Goal: Task Accomplishment & Management: Use online tool/utility

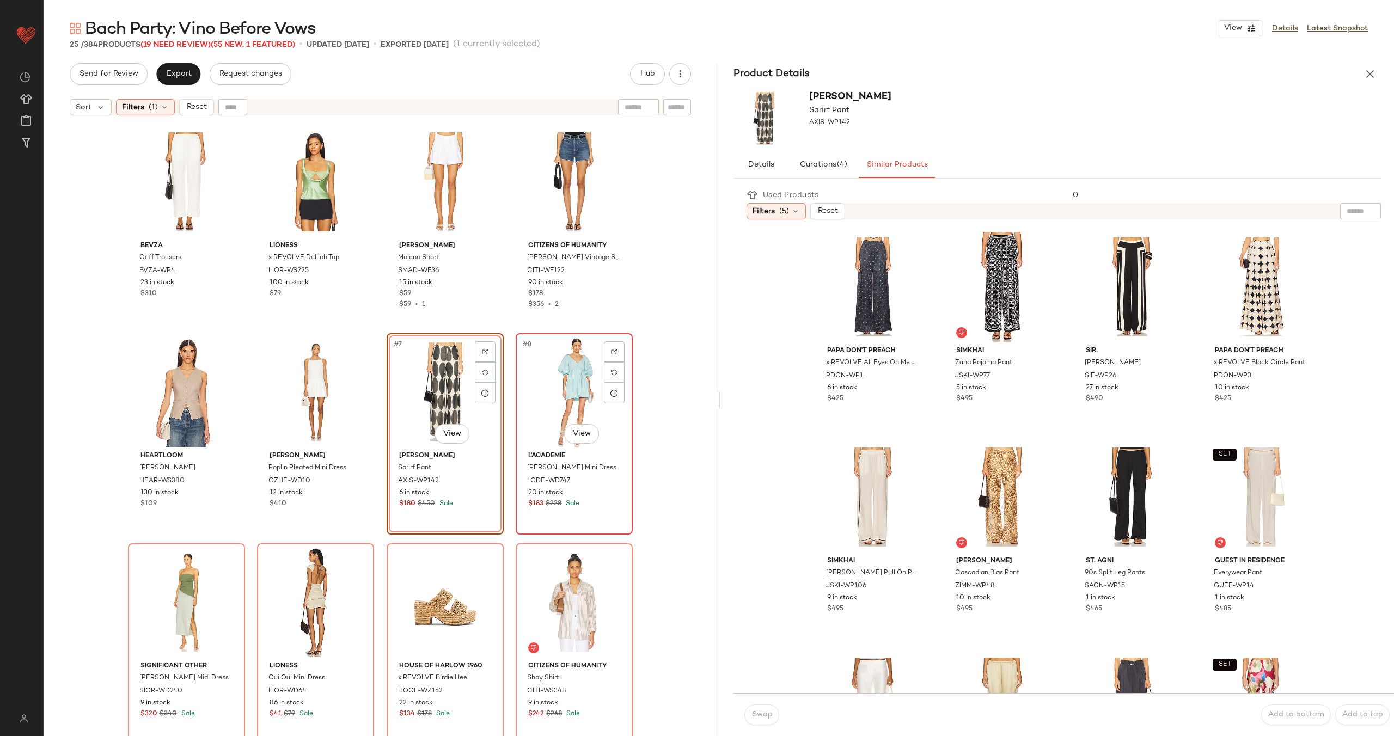
click at [567, 388] on div "#8 View" at bounding box center [574, 392] width 109 height 110
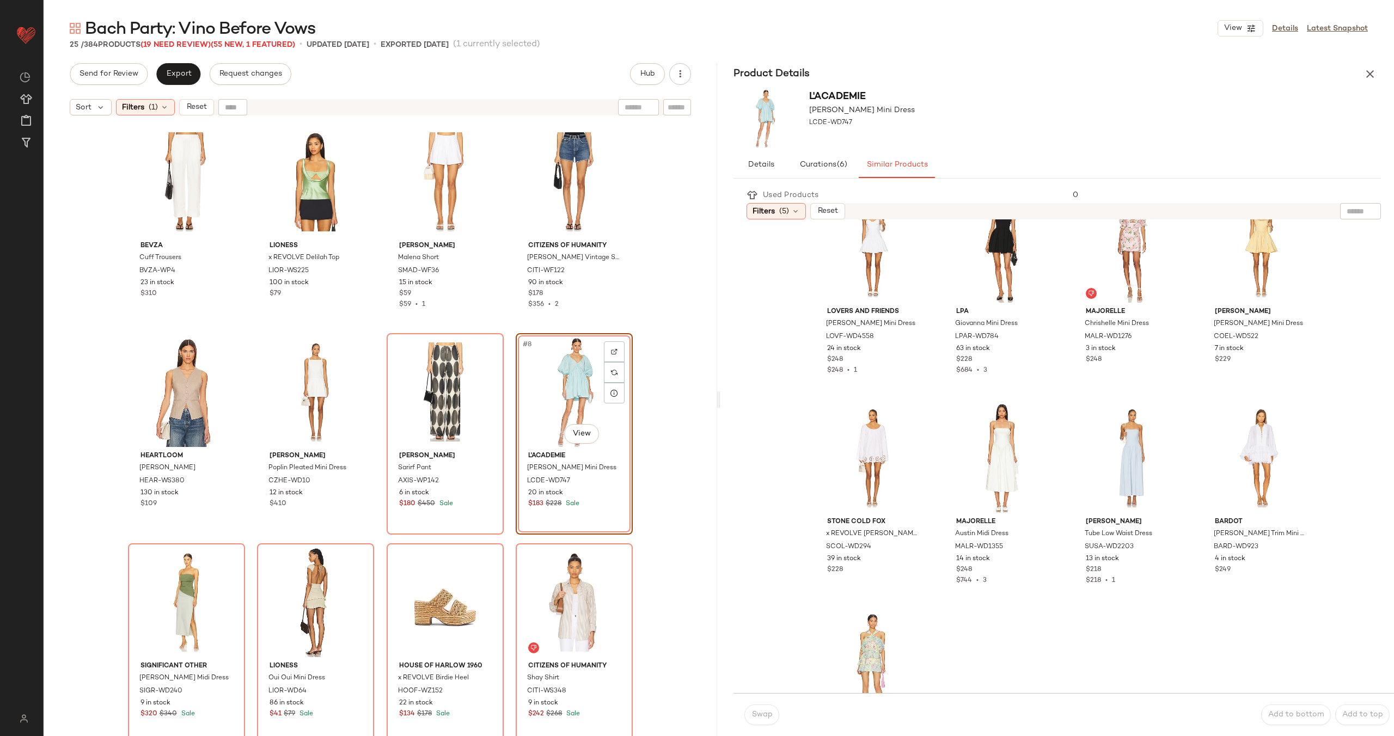
scroll to position [882, 0]
click at [1106, 454] on div "#23 View" at bounding box center [1131, 456] width 109 height 110
click at [760, 719] on span "Swap" at bounding box center [761, 715] width 21 height 9
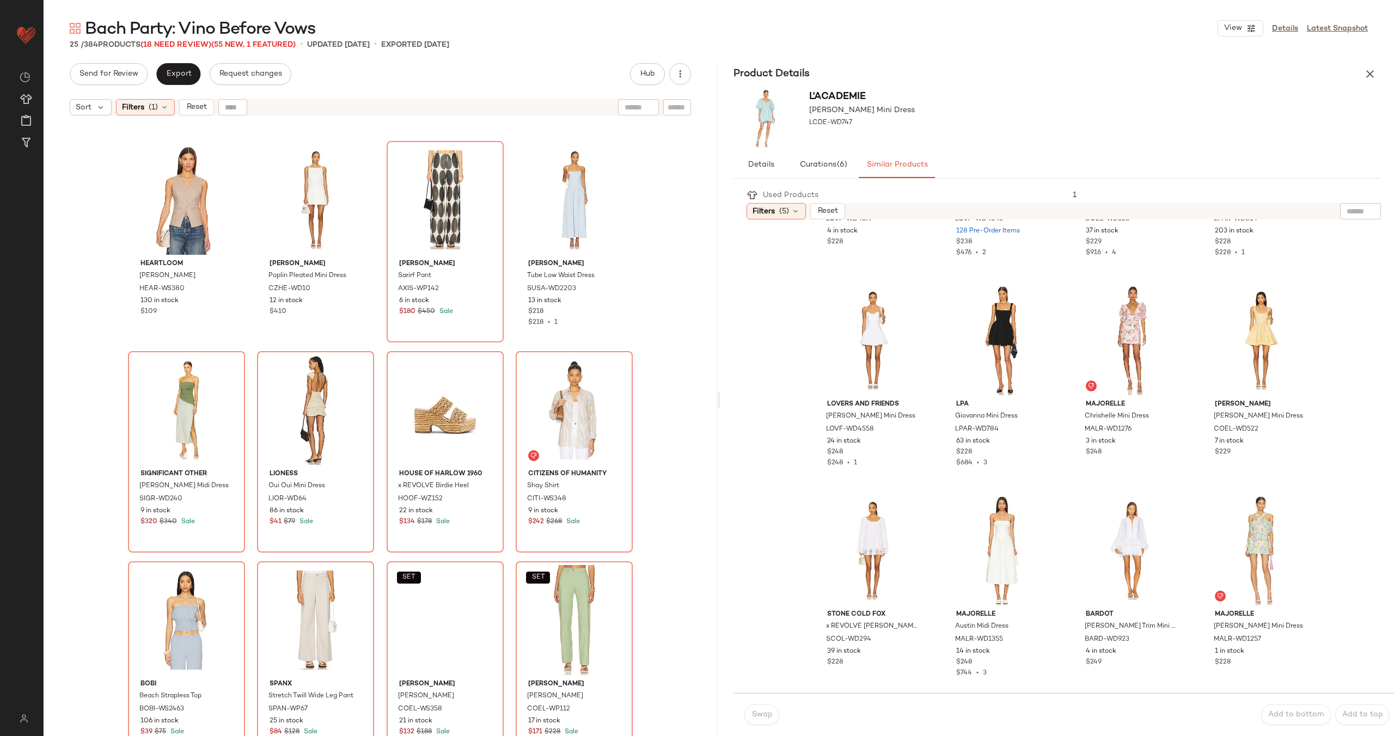
scroll to position [207, 0]
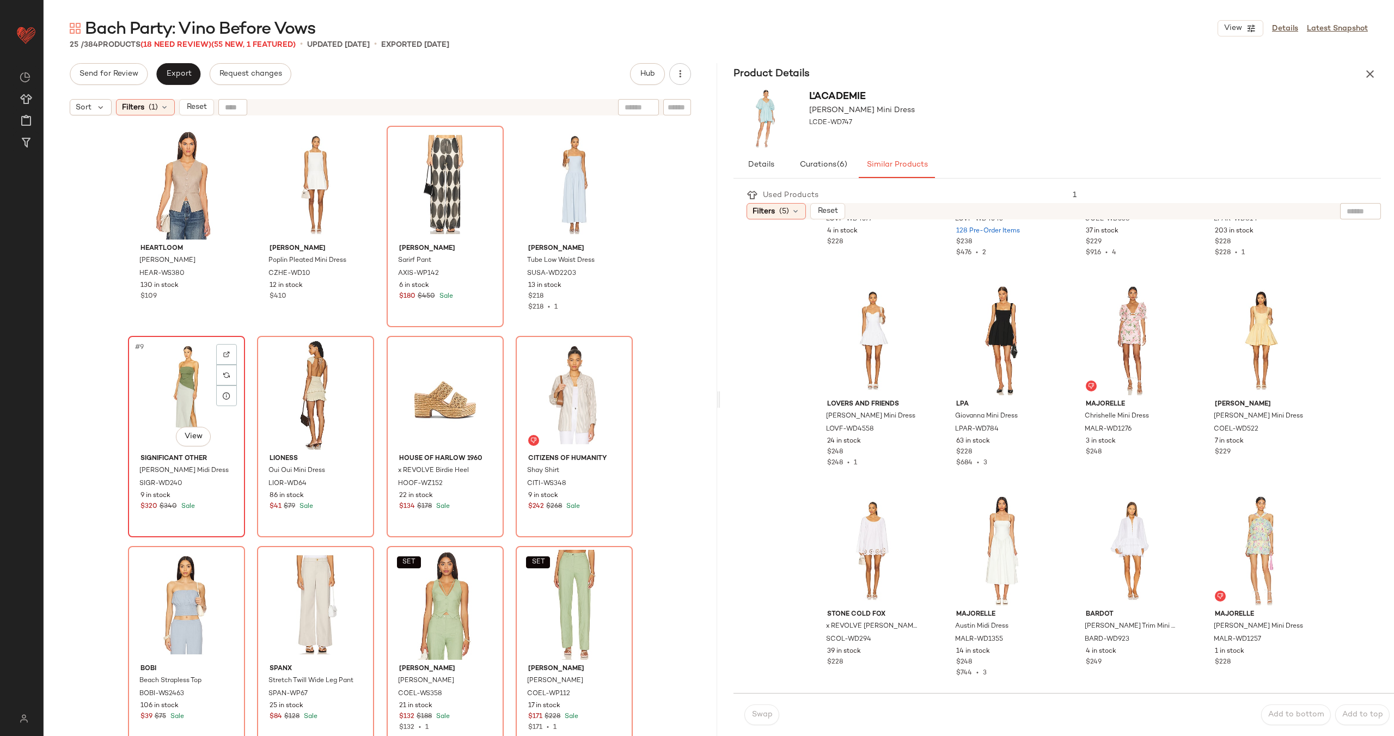
click at [181, 405] on div "#9 View" at bounding box center [186, 395] width 109 height 110
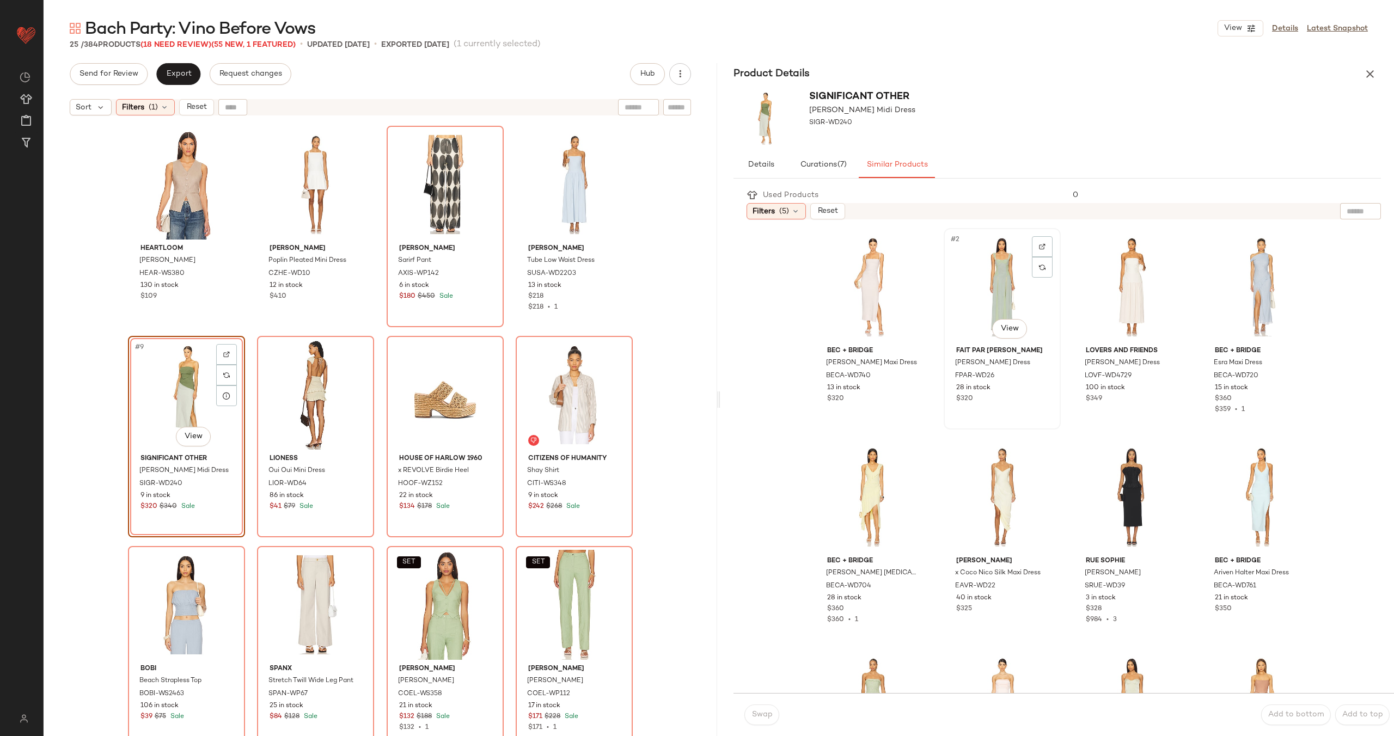
click at [991, 289] on div "#2 View" at bounding box center [1002, 287] width 109 height 110
click at [758, 714] on span "Swap" at bounding box center [761, 715] width 21 height 9
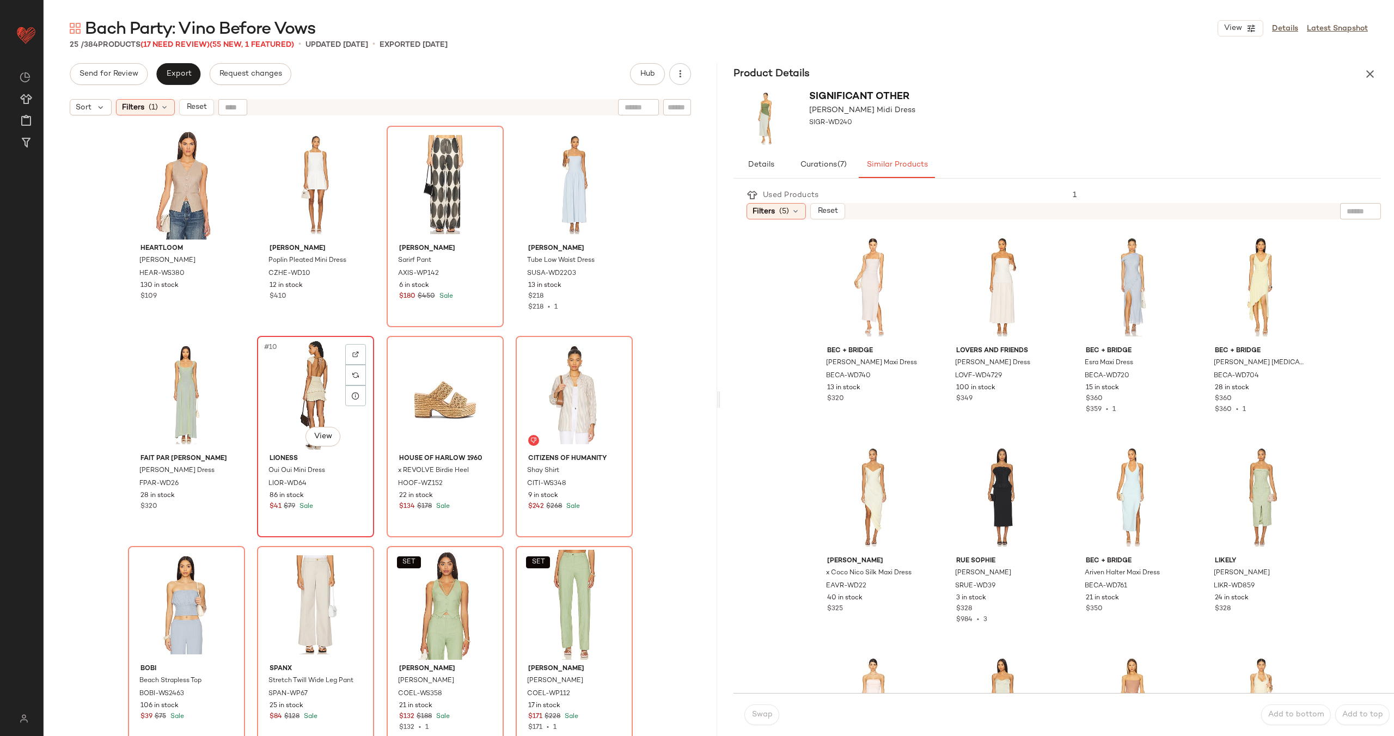
click at [306, 393] on div "#10 View" at bounding box center [315, 395] width 109 height 110
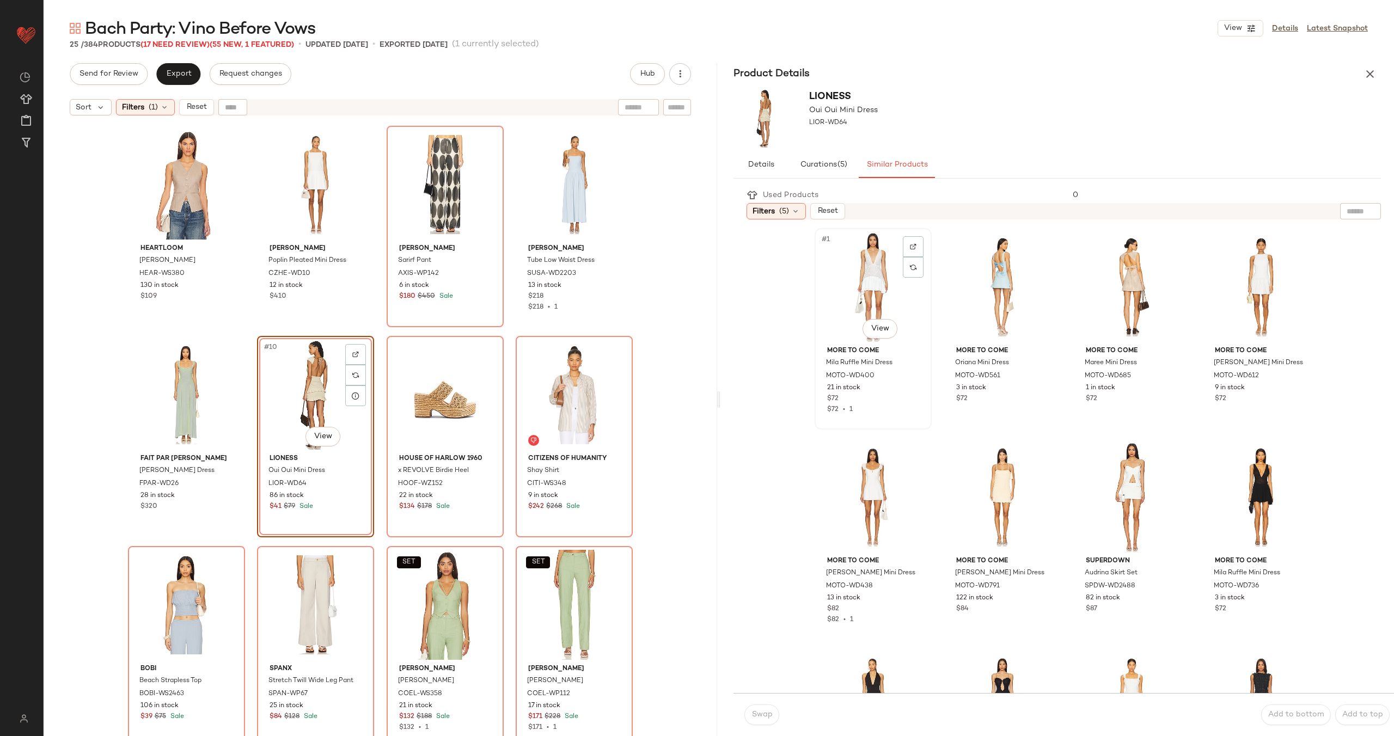
click at [856, 289] on div "#1 View" at bounding box center [873, 287] width 109 height 110
click at [770, 713] on span "Swap" at bounding box center [761, 715] width 21 height 9
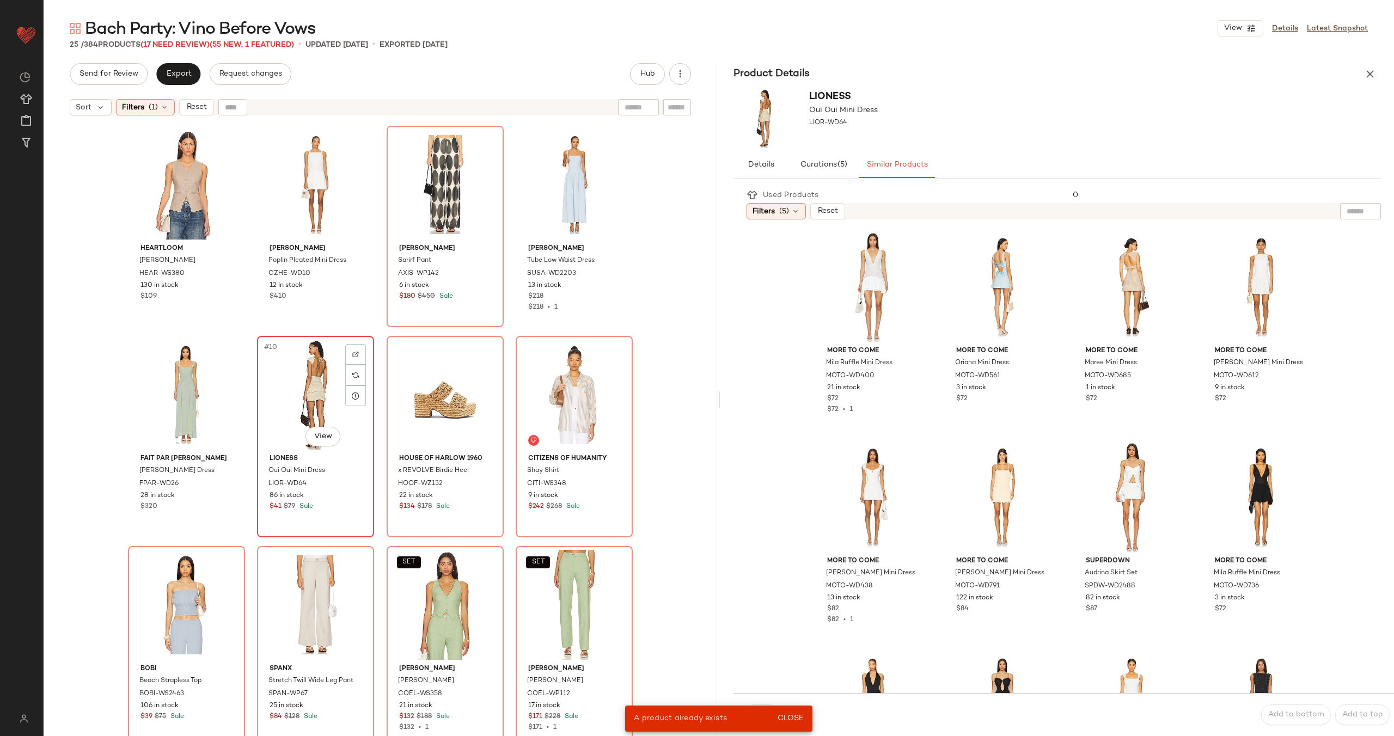
click at [297, 388] on div "#10 View" at bounding box center [315, 395] width 109 height 110
click at [1118, 267] on div "#3 View" at bounding box center [1131, 287] width 109 height 110
click at [984, 503] on div "#6 View" at bounding box center [1002, 497] width 109 height 110
click at [794, 717] on span "Close" at bounding box center [790, 718] width 27 height 9
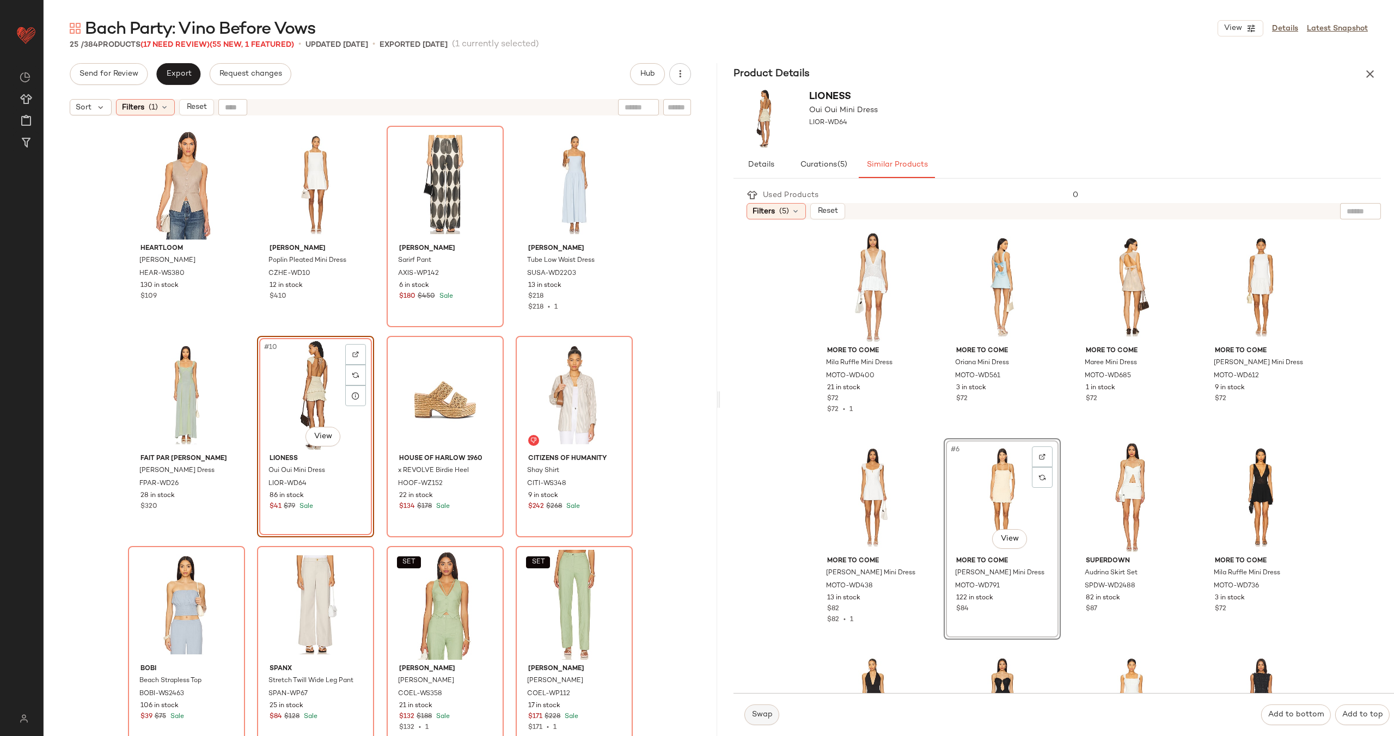
click at [760, 715] on span "Swap" at bounding box center [761, 715] width 21 height 9
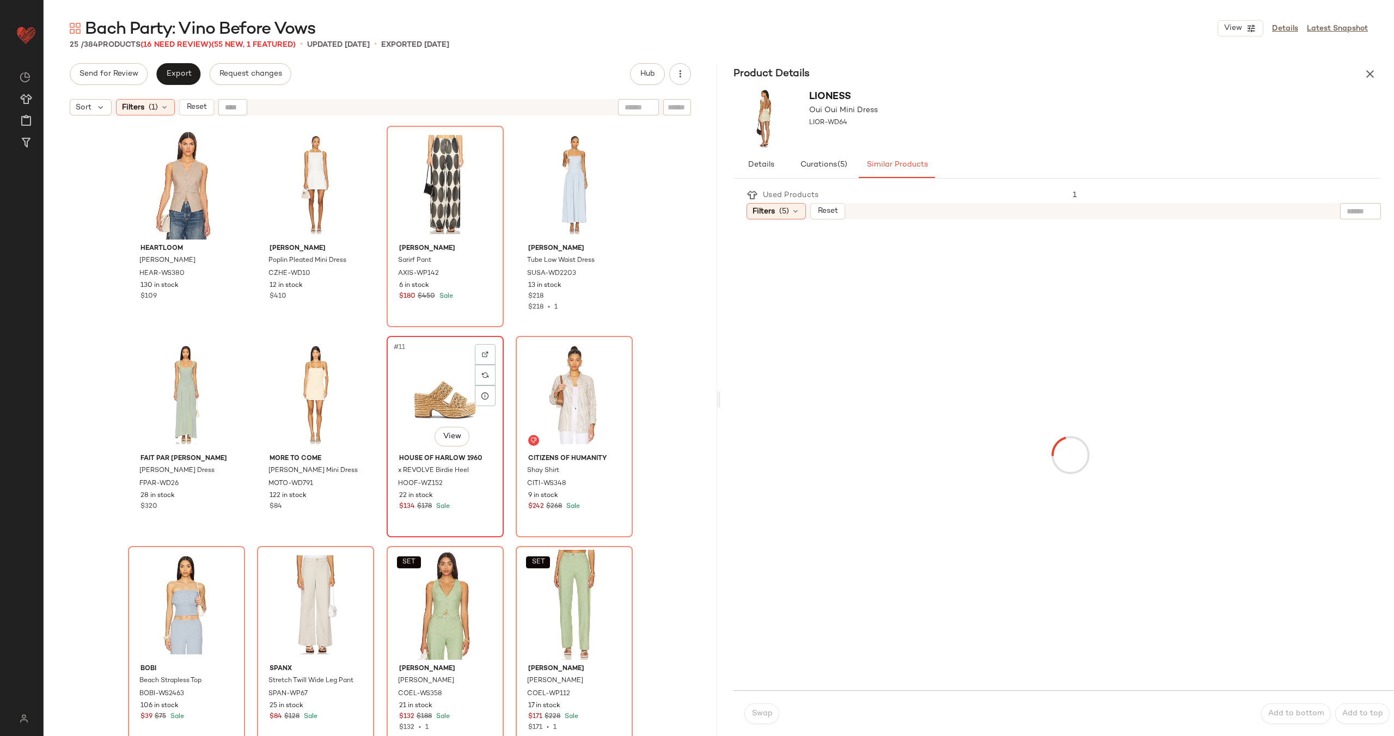
click at [450, 406] on div "#11 View" at bounding box center [444, 395] width 109 height 110
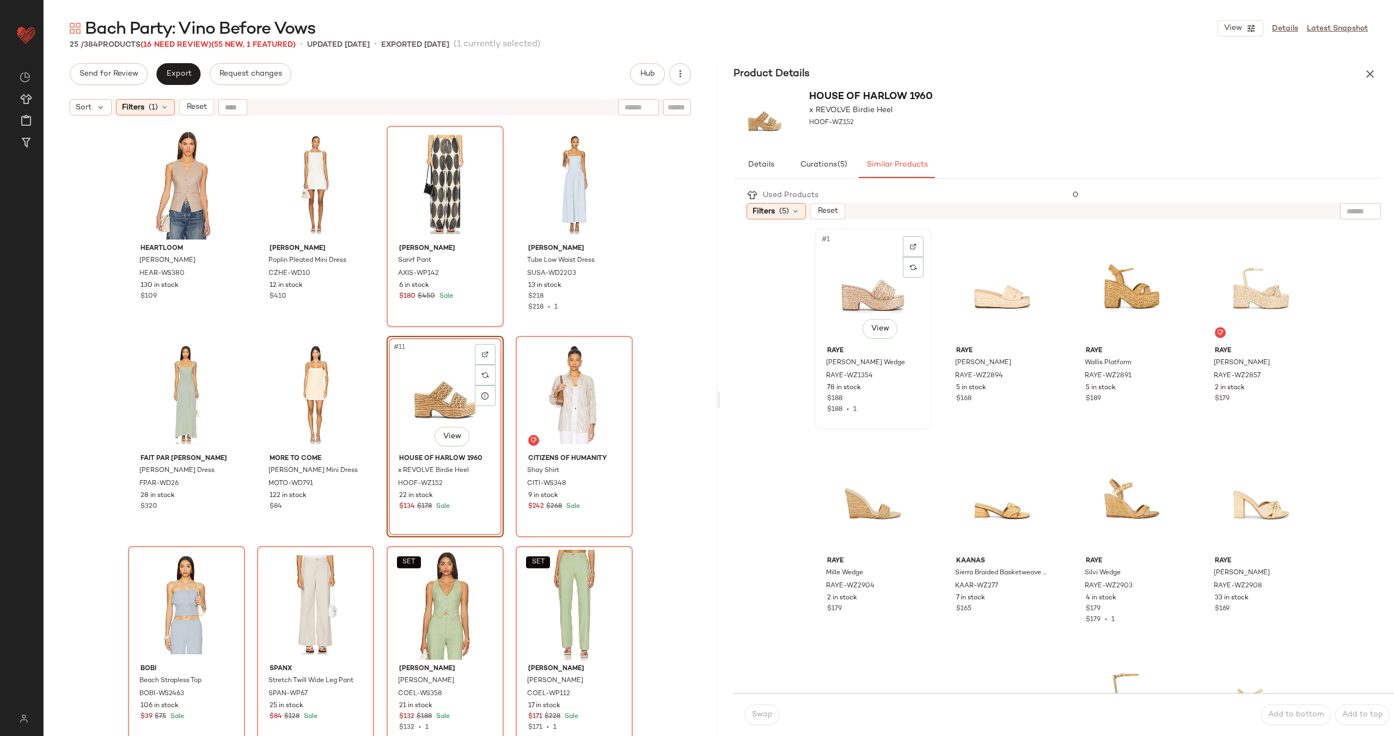
click at [870, 277] on div "#1 View" at bounding box center [873, 287] width 109 height 110
click at [758, 706] on button "Swap" at bounding box center [761, 715] width 35 height 21
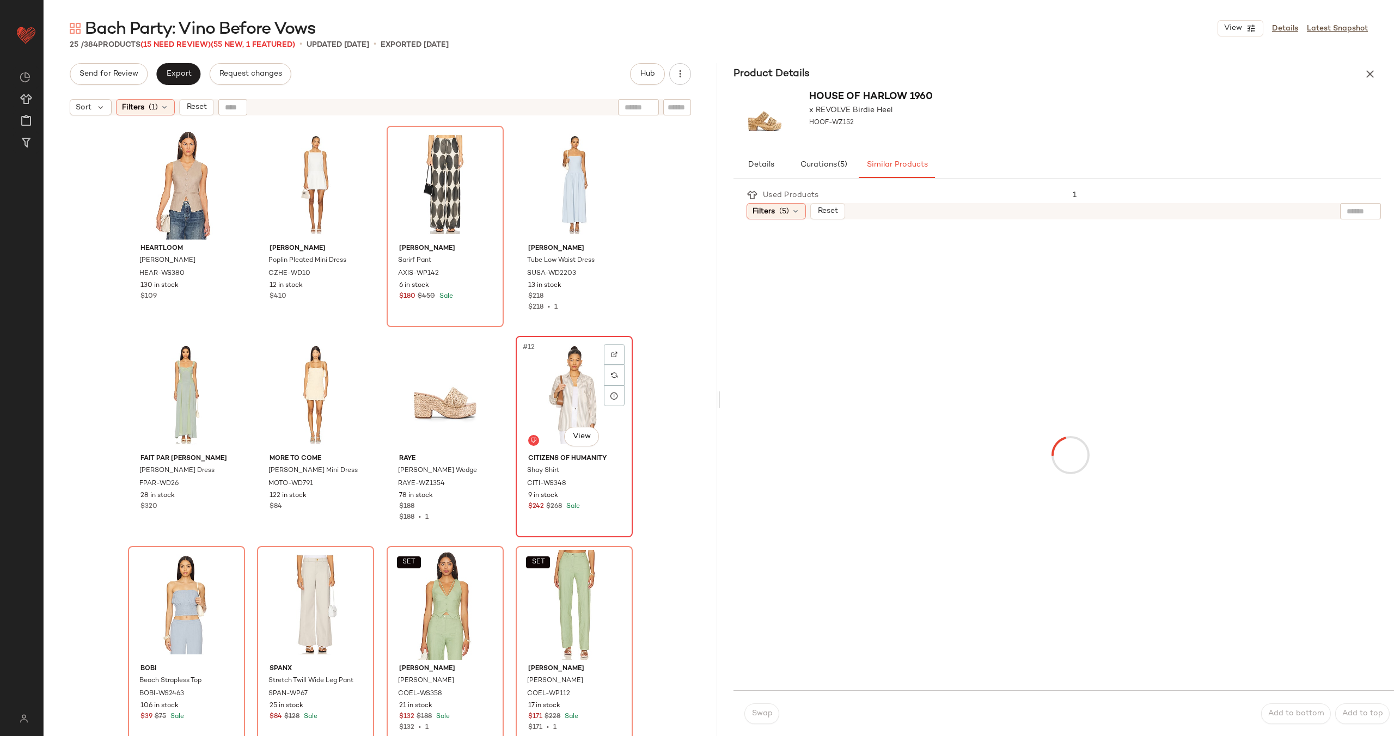
click at [560, 410] on div "#12 View" at bounding box center [574, 395] width 109 height 110
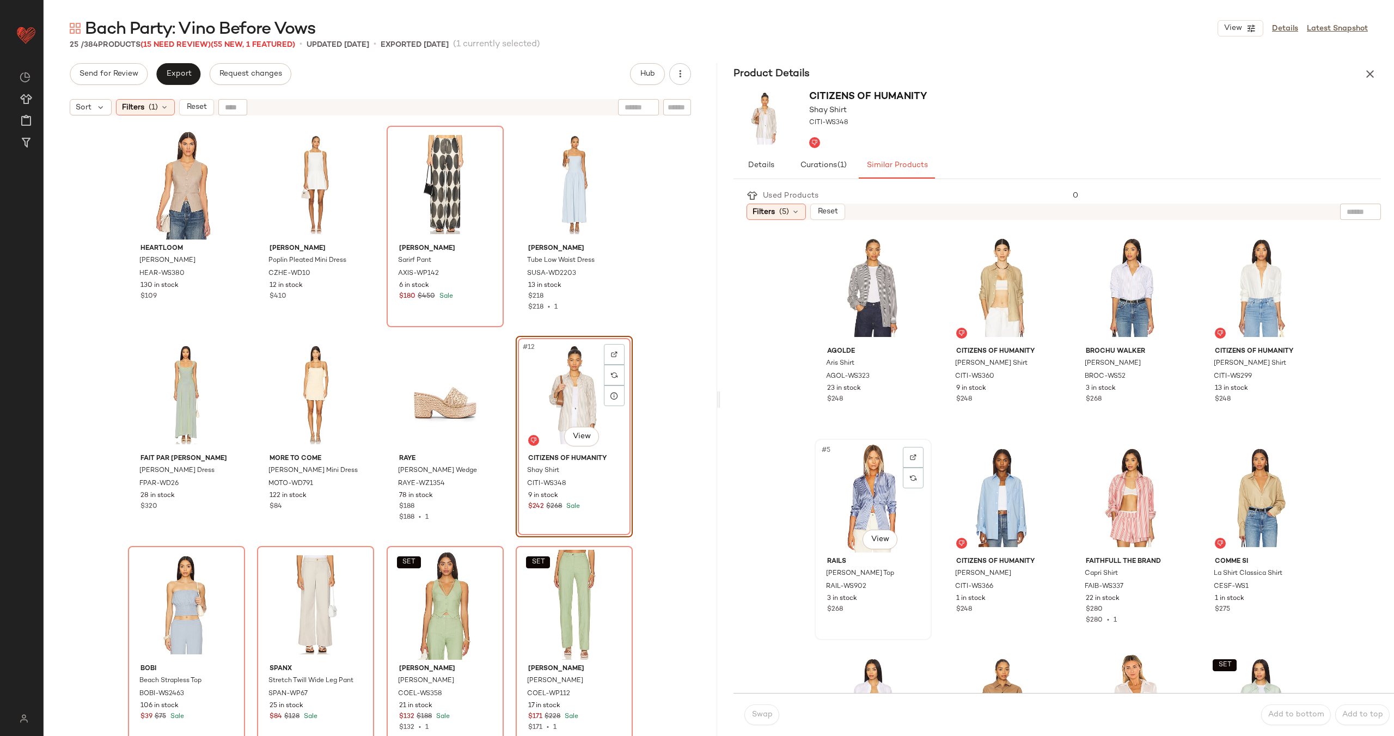
click at [872, 500] on div "#5 View" at bounding box center [873, 498] width 109 height 110
click at [761, 714] on span "Swap" at bounding box center [761, 715] width 21 height 9
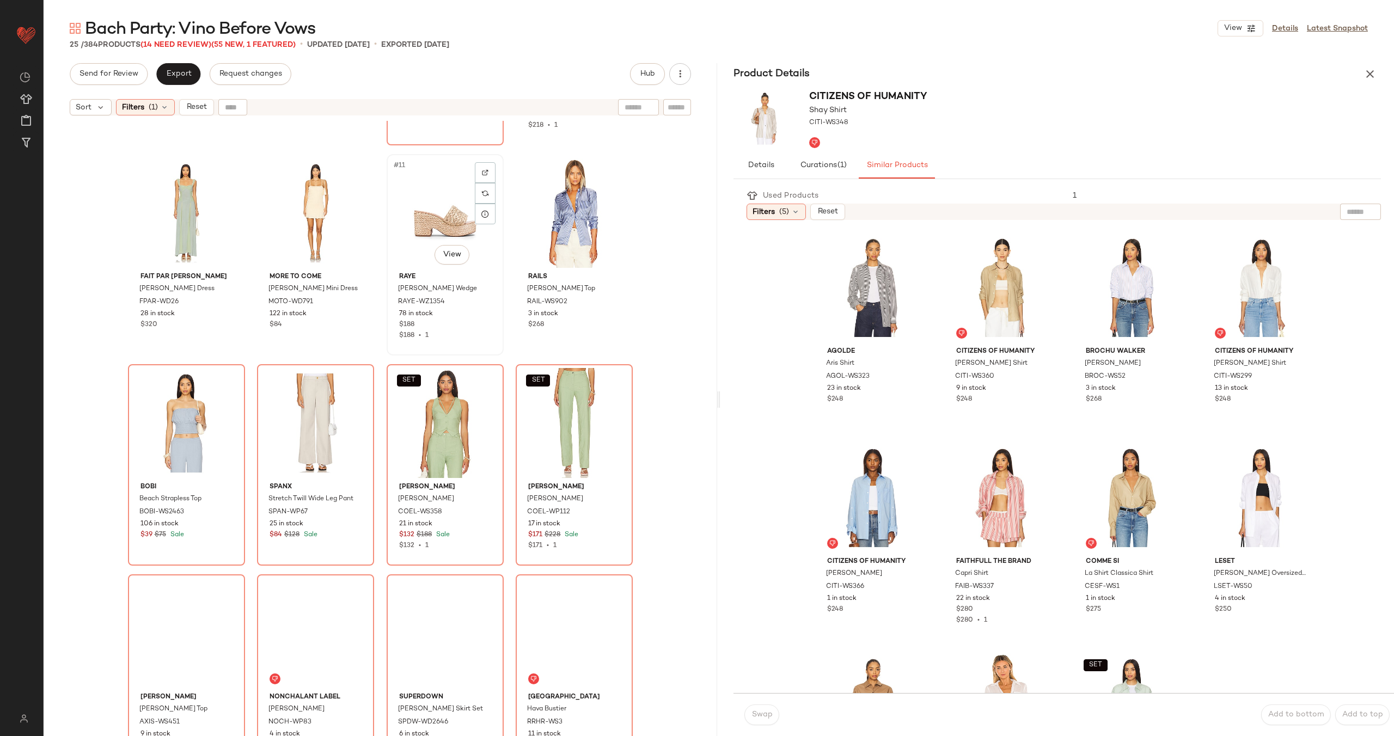
scroll to position [423, 0]
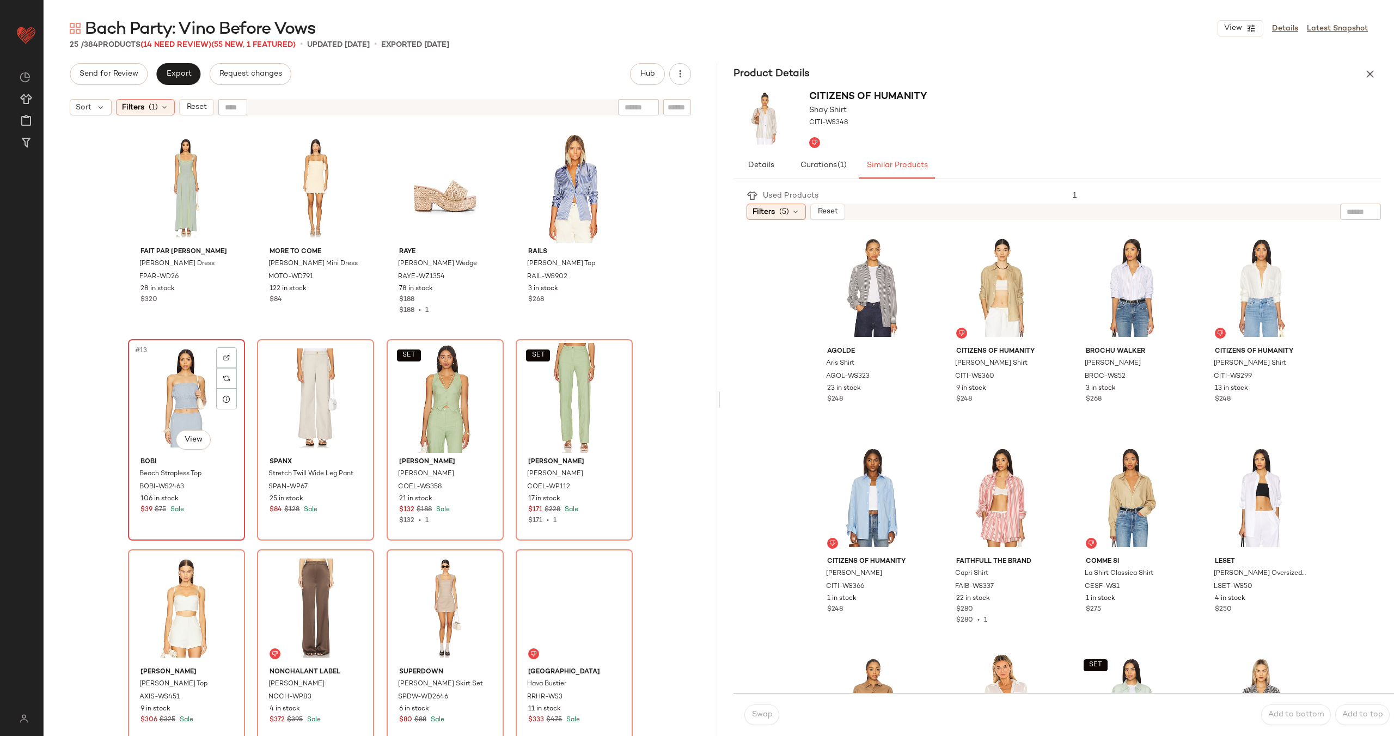
click at [171, 401] on div "#13 View" at bounding box center [186, 398] width 109 height 110
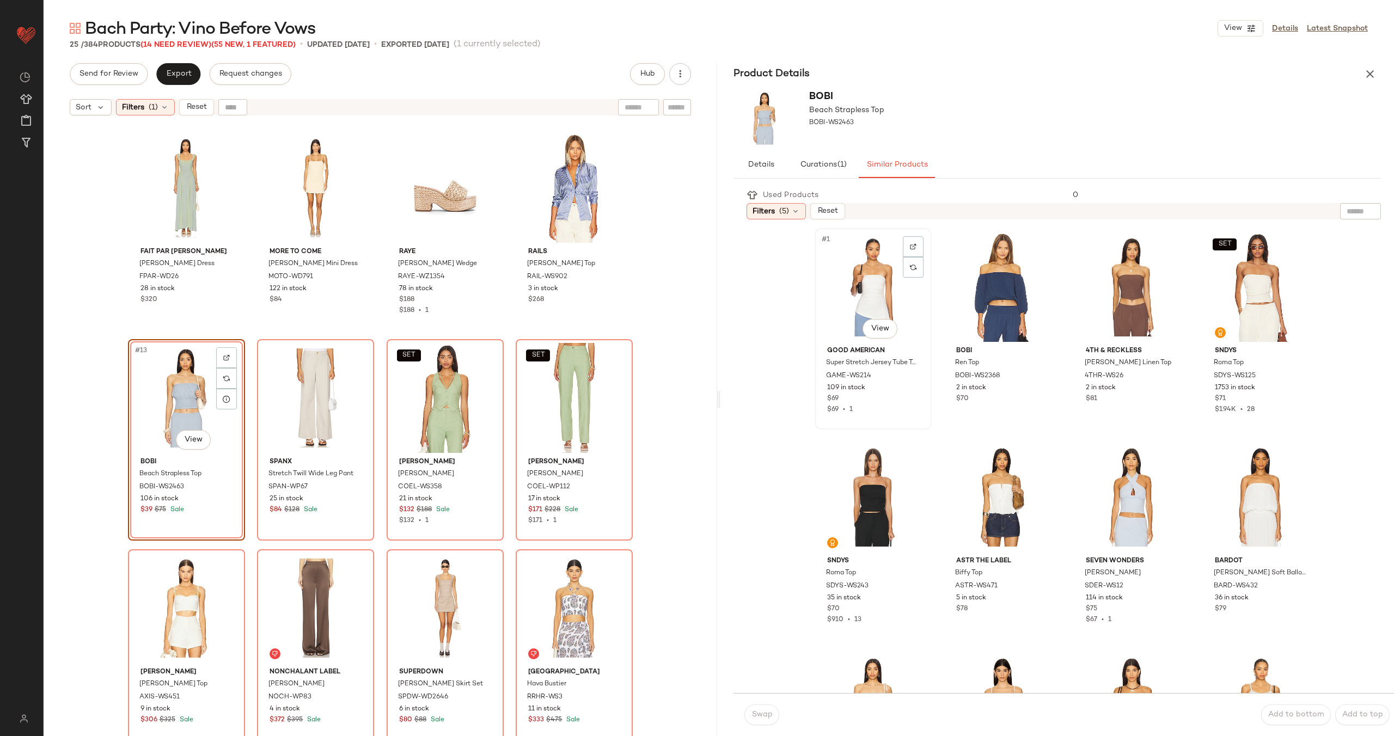
click at [844, 297] on div "#1 View" at bounding box center [873, 287] width 109 height 110
click at [764, 722] on button "Swap" at bounding box center [761, 715] width 35 height 21
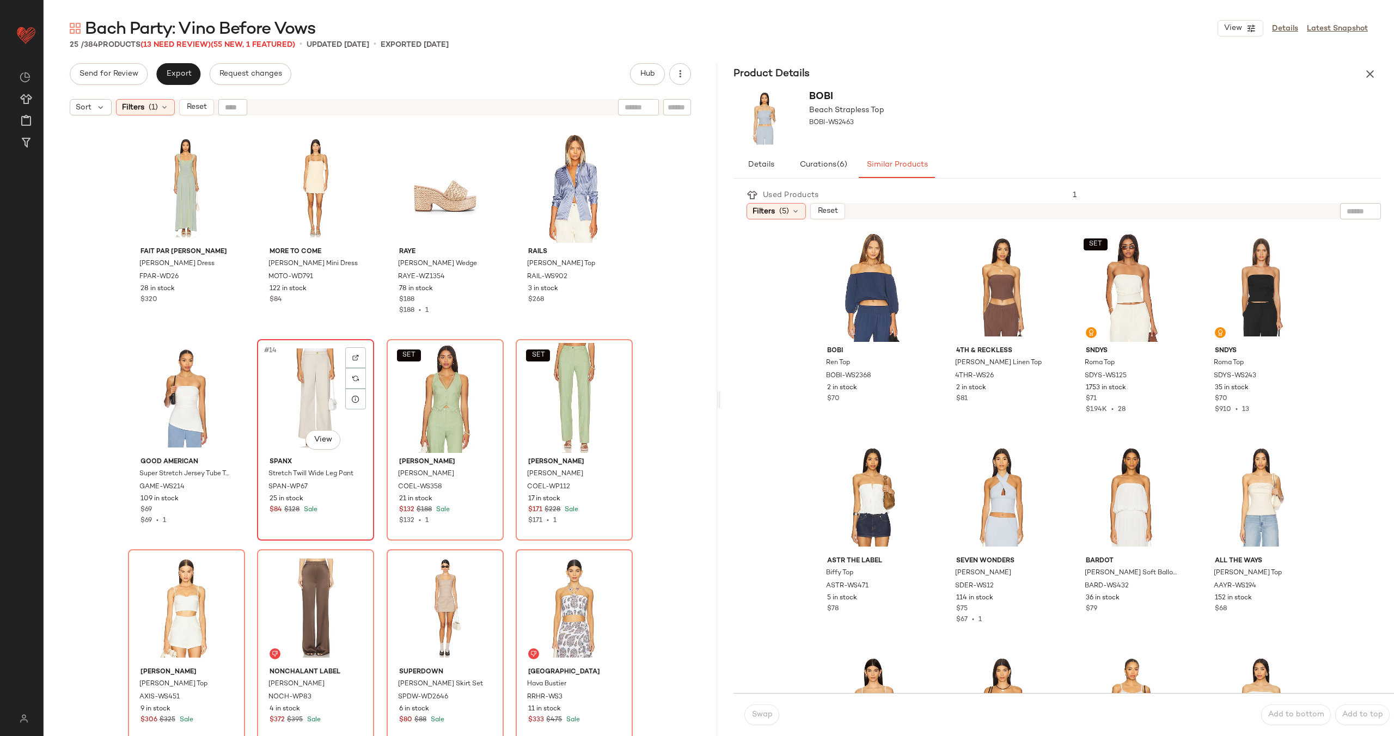
click at [286, 396] on div "#14 View" at bounding box center [315, 398] width 109 height 110
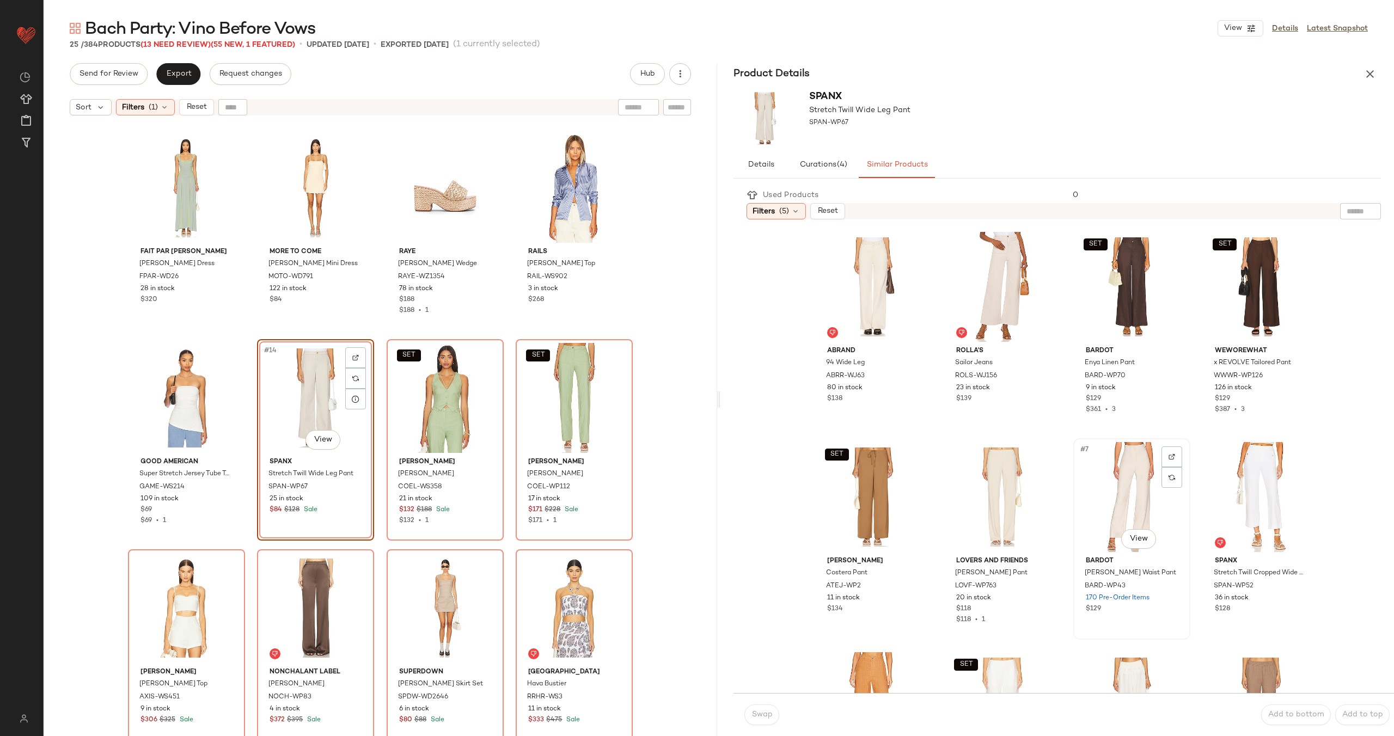
click at [1089, 488] on div "#7 View" at bounding box center [1131, 497] width 109 height 110
click at [761, 720] on button "Swap" at bounding box center [761, 715] width 35 height 21
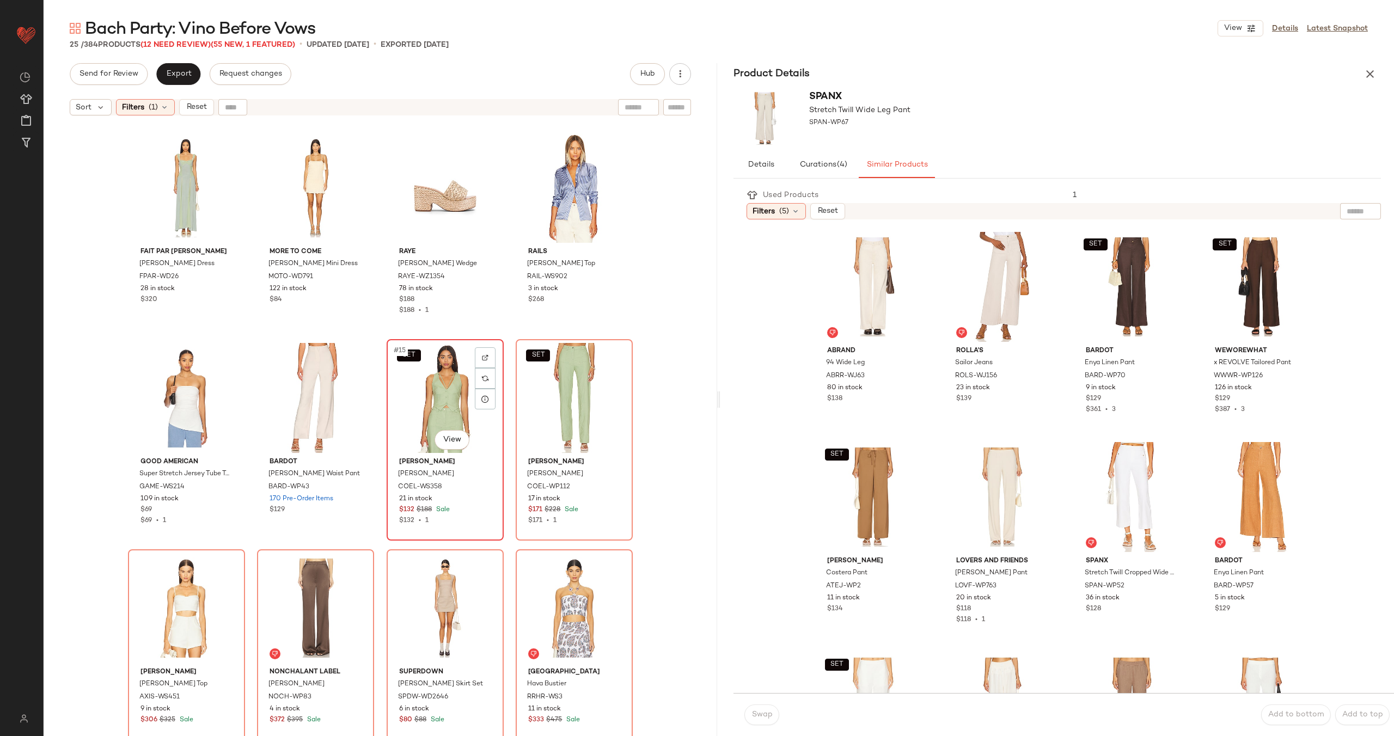
click at [435, 409] on div "SET #15 View" at bounding box center [444, 398] width 109 height 110
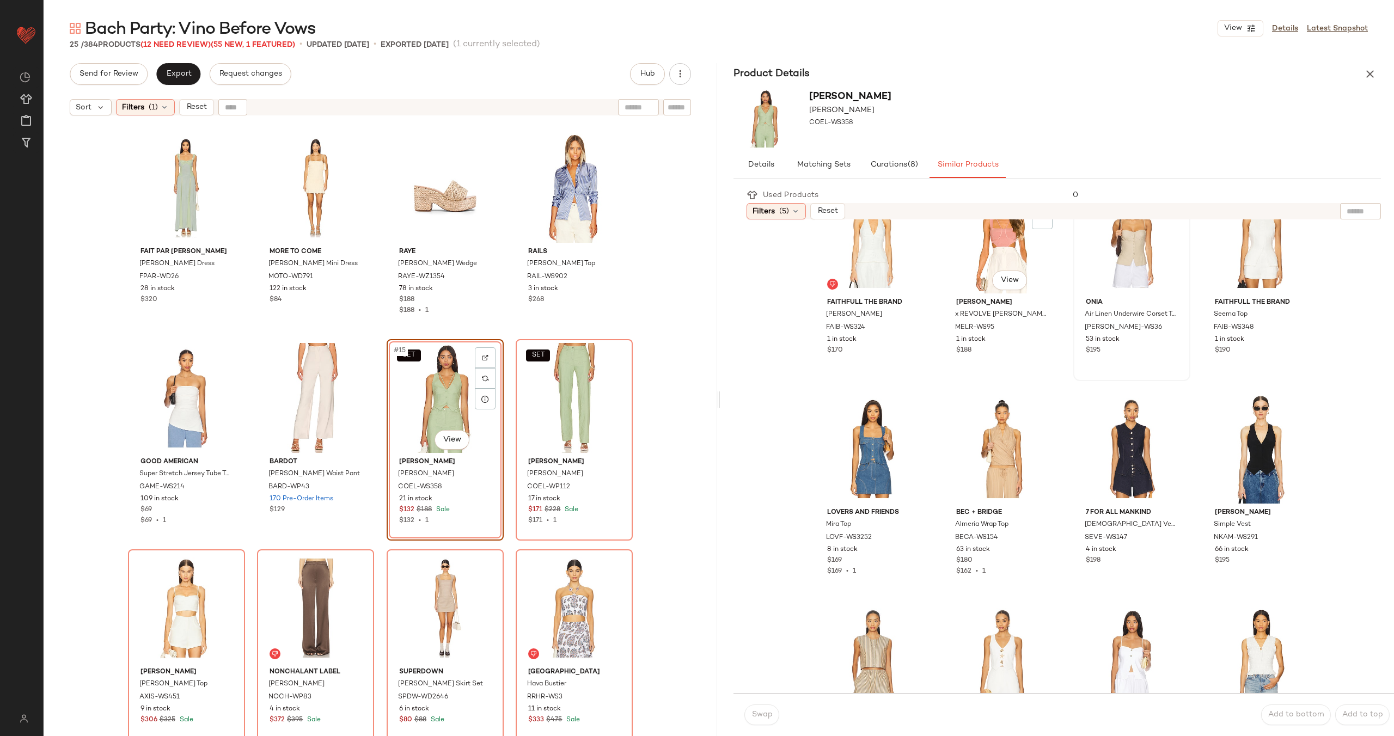
scroll to position [651, 0]
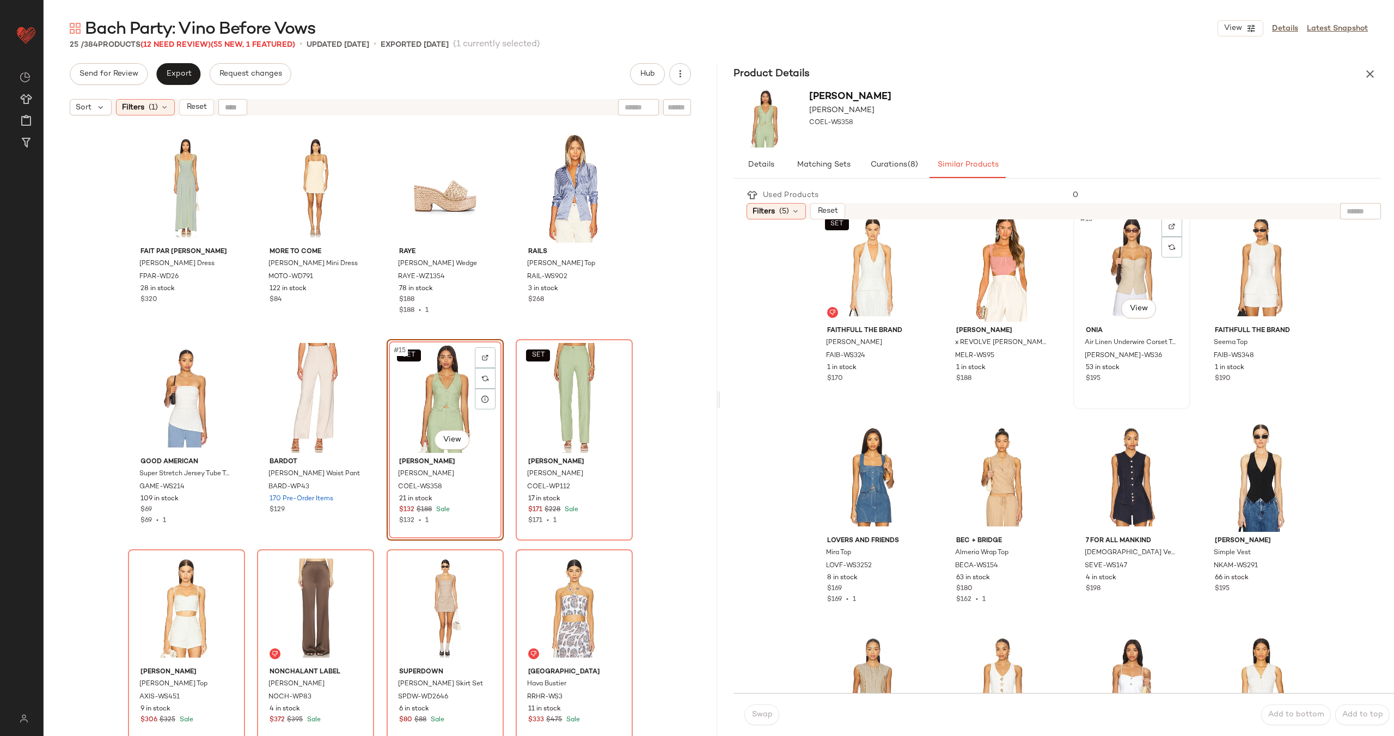
click at [1122, 271] on div "#15 View" at bounding box center [1131, 267] width 109 height 110
click at [753, 710] on button "Swap" at bounding box center [761, 715] width 35 height 21
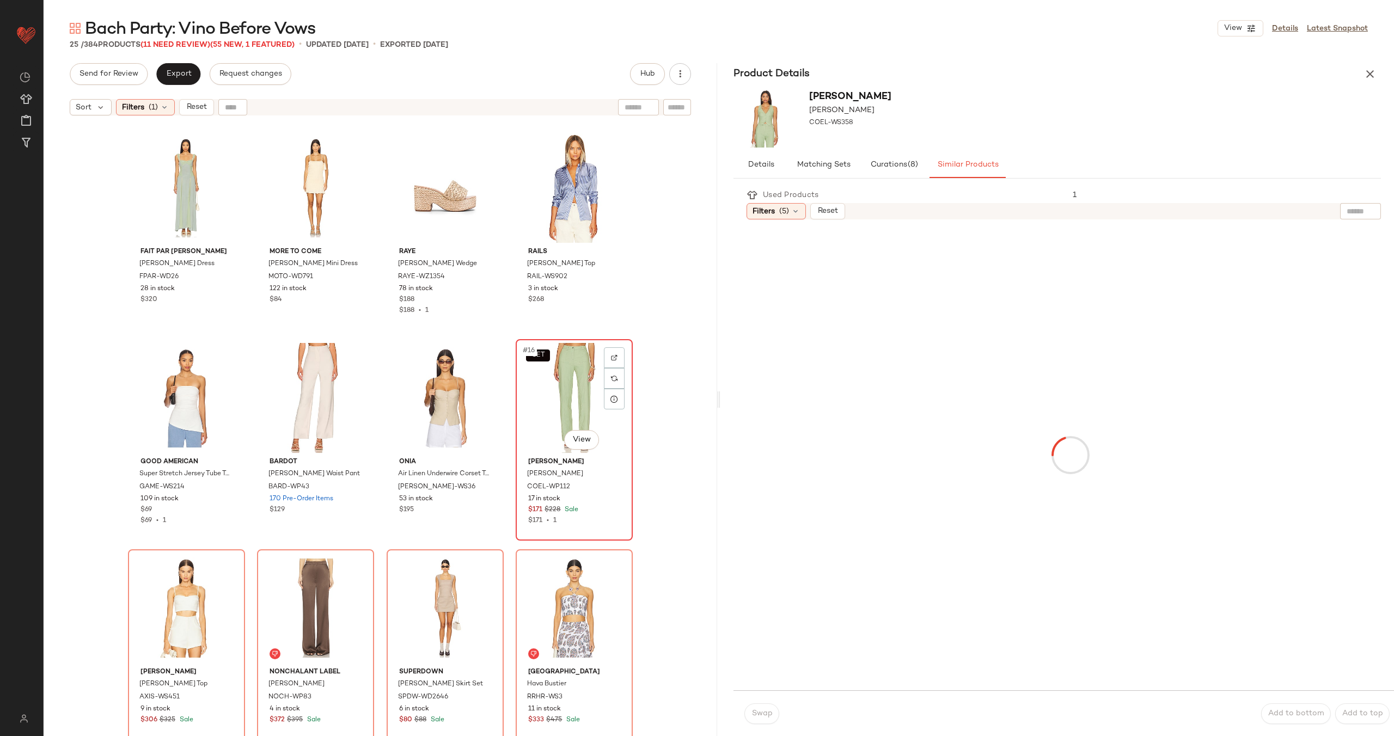
click at [565, 406] on div "SET #16 View" at bounding box center [574, 398] width 109 height 110
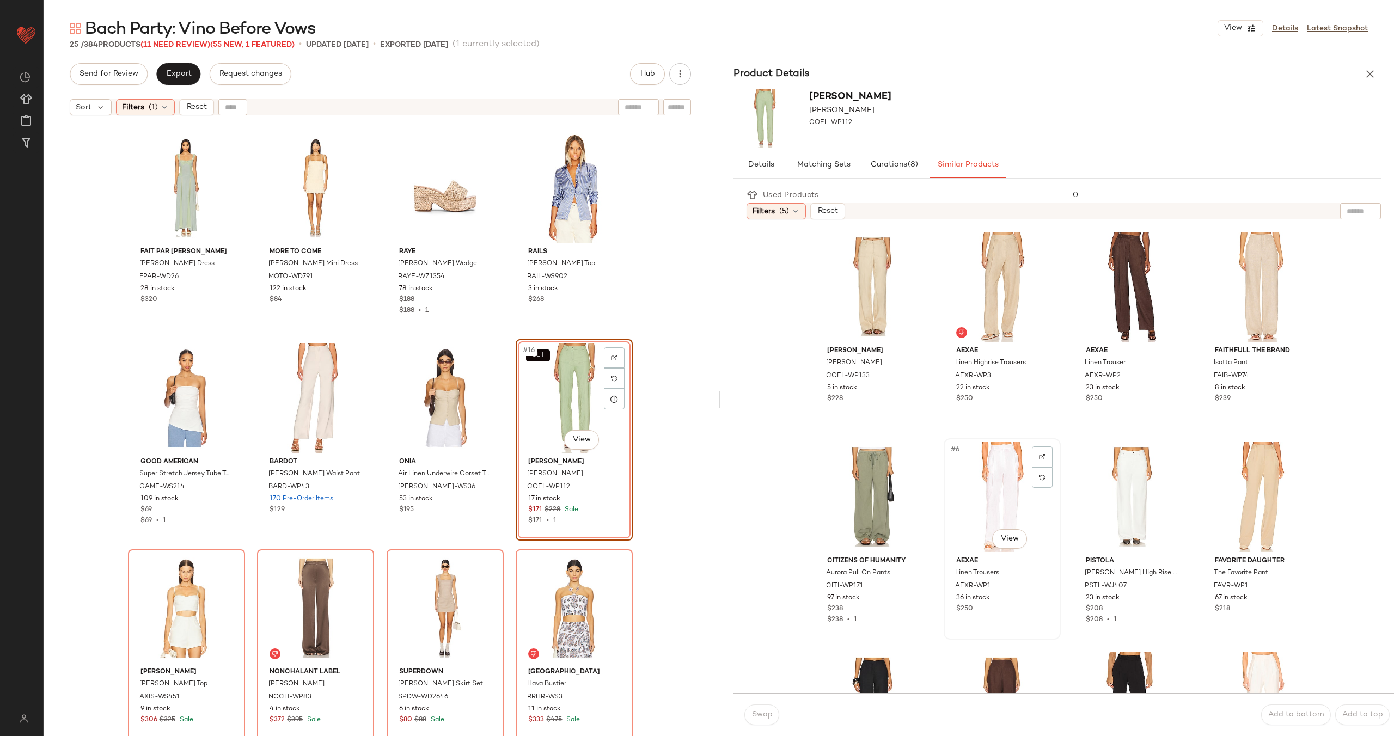
click at [984, 486] on div "#6 View" at bounding box center [1002, 497] width 109 height 110
click at [765, 712] on span "Swap" at bounding box center [761, 715] width 21 height 9
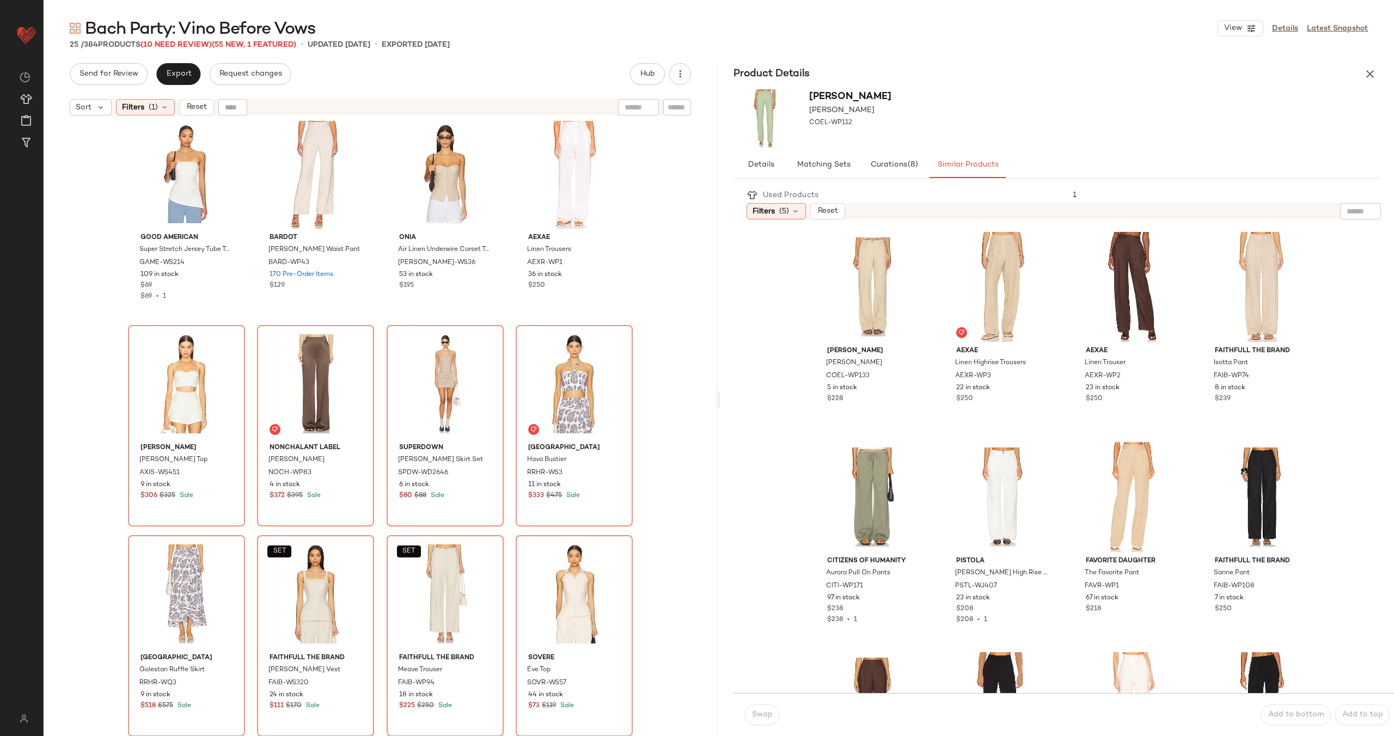
scroll to position [647, 0]
click at [159, 394] on div "#17 View" at bounding box center [186, 384] width 109 height 110
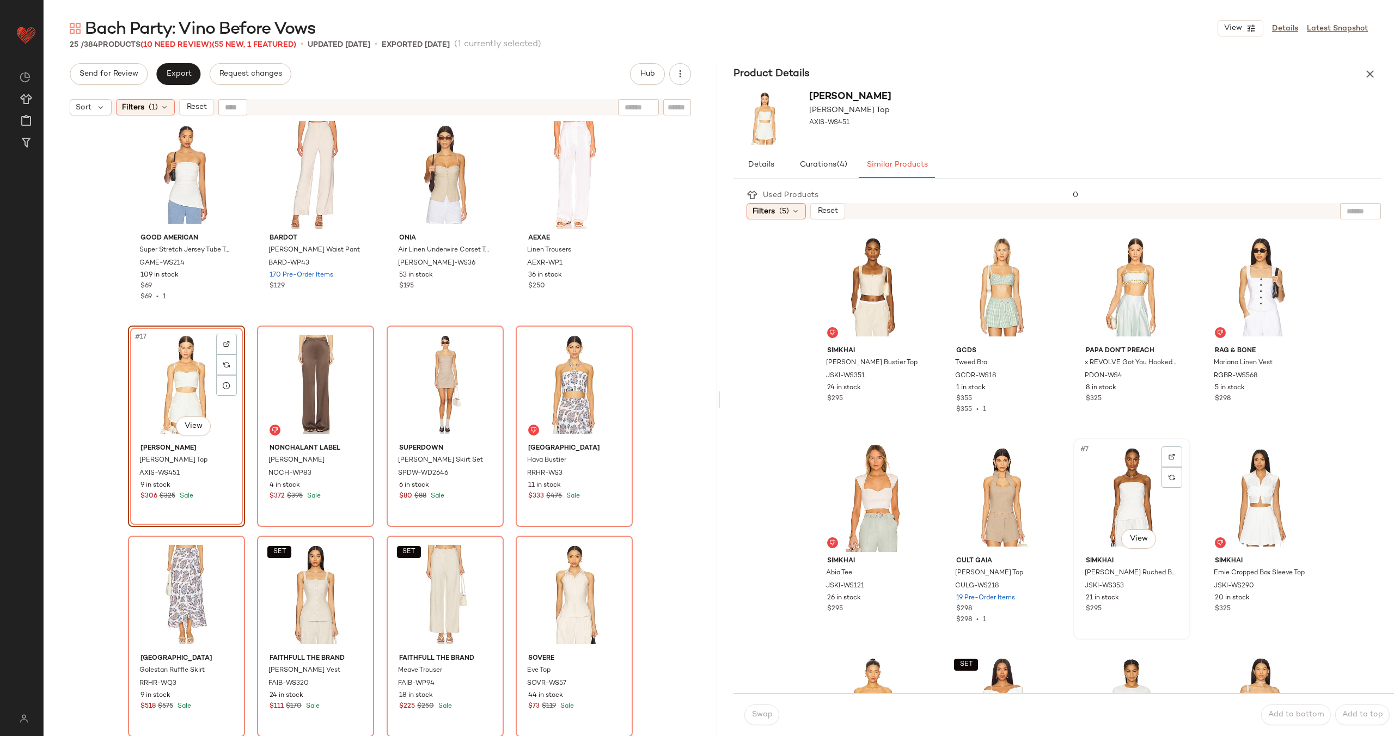
click at [1124, 496] on div "#7 View" at bounding box center [1131, 497] width 109 height 110
click at [755, 718] on span "Swap" at bounding box center [761, 715] width 21 height 9
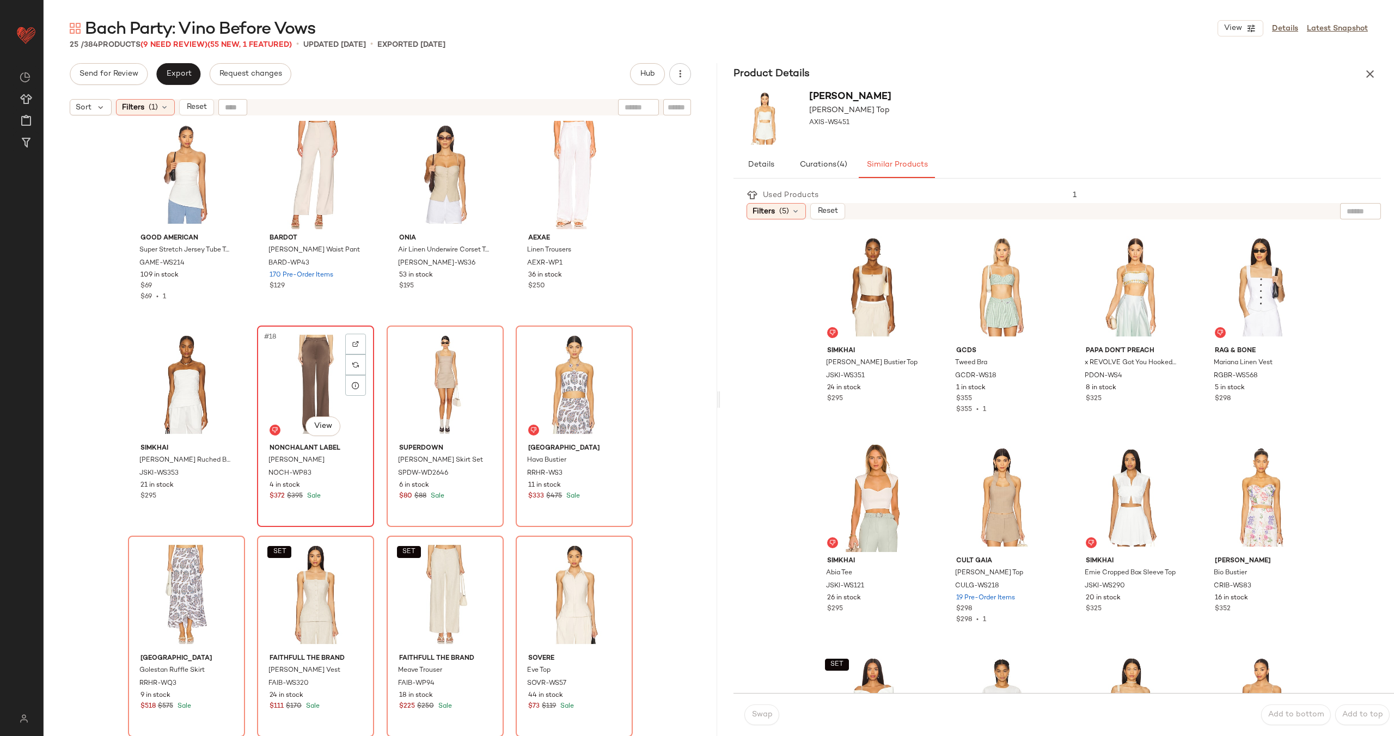
click at [315, 370] on div "#18 View" at bounding box center [315, 384] width 109 height 110
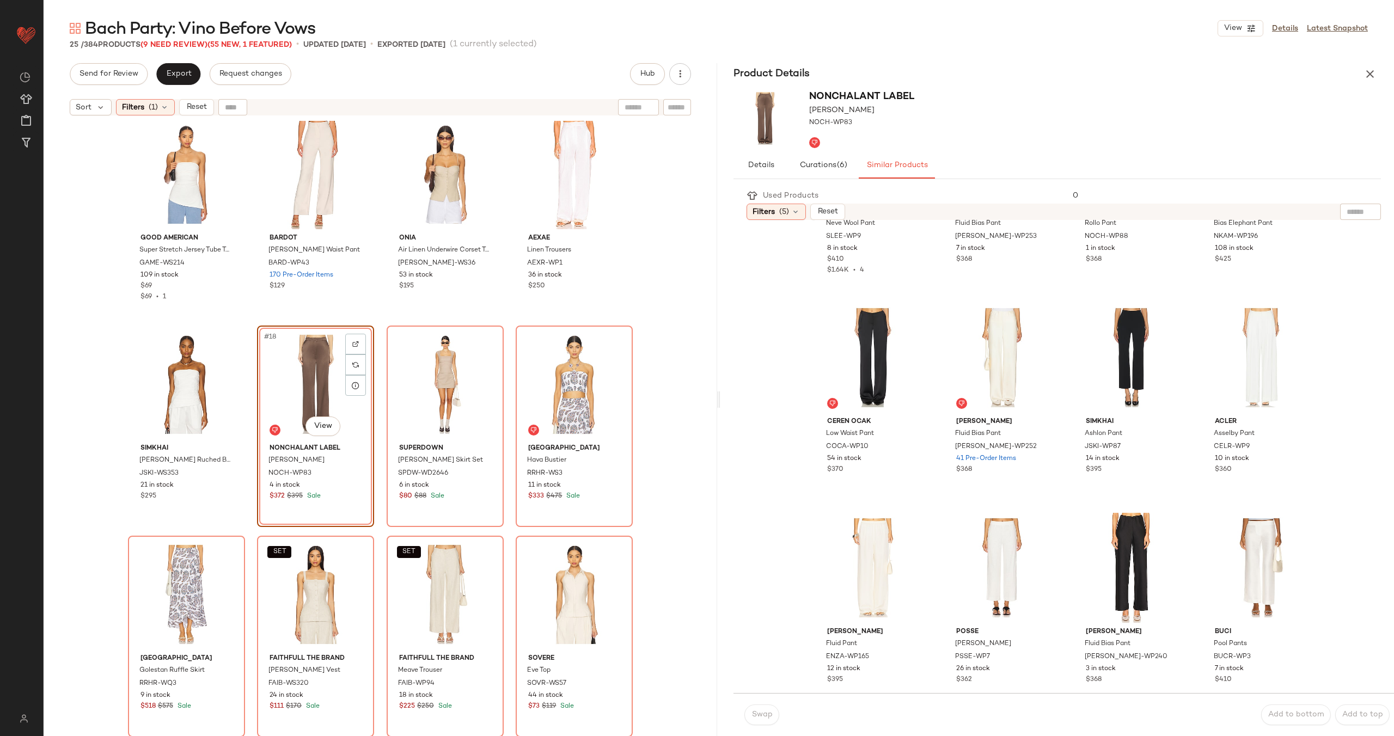
scroll to position [160, 0]
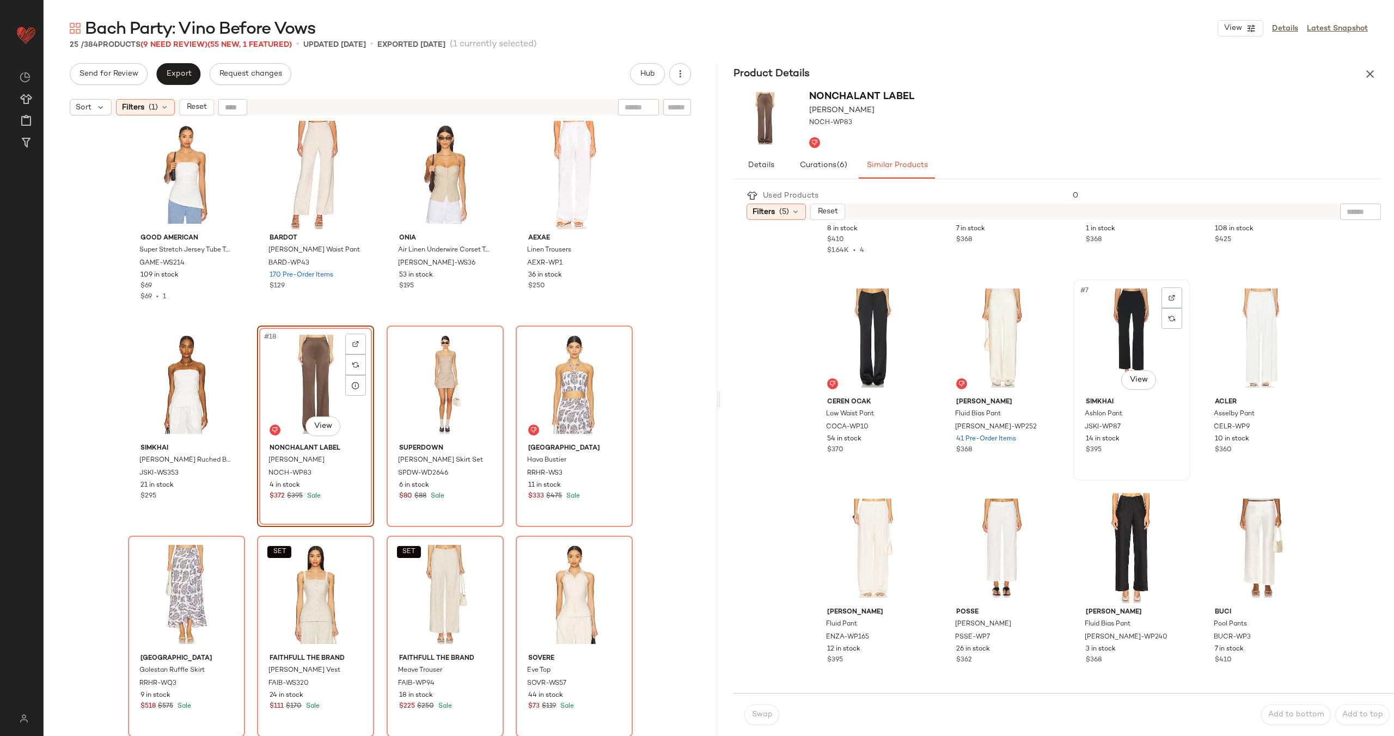
click at [1111, 334] on div "#7 View" at bounding box center [1131, 338] width 109 height 110
click at [769, 716] on span "Swap" at bounding box center [761, 715] width 21 height 9
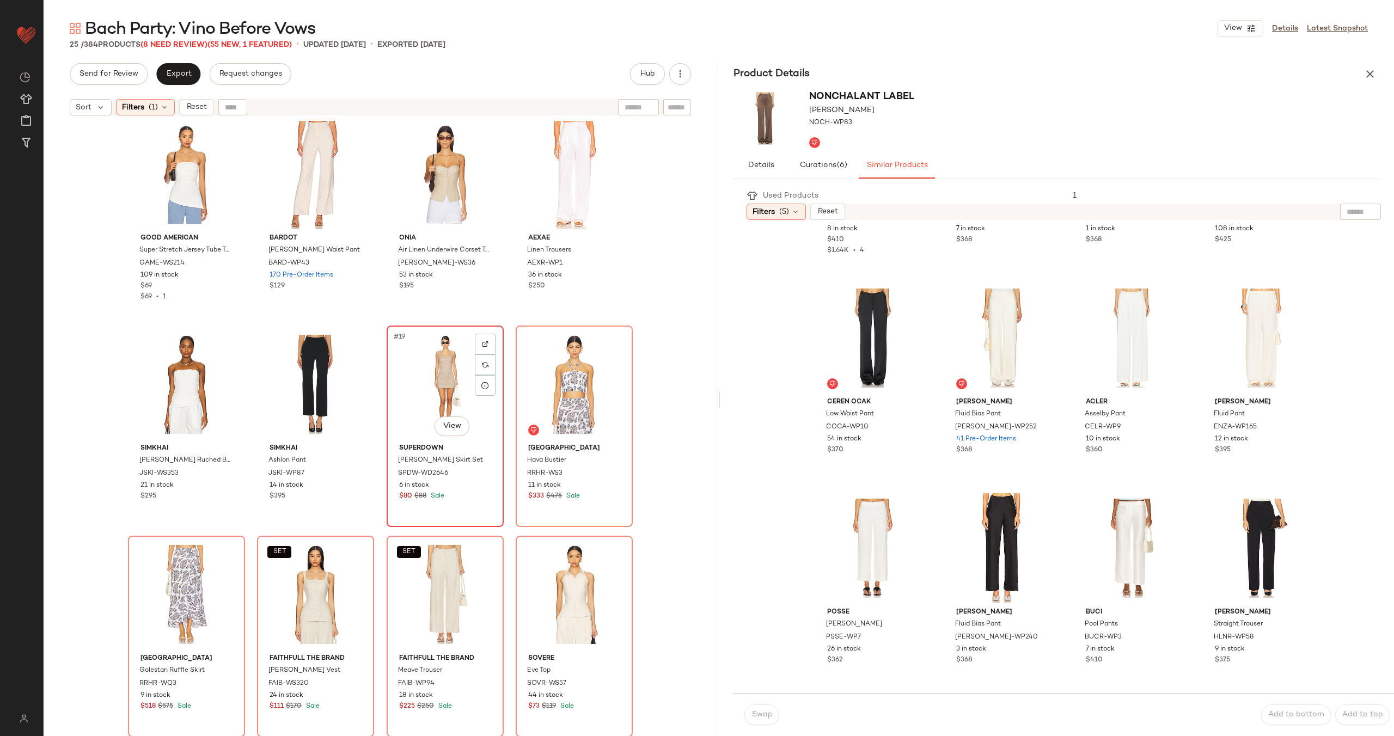
click at [451, 396] on div "#19 View" at bounding box center [444, 384] width 109 height 110
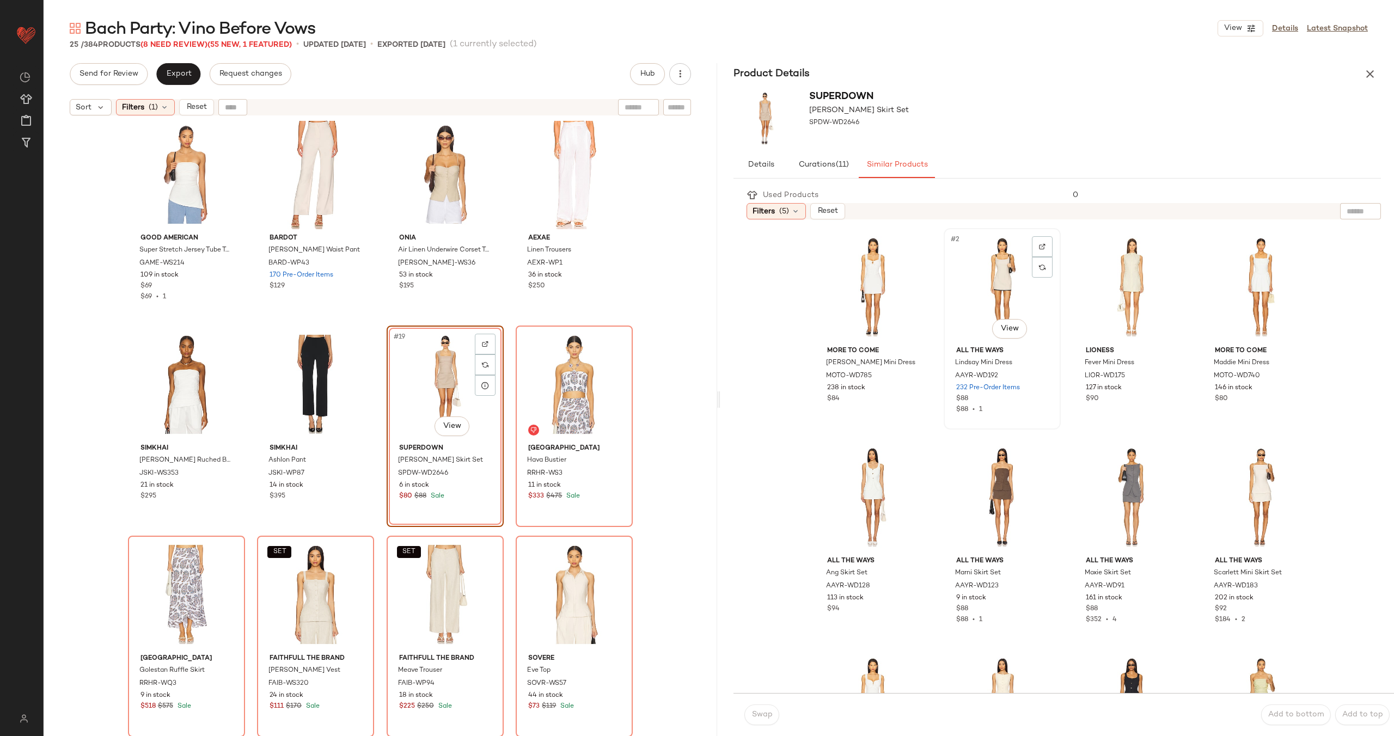
click at [981, 288] on div "#2 View" at bounding box center [1002, 287] width 109 height 110
click at [760, 716] on span "Swap" at bounding box center [761, 715] width 21 height 9
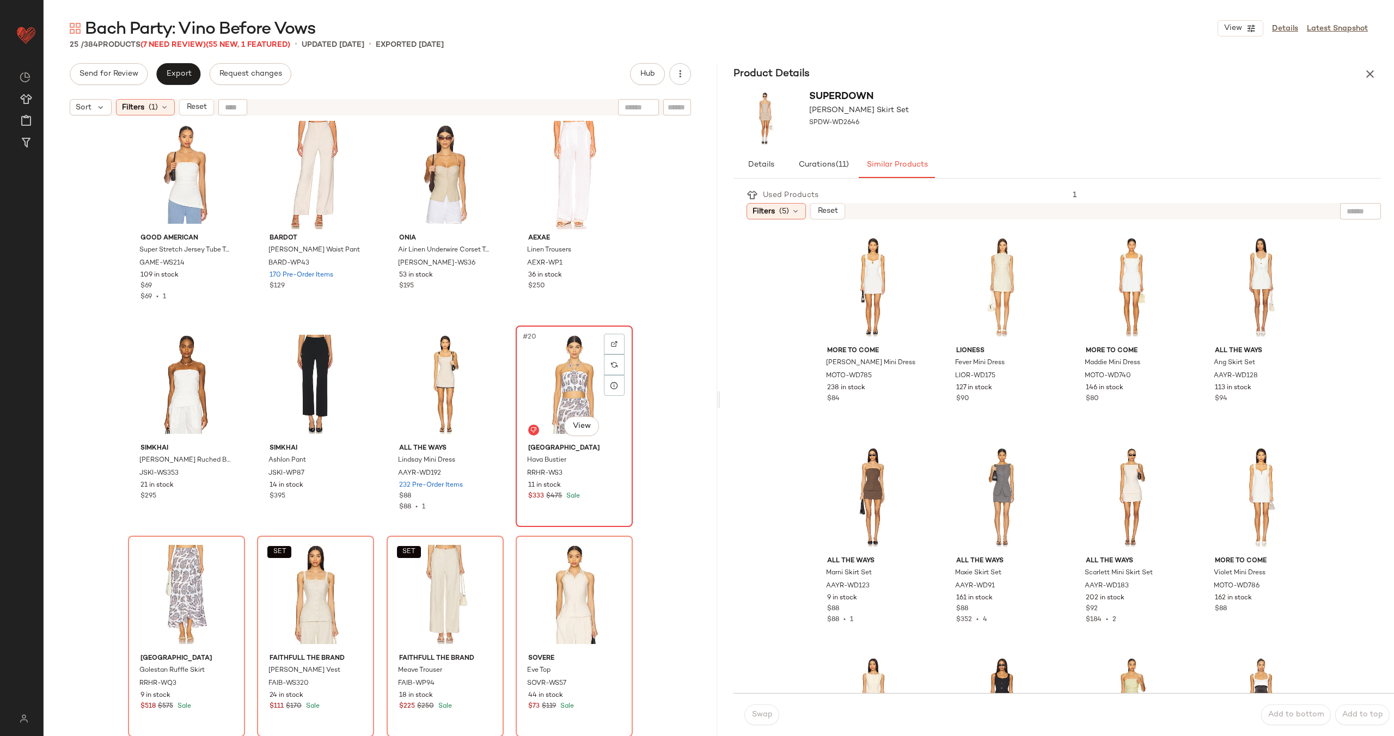
click at [566, 389] on div "#20 View" at bounding box center [574, 384] width 109 height 110
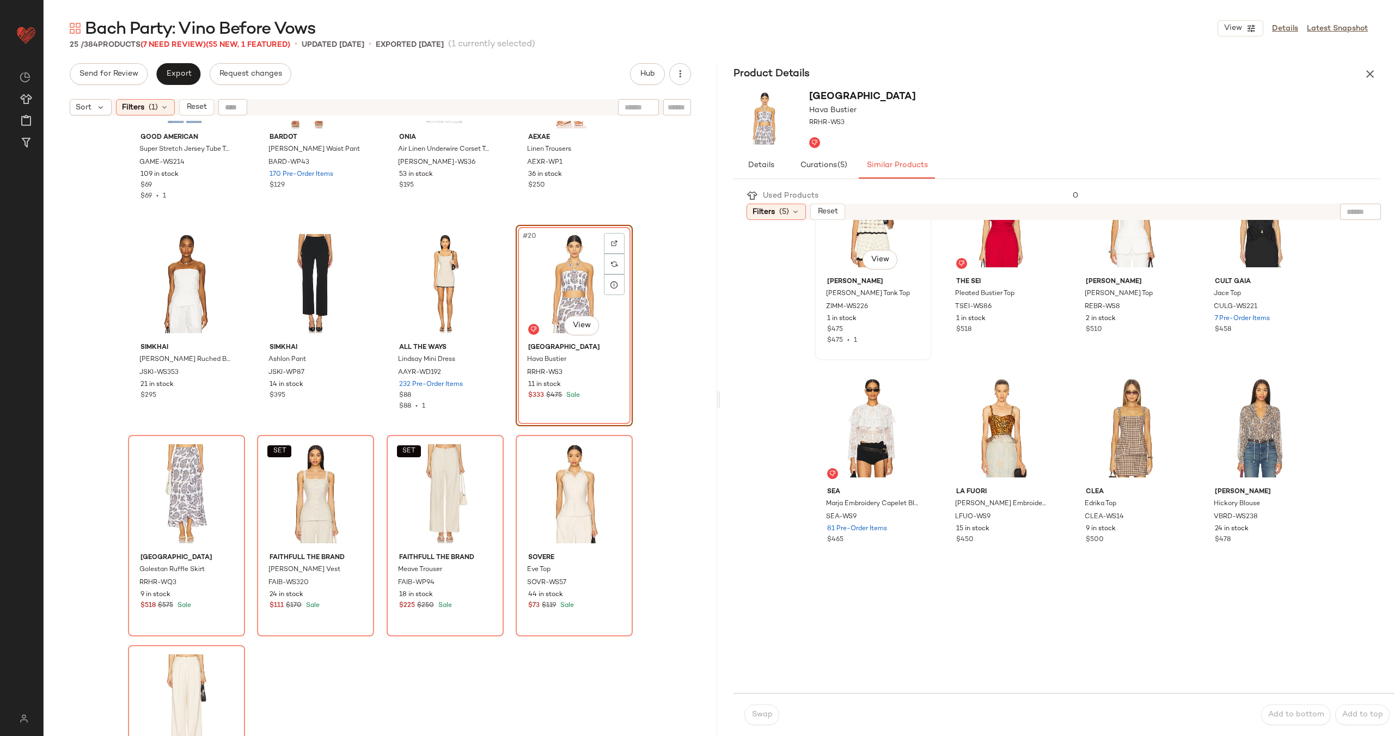
scroll to position [917, 0]
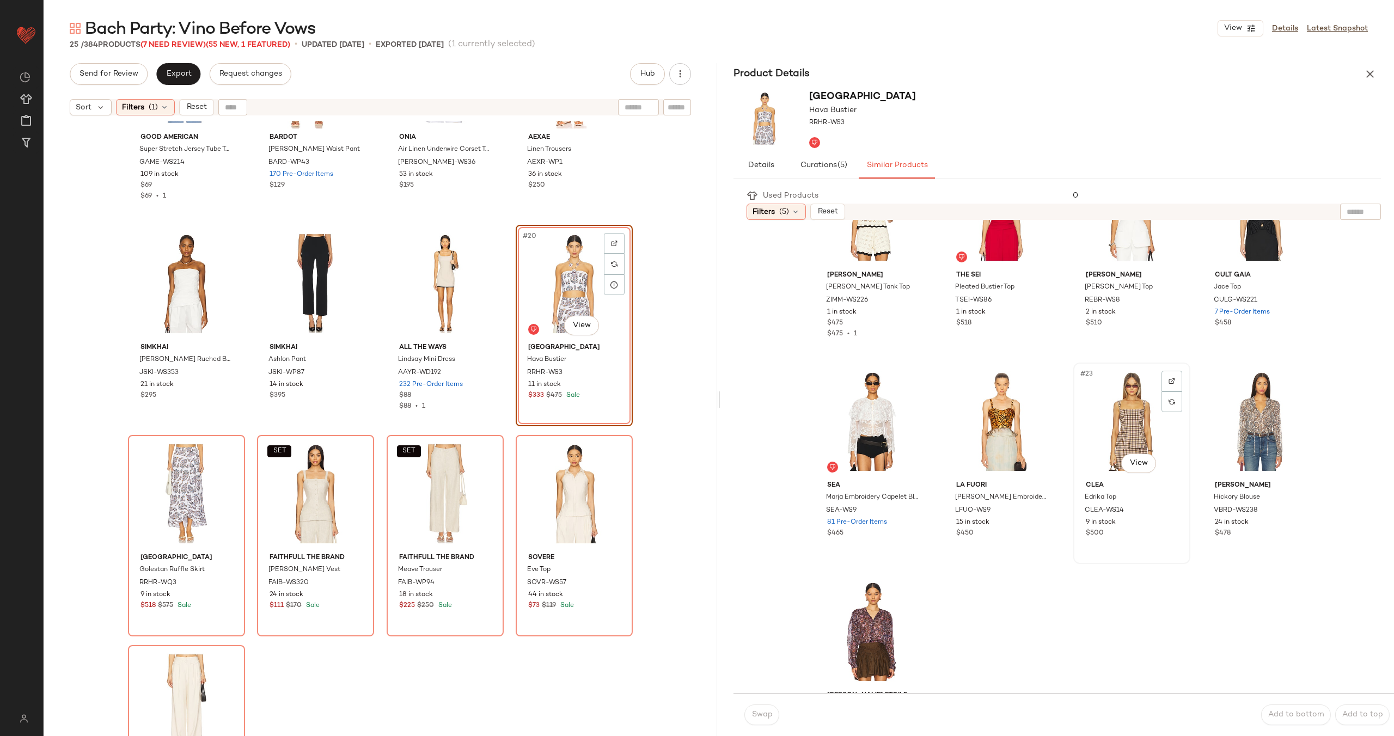
click at [1132, 425] on div "#23 View" at bounding box center [1131, 422] width 109 height 110
click at [753, 714] on span "Swap" at bounding box center [761, 715] width 21 height 9
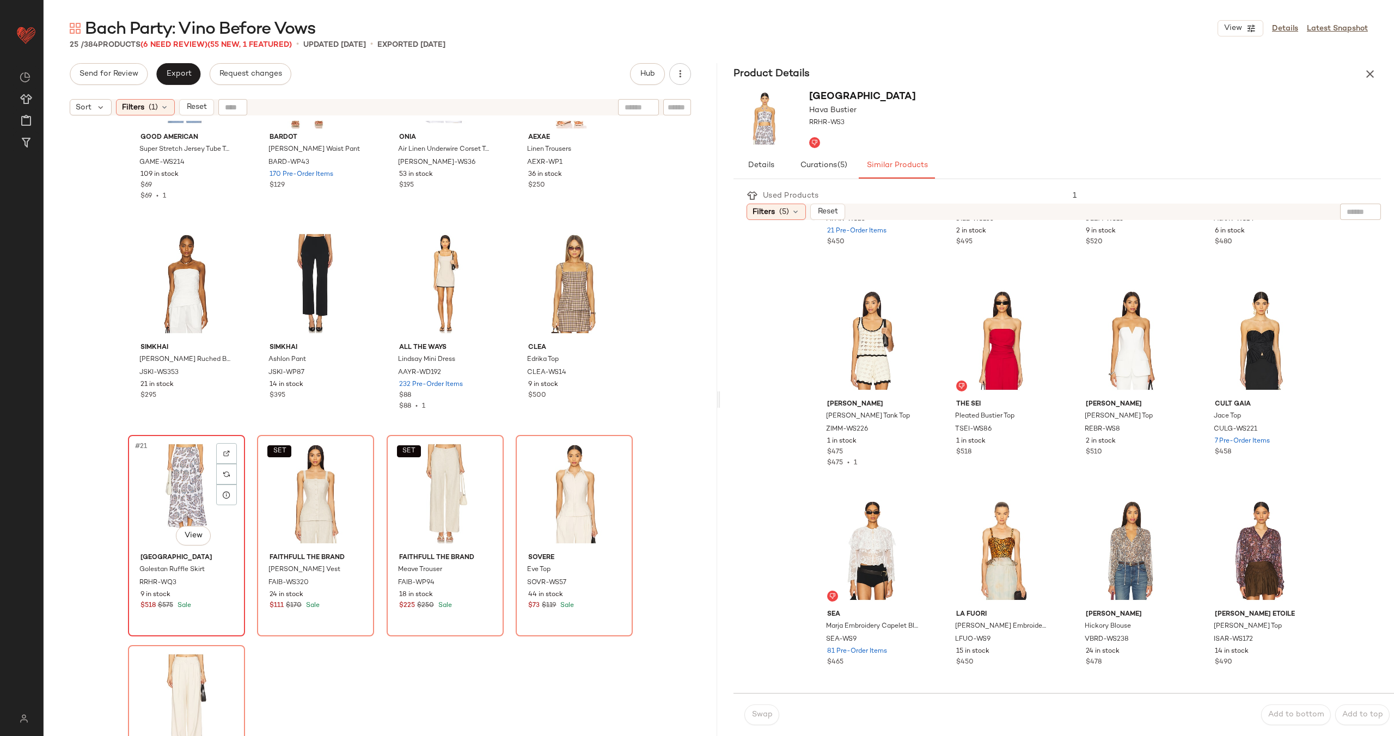
click at [179, 493] on div "#21 View" at bounding box center [186, 494] width 109 height 110
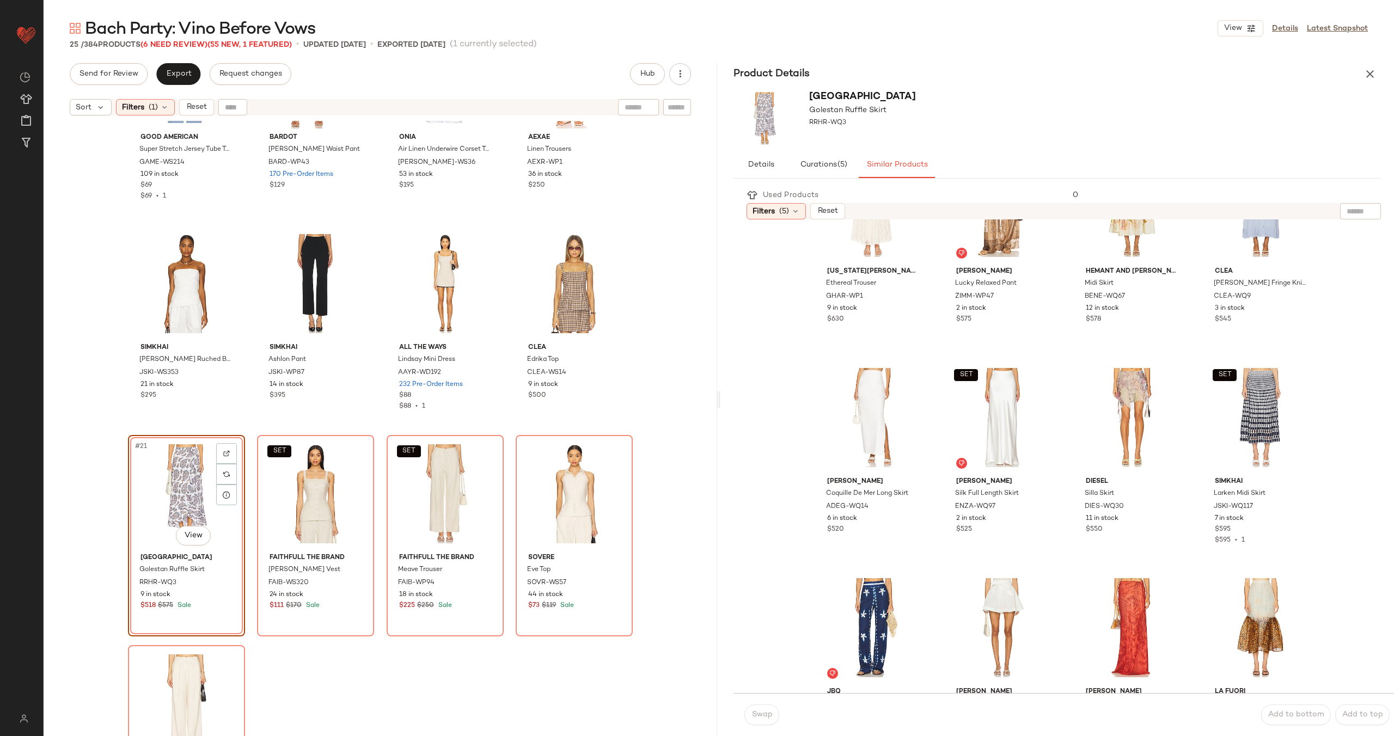
scroll to position [998, 0]
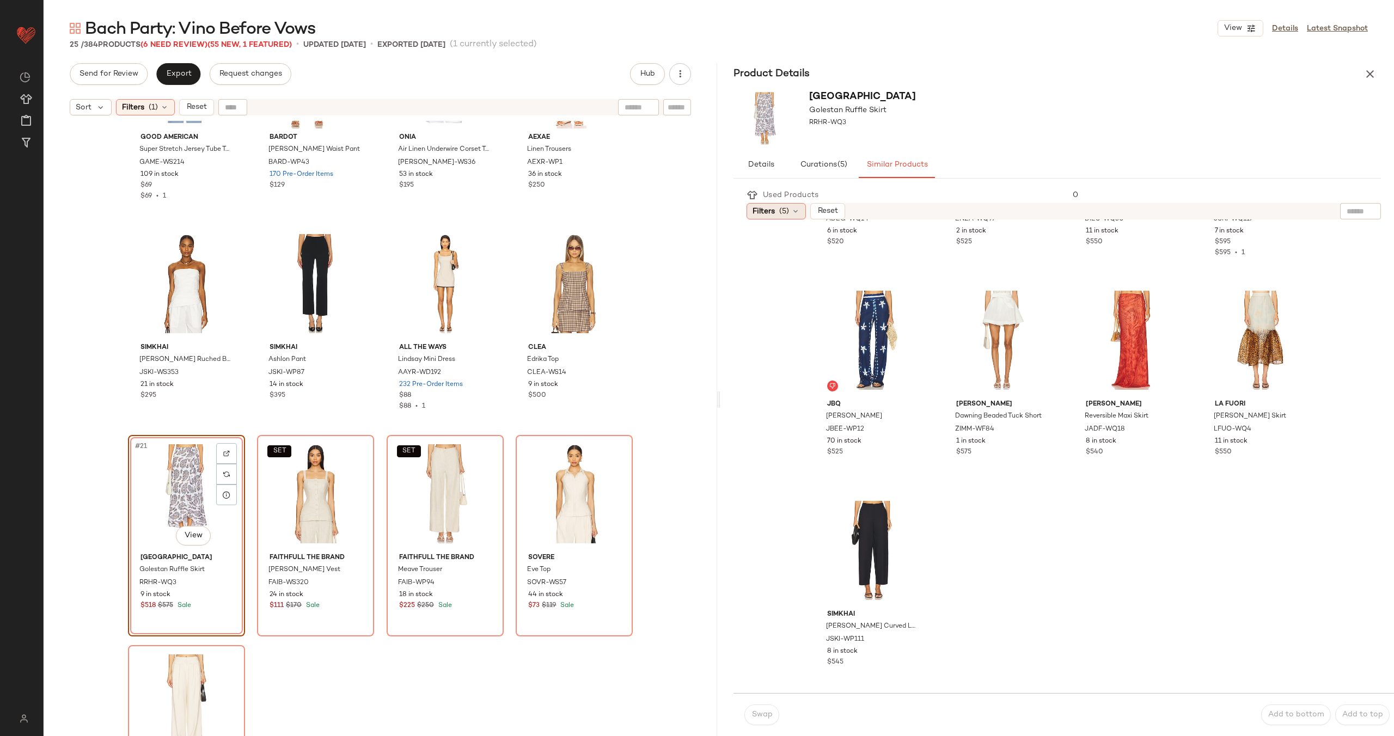
click at [787, 209] on span "(5)" at bounding box center [784, 211] width 10 height 11
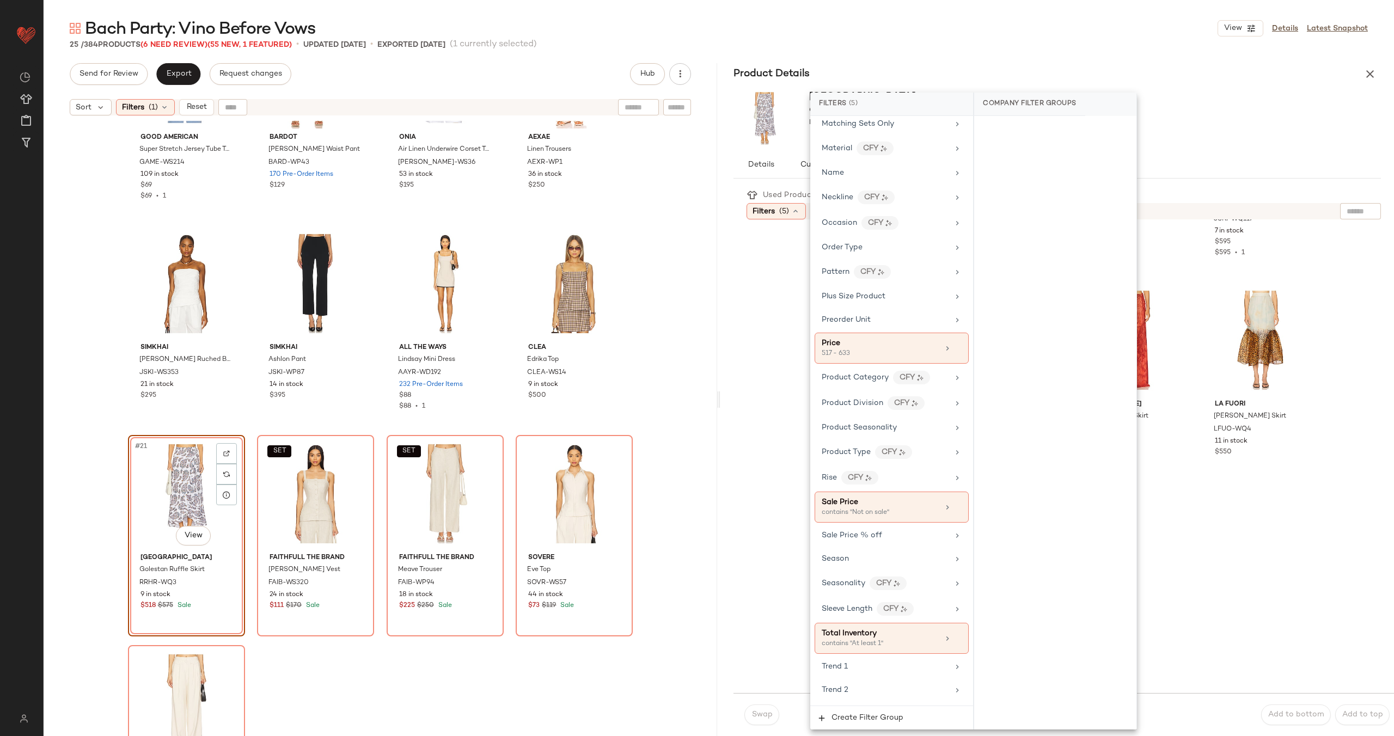
scroll to position [801, 0]
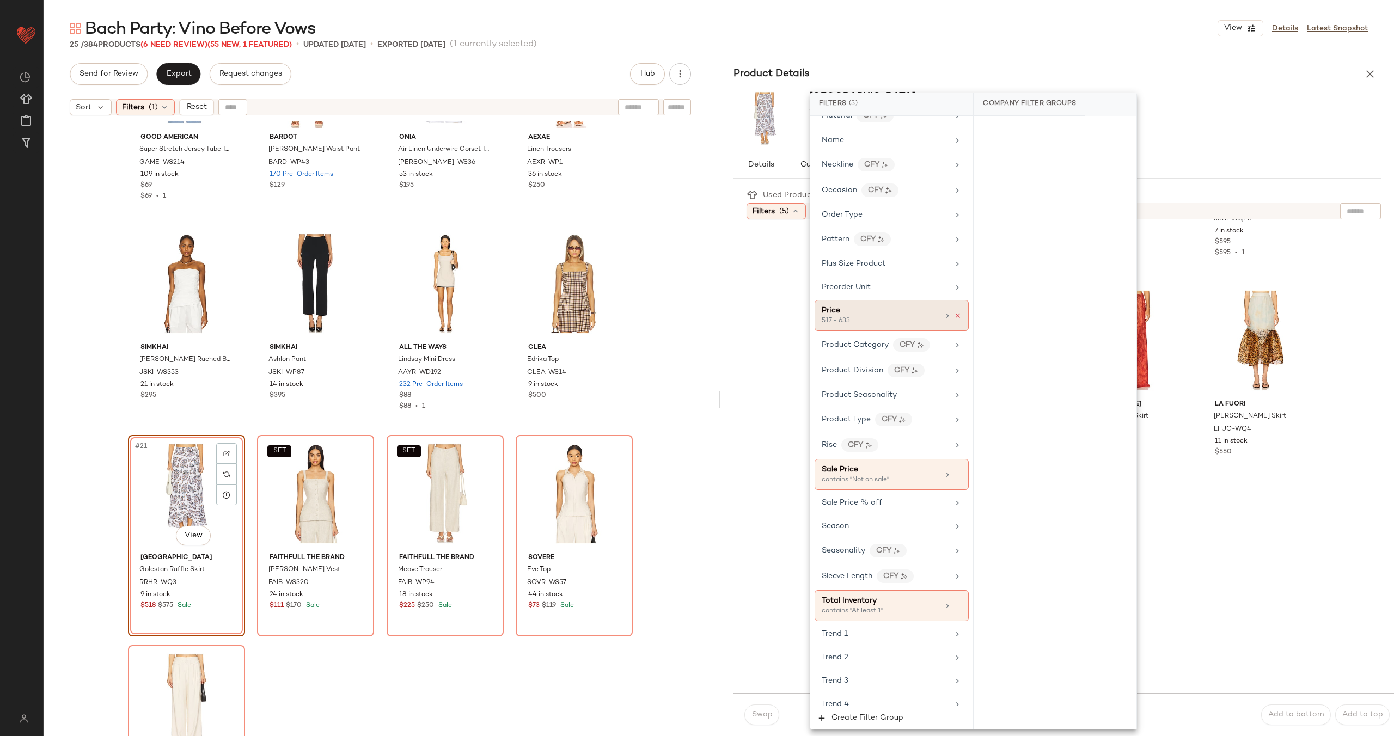
click at [954, 315] on icon at bounding box center [958, 316] width 8 height 8
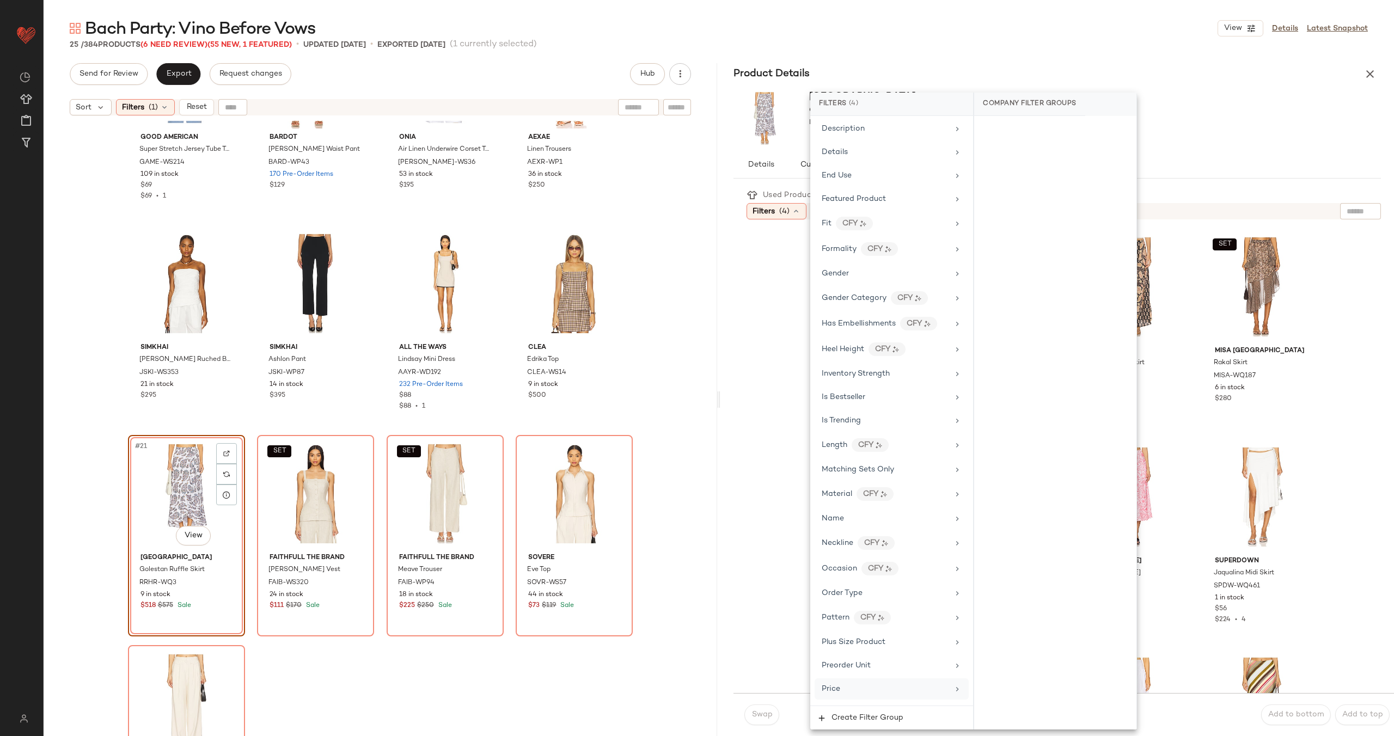
scroll to position [0, 0]
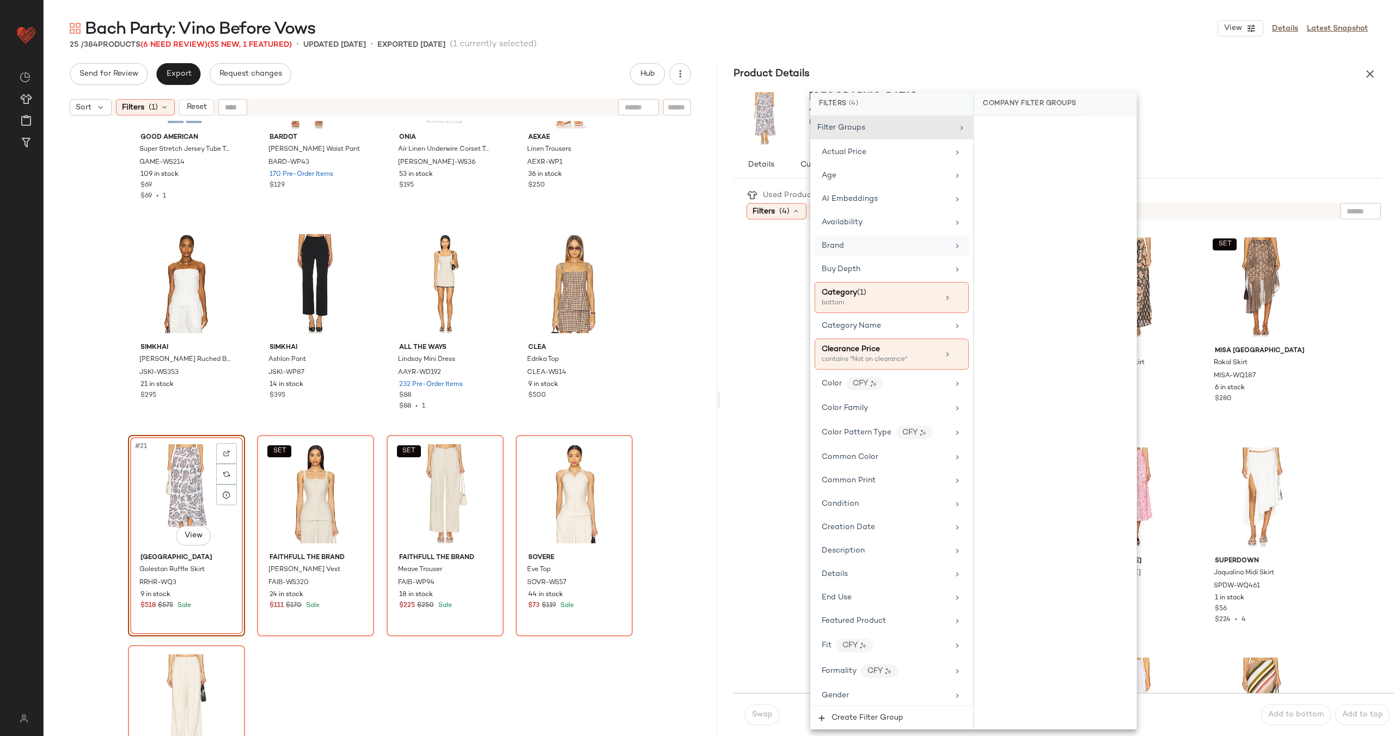
click at [895, 239] on div "Brand" at bounding box center [892, 245] width 154 height 21
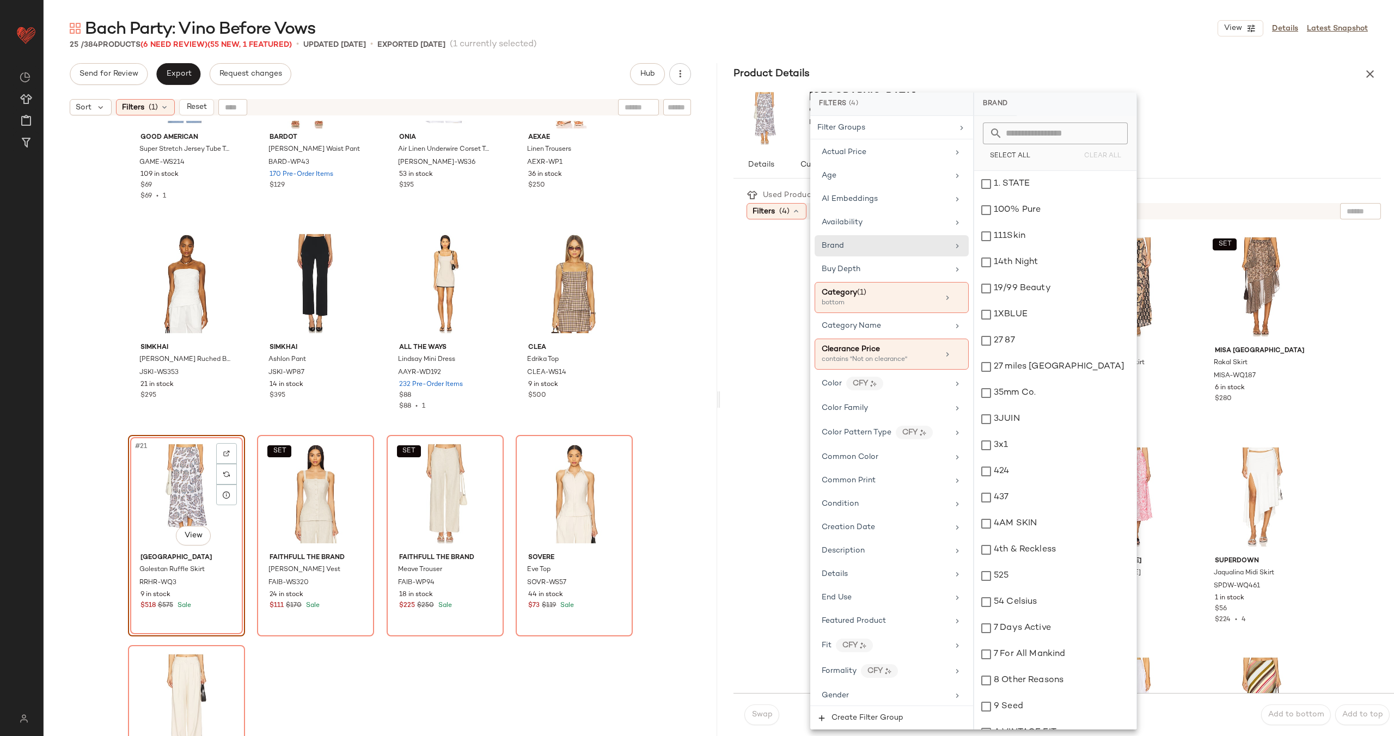
click at [1046, 132] on input "text" at bounding box center [1062, 134] width 119 height 22
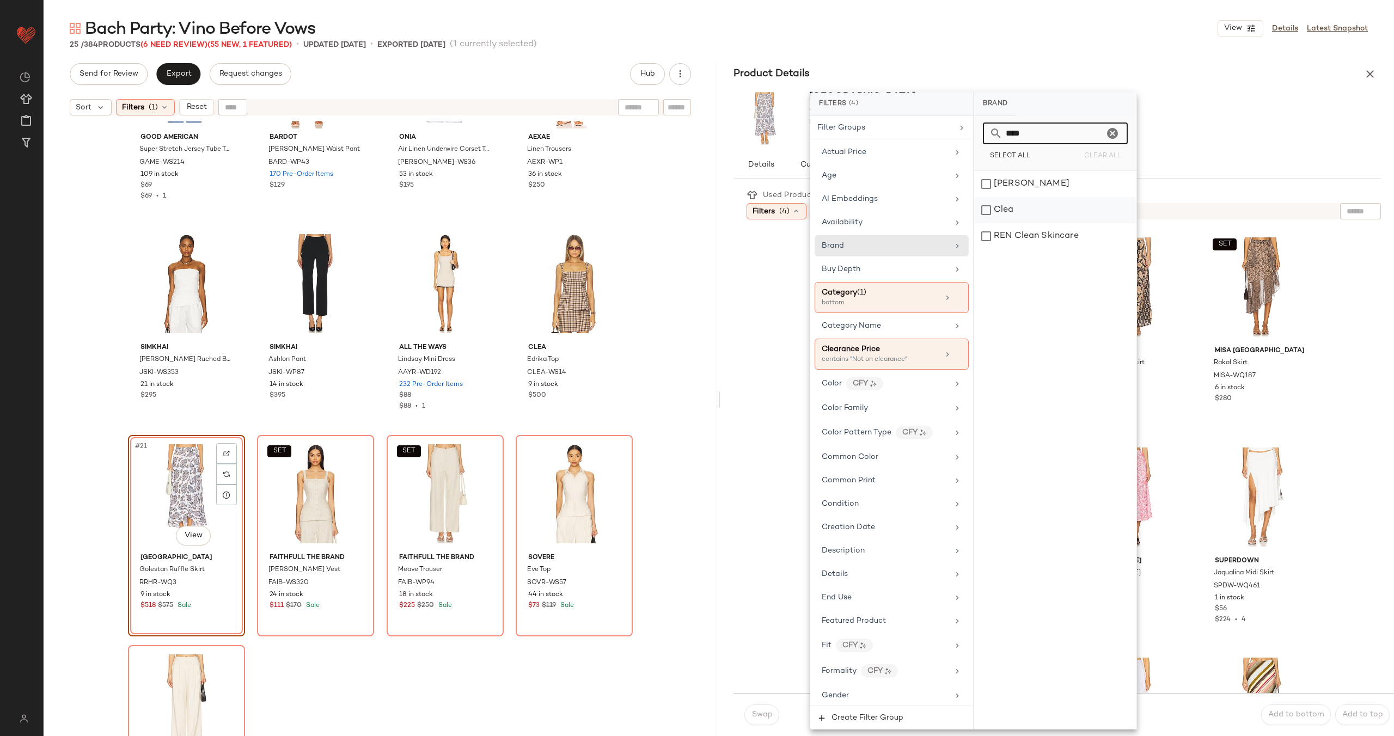
type input "****"
click at [1046, 210] on div "Clea" at bounding box center [1055, 210] width 162 height 26
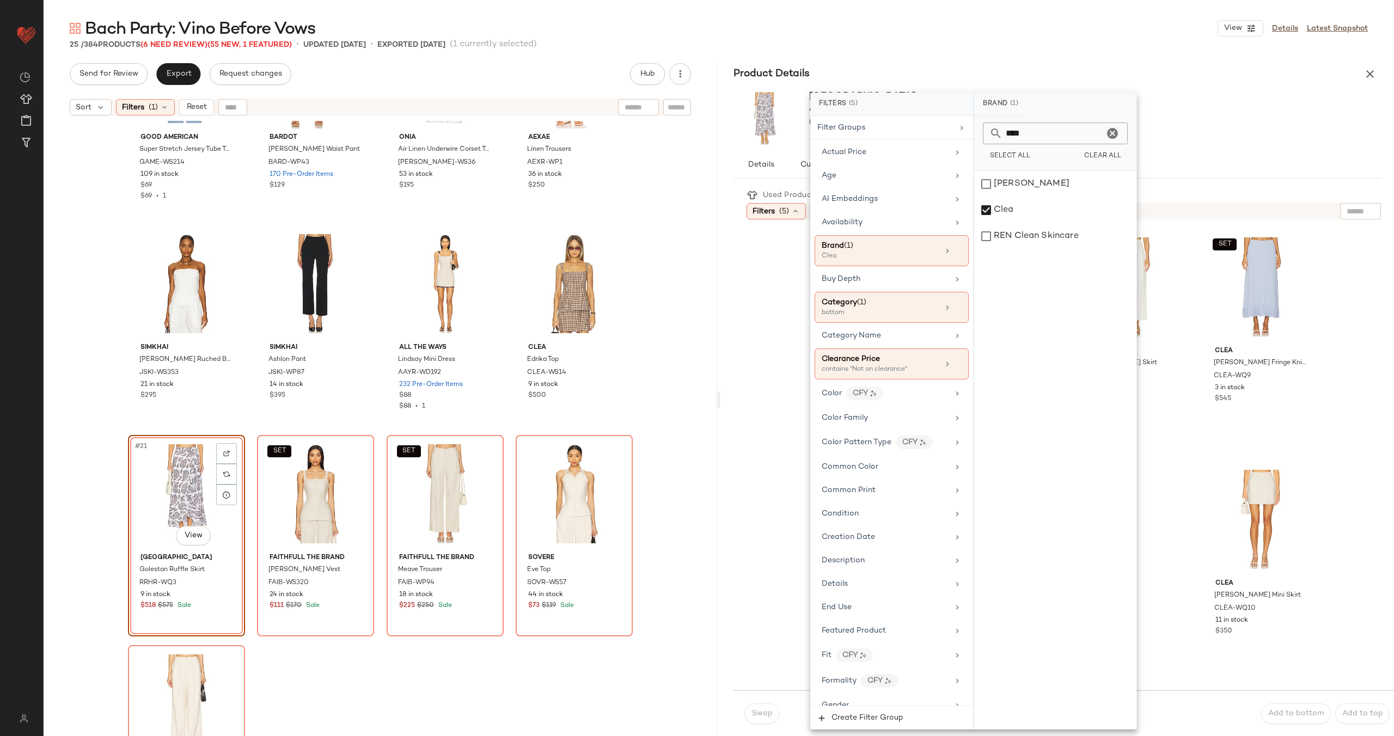
click at [1190, 291] on div "Clea Morgan Skirt CLEA-WQ13 9 in stock $520 Clea Josita Mini Skirt CLEA-WQ11 8 …" at bounding box center [1067, 456] width 505 height 456
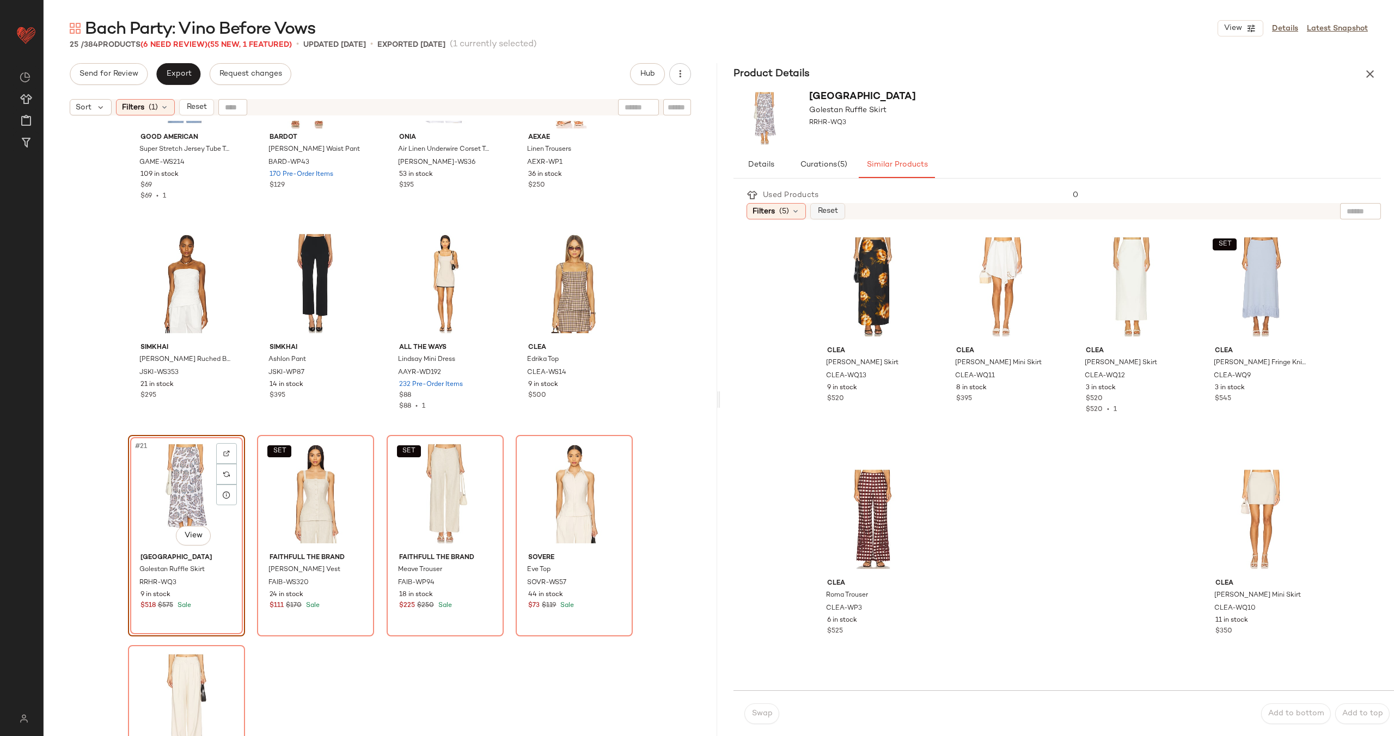
click at [835, 207] on span "Reset" at bounding box center [827, 211] width 21 height 9
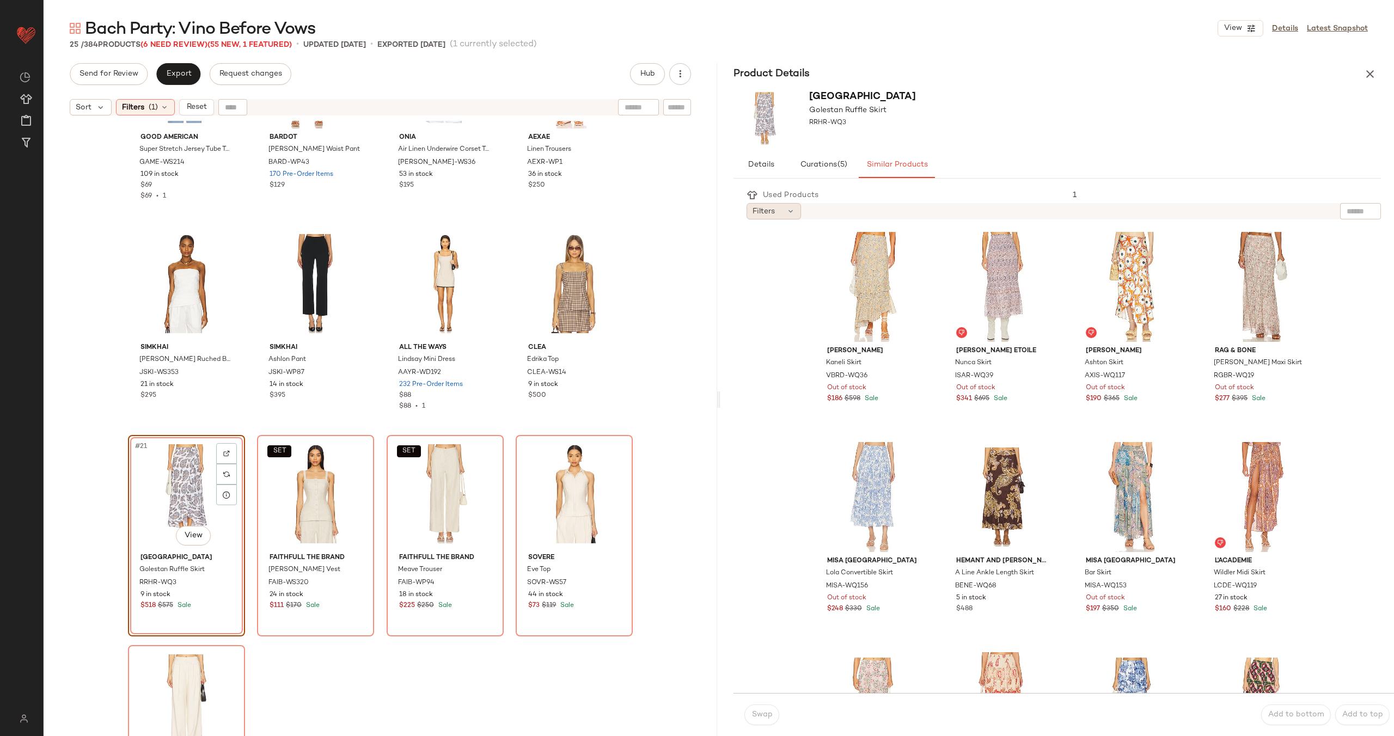
click at [780, 211] on div "Filters" at bounding box center [774, 211] width 54 height 16
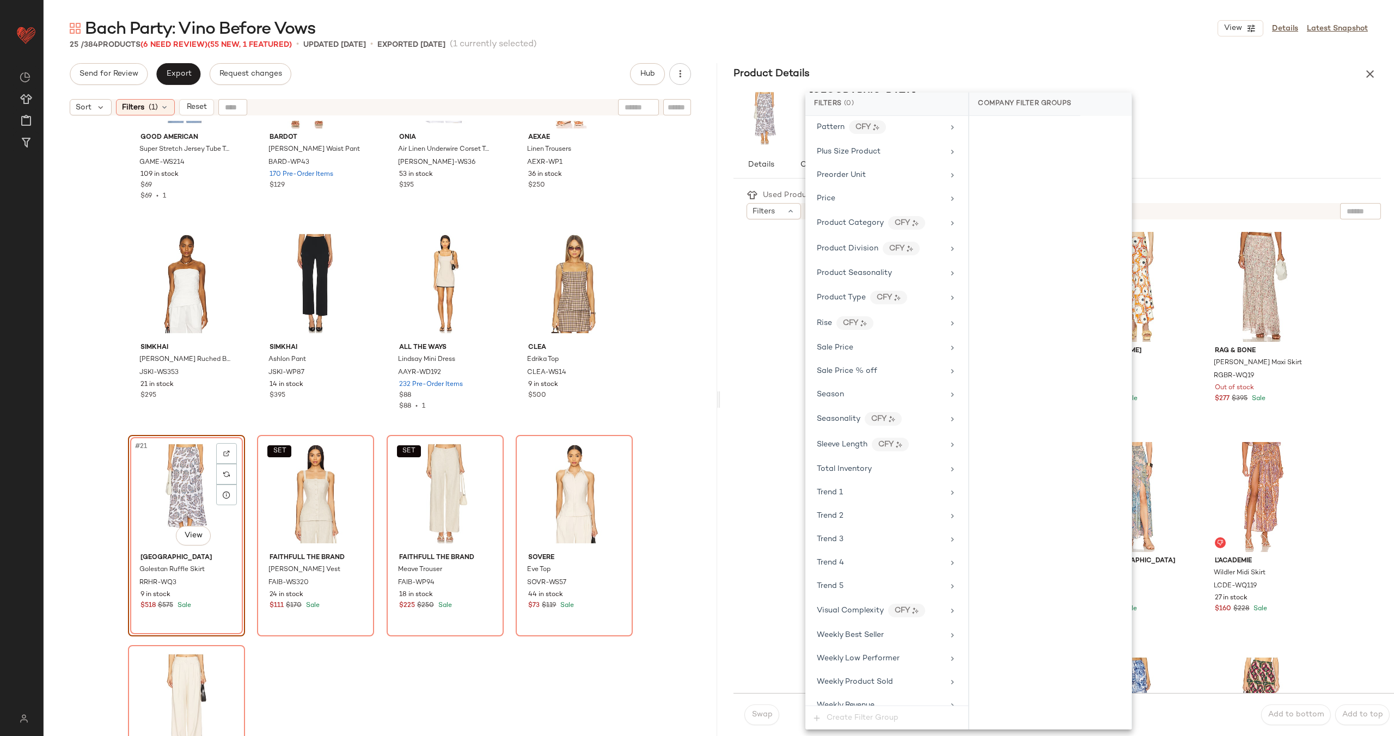
scroll to position [906, 0]
click at [883, 335] on div "Sale Price" at bounding box center [880, 334] width 127 height 11
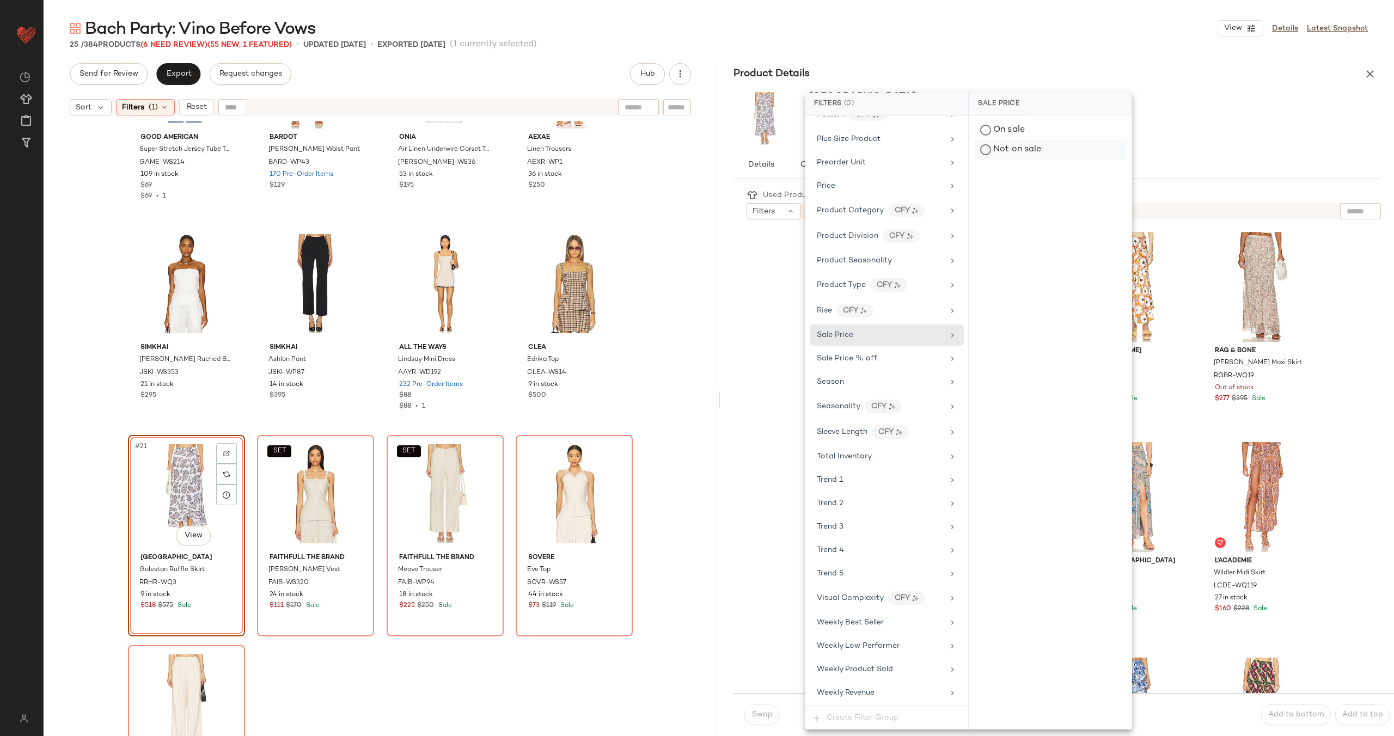
click at [1022, 145] on div "Not on sale" at bounding box center [1051, 150] width 154 height 20
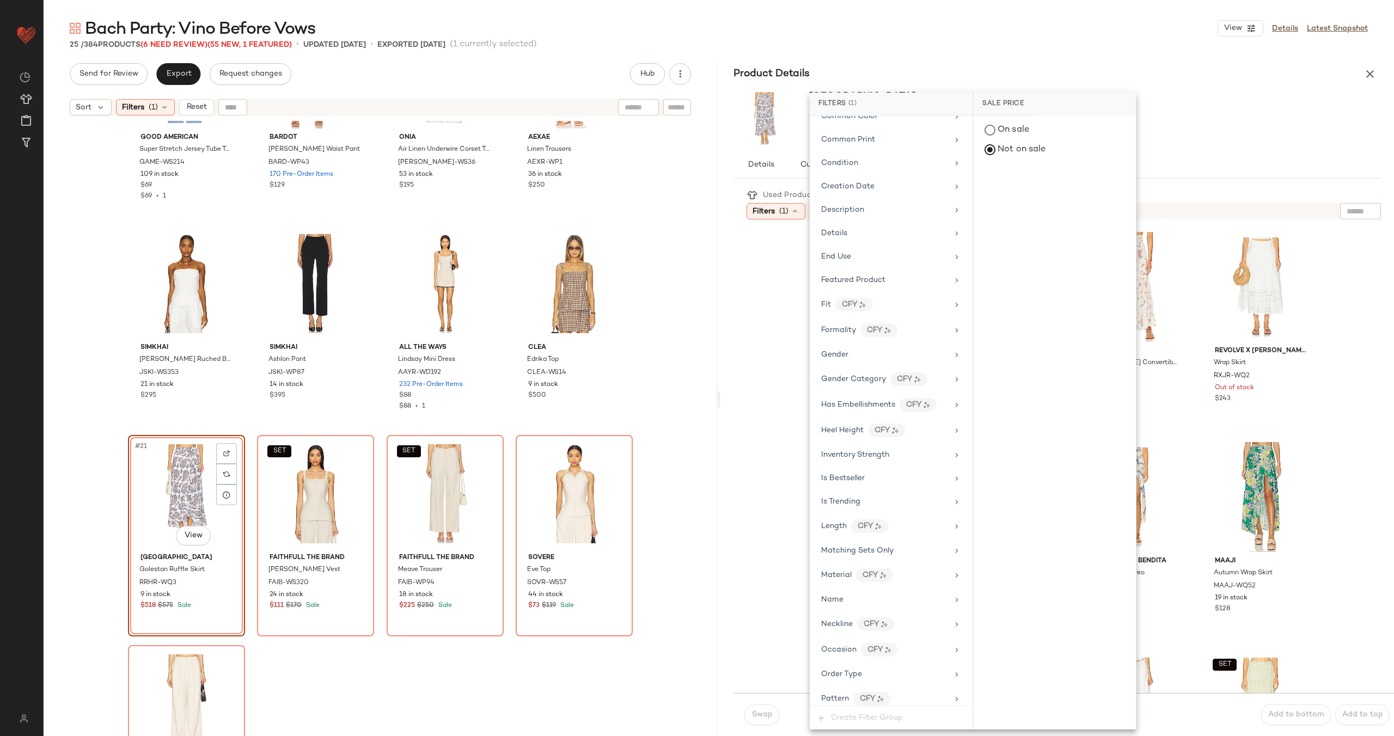
scroll to position [0, 0]
click at [872, 170] on div "Age" at bounding box center [884, 175] width 127 height 11
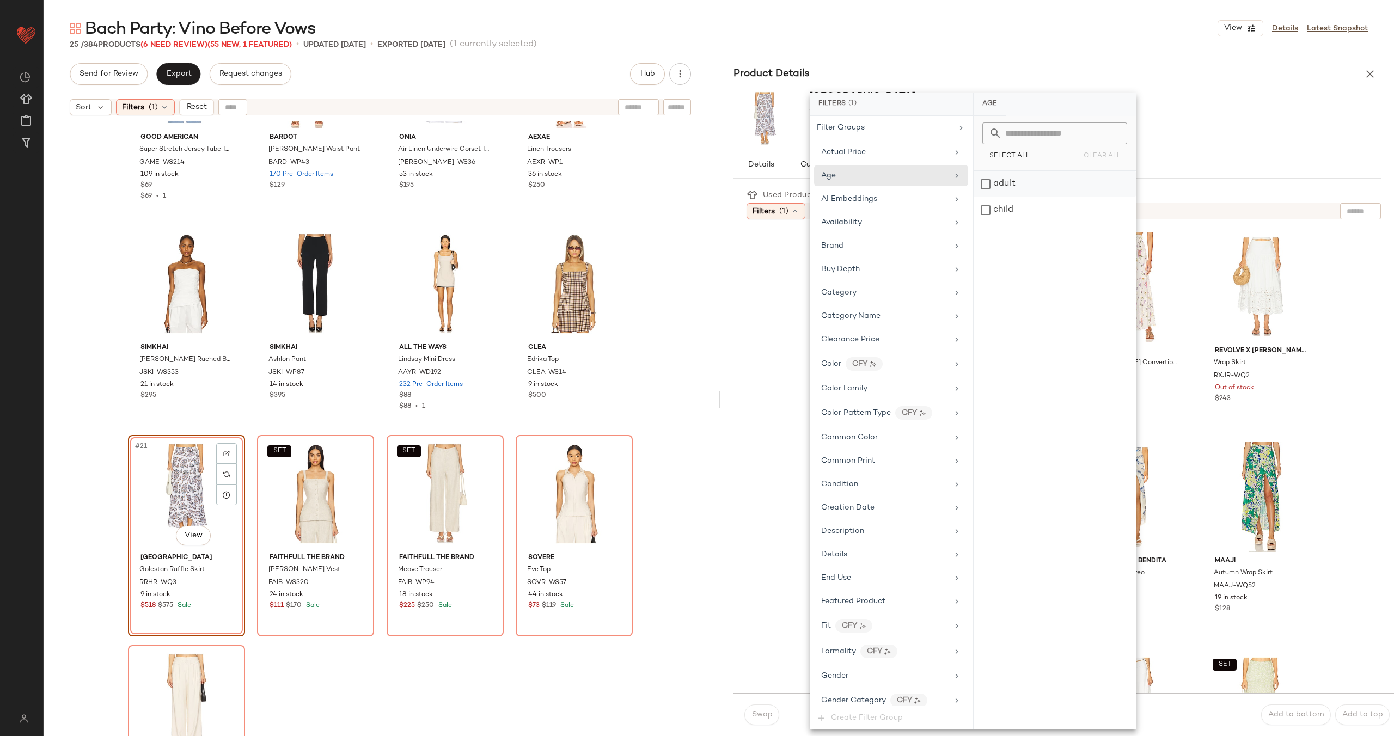
click at [1038, 181] on div "adult" at bounding box center [1055, 184] width 162 height 26
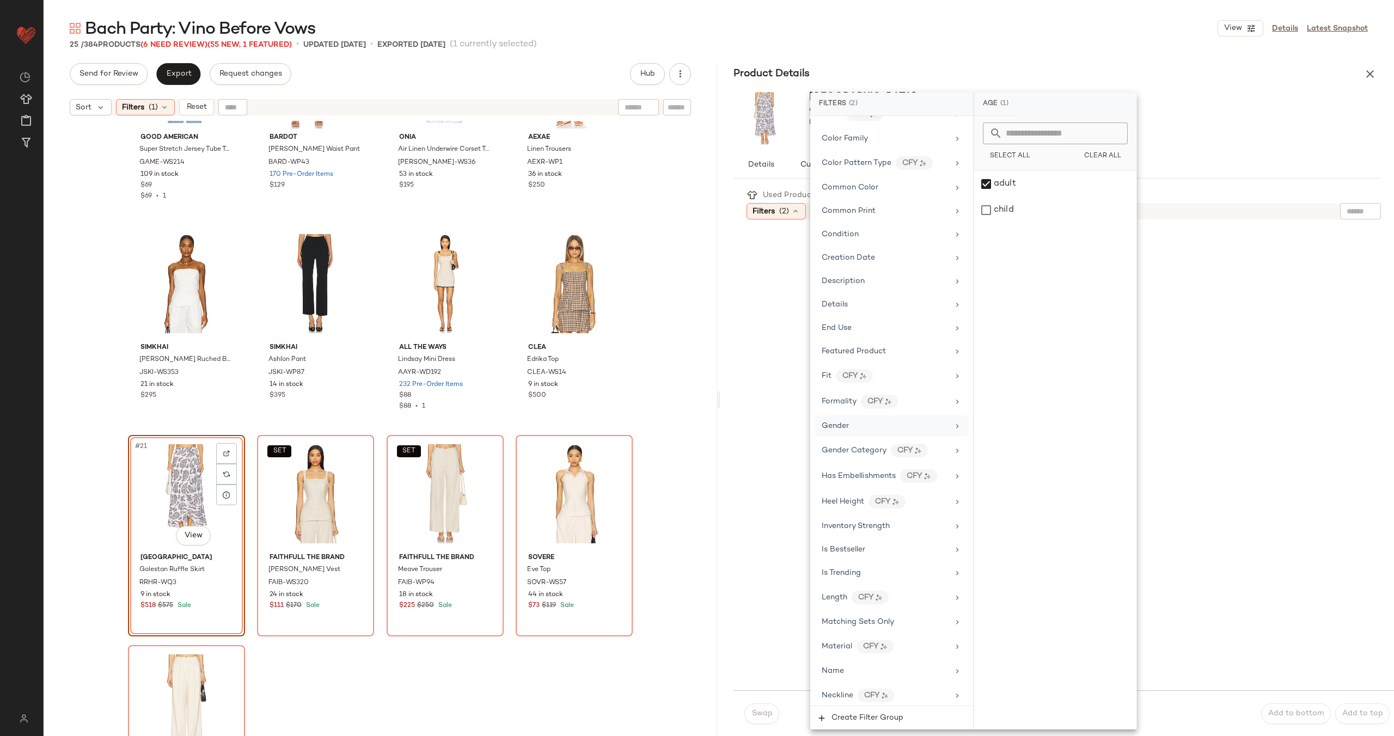
click at [884, 429] on div "Gender" at bounding box center [885, 425] width 127 height 11
click at [1007, 183] on div "female" at bounding box center [1055, 184] width 162 height 26
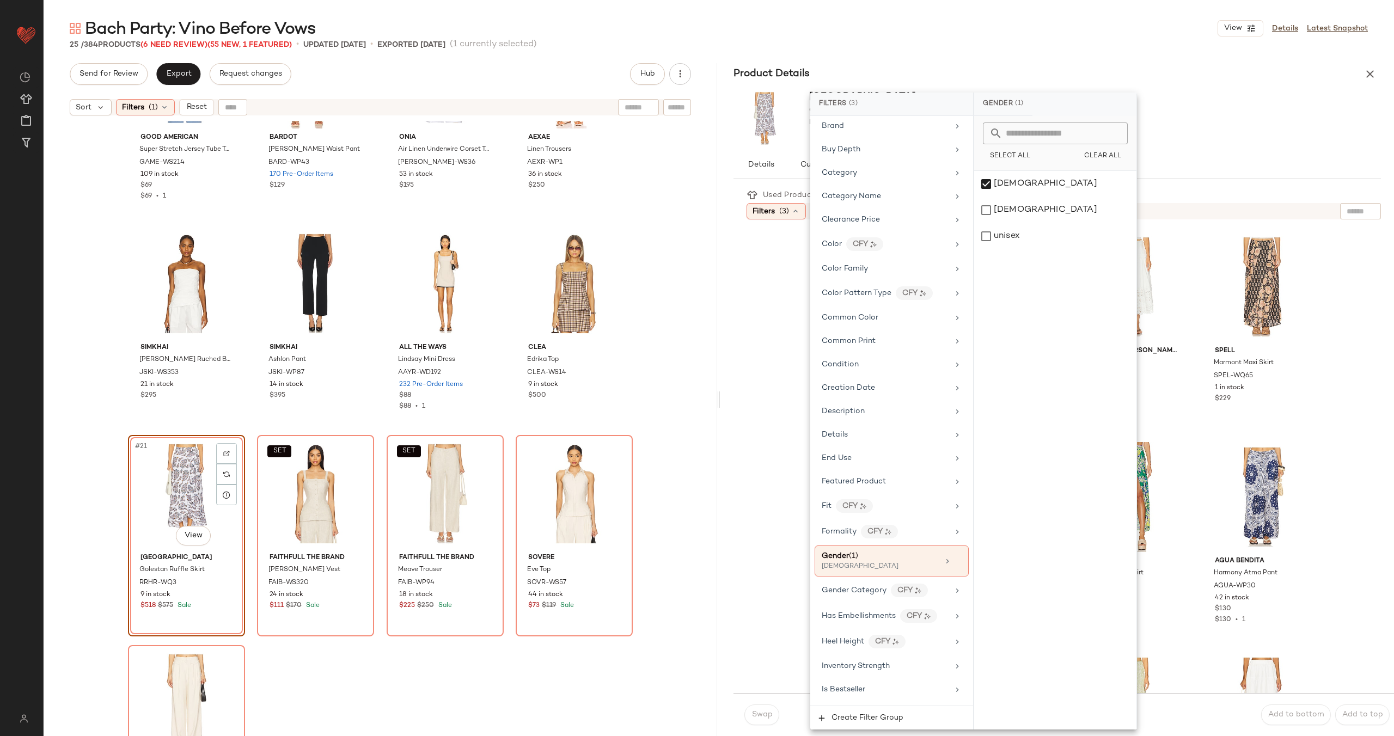
scroll to position [0, 0]
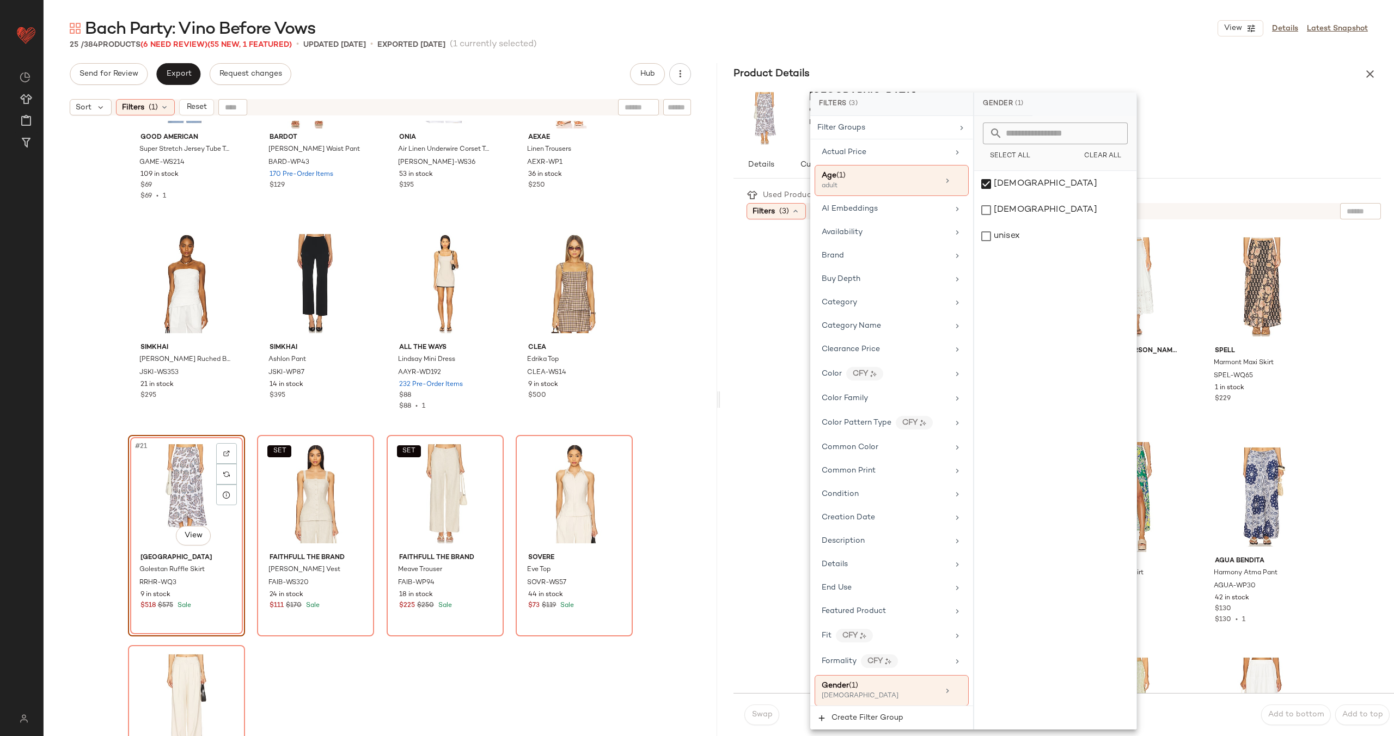
click at [743, 320] on div "Used Products 0 Filters (3) Reset HEMANT AND NANDITA A Line Ankle Length Skirt …" at bounding box center [1064, 440] width 661 height 506
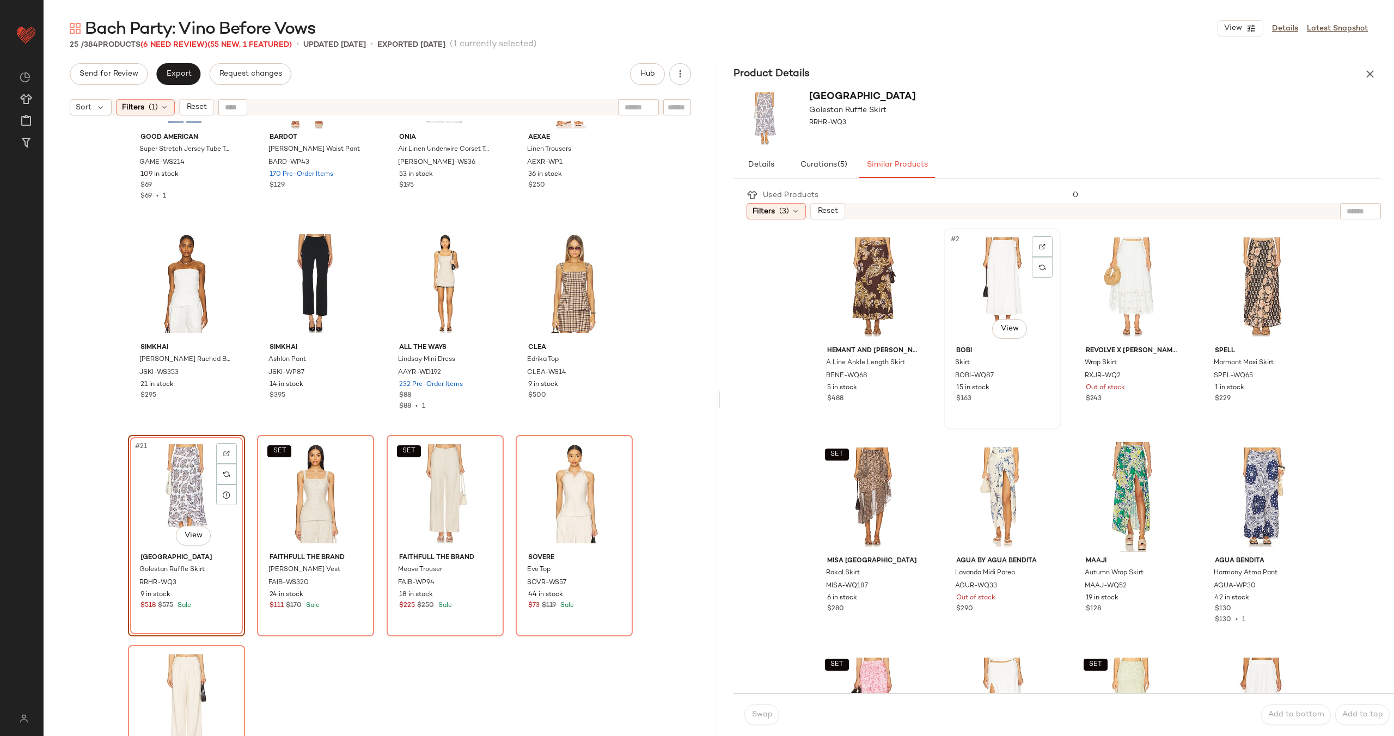
click at [1009, 292] on div "#2 View" at bounding box center [1002, 287] width 109 height 110
click at [759, 718] on span "Swap" at bounding box center [761, 715] width 21 height 9
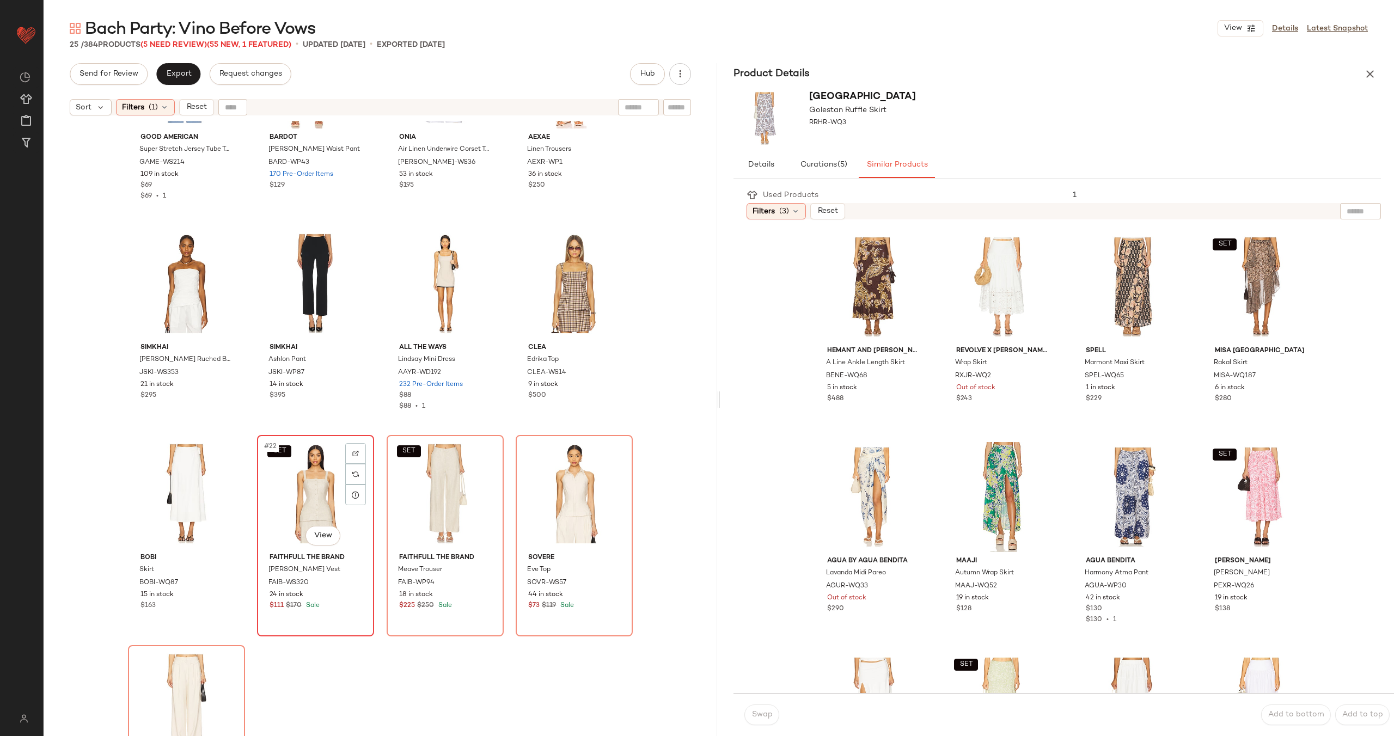
click at [313, 498] on div "SET #22 View" at bounding box center [315, 494] width 109 height 110
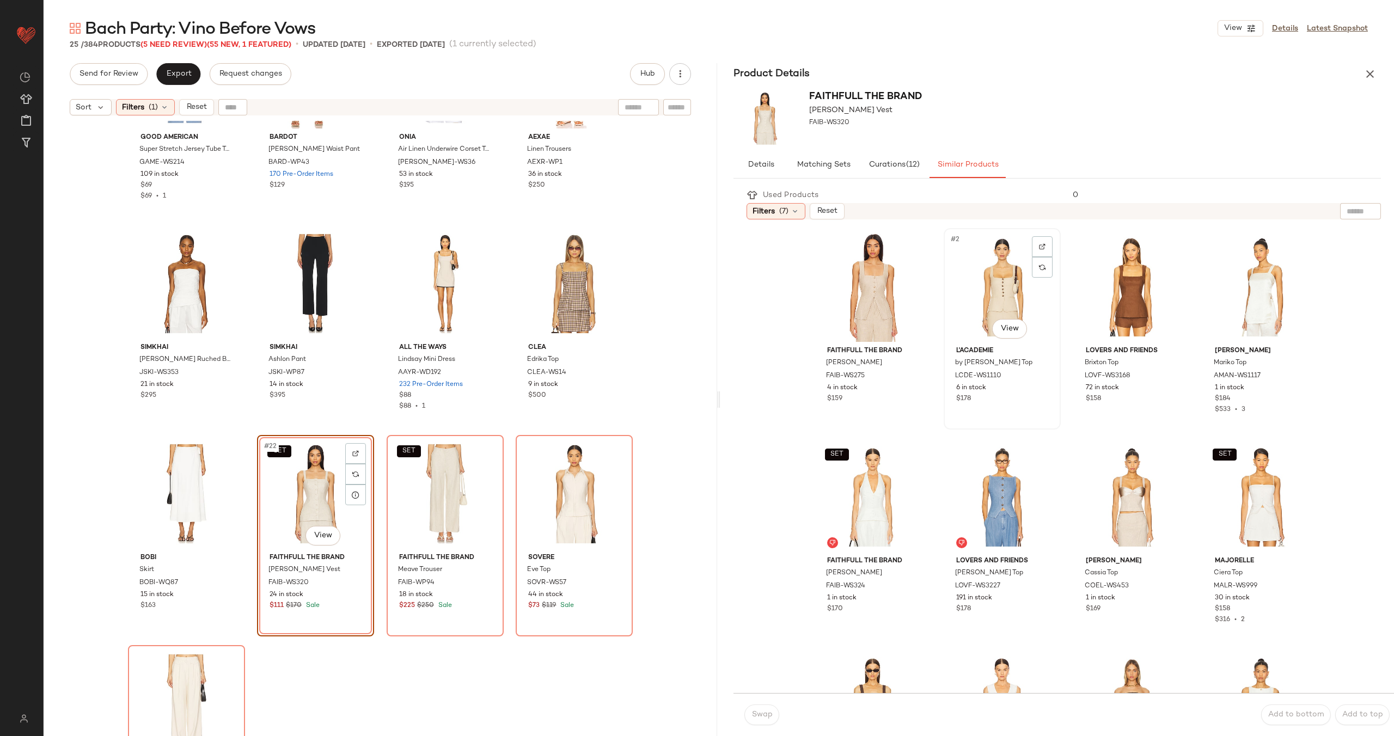
click at [988, 288] on div "#2 View" at bounding box center [1002, 287] width 109 height 110
click at [761, 712] on span "Swap" at bounding box center [761, 715] width 21 height 9
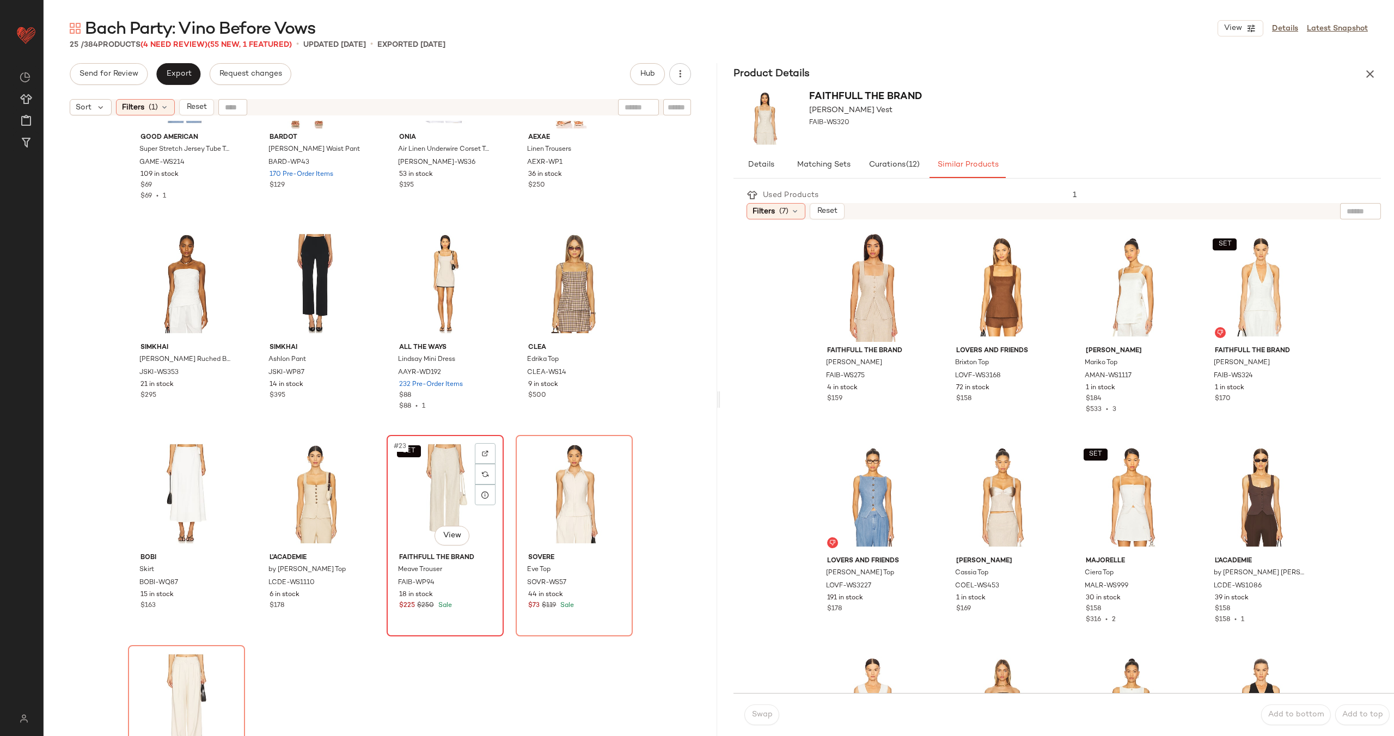
click at [430, 495] on div "SET #23 View" at bounding box center [444, 494] width 109 height 110
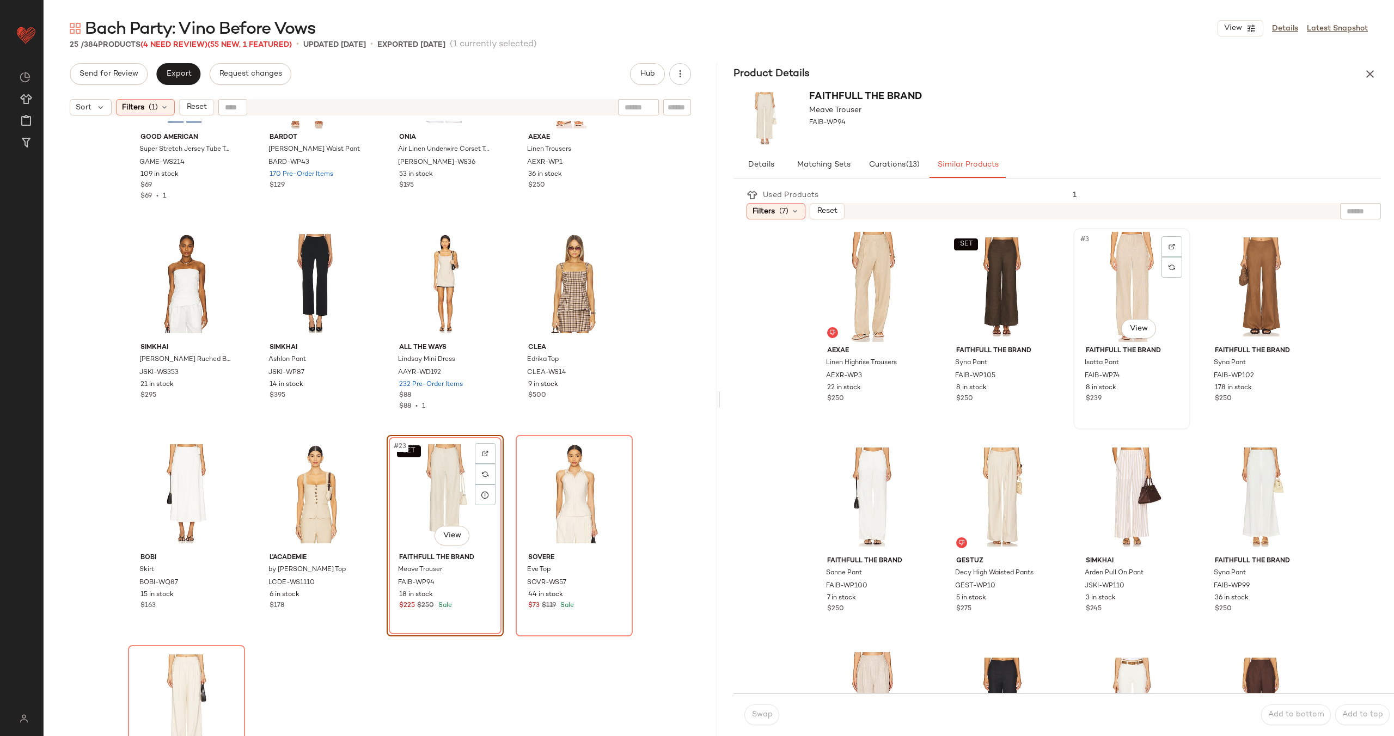
click at [1100, 279] on div "#3 View" at bounding box center [1131, 287] width 109 height 110
click at [756, 712] on span "Swap" at bounding box center [761, 715] width 21 height 9
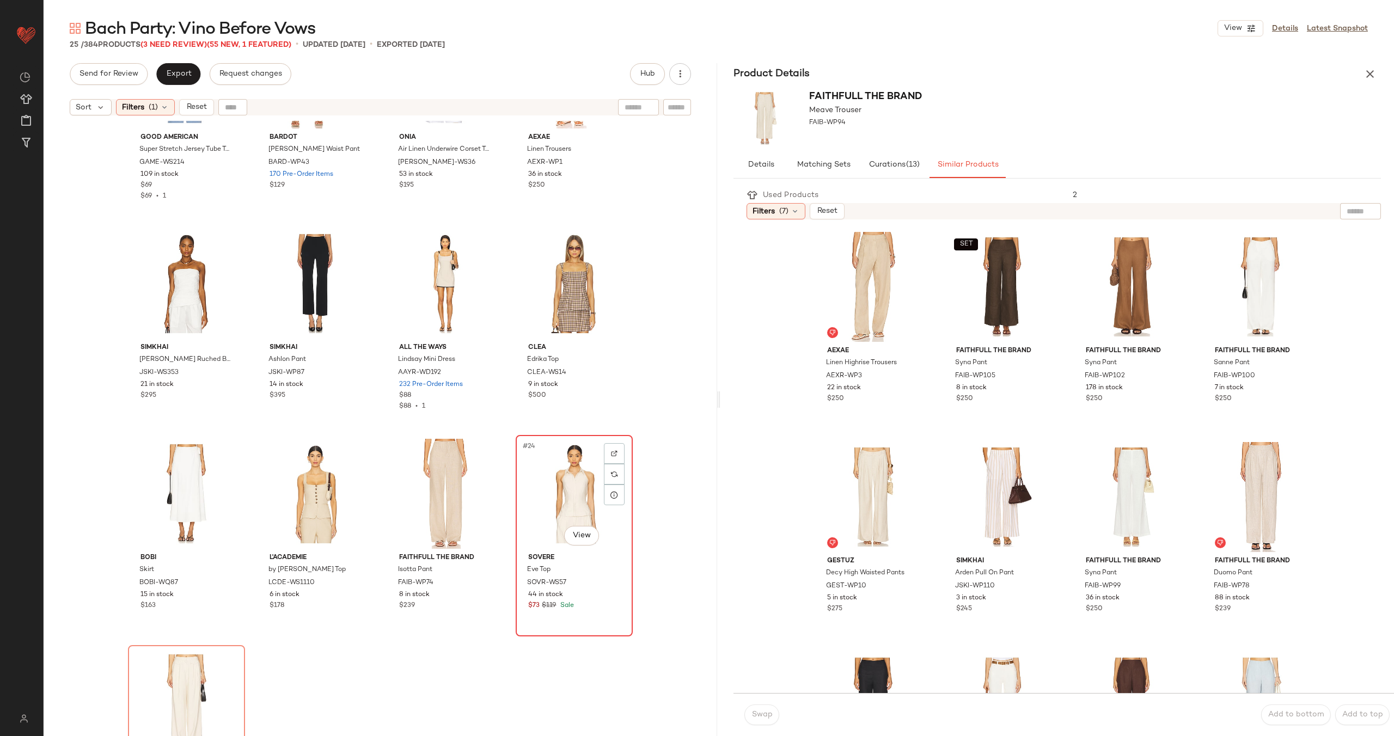
click at [567, 500] on div "#24 View" at bounding box center [574, 494] width 109 height 110
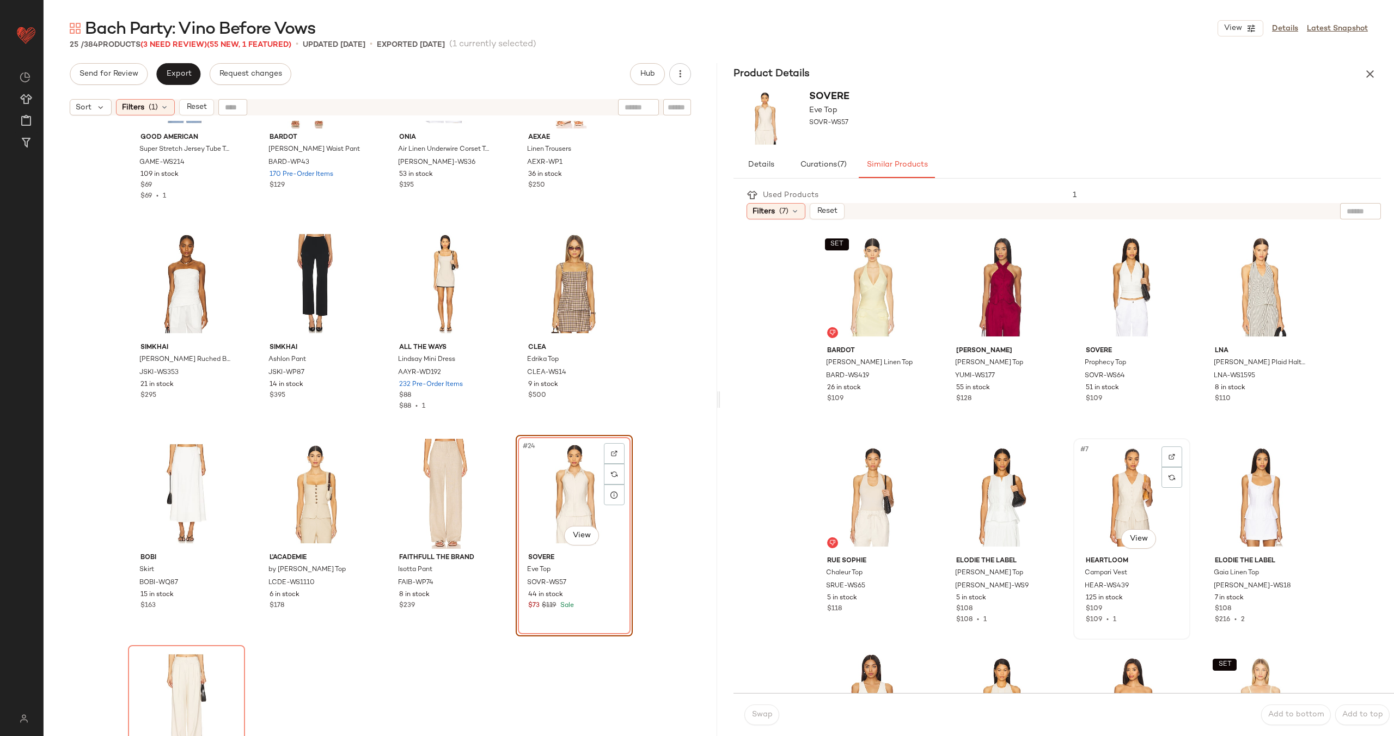
click at [1114, 499] on div "#7 View" at bounding box center [1131, 497] width 109 height 110
click at [760, 715] on span "Swap" at bounding box center [761, 715] width 21 height 9
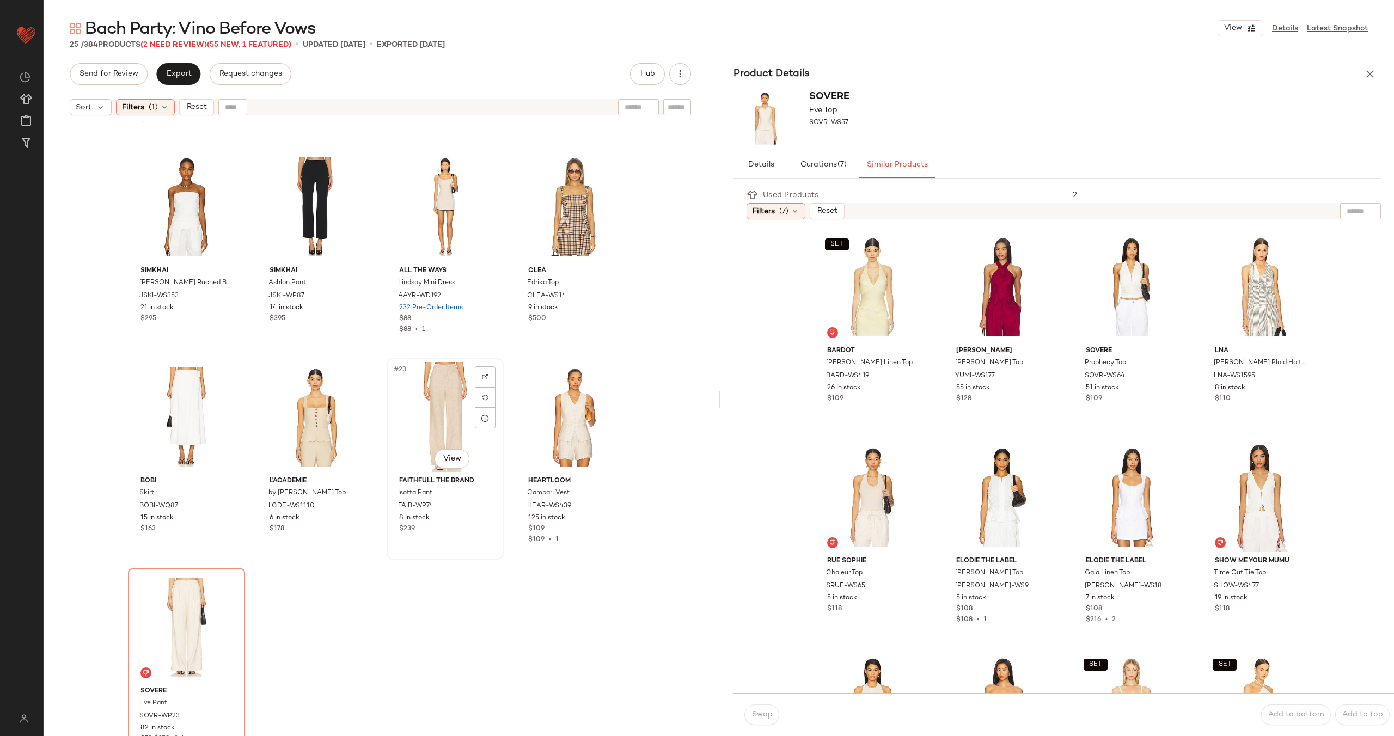
scroll to position [831, 0]
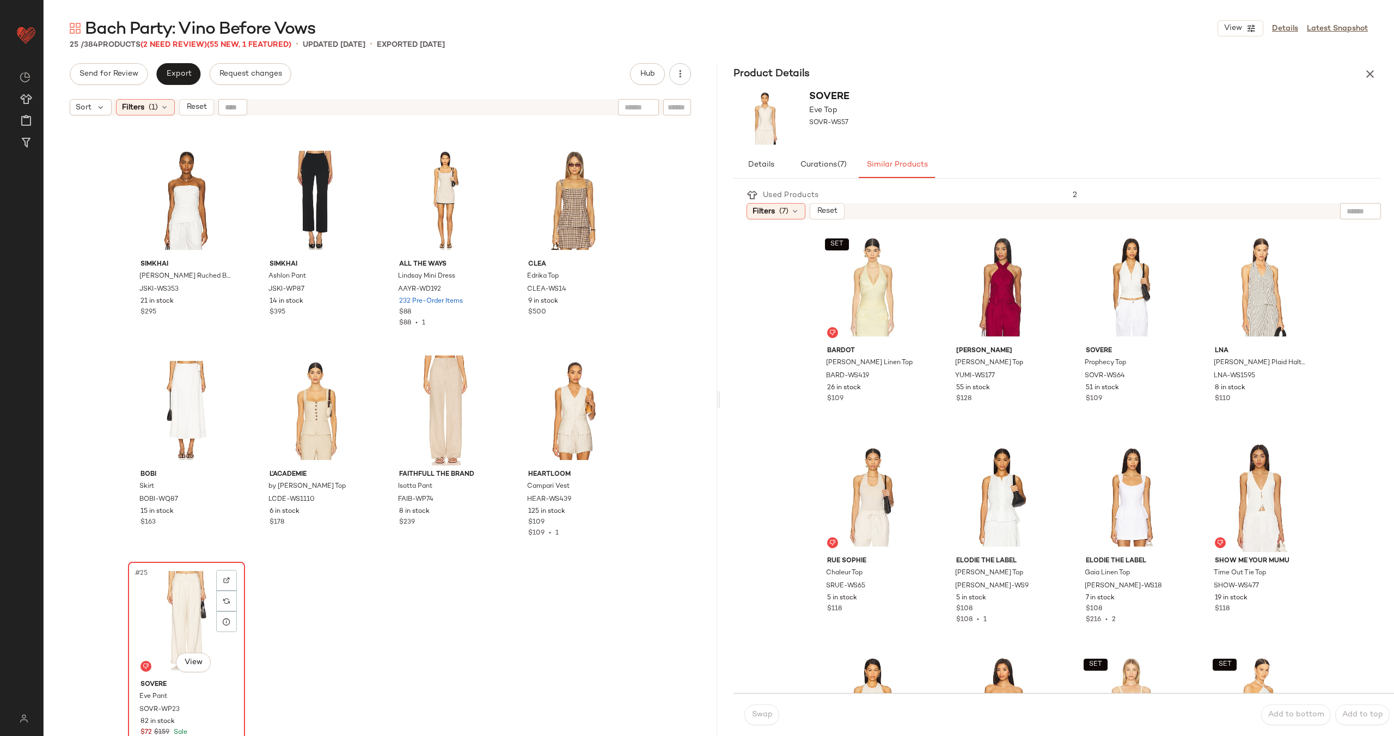
click at [172, 604] on div "#25 View" at bounding box center [186, 621] width 109 height 110
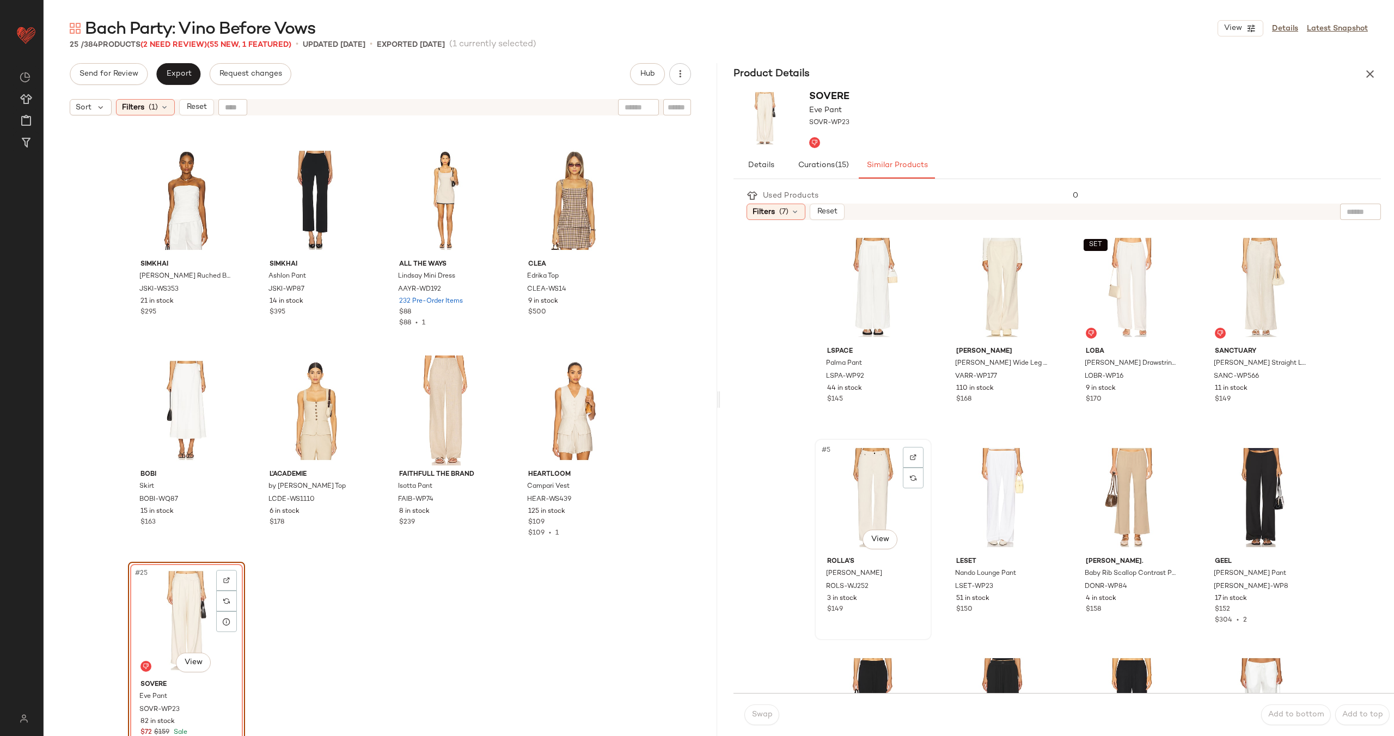
click at [863, 505] on div "#5 View" at bounding box center [873, 498] width 109 height 110
click at [761, 715] on span "Swap" at bounding box center [761, 715] width 21 height 9
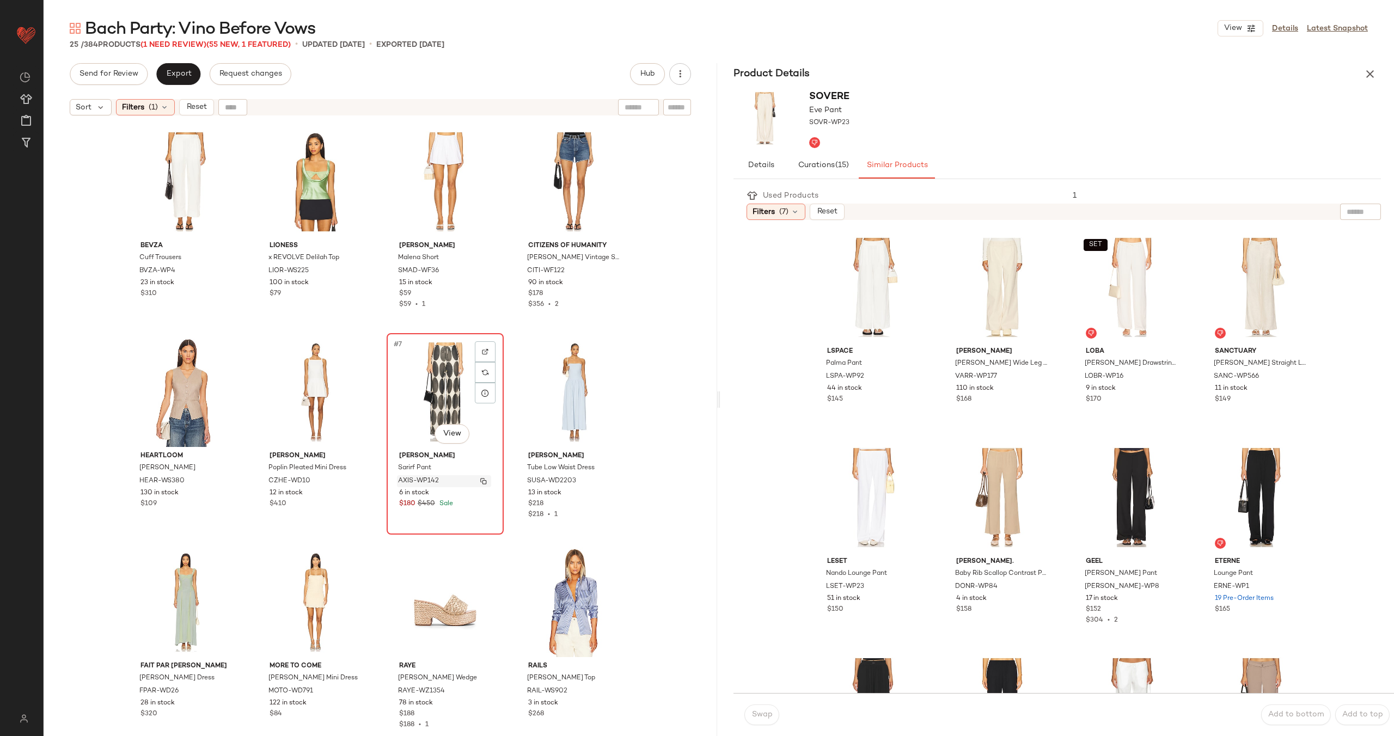
click at [481, 481] on img "button" at bounding box center [483, 481] width 7 height 7
click at [436, 364] on div "#7 View" at bounding box center [444, 392] width 109 height 110
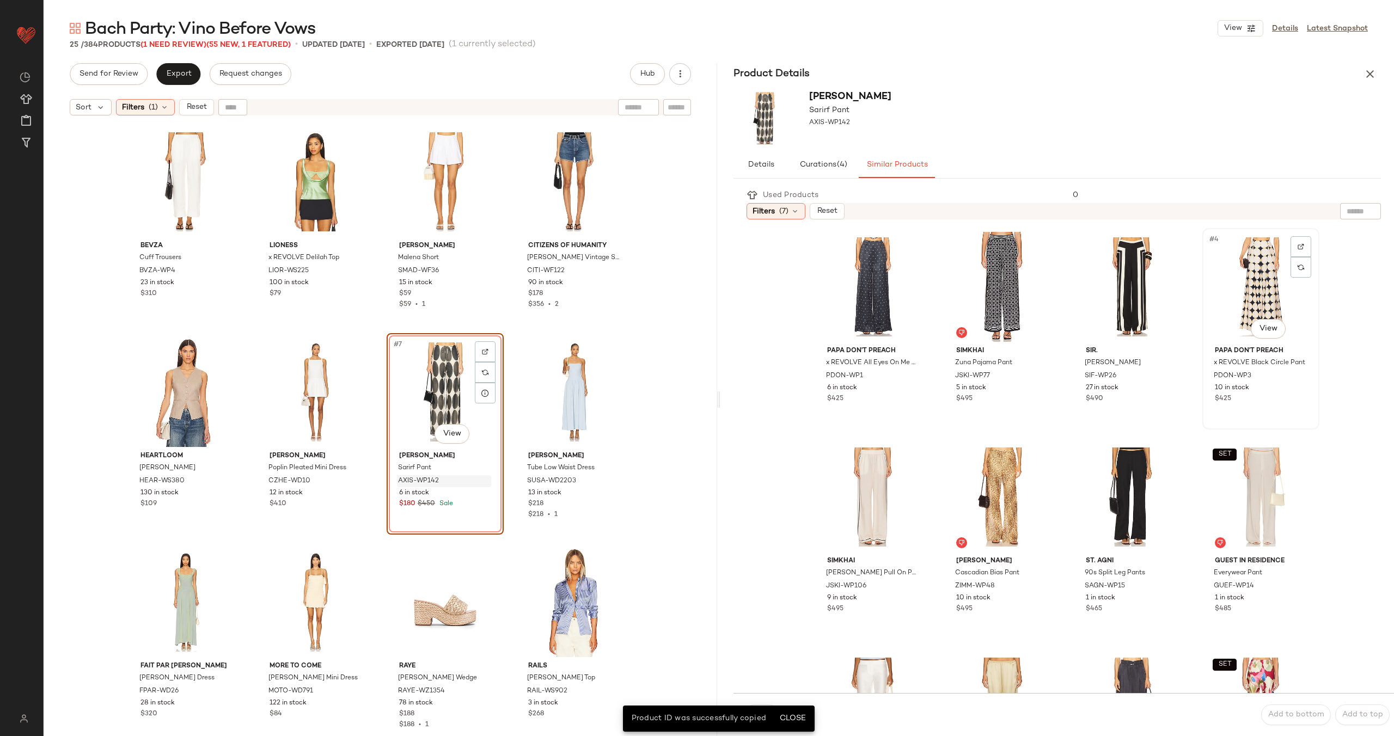
click at [1226, 291] on div "#4 View" at bounding box center [1260, 287] width 109 height 110
click at [767, 713] on span "Swap" at bounding box center [761, 715] width 21 height 9
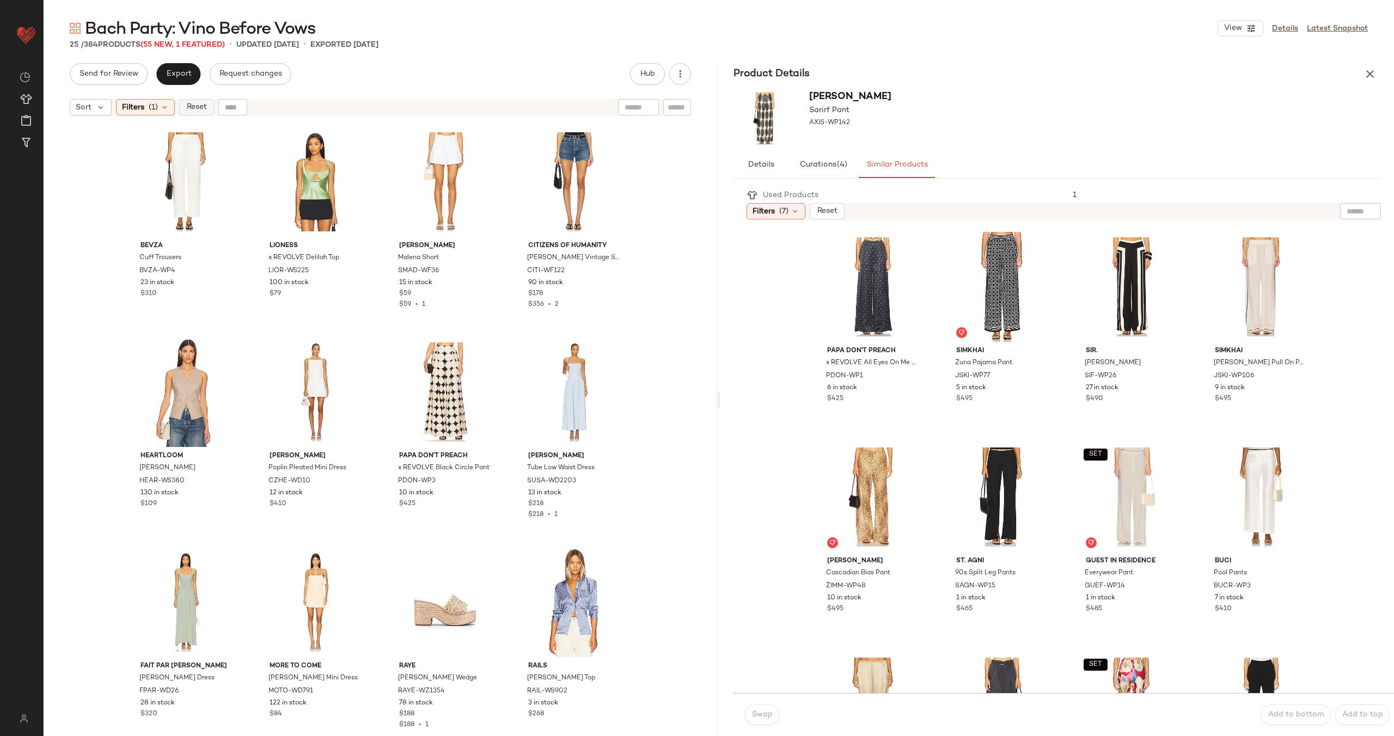
click at [198, 109] on span "Reset" at bounding box center [196, 107] width 21 height 9
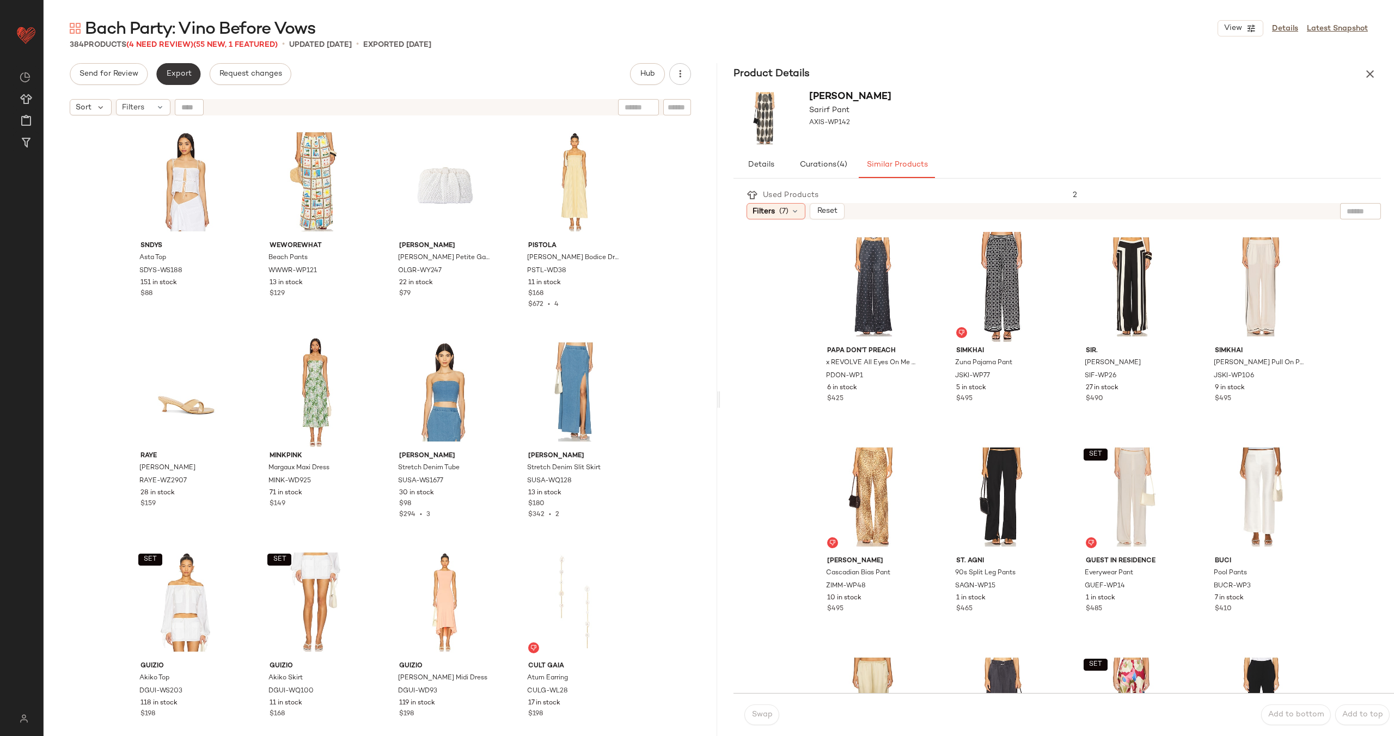
click at [176, 70] on span "Export" at bounding box center [179, 74] width 26 height 9
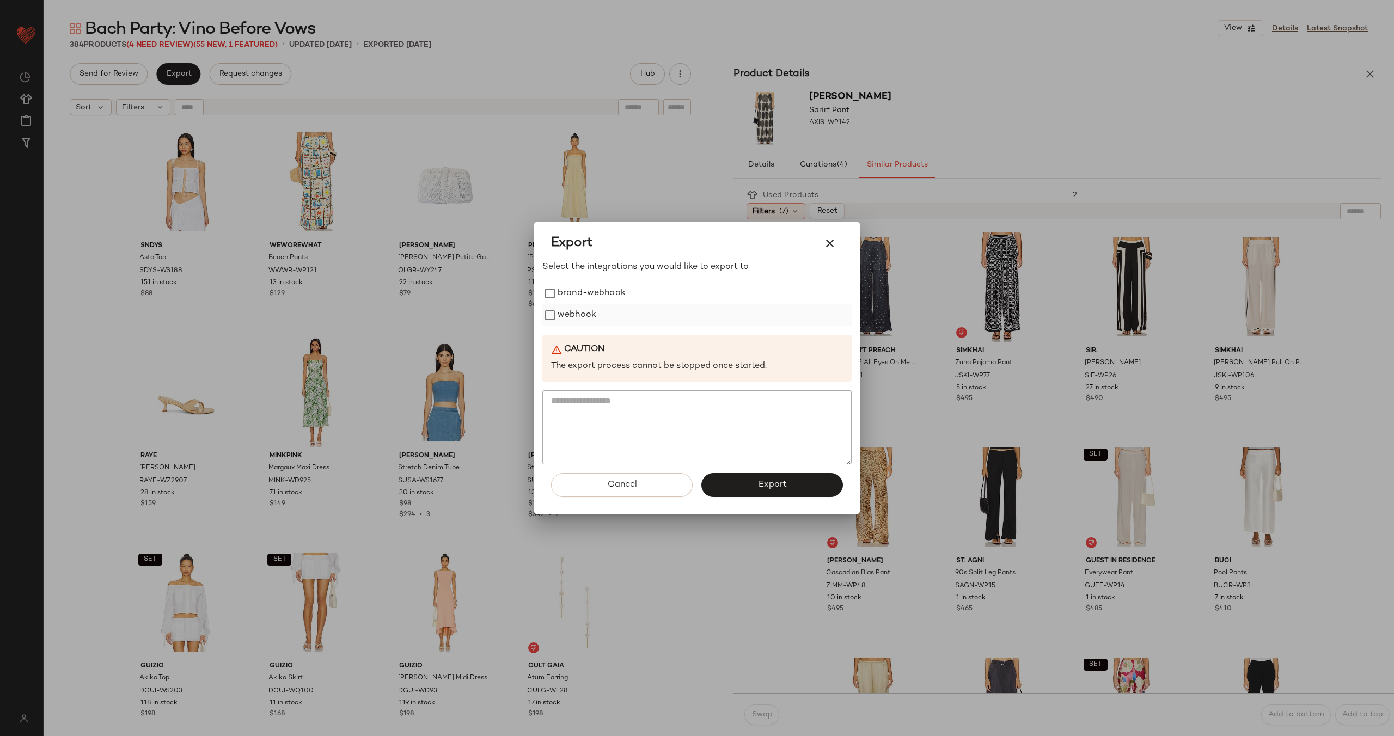
click at [577, 317] on label "webhook" at bounding box center [577, 315] width 39 height 22
click at [777, 488] on span "Export" at bounding box center [772, 485] width 29 height 10
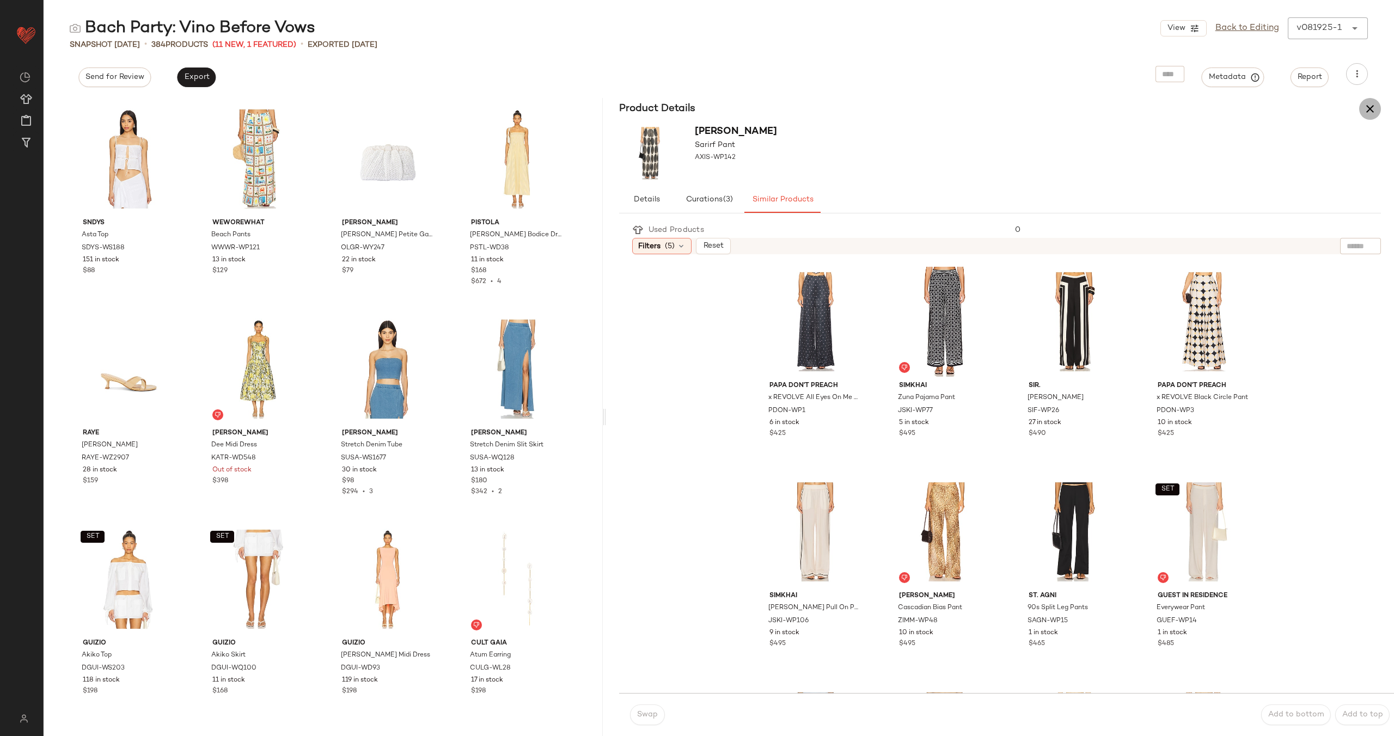
click at [1371, 108] on icon "button" at bounding box center [1370, 108] width 13 height 13
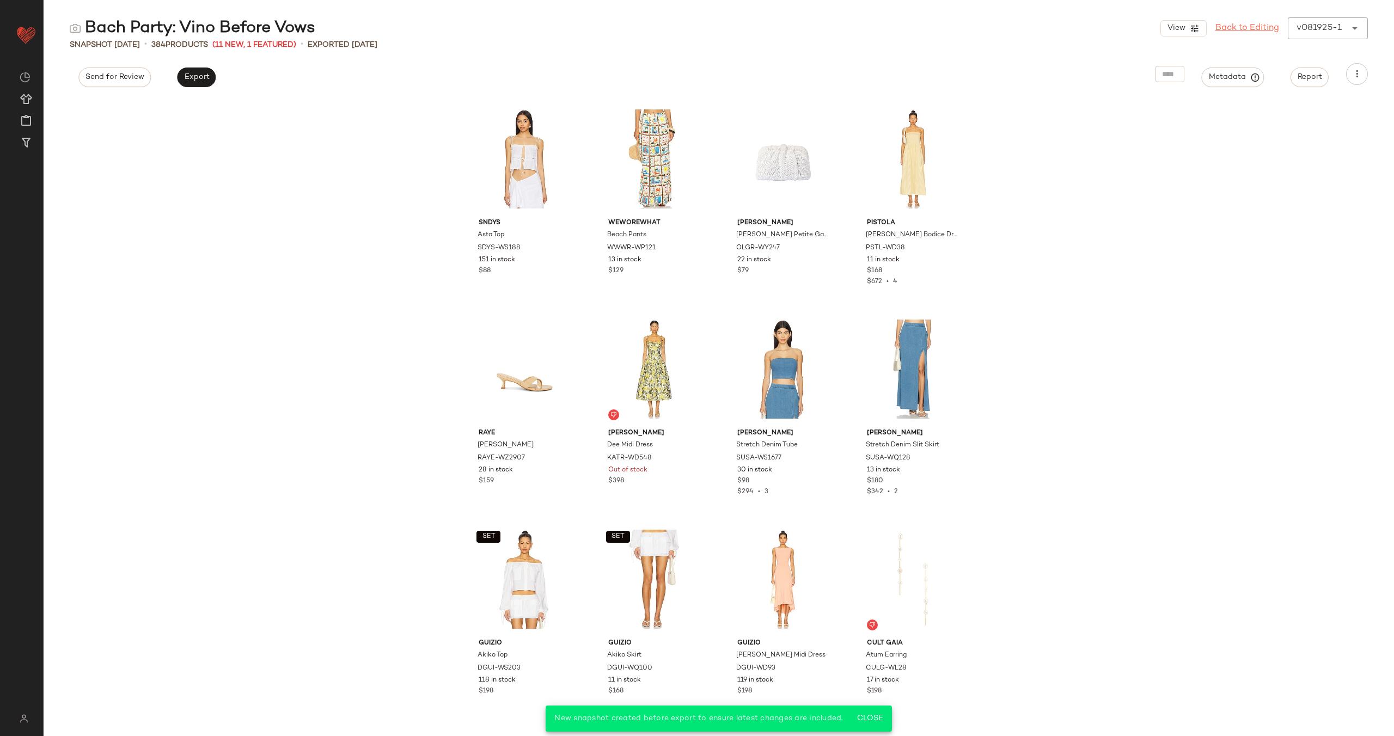
click at [1229, 25] on link "Back to Editing" at bounding box center [1248, 28] width 64 height 13
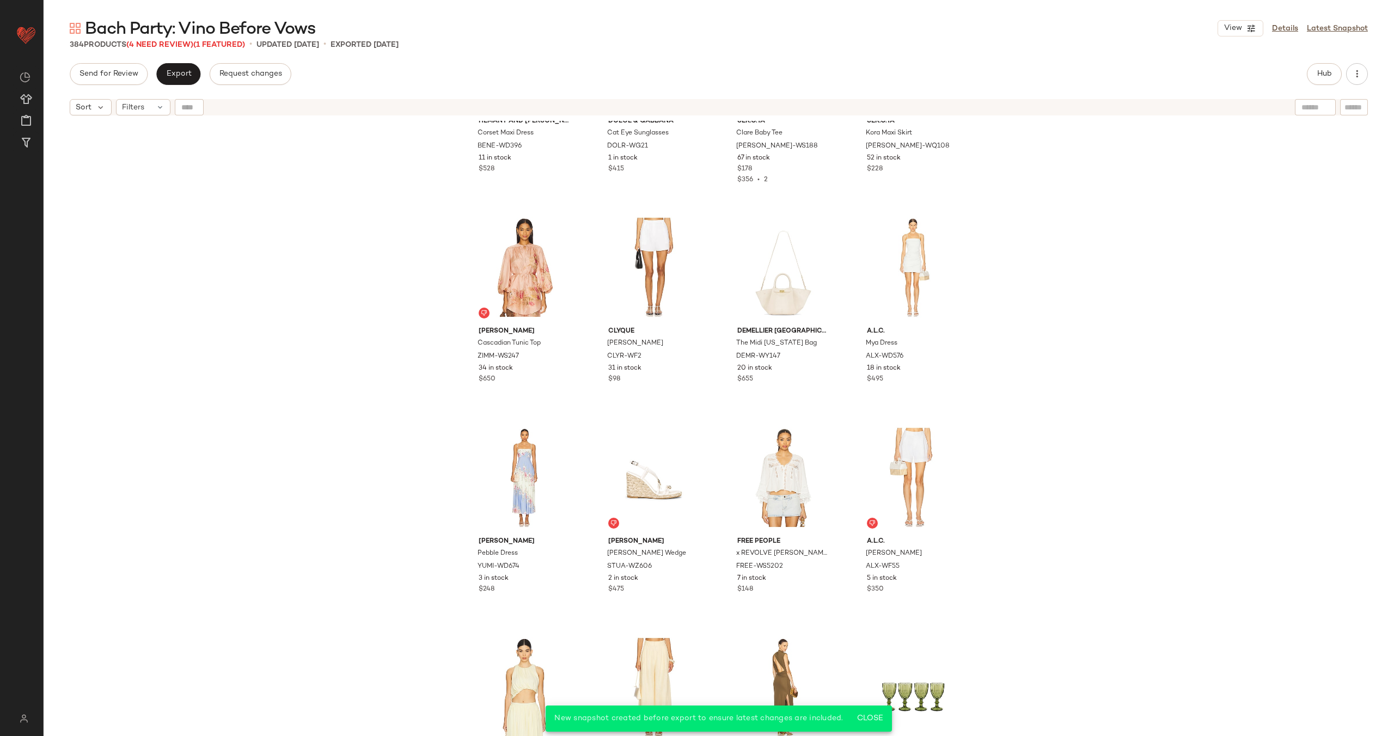
scroll to position [470, 0]
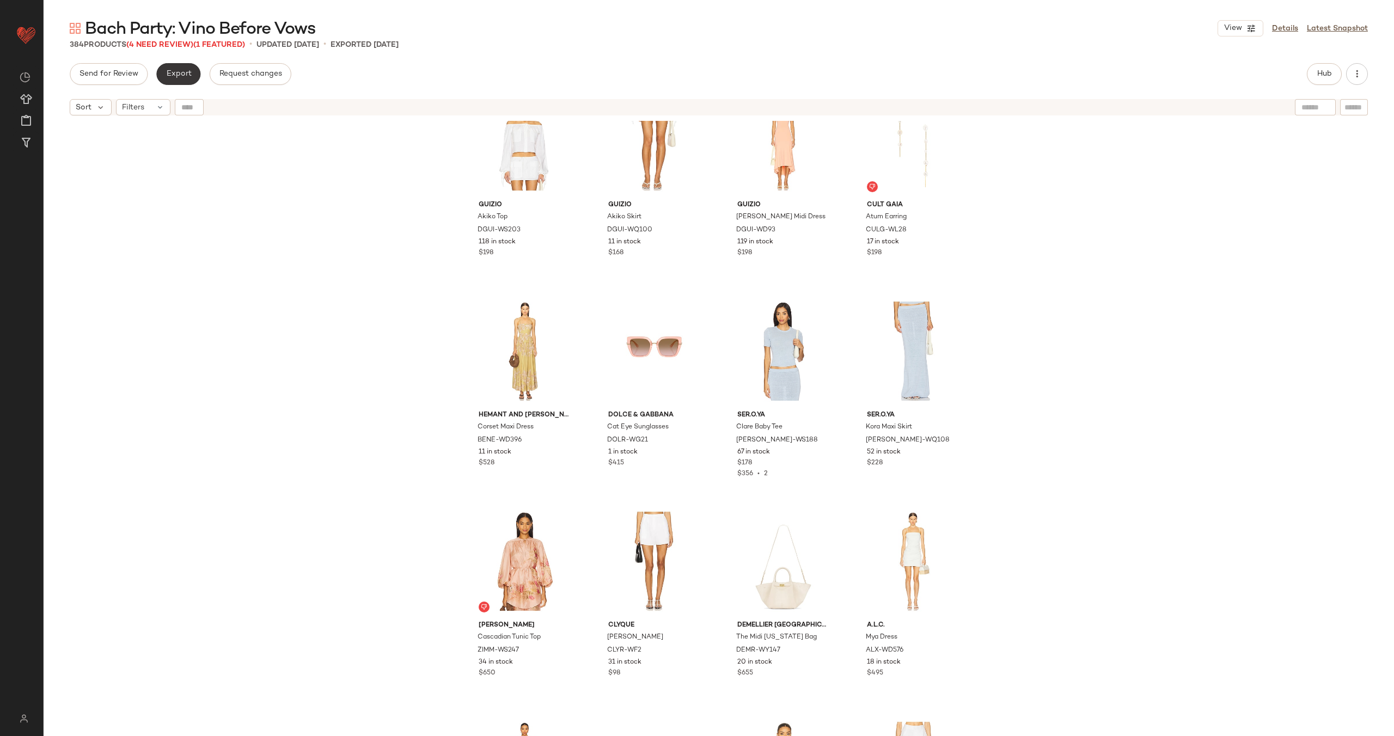
click at [187, 69] on button "Export" at bounding box center [178, 74] width 44 height 22
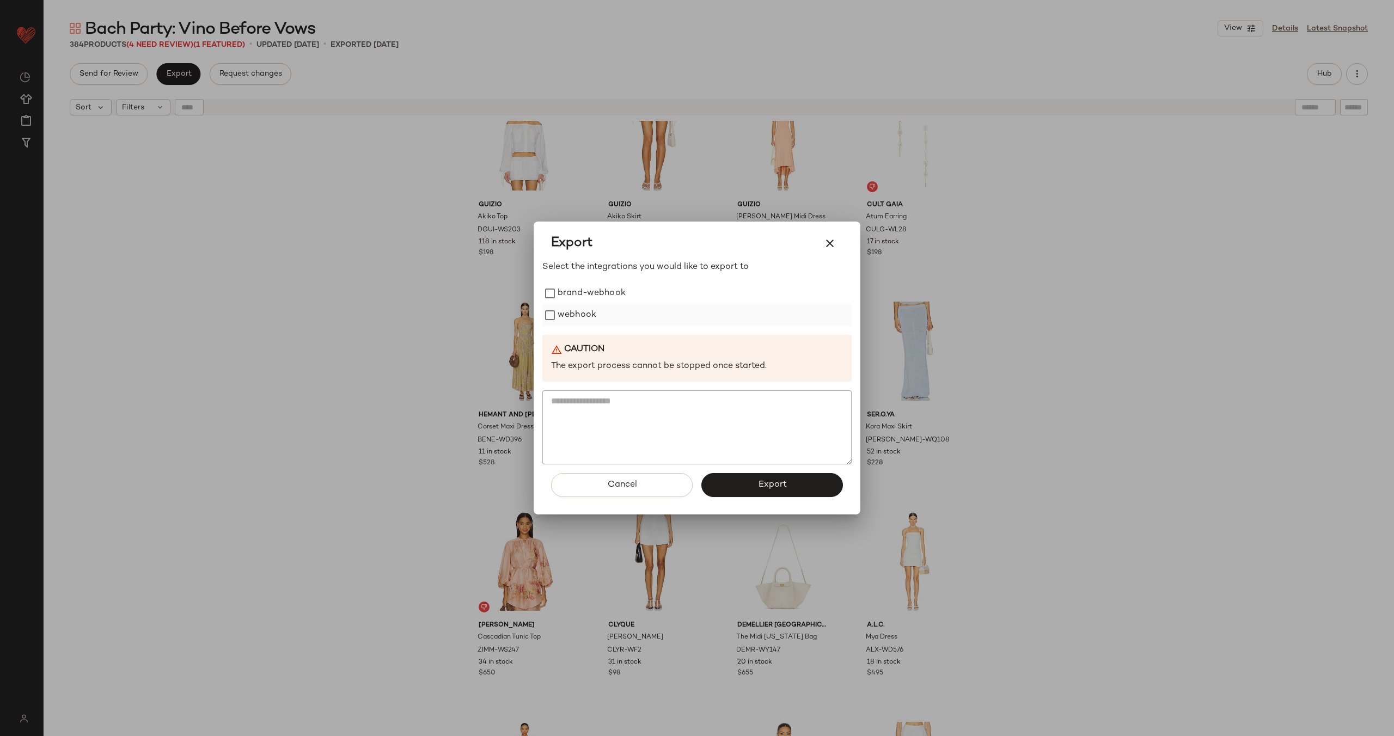
click at [578, 314] on label "webhook" at bounding box center [577, 315] width 39 height 22
click at [780, 493] on button "Export" at bounding box center [772, 485] width 142 height 24
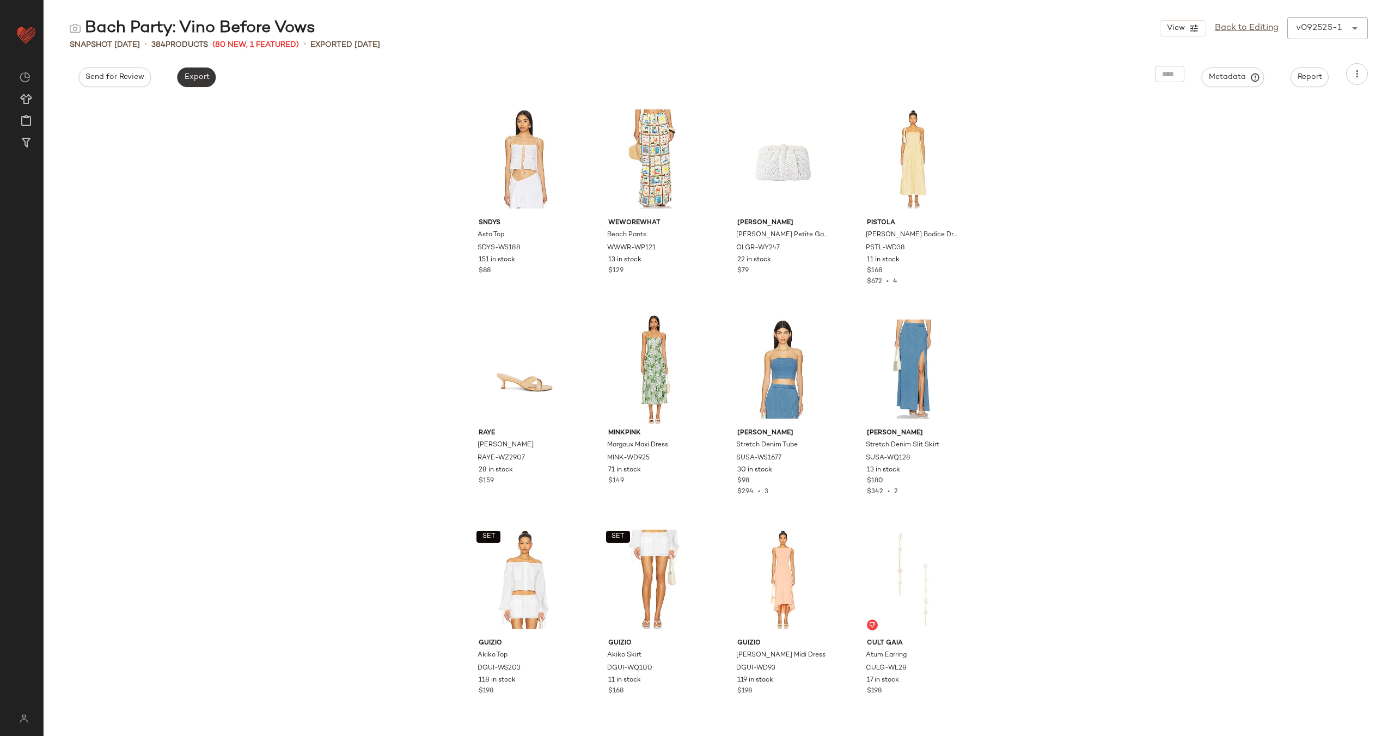
click at [194, 72] on button "Export" at bounding box center [196, 78] width 39 height 20
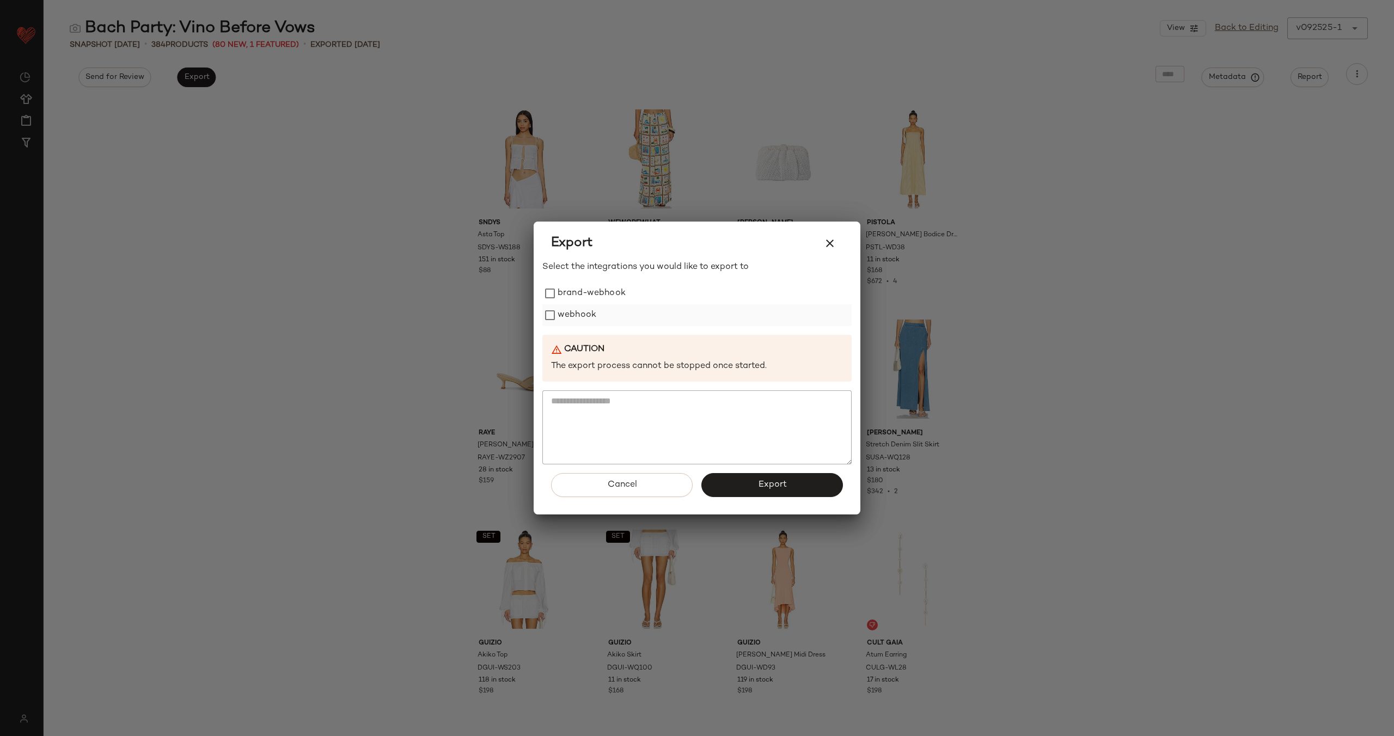
click at [585, 309] on label "webhook" at bounding box center [577, 315] width 39 height 22
click at [772, 480] on span "Export" at bounding box center [772, 485] width 29 height 10
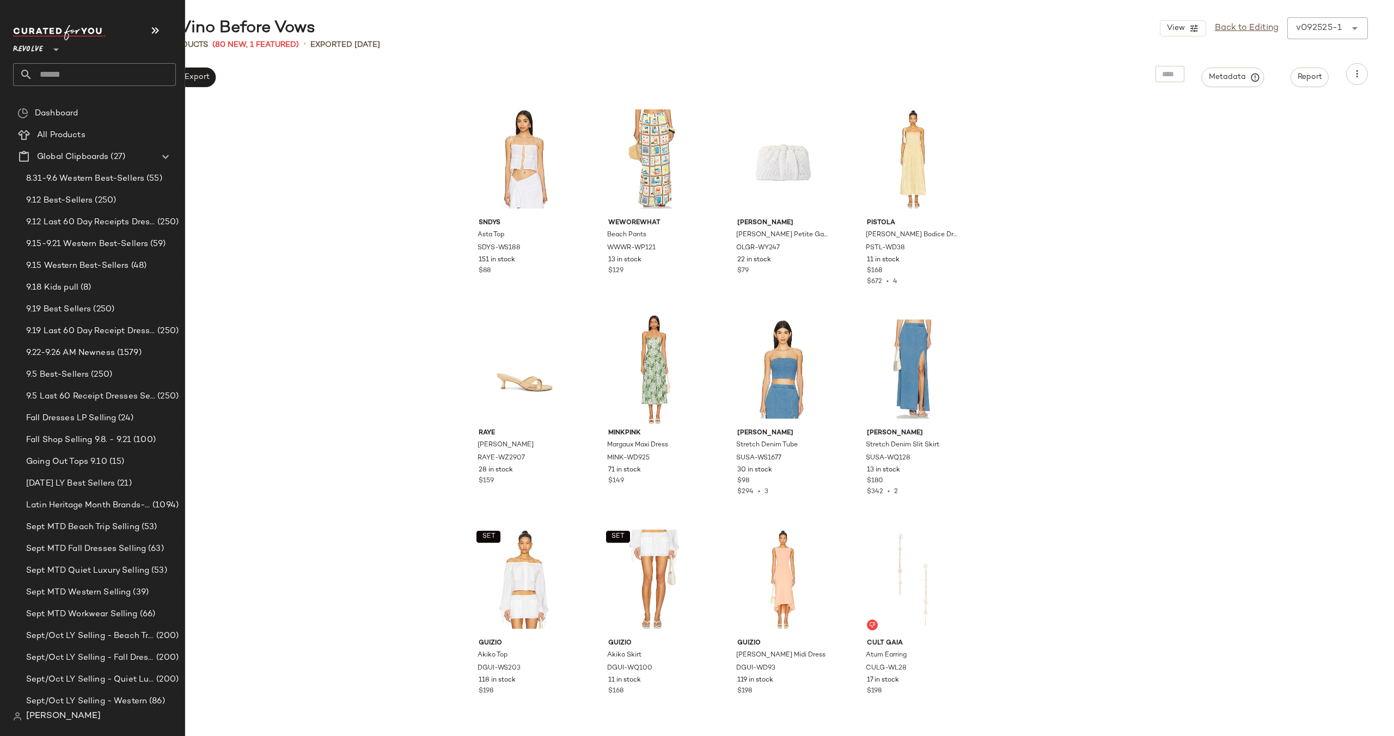
click at [100, 70] on input "text" at bounding box center [104, 74] width 143 height 23
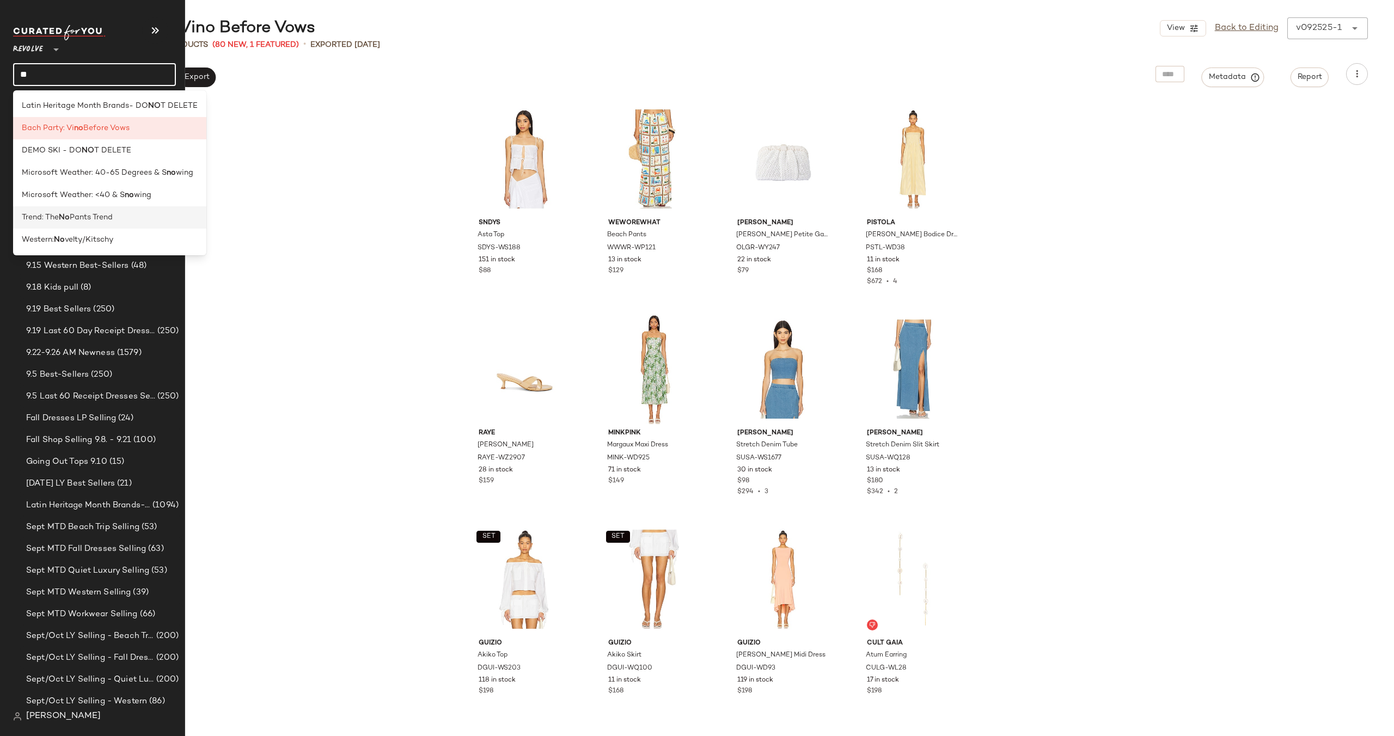
type input "**"
click at [95, 209] on div "Trend: The No Pants Trend" at bounding box center [109, 217] width 193 height 22
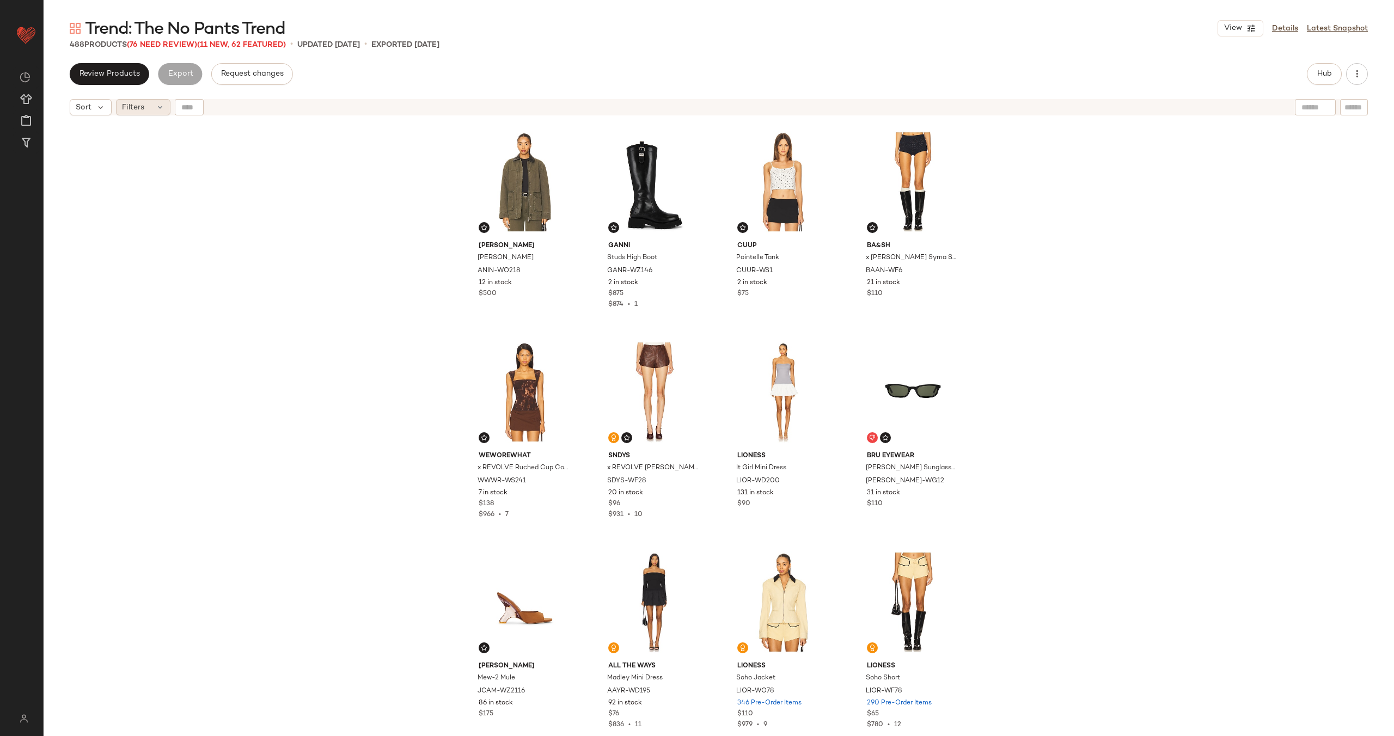
click at [144, 108] on span "Filters" at bounding box center [133, 107] width 22 height 11
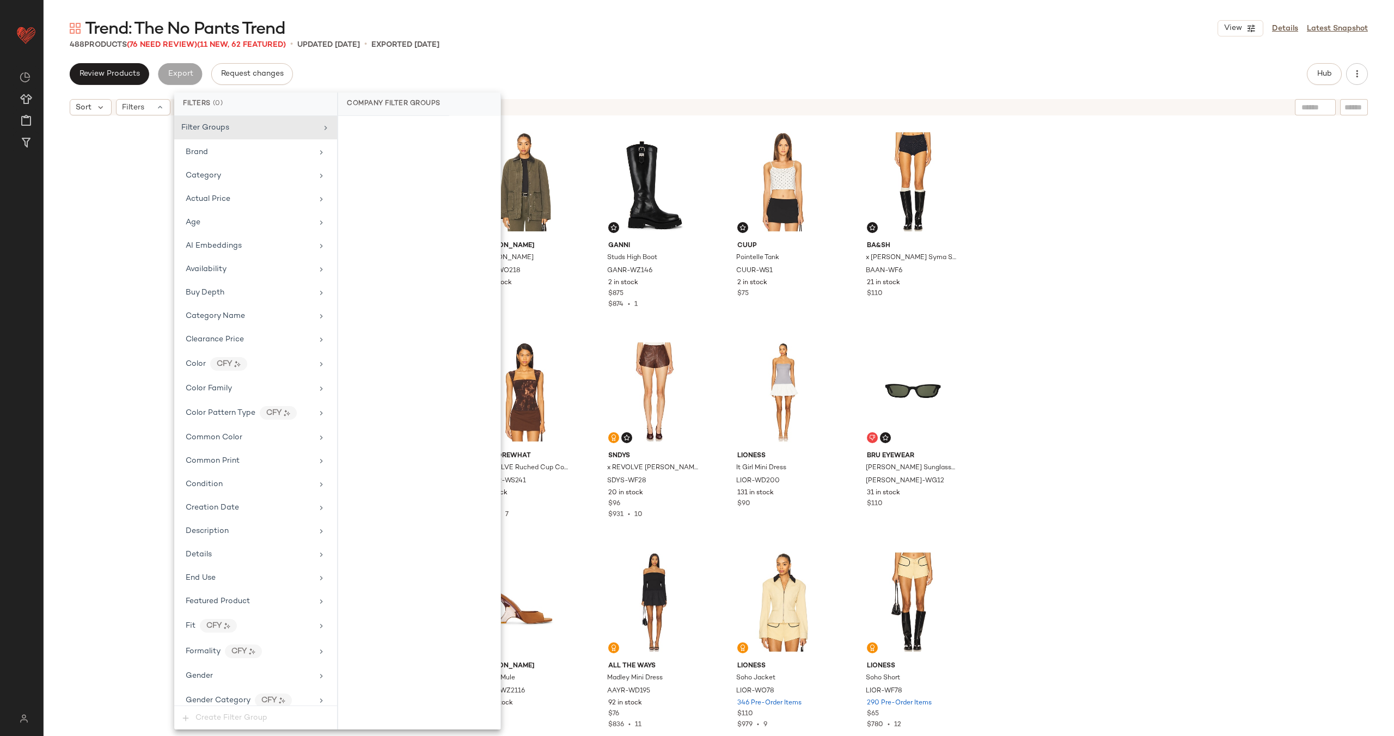
click at [129, 170] on div "ANINE BING Sean Jacket ANIN-WO218 12 in stock $500 Ganni Studs High Boot GANR-W…" at bounding box center [719, 442] width 1351 height 643
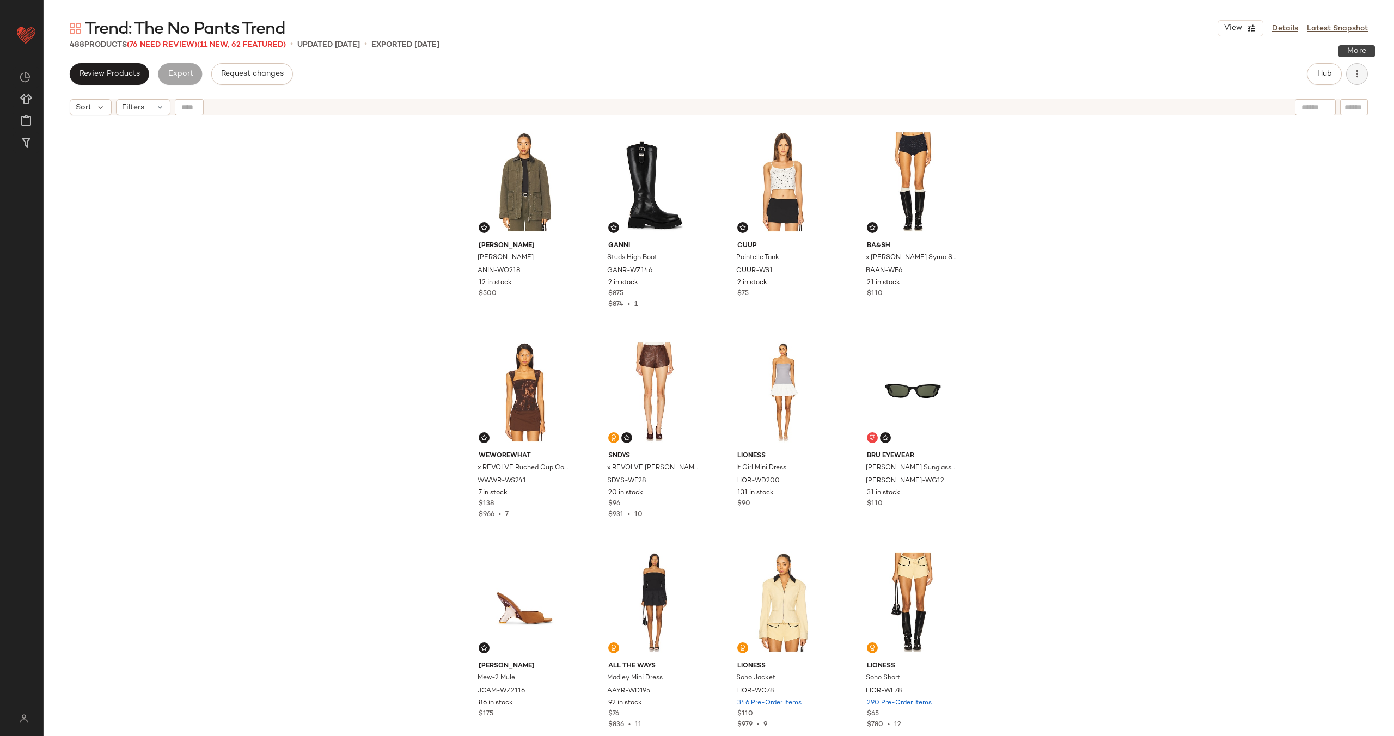
click at [1359, 72] on icon "button" at bounding box center [1357, 74] width 11 height 11
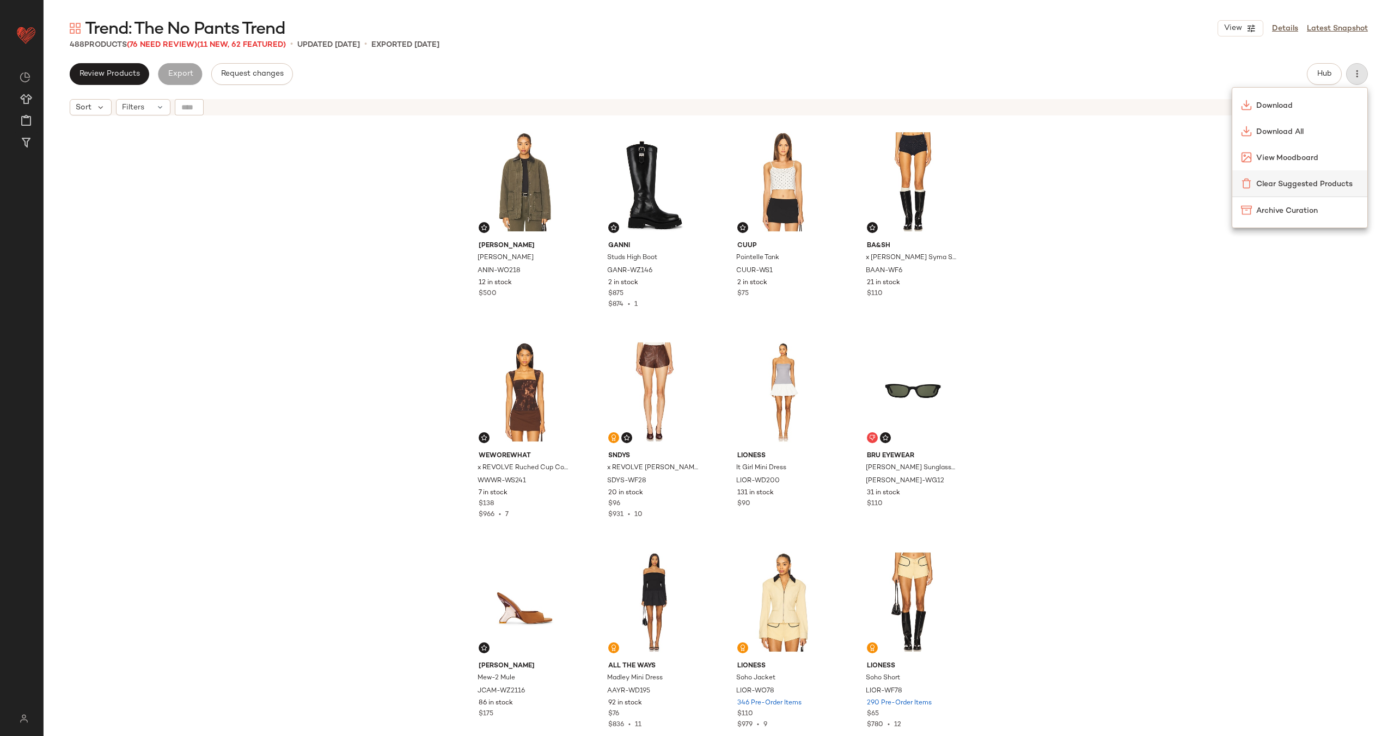
click at [1300, 181] on span "Clear Suggested Products" at bounding box center [1307, 184] width 102 height 11
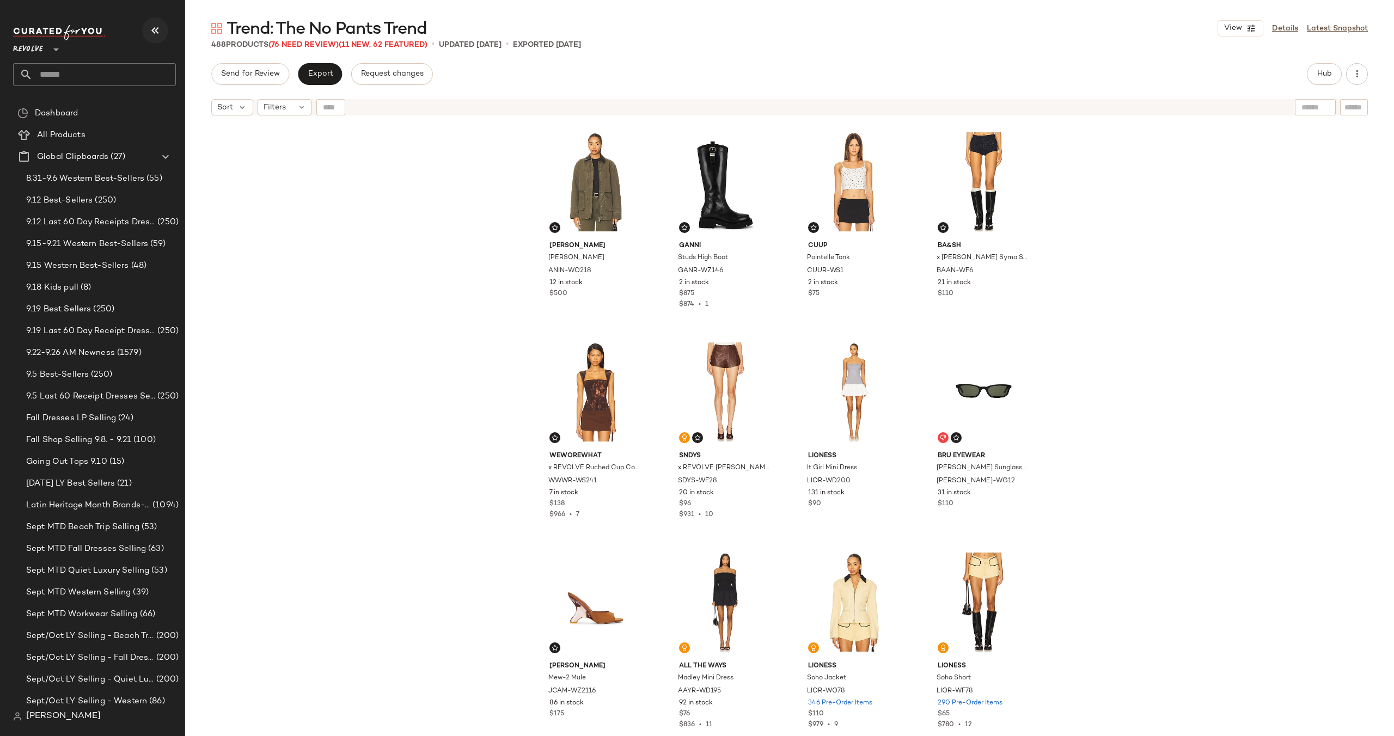
click at [153, 29] on icon "button" at bounding box center [155, 30] width 13 height 13
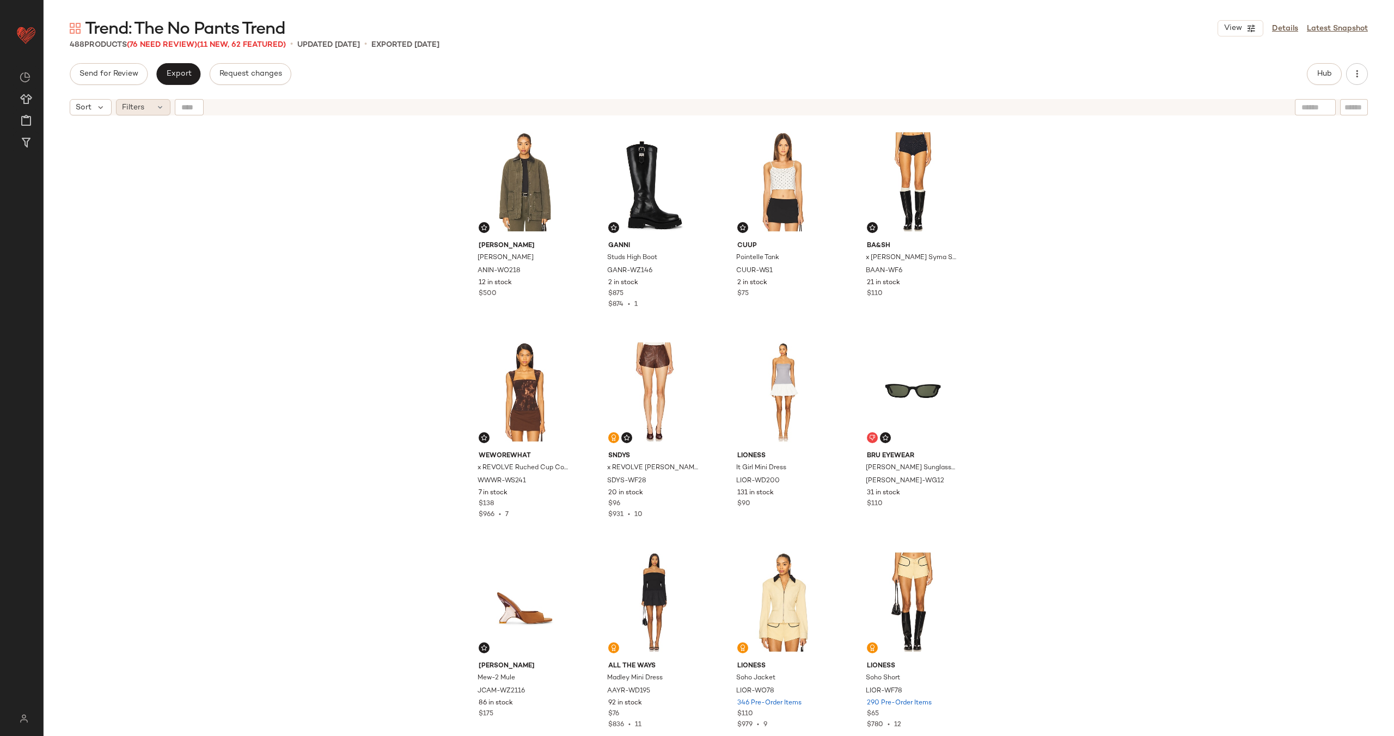
click at [150, 108] on div "Filters" at bounding box center [143, 107] width 54 height 16
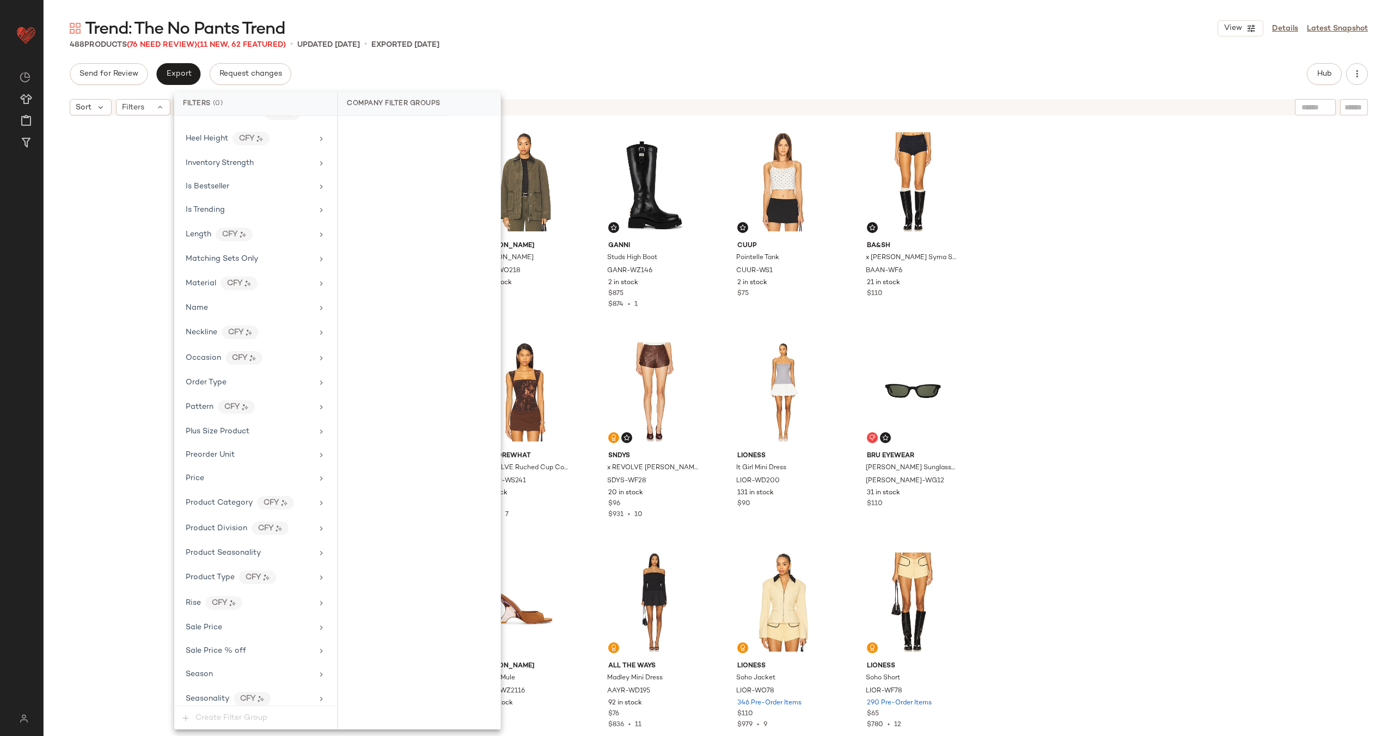
scroll to position [906, 0]
click at [253, 340] on div "Sale Price" at bounding box center [249, 334] width 127 height 11
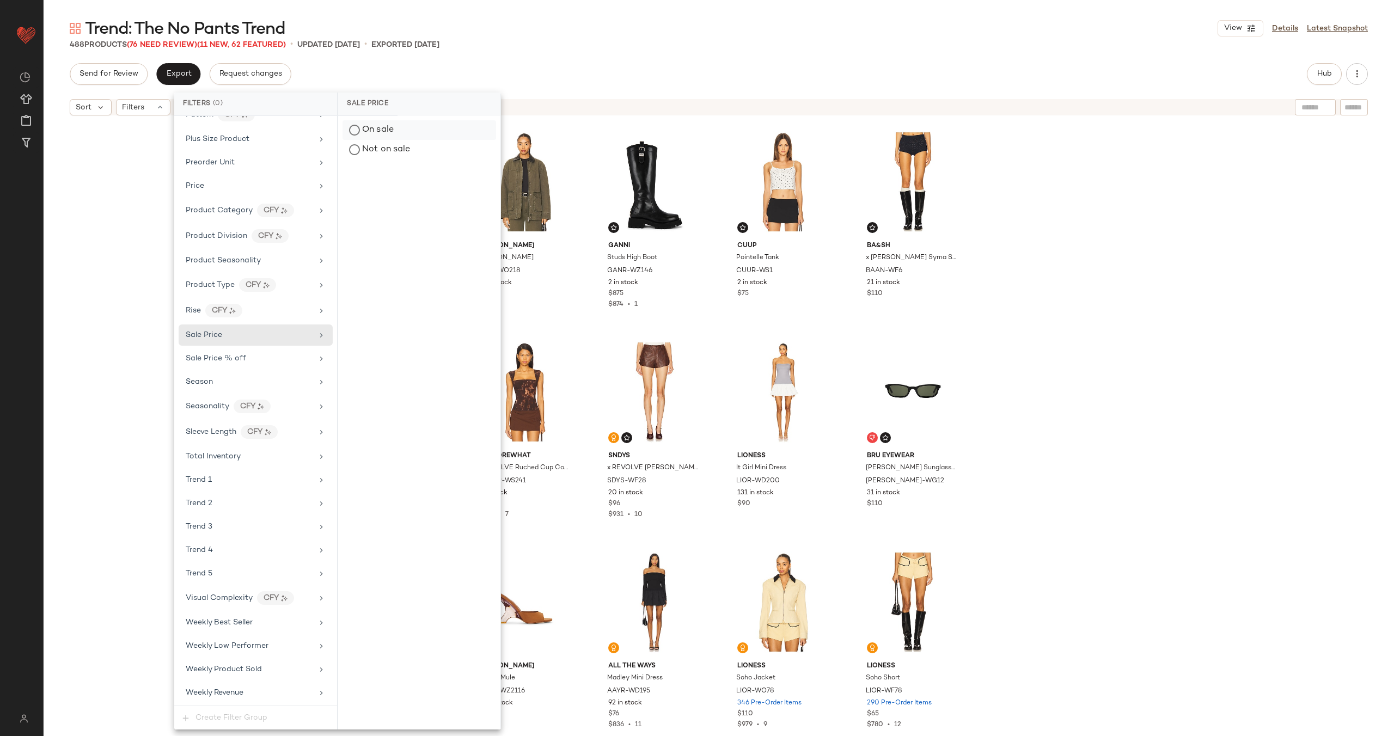
click at [390, 133] on div "On sale" at bounding box center [420, 130] width 154 height 20
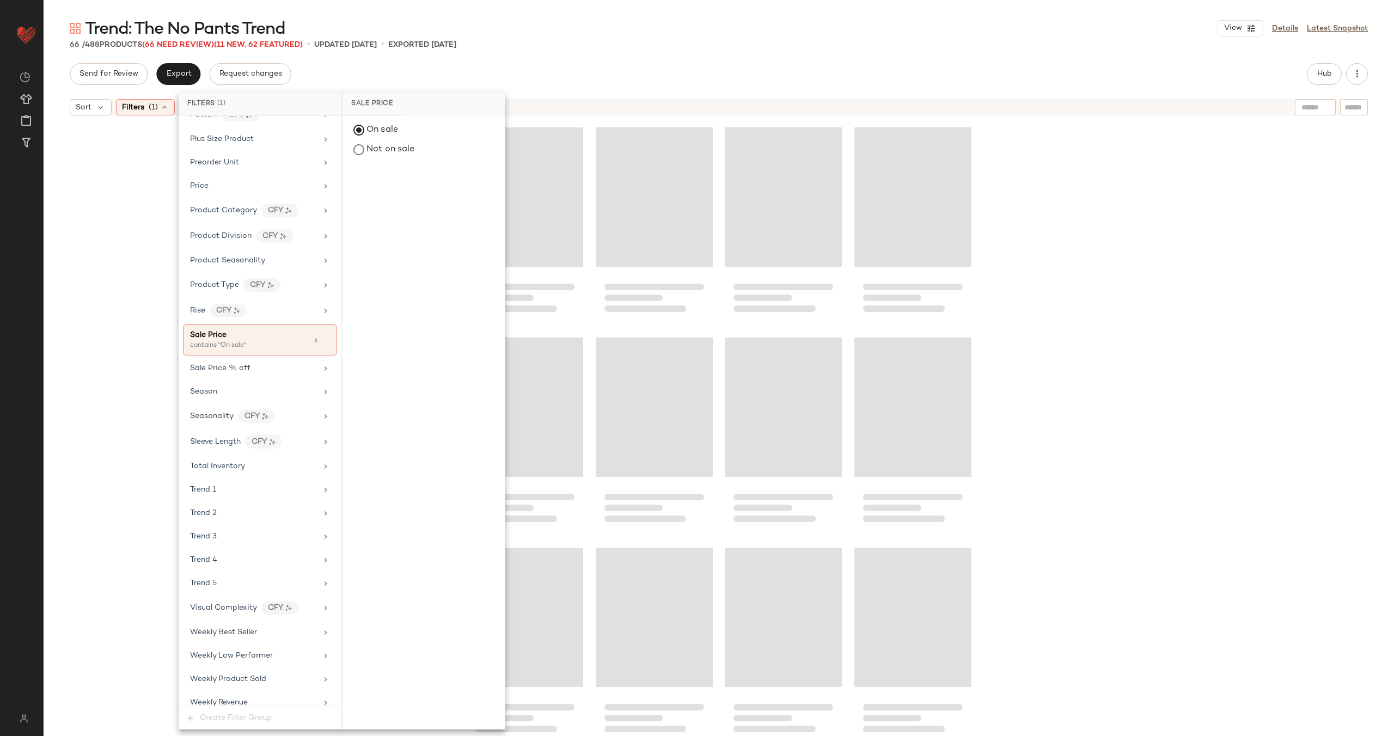
click at [152, 282] on div at bounding box center [719, 442] width 1351 height 643
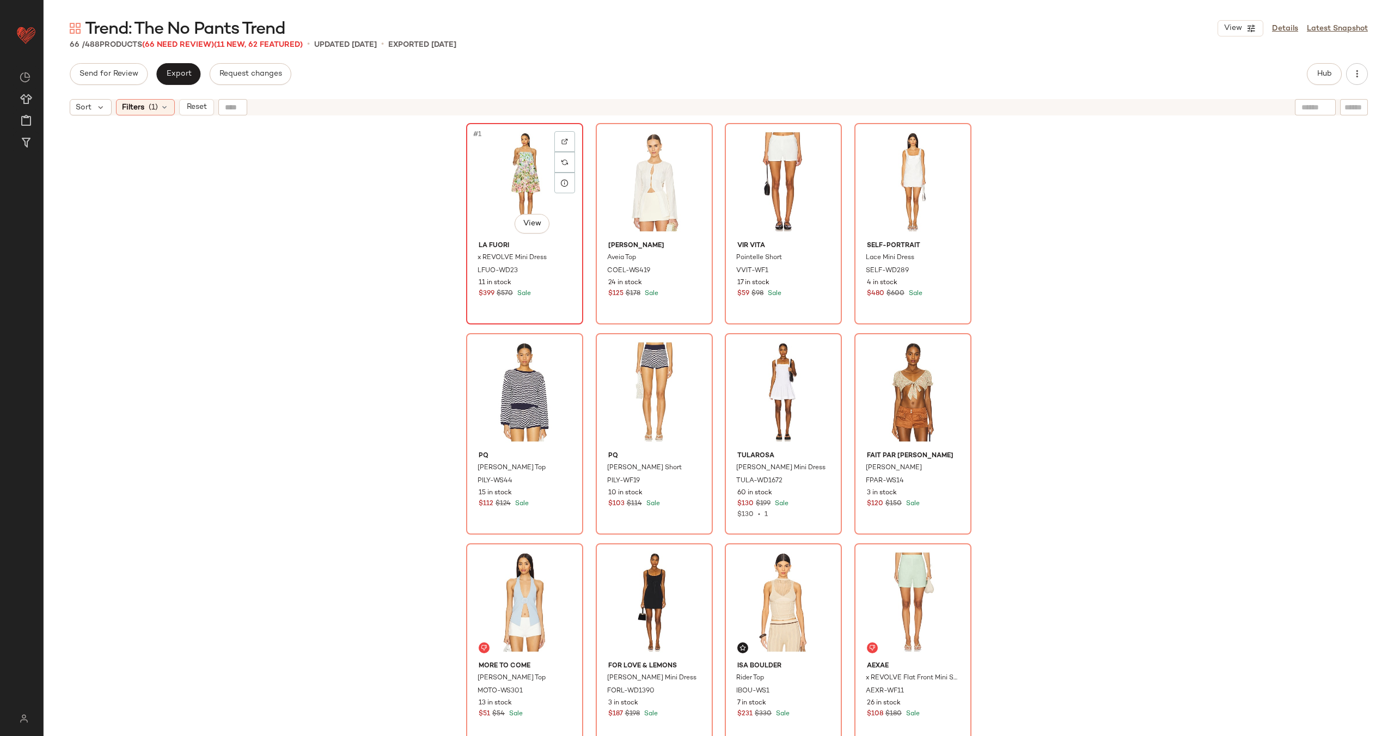
click at [505, 190] on div "#1 View" at bounding box center [524, 182] width 109 height 110
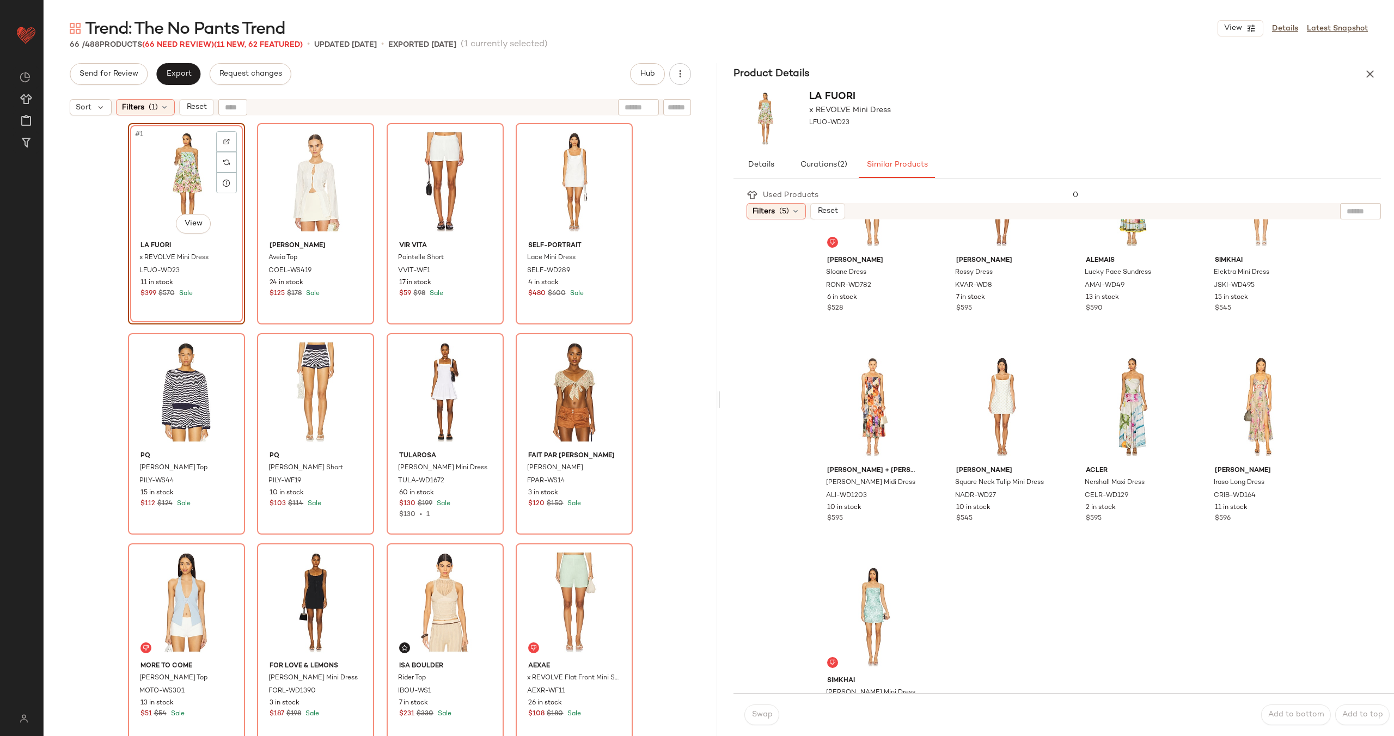
scroll to position [927, 0]
click at [1005, 414] on div "#22 View" at bounding box center [1002, 411] width 109 height 110
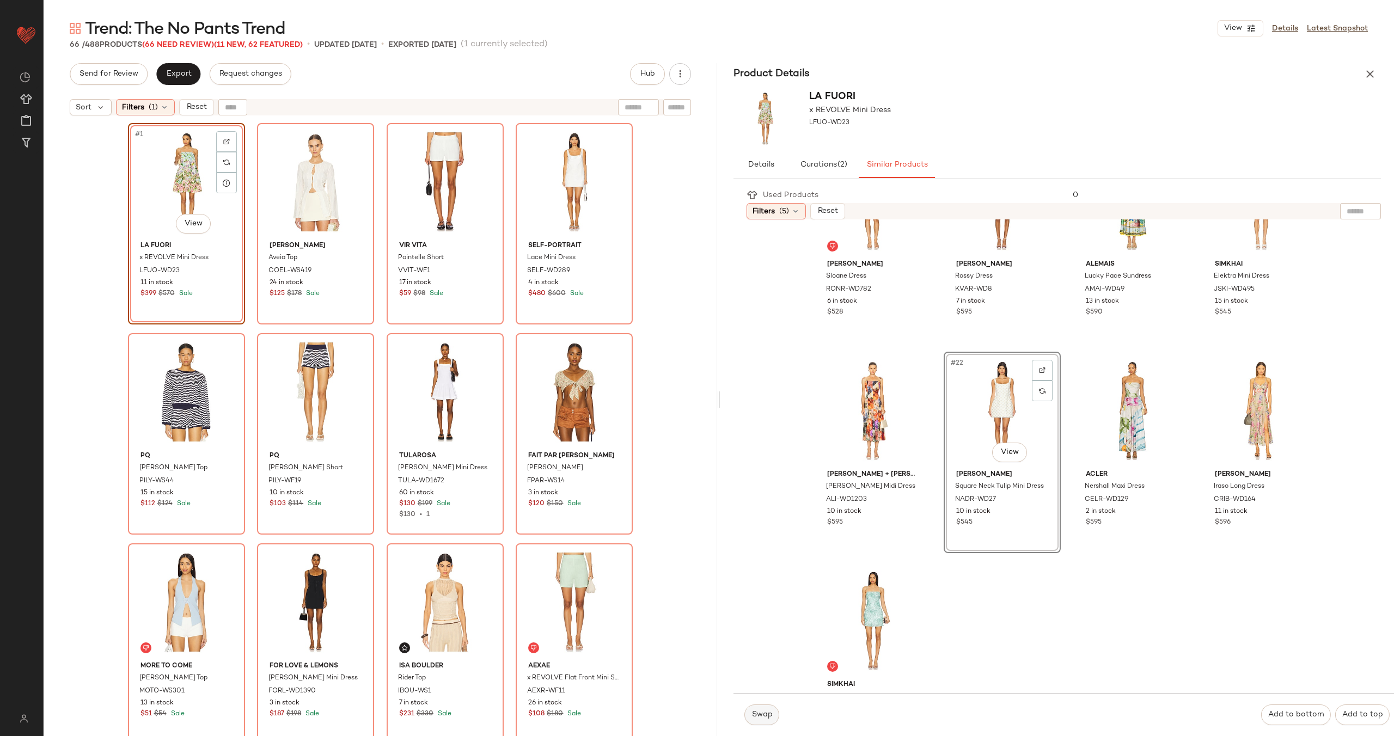
click at [772, 716] on button "Swap" at bounding box center [761, 715] width 35 height 21
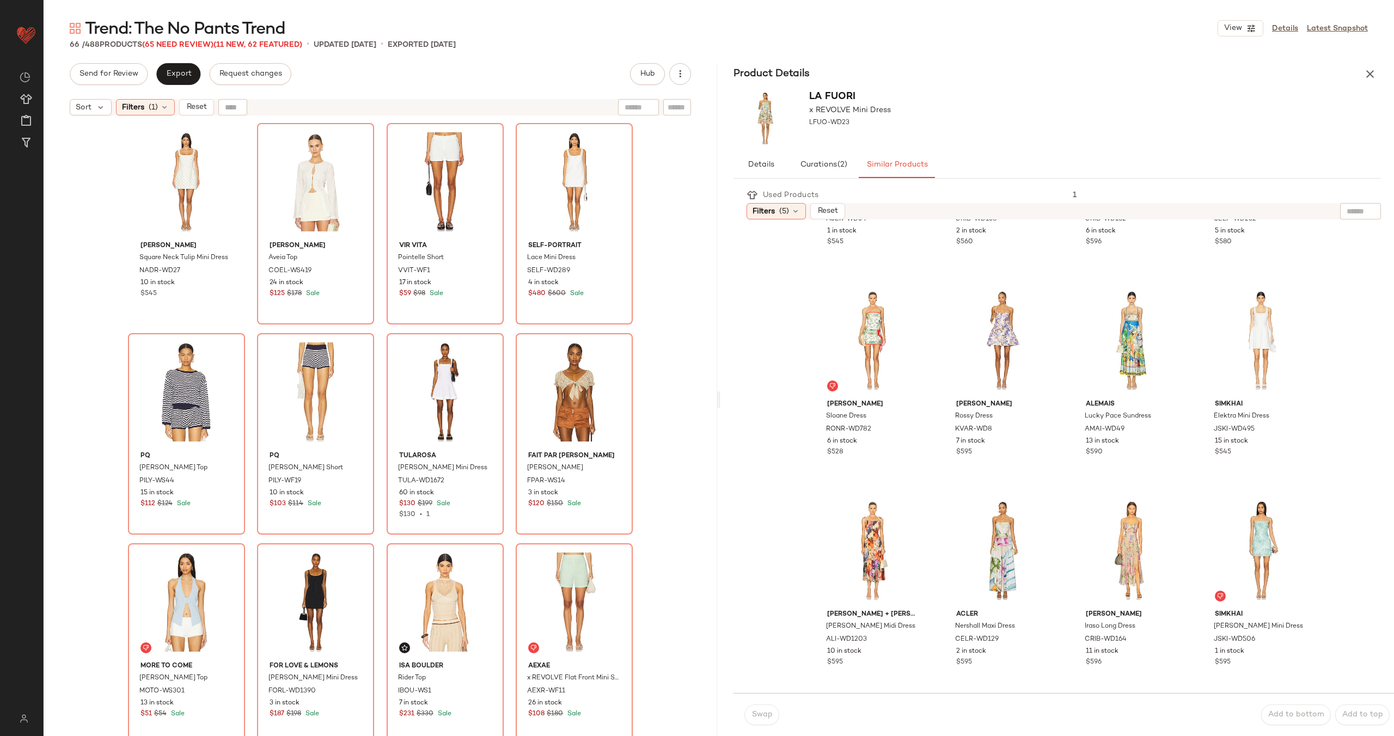
scroll to position [787, 0]
click at [274, 178] on div "#2 View" at bounding box center [315, 182] width 109 height 110
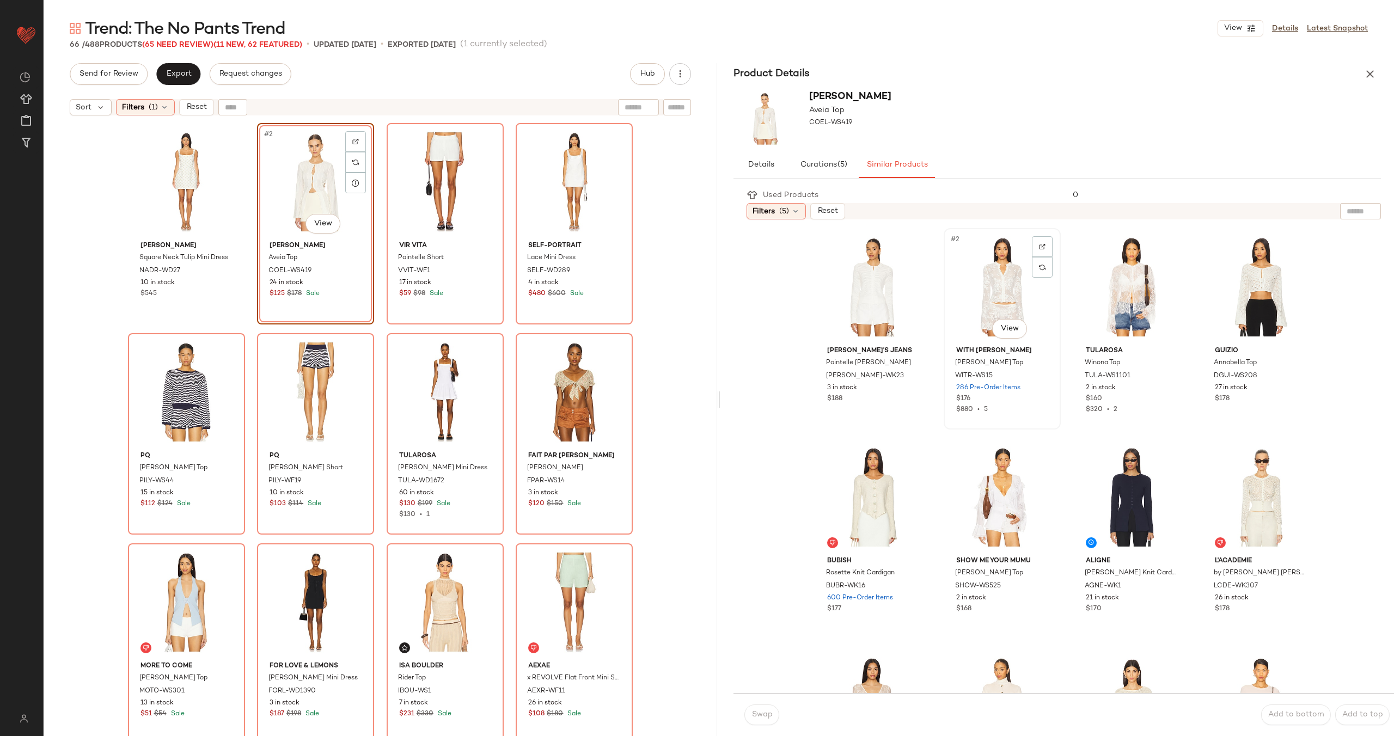
click at [987, 288] on div "#2 View" at bounding box center [1002, 287] width 109 height 110
click at [760, 716] on span "Swap" at bounding box center [761, 715] width 21 height 9
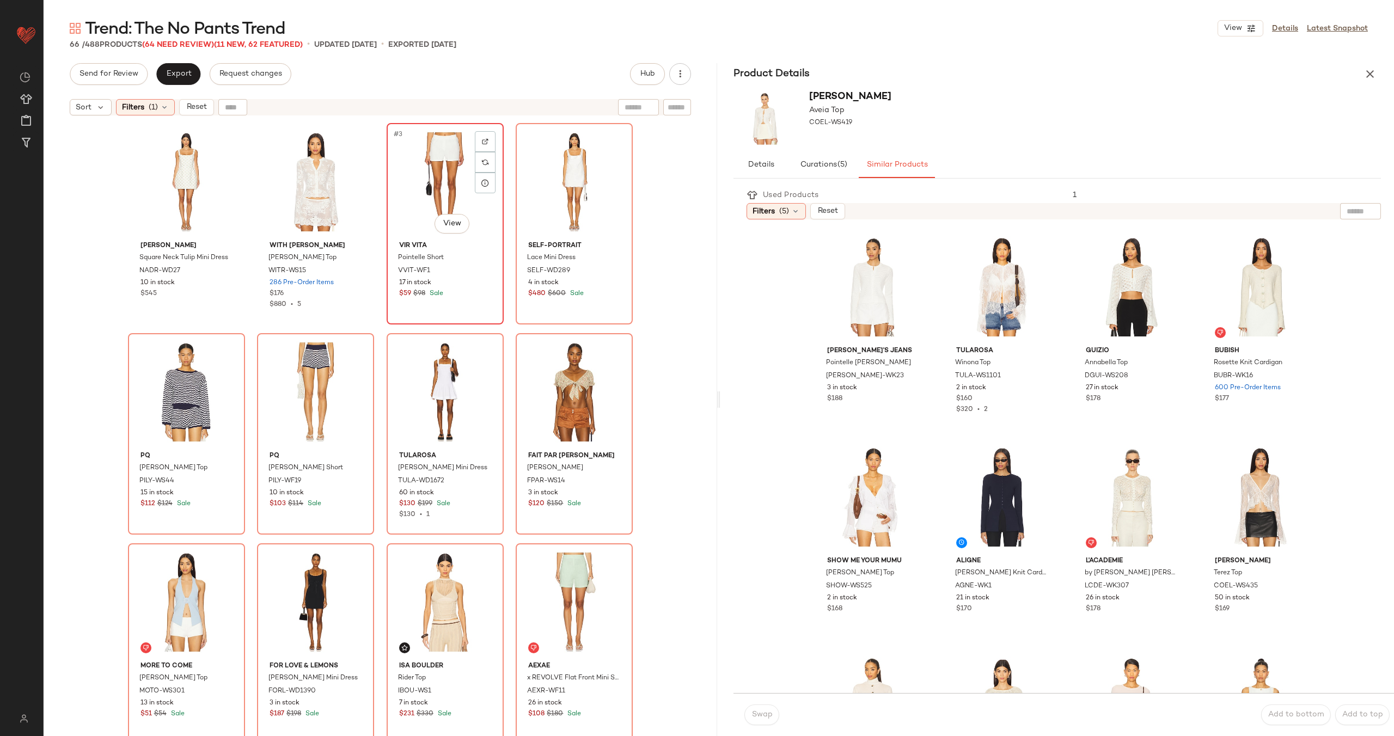
click at [401, 176] on div "#3 View" at bounding box center [444, 182] width 109 height 110
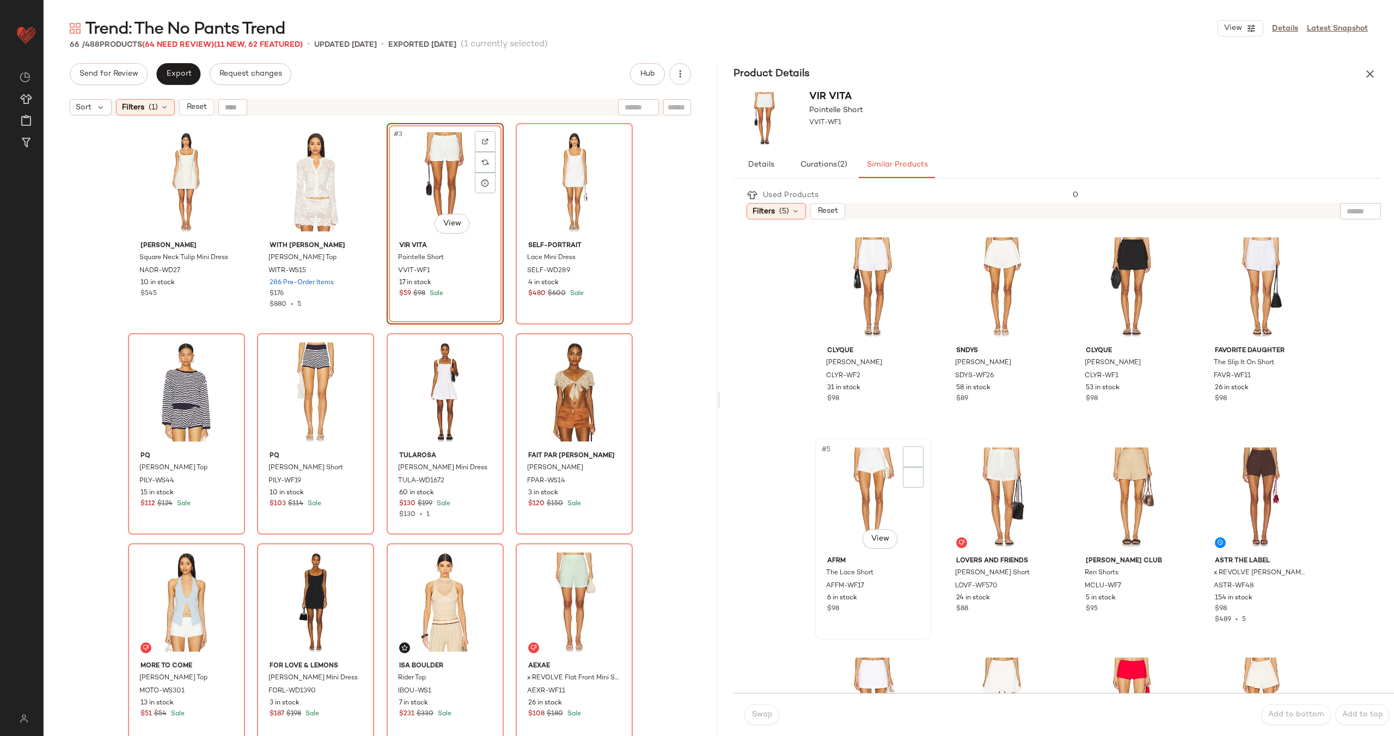
click at [853, 494] on div "#5 View" at bounding box center [873, 497] width 109 height 110
click at [760, 713] on span "Swap" at bounding box center [761, 715] width 21 height 9
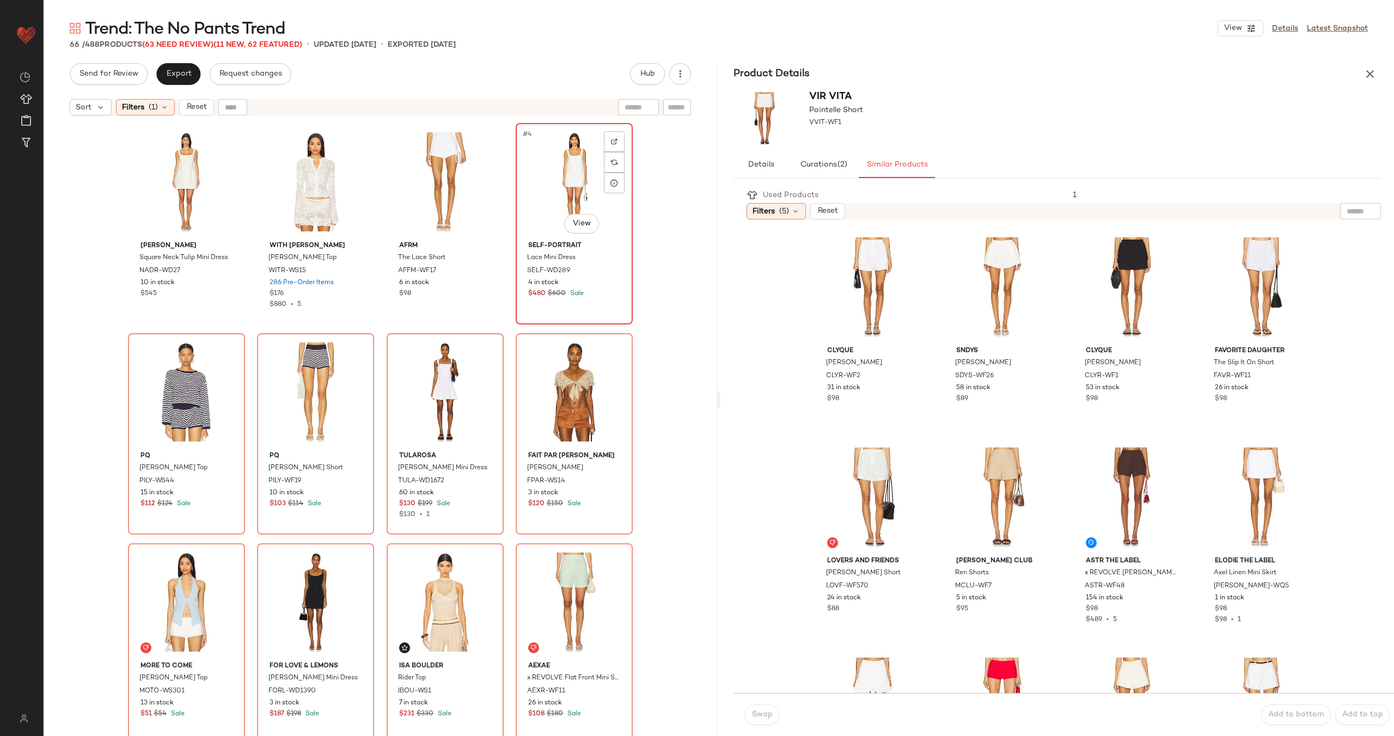
click at [560, 182] on div "#4 View" at bounding box center [574, 182] width 109 height 110
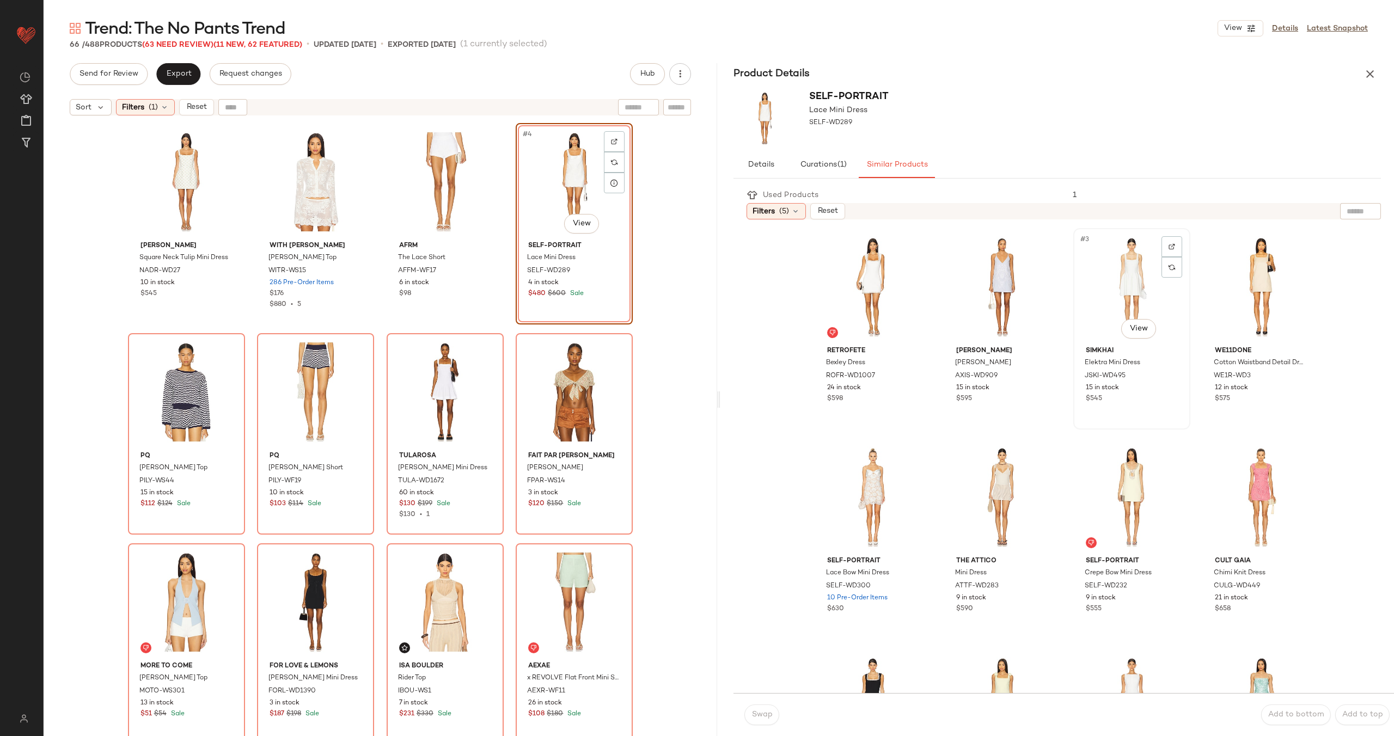
click at [1119, 290] on div "#3 View" at bounding box center [1131, 287] width 109 height 110
click at [760, 713] on span "Swap" at bounding box center [761, 715] width 21 height 9
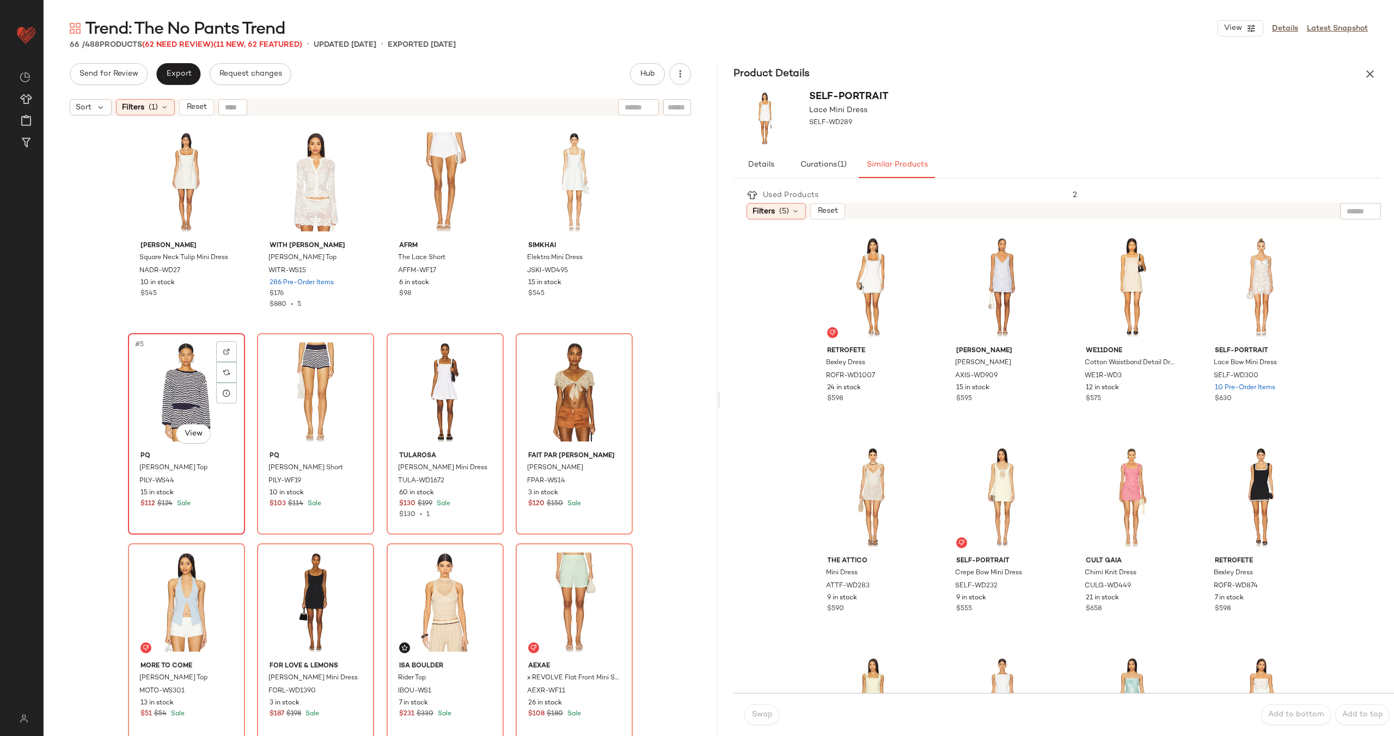
click at [162, 402] on div "#5 View" at bounding box center [186, 392] width 109 height 110
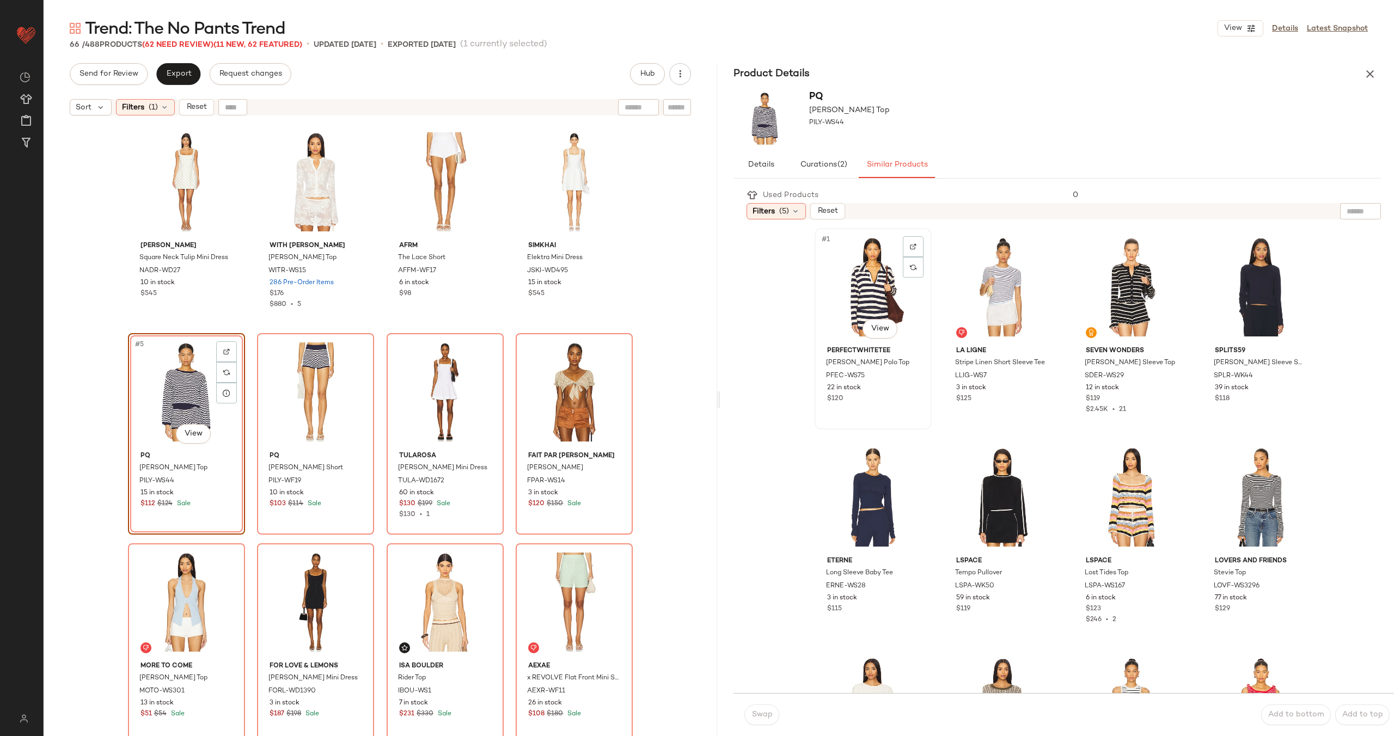
click at [877, 272] on div "#1 View" at bounding box center [873, 287] width 109 height 110
click at [1106, 273] on div "#3 View" at bounding box center [1131, 287] width 109 height 110
click at [753, 719] on span "Swap" at bounding box center [761, 715] width 21 height 9
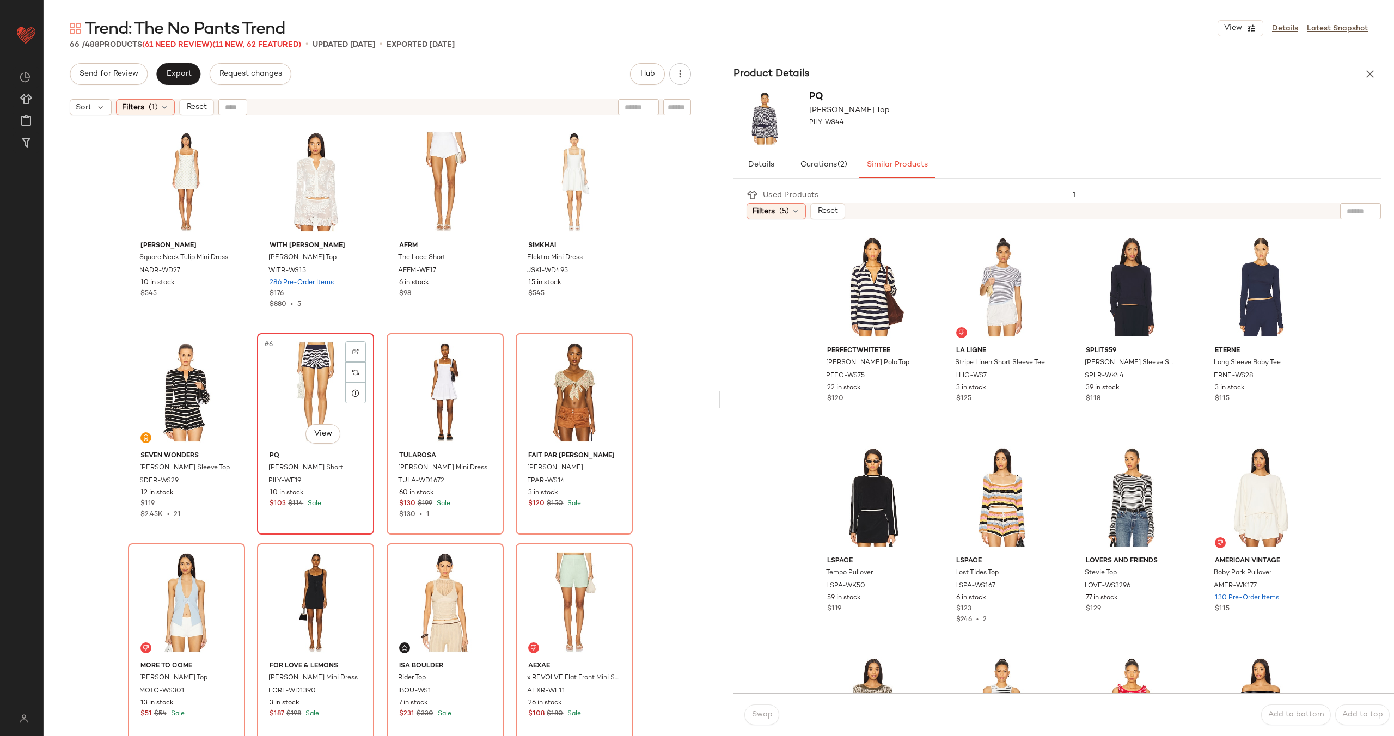
click at [317, 383] on div "#6 View" at bounding box center [315, 392] width 109 height 110
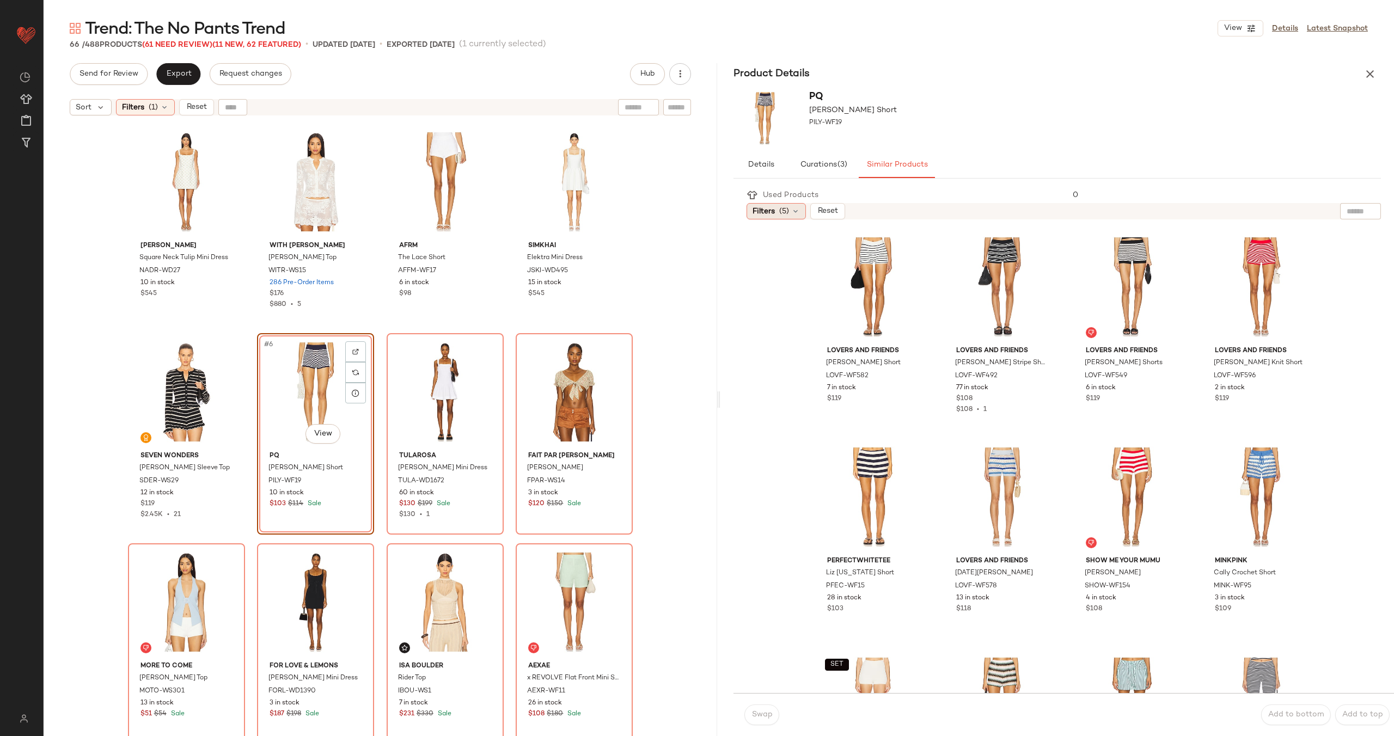
click at [788, 206] on span "(5)" at bounding box center [784, 211] width 10 height 11
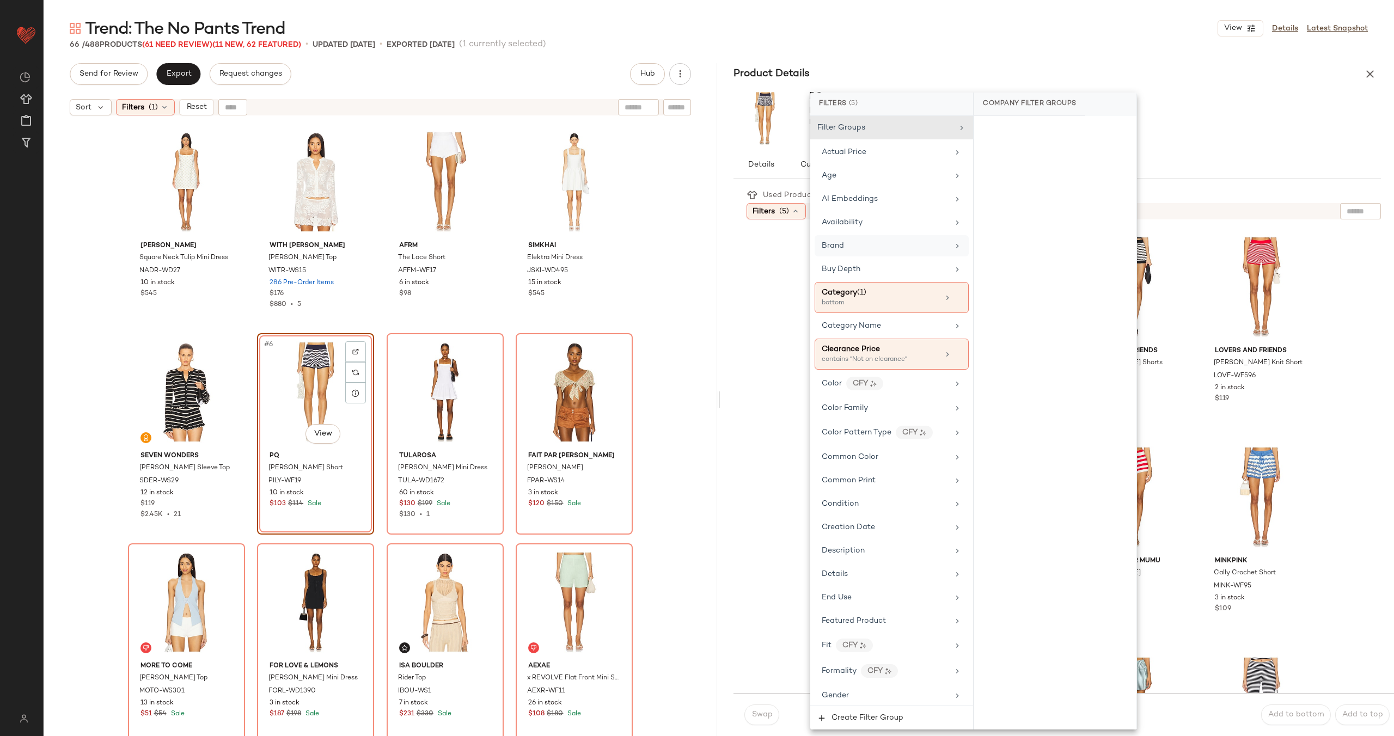
click at [891, 250] on div "Brand" at bounding box center [885, 245] width 127 height 11
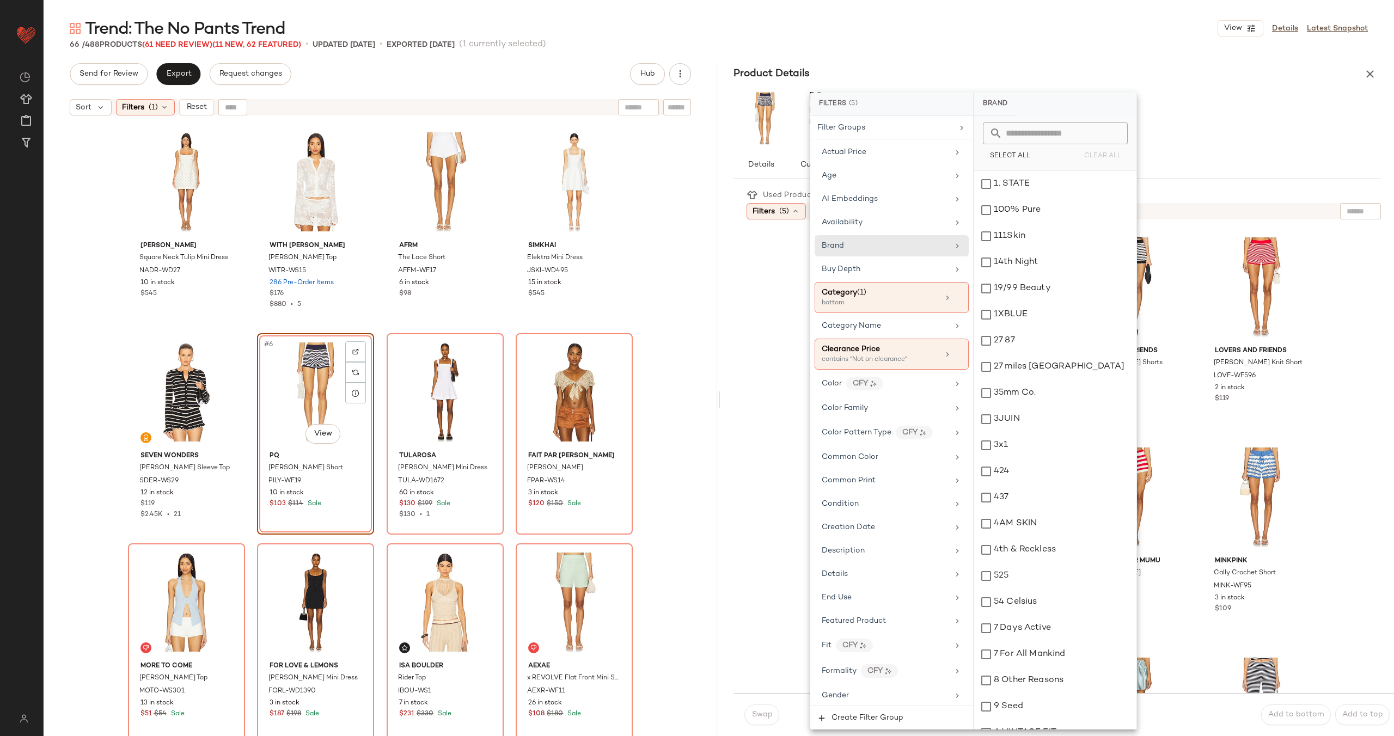
click at [1062, 132] on input "text" at bounding box center [1062, 134] width 119 height 22
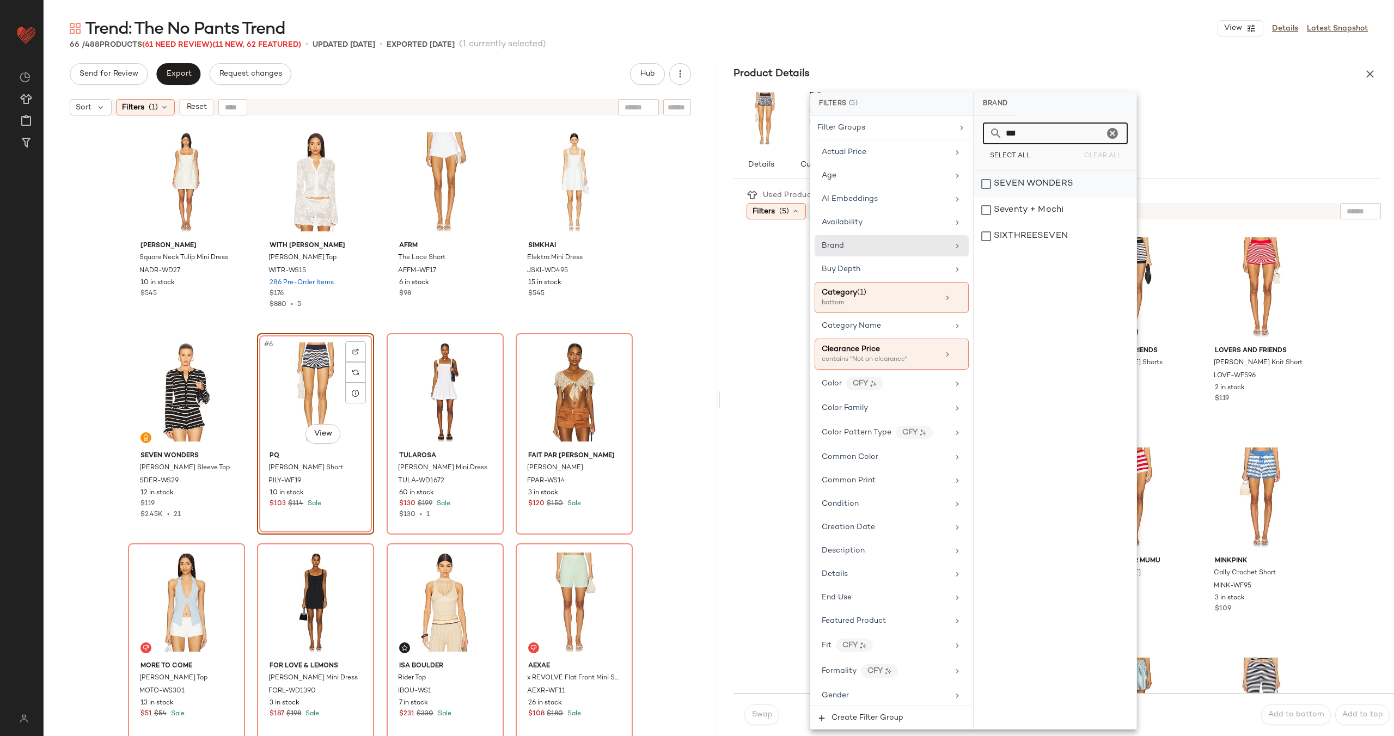
type input "***"
click at [1033, 180] on div "SEVEN WONDERS" at bounding box center [1055, 184] width 162 height 26
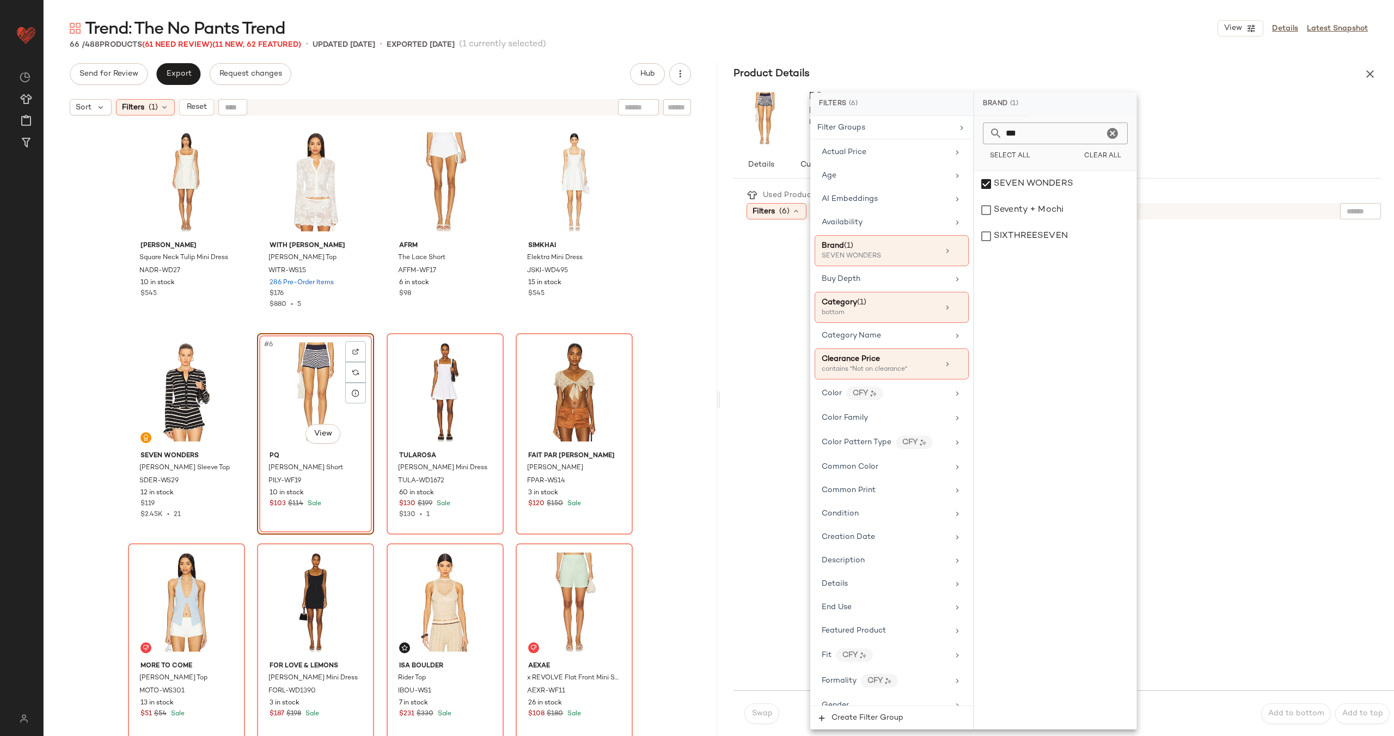
click at [741, 306] on div "Used Products 0 Filters (6) Reset" at bounding box center [1064, 438] width 661 height 503
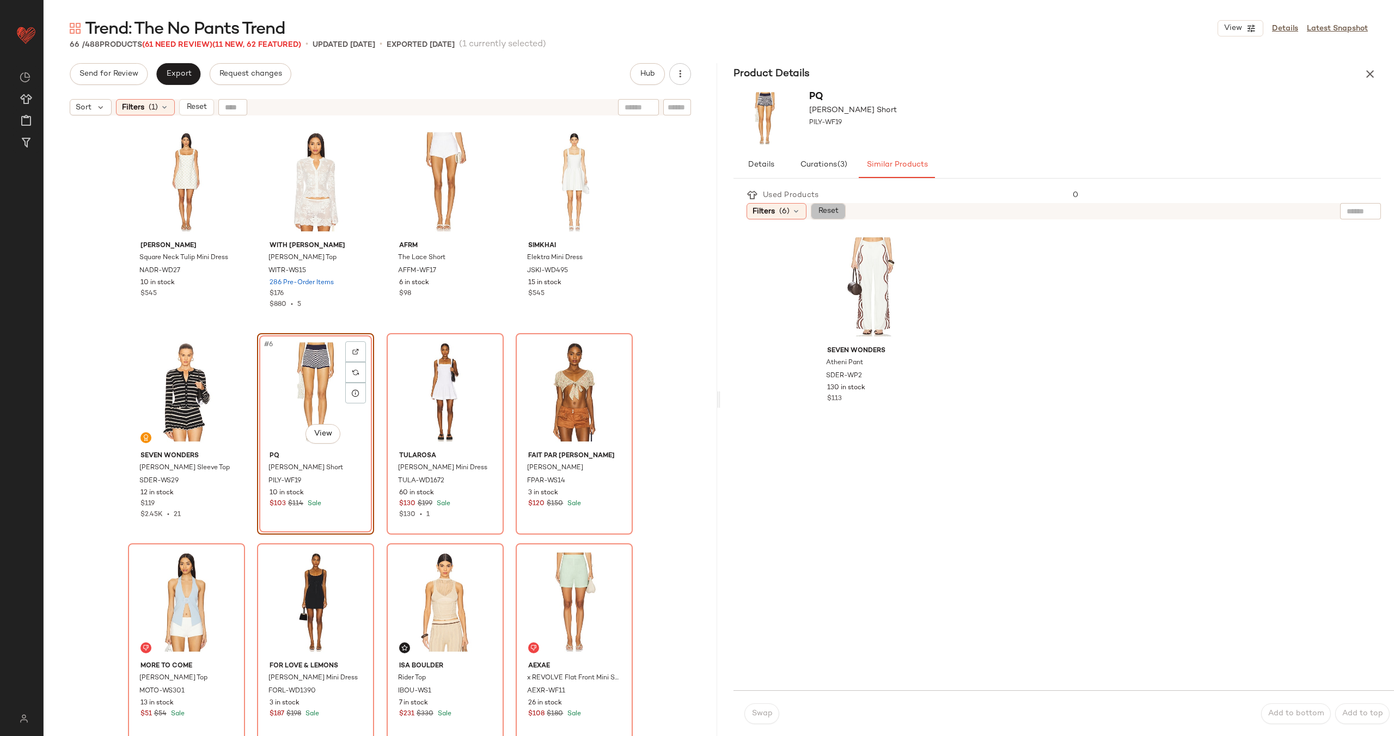
click at [842, 215] on button "Reset" at bounding box center [828, 211] width 35 height 16
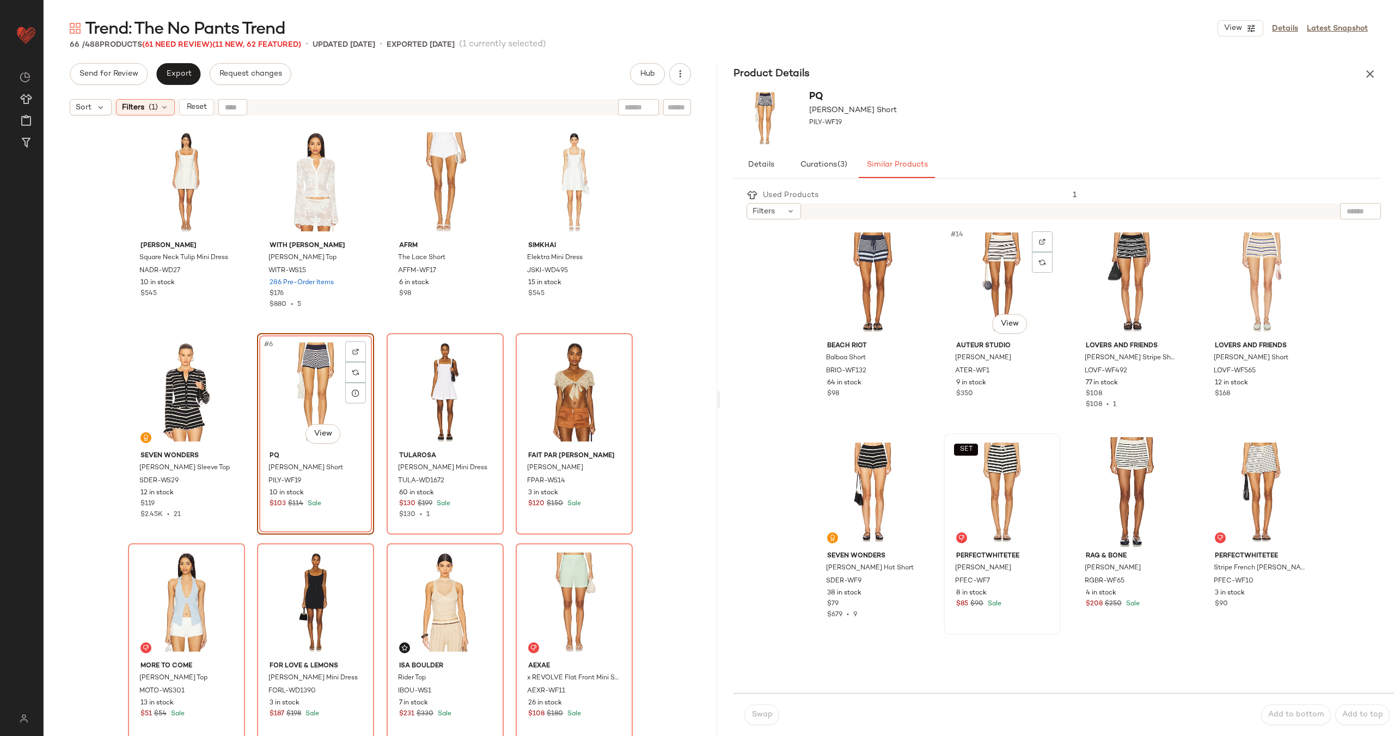
scroll to position [680, 0]
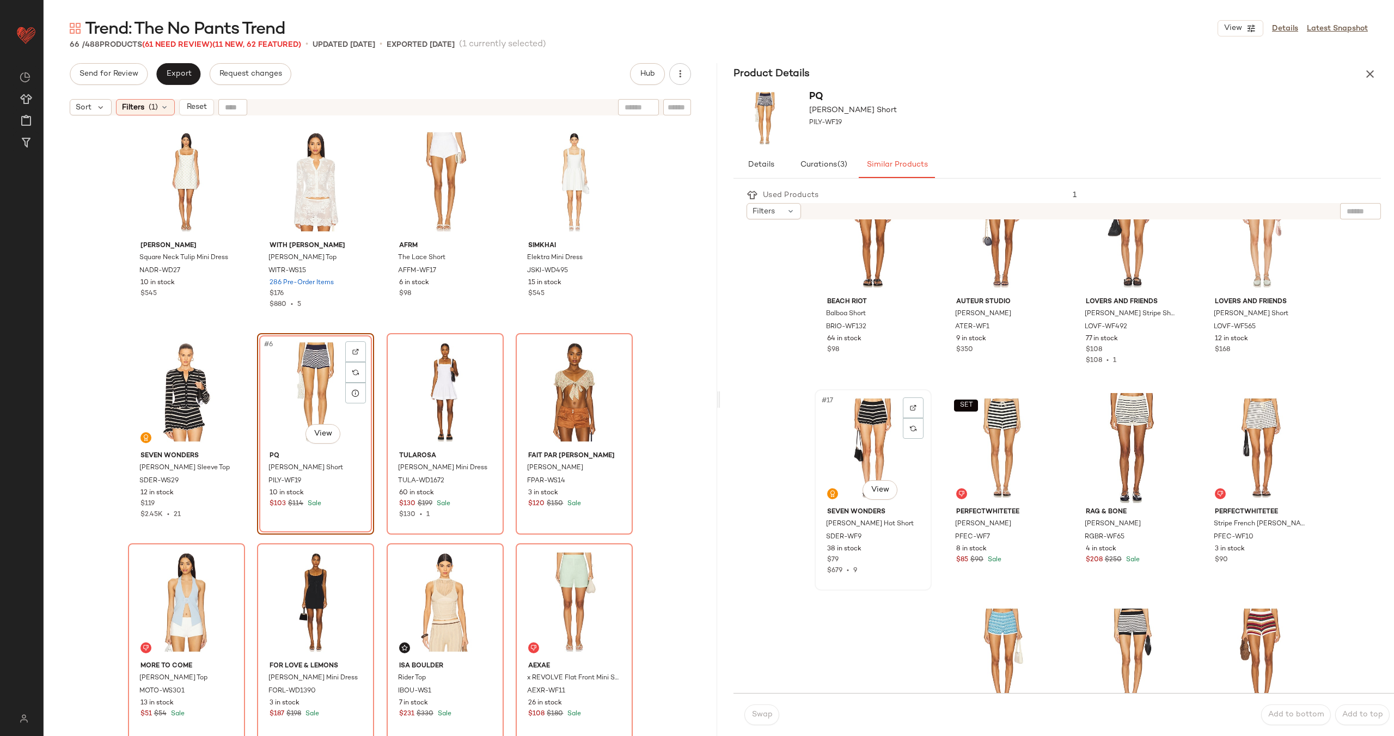
click at [876, 458] on div "#17 View" at bounding box center [873, 448] width 109 height 110
click at [765, 709] on button "Swap" at bounding box center [761, 715] width 35 height 21
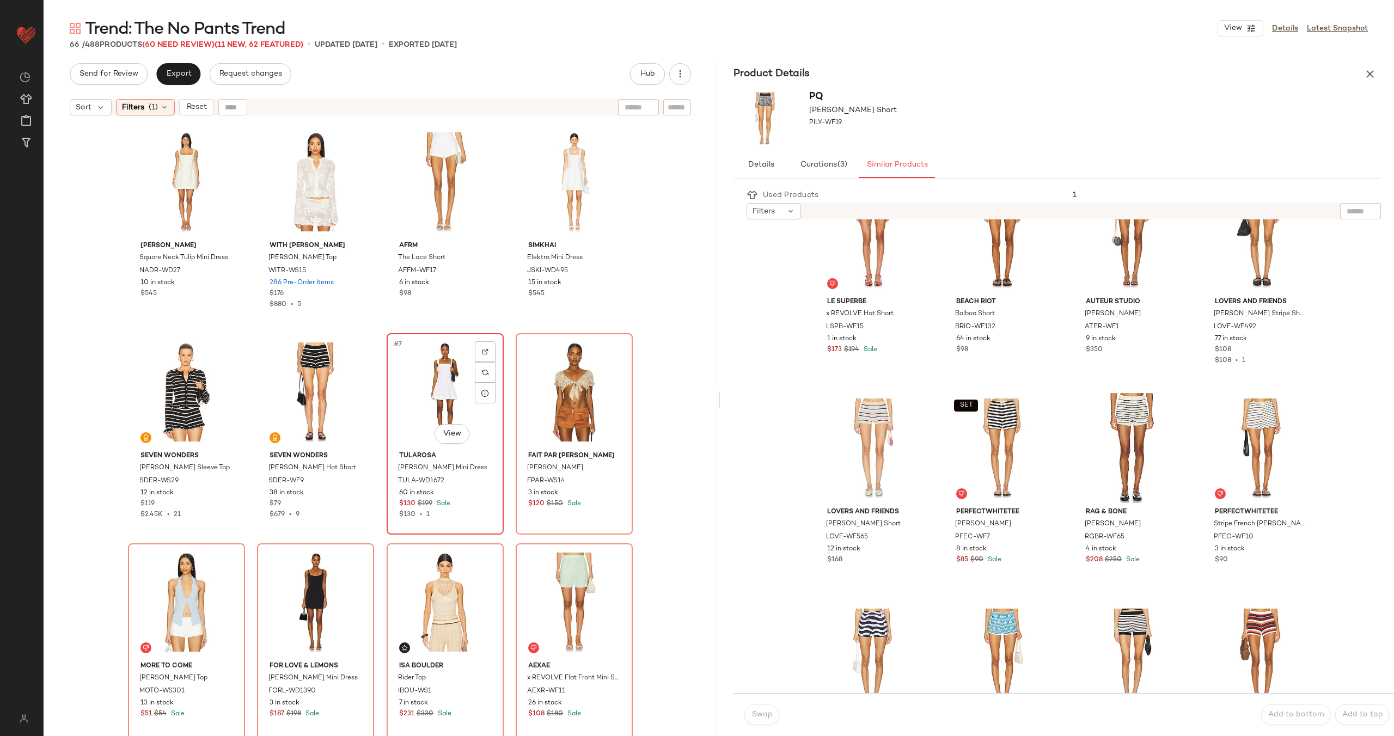
click at [456, 402] on div "#7 View" at bounding box center [444, 392] width 109 height 110
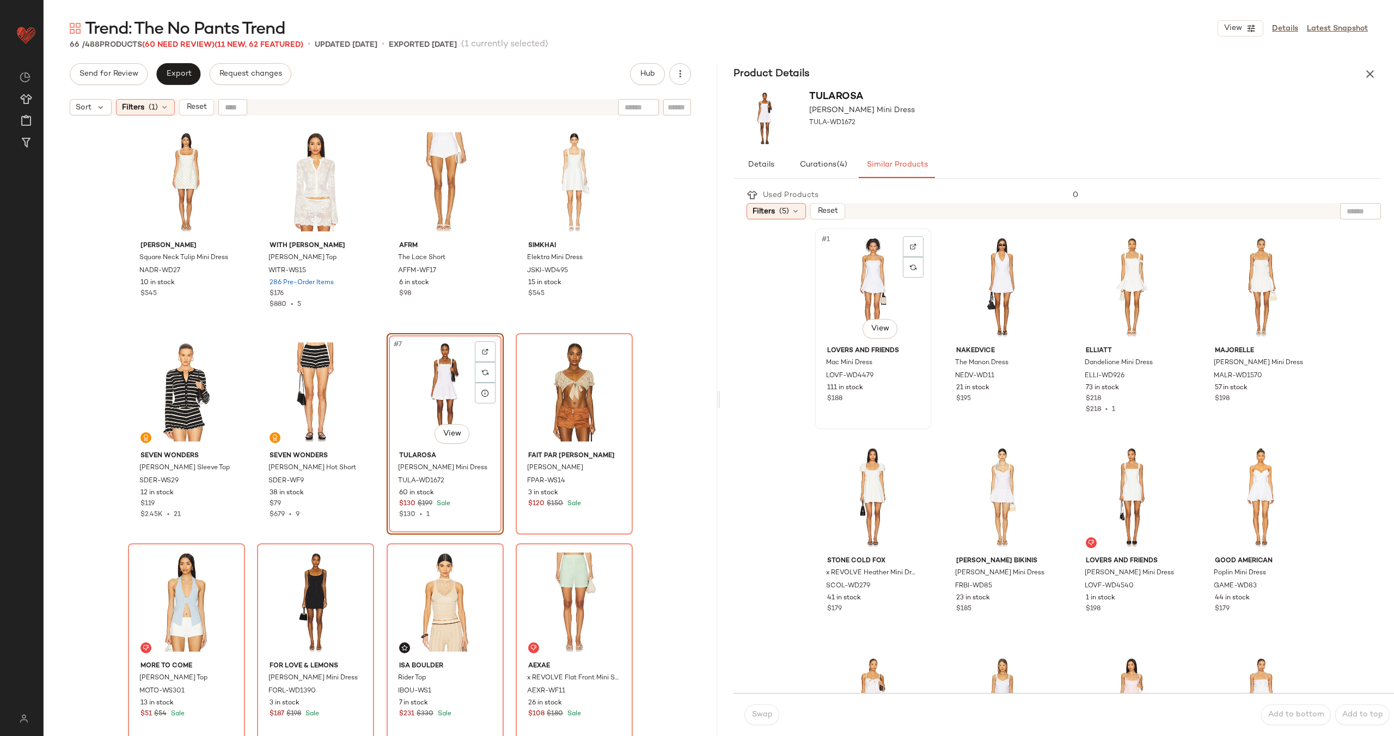
click at [847, 300] on div "#1 View" at bounding box center [873, 287] width 109 height 110
click at [758, 709] on button "Swap" at bounding box center [761, 715] width 35 height 21
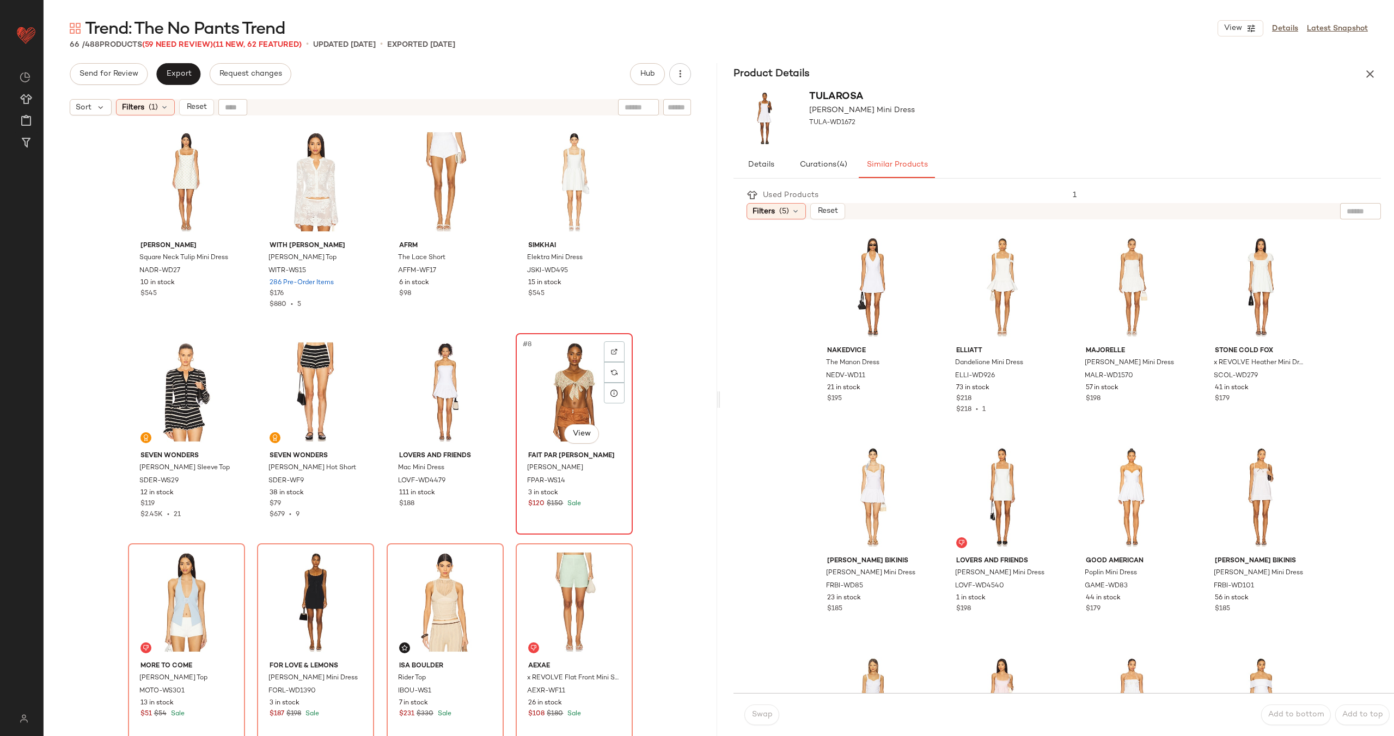
click at [562, 373] on div "#8 View" at bounding box center [574, 392] width 109 height 110
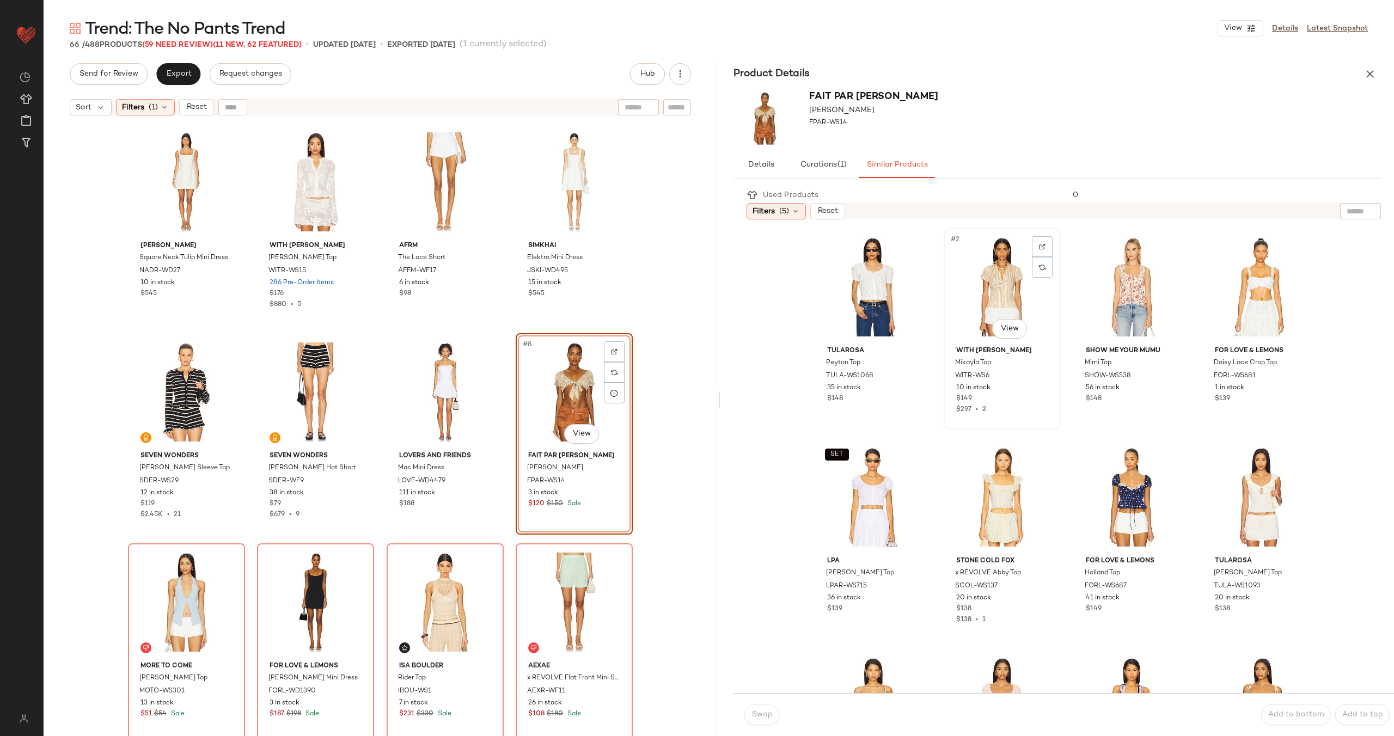
click at [967, 302] on div "#2 View" at bounding box center [1002, 287] width 109 height 110
click at [767, 716] on span "Swap" at bounding box center [761, 715] width 21 height 9
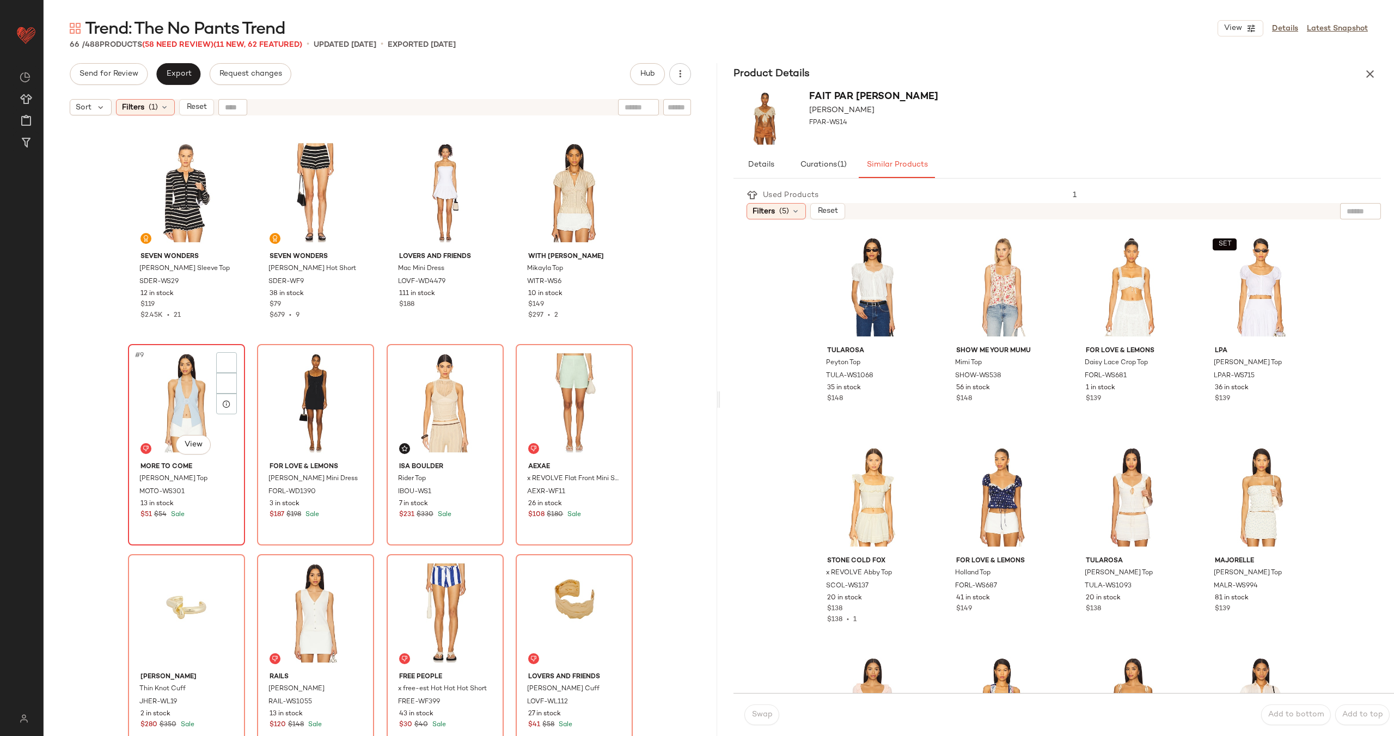
scroll to position [200, 0]
click at [163, 402] on div "#9 View" at bounding box center [186, 402] width 109 height 110
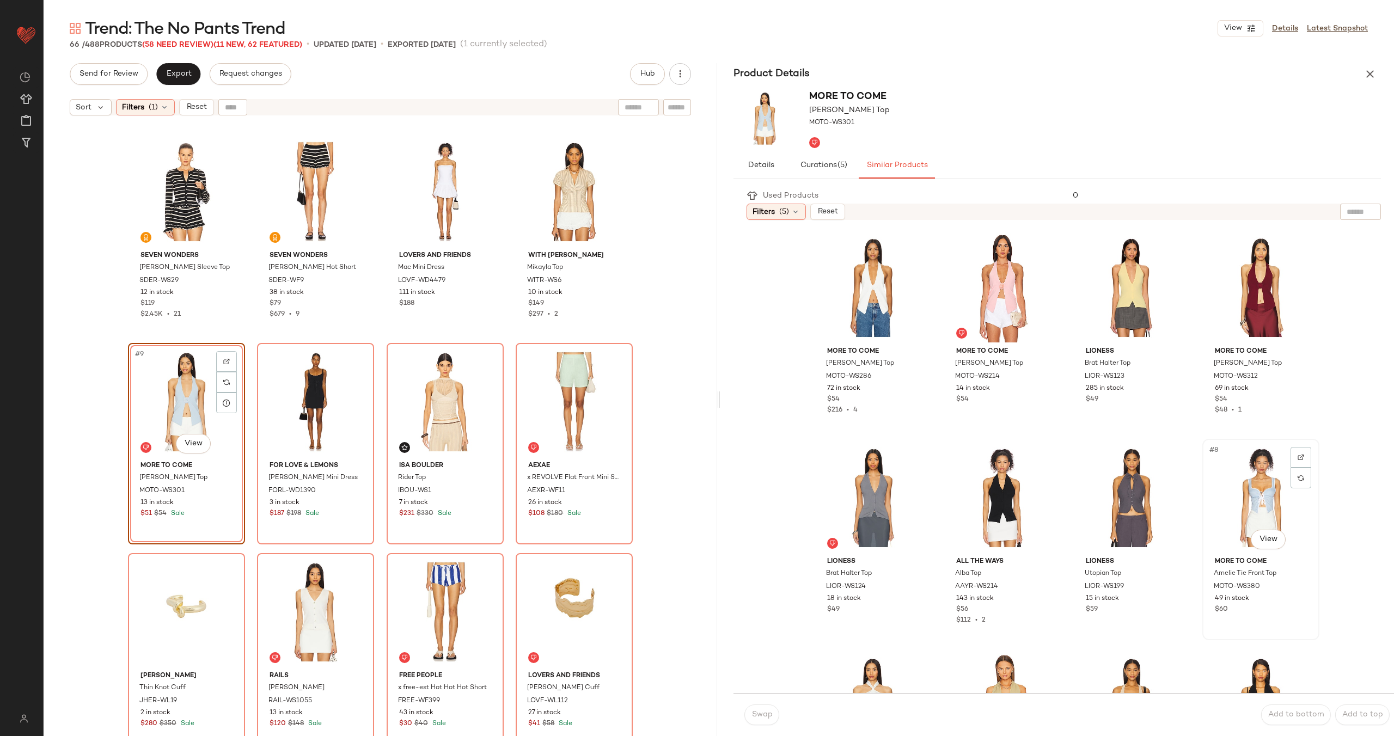
click at [1244, 514] on div "#8 View" at bounding box center [1260, 498] width 109 height 110
click at [765, 716] on span "Swap" at bounding box center [761, 715] width 21 height 9
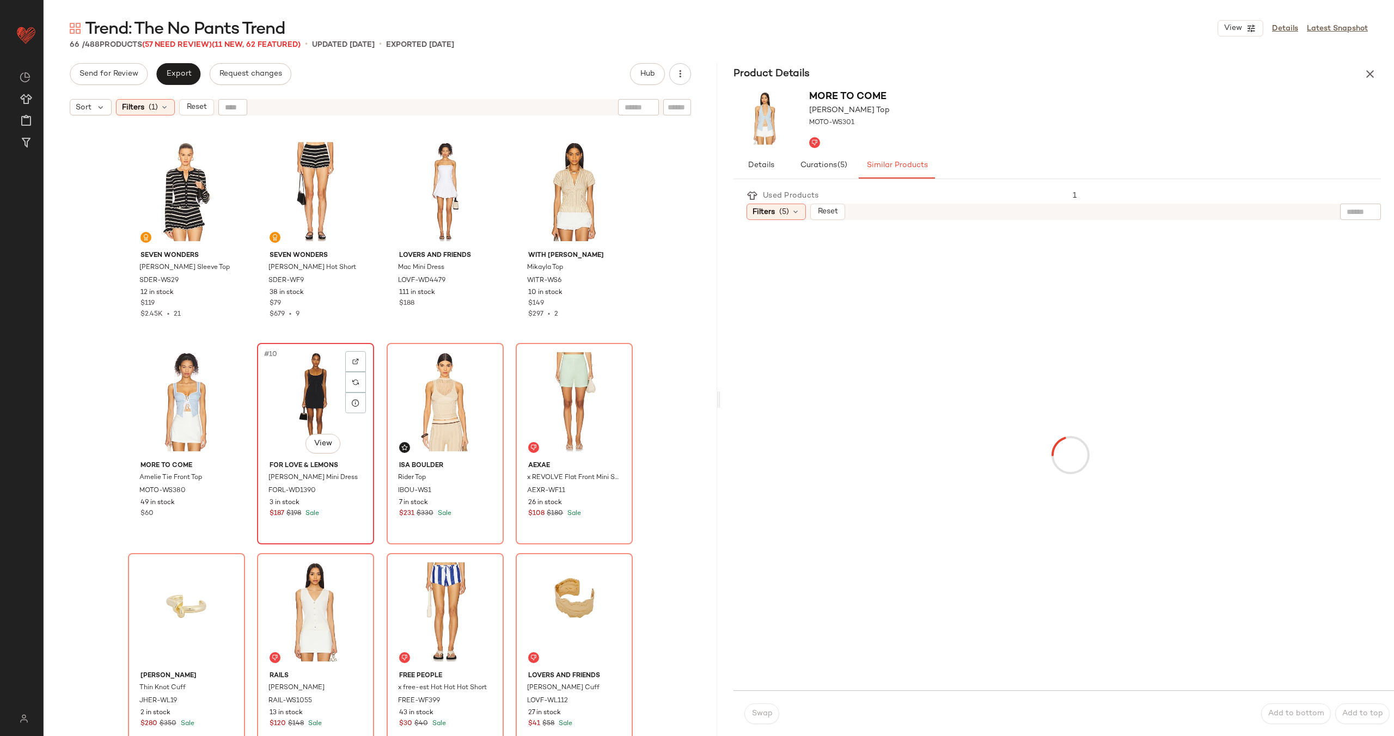
click at [288, 399] on div "#10 View" at bounding box center [315, 402] width 109 height 110
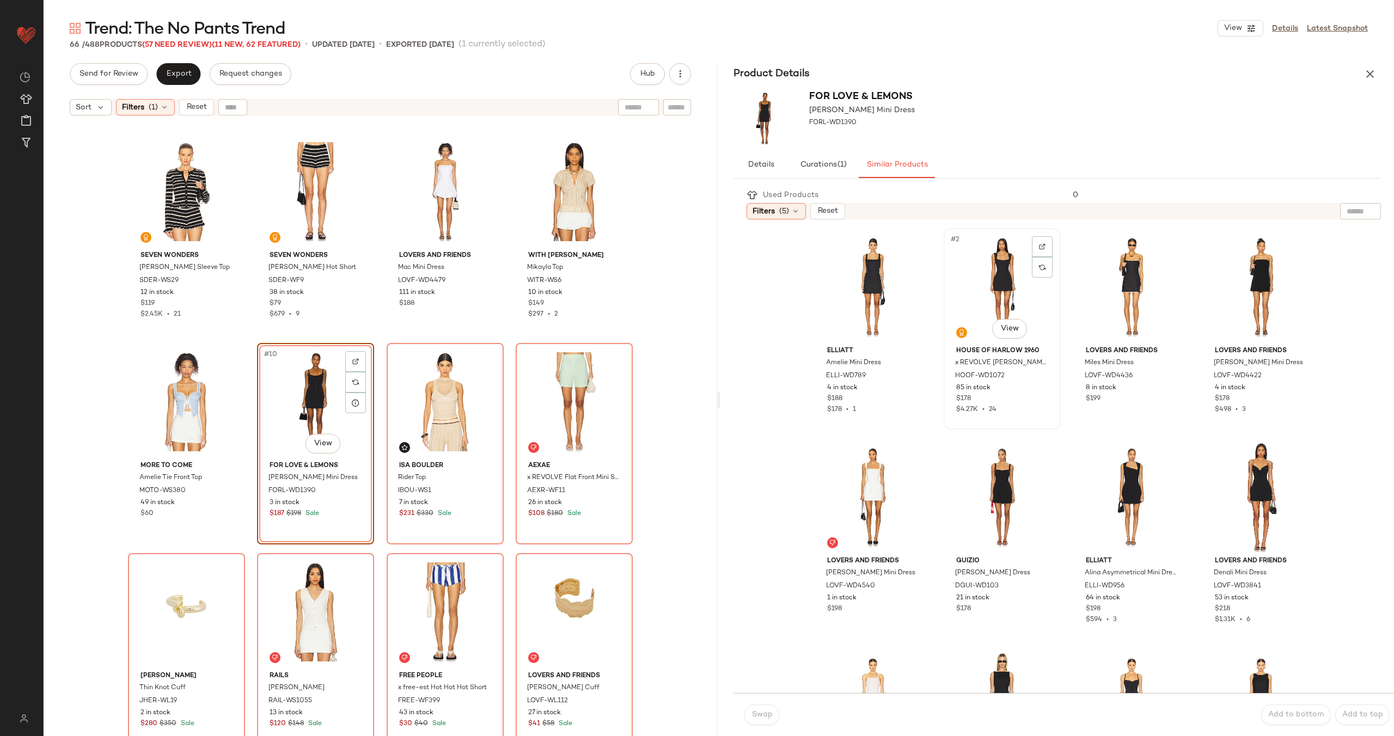
click at [1006, 280] on div "#2 View" at bounding box center [1002, 287] width 109 height 110
click at [766, 721] on button "Swap" at bounding box center [761, 715] width 35 height 21
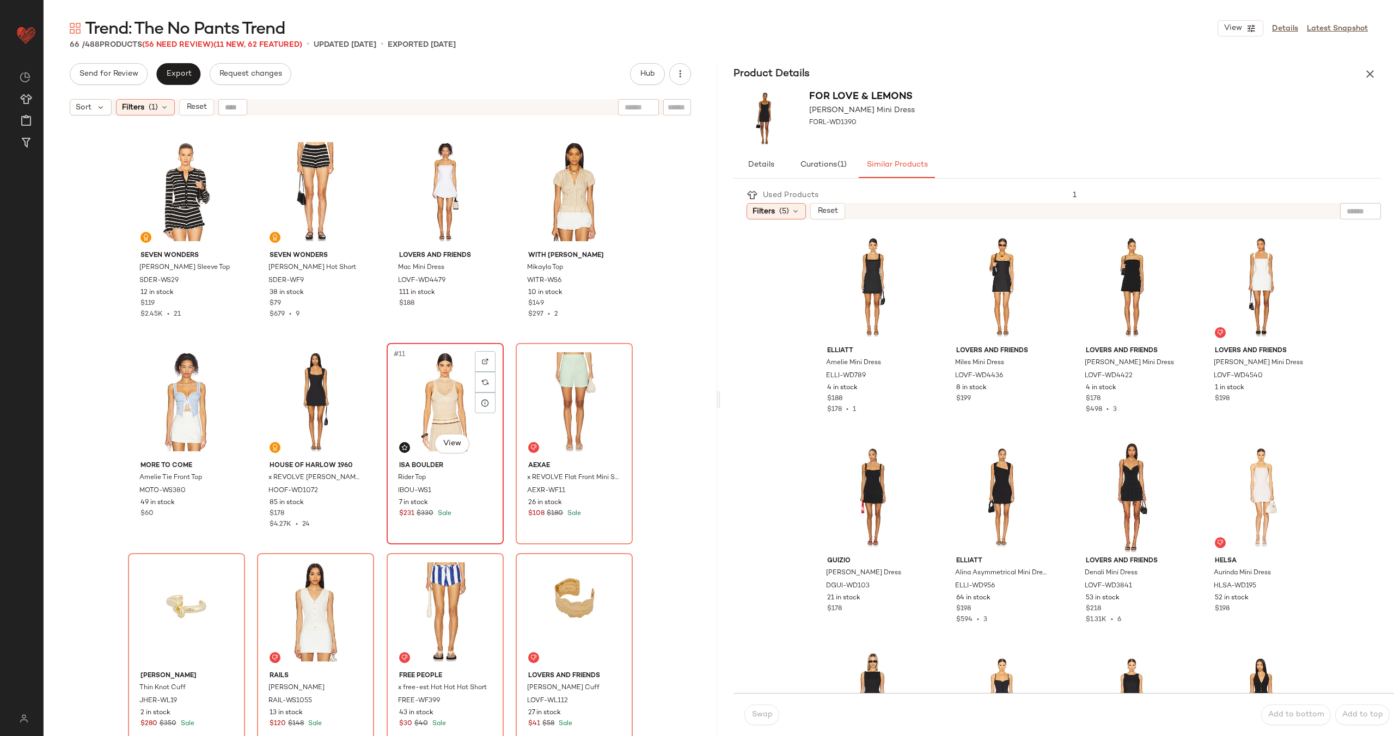
click at [439, 407] on div "#11 View" at bounding box center [444, 402] width 109 height 110
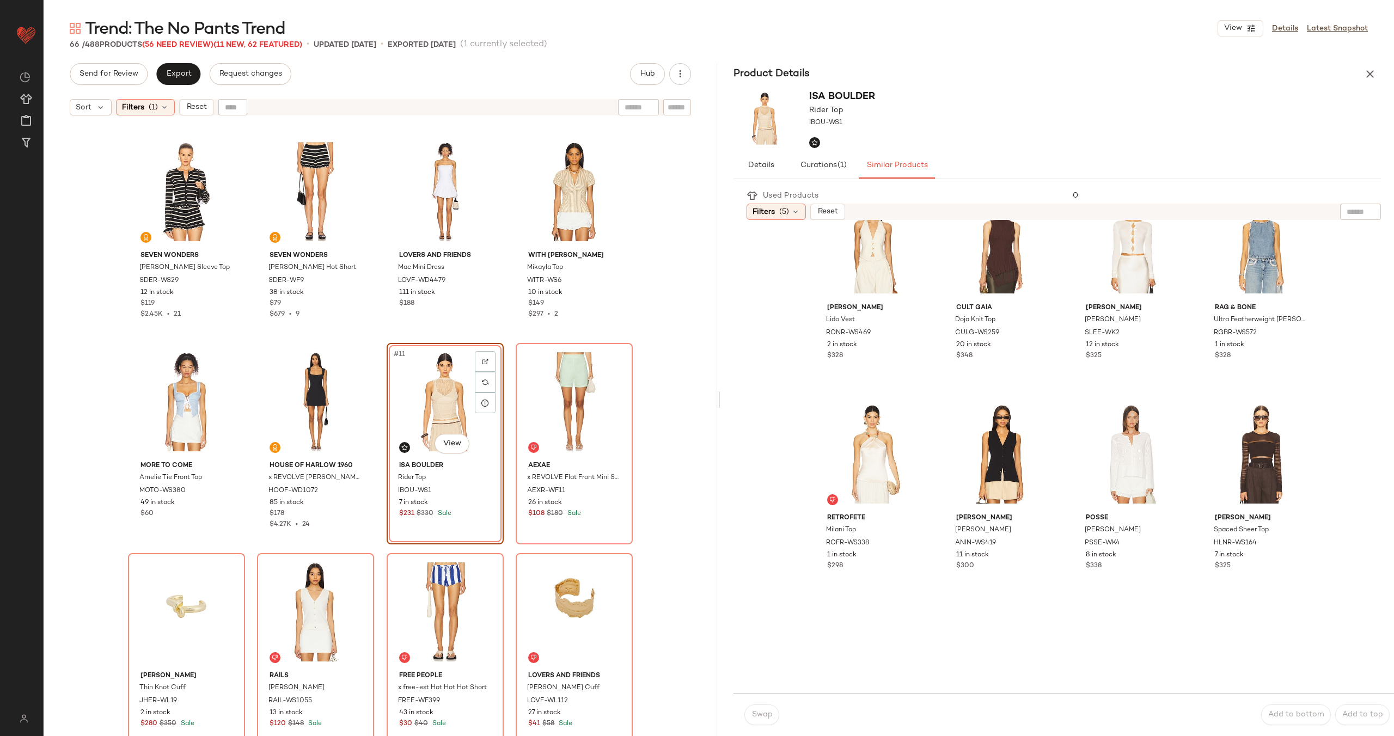
scroll to position [950, 0]
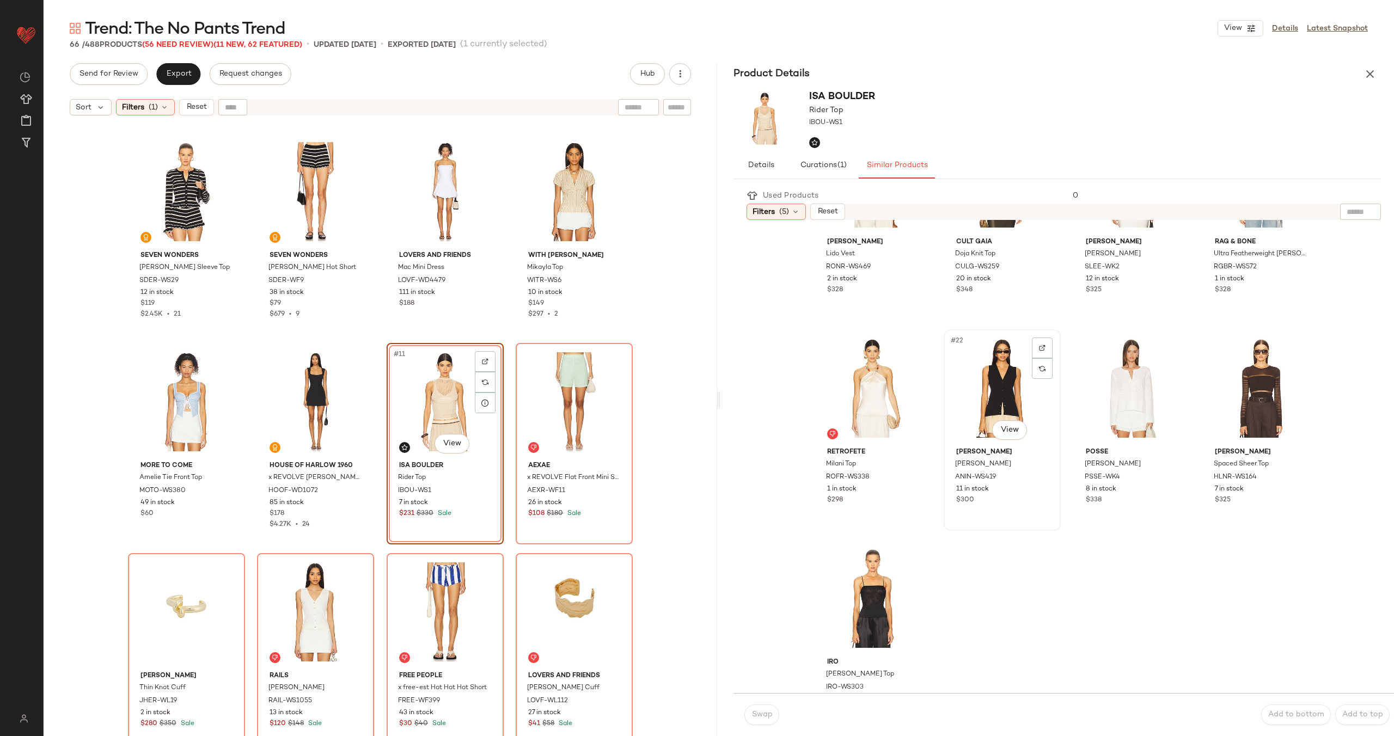
click at [983, 400] on div "#22 View" at bounding box center [1002, 388] width 109 height 110
click at [753, 708] on button "Swap" at bounding box center [761, 715] width 35 height 21
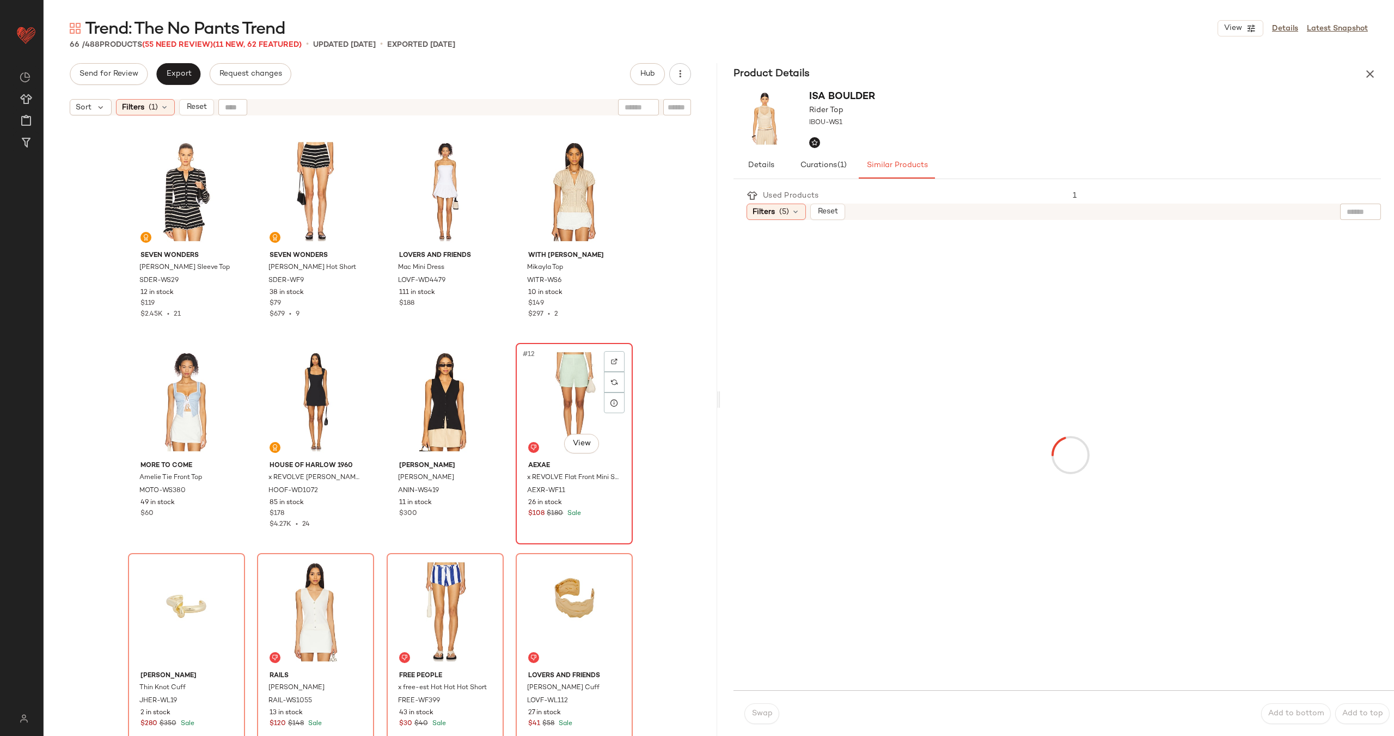
click at [558, 396] on div "#12 View" at bounding box center [574, 402] width 109 height 110
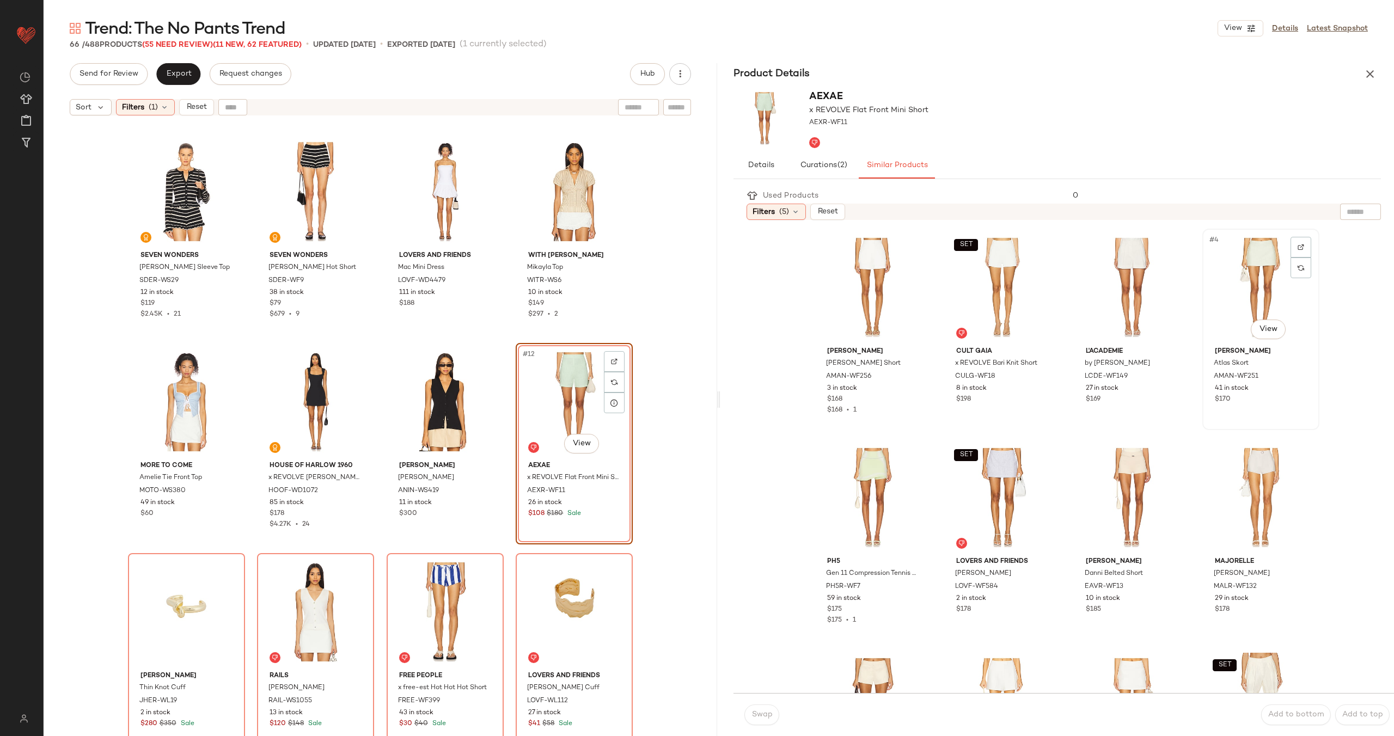
click at [1267, 295] on div "#4 View" at bounding box center [1260, 288] width 109 height 110
click at [759, 707] on button "Swap" at bounding box center [761, 715] width 35 height 21
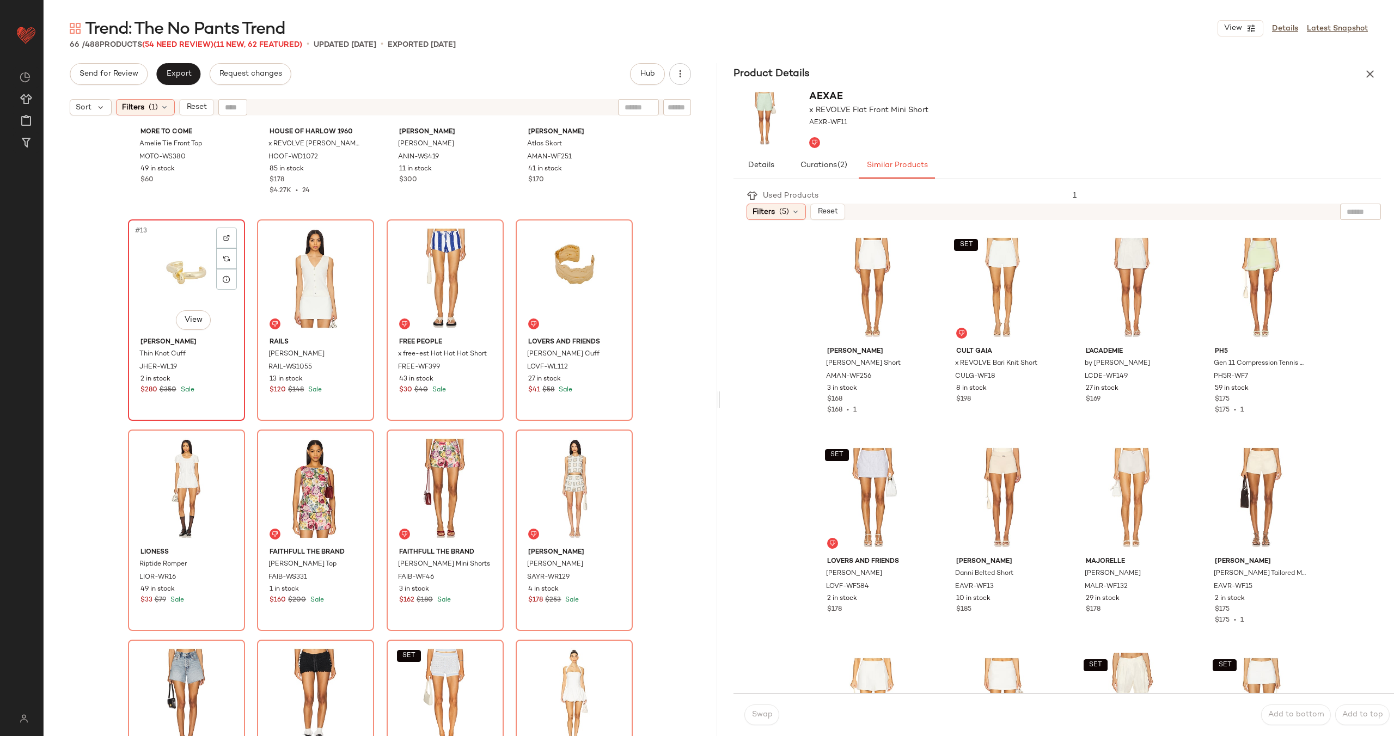
scroll to position [528, 0]
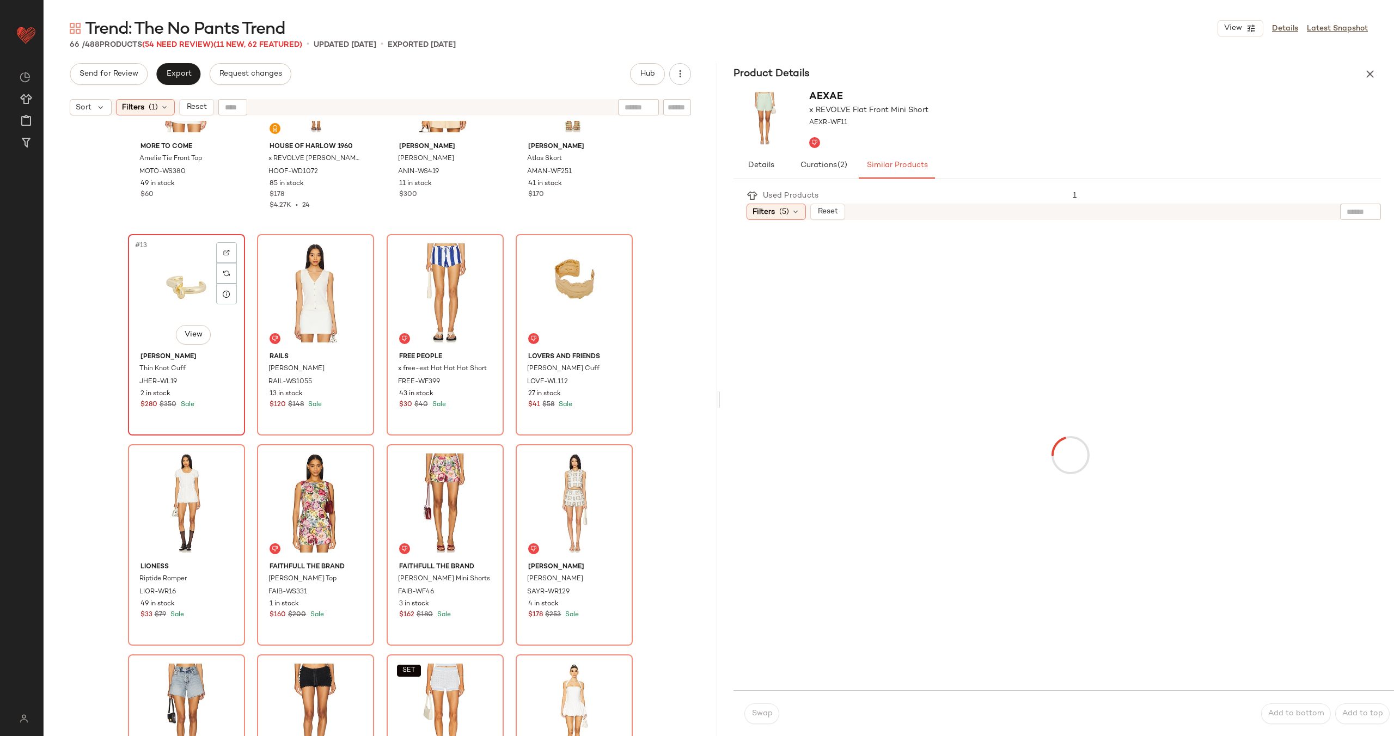
click at [169, 288] on div "#13 View" at bounding box center [186, 293] width 109 height 110
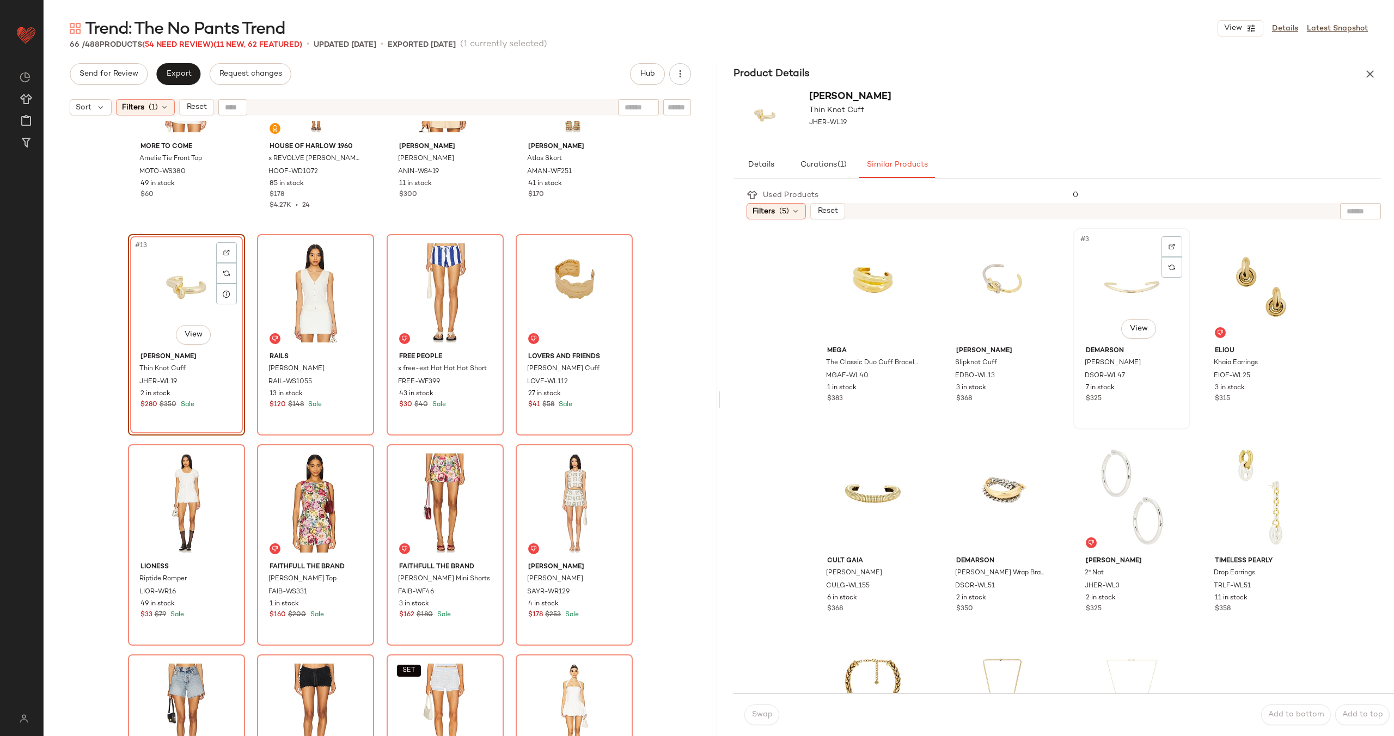
click at [1118, 298] on div "#3 View" at bounding box center [1131, 287] width 109 height 110
click at [764, 721] on button "Swap" at bounding box center [761, 715] width 35 height 21
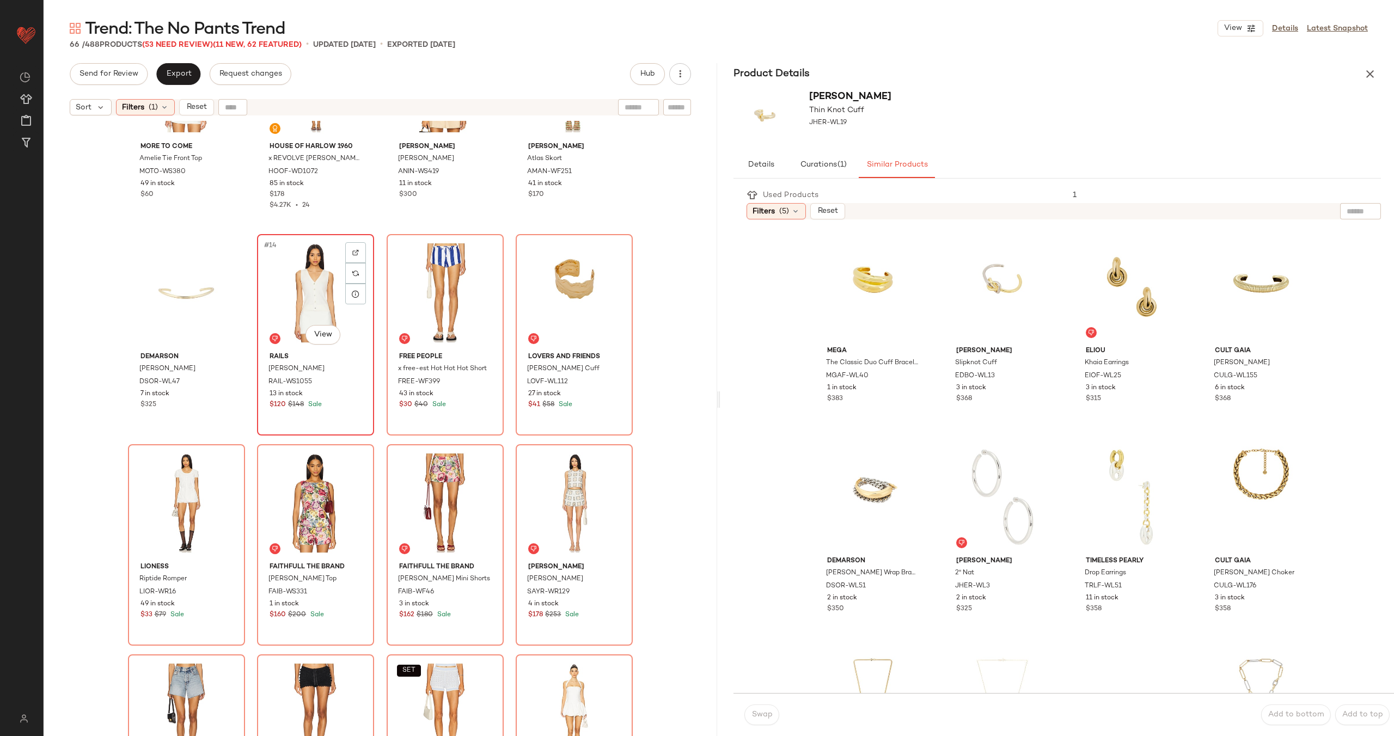
click at [318, 302] on div "#14 View" at bounding box center [315, 293] width 109 height 110
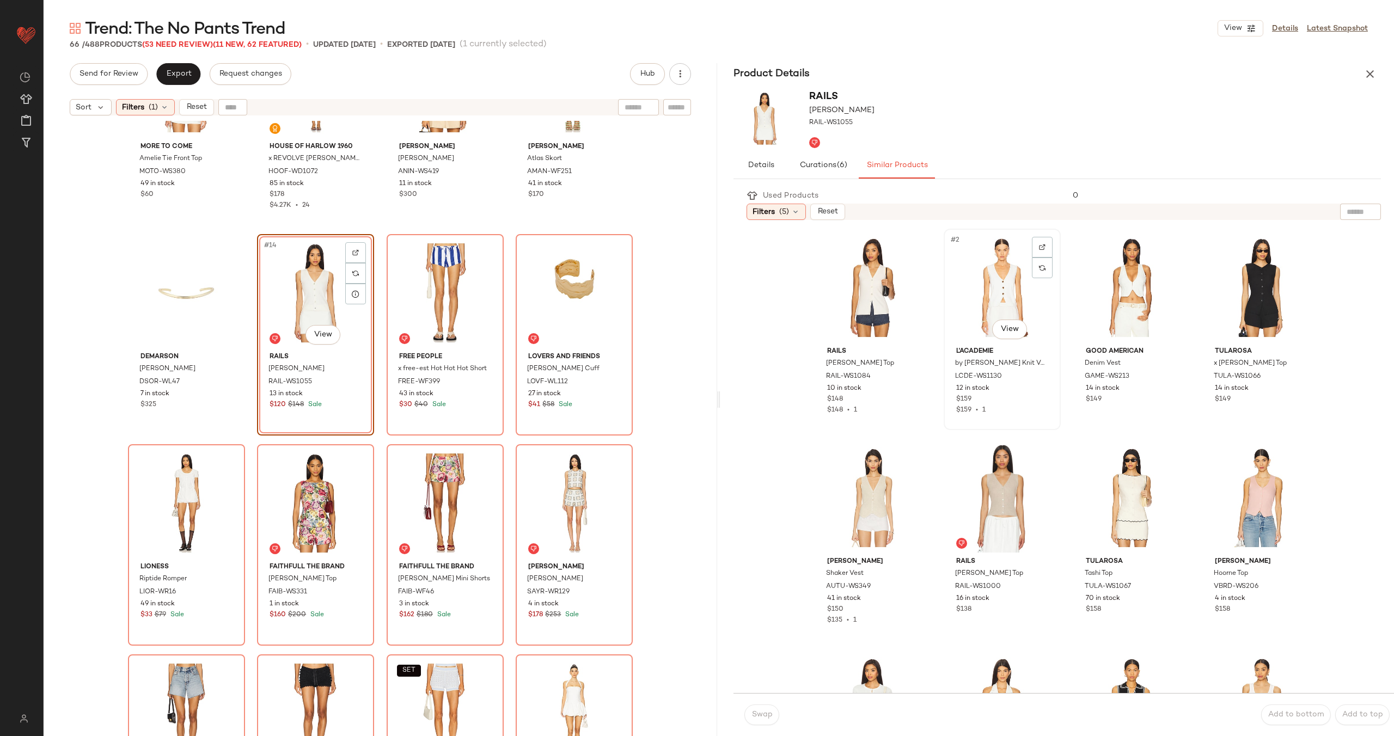
click at [1004, 283] on div "#2 View" at bounding box center [1002, 288] width 109 height 110
click at [760, 717] on span "Swap" at bounding box center [761, 715] width 21 height 9
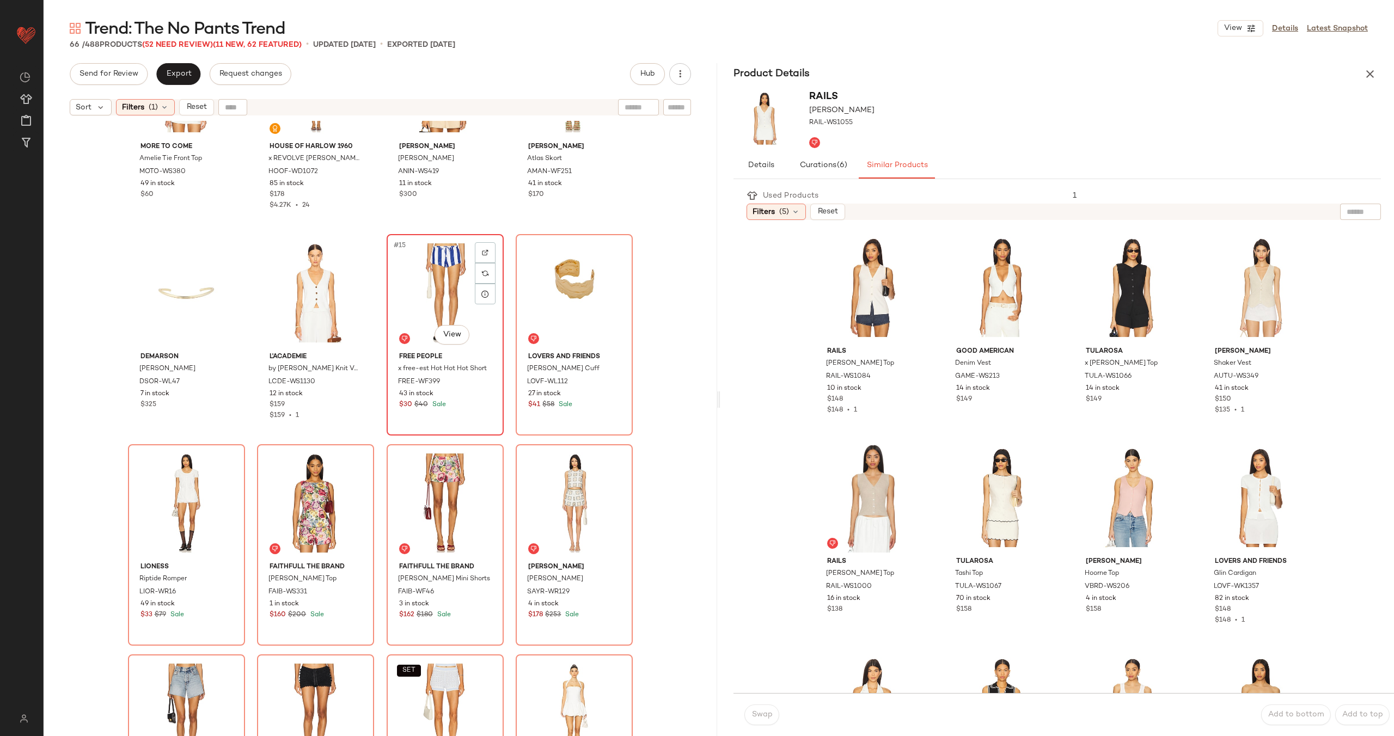
click at [434, 309] on div "#15 View" at bounding box center [444, 293] width 109 height 110
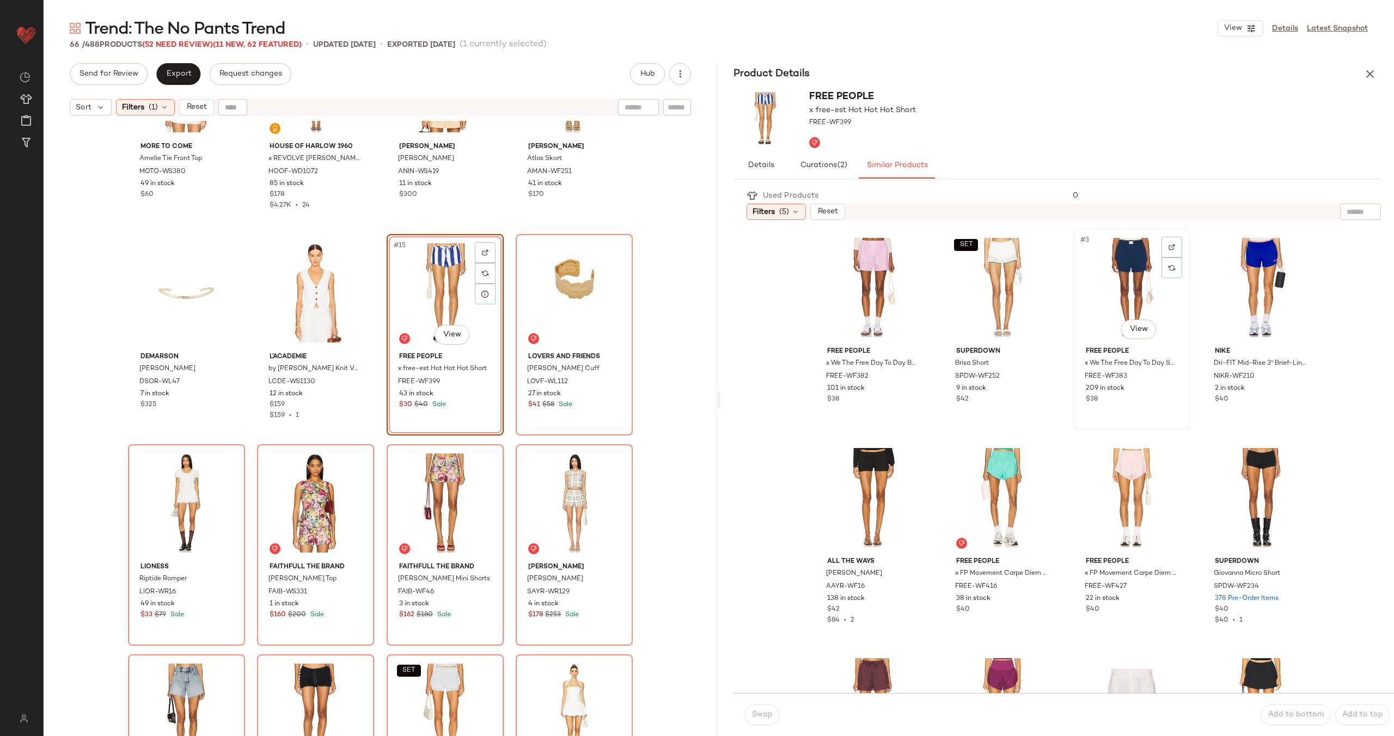
click at [1096, 294] on div "#3 View" at bounding box center [1131, 288] width 109 height 110
click at [758, 707] on button "Swap" at bounding box center [761, 715] width 35 height 21
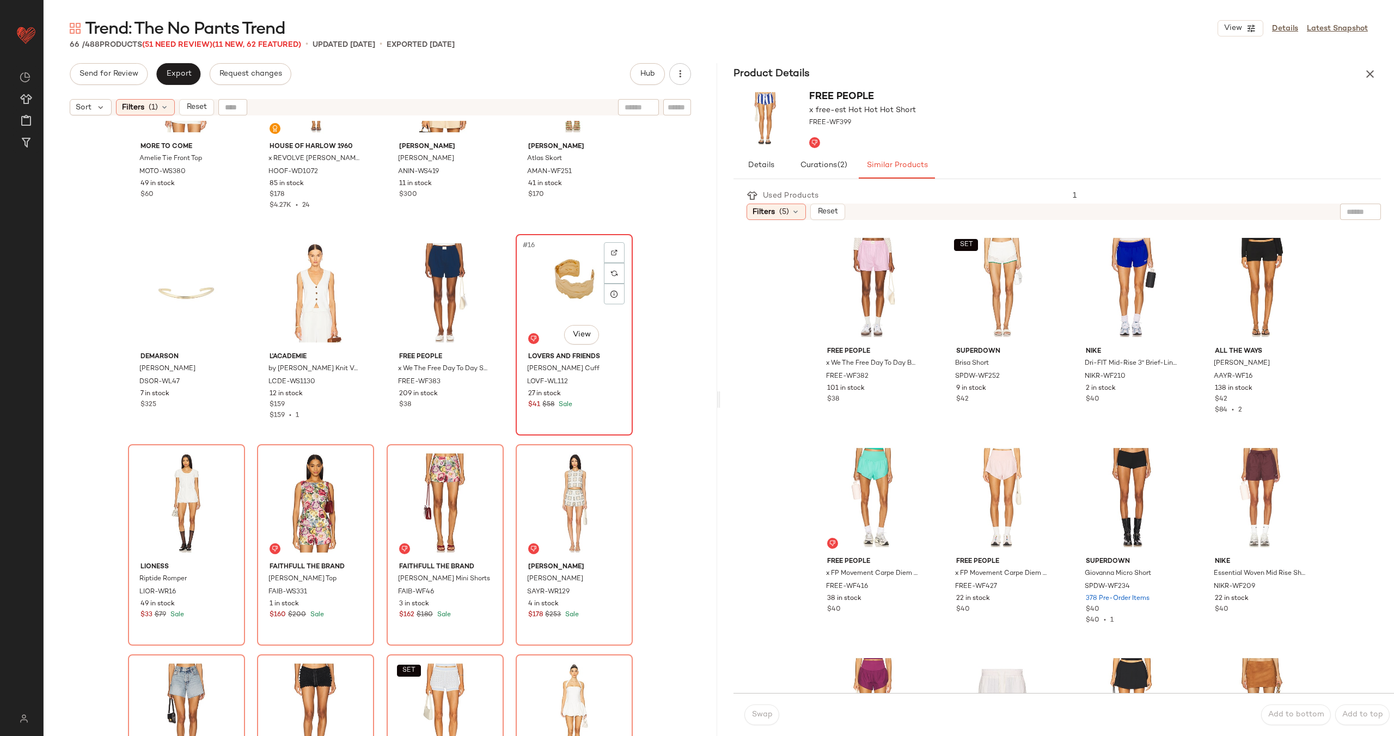
click at [563, 279] on div "#16 View" at bounding box center [574, 293] width 109 height 110
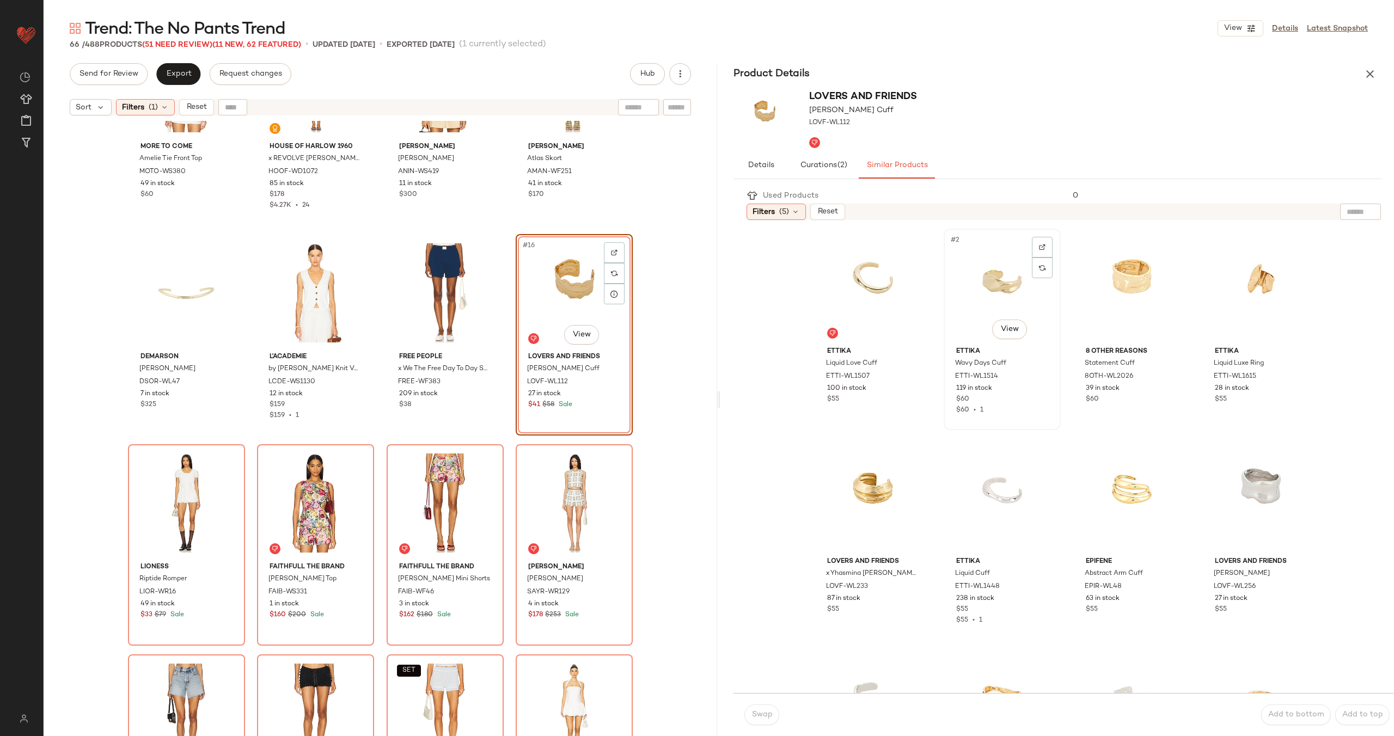
click at [997, 302] on div "#2 View" at bounding box center [1002, 288] width 109 height 110
click at [768, 717] on span "Swap" at bounding box center [761, 715] width 21 height 9
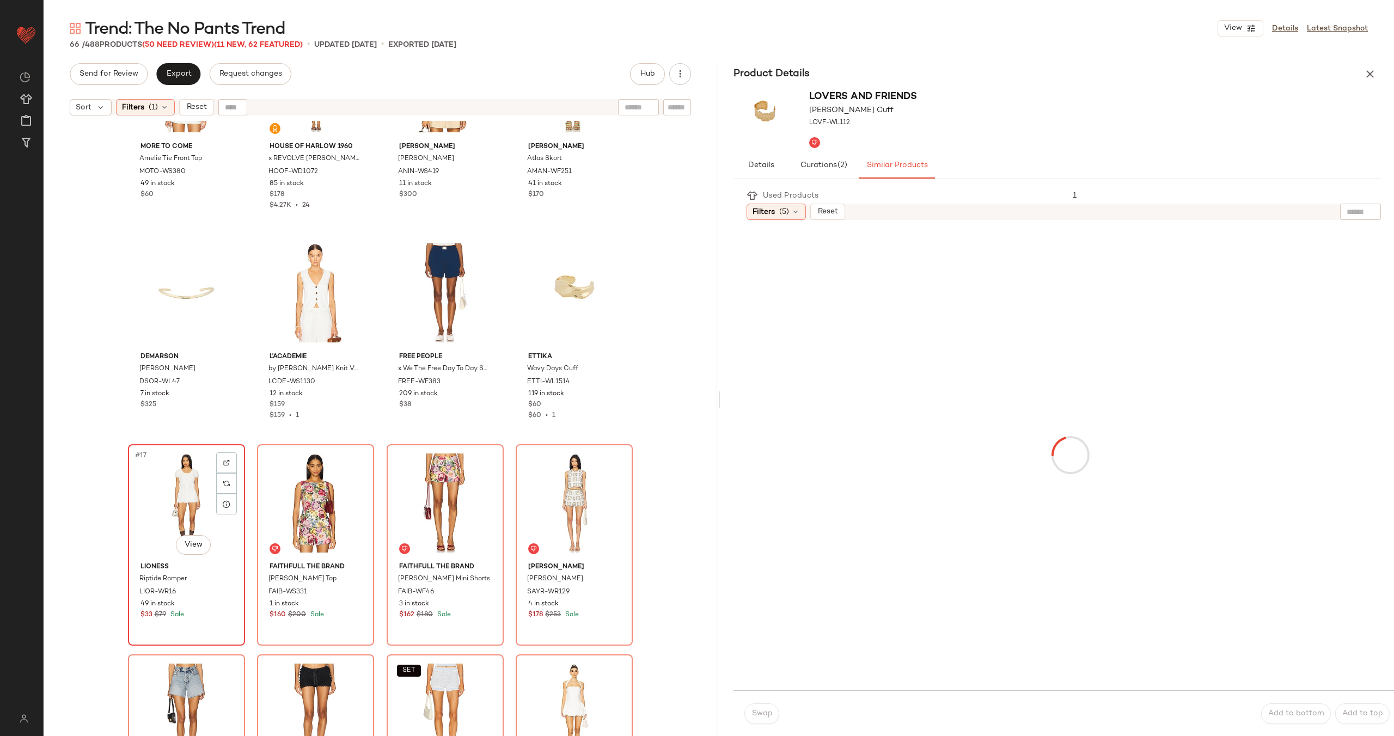
click at [195, 510] on div "#17 View" at bounding box center [186, 503] width 109 height 110
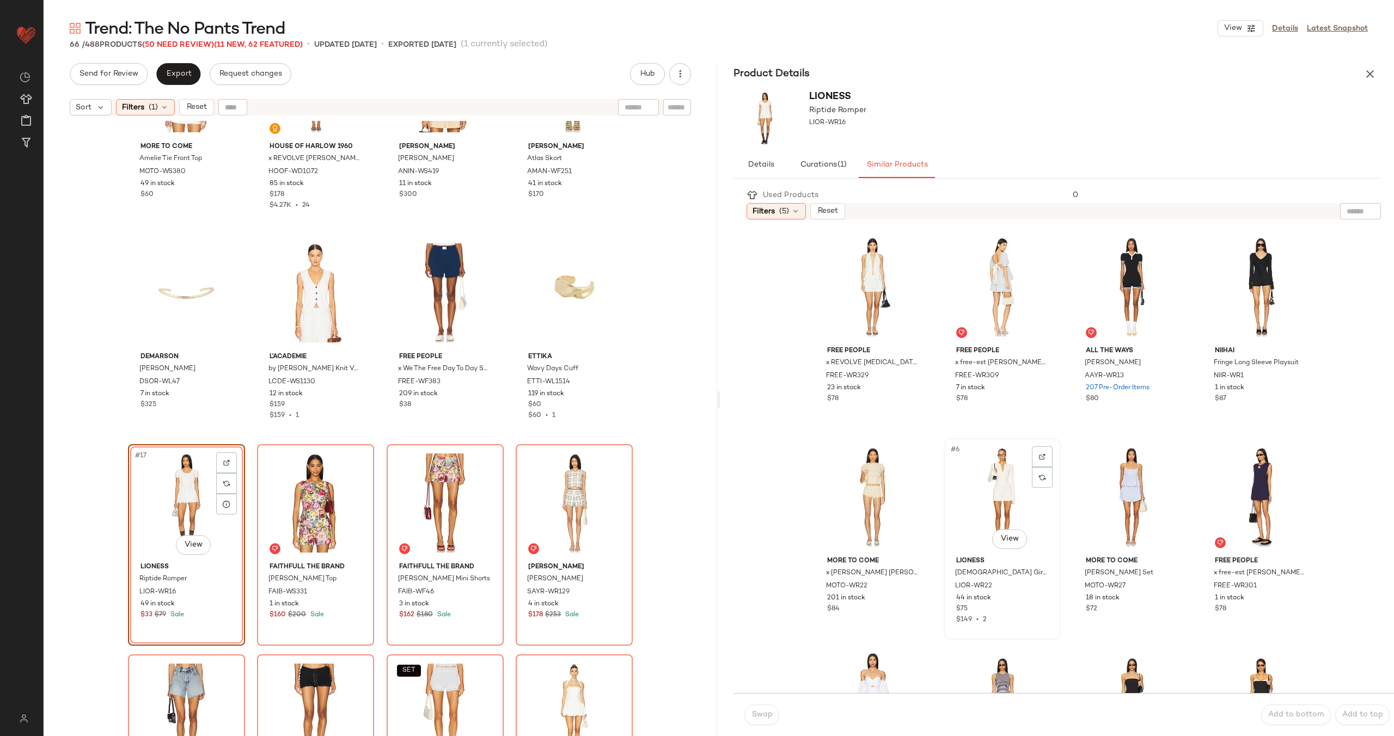
click at [976, 484] on div "#6 View" at bounding box center [1002, 497] width 109 height 110
click at [752, 707] on button "Swap" at bounding box center [761, 715] width 35 height 21
click at [186, 492] on div "#17 View" at bounding box center [186, 503] width 109 height 110
click at [846, 297] on div "#1 View" at bounding box center [873, 287] width 109 height 110
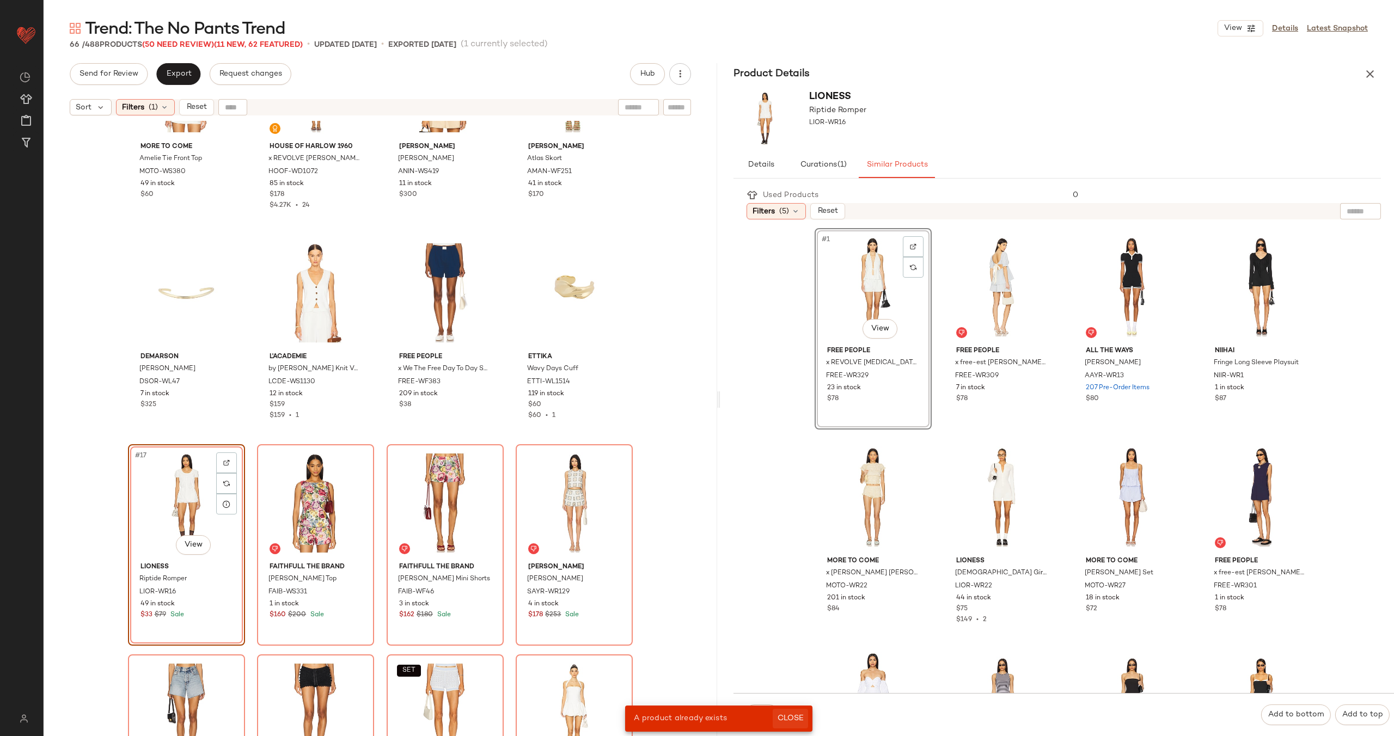
click at [786, 709] on button "Close" at bounding box center [790, 719] width 35 height 20
click at [766, 709] on button "Swap" at bounding box center [761, 715] width 35 height 21
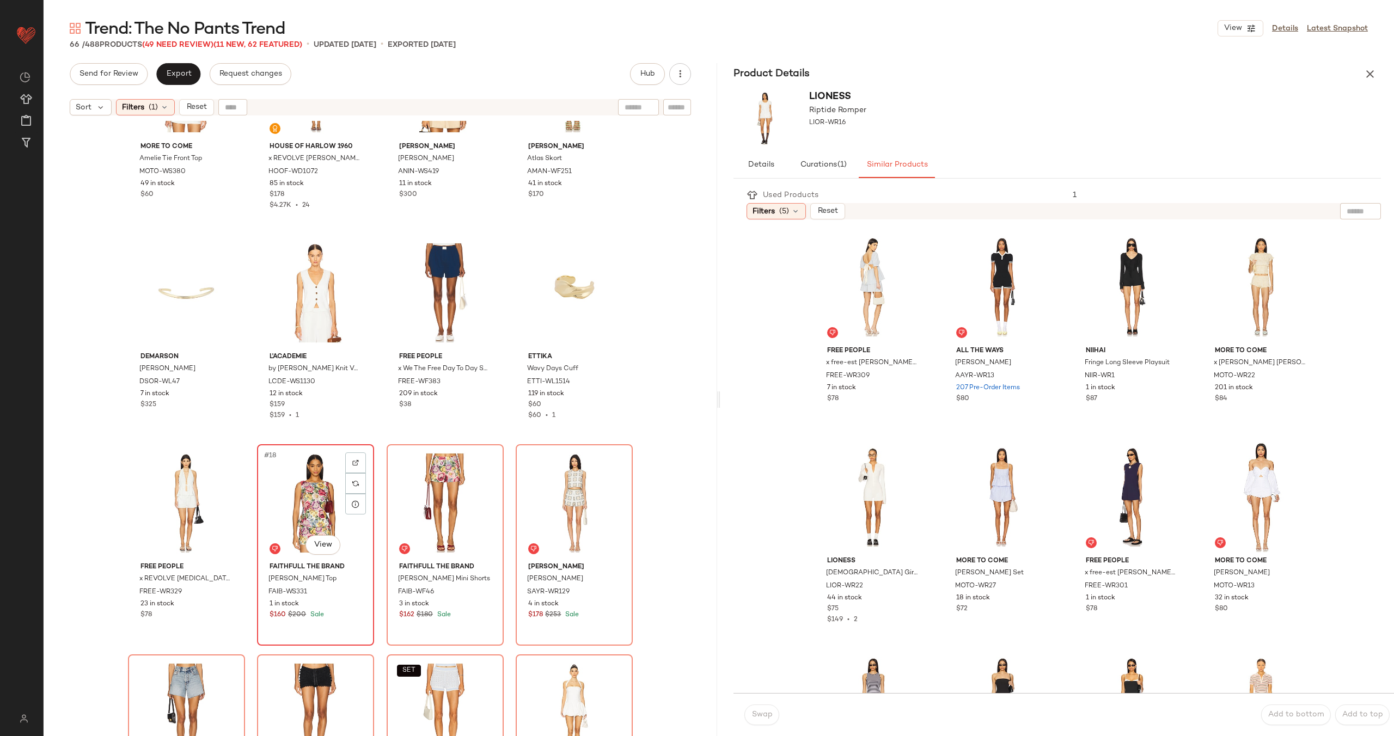
click at [323, 516] on div "#18 View" at bounding box center [315, 503] width 109 height 110
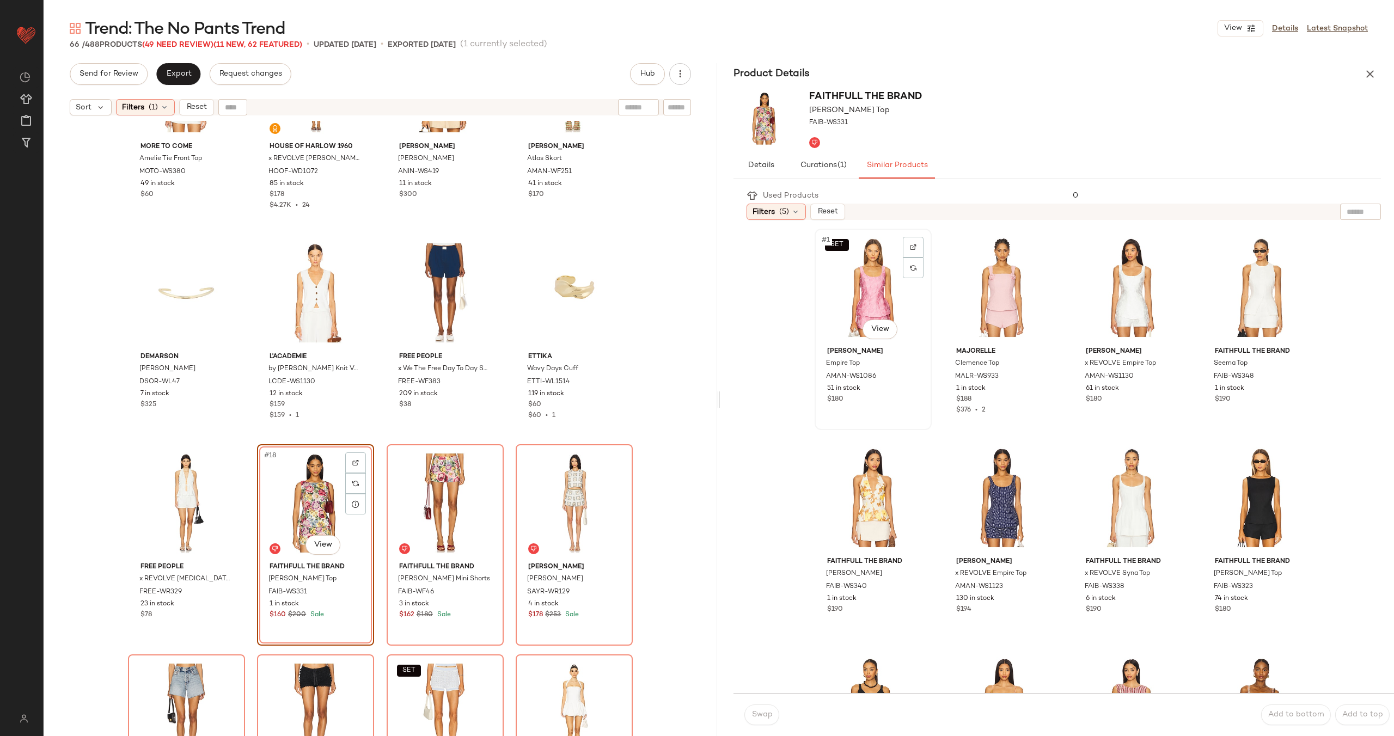
click at [864, 288] on div "SET #1 View" at bounding box center [873, 288] width 109 height 110
click at [756, 712] on span "Swap" at bounding box center [761, 715] width 21 height 9
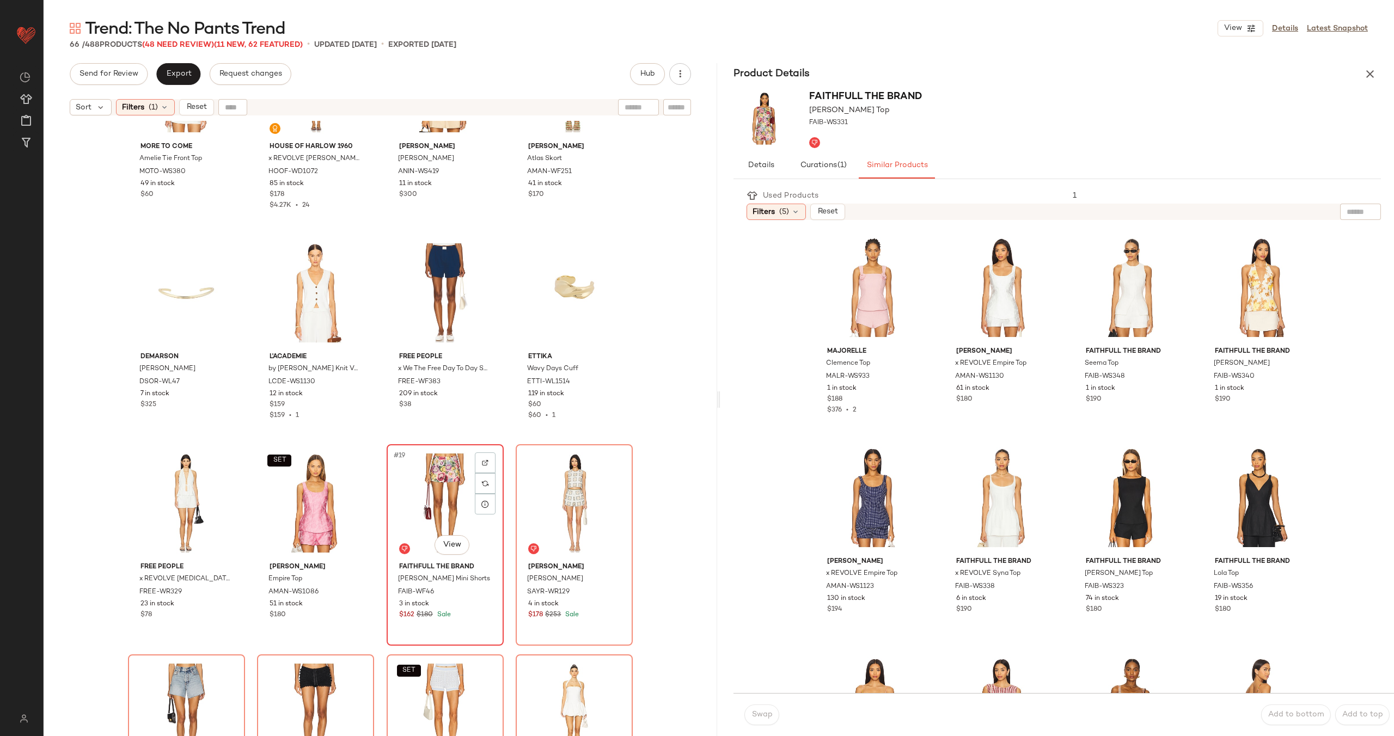
click at [451, 509] on div "#19 View" at bounding box center [444, 503] width 109 height 110
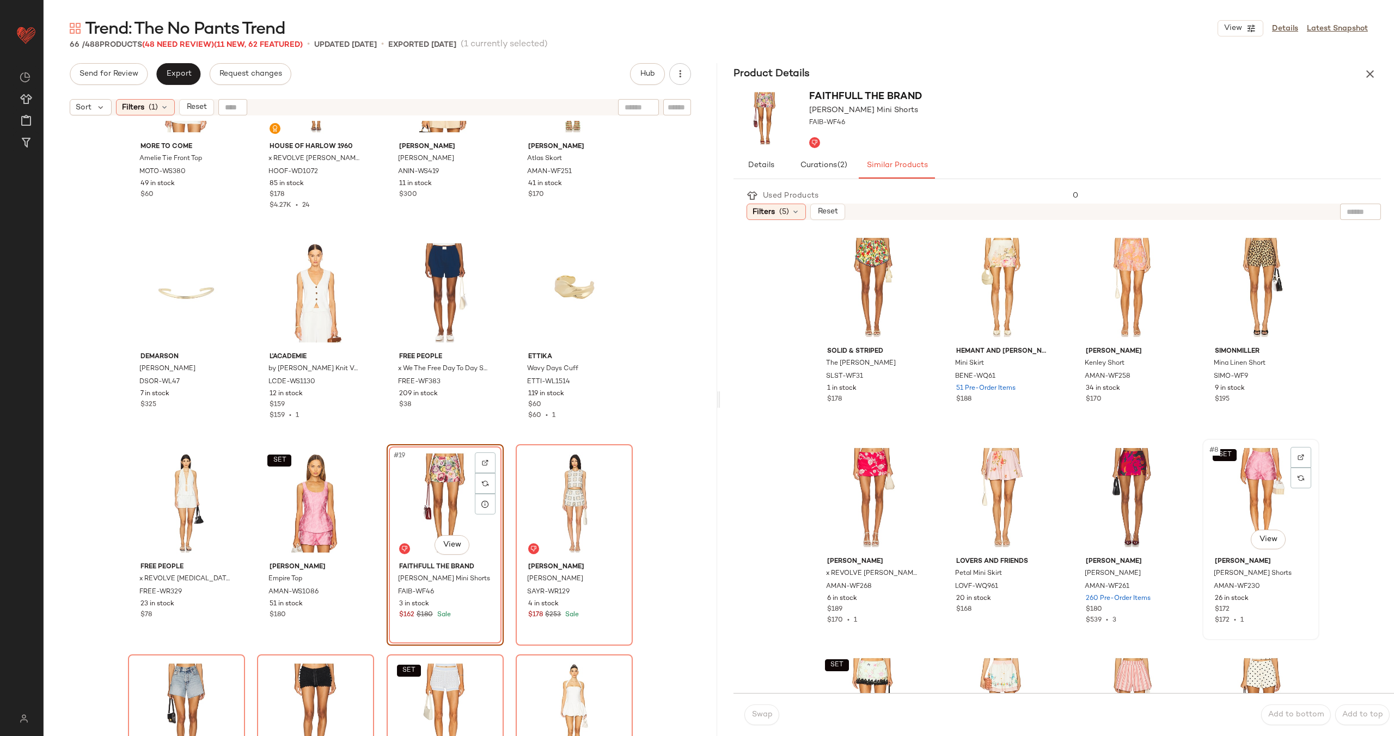
click at [1225, 495] on div "SET #8 View" at bounding box center [1260, 498] width 109 height 110
click at [759, 720] on button "Swap" at bounding box center [761, 715] width 35 height 21
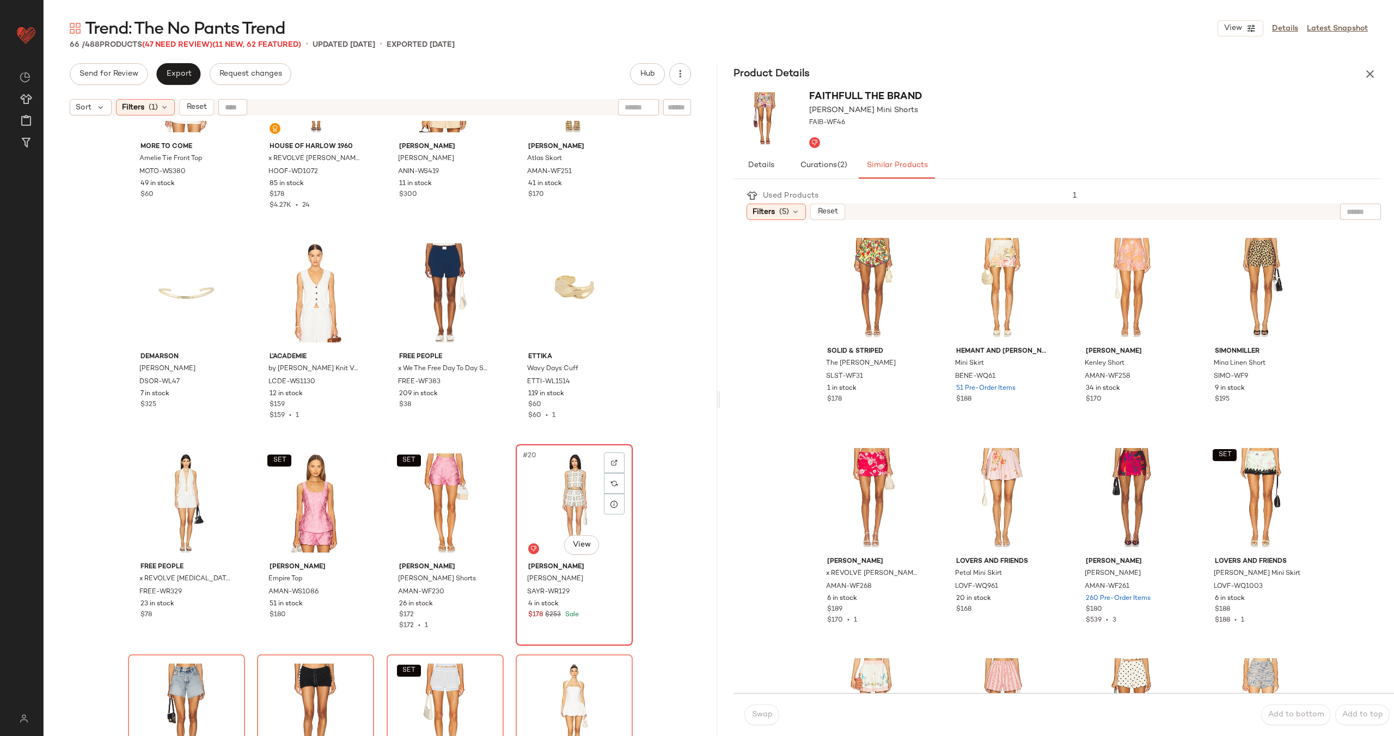
click at [566, 497] on div "#20 View" at bounding box center [574, 503] width 109 height 110
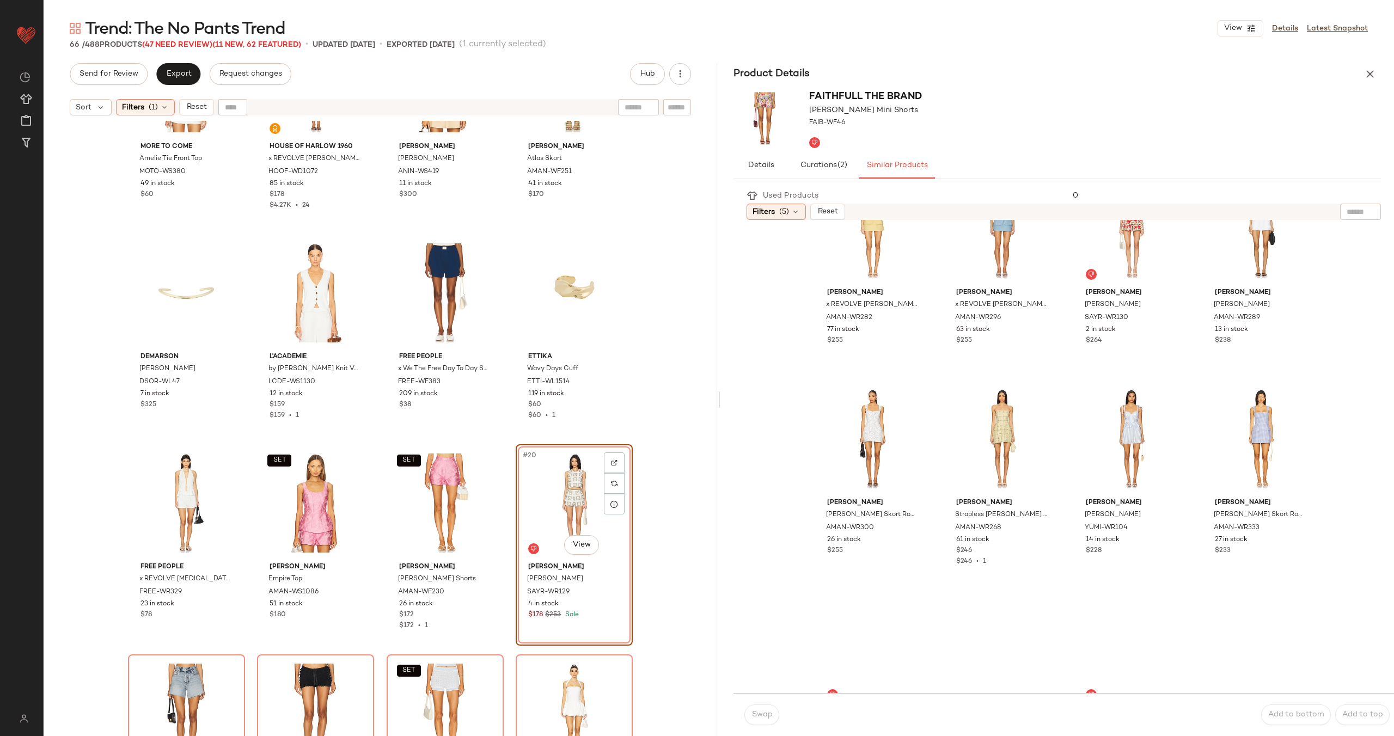
scroll to position [319, 0]
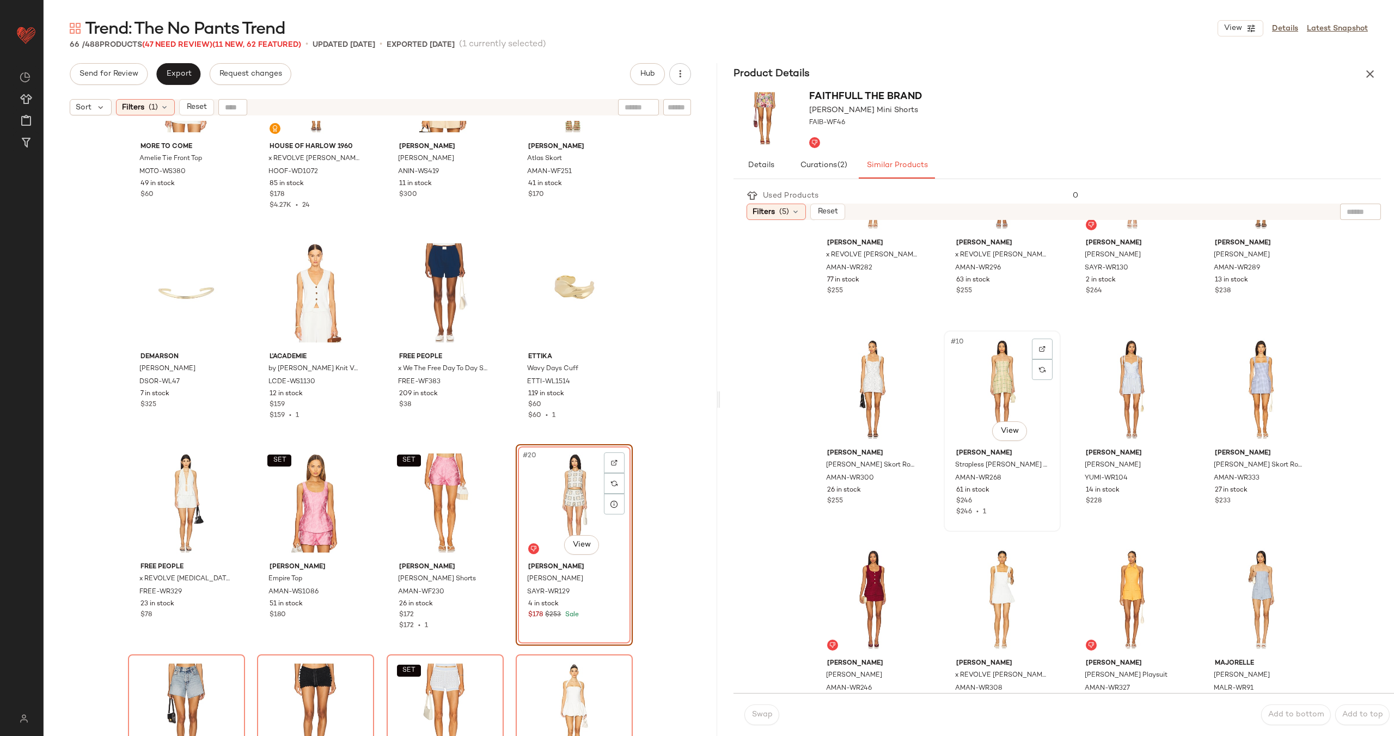
click at [1006, 404] on div "#10 View" at bounding box center [1002, 389] width 109 height 110
click at [758, 714] on span "Swap" at bounding box center [761, 715] width 21 height 9
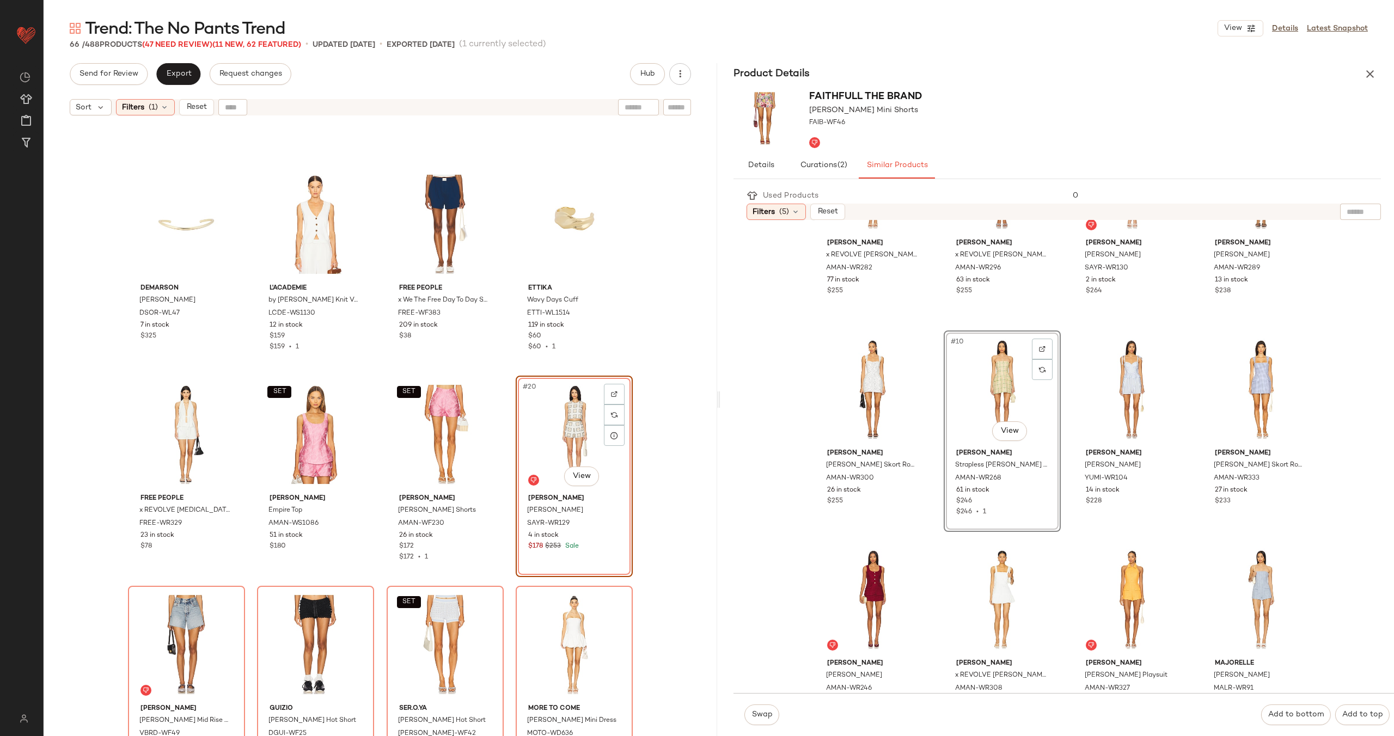
scroll to position [710, 0]
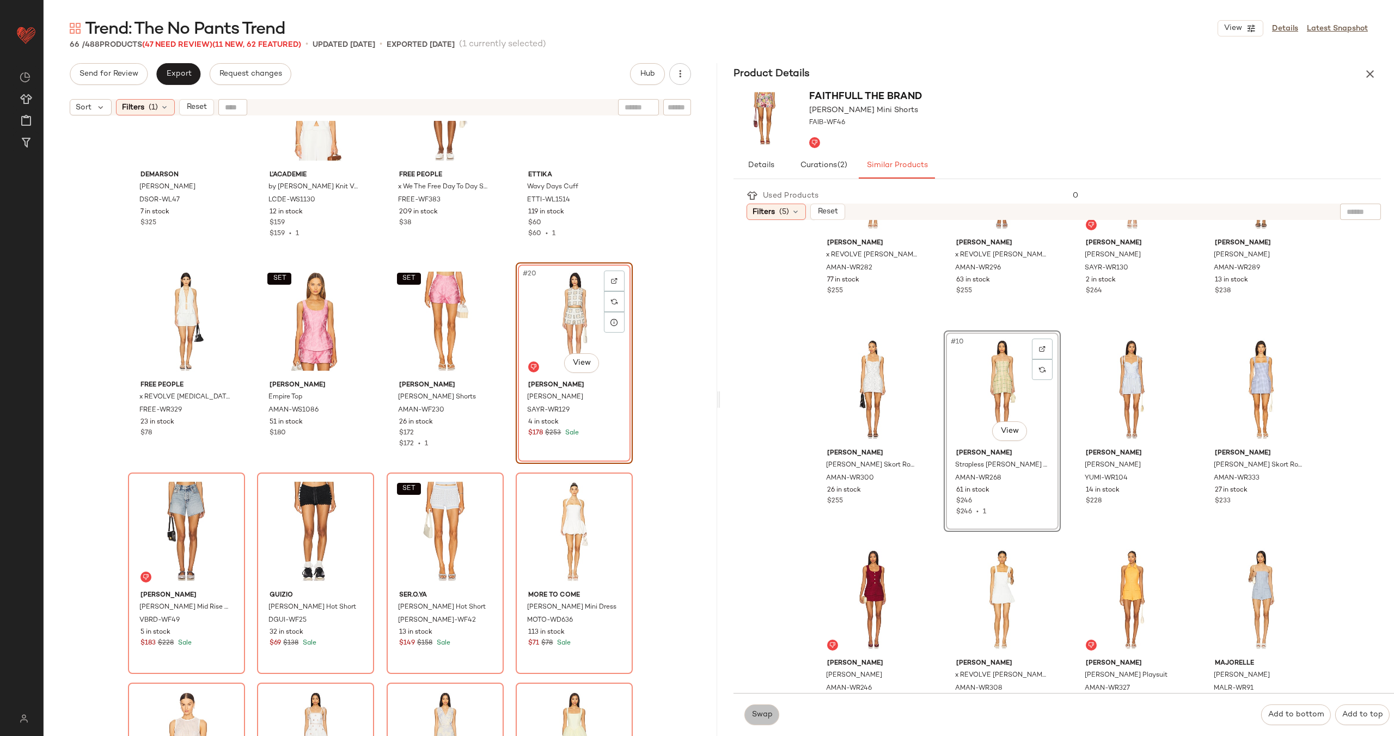
click at [752, 711] on span "Swap" at bounding box center [761, 715] width 21 height 9
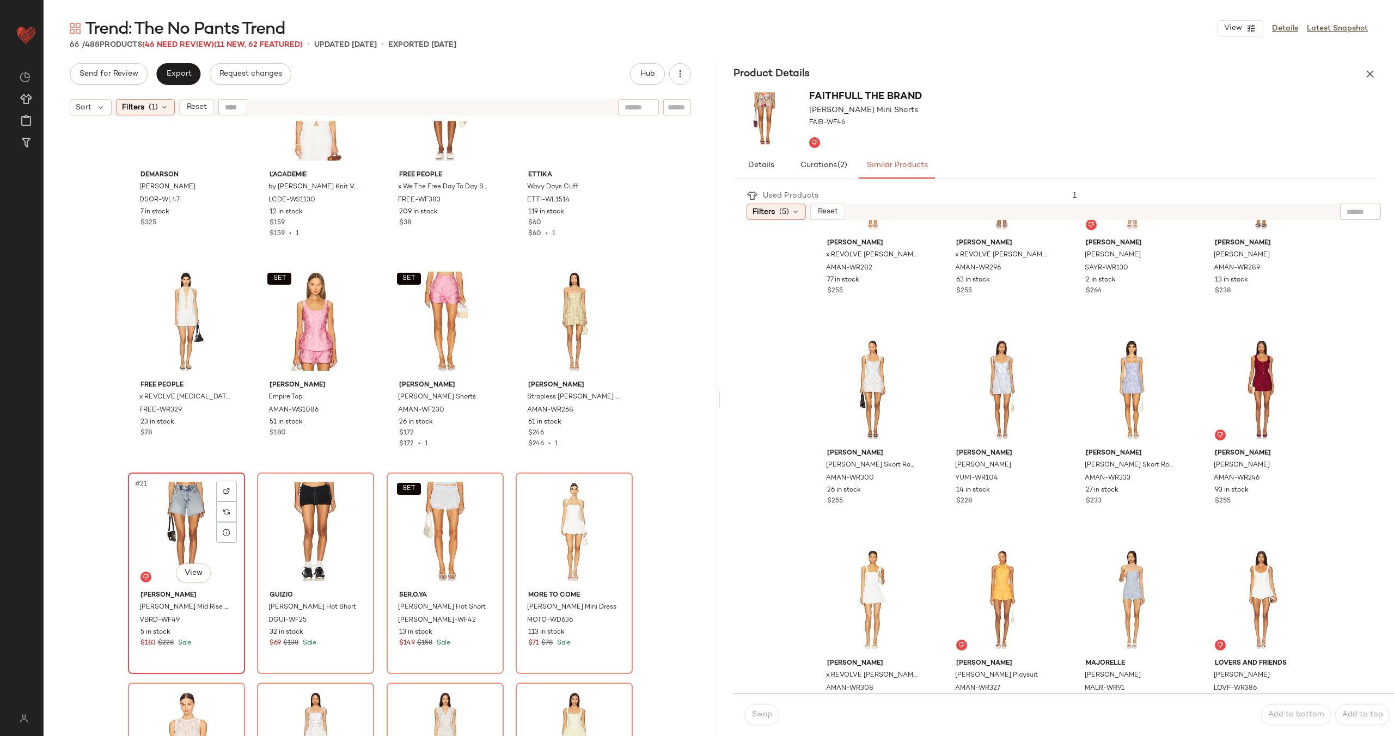
click at [188, 527] on div "#21 View" at bounding box center [186, 532] width 109 height 110
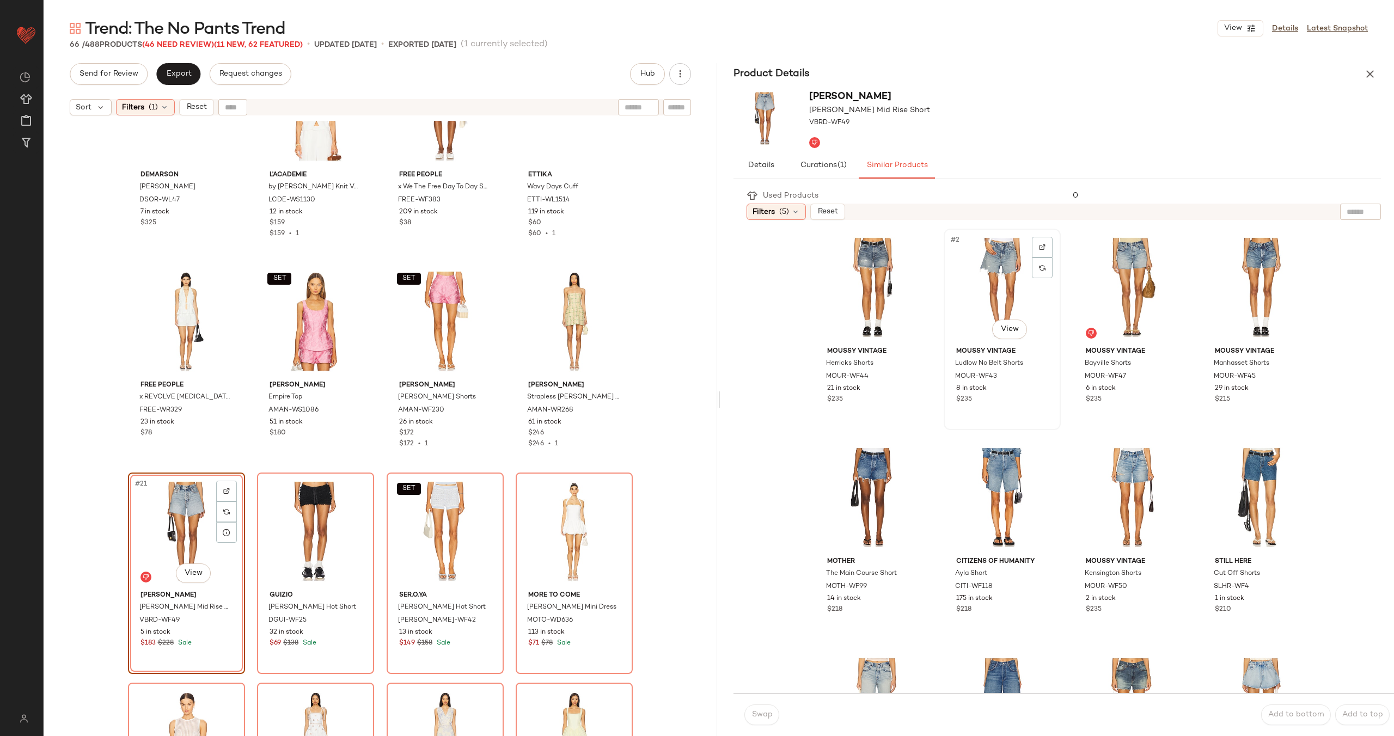
click at [974, 300] on div "#2 View" at bounding box center [1002, 288] width 109 height 110
click at [755, 712] on span "Swap" at bounding box center [761, 715] width 21 height 9
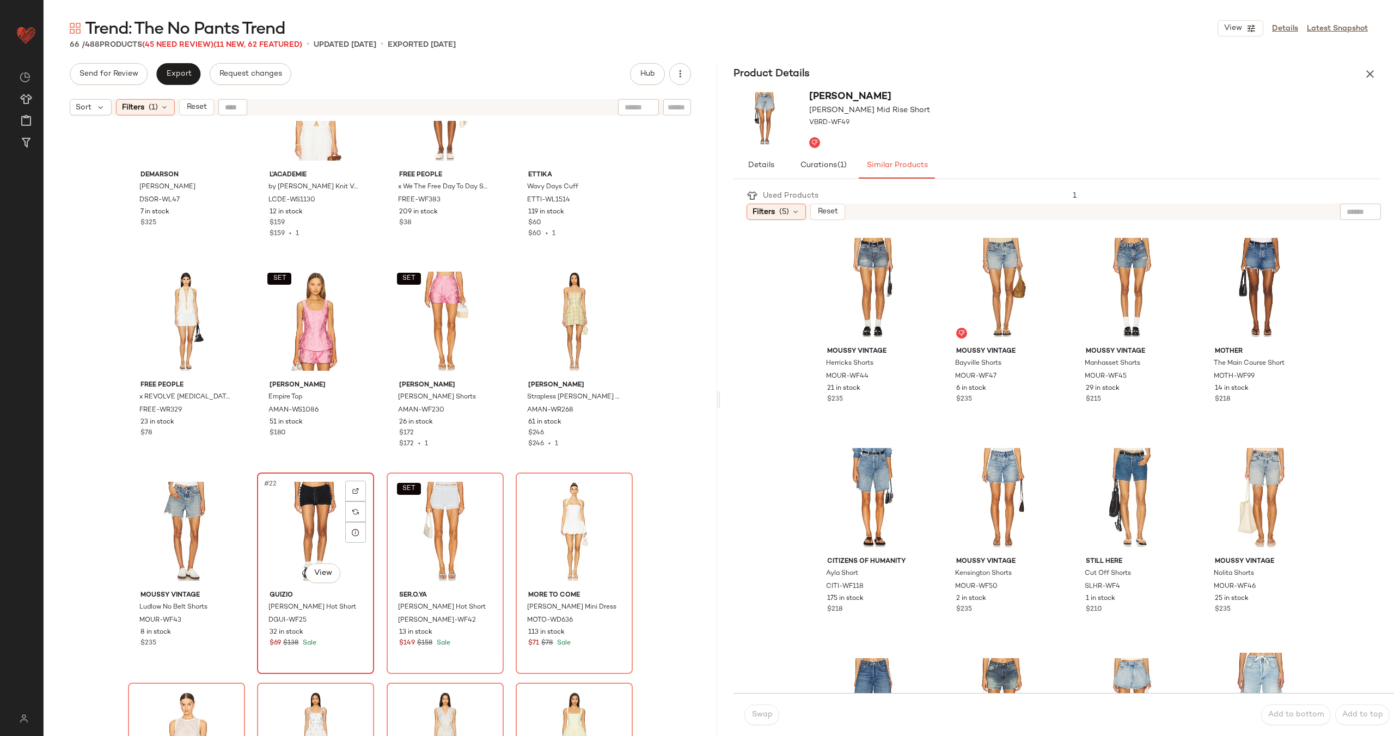
click at [308, 541] on div "#22 View" at bounding box center [315, 532] width 109 height 110
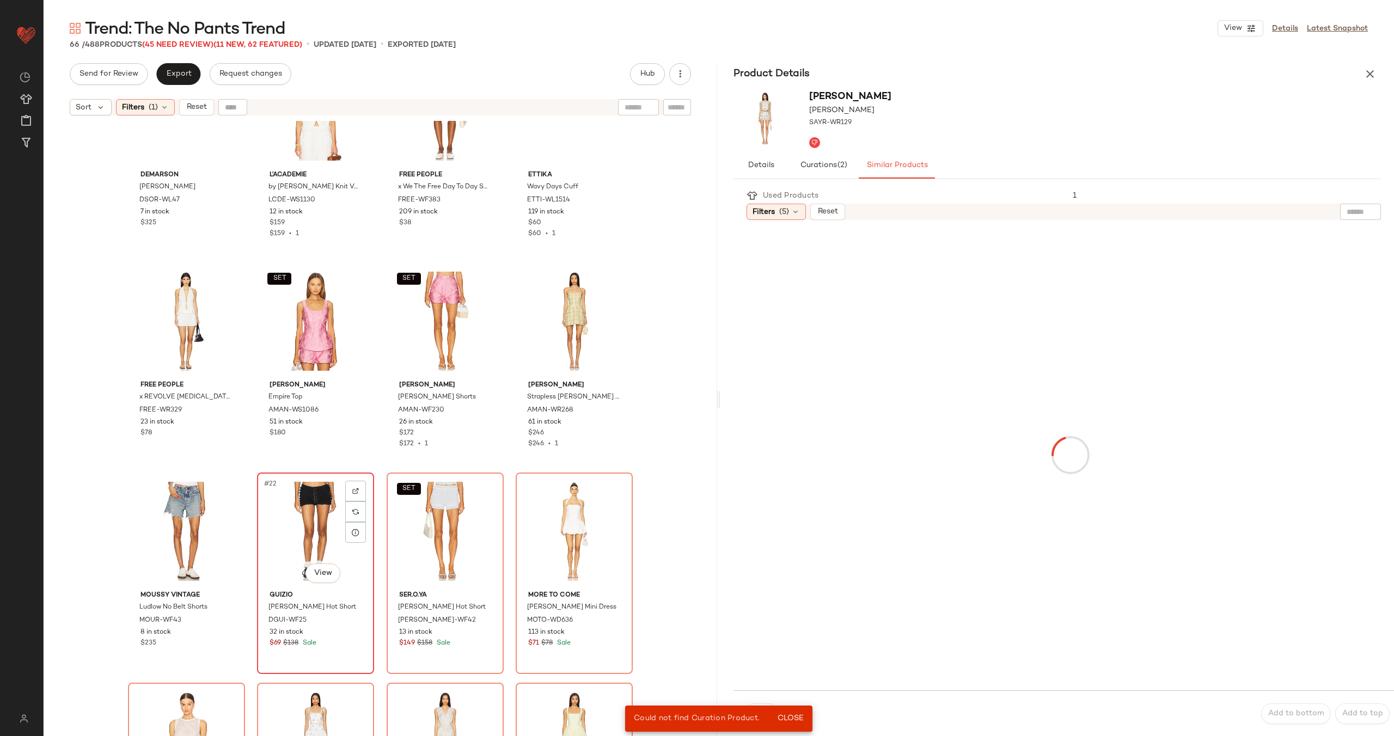
click at [309, 508] on div "#22 View" at bounding box center [315, 532] width 109 height 110
click at [794, 718] on span "Close" at bounding box center [790, 718] width 27 height 9
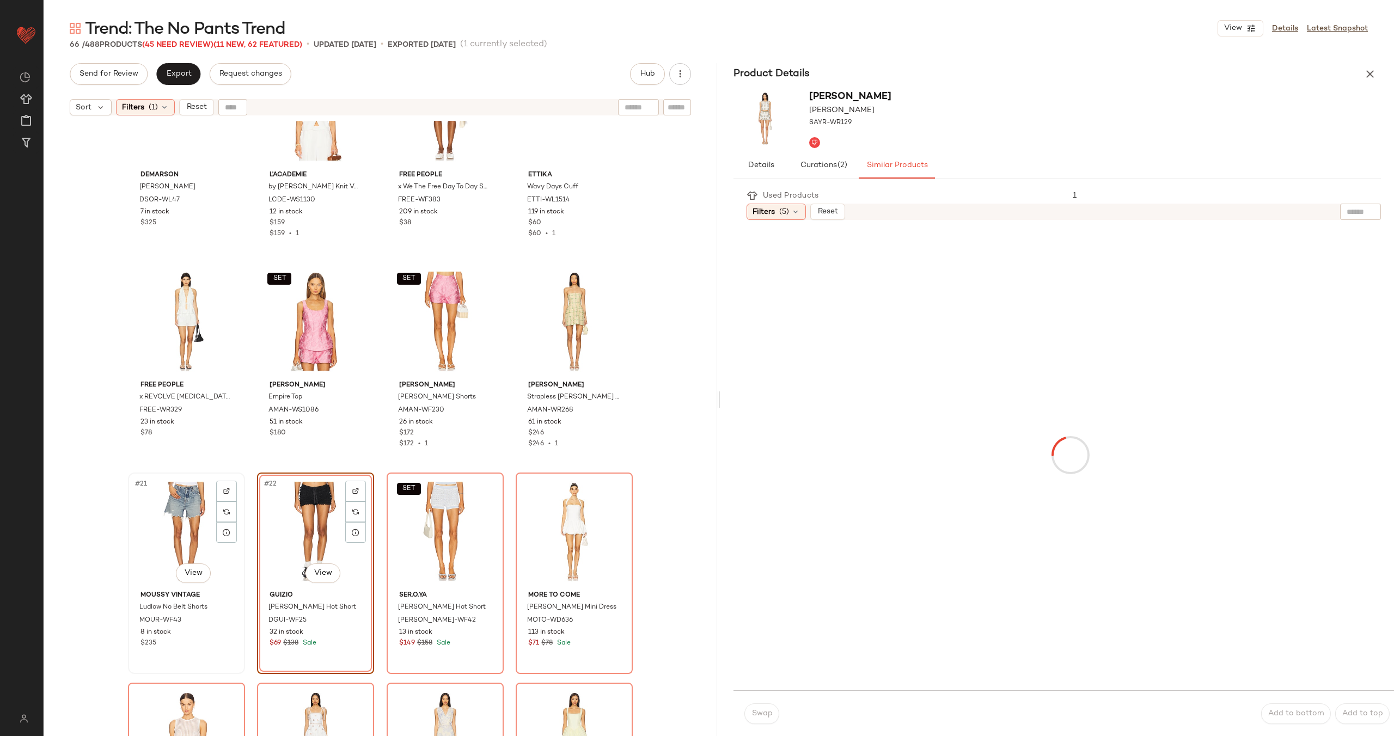
click at [173, 523] on div "#21 View" at bounding box center [186, 532] width 109 height 110
click at [290, 520] on div "#22 View" at bounding box center [315, 532] width 109 height 110
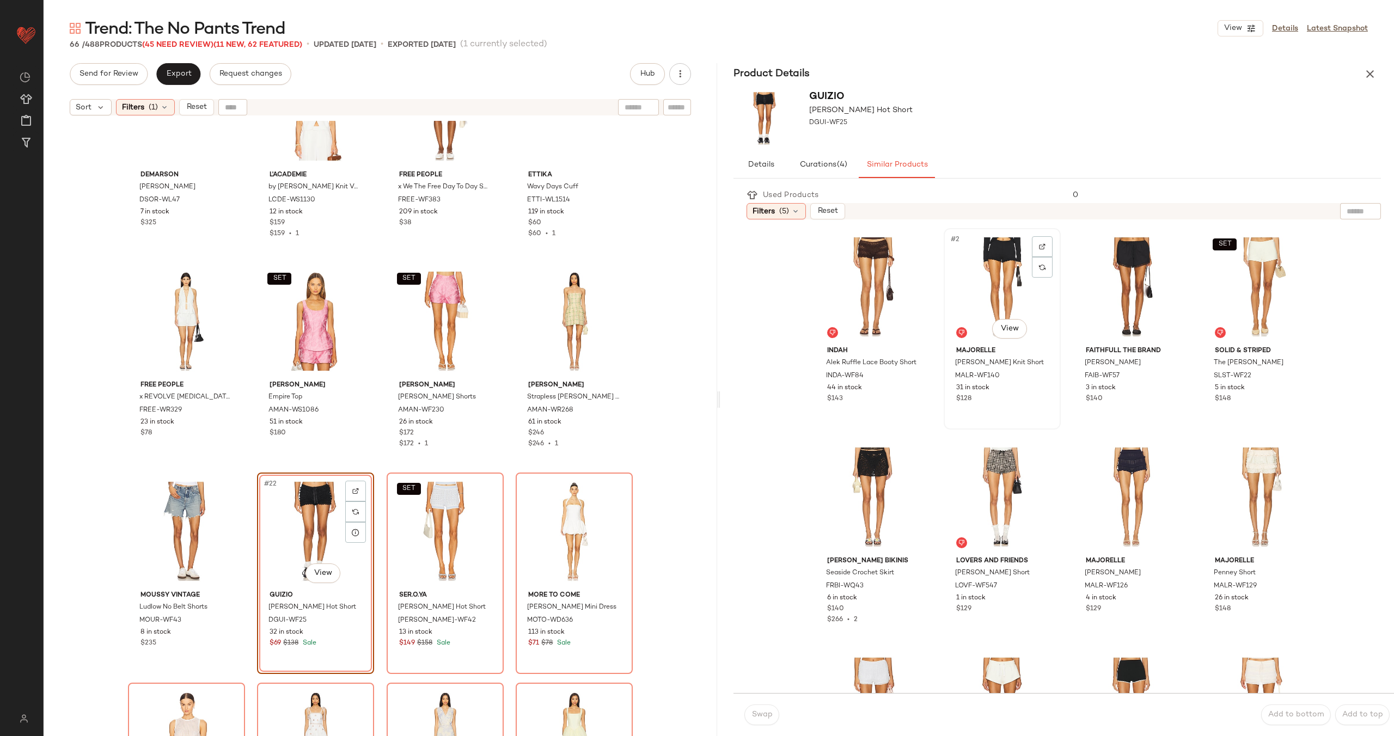
click at [973, 308] on div "#2 View" at bounding box center [1002, 287] width 109 height 110
click at [762, 713] on span "Swap" at bounding box center [761, 715] width 21 height 9
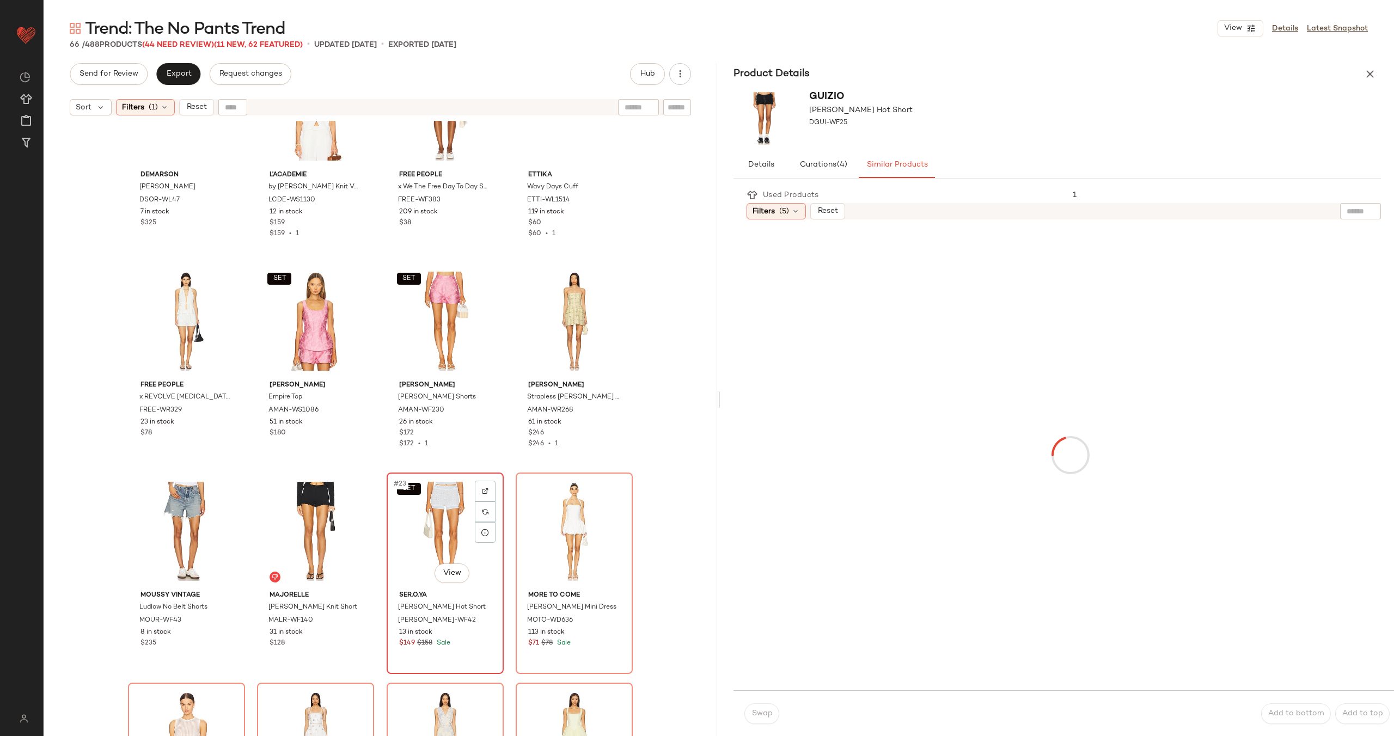
click at [431, 506] on div "SET #23 View" at bounding box center [444, 532] width 109 height 110
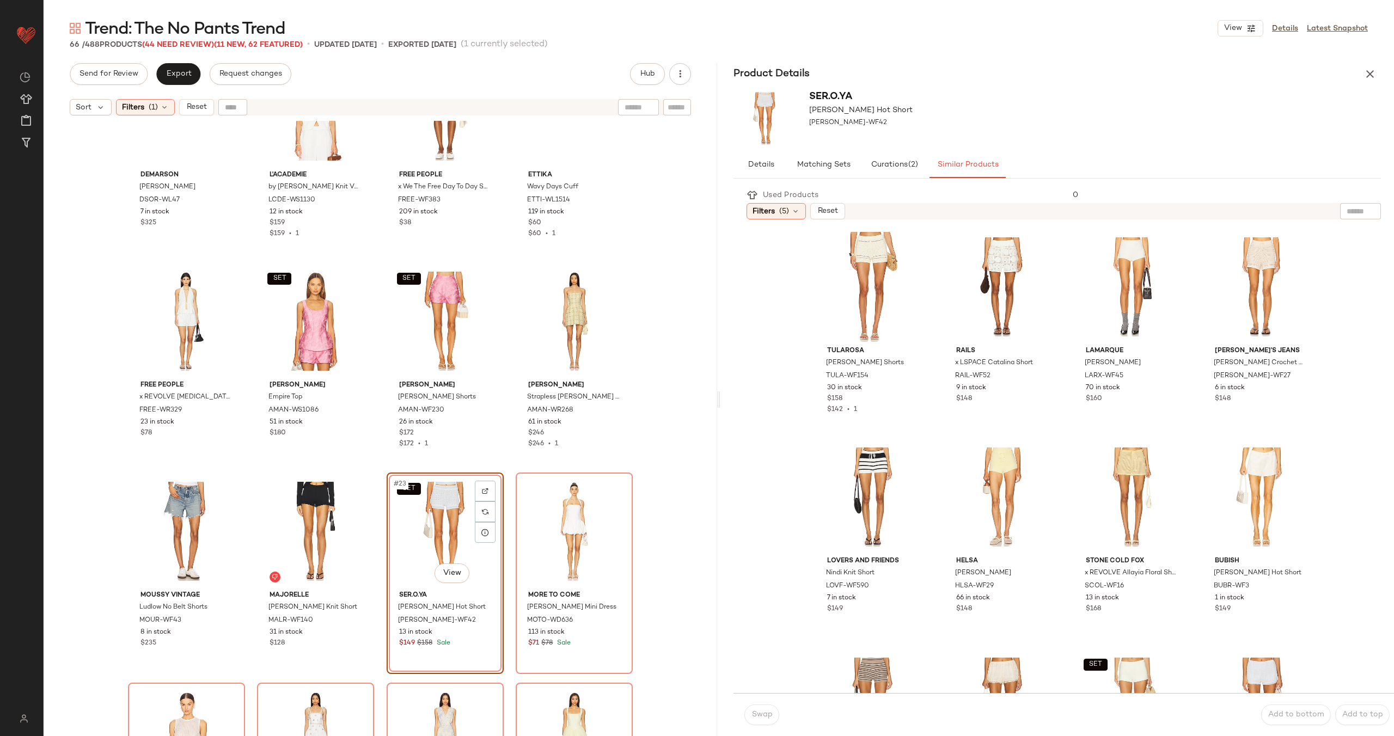
scroll to position [231, 0]
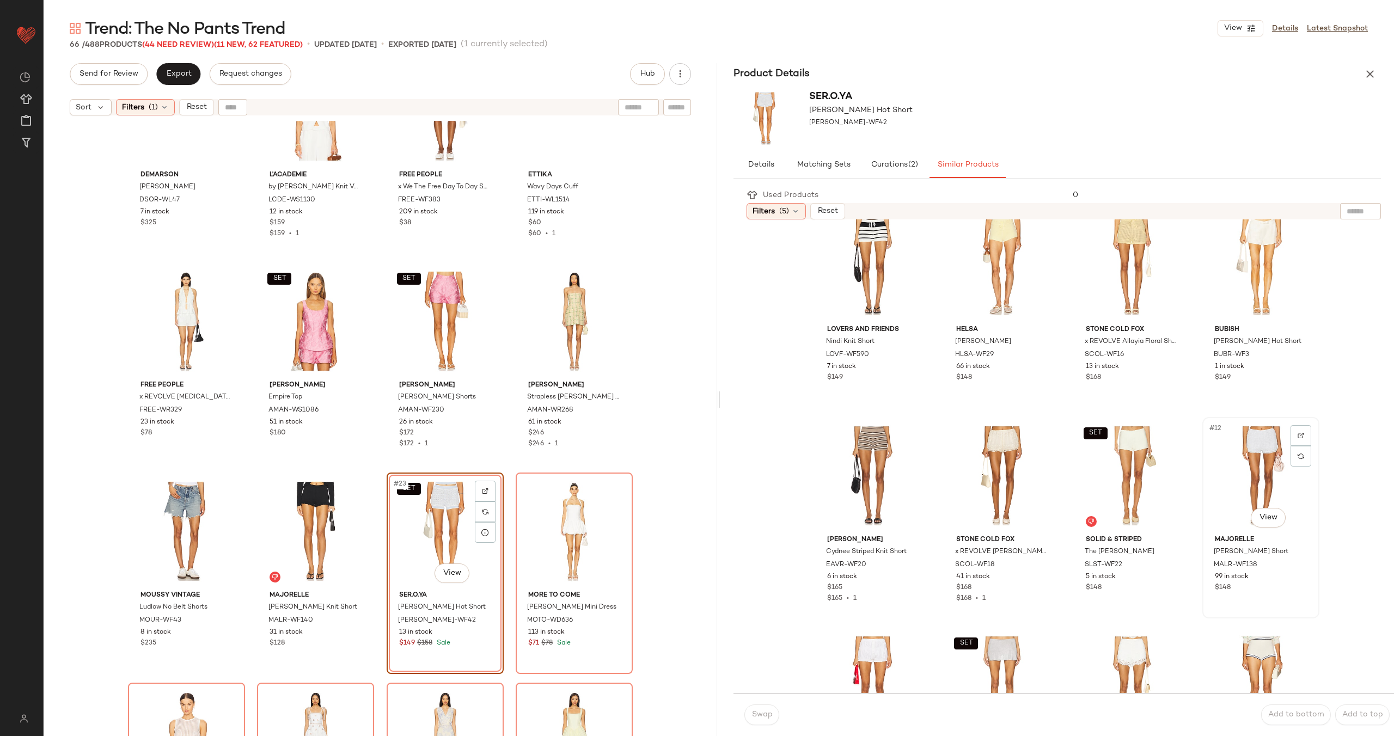
click at [1233, 460] on div "#12 View" at bounding box center [1260, 476] width 109 height 110
click at [746, 711] on button "Swap" at bounding box center [761, 715] width 35 height 21
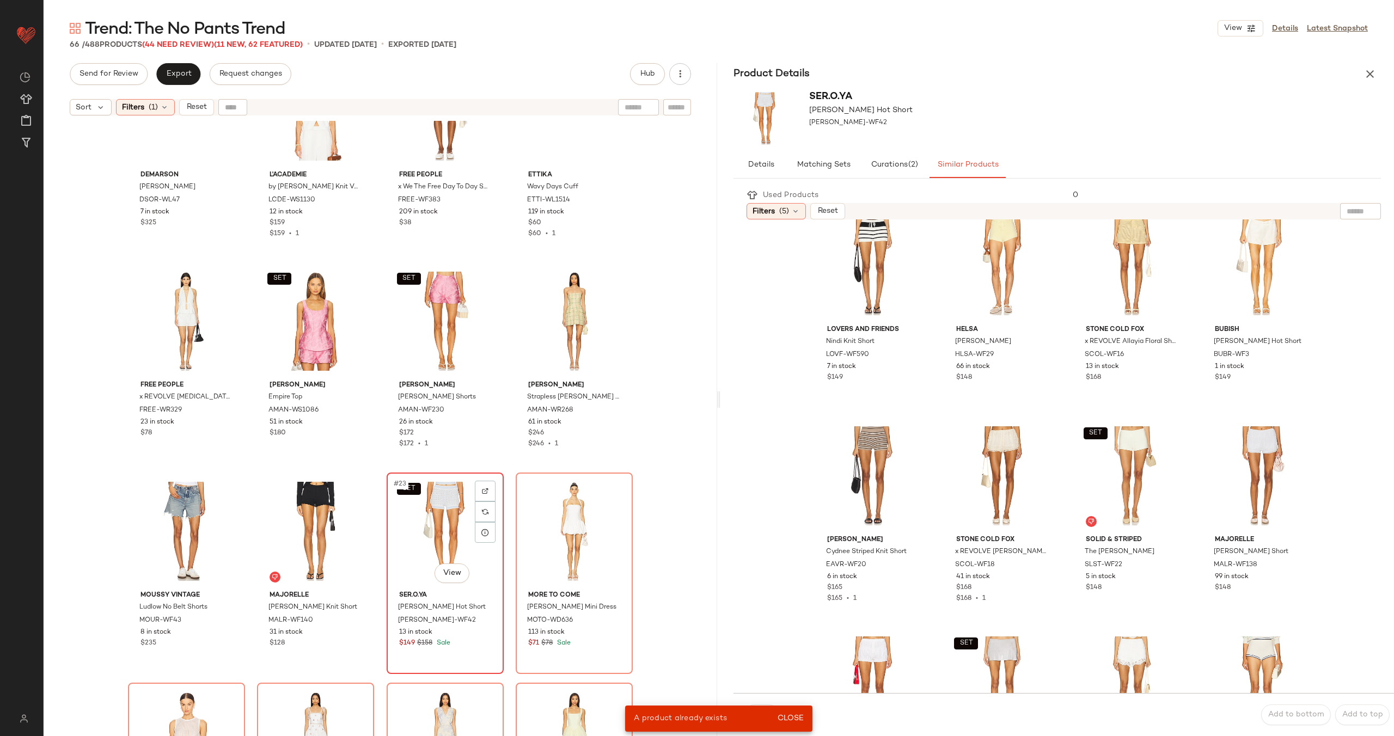
click at [441, 547] on div "SET #23 View" at bounding box center [444, 532] width 109 height 110
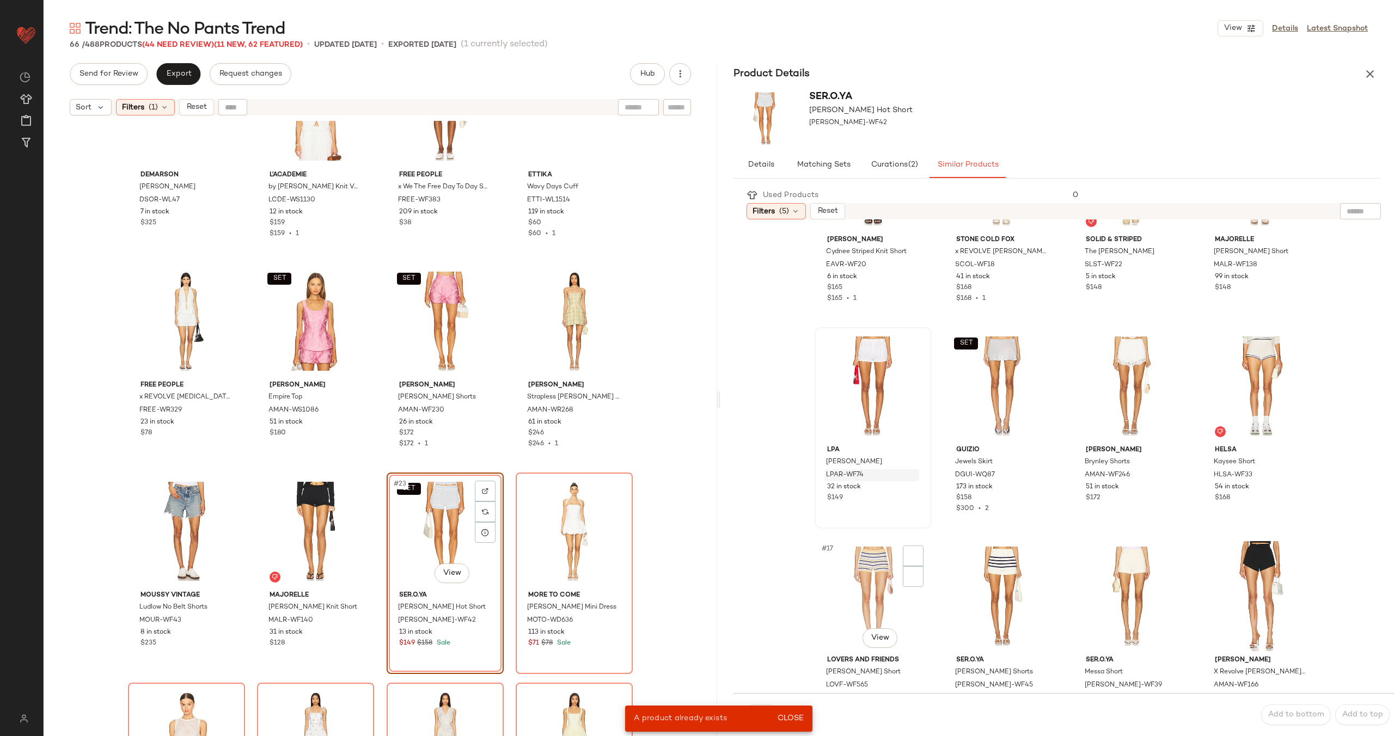
scroll to position [602, 0]
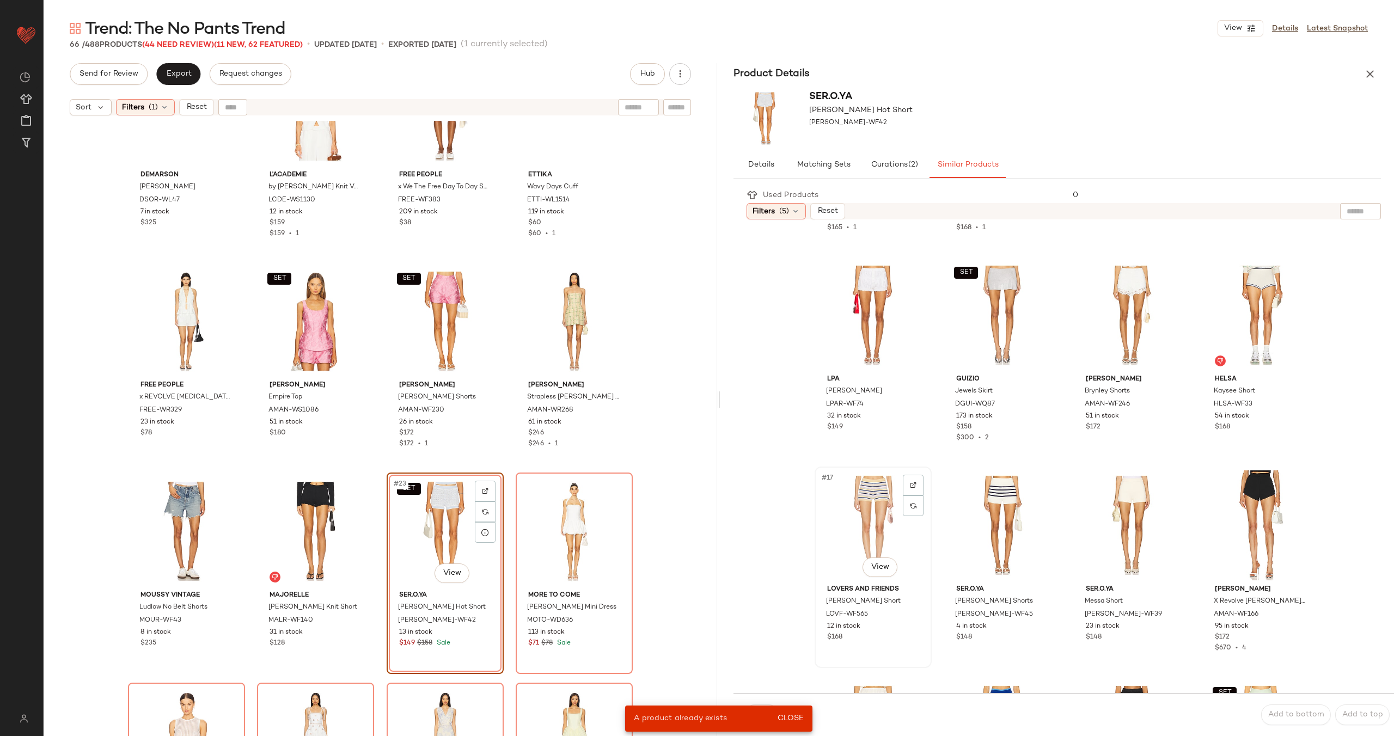
click at [851, 537] on div "#17 View" at bounding box center [873, 526] width 109 height 110
click at [797, 715] on span "Close" at bounding box center [790, 718] width 27 height 9
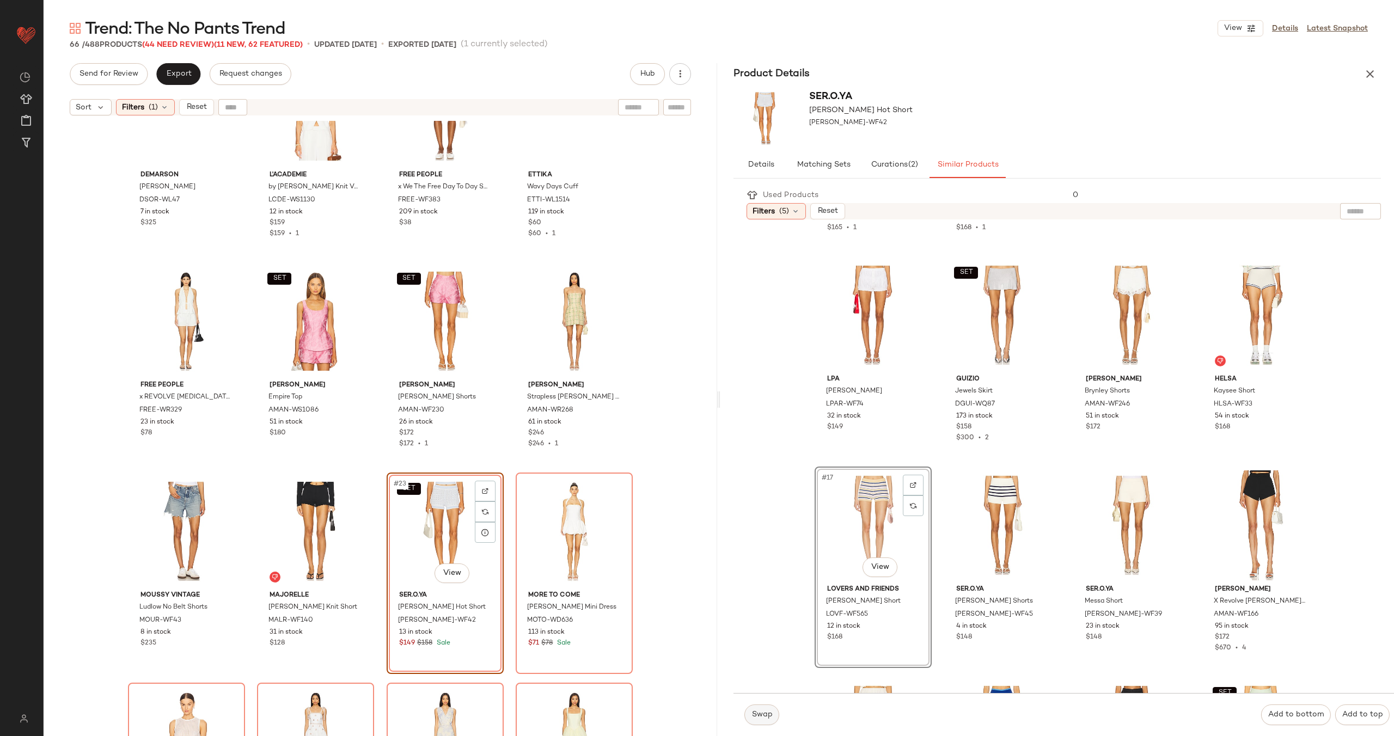
click at [764, 715] on span "Swap" at bounding box center [761, 715] width 21 height 9
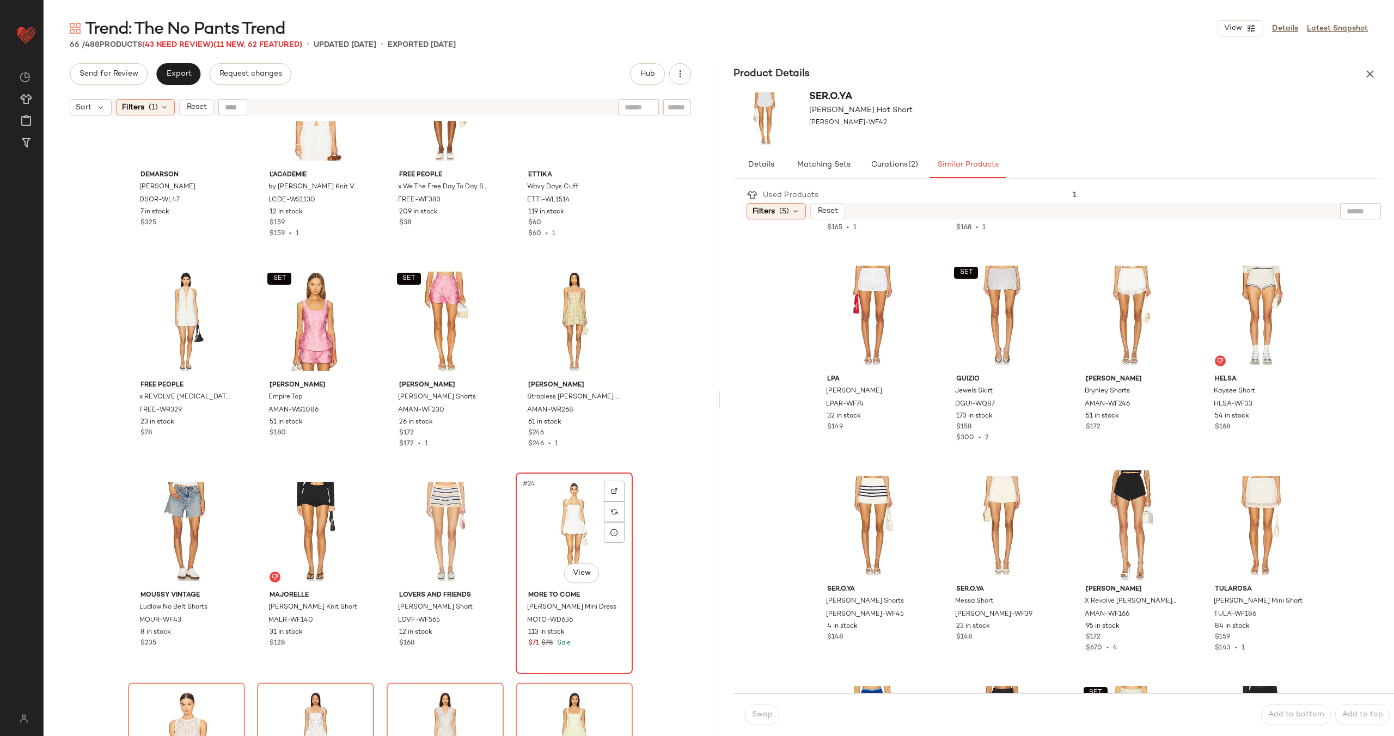
click at [578, 545] on div "#24 View" at bounding box center [574, 532] width 109 height 110
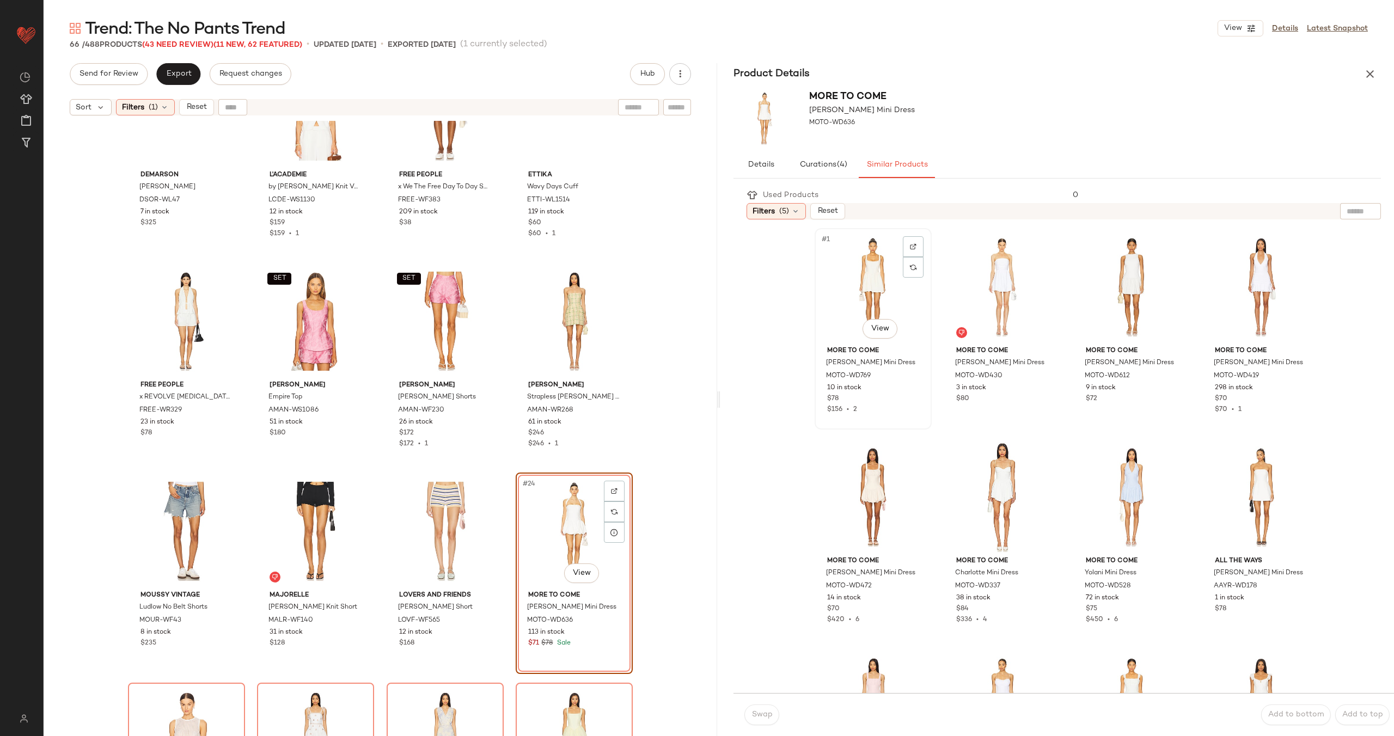
click at [832, 313] on div "#1 View" at bounding box center [873, 287] width 109 height 110
click at [760, 708] on button "Swap" at bounding box center [761, 715] width 35 height 21
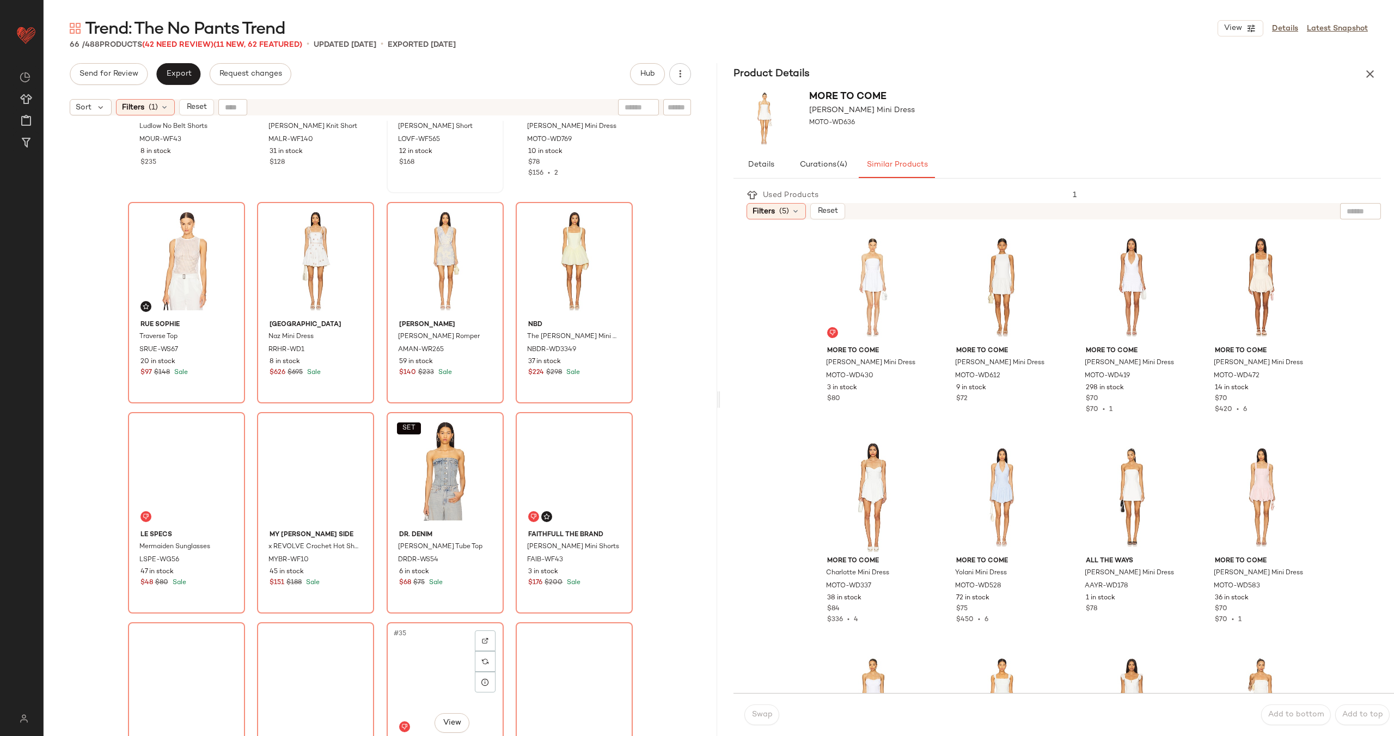
scroll to position [1192, 0]
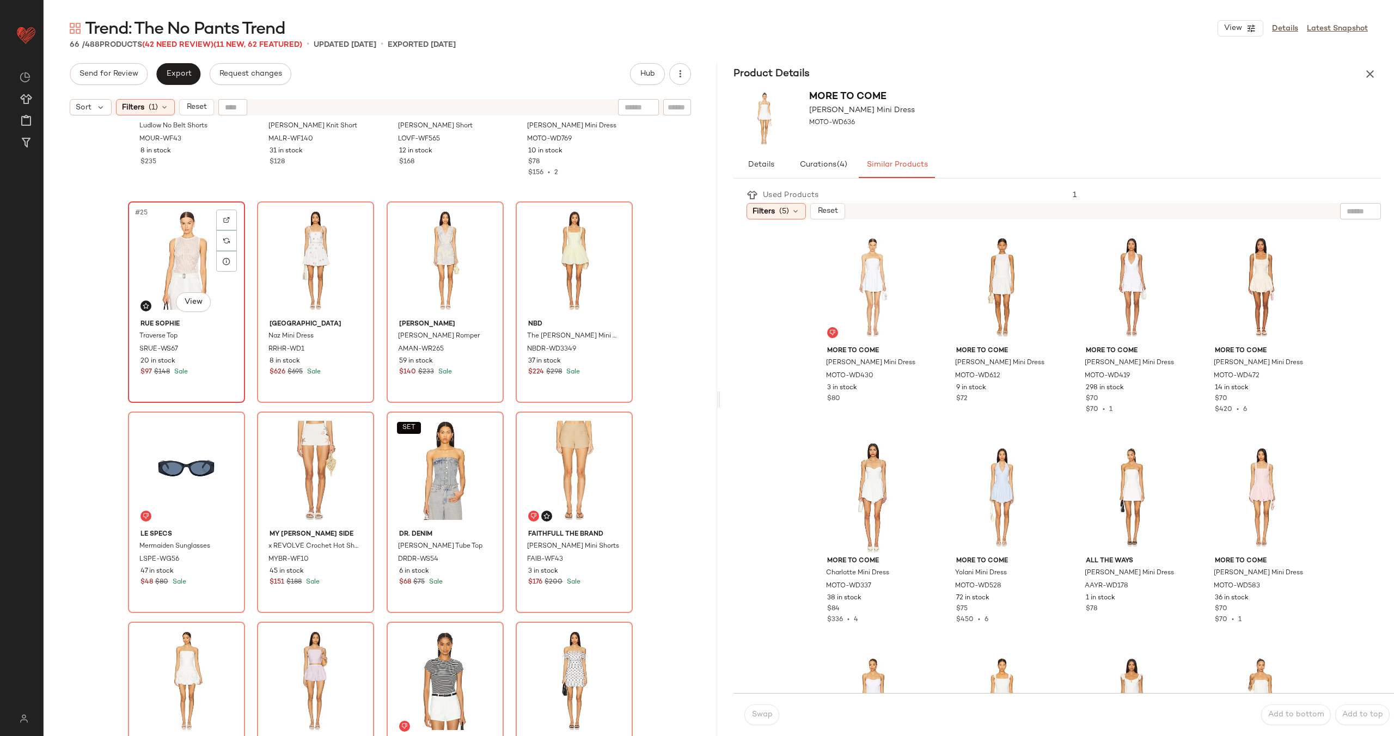
click at [167, 276] on div "#25 View" at bounding box center [186, 260] width 109 height 110
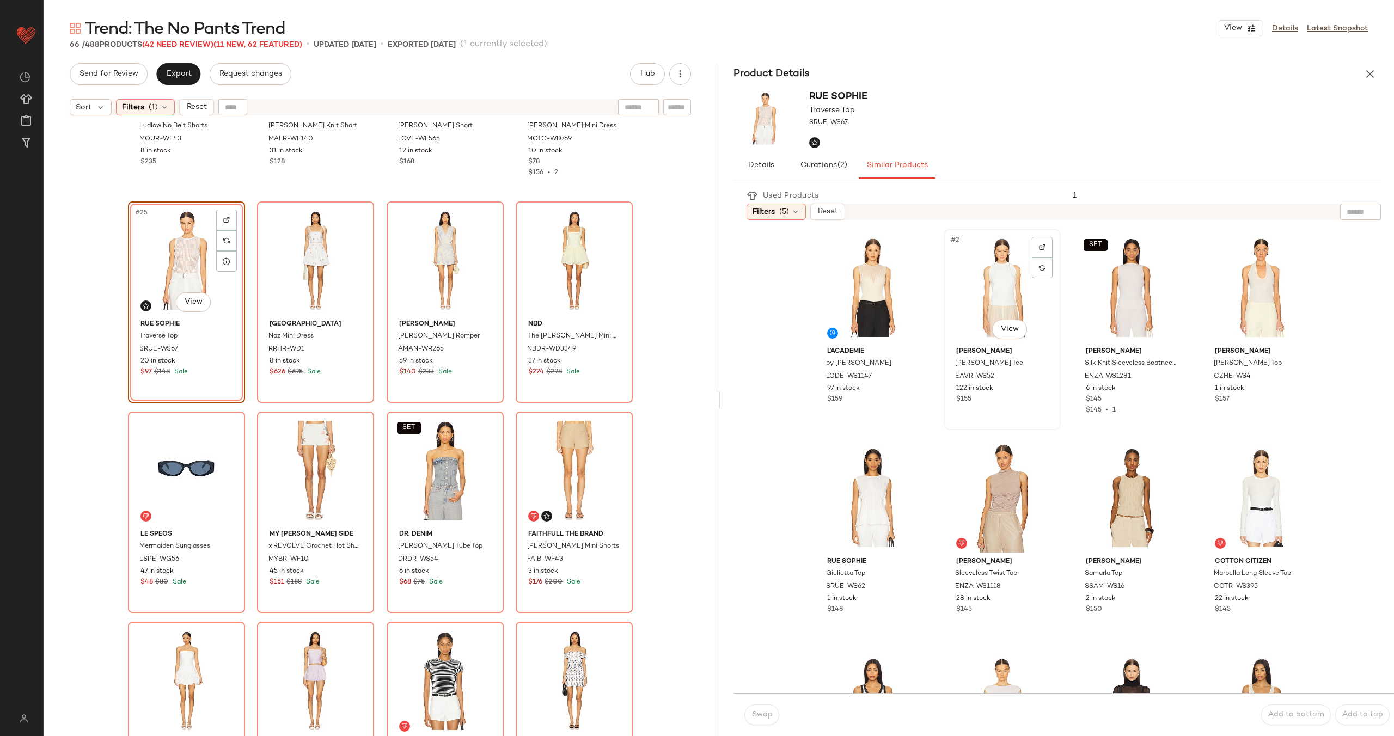
click at [993, 298] on div "#2 View" at bounding box center [1002, 288] width 109 height 110
click at [765, 720] on button "Swap" at bounding box center [761, 715] width 35 height 21
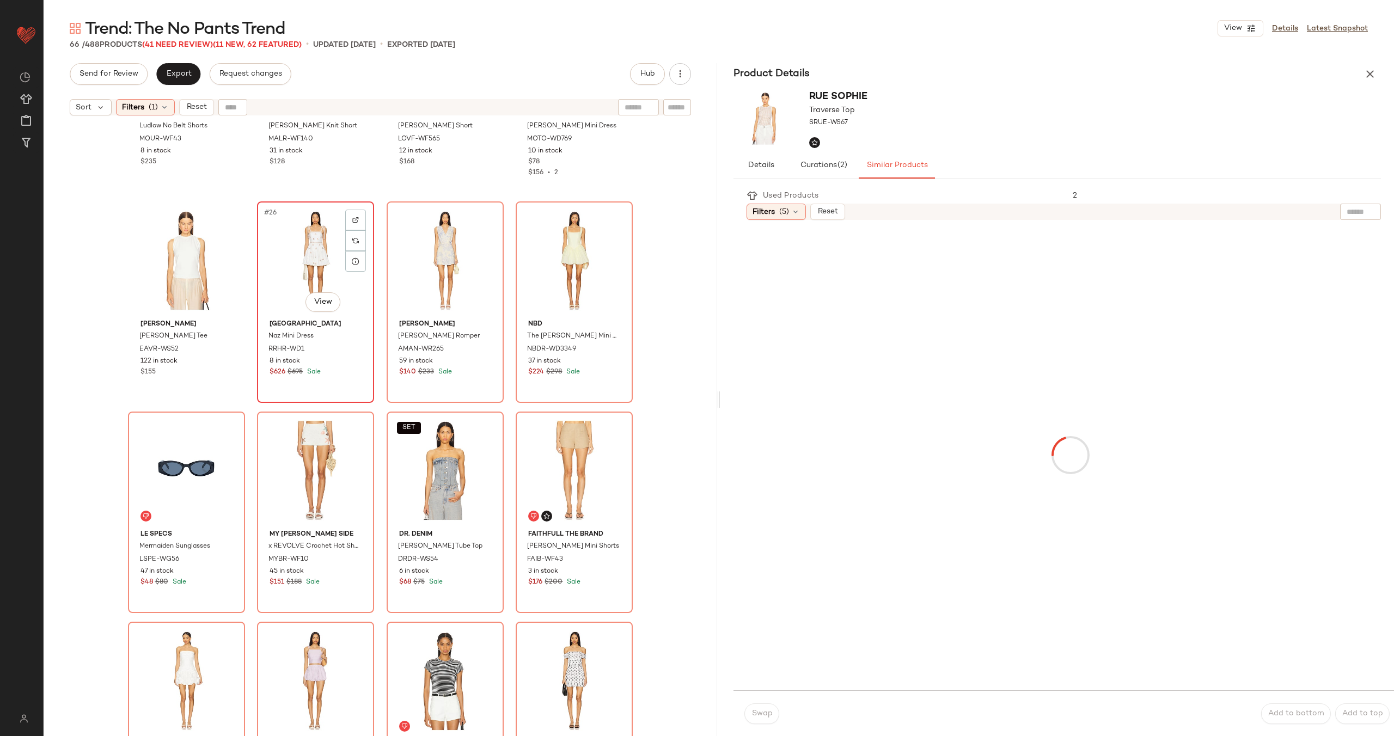
click at [297, 265] on div "#26 View" at bounding box center [315, 260] width 109 height 110
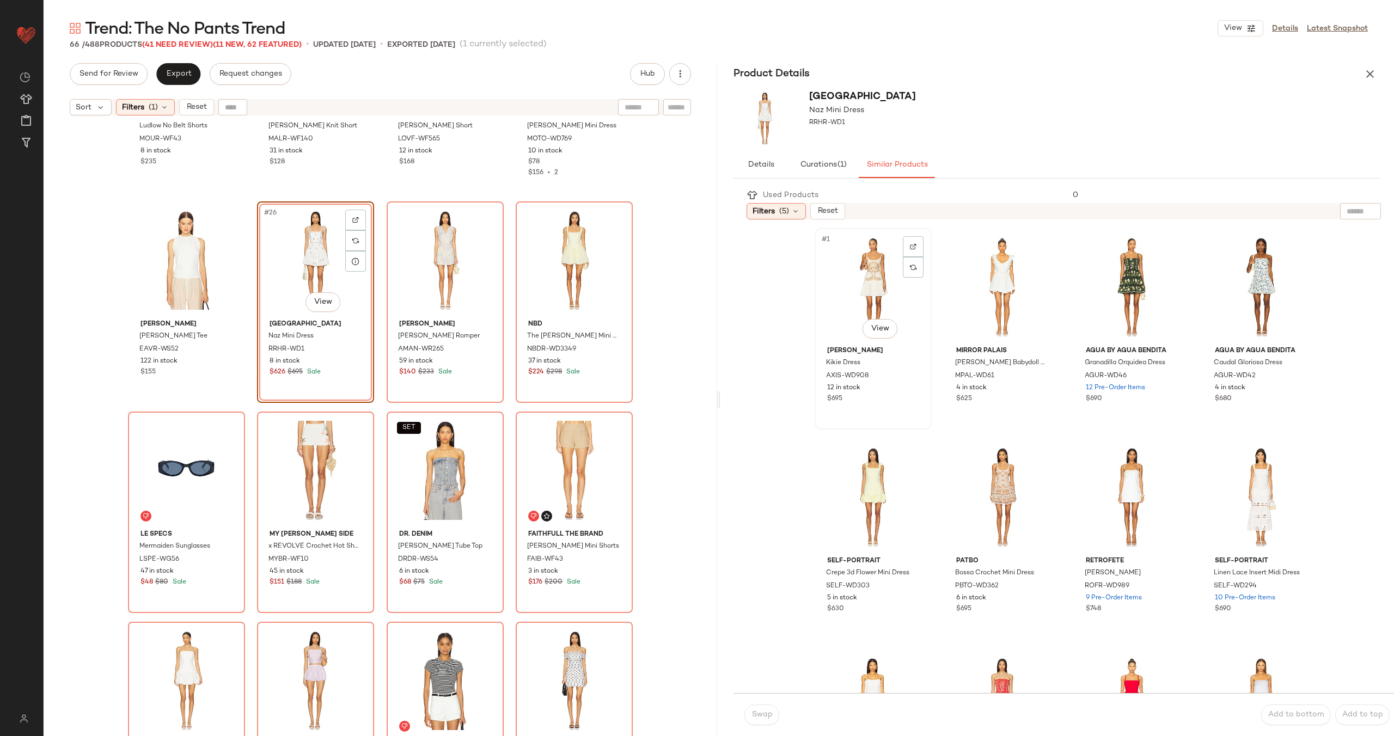
click at [860, 278] on div "#1 View" at bounding box center [873, 287] width 109 height 110
click at [769, 714] on span "Swap" at bounding box center [761, 715] width 21 height 9
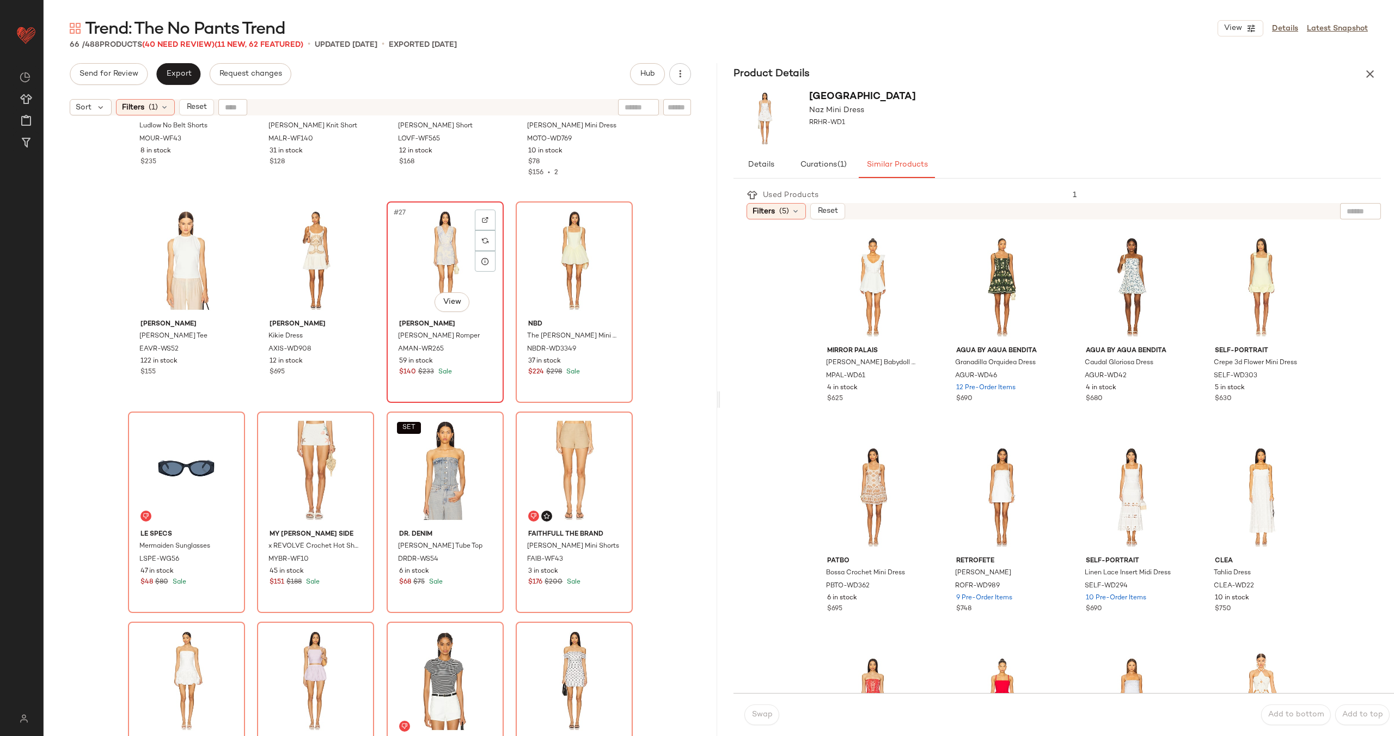
click at [450, 279] on div "#27 View" at bounding box center [444, 260] width 109 height 110
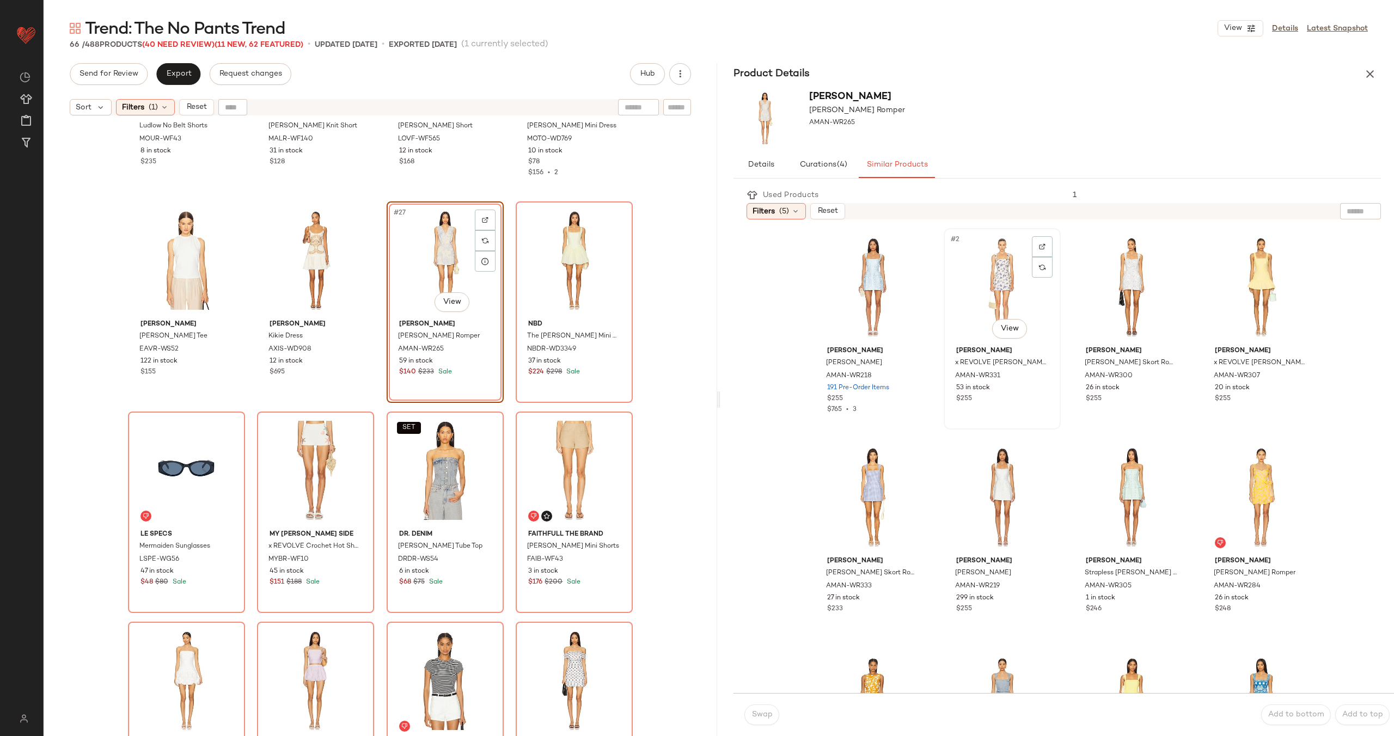
click at [974, 284] on div "#2 View" at bounding box center [1002, 287] width 109 height 110
click at [758, 718] on span "Swap" at bounding box center [761, 715] width 21 height 9
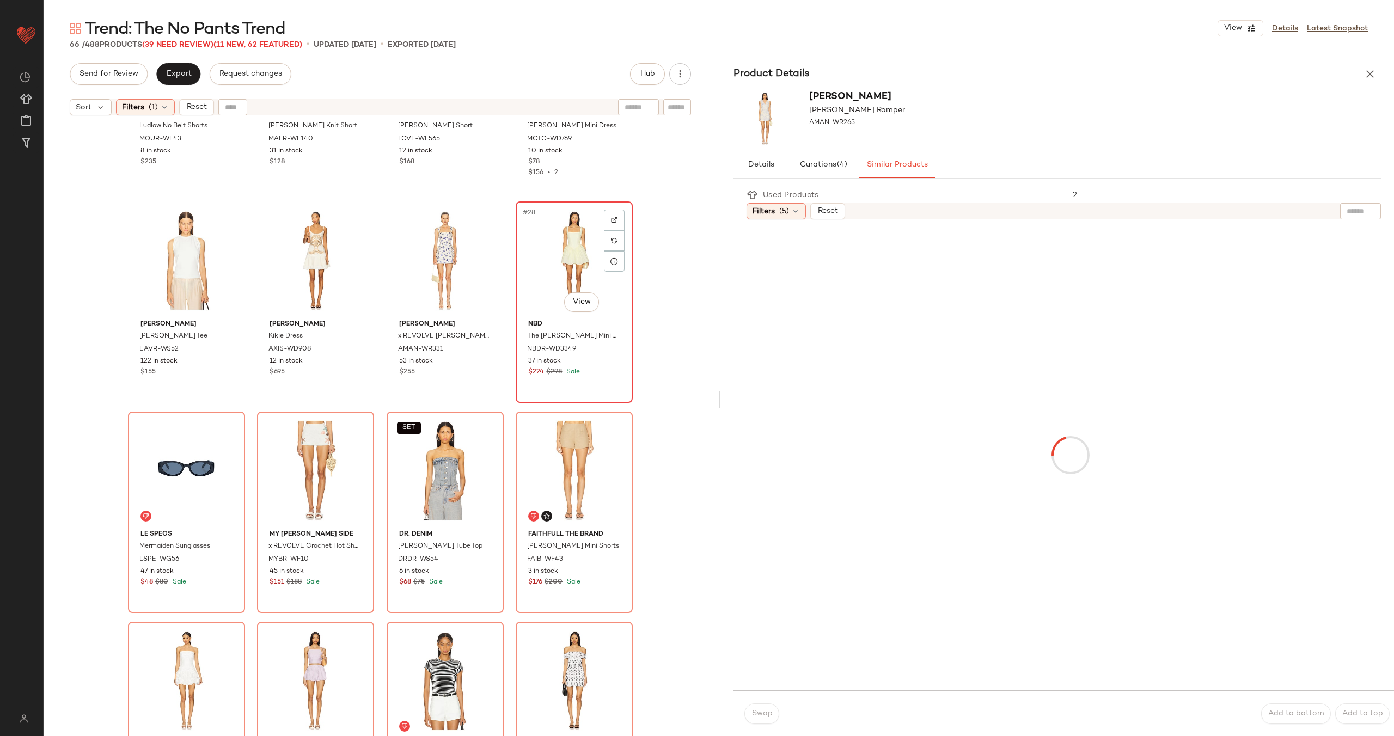
click at [567, 282] on div "#28 View" at bounding box center [574, 260] width 109 height 110
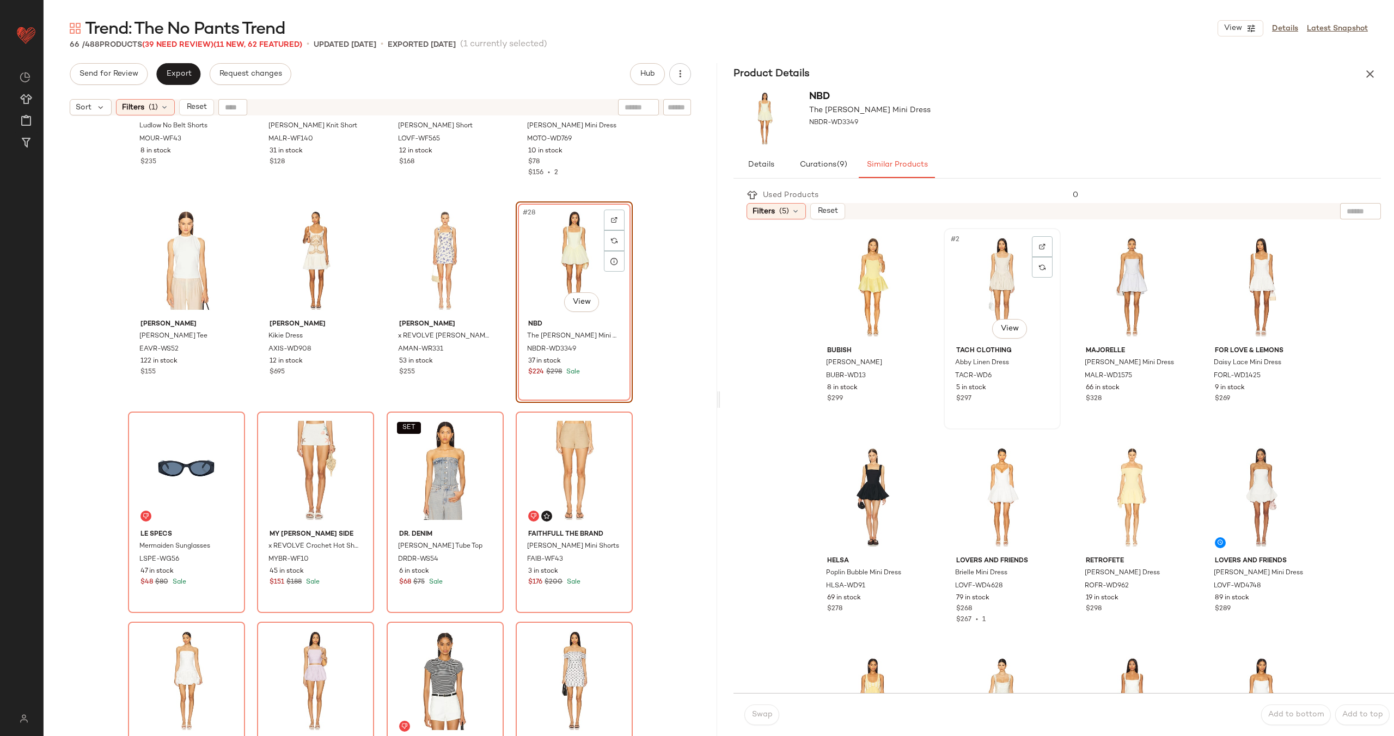
click at [997, 296] on div "#2 View" at bounding box center [1002, 287] width 109 height 110
click at [766, 714] on span "Swap" at bounding box center [761, 715] width 21 height 9
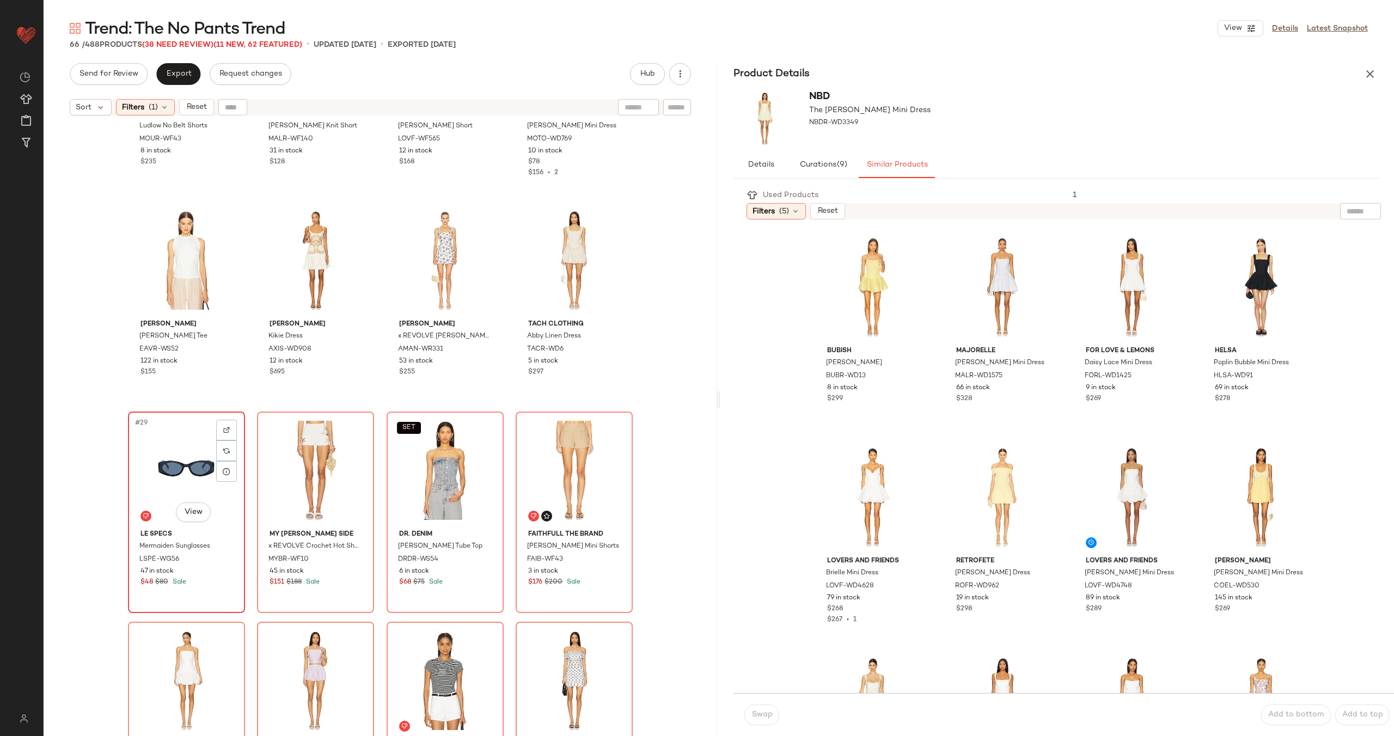
click at [176, 454] on div "#29 View" at bounding box center [186, 471] width 109 height 110
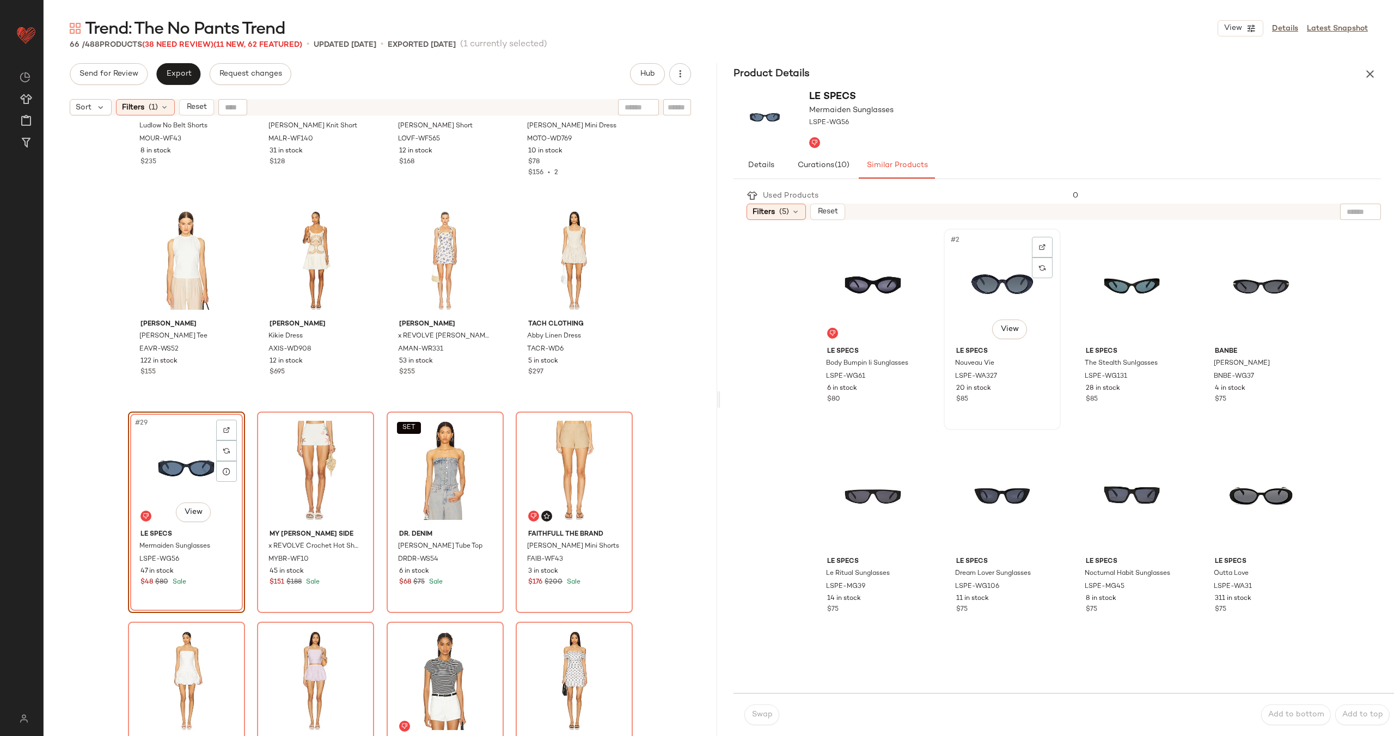
click at [984, 309] on div "#2 View" at bounding box center [1002, 288] width 109 height 110
click at [762, 713] on span "Swap" at bounding box center [761, 715] width 21 height 9
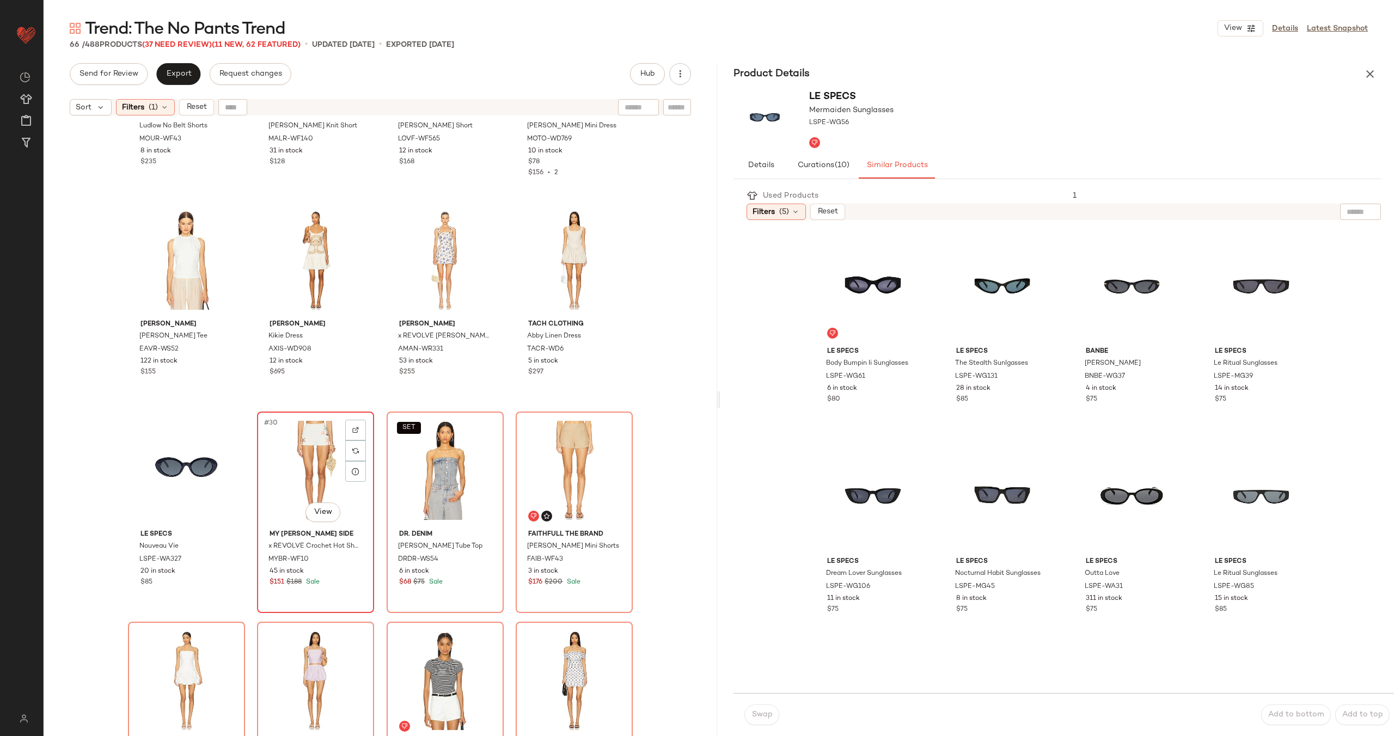
click at [300, 456] on div "#30 View" at bounding box center [315, 471] width 109 height 110
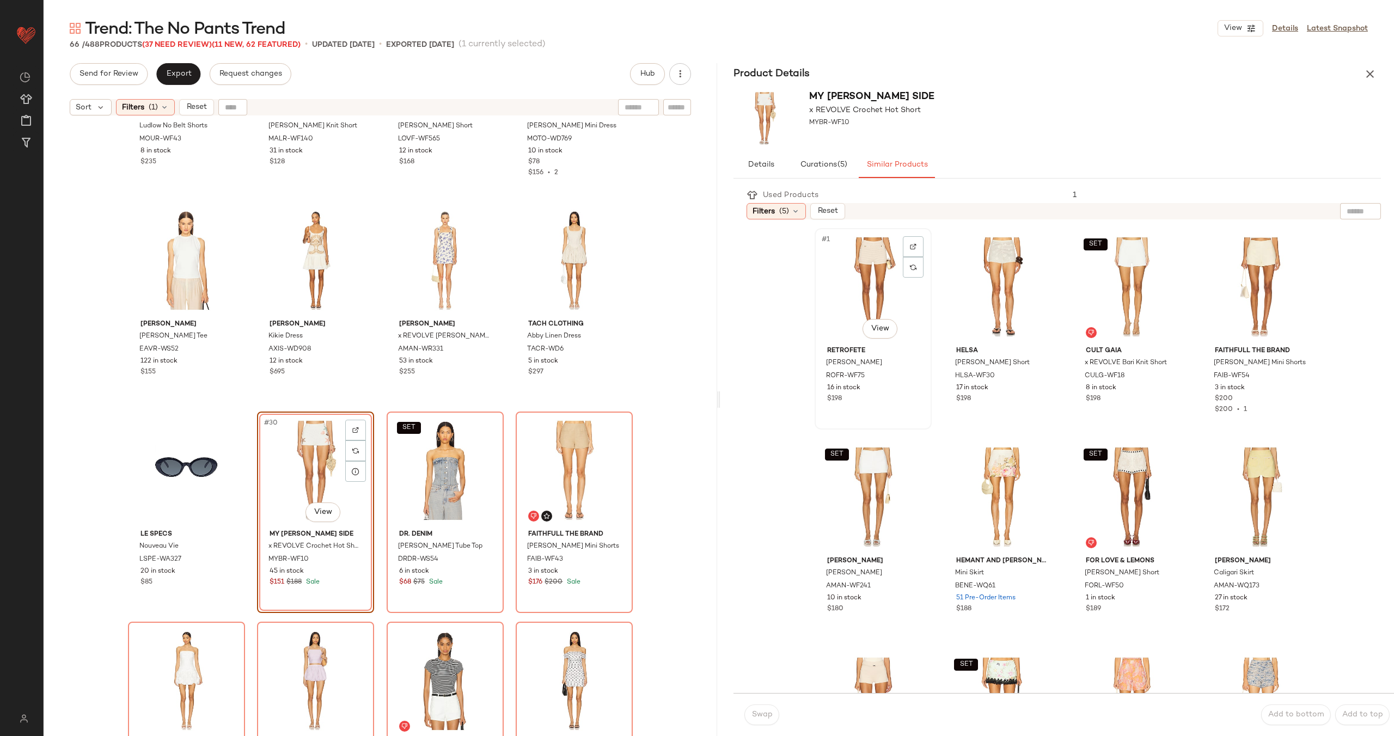
click at [849, 297] on div "#1 View" at bounding box center [873, 287] width 109 height 110
click at [768, 718] on span "Swap" at bounding box center [761, 715] width 21 height 9
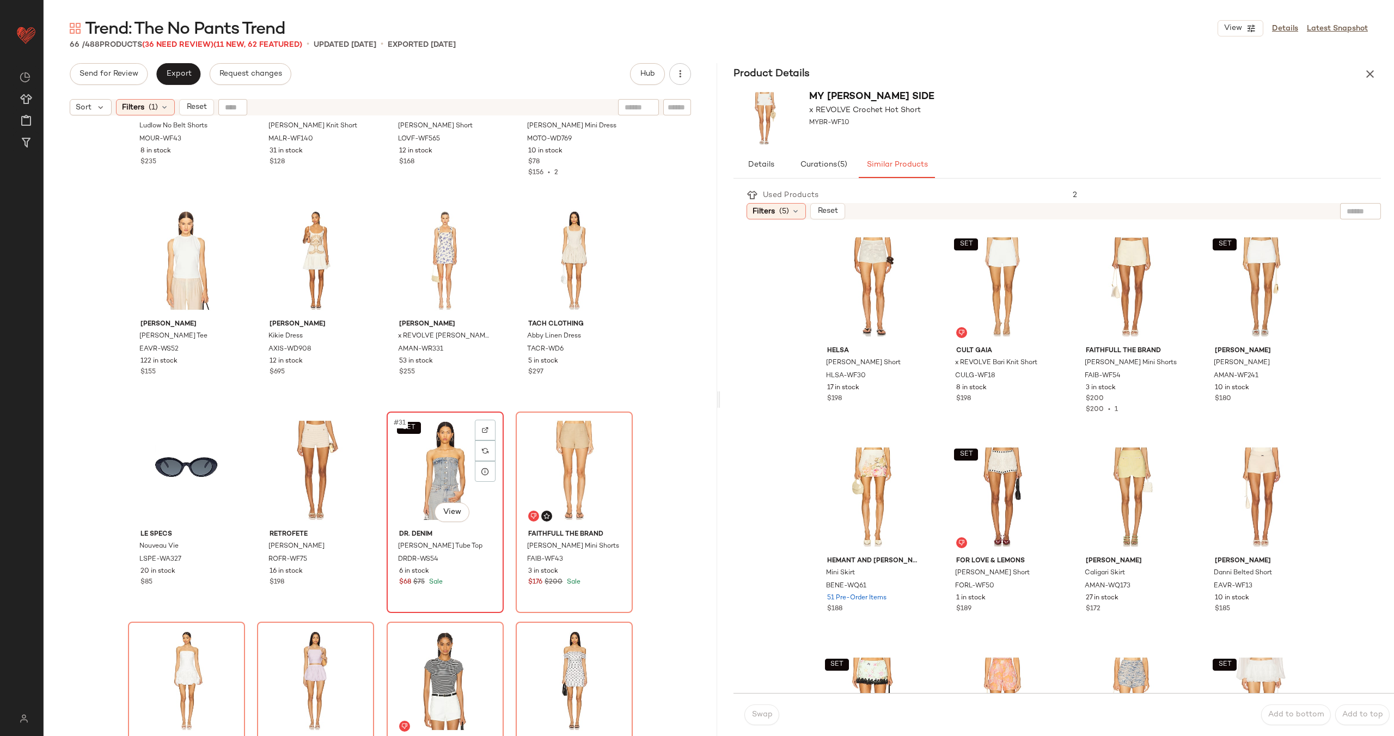
click at [429, 469] on div "SET #31 View" at bounding box center [444, 471] width 109 height 110
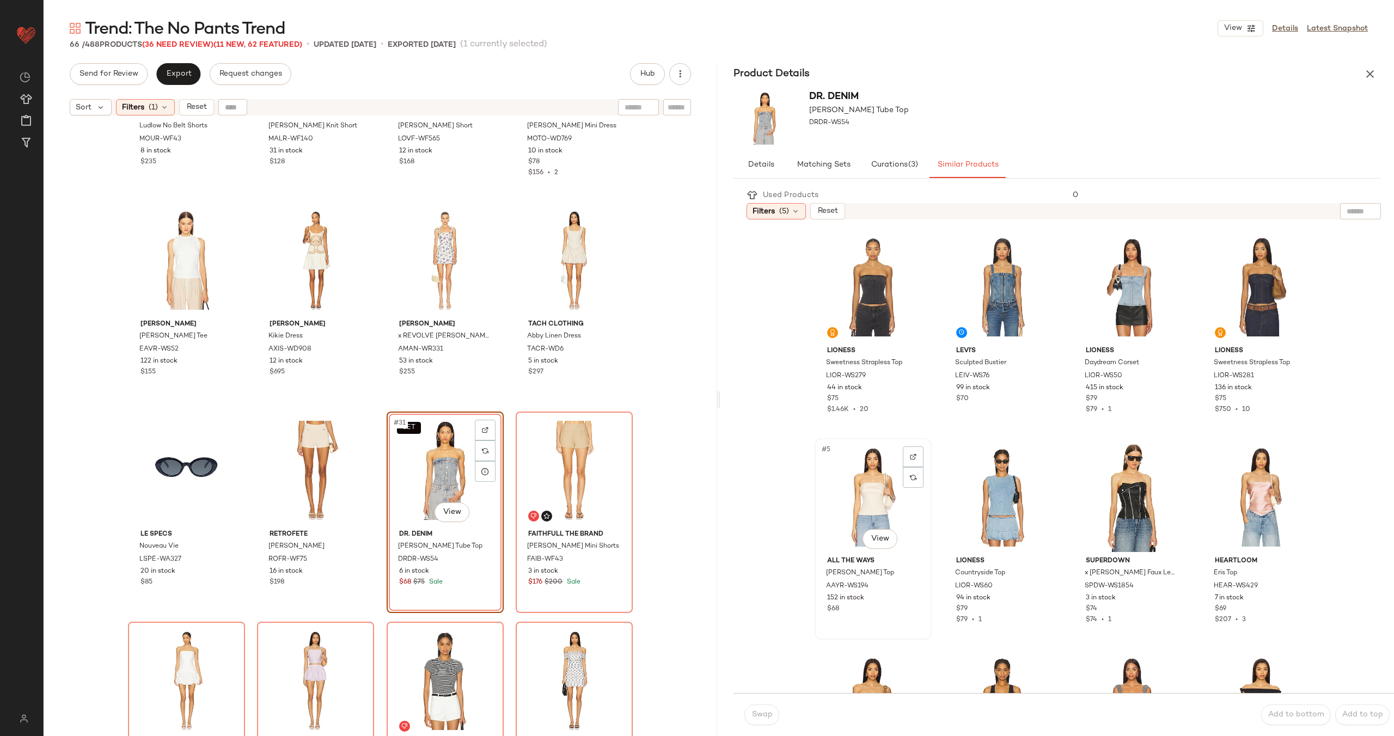
click at [875, 509] on div "#5 View" at bounding box center [873, 497] width 109 height 110
click at [758, 715] on span "Swap" at bounding box center [761, 715] width 21 height 9
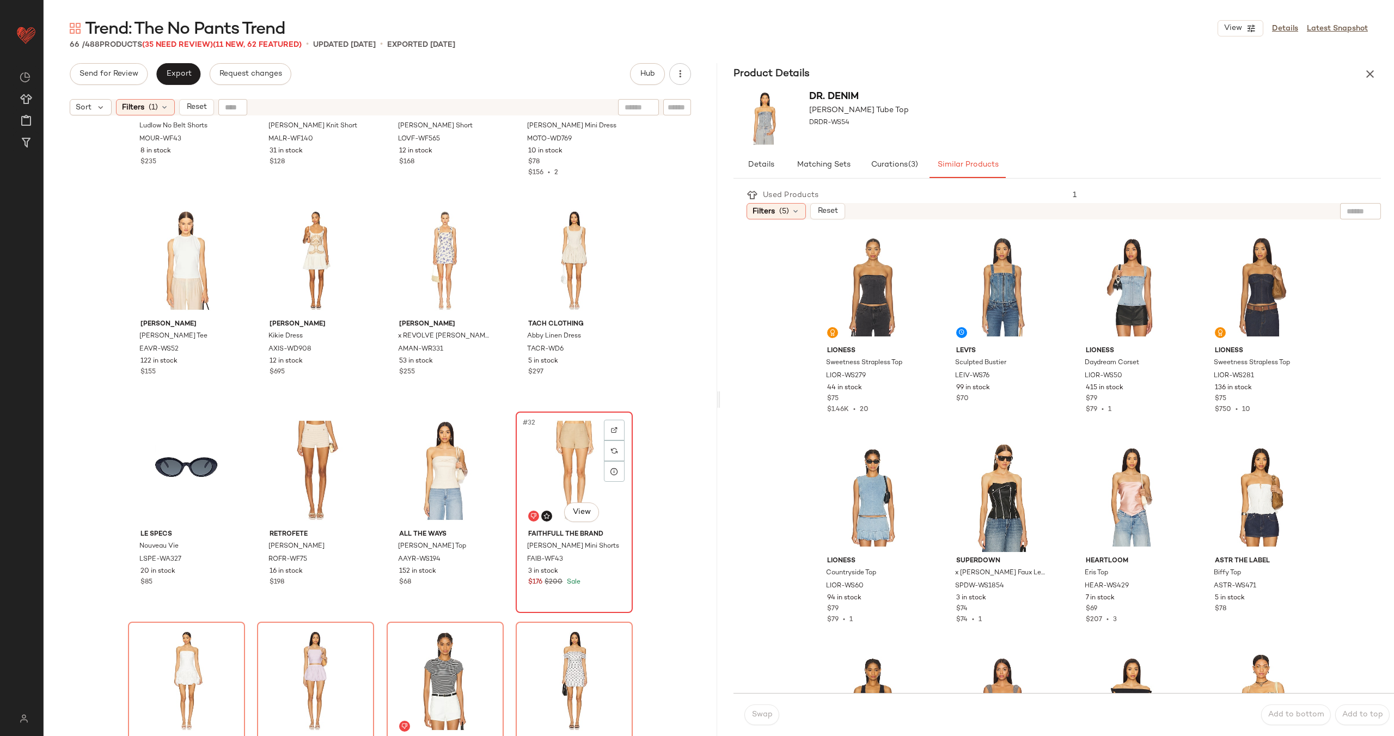
click at [556, 480] on div "#32 View" at bounding box center [574, 471] width 109 height 110
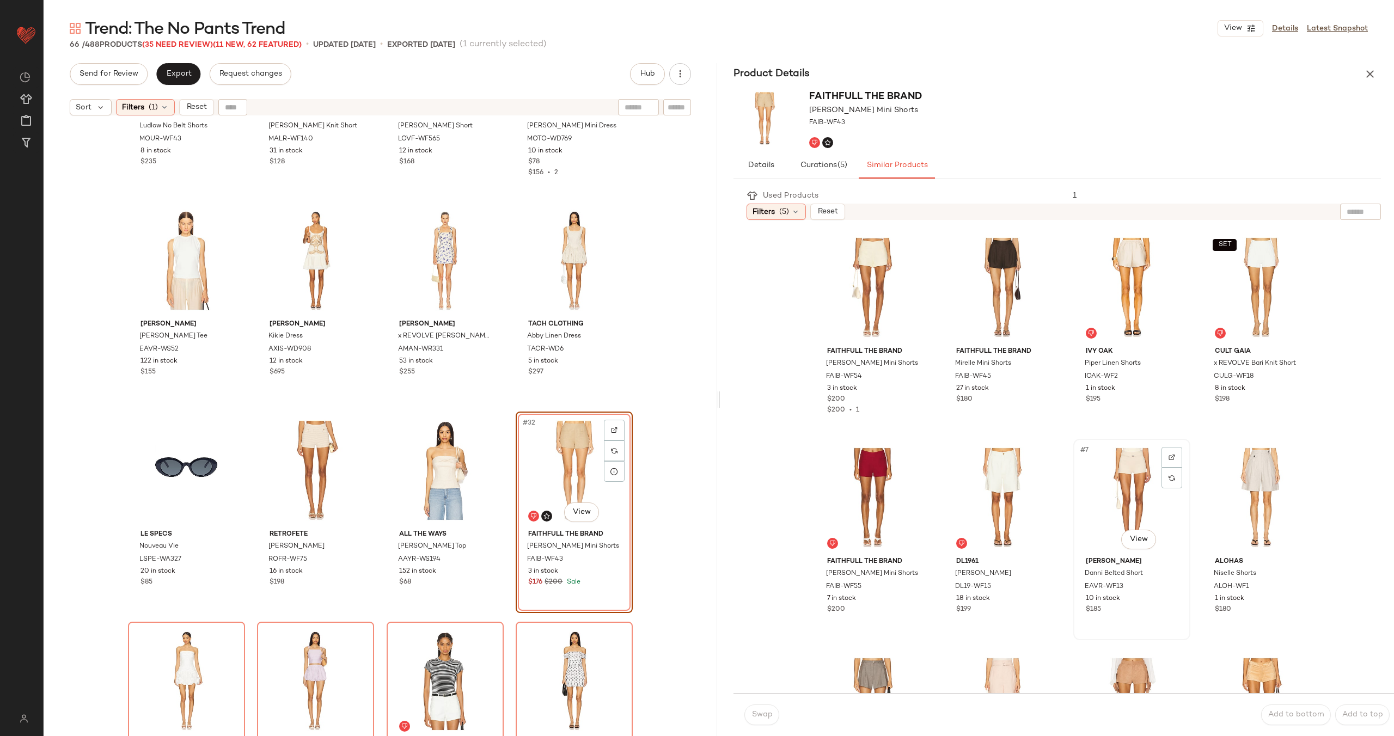
click at [1101, 495] on div "#7 View" at bounding box center [1131, 498] width 109 height 110
click at [762, 711] on span "Swap" at bounding box center [761, 715] width 21 height 9
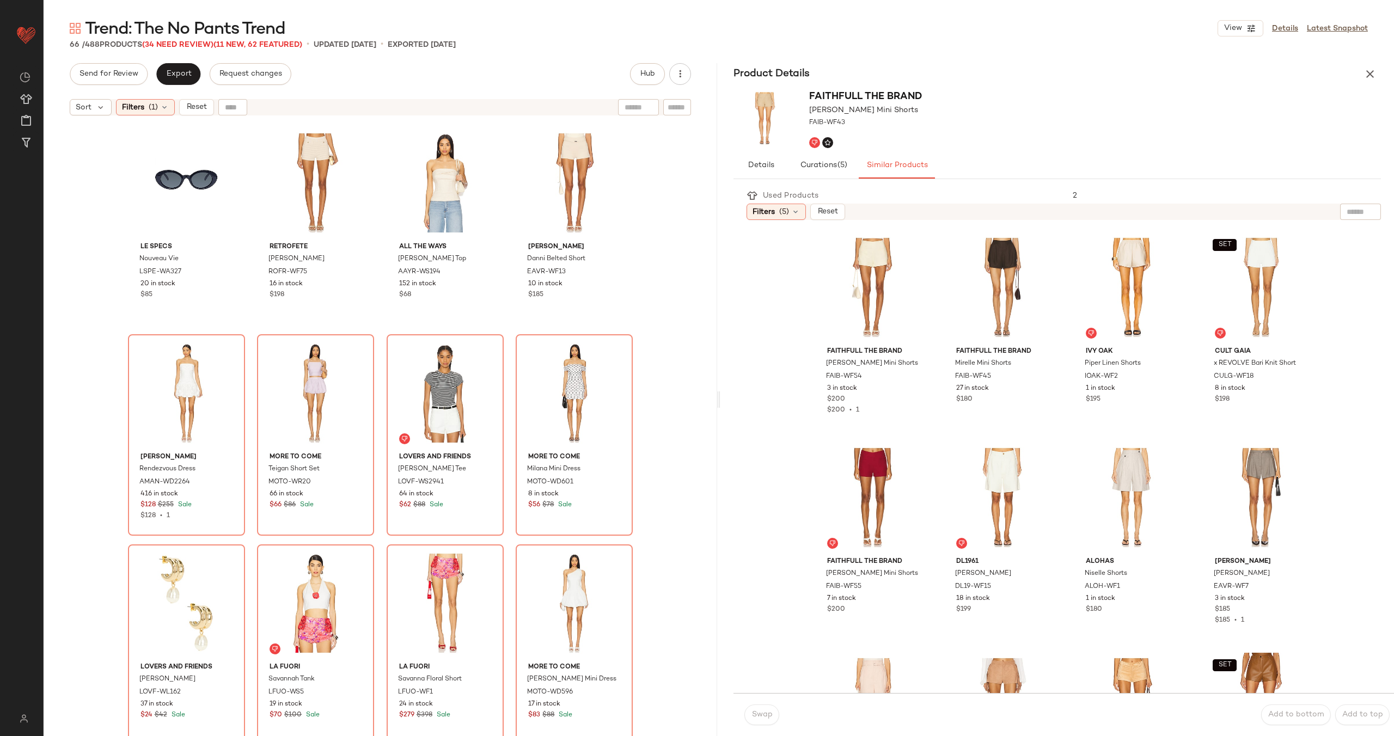
scroll to position [1486, 0]
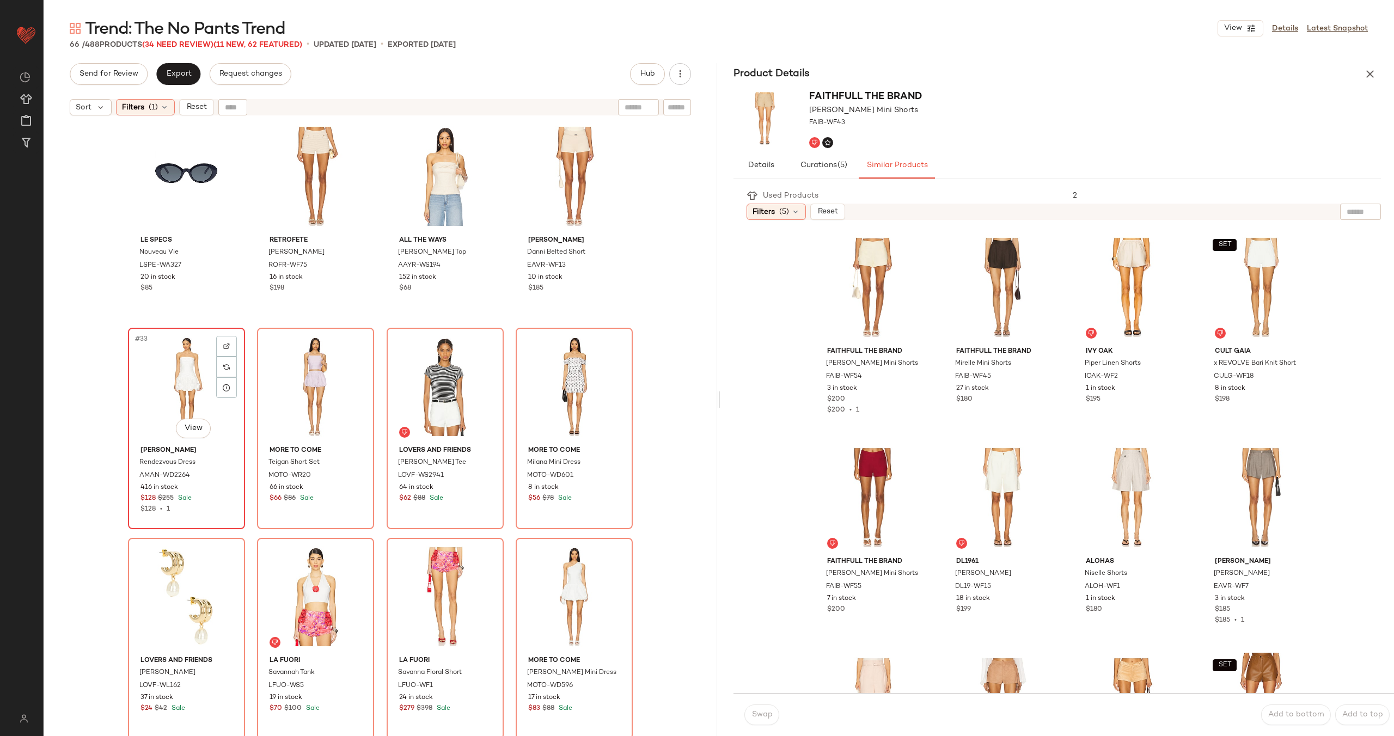
click at [182, 378] on div "#33 View" at bounding box center [186, 387] width 109 height 110
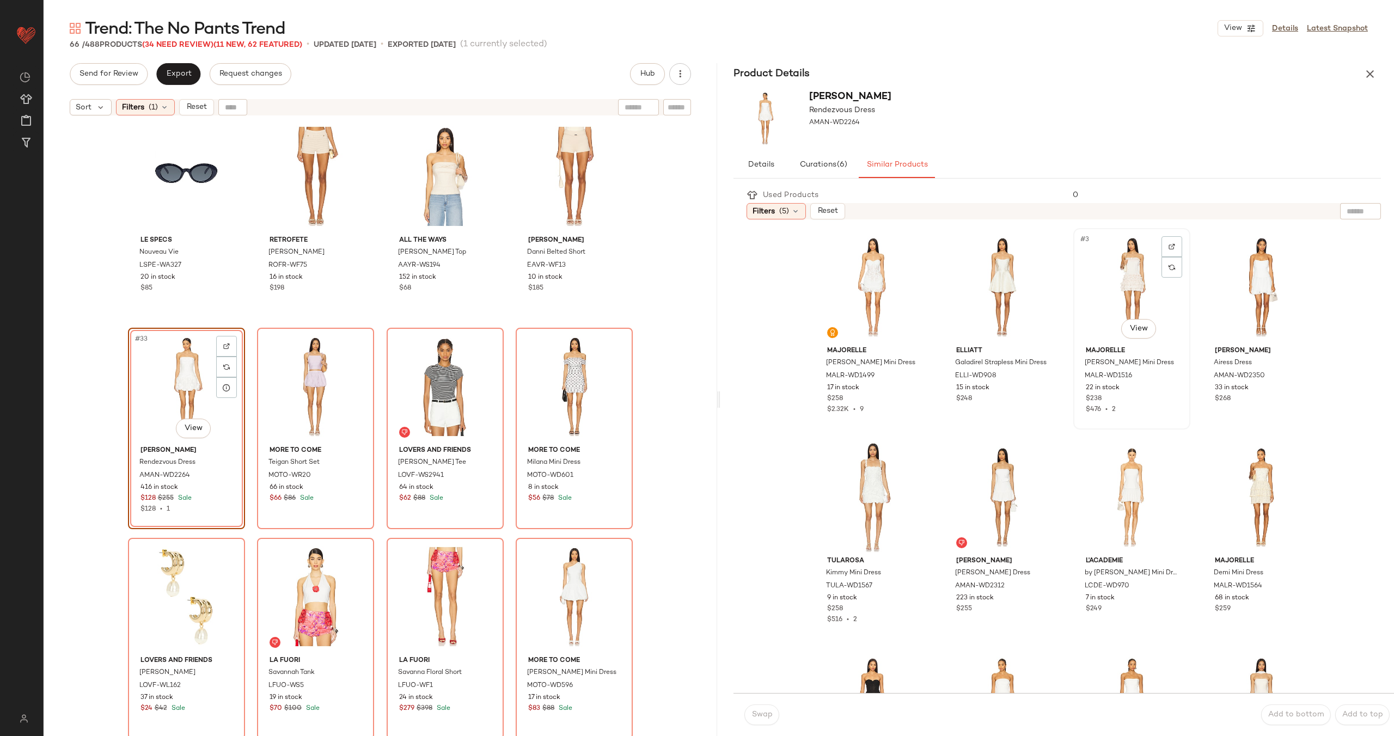
click at [1108, 283] on div "#3 View" at bounding box center [1131, 287] width 109 height 110
click at [752, 718] on span "Swap" at bounding box center [761, 715] width 21 height 9
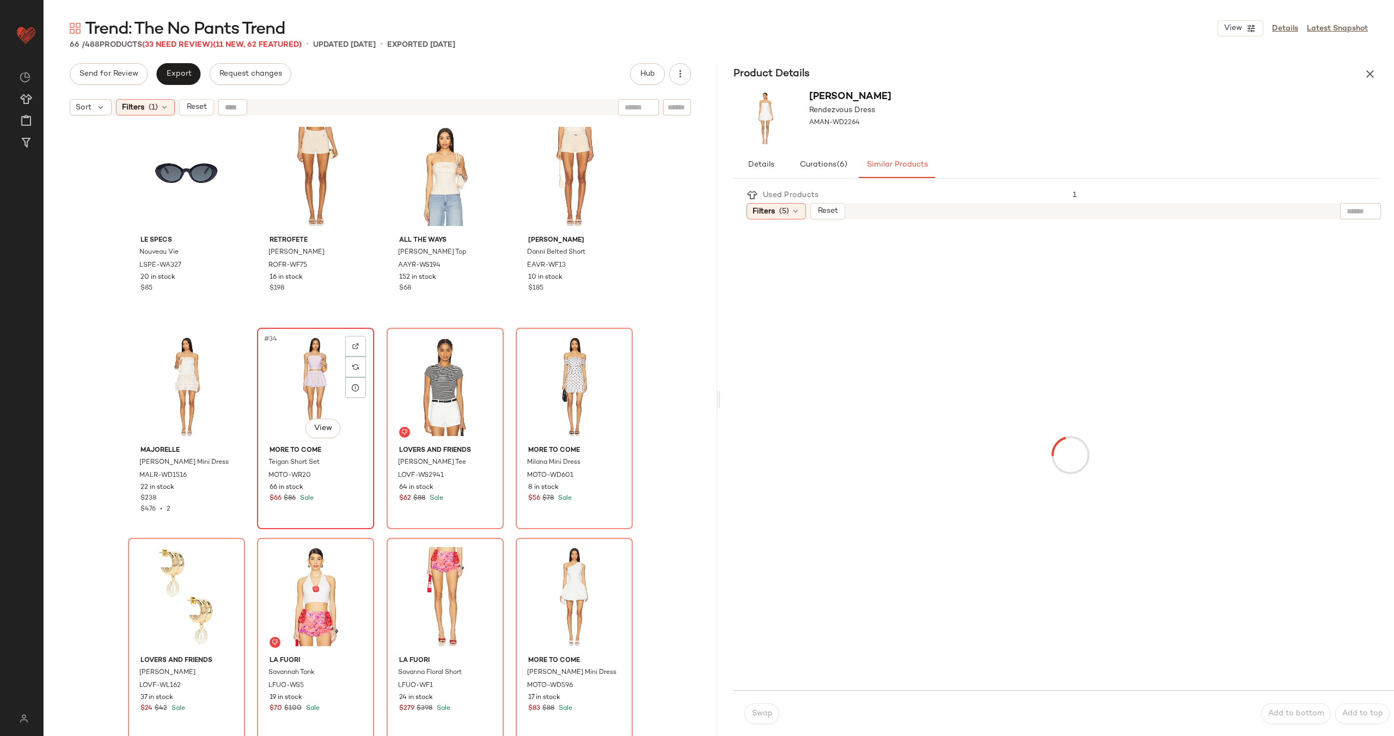
click at [314, 390] on div "#34 View" at bounding box center [315, 387] width 109 height 110
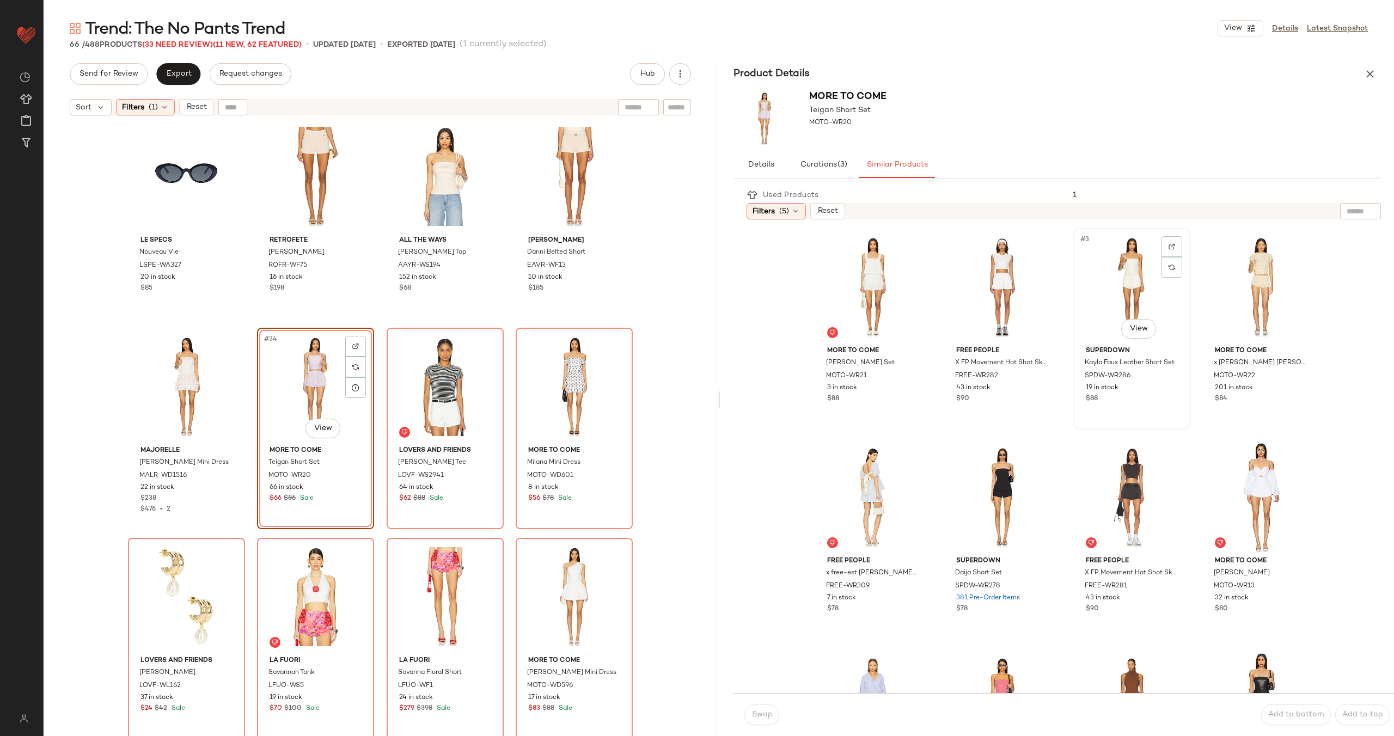
click at [1115, 294] on div "#3 View" at bounding box center [1131, 287] width 109 height 110
click at [755, 714] on span "Swap" at bounding box center [761, 715] width 21 height 9
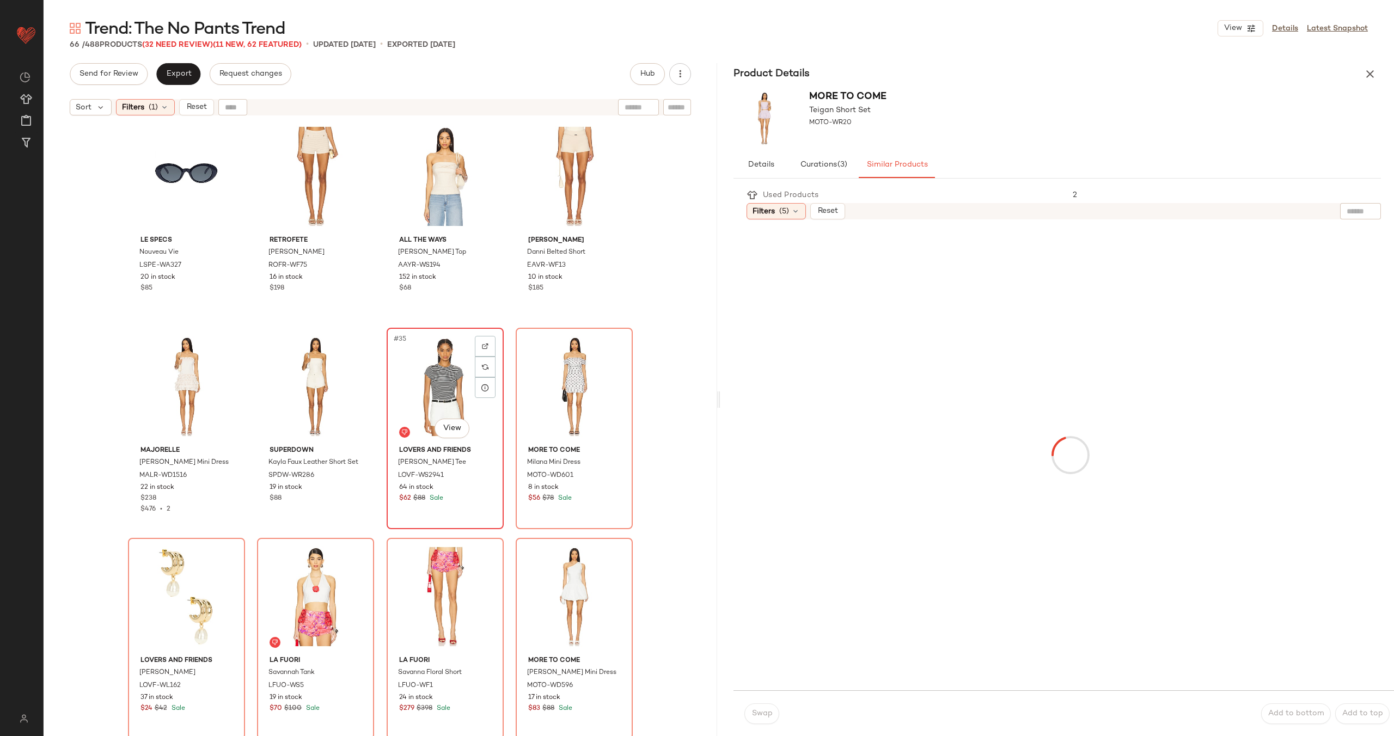
click at [422, 381] on div "#35 View" at bounding box center [444, 387] width 109 height 110
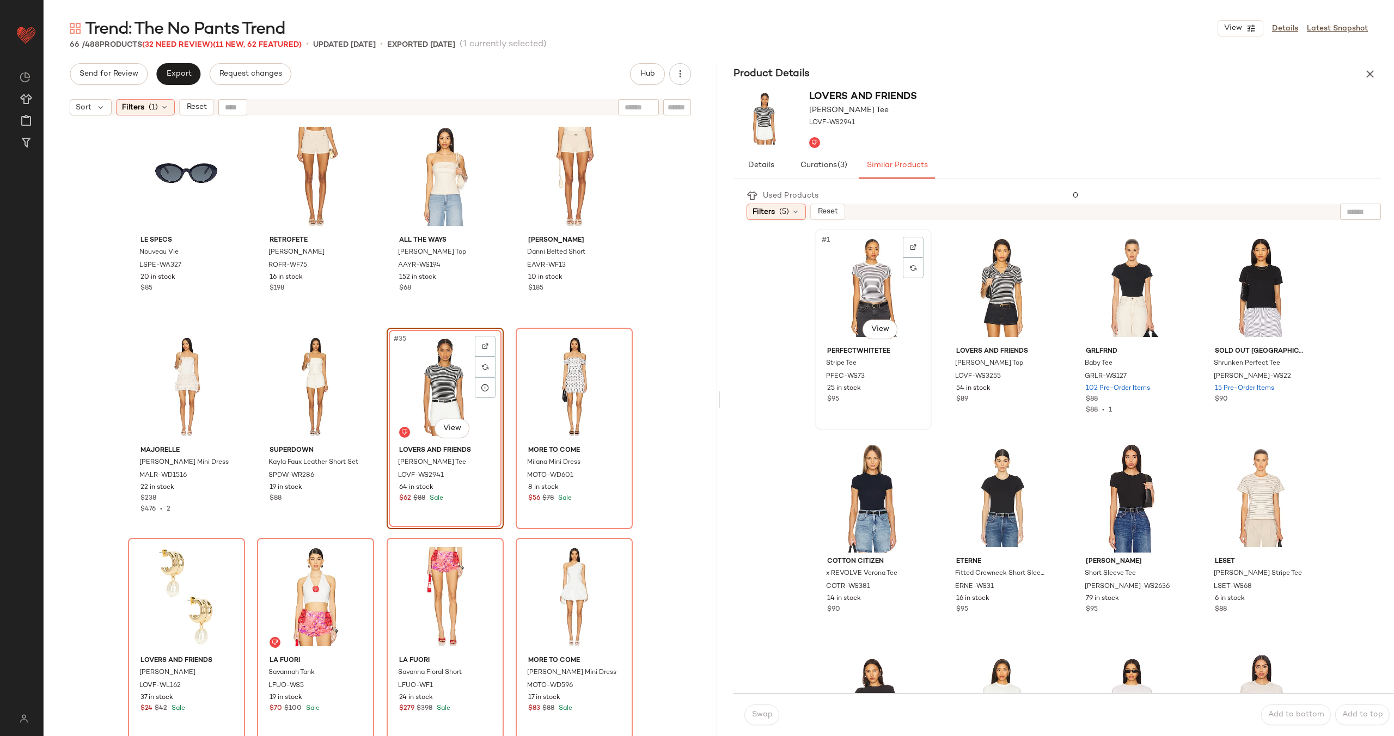
click at [868, 285] on div "#1 View" at bounding box center [873, 288] width 109 height 110
click at [762, 717] on span "Swap" at bounding box center [761, 715] width 21 height 9
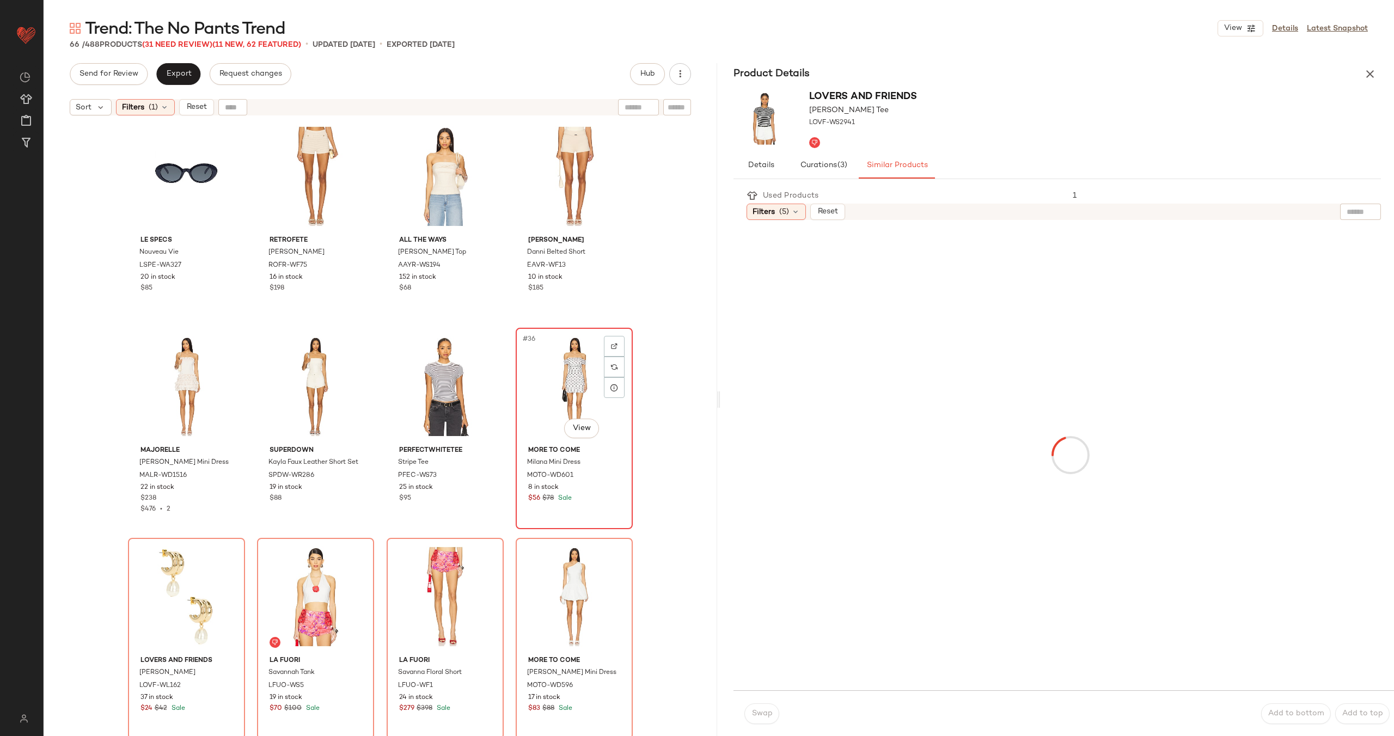
click at [569, 393] on div "#36 View" at bounding box center [574, 387] width 109 height 110
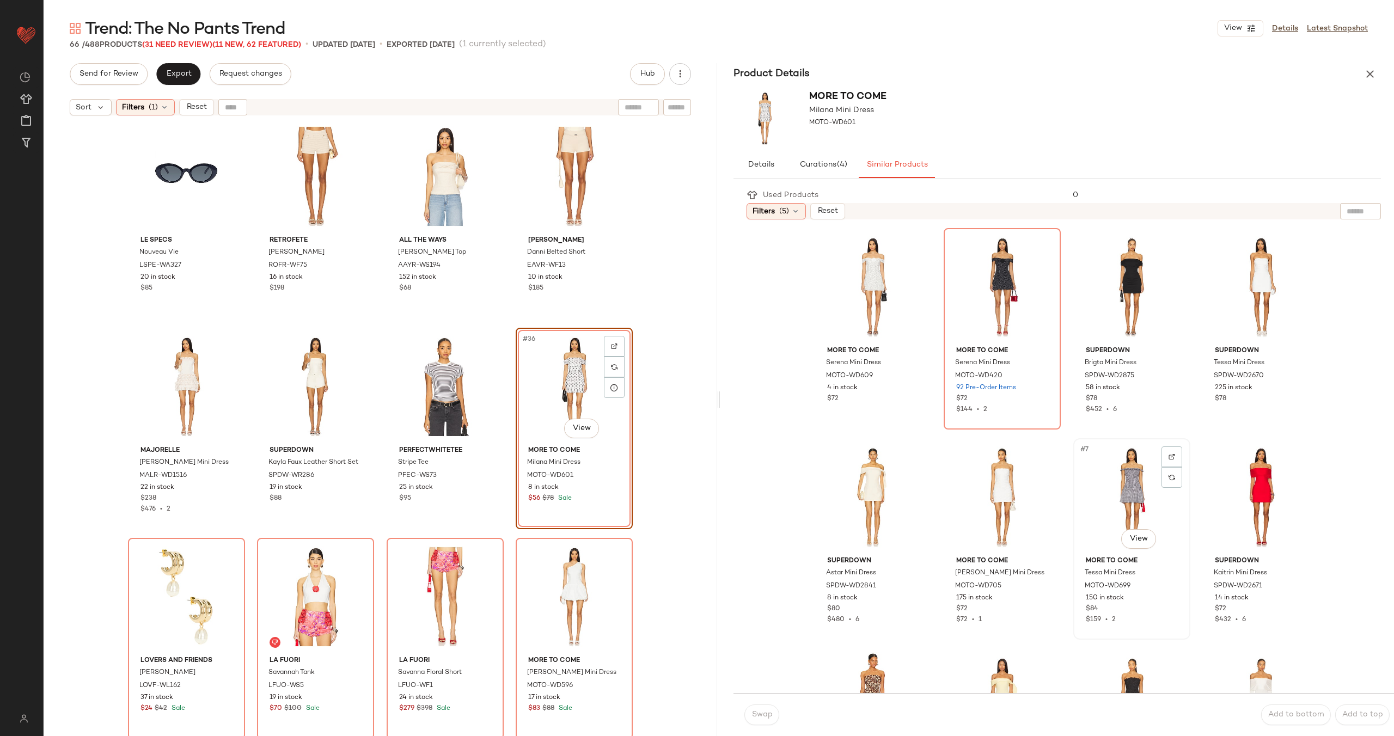
click at [1110, 492] on div "#7 View" at bounding box center [1131, 497] width 109 height 110
click at [767, 714] on span "Swap" at bounding box center [761, 715] width 21 height 9
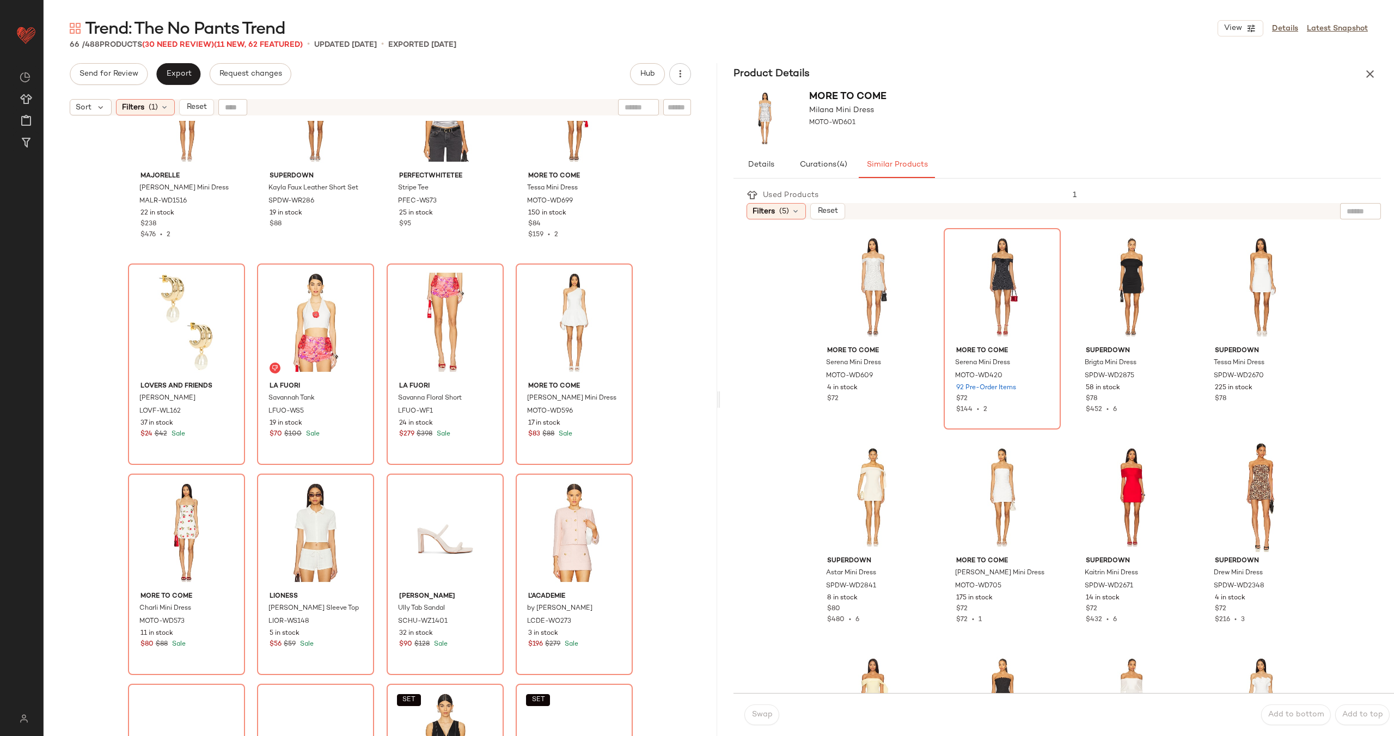
scroll to position [1798, 0]
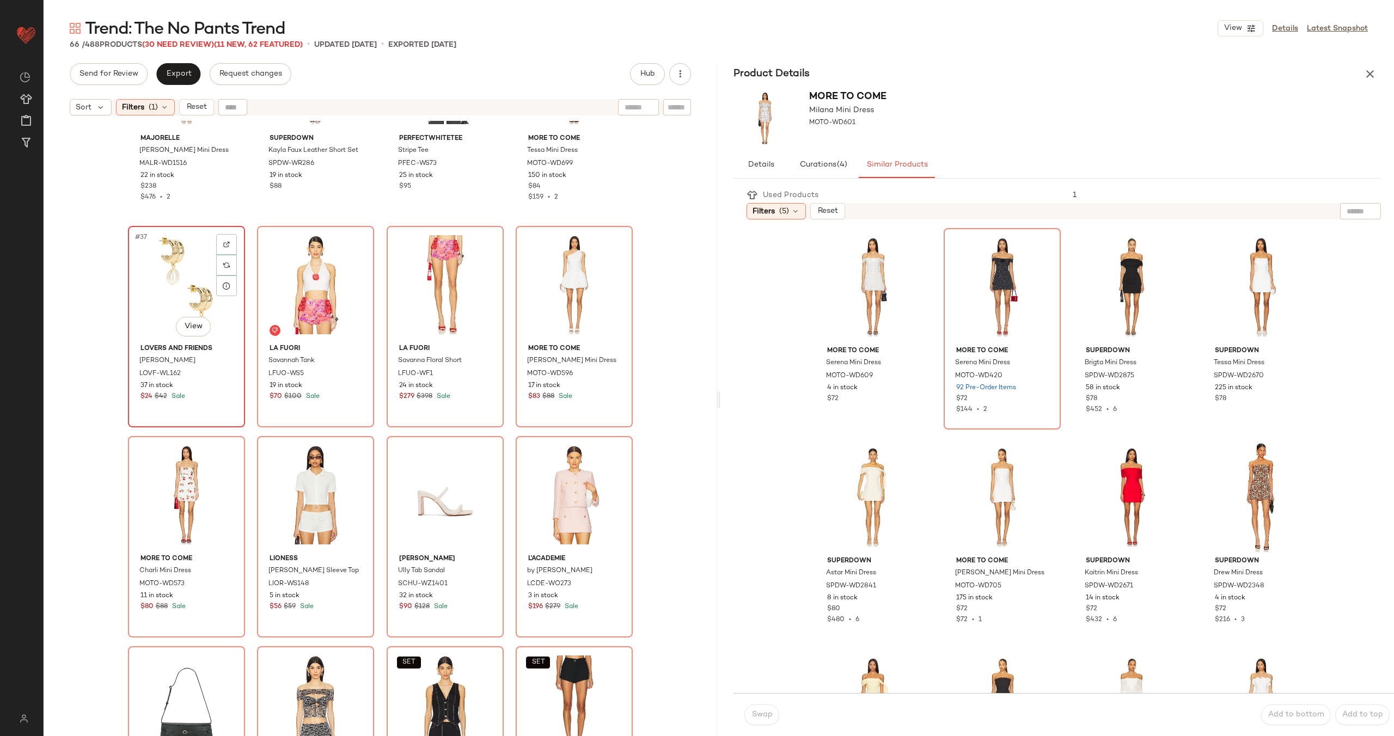
click at [172, 281] on div "#37 View" at bounding box center [186, 285] width 109 height 110
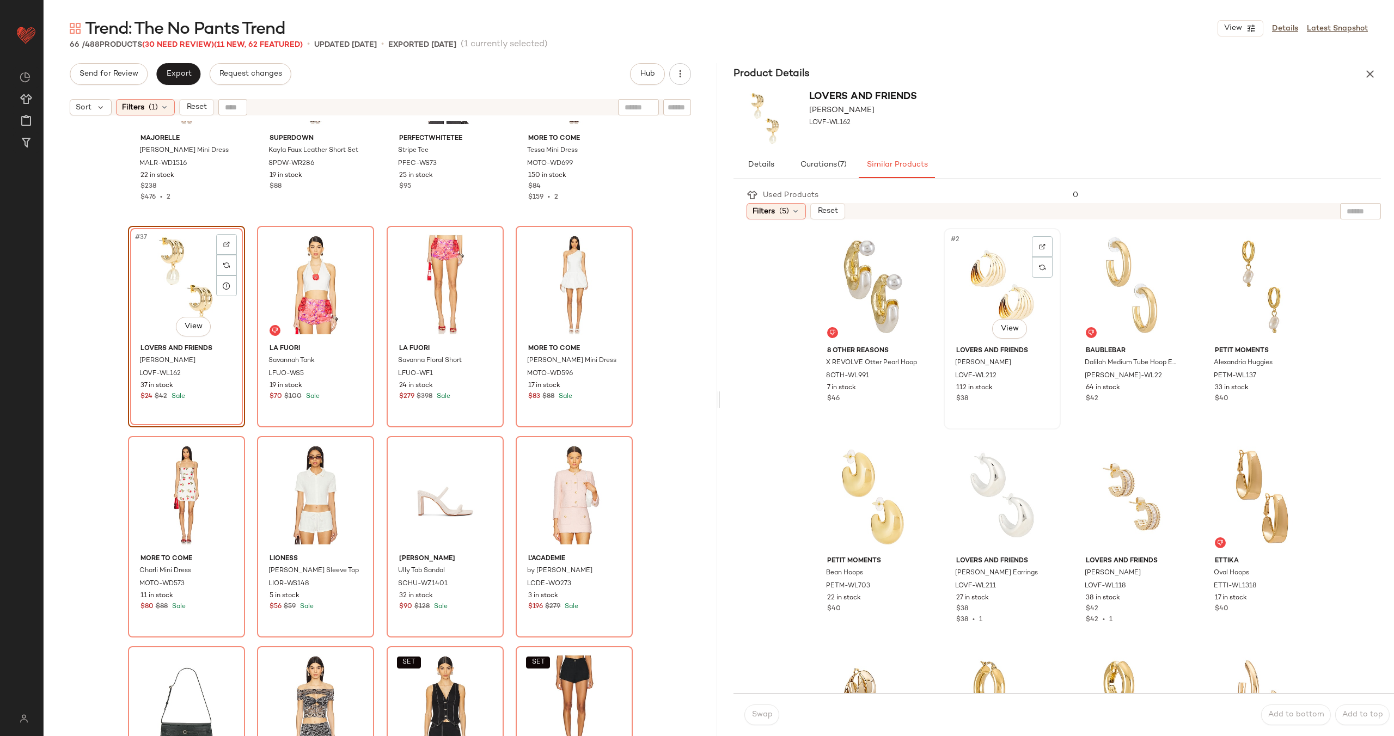
click at [998, 296] on div "#2 View" at bounding box center [1002, 287] width 109 height 110
click at [1107, 497] on div "#7 View" at bounding box center [1131, 497] width 109 height 110
click at [752, 718] on span "Swap" at bounding box center [761, 715] width 21 height 9
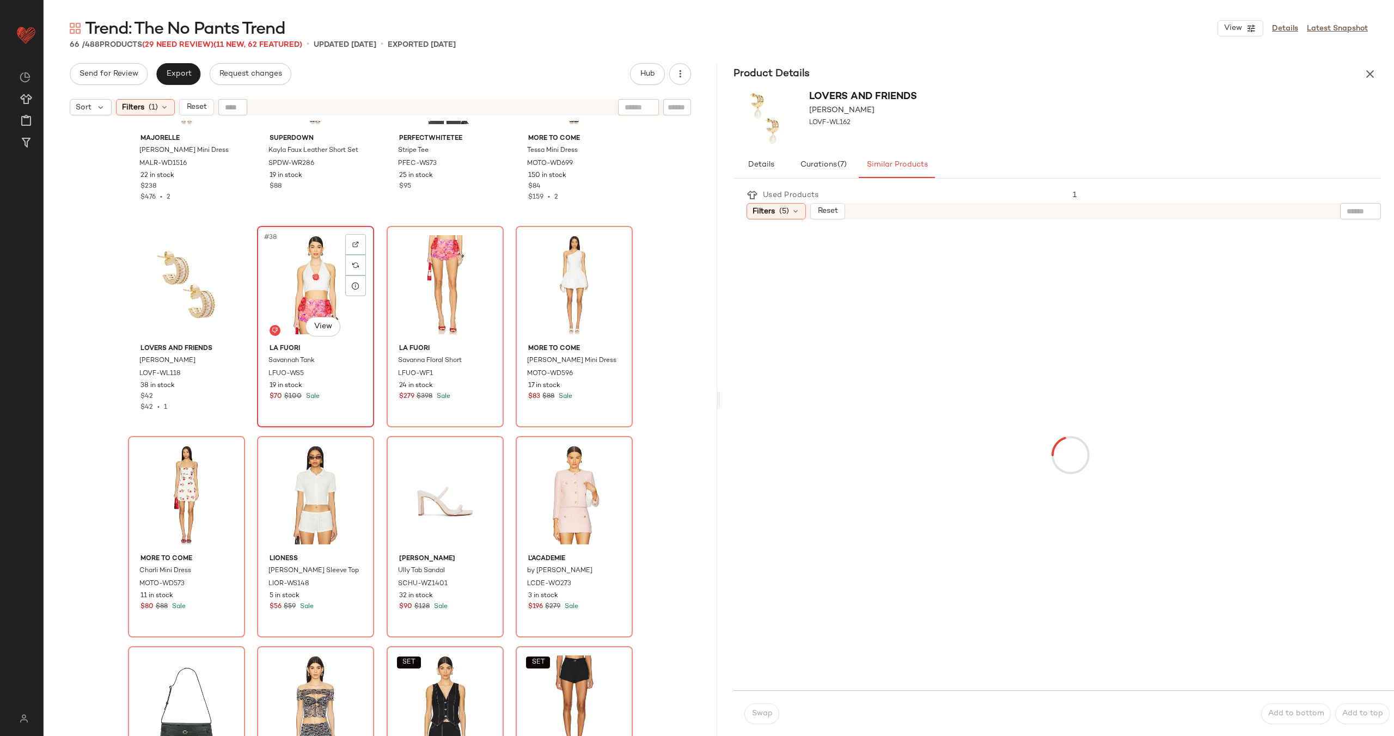
click at [325, 300] on div "#38 View" at bounding box center [315, 285] width 109 height 110
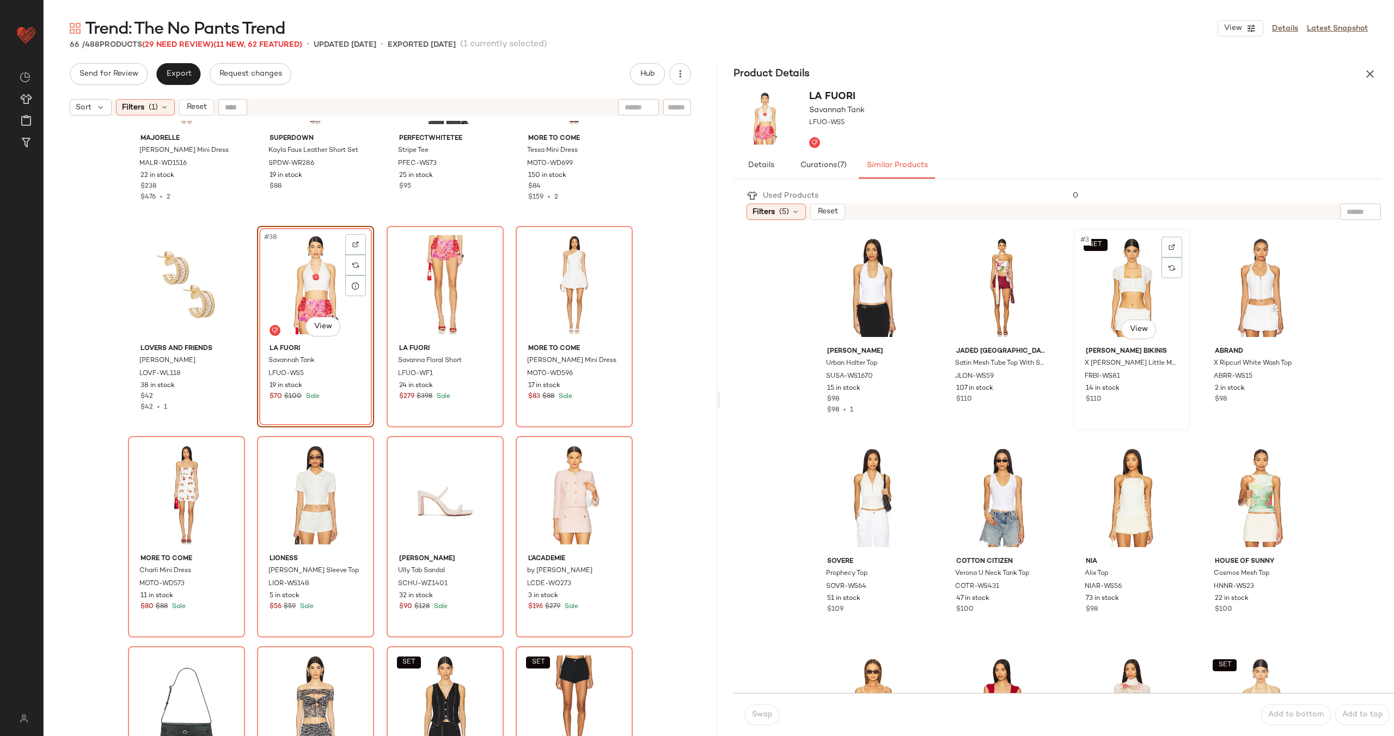
click at [1121, 298] on div "SET #3 View" at bounding box center [1131, 288] width 109 height 110
click at [768, 707] on button "Swap" at bounding box center [761, 715] width 35 height 21
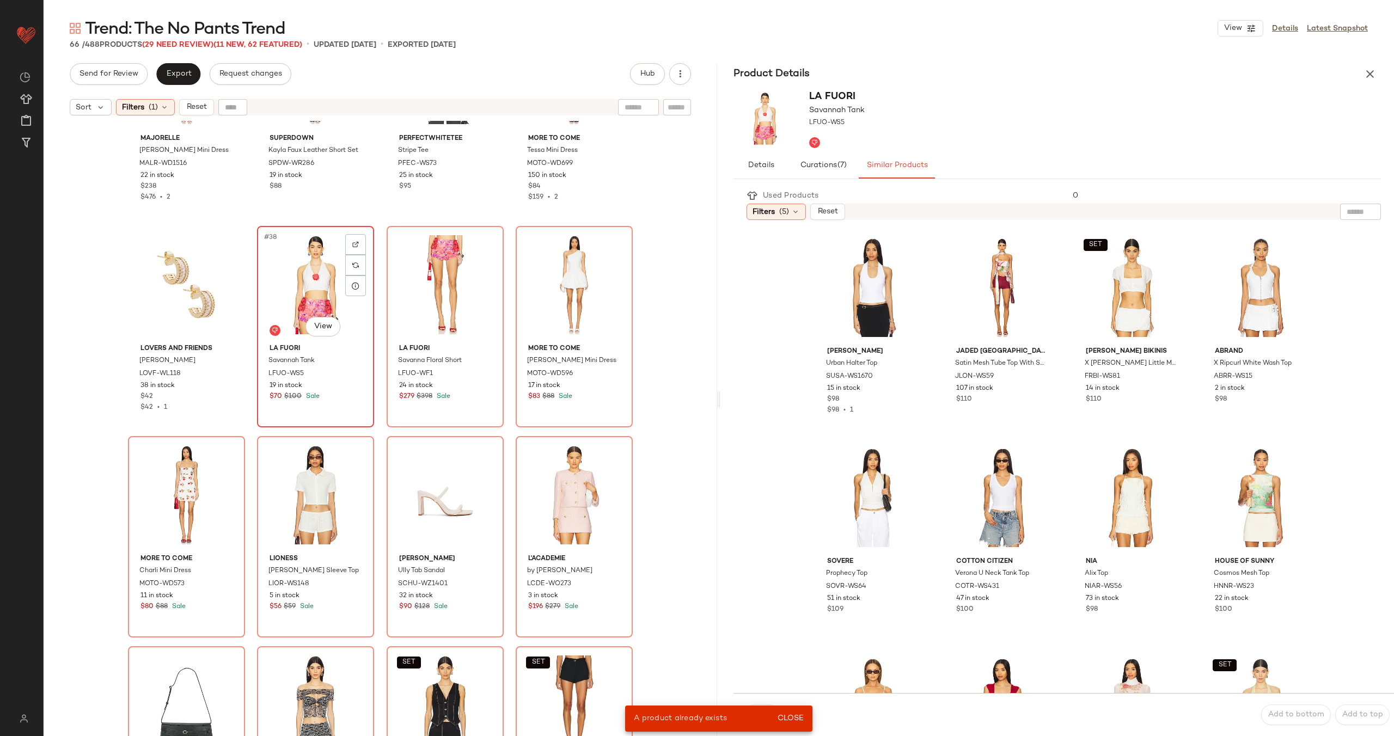
click at [327, 282] on div "#38 View" at bounding box center [315, 285] width 109 height 110
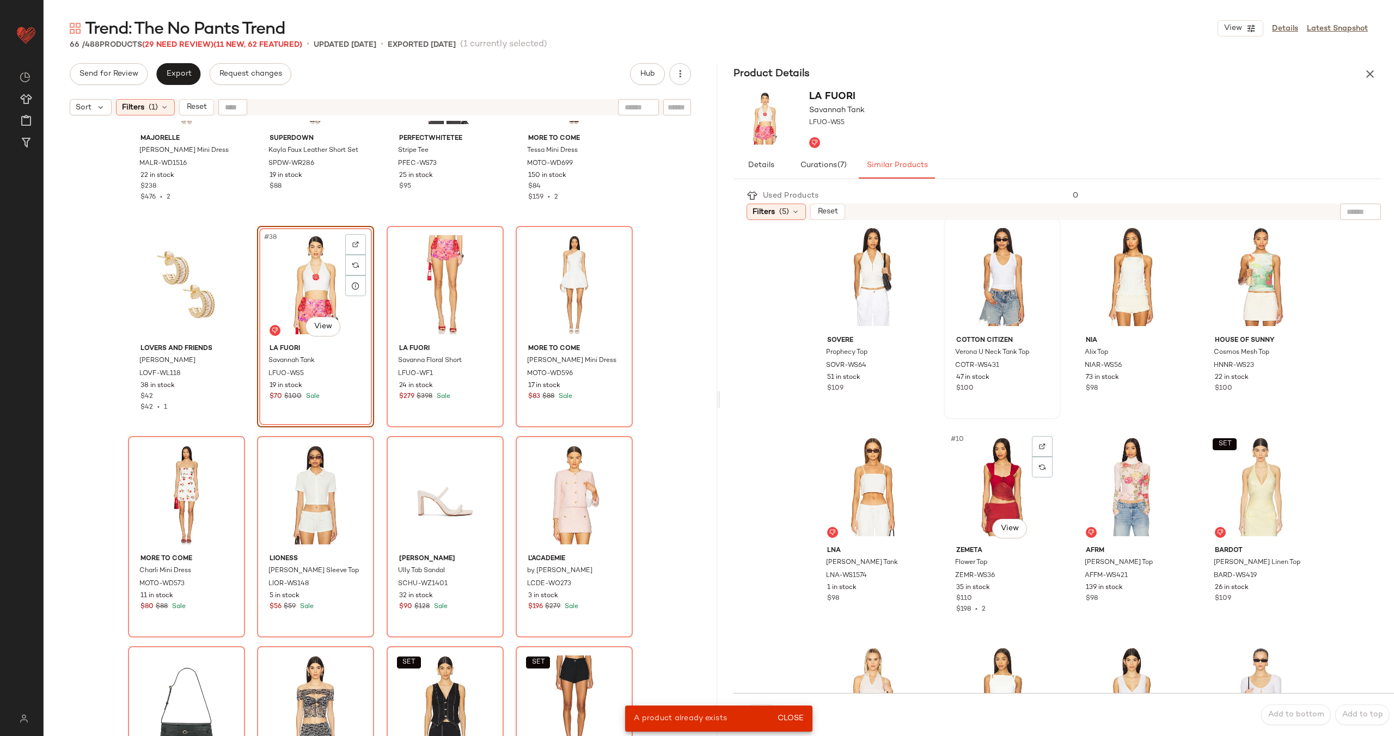
scroll to position [221, 0]
click at [966, 275] on div "#6 View" at bounding box center [1002, 277] width 109 height 110
click at [765, 712] on span "Swap" at bounding box center [761, 715] width 21 height 9
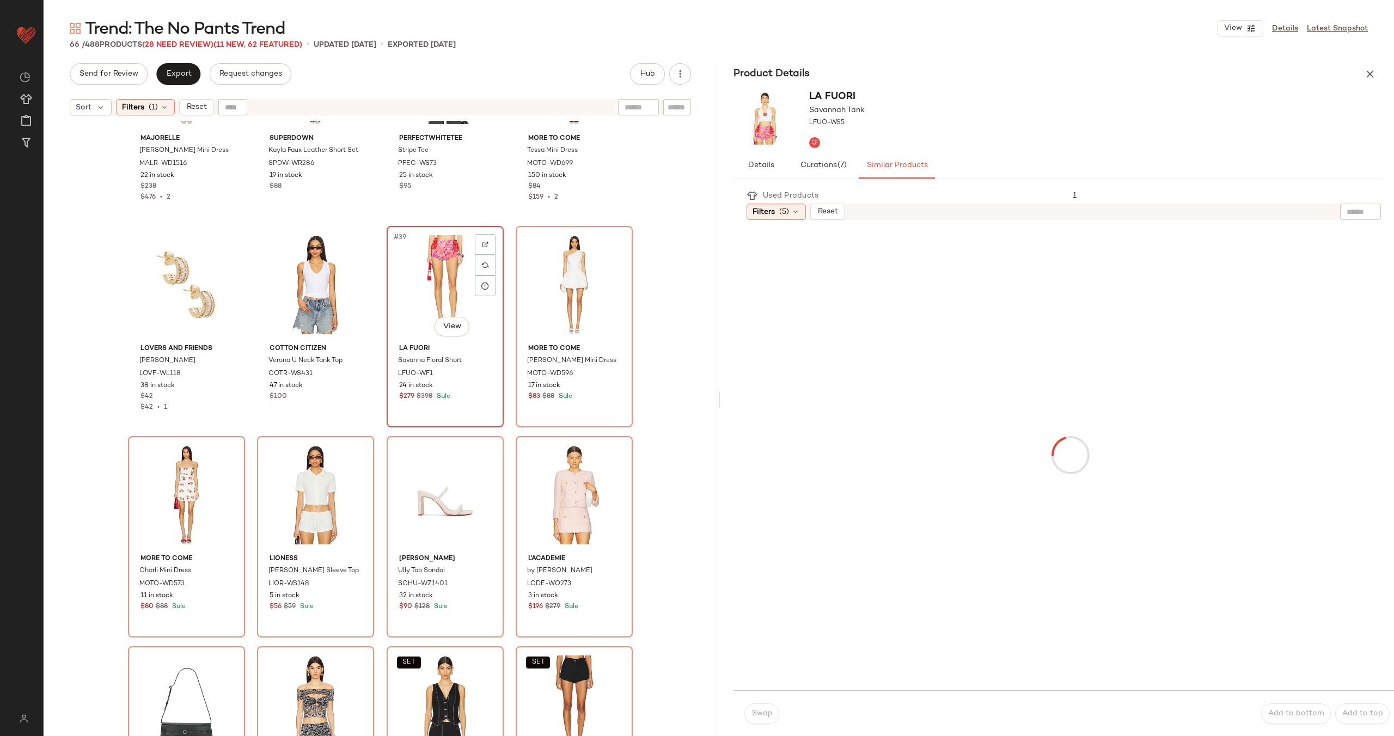
click at [438, 307] on div "#39 View" at bounding box center [444, 285] width 109 height 110
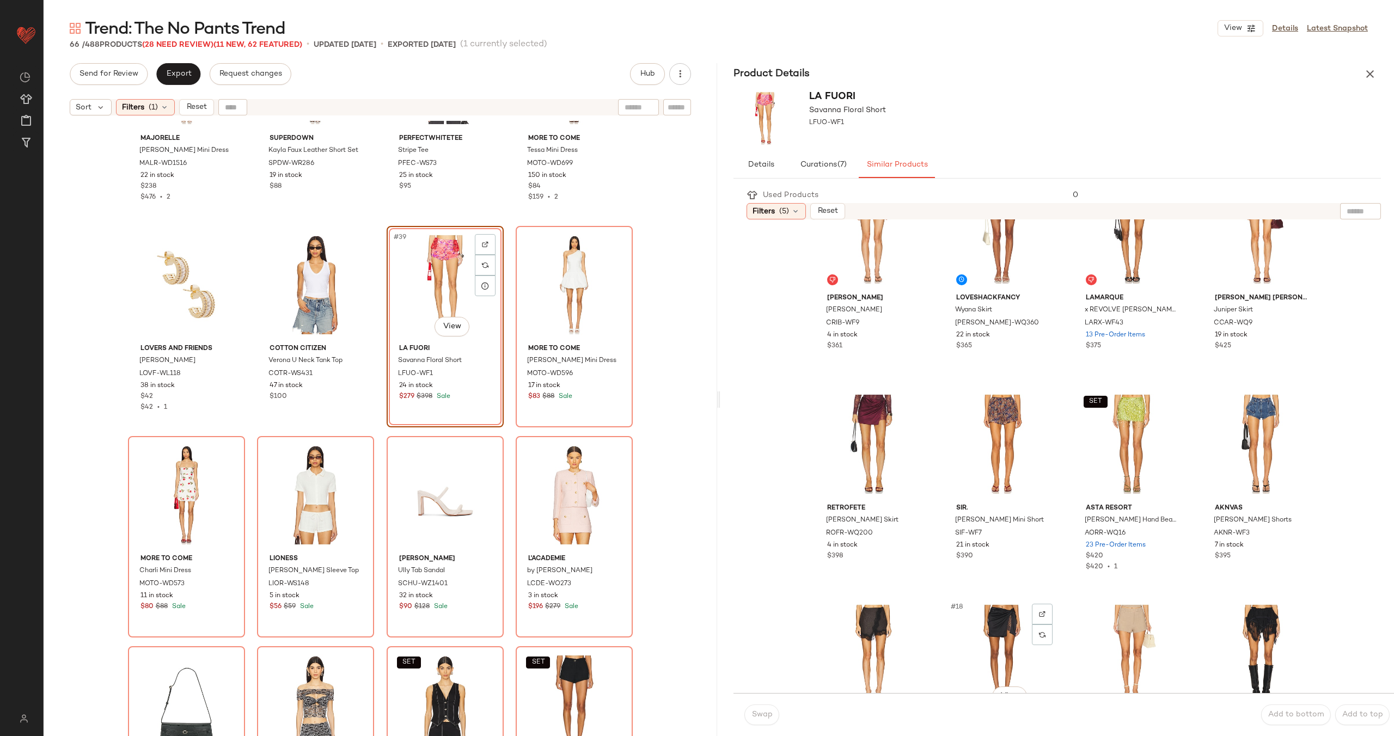
scroll to position [445, 0]
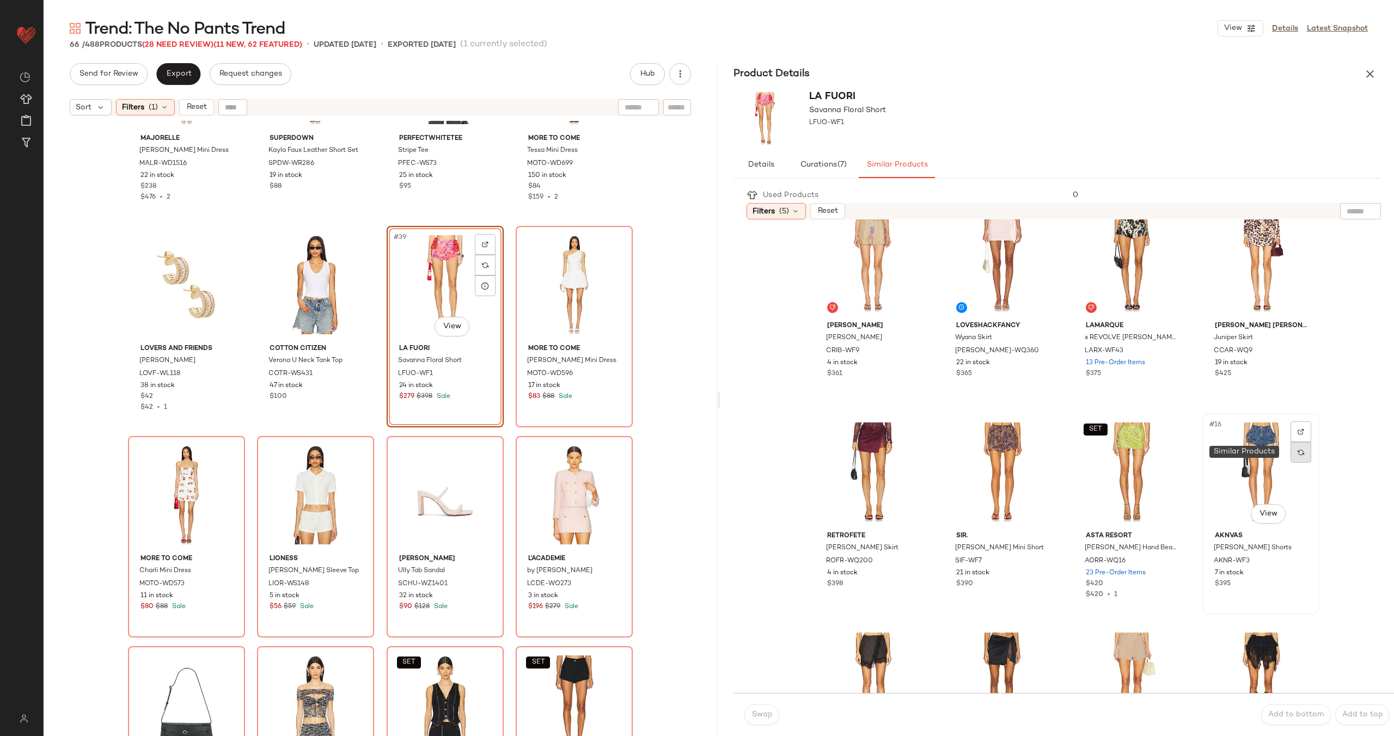
click at [1298, 454] on img at bounding box center [1301, 452] width 7 height 7
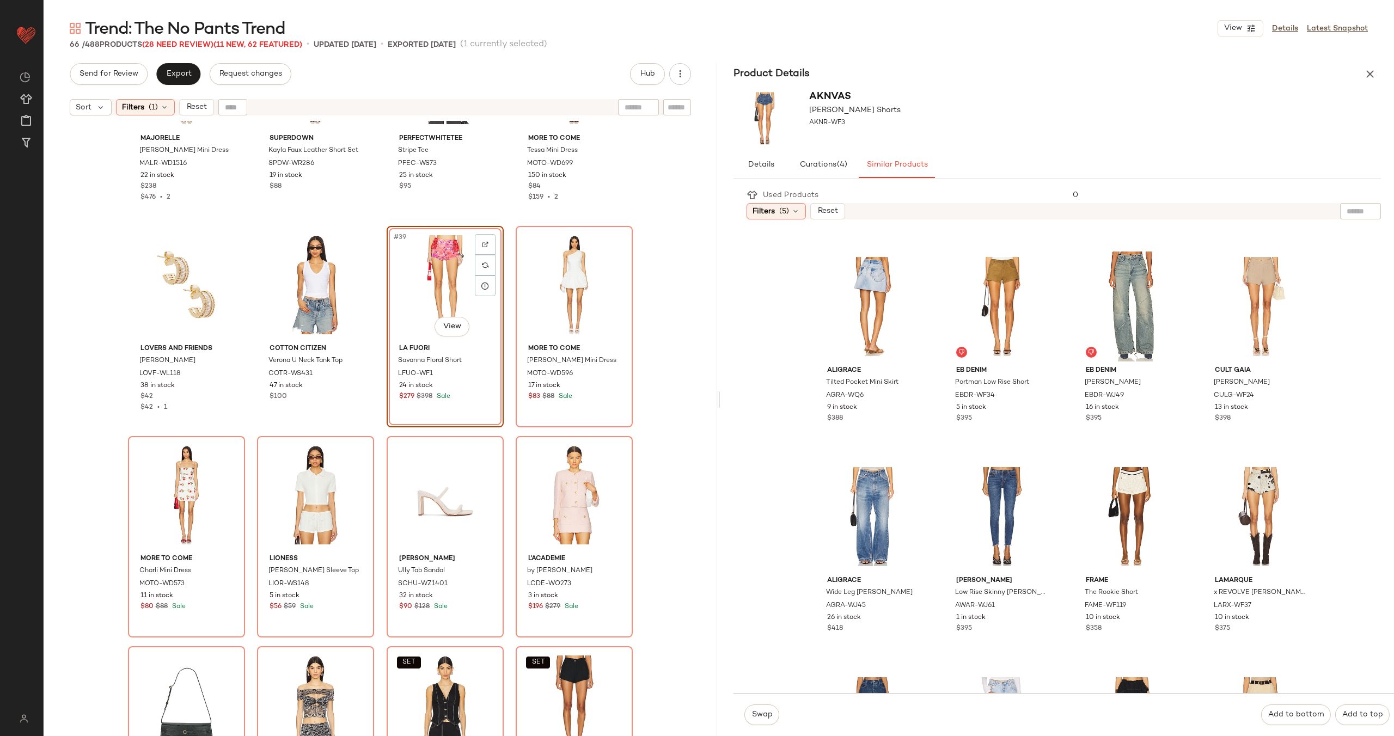
scroll to position [584, 0]
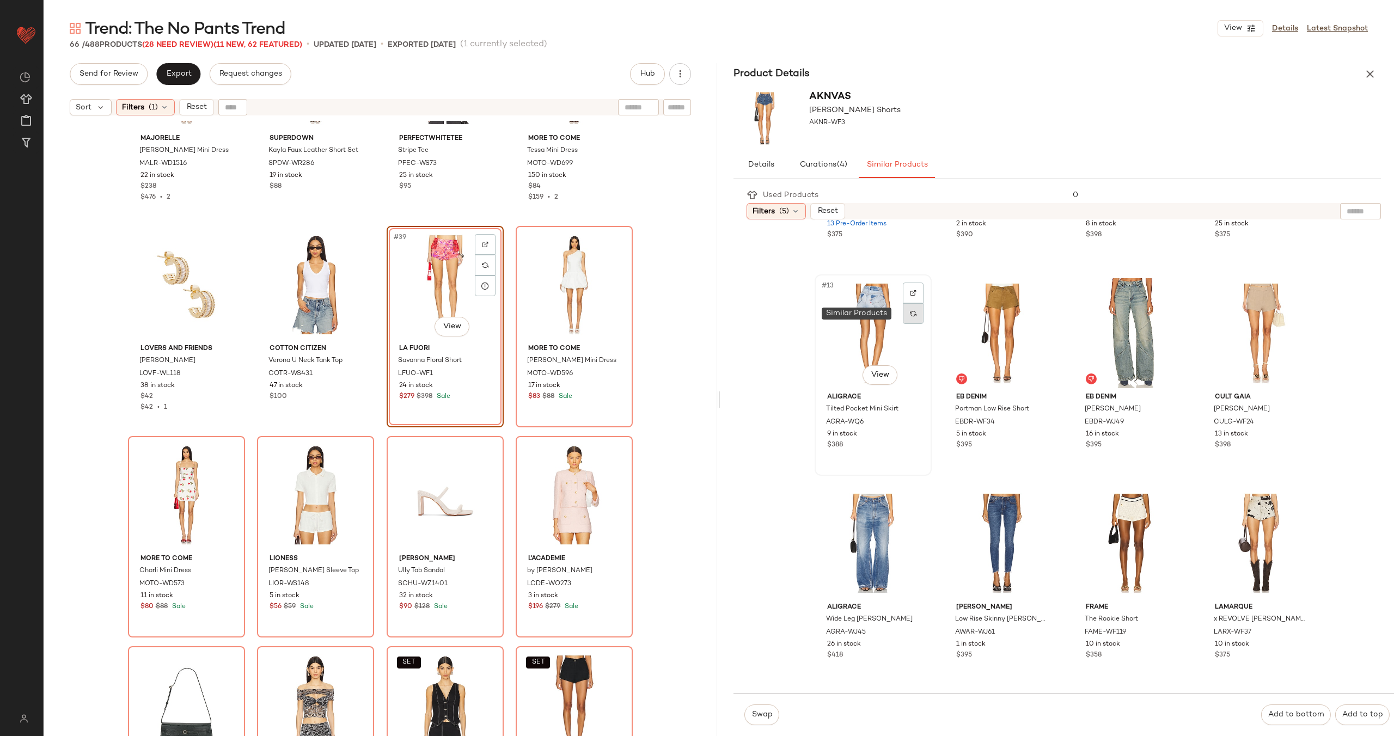
click at [907, 319] on div at bounding box center [913, 313] width 21 height 21
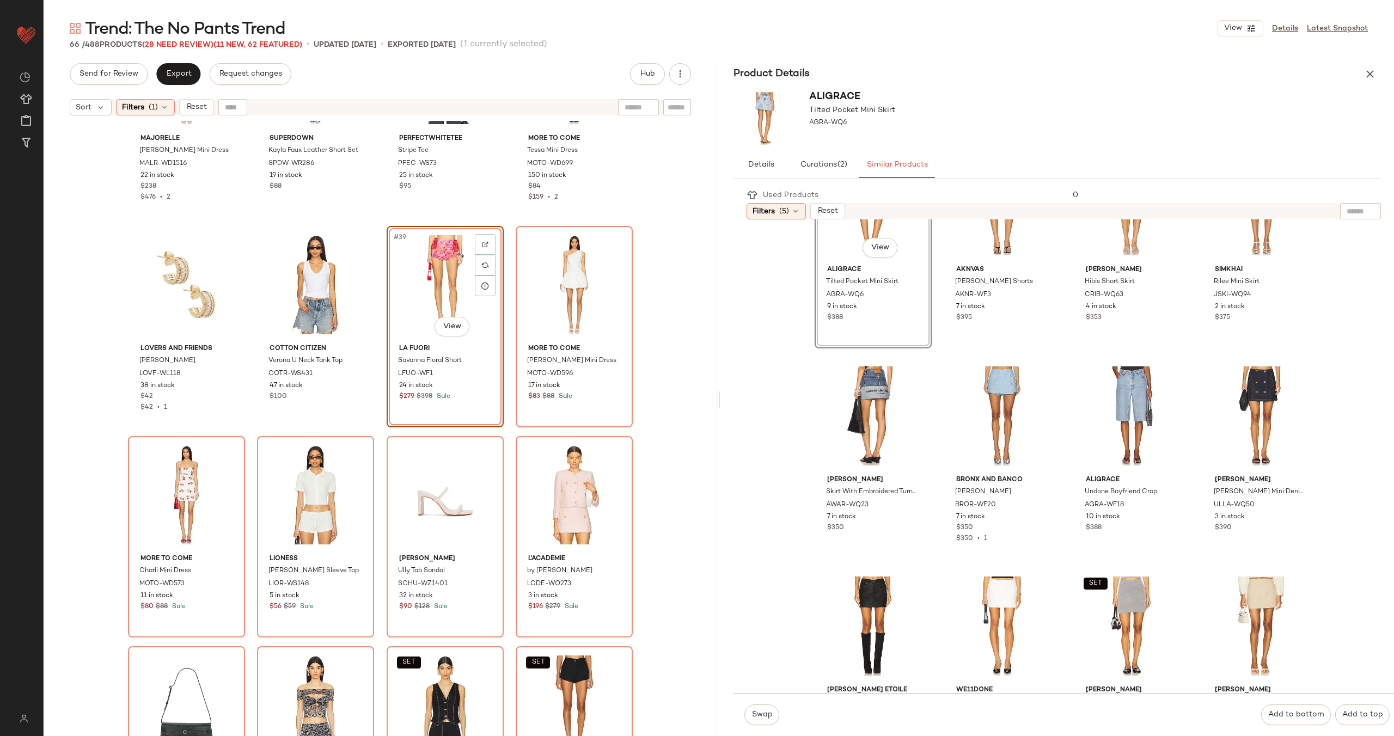
scroll to position [172, 0]
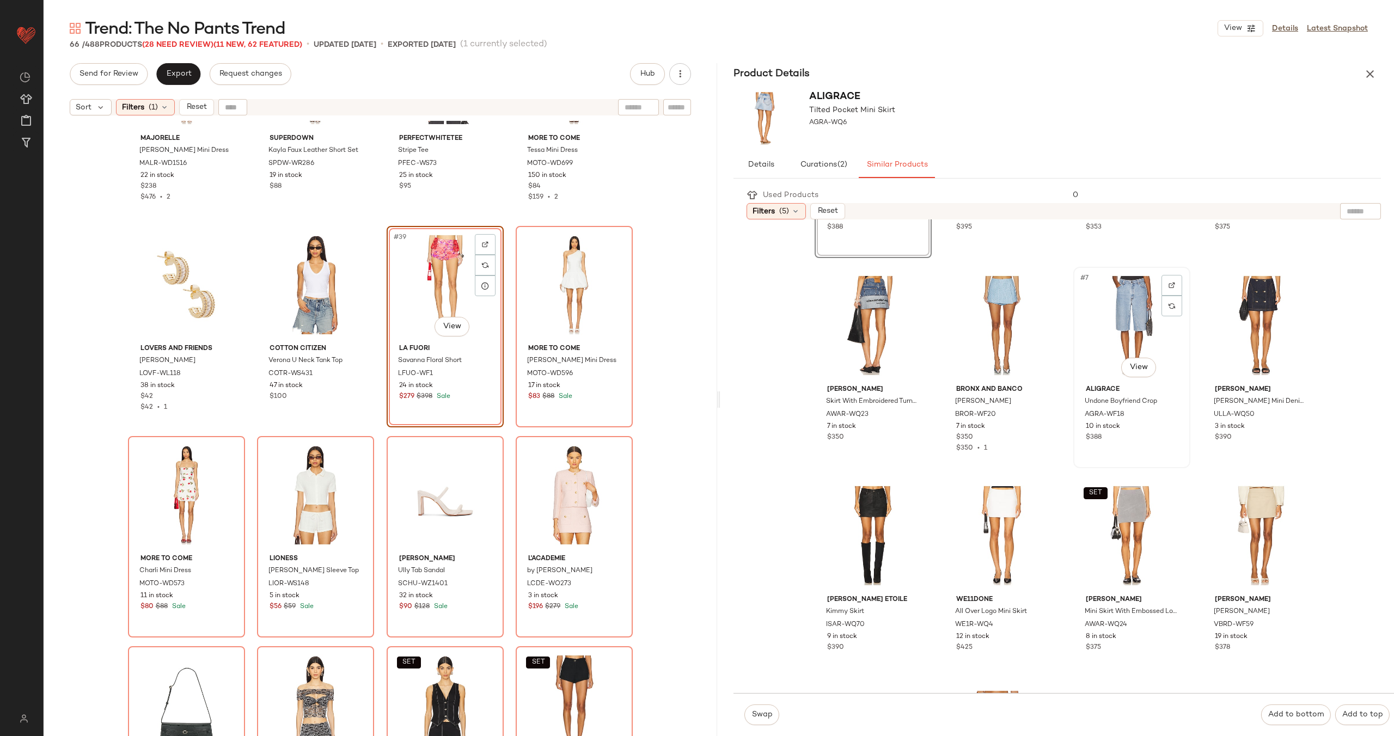
click at [1116, 325] on div "#7 View" at bounding box center [1131, 326] width 109 height 110
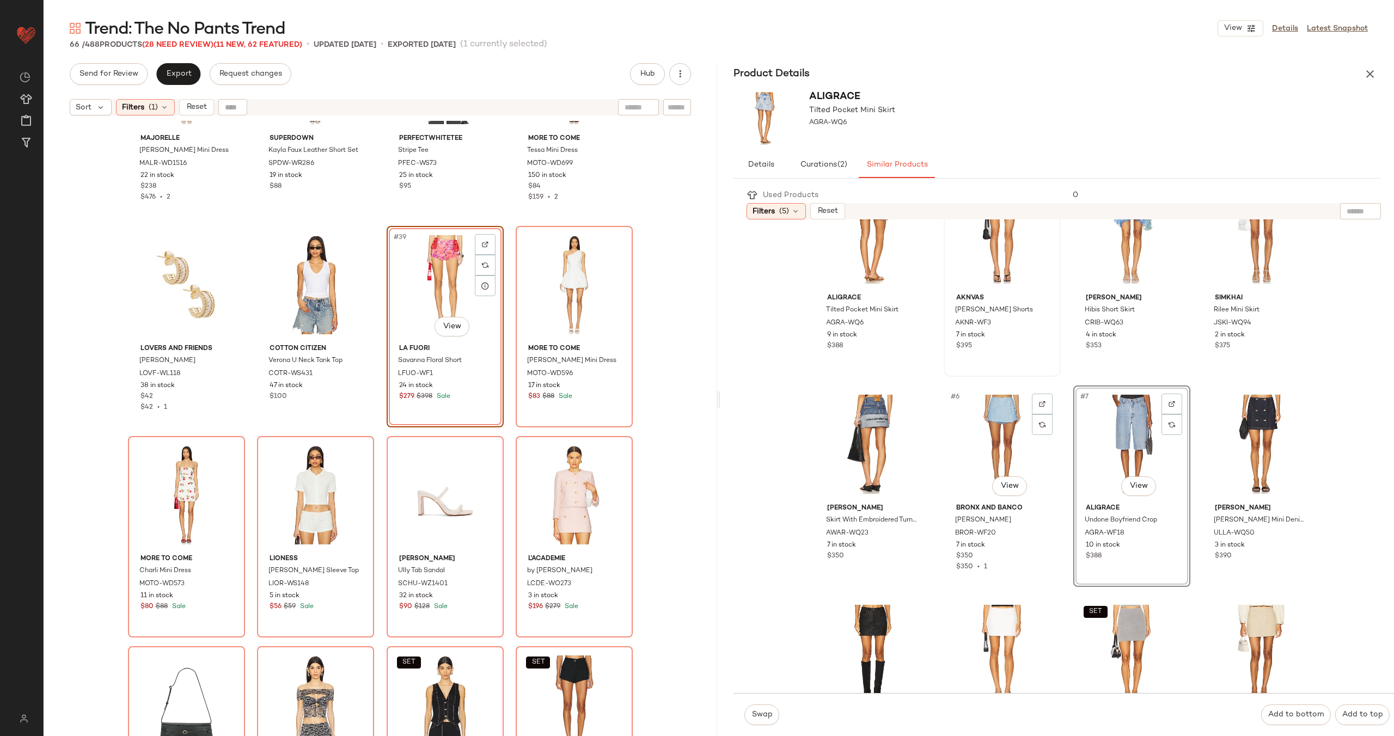
scroll to position [27, 0]
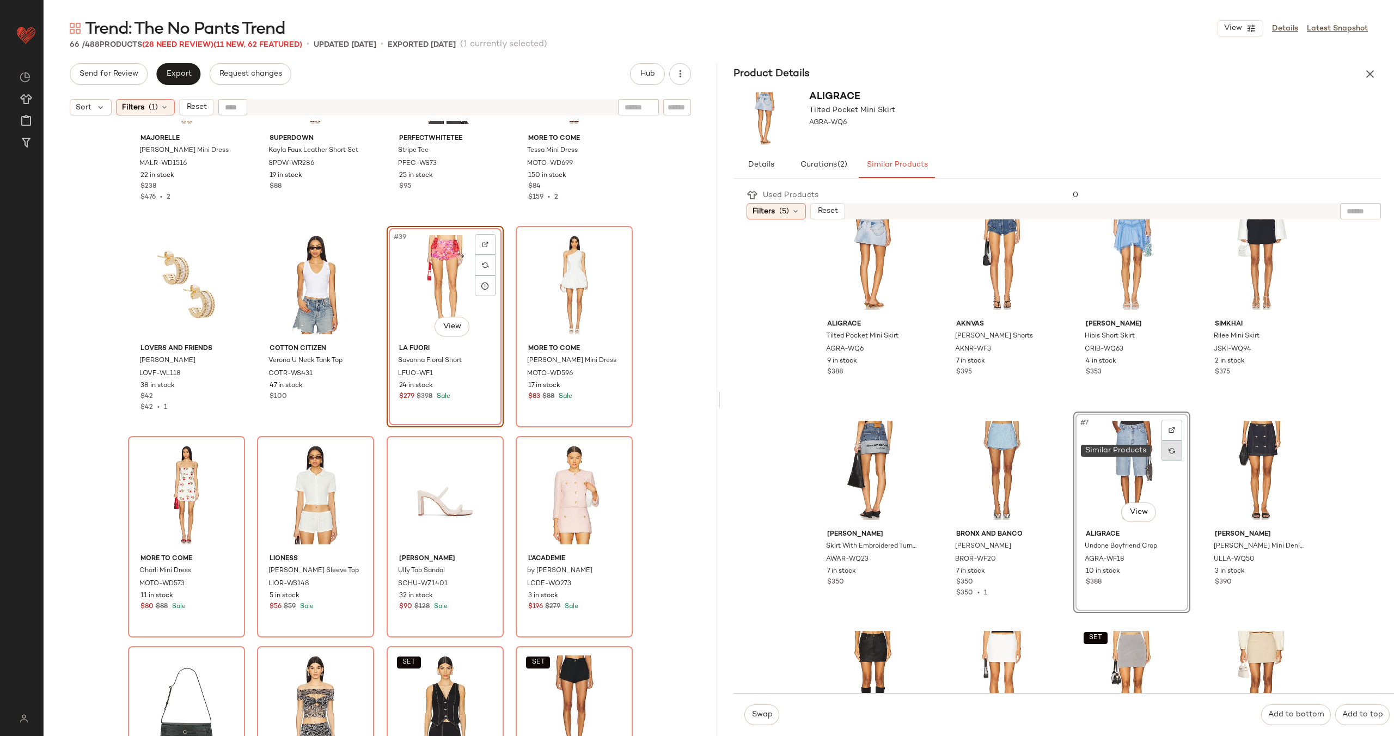
click at [1169, 454] on img at bounding box center [1172, 451] width 7 height 7
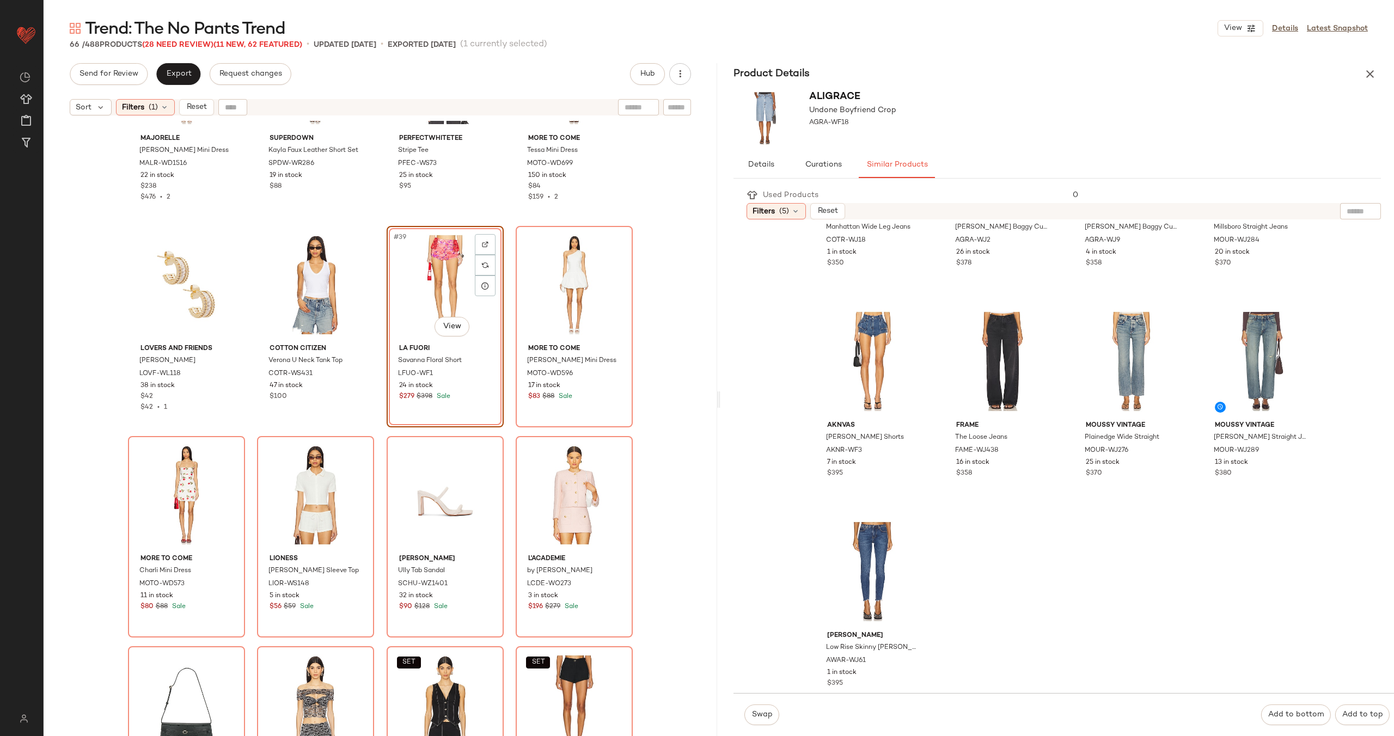
scroll to position [998, 0]
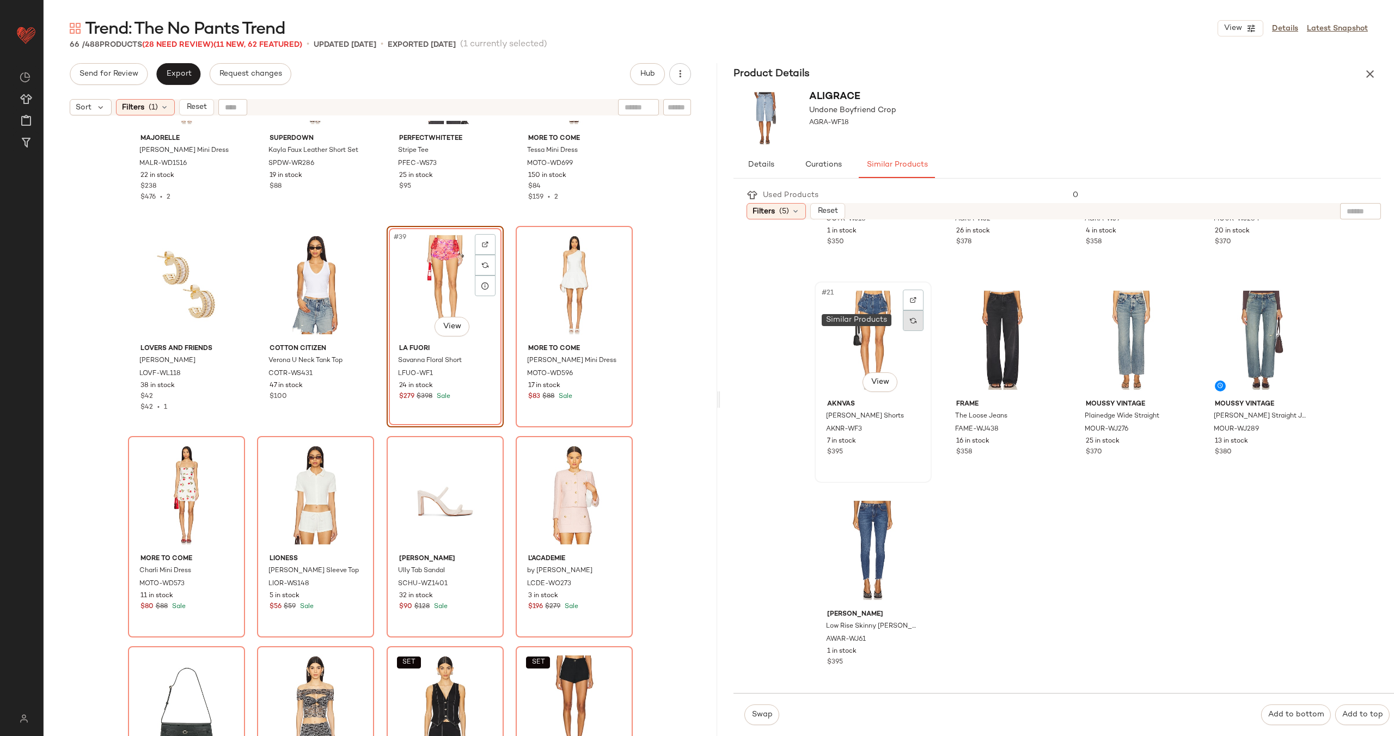
click at [910, 323] on img at bounding box center [913, 320] width 7 height 7
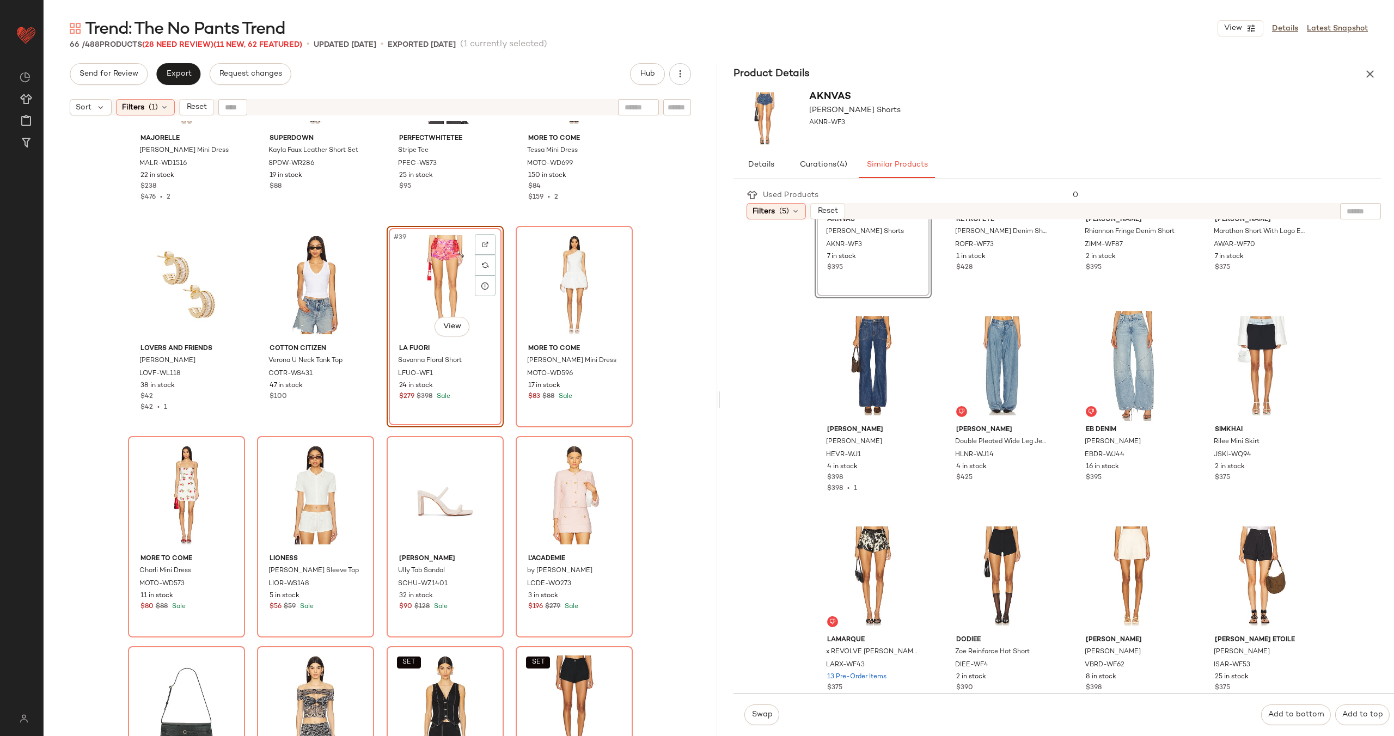
scroll to position [0, 0]
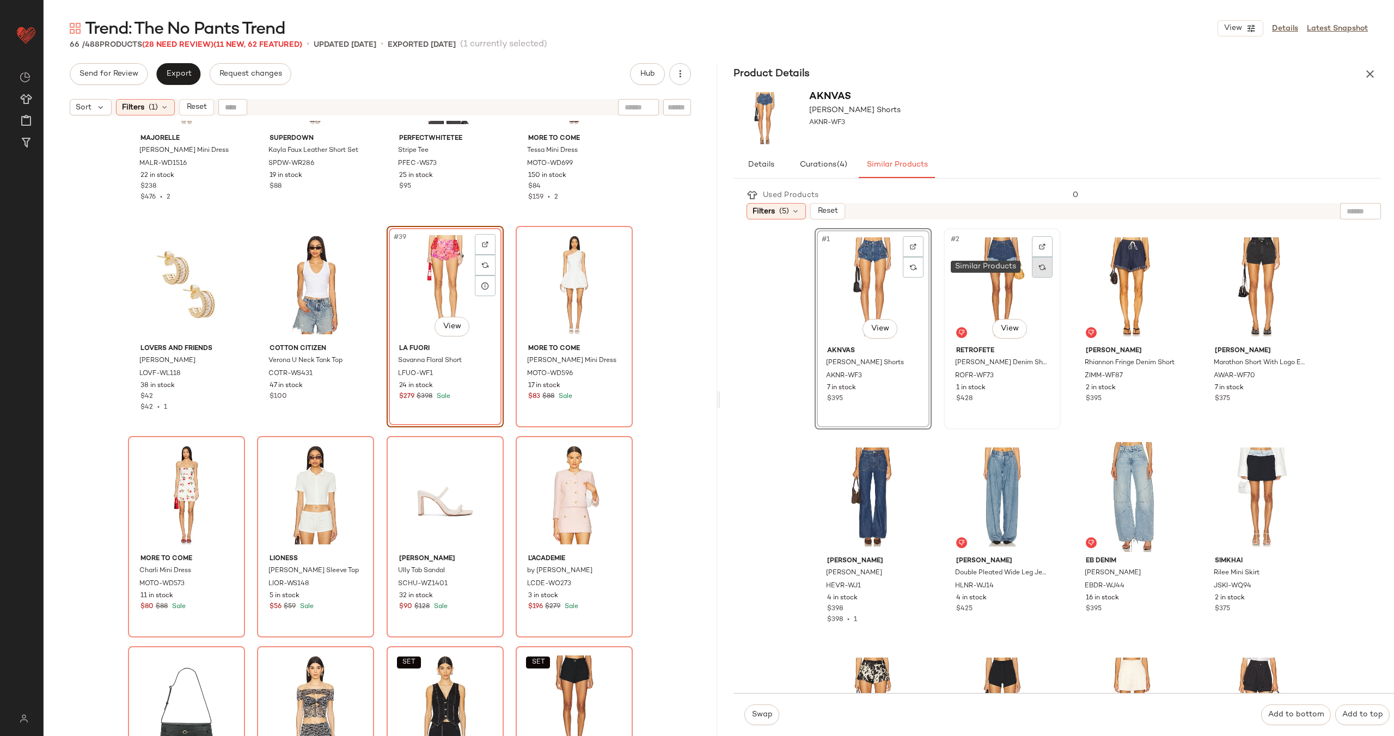
click at [1032, 262] on div at bounding box center [1042, 267] width 21 height 21
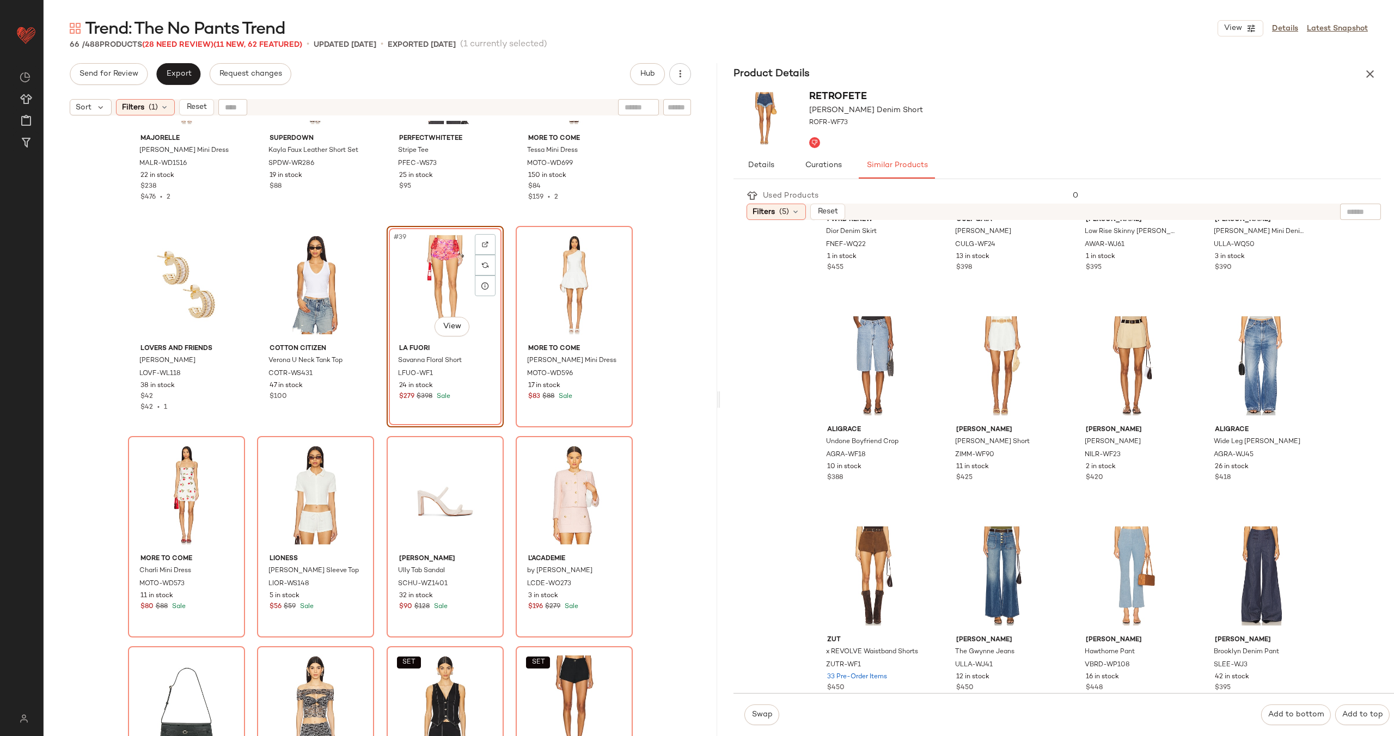
scroll to position [528, 0]
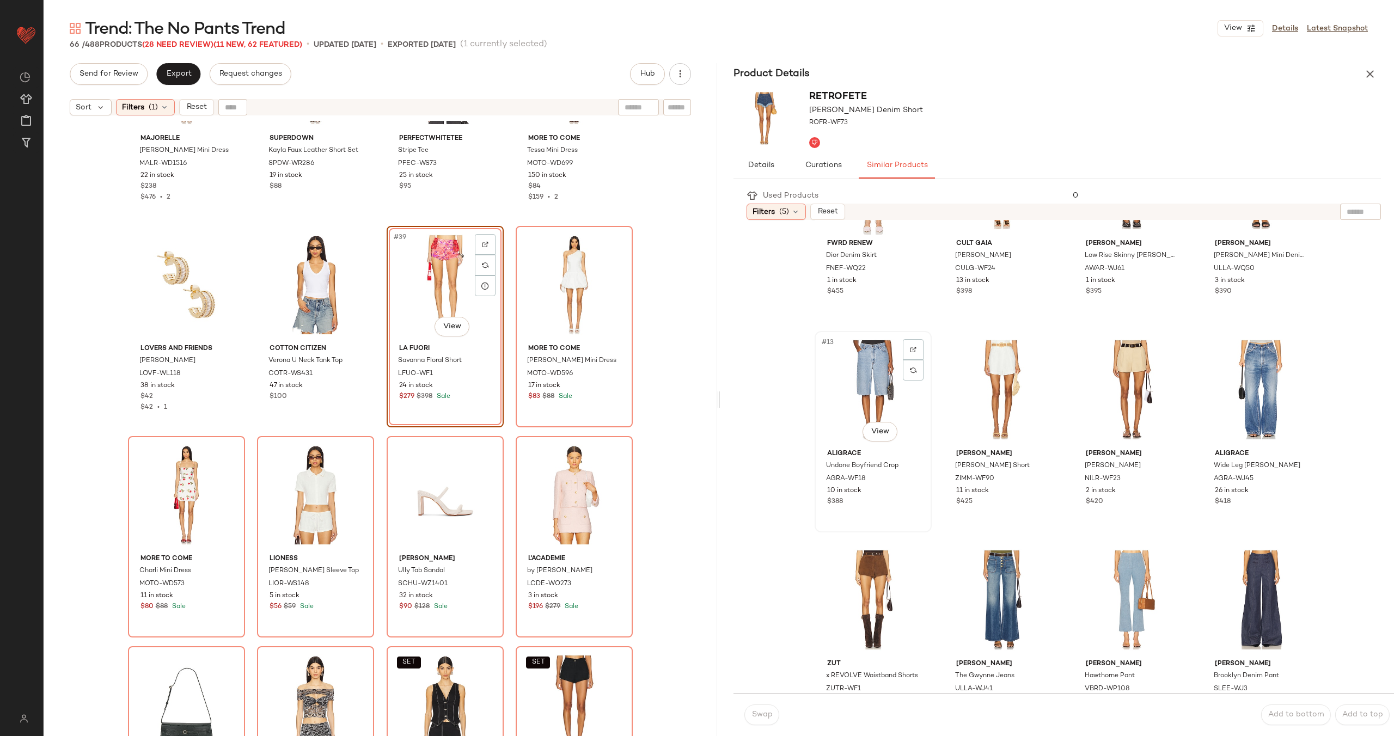
click at [864, 385] on div "#13 View" at bounding box center [873, 390] width 109 height 110
click at [760, 711] on span "Swap" at bounding box center [761, 715] width 21 height 9
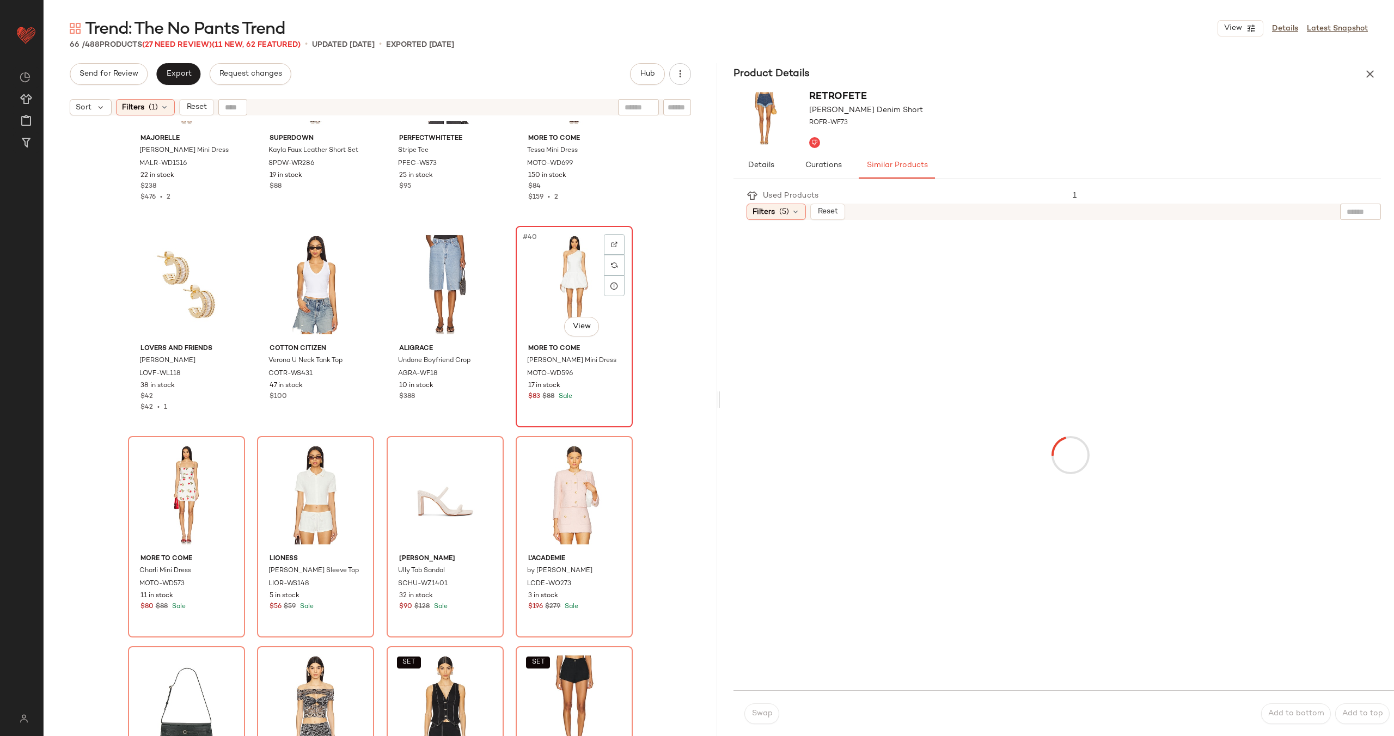
click at [557, 306] on div "#40 View" at bounding box center [574, 285] width 109 height 110
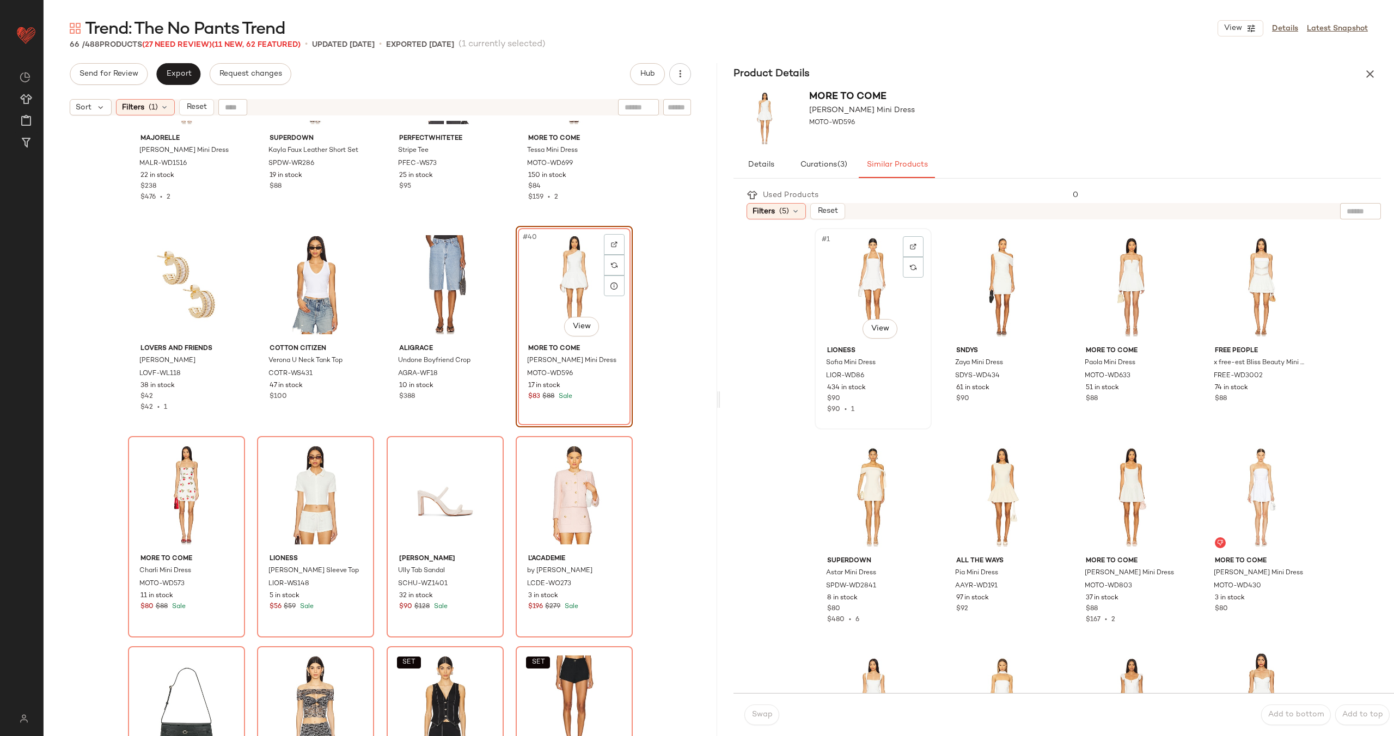
click at [850, 284] on div "#1 View" at bounding box center [873, 287] width 109 height 110
click at [765, 707] on button "Swap" at bounding box center [761, 715] width 35 height 21
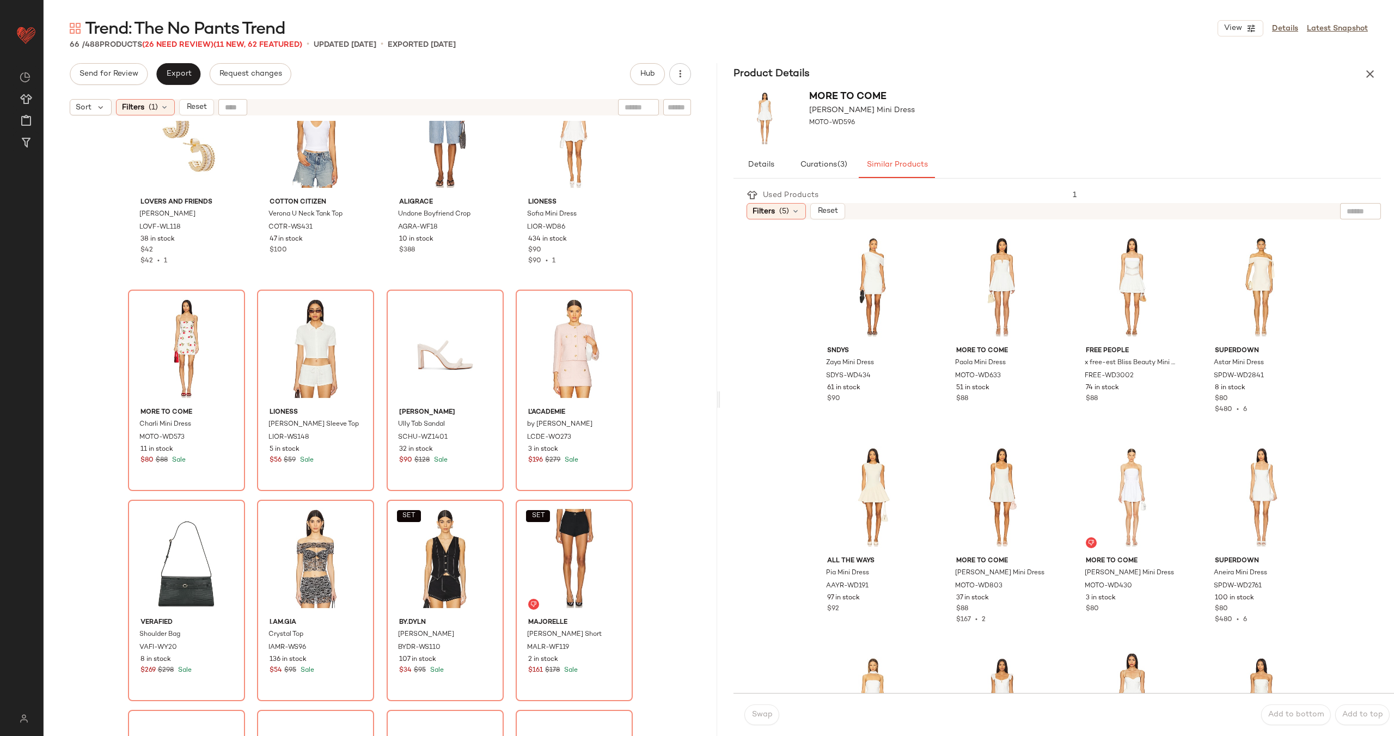
scroll to position [2043, 0]
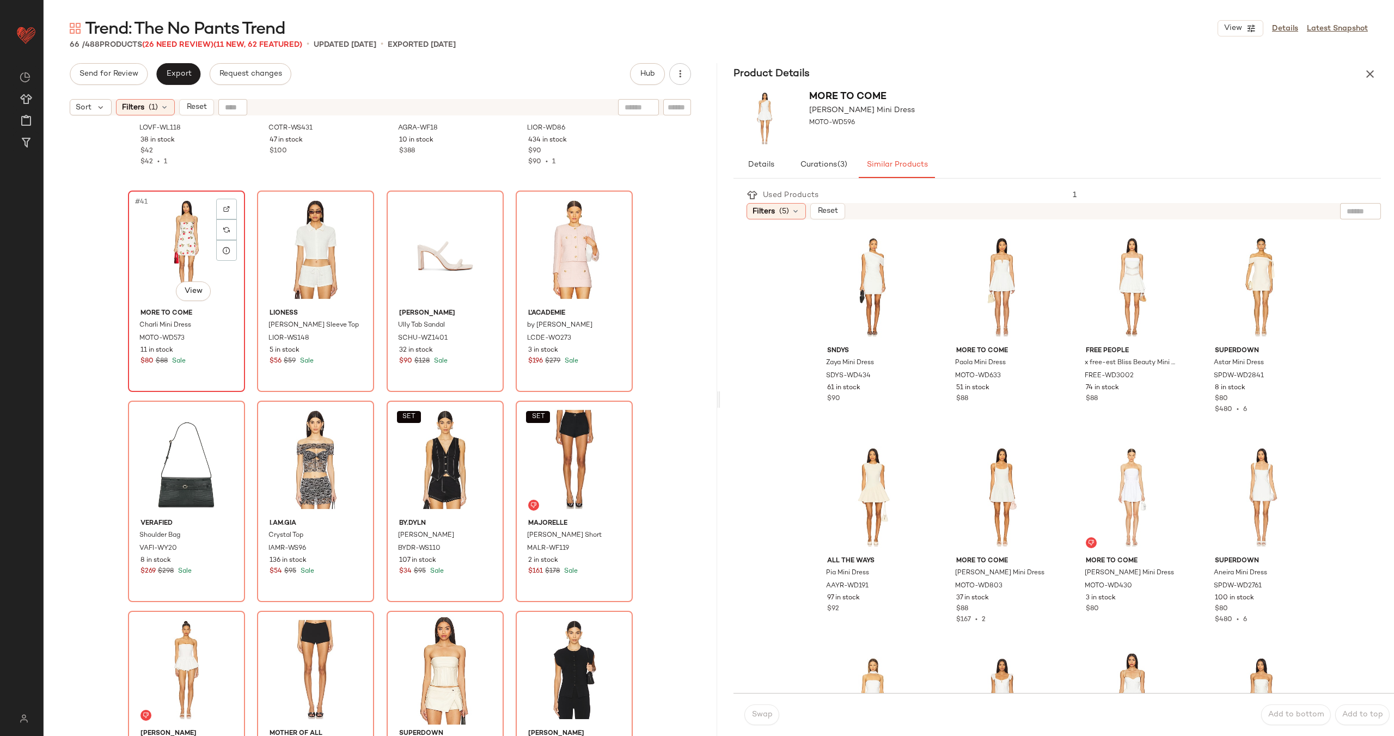
click at [190, 233] on div "#41 View" at bounding box center [186, 249] width 109 height 110
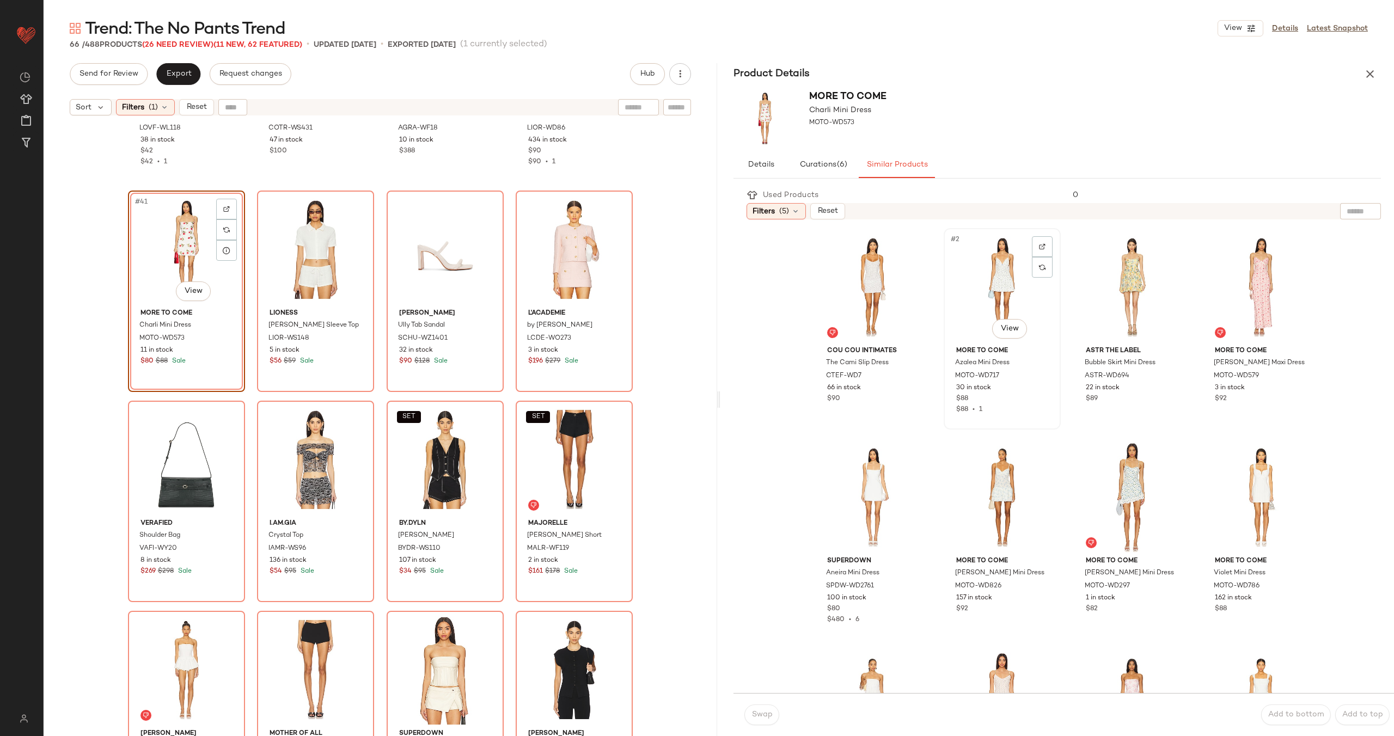
click at [996, 302] on div "#2 View" at bounding box center [1002, 287] width 109 height 110
click at [762, 720] on button "Swap" at bounding box center [761, 715] width 35 height 21
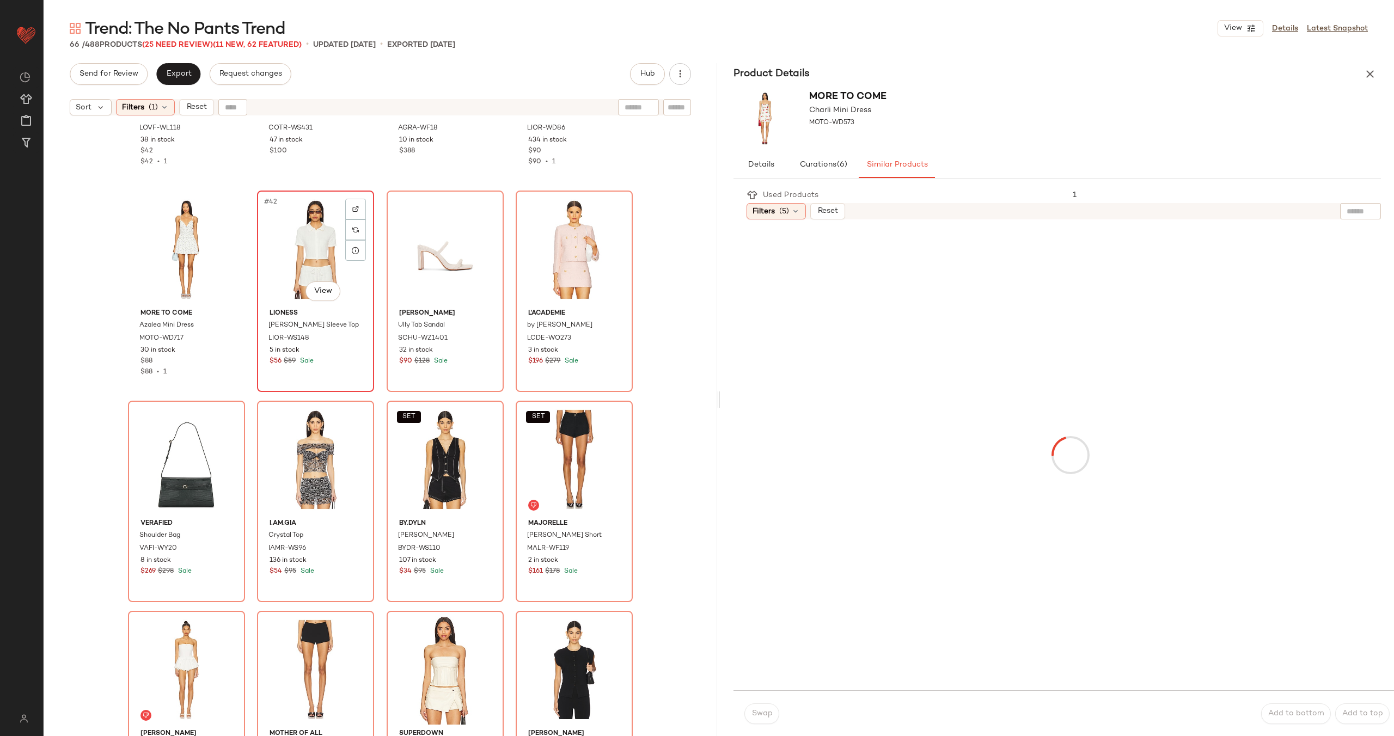
click at [288, 236] on div "#42 View" at bounding box center [315, 249] width 109 height 110
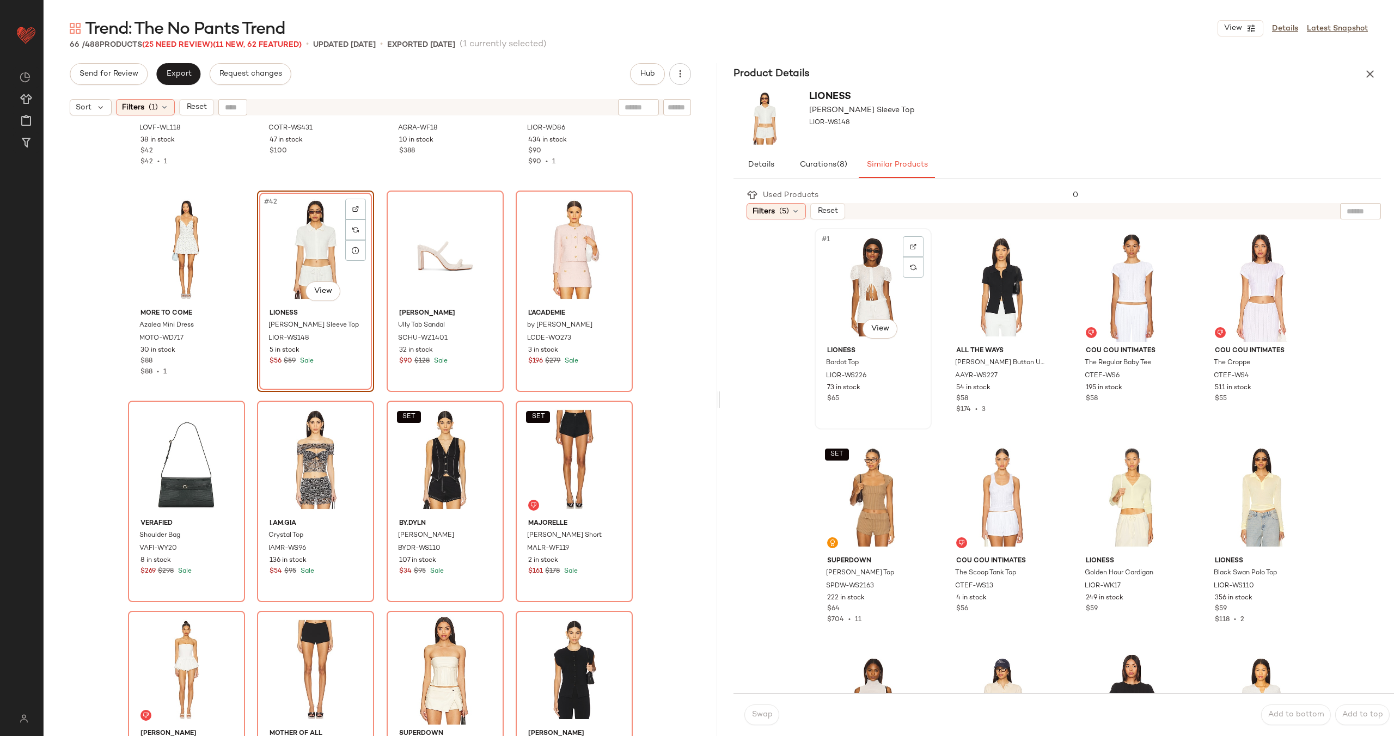
click at [855, 284] on div "#1 View" at bounding box center [873, 287] width 109 height 110
click at [769, 711] on span "Swap" at bounding box center [761, 715] width 21 height 9
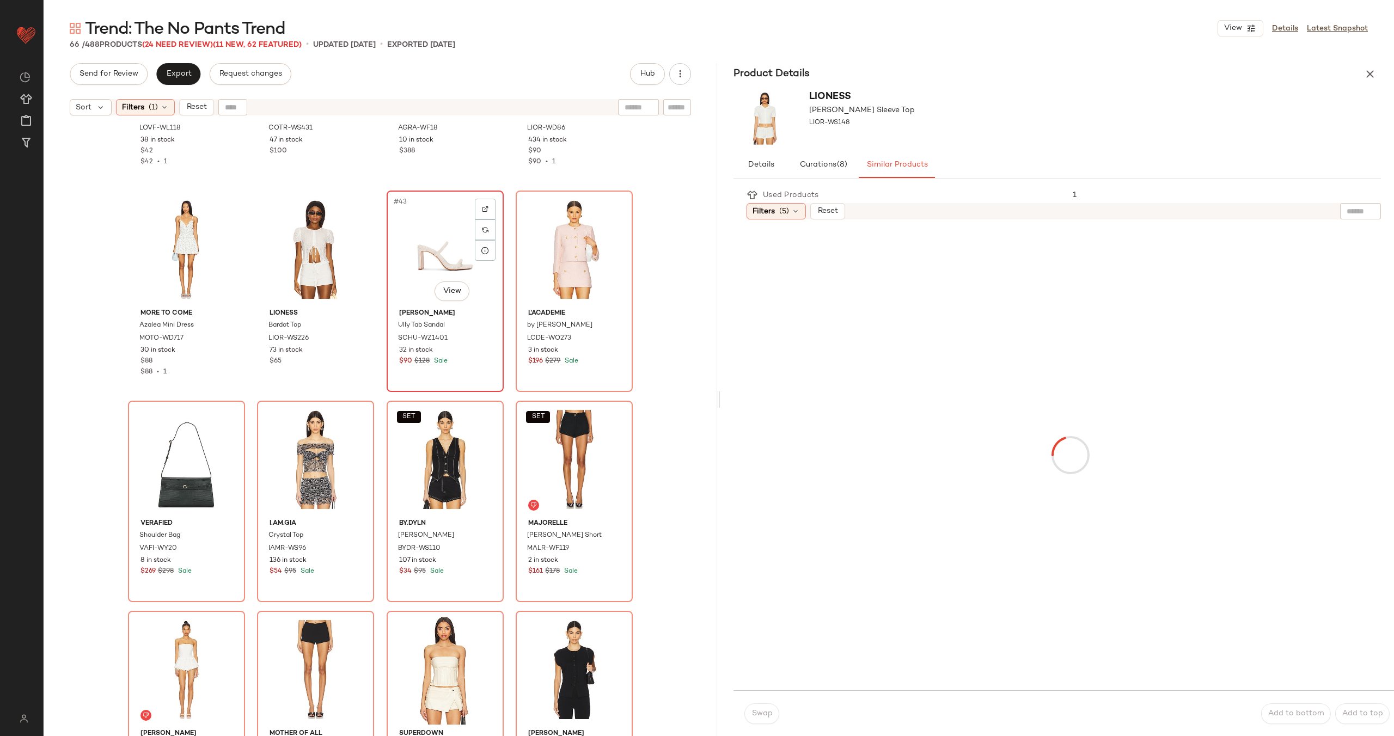
click at [416, 244] on div "#43 View" at bounding box center [444, 249] width 109 height 110
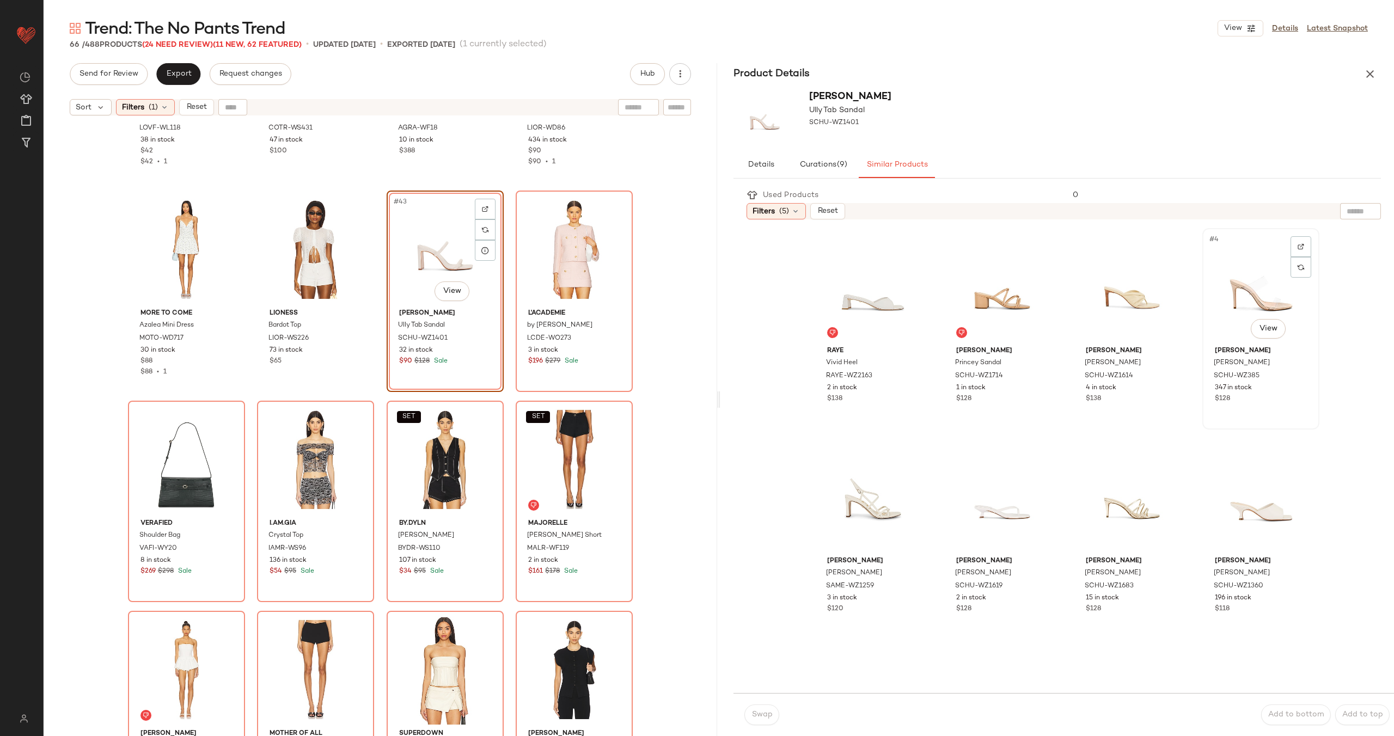
click at [1220, 295] on div "#4 View" at bounding box center [1260, 287] width 109 height 110
click at [764, 714] on span "Swap" at bounding box center [761, 715] width 21 height 9
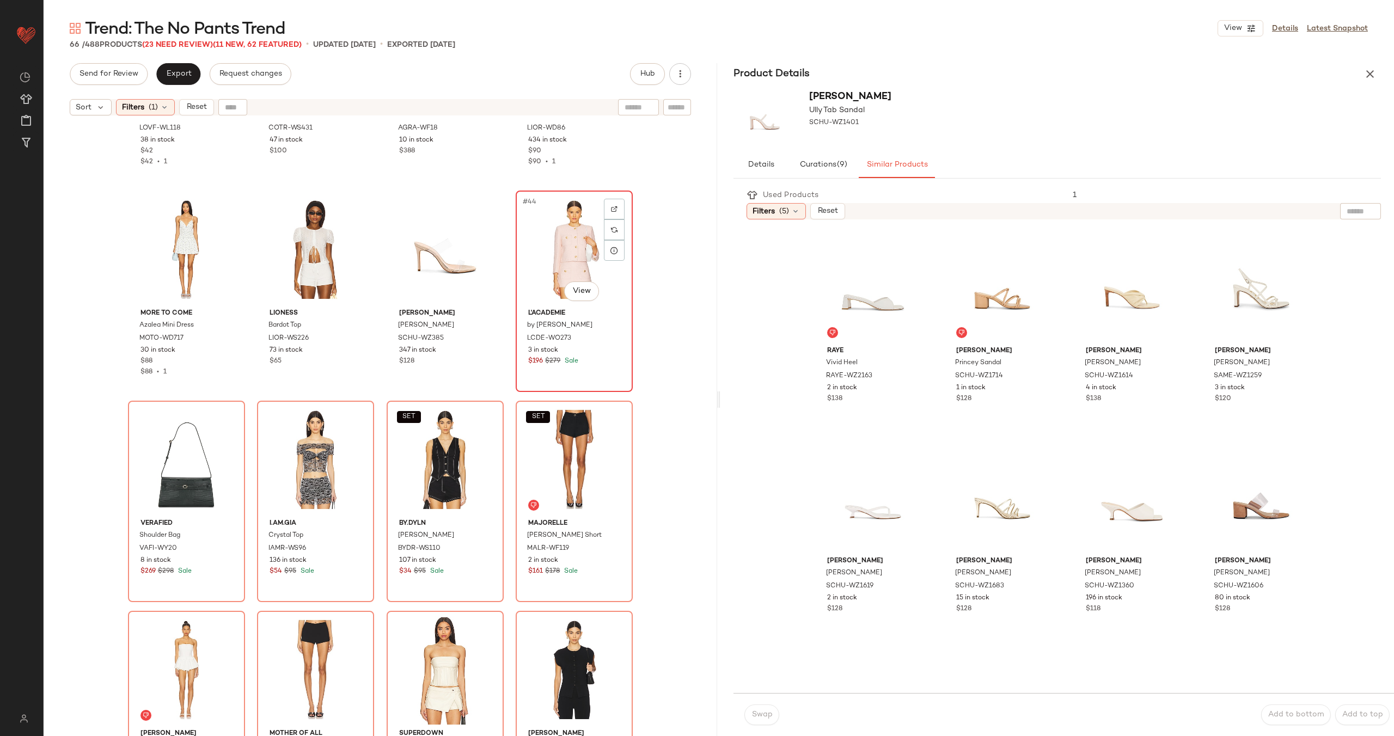
click at [577, 257] on div "#44 View" at bounding box center [574, 249] width 109 height 110
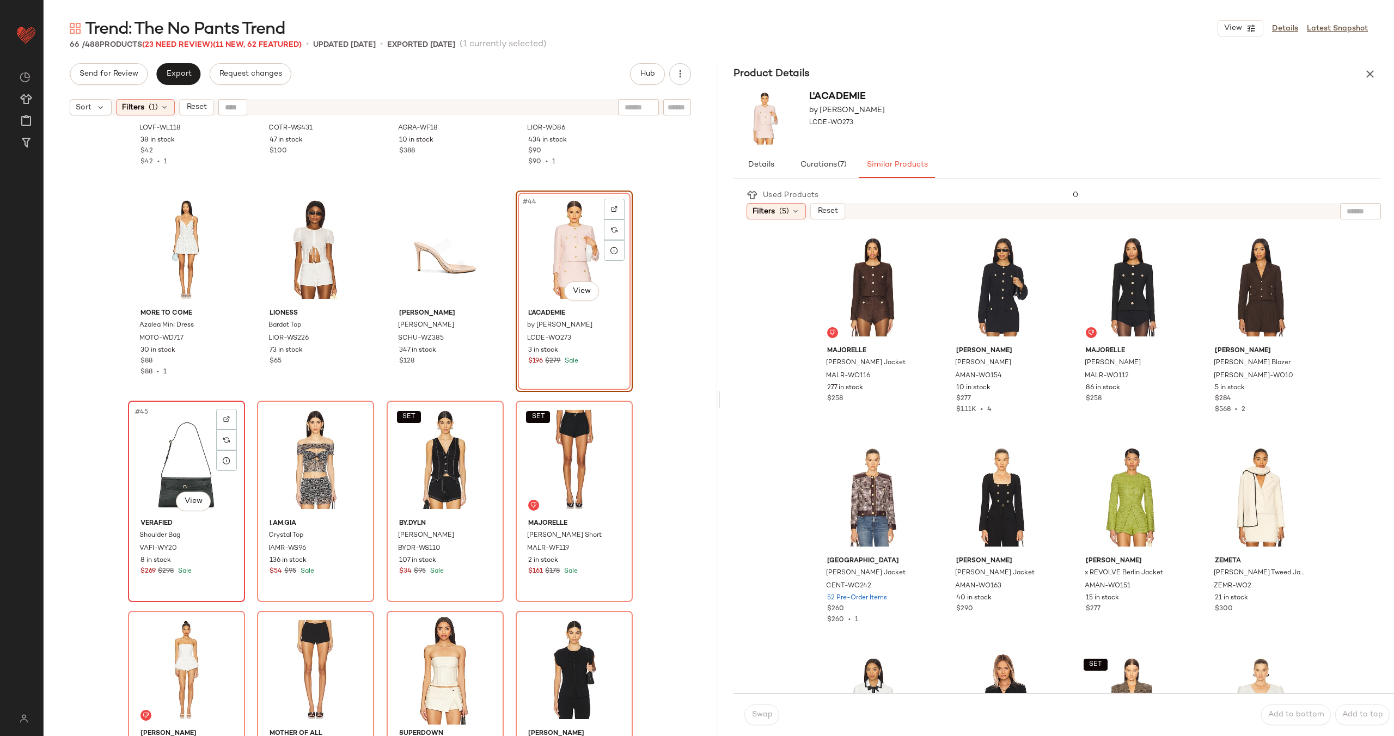
click at [191, 462] on div "#45 View" at bounding box center [186, 460] width 109 height 110
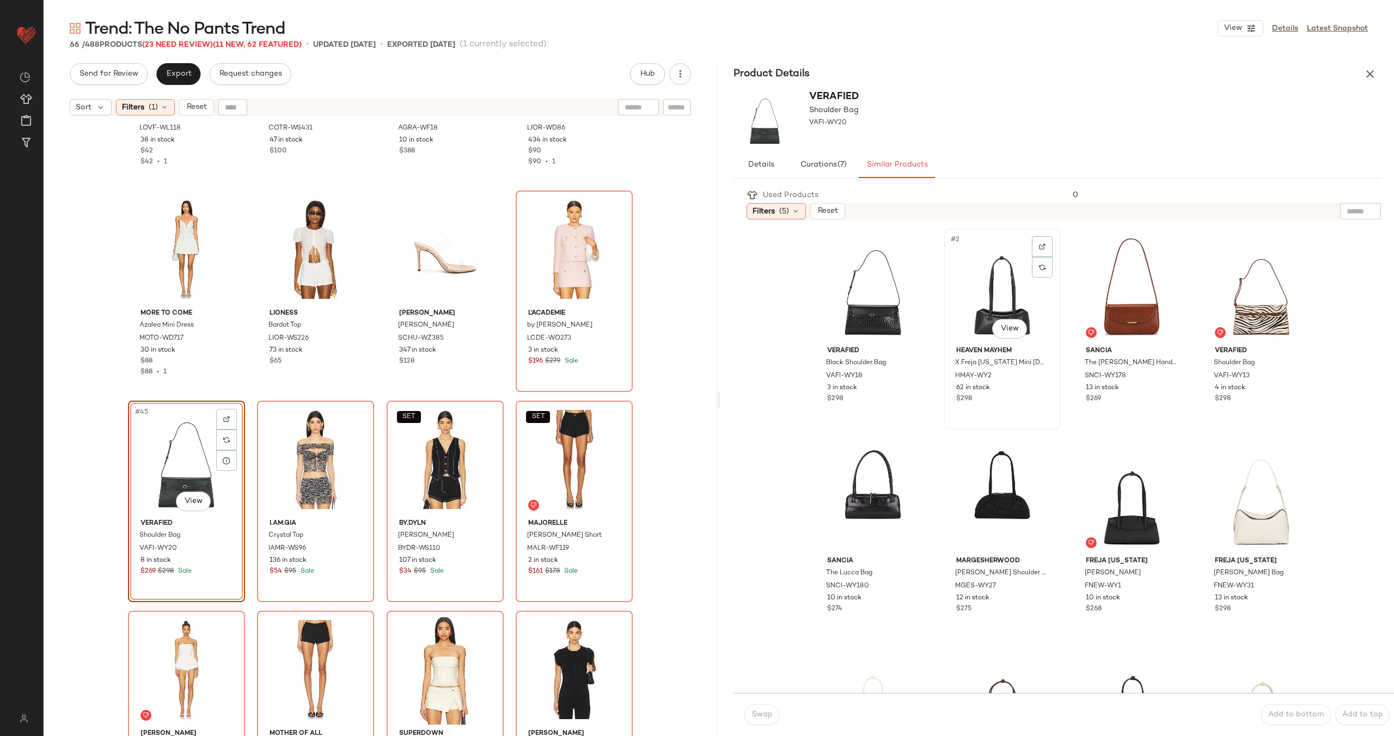
click at [992, 306] on div "#2 View" at bounding box center [1002, 287] width 109 height 110
click at [756, 716] on span "Swap" at bounding box center [761, 715] width 21 height 9
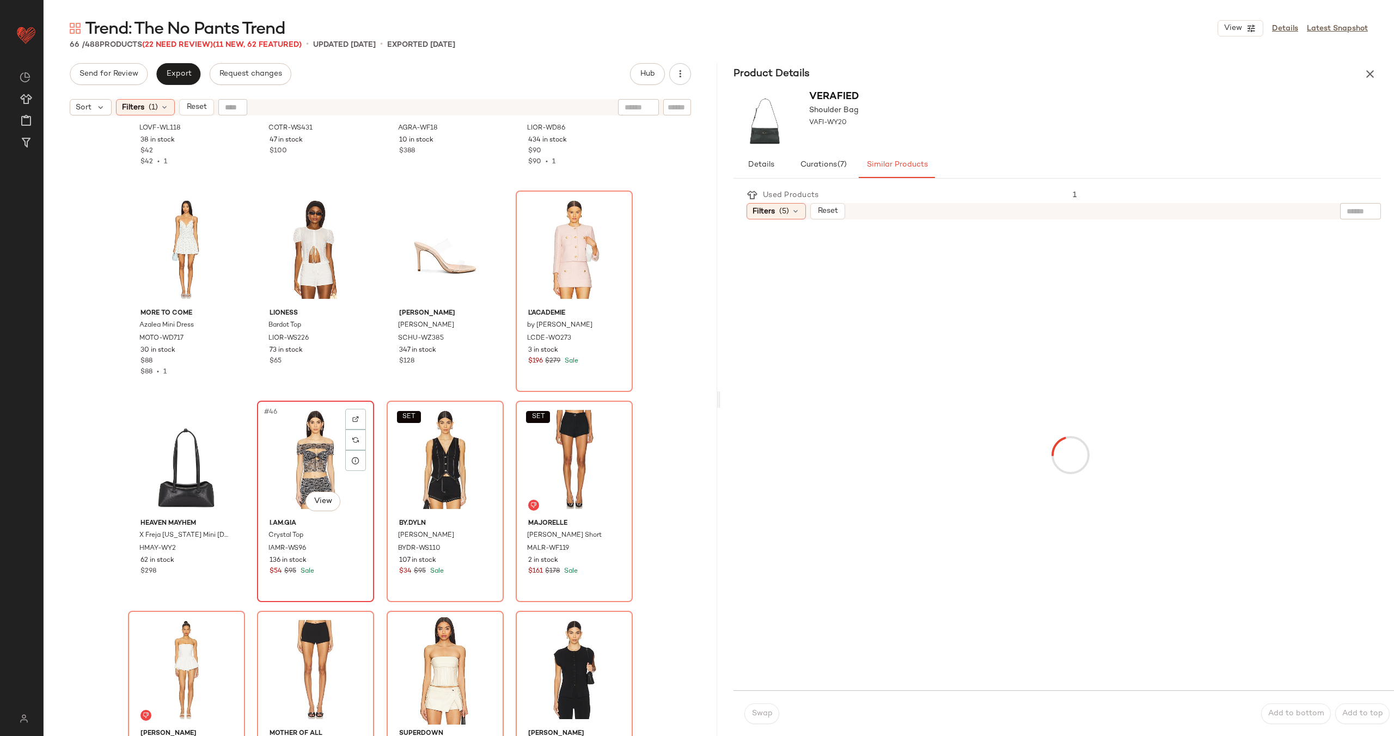
click at [321, 476] on div "#46 View" at bounding box center [315, 460] width 109 height 110
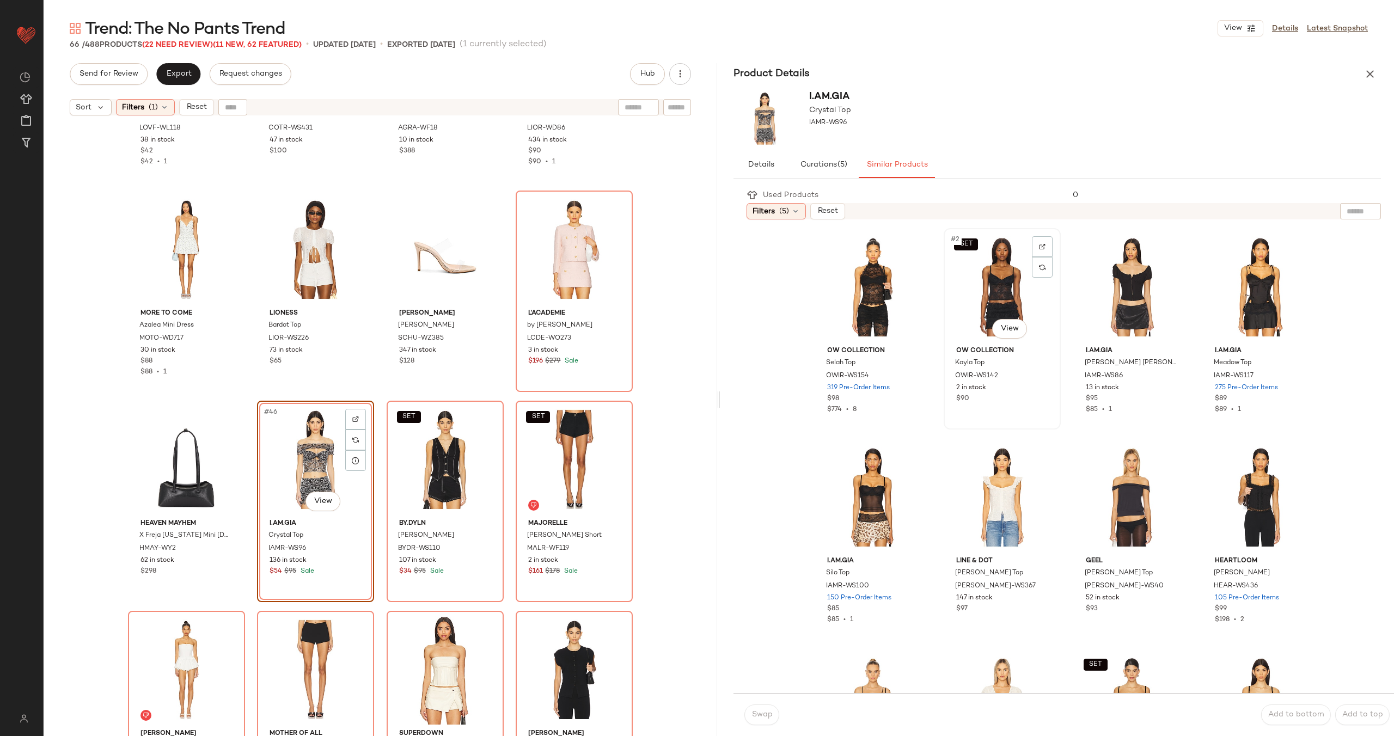
click at [981, 290] on div "SET #2 View" at bounding box center [1002, 287] width 109 height 110
click at [1103, 289] on div "#3 View" at bounding box center [1131, 287] width 109 height 110
click at [1113, 492] on div "#7 View" at bounding box center [1131, 497] width 109 height 110
click at [764, 717] on span "Swap" at bounding box center [761, 715] width 21 height 9
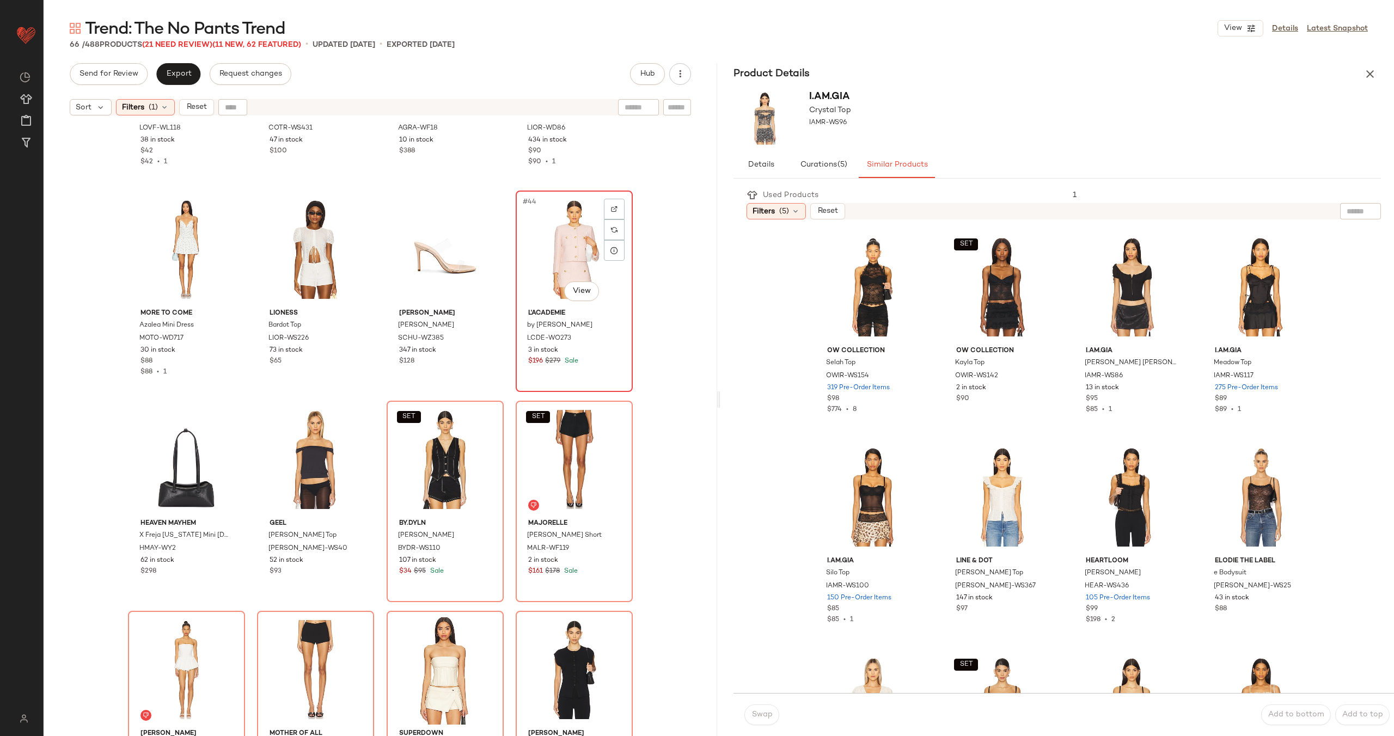
click at [582, 269] on div "#44 View" at bounding box center [574, 249] width 109 height 110
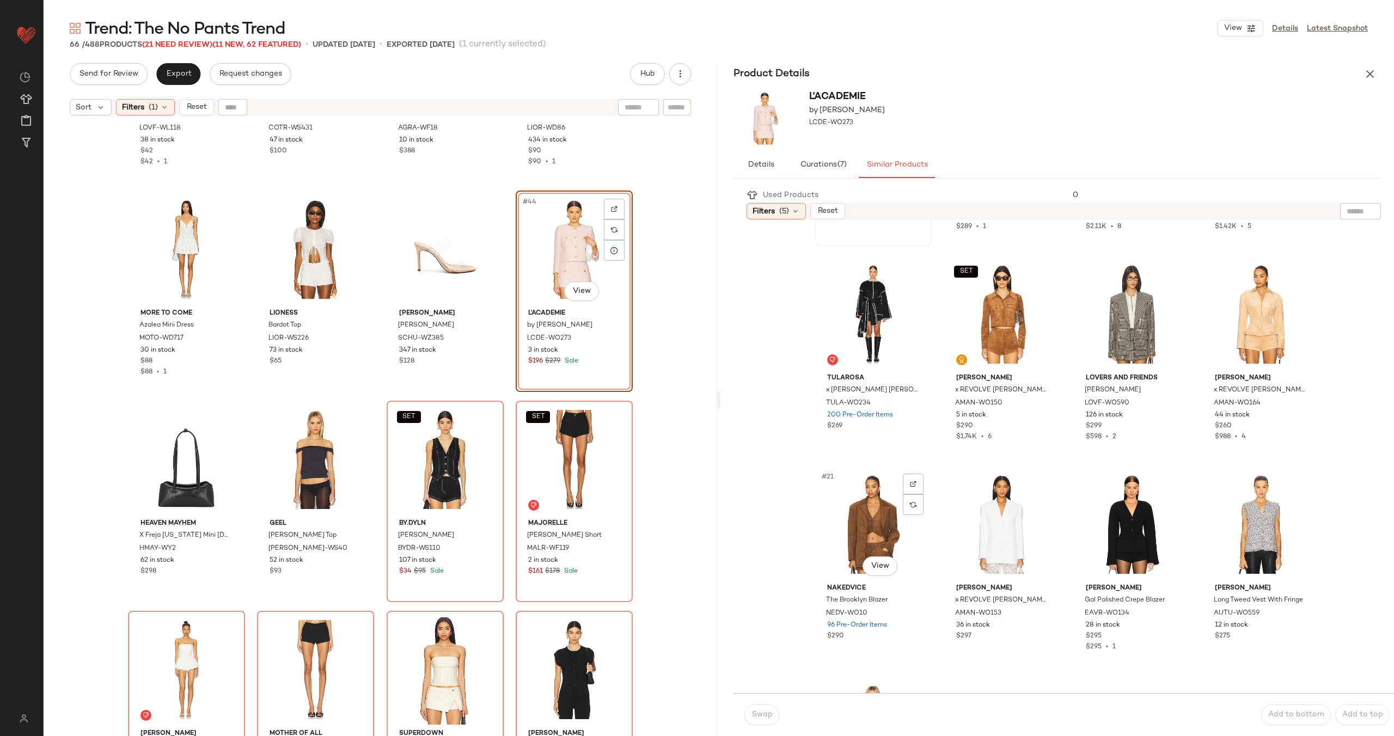
scroll to position [864, 0]
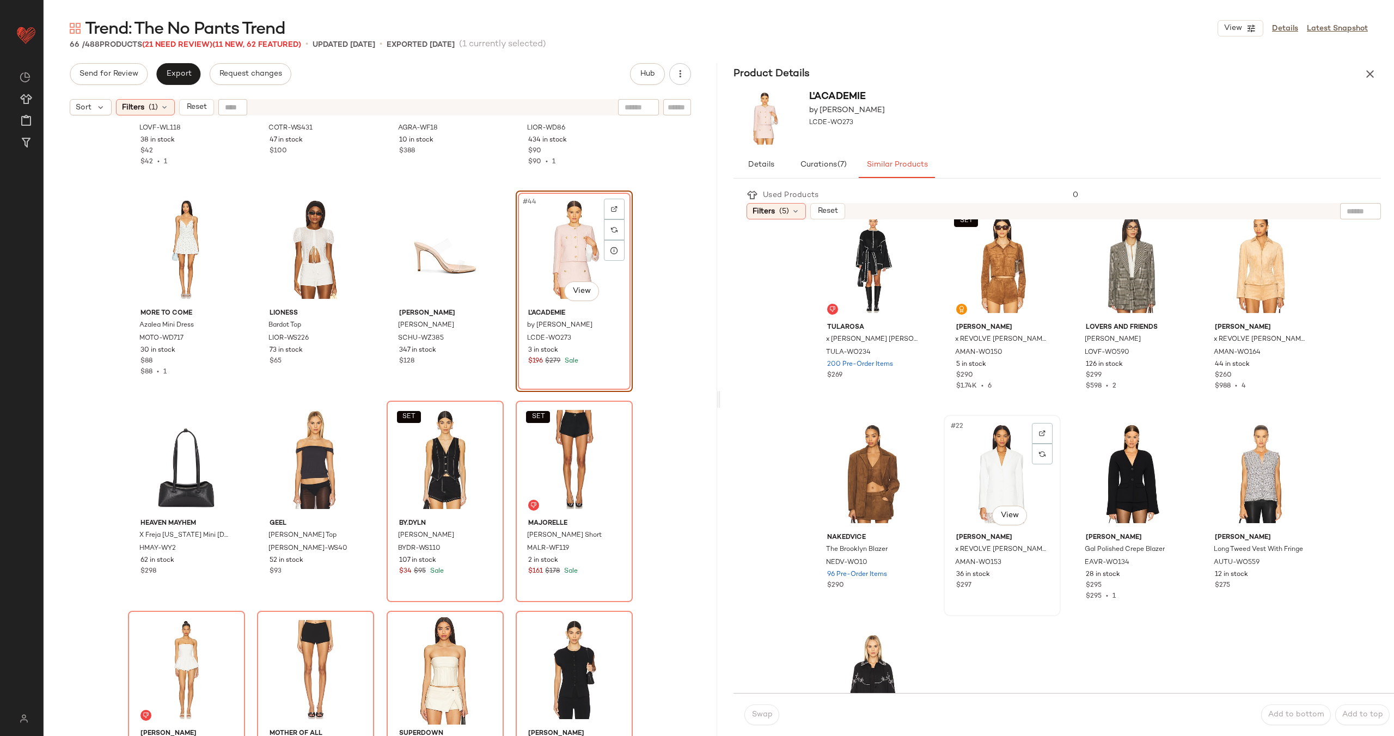
click at [1005, 481] on div "#22 View" at bounding box center [1002, 474] width 109 height 110
click at [770, 713] on span "Swap" at bounding box center [761, 715] width 21 height 9
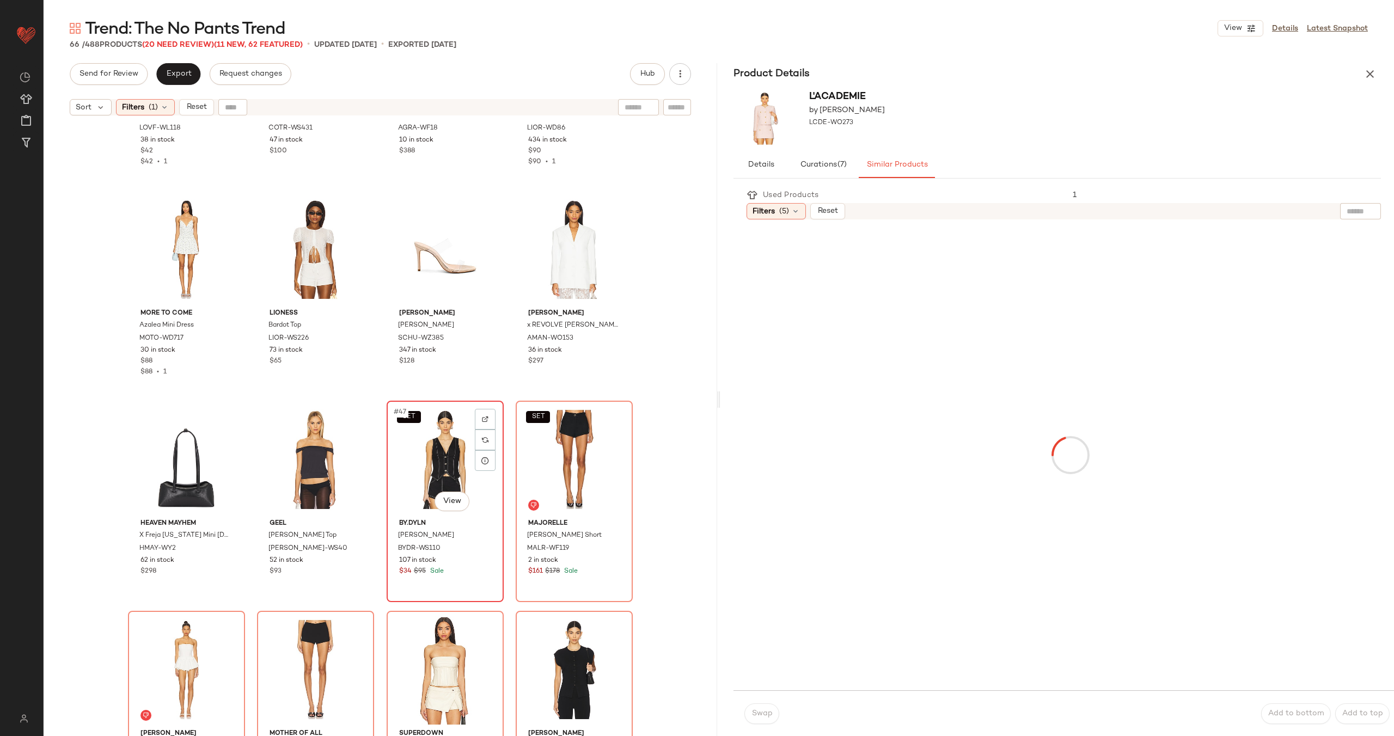
click at [429, 465] on div "SET #47 View" at bounding box center [444, 460] width 109 height 110
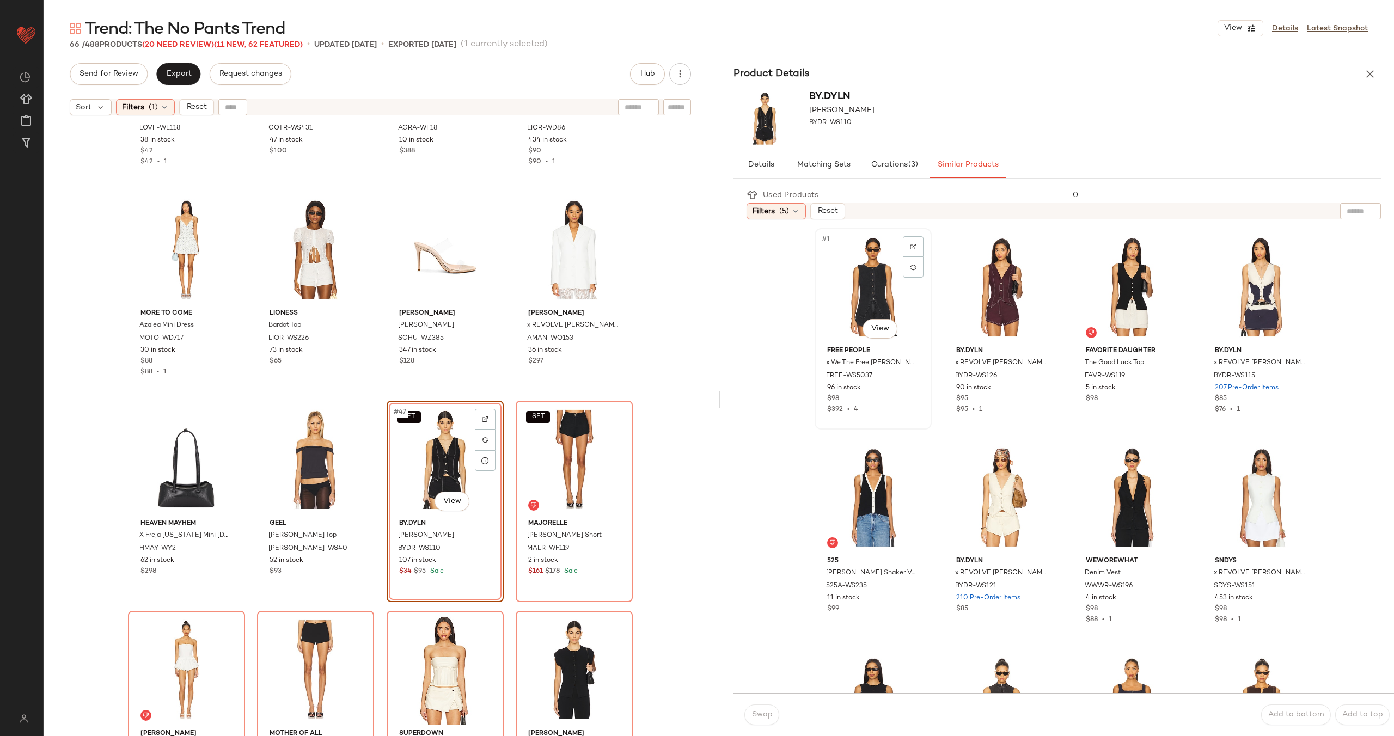
click at [876, 300] on div "#1 View" at bounding box center [873, 287] width 109 height 110
click at [1259, 302] on div "#4 View" at bounding box center [1260, 287] width 109 height 110
click at [758, 718] on span "Swap" at bounding box center [761, 715] width 21 height 9
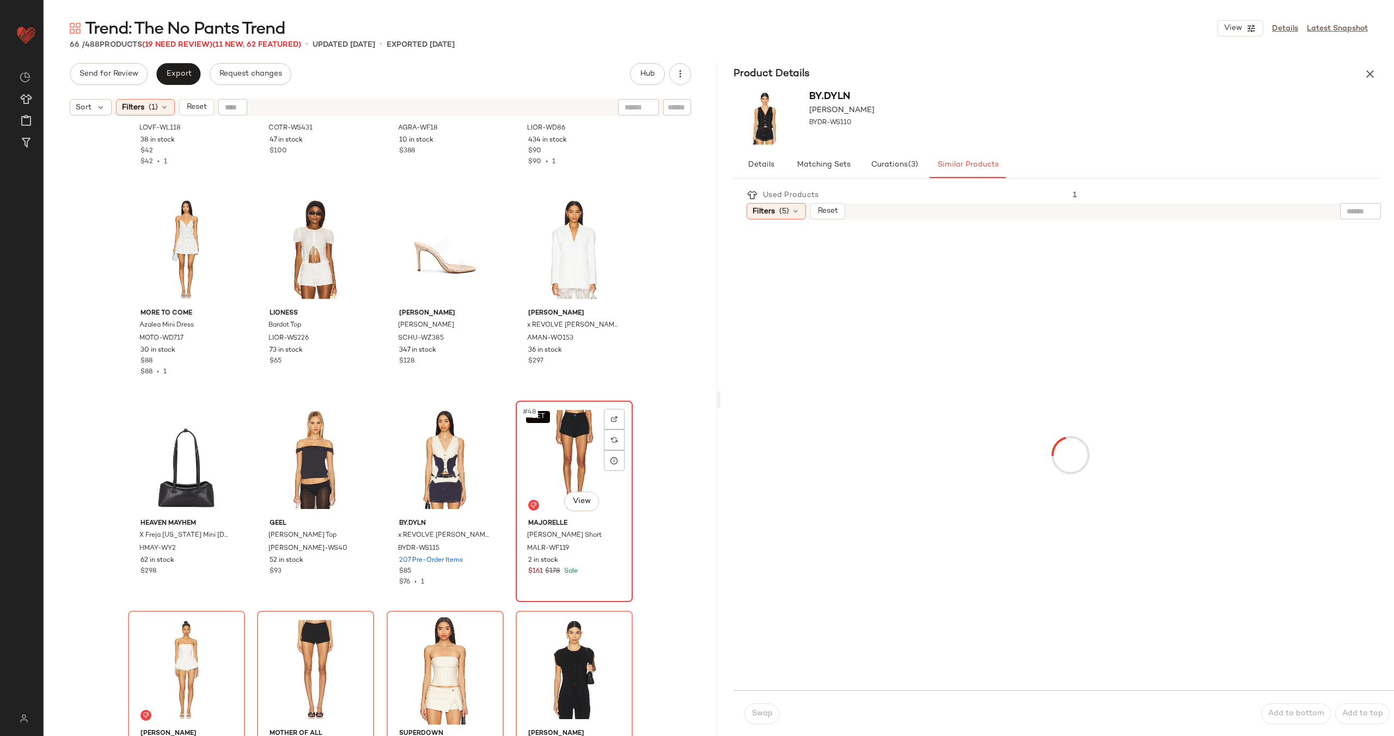
click at [571, 462] on div "SET #48 View" at bounding box center [574, 460] width 109 height 110
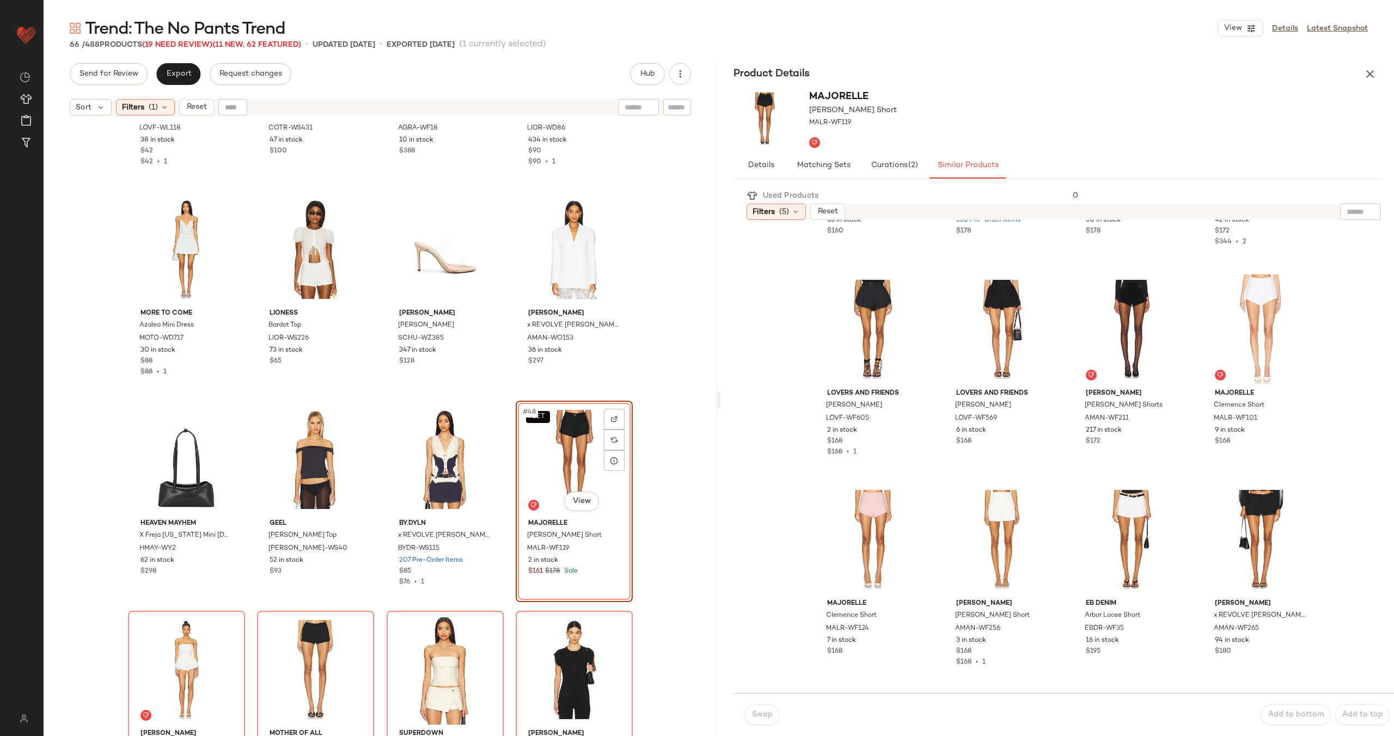
scroll to position [998, 0]
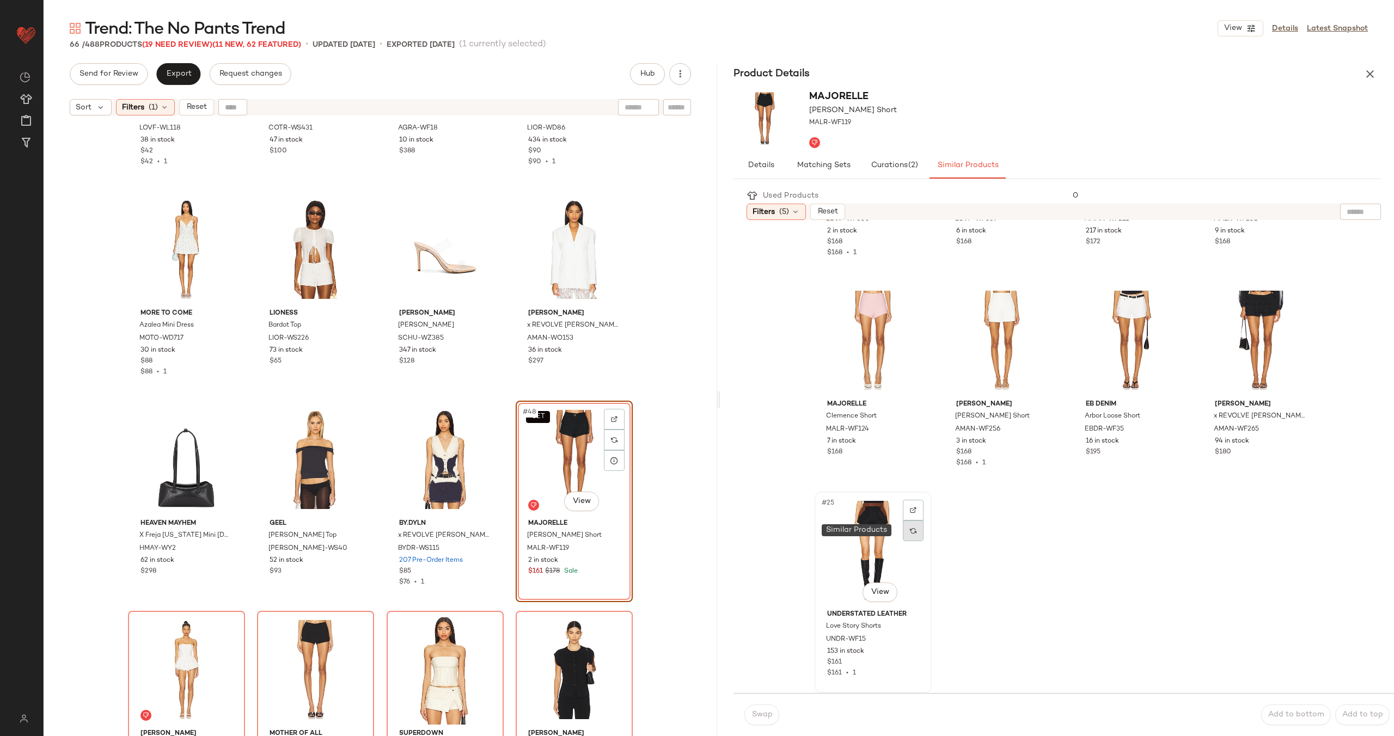
click at [903, 531] on div at bounding box center [913, 531] width 21 height 21
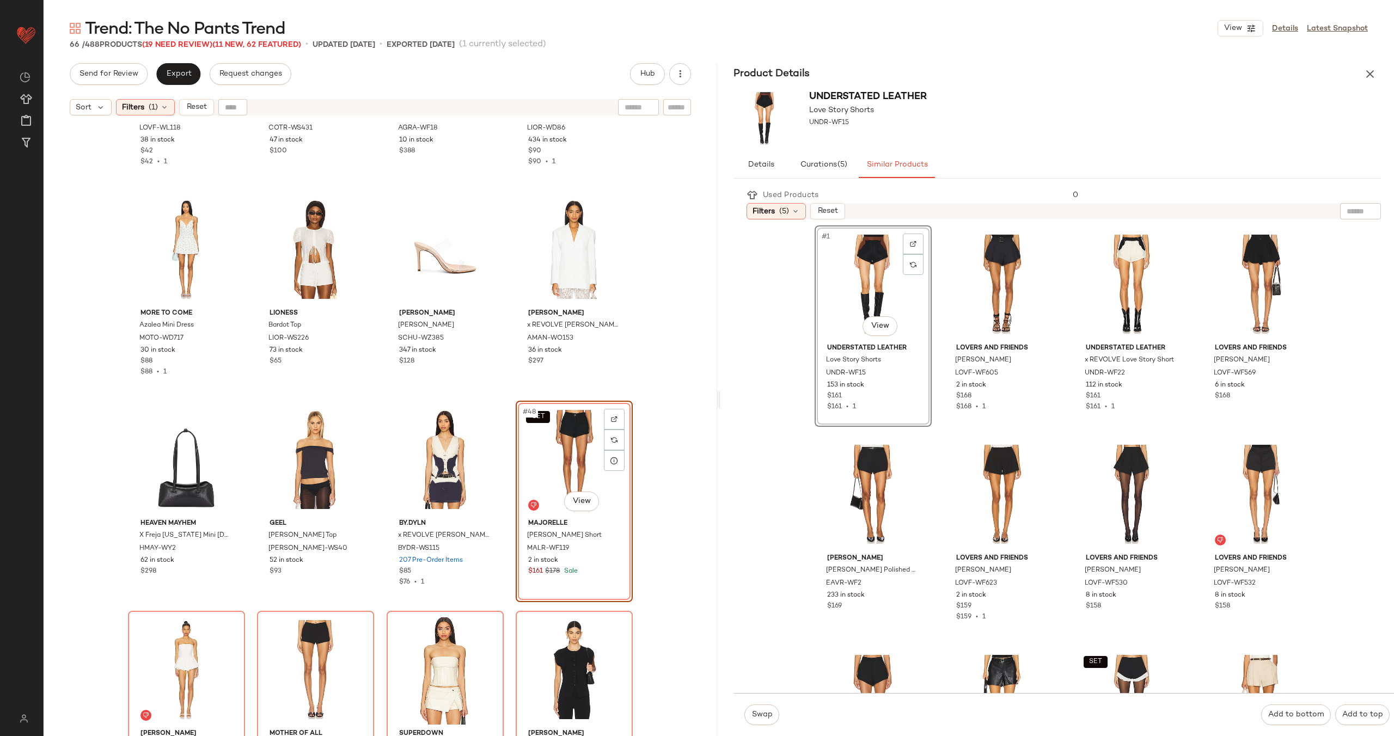
scroll to position [0, 0]
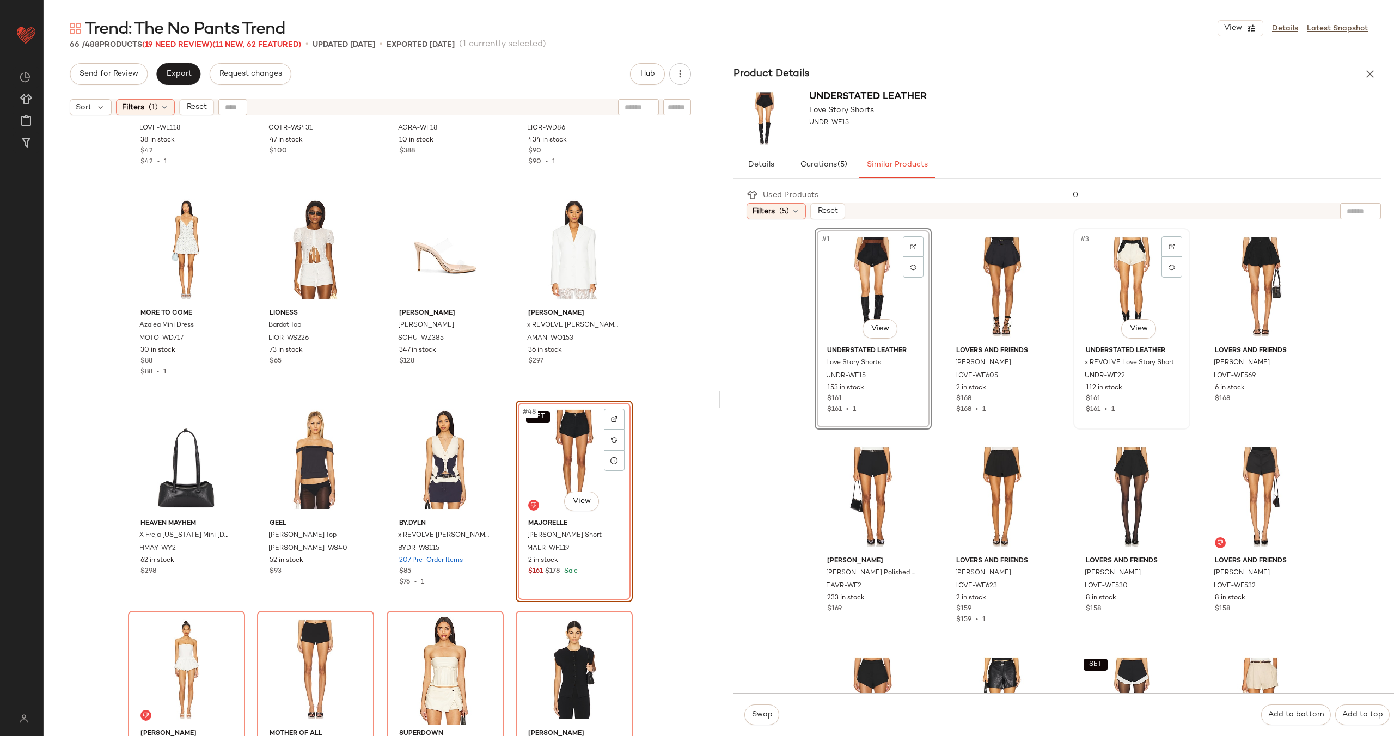
click at [1131, 291] on div "#3 View" at bounding box center [1131, 287] width 109 height 110
click at [767, 709] on button "Swap" at bounding box center [761, 715] width 35 height 21
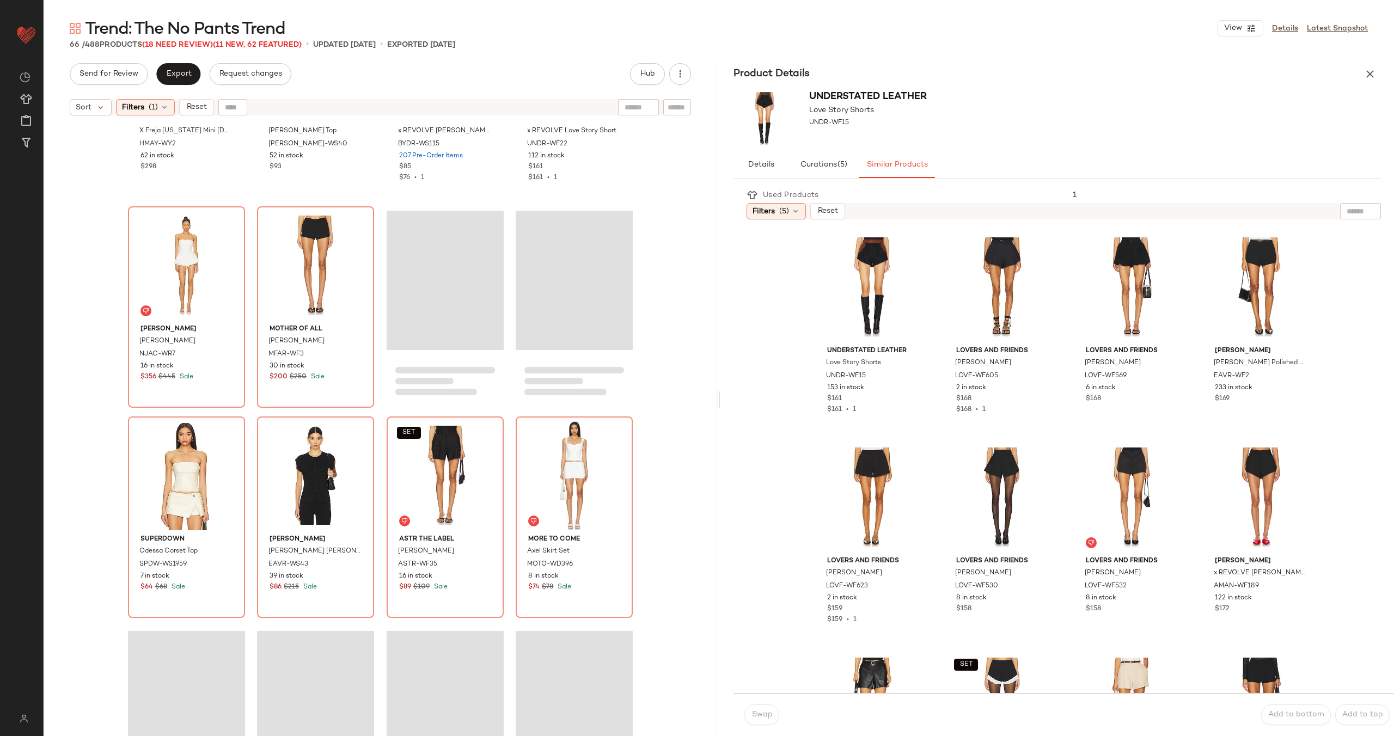
scroll to position [2471, 0]
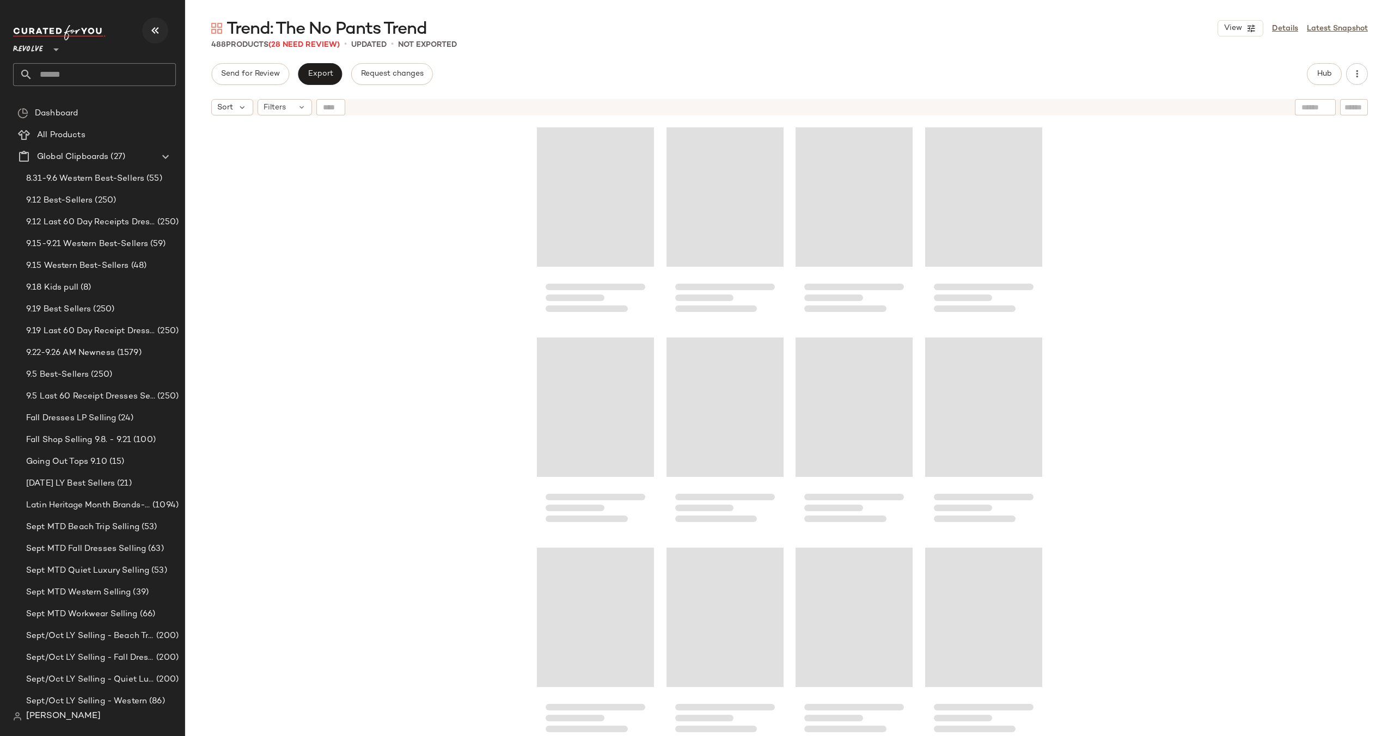
click at [153, 30] on icon "button" at bounding box center [155, 30] width 13 height 13
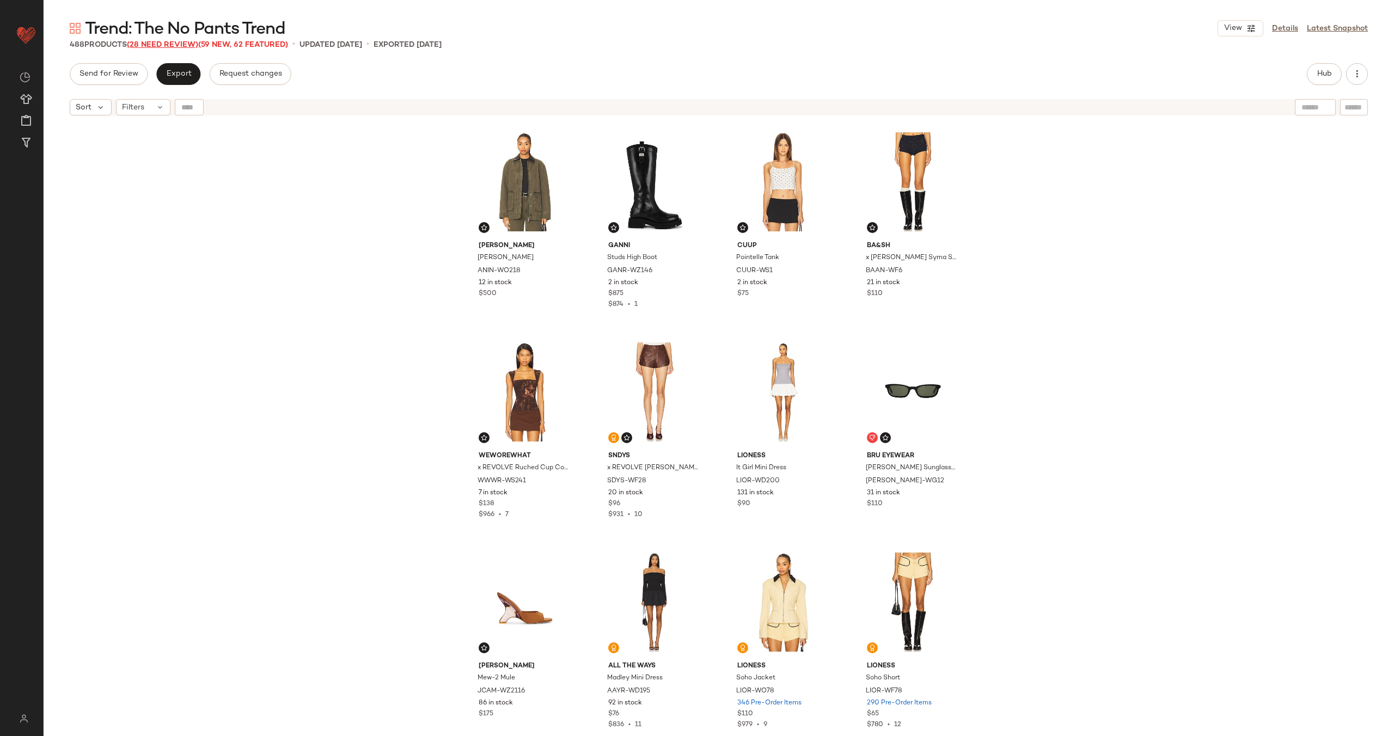
click at [167, 44] on span "(28 Need Review)" at bounding box center [162, 45] width 71 height 8
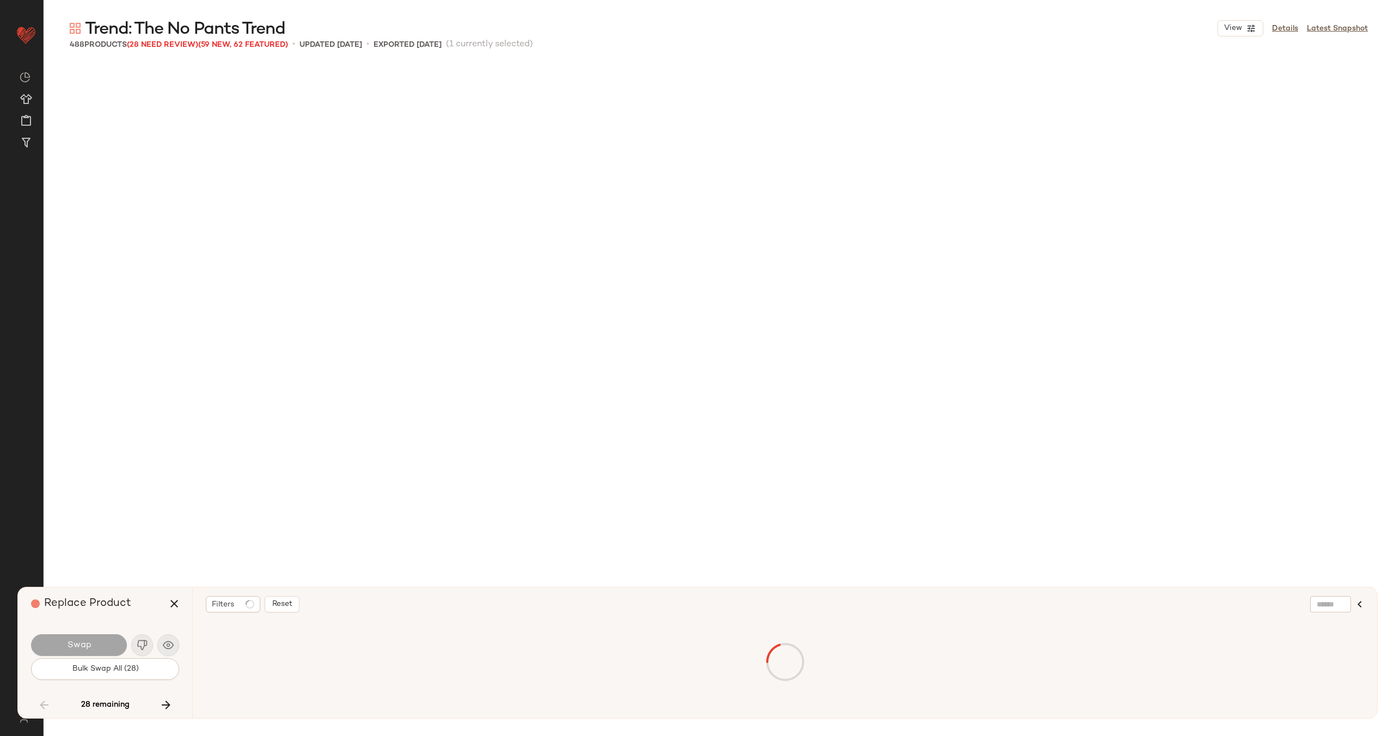
scroll to position [4625, 0]
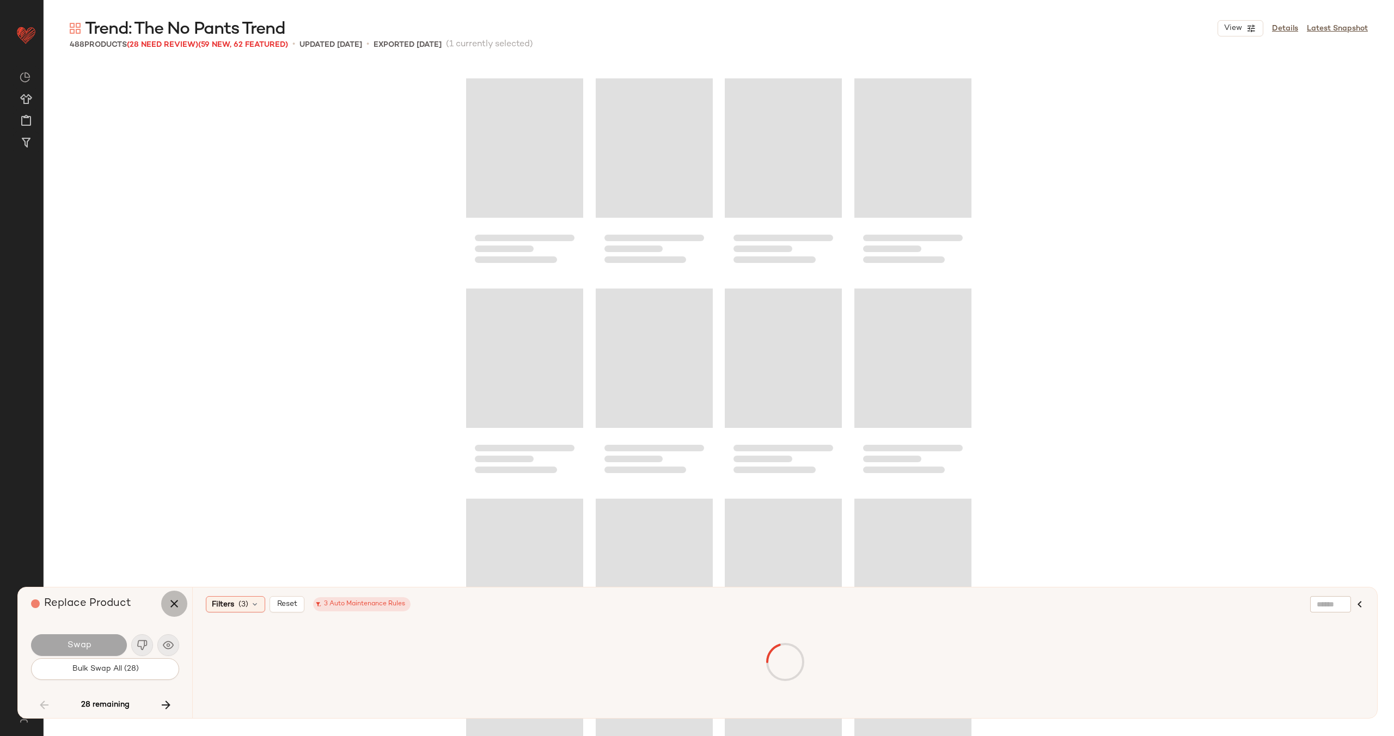
click at [174, 601] on icon "button" at bounding box center [174, 603] width 13 height 13
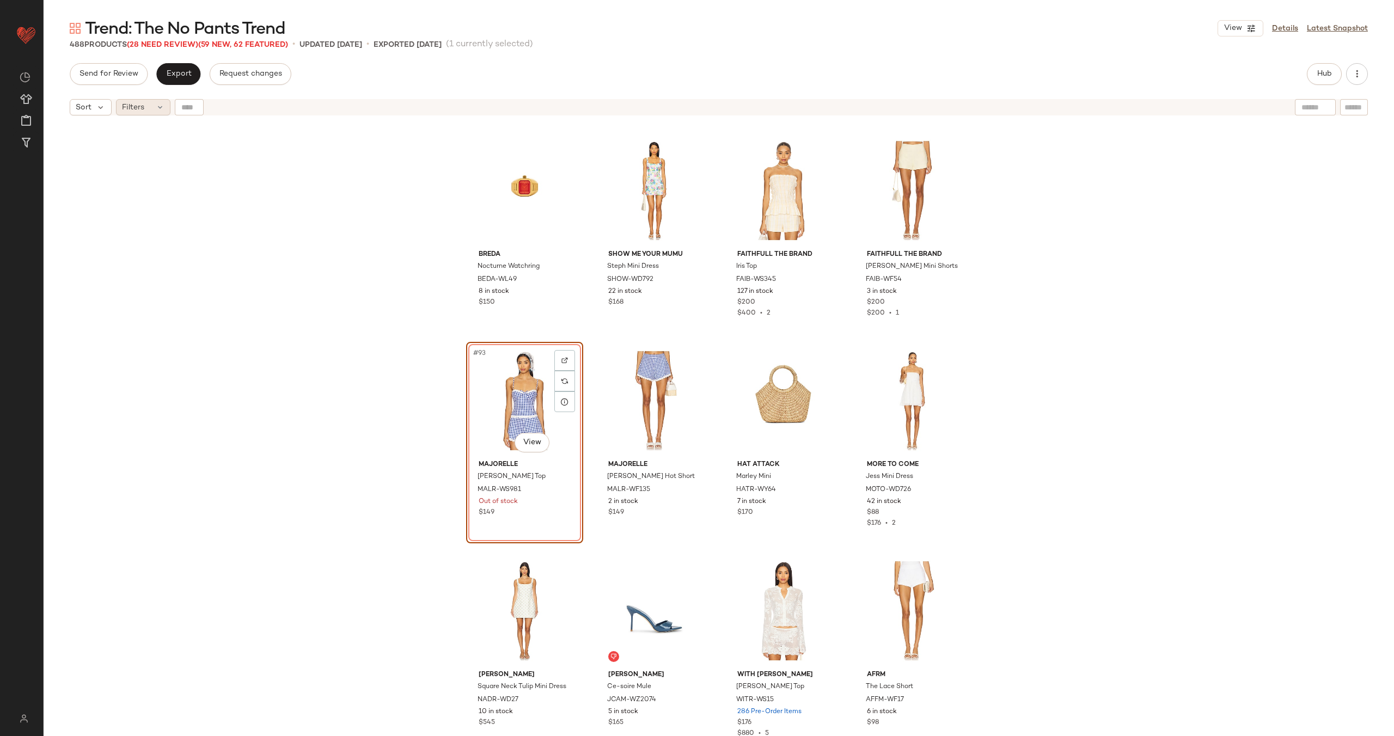
click at [151, 105] on div "Filters" at bounding box center [143, 107] width 54 height 16
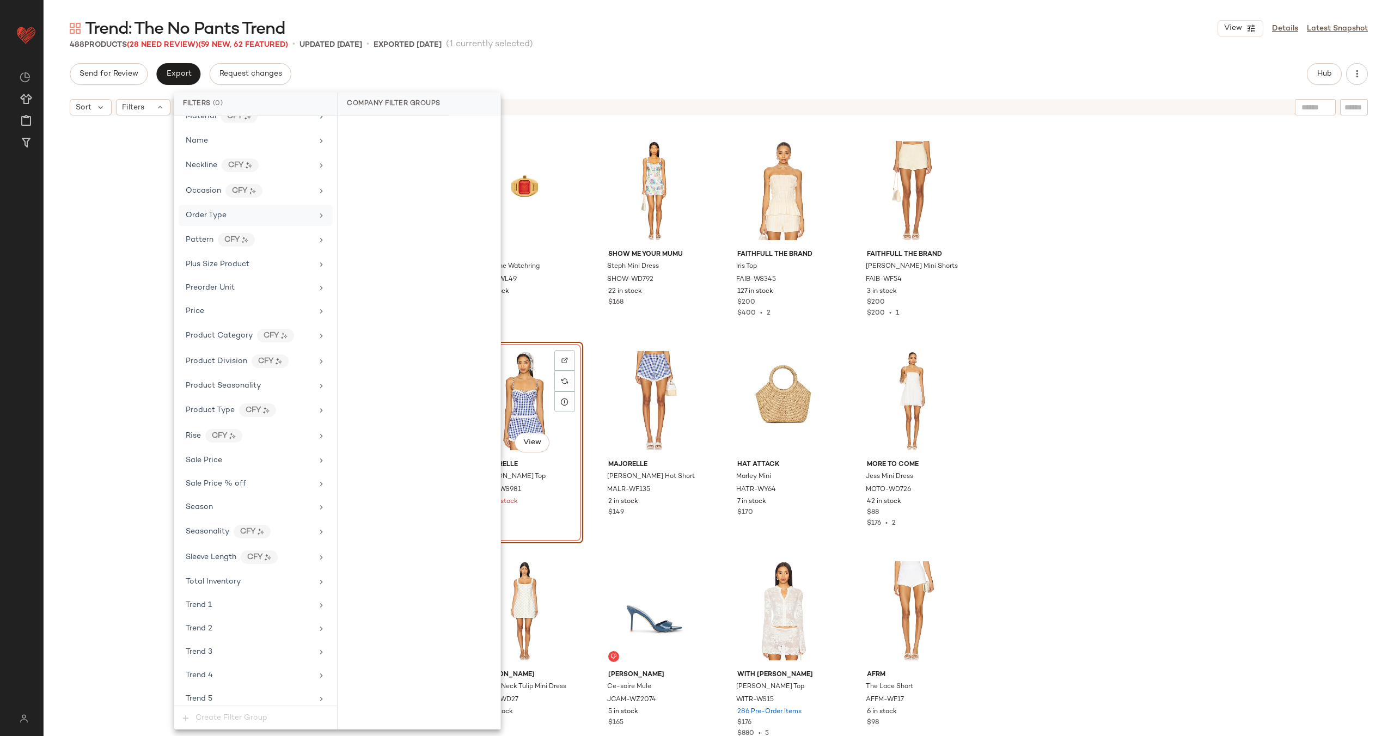
scroll to position [794, 0]
click at [257, 442] on div "Sale Price" at bounding box center [249, 446] width 127 height 11
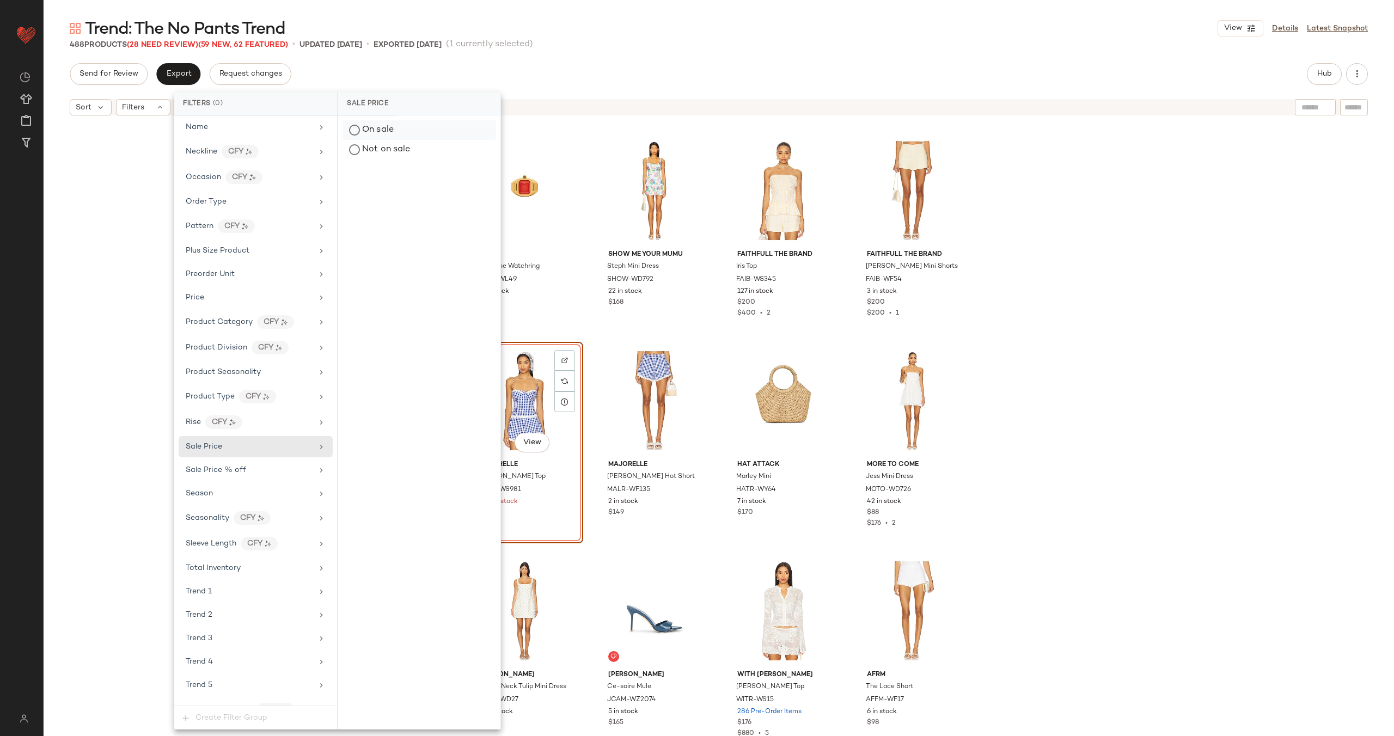
click at [426, 130] on div "On sale" at bounding box center [420, 130] width 154 height 20
click at [100, 288] on div "Breda Nocturne Watchring BEDA-WL49 8 in stock $150 Show Me Your Mumu Steph Mini…" at bounding box center [719, 442] width 1351 height 643
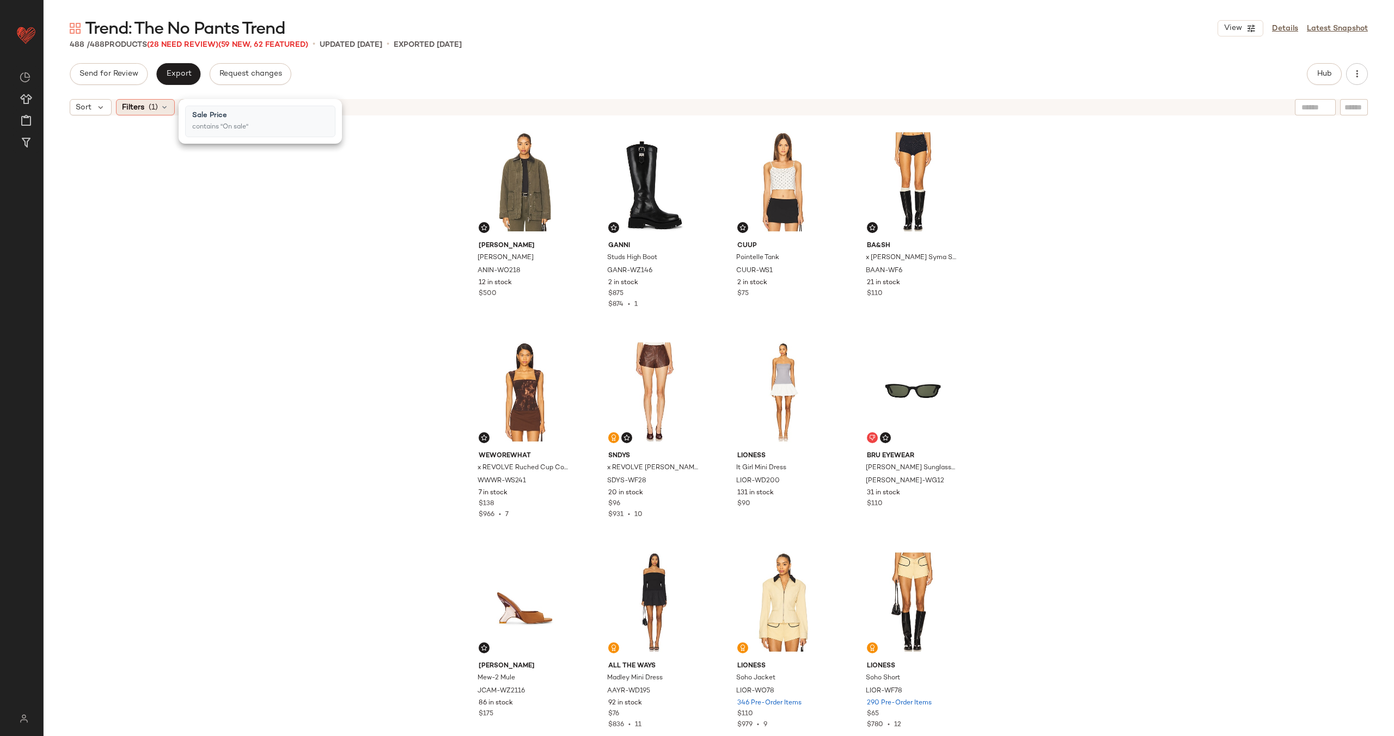
click at [152, 111] on span "(1)" at bounding box center [153, 107] width 9 height 11
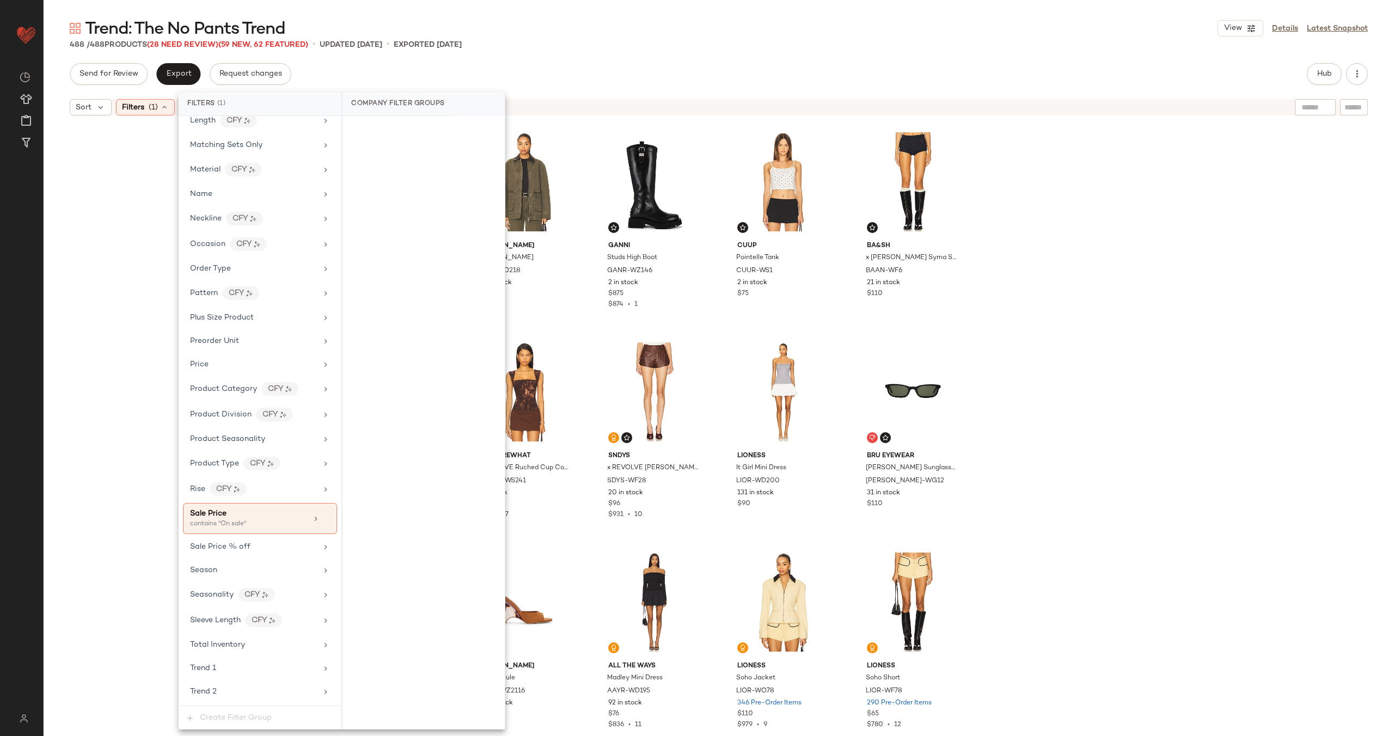
scroll to position [915, 0]
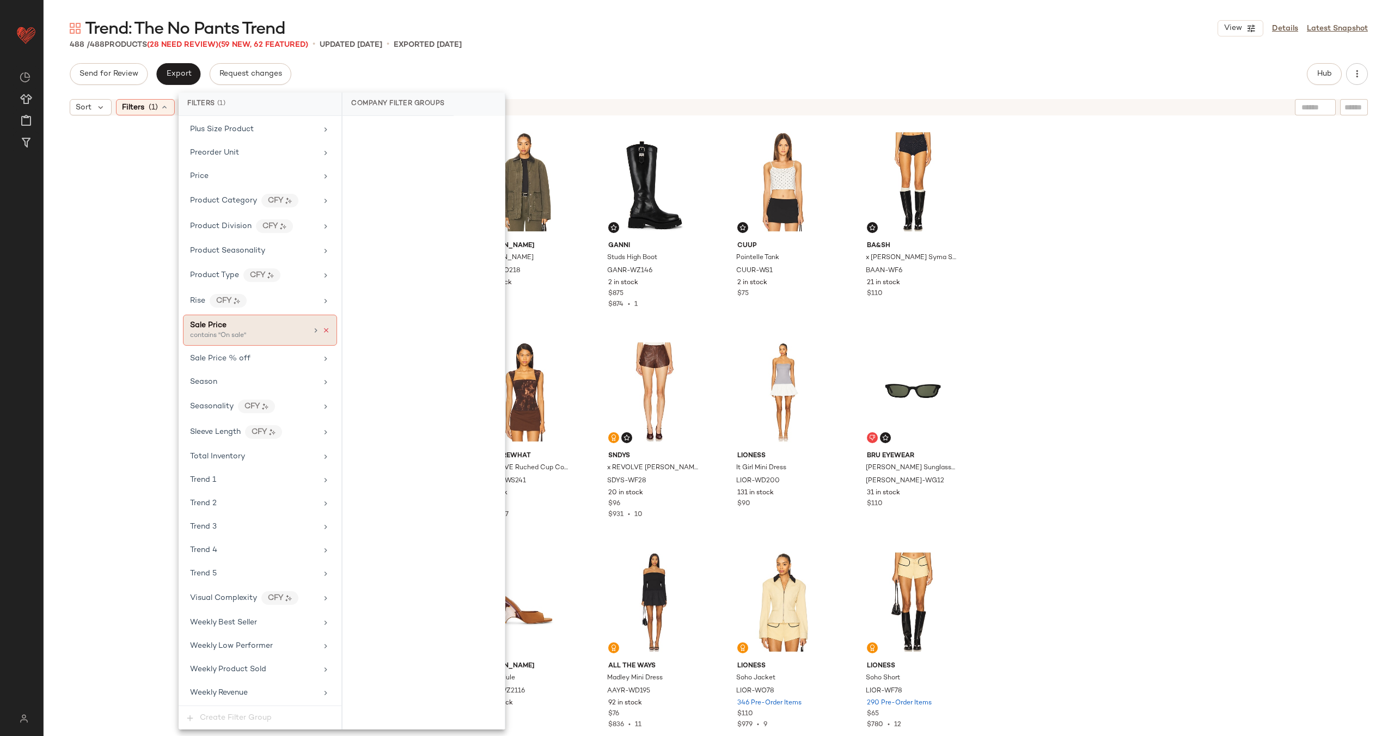
click at [322, 331] on icon at bounding box center [326, 331] width 8 height 8
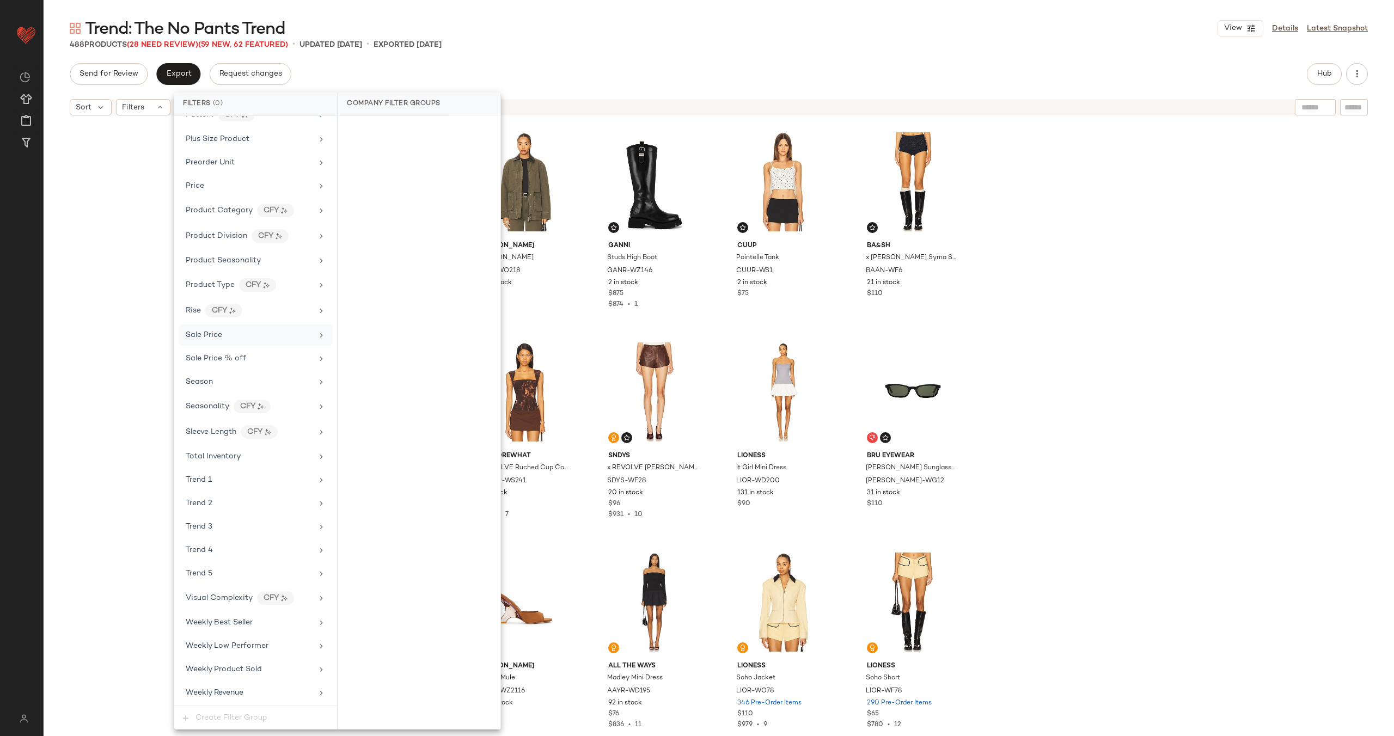
click at [287, 331] on div "Sale Price" at bounding box center [249, 334] width 127 height 11
click at [398, 129] on div "On sale" at bounding box center [420, 130] width 154 height 20
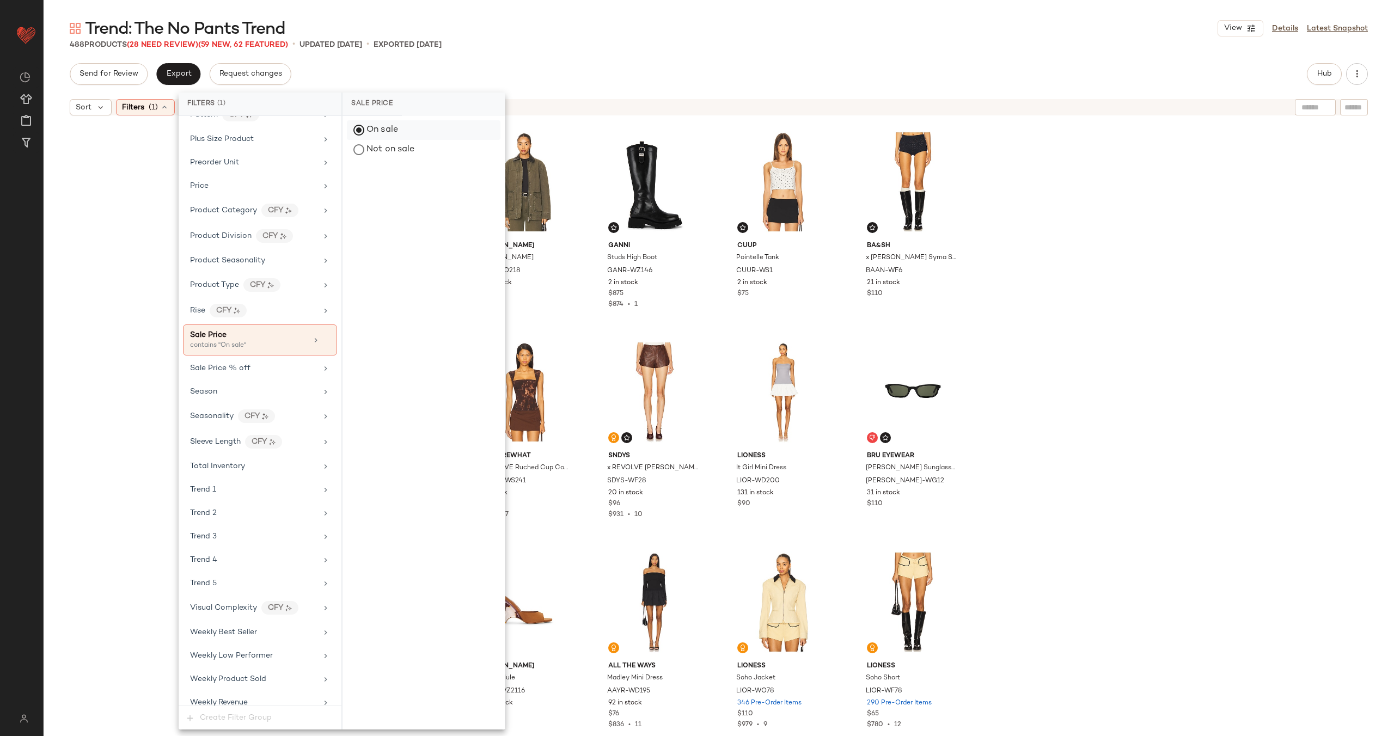
scroll to position [915, 0]
click at [1121, 334] on div "[PERSON_NAME] [PERSON_NAME] ANIN-WO218 12 in stock $500 Ganni Studs High Boot G…" at bounding box center [719, 442] width 1351 height 643
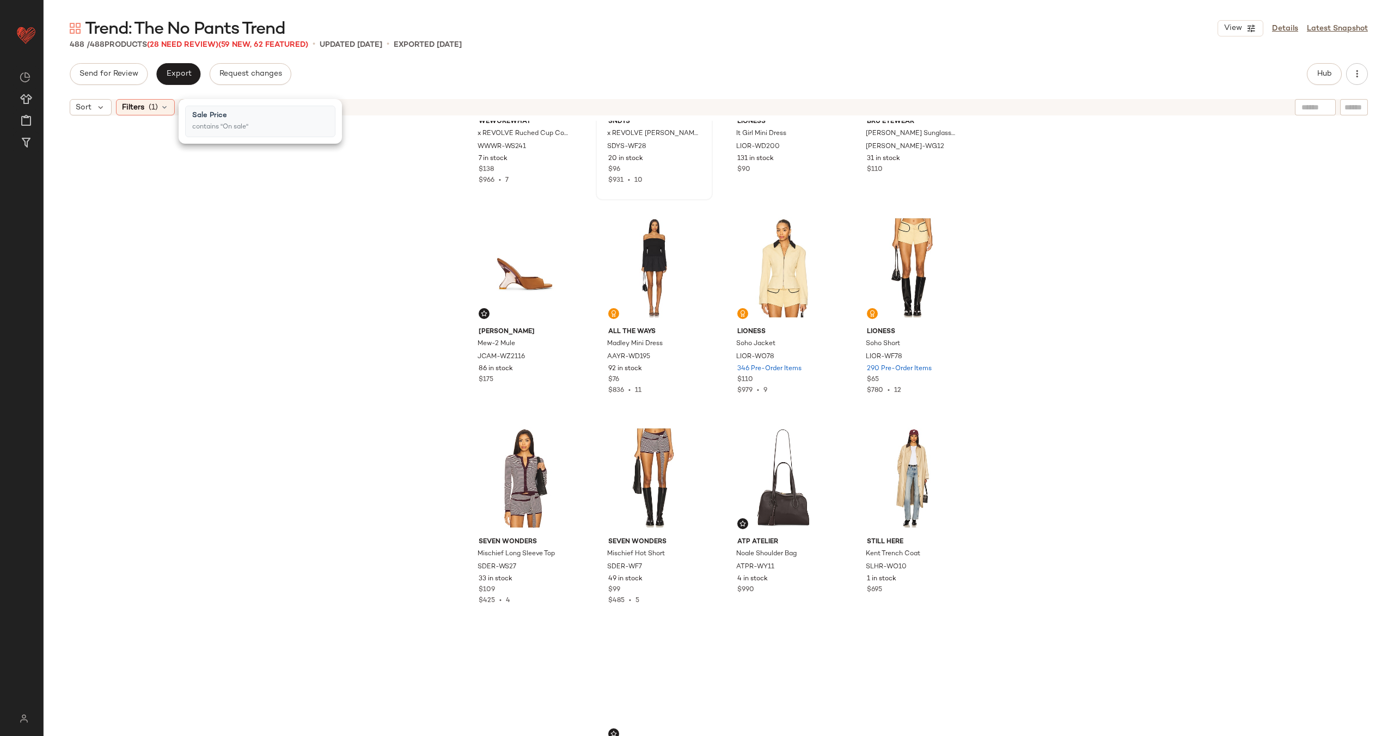
scroll to position [346, 0]
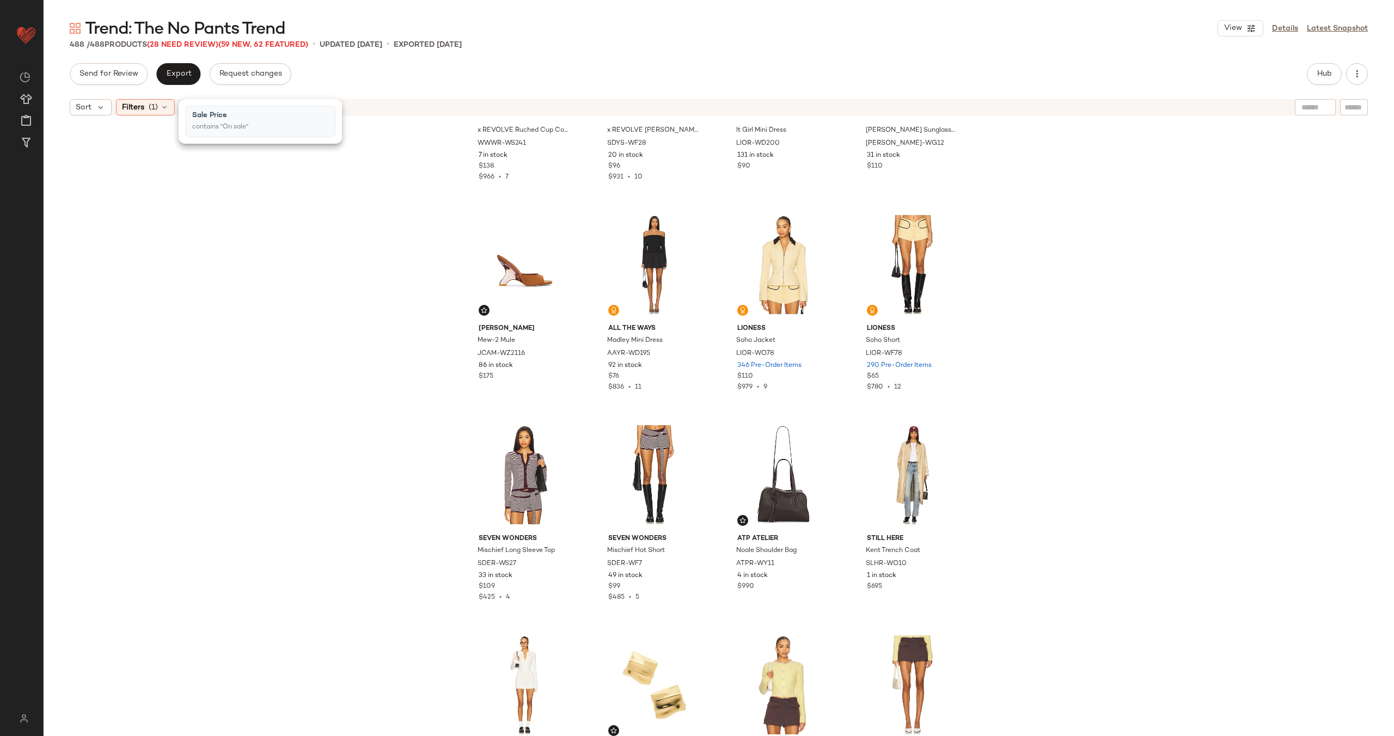
click at [391, 393] on div "WeWoreWhat x REVOLVE Ruched Cup Corset WWWR-WS241 7 in stock $138 $966 • 7 SNDY…" at bounding box center [719, 442] width 1351 height 643
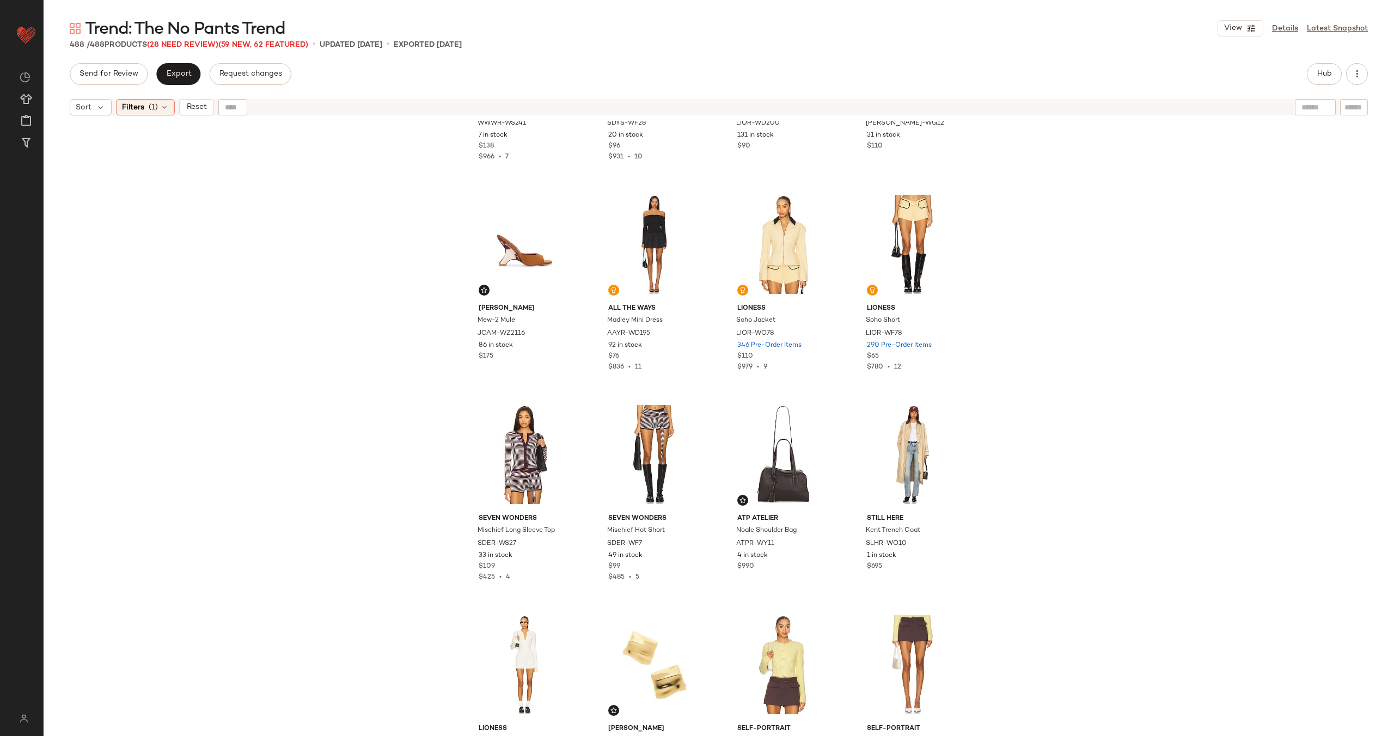
scroll to position [0, 0]
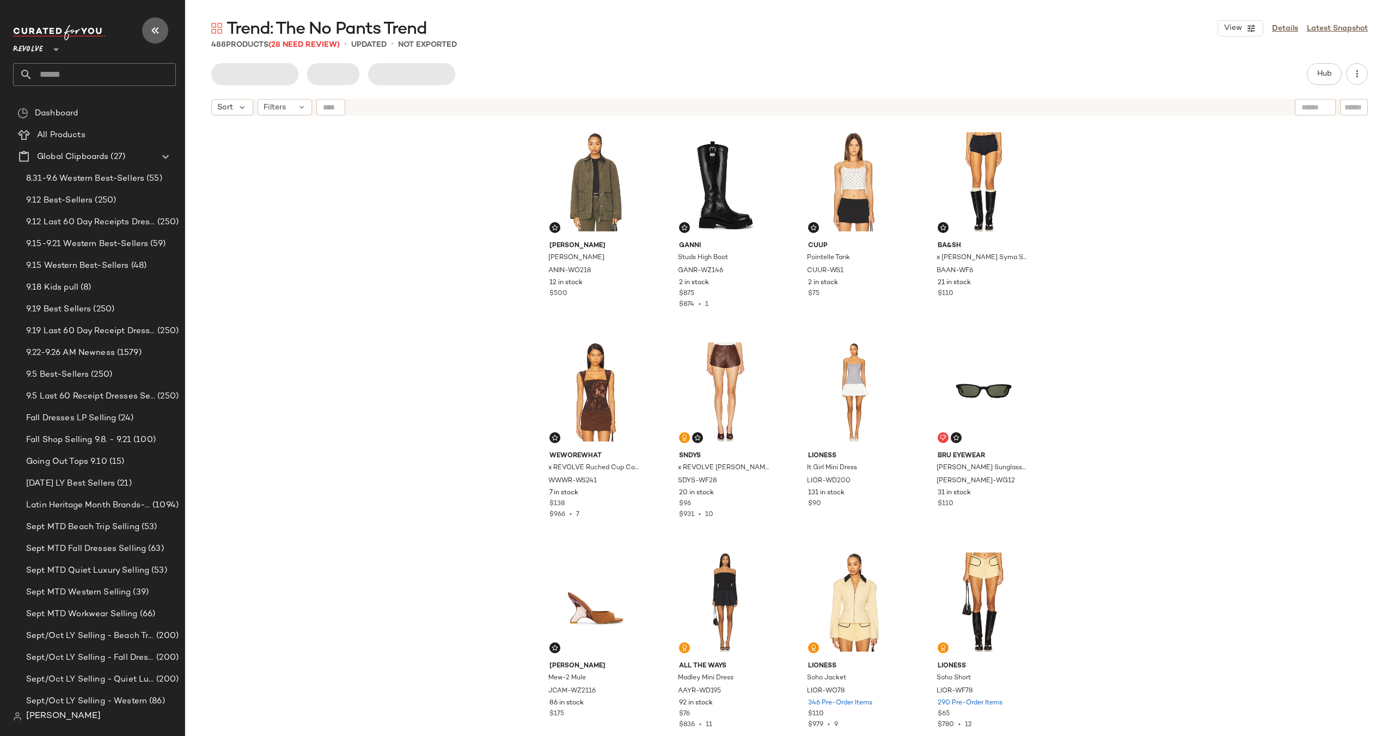
click at [155, 33] on icon "button" at bounding box center [155, 30] width 13 height 13
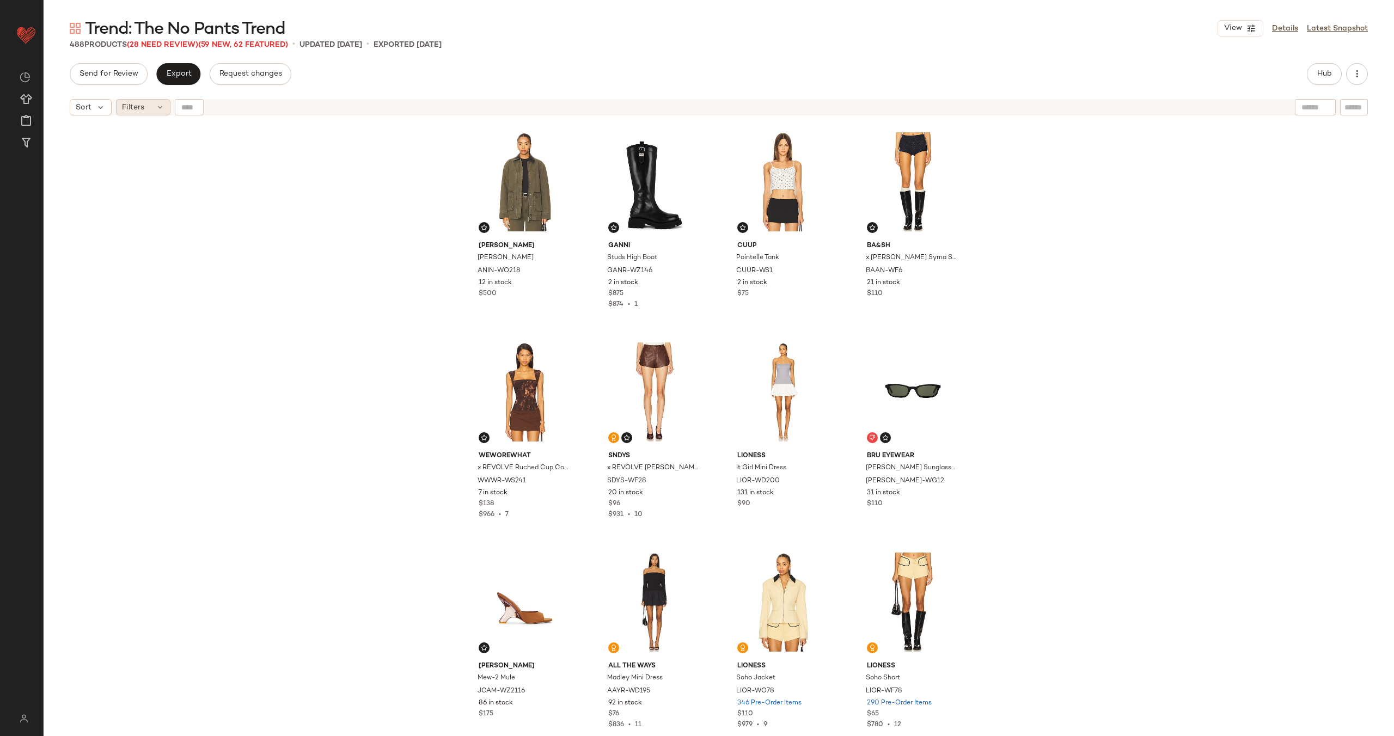
click at [161, 107] on icon at bounding box center [160, 107] width 9 height 9
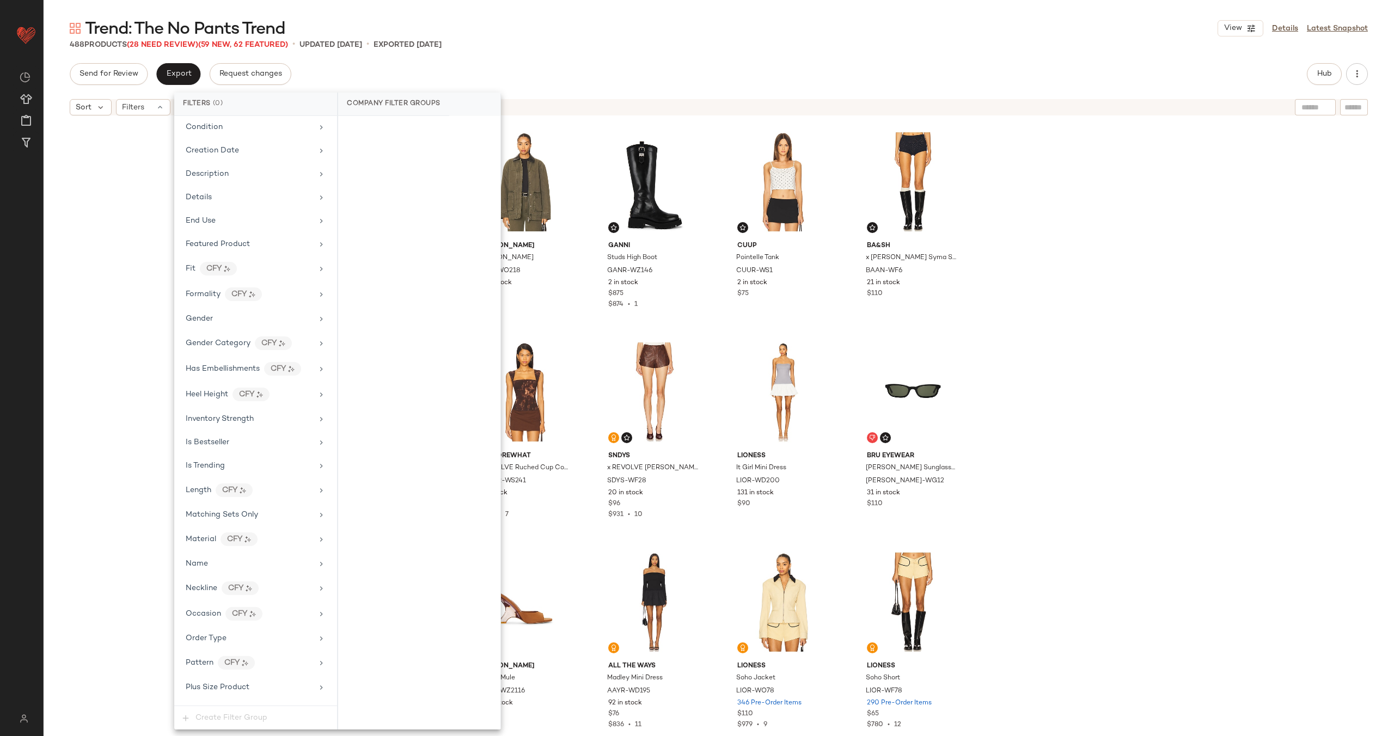
scroll to position [731, 0]
click at [276, 504] on div "Sale Price" at bounding box center [249, 509] width 127 height 11
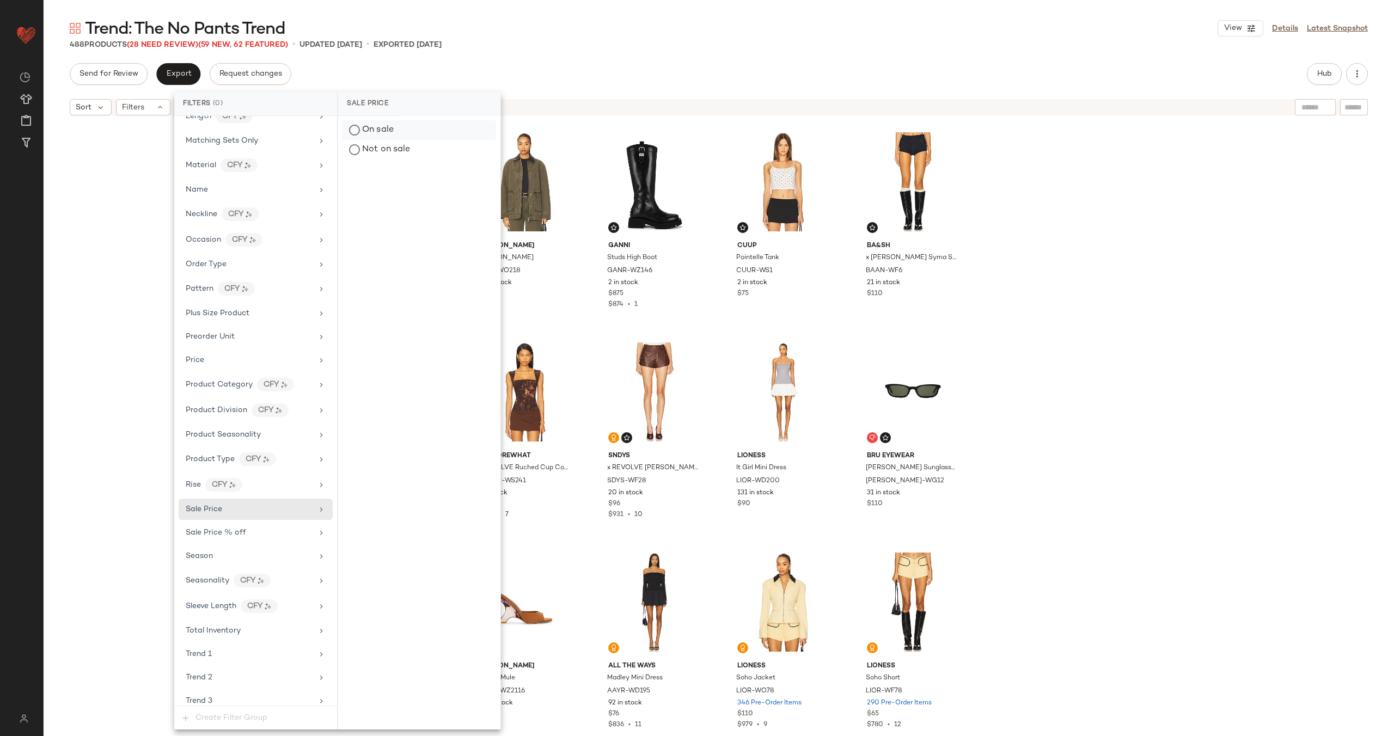
click at [411, 130] on div "On sale" at bounding box center [420, 130] width 154 height 20
click at [119, 191] on div "ANINE BING Sean Jacket ANIN-WO218 12 in stock $500 Ganni Studs High Boot GANR-W…" at bounding box center [719, 442] width 1351 height 643
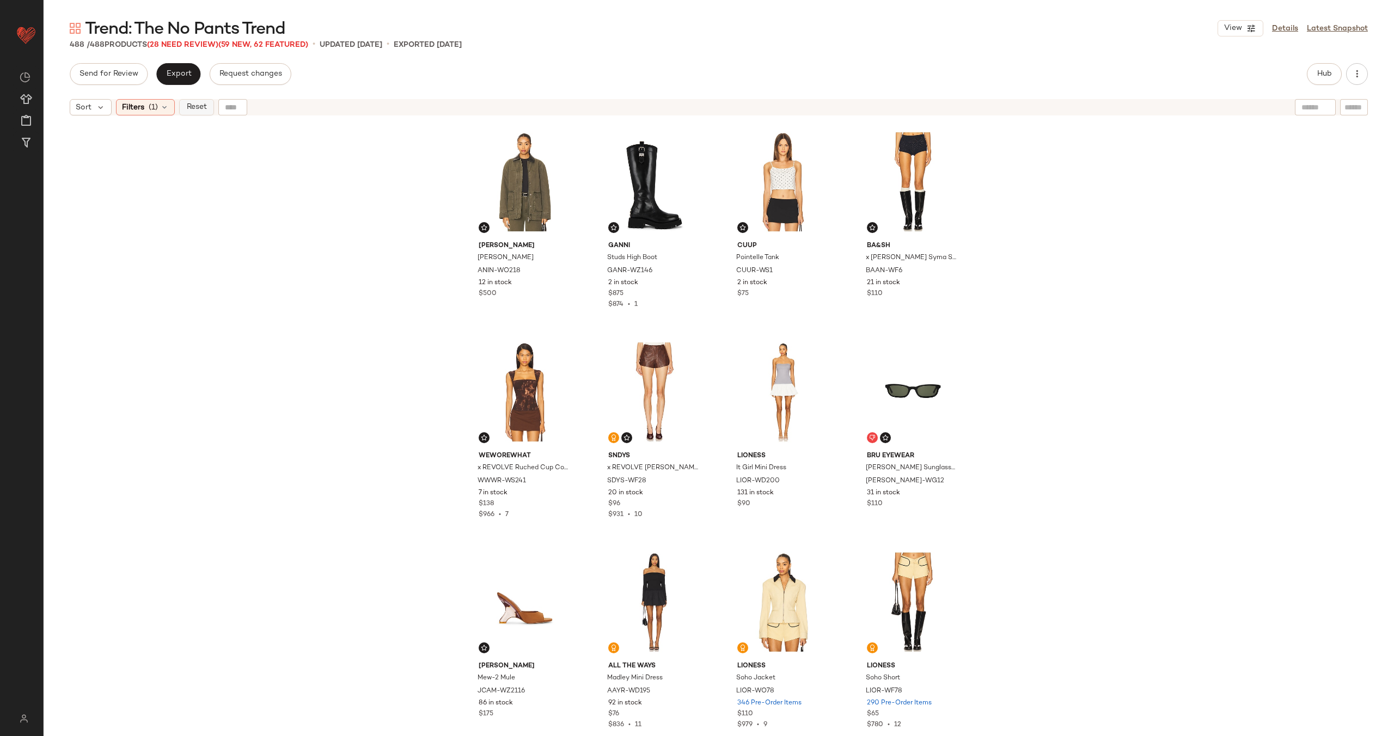
click at [186, 106] on span "Reset" at bounding box center [196, 107] width 21 height 9
click at [158, 42] on span "(28 Need Review)" at bounding box center [162, 45] width 71 height 8
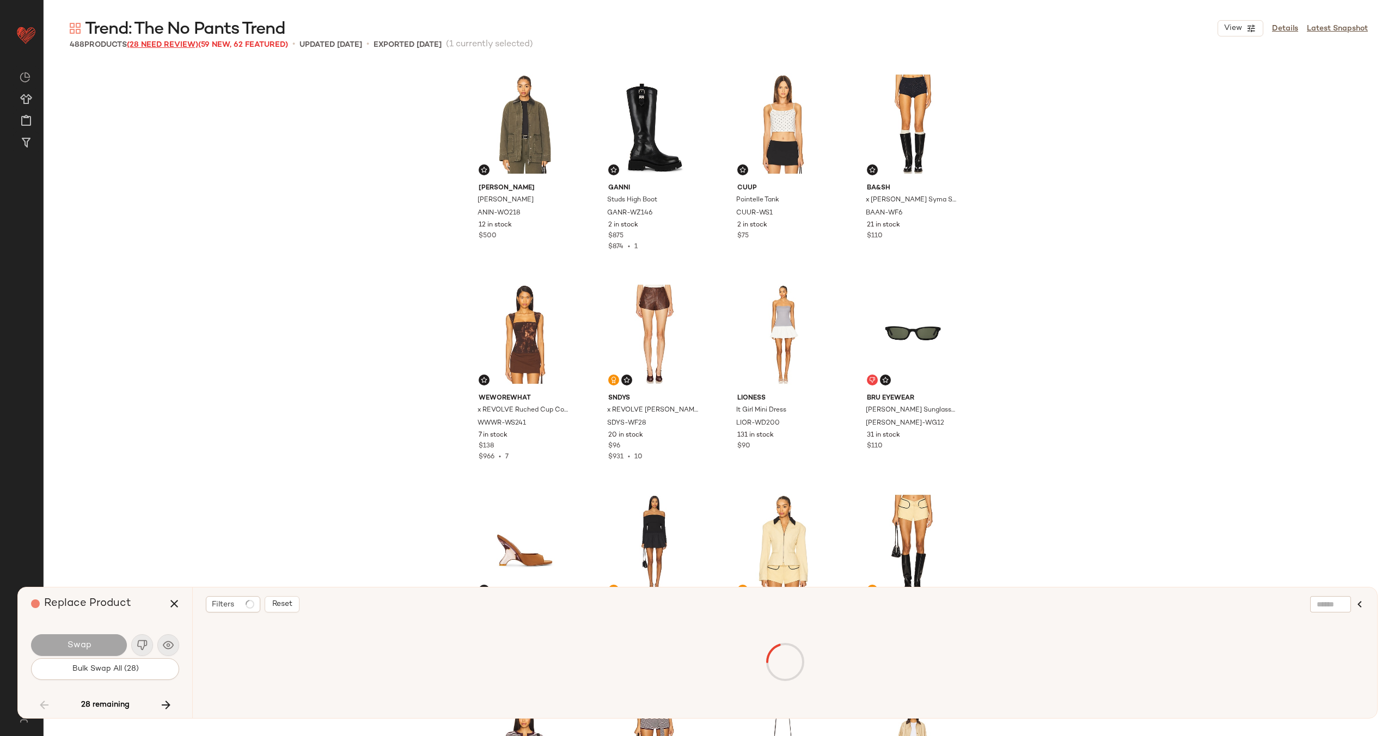
scroll to position [4625, 0]
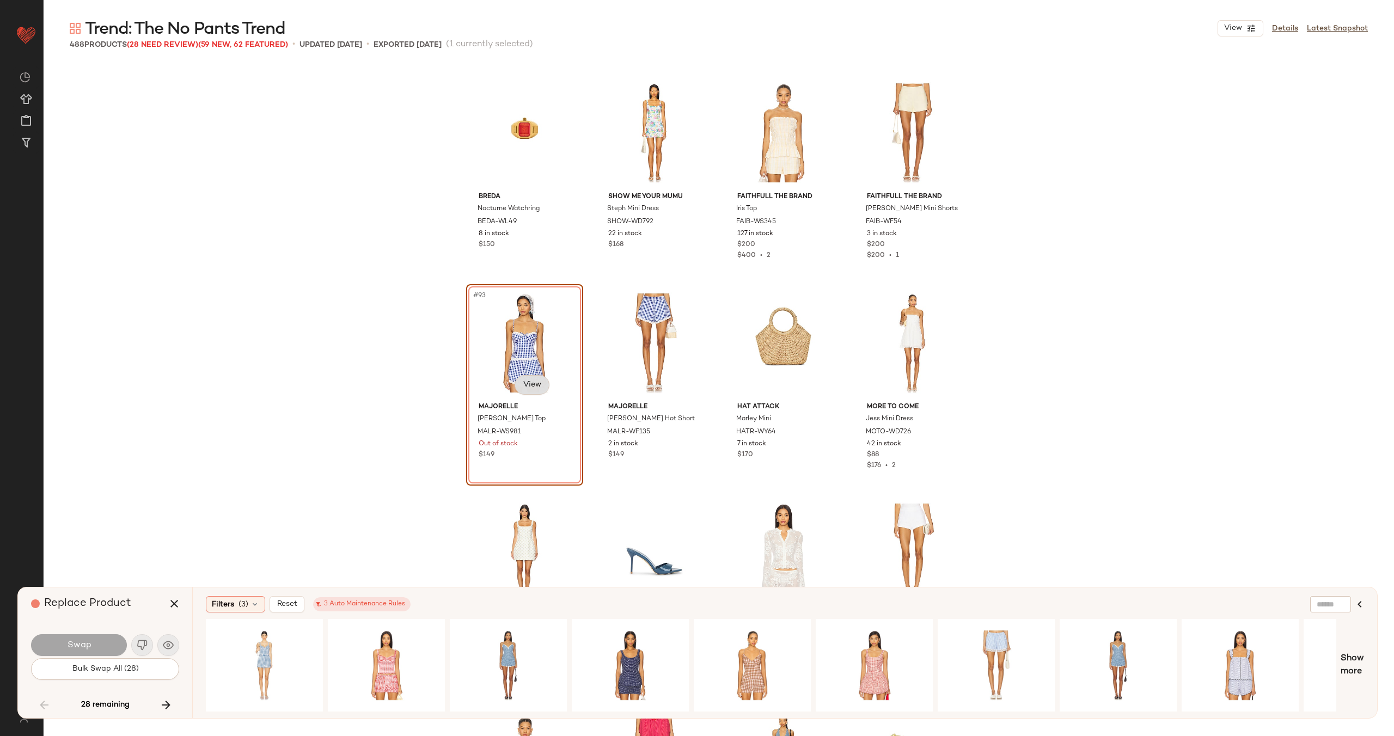
click at [530, 382] on body "Revolve ** Dashboard All Products Global Clipboards (27) Curations (70) Alexis …" at bounding box center [697, 412] width 1394 height 825
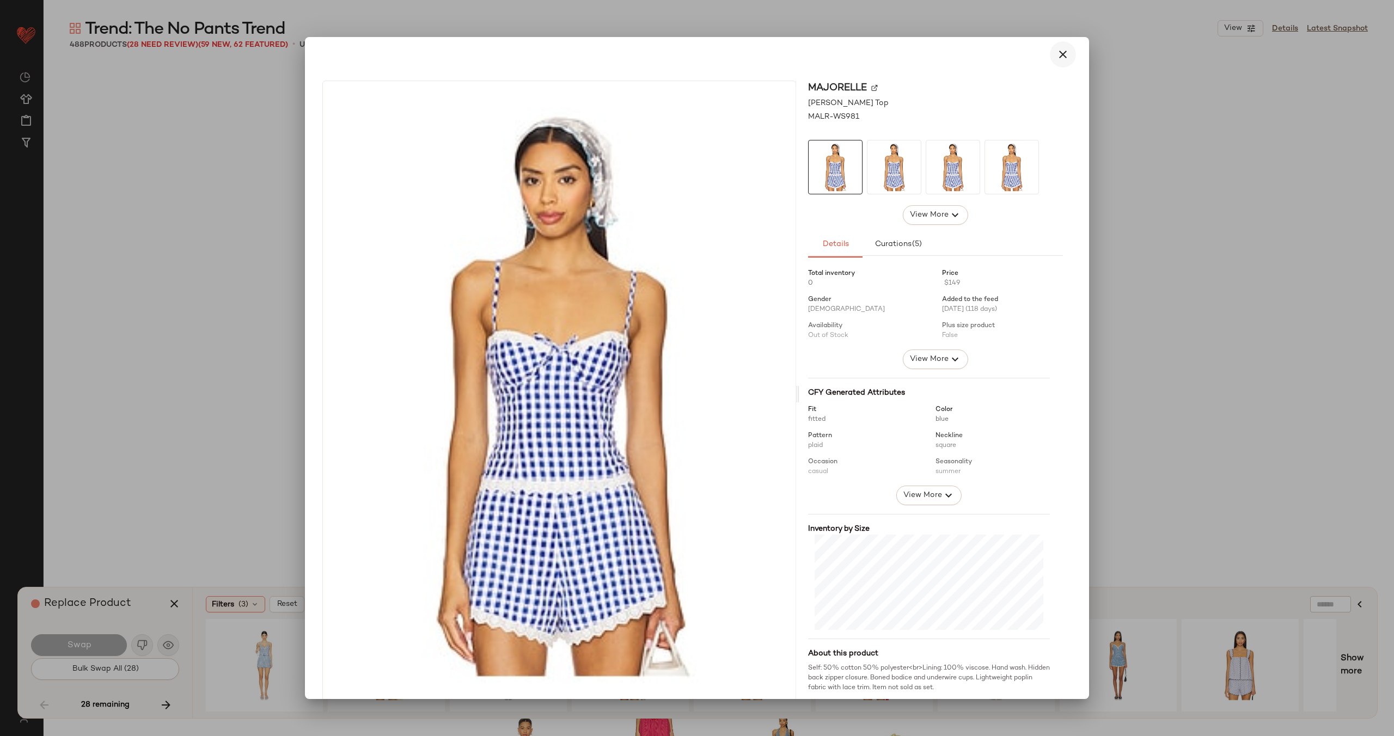
click at [1059, 53] on icon "button" at bounding box center [1062, 54] width 13 height 13
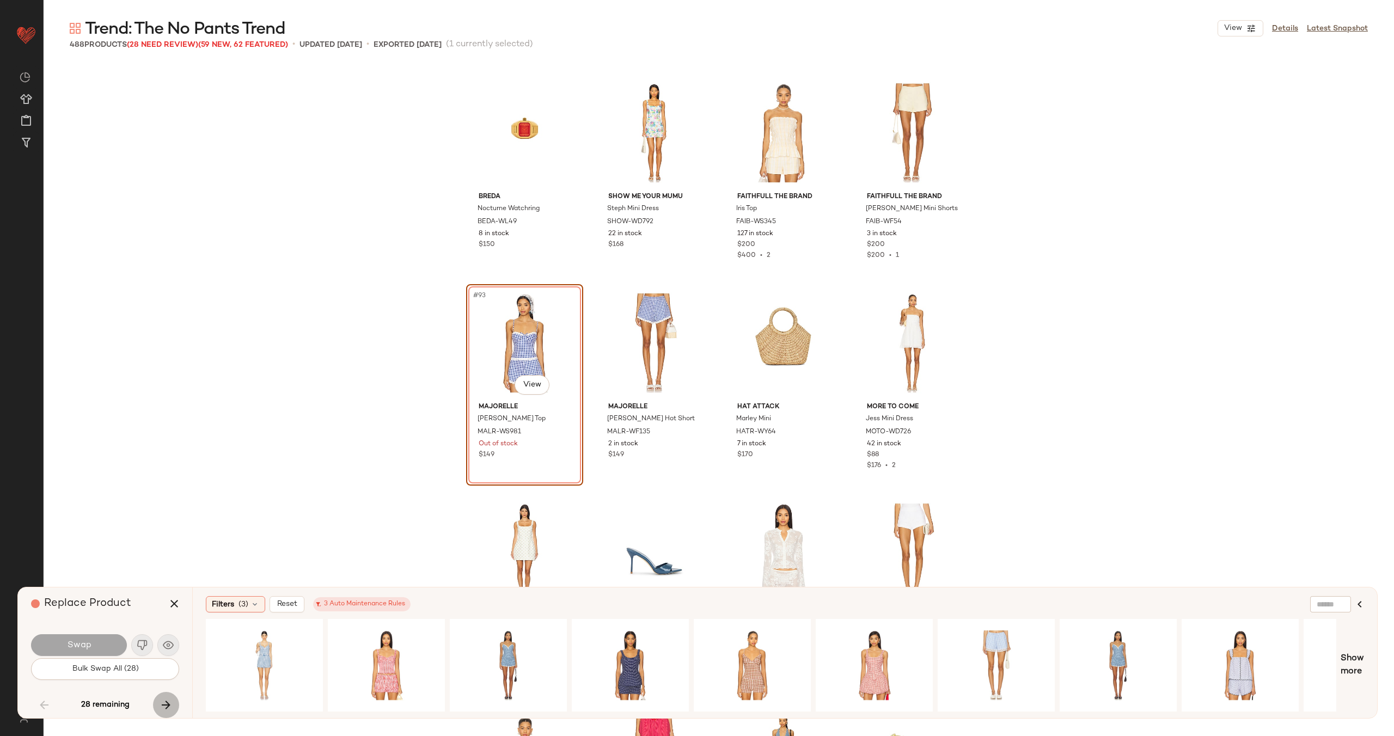
click at [162, 698] on button "button" at bounding box center [166, 705] width 26 height 26
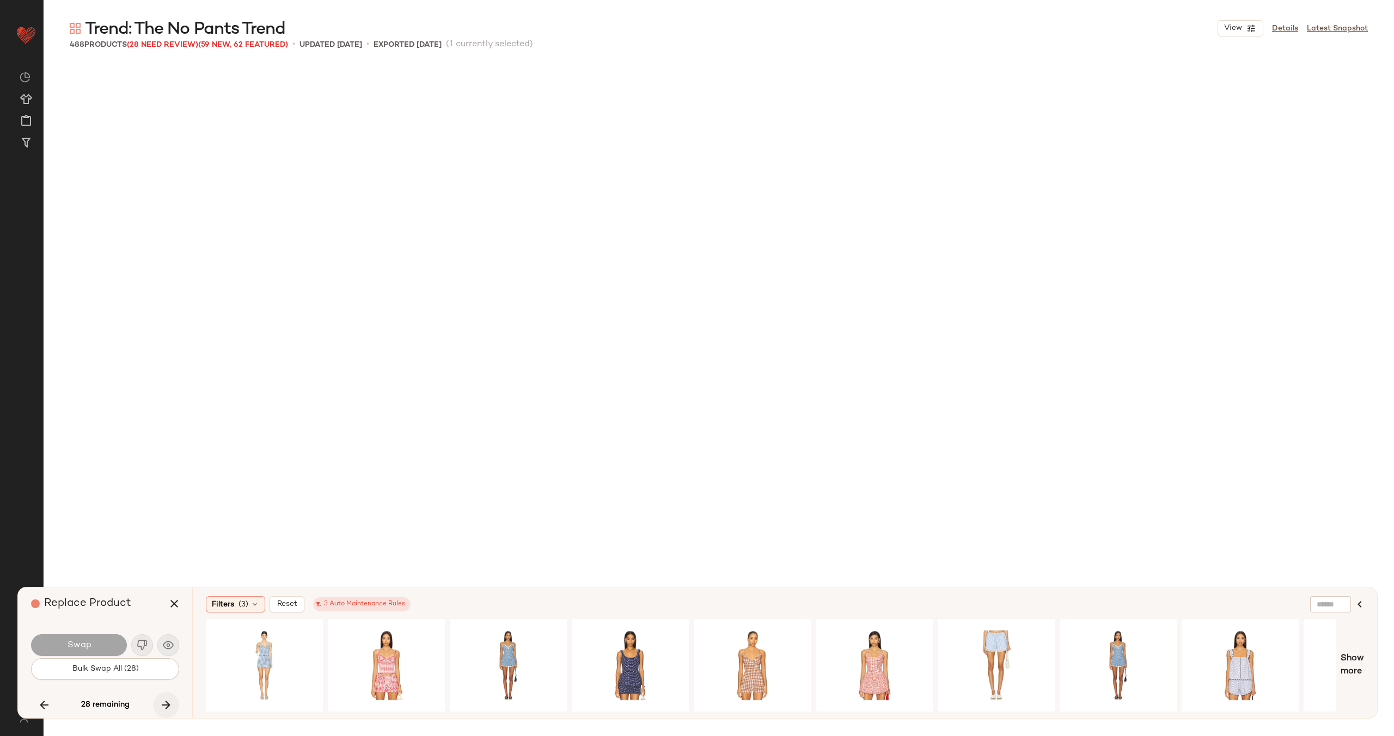
scroll to position [6517, 0]
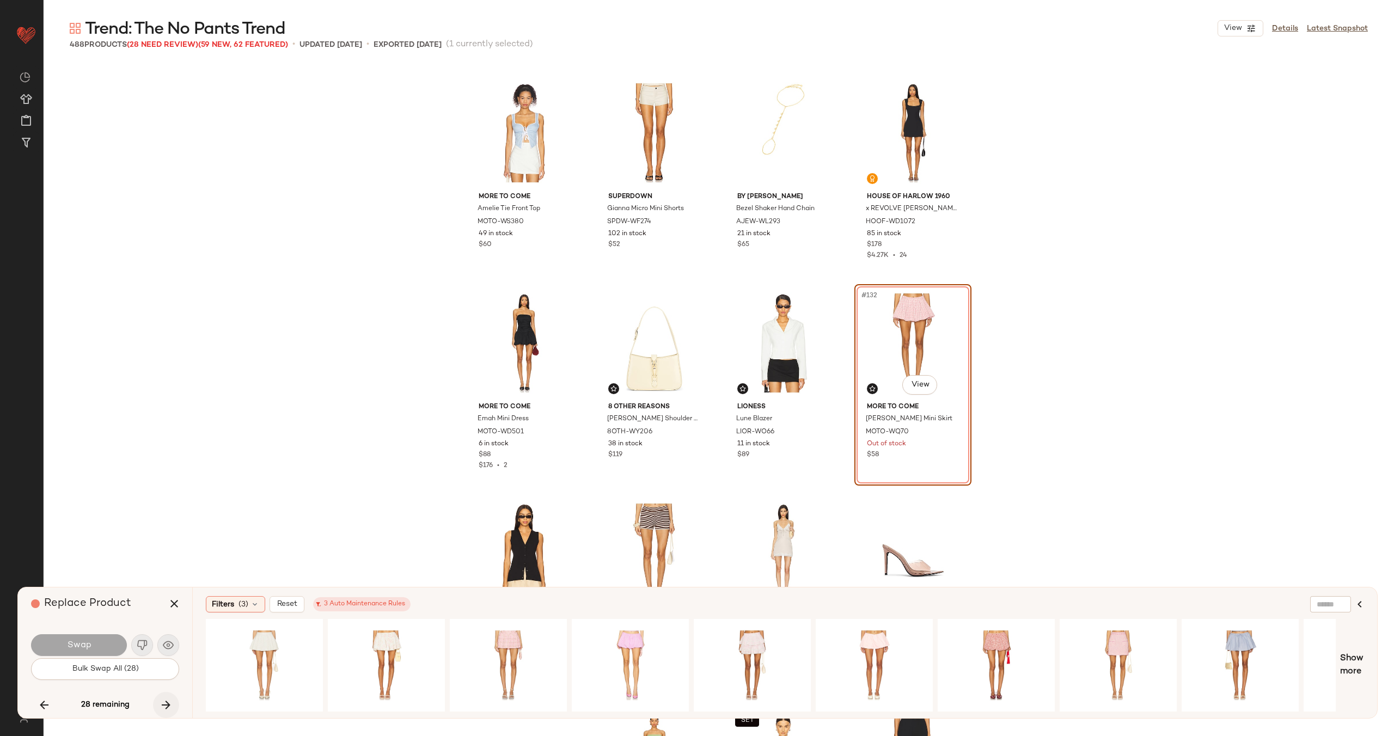
click at [165, 702] on icon "button" at bounding box center [166, 705] width 13 height 13
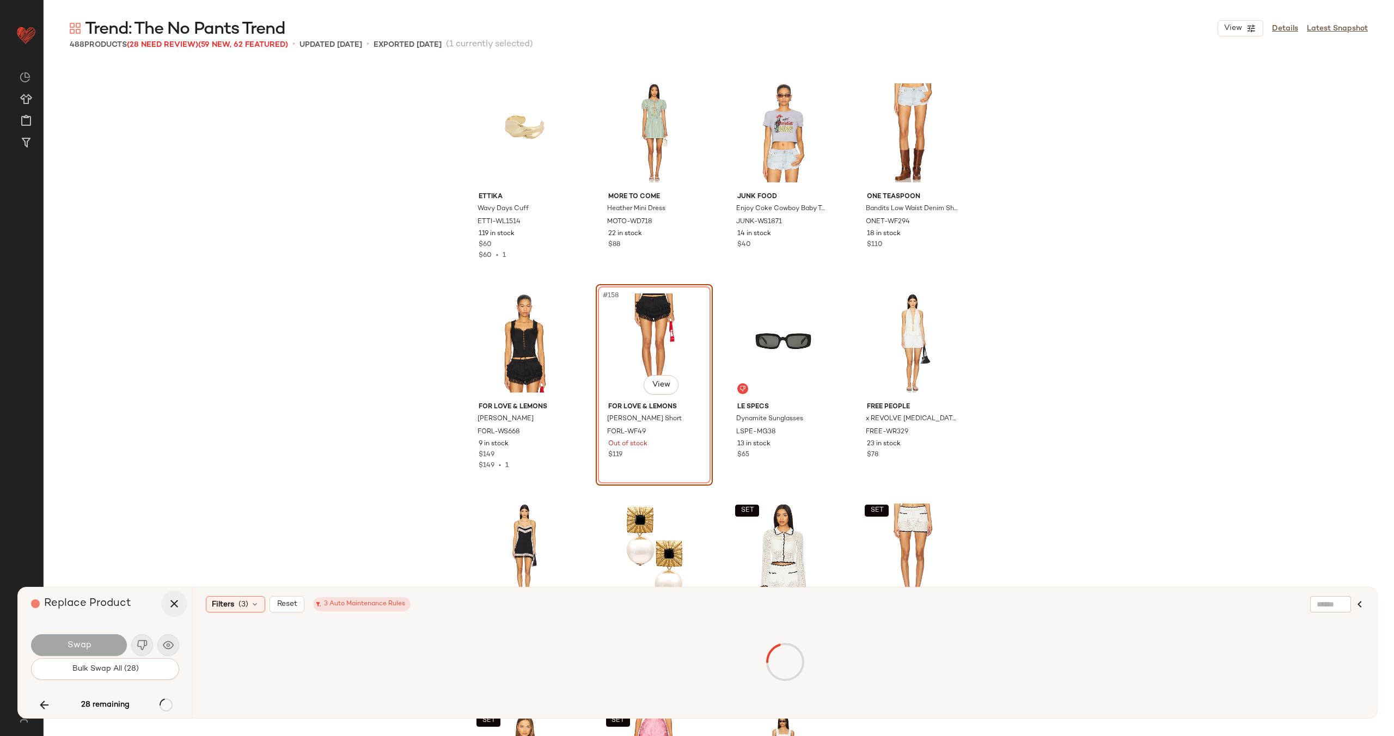
click at [178, 606] on icon "button" at bounding box center [174, 603] width 13 height 13
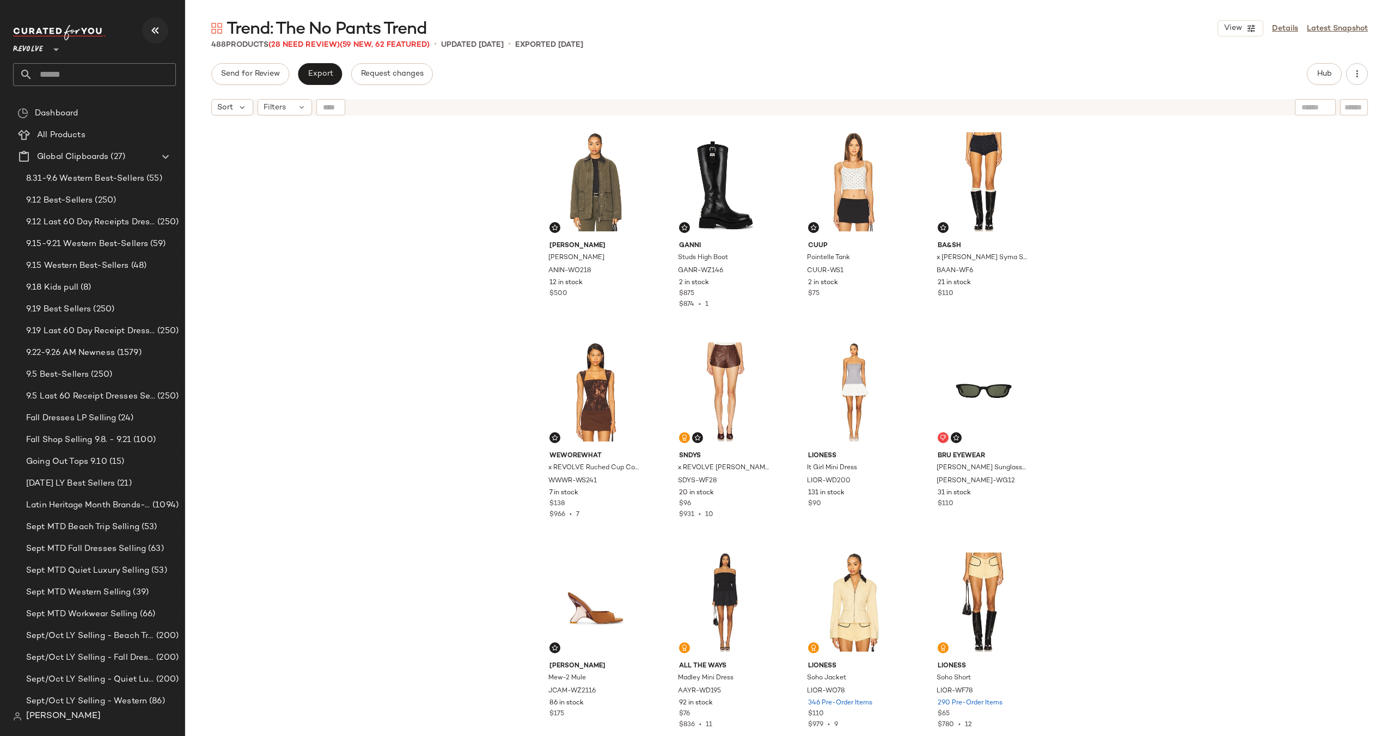
click at [152, 30] on icon "button" at bounding box center [155, 30] width 13 height 13
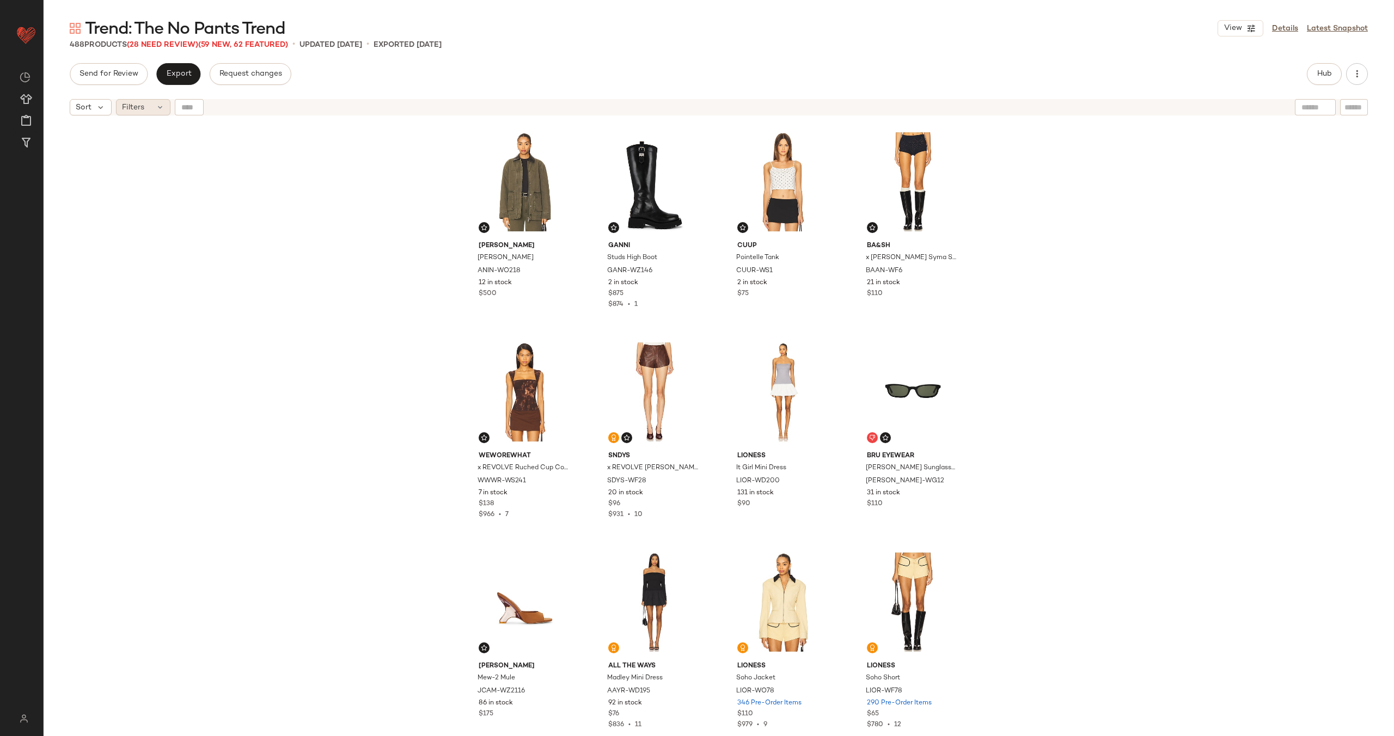
click at [149, 103] on div "Filters" at bounding box center [143, 107] width 54 height 16
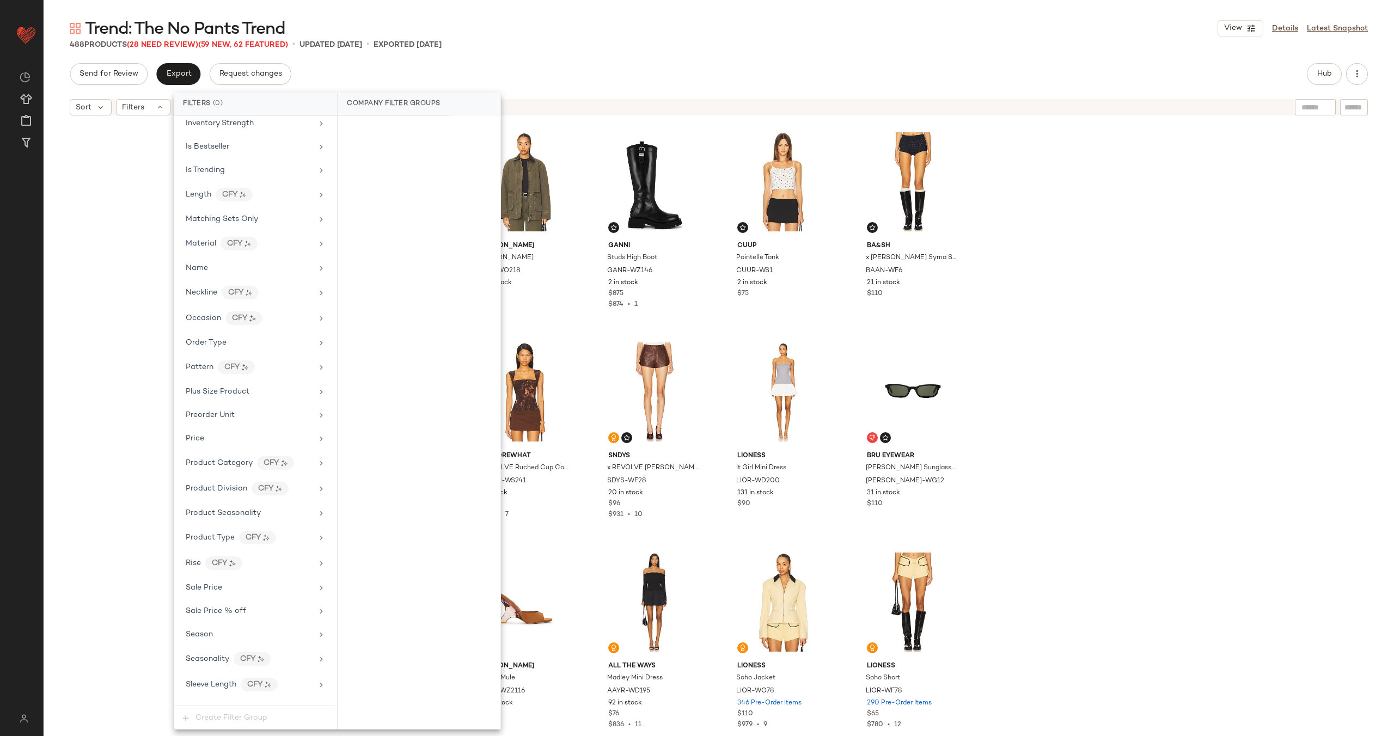
scroll to position [906, 0]
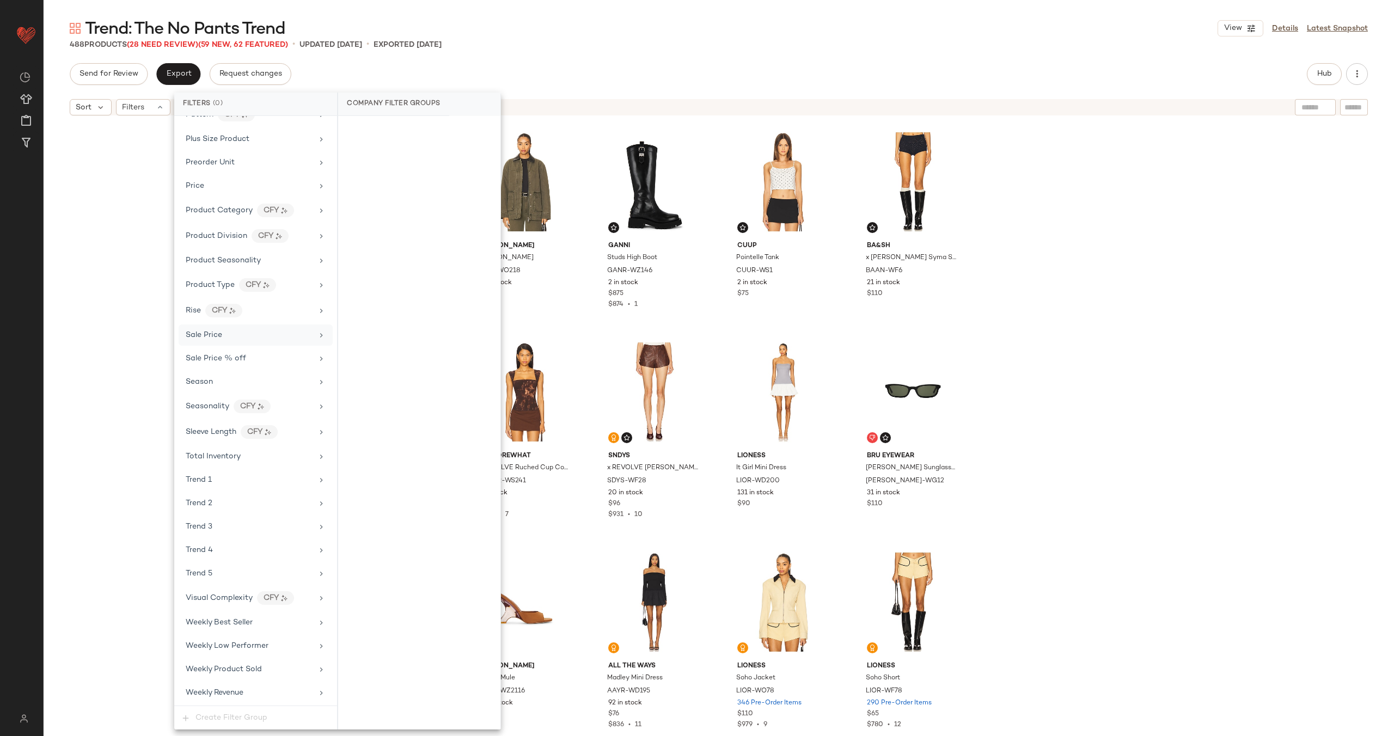
click at [261, 340] on div "Sale Price" at bounding box center [249, 334] width 127 height 11
click at [393, 145] on div "Not on sale" at bounding box center [420, 150] width 154 height 20
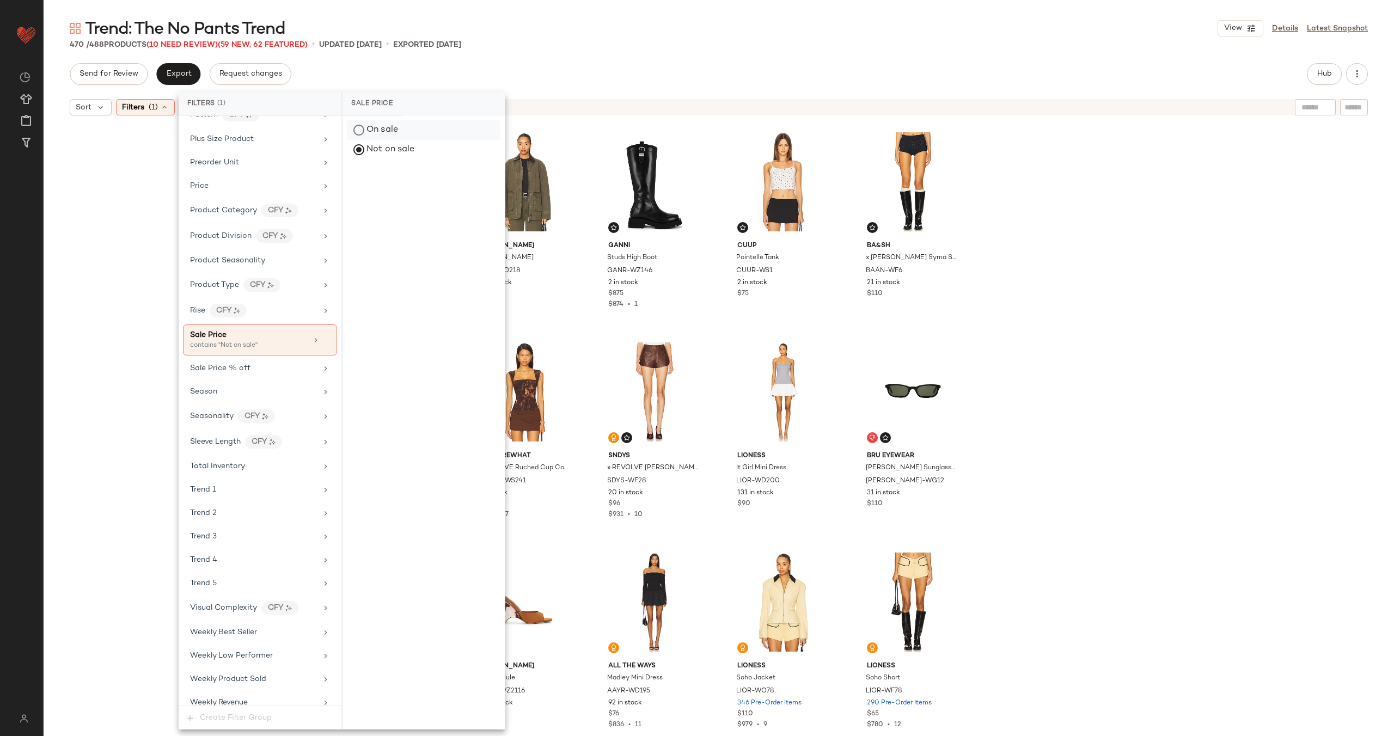
click at [395, 131] on div "On sale" at bounding box center [424, 130] width 154 height 20
click at [151, 143] on div "[PERSON_NAME] [PERSON_NAME] ANIN-WO218 12 in stock $500 Ganni Studs High Boot G…" at bounding box center [719, 442] width 1351 height 643
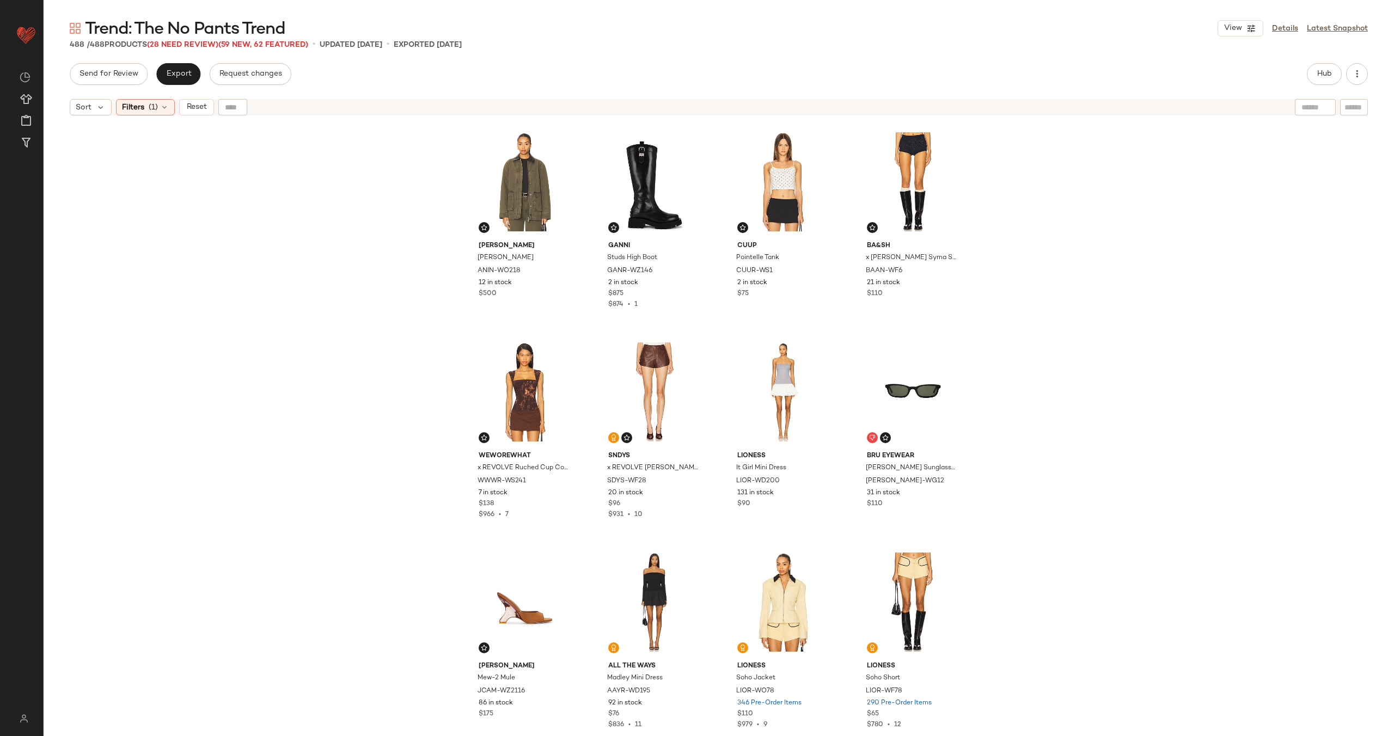
click at [151, 143] on div "[PERSON_NAME] [PERSON_NAME] ANIN-WO218 12 in stock $500 Ganni Studs High Boot G…" at bounding box center [719, 442] width 1351 height 643
click at [190, 101] on button "Reset" at bounding box center [196, 107] width 35 height 16
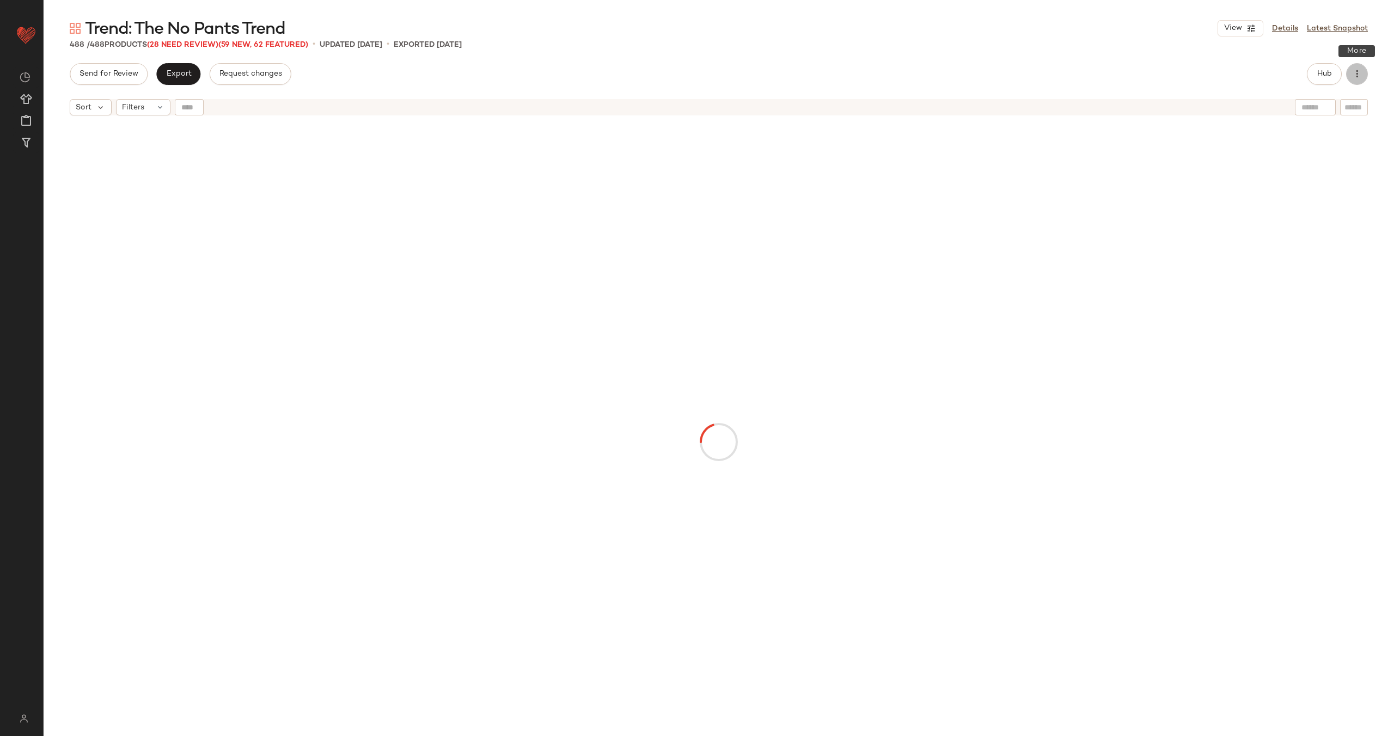
click at [1347, 75] on button "button" at bounding box center [1357, 74] width 22 height 22
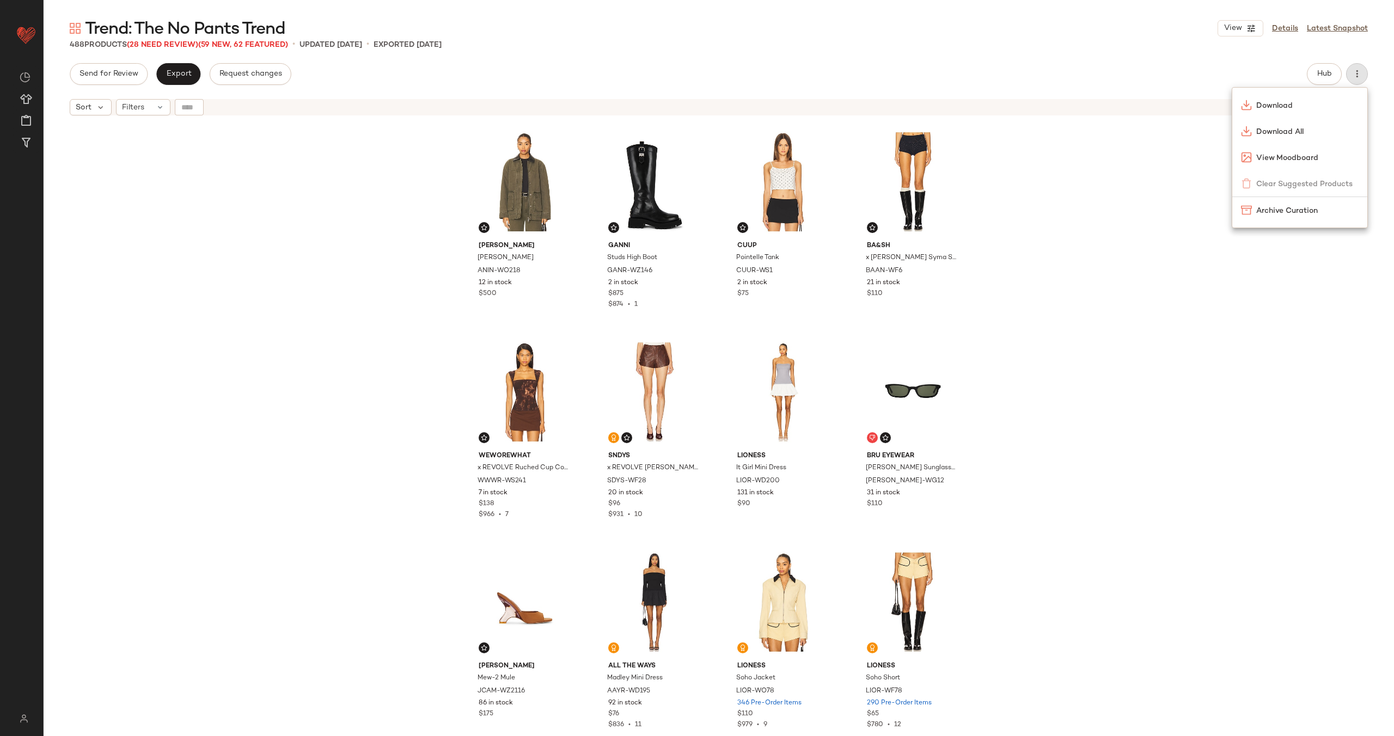
click at [1152, 212] on div "[PERSON_NAME] [PERSON_NAME] ANIN-WO218 12 in stock $500 Ganni Studs High Boot G…" at bounding box center [719, 442] width 1351 height 643
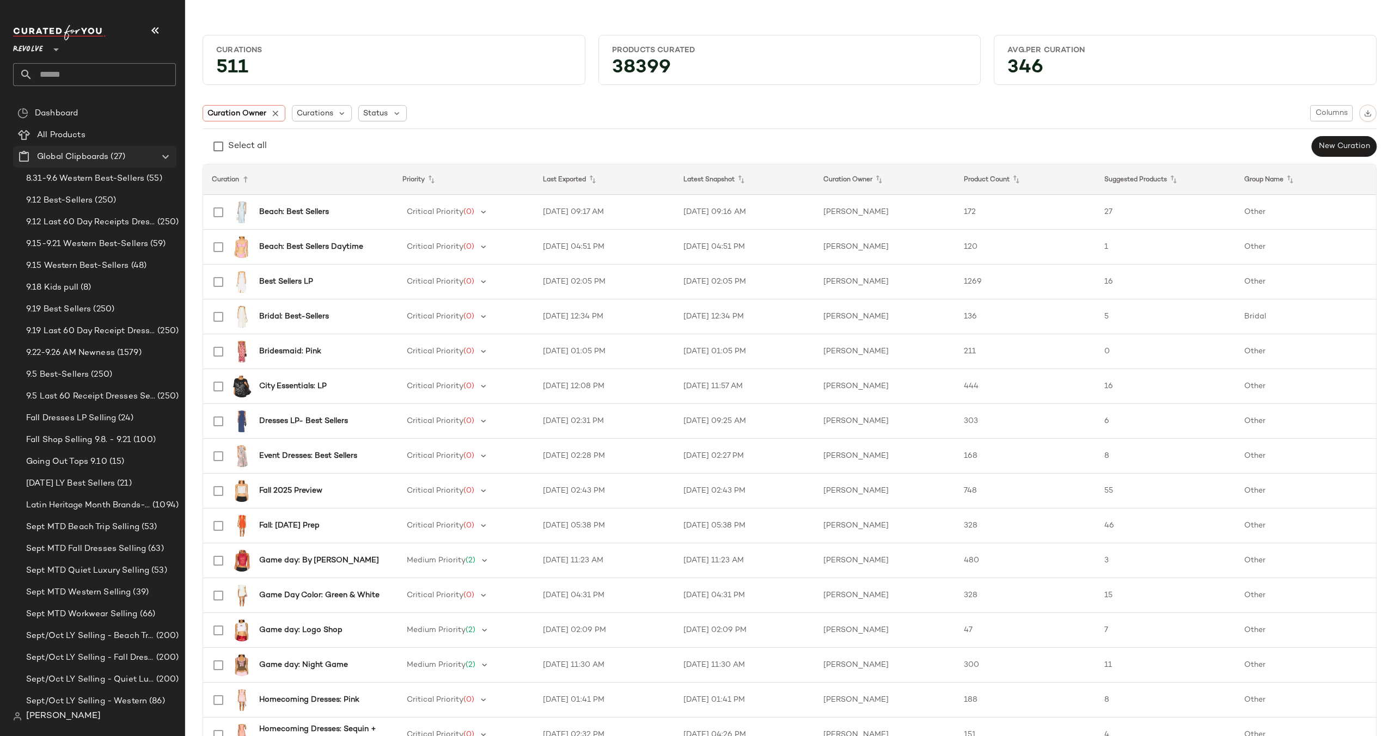
click at [167, 156] on icon at bounding box center [165, 156] width 13 height 13
click at [134, 78] on input "text" at bounding box center [104, 74] width 143 height 23
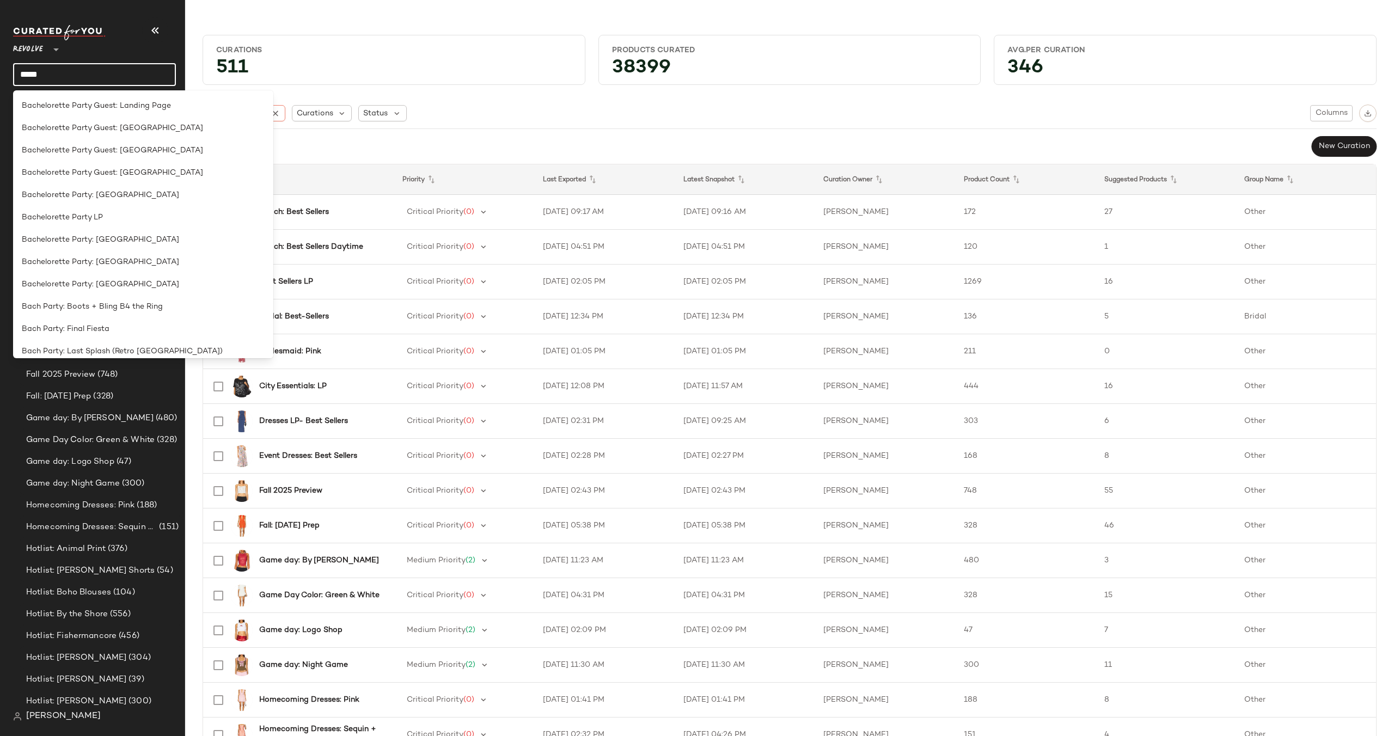
click at [87, 77] on input "*****" at bounding box center [94, 74] width 163 height 23
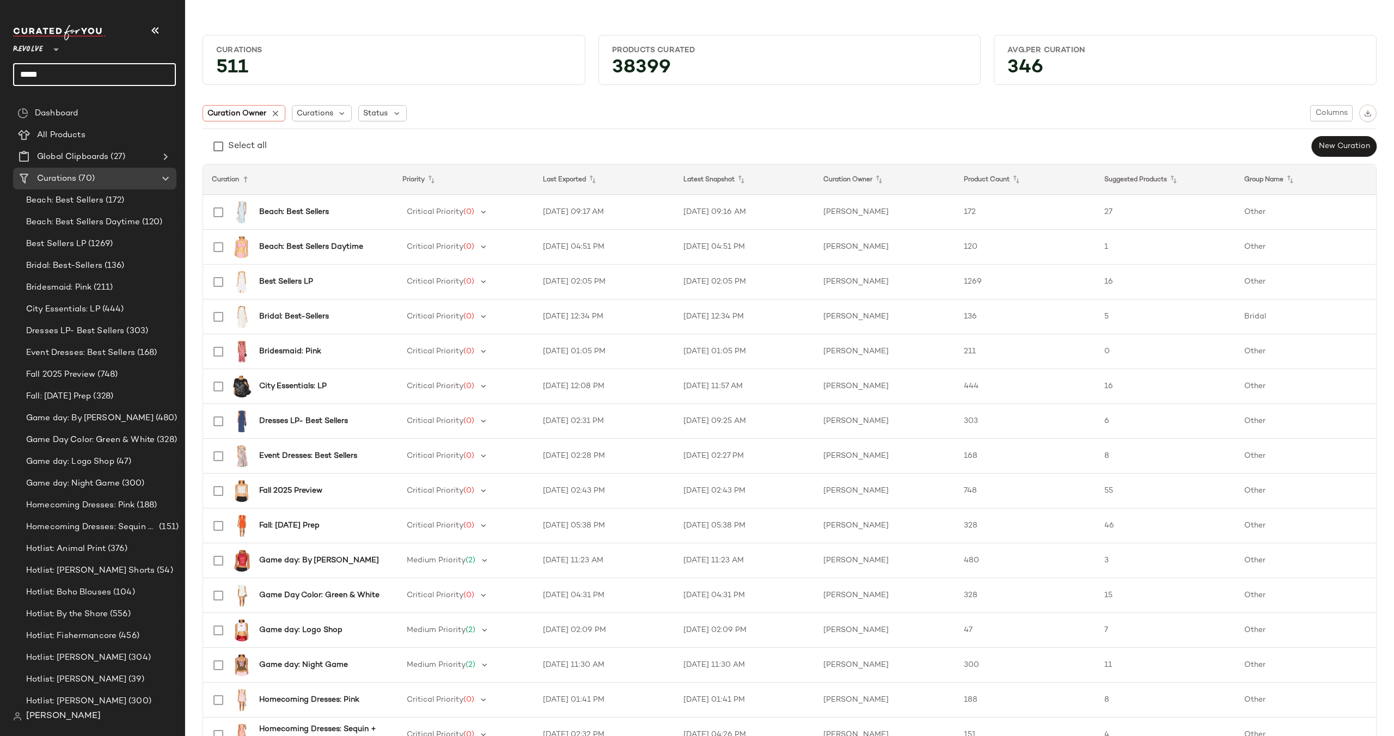
click at [89, 76] on input "*****" at bounding box center [94, 74] width 163 height 23
type input "*****"
click at [66, 125] on span "Trend: The No" at bounding box center [47, 128] width 50 height 11
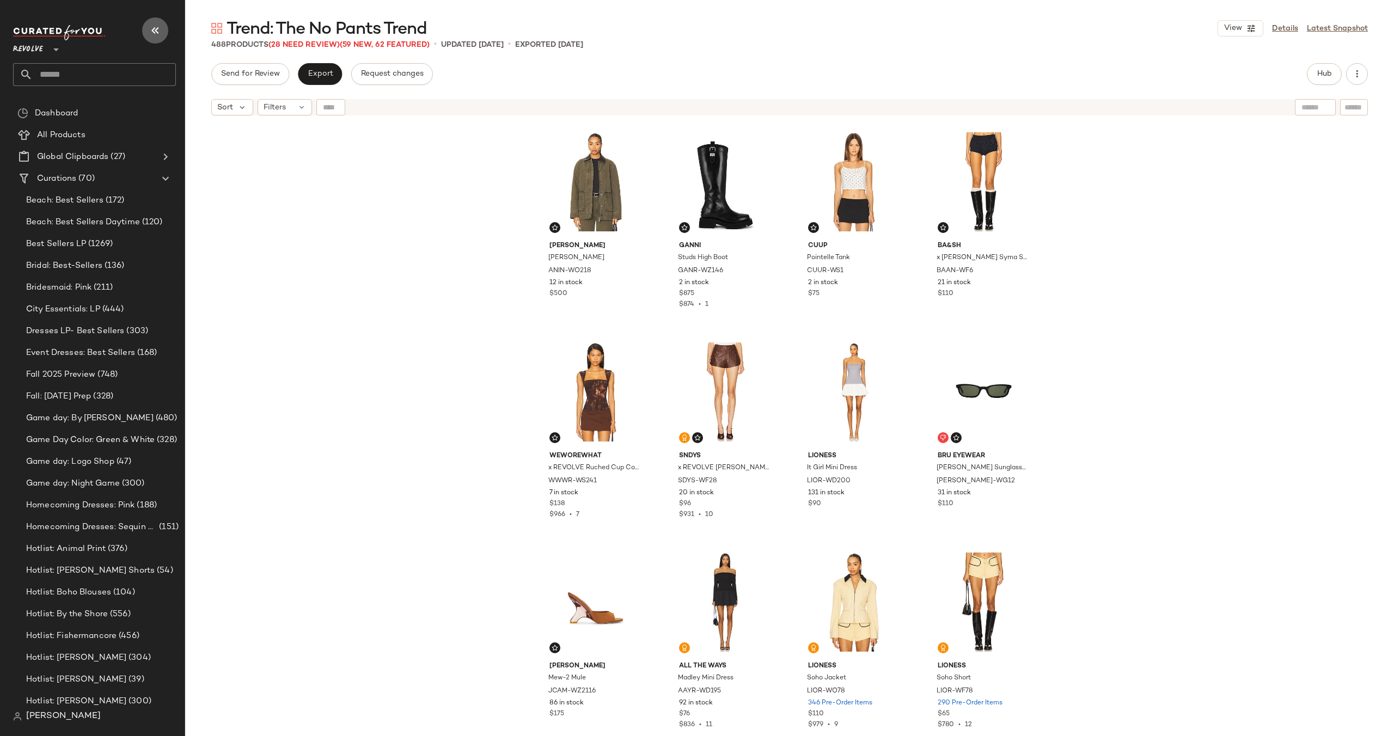
click at [160, 29] on icon "button" at bounding box center [155, 30] width 13 height 13
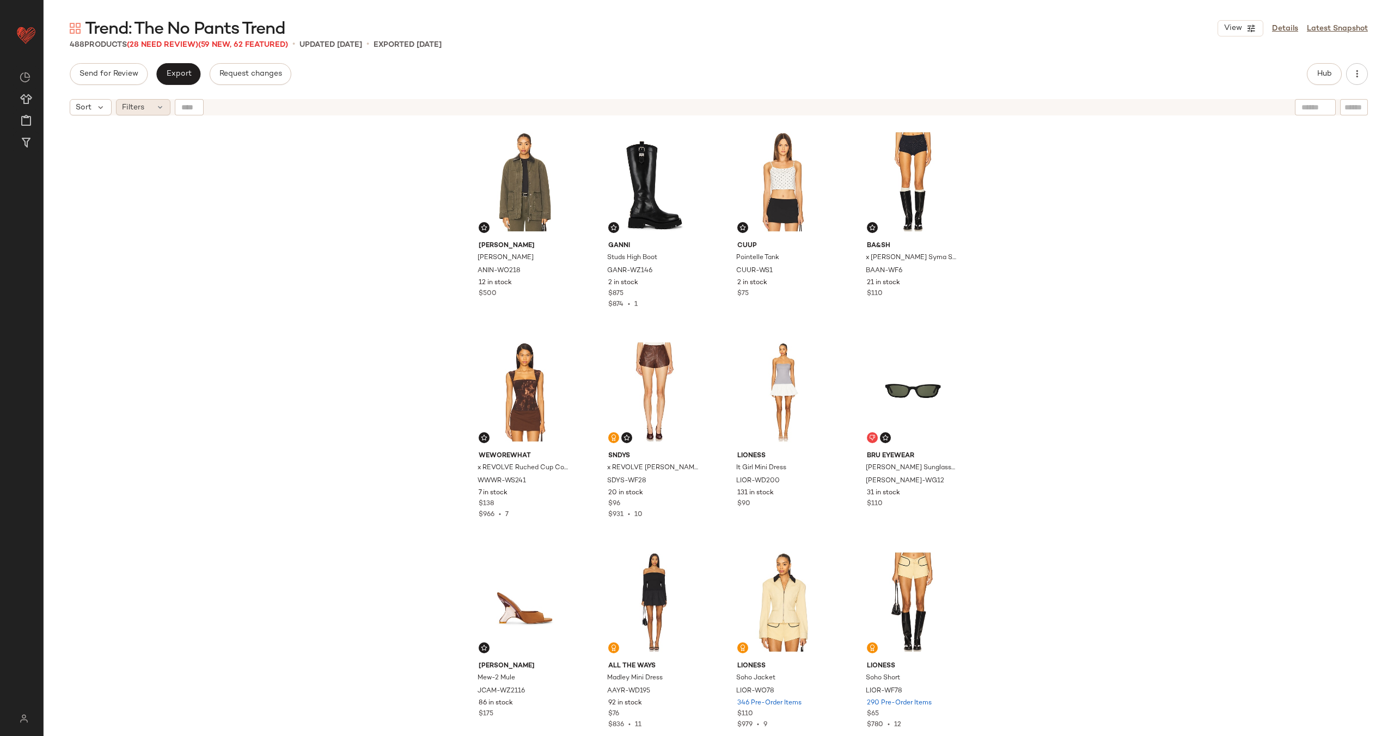
click at [157, 107] on icon at bounding box center [160, 107] width 9 height 9
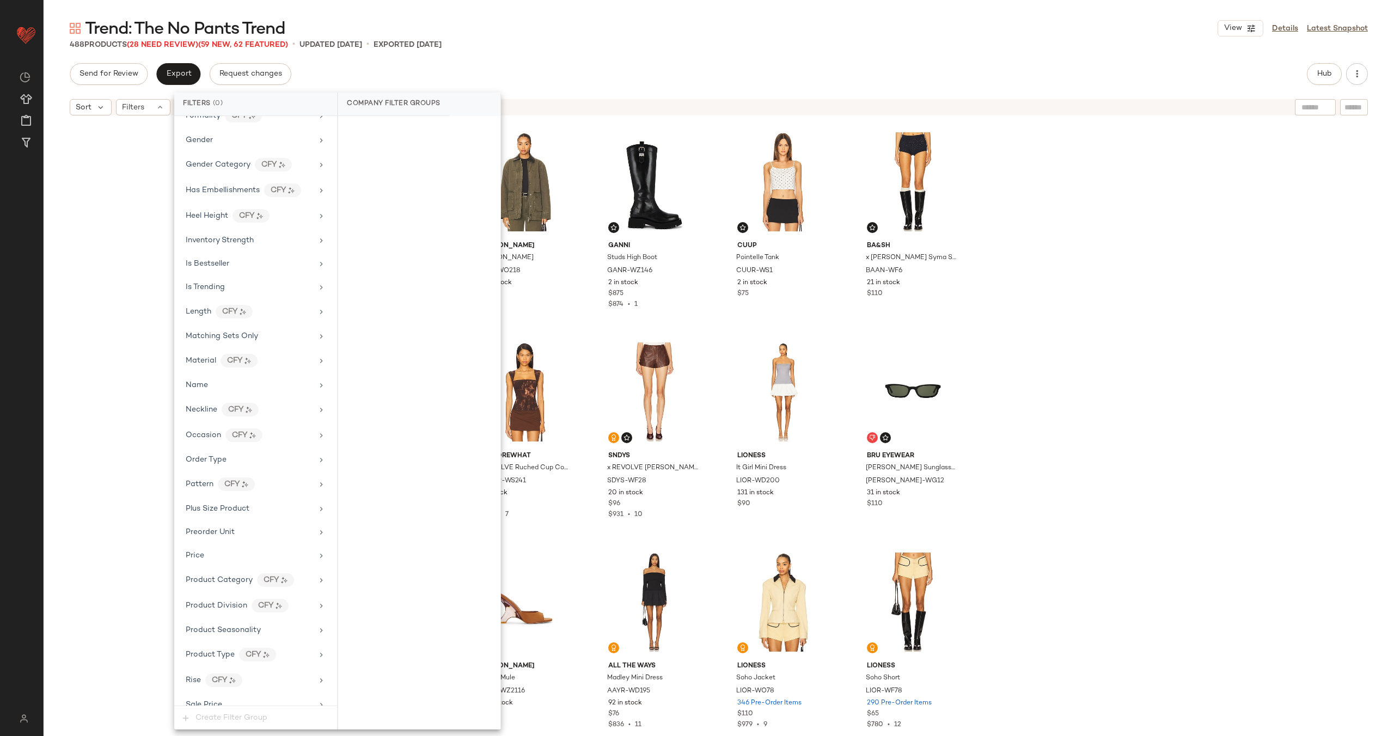
scroll to position [906, 0]
click at [279, 330] on div "Sale Price" at bounding box center [249, 334] width 127 height 11
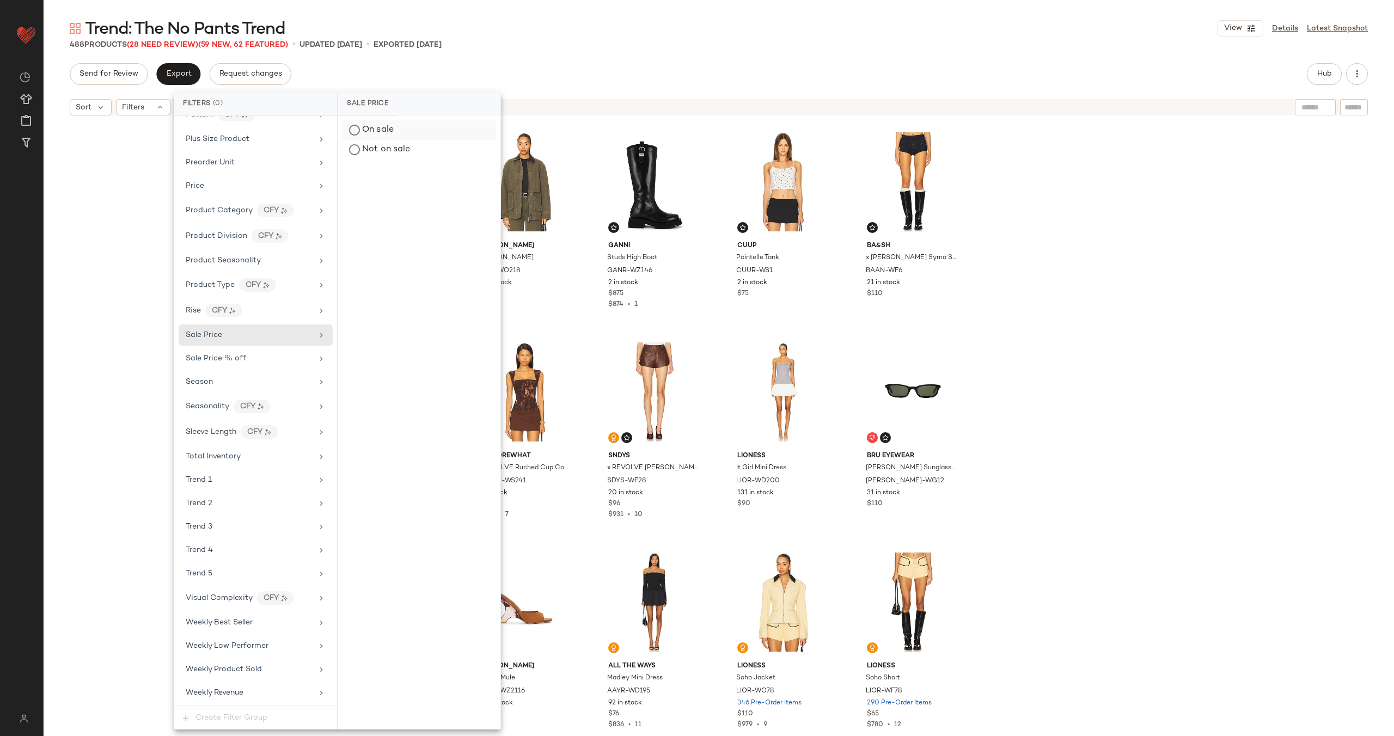
click at [422, 123] on div "On sale" at bounding box center [420, 130] width 154 height 20
click at [322, 341] on icon at bounding box center [326, 341] width 8 height 8
click at [99, 263] on div "[PERSON_NAME] [PERSON_NAME] ANIN-WO218 12 in stock $500 Ganni Studs High Boot G…" at bounding box center [719, 442] width 1351 height 643
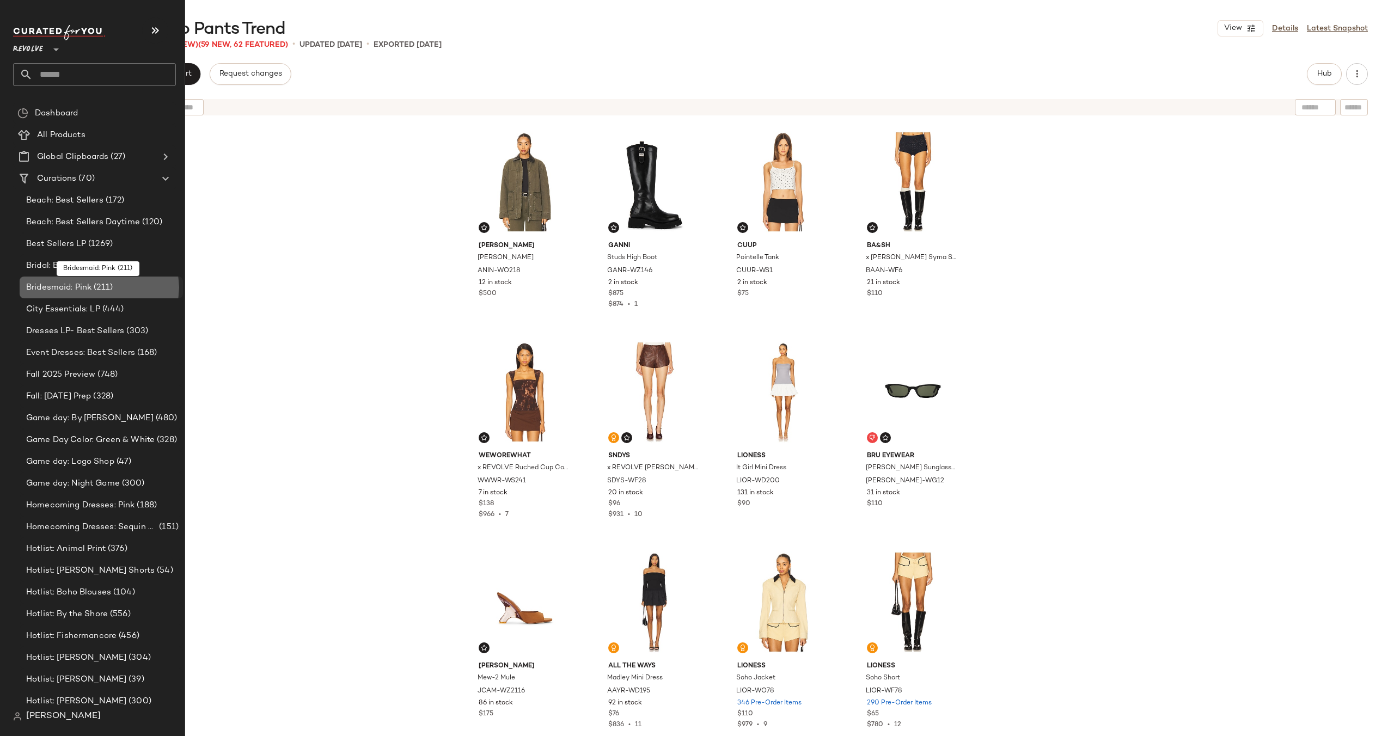
click at [104, 290] on span "(211)" at bounding box center [101, 288] width 21 height 13
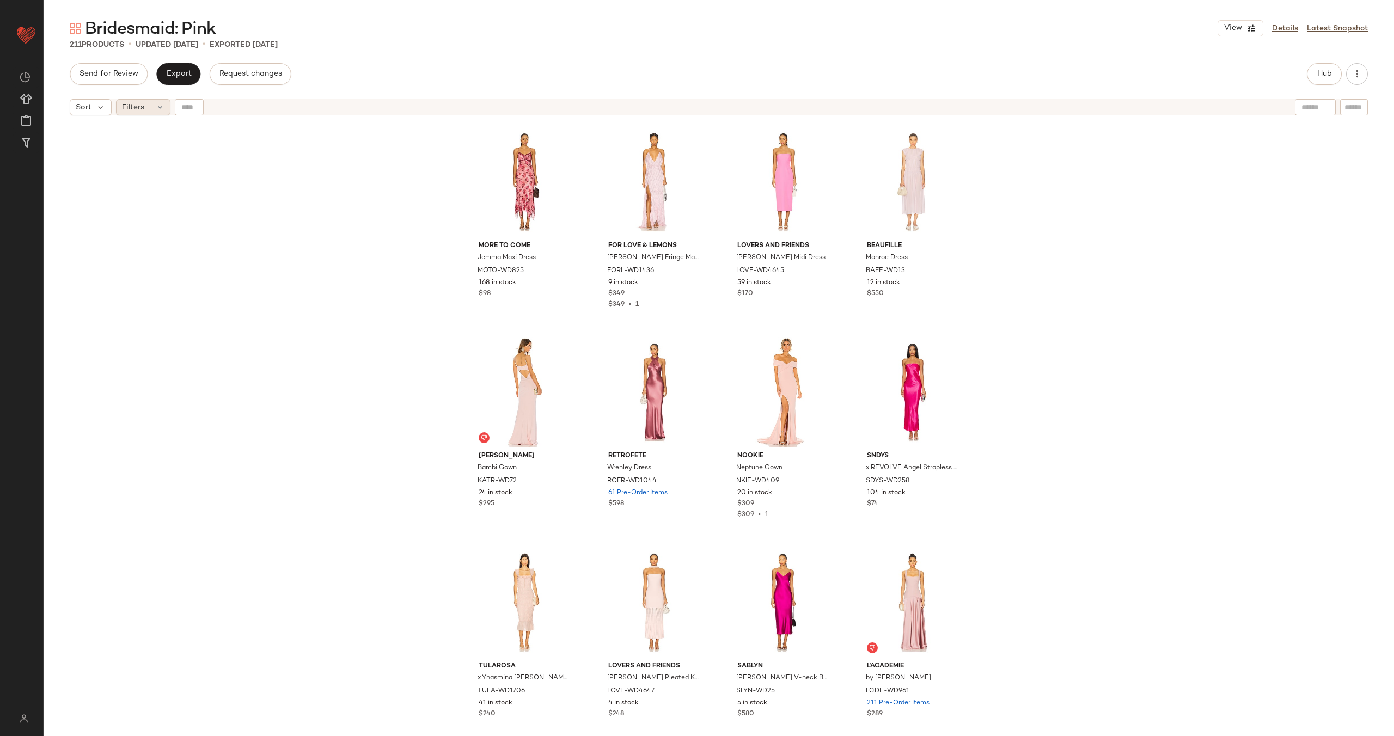
click at [160, 107] on icon at bounding box center [160, 107] width 9 height 9
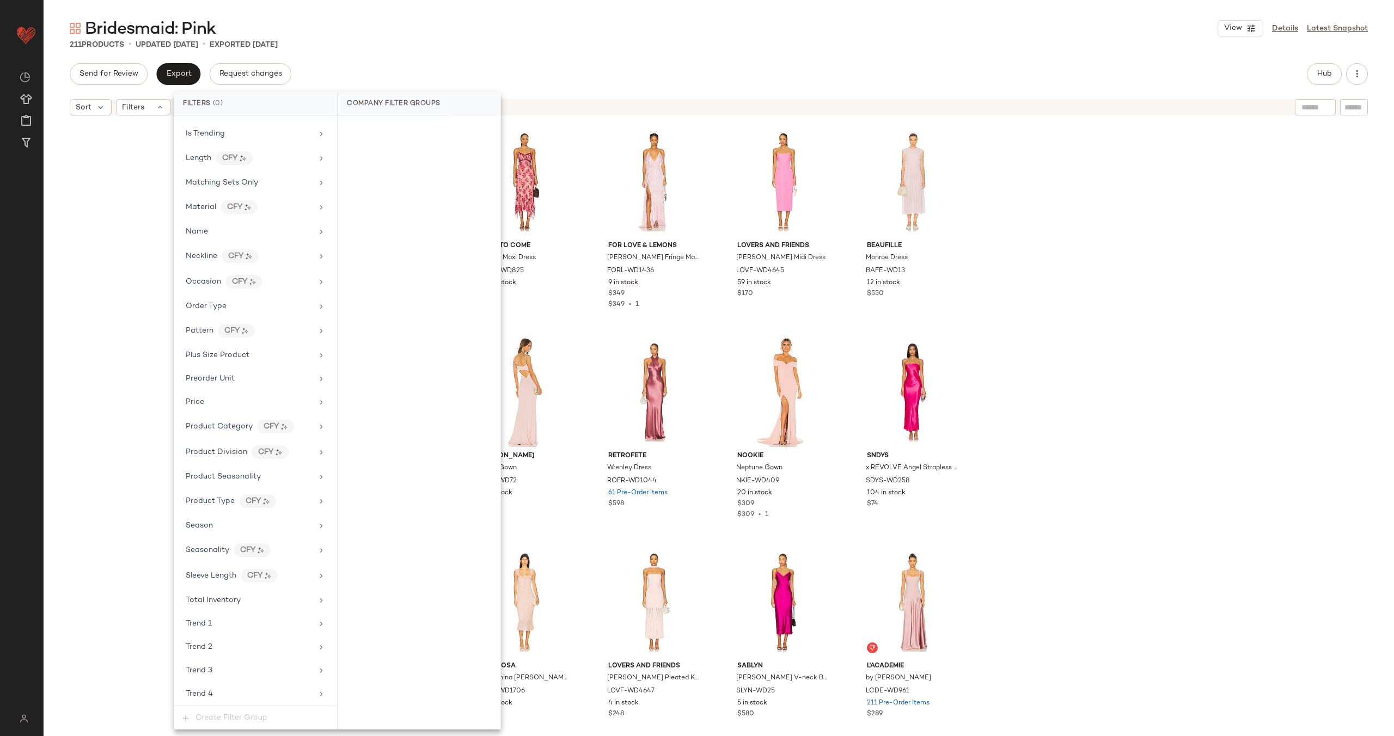
scroll to position [808, 0]
click at [87, 279] on div "MORE TO COME Jemma Maxi Dress MOTO-WD825 168 in stock $98 For Love & [PERSON_NA…" at bounding box center [719, 442] width 1351 height 643
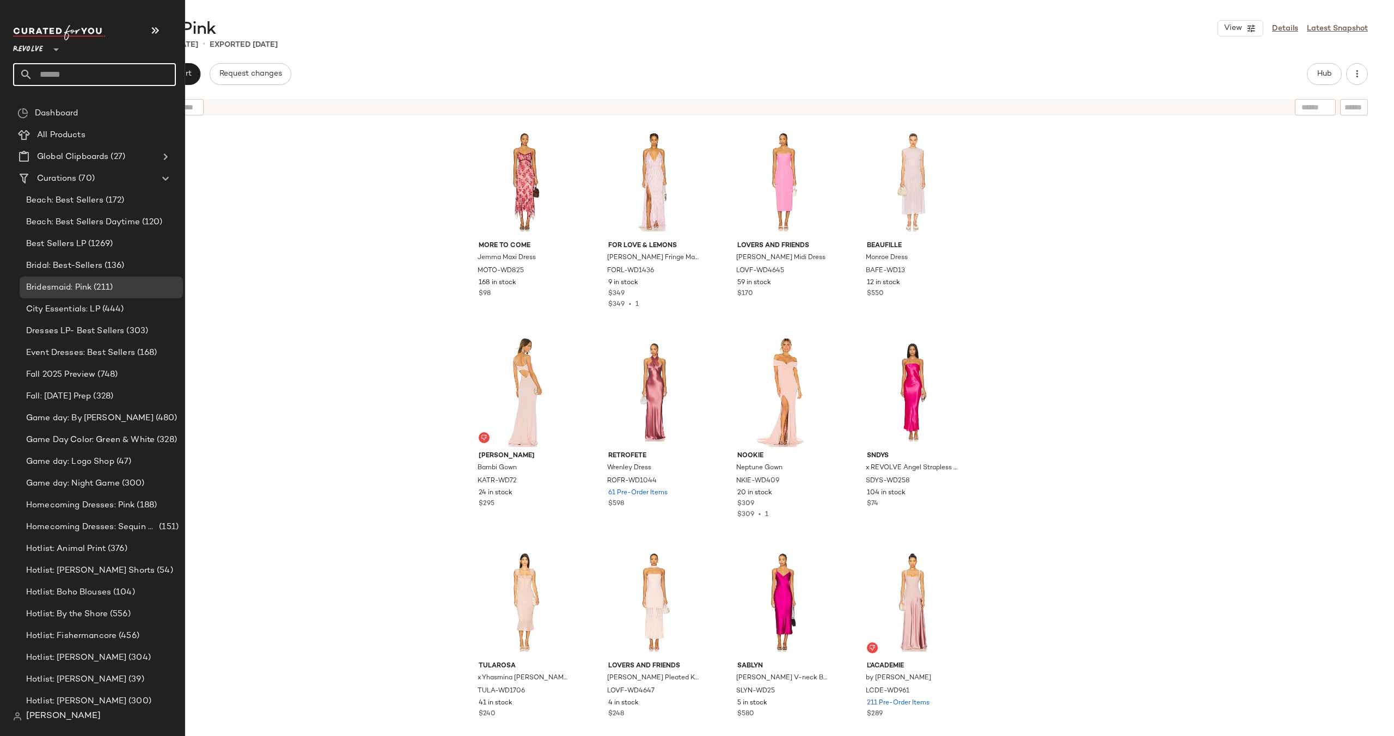
click at [67, 74] on input "text" at bounding box center [104, 74] width 143 height 23
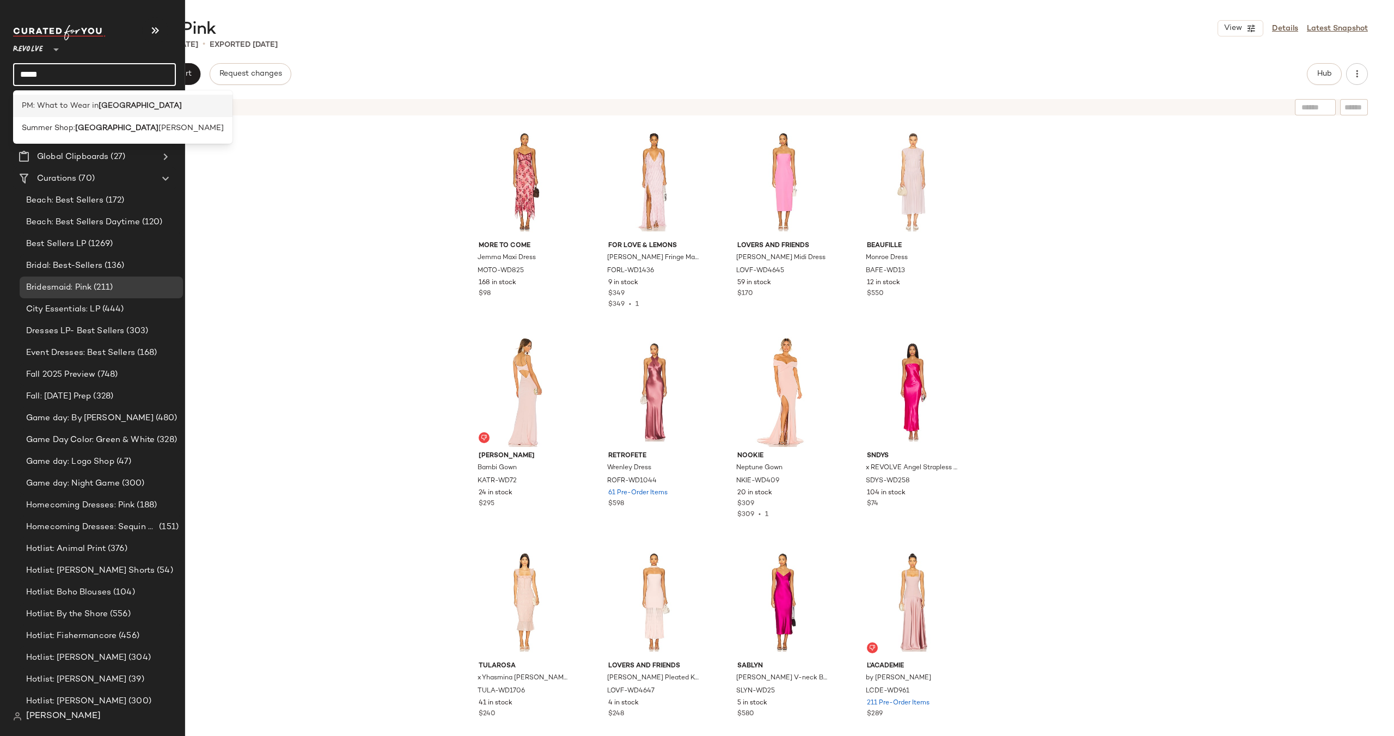
type input "*****"
click at [70, 105] on span "PM: What to Wear in" at bounding box center [60, 105] width 77 height 11
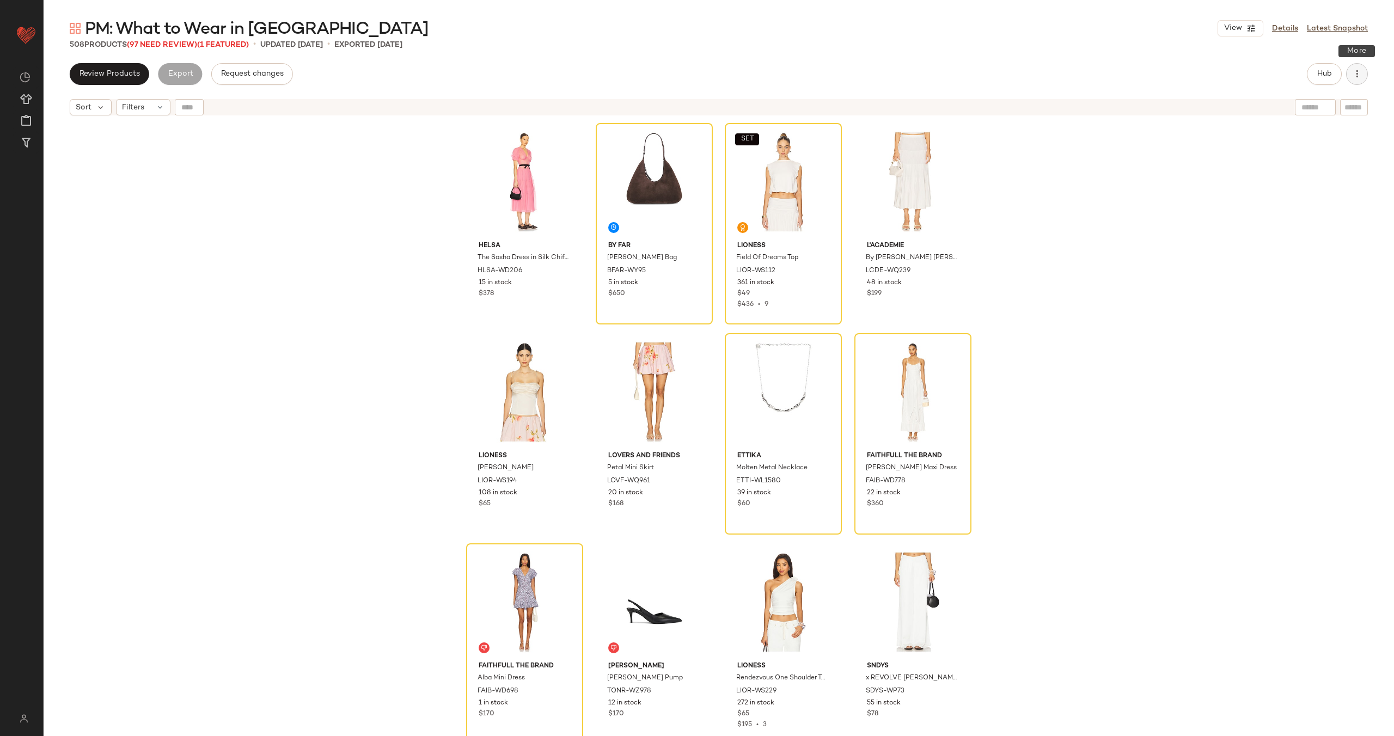
click at [1360, 79] on icon "button" at bounding box center [1357, 74] width 11 height 11
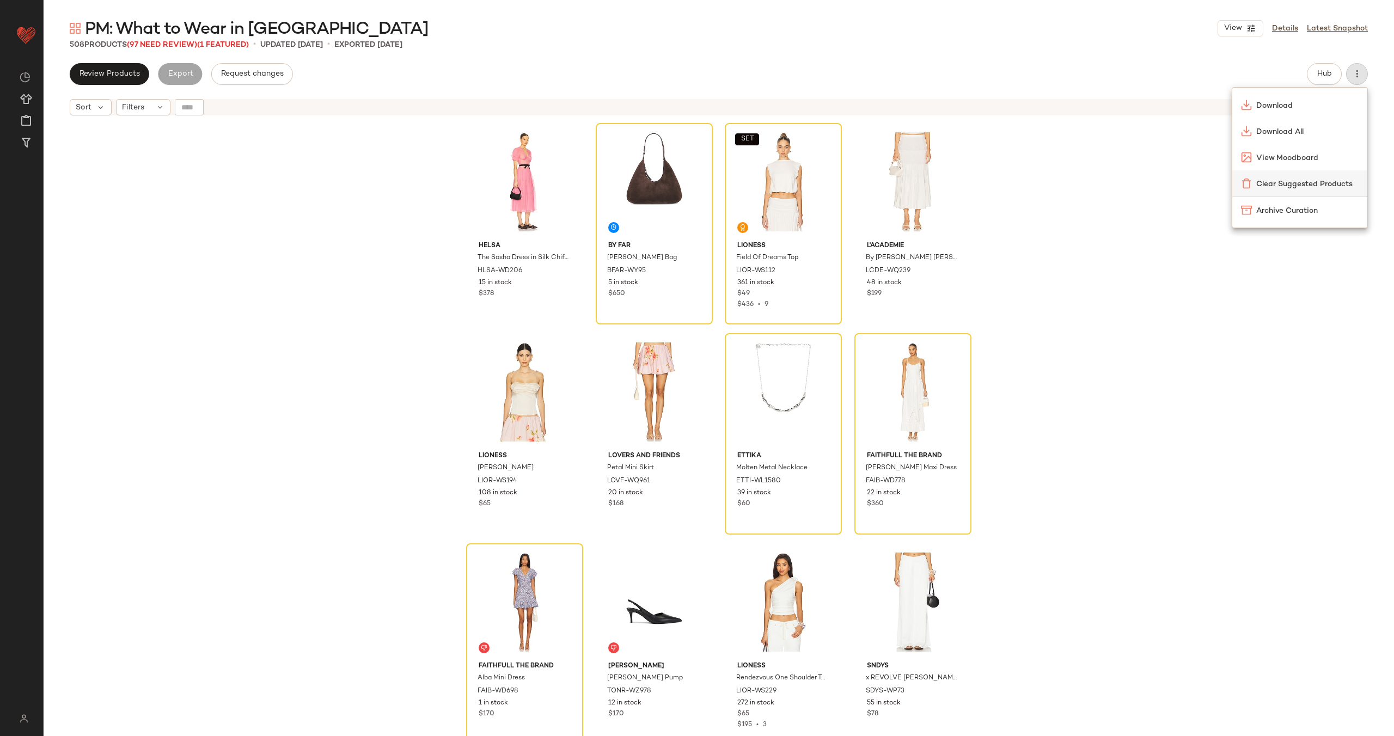
click at [1317, 187] on span "Clear Suggested Products" at bounding box center [1307, 184] width 102 height 11
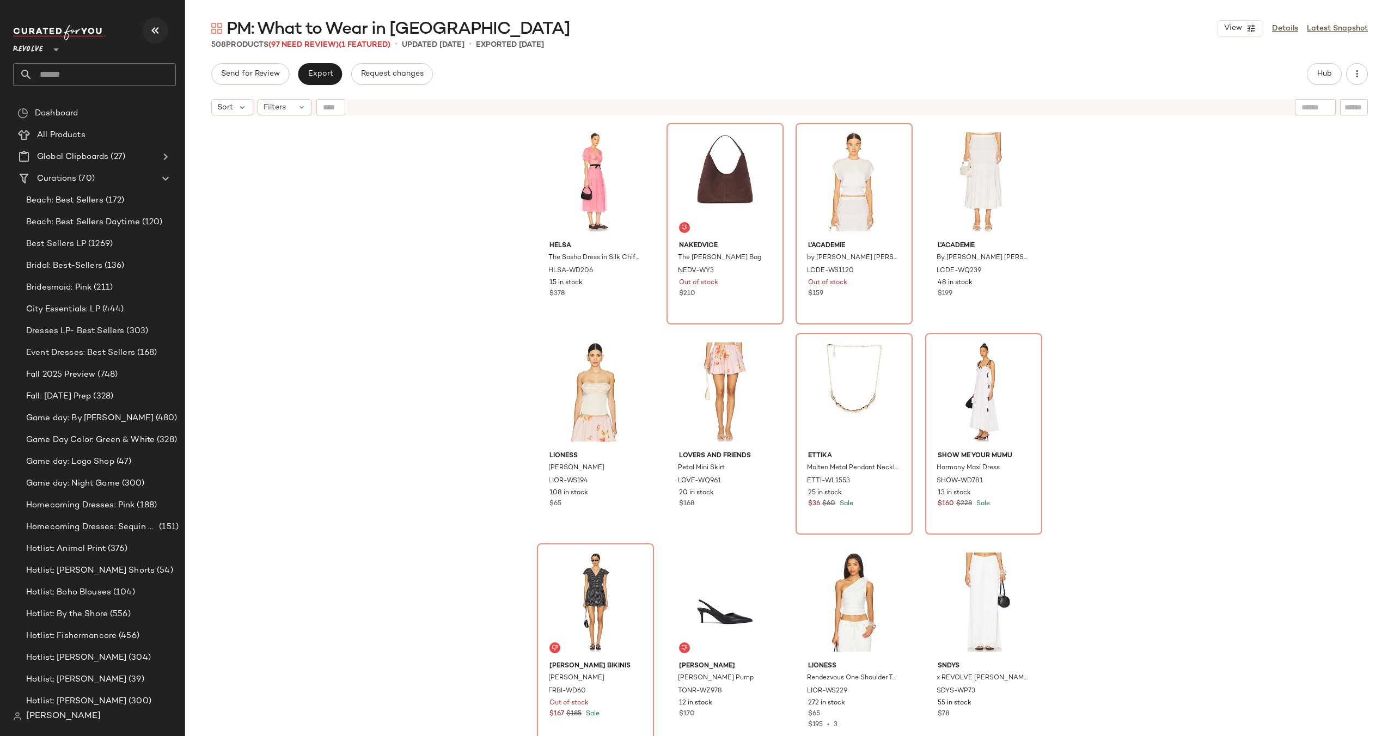
click at [149, 27] on icon "button" at bounding box center [155, 30] width 13 height 13
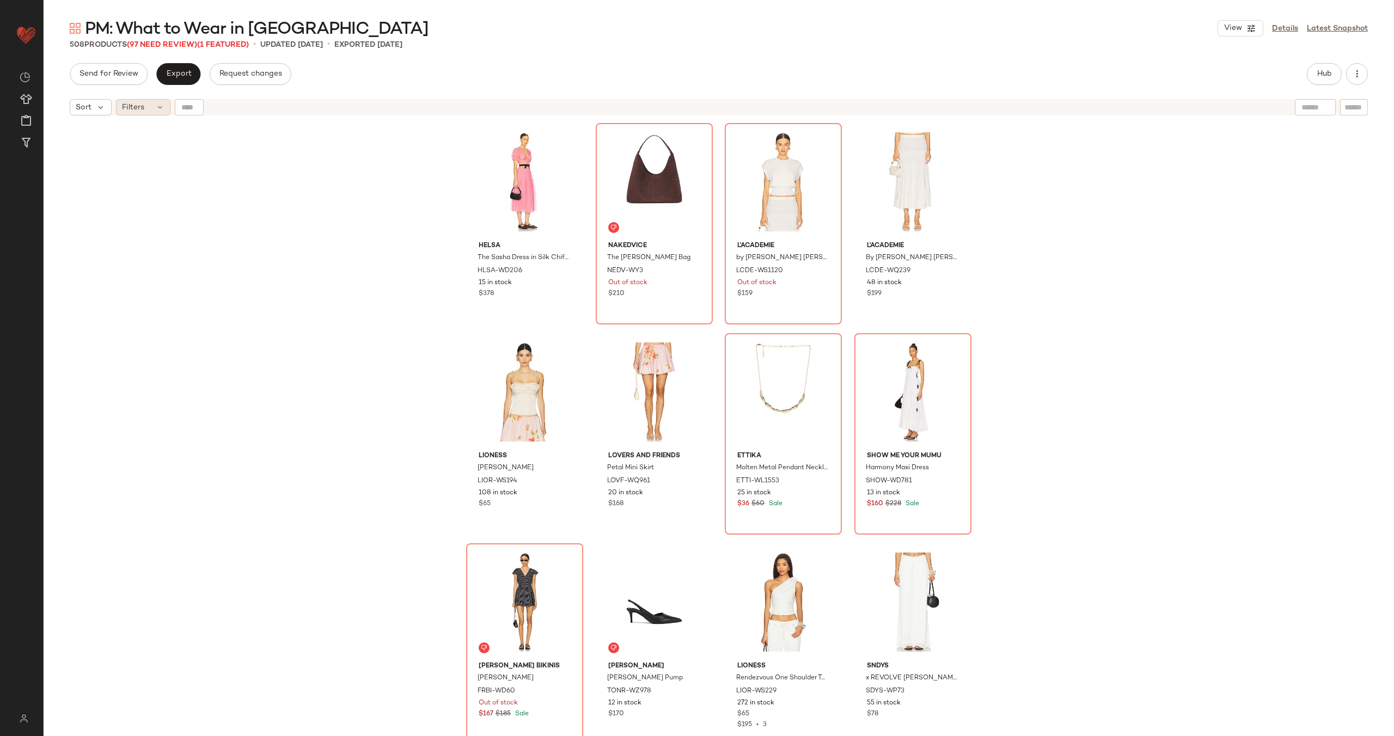
click at [150, 106] on div "Filters" at bounding box center [143, 107] width 54 height 16
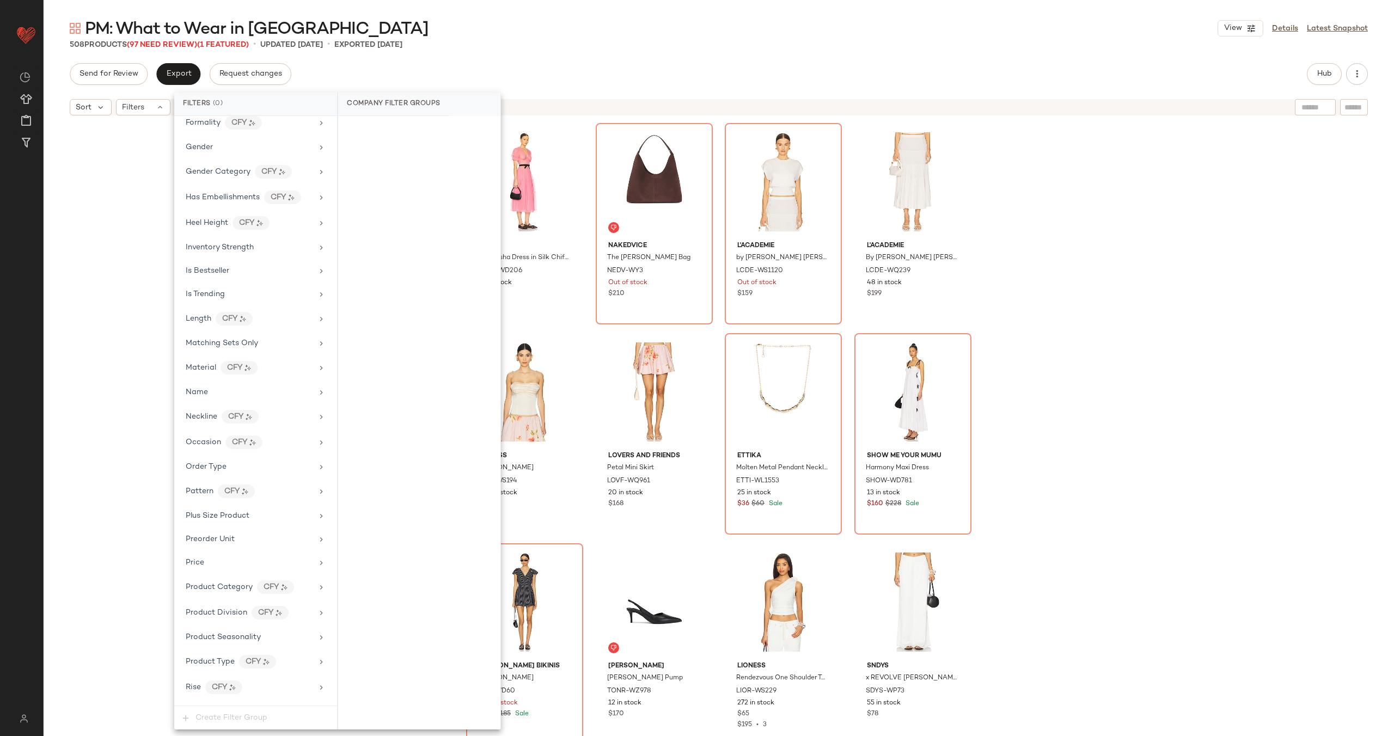
scroll to position [906, 0]
click at [253, 335] on div "Sale Price" at bounding box center [249, 334] width 127 height 11
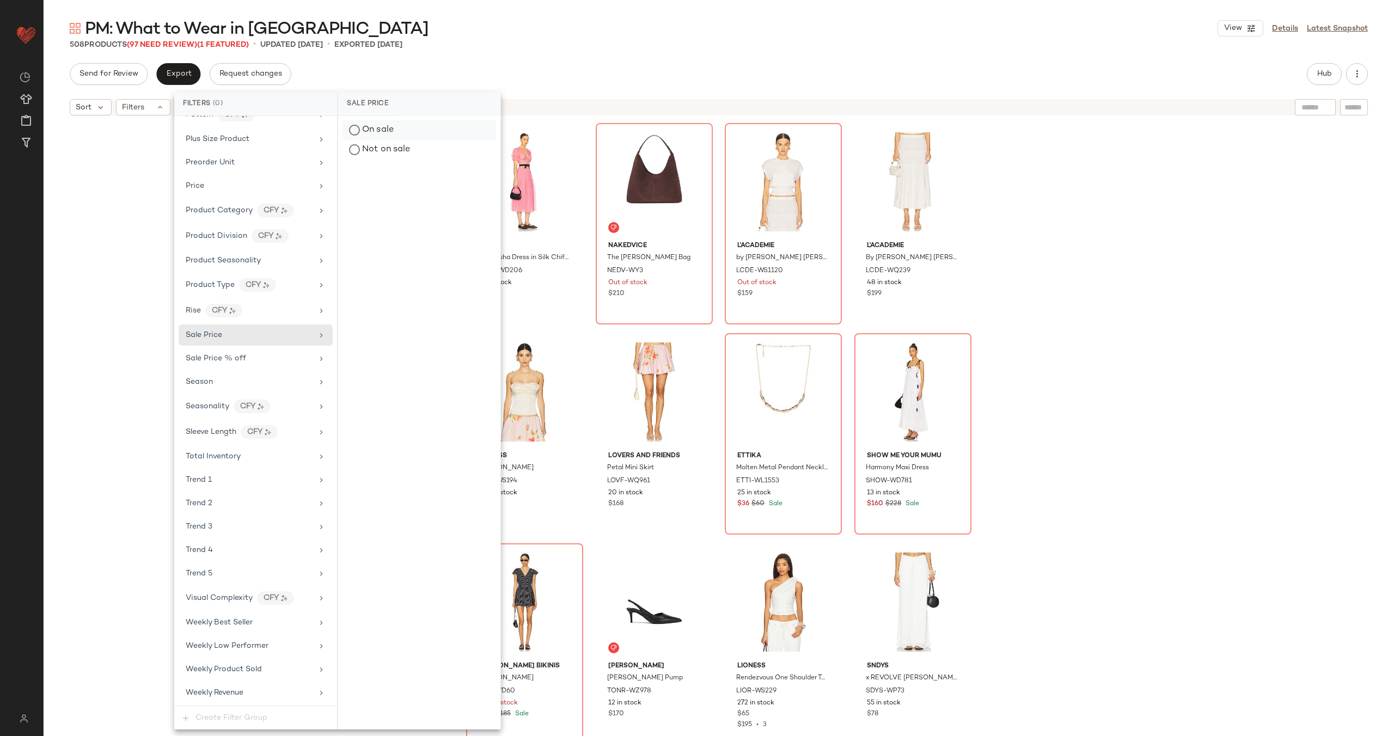
click at [380, 134] on div "On sale" at bounding box center [420, 130] width 154 height 20
click at [323, 340] on icon at bounding box center [326, 341] width 8 height 8
click at [121, 285] on div "Helsa The Sasha Dress in Silk Chiffon HLSA-WD206 15 in stock $378 Nakedvice The…" at bounding box center [719, 442] width 1351 height 643
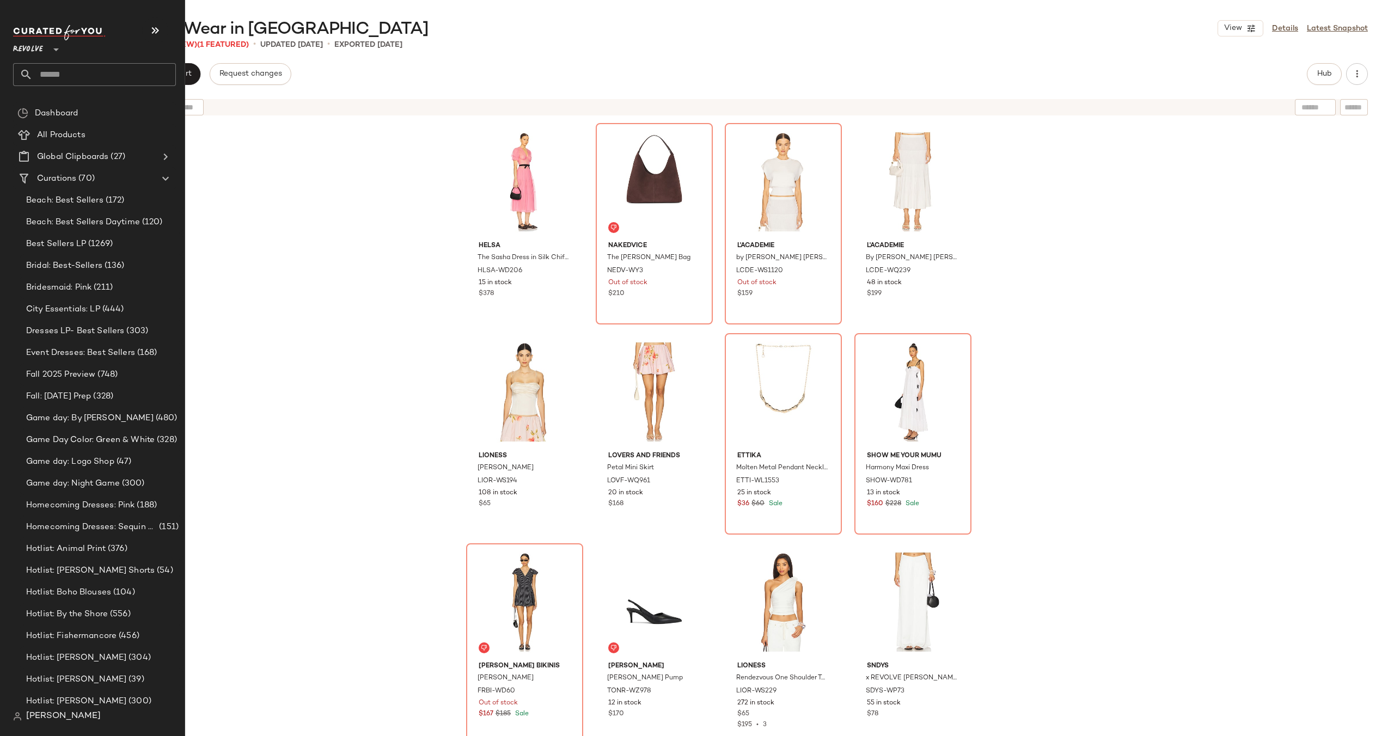
click at [75, 78] on input "text" at bounding box center [104, 74] width 143 height 23
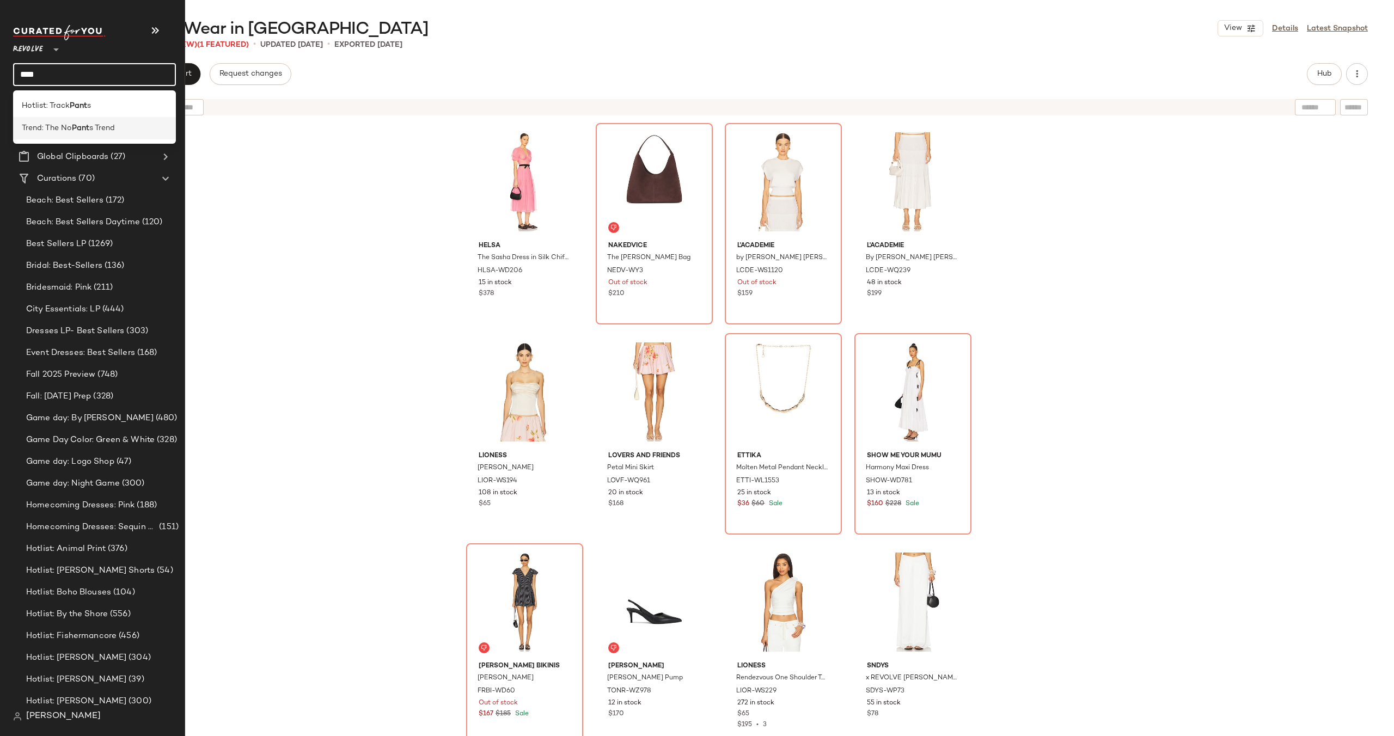
type input "****"
click at [71, 127] on span "Trend: The No" at bounding box center [47, 128] width 50 height 11
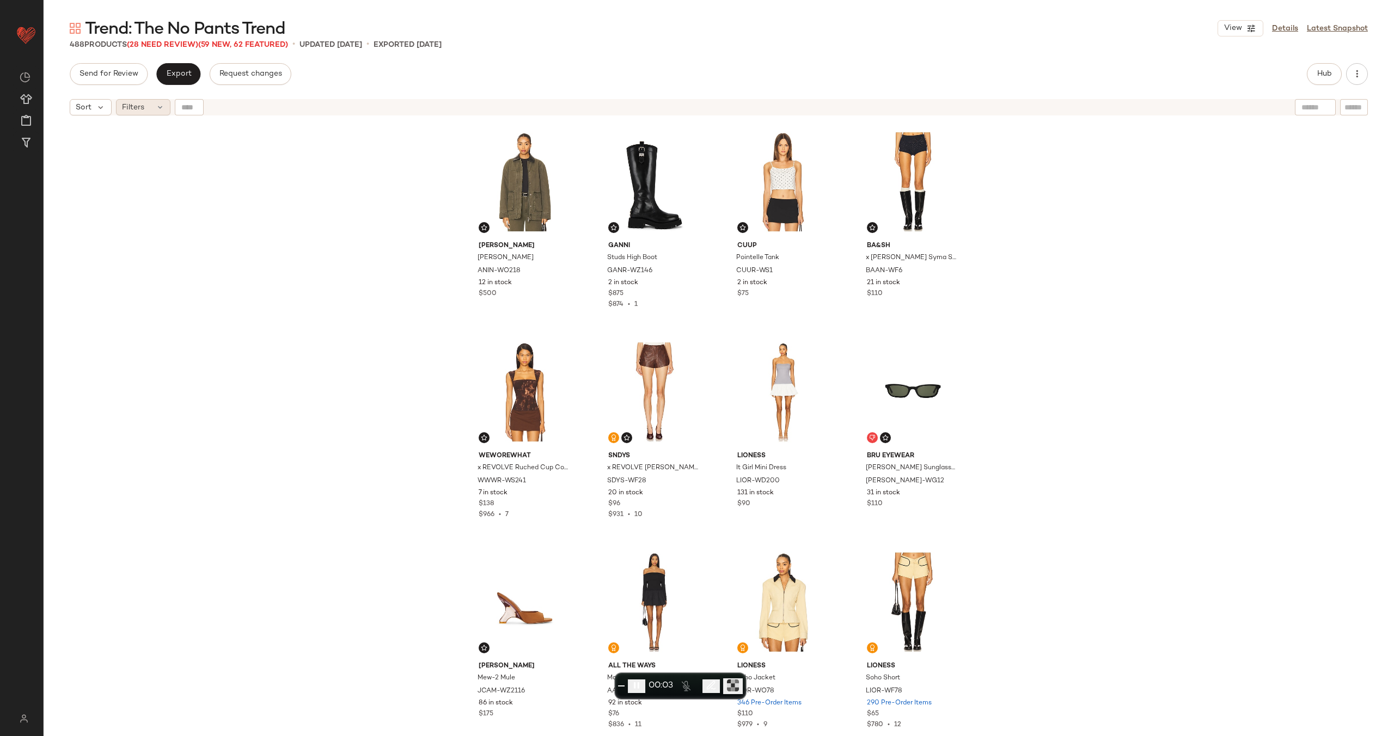
click at [156, 107] on icon at bounding box center [160, 107] width 9 height 9
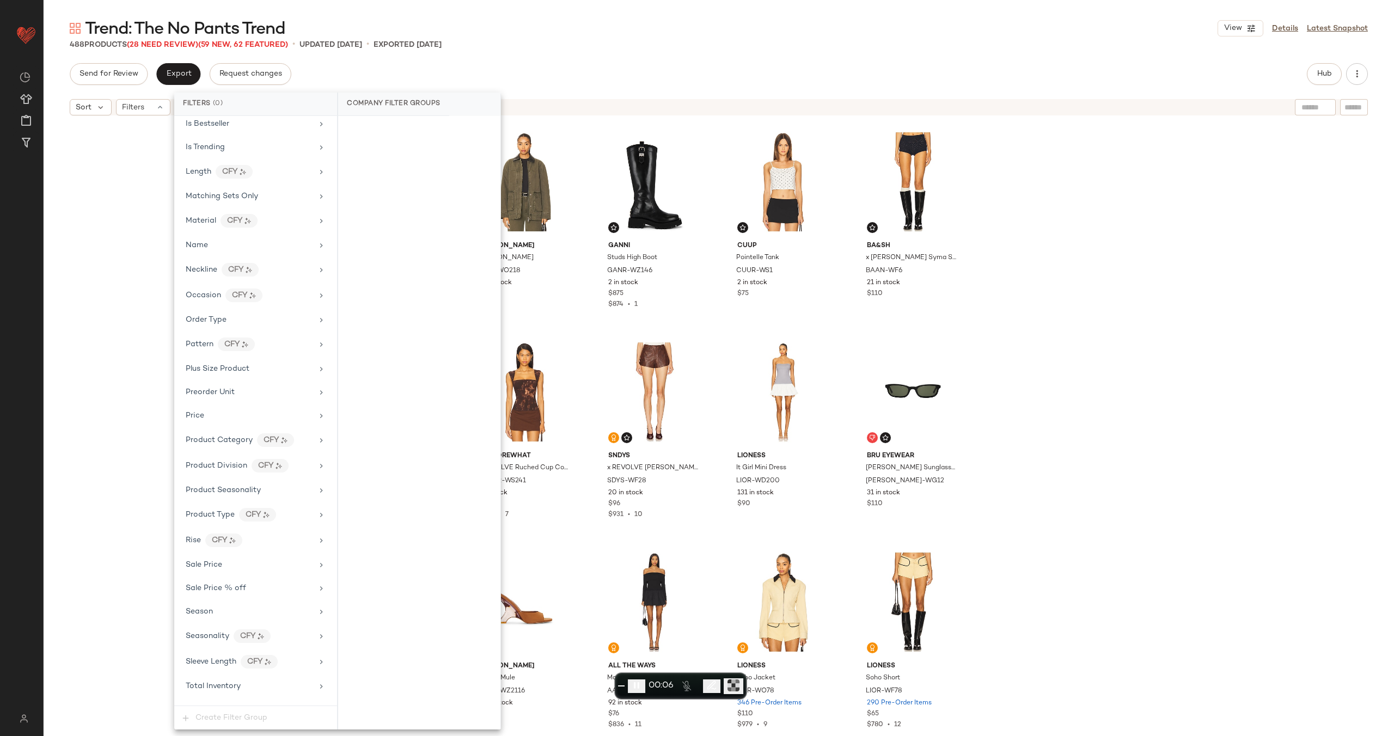
scroll to position [717, 0]
click at [239, 518] on div "Sale Price" at bounding box center [249, 523] width 127 height 11
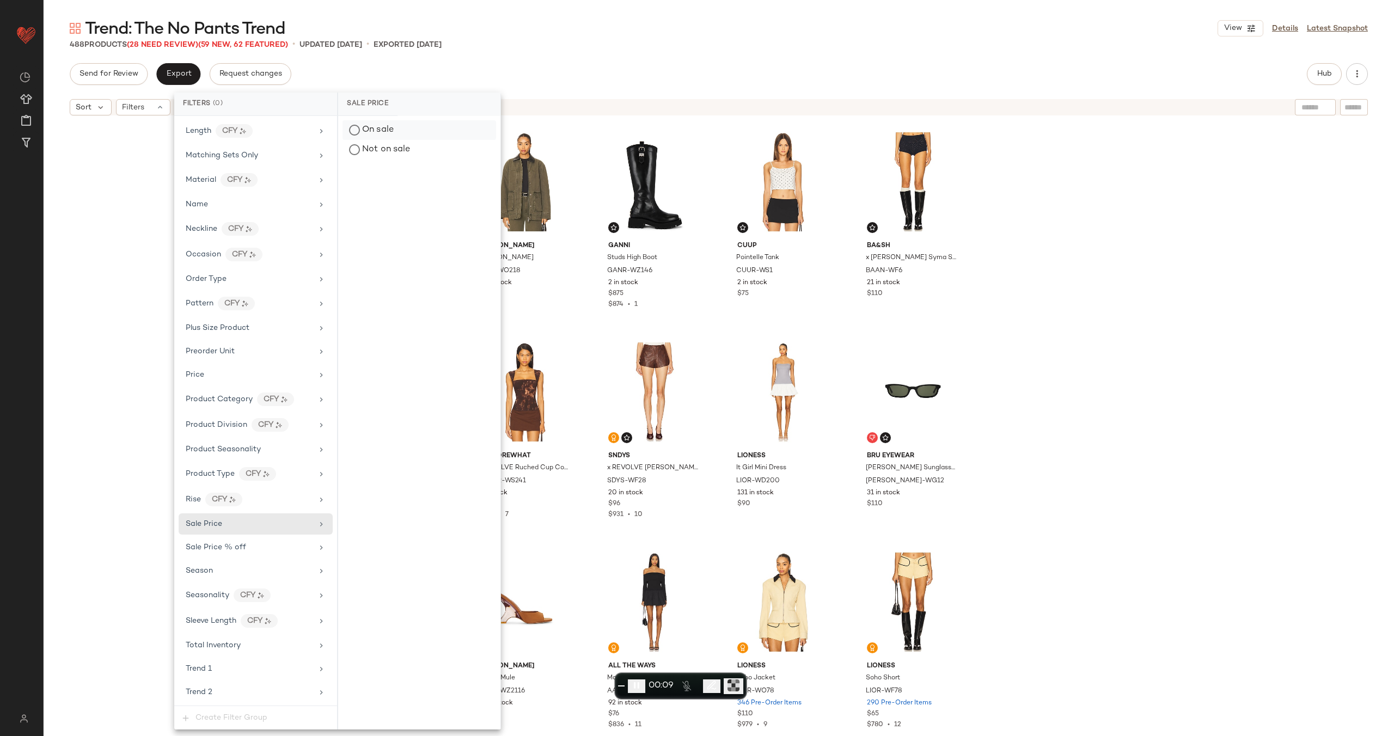
click at [403, 128] on div "On sale" at bounding box center [420, 130] width 154 height 20
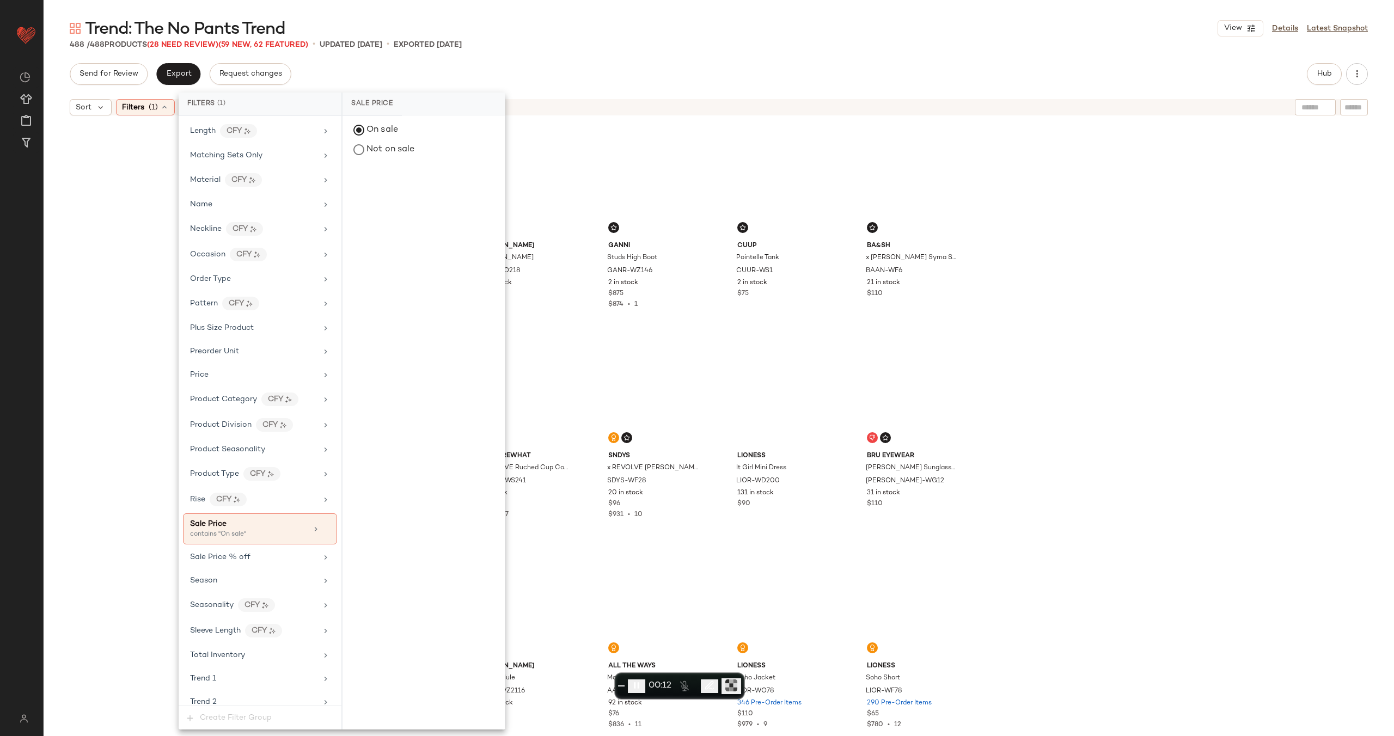
click at [145, 203] on div "[PERSON_NAME] [PERSON_NAME] ANIN-WO218 12 in stock $500 Ganni Studs High Boot G…" at bounding box center [719, 442] width 1351 height 643
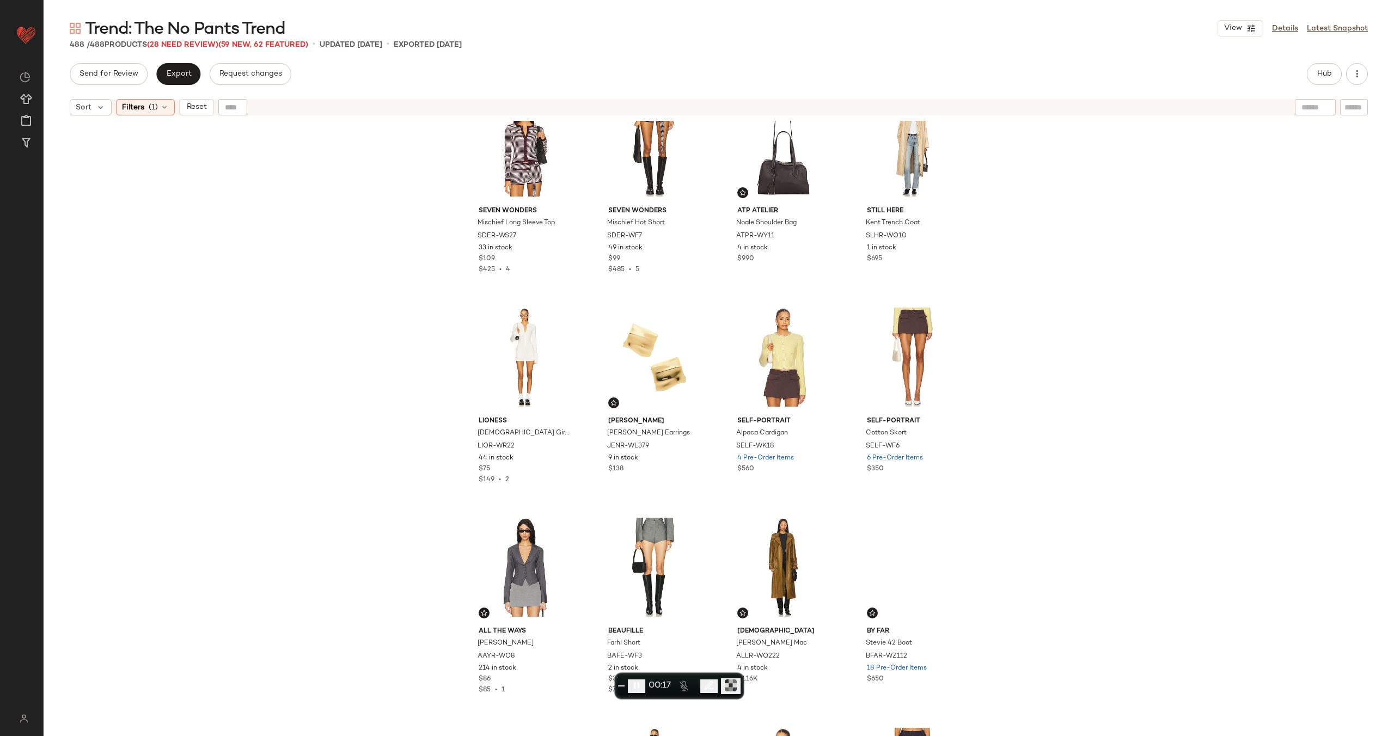
scroll to position [0, 0]
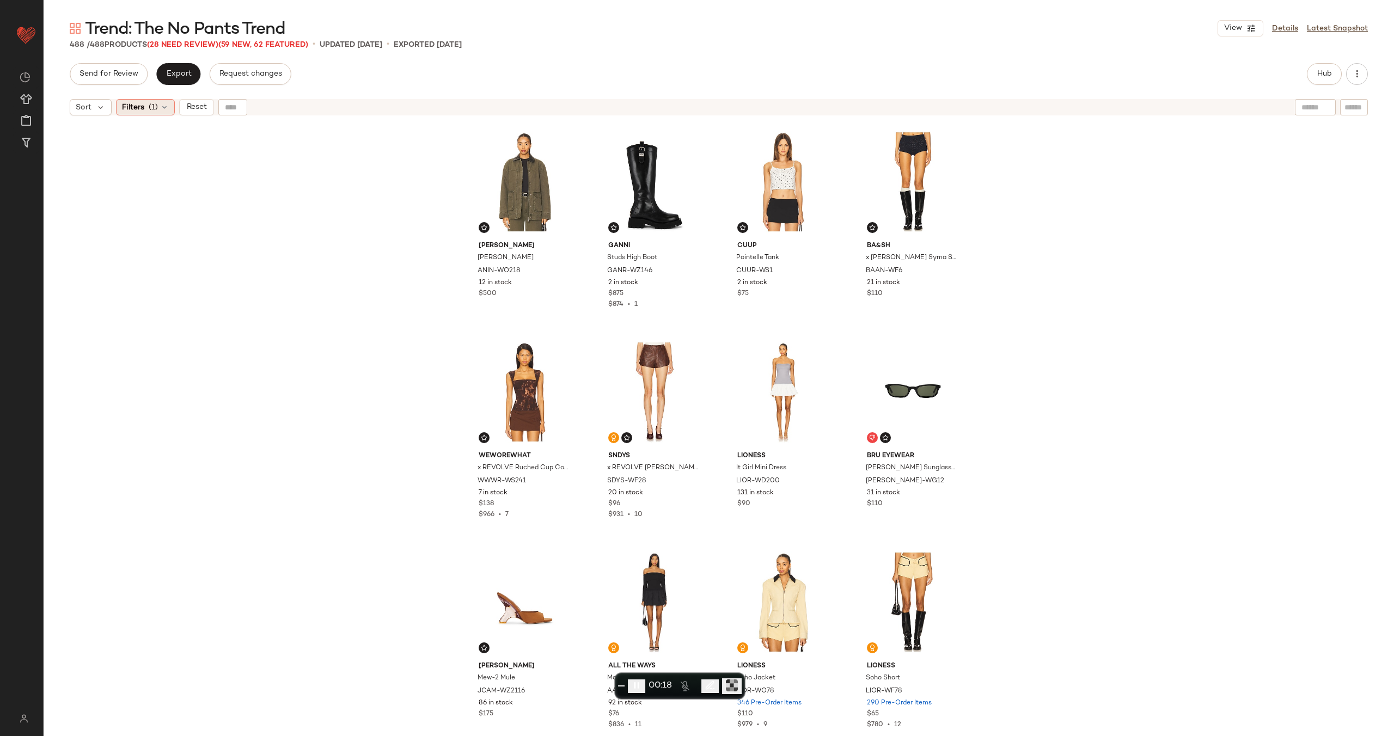
click at [151, 114] on div "Filters (1)" at bounding box center [145, 107] width 59 height 16
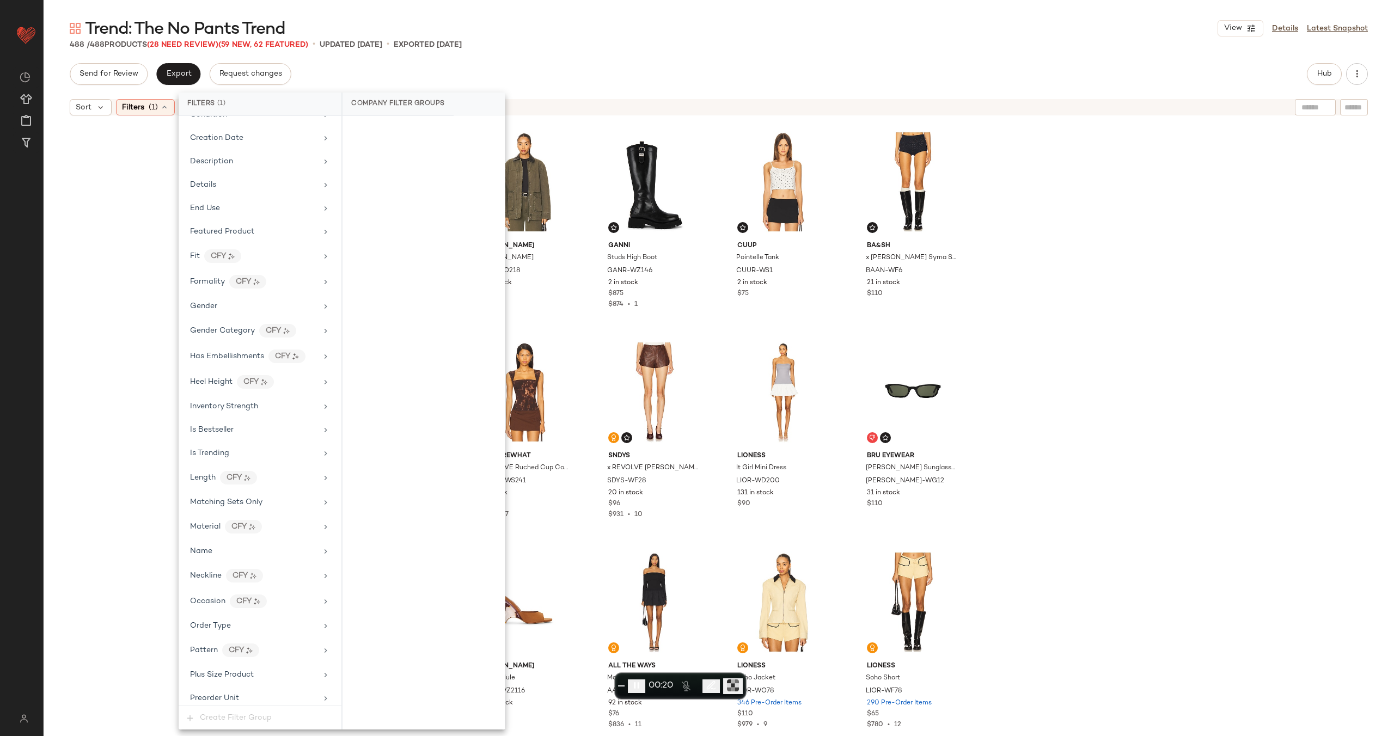
scroll to position [736, 0]
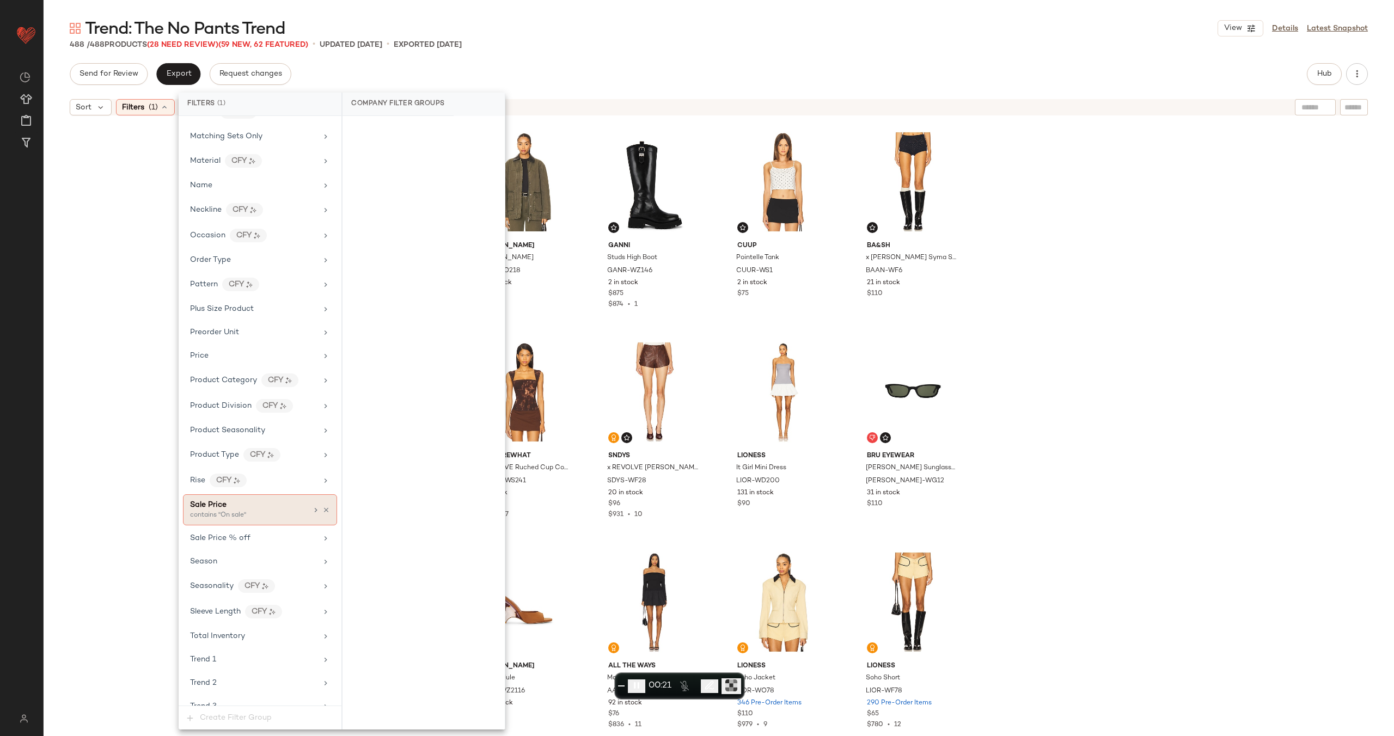
click at [276, 505] on div "Sale Price" at bounding box center [248, 504] width 117 height 11
click at [386, 154] on div "Not on sale" at bounding box center [424, 150] width 154 height 20
click at [392, 128] on div "On sale" at bounding box center [424, 130] width 154 height 20
click at [160, 125] on div "[PERSON_NAME] [PERSON_NAME] ANIN-WO218 12 in stock $500 Ganni Studs High Boot G…" at bounding box center [719, 442] width 1351 height 643
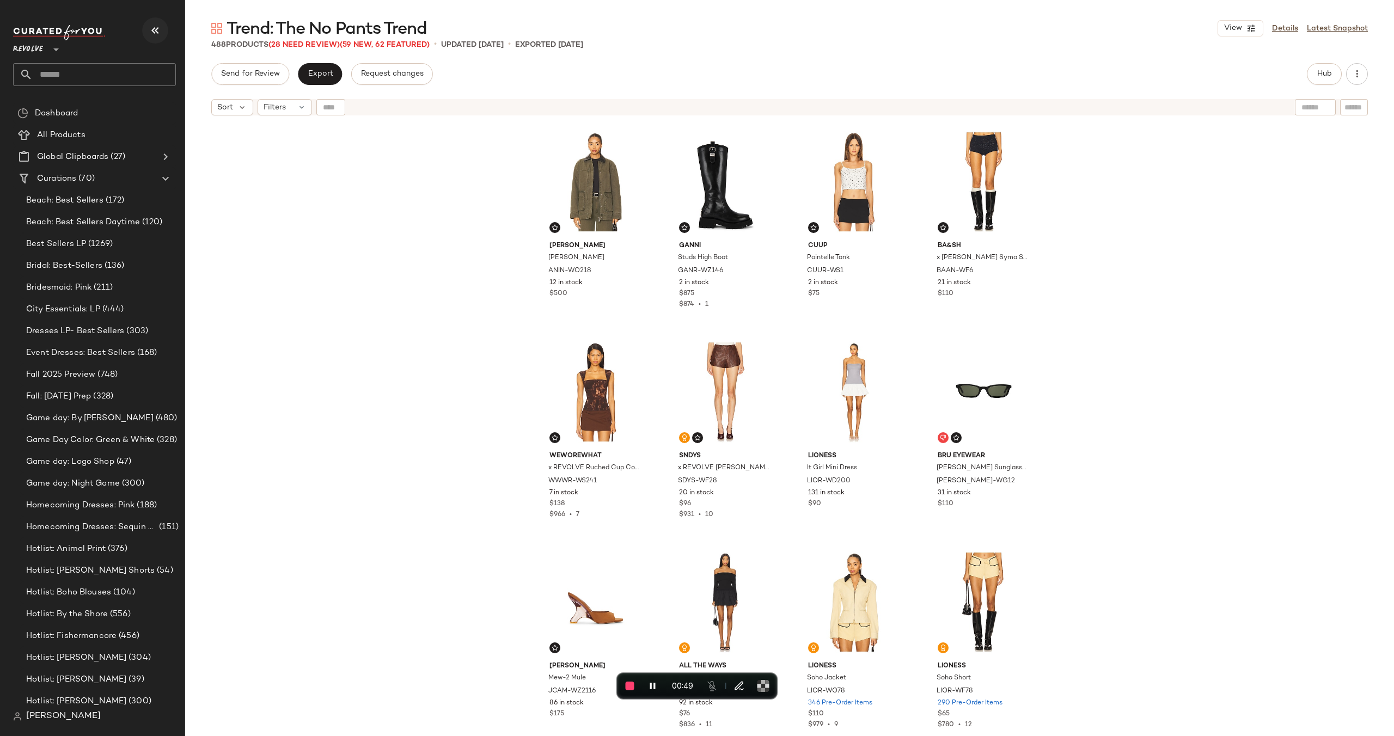
click at [158, 29] on icon "button" at bounding box center [155, 30] width 13 height 13
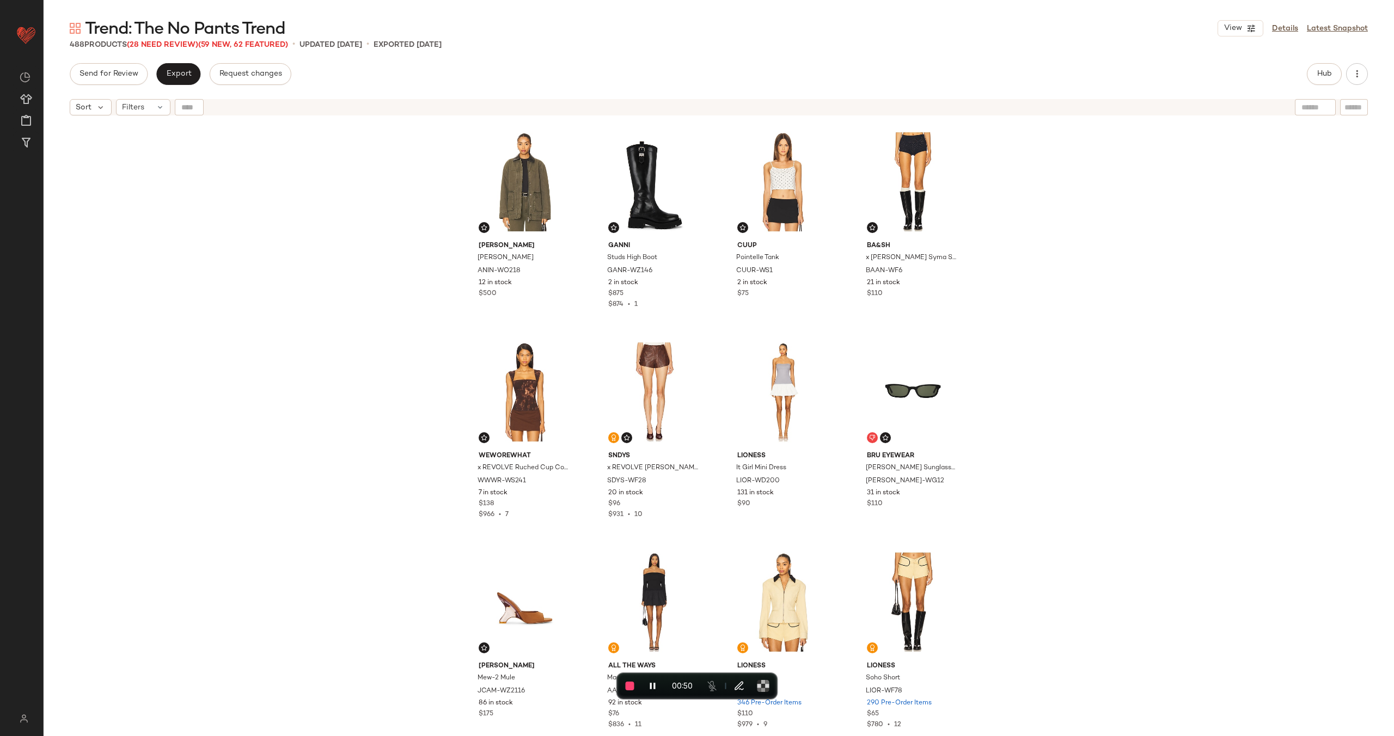
click at [154, 115] on div "Sort Filters" at bounding box center [719, 107] width 1351 height 27
click at [156, 107] on icon at bounding box center [160, 107] width 9 height 9
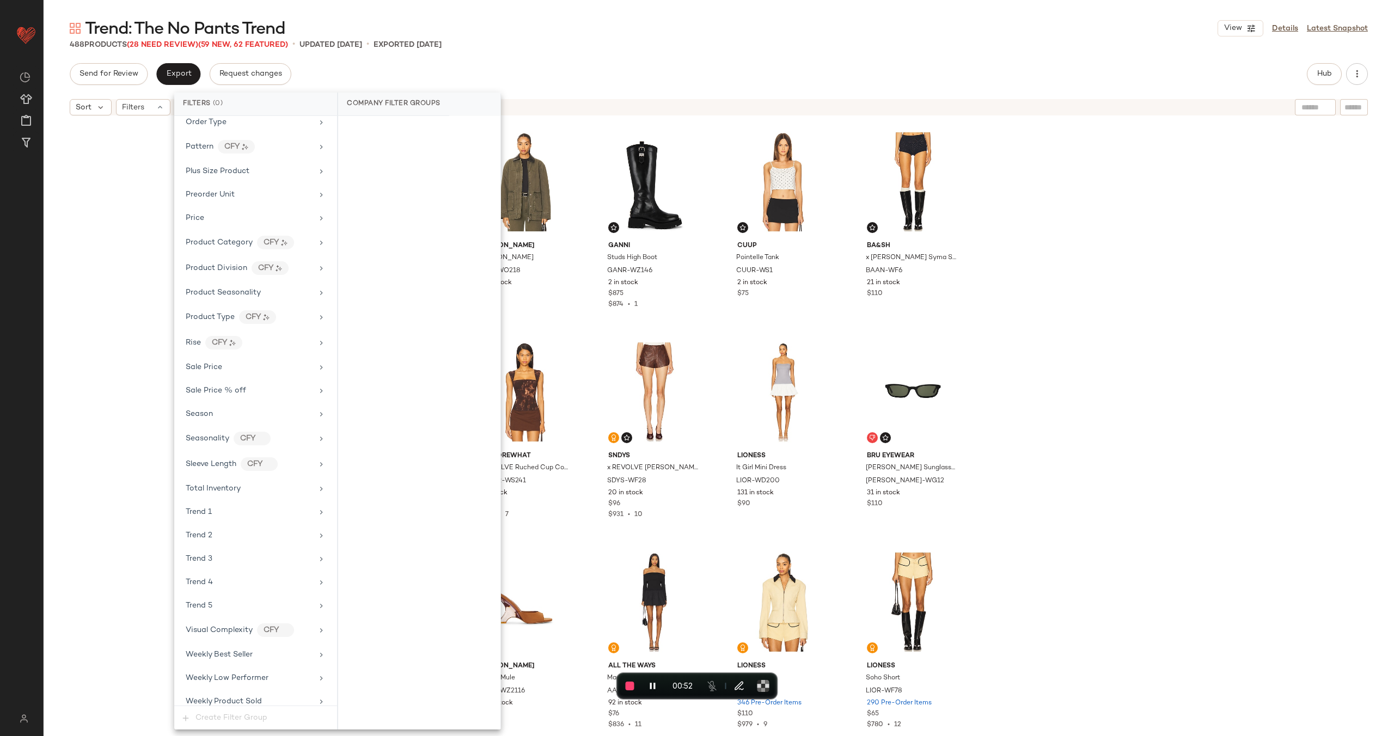
scroll to position [884, 0]
click at [249, 356] on div "Sale Price" at bounding box center [249, 356] width 127 height 11
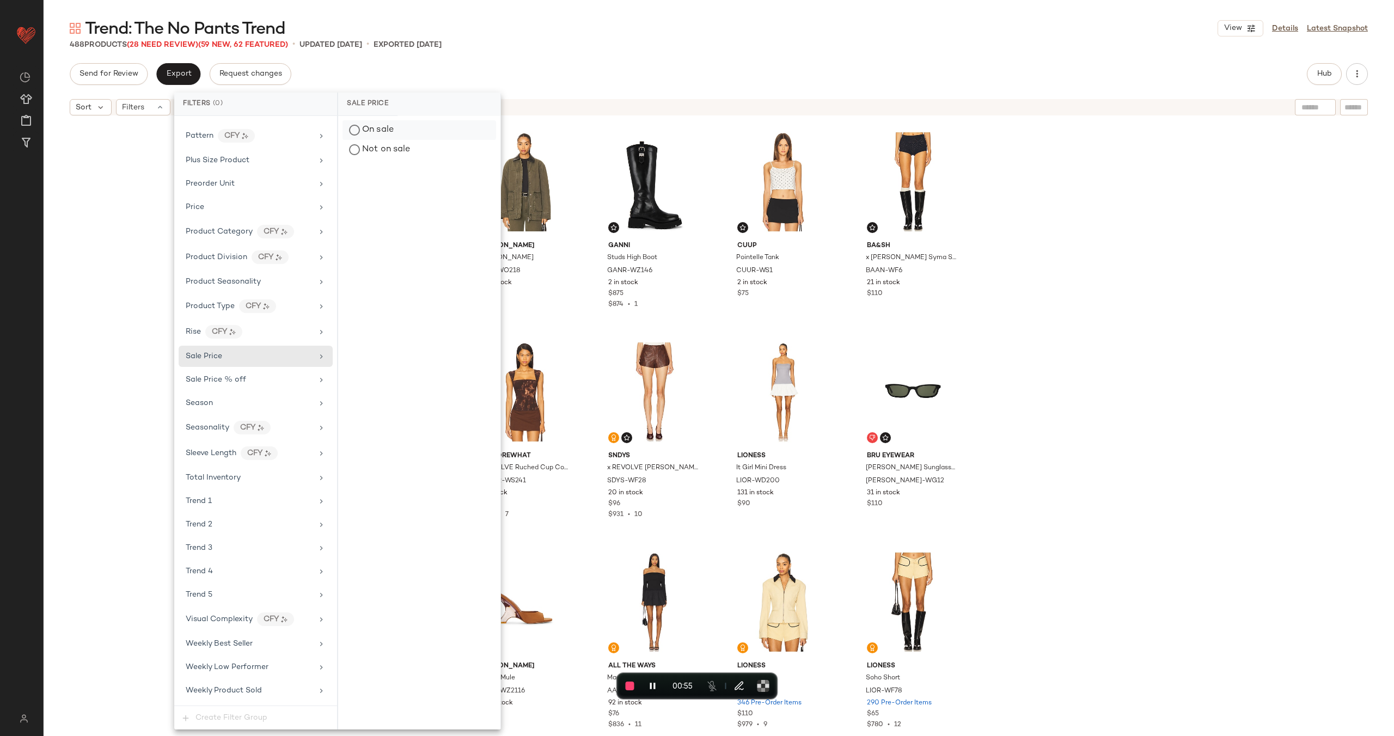
click at [436, 131] on div "On sale" at bounding box center [420, 130] width 154 height 20
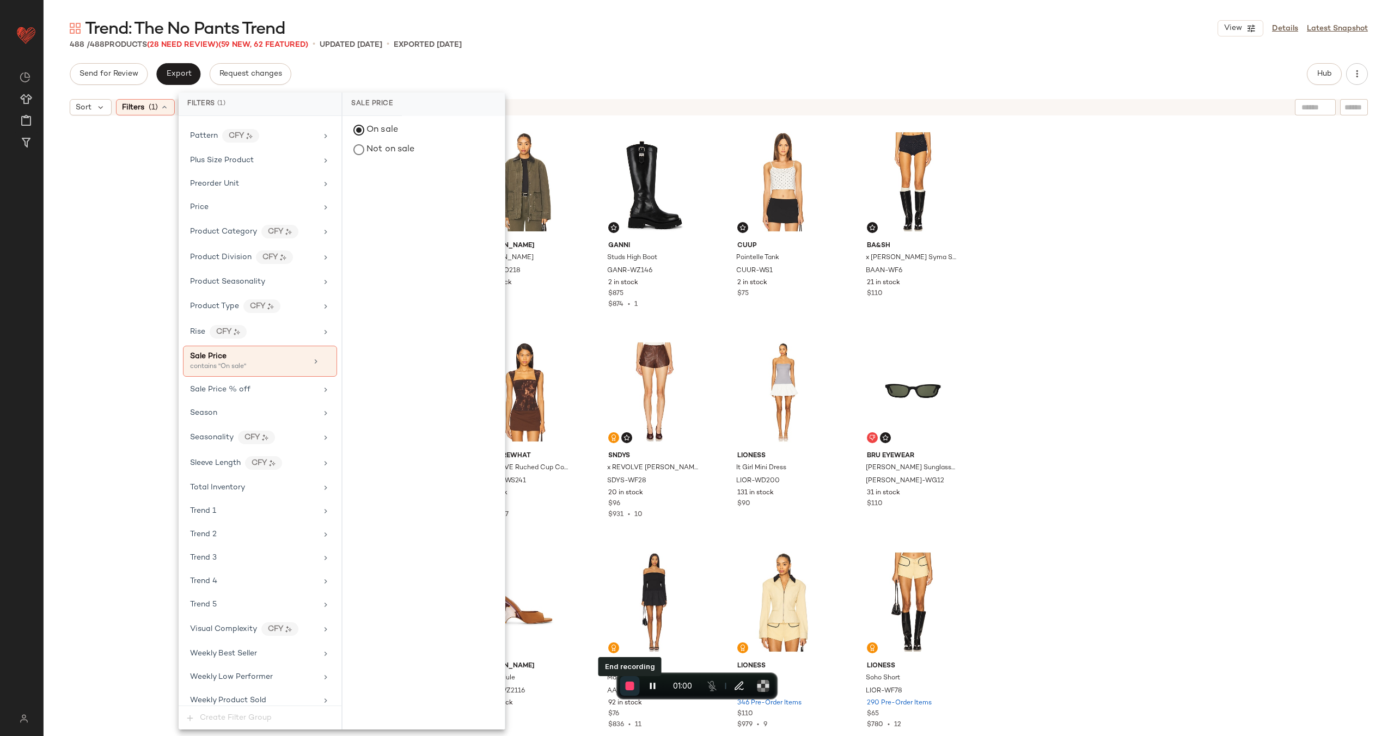
click at [622, 685] on button "End recording" at bounding box center [630, 686] width 20 height 20
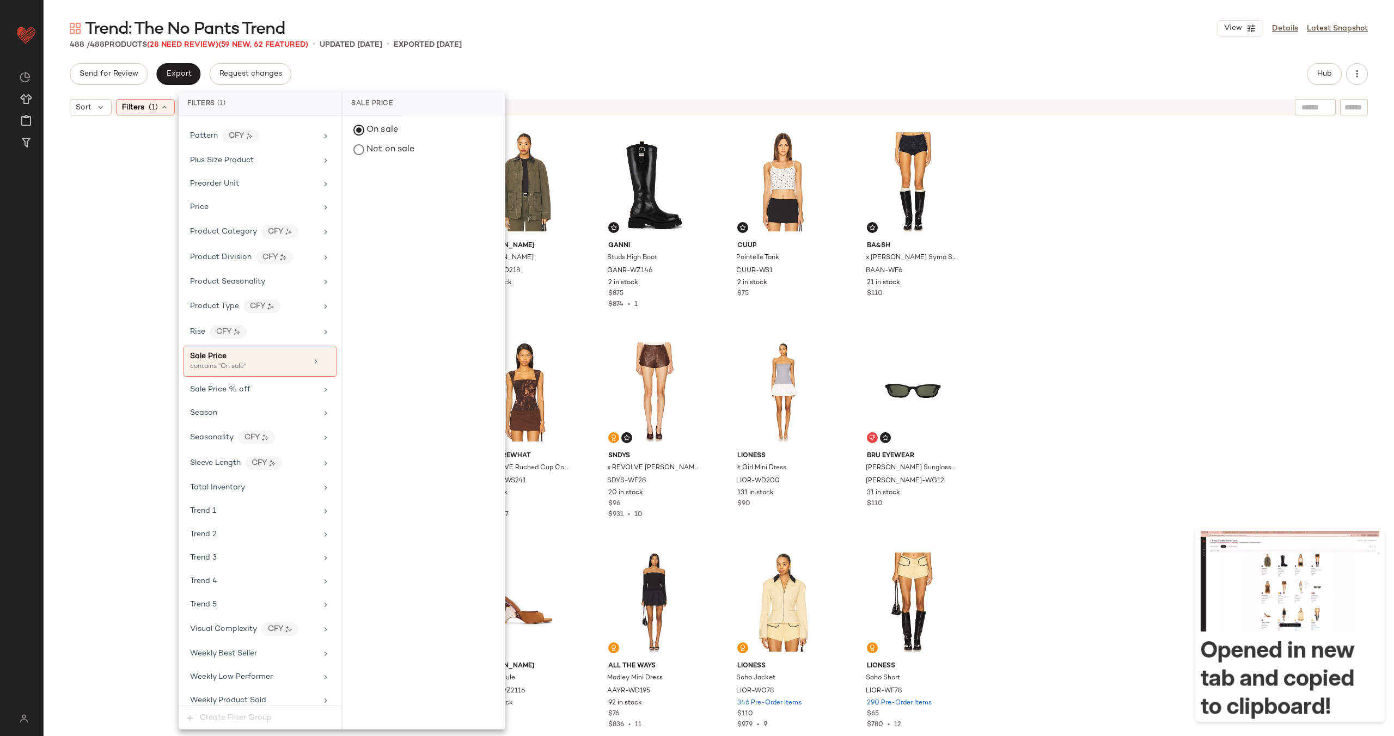
click at [155, 166] on div "[PERSON_NAME] [PERSON_NAME] ANIN-WO218 12 in stock $500 Ganni Studs High Boot G…" at bounding box center [719, 442] width 1351 height 643
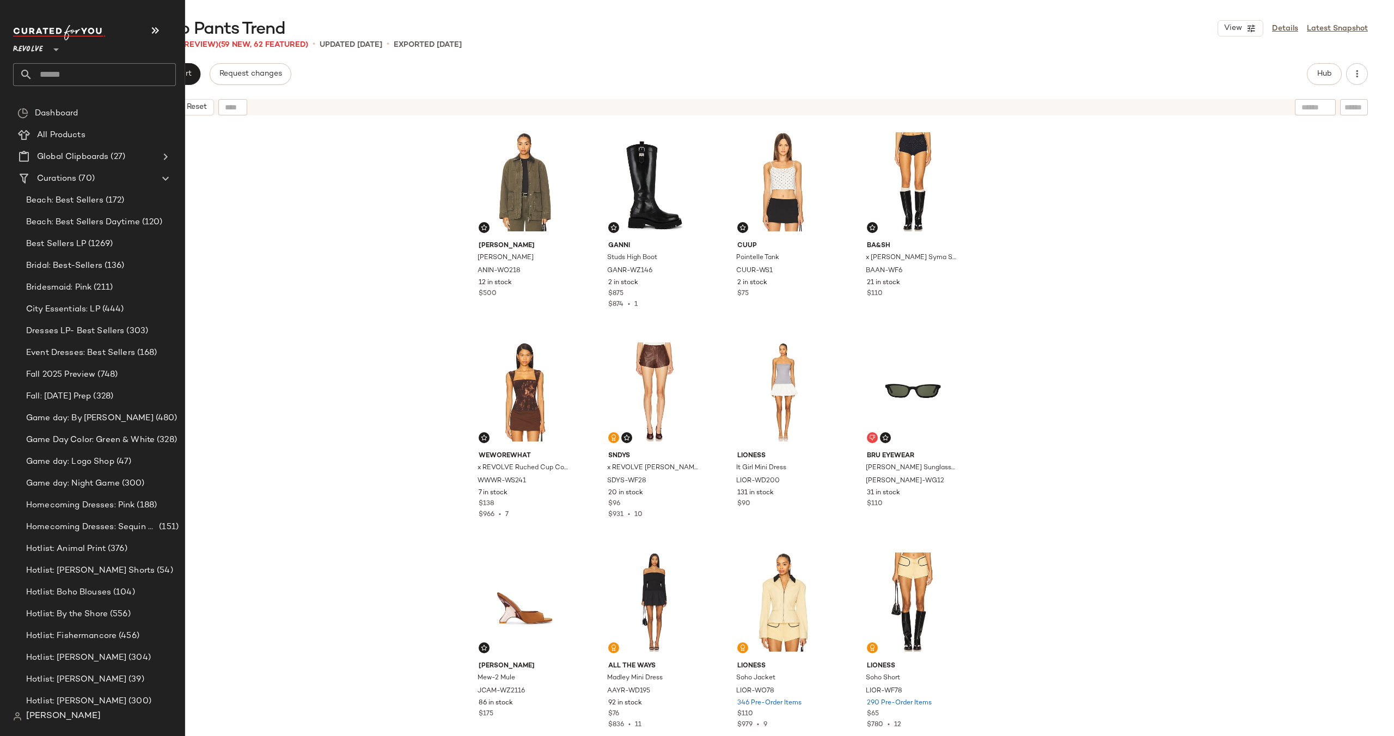
click at [65, 75] on input "text" at bounding box center [104, 74] width 143 height 23
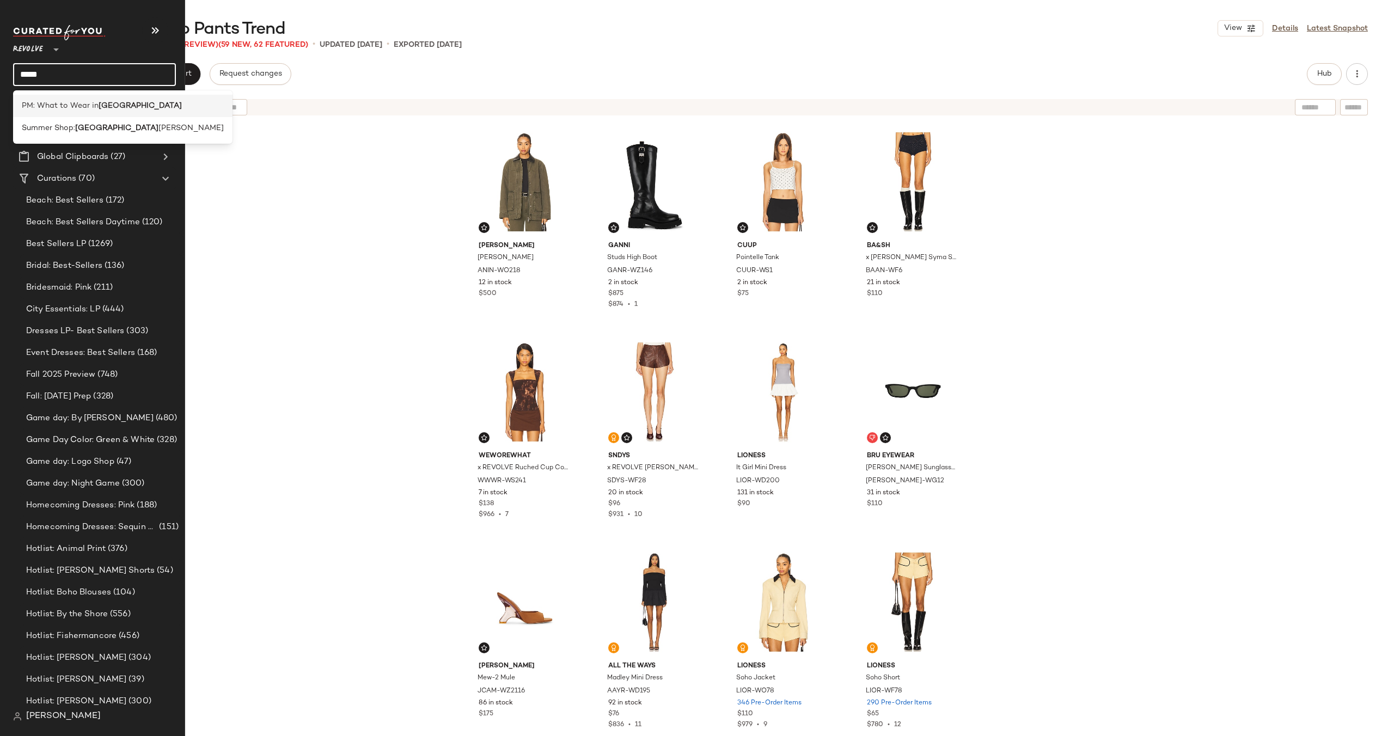
type input "*****"
click at [69, 107] on span "PM: What to Wear in" at bounding box center [60, 105] width 77 height 11
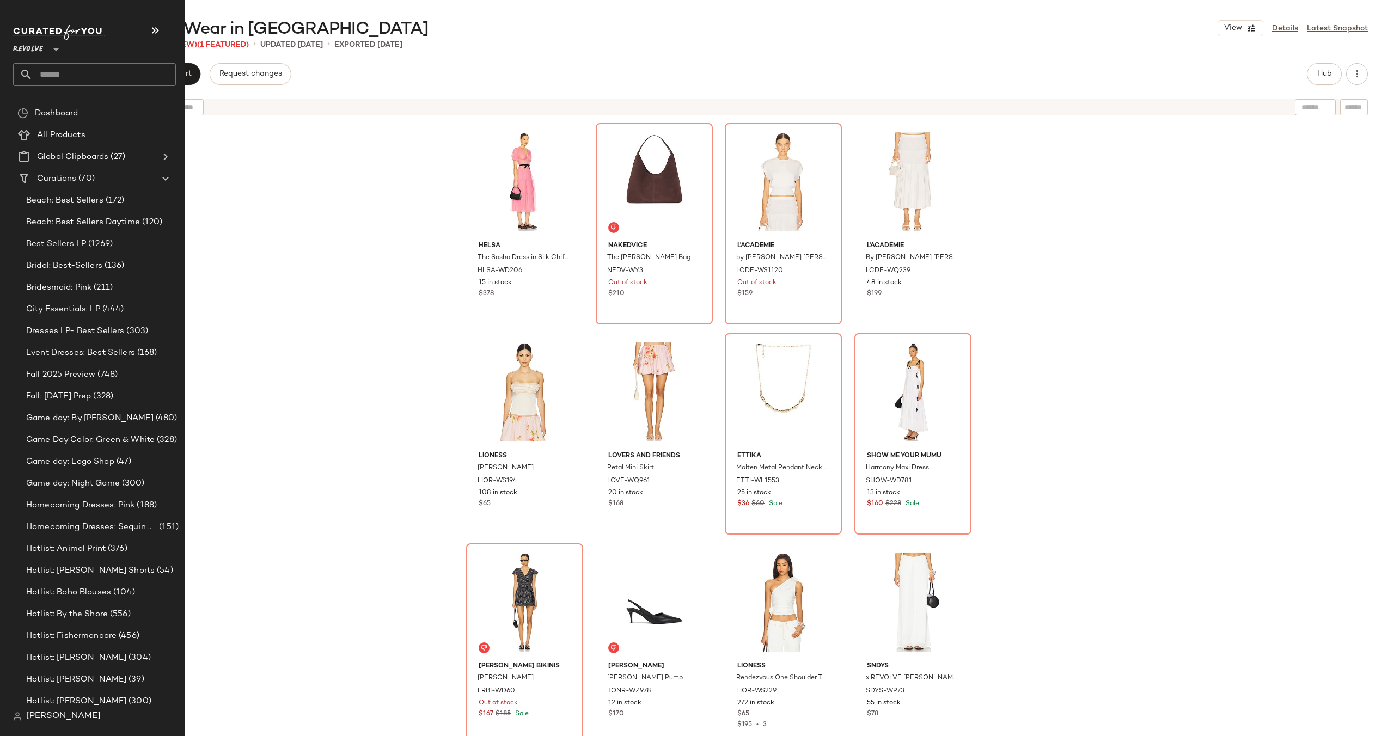
click at [59, 72] on input "text" at bounding box center [104, 74] width 143 height 23
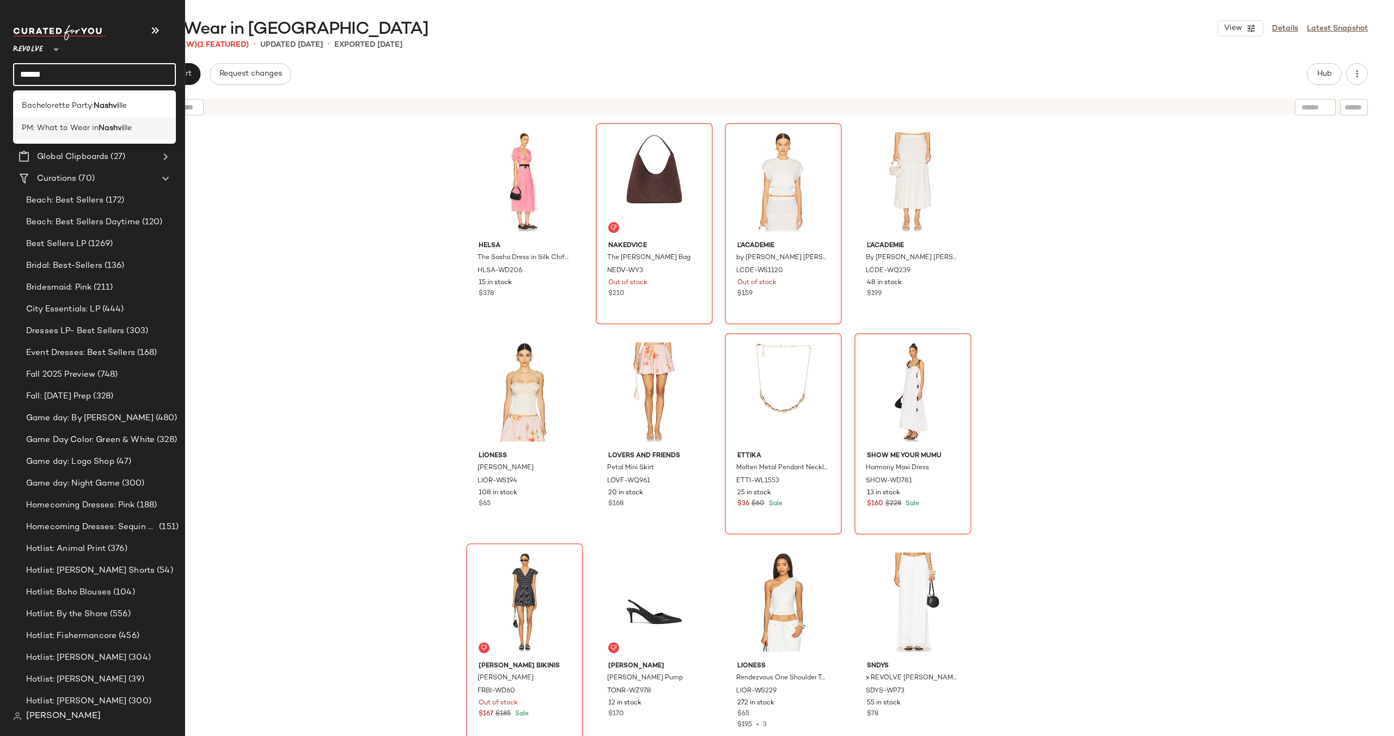
type input "******"
click at [64, 125] on span "PM: What to Wear in" at bounding box center [60, 128] width 77 height 11
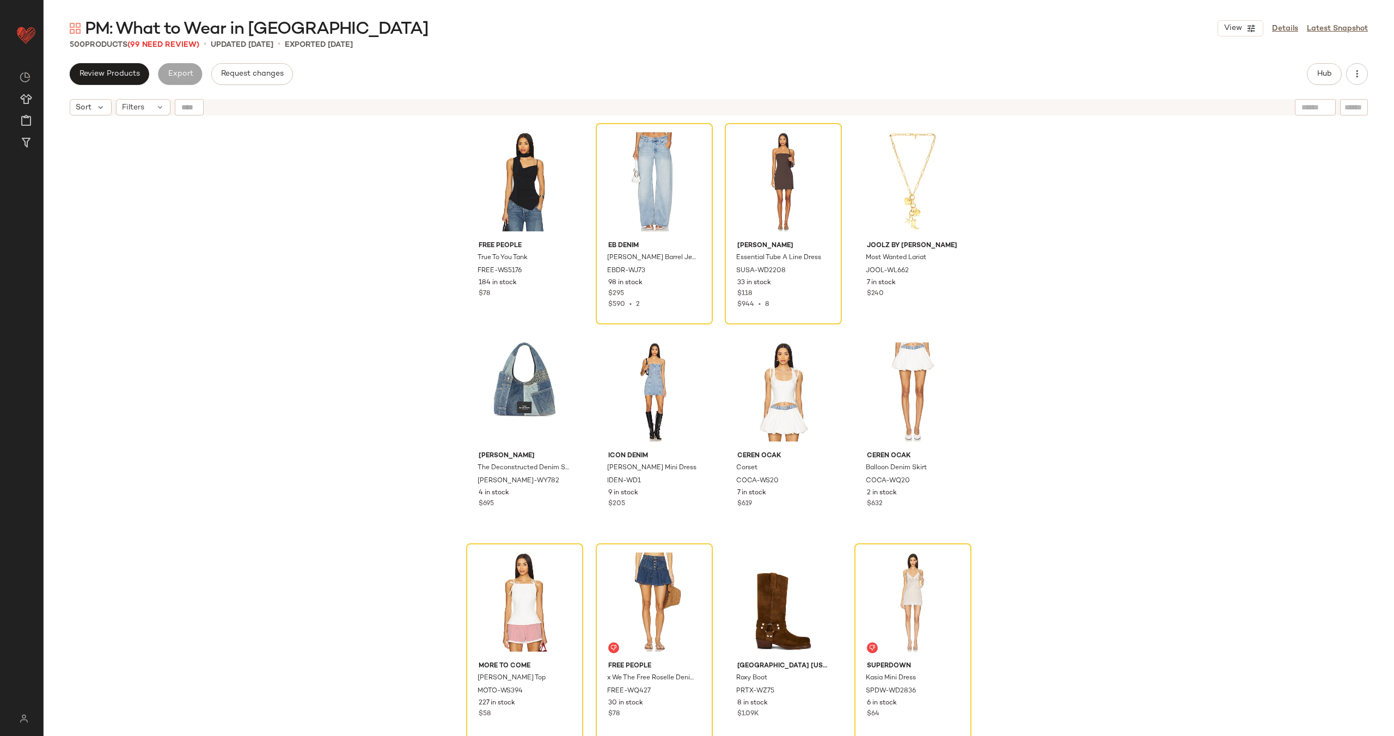
click at [261, 165] on div "Free People True To You Tank FREE-WS5176 184 in stock $78 EB Denim [PERSON_NAME…" at bounding box center [719, 442] width 1351 height 643
click at [126, 72] on span "Review Products" at bounding box center [109, 74] width 61 height 9
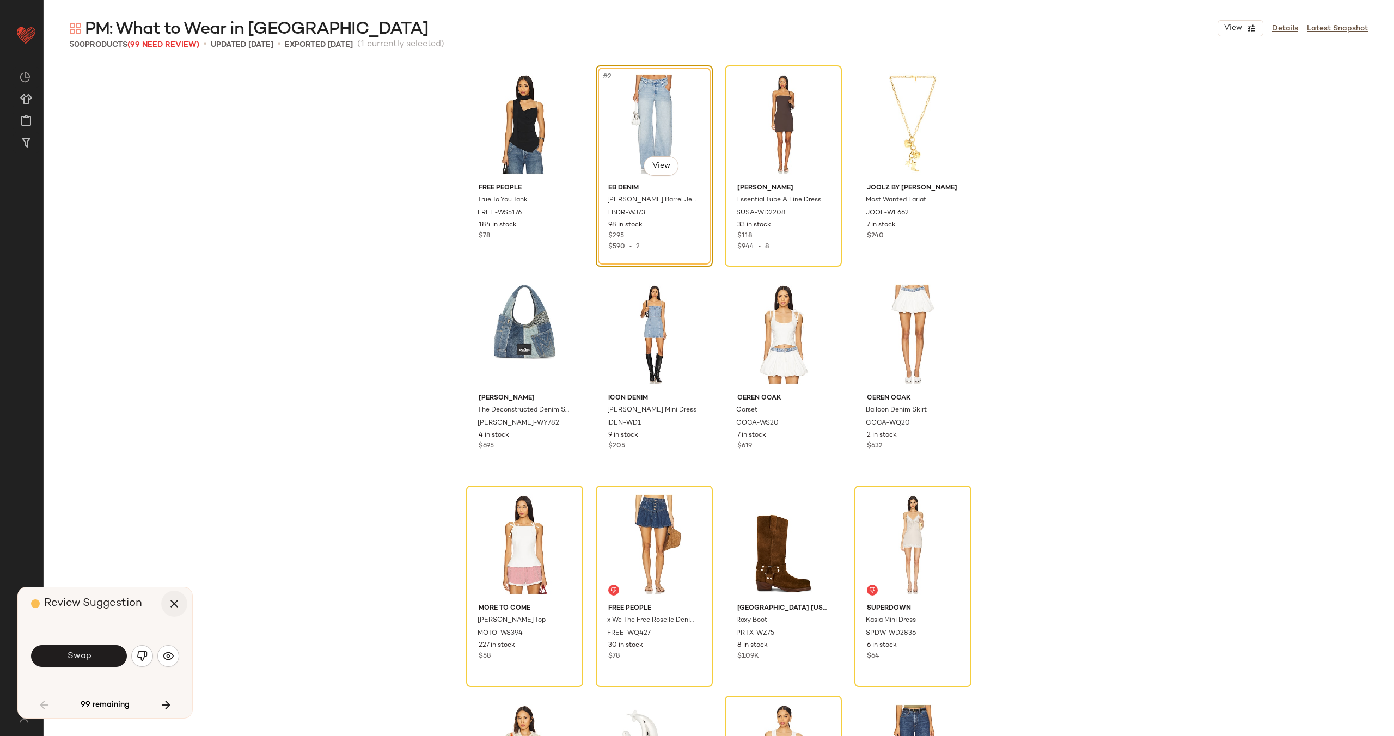
click at [175, 596] on button "button" at bounding box center [174, 604] width 26 height 26
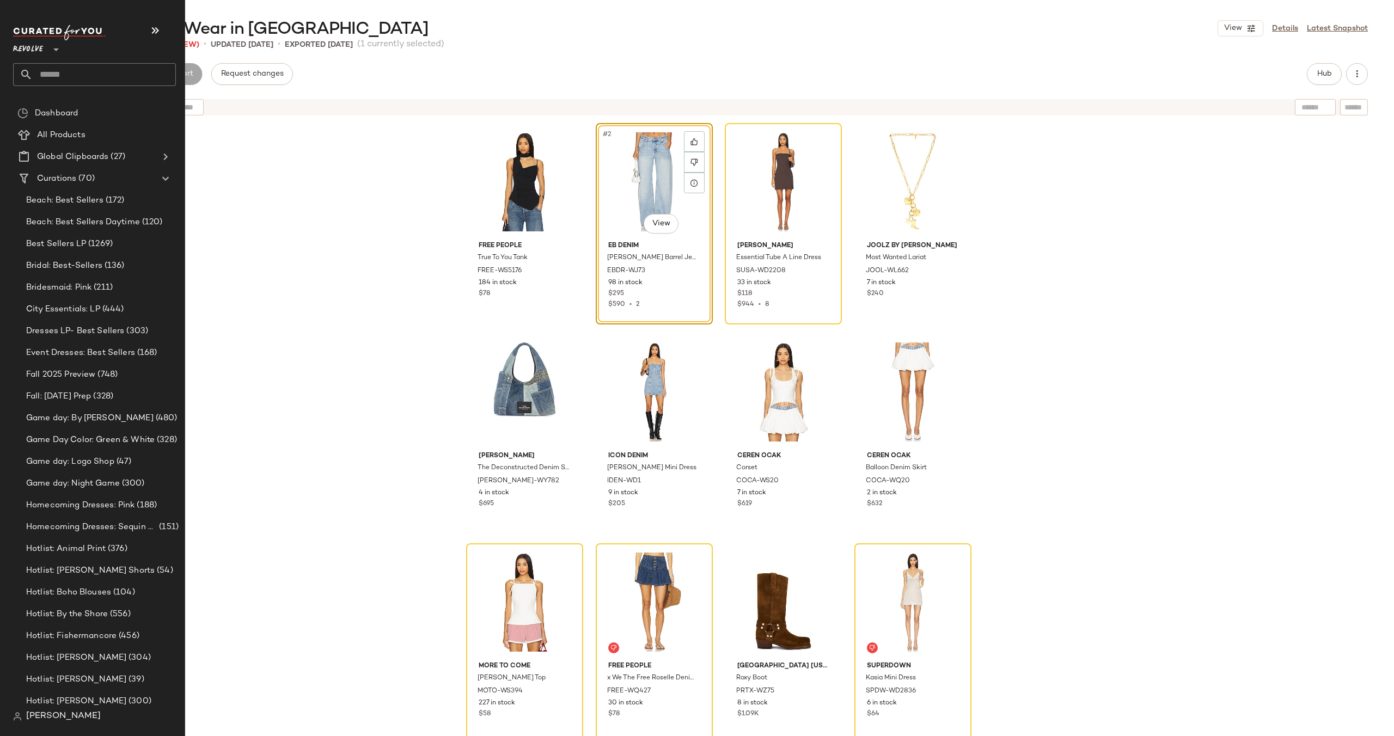
click at [74, 69] on input "text" at bounding box center [104, 74] width 143 height 23
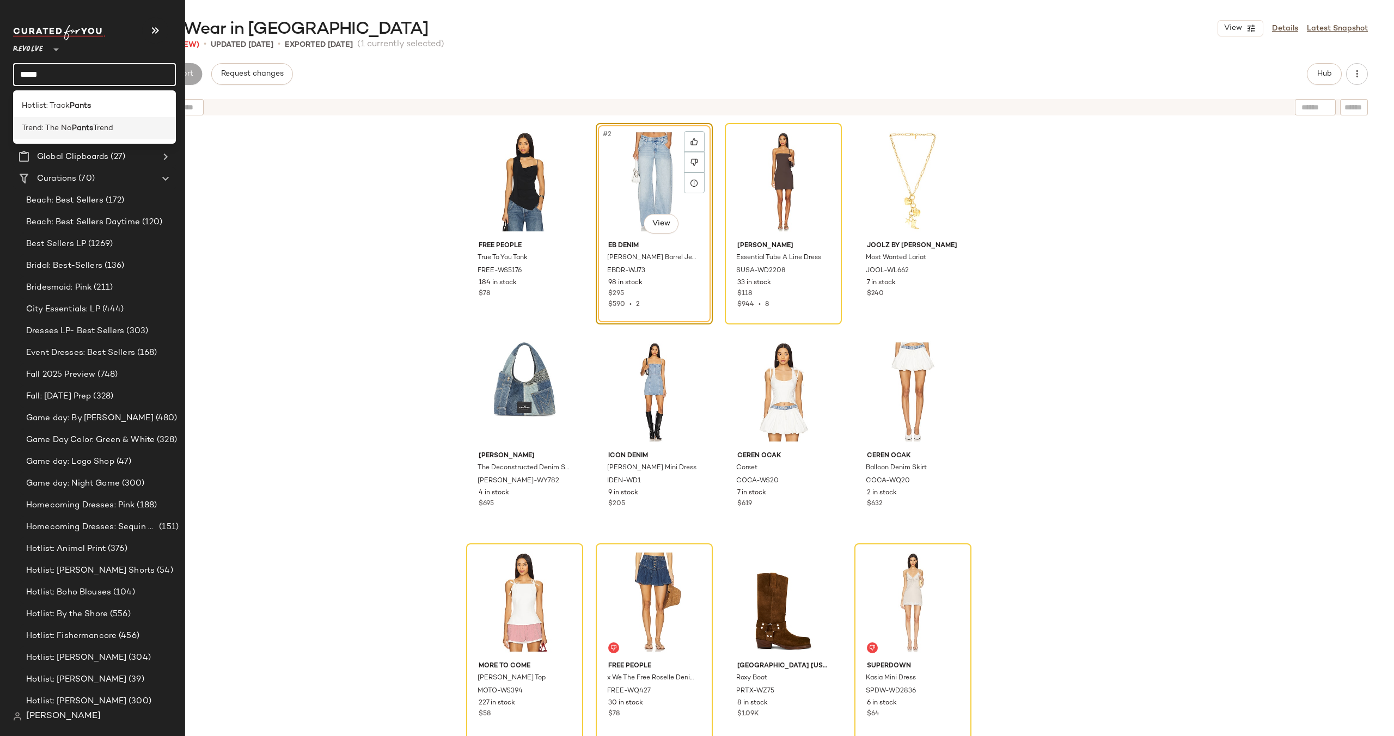
type input "*****"
click at [75, 124] on b "Pants" at bounding box center [82, 128] width 21 height 11
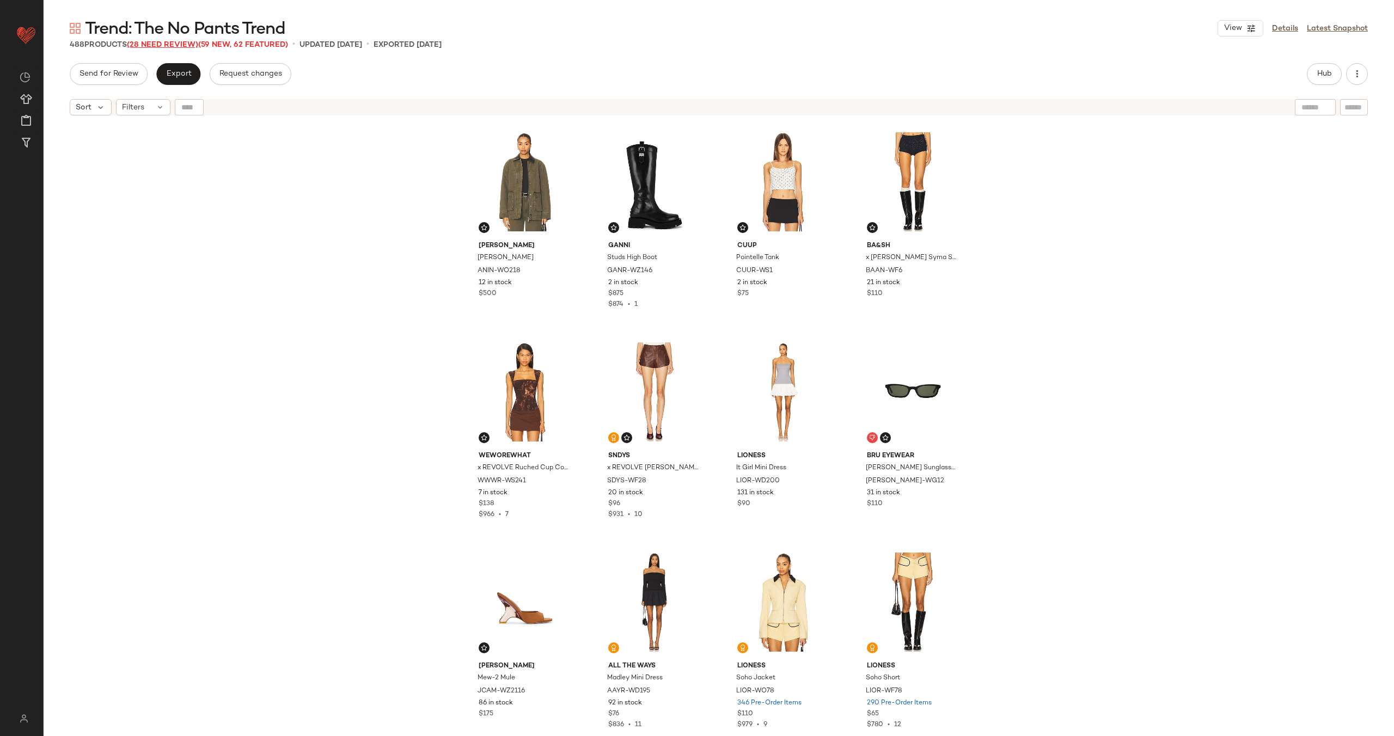
click at [168, 47] on span "(28 Need Review)" at bounding box center [162, 45] width 71 height 8
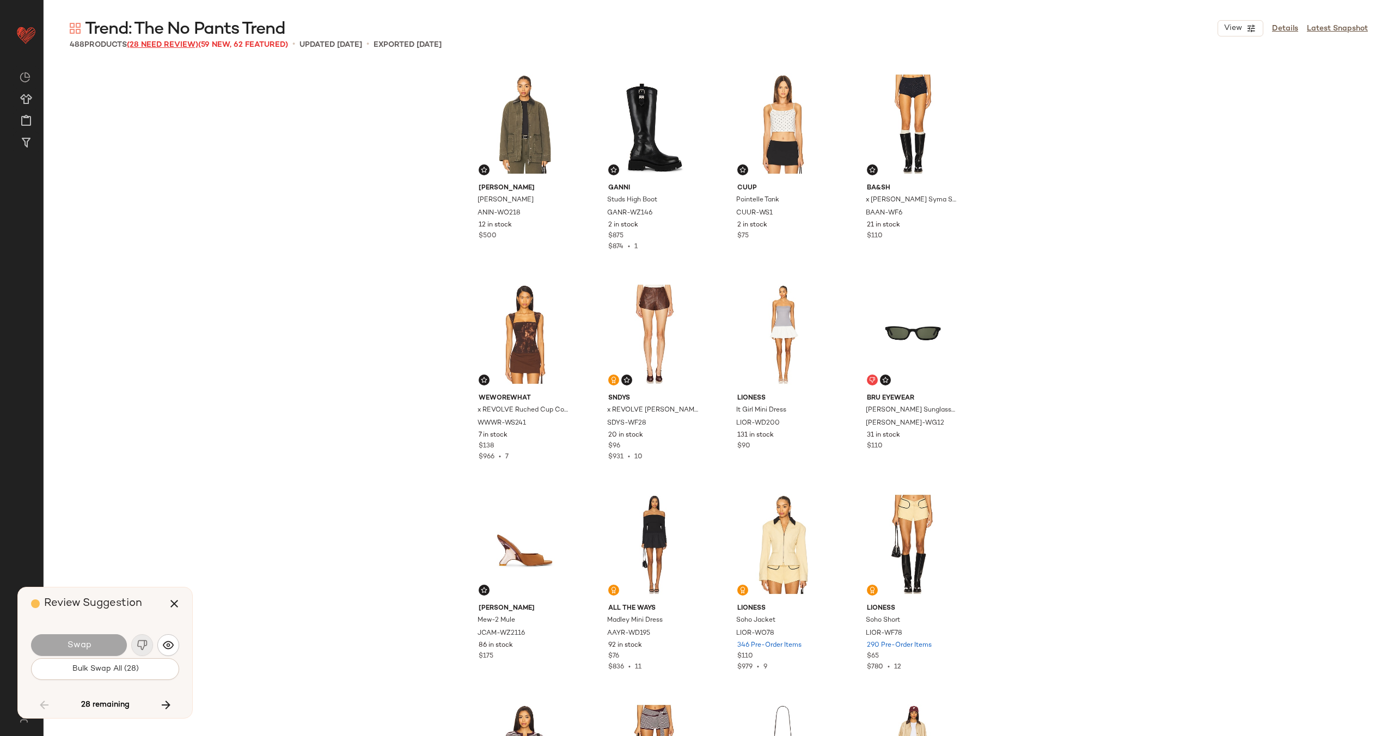
scroll to position [4625, 0]
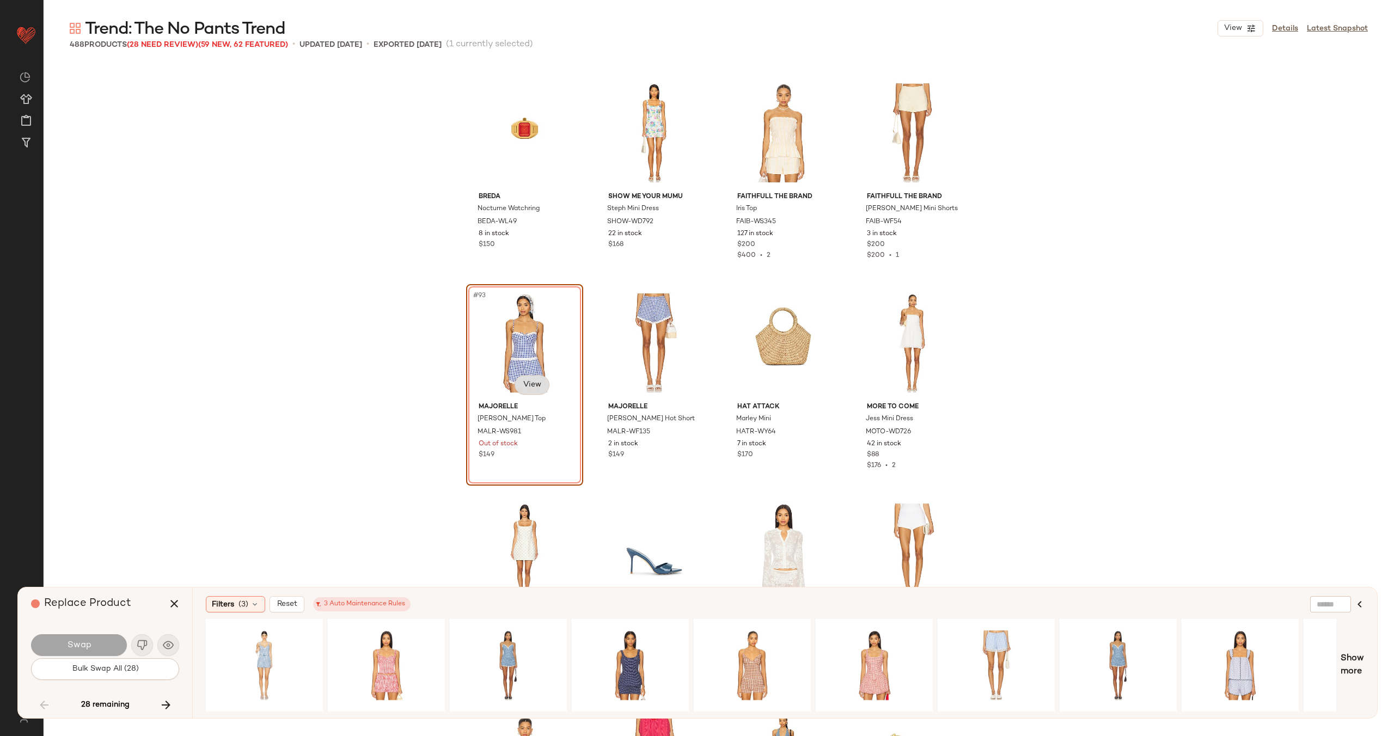
click at [535, 387] on body "Revolve ** Dashboard All Products Global Clipboards (27) Curations (70) Alexis …" at bounding box center [697, 412] width 1394 height 825
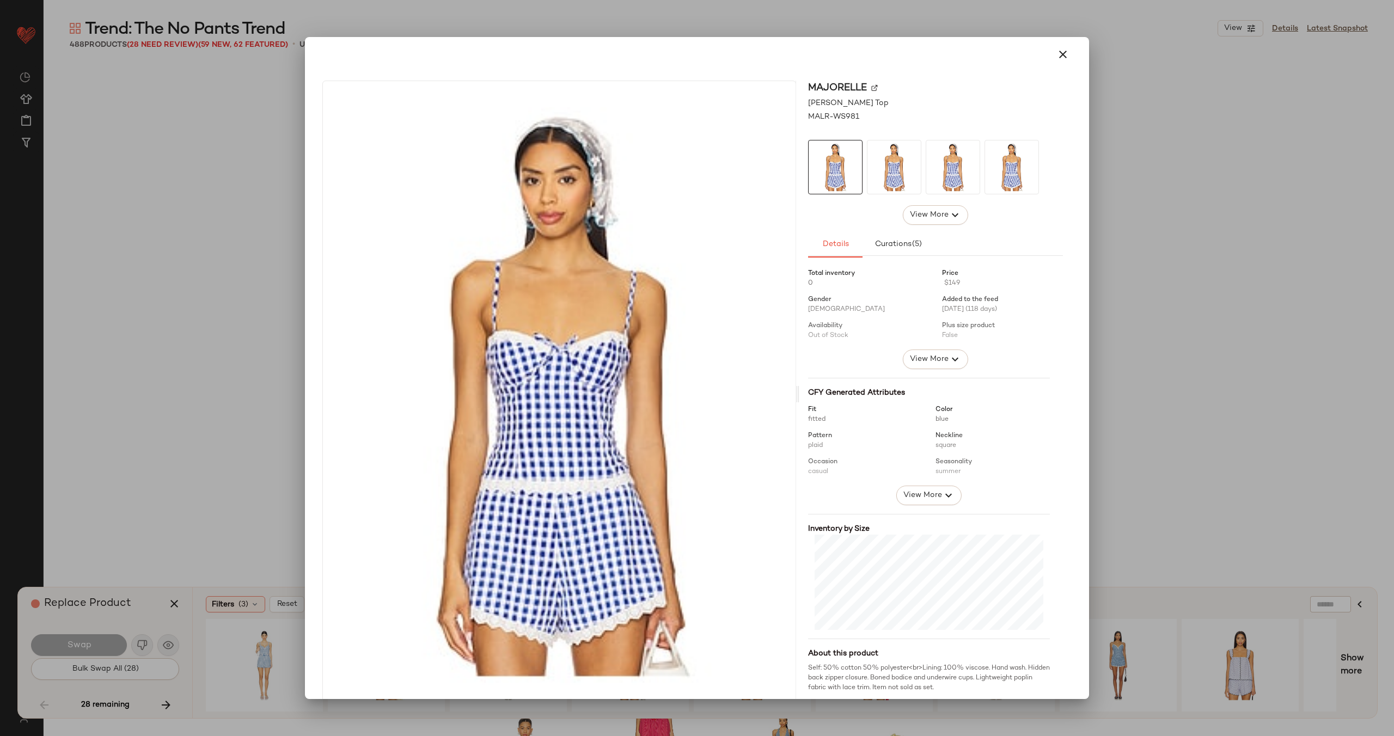
click at [871, 88] on img at bounding box center [874, 87] width 7 height 7
click at [1062, 52] on icon "button" at bounding box center [1062, 54] width 13 height 13
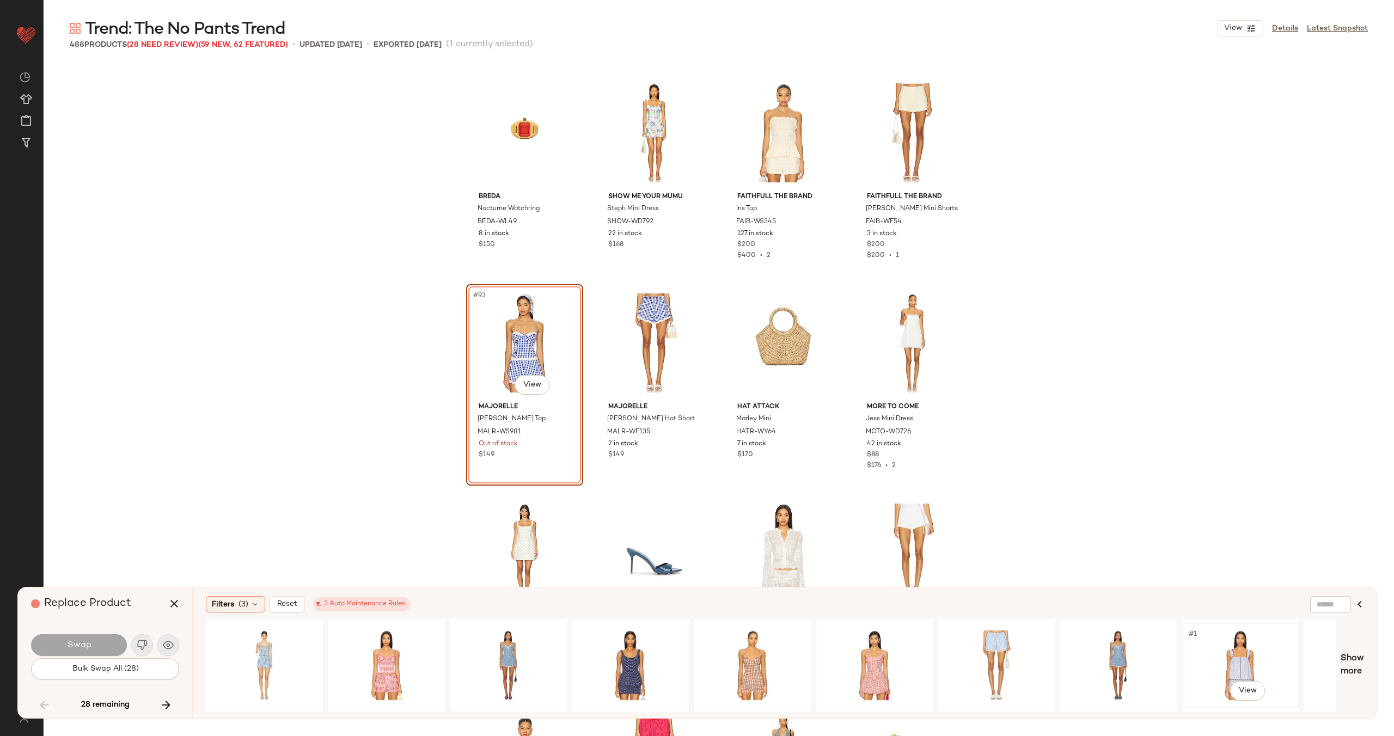
click at [1267, 655] on div "#1 View" at bounding box center [1240, 665] width 109 height 77
click at [112, 644] on button "Swap" at bounding box center [79, 645] width 96 height 22
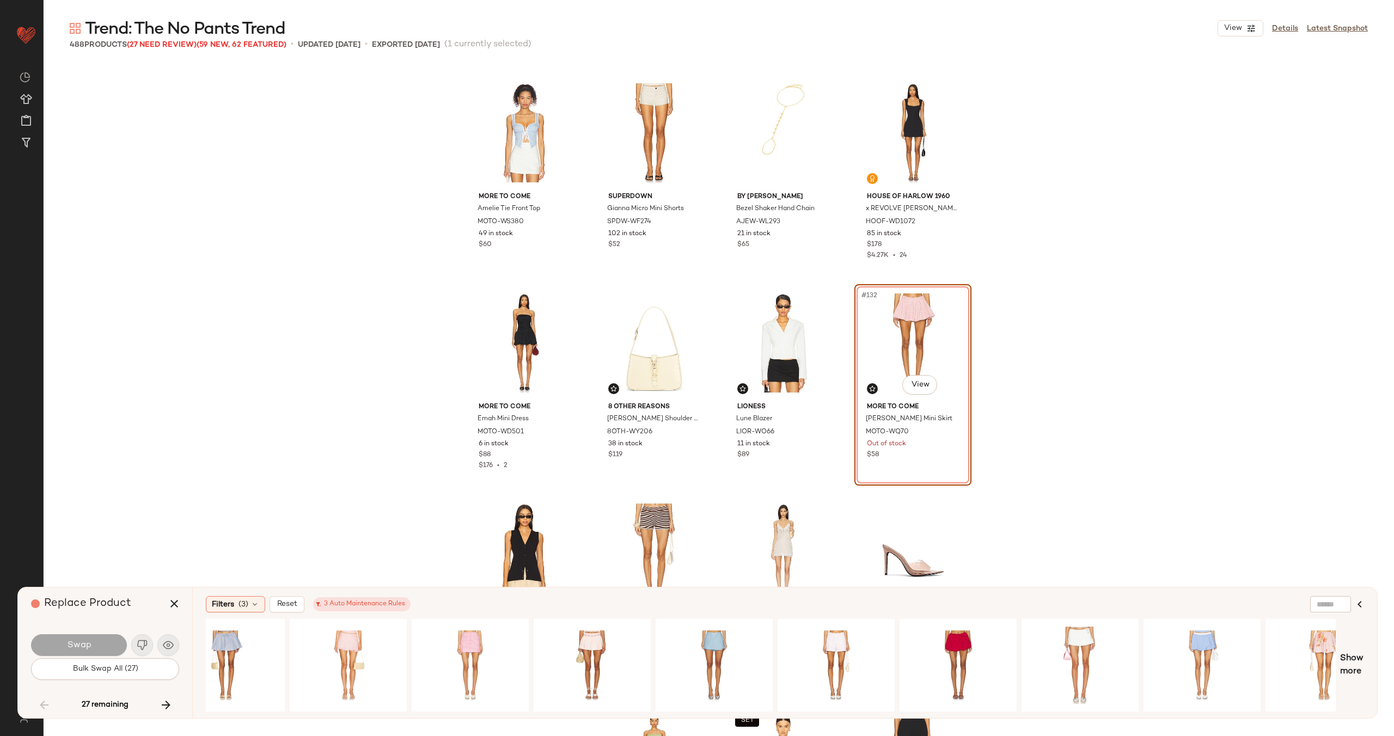
scroll to position [0, 1060]
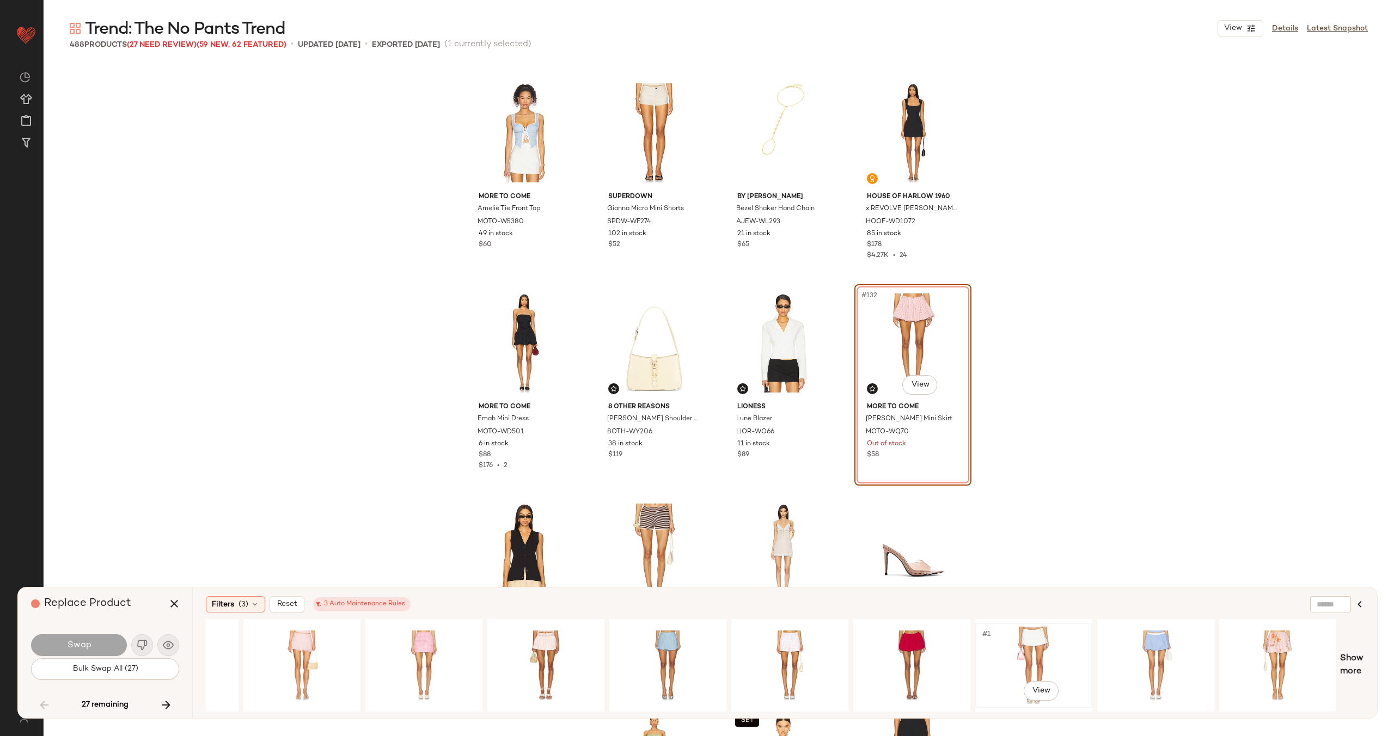
click at [1038, 651] on div "#1 View" at bounding box center [1033, 665] width 109 height 77
click at [80, 641] on span "Swap" at bounding box center [78, 645] width 25 height 10
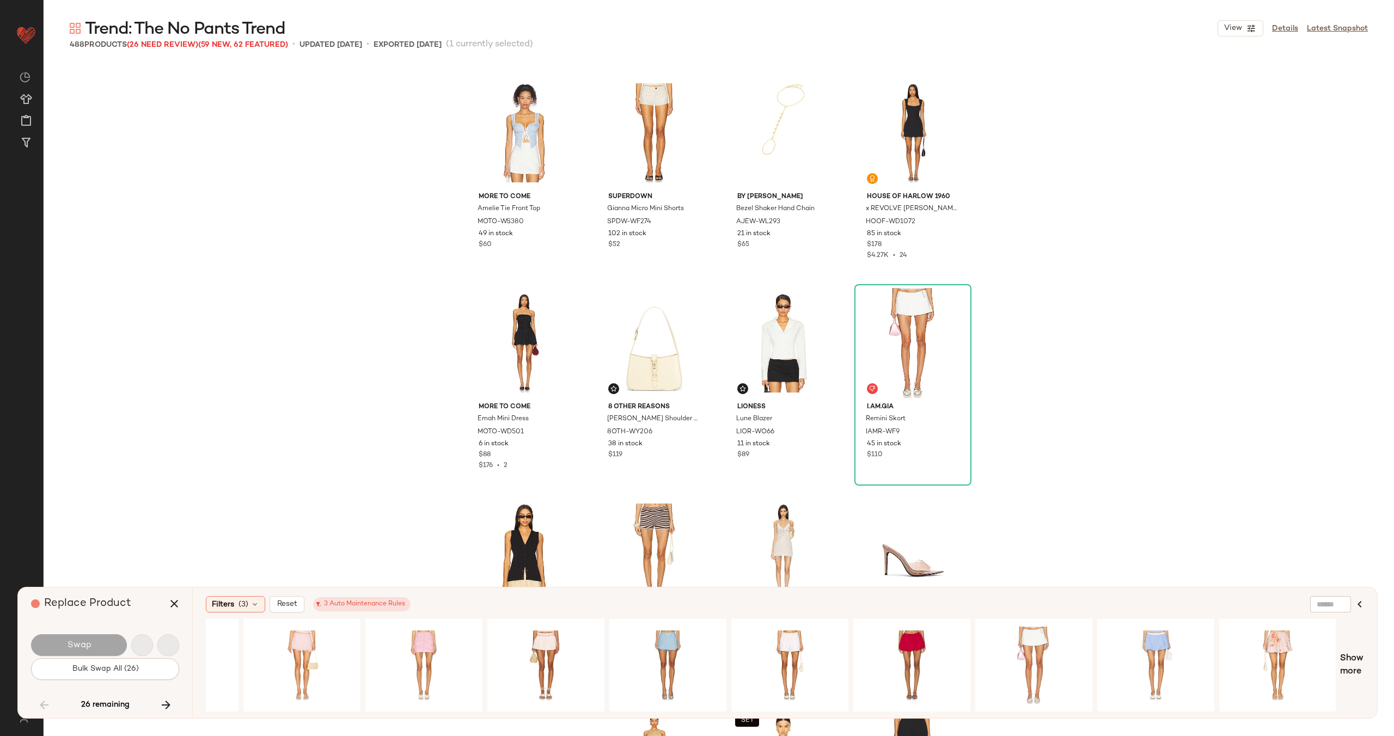
scroll to position [7988, 0]
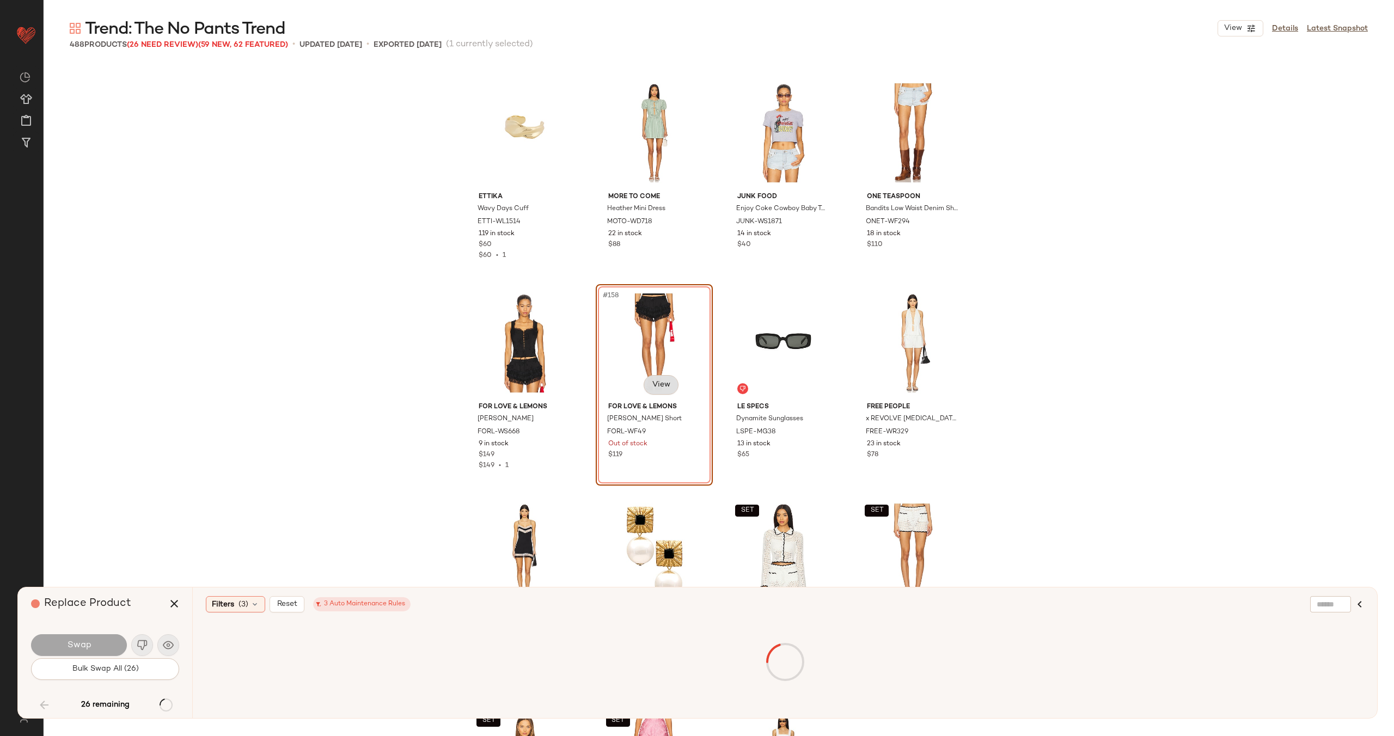
click at [662, 380] on body "Revolve ** Dashboard All Products Global Clipboards (27) Curations (70) Alexis …" at bounding box center [697, 412] width 1394 height 825
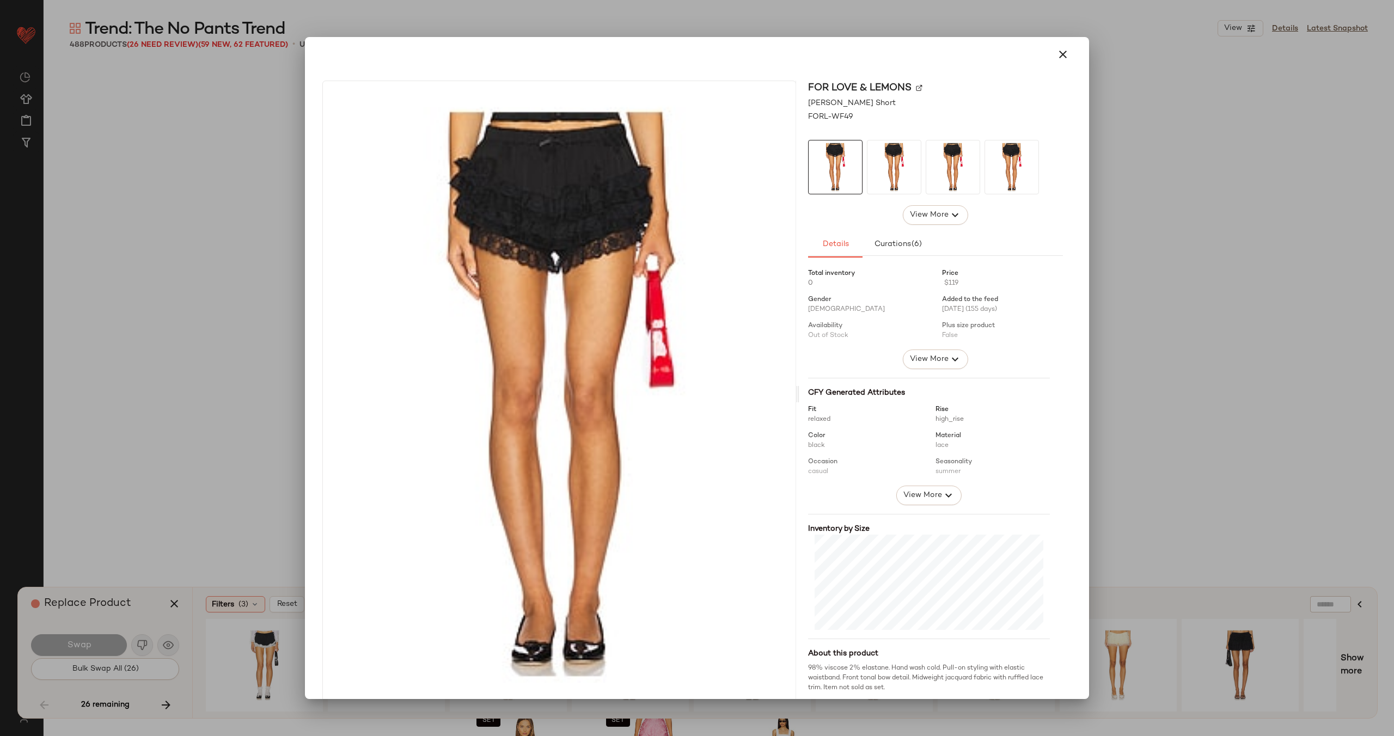
click at [917, 88] on img at bounding box center [919, 87] width 7 height 7
click at [1058, 50] on icon "button" at bounding box center [1062, 54] width 13 height 13
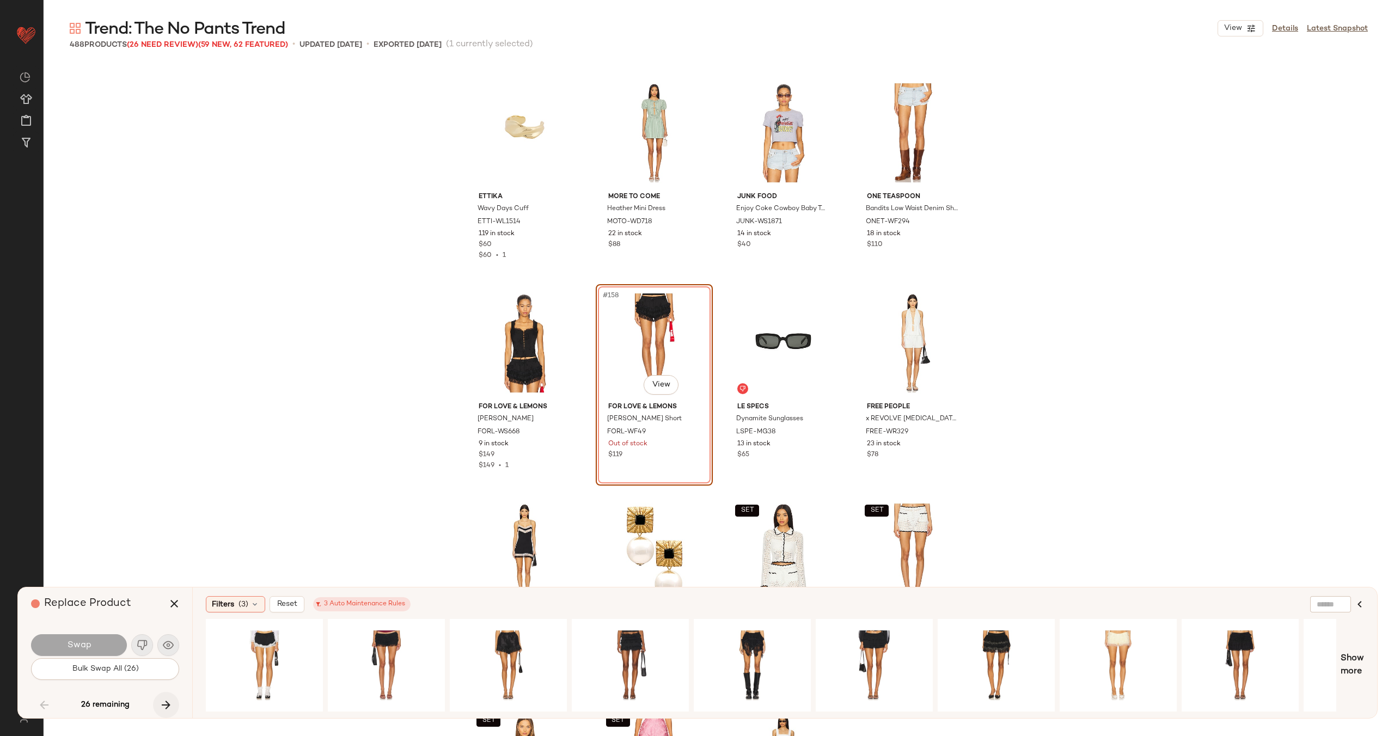
click at [168, 704] on icon "button" at bounding box center [166, 705] width 13 height 13
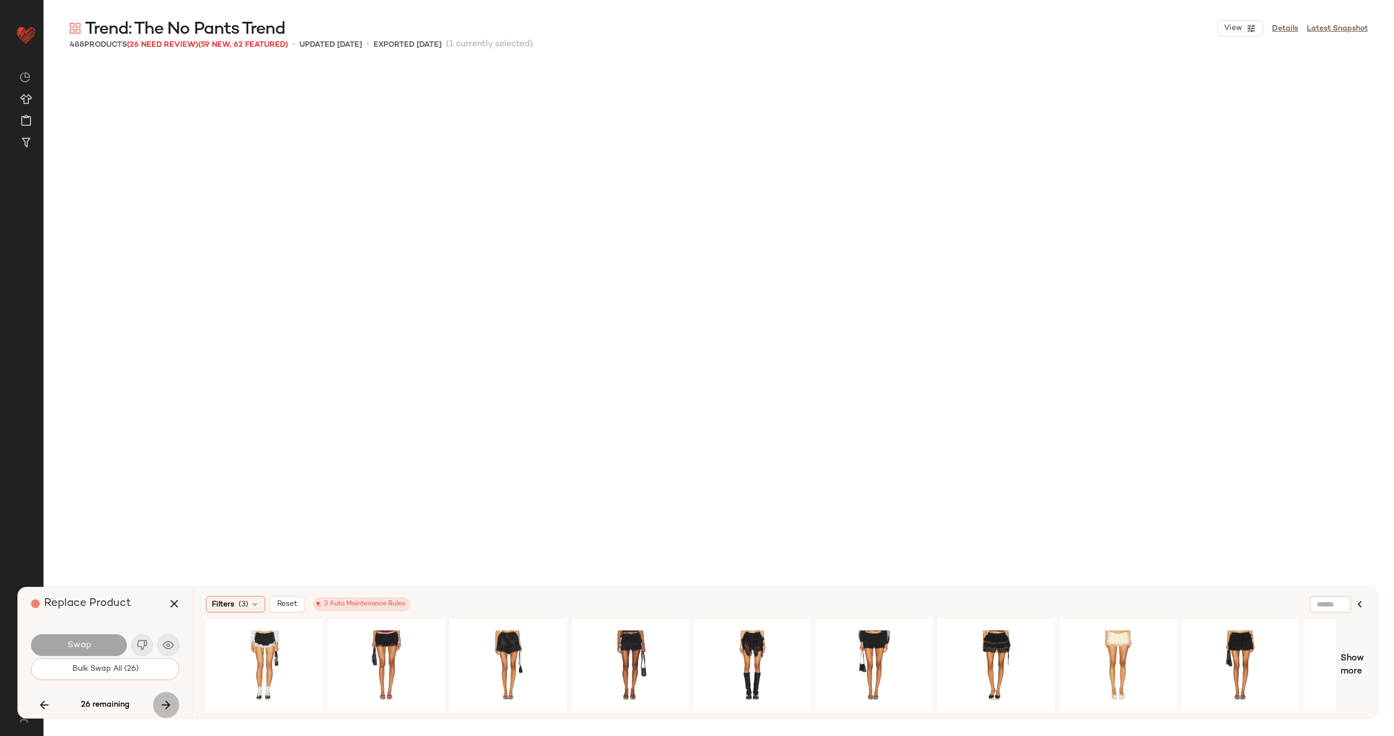
scroll to position [11141, 0]
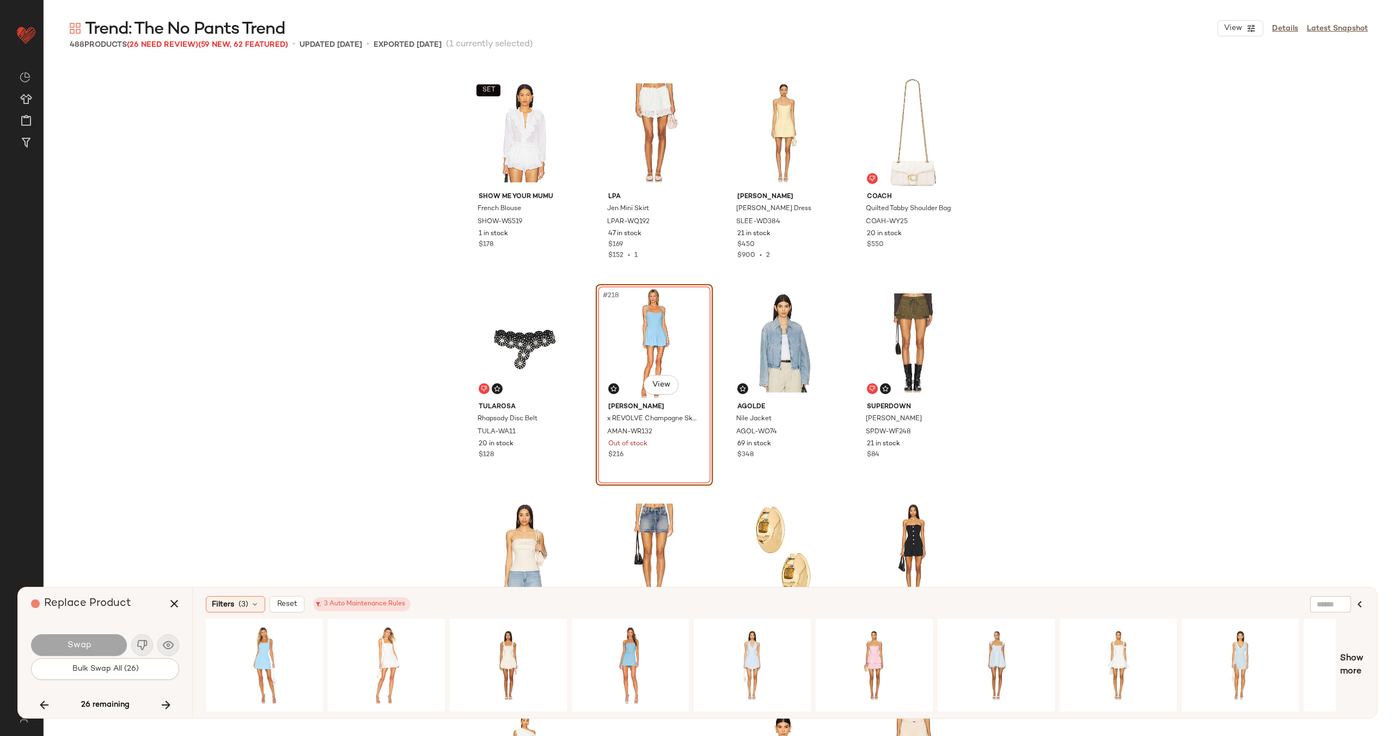
click at [168, 704] on icon "button" at bounding box center [166, 705] width 13 height 13
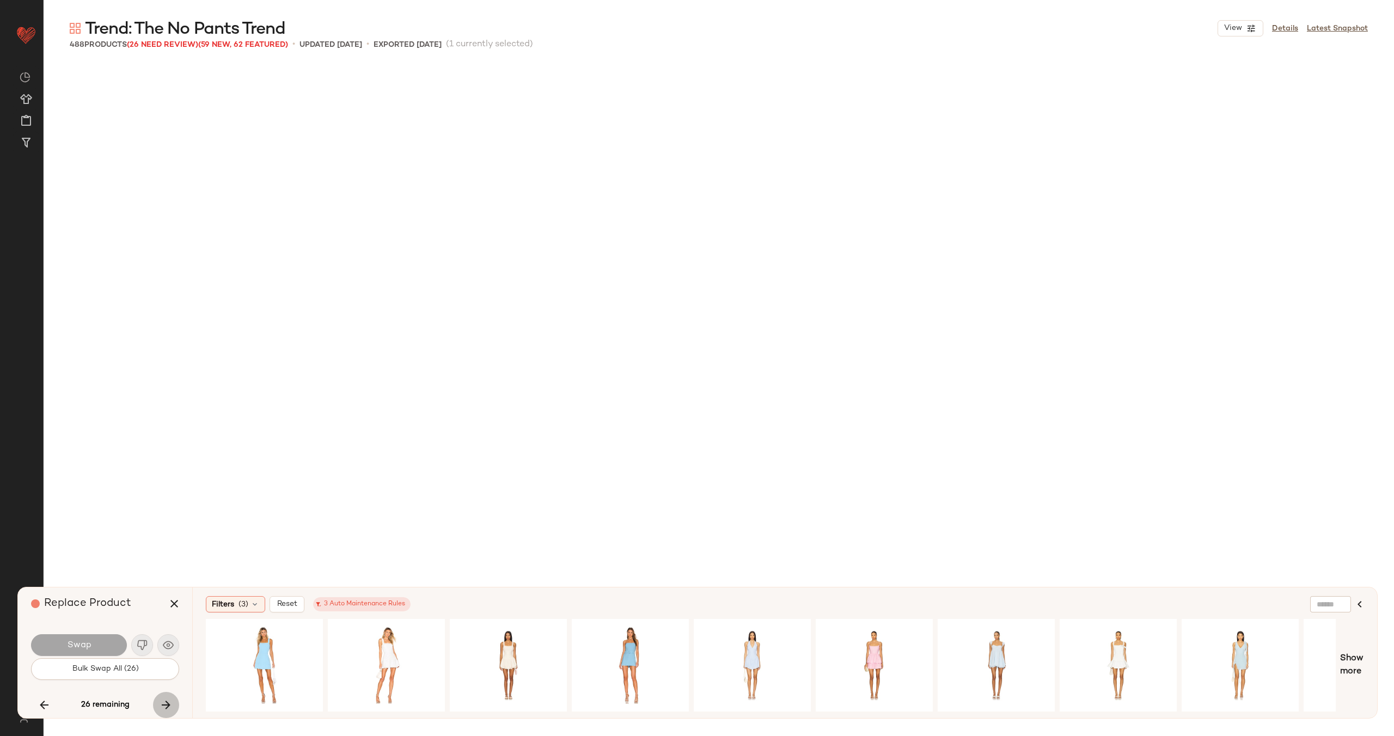
scroll to position [13453, 0]
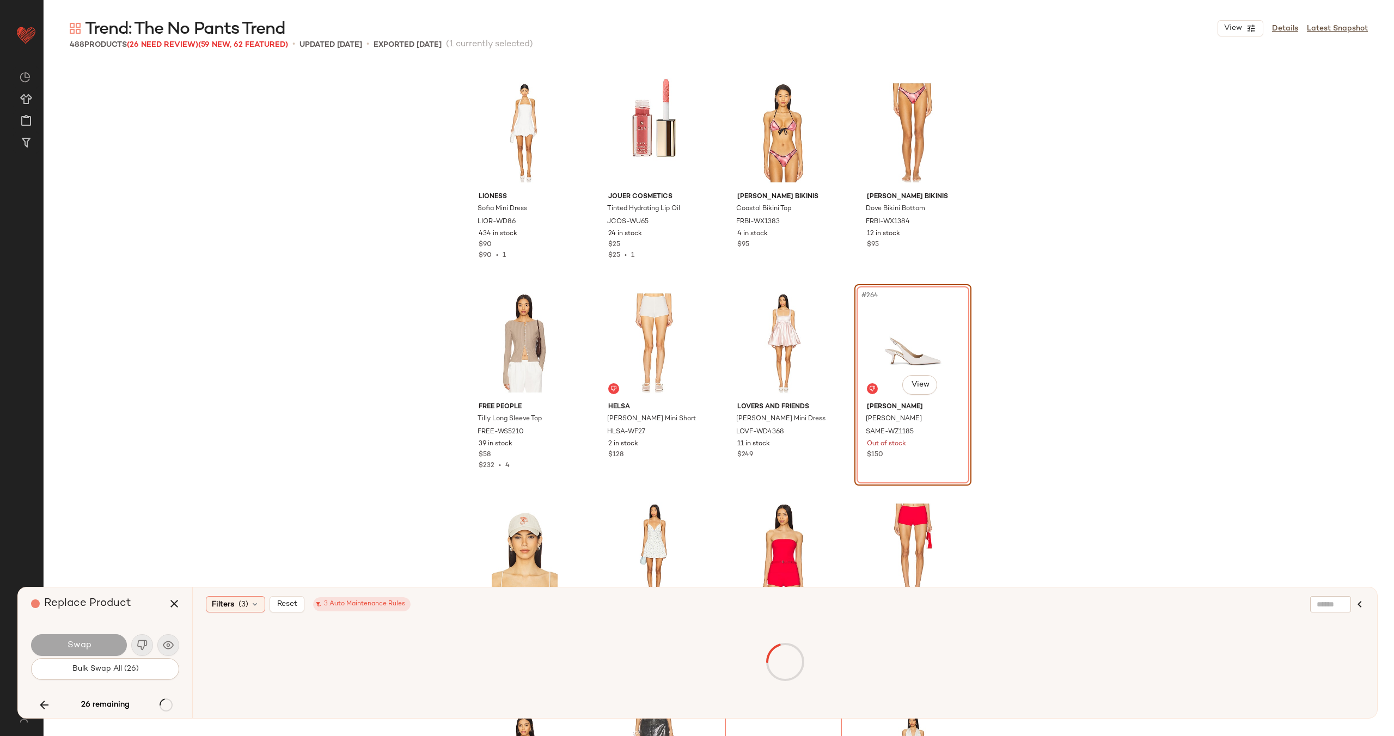
click at [168, 704] on div "26 remaining" at bounding box center [105, 705] width 148 height 26
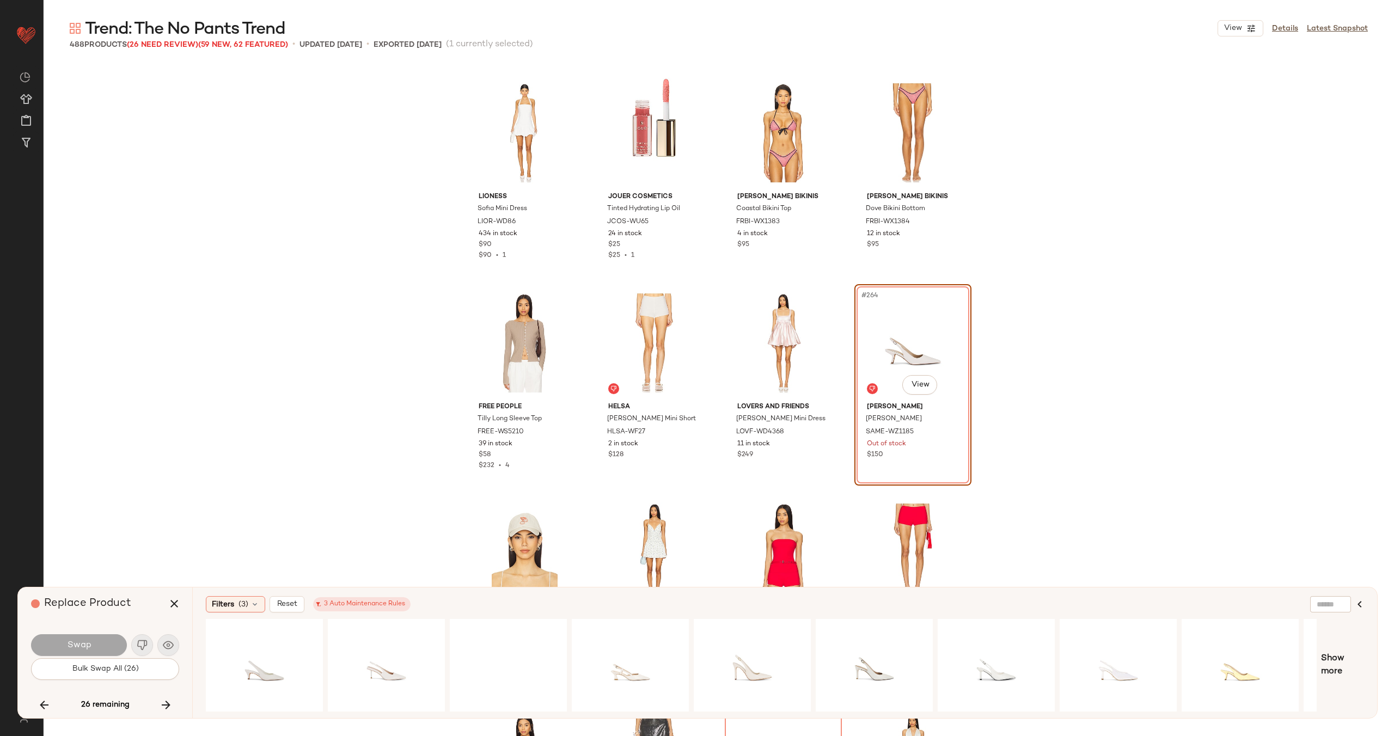
click at [168, 704] on icon "button" at bounding box center [166, 705] width 13 height 13
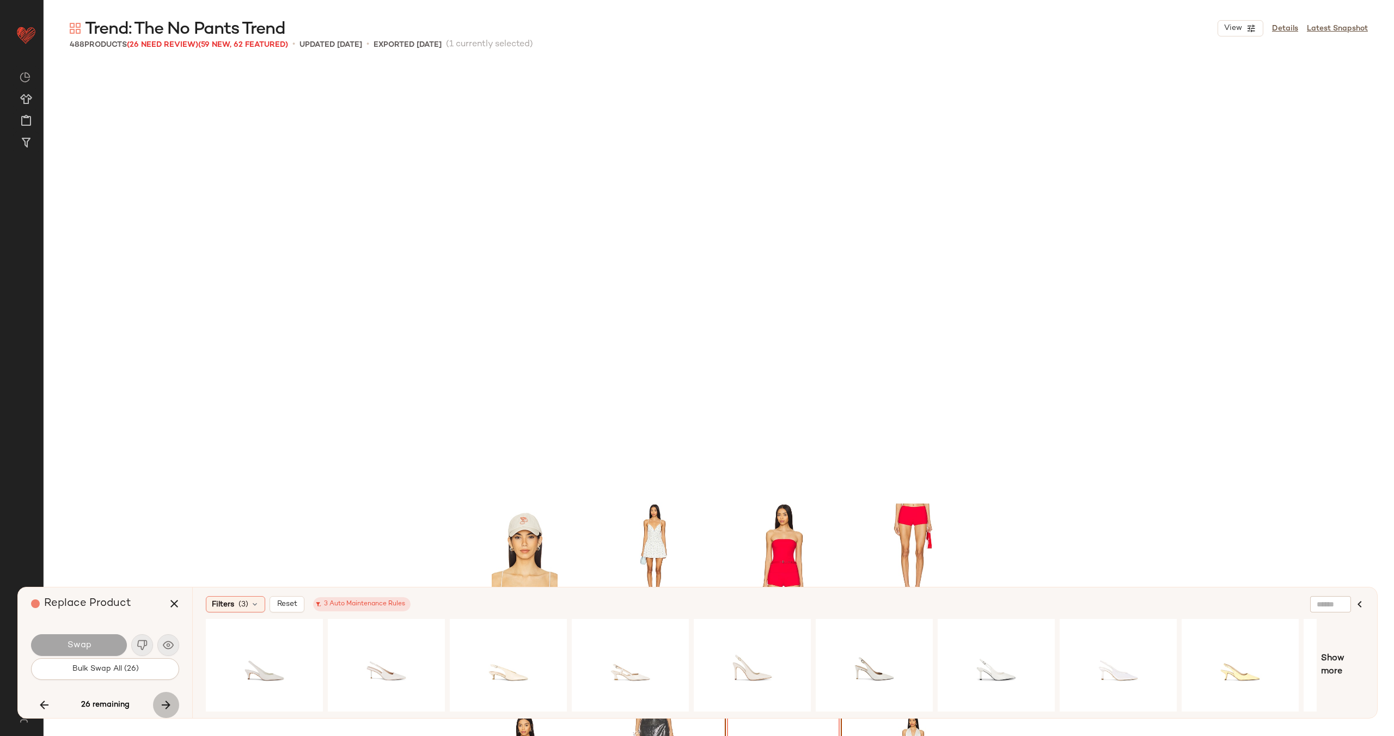
scroll to position [13874, 0]
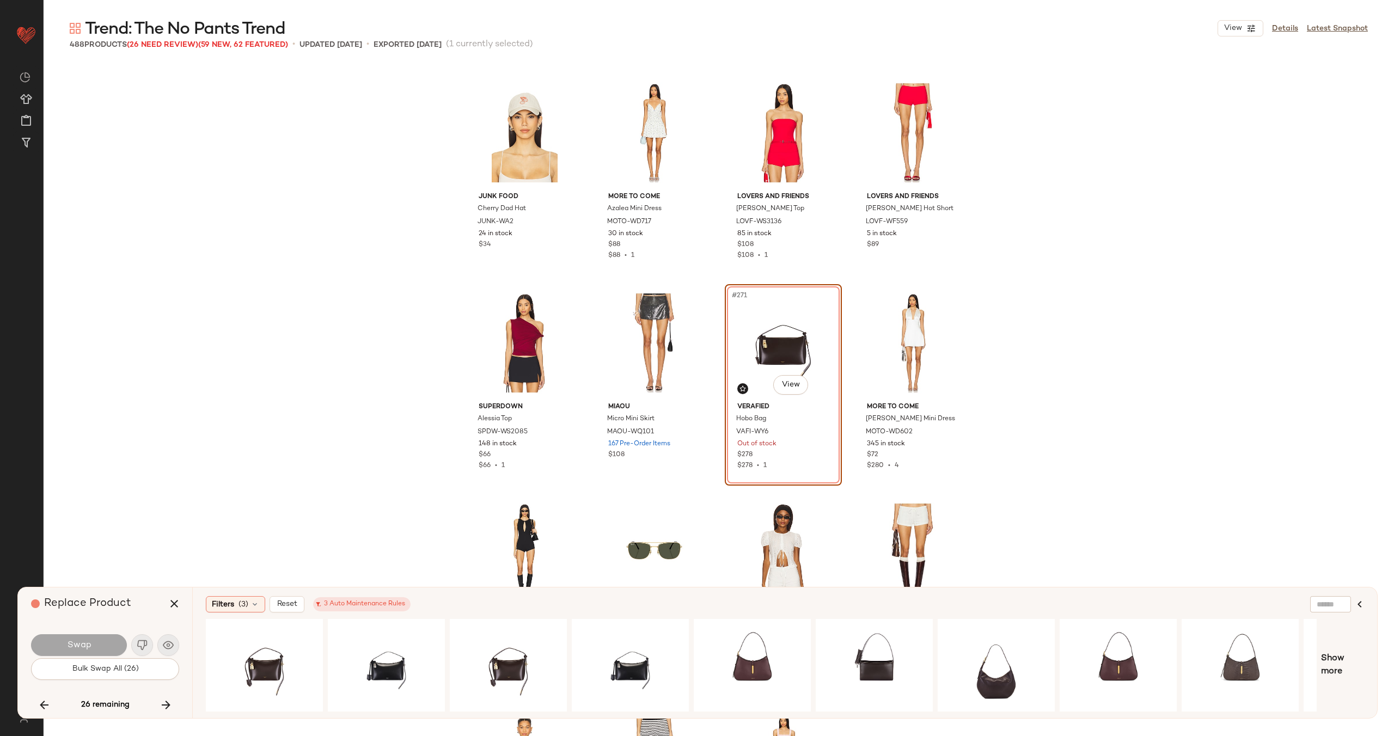
click at [168, 704] on icon "button" at bounding box center [166, 705] width 13 height 13
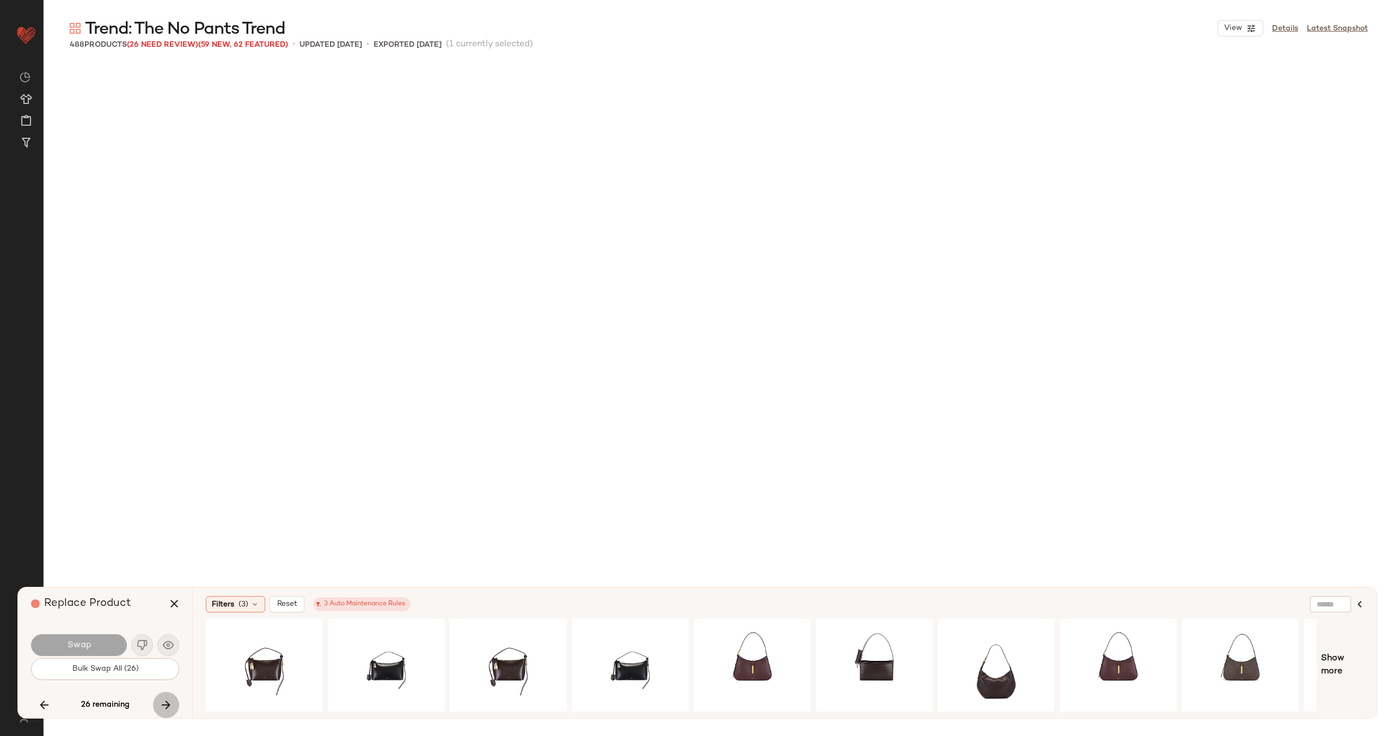
scroll to position [14715, 0]
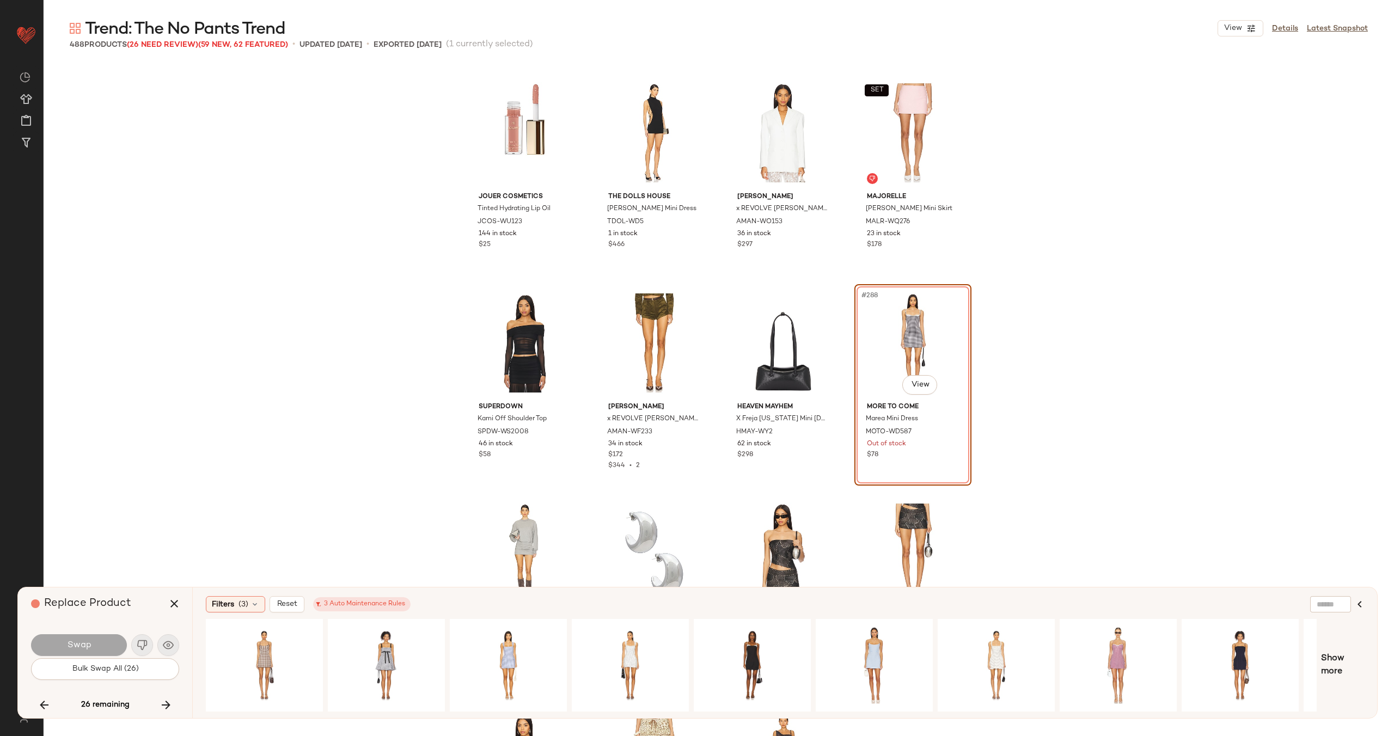
click at [168, 704] on icon "button" at bounding box center [166, 705] width 13 height 13
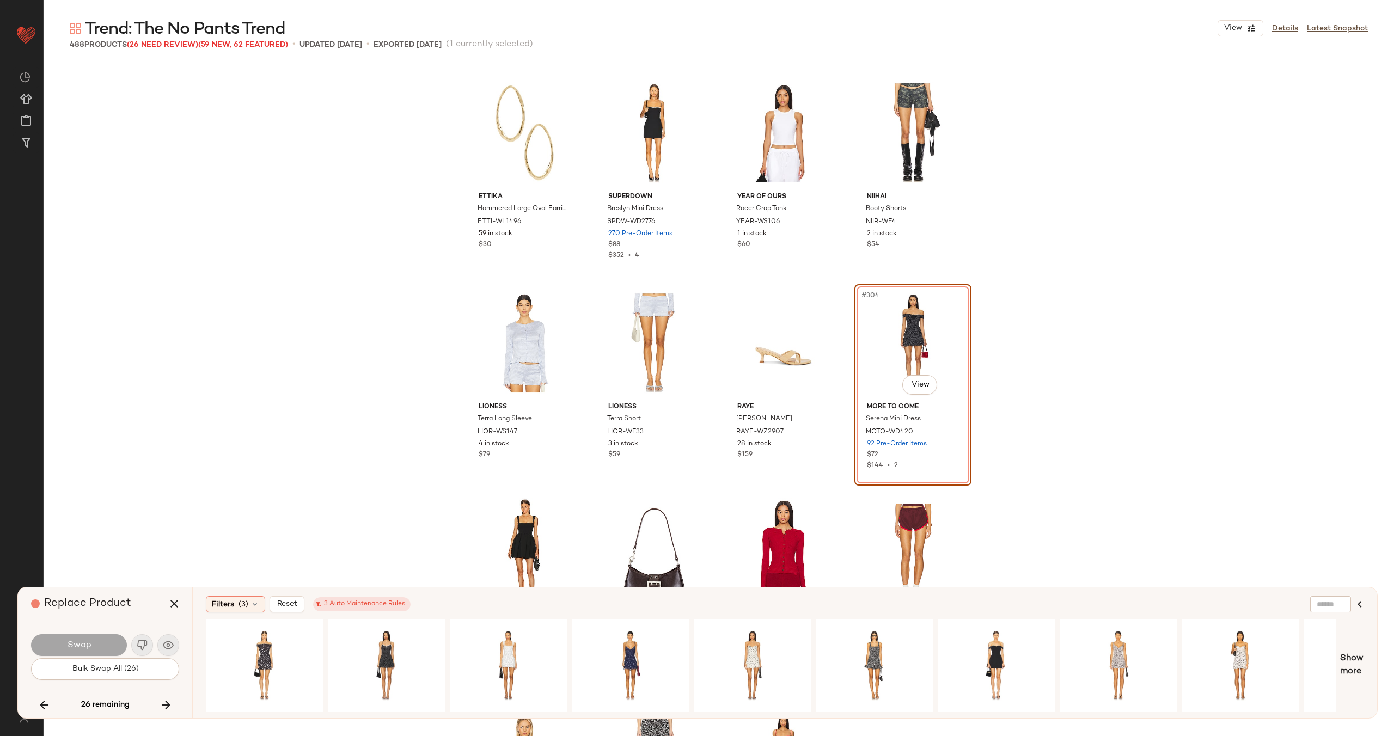
click at [168, 704] on icon "button" at bounding box center [166, 705] width 13 height 13
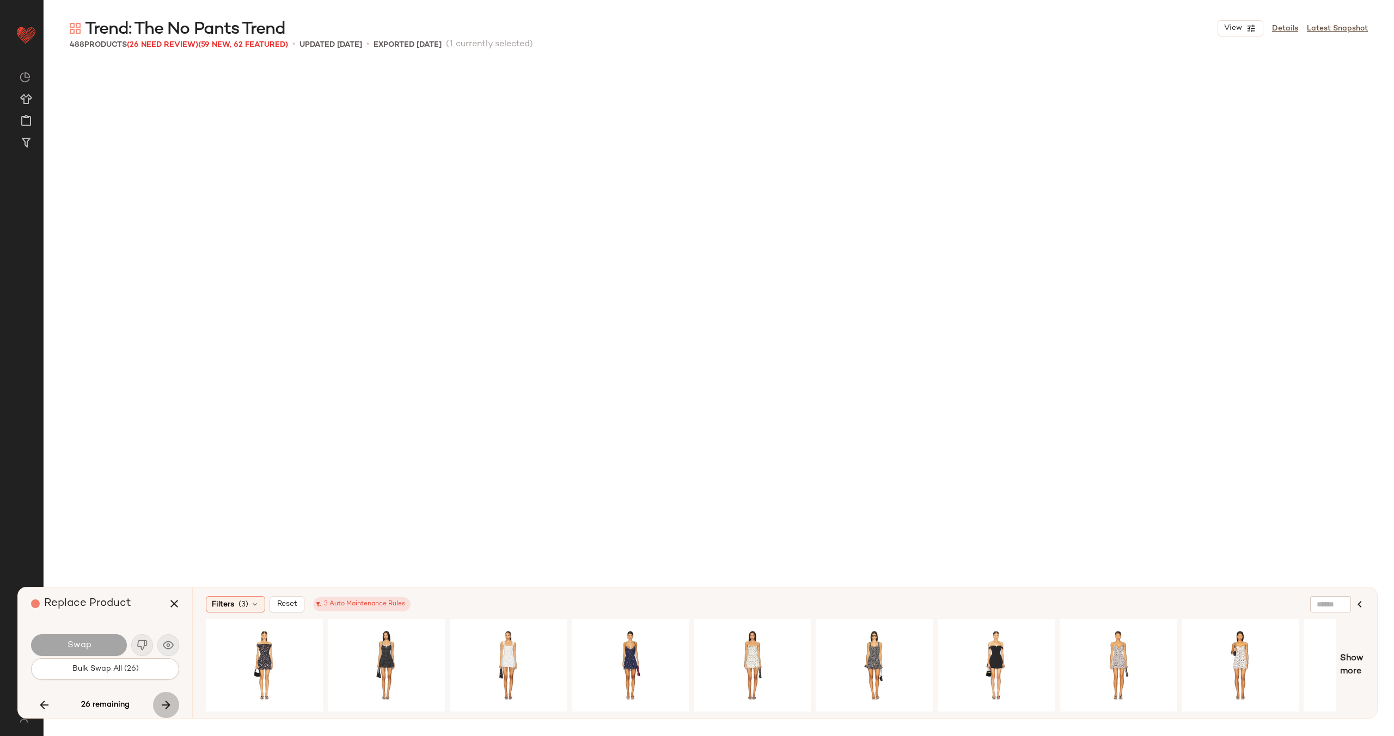
scroll to position [16396, 0]
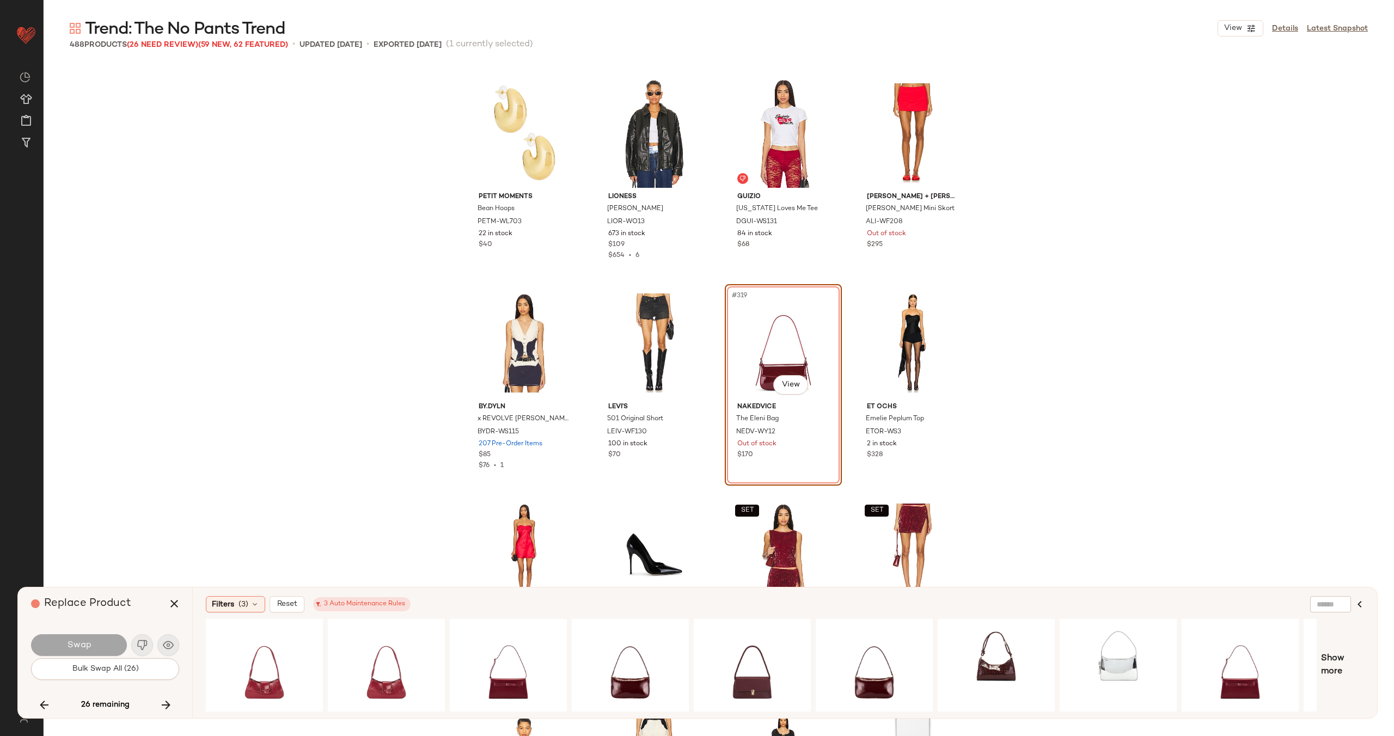
click at [168, 704] on icon "button" at bounding box center [166, 705] width 13 height 13
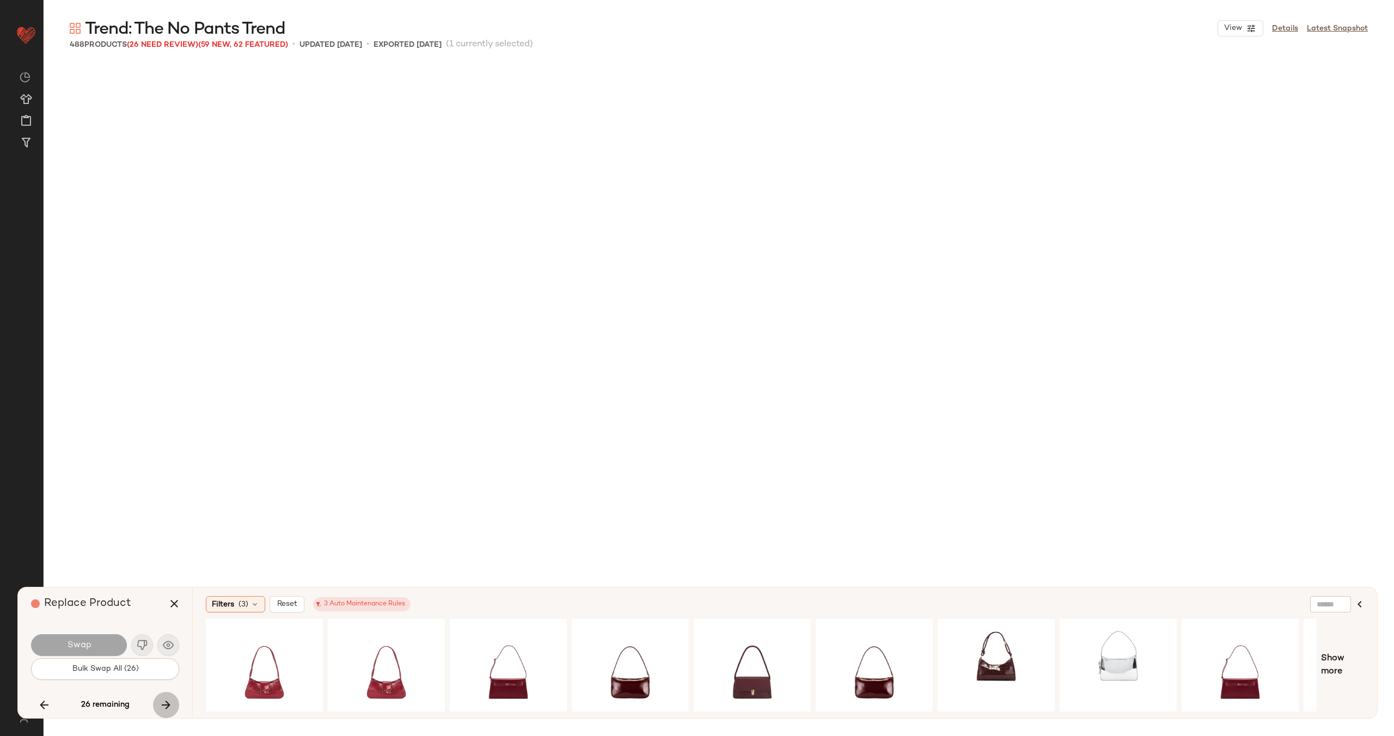
scroll to position [17447, 0]
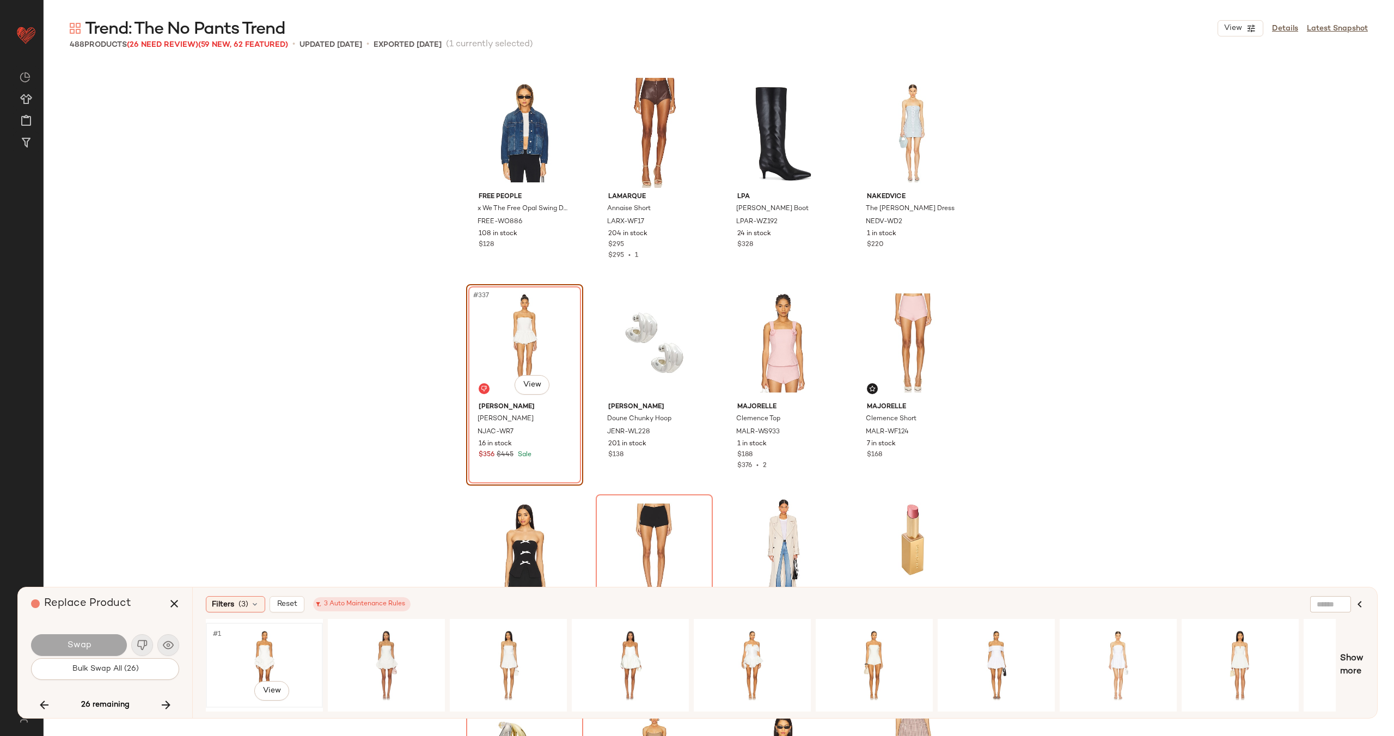
click at [270, 662] on div "#1 View" at bounding box center [264, 665] width 109 height 77
click at [74, 642] on span "Swap" at bounding box center [78, 645] width 25 height 10
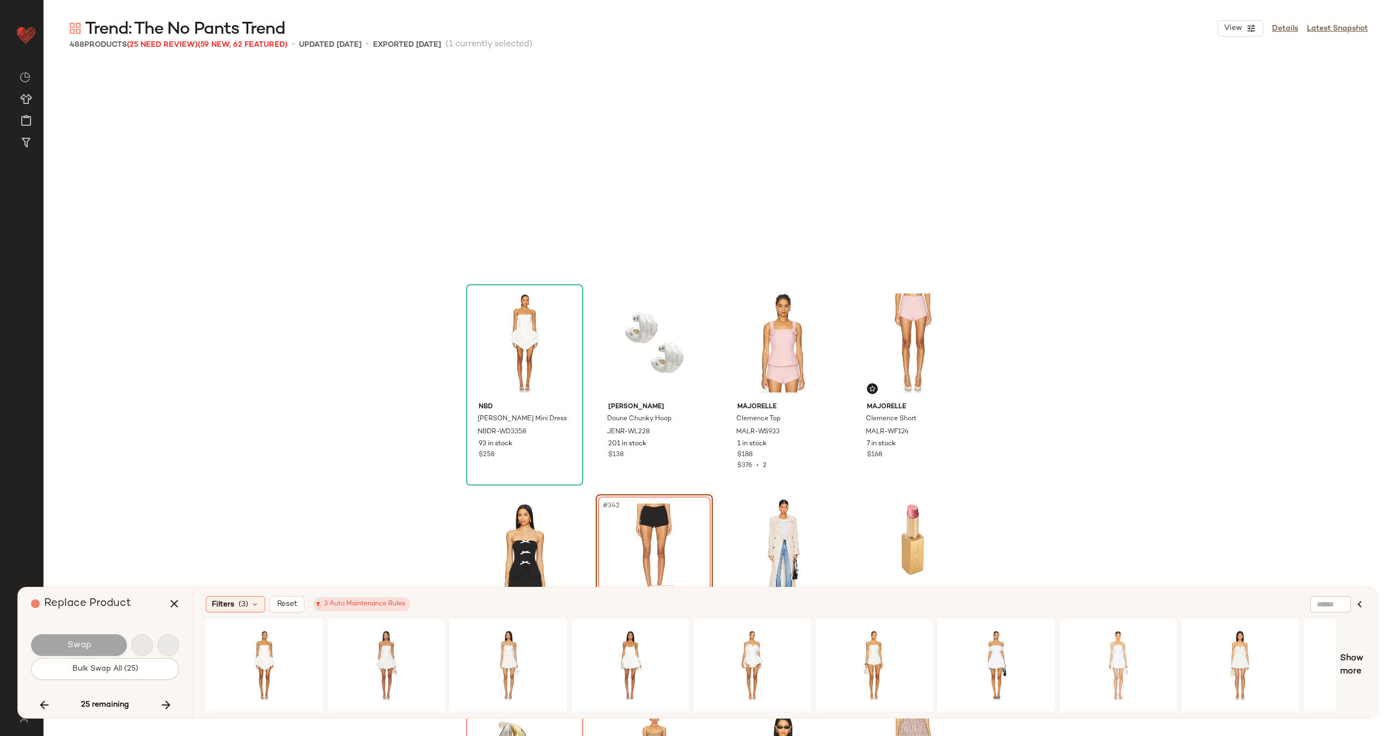
scroll to position [17658, 0]
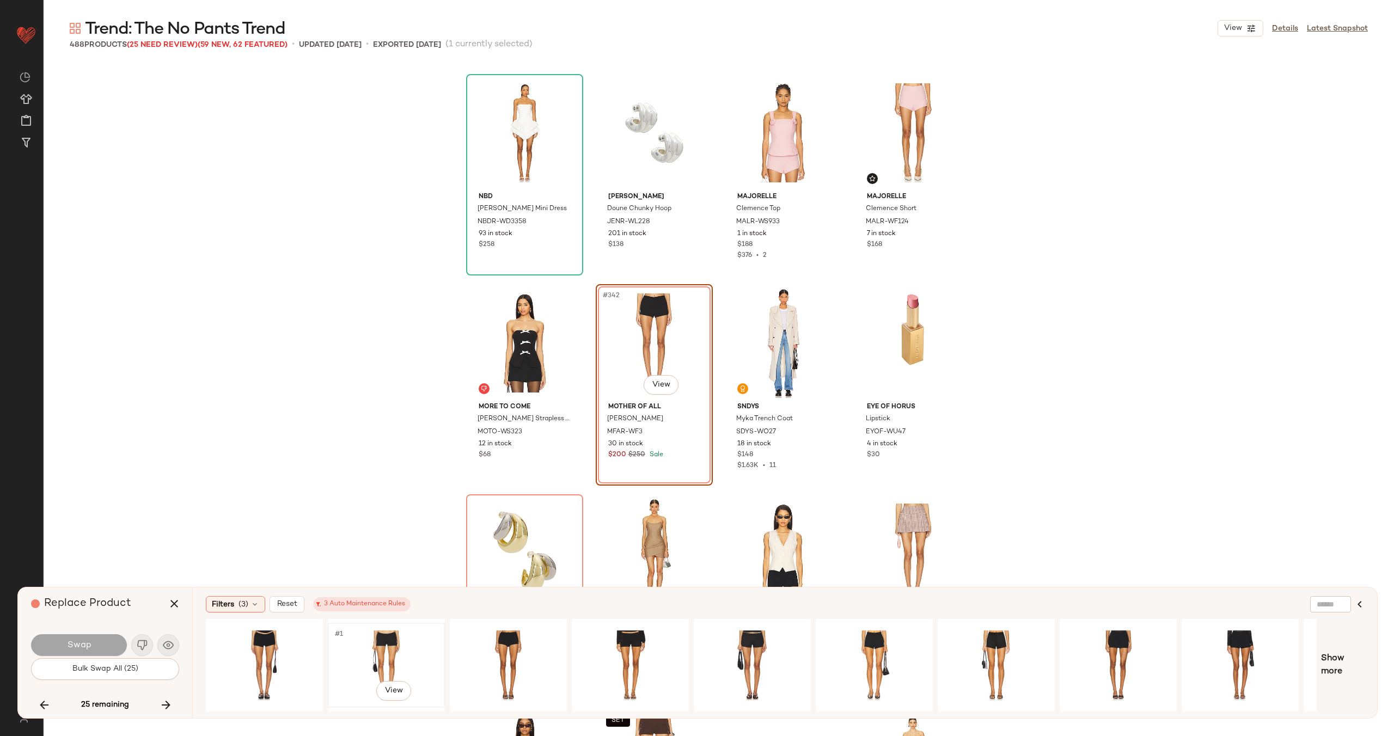
click at [408, 659] on div "#1 View" at bounding box center [386, 665] width 109 height 77
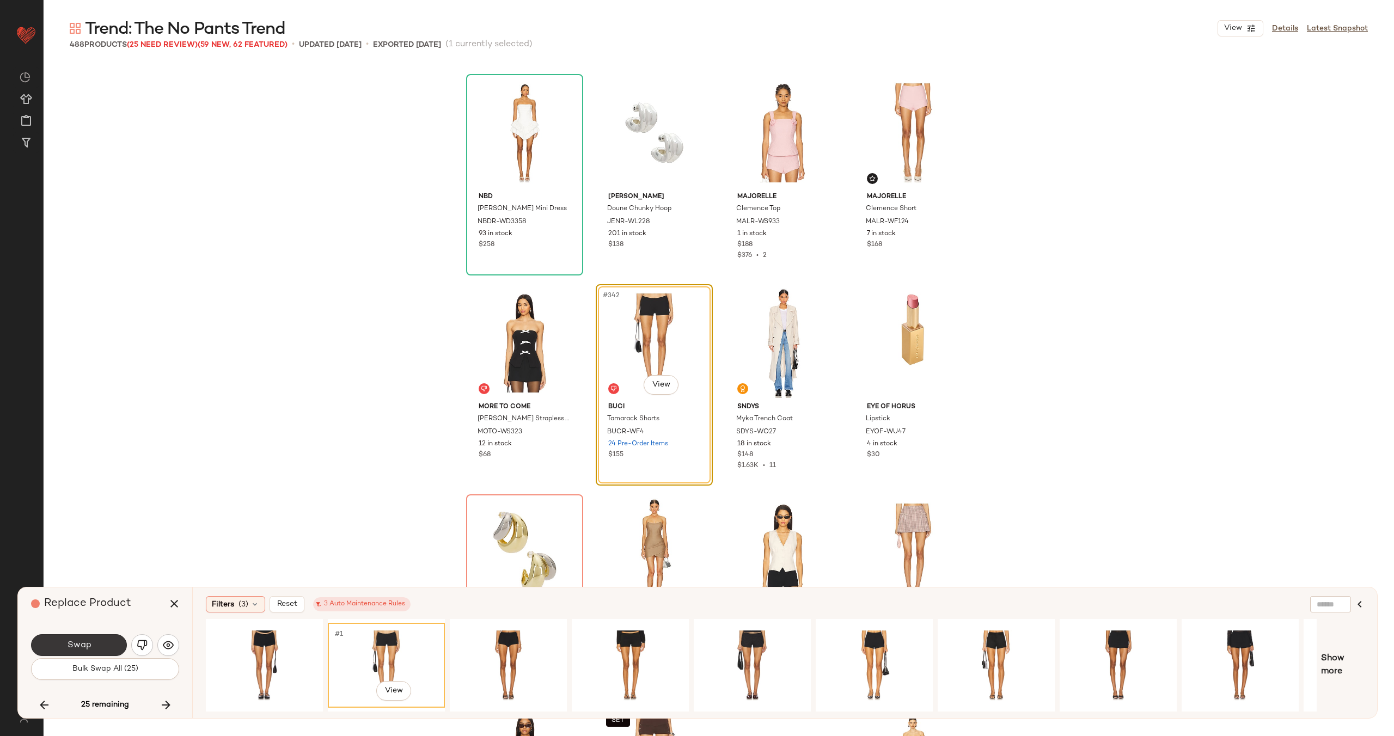
click at [81, 640] on span "Swap" at bounding box center [78, 645] width 25 height 10
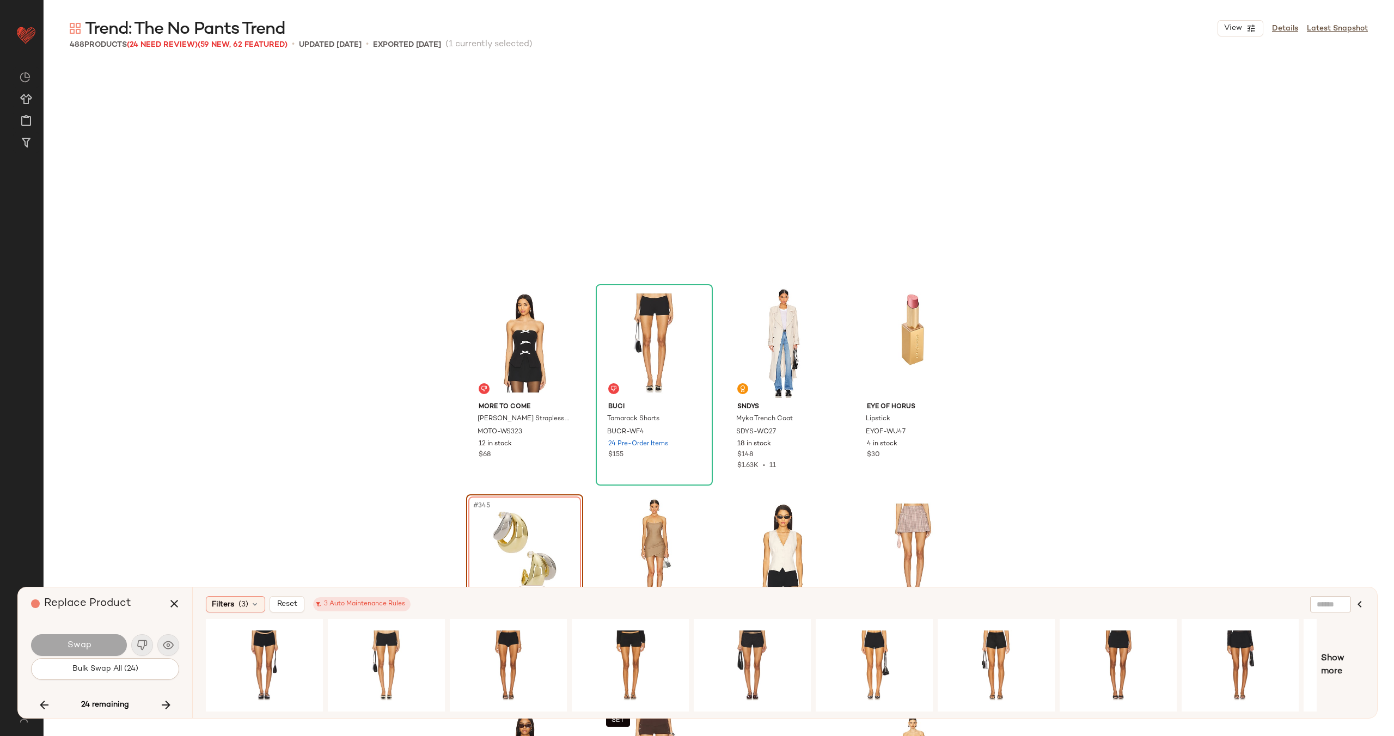
scroll to position [17868, 0]
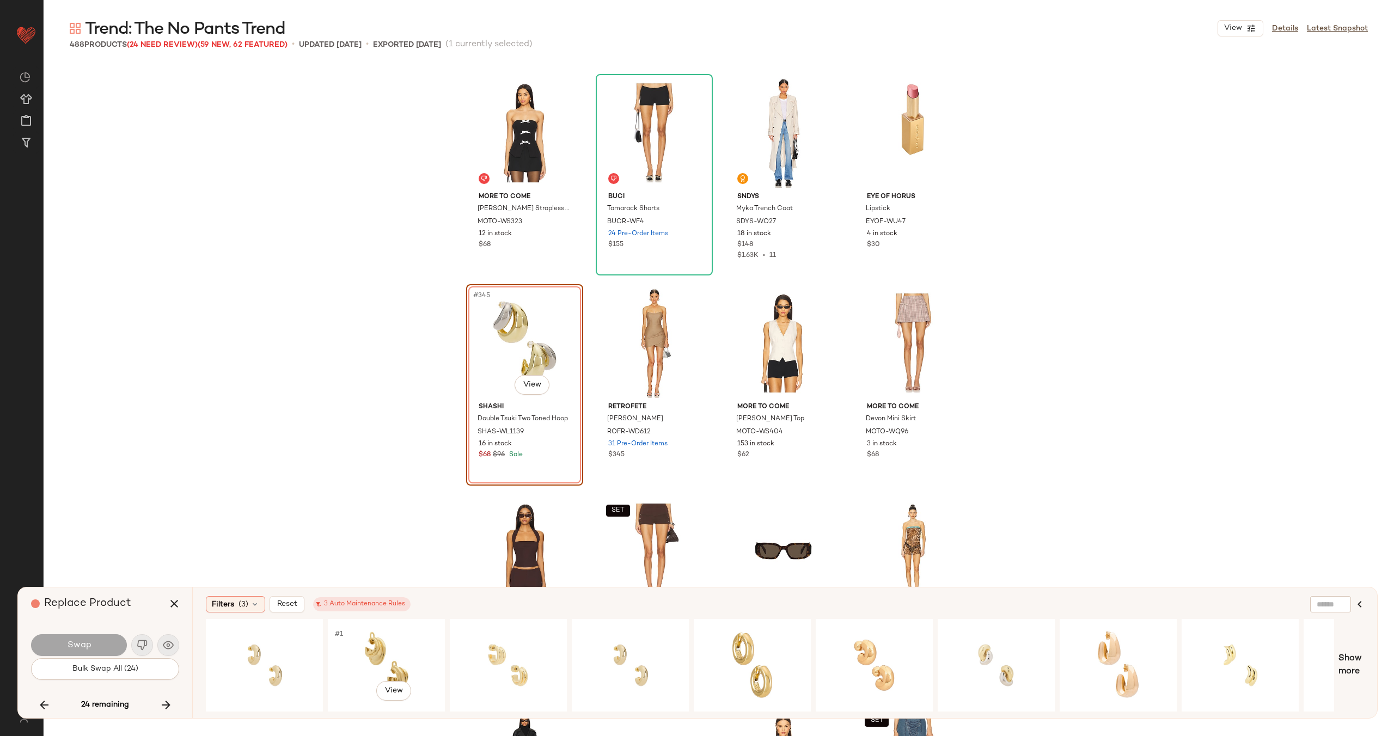
click at [365, 643] on div "#1 View" at bounding box center [386, 665] width 109 height 77
click at [99, 646] on button "Swap" at bounding box center [79, 645] width 96 height 22
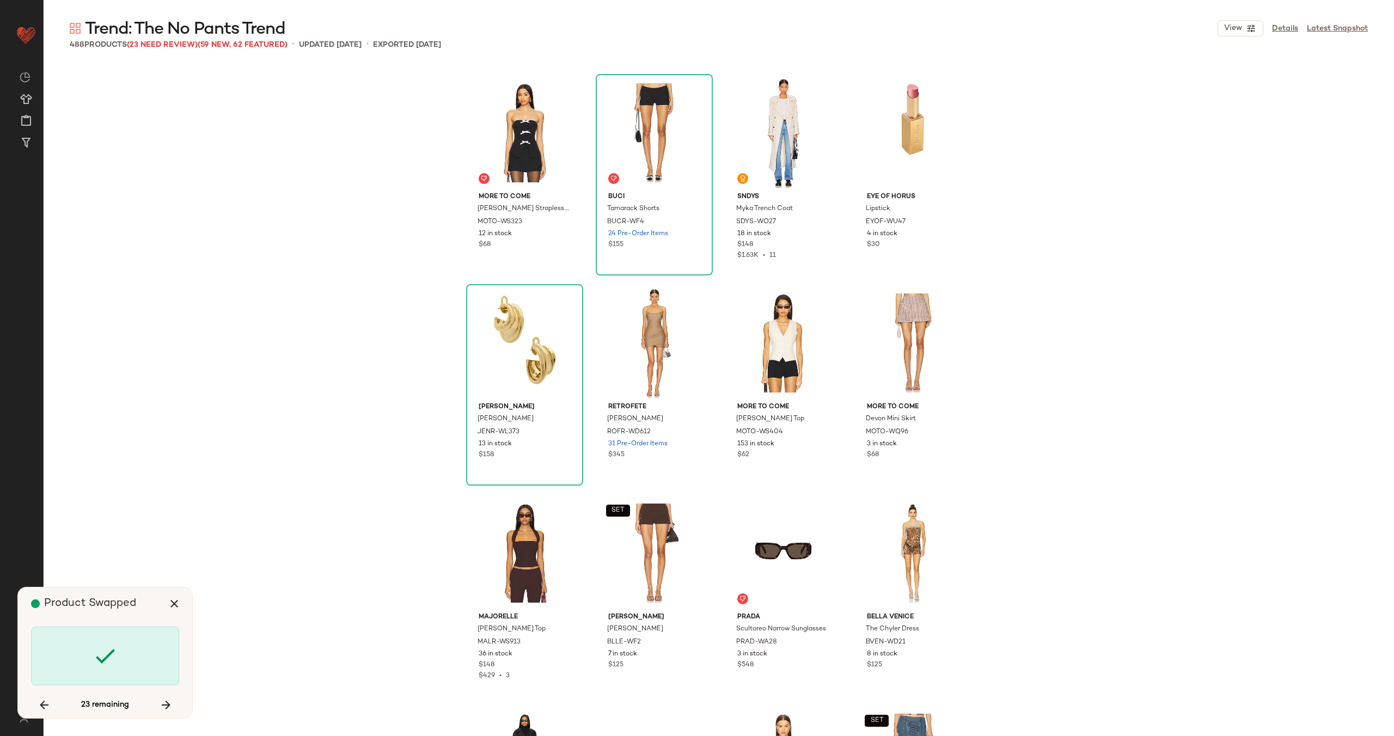
scroll to position [18709, 0]
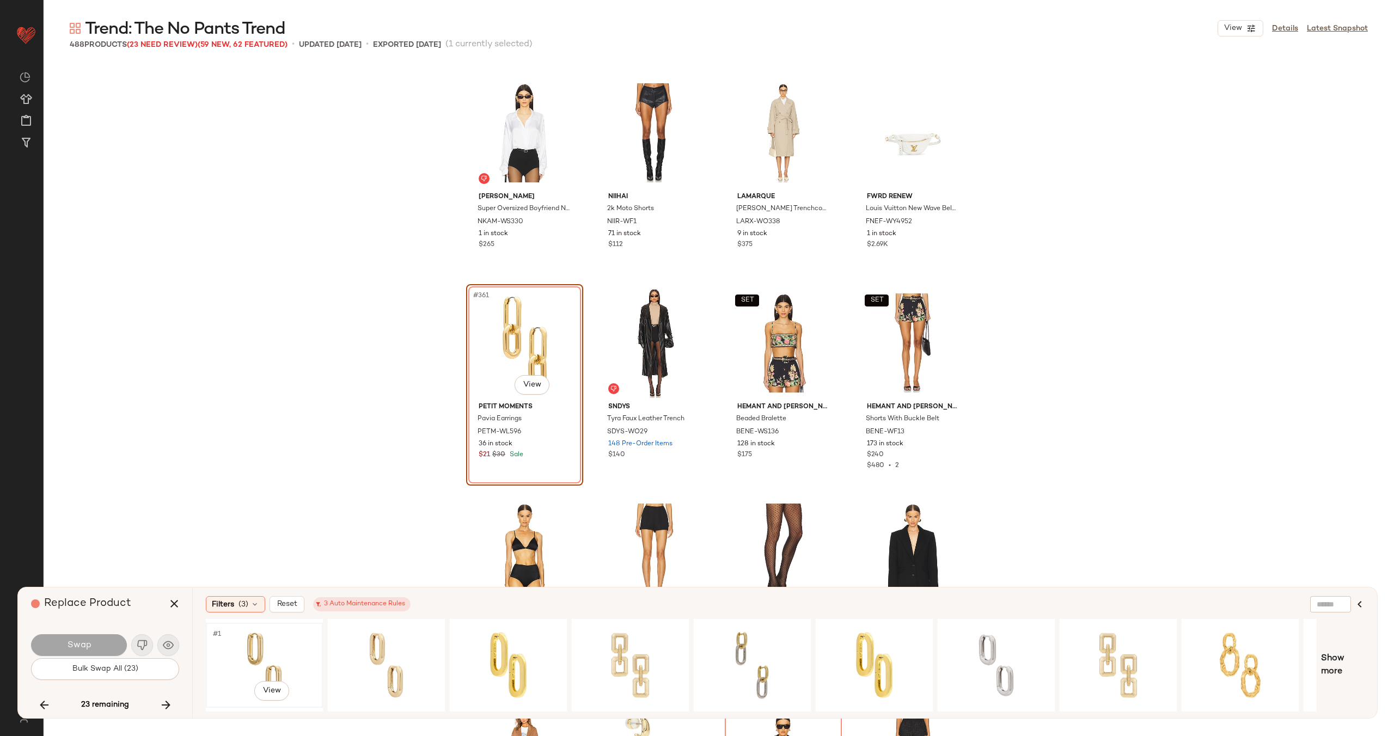
click at [262, 637] on div "#1 View" at bounding box center [264, 665] width 109 height 77
click at [88, 641] on span "Swap" at bounding box center [78, 645] width 25 height 10
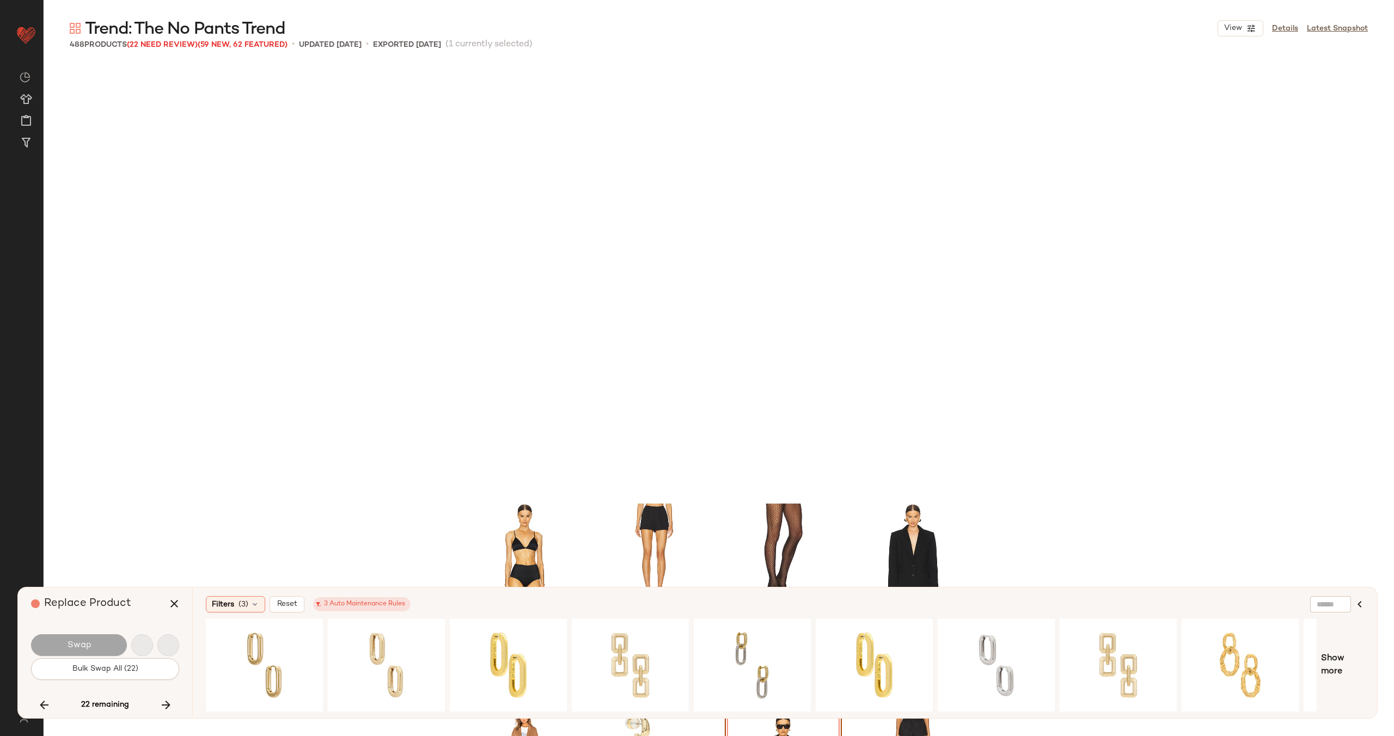
scroll to position [19129, 0]
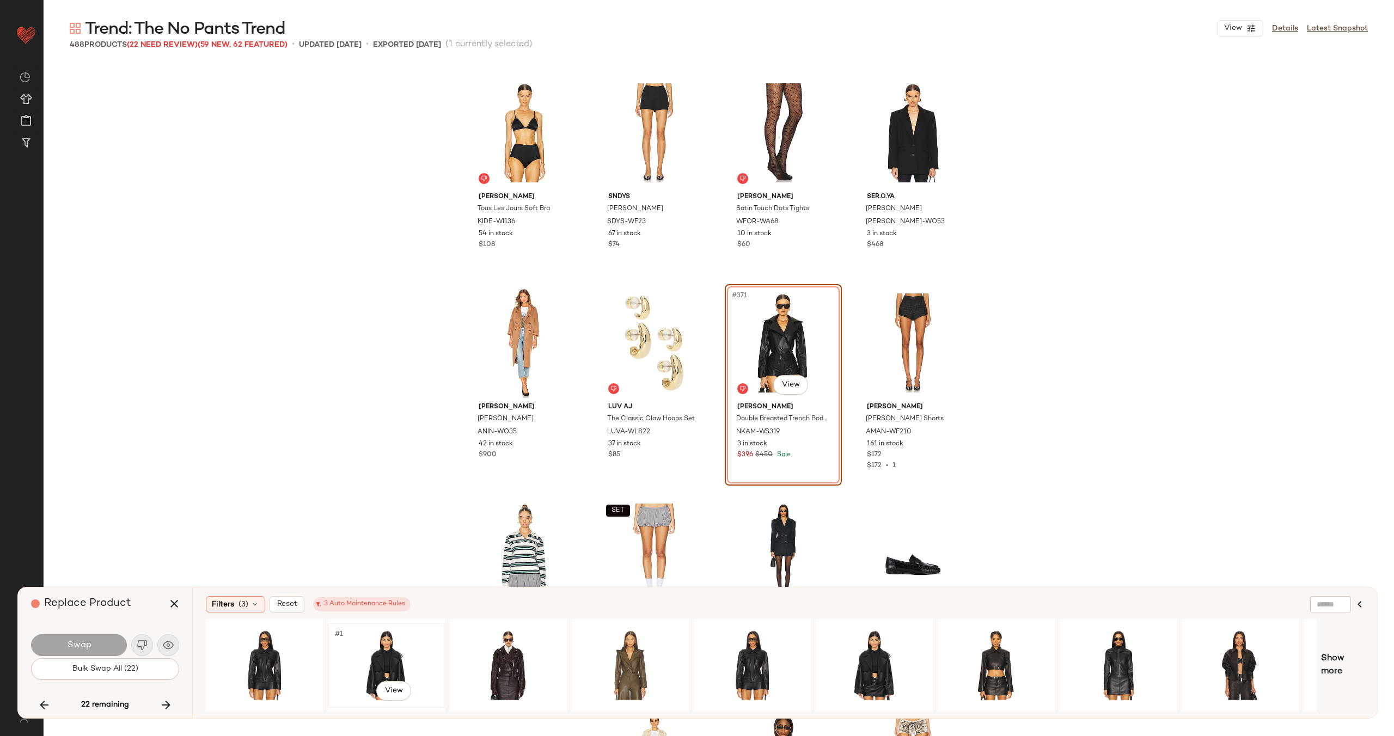
click at [393, 651] on div "#1 View" at bounding box center [386, 665] width 109 height 77
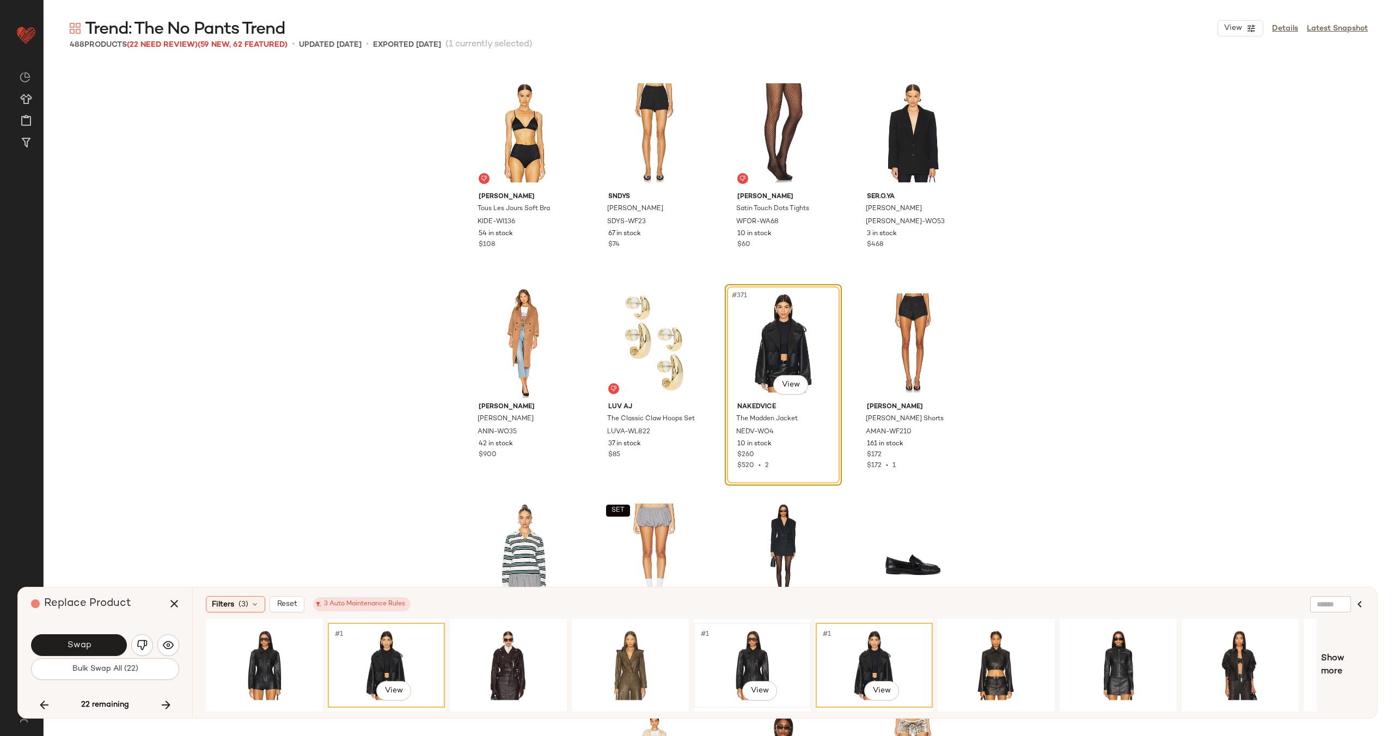
click at [732, 653] on div "#1 View" at bounding box center [752, 665] width 109 height 77
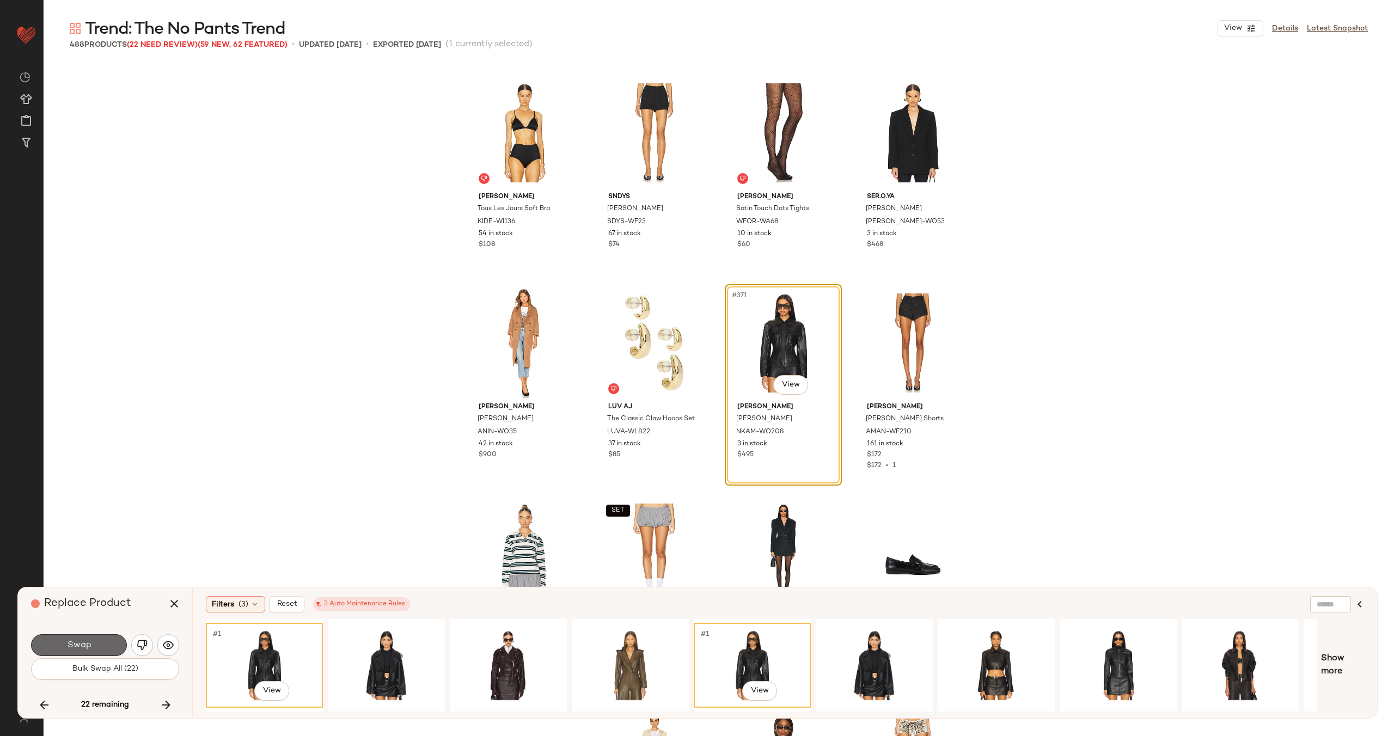
click at [93, 645] on button "Swap" at bounding box center [79, 645] width 96 height 22
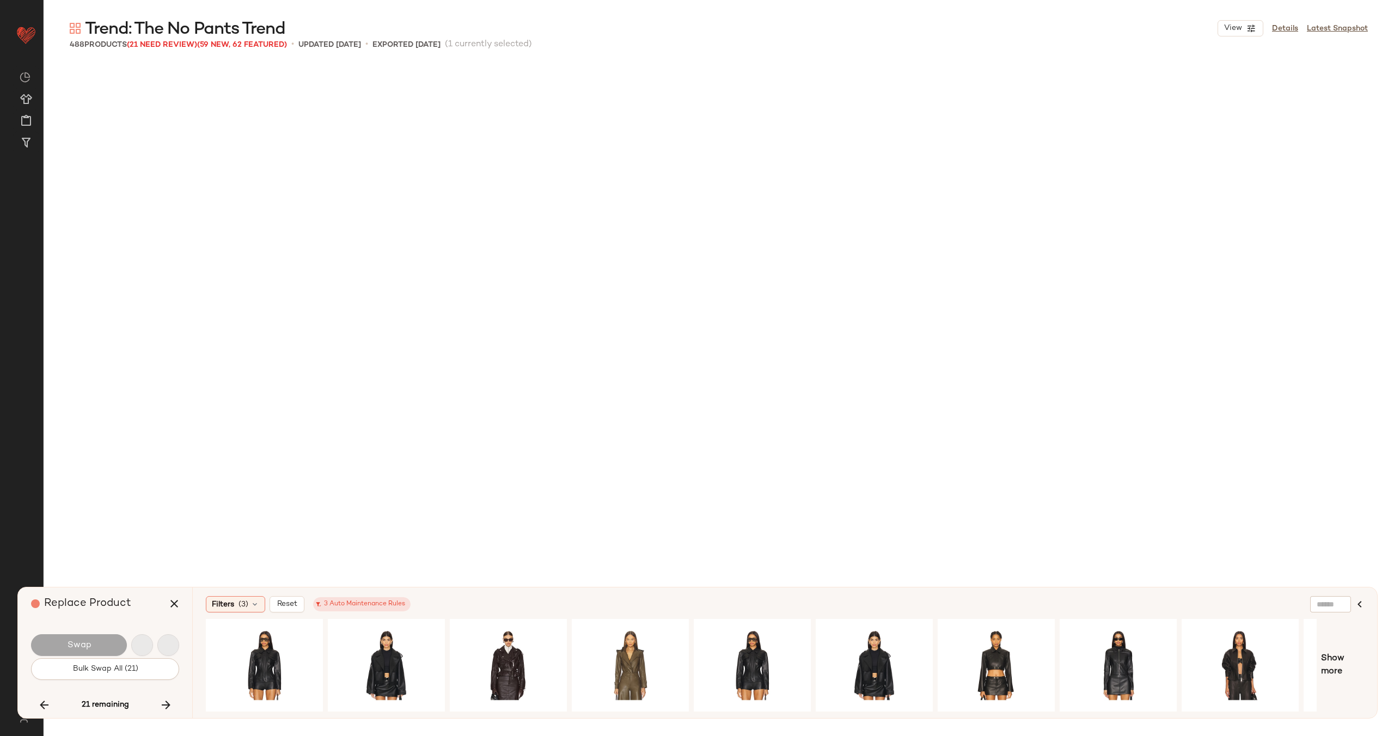
scroll to position [20811, 0]
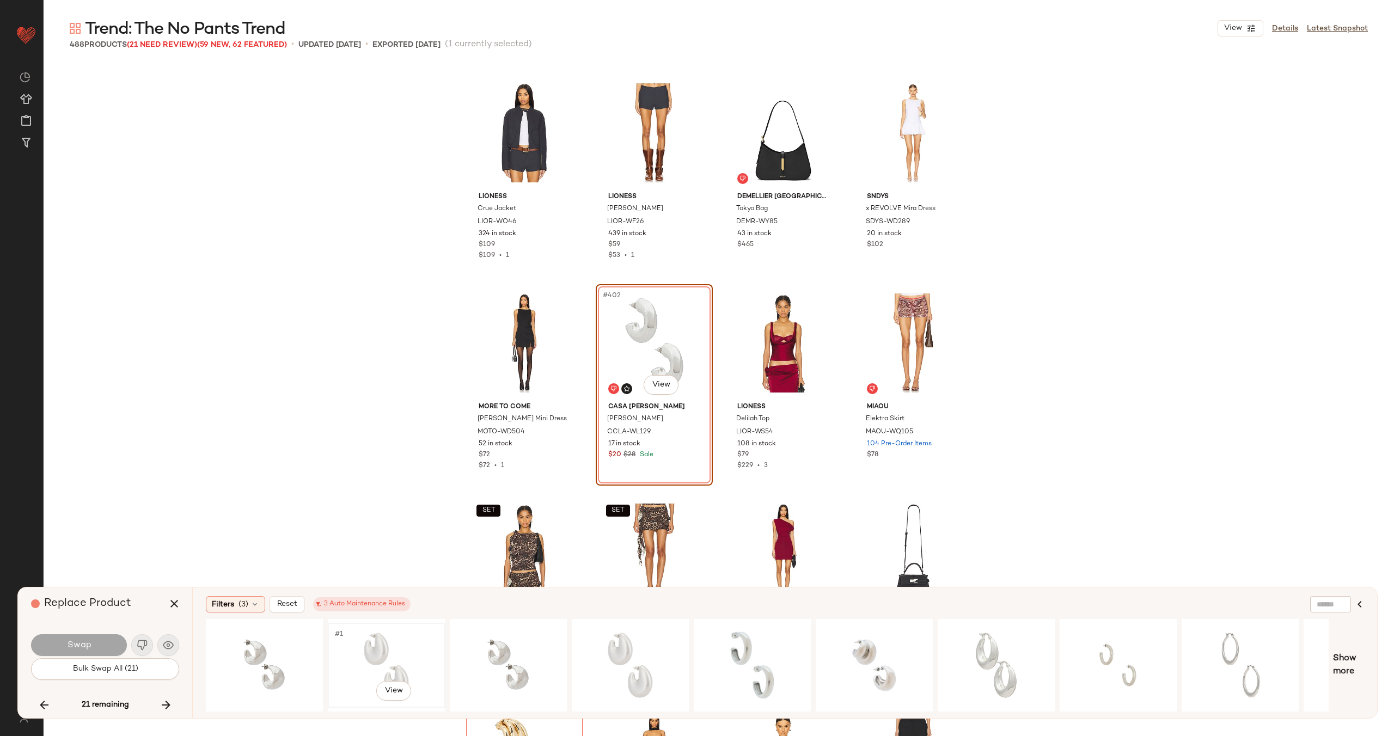
click at [370, 641] on div "#1 View" at bounding box center [386, 665] width 109 height 77
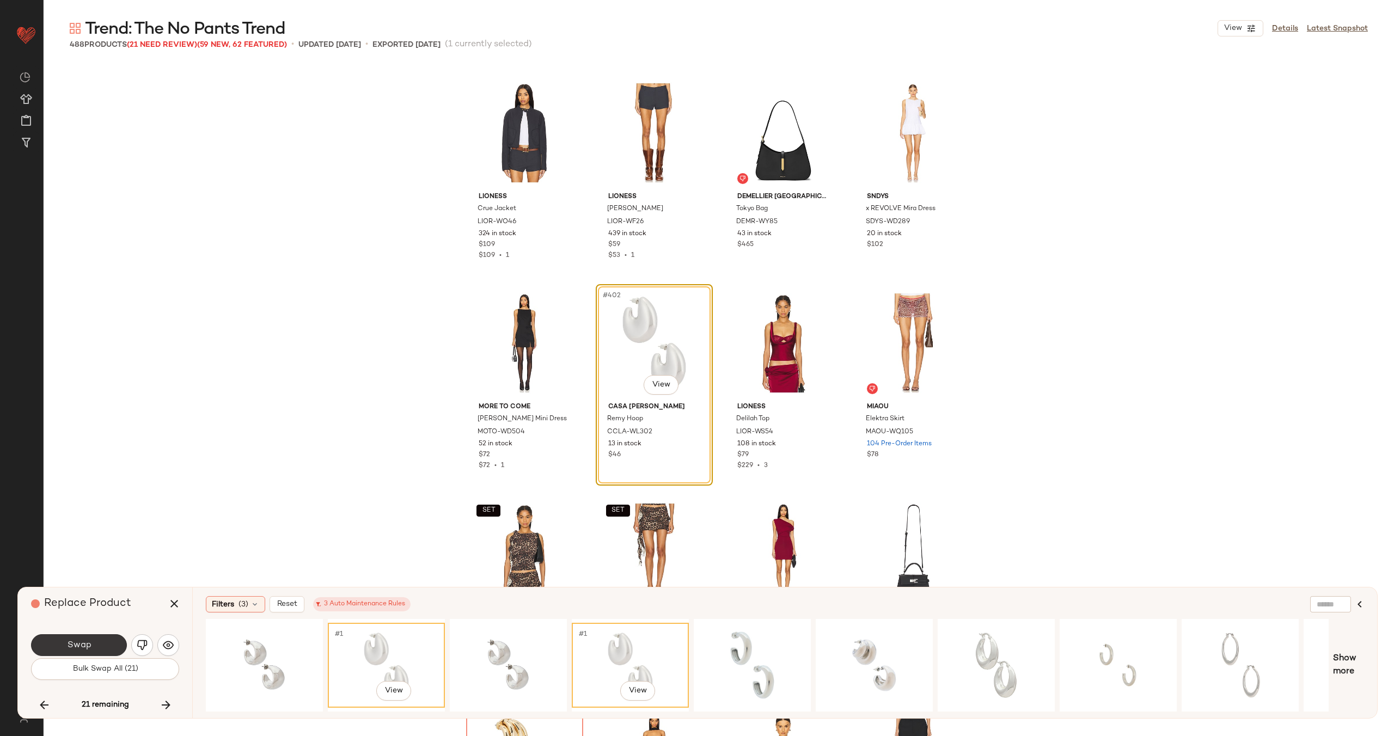
click at [102, 640] on button "Swap" at bounding box center [79, 645] width 96 height 22
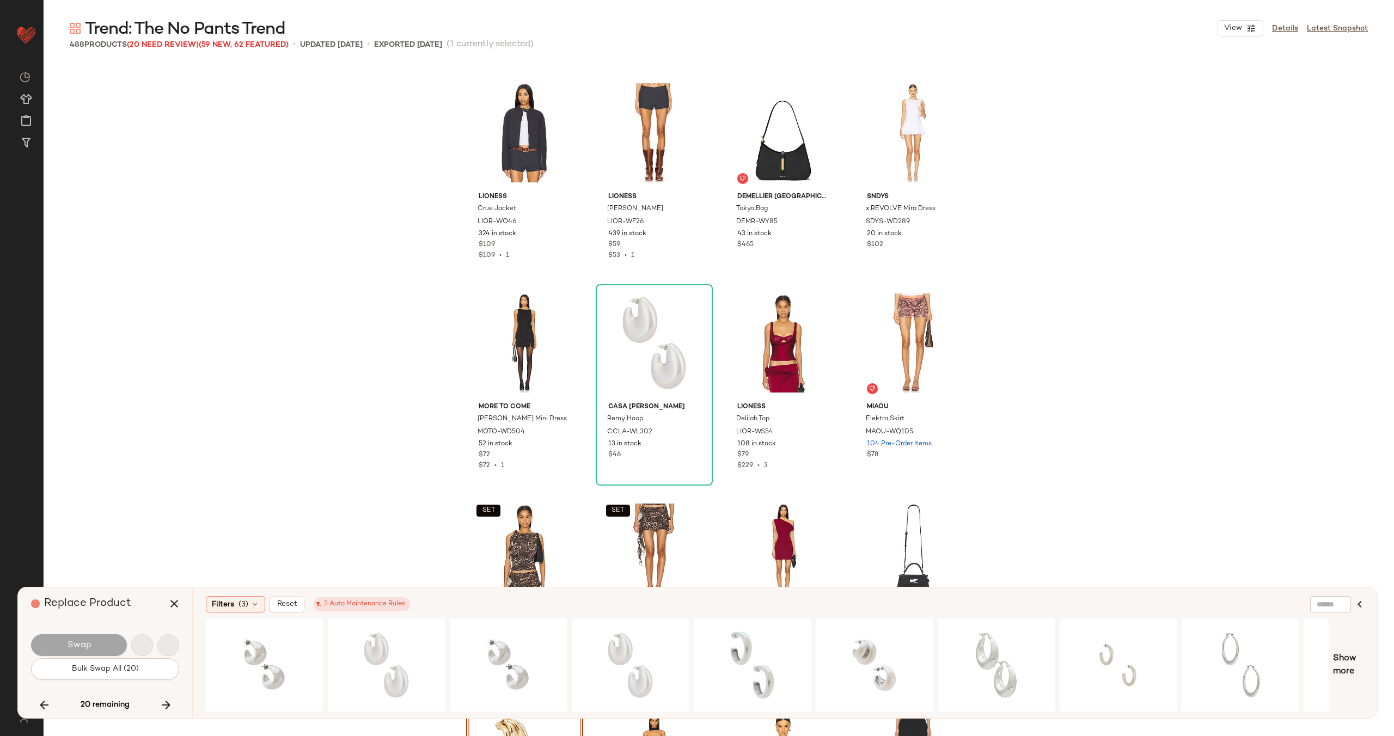
scroll to position [21231, 0]
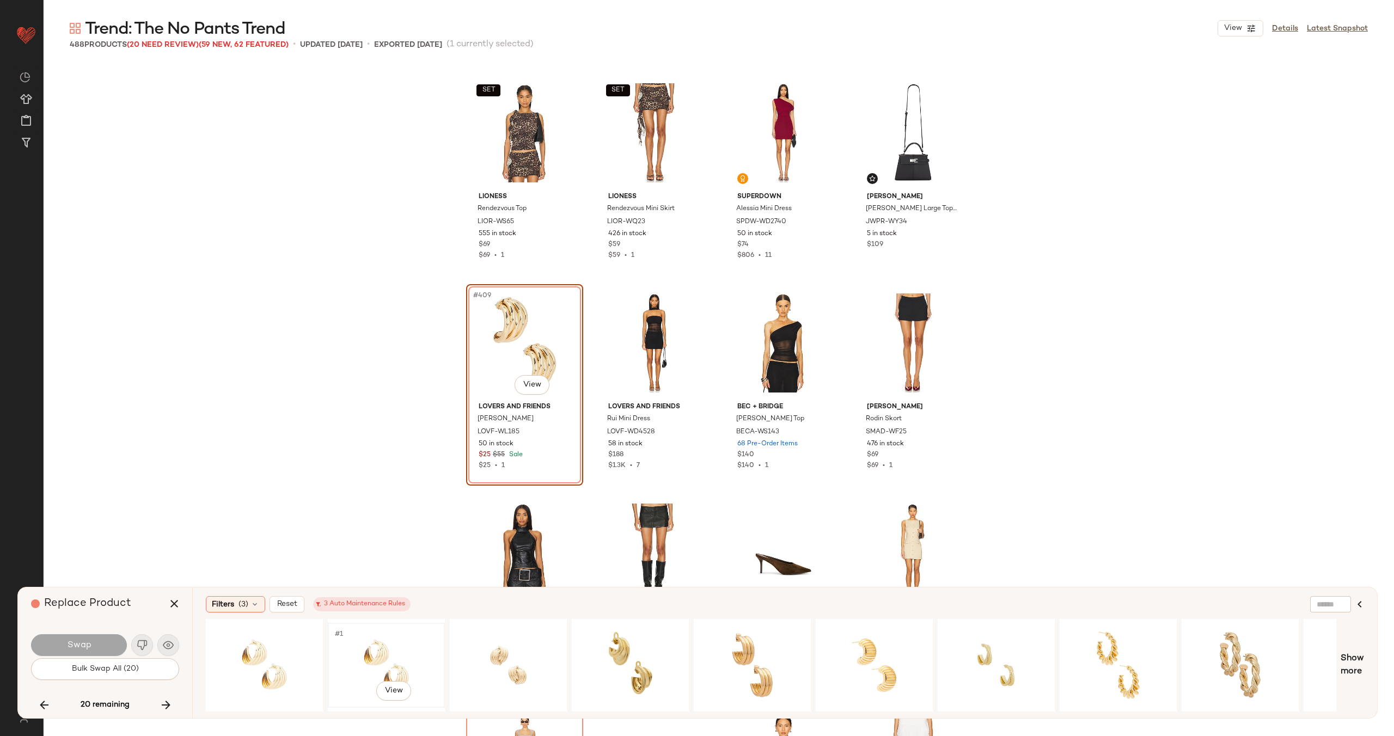
click at [384, 649] on div "#1 View" at bounding box center [386, 665] width 109 height 77
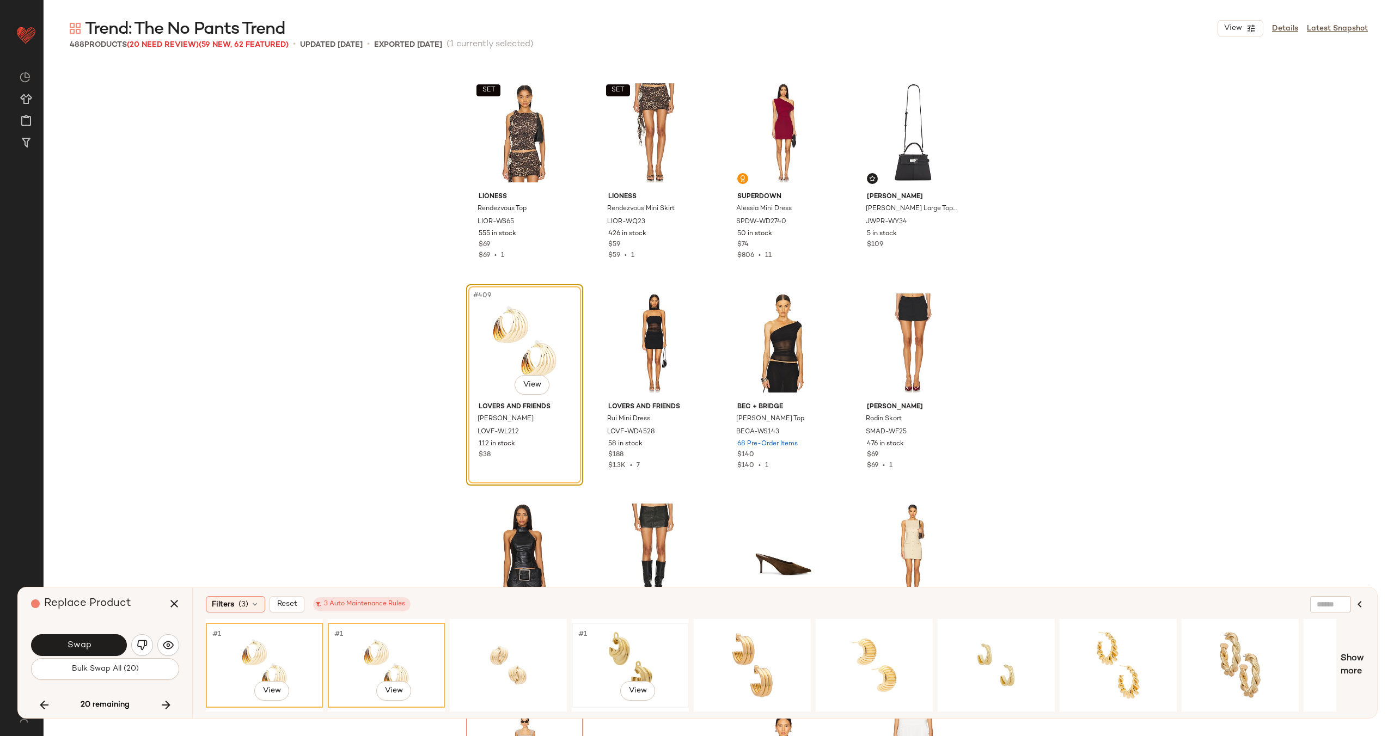
click at [643, 649] on div "#1 View" at bounding box center [630, 665] width 109 height 77
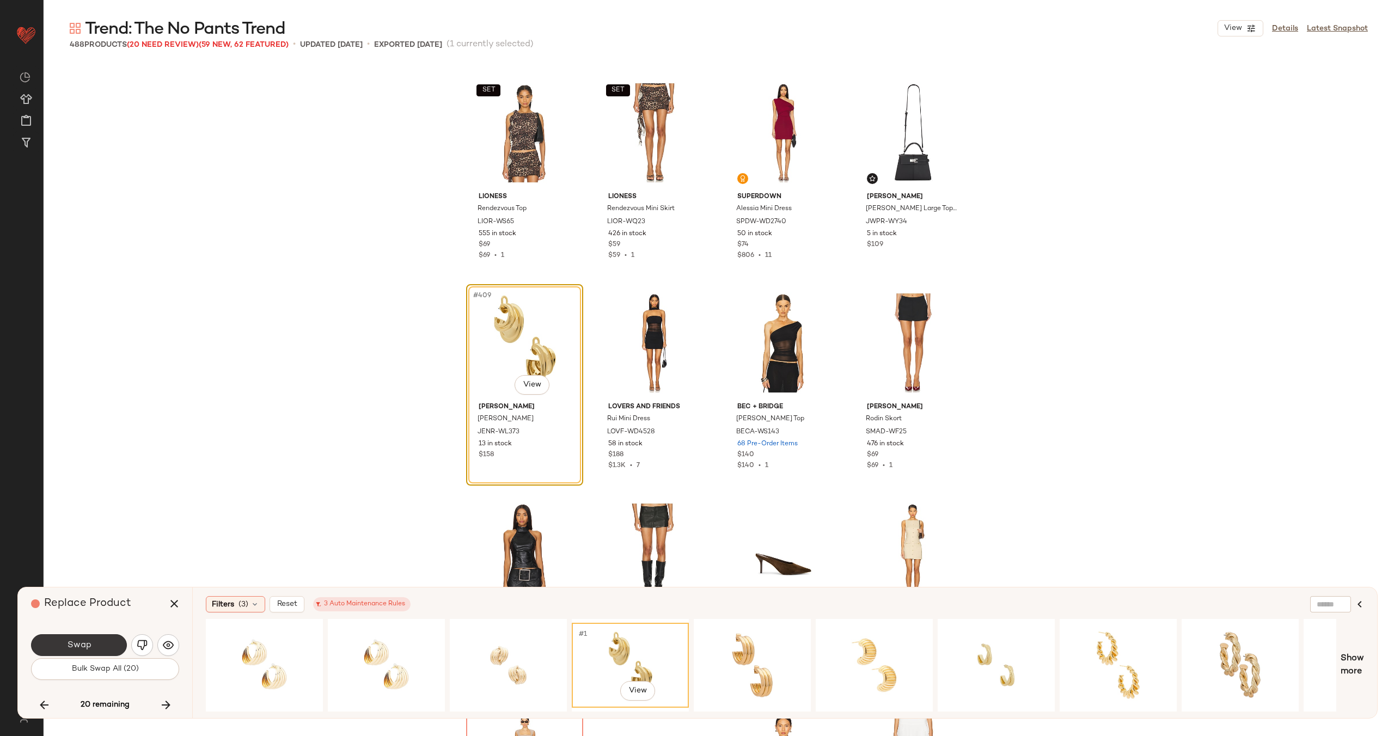
click at [92, 644] on button "Swap" at bounding box center [79, 645] width 96 height 22
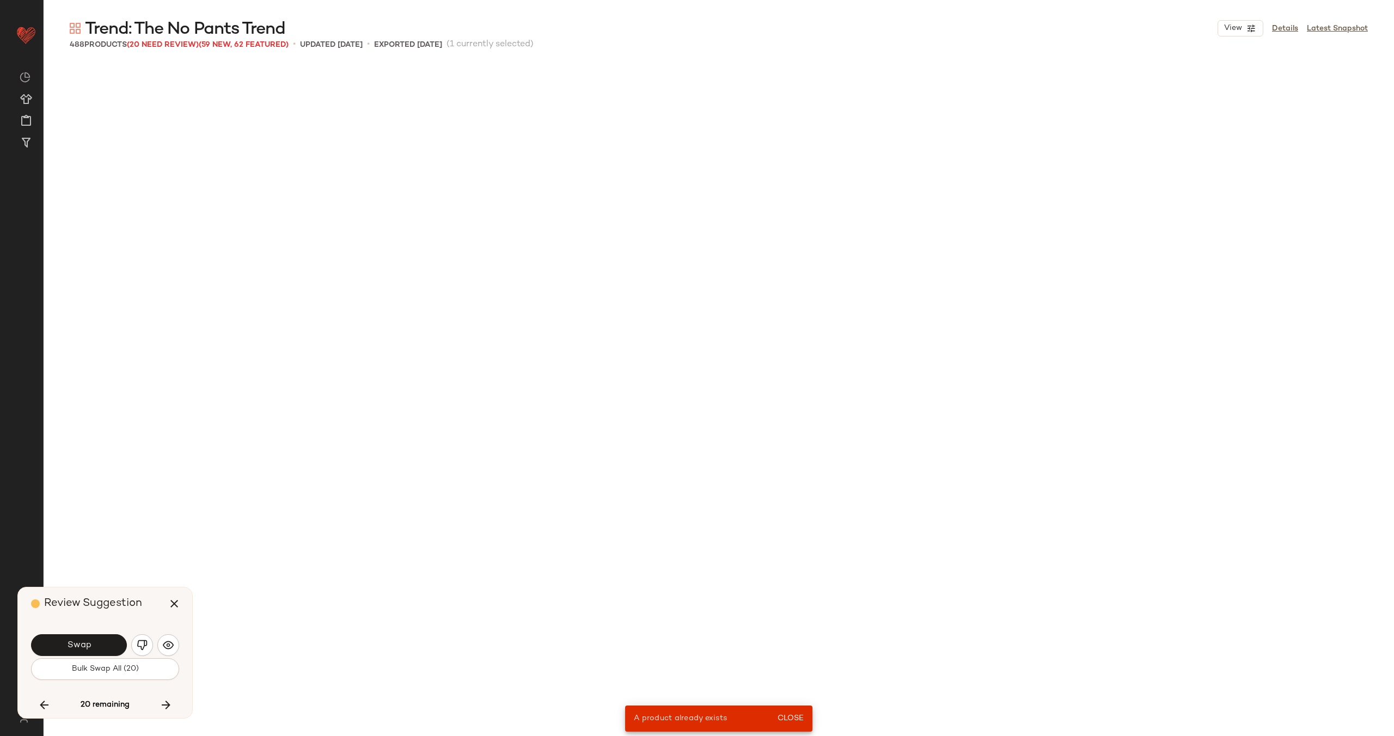
scroll to position [17868, 0]
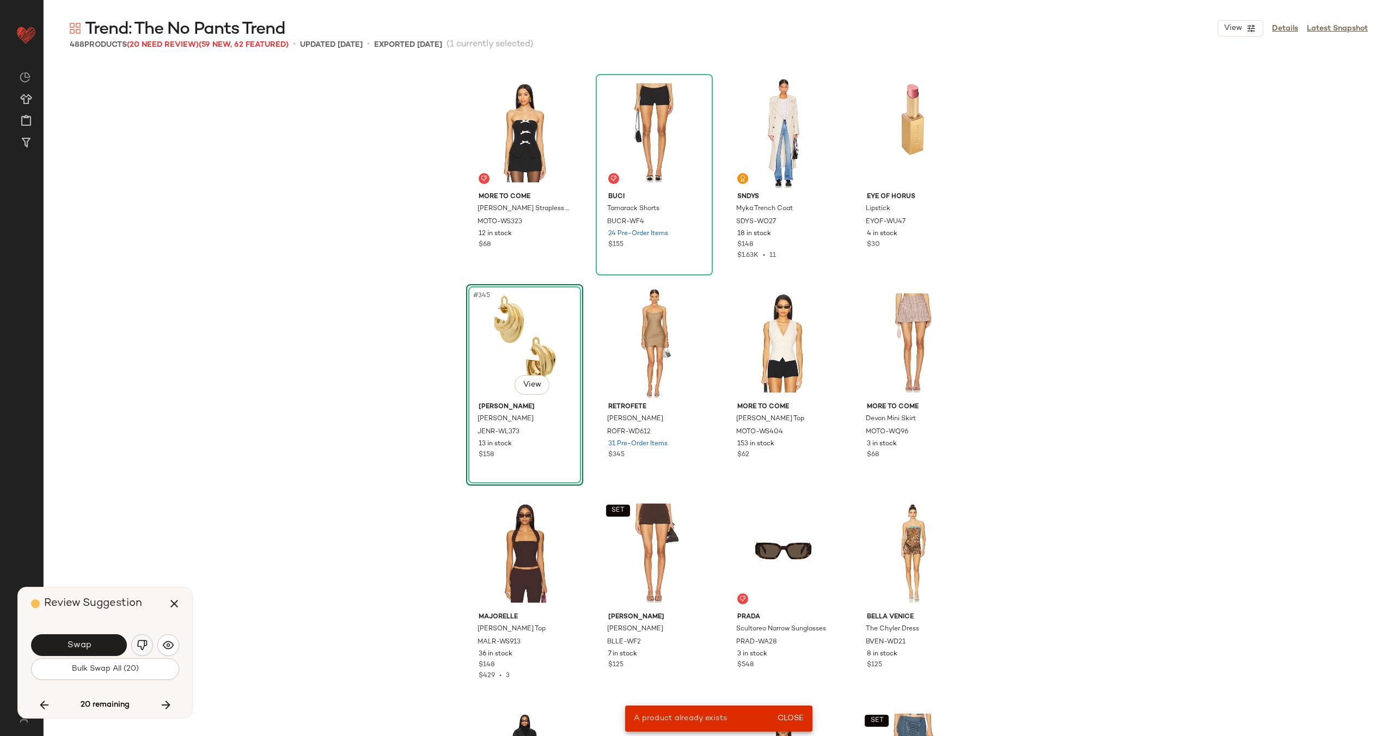
click at [142, 636] on button "button" at bounding box center [142, 645] width 22 height 22
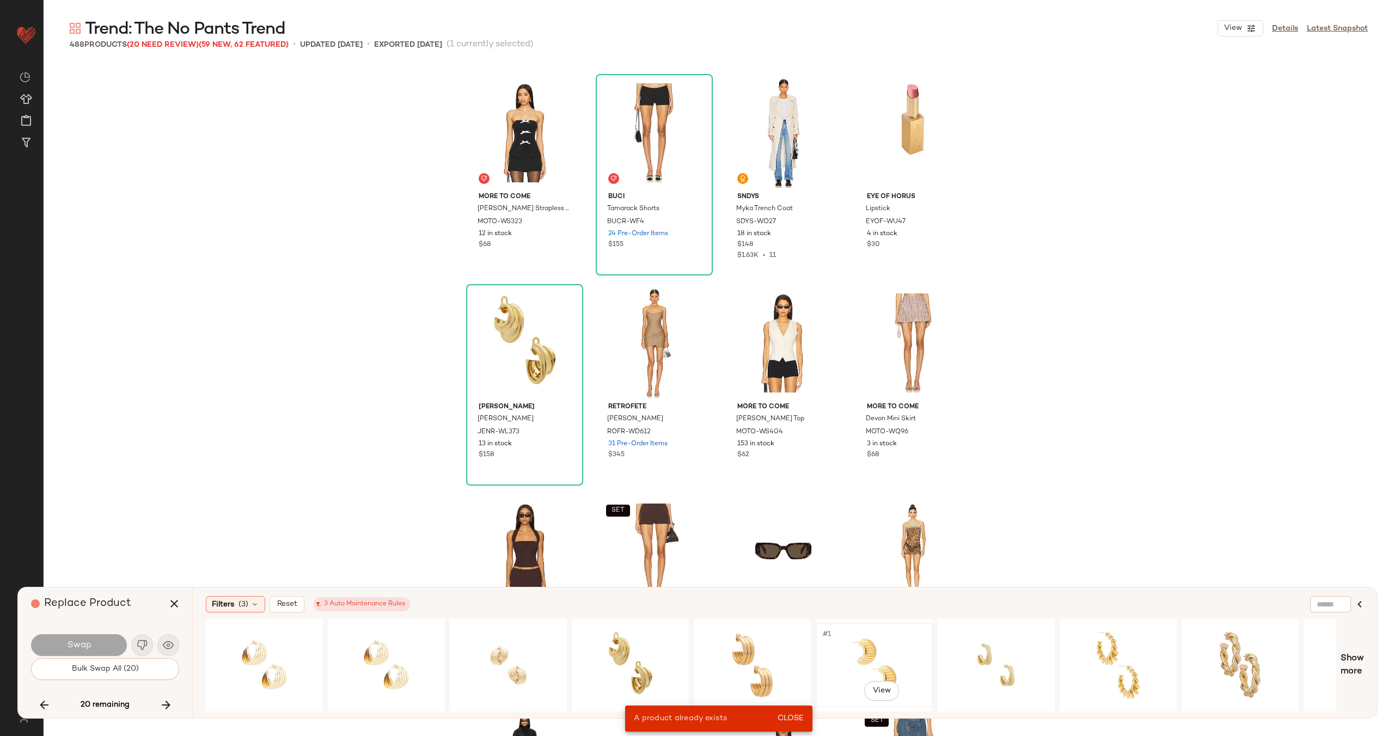
click at [875, 646] on div "#1 View" at bounding box center [874, 665] width 109 height 77
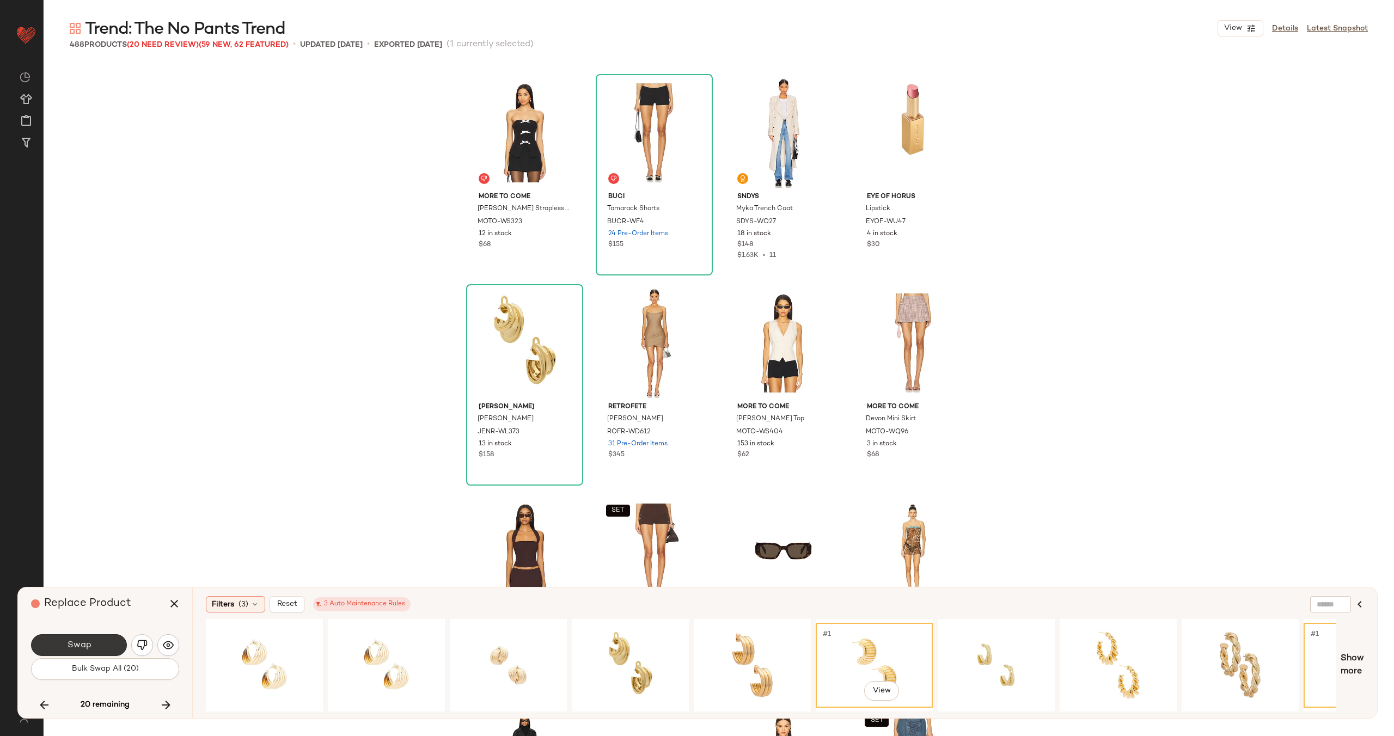
click at [94, 646] on button "Swap" at bounding box center [79, 645] width 96 height 22
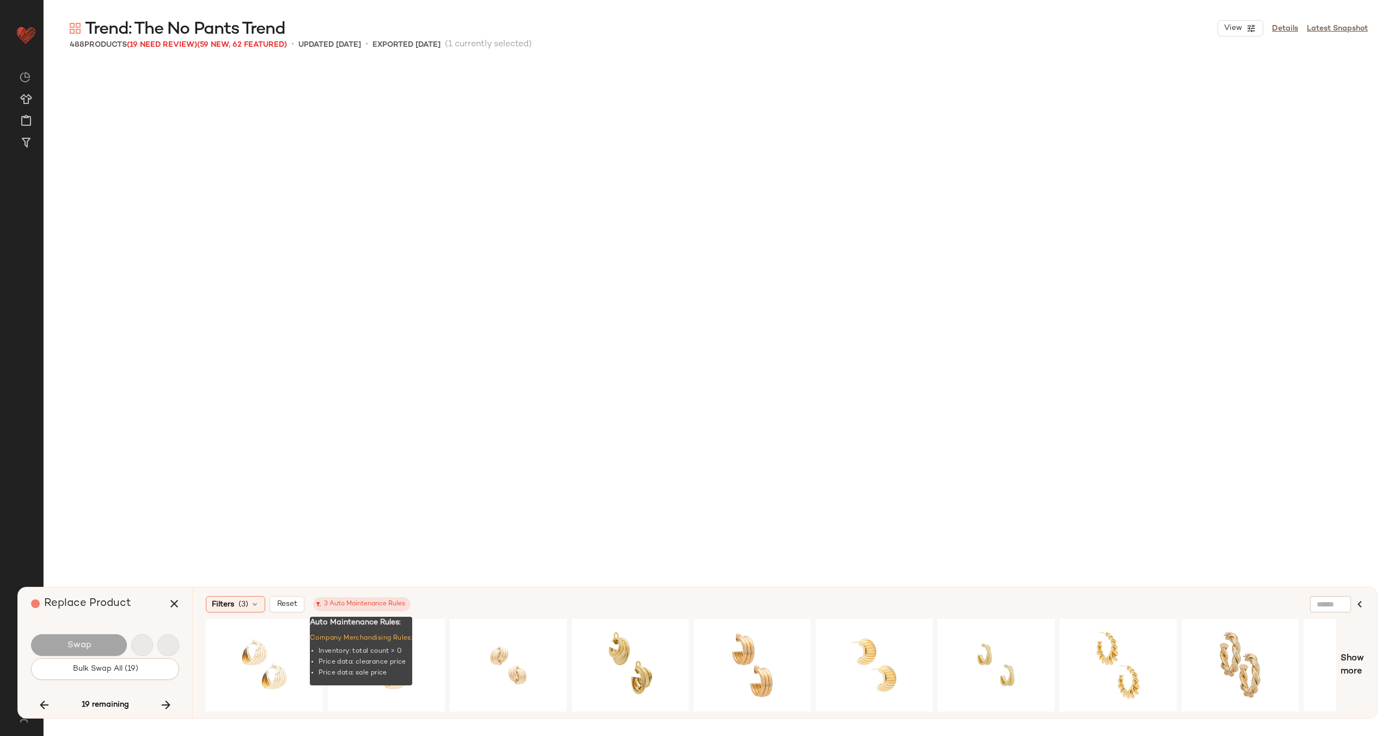
scroll to position [21652, 0]
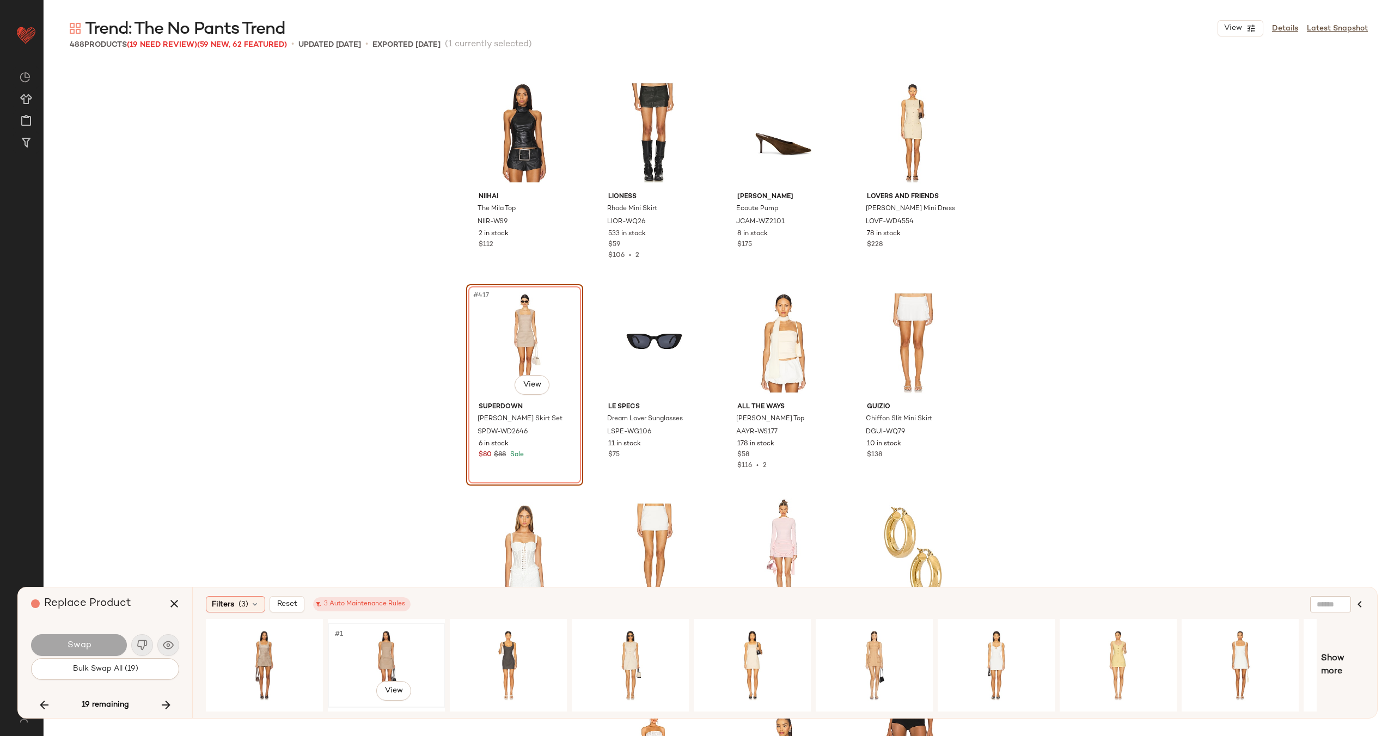
click at [411, 636] on div "#1 View" at bounding box center [386, 665] width 109 height 77
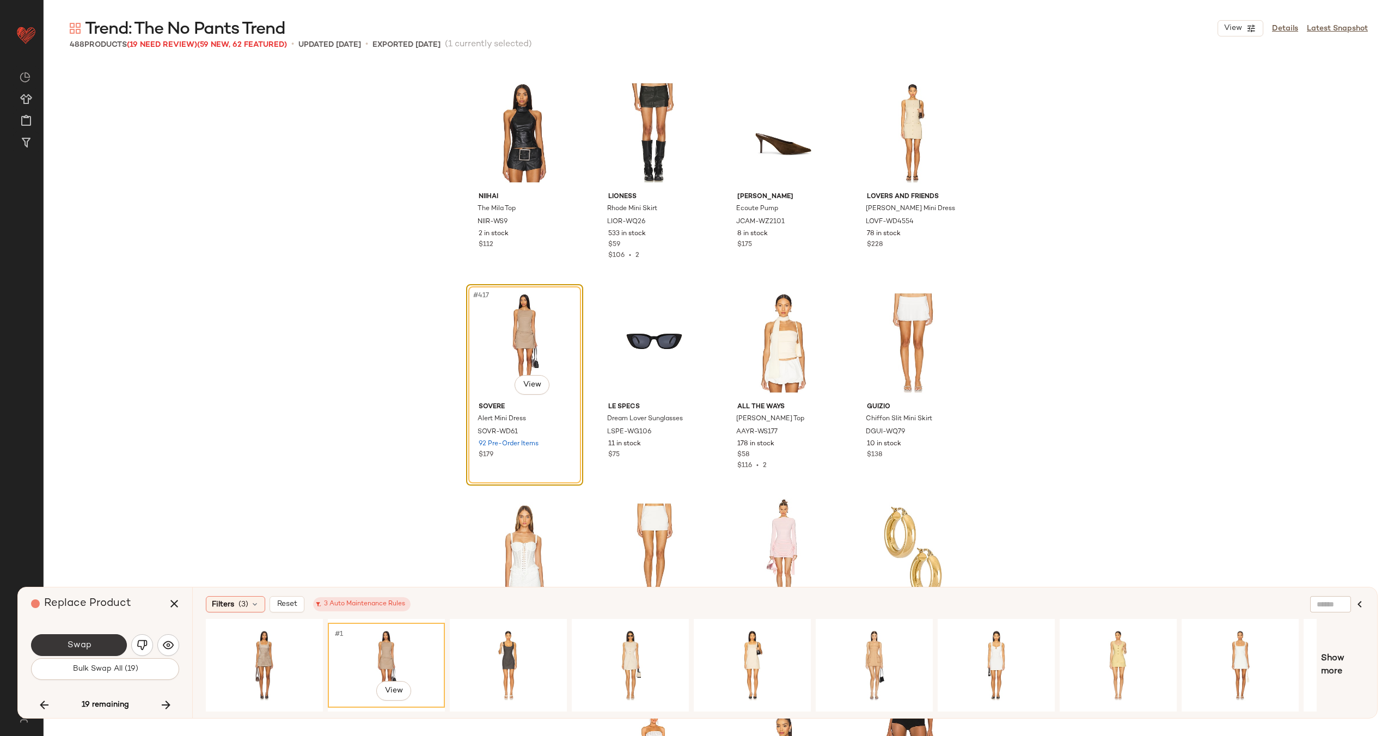
click at [89, 642] on span "Swap" at bounding box center [78, 645] width 25 height 10
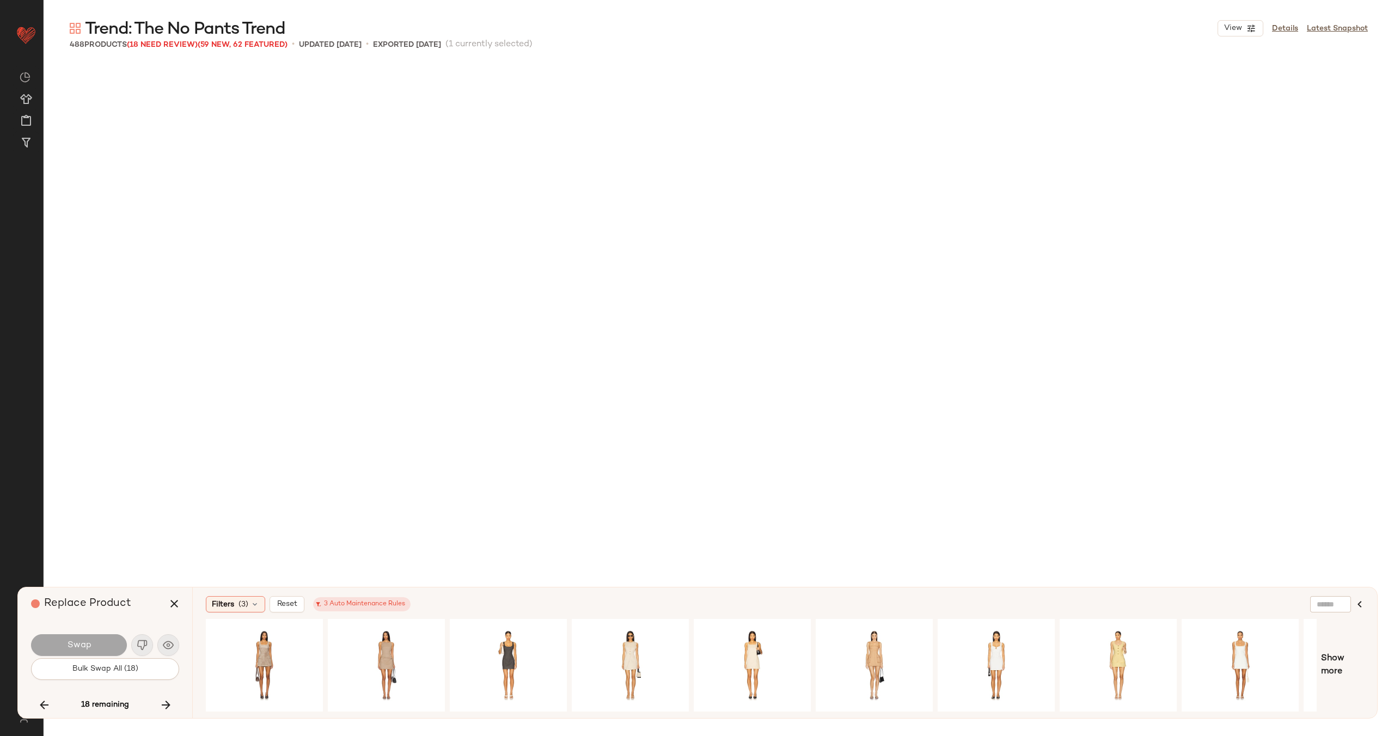
scroll to position [22493, 0]
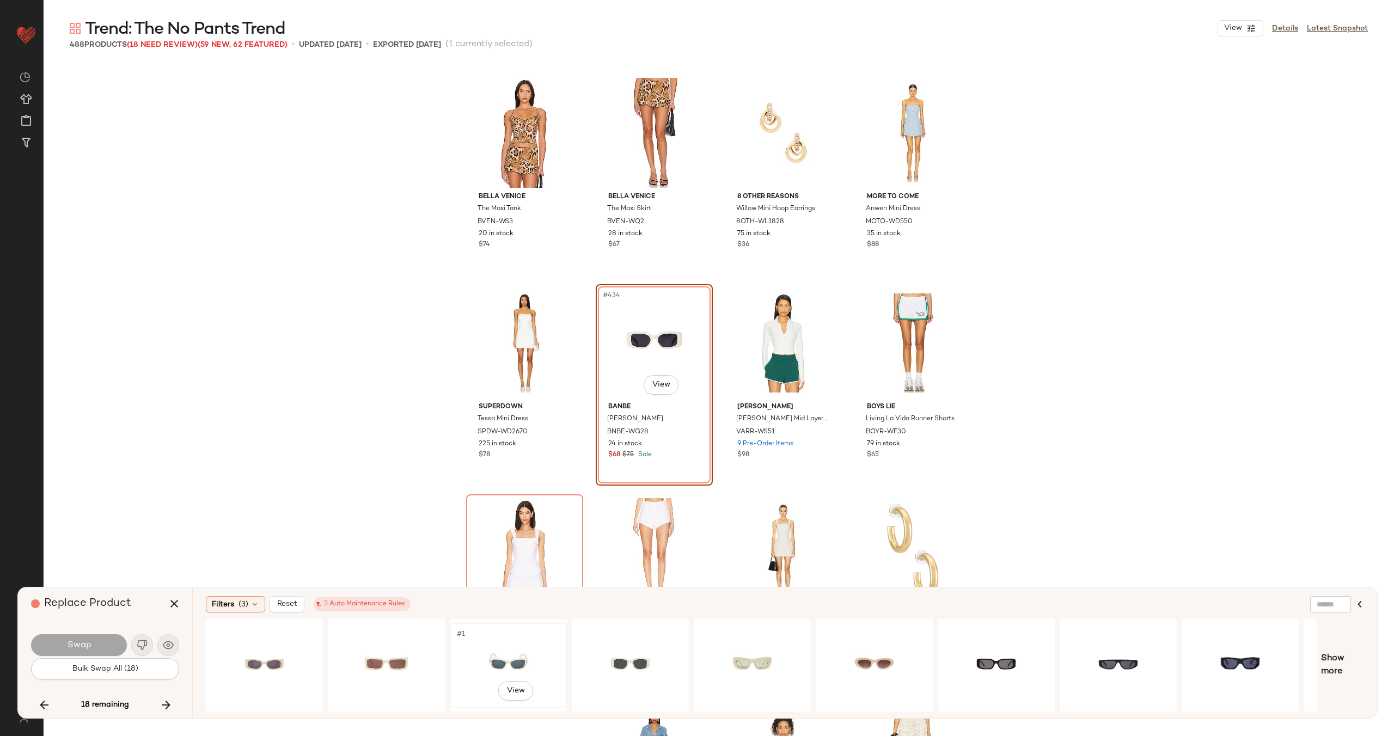
click at [488, 642] on div "#1 View" at bounding box center [508, 665] width 109 height 77
click at [248, 647] on div "#1 View" at bounding box center [264, 665] width 109 height 77
click at [97, 644] on button "Swap" at bounding box center [79, 645] width 96 height 22
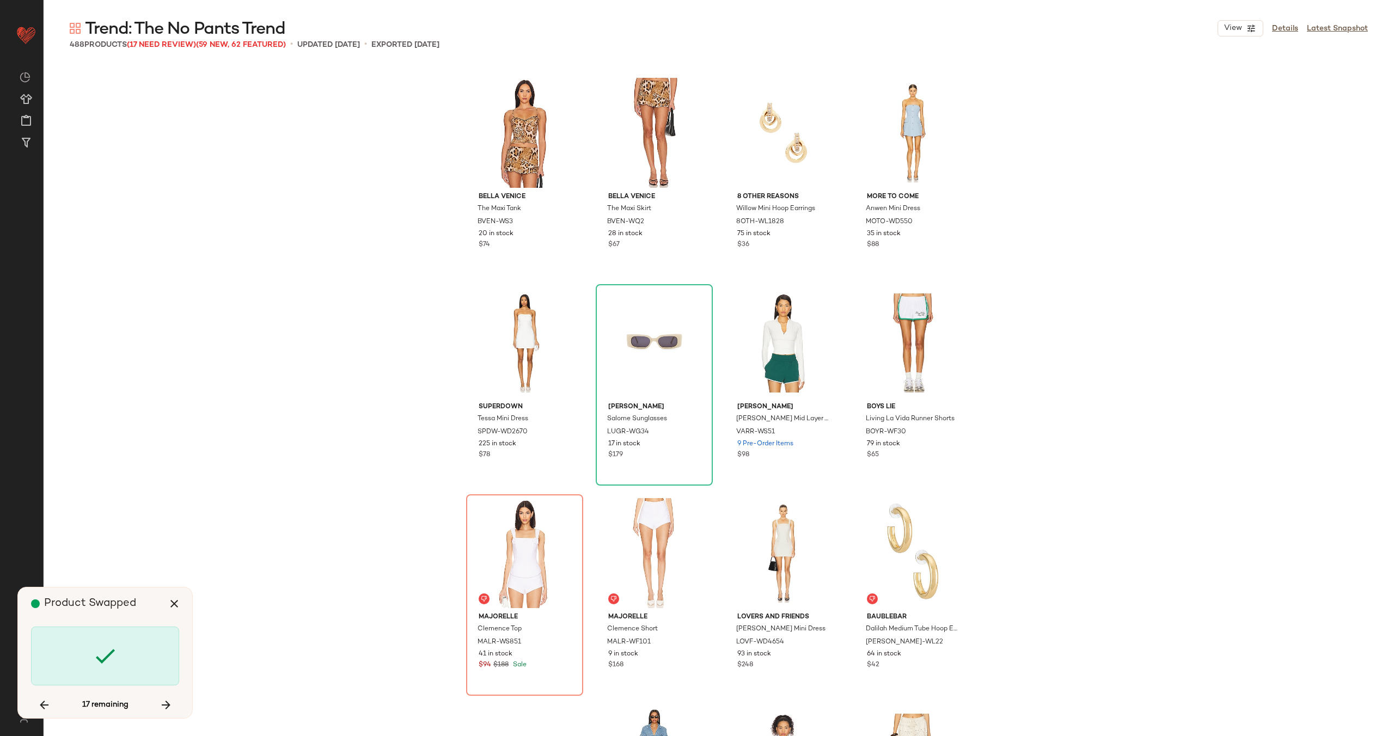
scroll to position [22703, 0]
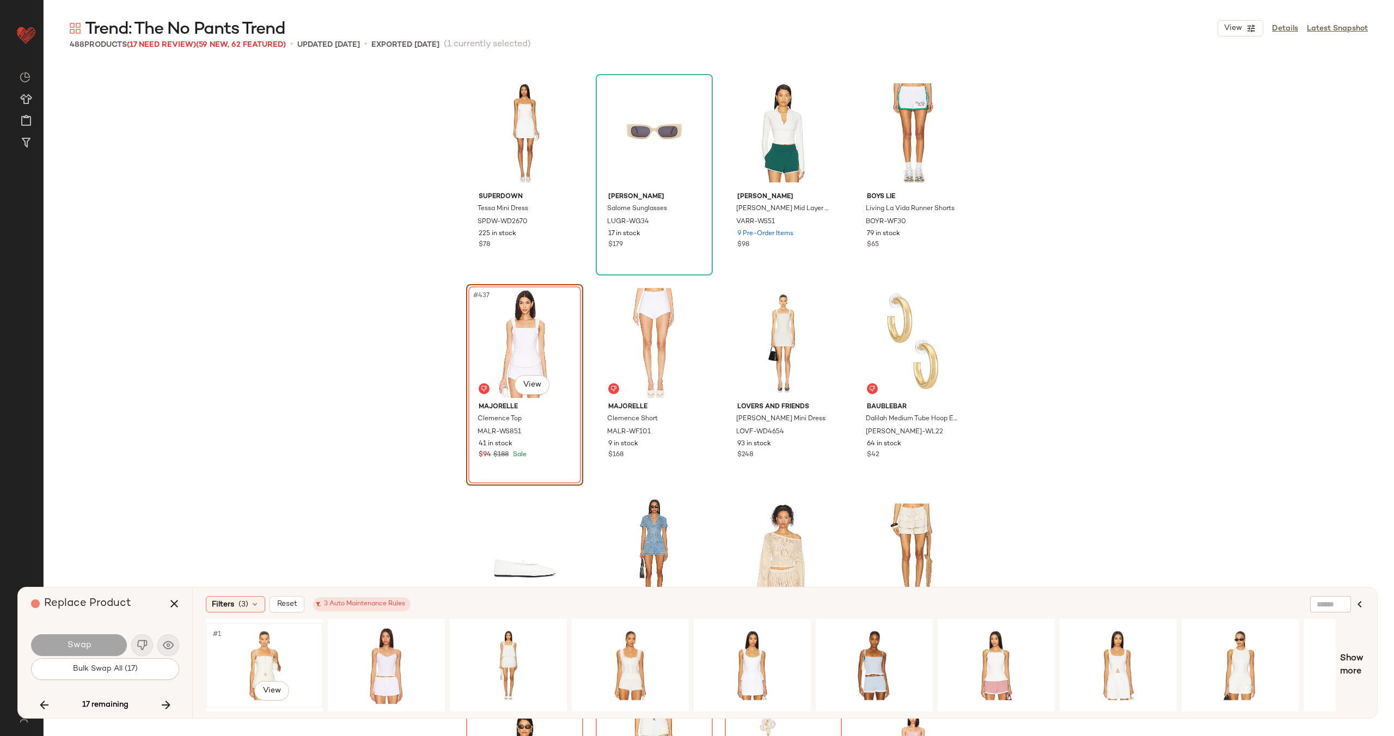
click at [279, 642] on div "#1 View" at bounding box center [264, 665] width 109 height 77
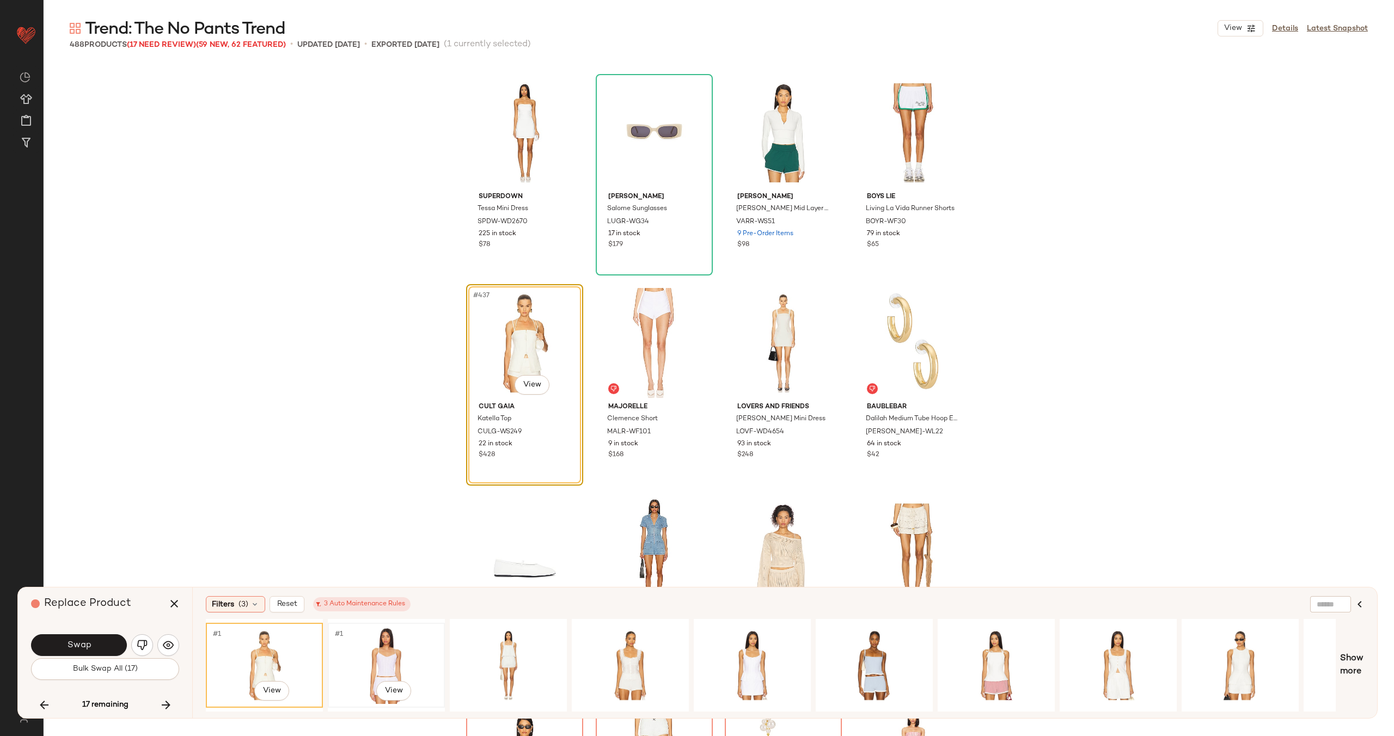
click at [407, 649] on div "#1 View" at bounding box center [386, 665] width 109 height 77
click at [724, 648] on div "#1 View" at bounding box center [752, 665] width 109 height 77
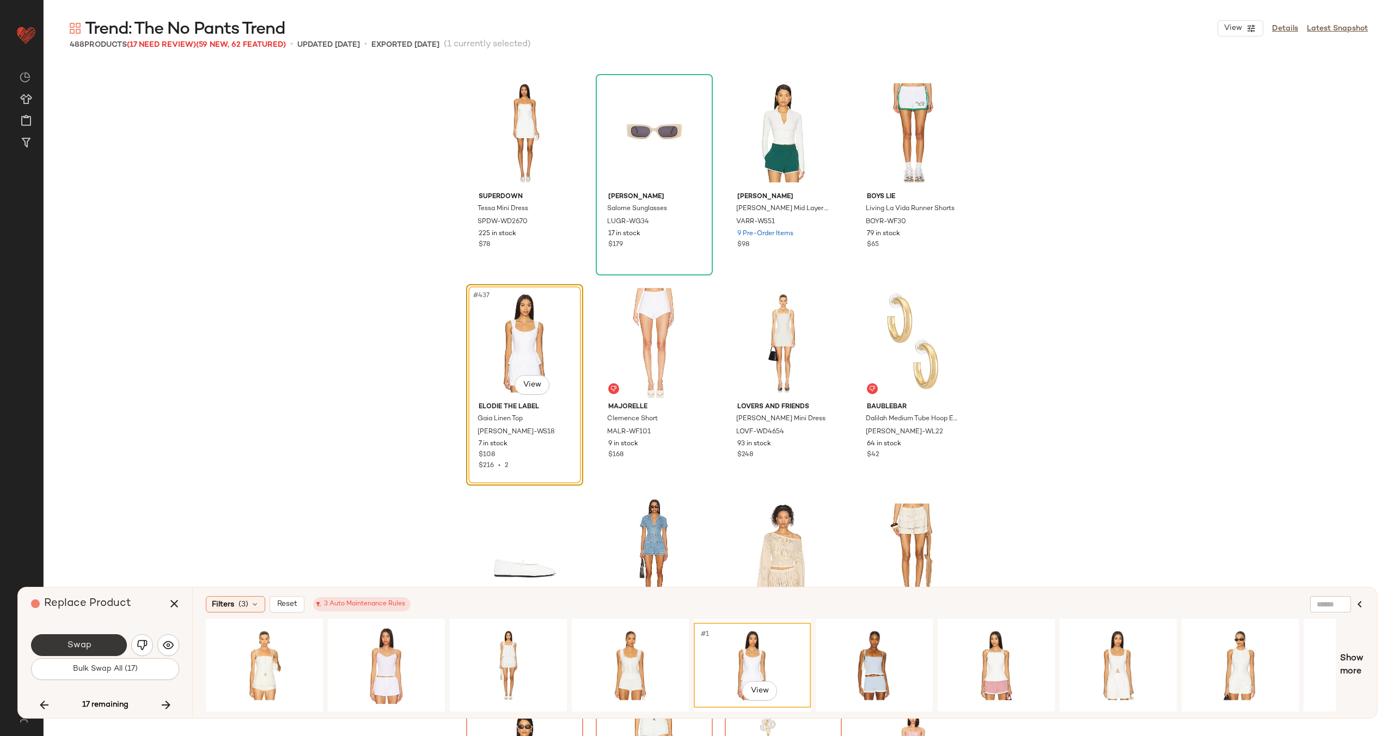
click at [85, 644] on span "Swap" at bounding box center [78, 645] width 25 height 10
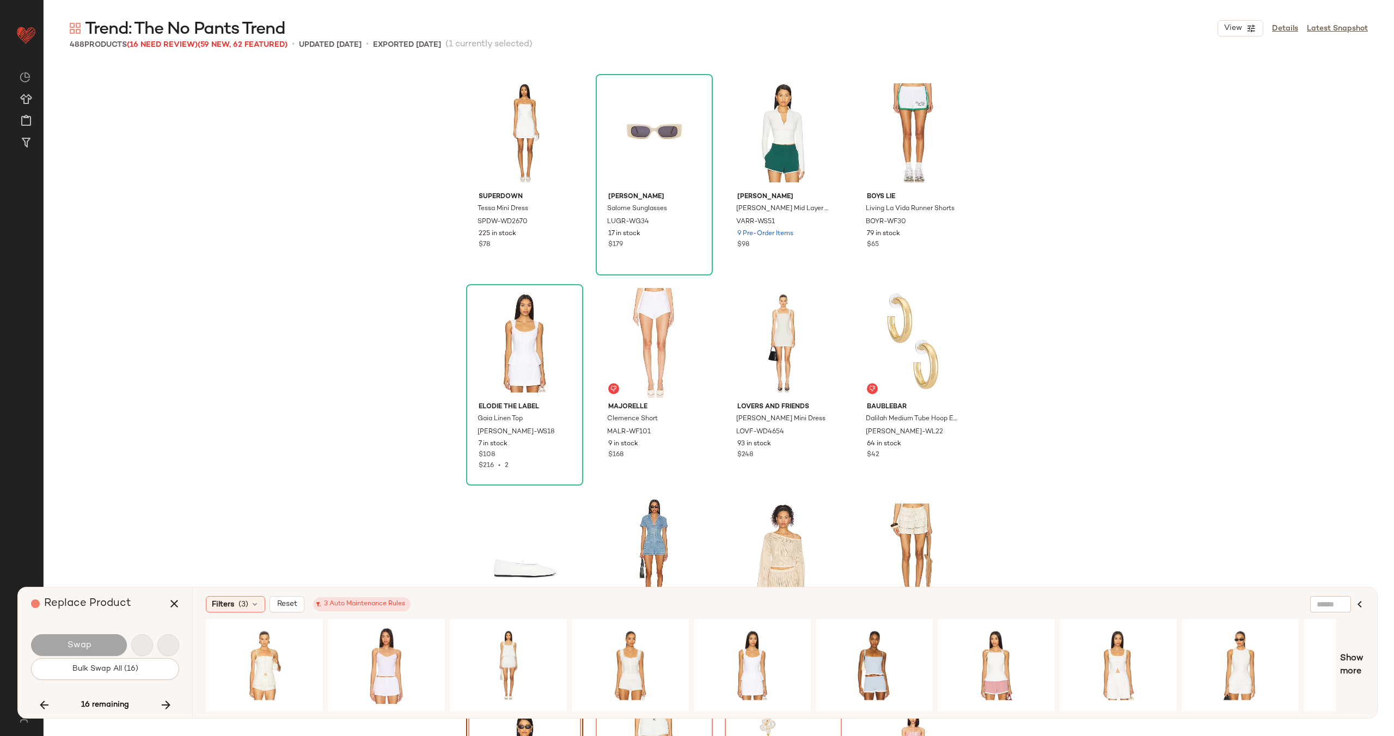
scroll to position [23123, 0]
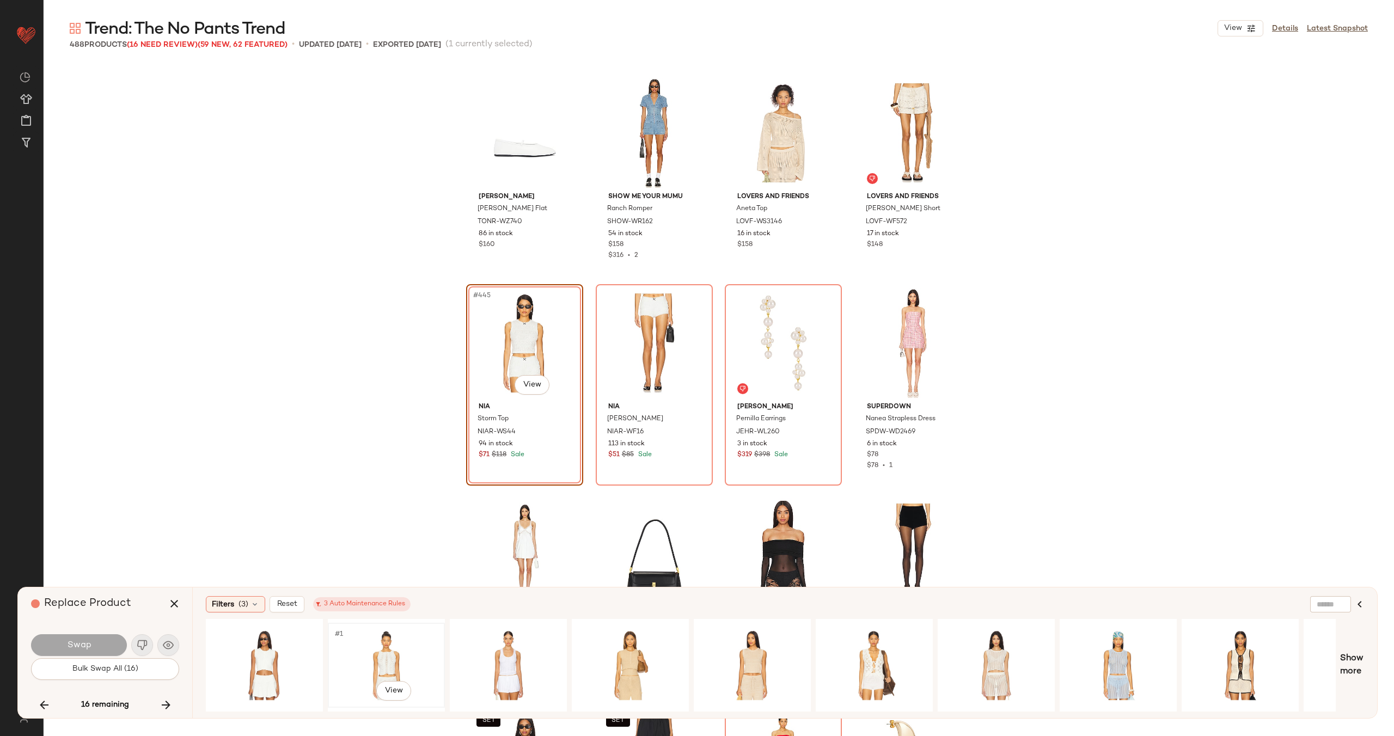
click at [417, 652] on div "#1 View" at bounding box center [386, 665] width 109 height 77
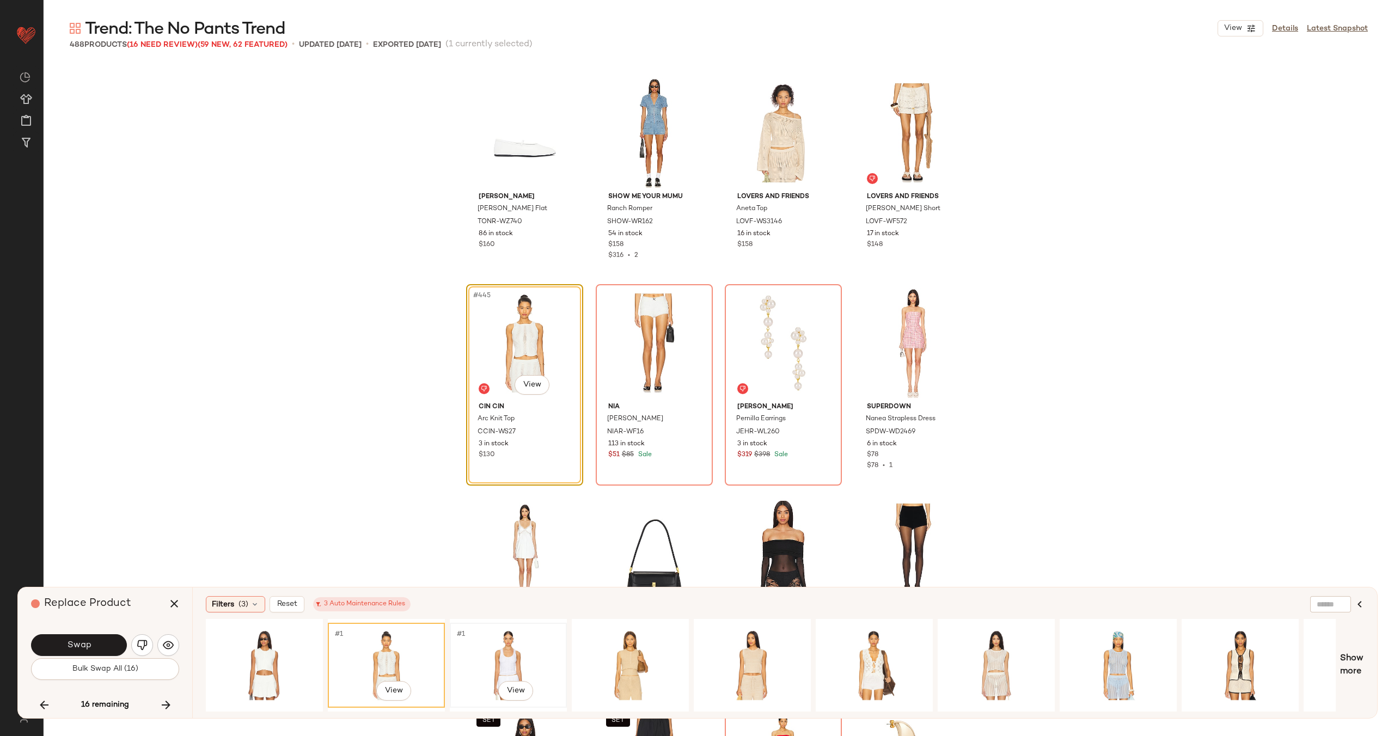
click at [469, 649] on div "#1 View" at bounding box center [508, 665] width 109 height 77
click at [276, 652] on div "#1 View" at bounding box center [264, 665] width 109 height 77
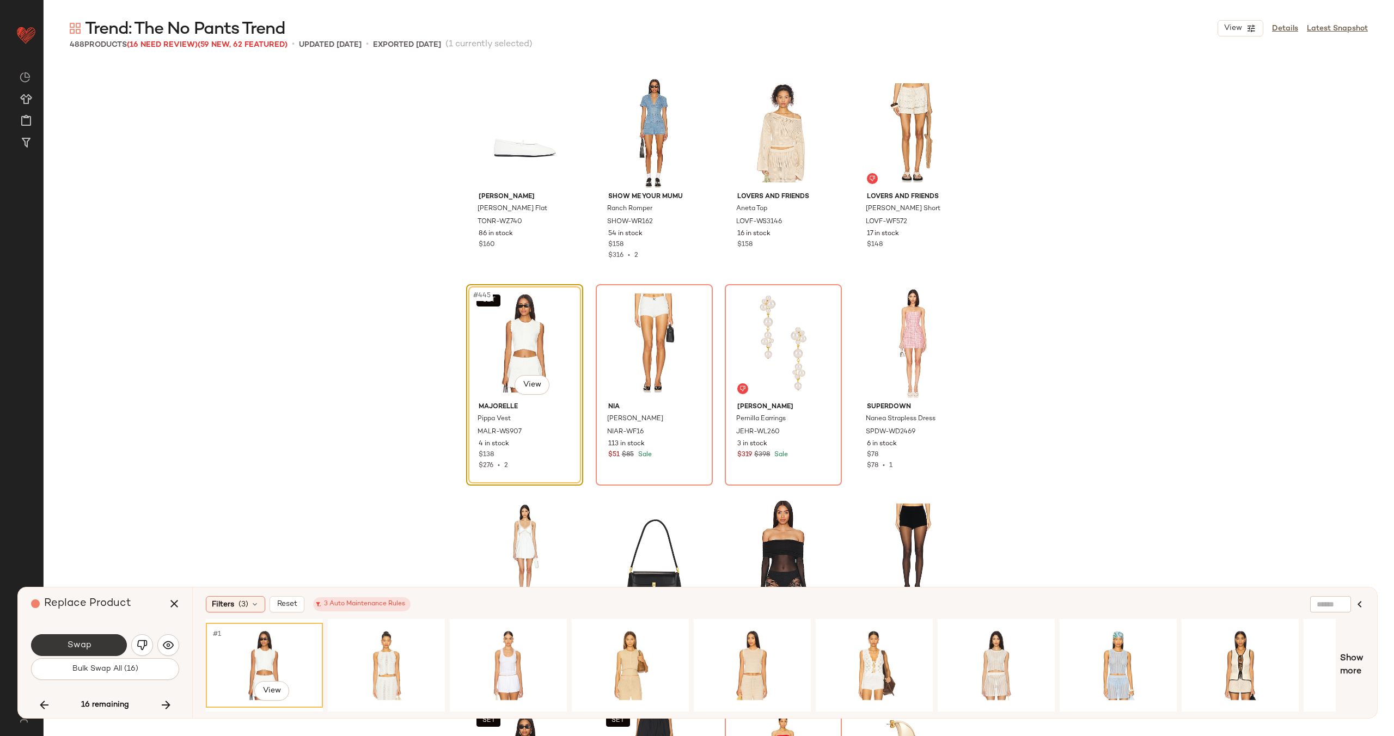
click at [83, 644] on span "Swap" at bounding box center [78, 645] width 25 height 10
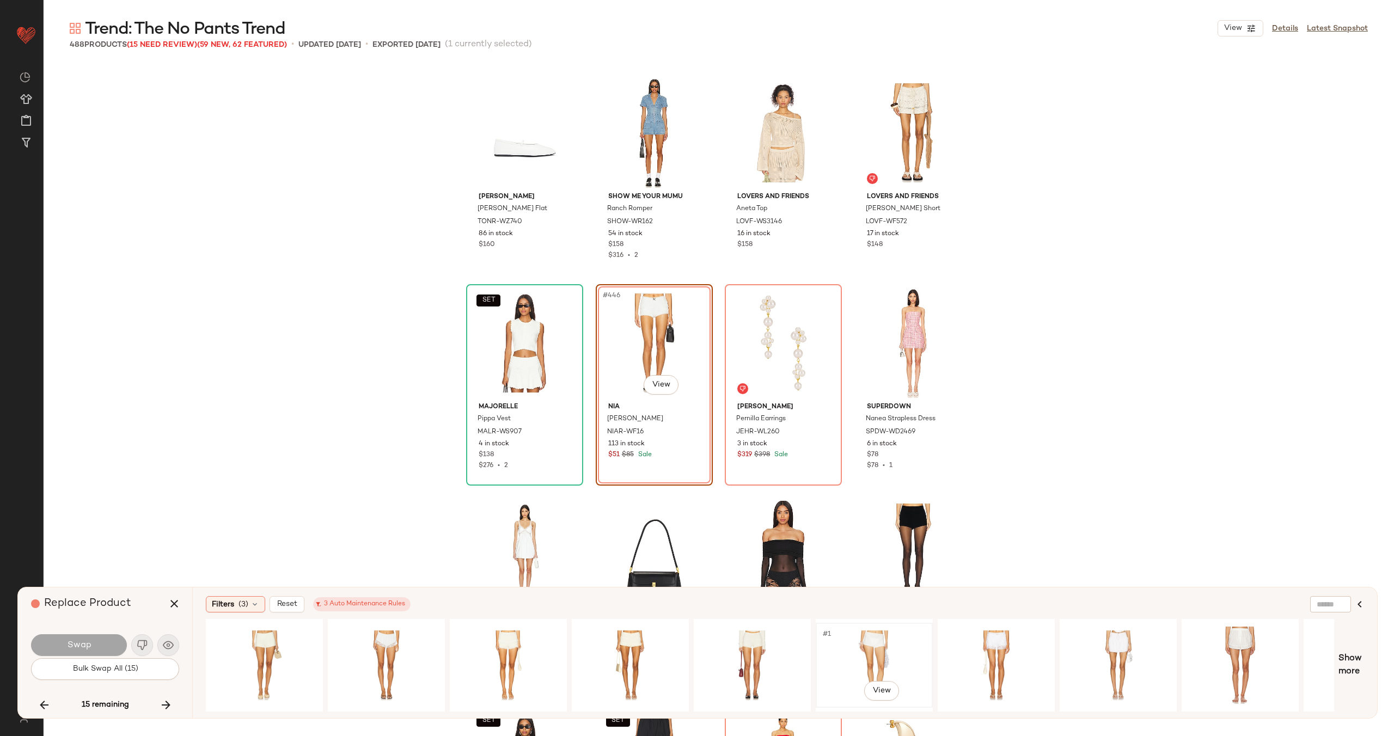
click at [854, 643] on div "#1 View" at bounding box center [874, 665] width 109 height 77
click at [1136, 646] on div "#1 View" at bounding box center [1118, 665] width 109 height 77
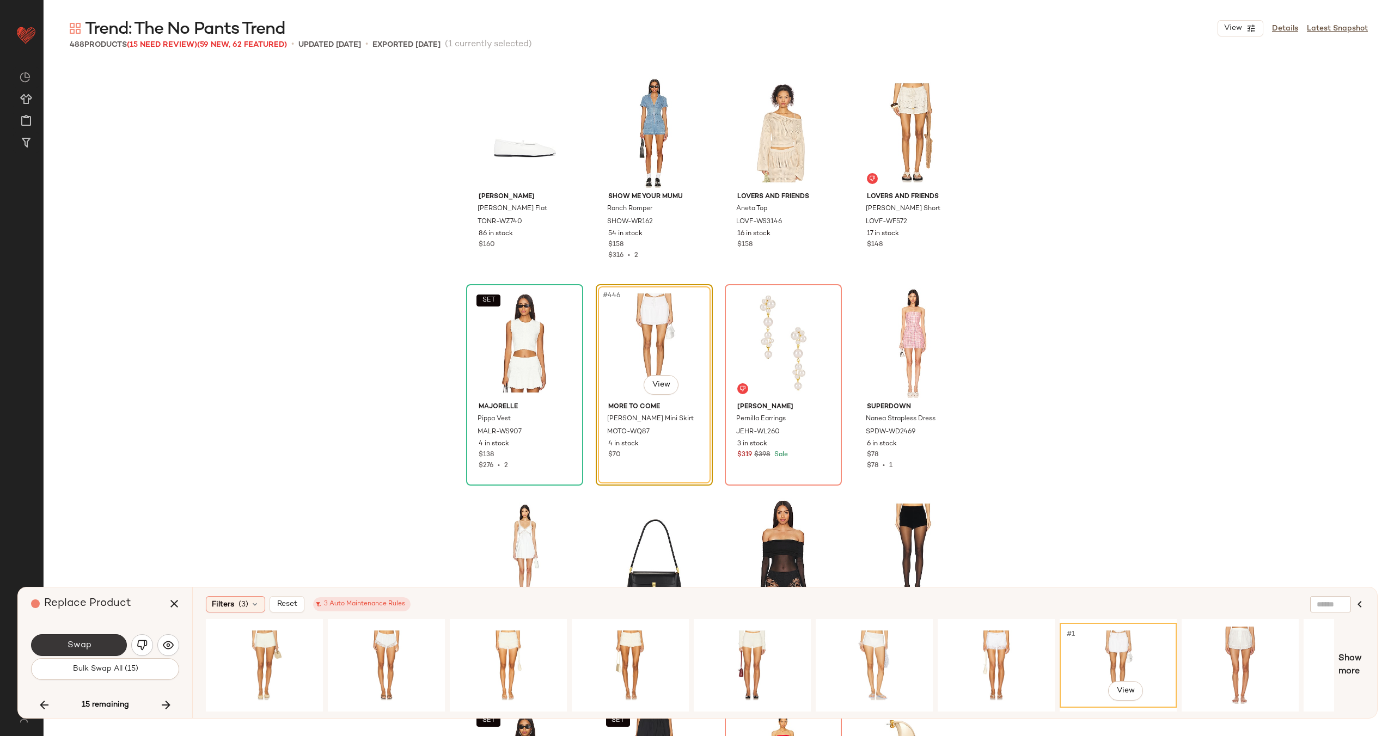
click at [94, 643] on button "Swap" at bounding box center [79, 645] width 96 height 22
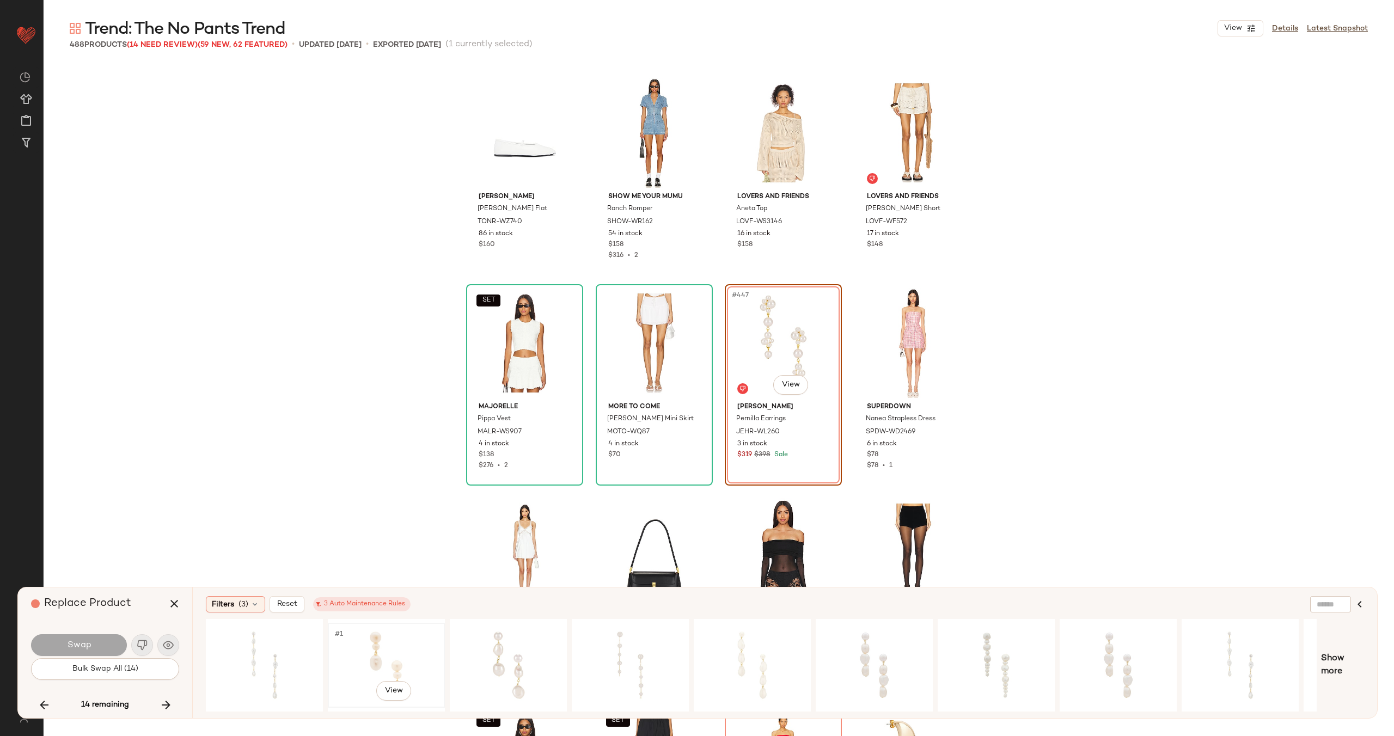
click at [390, 655] on div "#1 View" at bounding box center [386, 665] width 109 height 77
click at [84, 642] on span "Swap" at bounding box center [78, 645] width 25 height 10
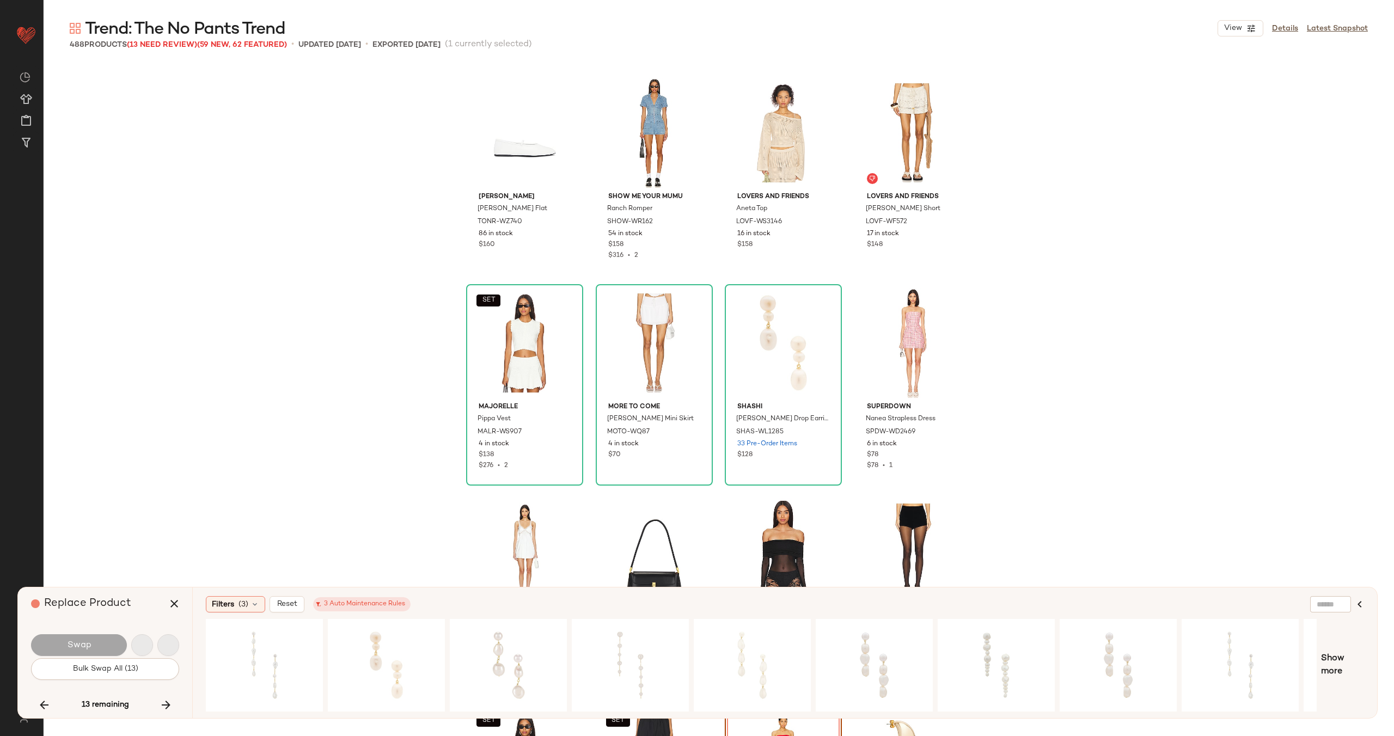
scroll to position [23544, 0]
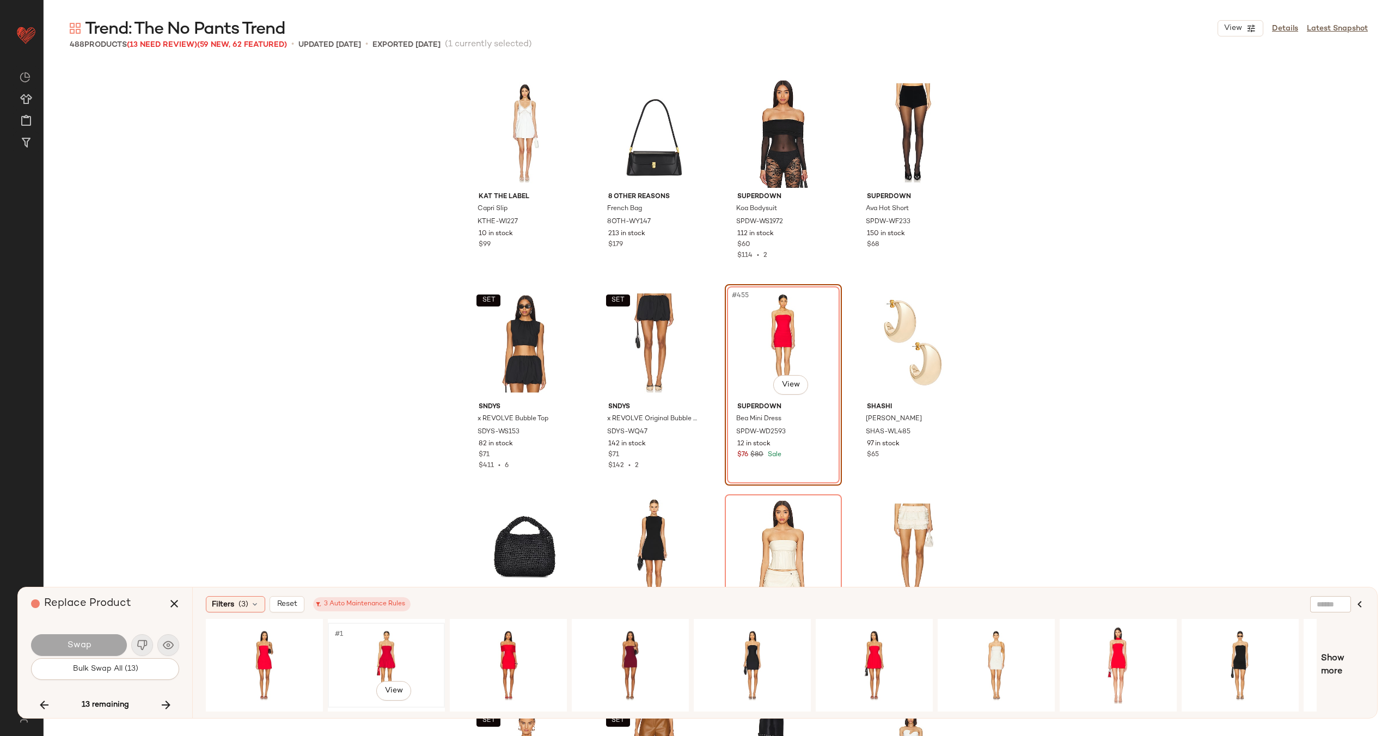
click at [367, 652] on div "#1 View" at bounding box center [386, 665] width 109 height 77
click at [87, 643] on span "Swap" at bounding box center [78, 645] width 25 height 10
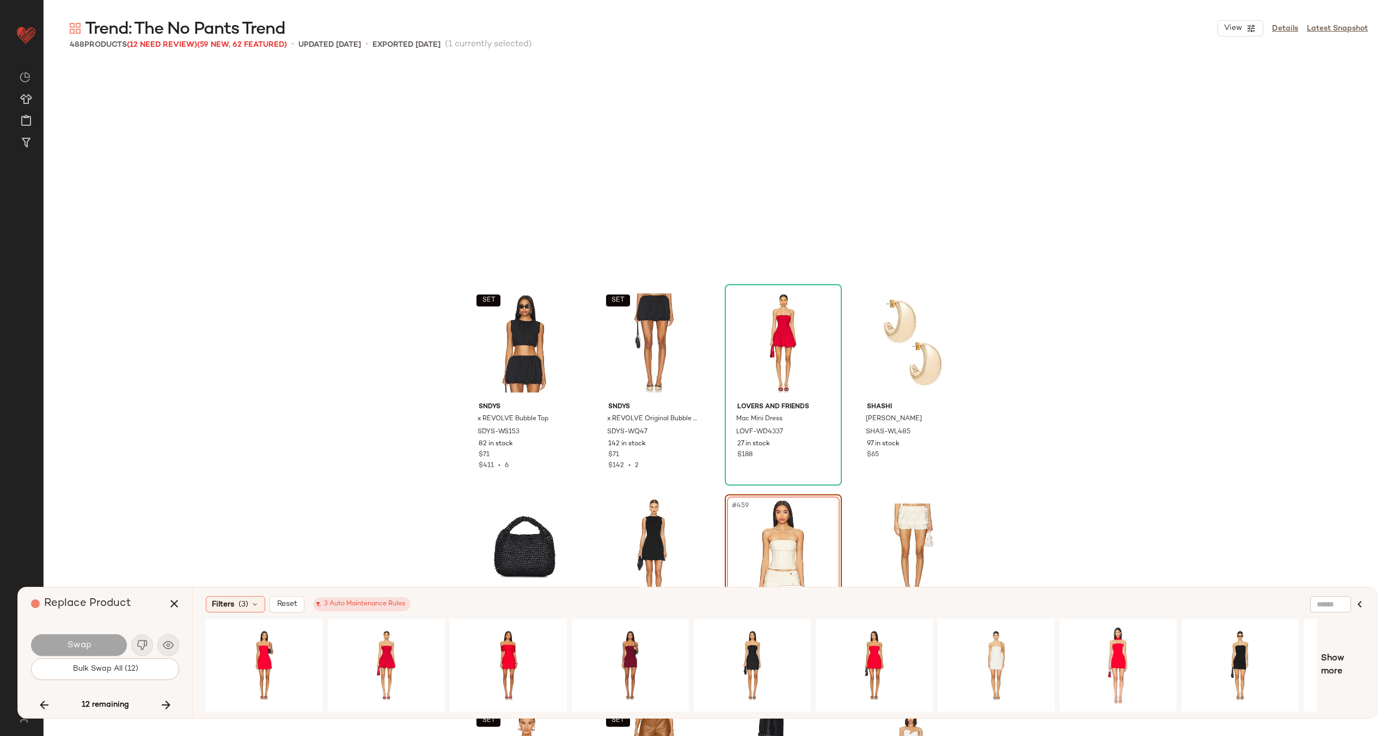
scroll to position [23754, 0]
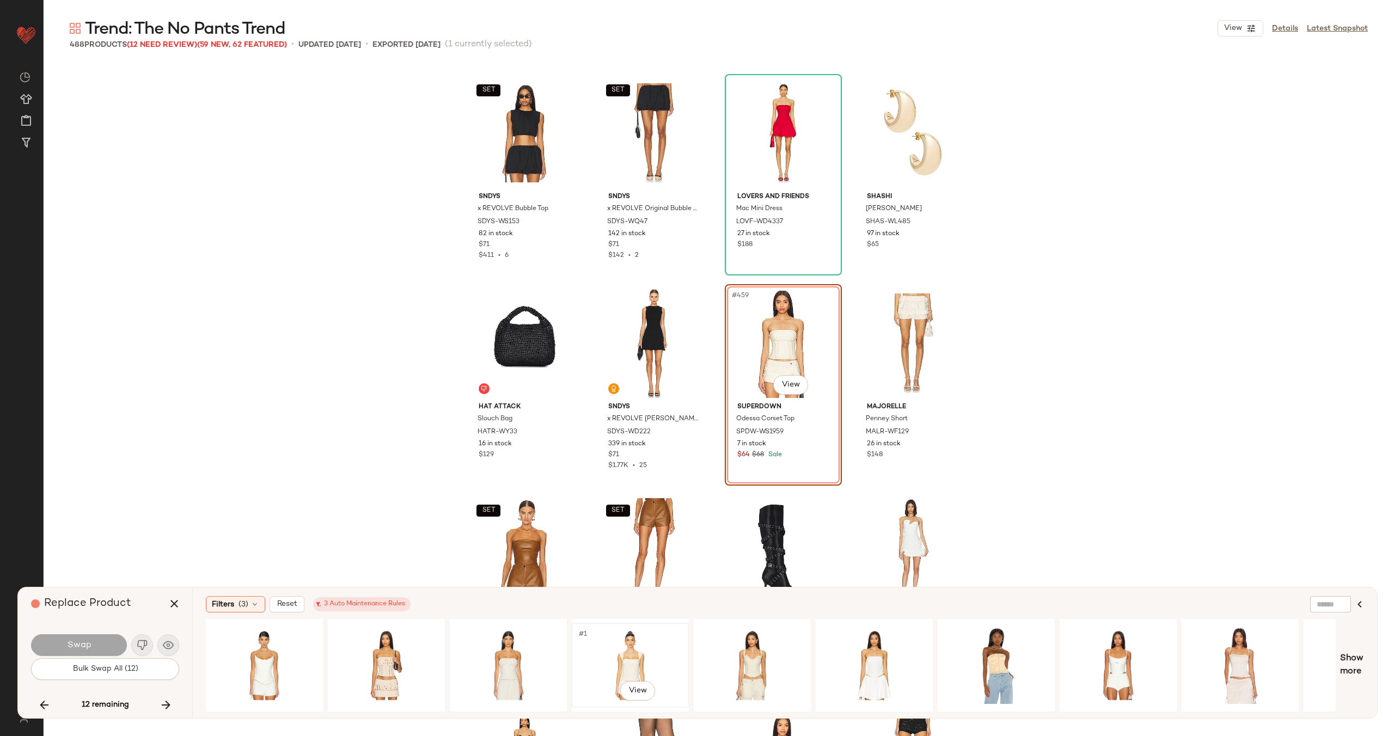
click at [607, 653] on div "#1 View" at bounding box center [630, 665] width 109 height 77
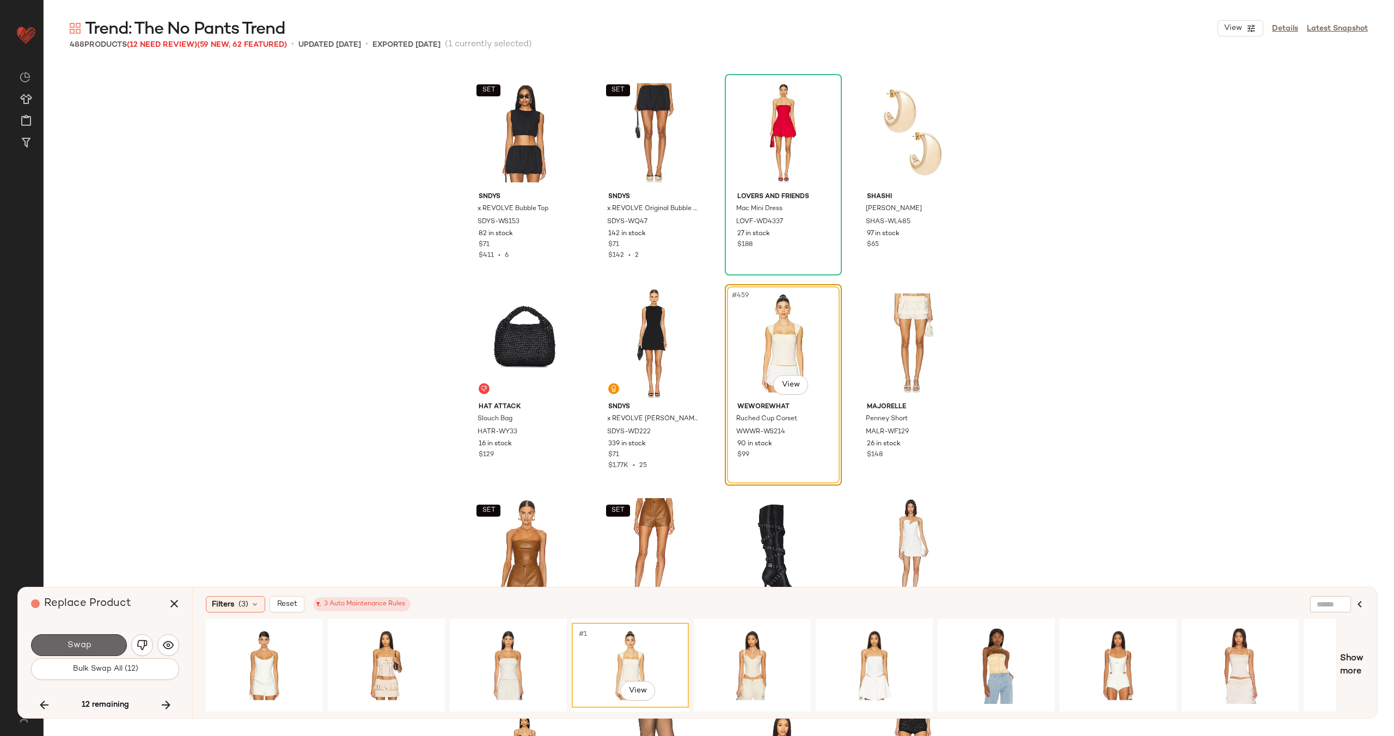
click at [82, 643] on span "Swap" at bounding box center [78, 645] width 25 height 10
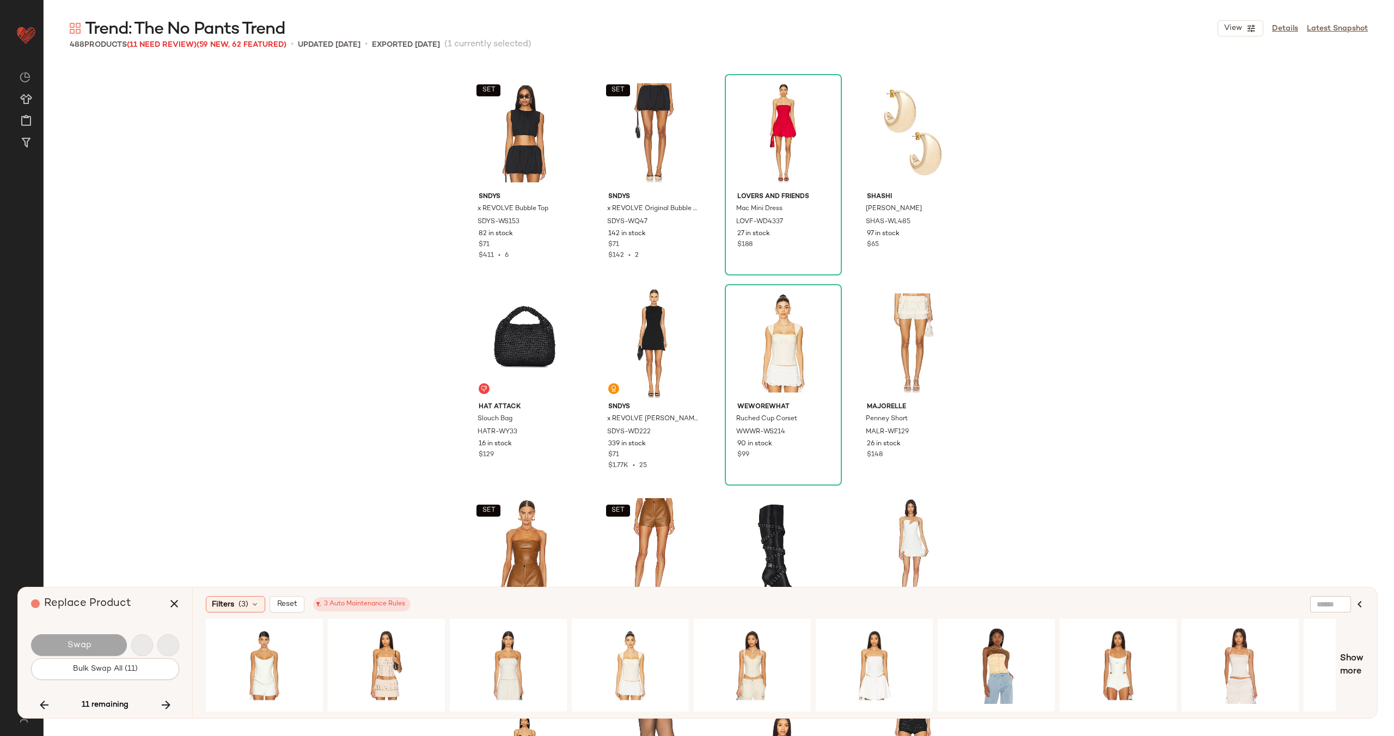
scroll to position [24384, 0]
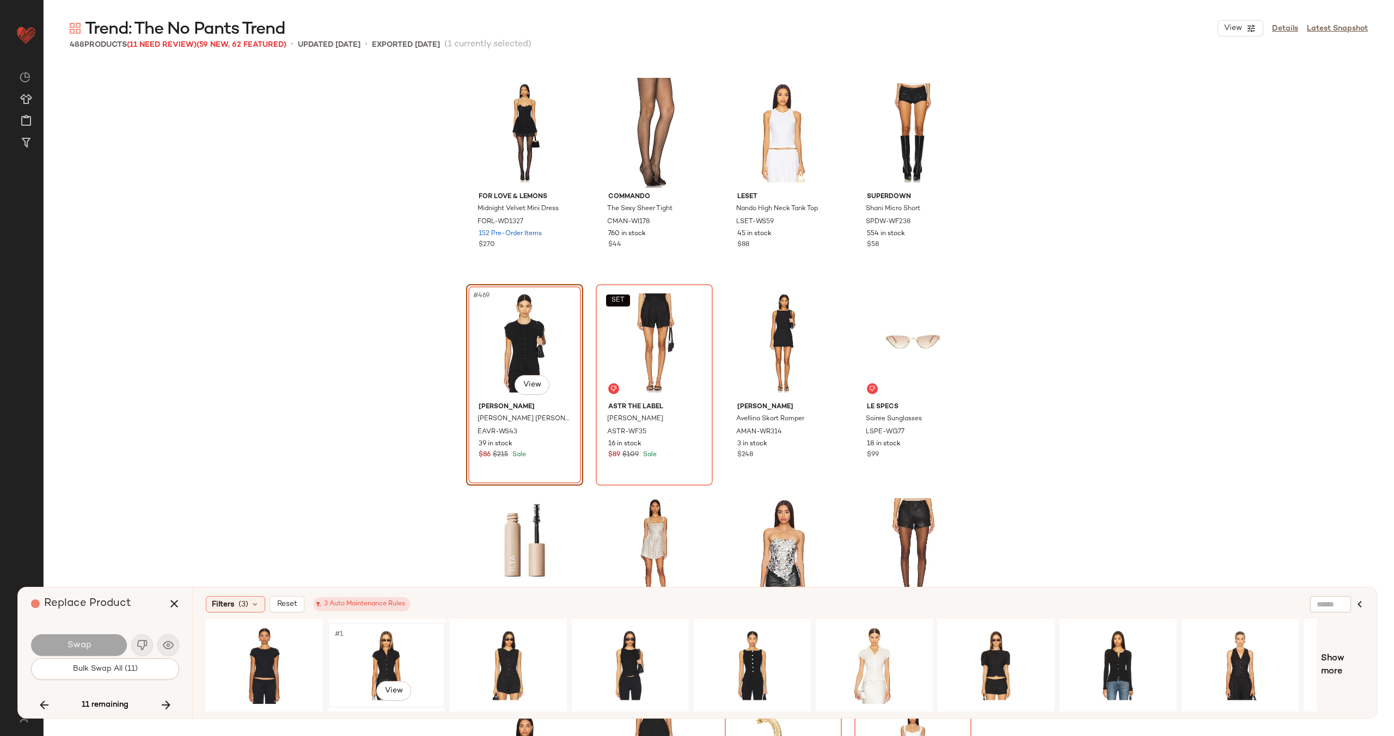
click at [369, 655] on div "#1 View" at bounding box center [386, 665] width 109 height 77
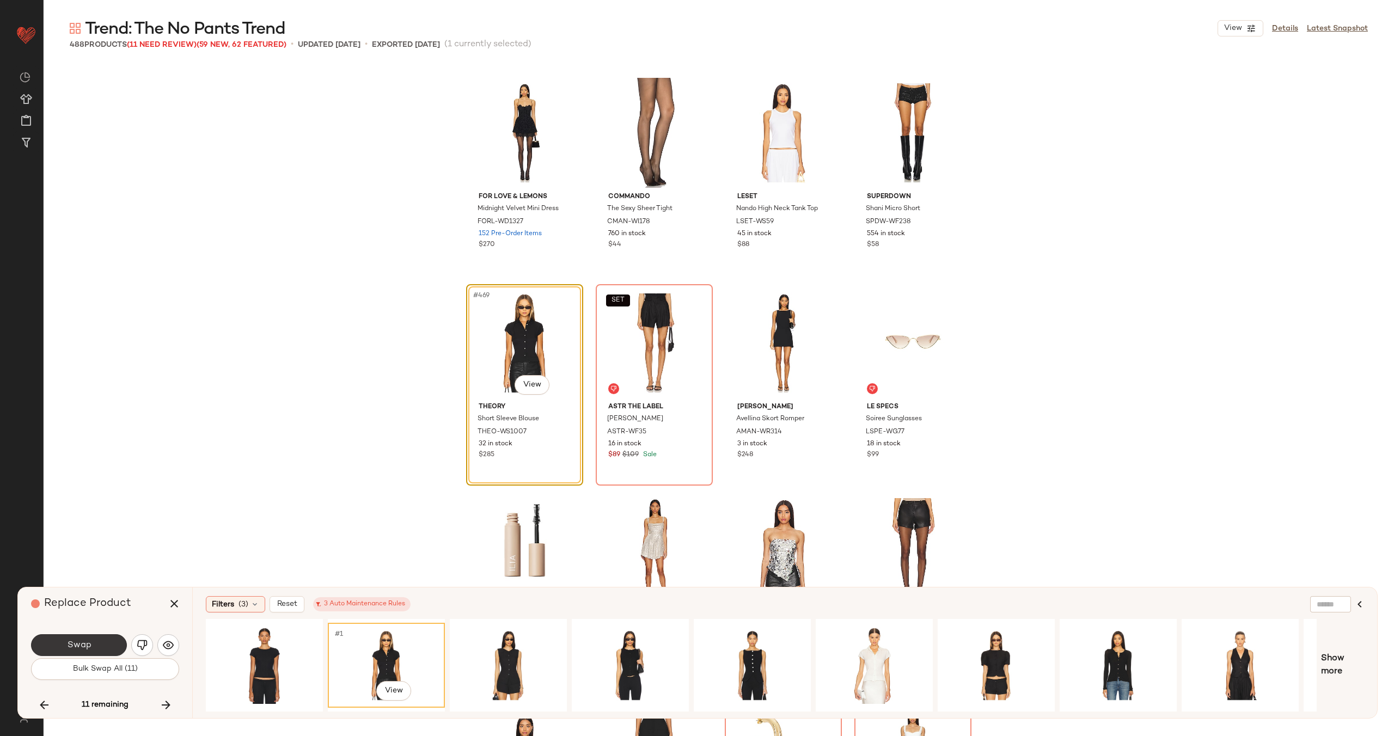
click at [94, 645] on button "Swap" at bounding box center [79, 645] width 96 height 22
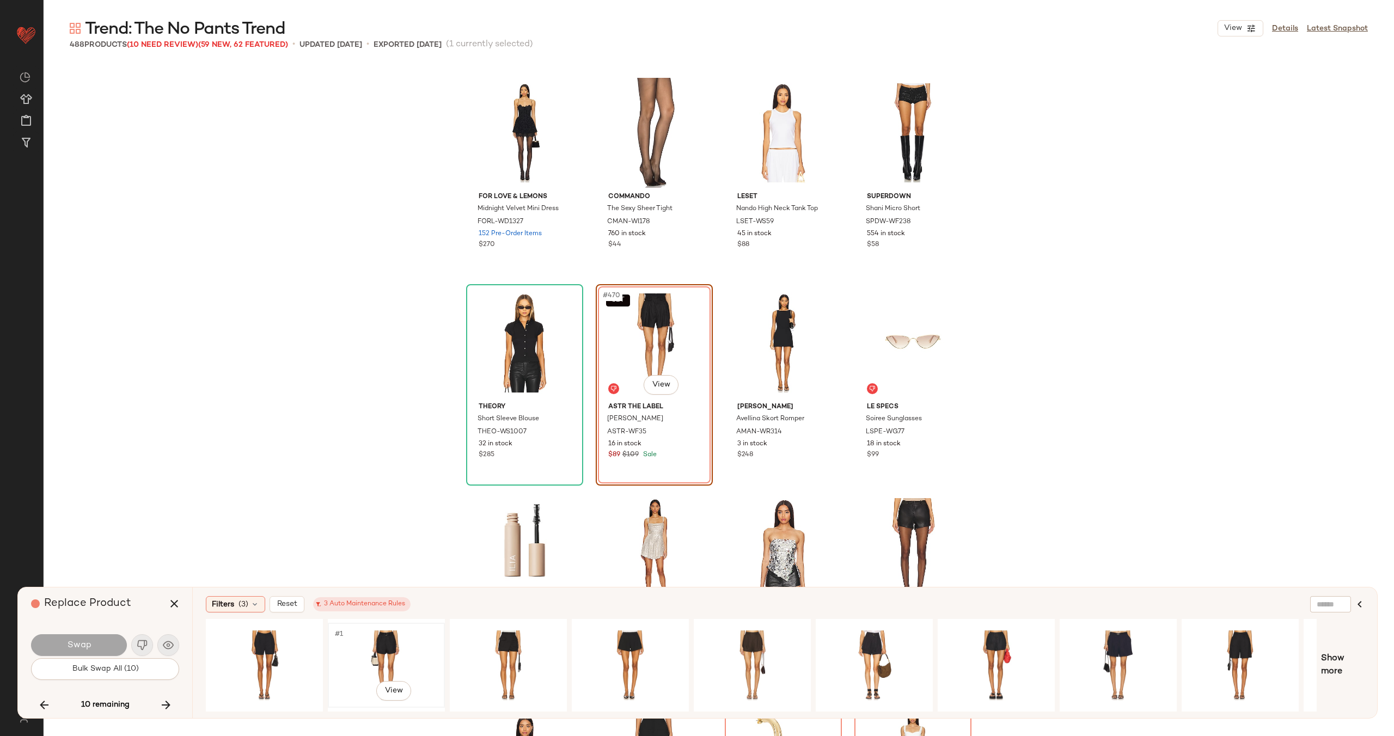
click at [396, 654] on div "#1 View" at bounding box center [386, 665] width 109 height 77
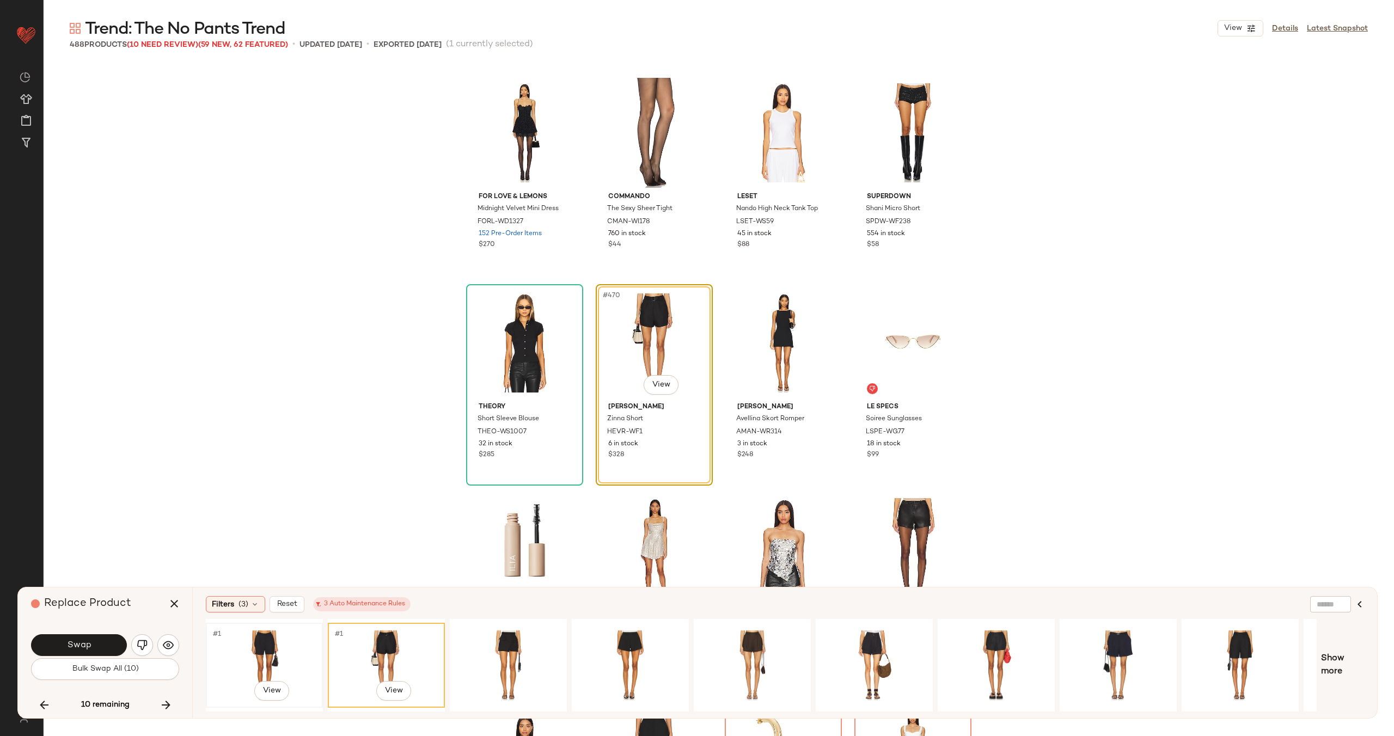
click at [267, 651] on div "#1 View" at bounding box center [264, 665] width 109 height 77
click at [491, 651] on div "#1 View" at bounding box center [508, 665] width 109 height 77
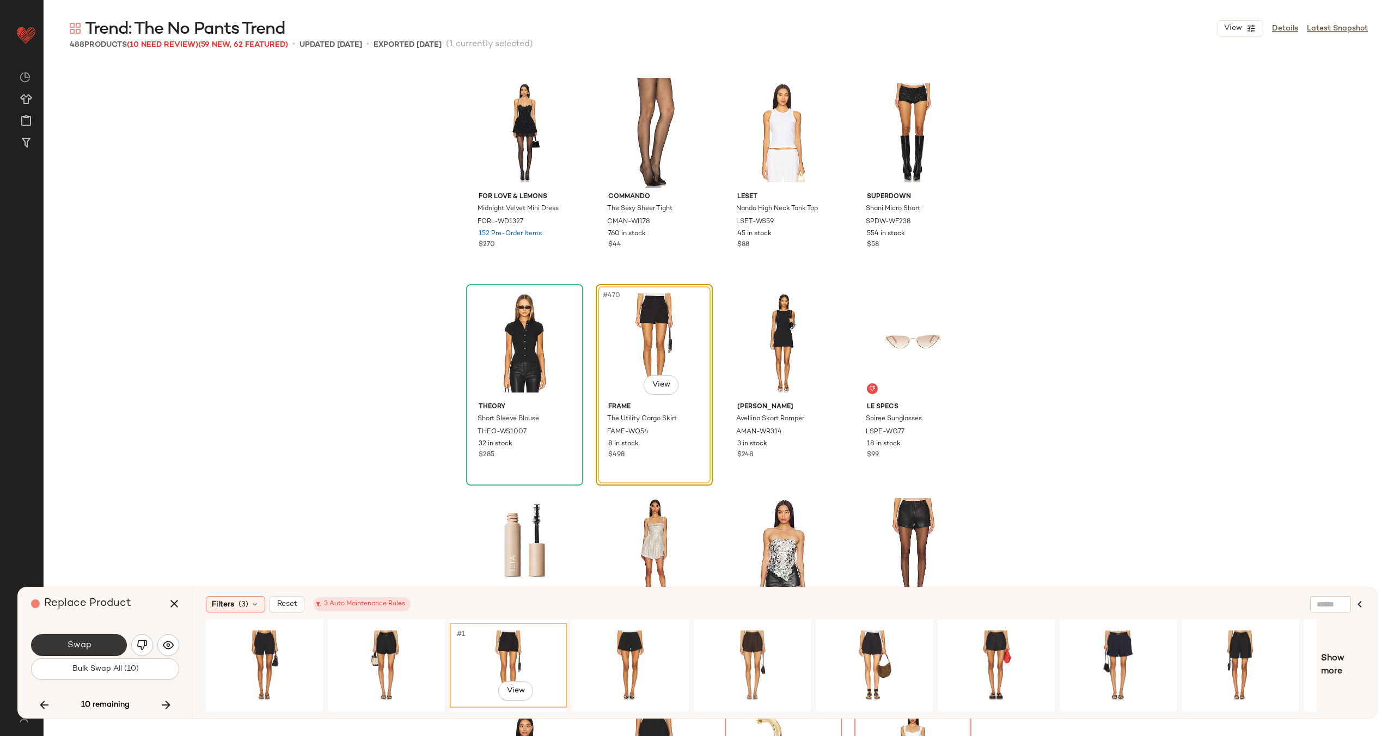
click at [109, 638] on button "Swap" at bounding box center [79, 645] width 96 height 22
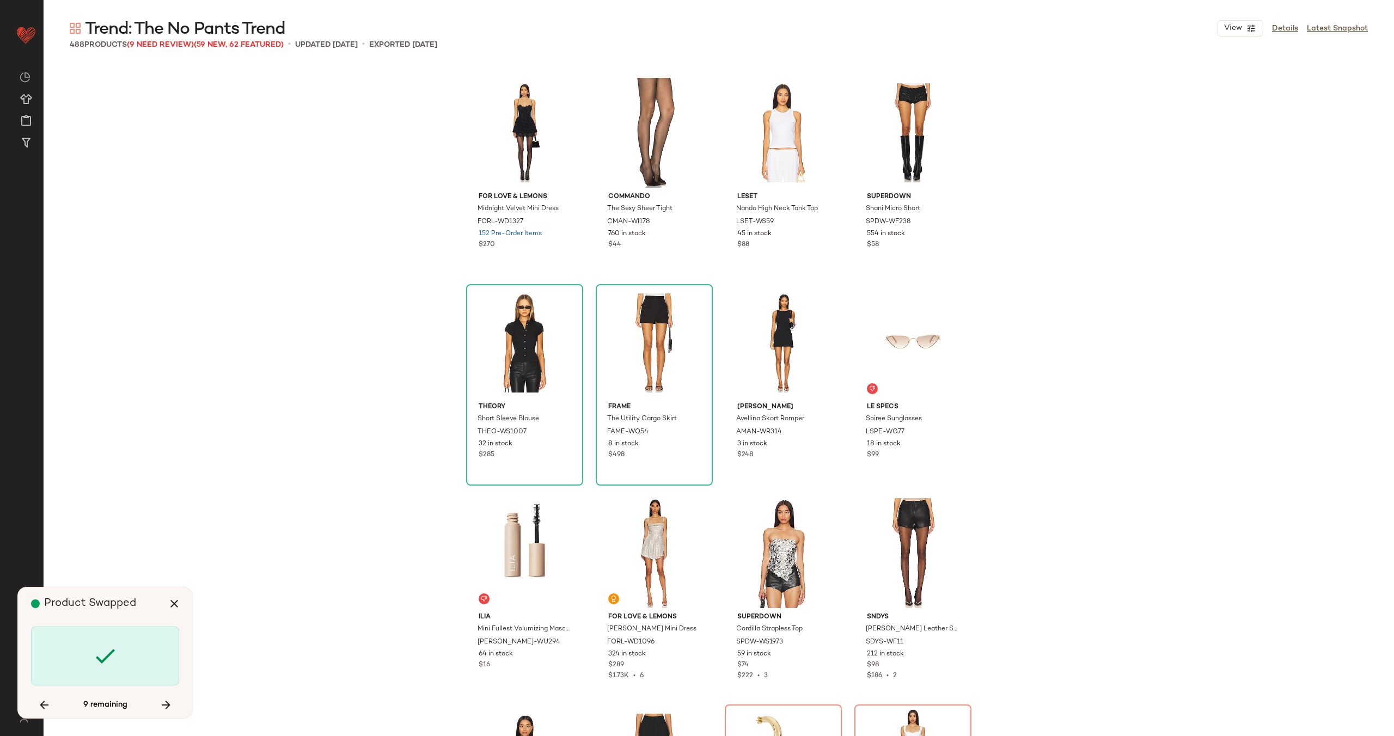
scroll to position [24805, 0]
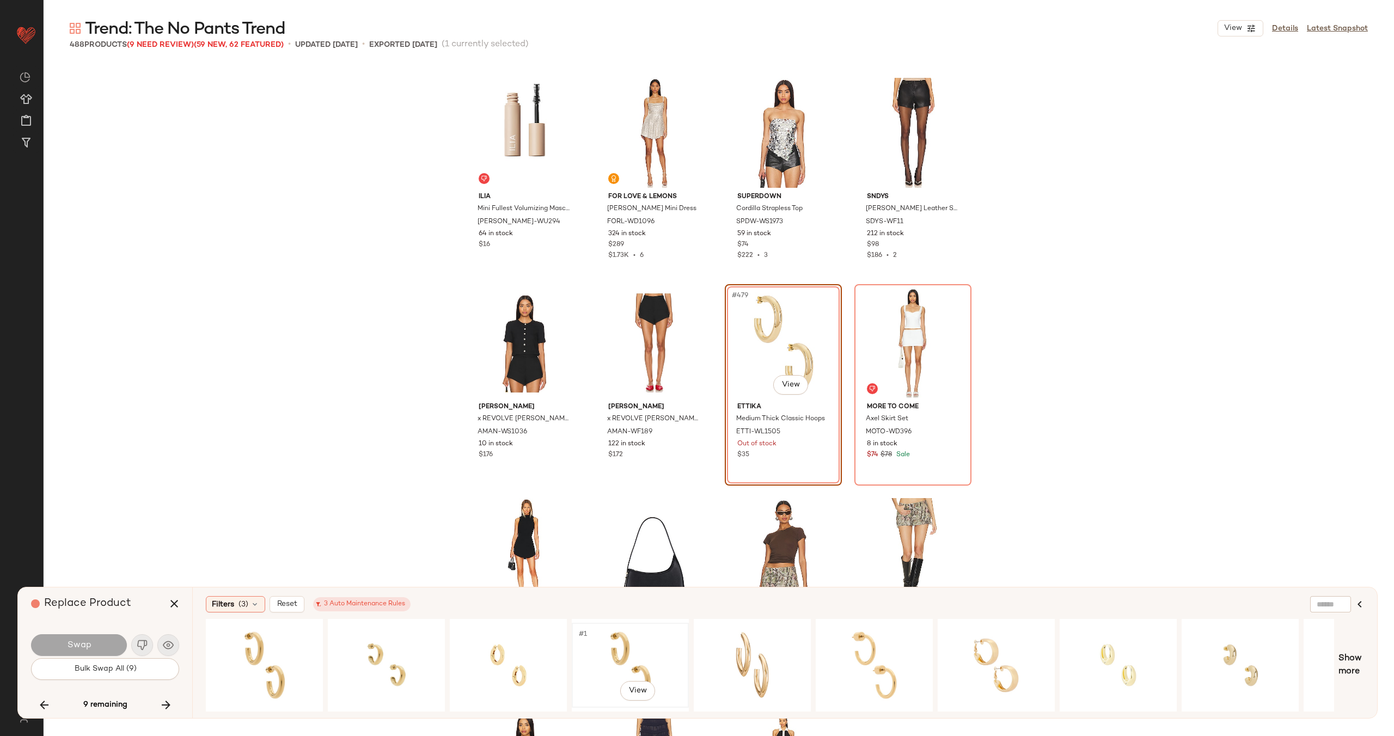
click at [648, 654] on div "#1 View" at bounding box center [630, 665] width 109 height 77
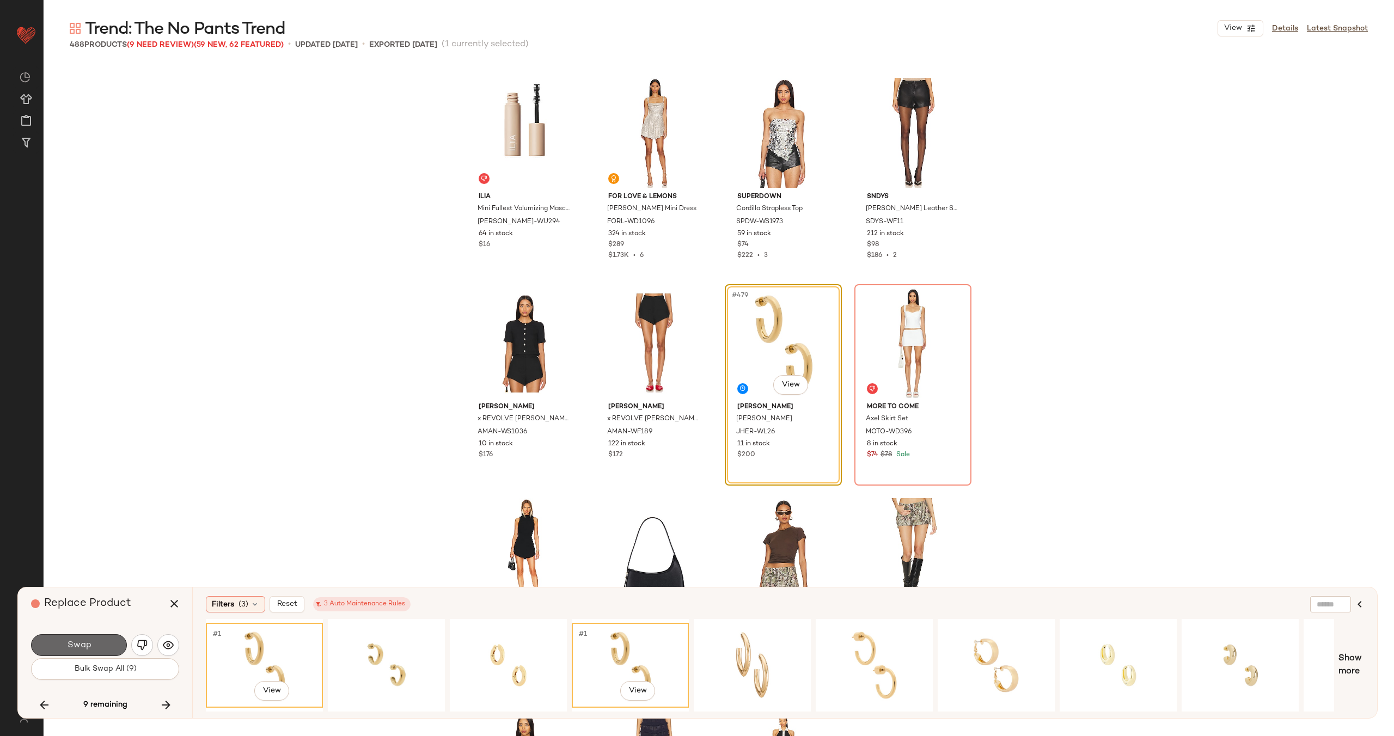
click at [111, 646] on button "Swap" at bounding box center [79, 645] width 96 height 22
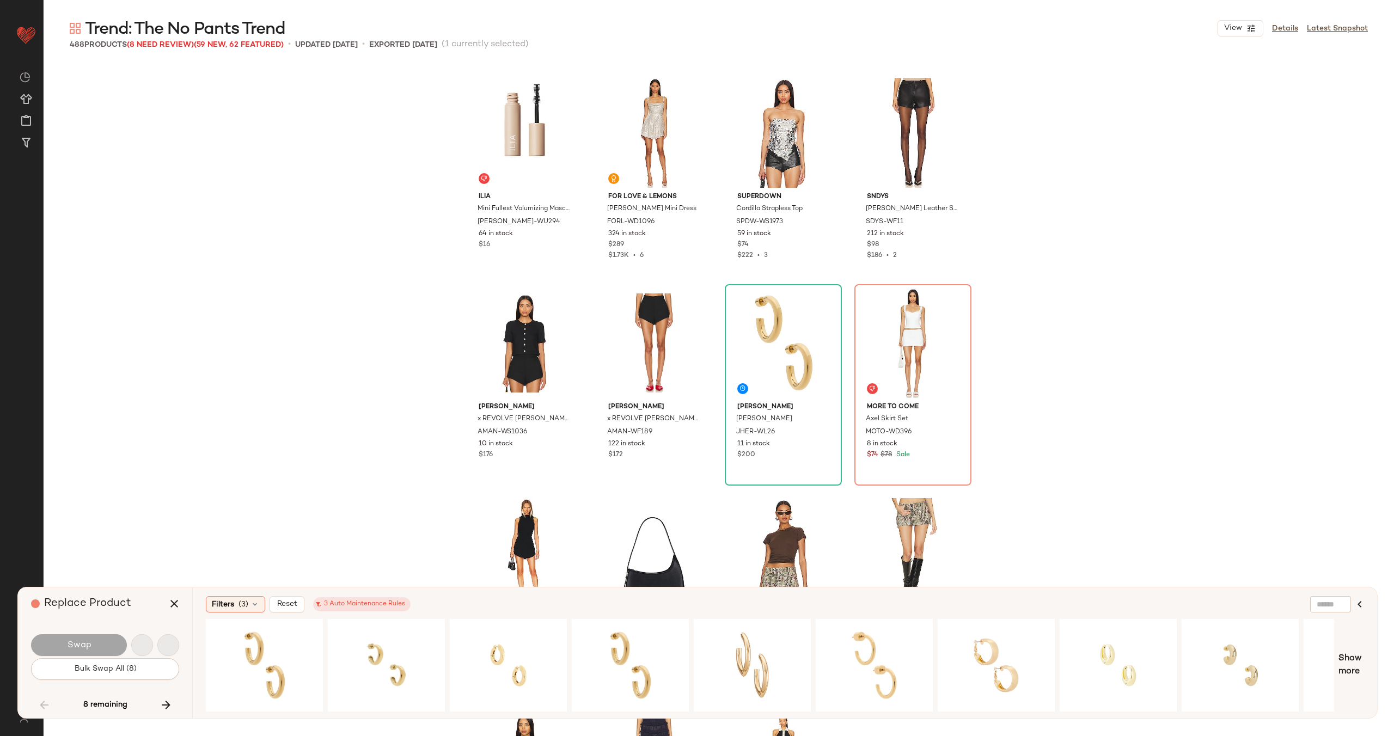
scroll to position [7988, 0]
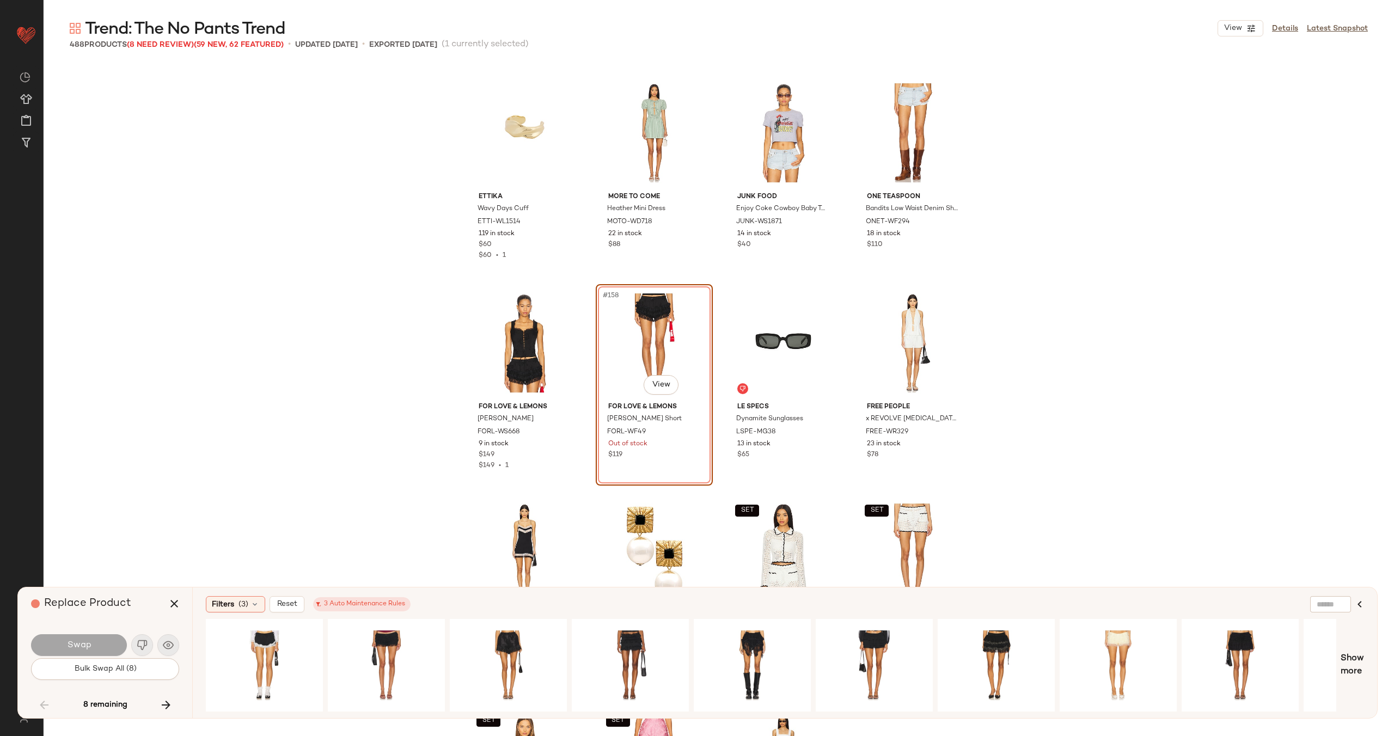
click at [166, 706] on icon "button" at bounding box center [166, 705] width 13 height 13
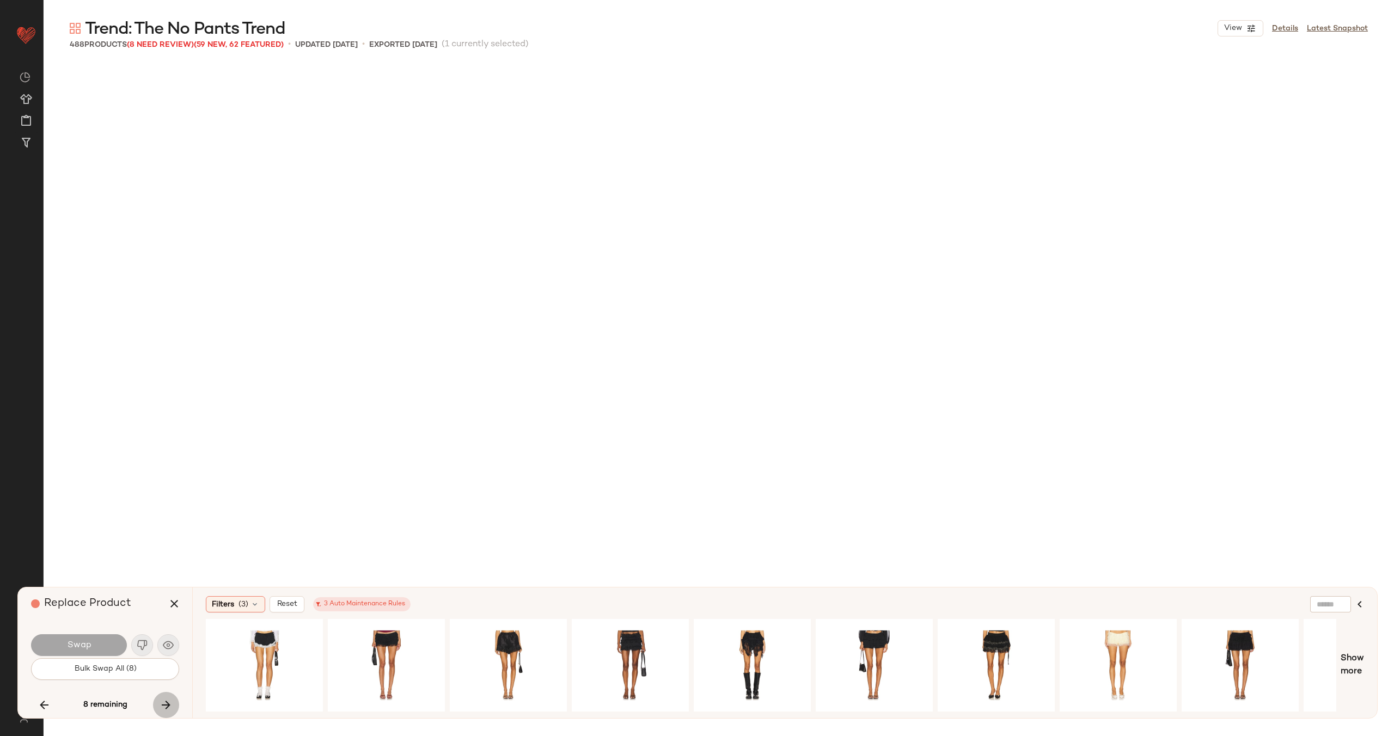
scroll to position [11141, 0]
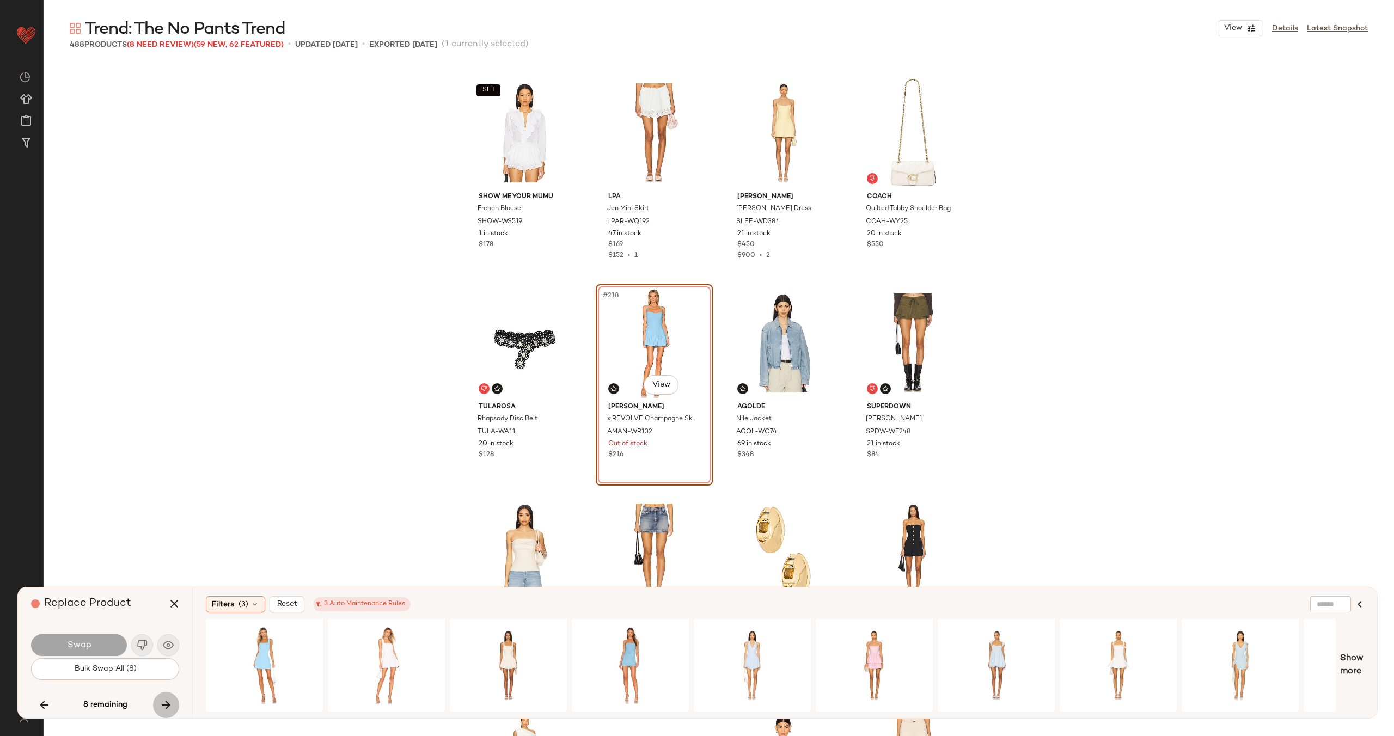
click at [166, 706] on icon "button" at bounding box center [166, 705] width 13 height 13
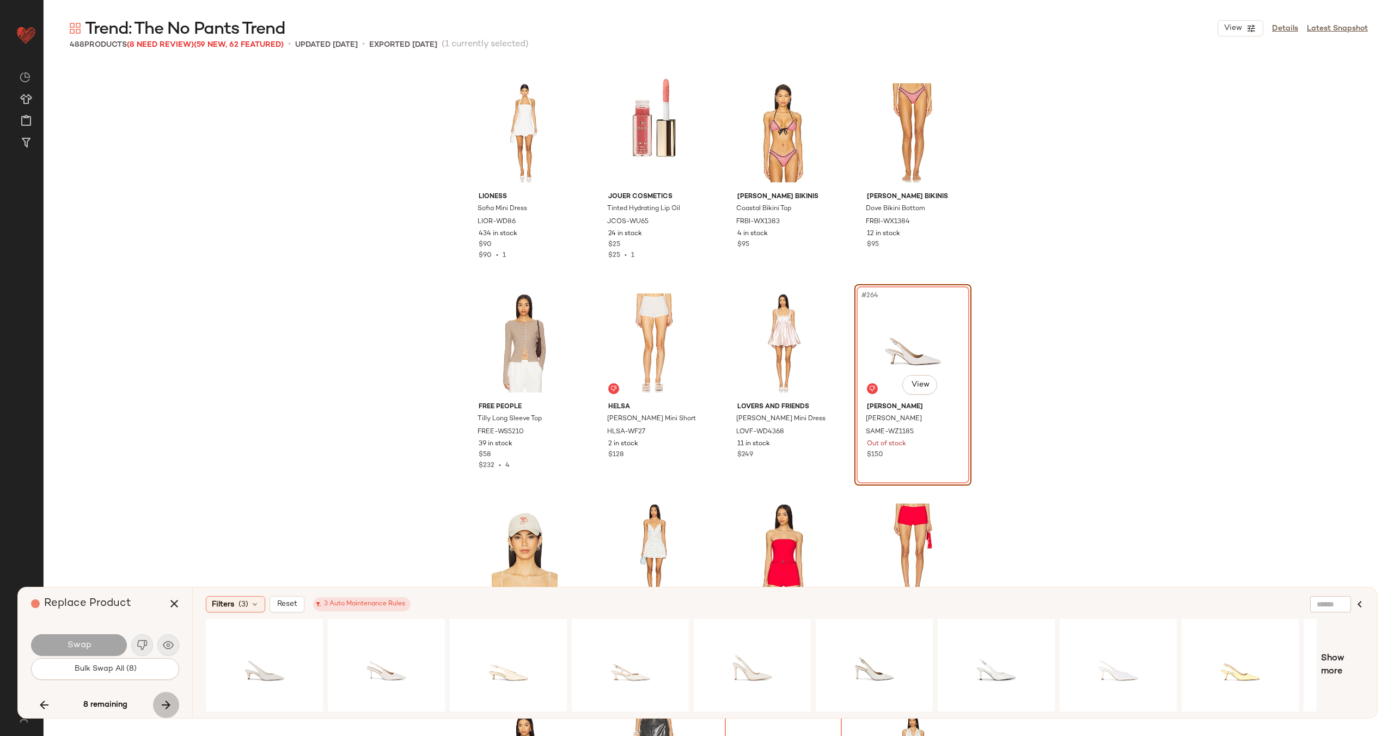
click at [166, 706] on icon "button" at bounding box center [166, 705] width 13 height 13
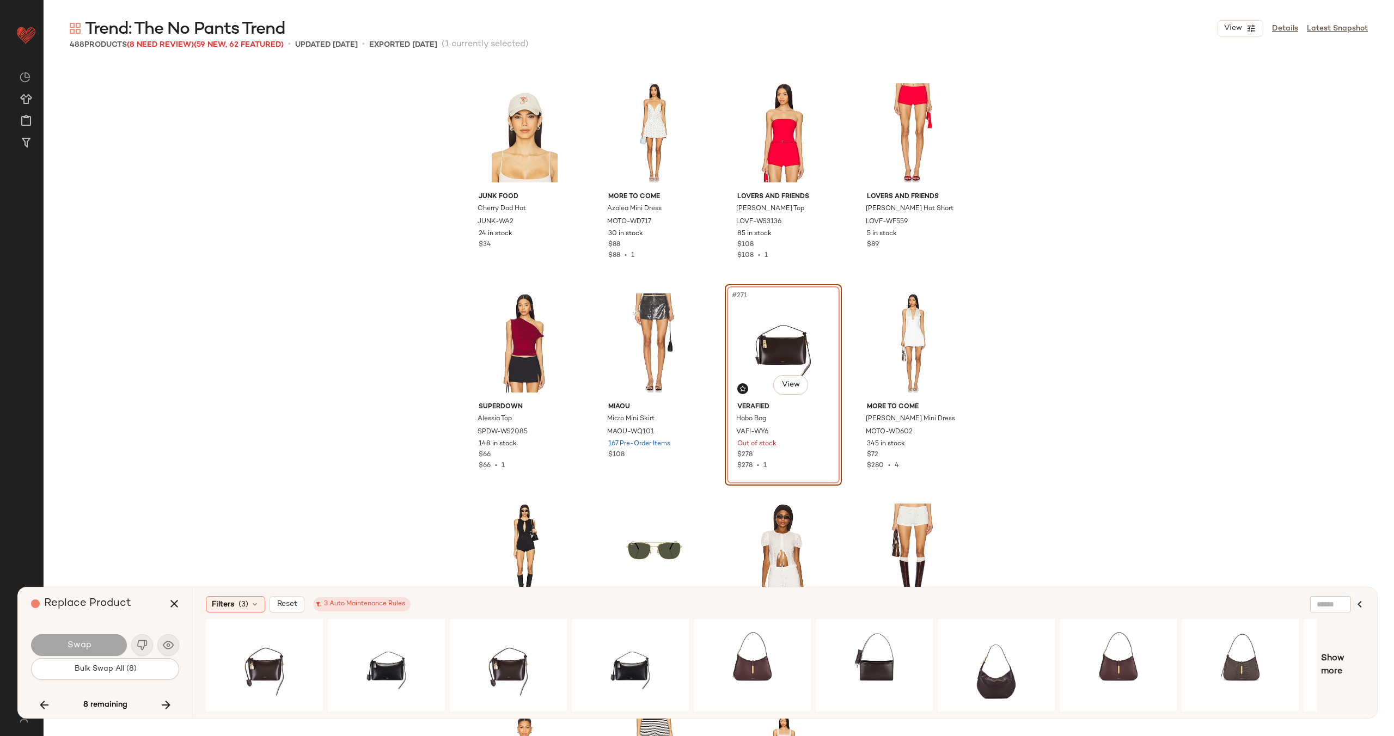
click at [166, 706] on icon "button" at bounding box center [166, 705] width 13 height 13
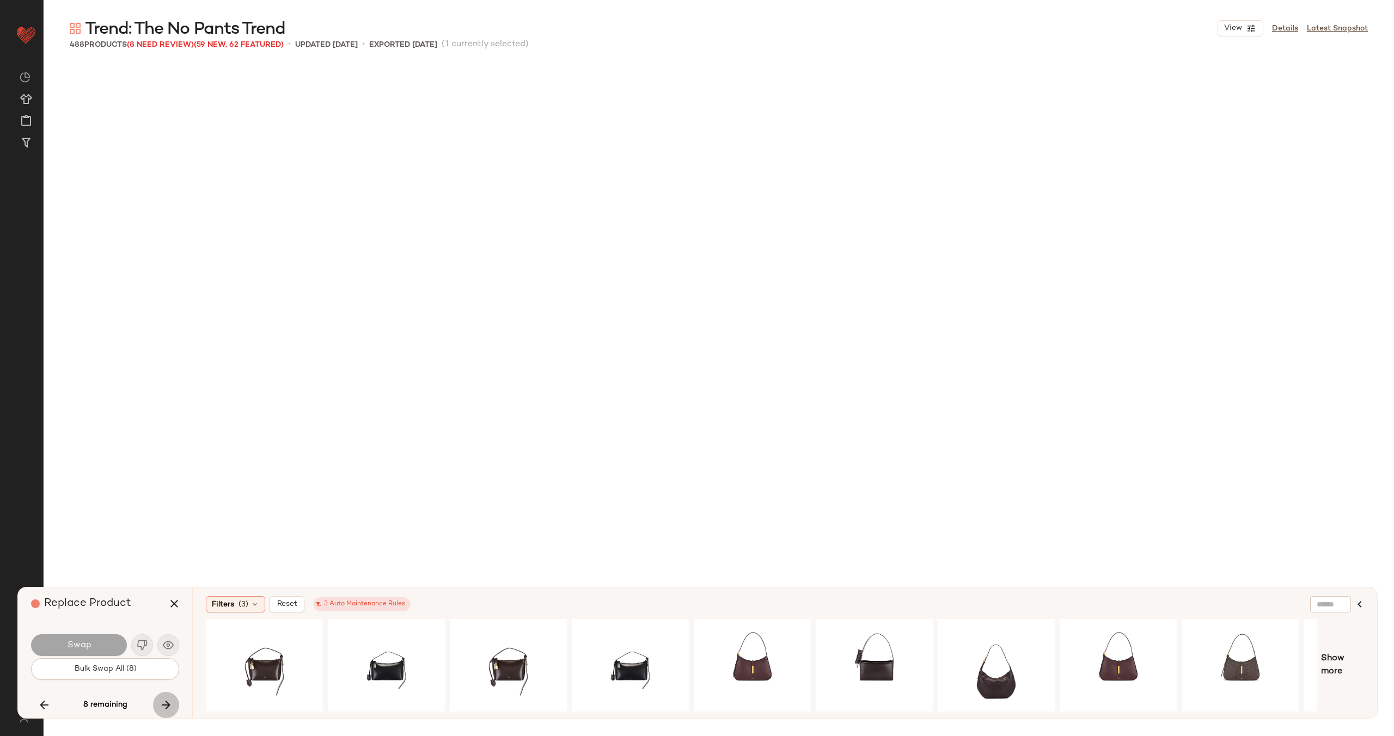
scroll to position [14715, 0]
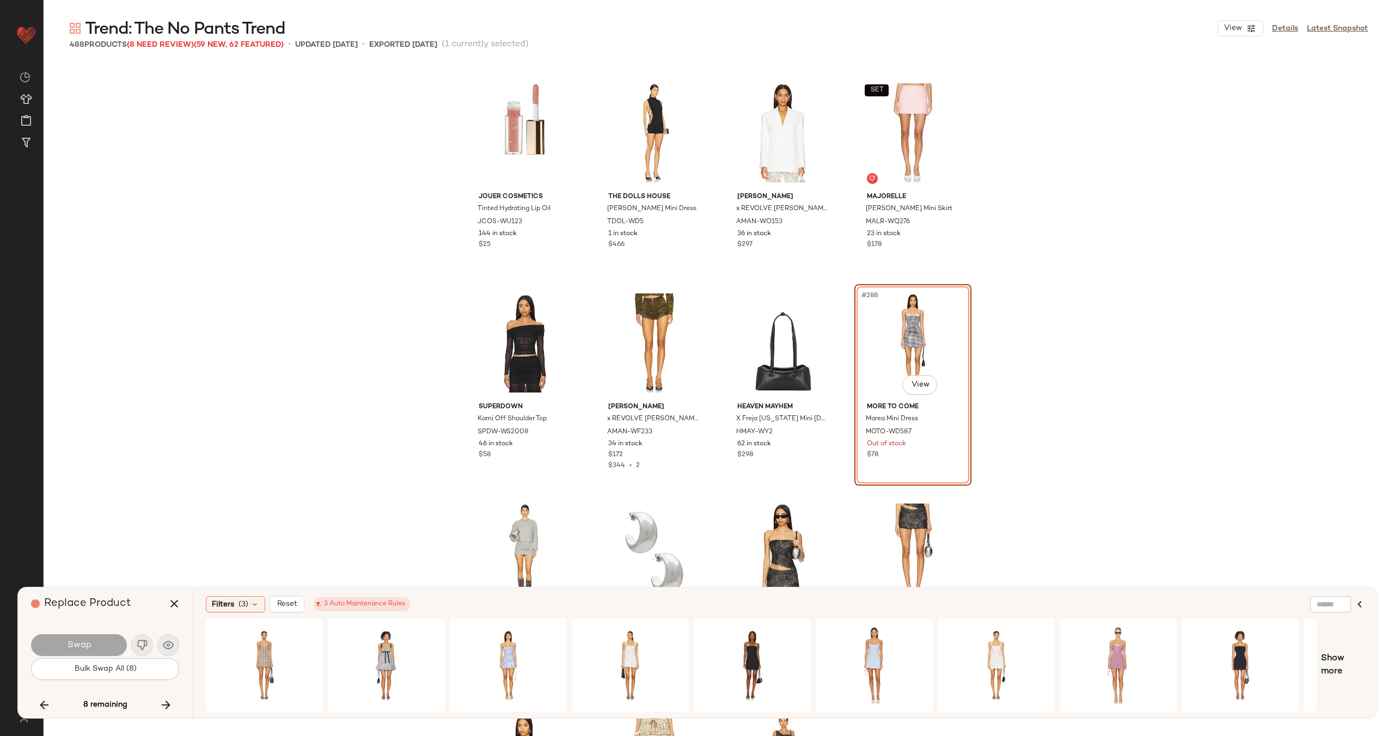
click at [166, 706] on icon "button" at bounding box center [166, 705] width 13 height 13
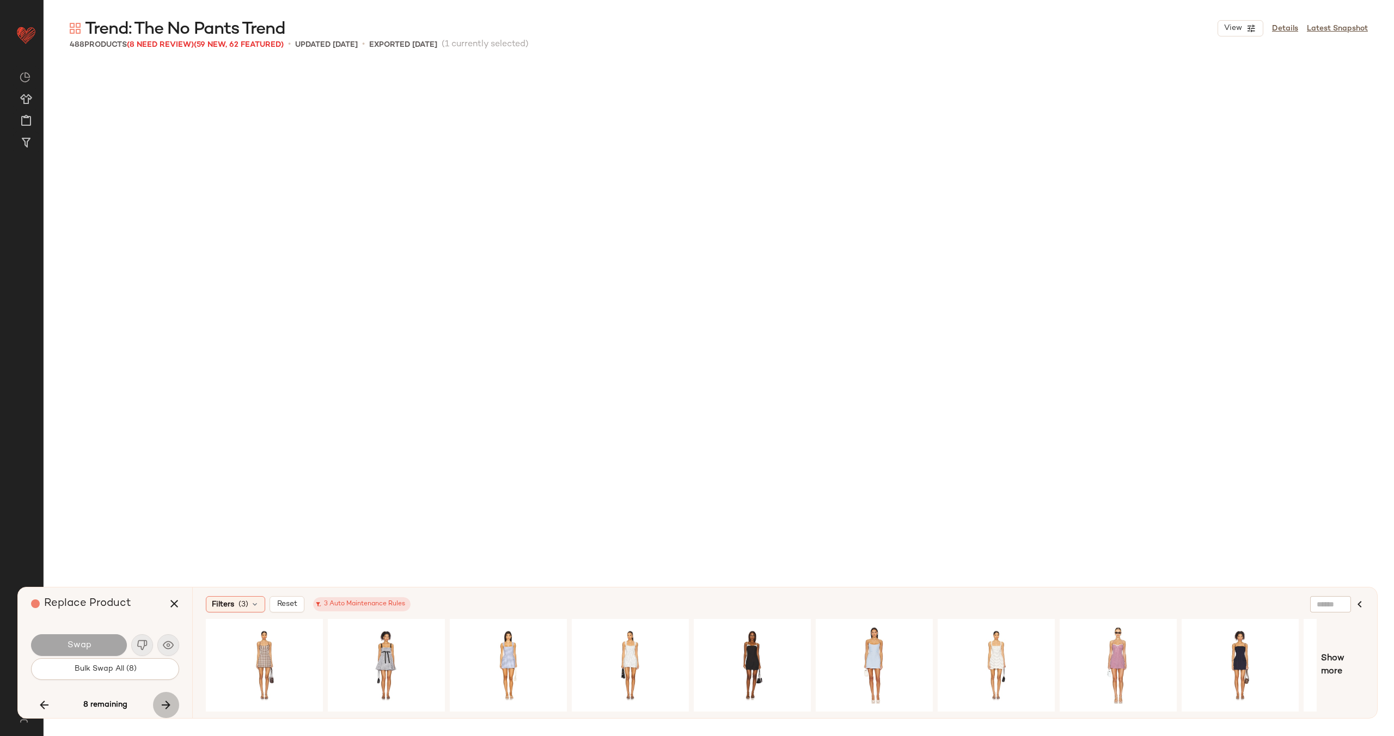
scroll to position [15556, 0]
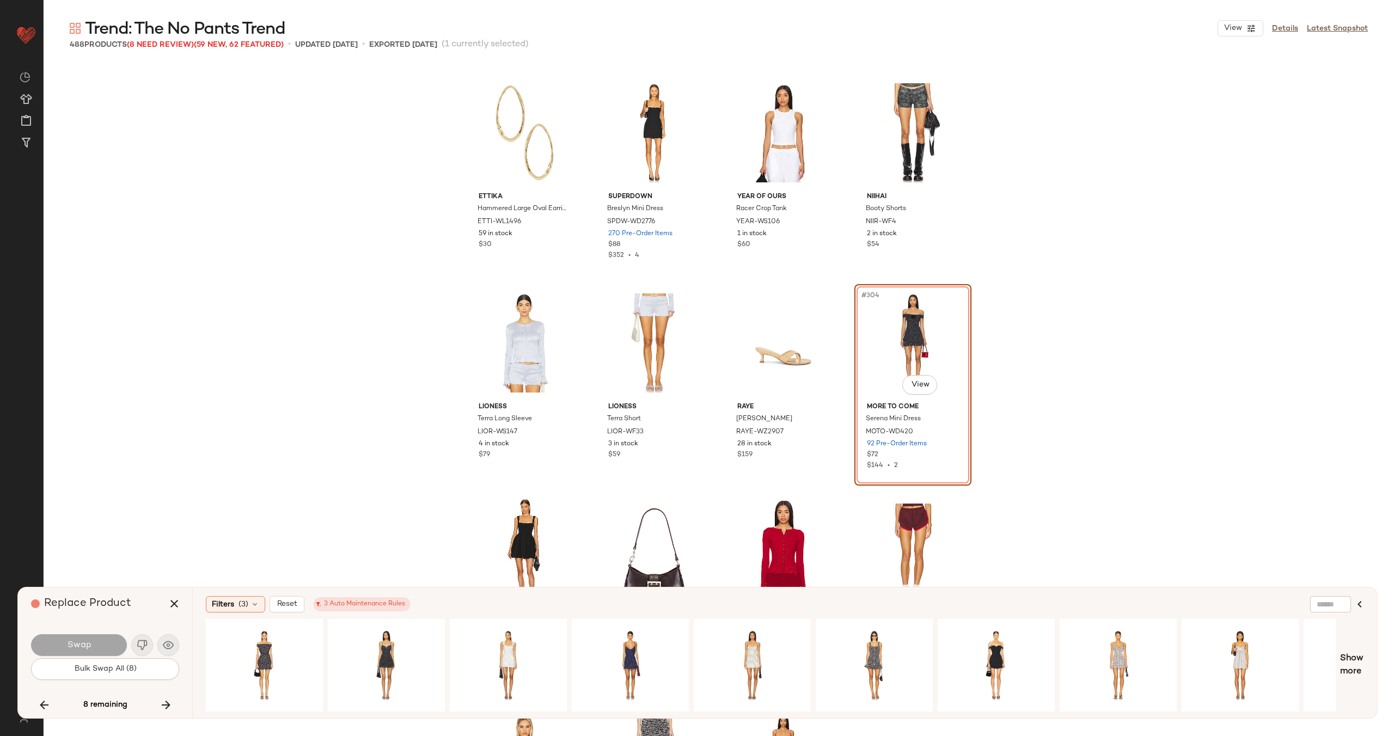
click at [166, 706] on icon "button" at bounding box center [166, 705] width 13 height 13
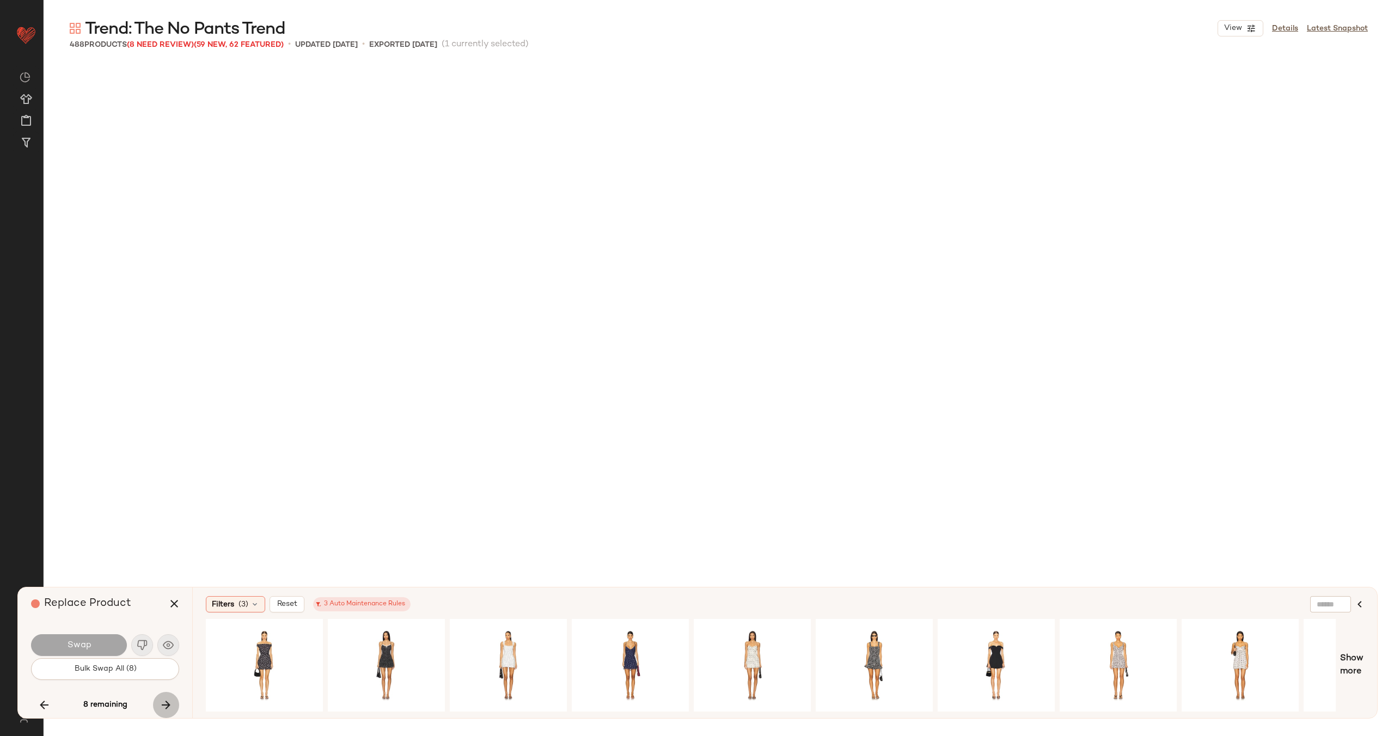
scroll to position [16396, 0]
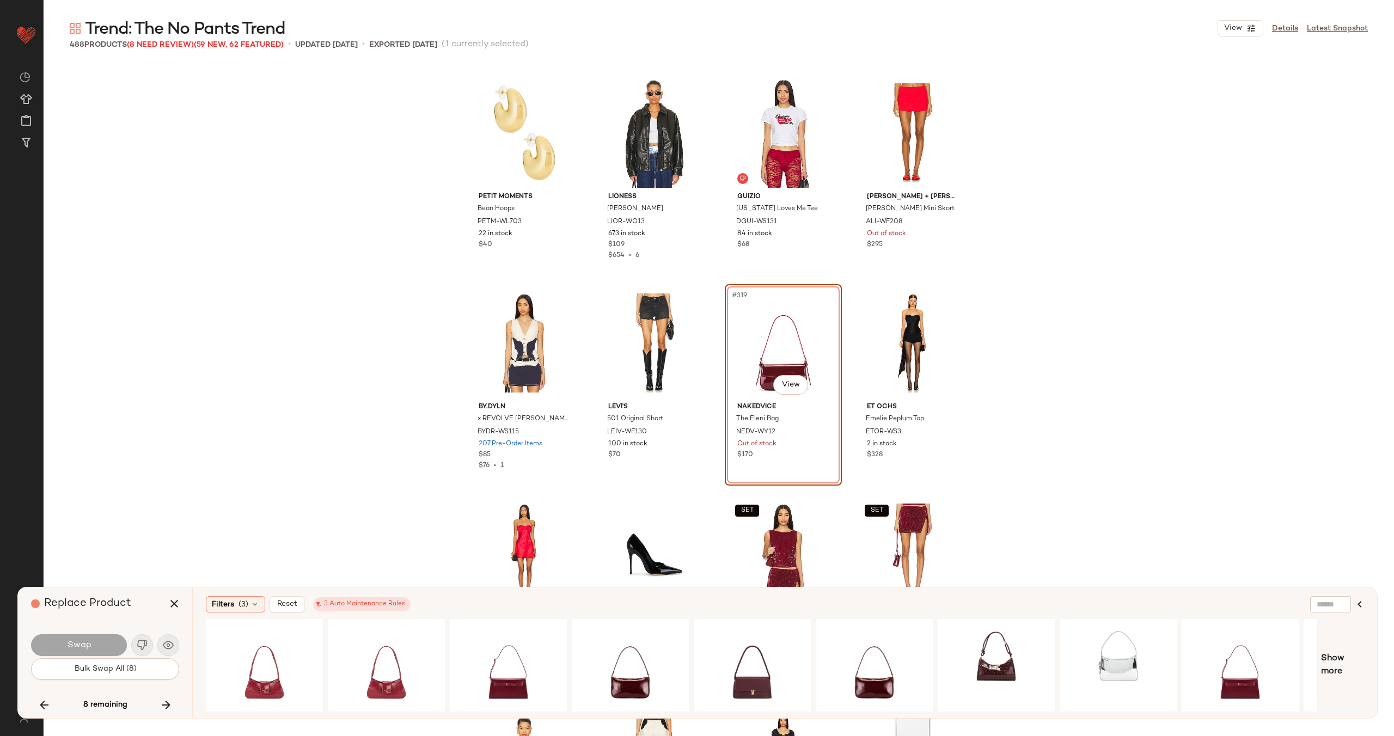
click at [166, 706] on icon "button" at bounding box center [166, 705] width 13 height 13
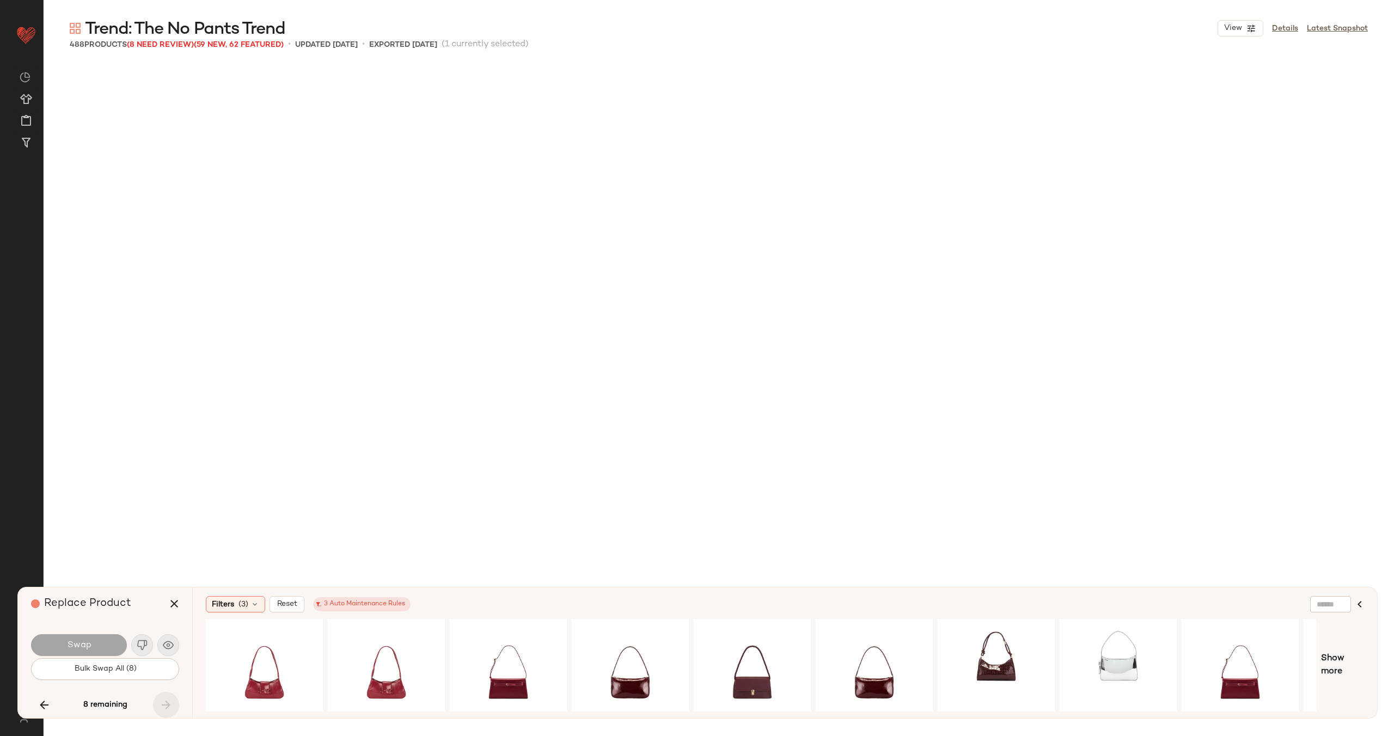
scroll to position [24805, 0]
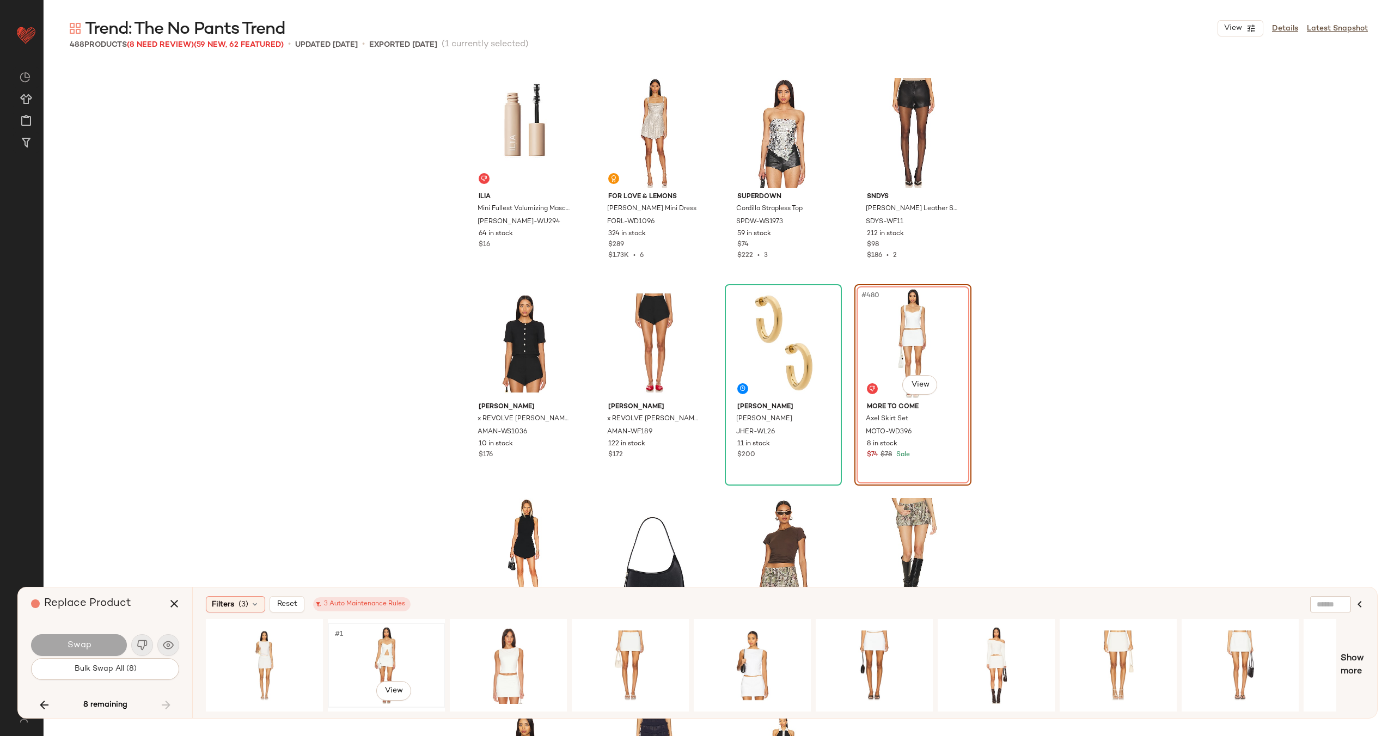
click at [398, 641] on div "#1 View" at bounding box center [386, 665] width 109 height 77
click at [94, 646] on button "Swap" at bounding box center [79, 645] width 96 height 22
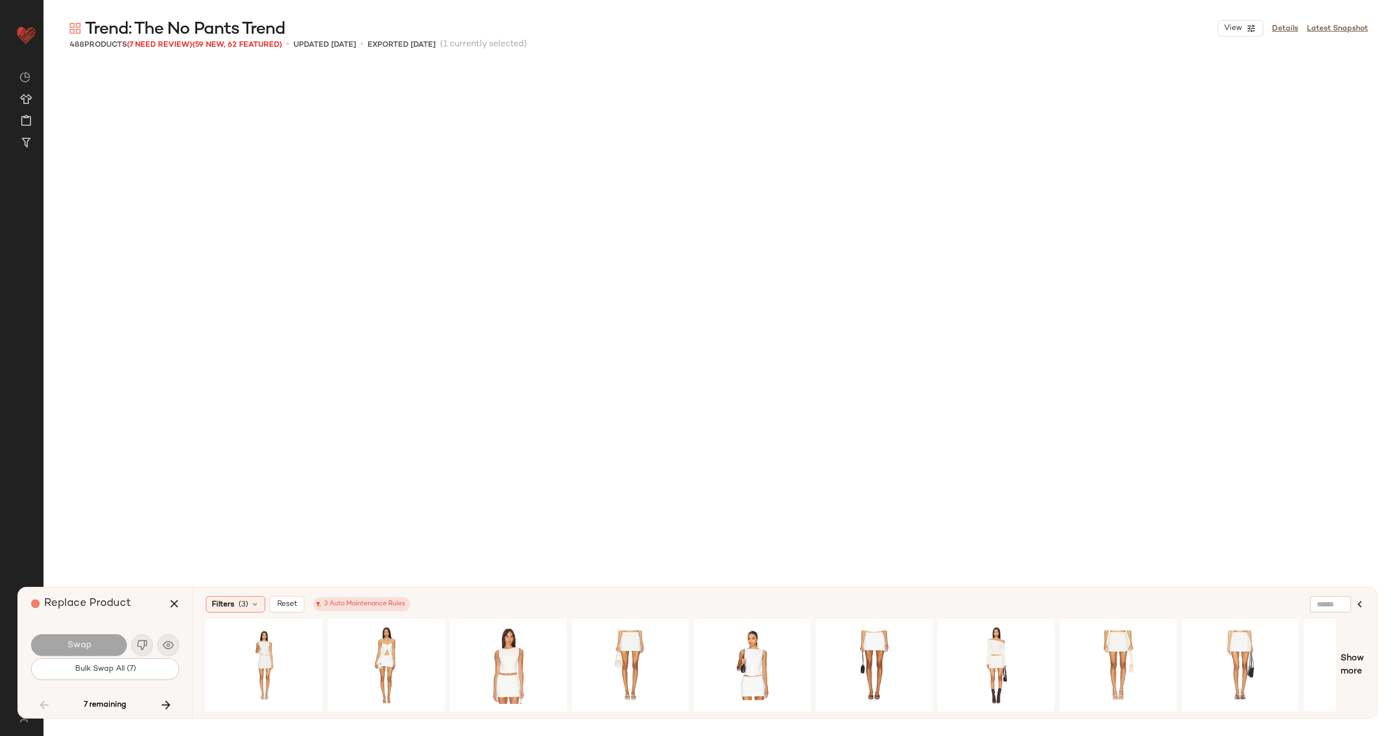
scroll to position [7988, 0]
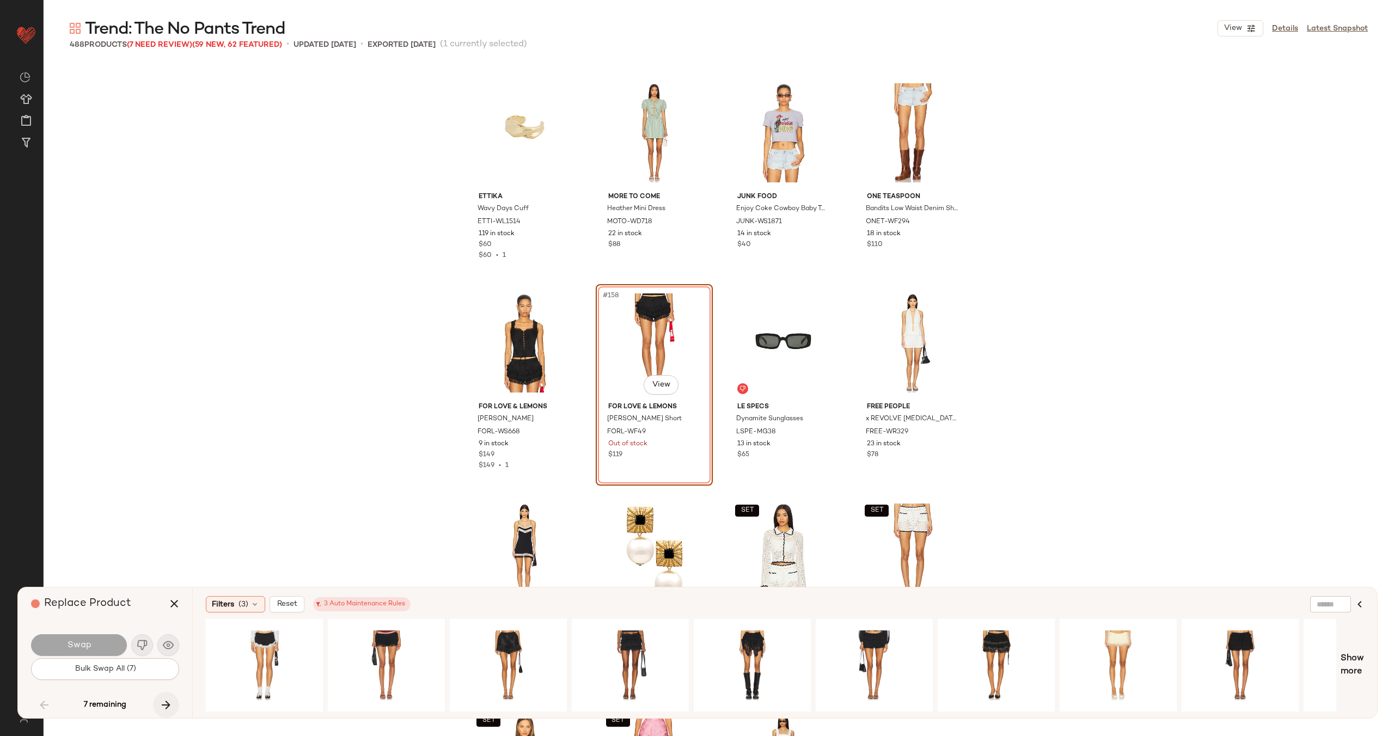
click at [169, 704] on icon "button" at bounding box center [166, 705] width 13 height 13
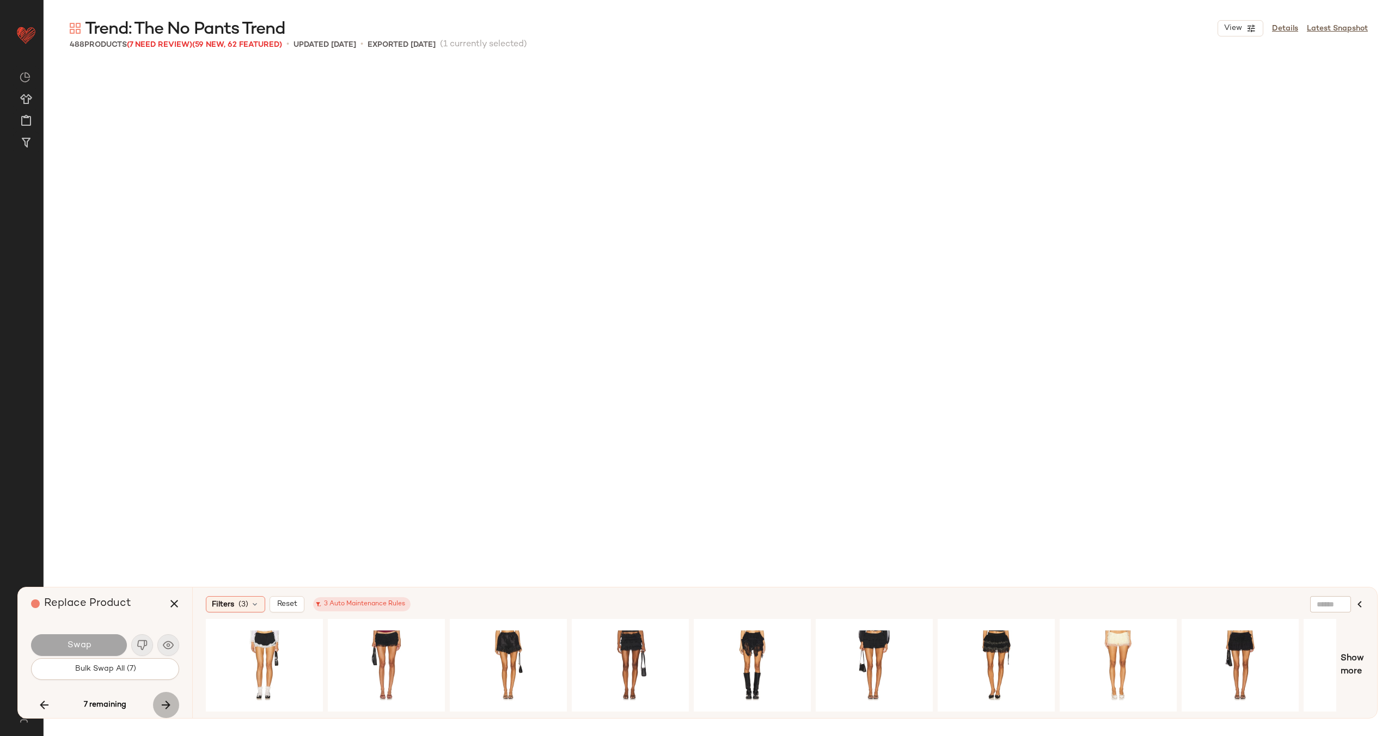
scroll to position [11141, 0]
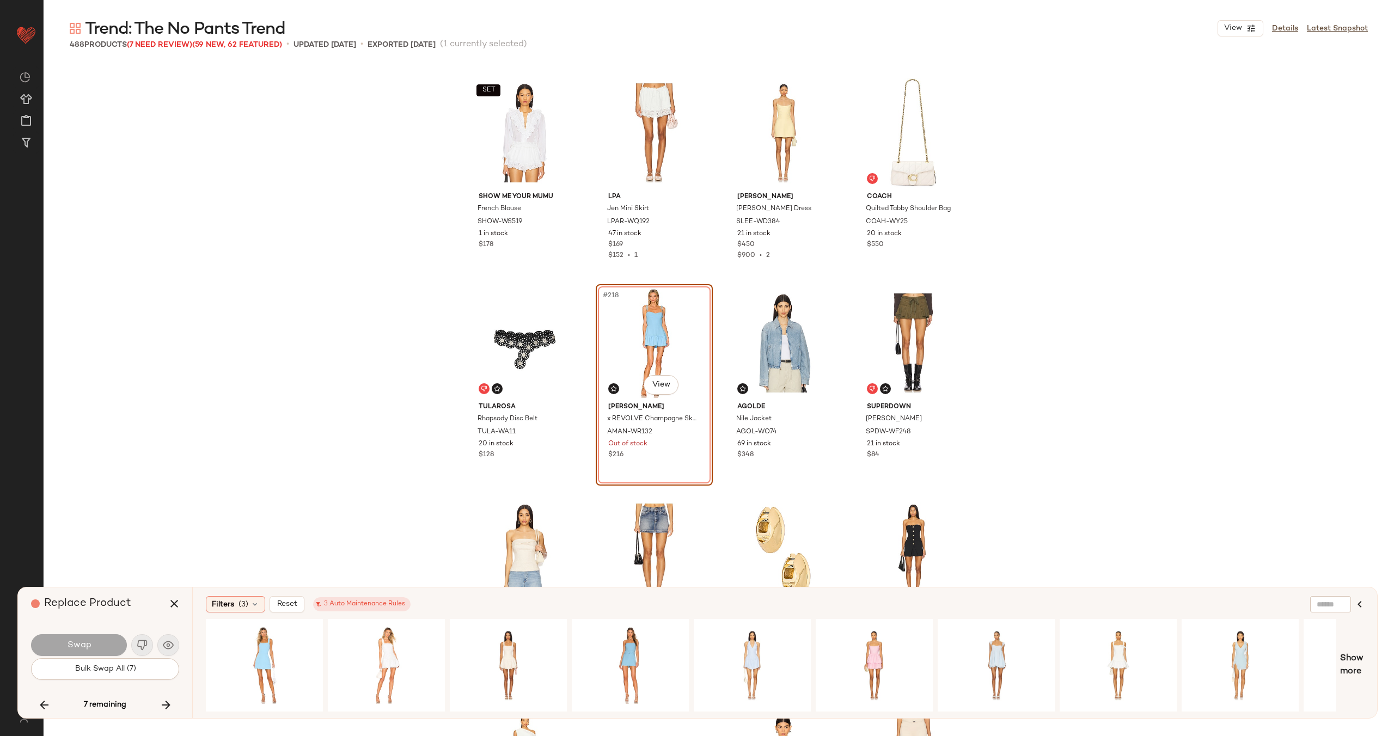
click at [164, 704] on icon "button" at bounding box center [166, 705] width 13 height 13
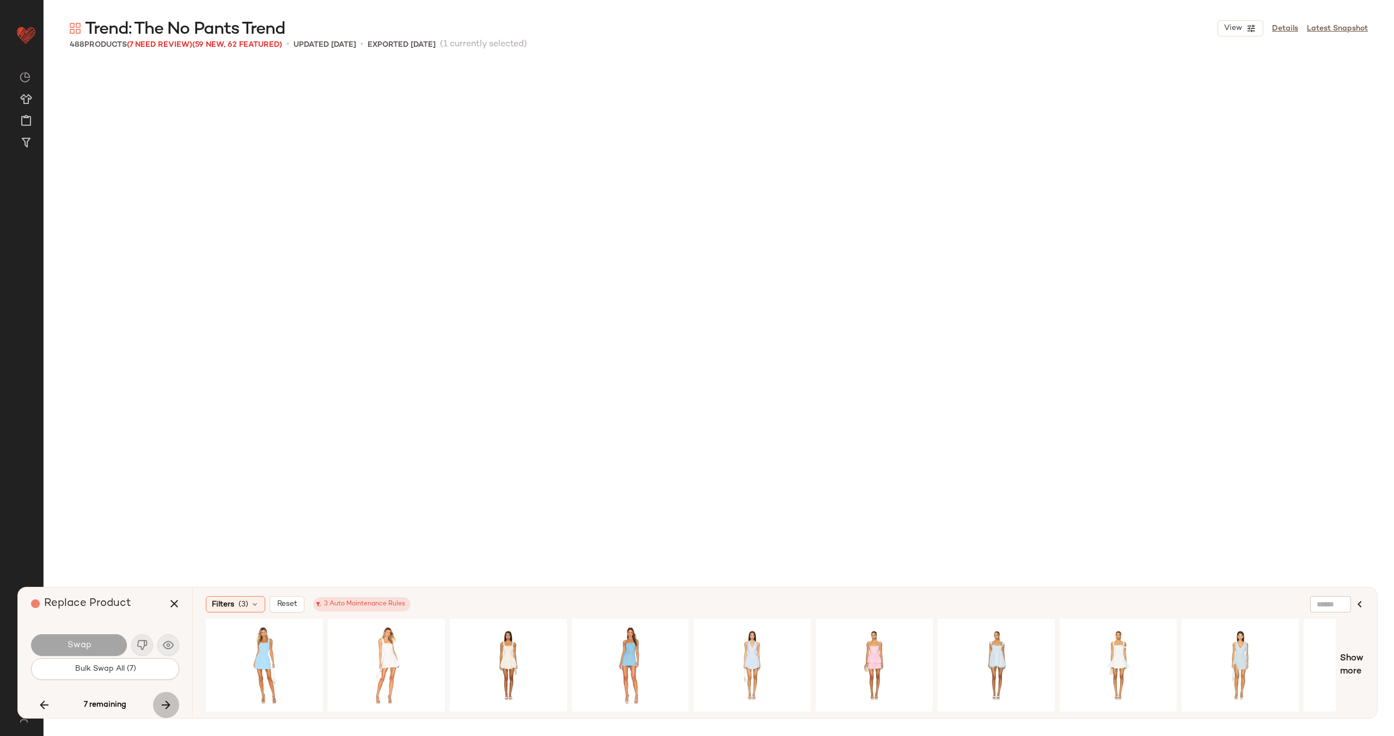
scroll to position [13453, 0]
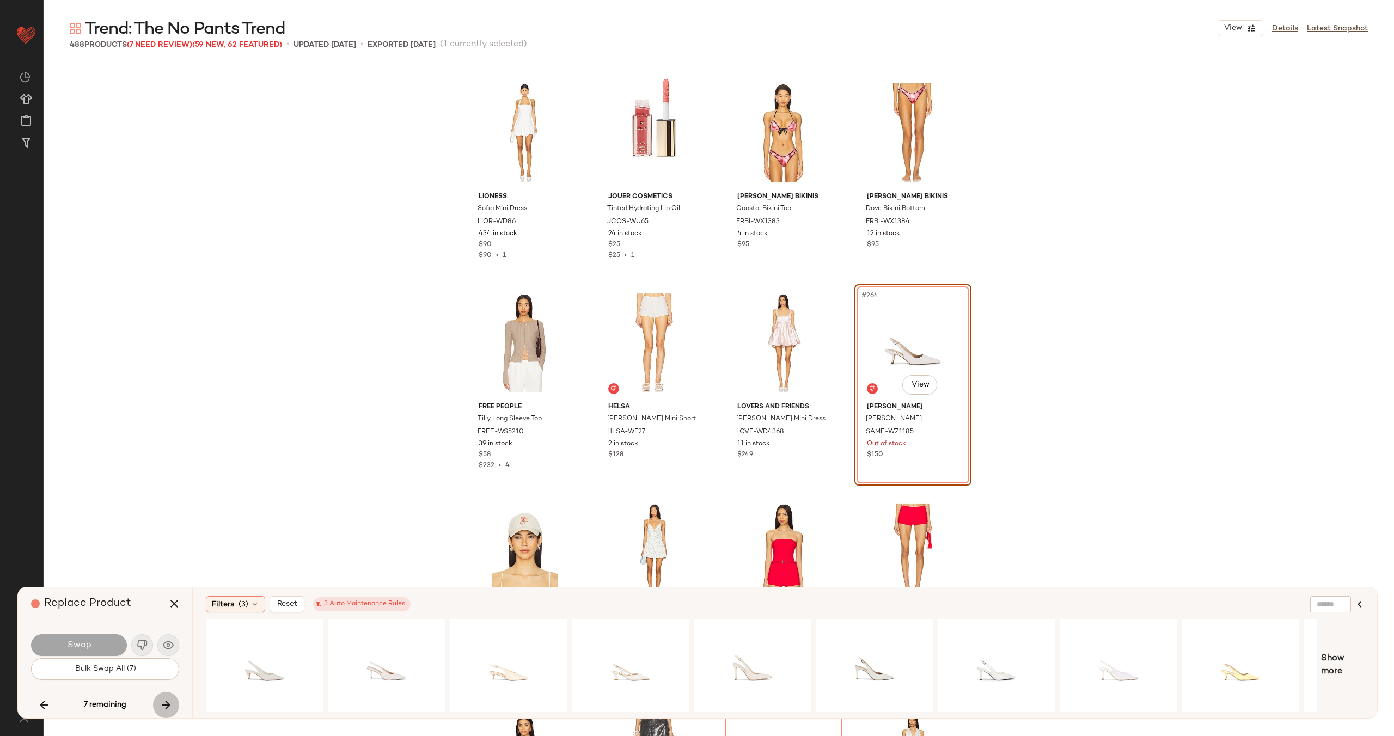
click at [164, 704] on icon "button" at bounding box center [166, 705] width 13 height 13
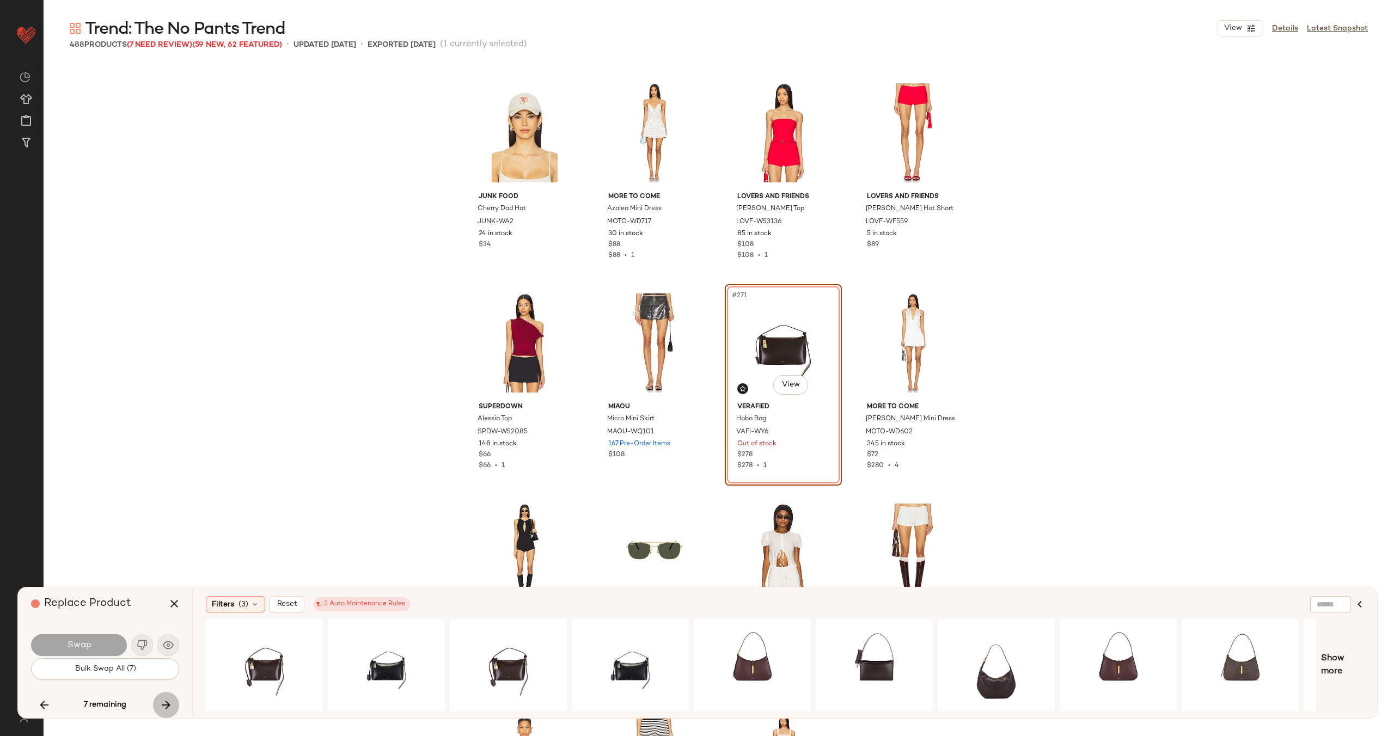
click at [164, 704] on icon "button" at bounding box center [166, 705] width 13 height 13
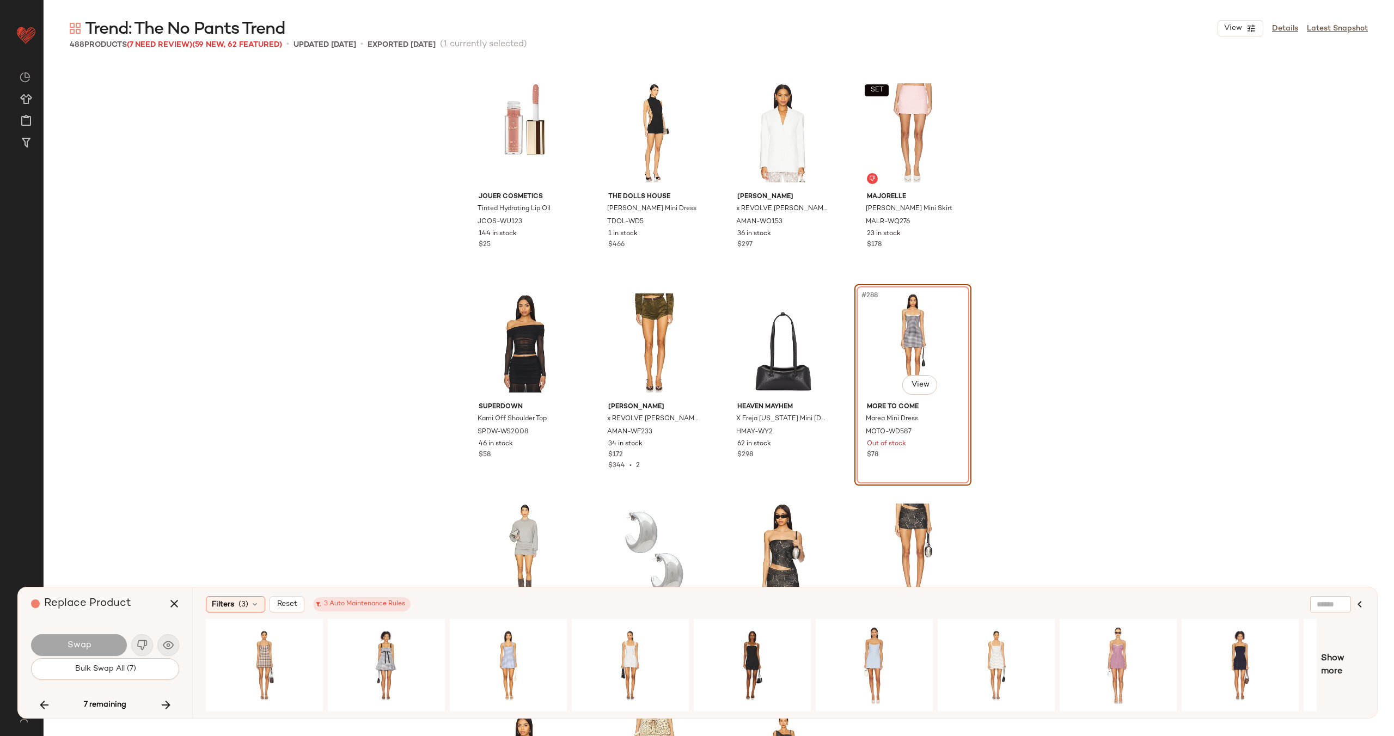
click at [164, 704] on icon "button" at bounding box center [166, 705] width 13 height 13
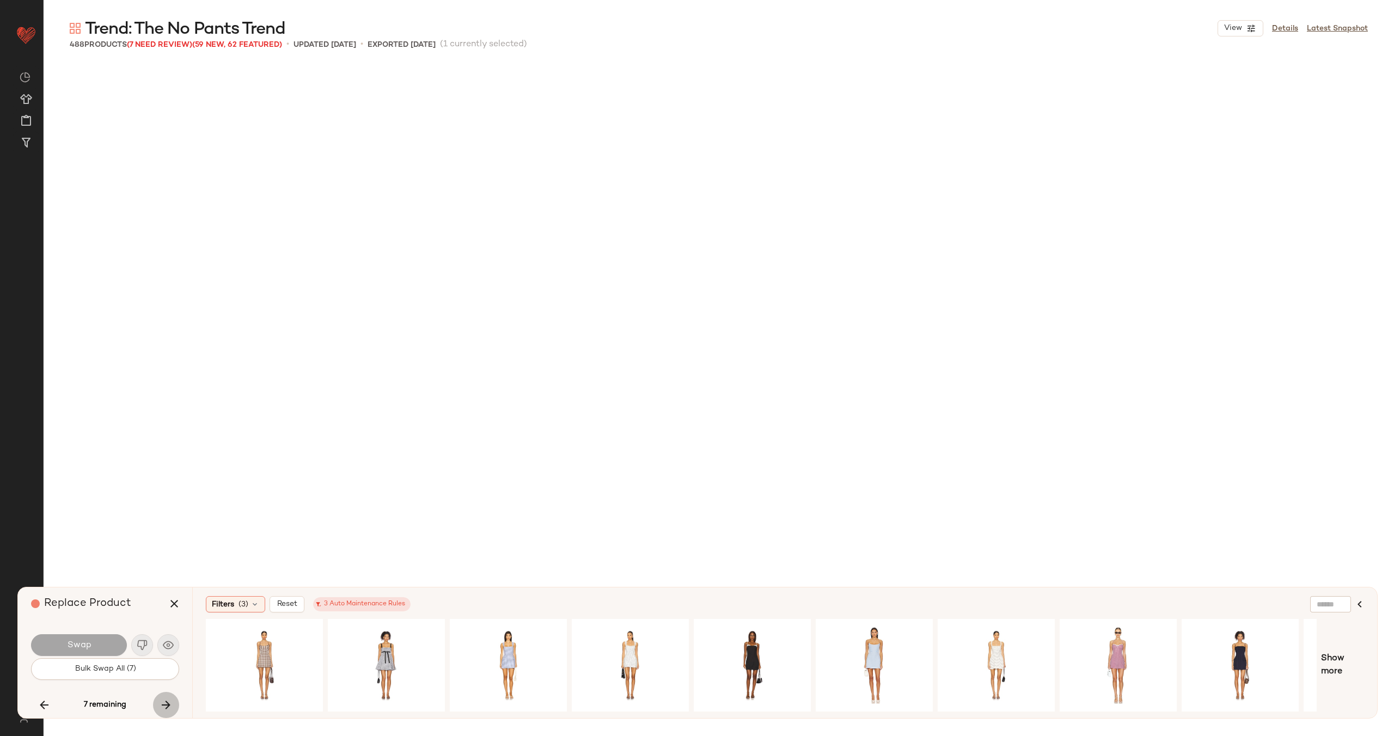
scroll to position [15556, 0]
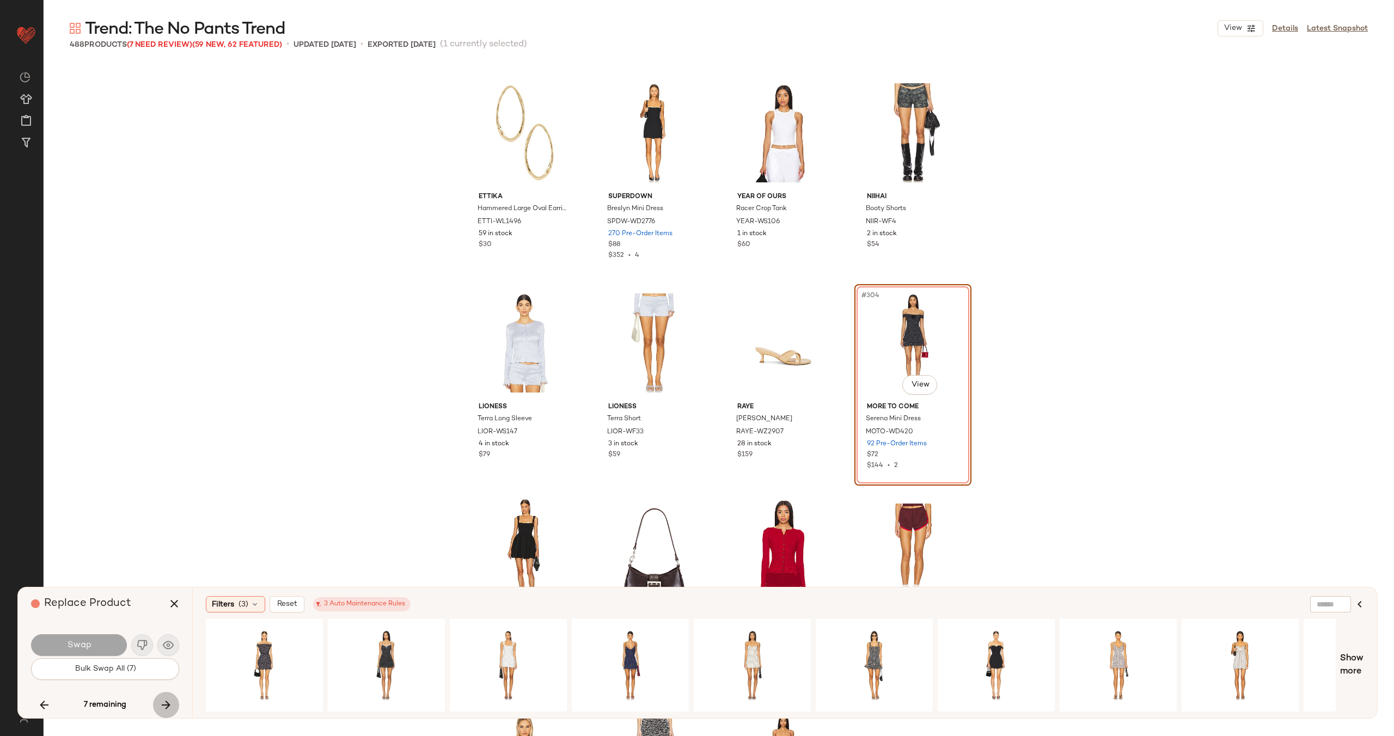
click at [164, 704] on icon "button" at bounding box center [166, 705] width 13 height 13
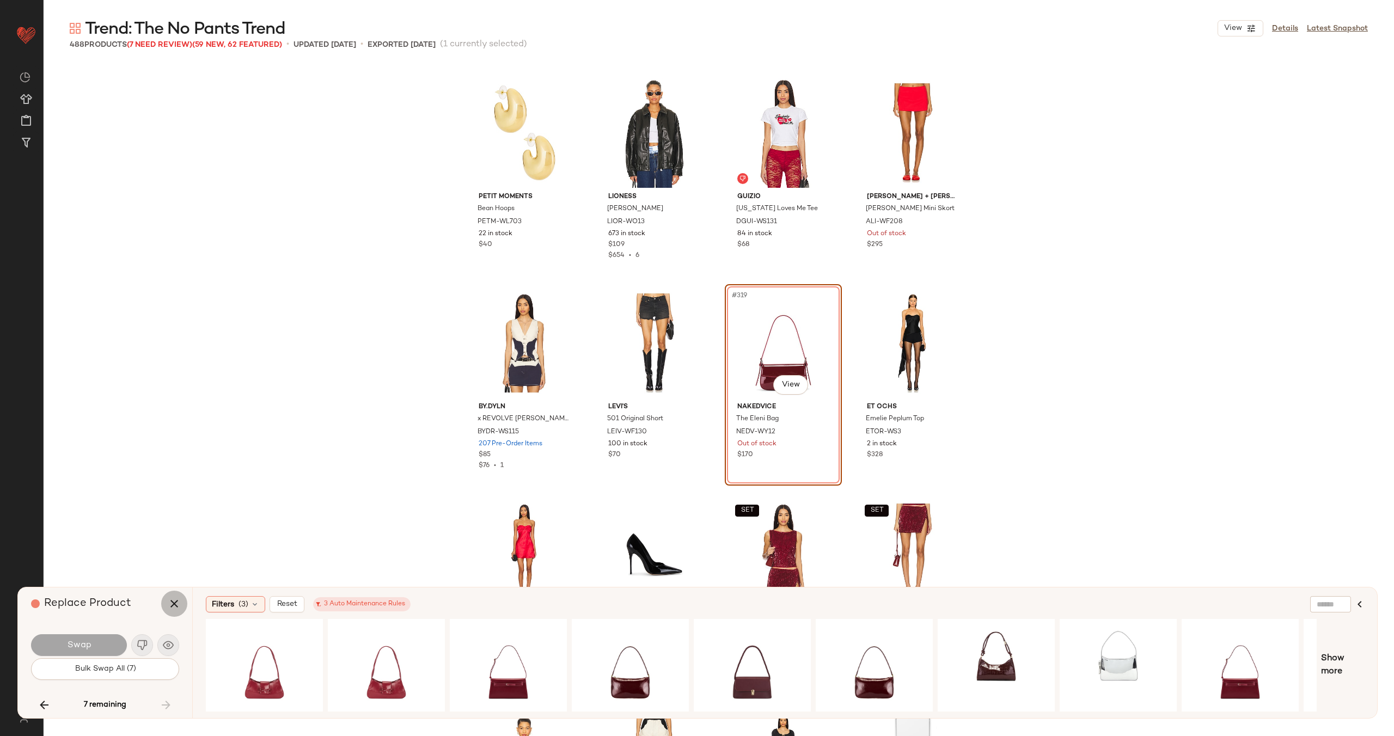
click at [177, 602] on icon "button" at bounding box center [174, 603] width 13 height 13
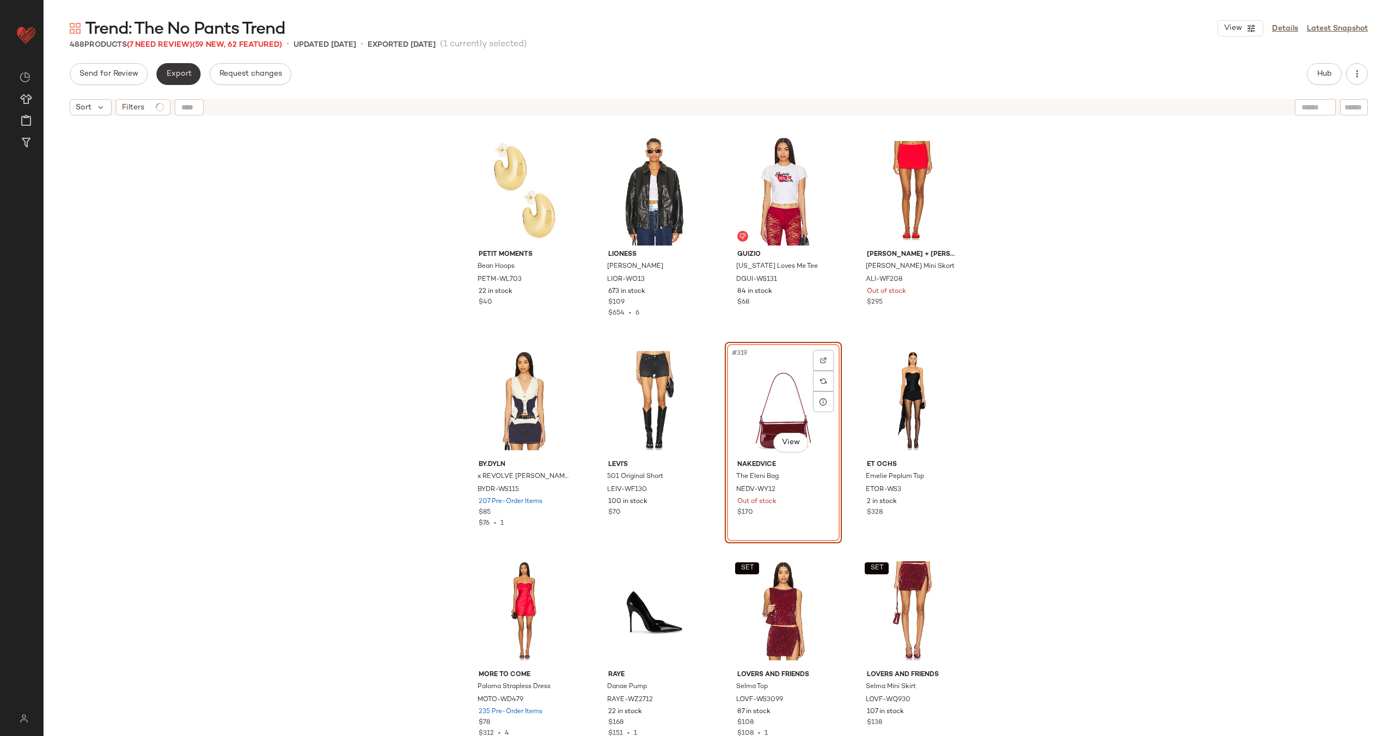
click at [178, 79] on button "Export" at bounding box center [178, 74] width 44 height 22
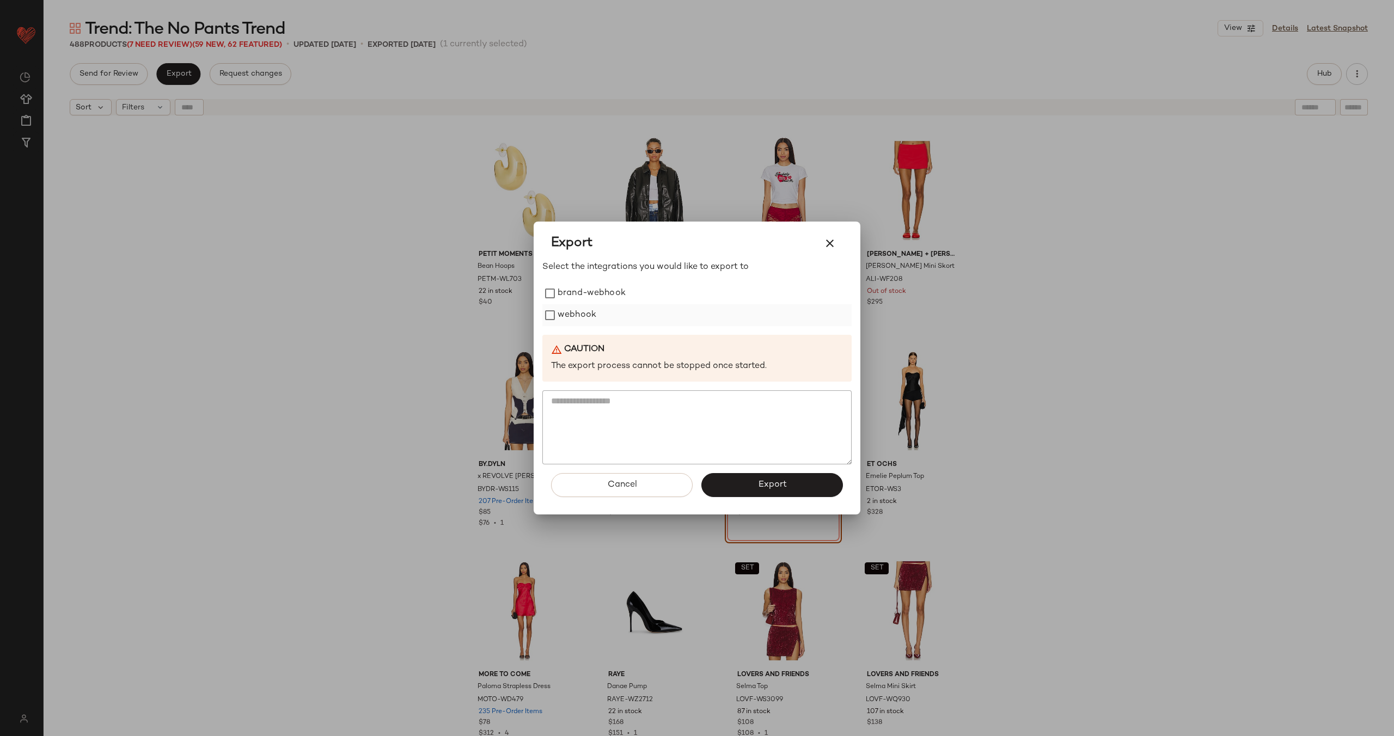
click at [579, 309] on label "webhook" at bounding box center [577, 315] width 39 height 22
click at [784, 481] on span "Export" at bounding box center [772, 485] width 29 height 10
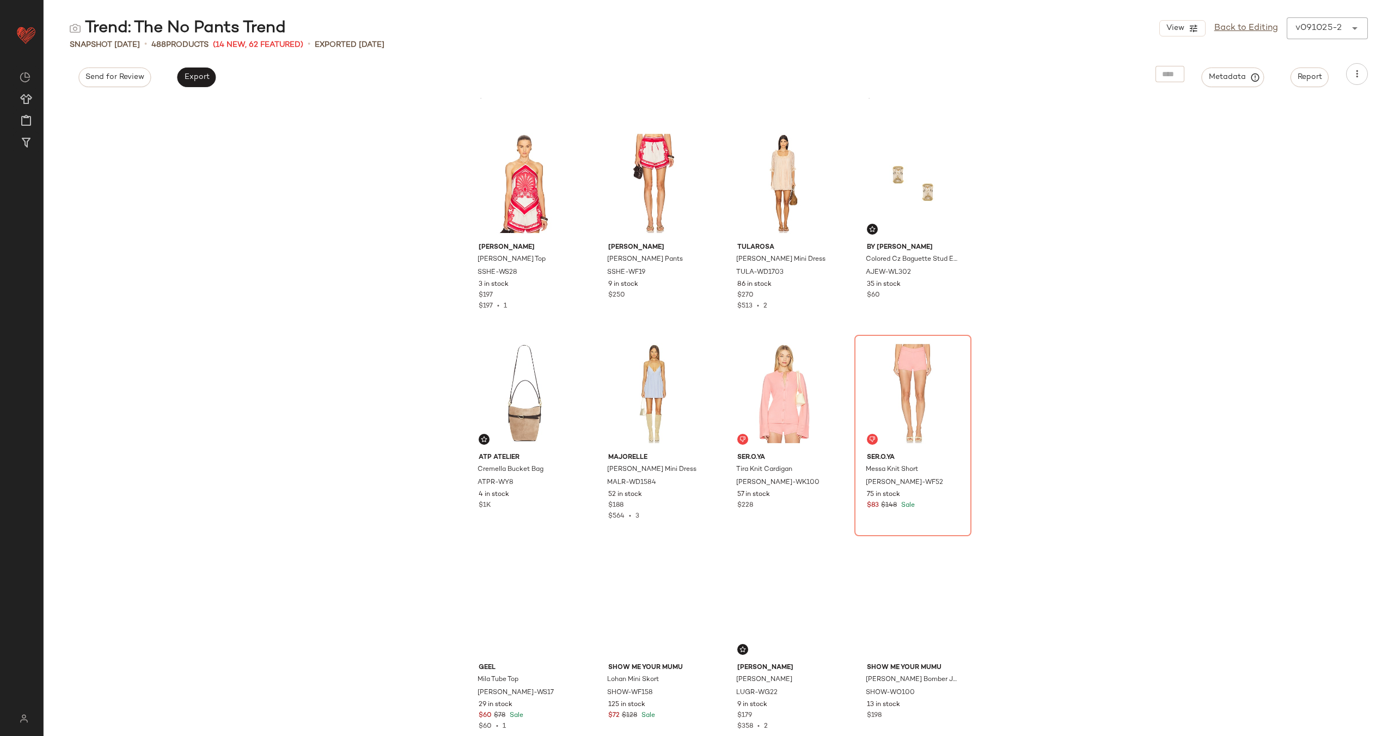
scroll to position [2746, 0]
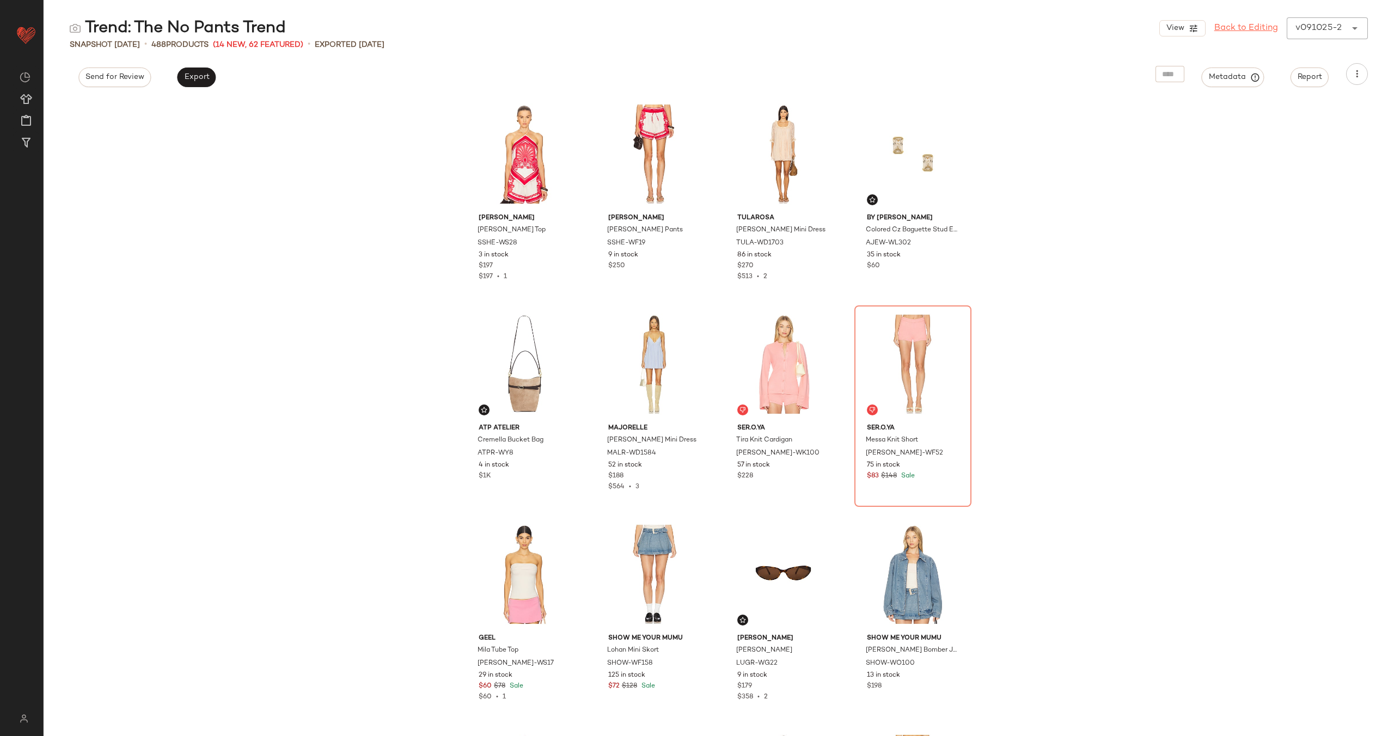
click at [1241, 27] on link "Back to Editing" at bounding box center [1246, 28] width 64 height 13
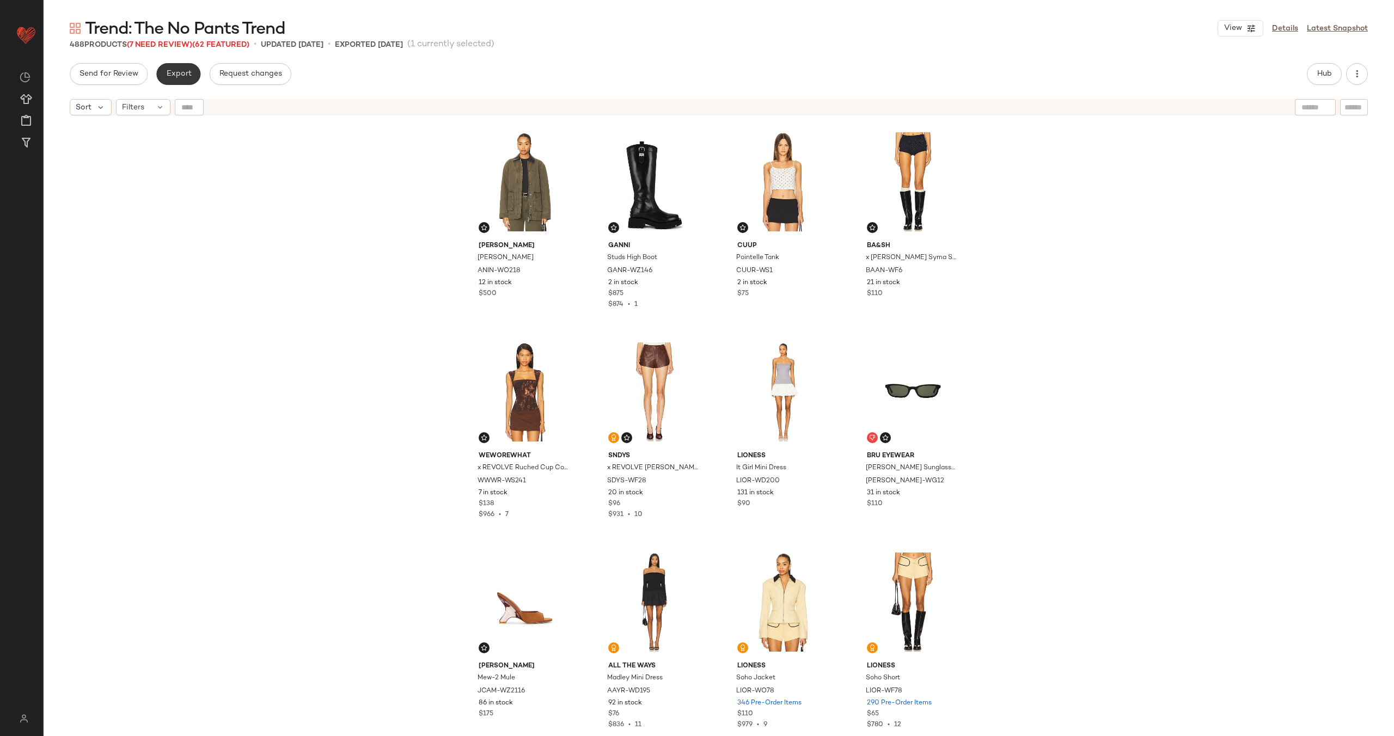
click at [175, 75] on span "Export" at bounding box center [179, 74] width 26 height 9
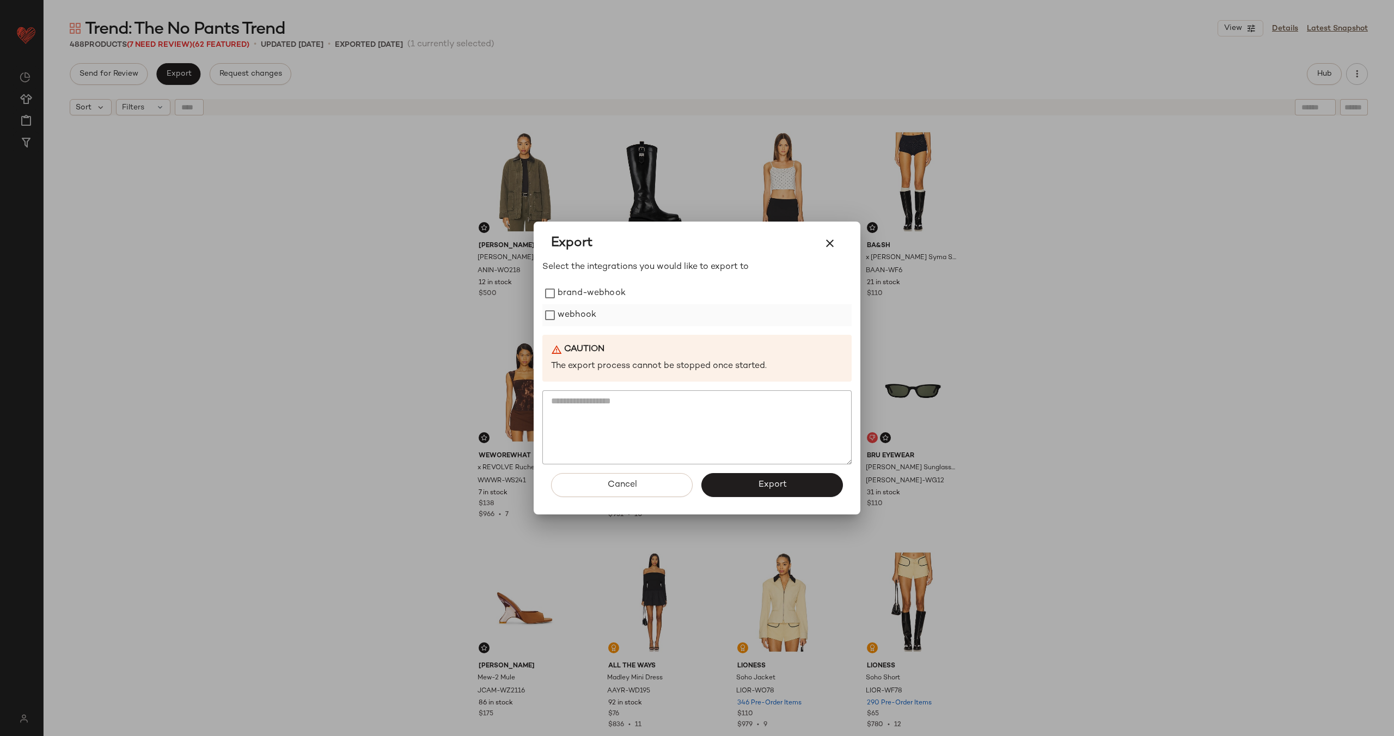
click at [575, 314] on label "webhook" at bounding box center [577, 315] width 39 height 22
click at [772, 483] on span "Export" at bounding box center [772, 485] width 29 height 10
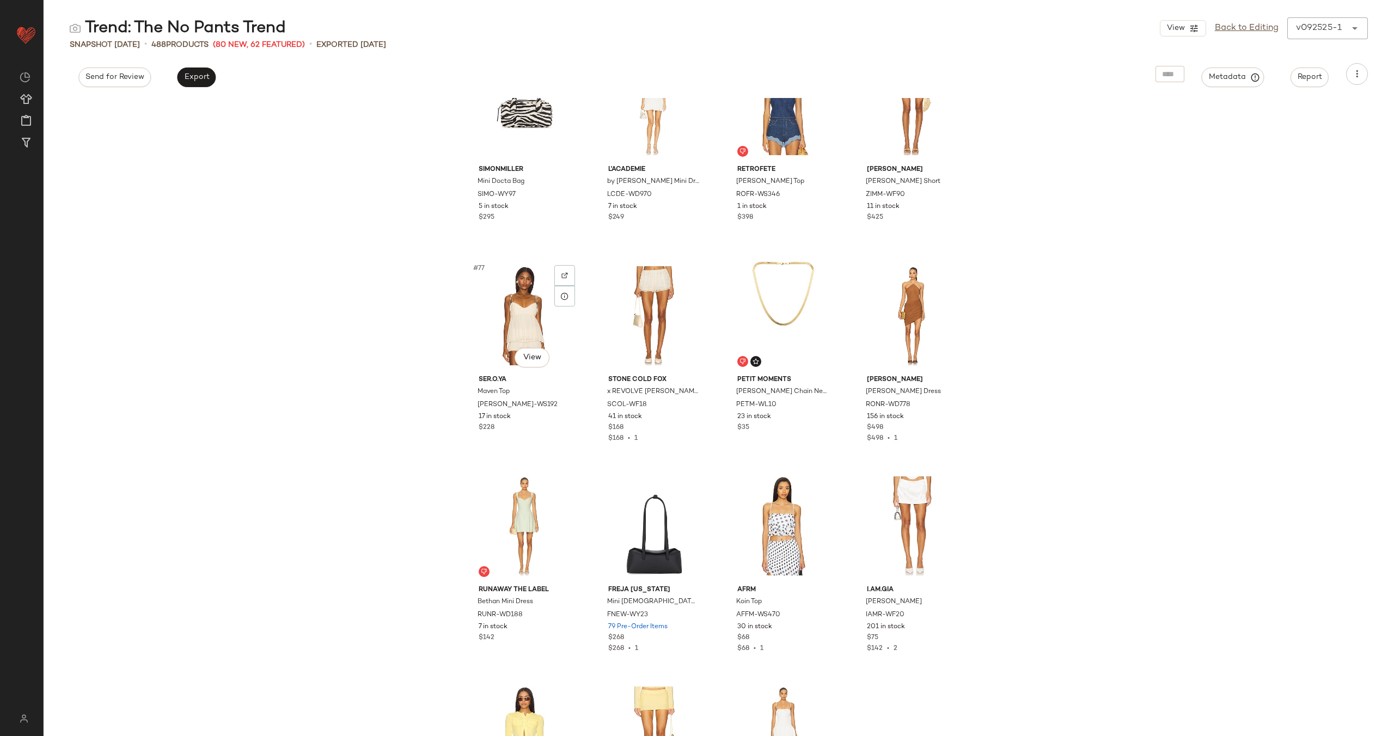
scroll to position [3920, 0]
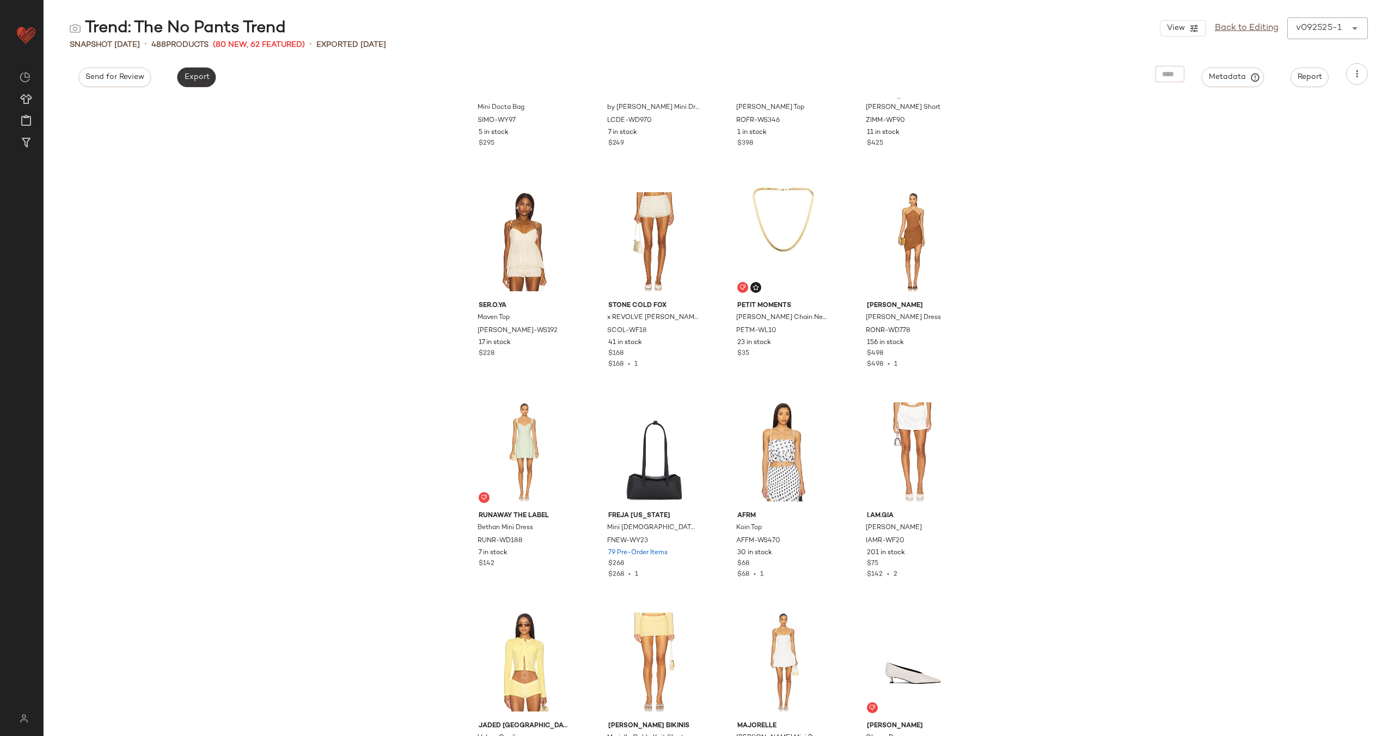
click at [201, 82] on button "Export" at bounding box center [196, 78] width 39 height 20
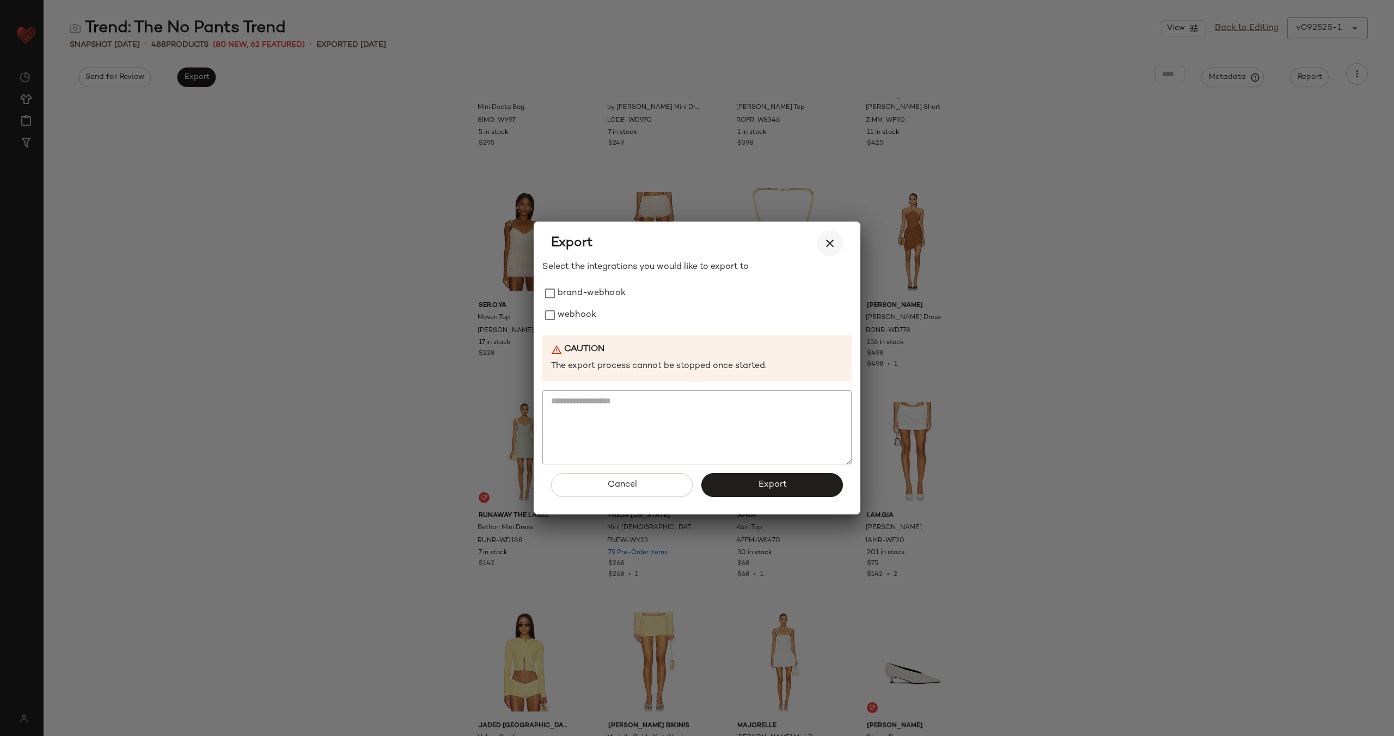
click at [821, 238] on button "button" at bounding box center [830, 243] width 26 height 26
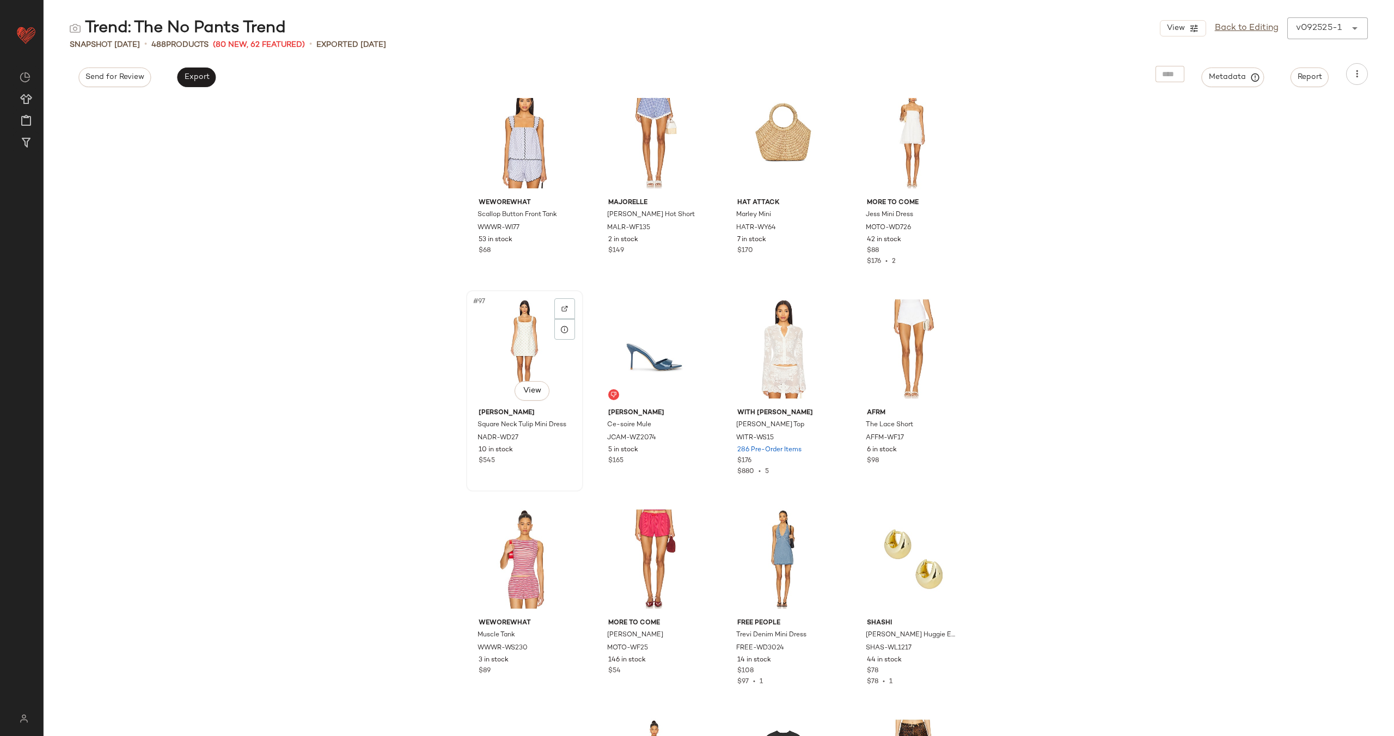
scroll to position [4841, 0]
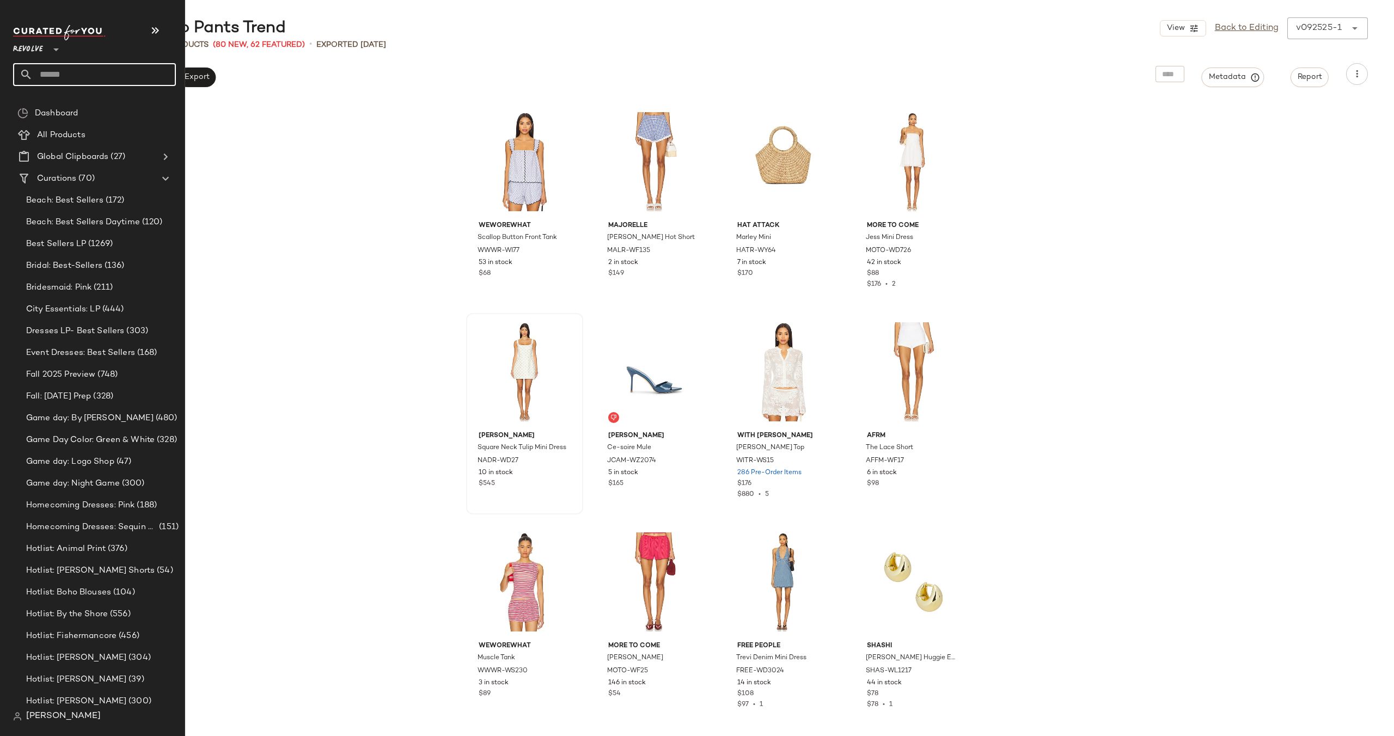
click at [83, 68] on input "text" at bounding box center [104, 74] width 143 height 23
type input "***"
click at [91, 98] on div "PM: Bon naroo Outfits" at bounding box center [94, 106] width 163 height 22
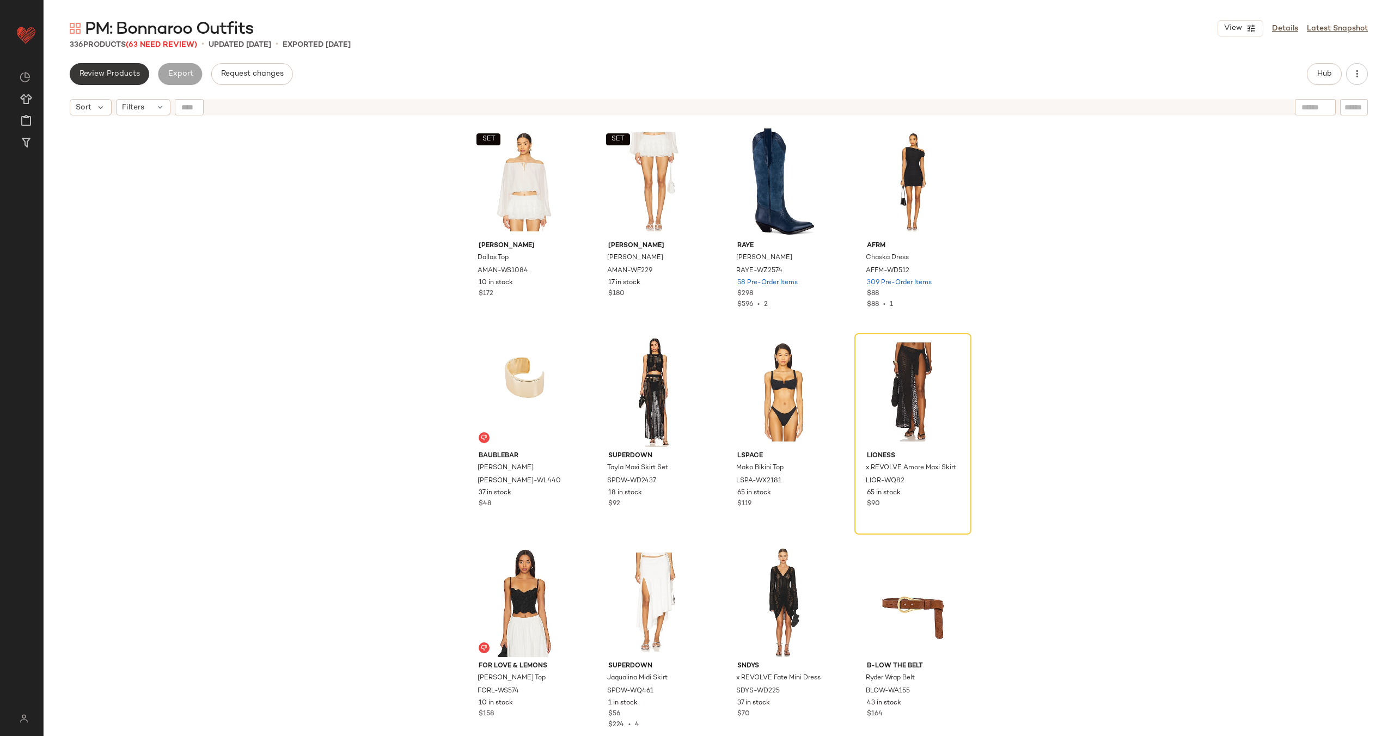
click at [108, 81] on button "Review Products" at bounding box center [110, 74] width 80 height 22
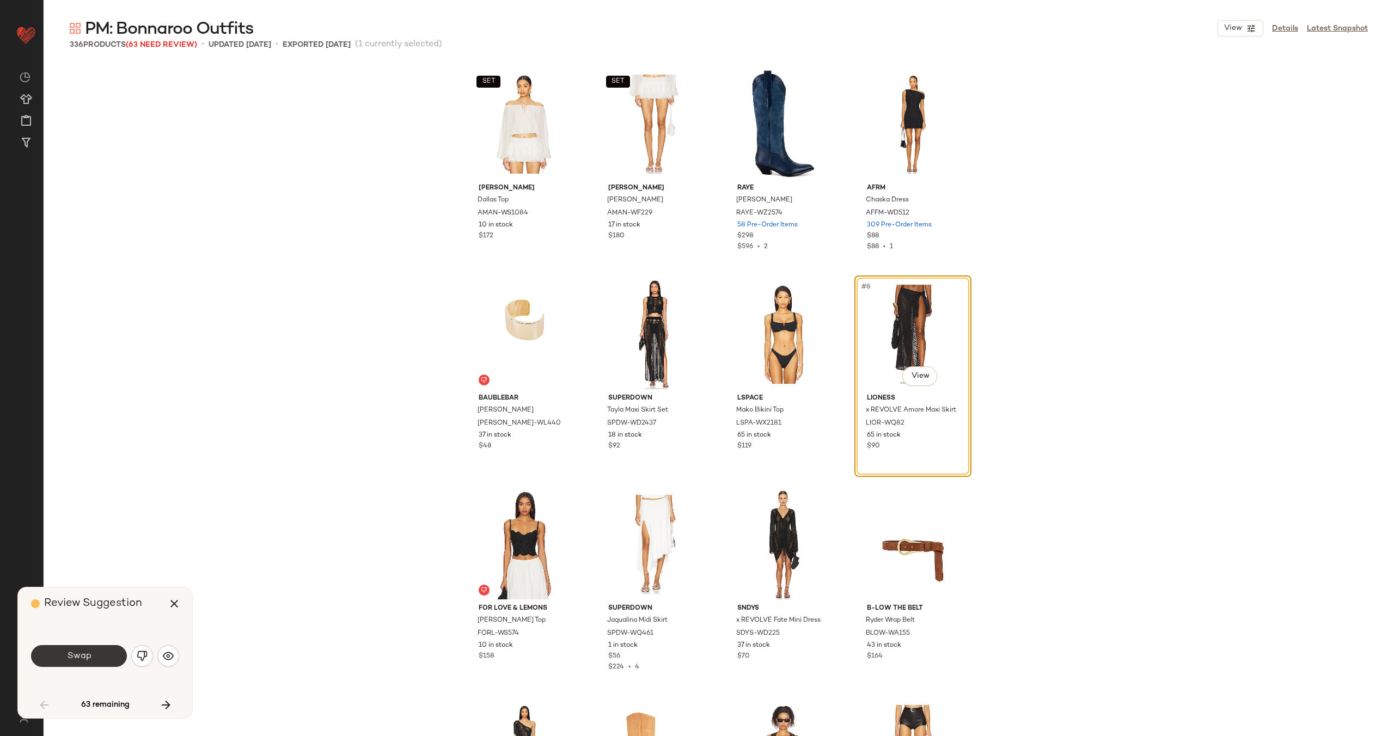
click at [95, 651] on button "Swap" at bounding box center [79, 656] width 96 height 22
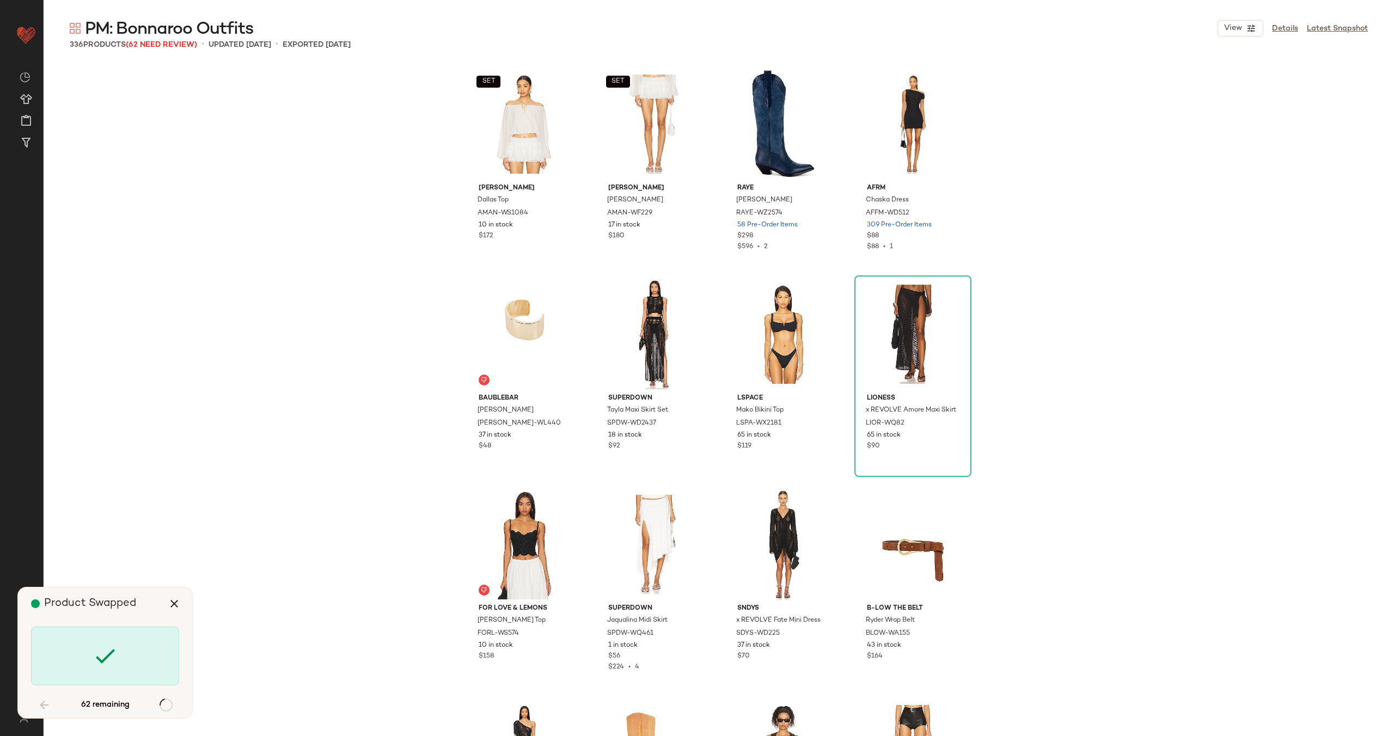
scroll to position [1060, 0]
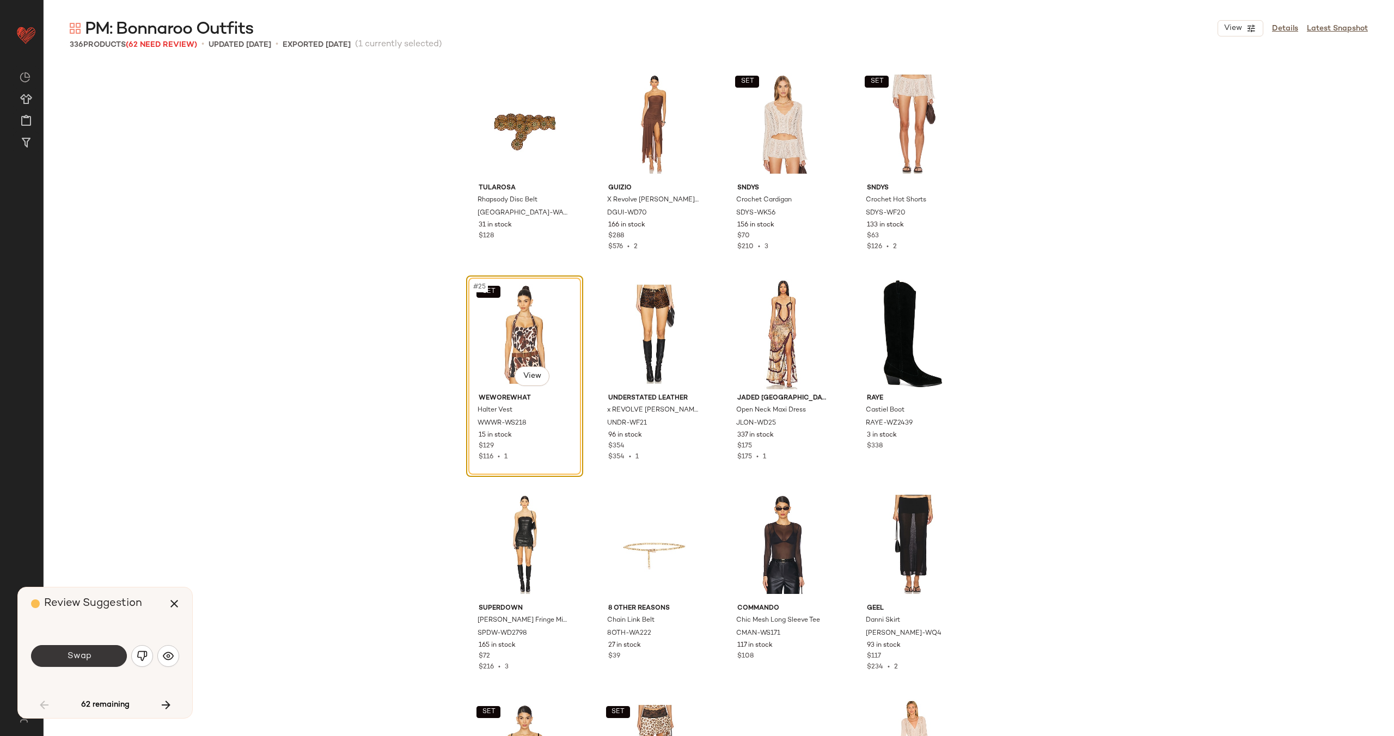
click at [112, 653] on button "Swap" at bounding box center [79, 656] width 96 height 22
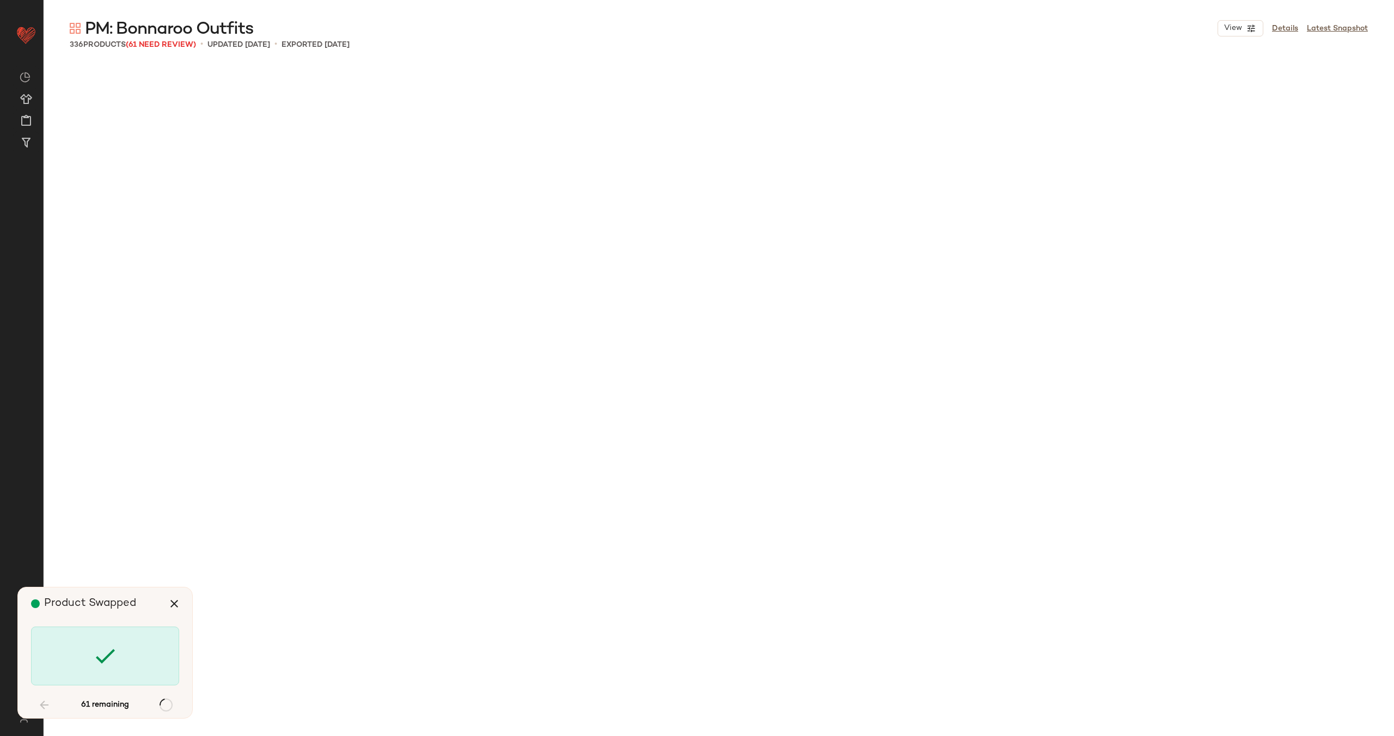
scroll to position [2733, 0]
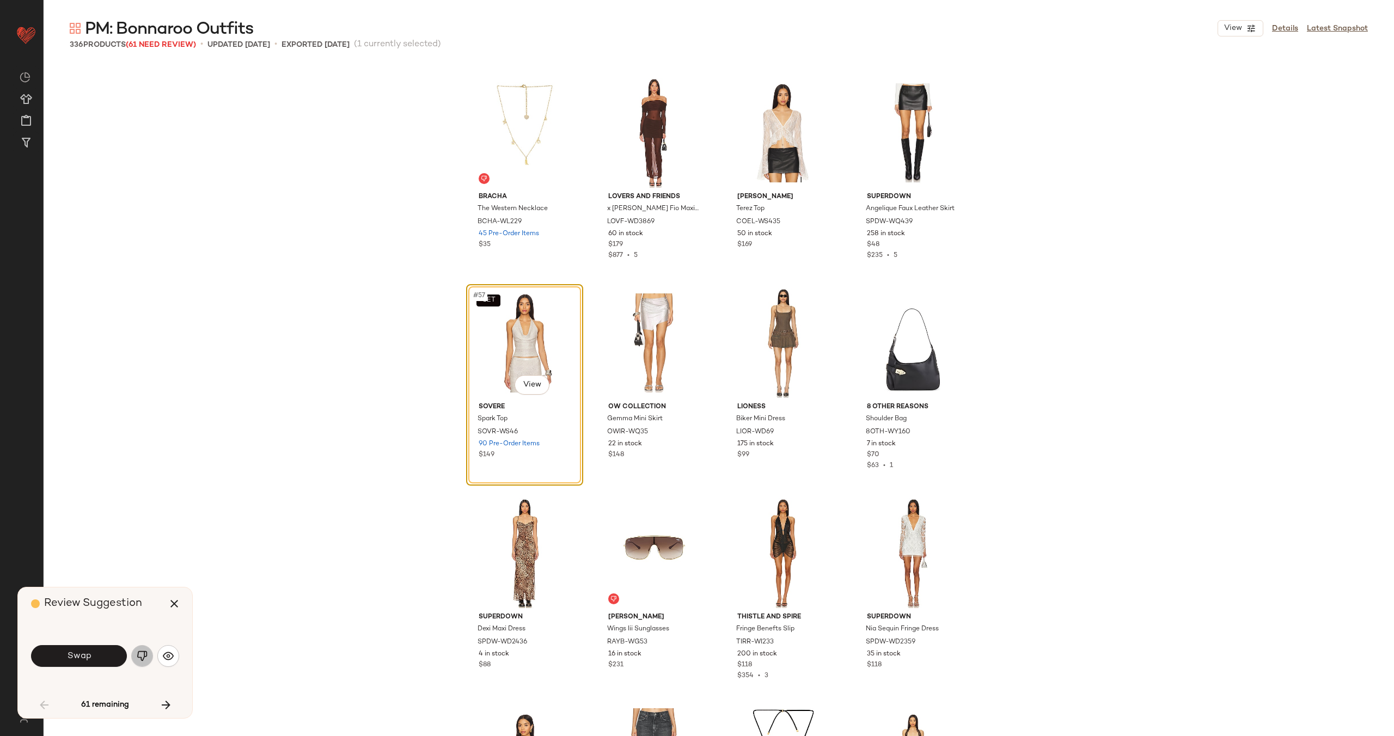
click at [137, 652] on img "button" at bounding box center [142, 656] width 11 height 11
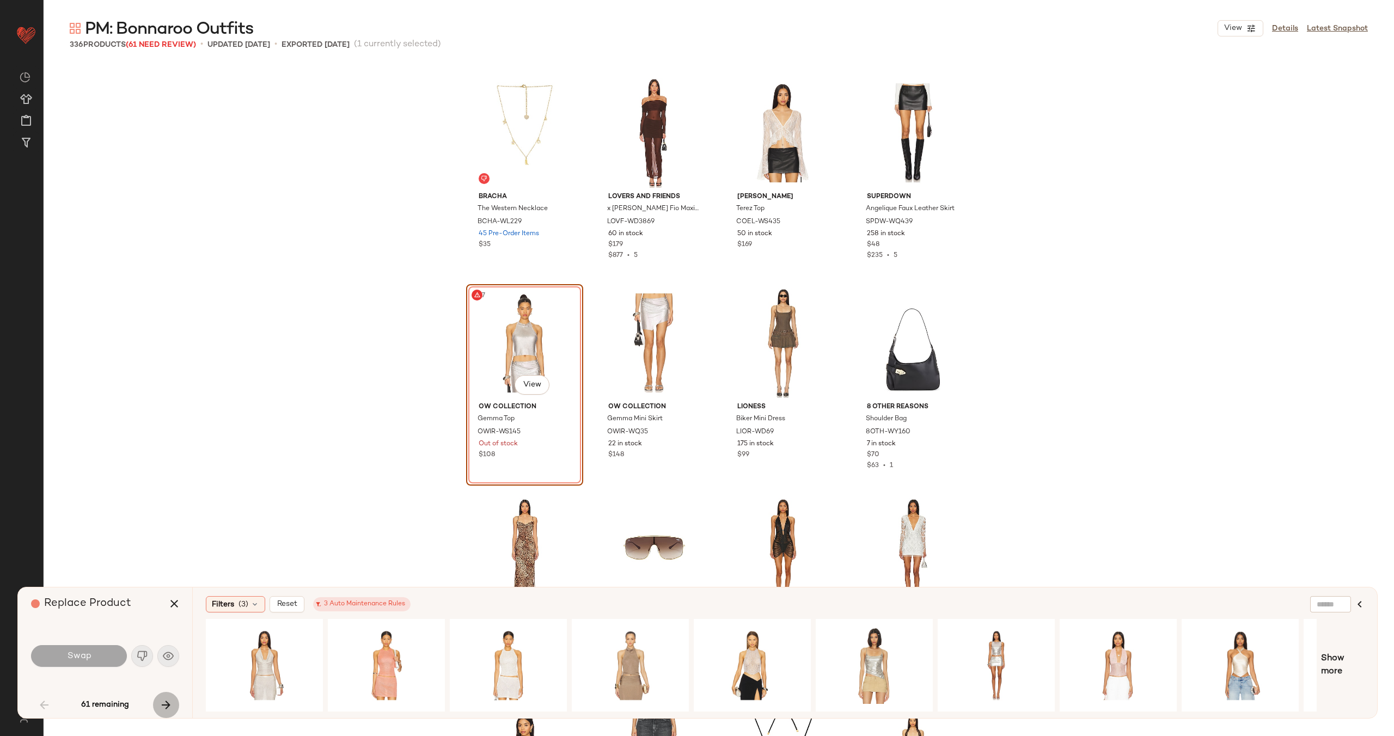
click at [161, 699] on icon "button" at bounding box center [166, 705] width 13 height 13
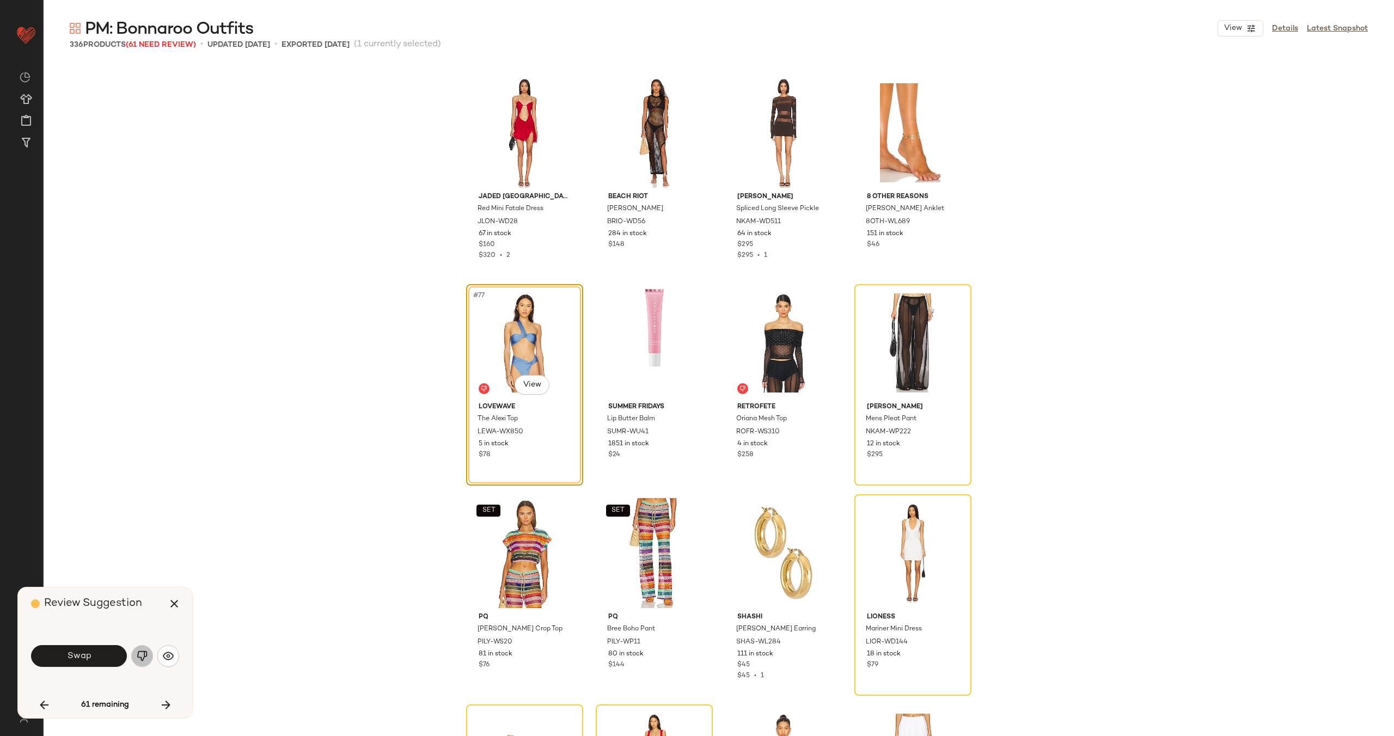
click at [142, 660] on img "button" at bounding box center [142, 656] width 11 height 11
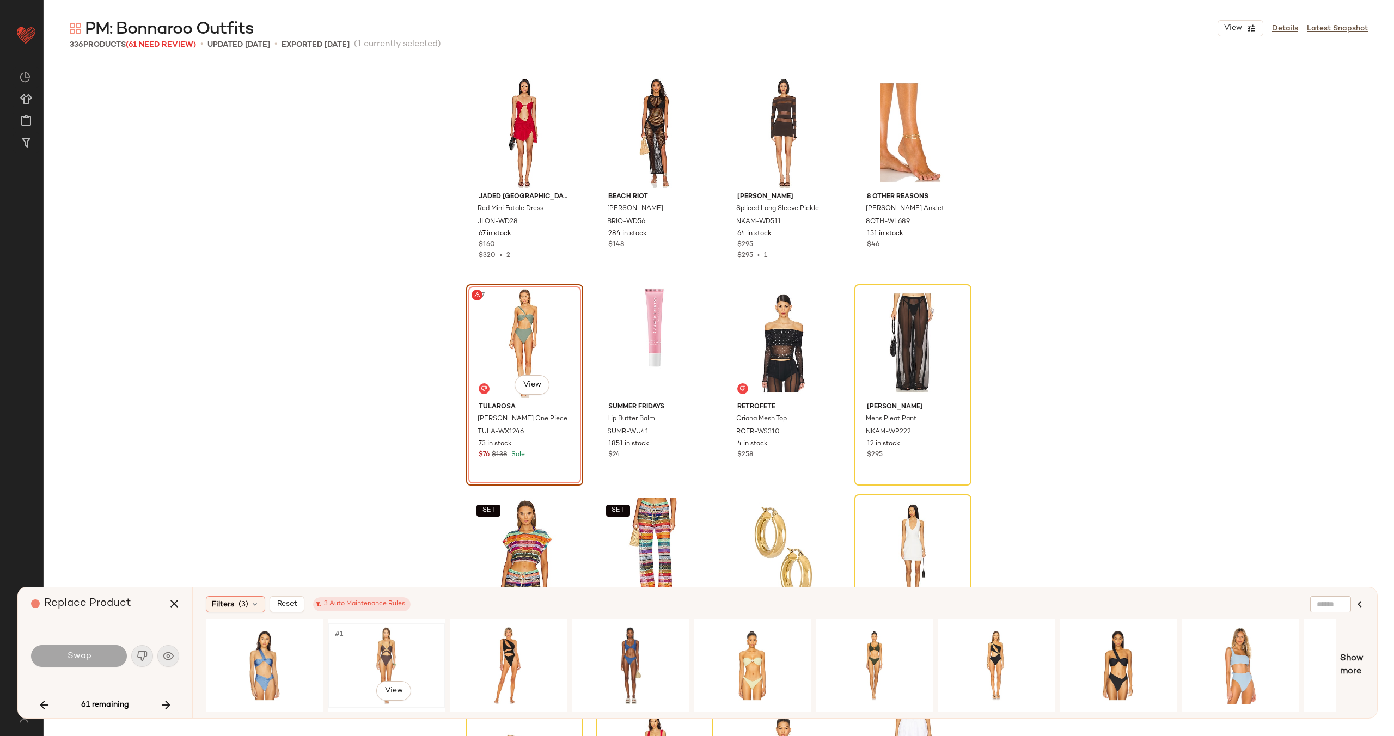
click at [384, 661] on div "#1 View" at bounding box center [386, 665] width 109 height 77
click at [527, 662] on div "#1 View" at bounding box center [508, 665] width 109 height 77
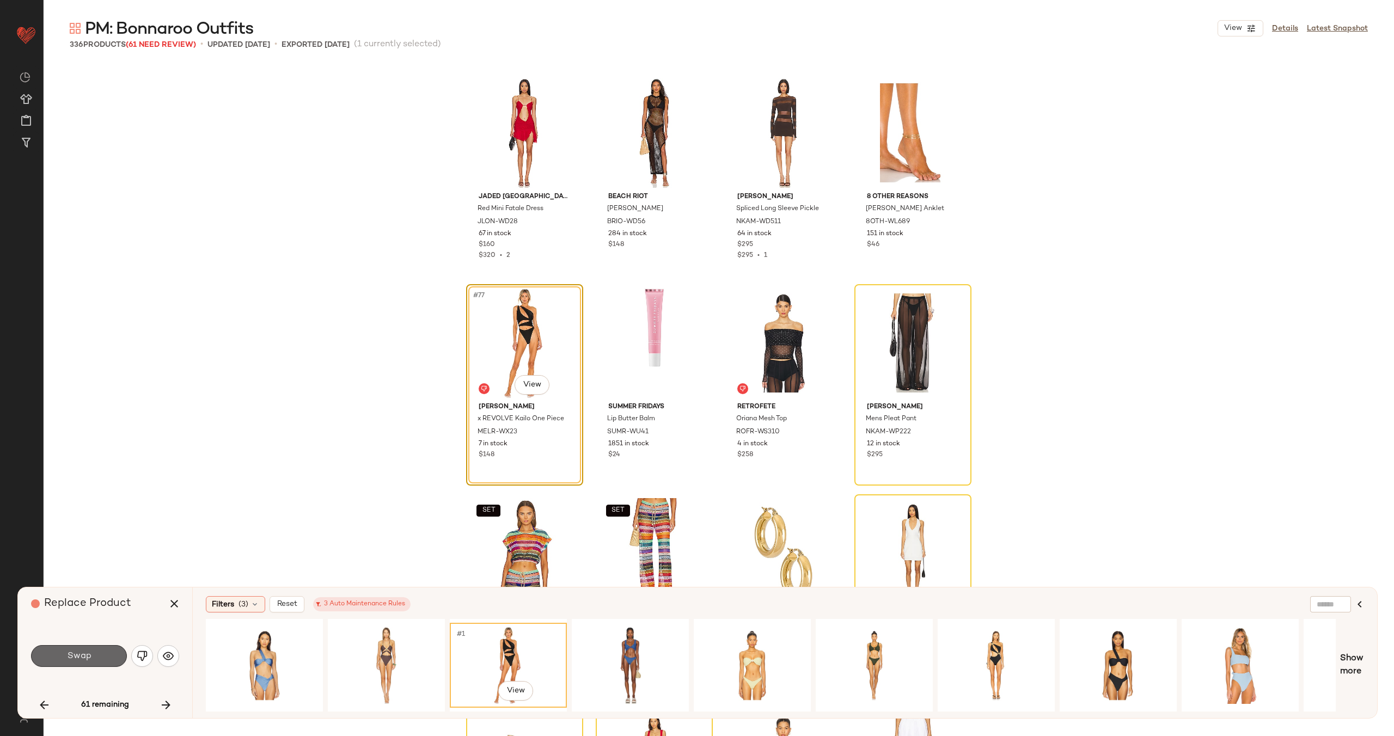
click at [91, 658] on button "Swap" at bounding box center [79, 656] width 96 height 22
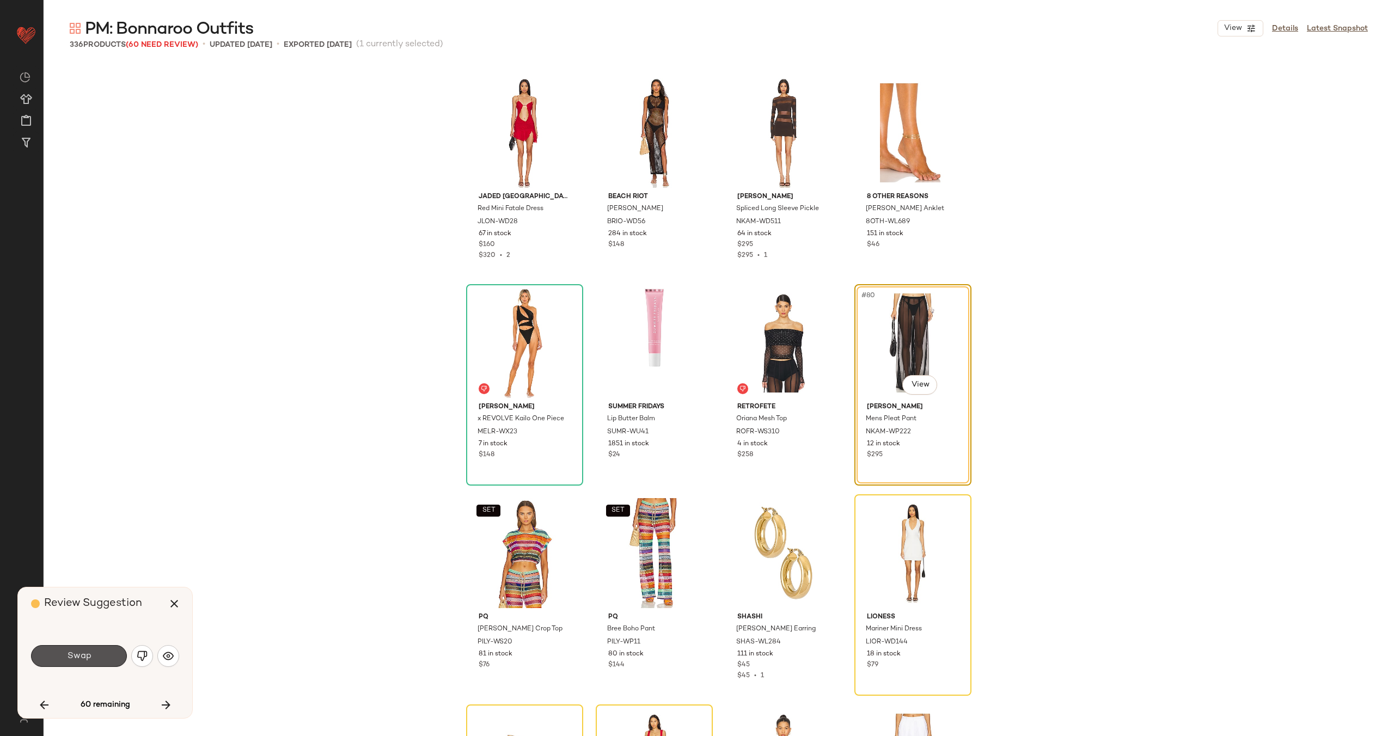
click at [91, 658] on button "Swap" at bounding box center [79, 656] width 96 height 22
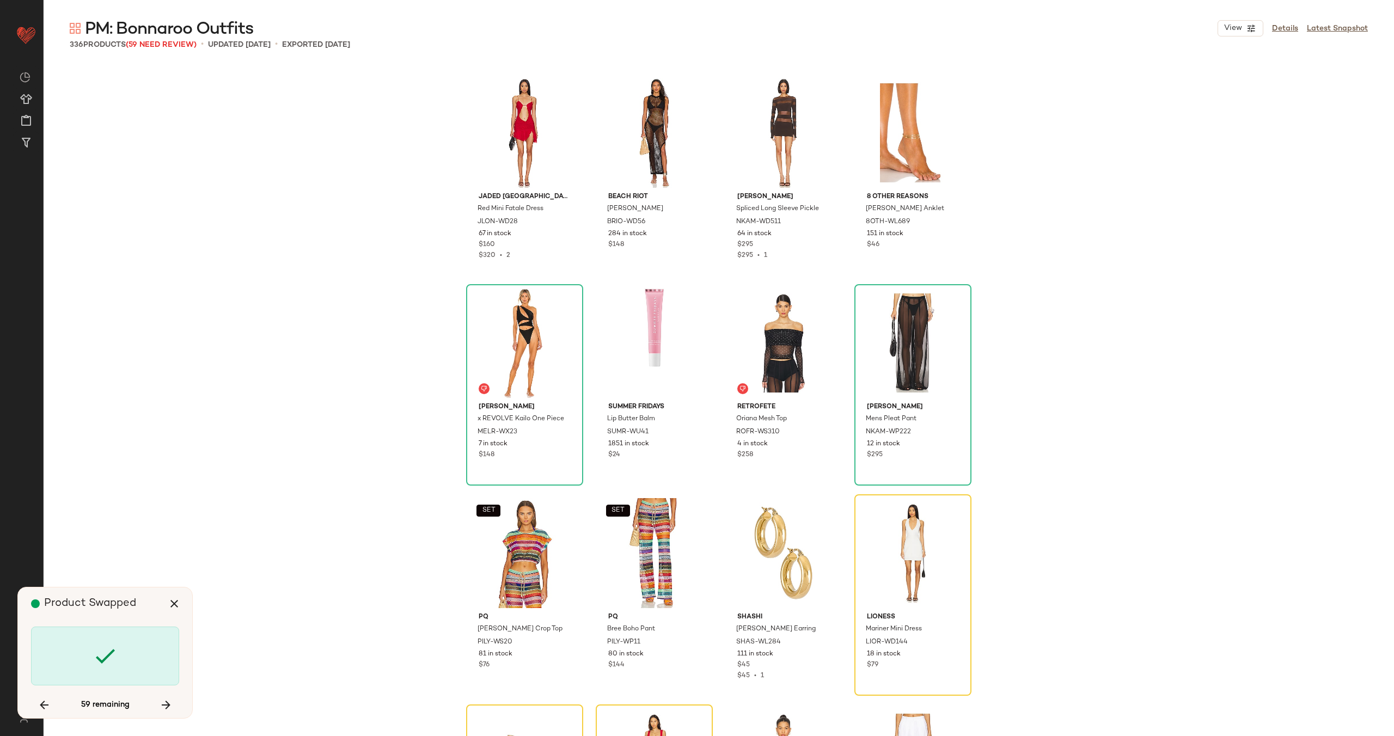
scroll to position [3994, 0]
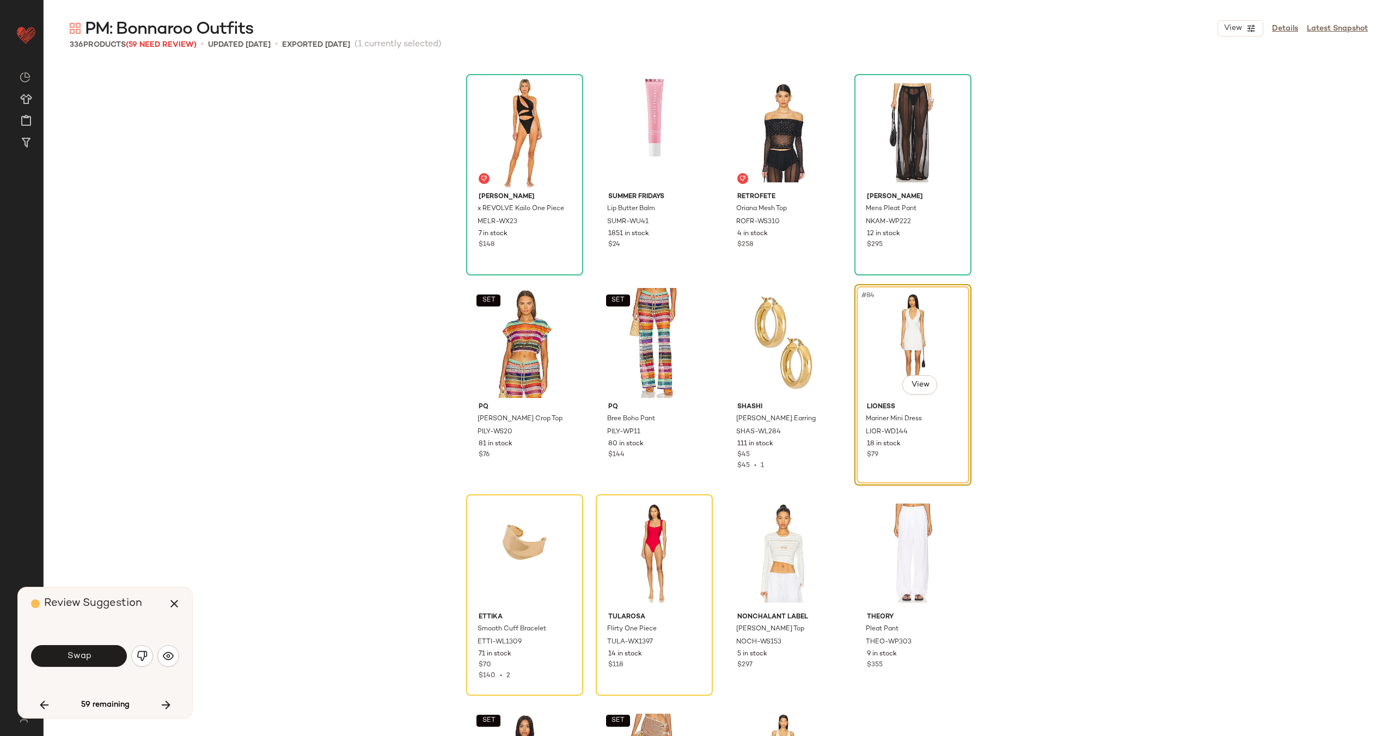
click at [91, 658] on button "Swap" at bounding box center [79, 656] width 96 height 22
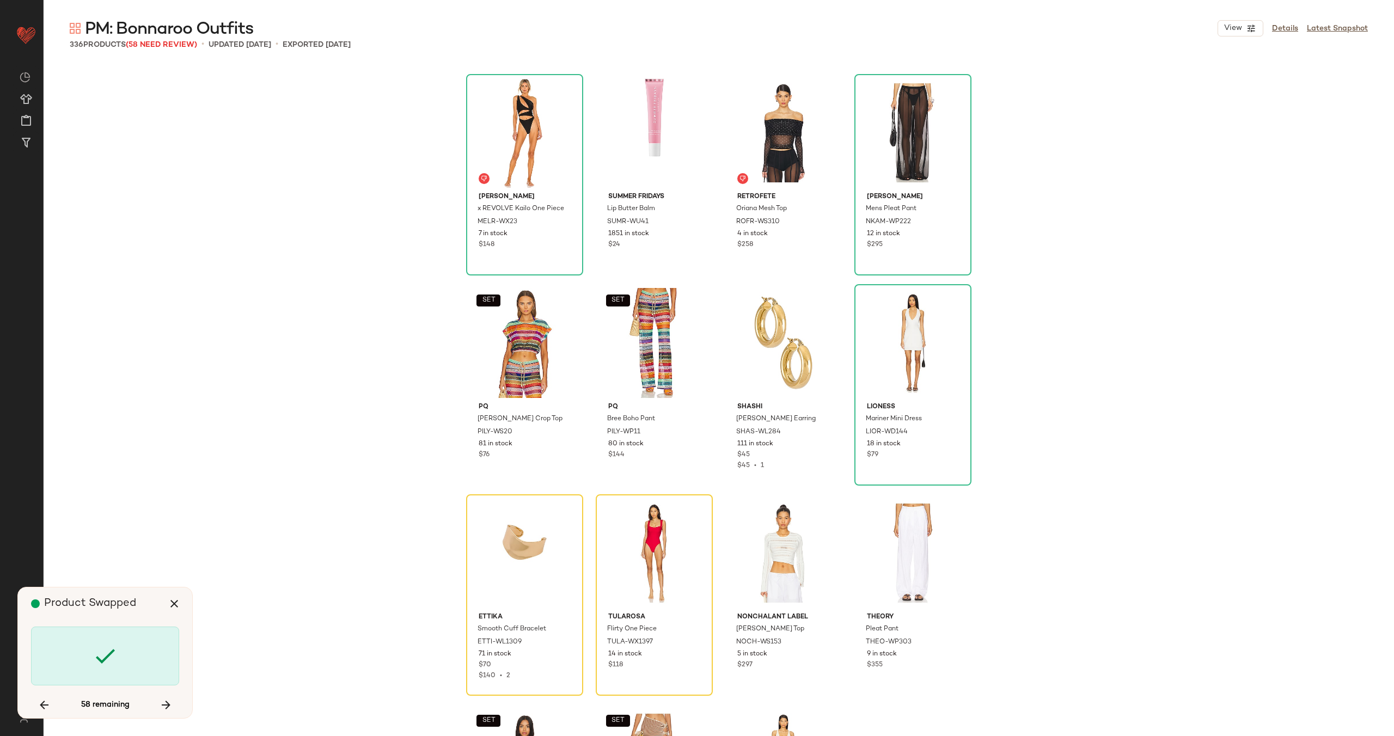
scroll to position [4204, 0]
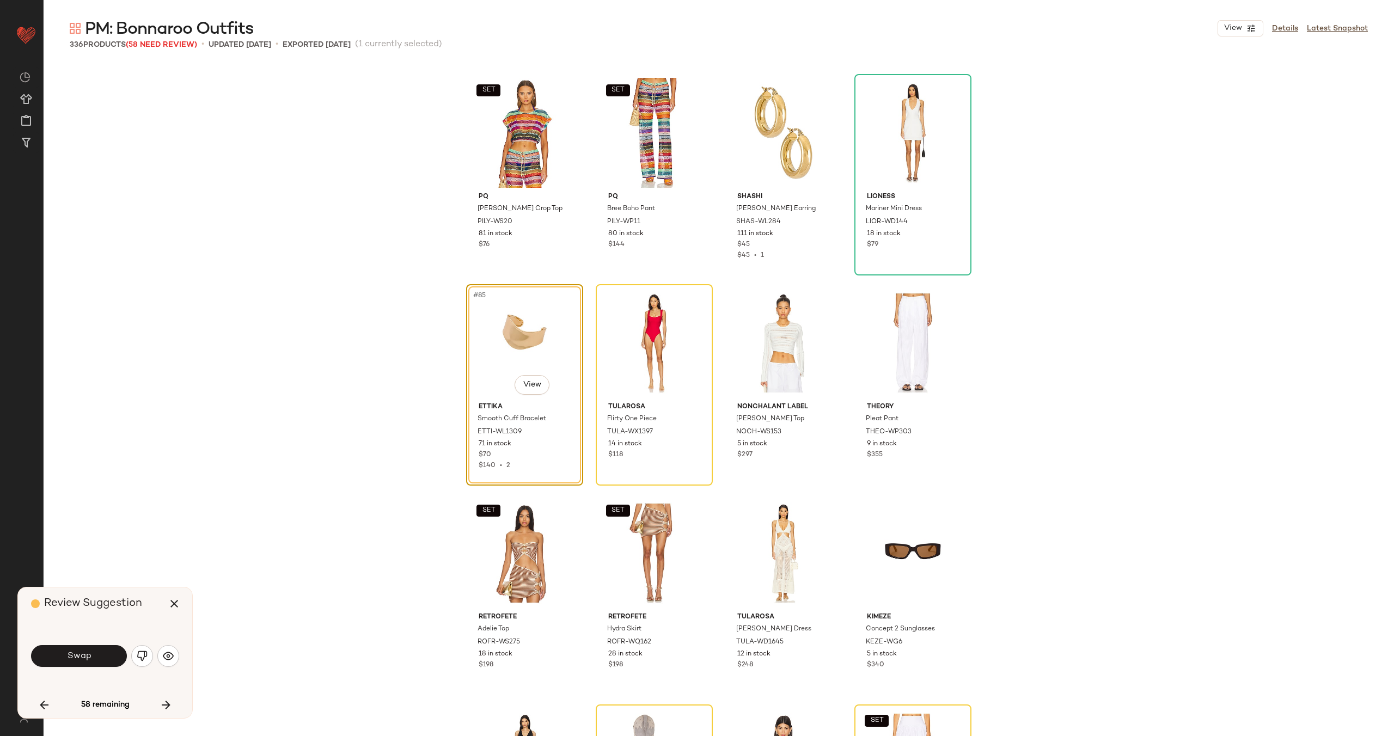
click at [91, 658] on button "Swap" at bounding box center [79, 656] width 96 height 22
click at [137, 661] on img "button" at bounding box center [142, 656] width 11 height 11
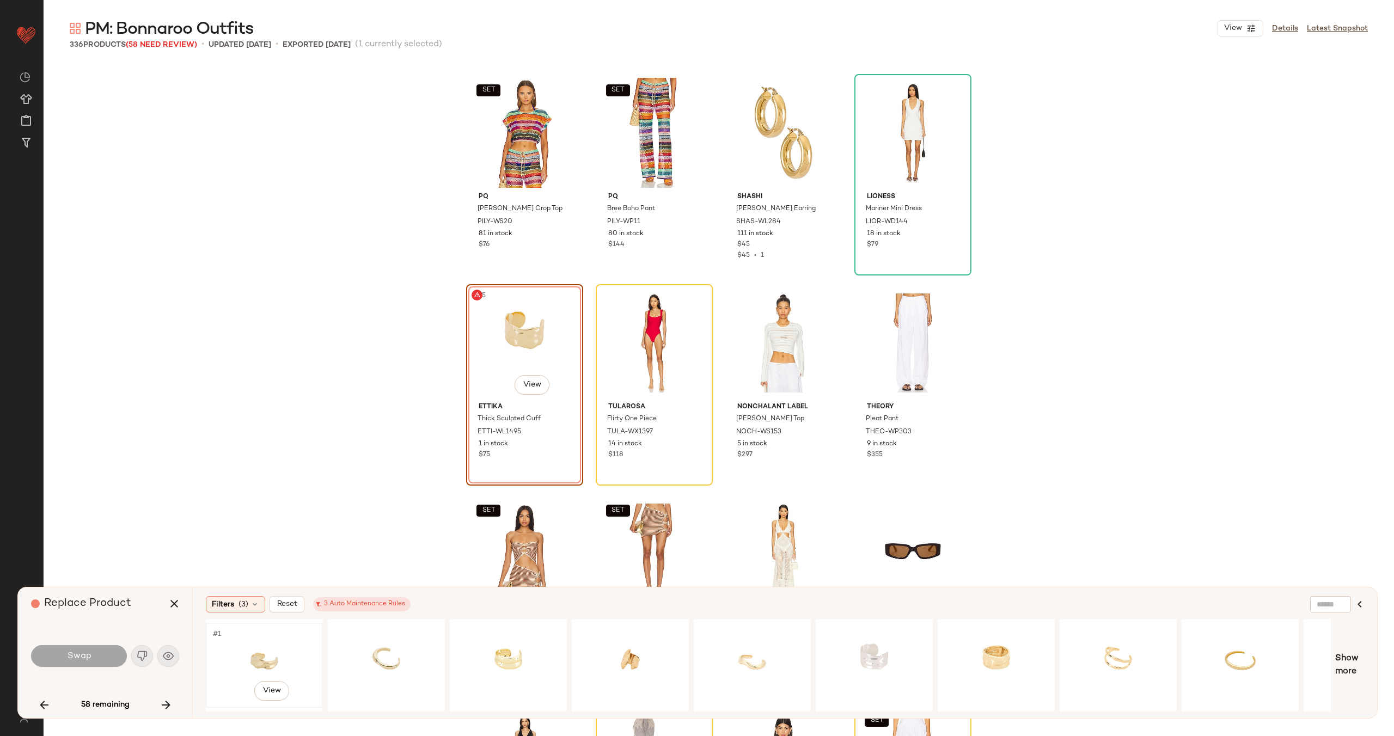
click at [273, 664] on div "#1 View" at bounding box center [264, 665] width 109 height 77
click at [87, 662] on button "Swap" at bounding box center [79, 656] width 96 height 22
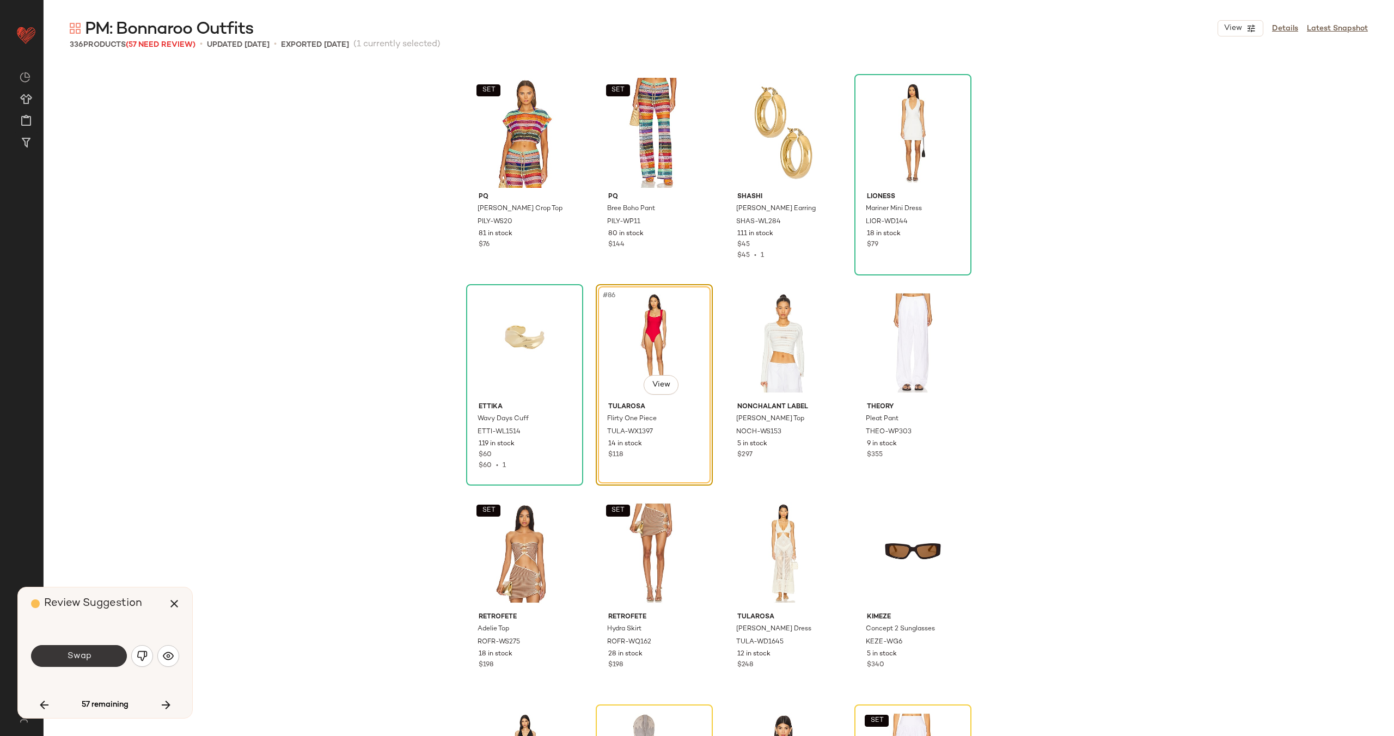
click at [84, 656] on span "Swap" at bounding box center [78, 656] width 25 height 10
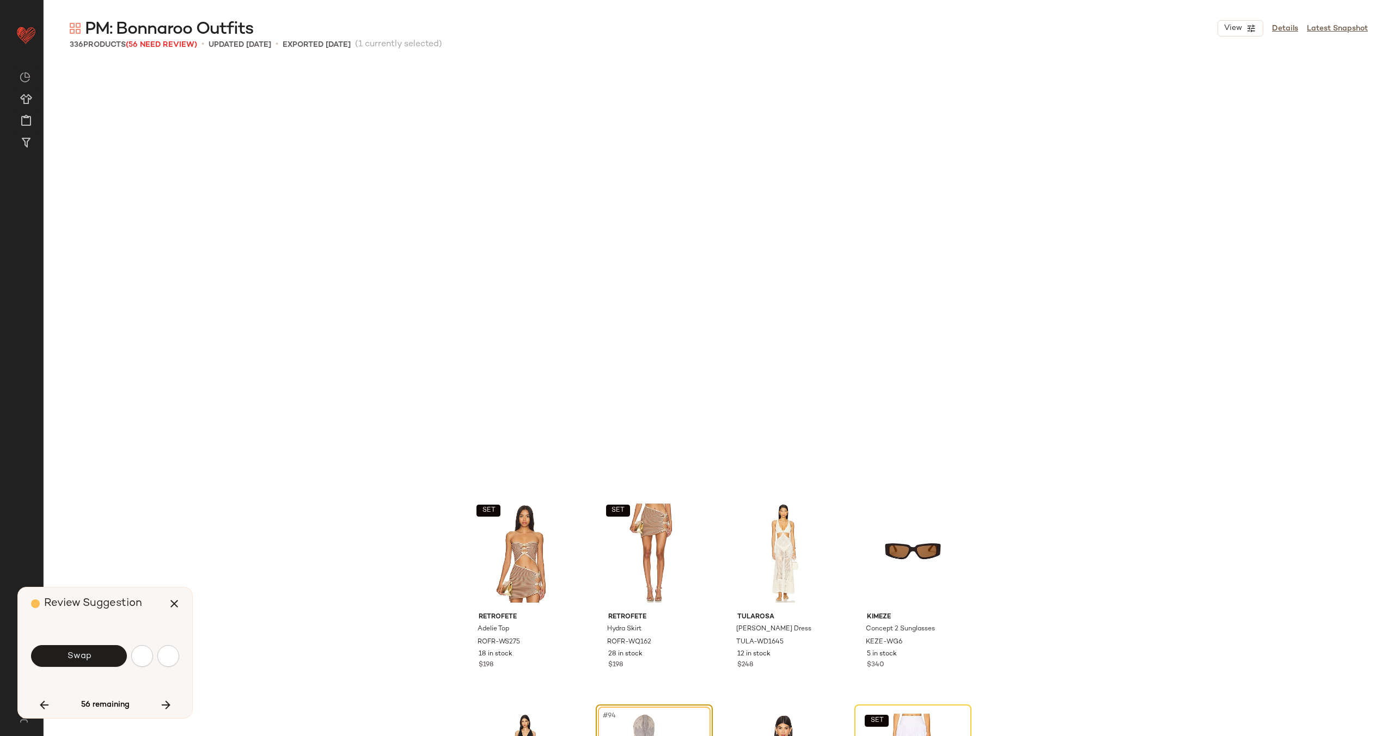
scroll to position [4625, 0]
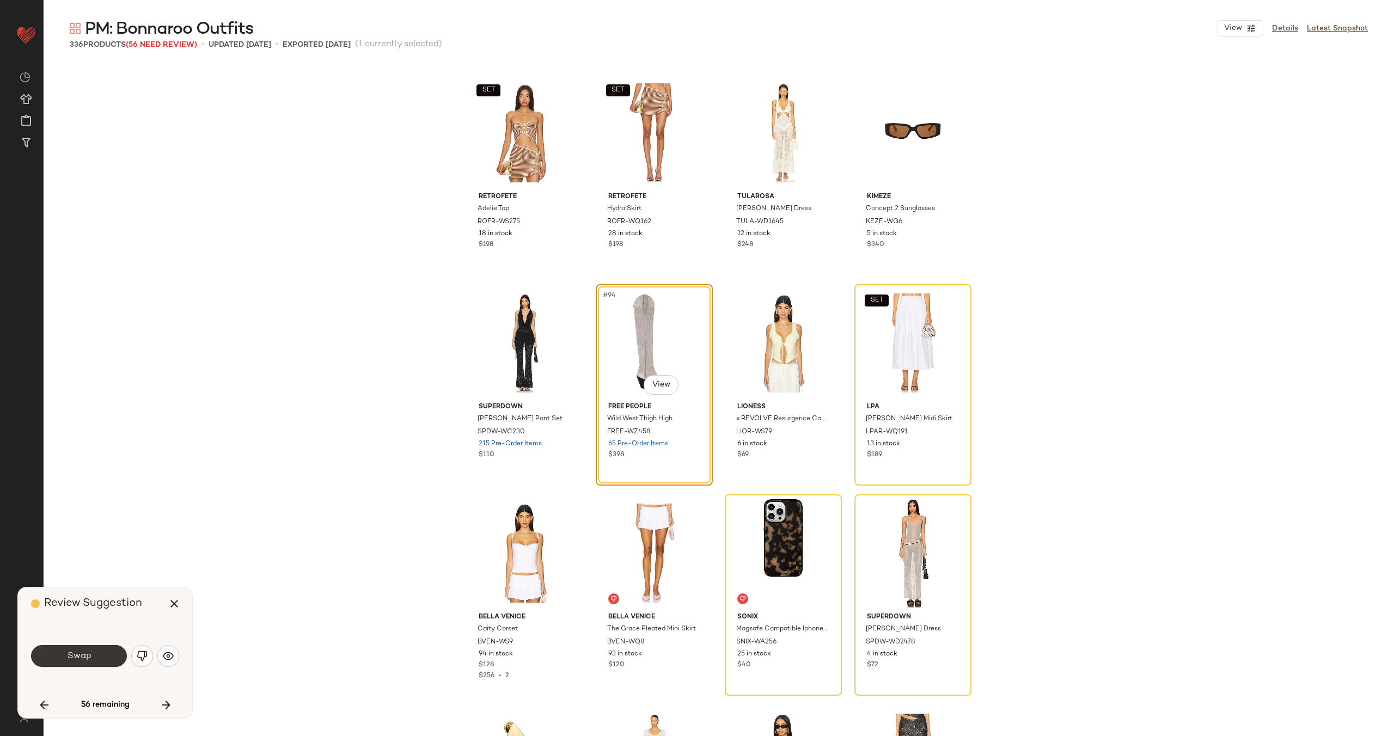
click at [96, 654] on button "Swap" at bounding box center [79, 656] width 96 height 22
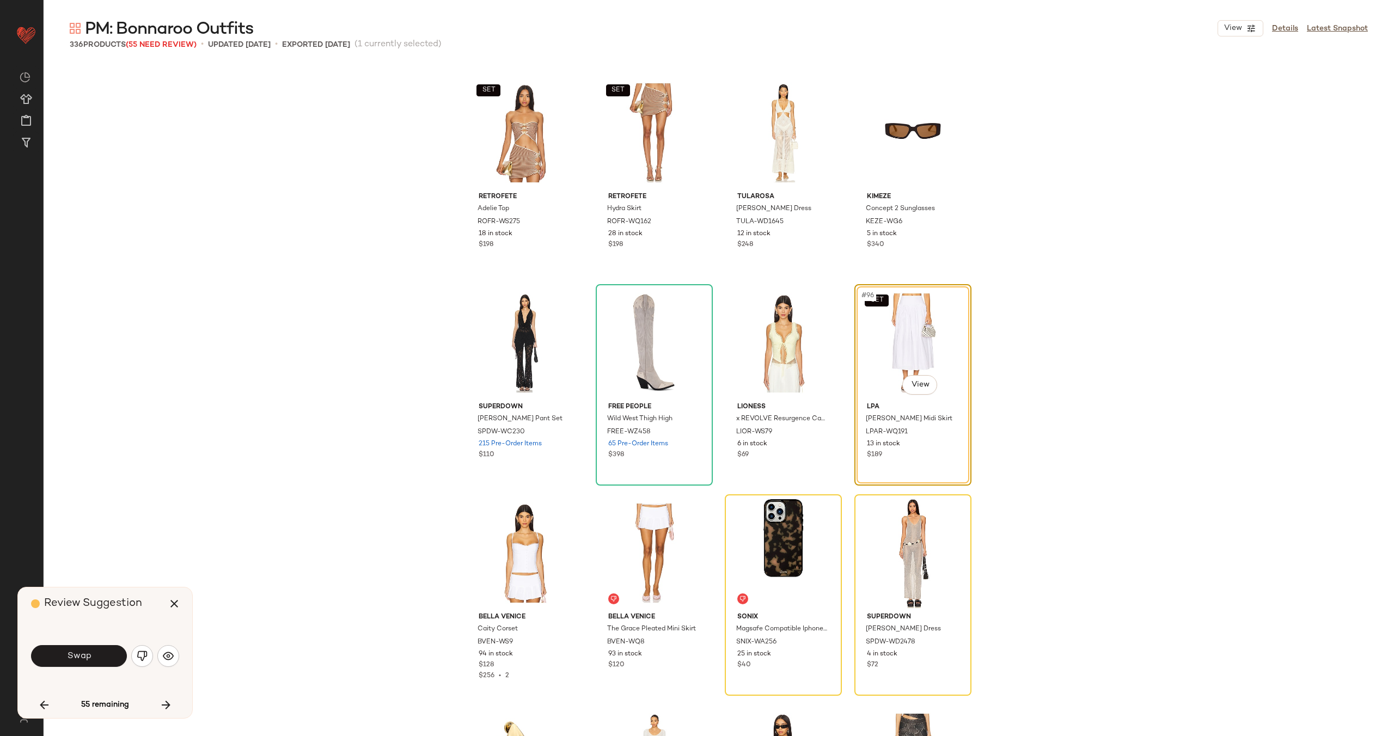
click at [96, 654] on button "Swap" at bounding box center [79, 656] width 96 height 22
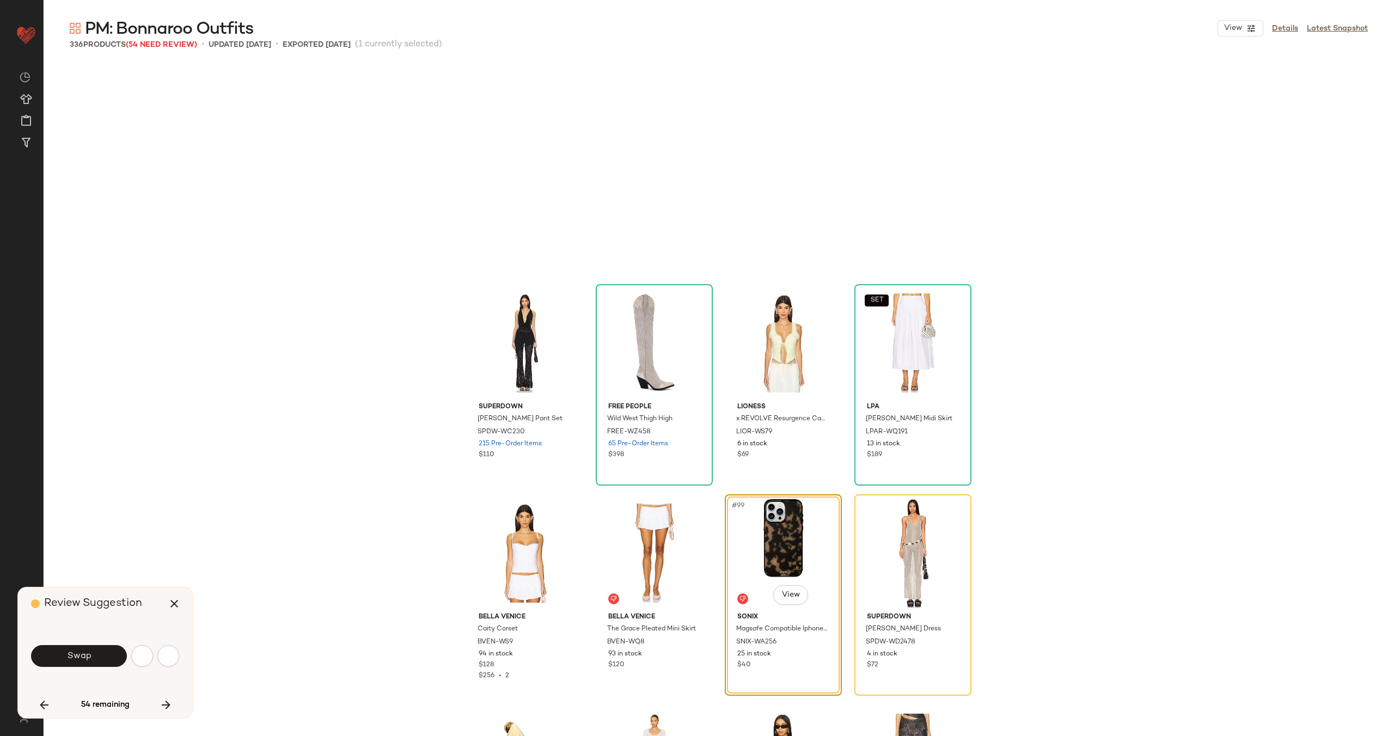
scroll to position [4835, 0]
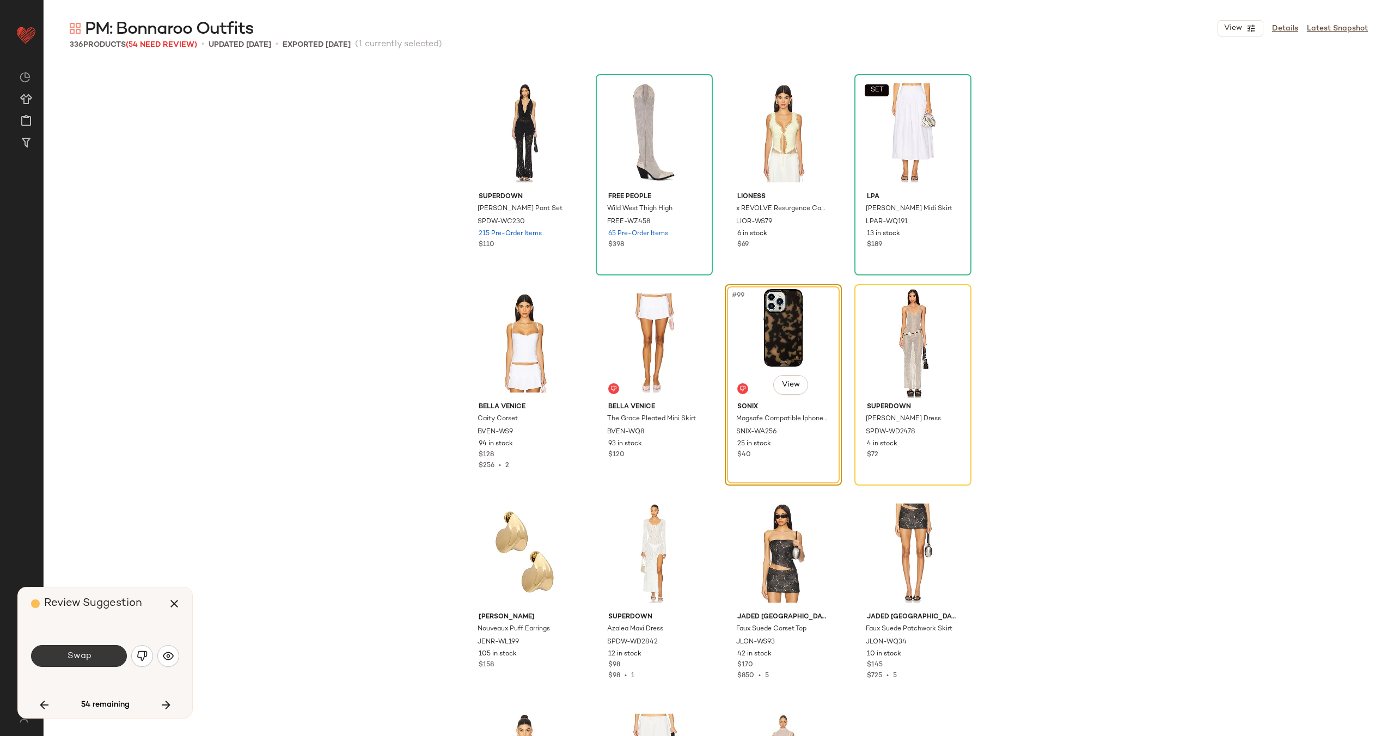
click at [81, 654] on span "Swap" at bounding box center [78, 656] width 25 height 10
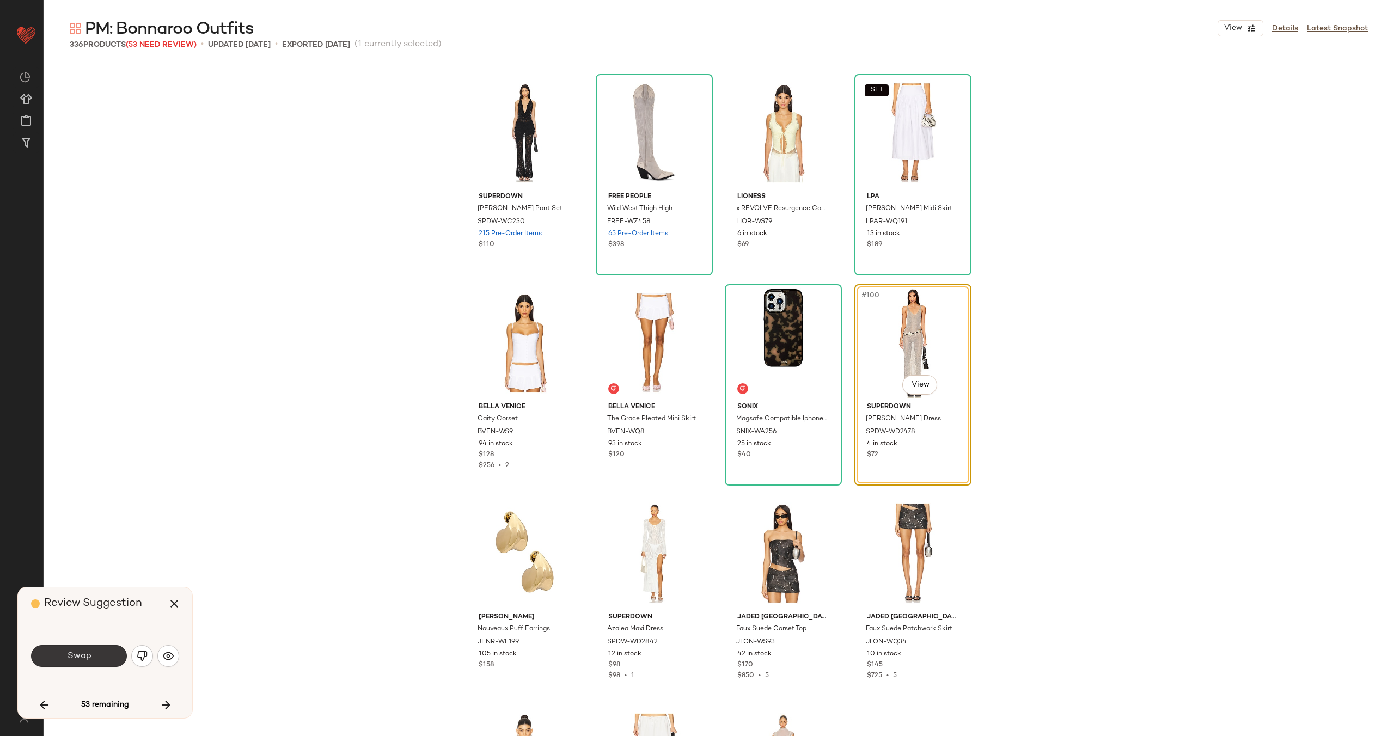
click at [76, 653] on span "Swap" at bounding box center [78, 656] width 25 height 10
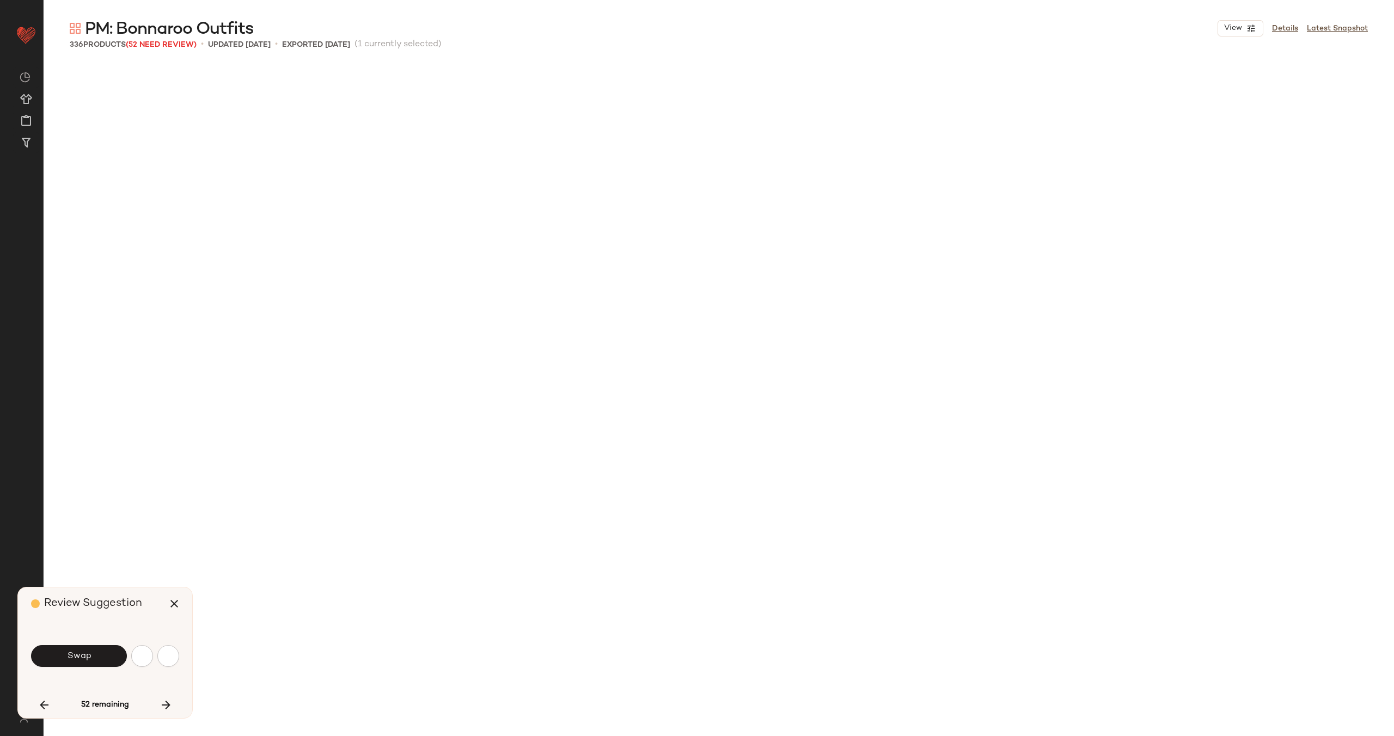
scroll to position [5676, 0]
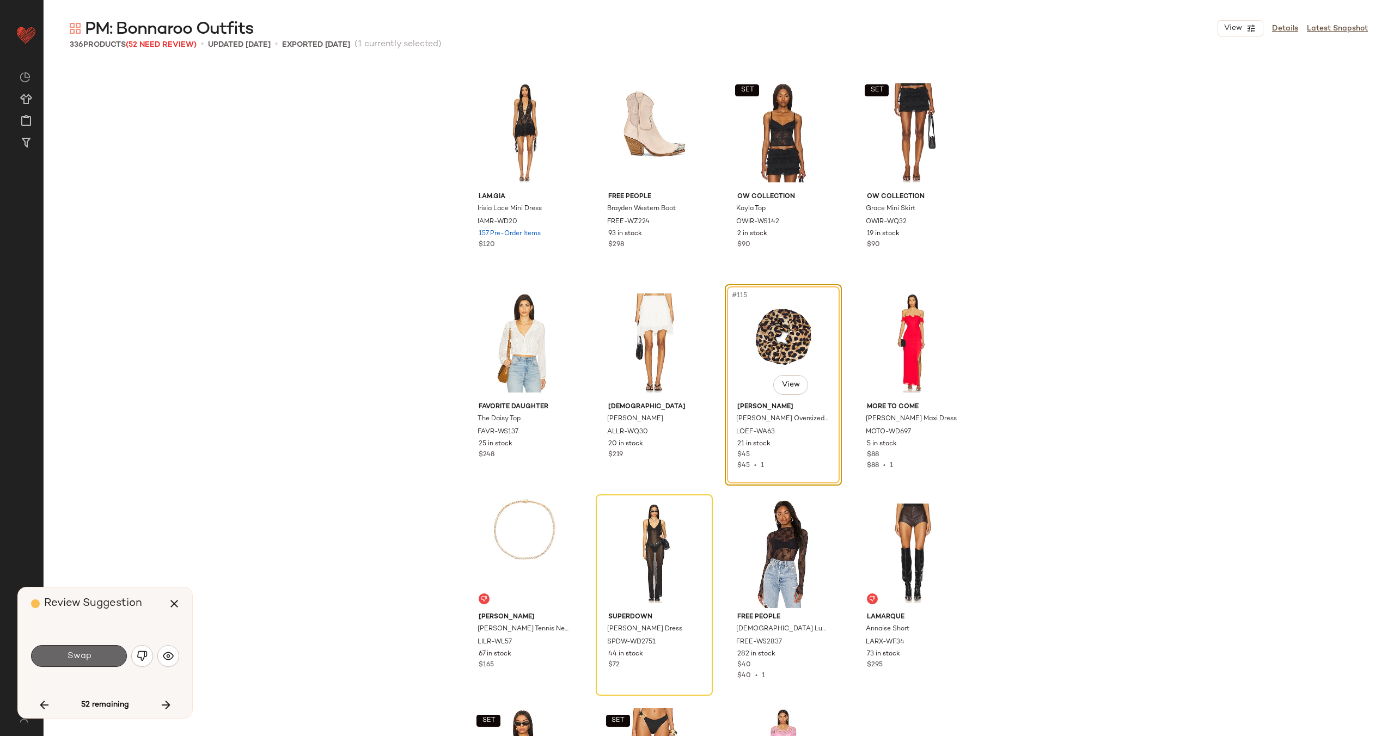
click at [90, 654] on button "Swap" at bounding box center [79, 656] width 96 height 22
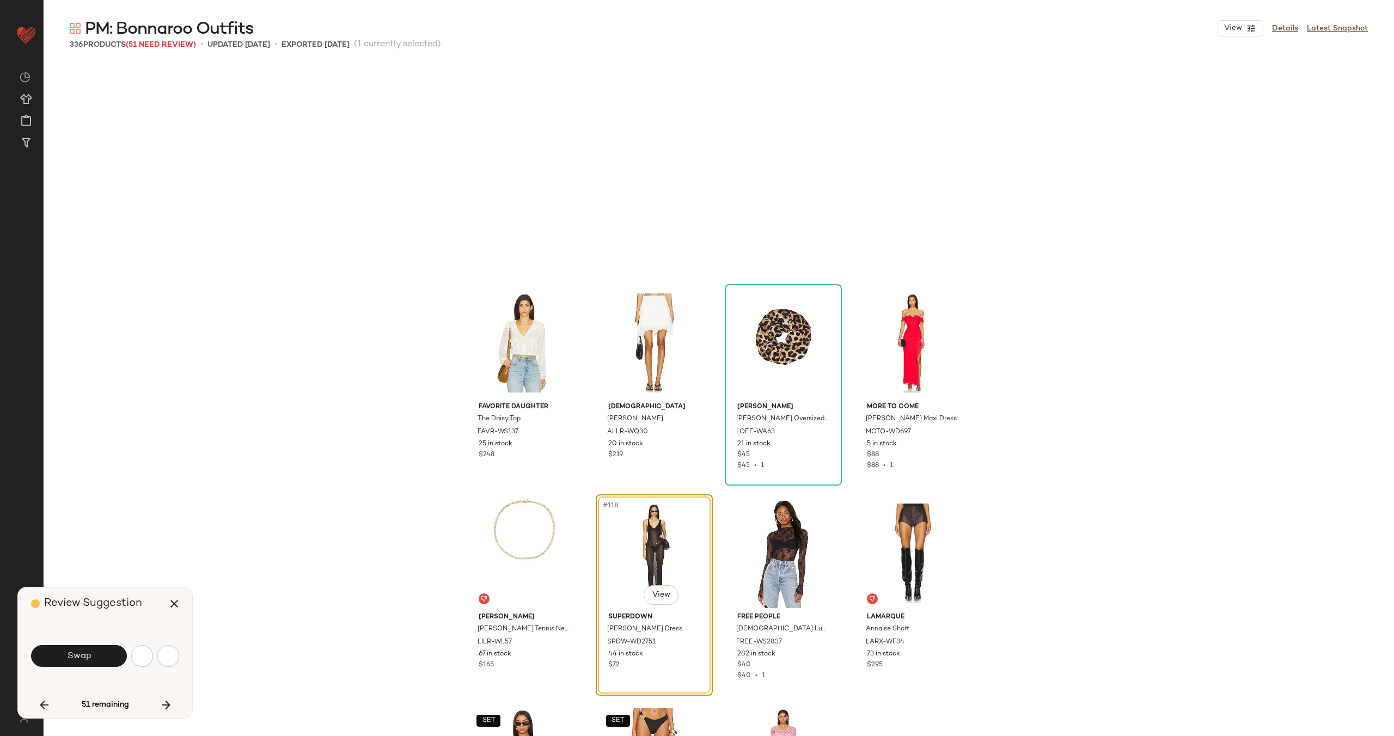
scroll to position [5886, 0]
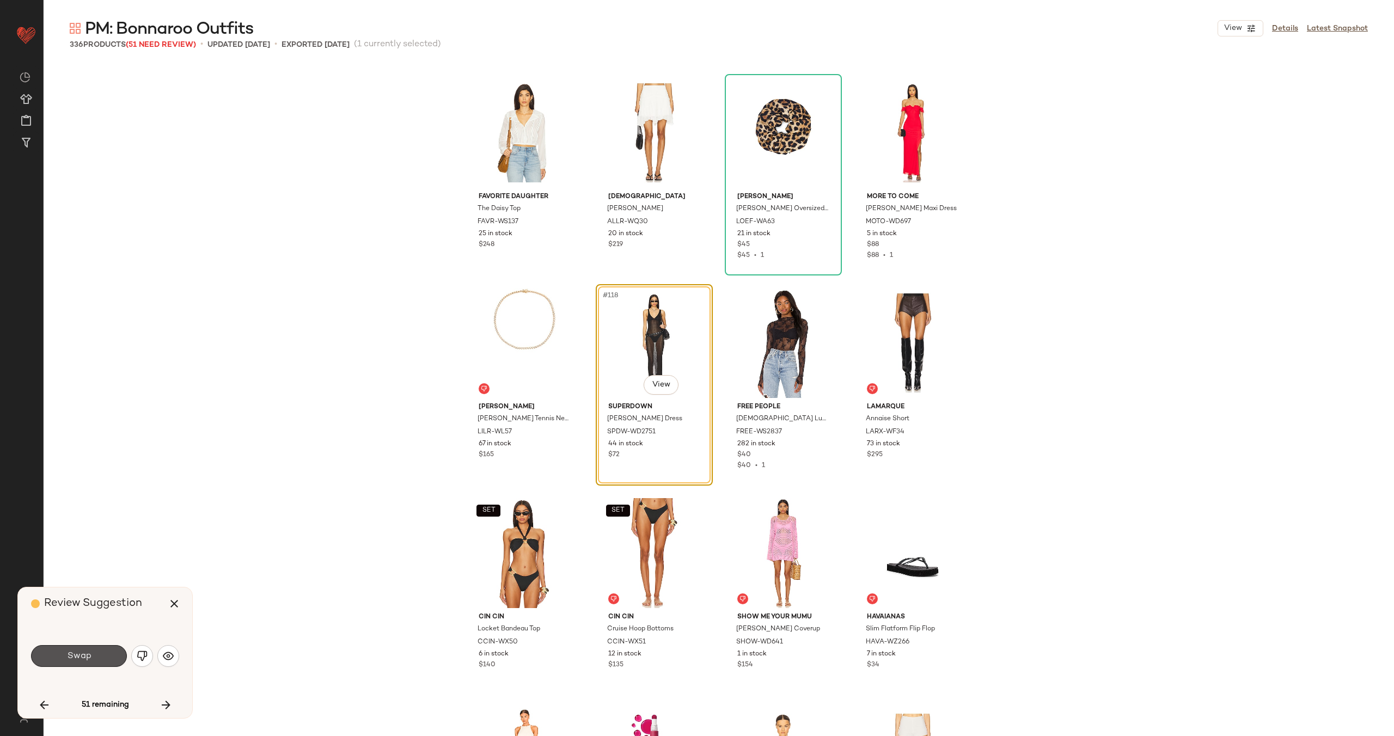
click at [90, 654] on button "Swap" at bounding box center [79, 656] width 96 height 22
click at [137, 654] on img "button" at bounding box center [142, 656] width 11 height 11
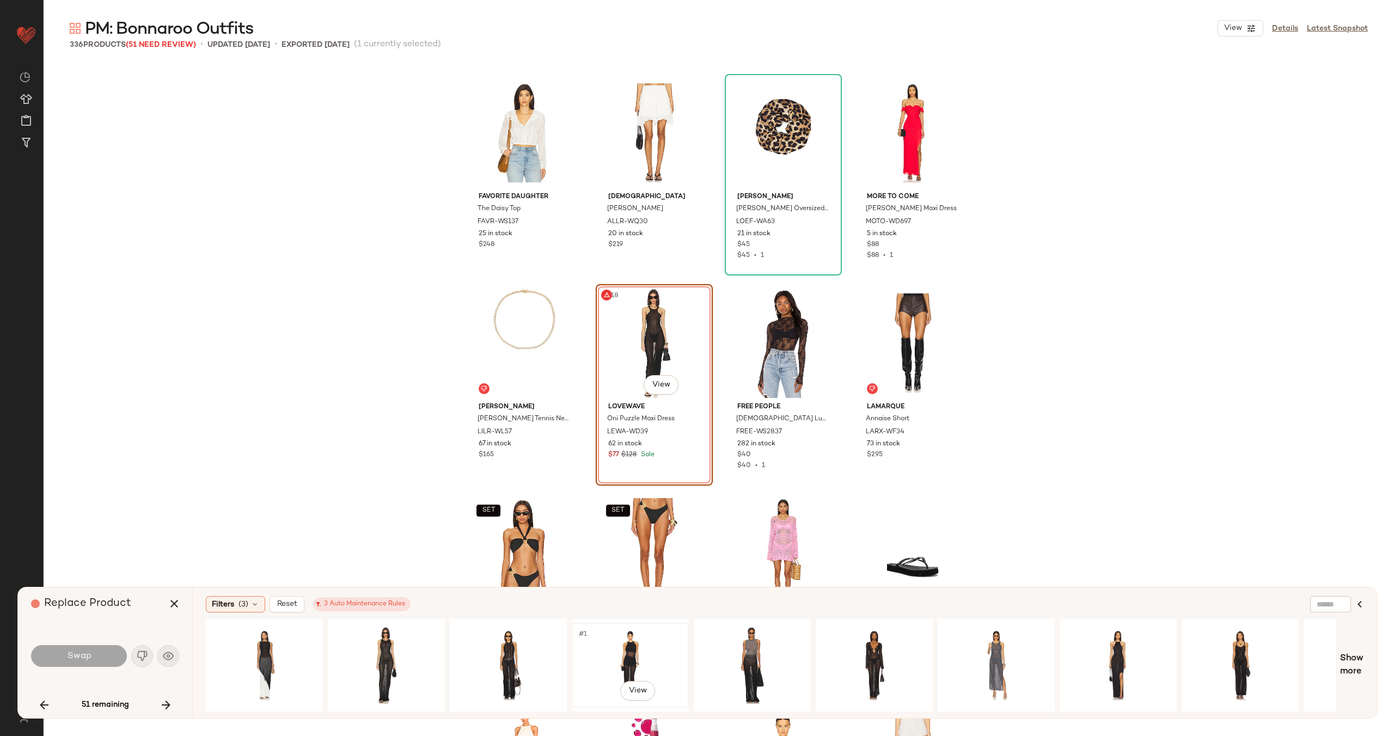
click at [611, 657] on div "#1 View" at bounding box center [630, 665] width 109 height 77
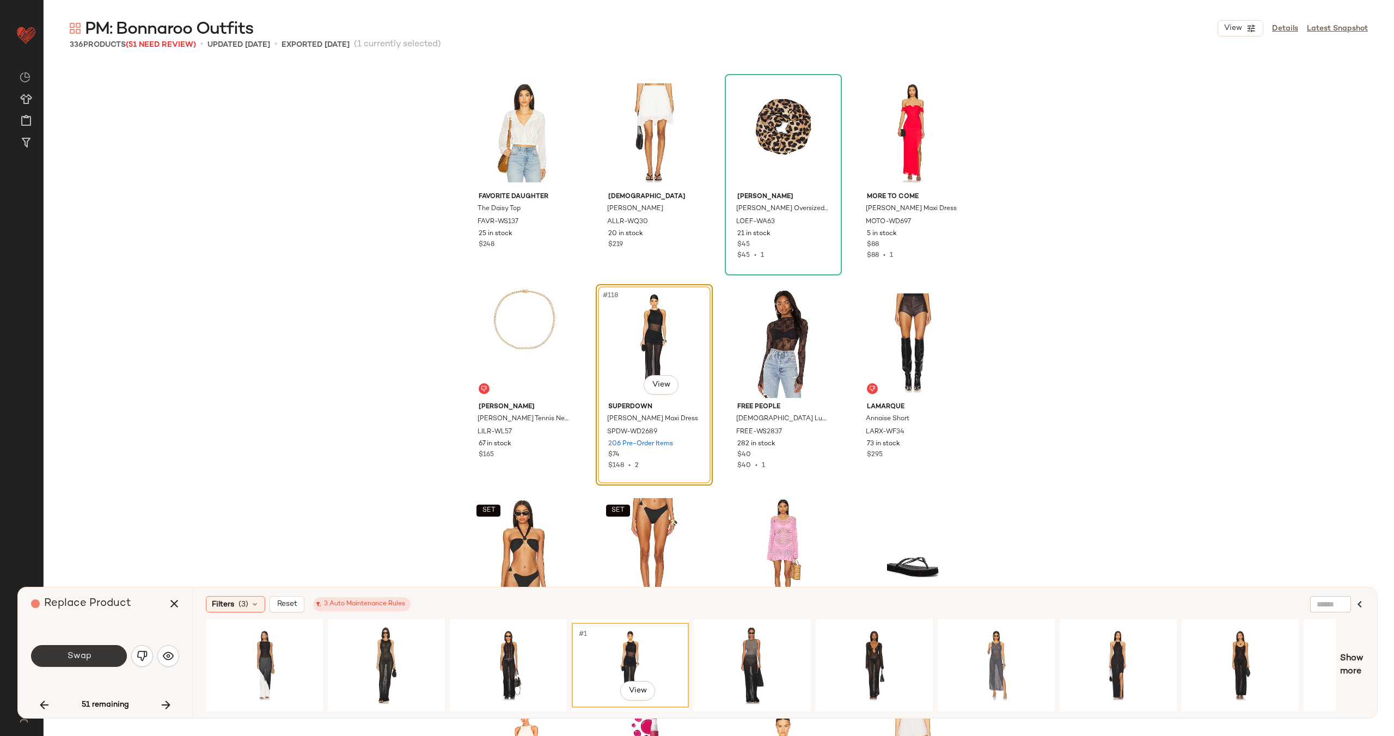
click at [84, 650] on button "Swap" at bounding box center [79, 656] width 96 height 22
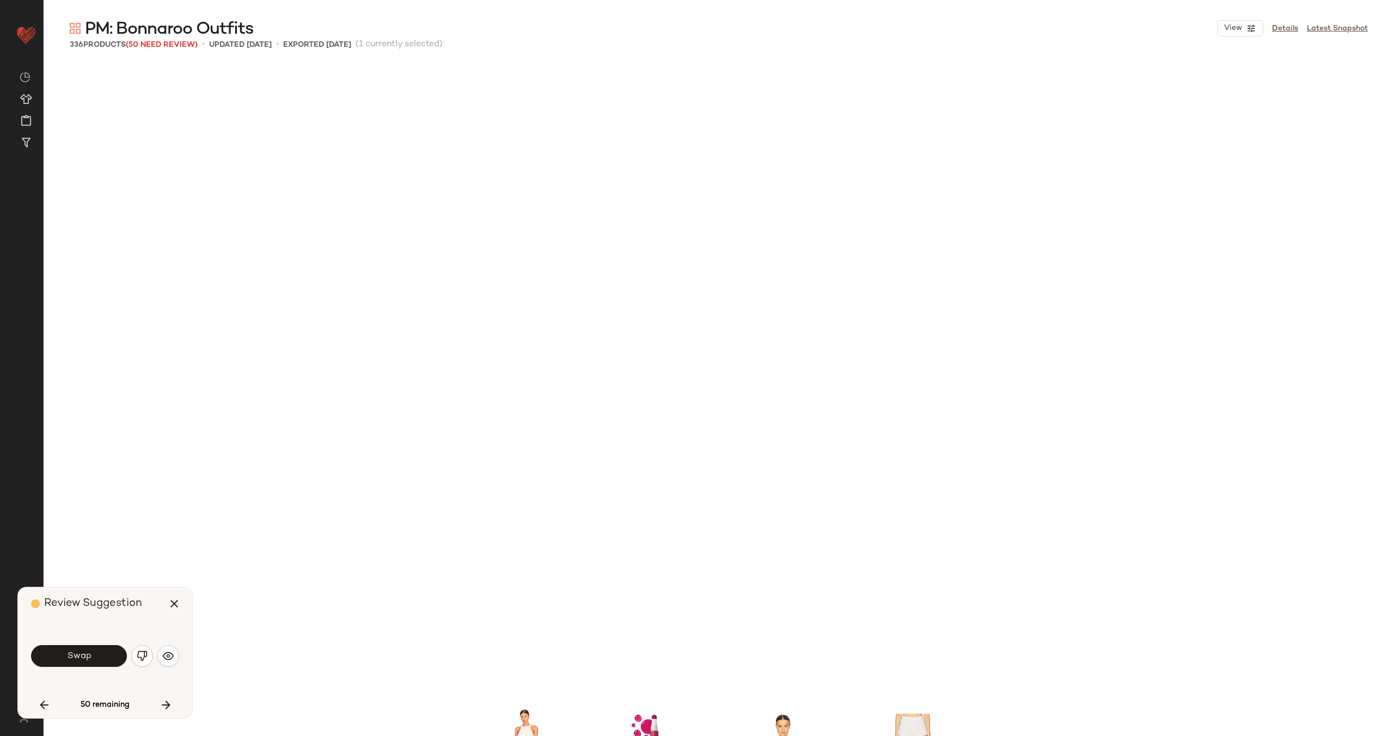
scroll to position [6517, 0]
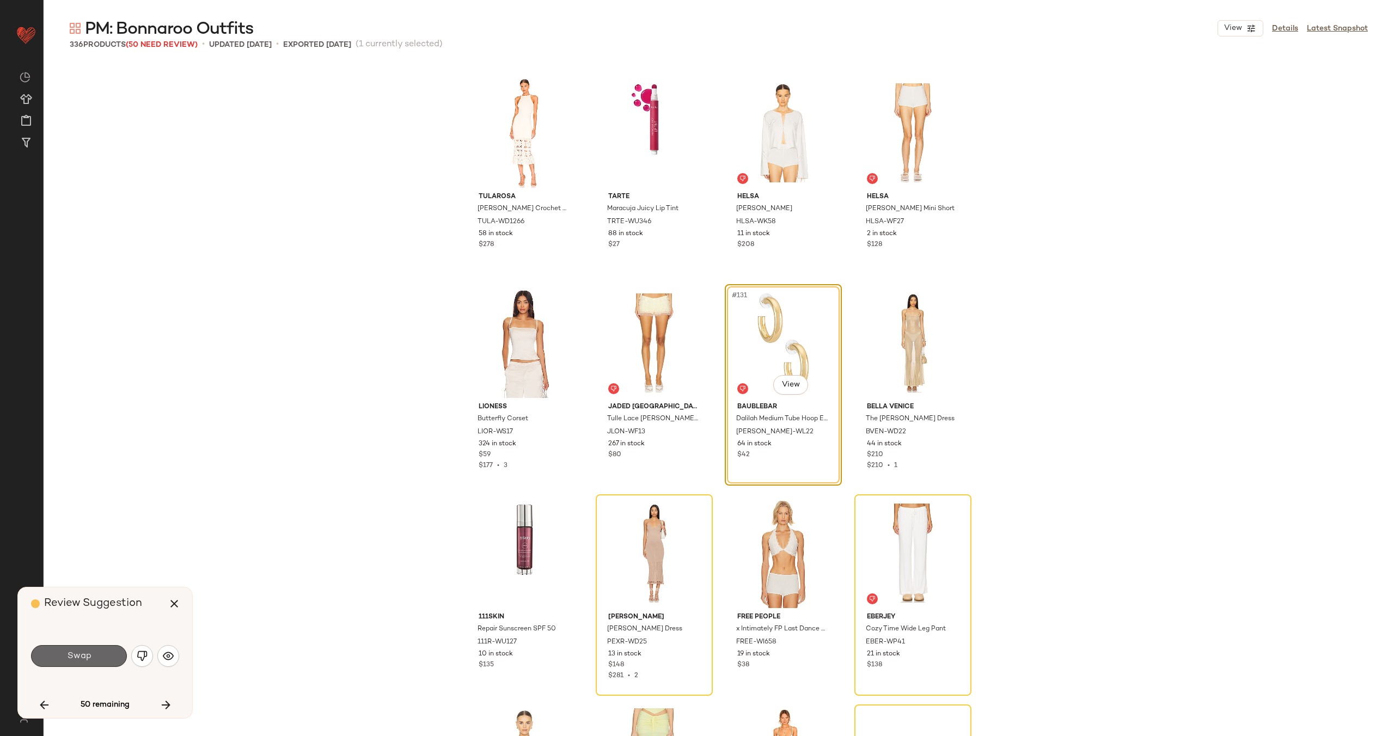
click at [104, 660] on button "Swap" at bounding box center [79, 656] width 96 height 22
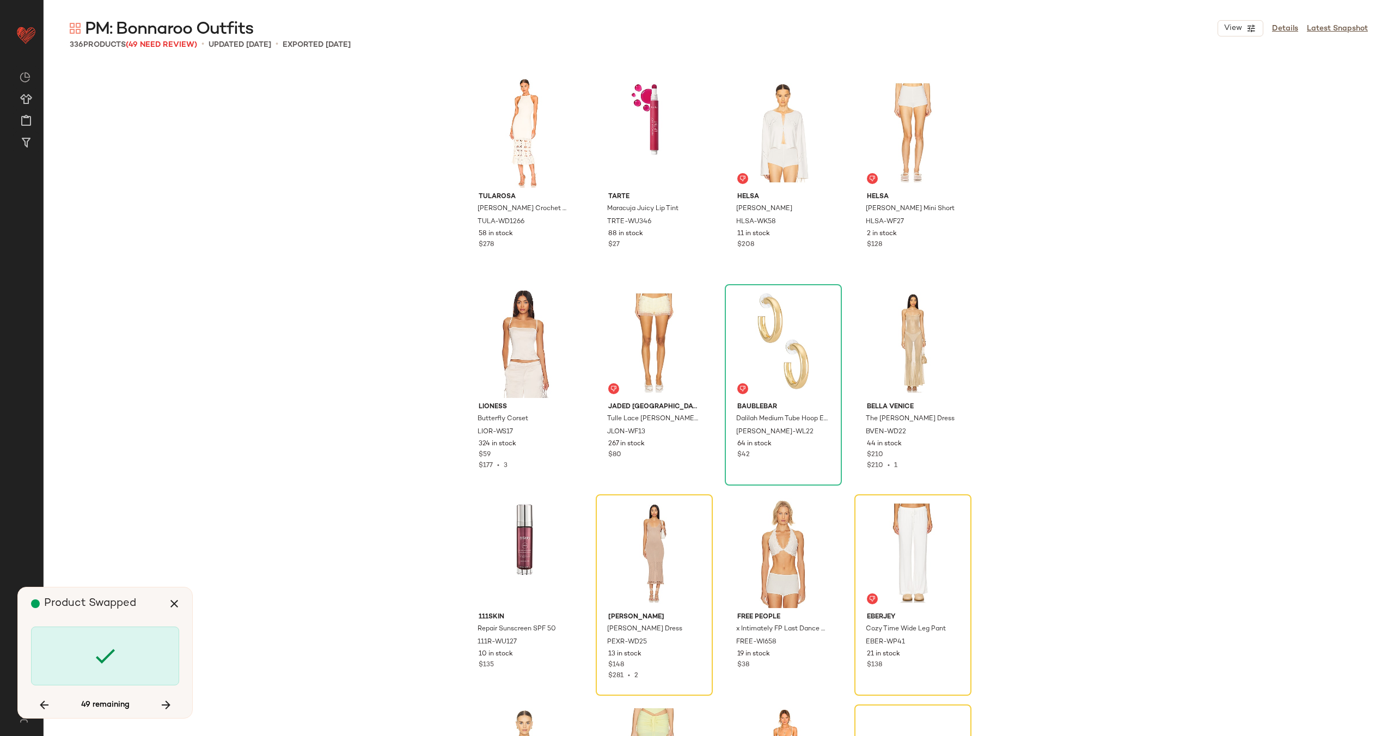
scroll to position [6727, 0]
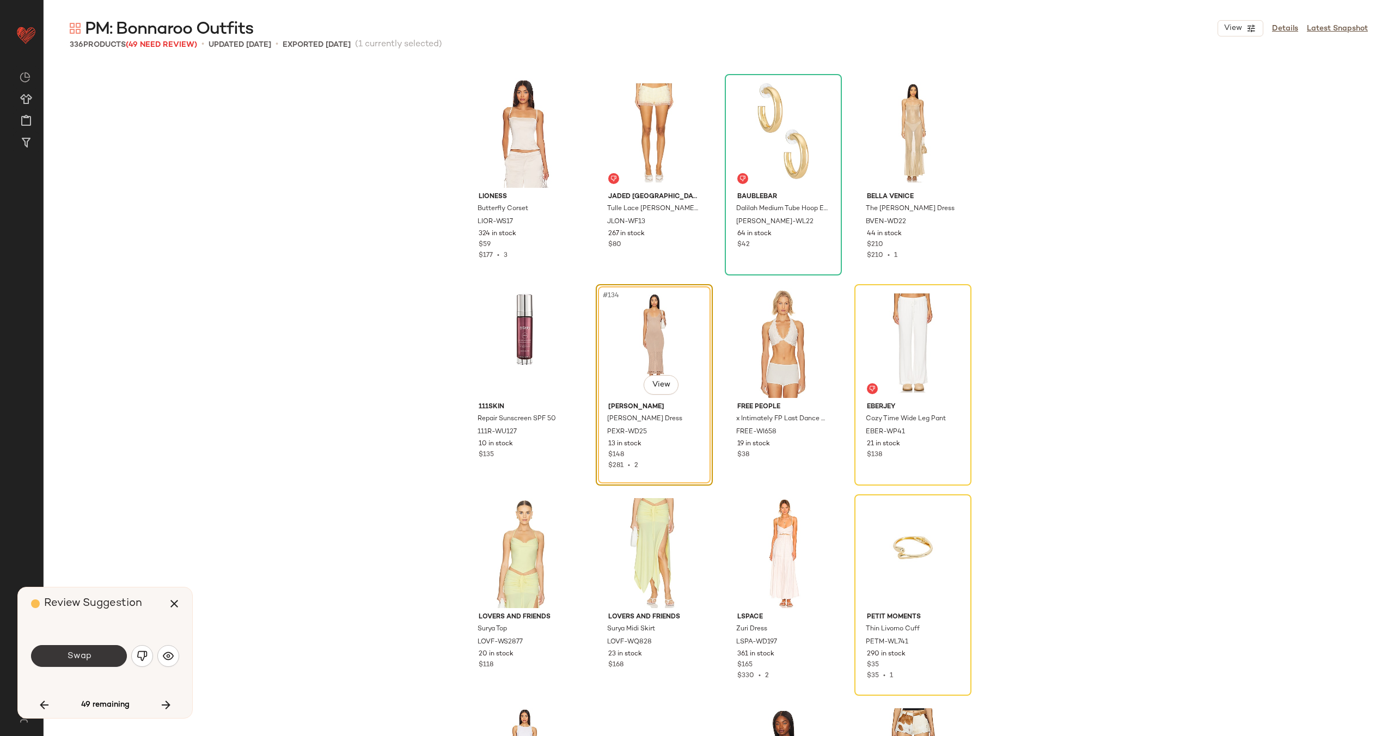
click at [96, 659] on button "Swap" at bounding box center [79, 656] width 96 height 22
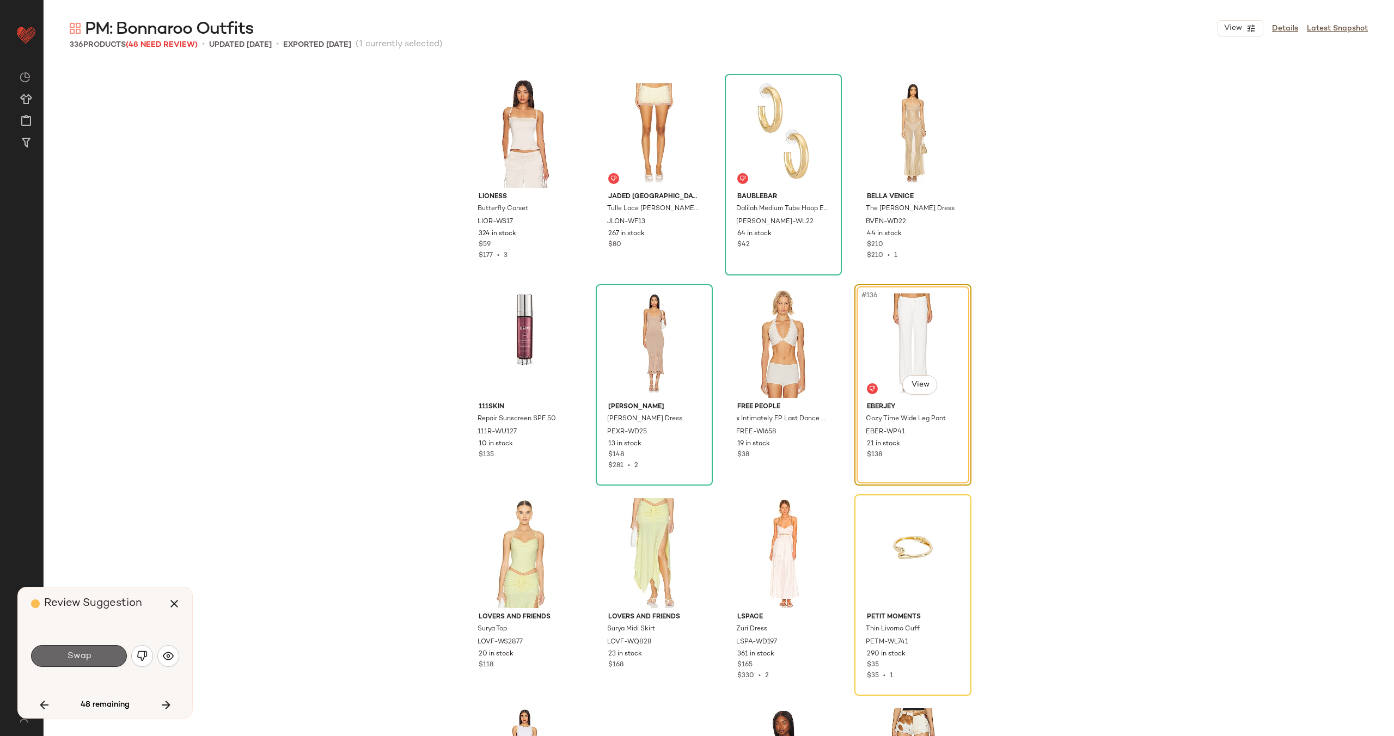
click at [85, 656] on span "Swap" at bounding box center [78, 656] width 25 height 10
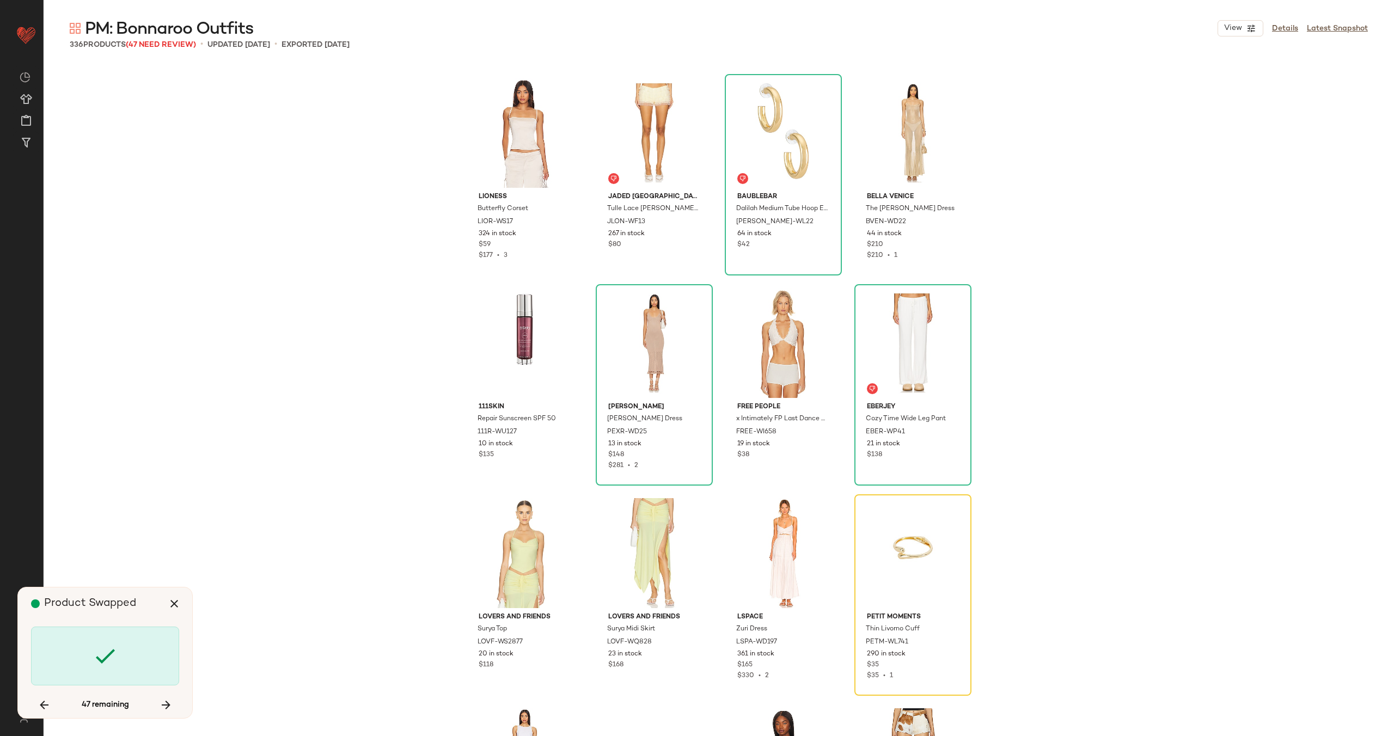
scroll to position [6937, 0]
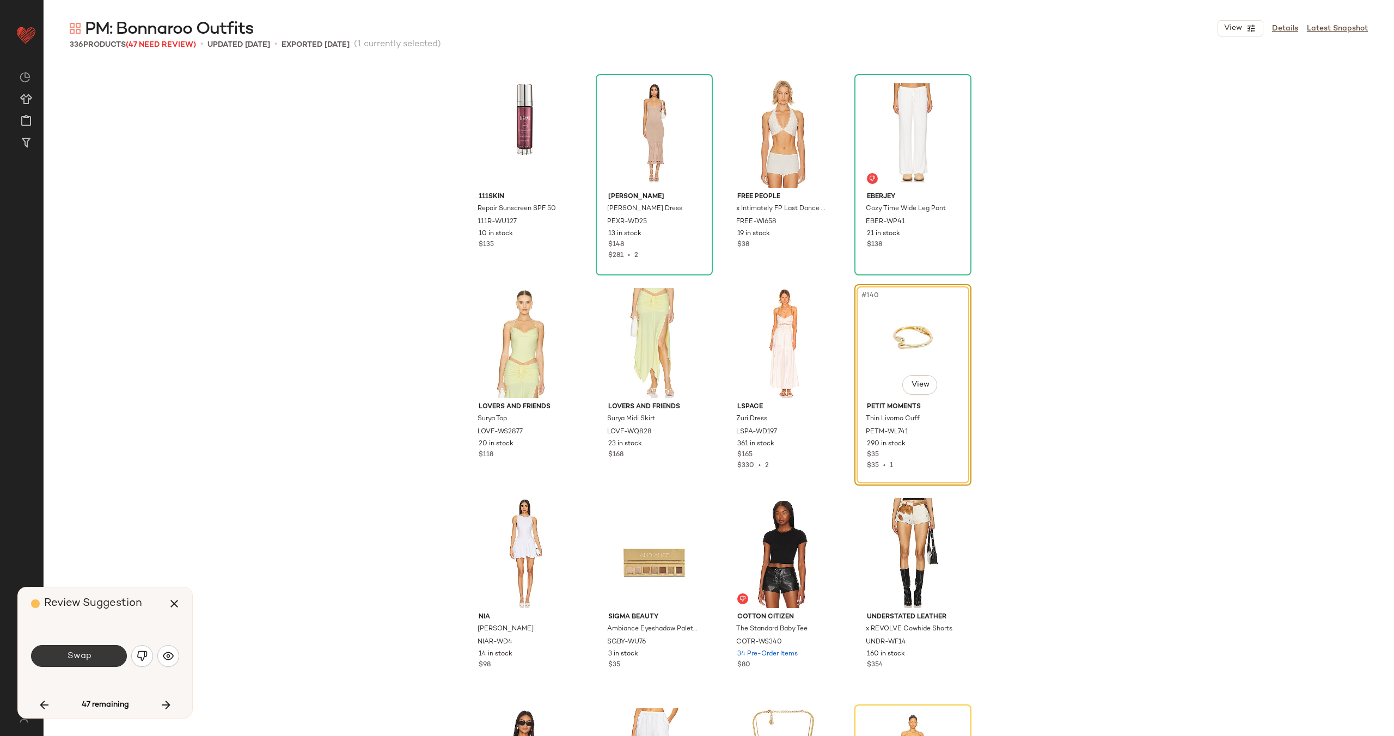
click at [81, 656] on span "Swap" at bounding box center [78, 656] width 25 height 10
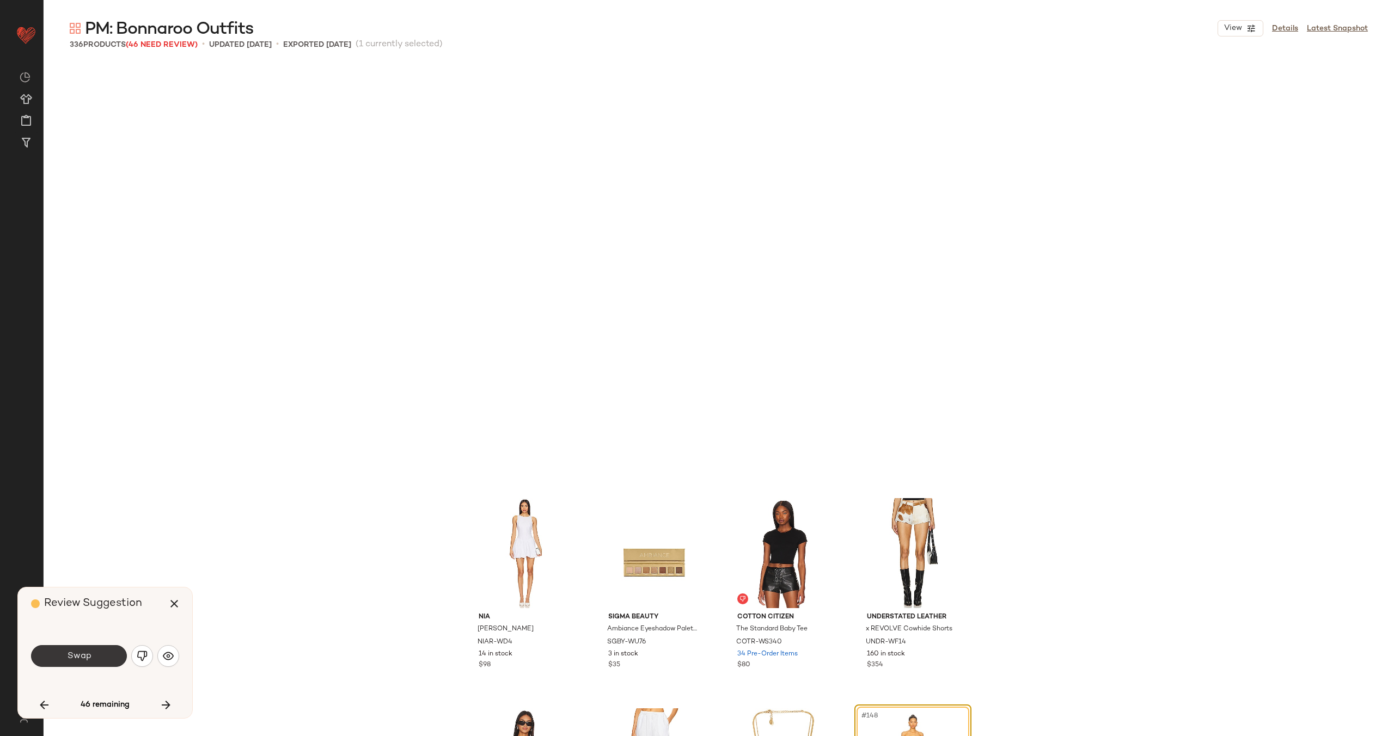
scroll to position [7357, 0]
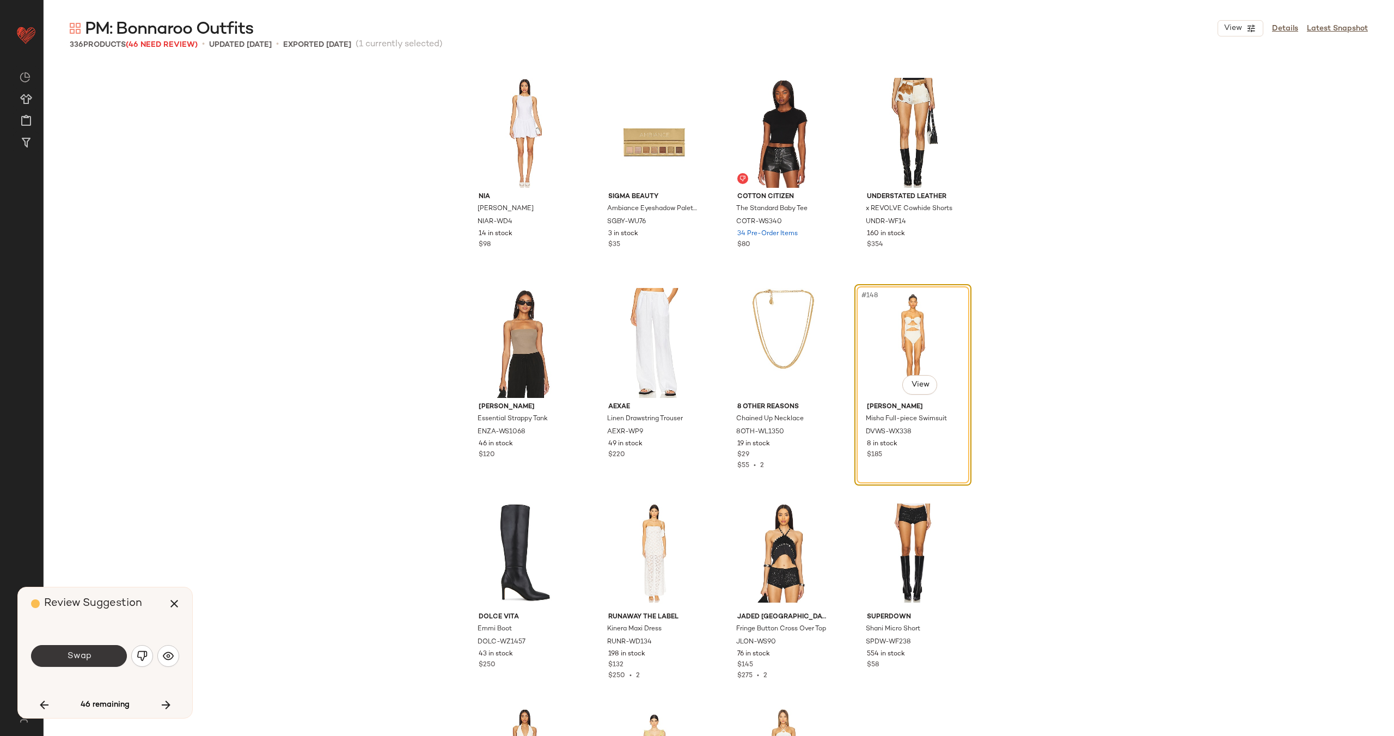
click at [88, 661] on span "Swap" at bounding box center [78, 656] width 25 height 10
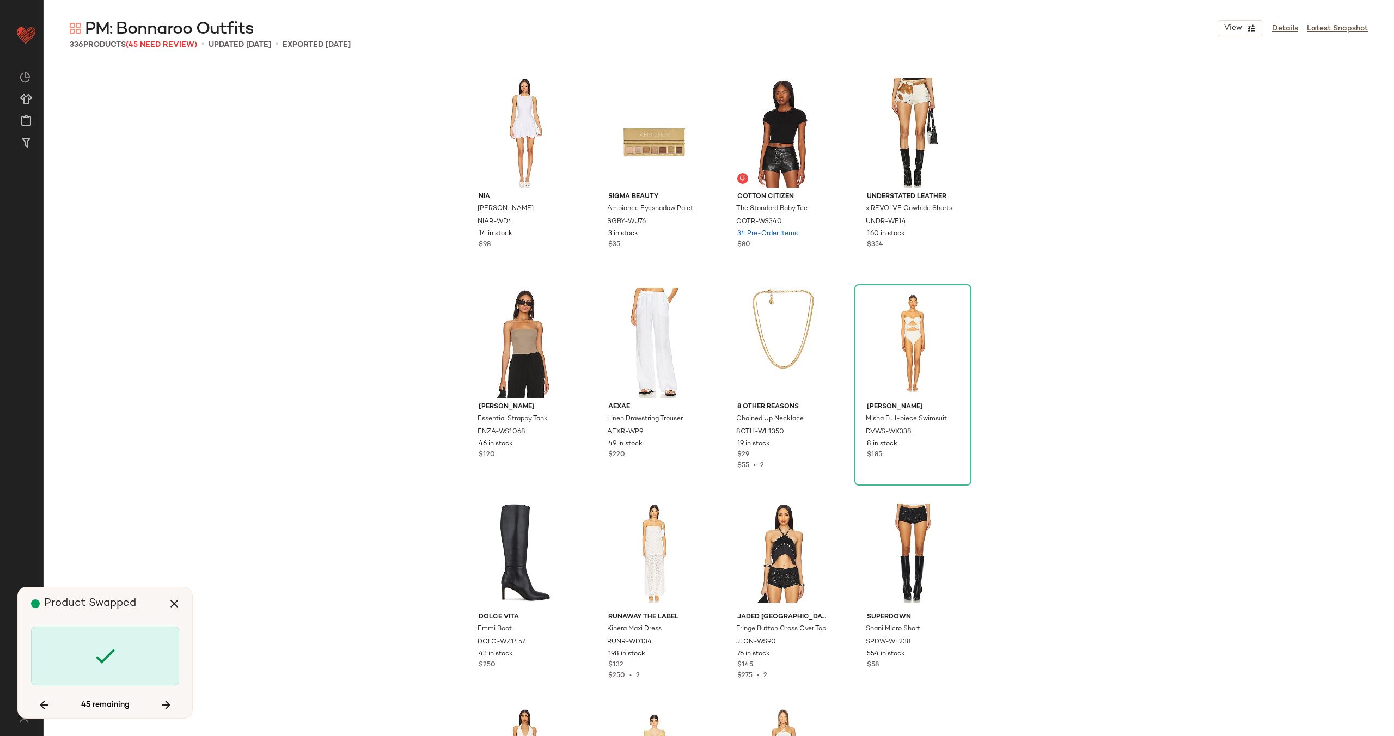
scroll to position [7988, 0]
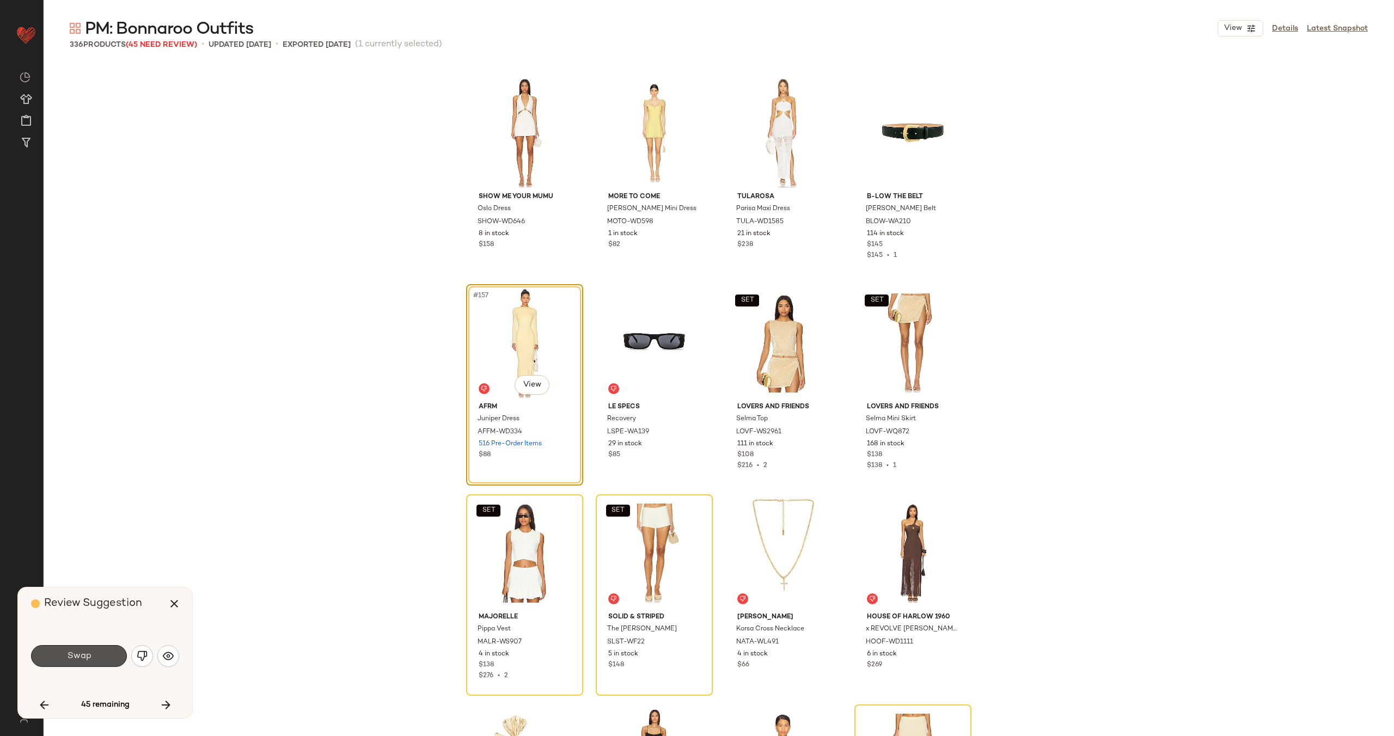
click at [88, 661] on span "Swap" at bounding box center [78, 656] width 25 height 10
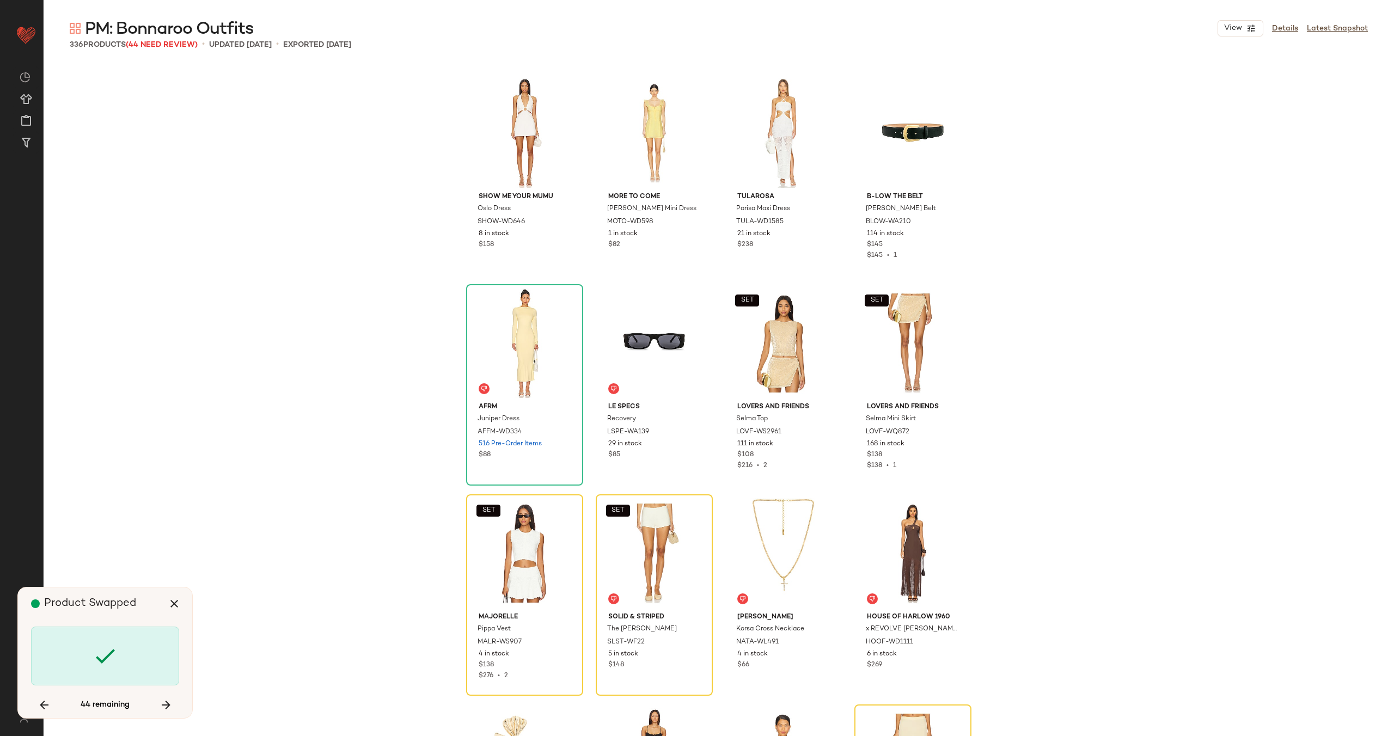
scroll to position [8198, 0]
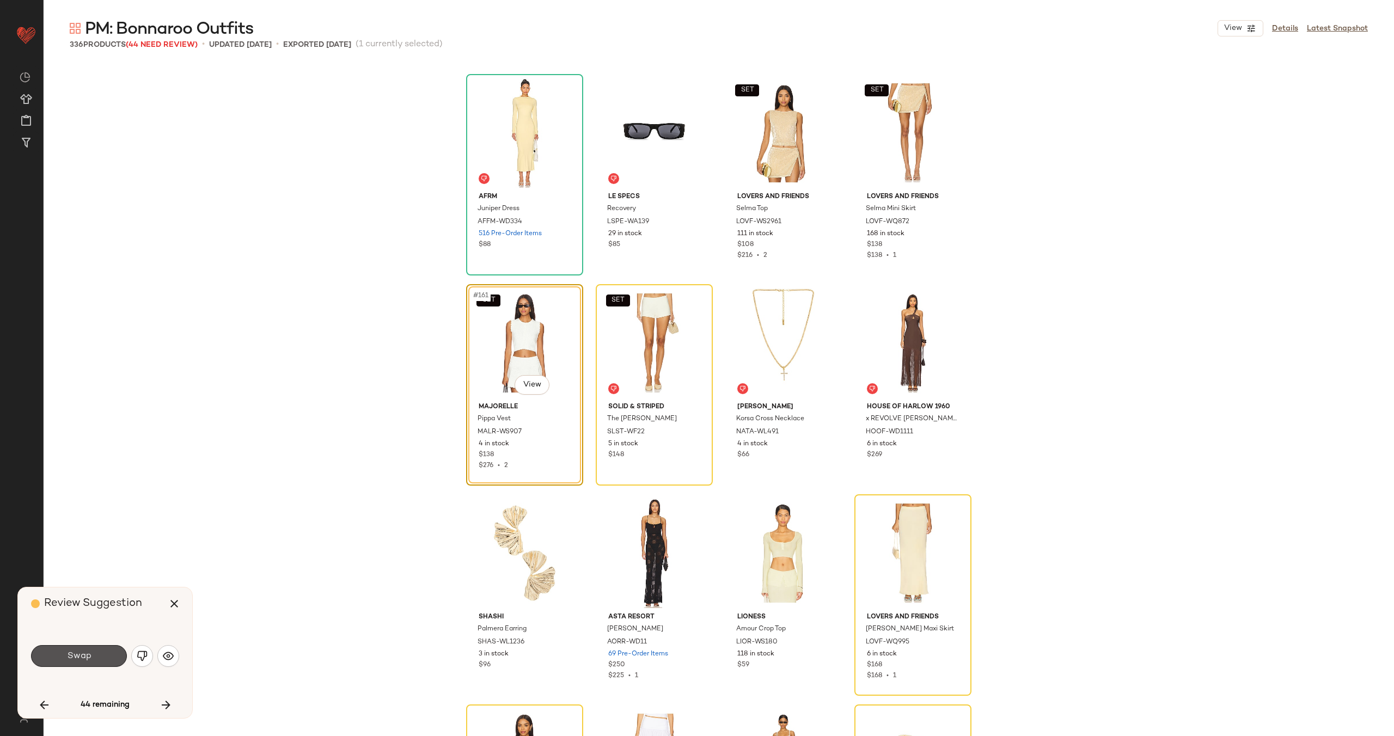
click at [88, 661] on span "Swap" at bounding box center [78, 656] width 25 height 10
click at [147, 652] on img "button" at bounding box center [142, 656] width 11 height 11
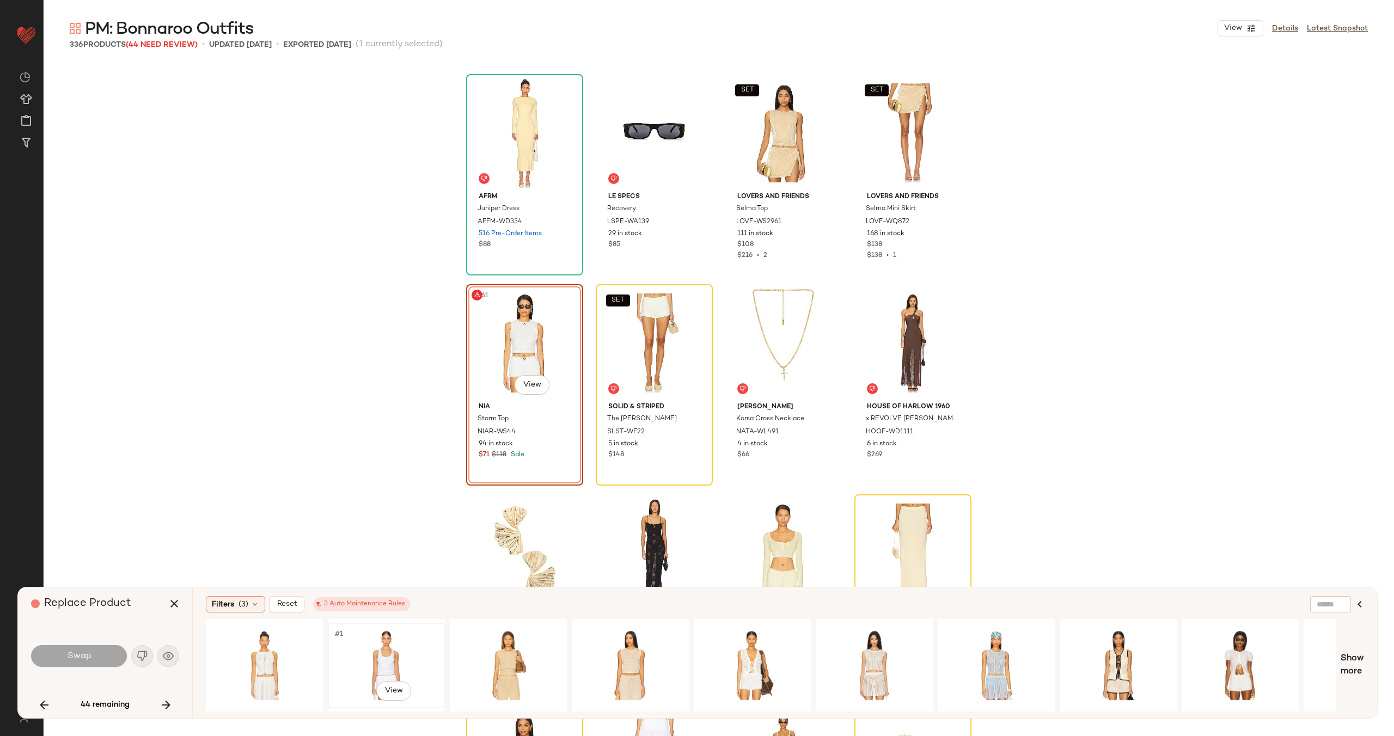
click at [378, 650] on div "#1 View" at bounding box center [386, 665] width 109 height 77
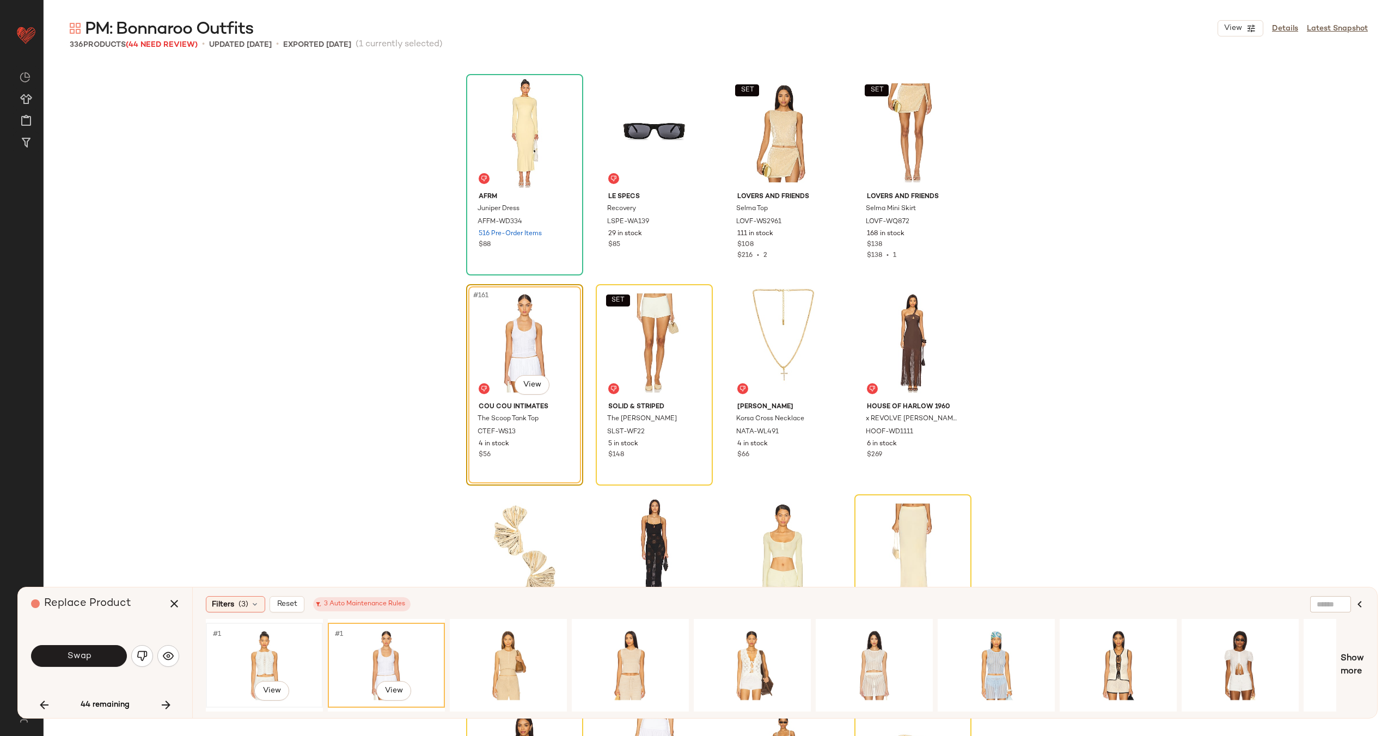
click at [276, 651] on div "#1 View" at bounding box center [264, 665] width 109 height 77
click at [602, 651] on div "#1 View" at bounding box center [630, 665] width 109 height 77
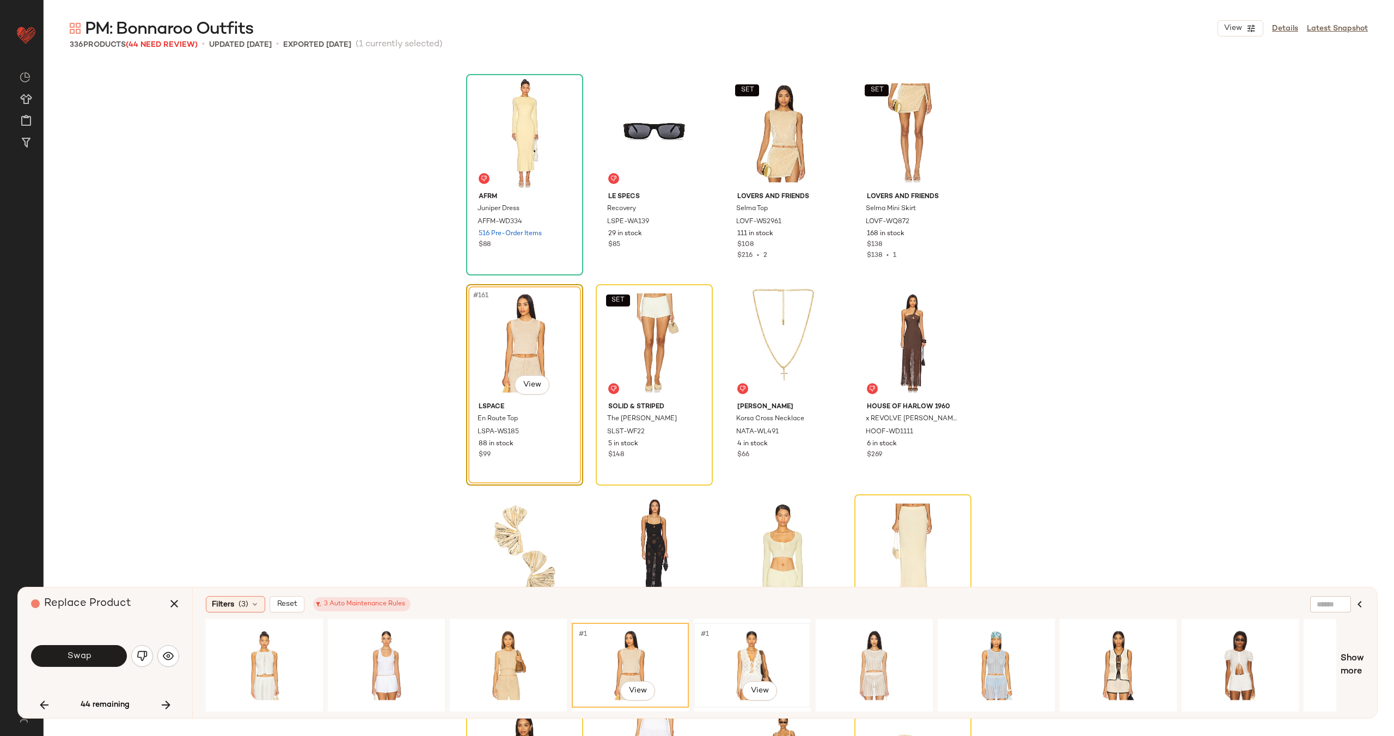
click at [768, 650] on div "#1 View" at bounding box center [752, 665] width 109 height 77
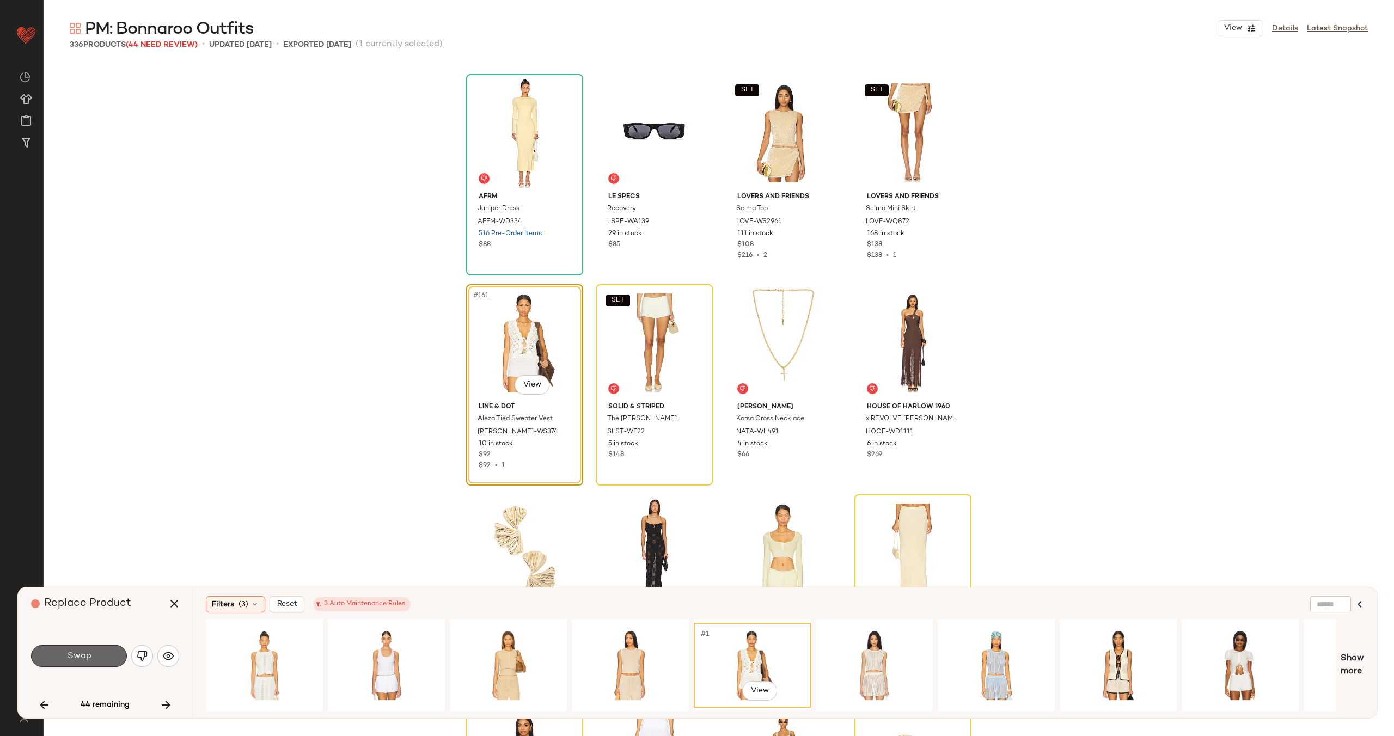
click at [91, 652] on button "Swap" at bounding box center [79, 656] width 96 height 22
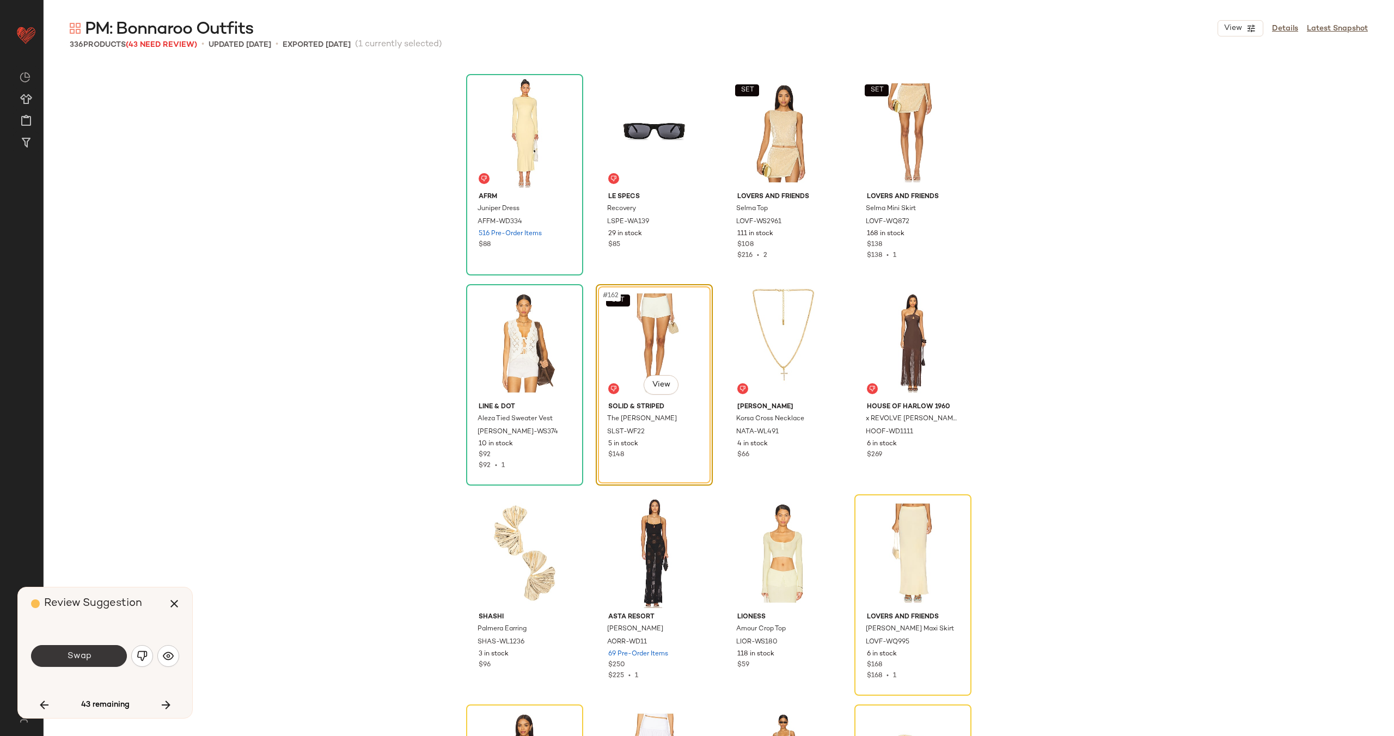
click at [93, 650] on button "Swap" at bounding box center [79, 656] width 96 height 22
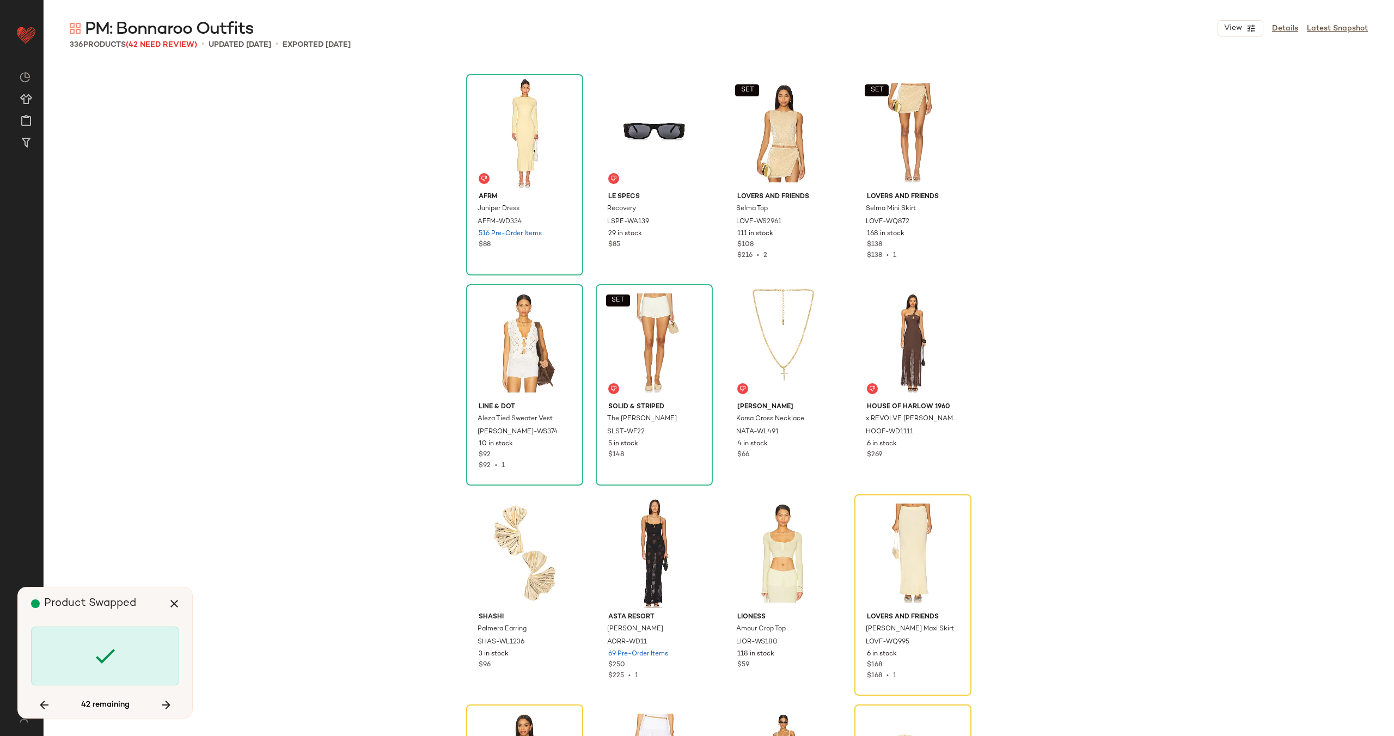
scroll to position [8408, 0]
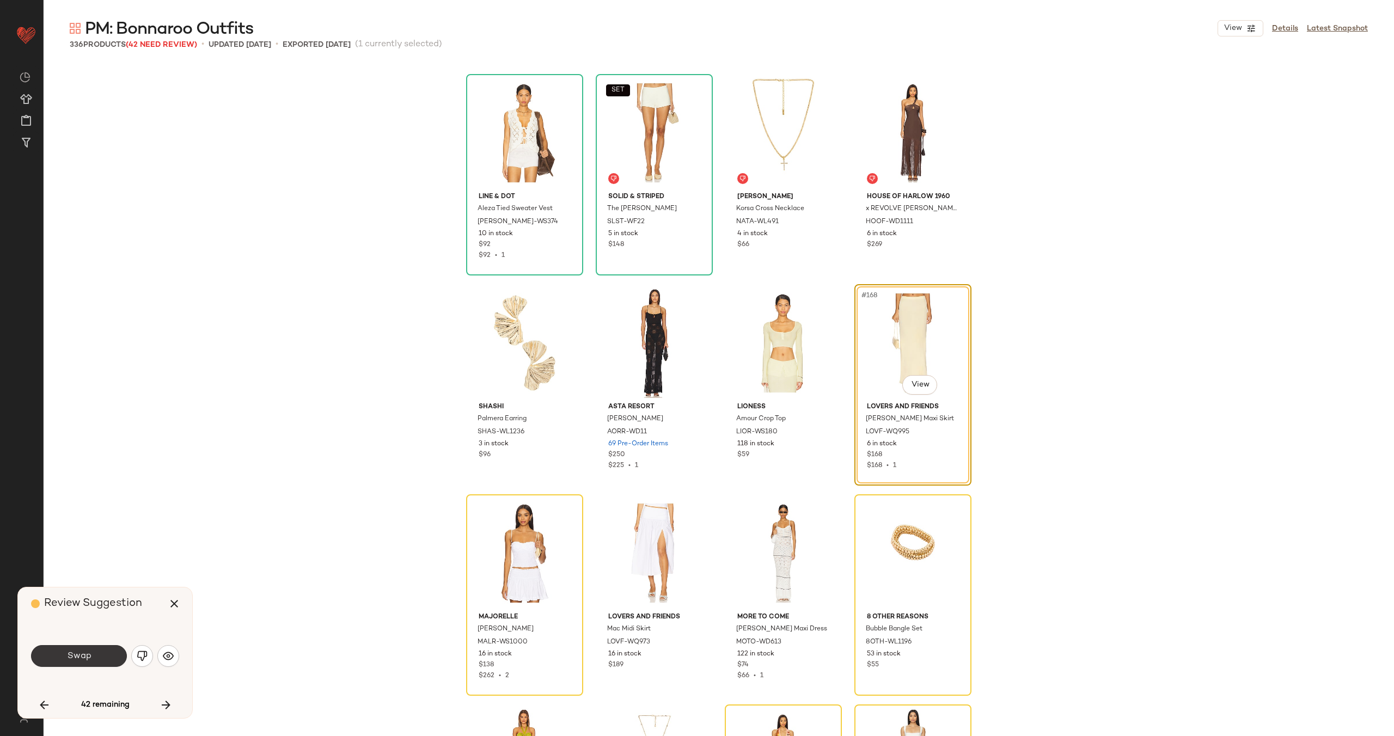
click at [93, 656] on button "Swap" at bounding box center [79, 656] width 96 height 22
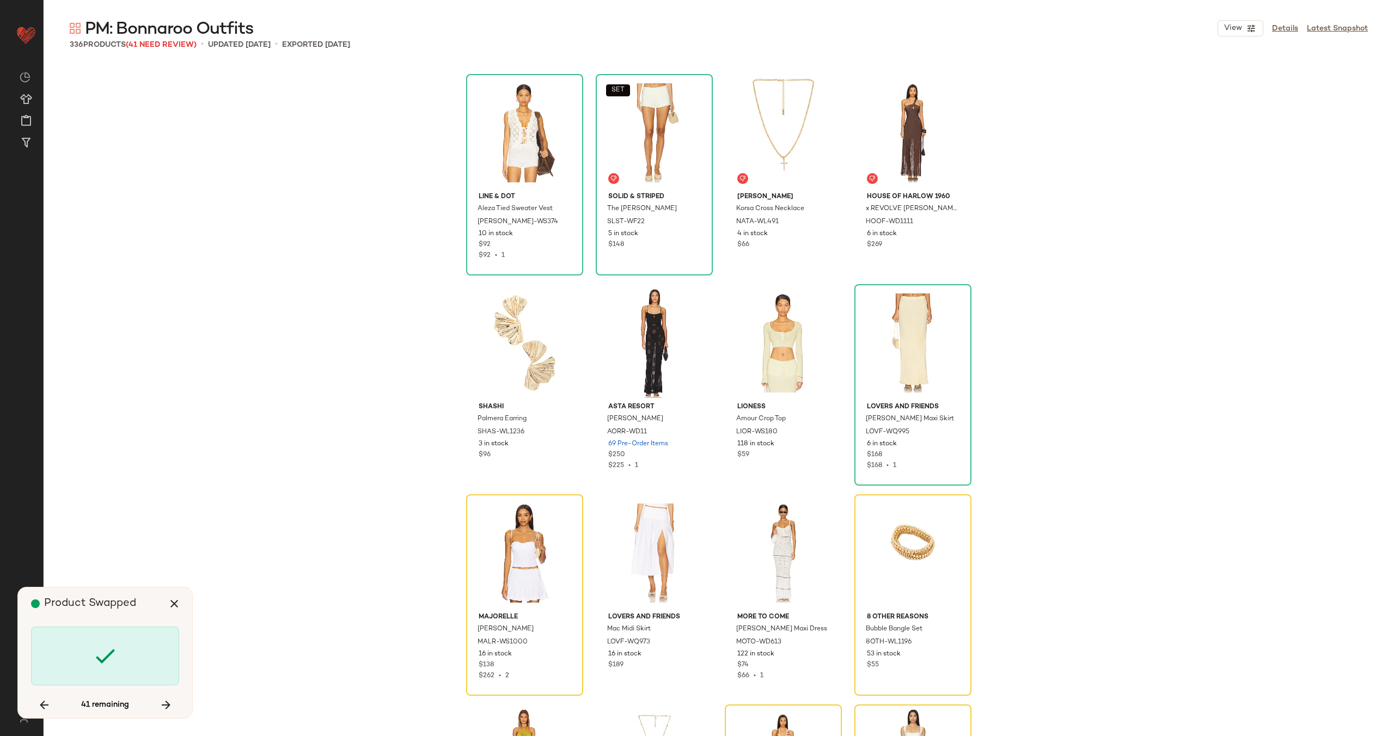
scroll to position [8619, 0]
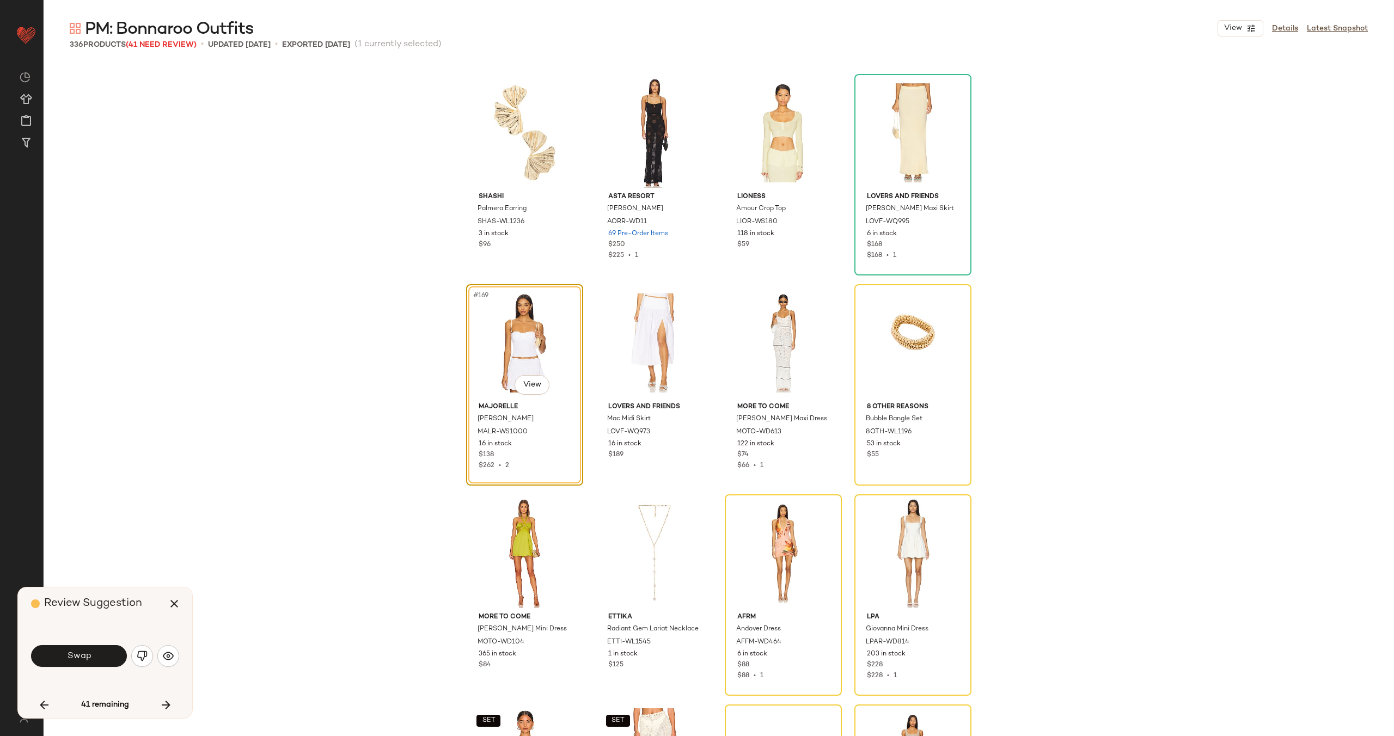
click at [93, 656] on button "Swap" at bounding box center [79, 656] width 96 height 22
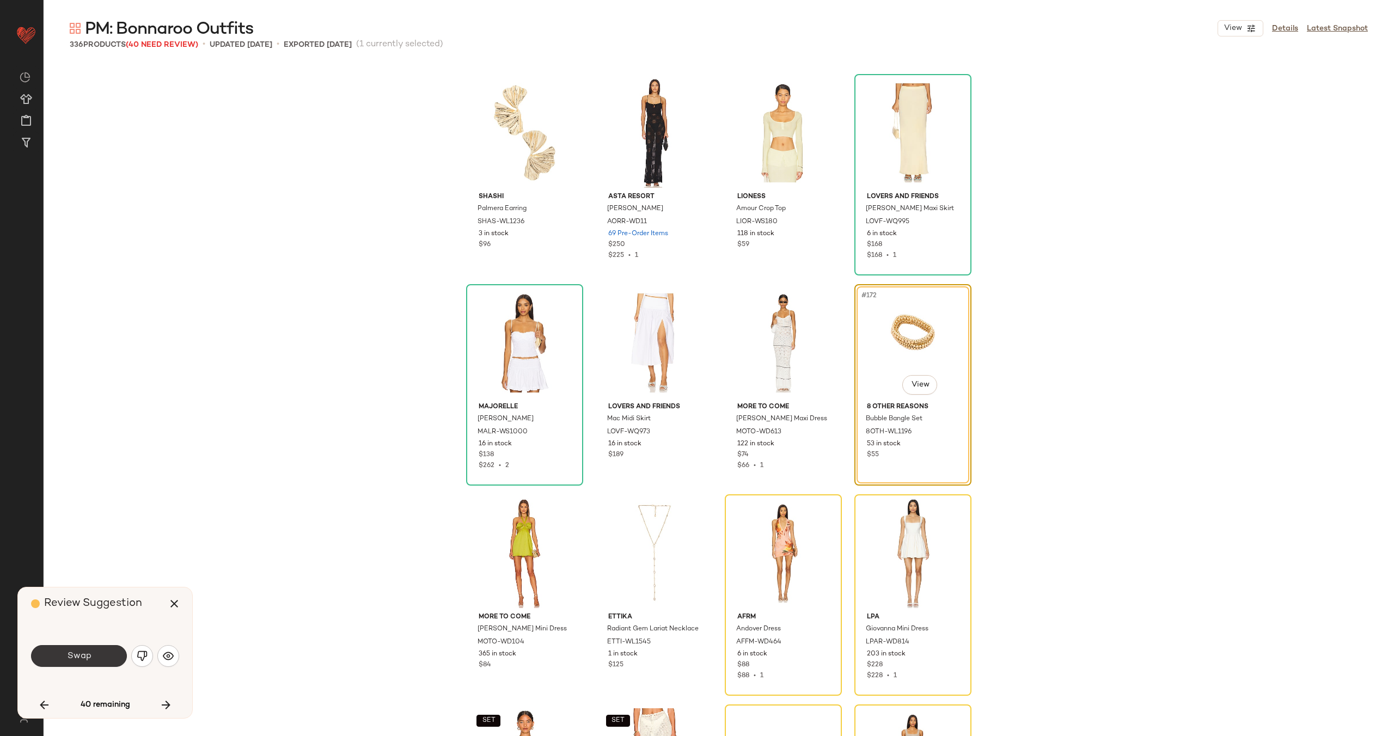
click at [92, 657] on button "Swap" at bounding box center [79, 656] width 96 height 22
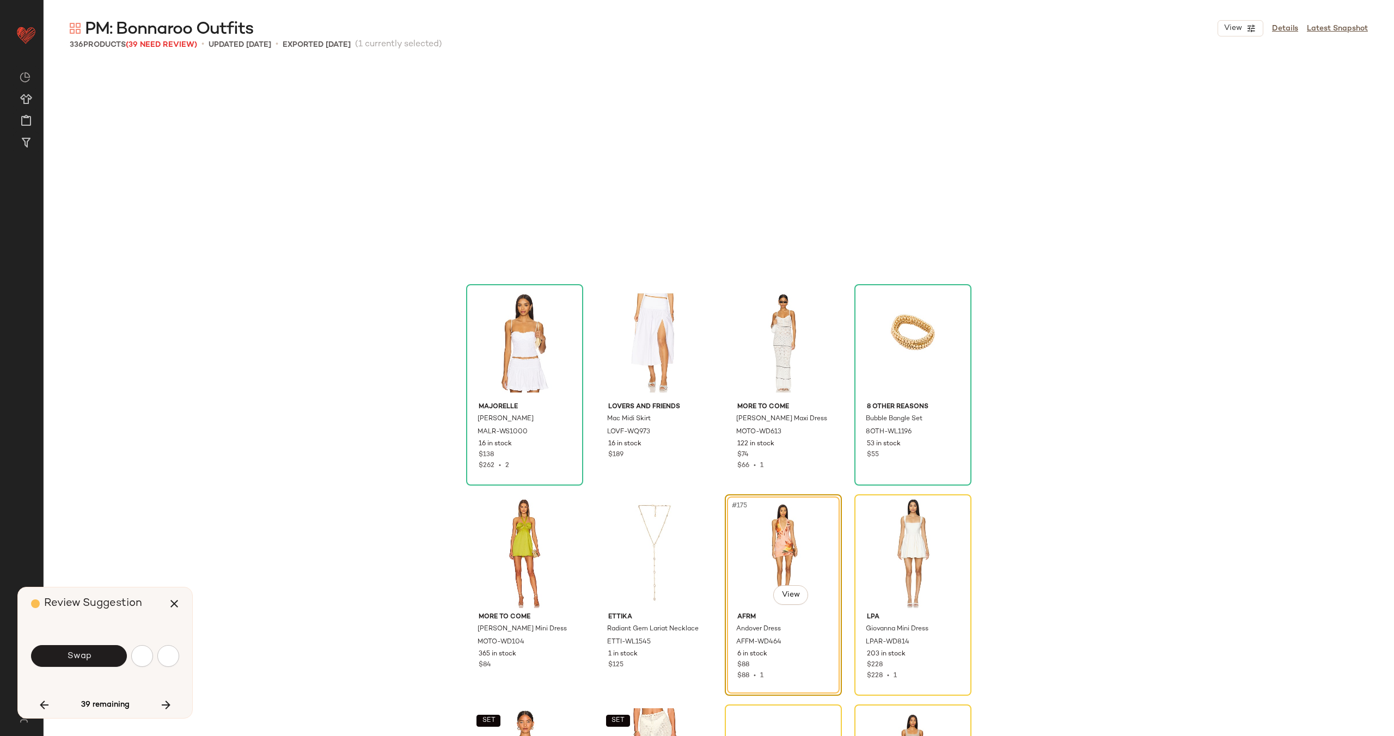
scroll to position [8829, 0]
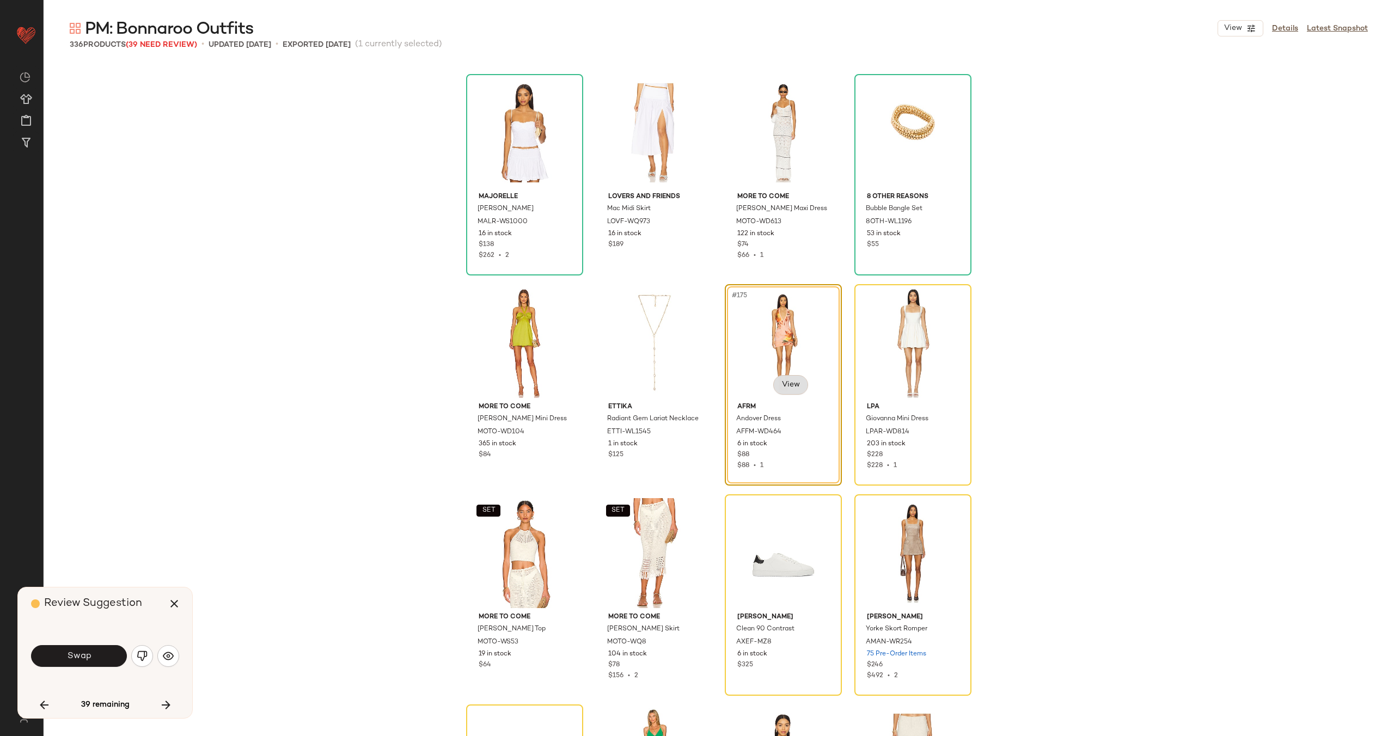
click at [795, 387] on body "Revolve ** Dashboard All Products Global Clipboards (27) Curations (70) Alexis …" at bounding box center [697, 412] width 1394 height 825
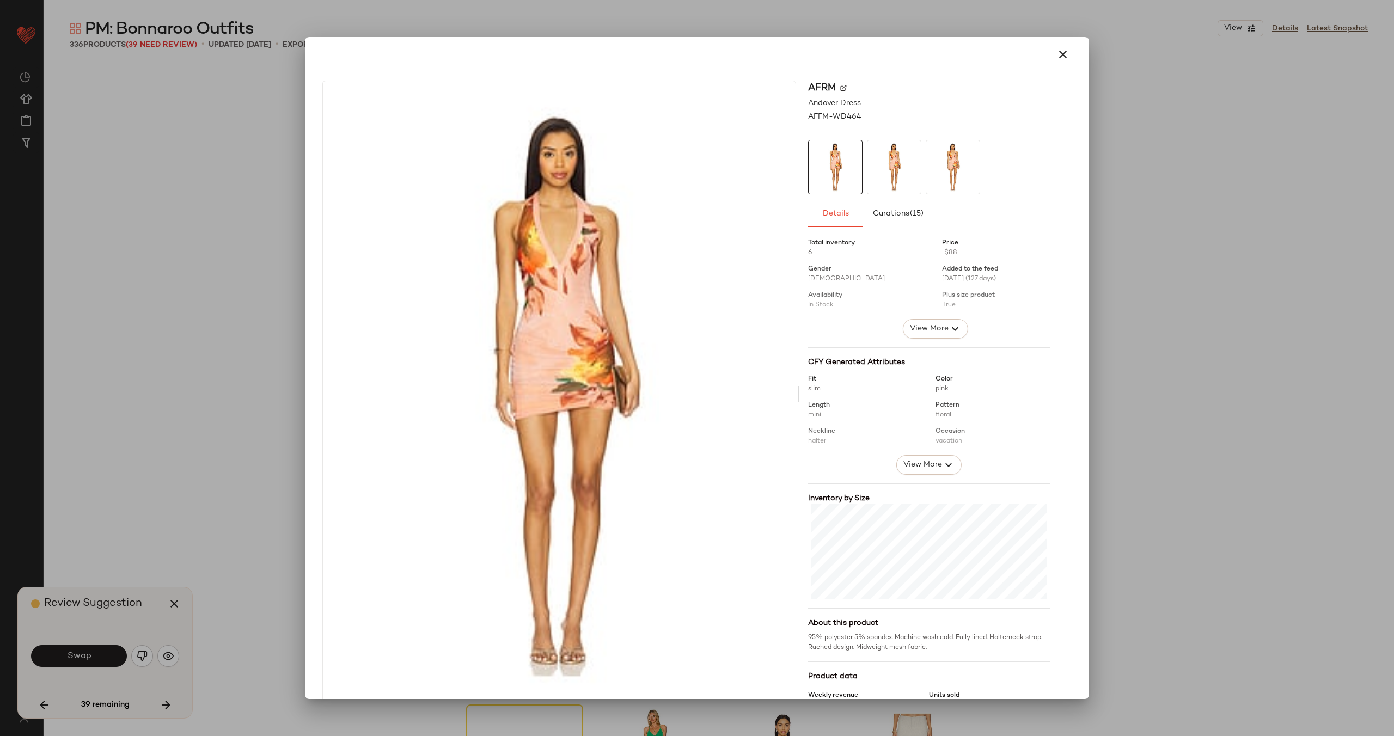
click at [840, 86] on img at bounding box center [843, 87] width 7 height 7
click at [840, 89] on img at bounding box center [843, 87] width 7 height 7
click at [1066, 57] on button "button" at bounding box center [1063, 54] width 26 height 26
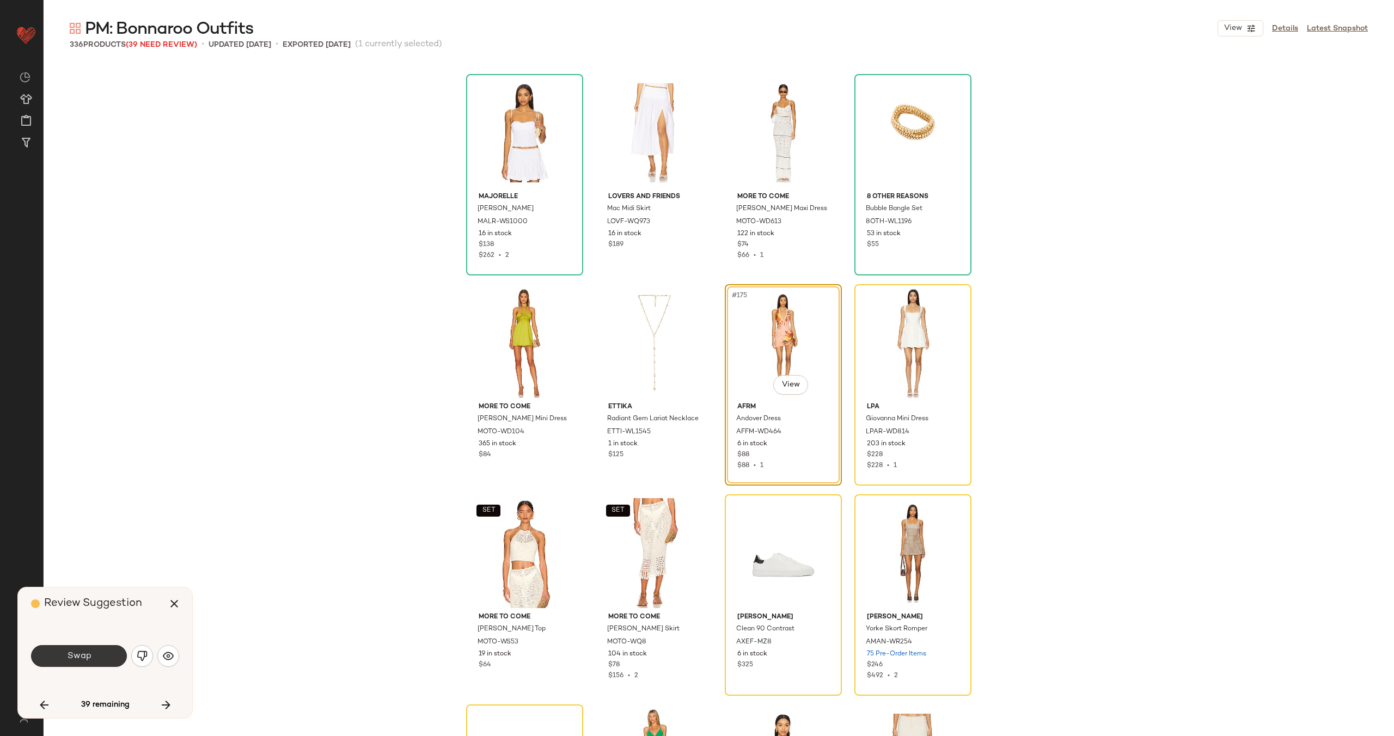
click at [96, 650] on button "Swap" at bounding box center [79, 656] width 96 height 22
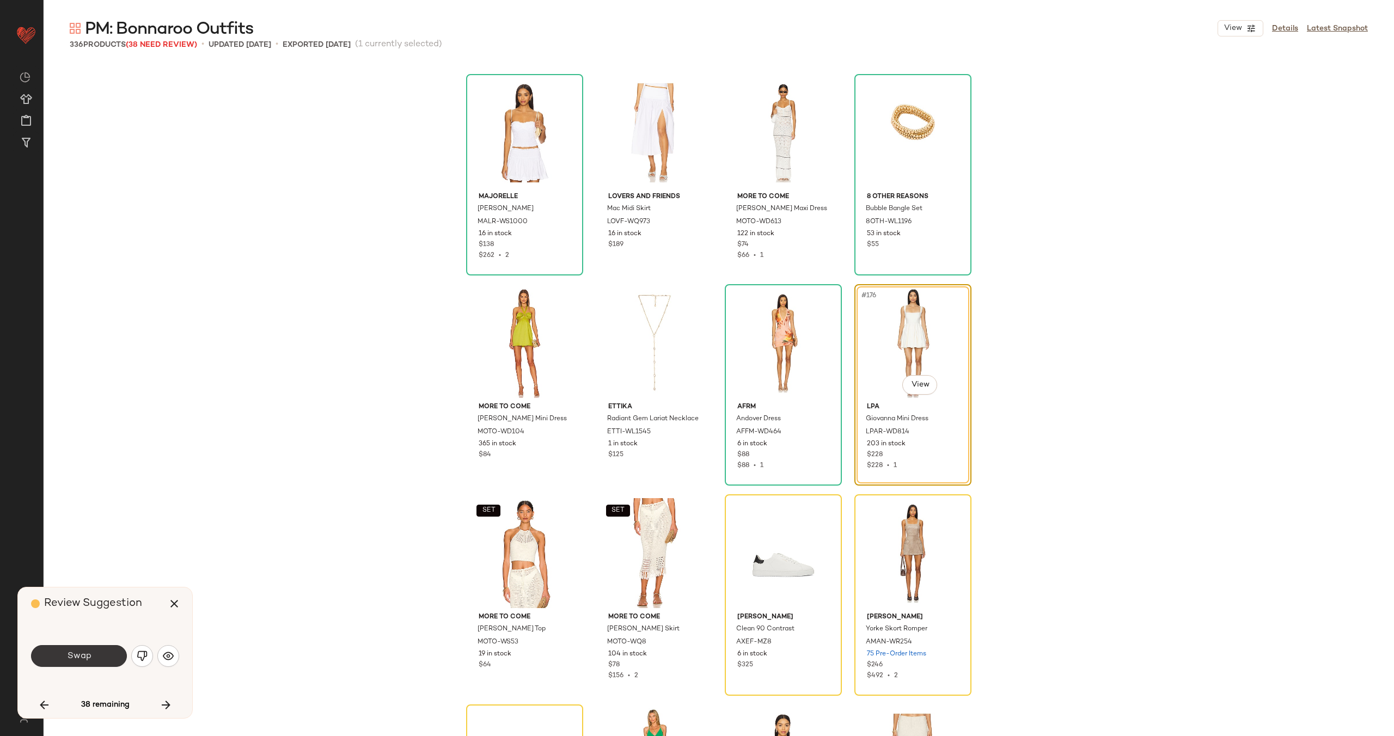
click at [95, 655] on button "Swap" at bounding box center [79, 656] width 96 height 22
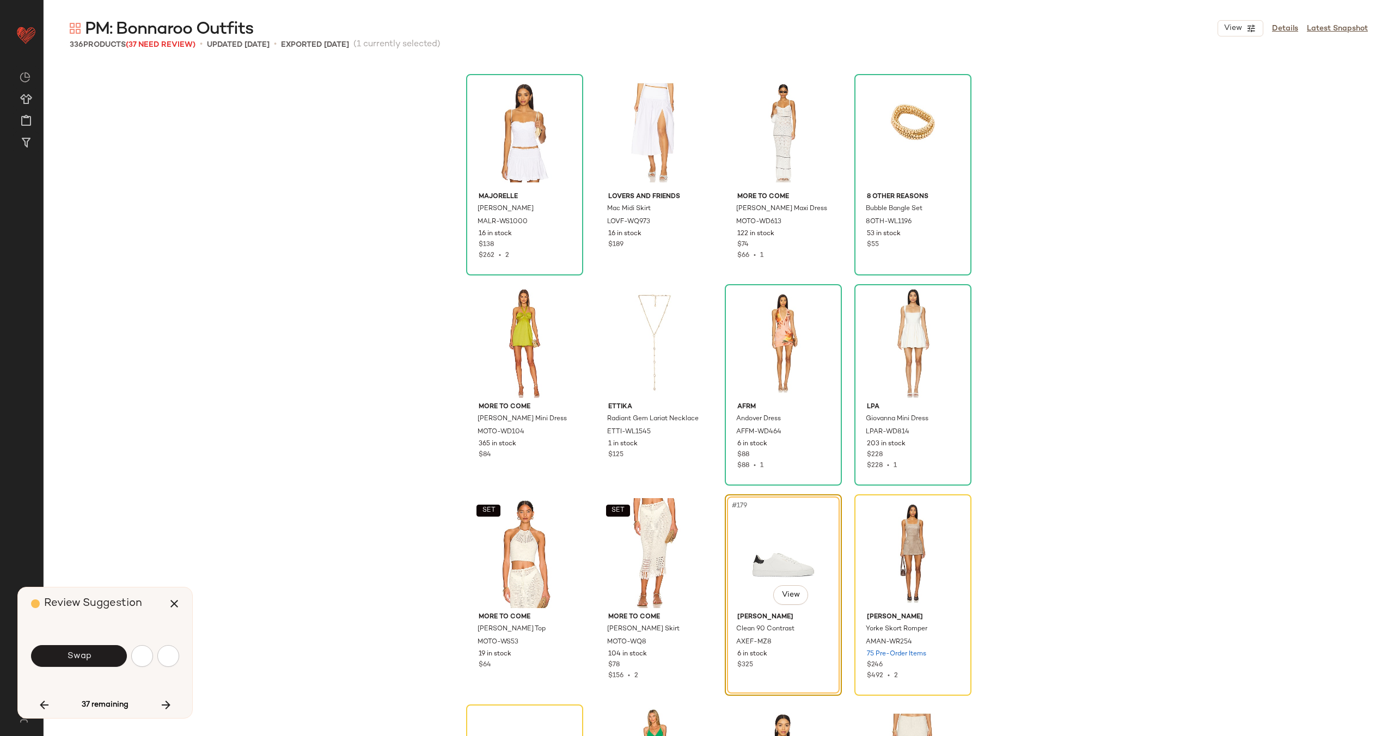
scroll to position [9039, 0]
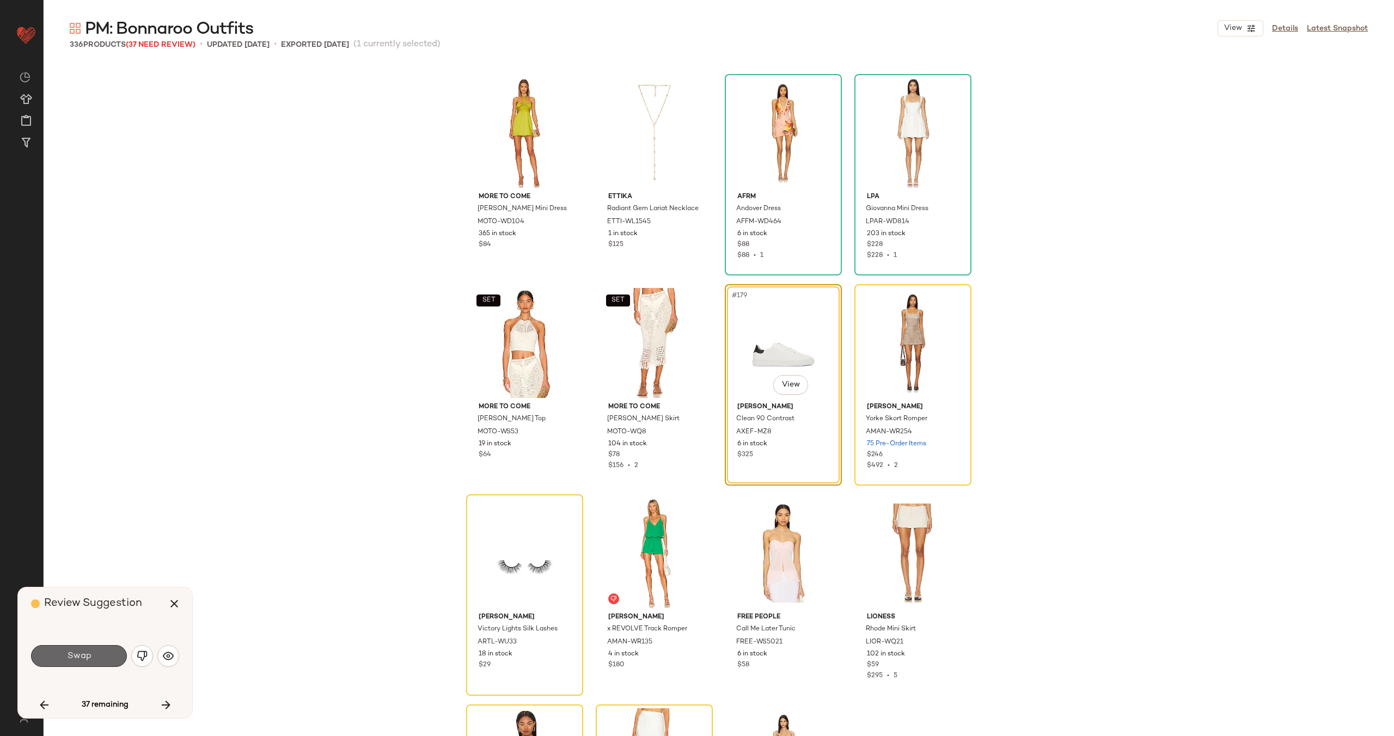
click at [87, 663] on button "Swap" at bounding box center [79, 656] width 96 height 22
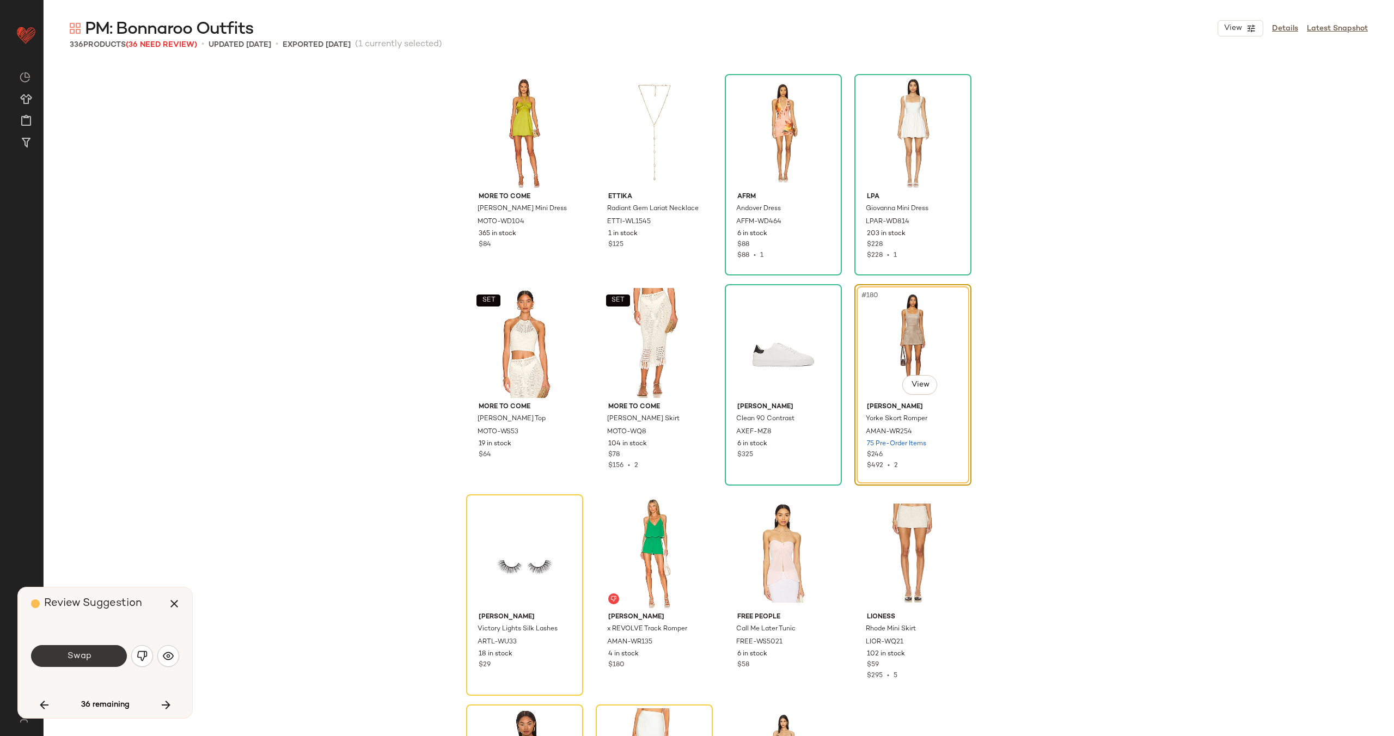
click at [93, 654] on button "Swap" at bounding box center [79, 656] width 96 height 22
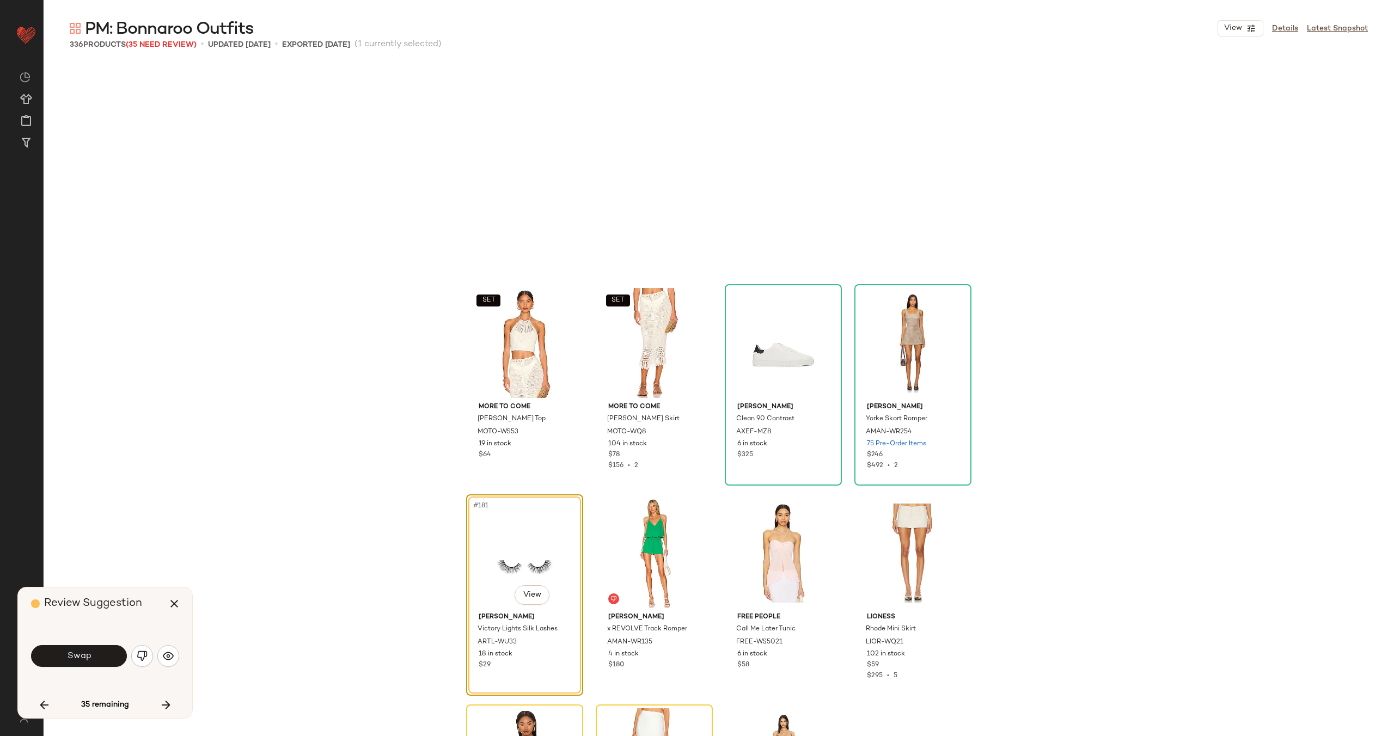
scroll to position [9249, 0]
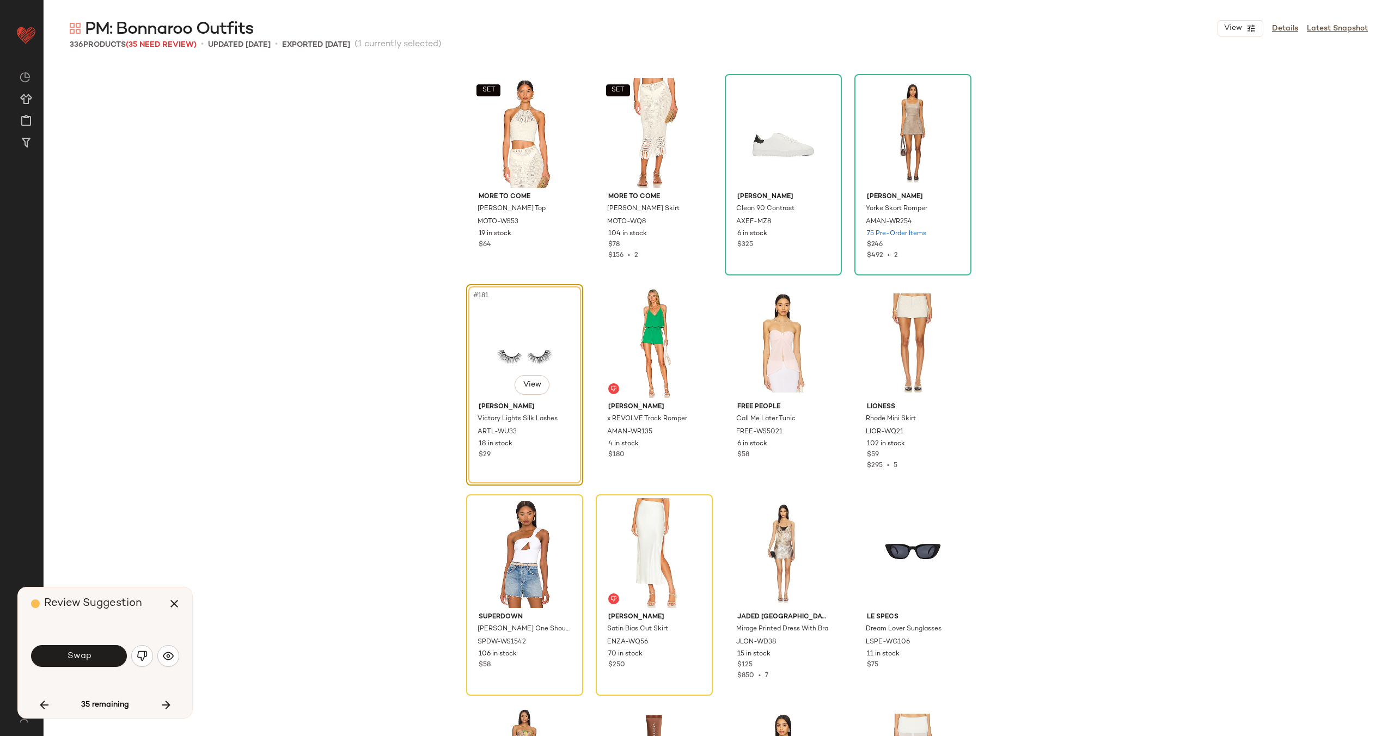
click at [93, 654] on button "Swap" at bounding box center [79, 656] width 96 height 22
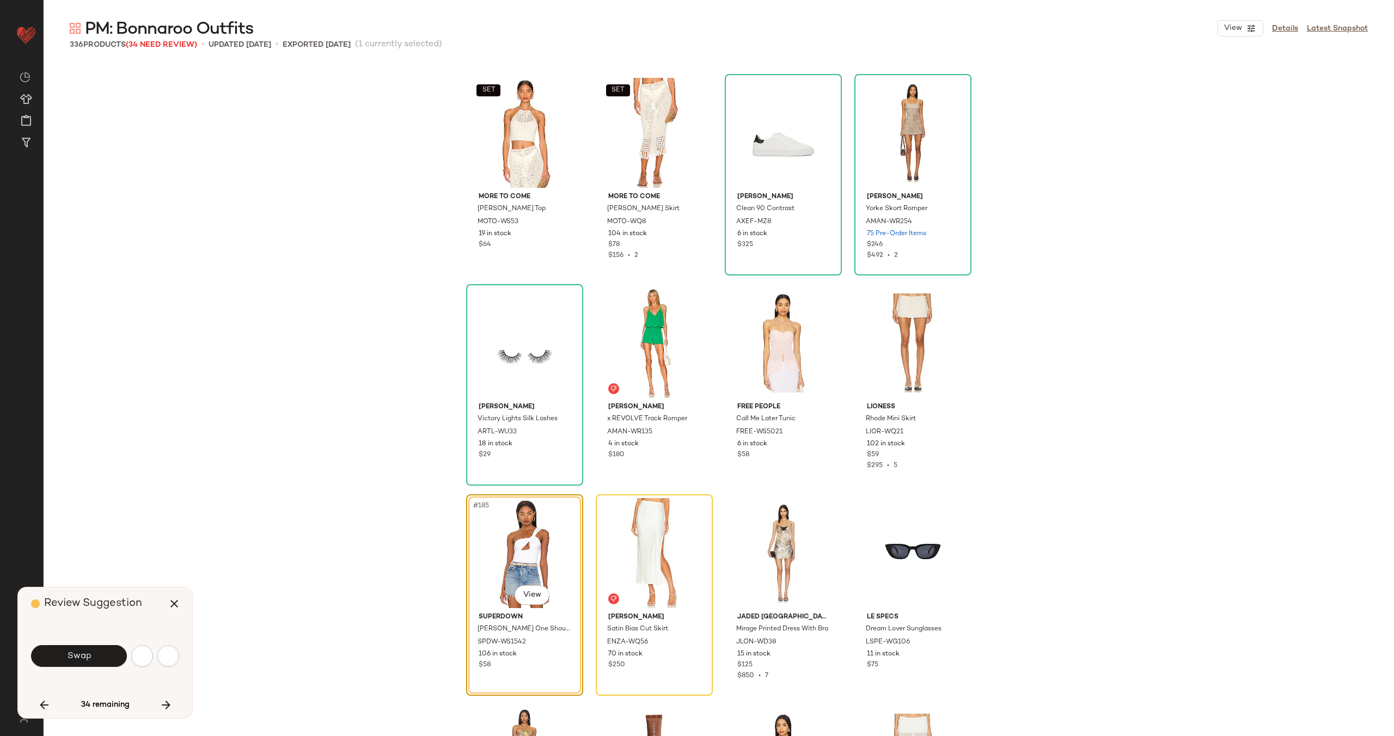
scroll to position [9459, 0]
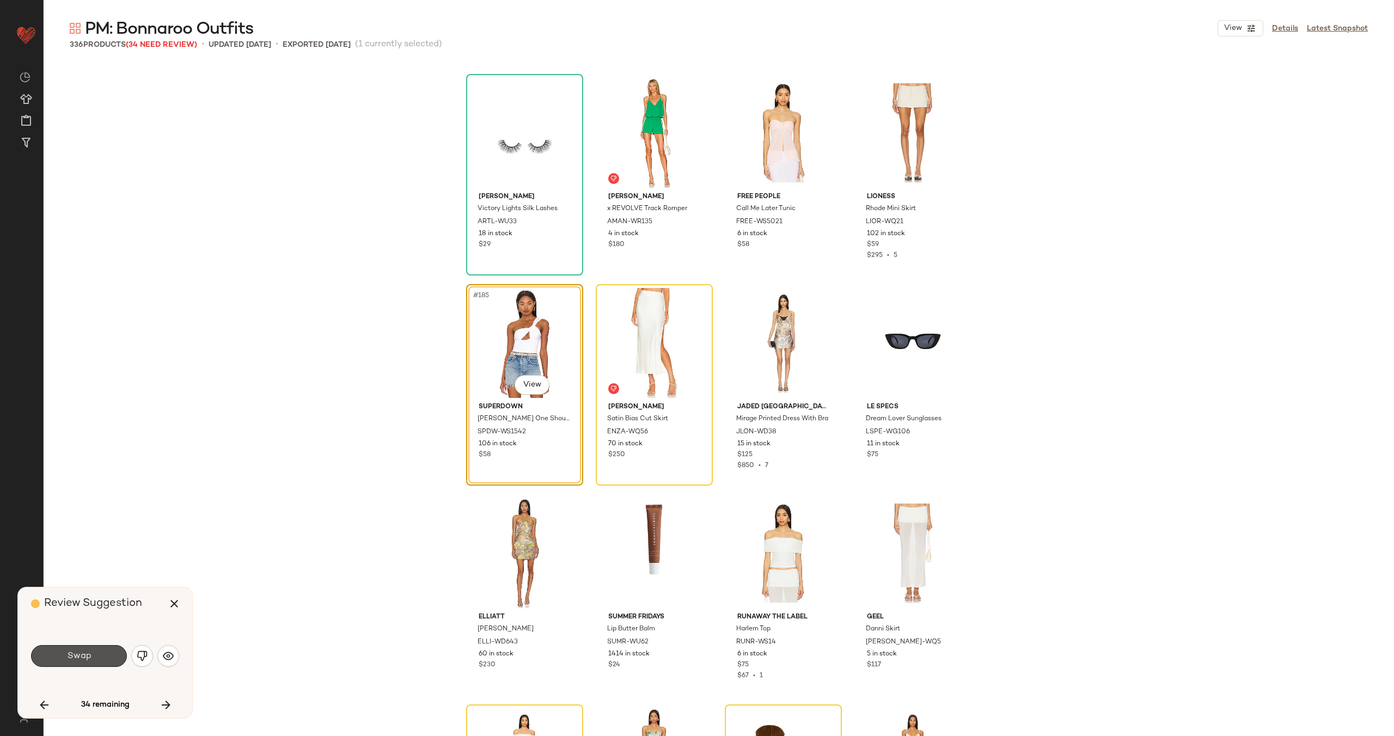
click at [93, 654] on button "Swap" at bounding box center [79, 656] width 96 height 22
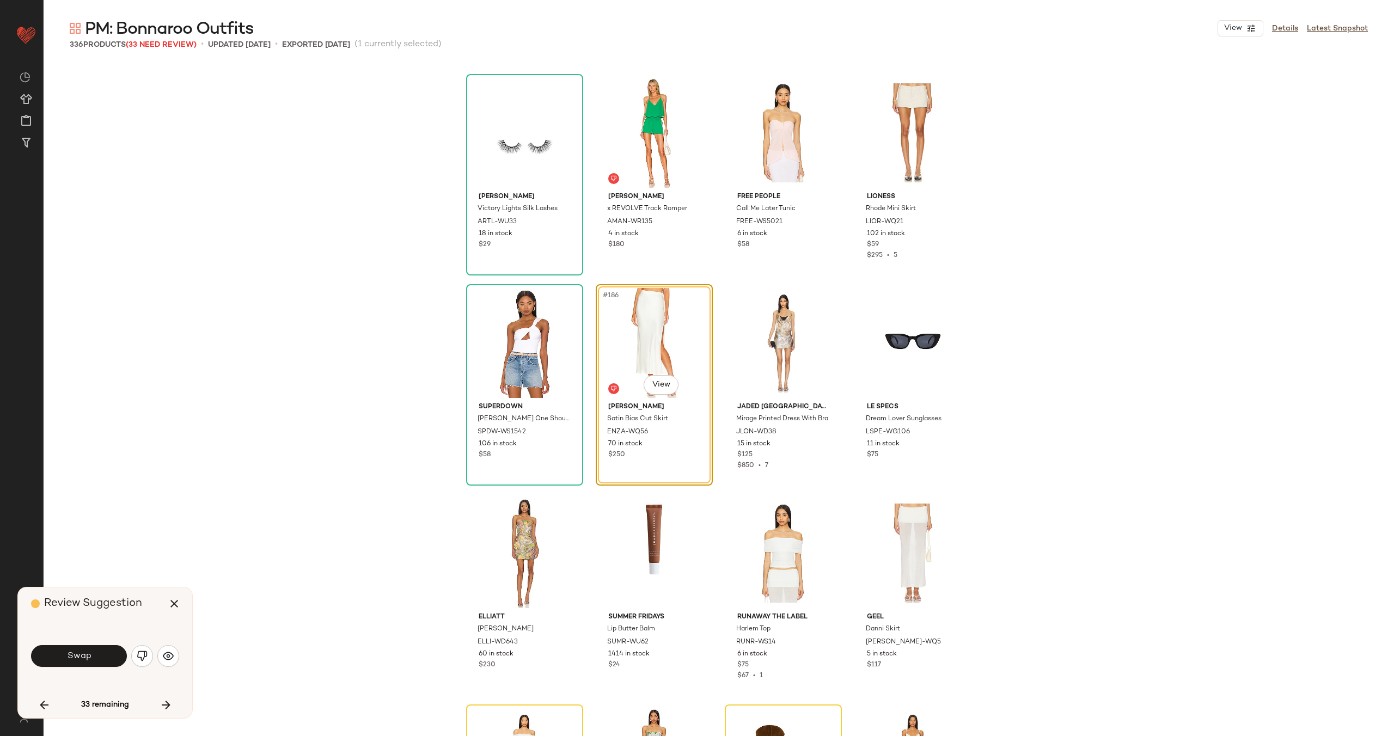
click at [93, 654] on button "Swap" at bounding box center [79, 656] width 96 height 22
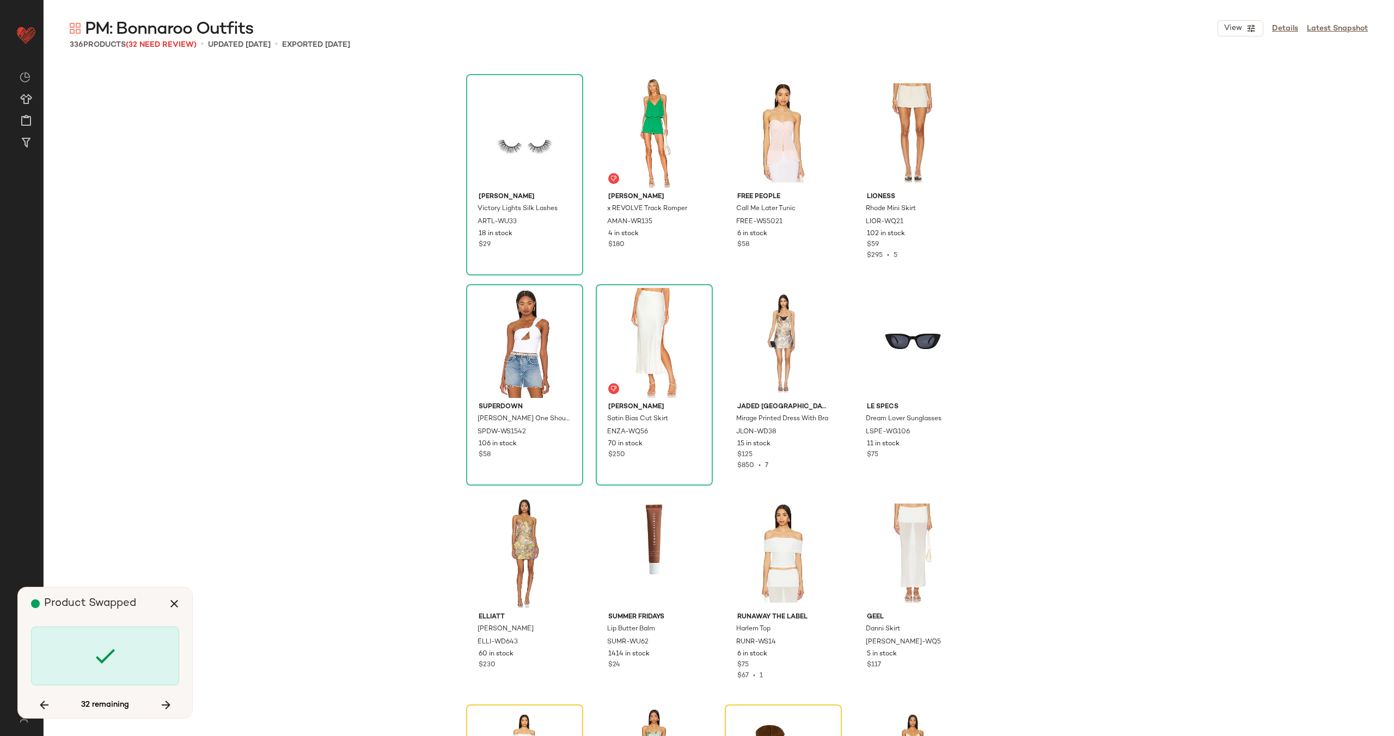
scroll to position [9880, 0]
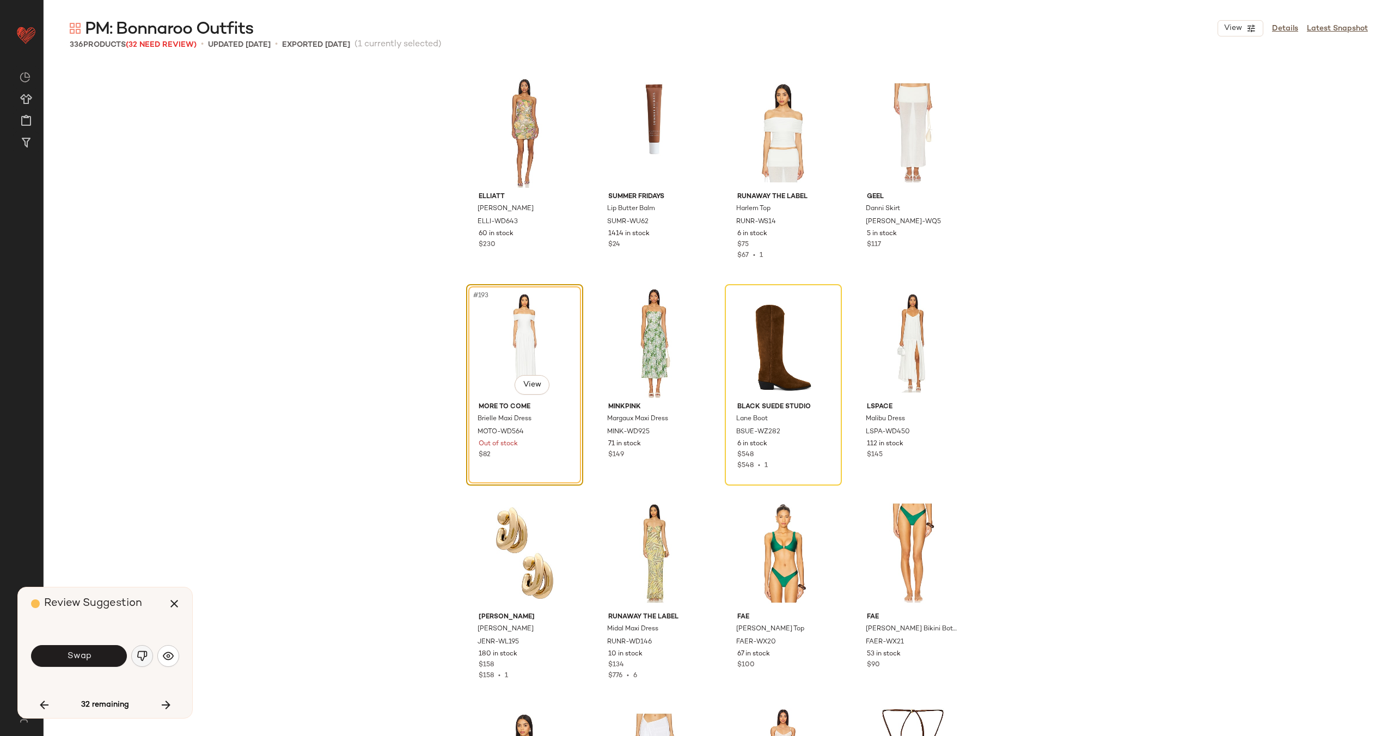
click at [146, 656] on img "button" at bounding box center [142, 656] width 11 height 11
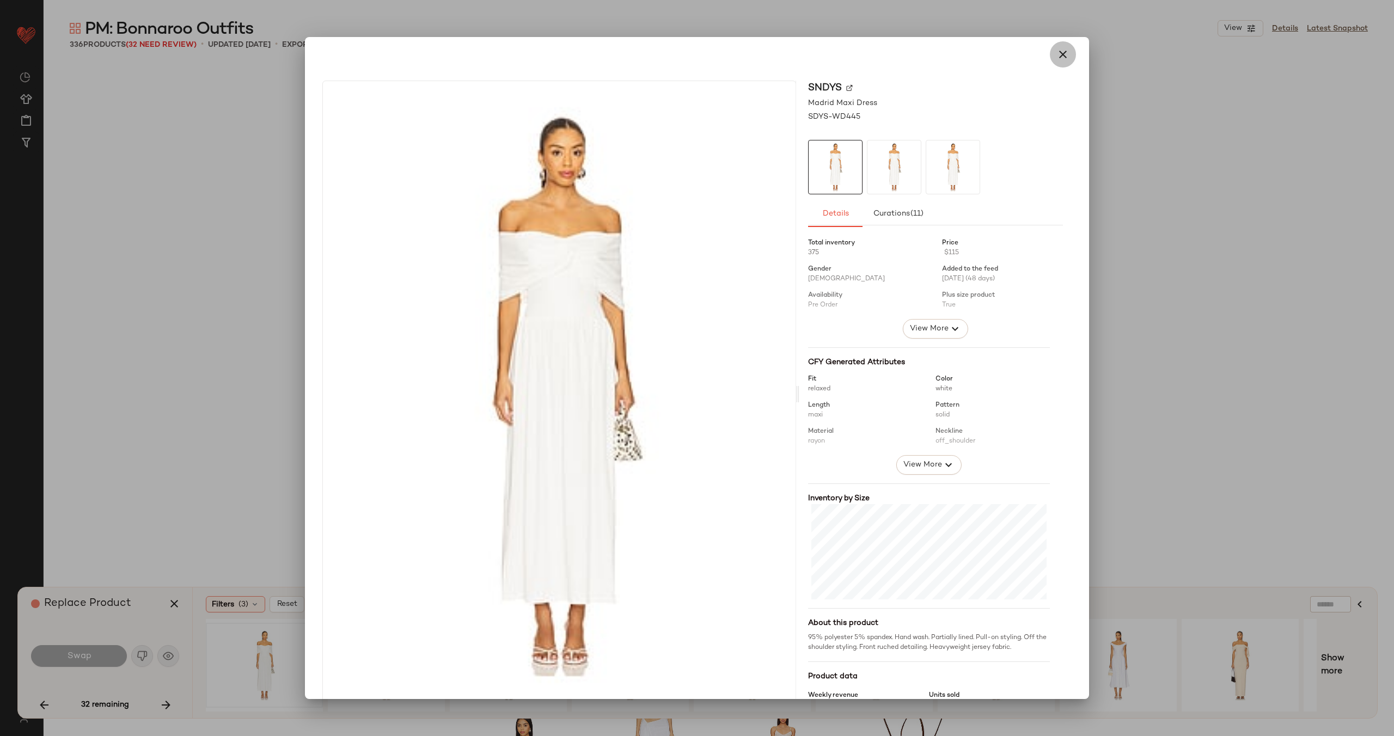
click at [1056, 56] on icon "button" at bounding box center [1062, 54] width 13 height 13
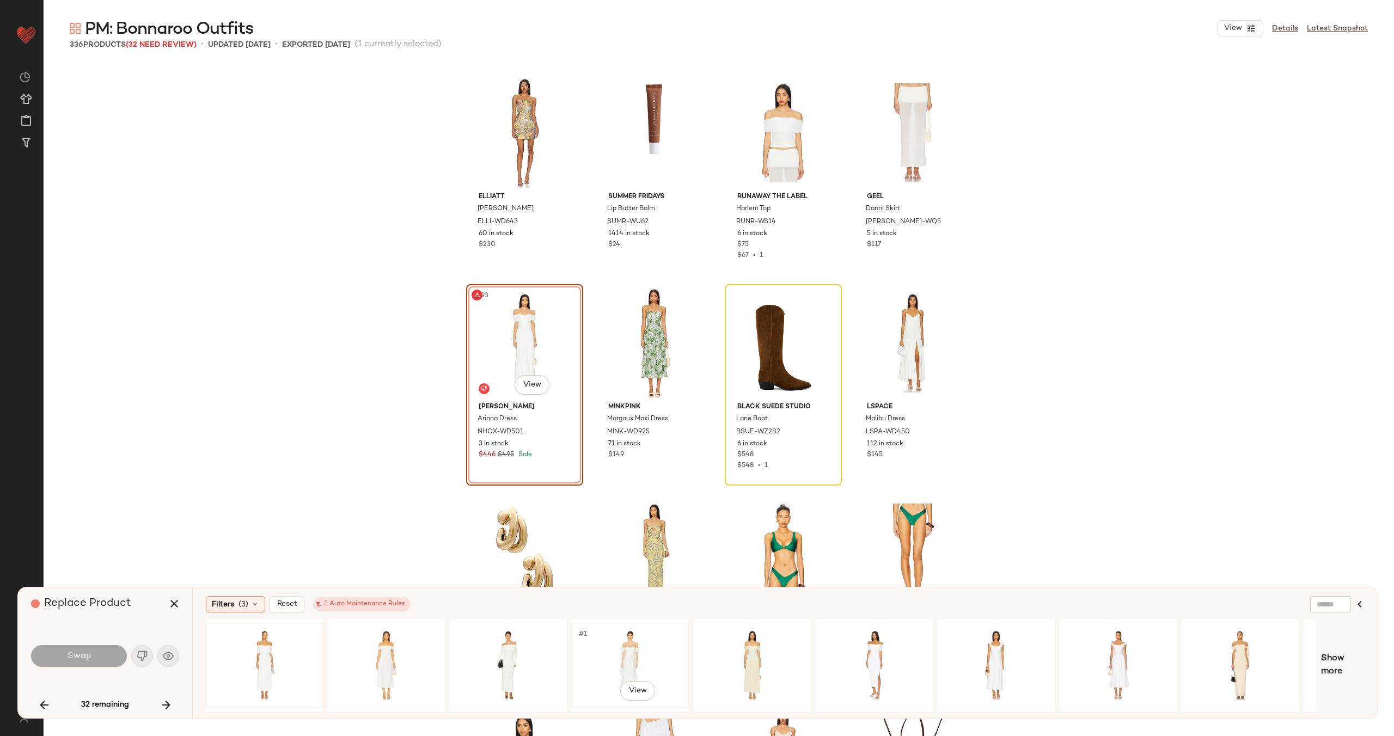
click at [616, 658] on div "#1 View" at bounding box center [630, 665] width 109 height 77
click at [286, 652] on div "#1 View" at bounding box center [264, 665] width 109 height 77
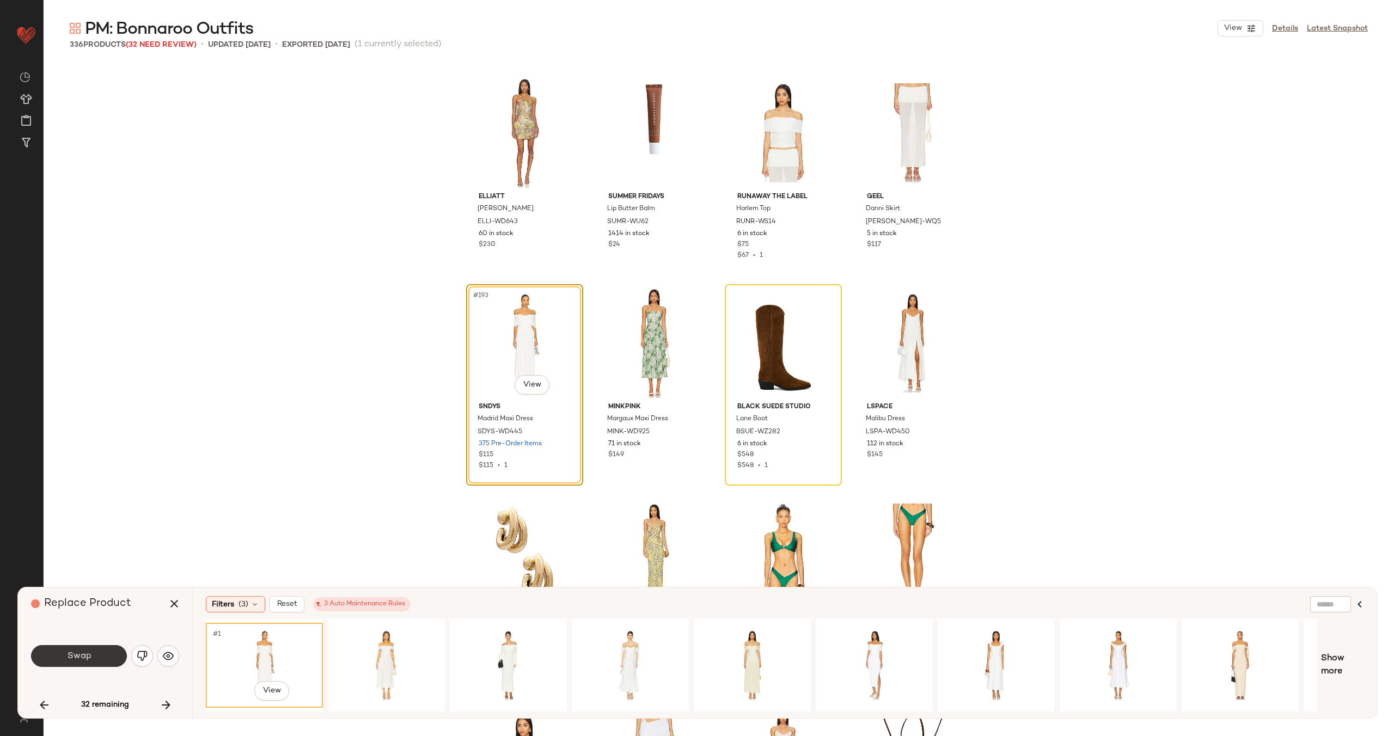
click at [80, 654] on span "Swap" at bounding box center [78, 656] width 25 height 10
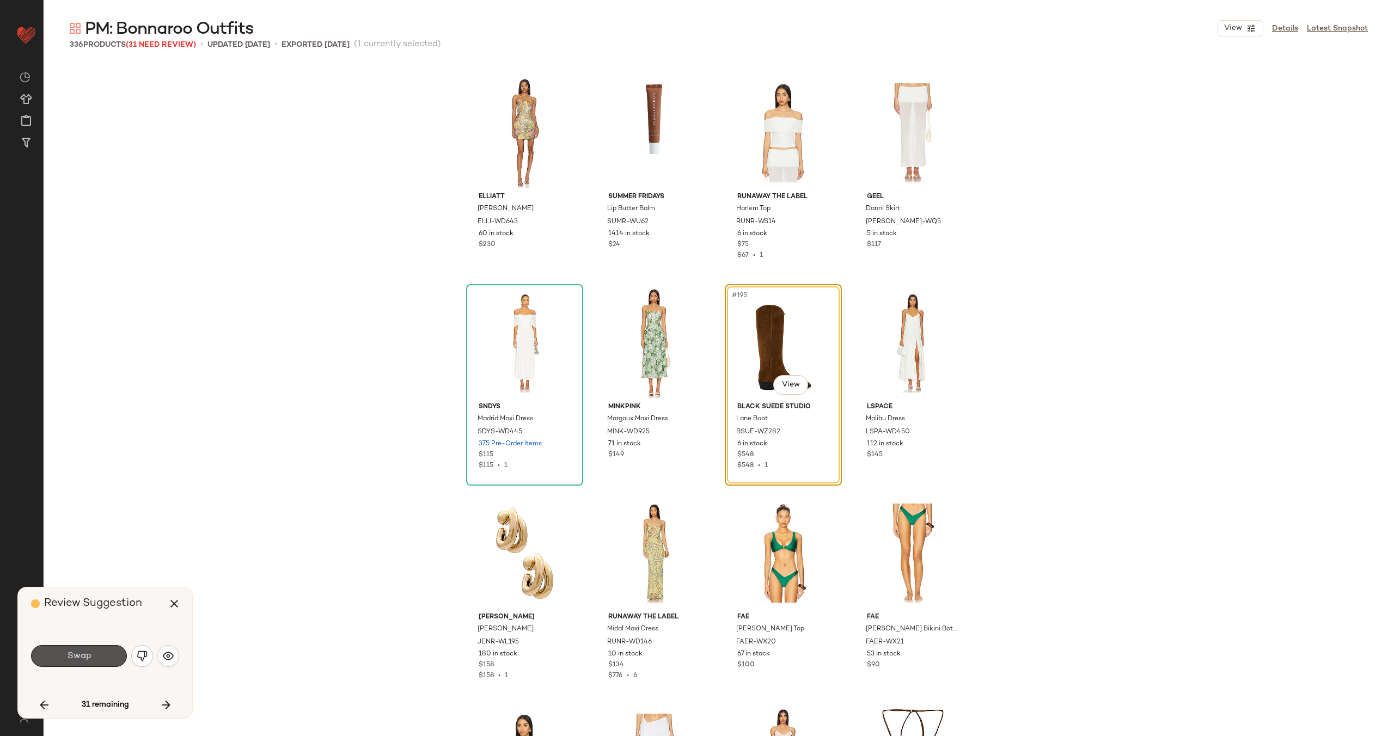
click at [80, 655] on span "Swap" at bounding box center [78, 656] width 25 height 10
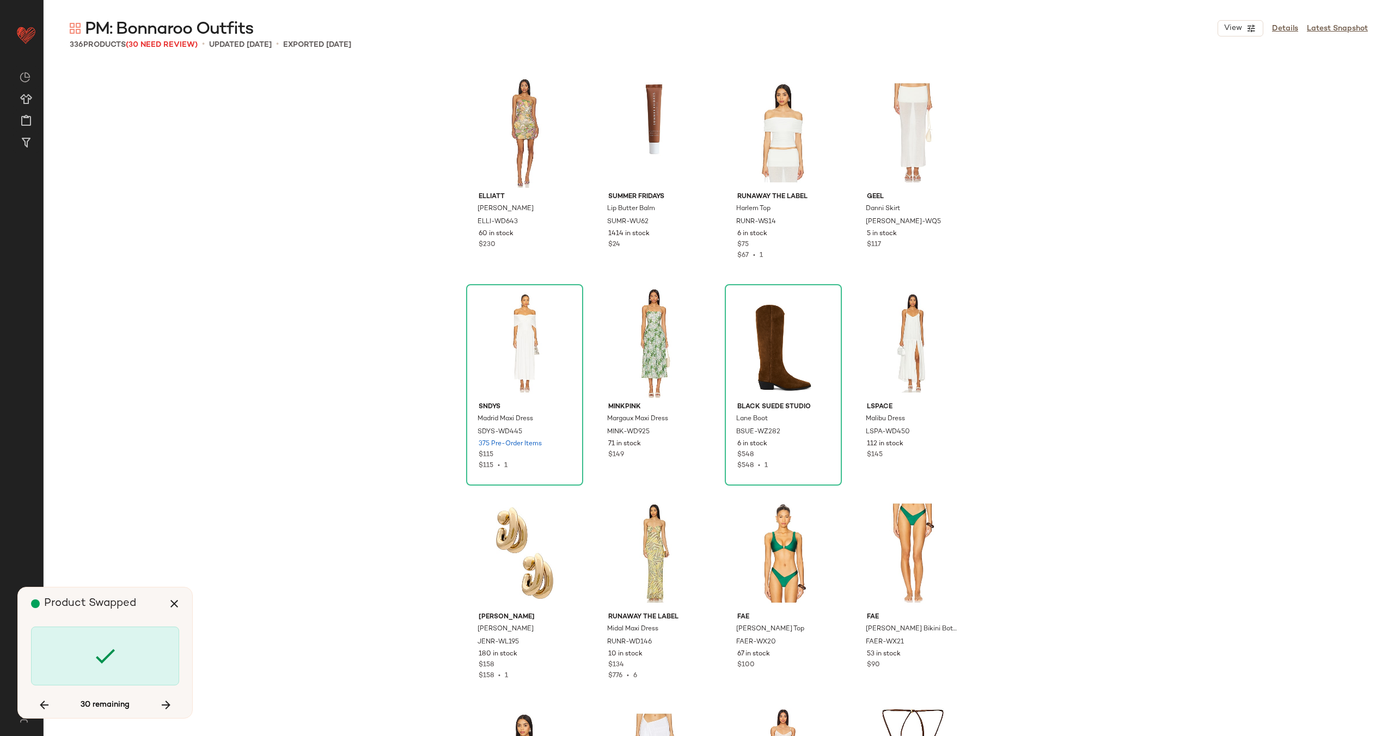
scroll to position [10511, 0]
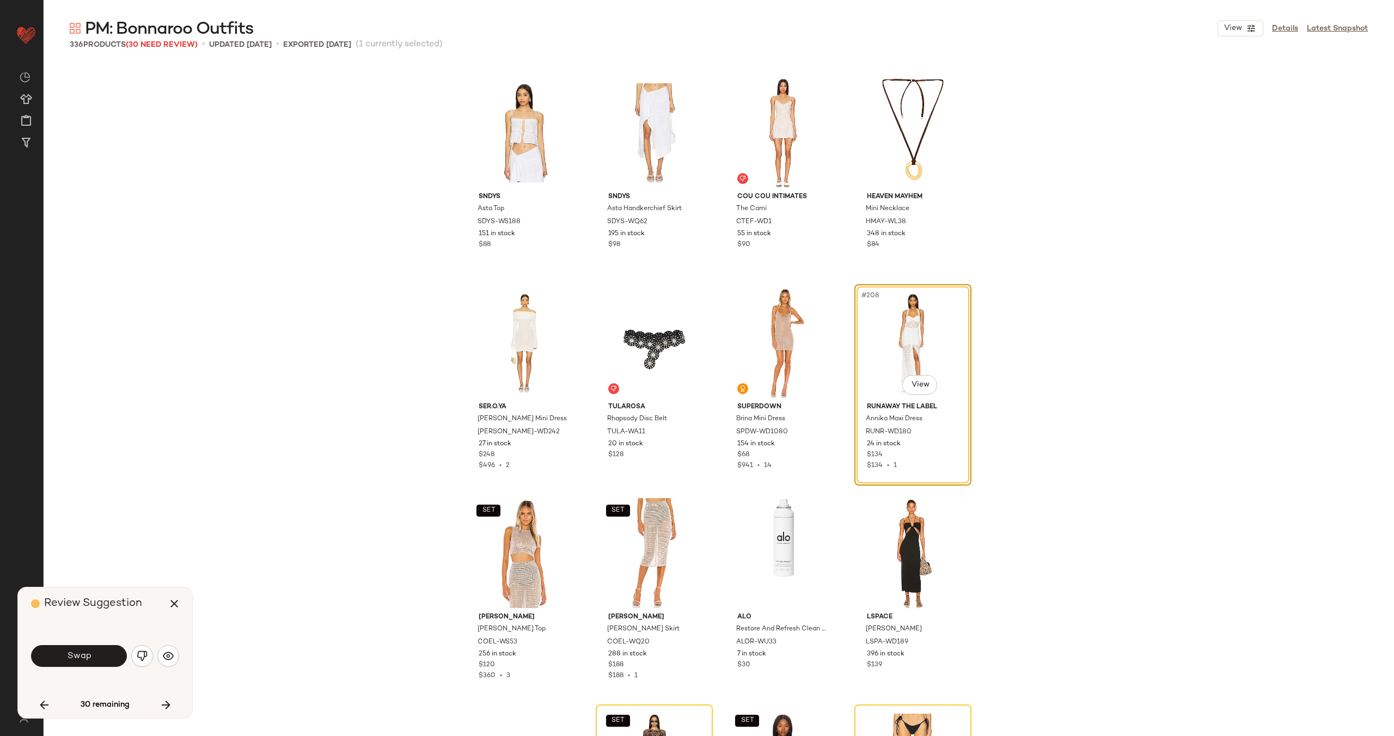
click at [80, 655] on span "Swap" at bounding box center [78, 656] width 25 height 10
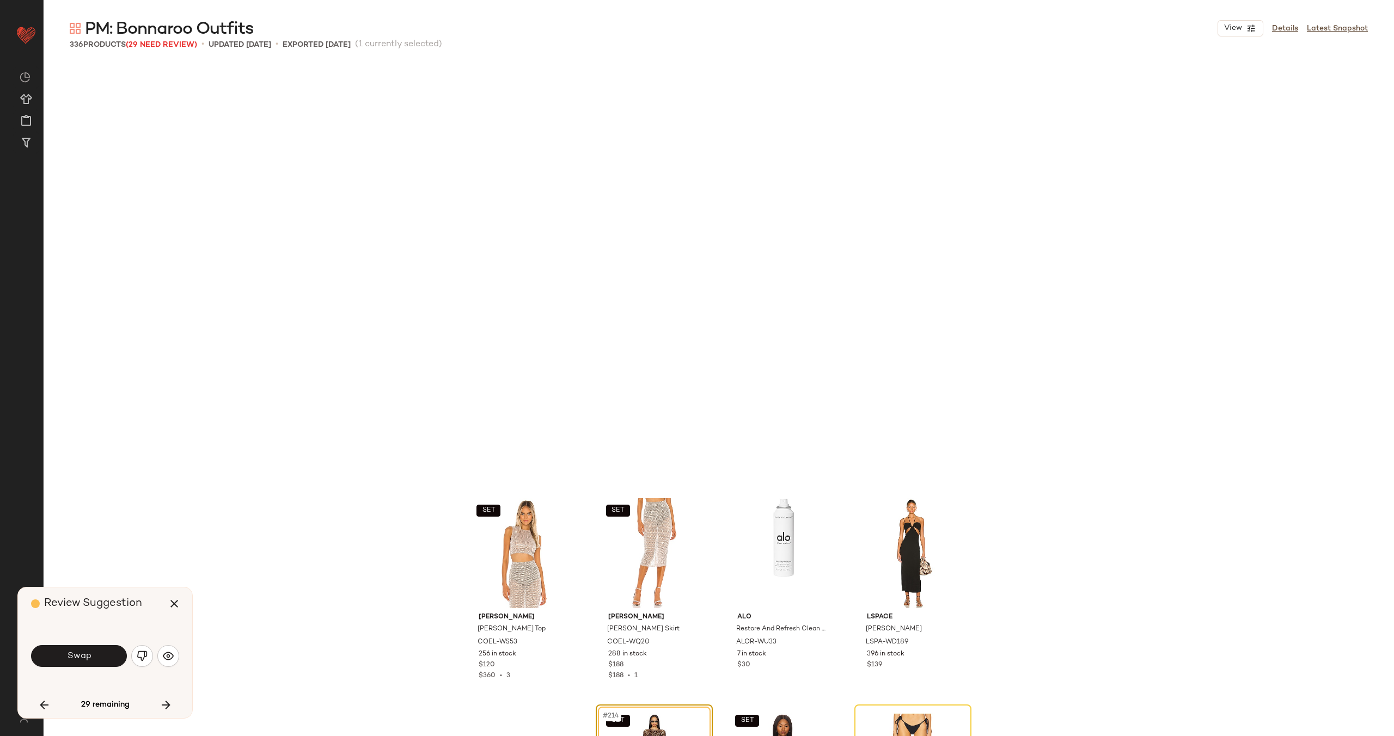
scroll to position [10931, 0]
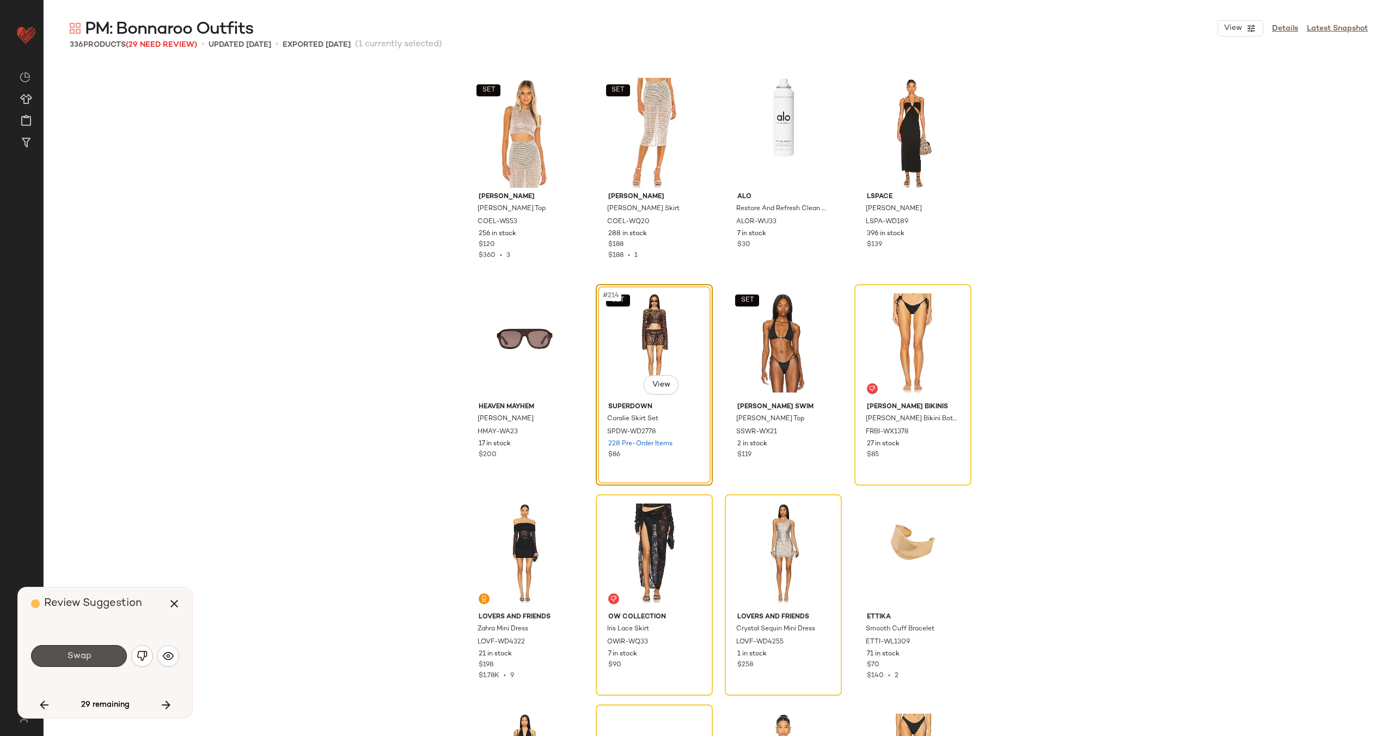
click at [80, 655] on span "Swap" at bounding box center [78, 656] width 25 height 10
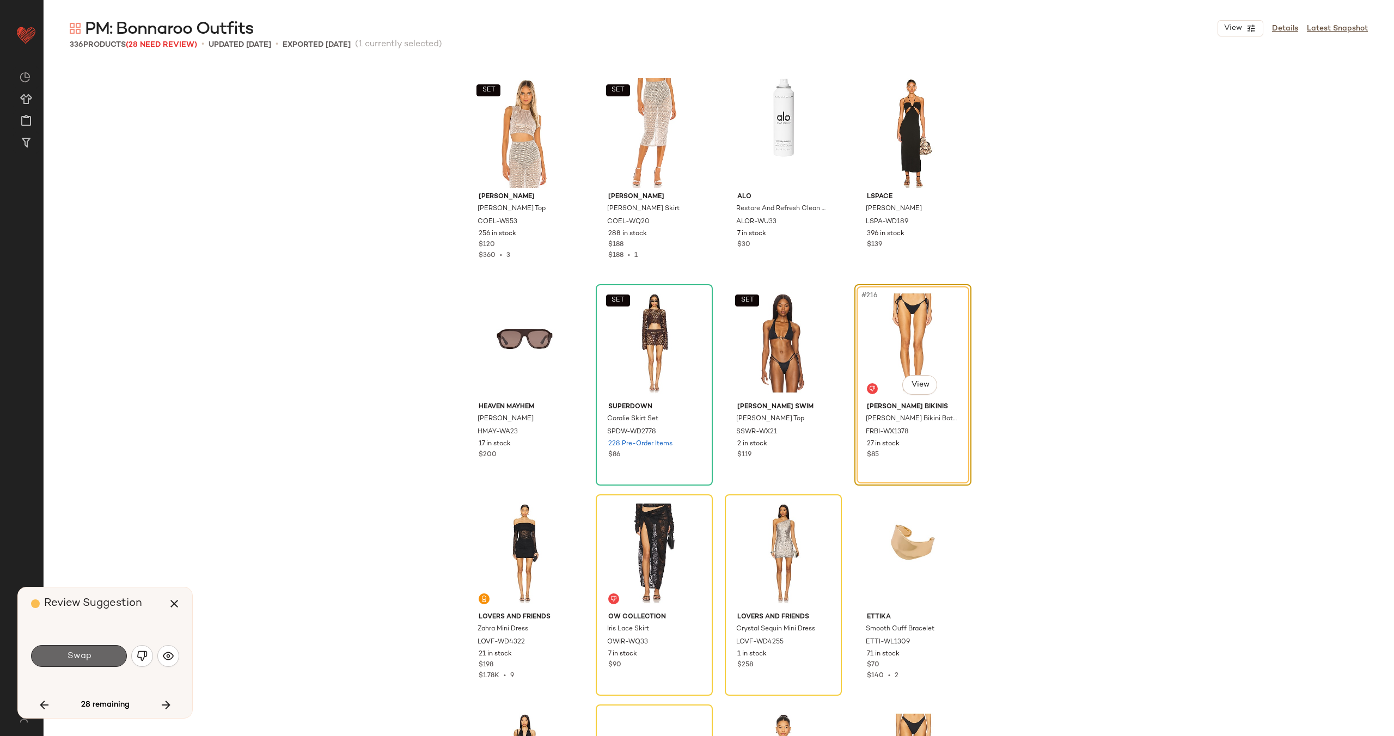
click at [96, 656] on button "Swap" at bounding box center [79, 656] width 96 height 22
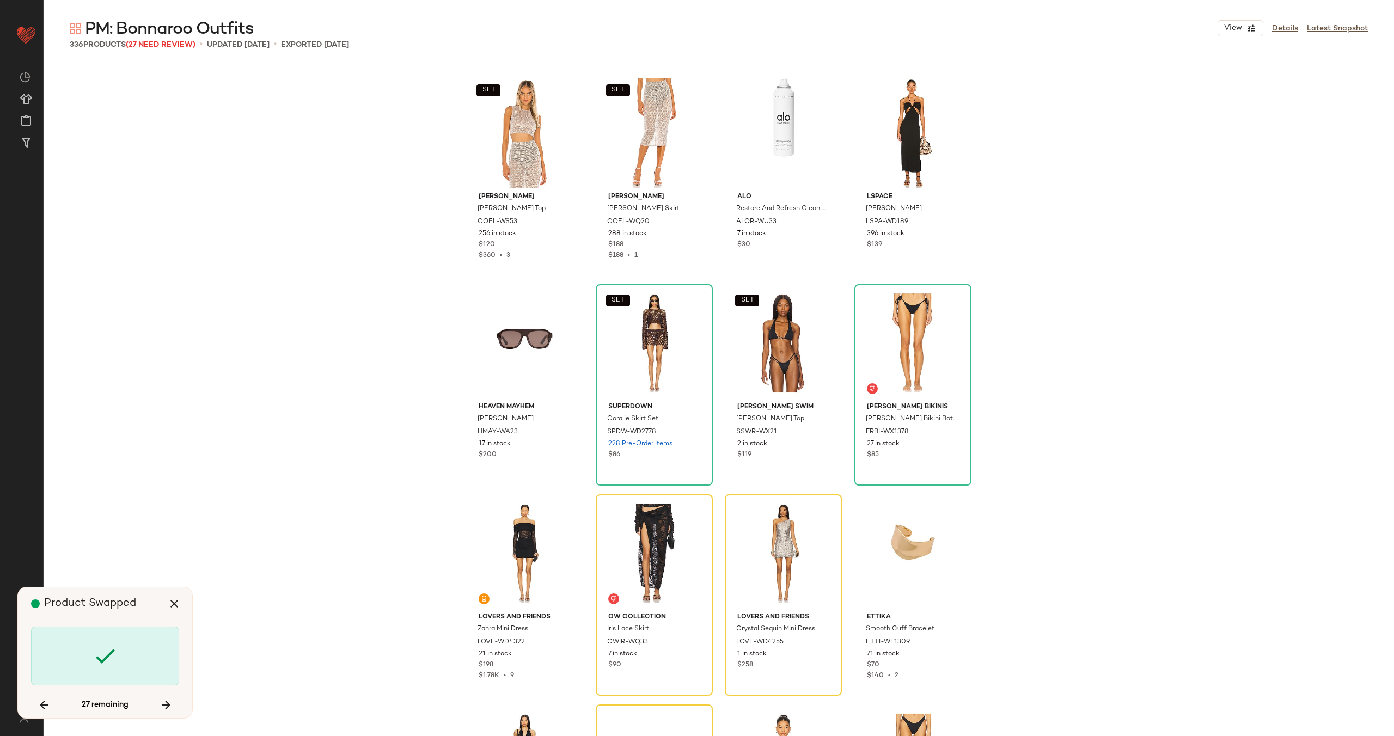
scroll to position [11141, 0]
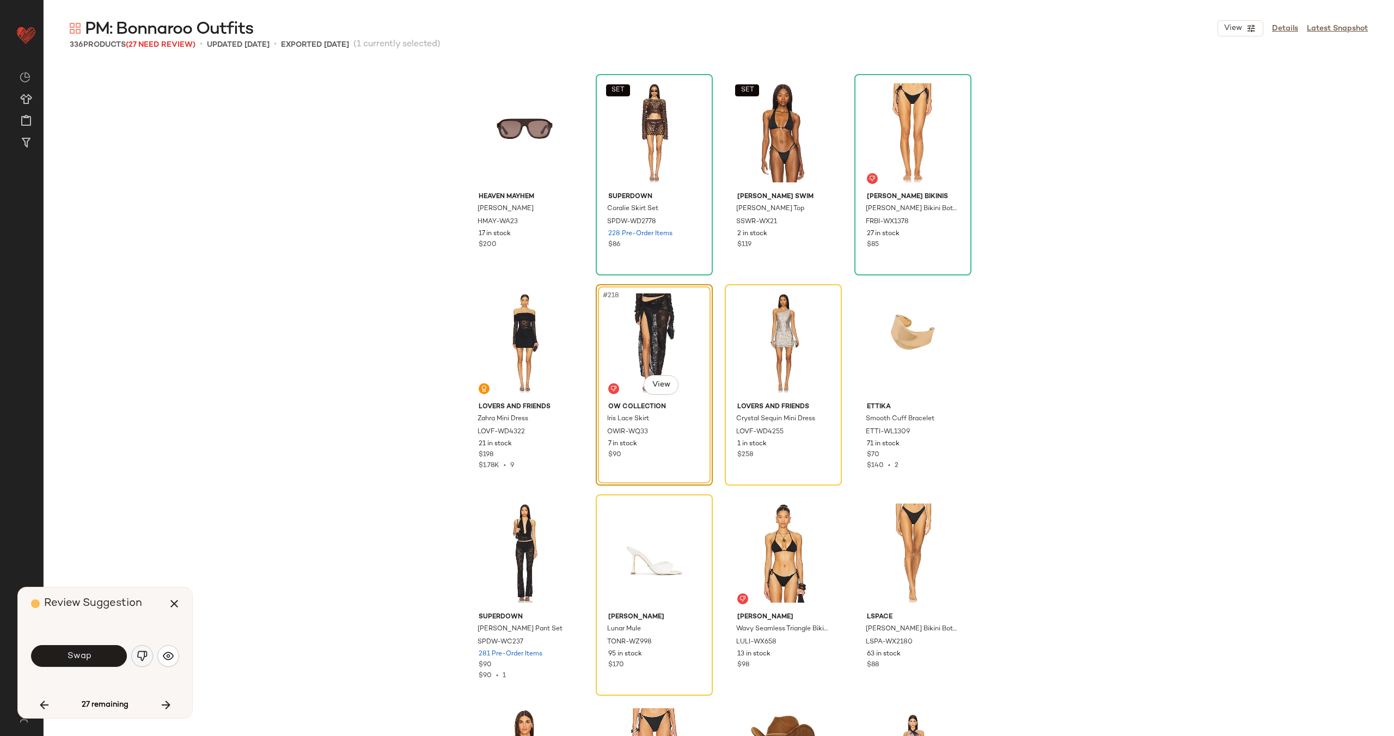
click at [137, 656] on img "button" at bounding box center [142, 656] width 11 height 11
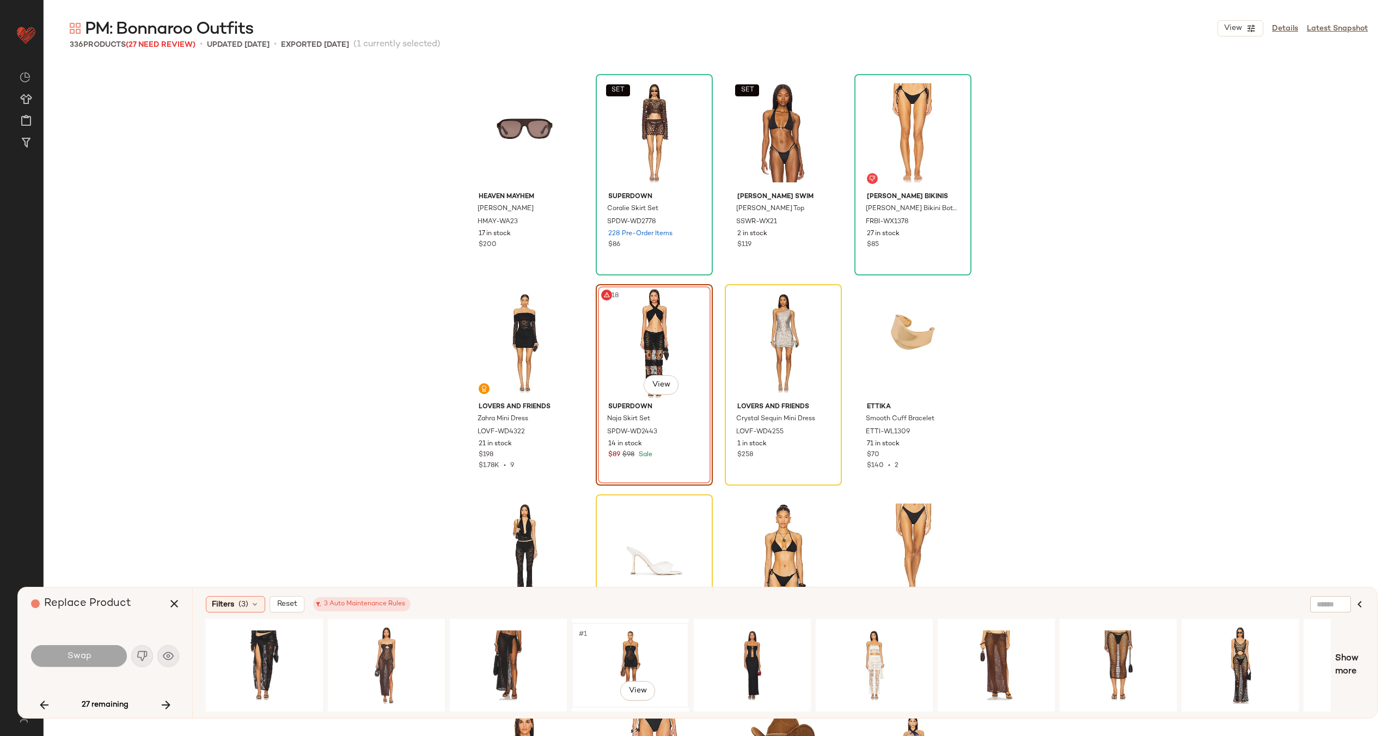
click at [659, 648] on div "#1 View" at bounding box center [630, 665] width 109 height 77
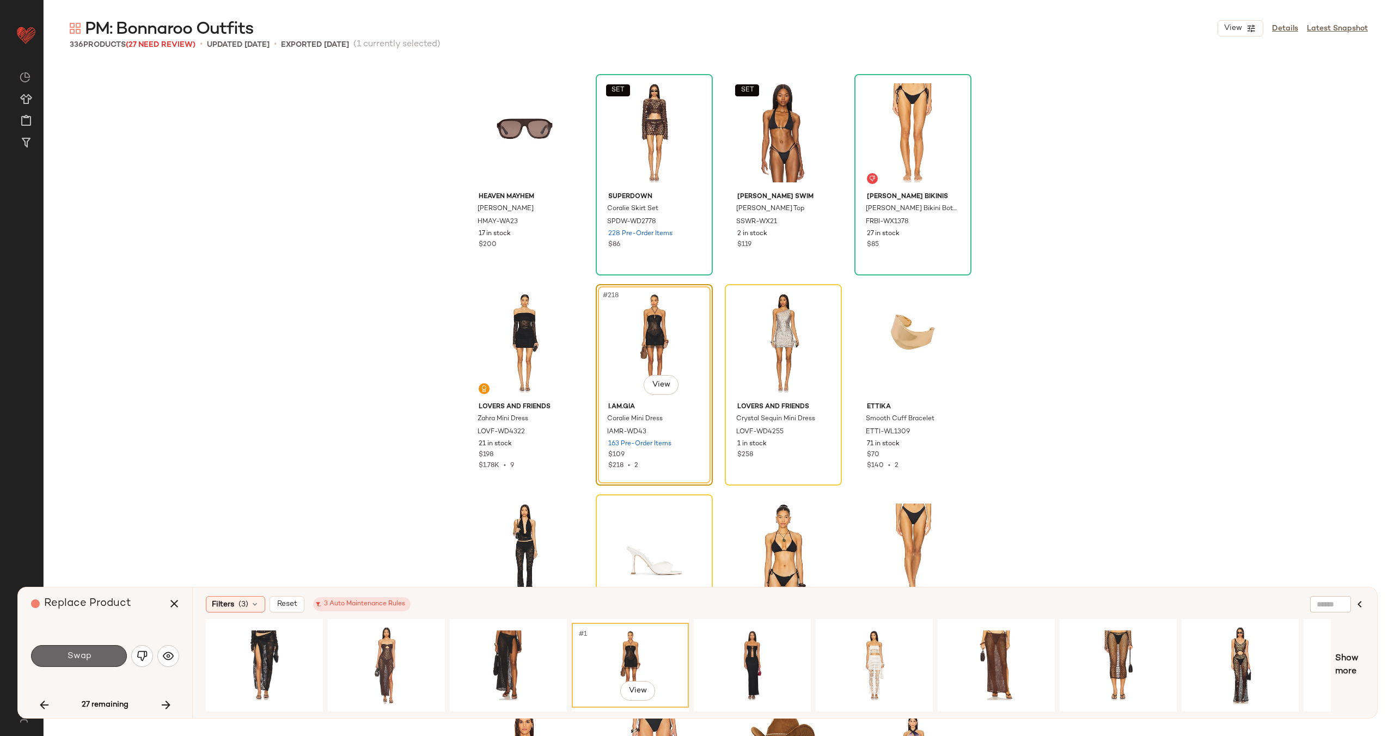
click at [70, 654] on span "Swap" at bounding box center [78, 656] width 25 height 10
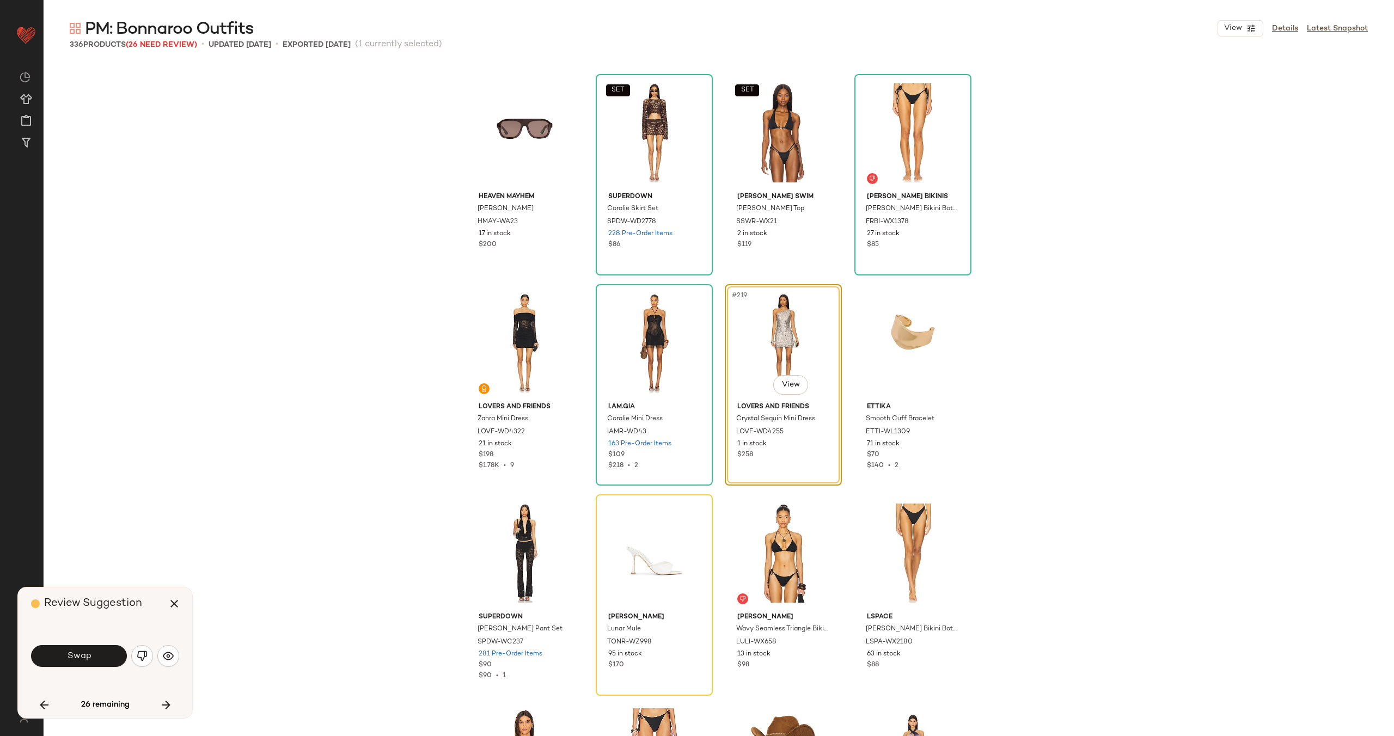
click at [70, 654] on span "Swap" at bounding box center [78, 656] width 25 height 10
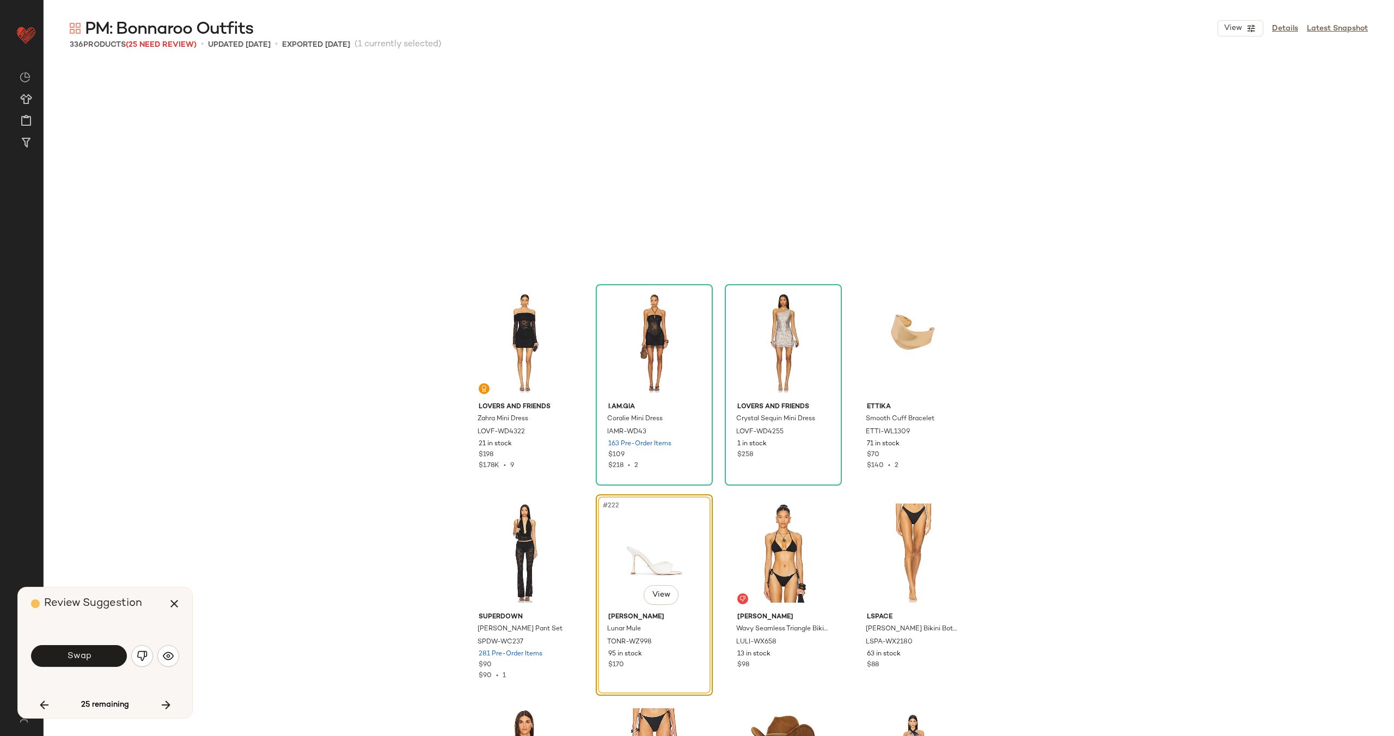
scroll to position [11351, 0]
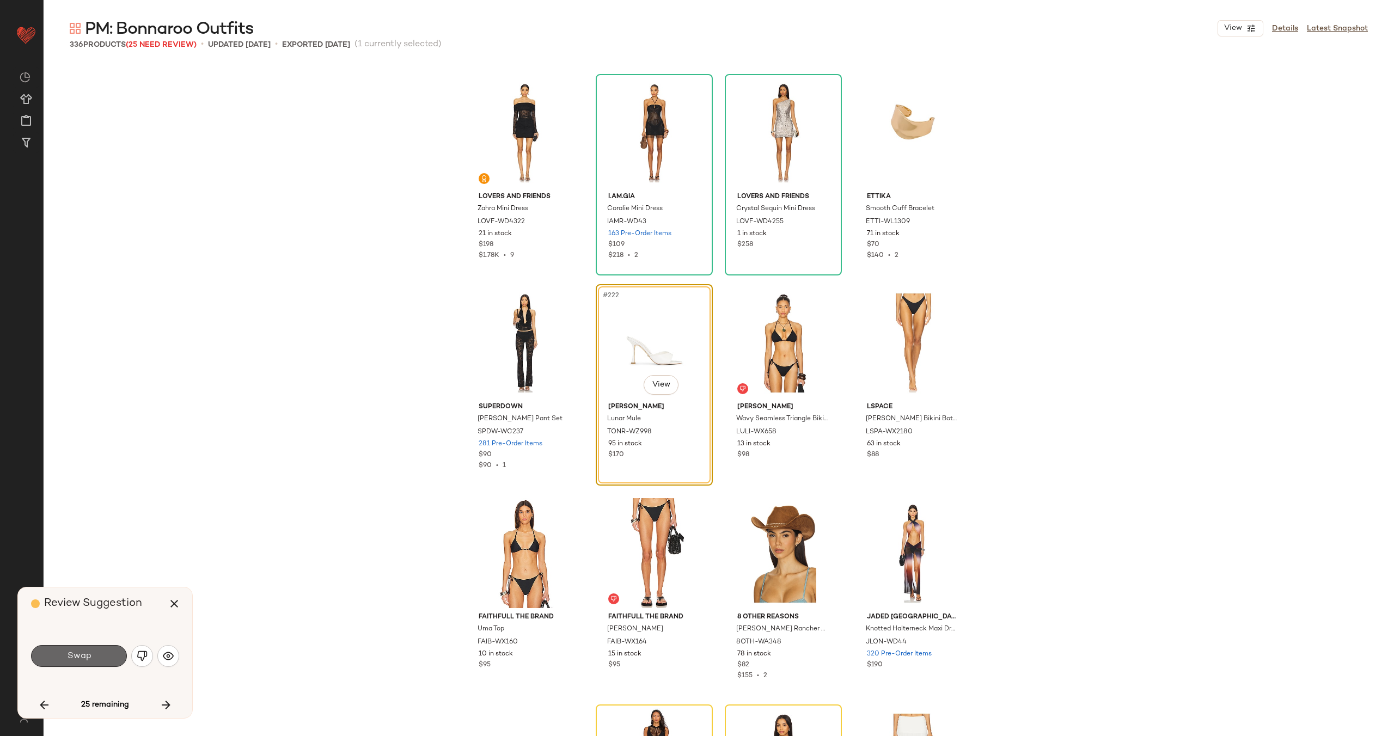
click at [95, 659] on button "Swap" at bounding box center [79, 656] width 96 height 22
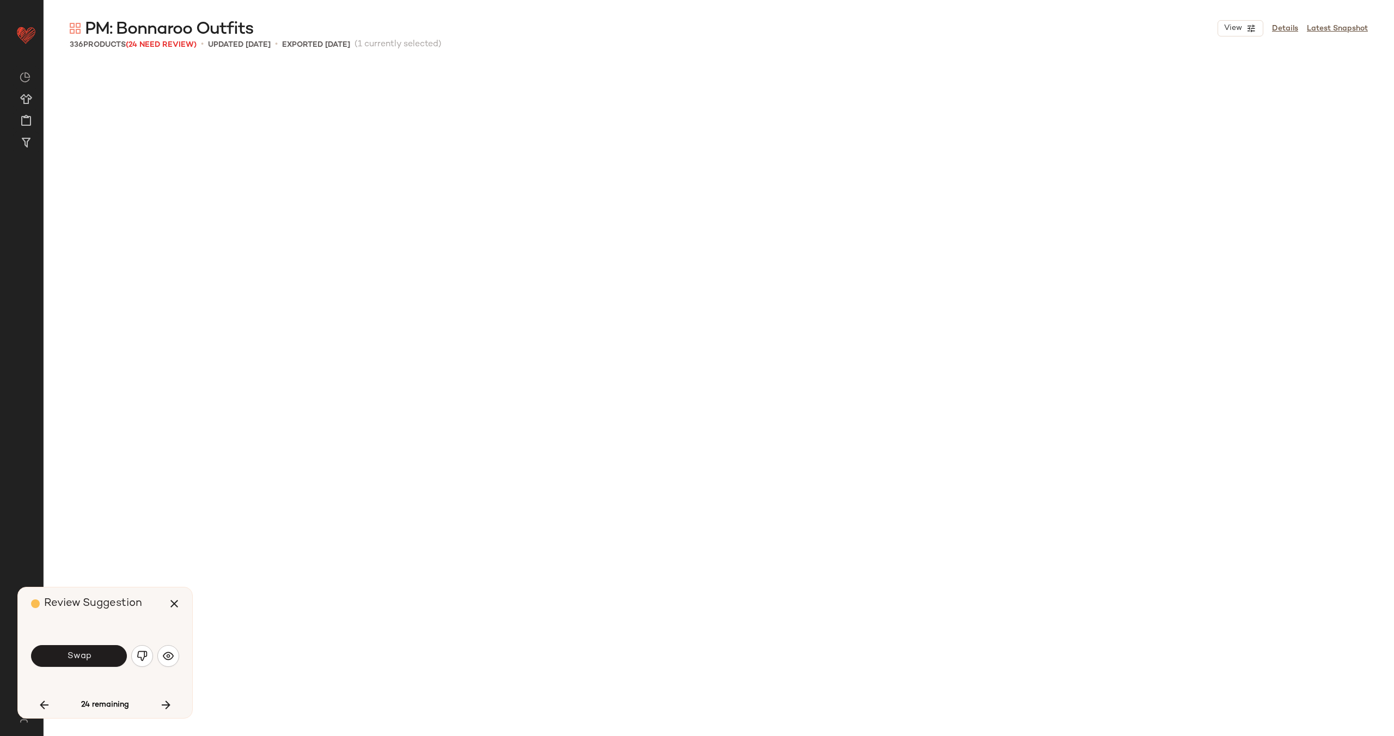
scroll to position [3574, 0]
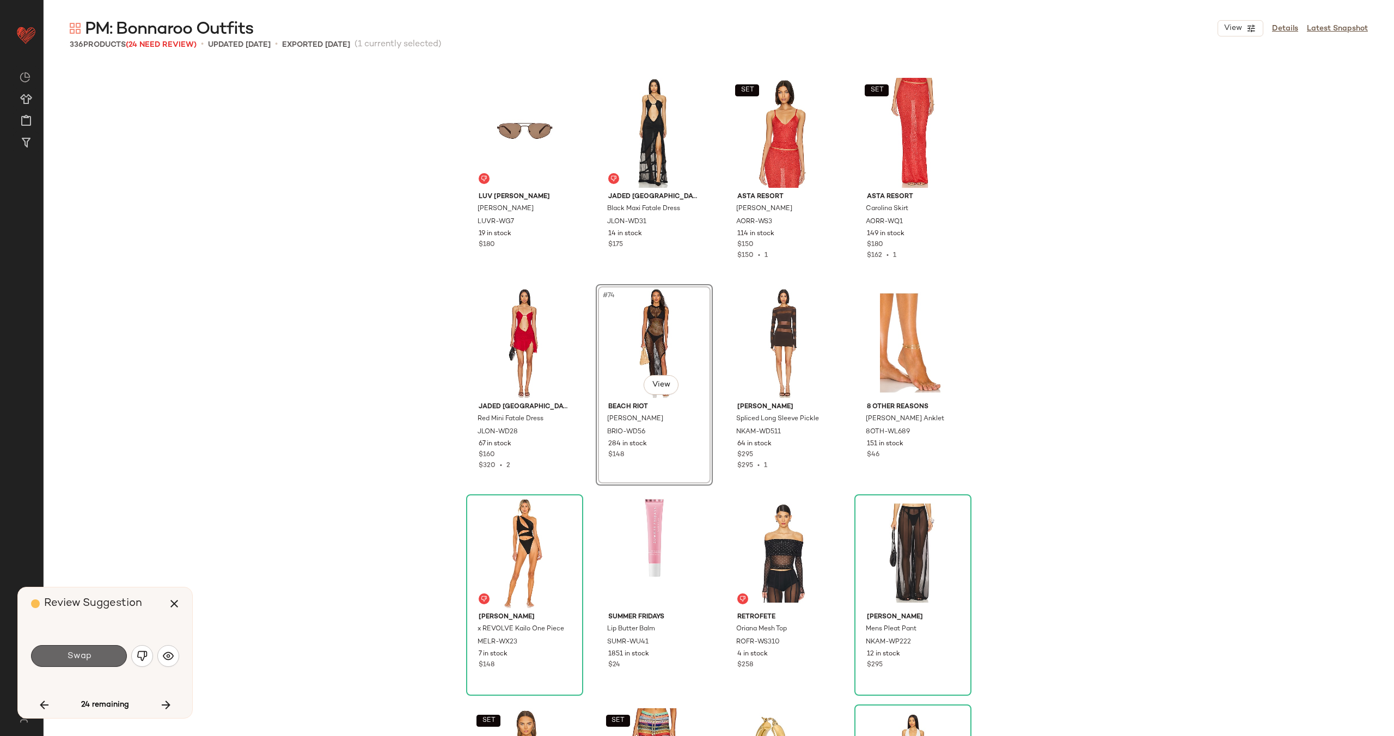
click at [99, 655] on button "Swap" at bounding box center [79, 656] width 96 height 22
click at [143, 652] on img "button" at bounding box center [142, 656] width 11 height 11
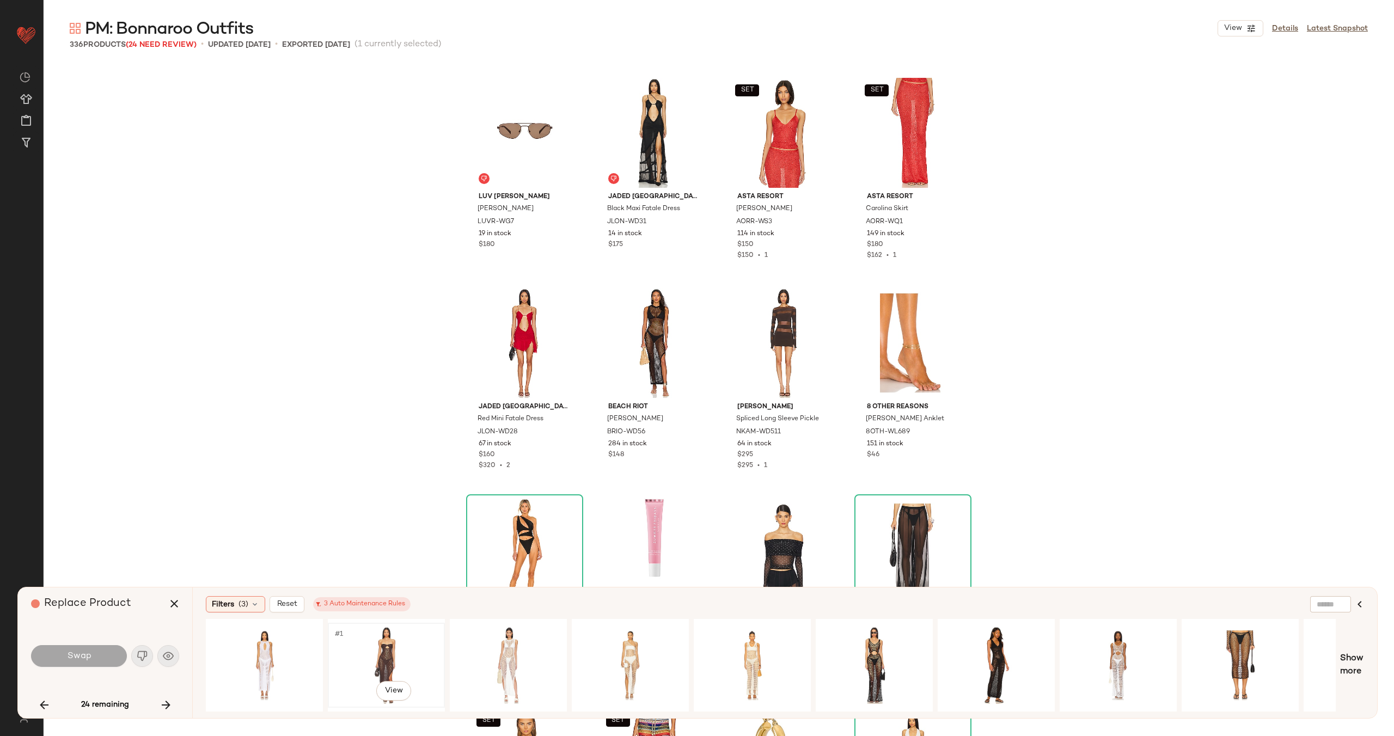
click at [389, 646] on div "#1 View" at bounding box center [386, 665] width 109 height 77
click at [641, 352] on div "#74 View" at bounding box center [654, 343] width 109 height 110
click at [378, 657] on div "#1 View" at bounding box center [386, 665] width 109 height 77
click at [99, 651] on button "Swap" at bounding box center [79, 656] width 96 height 22
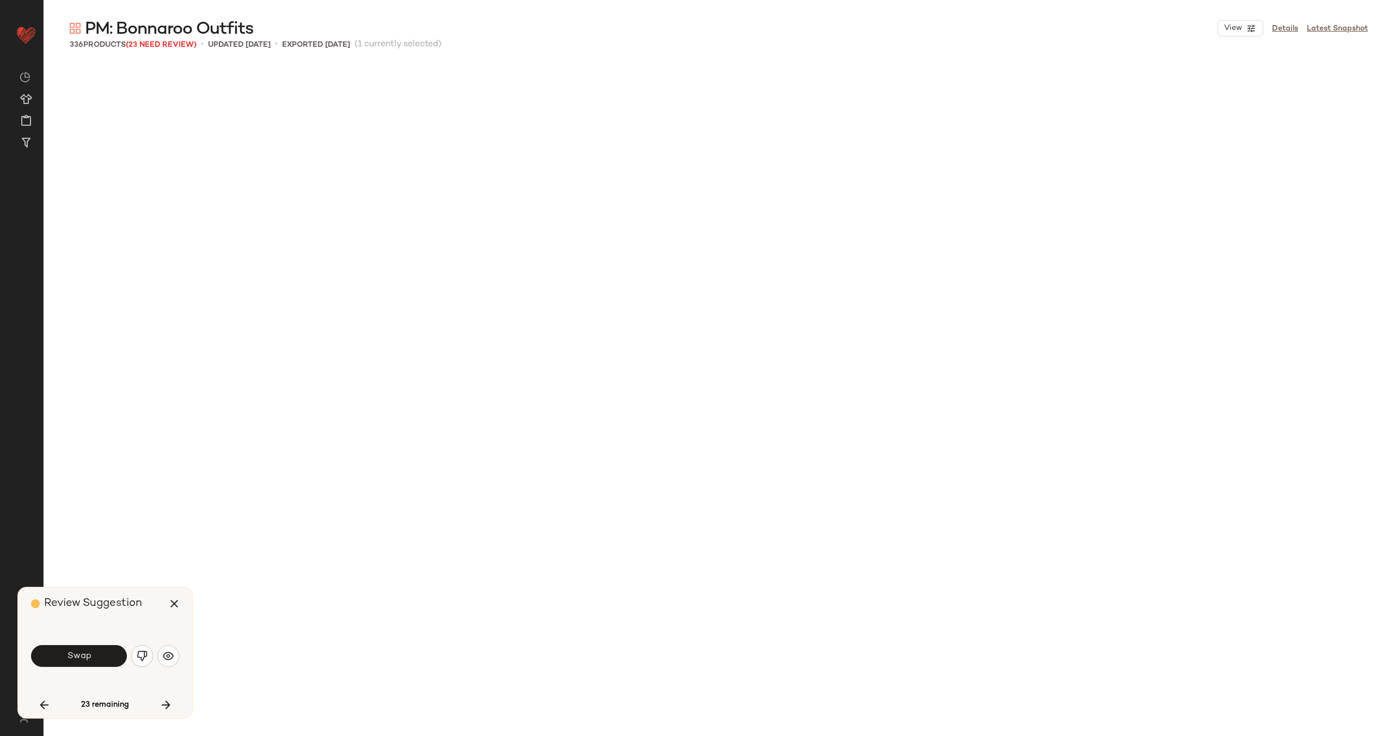
scroll to position [11772, 0]
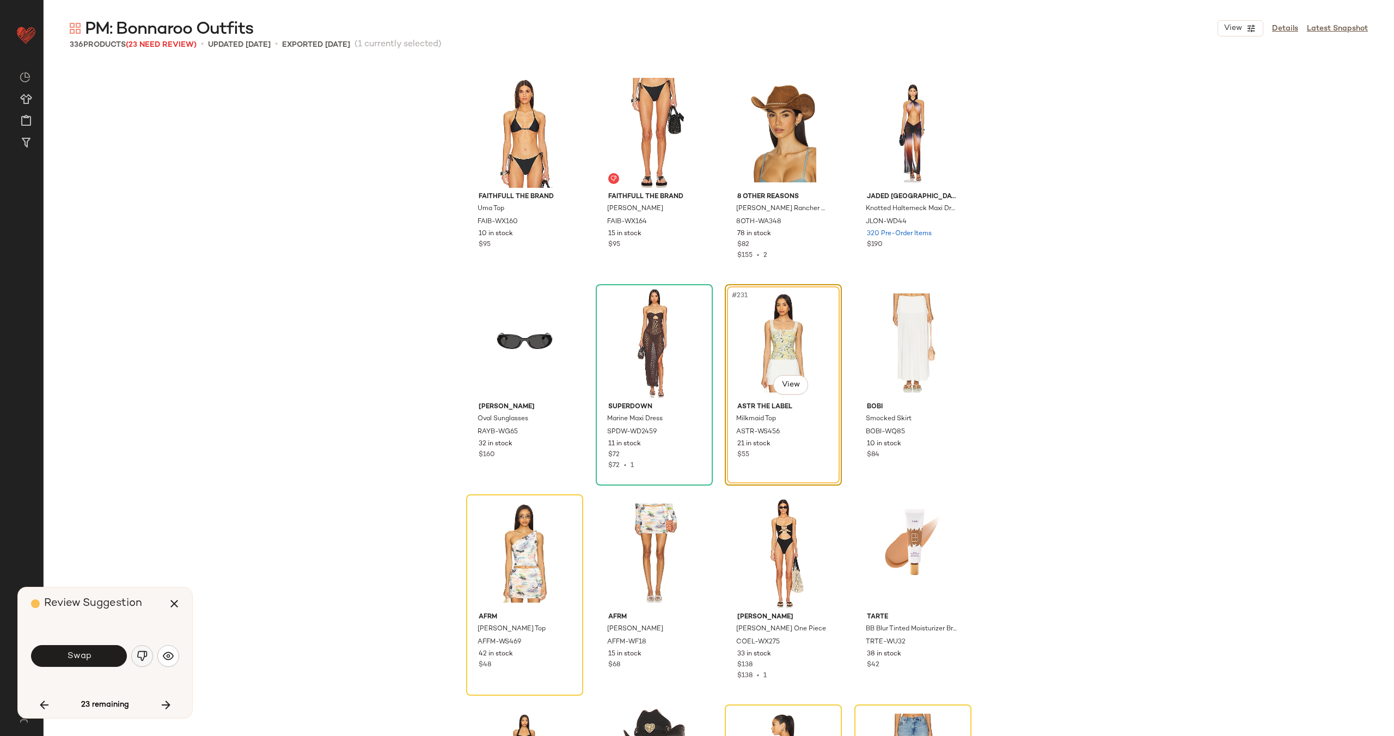
click at [141, 653] on img "button" at bounding box center [142, 656] width 11 height 11
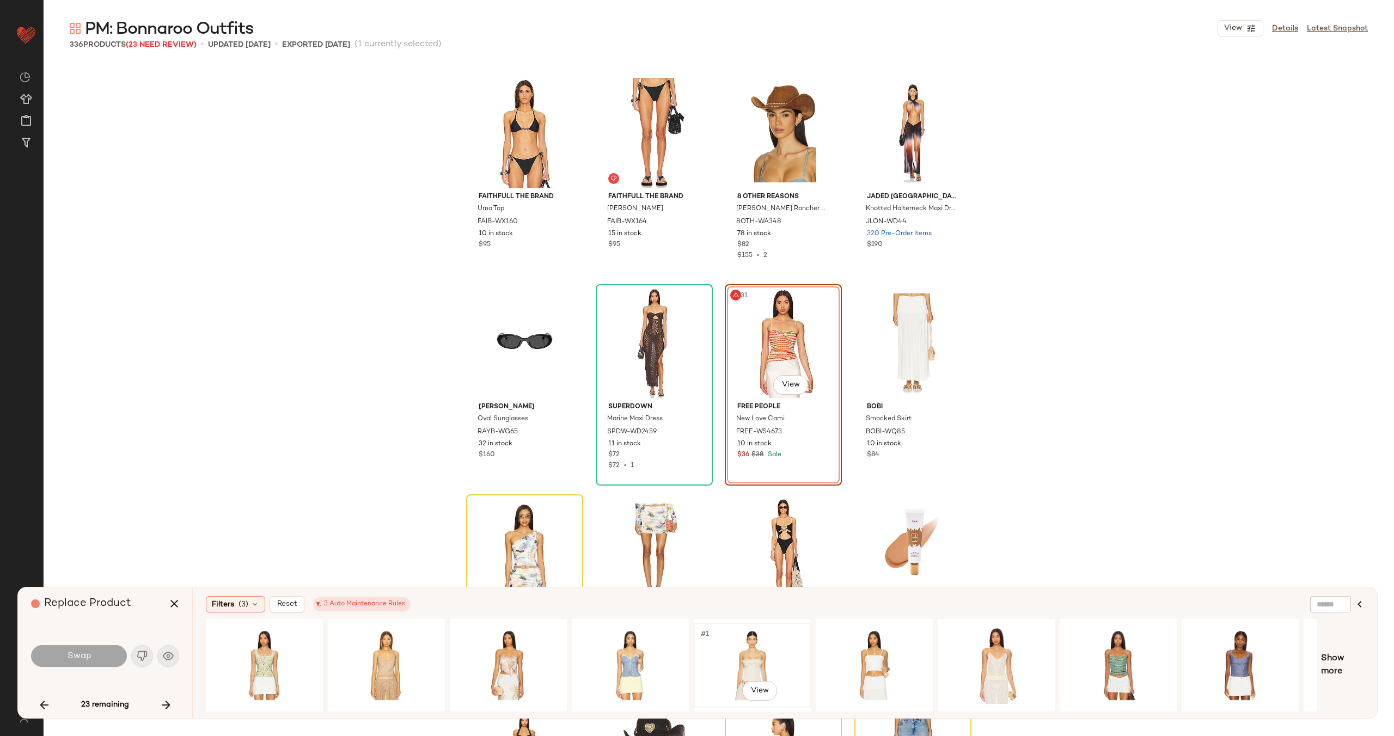
click at [761, 657] on div "#1 View" at bounding box center [752, 665] width 109 height 77
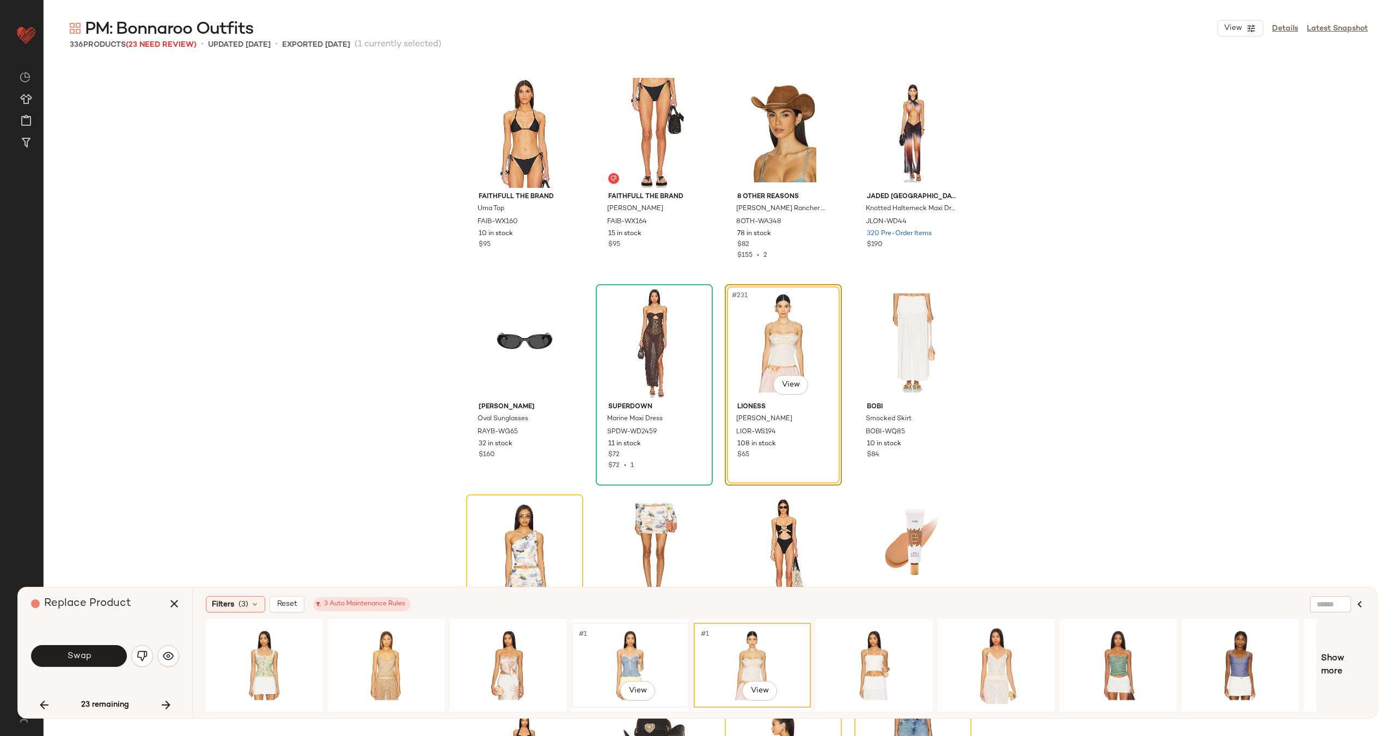
click at [630, 658] on div "#1 View" at bounding box center [630, 665] width 109 height 77
click at [362, 657] on div "#1 View" at bounding box center [386, 665] width 109 height 77
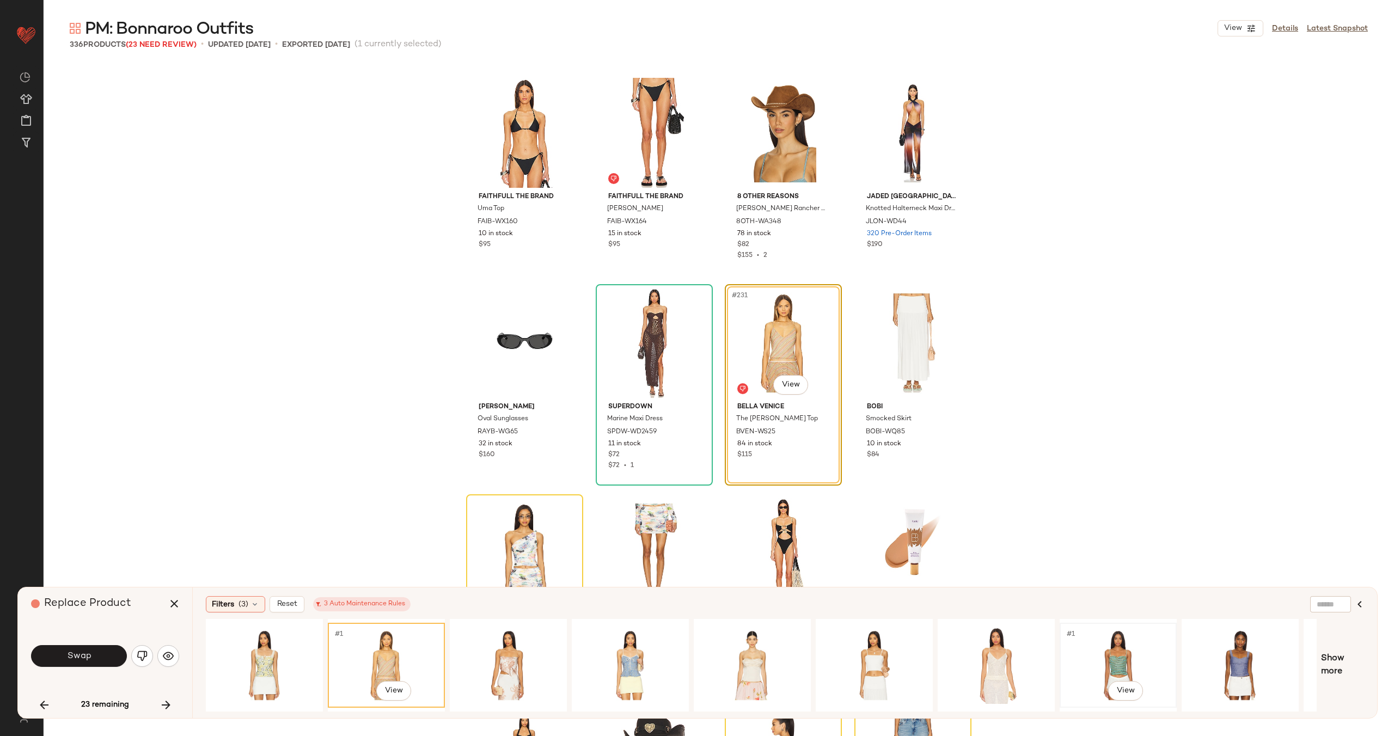
click at [1088, 658] on div "#1 View" at bounding box center [1118, 665] width 109 height 77
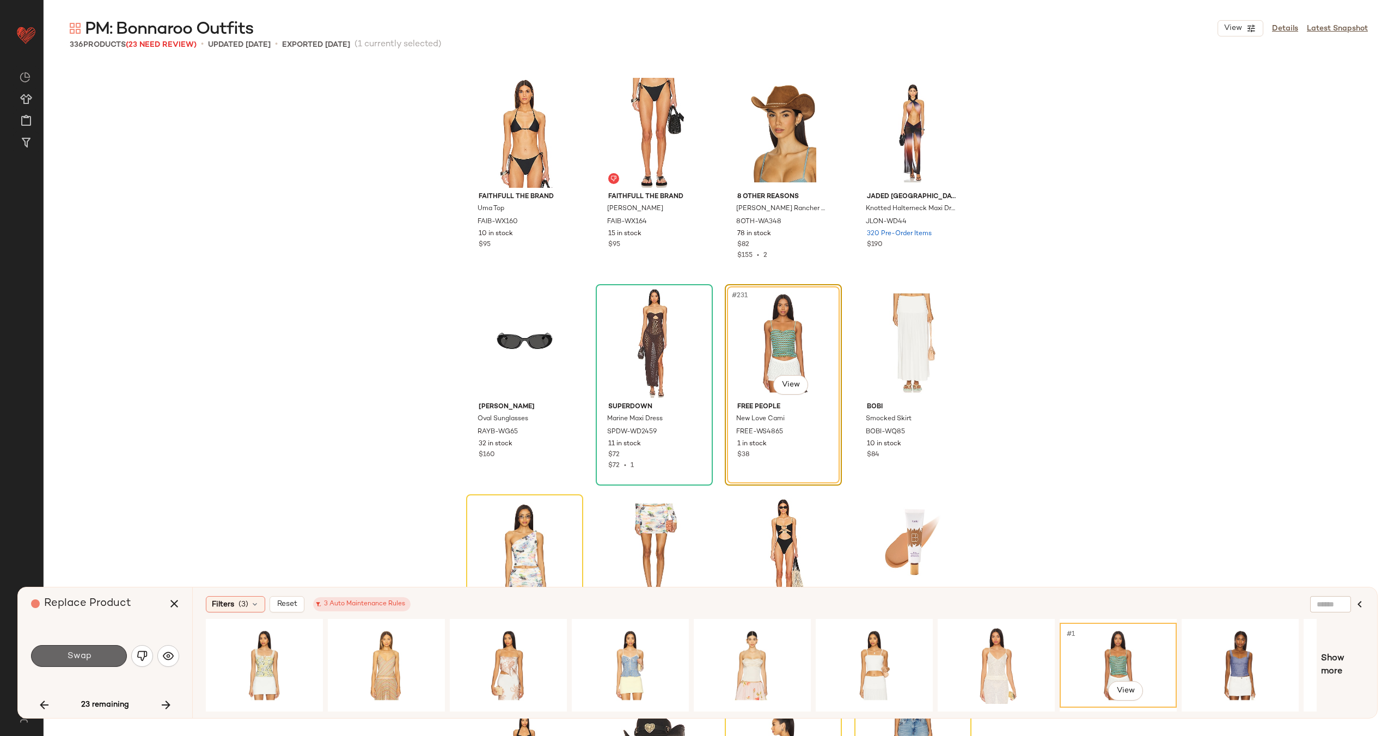
click at [78, 656] on span "Swap" at bounding box center [78, 656] width 25 height 10
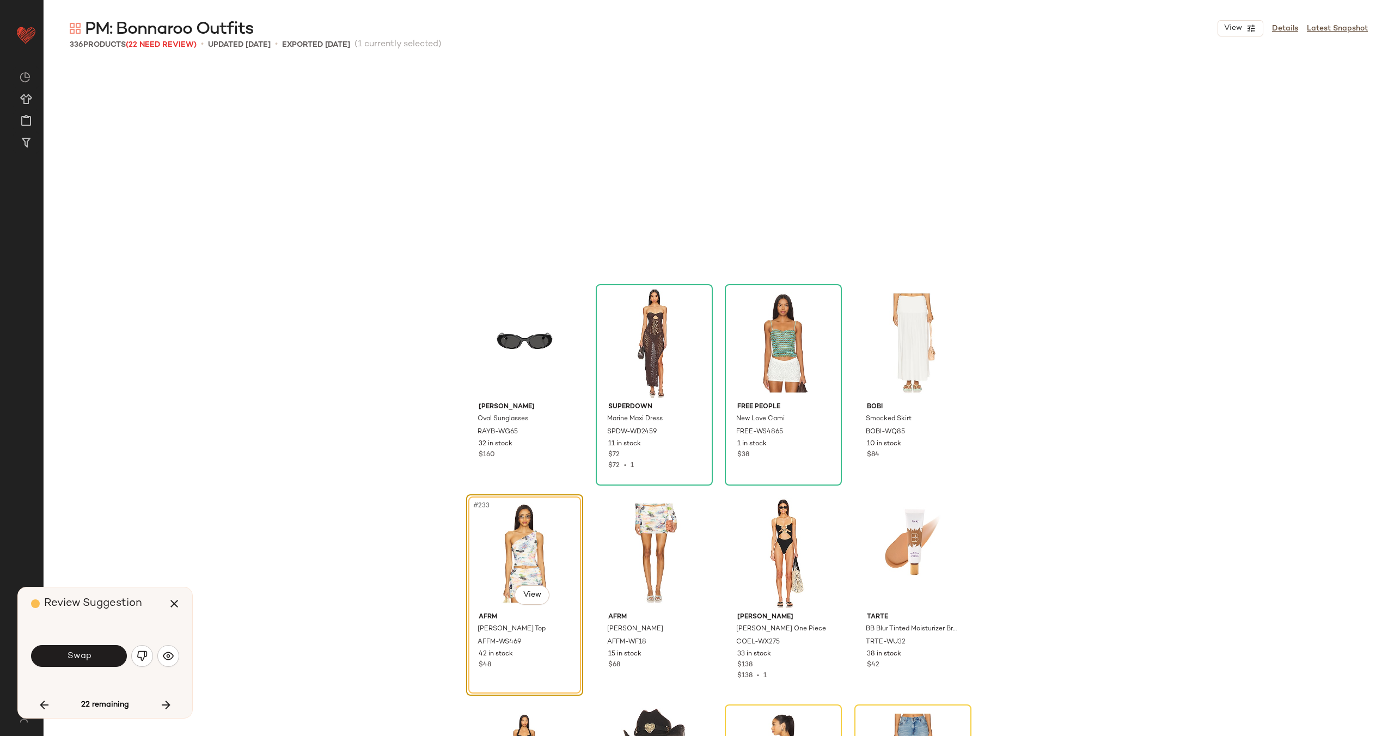
scroll to position [11982, 0]
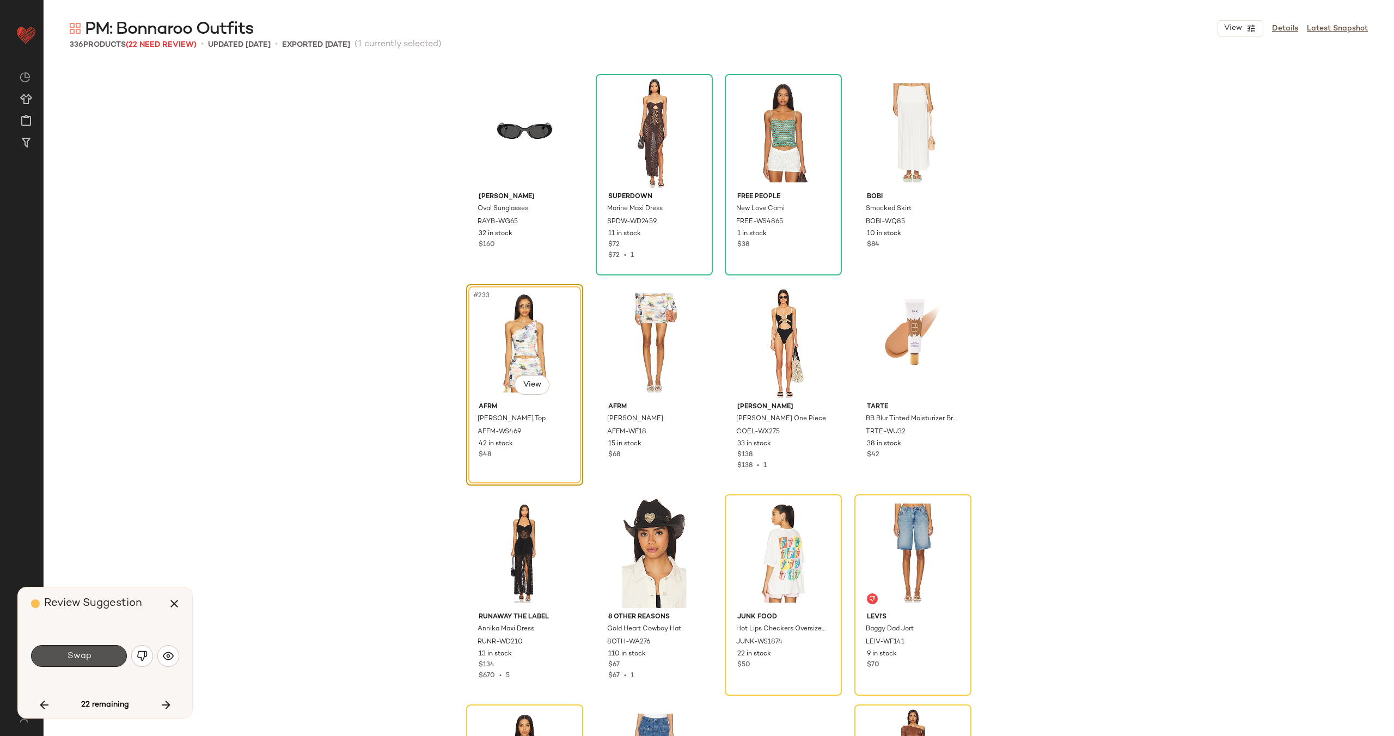
click at [78, 656] on span "Swap" at bounding box center [78, 656] width 25 height 10
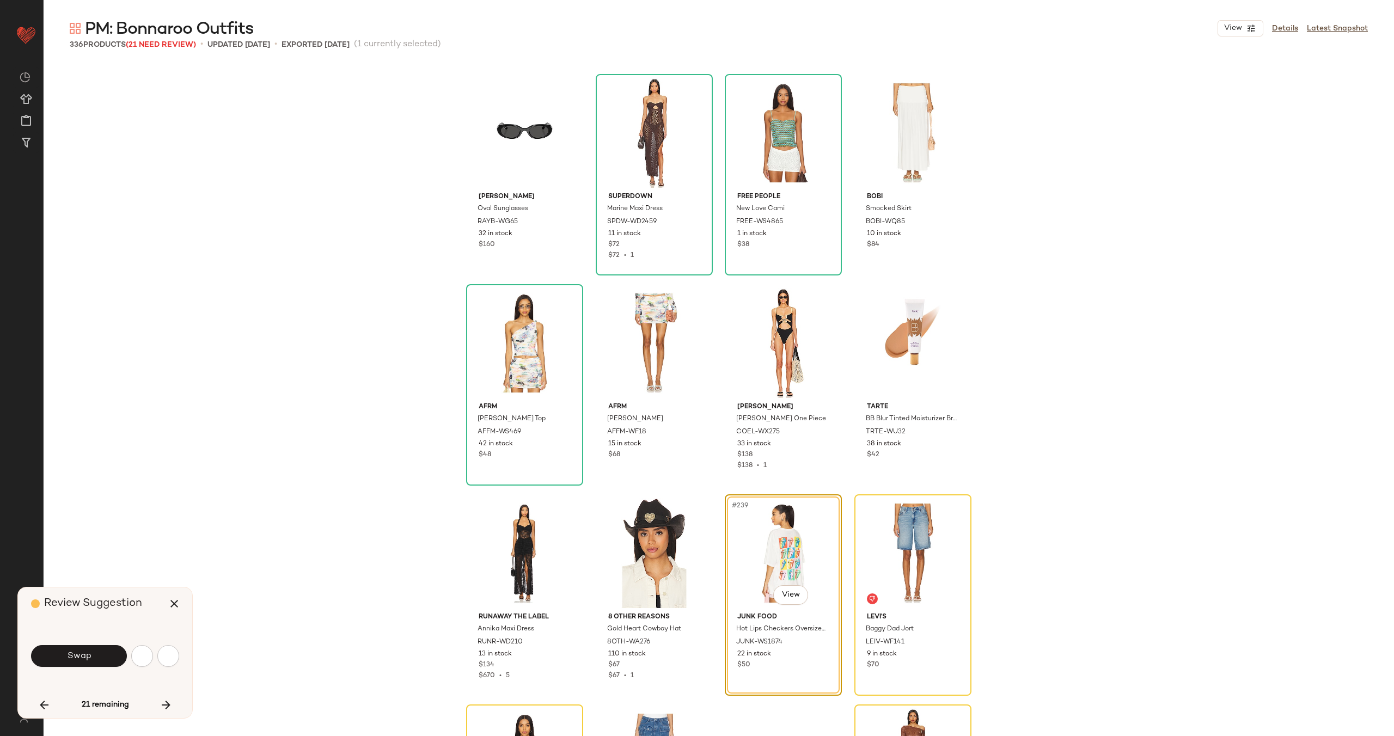
scroll to position [12192, 0]
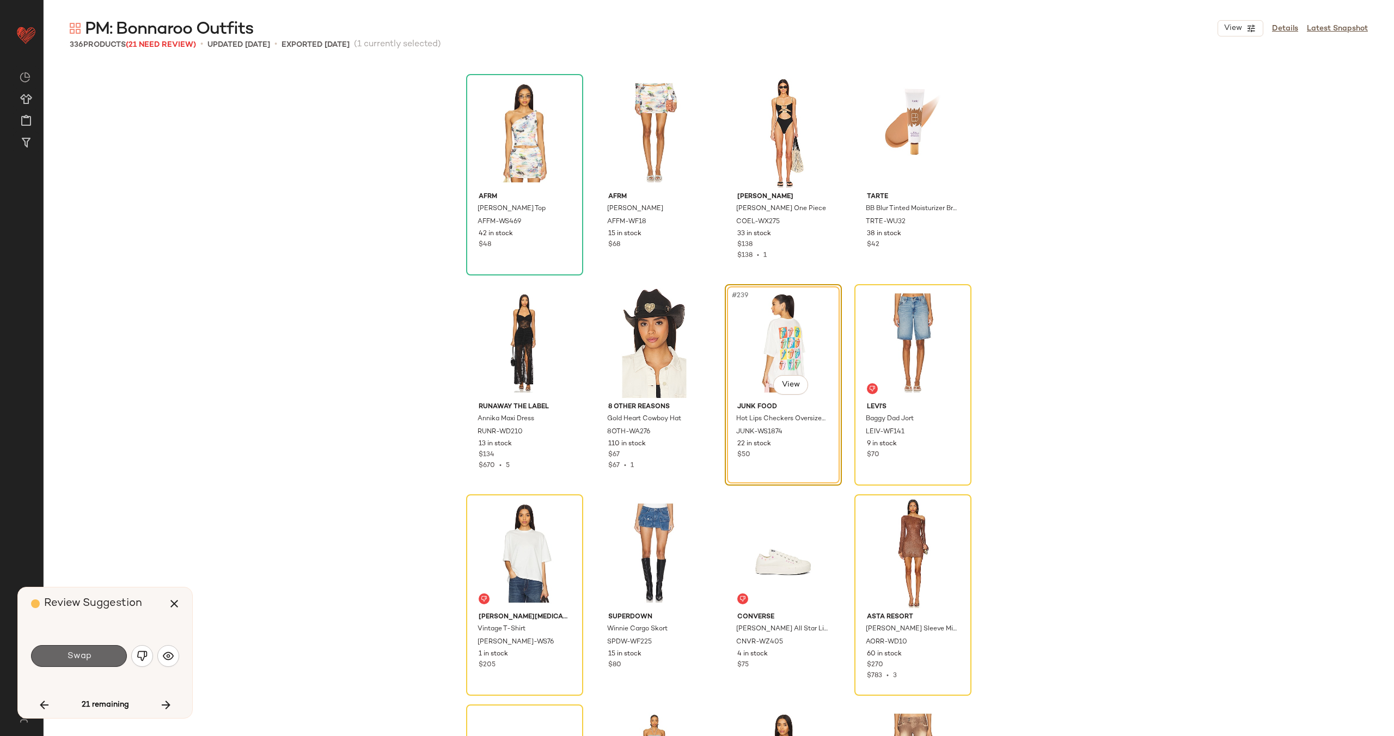
click at [98, 656] on button "Swap" at bounding box center [79, 656] width 96 height 22
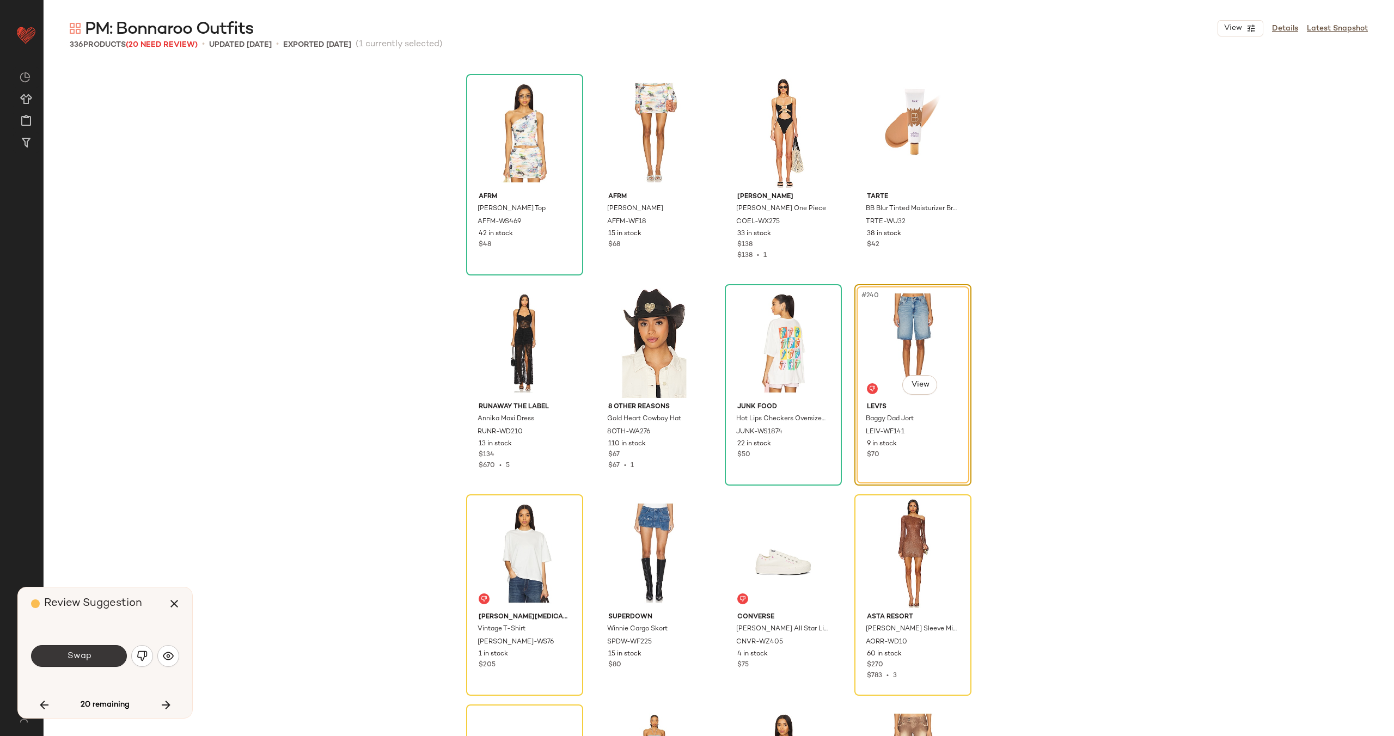
click at [86, 656] on span "Swap" at bounding box center [78, 656] width 25 height 10
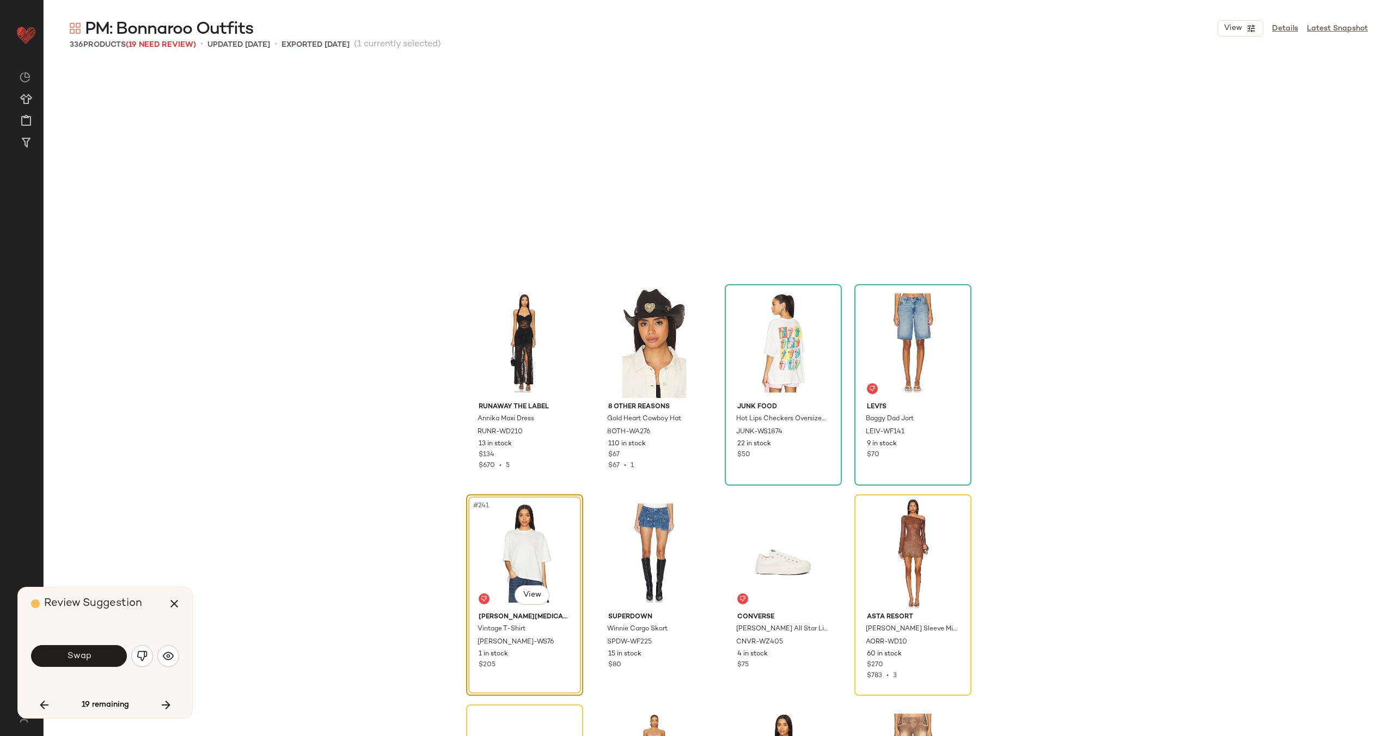
scroll to position [12402, 0]
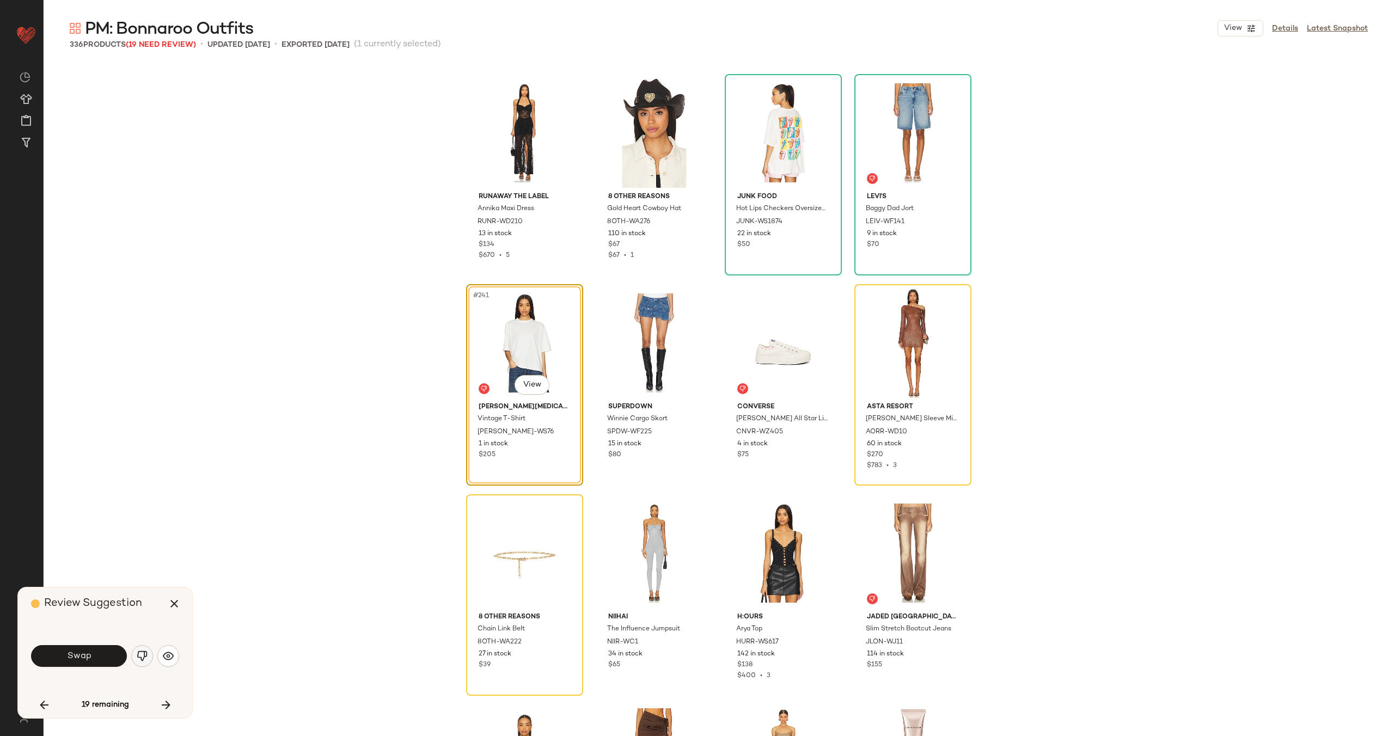
click at [138, 652] on img "button" at bounding box center [142, 656] width 11 height 11
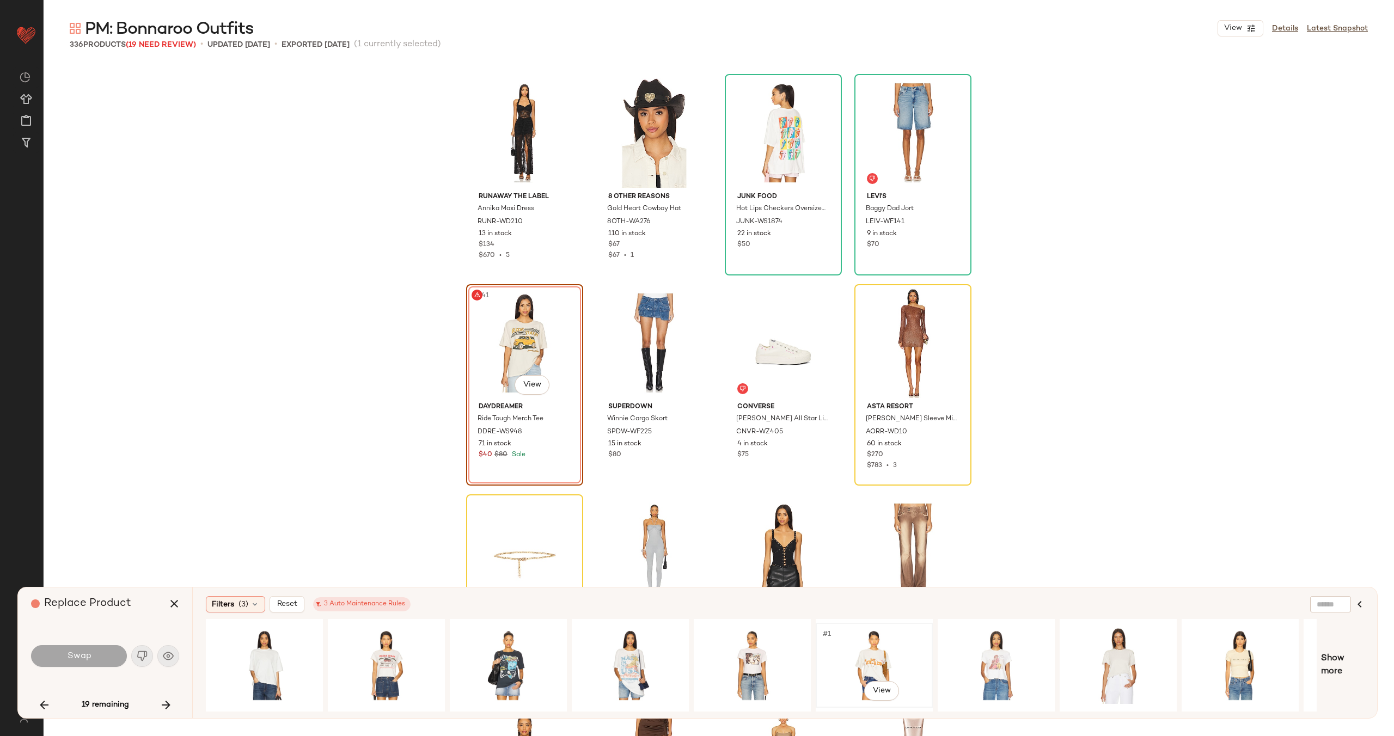
click at [869, 654] on div "#1 View" at bounding box center [874, 665] width 109 height 77
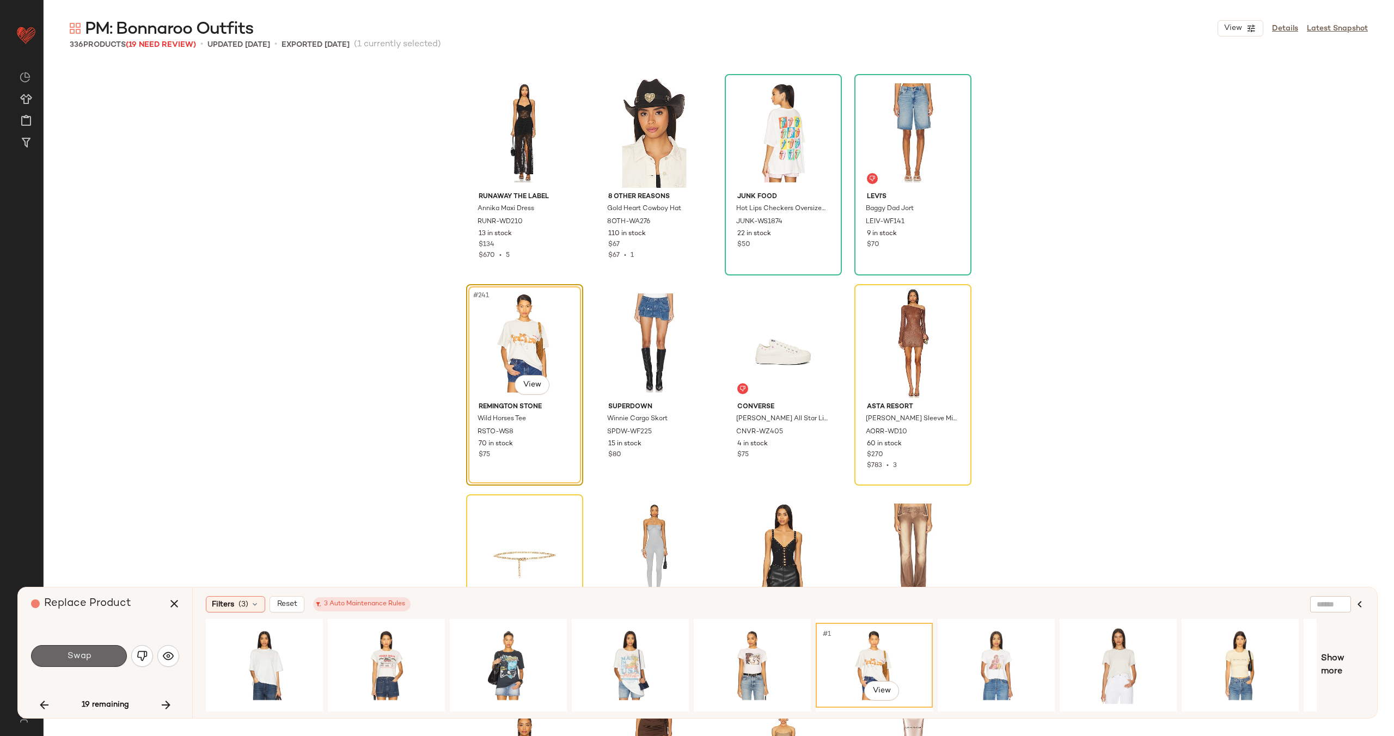
click at [94, 658] on button "Swap" at bounding box center [79, 656] width 96 height 22
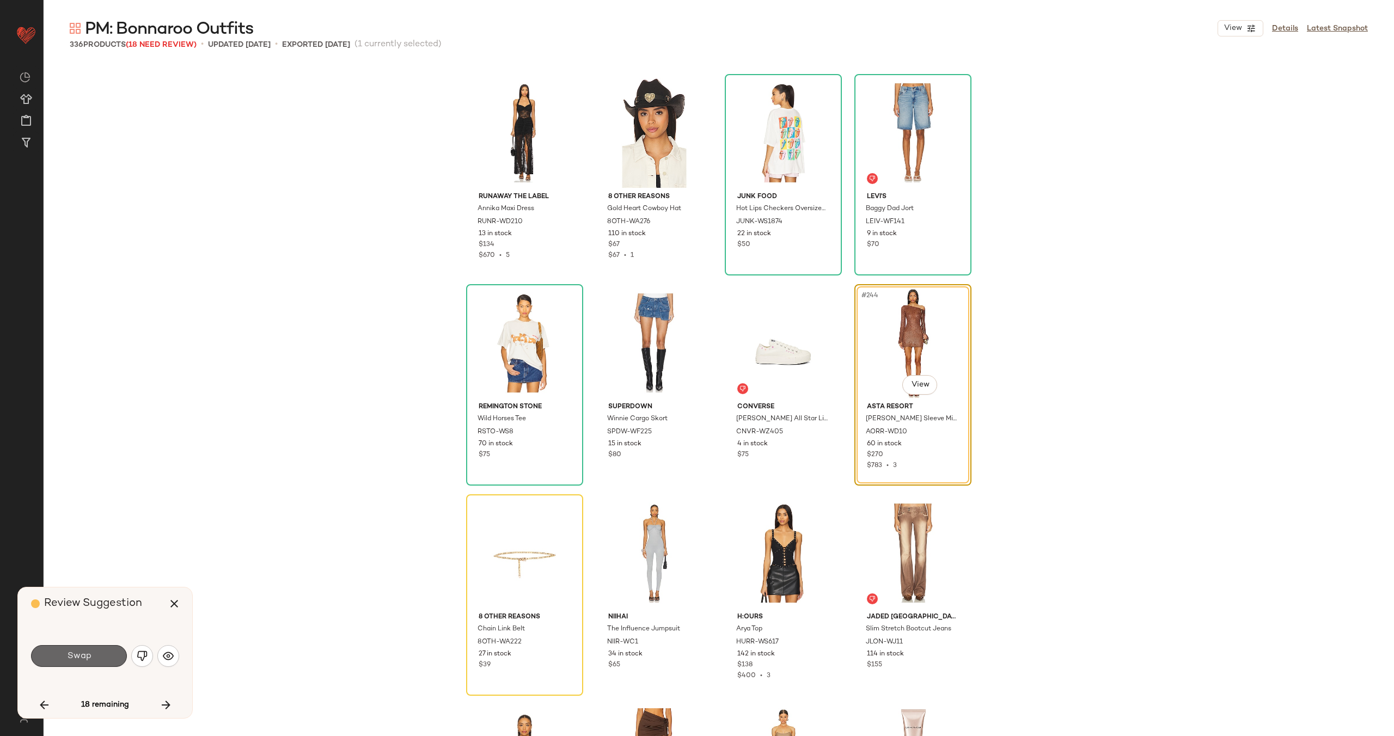
click at [76, 659] on span "Swap" at bounding box center [78, 656] width 25 height 10
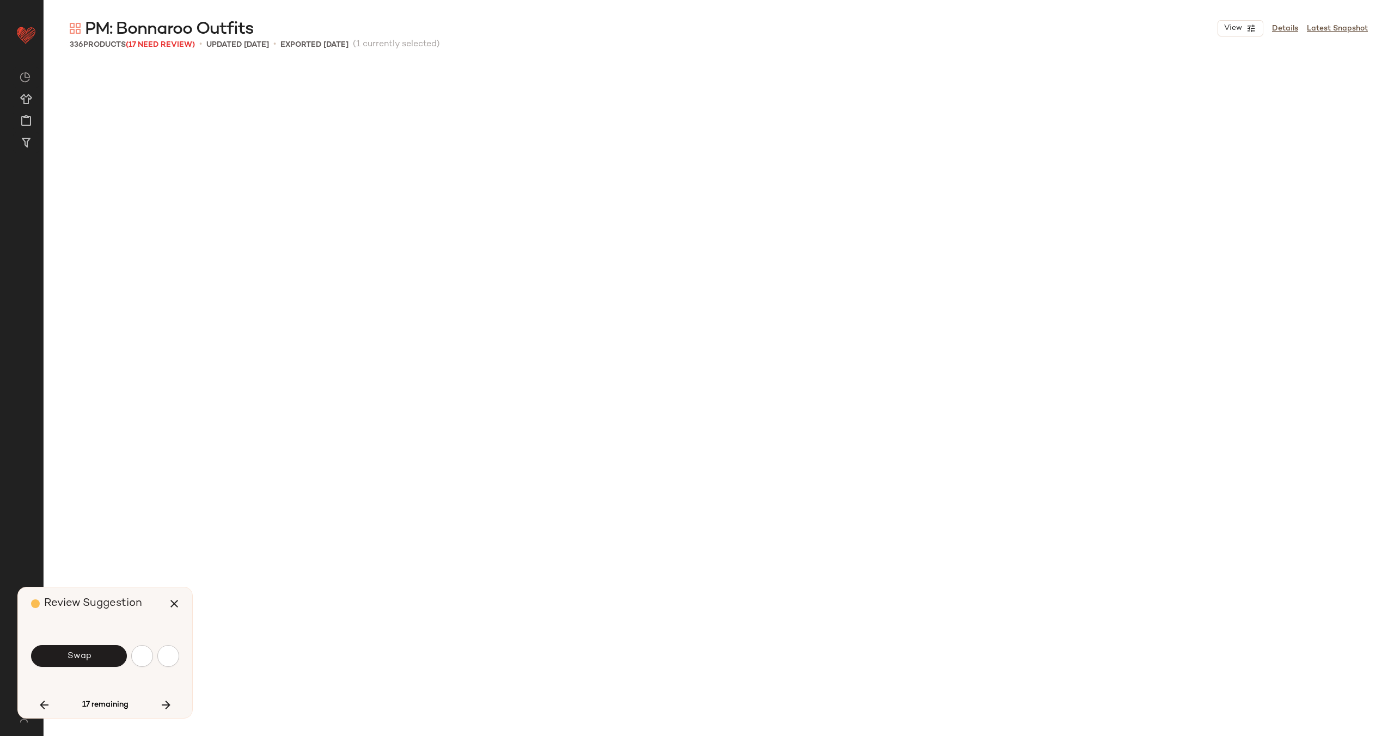
scroll to position [1261, 0]
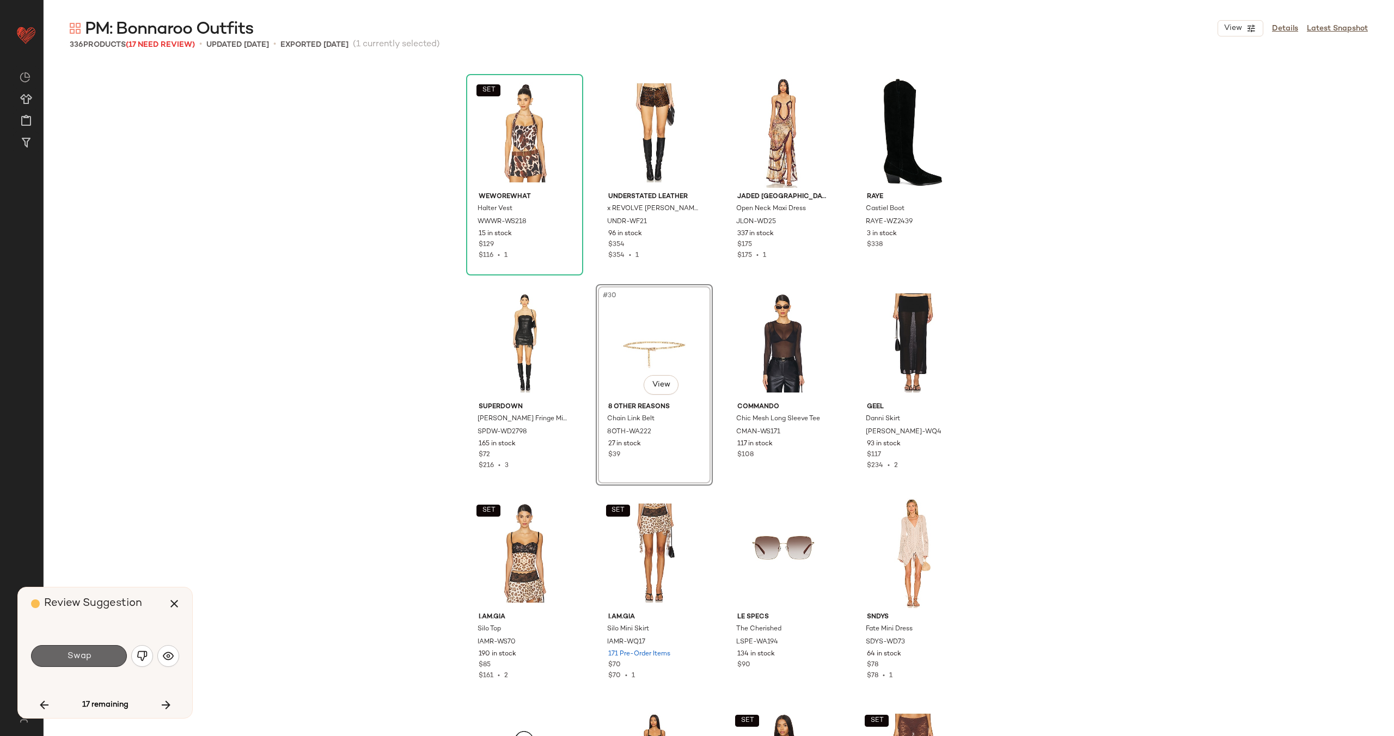
click at [77, 657] on span "Swap" at bounding box center [78, 656] width 25 height 10
click at [141, 652] on img "button" at bounding box center [142, 656] width 11 height 11
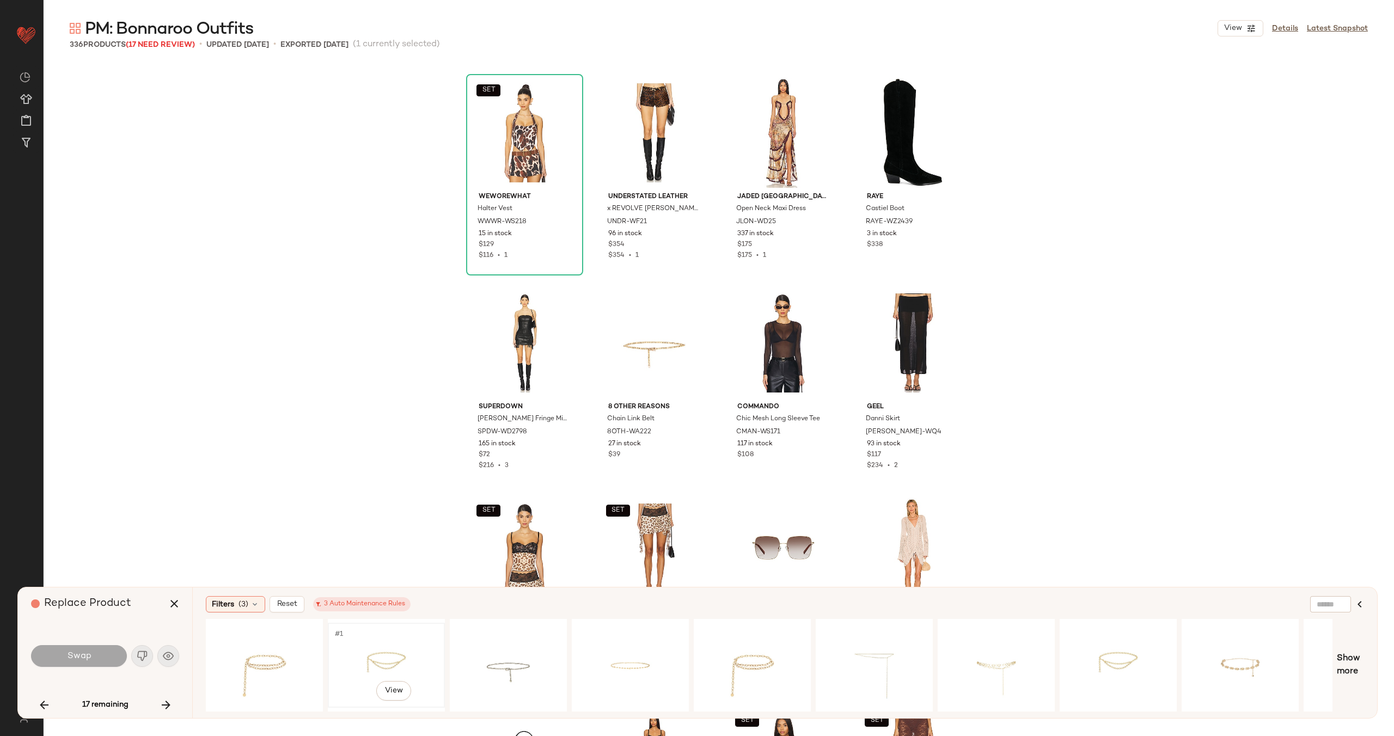
click at [395, 645] on div "#1 View" at bounding box center [386, 665] width 109 height 77
click at [97, 658] on button "Swap" at bounding box center [79, 656] width 96 height 22
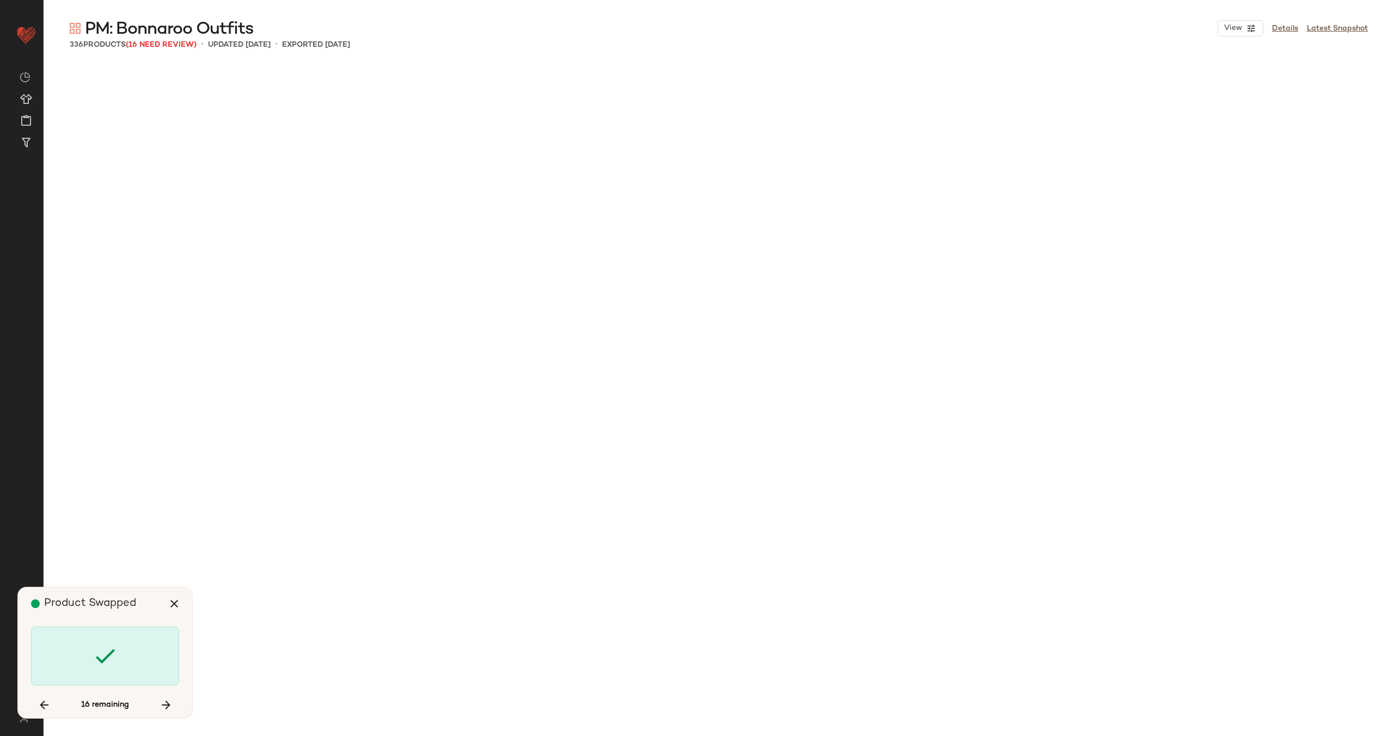
scroll to position [13453, 0]
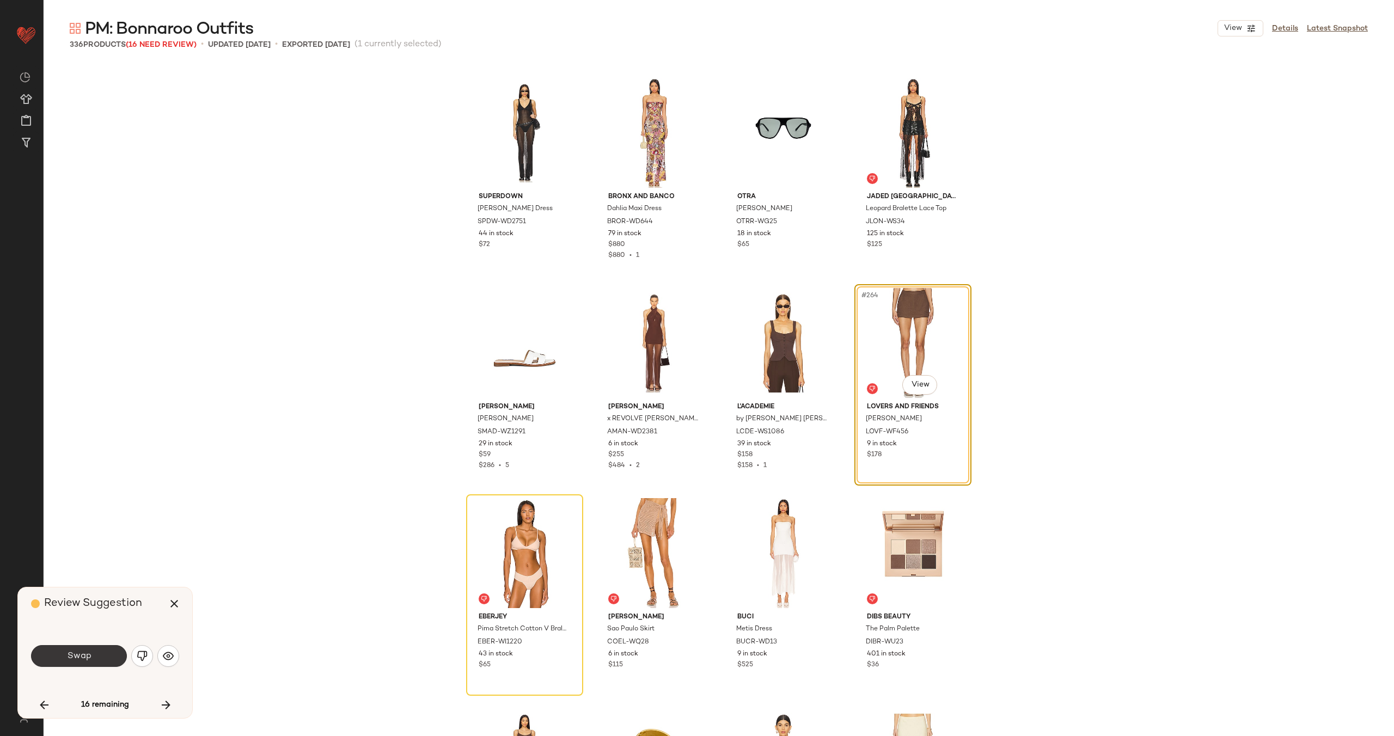
click at [101, 655] on button "Swap" at bounding box center [79, 656] width 96 height 22
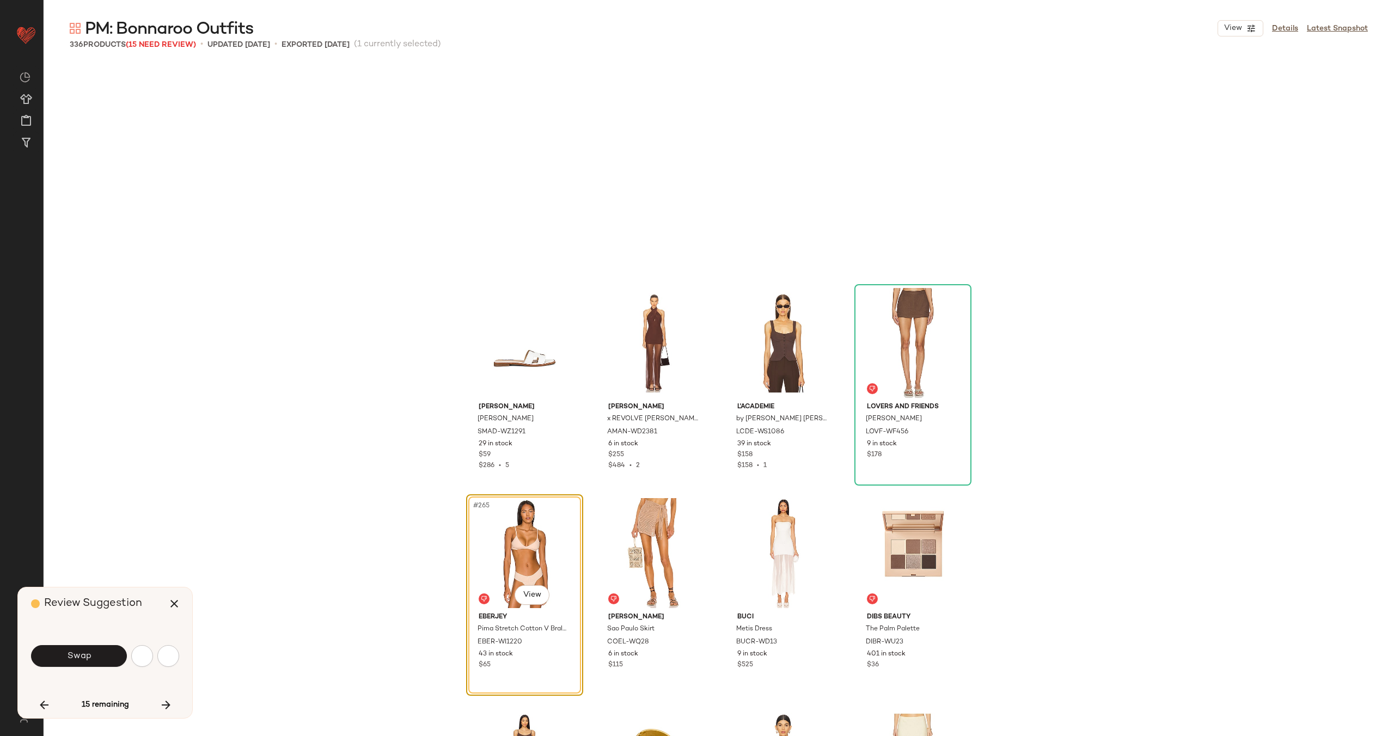
scroll to position [13664, 0]
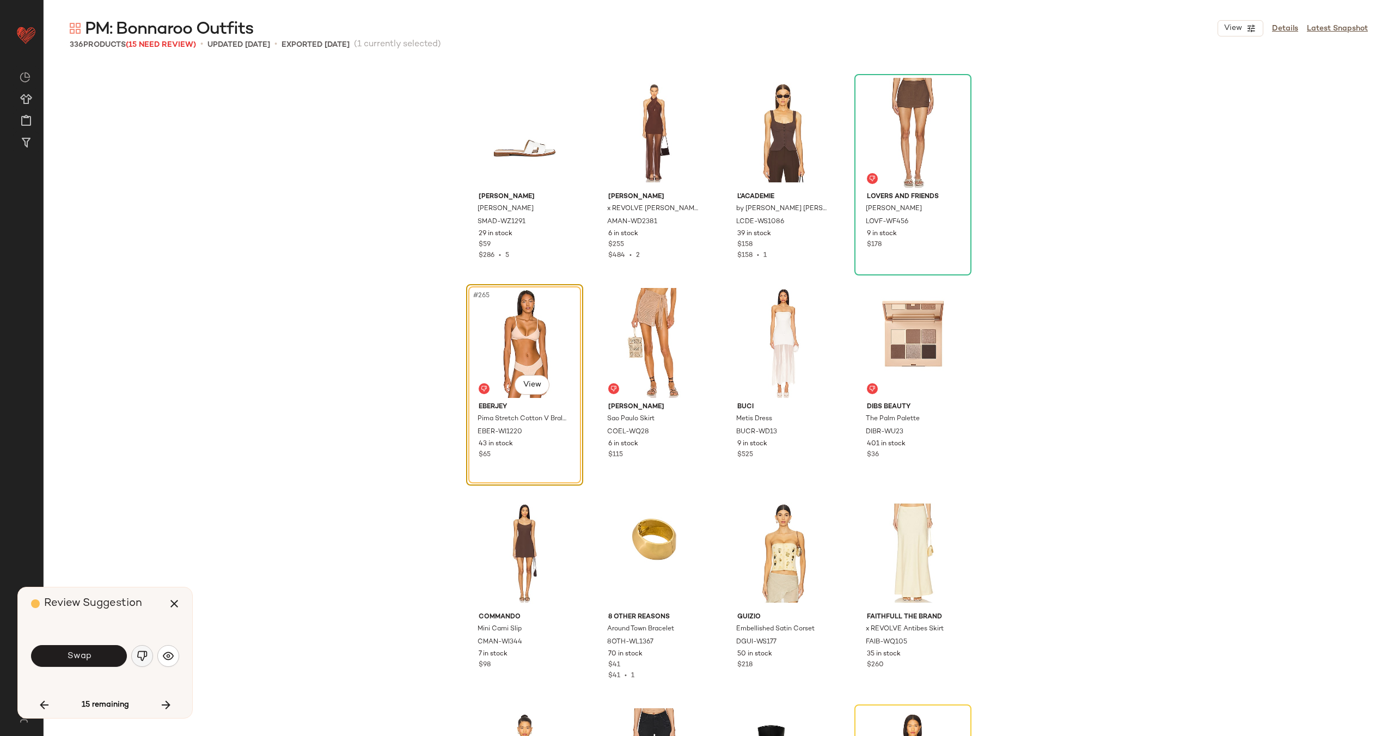
click at [145, 654] on img "button" at bounding box center [142, 656] width 11 height 11
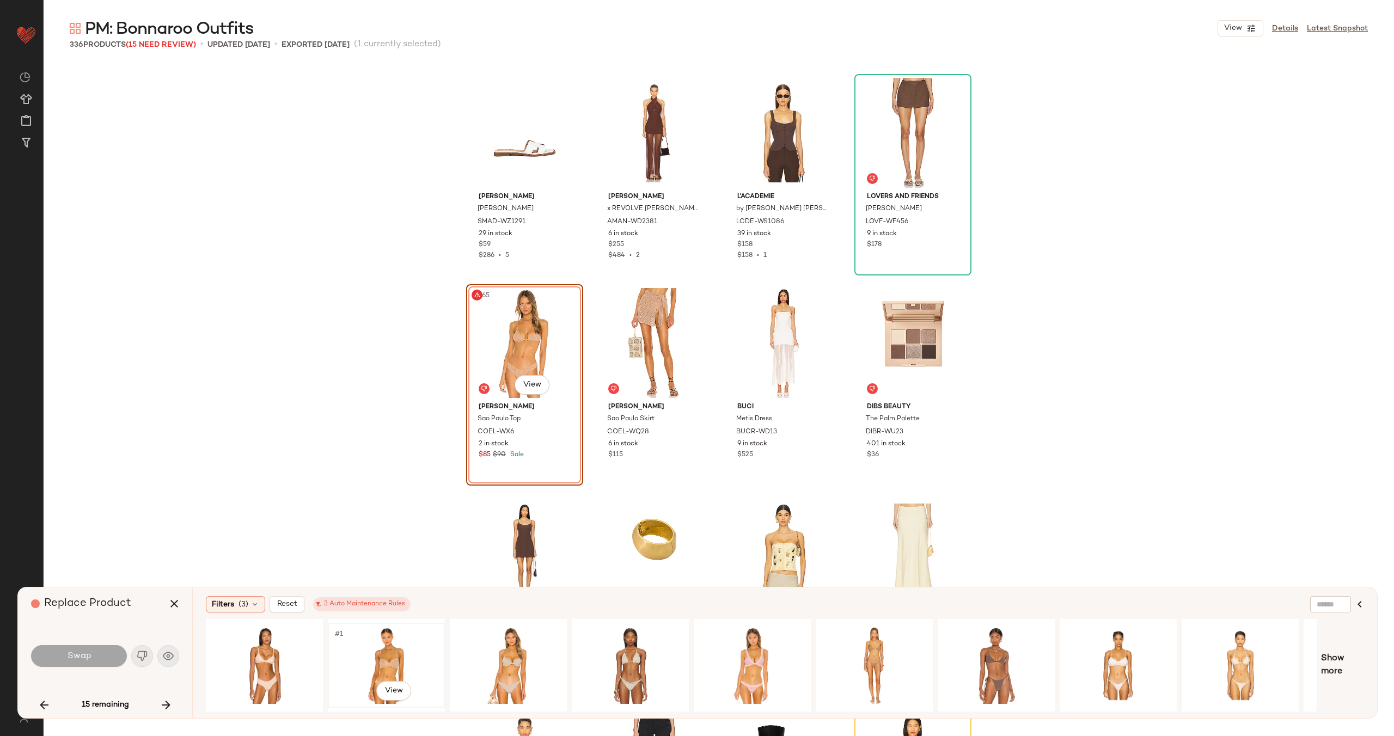
click at [392, 657] on div "#1 View" at bounding box center [386, 665] width 109 height 77
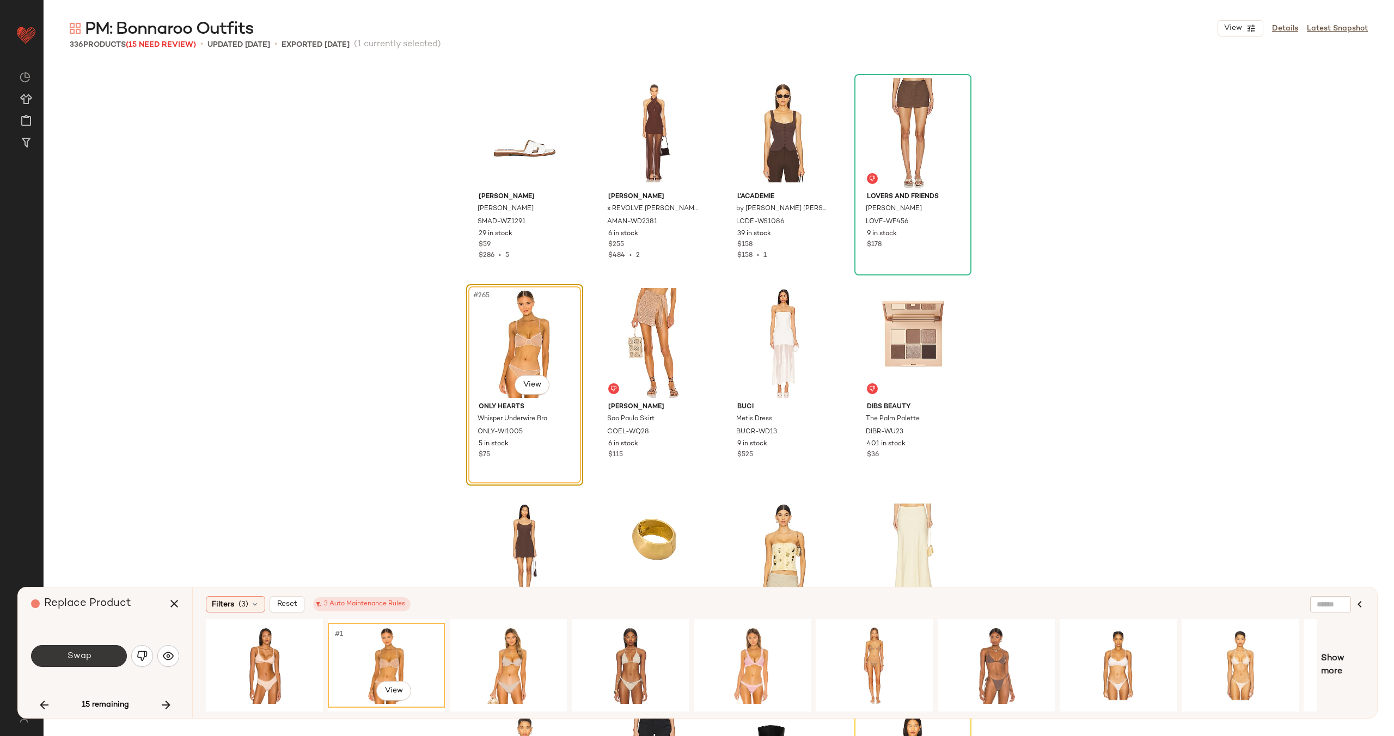
click at [80, 655] on span "Swap" at bounding box center [78, 656] width 25 height 10
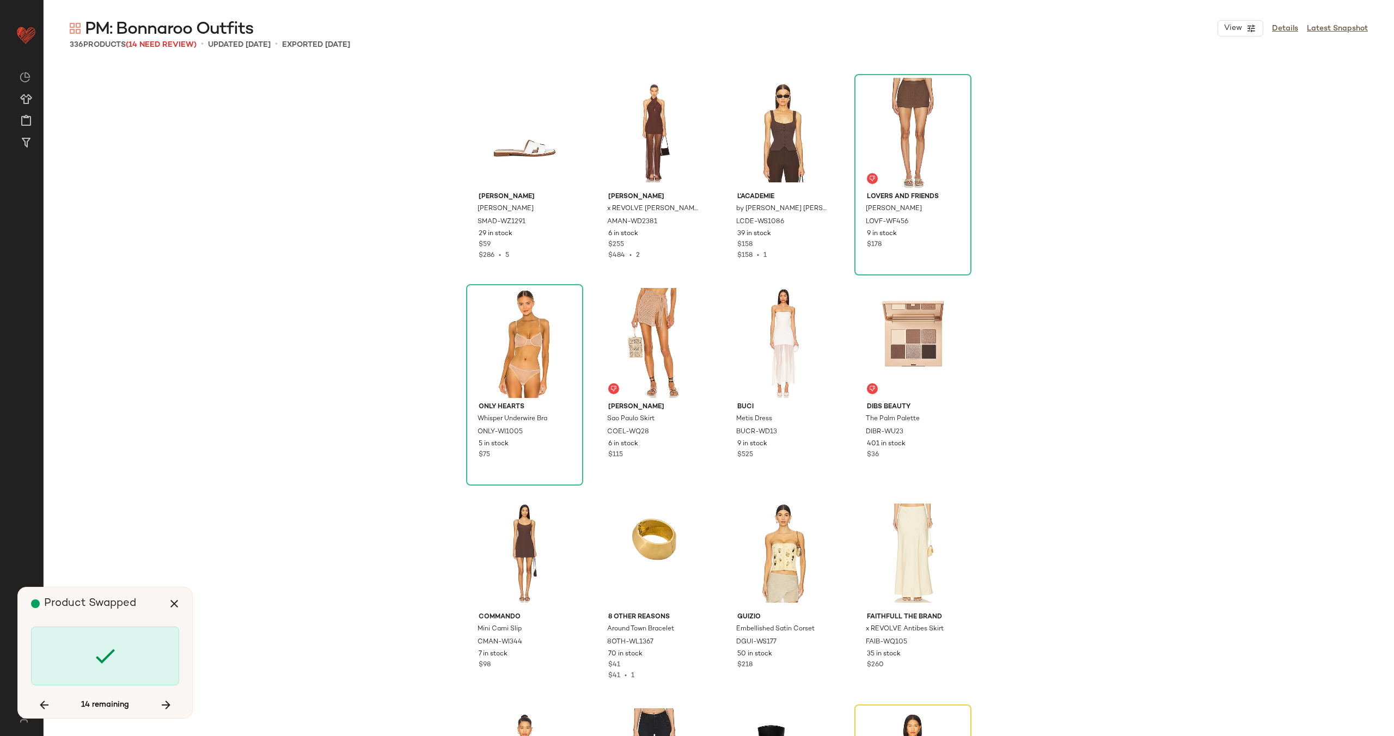
scroll to position [14084, 0]
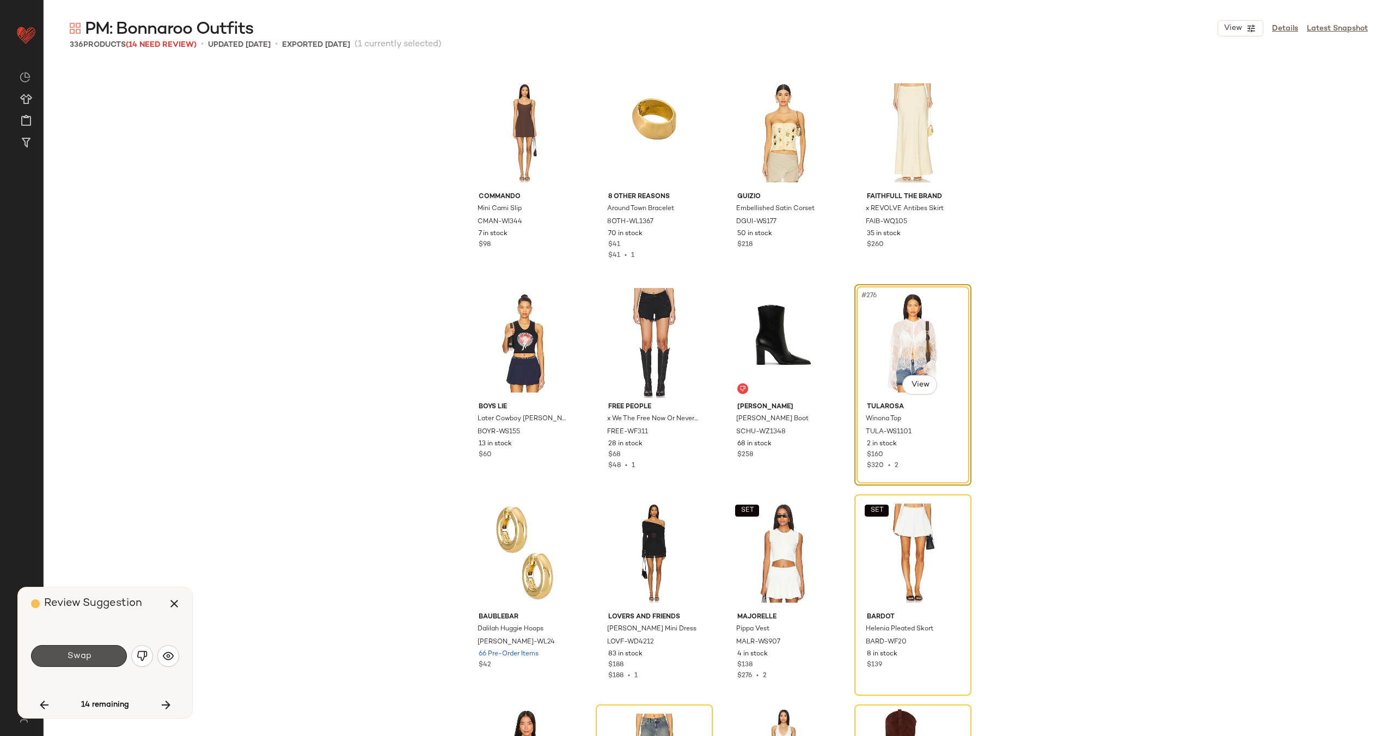
click at [80, 655] on span "Swap" at bounding box center [78, 656] width 25 height 10
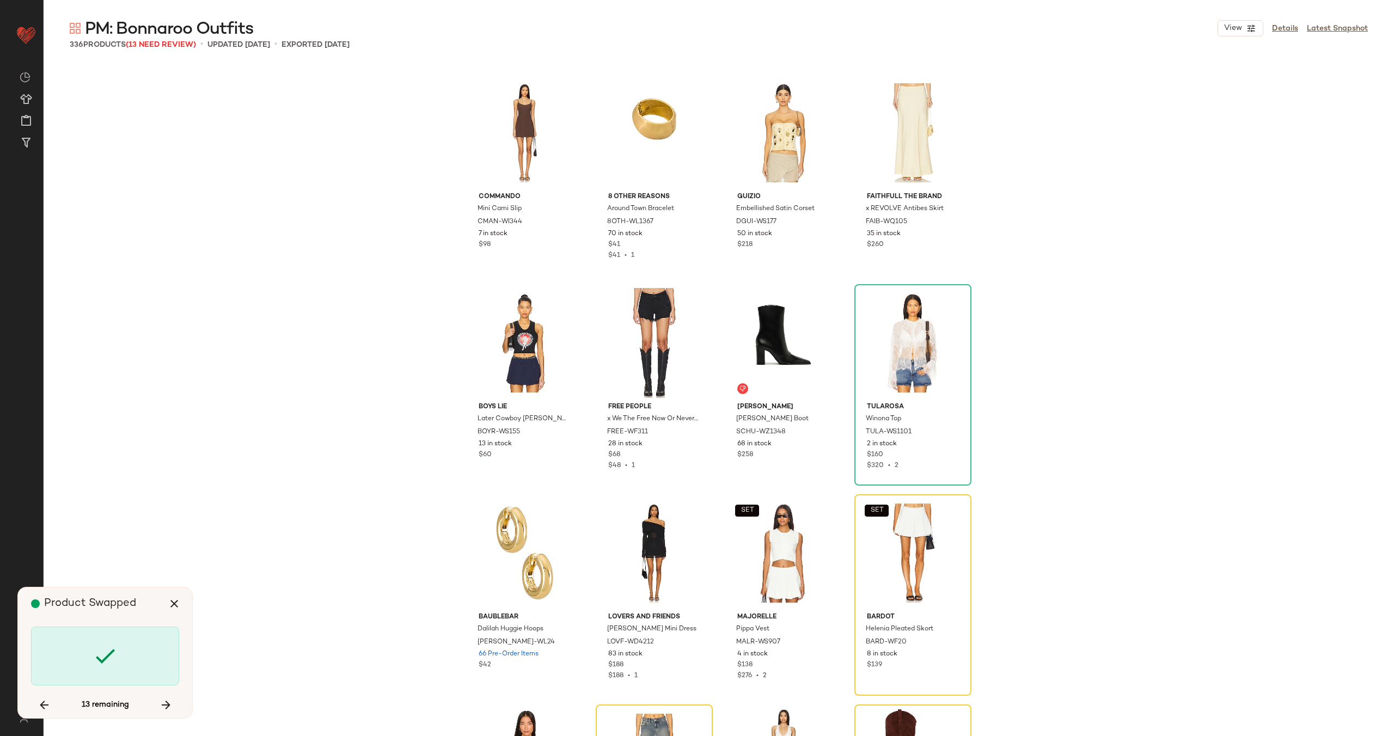
scroll to position [14294, 0]
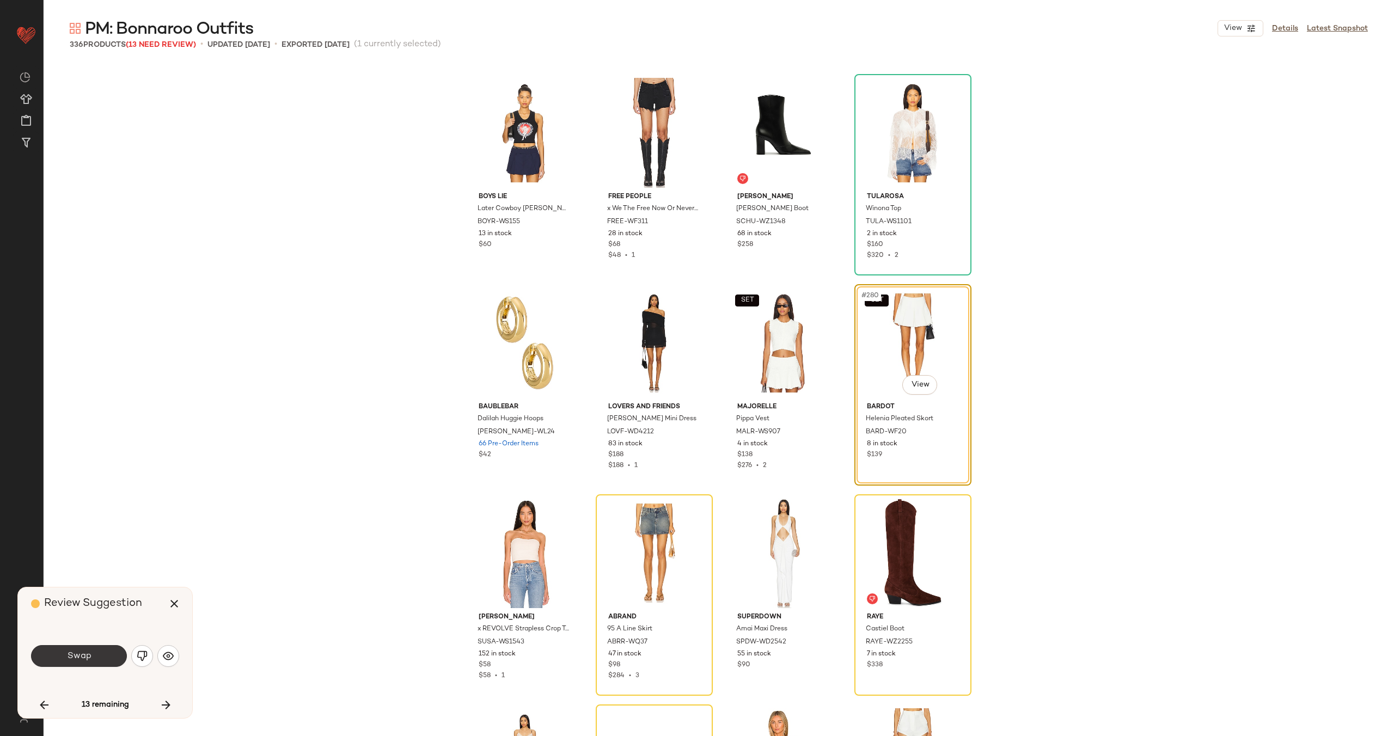
click at [96, 658] on button "Swap" at bounding box center [79, 656] width 96 height 22
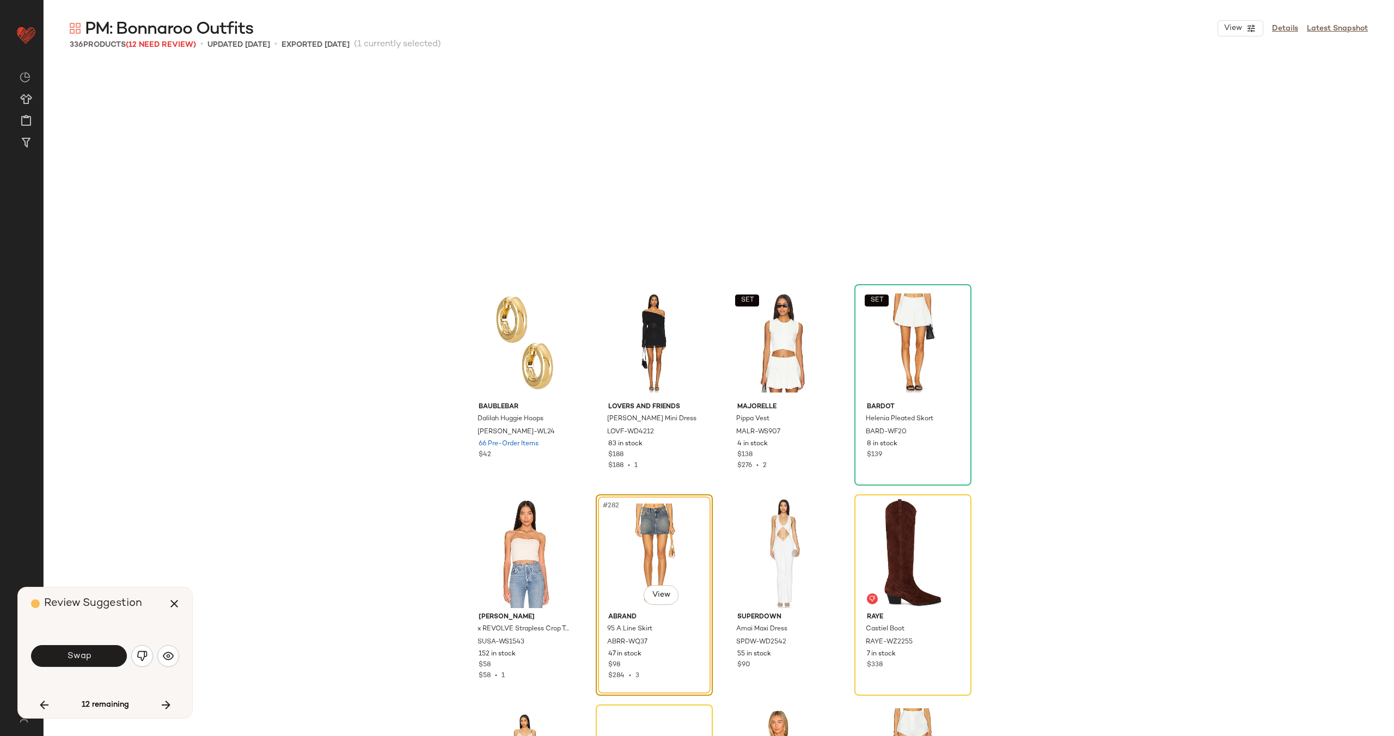
scroll to position [14505, 0]
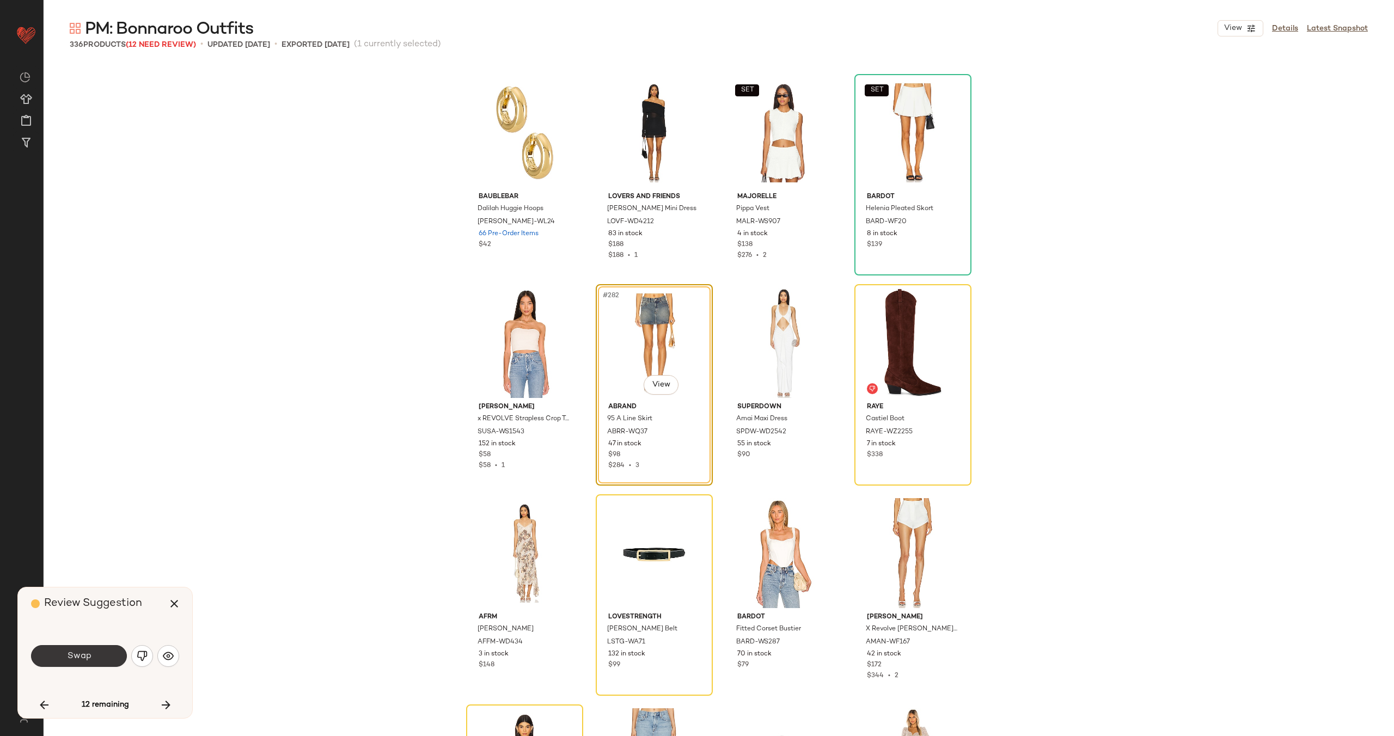
click at [99, 650] on button "Swap" at bounding box center [79, 656] width 96 height 22
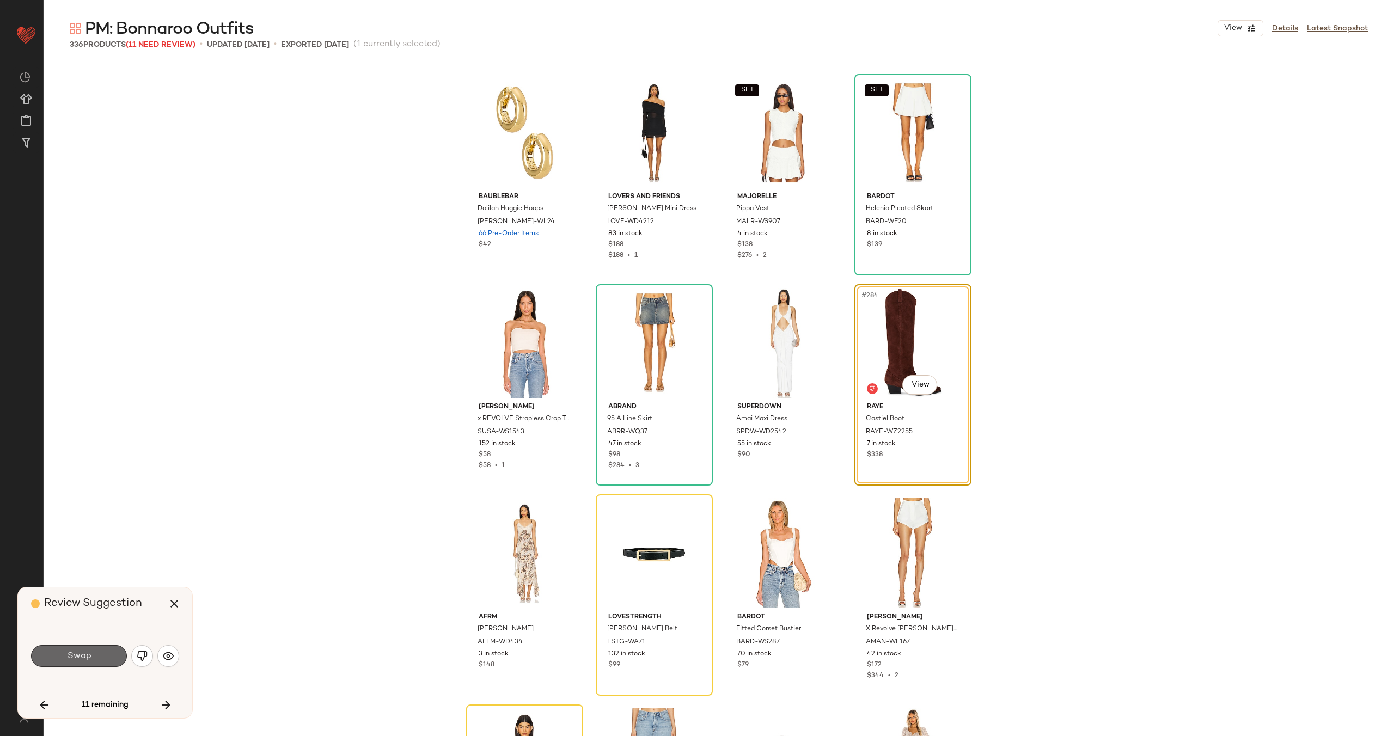
click at [99, 656] on button "Swap" at bounding box center [79, 656] width 96 height 22
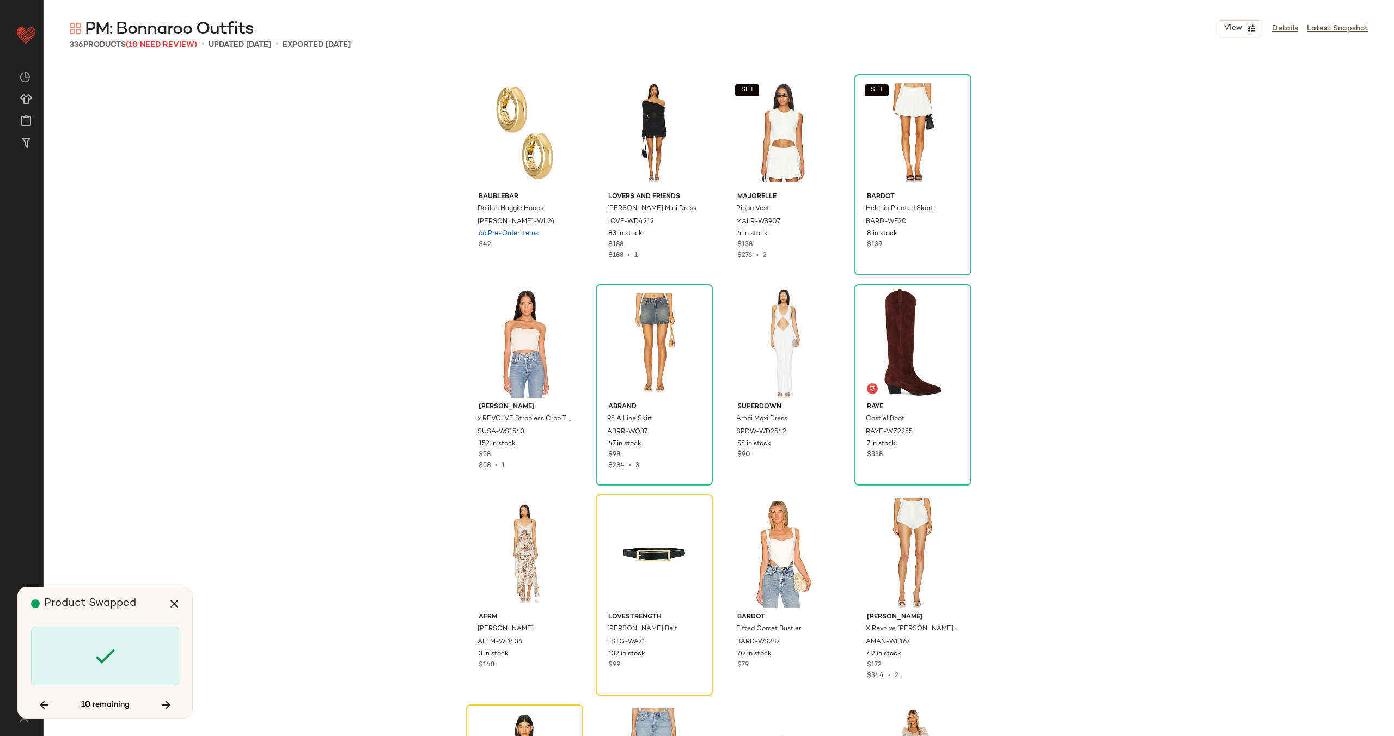
scroll to position [14715, 0]
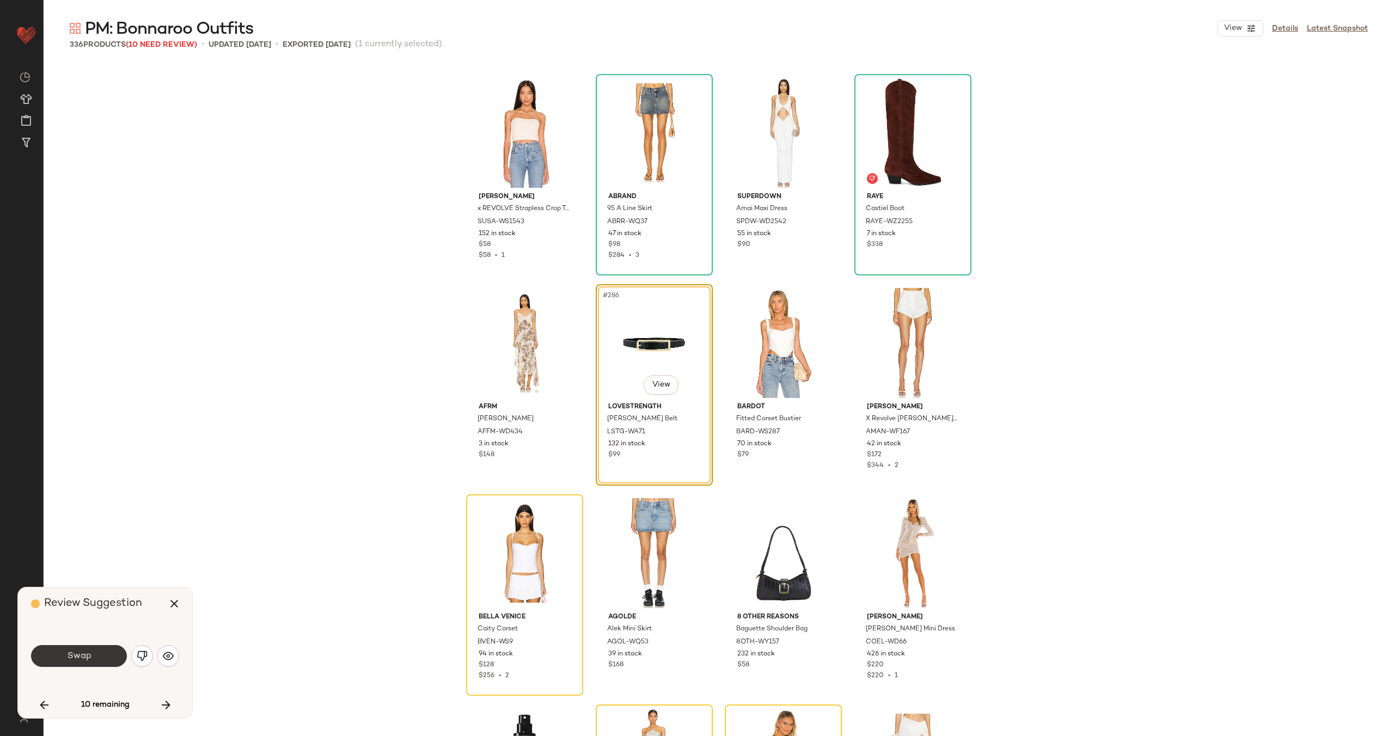
click at [74, 656] on span "Swap" at bounding box center [78, 656] width 25 height 10
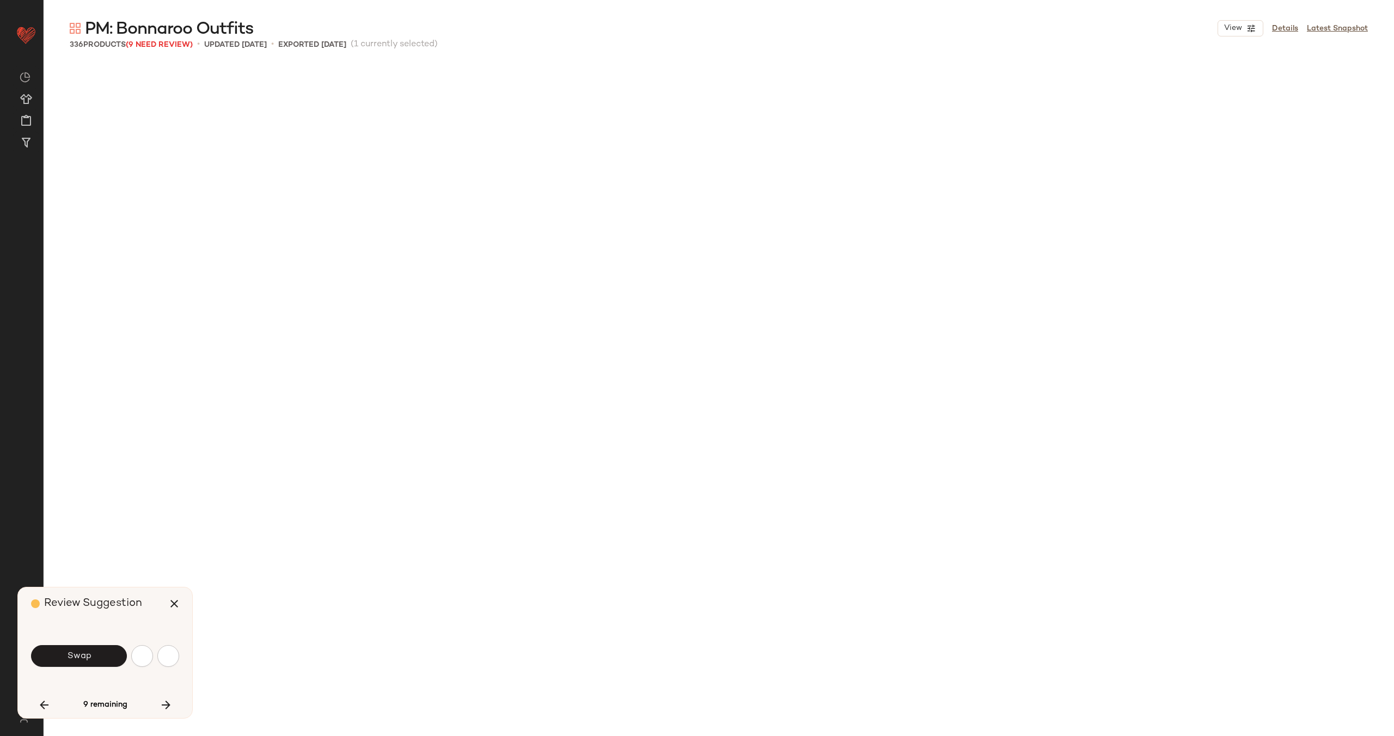
scroll to position [4835, 0]
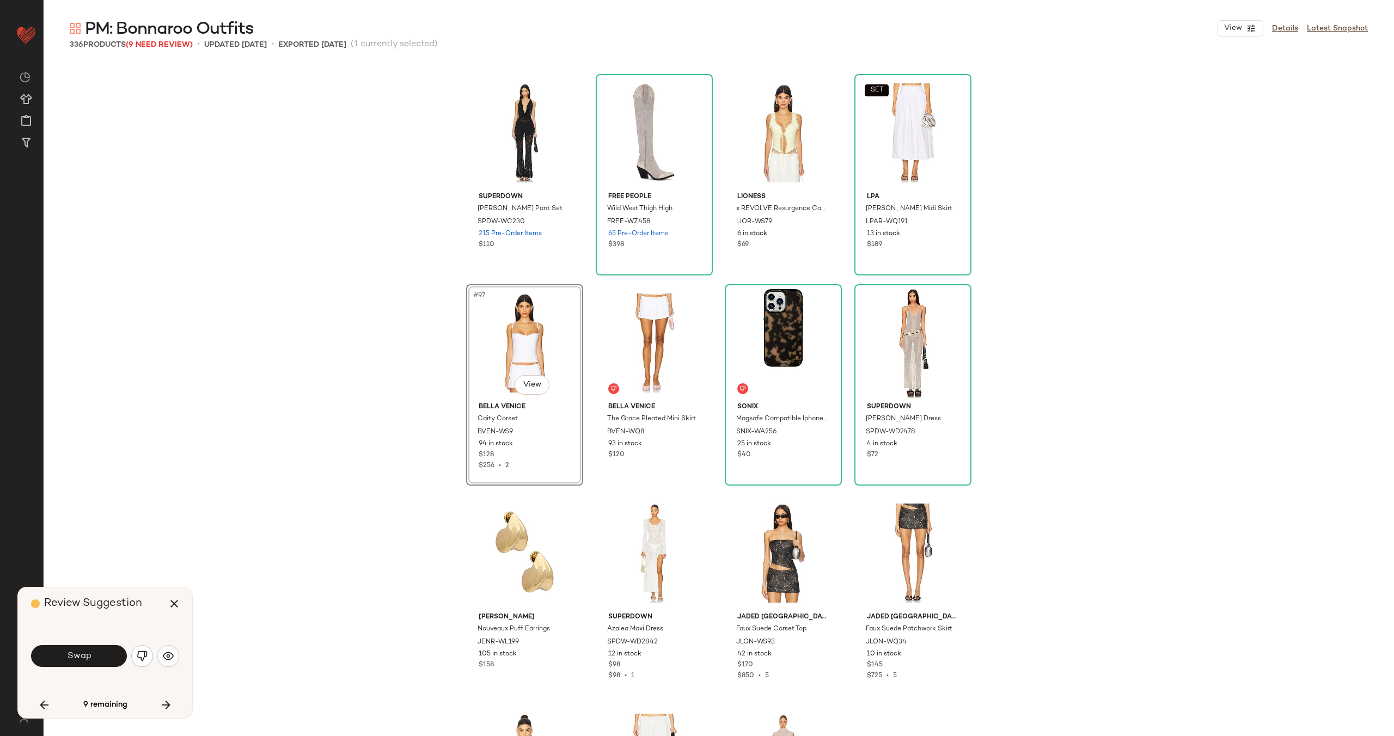
click at [74, 656] on span "Swap" at bounding box center [78, 656] width 25 height 10
click at [142, 655] on img "button" at bounding box center [142, 656] width 11 height 11
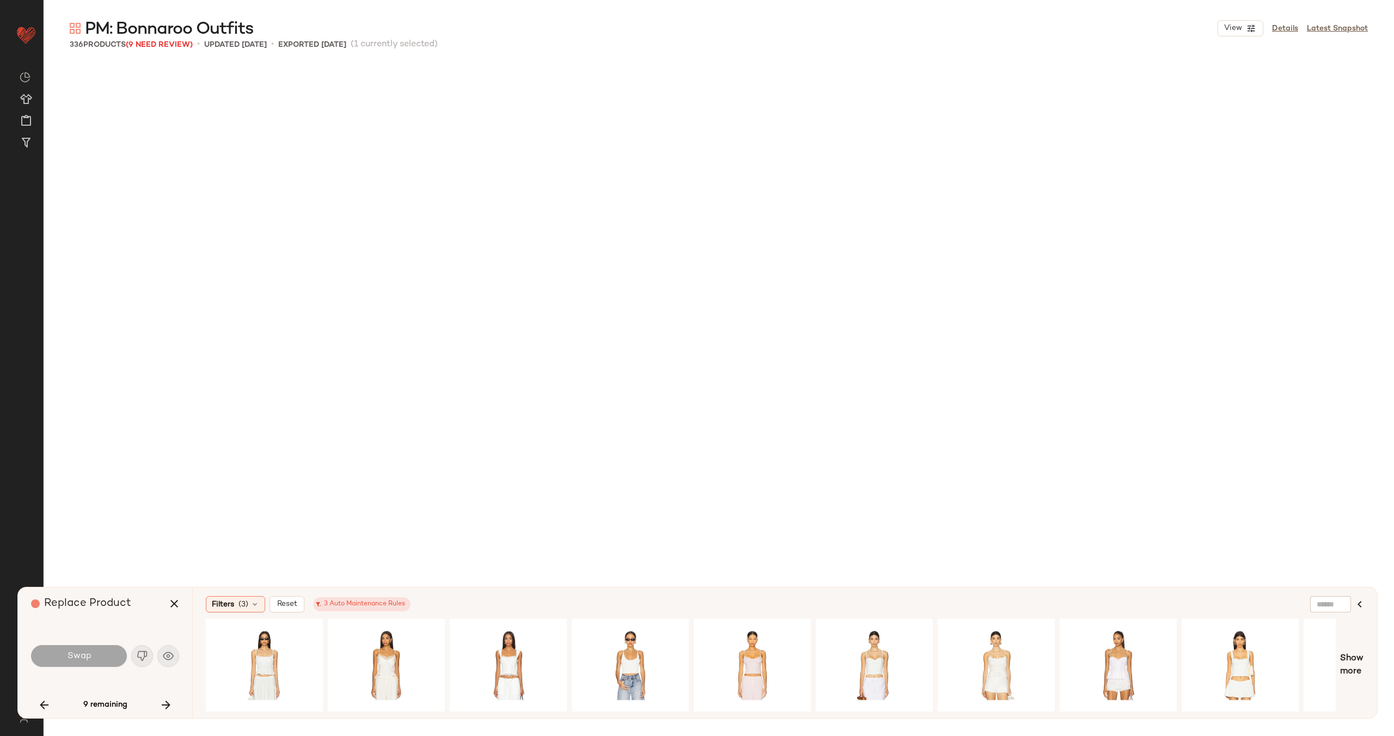
scroll to position [4835, 0]
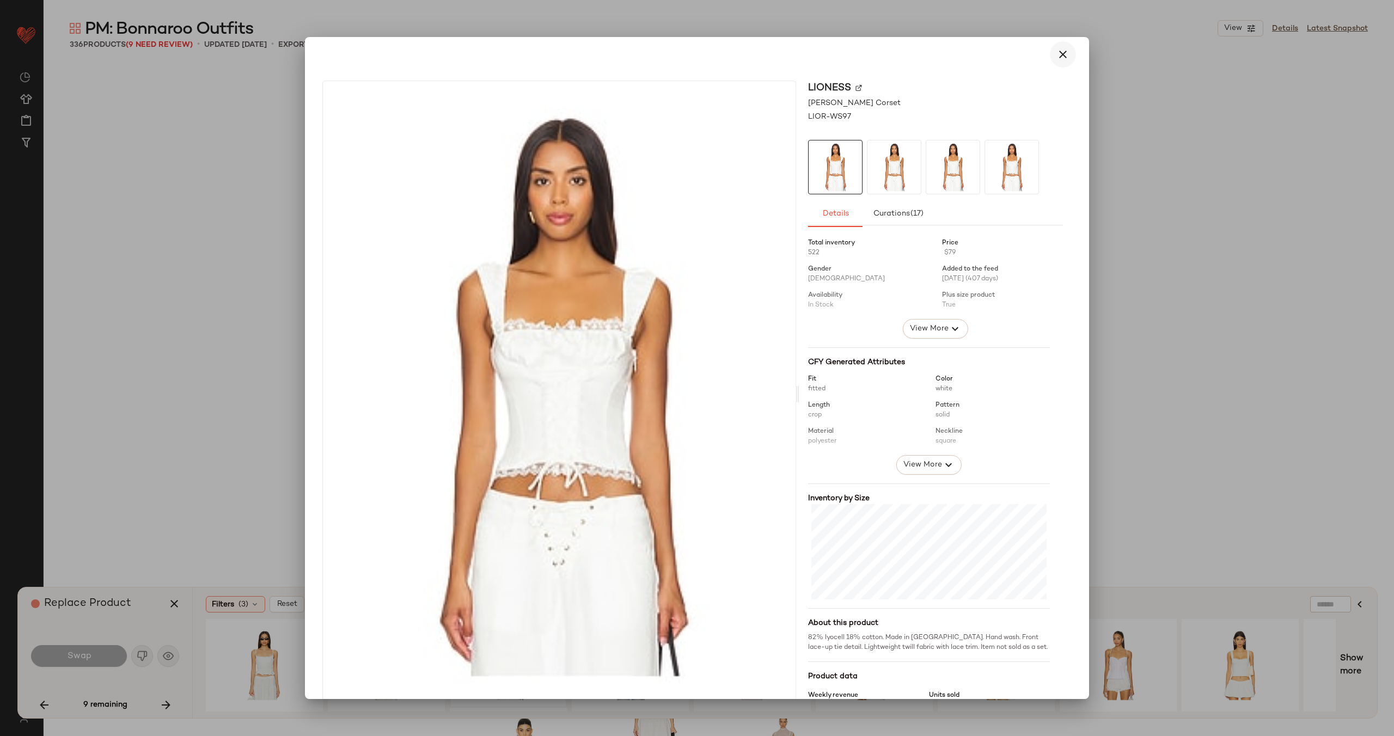
click at [1058, 52] on icon "button" at bounding box center [1062, 54] width 13 height 13
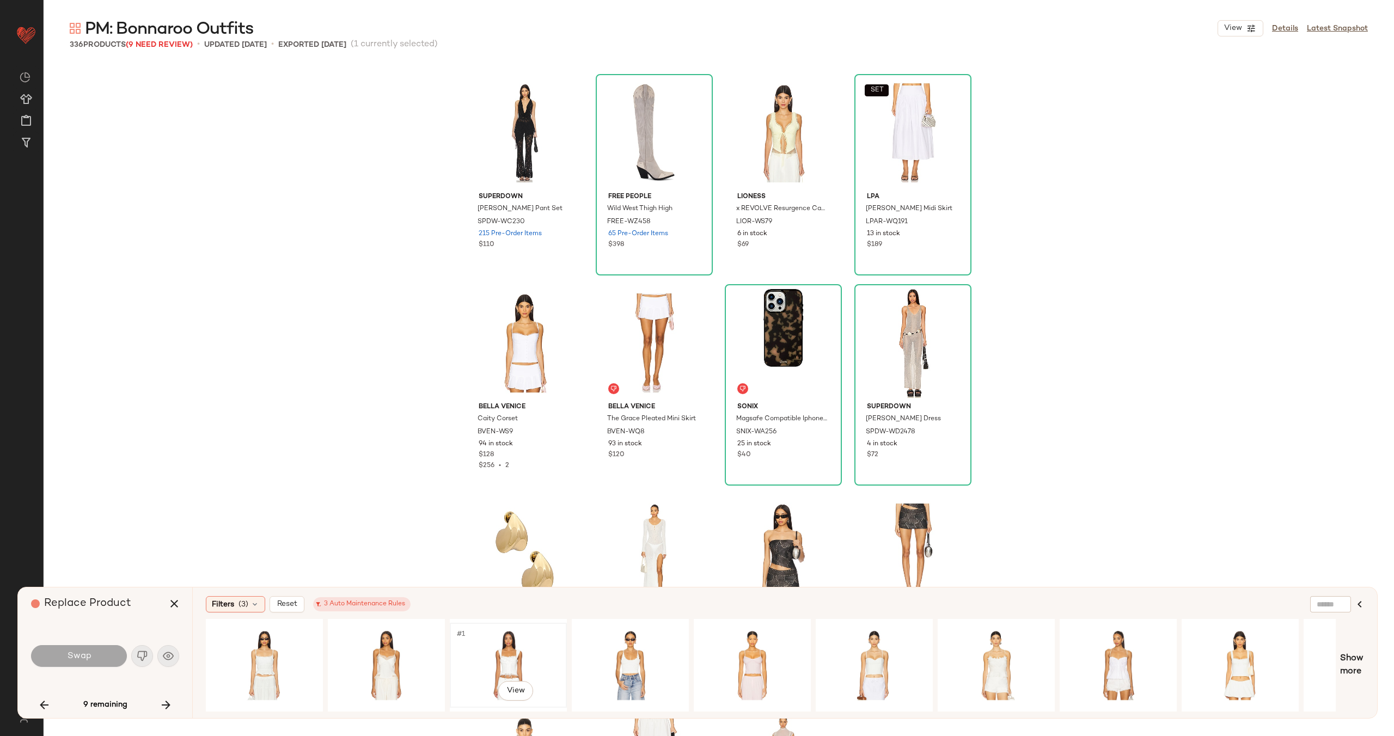
click at [517, 636] on div "#1 View" at bounding box center [508, 665] width 109 height 77
click at [82, 651] on span "Swap" at bounding box center [78, 656] width 25 height 10
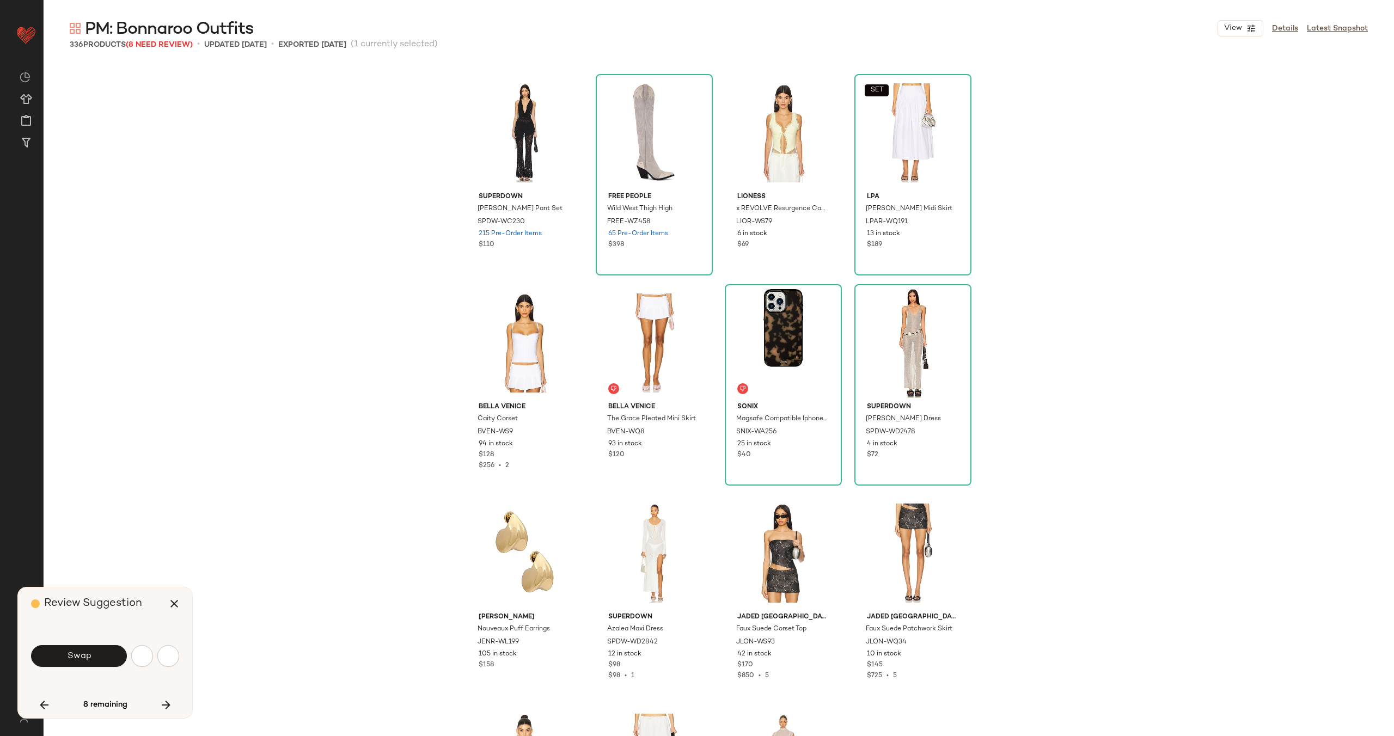
scroll to position [15135, 0]
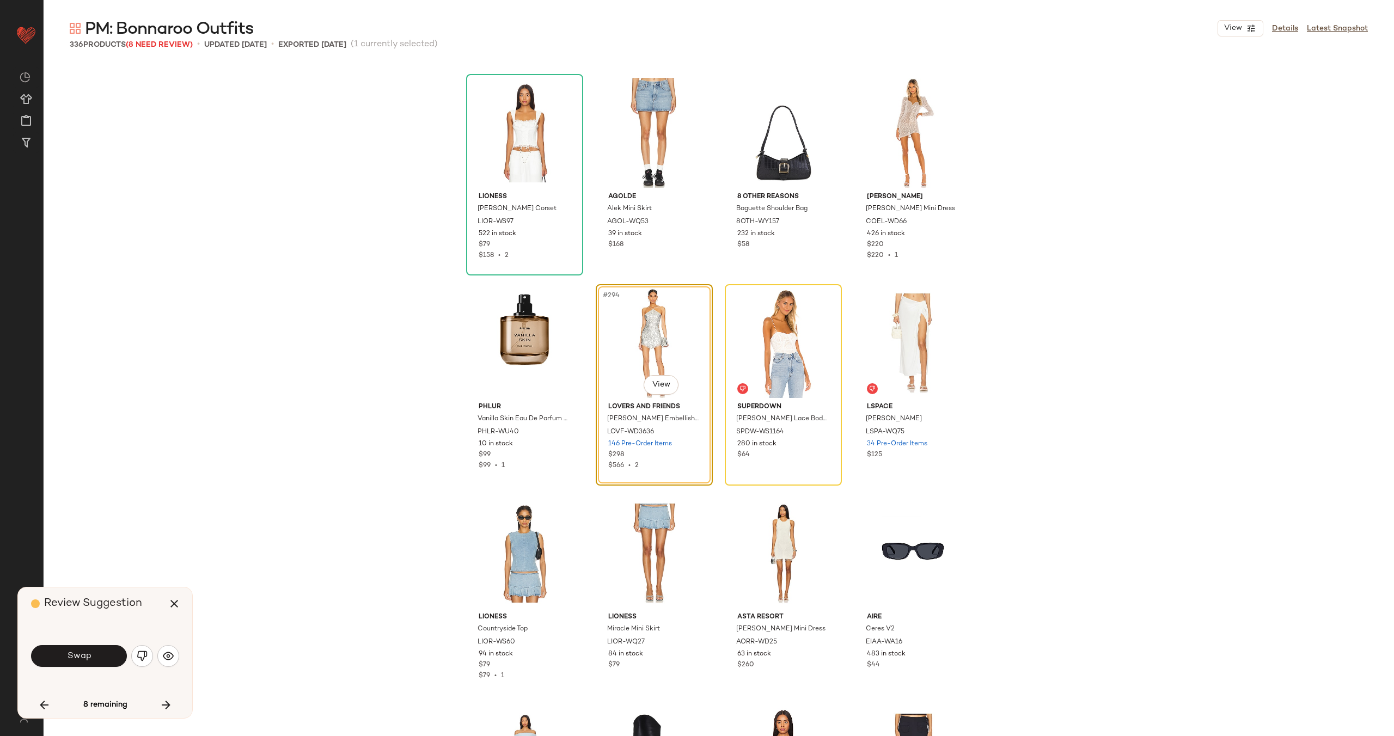
click at [82, 651] on span "Swap" at bounding box center [78, 656] width 25 height 10
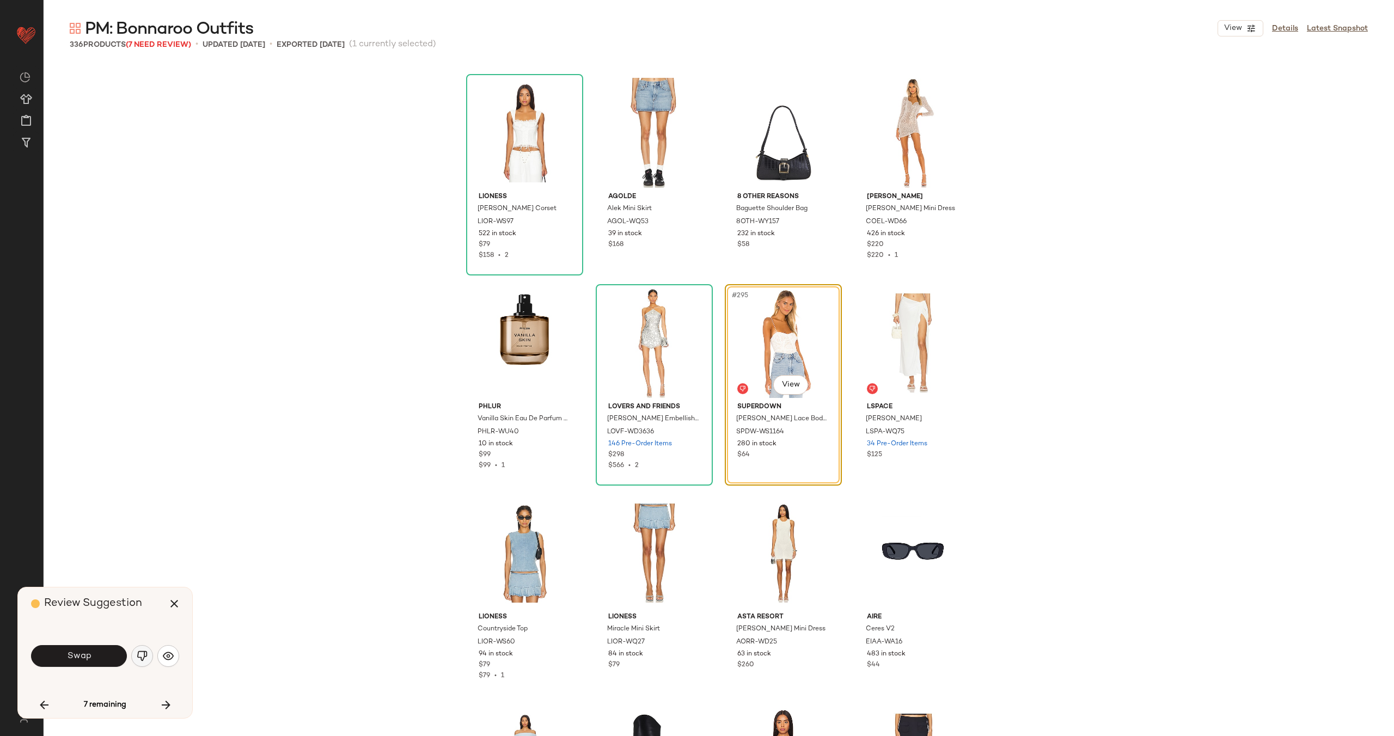
click at [143, 661] on img "button" at bounding box center [142, 656] width 11 height 11
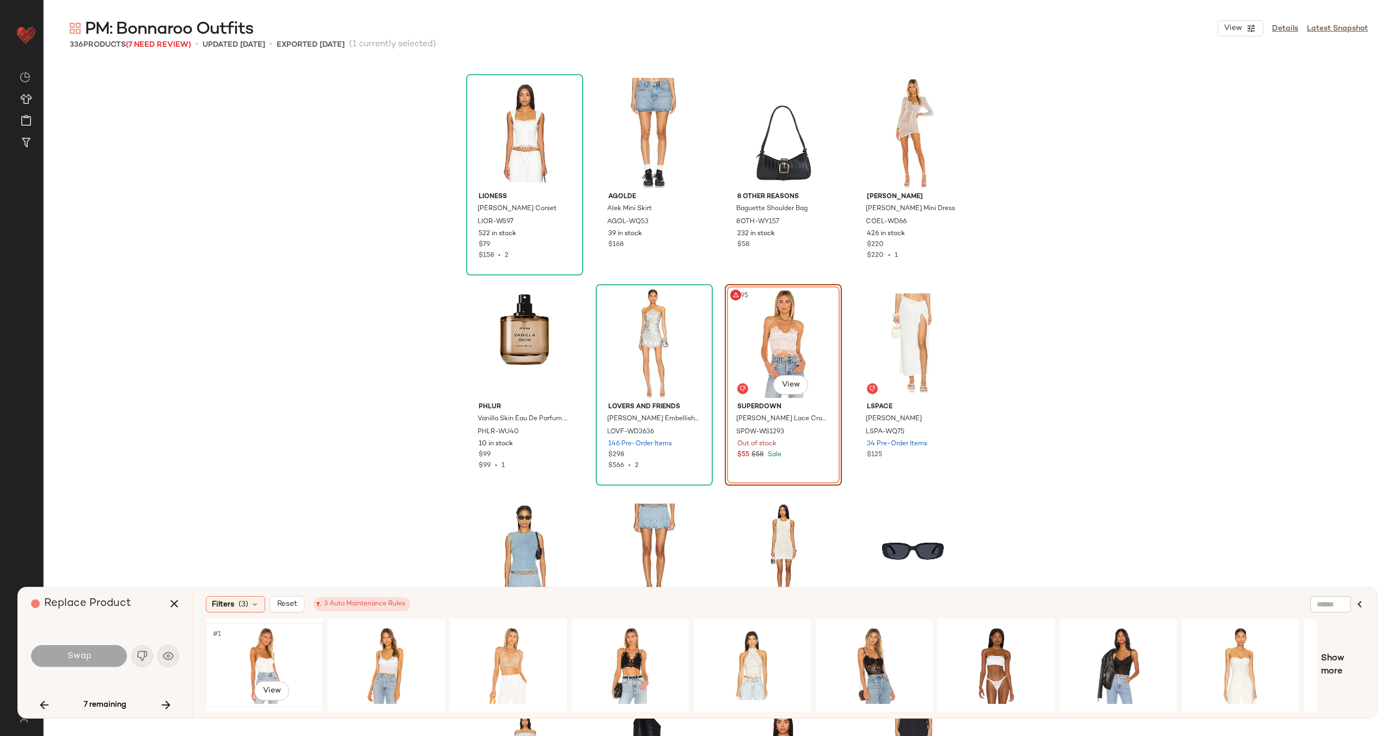
click at [294, 646] on div "#1 View" at bounding box center [264, 665] width 109 height 77
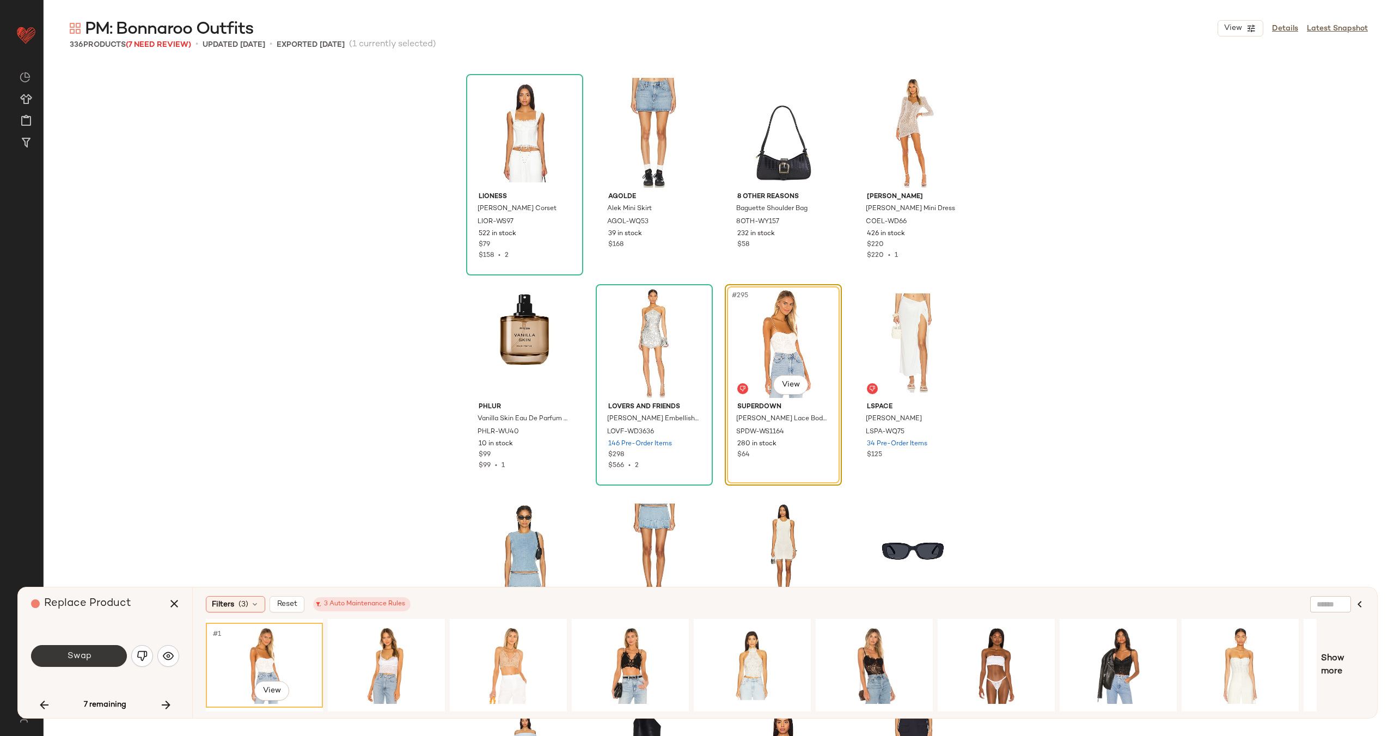
click at [99, 651] on button "Swap" at bounding box center [79, 656] width 96 height 22
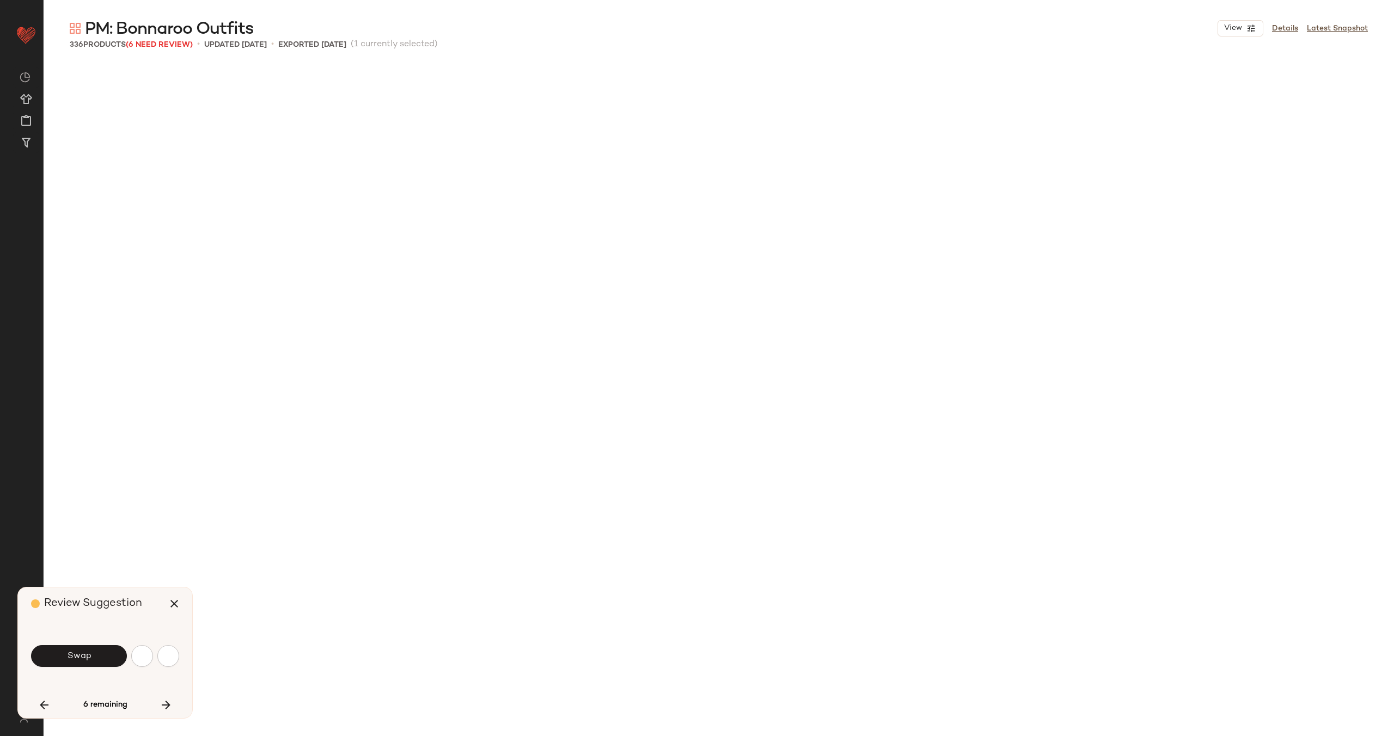
scroll to position [15976, 0]
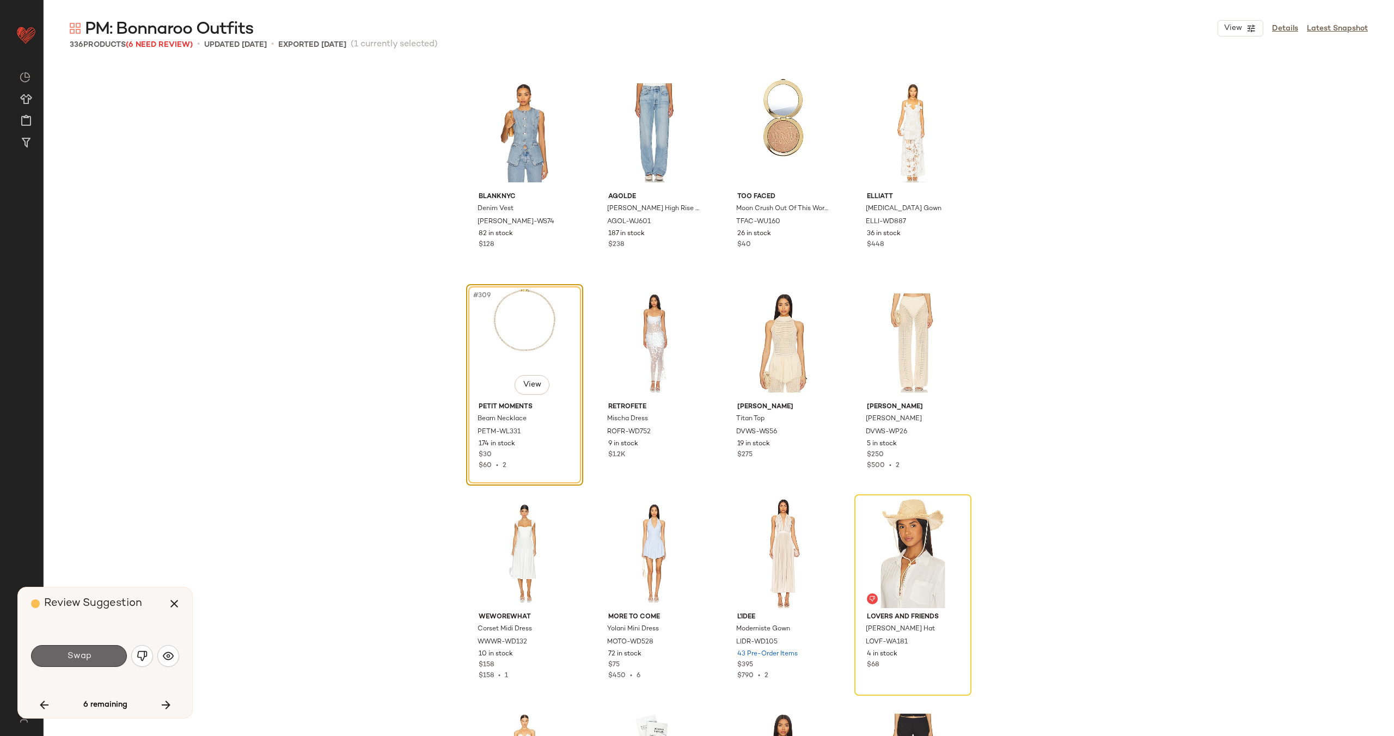
click at [95, 655] on button "Swap" at bounding box center [79, 656] width 96 height 22
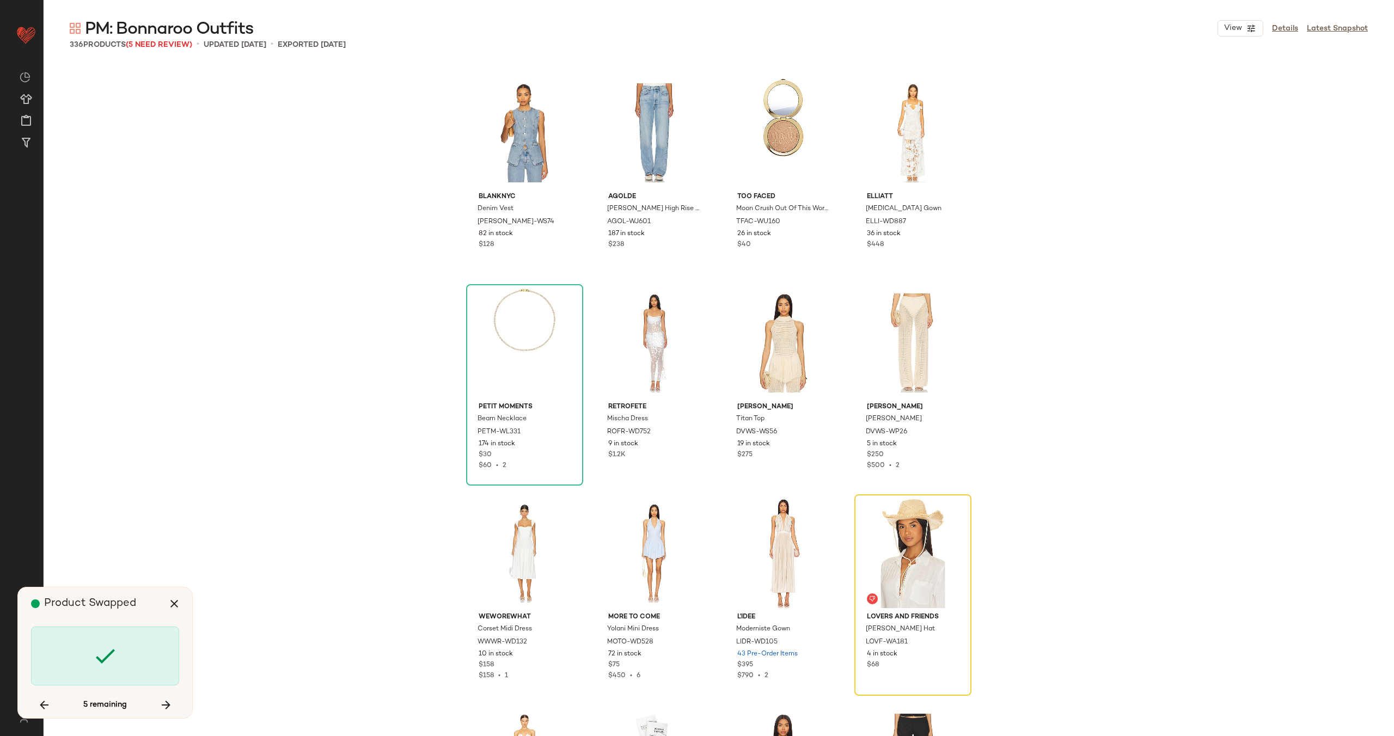
scroll to position [16186, 0]
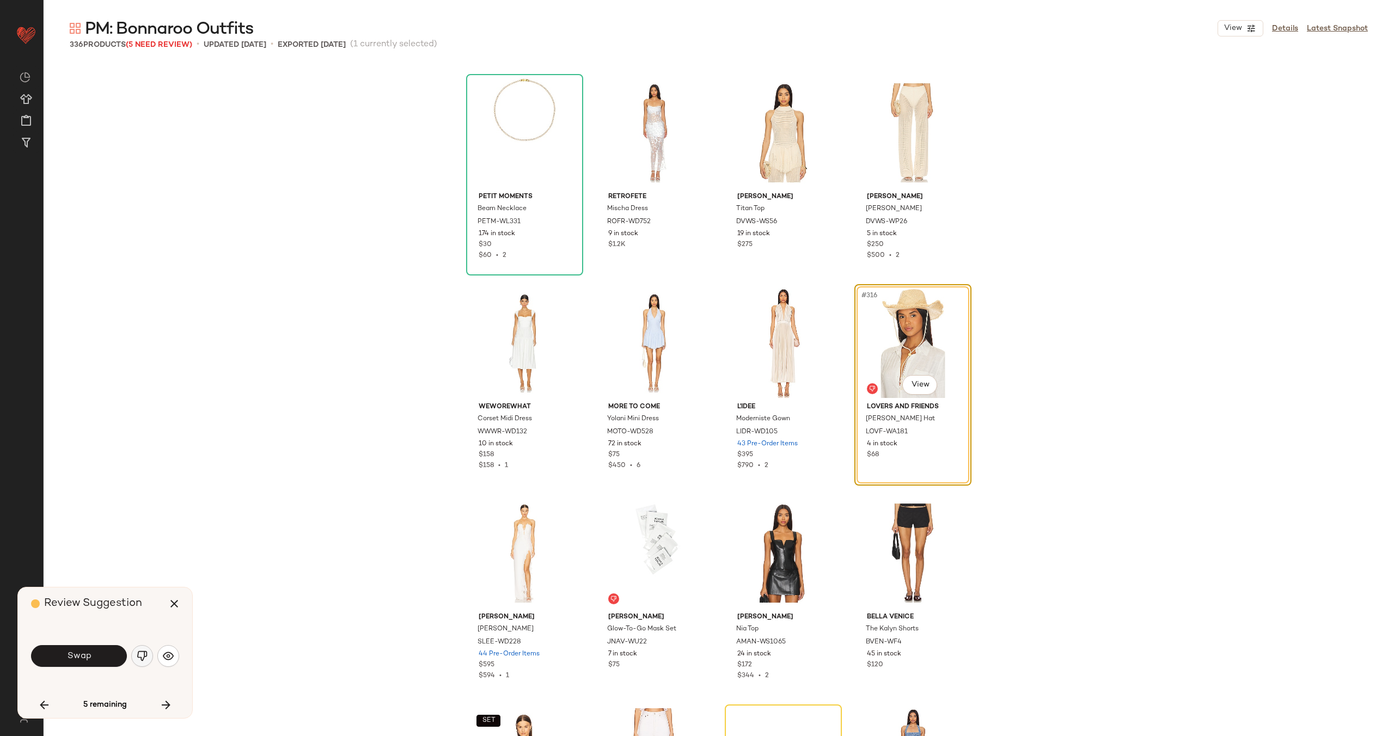
click at [147, 657] on img "button" at bounding box center [142, 656] width 11 height 11
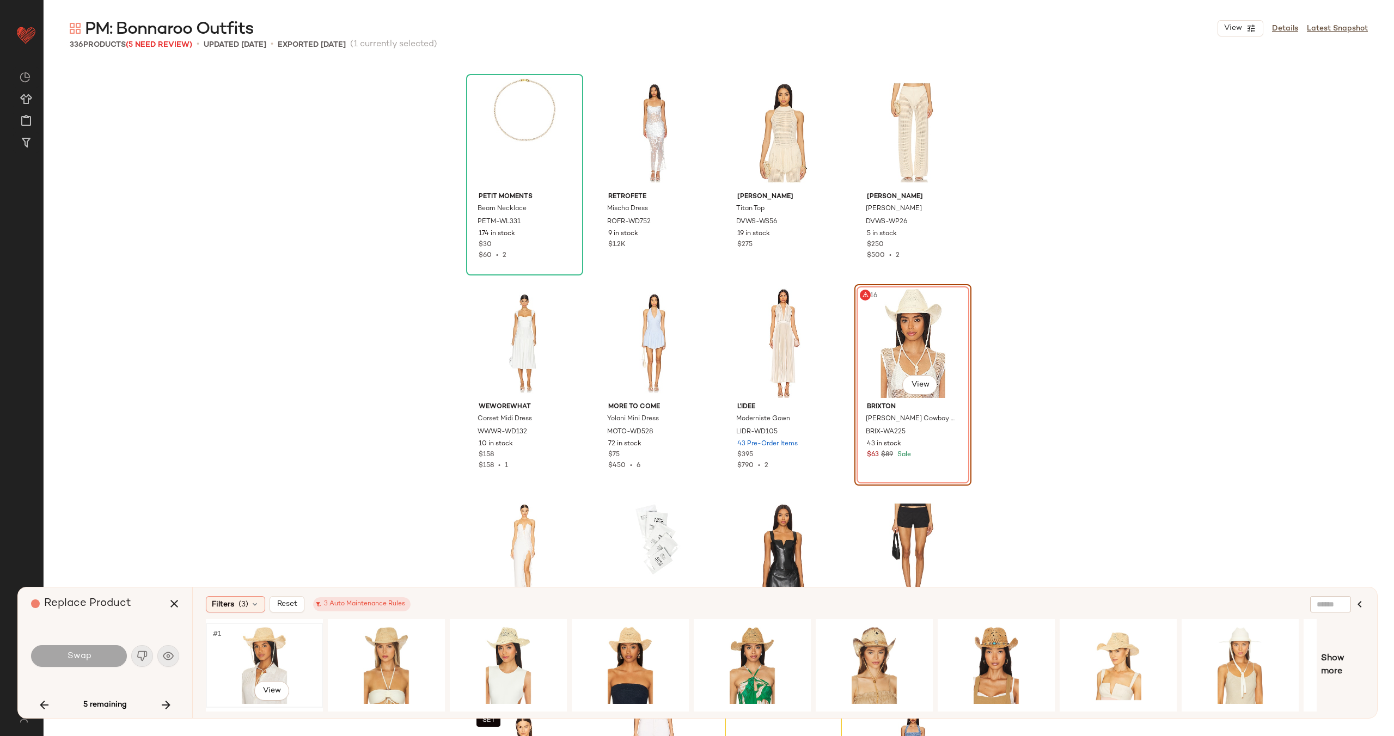
click at [266, 657] on div "#1 View" at bounding box center [264, 665] width 109 height 77
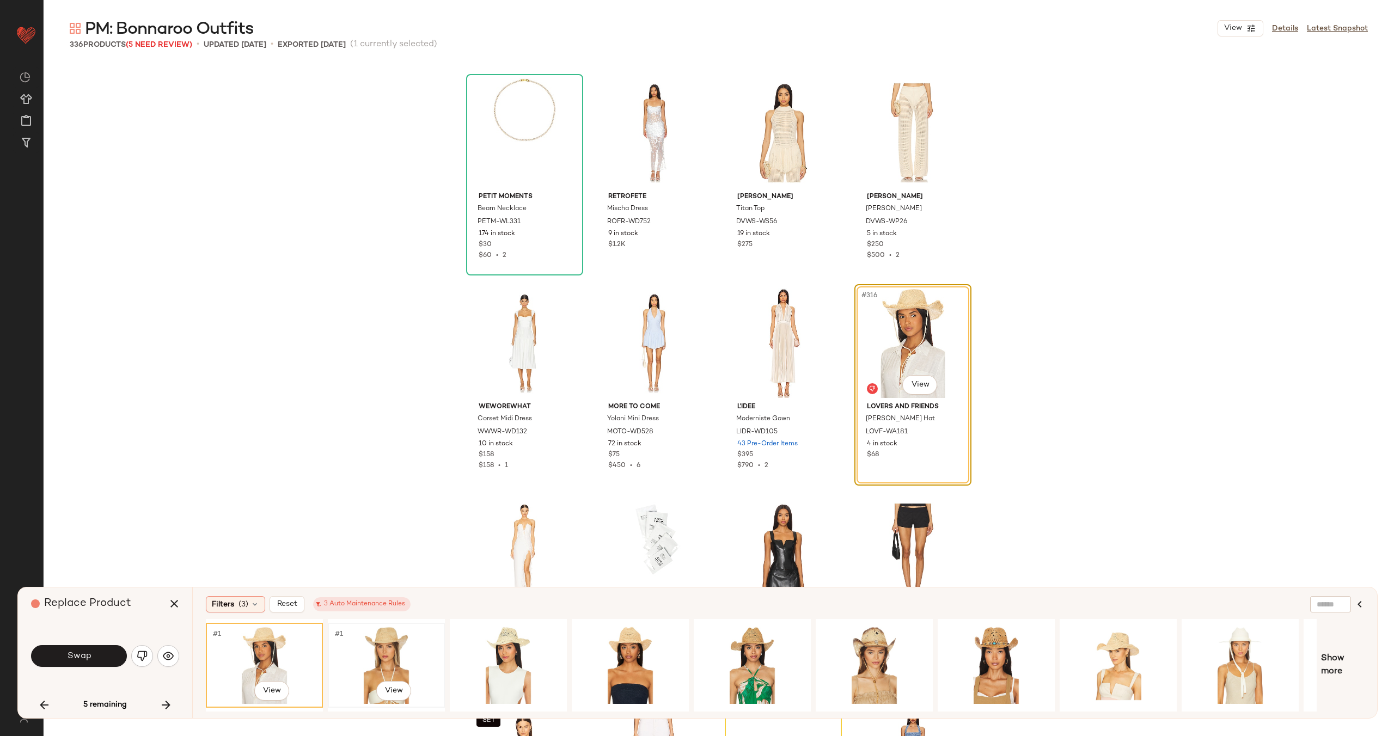
click at [399, 656] on div "#1 View" at bounding box center [386, 665] width 109 height 77
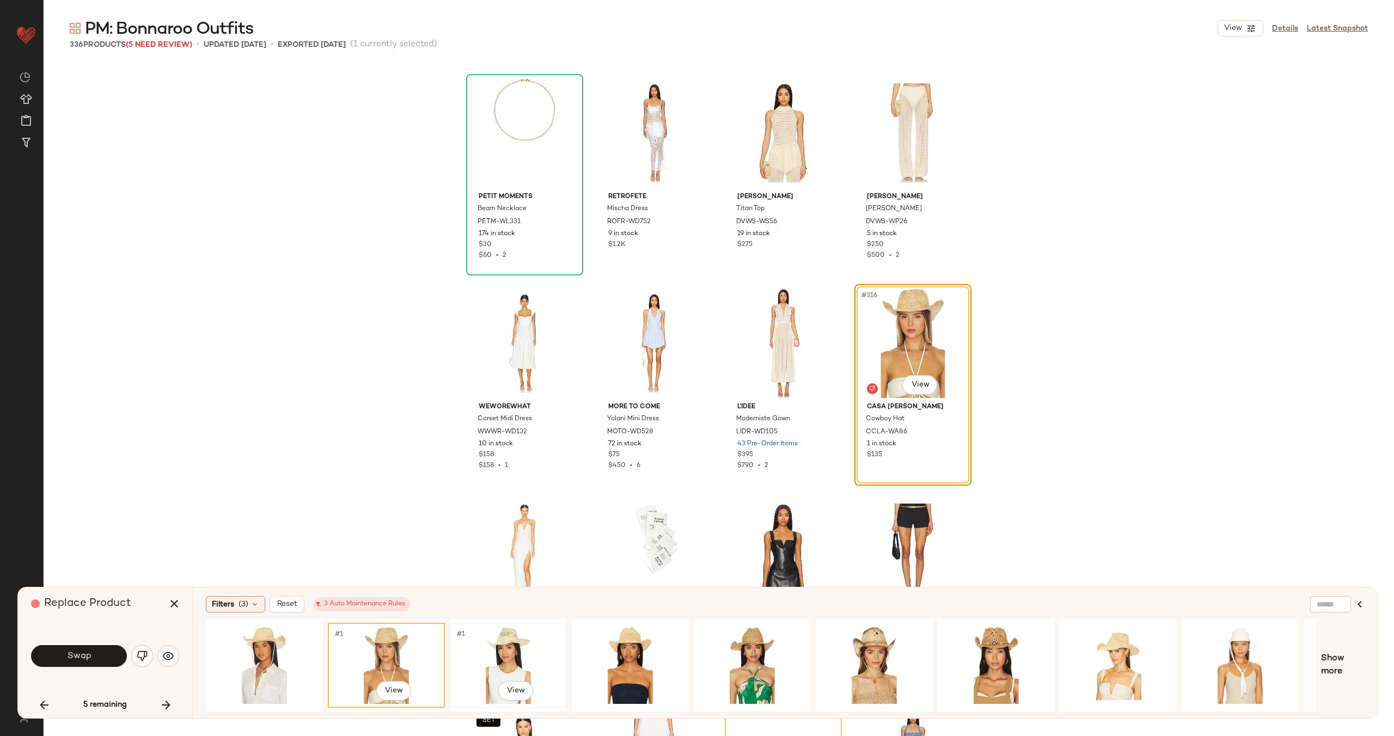
click at [533, 650] on div "#1 View" at bounding box center [508, 665] width 109 height 77
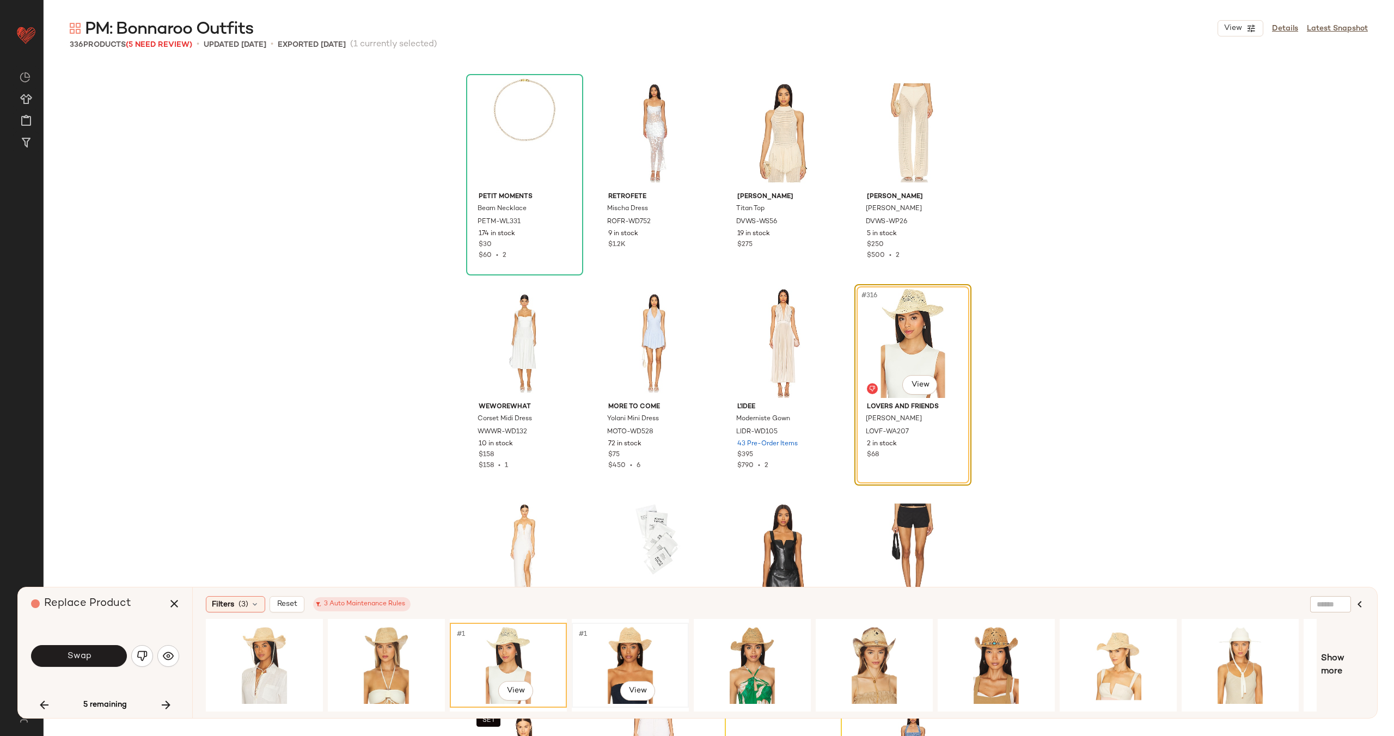
click at [648, 656] on div "#1 View" at bounding box center [630, 665] width 109 height 77
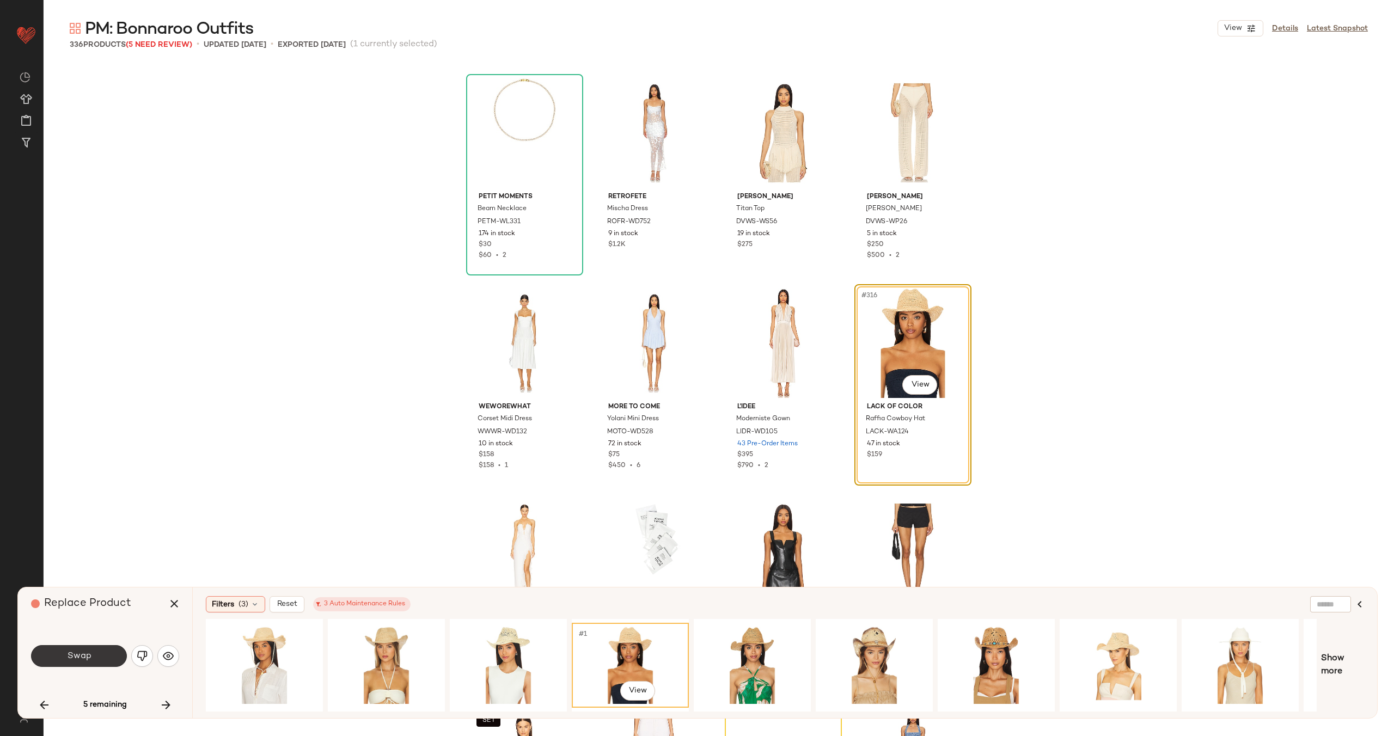
click at [104, 651] on button "Swap" at bounding box center [79, 656] width 96 height 22
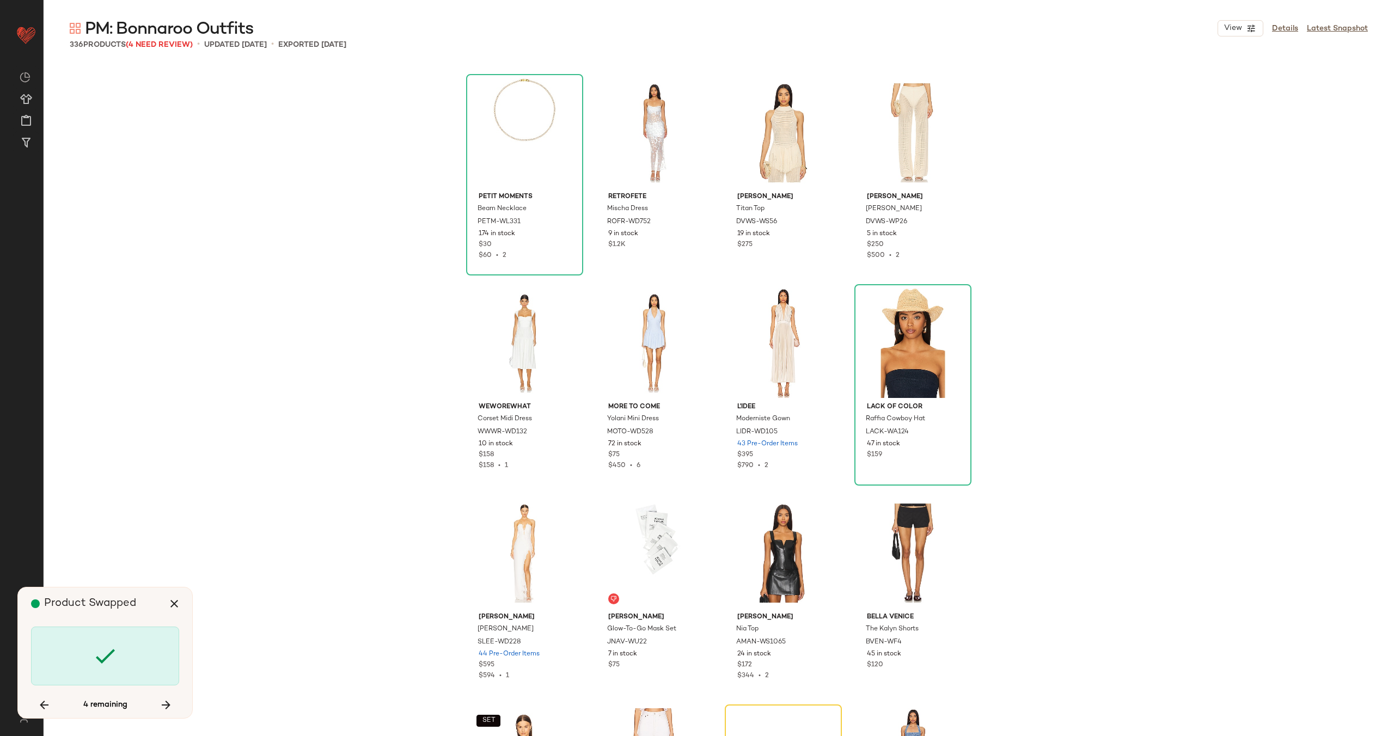
scroll to position [16607, 0]
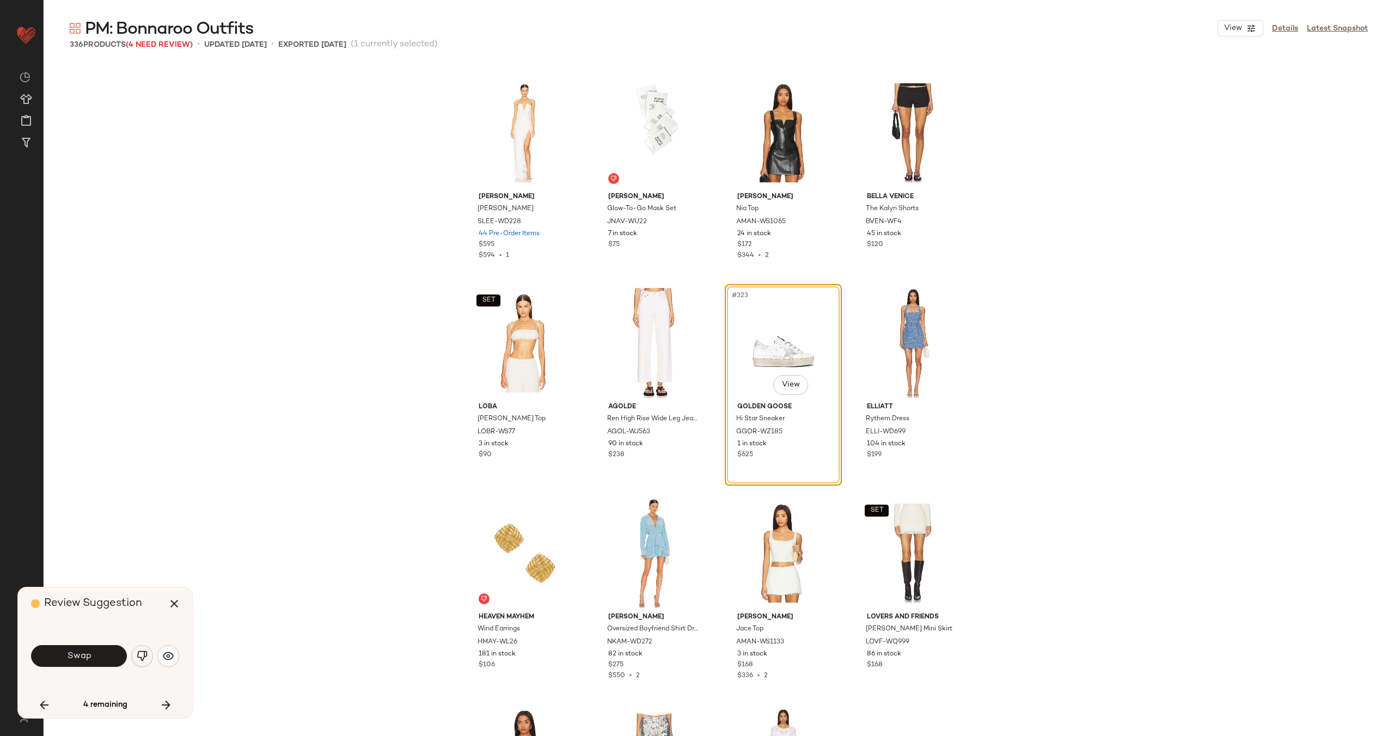
click at [147, 658] on img "button" at bounding box center [142, 656] width 11 height 11
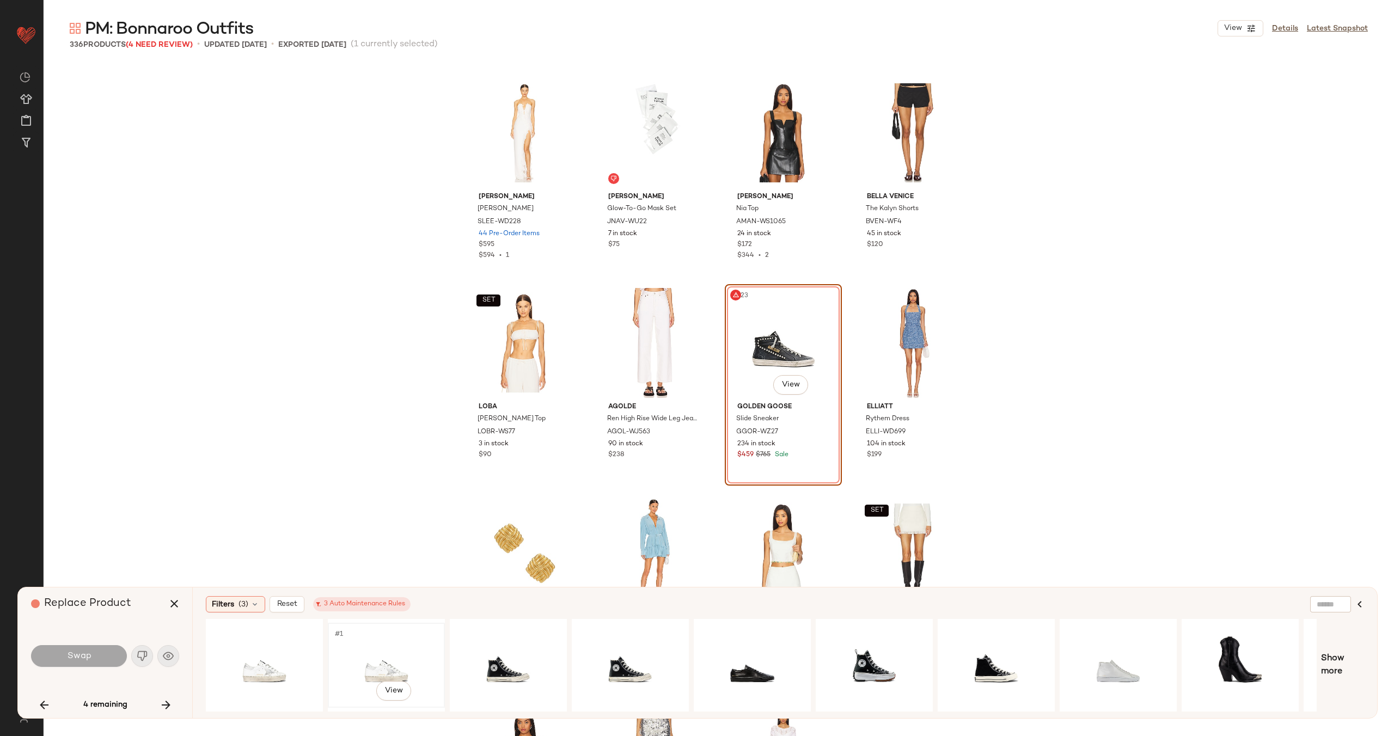
click at [401, 654] on div "#1 View" at bounding box center [386, 665] width 109 height 77
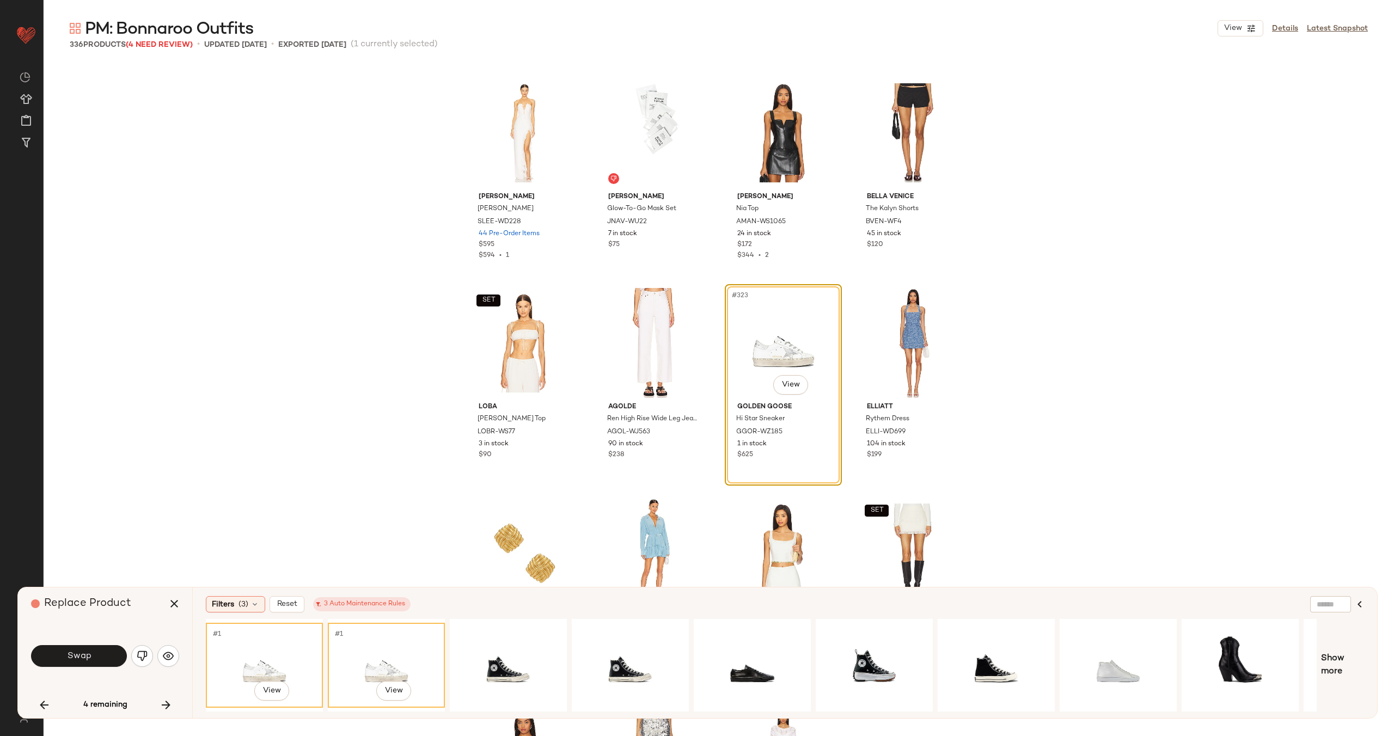
click at [300, 651] on div "#1 View" at bounding box center [264, 665] width 109 height 77
click at [512, 654] on div "#1 View" at bounding box center [508, 665] width 109 height 77
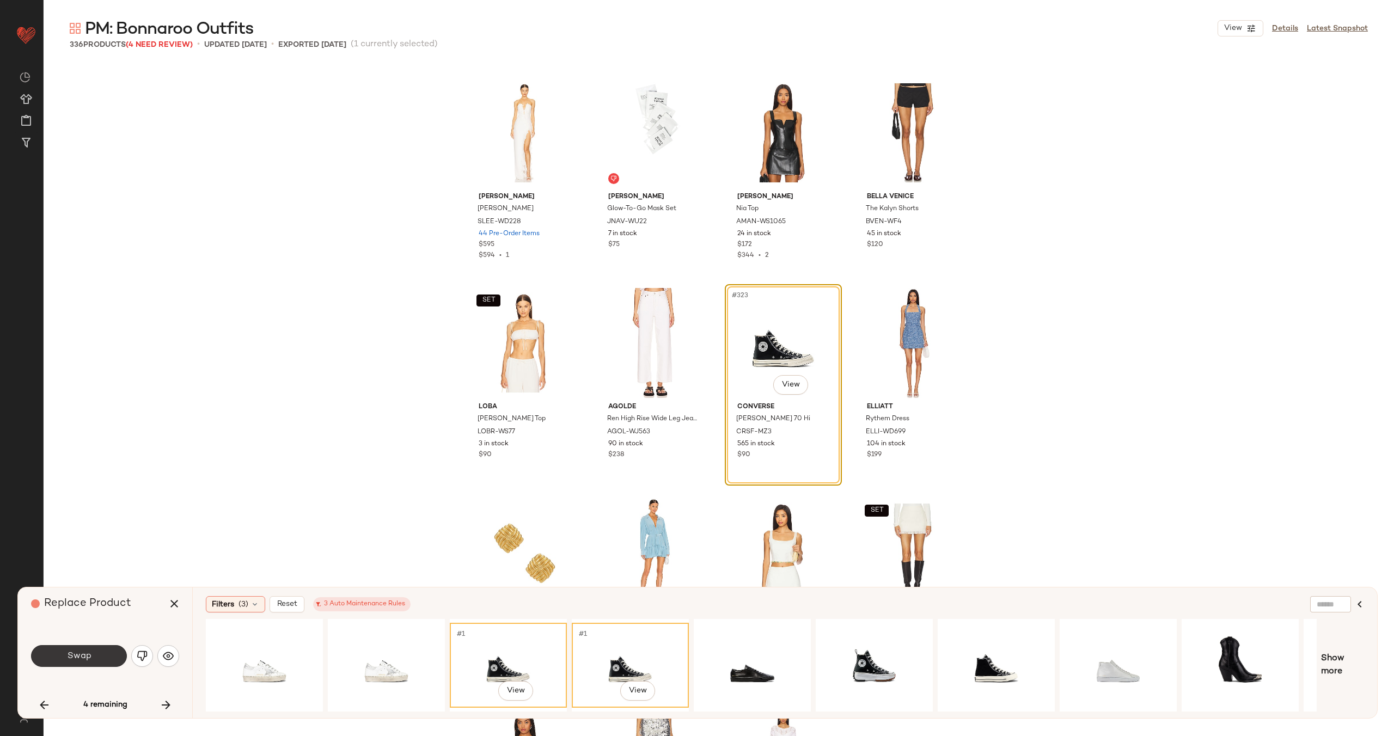
click at [97, 652] on button "Swap" at bounding box center [79, 656] width 96 height 22
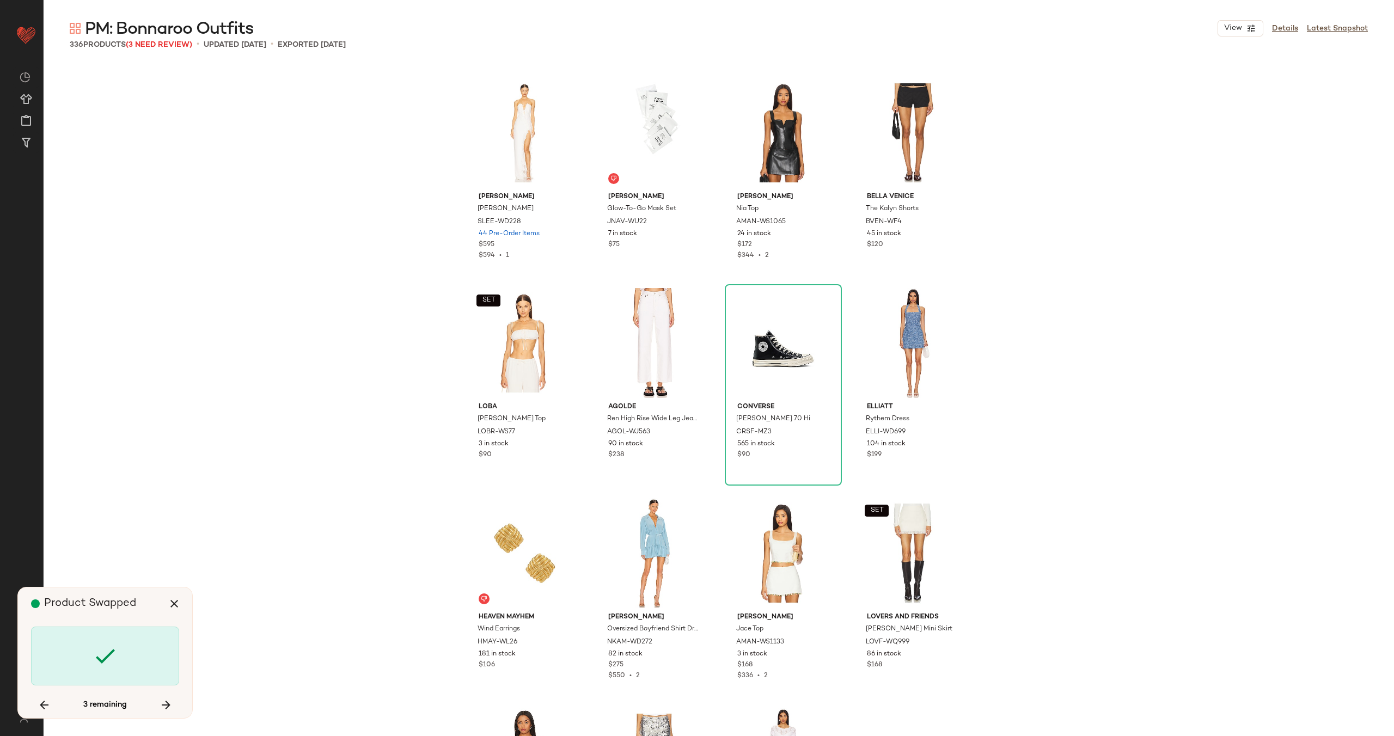
scroll to position [16987, 0]
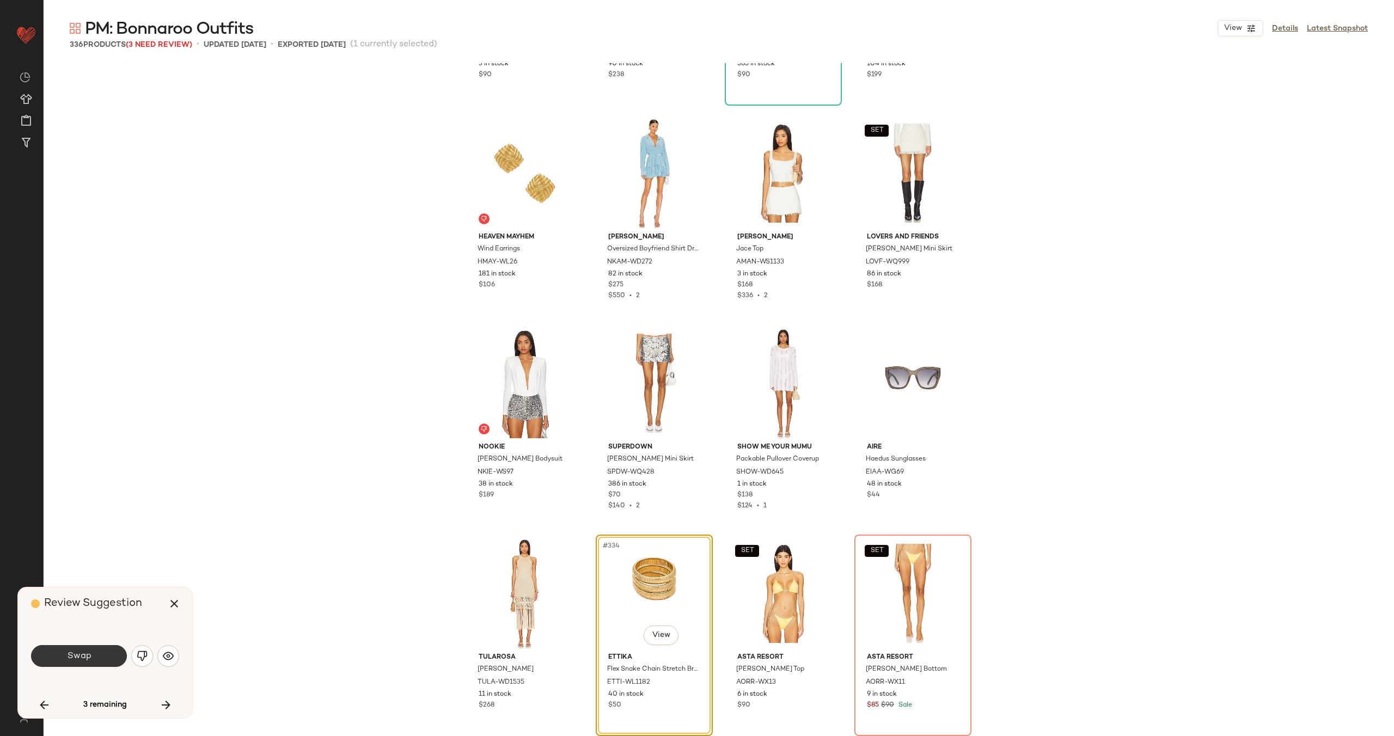
click at [100, 657] on button "Swap" at bounding box center [79, 656] width 96 height 22
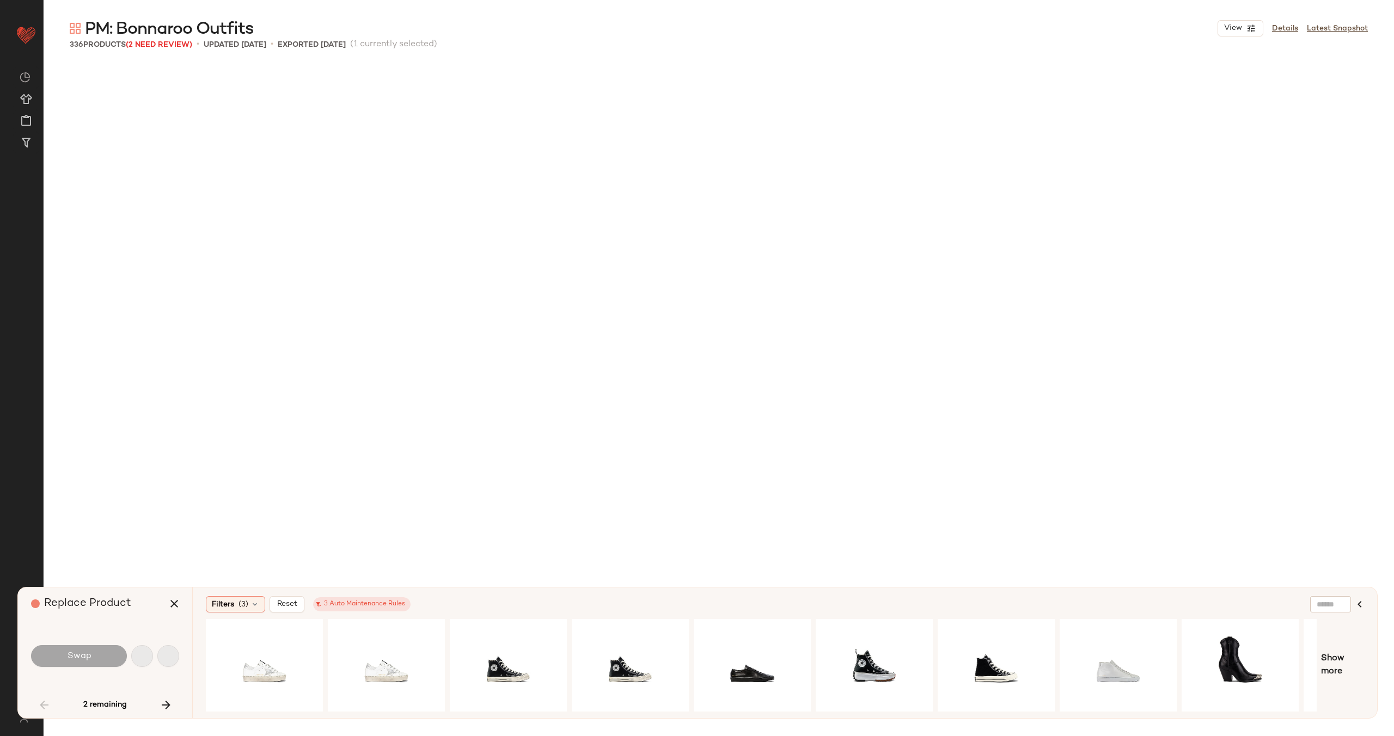
scroll to position [2733, 0]
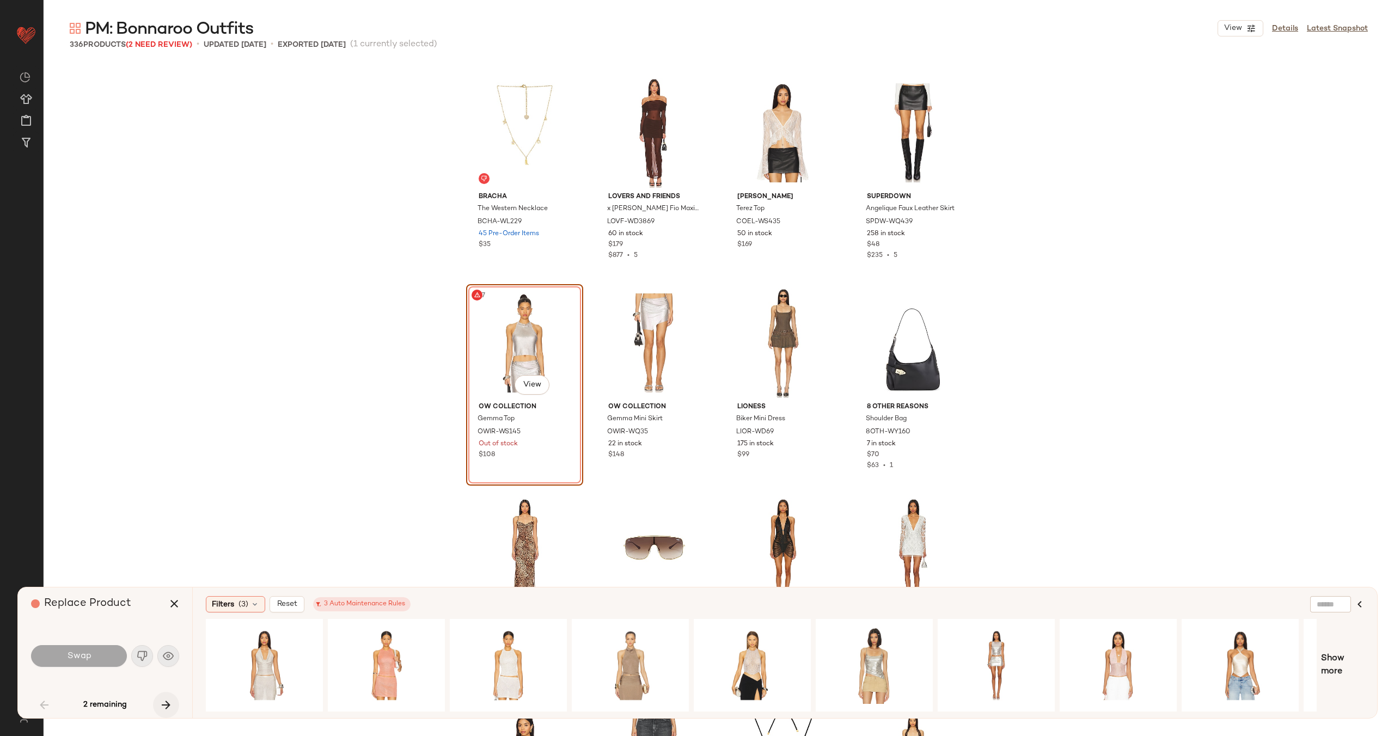
click at [164, 703] on icon "button" at bounding box center [166, 705] width 13 height 13
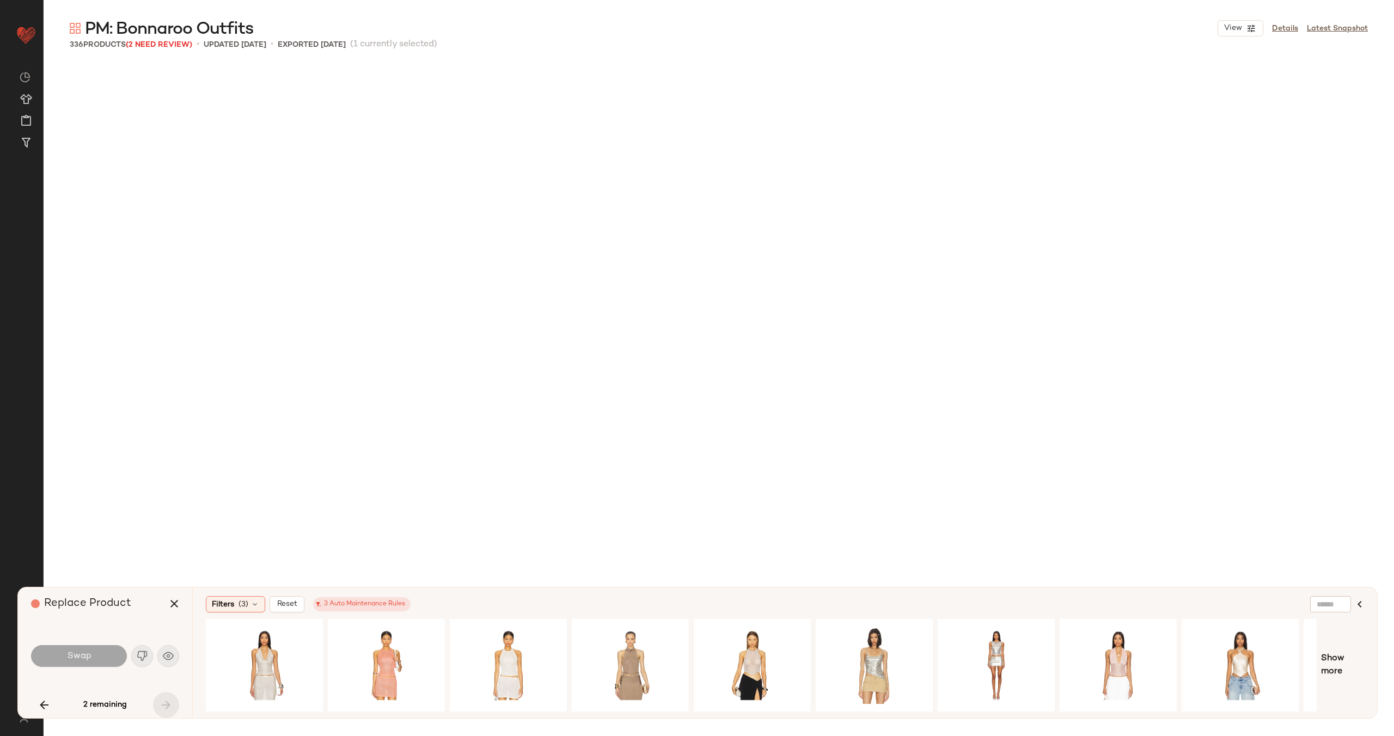
scroll to position [16987, 0]
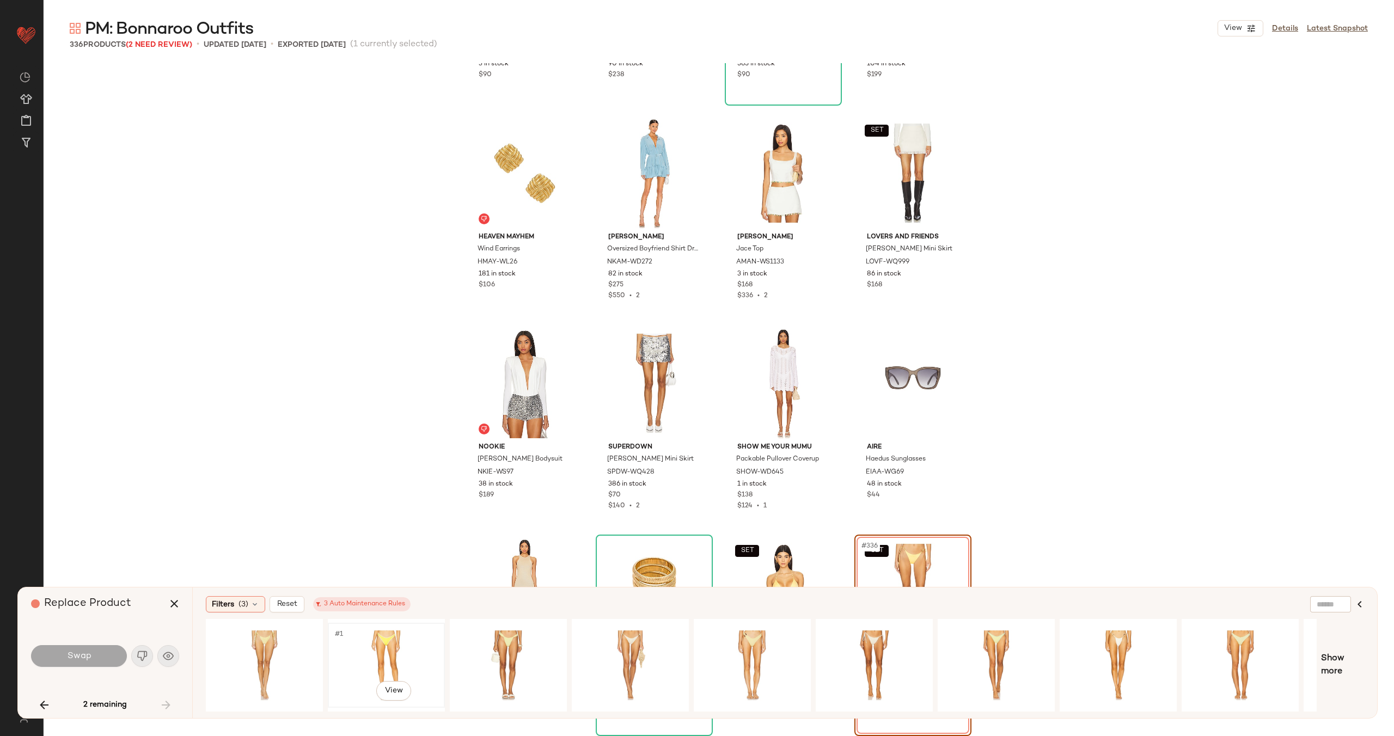
click at [370, 643] on div "#1 View" at bounding box center [386, 665] width 109 height 77
click at [283, 644] on div "#1 View" at bounding box center [264, 665] width 109 height 77
click at [93, 650] on button "Swap" at bounding box center [79, 656] width 96 height 22
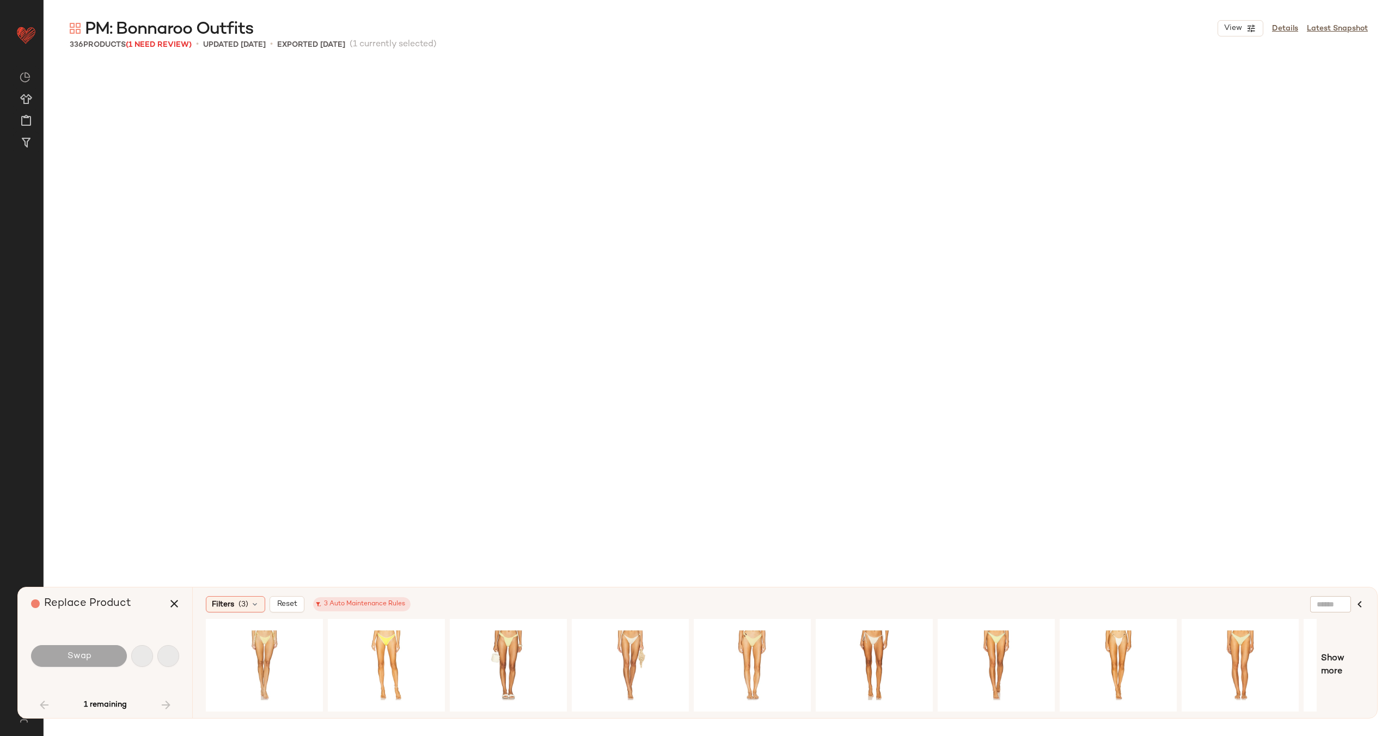
scroll to position [2733, 0]
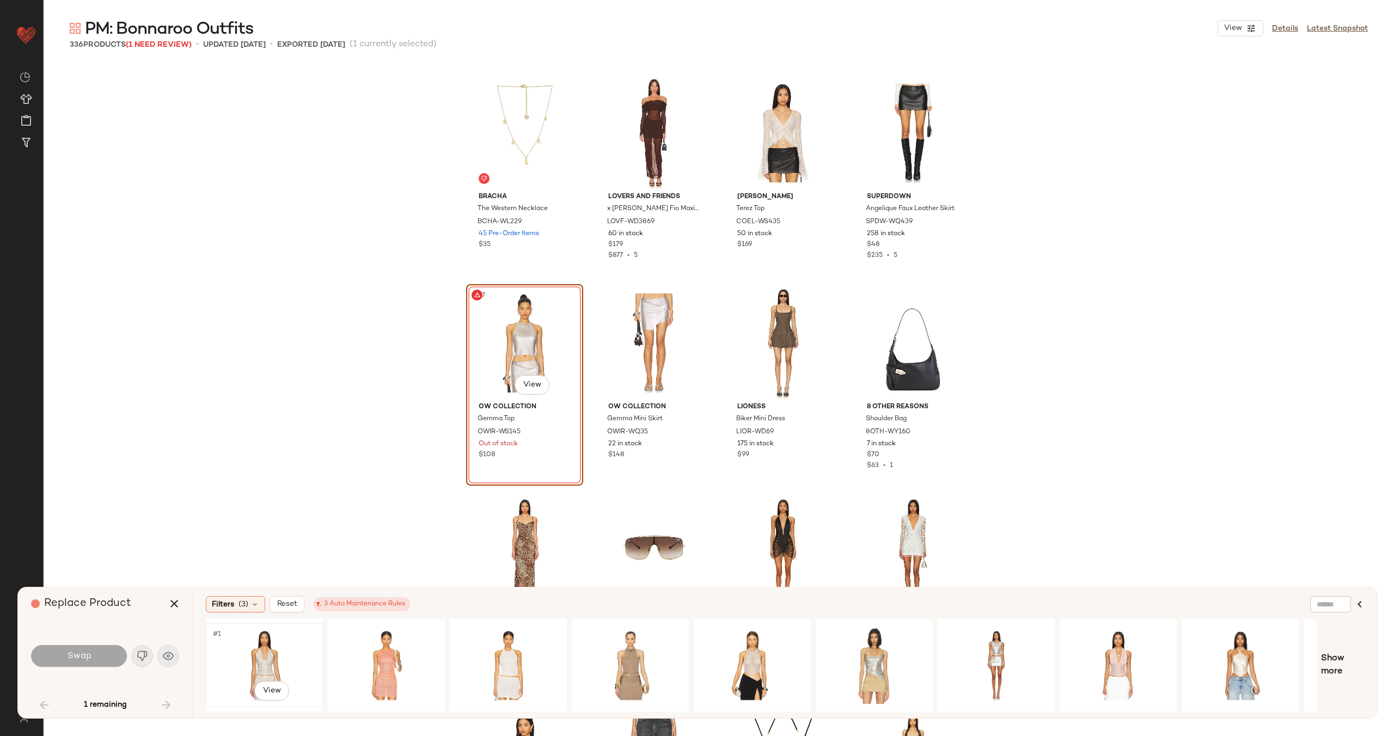
click at [255, 653] on div "#1 View" at bounding box center [264, 665] width 109 height 77
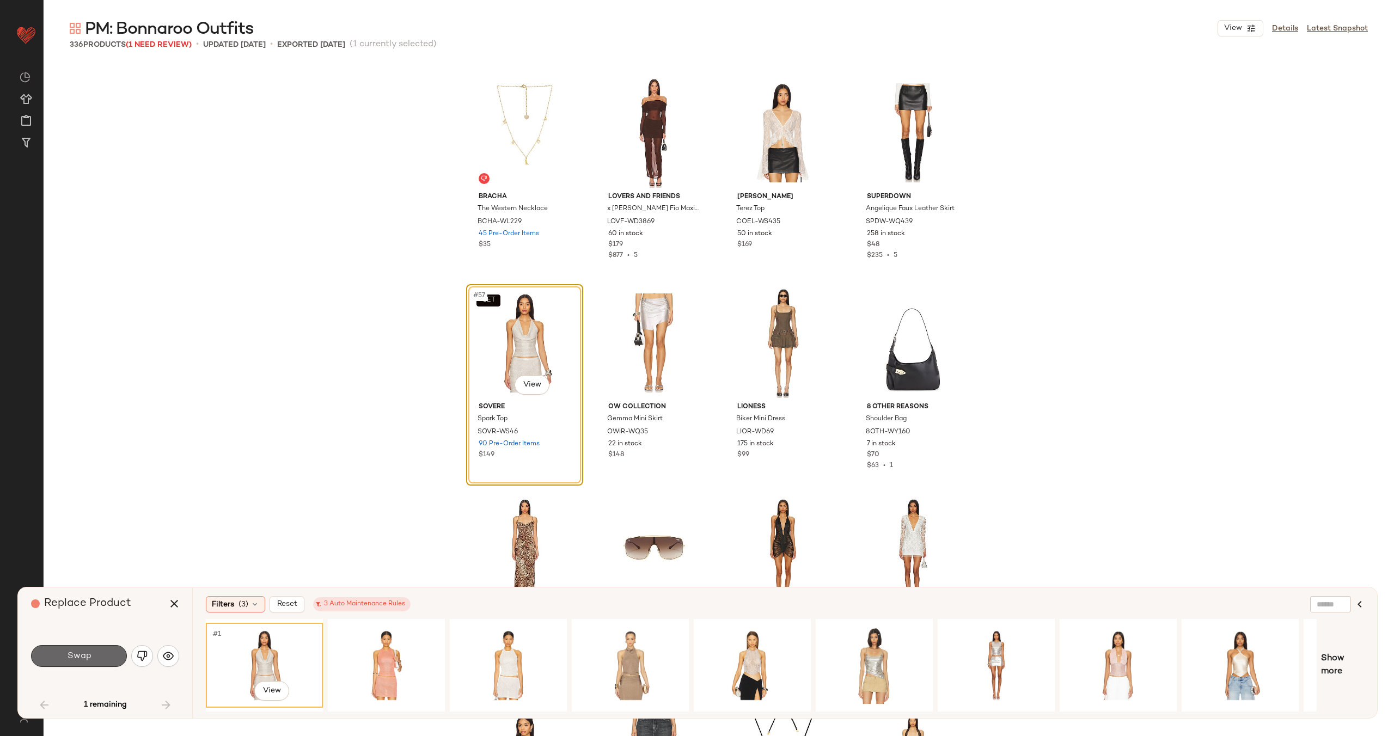
click at [96, 657] on button "Swap" at bounding box center [79, 656] width 96 height 22
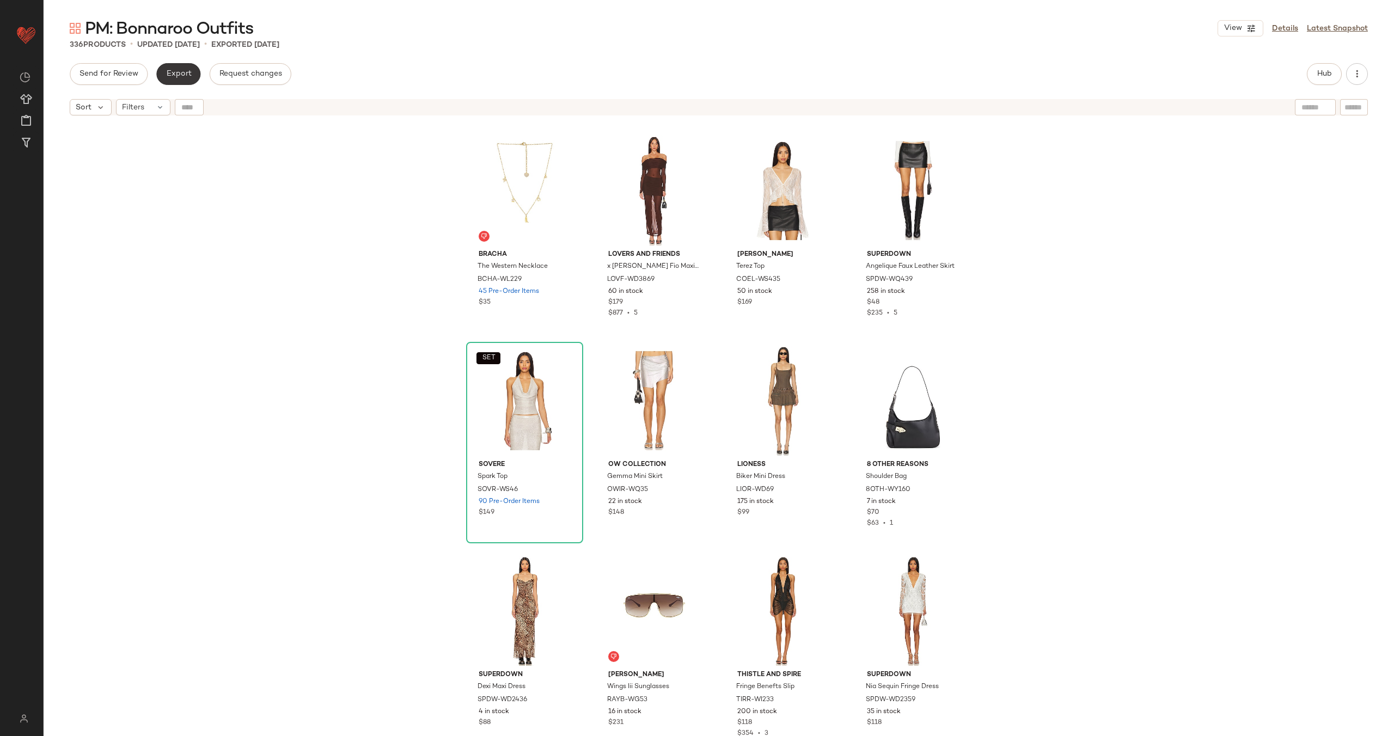
click at [177, 66] on button "Export" at bounding box center [178, 74] width 44 height 22
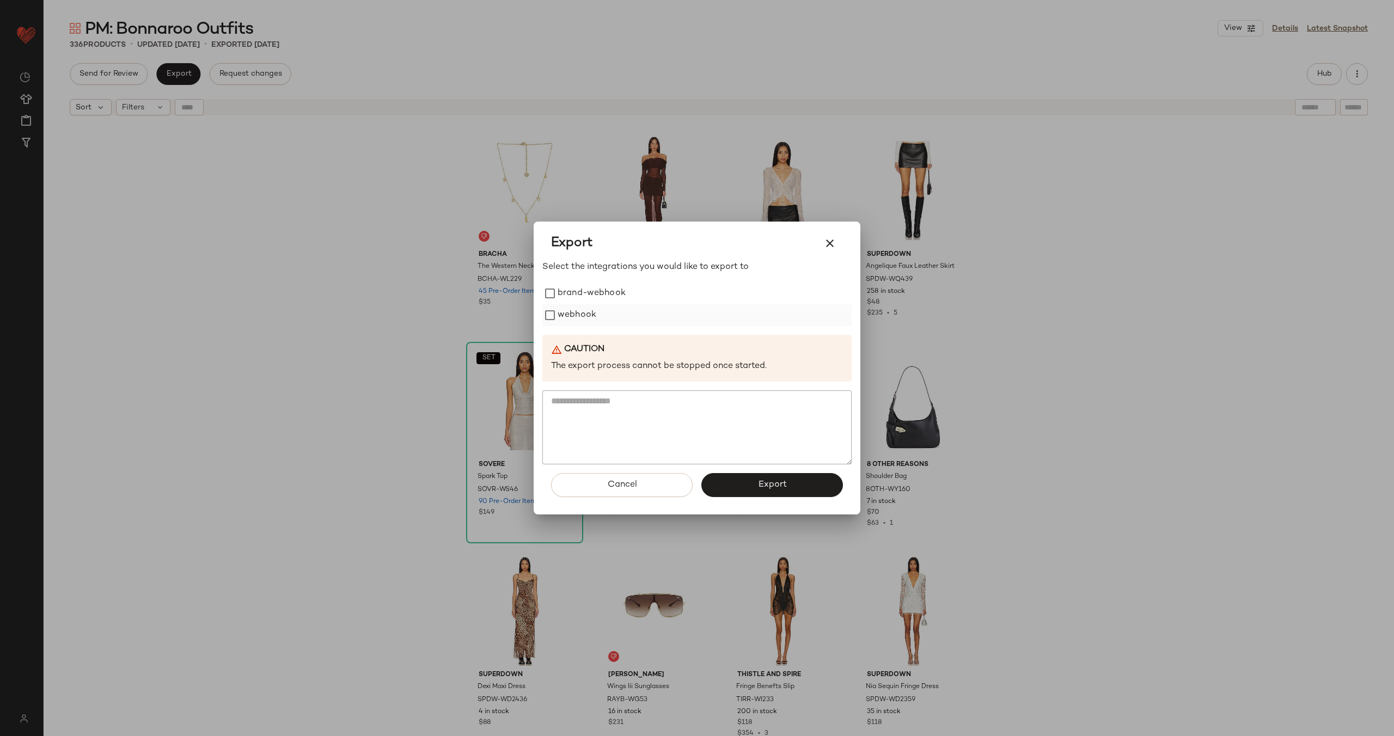
click at [567, 312] on label "webhook" at bounding box center [577, 315] width 39 height 22
click at [777, 482] on span "Export" at bounding box center [772, 485] width 29 height 10
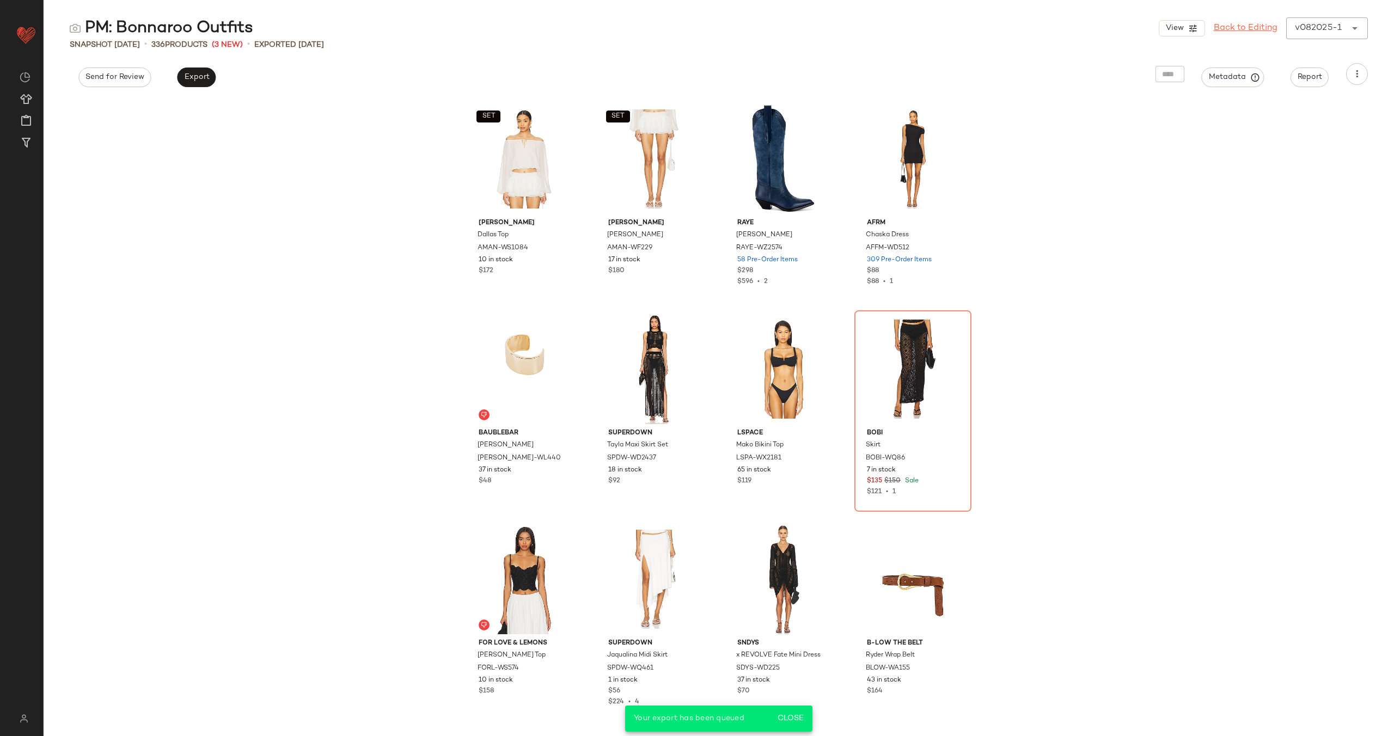
click at [1254, 26] on link "Back to Editing" at bounding box center [1246, 28] width 64 height 13
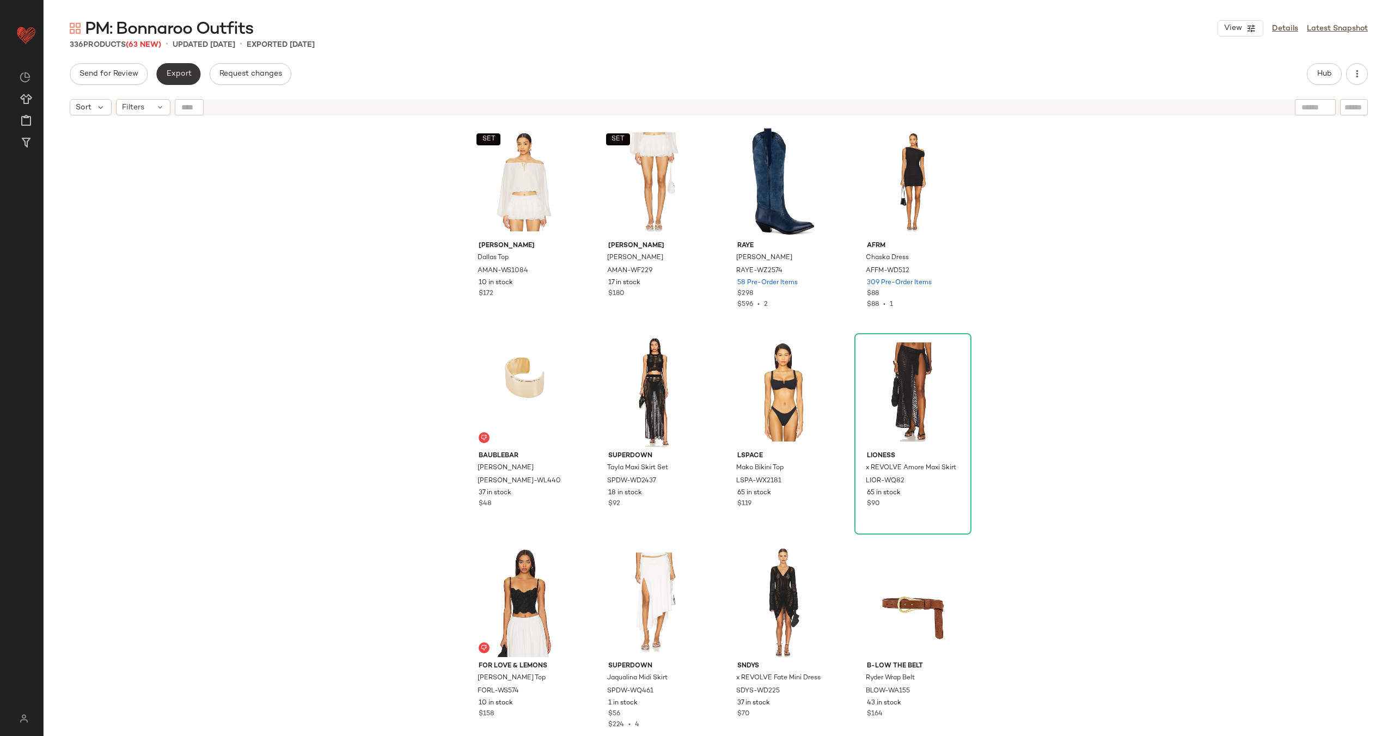
click at [188, 75] on span "Export" at bounding box center [179, 74] width 26 height 9
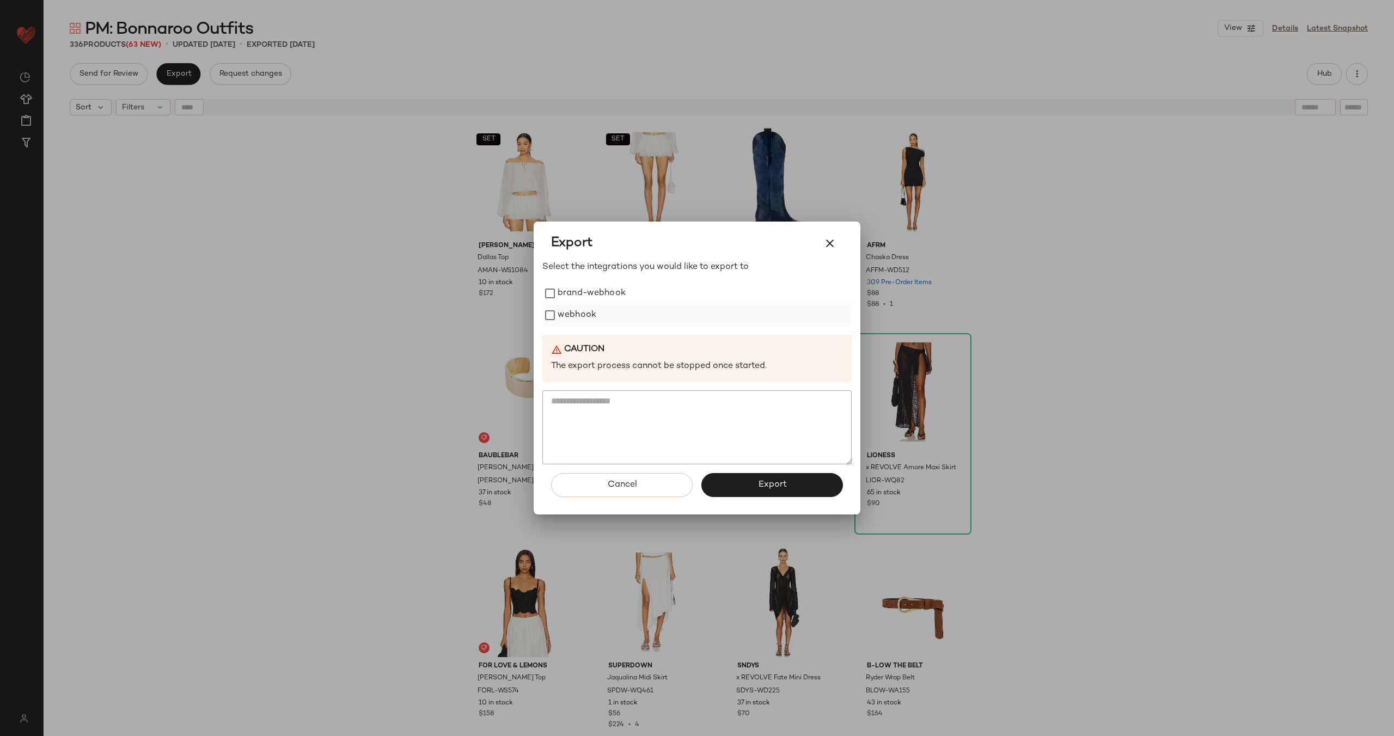
click at [587, 308] on label "webhook" at bounding box center [577, 315] width 39 height 22
click at [785, 483] on span "Export" at bounding box center [772, 485] width 29 height 10
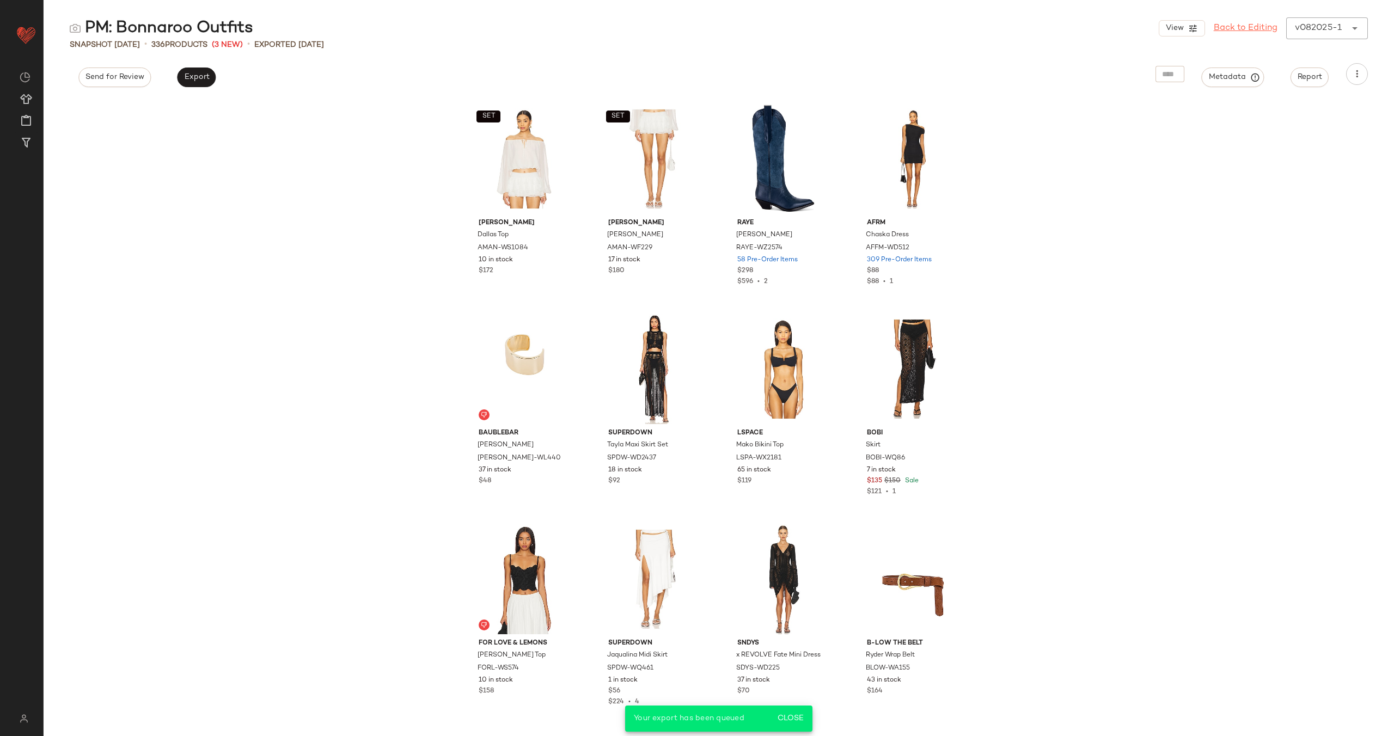
click at [1254, 24] on link "Back to Editing" at bounding box center [1246, 28] width 64 height 13
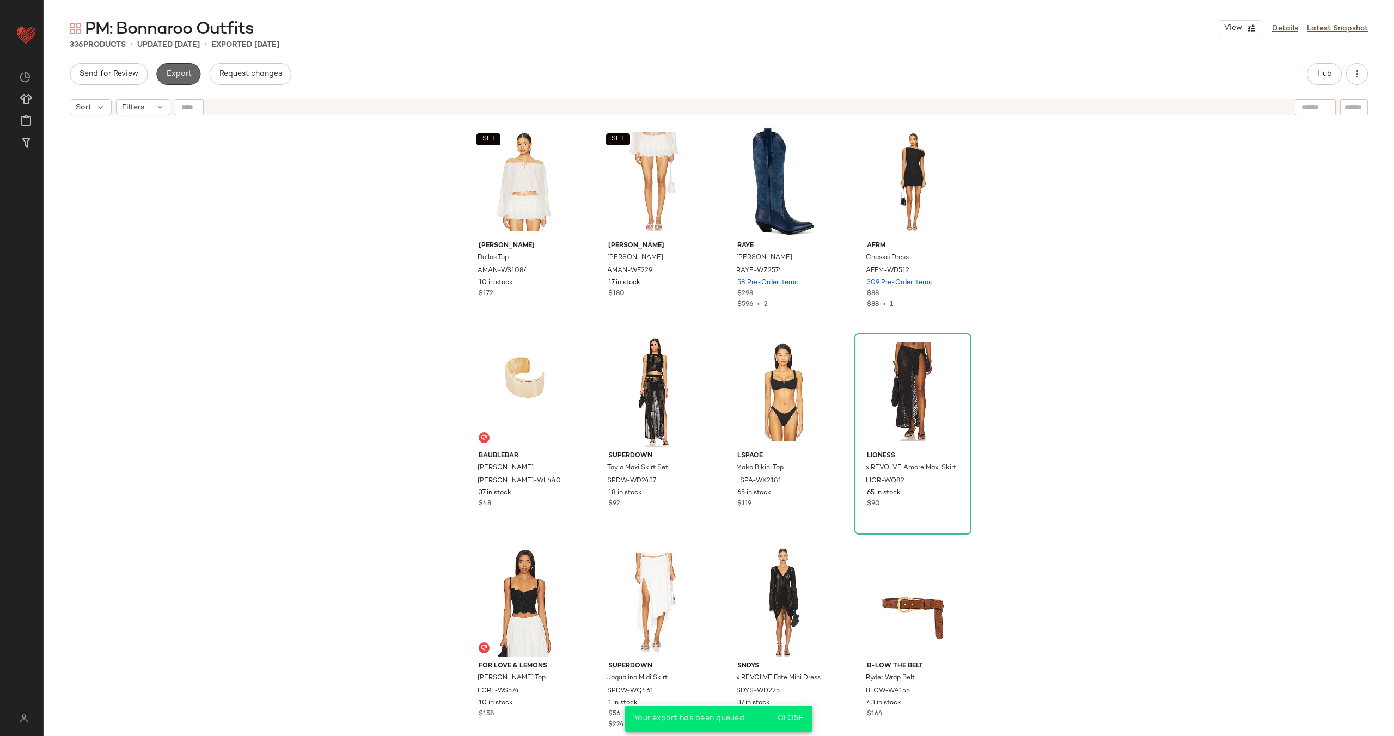
click at [179, 77] on span "Export" at bounding box center [179, 74] width 26 height 9
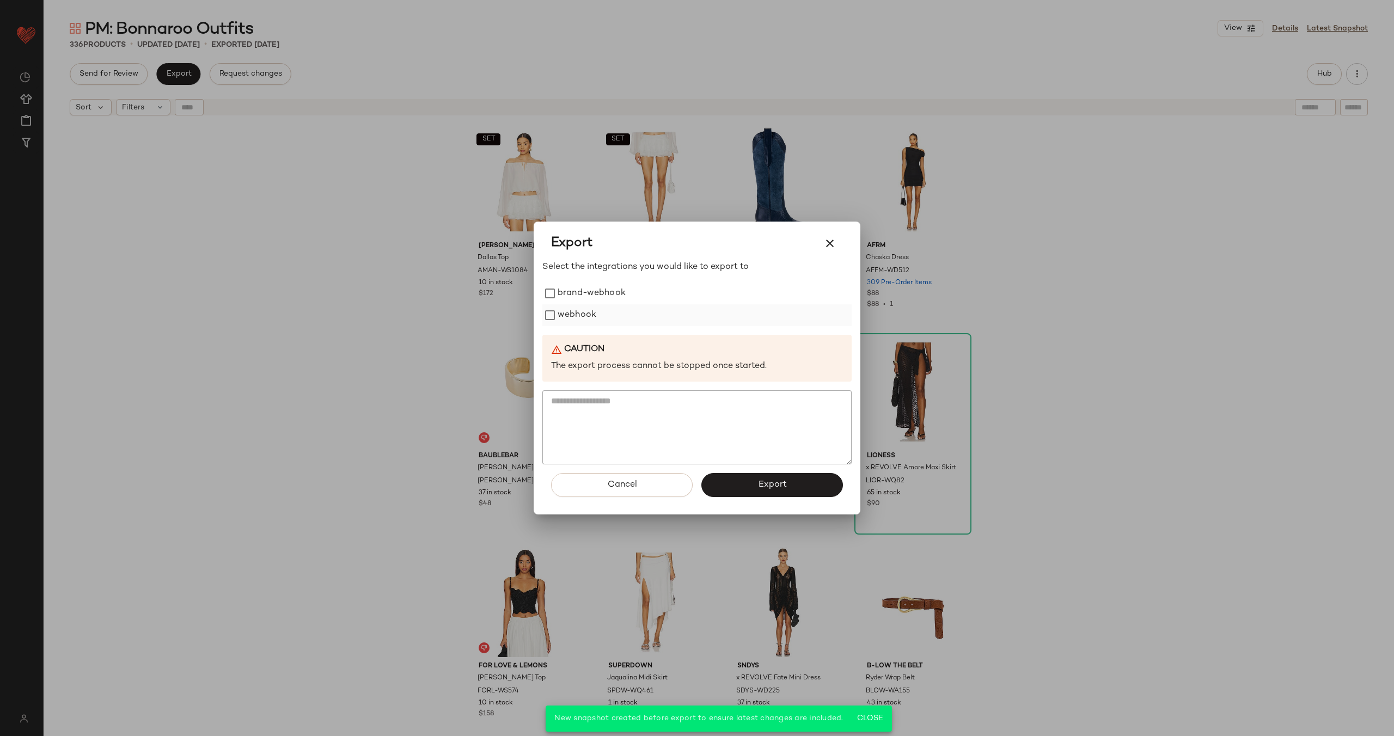
click at [559, 313] on label "webhook" at bounding box center [577, 315] width 39 height 22
click at [781, 481] on span "Export" at bounding box center [772, 485] width 29 height 10
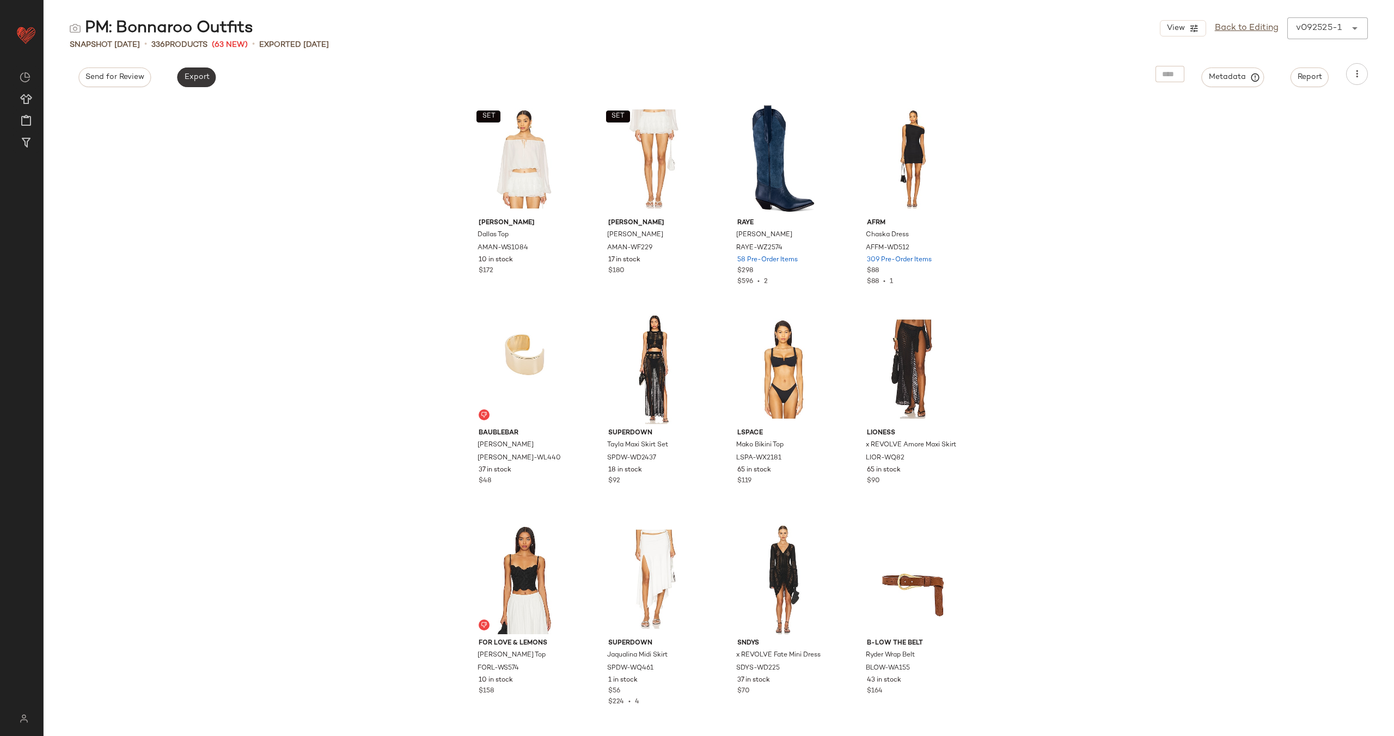
click at [200, 78] on span "Export" at bounding box center [197, 77] width 26 height 9
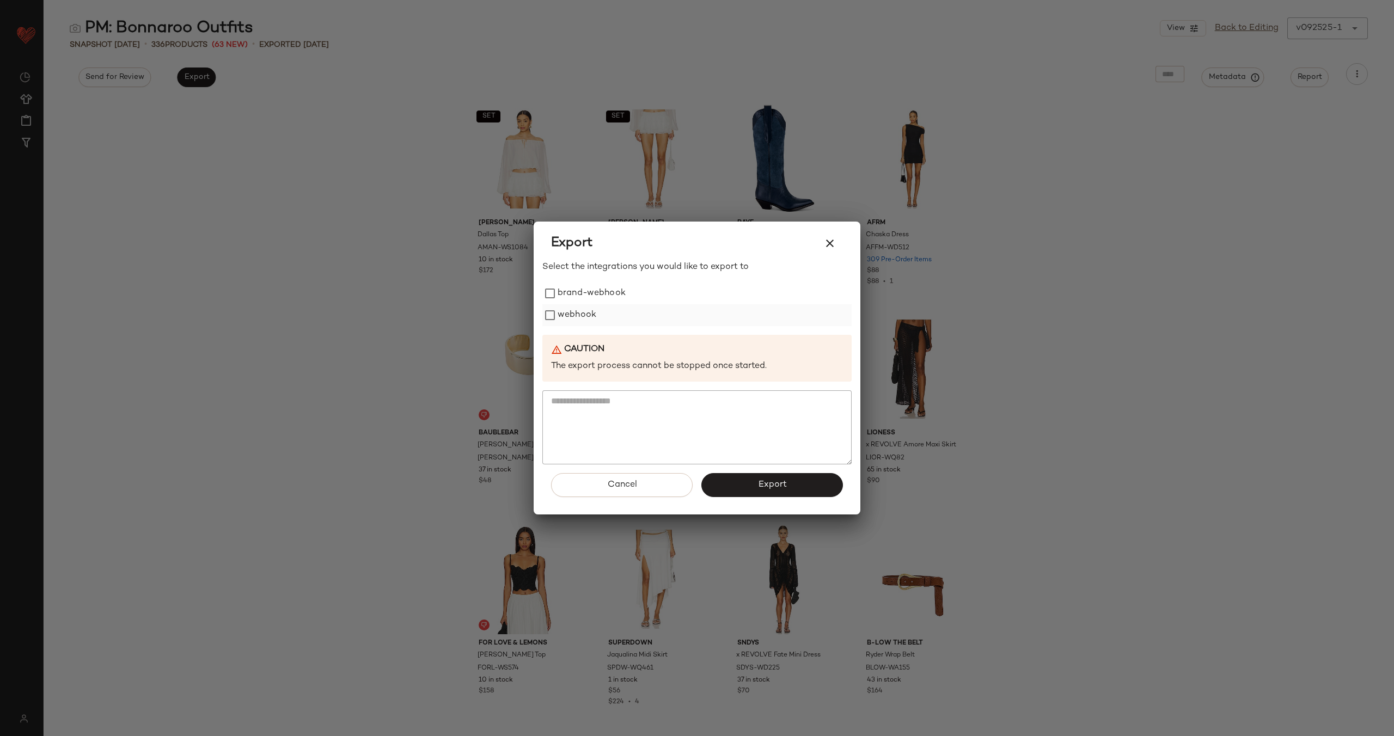
click at [569, 315] on label "webhook" at bounding box center [577, 315] width 39 height 22
click at [742, 491] on button "Export" at bounding box center [772, 485] width 142 height 24
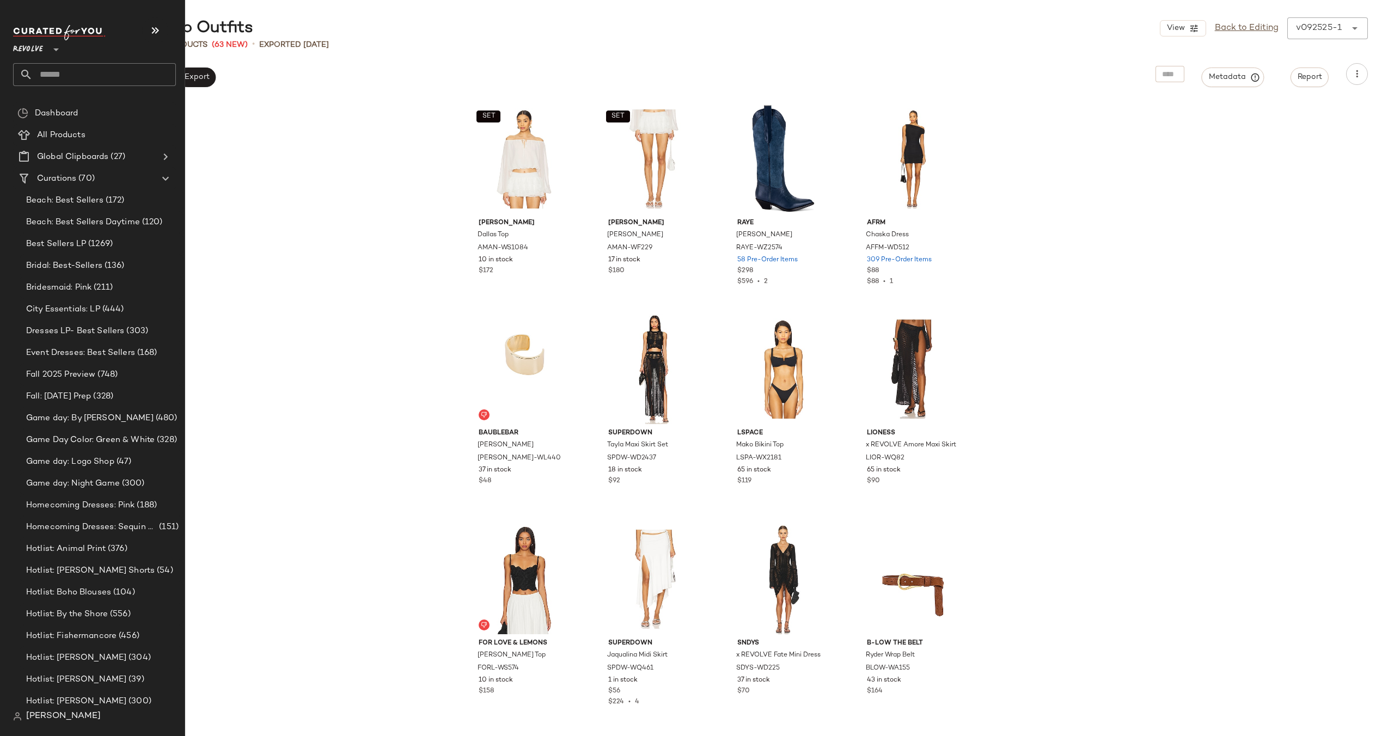
click at [62, 76] on input "text" at bounding box center [104, 74] width 143 height 23
click at [87, 77] on input "****" at bounding box center [94, 74] width 163 height 23
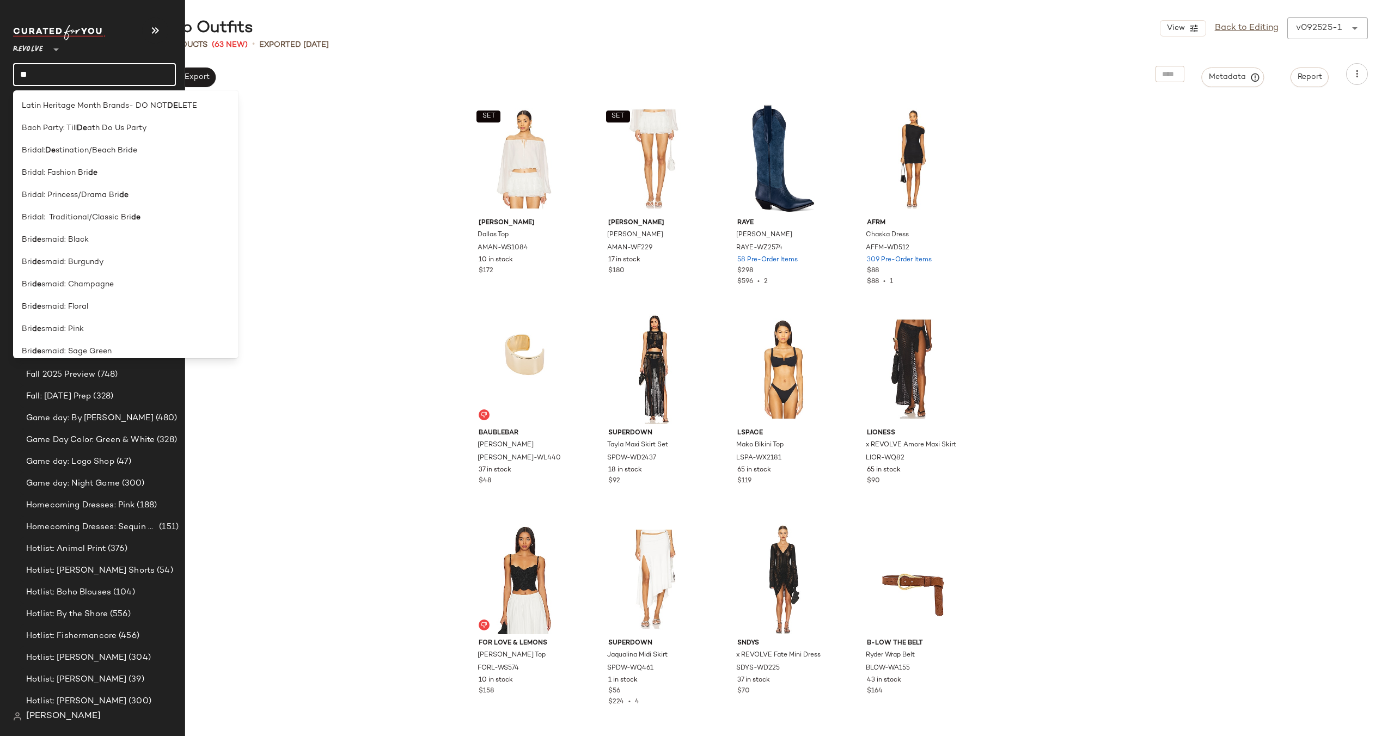
type input "*"
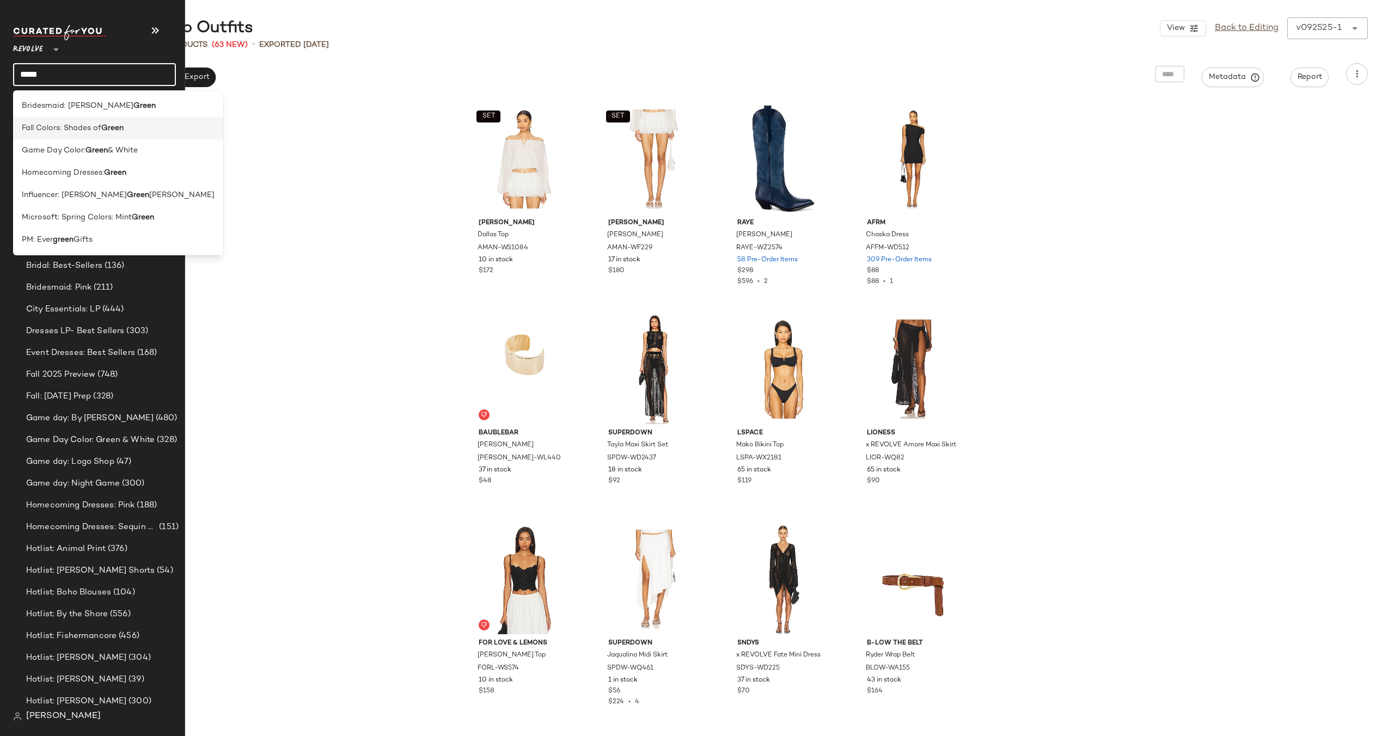
type input "*****"
click at [78, 128] on span "Fall Colors: Shades of" at bounding box center [62, 128] width 80 height 11
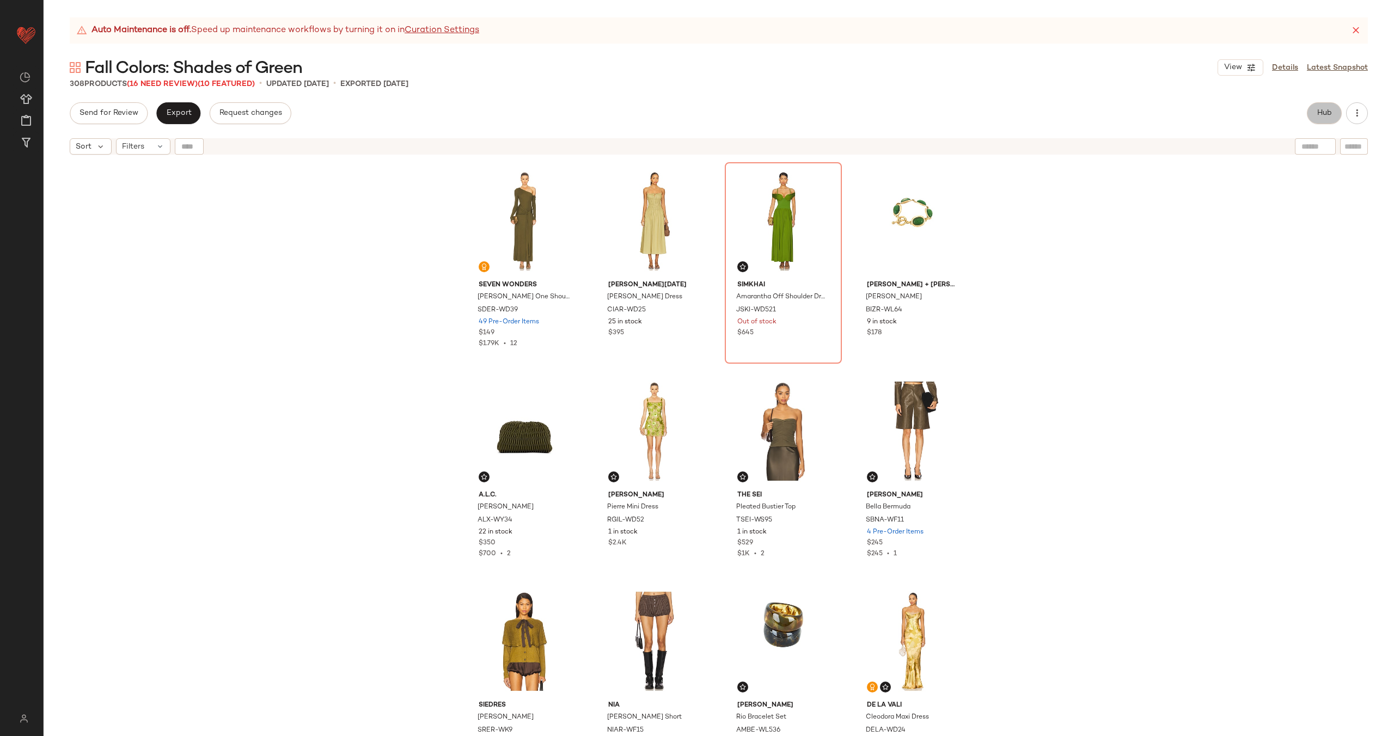
click at [1325, 113] on span "Hub" at bounding box center [1324, 113] width 15 height 9
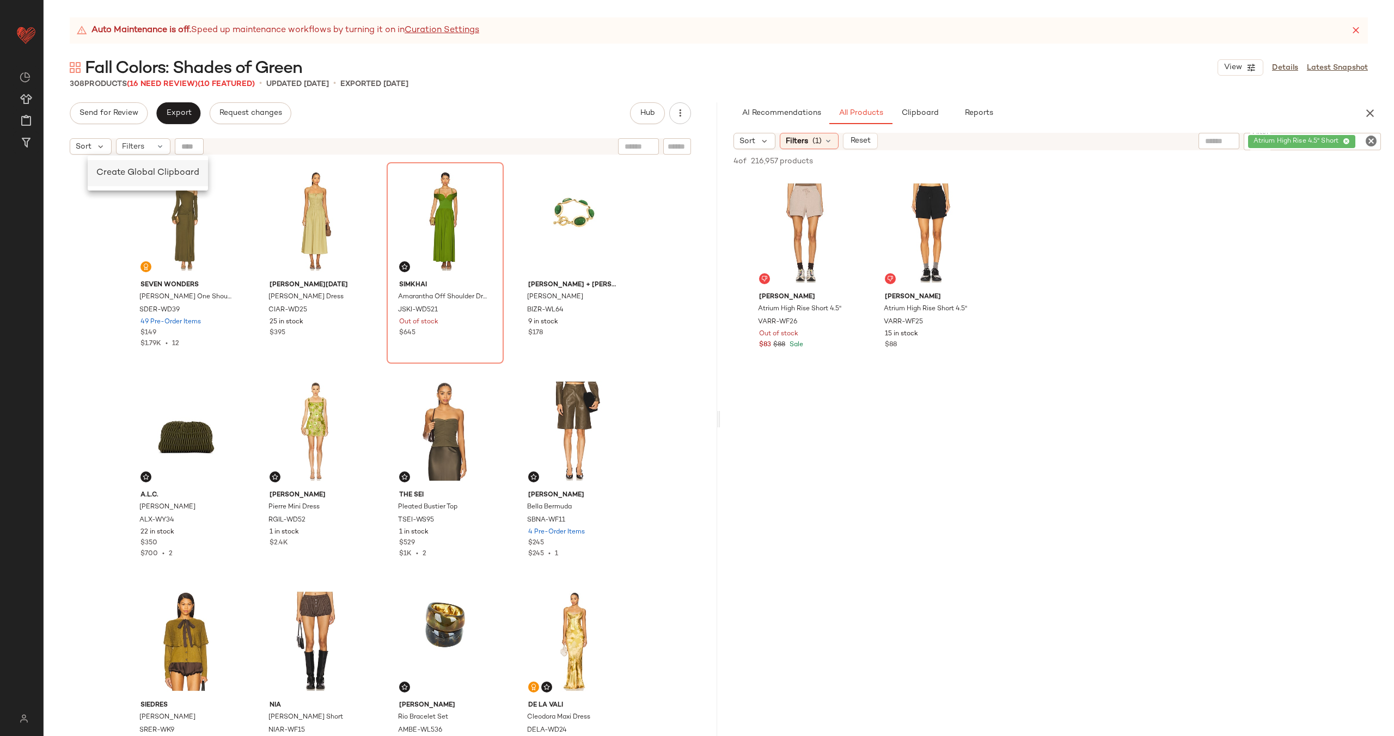
click at [112, 167] on div "Create Global Clipboard" at bounding box center [147, 173] width 103 height 13
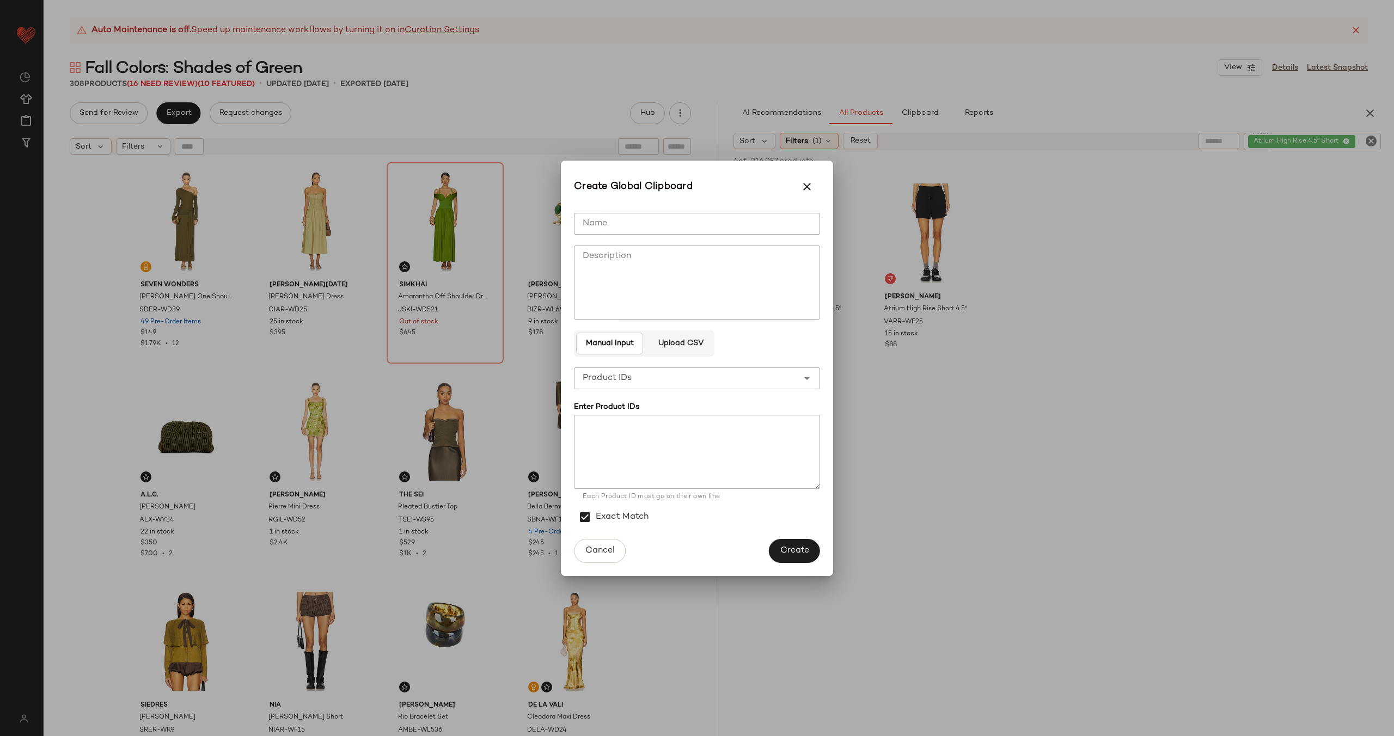
click at [627, 231] on input "Name" at bounding box center [697, 224] width 246 height 22
type input "**********"
click at [681, 429] on textarea at bounding box center [697, 452] width 246 height 74
paste textarea "**********"
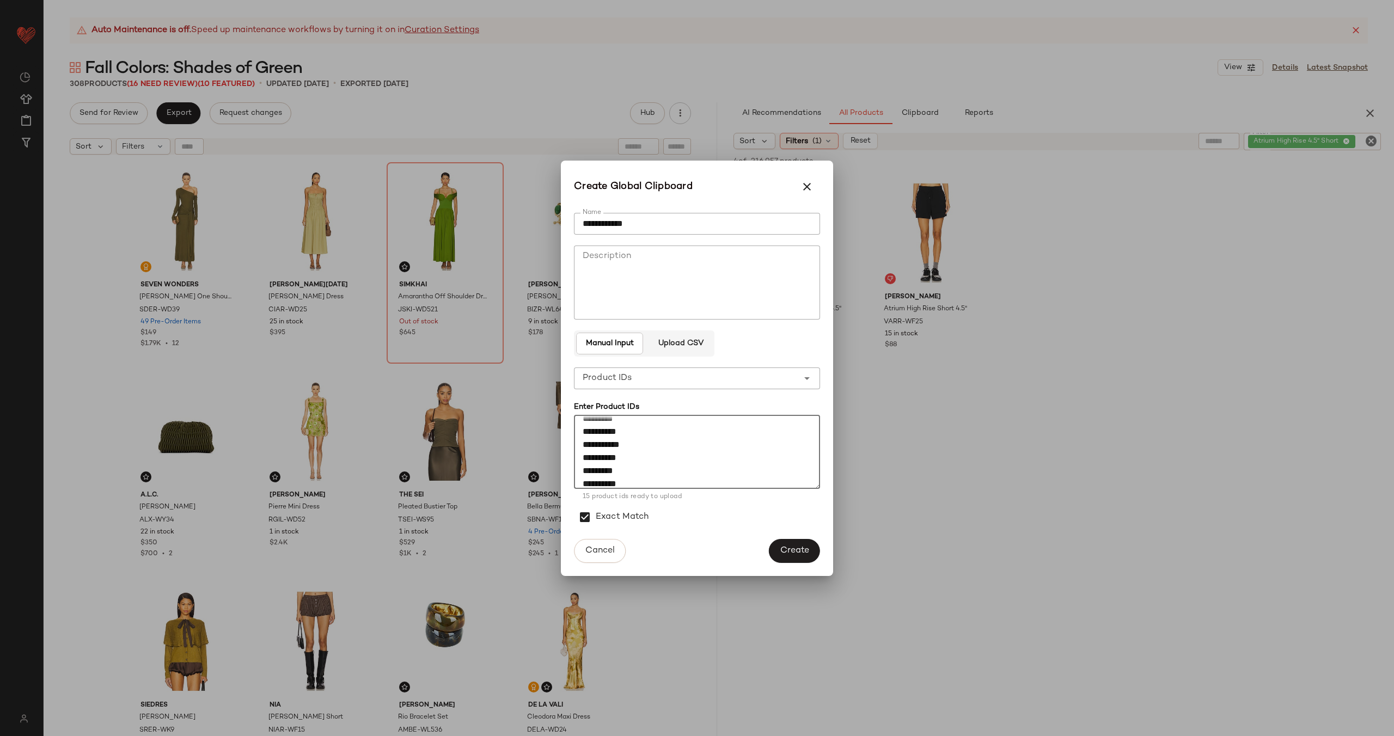
type textarea "**********"
click at [744, 219] on input "**********" at bounding box center [697, 224] width 246 height 22
type input "**********"
click at [792, 551] on span "Create" at bounding box center [794, 551] width 29 height 10
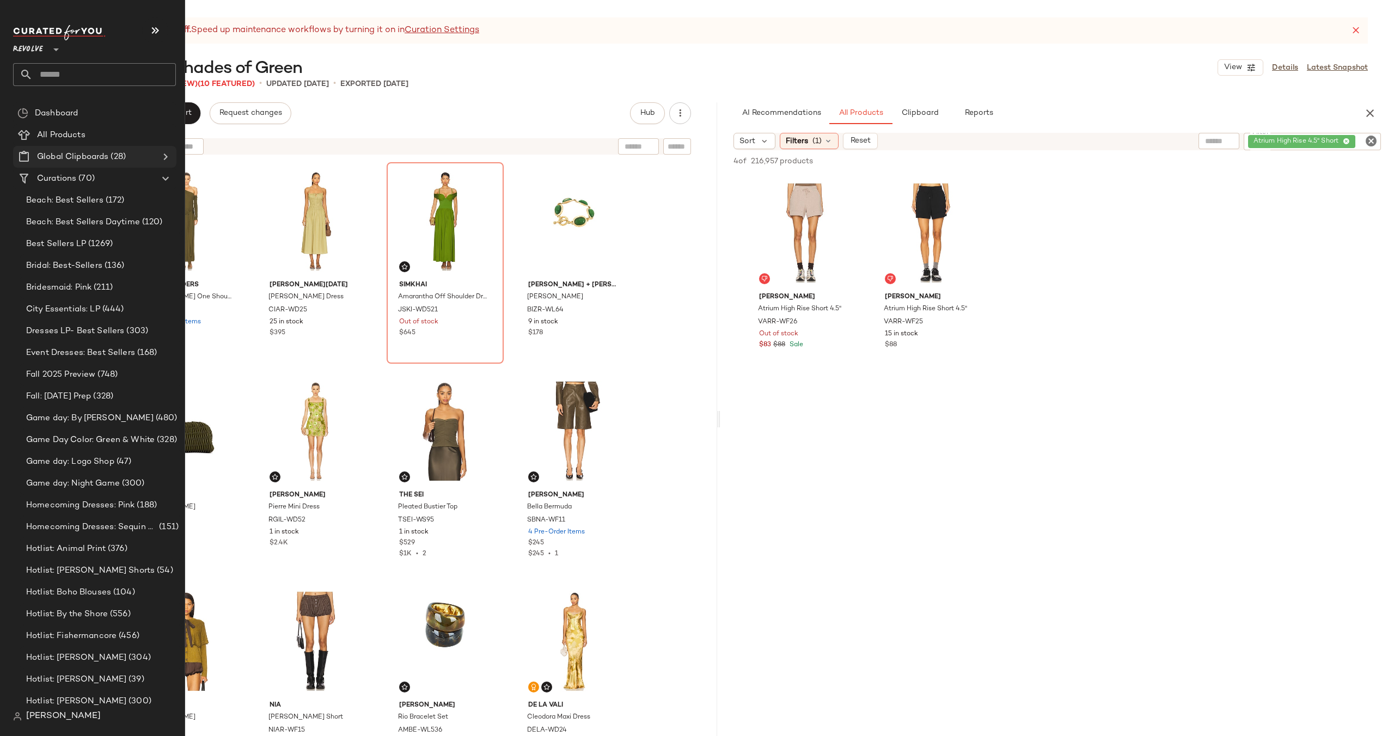
click at [167, 154] on icon at bounding box center [165, 156] width 13 height 13
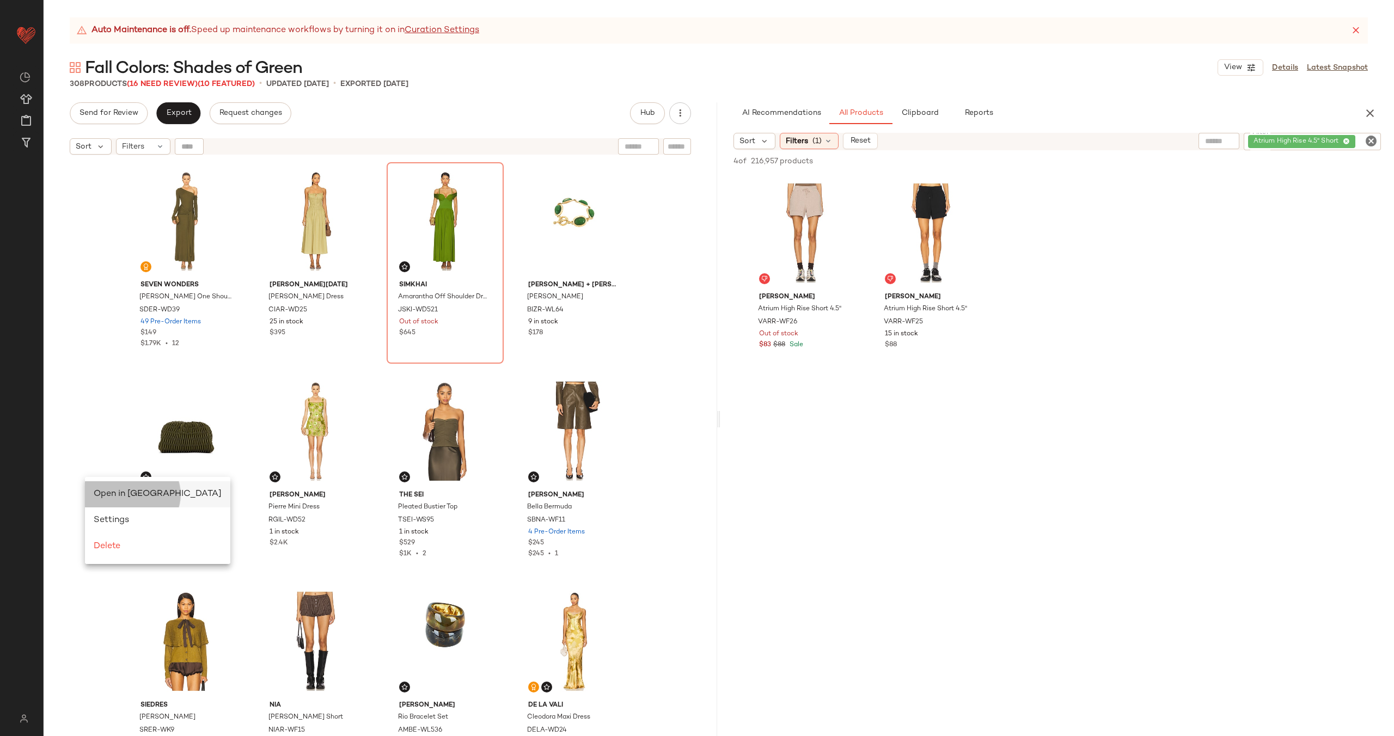
click at [114, 492] on span "Open in Split View" at bounding box center [158, 494] width 128 height 9
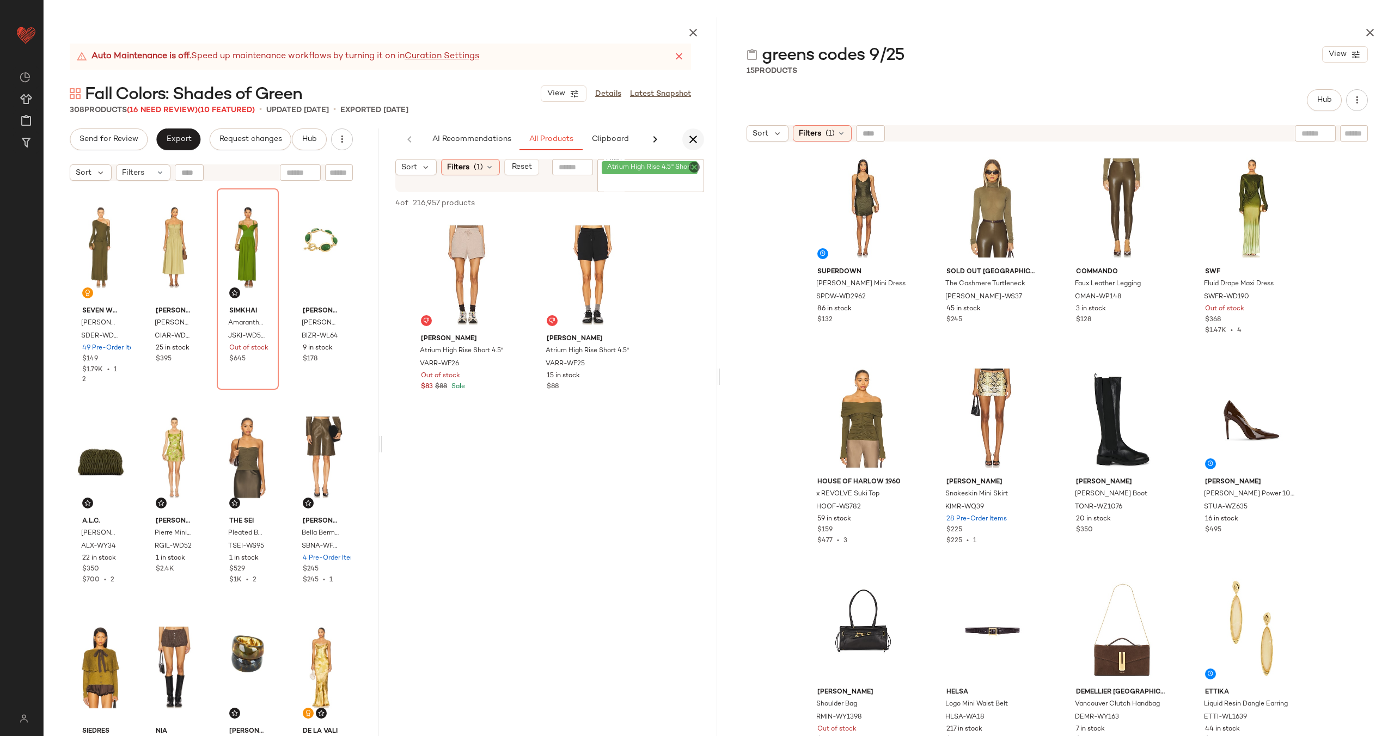
click at [692, 139] on icon "button" at bounding box center [693, 139] width 13 height 13
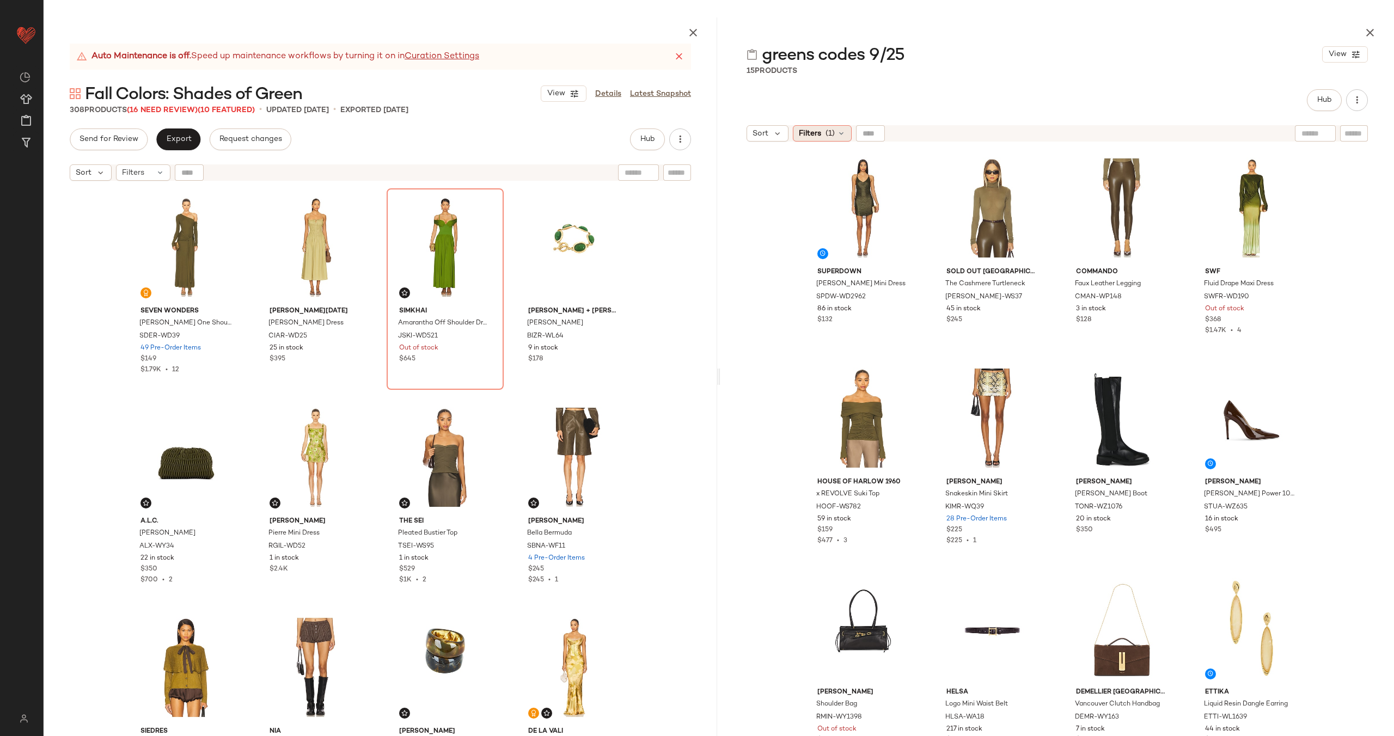
click at [828, 137] on span "(1)" at bounding box center [830, 133] width 9 height 11
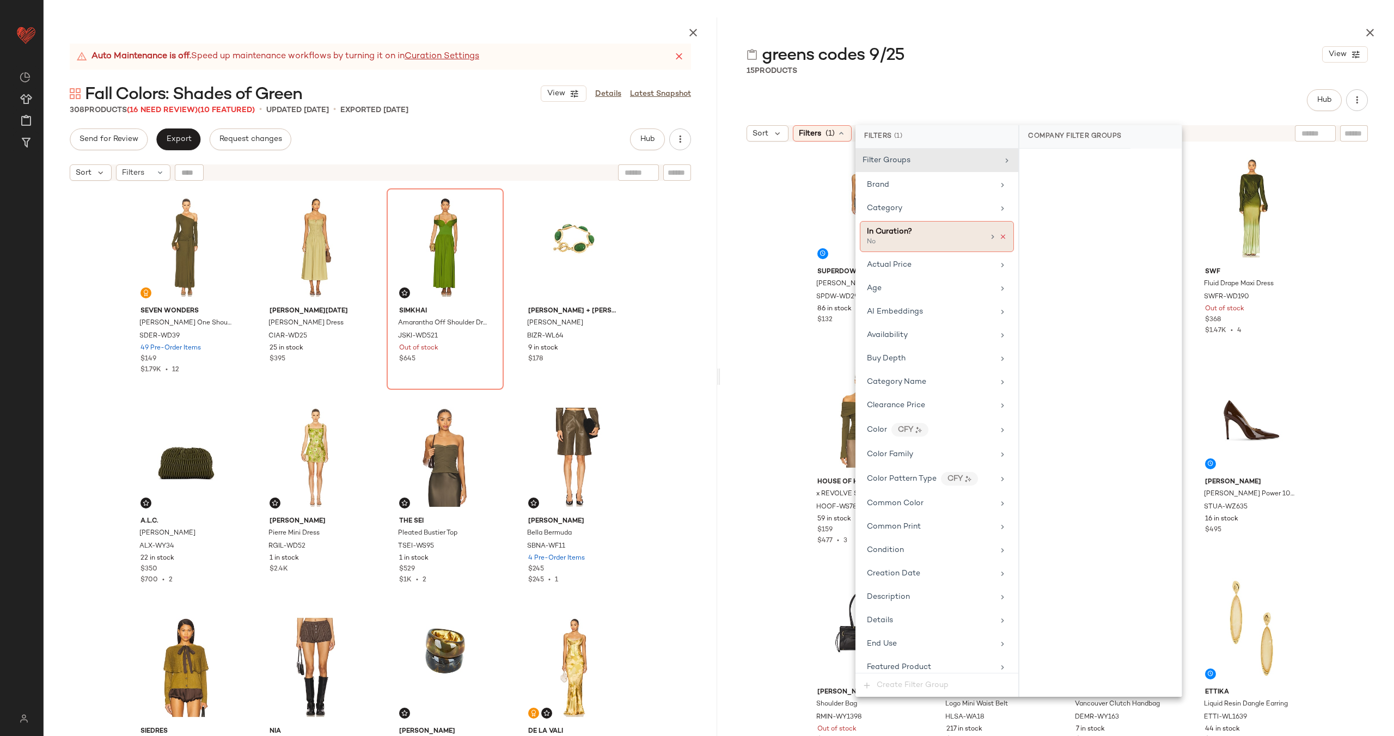
click at [999, 237] on icon at bounding box center [1003, 237] width 8 height 8
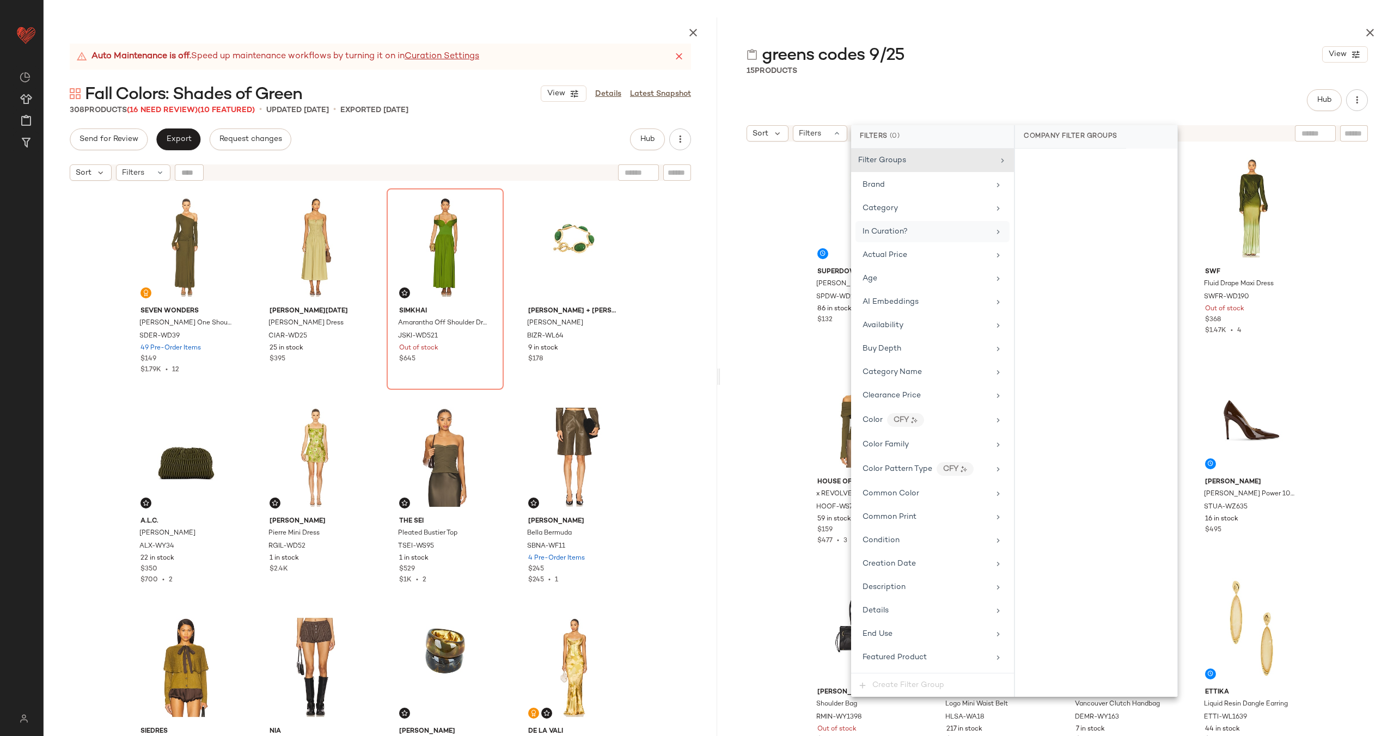
click at [766, 260] on div "superdown Bronya Mini Dress SPDW-WD2962 86 in stock $132 Sold Out NYC The Cashm…" at bounding box center [1057, 468] width 674 height 643
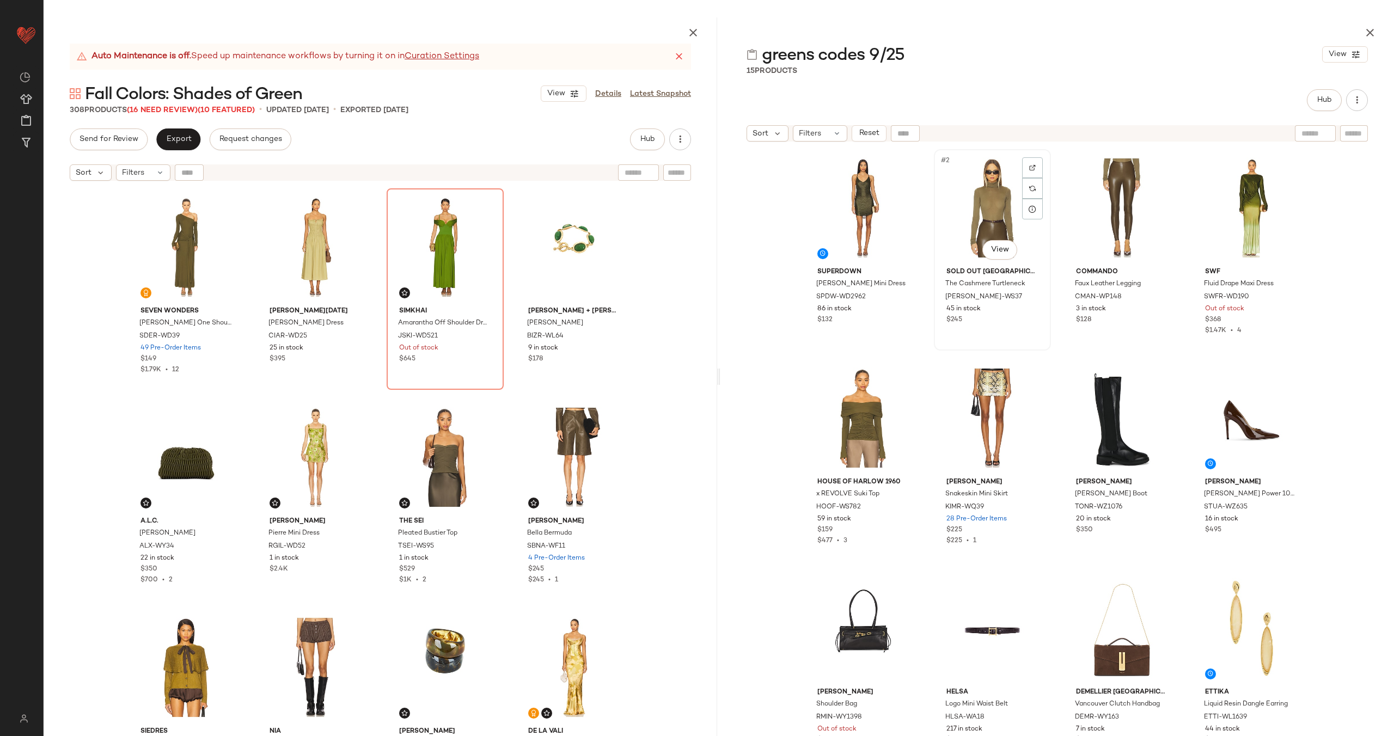
click at [973, 191] on div "#2 View" at bounding box center [992, 208] width 109 height 110
click at [1115, 228] on div "#3 View" at bounding box center [1121, 208] width 109 height 110
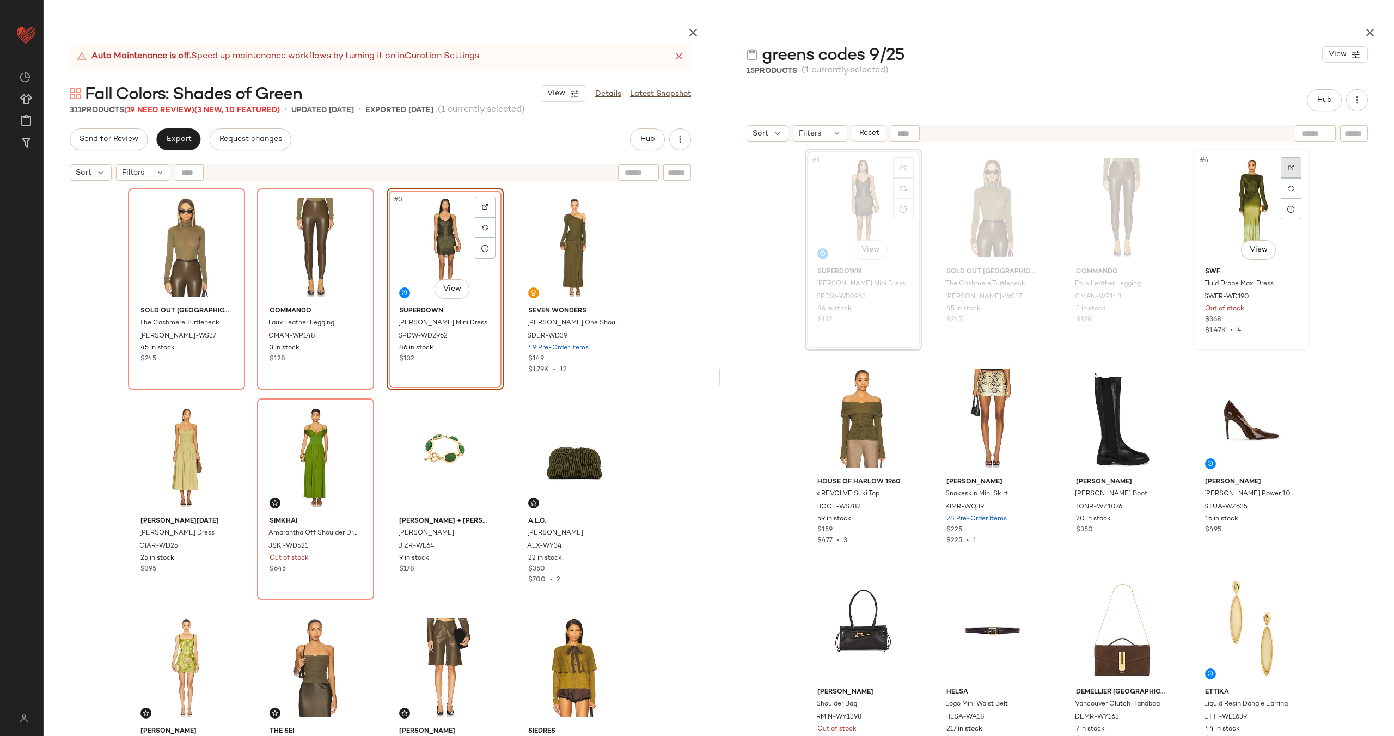
click at [1288, 165] on img at bounding box center [1291, 167] width 7 height 7
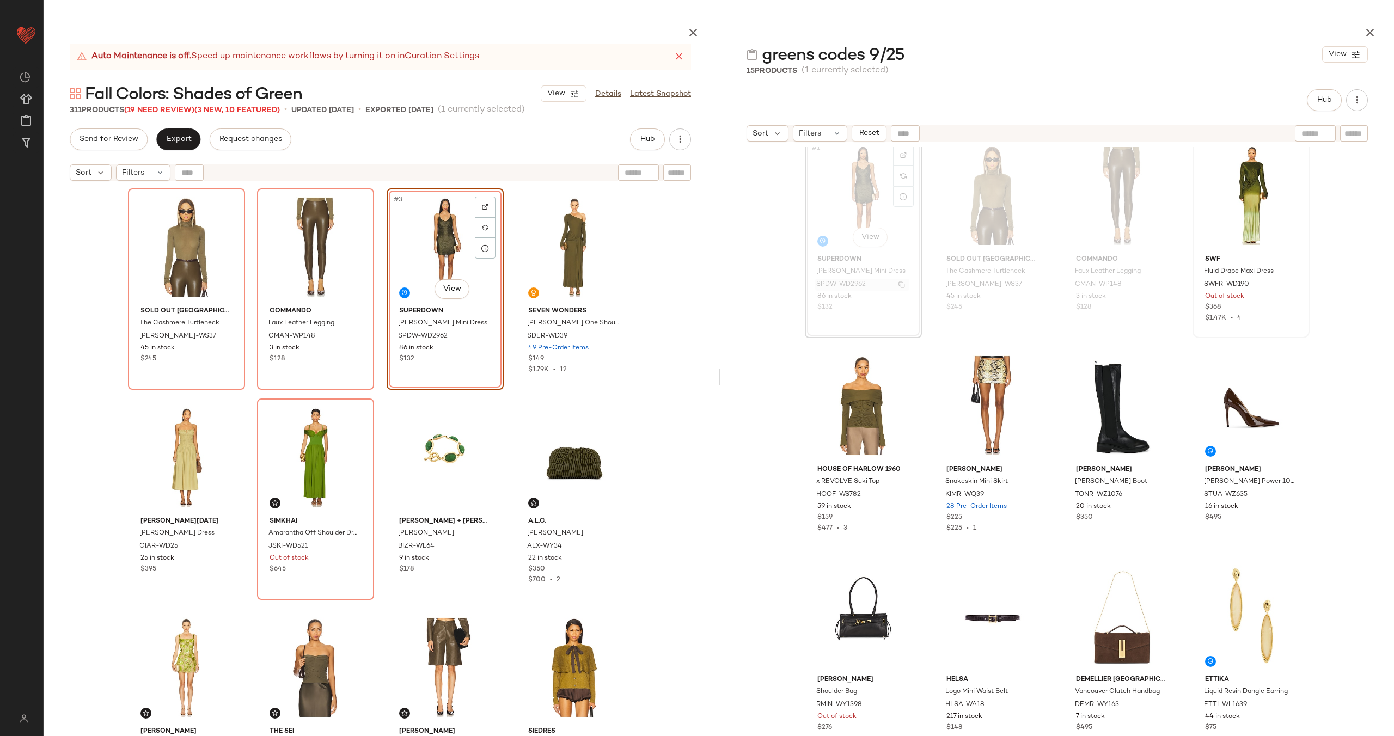
scroll to position [39, 0]
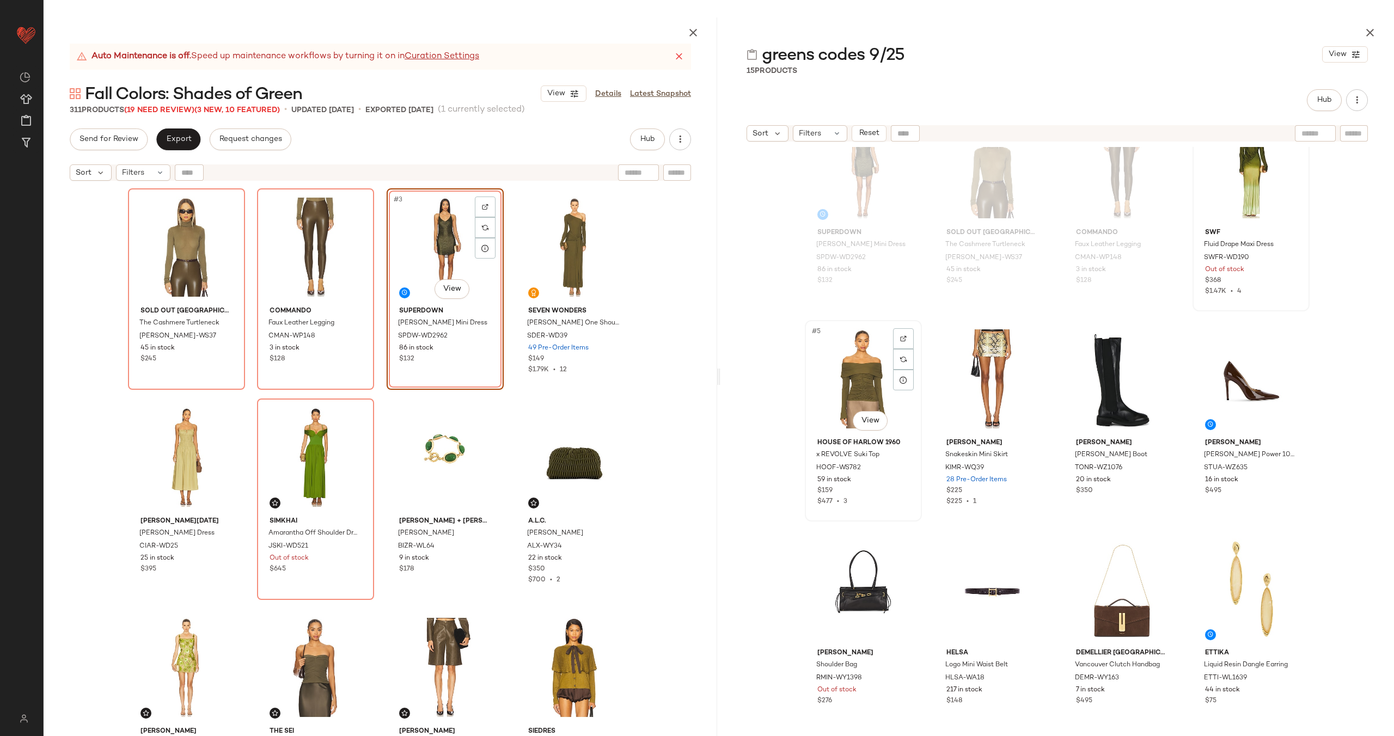
click at [865, 365] on div "#5 View" at bounding box center [863, 379] width 109 height 110
click at [976, 377] on div "#6 View" at bounding box center [992, 379] width 109 height 110
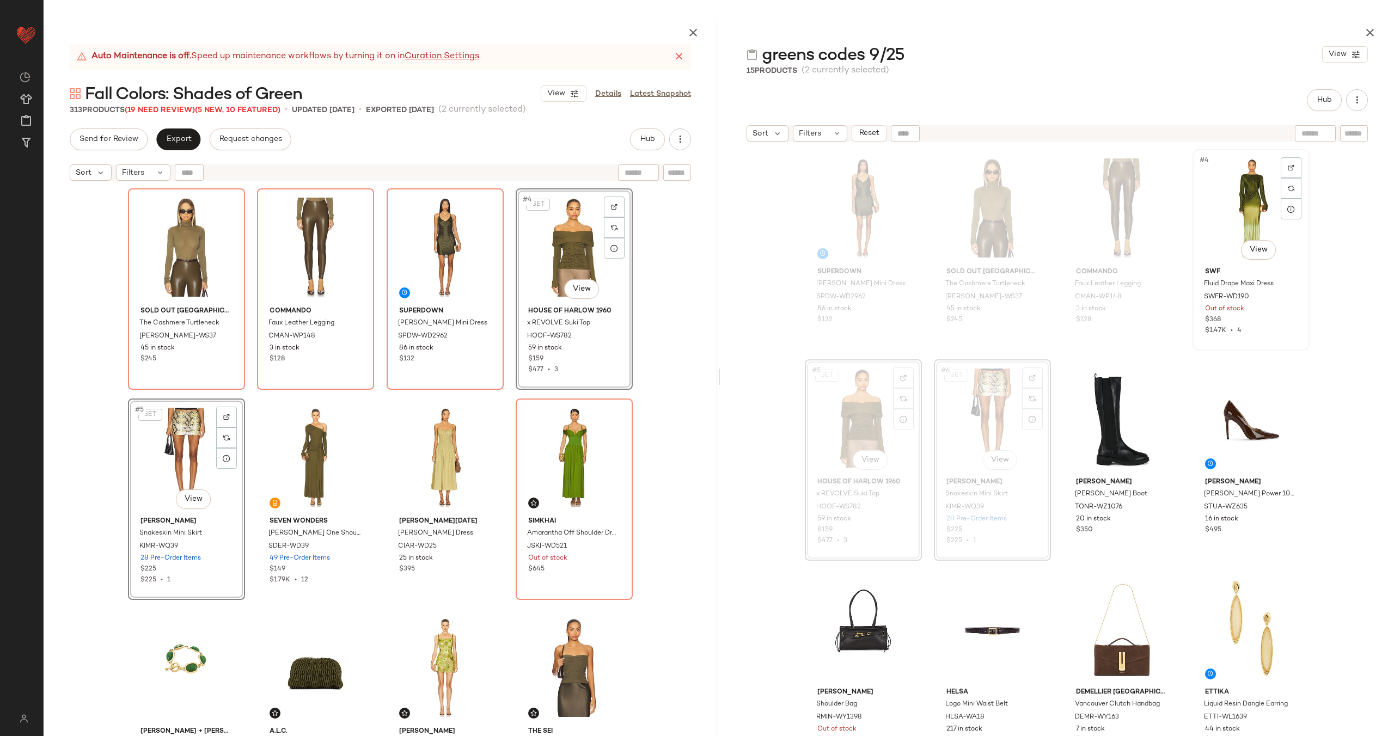
click at [1224, 205] on div "#4 View" at bounding box center [1250, 208] width 109 height 110
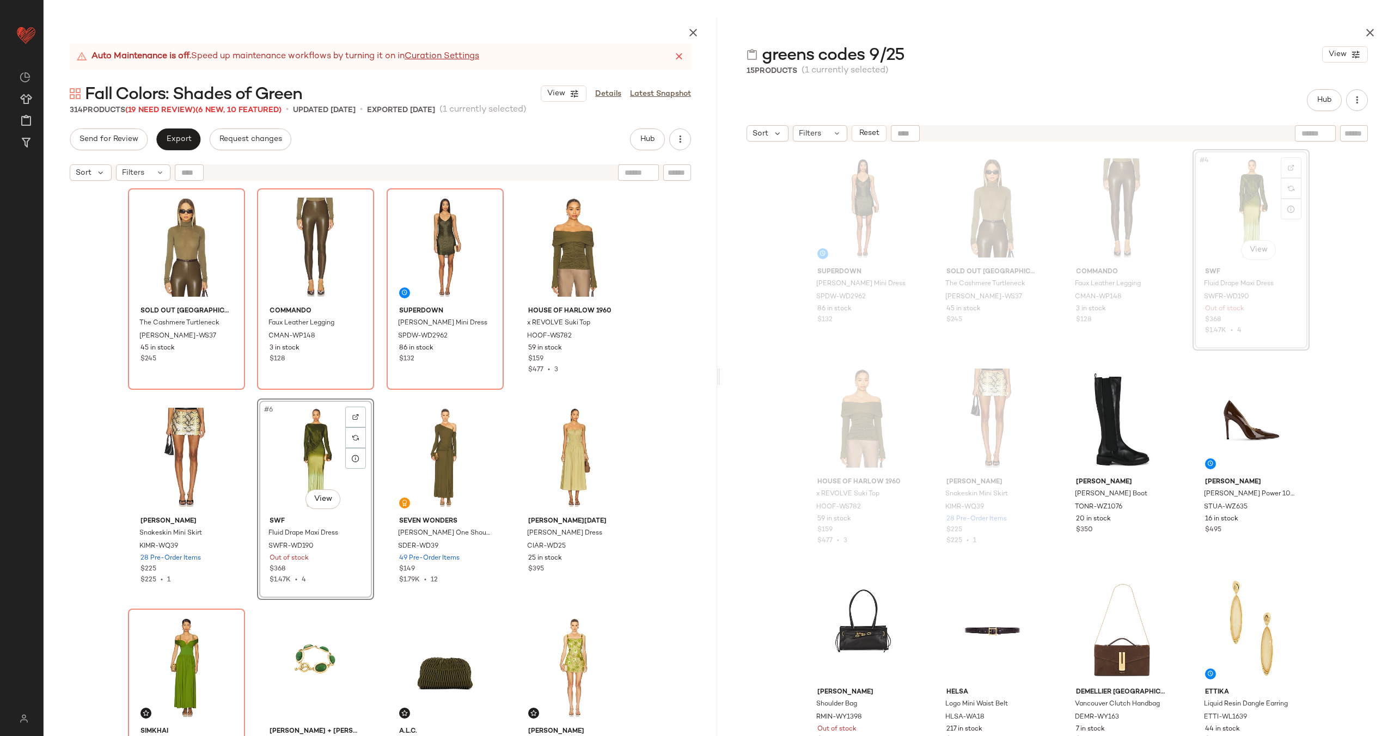
click at [291, 457] on div "#6 View" at bounding box center [315, 457] width 109 height 110
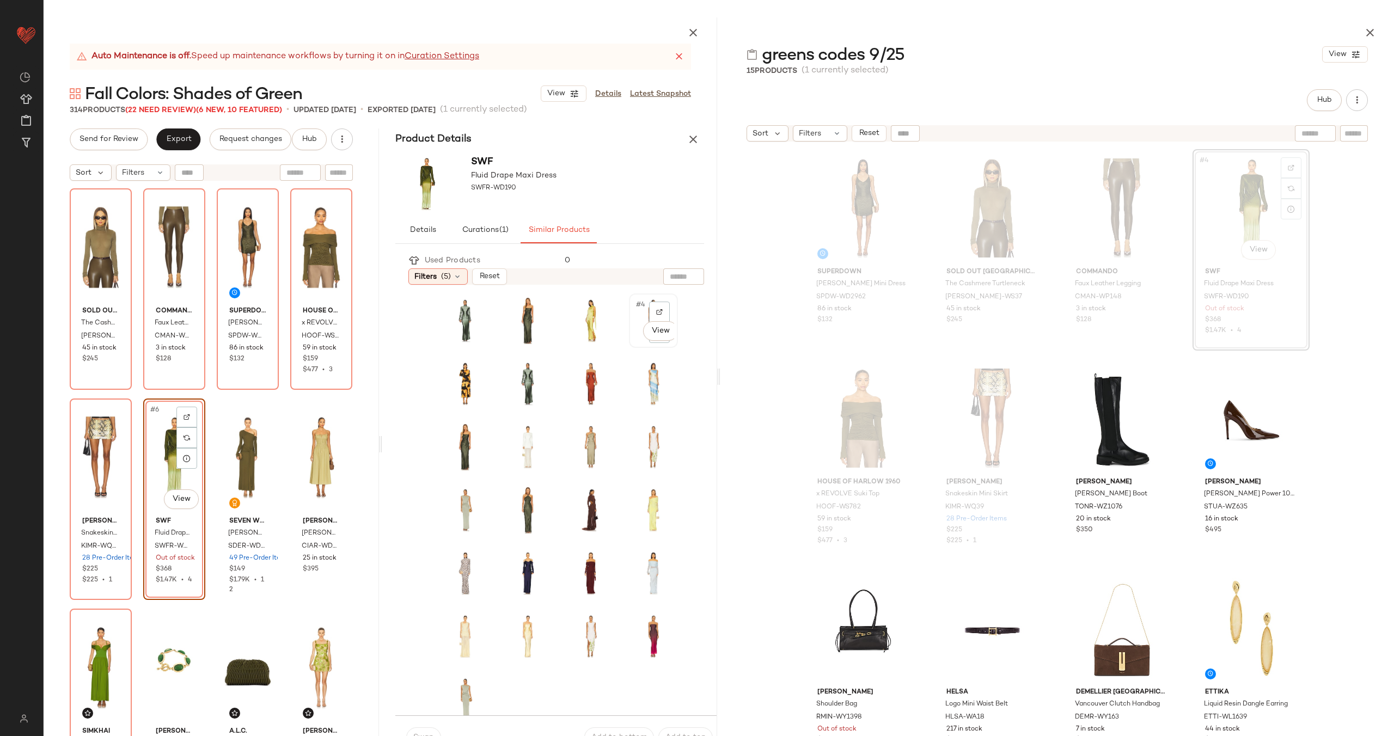
click at [633, 313] on div "#4 View" at bounding box center [653, 320] width 41 height 47
click at [423, 731] on button "Swap" at bounding box center [423, 738] width 35 height 21
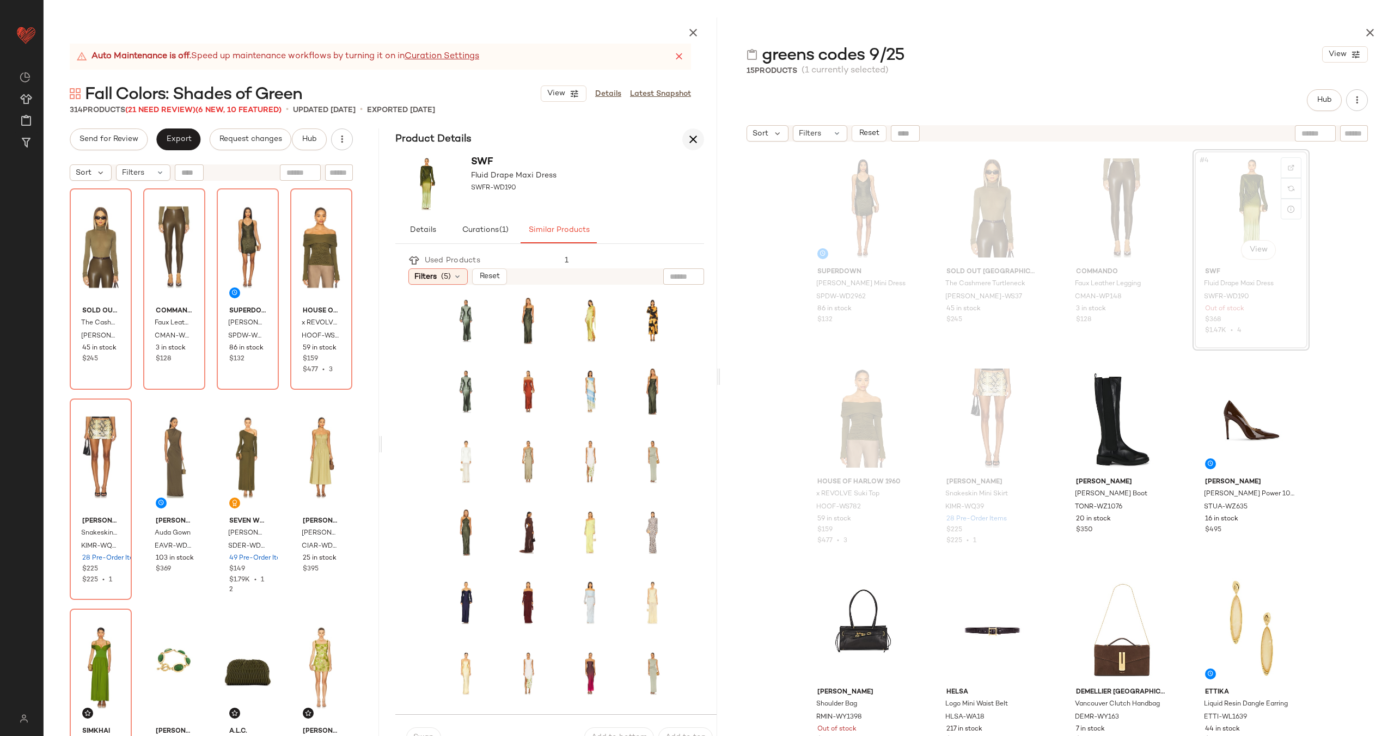
click at [703, 136] on button "button" at bounding box center [693, 140] width 22 height 22
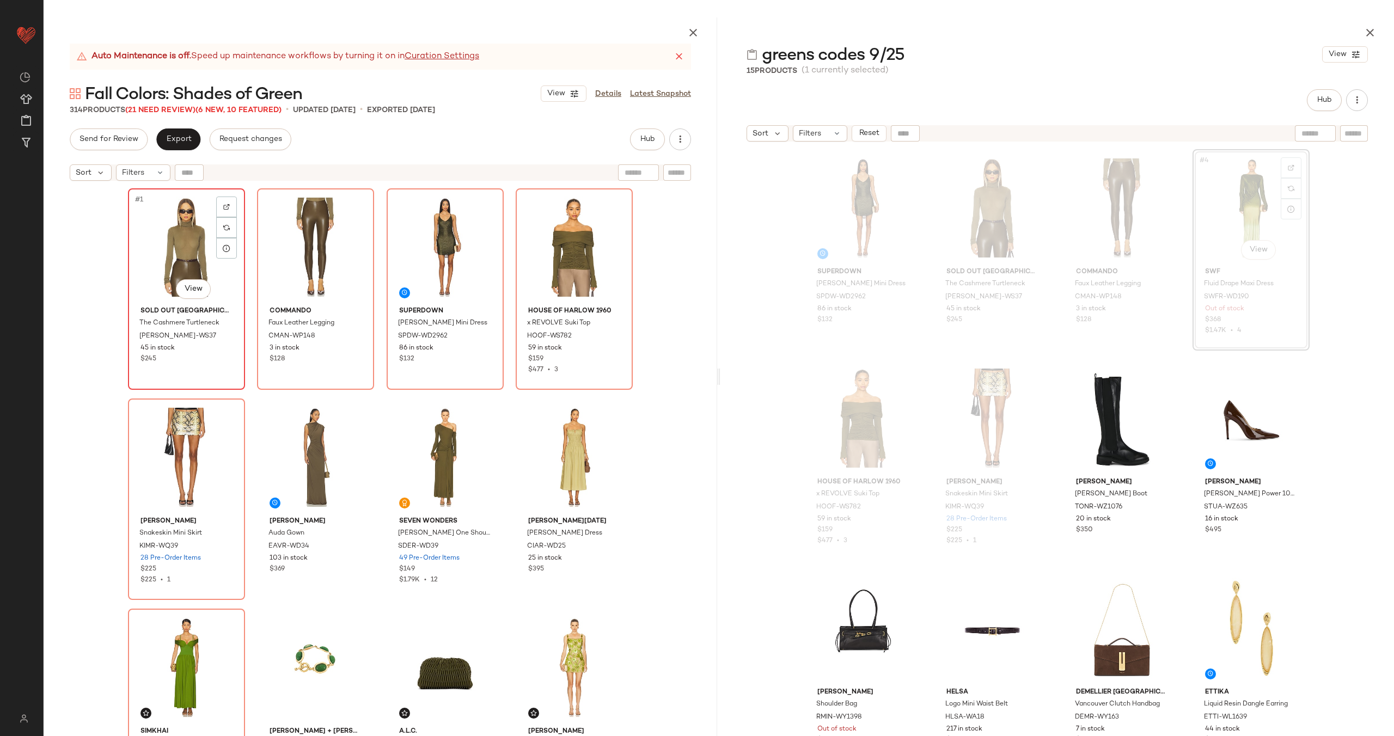
click at [186, 234] on div "#1 View" at bounding box center [186, 247] width 109 height 110
click at [190, 463] on div "#5 View" at bounding box center [186, 457] width 109 height 110
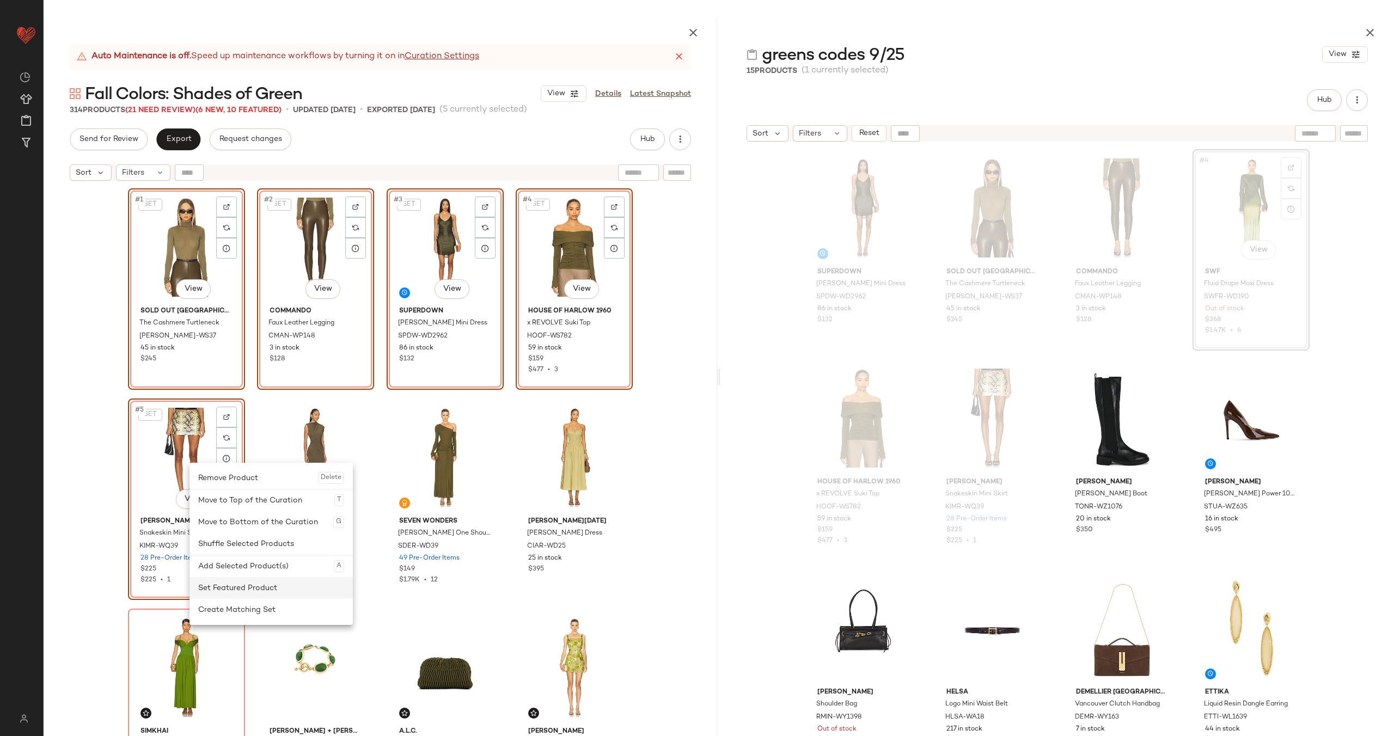
click at [262, 585] on div "Set Featured Product" at bounding box center [271, 588] width 146 height 22
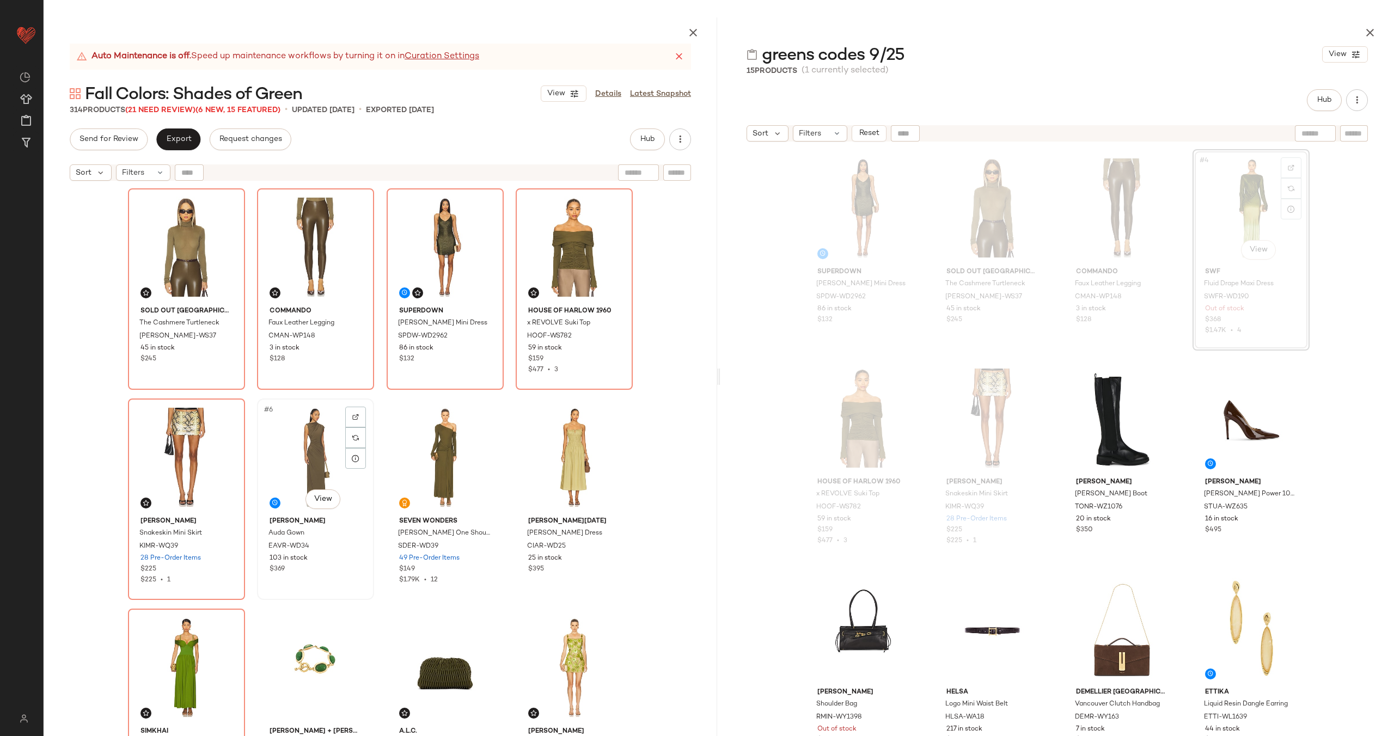
click at [310, 457] on div "#6 View" at bounding box center [315, 457] width 109 height 110
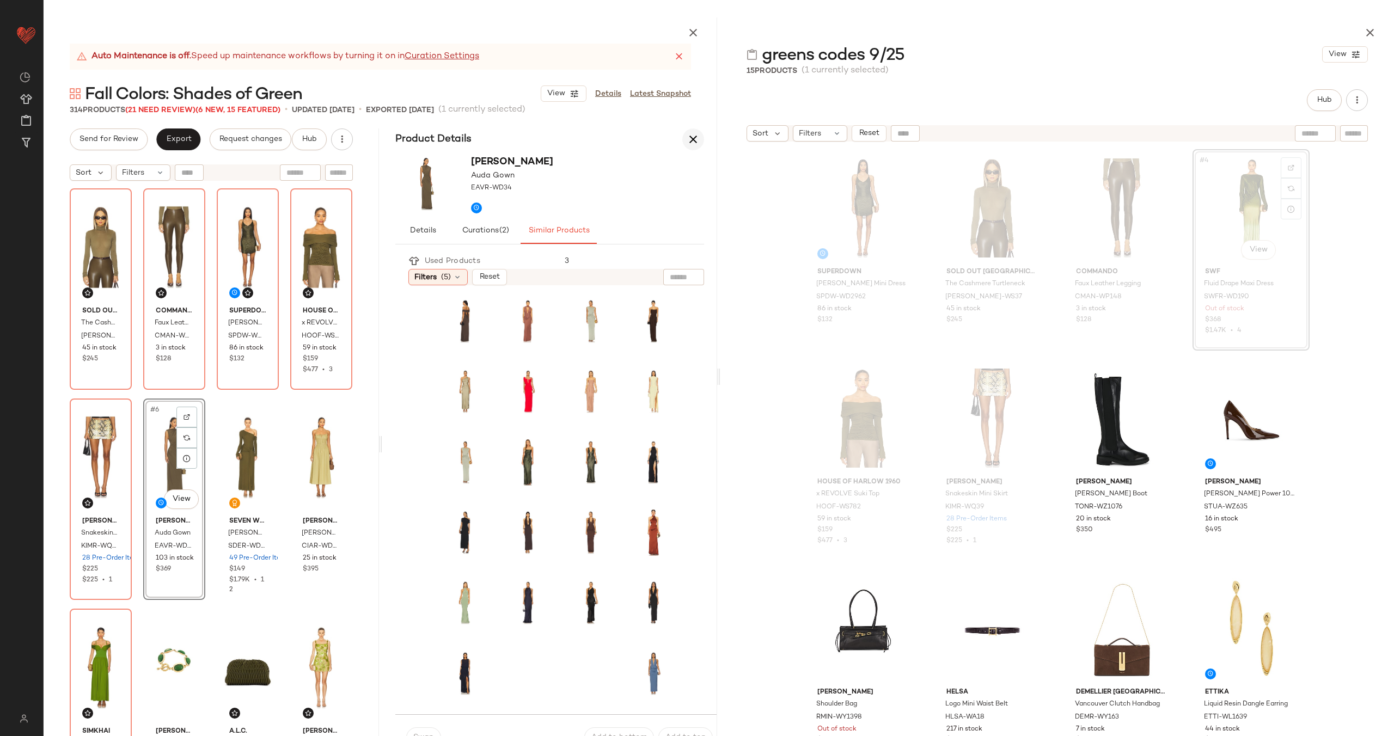
click at [688, 139] on icon "button" at bounding box center [693, 139] width 13 height 13
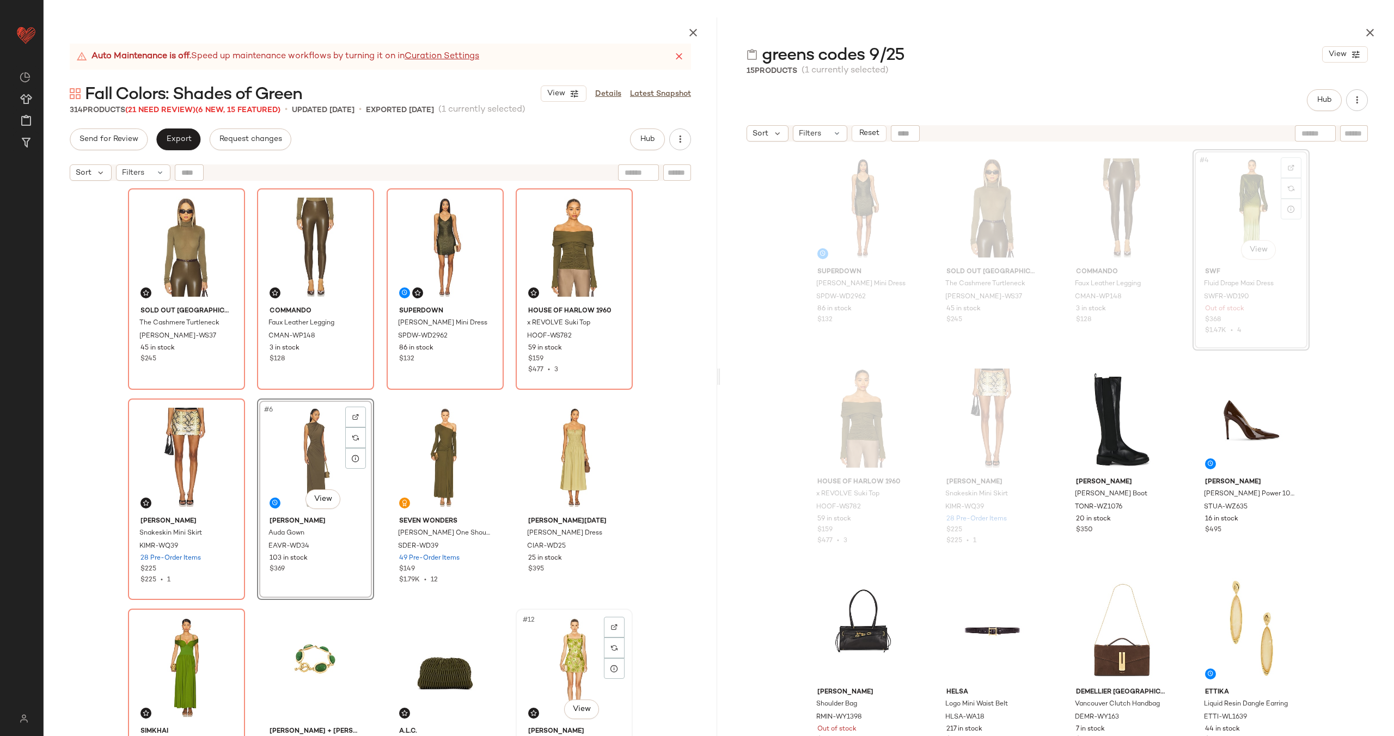
click at [554, 648] on div "#12 View" at bounding box center [574, 668] width 109 height 110
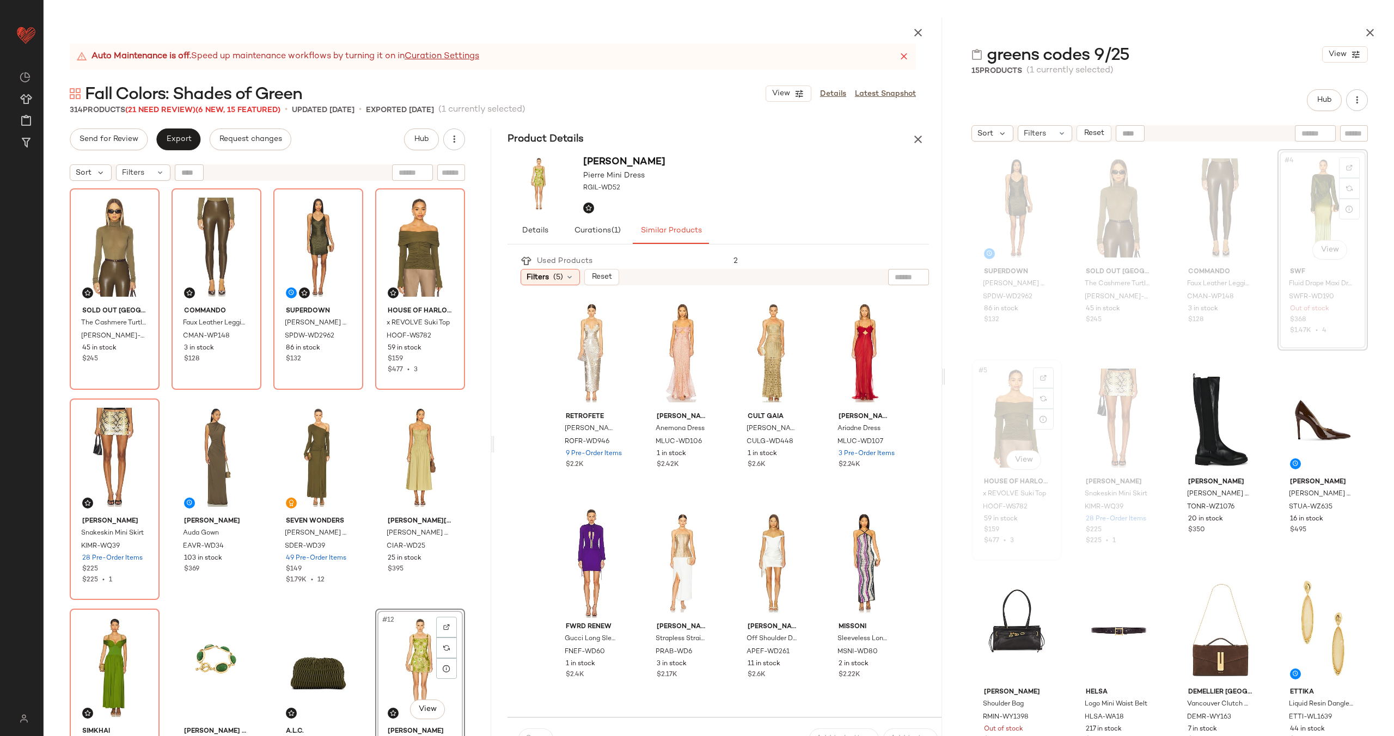
drag, startPoint x: 718, startPoint y: 374, endPoint x: 1010, endPoint y: 369, distance: 292.5
click at [1010, 369] on div "Auto Maintenance is off. Speed up maintenance workflows by turning it on in Cur…" at bounding box center [719, 376] width 1351 height 719
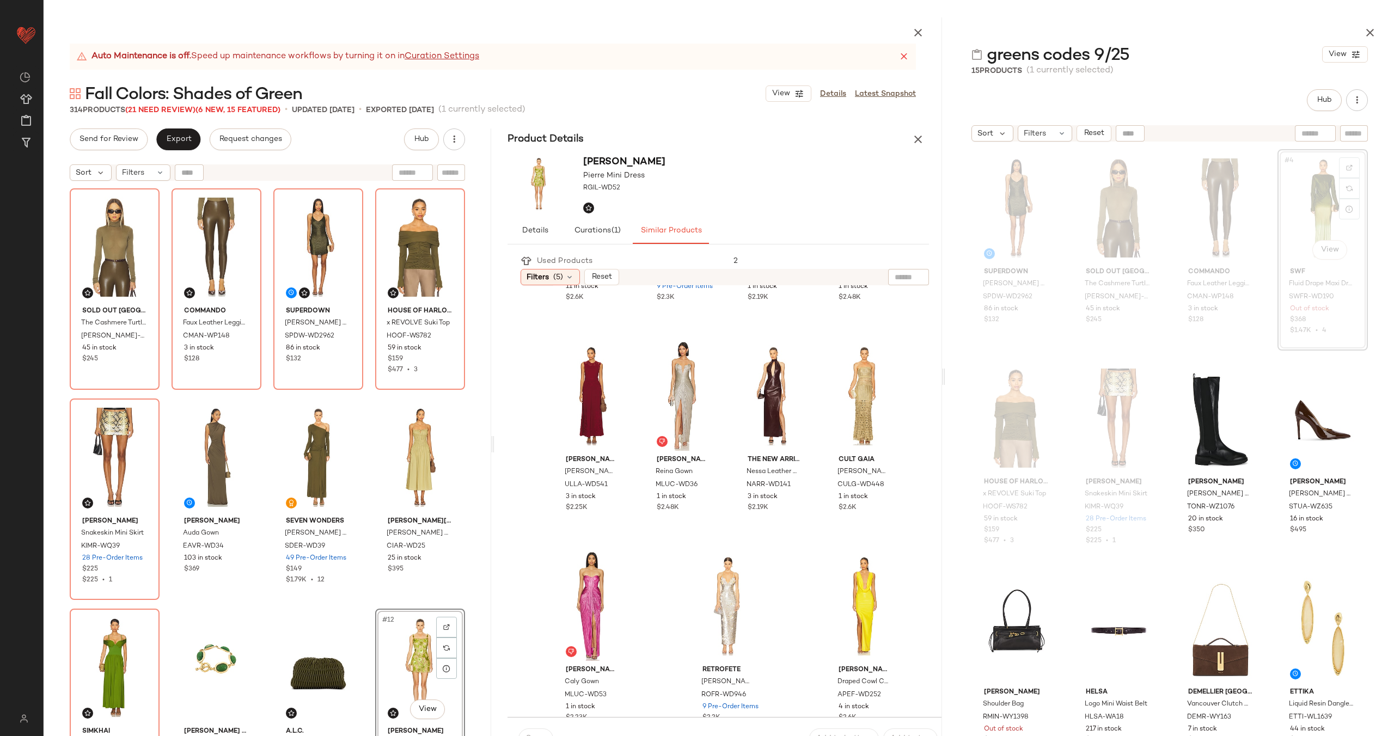
scroll to position [824, 0]
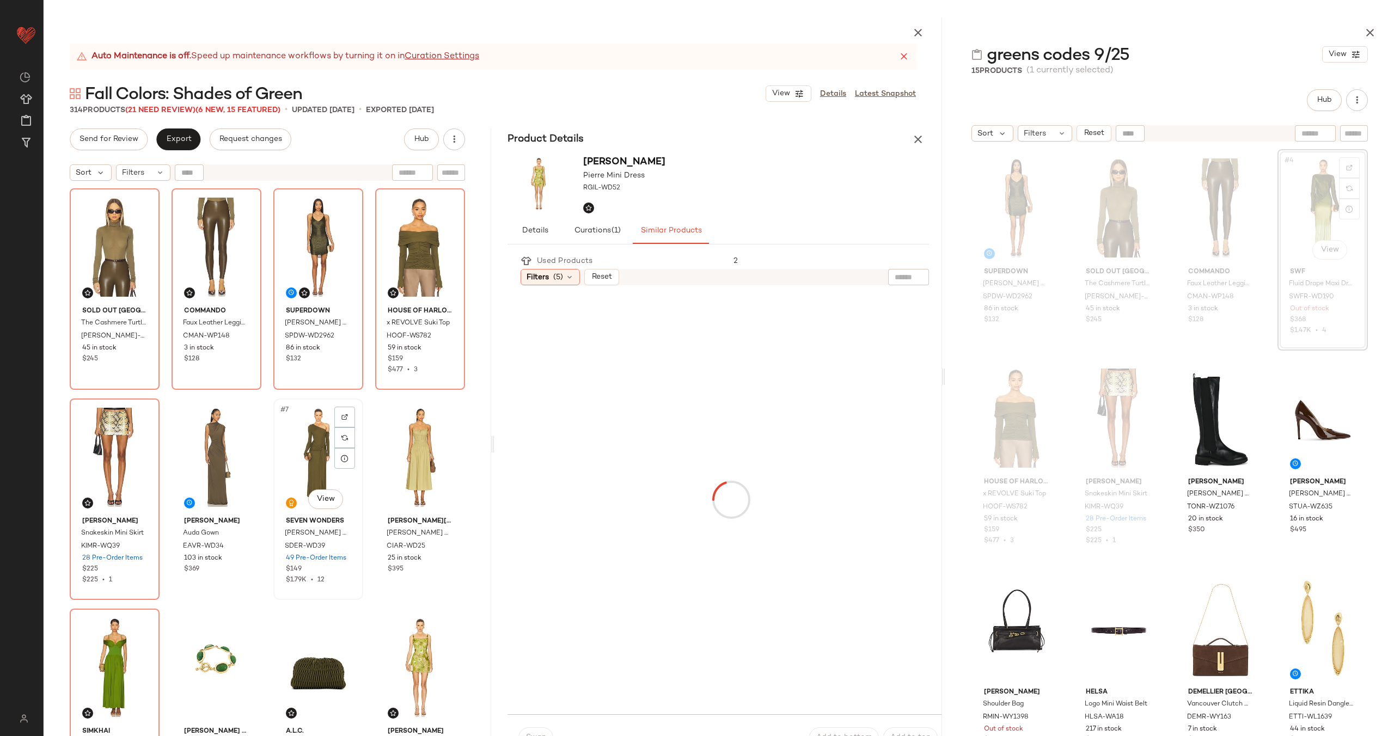
click at [317, 469] on div "#7 View" at bounding box center [318, 457] width 82 height 110
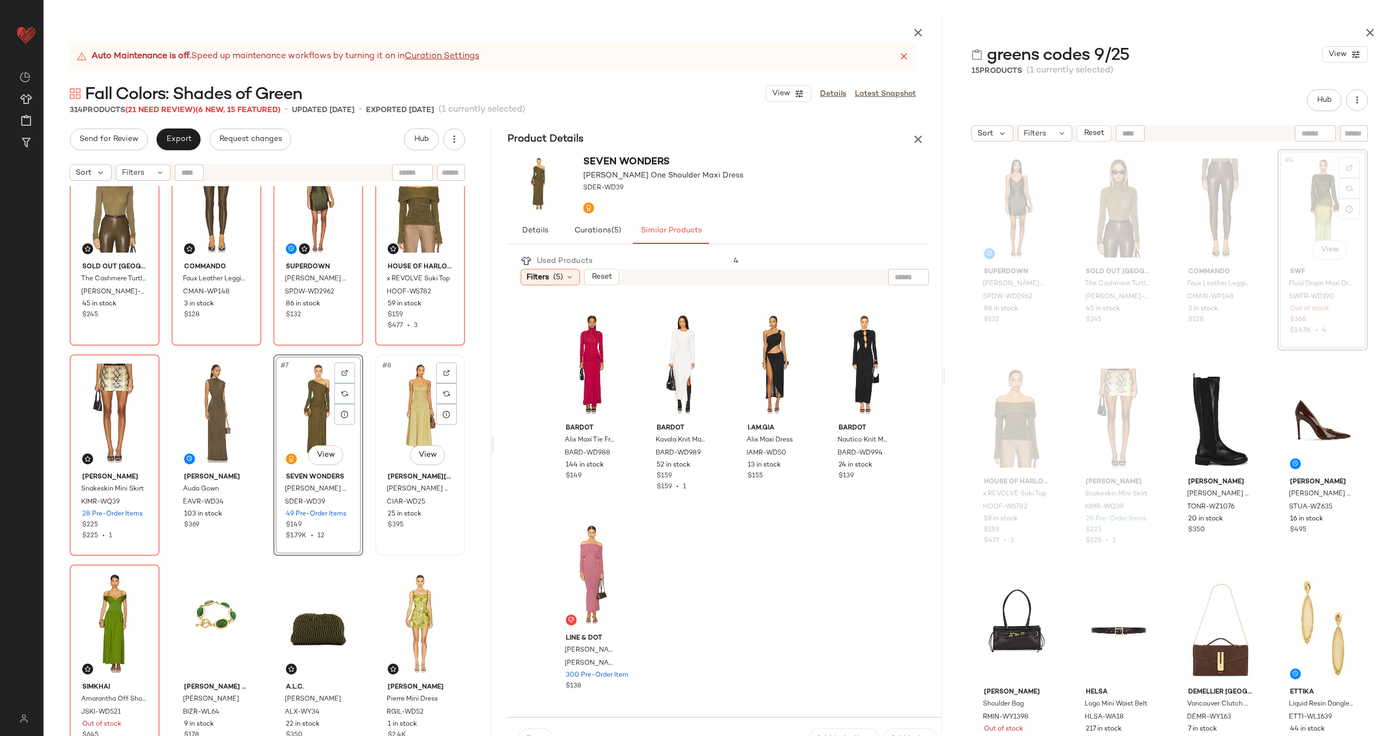
scroll to position [53, 0]
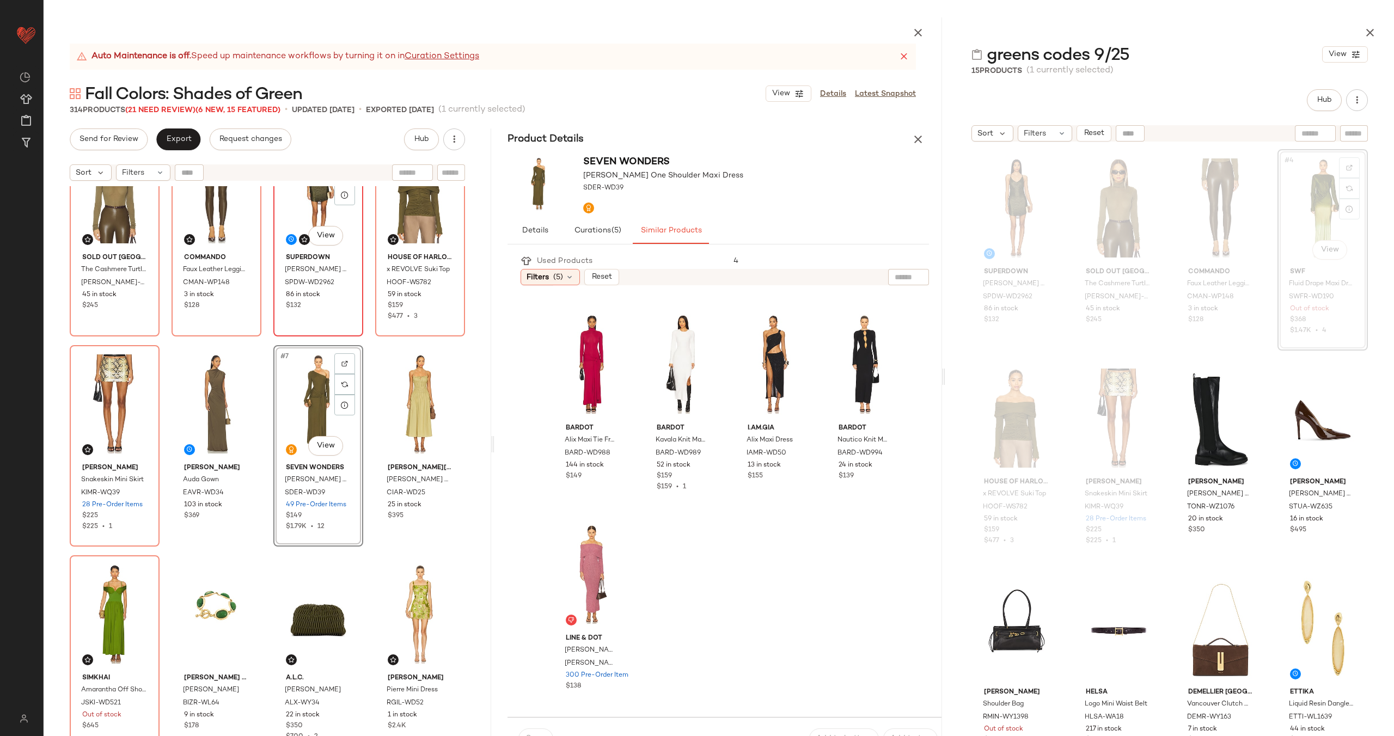
click at [307, 313] on div "#3 View superdown Bronya Mini Dress SPDW-WD2962 86 in stock $132" at bounding box center [318, 235] width 88 height 199
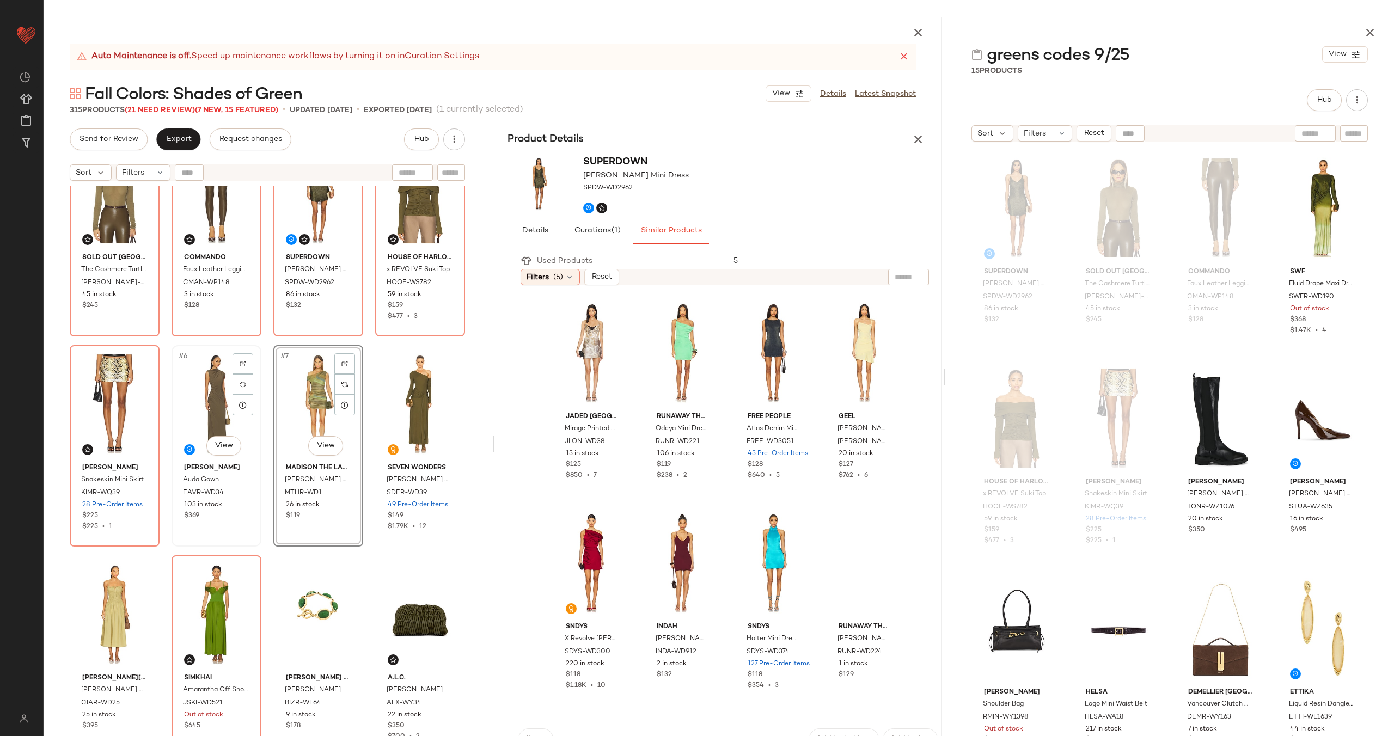
click at [197, 396] on div "#6 View" at bounding box center [216, 404] width 82 height 110
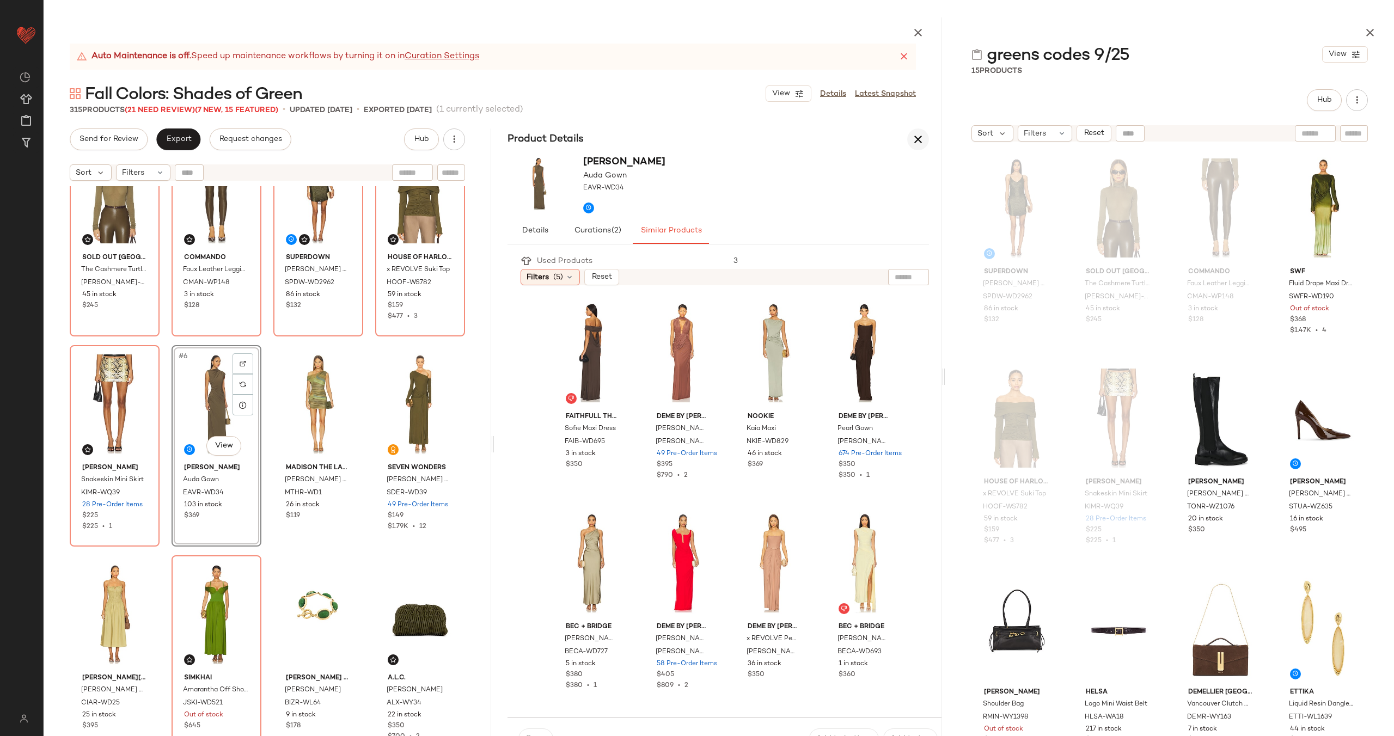
click at [916, 138] on icon "button" at bounding box center [918, 139] width 13 height 13
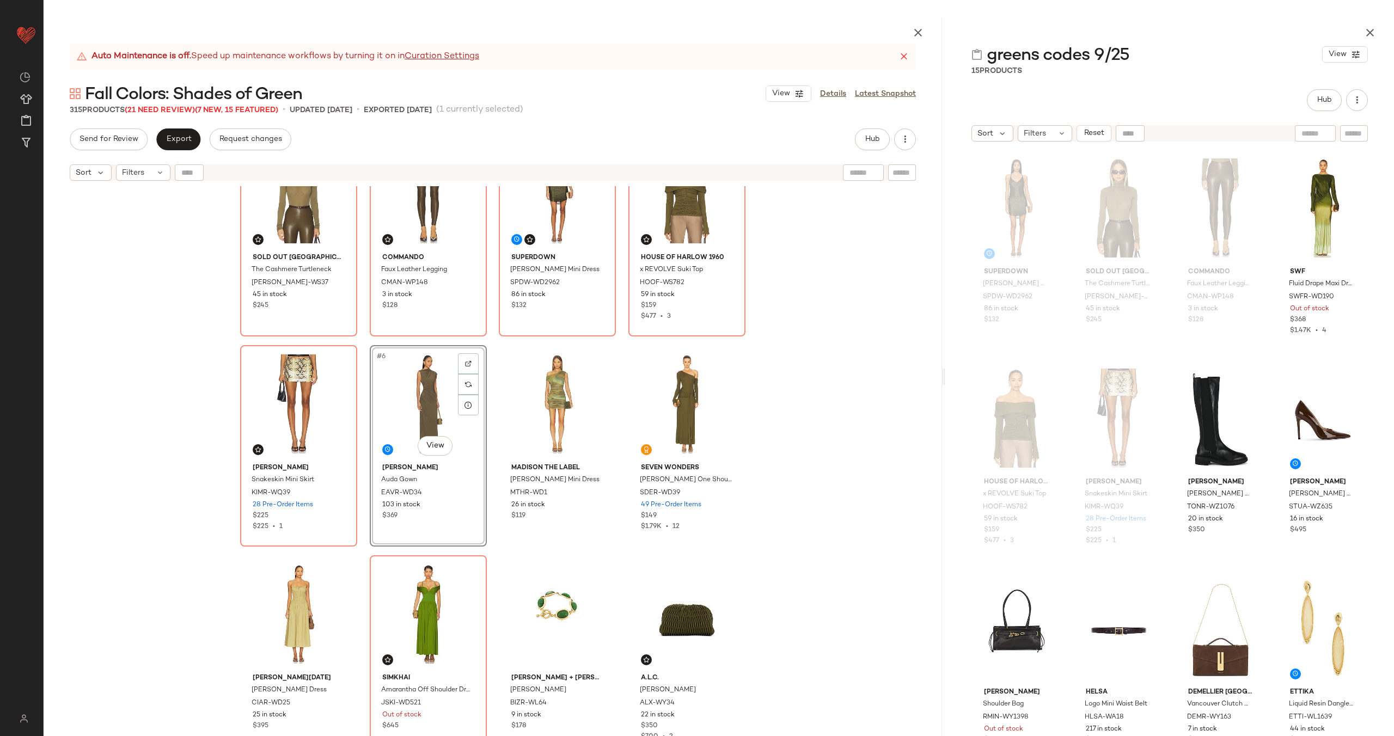
click at [408, 412] on div "#6 View" at bounding box center [428, 404] width 109 height 110
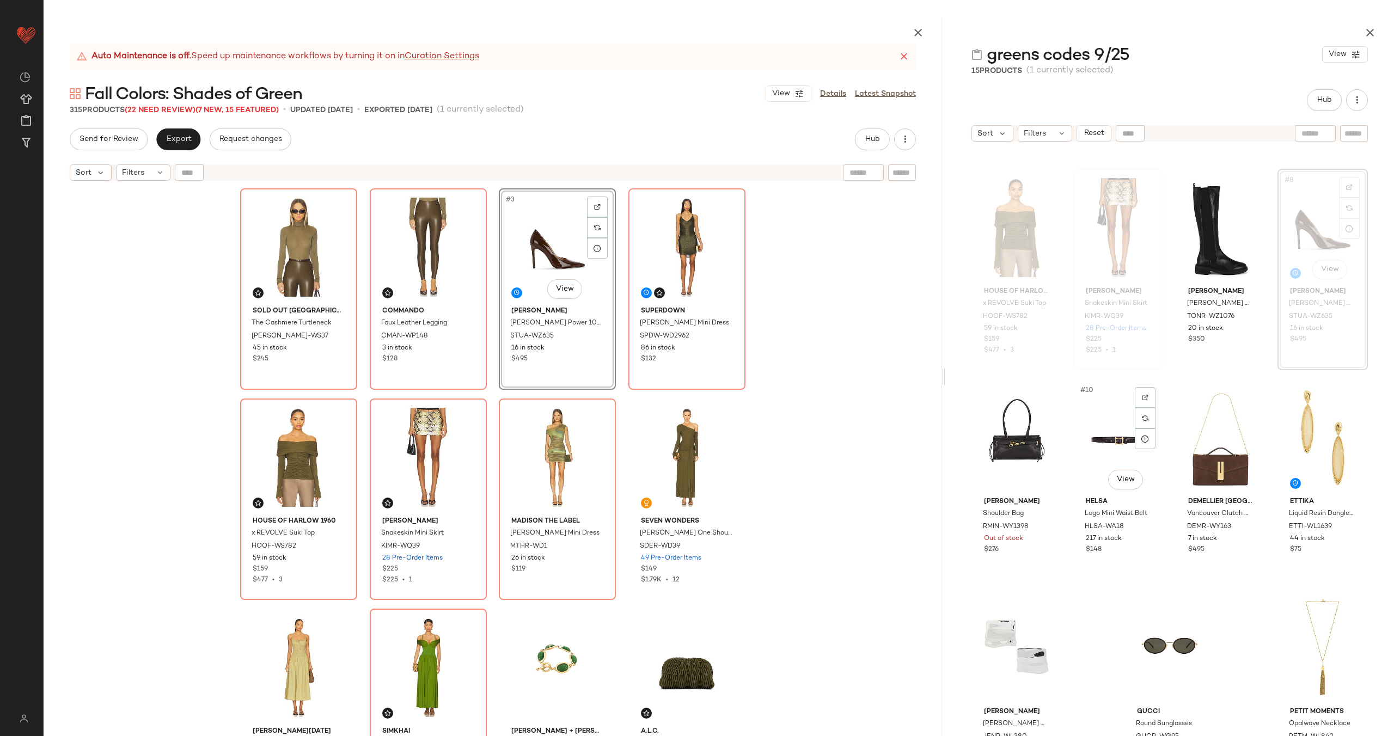
scroll to position [192, 0]
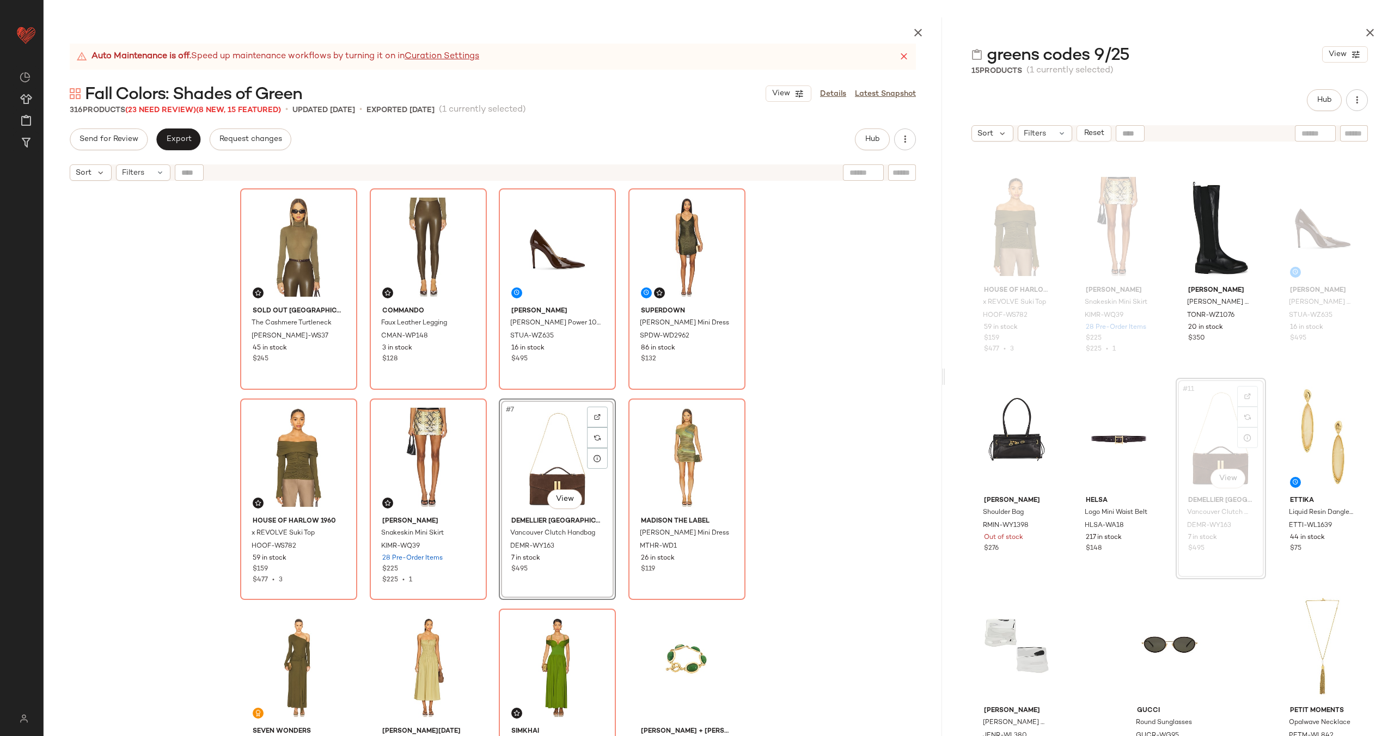
click at [620, 461] on div "Sold Out NYC The Cashmere Turtleneck SNYR-WS37 45 in stock $245 Commando Faux L…" at bounding box center [492, 487] width 505 height 599
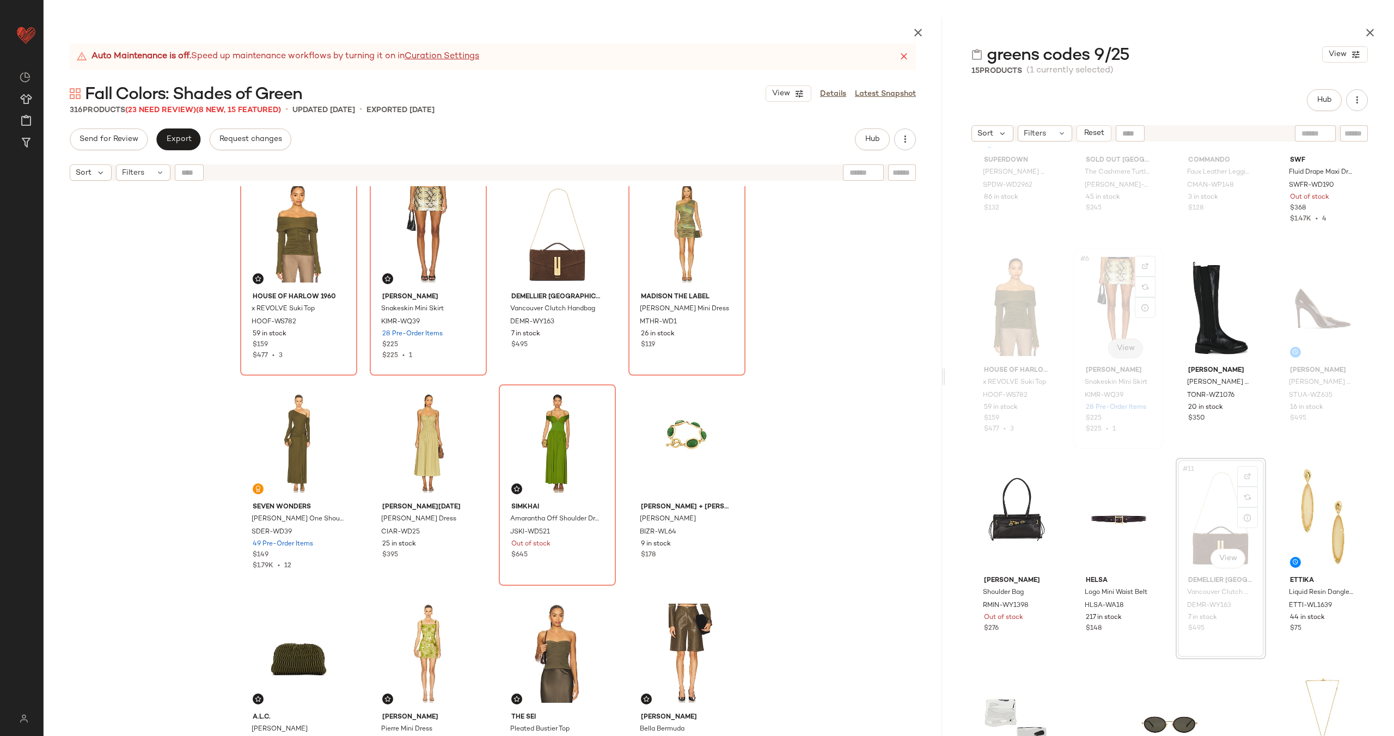
scroll to position [192, 0]
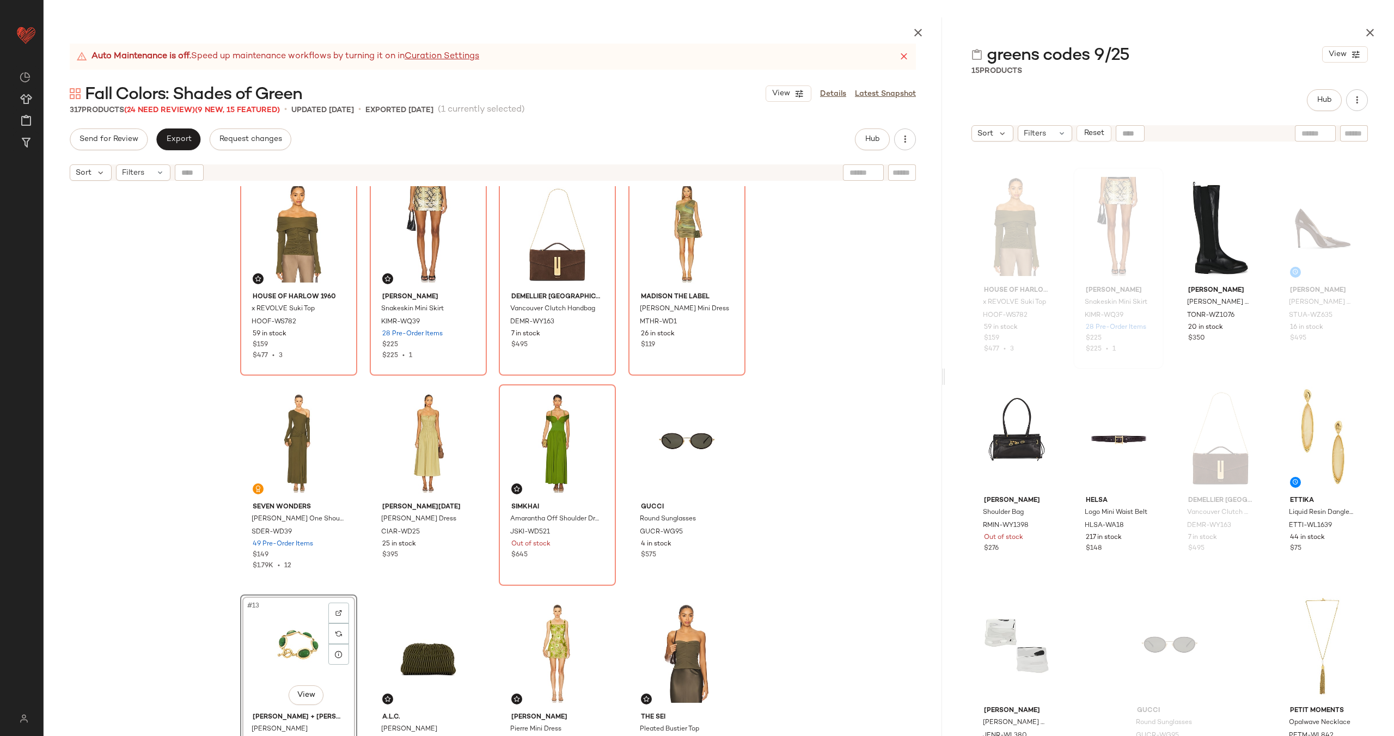
click at [290, 646] on div "#13 View" at bounding box center [298, 654] width 109 height 110
click at [268, 640] on div "#13 View" at bounding box center [298, 654] width 109 height 110
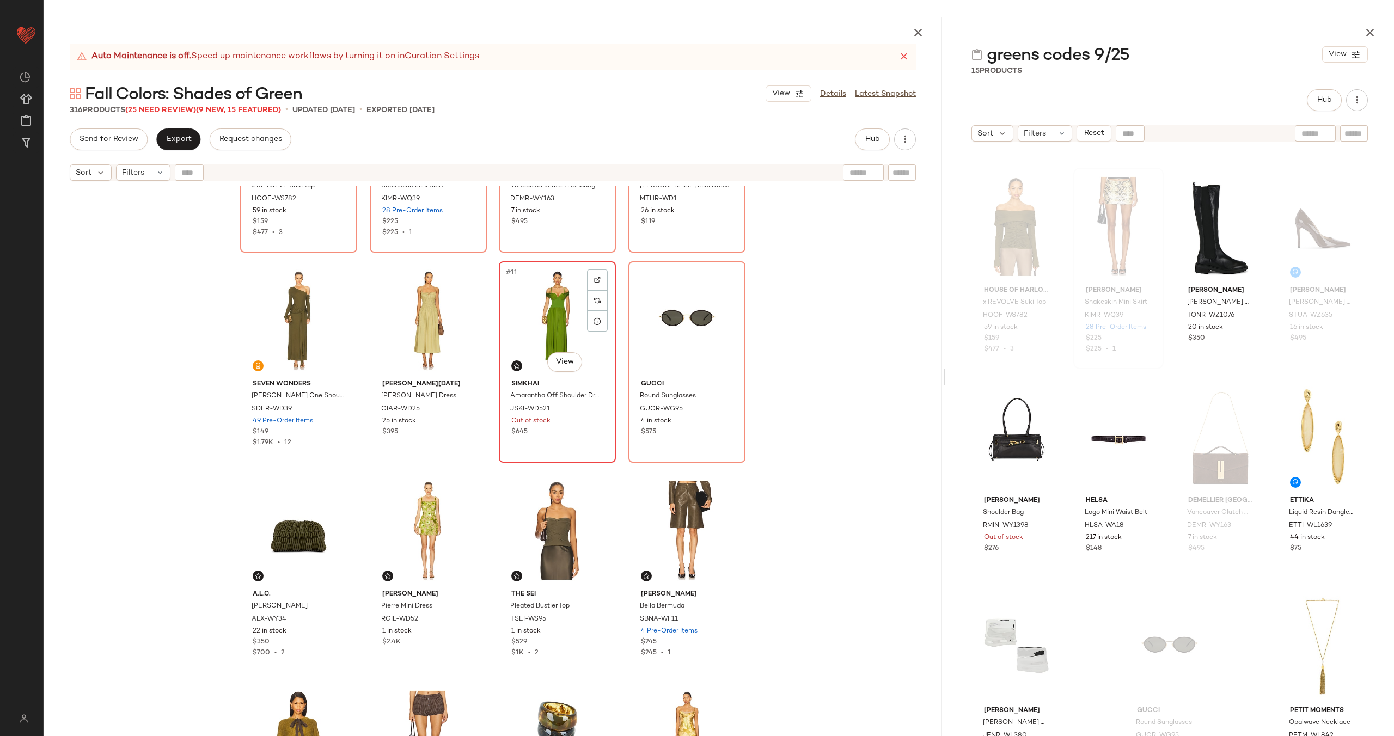
scroll to position [426, 0]
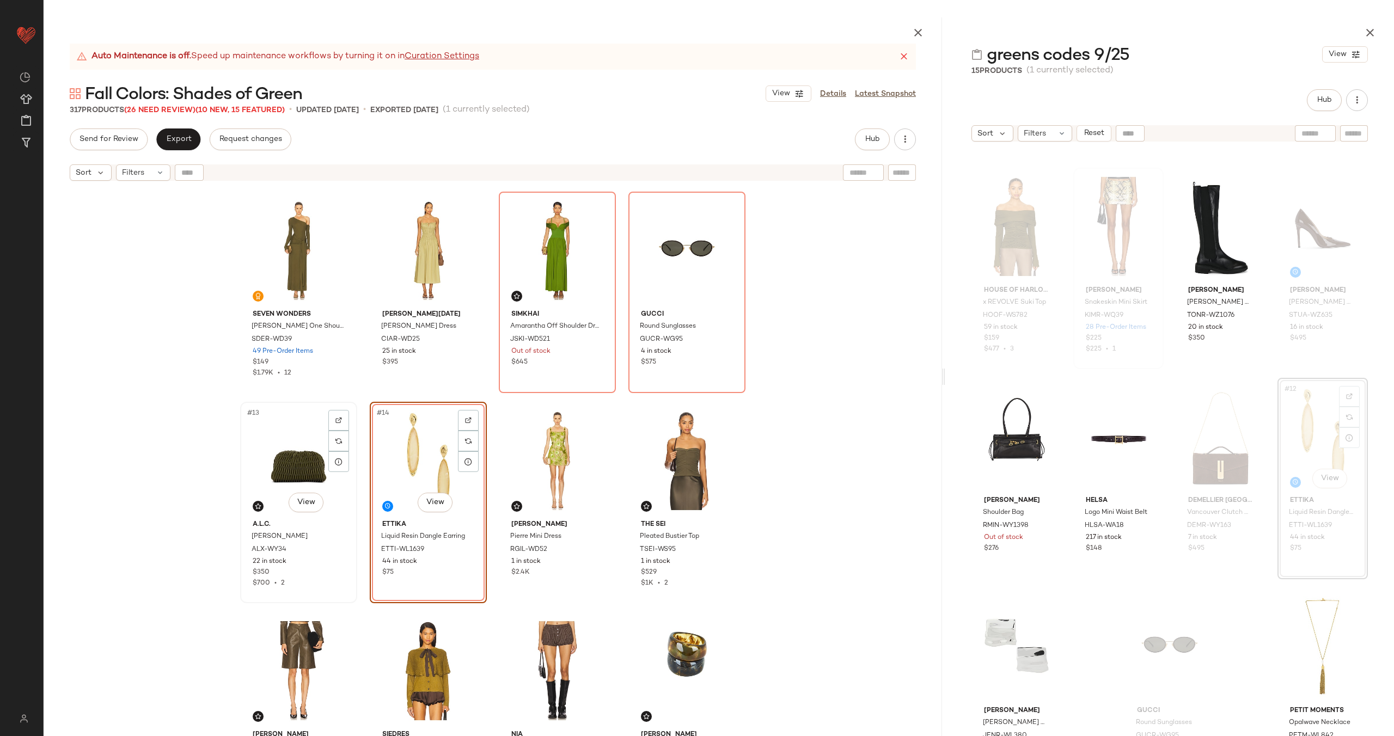
click at [274, 462] on div "#13 View" at bounding box center [298, 461] width 109 height 110
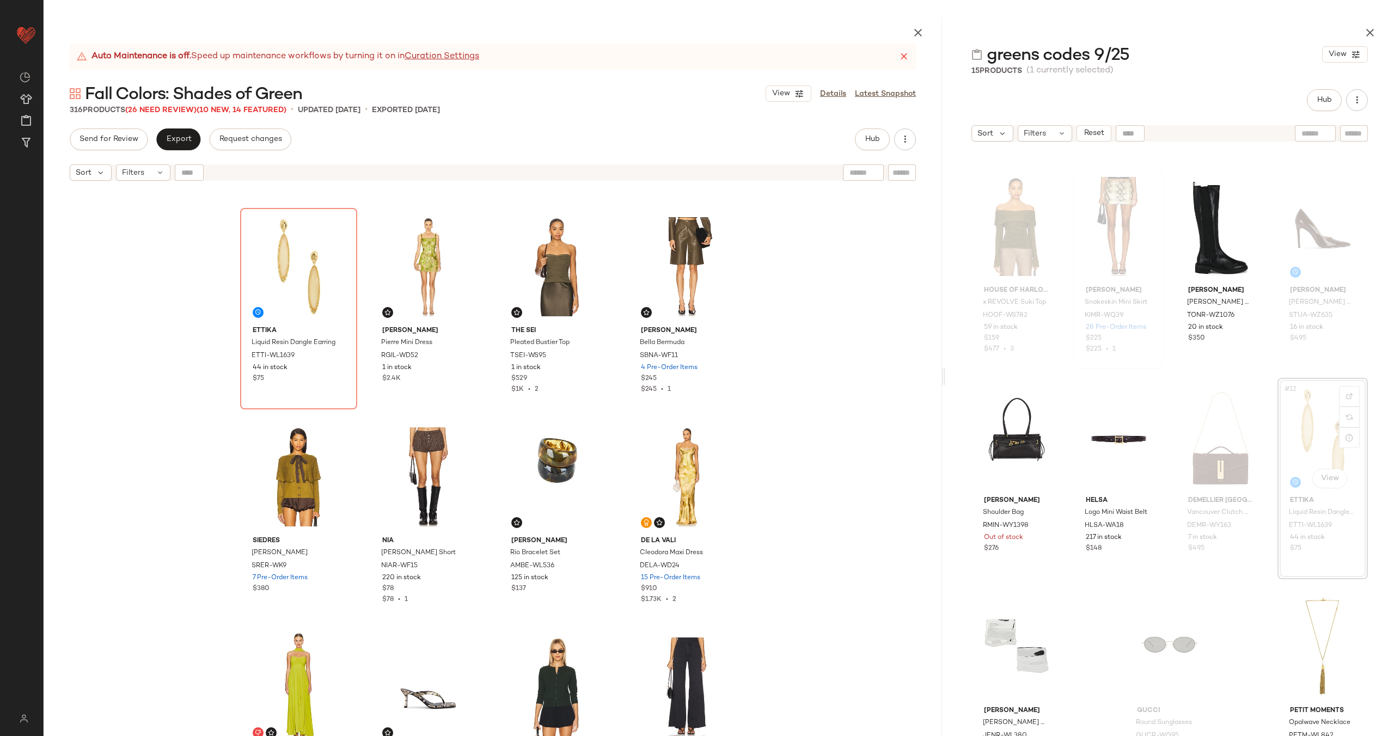
scroll to position [616, 0]
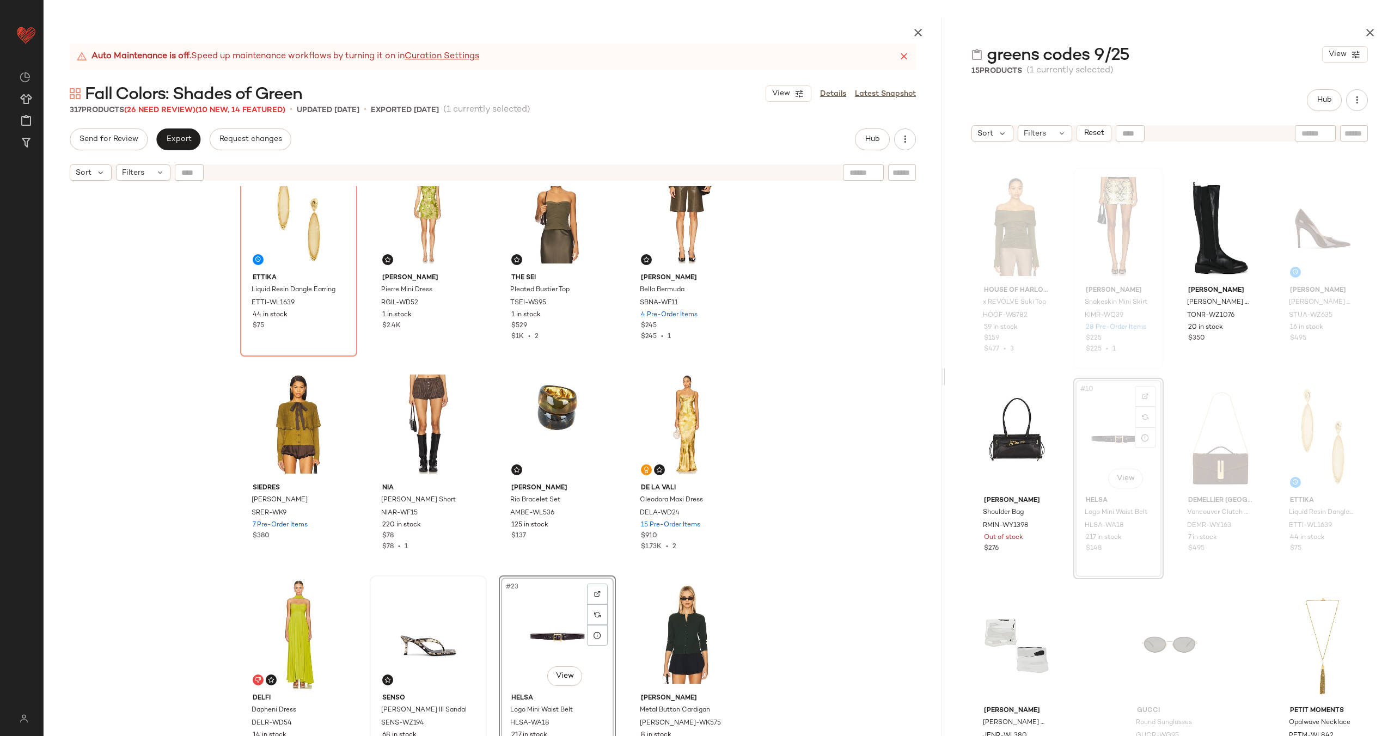
scroll to position [707, 0]
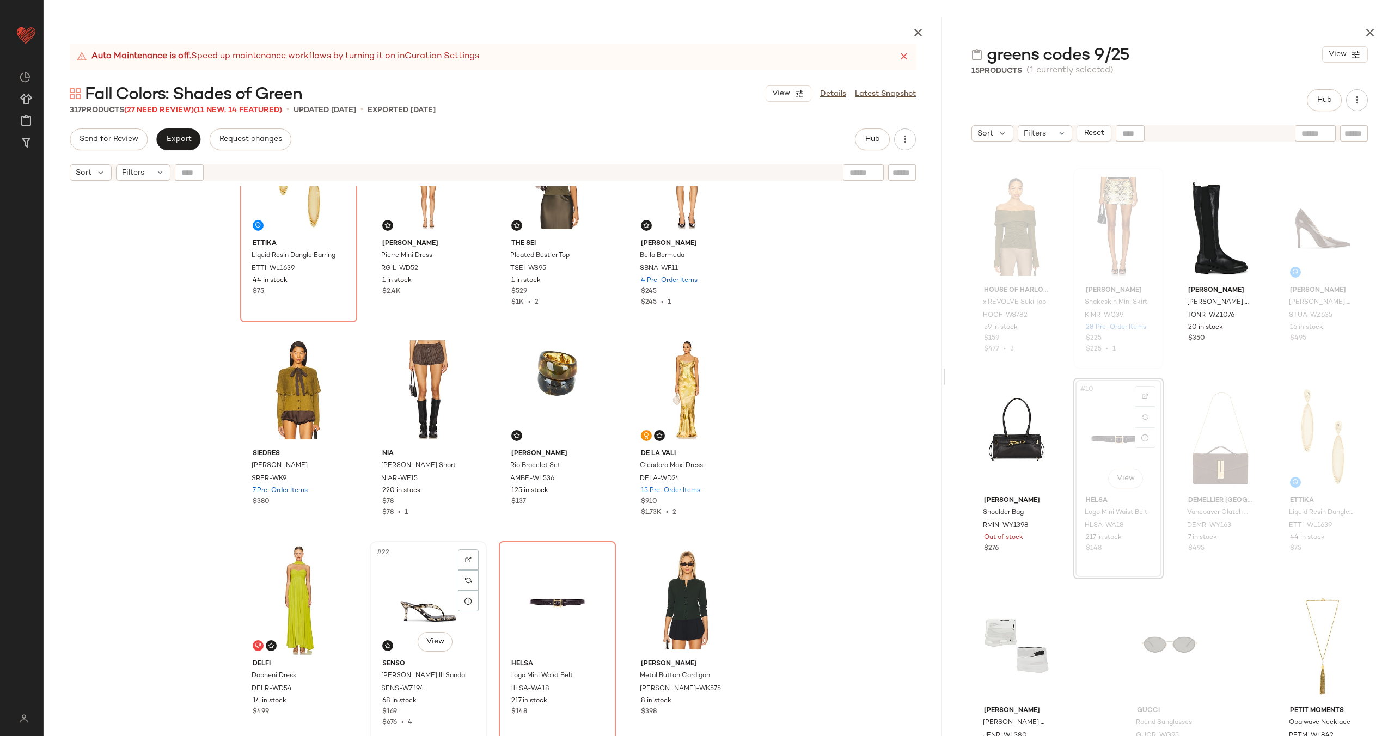
click at [388, 608] on div "#22 View" at bounding box center [428, 600] width 109 height 110
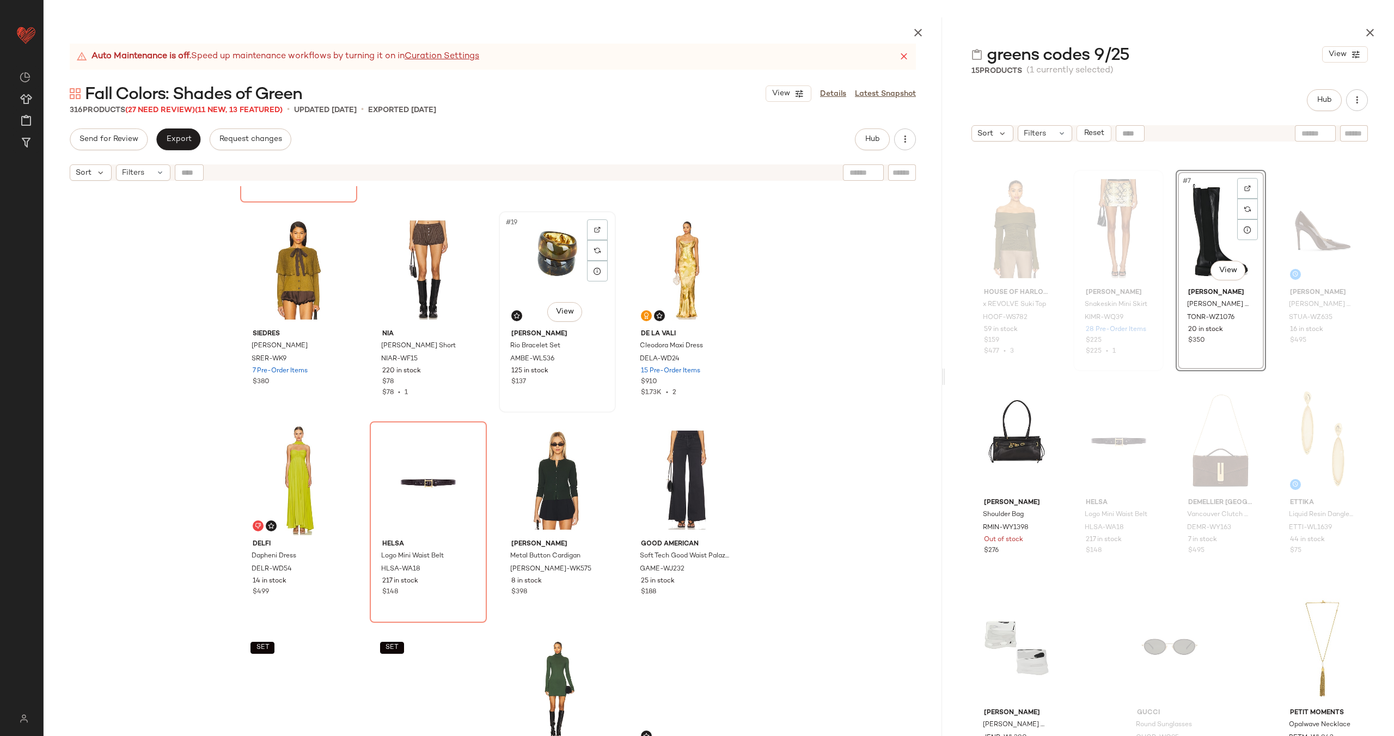
scroll to position [833, 0]
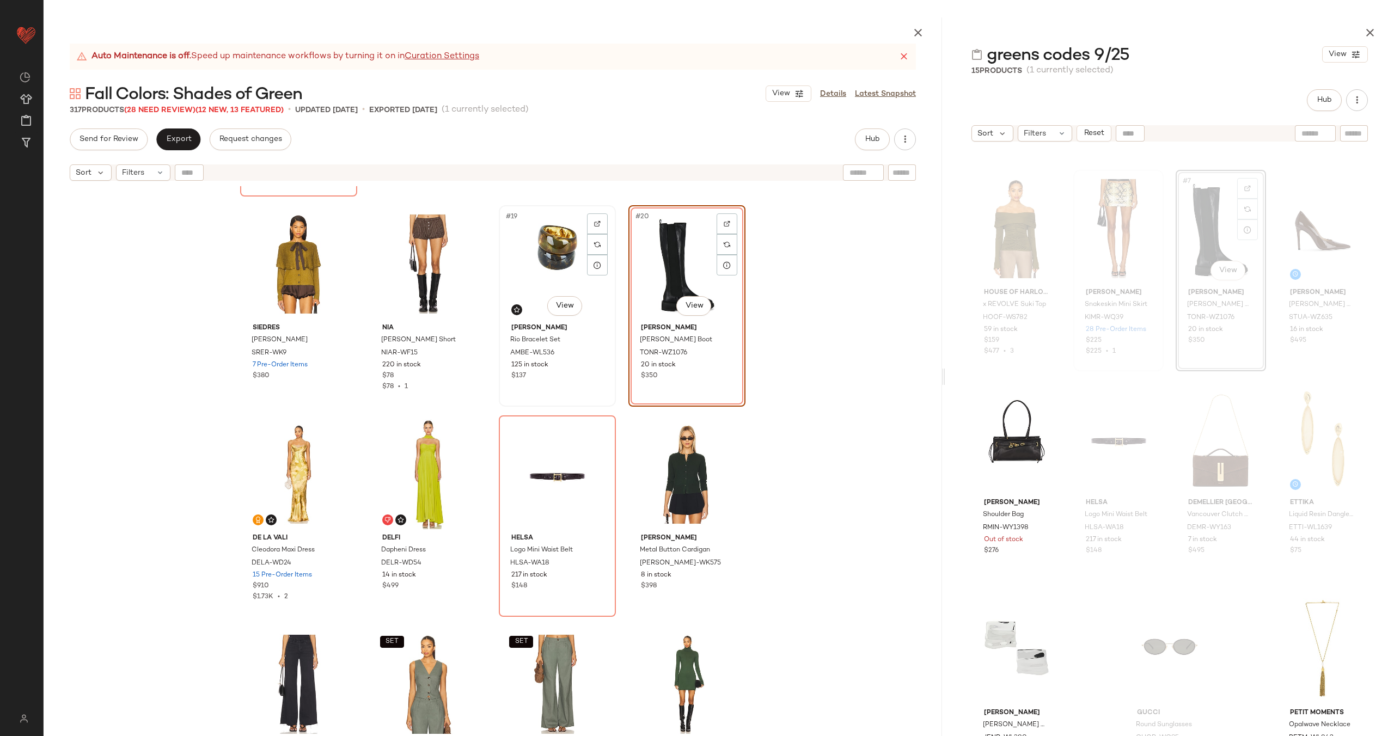
scroll to position [831, 0]
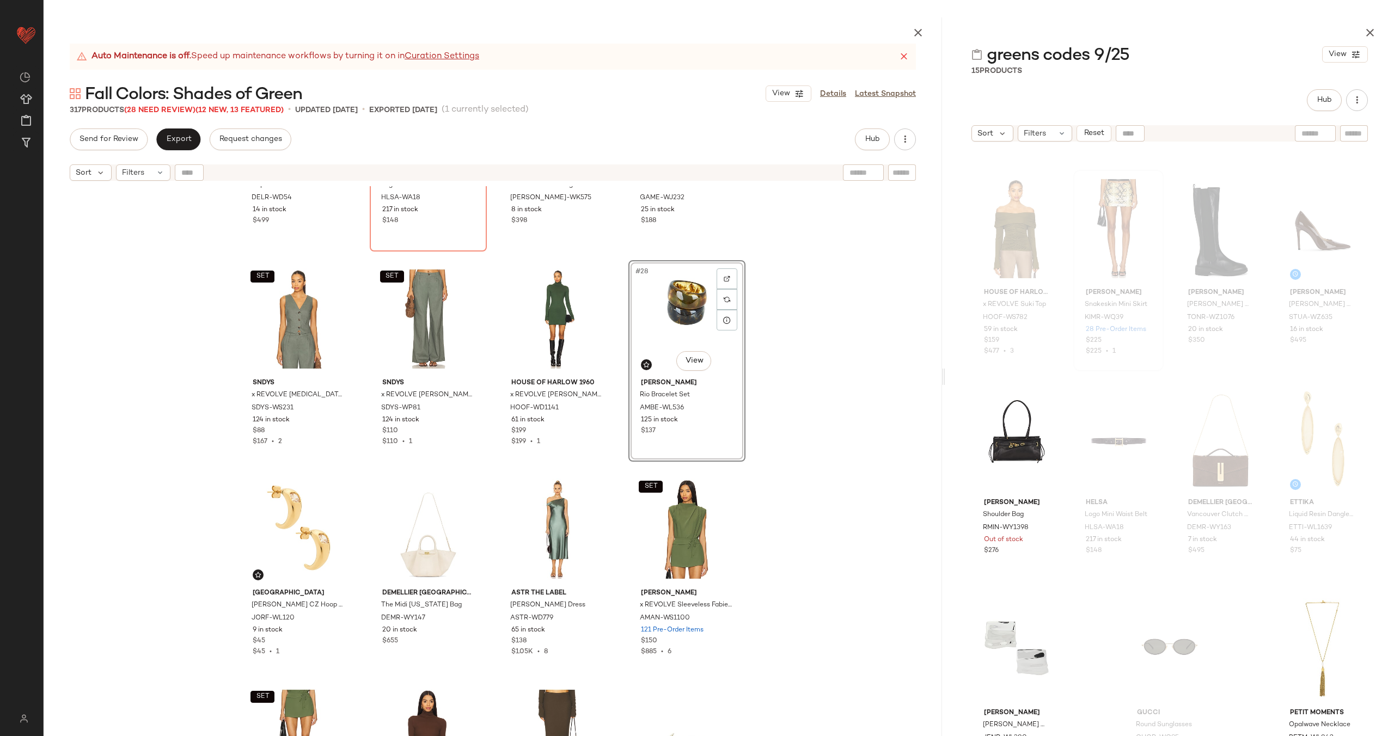
scroll to position [1230, 0]
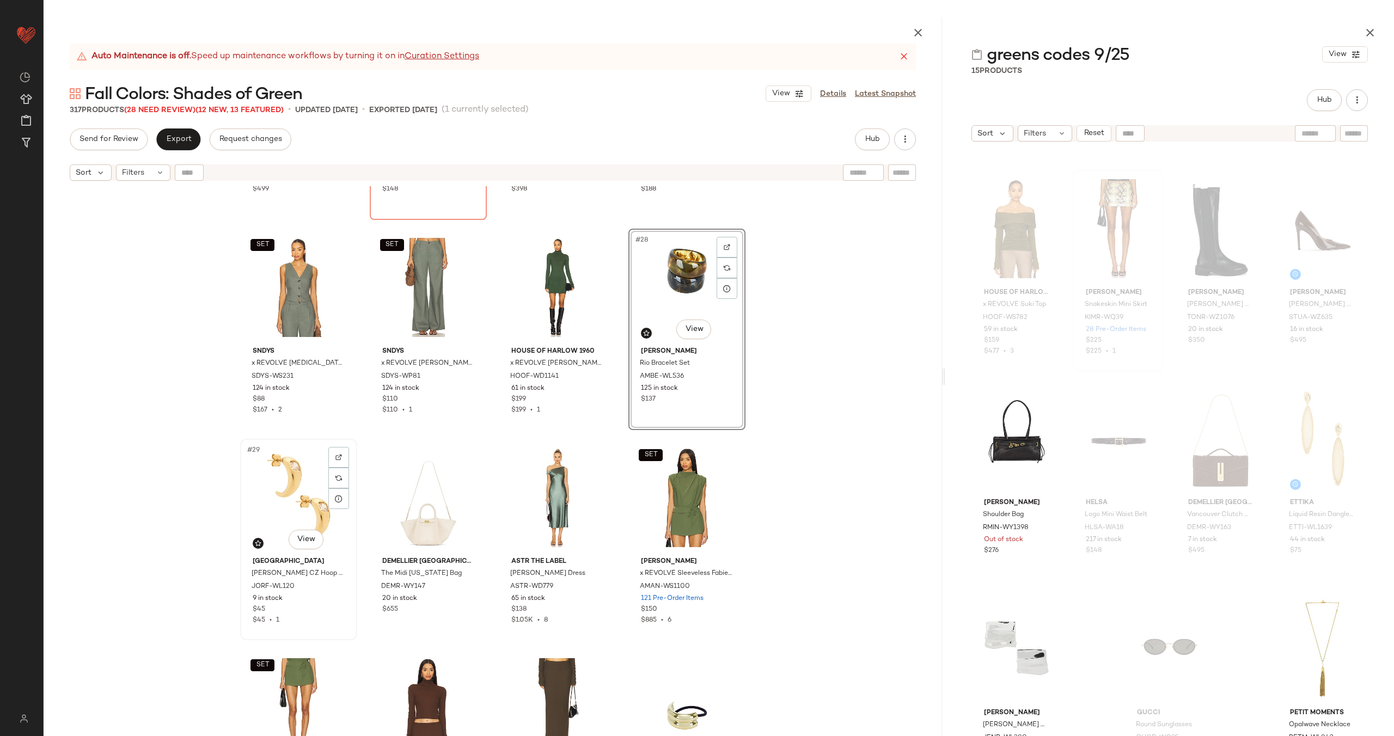
click at [278, 499] on div "#29 View" at bounding box center [298, 498] width 109 height 110
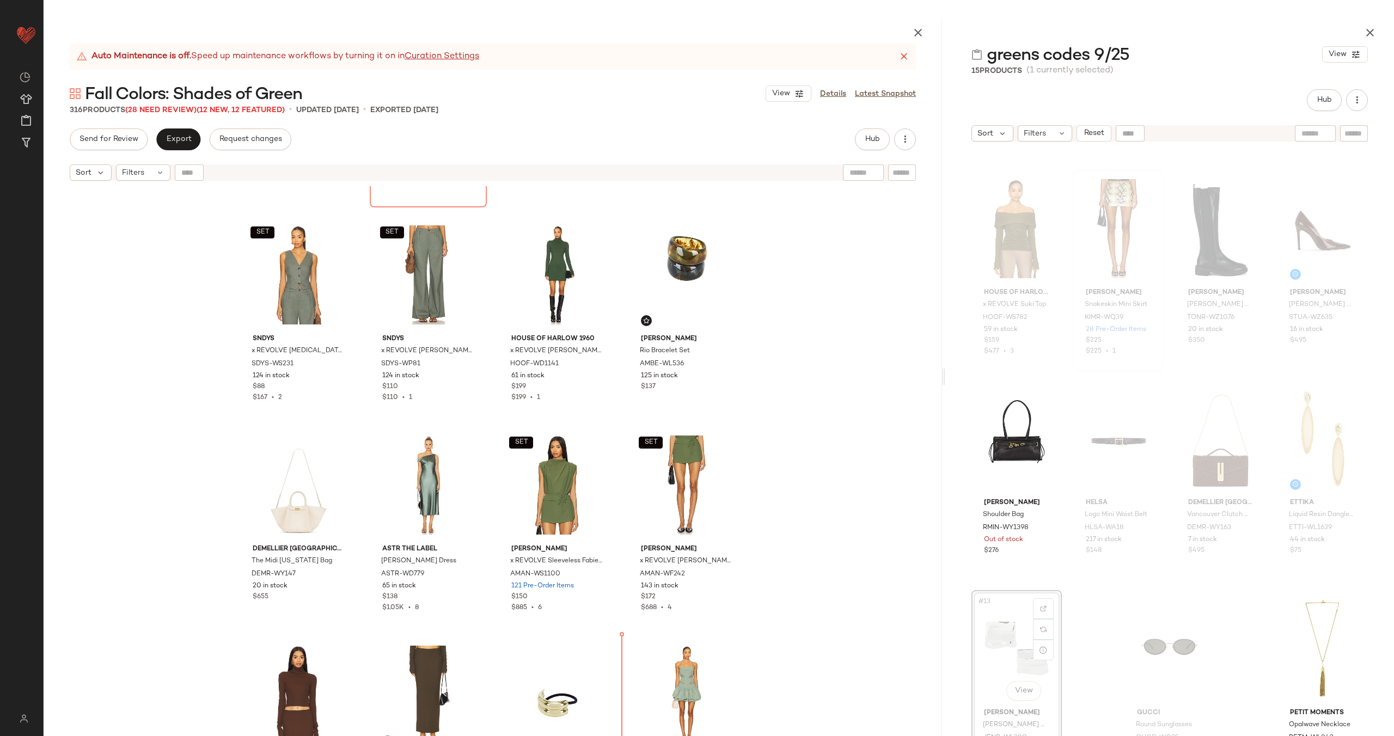
scroll to position [1243, 0]
click at [526, 669] on div "#35 View" at bounding box center [557, 695] width 109 height 110
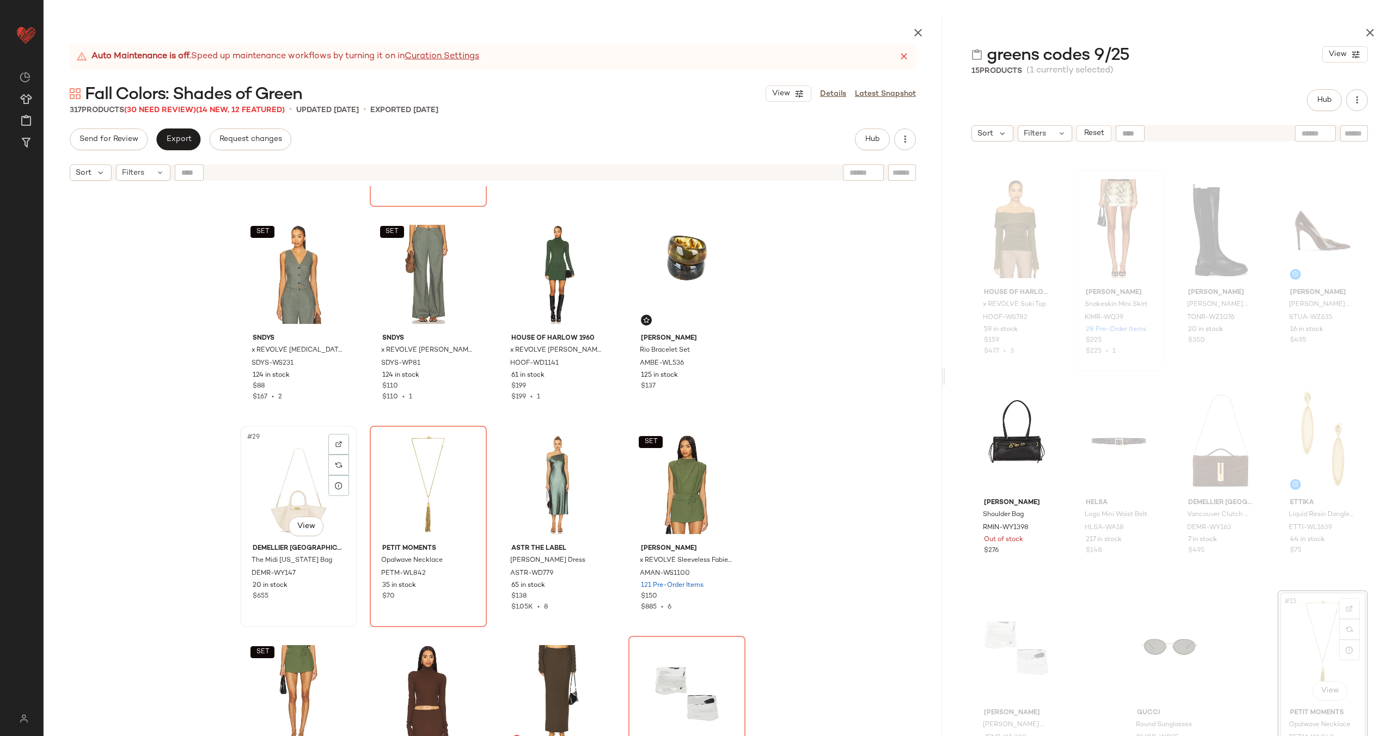
click at [288, 494] on div "#29 View" at bounding box center [298, 485] width 109 height 110
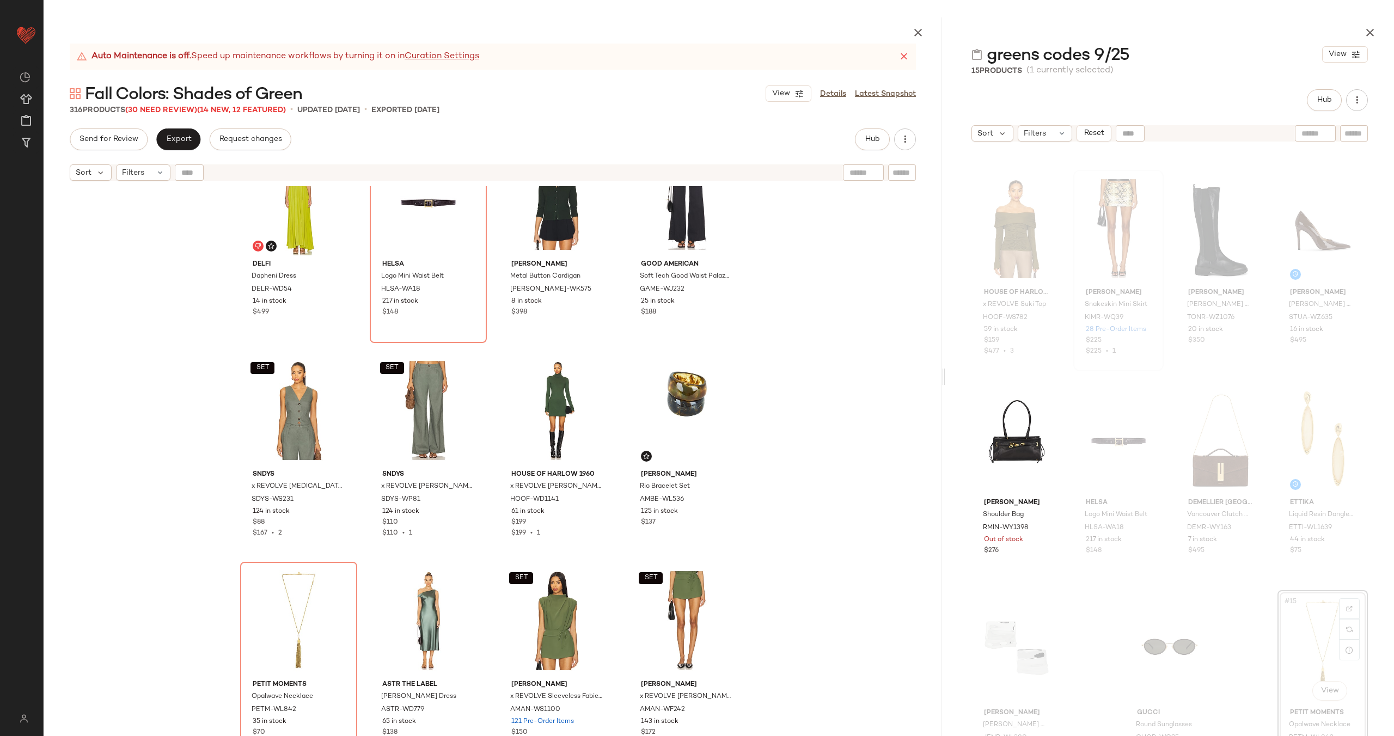
scroll to position [1205, 0]
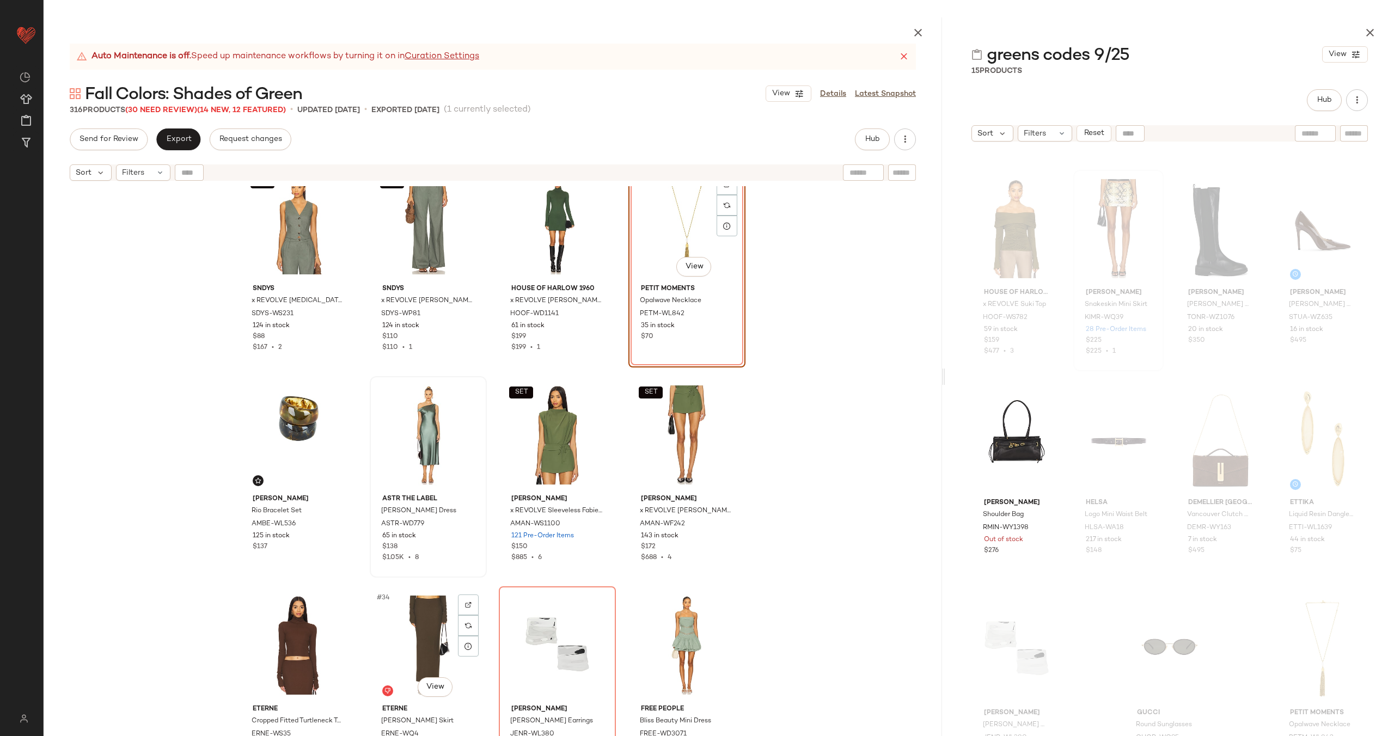
scroll to position [1368, 0]
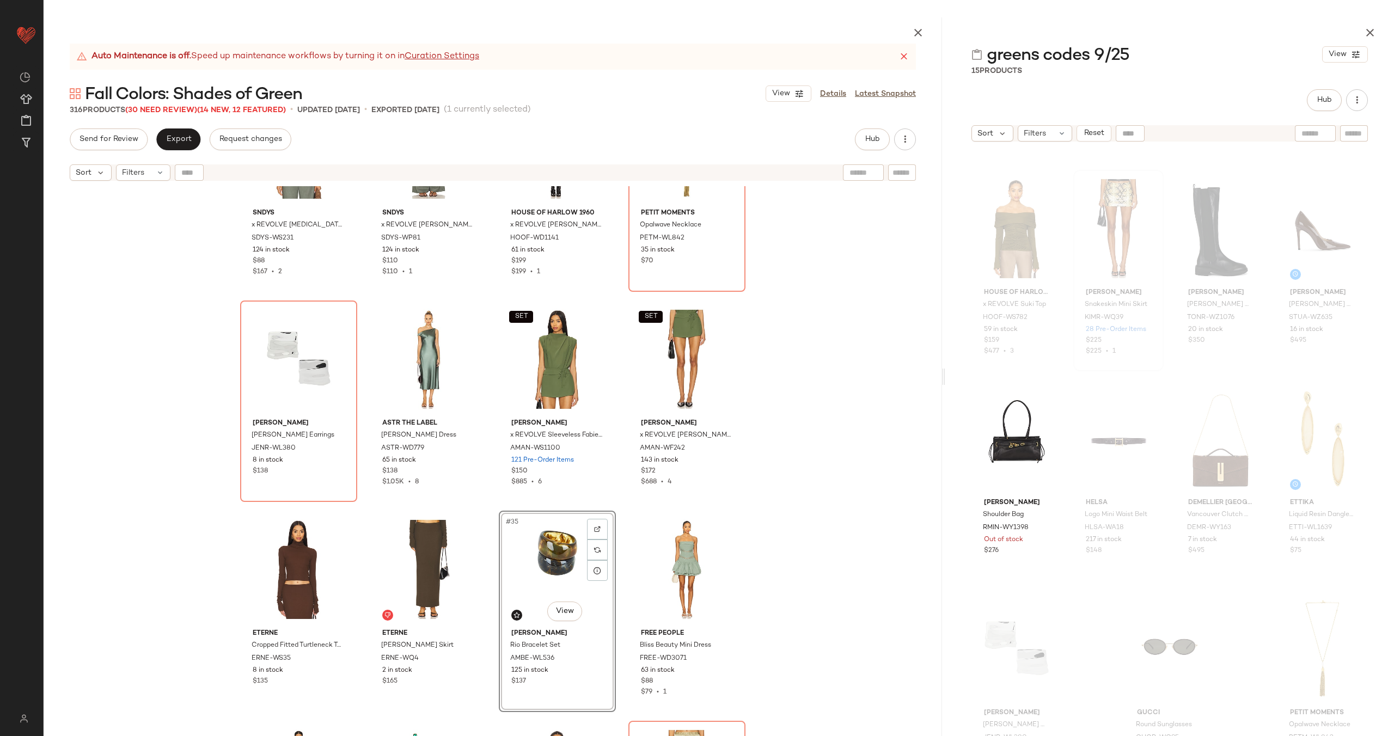
click at [621, 514] on div "SET SNDYS x REVOLVE Allegra Linen Vest SDYS-WS231 124 in stock $88 $167 • 2 SET…" at bounding box center [493, 486] width 899 height 601
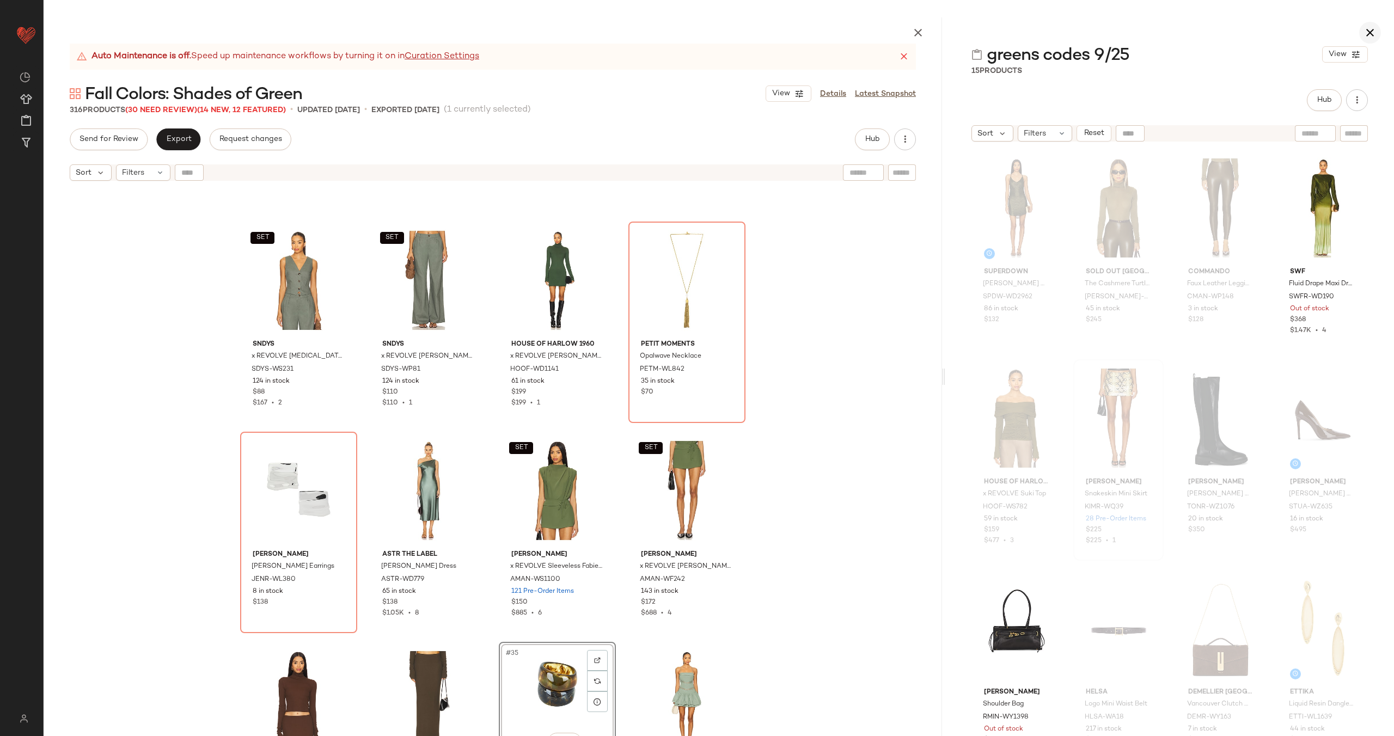
click at [1372, 29] on icon "button" at bounding box center [1370, 32] width 13 height 13
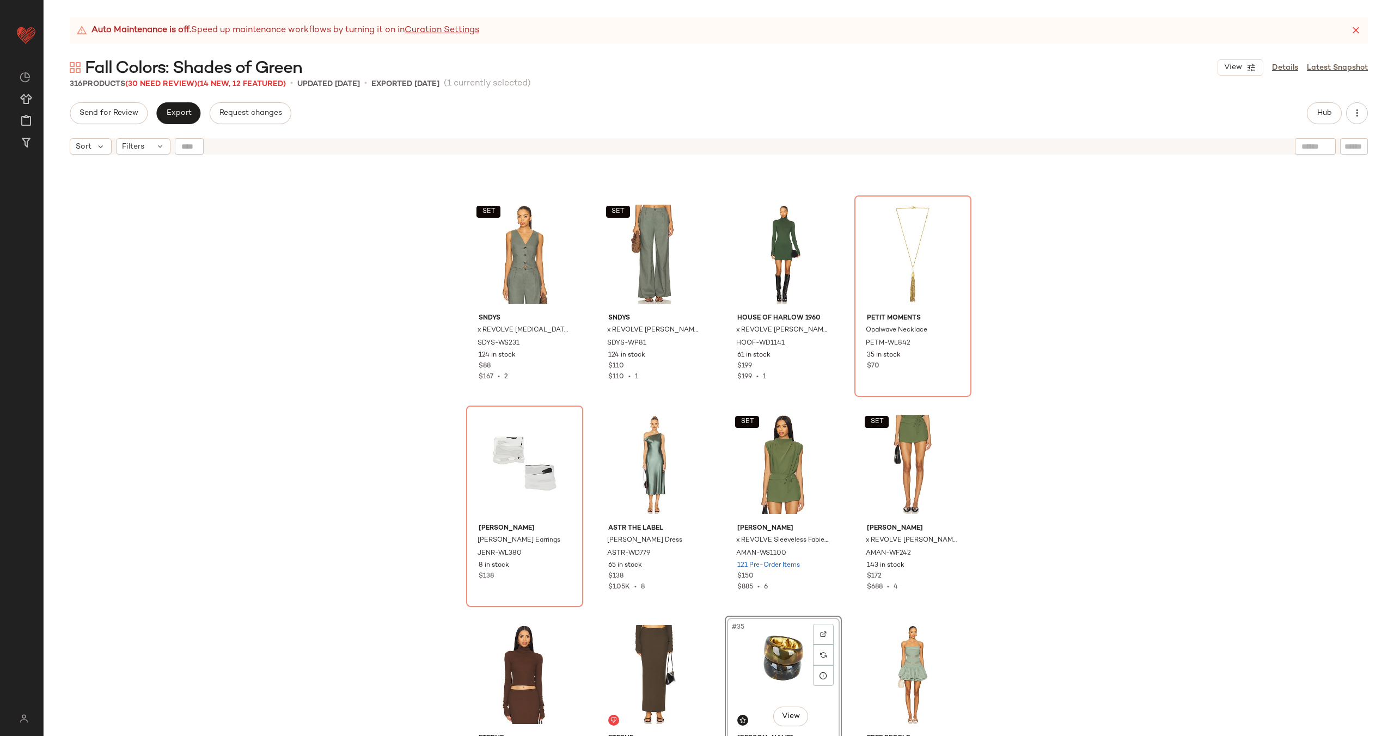
click at [715, 568] on div "SET SNDYS x REVOLVE Allegra Linen Vest SDYS-WS231 124 in stock $88 $167 • 2 SET…" at bounding box center [719, 461] width 1351 height 603
click at [513, 474] on div "#29 View" at bounding box center [524, 465] width 109 height 110
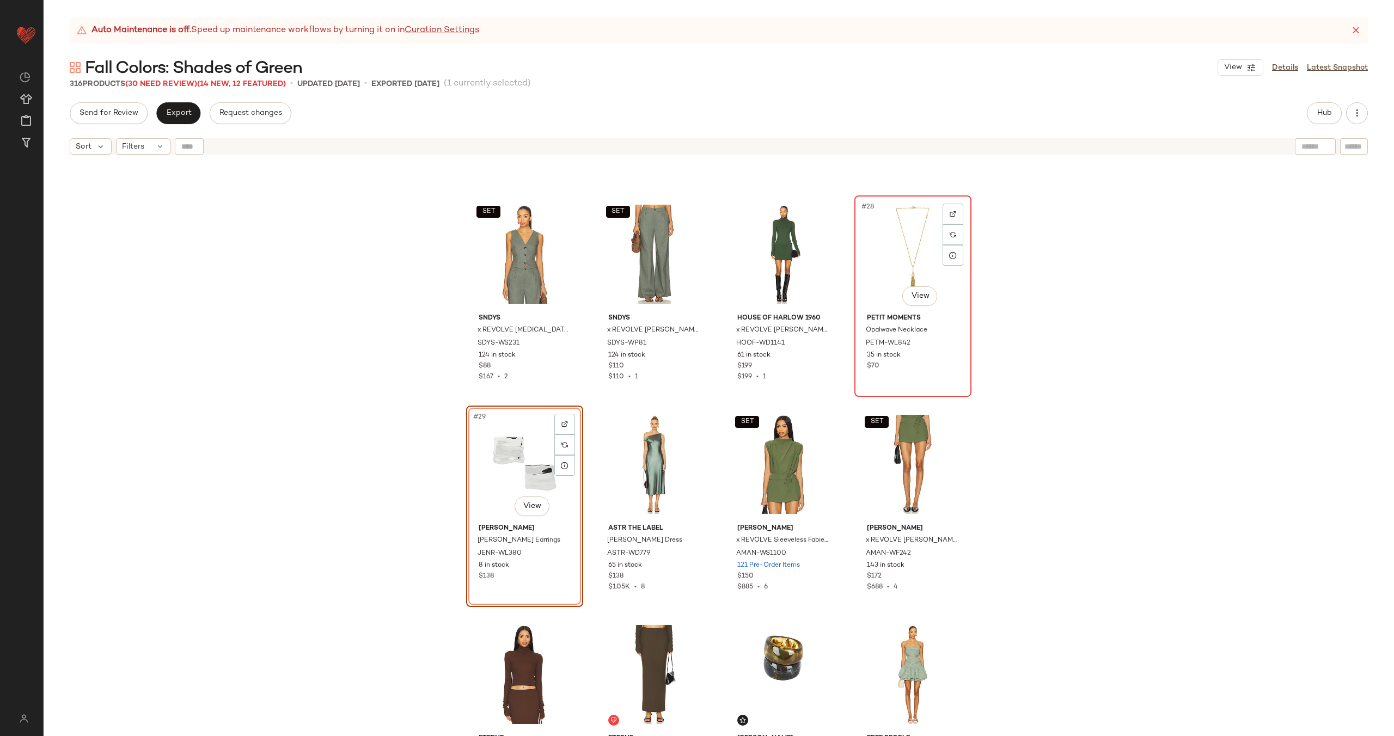
click at [899, 261] on div "#28 View" at bounding box center [912, 254] width 109 height 110
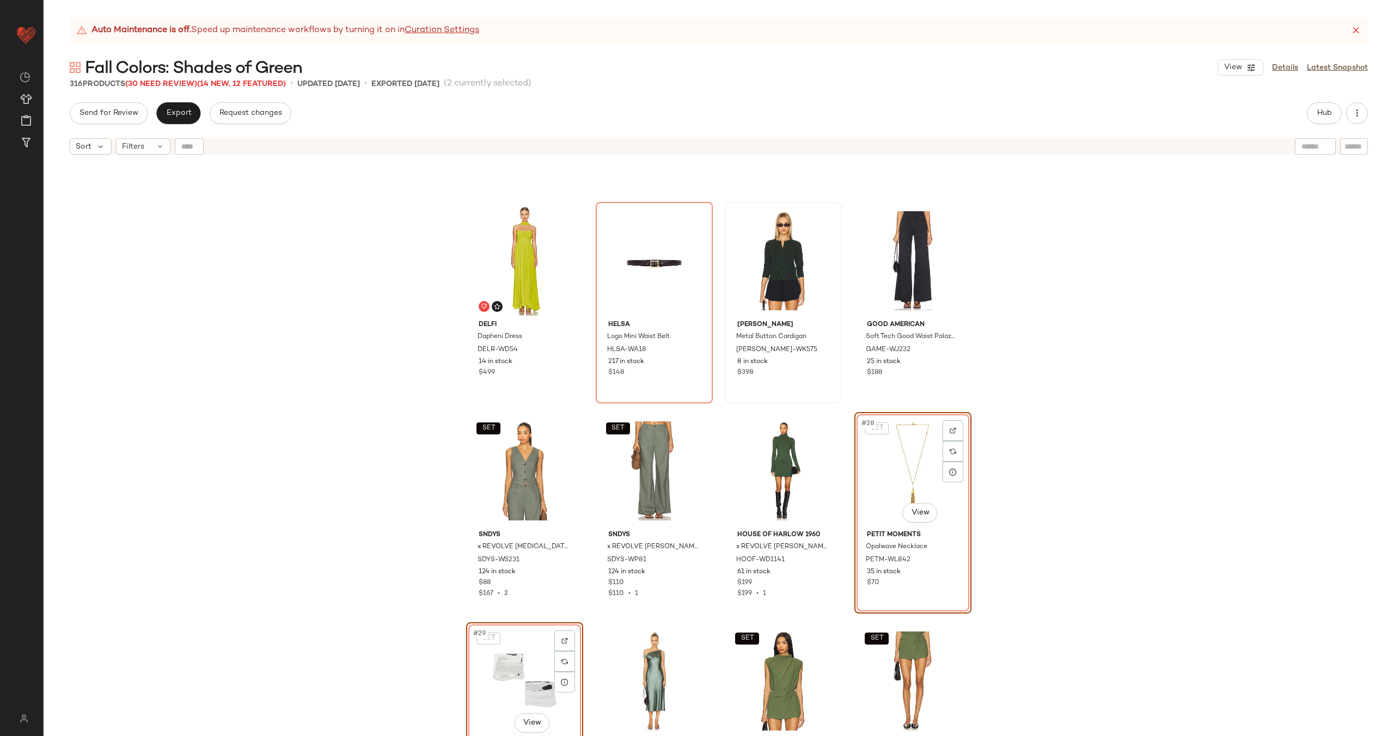
scroll to position [945, 0]
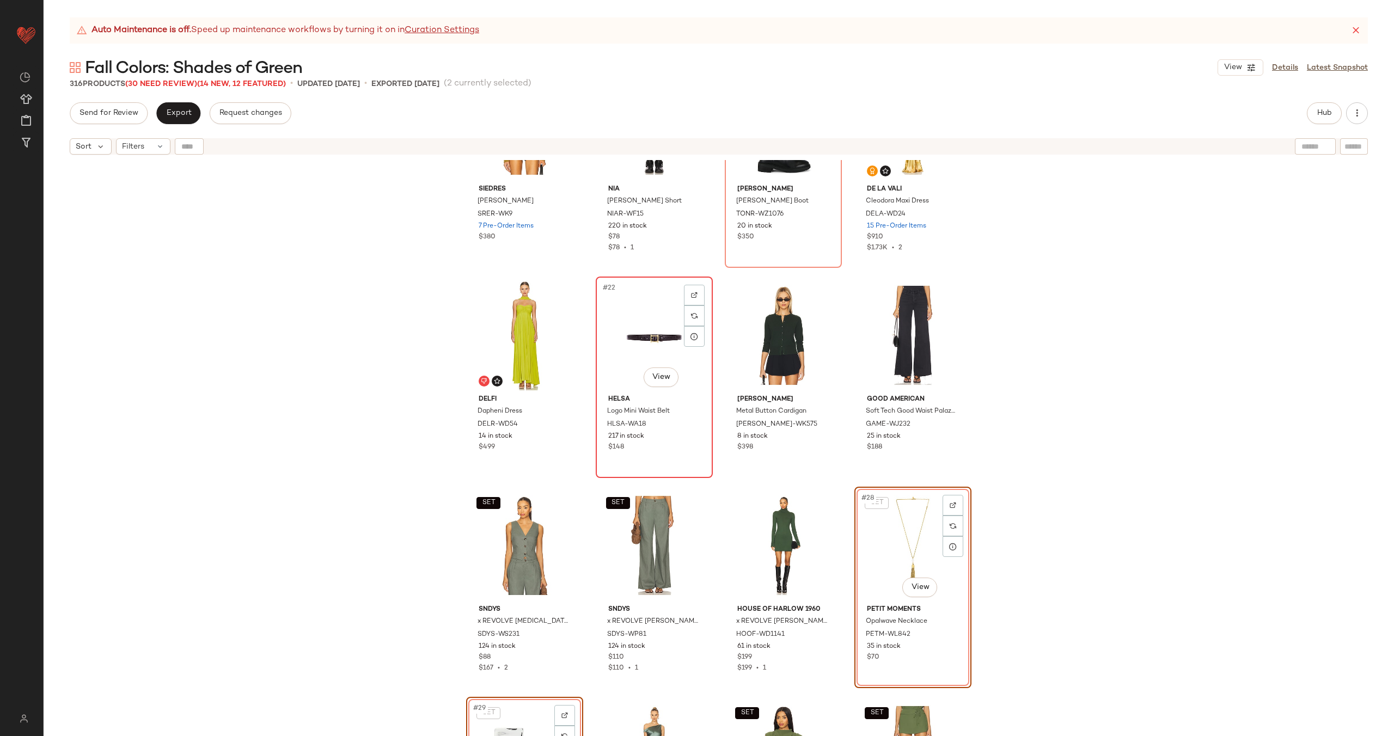
click at [646, 343] on div "#22 View" at bounding box center [654, 335] width 109 height 110
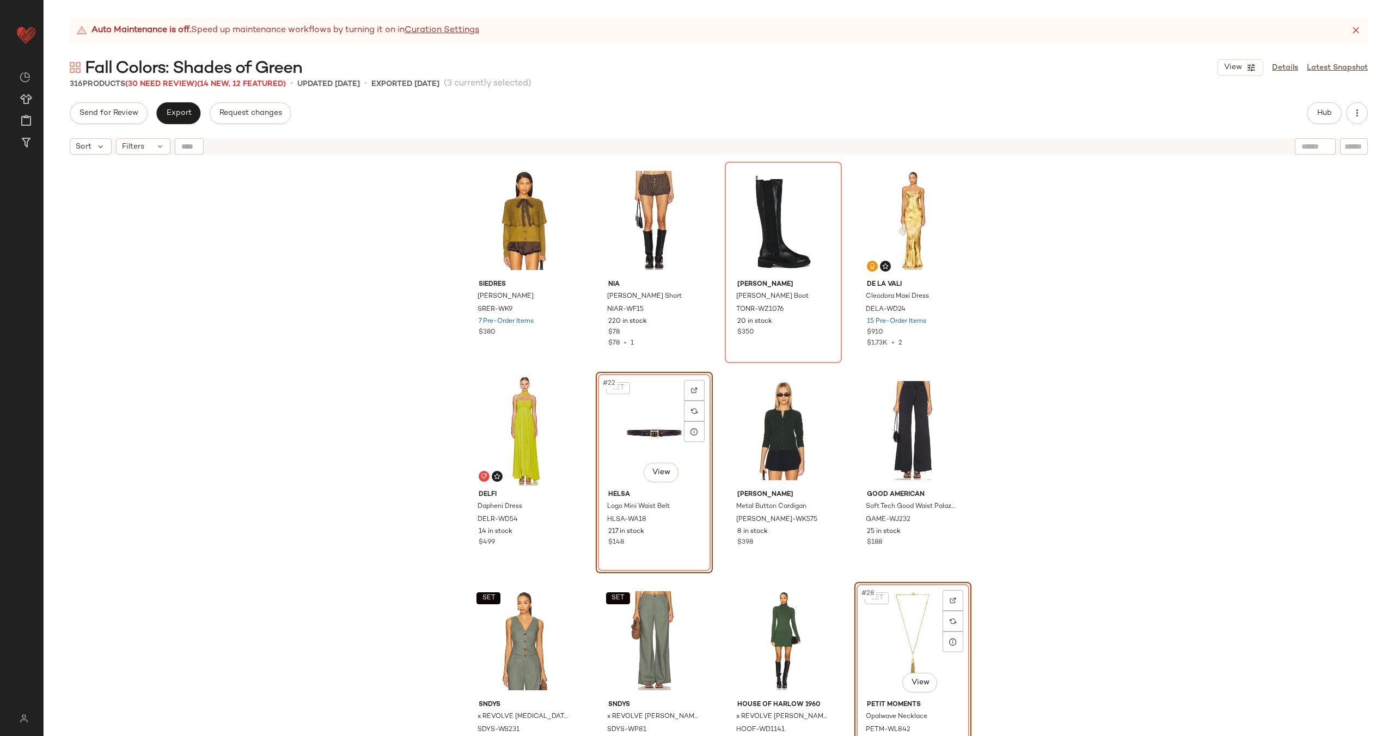
scroll to position [839, 0]
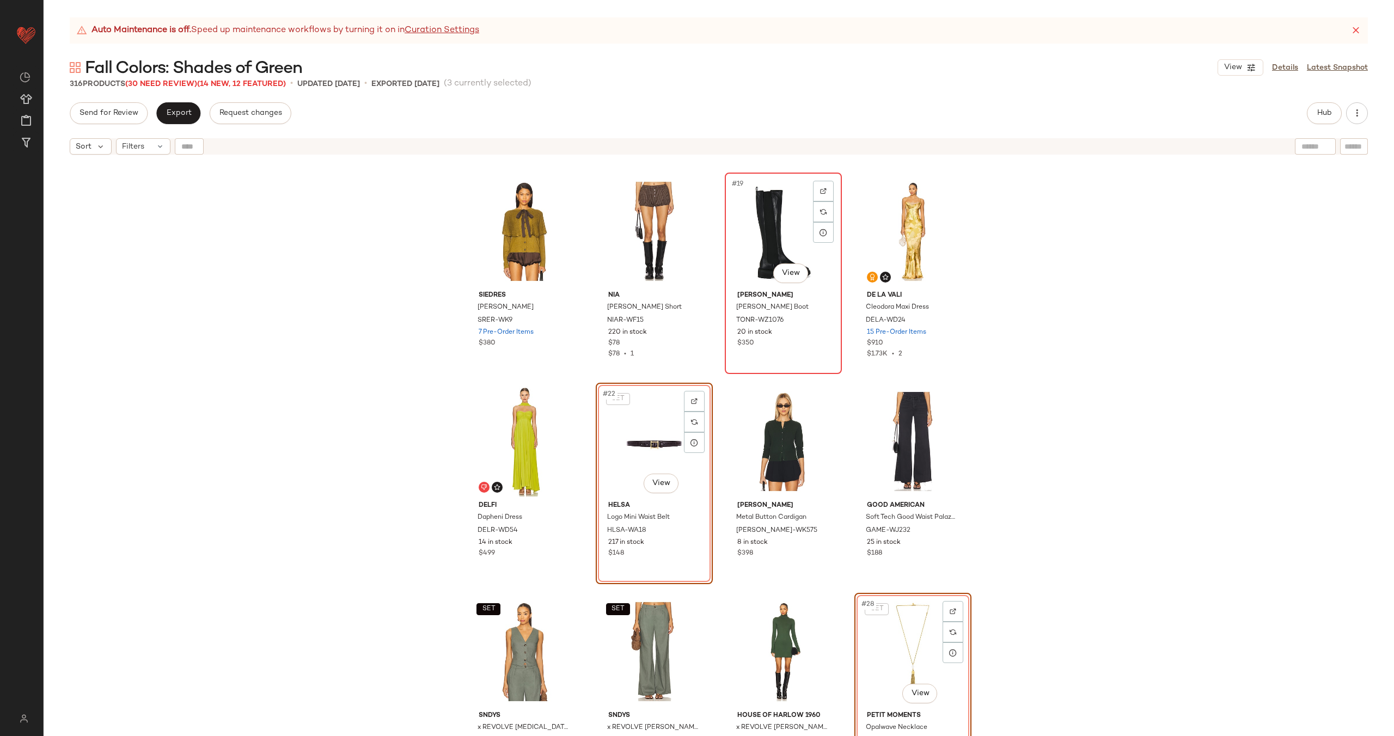
click at [760, 241] on div "#19 View" at bounding box center [783, 231] width 109 height 110
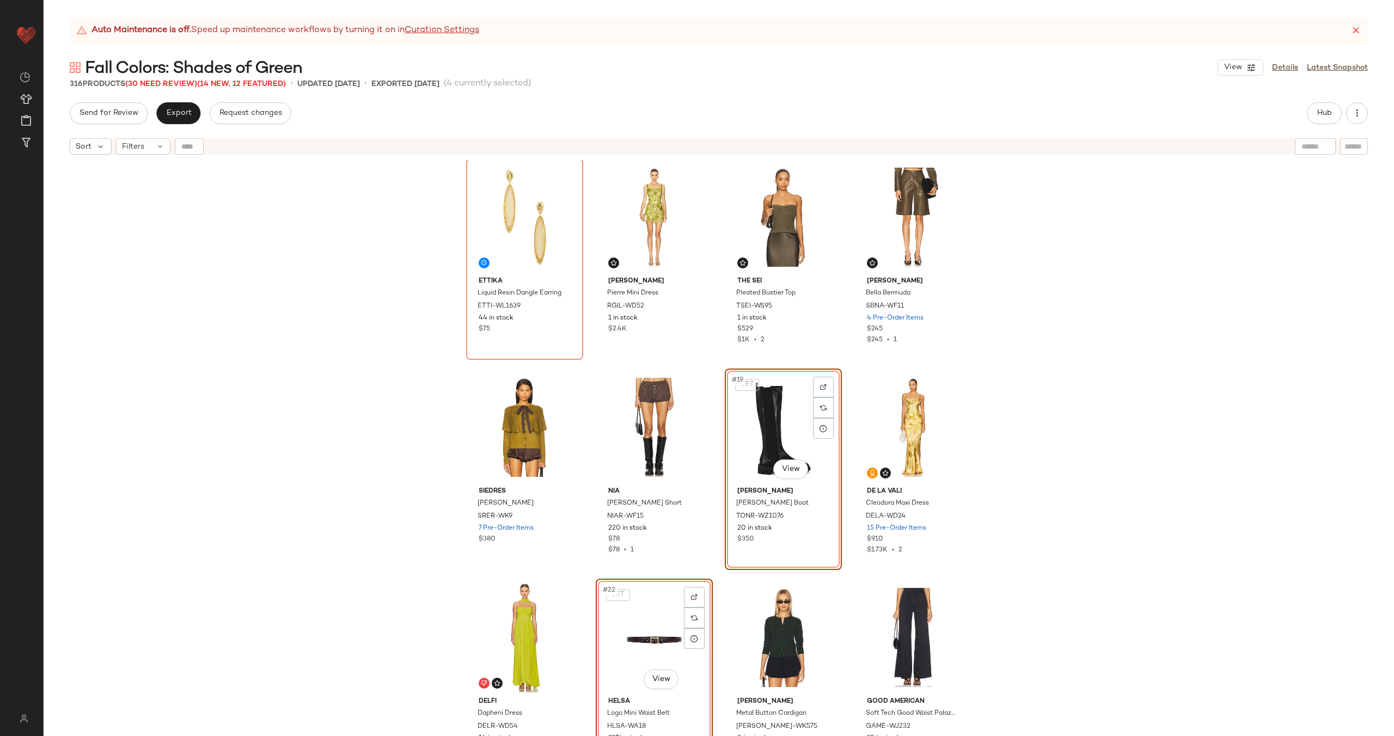
scroll to position [536, 0]
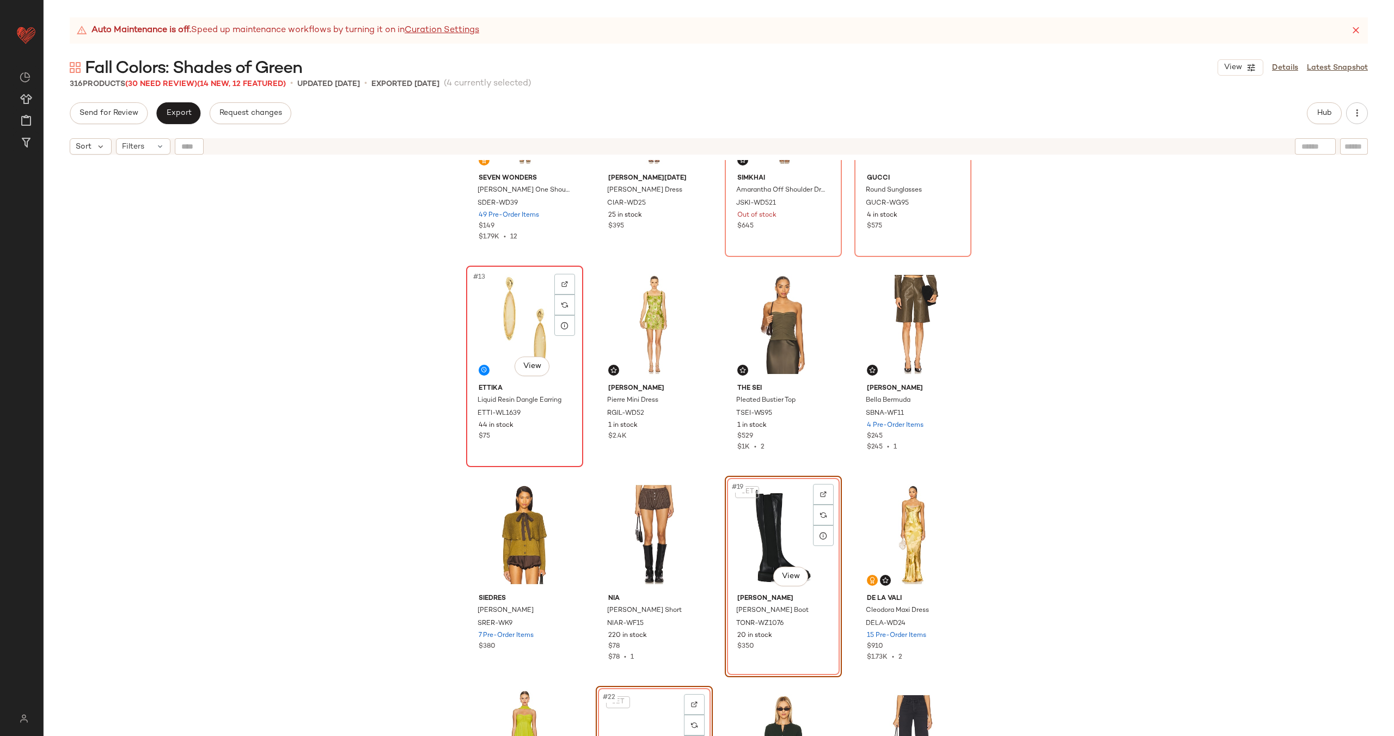
click at [535, 340] on div "#13 View" at bounding box center [524, 325] width 109 height 110
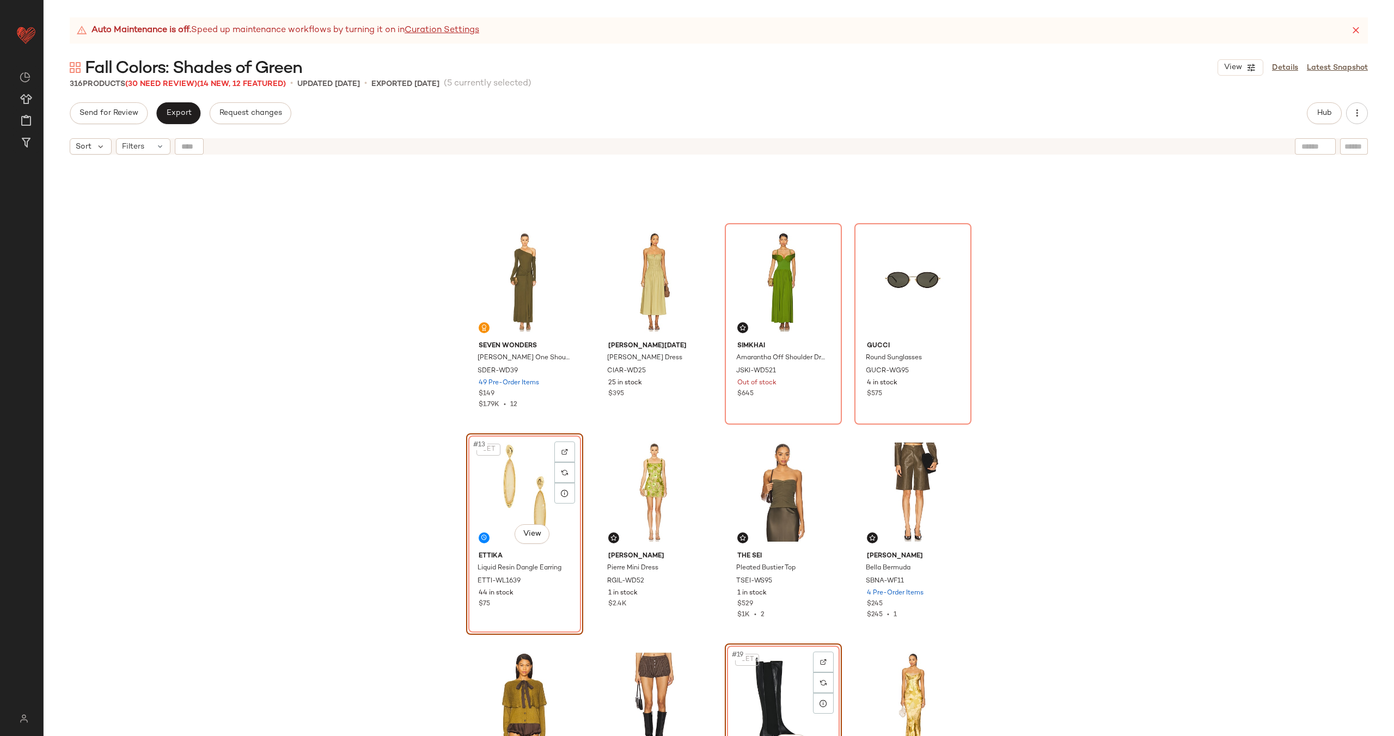
scroll to position [361, 0]
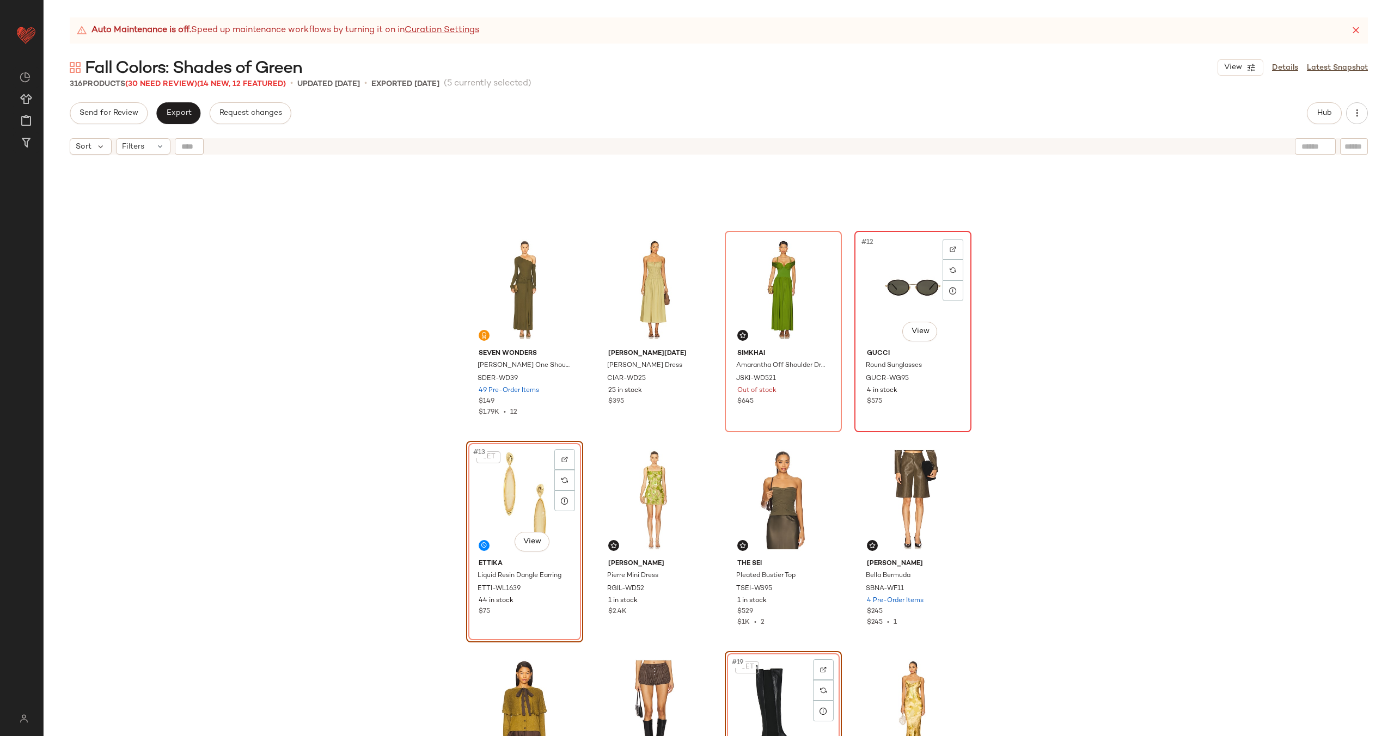
click at [873, 302] on div "#12 View" at bounding box center [912, 290] width 109 height 110
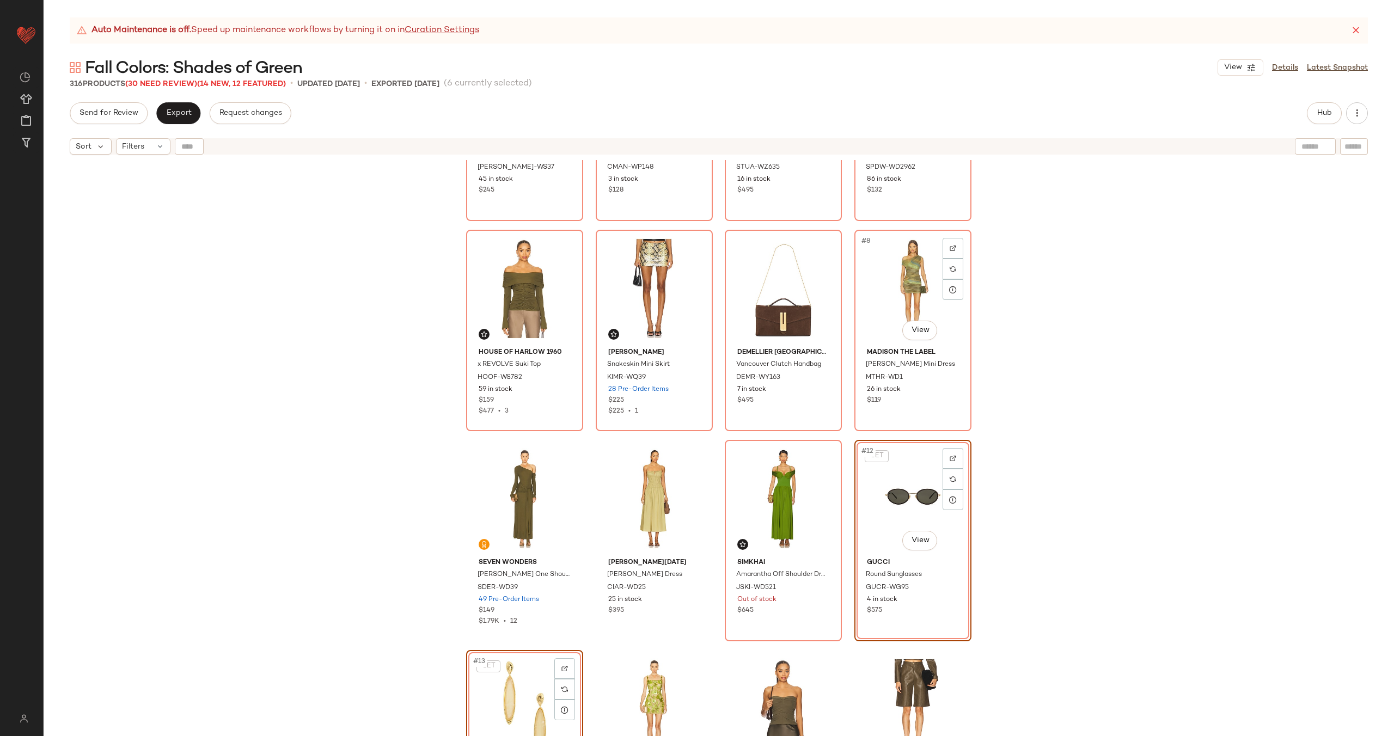
scroll to position [104, 0]
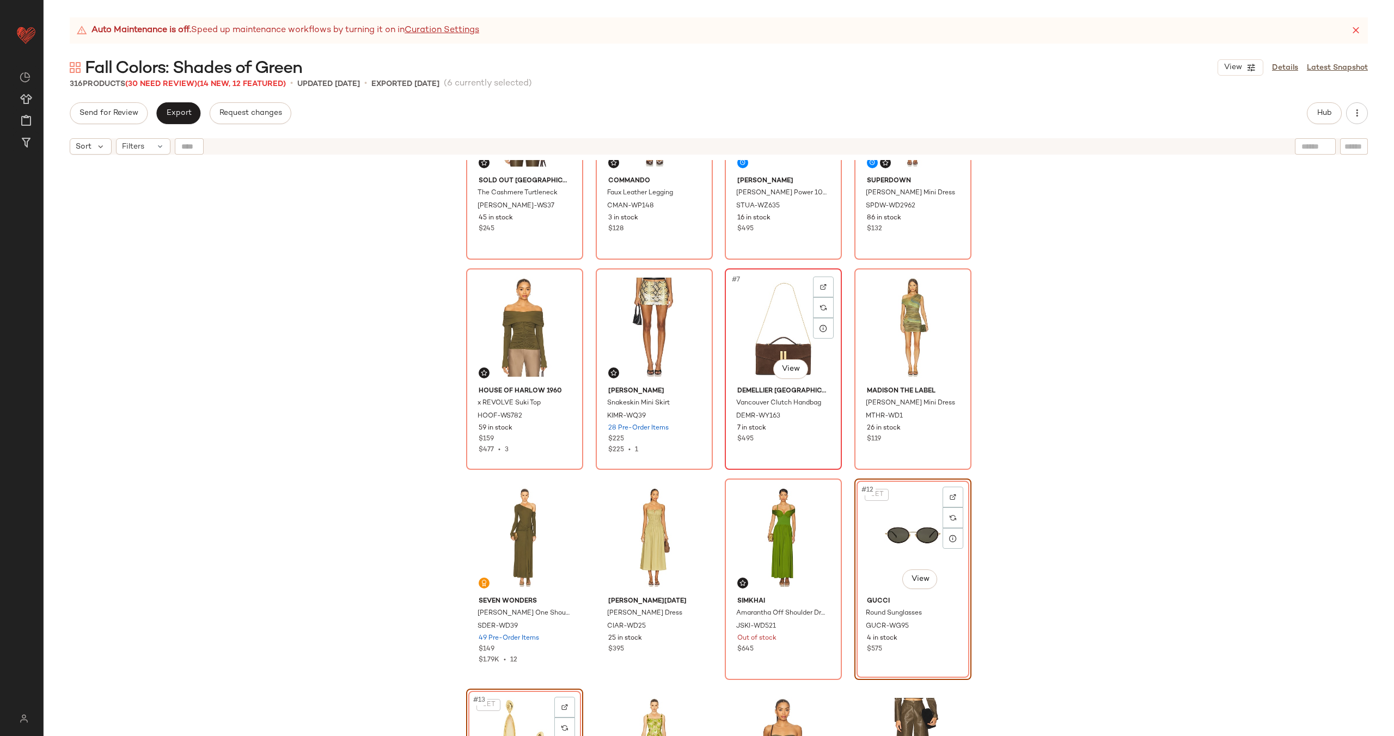
click at [770, 341] on div "#7 View" at bounding box center [783, 327] width 109 height 110
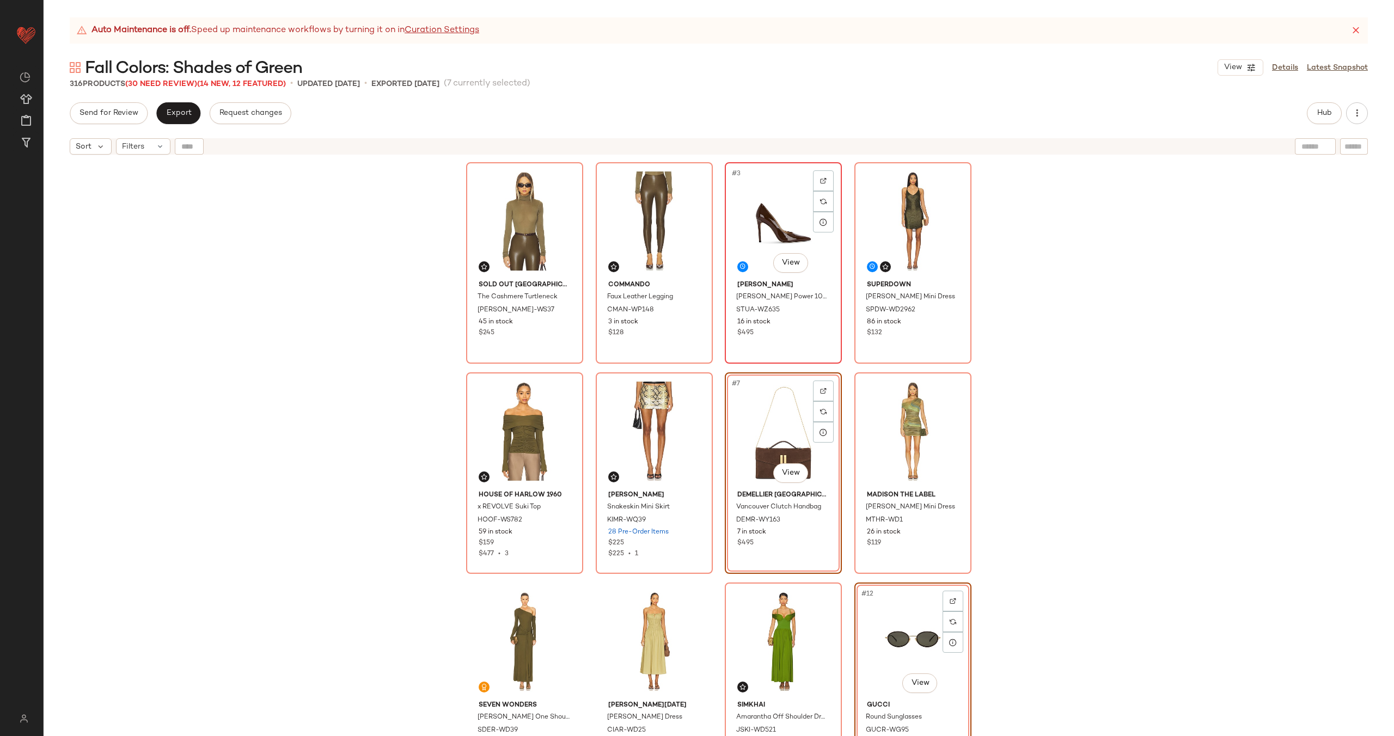
click at [765, 240] on div "#3 View" at bounding box center [783, 221] width 109 height 110
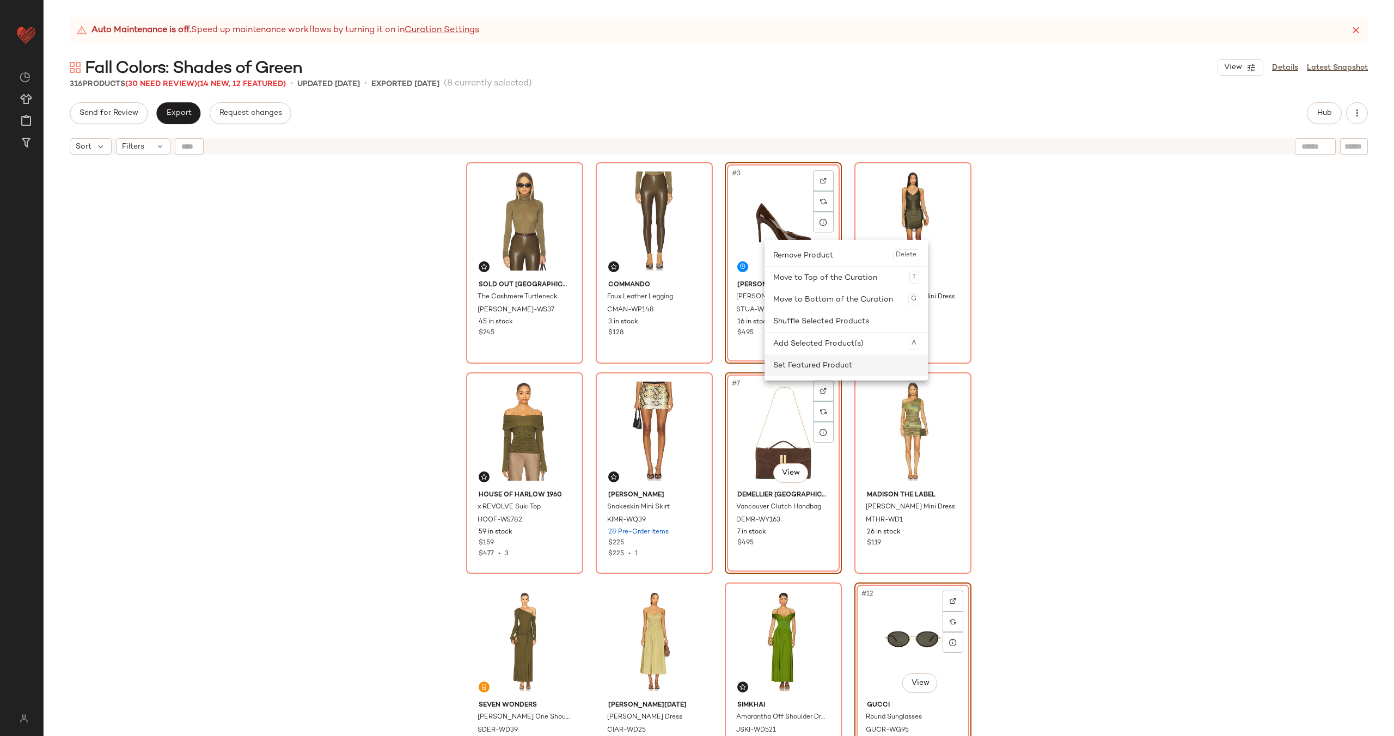
click at [794, 364] on div "Set Featured Product" at bounding box center [846, 366] width 146 height 22
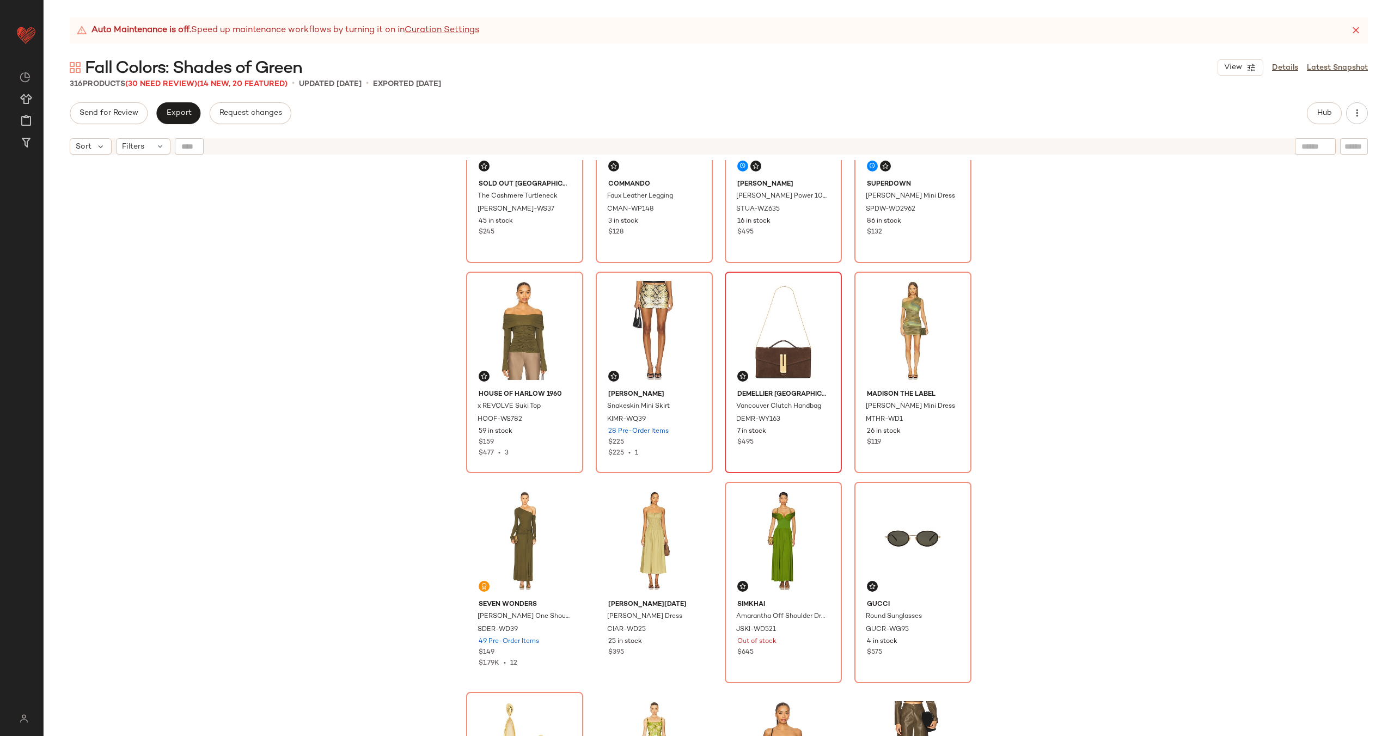
scroll to position [74, 0]
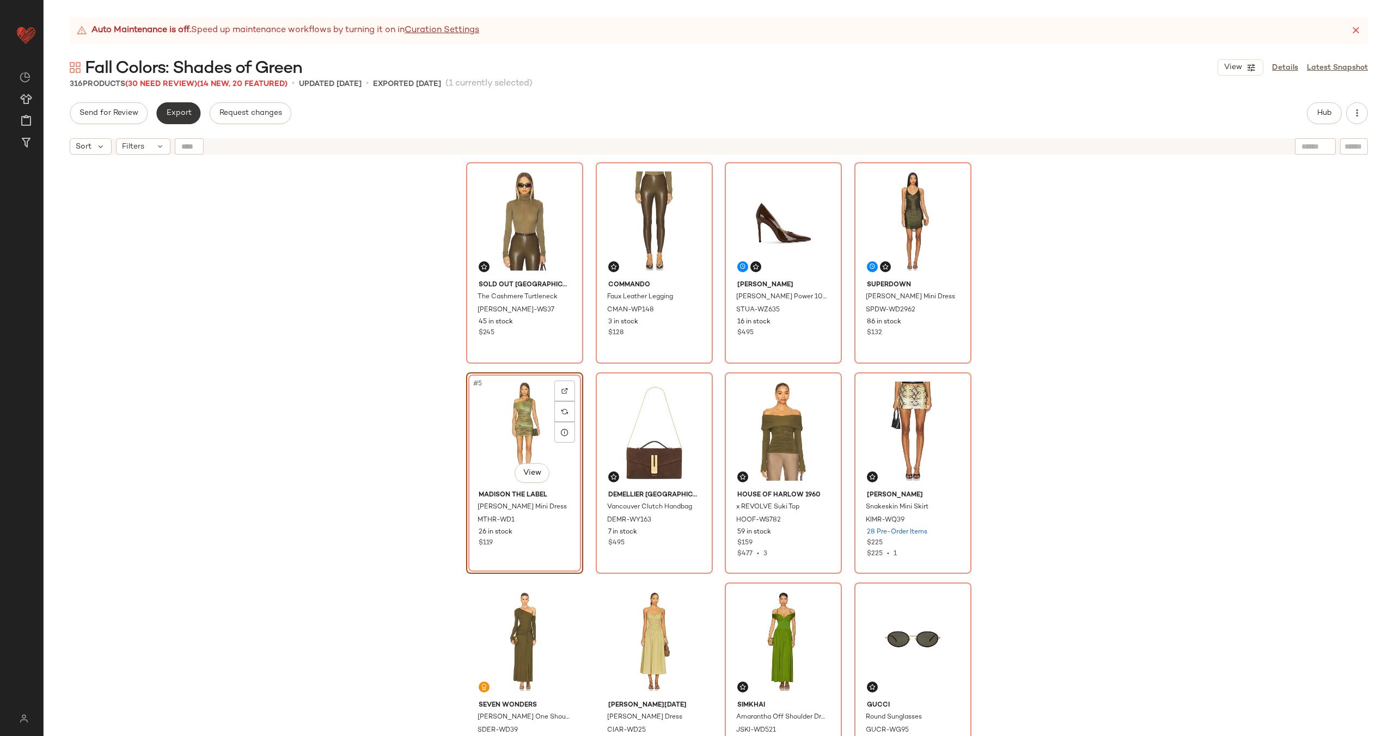
click at [180, 114] on span "Export" at bounding box center [179, 113] width 26 height 9
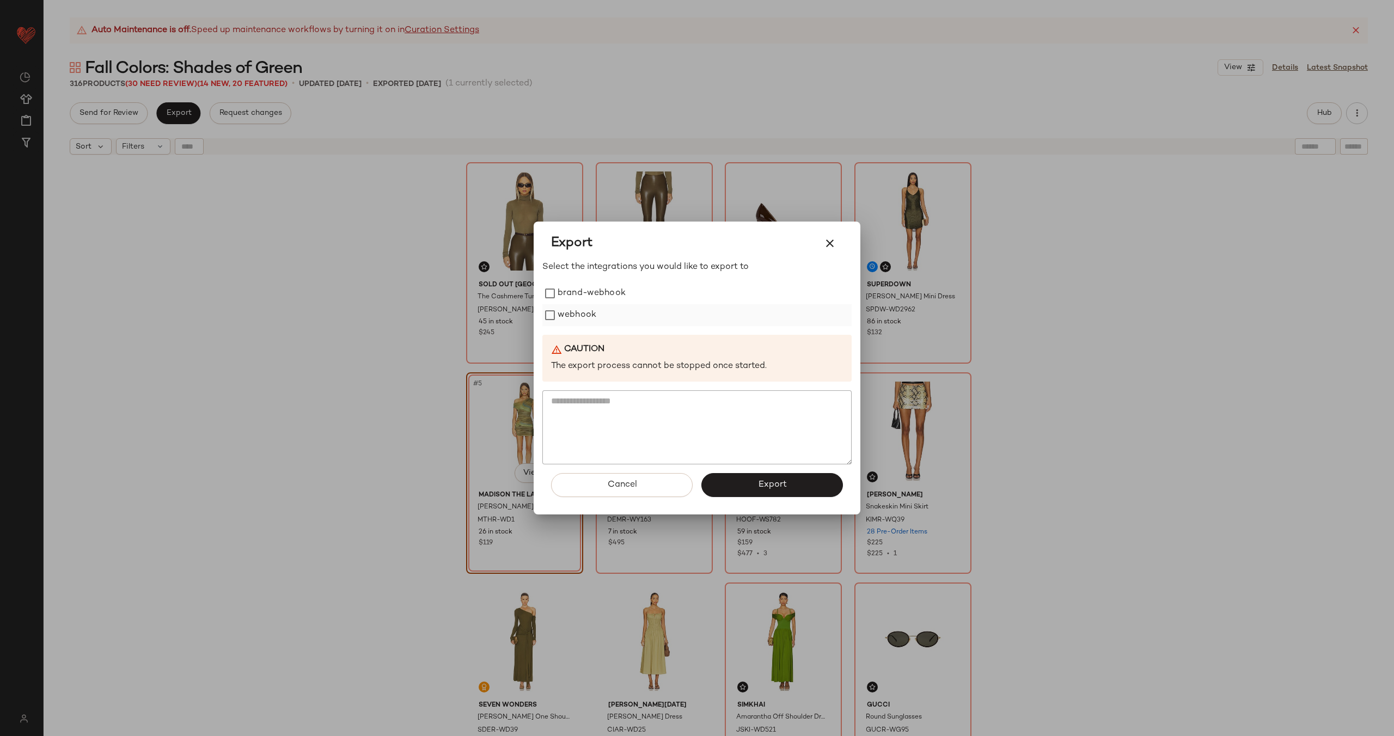
click at [564, 314] on label "webhook" at bounding box center [577, 315] width 39 height 22
click at [771, 485] on span "Export" at bounding box center [772, 485] width 29 height 10
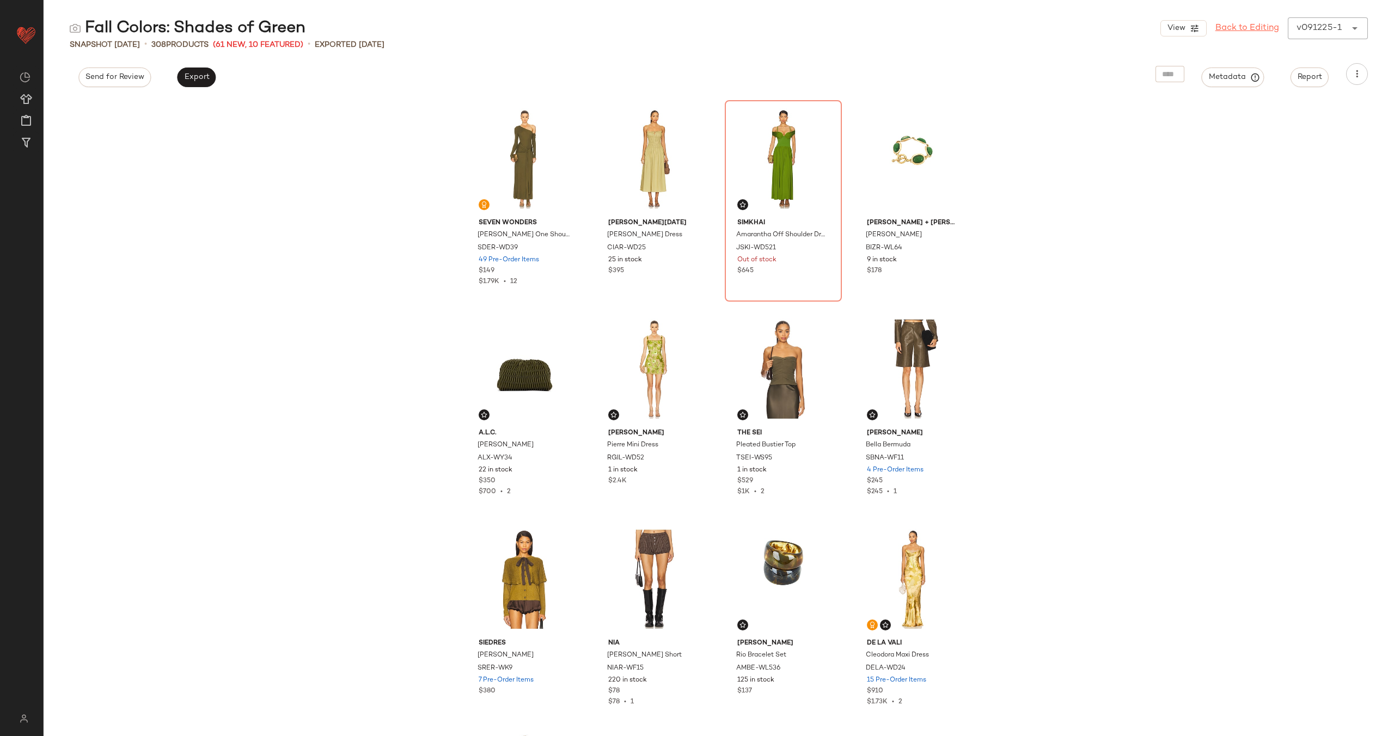
click at [1247, 29] on link "Back to Editing" at bounding box center [1248, 28] width 64 height 13
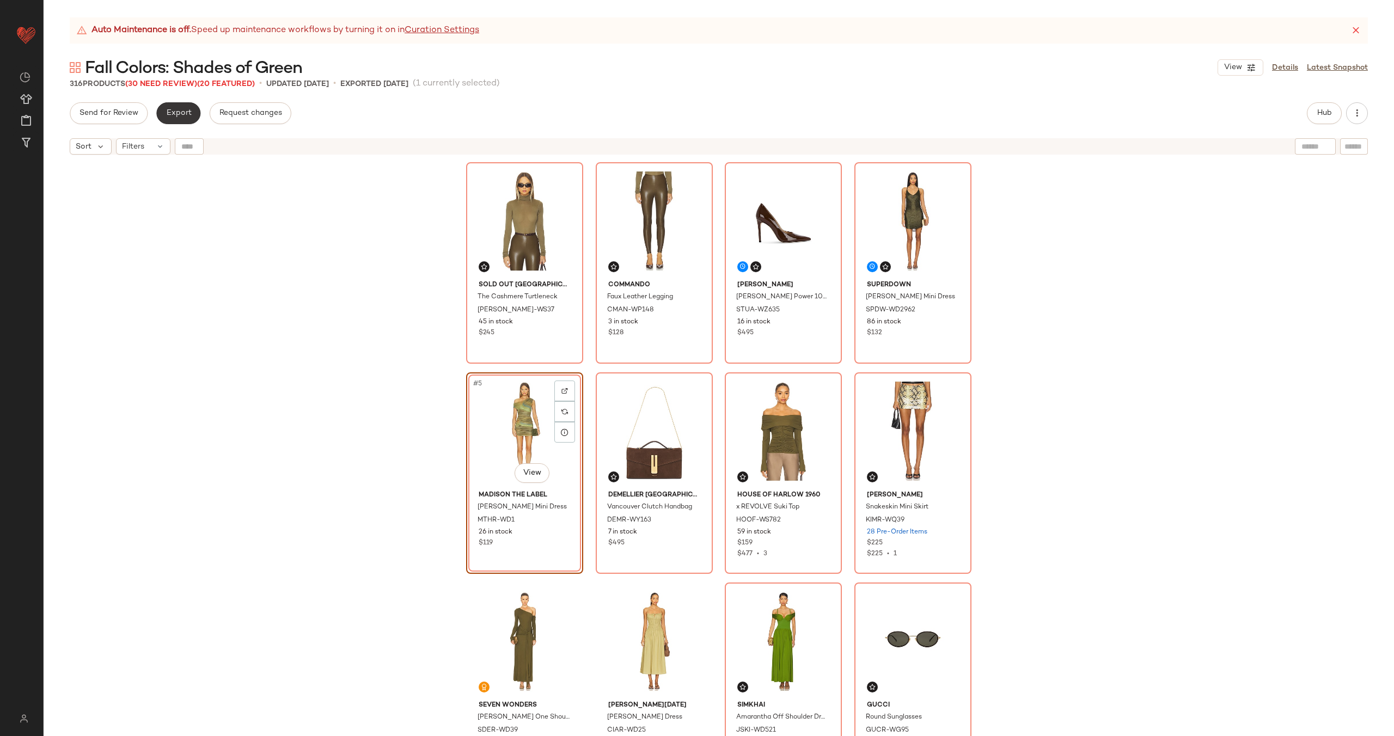
click at [175, 115] on span "Export" at bounding box center [179, 113] width 26 height 9
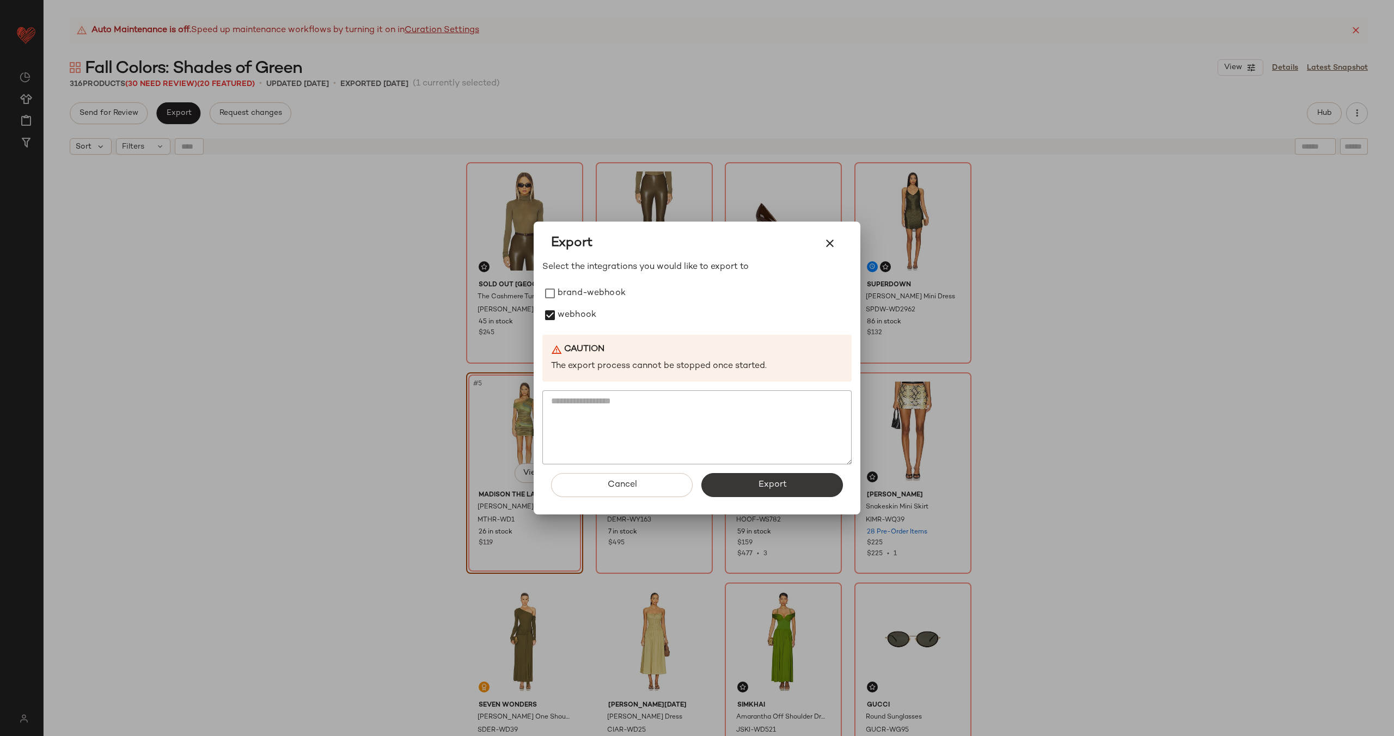
click at [791, 486] on button "Export" at bounding box center [772, 485] width 142 height 24
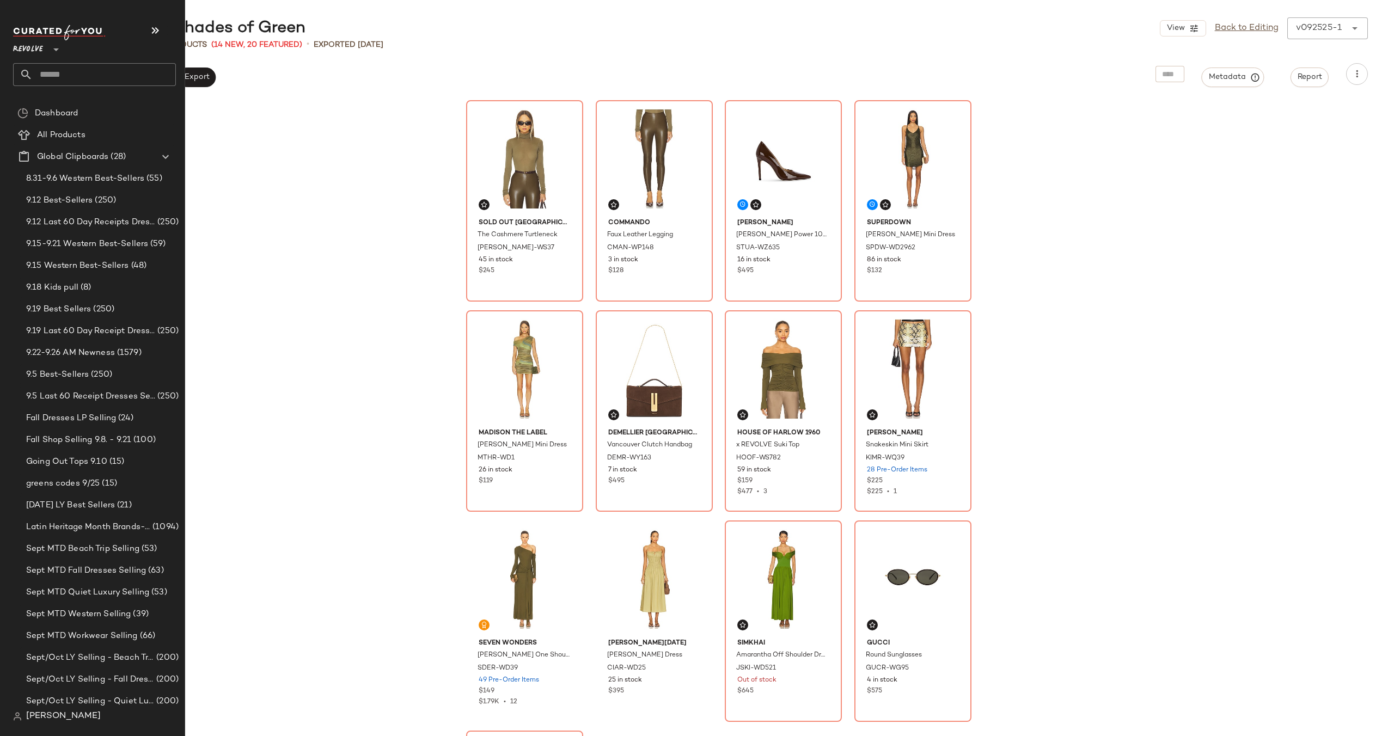
click at [94, 69] on input "text" at bounding box center [104, 74] width 143 height 23
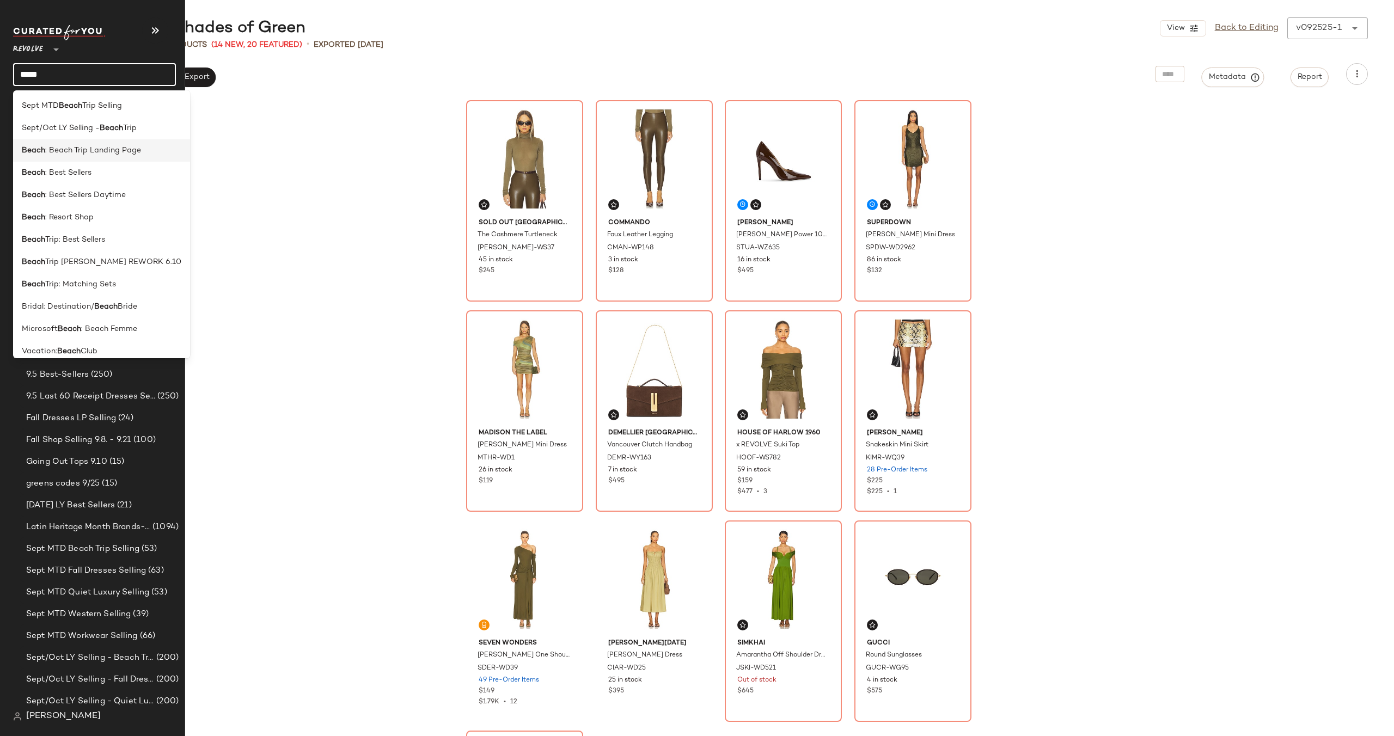
type input "*****"
click at [102, 155] on span ": Beach Trip Landing Page" at bounding box center [93, 150] width 96 height 11
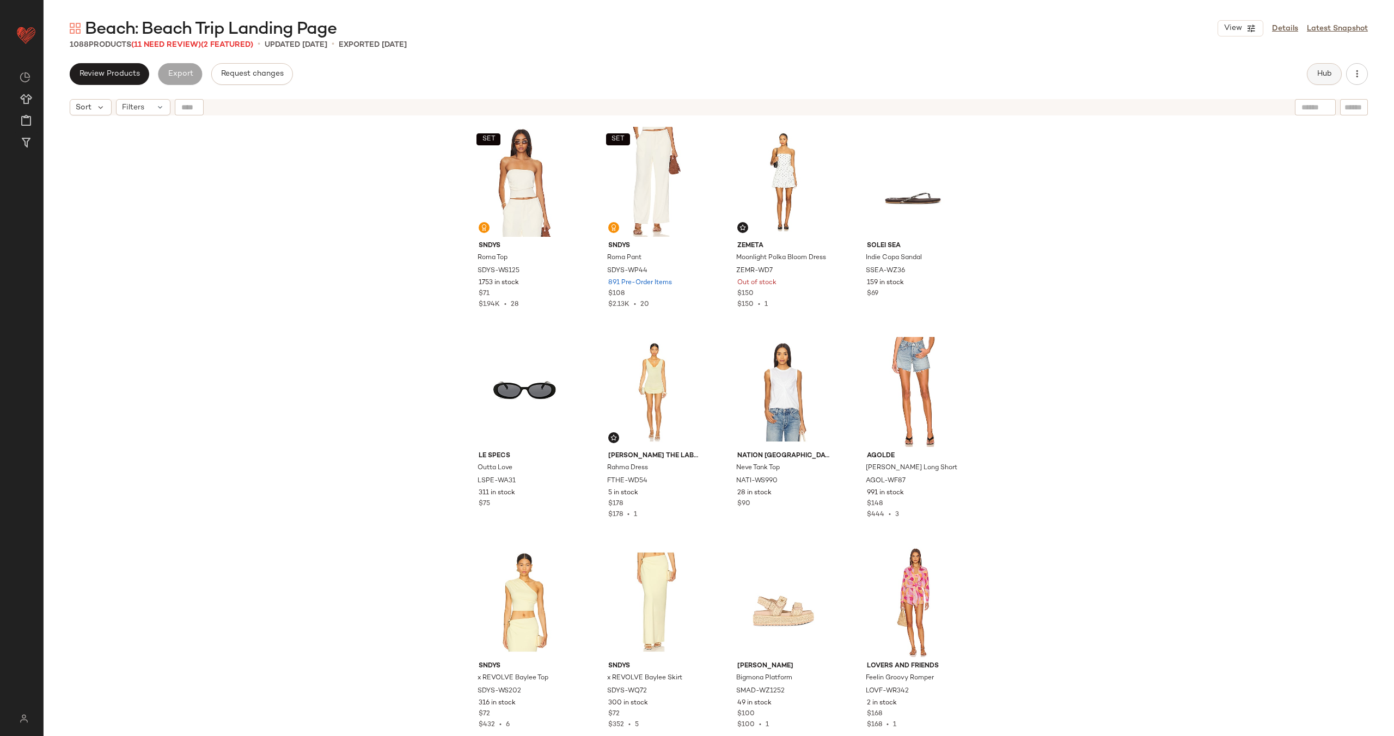
click at [1324, 65] on button "Hub" at bounding box center [1324, 74] width 35 height 22
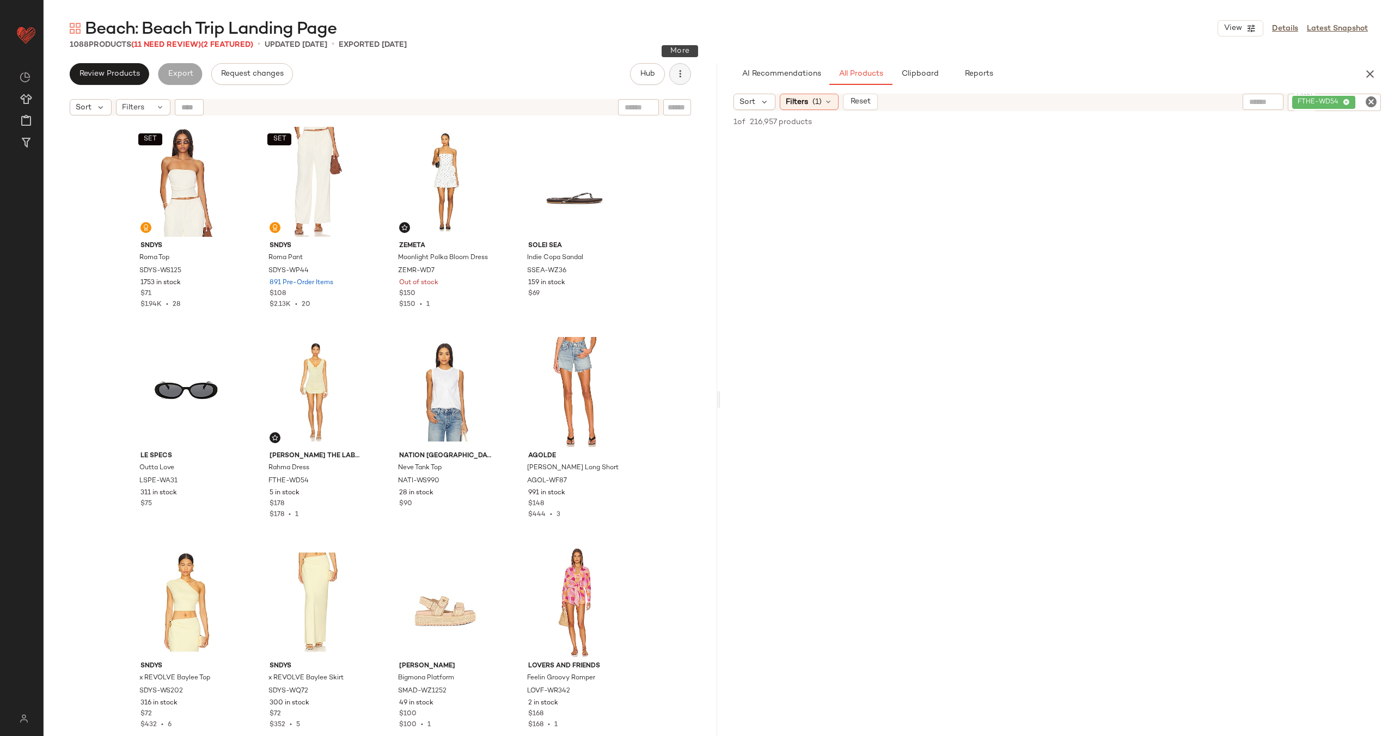
click at [683, 71] on icon "button" at bounding box center [680, 74] width 11 height 11
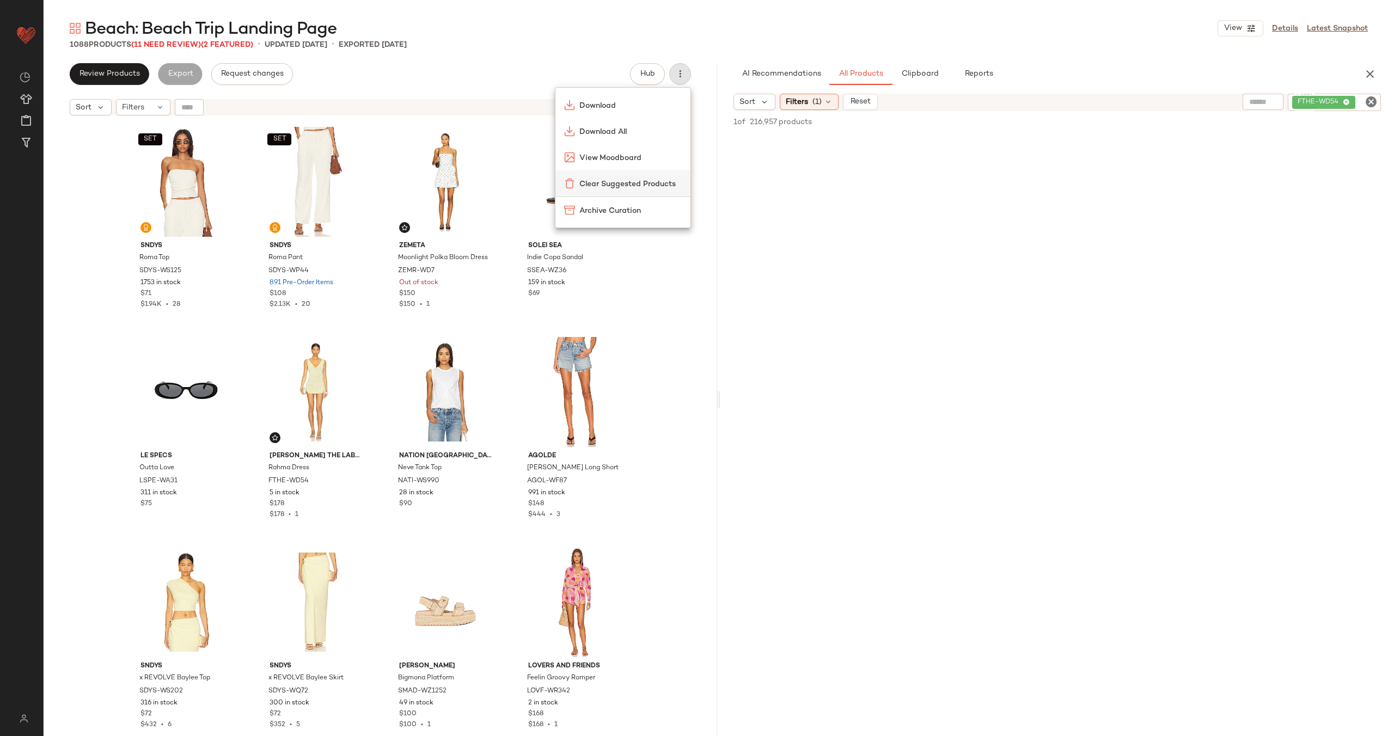
click at [637, 174] on div "Clear Suggested Products" at bounding box center [622, 183] width 135 height 26
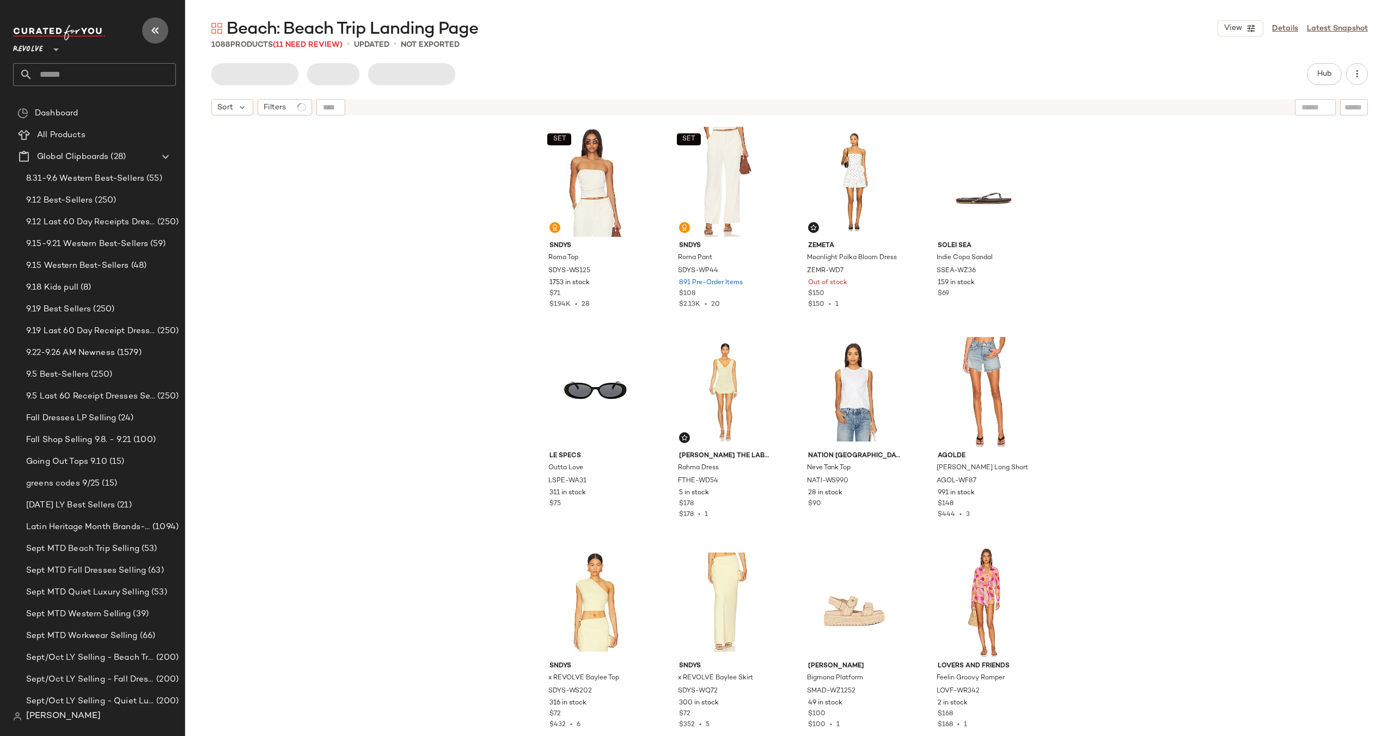
click at [153, 30] on icon "button" at bounding box center [155, 30] width 13 height 13
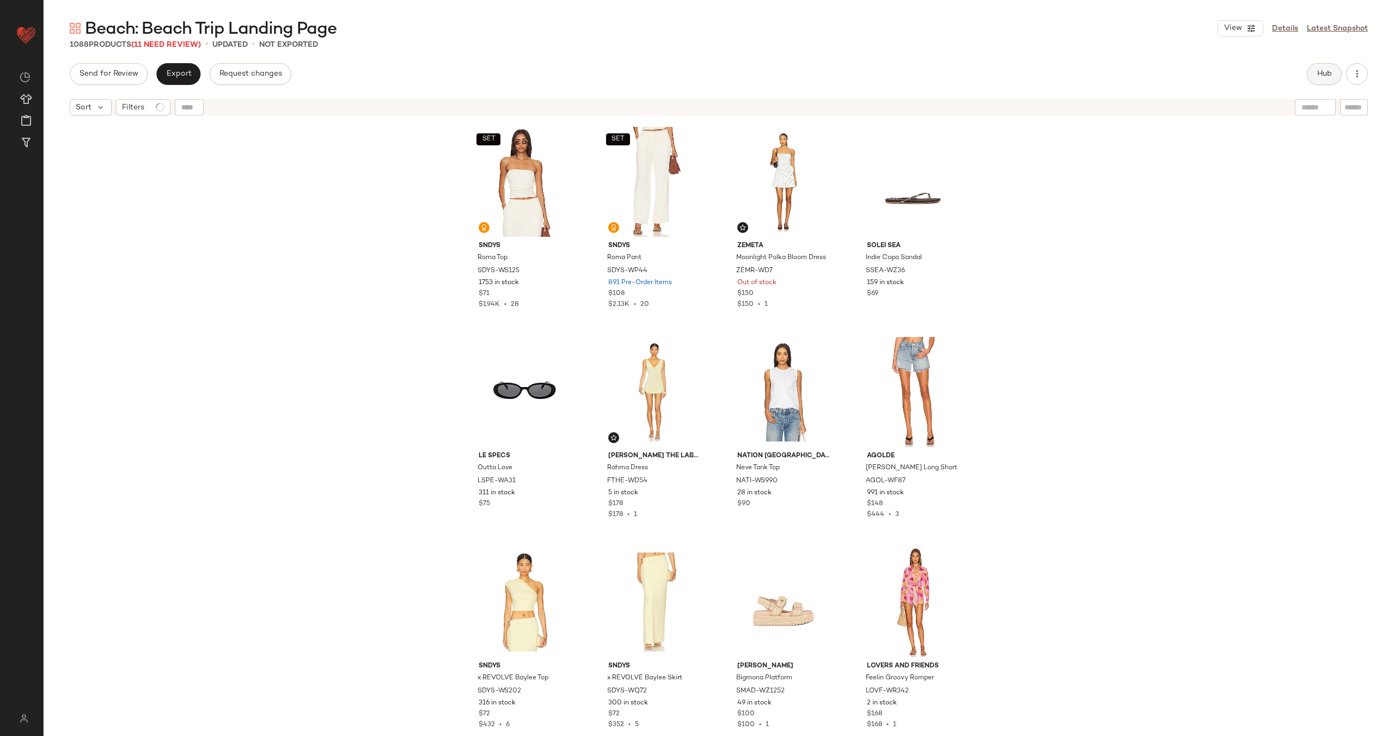
click at [1314, 65] on button "Hub" at bounding box center [1324, 74] width 35 height 22
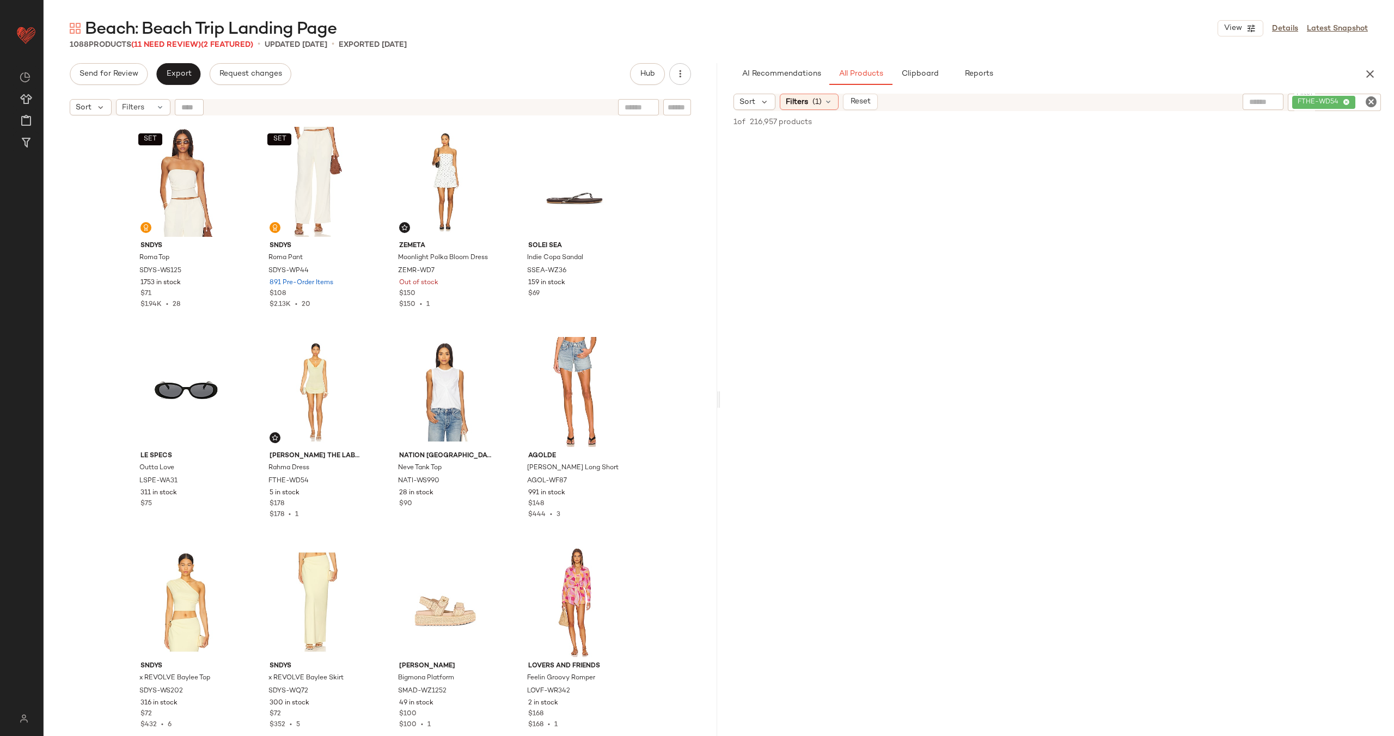
click at [1379, 97] on div "FTHE-WD54" at bounding box center [1334, 102] width 93 height 17
click at [1375, 99] on icon "Clear Filter" at bounding box center [1371, 101] width 13 height 13
paste input "**********"
type input "**********"
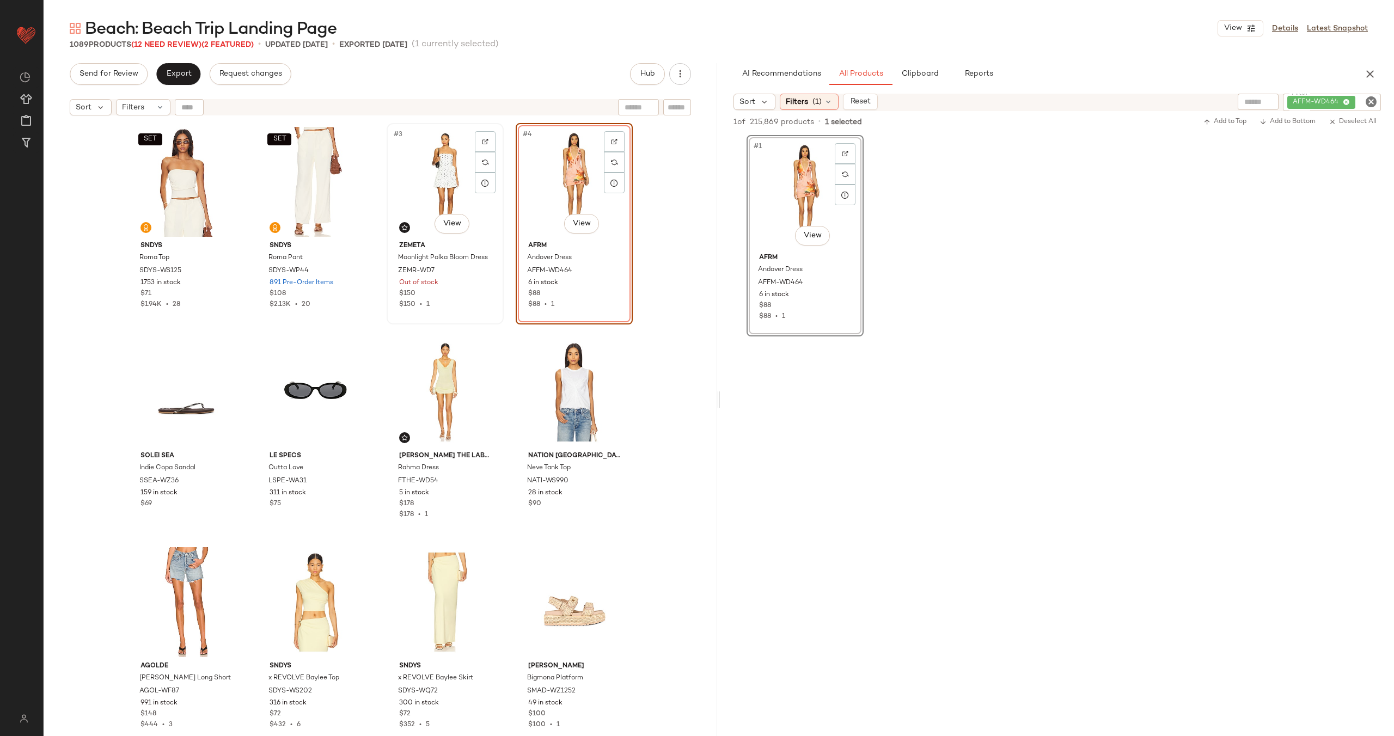
click at [450, 191] on div "#3 View" at bounding box center [444, 182] width 109 height 110
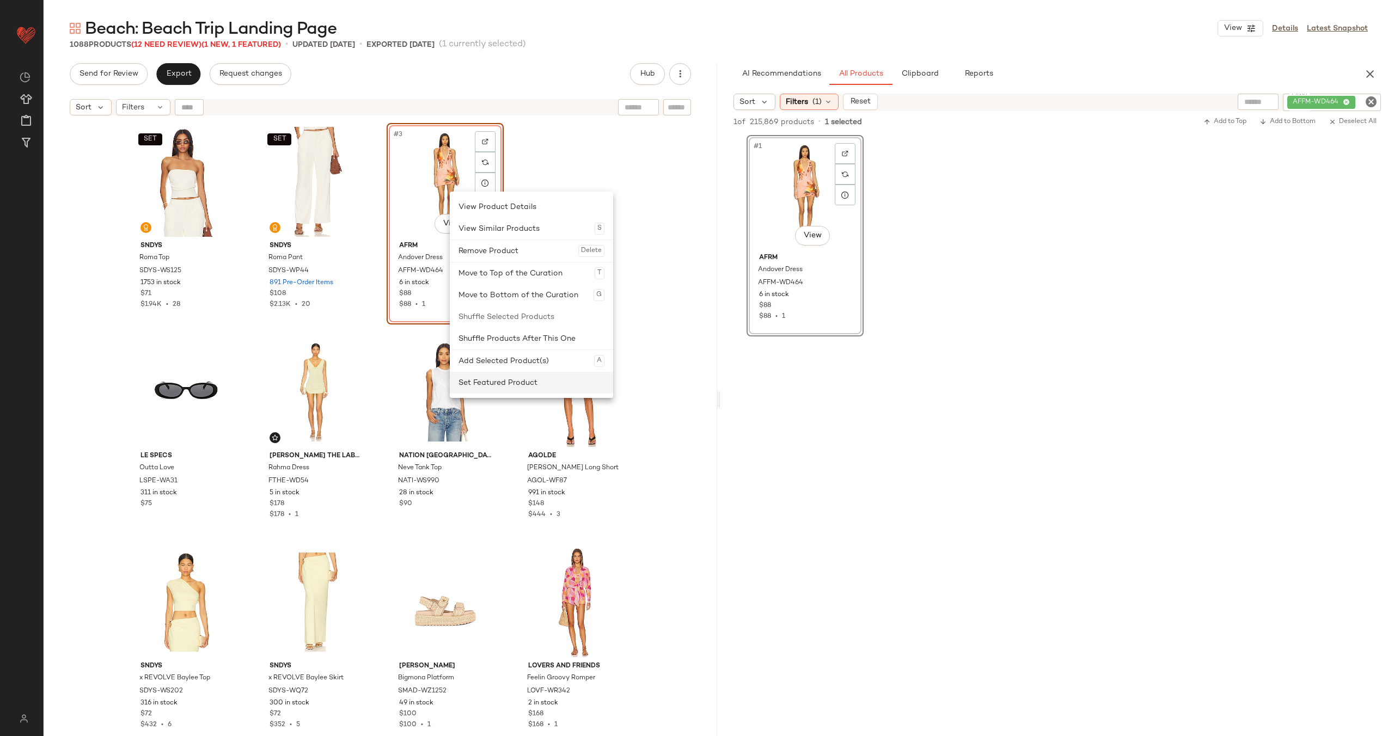
click at [509, 378] on div "Set Featured Product" at bounding box center [532, 383] width 146 height 22
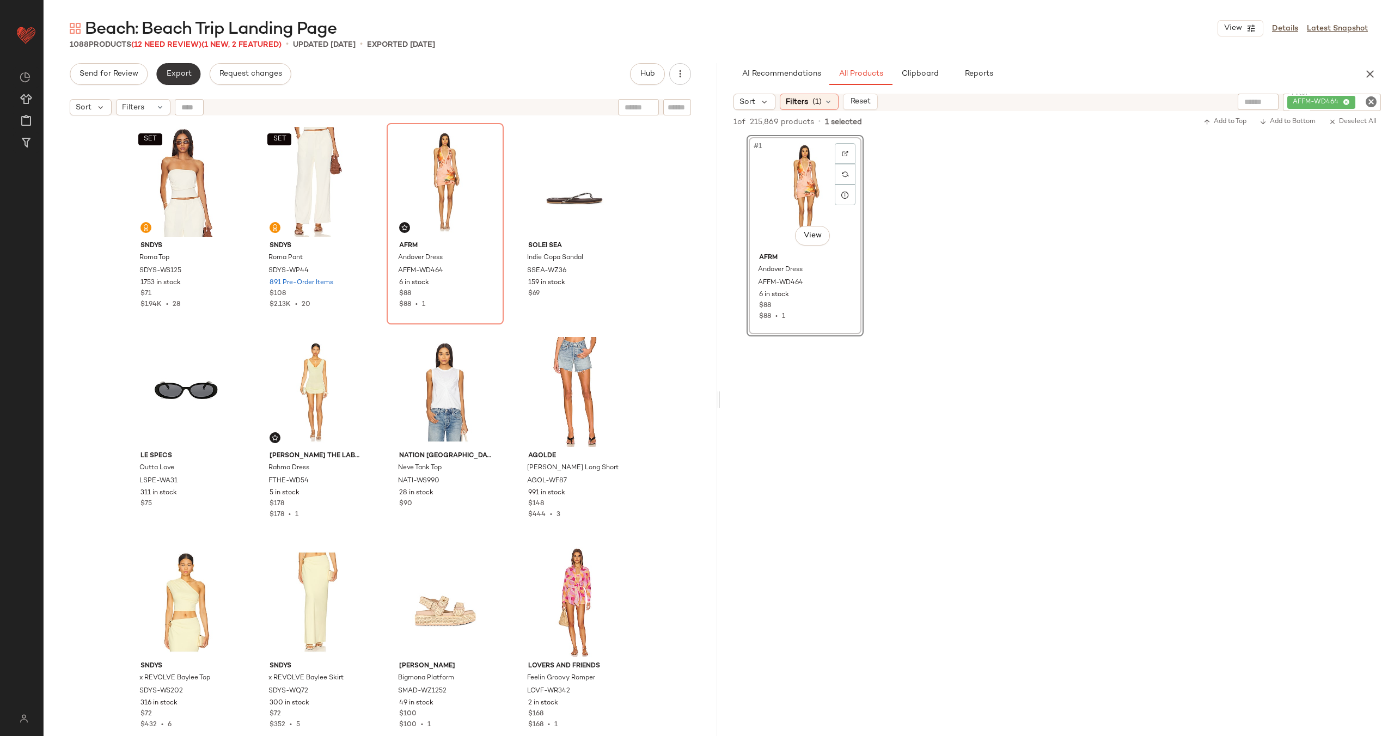
click at [182, 77] on span "Export" at bounding box center [179, 74] width 26 height 9
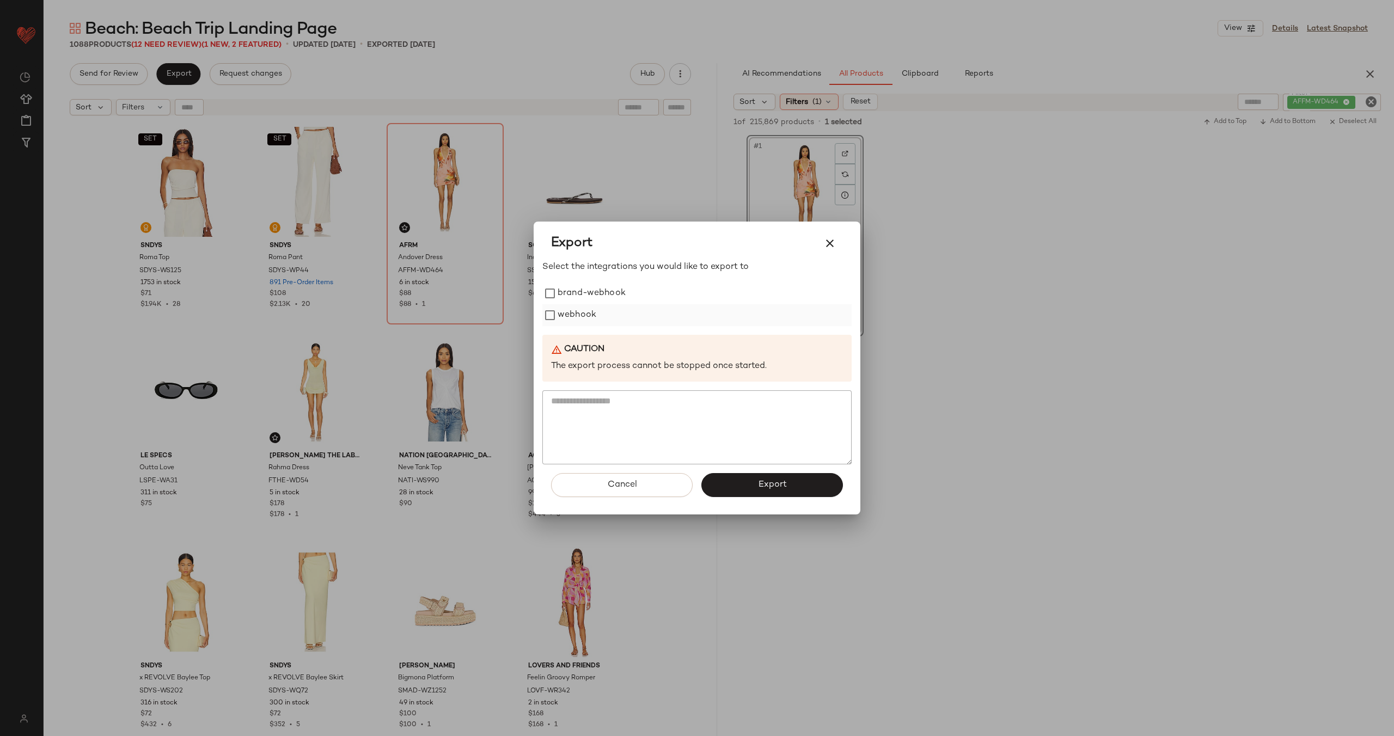
click at [576, 312] on label "webhook" at bounding box center [577, 315] width 39 height 22
click at [760, 475] on button "Export" at bounding box center [772, 485] width 142 height 24
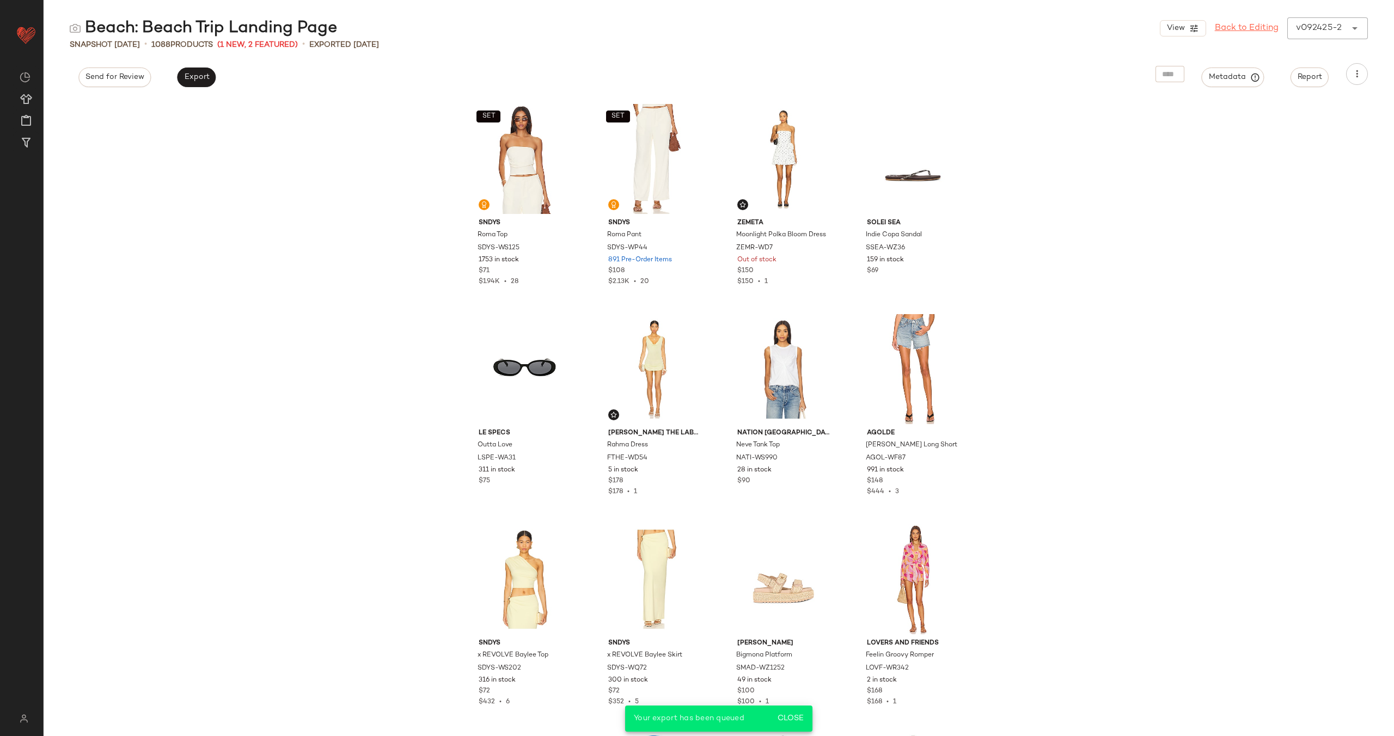
click at [1255, 29] on link "Back to Editing" at bounding box center [1247, 28] width 64 height 13
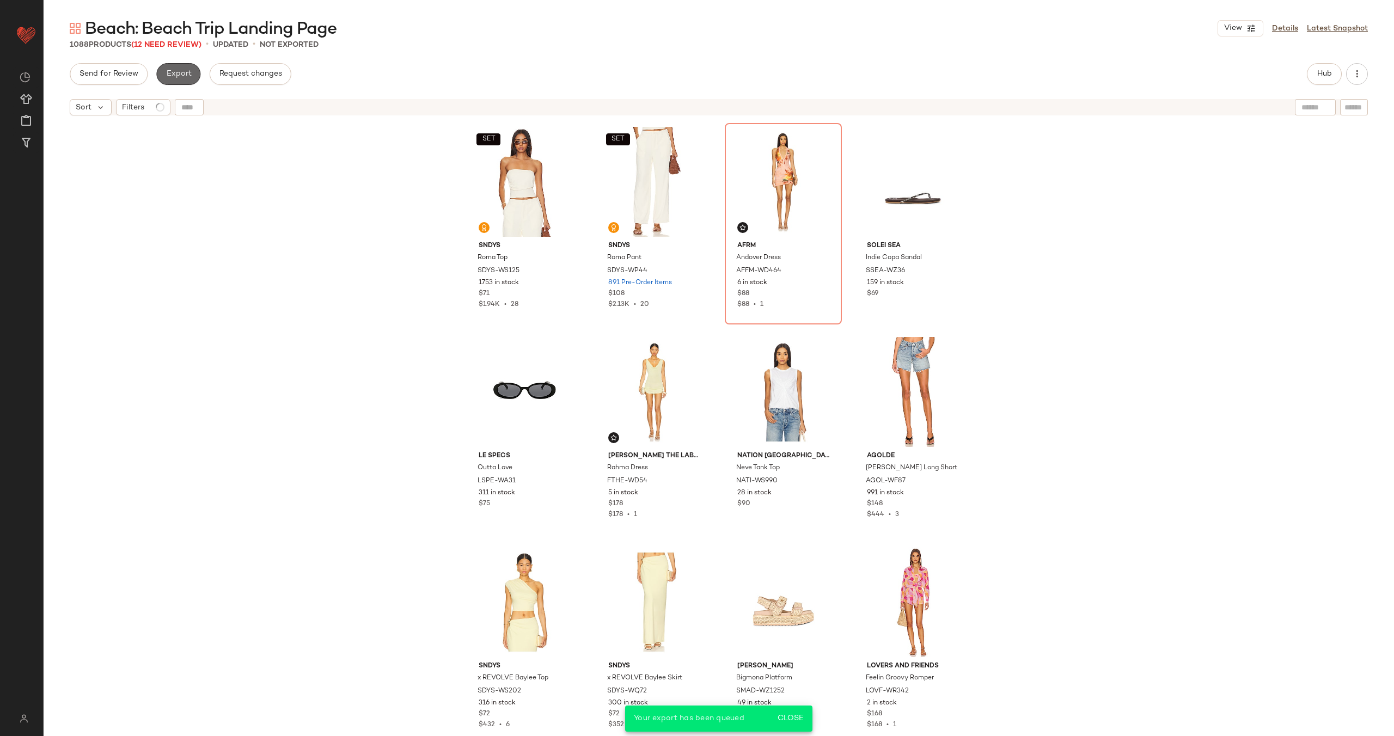
click at [172, 75] on span "Export" at bounding box center [179, 74] width 26 height 9
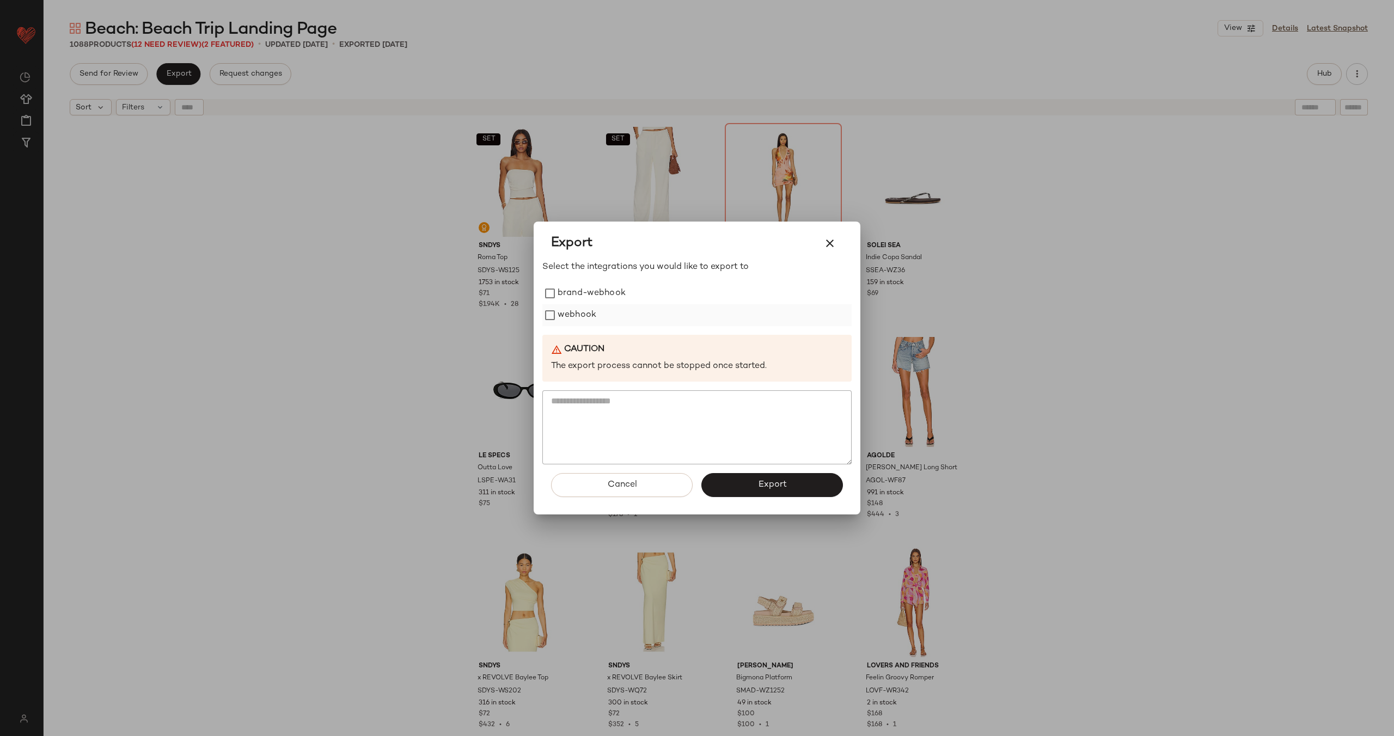
click at [583, 316] on label "webhook" at bounding box center [577, 315] width 39 height 22
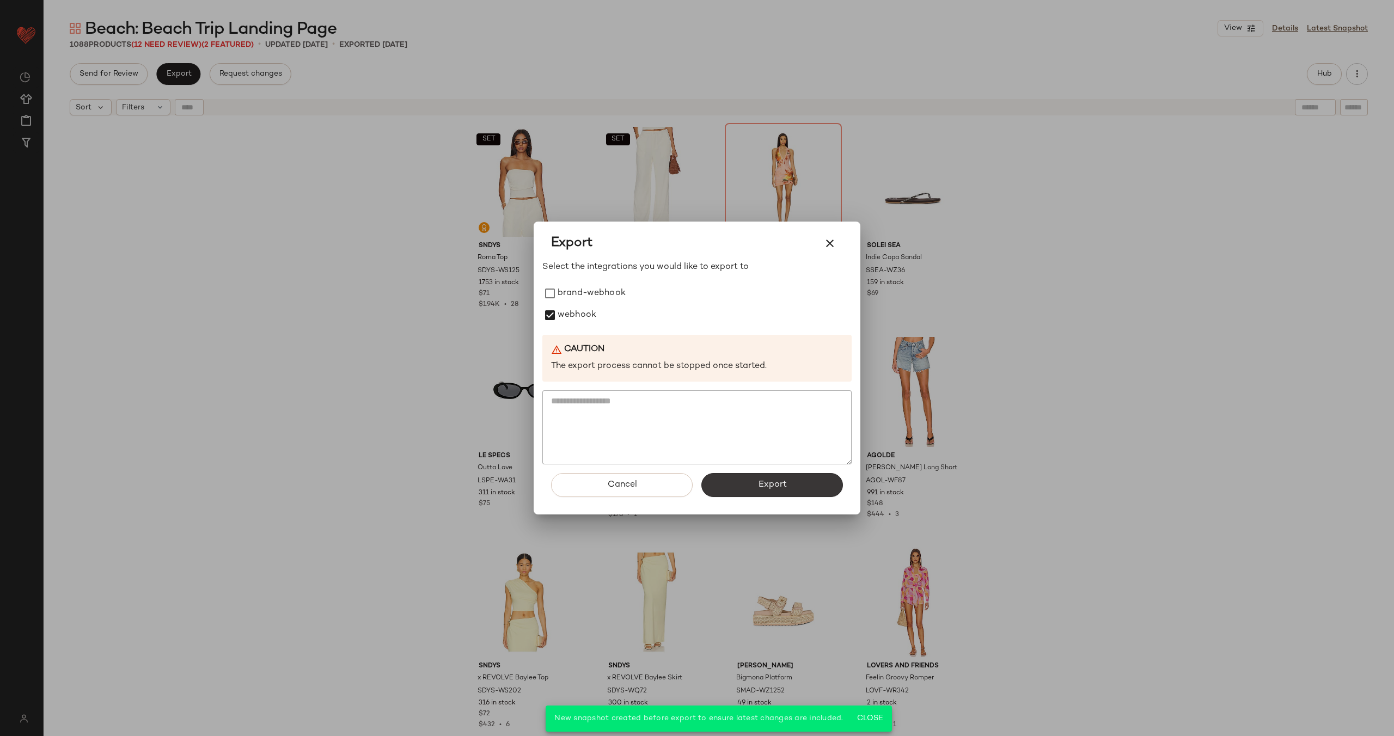
click at [770, 484] on span "Export" at bounding box center [772, 485] width 29 height 10
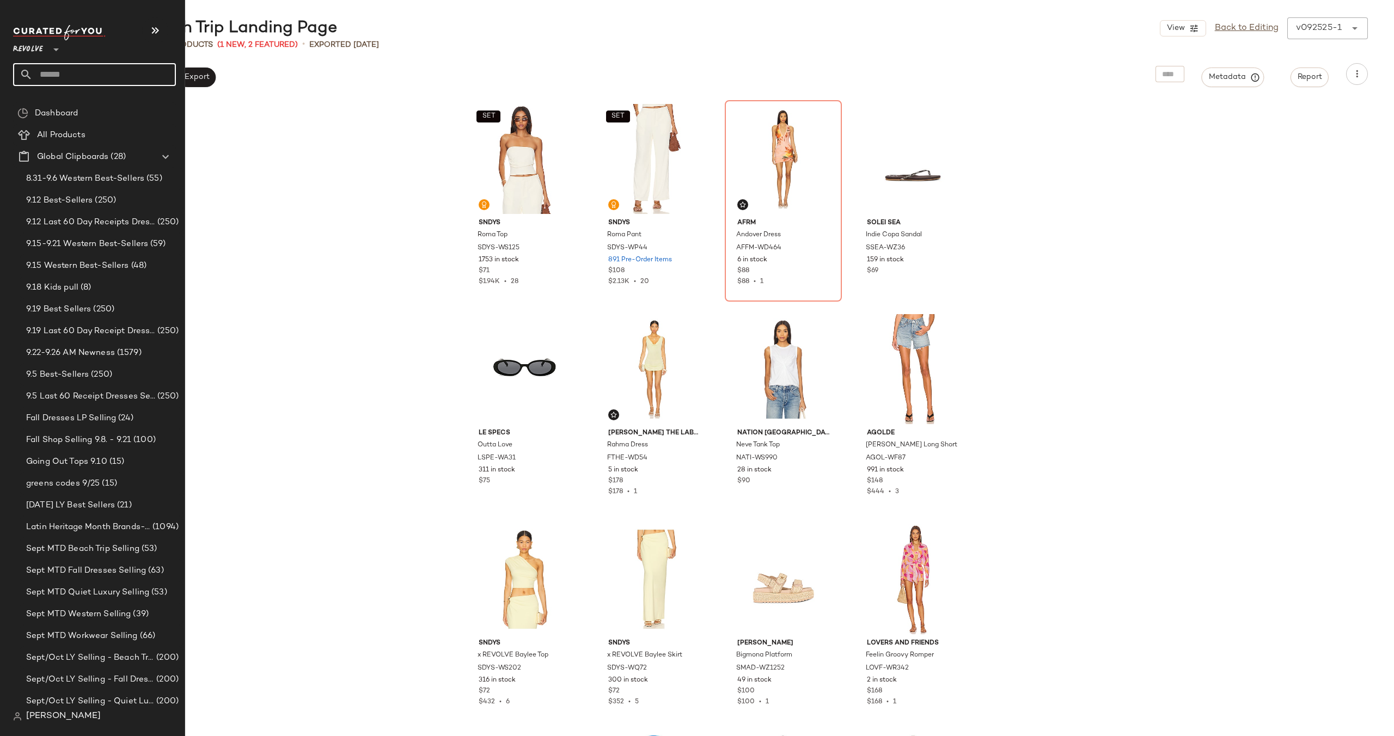
click at [93, 68] on input "text" at bounding box center [104, 74] width 143 height 23
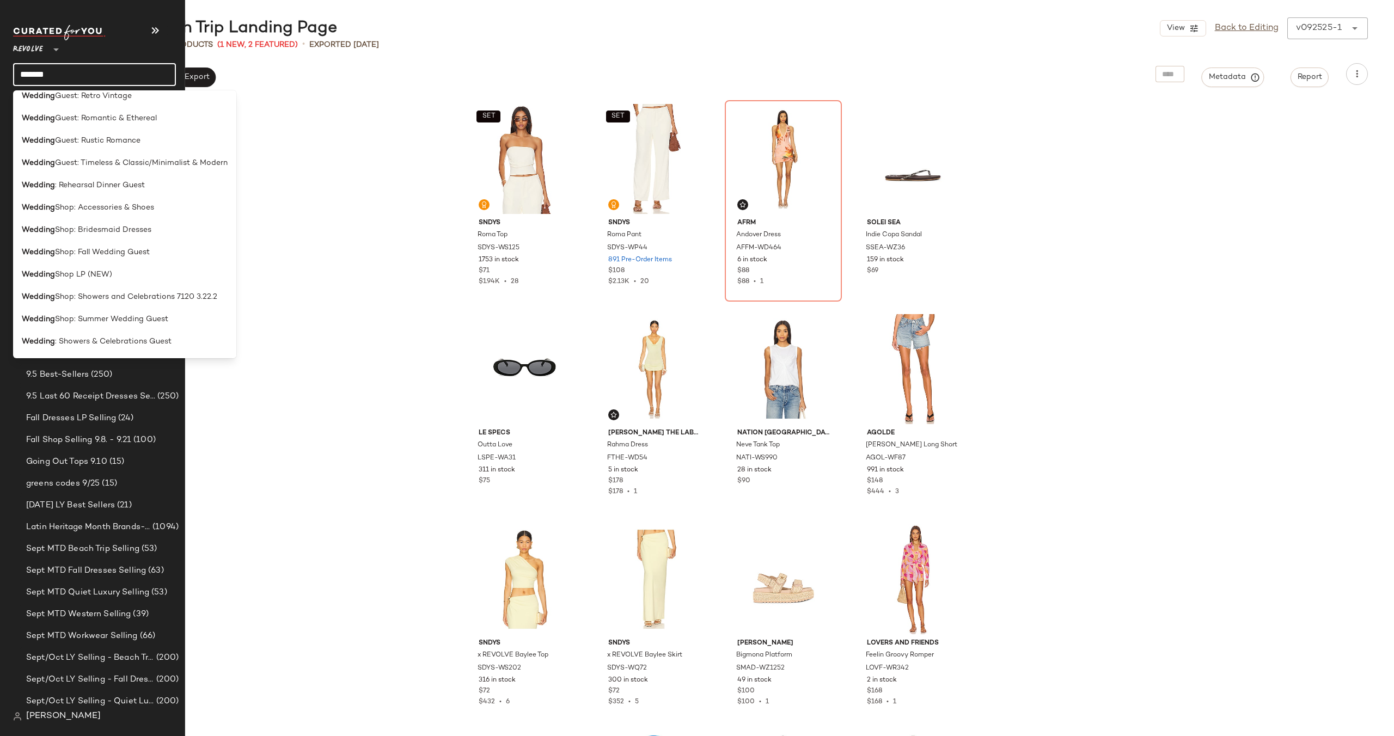
scroll to position [347, 0]
type input "*******"
click at [95, 267] on span "Shop LP (NEW)" at bounding box center [83, 272] width 57 height 11
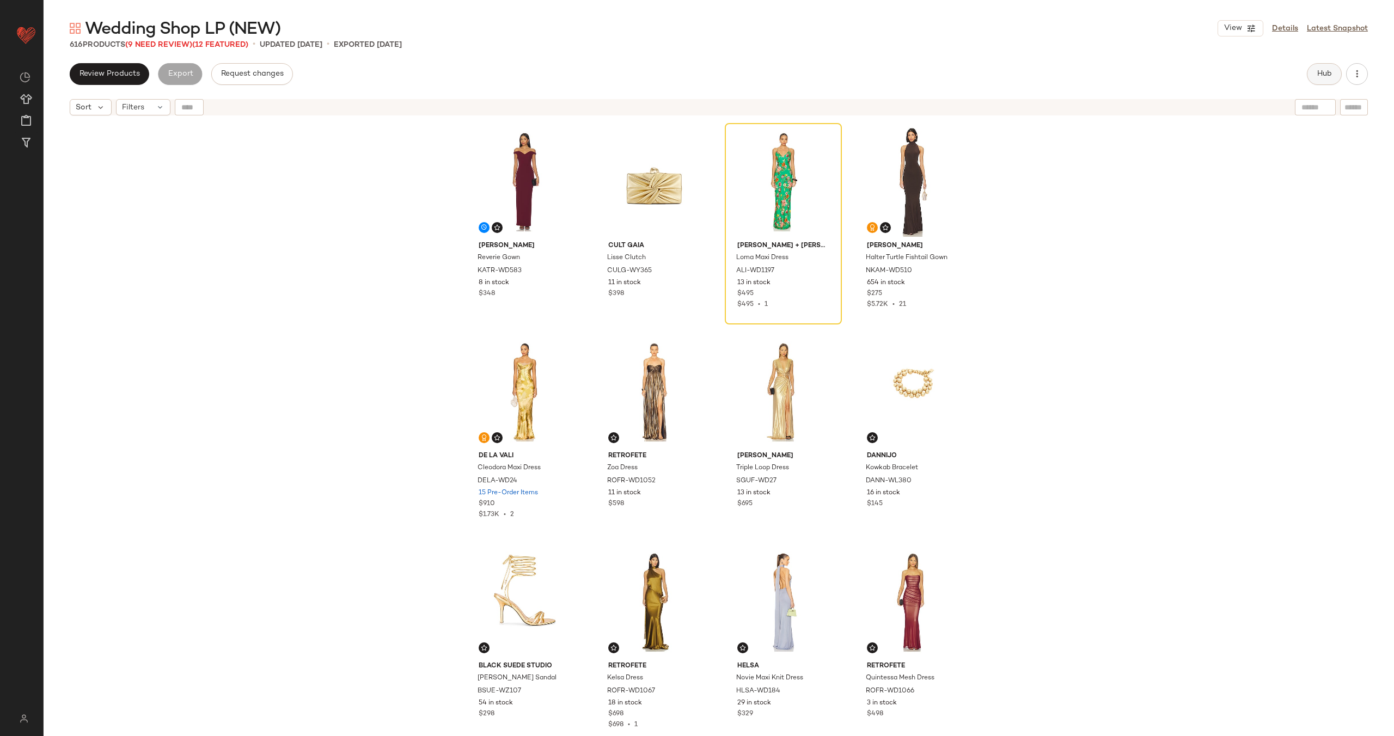
click at [1333, 72] on button "Hub" at bounding box center [1324, 74] width 35 height 22
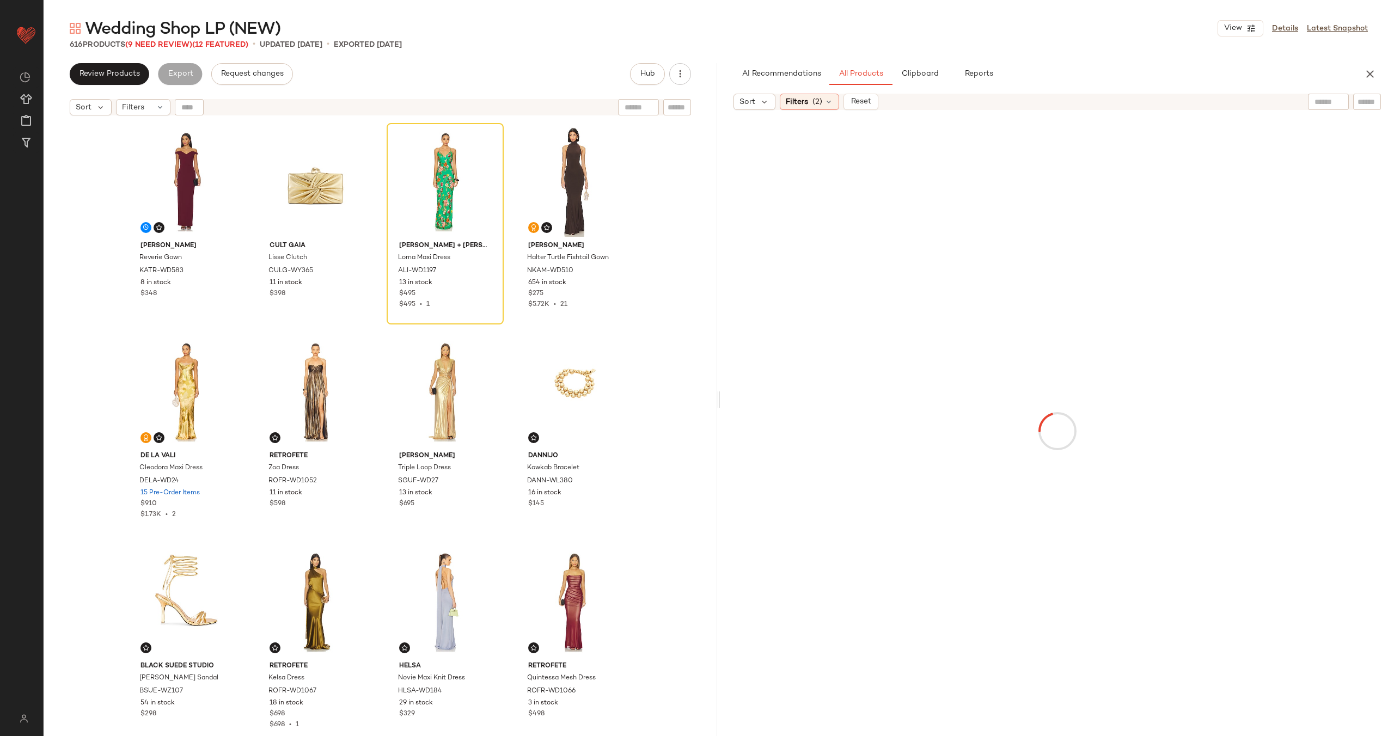
click at [1366, 105] on input "text" at bounding box center [1367, 101] width 19 height 11
paste input "*********"
type input "*********"
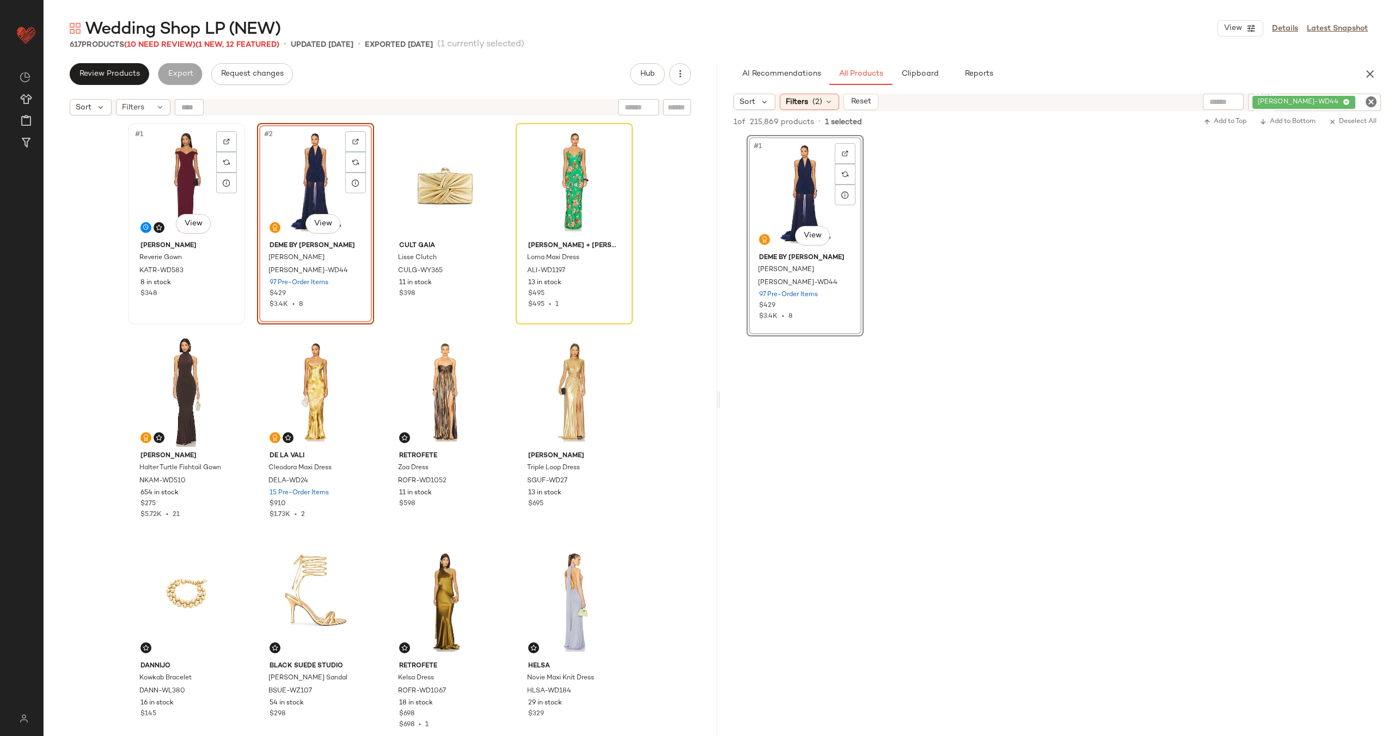
click at [184, 185] on div "#1 View" at bounding box center [186, 182] width 109 height 110
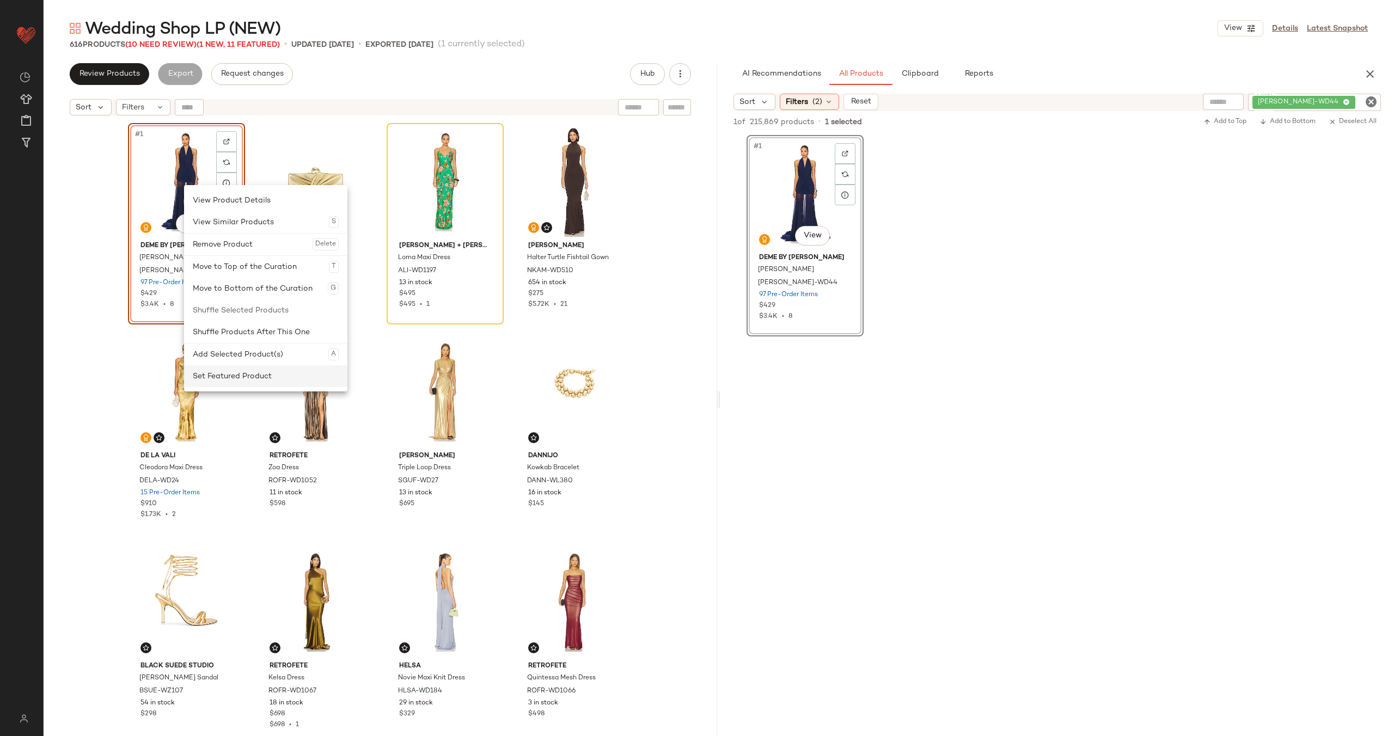
click at [244, 372] on div "Set Featured Product" at bounding box center [266, 376] width 146 height 22
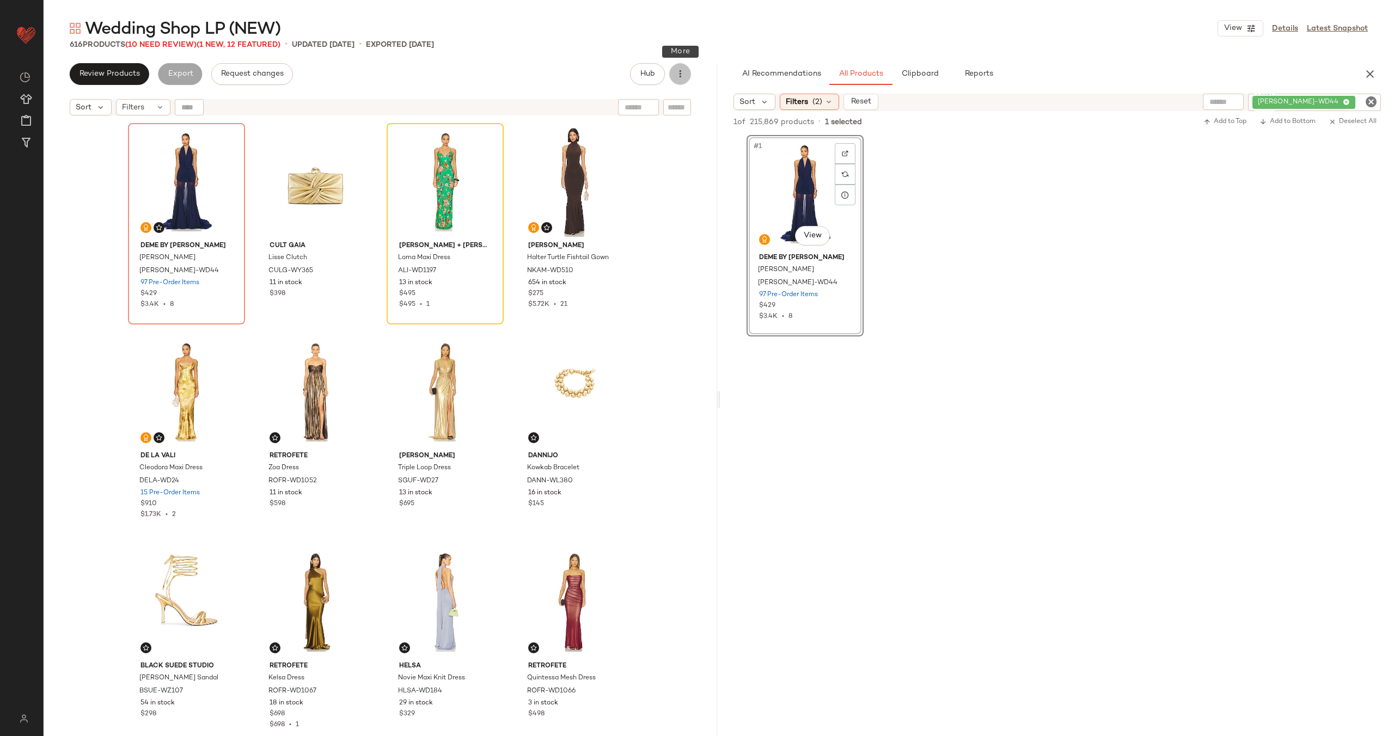
click at [680, 72] on icon "button" at bounding box center [680, 74] width 11 height 11
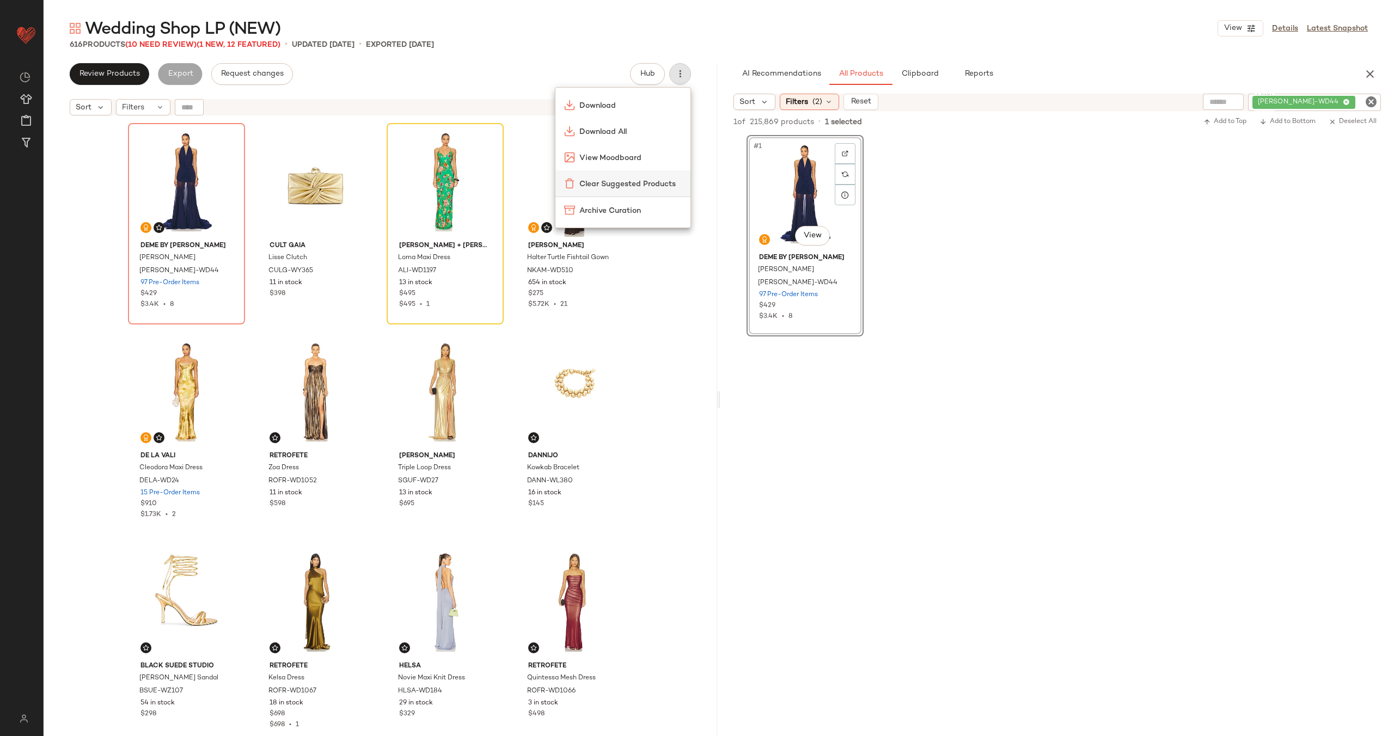
click at [657, 182] on span "Clear Suggested Products" at bounding box center [630, 184] width 102 height 11
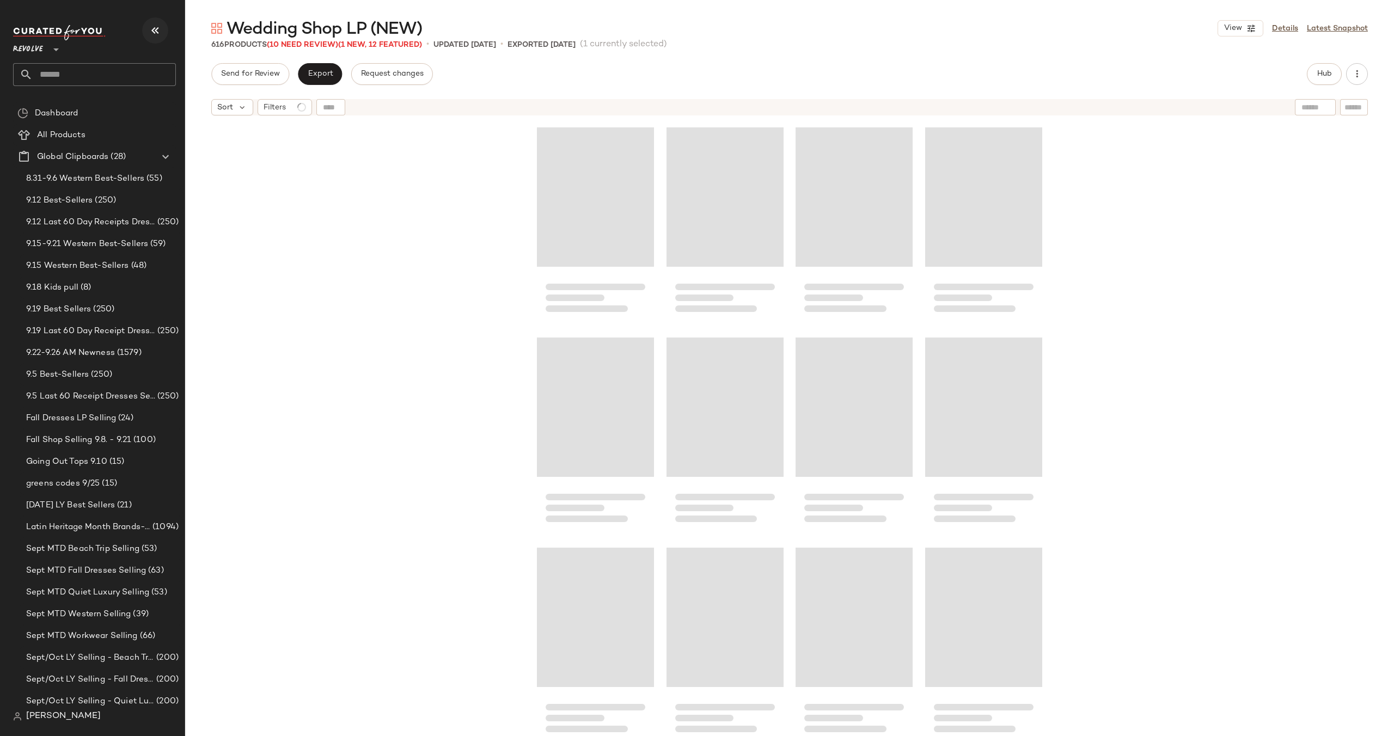
click at [156, 29] on icon "button" at bounding box center [155, 30] width 13 height 13
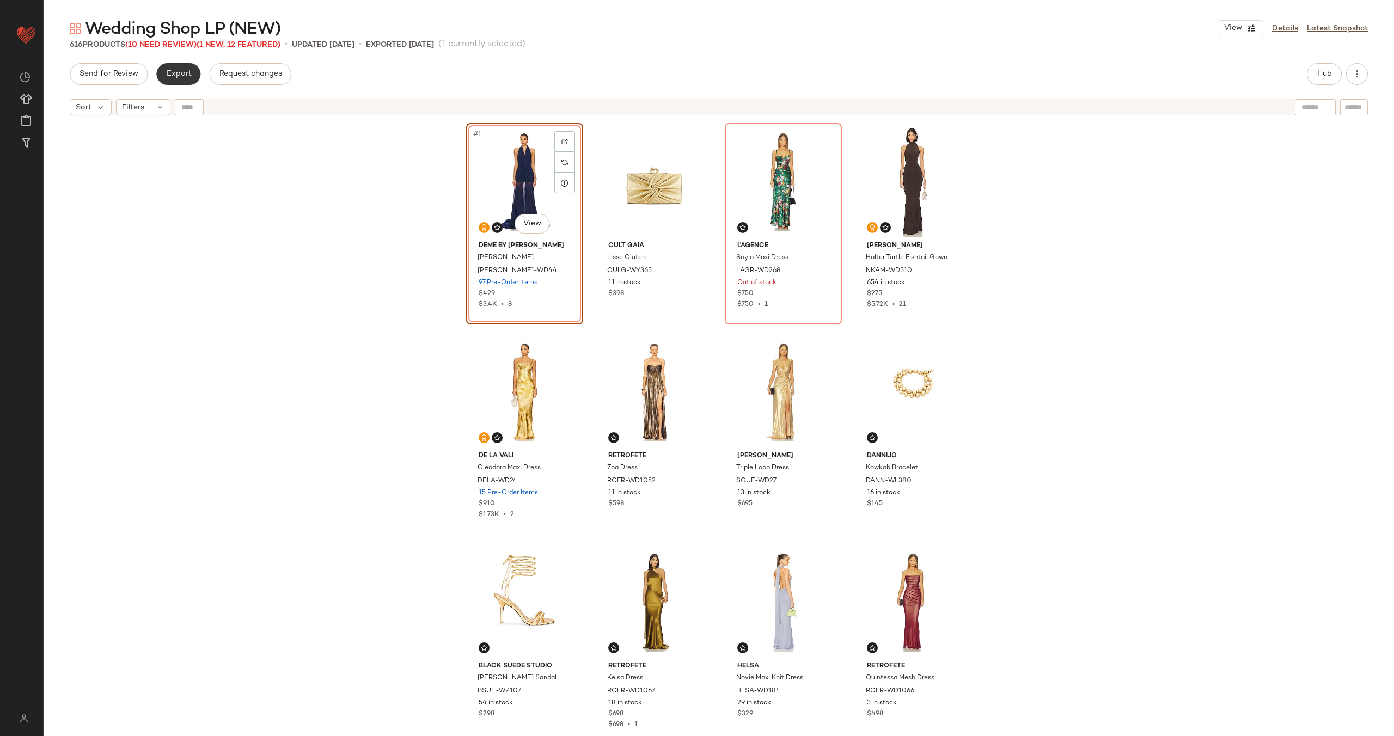
click at [167, 74] on span "Export" at bounding box center [179, 74] width 26 height 9
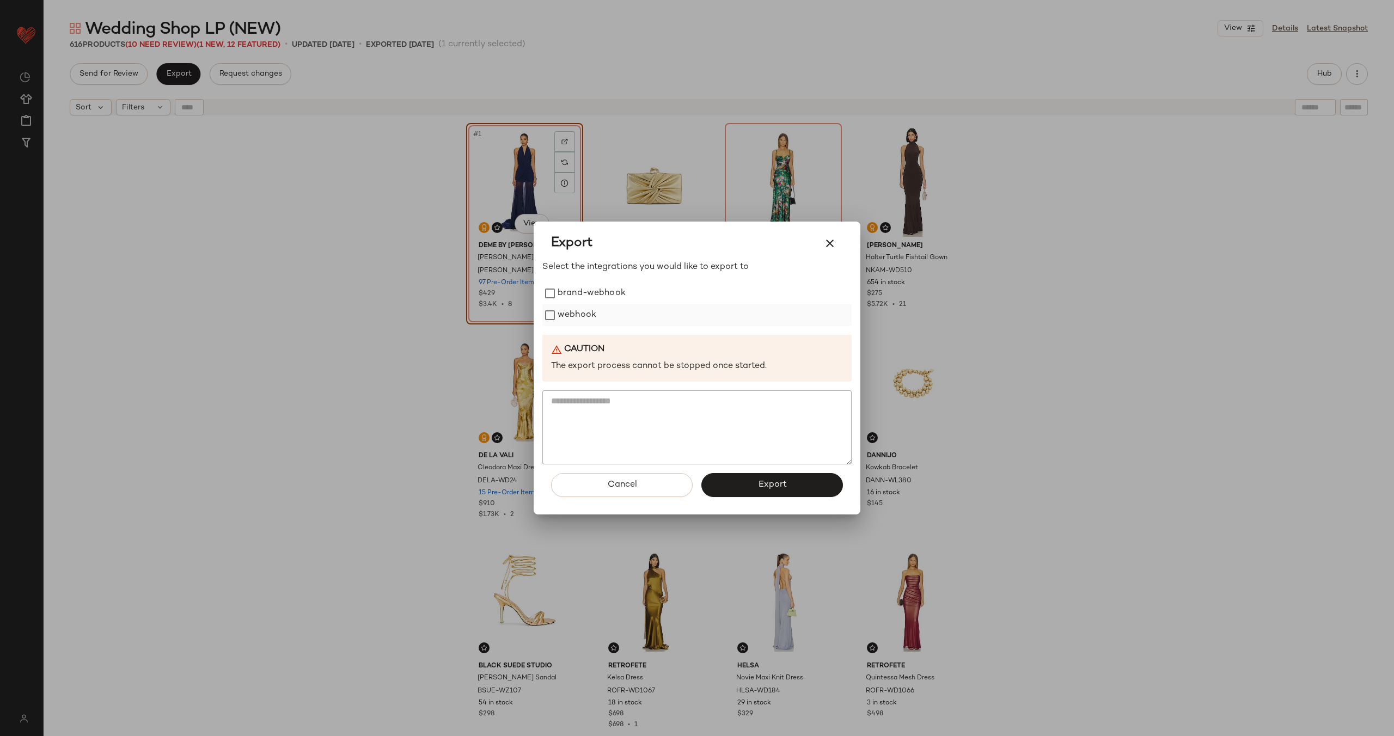
click at [581, 312] on label "webhook" at bounding box center [577, 315] width 39 height 22
click at [788, 488] on button "Export" at bounding box center [772, 485] width 142 height 24
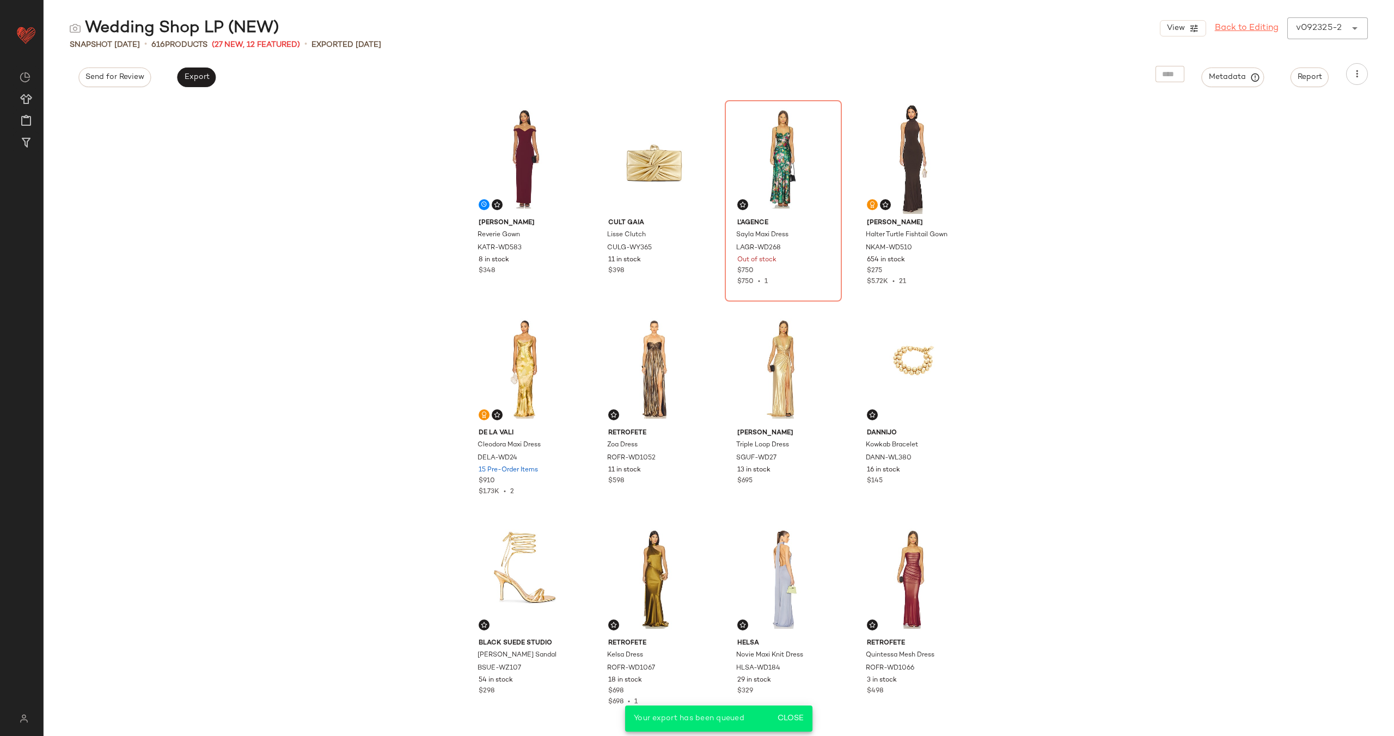
click at [1237, 25] on link "Back to Editing" at bounding box center [1247, 28] width 64 height 13
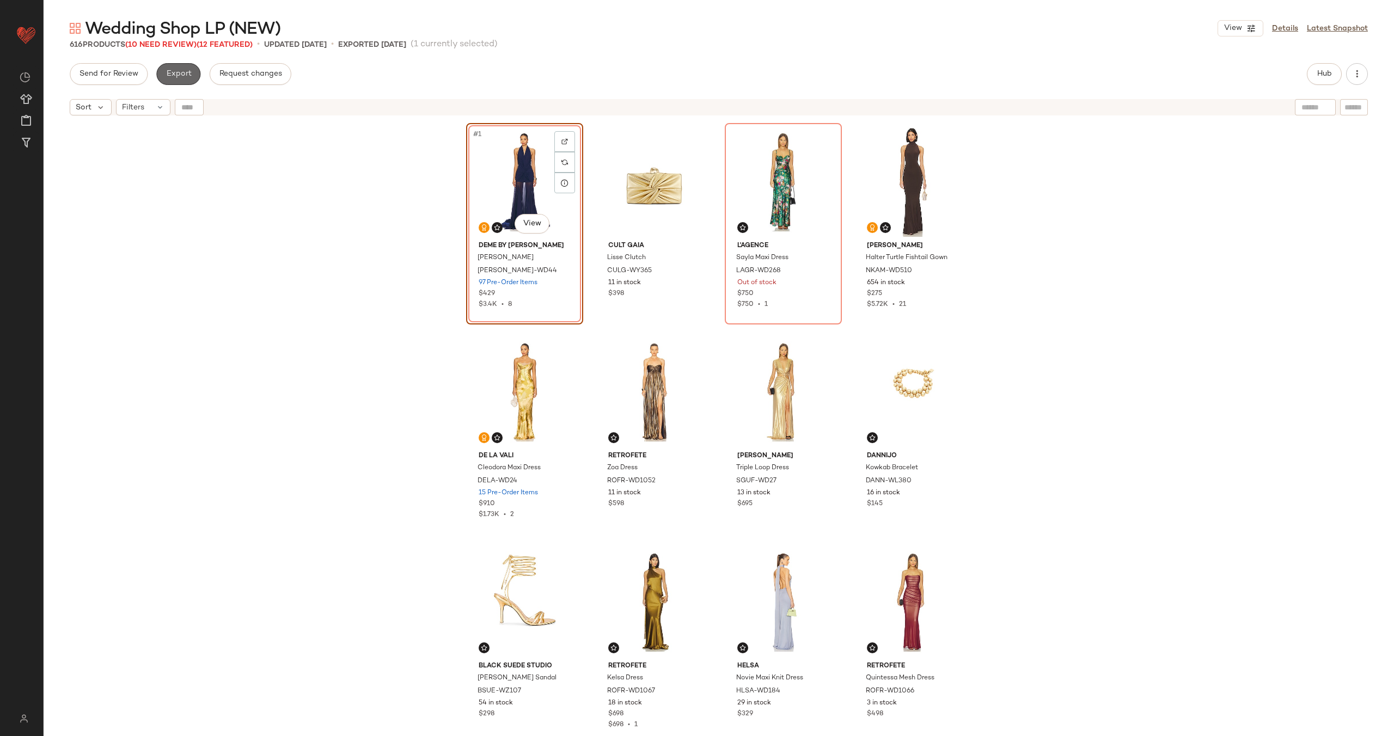
click at [171, 75] on span "Export" at bounding box center [179, 74] width 26 height 9
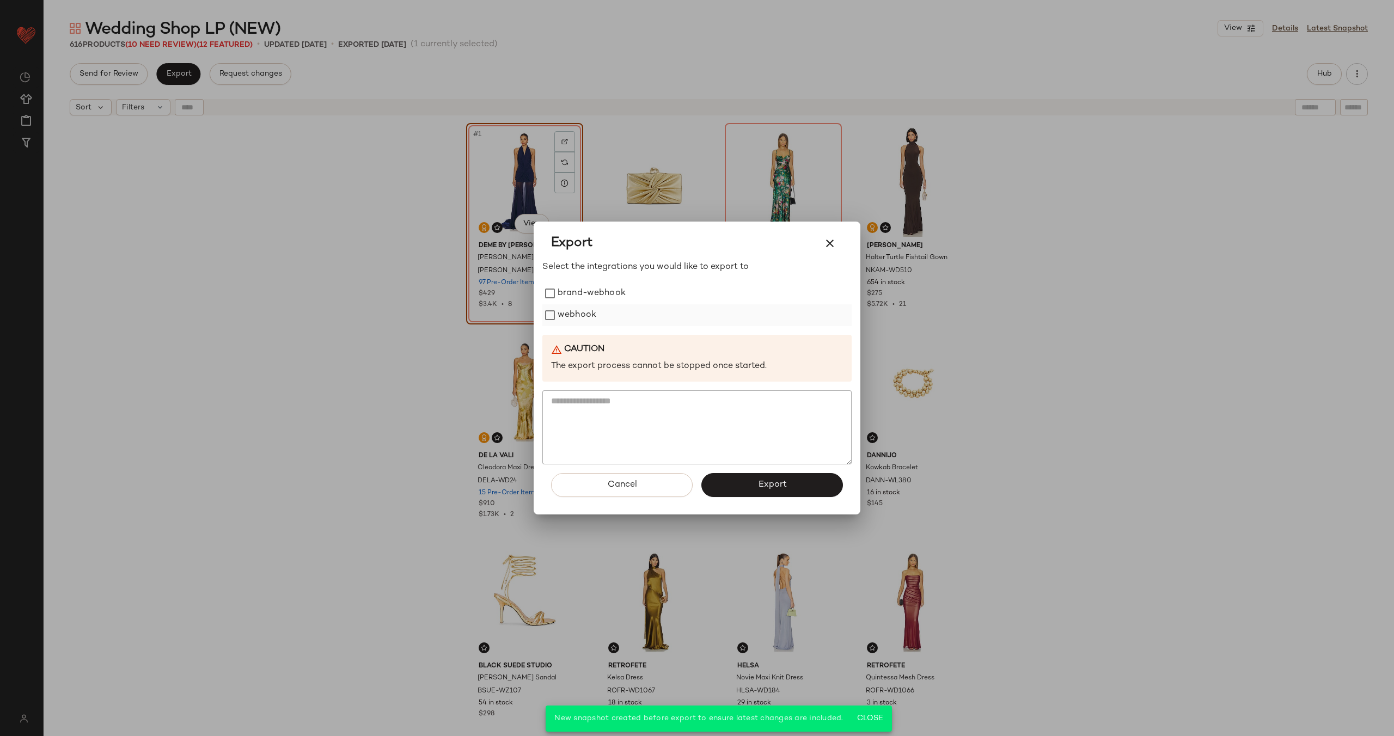
click at [563, 317] on label "webhook" at bounding box center [577, 315] width 39 height 22
click at [771, 487] on span "Export" at bounding box center [772, 485] width 29 height 10
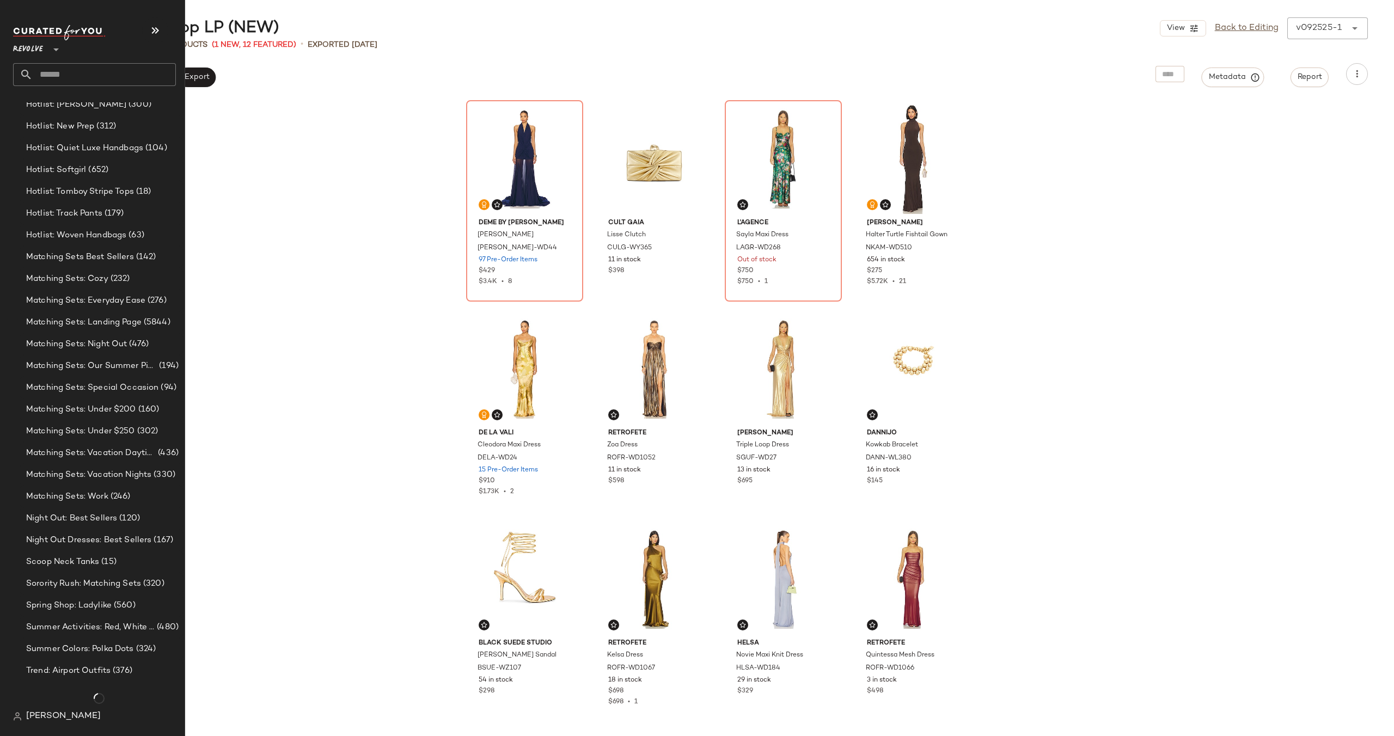
scroll to position [1207, 0]
click at [89, 327] on span "Matching Sets: Landing Page" at bounding box center [83, 322] width 115 height 13
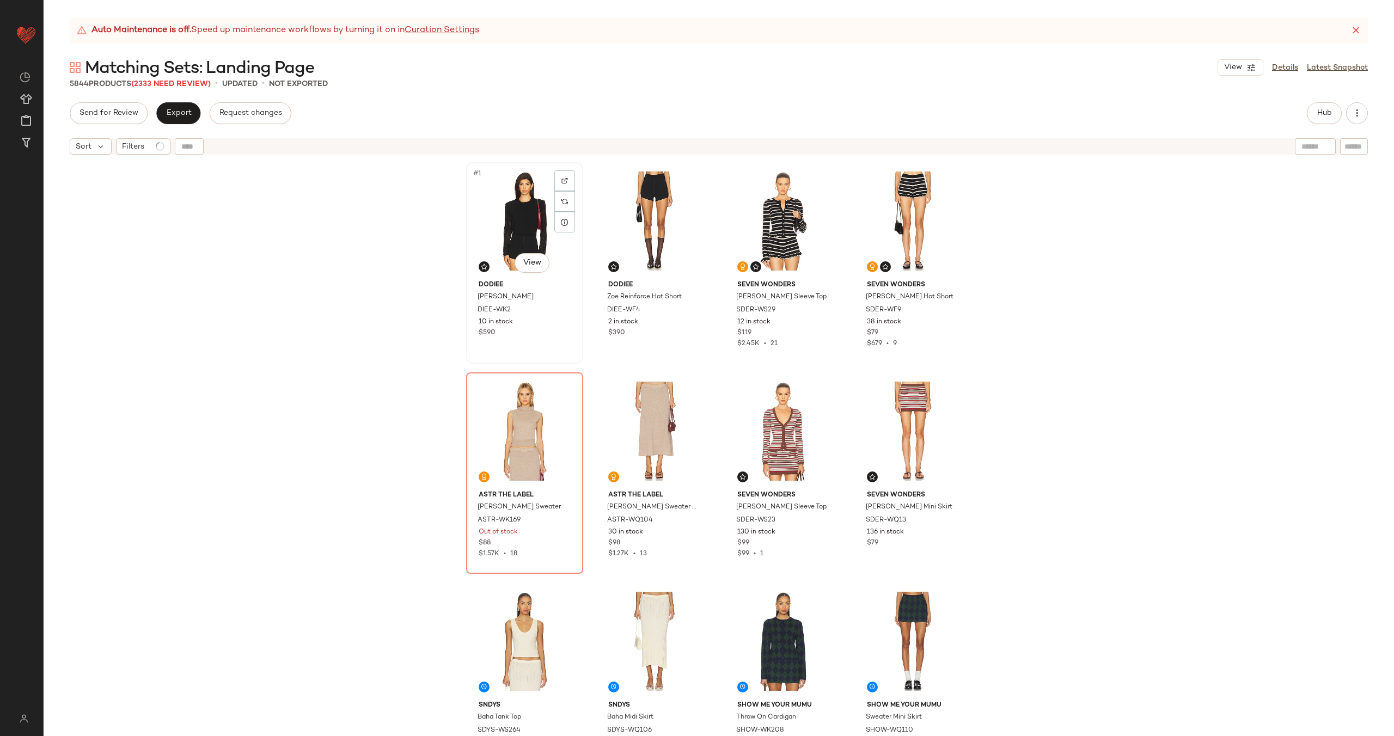
click at [504, 230] on div "#1 View" at bounding box center [524, 221] width 109 height 110
click at [626, 211] on div "#2 View" at bounding box center [654, 221] width 109 height 110
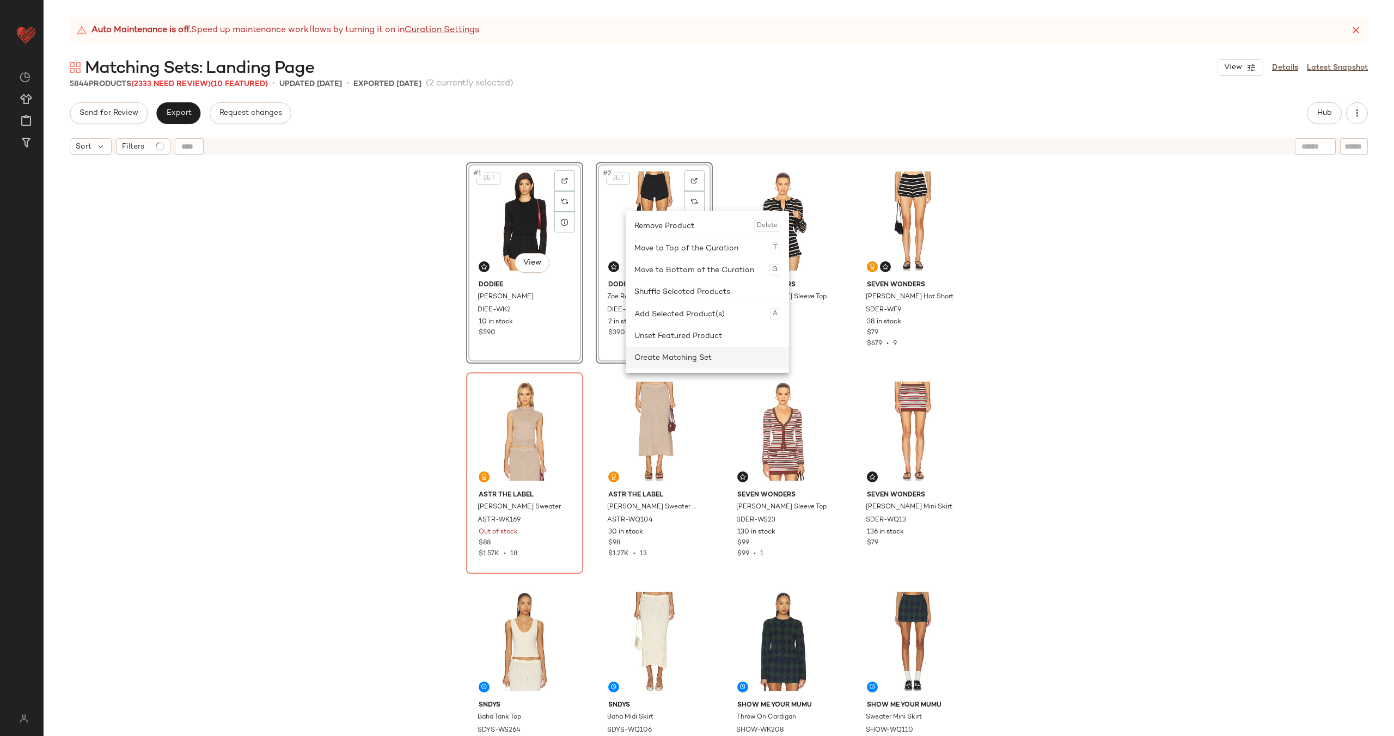
click at [671, 353] on div "Create Matching Set" at bounding box center [707, 358] width 146 height 22
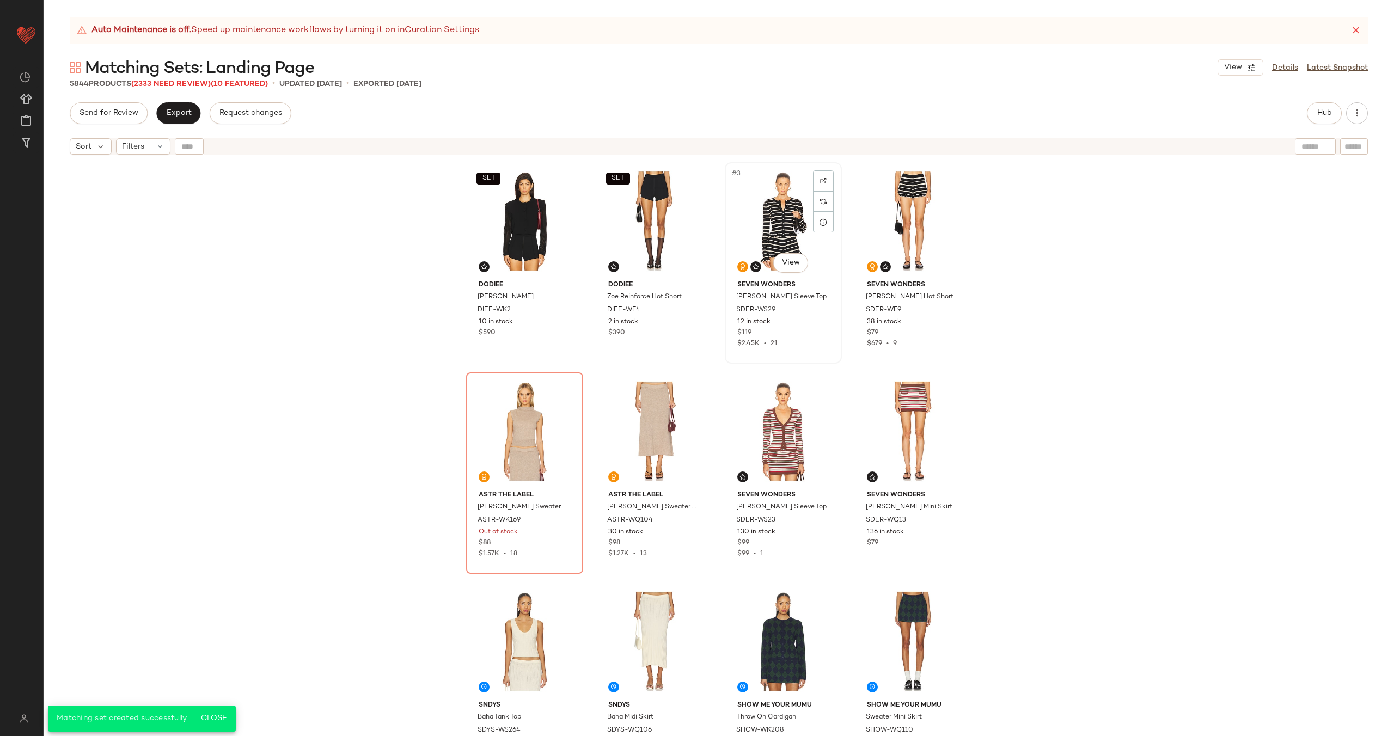
click at [757, 221] on div "#3 View" at bounding box center [783, 221] width 109 height 110
click at [876, 221] on div "#4 View" at bounding box center [912, 221] width 109 height 110
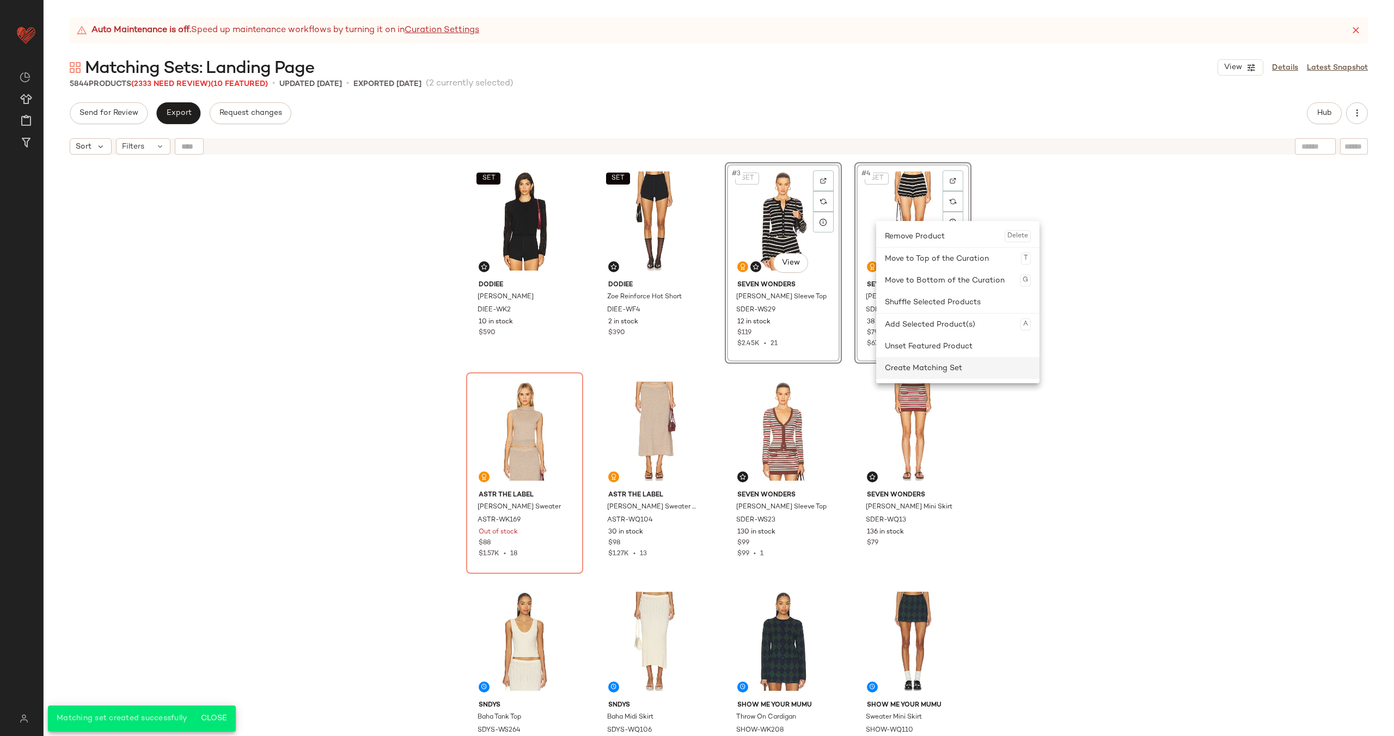
click at [924, 368] on div "Create Matching Set" at bounding box center [958, 368] width 146 height 22
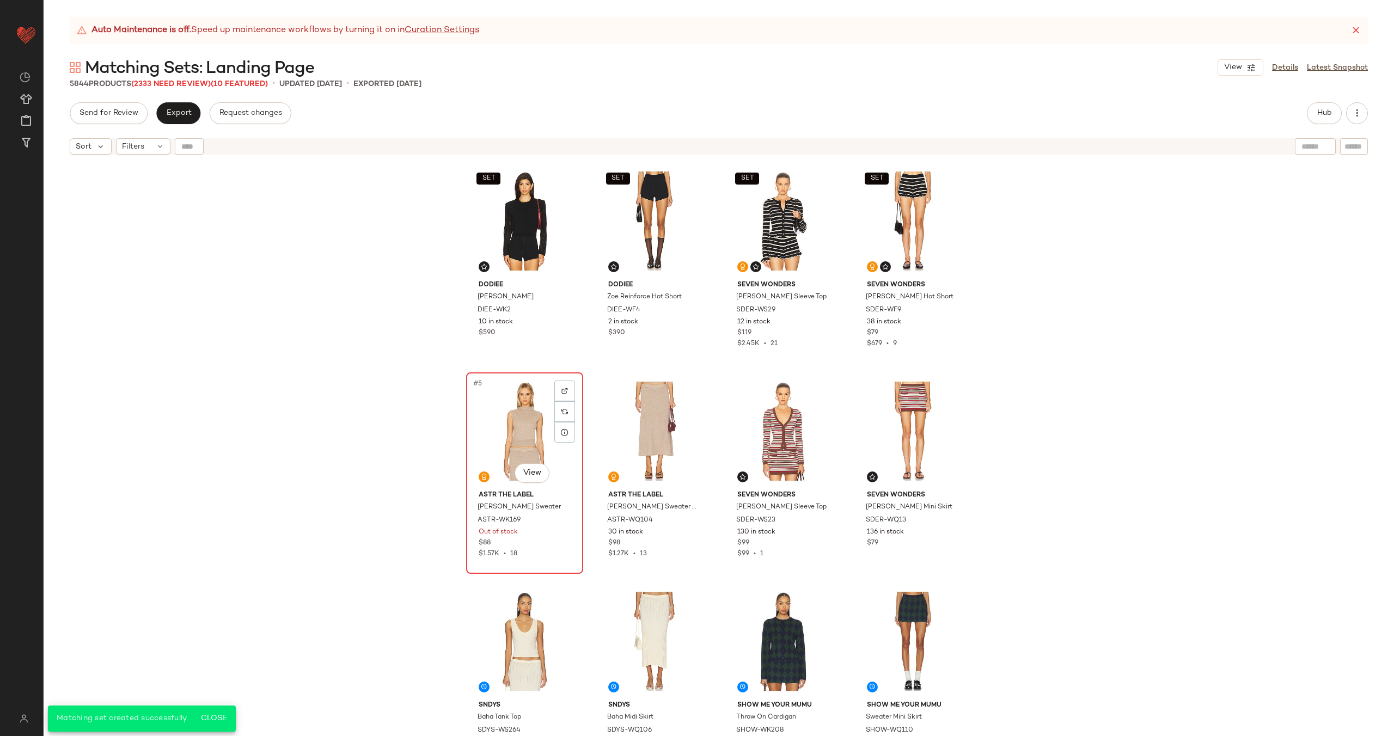
click at [500, 420] on div "#5 View" at bounding box center [524, 431] width 109 height 110
click at [633, 405] on div "#6 View" at bounding box center [654, 431] width 109 height 110
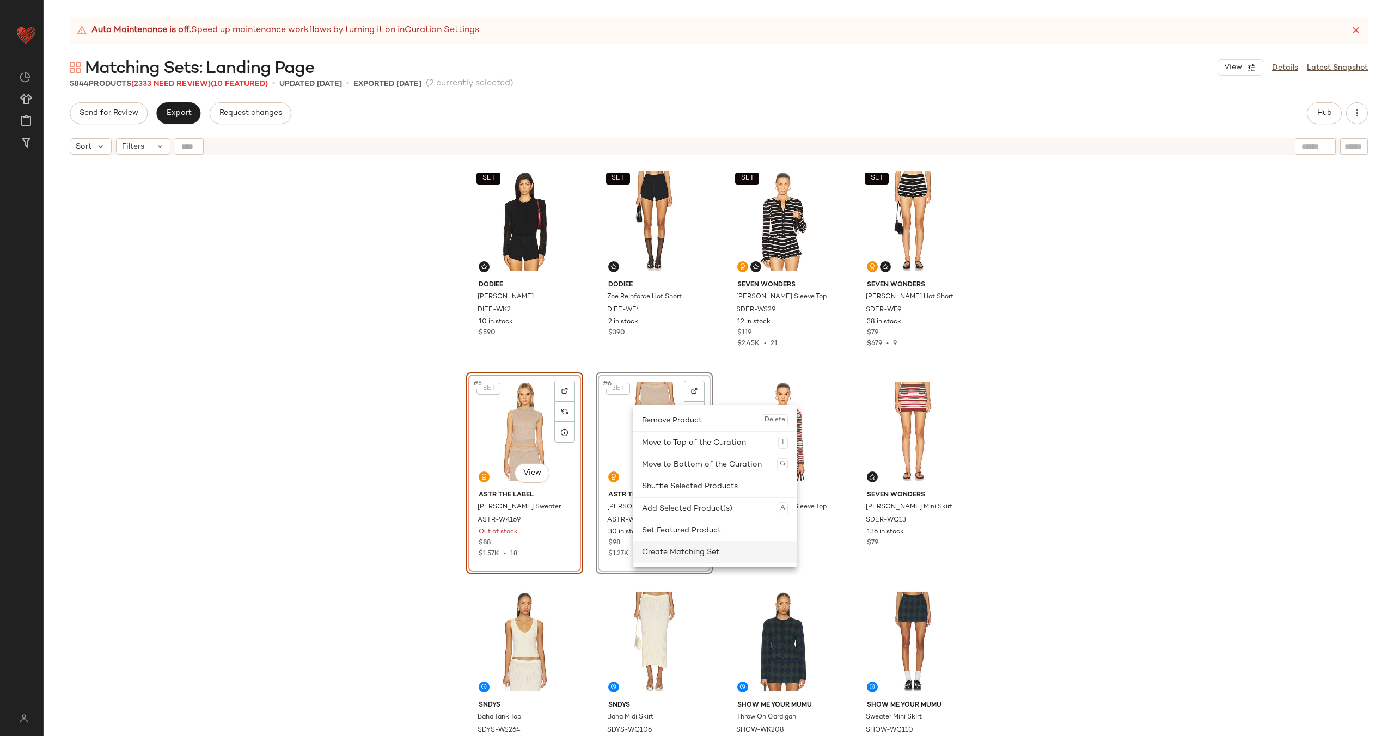
click at [681, 544] on div "Create Matching Set" at bounding box center [715, 552] width 146 height 22
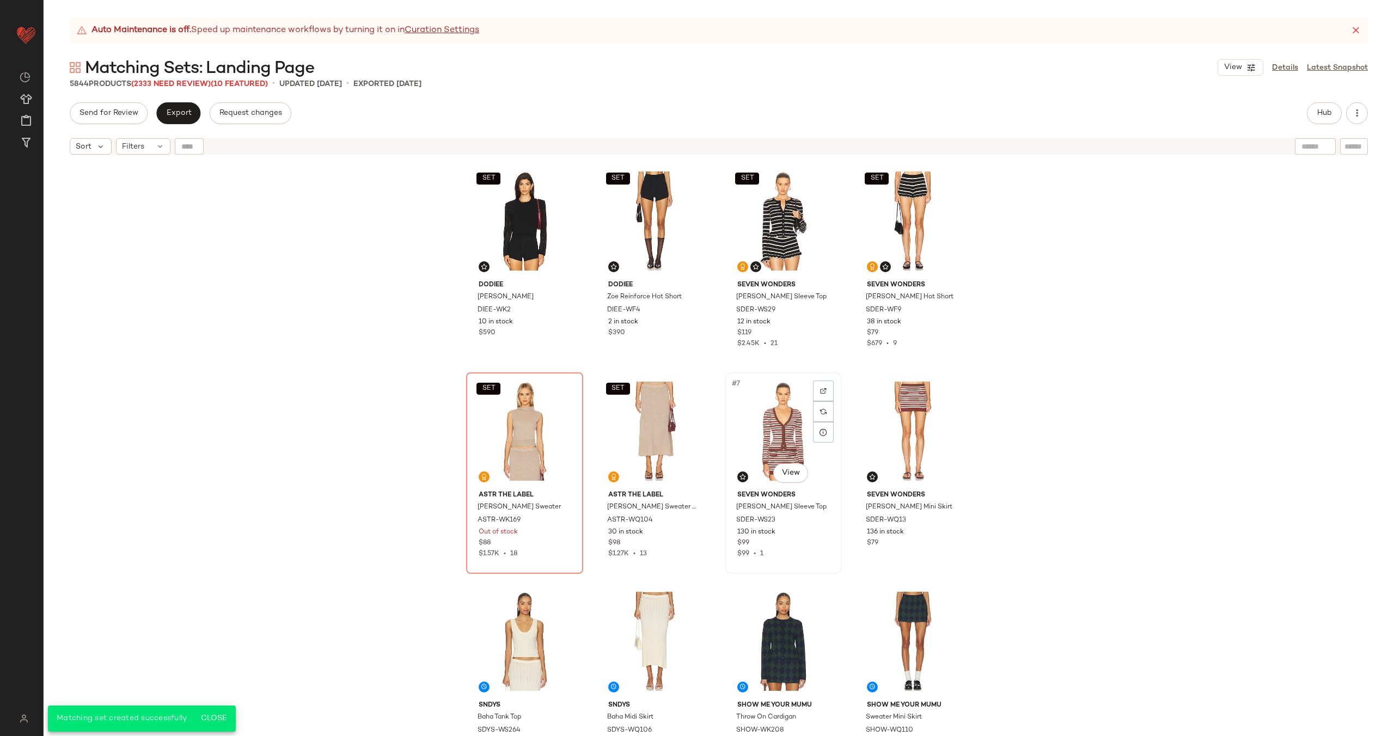
click at [747, 423] on div "#7 View" at bounding box center [783, 431] width 109 height 110
click at [885, 410] on div "#8 View" at bounding box center [912, 431] width 109 height 110
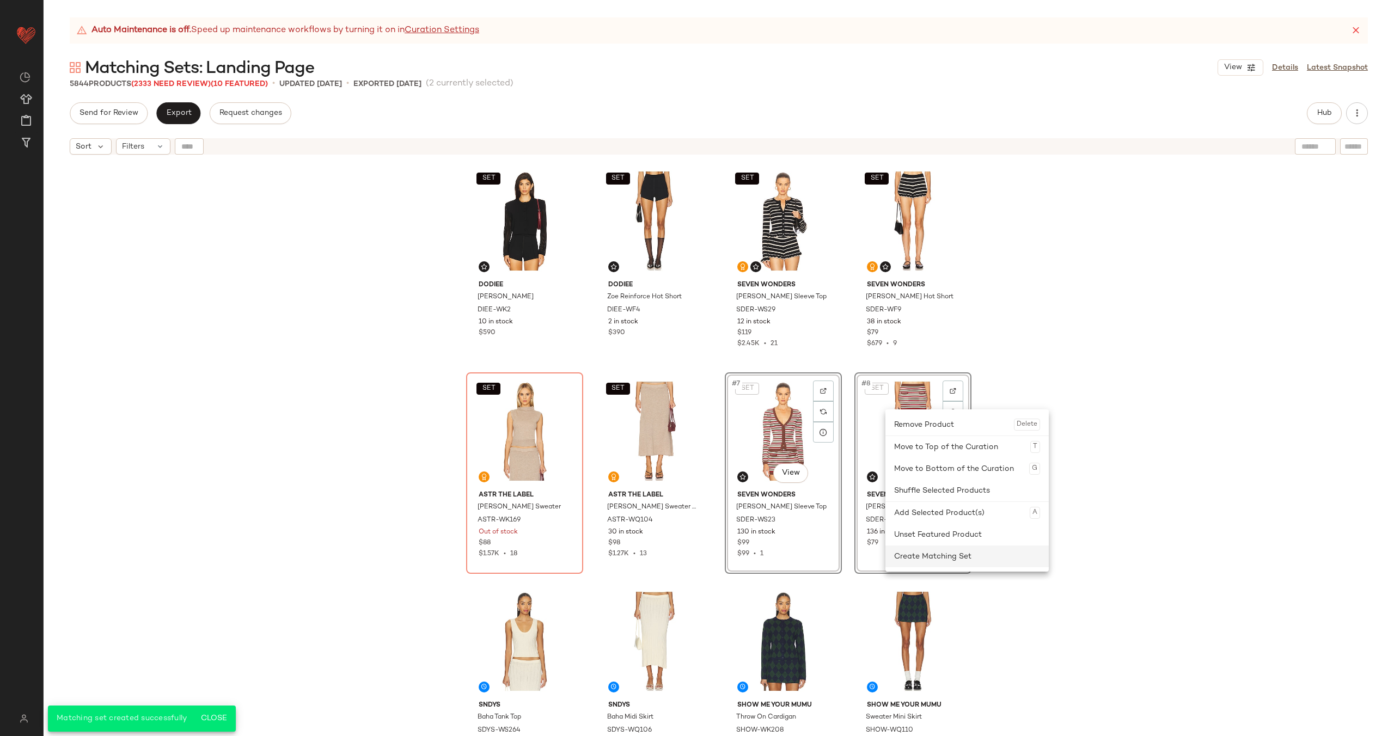
click at [917, 556] on div "Create Matching Set" at bounding box center [967, 557] width 146 height 22
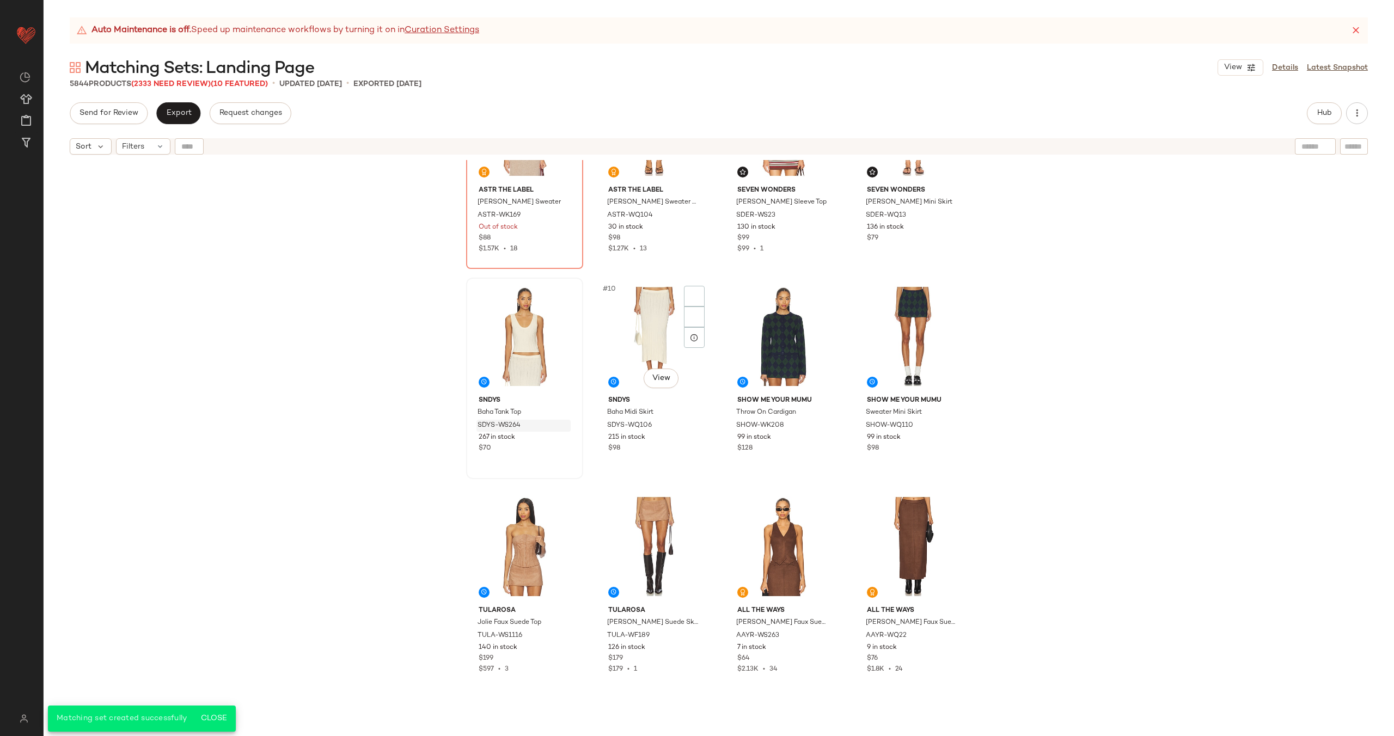
scroll to position [321, 0]
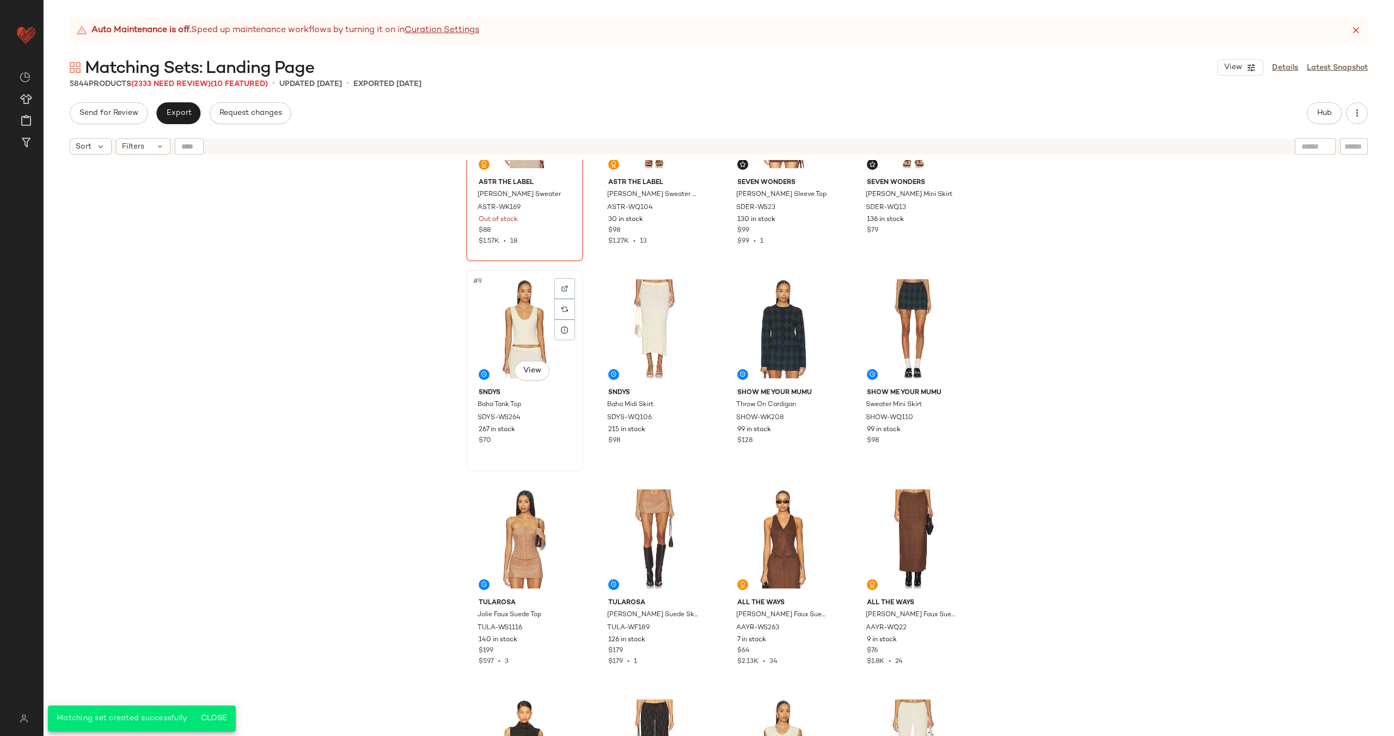
click at [503, 335] on div "#9 View" at bounding box center [524, 329] width 109 height 110
click at [632, 316] on div "#10 View" at bounding box center [654, 329] width 109 height 110
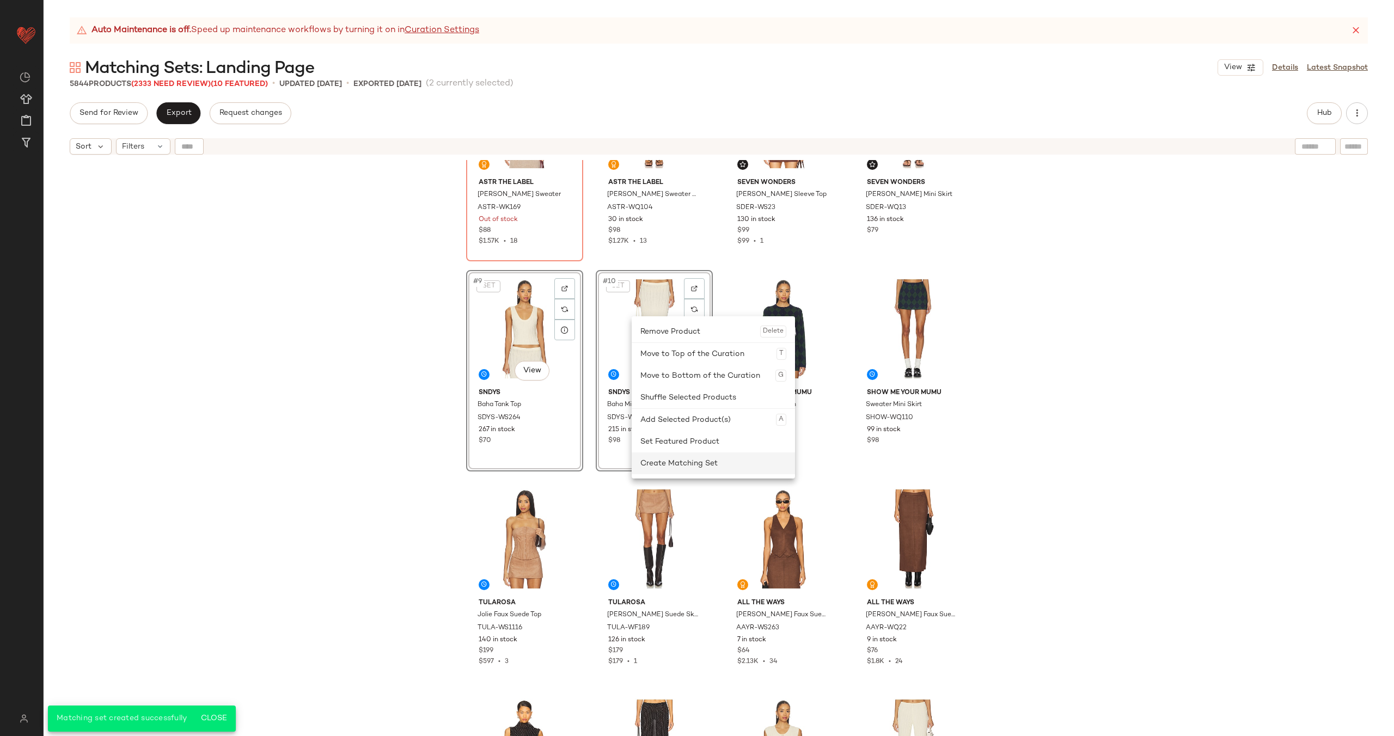
click at [686, 457] on div "Create Matching Set" at bounding box center [713, 464] width 146 height 22
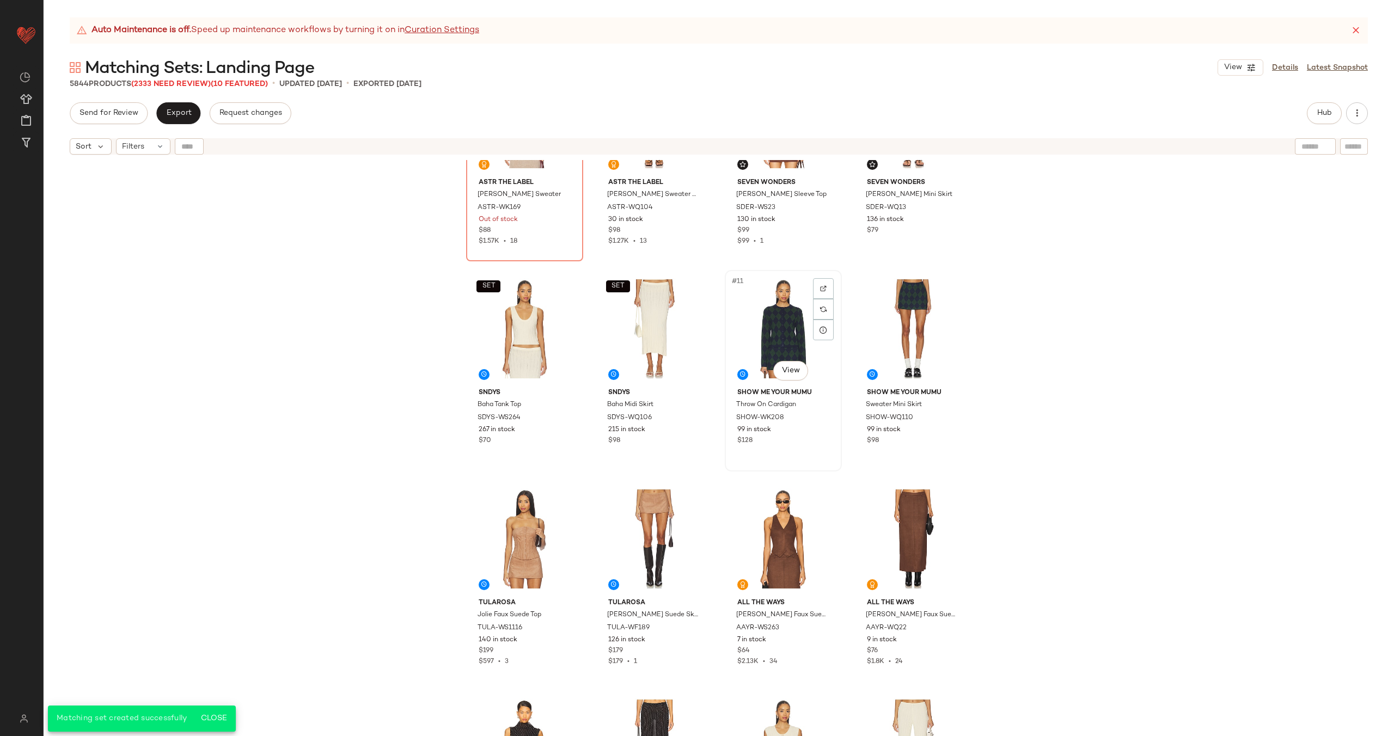
click at [768, 320] on div "#11 View" at bounding box center [783, 329] width 109 height 110
click at [888, 320] on div "#12 View" at bounding box center [912, 329] width 109 height 110
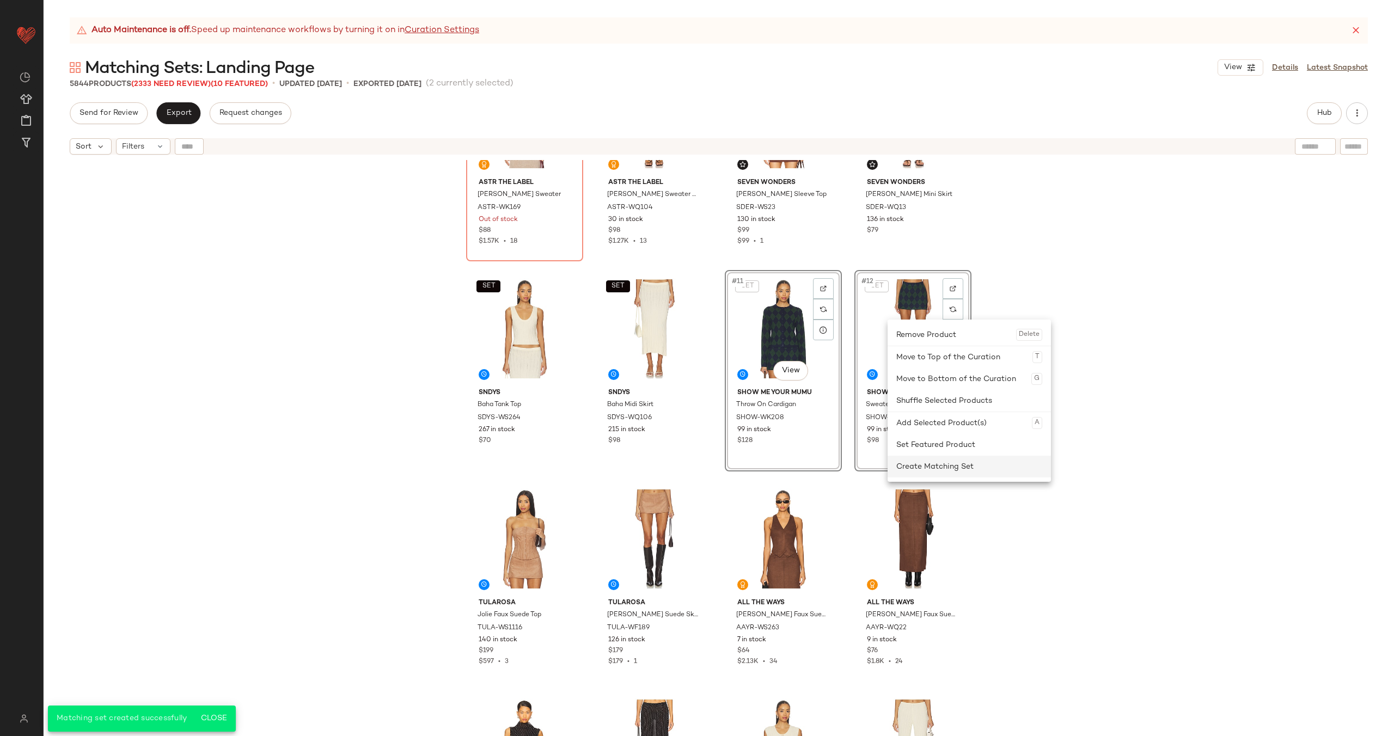
click at [926, 469] on div "Create Matching Set" at bounding box center [969, 467] width 146 height 22
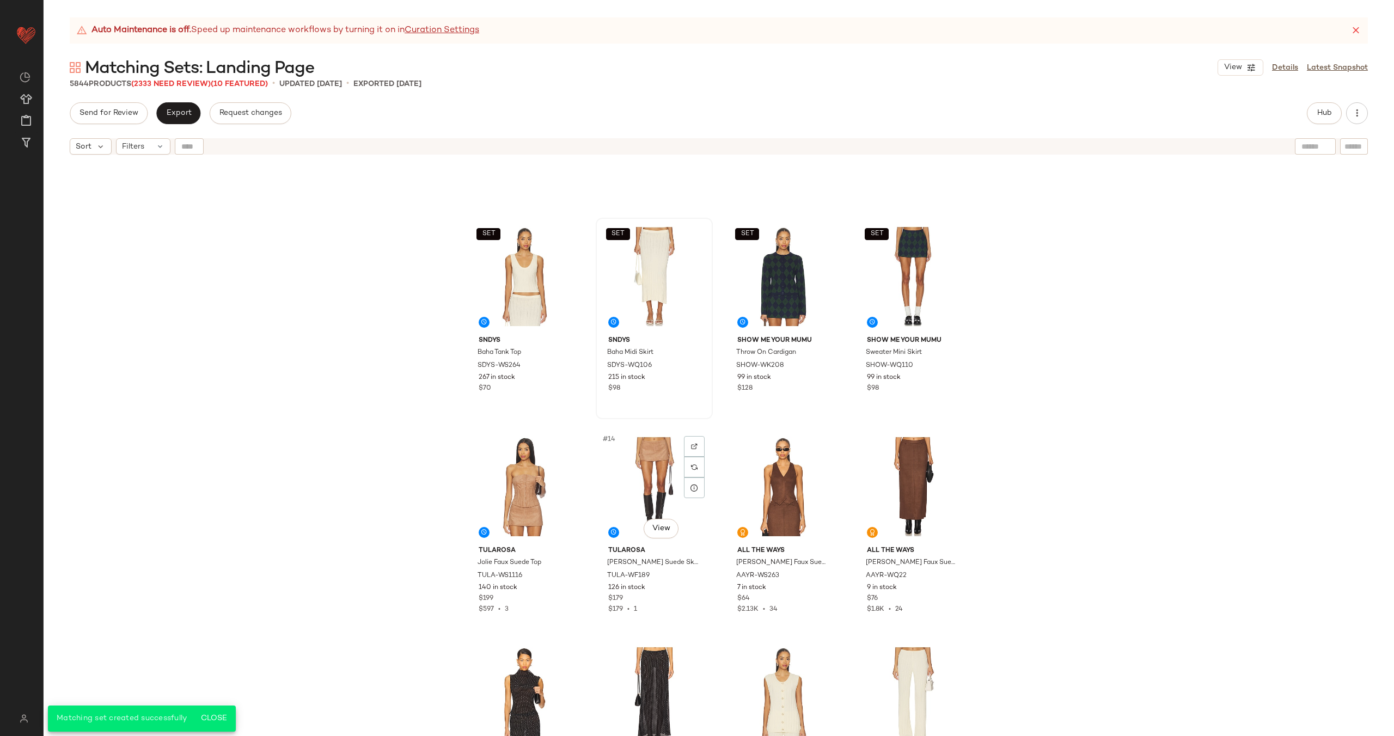
scroll to position [565, 0]
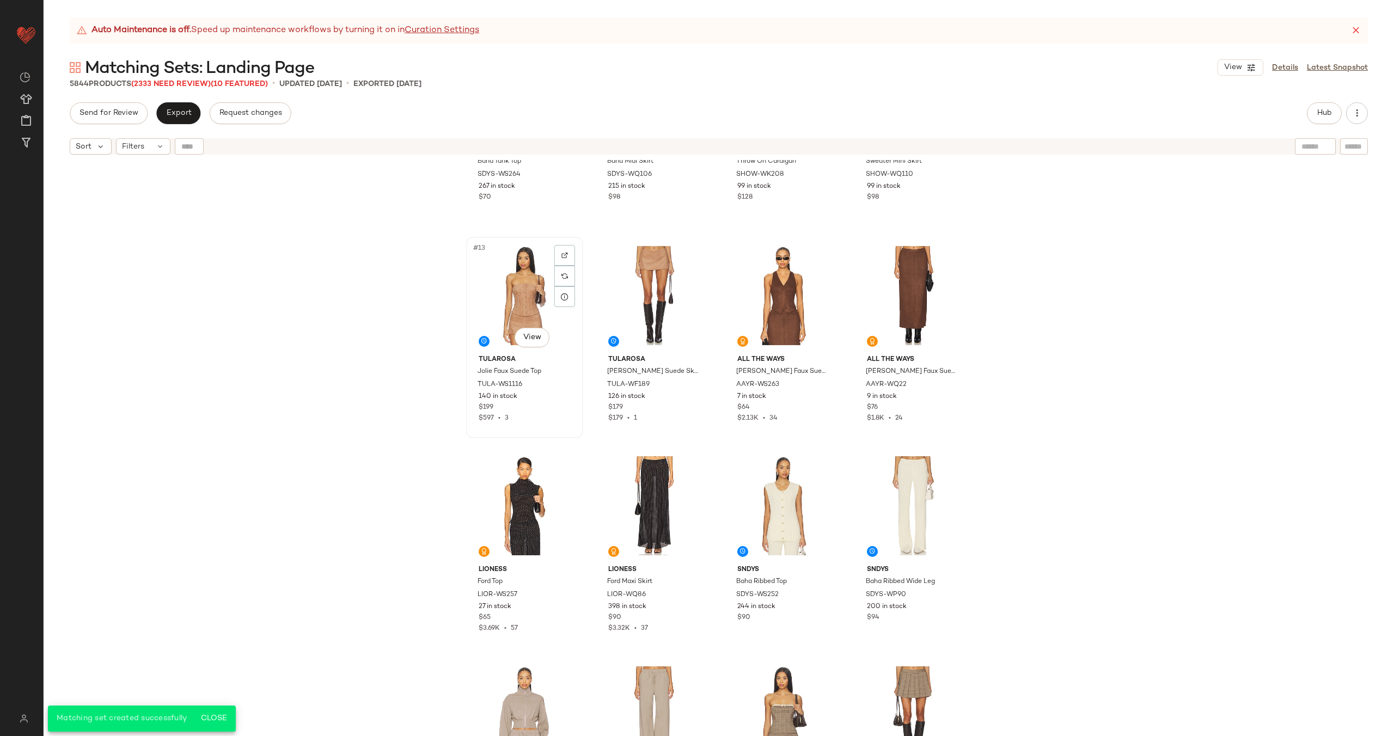
click at [486, 288] on div "#13 View" at bounding box center [524, 296] width 109 height 110
click at [610, 285] on div "#14 View" at bounding box center [654, 296] width 109 height 110
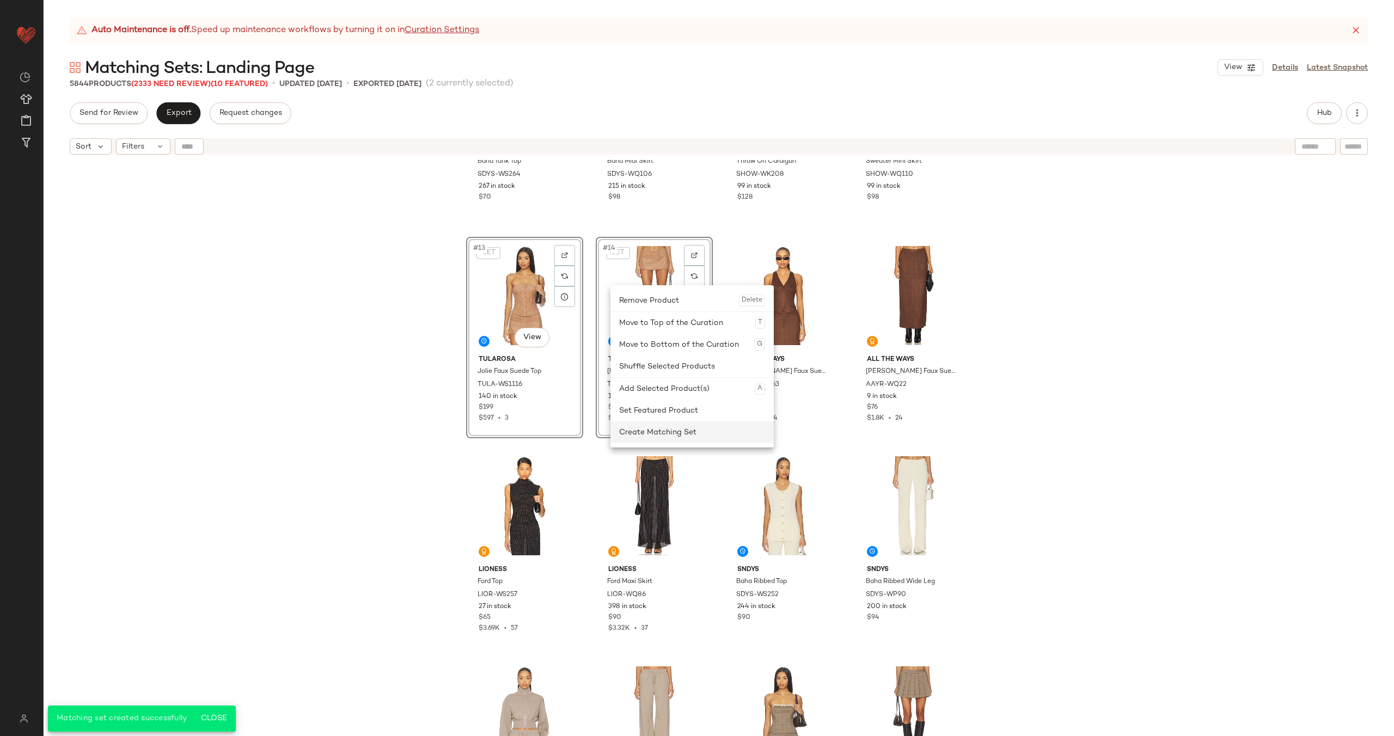
click at [669, 426] on div "Create Matching Set" at bounding box center [692, 433] width 146 height 22
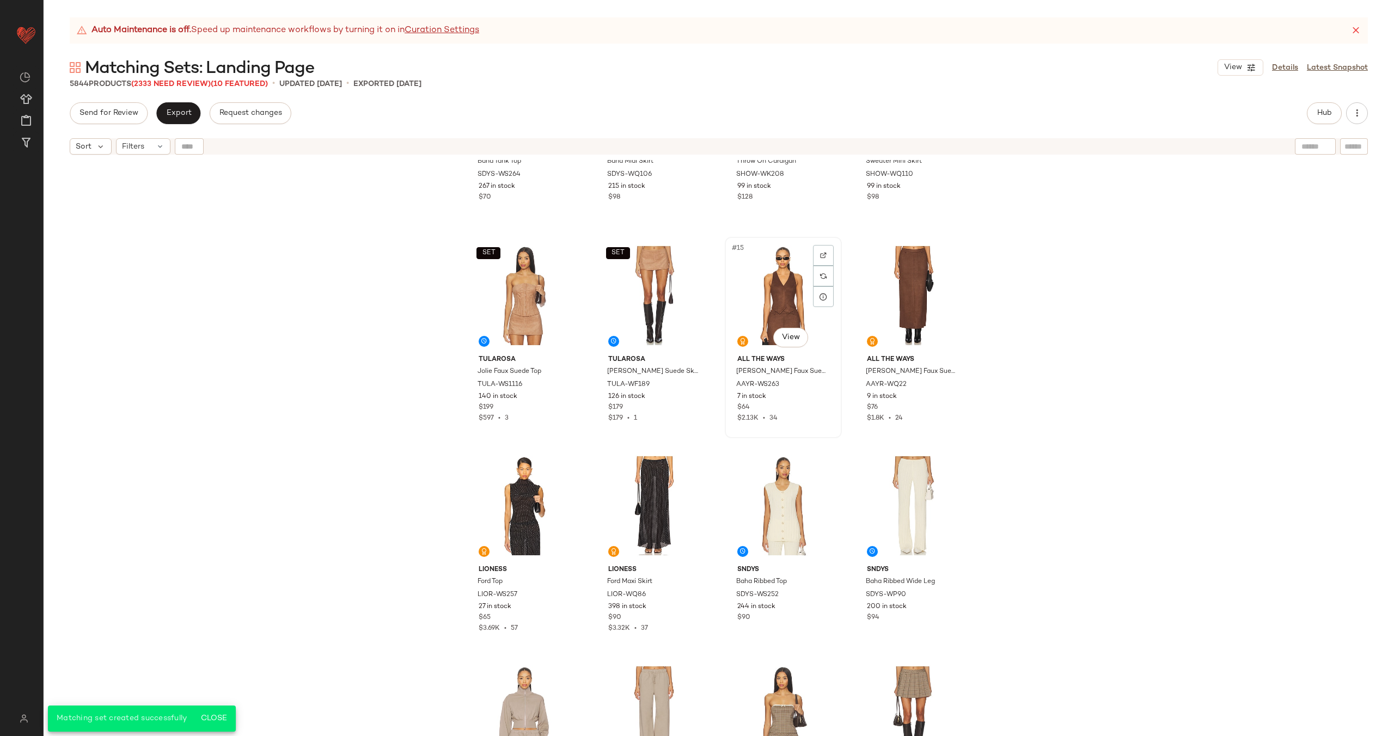
click at [764, 274] on div "#15 View" at bounding box center [783, 296] width 109 height 110
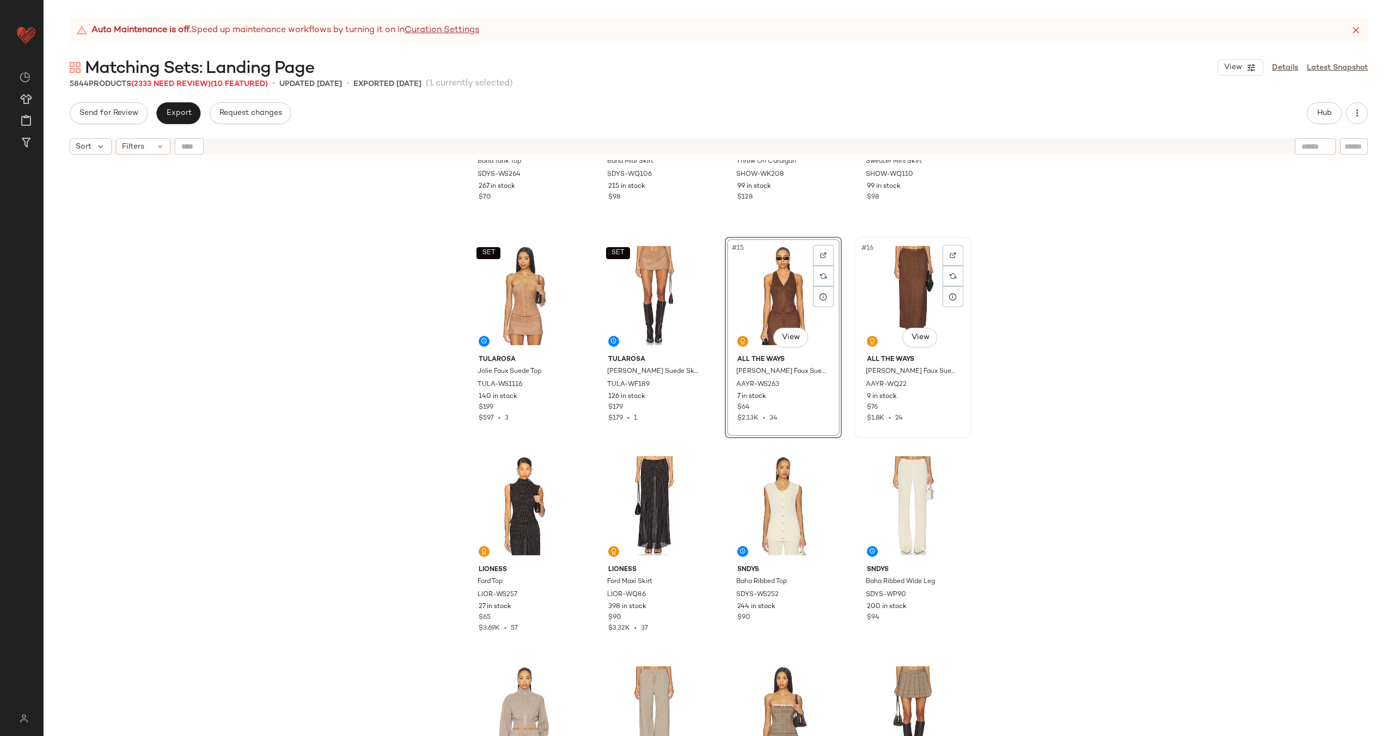
click at [880, 276] on div "#16 View" at bounding box center [912, 296] width 109 height 110
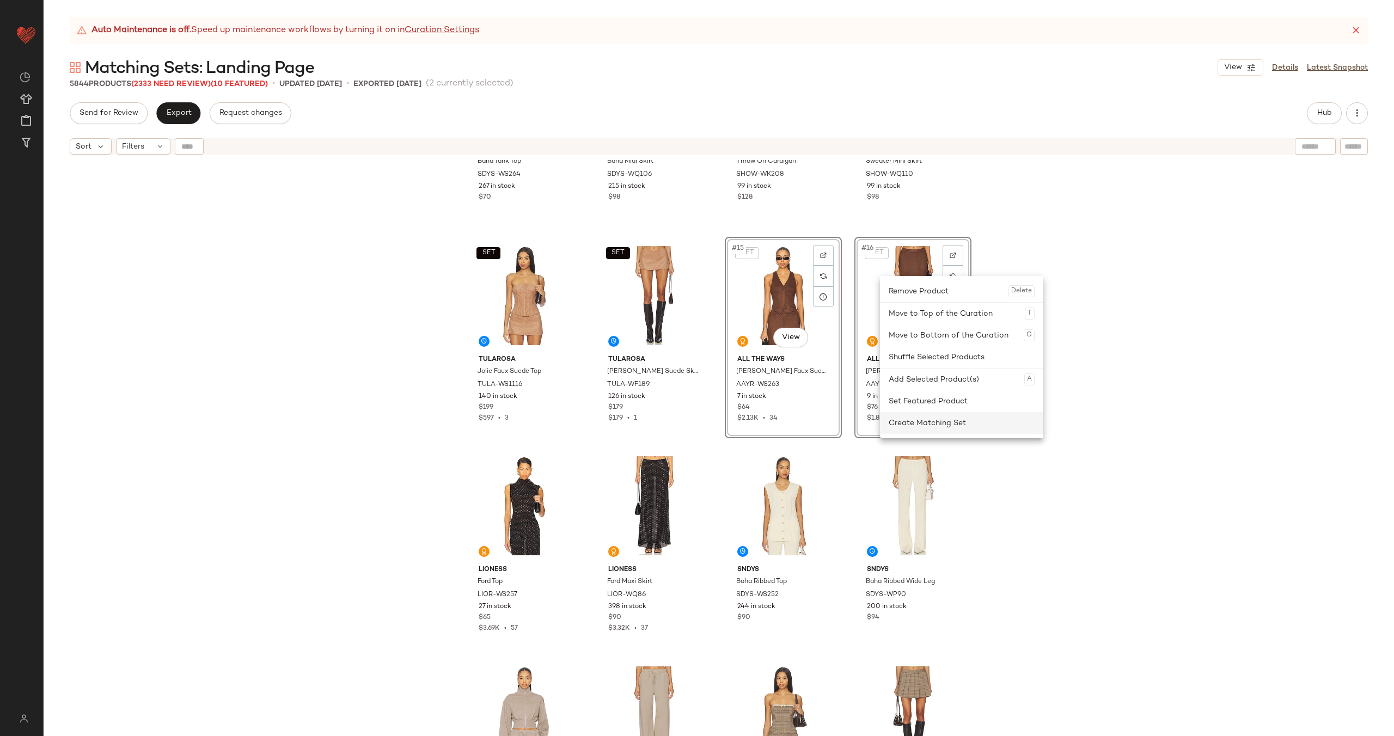
click at [930, 431] on div "Create Matching Set" at bounding box center [962, 423] width 146 height 22
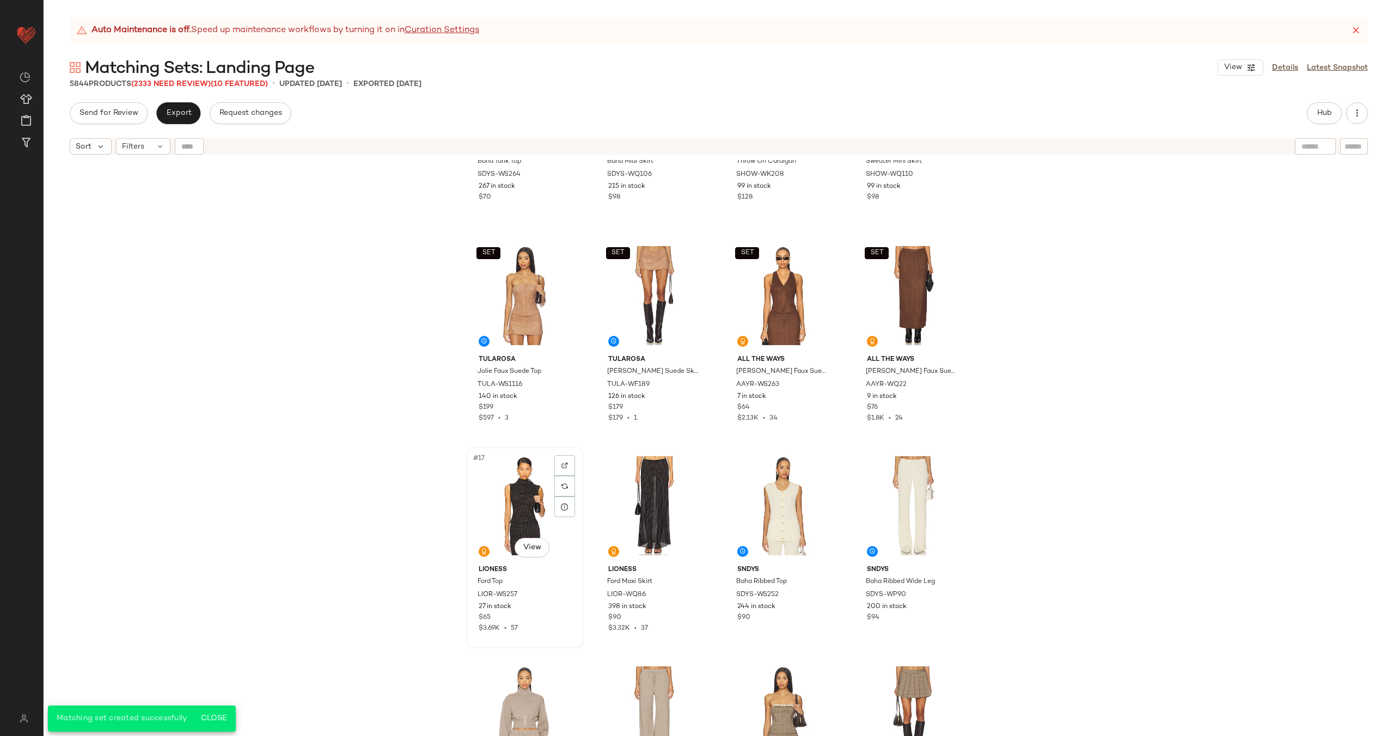
click at [523, 506] on div "#17 View" at bounding box center [524, 506] width 109 height 110
click at [616, 489] on div "#18 View" at bounding box center [654, 506] width 109 height 110
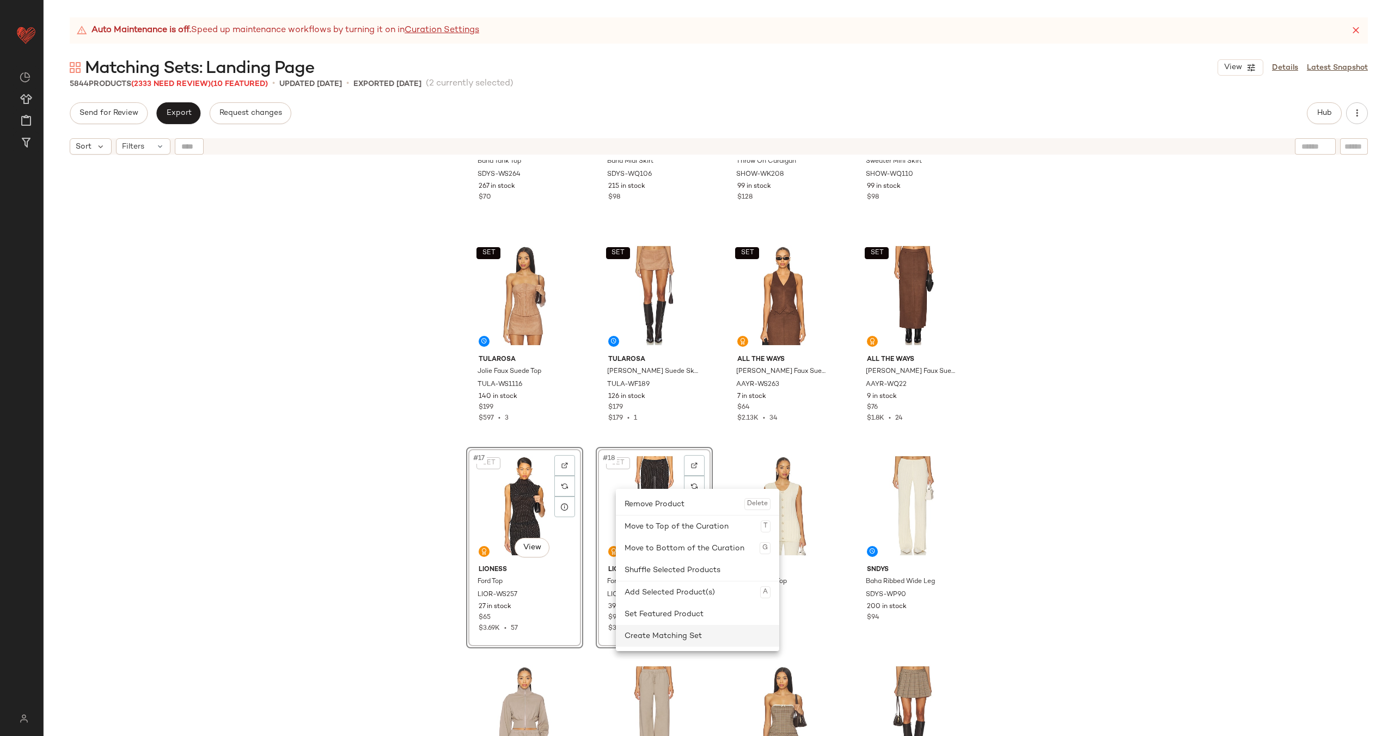
click at [685, 631] on div "Create Matching Set" at bounding box center [698, 636] width 146 height 22
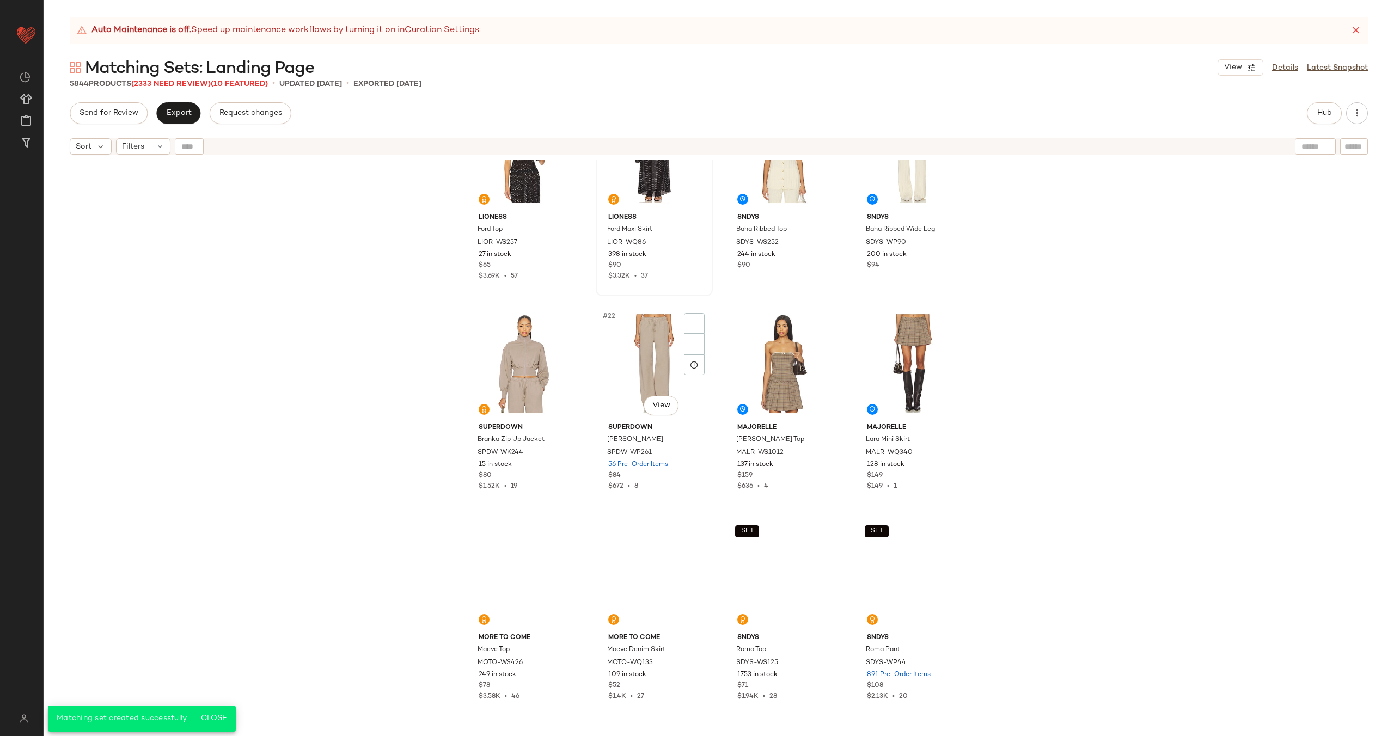
scroll to position [934, 0]
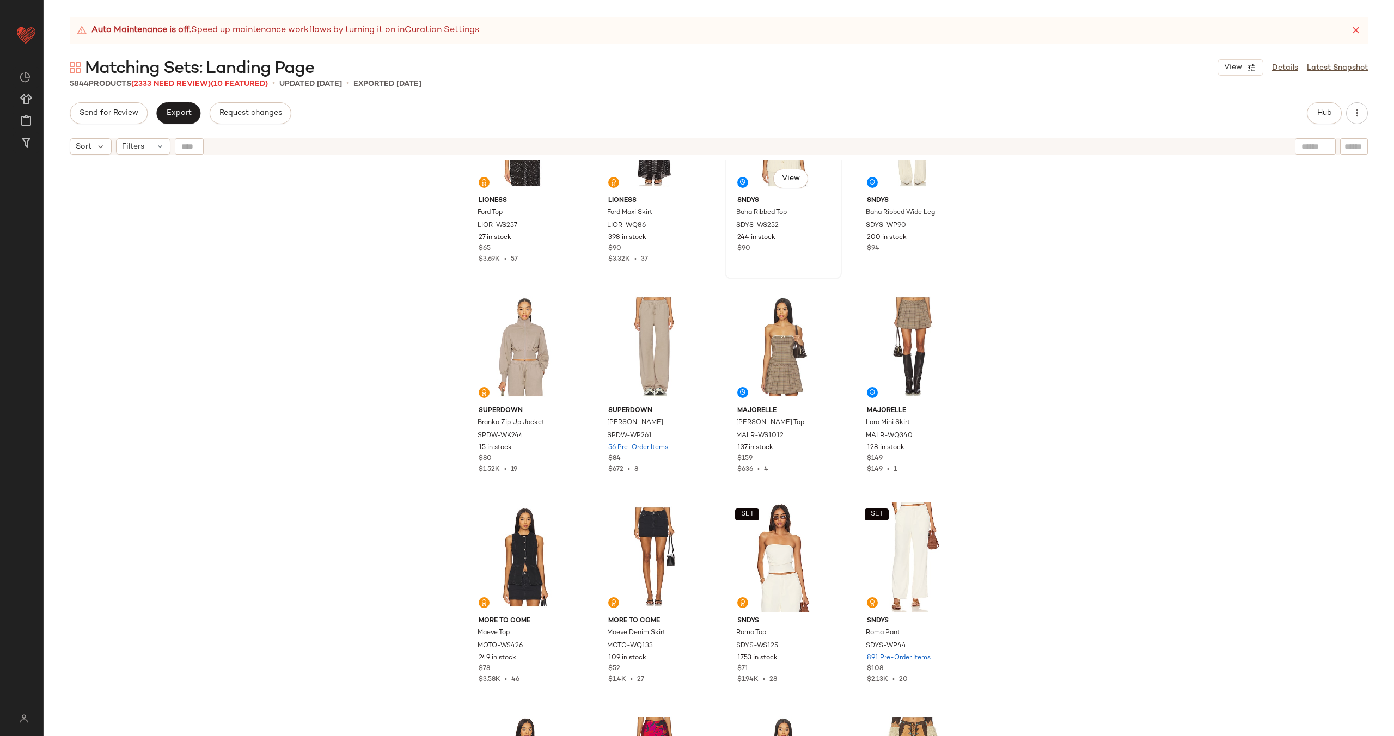
click at [789, 254] on div "SNDYS Baha Ribbed Top SDYS-WS252 244 in stock $90" at bounding box center [783, 223] width 109 height 63
click at [884, 255] on div "#20 View SNDYS Baha Ribbed Wide Leg SDYS-WP90 200 in stock $94" at bounding box center [913, 178] width 115 height 199
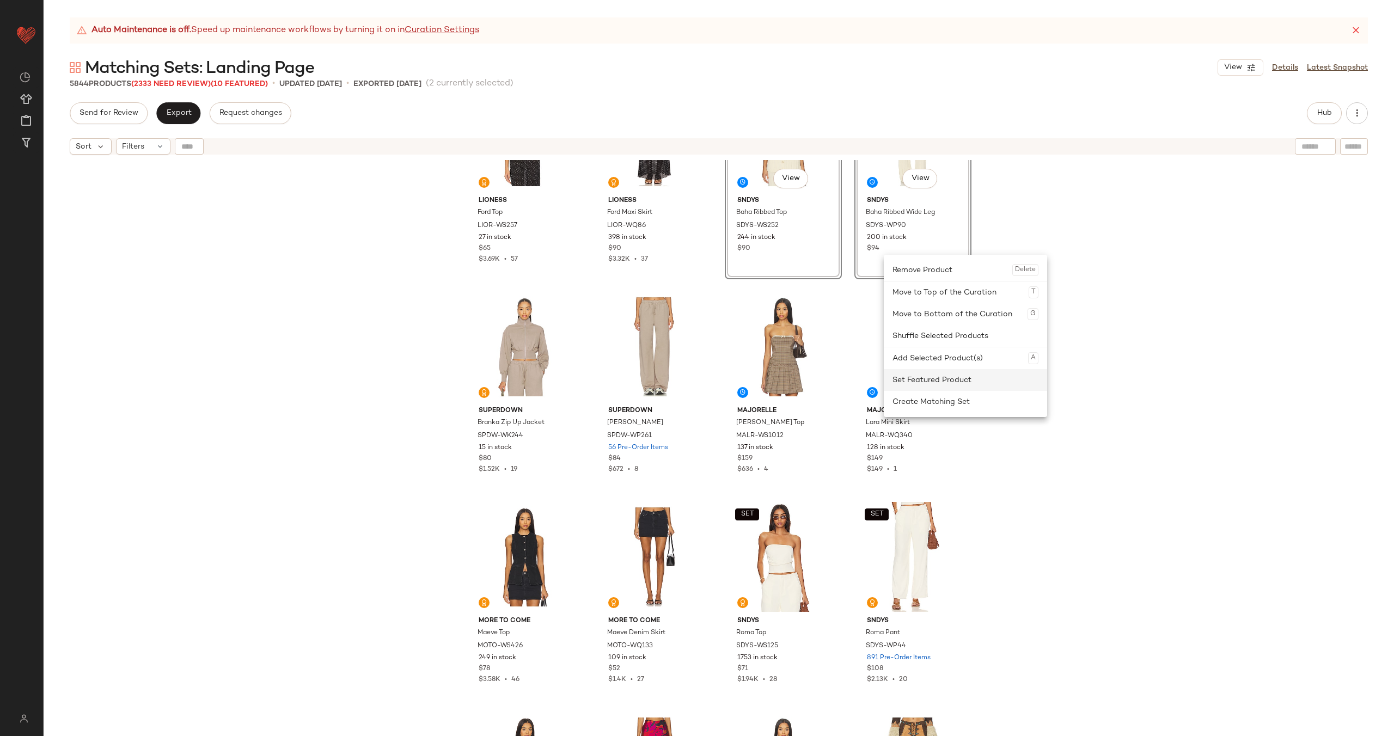
click at [914, 382] on div "Set Featured Product" at bounding box center [966, 380] width 146 height 22
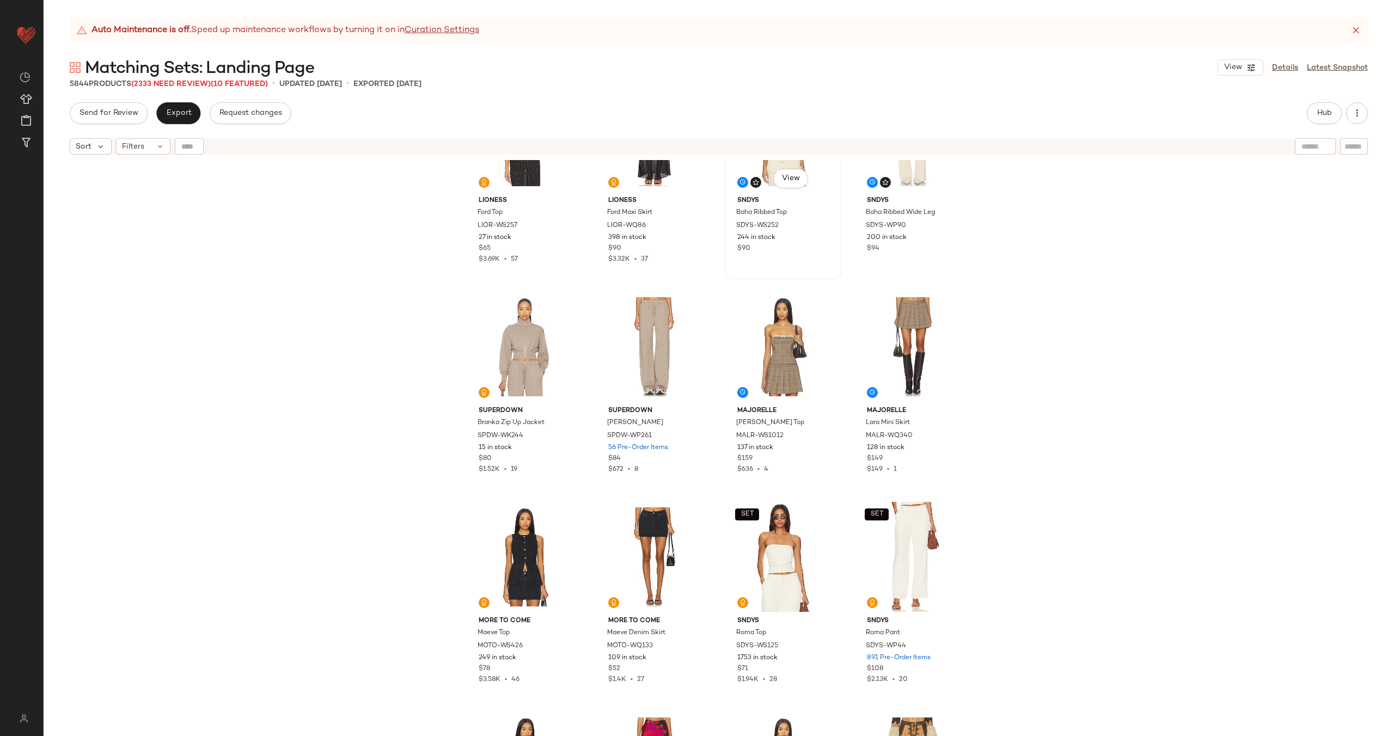
click at [810, 253] on div "$90" at bounding box center [783, 249] width 92 height 10
click at [918, 239] on div "200 in stock" at bounding box center [913, 238] width 92 height 10
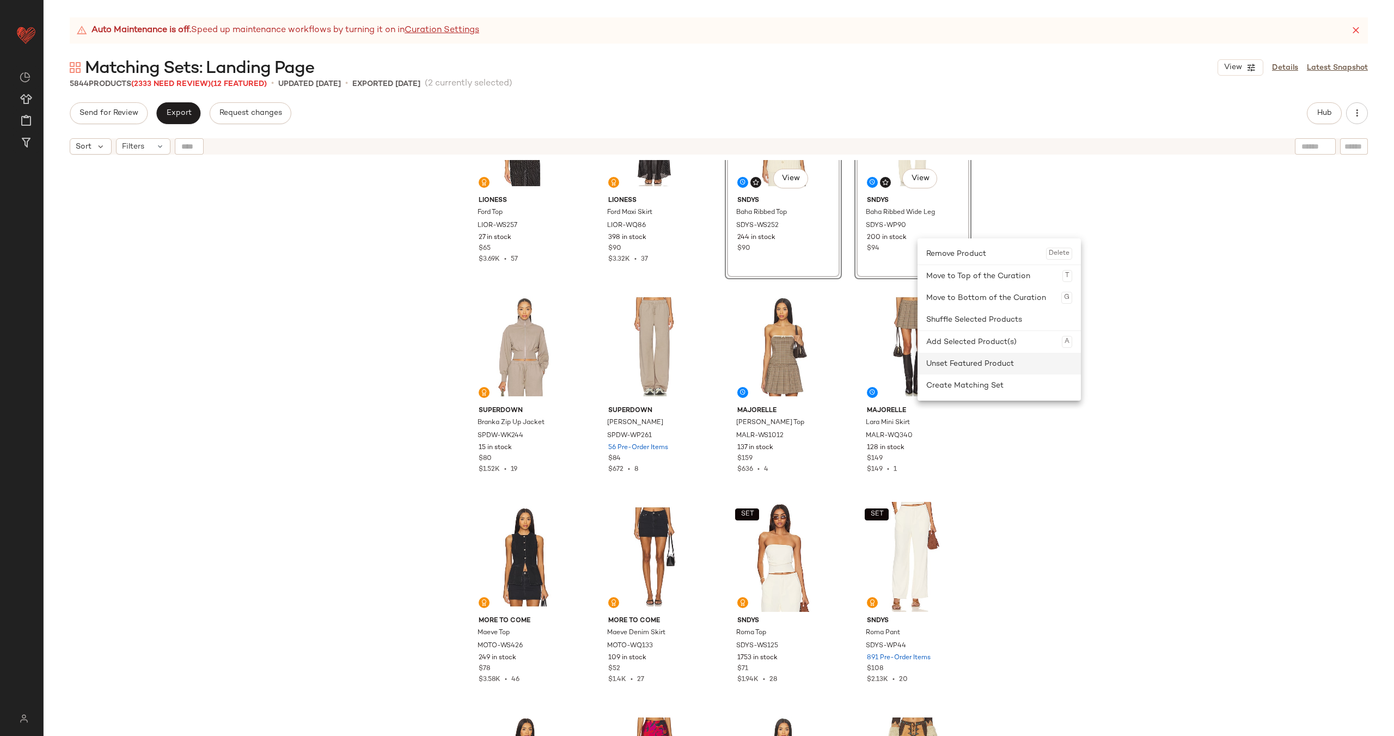
click at [969, 365] on div "Unset Featured Product" at bounding box center [999, 364] width 146 height 22
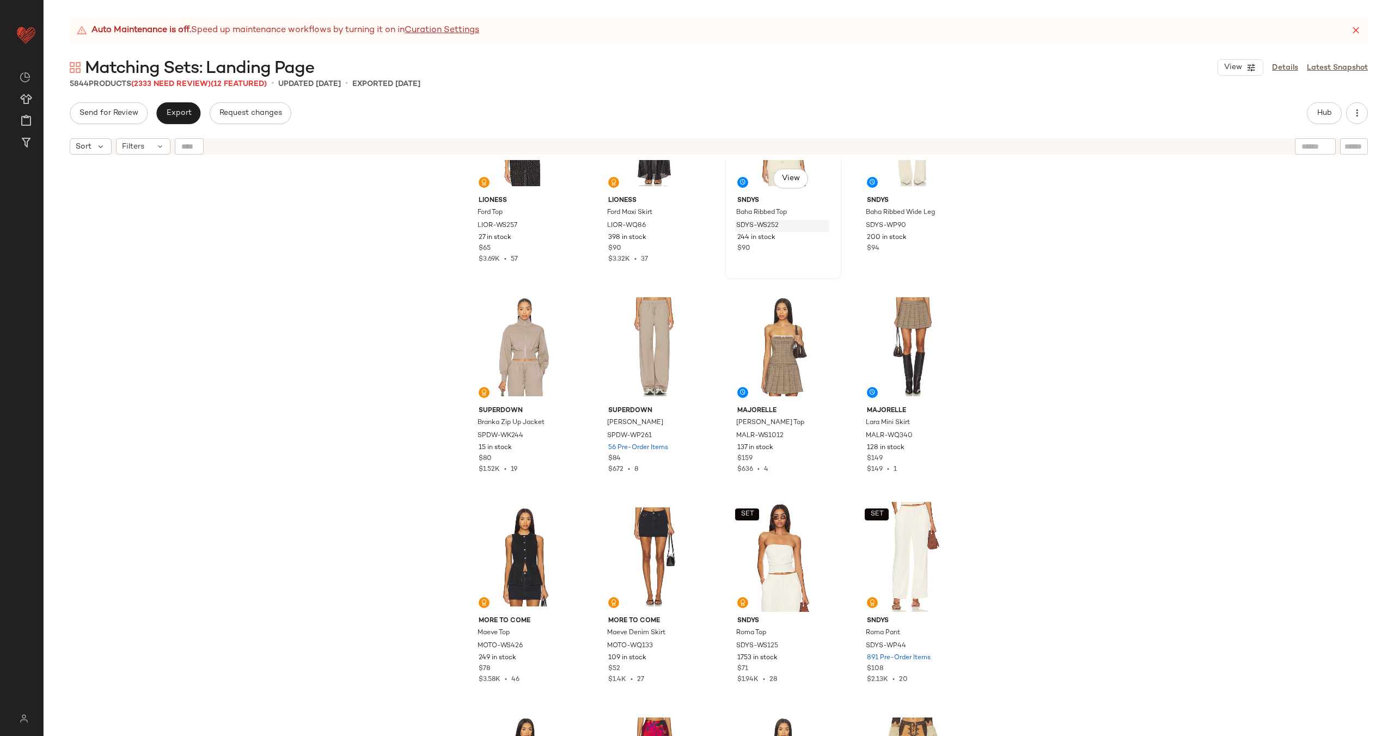
click at [793, 223] on div "SDYS-WS252" at bounding box center [782, 226] width 94 height 12
click at [902, 263] on div "#20 View SNDYS Baha Ribbed Wide Leg SDYS-WP90 200 in stock $94" at bounding box center [913, 178] width 115 height 199
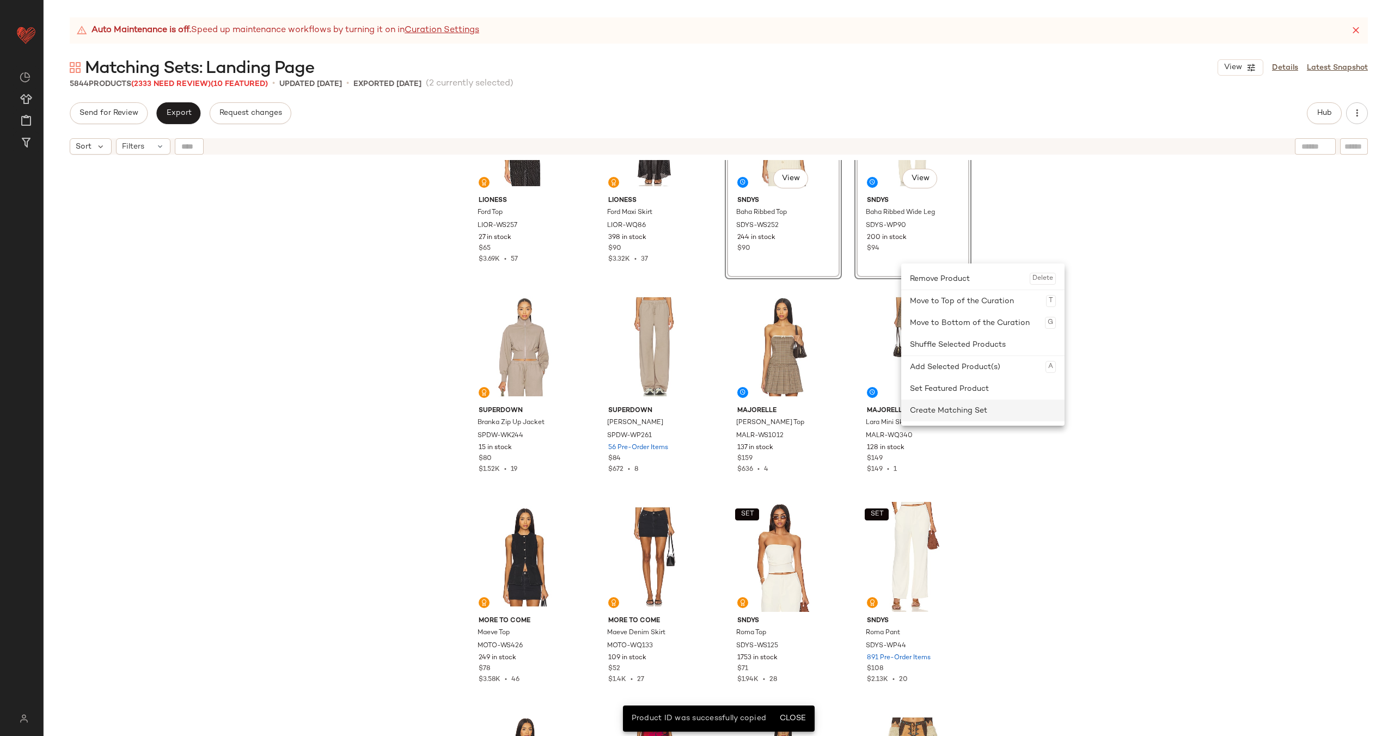
click at [955, 408] on div "Create Matching Set" at bounding box center [983, 411] width 146 height 22
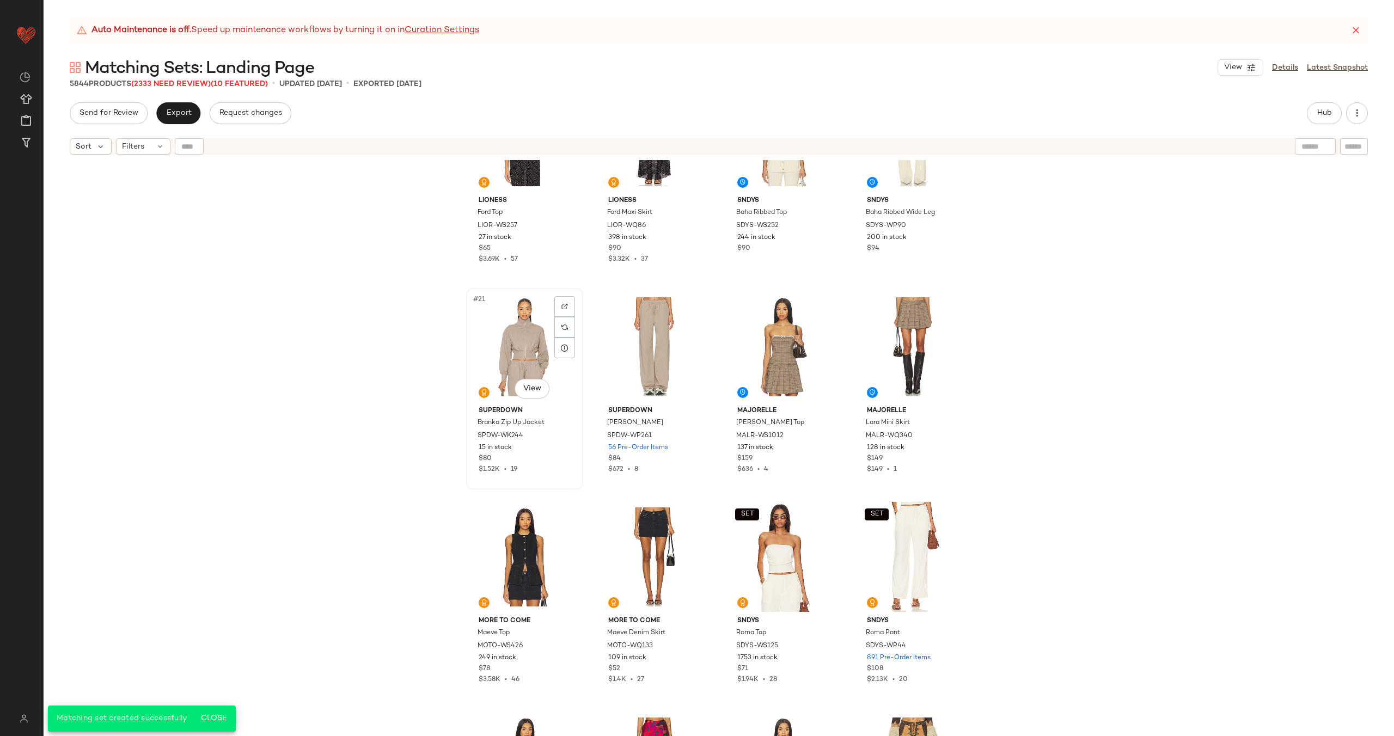
click at [528, 346] on div "#21 View" at bounding box center [524, 347] width 109 height 110
click at [646, 342] on div "#22 View" at bounding box center [654, 347] width 109 height 110
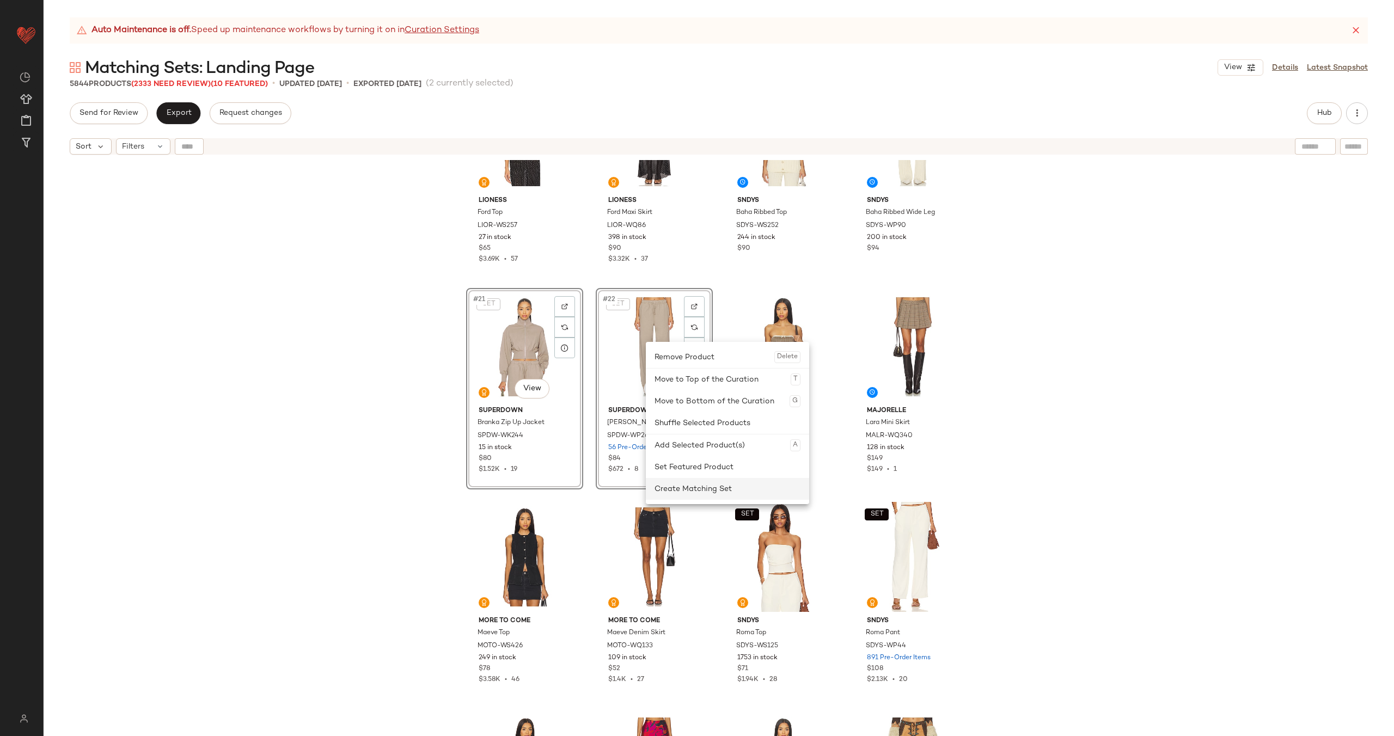
click at [714, 485] on div "Create Matching Set" at bounding box center [728, 489] width 146 height 22
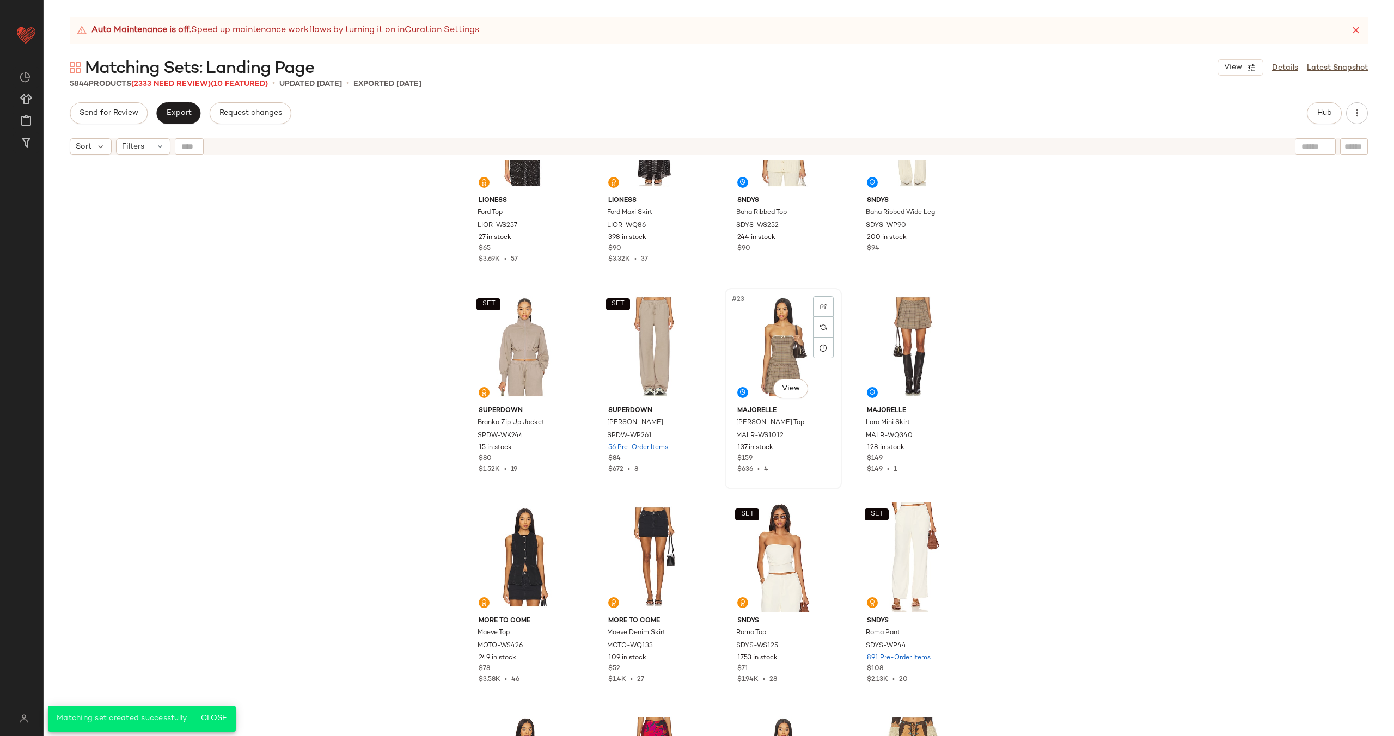
click at [765, 343] on div "#23 View" at bounding box center [783, 347] width 109 height 110
click at [895, 326] on div "#24 View" at bounding box center [912, 347] width 109 height 110
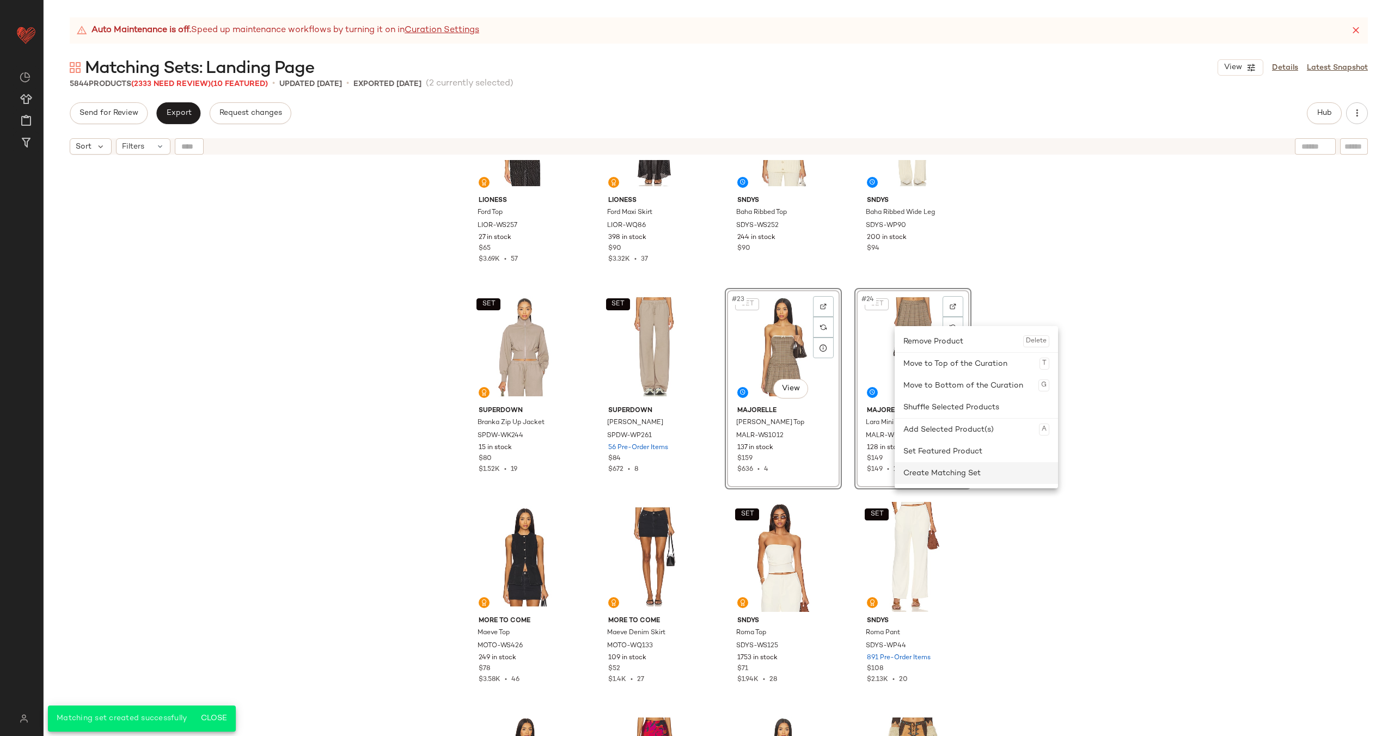
click at [945, 468] on div "Create Matching Set" at bounding box center [976, 473] width 146 height 22
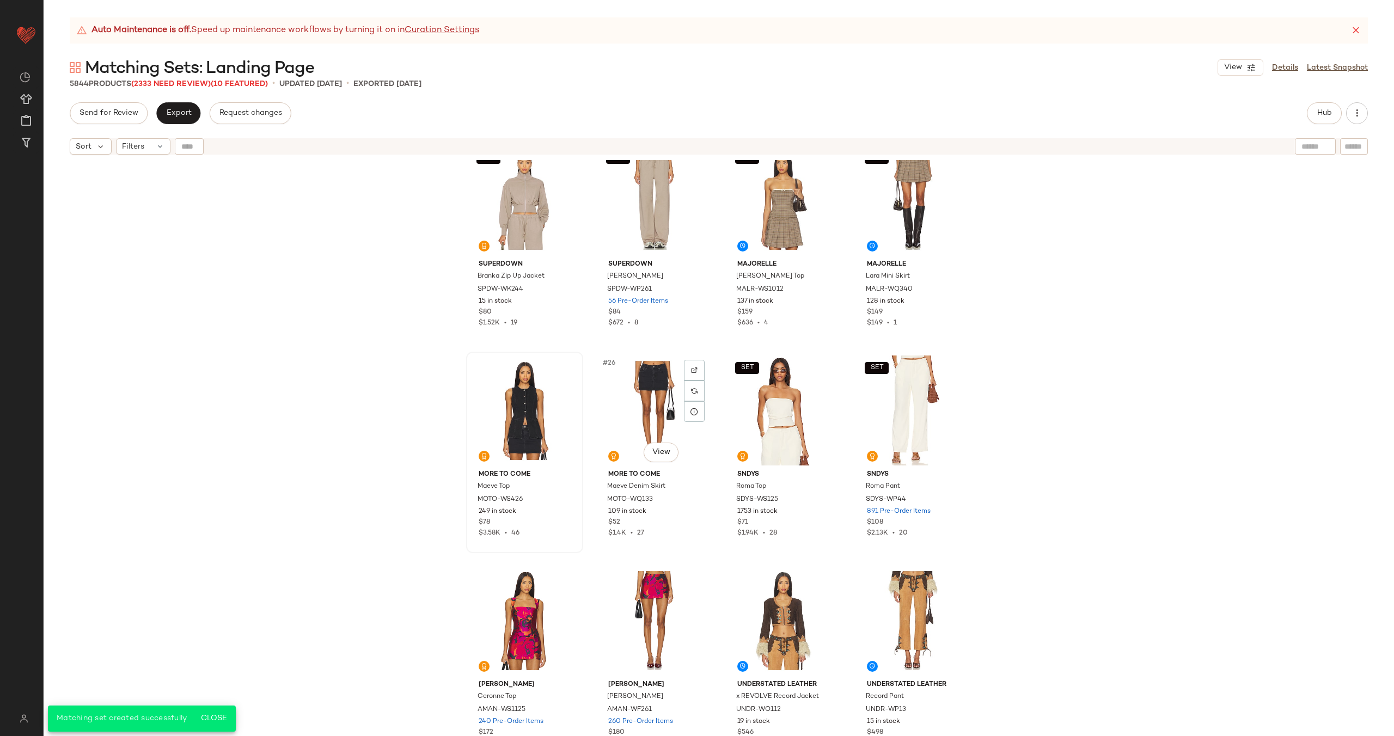
scroll to position [1081, 0]
click at [532, 395] on div "#25 View" at bounding box center [524, 410] width 109 height 110
click at [659, 393] on div "#26 View" at bounding box center [654, 410] width 109 height 110
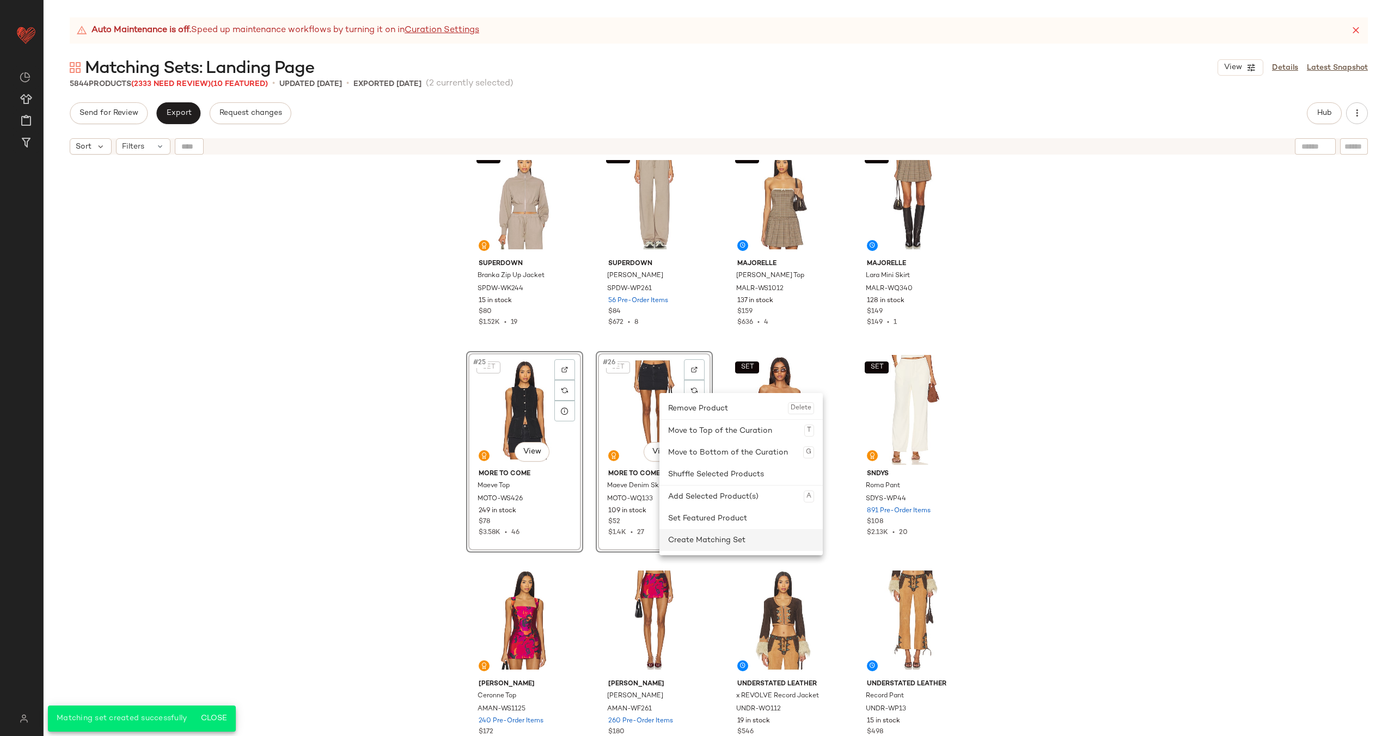
click at [717, 533] on div "Create Matching Set" at bounding box center [741, 540] width 146 height 22
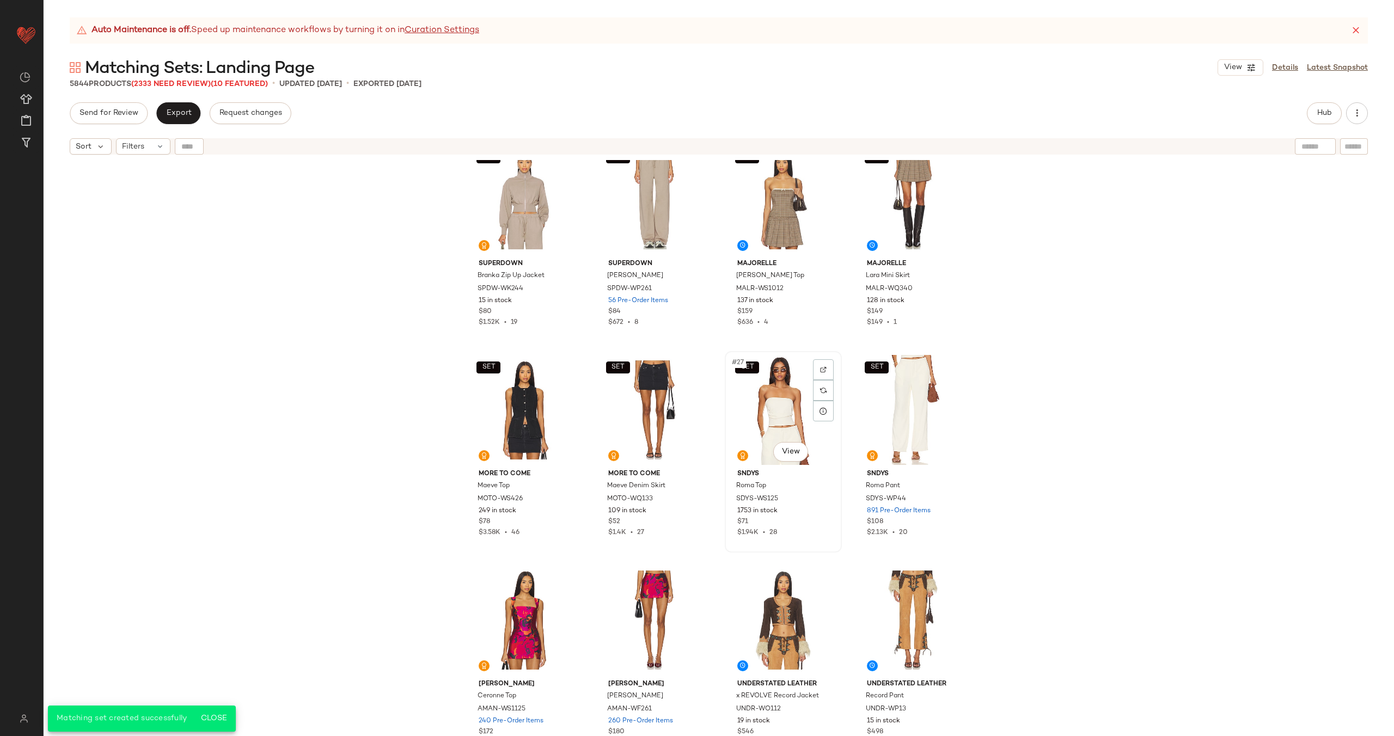
click at [757, 407] on div "SET #27 View" at bounding box center [783, 410] width 109 height 110
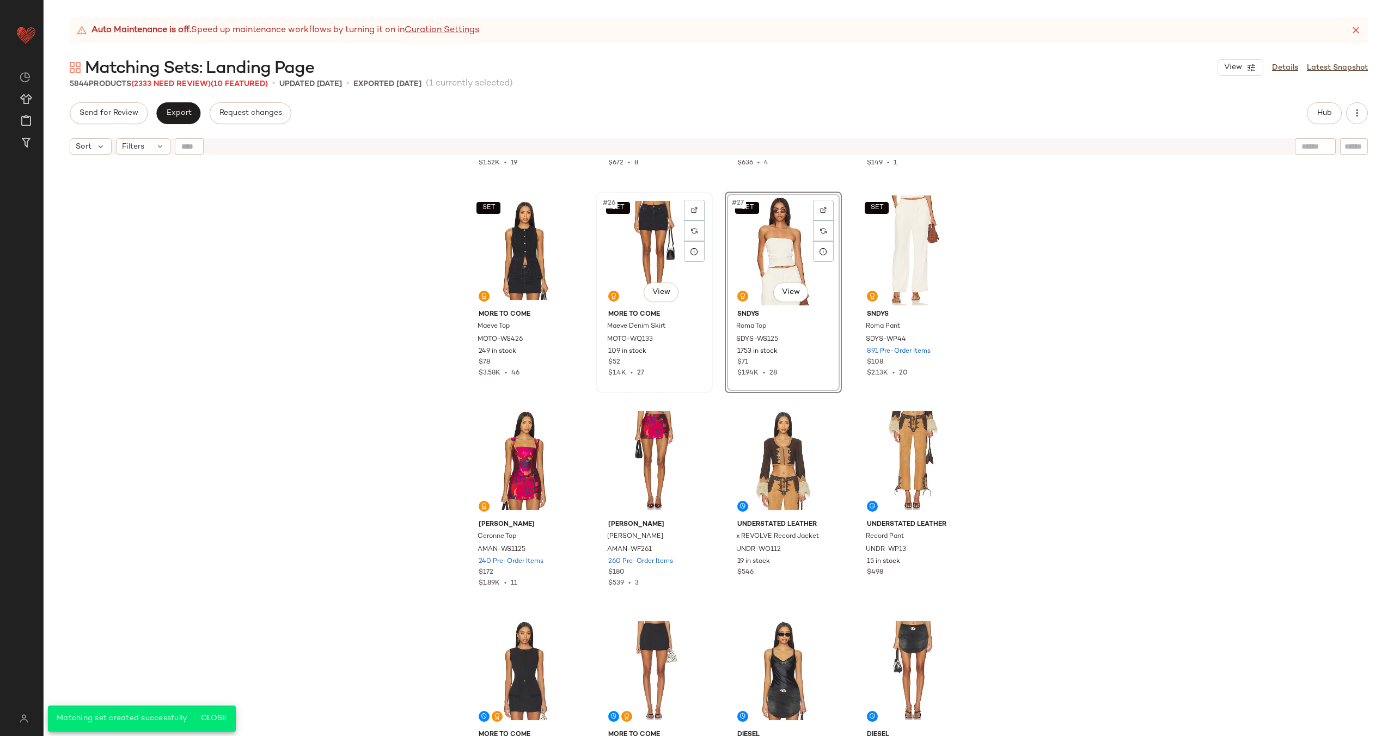
scroll to position [1250, 0]
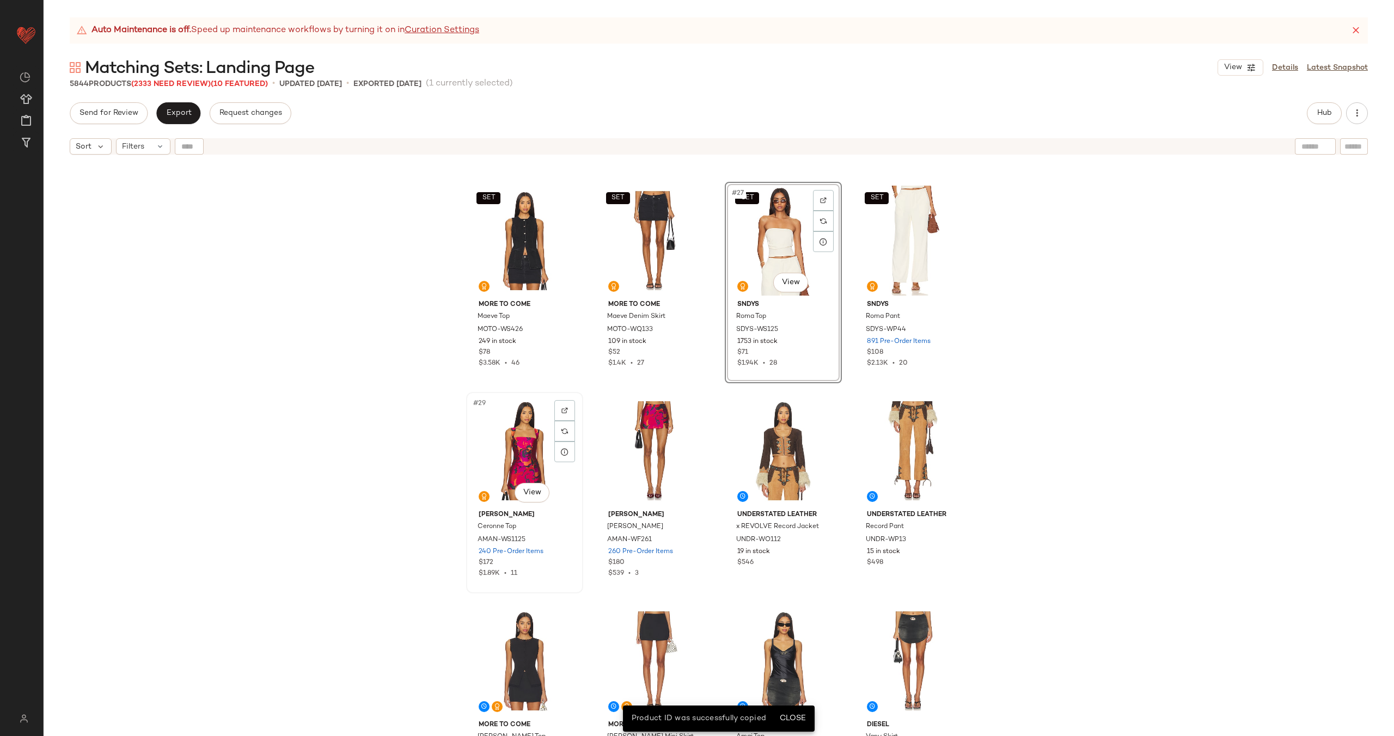
click at [531, 442] on div "#29 View" at bounding box center [524, 451] width 109 height 110
click at [615, 441] on div "#30 View" at bounding box center [654, 451] width 109 height 110
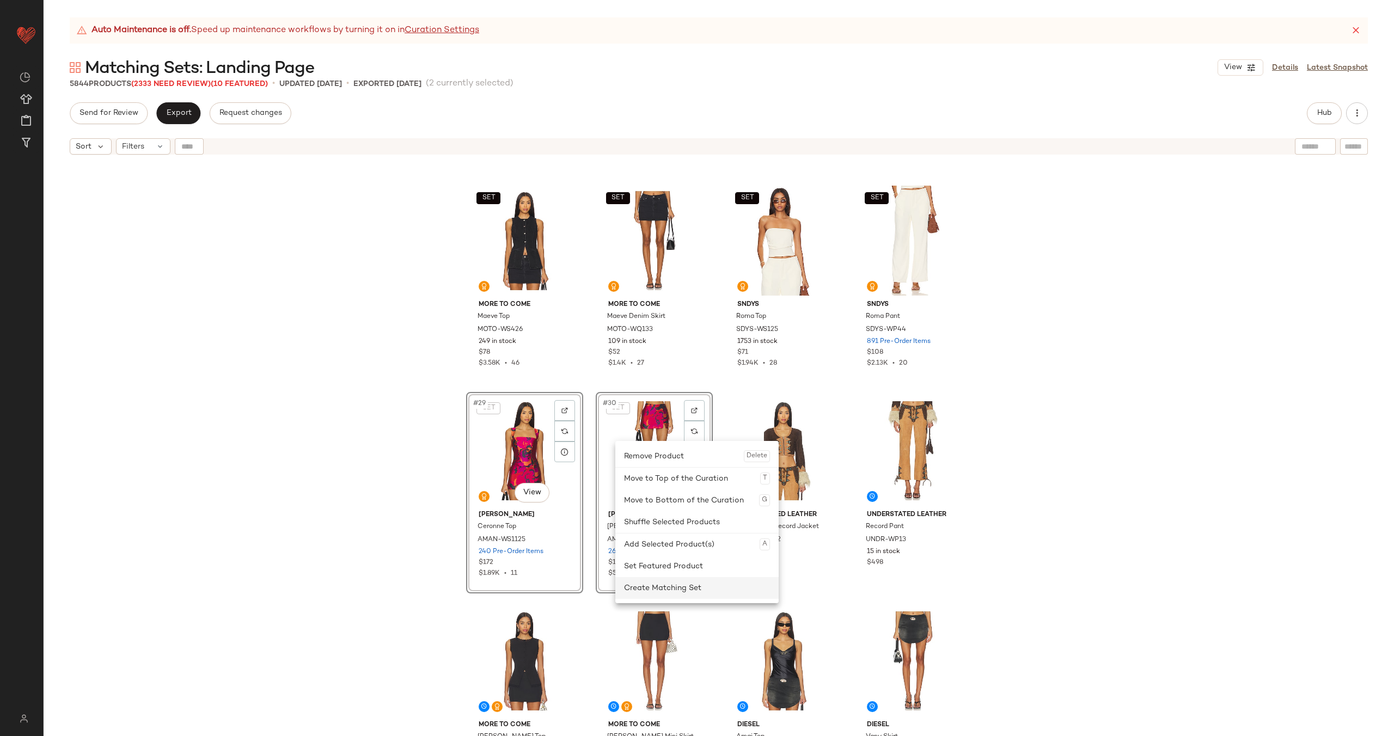
click at [665, 584] on div "Create Matching Set" at bounding box center [697, 588] width 146 height 22
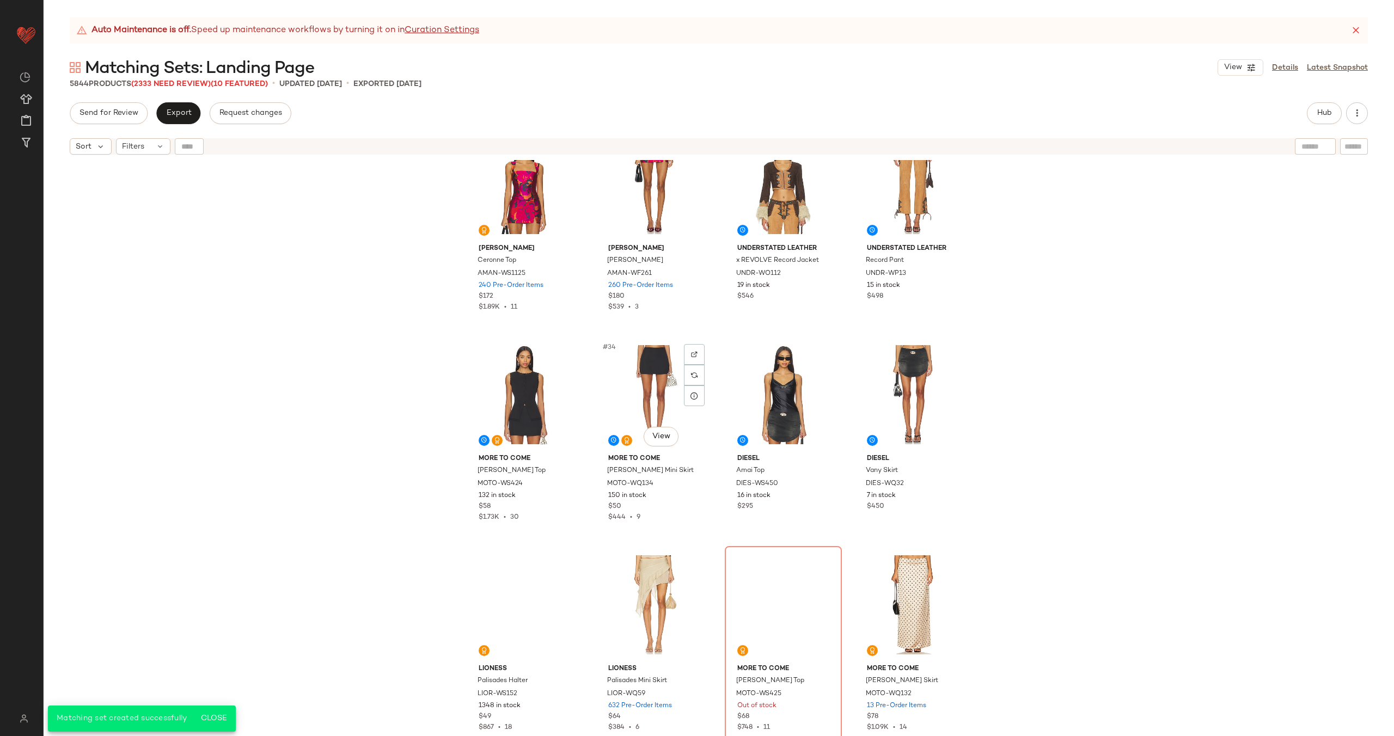
scroll to position [1540, 0]
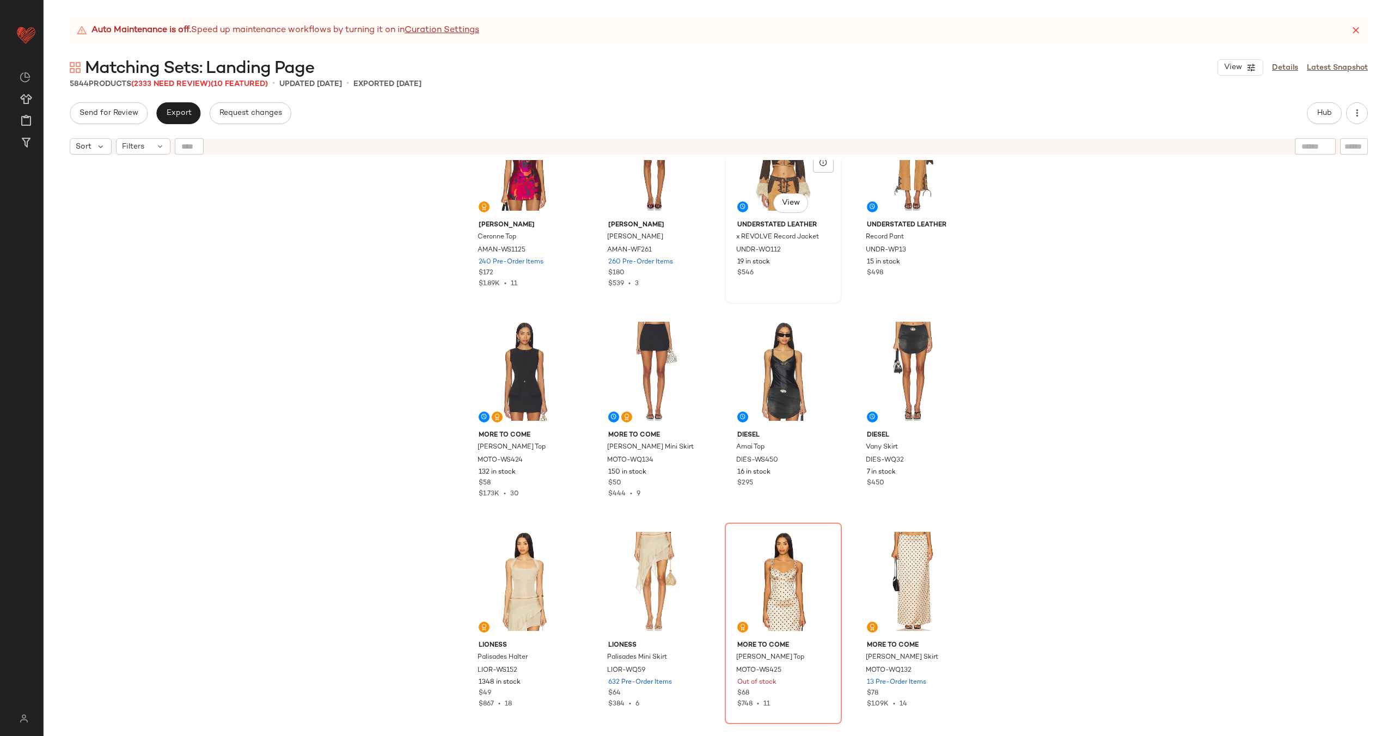
click at [795, 274] on div "$546" at bounding box center [783, 273] width 92 height 10
click at [885, 278] on div "Understated Leather Record Pant UNDR-WP13 15 in stock $498" at bounding box center [912, 247] width 109 height 63
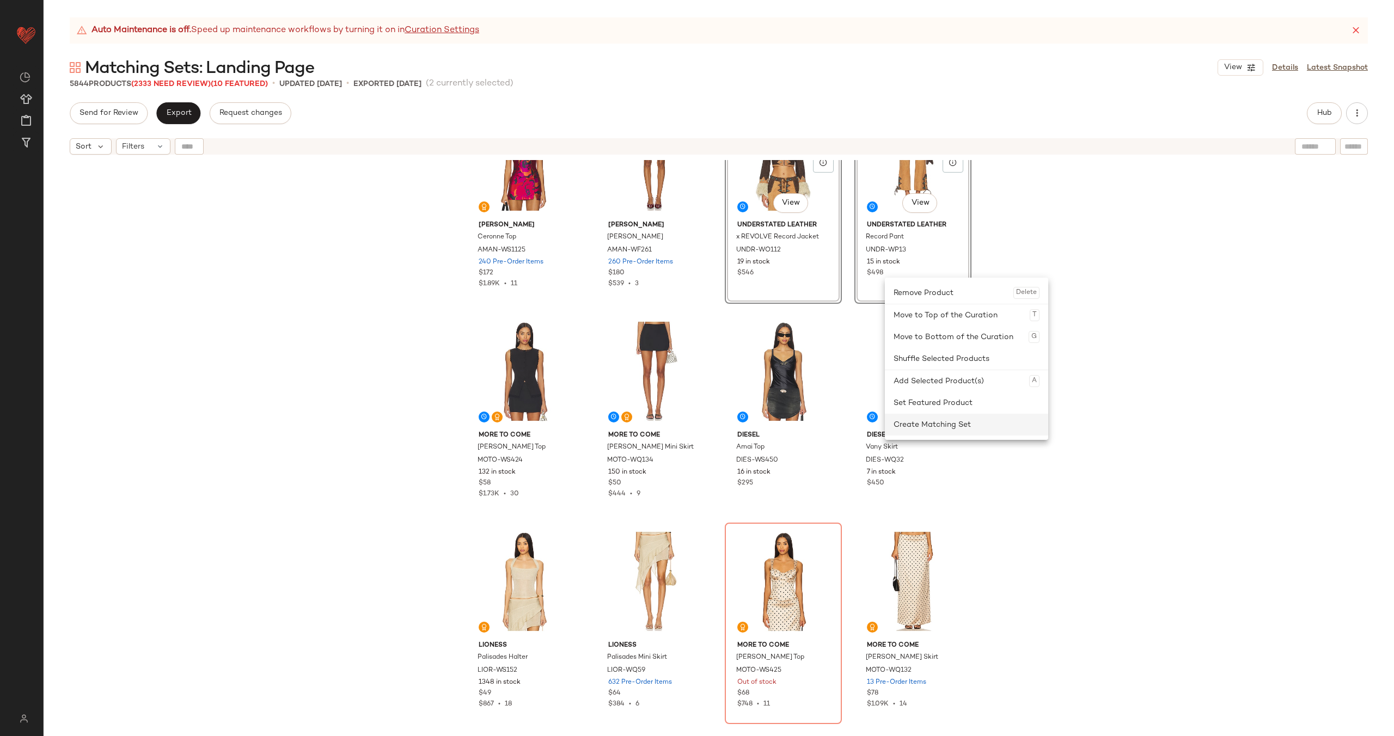
click at [917, 422] on div "Create Matching Set" at bounding box center [967, 425] width 146 height 22
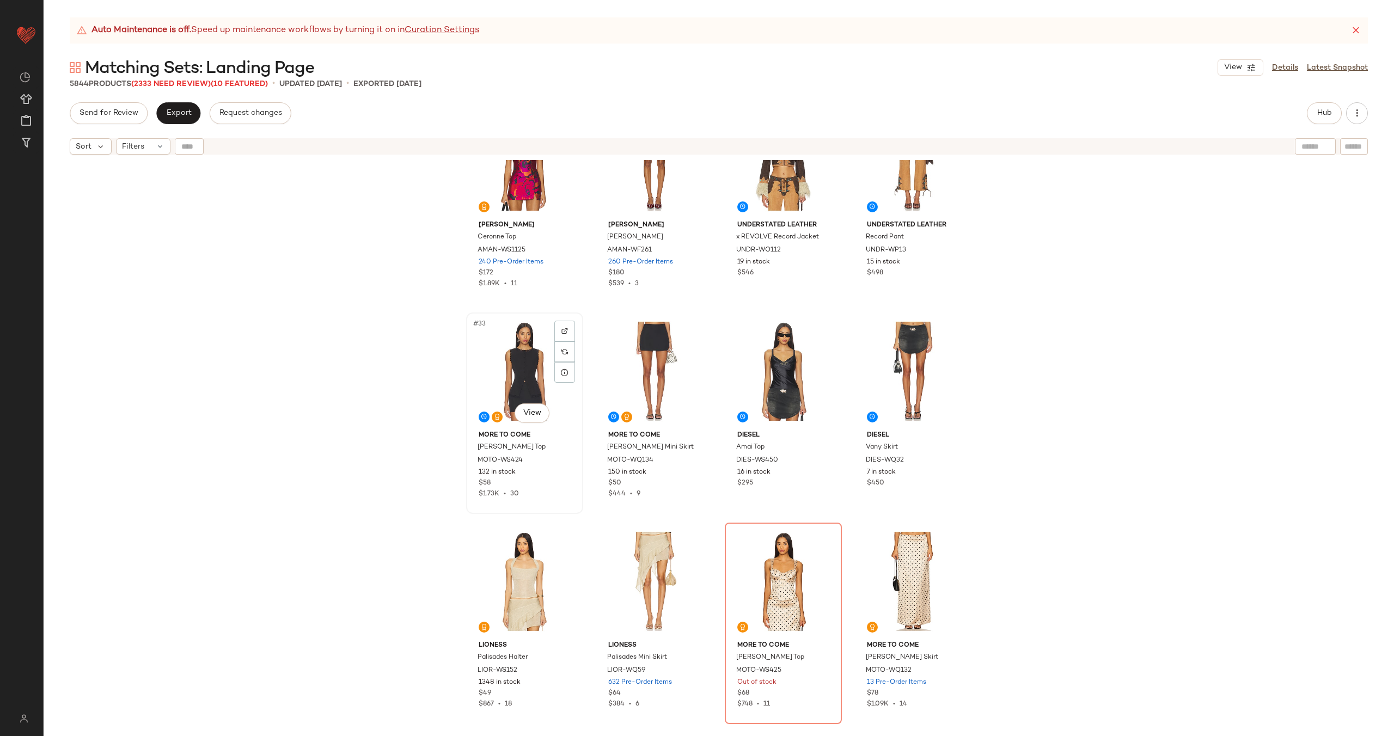
click at [517, 367] on div "#33 View" at bounding box center [524, 371] width 109 height 110
click at [608, 362] on div "#34 View" at bounding box center [654, 371] width 109 height 110
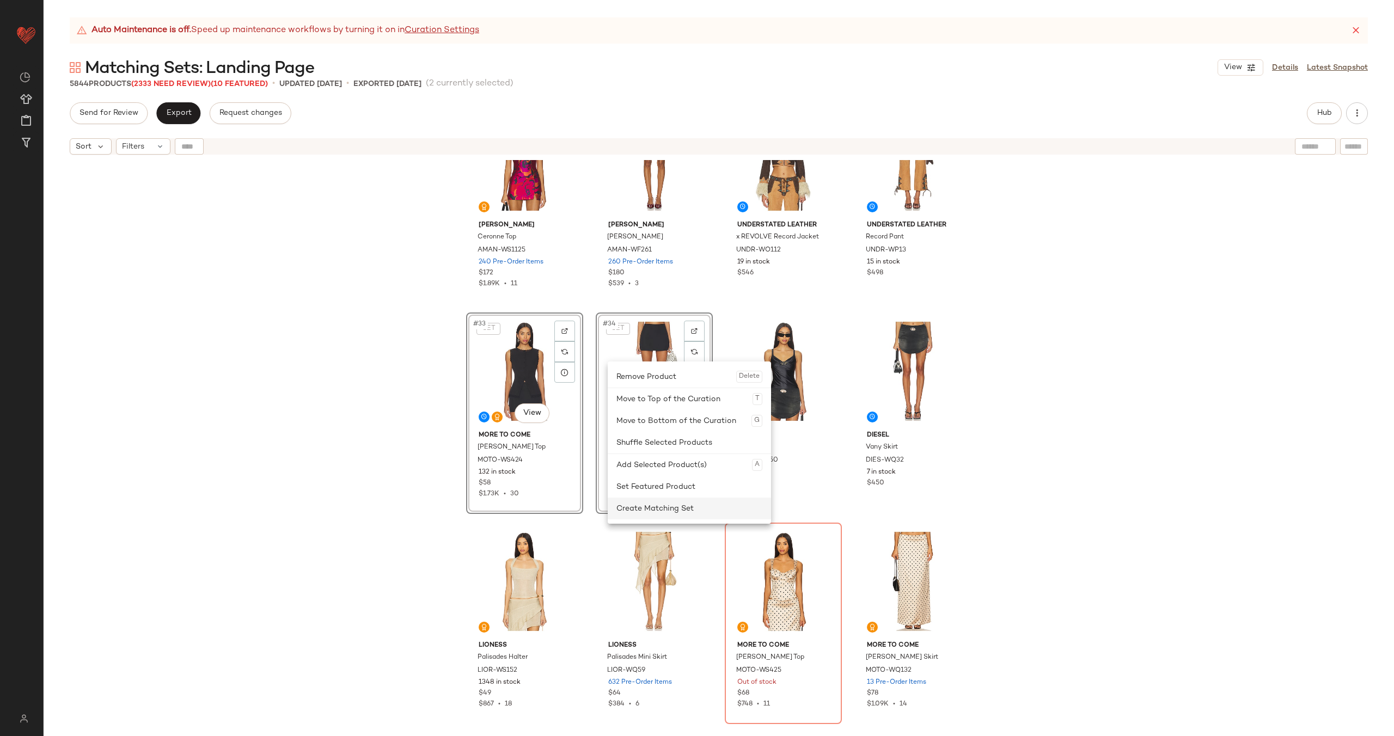
click at [664, 501] on div "Create Matching Set" at bounding box center [689, 509] width 146 height 22
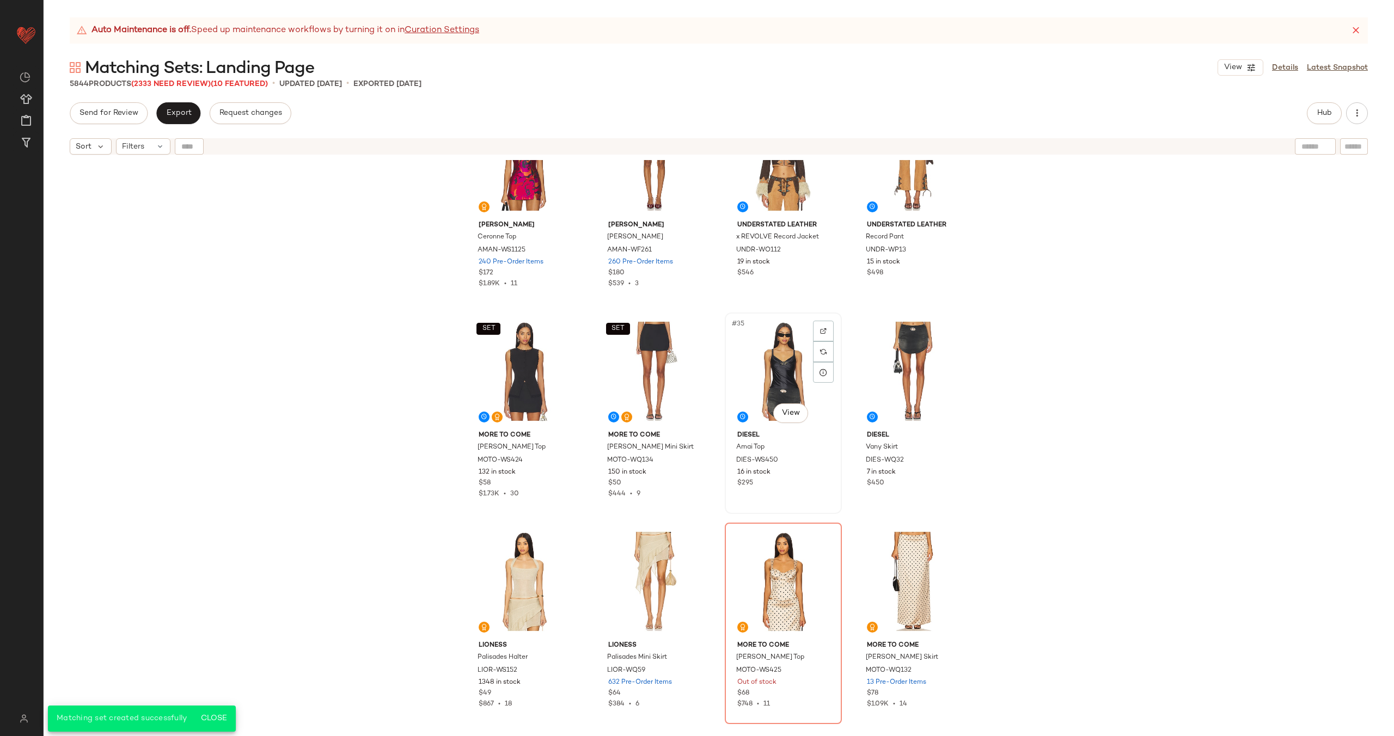
click at [749, 367] on div "#35 View" at bounding box center [783, 371] width 109 height 110
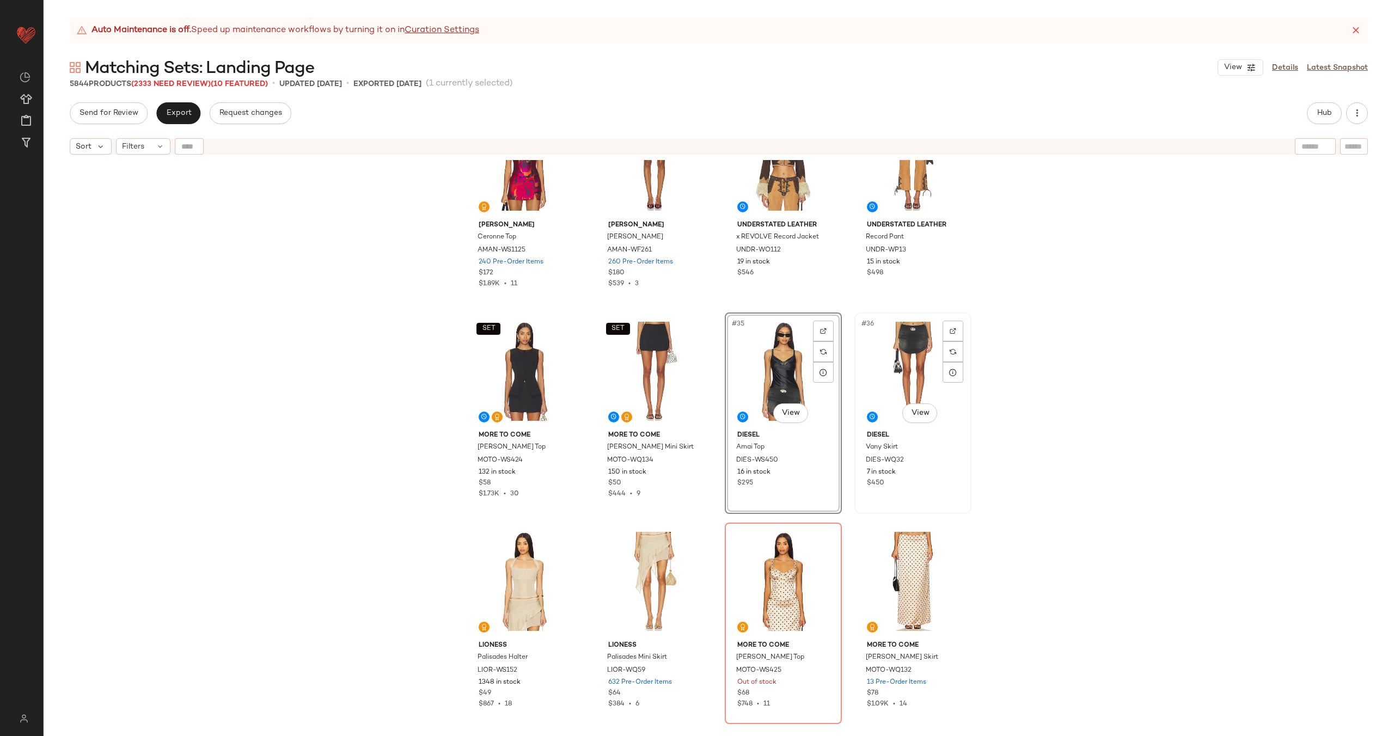
click at [882, 366] on div "#36 View" at bounding box center [912, 371] width 109 height 110
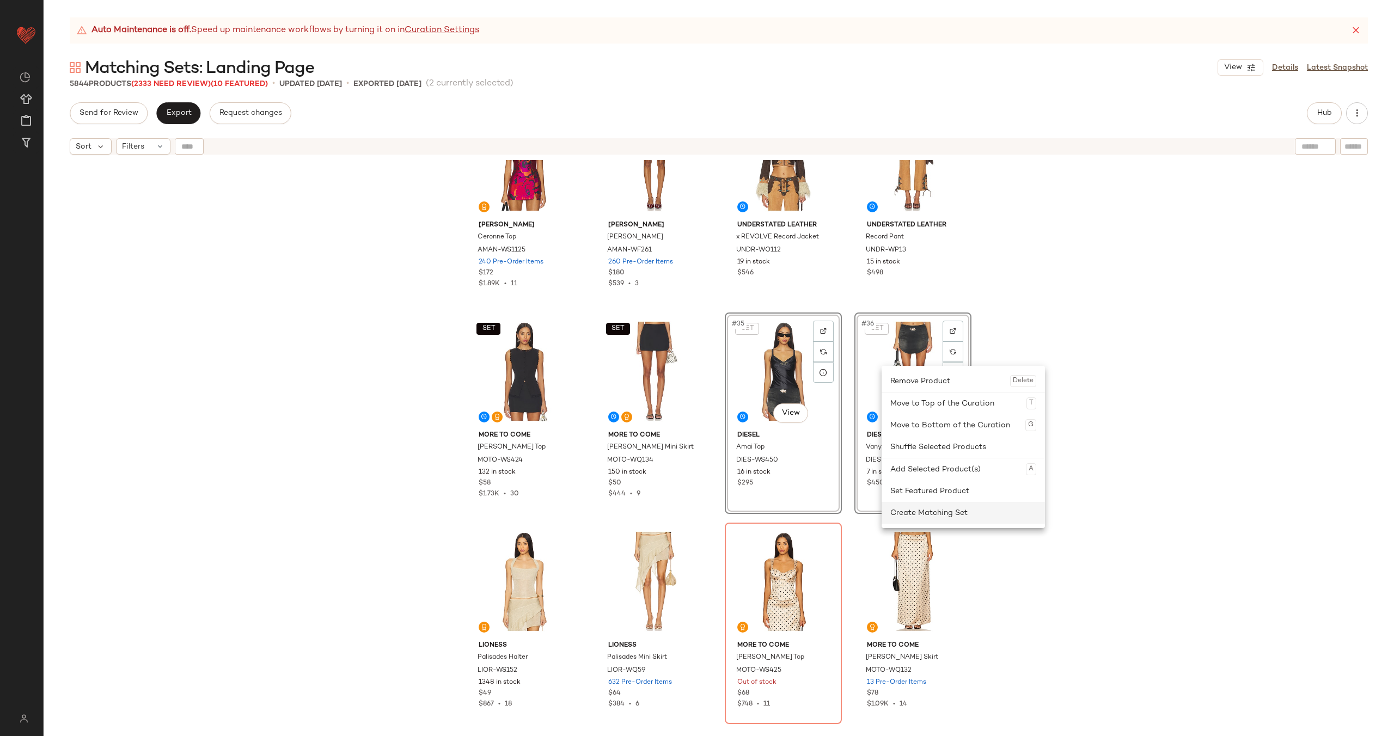
click at [932, 515] on div "Create Matching Set" at bounding box center [963, 513] width 146 height 22
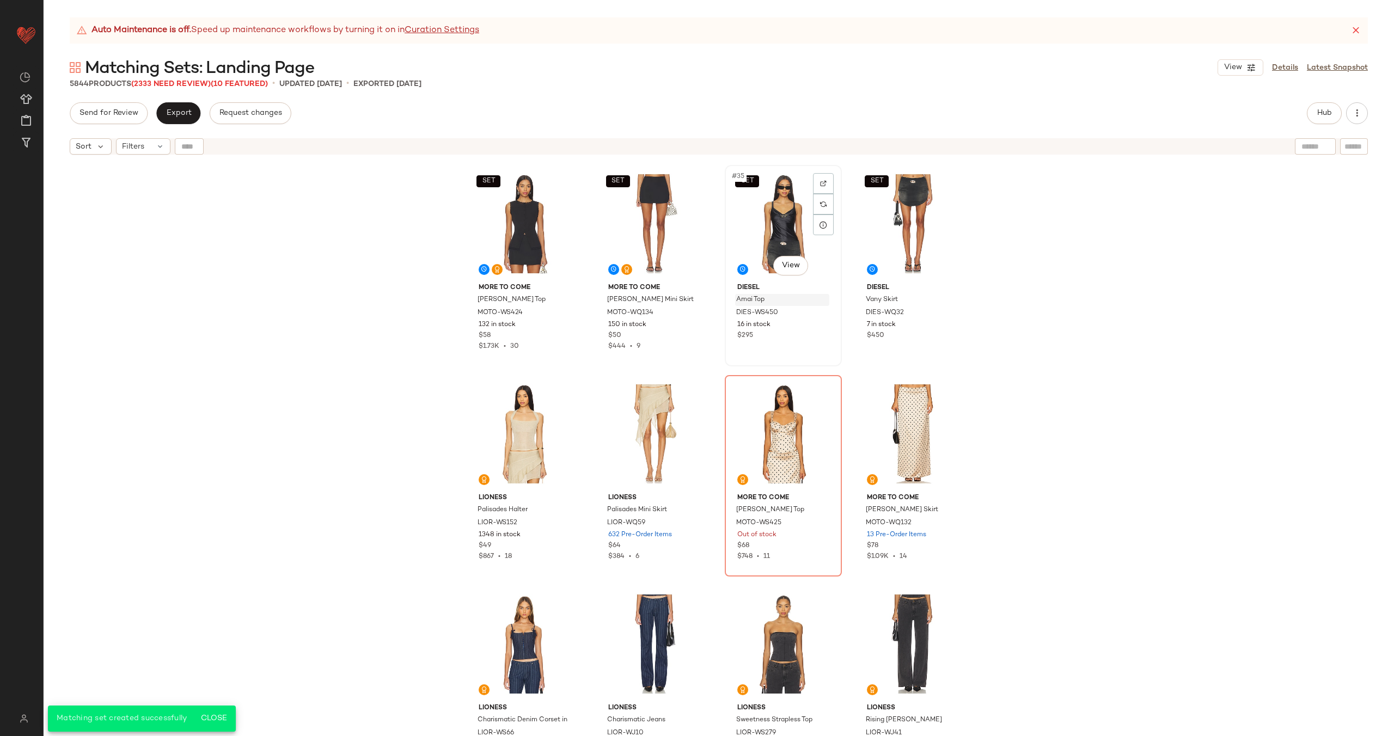
scroll to position [1733, 0]
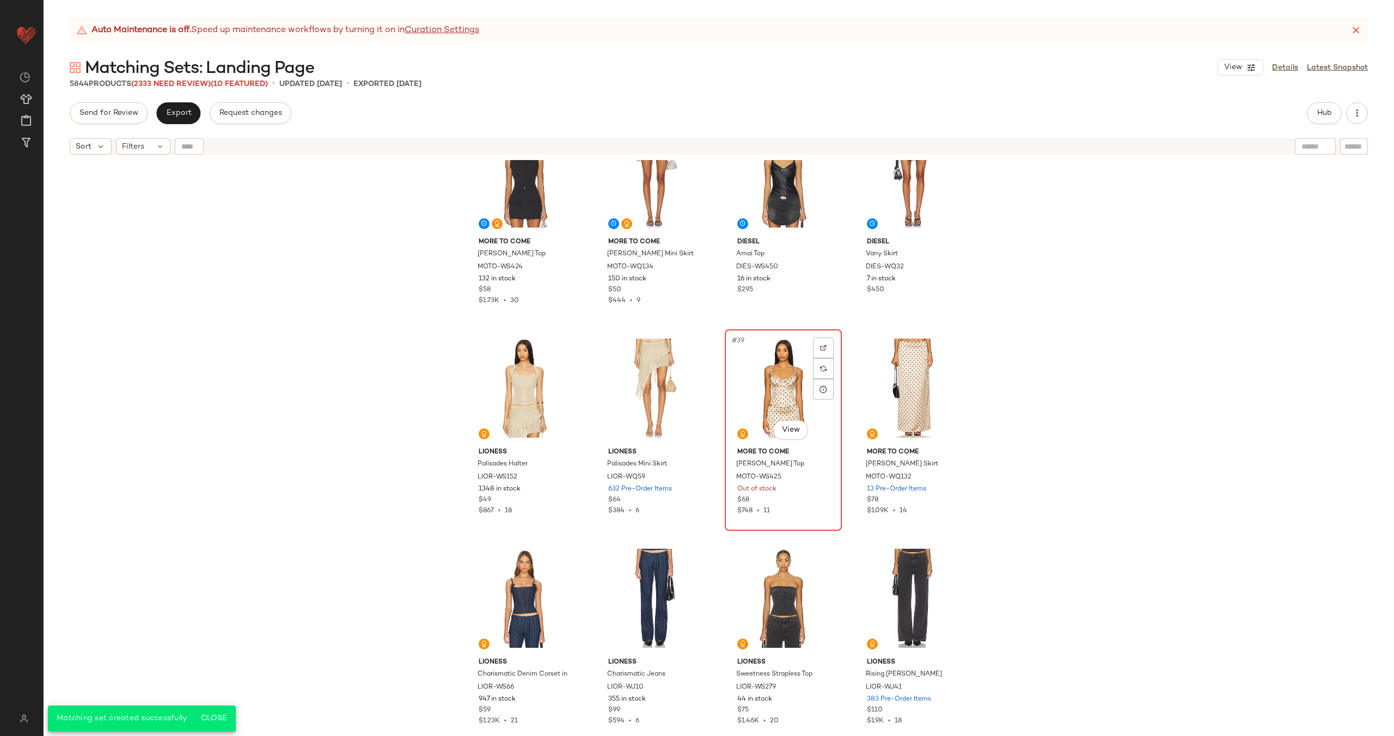
click at [772, 399] on div "#39 View" at bounding box center [783, 388] width 109 height 110
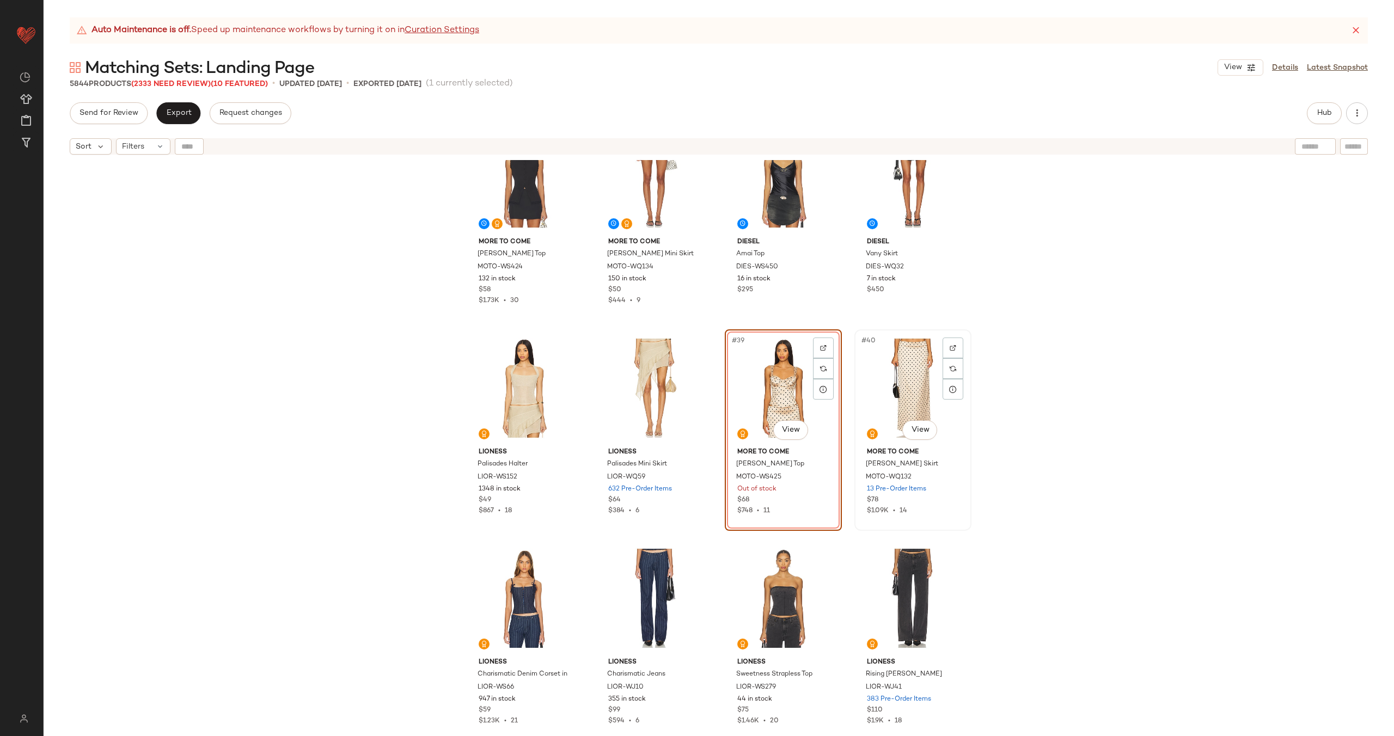
click at [872, 388] on div "#40 View" at bounding box center [912, 388] width 109 height 110
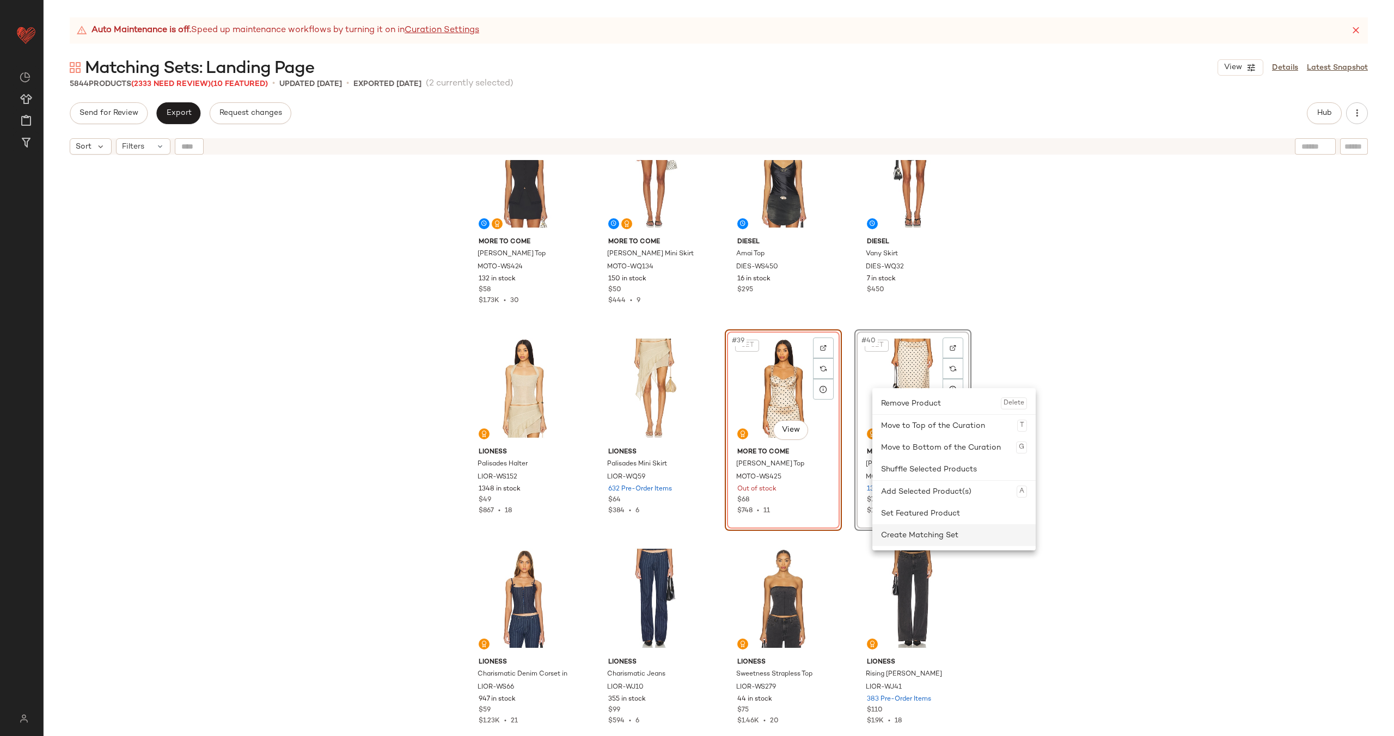
click at [917, 540] on div "Create Matching Set" at bounding box center [954, 535] width 146 height 22
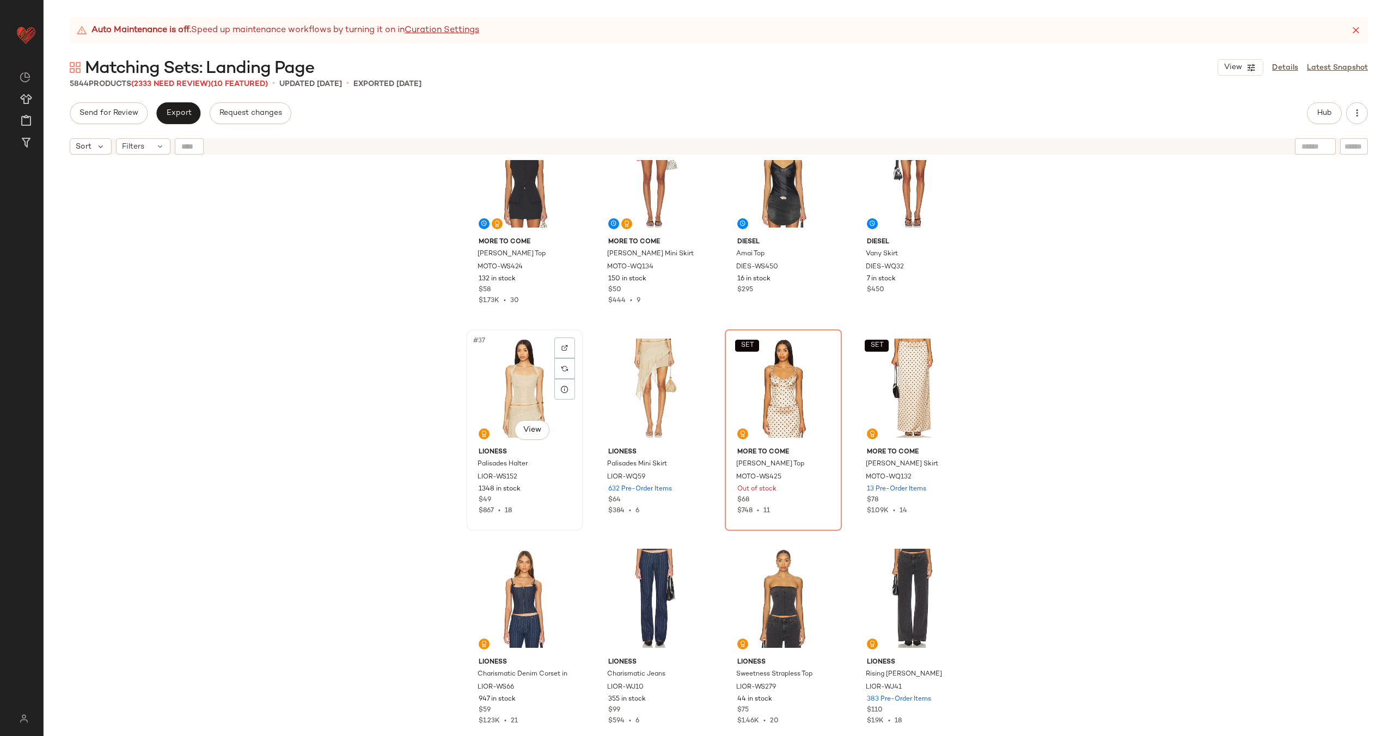
drag, startPoint x: 489, startPoint y: 387, endPoint x: 497, endPoint y: 388, distance: 7.7
click at [489, 387] on div "#37 View" at bounding box center [524, 388] width 109 height 110
click at [626, 384] on div "#38 View" at bounding box center [654, 388] width 109 height 110
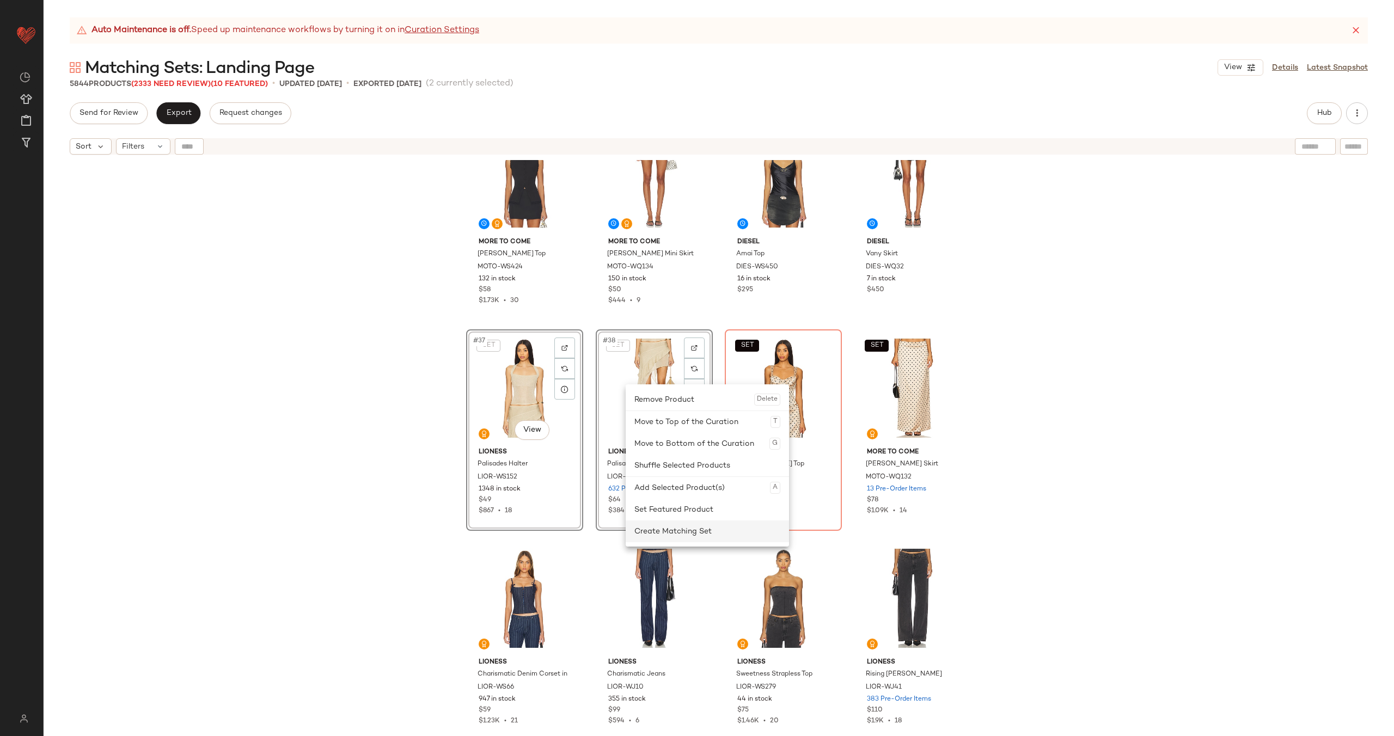
click at [690, 526] on div "Create Matching Set" at bounding box center [707, 532] width 146 height 22
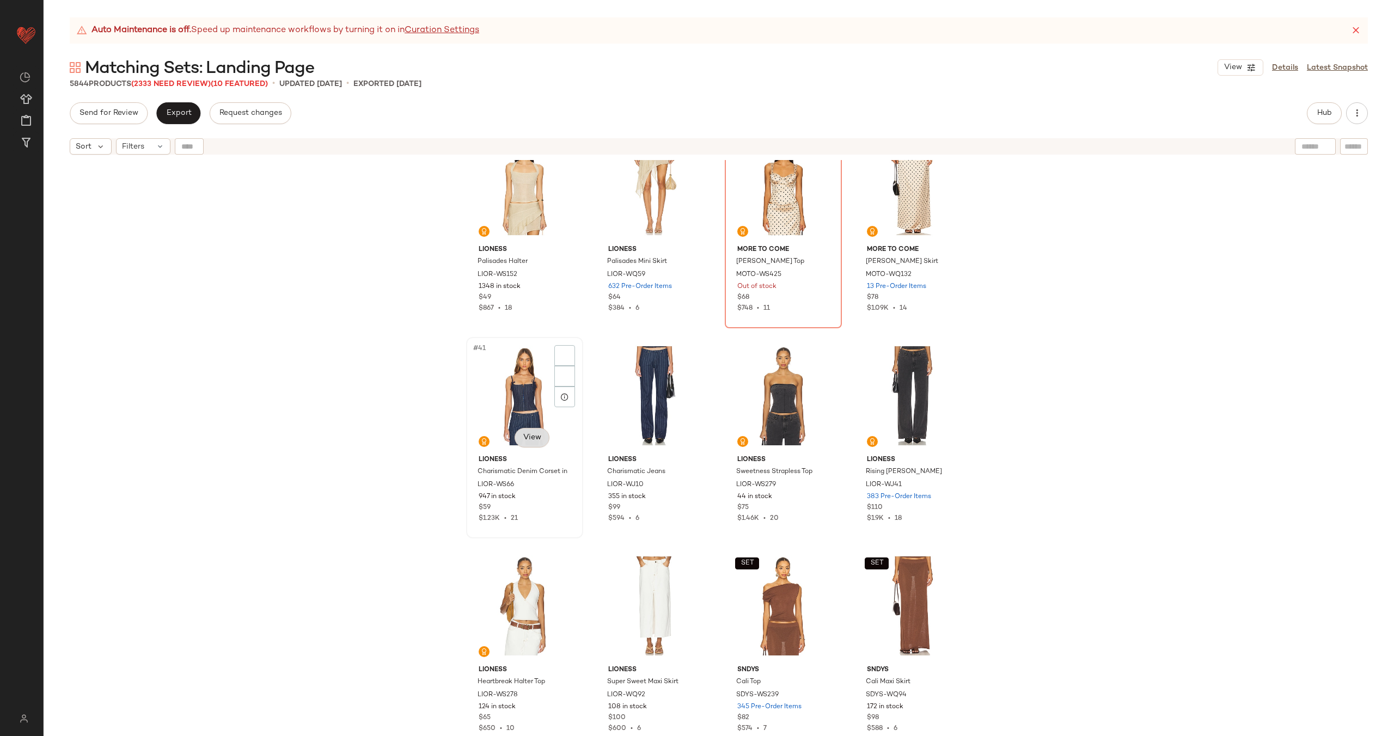
scroll to position [1937, 0]
click at [498, 394] on div "#41 View" at bounding box center [524, 395] width 109 height 110
click at [633, 390] on div "#42 View" at bounding box center [654, 395] width 109 height 110
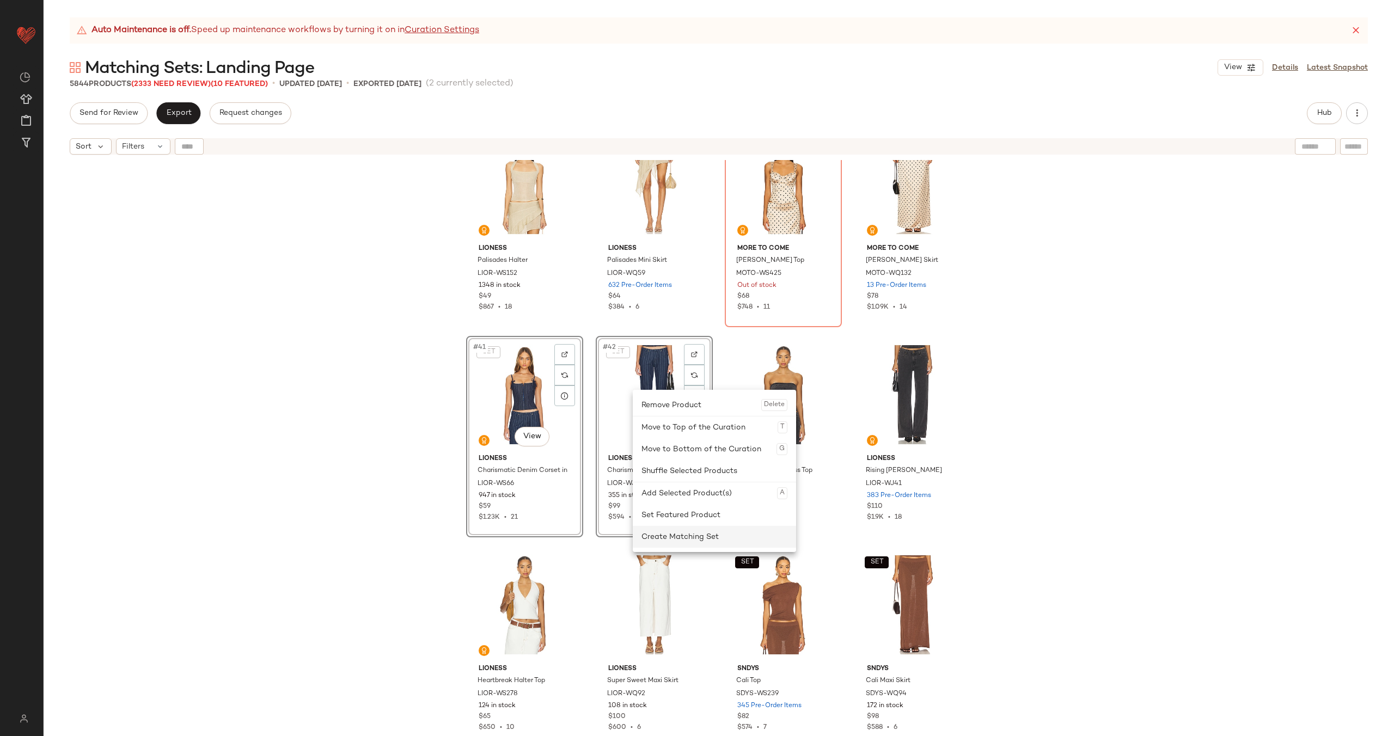
click at [713, 542] on div "Create Matching Set" at bounding box center [715, 537] width 146 height 22
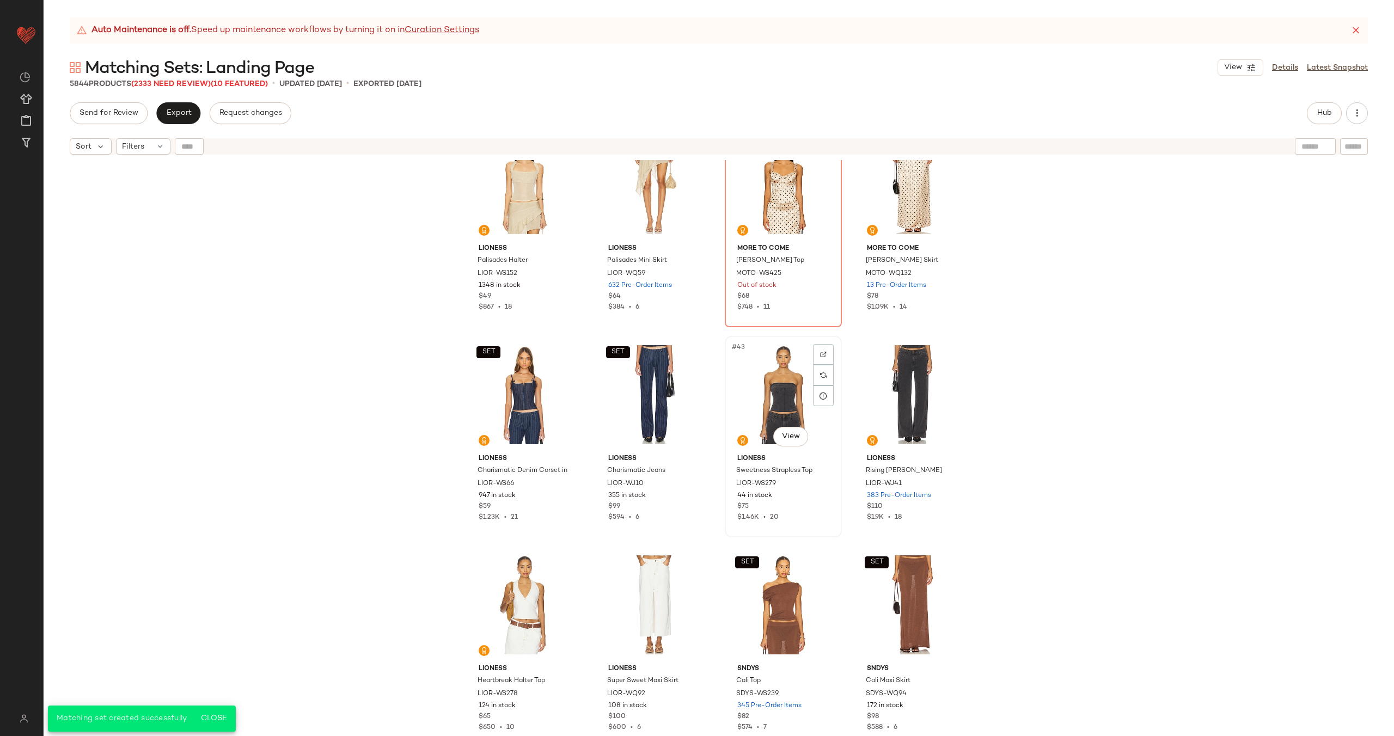
click at [780, 387] on div "#43 View" at bounding box center [783, 395] width 109 height 110
click at [865, 387] on div "#44 View" at bounding box center [912, 395] width 109 height 110
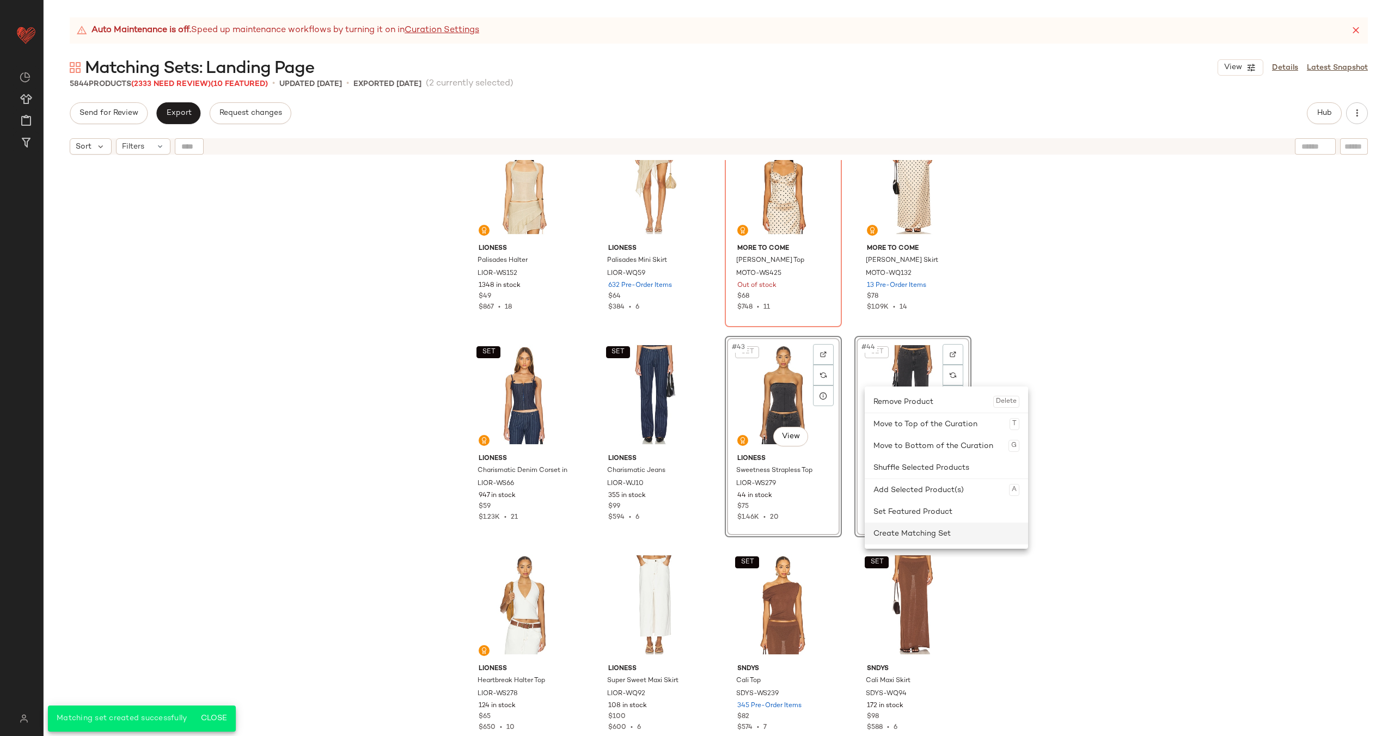
click at [912, 530] on div "Create Matching Set" at bounding box center [947, 534] width 146 height 22
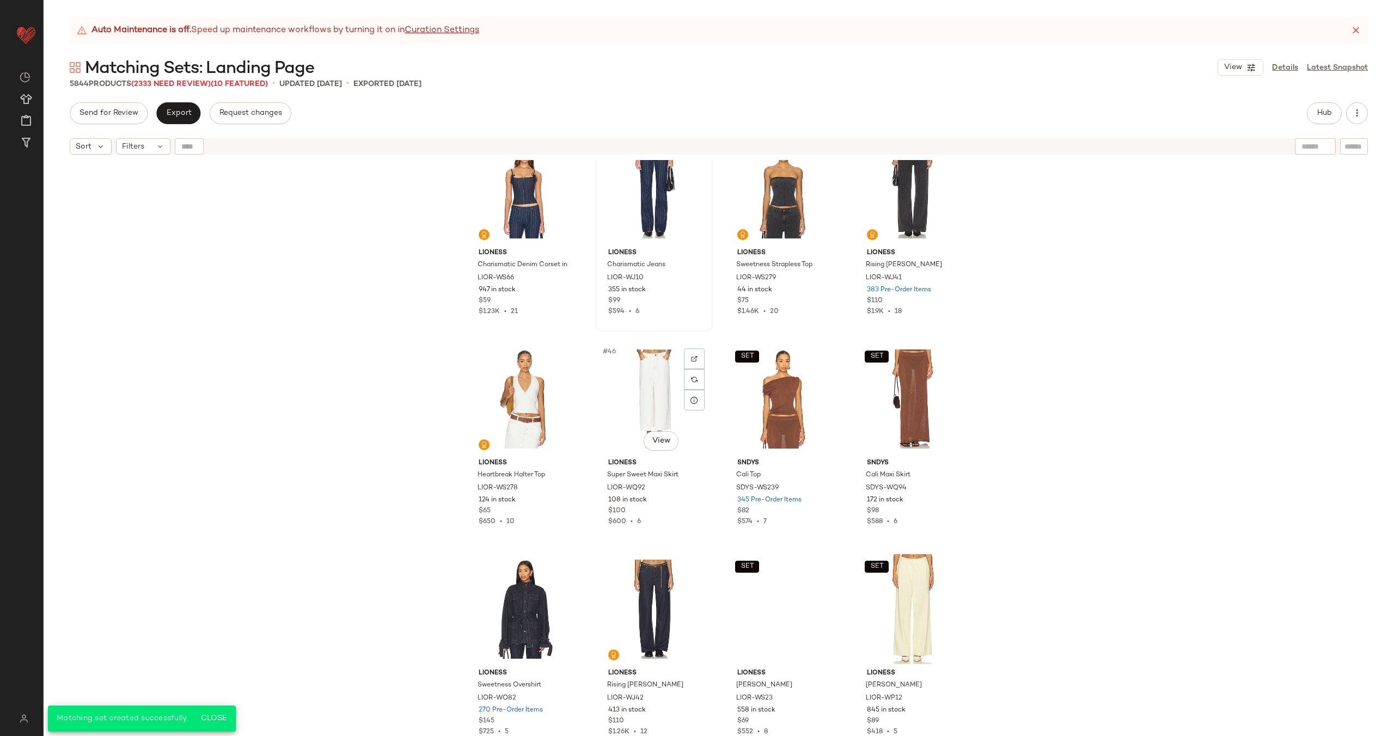
scroll to position [2184, 0]
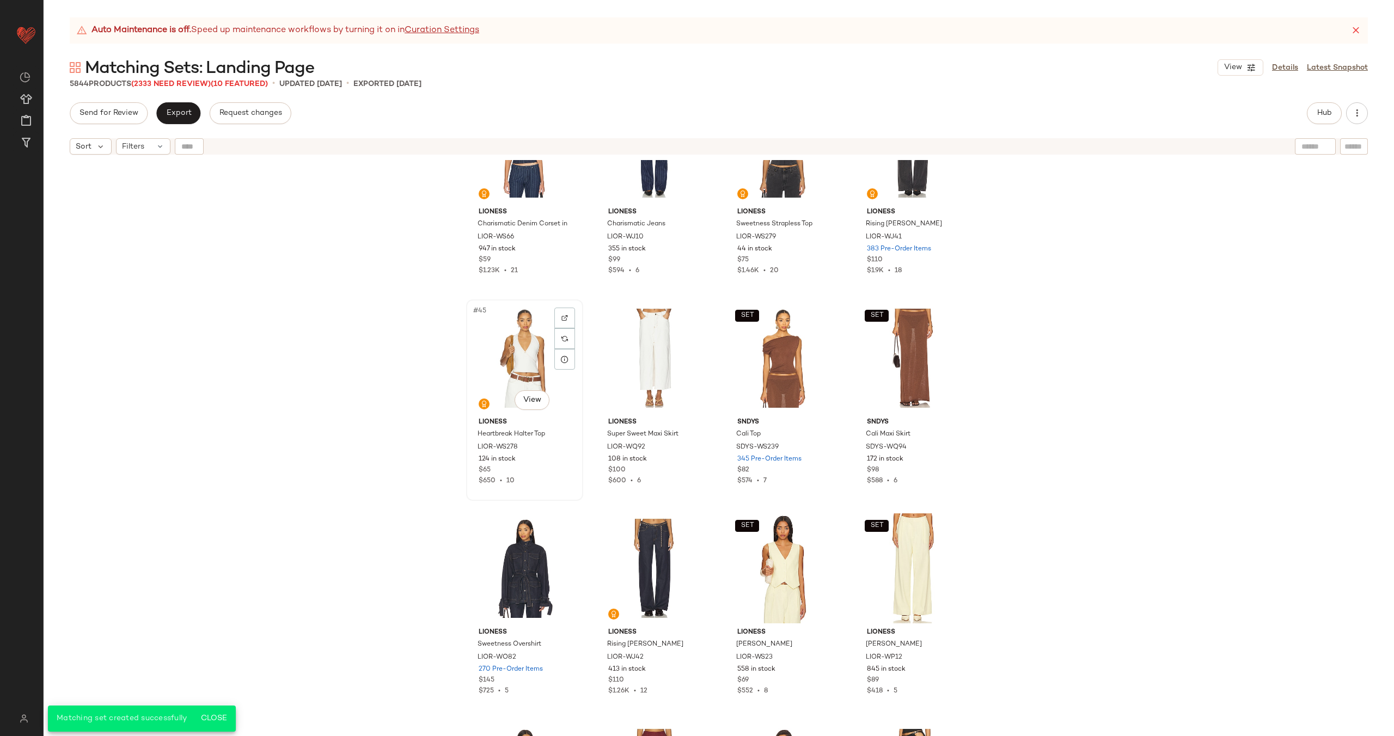
click at [516, 365] on div "#45 View" at bounding box center [524, 358] width 109 height 110
click at [636, 360] on div "#46 View" at bounding box center [654, 358] width 109 height 110
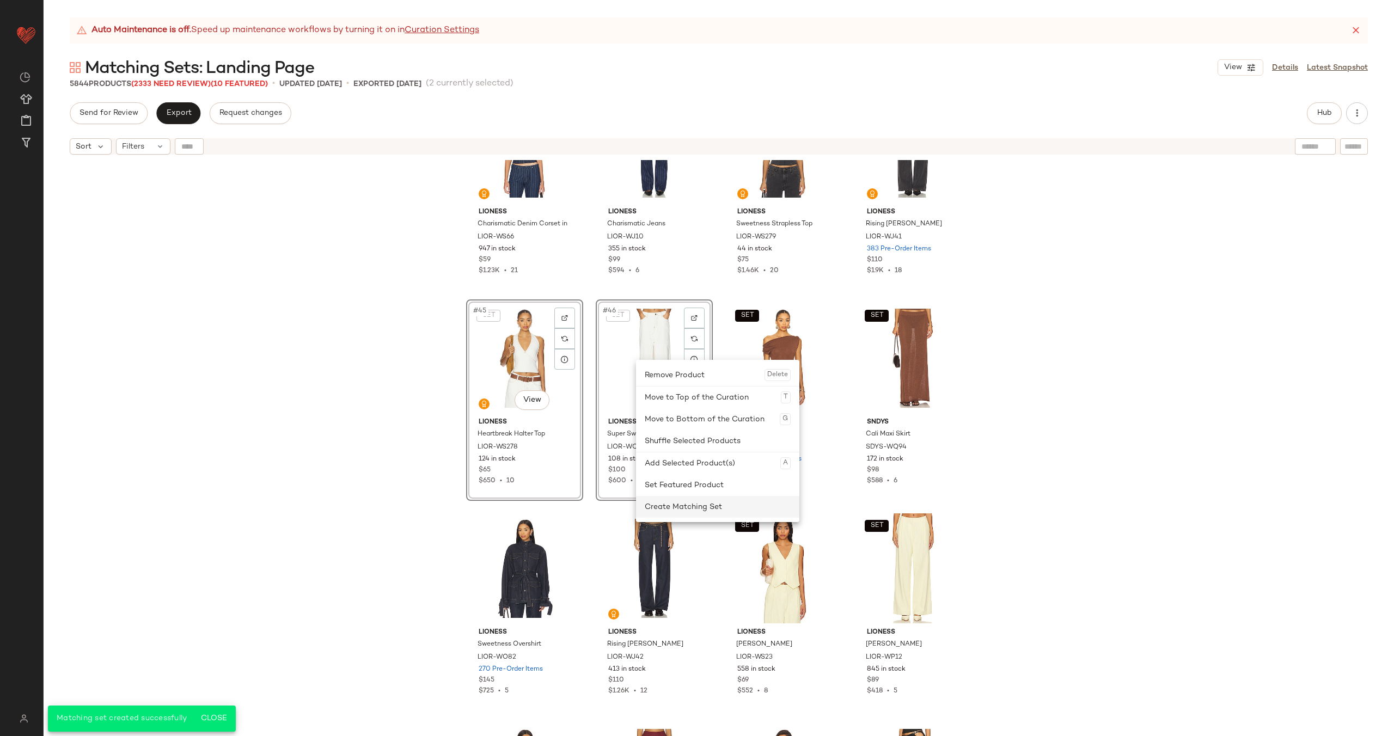
click at [697, 509] on div "Create Matching Set" at bounding box center [718, 507] width 146 height 22
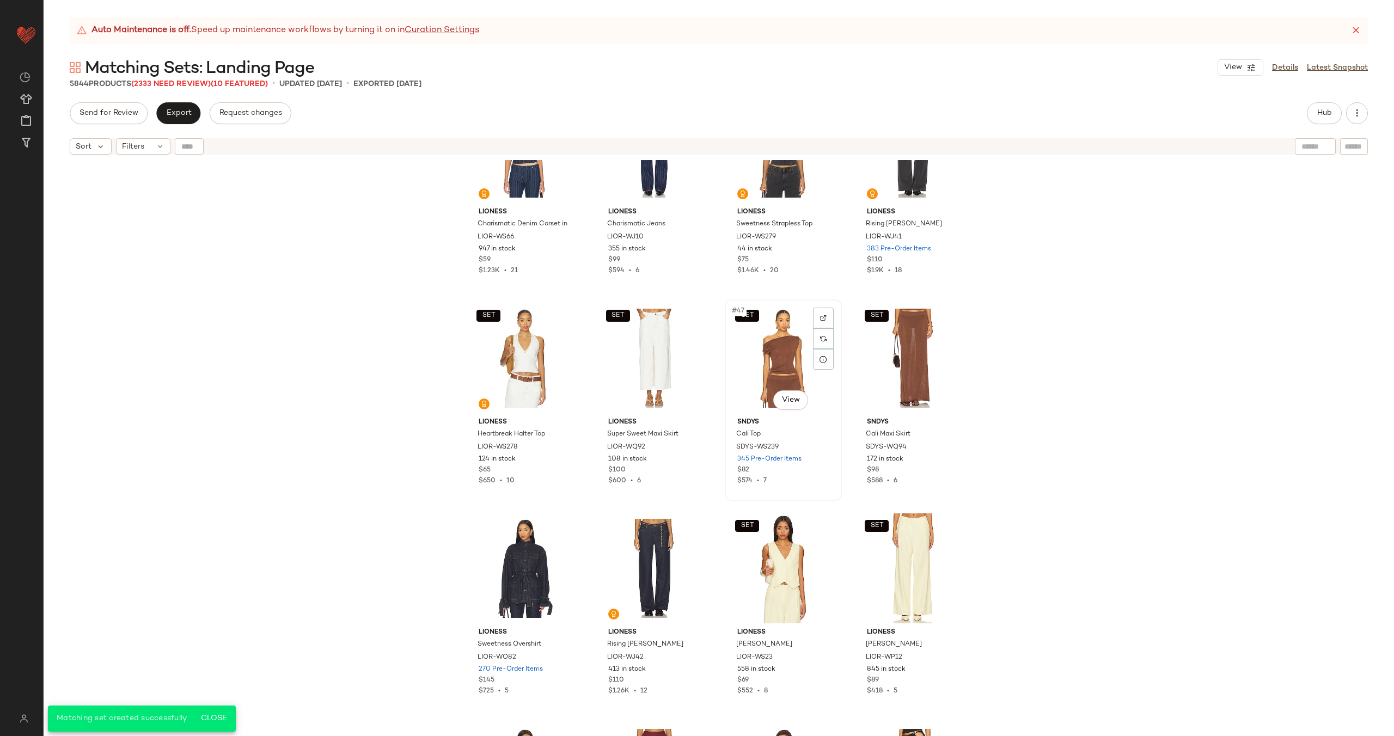
click at [756, 351] on div "SET #47 View" at bounding box center [783, 358] width 109 height 110
click at [878, 344] on div "SET #48 View" at bounding box center [912, 358] width 109 height 110
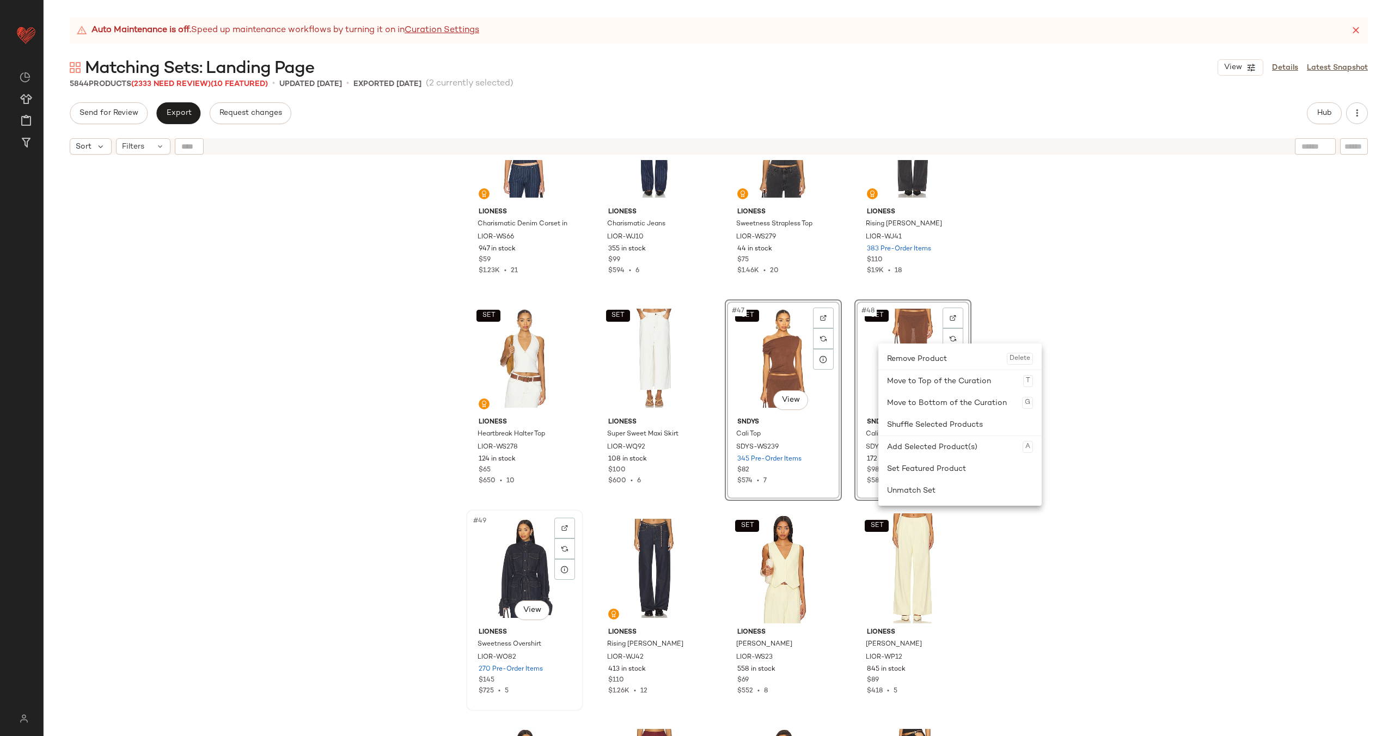
click at [524, 535] on div "#49 View" at bounding box center [524, 569] width 109 height 110
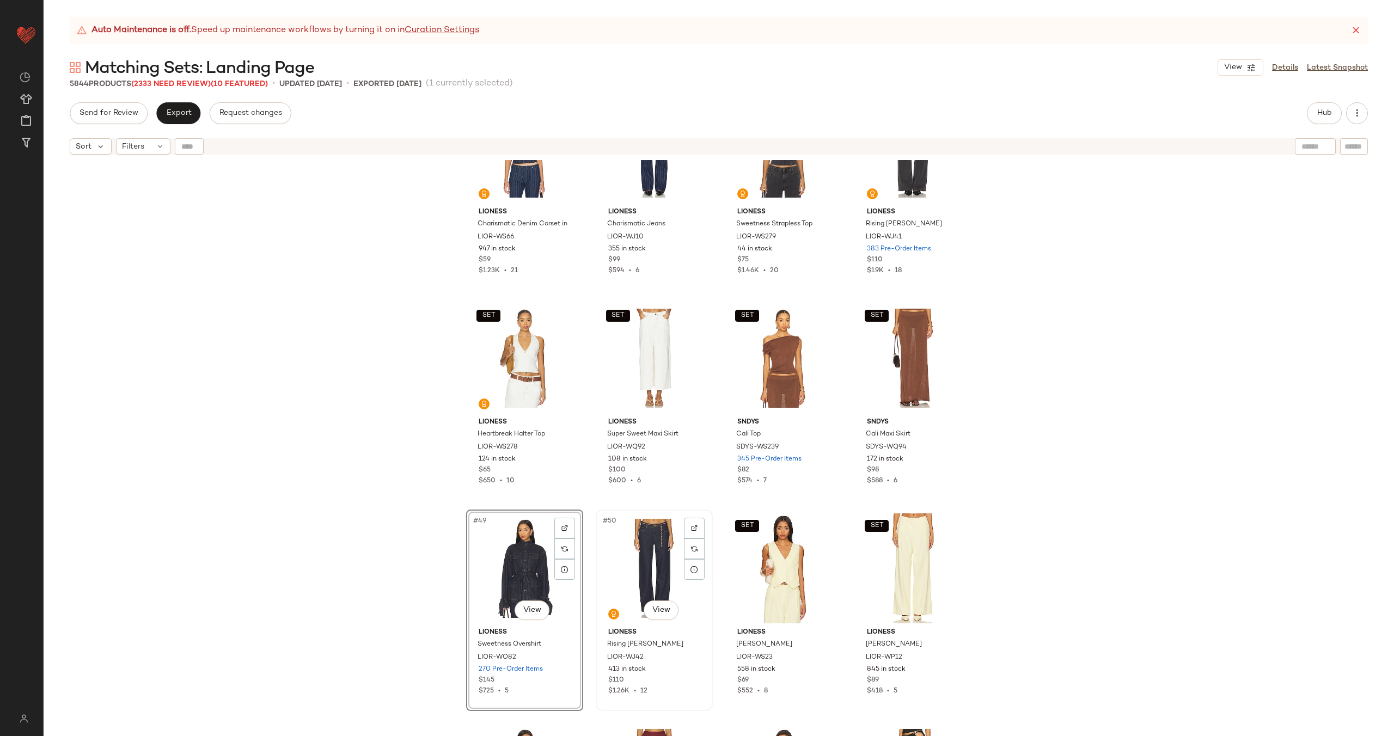
click at [622, 535] on div "#50 View" at bounding box center [654, 569] width 109 height 110
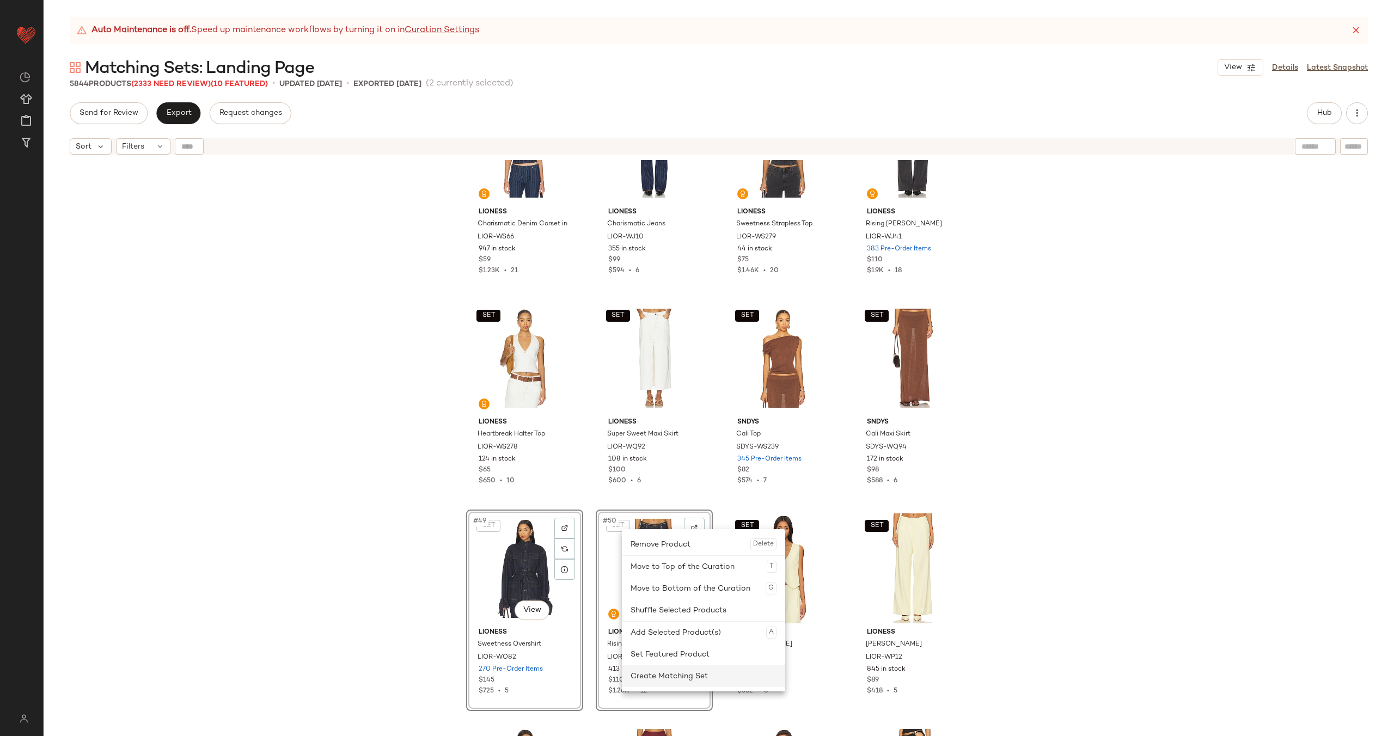
click at [655, 679] on div "Create Matching Set" at bounding box center [704, 676] width 146 height 22
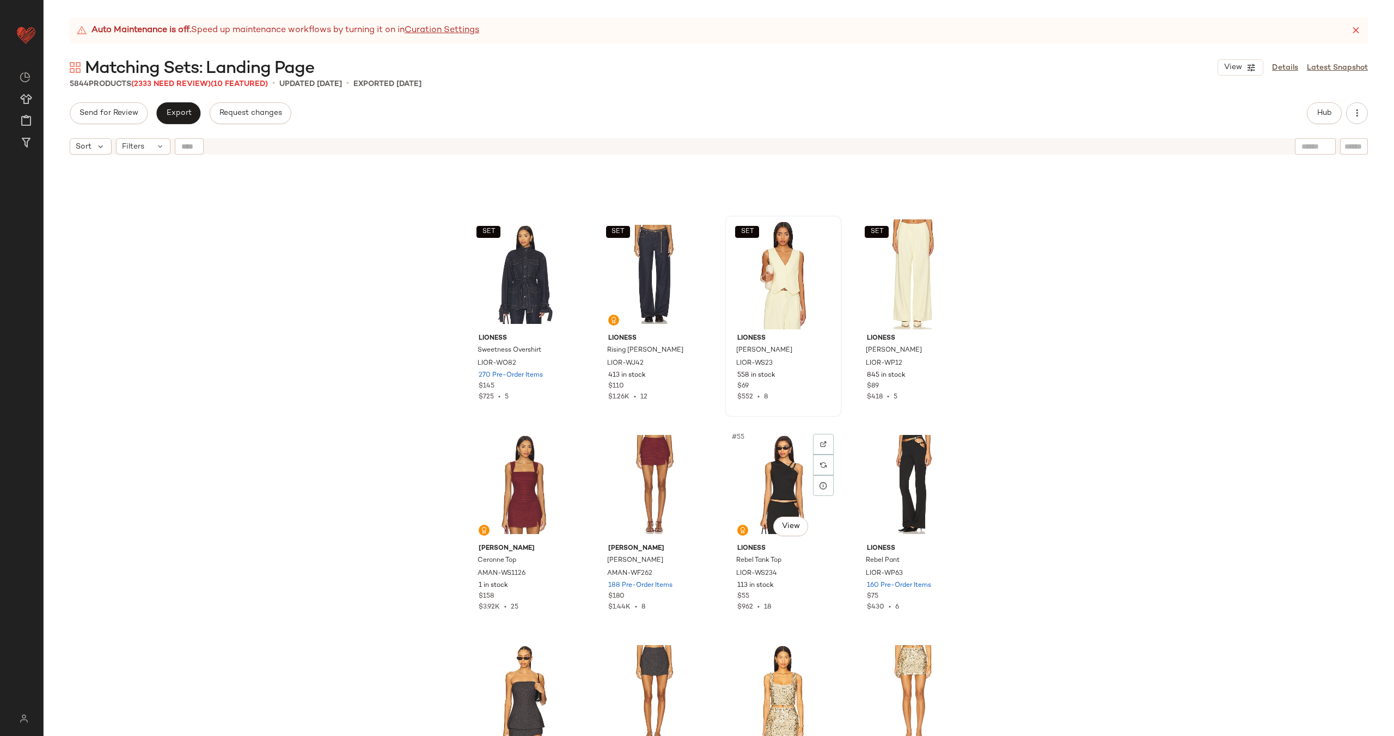
scroll to position [2582, 0]
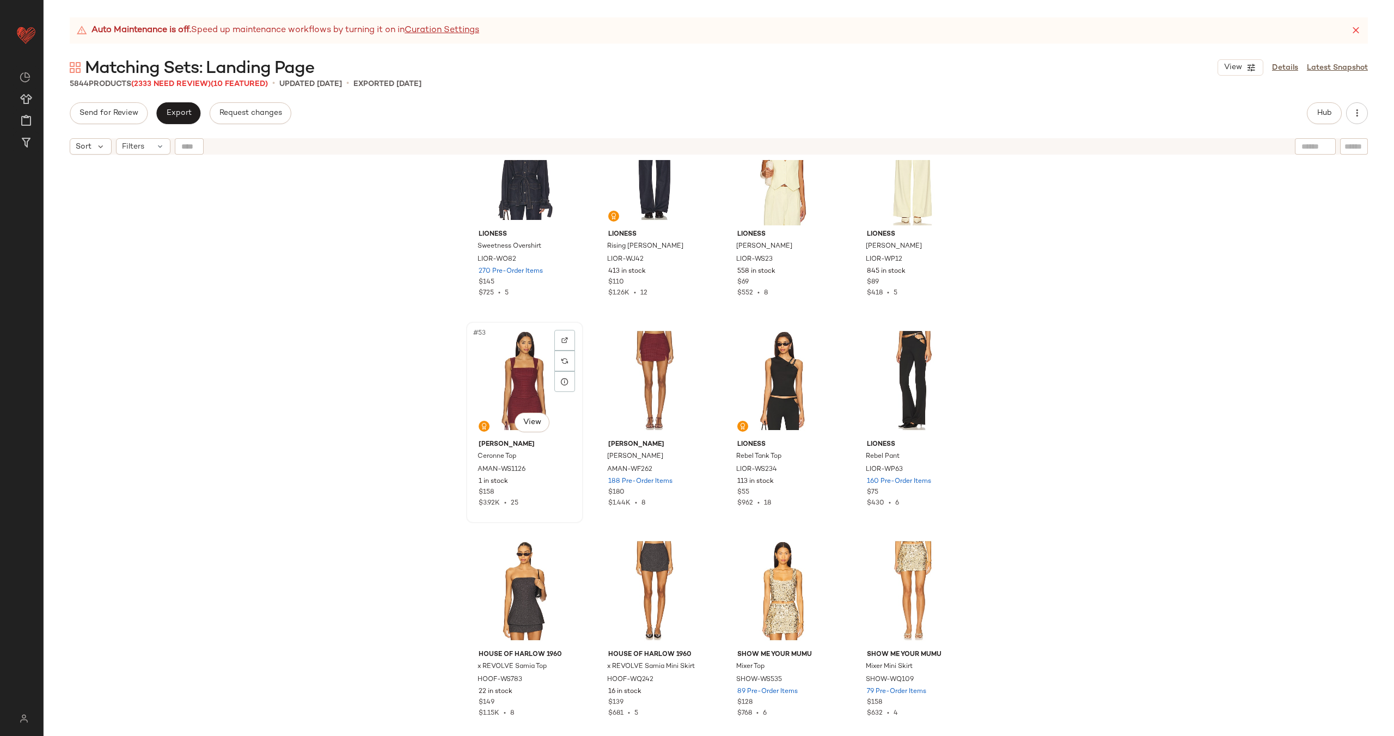
click at [513, 387] on div "#53 View" at bounding box center [524, 381] width 109 height 110
click at [614, 374] on div "#54 View" at bounding box center [654, 381] width 109 height 110
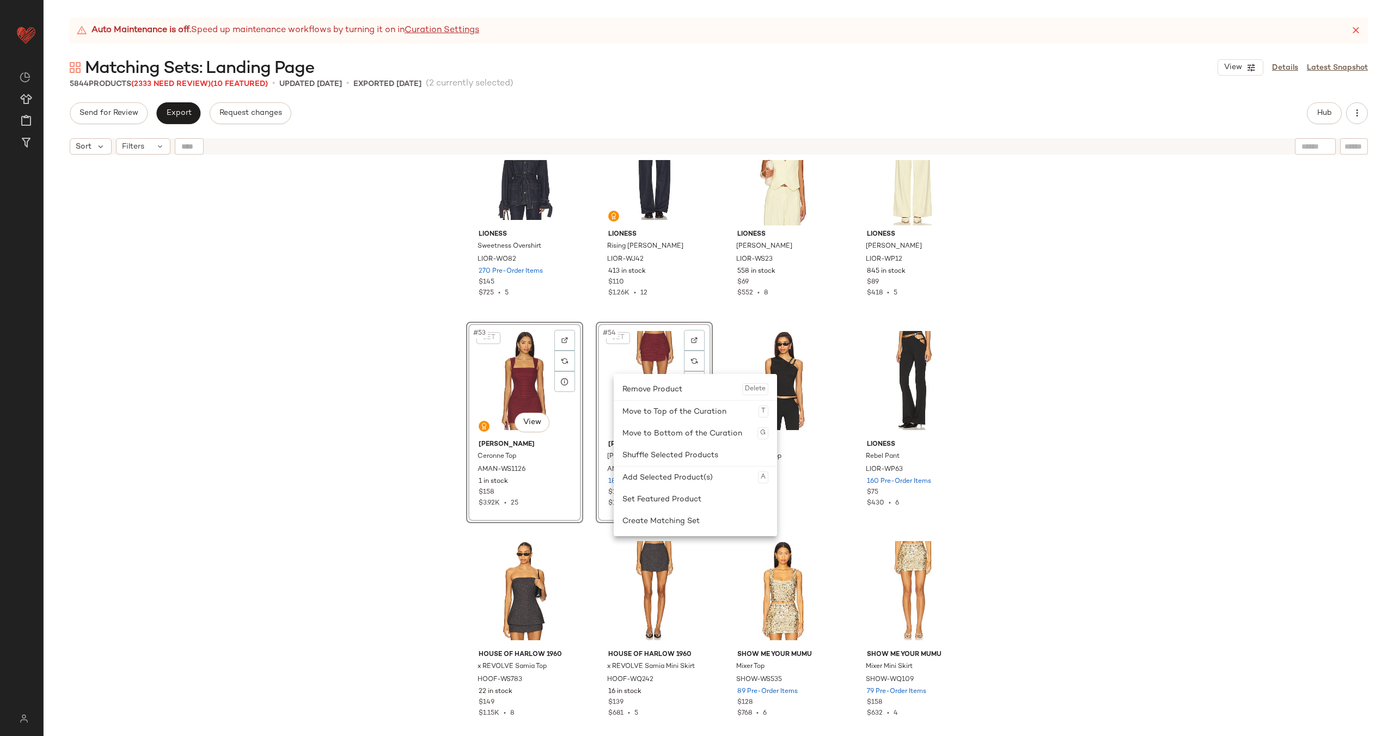
click at [674, 523] on div "Create Matching Set" at bounding box center [695, 521] width 146 height 22
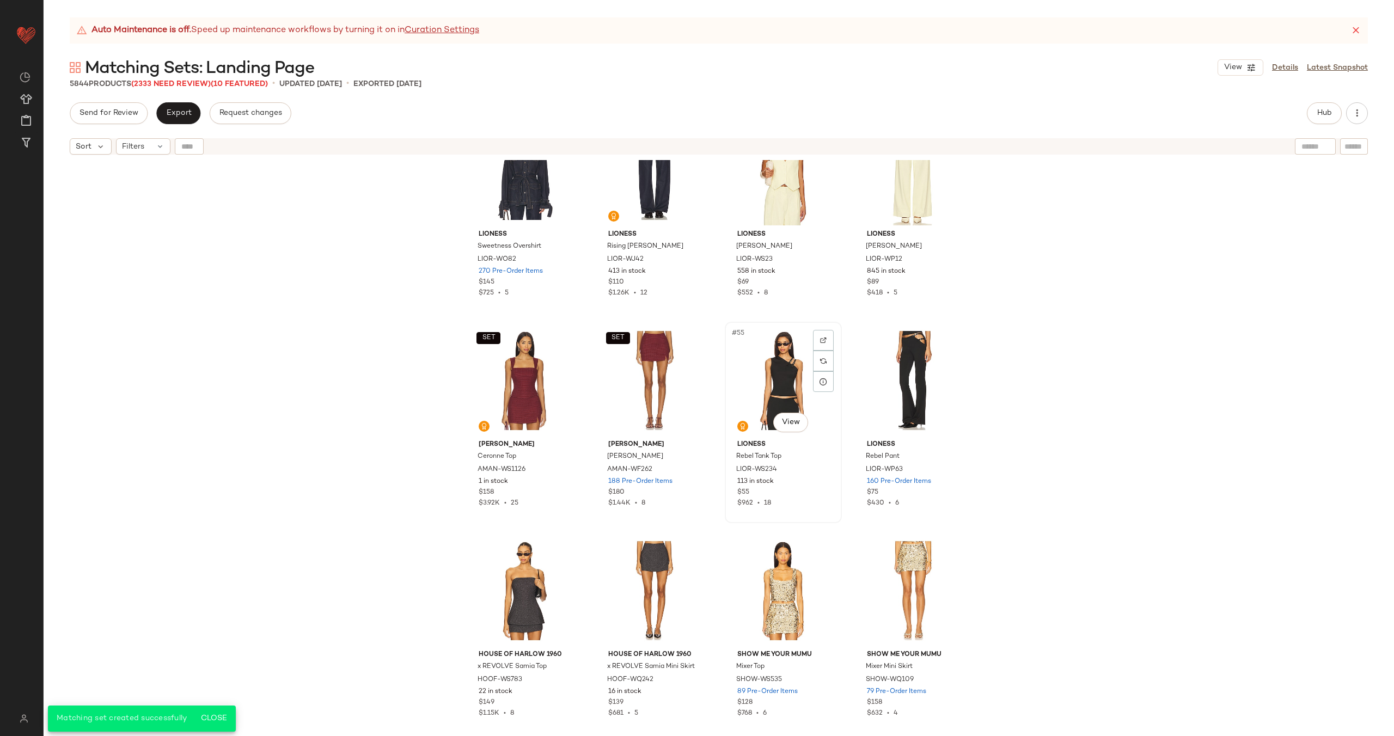
click at [760, 399] on div "#55 View" at bounding box center [783, 381] width 109 height 110
click at [907, 368] on div "#56 View" at bounding box center [912, 381] width 109 height 110
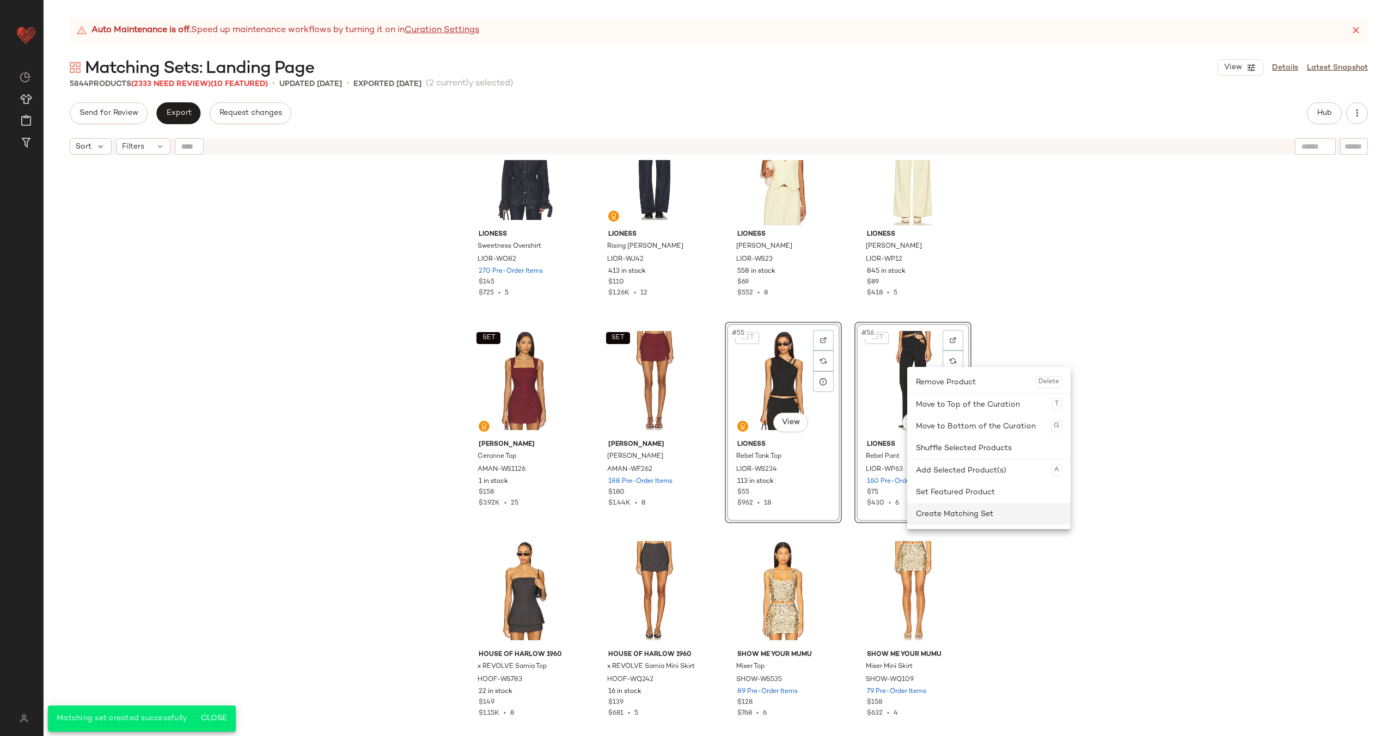
click at [951, 523] on div "Create Matching Set" at bounding box center [989, 514] width 146 height 22
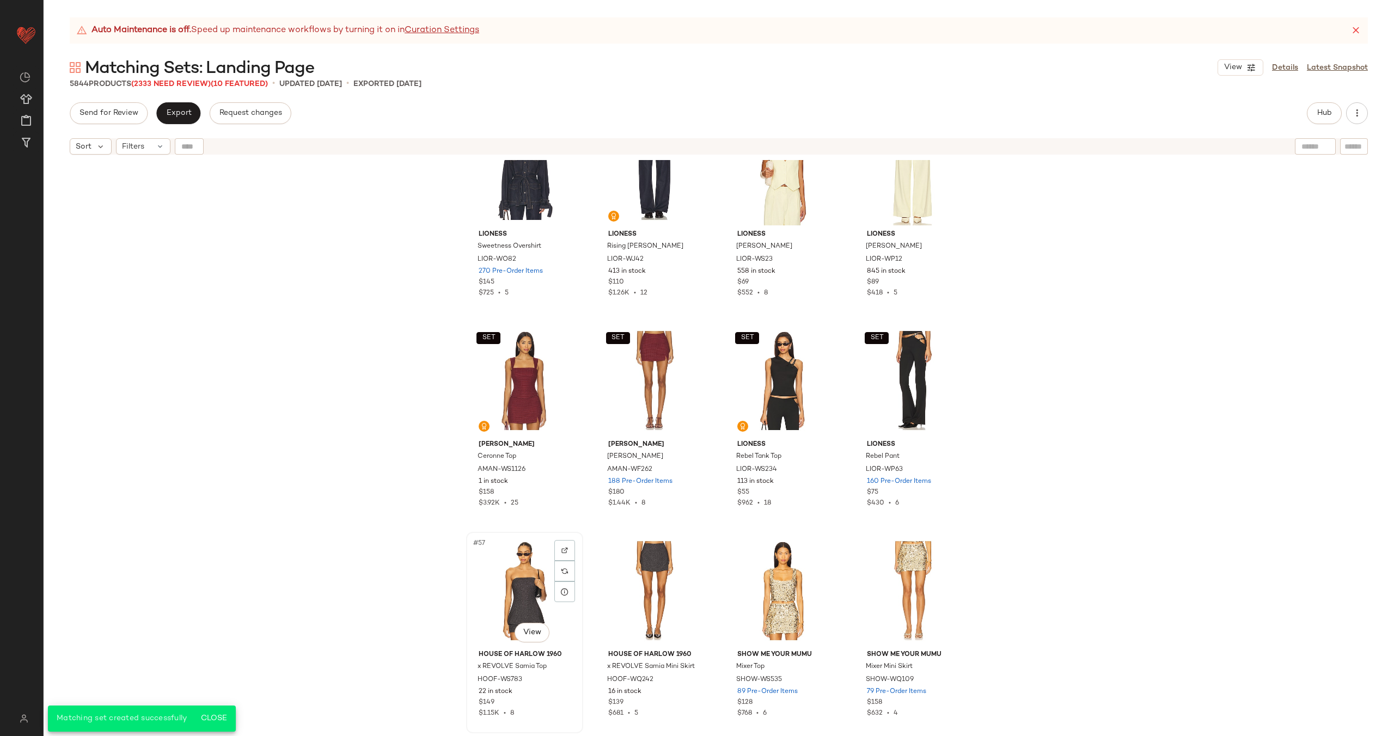
click at [493, 584] on div "#57 View" at bounding box center [524, 591] width 109 height 110
click at [624, 580] on div "#58 View" at bounding box center [654, 591] width 109 height 110
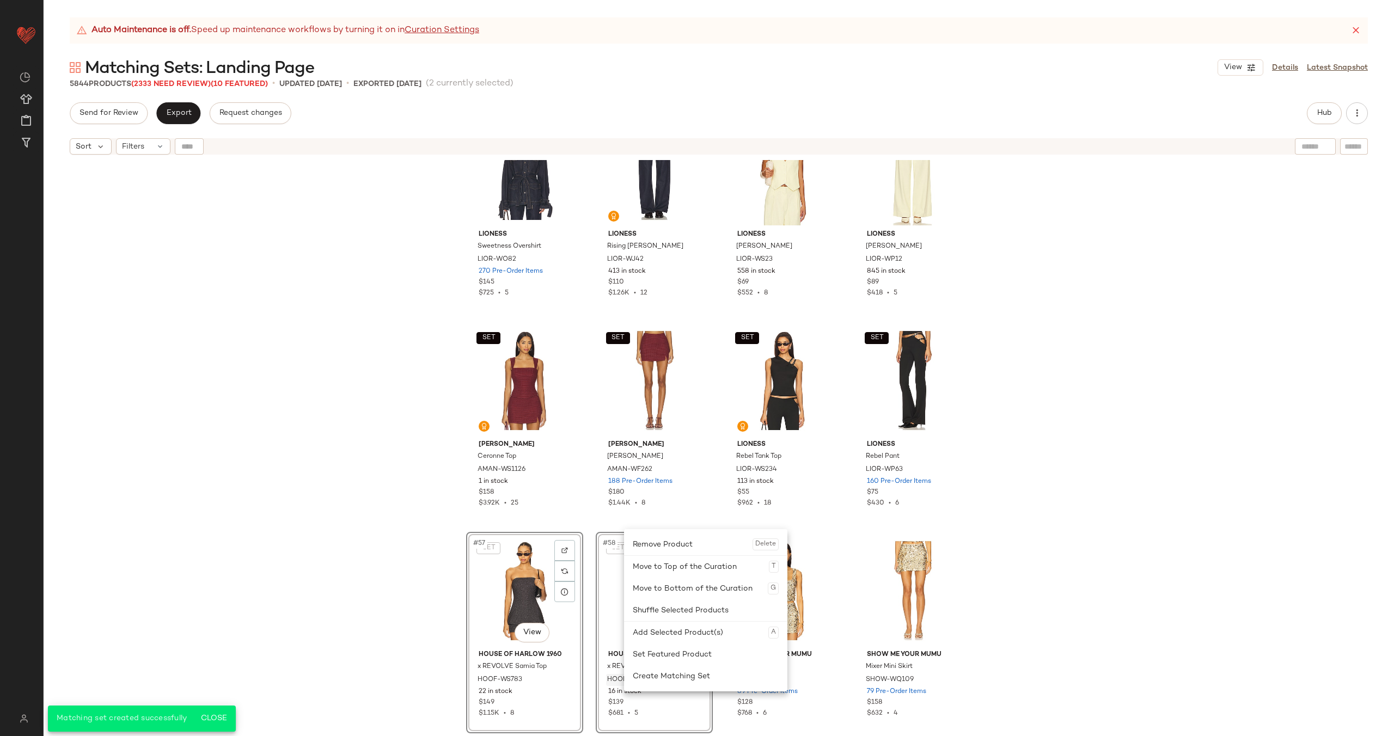
click at [696, 683] on div "Create Matching Set" at bounding box center [706, 676] width 146 height 22
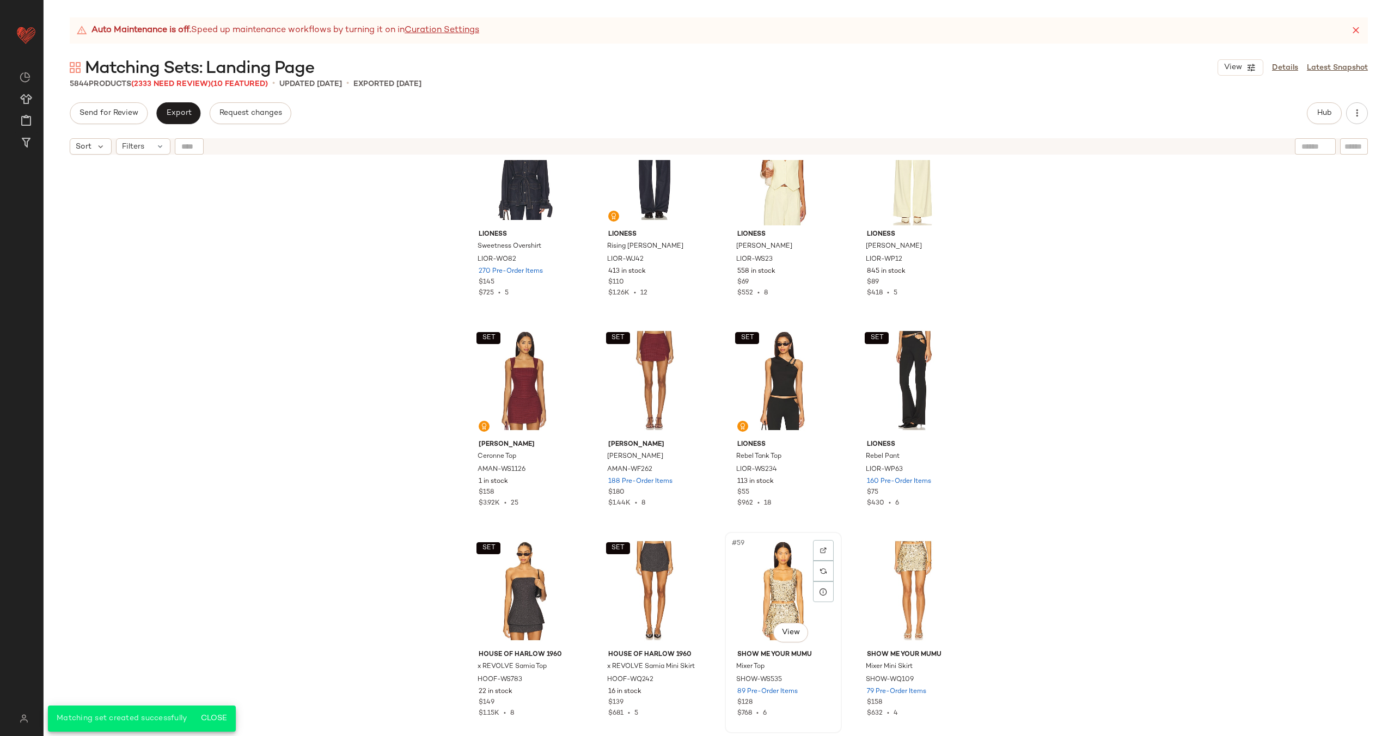
click at [766, 593] on div "#59 View" at bounding box center [783, 591] width 109 height 110
click at [897, 585] on div "#60 View" at bounding box center [912, 591] width 109 height 110
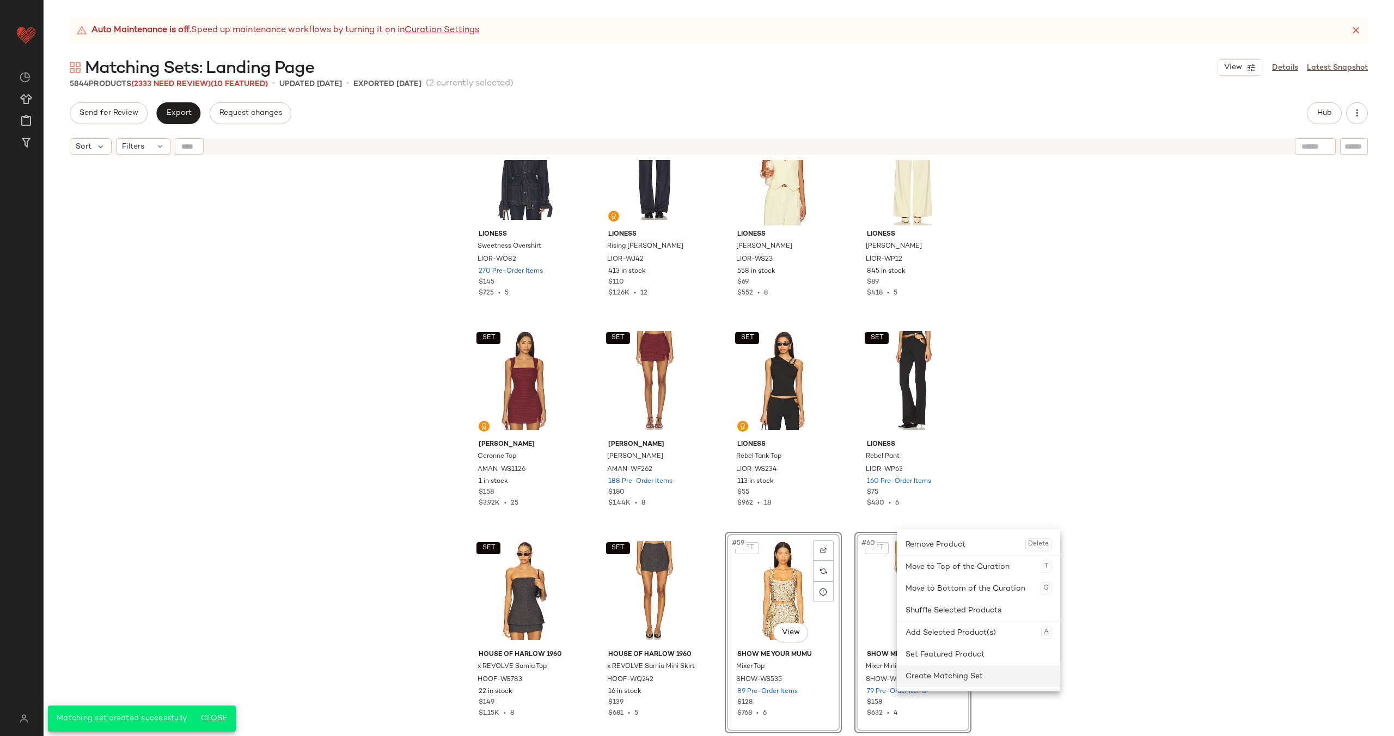
click at [945, 669] on div "Create Matching Set" at bounding box center [979, 676] width 146 height 22
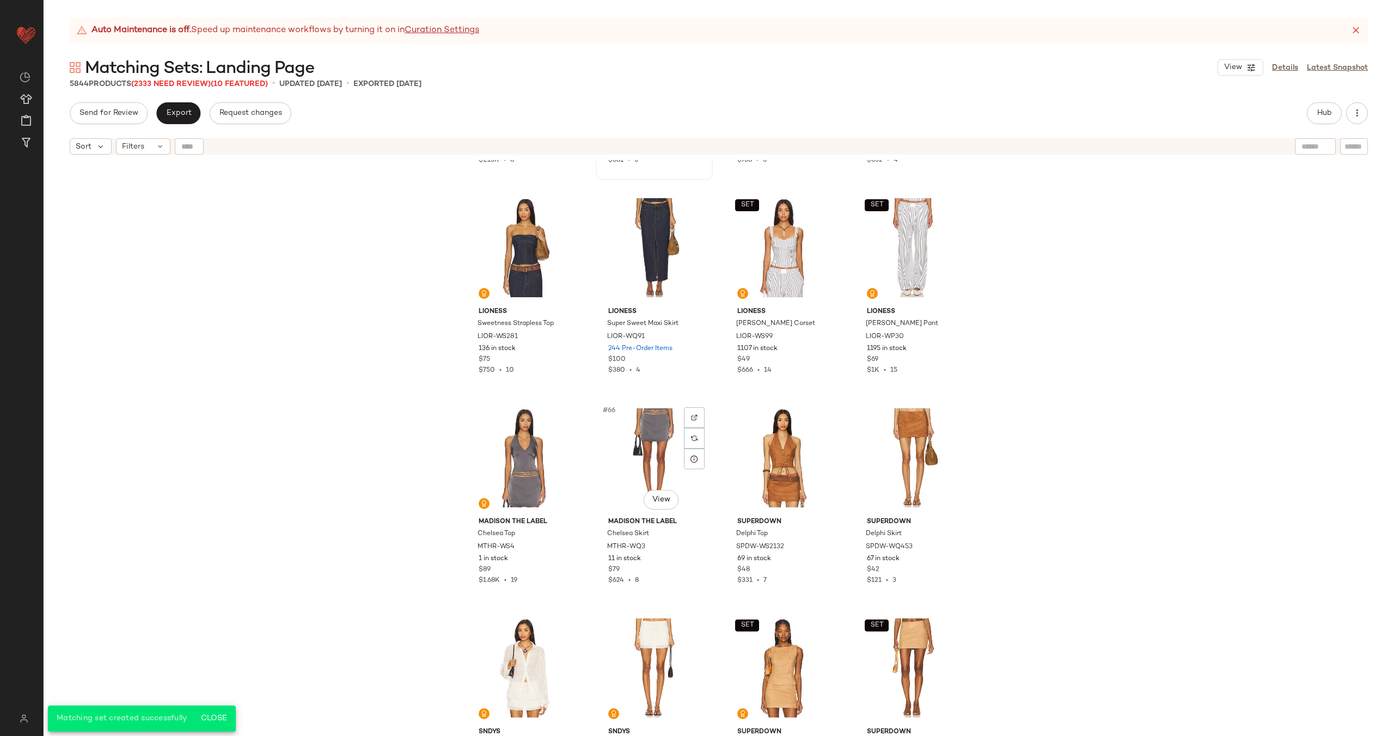
scroll to position [3137, 0]
click at [522, 247] on div "#61 View" at bounding box center [524, 246] width 109 height 110
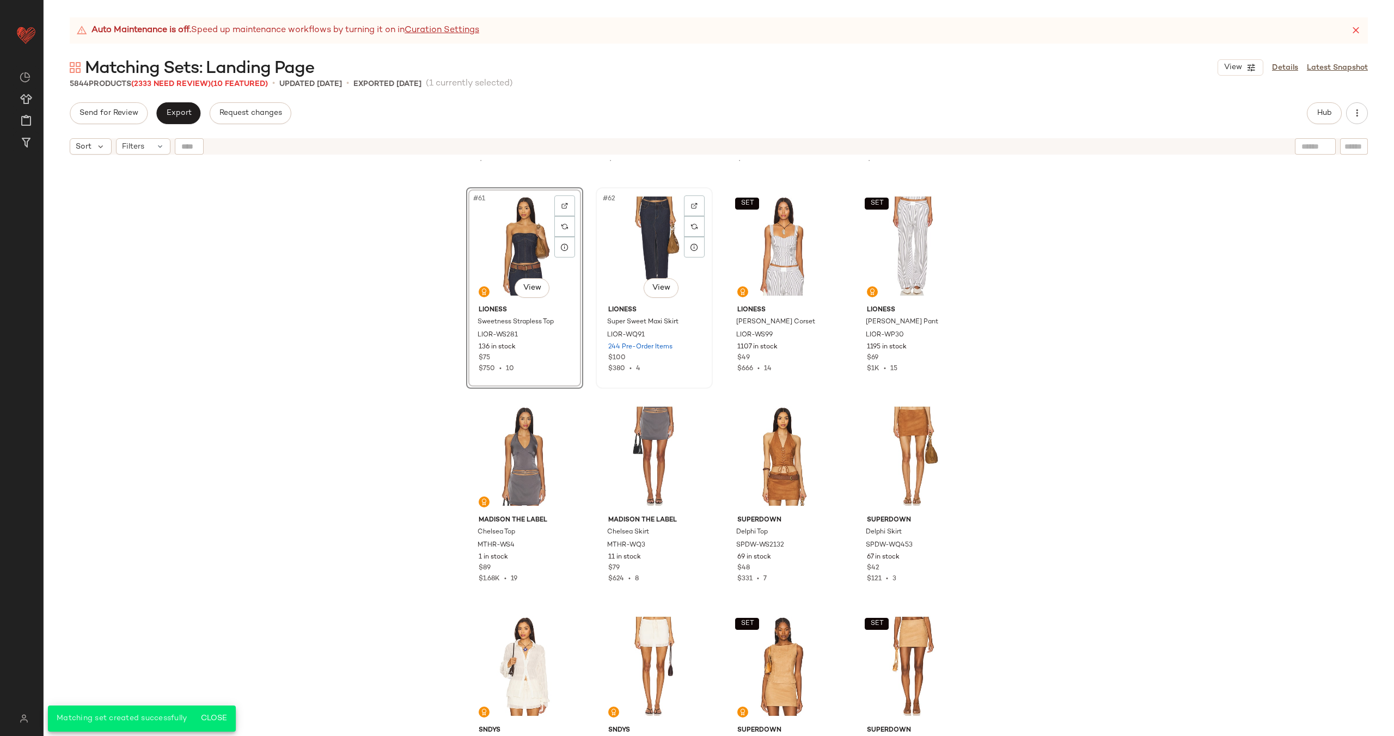
click at [637, 250] on div "#62 View" at bounding box center [654, 246] width 109 height 110
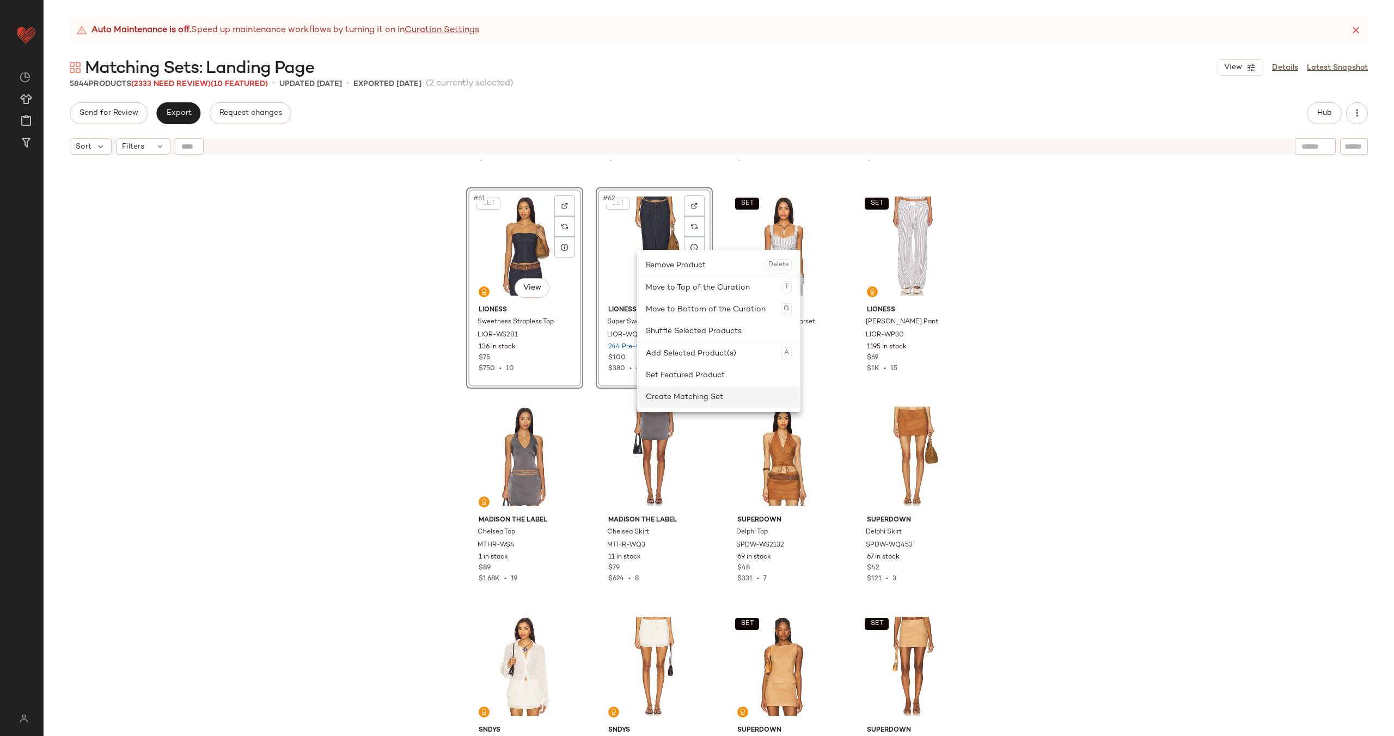
click at [695, 401] on div "Create Matching Set" at bounding box center [719, 397] width 146 height 22
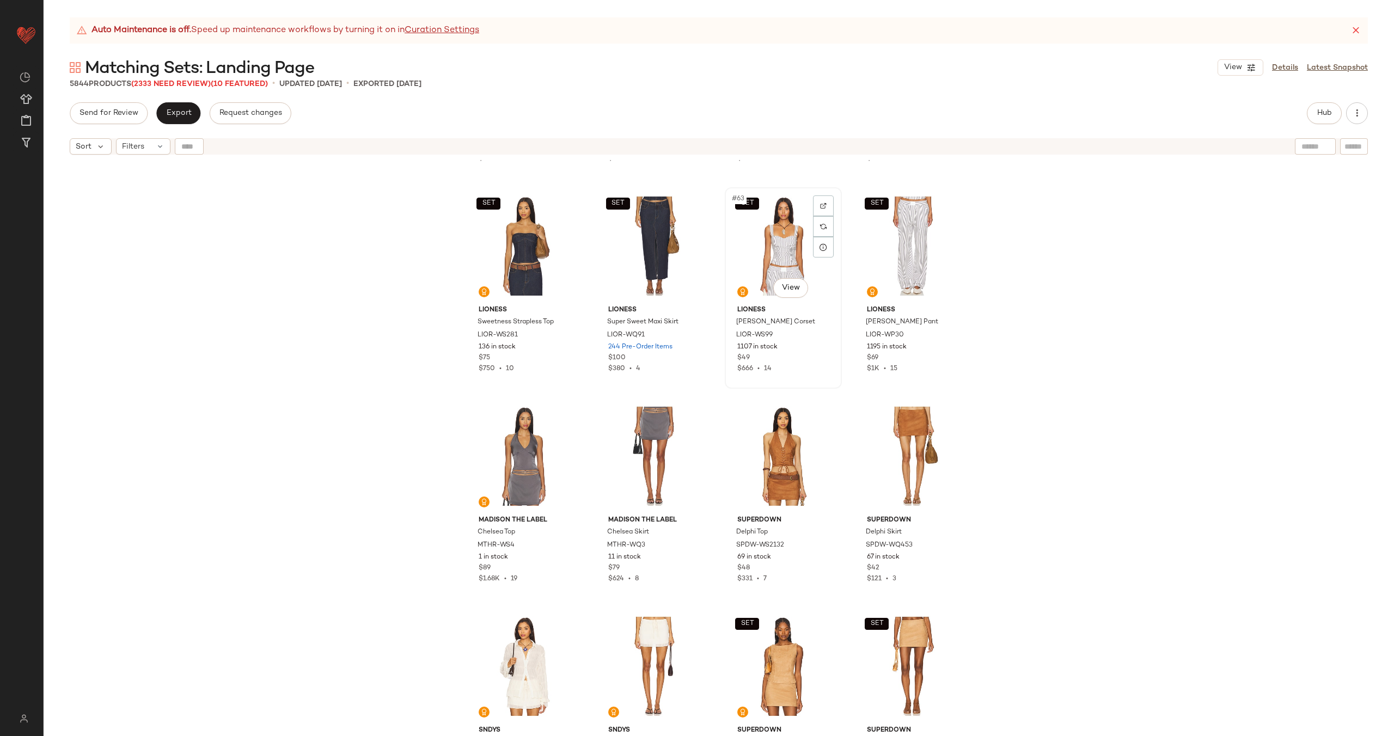
click at [770, 251] on div "SET #63 View" at bounding box center [783, 246] width 109 height 110
click at [517, 442] on div "#65 View" at bounding box center [524, 456] width 109 height 110
click at [616, 441] on div "#66 View" at bounding box center [654, 456] width 109 height 110
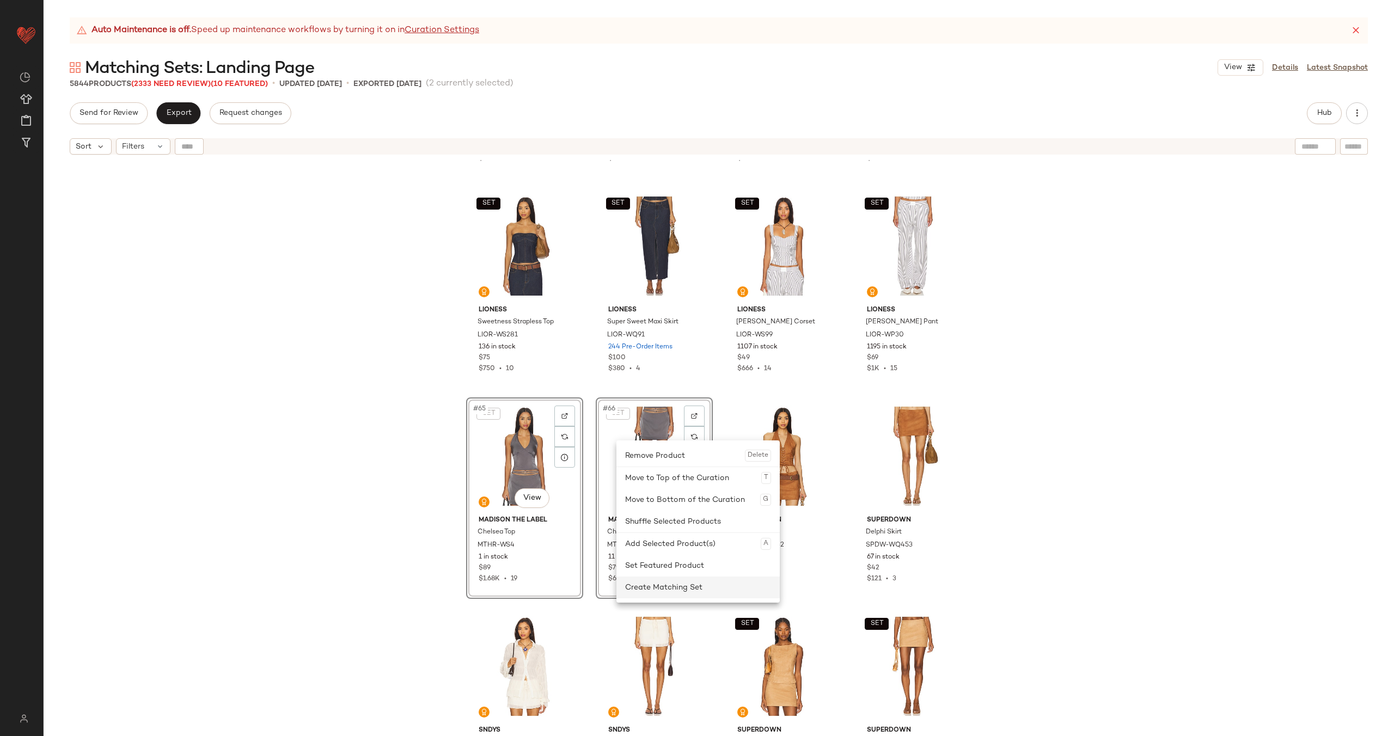
click at [659, 589] on div "Create Matching Set" at bounding box center [698, 588] width 146 height 22
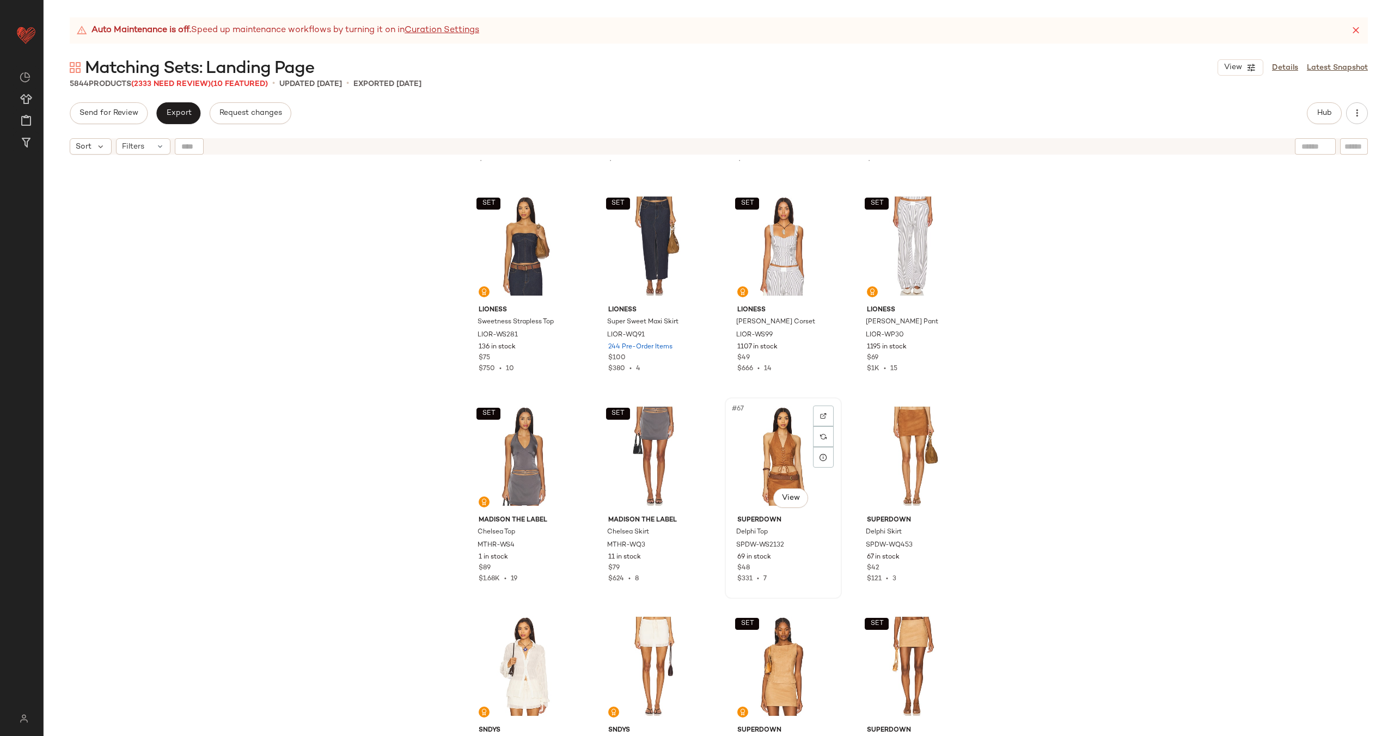
click at [762, 457] on div "#67 View" at bounding box center [783, 456] width 109 height 110
click at [889, 463] on div "#68 View" at bounding box center [912, 456] width 109 height 110
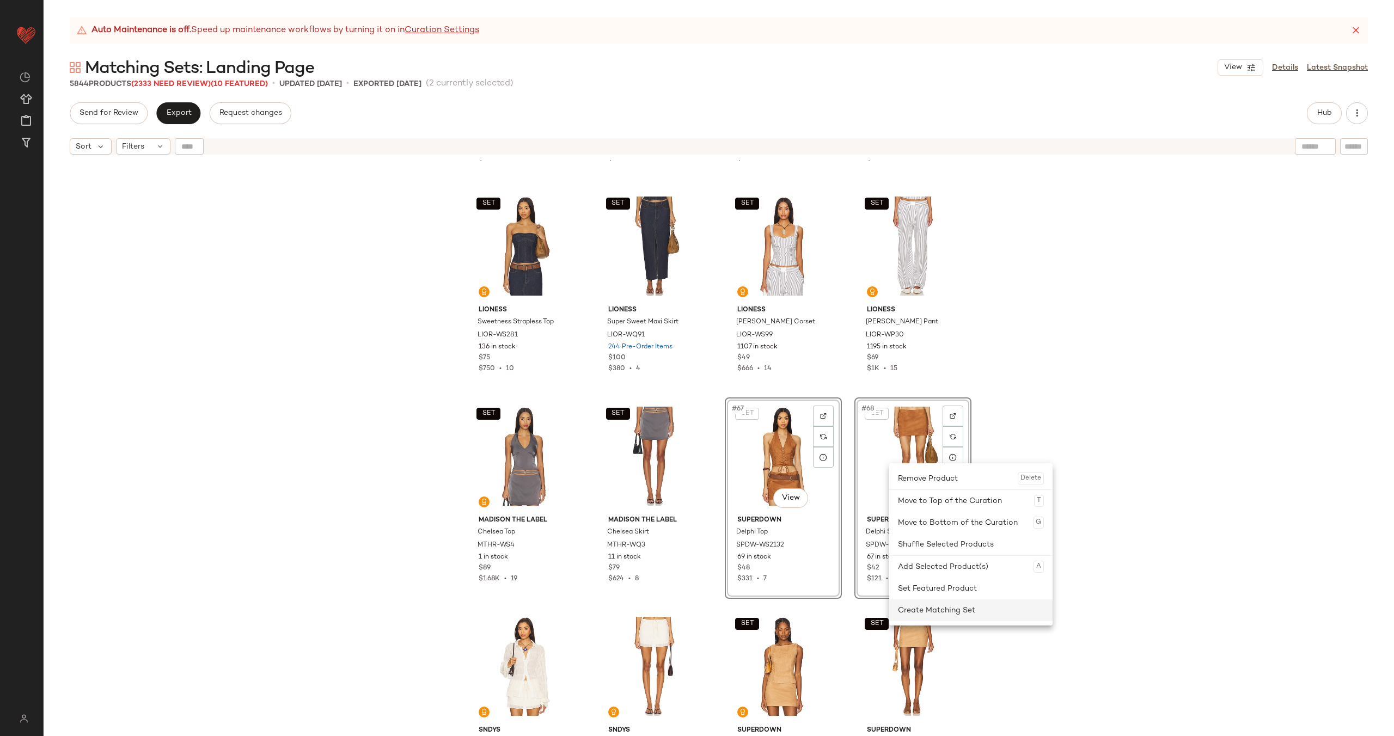
click at [965, 609] on div "Create Matching Set" at bounding box center [971, 611] width 146 height 22
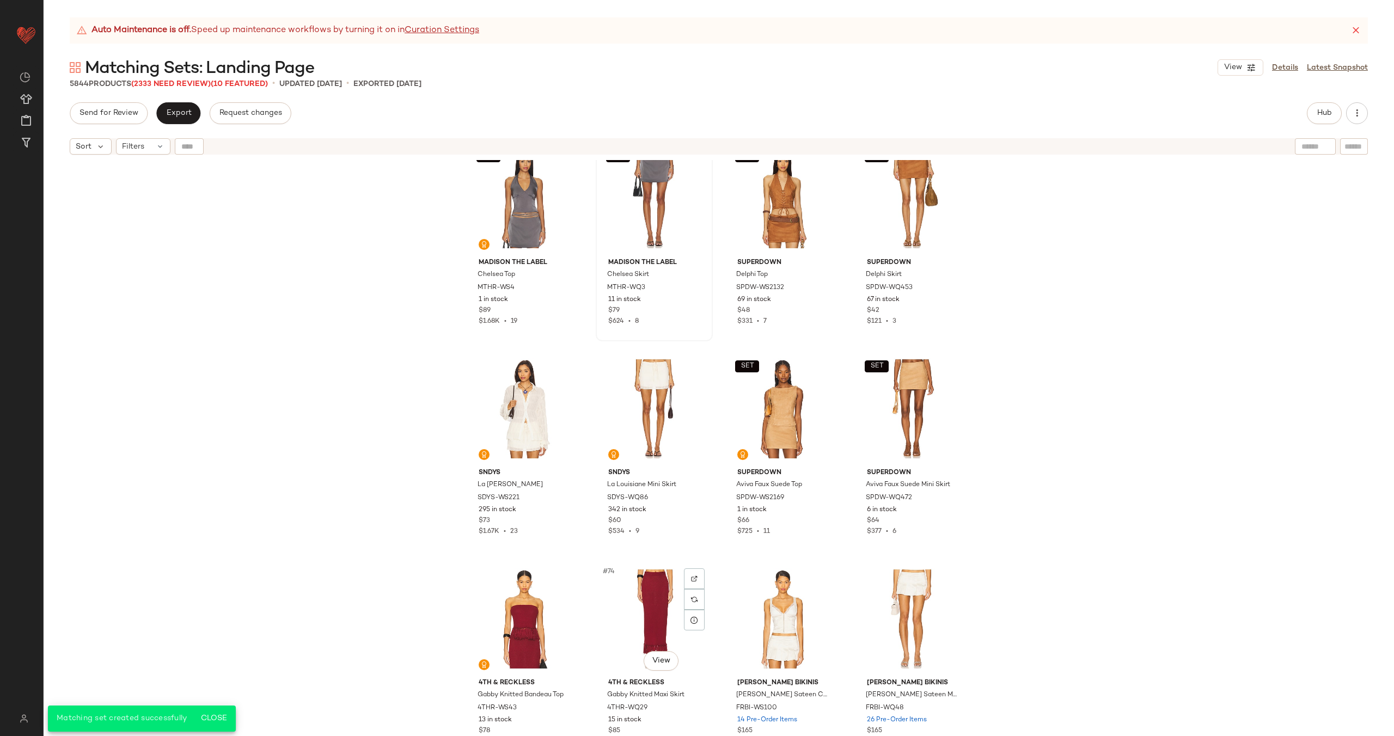
scroll to position [3462, 0]
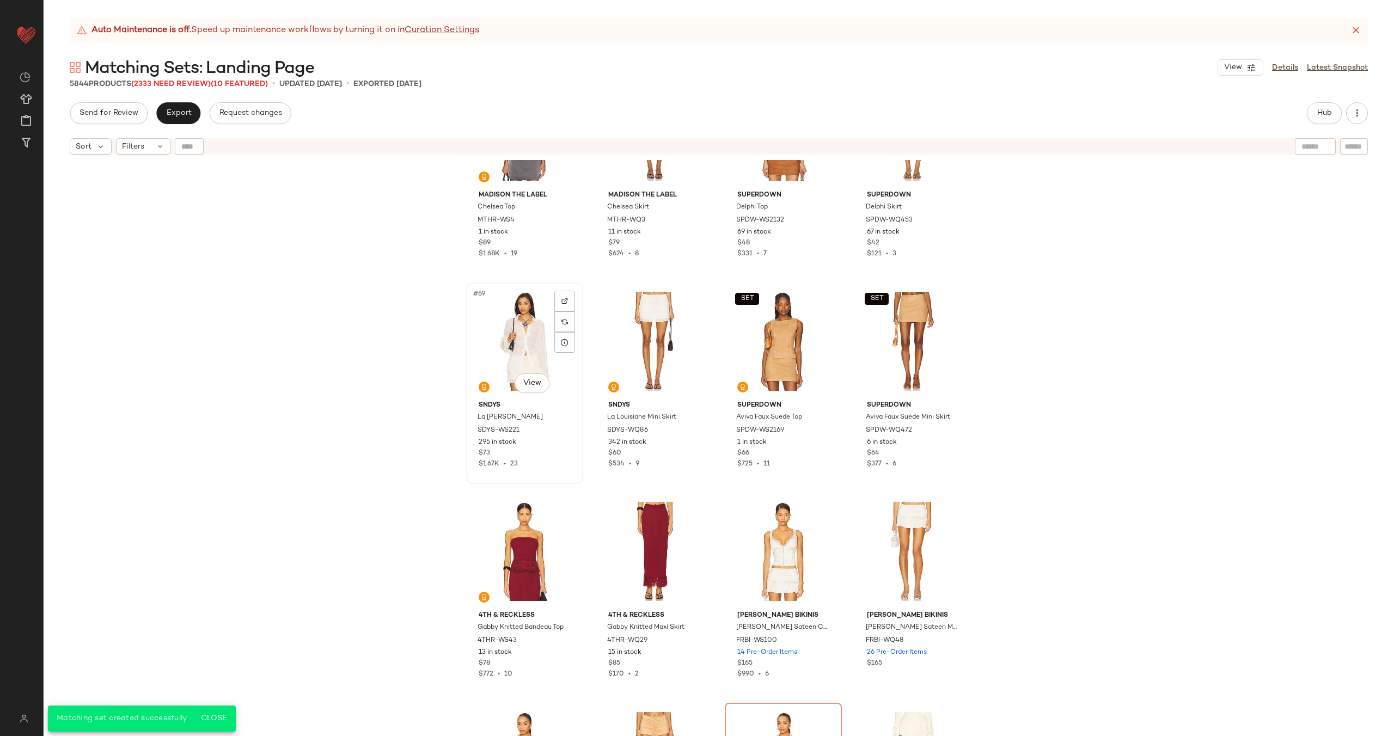
click at [514, 361] on div "#69 View" at bounding box center [524, 341] width 109 height 110
click at [609, 342] on div "#70 View" at bounding box center [654, 341] width 109 height 110
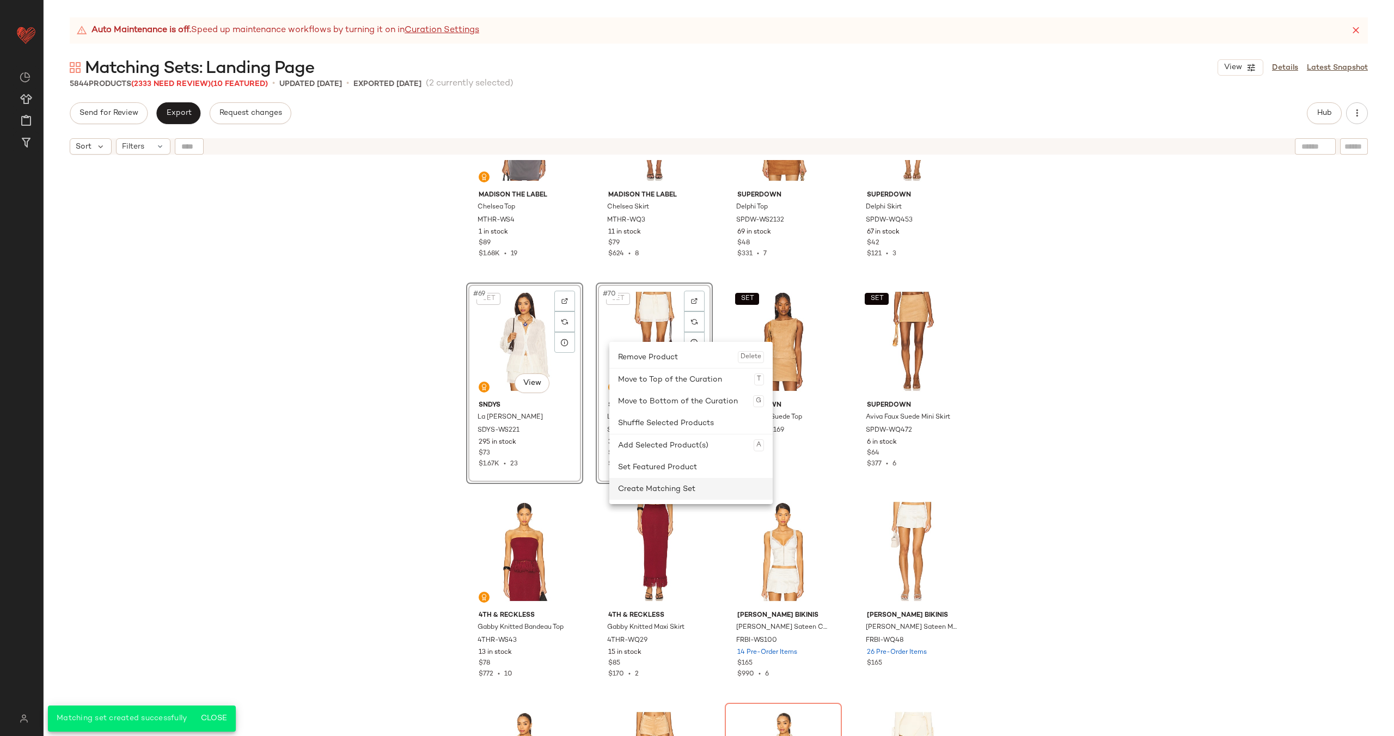
click at [655, 485] on div "Create Matching Set" at bounding box center [691, 489] width 146 height 22
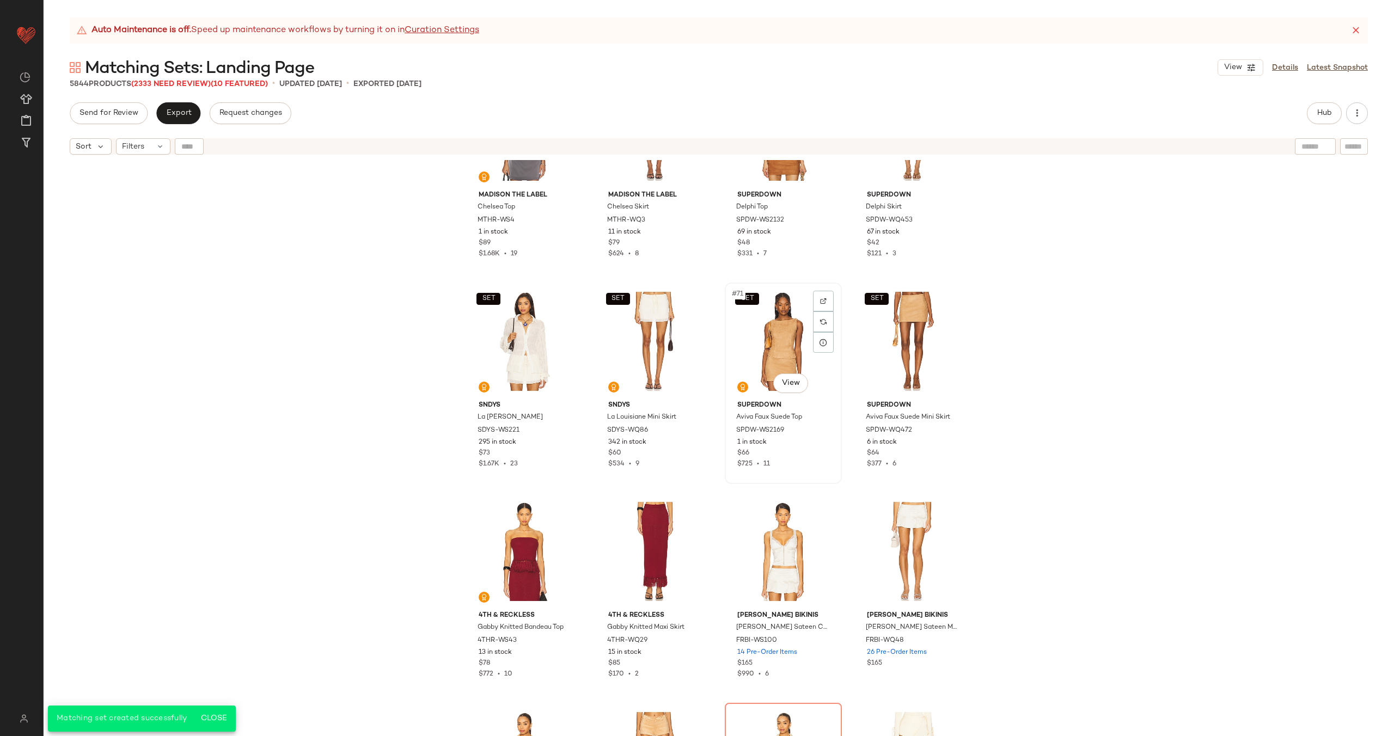
click at [744, 315] on div "SET #71 View" at bounding box center [783, 341] width 109 height 110
click at [506, 553] on div "#73 View" at bounding box center [524, 552] width 109 height 110
click at [633, 529] on div "#74 View" at bounding box center [654, 552] width 109 height 110
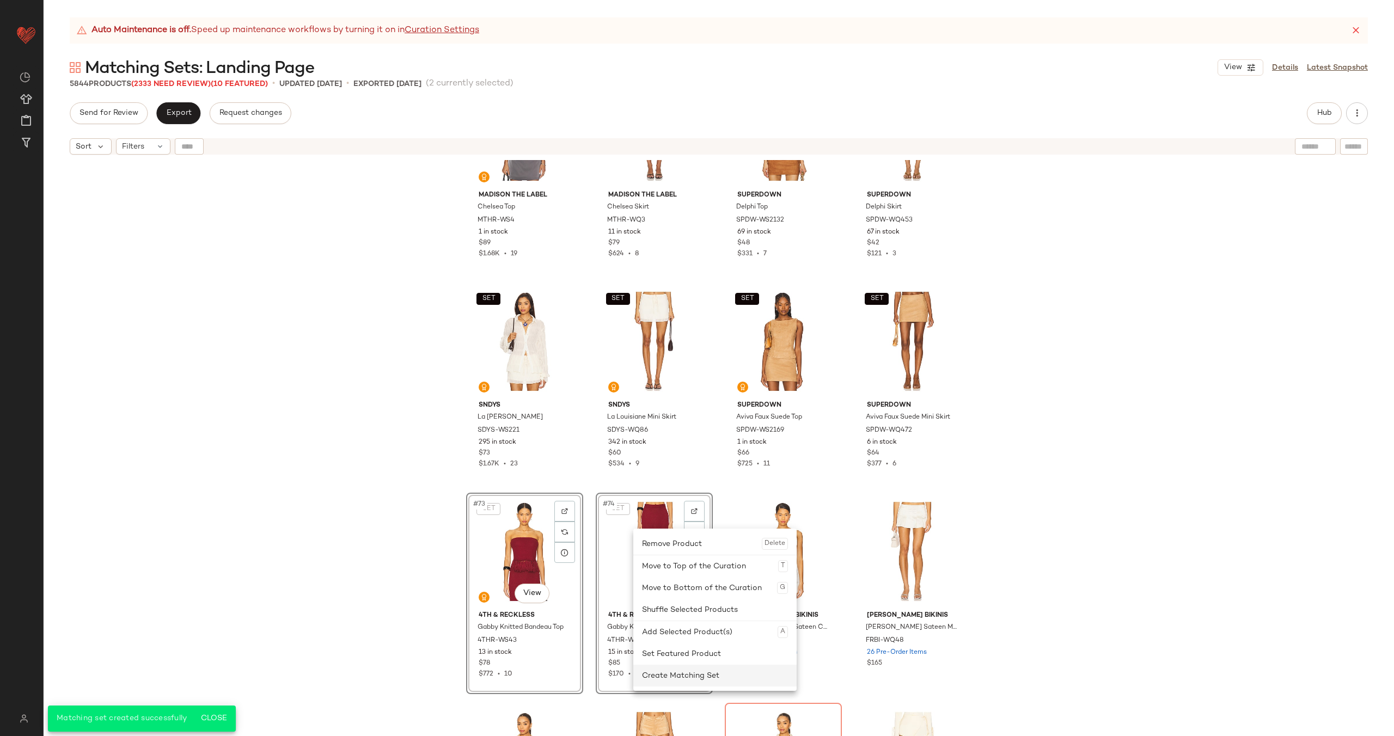
click at [677, 675] on div "Create Matching Set" at bounding box center [715, 676] width 146 height 22
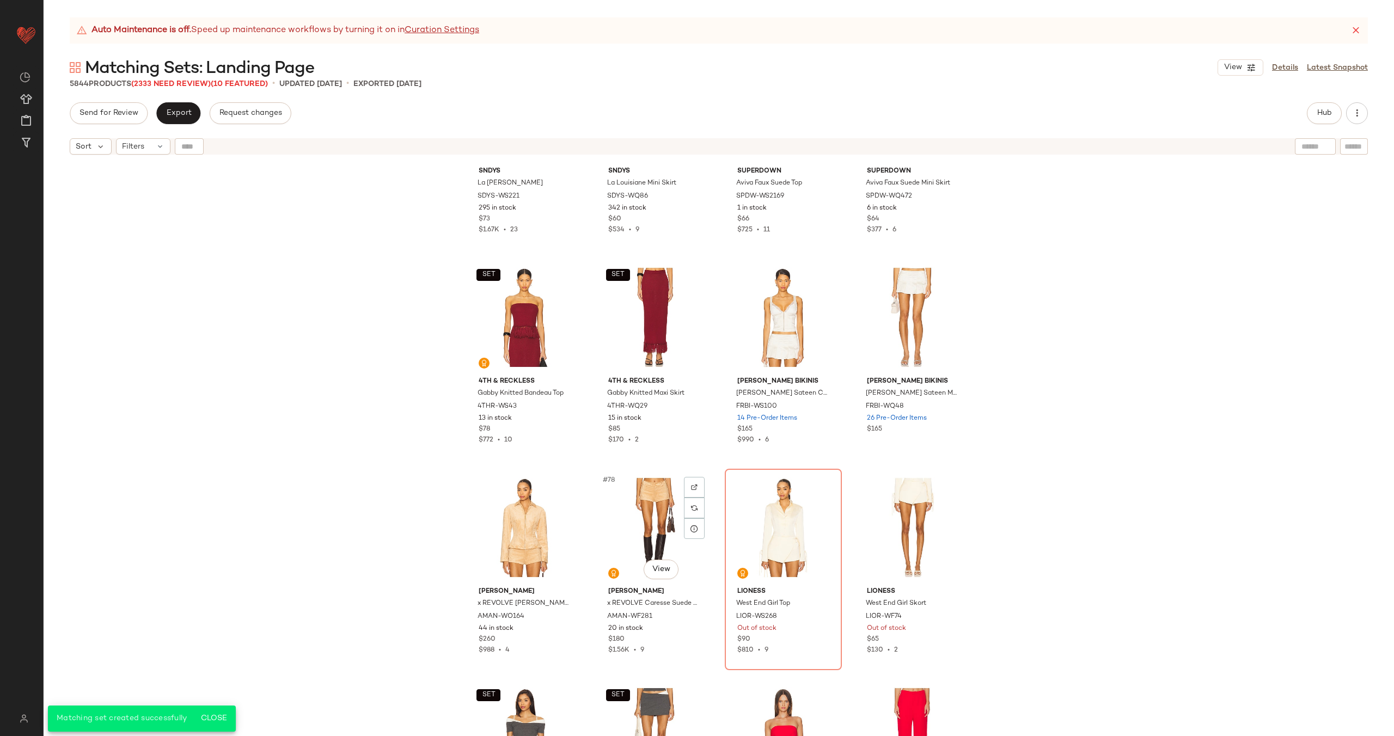
scroll to position [3702, 0]
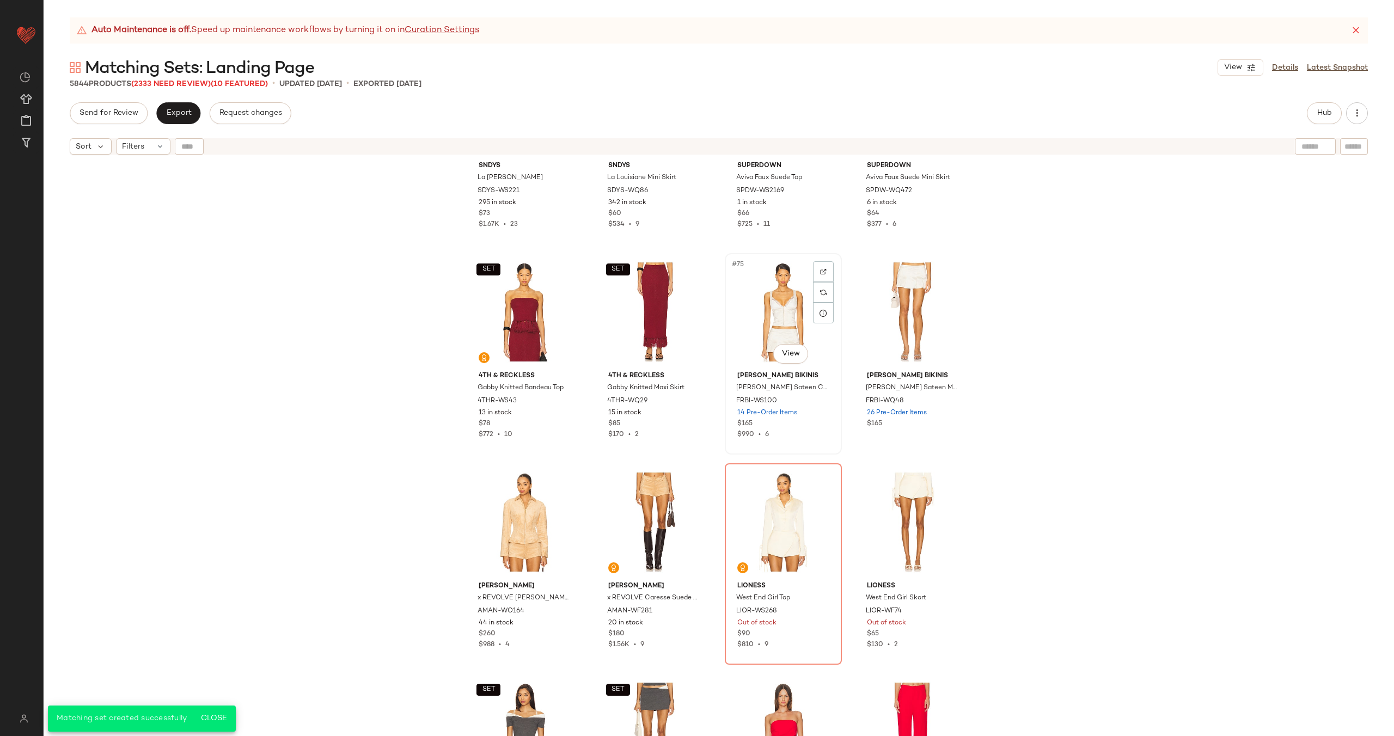
click at [772, 292] on div "#75 View" at bounding box center [783, 312] width 109 height 110
click at [885, 309] on div "#76 View" at bounding box center [912, 312] width 109 height 110
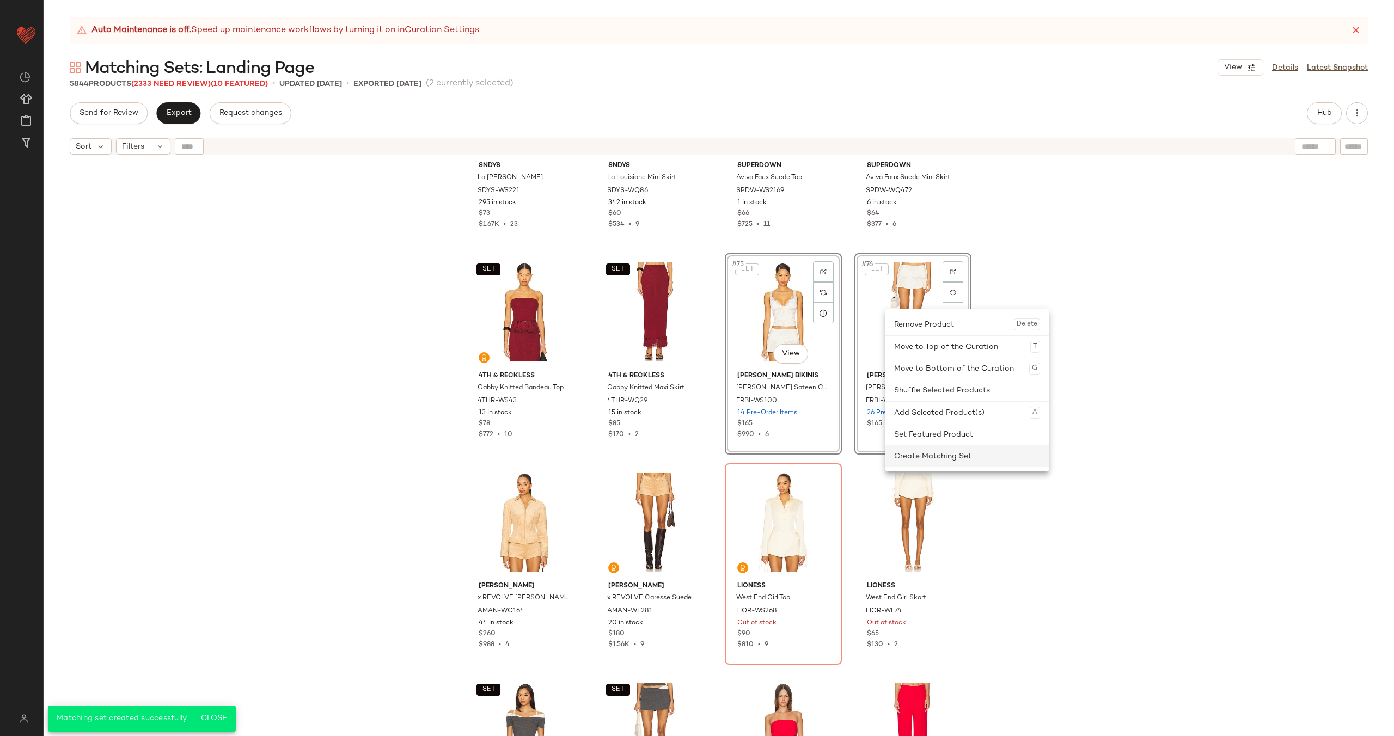
click at [935, 453] on div "Create Matching Set" at bounding box center [967, 456] width 146 height 22
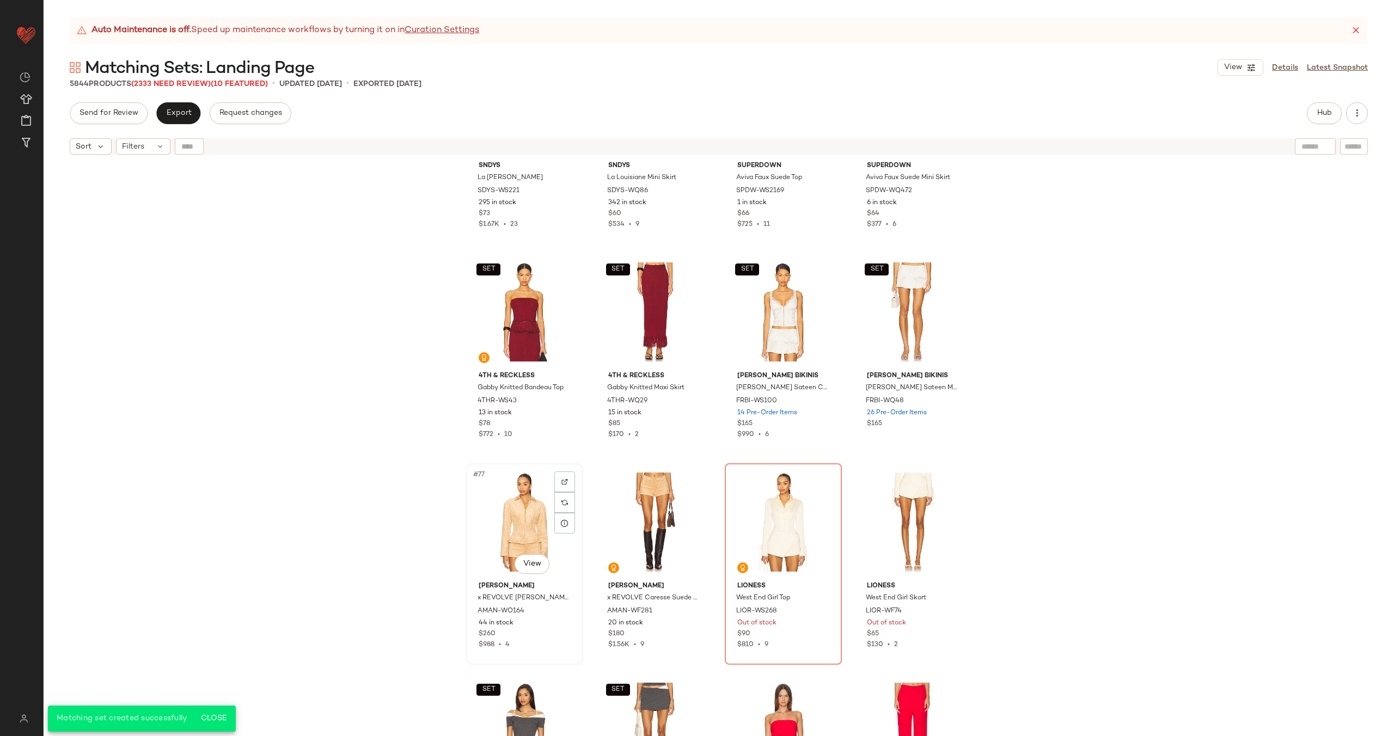
click at [484, 511] on div "#77 View" at bounding box center [524, 522] width 109 height 110
click at [643, 509] on div "#78 View" at bounding box center [654, 522] width 109 height 110
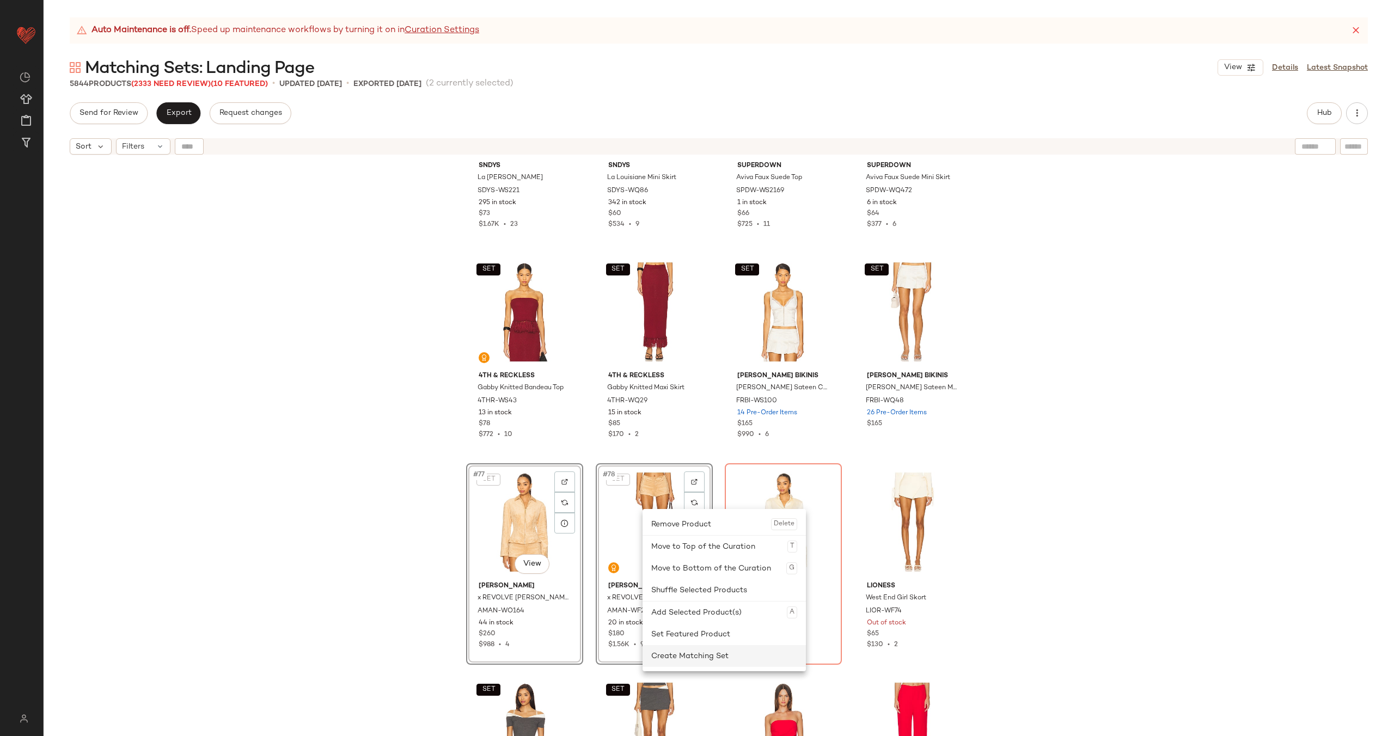
click at [695, 654] on div "Create Matching Set" at bounding box center [724, 656] width 146 height 22
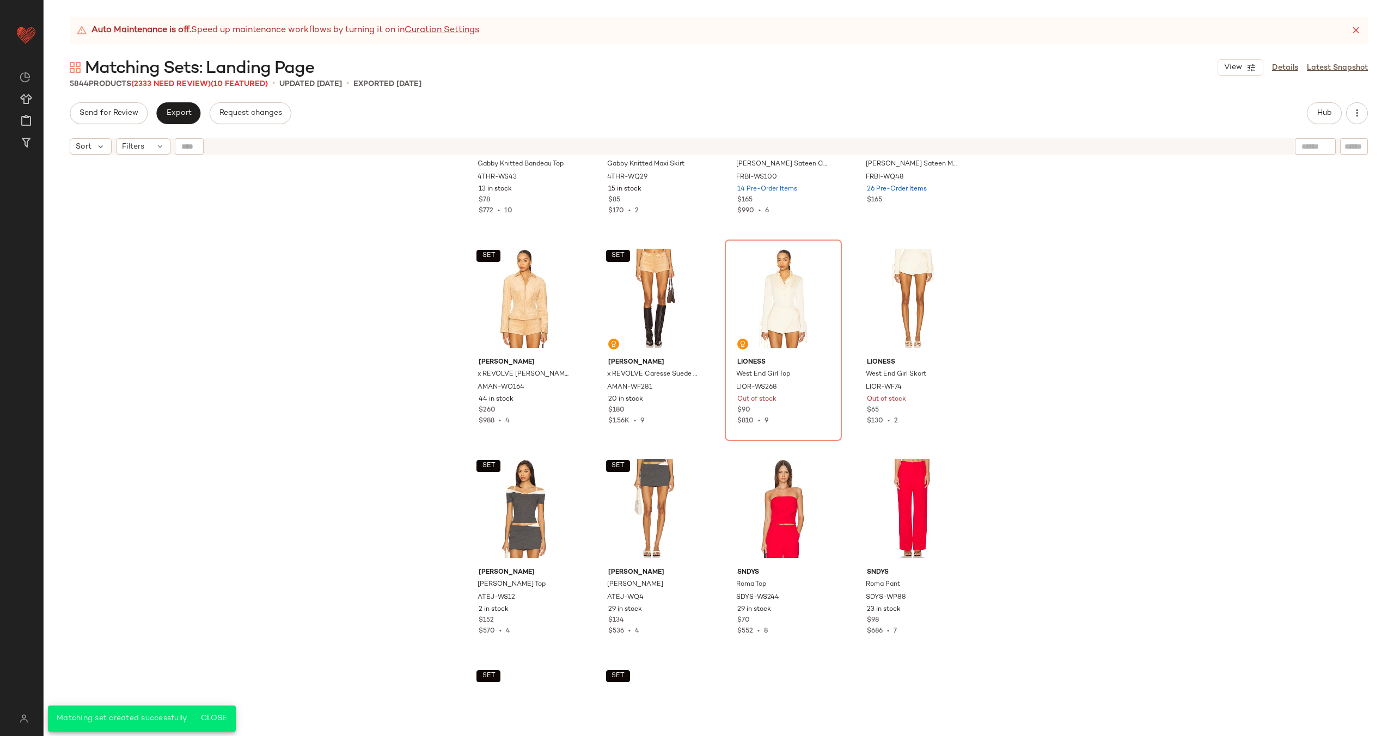
scroll to position [3927, 0]
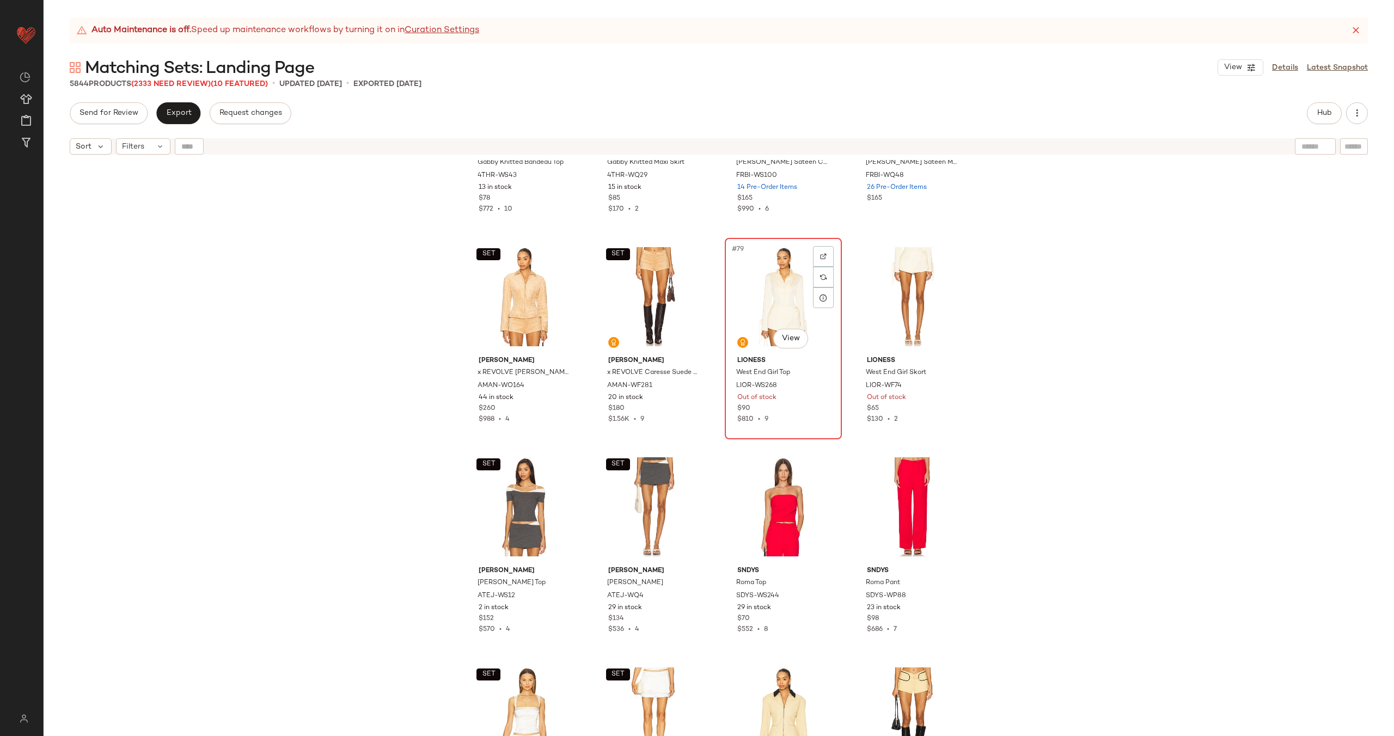
click at [761, 274] on div "#79 View" at bounding box center [783, 297] width 109 height 110
click at [882, 285] on div "#80 View" at bounding box center [912, 297] width 109 height 110
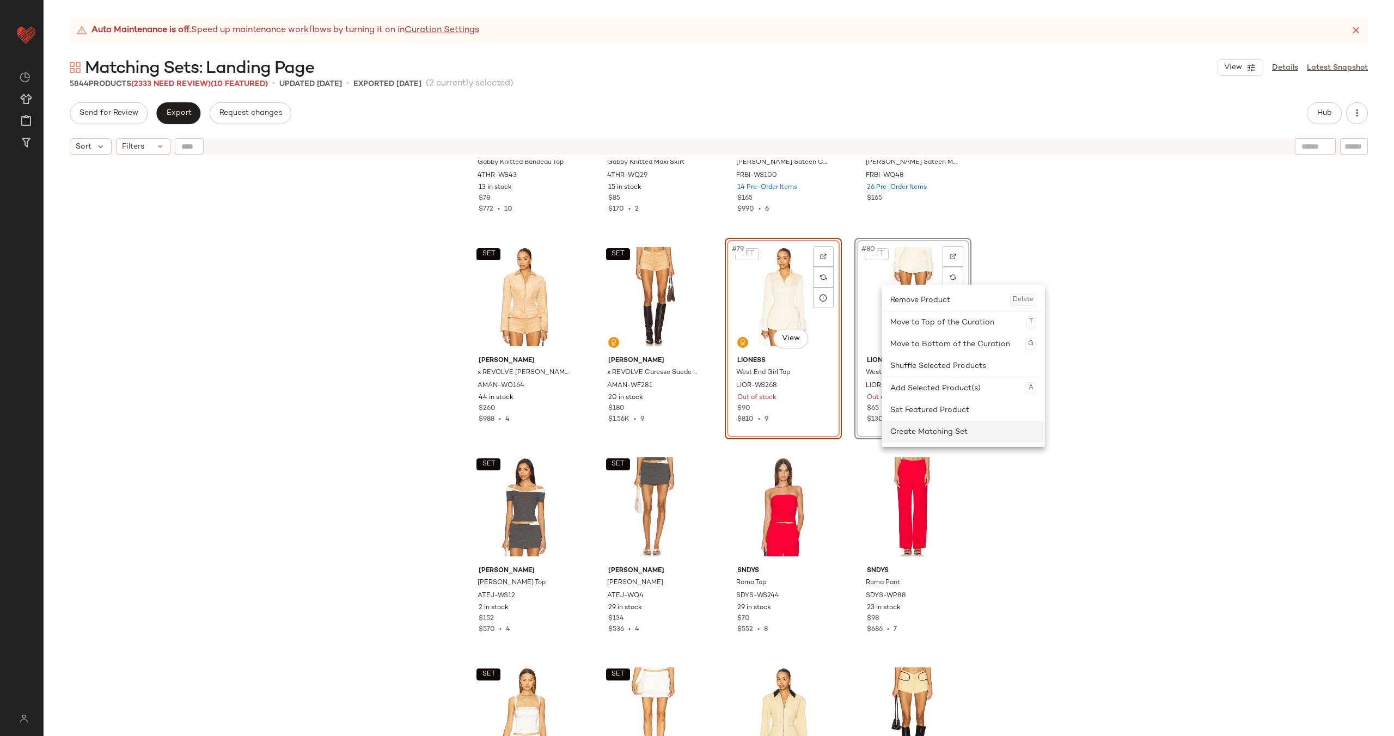
click at [931, 429] on div "Create Matching Set" at bounding box center [963, 432] width 146 height 22
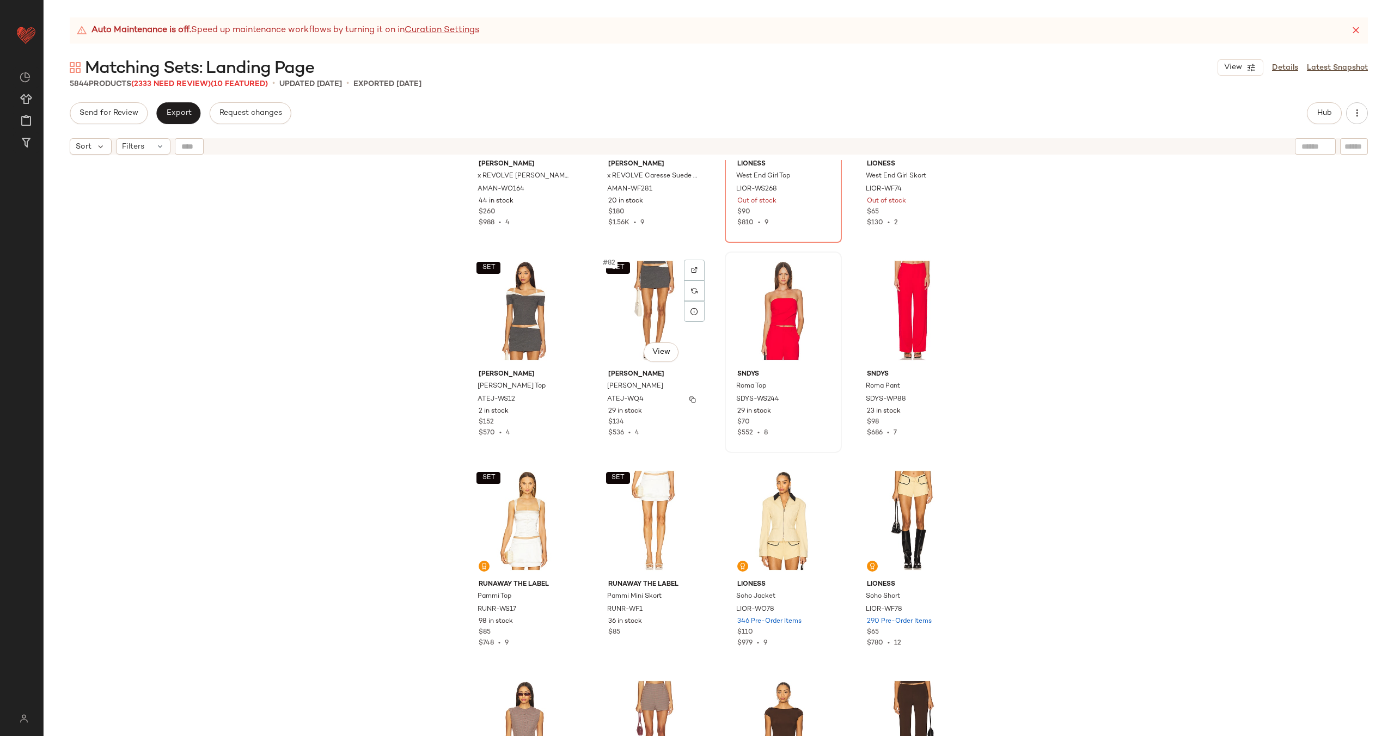
scroll to position [4124, 0]
click at [793, 311] on div "#83 View" at bounding box center [783, 310] width 109 height 110
click at [872, 309] on div "#84 View" at bounding box center [912, 310] width 109 height 110
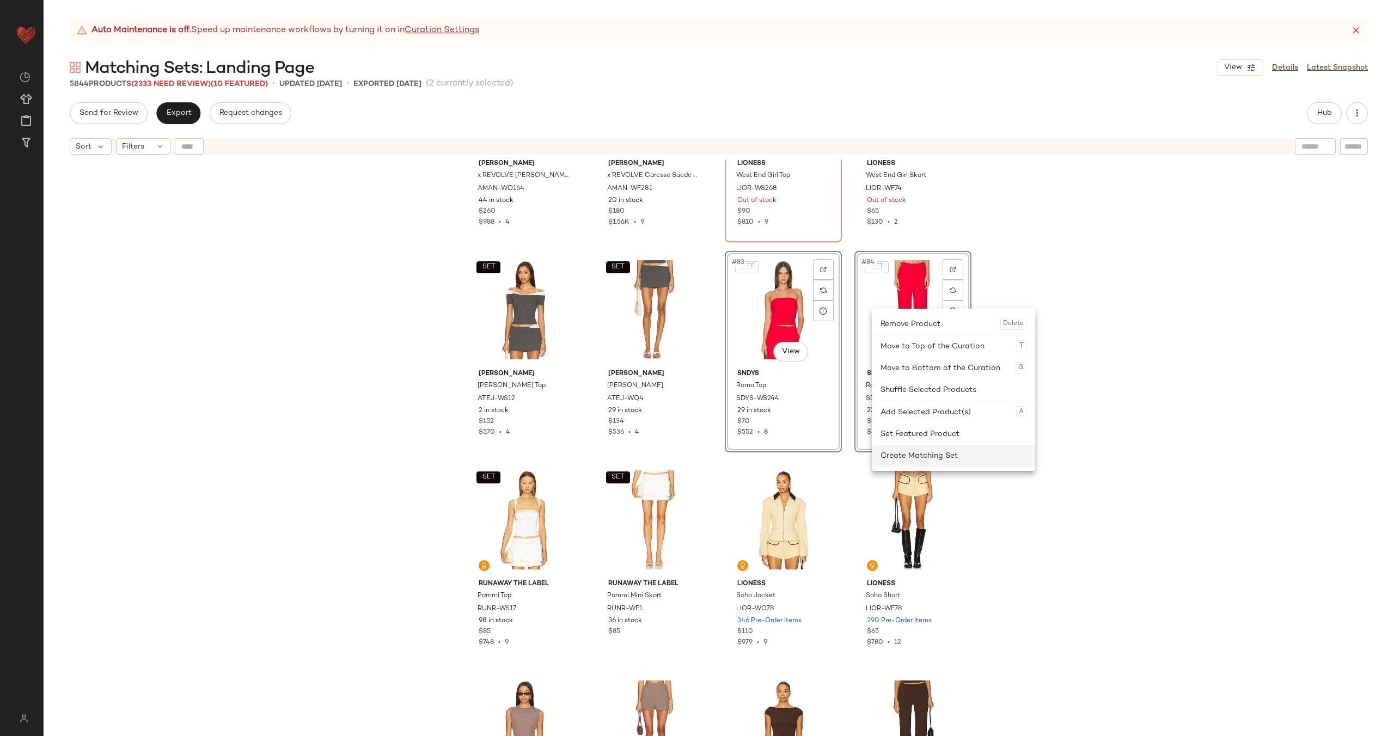
click at [926, 453] on div "Create Matching Set" at bounding box center [954, 456] width 146 height 22
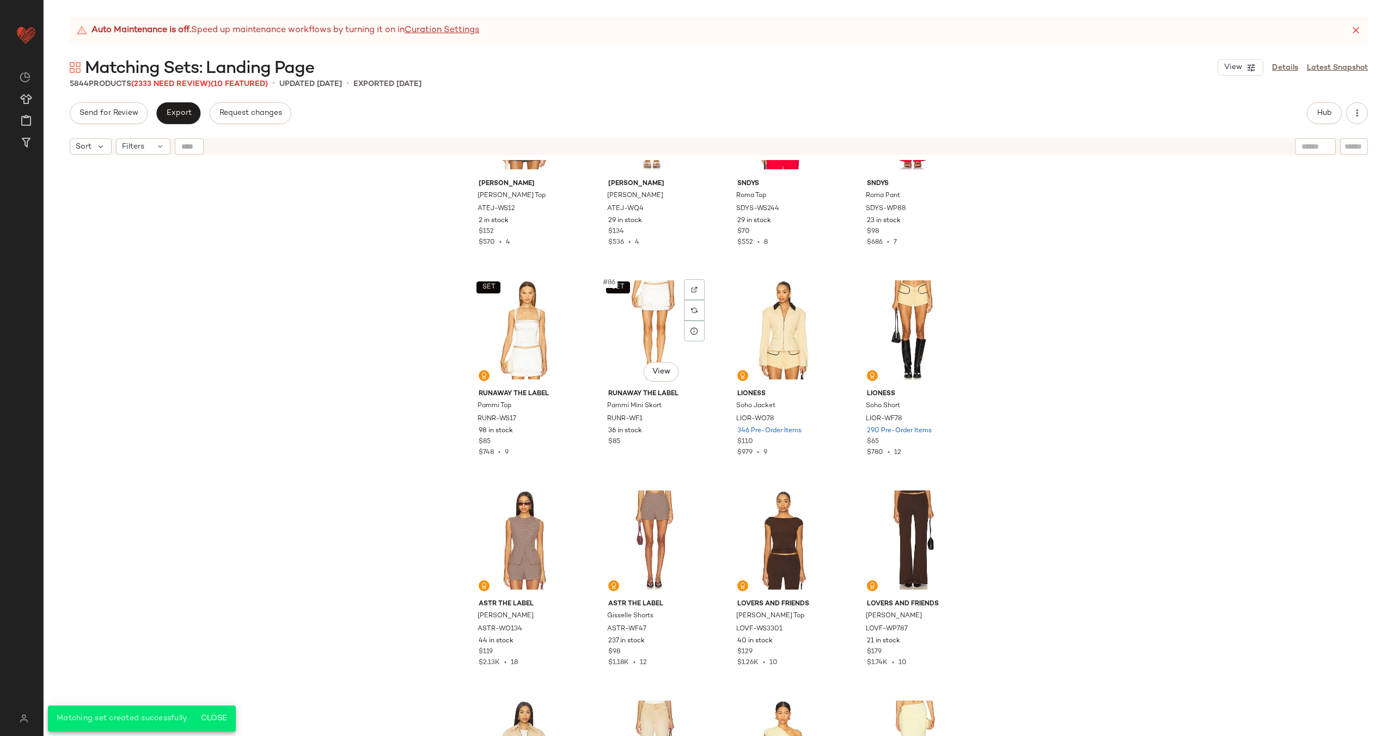
scroll to position [4333, 0]
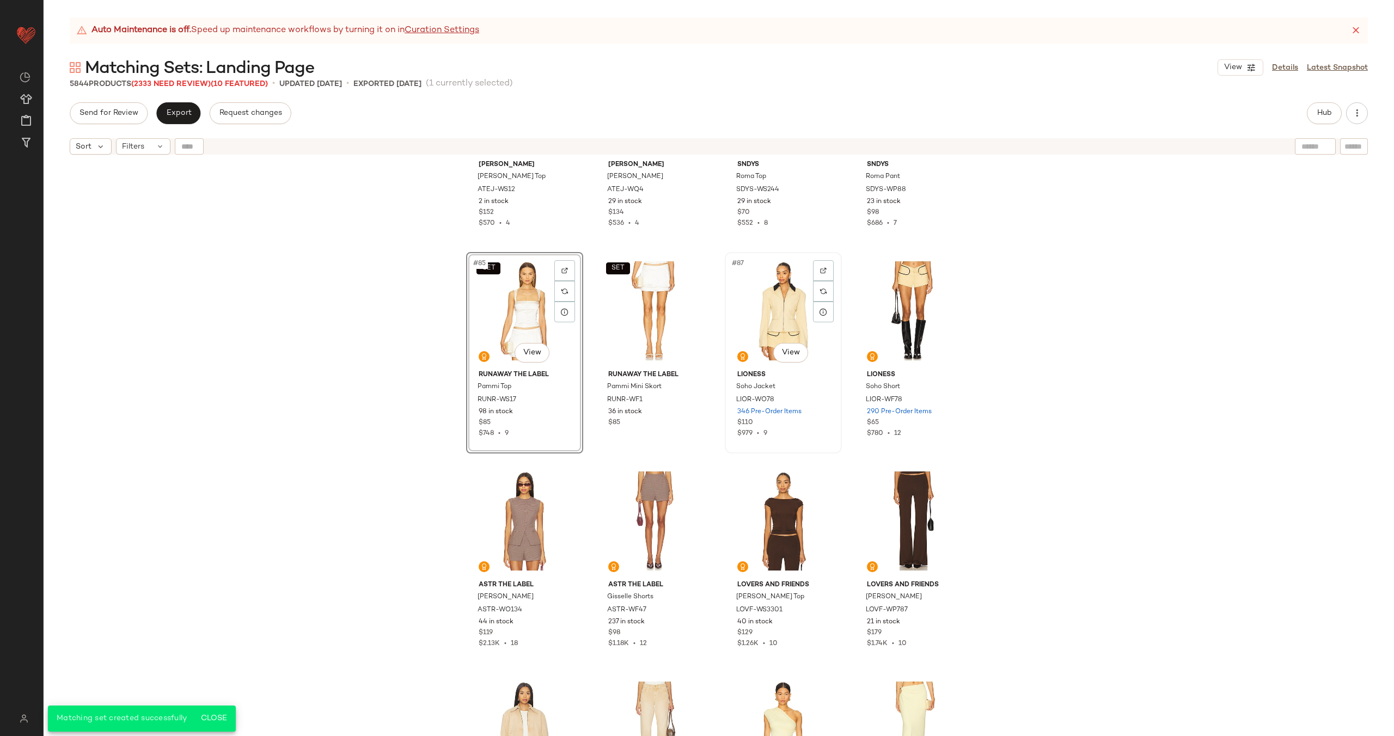
click at [748, 295] on div "#87 View" at bounding box center [783, 311] width 109 height 110
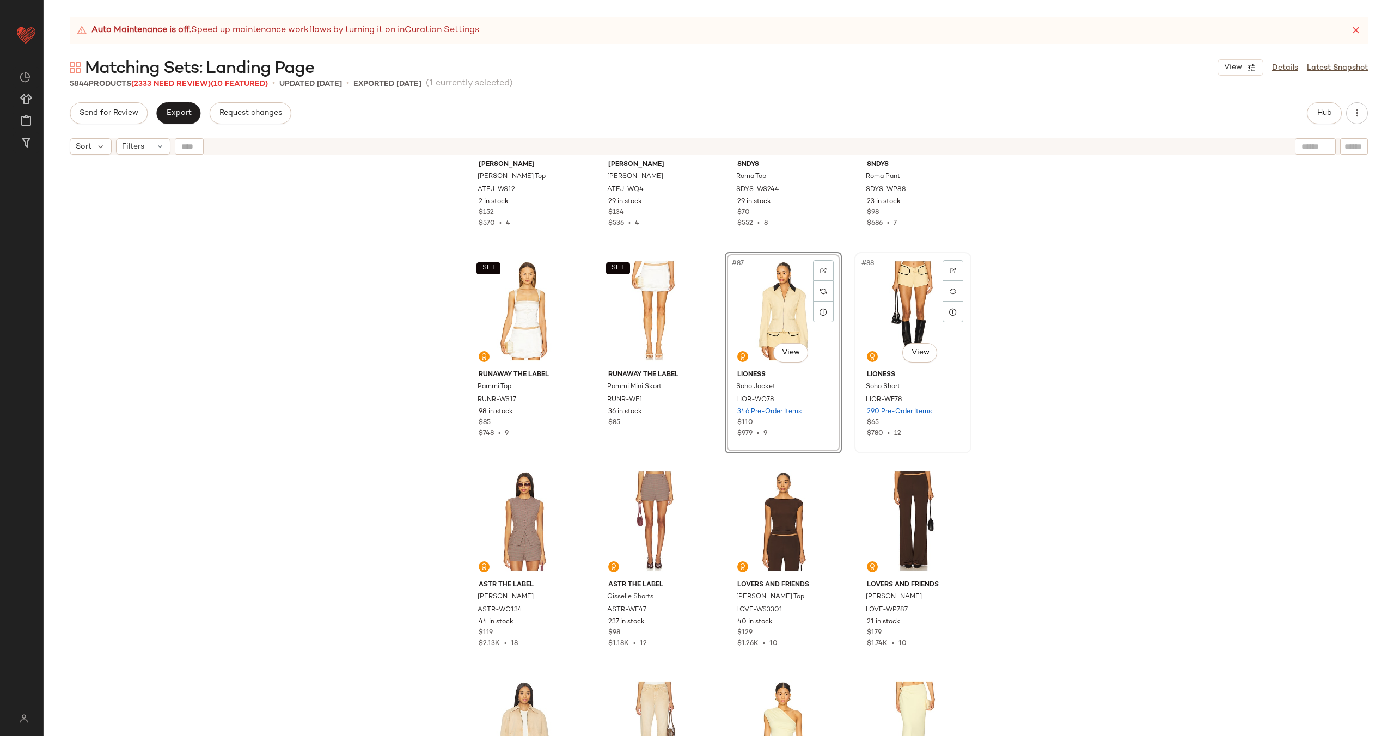
click at [885, 302] on div "#88 View" at bounding box center [912, 311] width 109 height 110
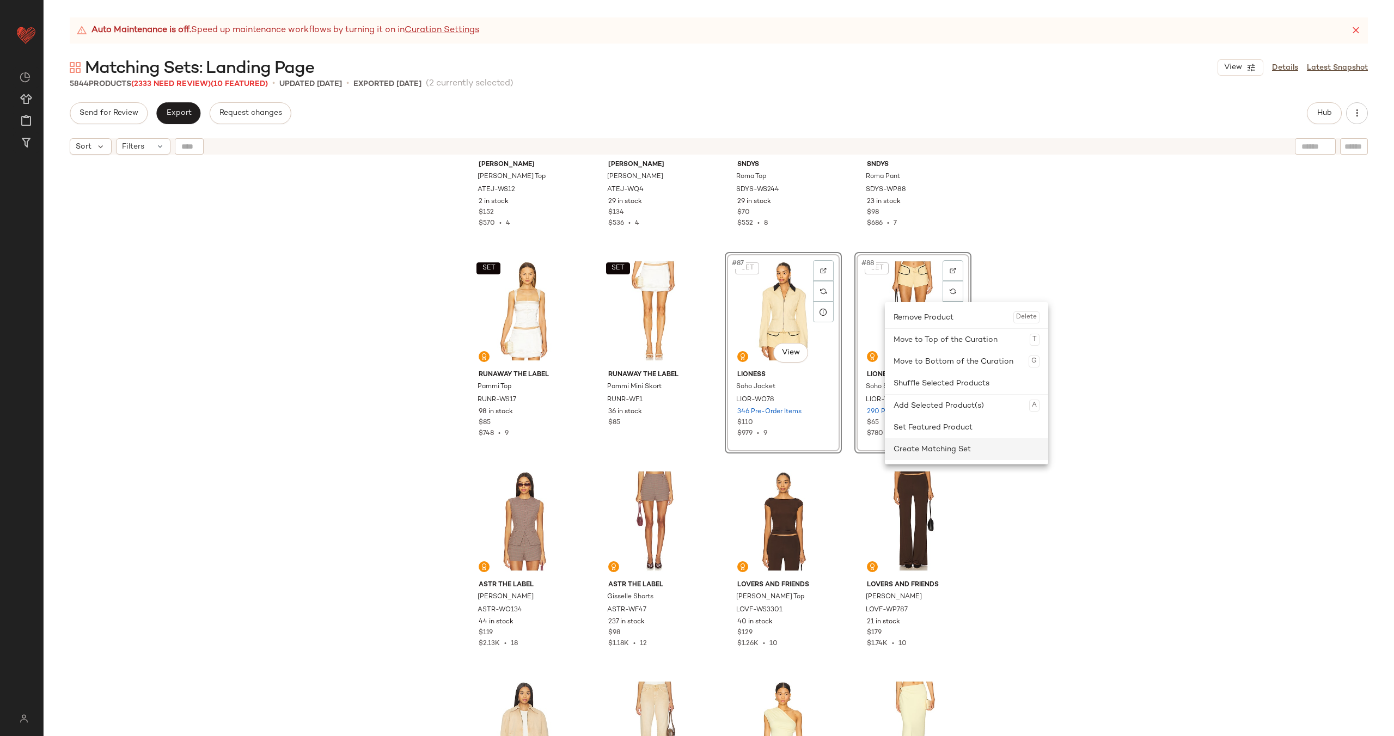
click at [911, 445] on div "Create Matching Set" at bounding box center [967, 449] width 146 height 22
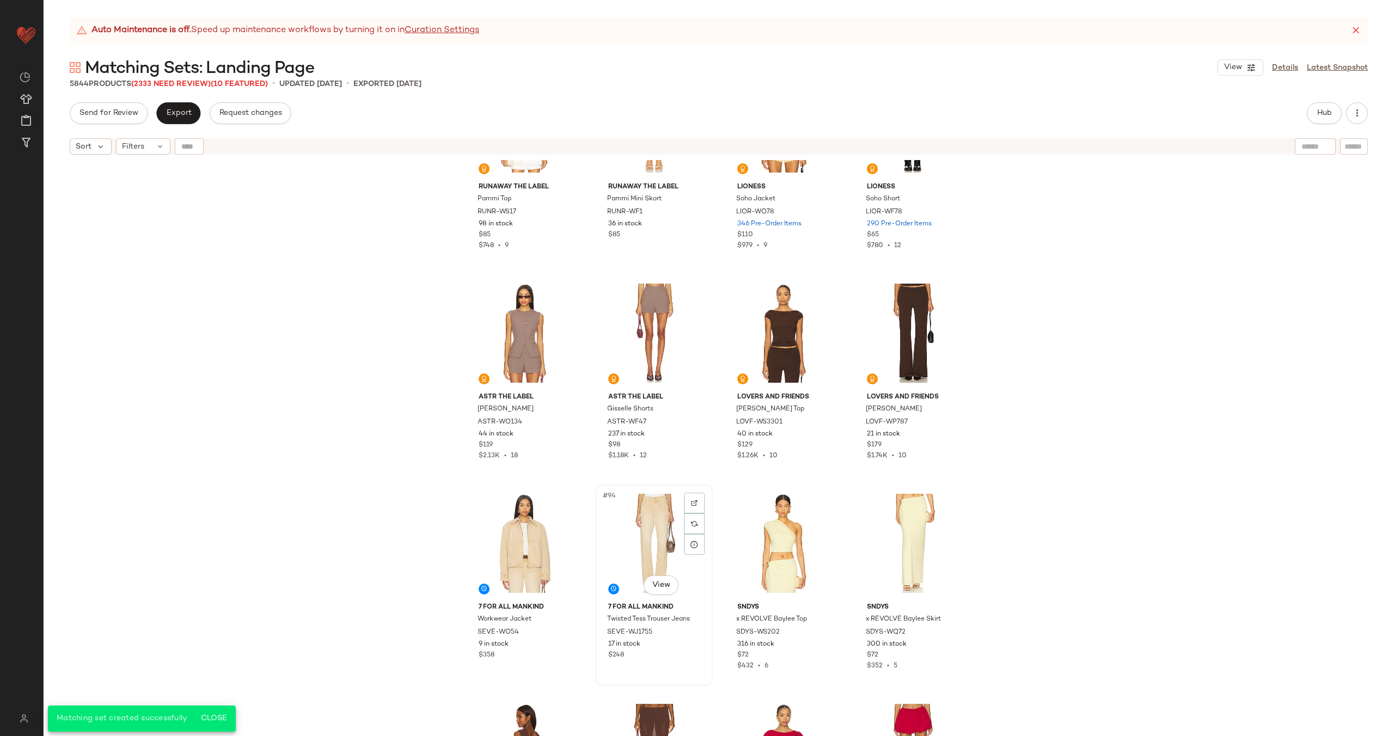
scroll to position [4656, 0]
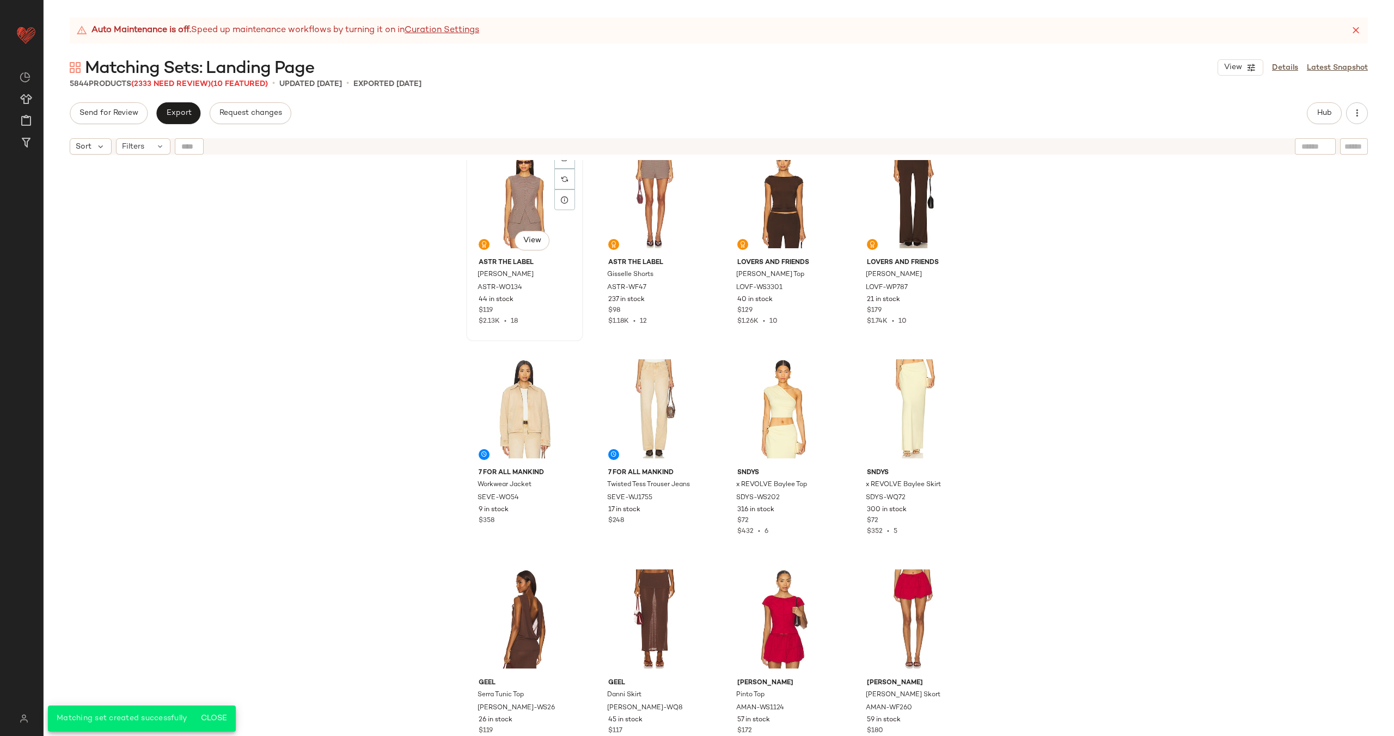
click at [514, 212] on div "#89 View" at bounding box center [524, 199] width 109 height 110
click at [615, 207] on div "#90 View" at bounding box center [654, 199] width 109 height 110
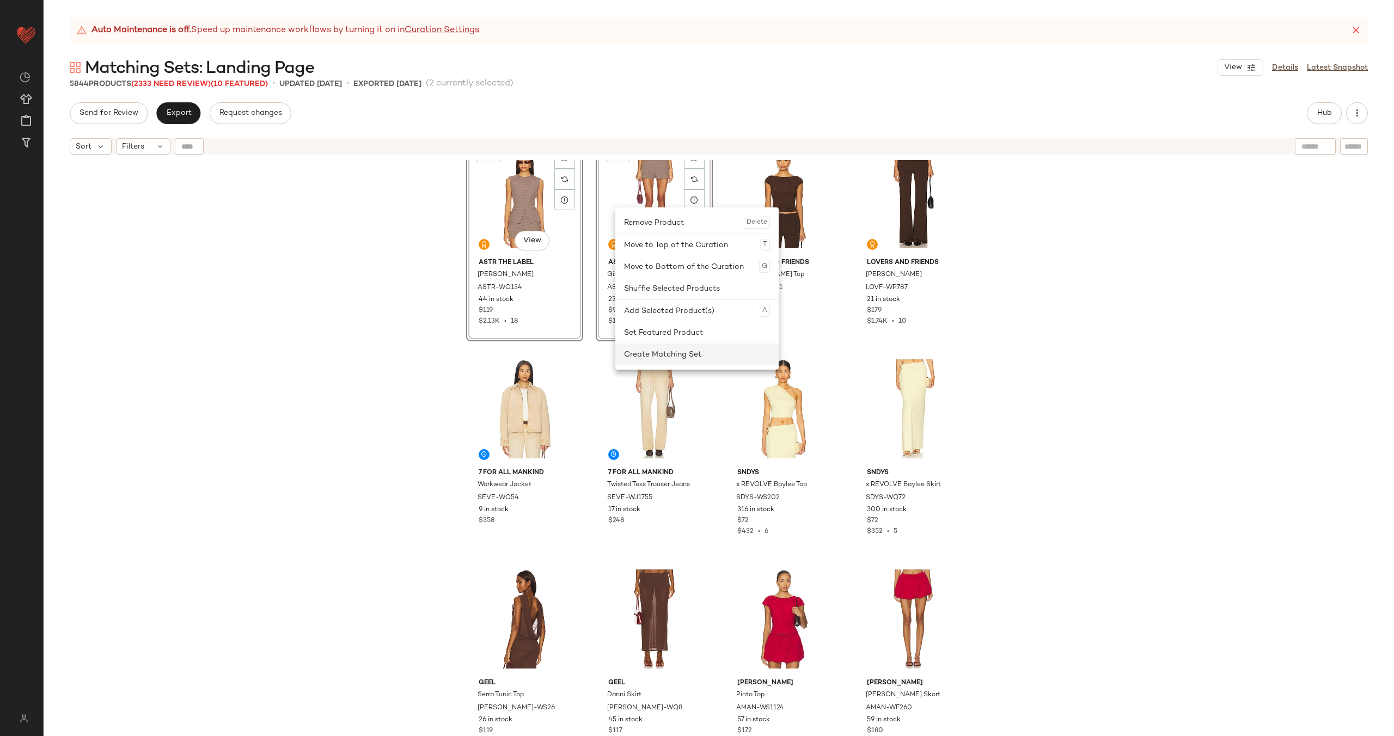
click at [677, 351] on div "Create Matching Set" at bounding box center [697, 355] width 146 height 22
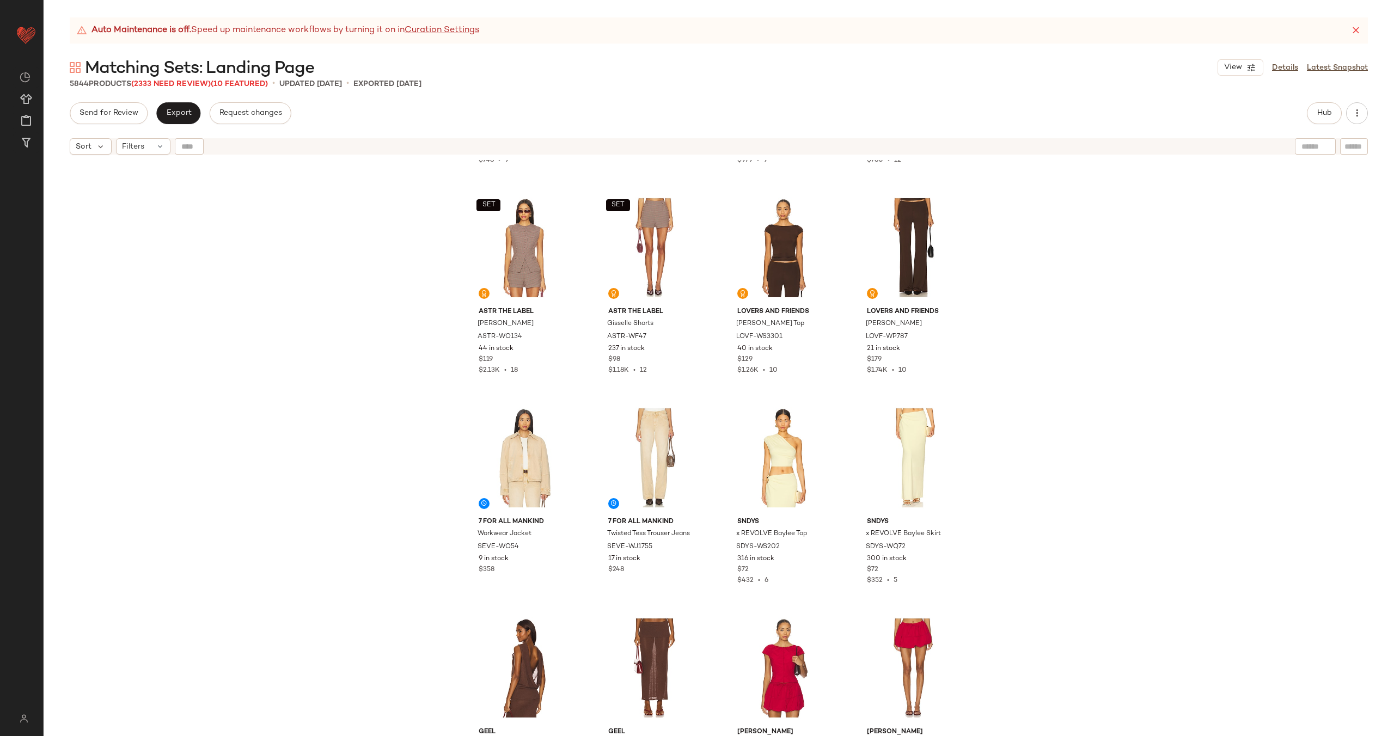
scroll to position [4608, 0]
click at [775, 248] on div "#91 View" at bounding box center [783, 247] width 109 height 110
click at [889, 243] on div "#92 View" at bounding box center [912, 247] width 109 height 110
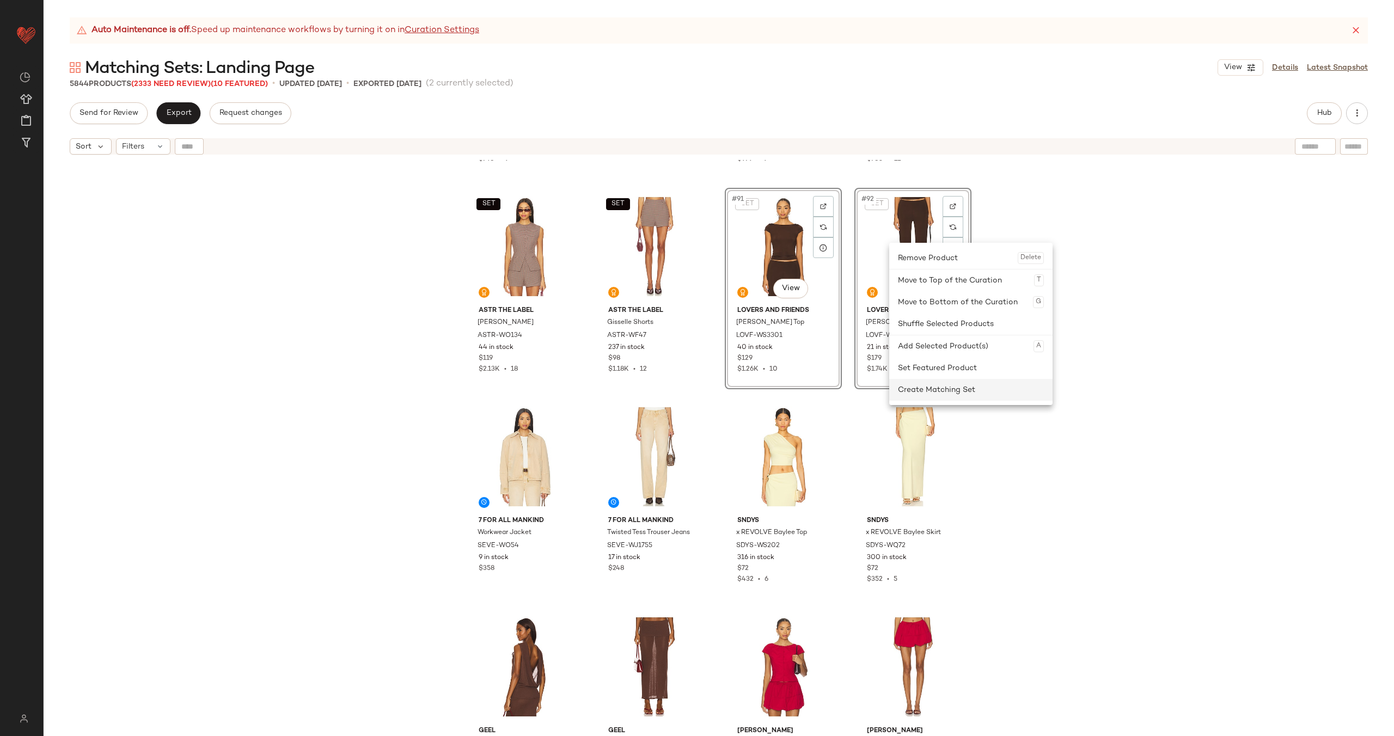
click at [938, 390] on div "Create Matching Set" at bounding box center [971, 390] width 146 height 22
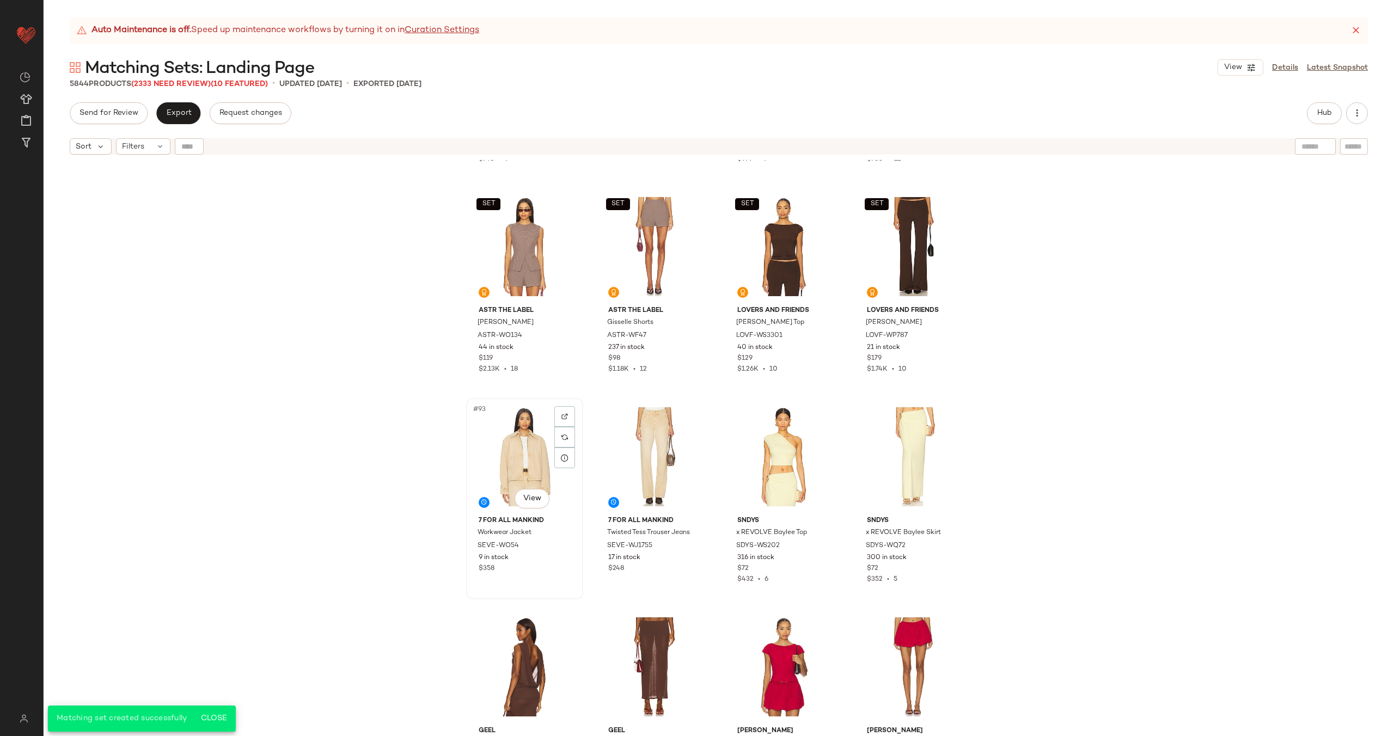
click at [498, 465] on div "#93 View" at bounding box center [524, 457] width 109 height 110
click at [626, 455] on div "#94 View" at bounding box center [654, 457] width 109 height 110
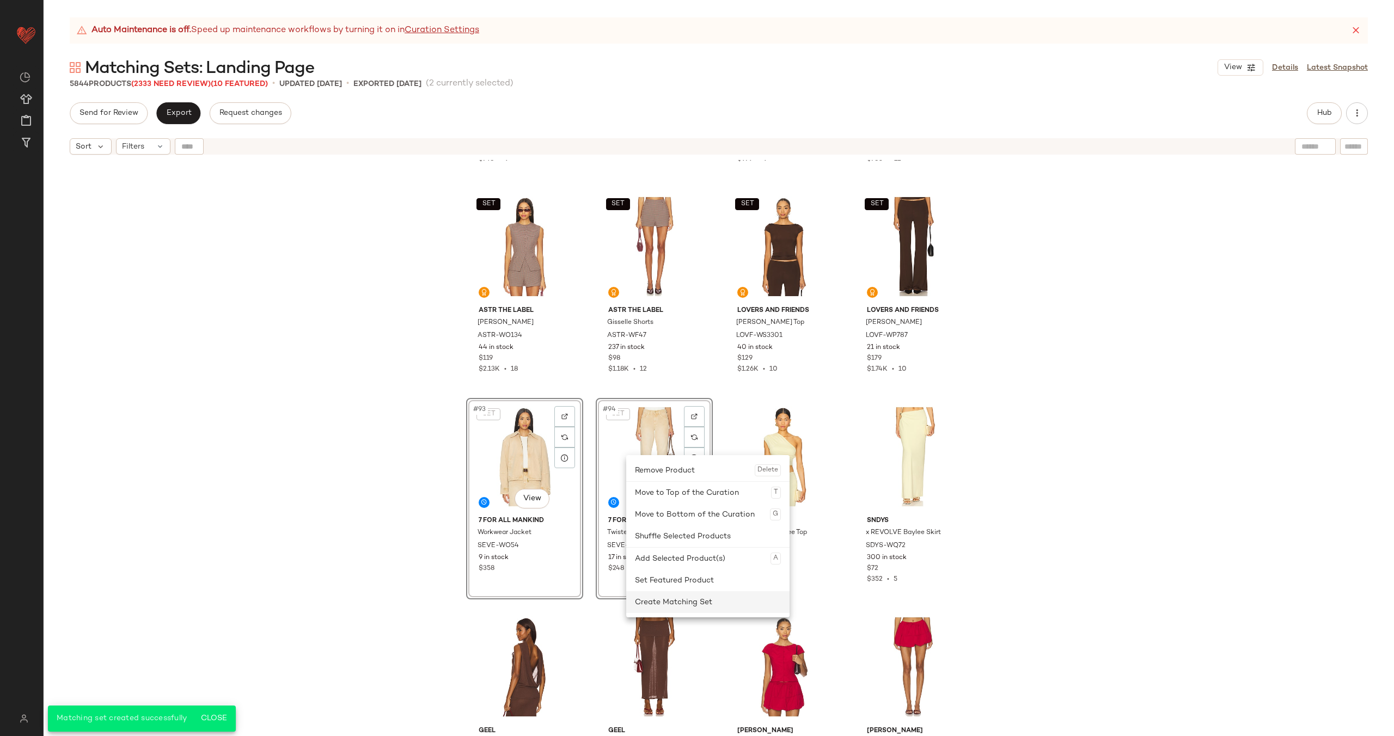
click at [689, 600] on div "Create Matching Set" at bounding box center [708, 602] width 146 height 22
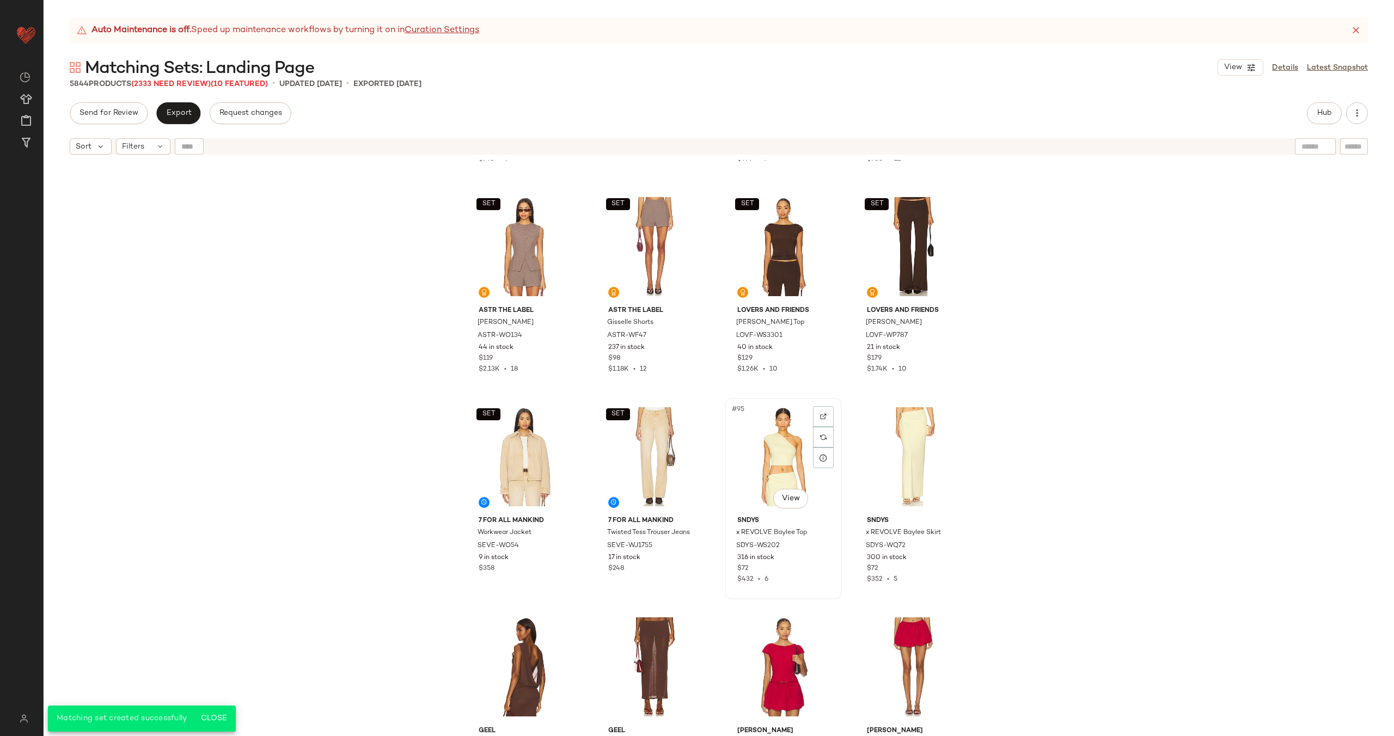
click at [777, 447] on div "#95 View" at bounding box center [783, 457] width 109 height 110
click at [903, 461] on div "#96 View" at bounding box center [912, 457] width 109 height 110
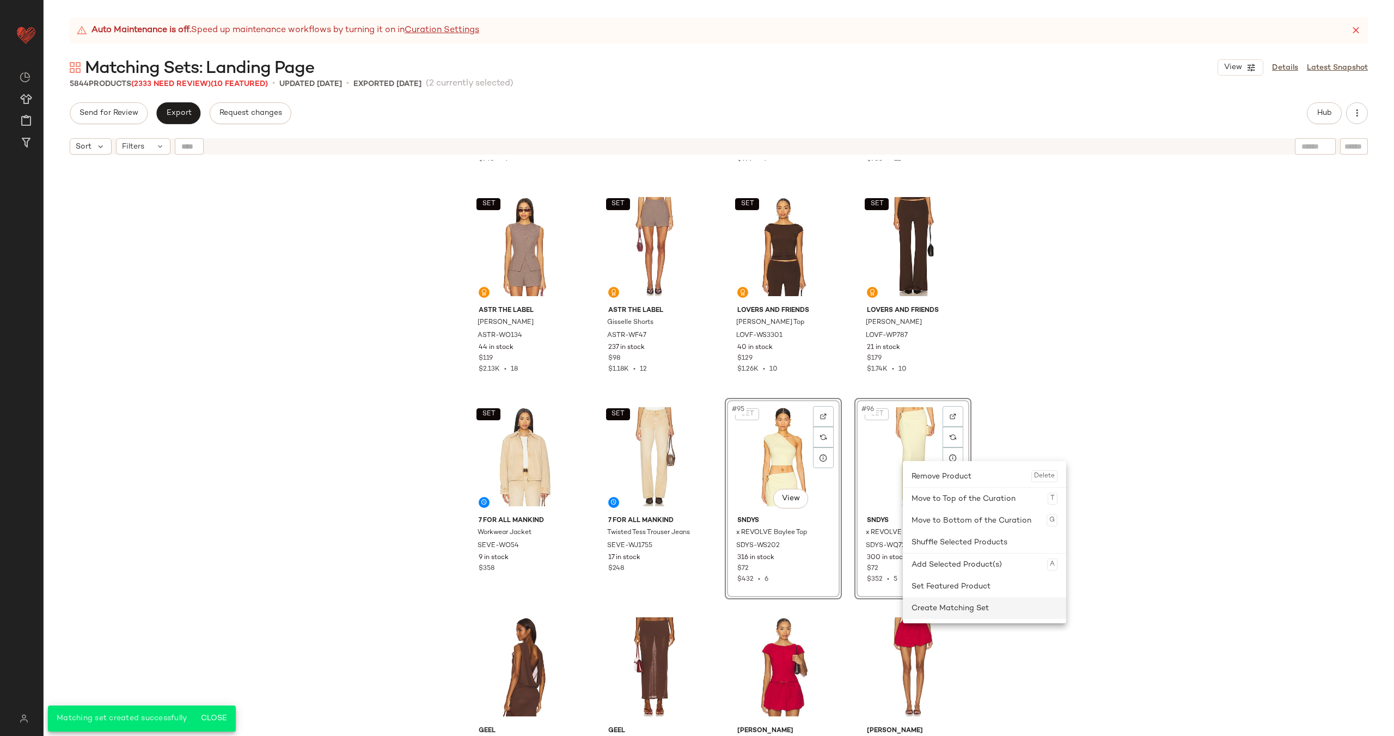
click at [944, 606] on div "Create Matching Set" at bounding box center [985, 608] width 146 height 22
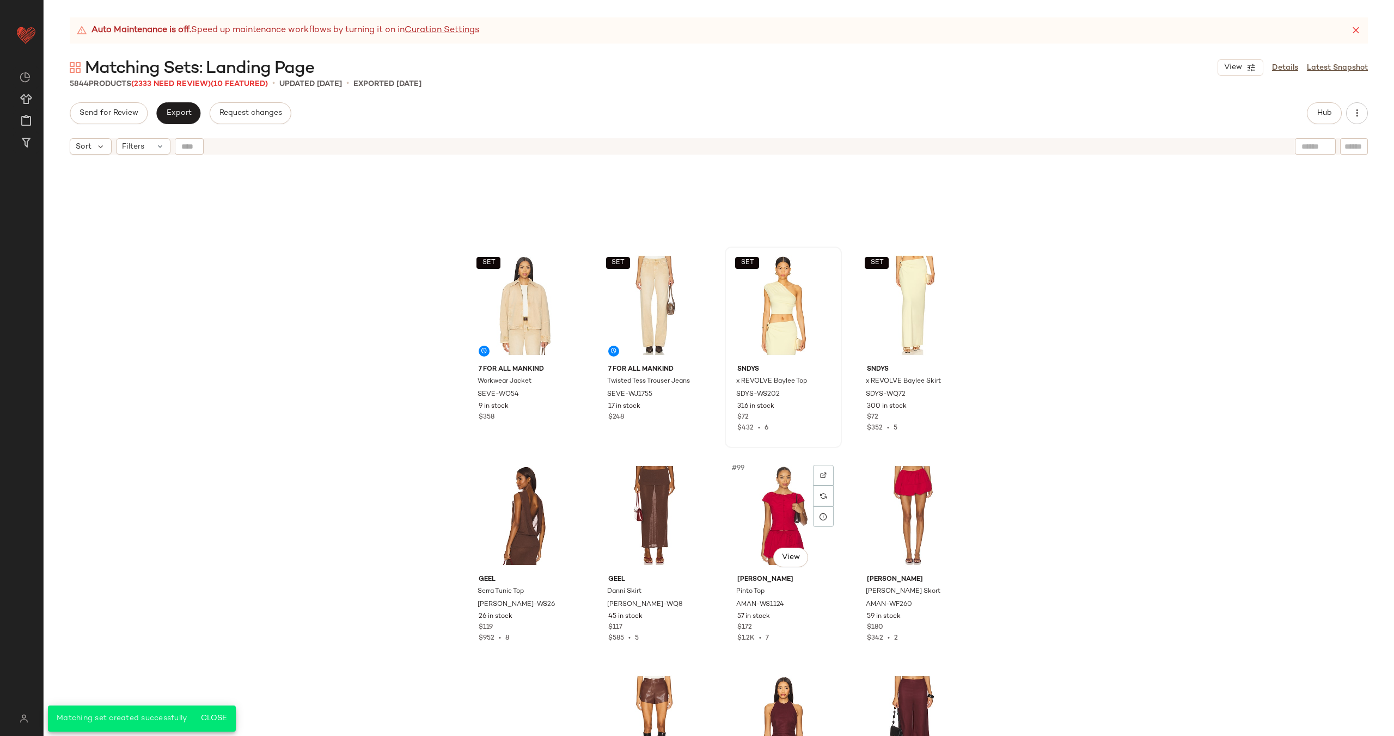
scroll to position [4893, 0]
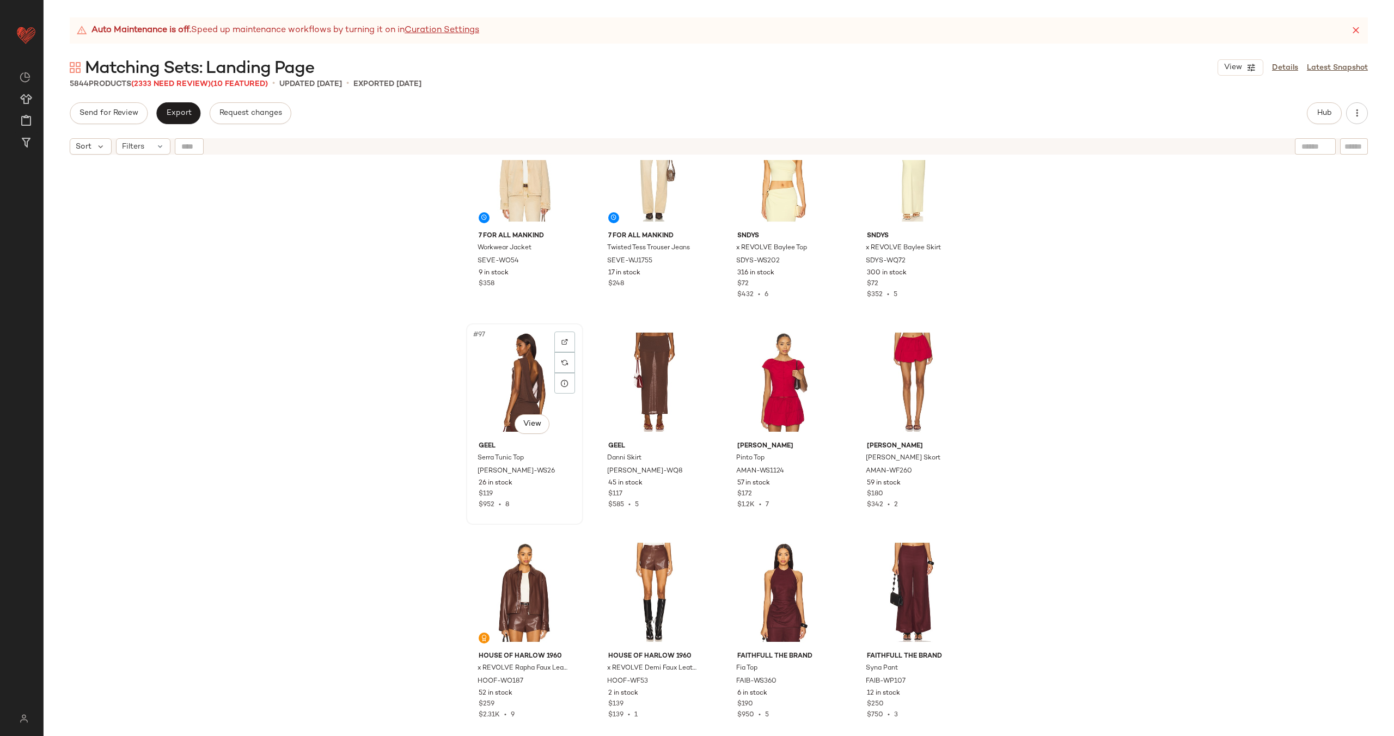
click at [503, 350] on div "#97 View" at bounding box center [524, 382] width 109 height 110
click at [640, 358] on div "#98 View" at bounding box center [654, 382] width 109 height 110
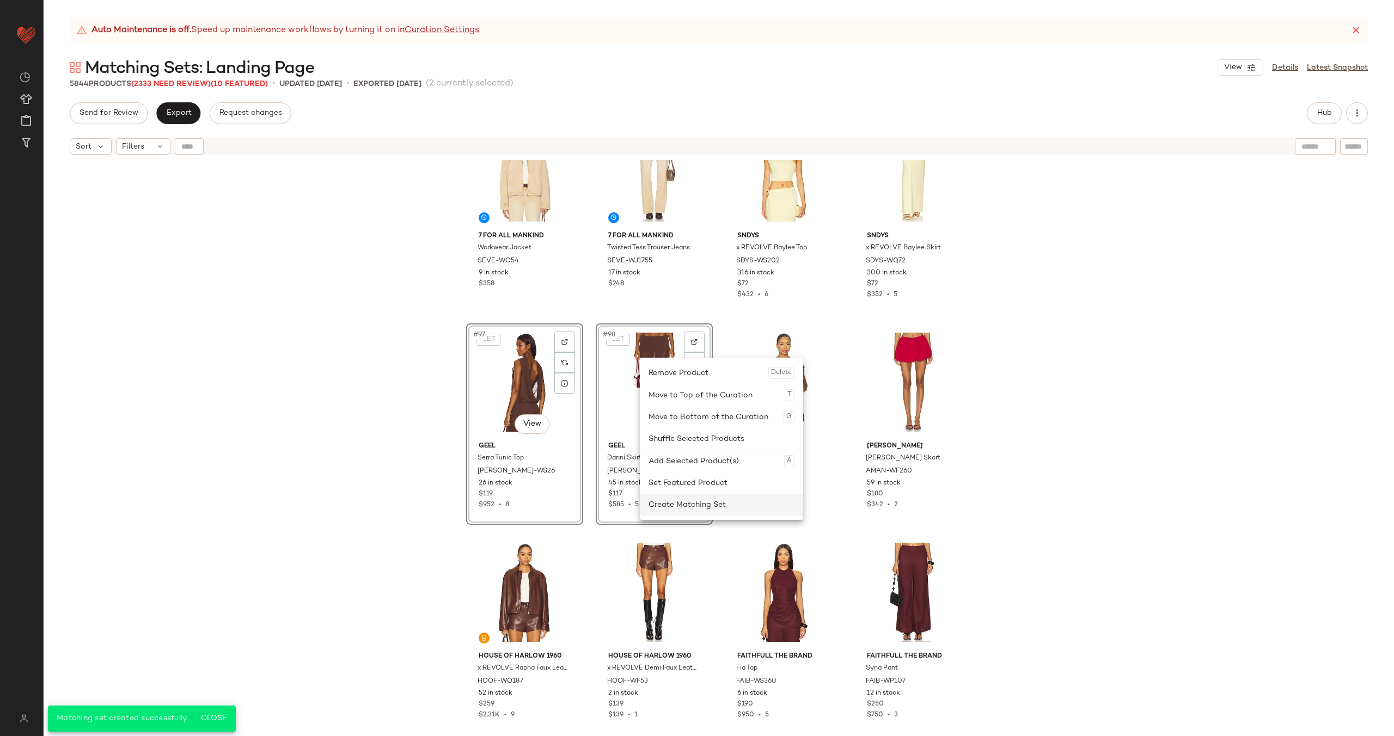
click at [710, 506] on div "Create Matching Set" at bounding box center [722, 505] width 146 height 22
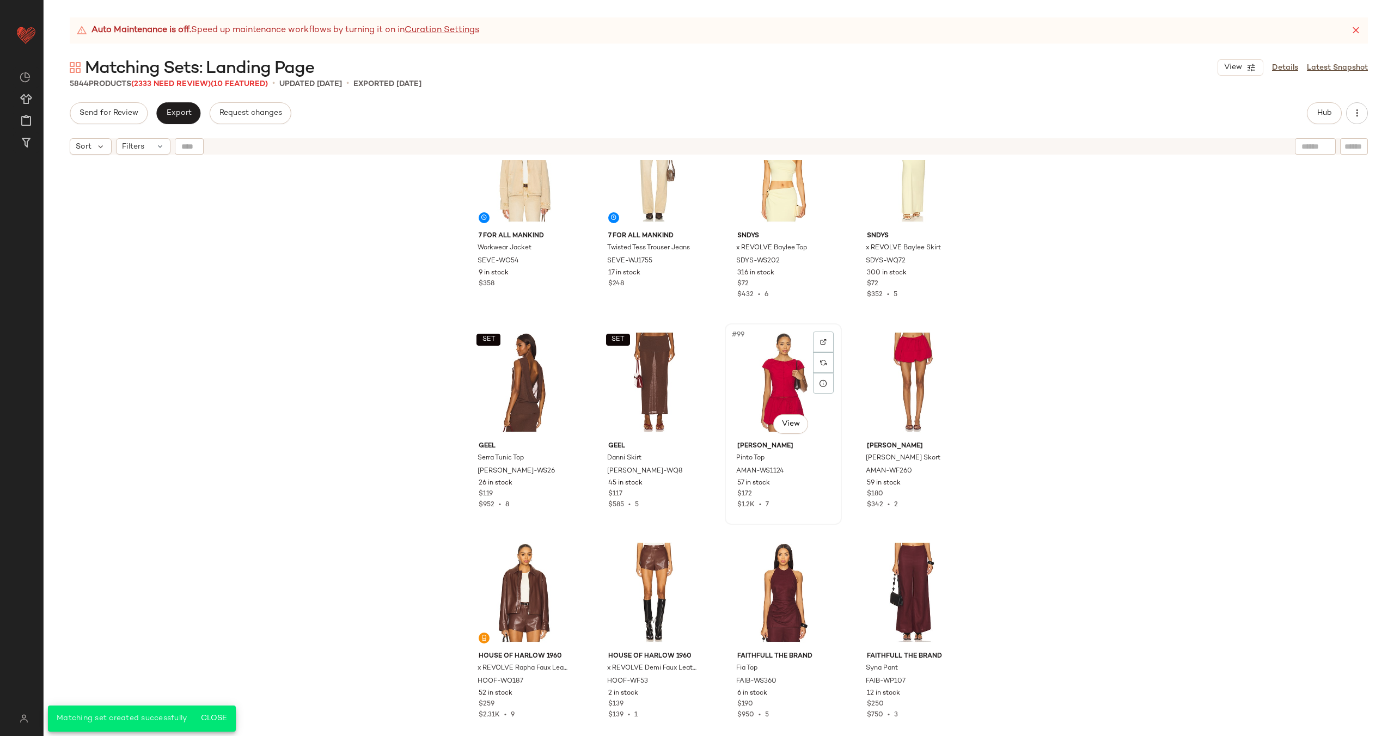
click at [758, 416] on div "#99 View" at bounding box center [783, 382] width 109 height 110
click at [897, 357] on div "#100 View" at bounding box center [912, 382] width 109 height 110
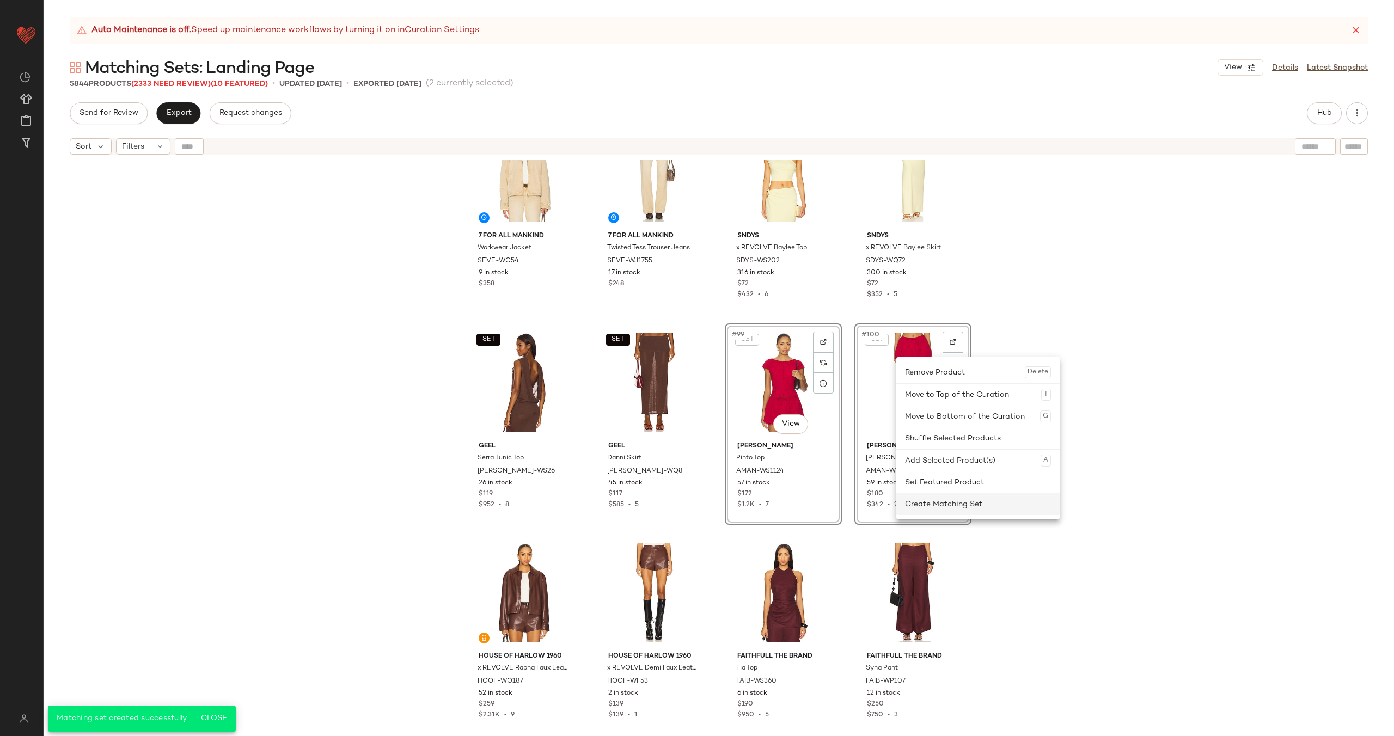
click at [921, 508] on div "Create Matching Set" at bounding box center [978, 504] width 146 height 22
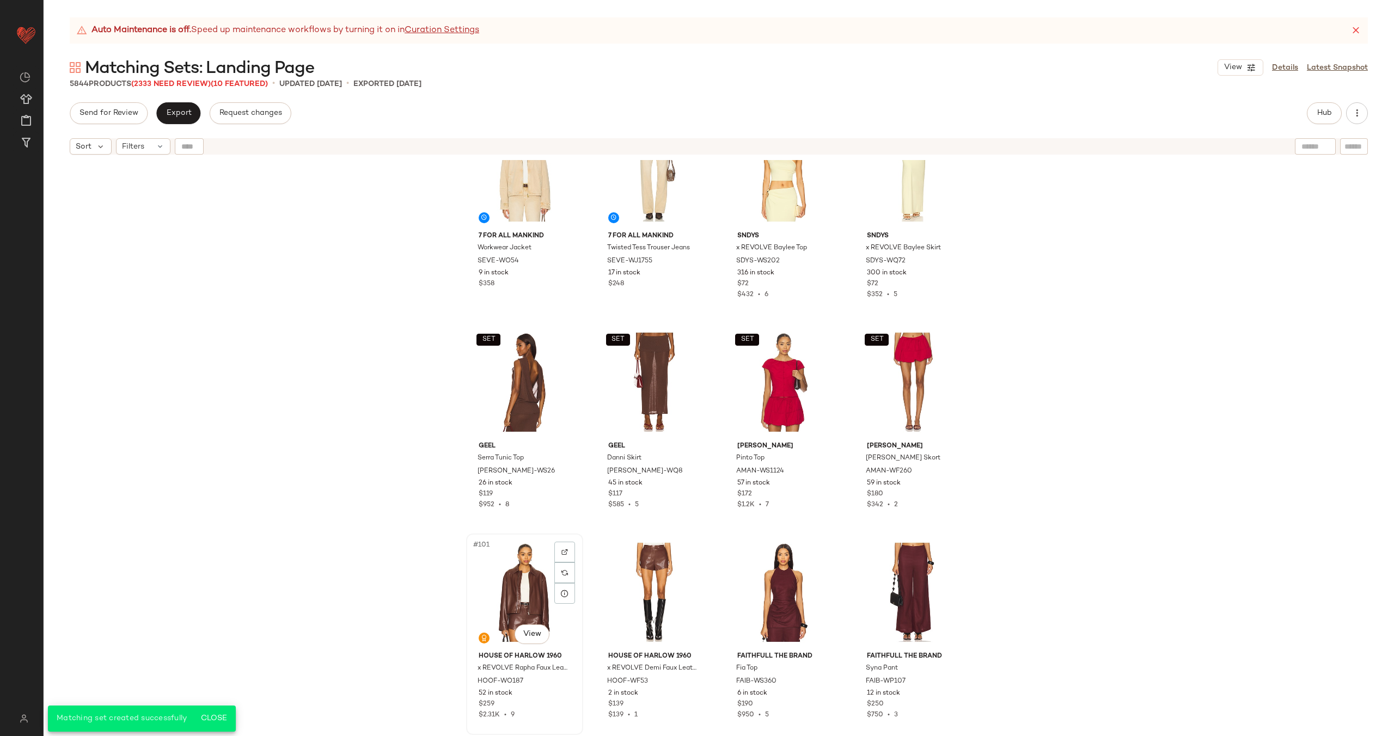
click at [534, 571] on div "#101 View" at bounding box center [524, 593] width 109 height 110
click at [625, 573] on div "#102 View" at bounding box center [654, 593] width 109 height 110
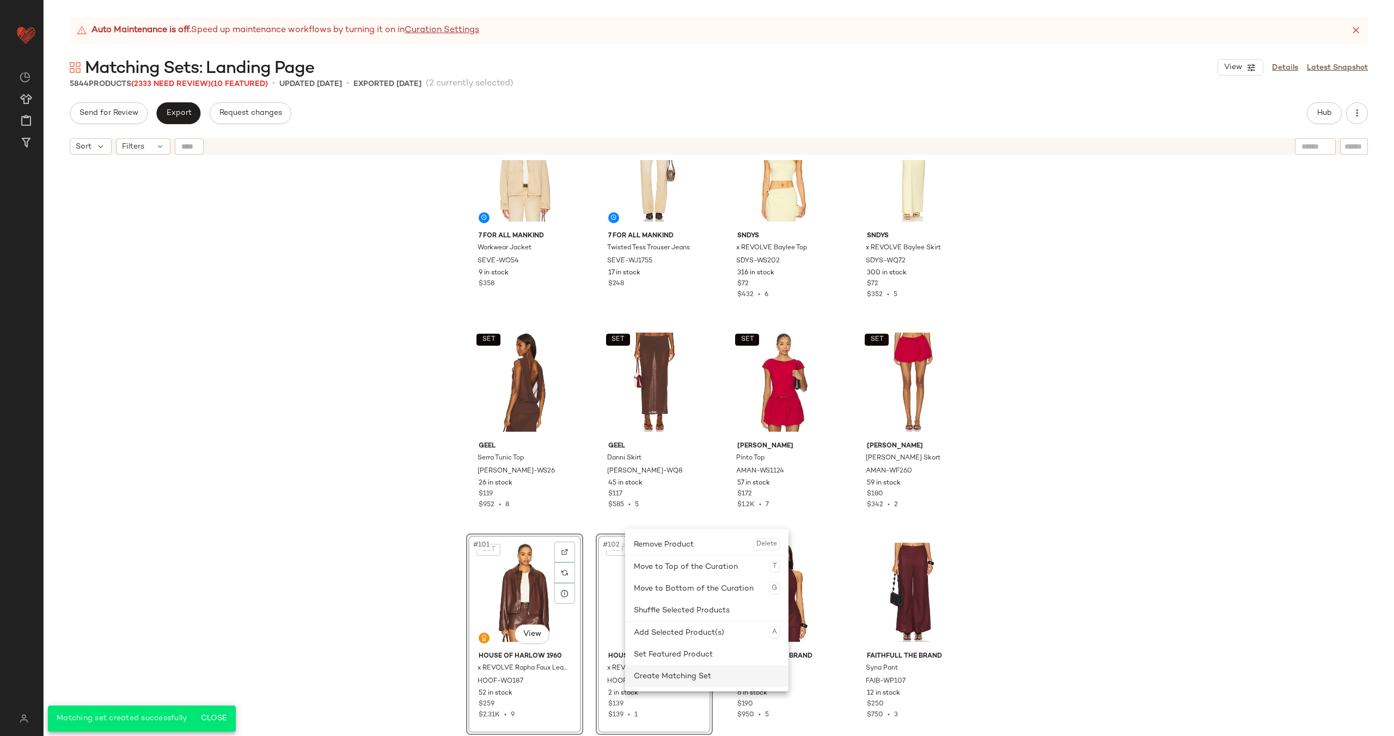
click at [681, 673] on div "Create Matching Set" at bounding box center [707, 676] width 146 height 22
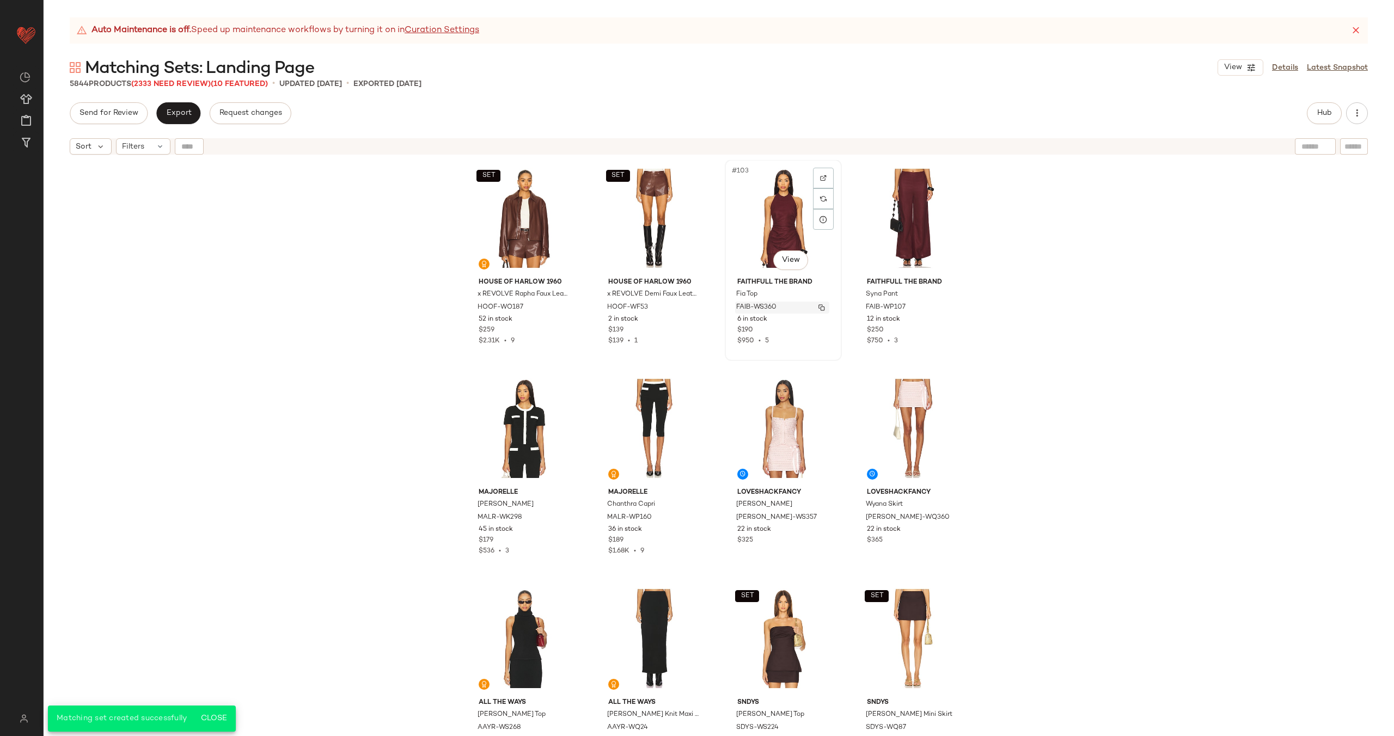
scroll to position [5265, 0]
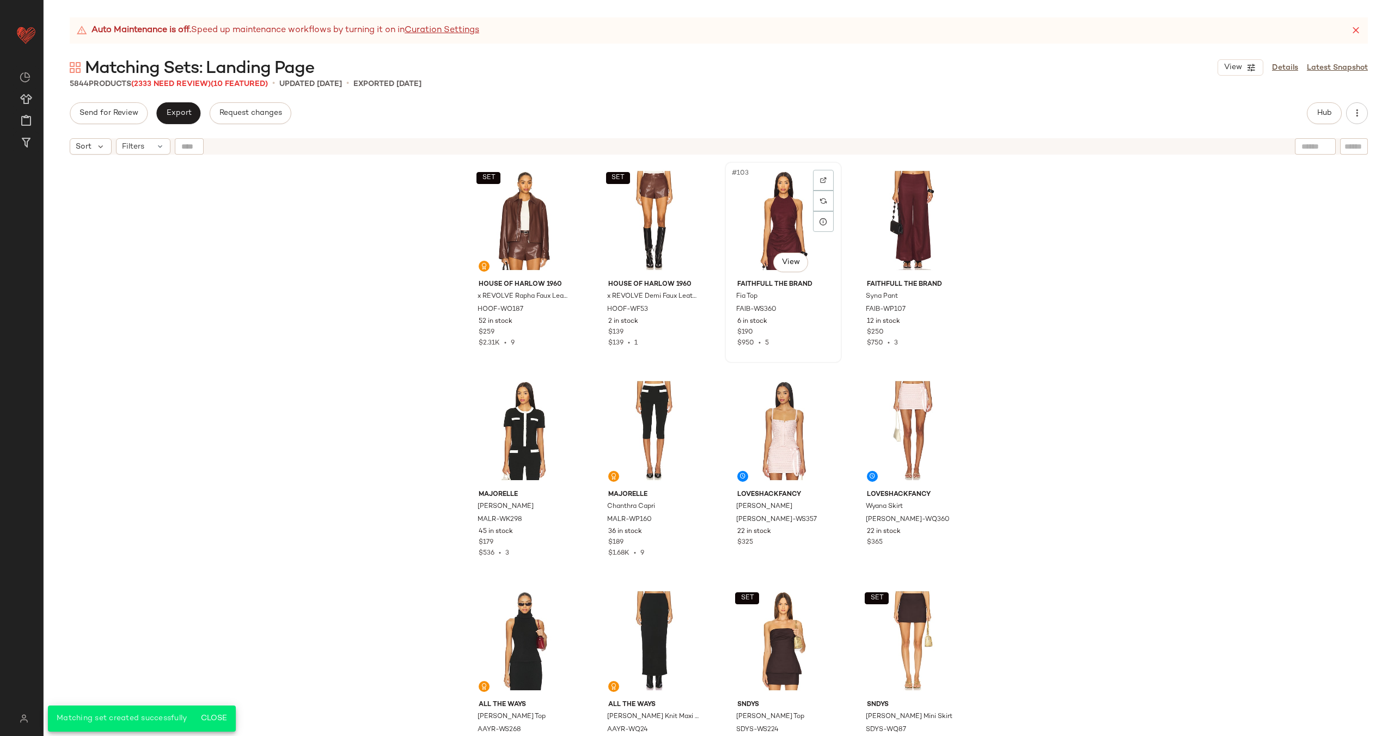
click at [760, 240] on div "#103 View" at bounding box center [783, 221] width 109 height 110
click at [890, 207] on div "#104 View" at bounding box center [912, 221] width 109 height 110
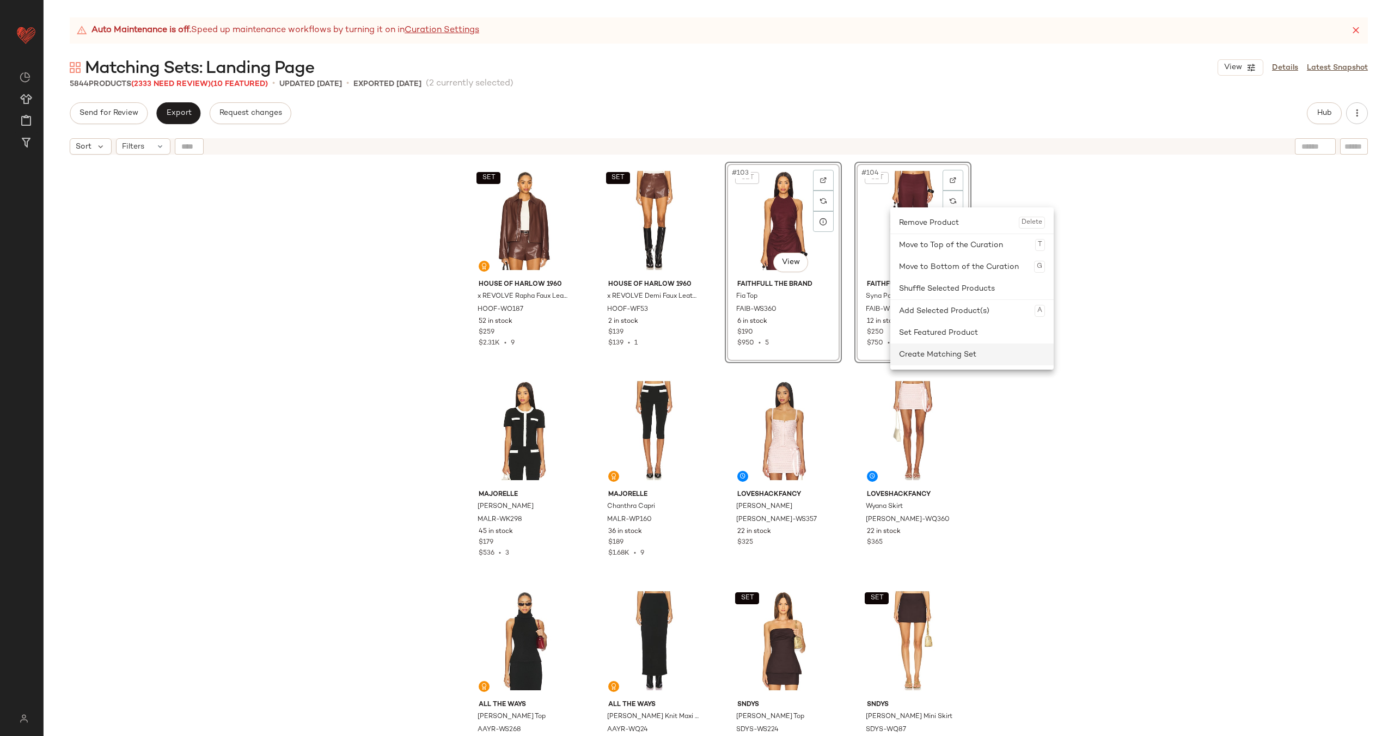
click at [943, 364] on div "Create Matching Set" at bounding box center [972, 355] width 146 height 22
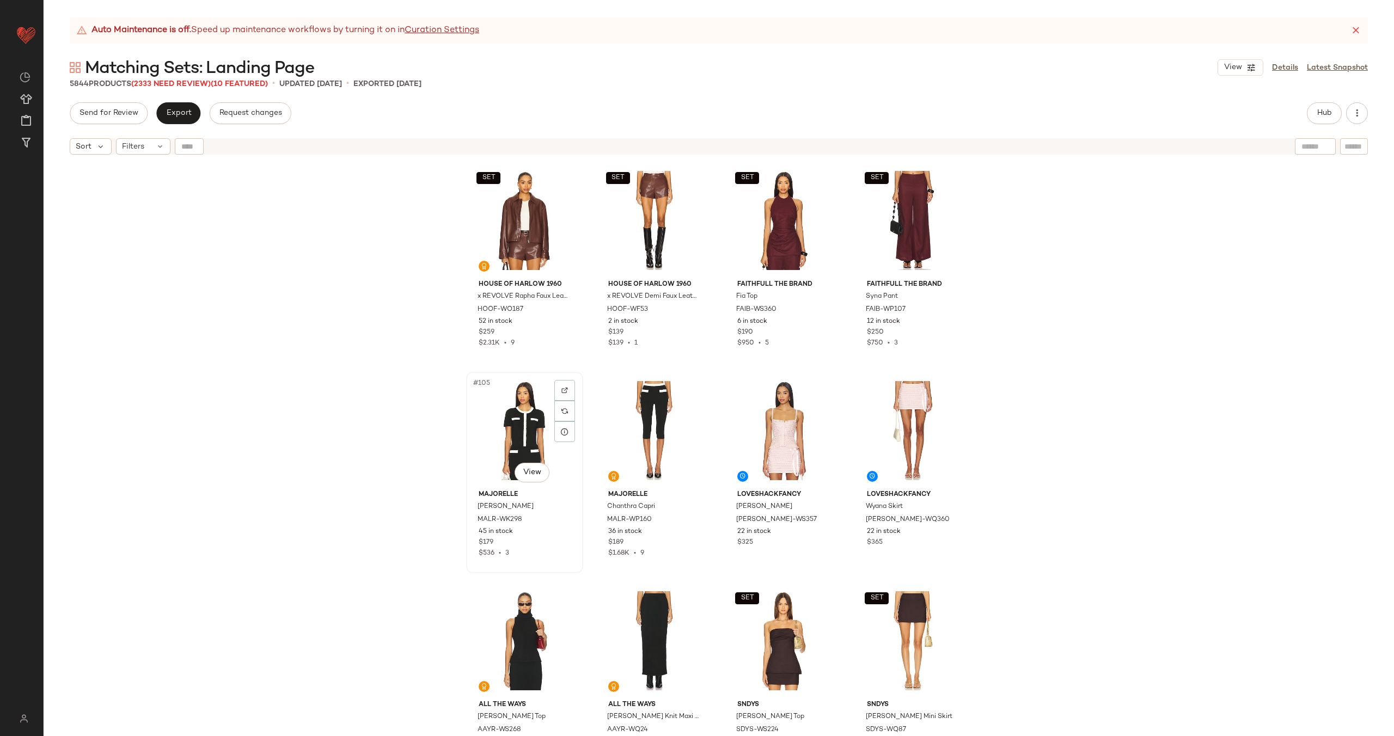
click at [509, 408] on div "#105 View" at bounding box center [524, 431] width 109 height 110
click at [634, 404] on div "#106 View" at bounding box center [654, 431] width 109 height 110
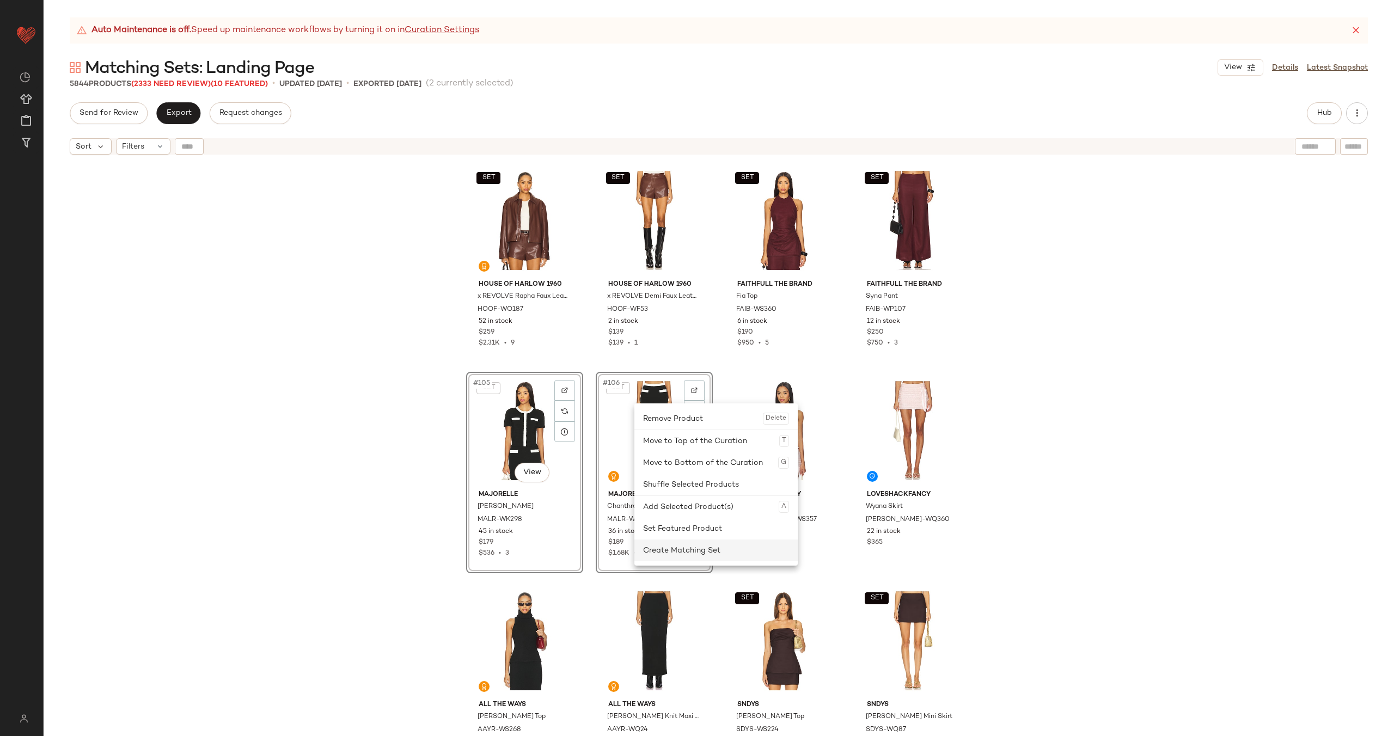
click at [677, 547] on div "Create Matching Set" at bounding box center [716, 551] width 146 height 22
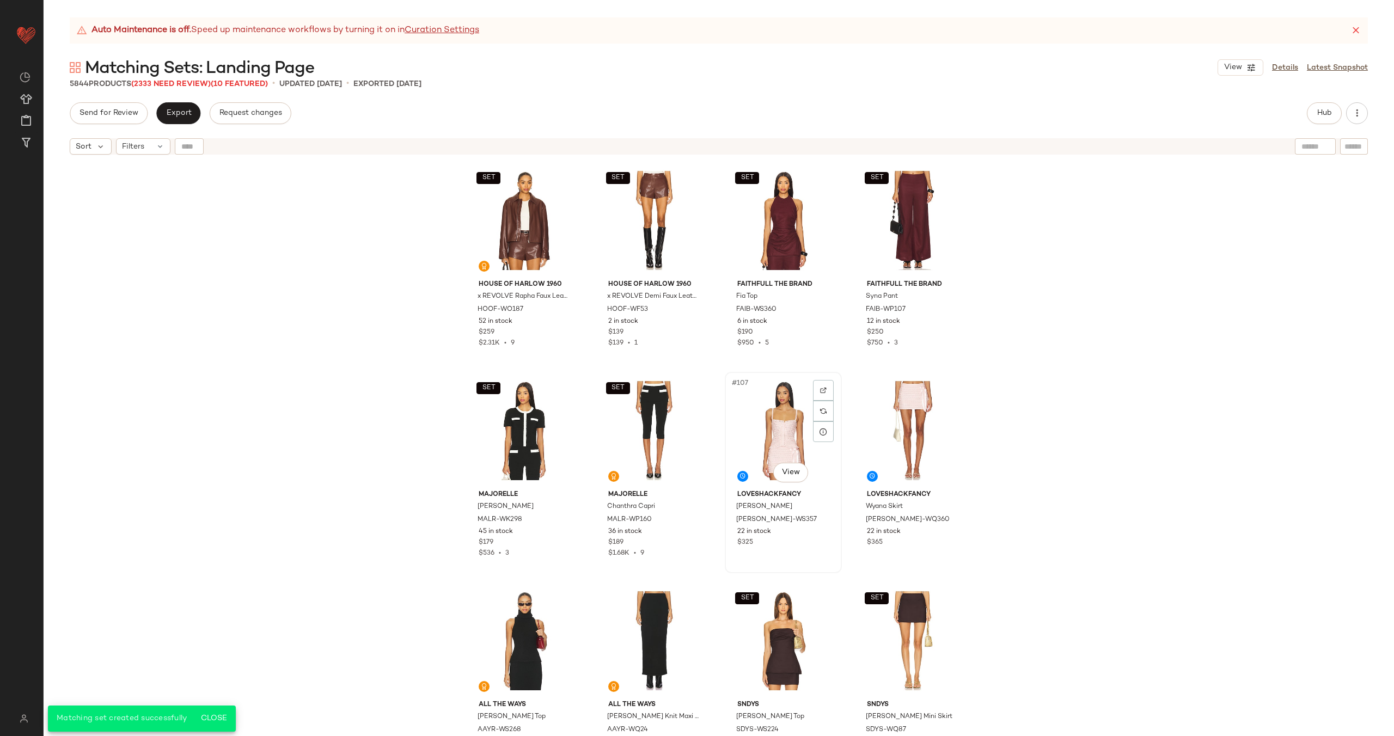
click at [764, 404] on div "#107 View" at bounding box center [783, 431] width 109 height 110
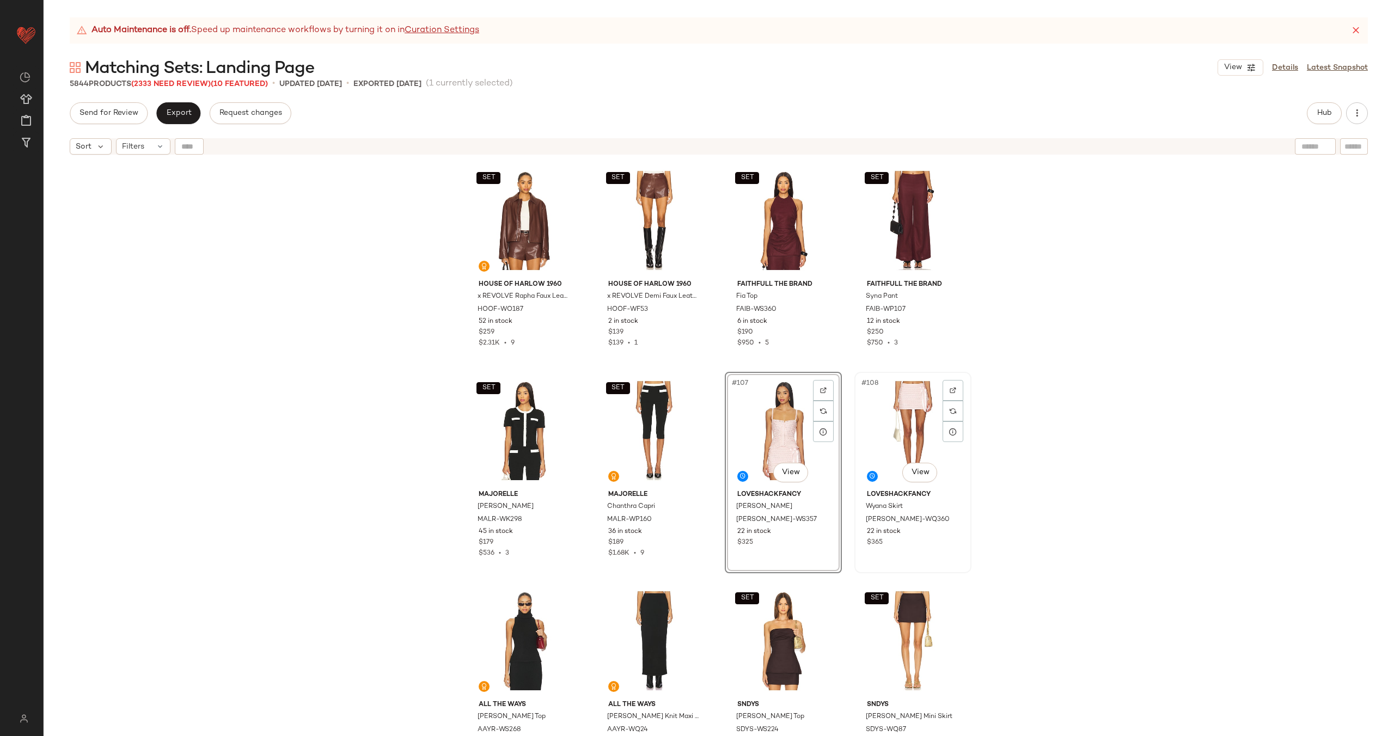
click at [890, 405] on div "#108 View" at bounding box center [912, 431] width 109 height 110
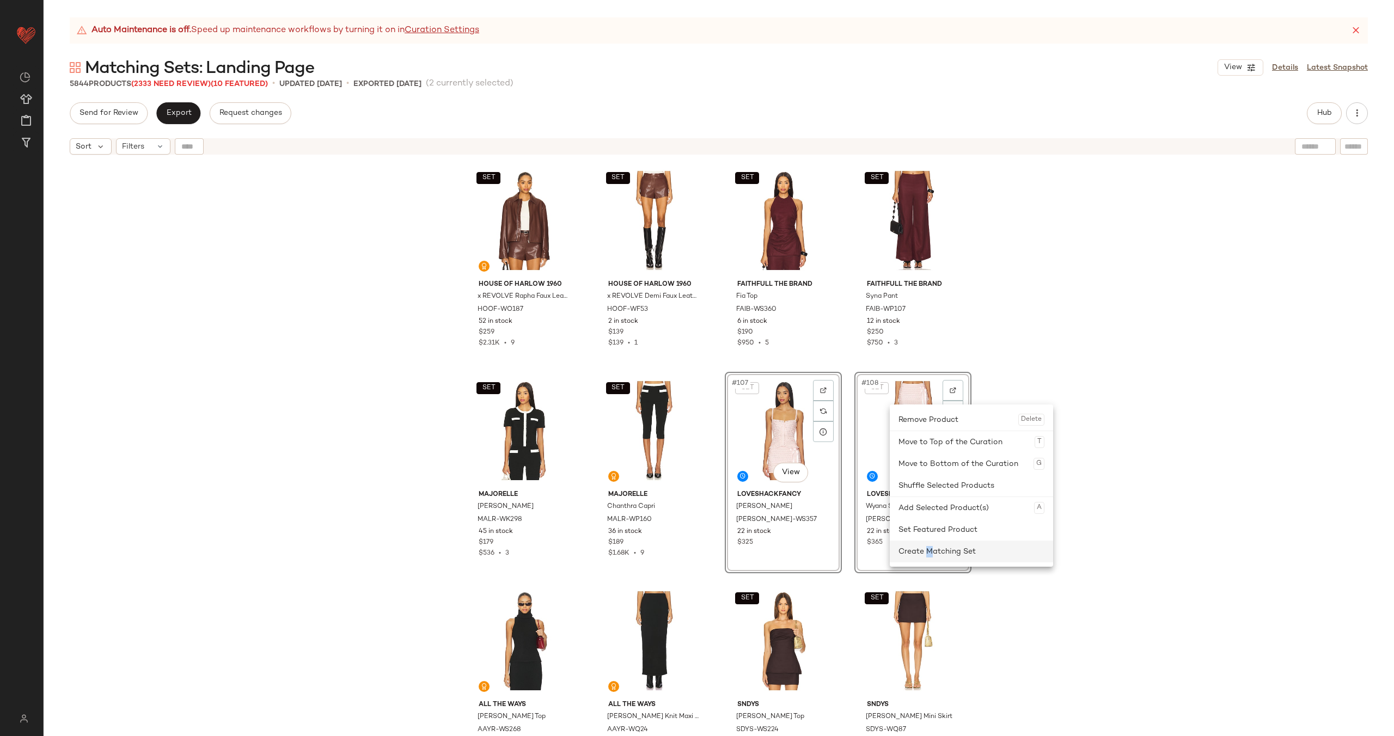
click at [929, 548] on div "Create Matching Set" at bounding box center [972, 552] width 146 height 22
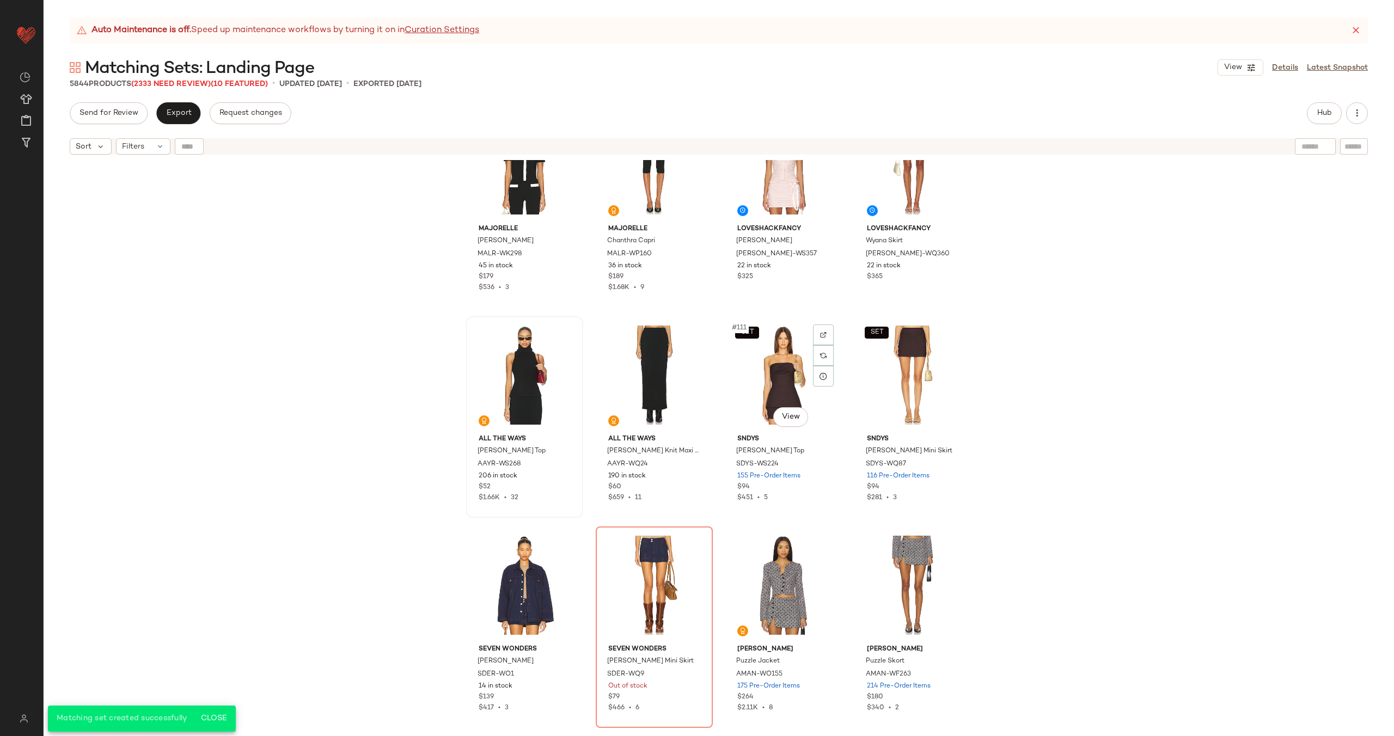
scroll to position [5537, 0]
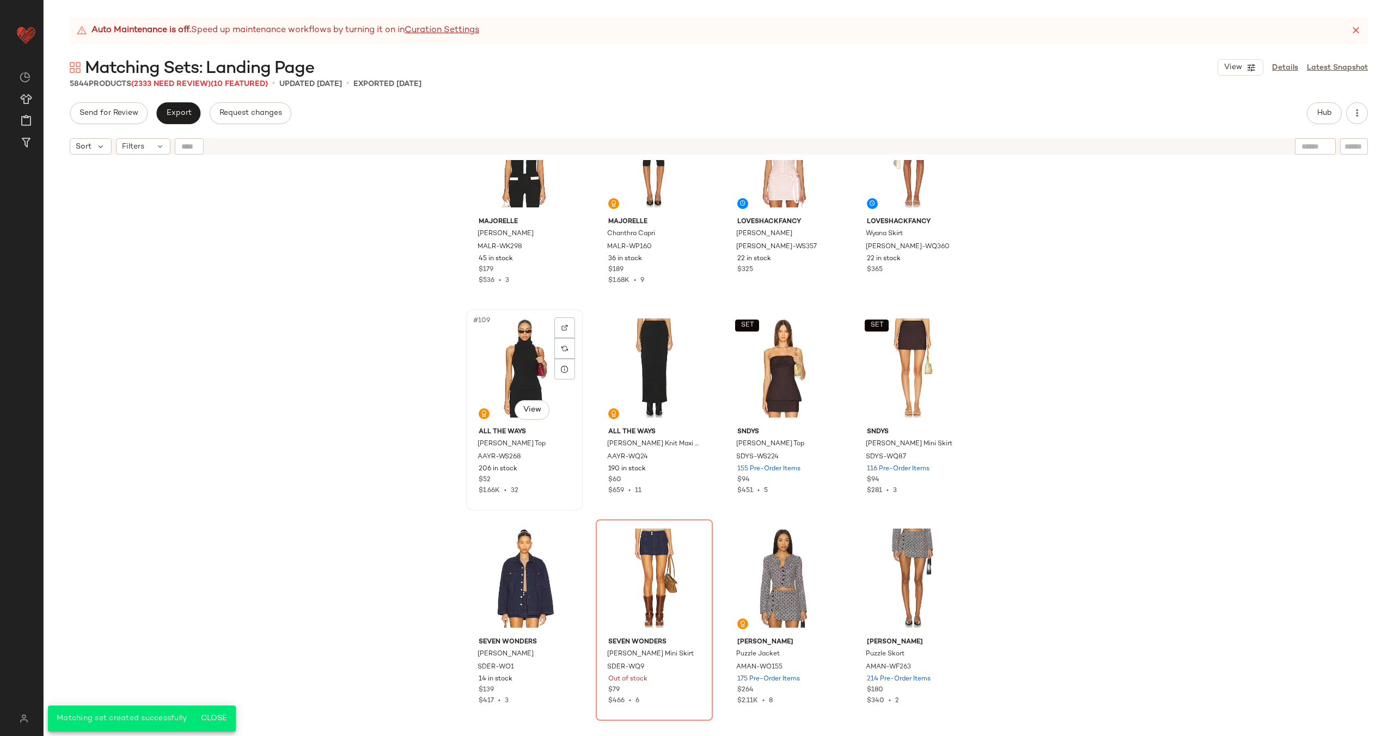
click at [500, 358] on div "#109 View" at bounding box center [524, 368] width 109 height 110
click at [613, 339] on div "#110 View" at bounding box center [654, 368] width 109 height 110
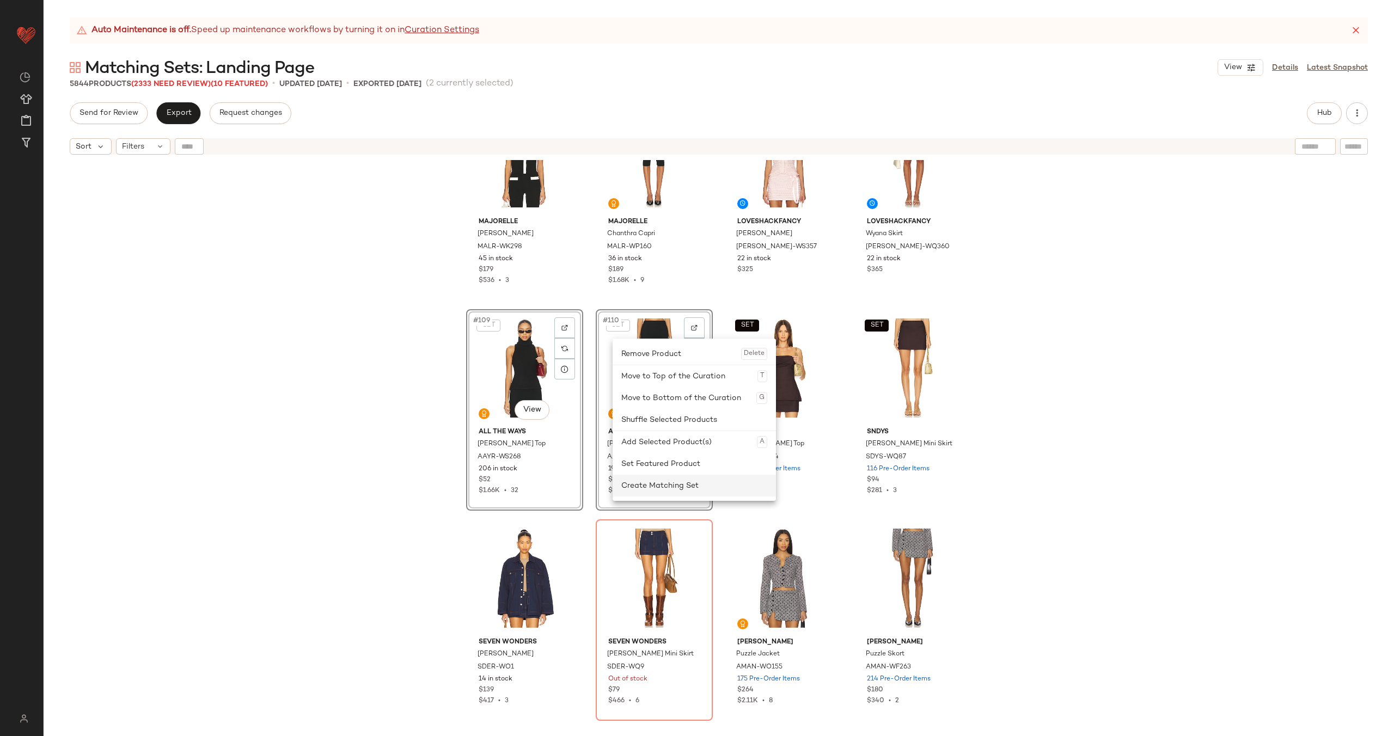
click at [668, 484] on div "Create Matching Set" at bounding box center [694, 486] width 146 height 22
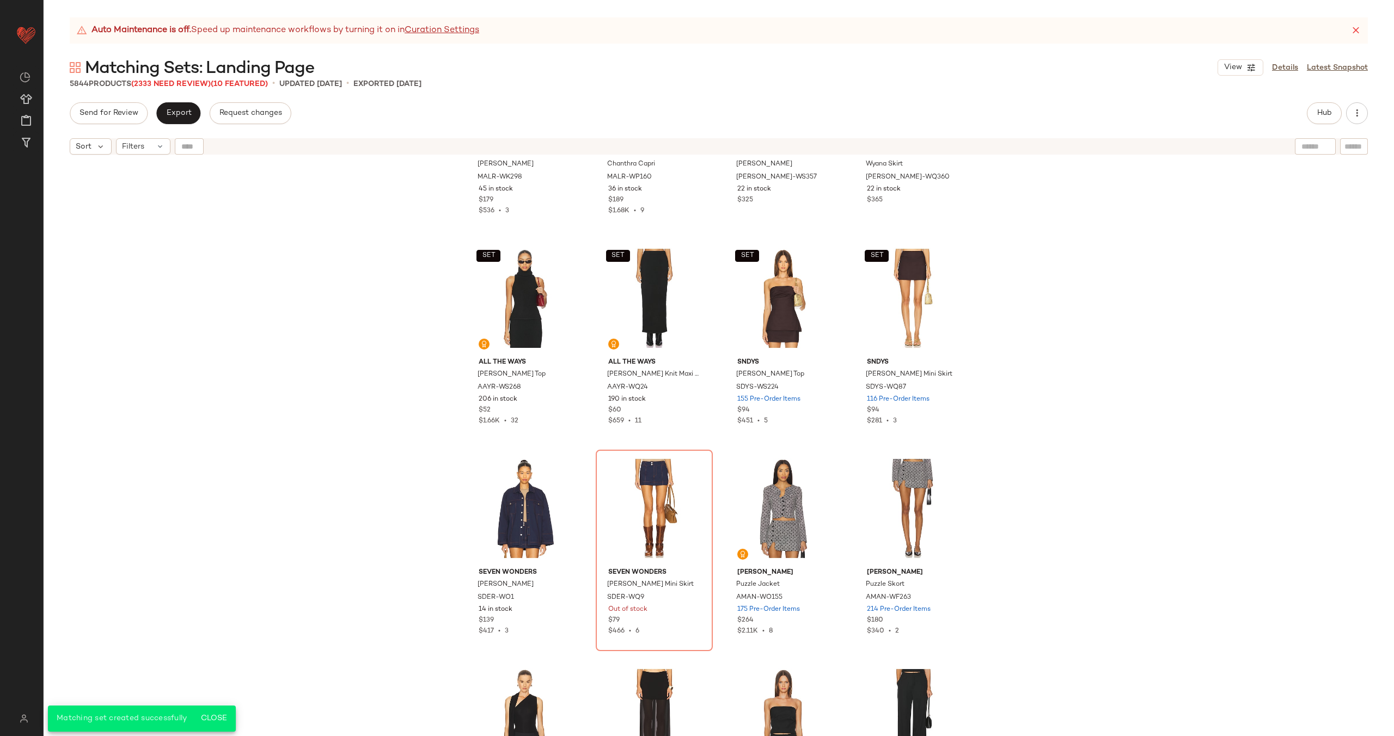
scroll to position [5705, 0]
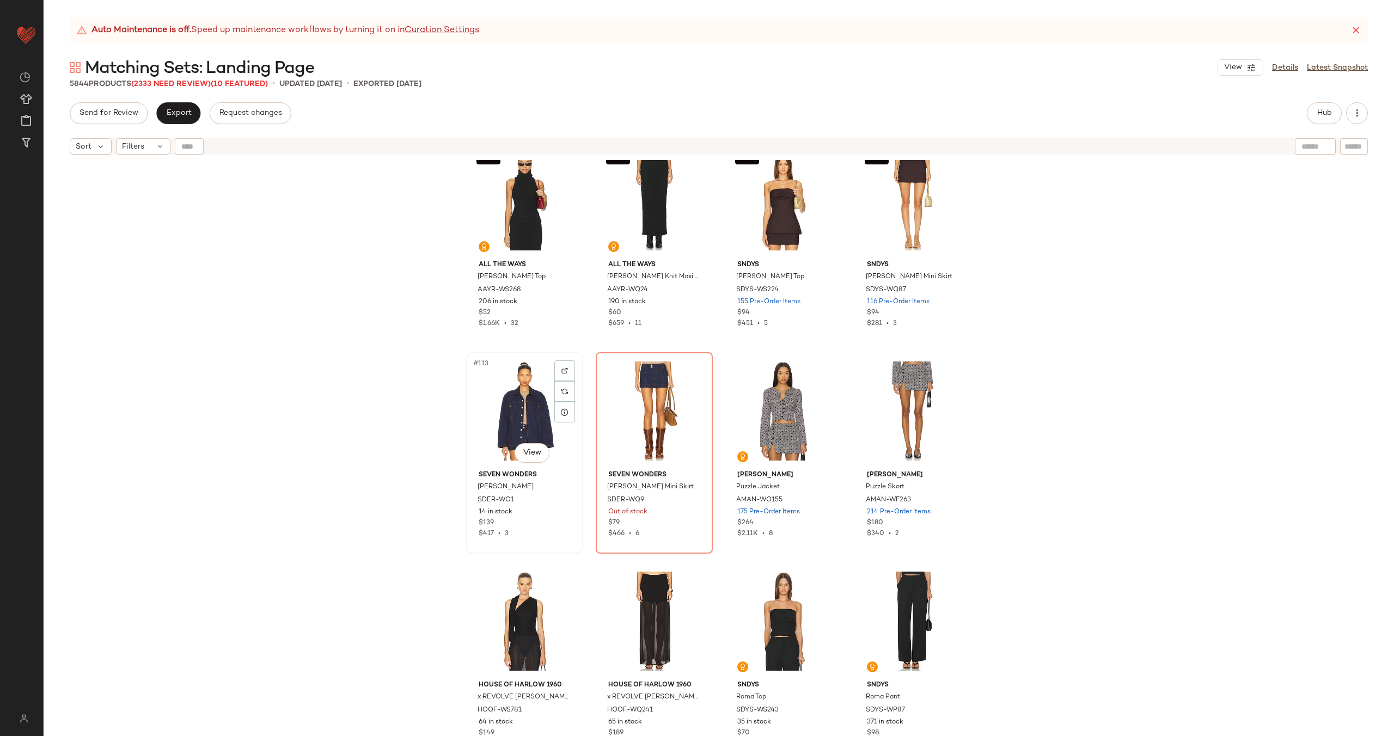
click at [509, 407] on div "#113 View" at bounding box center [524, 411] width 109 height 110
click at [628, 395] on div "#114 View" at bounding box center [654, 411] width 109 height 110
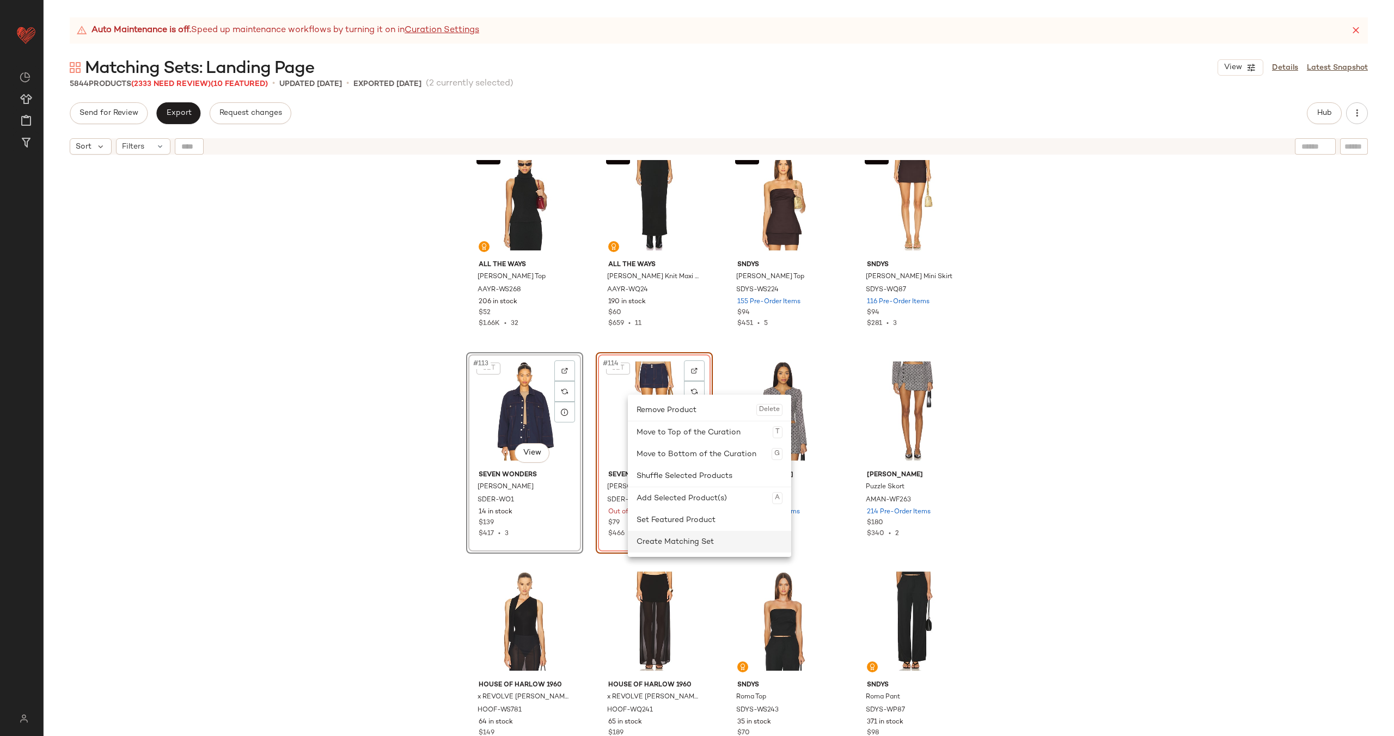
click at [680, 545] on div "Create Matching Set" at bounding box center [710, 542] width 146 height 22
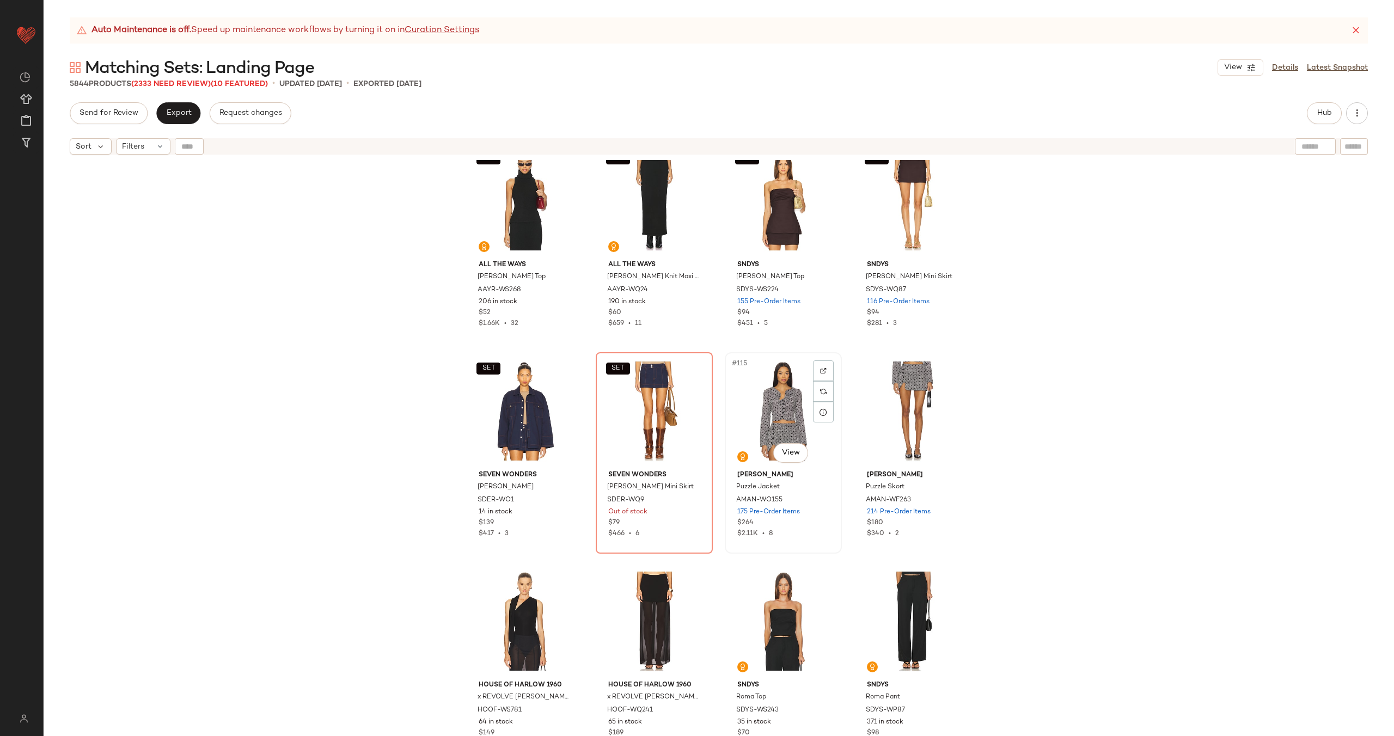
click at [779, 425] on div "#115 View" at bounding box center [783, 411] width 109 height 110
click at [908, 407] on div "#116 View" at bounding box center [912, 411] width 109 height 110
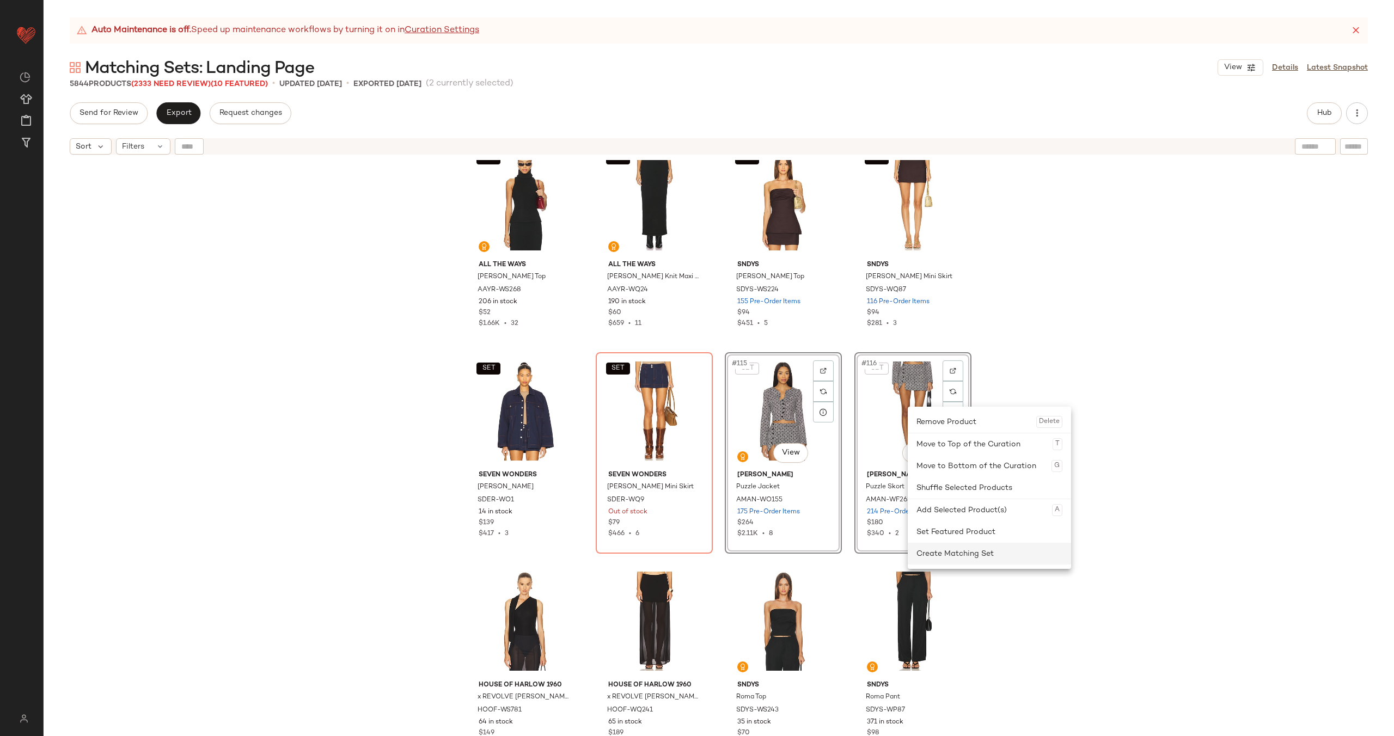
click at [946, 557] on div "Create Matching Set" at bounding box center [990, 554] width 146 height 22
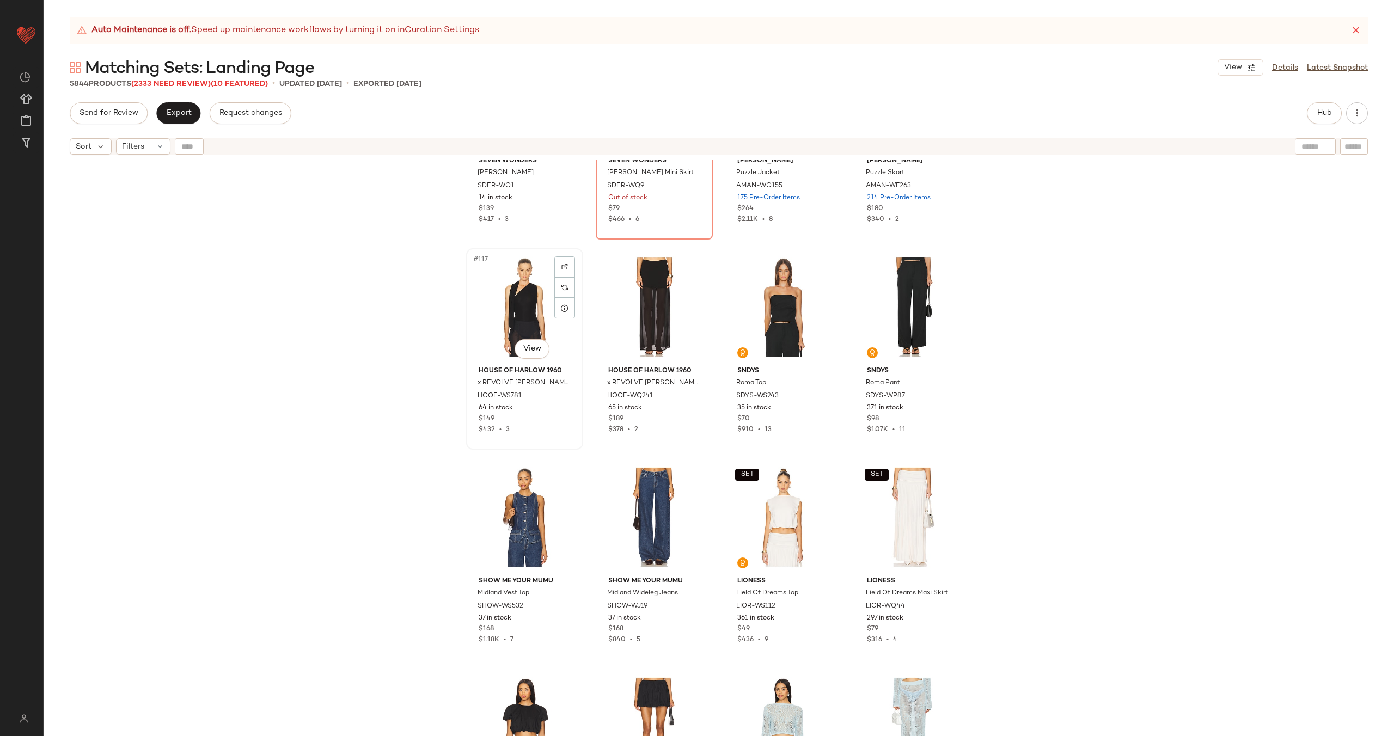
scroll to position [6021, 0]
click at [522, 331] on div "#117 View" at bounding box center [524, 305] width 109 height 110
click at [639, 304] on div "#118 View" at bounding box center [654, 305] width 109 height 110
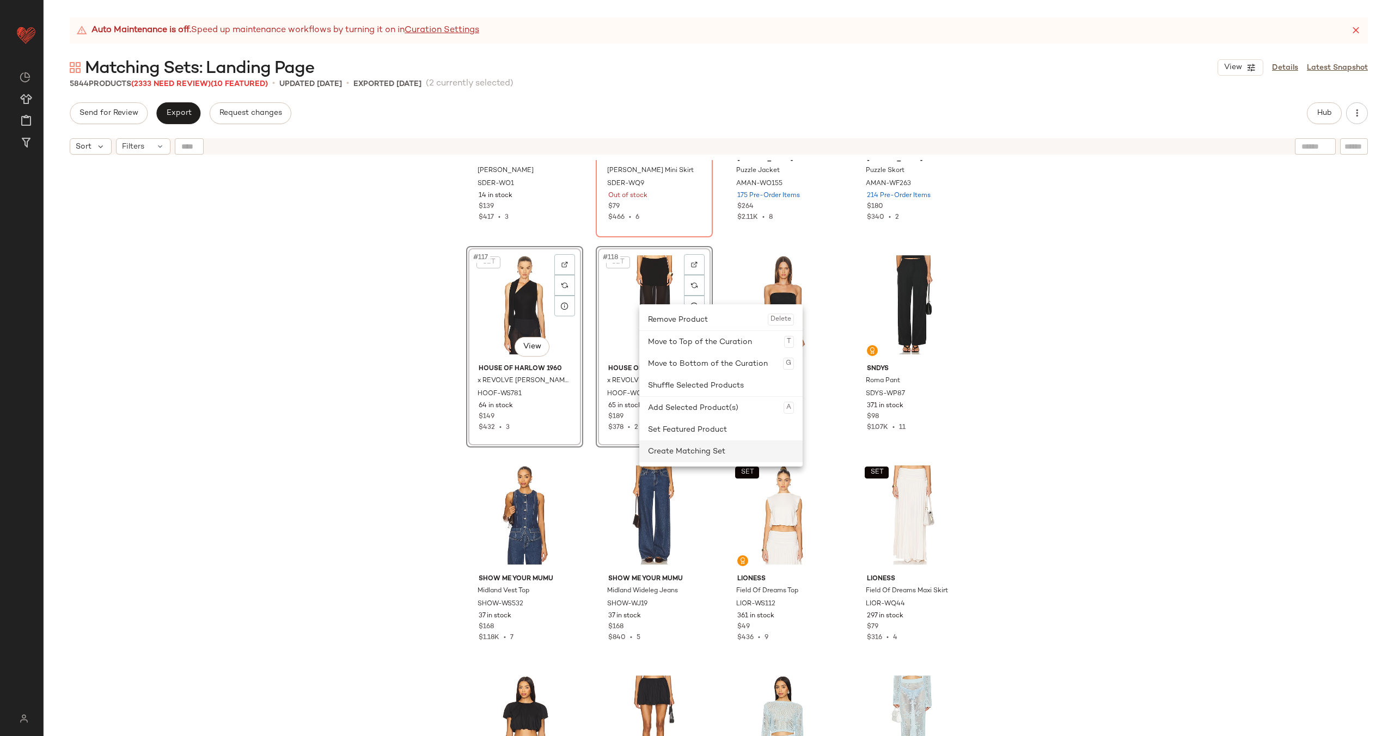
click at [687, 451] on div "Create Matching Set" at bounding box center [721, 452] width 146 height 22
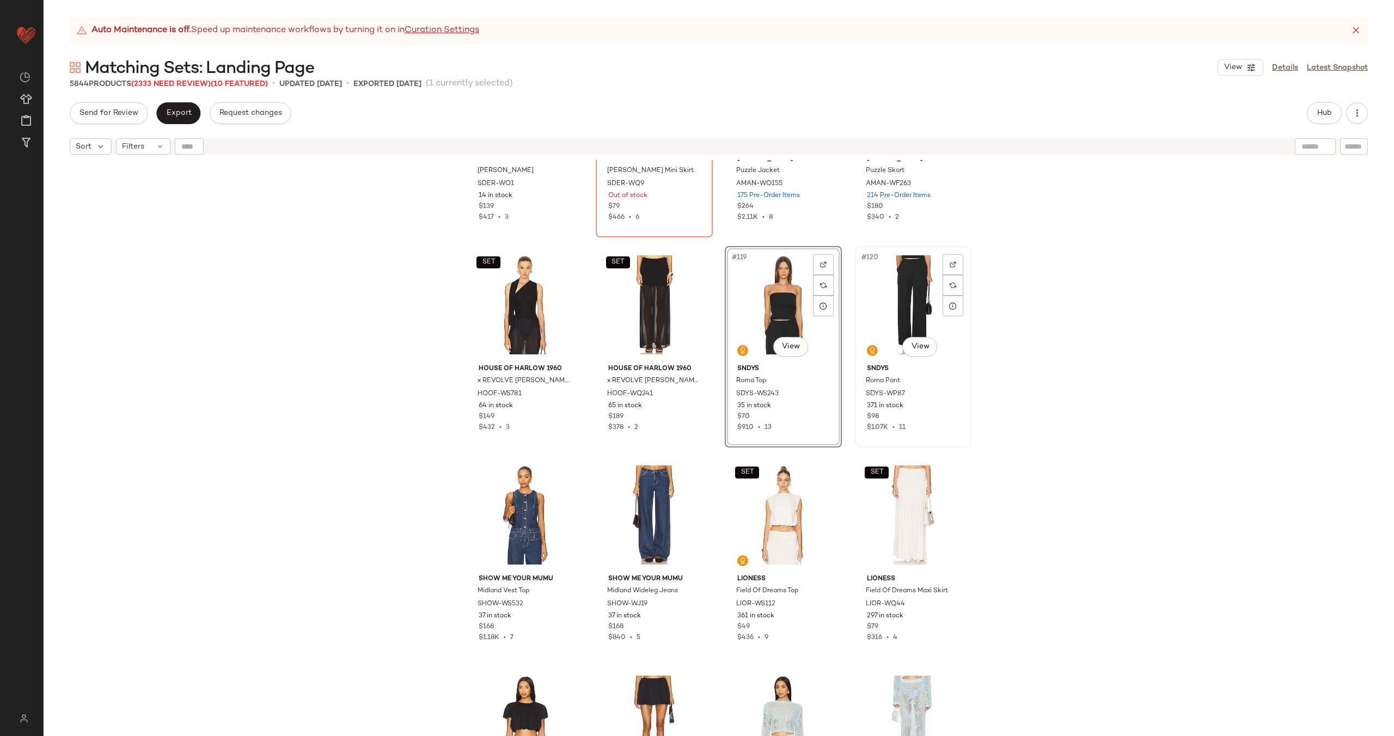
click at [900, 301] on div "#120 View" at bounding box center [912, 305] width 109 height 110
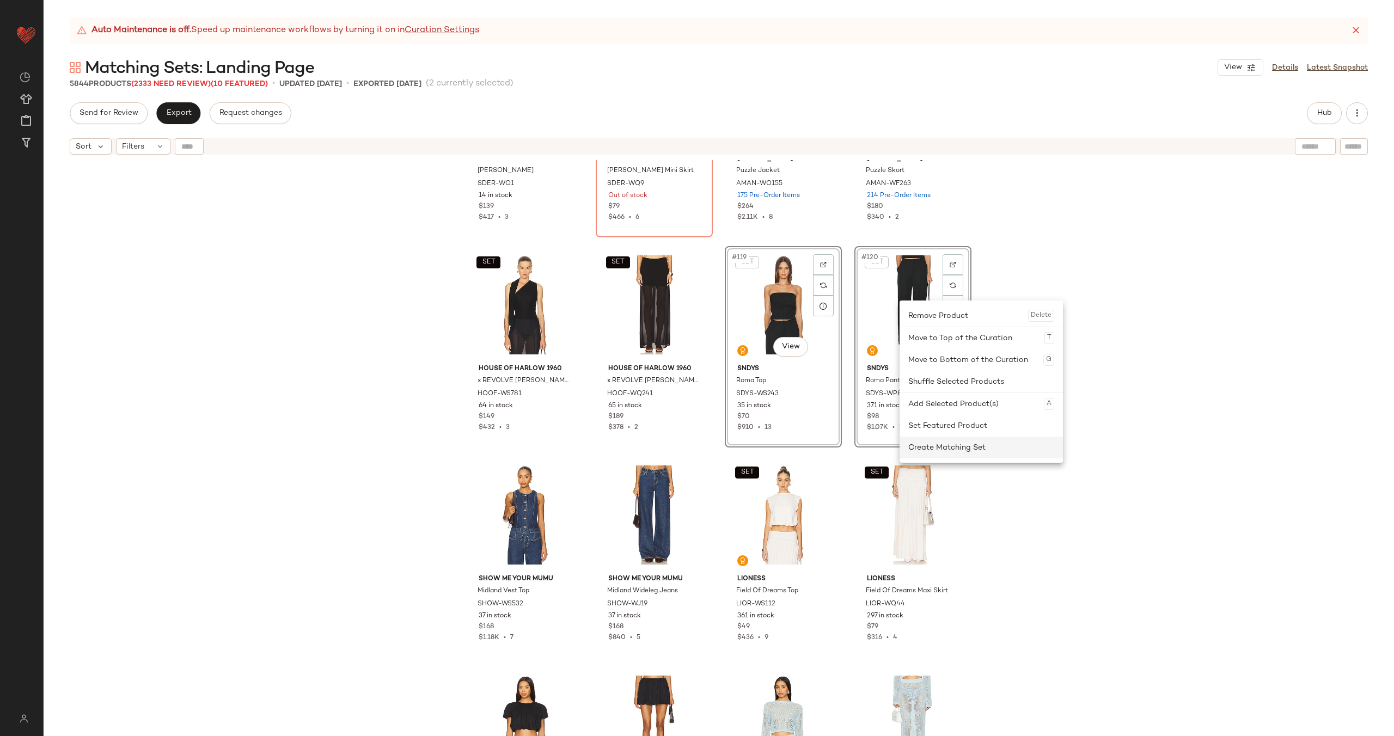
click at [950, 446] on div "Create Matching Set" at bounding box center [981, 448] width 146 height 22
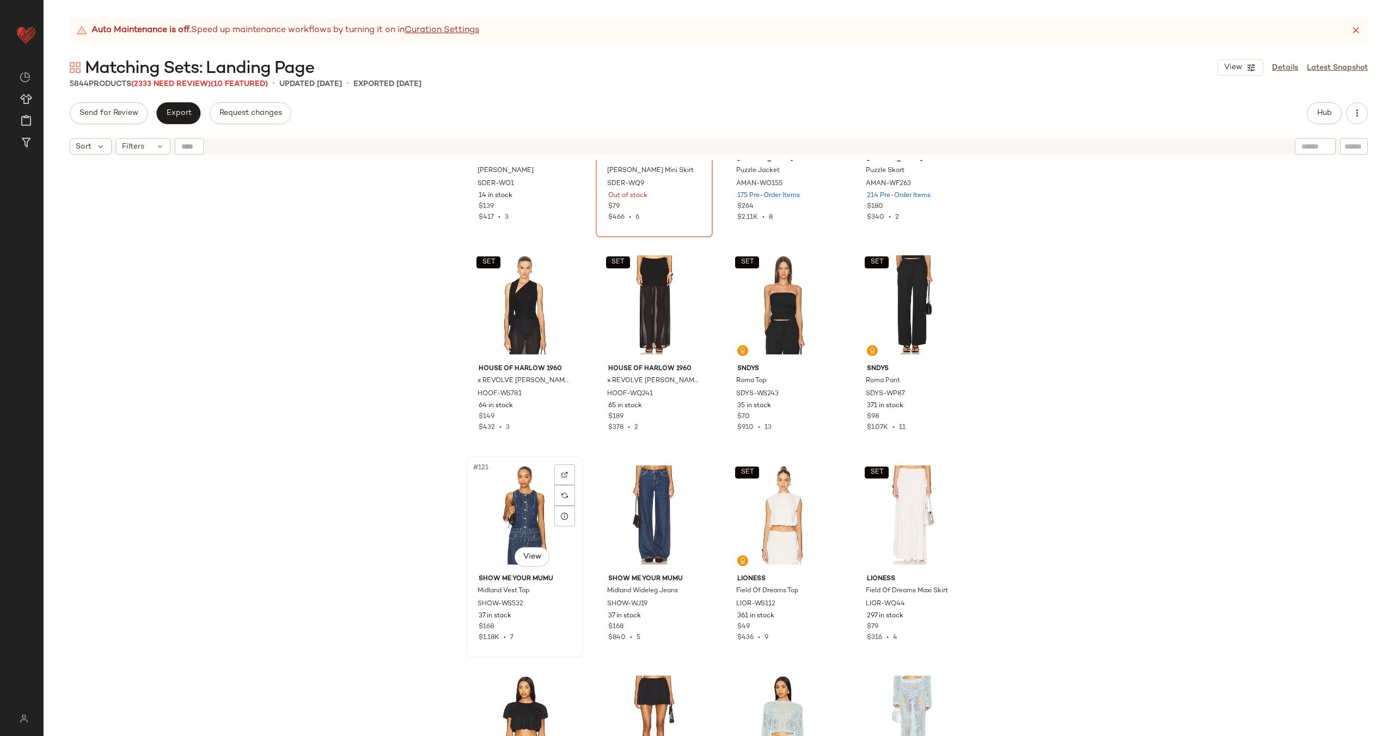
click at [503, 514] on div "#121 View" at bounding box center [524, 515] width 109 height 110
click at [634, 509] on div "#122 View" at bounding box center [654, 515] width 109 height 110
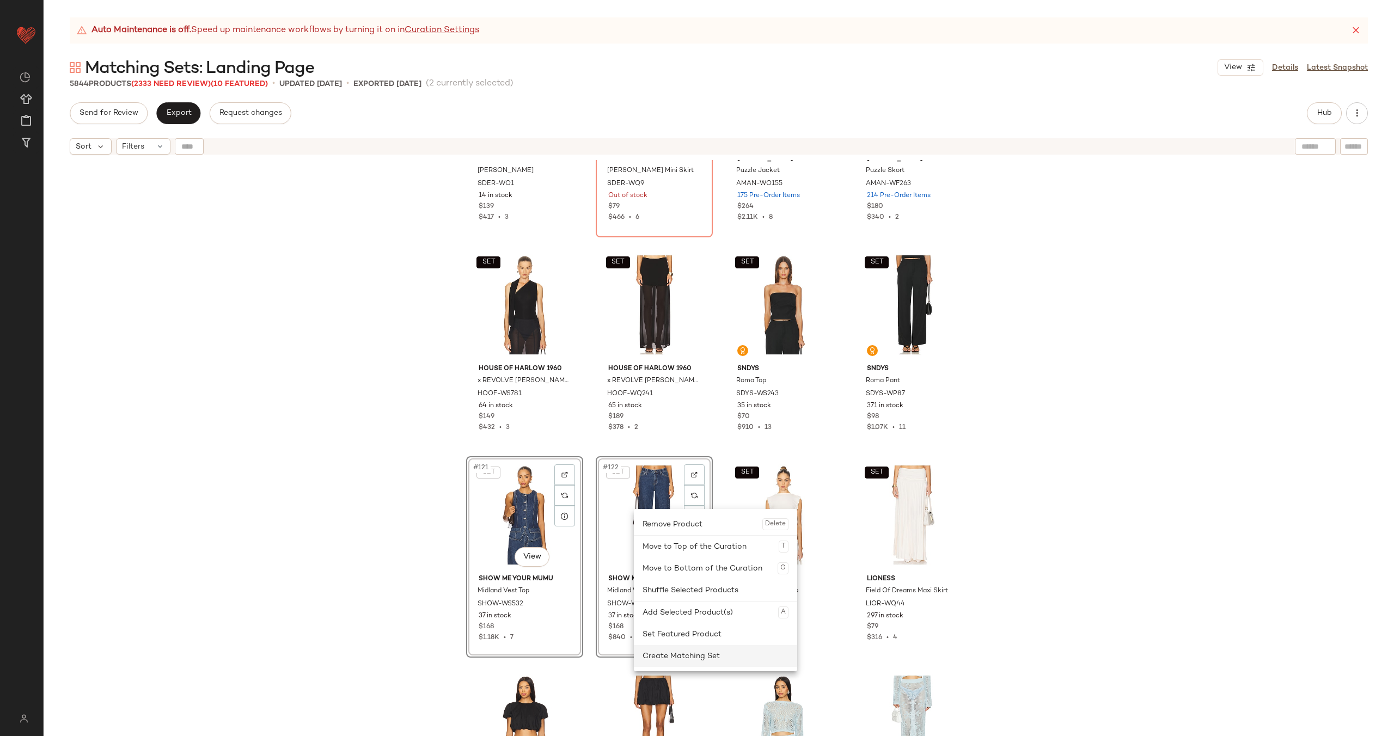
click at [678, 648] on div "Create Matching Set" at bounding box center [716, 656] width 146 height 22
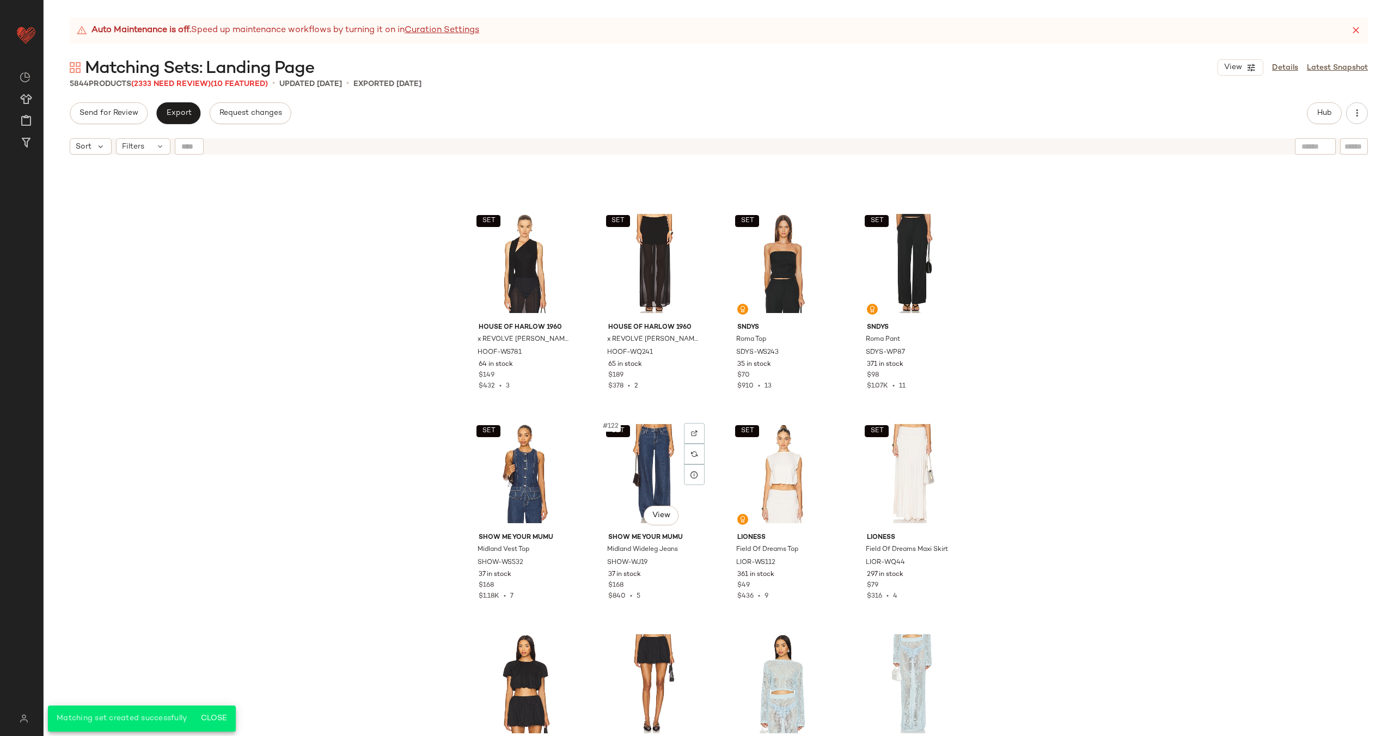
scroll to position [6253, 0]
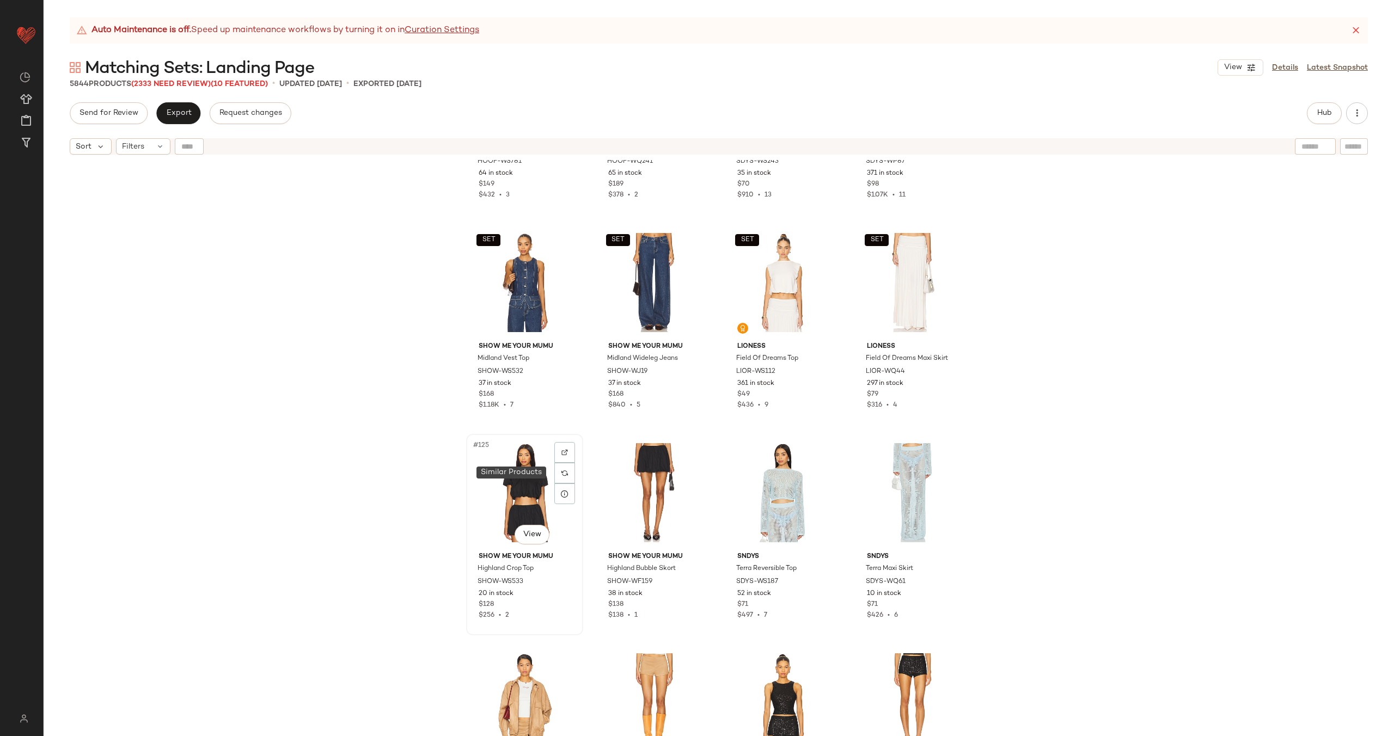
click at [523, 483] on div "#125 View" at bounding box center [524, 493] width 109 height 110
click at [611, 467] on div "#126 View" at bounding box center [654, 493] width 109 height 110
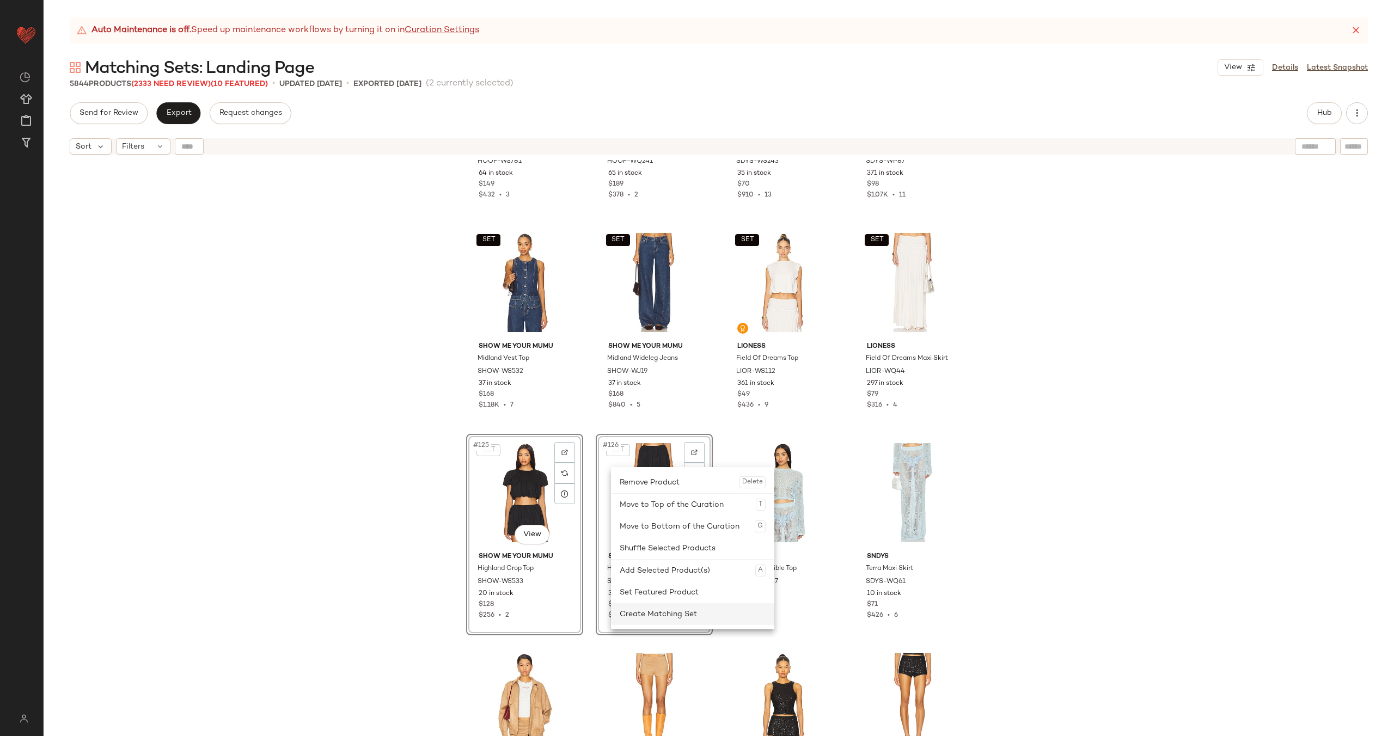
click at [638, 609] on div "Create Matching Set" at bounding box center [693, 614] width 146 height 22
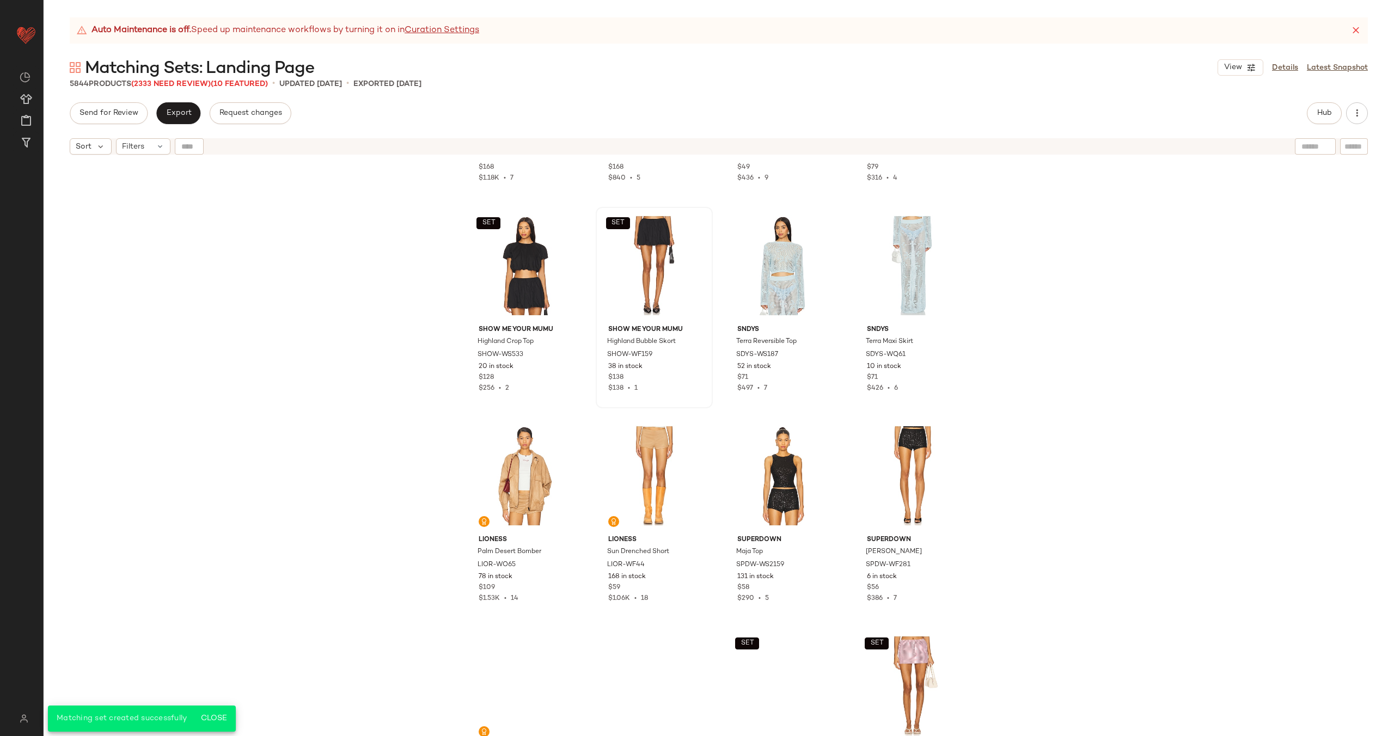
scroll to position [6482, 0]
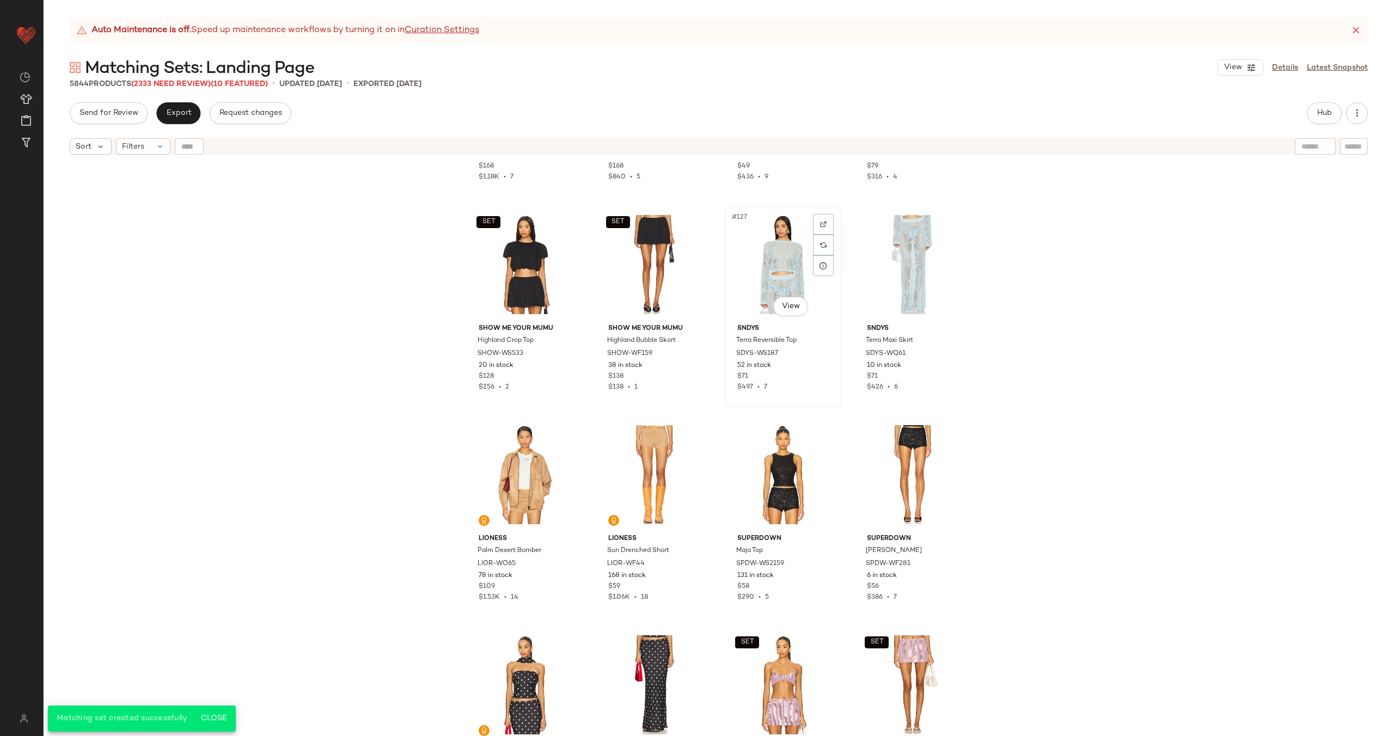
click at [770, 248] on div "#127 View" at bounding box center [783, 265] width 109 height 110
click at [871, 256] on div "#128 View" at bounding box center [912, 265] width 109 height 110
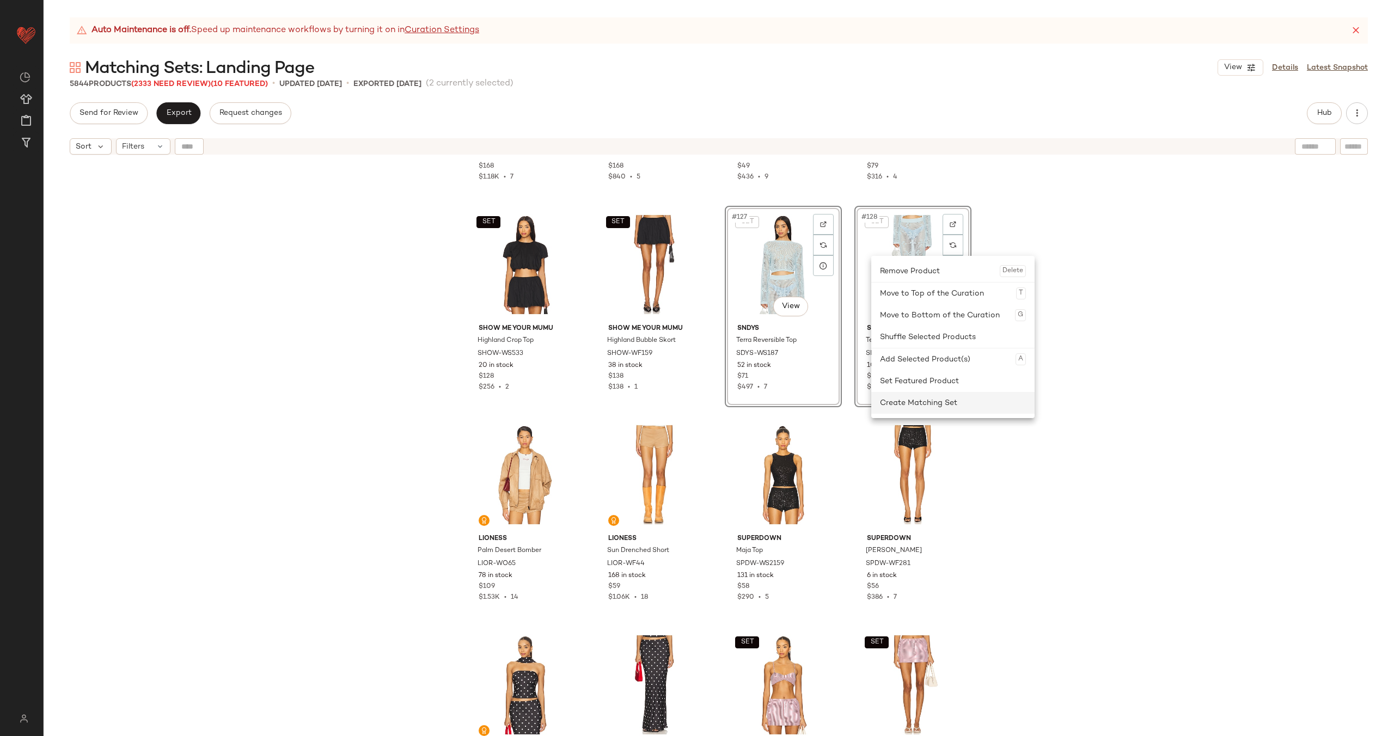
click at [907, 401] on div "Create Matching Set" at bounding box center [953, 403] width 146 height 22
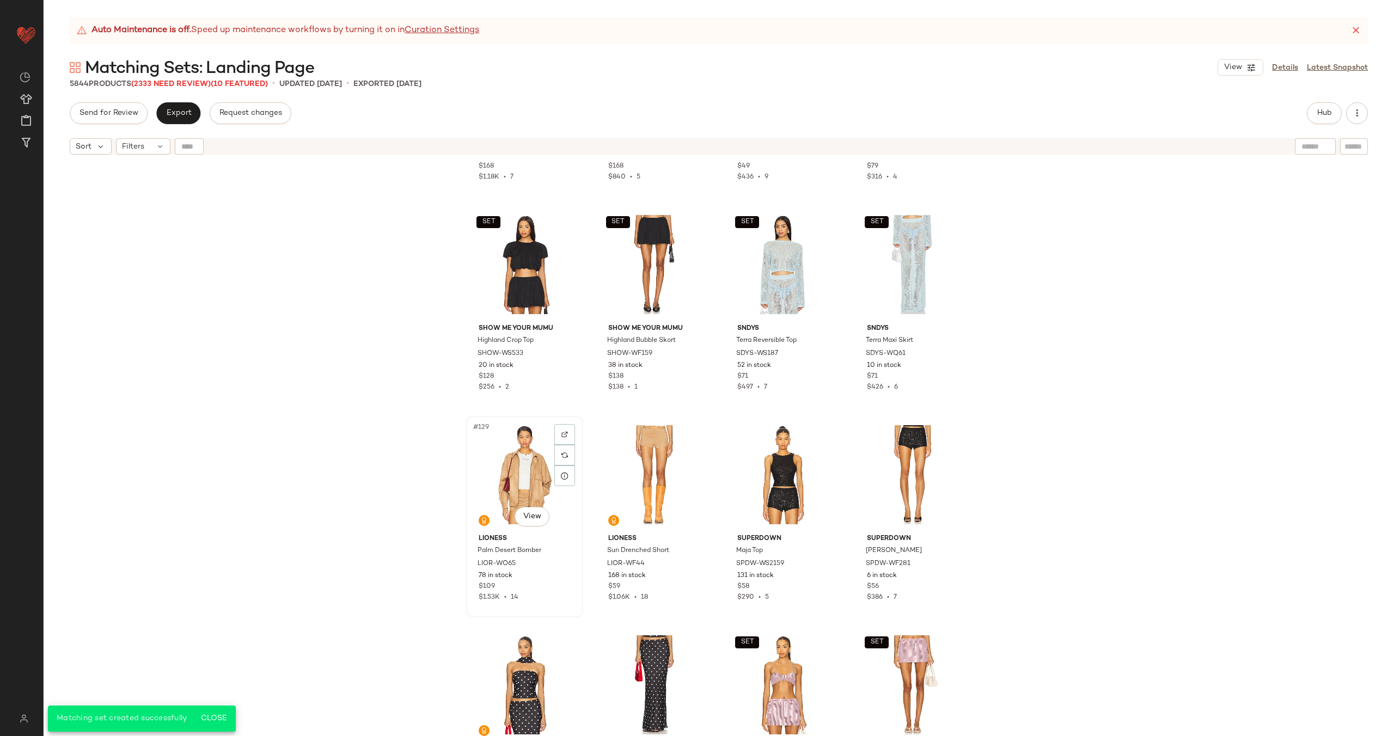
click at [483, 453] on div "#129 View" at bounding box center [524, 475] width 109 height 110
click at [632, 453] on div "#130 View" at bounding box center [654, 475] width 109 height 110
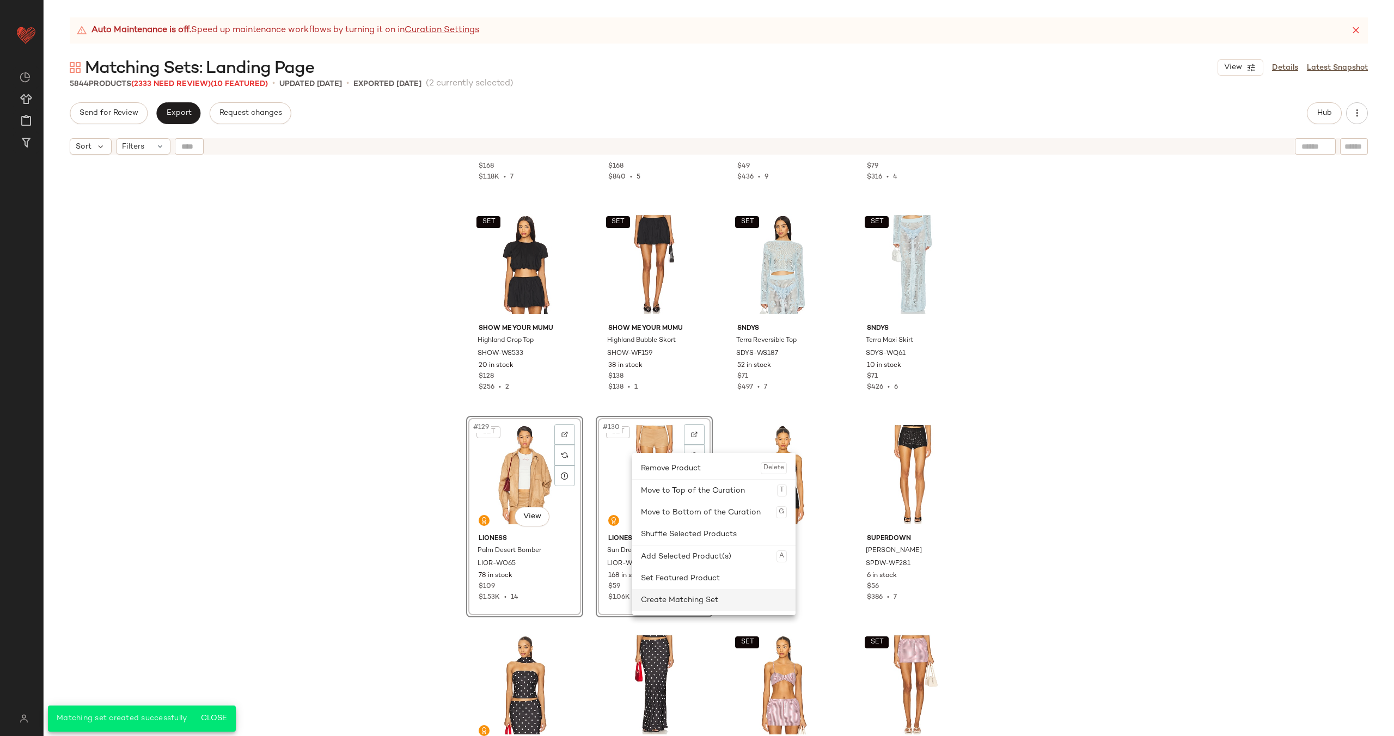
click at [656, 595] on div "Create Matching Set" at bounding box center [714, 600] width 146 height 22
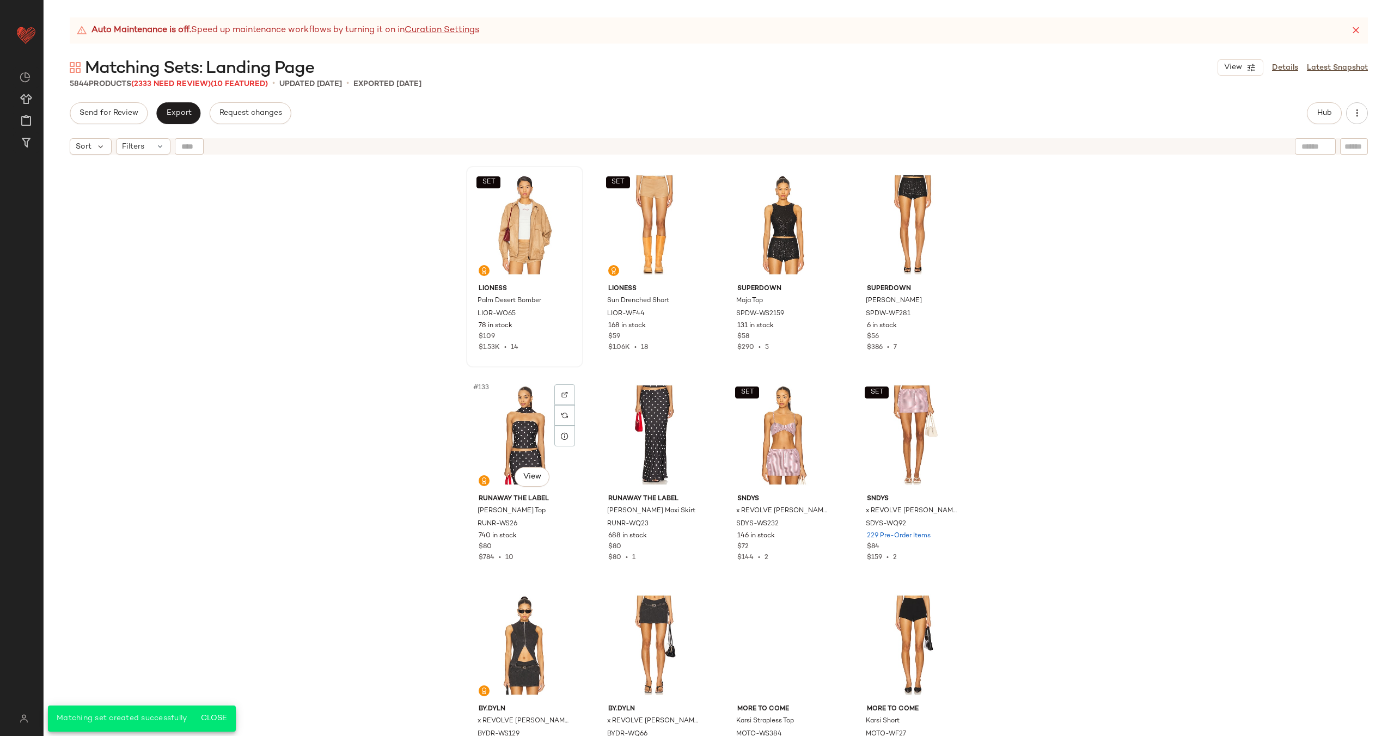
scroll to position [6757, 0]
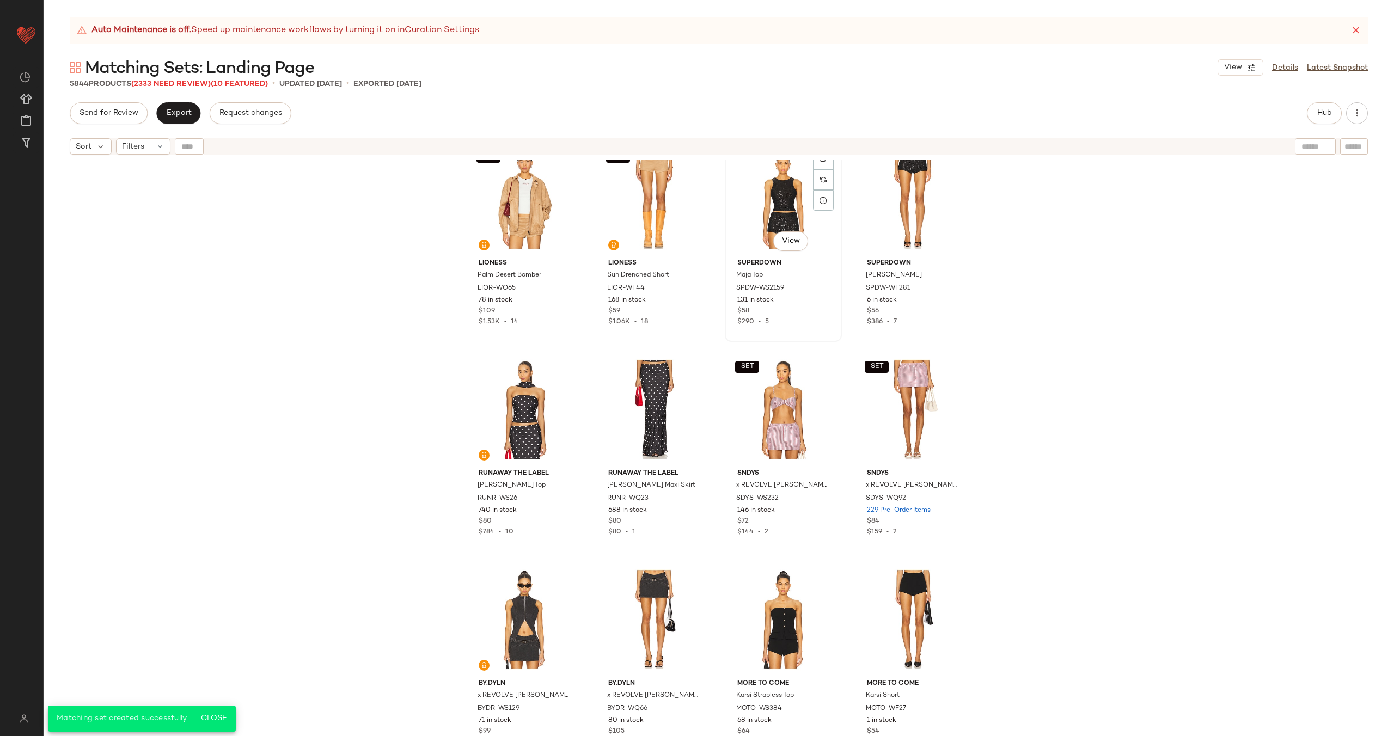
click at [766, 216] on div "#131 View" at bounding box center [783, 199] width 109 height 110
click at [877, 207] on div "#132 View" at bounding box center [912, 199] width 109 height 110
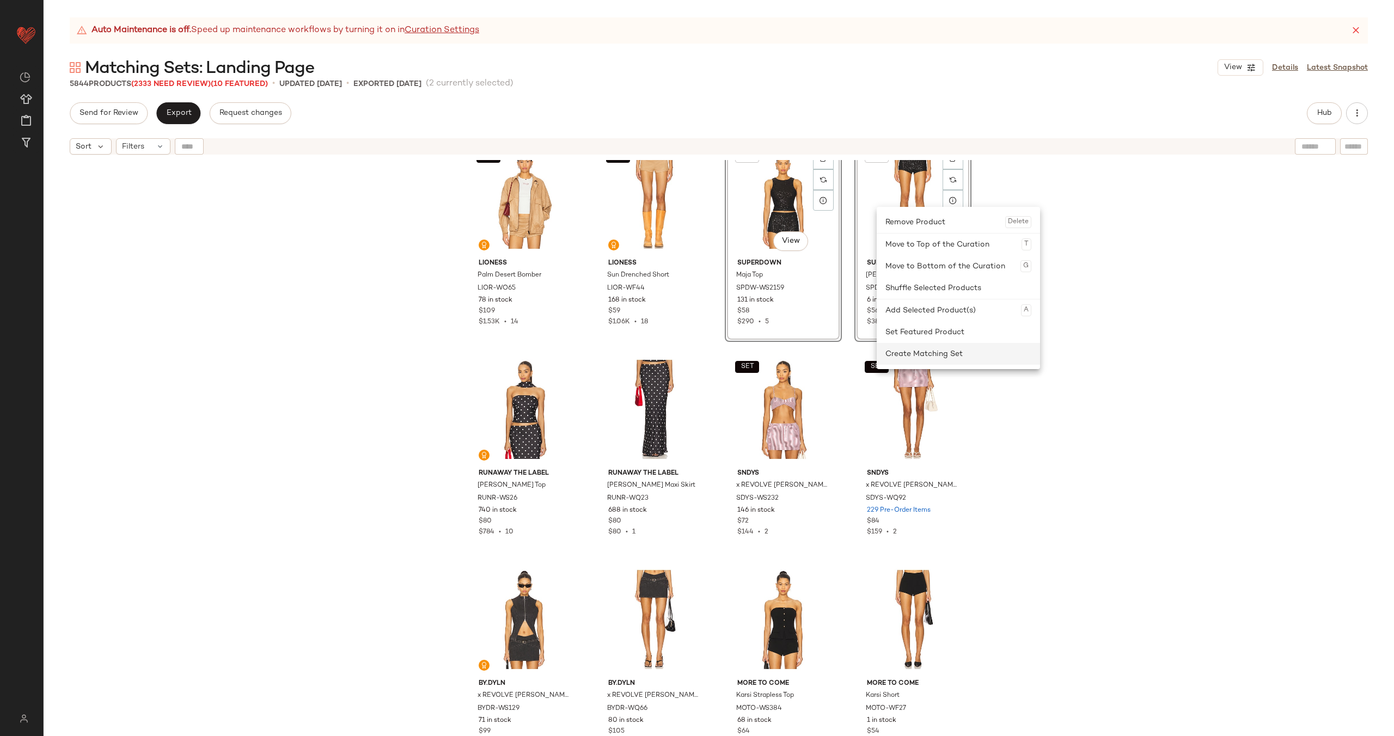
click at [918, 352] on div "Create Matching Set" at bounding box center [958, 354] width 146 height 22
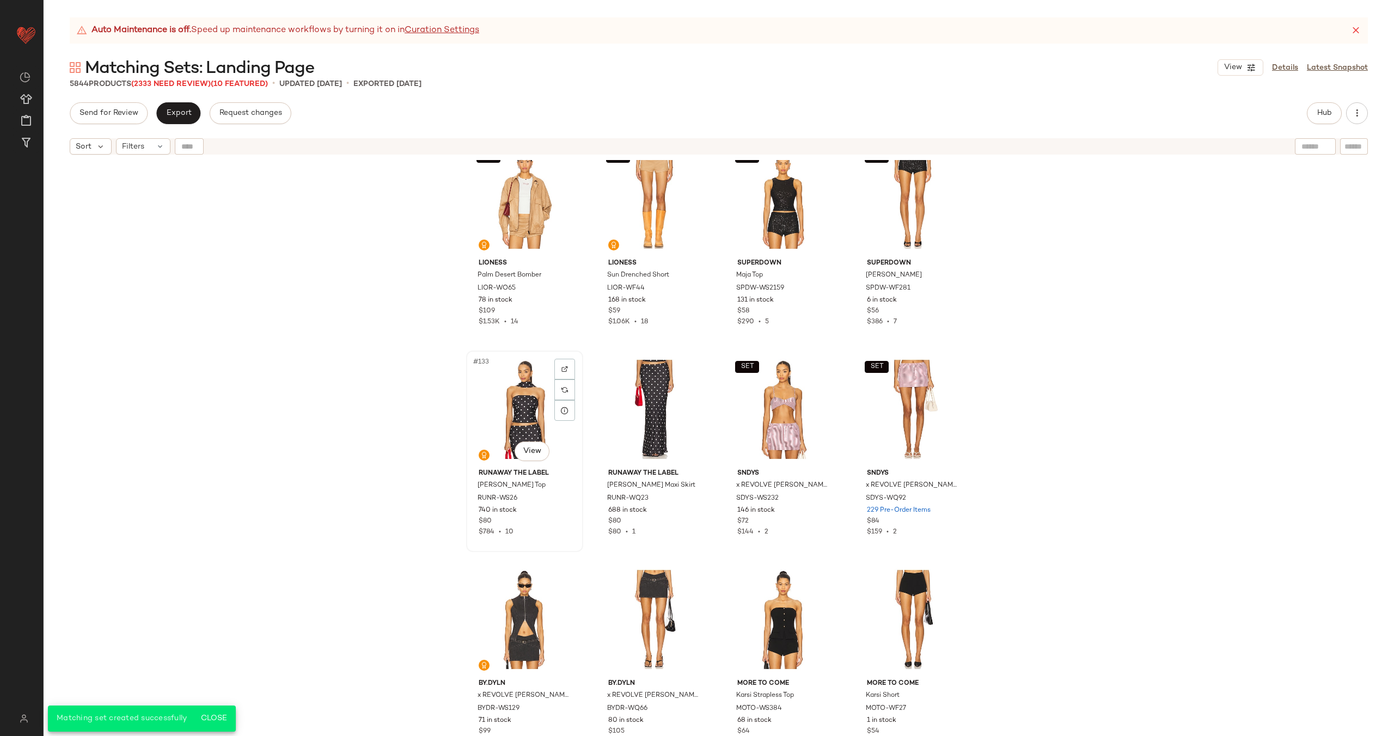
click at [539, 423] on div "#133 View" at bounding box center [524, 410] width 109 height 110
click at [620, 403] on div "#134 View" at bounding box center [654, 410] width 109 height 110
click at [772, 398] on div "SET #135 View" at bounding box center [783, 410] width 109 height 110
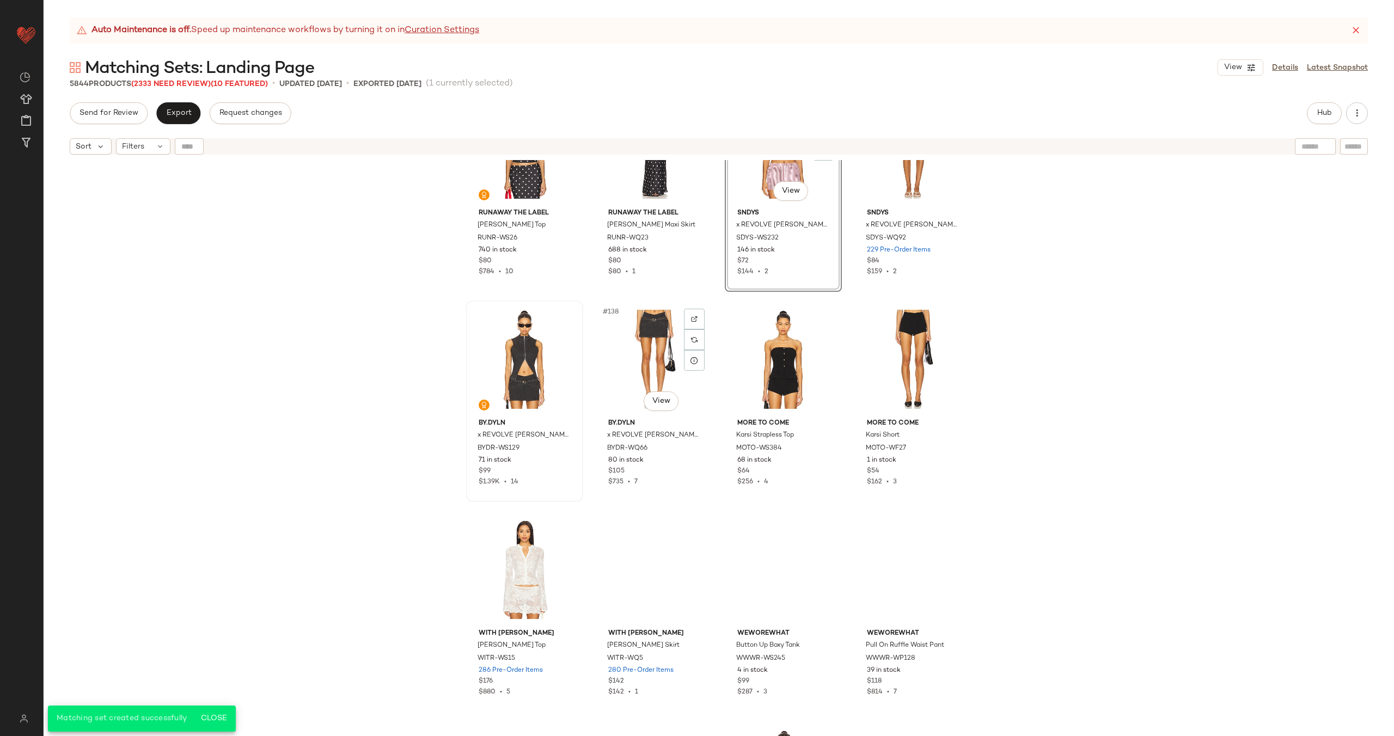
scroll to position [7022, 0]
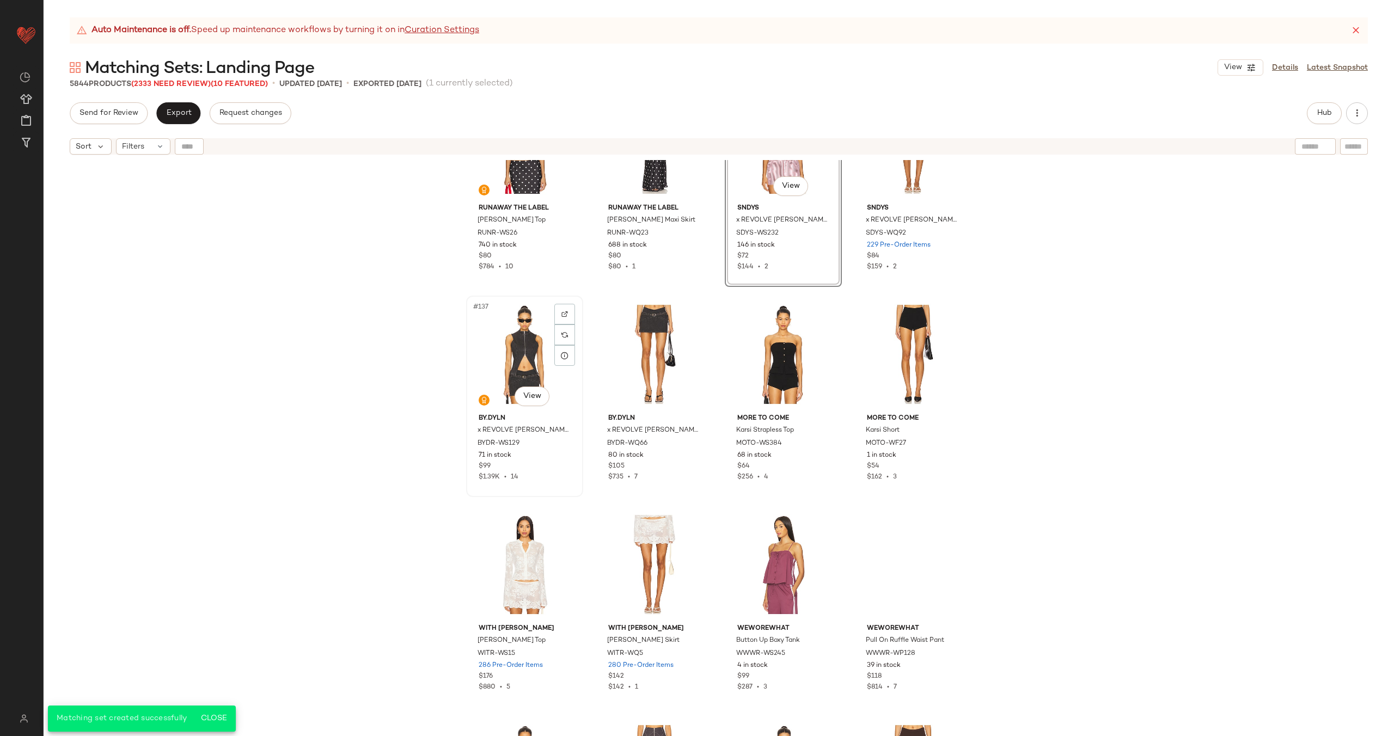
click at [503, 357] on div "#137 View" at bounding box center [524, 355] width 109 height 110
click at [616, 353] on div "#138 View" at bounding box center [654, 355] width 109 height 110
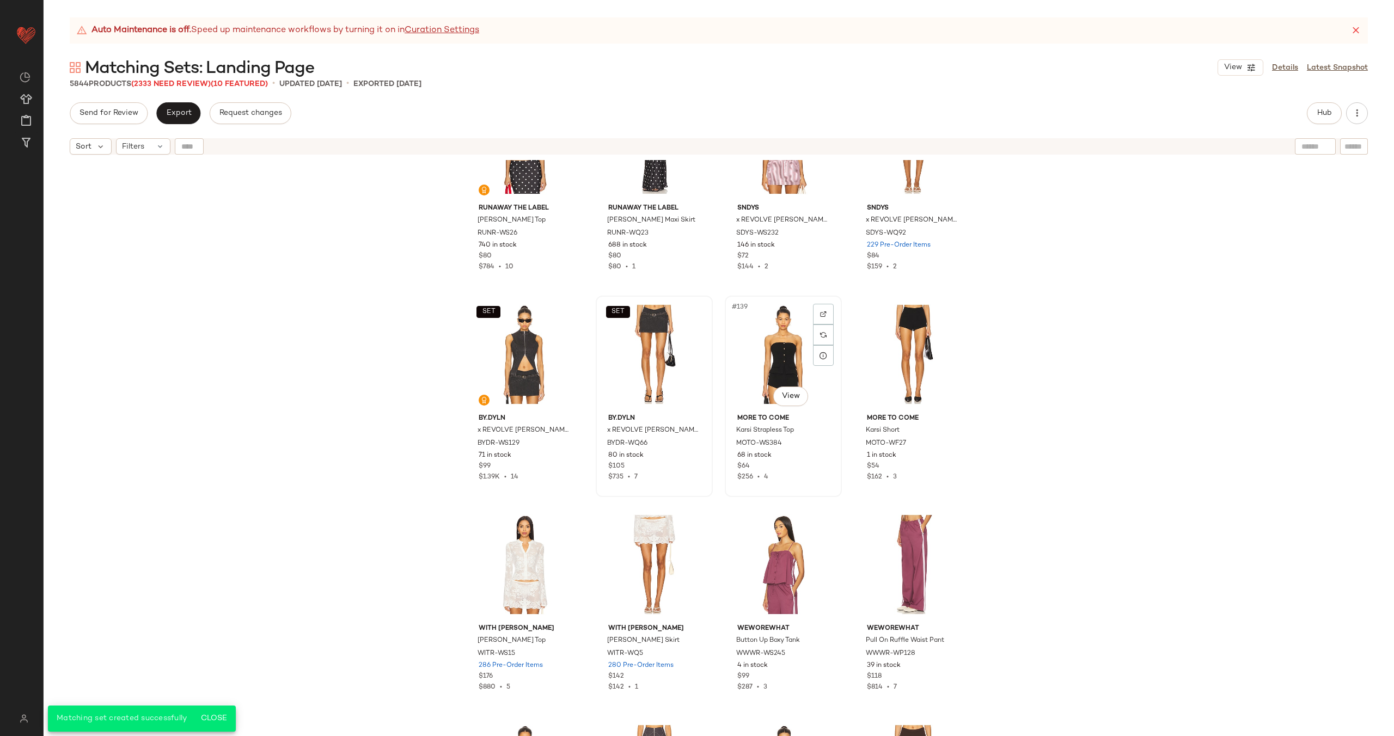
click at [793, 349] on div "#139 View" at bounding box center [783, 355] width 109 height 110
click at [895, 346] on div "#140 View" at bounding box center [912, 355] width 109 height 110
click at [516, 546] on div "#141 View" at bounding box center [524, 565] width 109 height 110
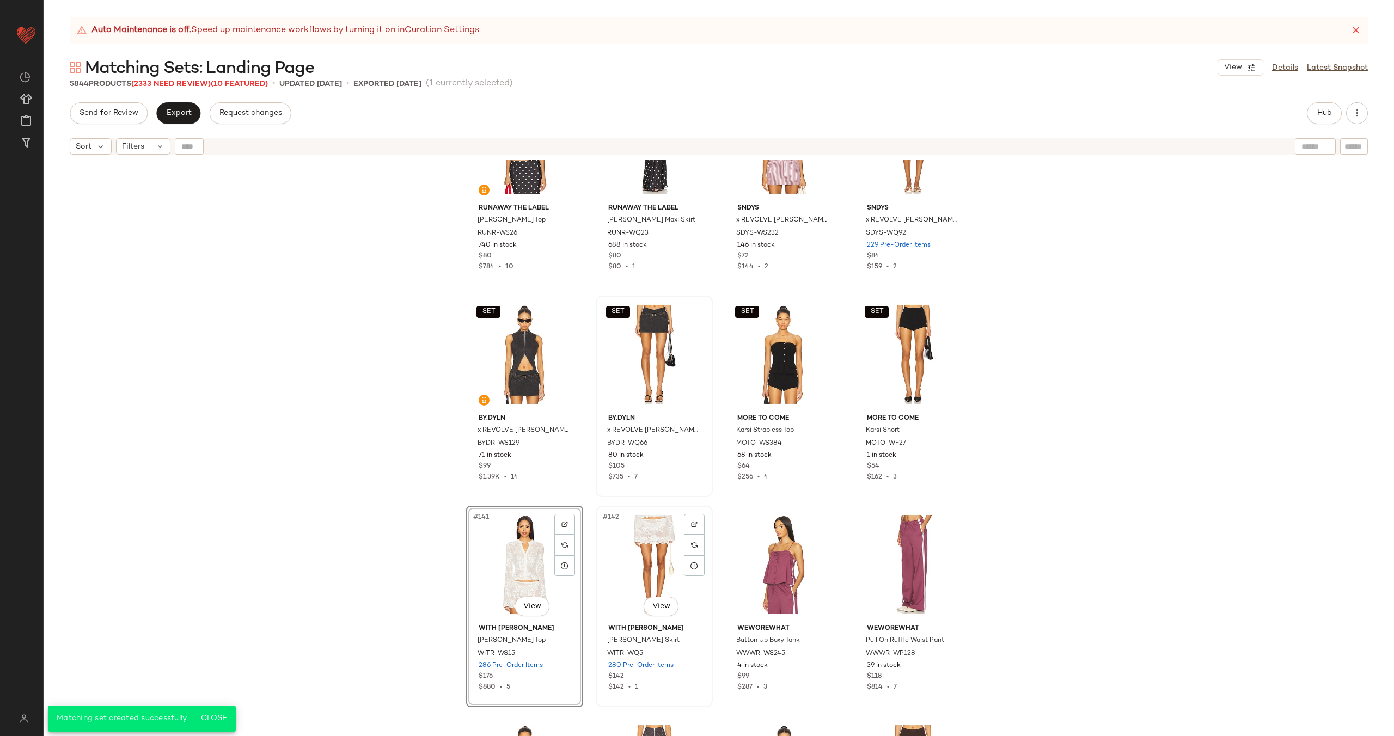
click at [625, 541] on div "#142 View" at bounding box center [654, 565] width 109 height 110
click at [783, 541] on div "#143 View" at bounding box center [783, 565] width 109 height 110
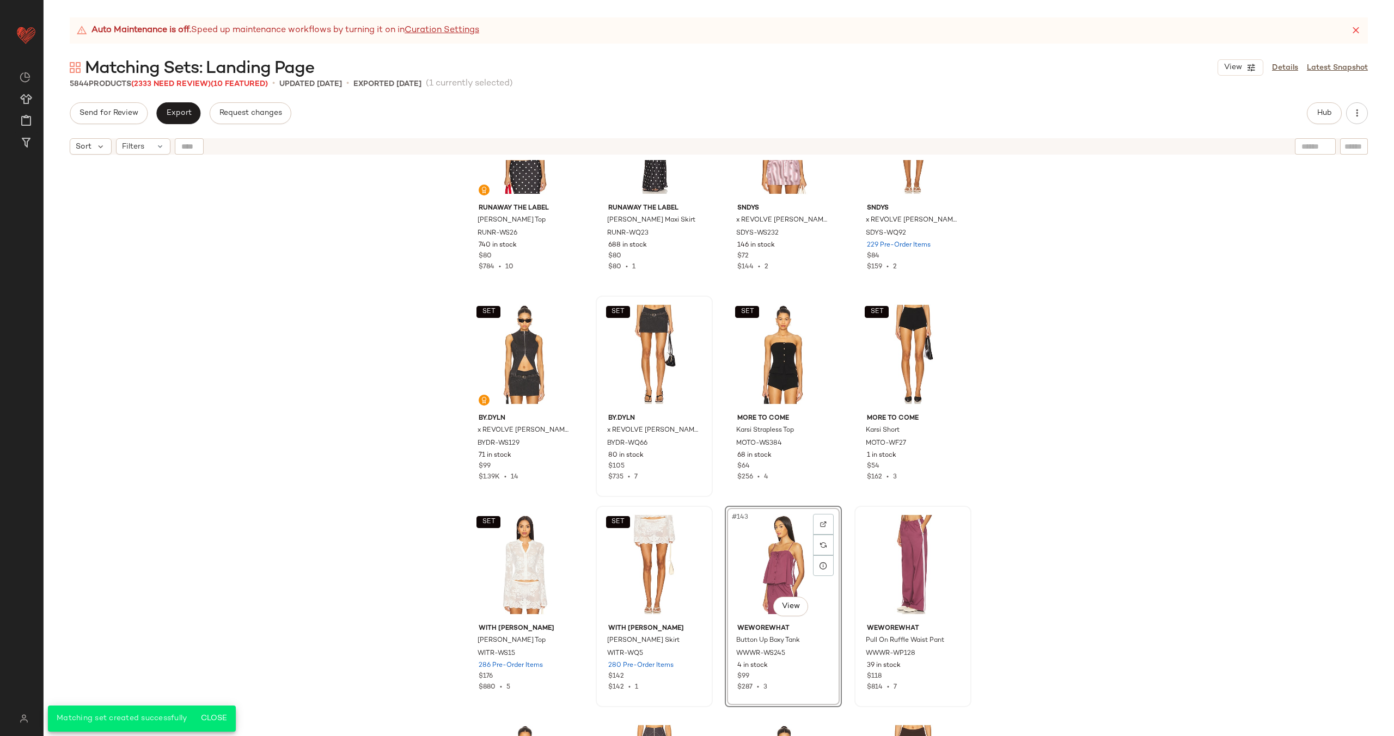
click at [873, 541] on div at bounding box center [912, 565] width 109 height 110
click at [873, 521] on span "#144" at bounding box center [870, 517] width 20 height 11
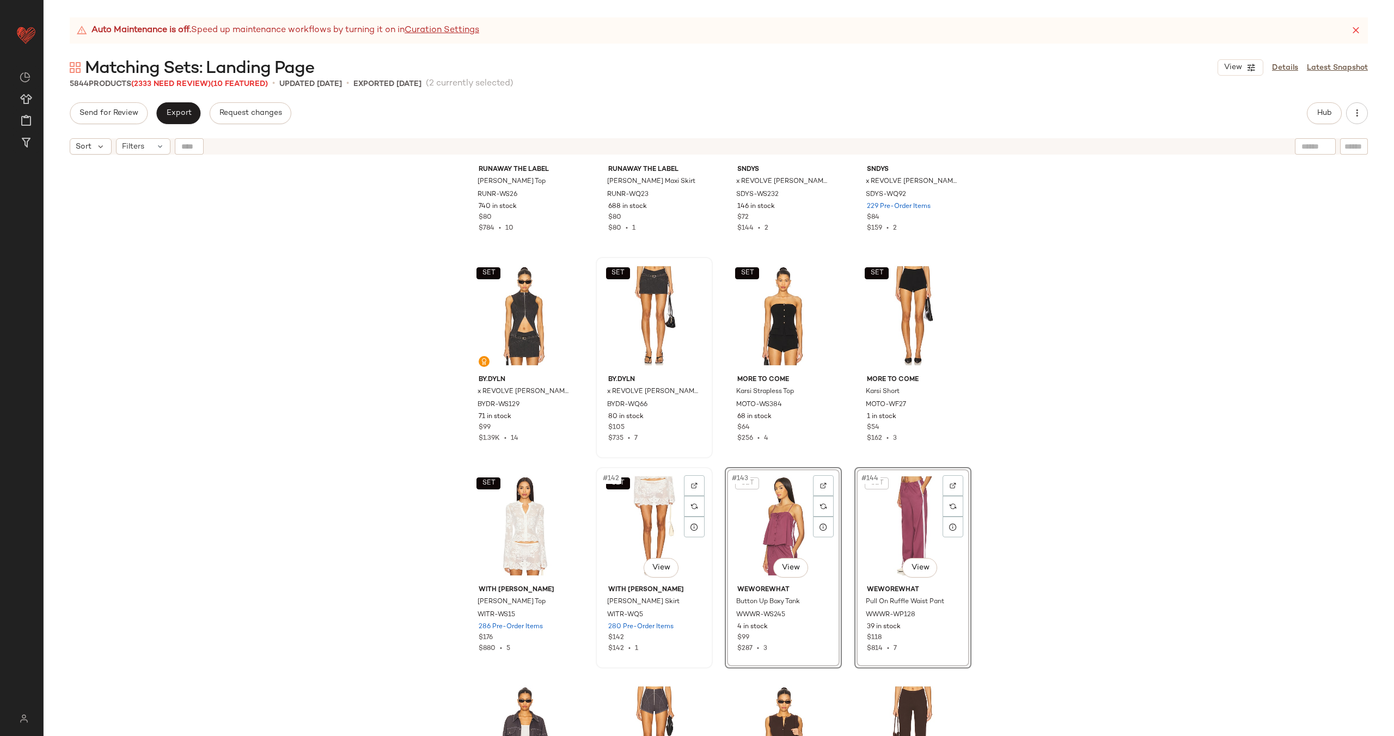
scroll to position [7153, 0]
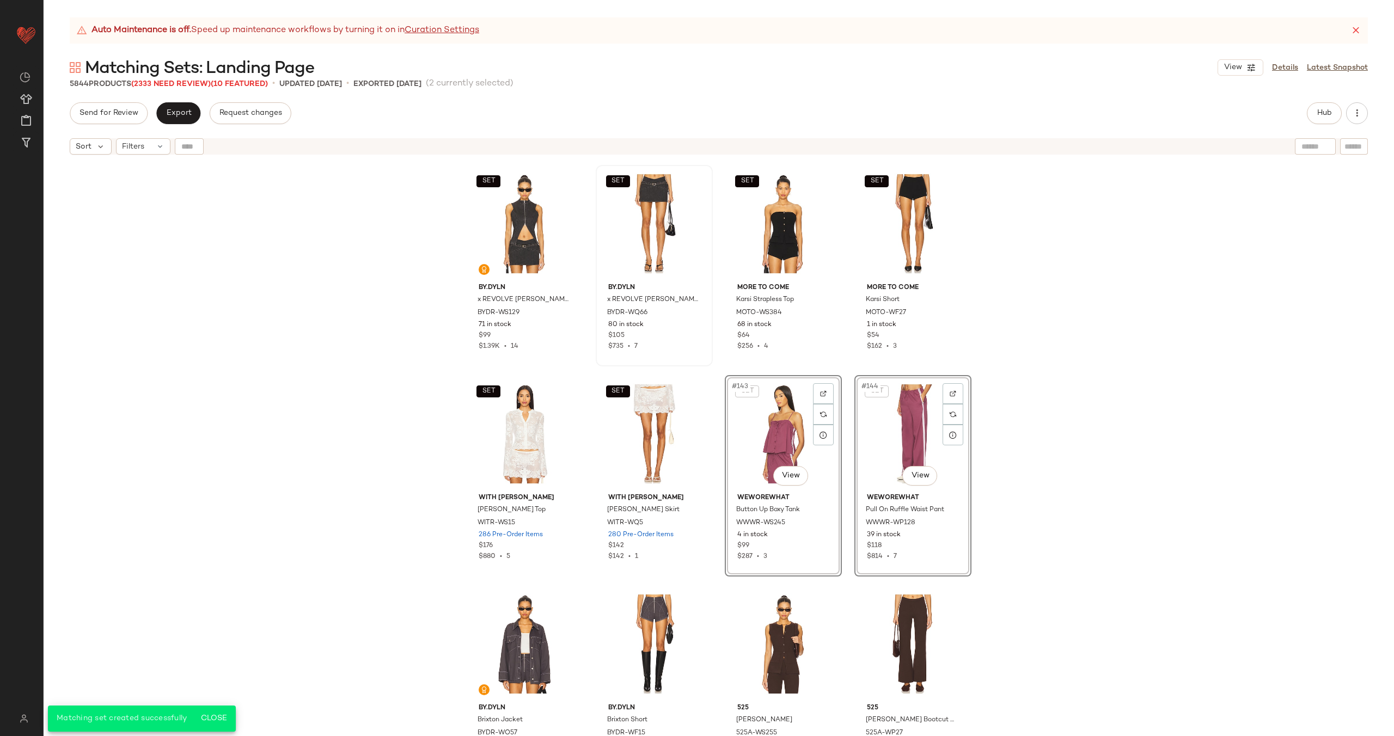
click at [745, 389] on span "#143" at bounding box center [741, 386] width 20 height 11
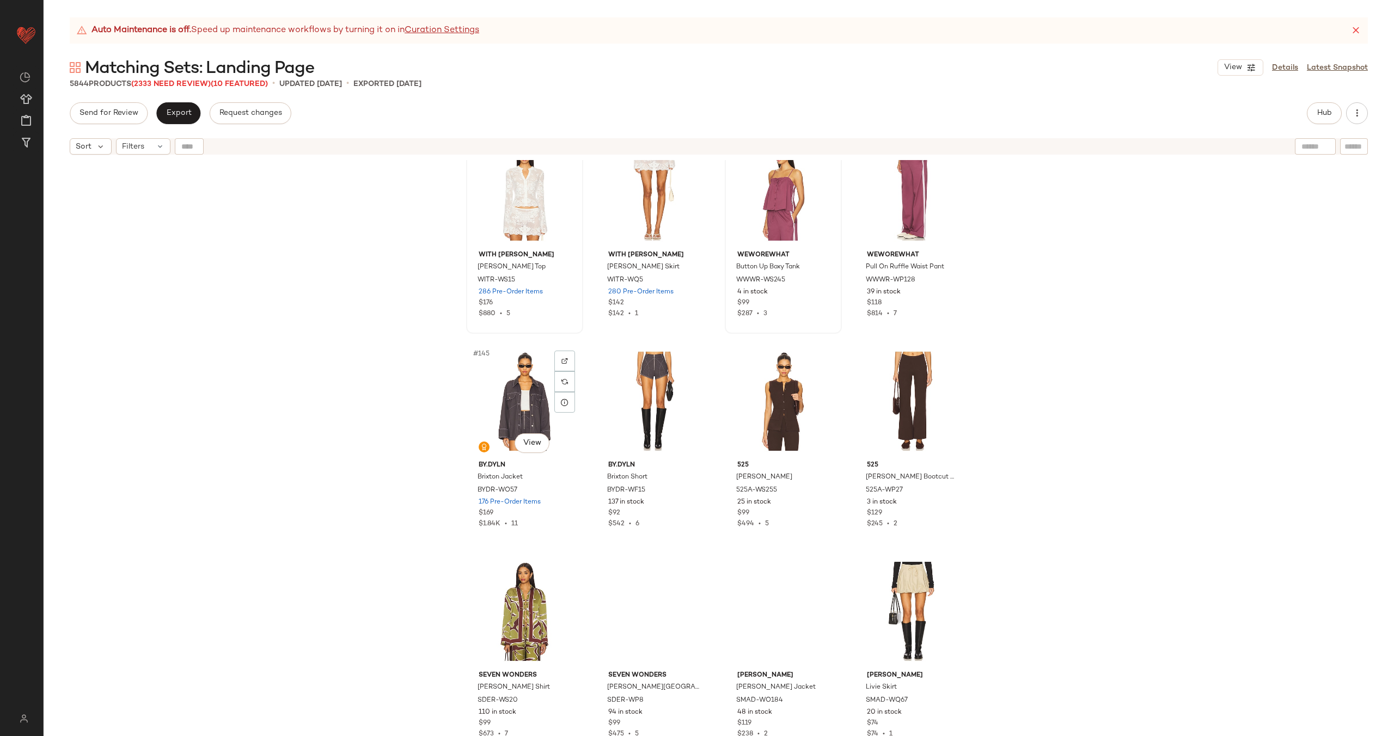
scroll to position [7451, 0]
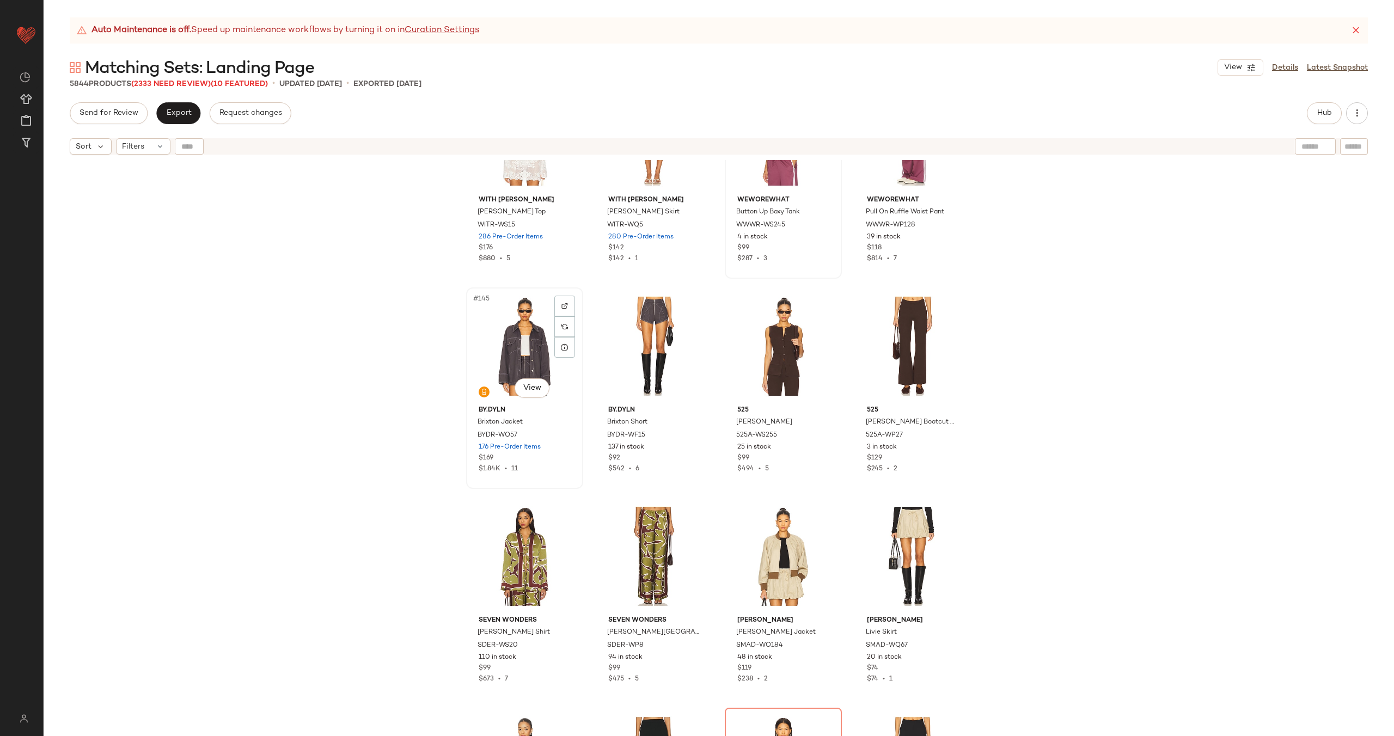
click at [509, 353] on div "#145 View" at bounding box center [524, 346] width 109 height 110
click at [639, 339] on div "#146 View" at bounding box center [654, 346] width 109 height 110
click at [760, 327] on div "#147 View" at bounding box center [783, 346] width 109 height 110
click at [905, 333] on div "#148 View" at bounding box center [912, 346] width 109 height 110
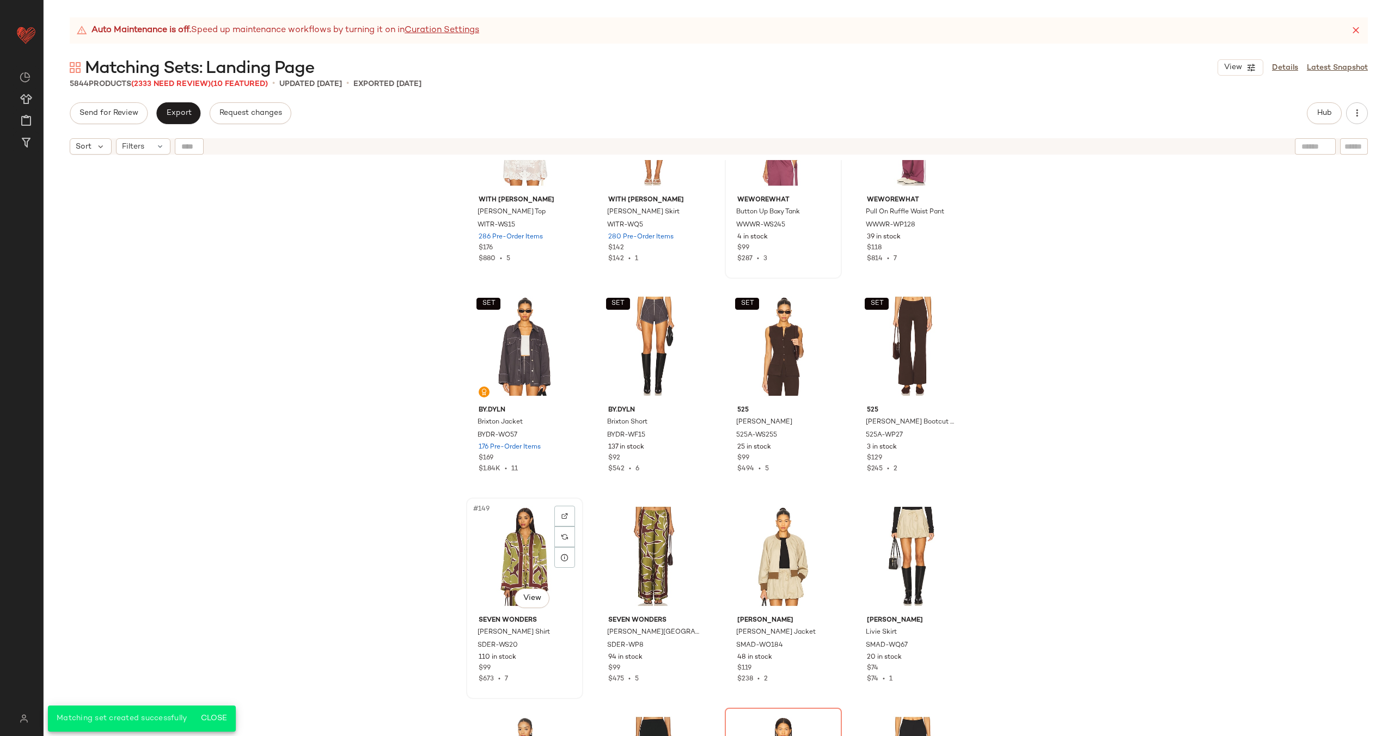
click at [532, 541] on div "#149 View" at bounding box center [524, 557] width 109 height 110
click at [628, 536] on div "#150 View" at bounding box center [654, 557] width 109 height 110
drag, startPoint x: 775, startPoint y: 538, endPoint x: 784, endPoint y: 538, distance: 8.7
click at [775, 538] on div "#151 View" at bounding box center [783, 557] width 109 height 110
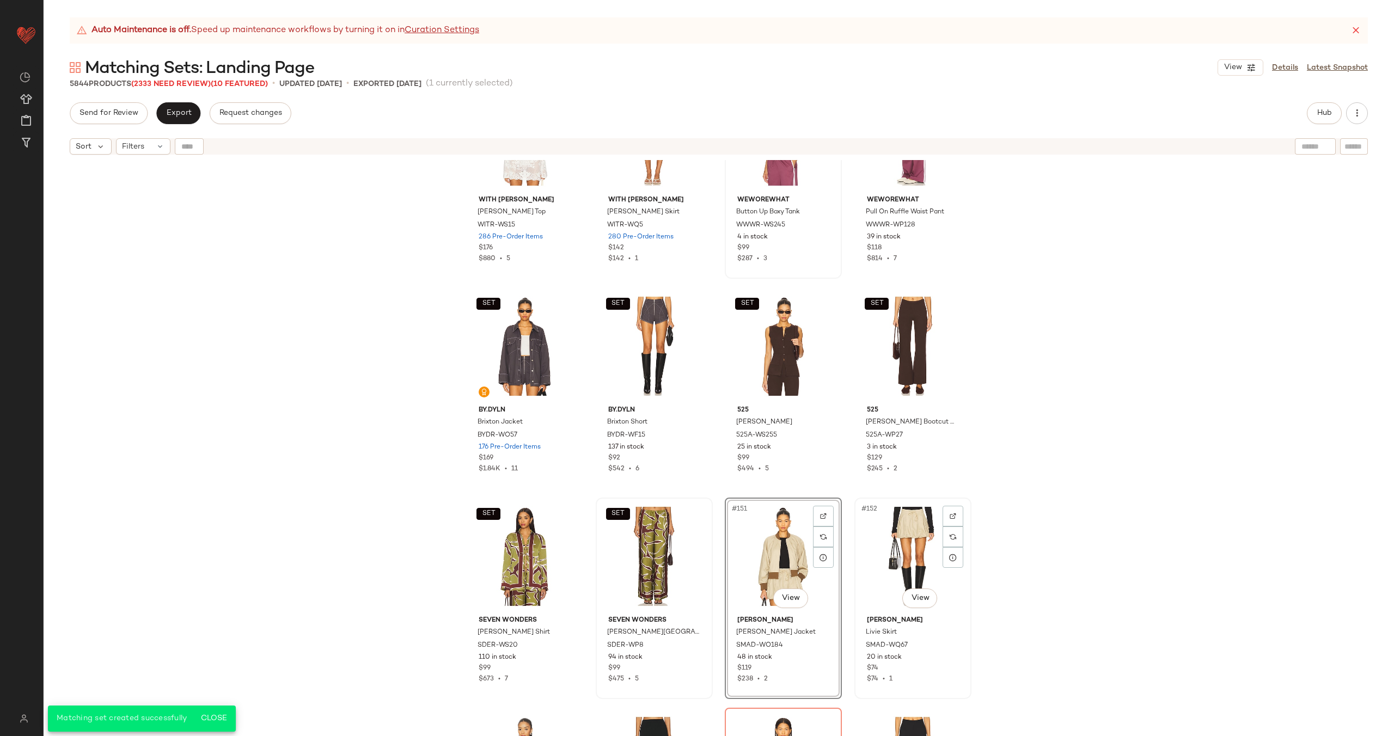
click at [909, 538] on div "#152 View" at bounding box center [912, 557] width 109 height 110
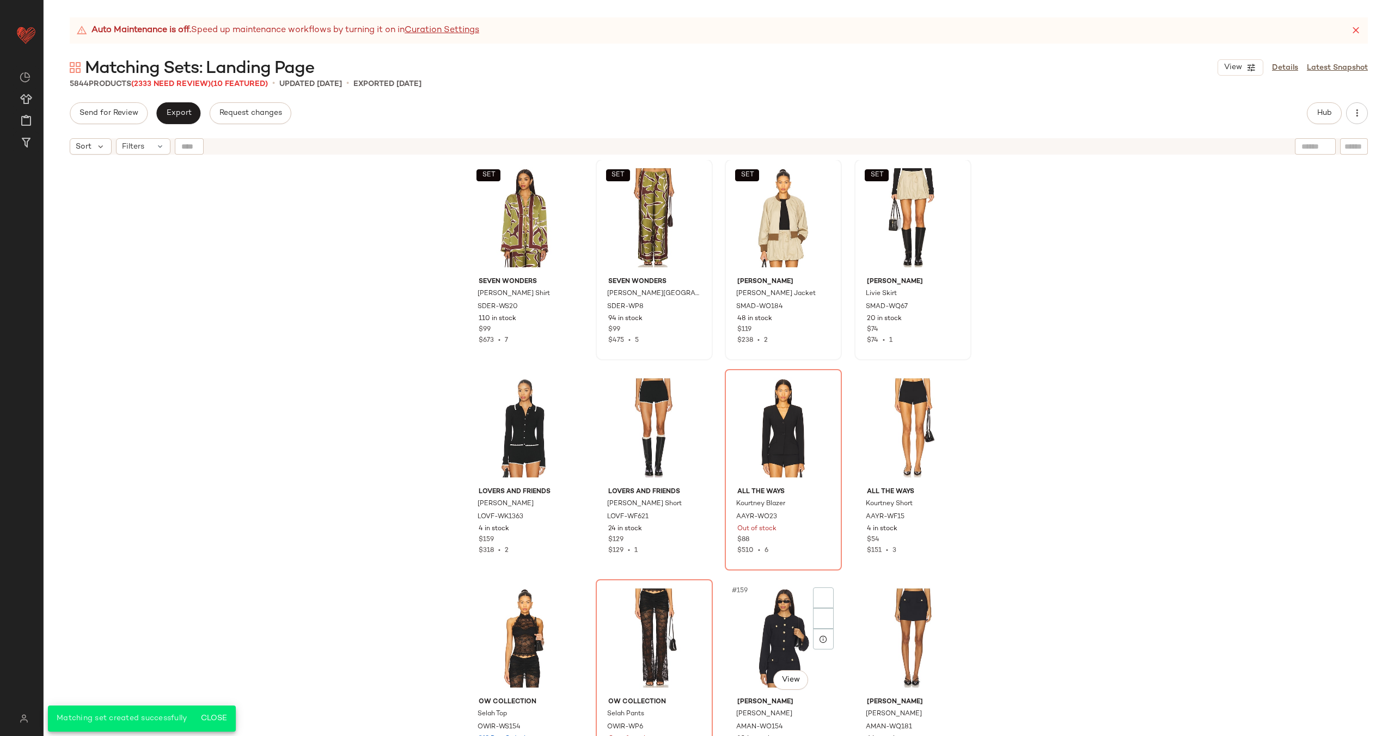
scroll to position [7969, 0]
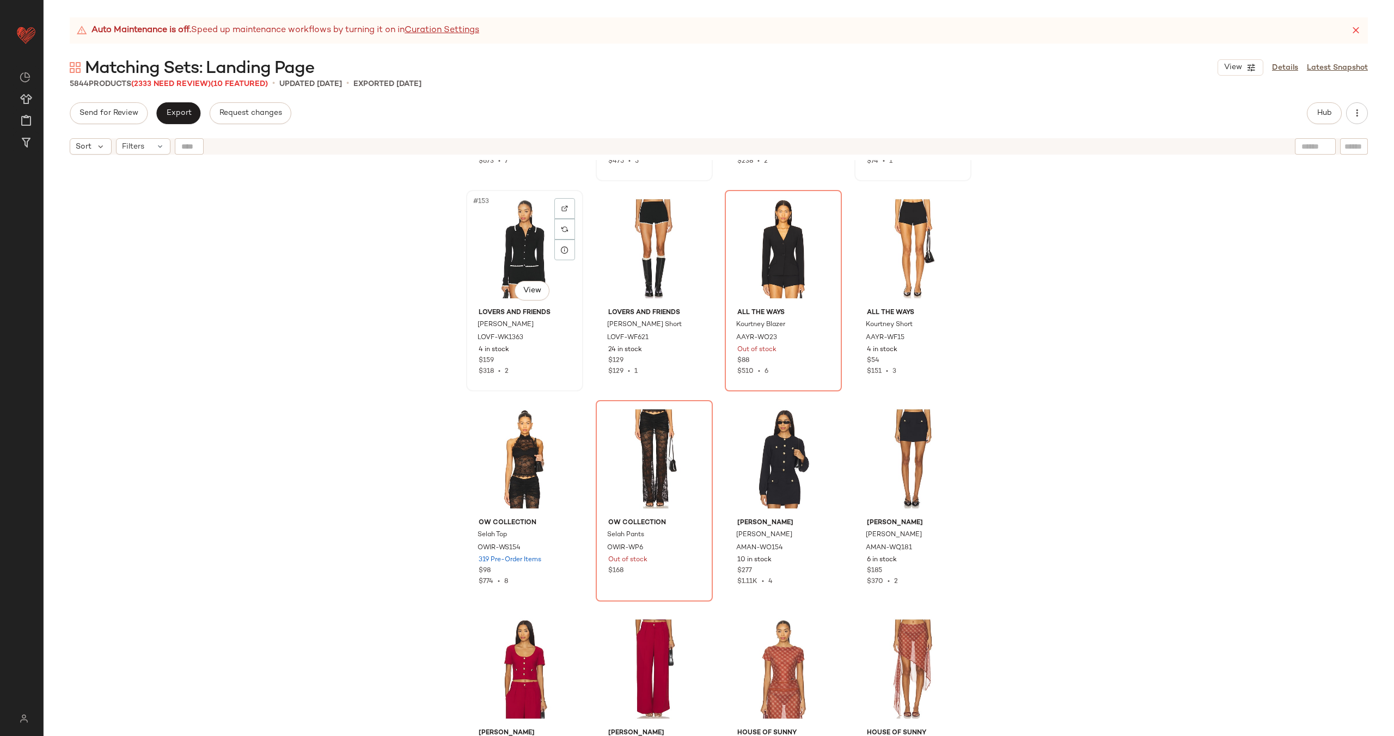
drag, startPoint x: 508, startPoint y: 235, endPoint x: 520, endPoint y: 234, distance: 12.0
click at [509, 234] on div "#153 View" at bounding box center [524, 249] width 109 height 110
click at [631, 240] on div "#154 View" at bounding box center [654, 249] width 109 height 110
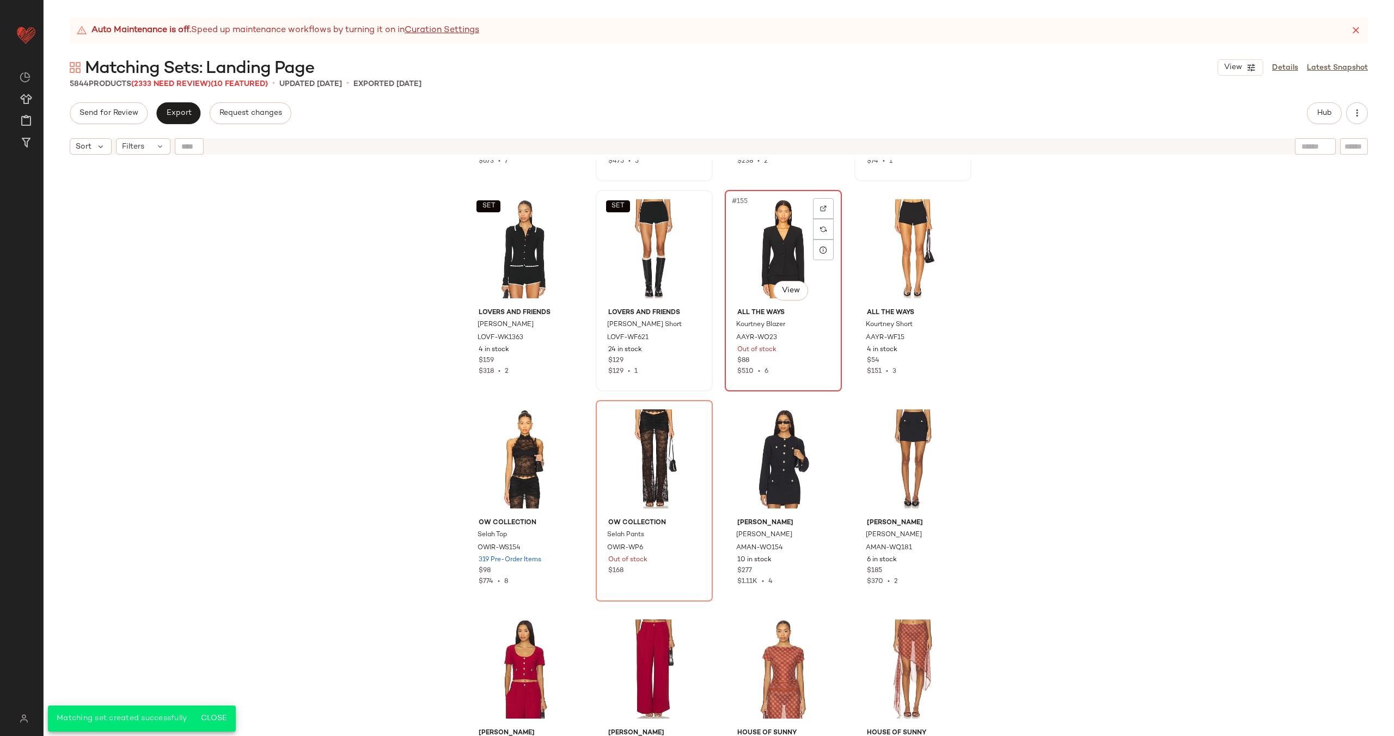
click at [764, 235] on div "#155 View" at bounding box center [783, 249] width 109 height 110
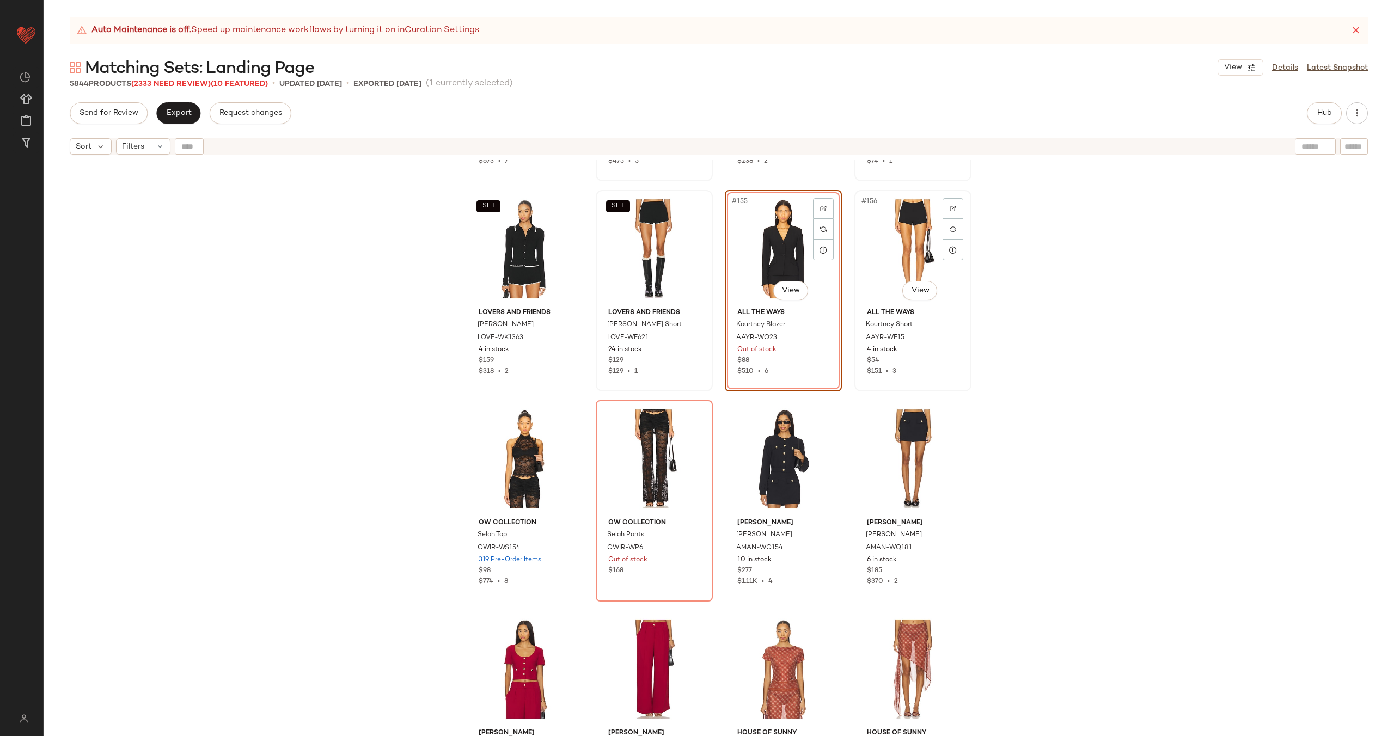
click at [883, 235] on div "#156 View" at bounding box center [912, 249] width 109 height 110
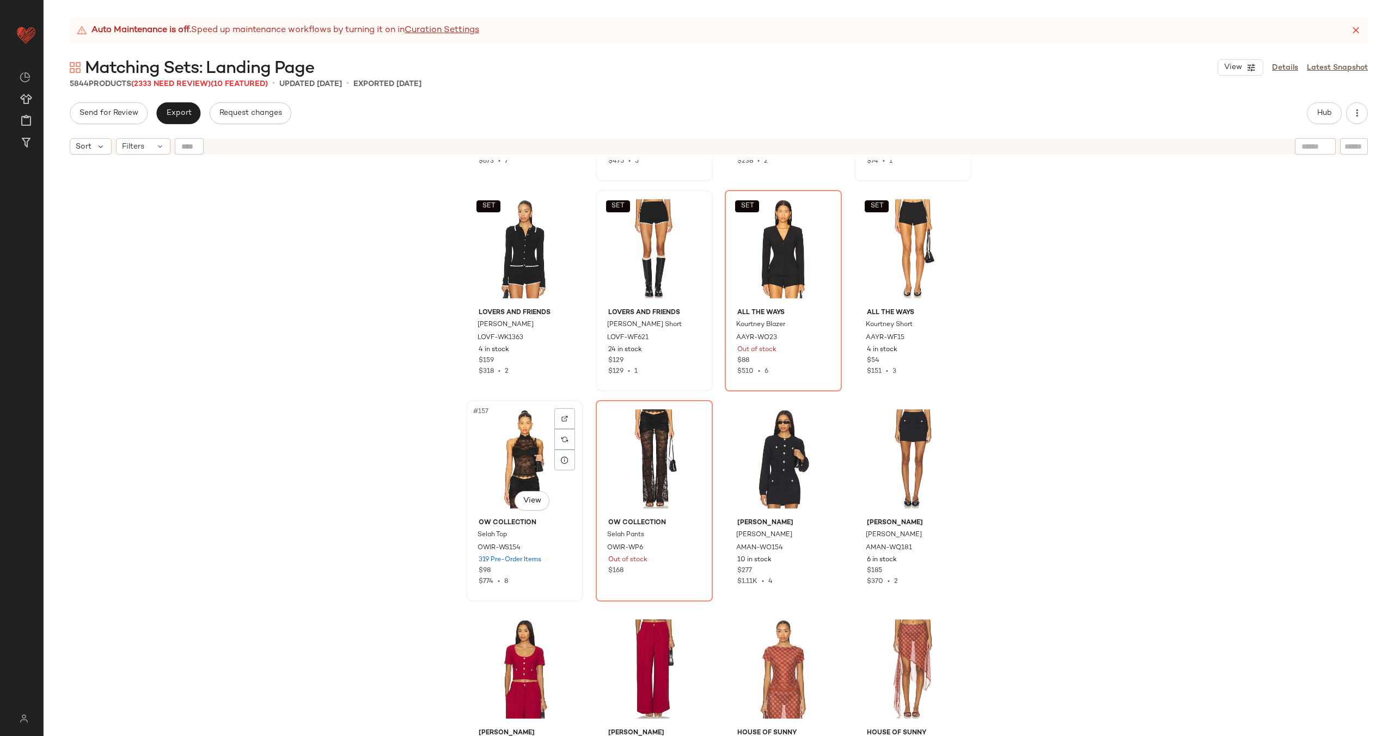
click at [523, 447] on div "#157 View" at bounding box center [524, 459] width 109 height 110
click at [625, 442] on div "#158 View" at bounding box center [654, 459] width 109 height 110
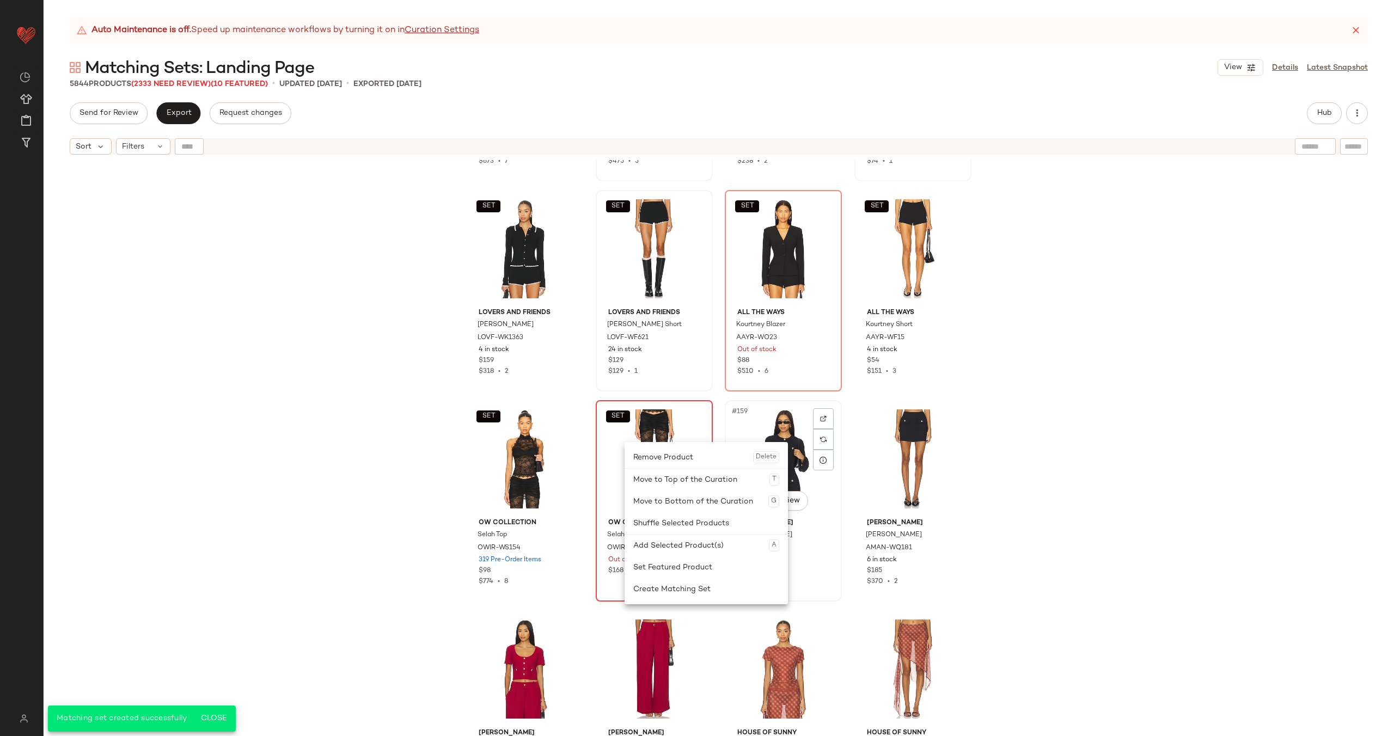
click at [787, 413] on div "#159 View" at bounding box center [783, 459] width 109 height 110
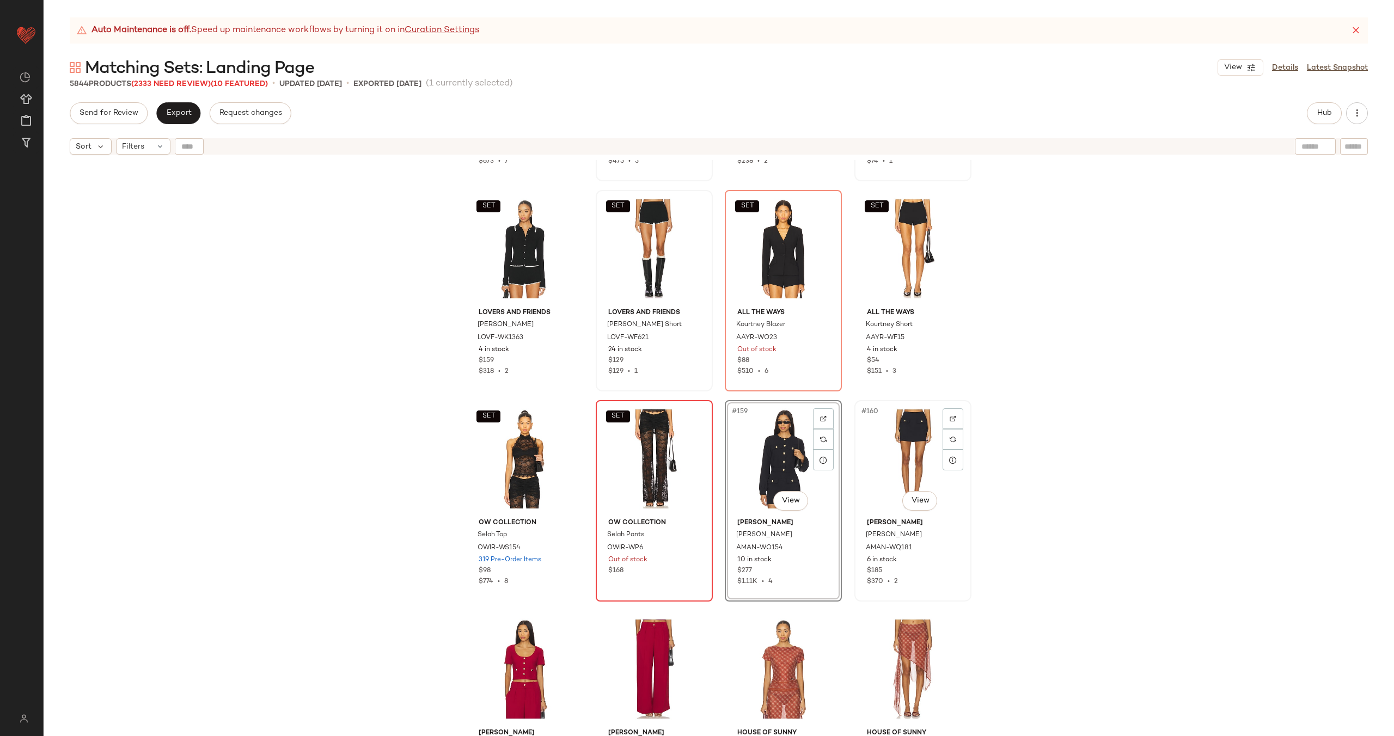
click at [889, 428] on div "#160 View" at bounding box center [912, 459] width 109 height 110
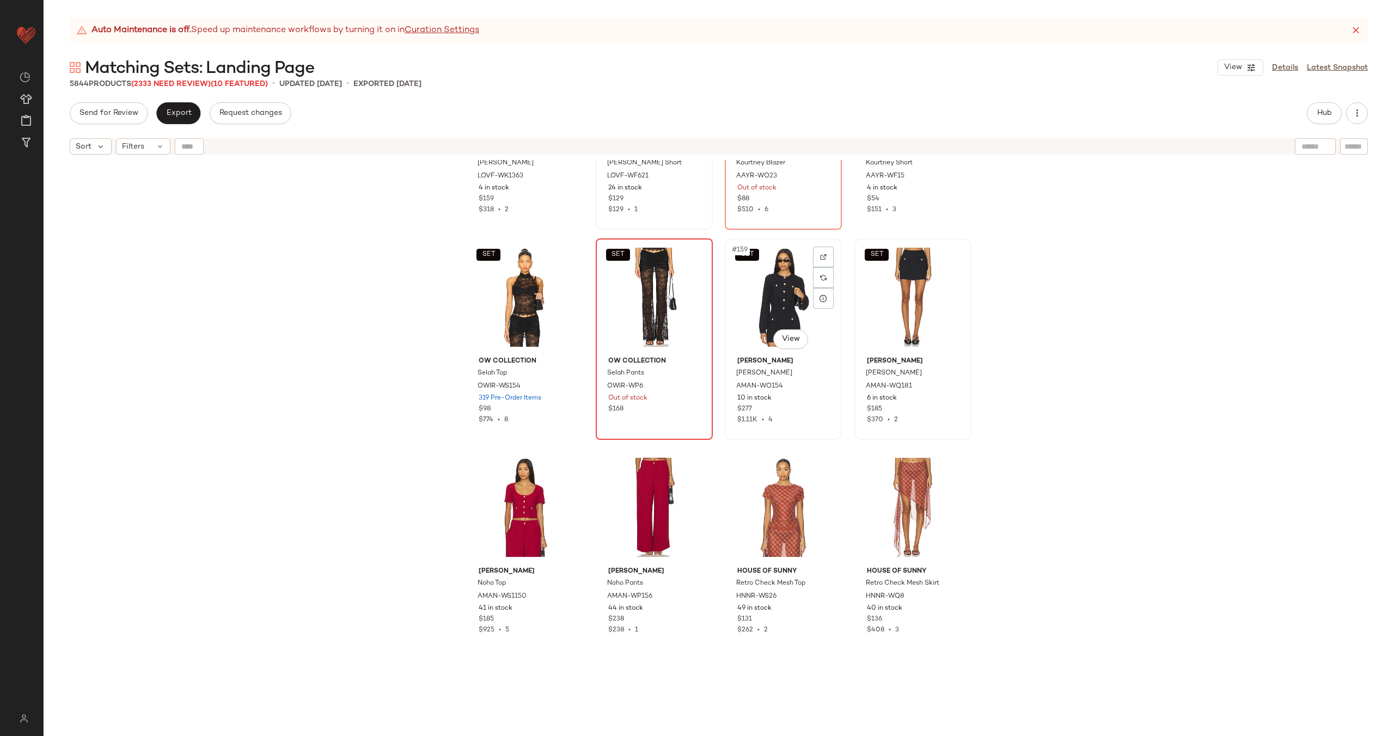
scroll to position [8186, 0]
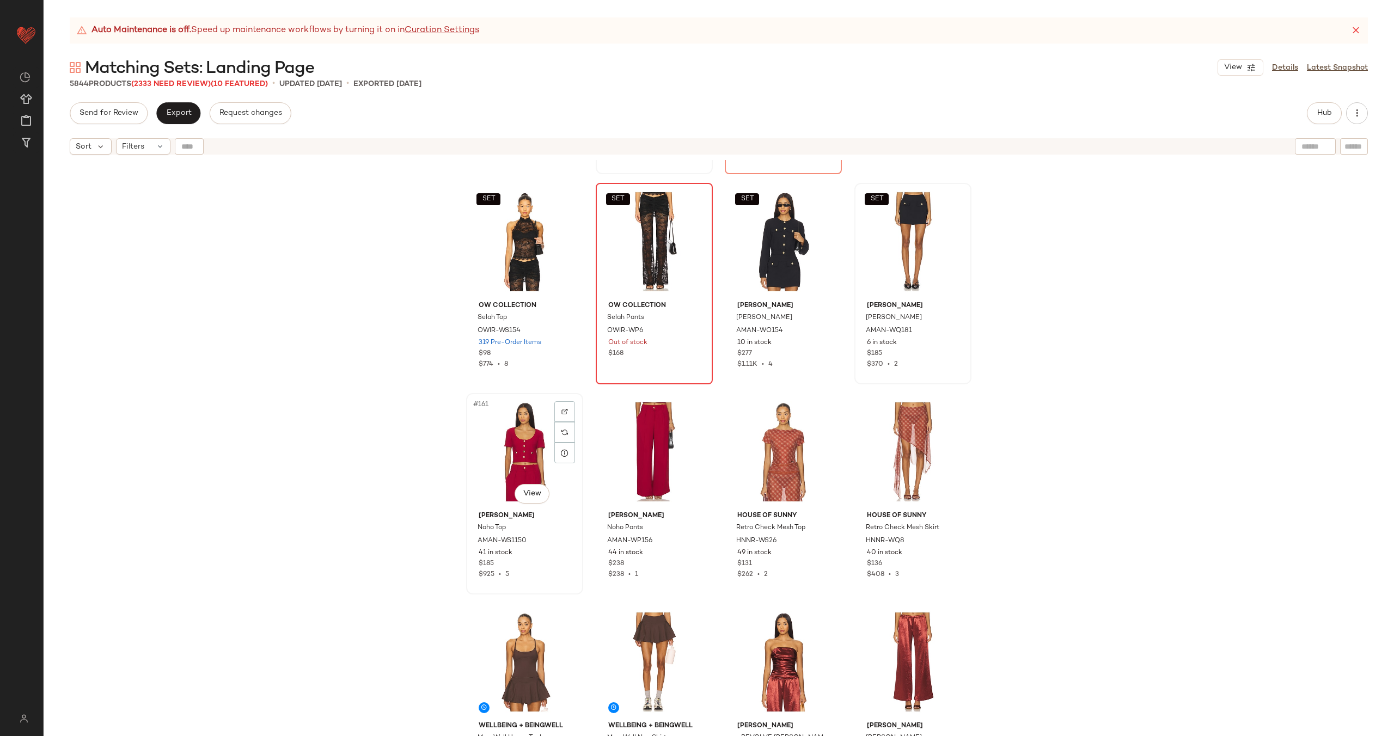
click at [502, 455] on div "#161 View" at bounding box center [524, 452] width 109 height 110
click at [614, 437] on div "#162 View" at bounding box center [654, 452] width 109 height 110
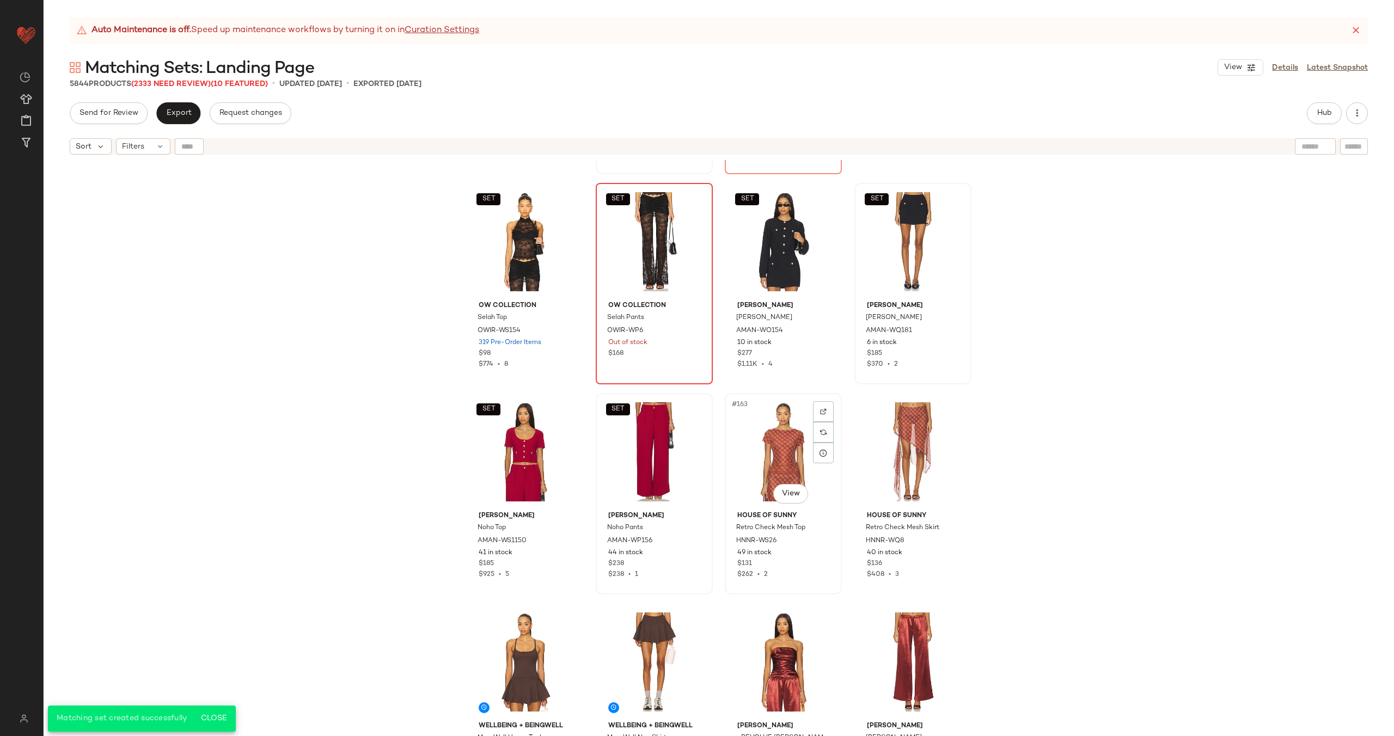
click at [796, 434] on div "#163 View" at bounding box center [783, 452] width 109 height 110
click at [863, 433] on div "#164 View" at bounding box center [912, 452] width 109 height 110
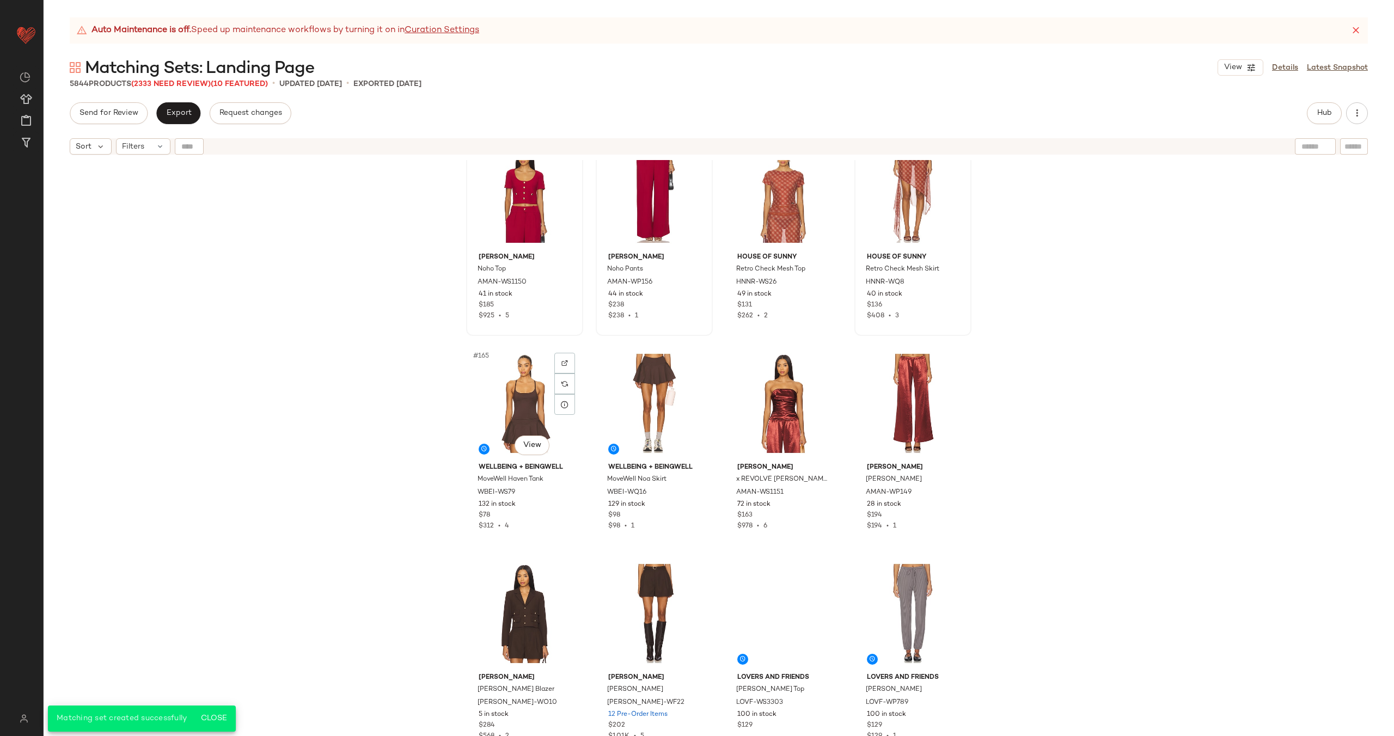
scroll to position [8453, 0]
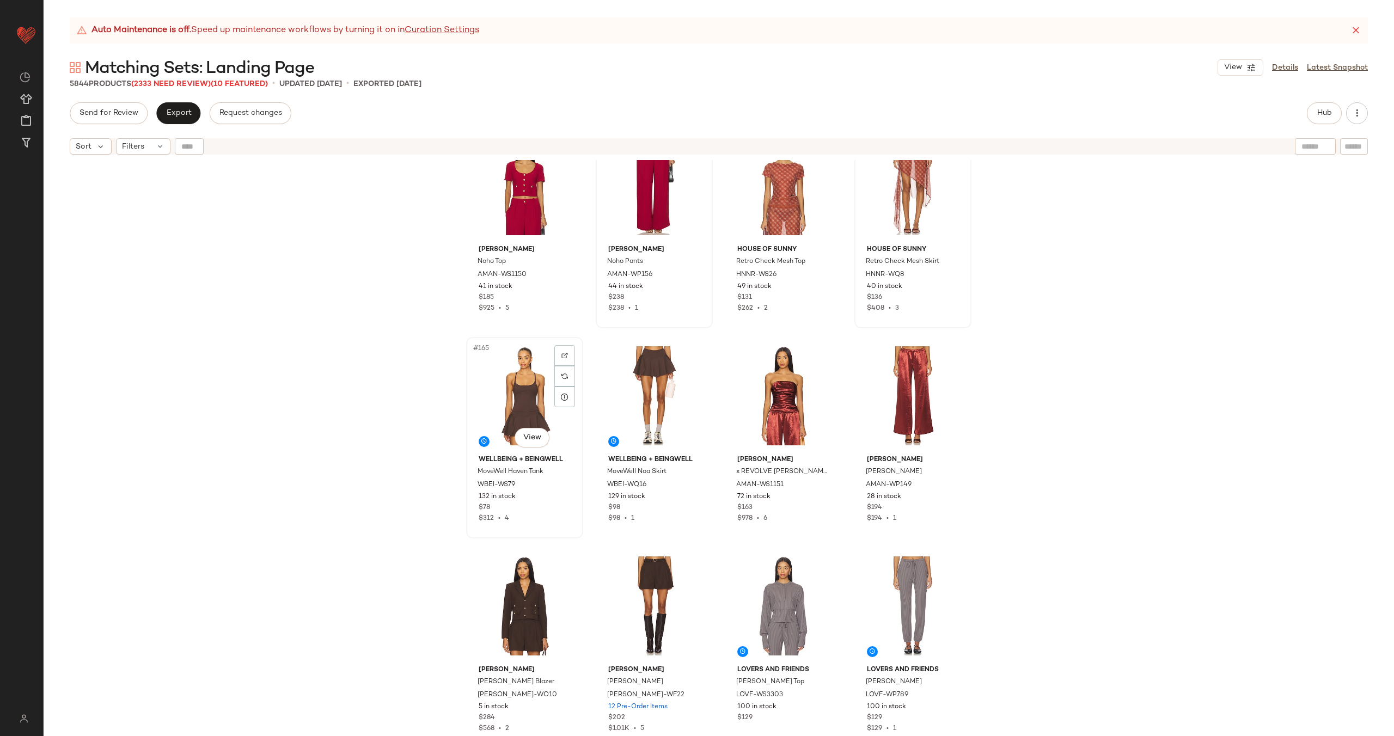
click at [512, 394] on div "#165 View" at bounding box center [524, 396] width 109 height 110
click at [667, 374] on div "#166 View" at bounding box center [654, 396] width 109 height 110
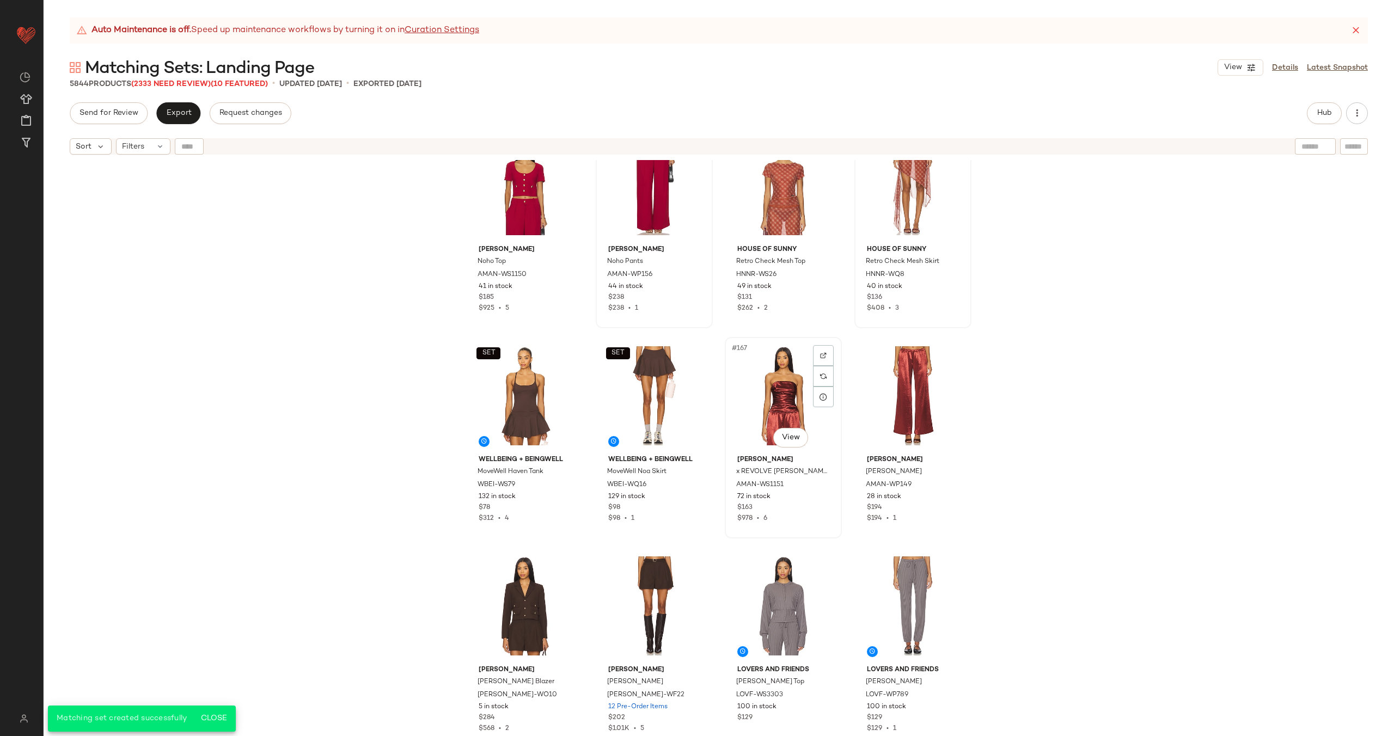
click at [769, 384] on div "#167 View" at bounding box center [783, 396] width 109 height 110
click at [915, 392] on div "#168 View" at bounding box center [912, 396] width 109 height 110
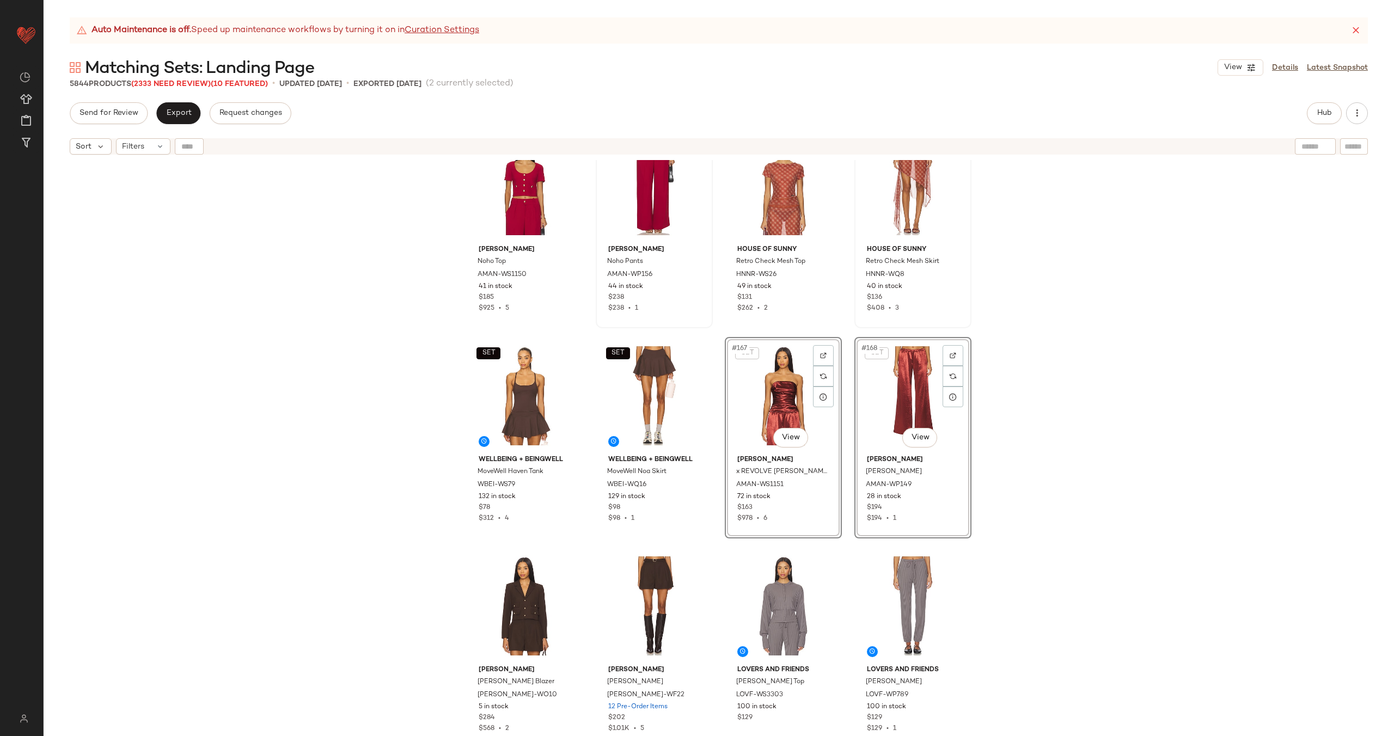
click at [872, 353] on span "#168" at bounding box center [869, 348] width 19 height 11
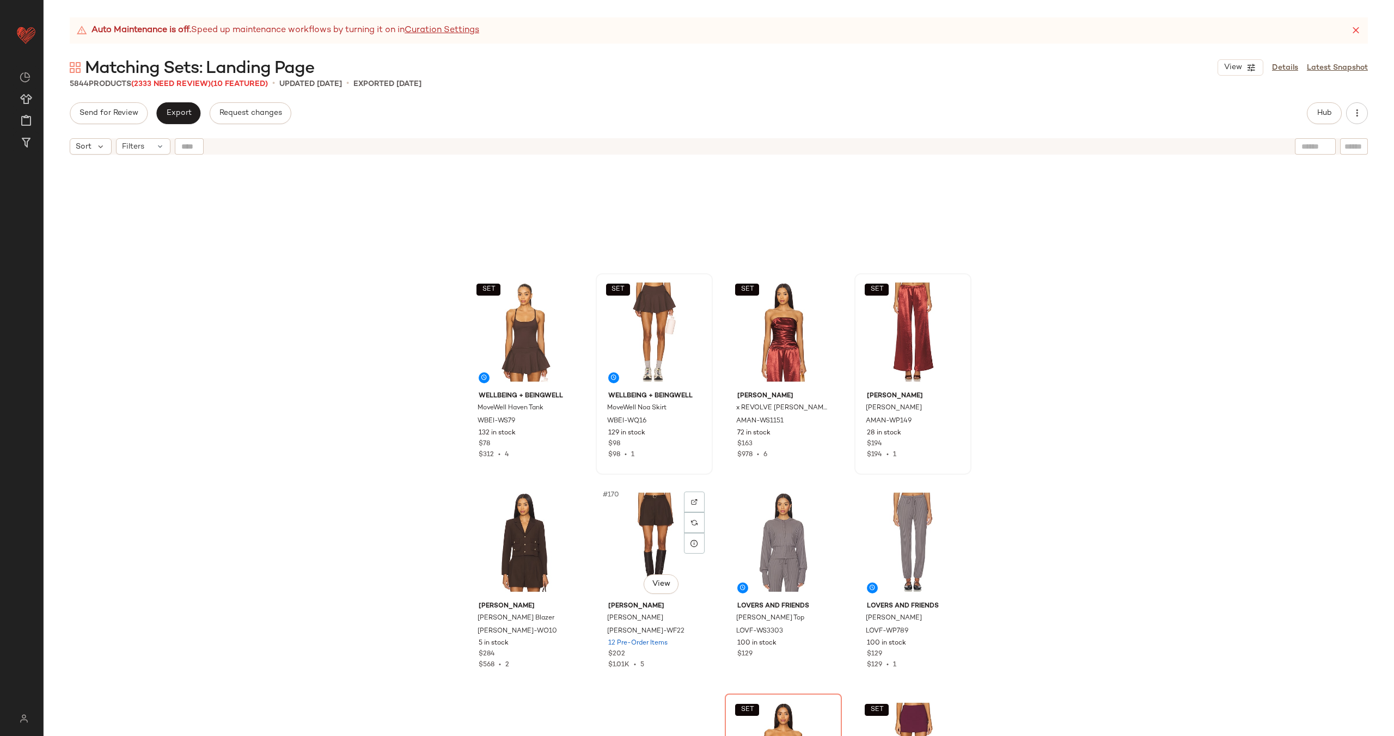
scroll to position [8695, 0]
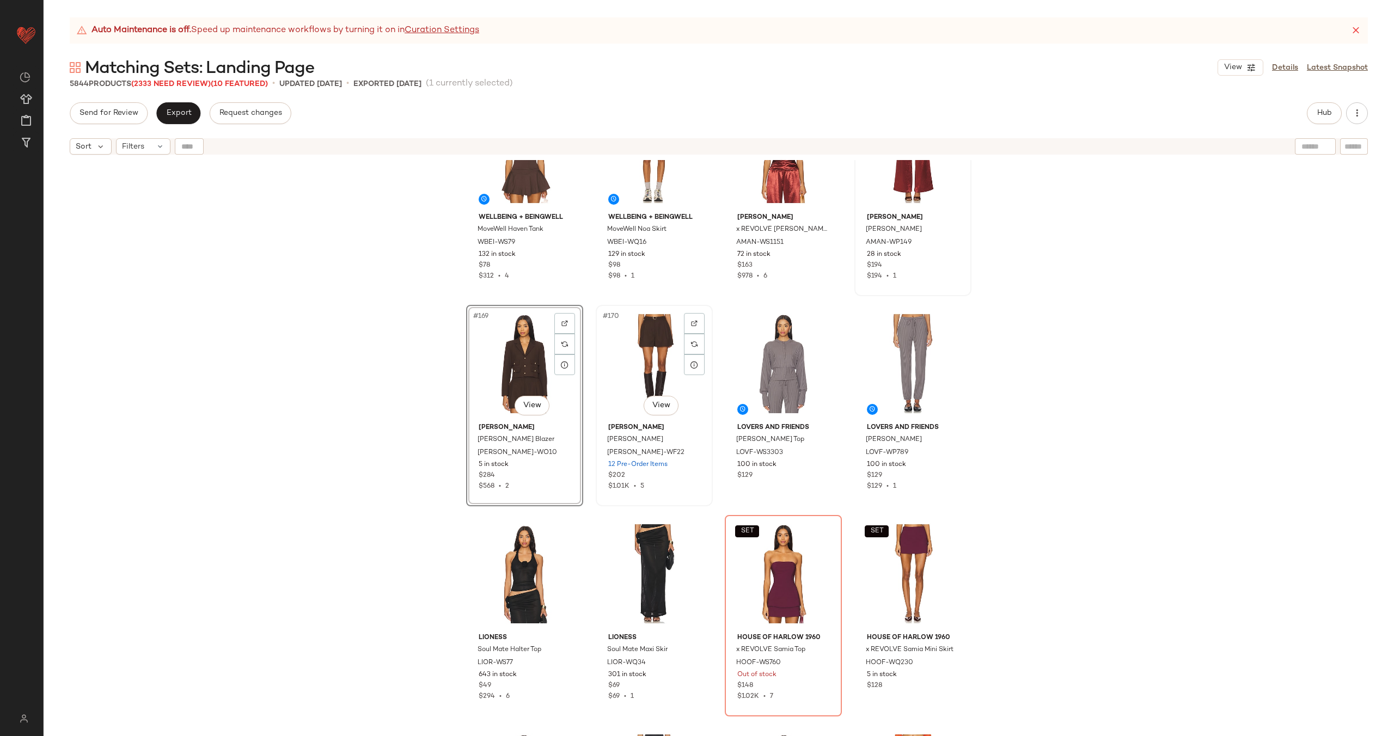
click at [660, 356] on div "#170 View" at bounding box center [654, 364] width 109 height 110
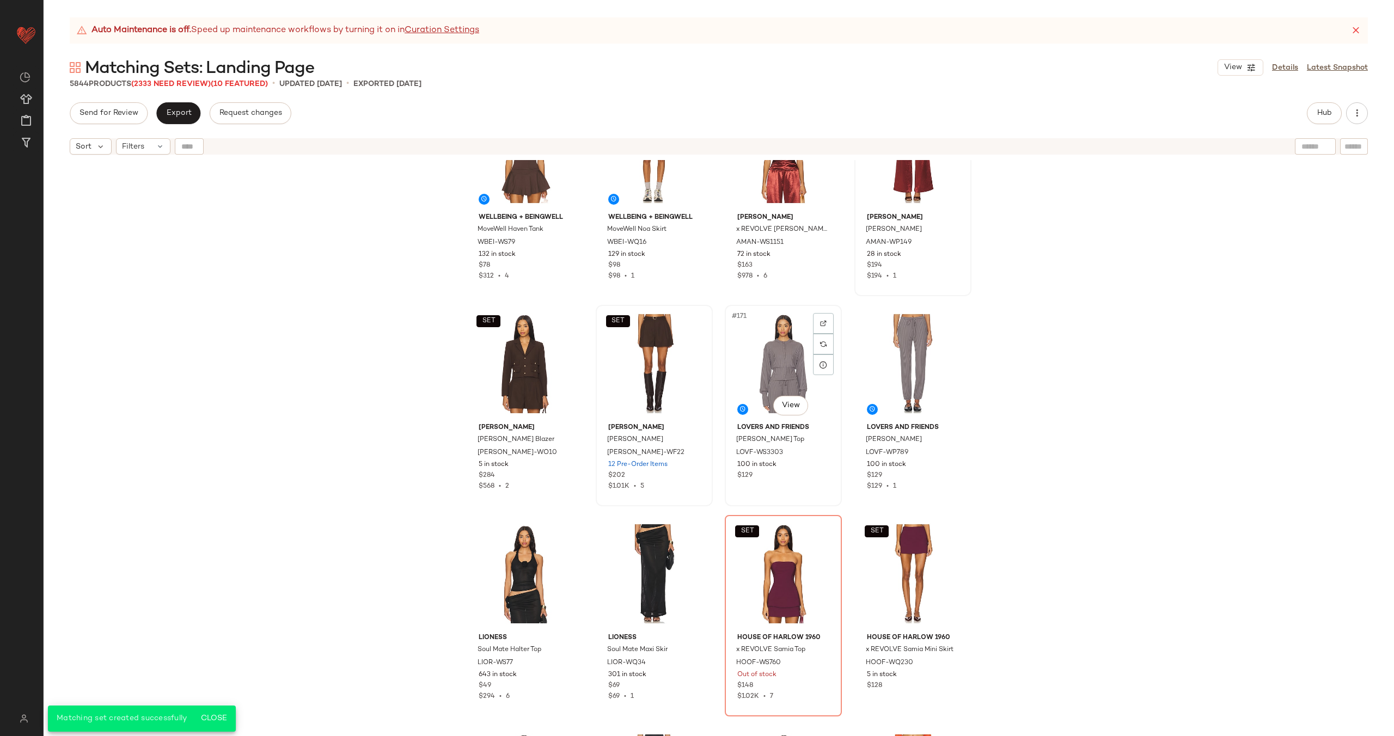
click at [749, 346] on div "#171 View" at bounding box center [783, 364] width 109 height 110
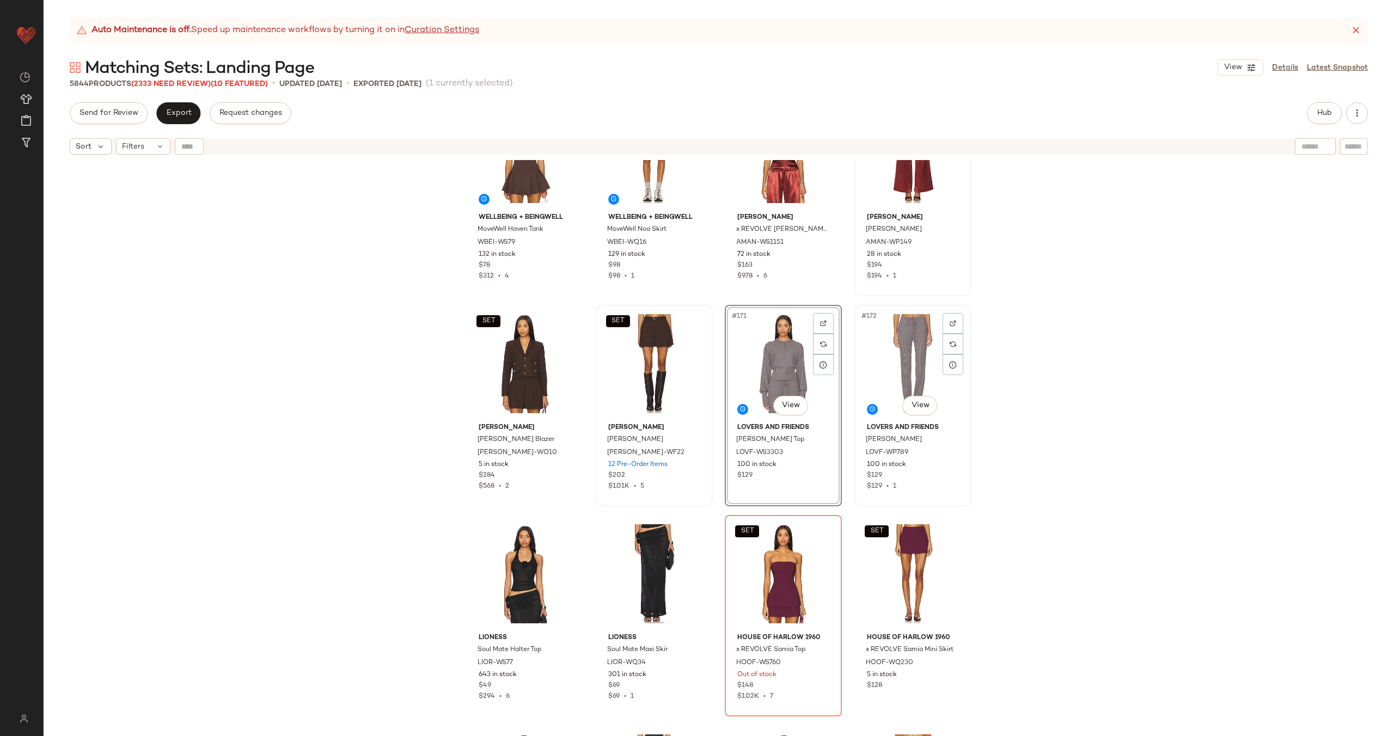
click at [905, 347] on div "#172 View" at bounding box center [912, 364] width 109 height 110
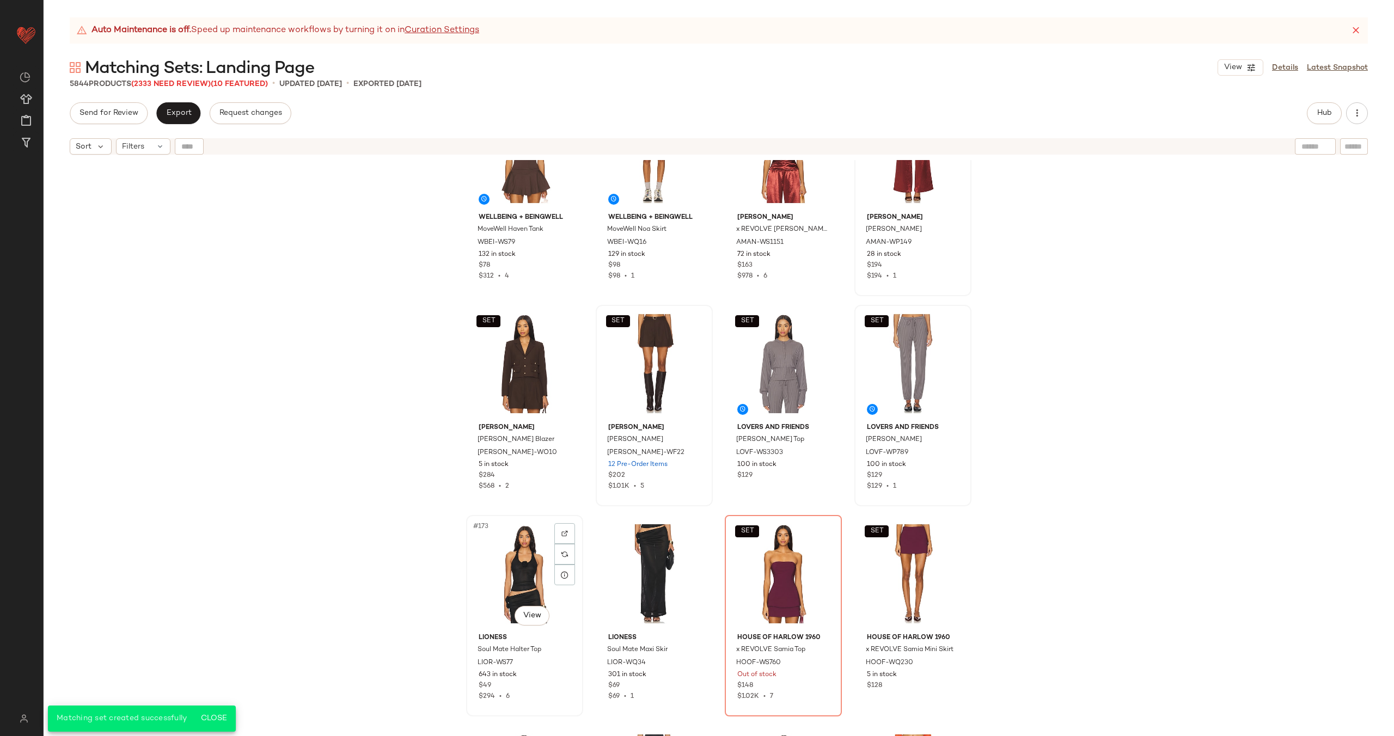
click at [500, 561] on div "#173 View" at bounding box center [524, 574] width 109 height 110
click at [643, 542] on div "#174 View" at bounding box center [654, 574] width 109 height 110
click at [752, 541] on div "SET #175 View" at bounding box center [783, 574] width 109 height 110
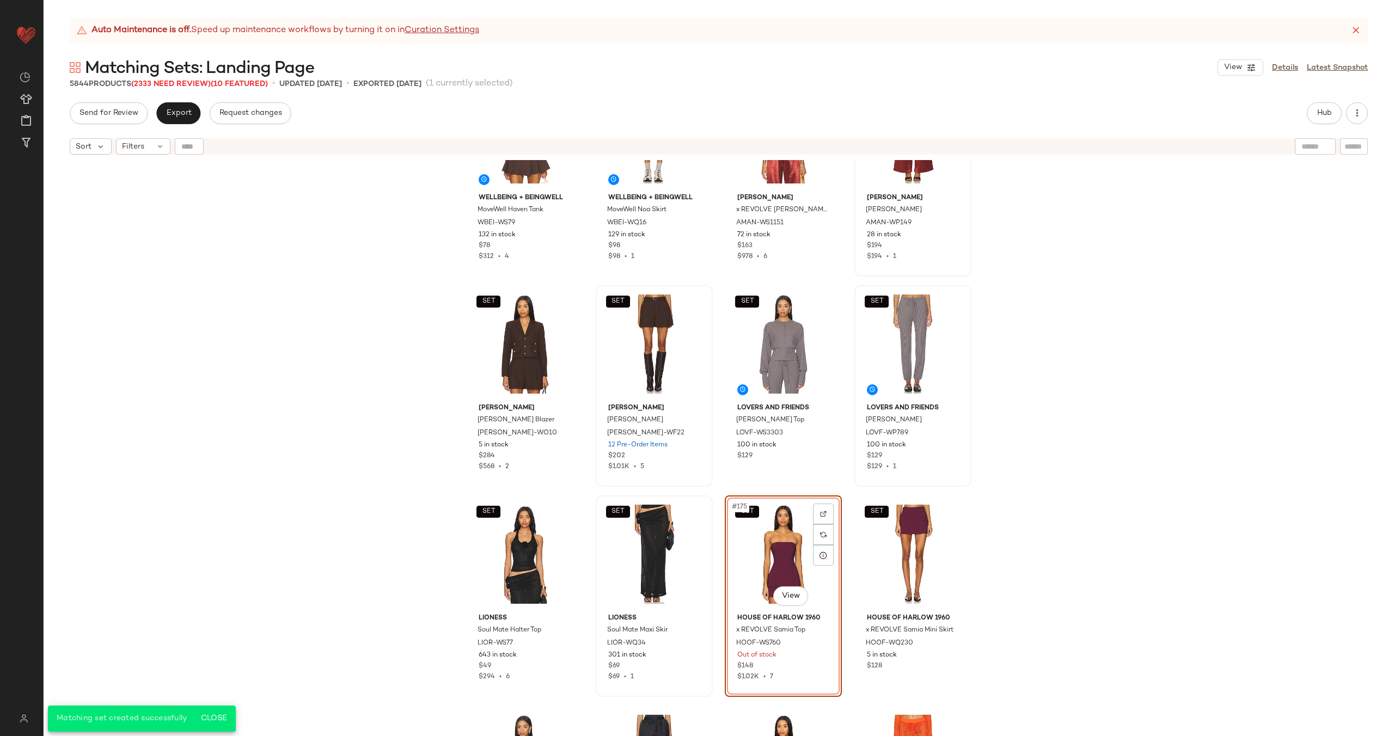
scroll to position [9012, 0]
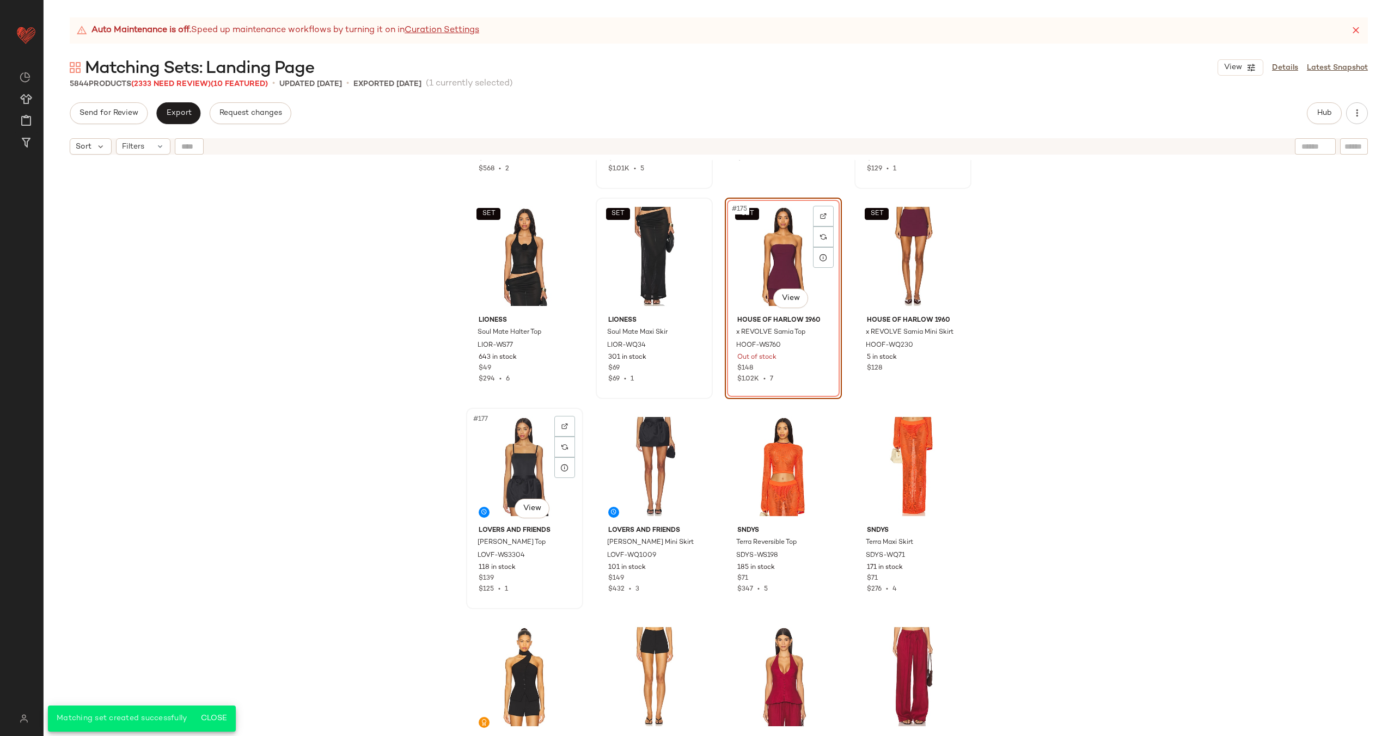
click at [523, 463] on div "#177 View" at bounding box center [524, 467] width 109 height 110
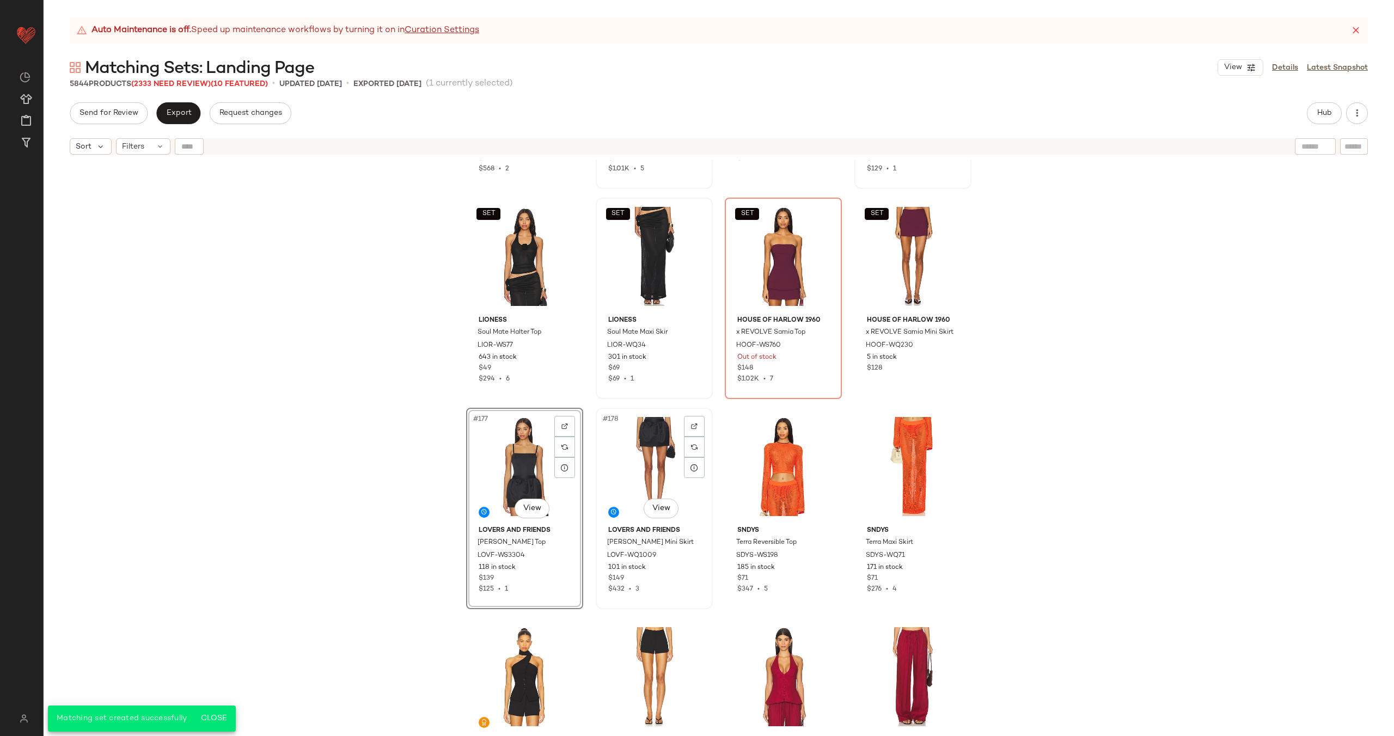
click at [656, 457] on div "#178 View" at bounding box center [654, 467] width 109 height 110
click at [754, 433] on div "#179 View" at bounding box center [783, 467] width 109 height 110
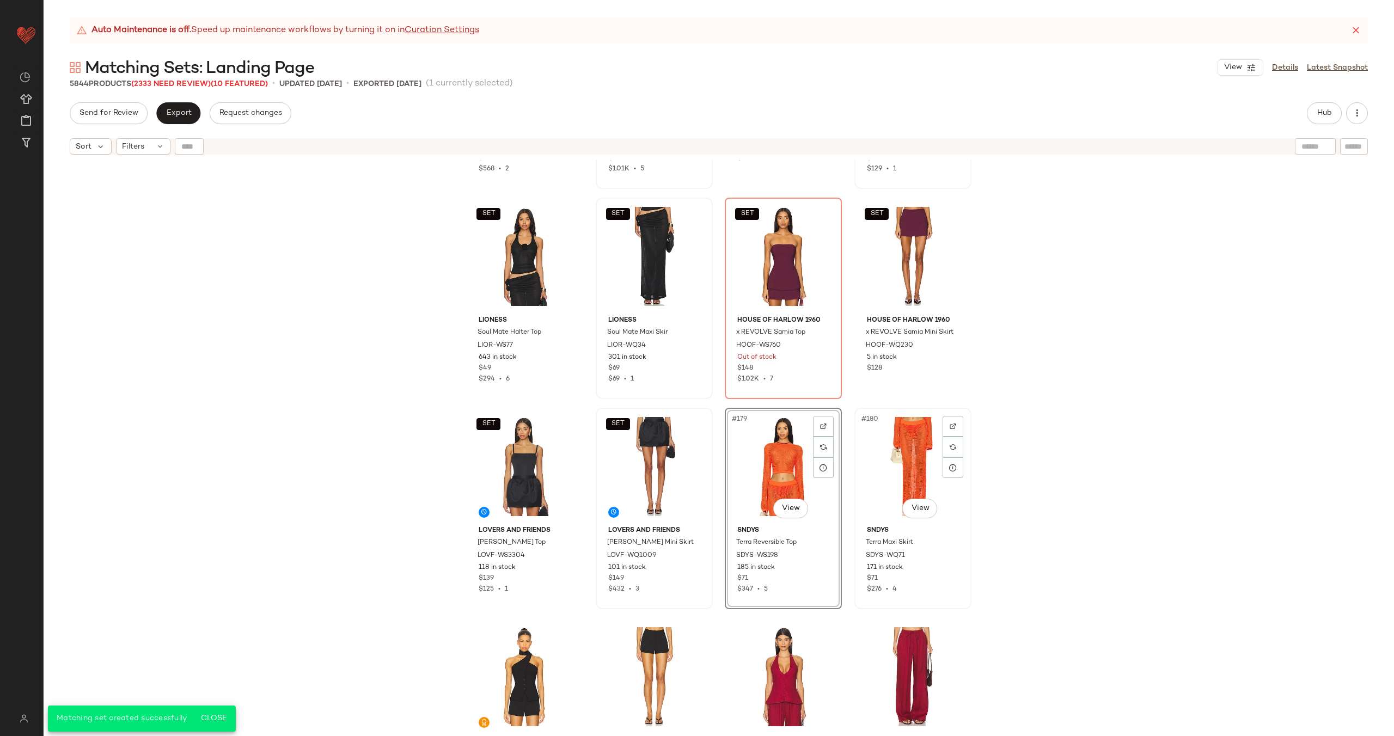
click at [889, 441] on div "#180 View" at bounding box center [912, 467] width 109 height 110
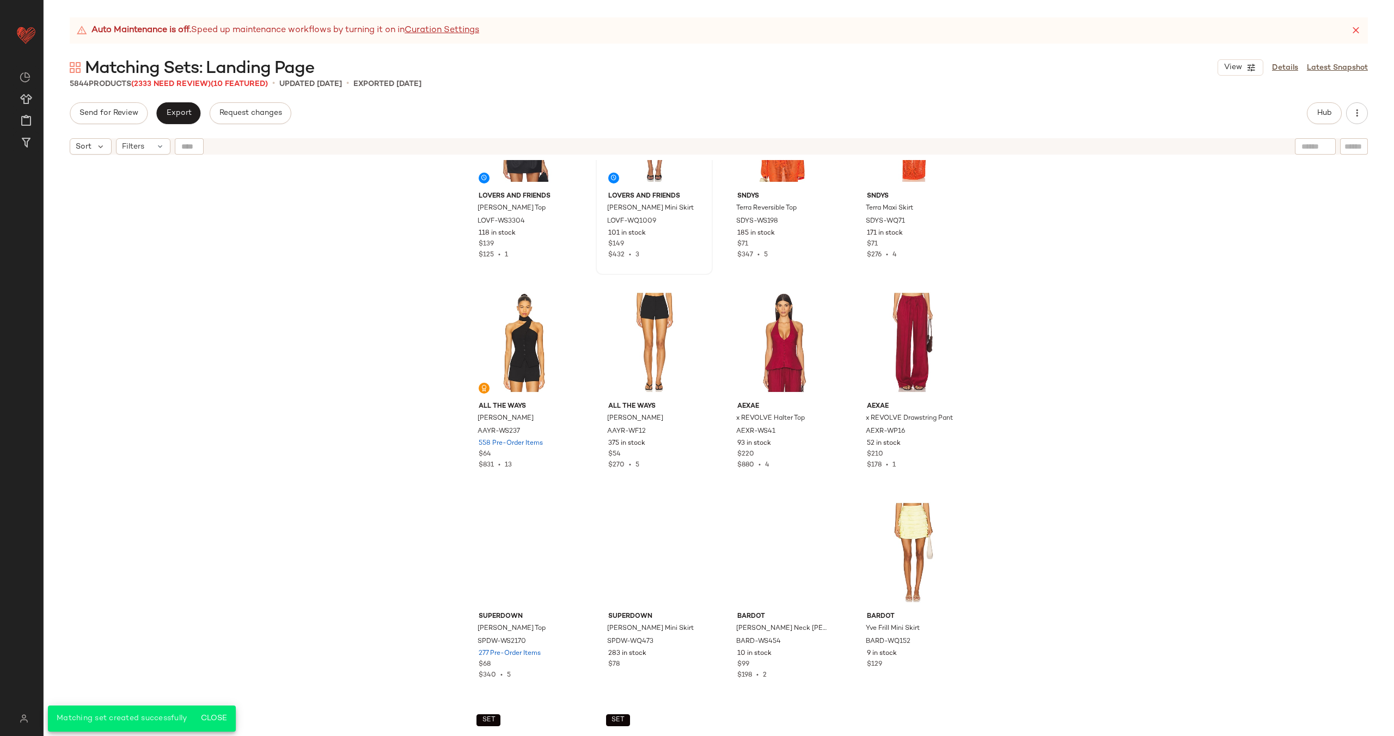
scroll to position [9347, 0]
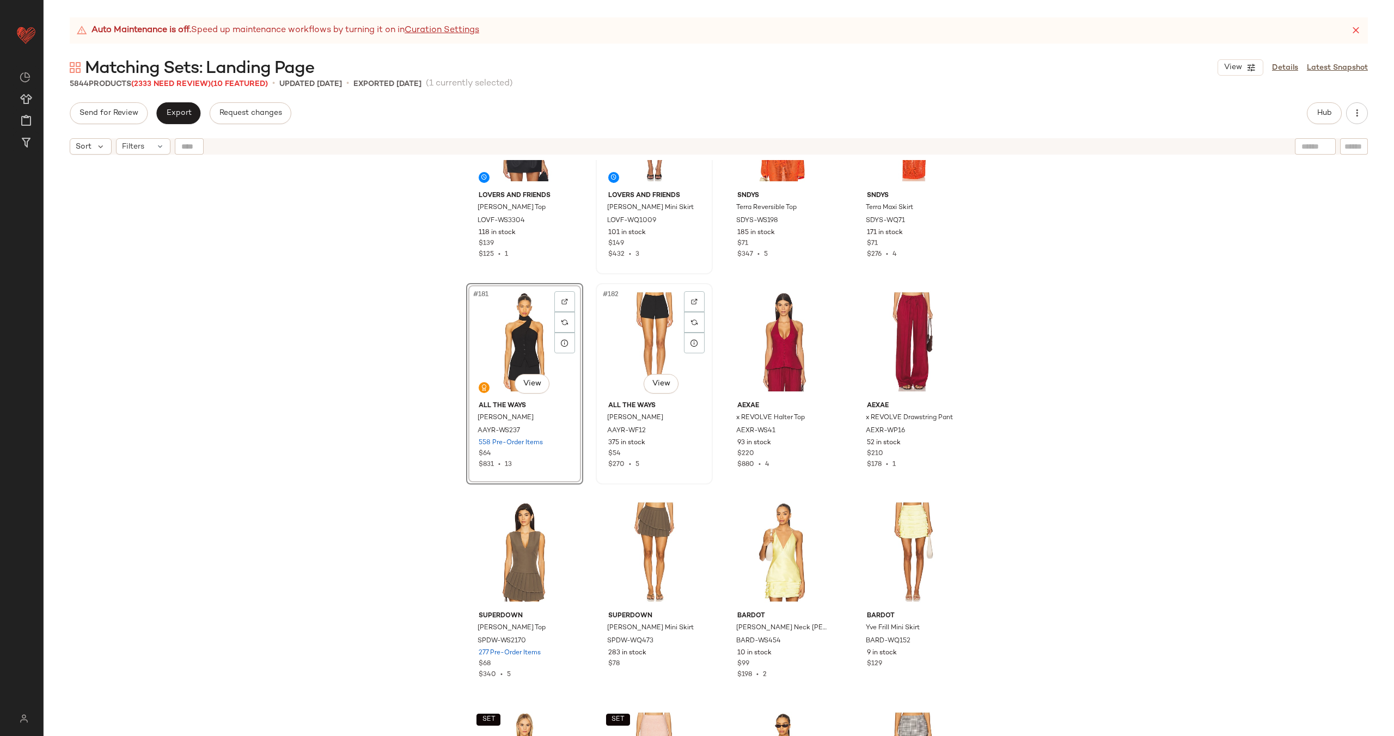
click at [631, 323] on div "#182 View" at bounding box center [654, 342] width 109 height 110
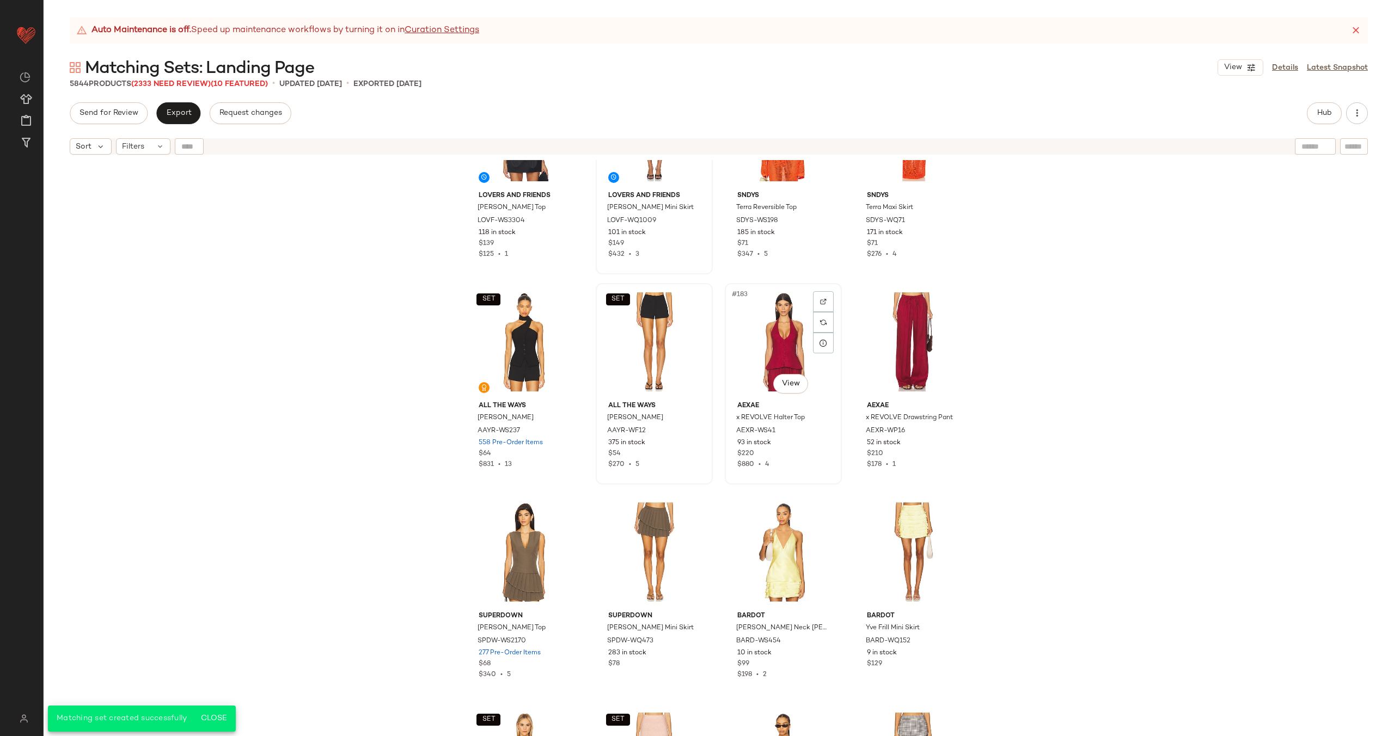
click at [779, 333] on div "#183 View" at bounding box center [783, 342] width 109 height 110
click at [877, 327] on div "#184 View" at bounding box center [912, 342] width 109 height 110
click at [516, 529] on div "#185 View" at bounding box center [524, 552] width 109 height 110
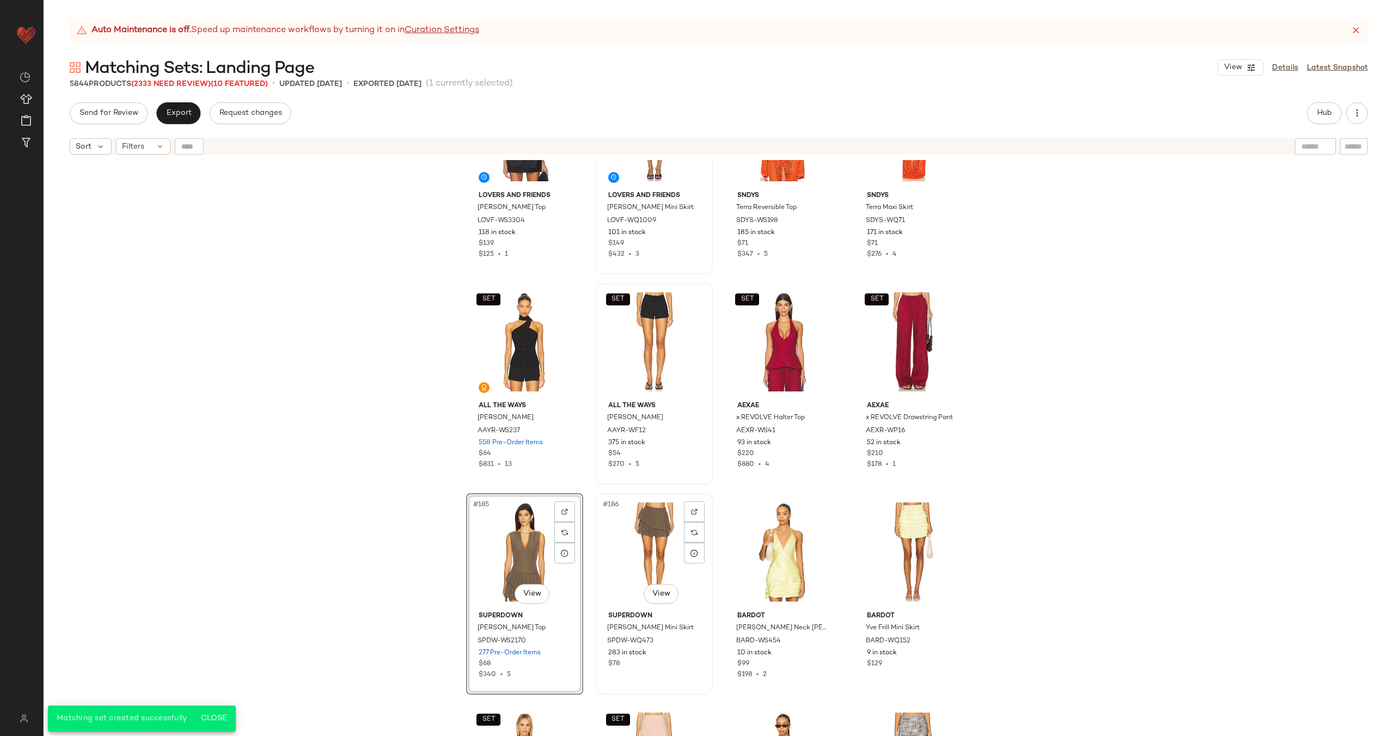
click at [638, 526] on div "#186 View" at bounding box center [654, 552] width 109 height 110
click at [772, 547] on div "#187 View" at bounding box center [783, 552] width 109 height 110
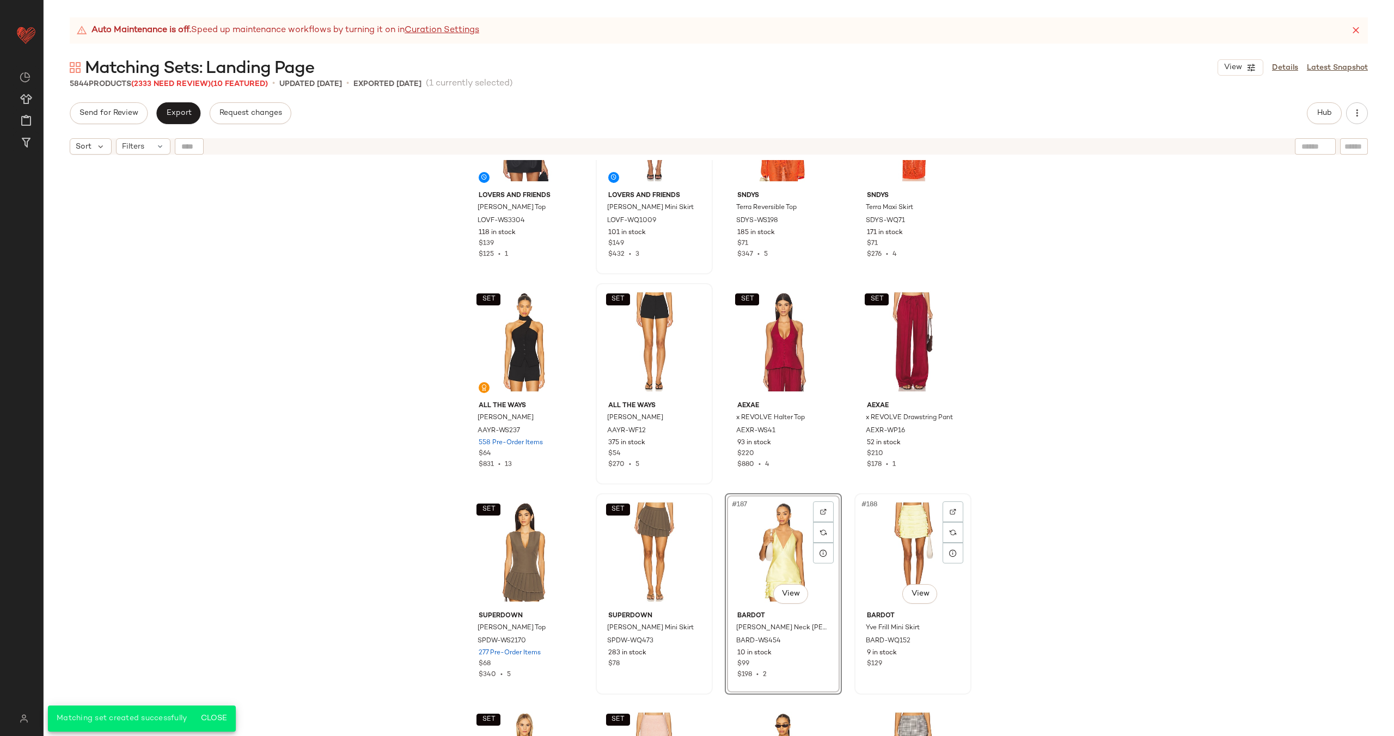
click at [882, 529] on div "#188 View" at bounding box center [912, 552] width 109 height 110
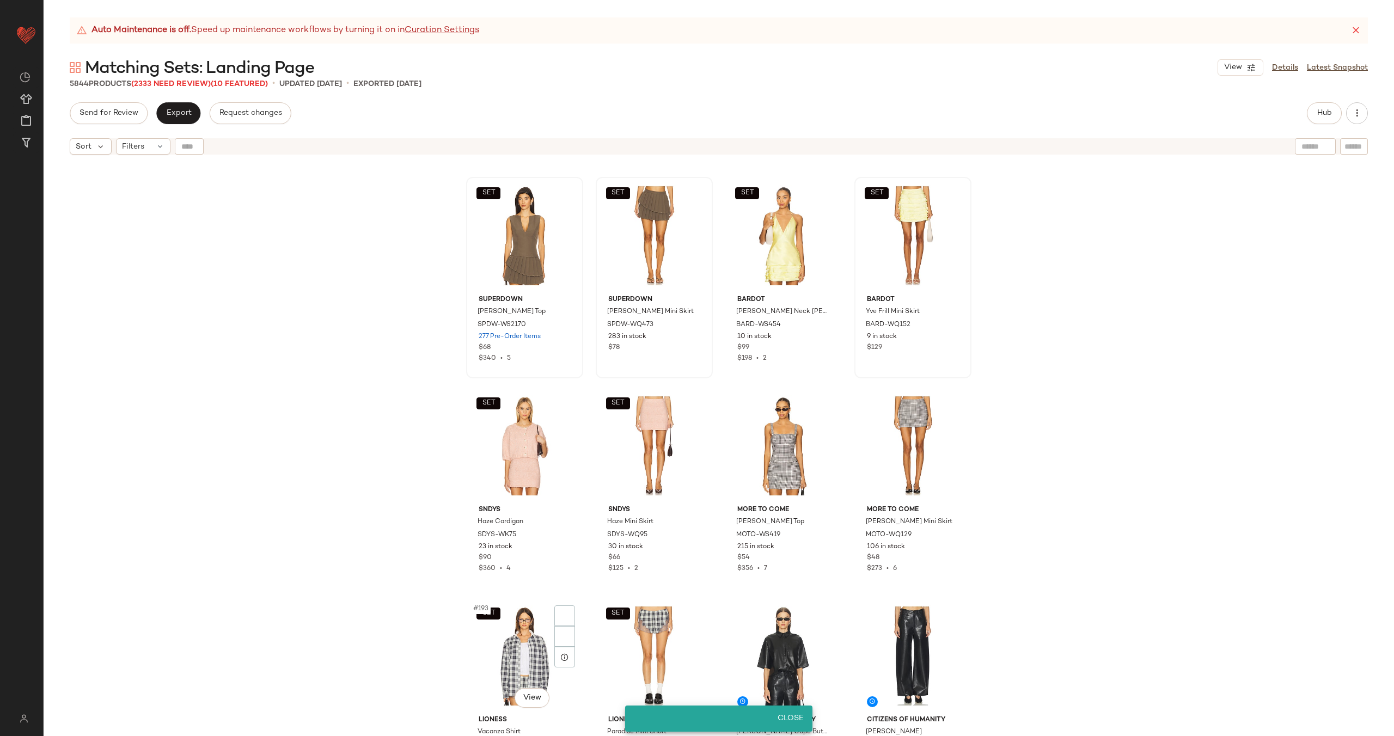
scroll to position [9749, 0]
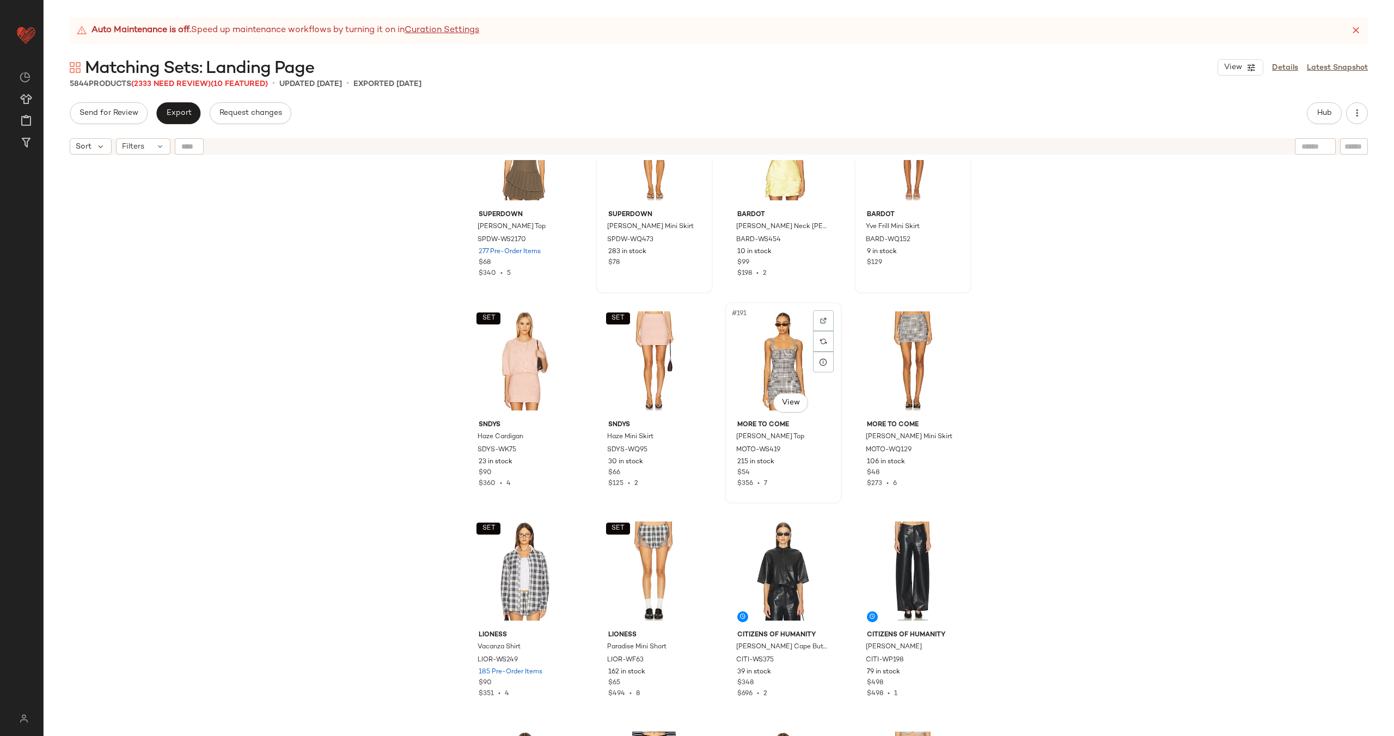
click at [797, 381] on div "#191 View" at bounding box center [783, 361] width 109 height 110
click at [900, 358] on div "#192 View" at bounding box center [912, 361] width 109 height 110
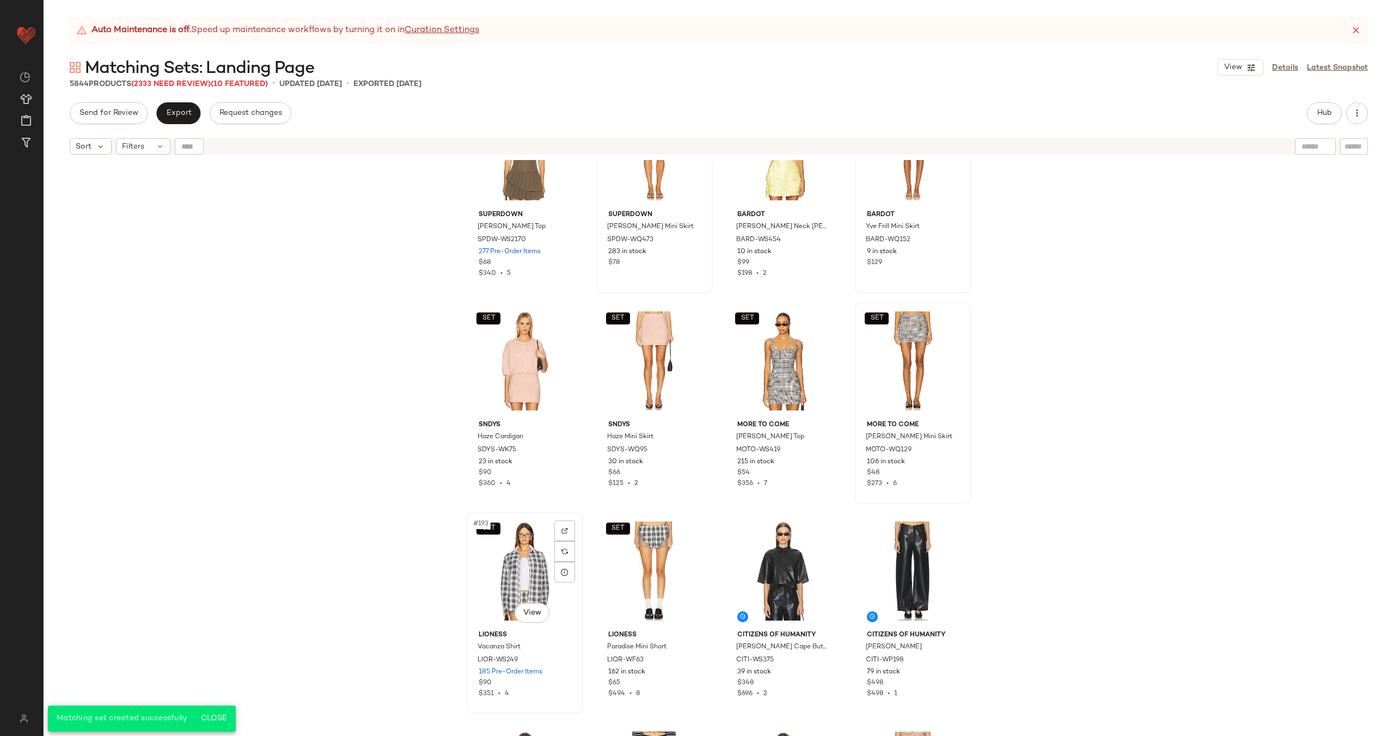
click at [507, 553] on div "SET #193 View" at bounding box center [524, 571] width 109 height 110
click at [773, 554] on div "#195 View" at bounding box center [783, 571] width 109 height 110
click at [907, 553] on div "#196 View" at bounding box center [912, 571] width 109 height 110
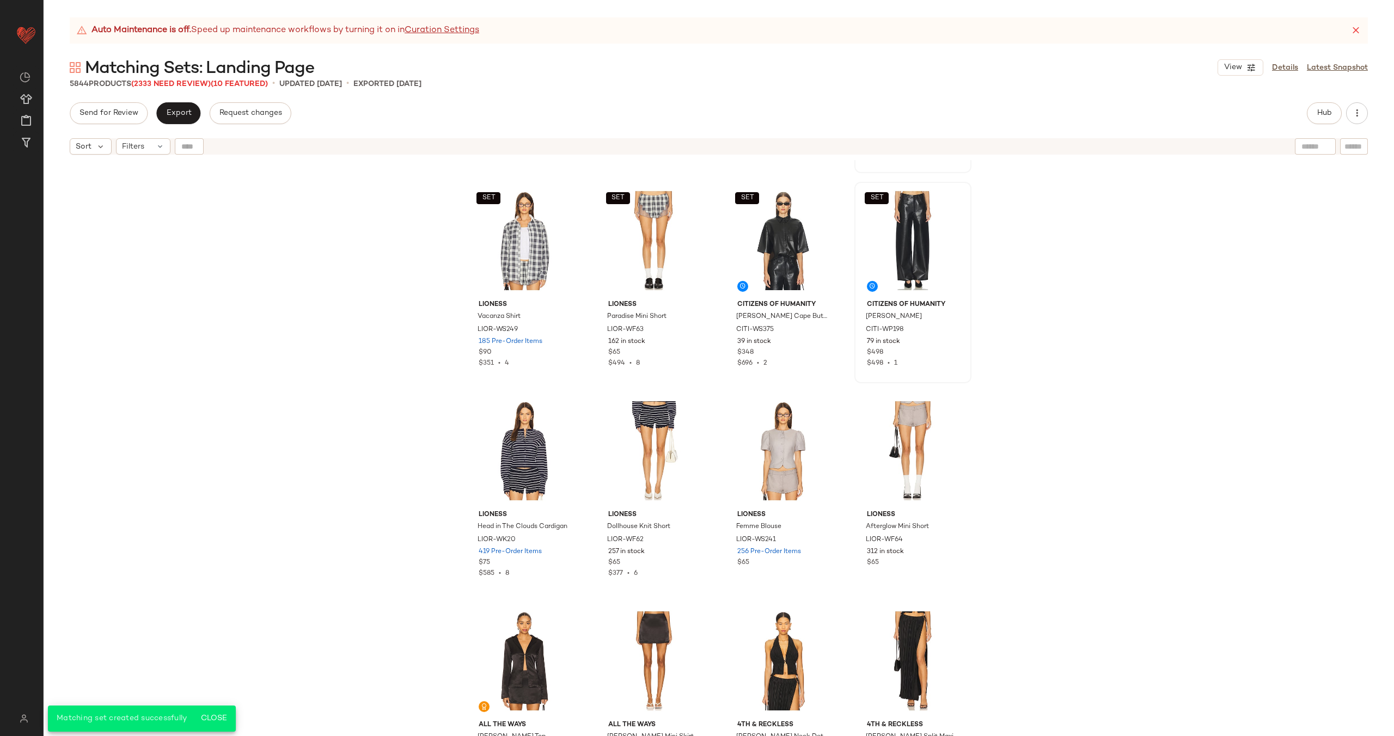
scroll to position [10259, 0]
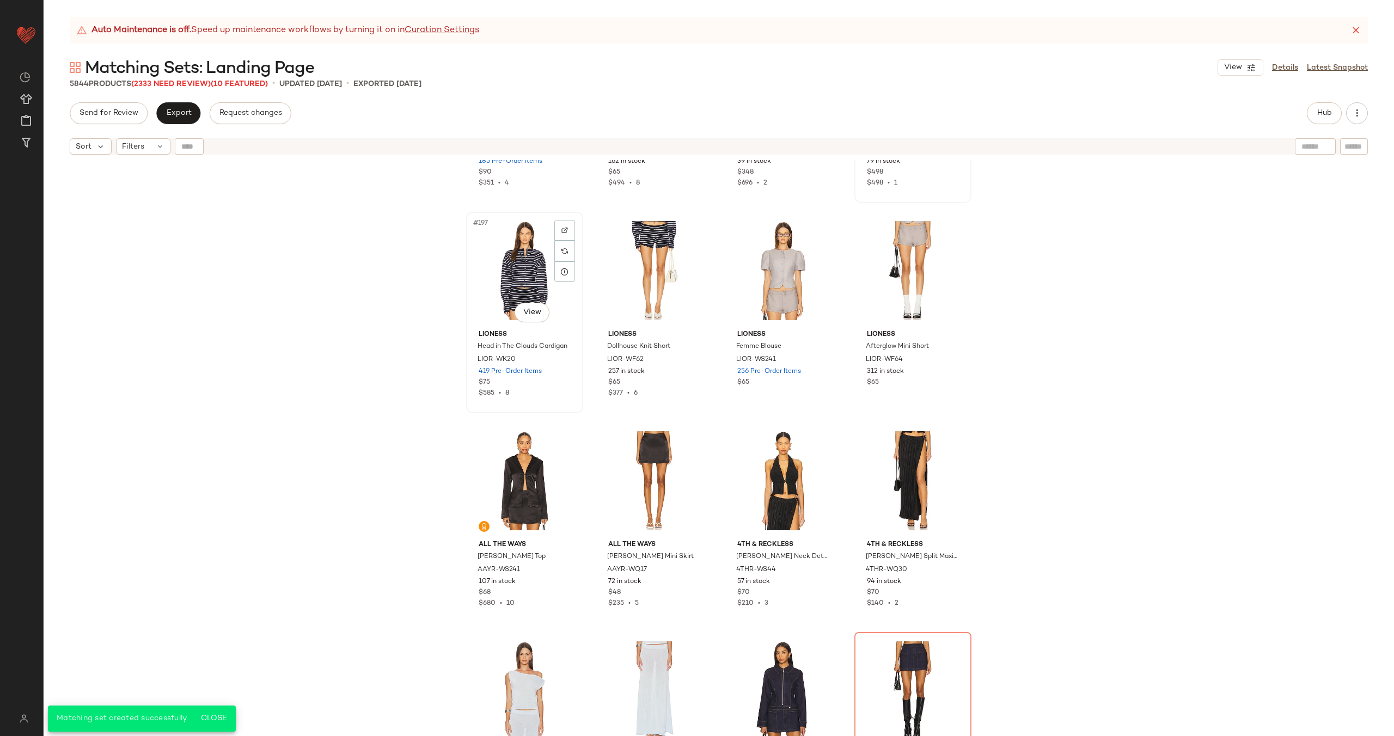
click at [519, 271] on div "#197 View" at bounding box center [524, 271] width 109 height 110
click at [617, 272] on div "#198 View" at bounding box center [654, 271] width 109 height 110
click at [736, 250] on div "#199 View" at bounding box center [783, 271] width 109 height 110
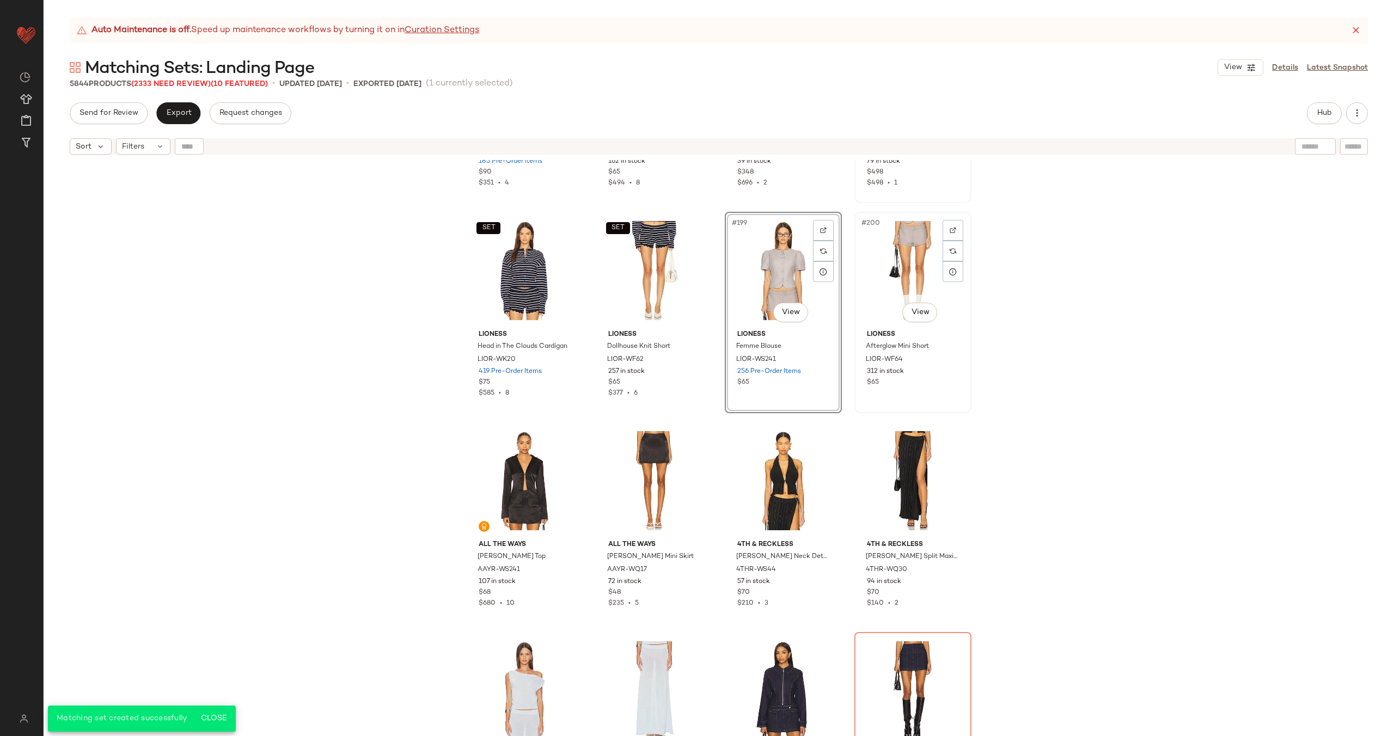
click at [929, 259] on div "#200 View" at bounding box center [912, 271] width 109 height 110
click at [524, 492] on div "#201 View" at bounding box center [524, 481] width 109 height 110
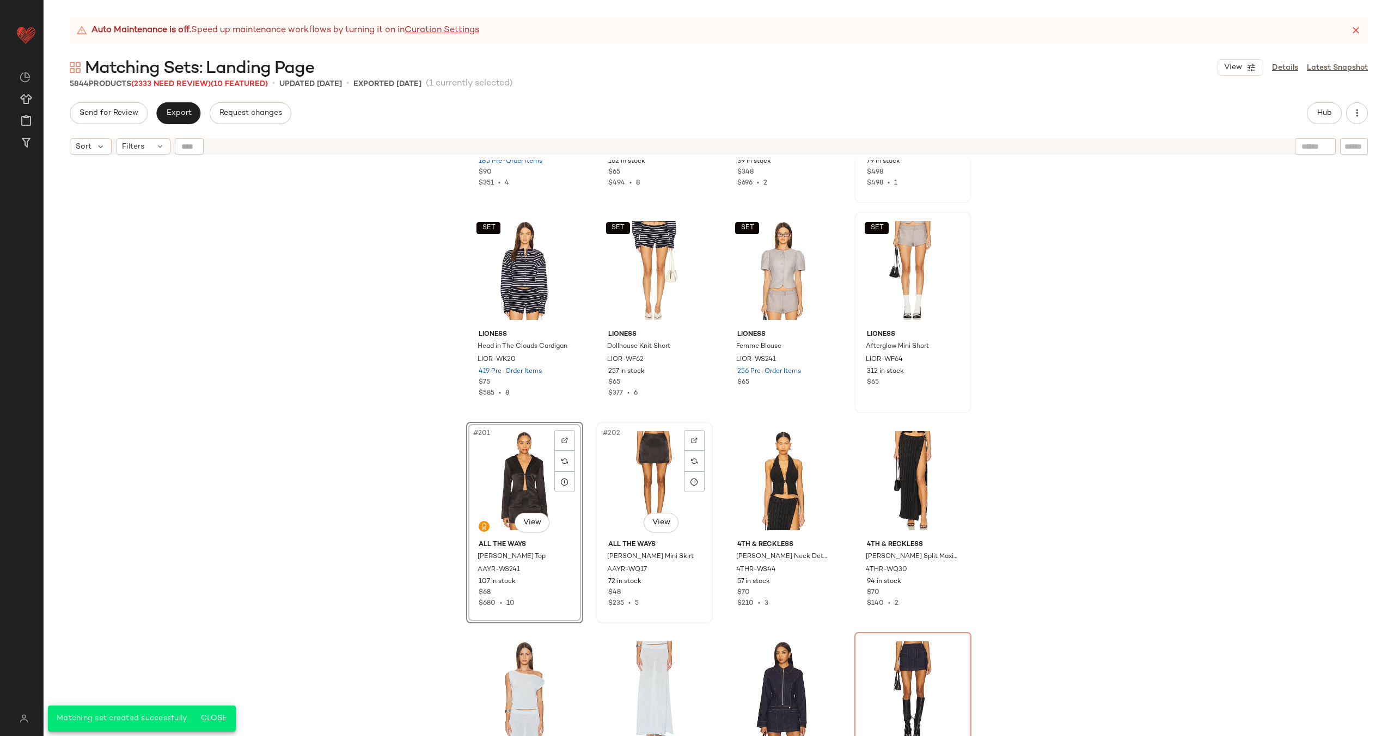
click at [615, 491] on div "#202 View" at bounding box center [654, 481] width 109 height 110
click at [763, 469] on div "#203 View" at bounding box center [783, 481] width 109 height 110
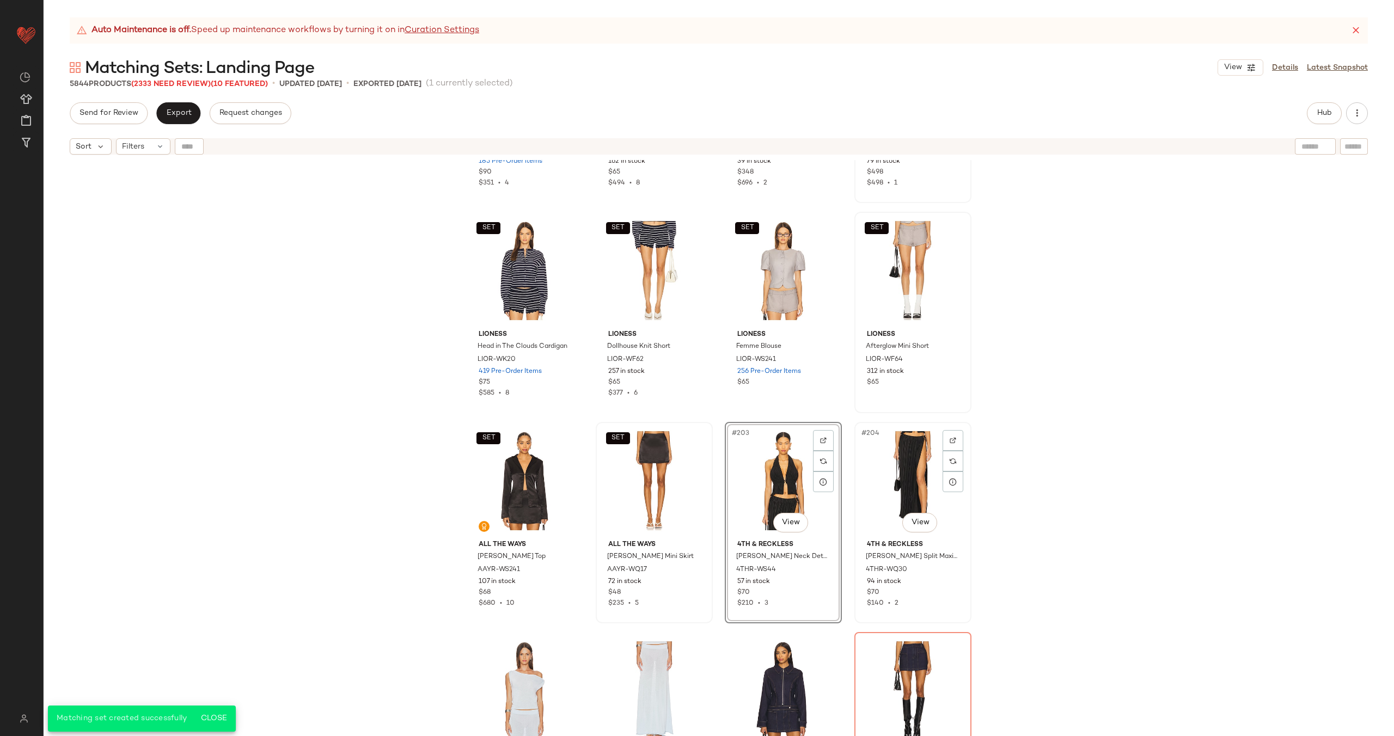
click at [893, 472] on div "#204 View" at bounding box center [912, 481] width 109 height 110
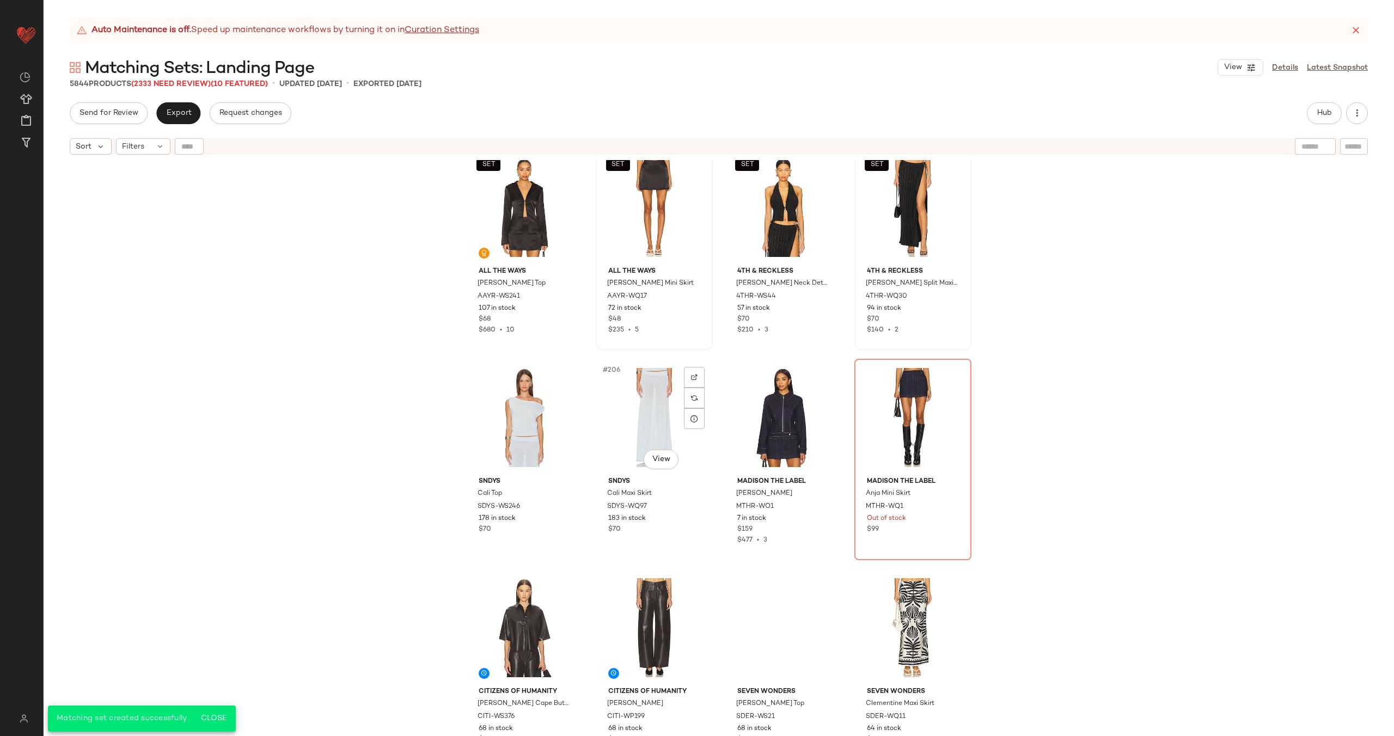
scroll to position [10533, 0]
click at [530, 408] on div "#205 View" at bounding box center [524, 417] width 109 height 110
click at [616, 408] on div "#206 View" at bounding box center [654, 417] width 109 height 110
click at [785, 411] on div "#207 View" at bounding box center [783, 417] width 109 height 110
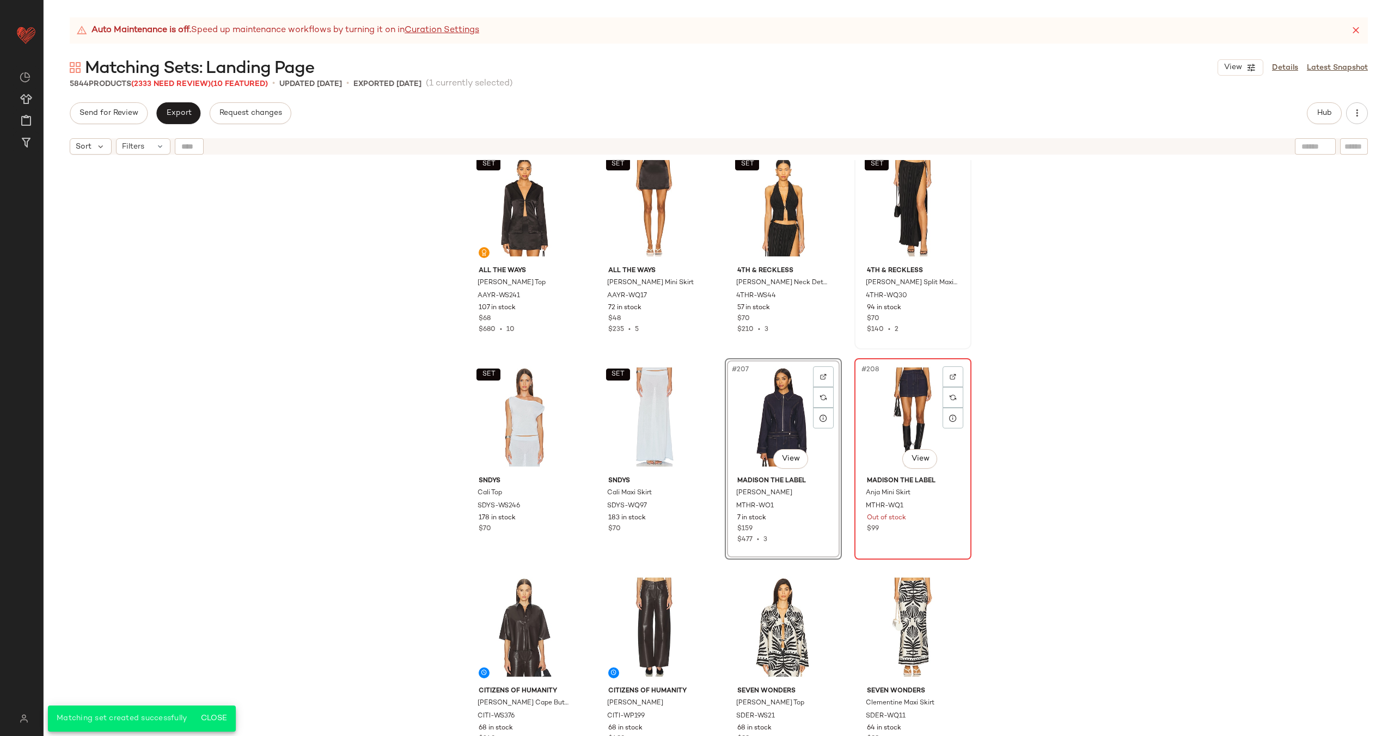
click at [891, 407] on div "#208 View" at bounding box center [912, 417] width 109 height 110
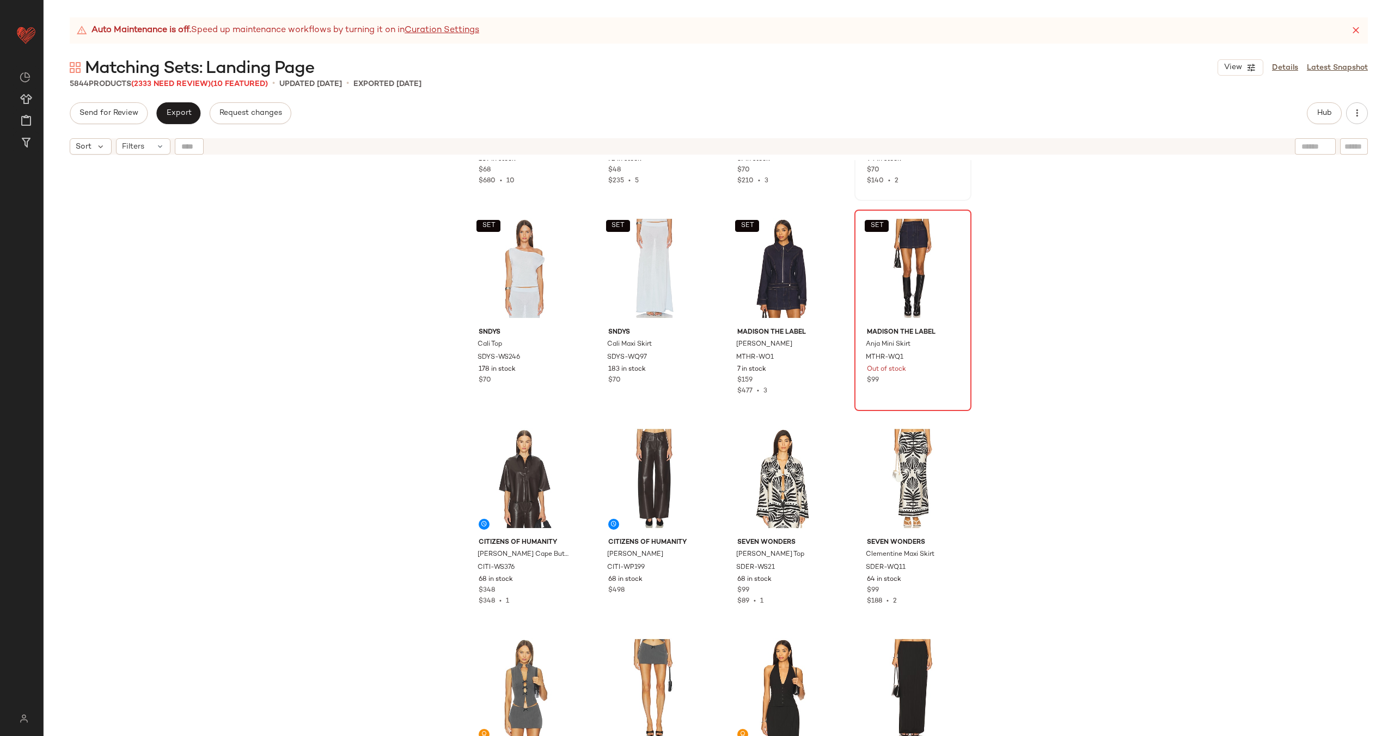
scroll to position [10796, 0]
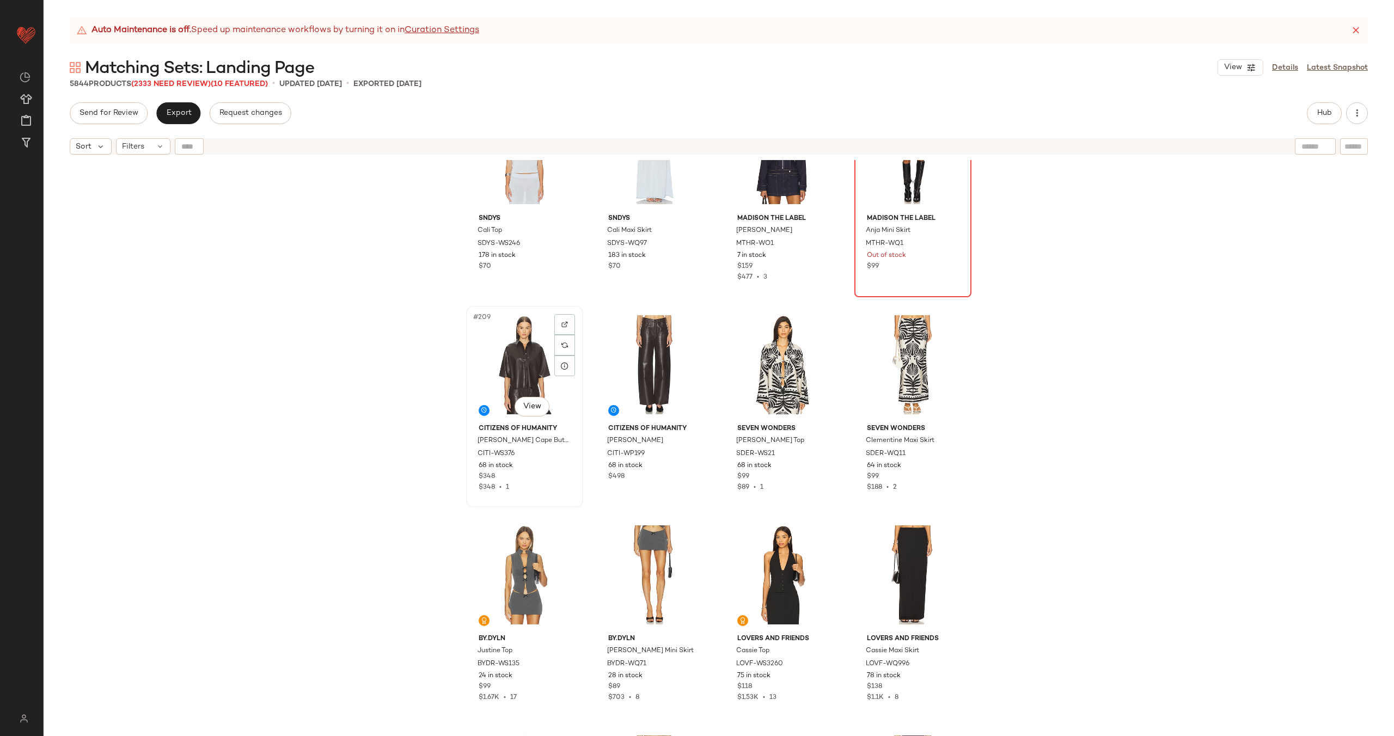
click at [517, 366] on div "#209 View" at bounding box center [524, 365] width 109 height 110
click at [656, 359] on div "#210 View" at bounding box center [654, 365] width 109 height 110
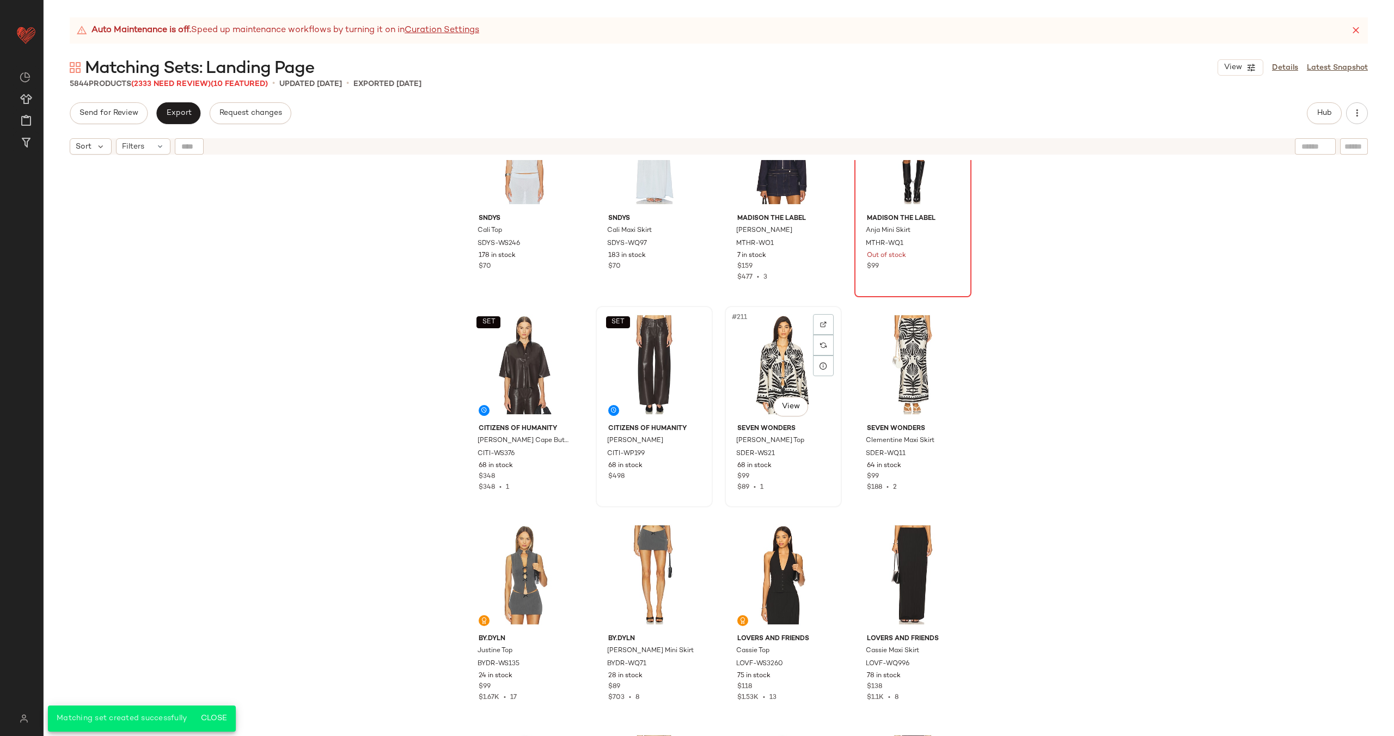
click at [786, 346] on div "#211 View" at bounding box center [783, 365] width 109 height 110
click at [926, 355] on div "#212 View" at bounding box center [912, 365] width 109 height 110
click at [511, 546] on div "#213 View" at bounding box center [524, 575] width 109 height 110
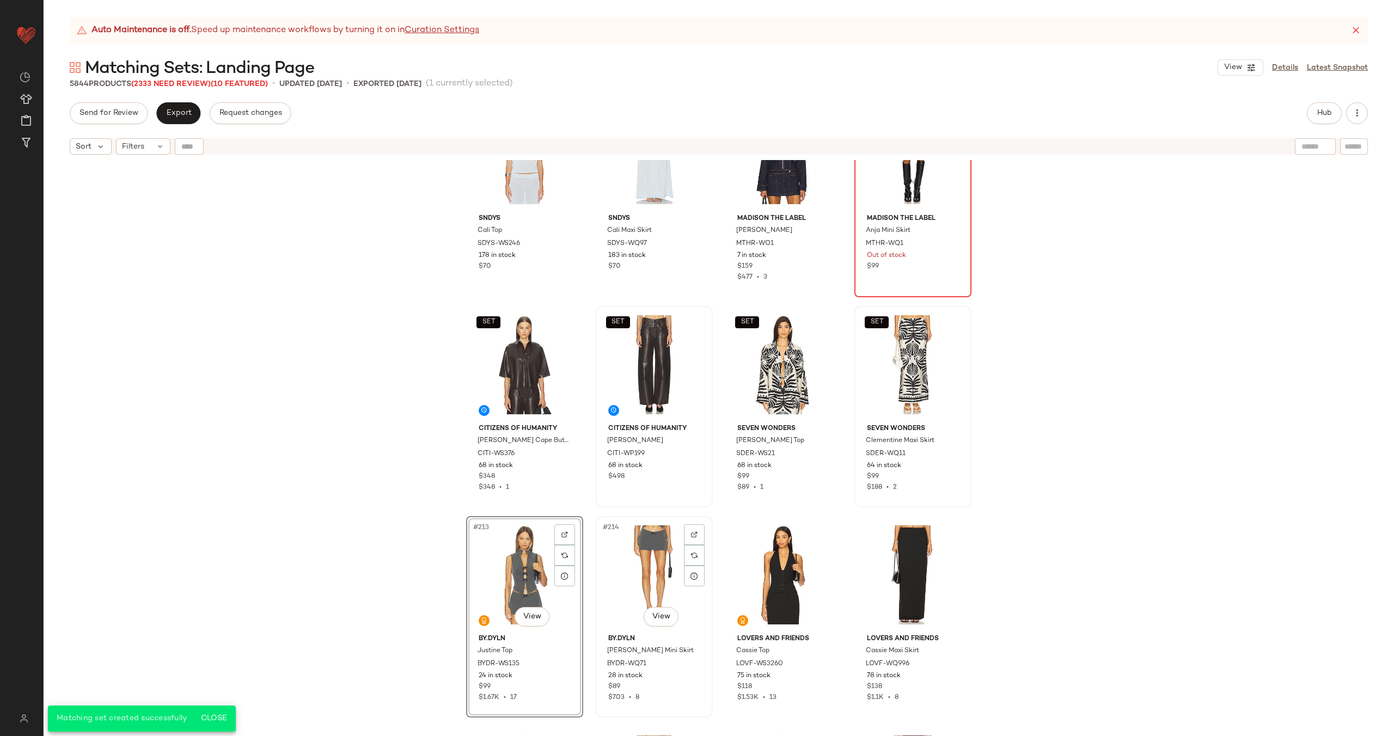
click at [649, 553] on div "#214 View" at bounding box center [654, 575] width 109 height 110
click at [755, 556] on div "#215 View" at bounding box center [783, 575] width 109 height 110
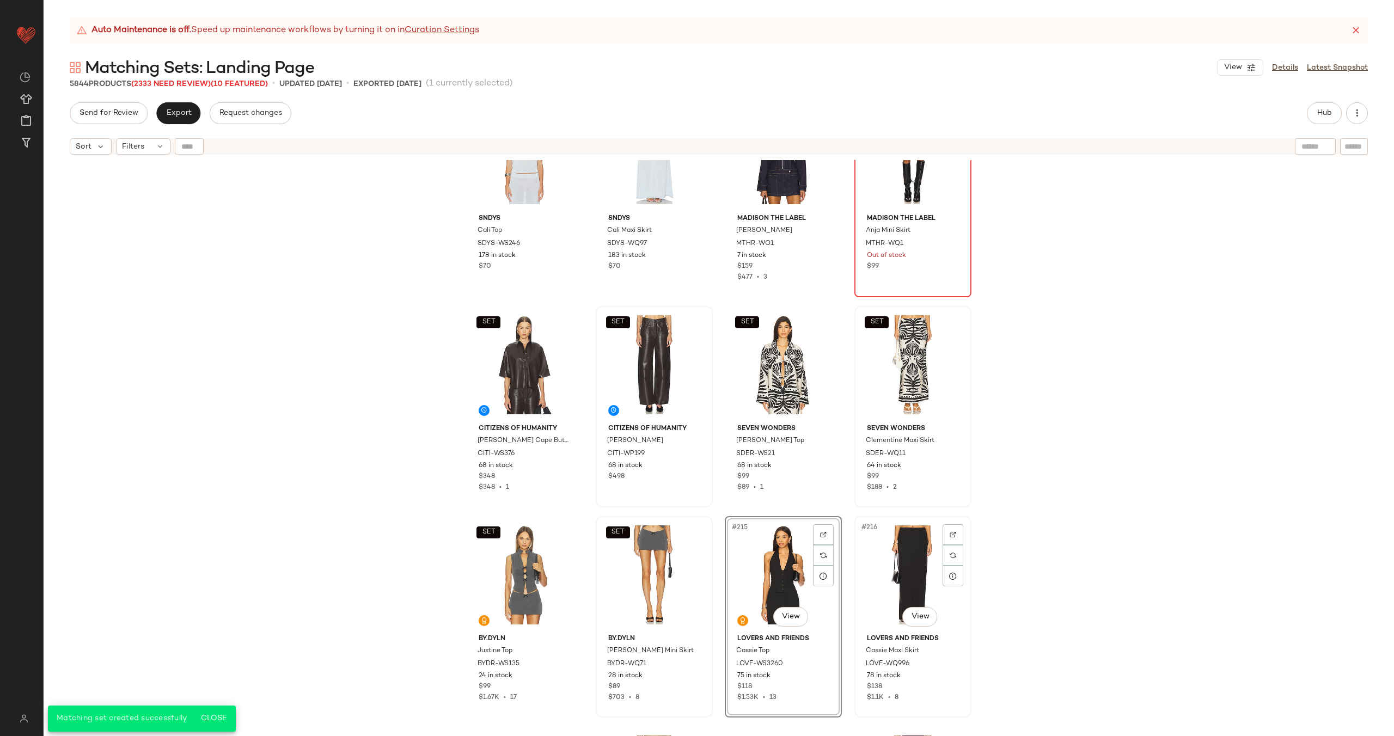
click at [926, 565] on div "#216 View" at bounding box center [912, 575] width 109 height 110
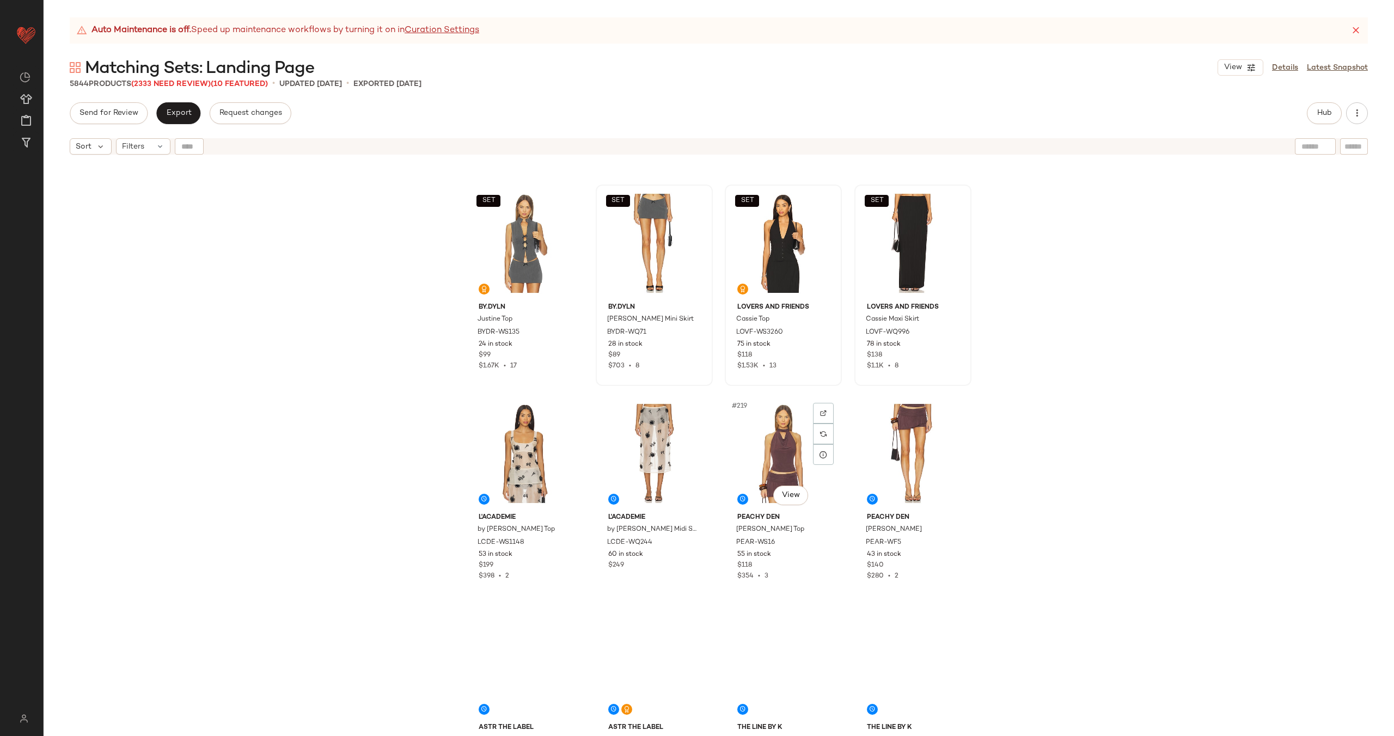
scroll to position [11236, 0]
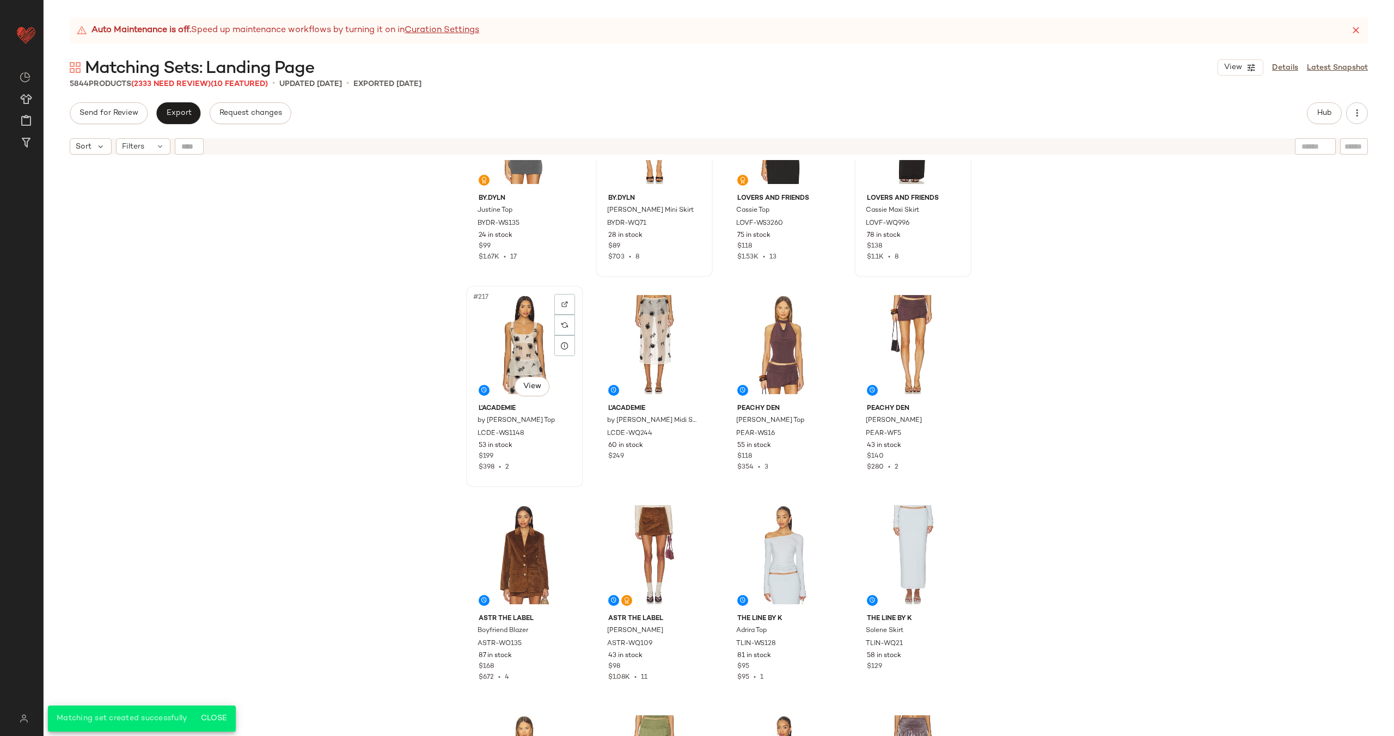
click at [511, 325] on div "#217 View" at bounding box center [524, 345] width 109 height 110
click at [649, 325] on div "#218 View" at bounding box center [654, 345] width 109 height 110
click at [749, 333] on div "#219 View" at bounding box center [783, 345] width 109 height 110
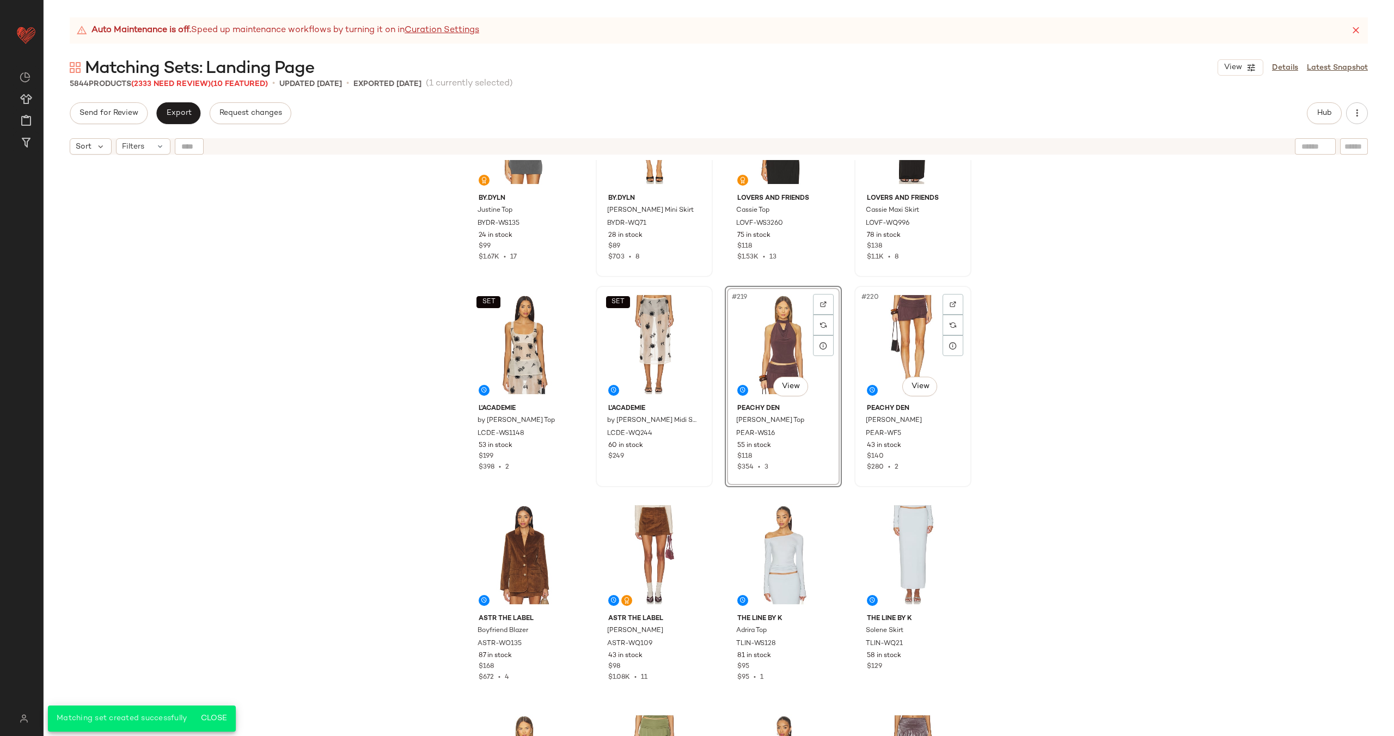
click at [902, 323] on div "#220 View" at bounding box center [912, 345] width 109 height 110
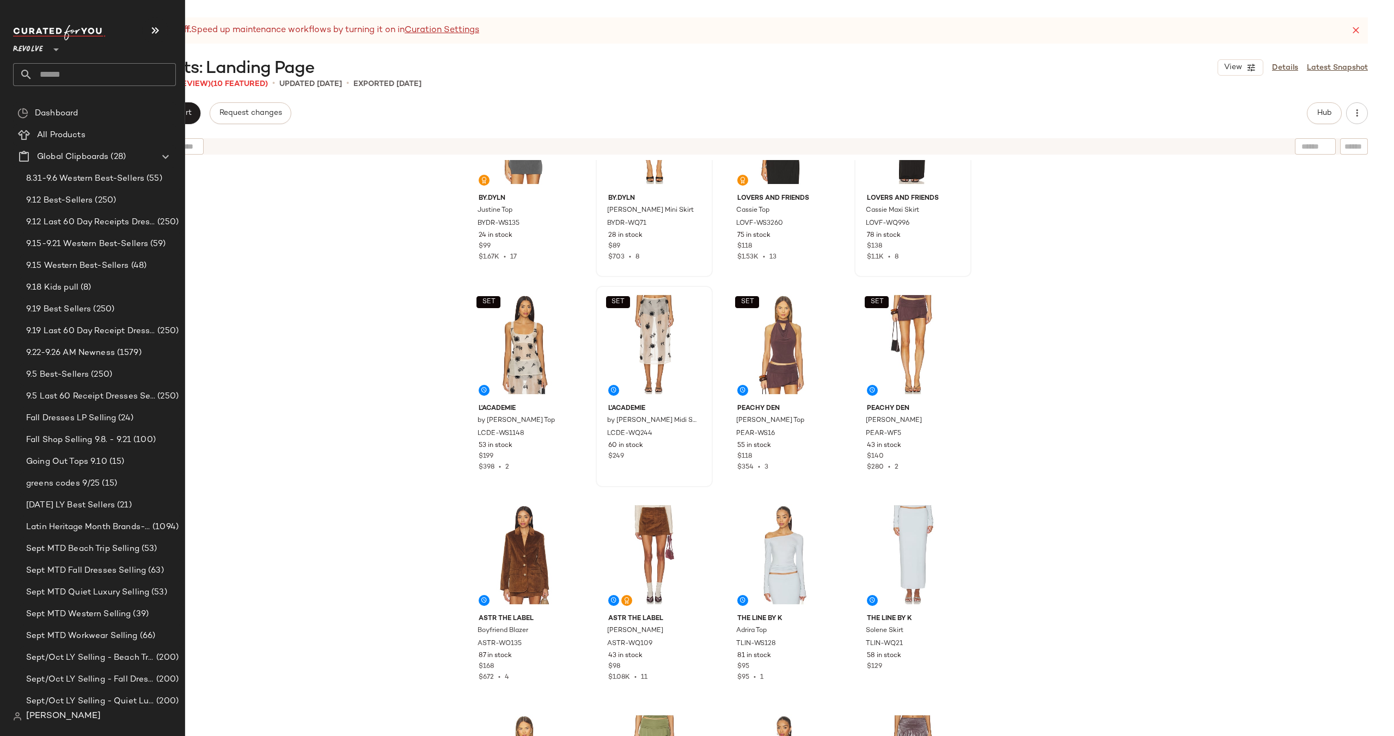
click at [78, 80] on input "text" at bounding box center [104, 74] width 143 height 23
type input "****"
click at [79, 112] on div "Game day: Logo Shop" at bounding box center [94, 106] width 163 height 22
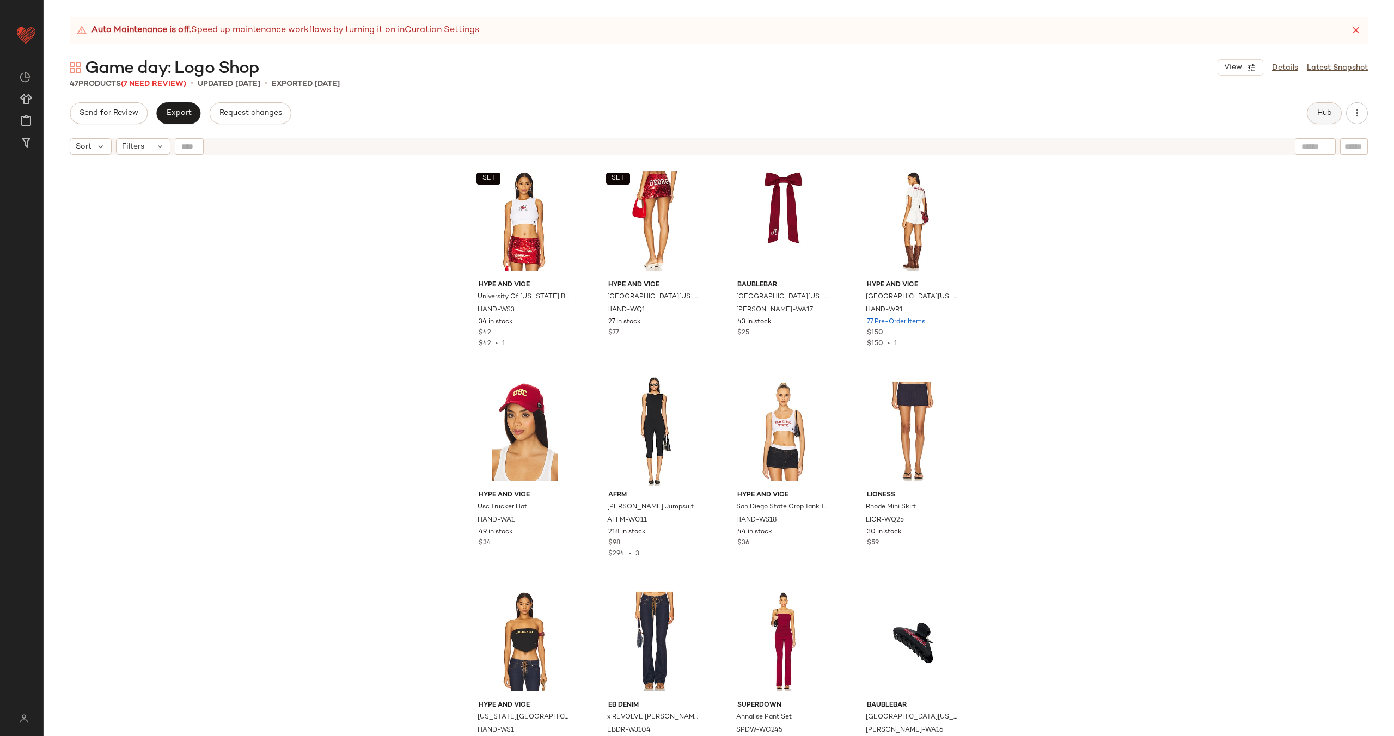
click at [1314, 109] on button "Hub" at bounding box center [1324, 113] width 35 height 22
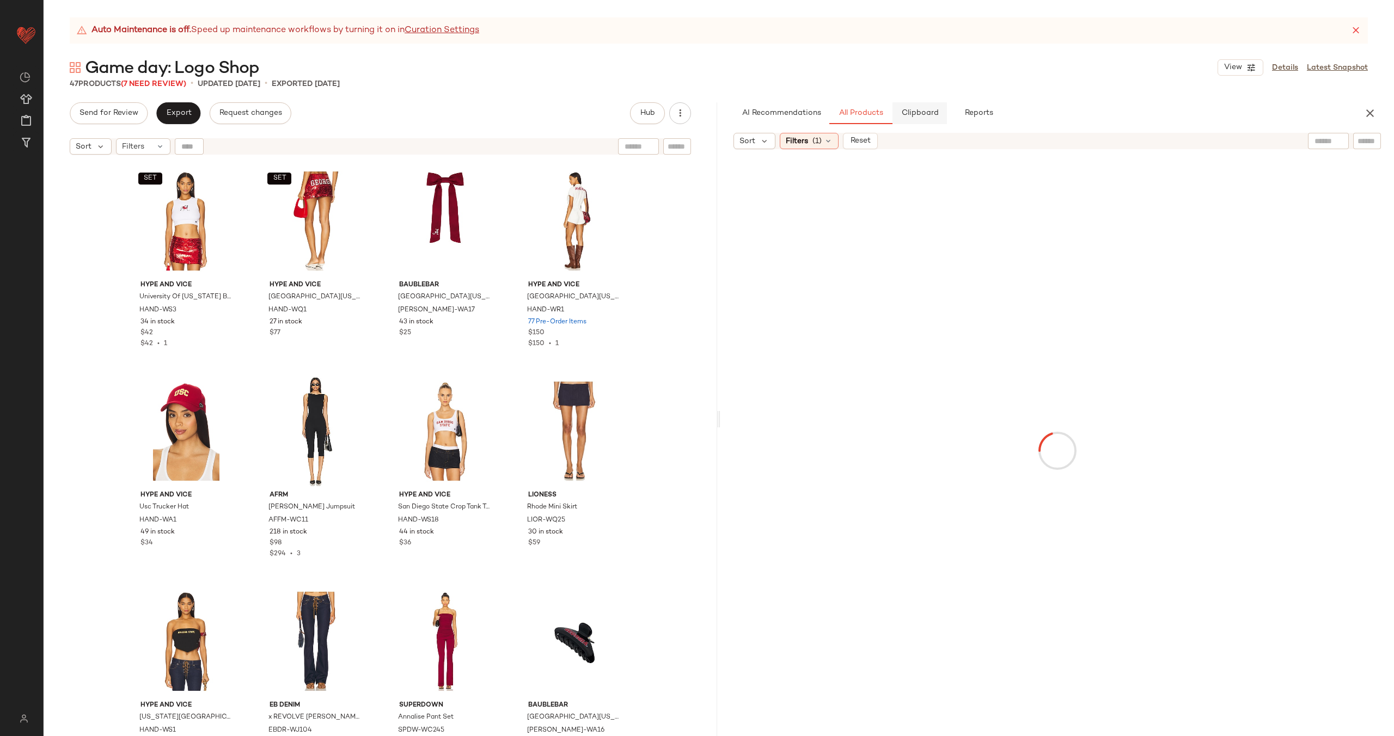
click at [908, 109] on span "Clipboard" at bounding box center [920, 113] width 38 height 9
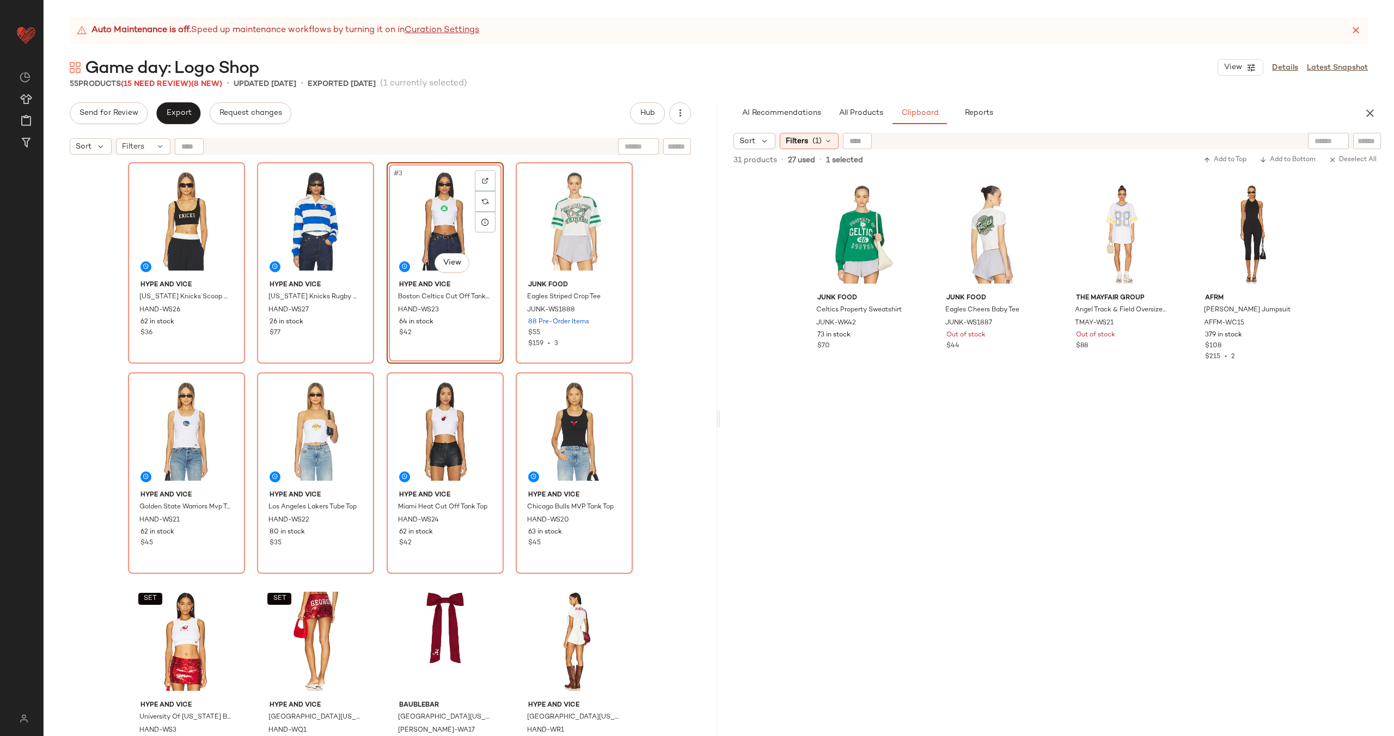
click at [505, 246] on div "Hype and Vice New York Knicks Scoop Neck Crop Top HAND-WS26 62 in stock $36 Hyp…" at bounding box center [380, 462] width 505 height 601
click at [925, 238] on div "Junk Food Celtics Property Sweatshirt JUNK-WK42 73 in stock $70 Junk Food Eagle…" at bounding box center [1057, 455] width 505 height 561
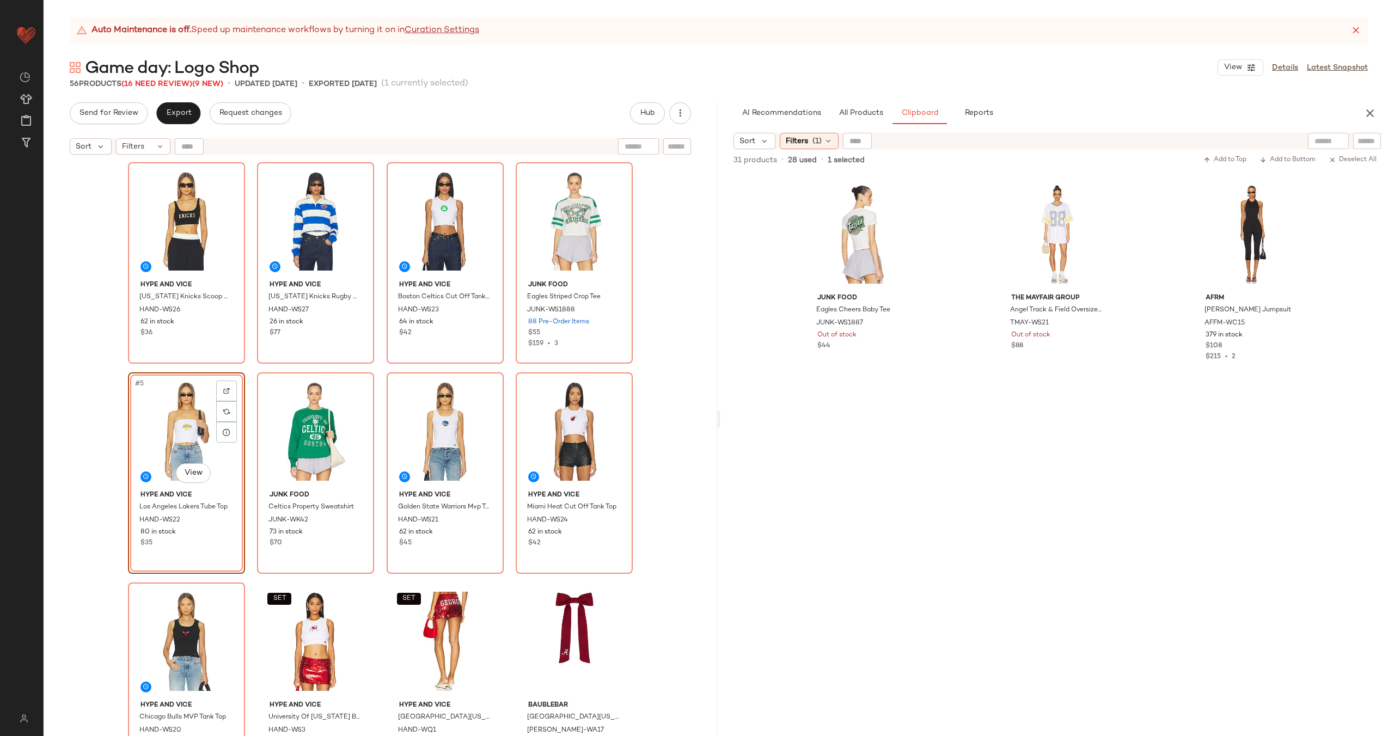
click at [378, 408] on div "Hype and Vice New York Knicks Scoop Neck Crop Top HAND-WS26 62 in stock $36 Hyp…" at bounding box center [380, 462] width 505 height 601
click at [384, 371] on div "Hype and Vice New York Knicks Scoop Neck Crop Top HAND-WS26 62 in stock $36 Hyp…" at bounding box center [380, 462] width 505 height 601
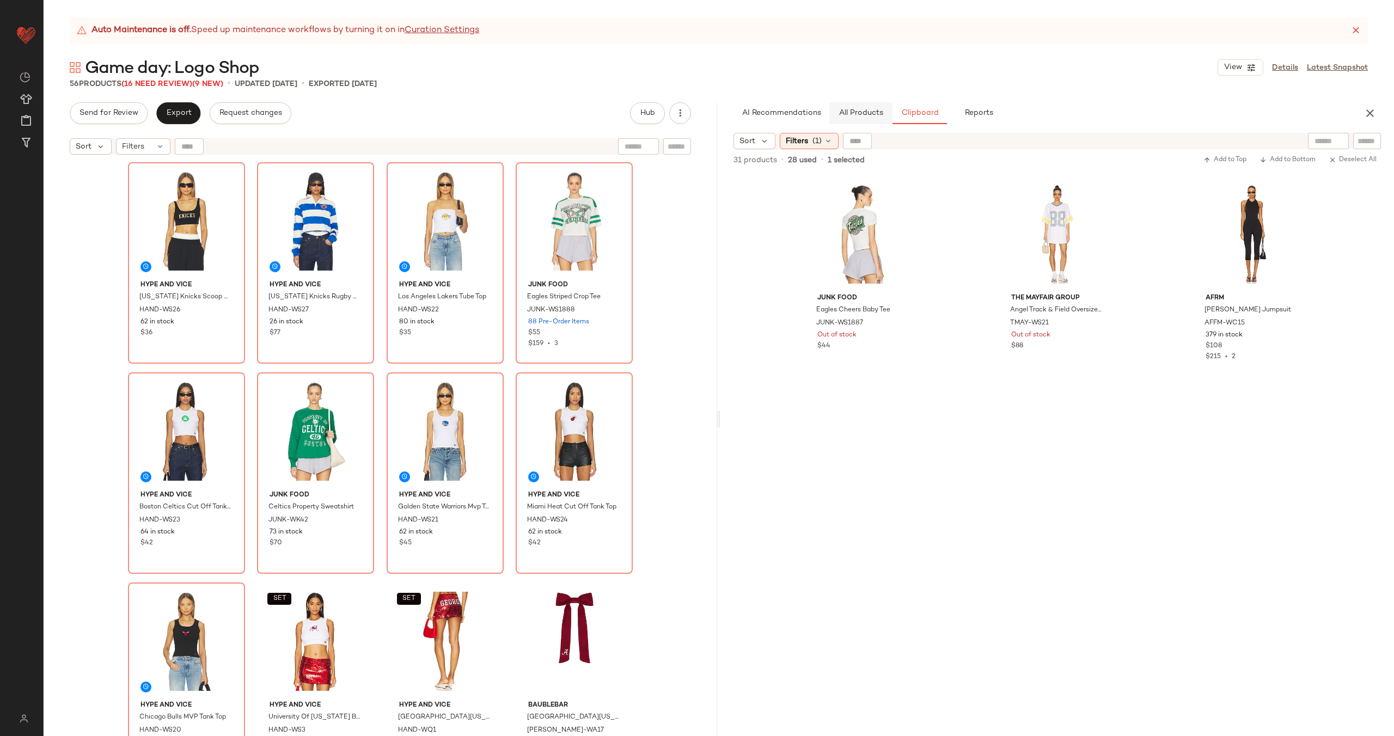
click at [854, 114] on span "All Products" at bounding box center [861, 113] width 45 height 9
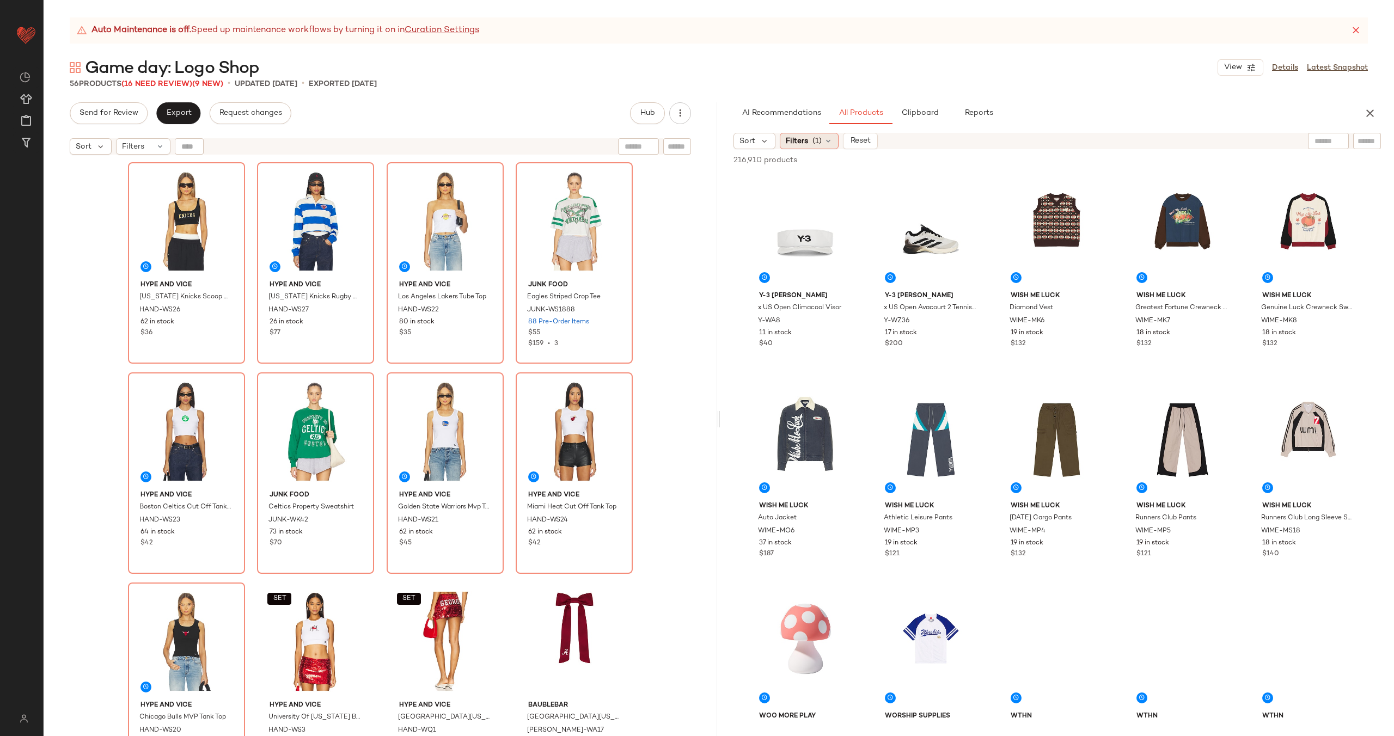
click at [804, 143] on span "Filters" at bounding box center [797, 141] width 22 height 11
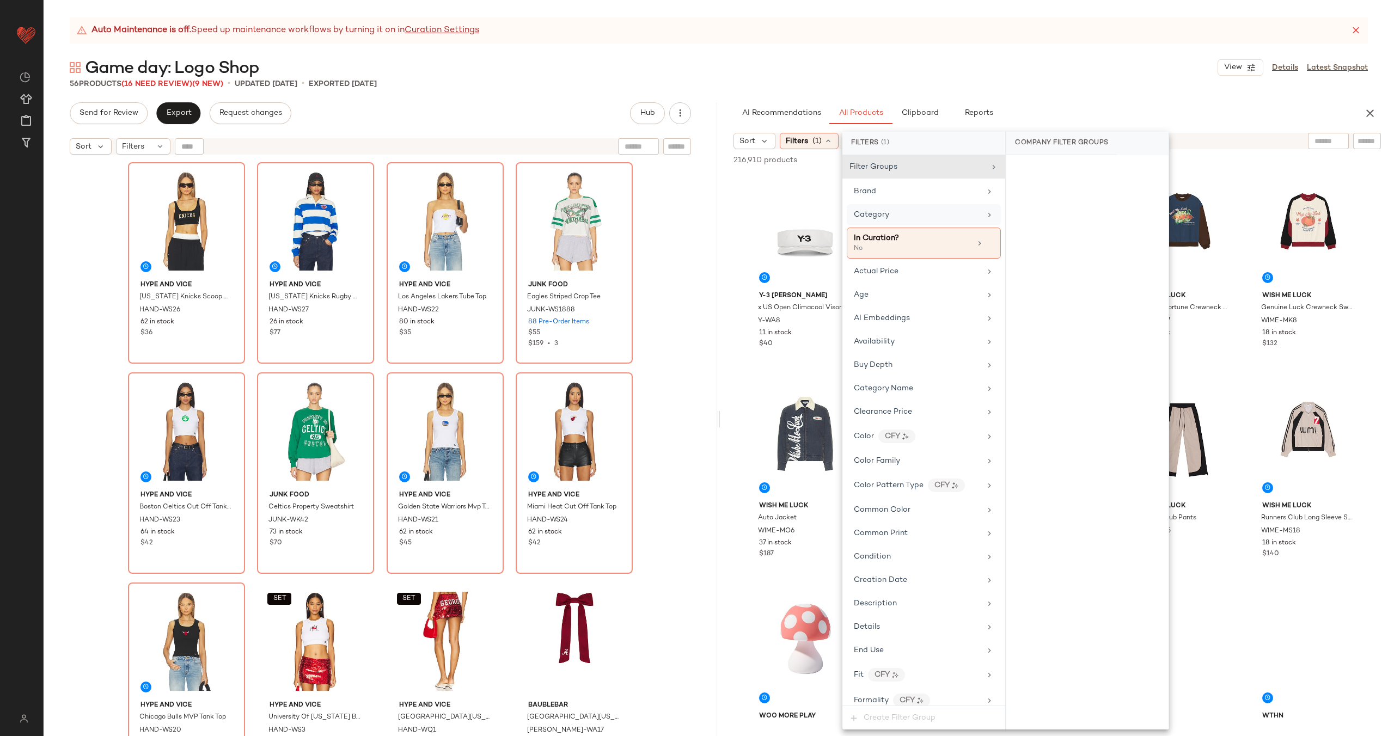
click at [975, 215] on div "Category" at bounding box center [917, 214] width 127 height 11
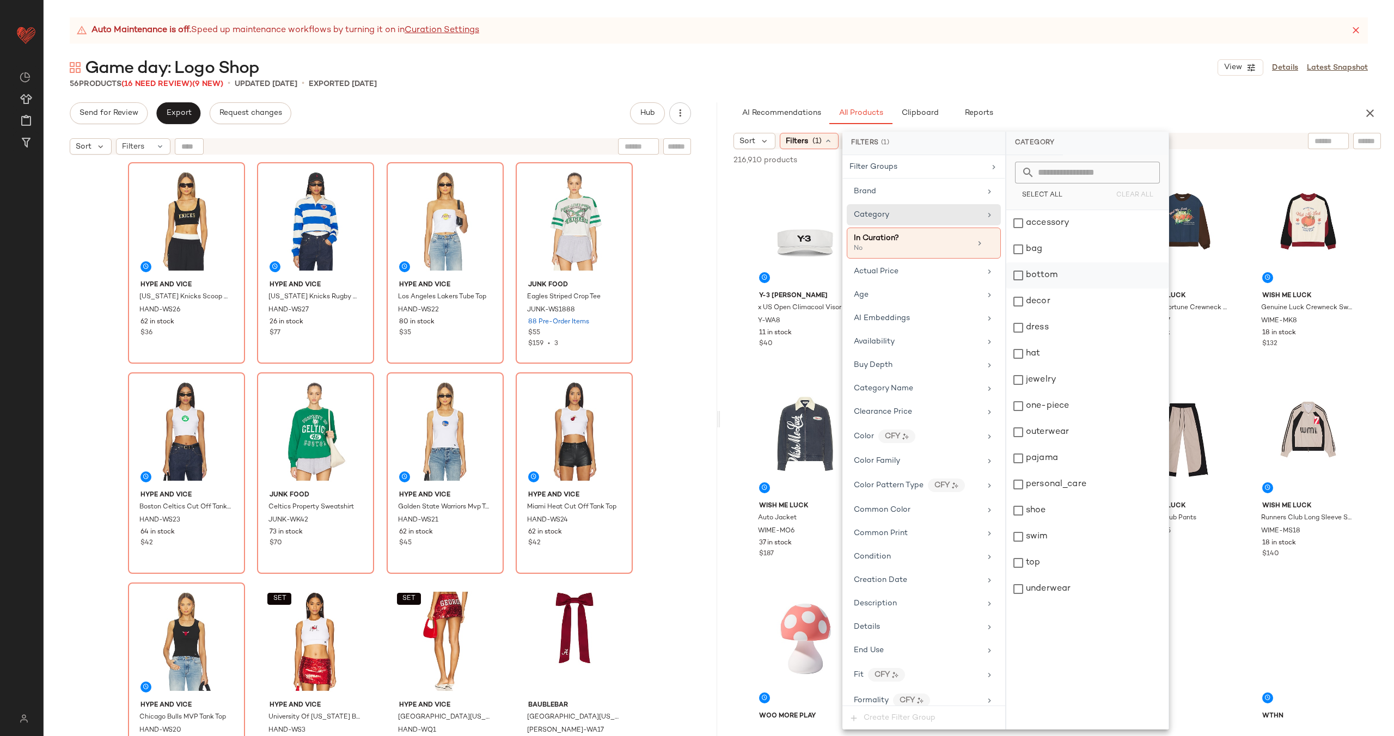
click at [1086, 279] on div "bottom" at bounding box center [1087, 275] width 162 height 26
click at [962, 310] on div "Age" at bounding box center [917, 304] width 127 height 11
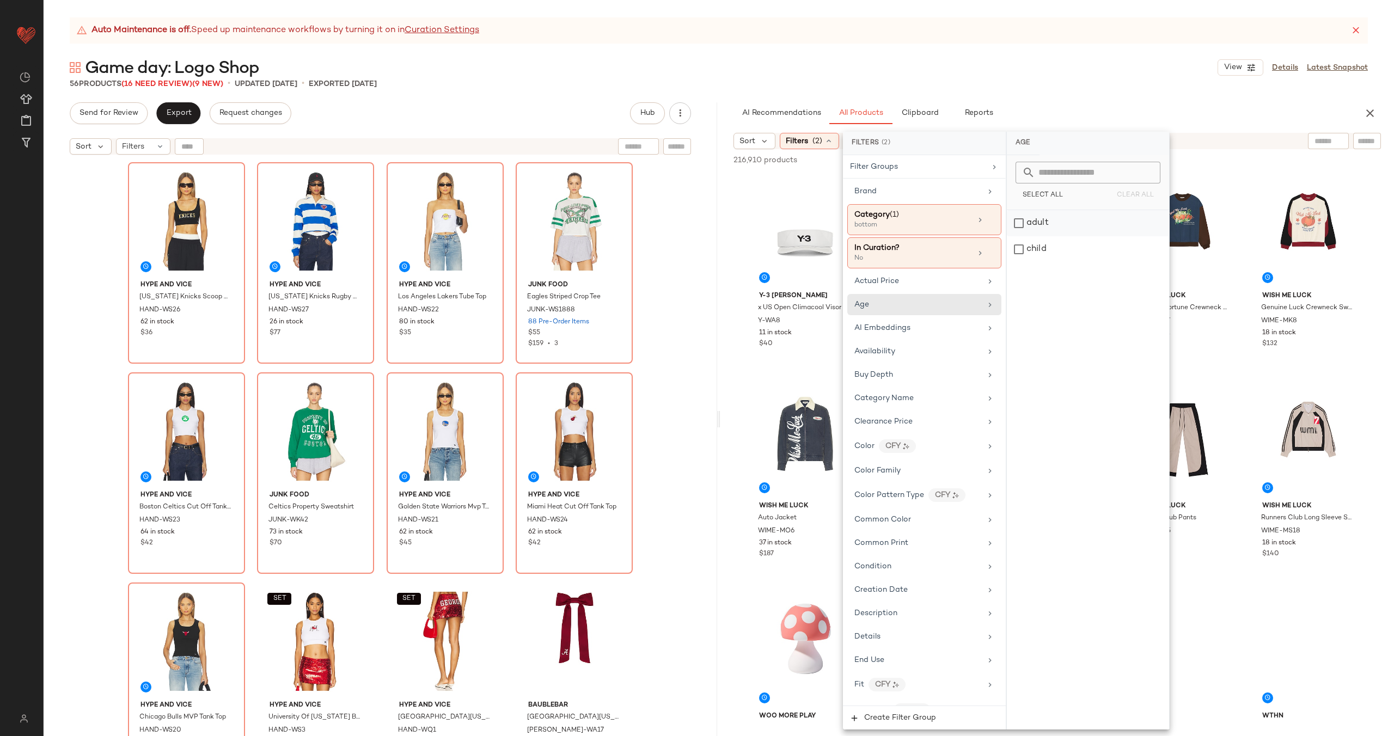
click at [1079, 223] on div "adult" at bounding box center [1088, 223] width 162 height 26
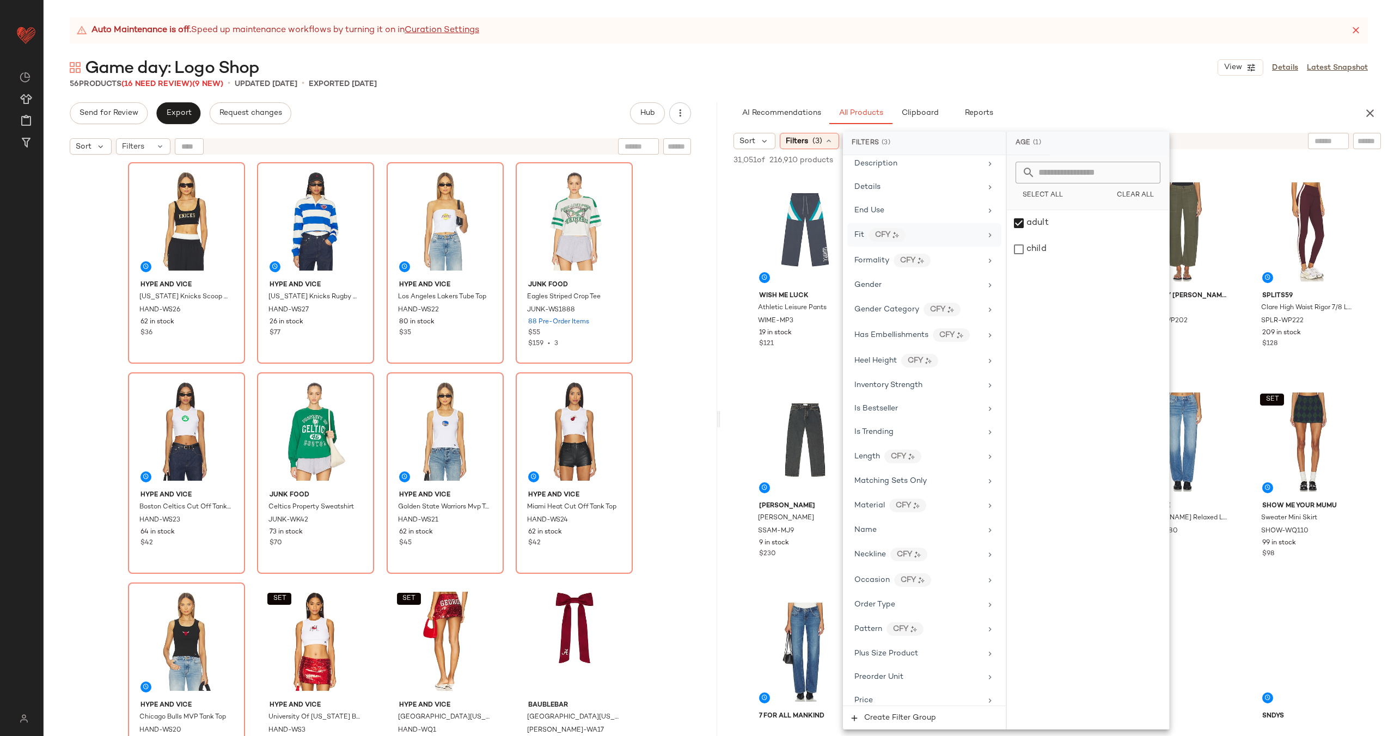
scroll to position [515, 0]
click at [907, 227] on div "Gender" at bounding box center [917, 229] width 127 height 11
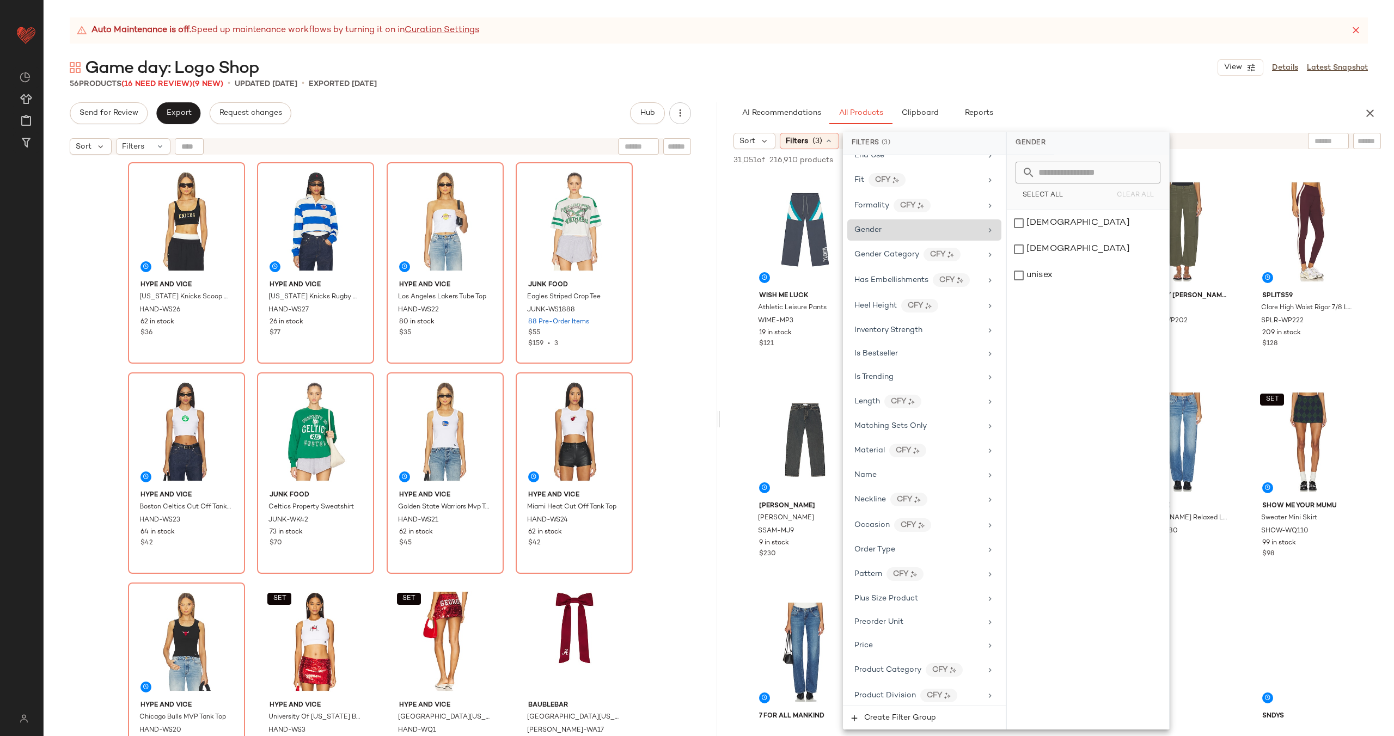
click at [1102, 219] on div "[DEMOGRAPHIC_DATA]" at bounding box center [1088, 223] width 162 height 26
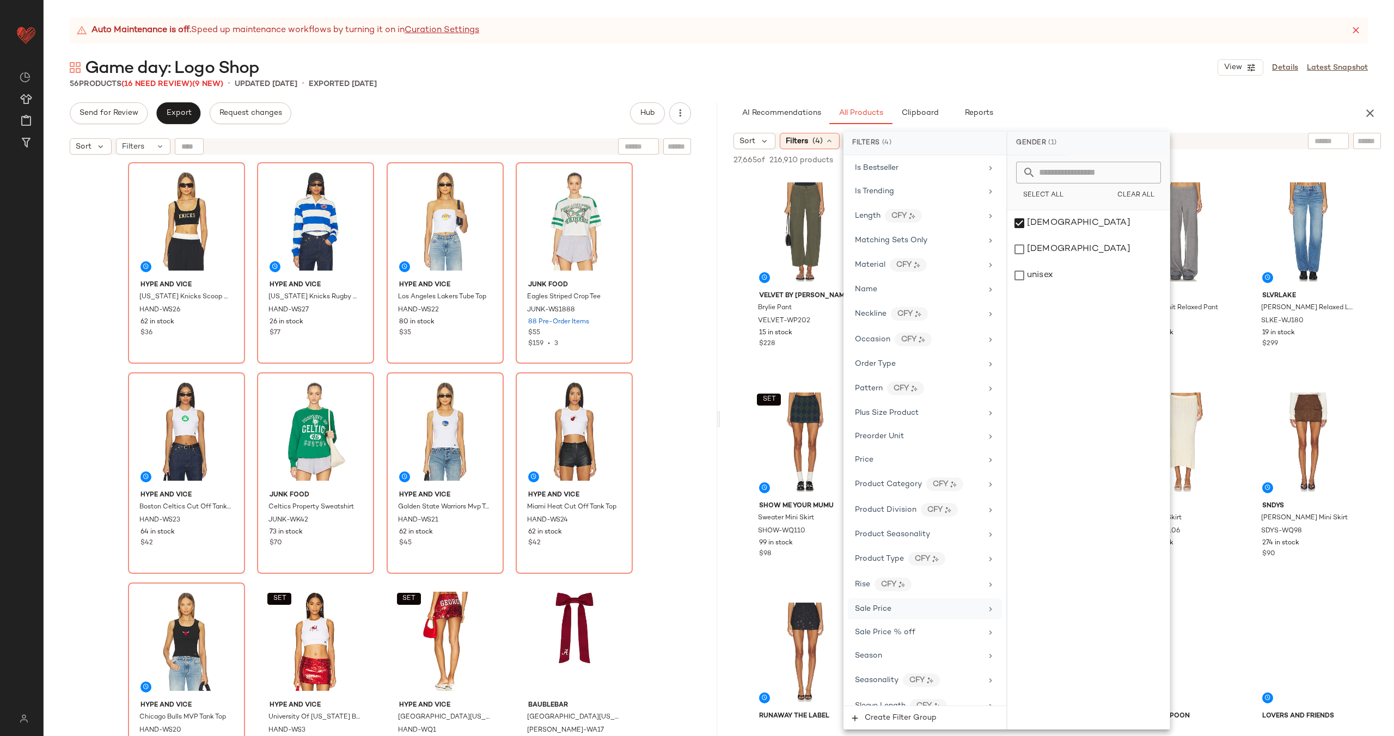
click at [908, 608] on div "Sale Price" at bounding box center [918, 608] width 127 height 11
click at [1088, 188] on div "Not on sale" at bounding box center [1089, 189] width 154 height 20
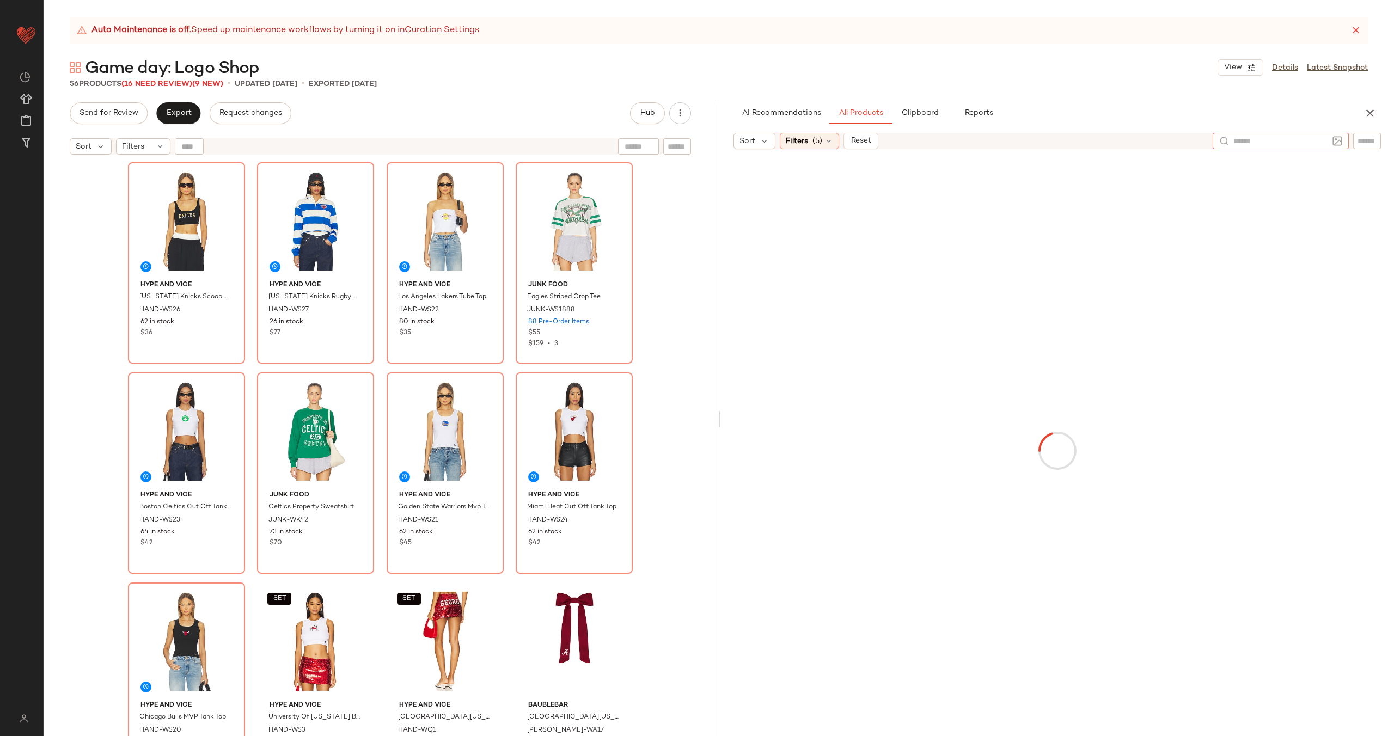
click at [1326, 145] on input "text" at bounding box center [1280, 141] width 95 height 11
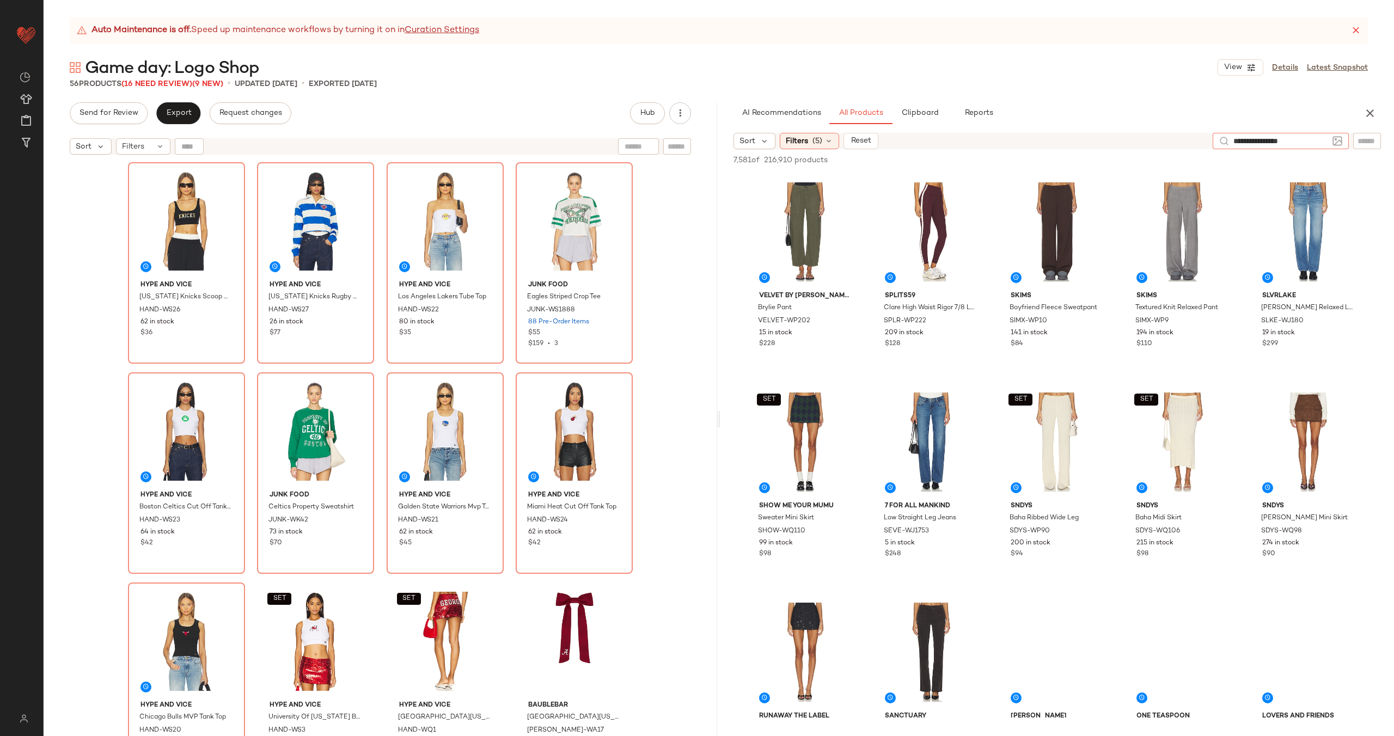
type input "**********"
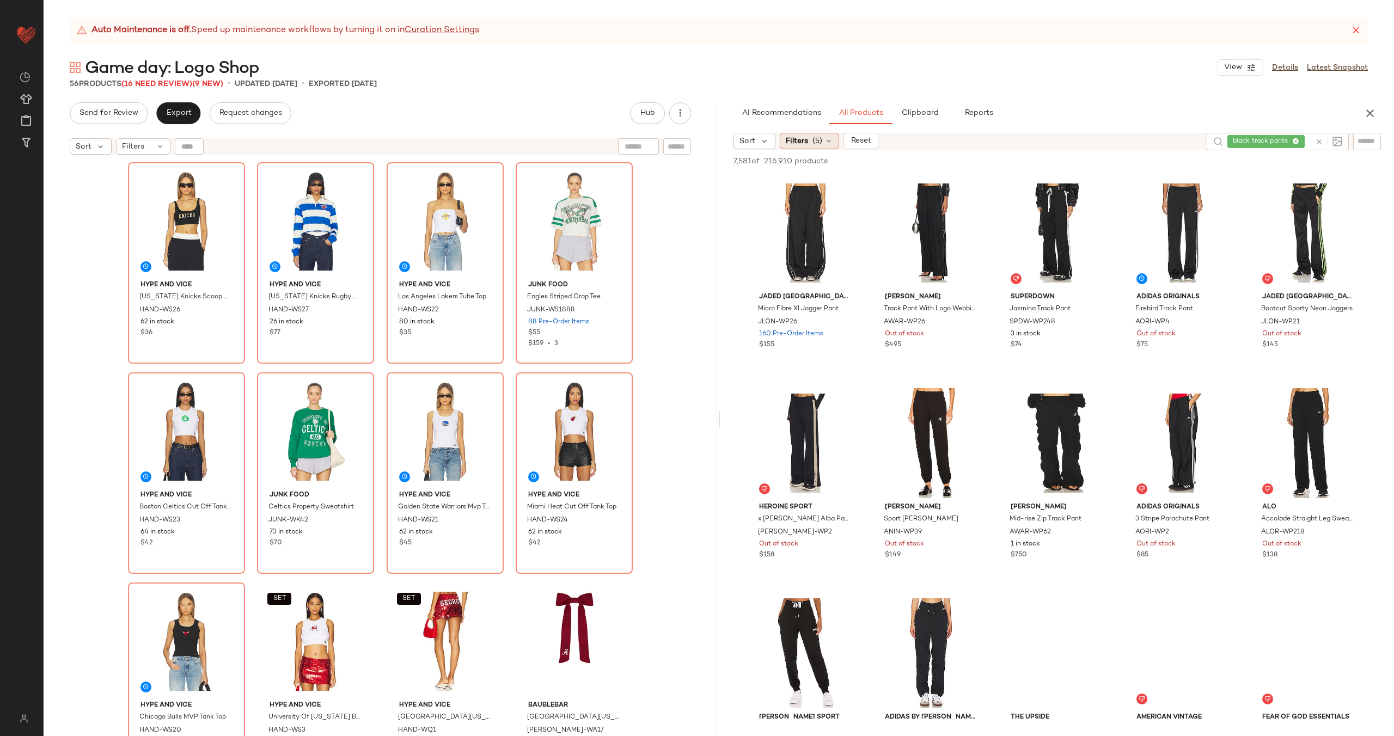
click at [823, 133] on div "Filters (5)" at bounding box center [809, 141] width 59 height 16
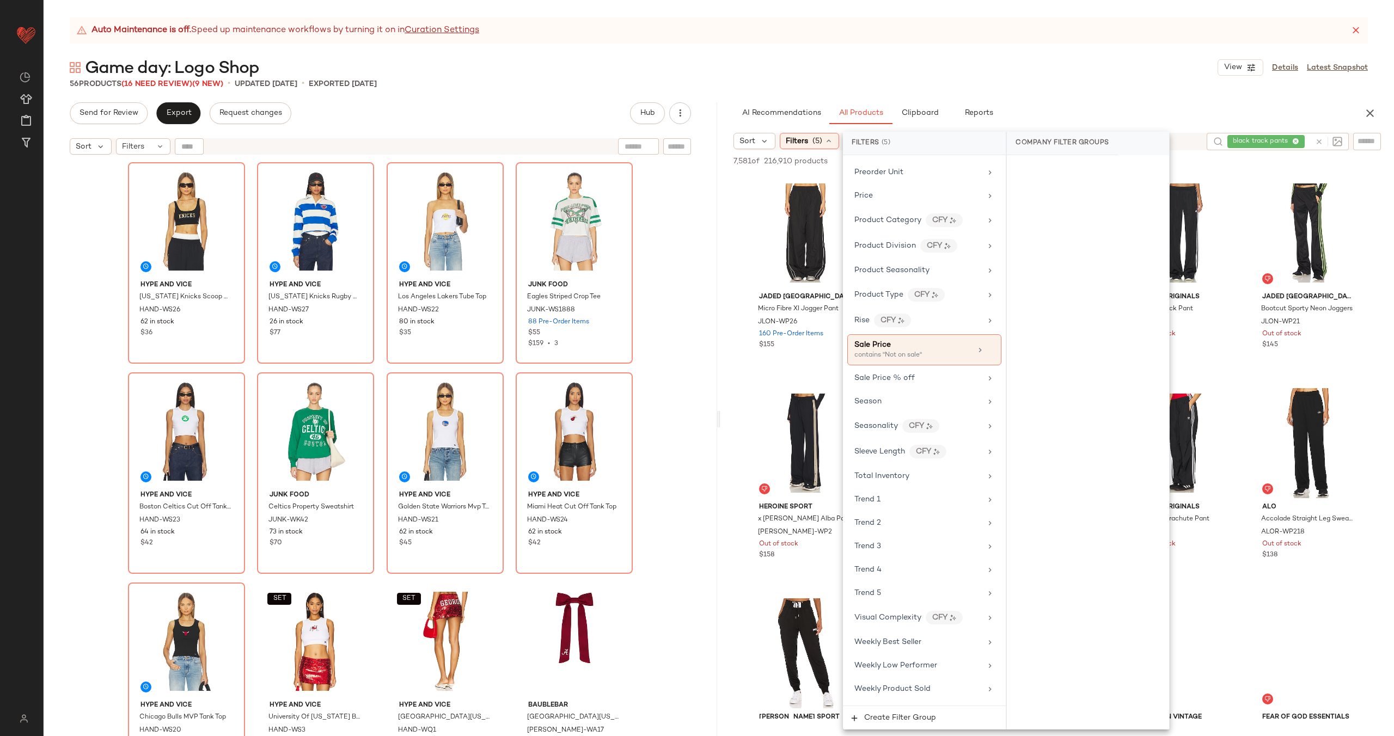
scroll to position [994, 0]
click at [926, 463] on div "Total Inventory" at bounding box center [924, 456] width 154 height 21
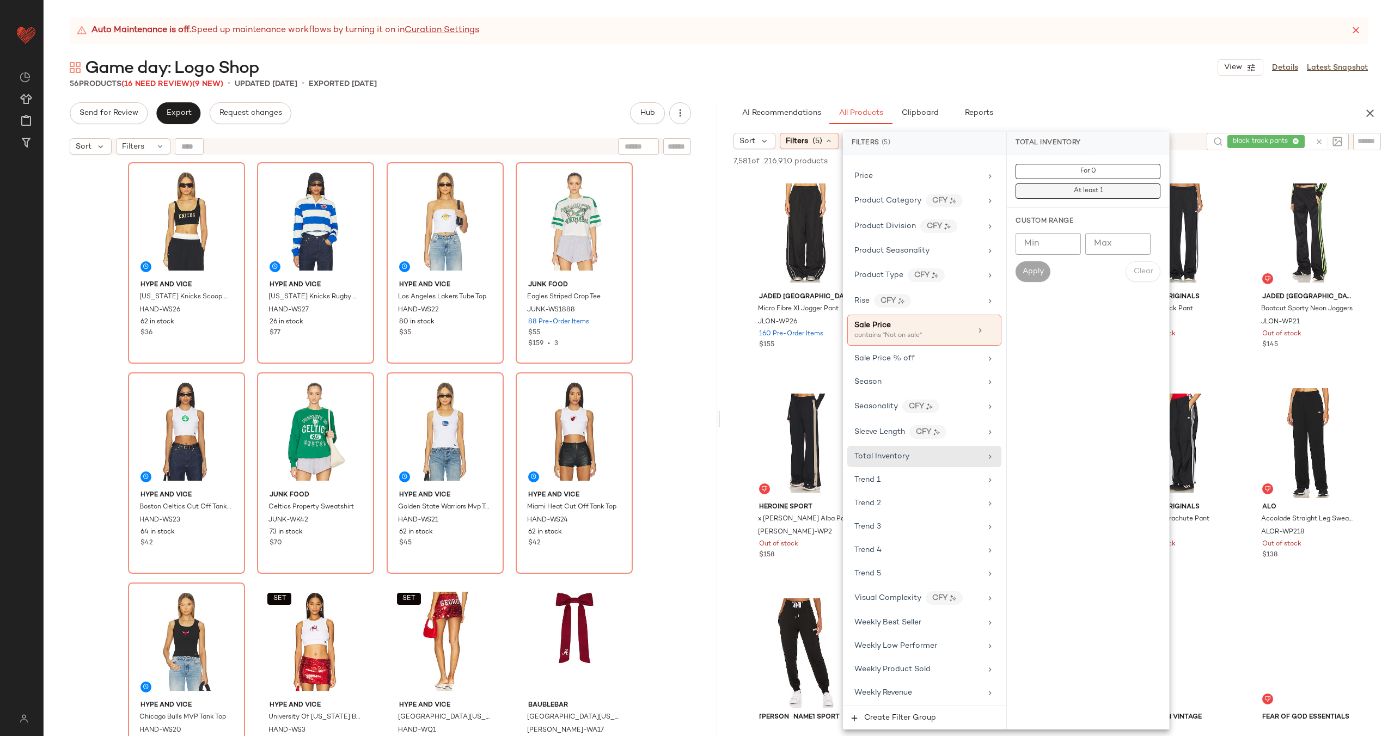
click at [1081, 186] on button "At least 1" at bounding box center [1088, 191] width 145 height 15
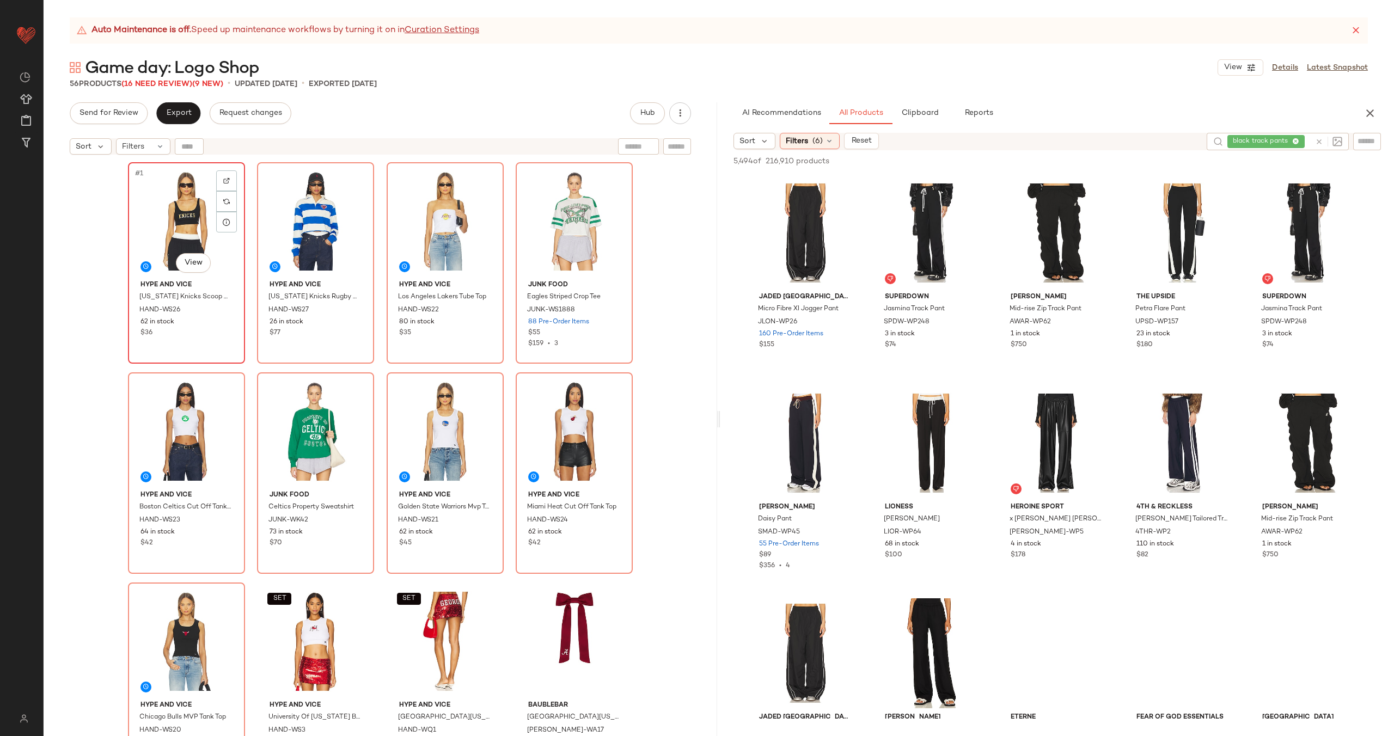
click at [224, 181] on img at bounding box center [226, 181] width 7 height 7
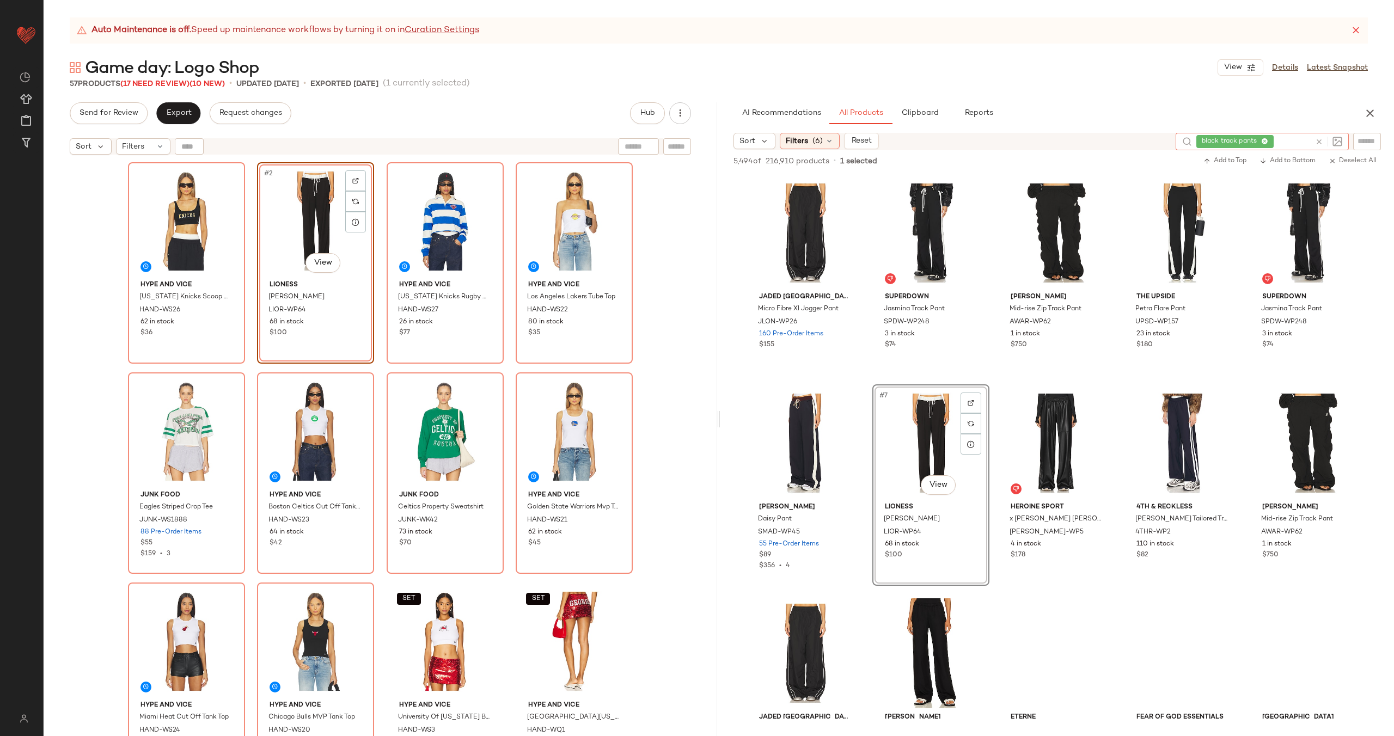
click at [1320, 140] on icon at bounding box center [1319, 142] width 8 height 8
click at [1373, 141] on input "Filter" at bounding box center [1330, 141] width 93 height 11
paste input "*********"
type input "*********"
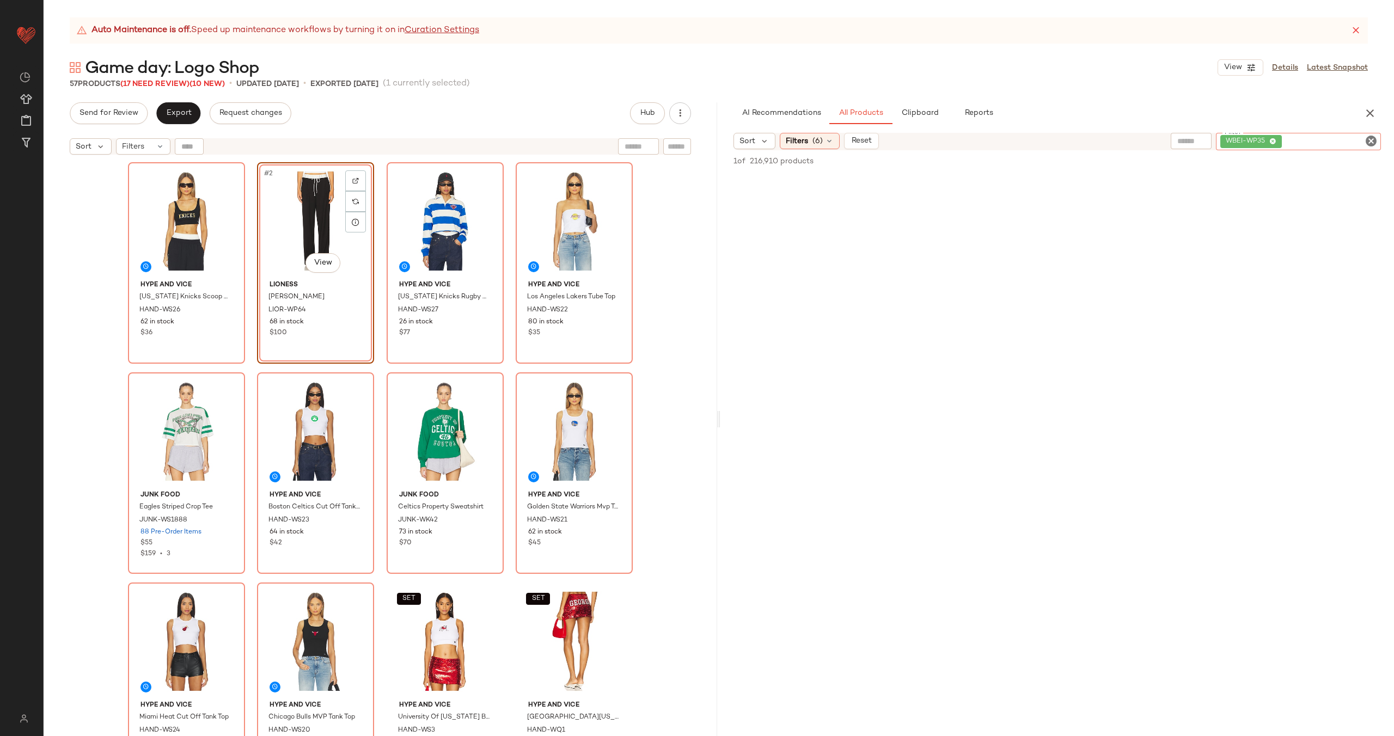
click at [379, 253] on div "Hype and Vice New York Knicks Scoop Neck Crop Top HAND-WS26 62 in stock $36 #2 …" at bounding box center [380, 462] width 505 height 601
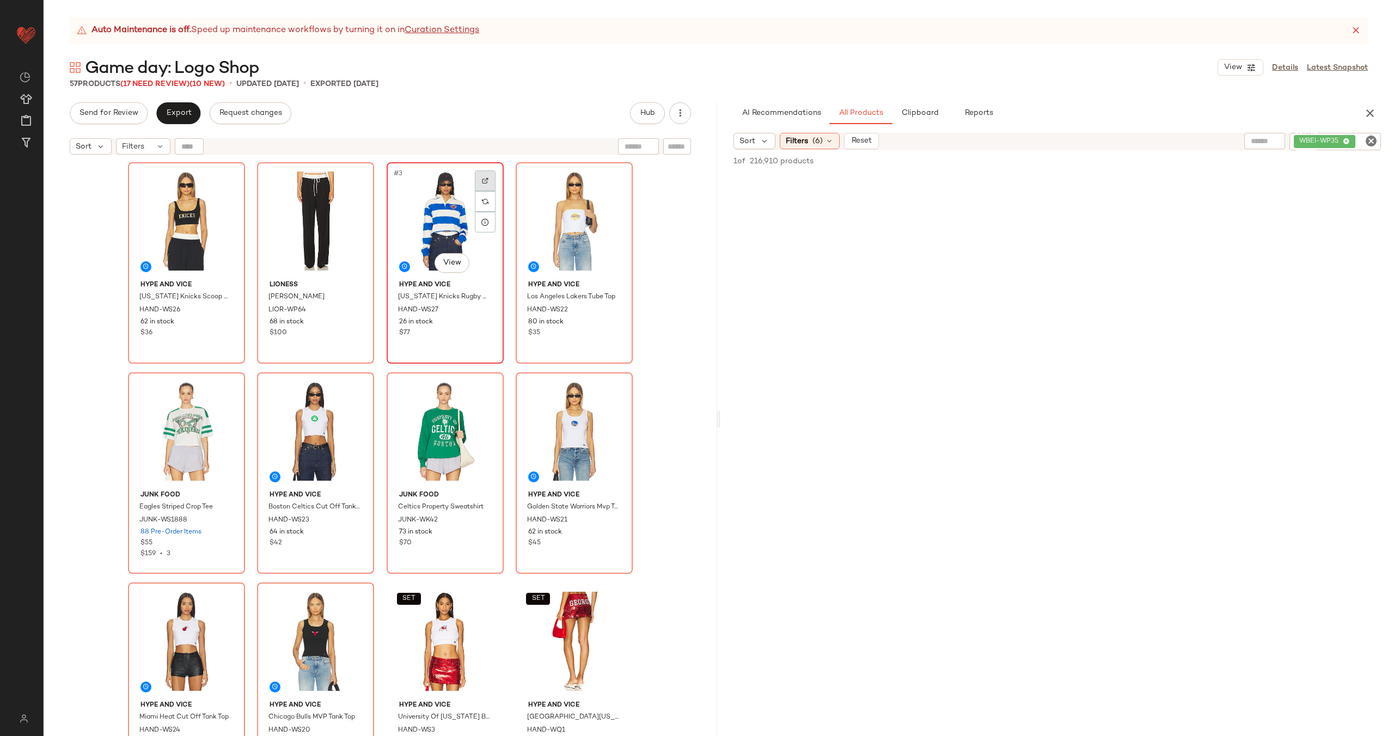
click at [483, 176] on div at bounding box center [485, 180] width 21 height 21
click at [480, 311] on img "button" at bounding box center [483, 310] width 7 height 7
click at [1367, 141] on icon "Clear Filter" at bounding box center [1371, 141] width 13 height 13
paste input "**********"
type input "**********"
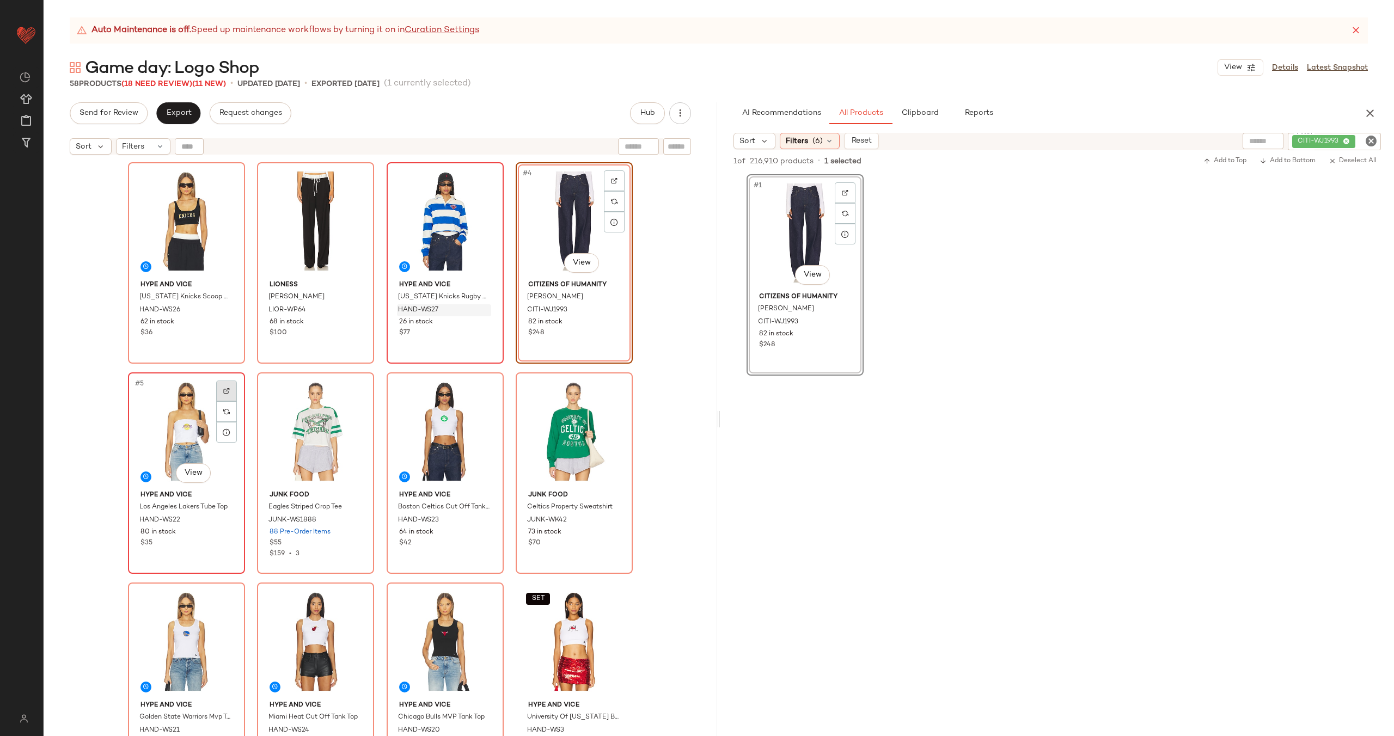
click at [230, 393] on div at bounding box center [226, 391] width 21 height 21
click at [1365, 144] on icon "Clear Filter" at bounding box center [1371, 141] width 13 height 13
paste input "********"
type input "********"
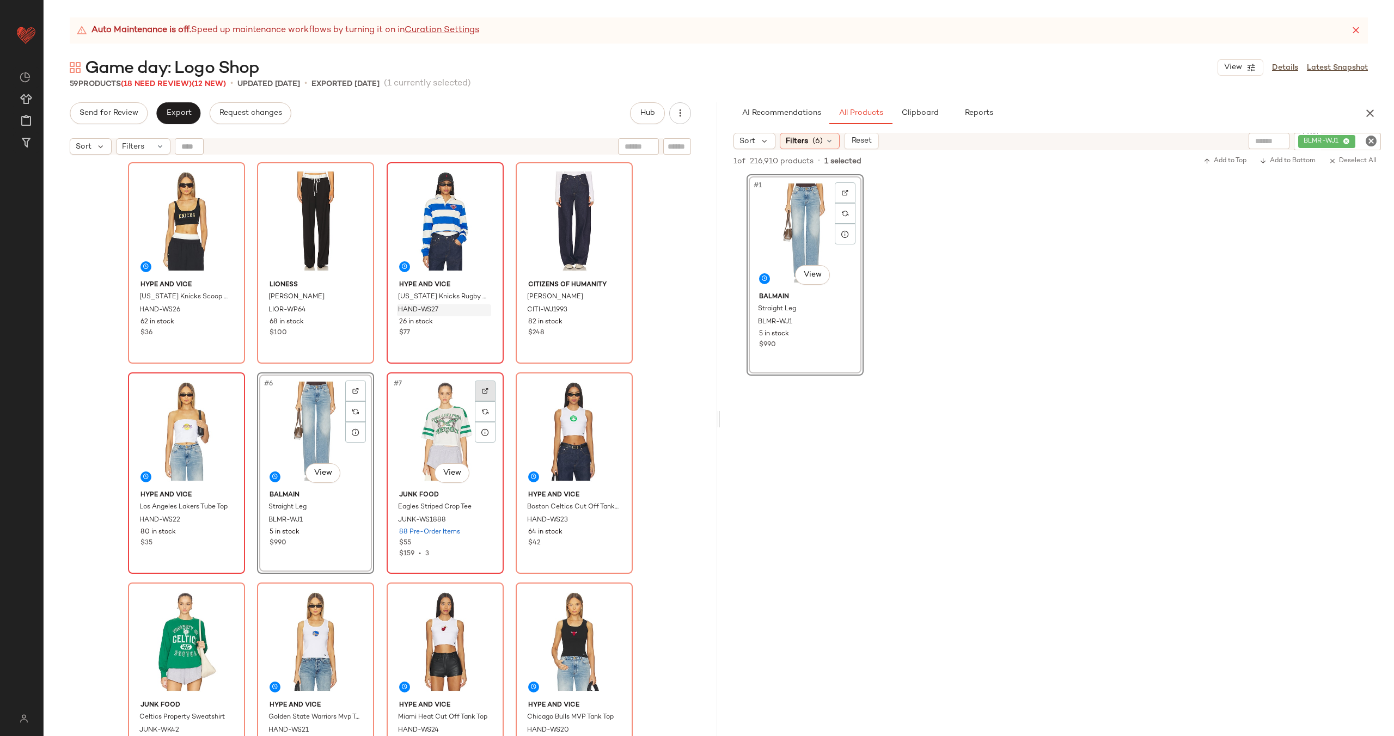
click at [485, 382] on div at bounding box center [485, 391] width 21 height 21
click at [1370, 141] on icon "Clear Filter" at bounding box center [1371, 141] width 13 height 13
paste input "**********"
type input "**********"
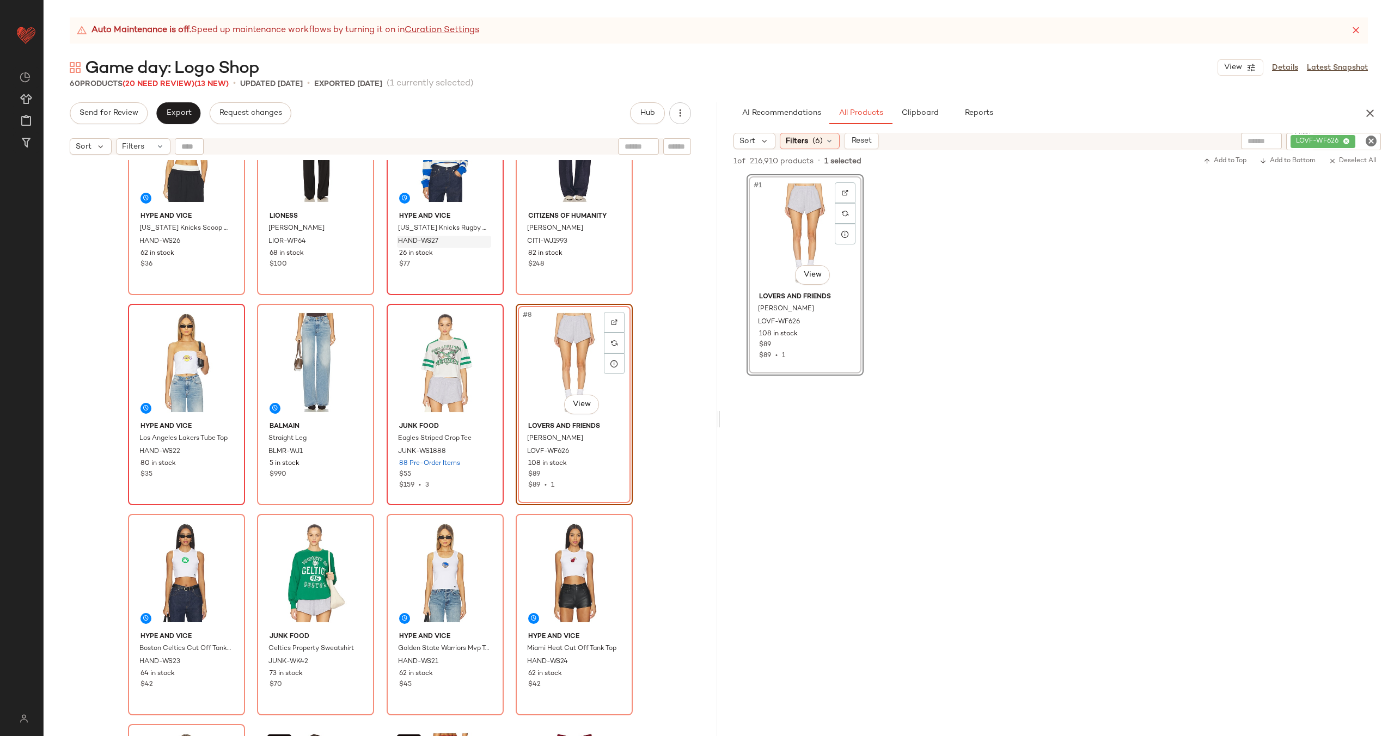
scroll to position [169, 0]
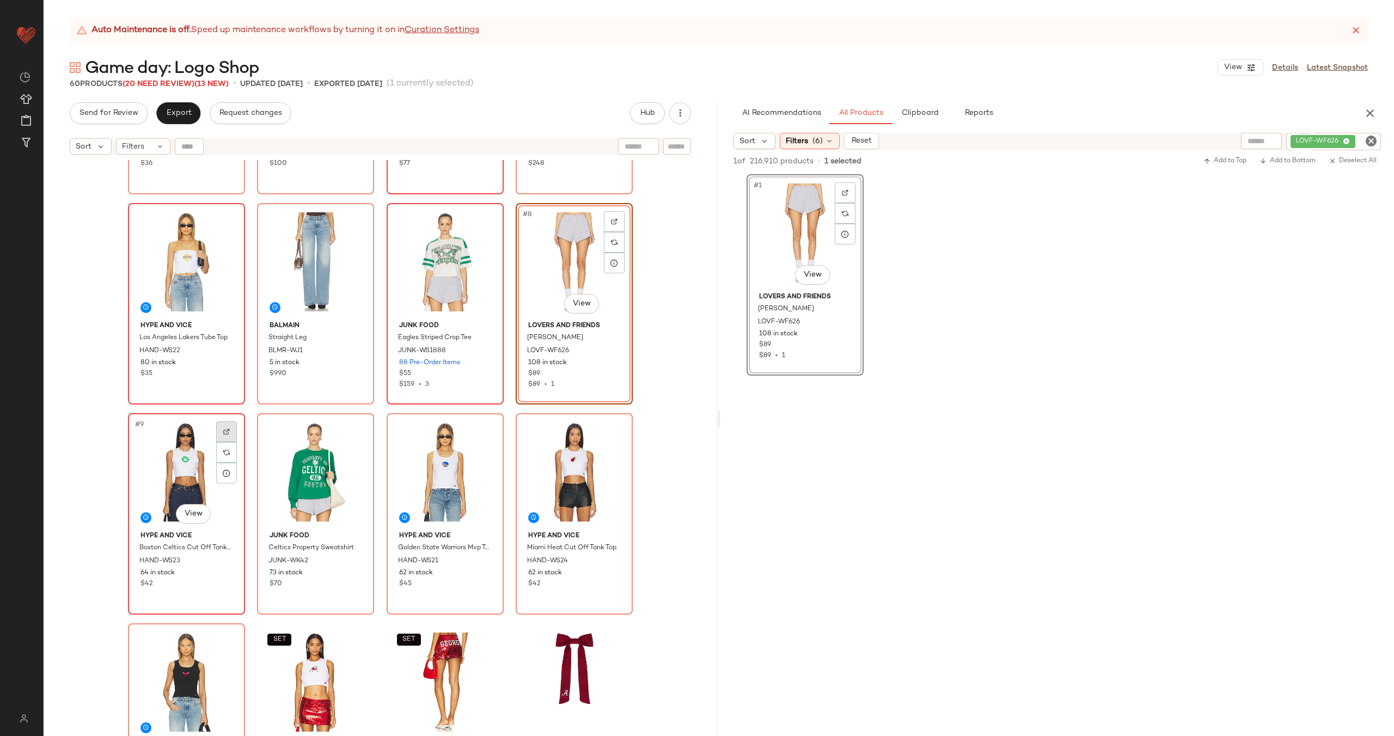
click at [223, 432] on img at bounding box center [226, 432] width 7 height 7
click at [1371, 144] on icon "Clear Filter" at bounding box center [1371, 141] width 13 height 13
click at [1248, 142] on input "text" at bounding box center [1280, 141] width 95 height 11
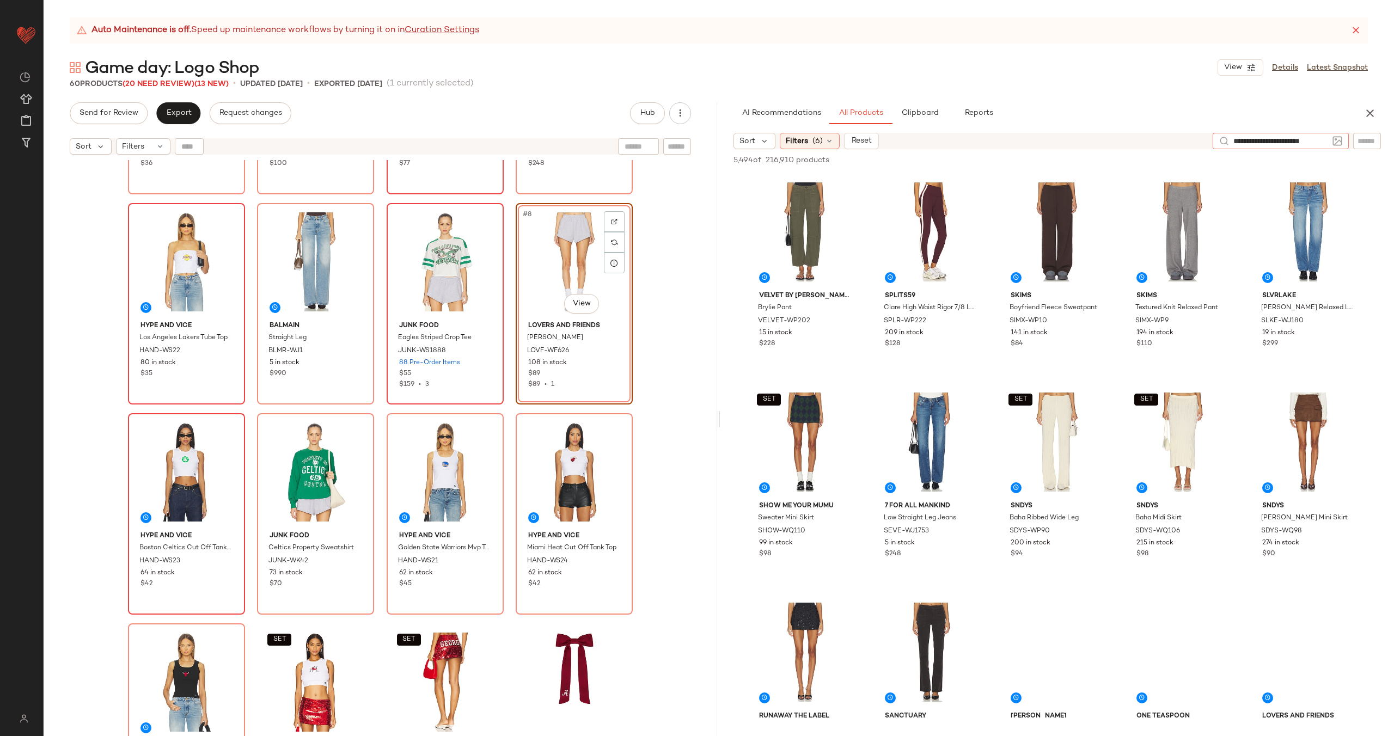
type input "**********"
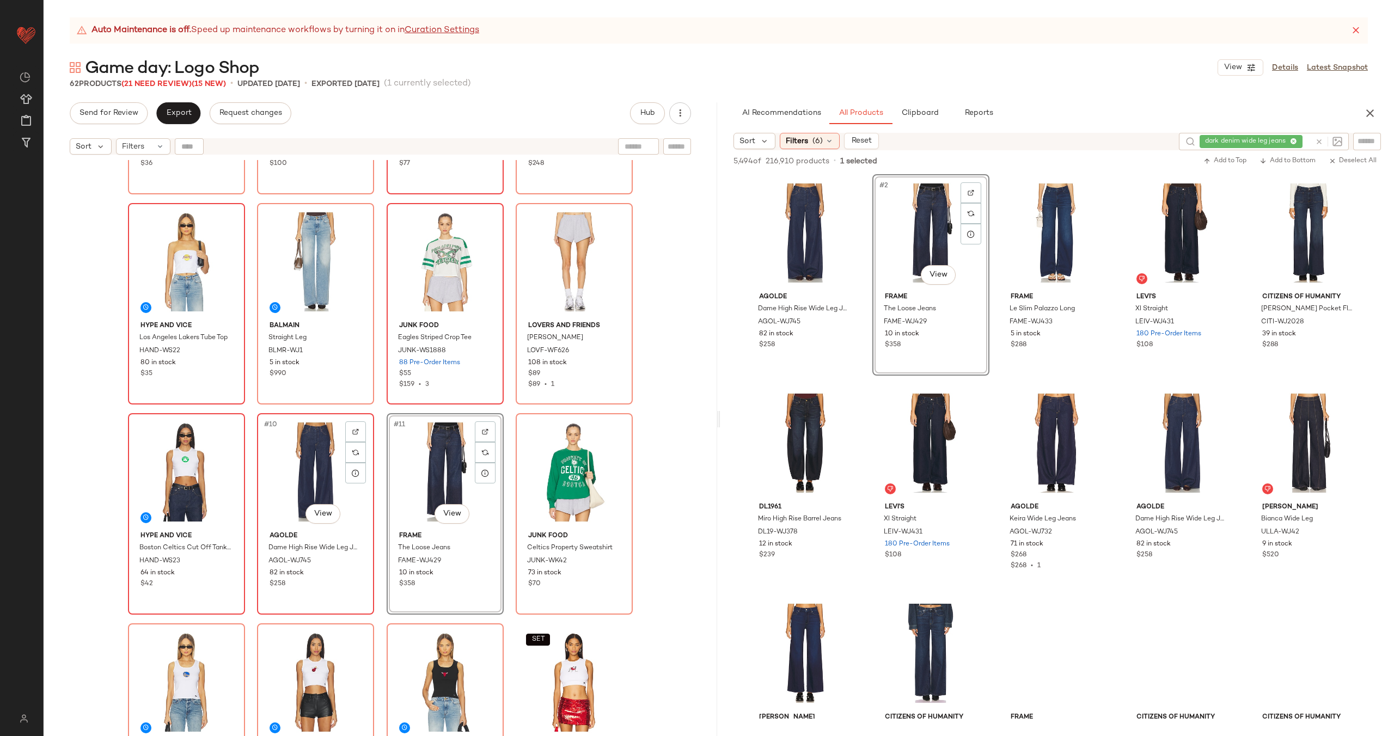
click at [310, 467] on div "#10 View" at bounding box center [315, 472] width 109 height 110
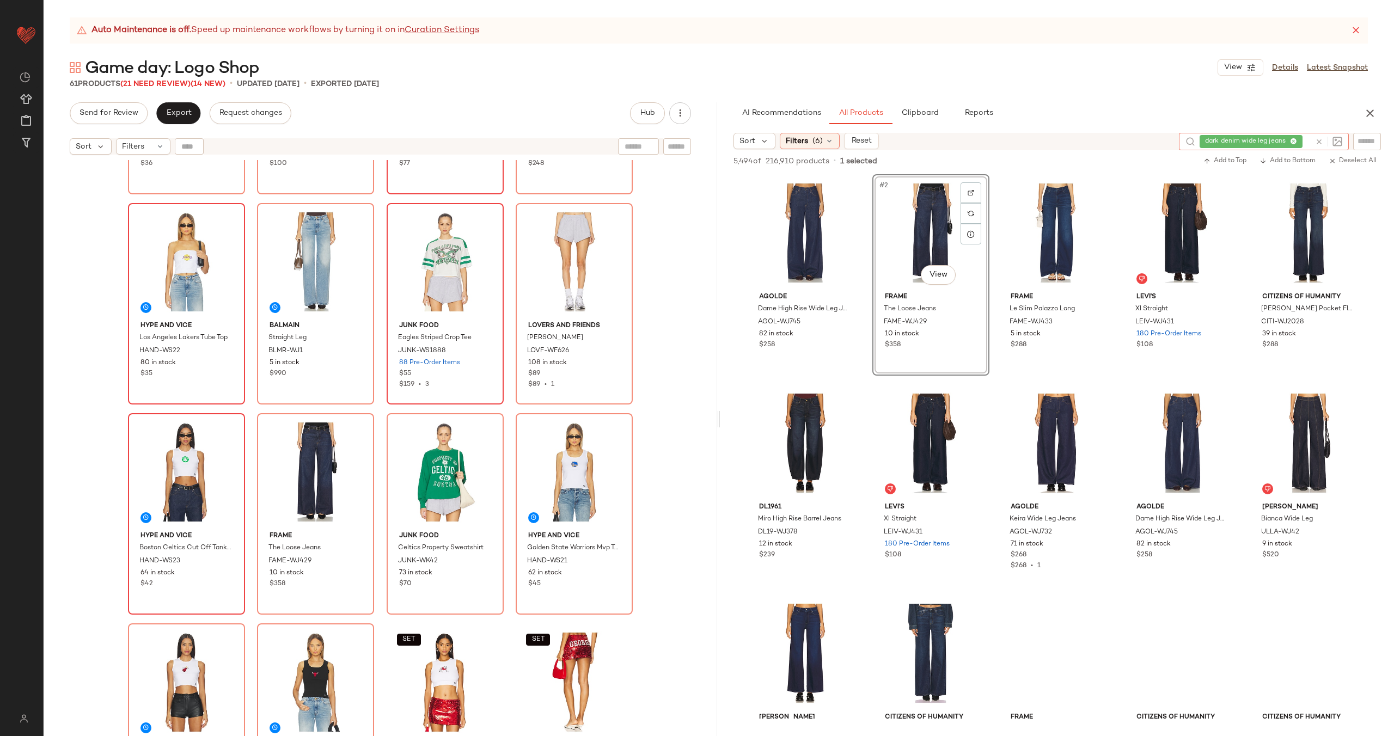
click at [1317, 141] on icon at bounding box center [1319, 142] width 8 height 8
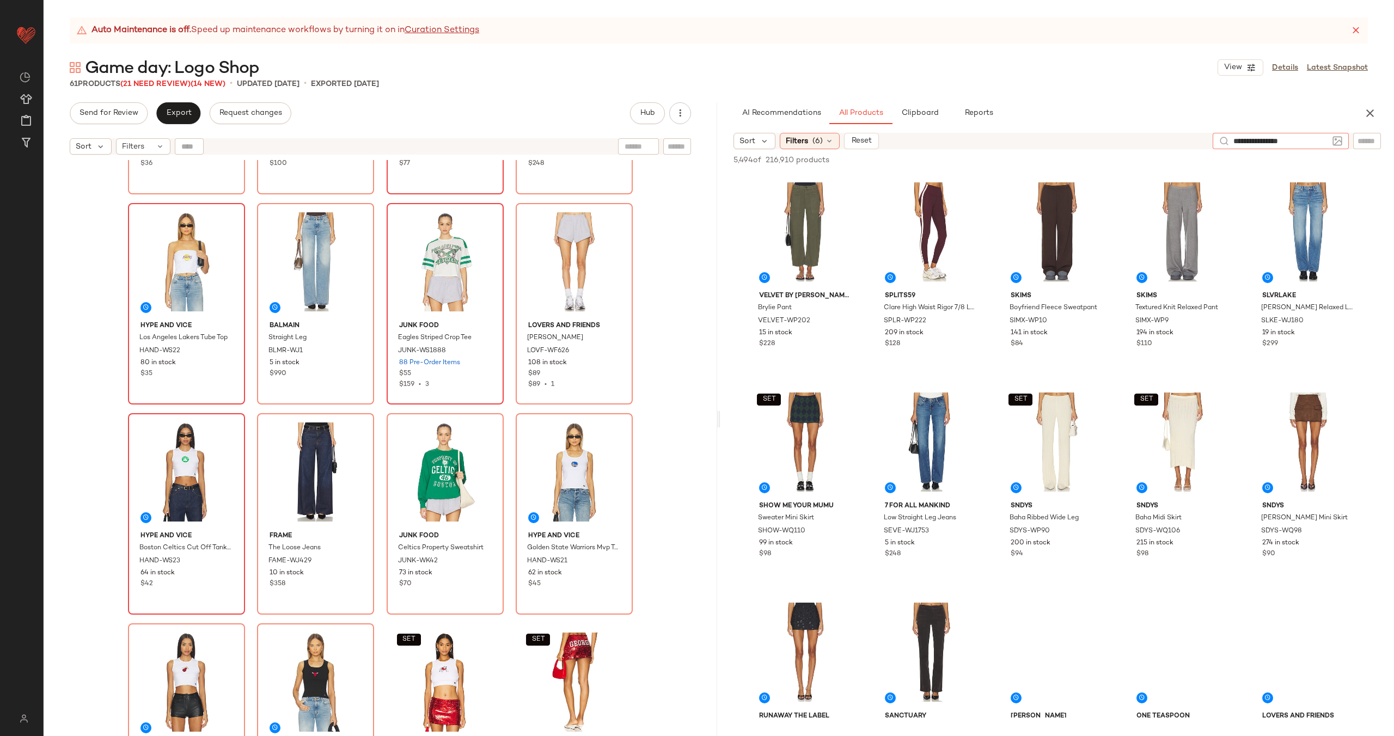
type input "**********"
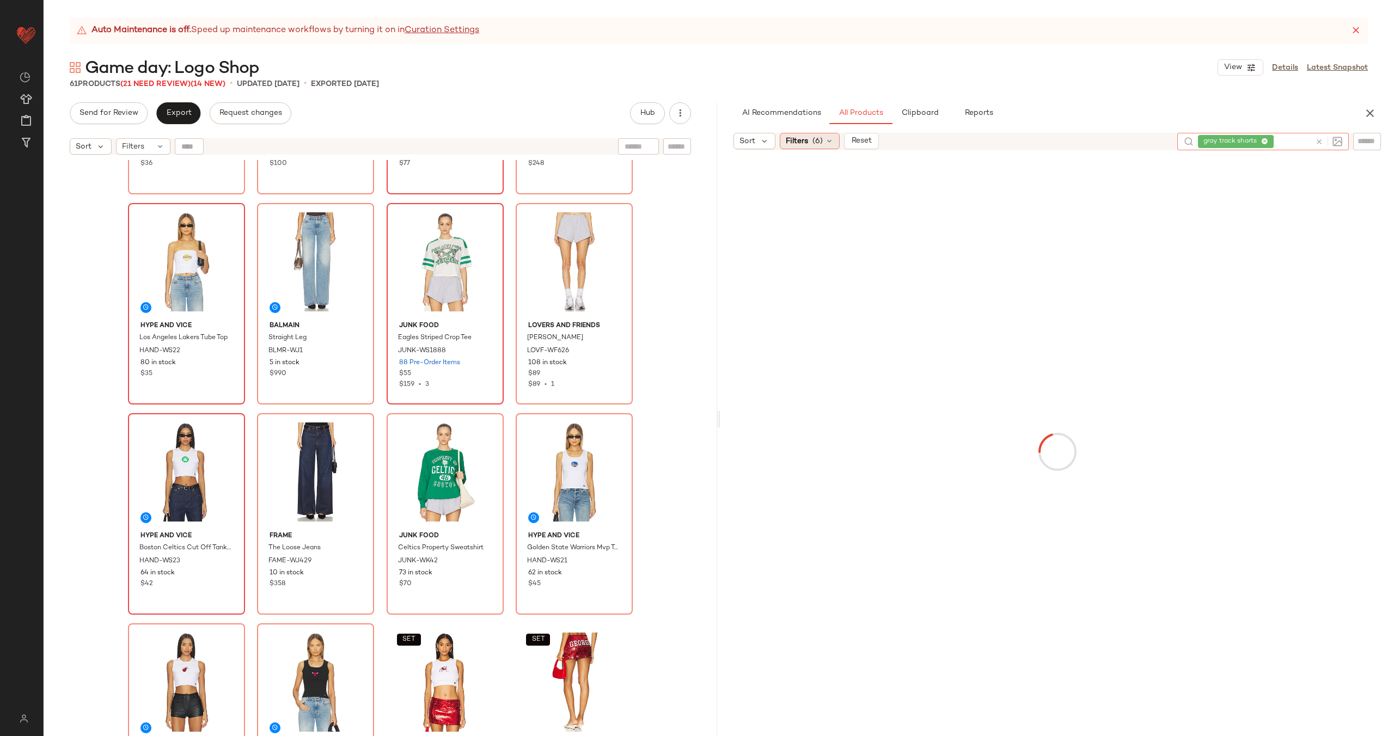
click at [818, 138] on span "(6)" at bounding box center [818, 141] width 10 height 11
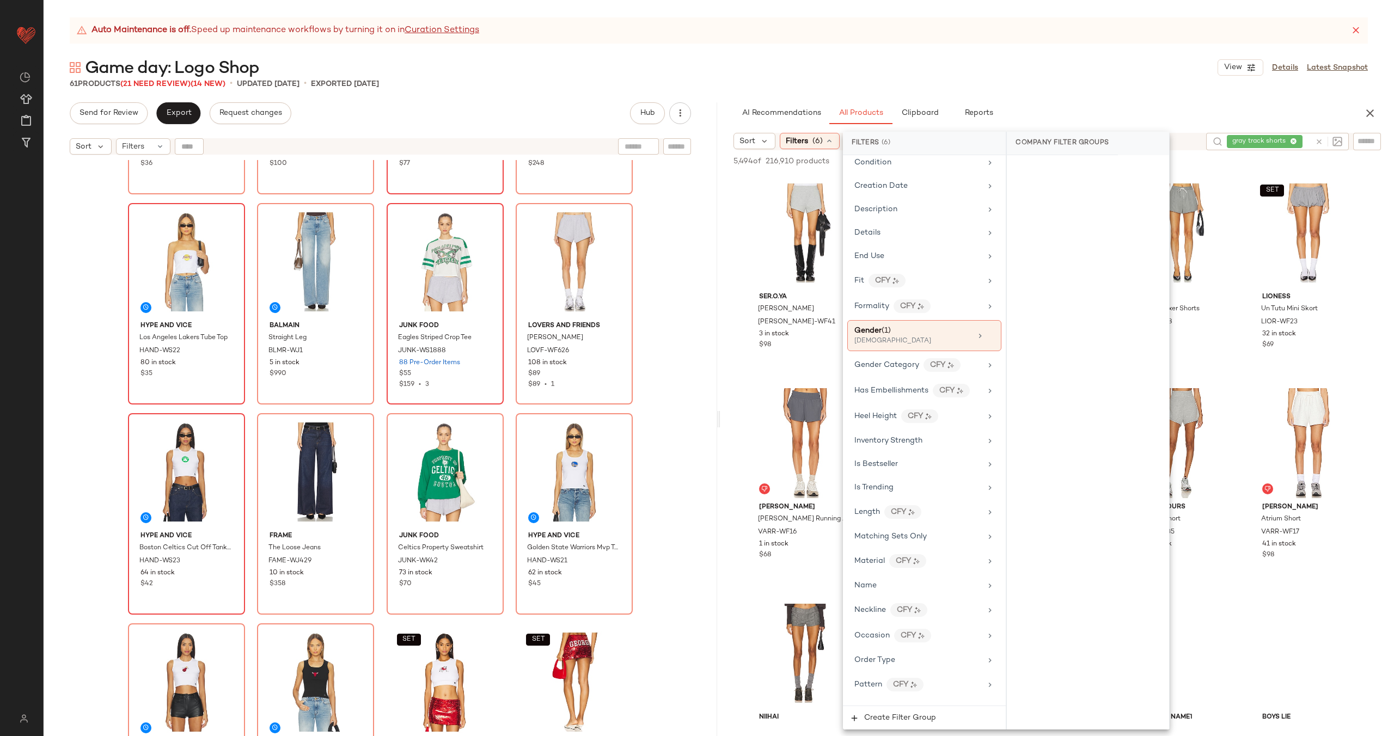
scroll to position [439, 0]
click at [945, 439] on div "Is Bestseller" at bounding box center [917, 438] width 127 height 11
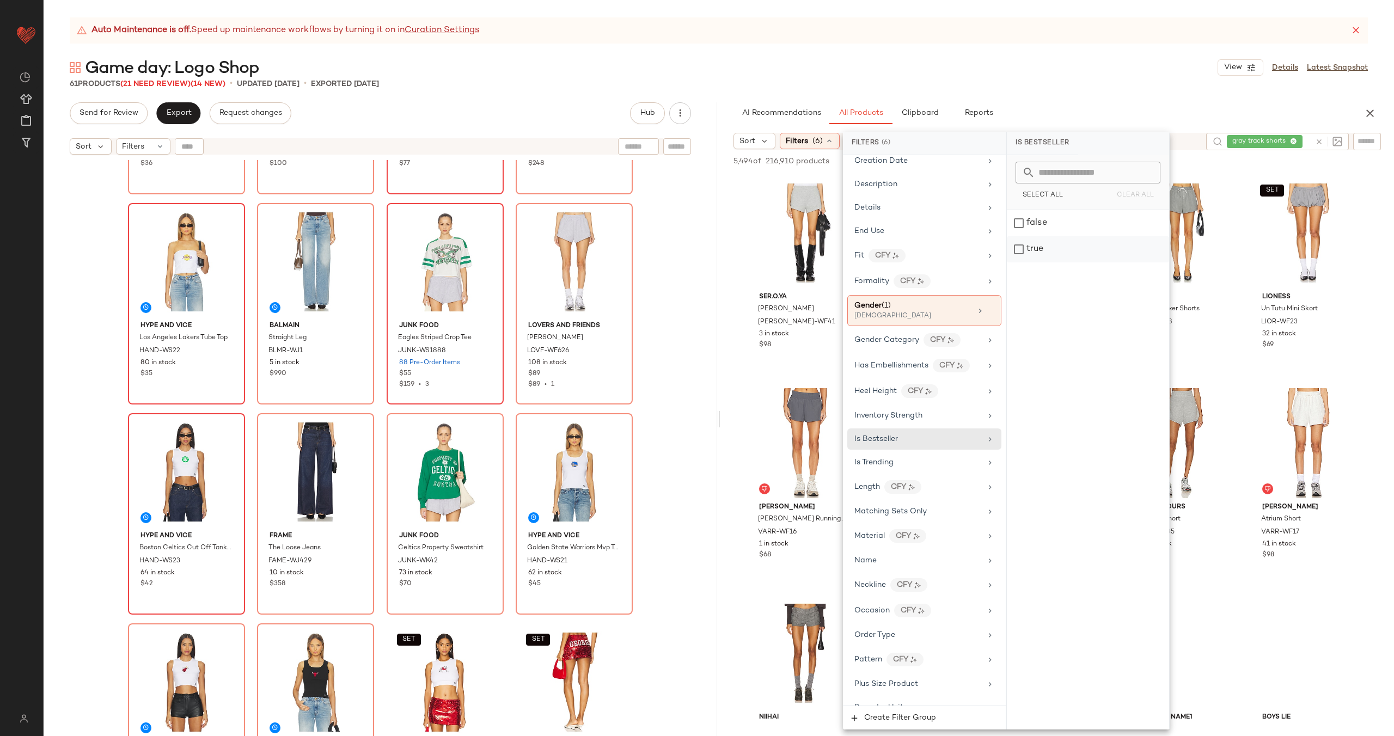
click at [1063, 249] on div "true" at bounding box center [1088, 249] width 162 height 26
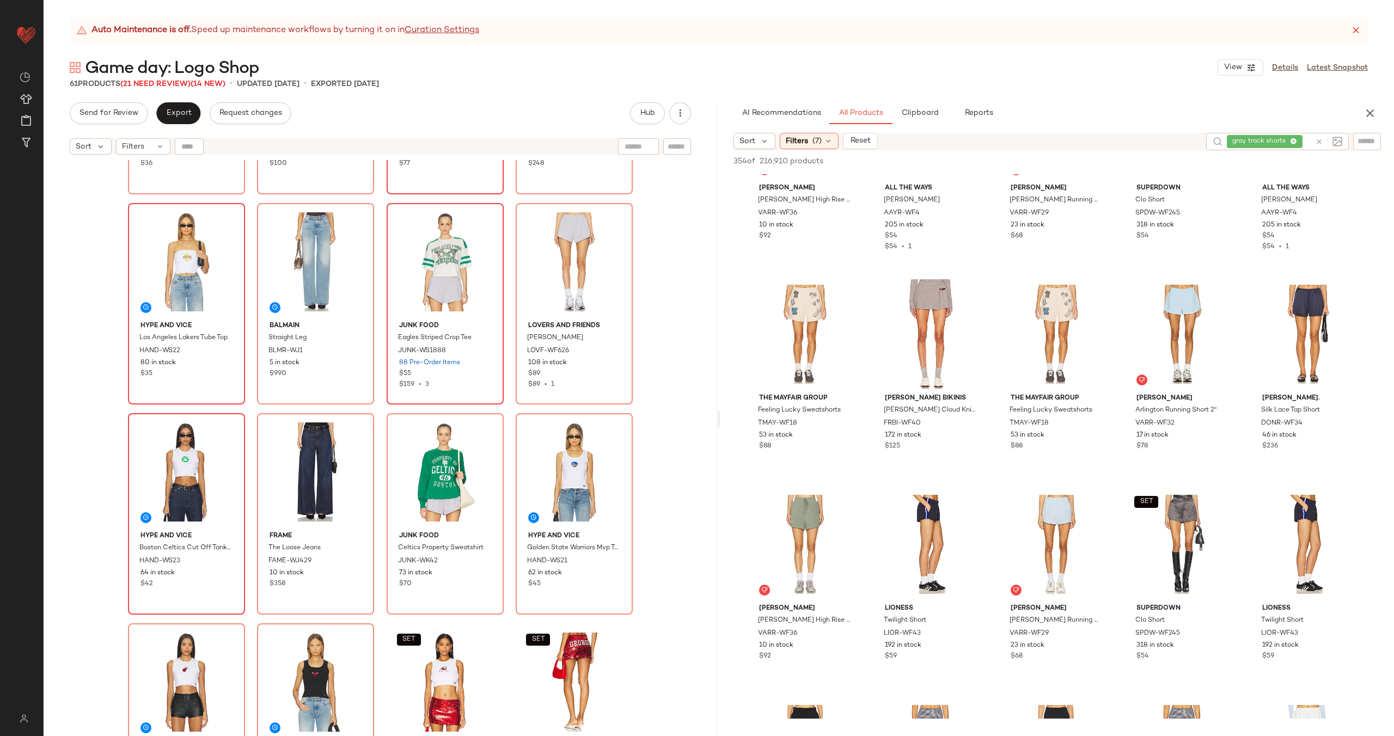
scroll to position [0, 0]
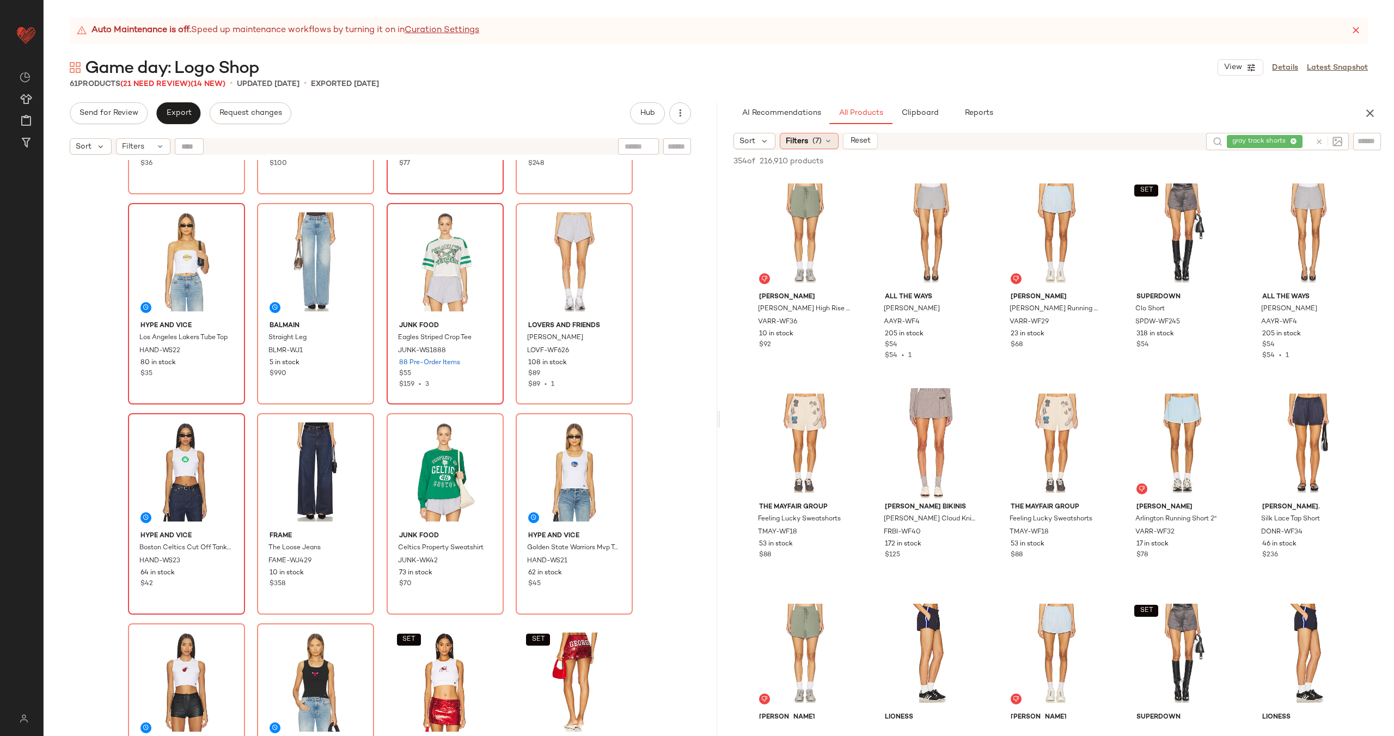
click at [827, 140] on icon at bounding box center [828, 141] width 9 height 9
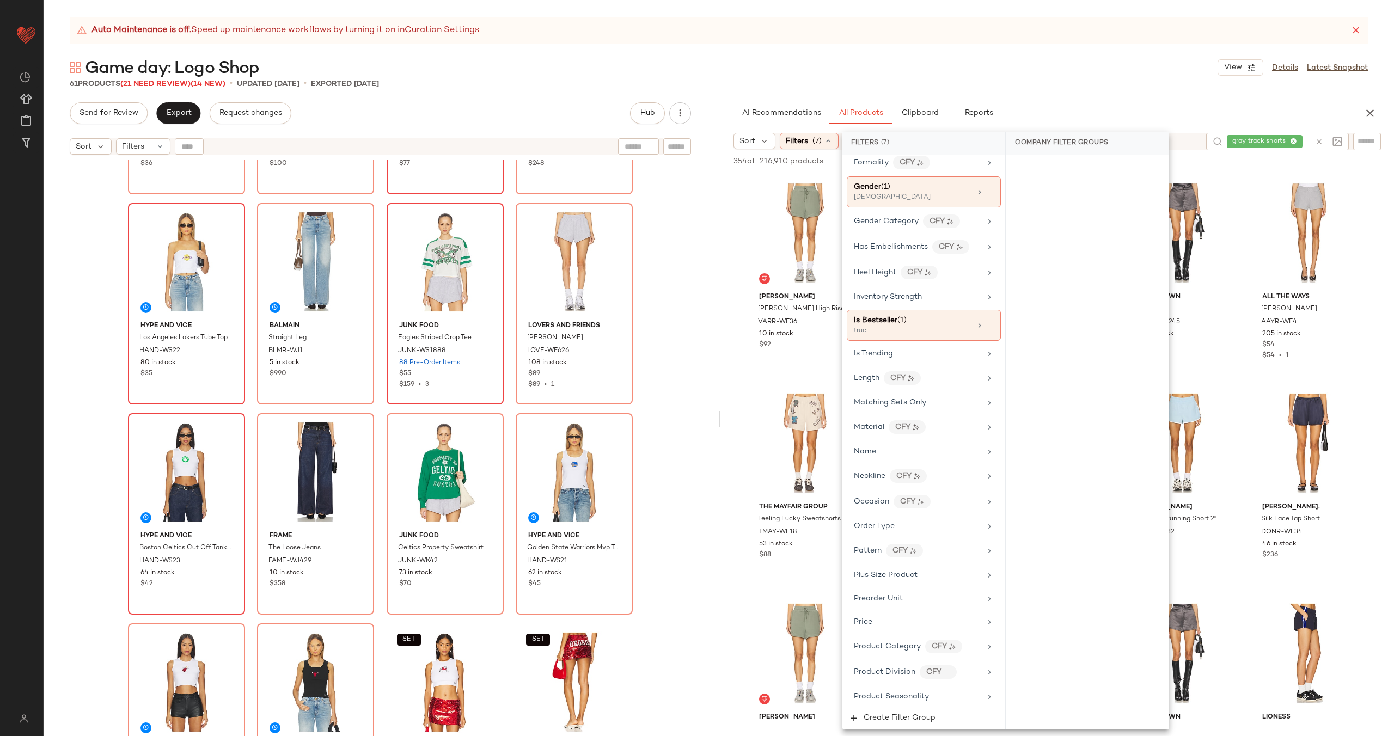
scroll to position [560, 0]
click at [986, 320] on icon at bounding box center [990, 324] width 8 height 8
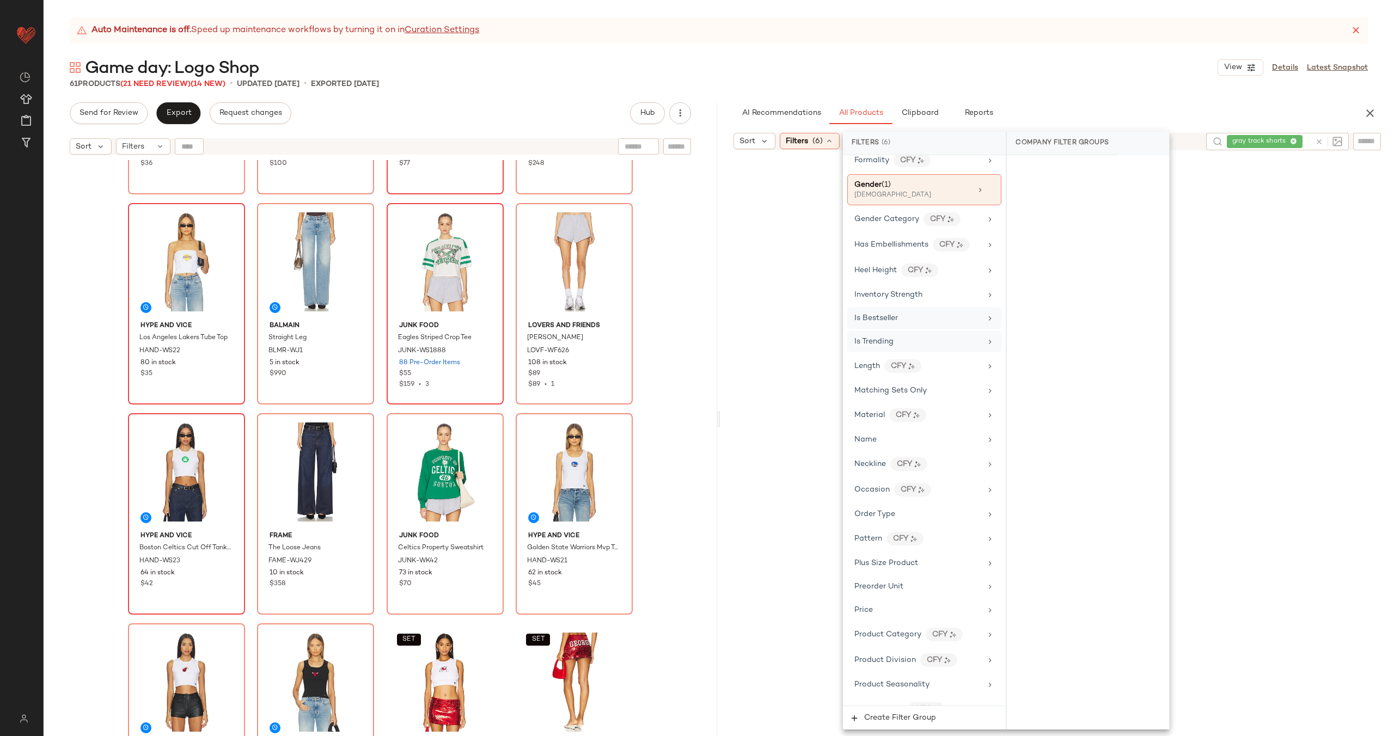
click at [957, 336] on div "Is Trending" at bounding box center [917, 341] width 127 height 11
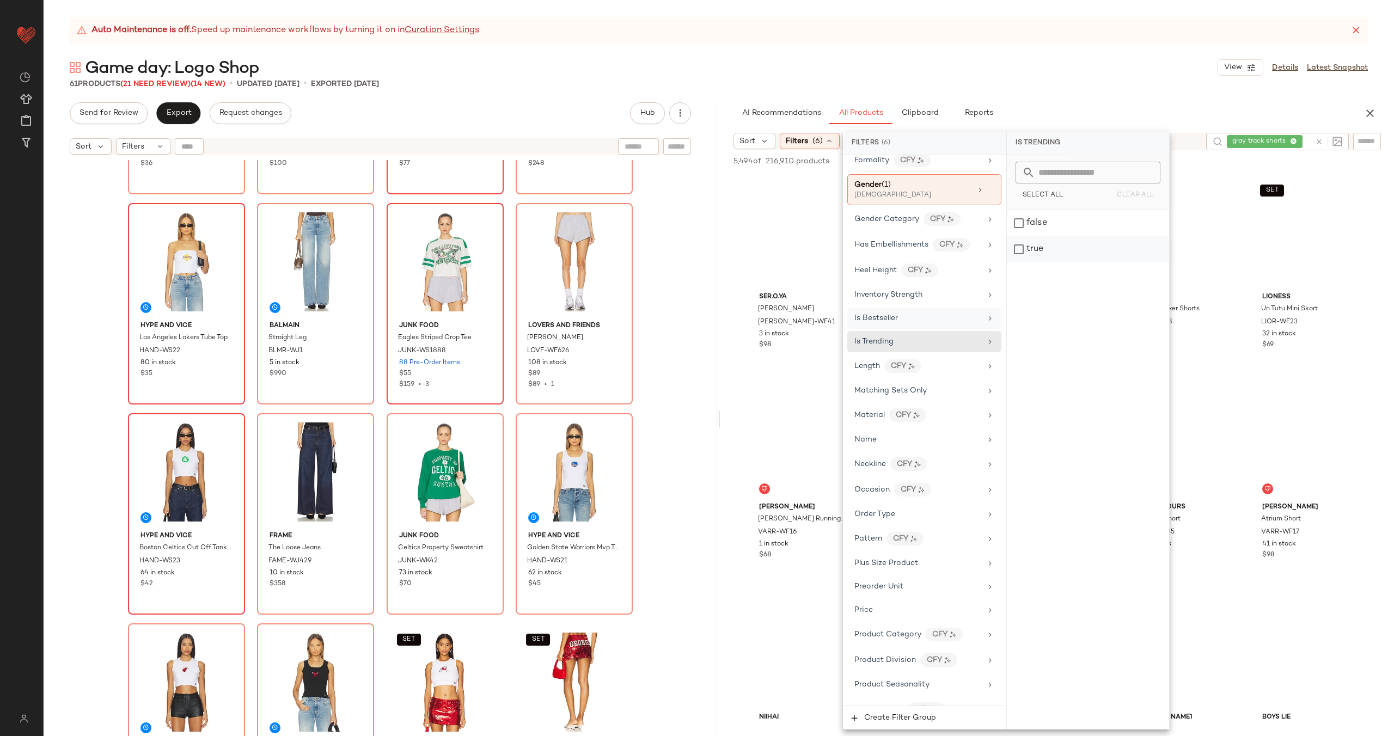
click at [1046, 246] on div "true" at bounding box center [1088, 249] width 162 height 26
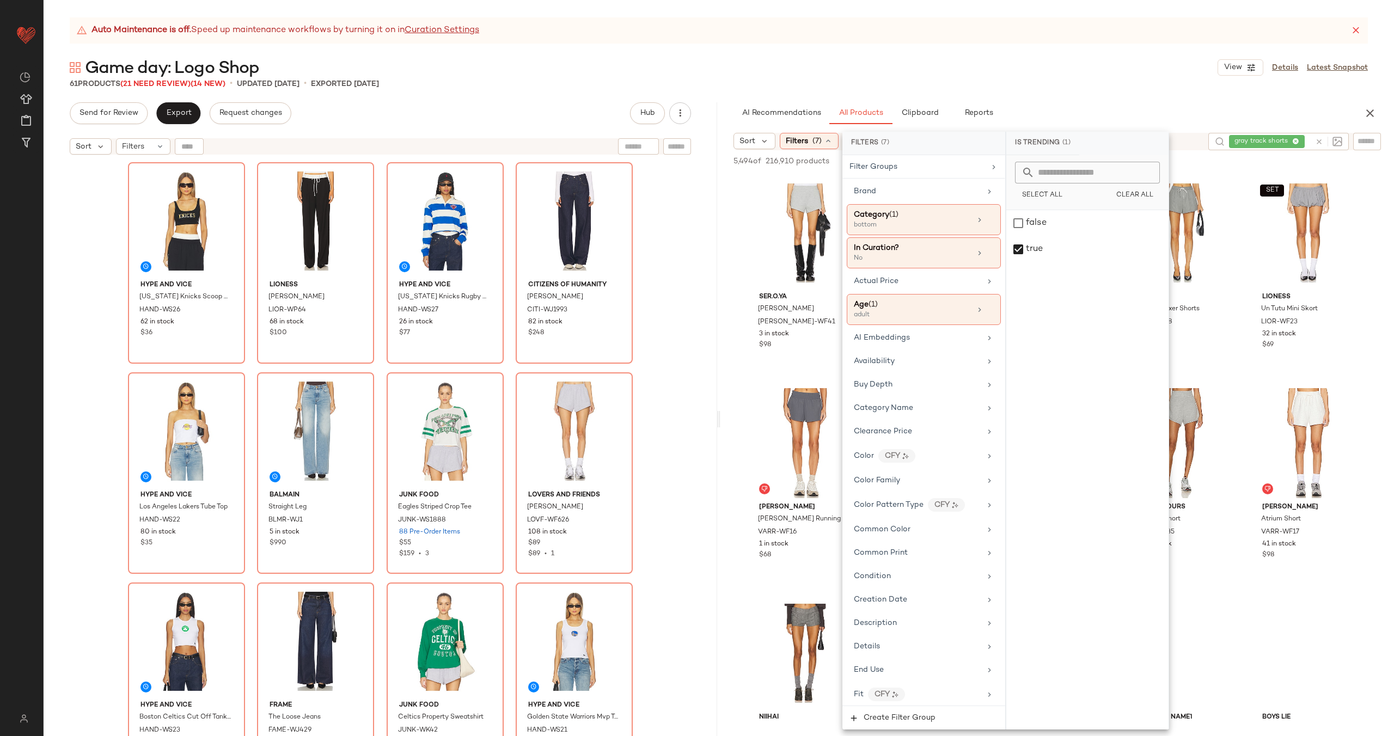
scroll to position [560, 0]
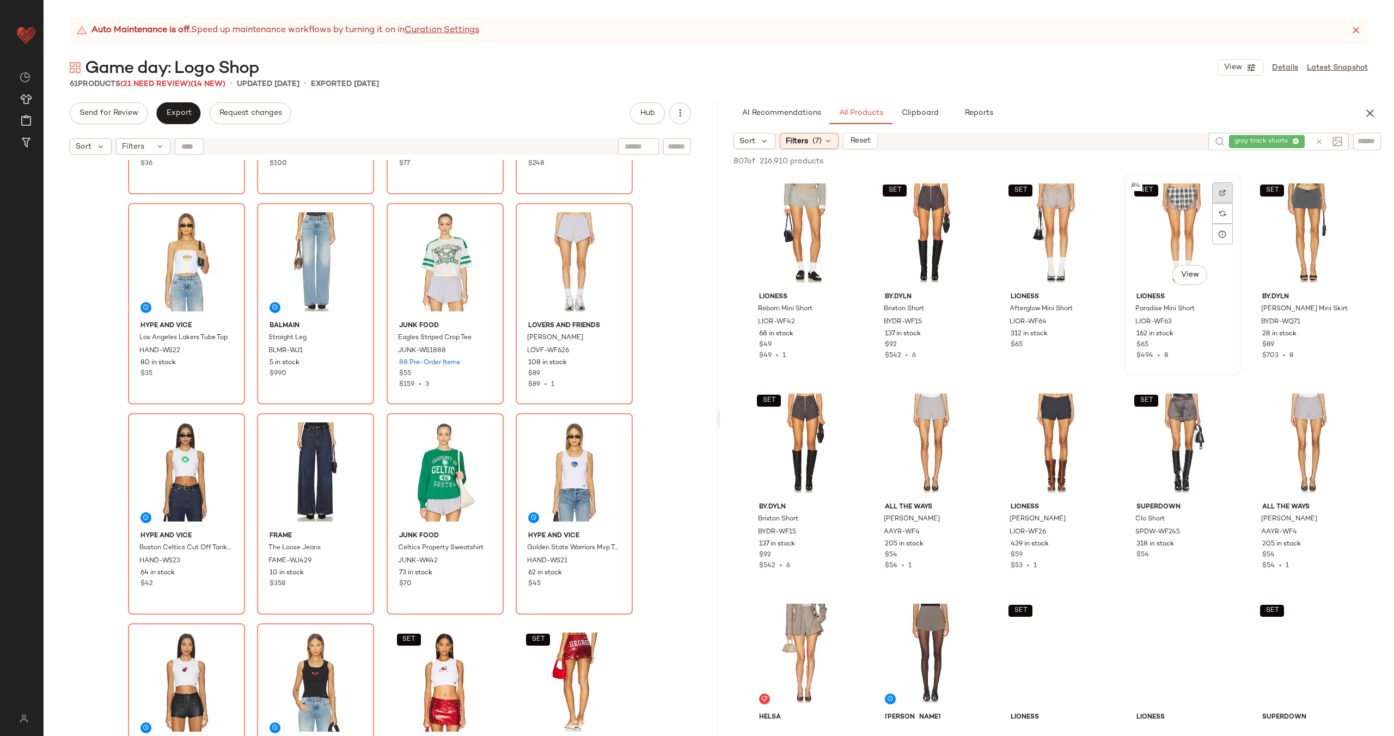
click at [1221, 182] on div at bounding box center [1222, 192] width 21 height 21
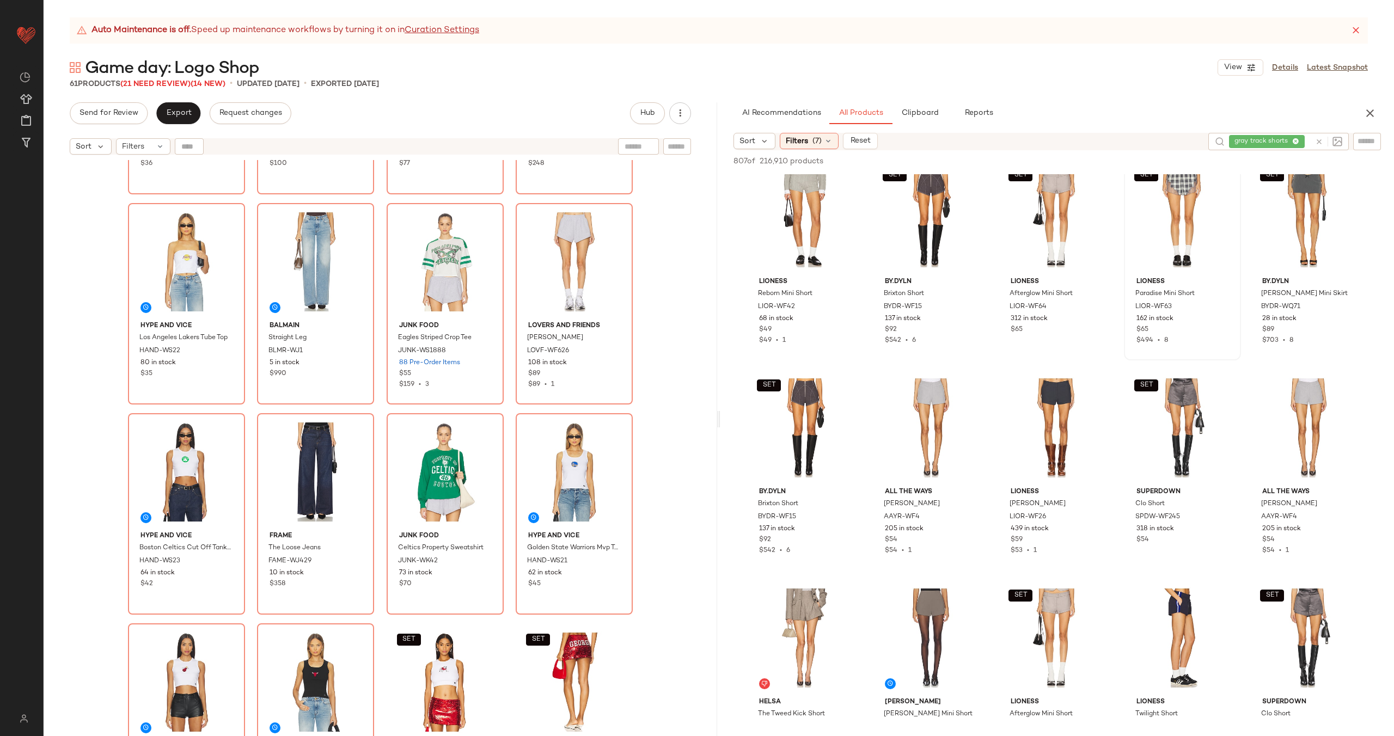
scroll to position [0, 0]
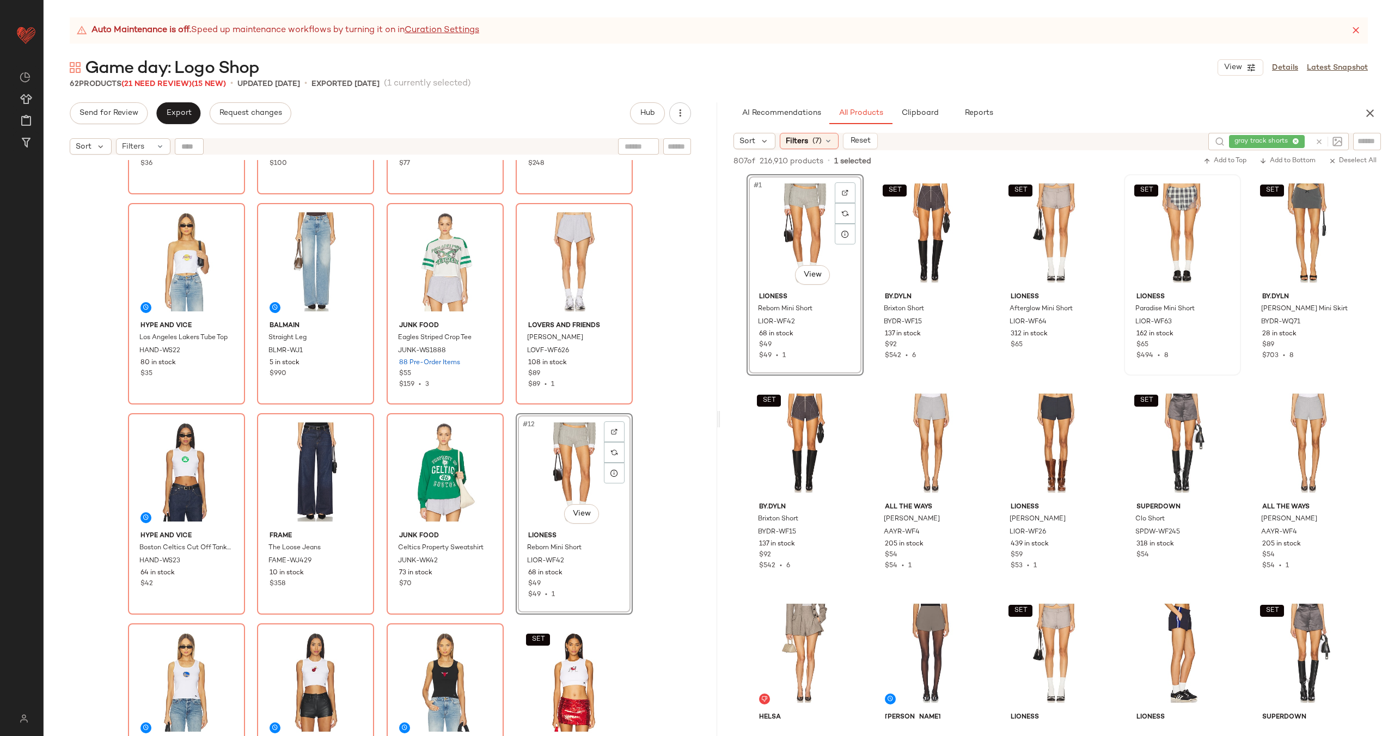
click at [505, 494] on div "Hype and Vice [US_STATE] Knicks Scoop Neck Crop Top HAND-WS26 62 in stock $36 L…" at bounding box center [380, 293] width 505 height 601
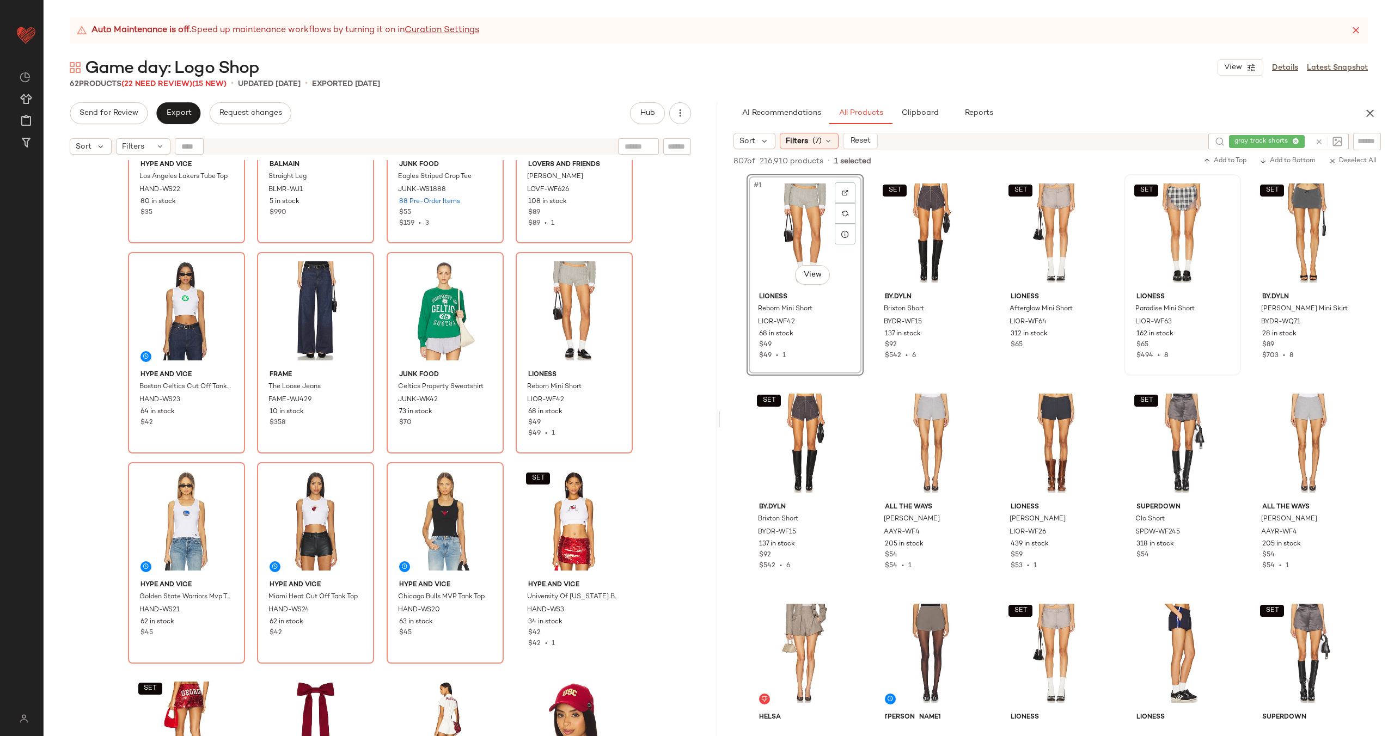
scroll to position [402, 0]
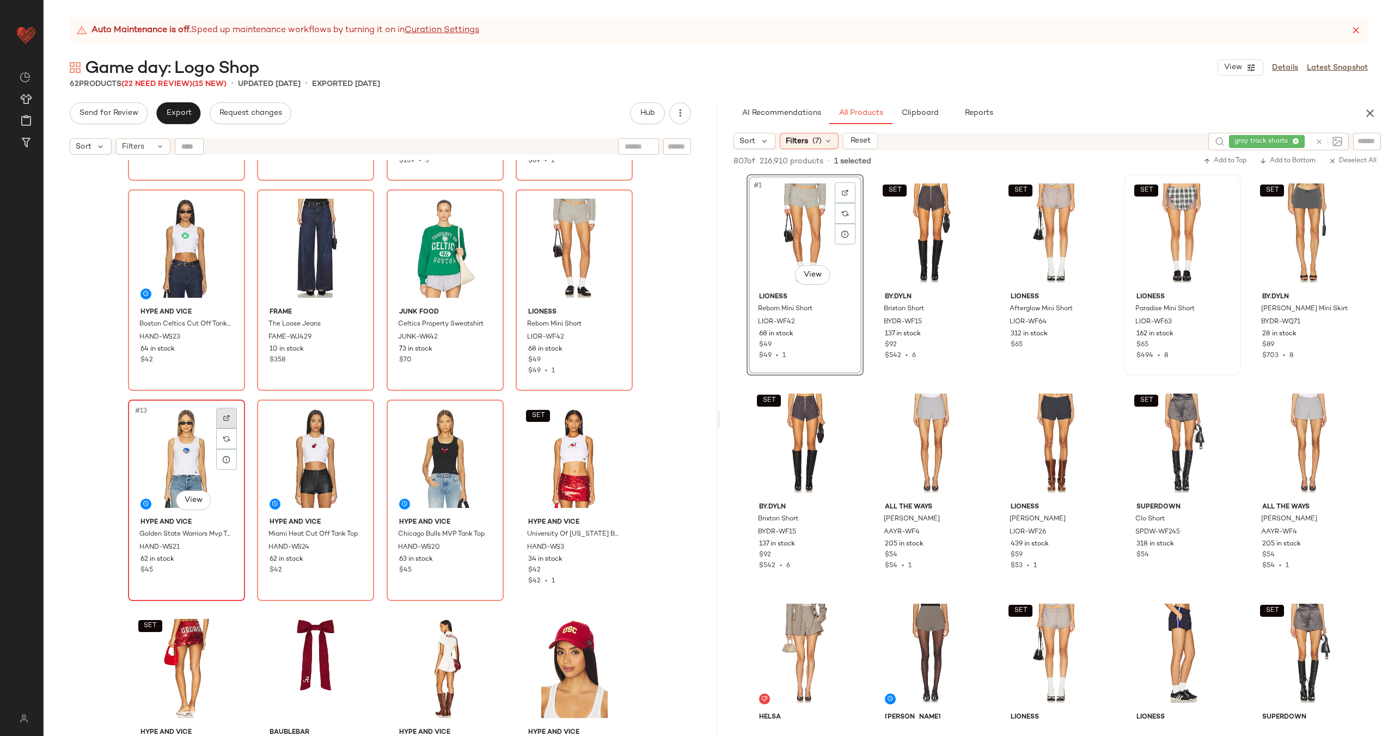
click at [226, 423] on div at bounding box center [226, 418] width 21 height 21
click at [1320, 142] on icon at bounding box center [1319, 142] width 8 height 8
click at [1361, 139] on input "Filter" at bounding box center [1330, 141] width 93 height 11
paste input "**********"
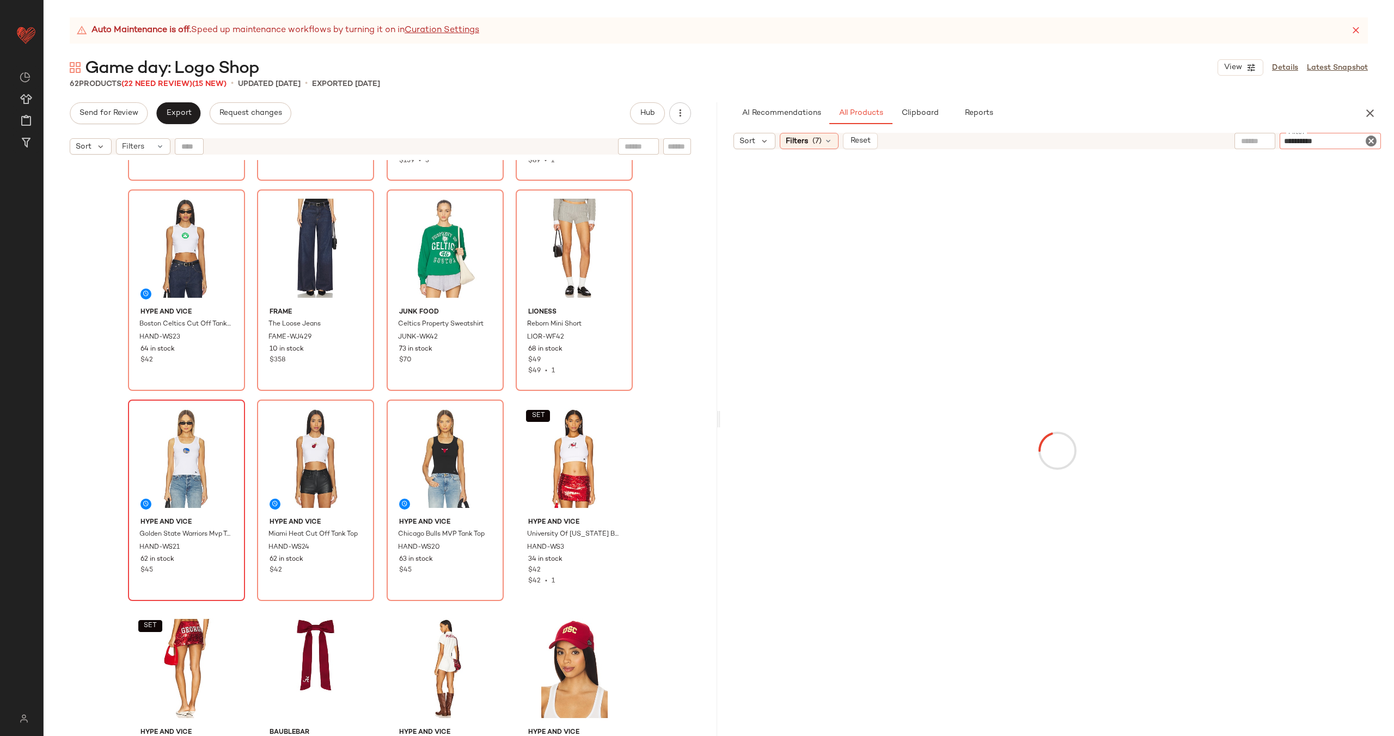
type input "**********"
click at [855, 141] on span "Reset" at bounding box center [860, 141] width 21 height 9
click at [858, 139] on div "Sort Filters (7) Reset" at bounding box center [980, 141] width 492 height 16
click at [828, 144] on icon at bounding box center [828, 141] width 9 height 9
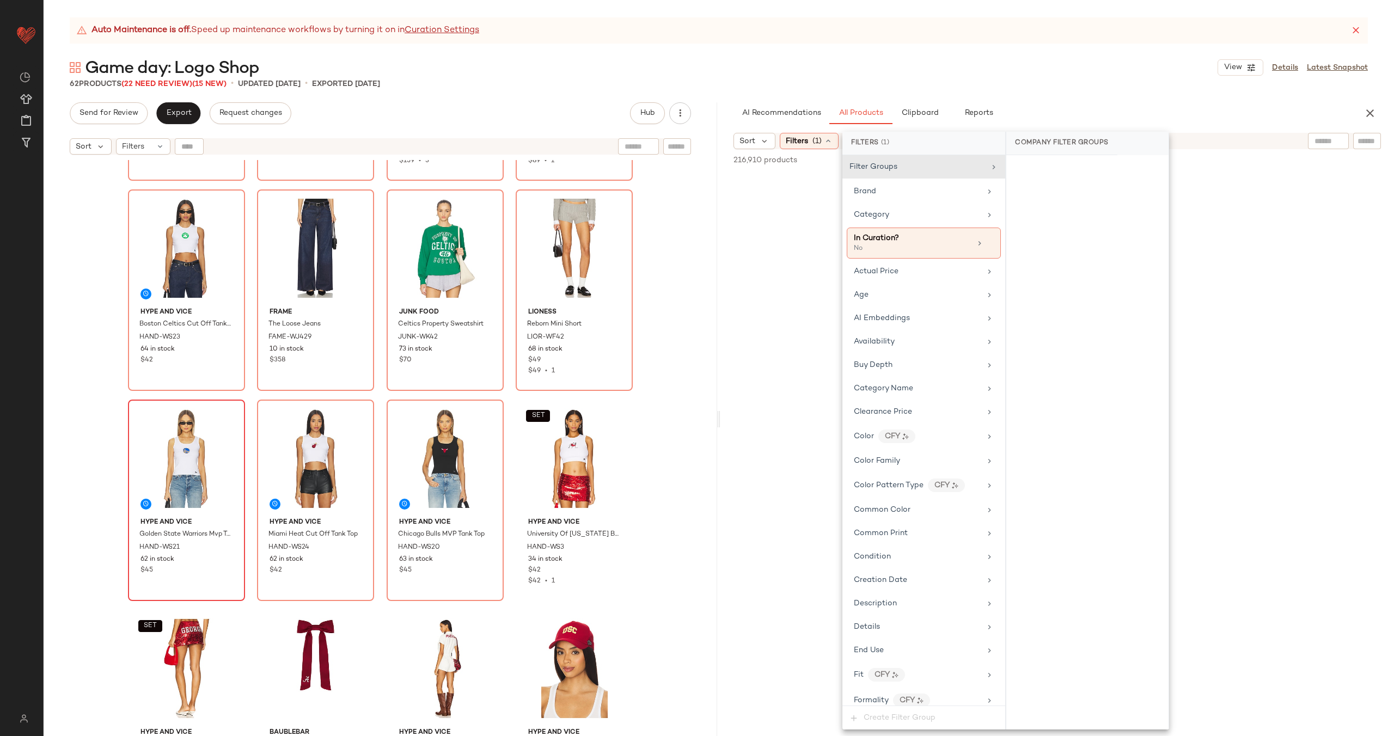
click at [1355, 141] on div at bounding box center [1367, 141] width 28 height 16
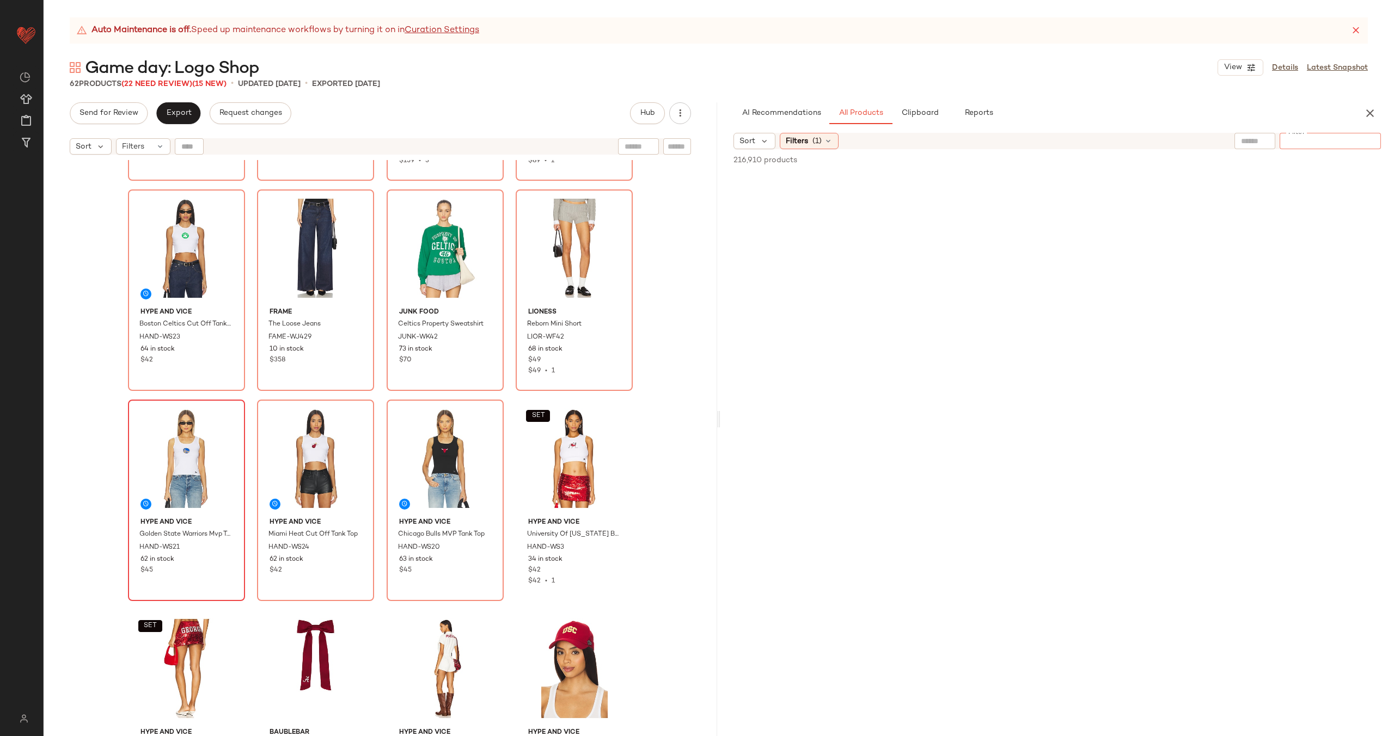
paste input "**********"
type input "**********"
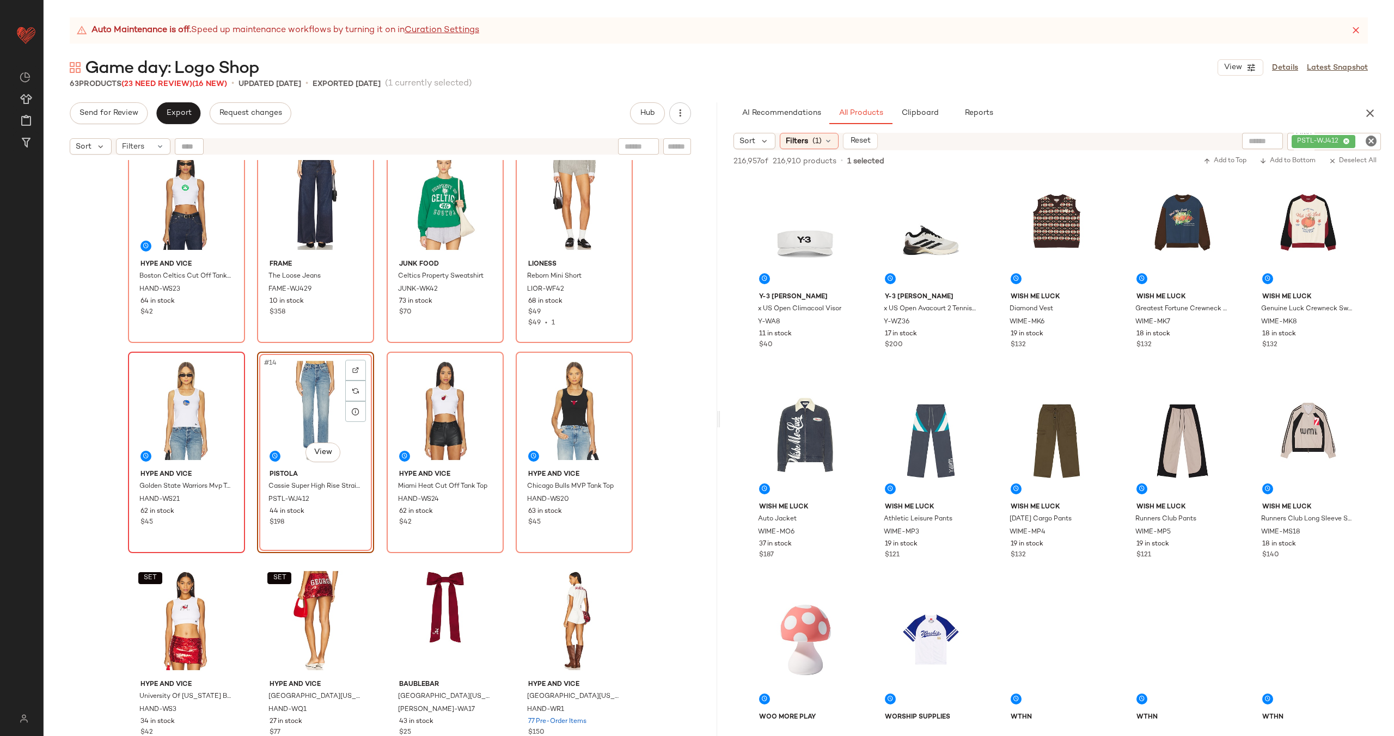
scroll to position [520, 0]
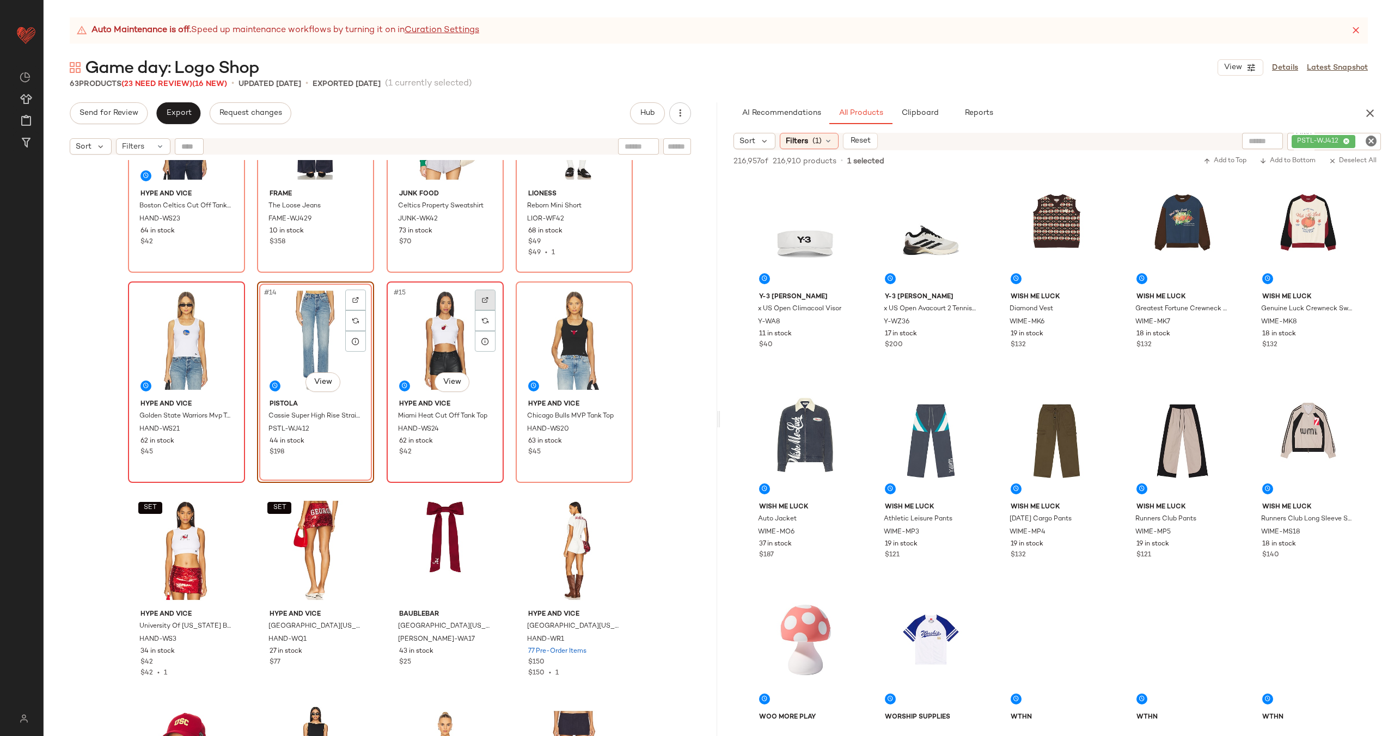
click at [485, 298] on div at bounding box center [485, 300] width 21 height 21
click at [1366, 138] on icon "Clear Filter" at bounding box center [1371, 141] width 13 height 13
paste input "*********"
type input "*********"
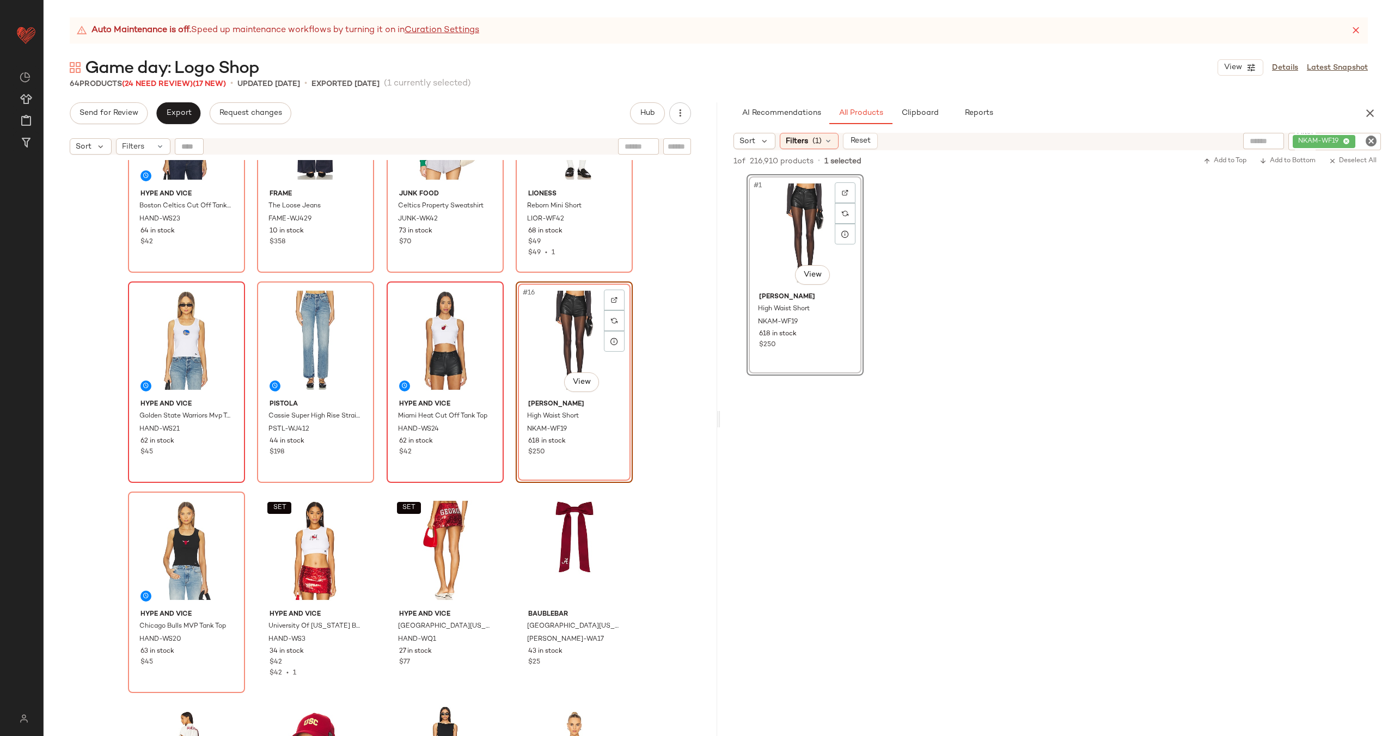
click at [506, 338] on div "Hype and Vice Boston Celtics Cut Off Tank Top HAND-WS23 64 in stock $42 FRAME T…" at bounding box center [381, 461] width 674 height 603
click at [541, 317] on div "#16 View" at bounding box center [574, 340] width 109 height 110
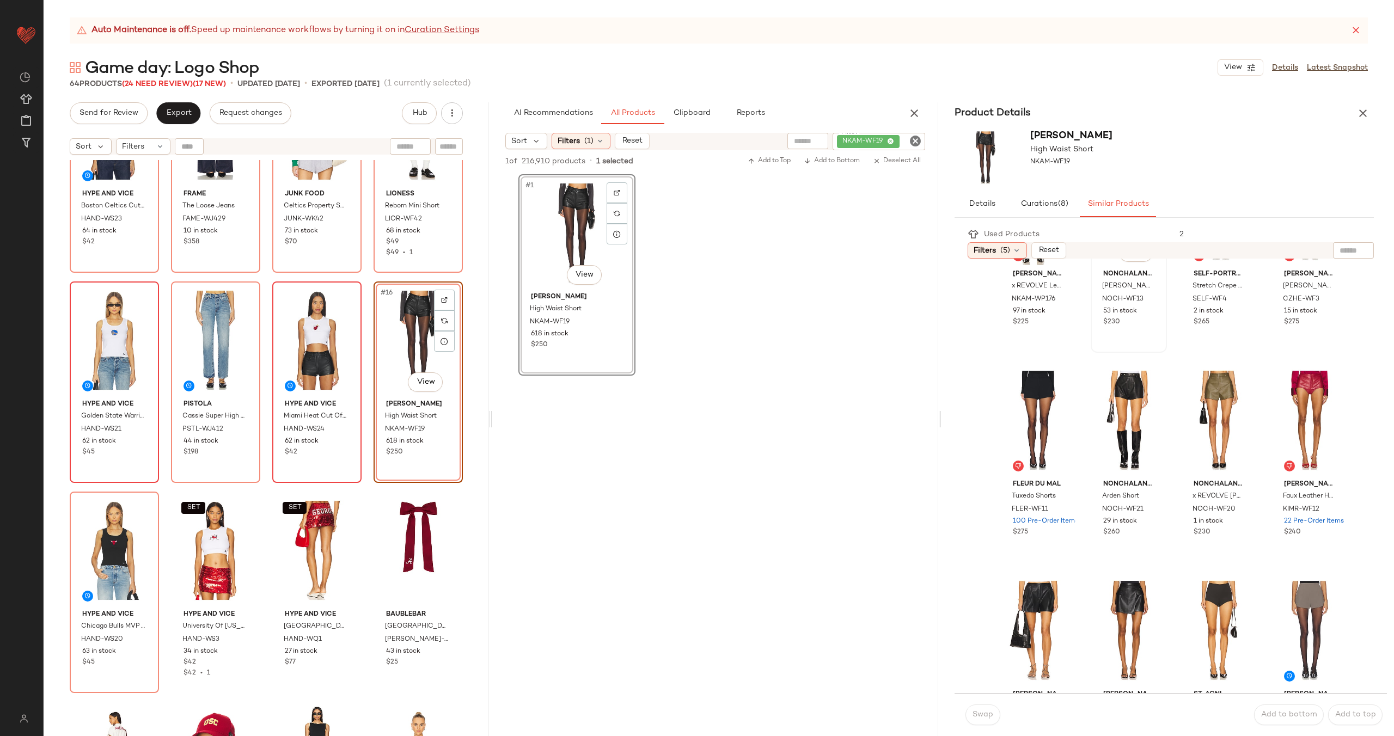
scroll to position [120, 0]
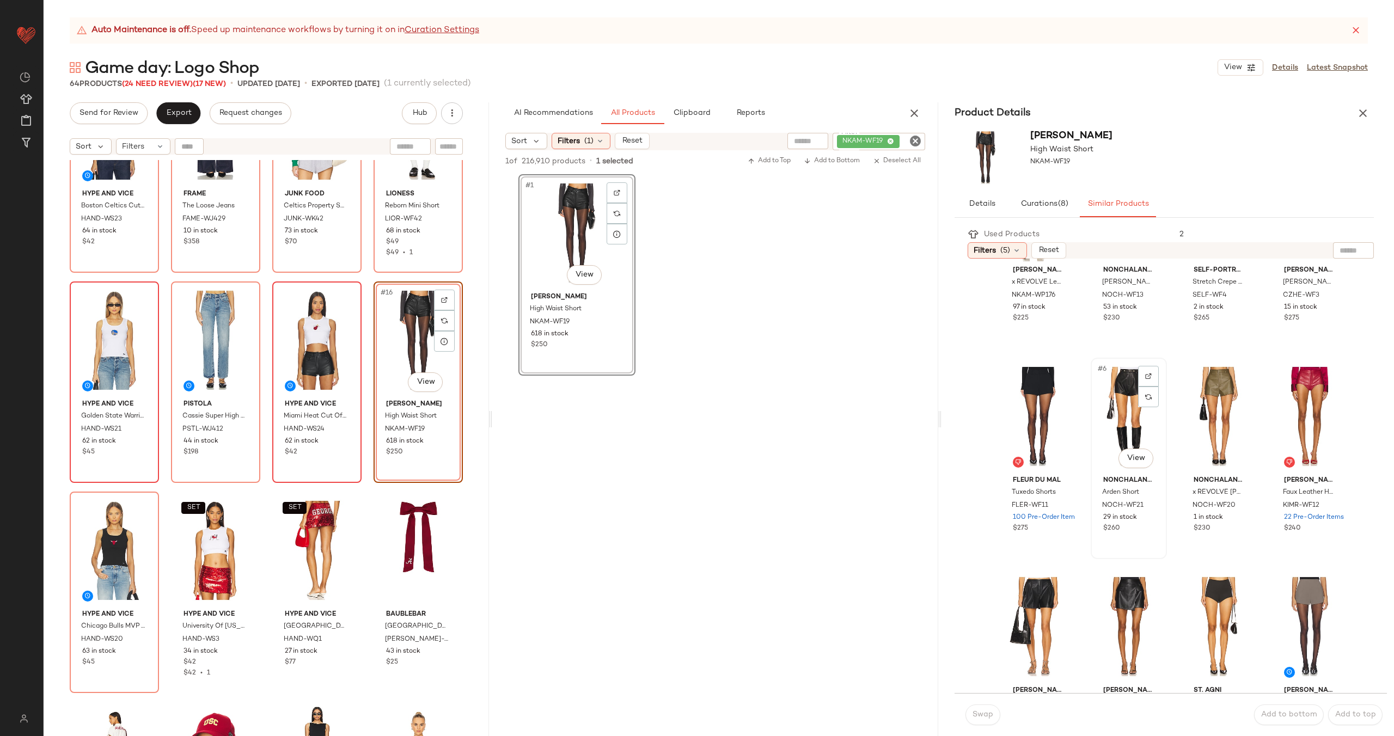
click at [1121, 402] on div "#6 View" at bounding box center [1129, 417] width 69 height 110
click at [989, 715] on span "Swap" at bounding box center [982, 715] width 21 height 9
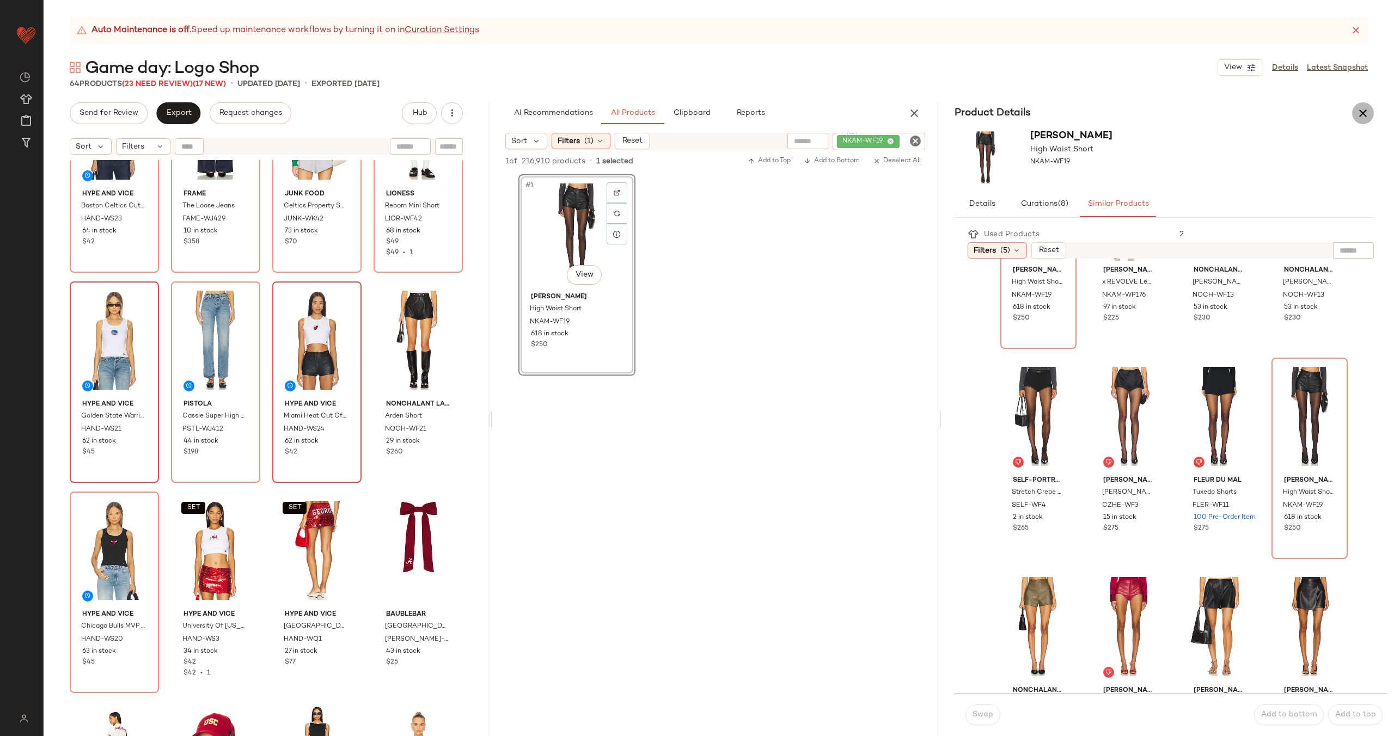
click at [1364, 110] on icon "button" at bounding box center [1363, 113] width 13 height 13
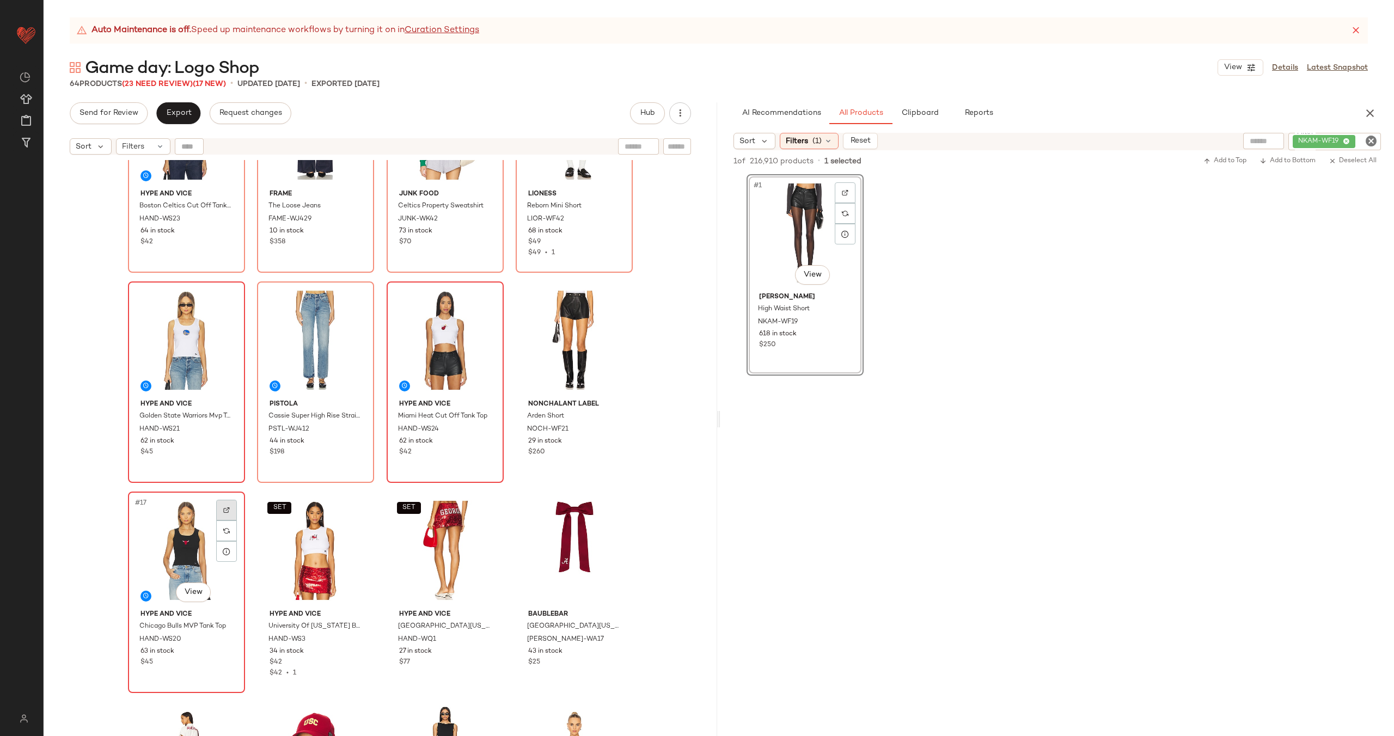
click at [216, 509] on div at bounding box center [226, 510] width 21 height 21
click at [1375, 145] on icon "Clear Filter" at bounding box center [1371, 141] width 13 height 13
paste input "********"
type input "********"
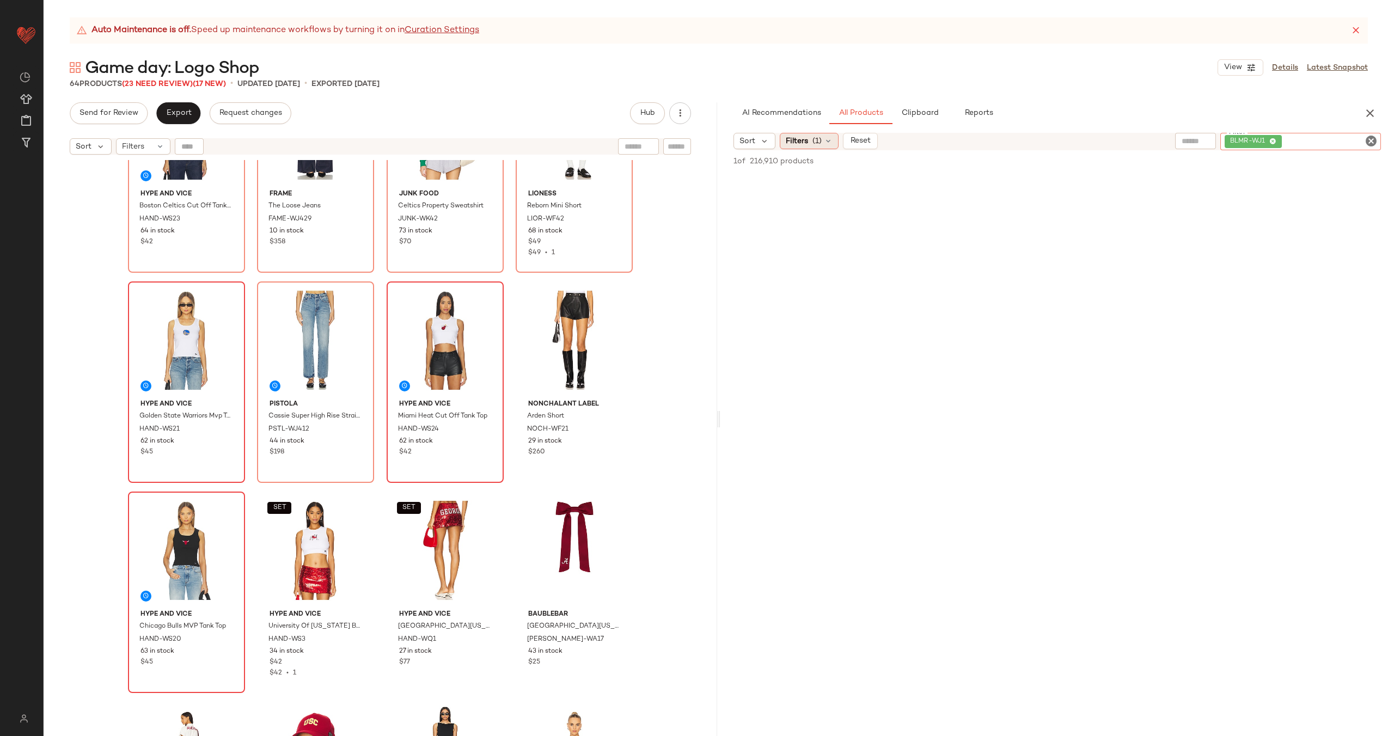
click at [825, 145] on icon at bounding box center [828, 141] width 9 height 9
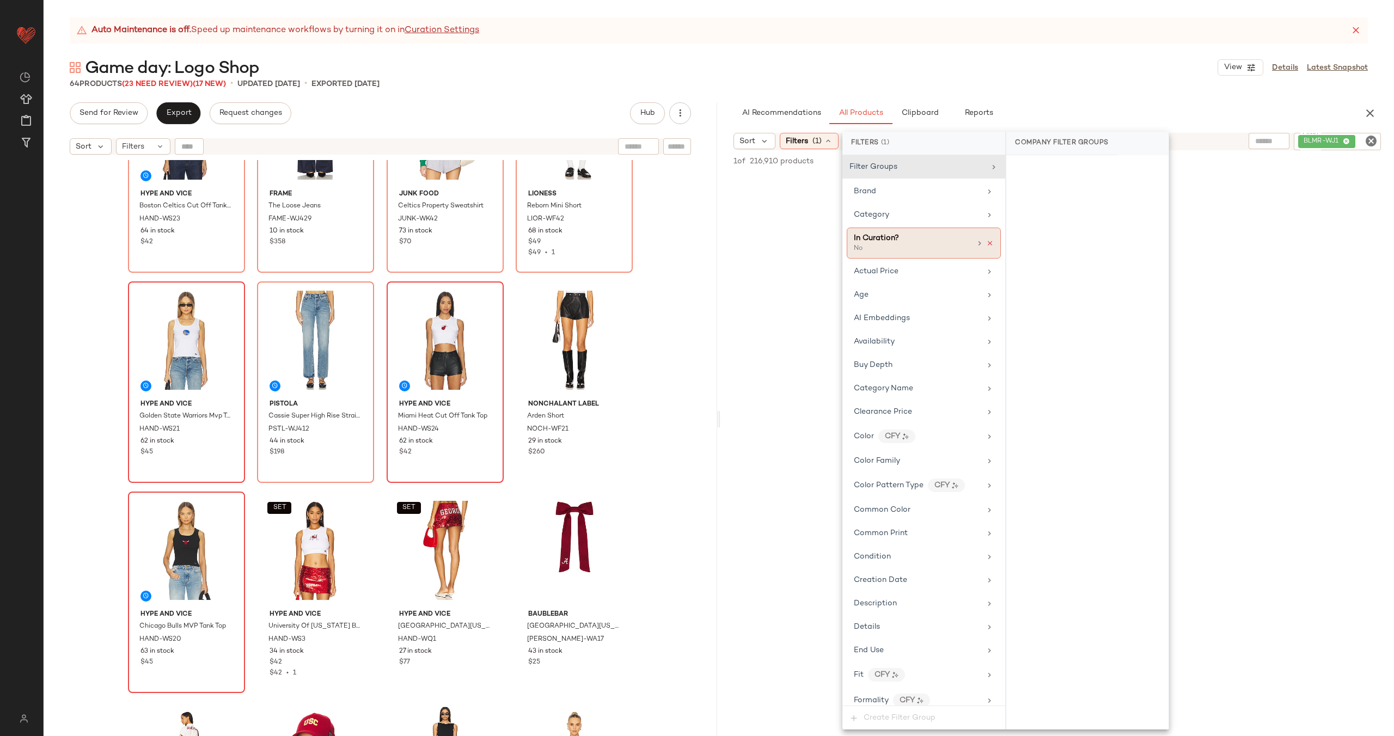
click at [986, 240] on icon at bounding box center [990, 244] width 8 height 8
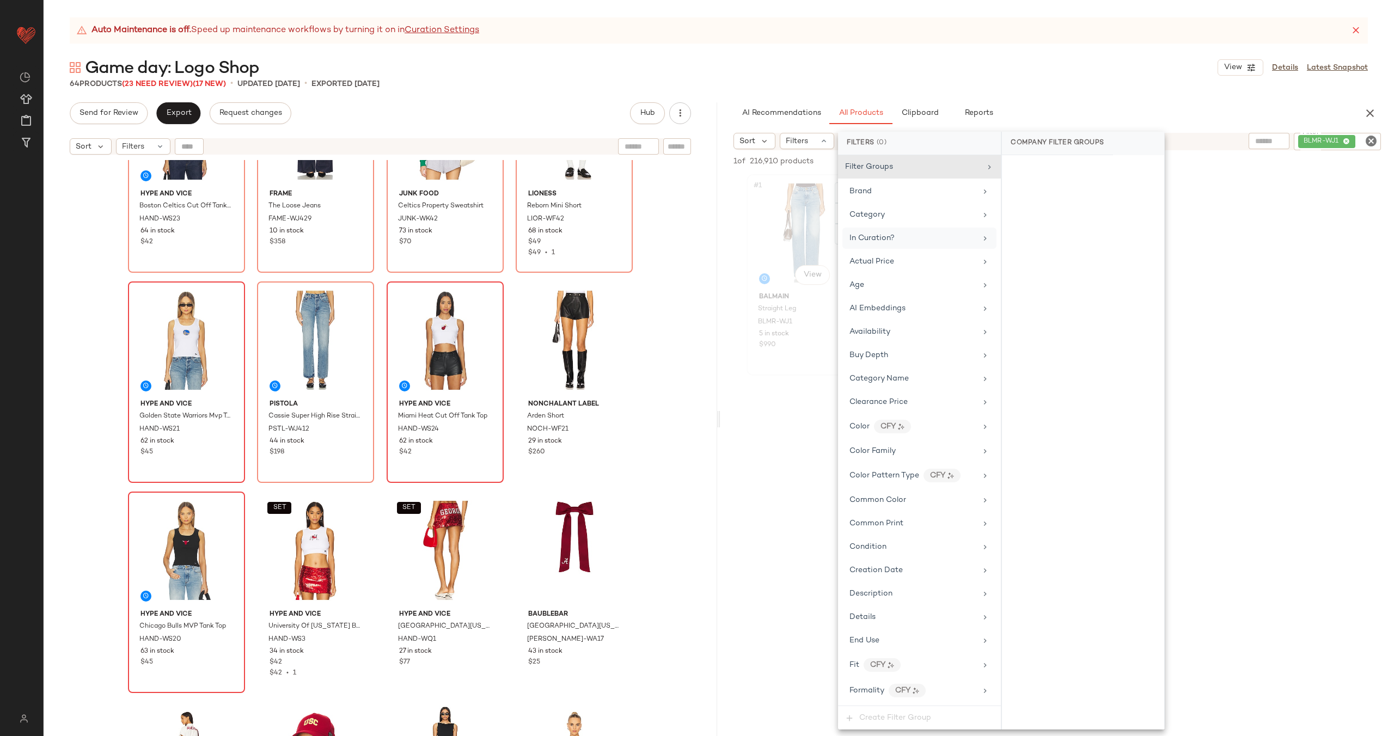
click at [795, 242] on div "#1 View" at bounding box center [804, 233] width 109 height 110
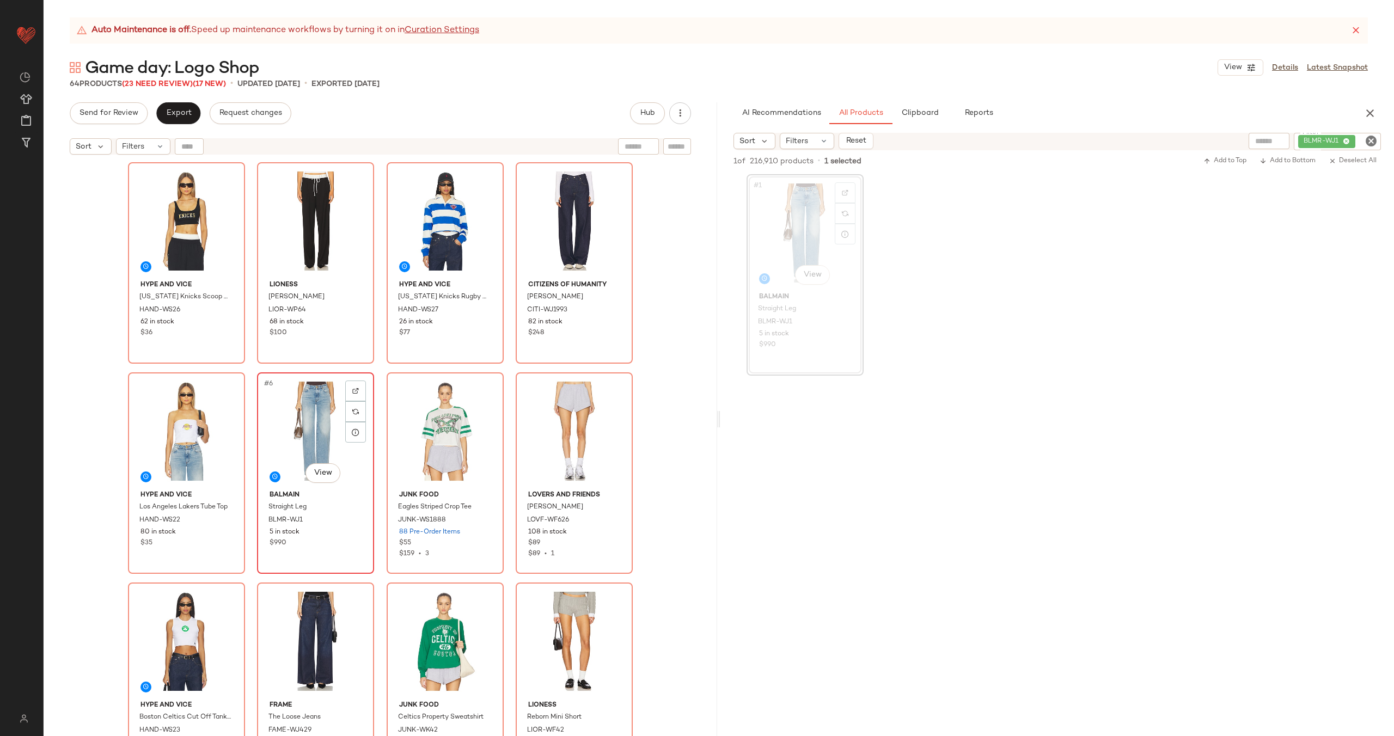
click at [316, 426] on div "#6 View" at bounding box center [315, 431] width 109 height 110
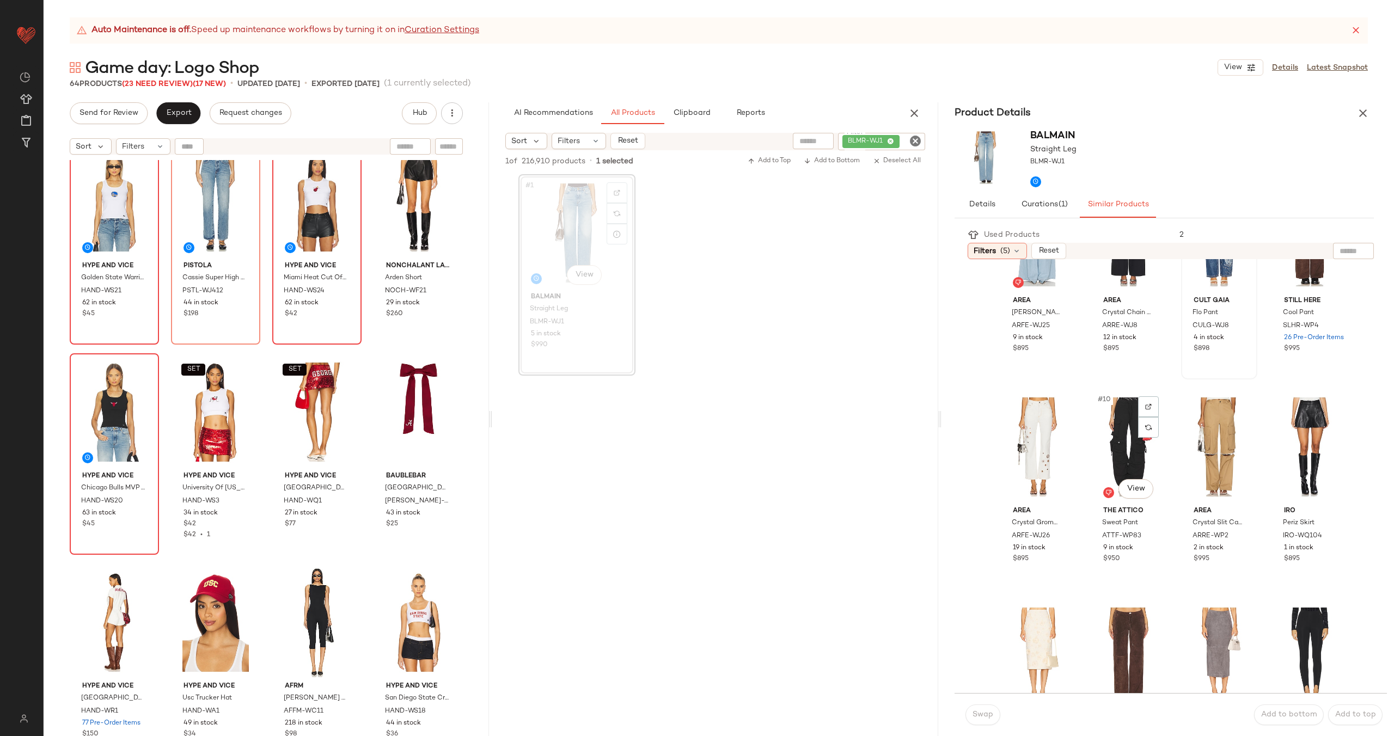
scroll to position [324, 0]
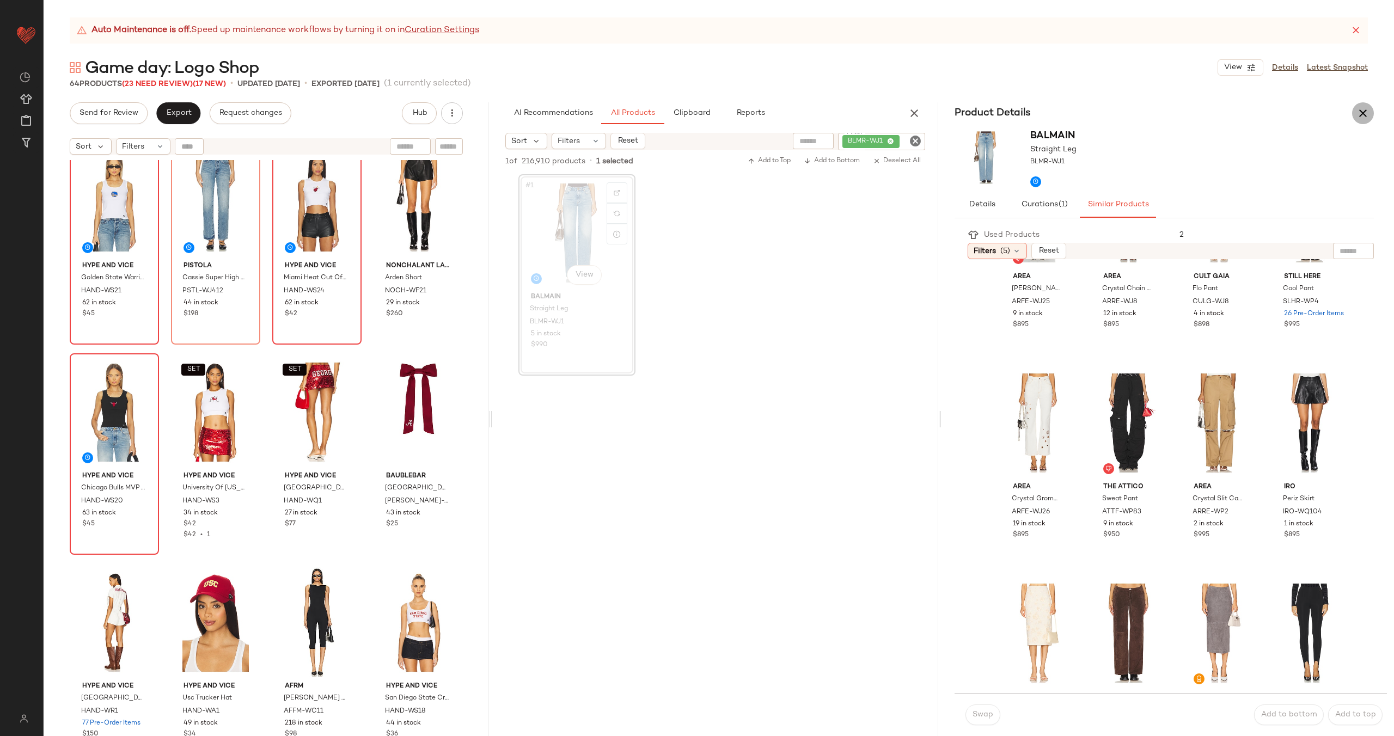
click at [1359, 115] on icon "button" at bounding box center [1363, 113] width 13 height 13
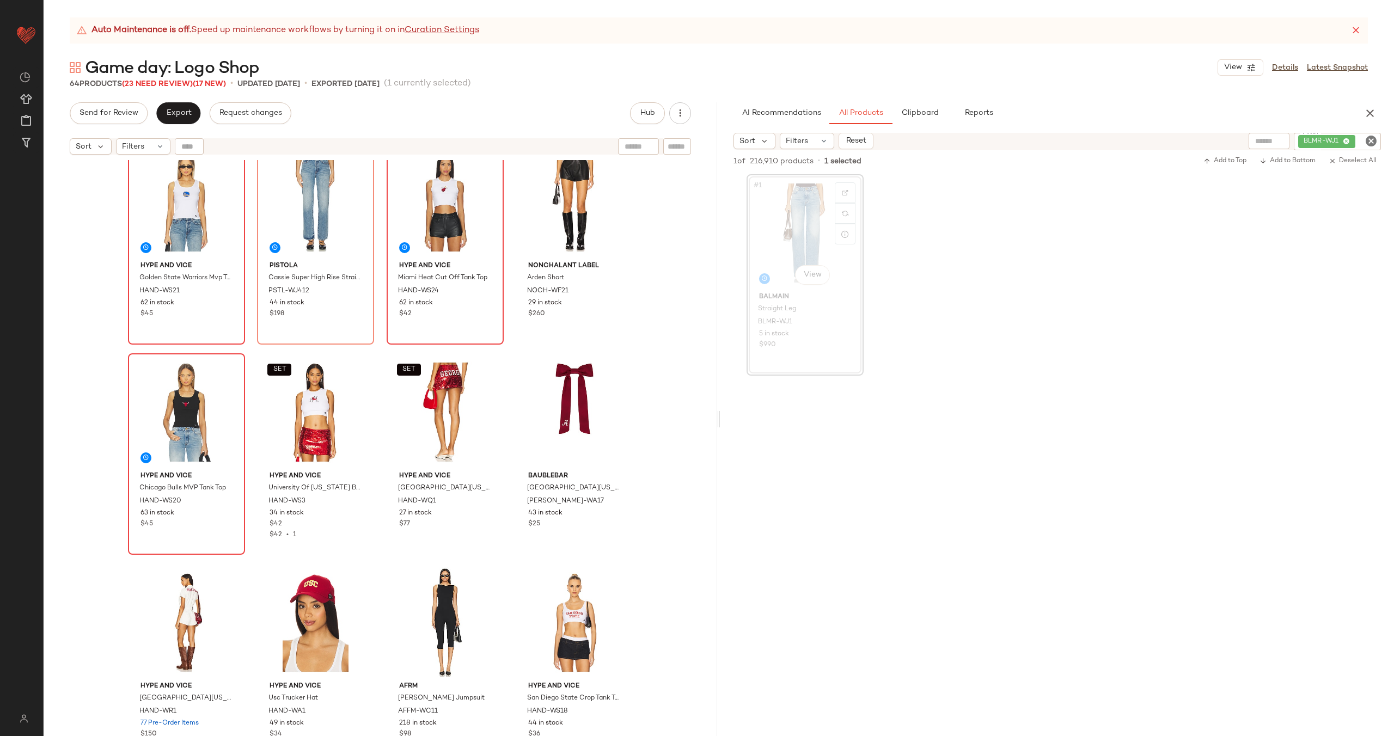
click at [1374, 135] on icon "Clear Filter" at bounding box center [1371, 141] width 13 height 13
click at [797, 134] on div "Filters" at bounding box center [807, 141] width 54 height 16
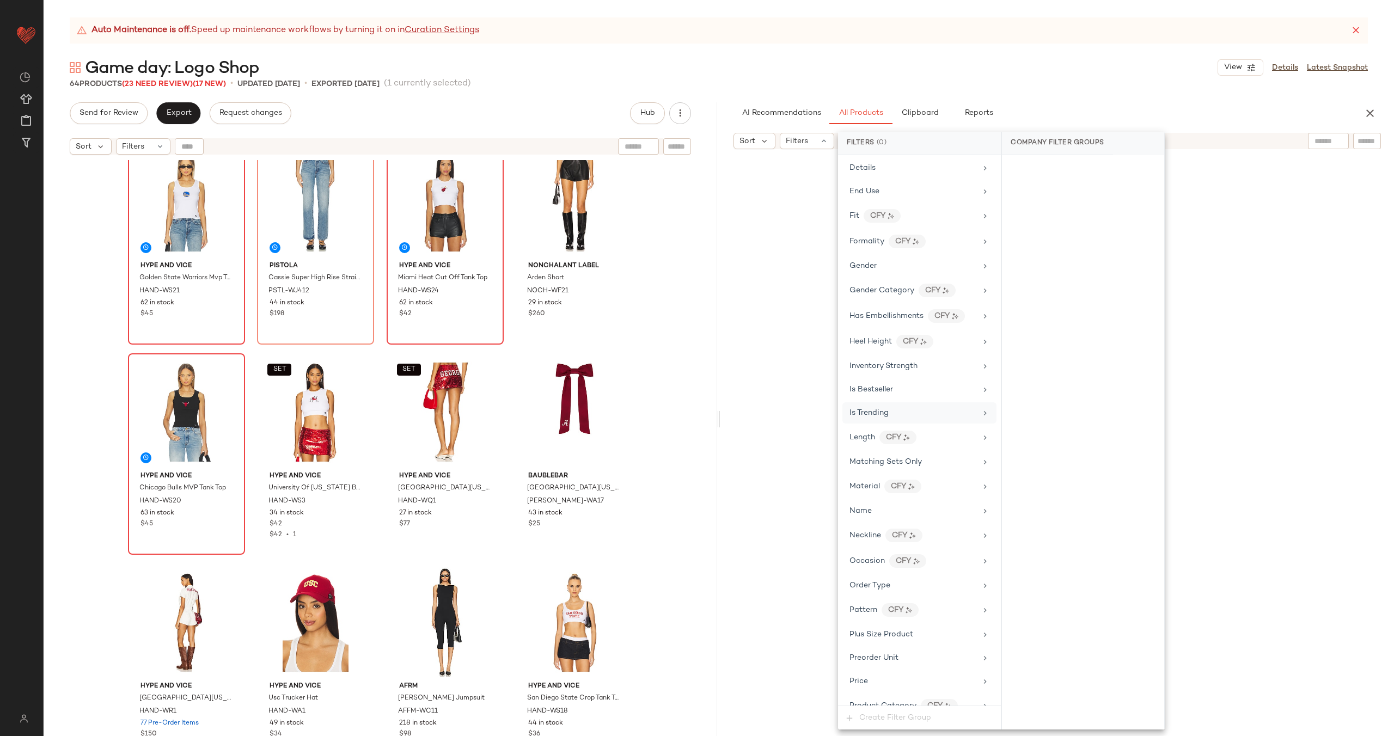
scroll to position [462, 0]
click at [944, 396] on div "Is Trending" at bounding box center [913, 400] width 127 height 11
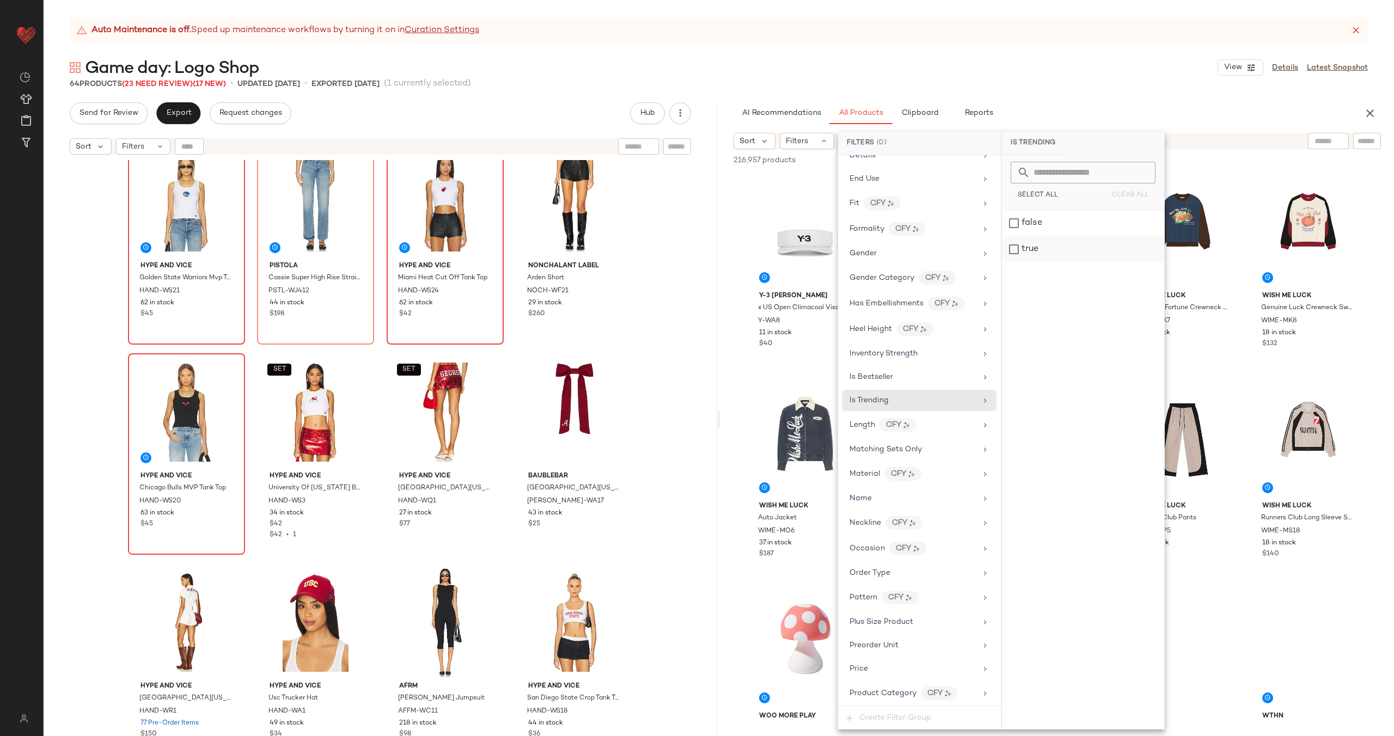
click at [1048, 248] on div "true" at bounding box center [1083, 249] width 162 height 26
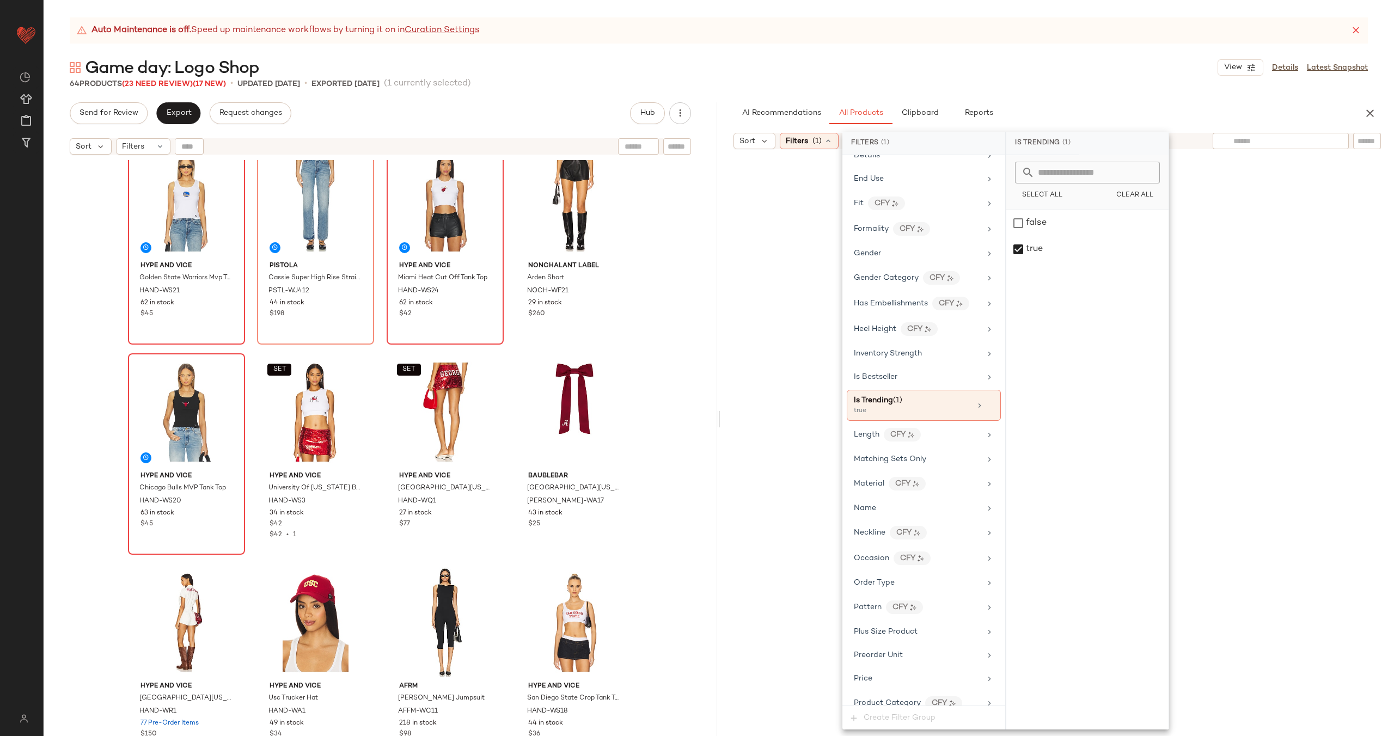
click at [1320, 145] on input "text" at bounding box center [1280, 141] width 95 height 11
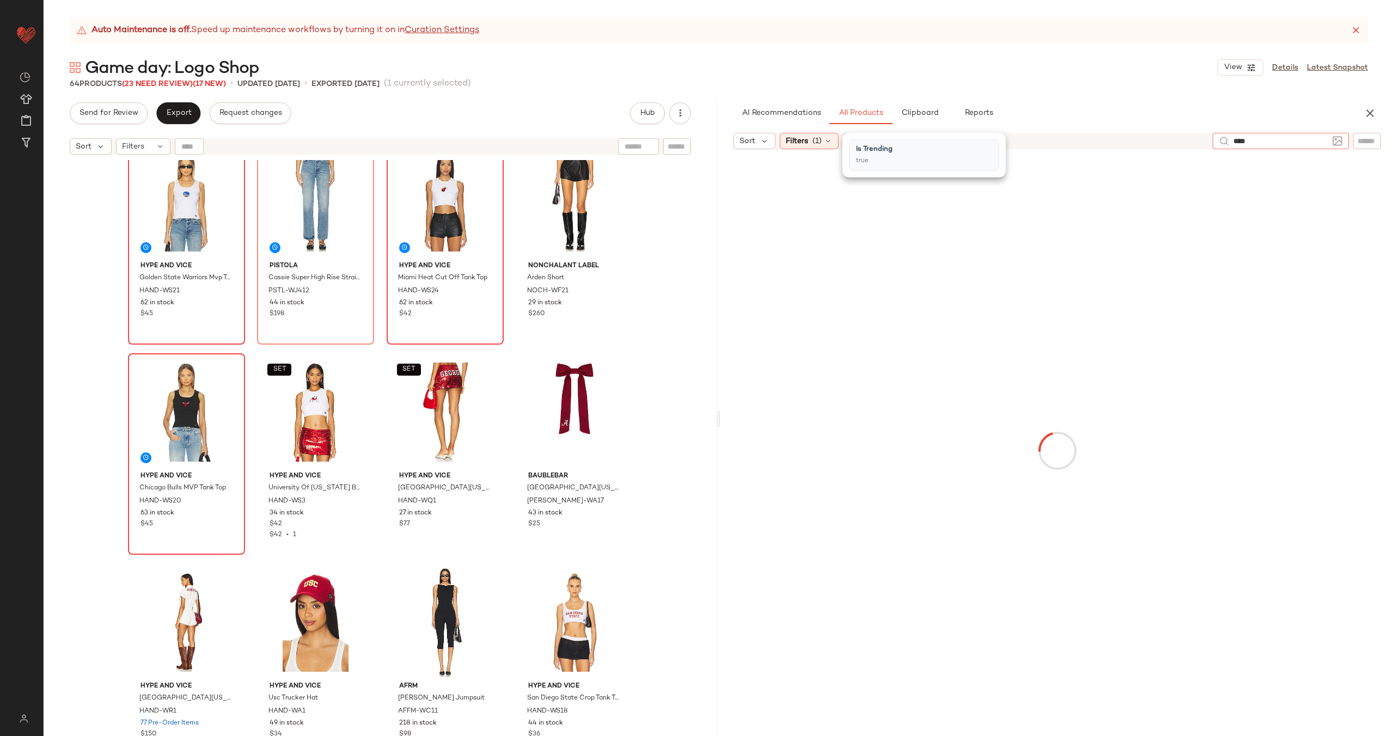
type input "*****"
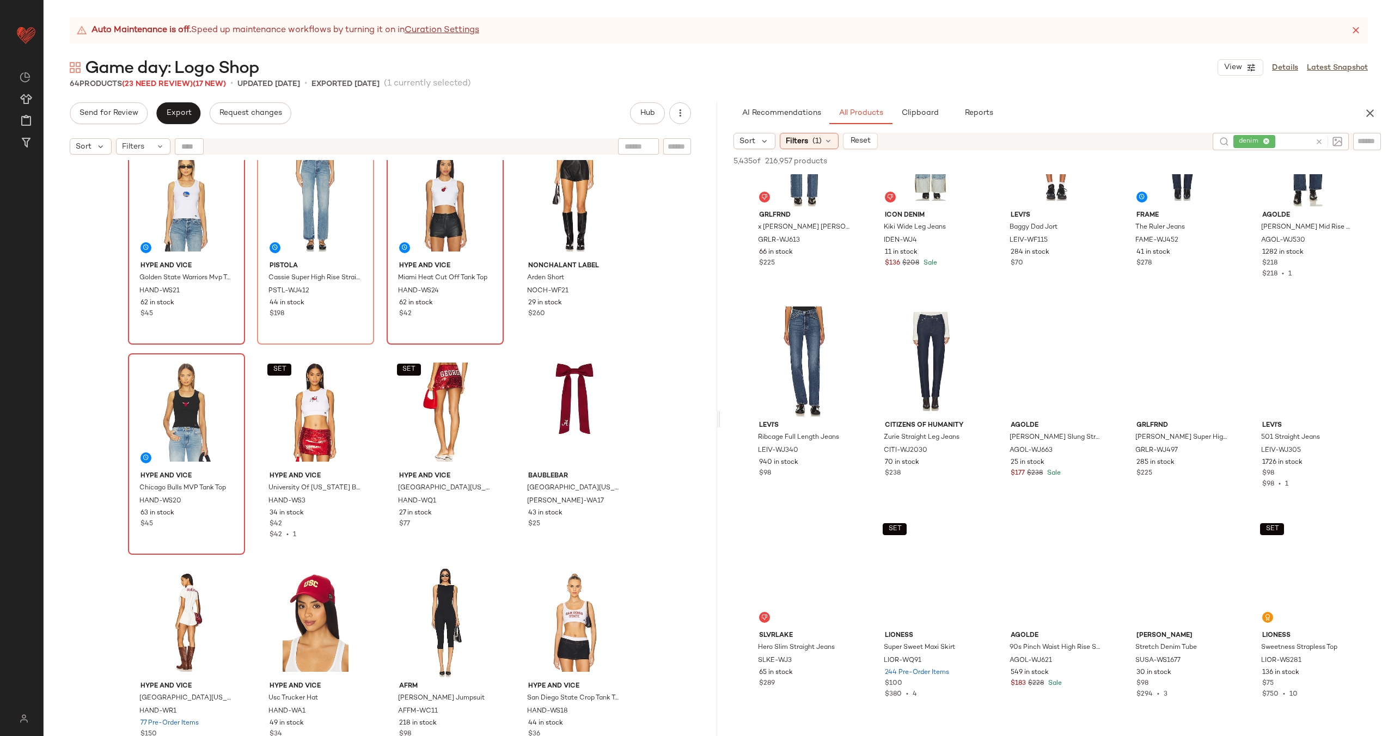
scroll to position [1151, 0]
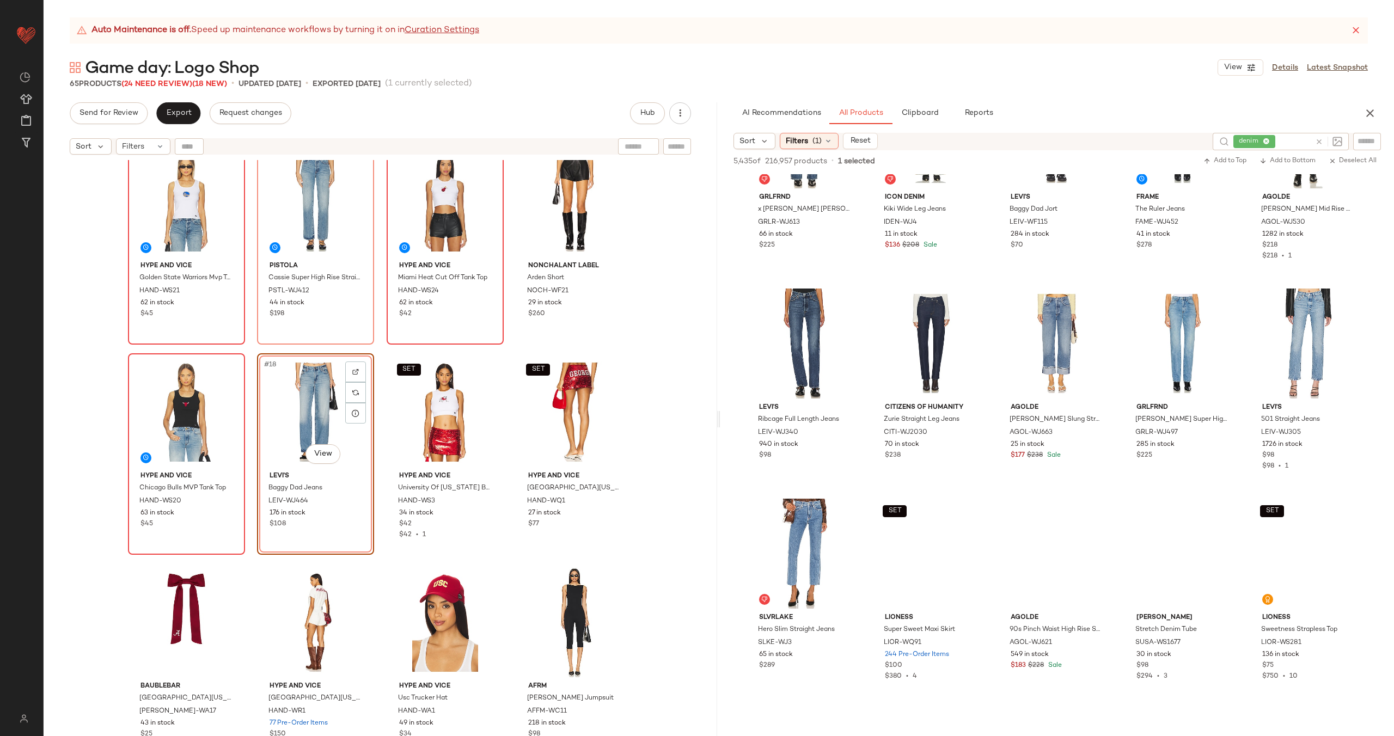
click at [377, 394] on div "Hype and Vice Boston Celtics Cut Off Tank Top HAND-WS23 64 in stock $42 FRAME T…" at bounding box center [381, 461] width 674 height 603
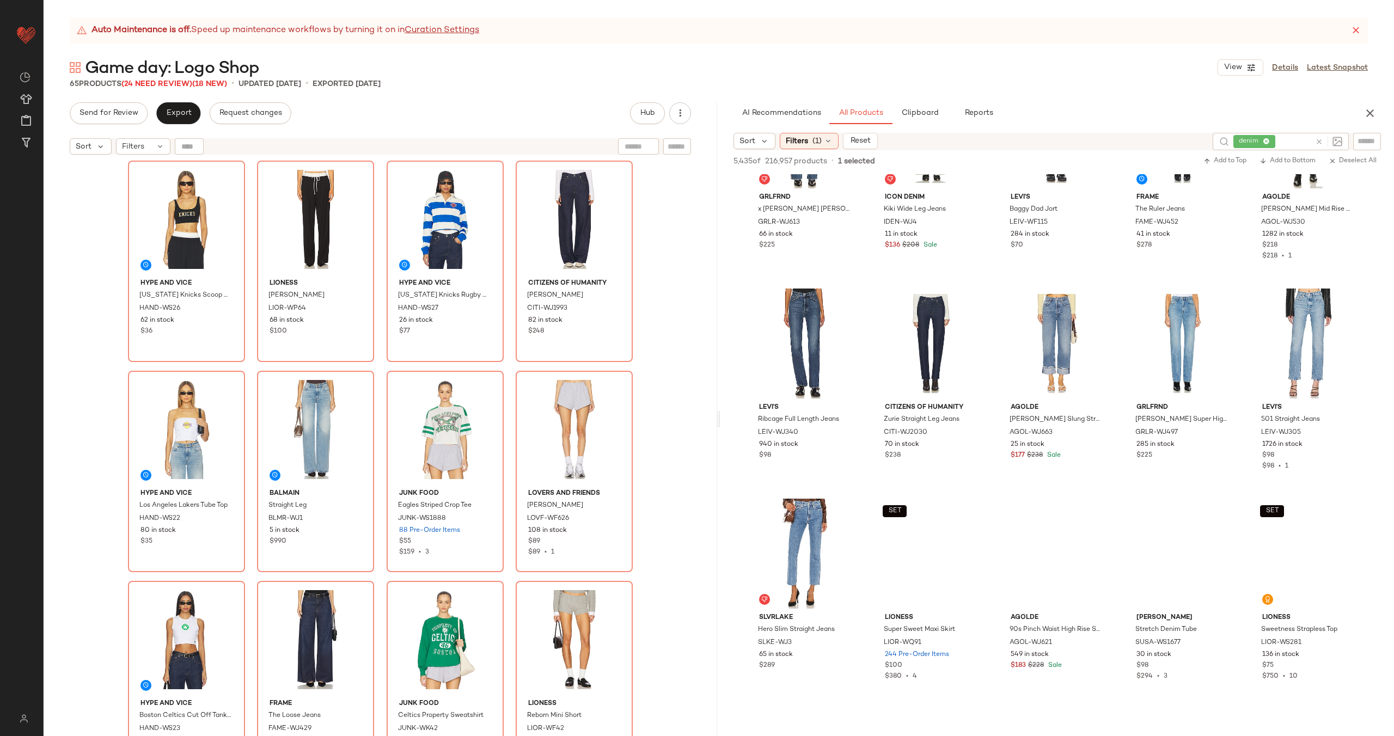
scroll to position [0, 0]
click at [1316, 139] on icon at bounding box center [1319, 142] width 8 height 8
click at [810, 136] on div "Filters (1)" at bounding box center [809, 141] width 59 height 16
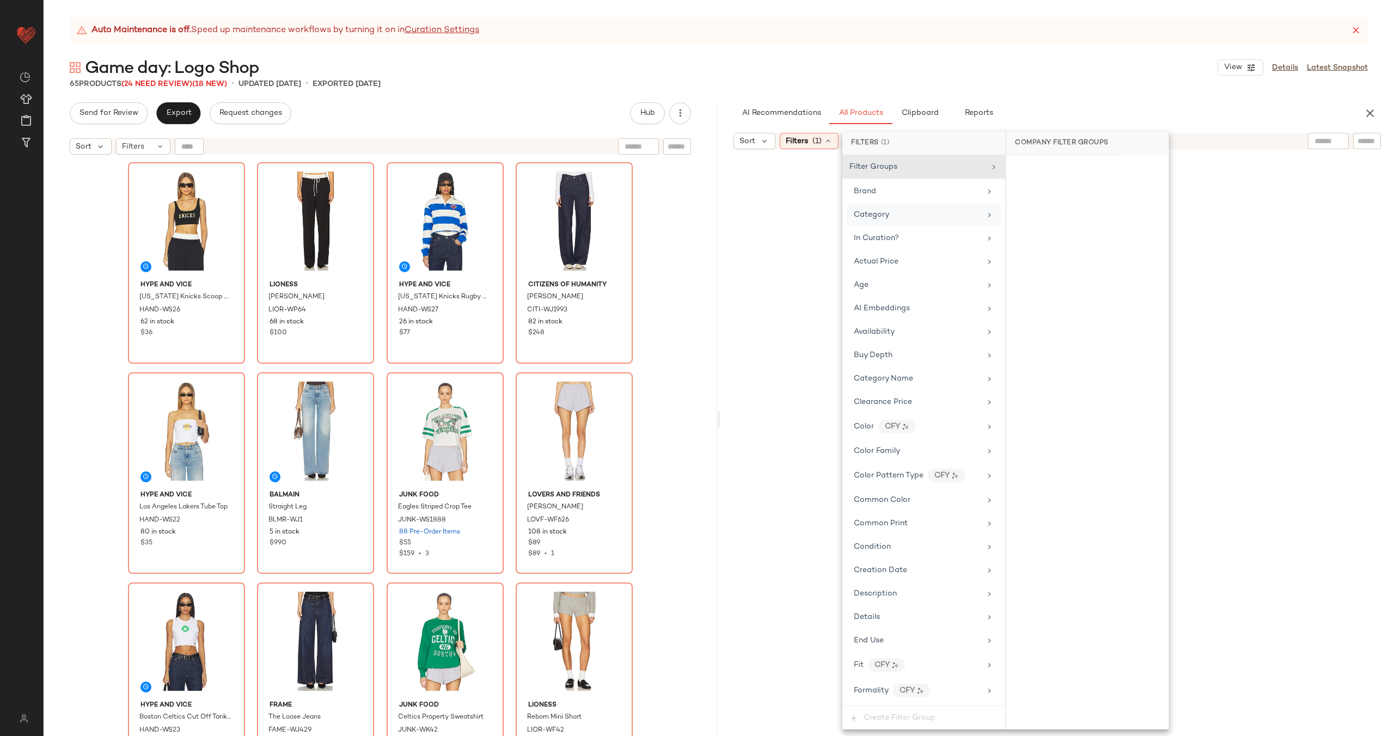
click at [961, 219] on div "Category" at bounding box center [917, 214] width 127 height 11
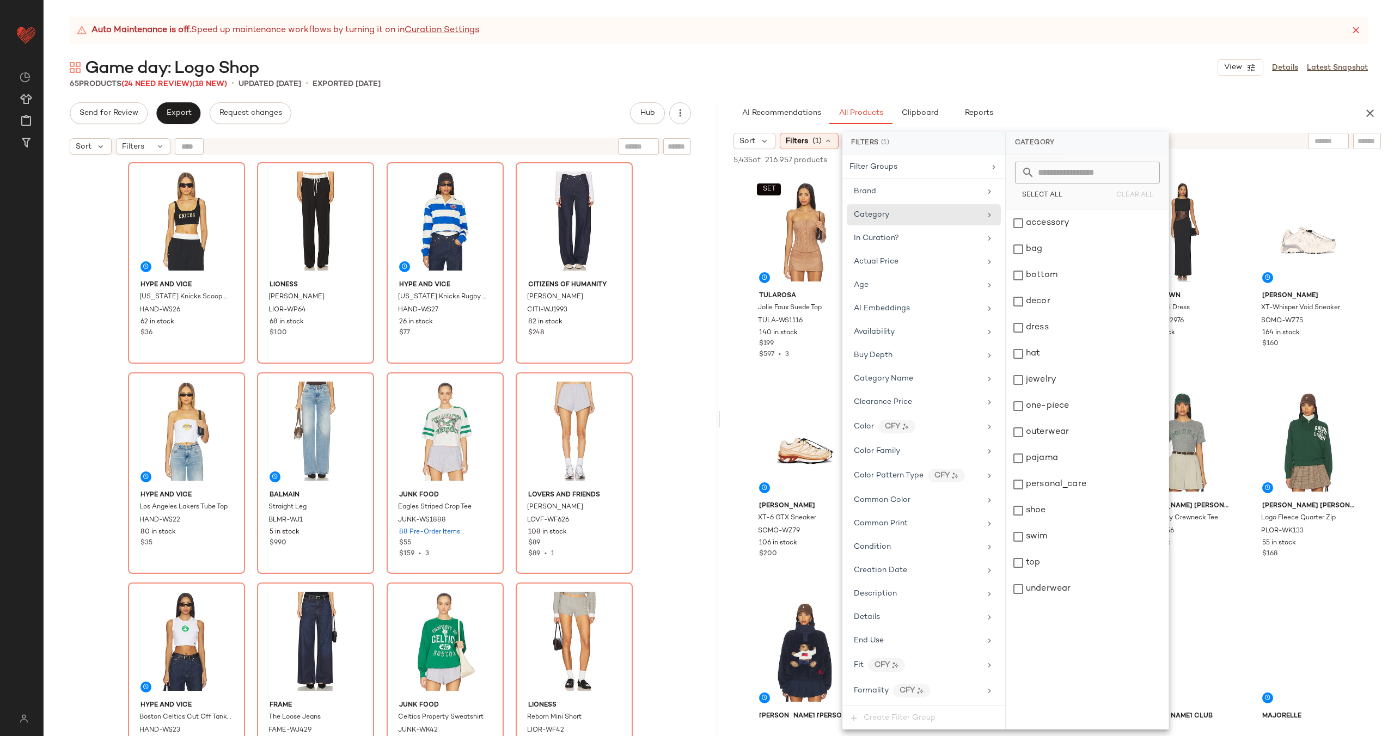
click at [1245, 140] on div "Sort Filters (1) Reset" at bounding box center [1058, 141] width 648 height 16
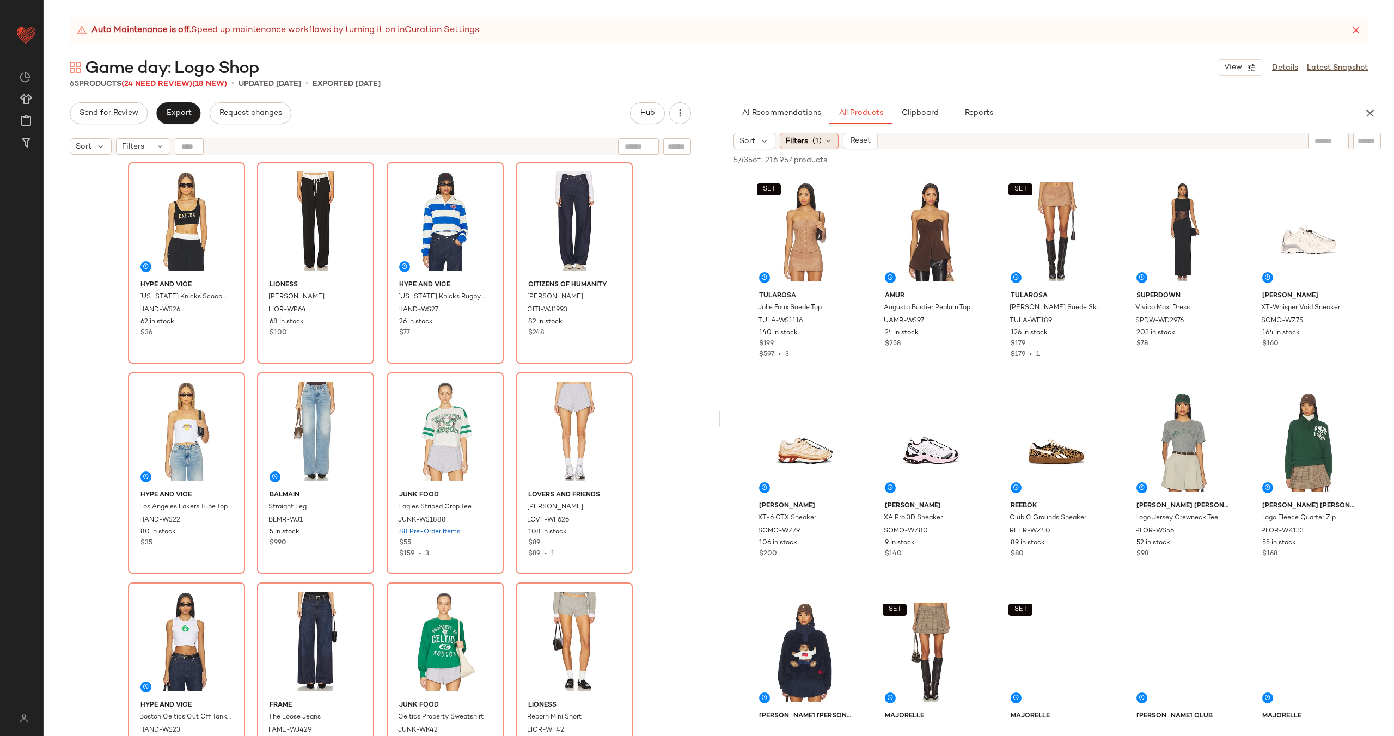
click at [811, 139] on div "Filters (1)" at bounding box center [809, 141] width 59 height 16
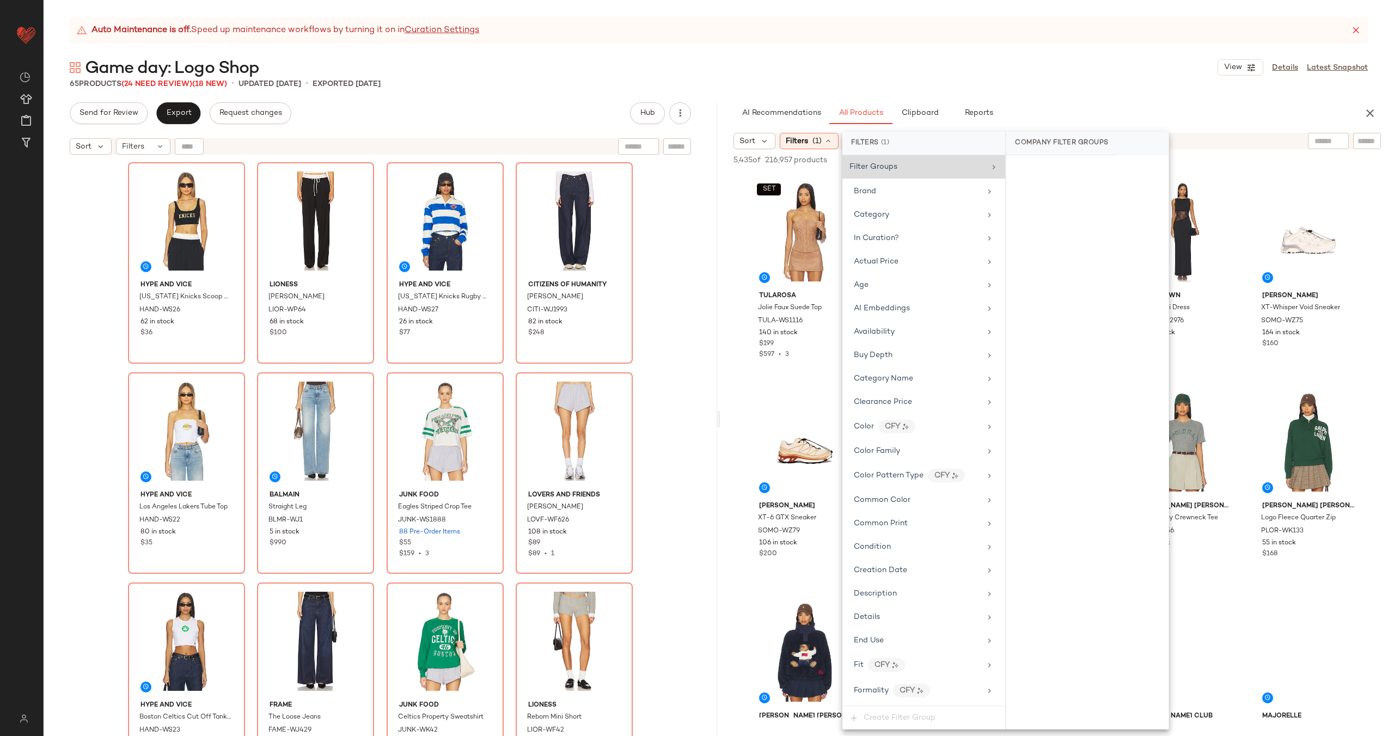
click at [990, 168] on icon at bounding box center [994, 167] width 9 height 9
click at [990, 167] on icon at bounding box center [994, 167] width 9 height 9
click at [900, 168] on div "Filter Groups" at bounding box center [918, 166] width 136 height 11
click at [990, 164] on icon at bounding box center [994, 167] width 9 height 9
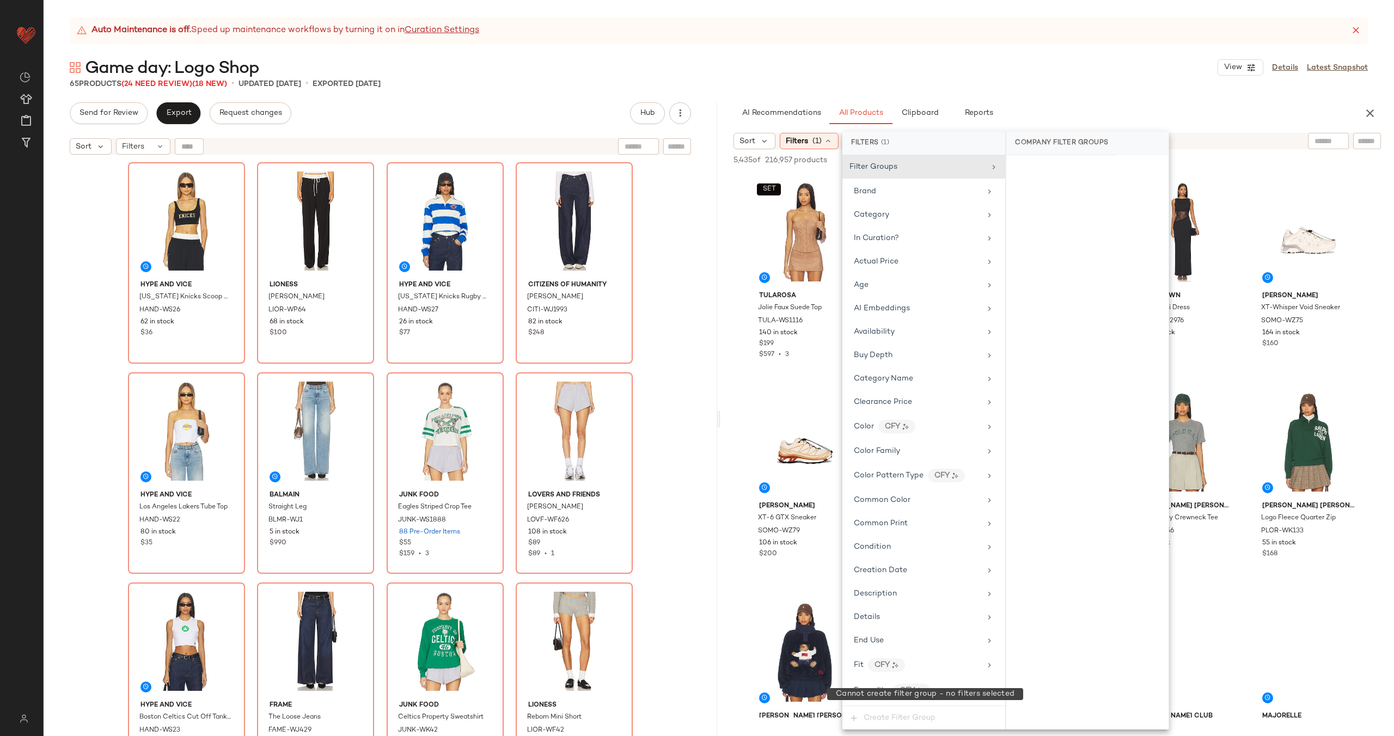
click at [903, 718] on span "Create Filter Group" at bounding box center [923, 717] width 163 height 23
click at [924, 209] on div "Category" at bounding box center [917, 214] width 127 height 11
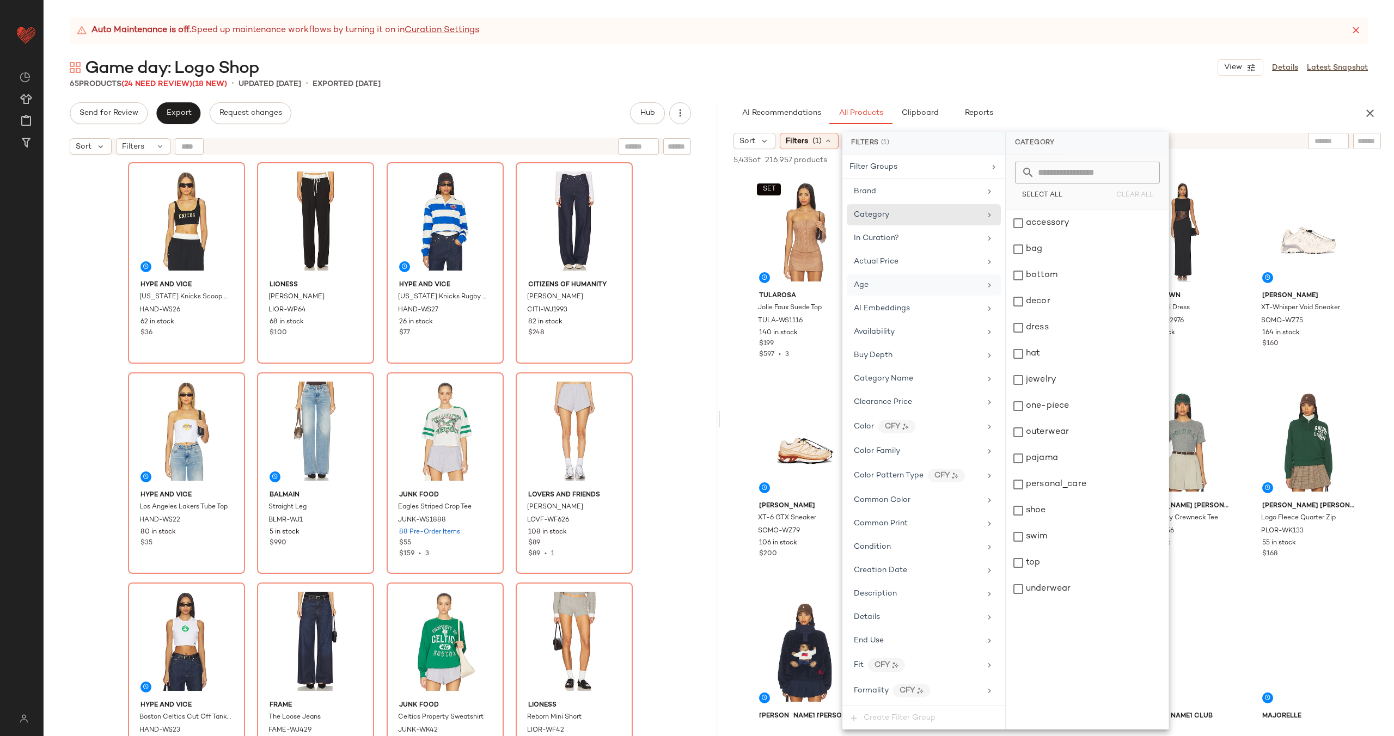
click at [941, 281] on div "Age" at bounding box center [917, 284] width 127 height 11
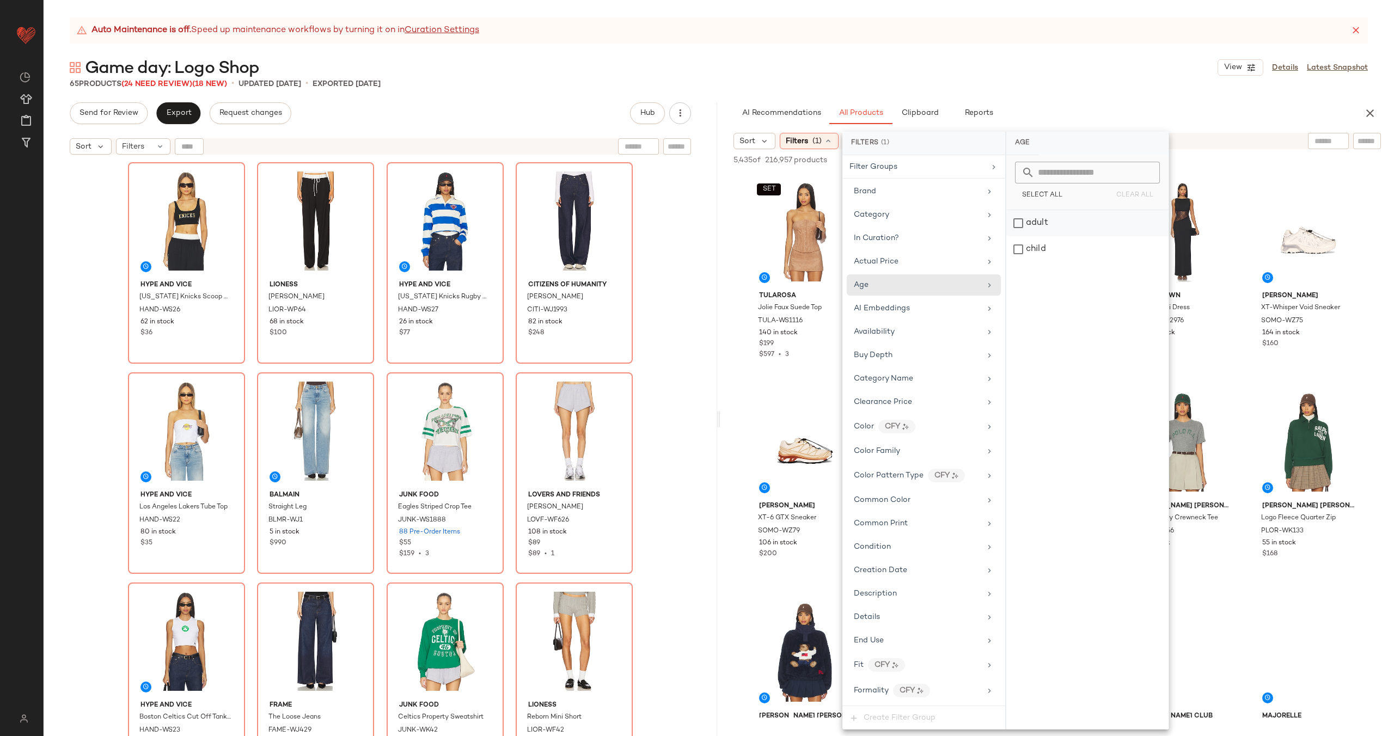
click at [1066, 218] on div "adult" at bounding box center [1087, 223] width 162 height 26
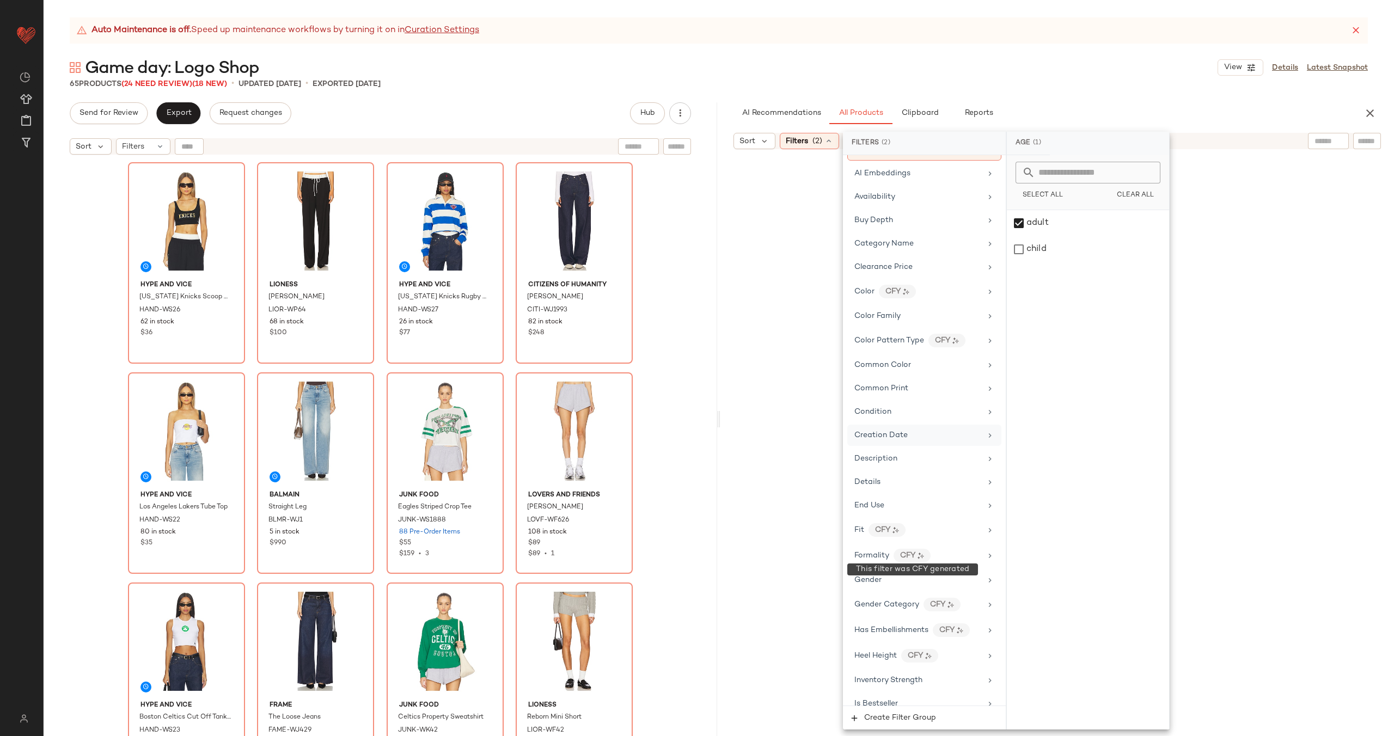
scroll to position [166, 0]
click at [925, 554] on div "Gender" at bounding box center [917, 558] width 127 height 11
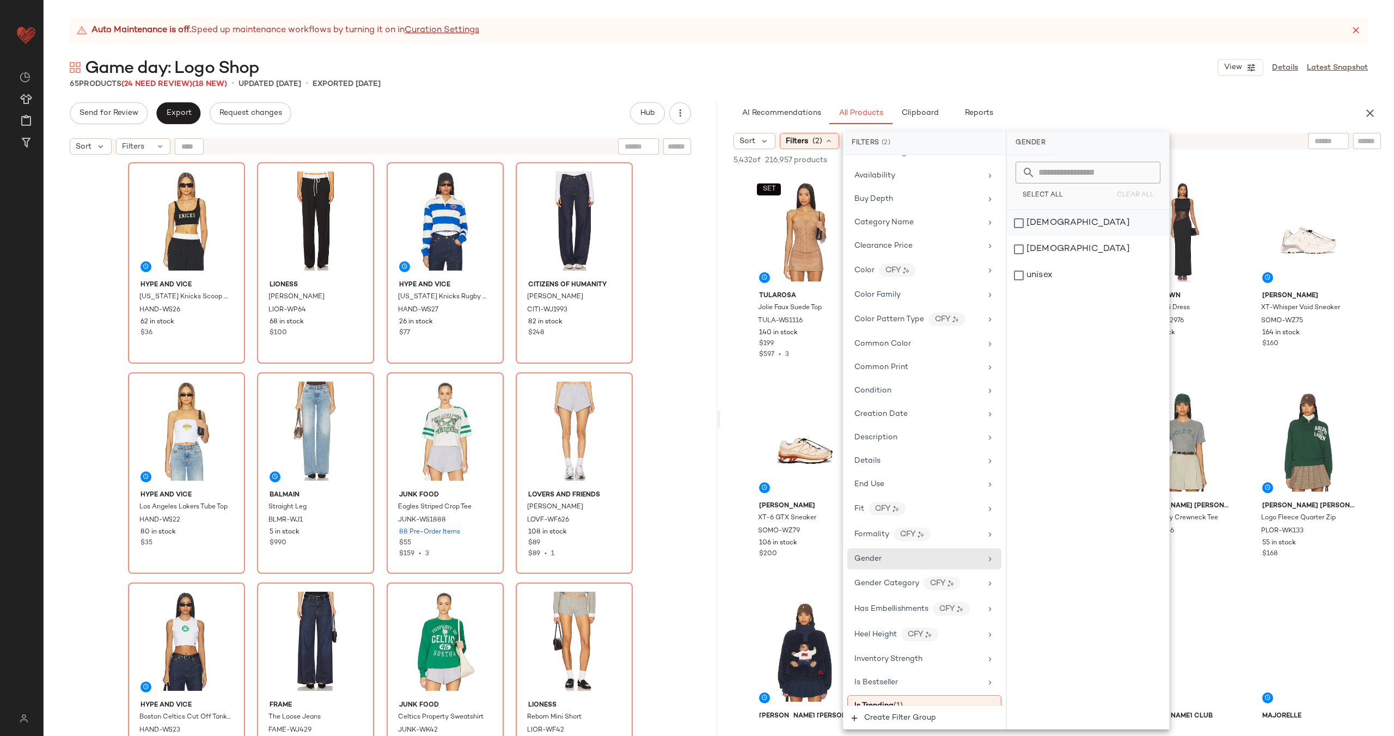
click at [1073, 215] on div "[DEMOGRAPHIC_DATA]" at bounding box center [1088, 223] width 162 height 26
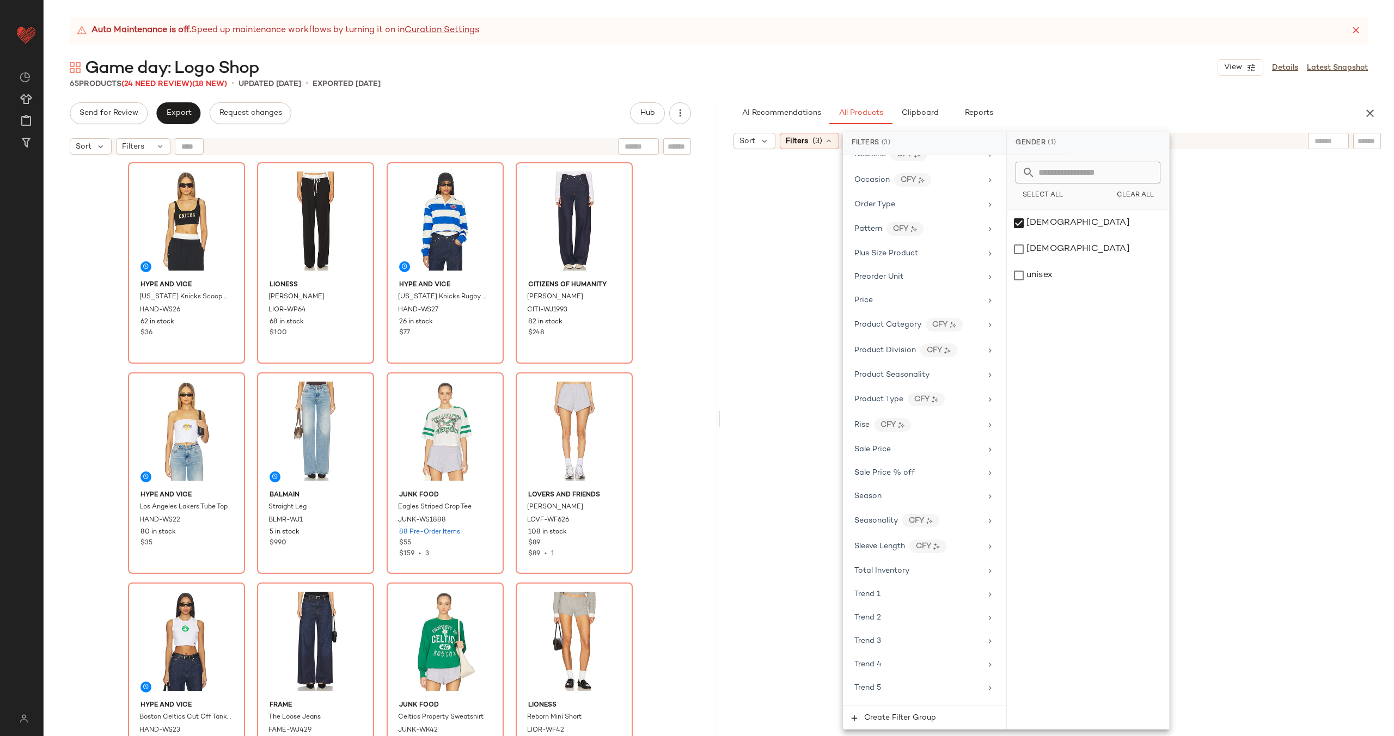
scroll to position [883, 0]
click at [880, 421] on div "Sale Price" at bounding box center [872, 425] width 36 height 11
click at [1046, 187] on div "Not on sale" at bounding box center [1088, 189] width 154 height 20
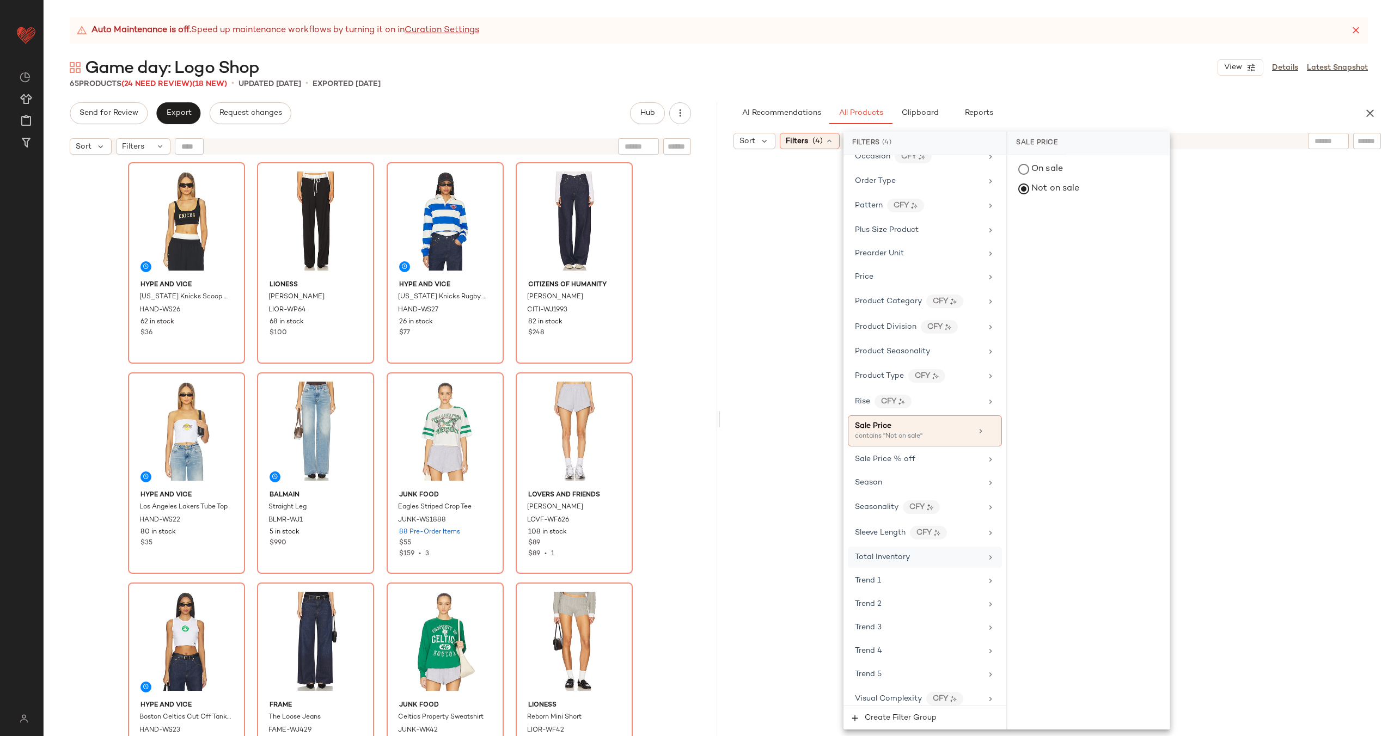
click at [925, 555] on div "Total Inventory" at bounding box center [918, 557] width 127 height 11
click at [1102, 187] on span "At least 1" at bounding box center [1088, 191] width 30 height 8
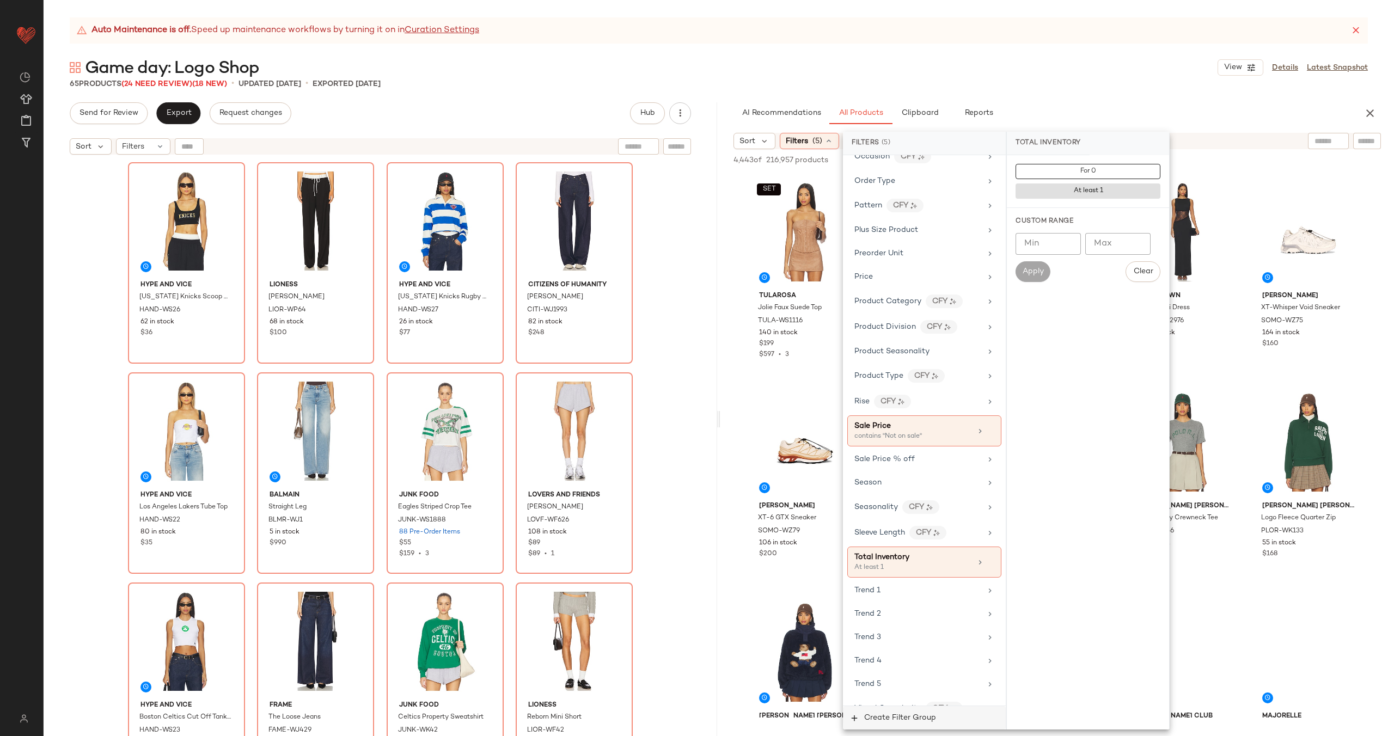
click at [901, 716] on span "Create Filter Group" at bounding box center [900, 718] width 72 height 9
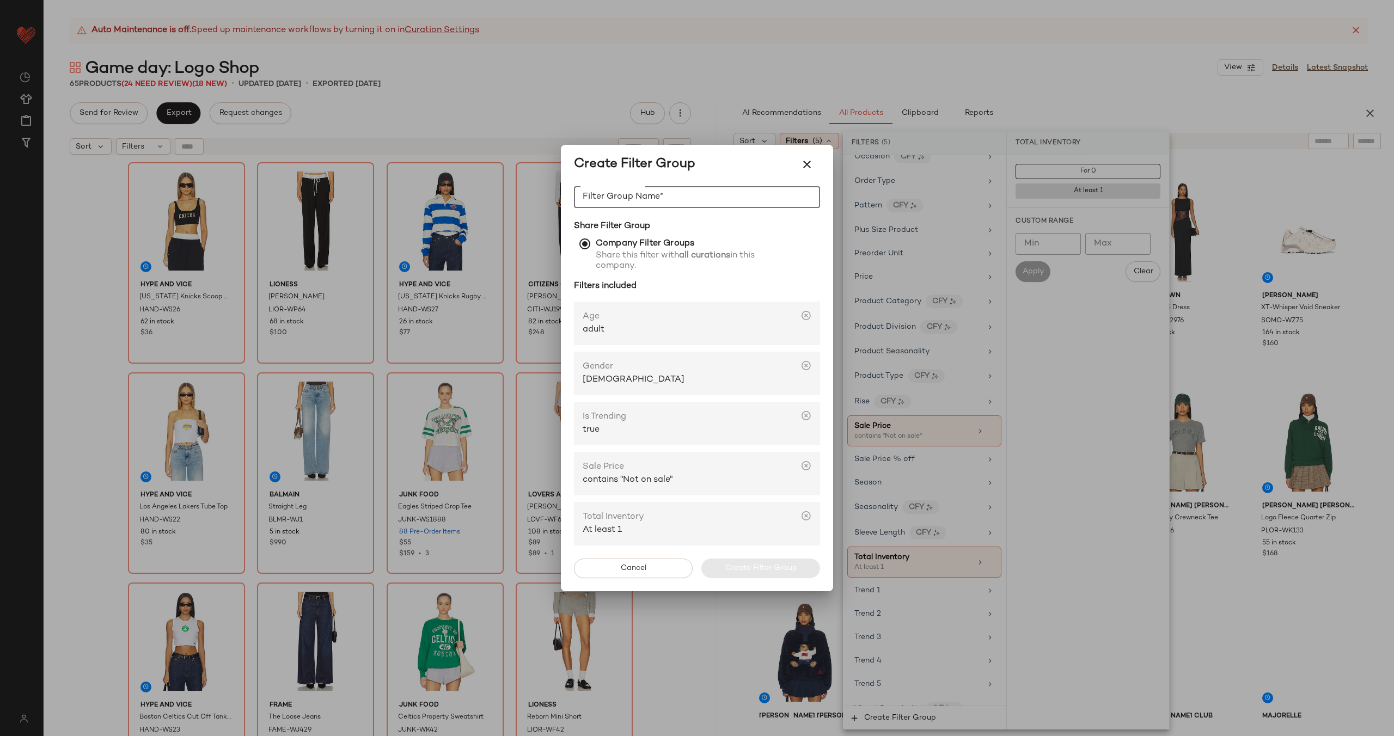
click at [649, 198] on input "Filter Group Name*" at bounding box center [697, 197] width 246 height 22
type input "**********"
click at [810, 415] on icon at bounding box center [806, 416] width 11 height 11
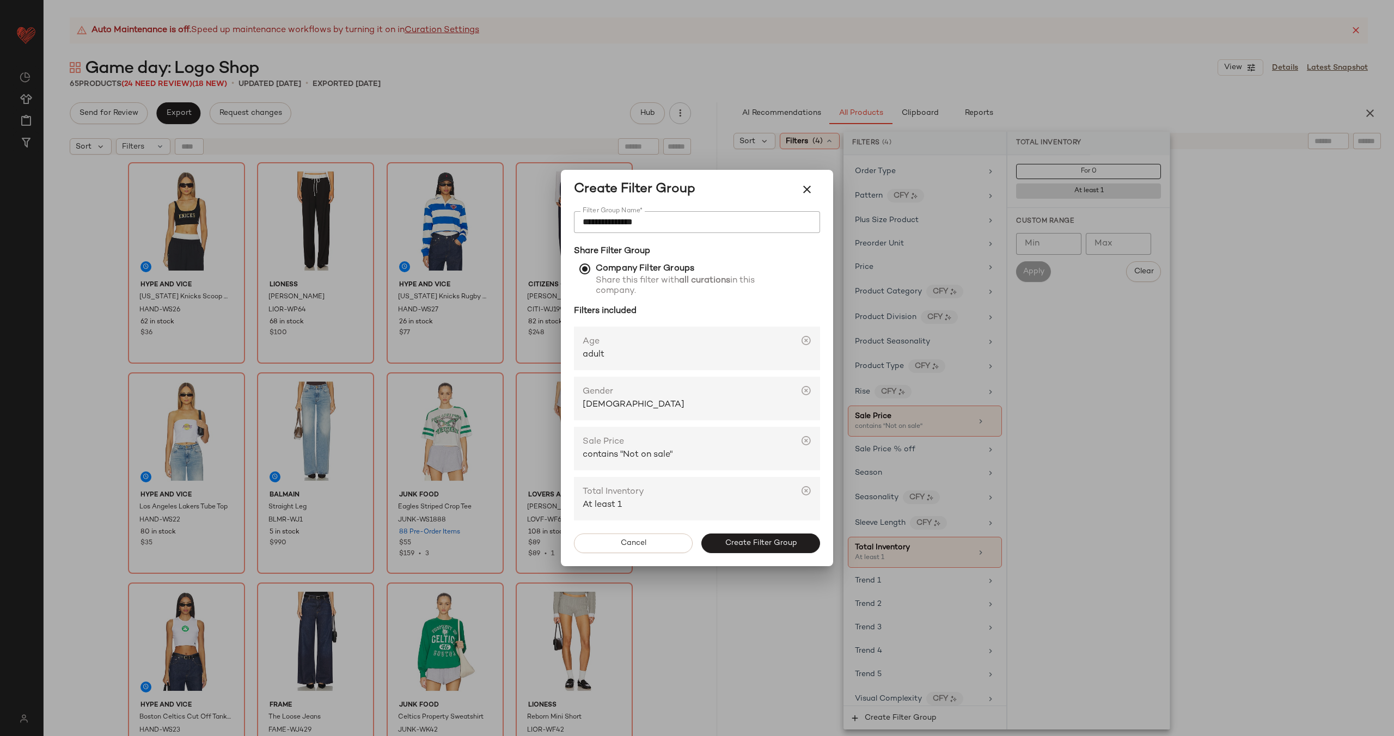
scroll to position [874, 0]
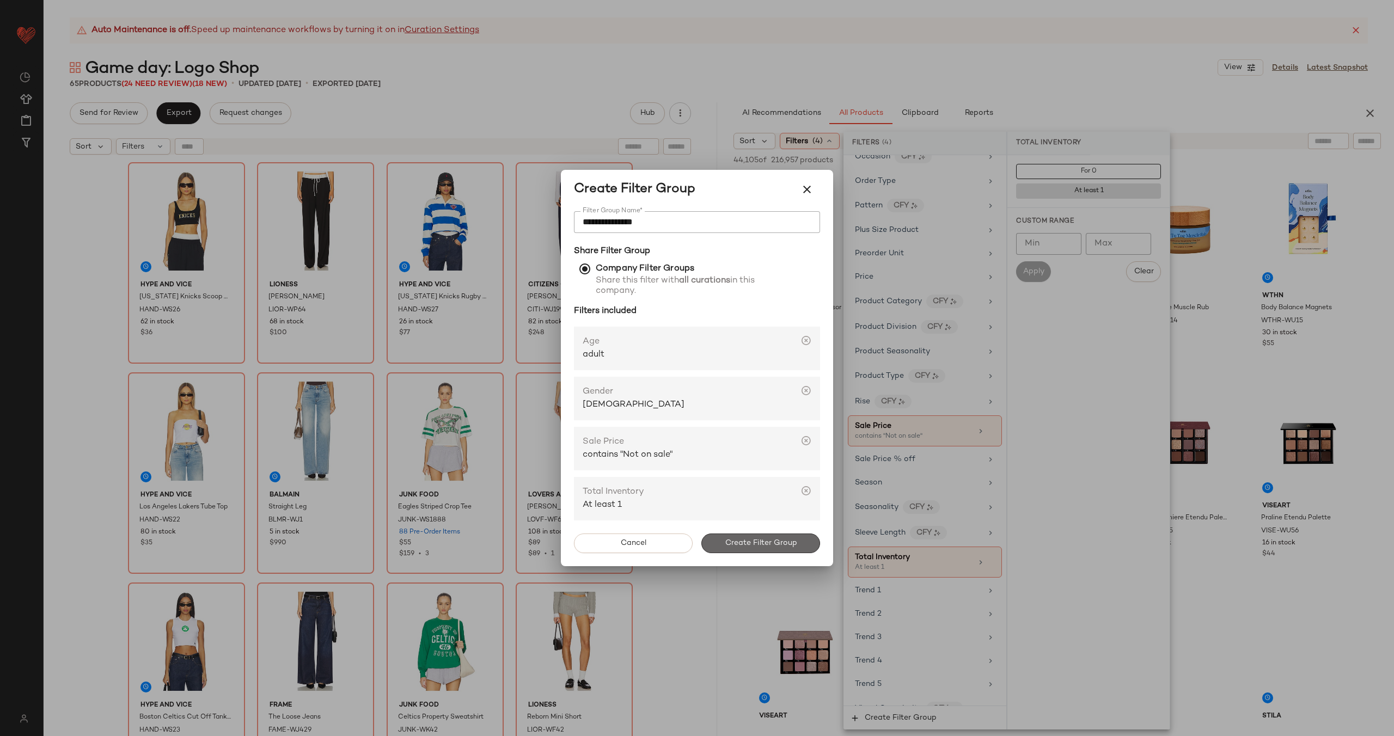
click at [780, 542] on span "Create Filter Group" at bounding box center [760, 543] width 72 height 9
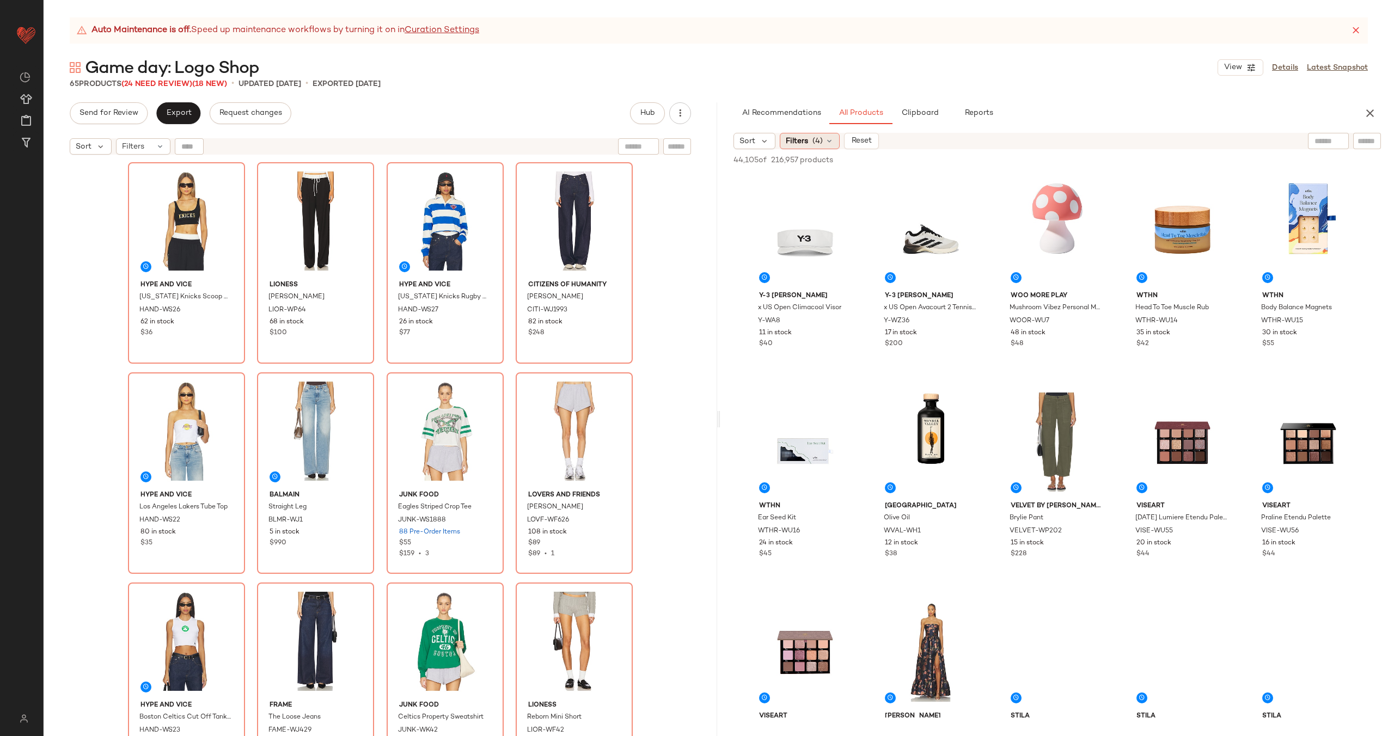
click at [827, 137] on icon at bounding box center [829, 141] width 9 height 9
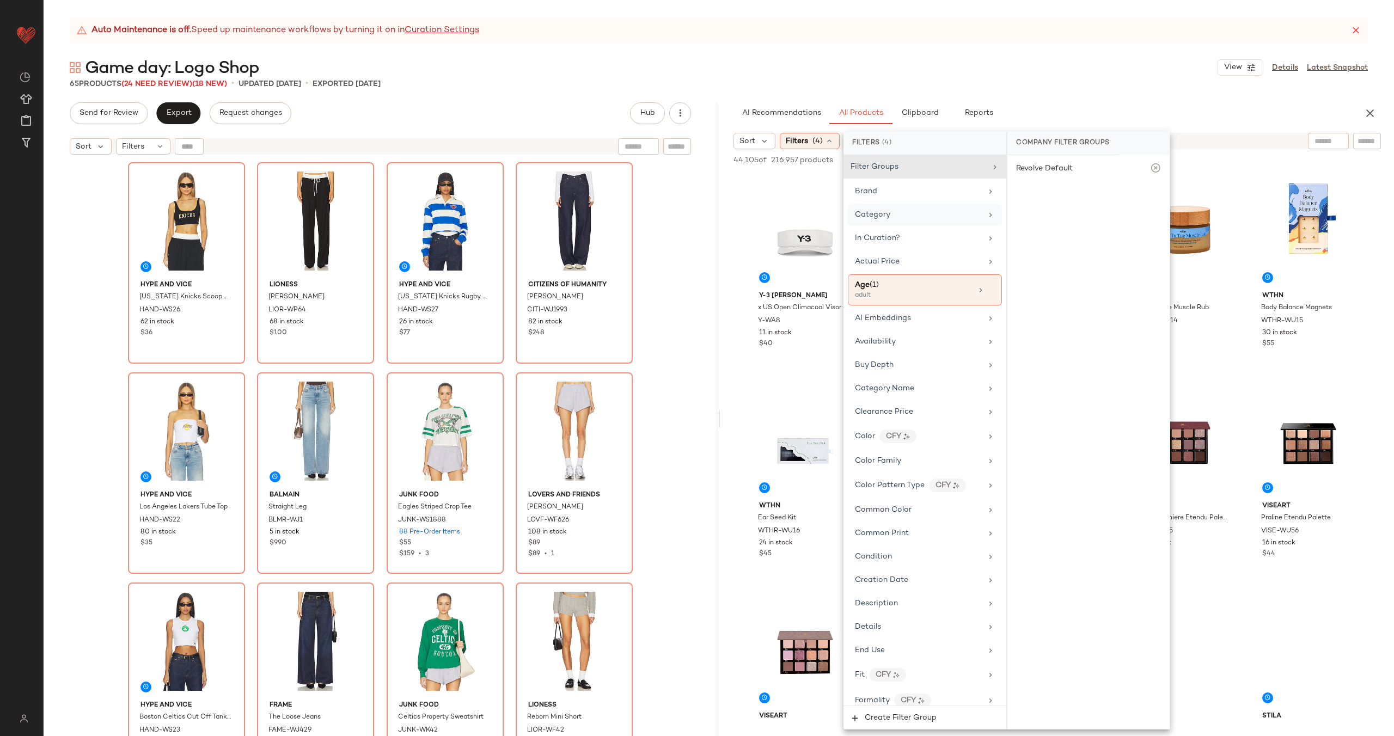
click at [934, 210] on div "Category" at bounding box center [918, 214] width 127 height 11
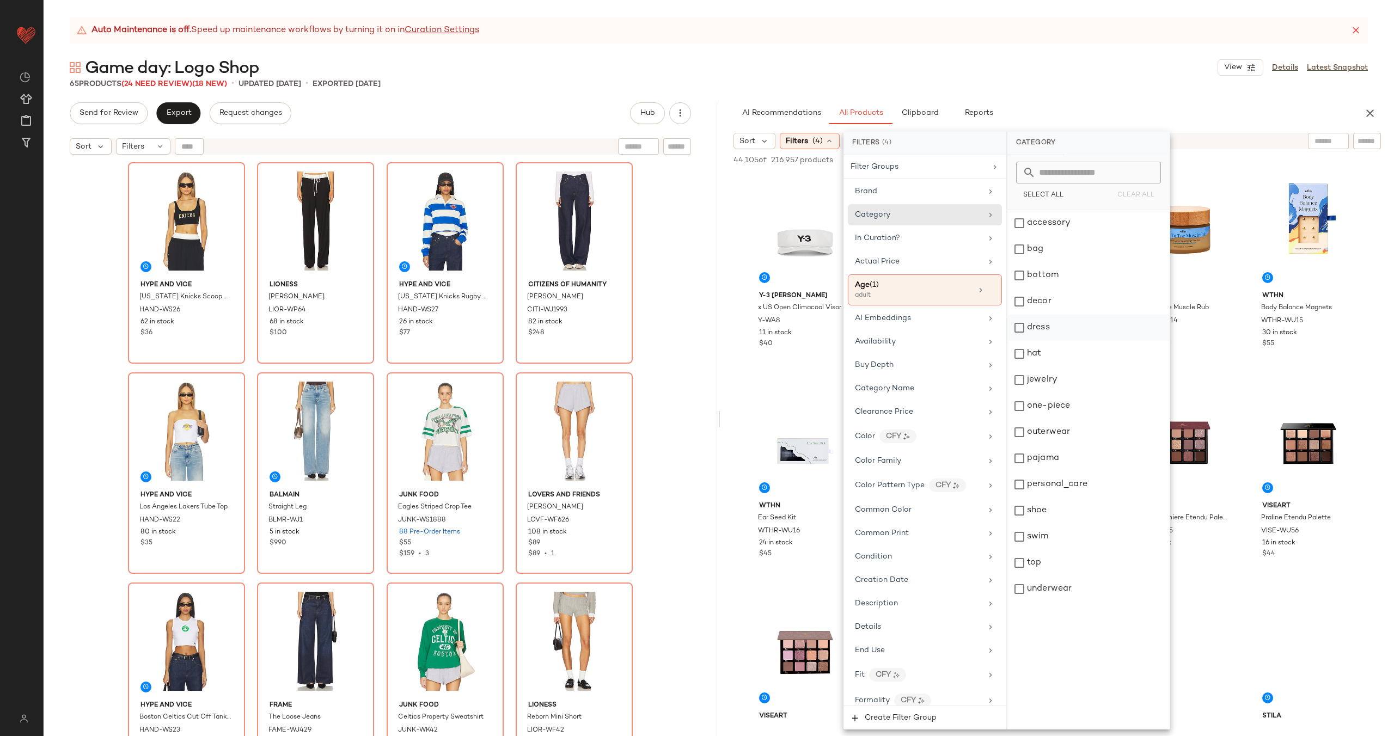
click at [1065, 326] on div "dress" at bounding box center [1088, 328] width 162 height 26
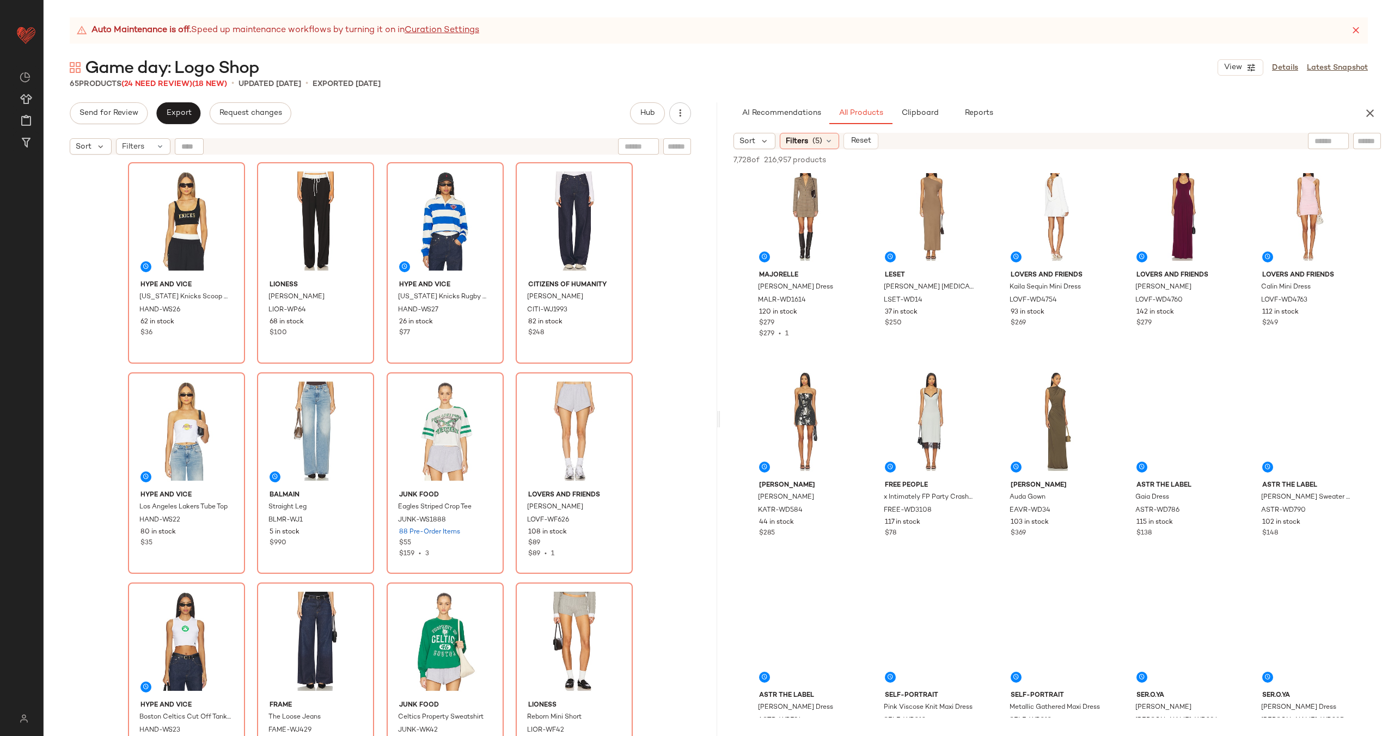
scroll to position [862, 0]
click at [828, 142] on icon at bounding box center [829, 141] width 9 height 9
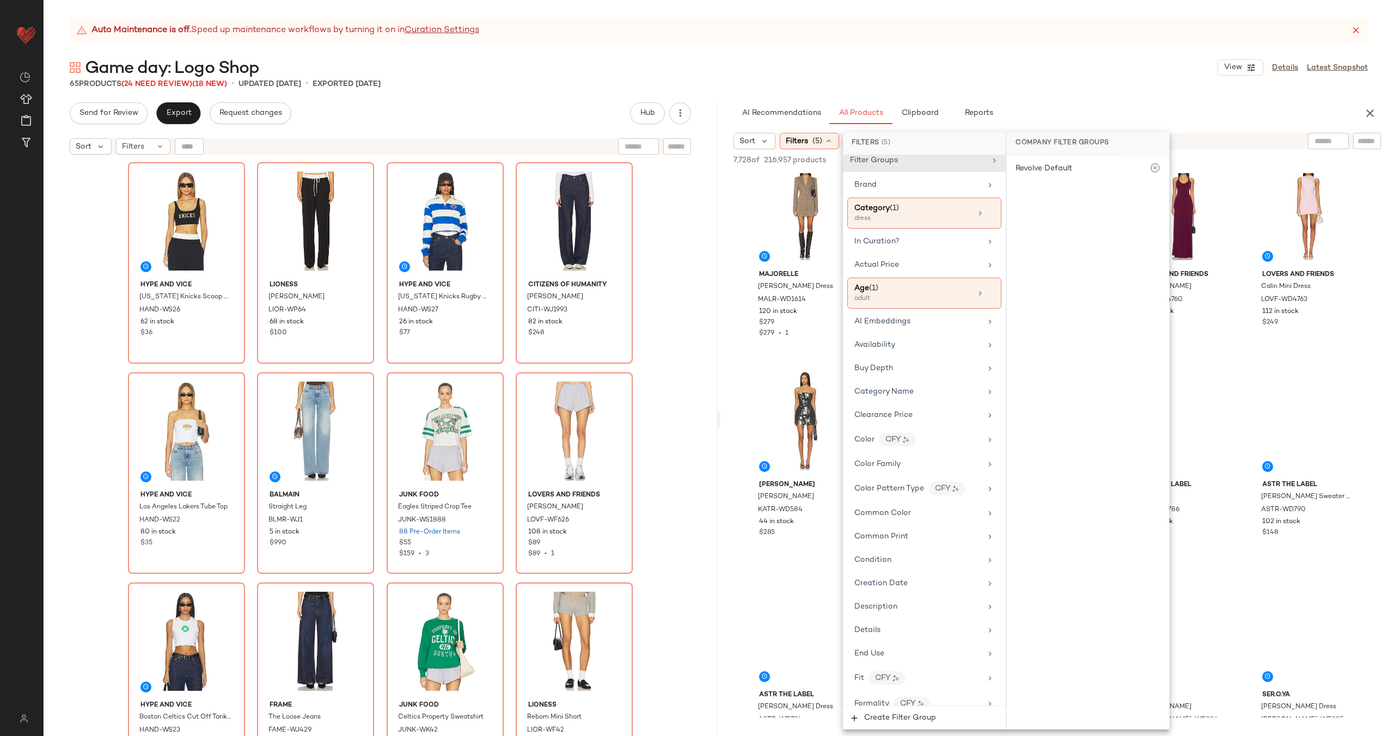
scroll to position [0, 0]
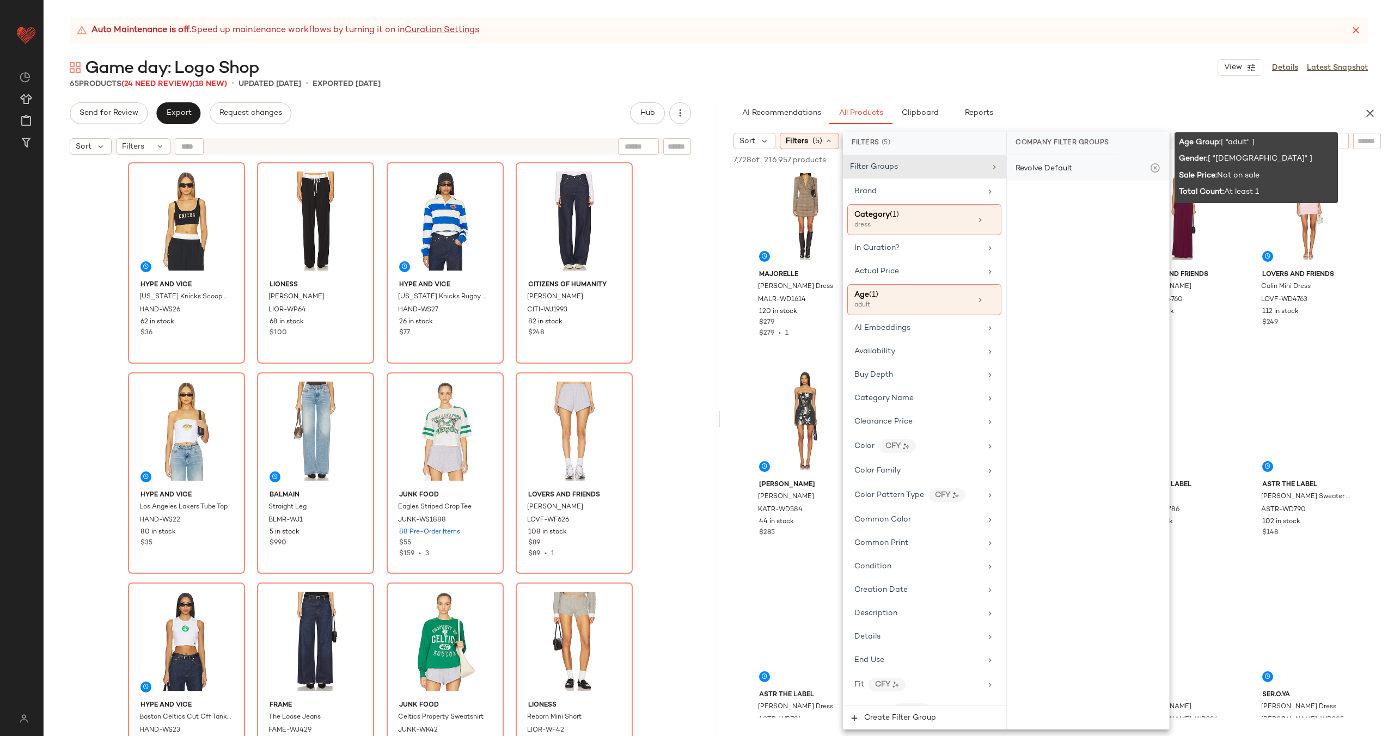
click at [1087, 170] on div "Revolve Default" at bounding box center [1088, 168] width 162 height 26
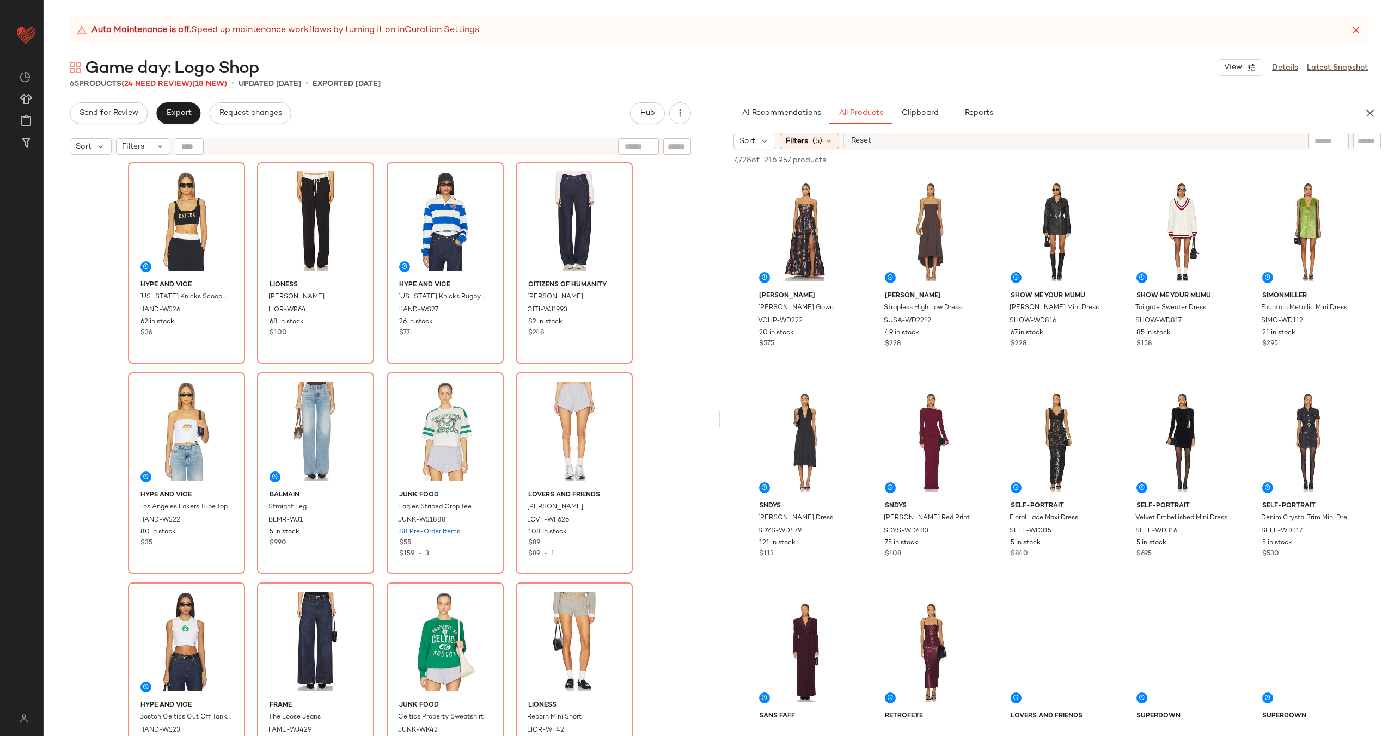
click at [865, 141] on span "Reset" at bounding box center [860, 141] width 21 height 9
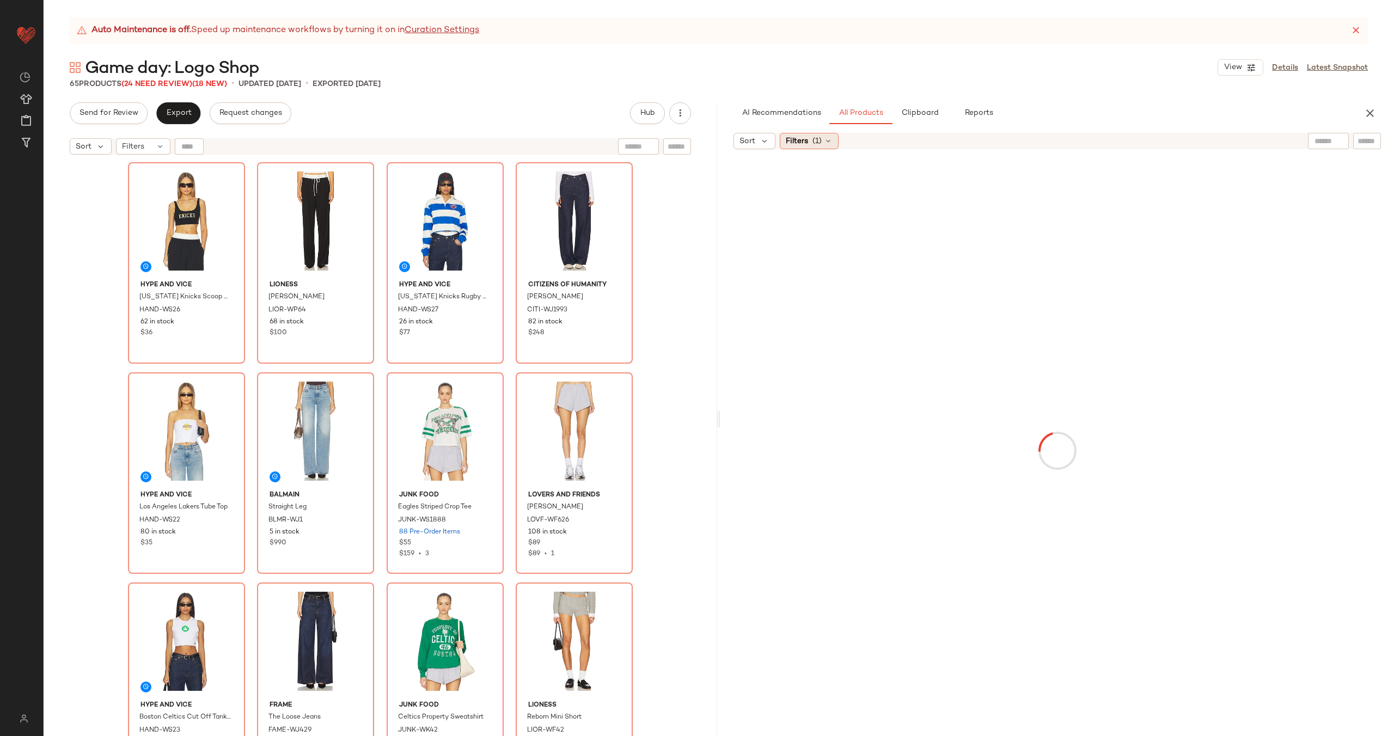
click at [825, 142] on icon at bounding box center [828, 141] width 9 height 9
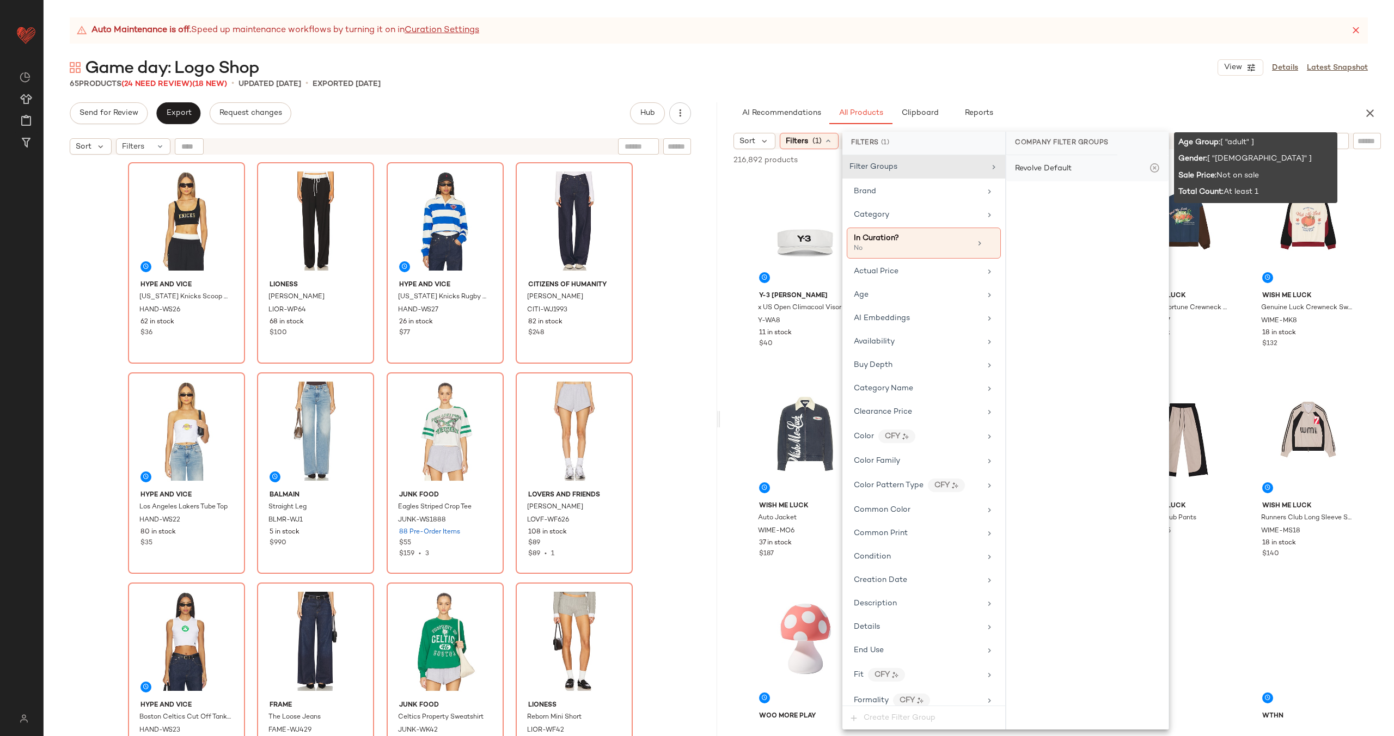
click at [1062, 167] on div "Revolve Default" at bounding box center [1043, 168] width 57 height 11
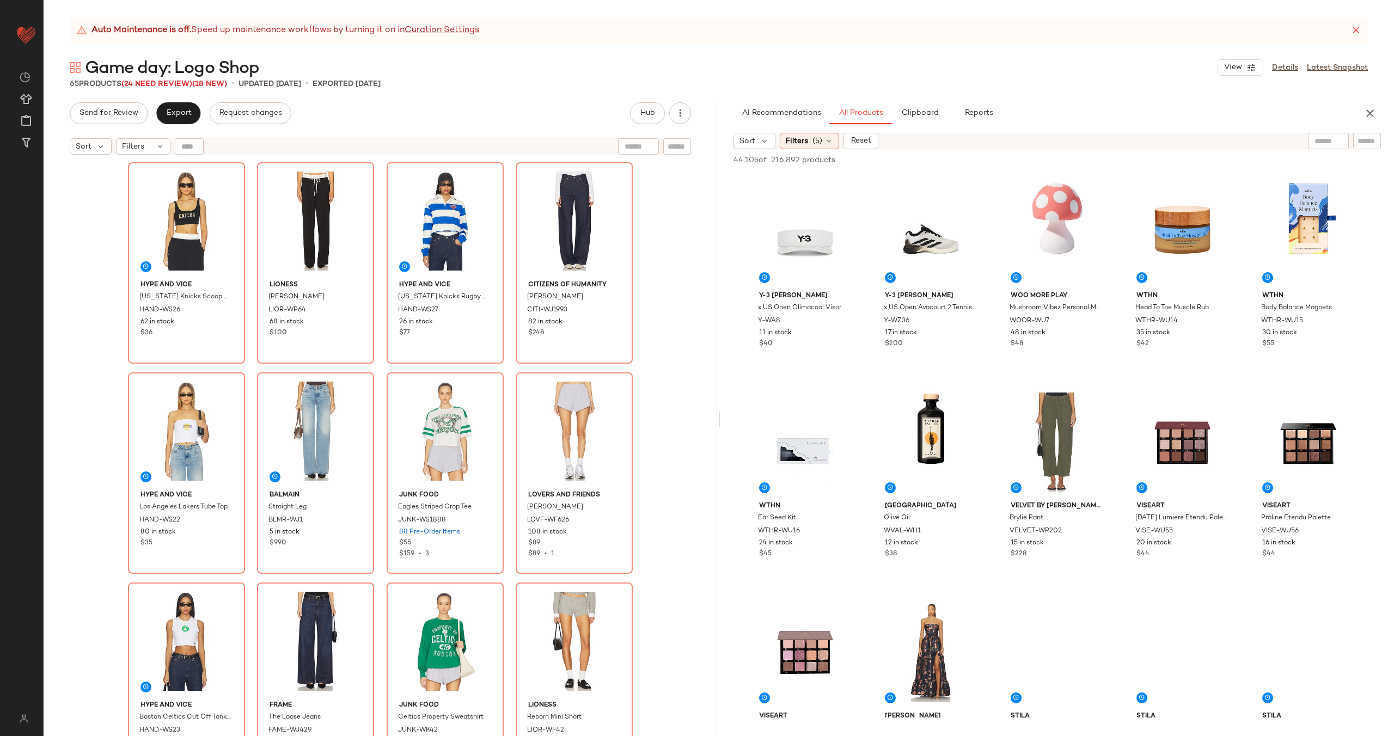
click at [1328, 143] on input "text" at bounding box center [1329, 141] width 28 height 11
type input "****"
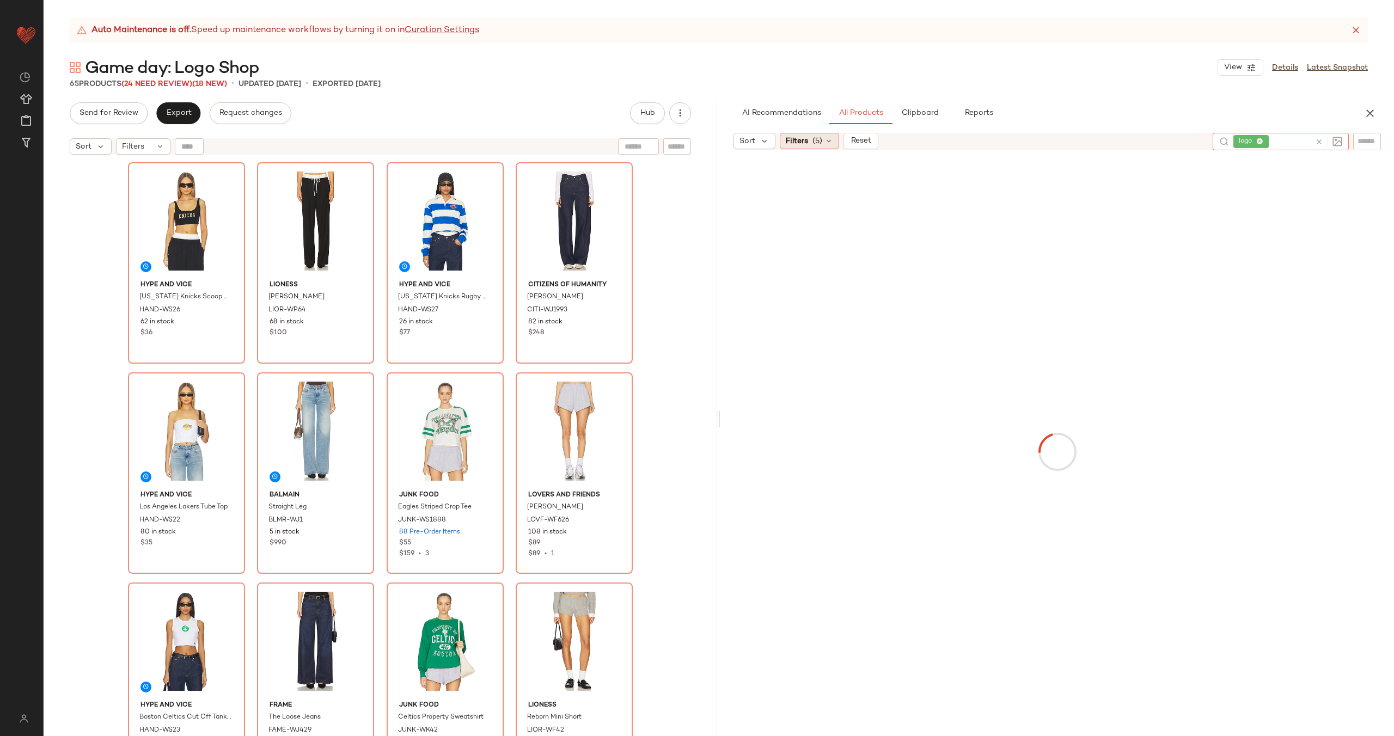
click at [820, 143] on span "(5)" at bounding box center [818, 141] width 10 height 11
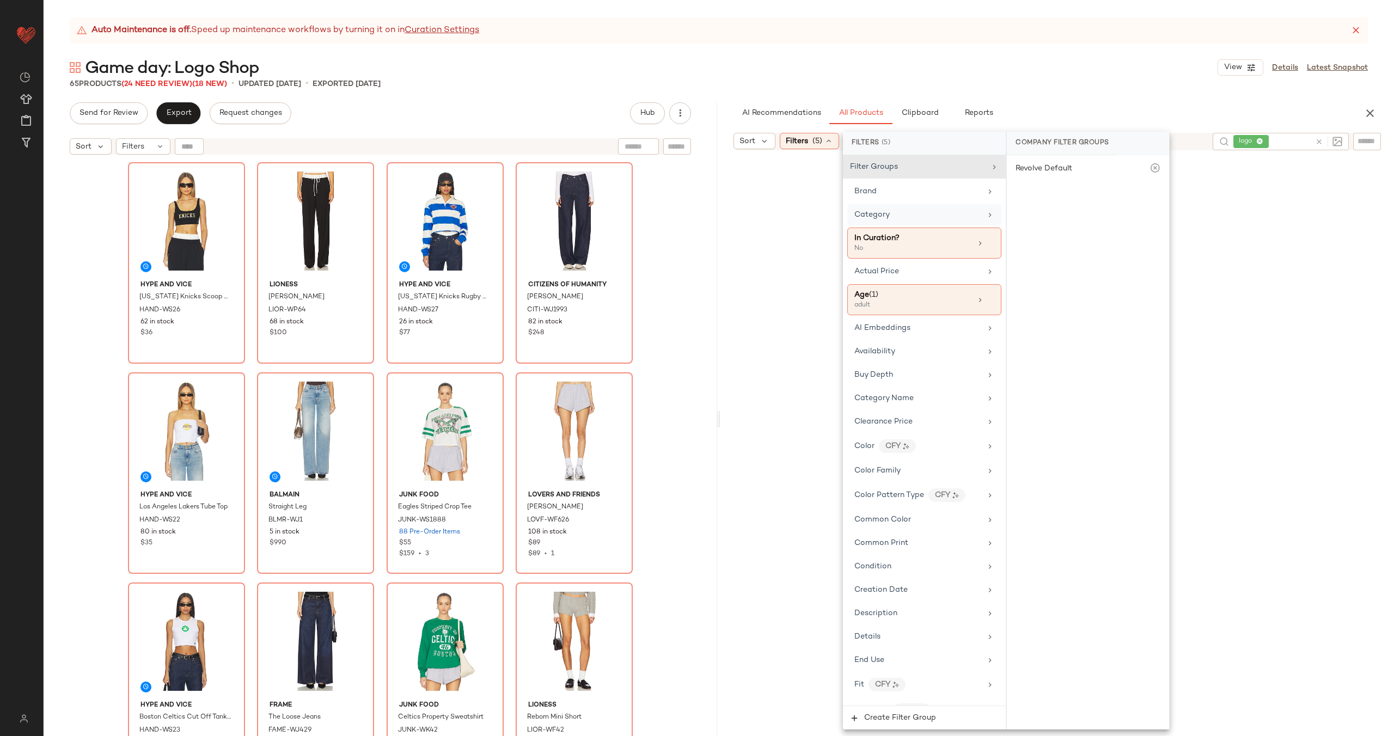
click at [955, 215] on div "Category" at bounding box center [917, 214] width 127 height 11
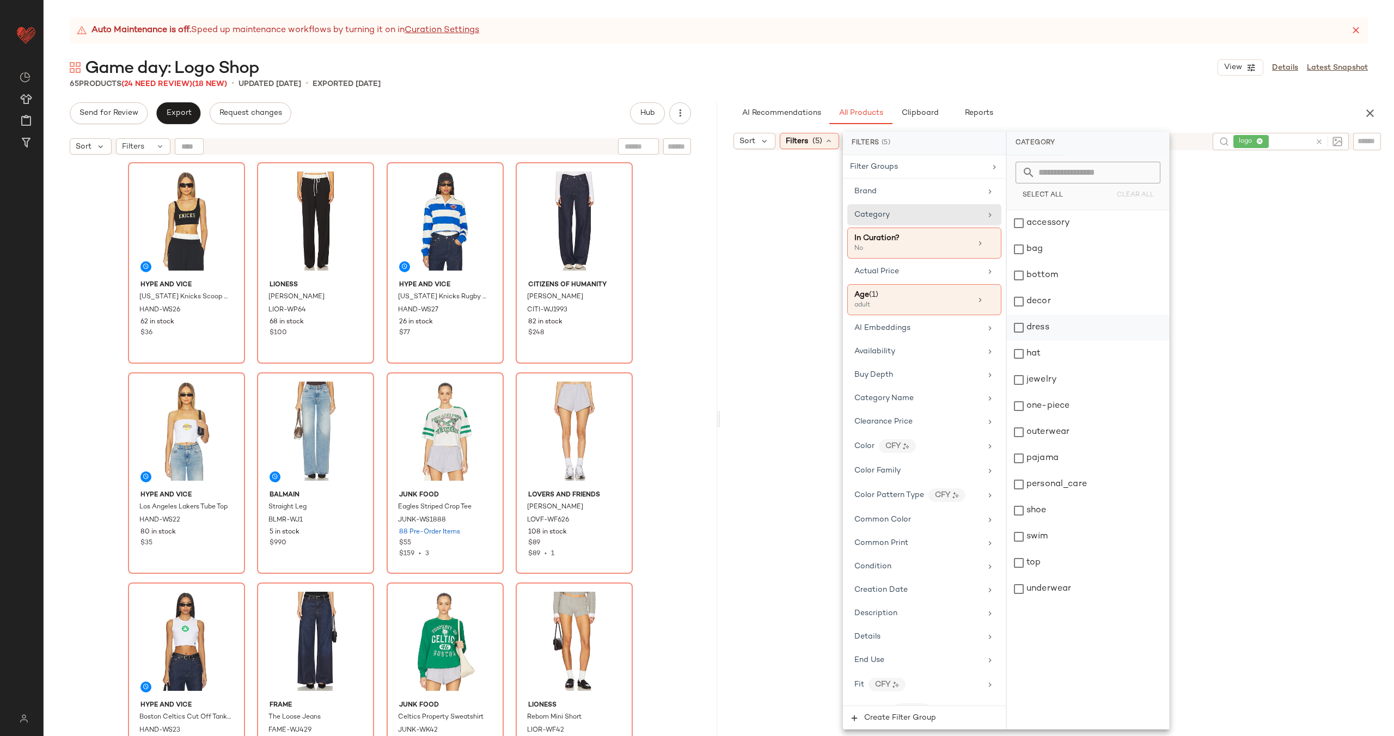
click at [1115, 336] on div "dress" at bounding box center [1088, 328] width 162 height 26
click at [1124, 439] on div "outerwear" at bounding box center [1088, 432] width 162 height 26
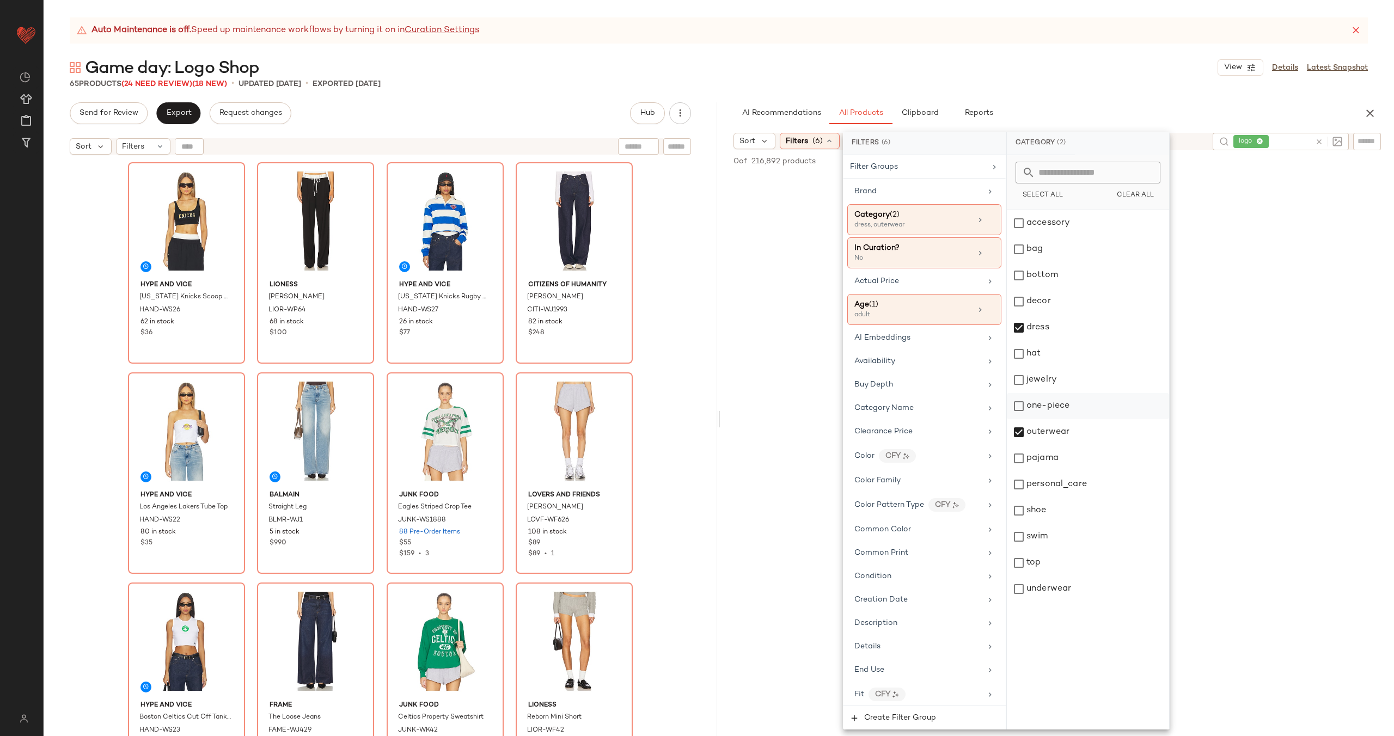
click at [1065, 402] on div "one-piece" at bounding box center [1088, 406] width 162 height 26
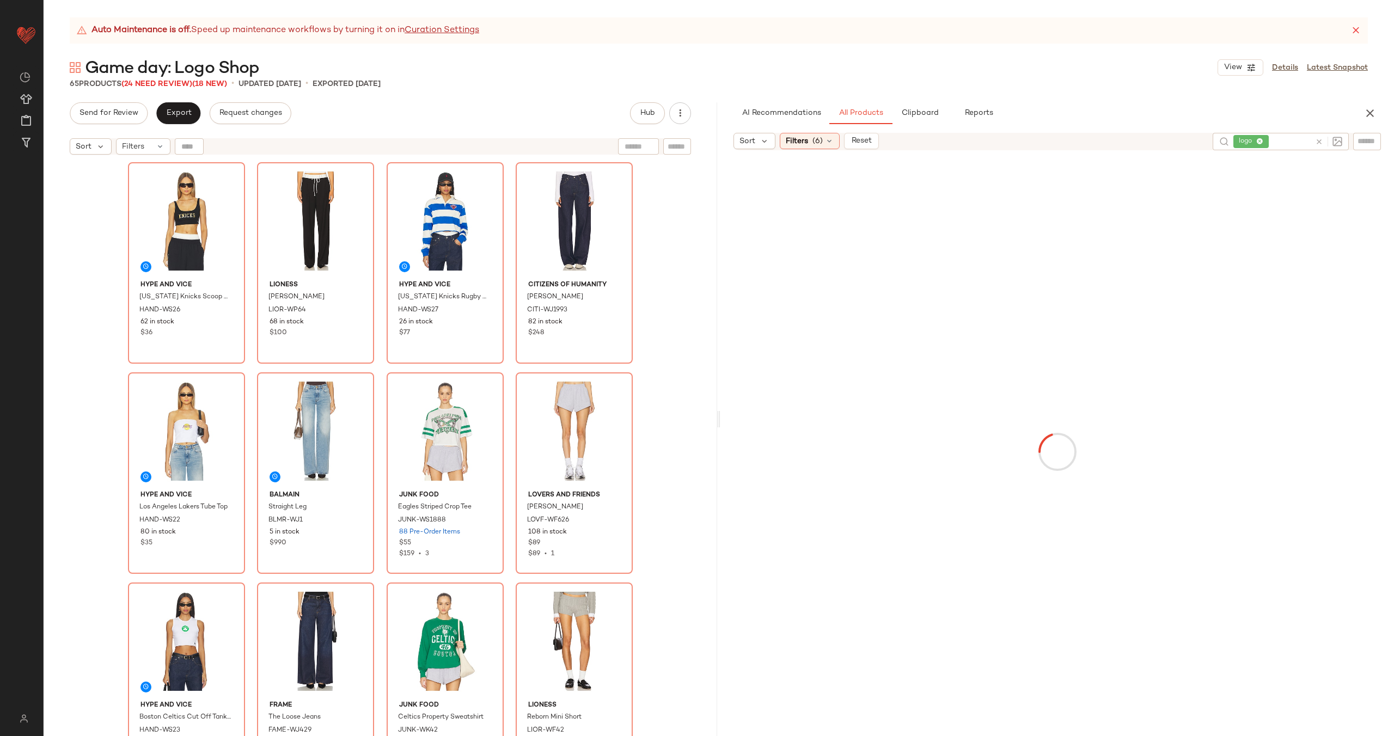
click at [764, 332] on div at bounding box center [1057, 451] width 669 height 599
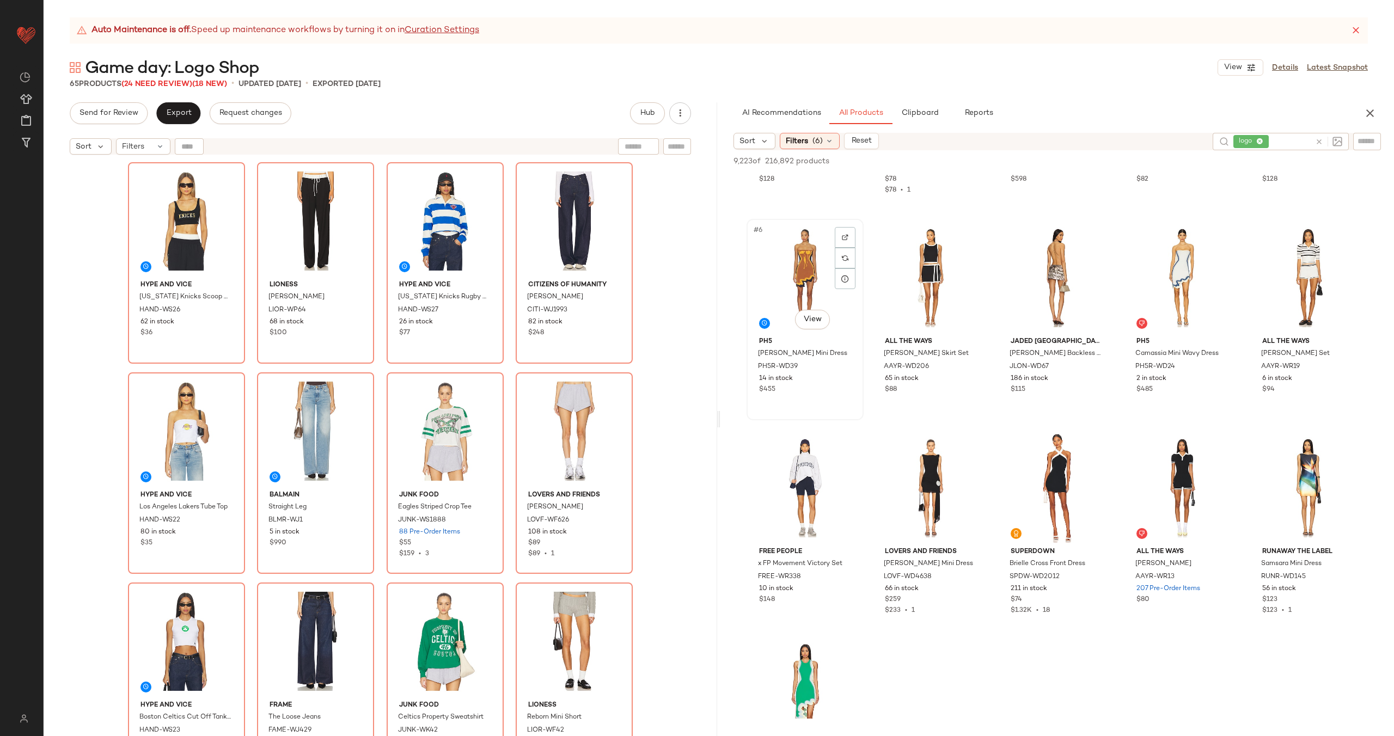
scroll to position [471, 0]
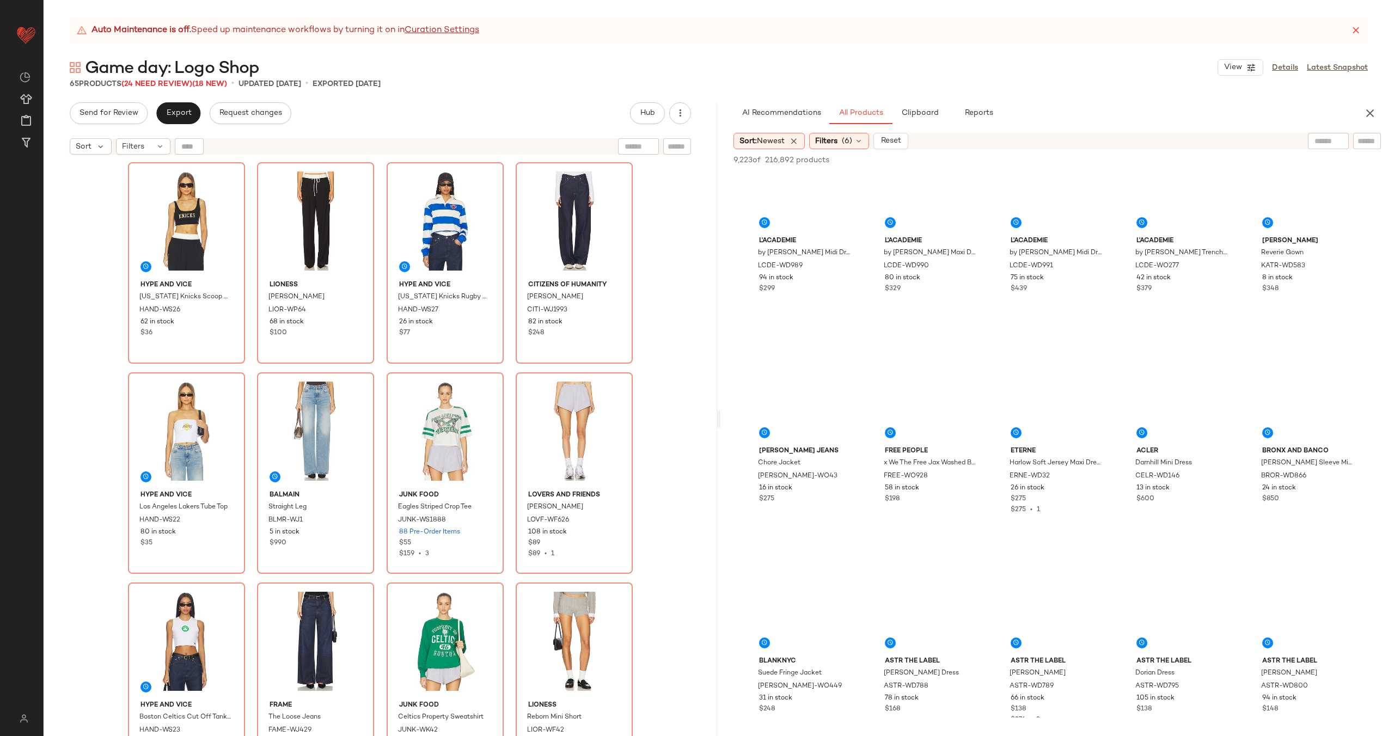
scroll to position [3752, 0]
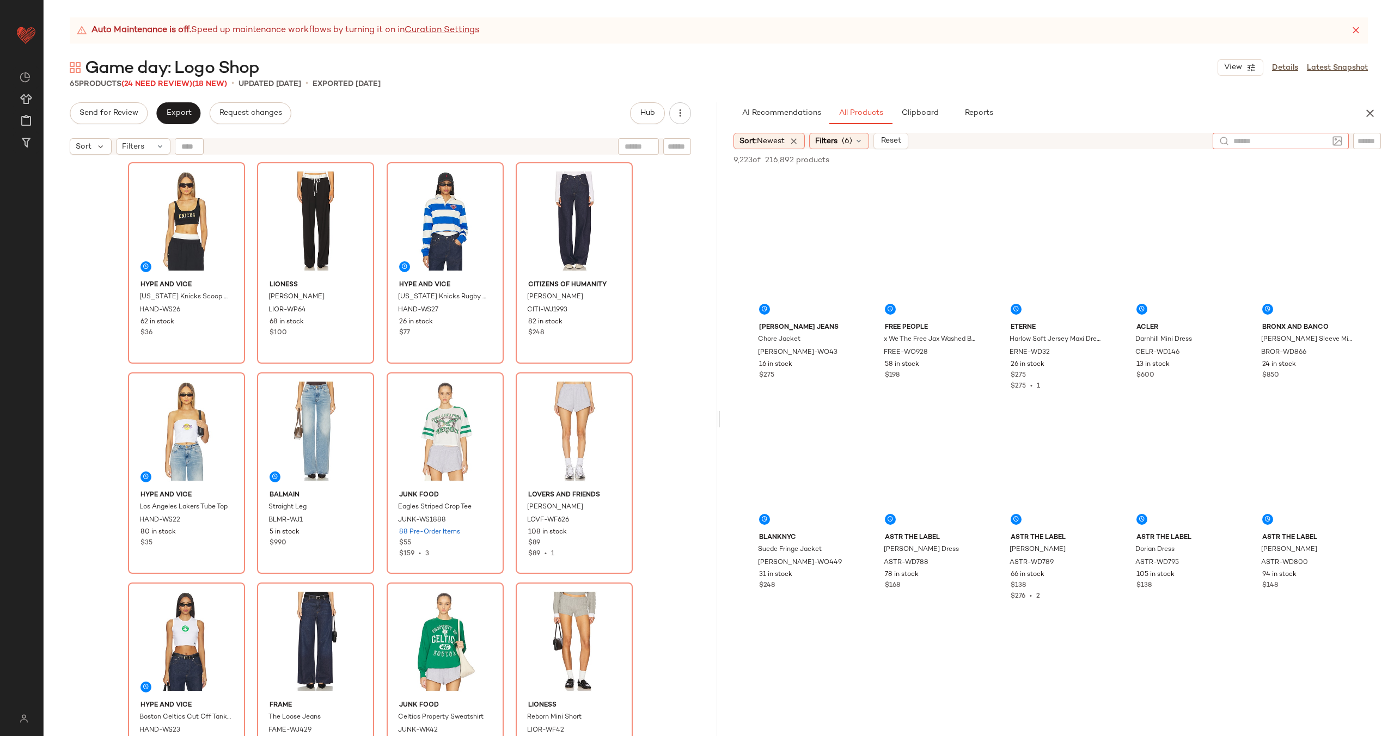
click at [1318, 137] on input "text" at bounding box center [1280, 141] width 95 height 11
type input "********"
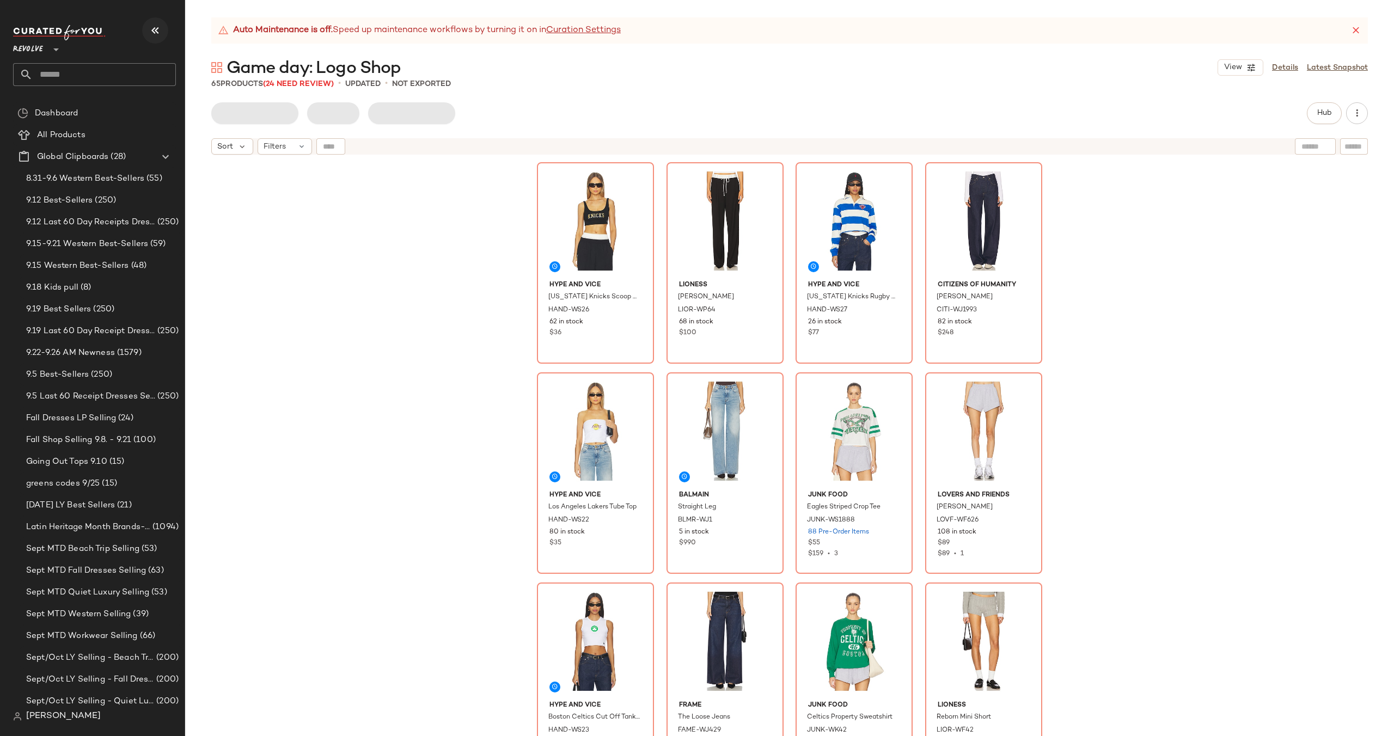
click at [160, 29] on icon "button" at bounding box center [155, 30] width 13 height 13
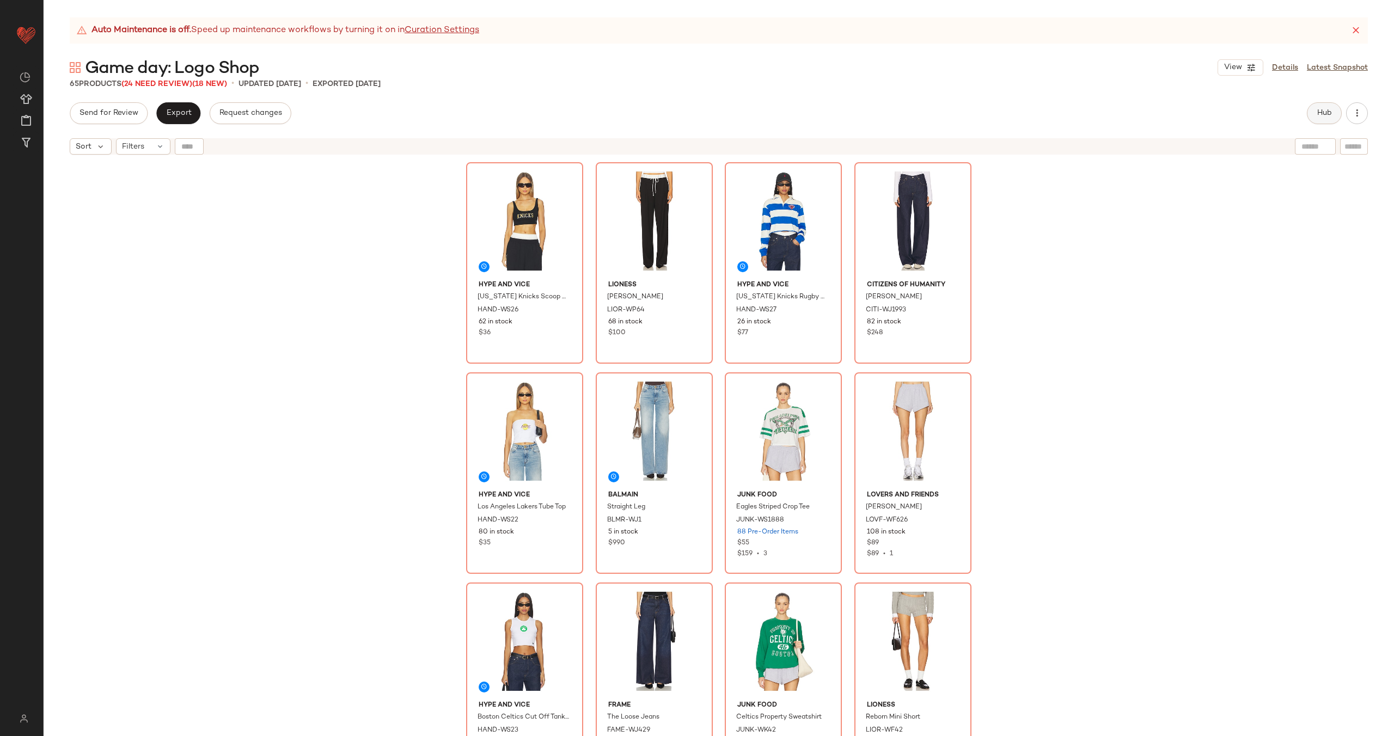
click at [1327, 108] on button "Hub" at bounding box center [1324, 113] width 35 height 22
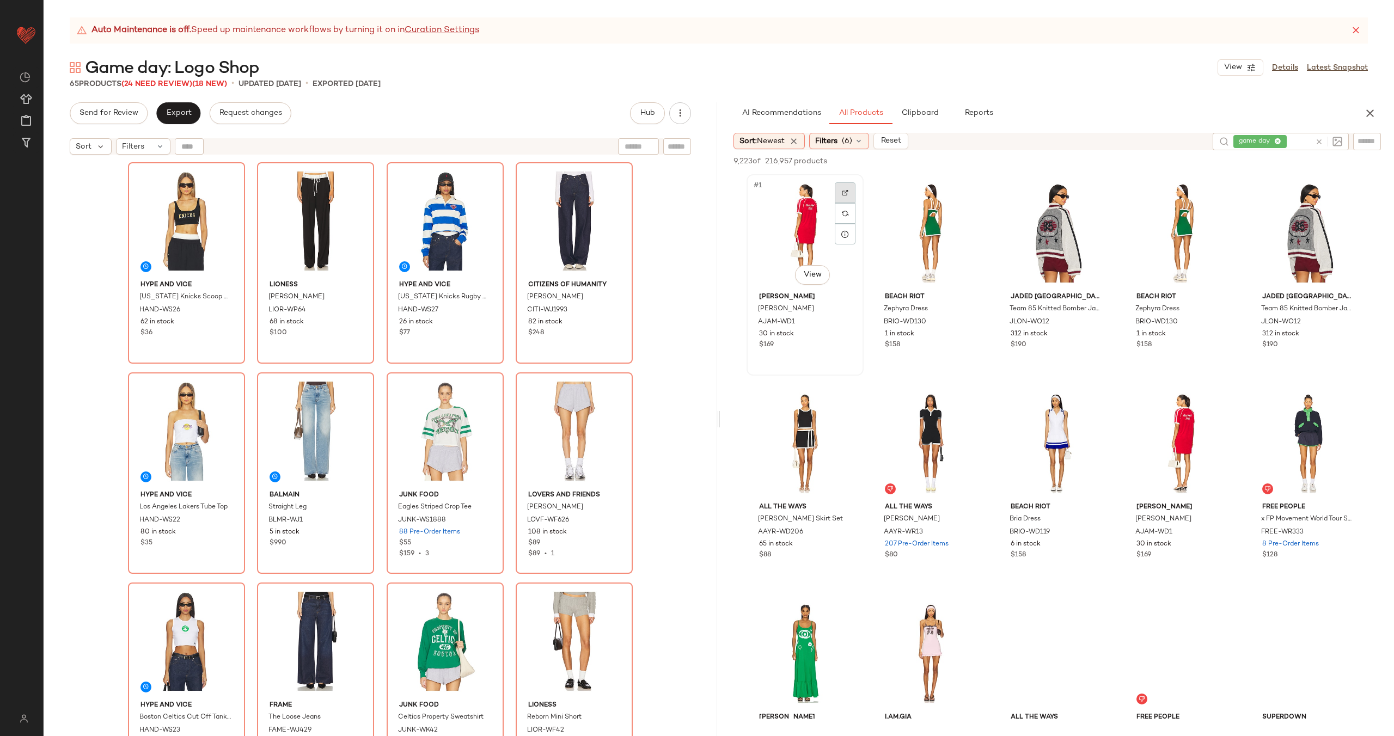
click at [846, 185] on div at bounding box center [845, 192] width 21 height 21
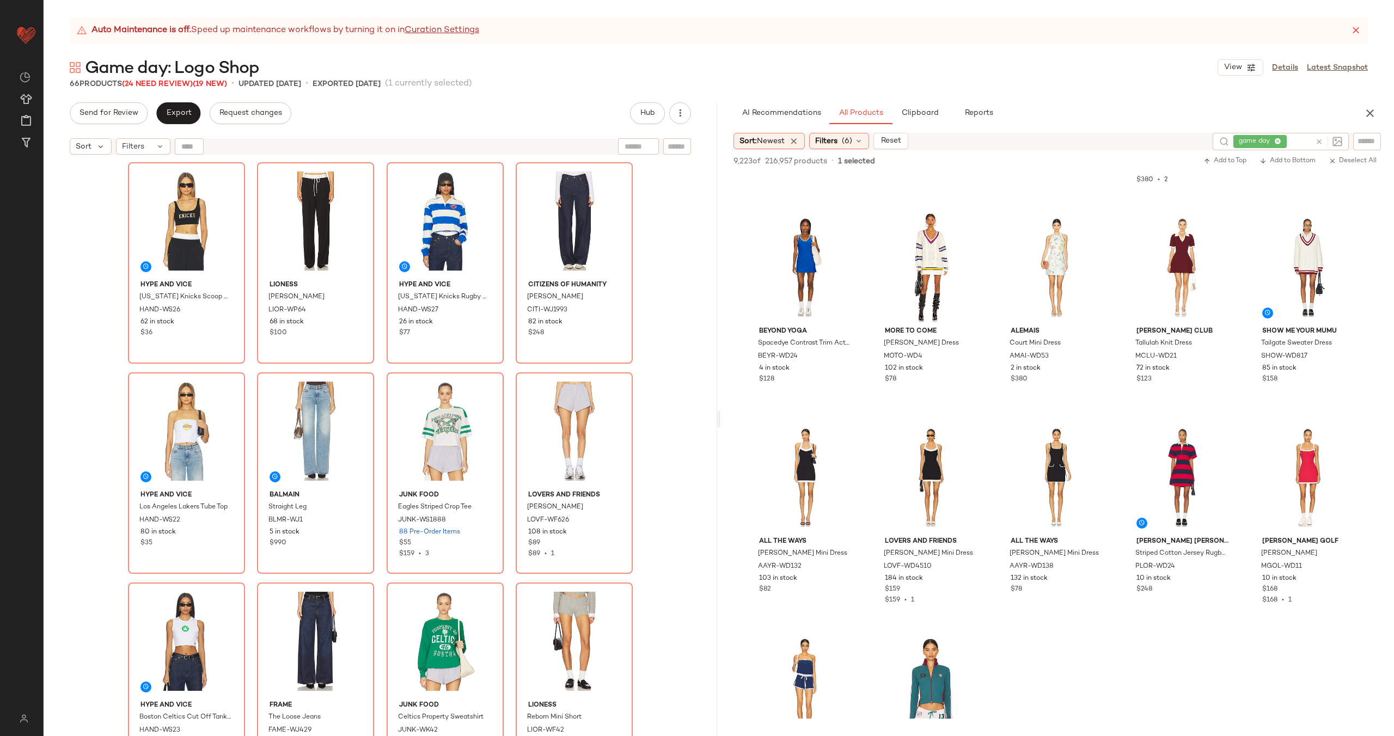
scroll to position [815, 0]
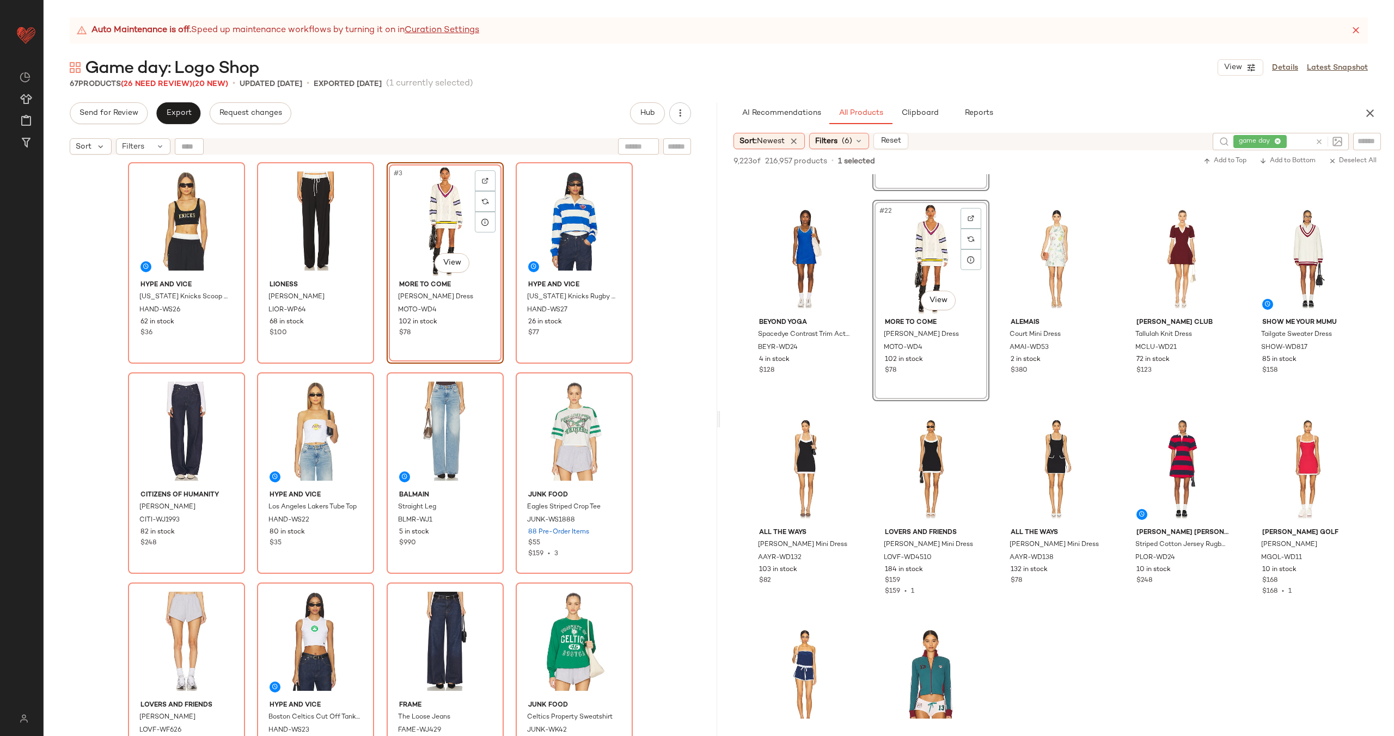
click at [507, 259] on div "Hype and Vice New York Knicks Scoop Neck Crop Top HAND-WS26 62 in stock $36 LIO…" at bounding box center [380, 462] width 505 height 601
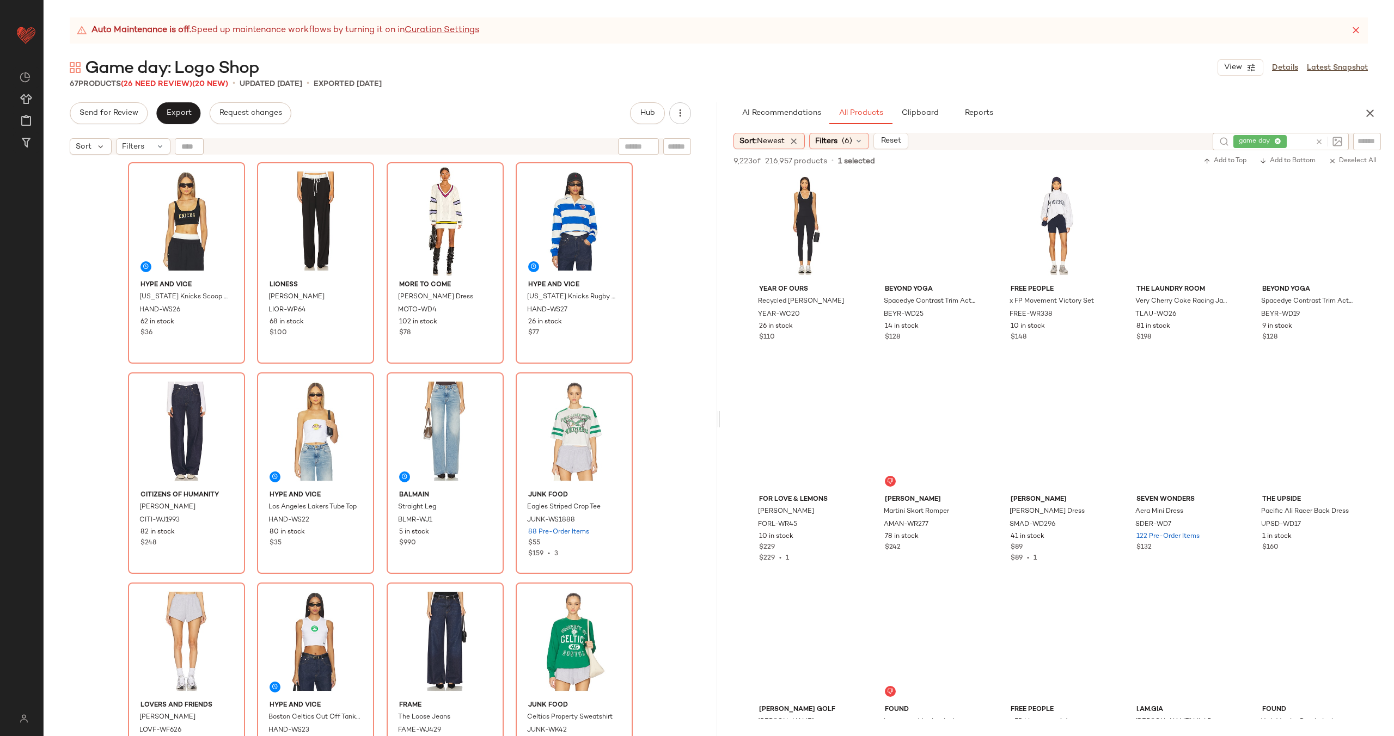
scroll to position [1718, 0]
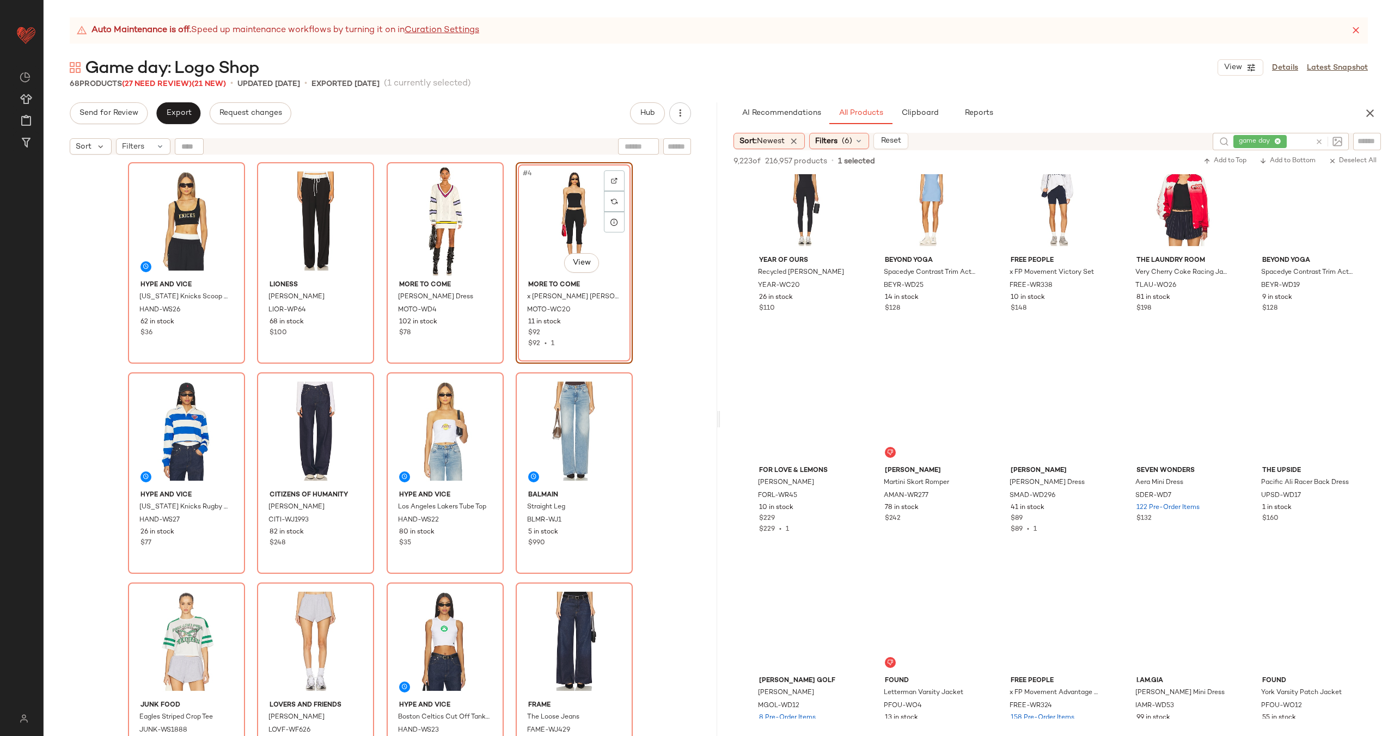
click at [508, 288] on div "Hype and Vice New York Knicks Scoop Neck Crop Top HAND-WS26 62 in stock $36 LIO…" at bounding box center [380, 462] width 505 height 601
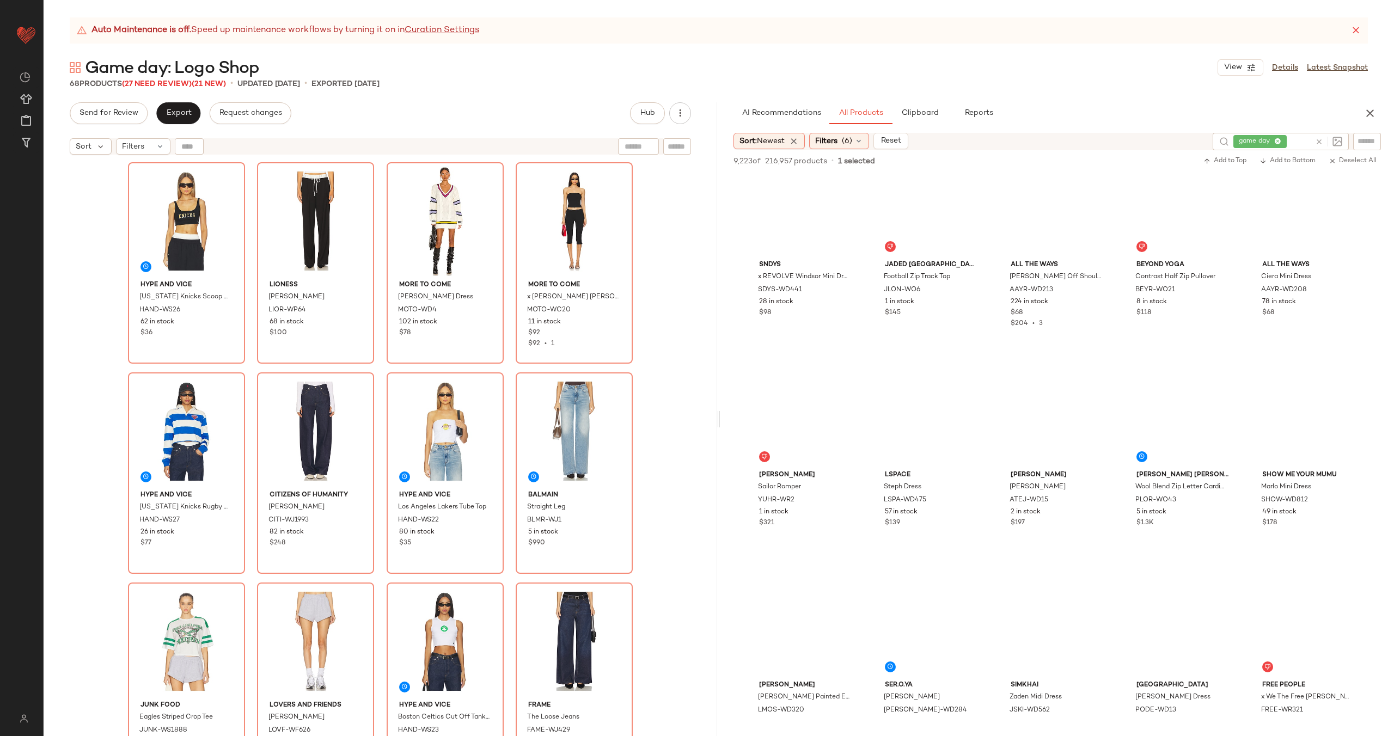
scroll to position [3824, 0]
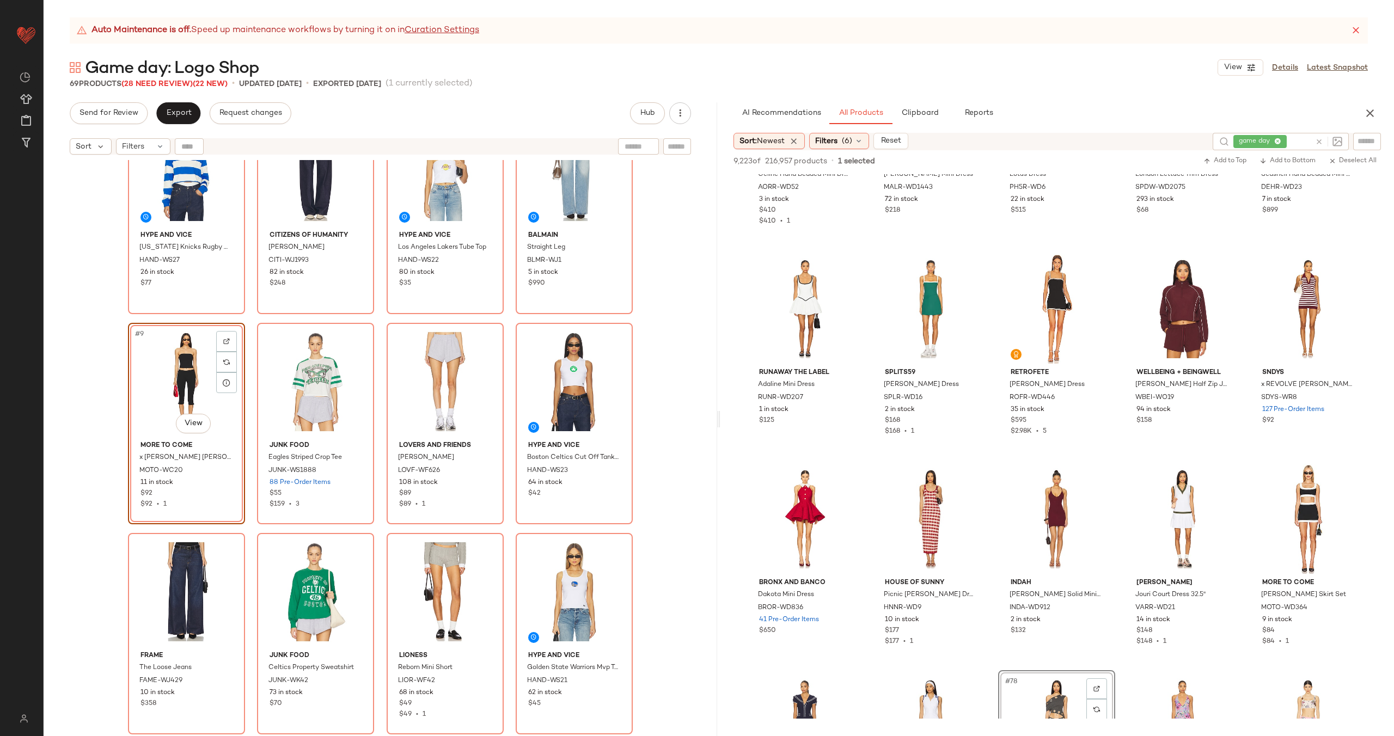
scroll to position [2660, 0]
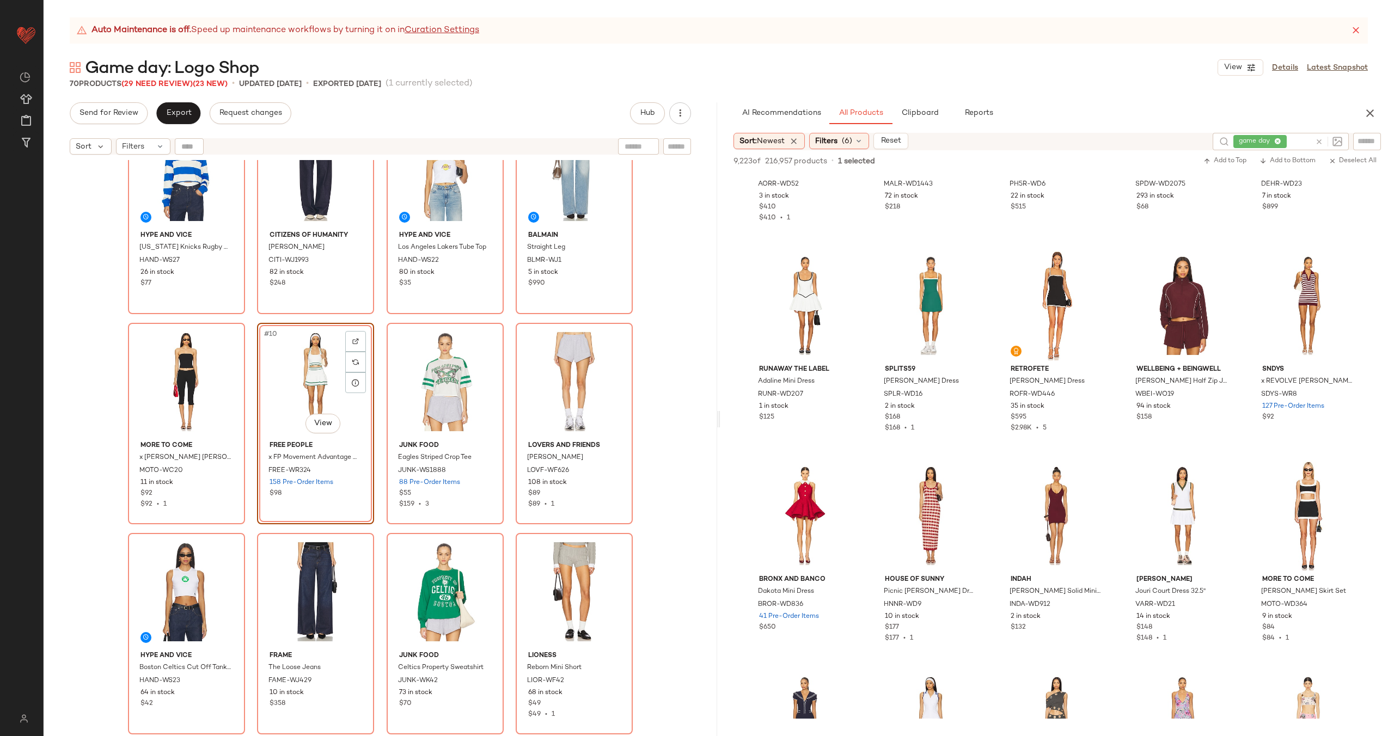
click at [374, 363] on div "Hype and Vice New York Knicks Scoop Neck Crop Top HAND-WS26 62 in stock $36 LIO…" at bounding box center [380, 203] width 505 height 601
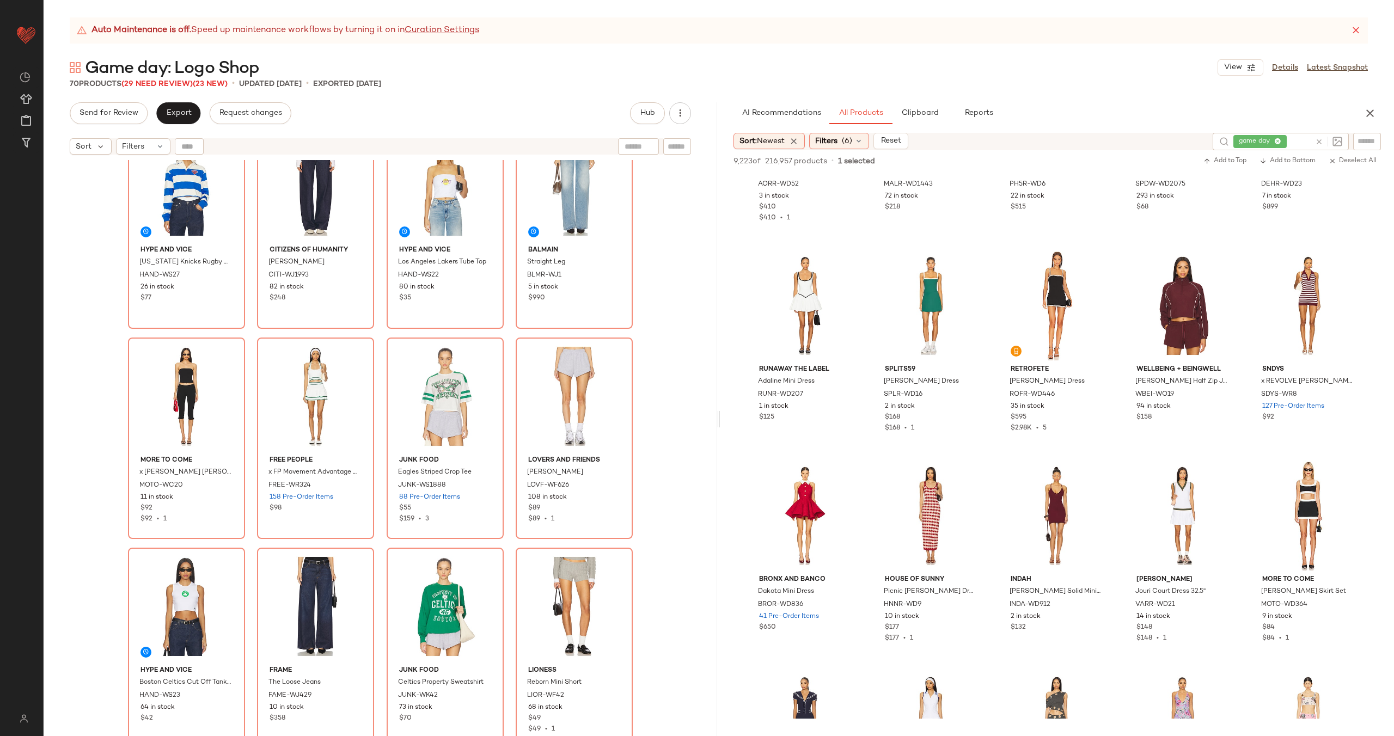
scroll to position [271, 0]
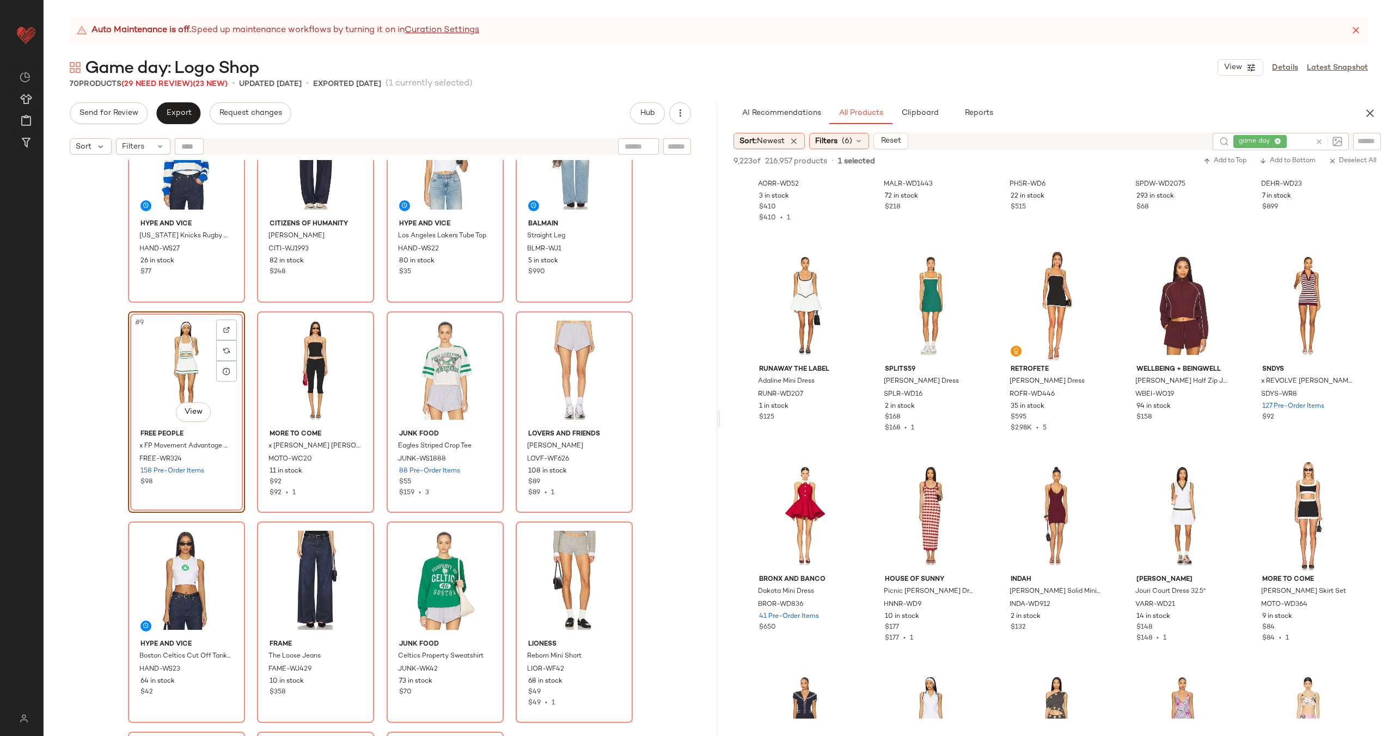
click at [377, 350] on div "Hype and Vice New York Knicks Scoop Neck Crop Top HAND-WS26 62 in stock $36 LIO…" at bounding box center [380, 191] width 505 height 601
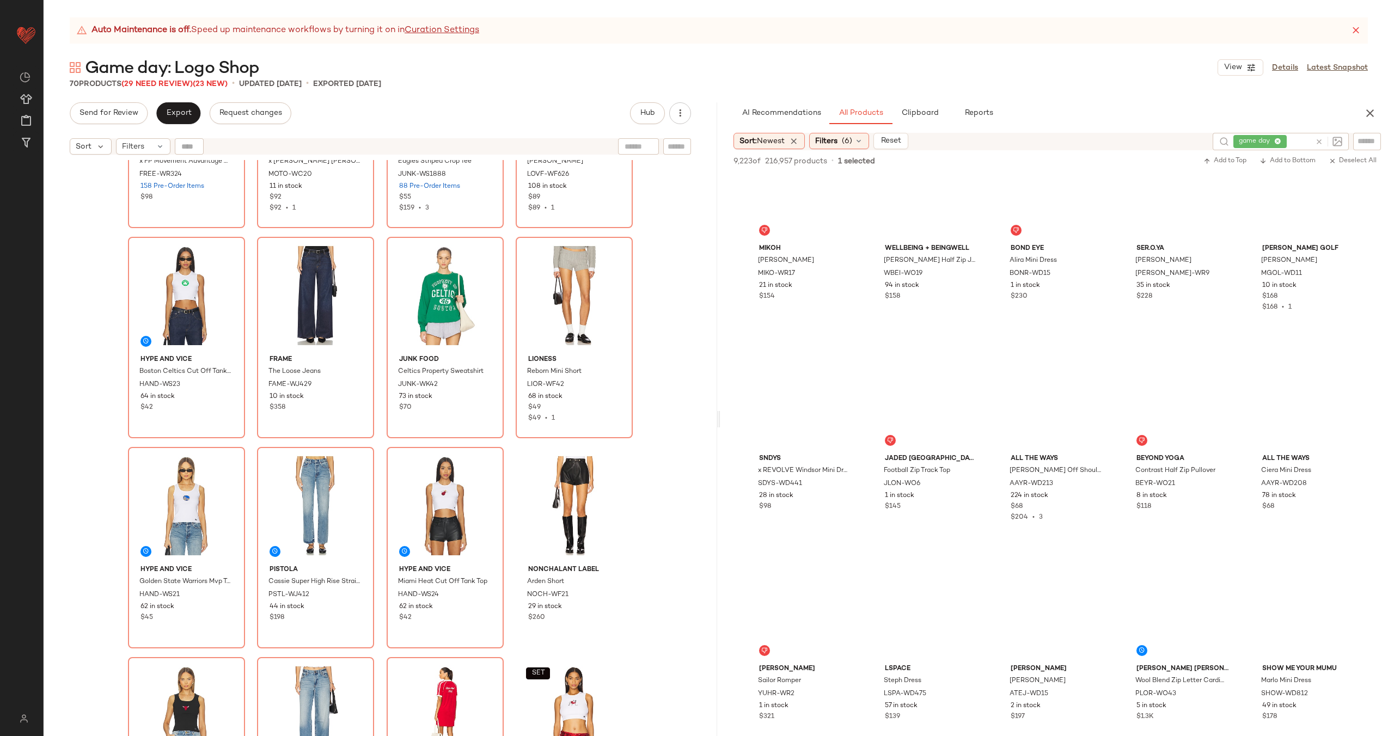
scroll to position [3657, 0]
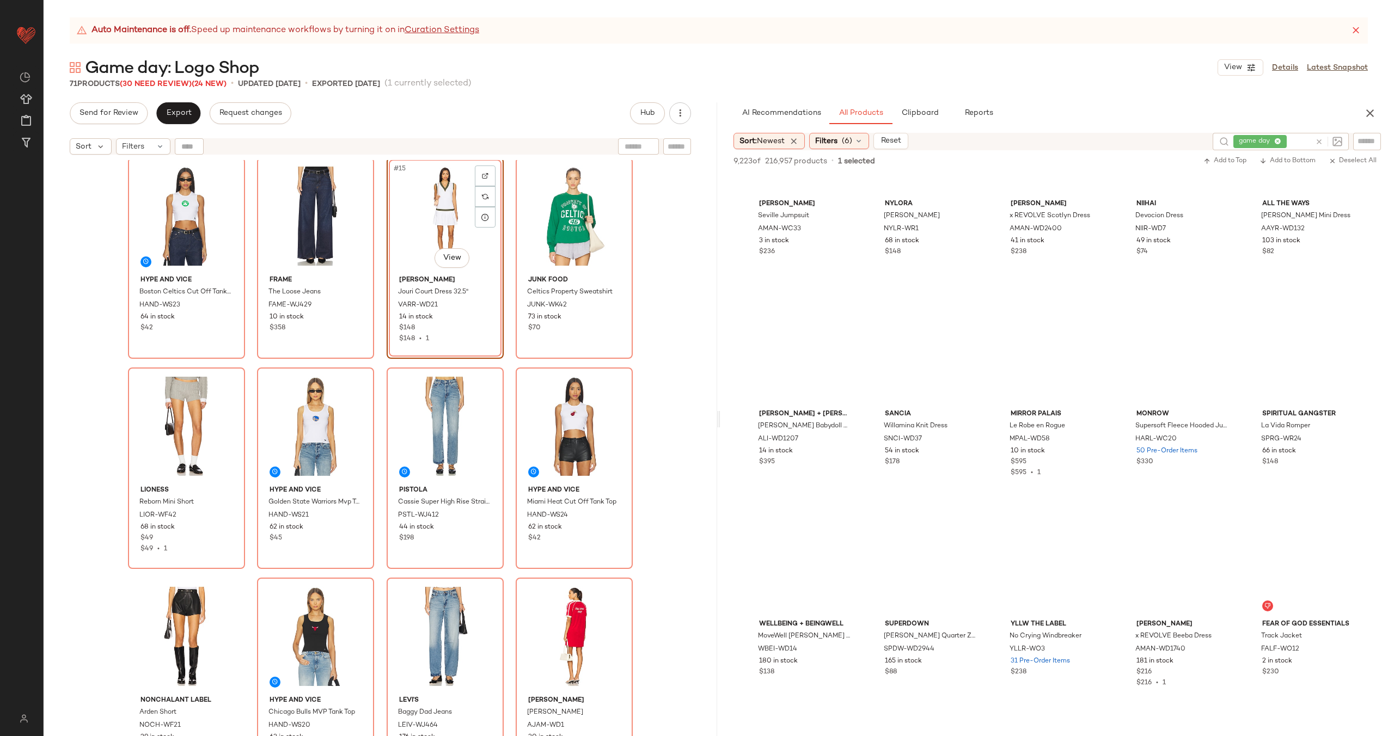
scroll to position [4528, 0]
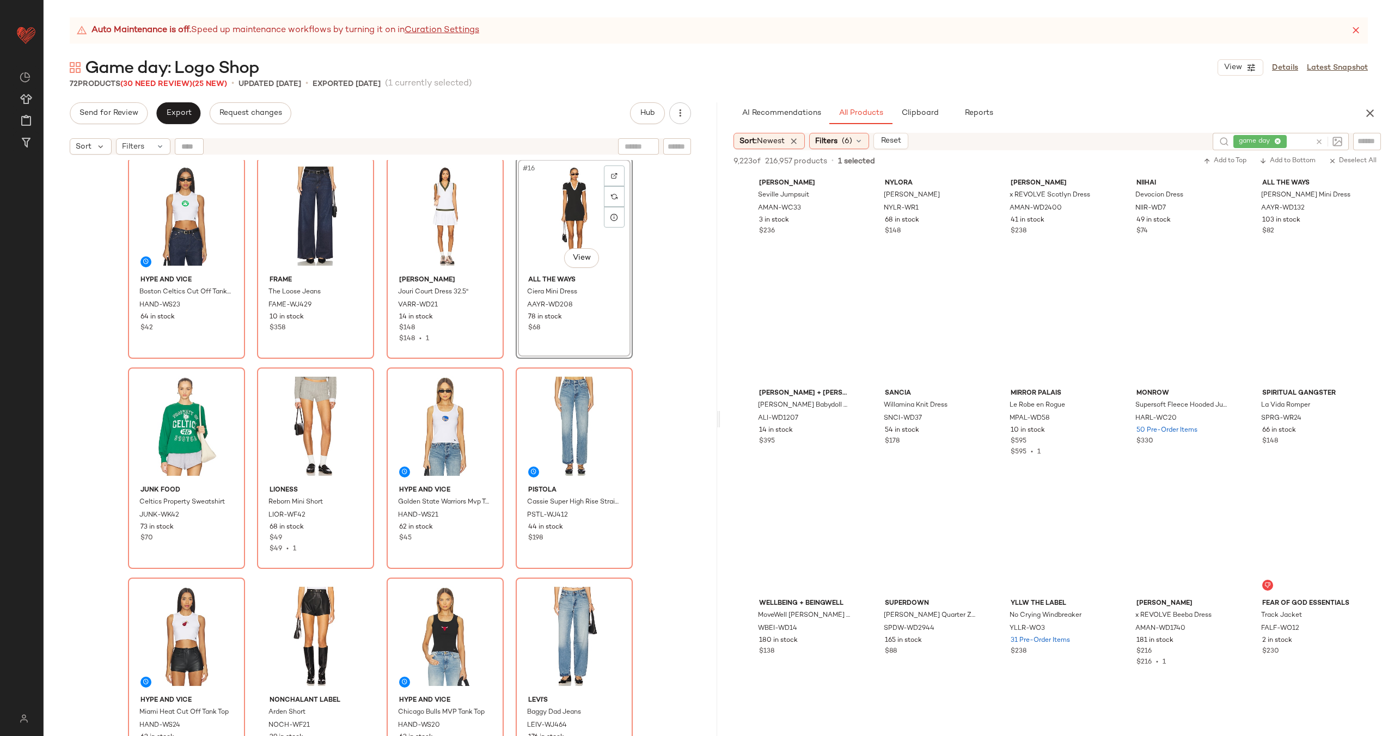
click at [507, 301] on div "Free People x FP Movement Advantage Set FREE-WR324 158 Pre-Order Items $98 MORE…" at bounding box center [381, 461] width 674 height 603
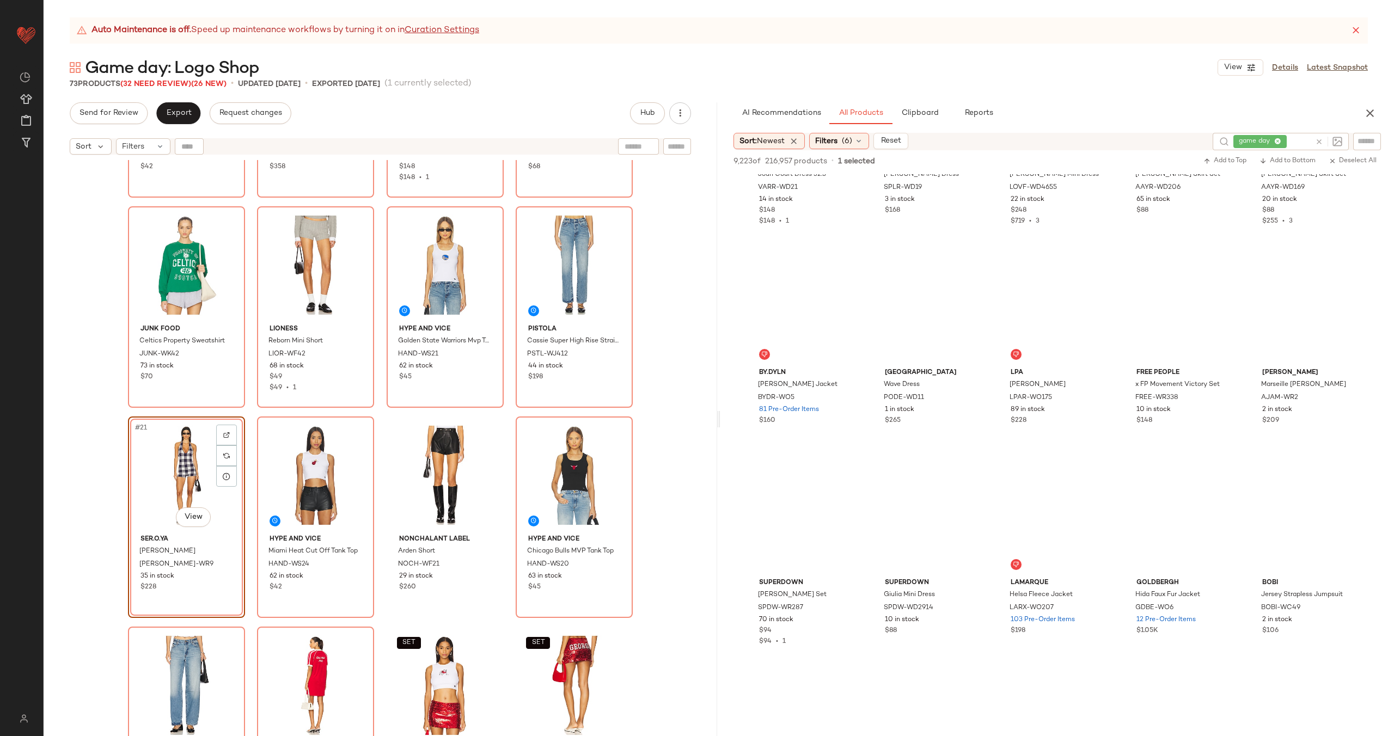
scroll to position [5461, 0]
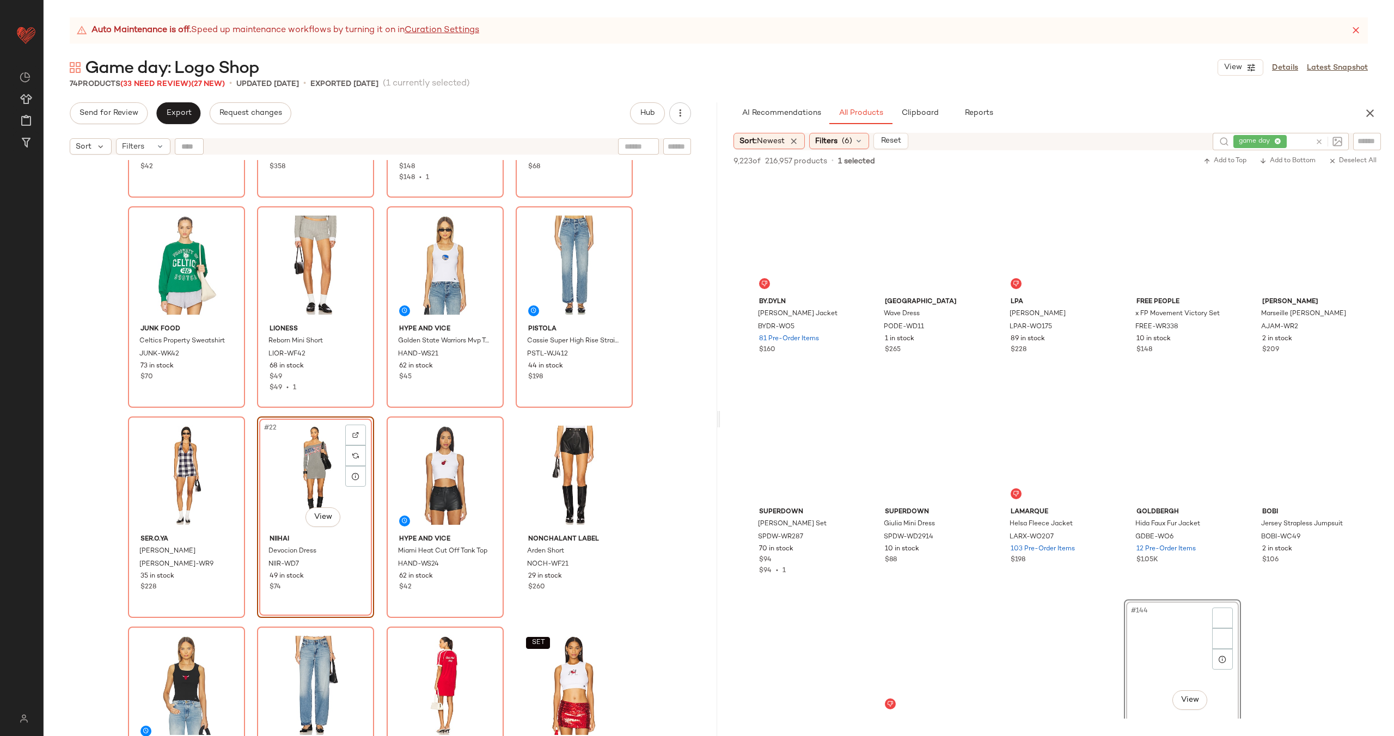
click at [379, 412] on div "Hype and Vice Boston Celtics Cut Off Tank Top HAND-WS23 64 in stock $42 FRAME T…" at bounding box center [381, 461] width 674 height 603
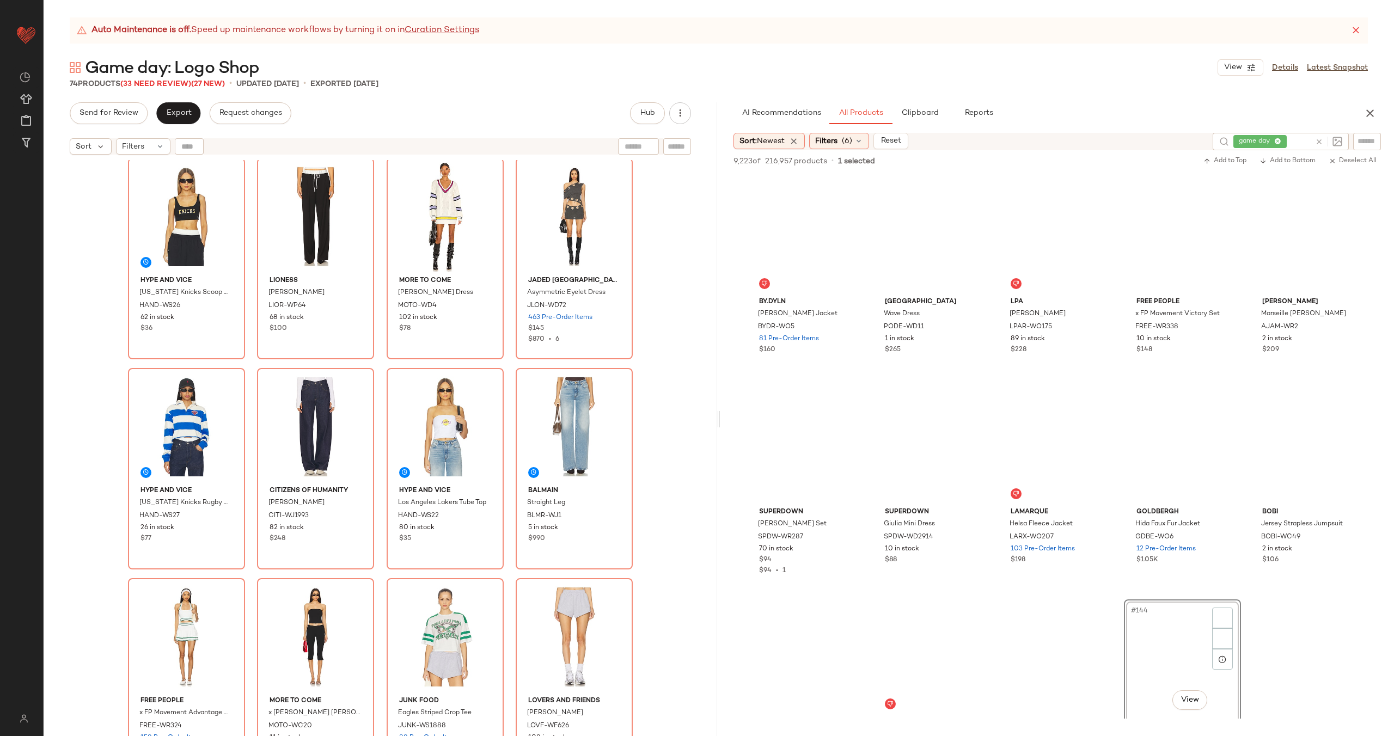
scroll to position [0, 0]
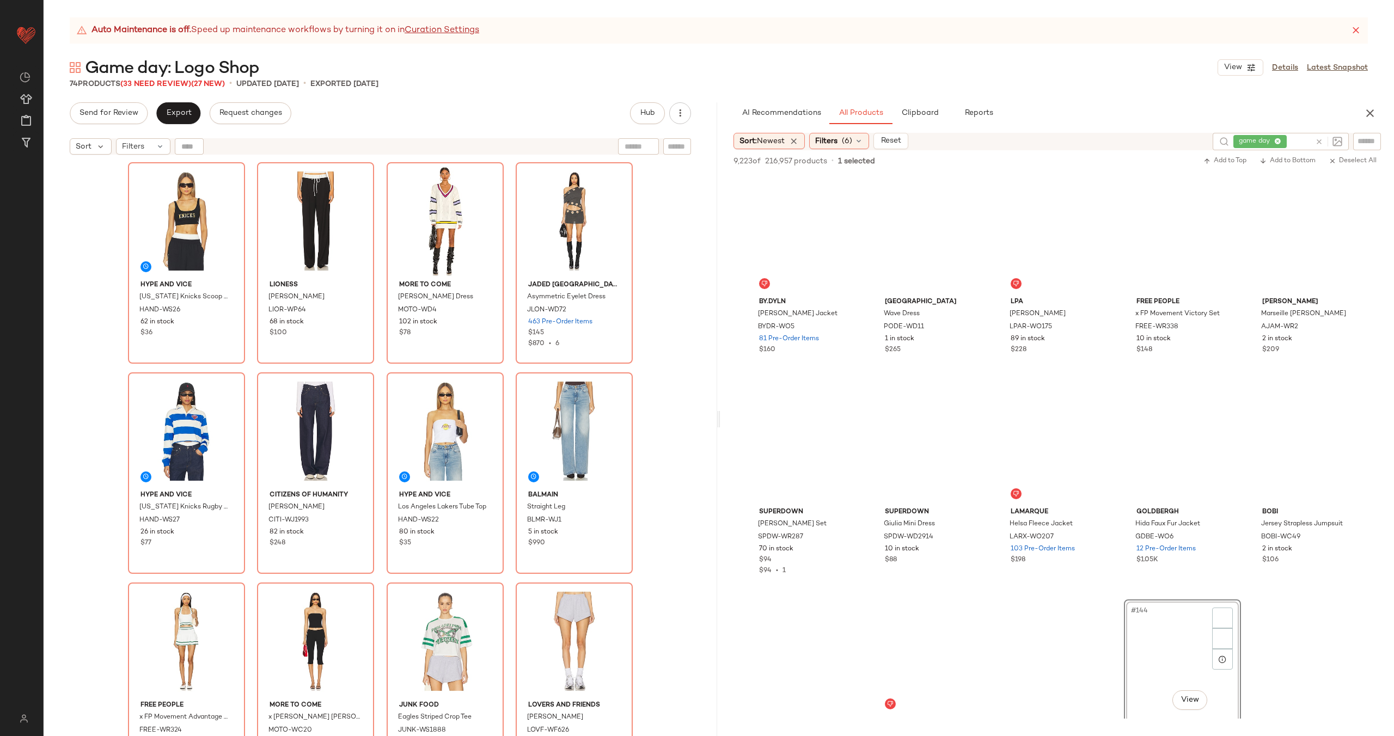
click at [1318, 138] on icon at bounding box center [1319, 142] width 8 height 8
click at [848, 140] on span "(6)" at bounding box center [847, 141] width 10 height 11
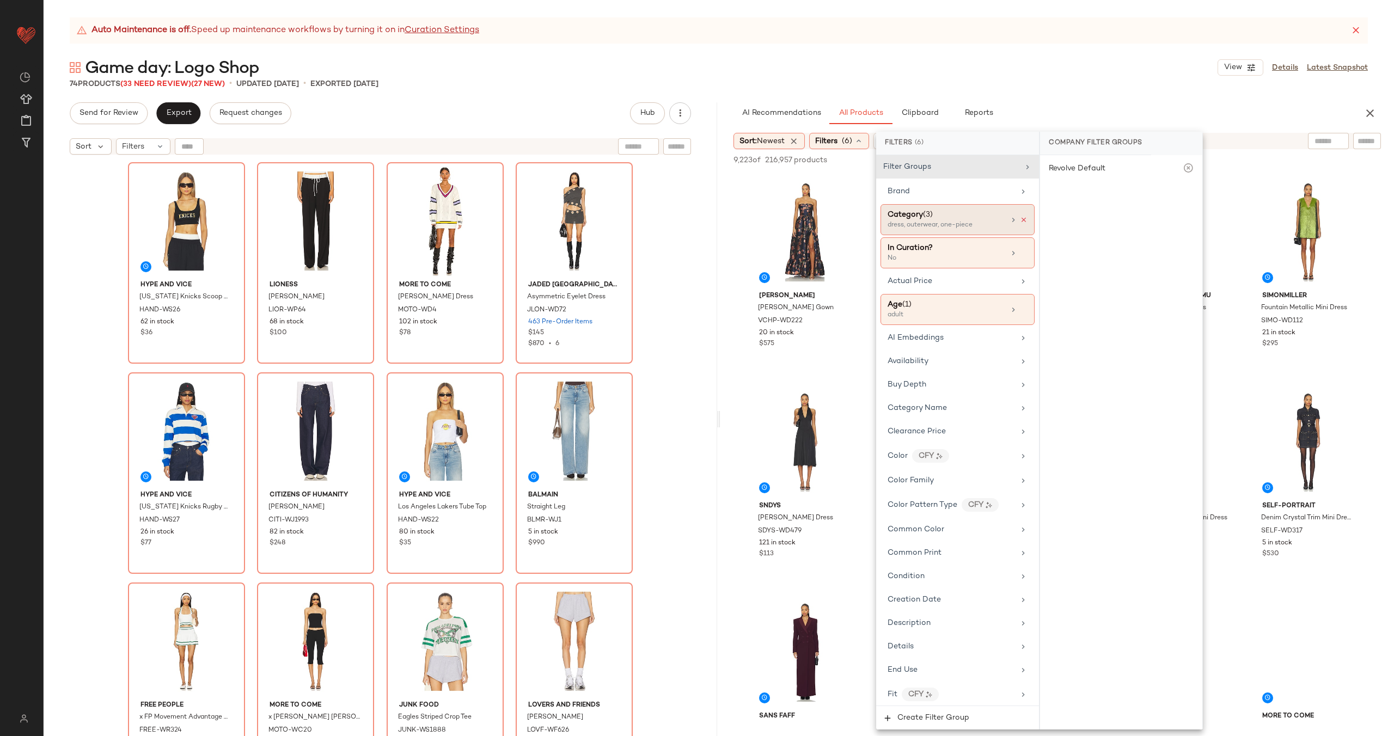
click at [1020, 217] on icon at bounding box center [1024, 220] width 8 height 8
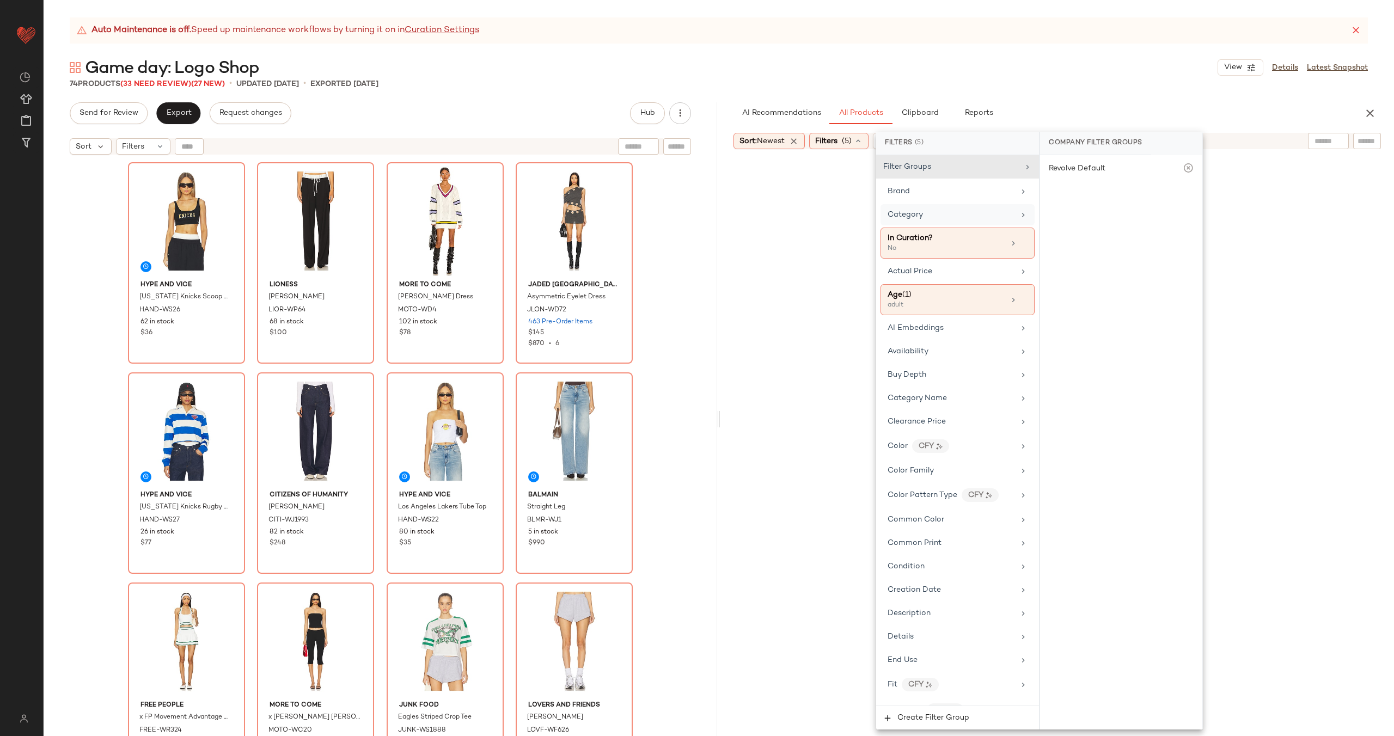
click at [972, 217] on div "Category" at bounding box center [951, 214] width 127 height 11
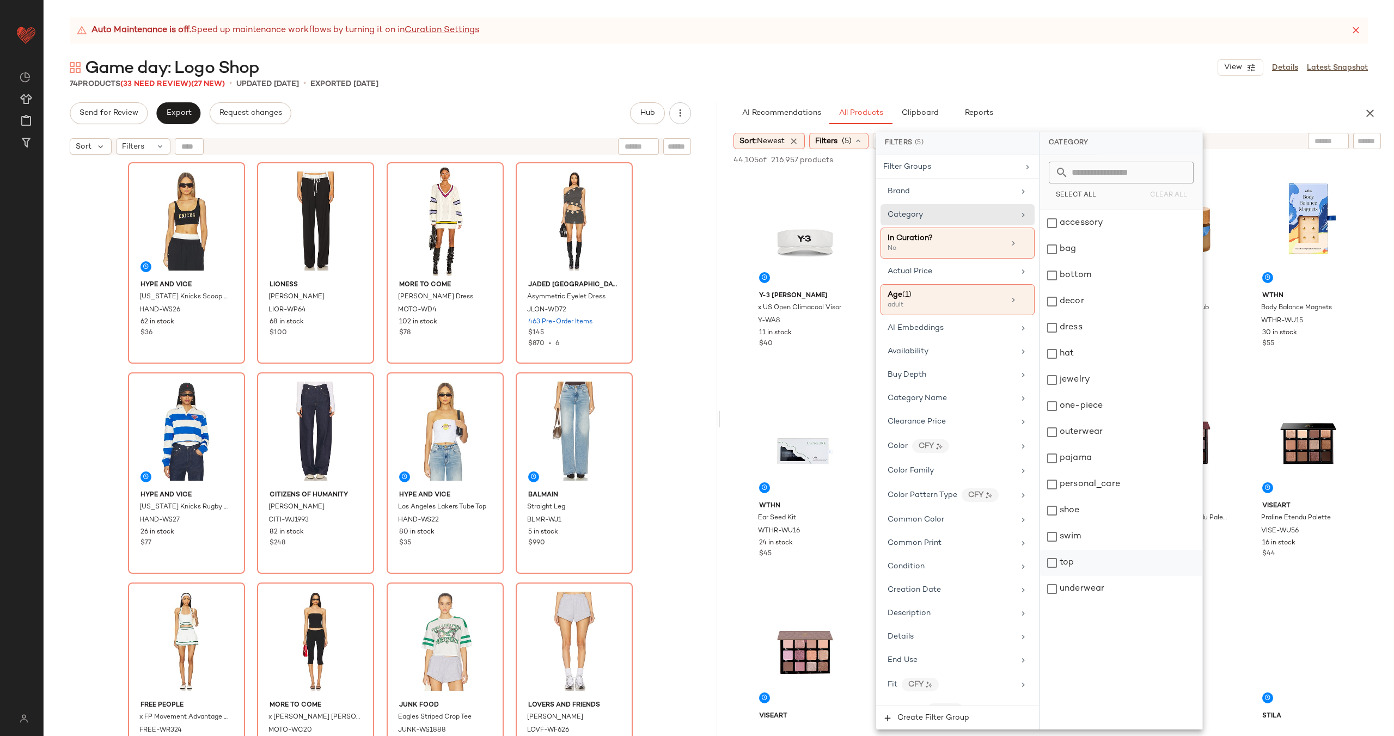
click at [1113, 553] on div "top" at bounding box center [1121, 563] width 162 height 26
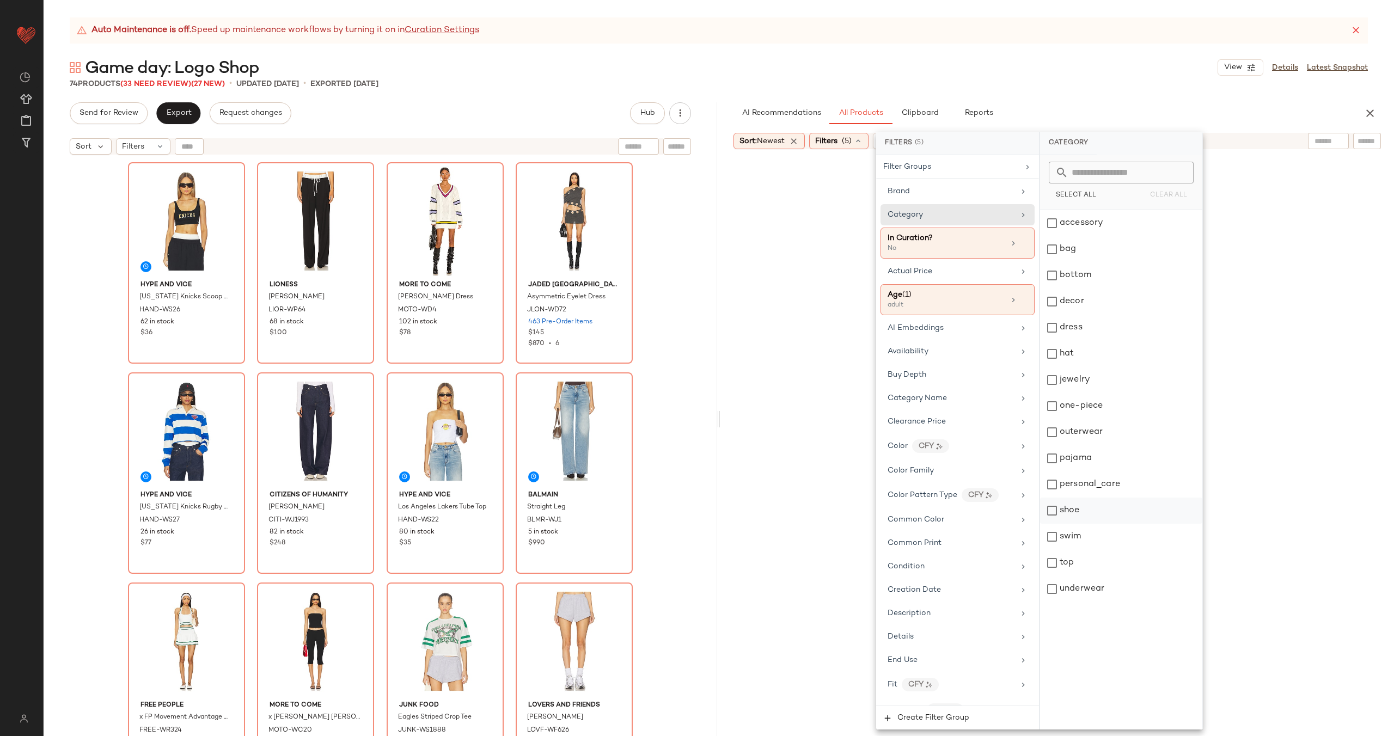
click at [1097, 511] on div "shoe" at bounding box center [1121, 511] width 162 height 26
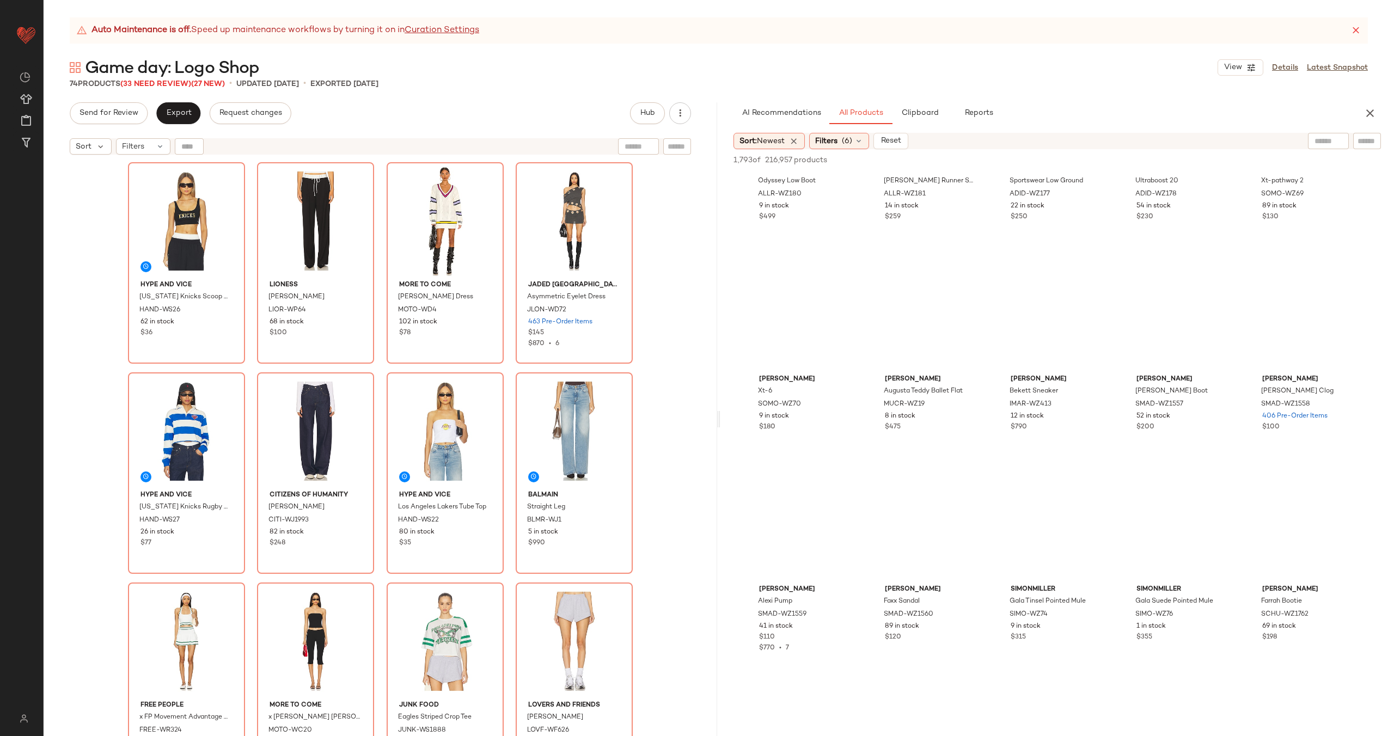
scroll to position [4121, 0]
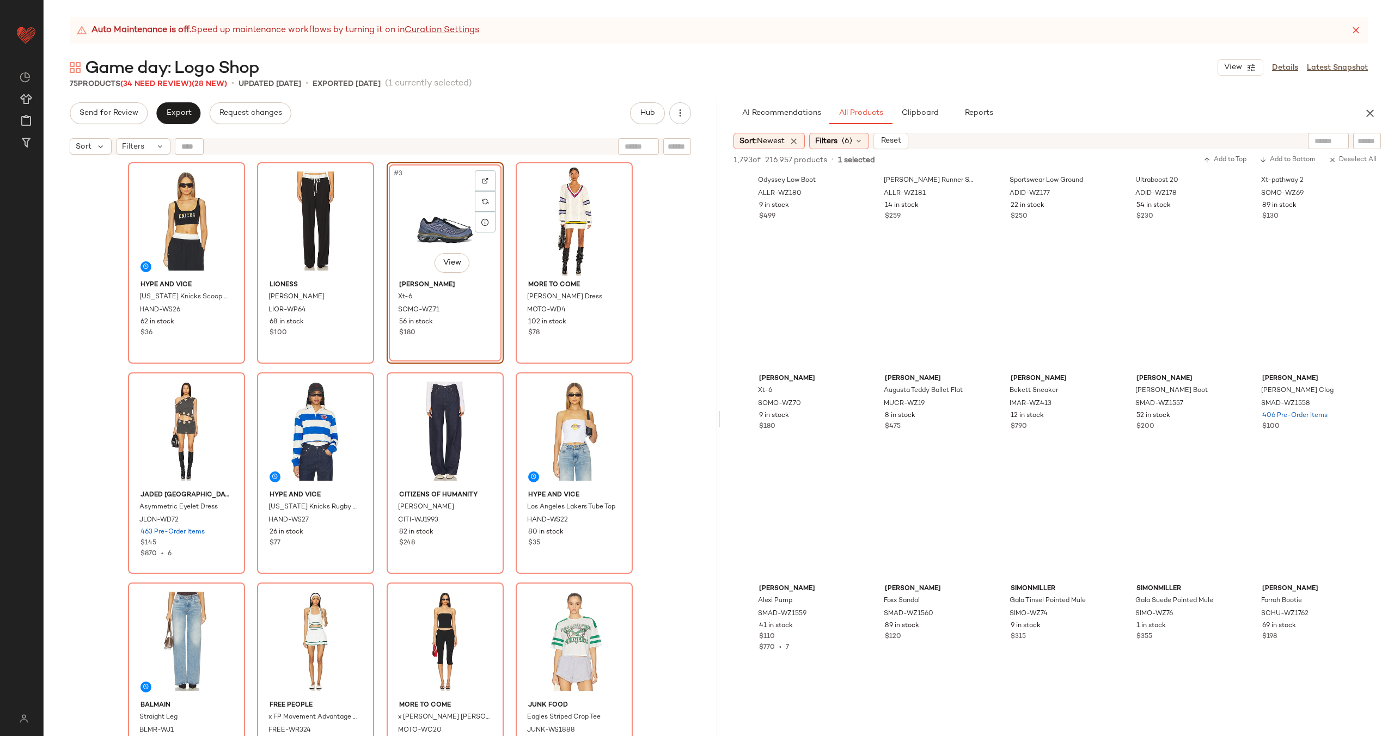
click at [505, 260] on div "Hype and Vice New York Knicks Scoop Neck Crop Top HAND-WS26 62 in stock $36 LIO…" at bounding box center [380, 462] width 505 height 601
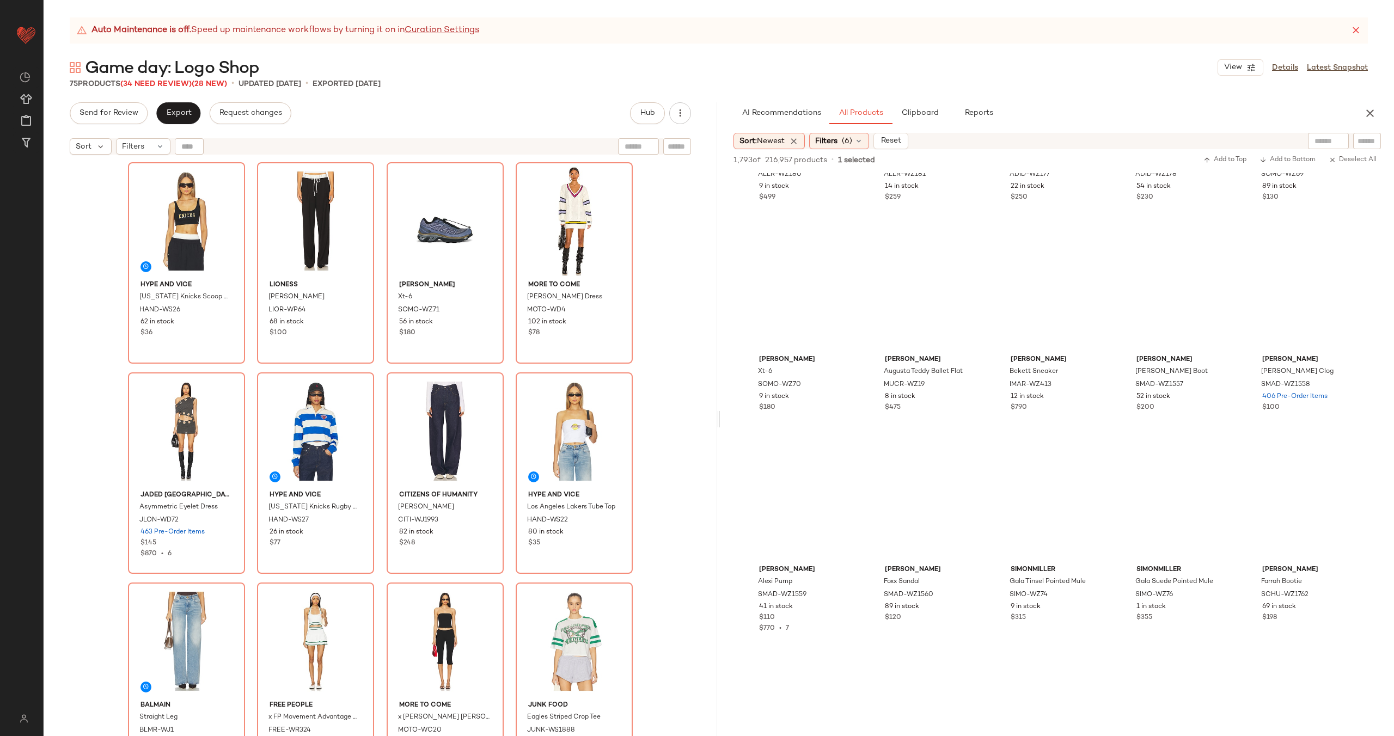
scroll to position [4436, 0]
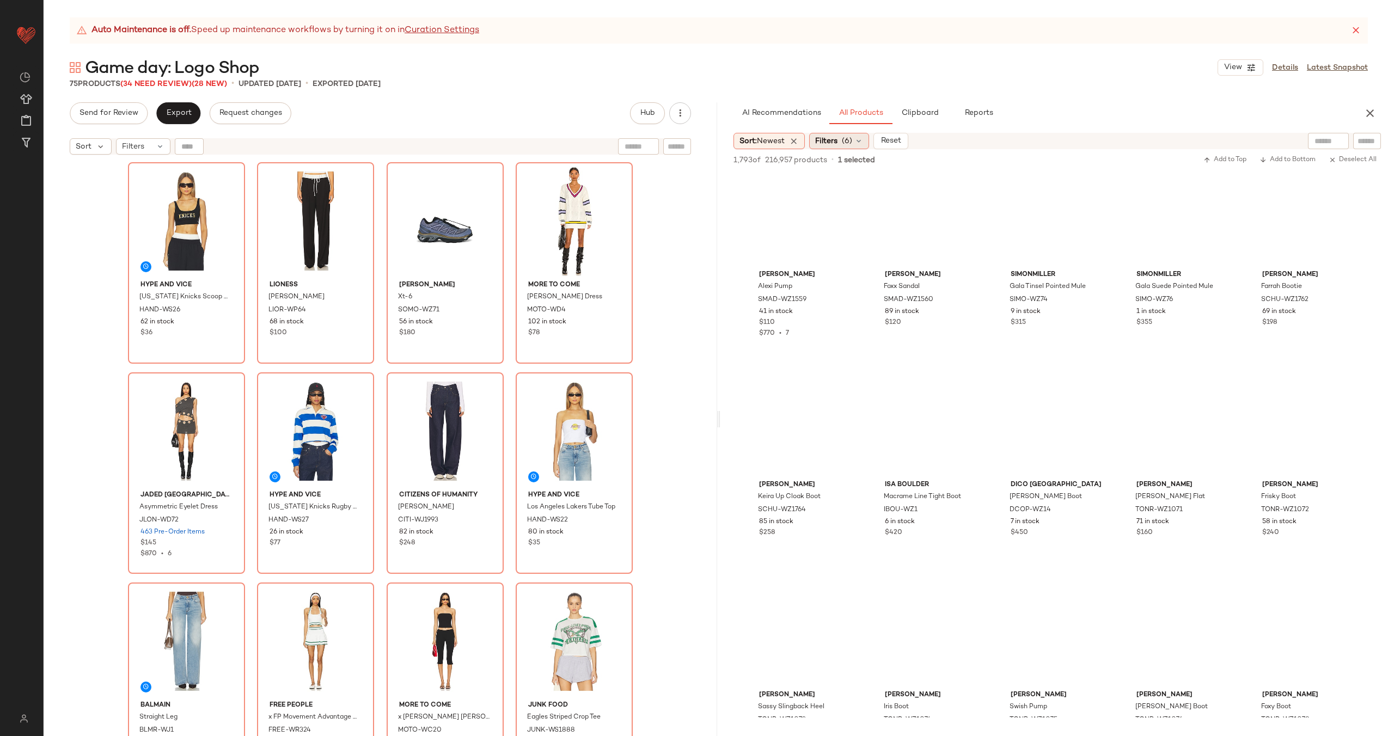
click at [850, 137] on span "(6)" at bounding box center [847, 141] width 10 height 11
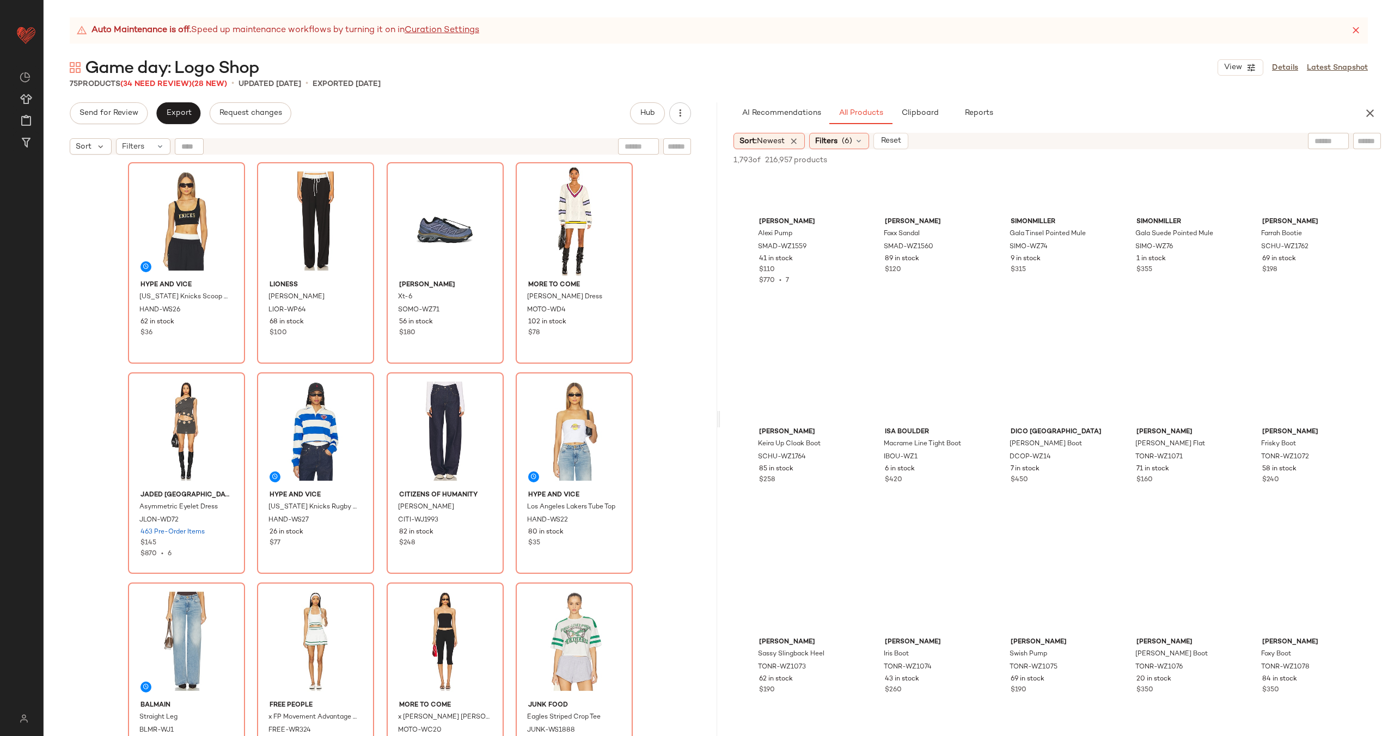
scroll to position [4612, 0]
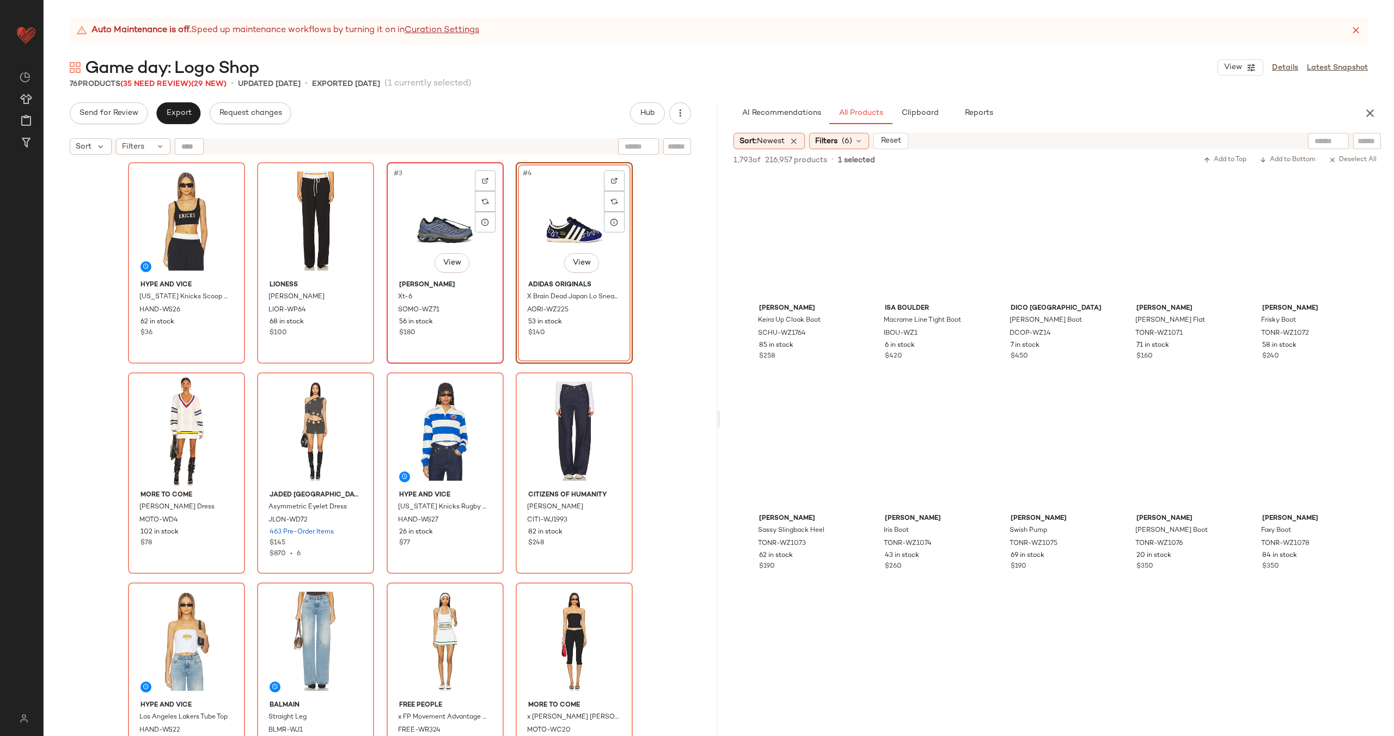
click at [439, 229] on div "#3 View" at bounding box center [444, 221] width 109 height 110
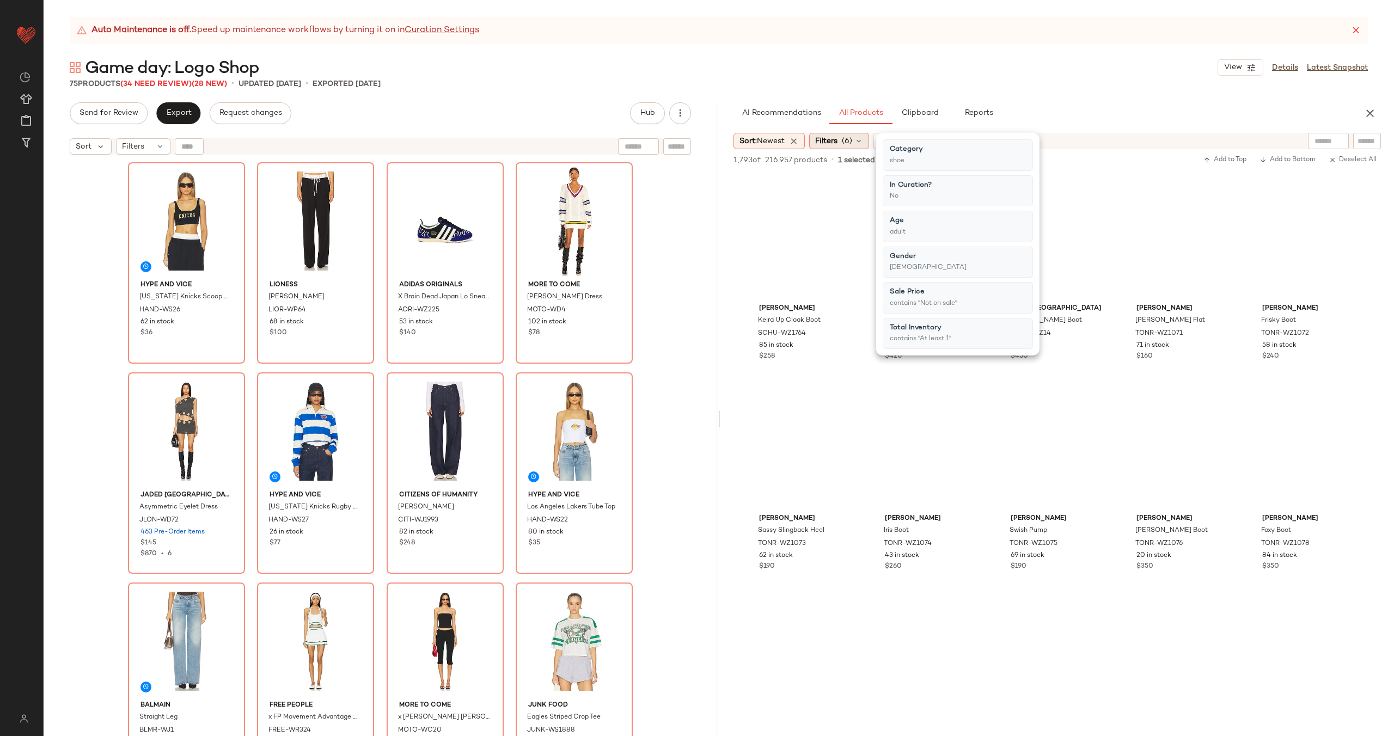
click at [851, 140] on span "(6)" at bounding box center [847, 141] width 10 height 11
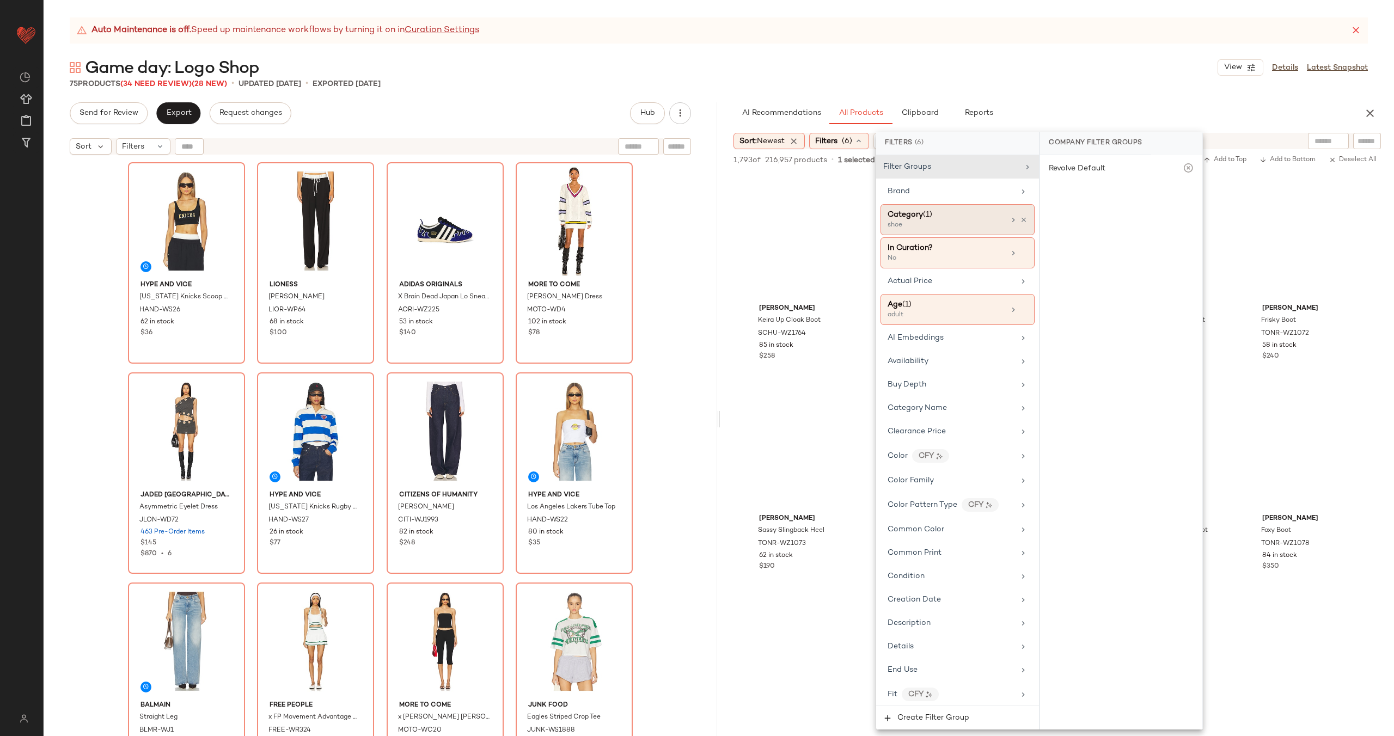
click at [921, 224] on div "shoe" at bounding box center [942, 226] width 109 height 10
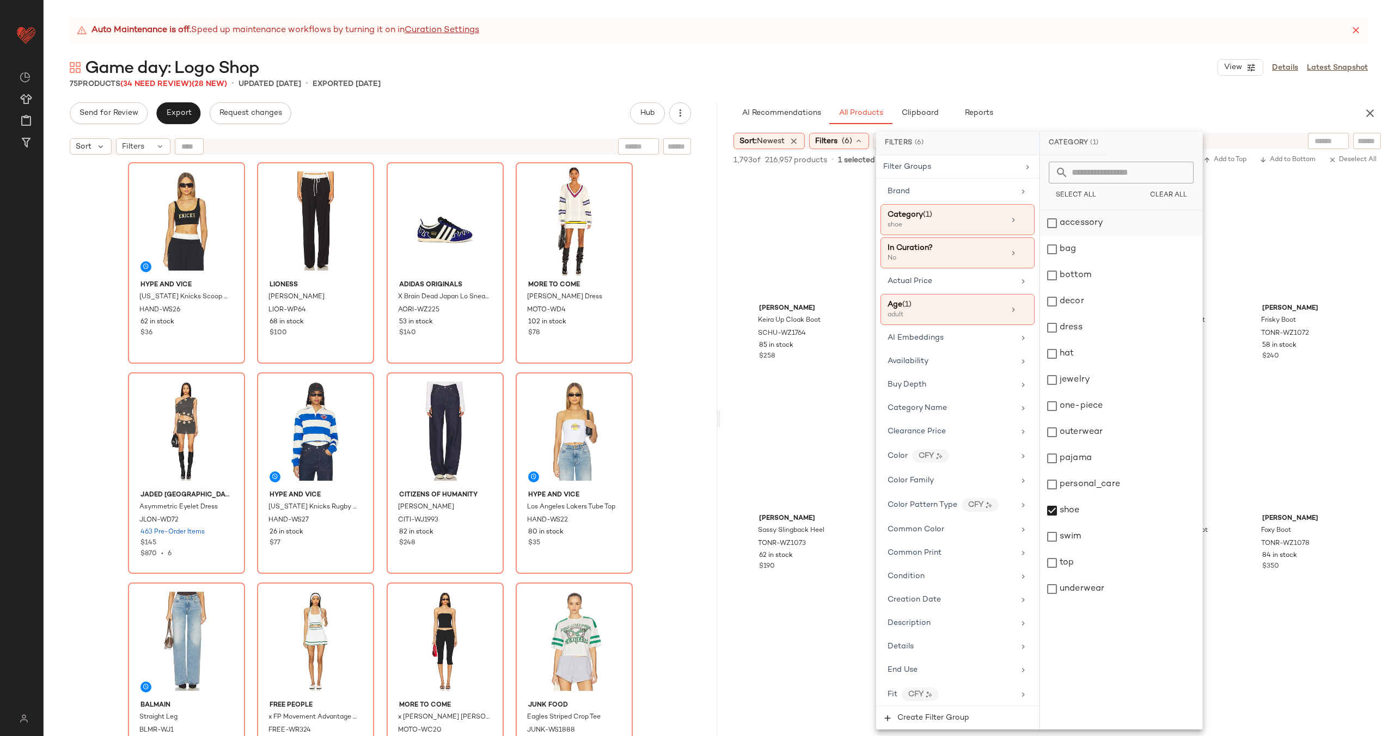
click at [1099, 234] on div "accessory" at bounding box center [1121, 223] width 162 height 26
click at [1094, 513] on div "shoe" at bounding box center [1121, 511] width 162 height 26
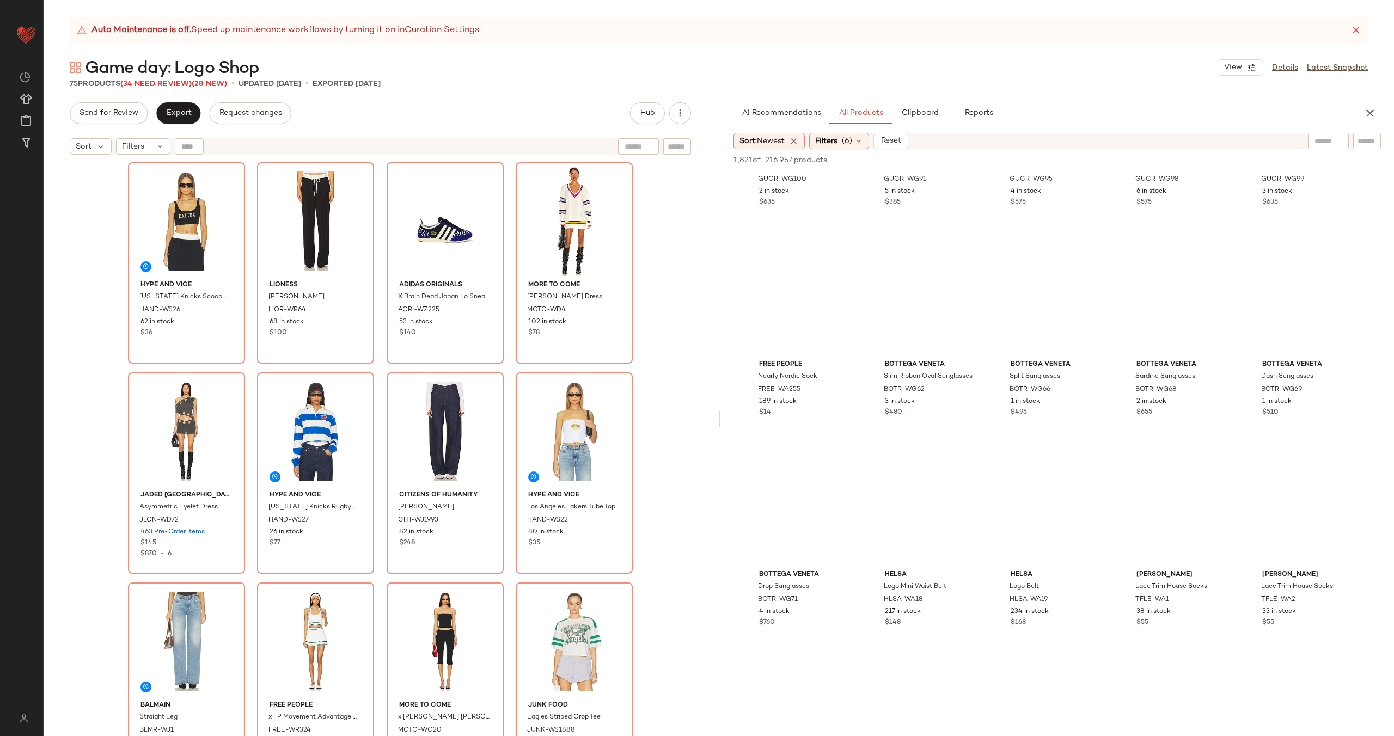
scroll to position [2037, 0]
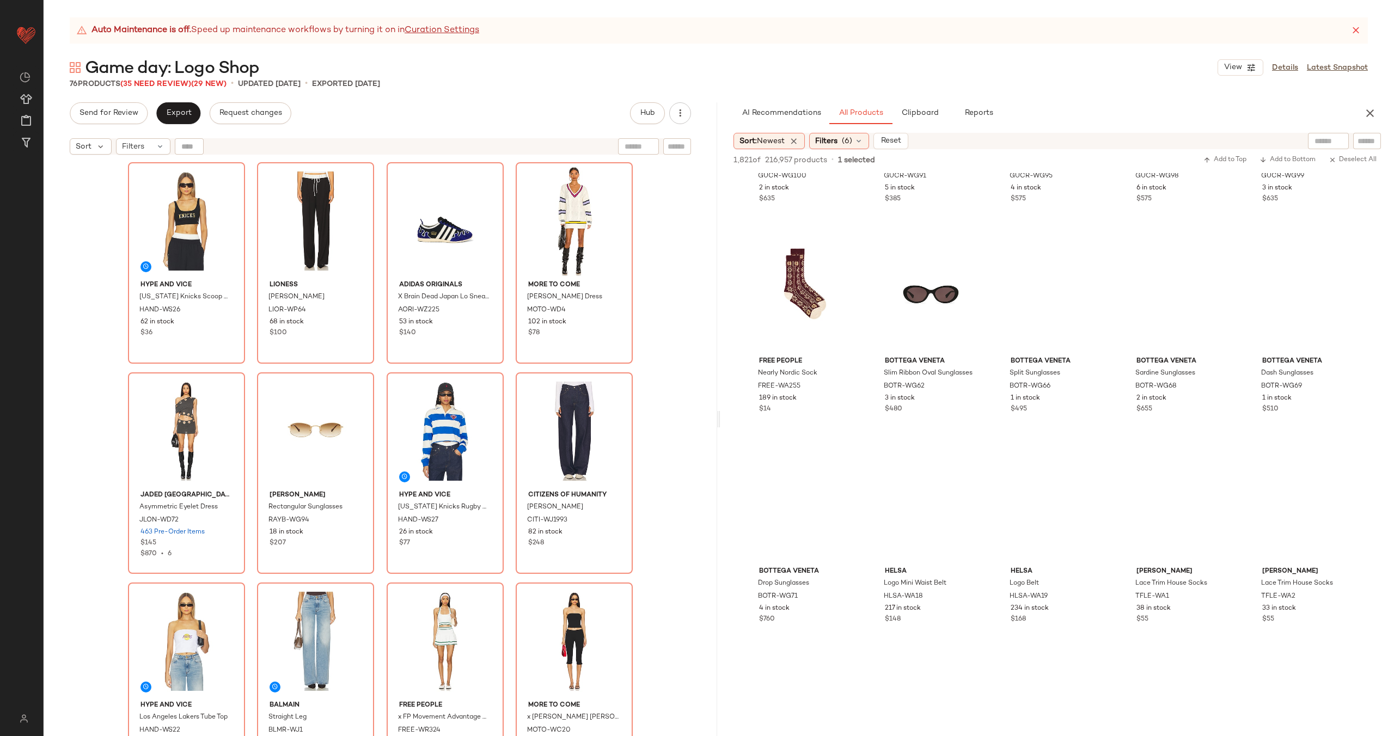
click at [381, 361] on div "Hype and Vice New York Knicks Scoop Neck Crop Top HAND-WS26 62 in stock $36 LIO…" at bounding box center [380, 462] width 505 height 601
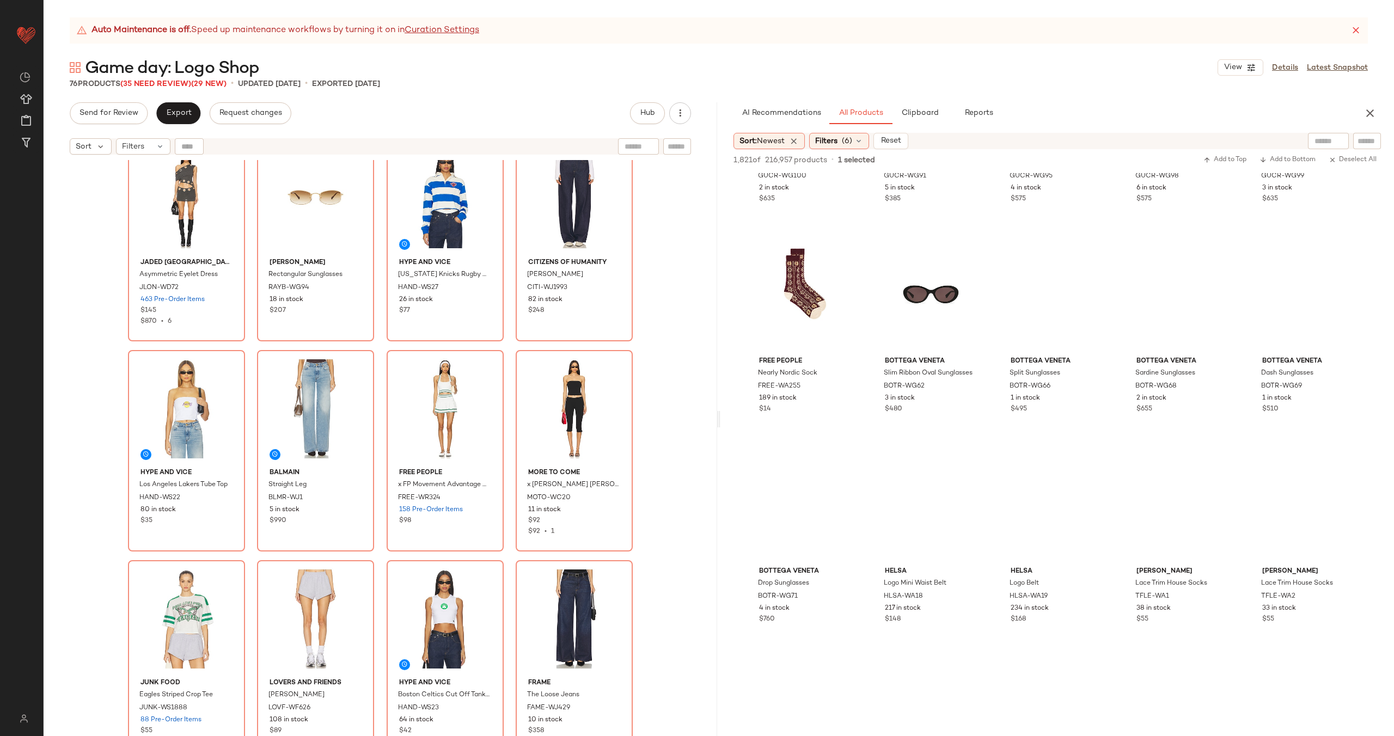
scroll to position [218, 0]
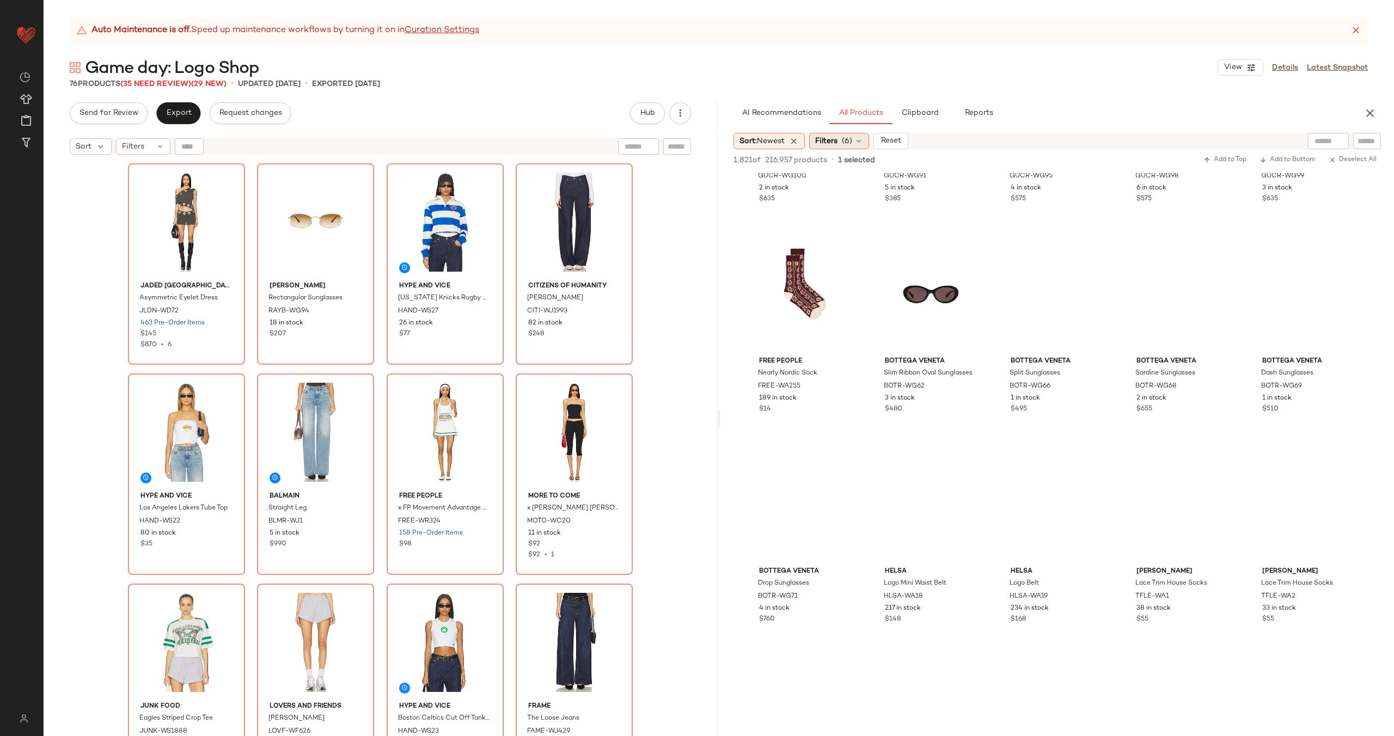
click at [836, 138] on span "Filters" at bounding box center [826, 141] width 22 height 11
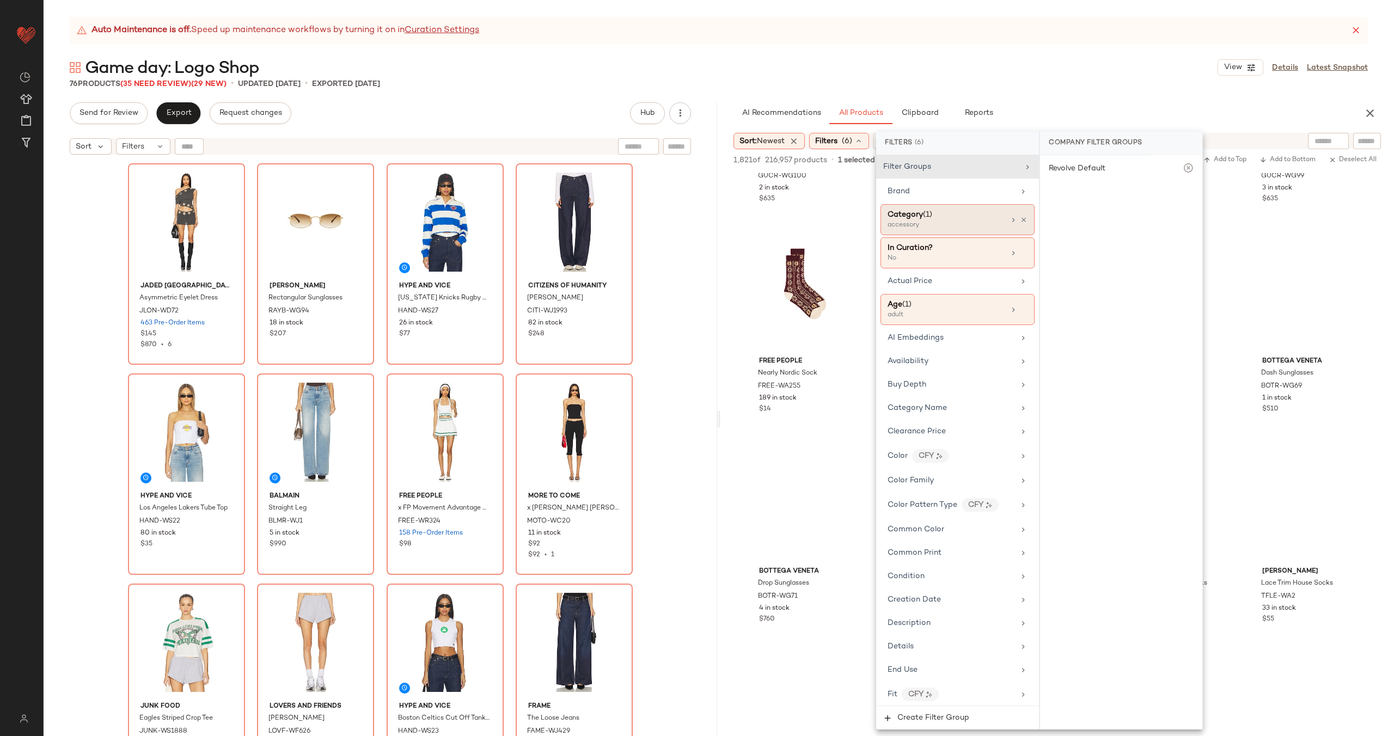
click at [952, 217] on div "Category (1)" at bounding box center [946, 214] width 117 height 11
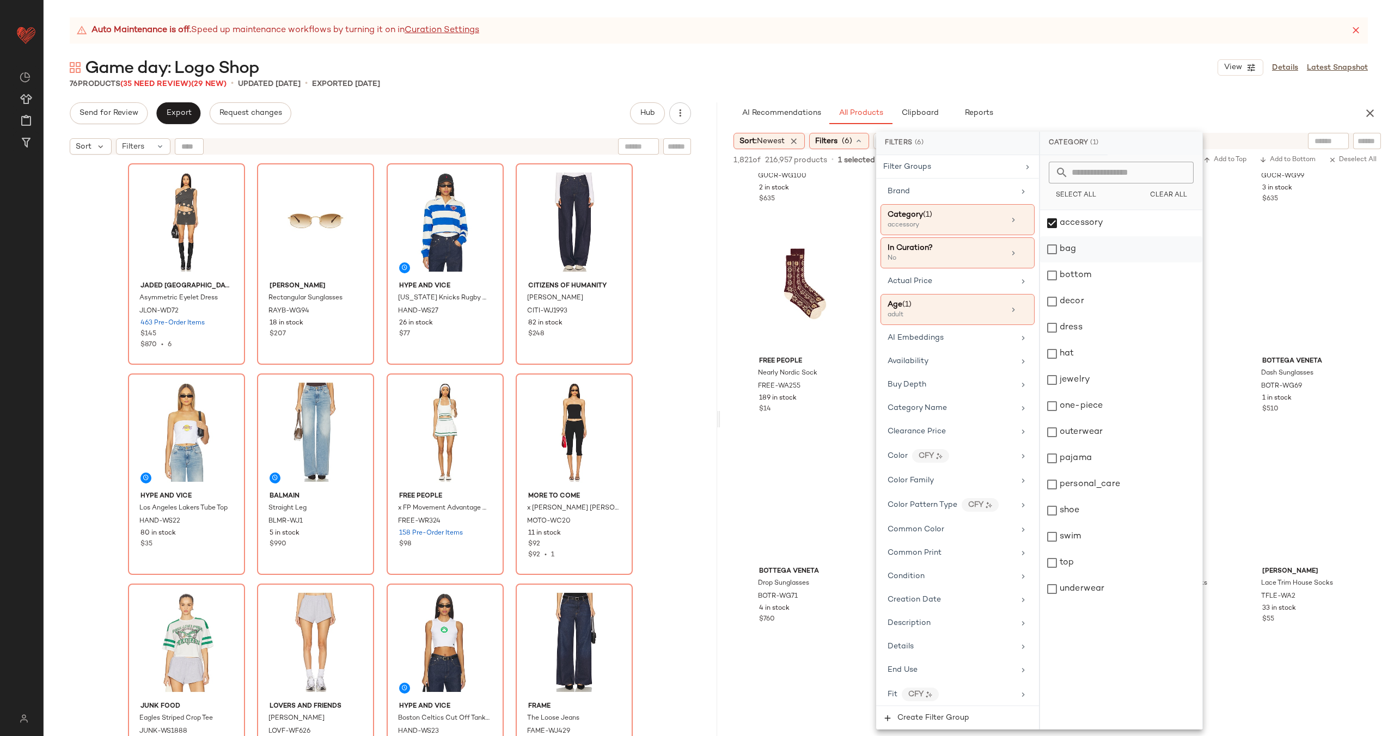
click at [1086, 242] on div "bag" at bounding box center [1121, 249] width 162 height 26
click at [1091, 211] on div "accessory" at bounding box center [1121, 223] width 162 height 26
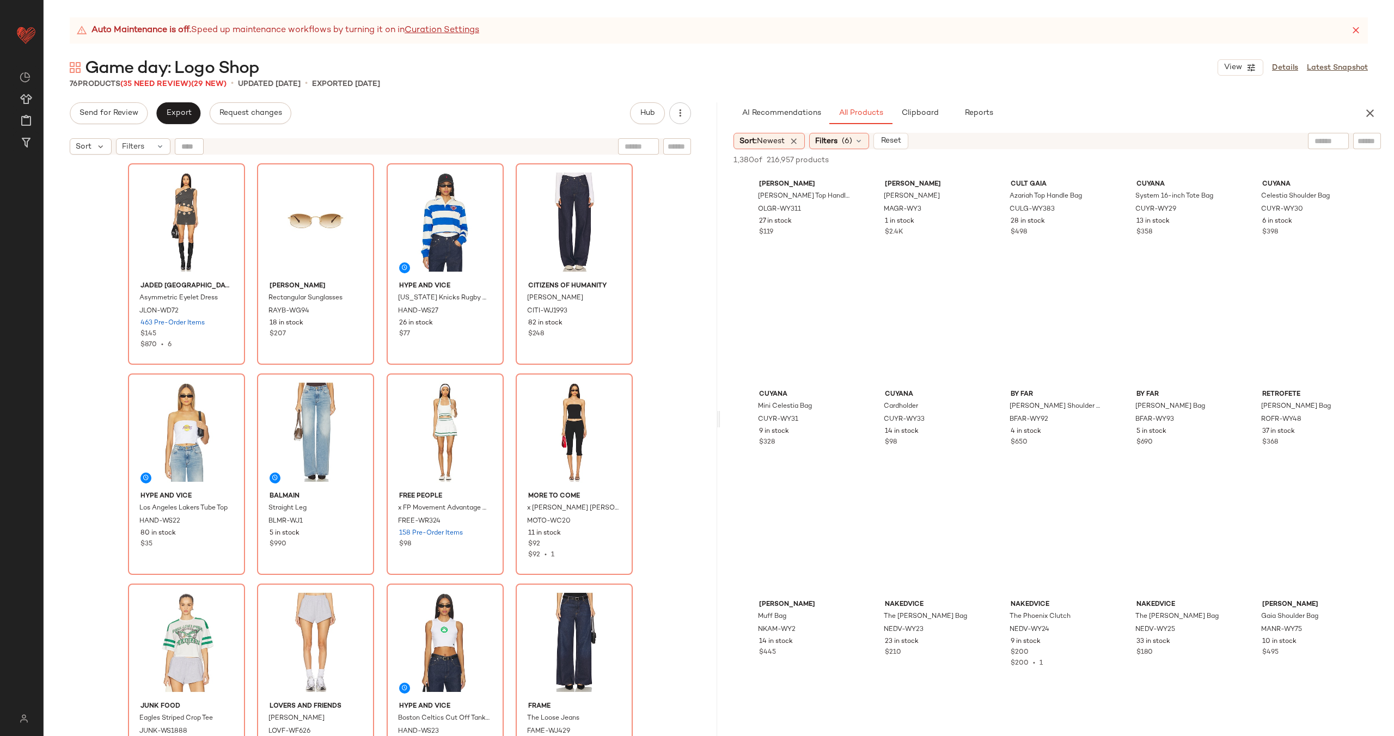
scroll to position [5399, 0]
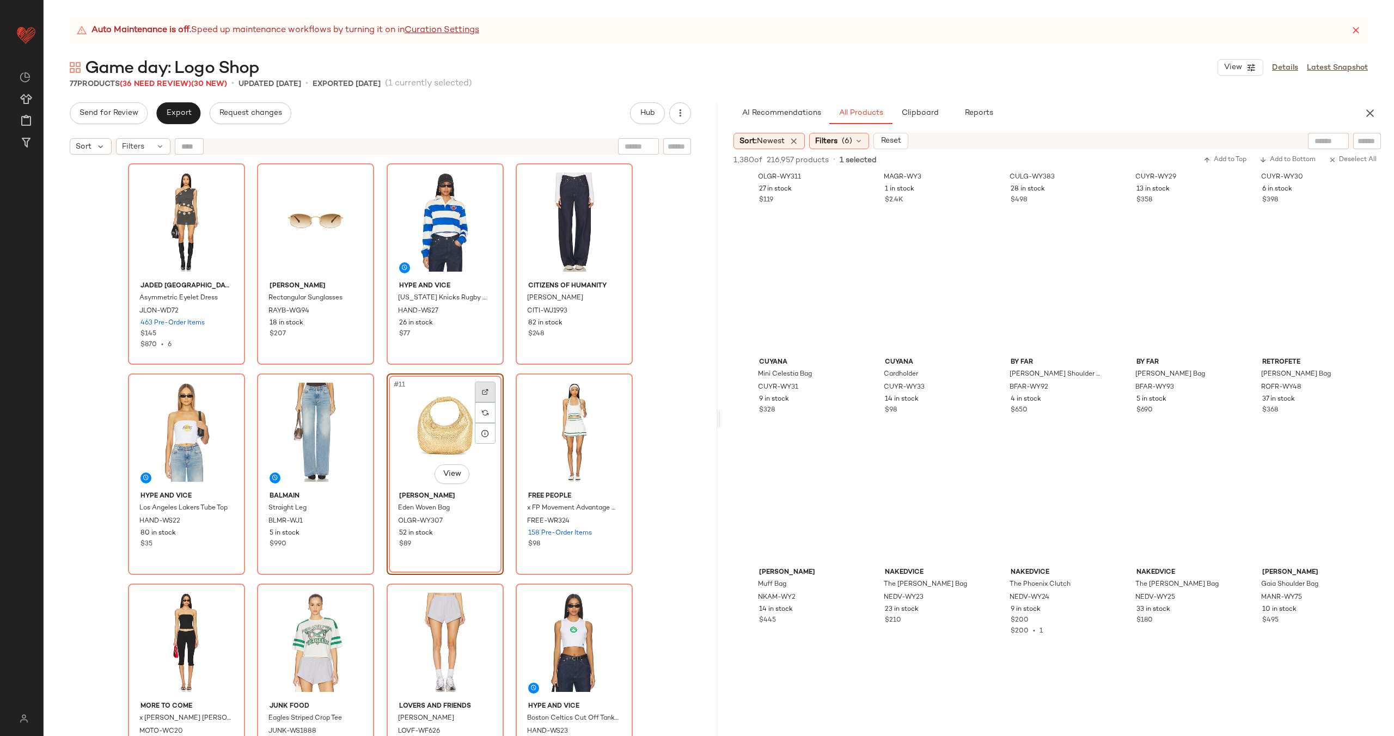
click at [485, 395] on img at bounding box center [485, 392] width 7 height 7
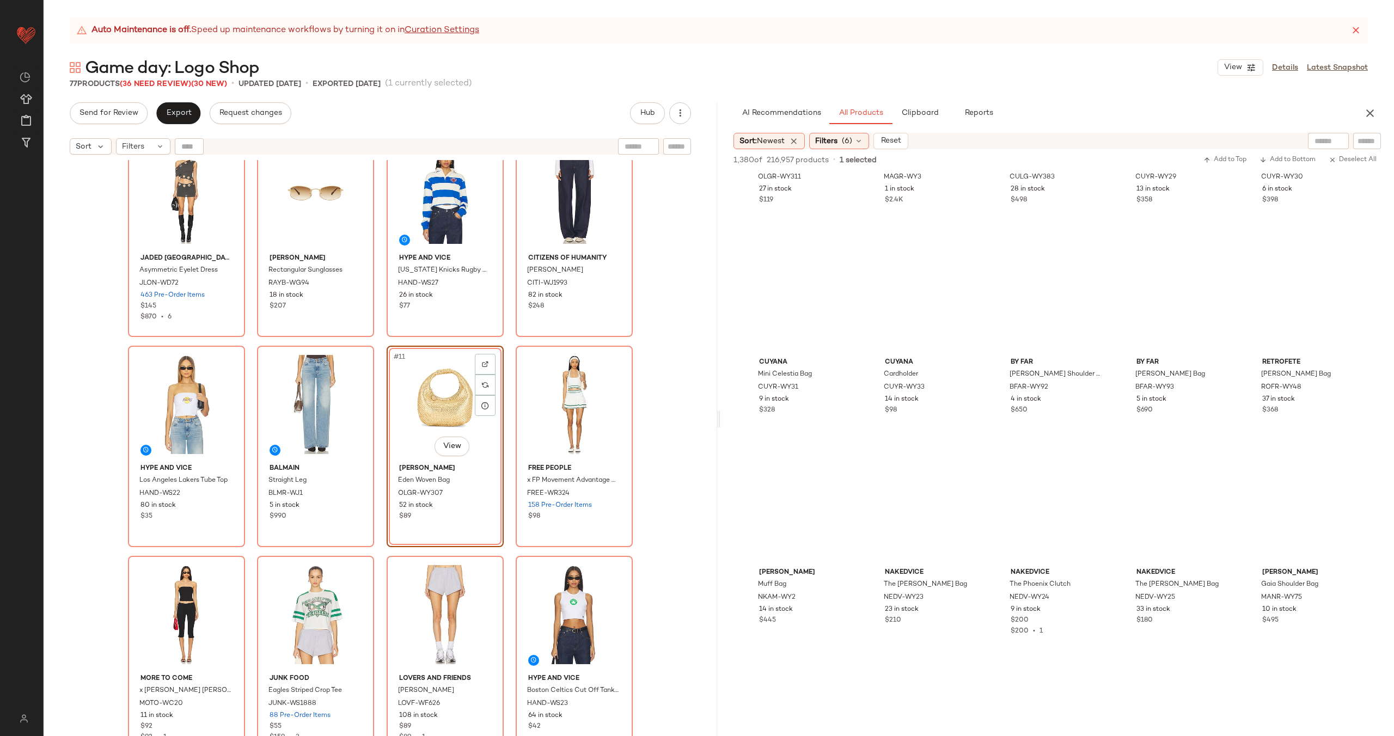
scroll to position [365, 0]
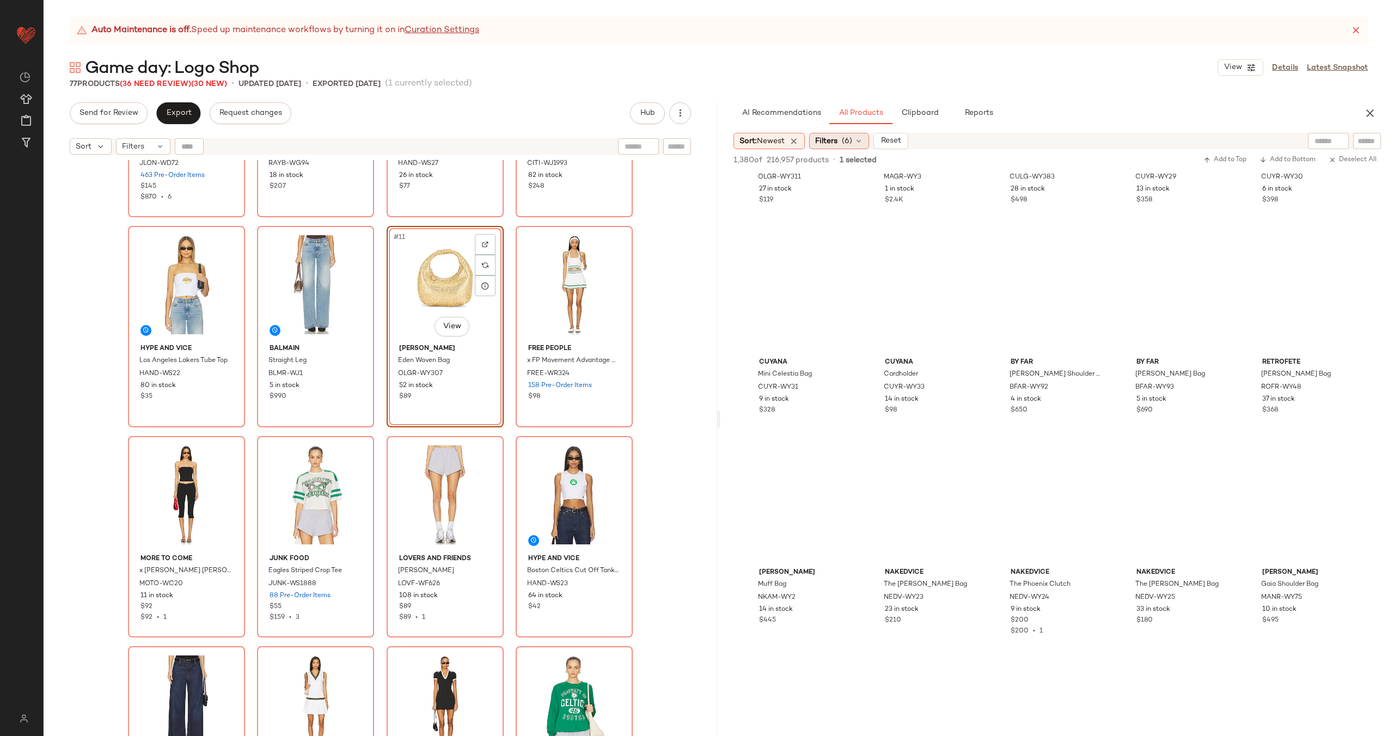
click at [846, 138] on span "(6)" at bounding box center [847, 141] width 10 height 11
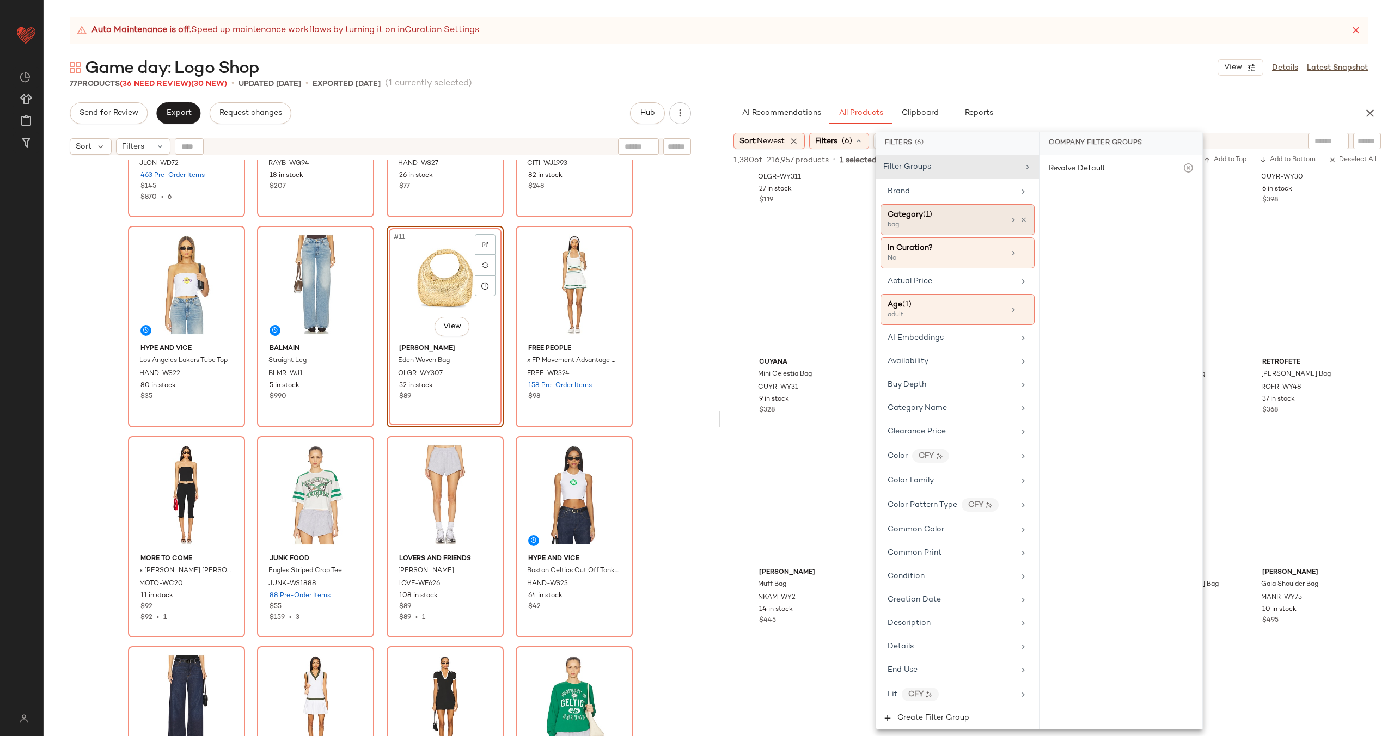
click at [982, 225] on div "bag" at bounding box center [942, 226] width 109 height 10
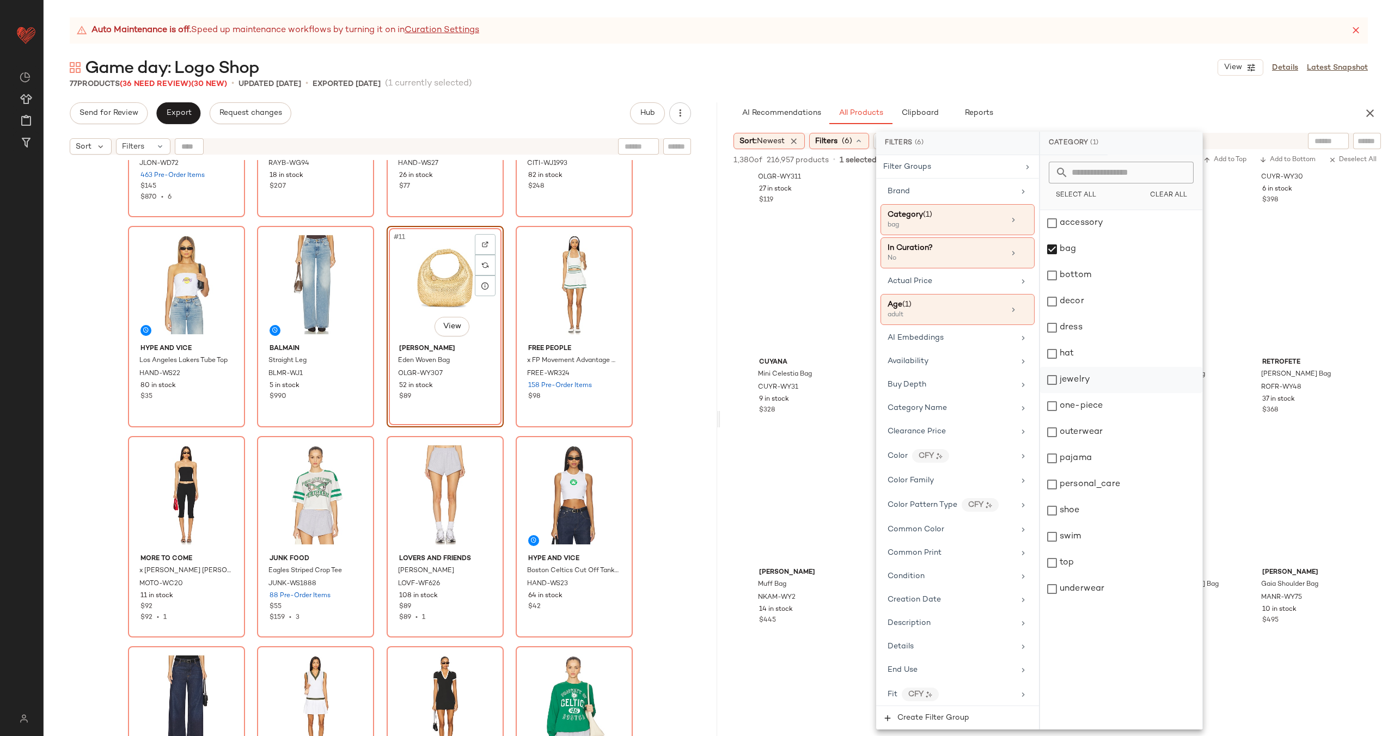
click at [1103, 380] on div "jewelry" at bounding box center [1121, 380] width 162 height 26
click at [1070, 251] on div "bag" at bounding box center [1121, 249] width 162 height 26
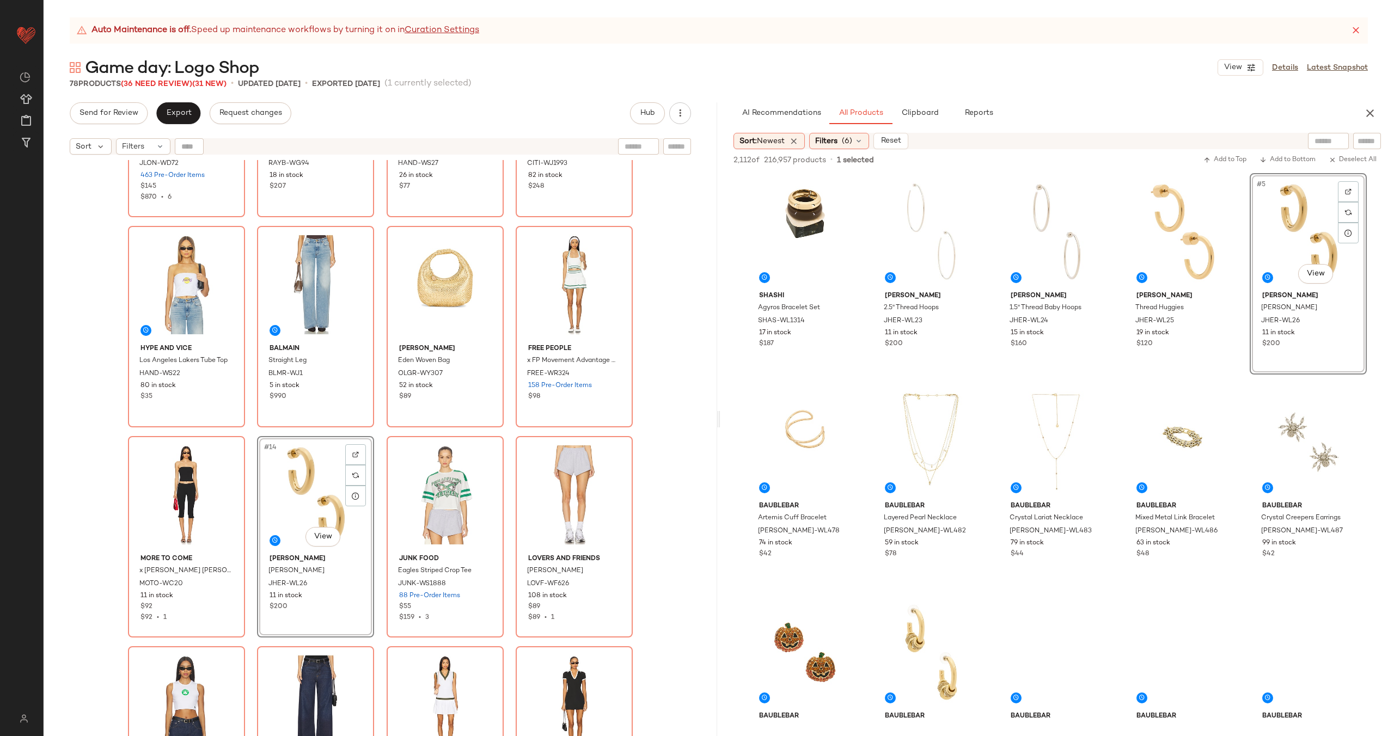
click at [377, 460] on div "Jaded London Asymmetric Eyelet Dress JLON-WD72 463 Pre-Order Items $145 $870 • …" at bounding box center [381, 461] width 674 height 603
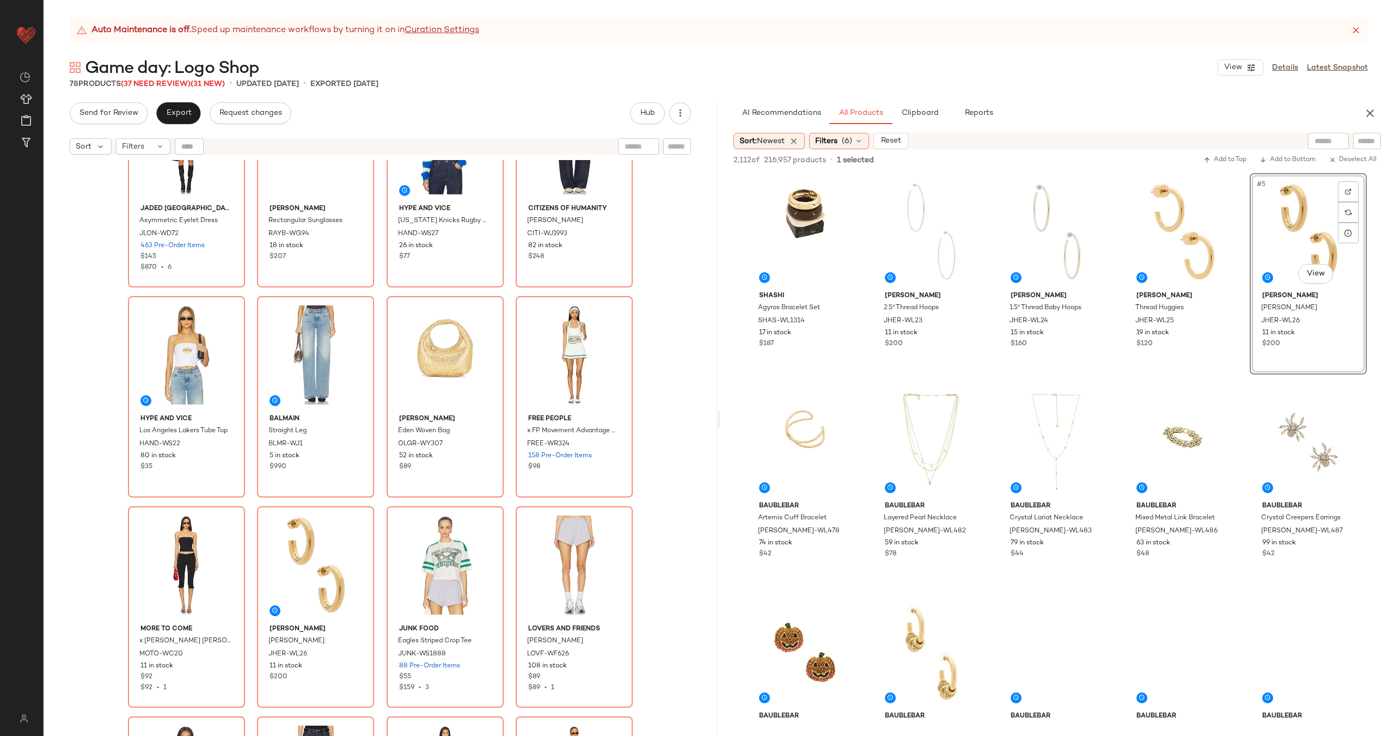
scroll to position [299, 0]
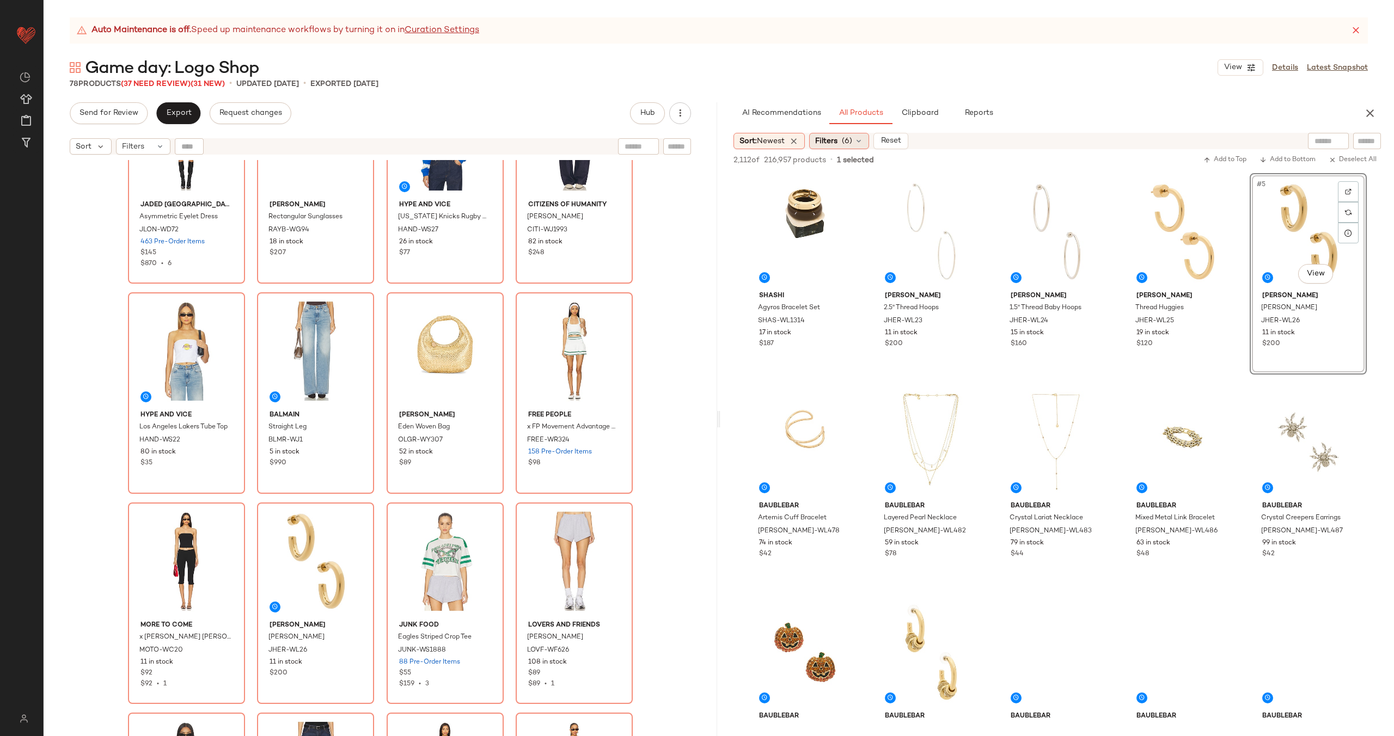
click at [866, 142] on div "Filters (6)" at bounding box center [839, 141] width 60 height 16
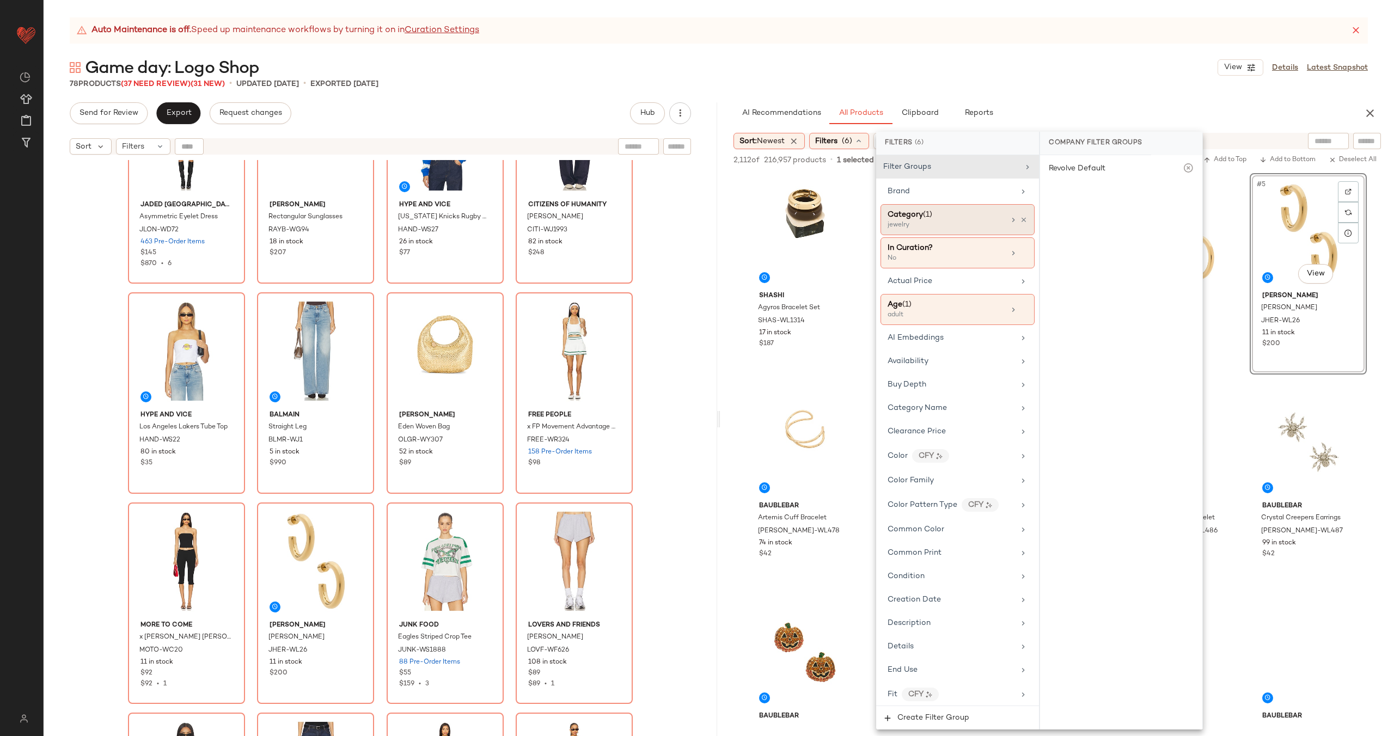
click at [960, 232] on div "Category (1) jewelry" at bounding box center [958, 219] width 154 height 31
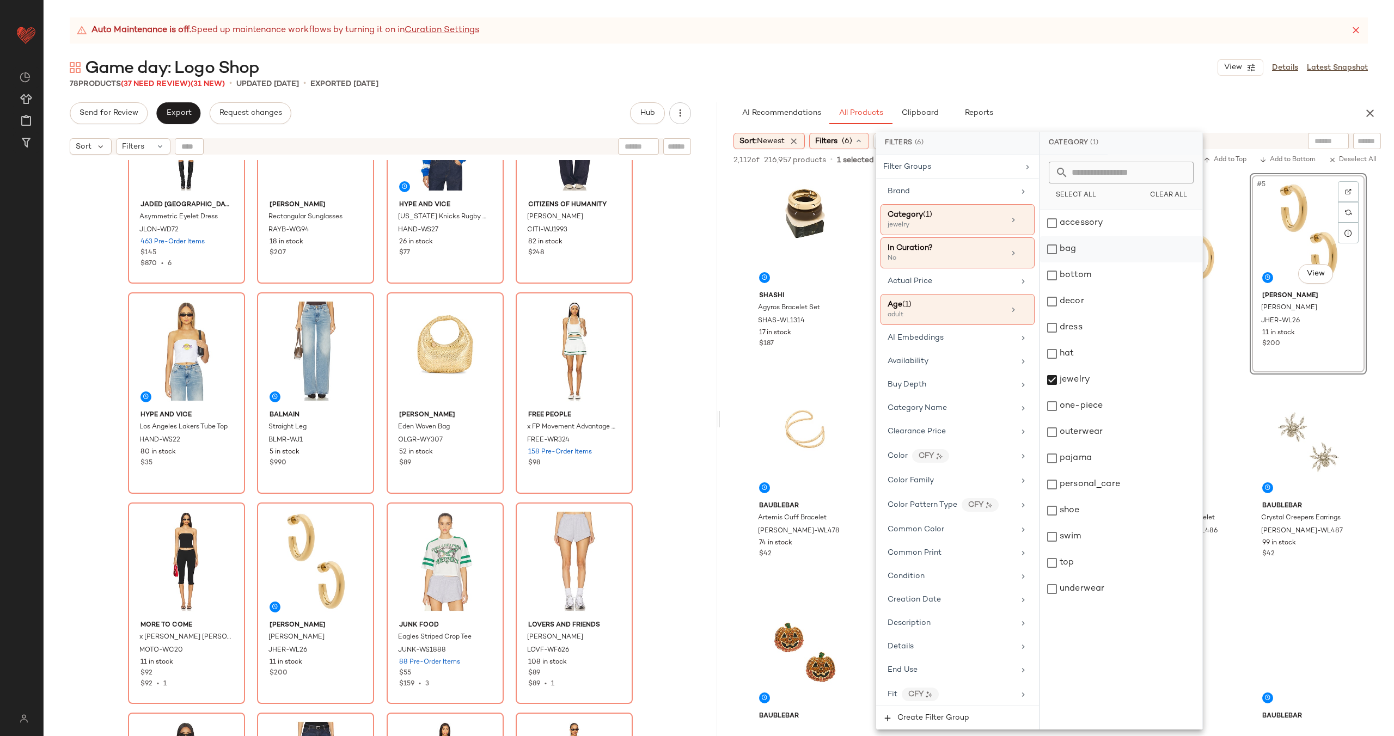
click at [1100, 252] on div "bag" at bounding box center [1121, 249] width 162 height 26
click at [1127, 384] on div "jewelry" at bounding box center [1121, 380] width 162 height 26
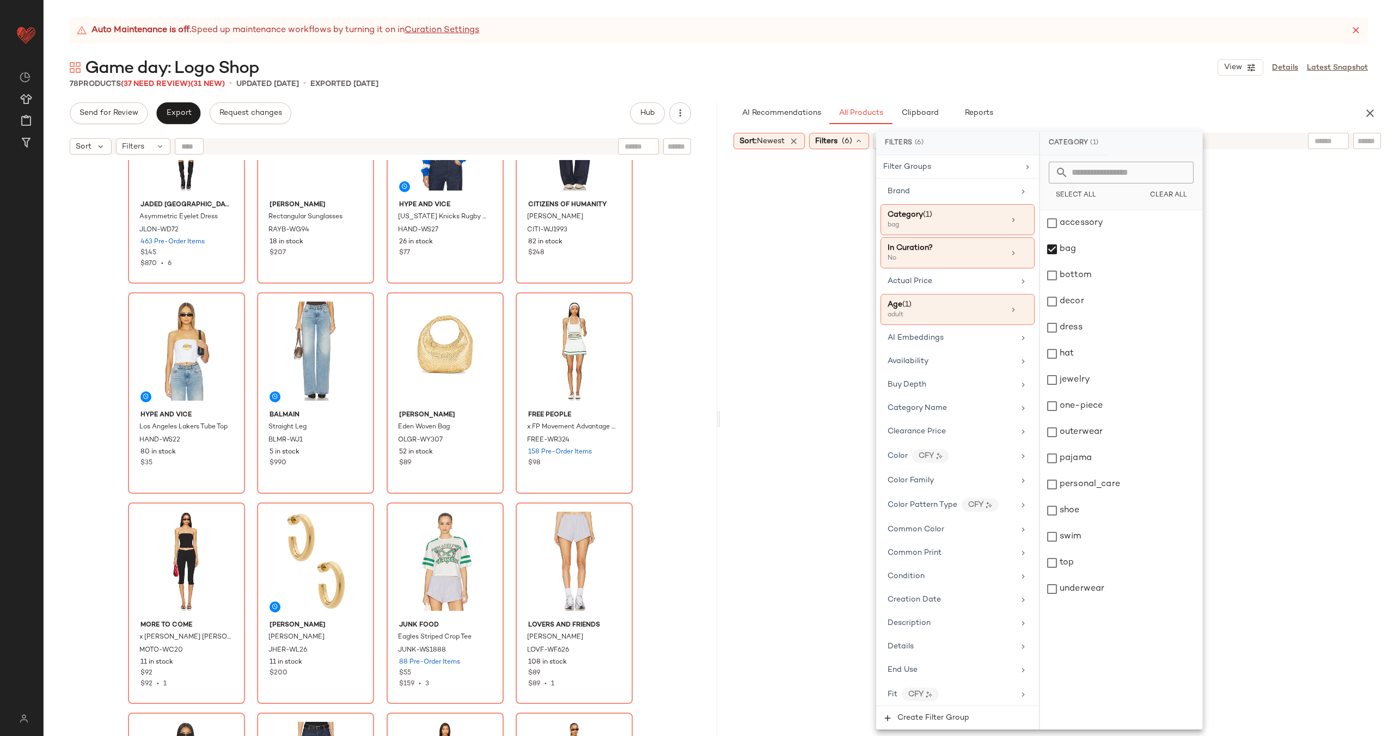
click at [1335, 146] on input "text" at bounding box center [1329, 141] width 28 height 11
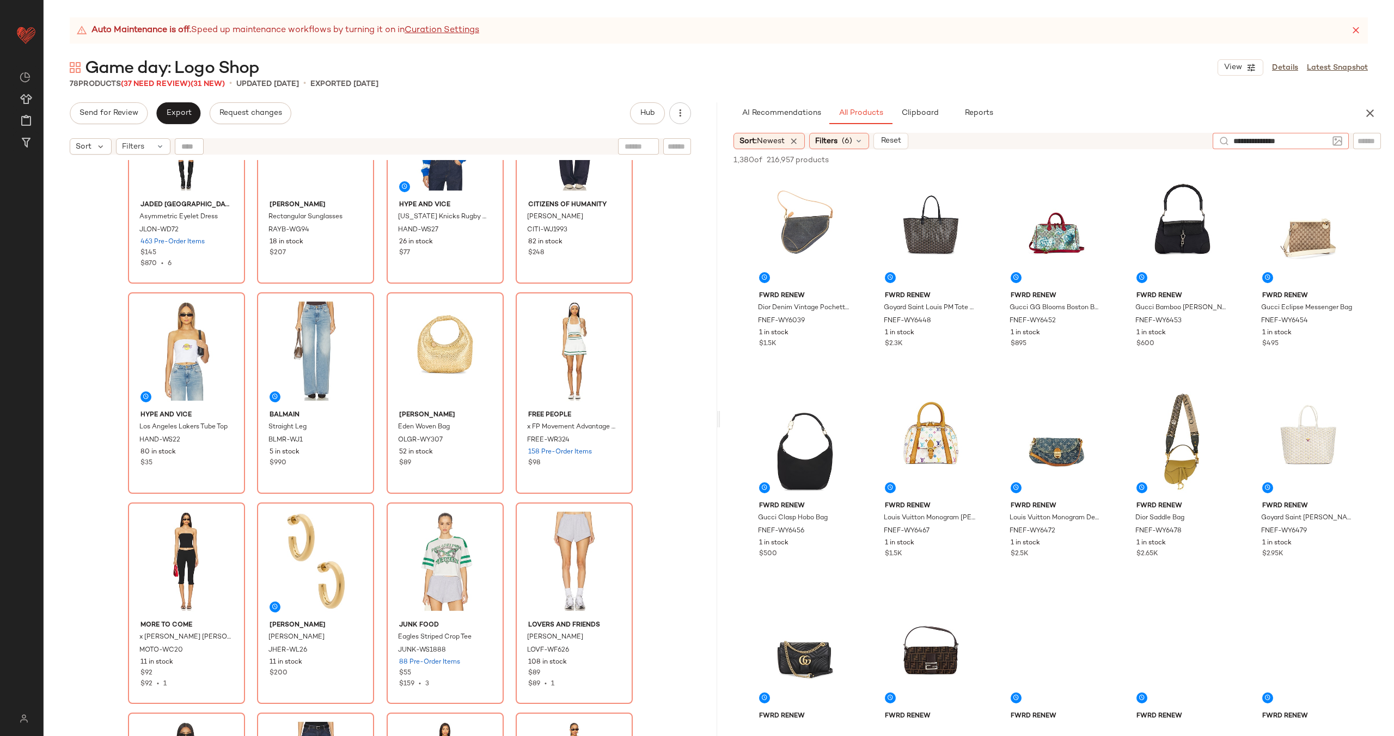
type input "**********"
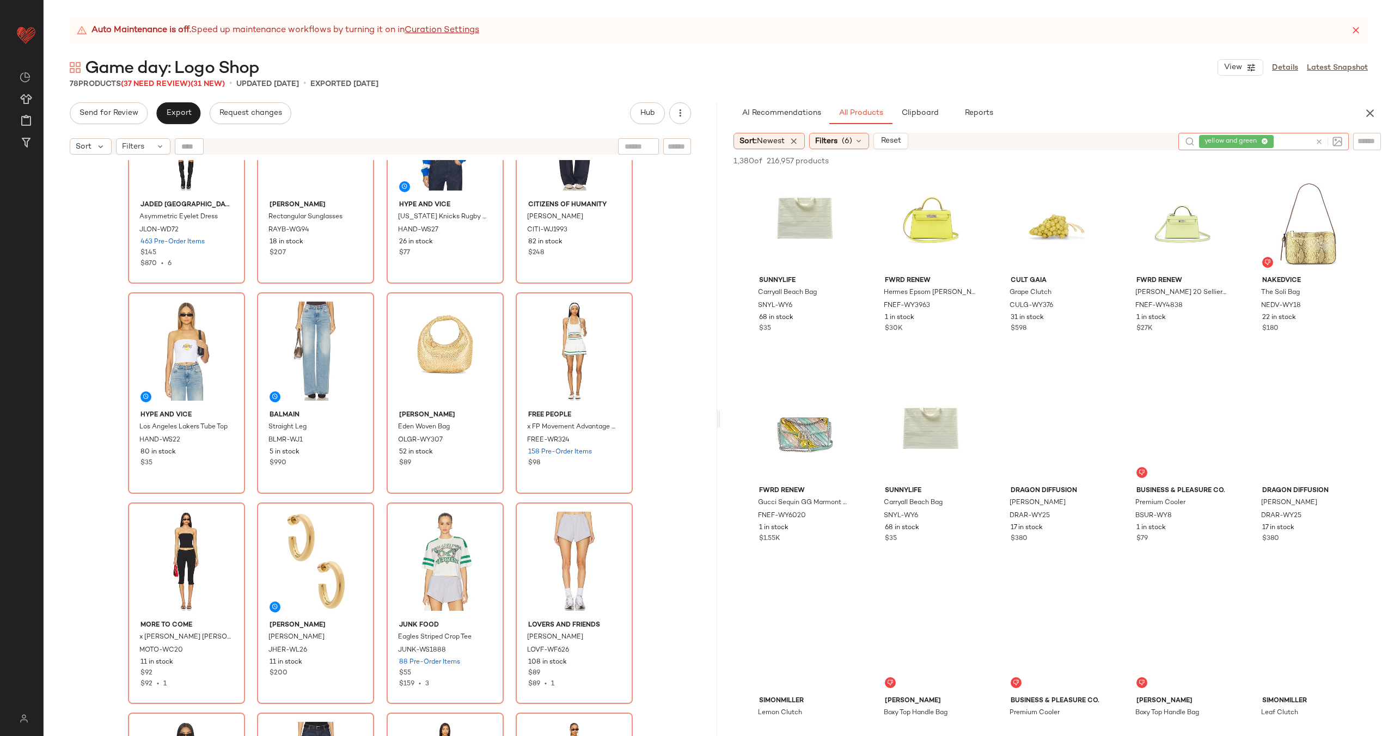
scroll to position [331, 0]
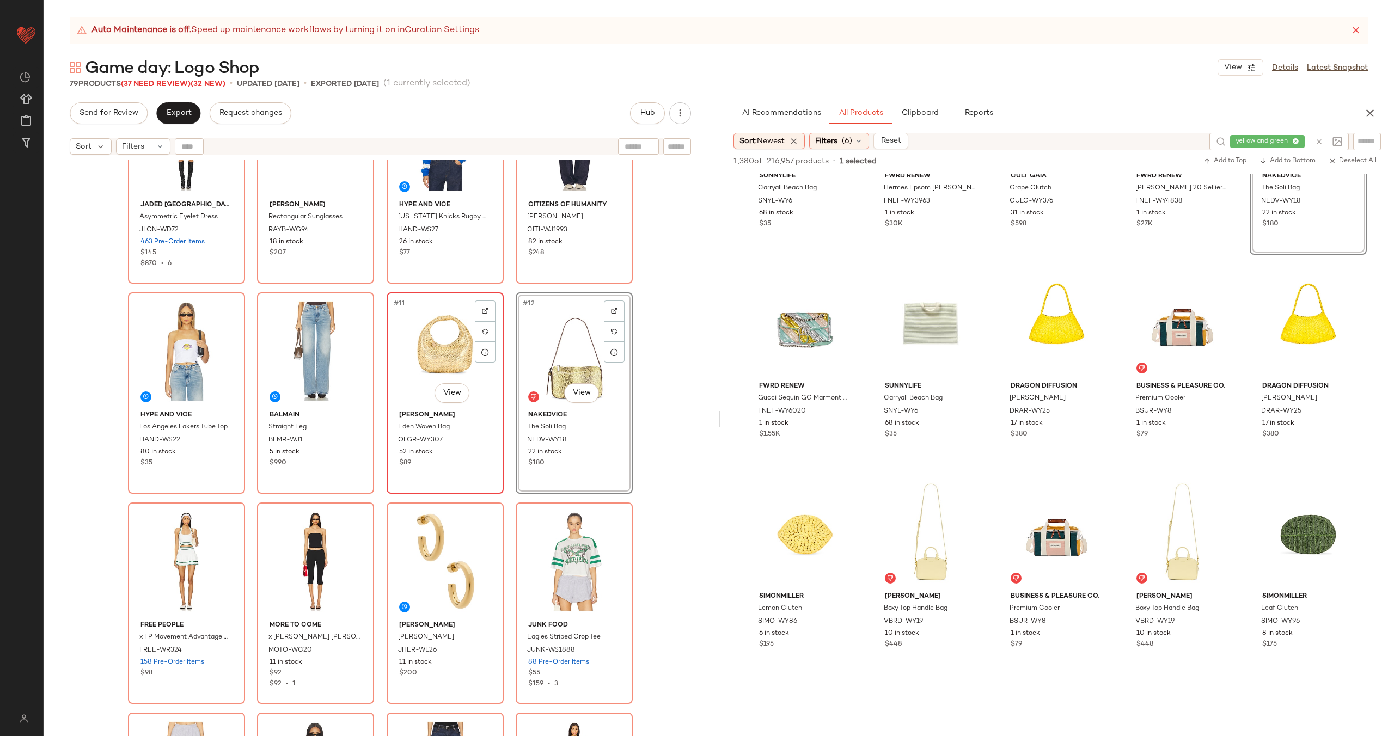
click at [418, 350] on div "#11 View" at bounding box center [444, 351] width 109 height 110
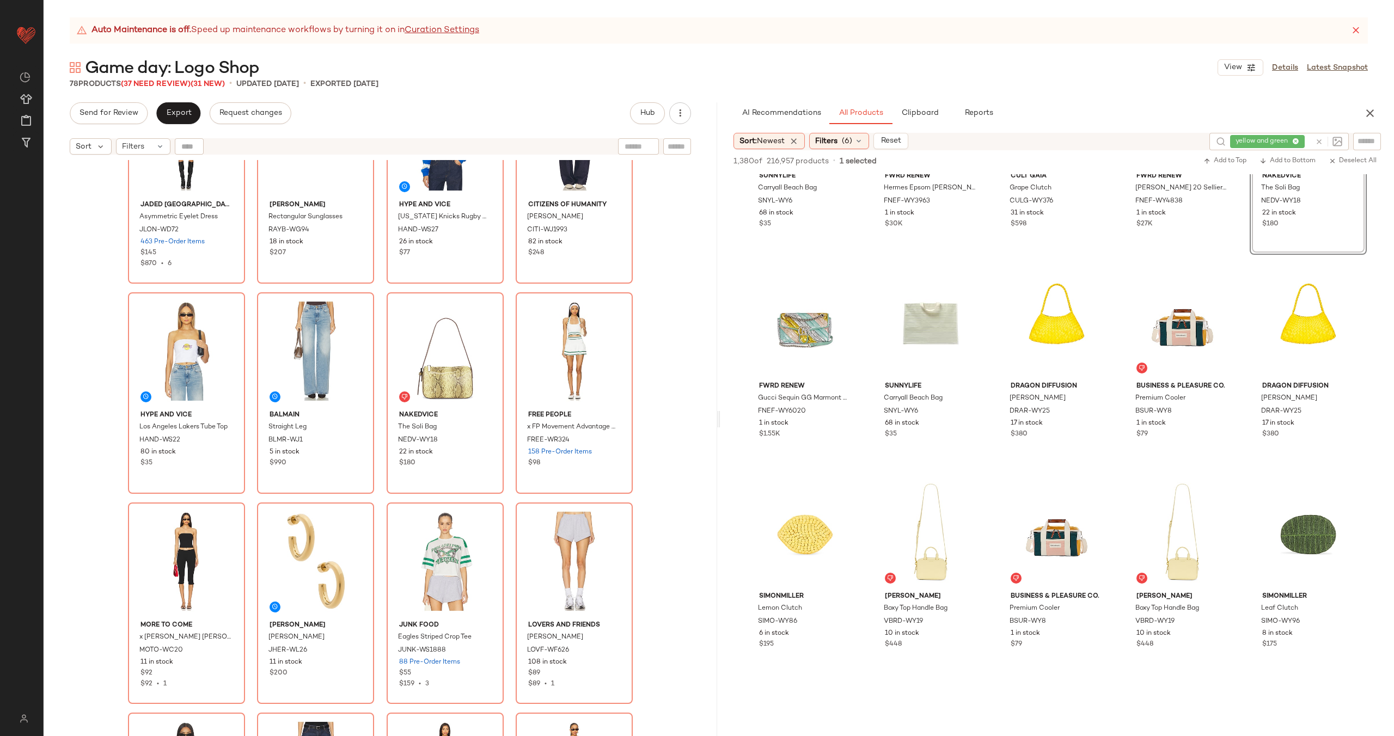
click at [500, 372] on div "Jaded London Asymmetric Eyelet Dress JLON-WD72 463 Pre-Order Items $145 $870 • …" at bounding box center [380, 163] width 505 height 601
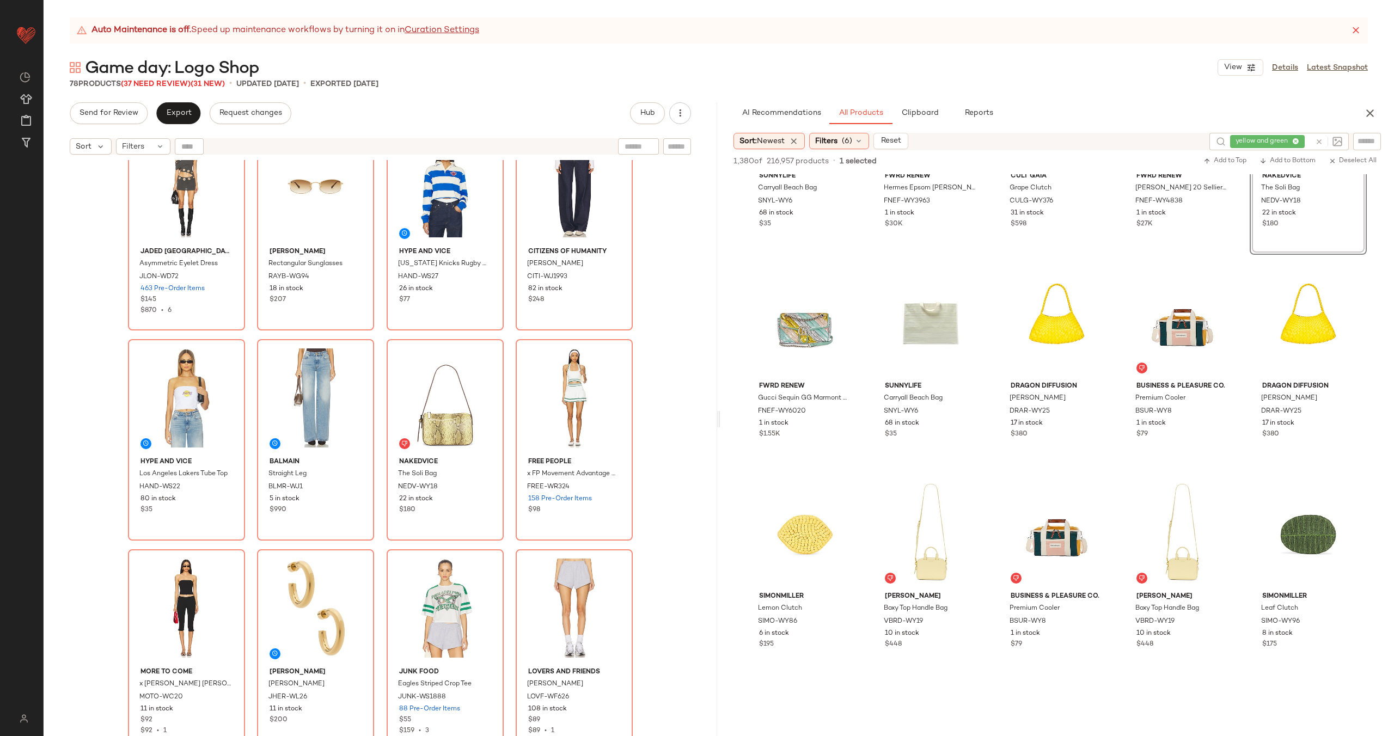
scroll to position [246, 0]
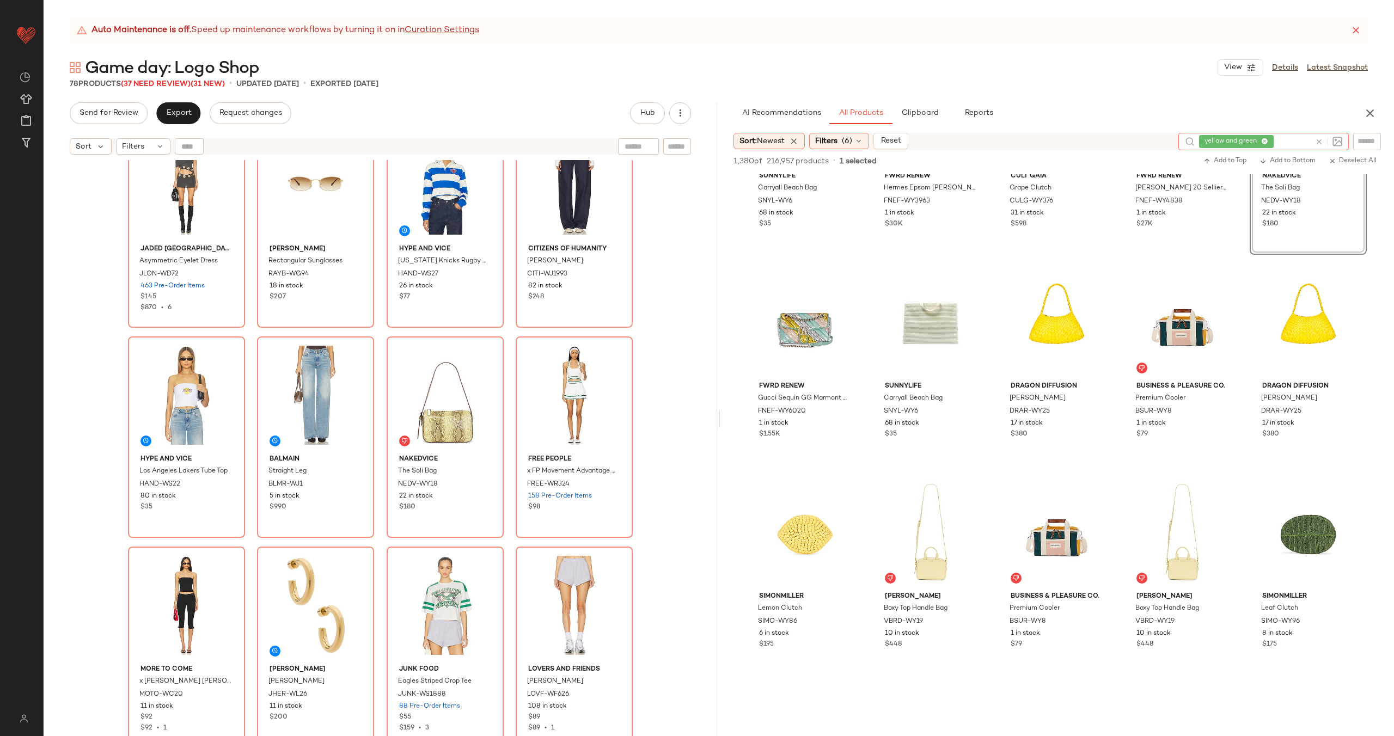
click at [1319, 141] on icon at bounding box center [1319, 142] width 8 height 8
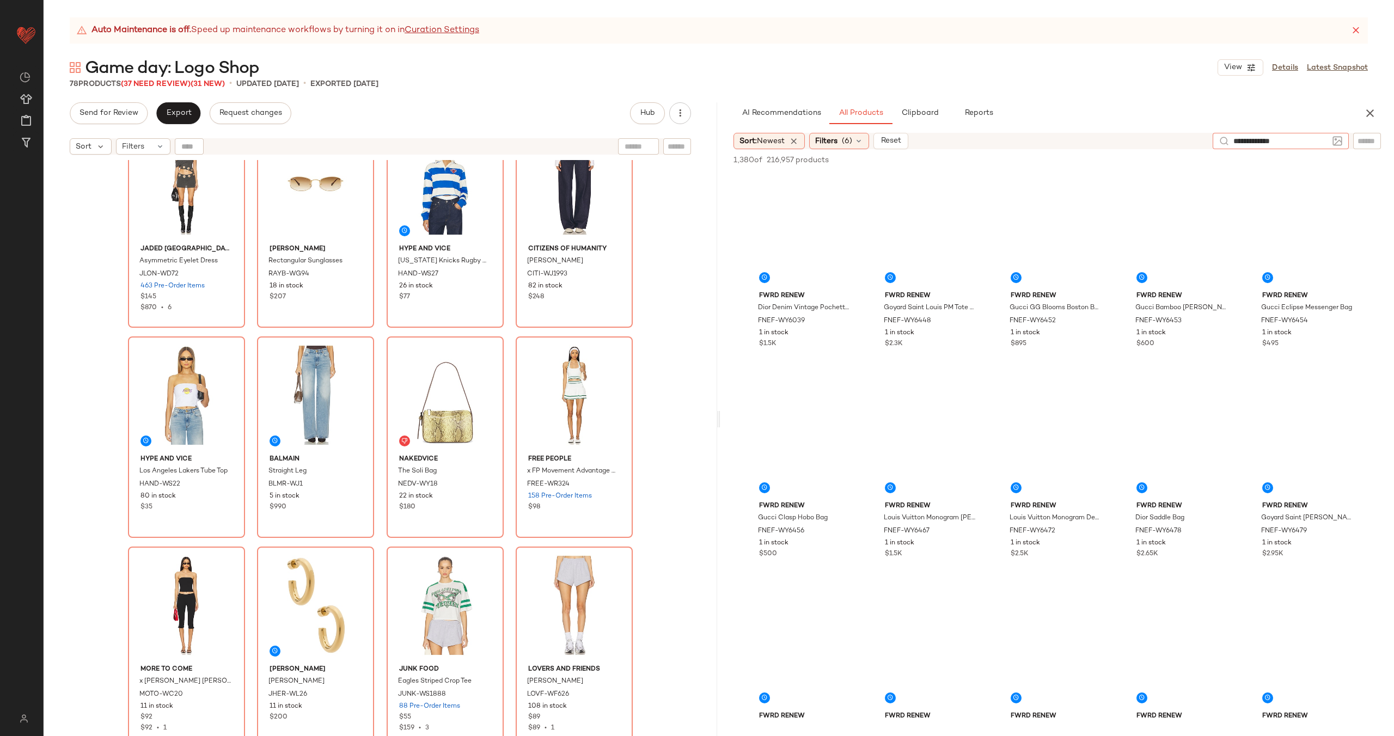
type input "**********"
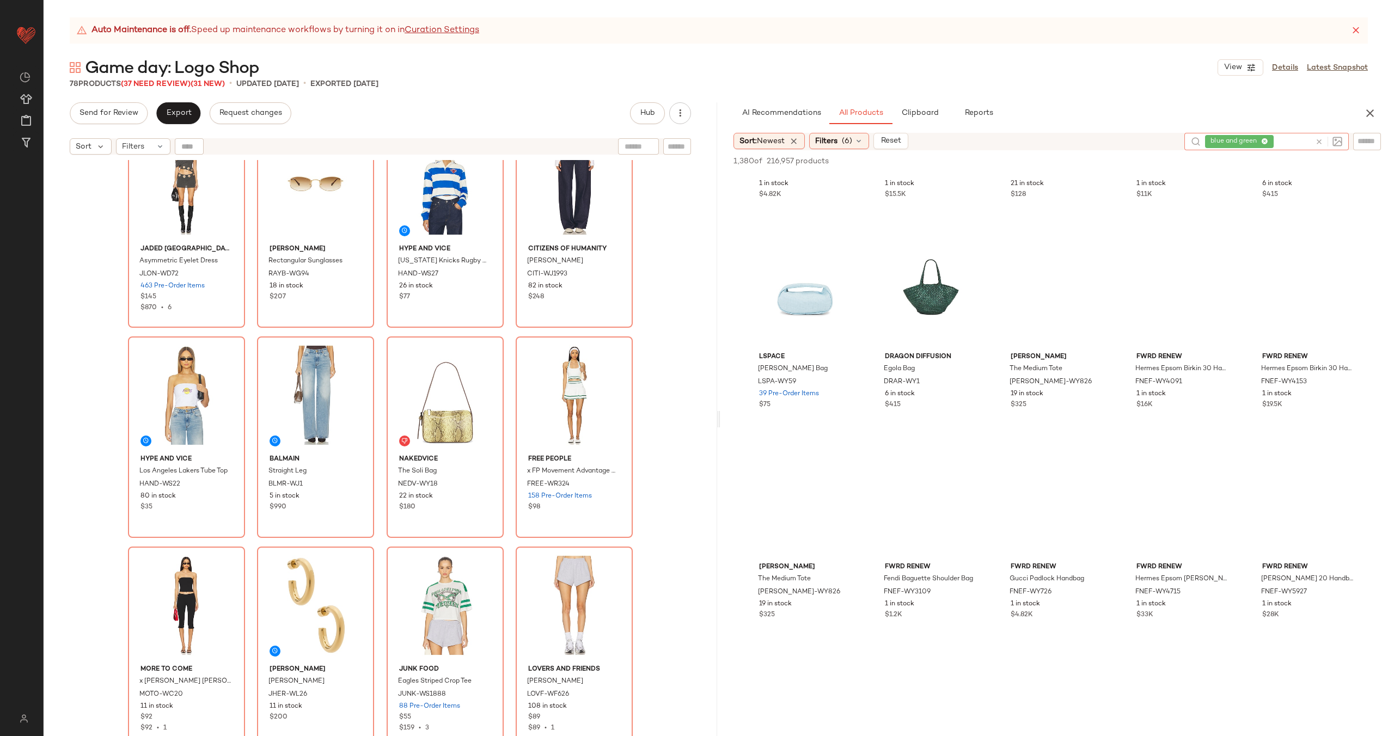
scroll to position [1413, 0]
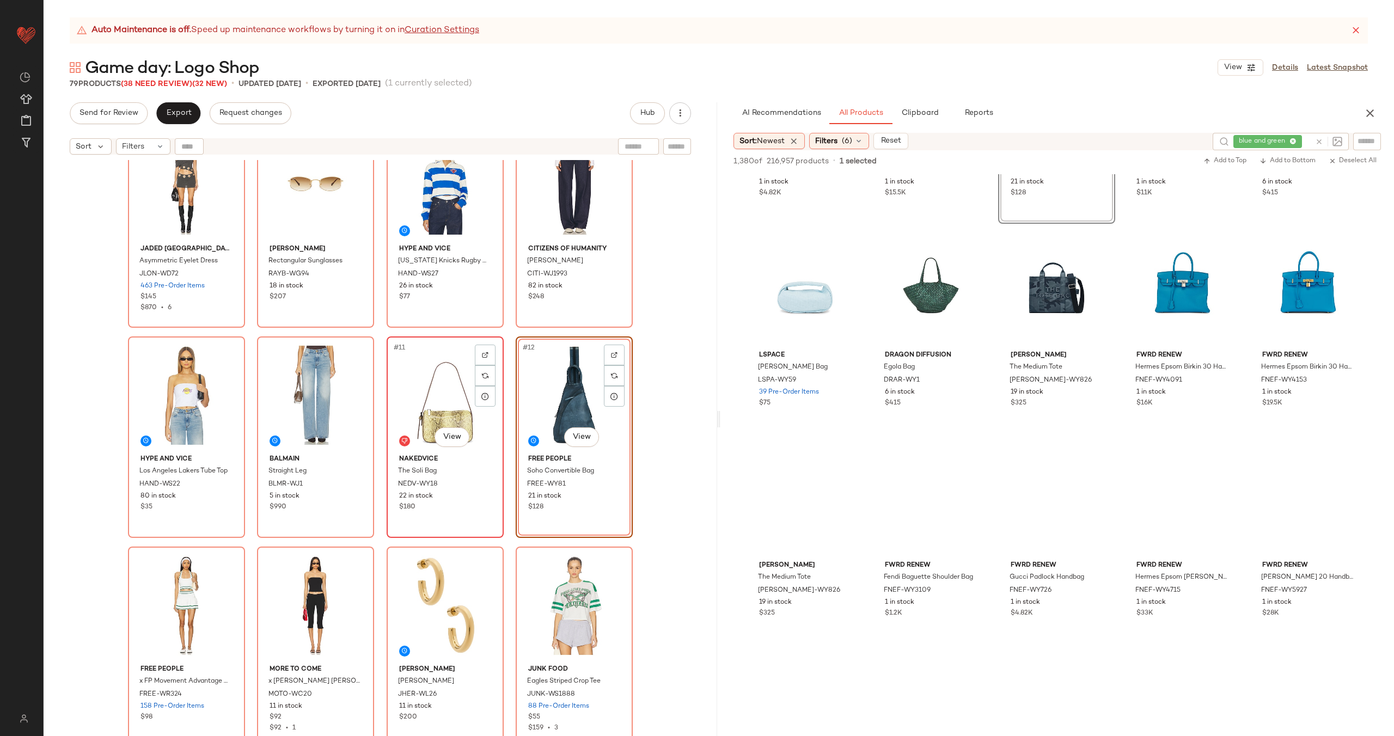
click at [430, 389] on div "#11 View" at bounding box center [444, 395] width 109 height 110
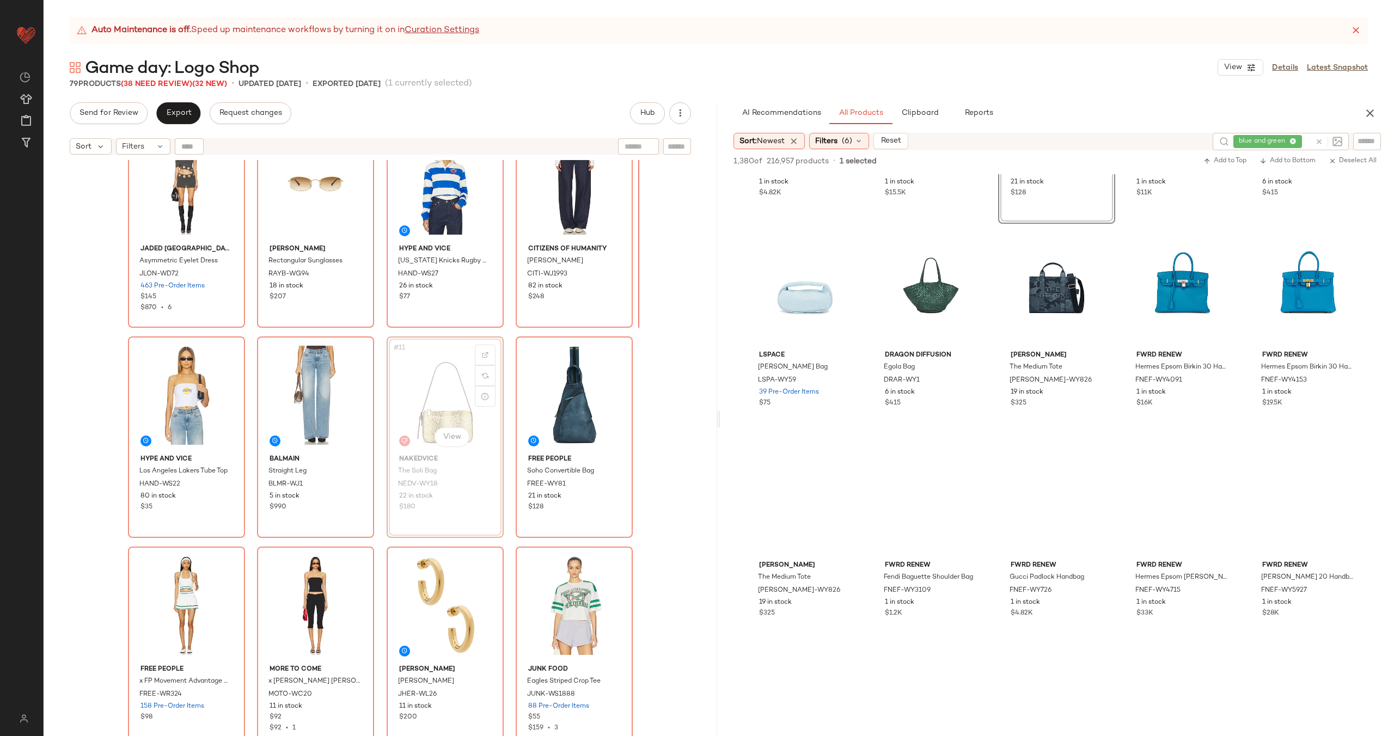
scroll to position [241, 0]
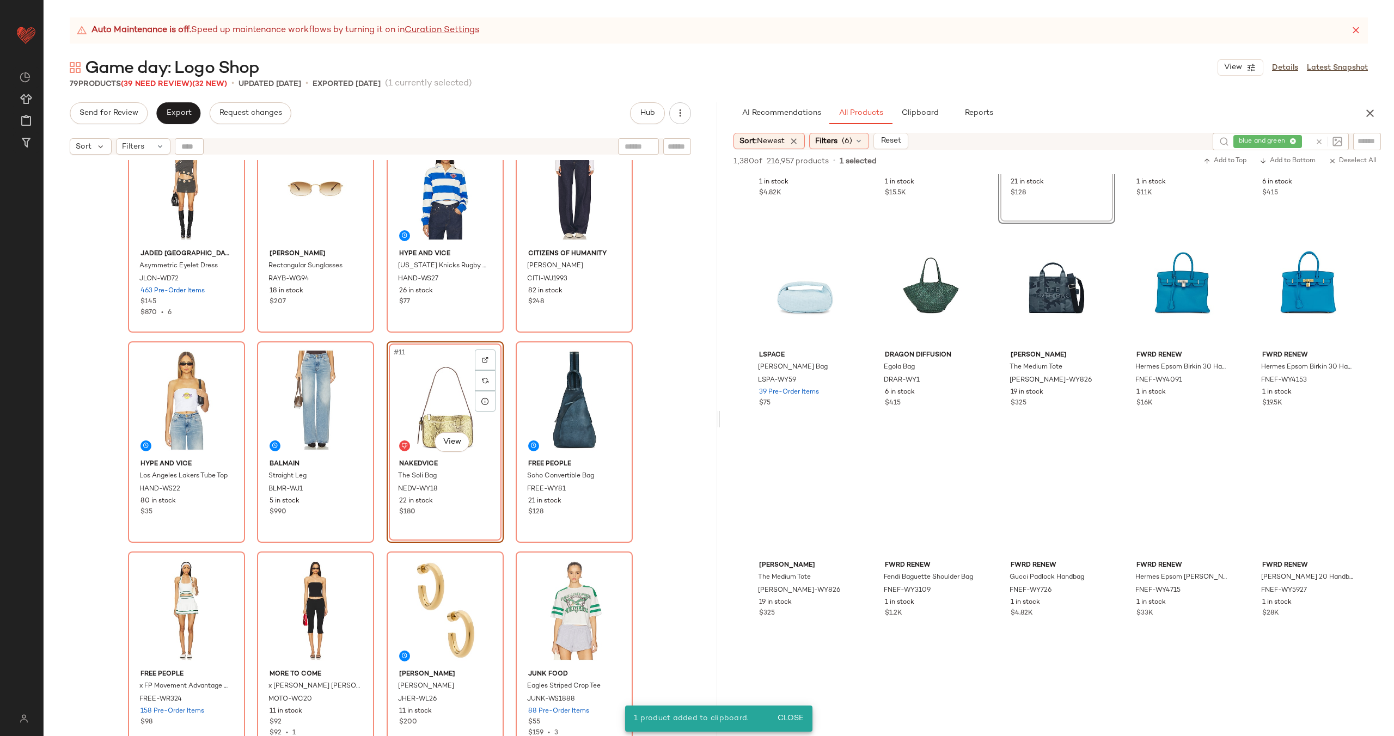
click at [445, 402] on div "#11 View" at bounding box center [444, 400] width 109 height 110
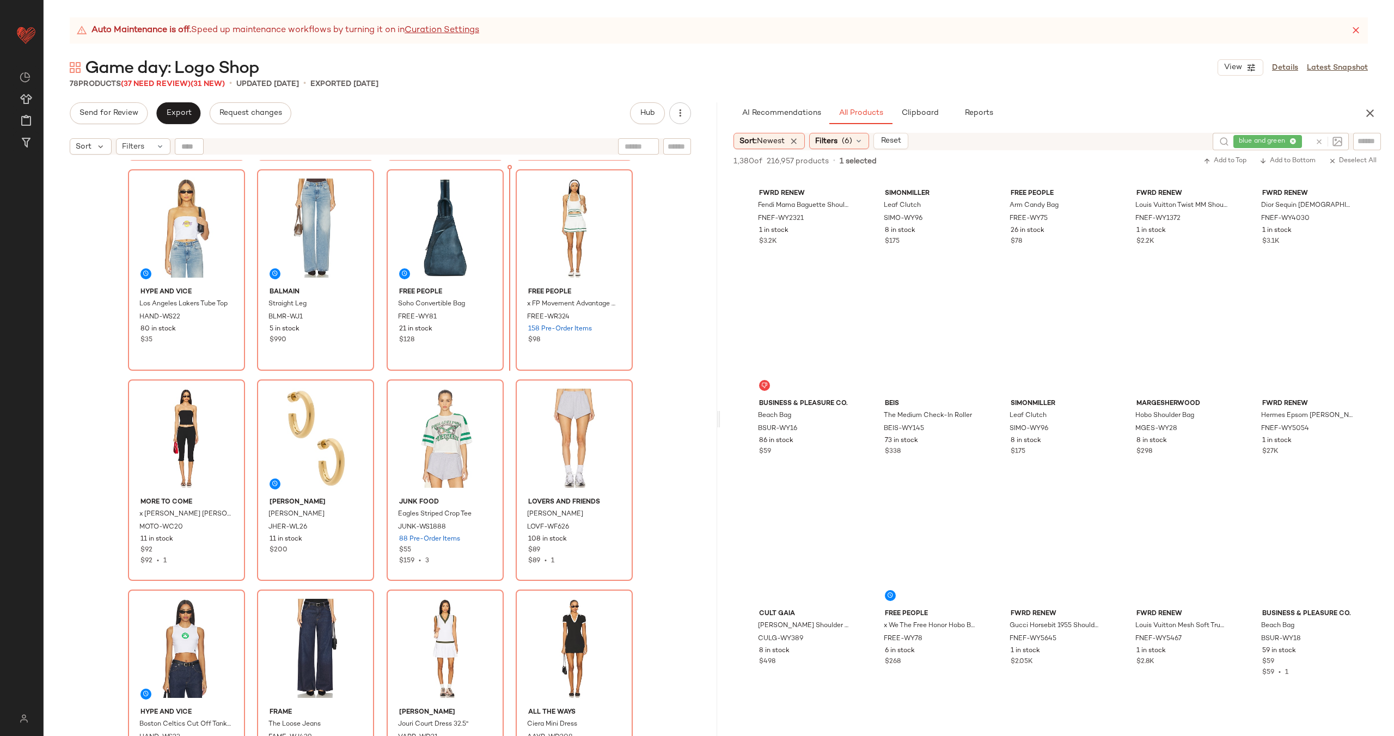
scroll to position [379, 0]
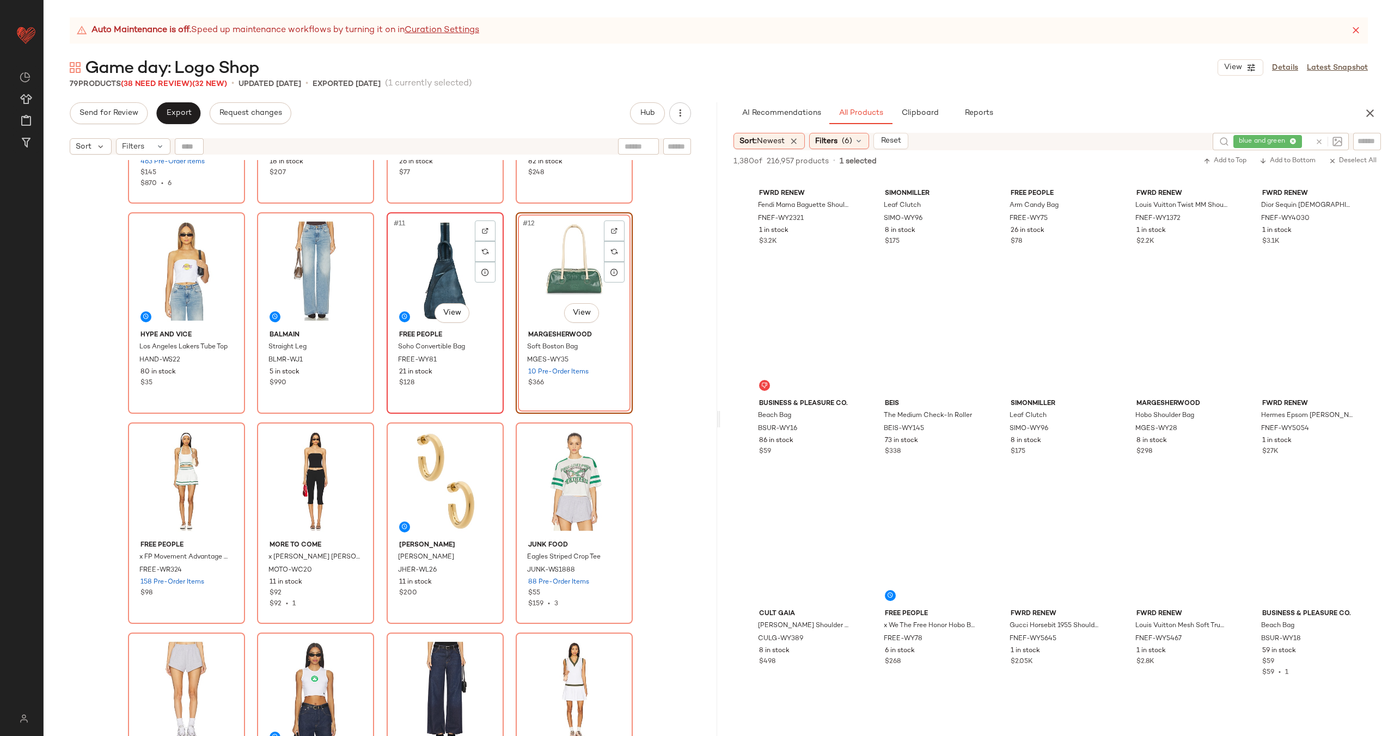
click at [440, 274] on div "#11 View" at bounding box center [444, 271] width 109 height 110
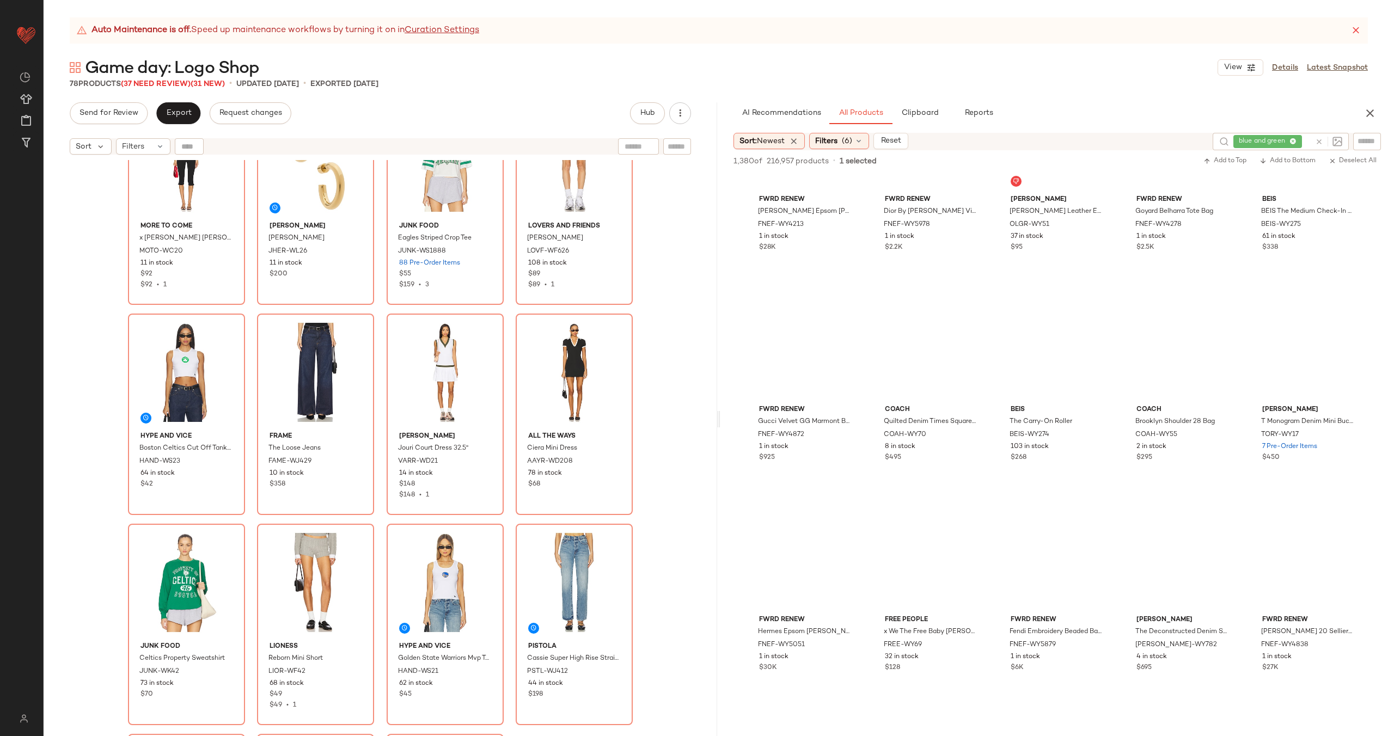
scroll to position [707, 0]
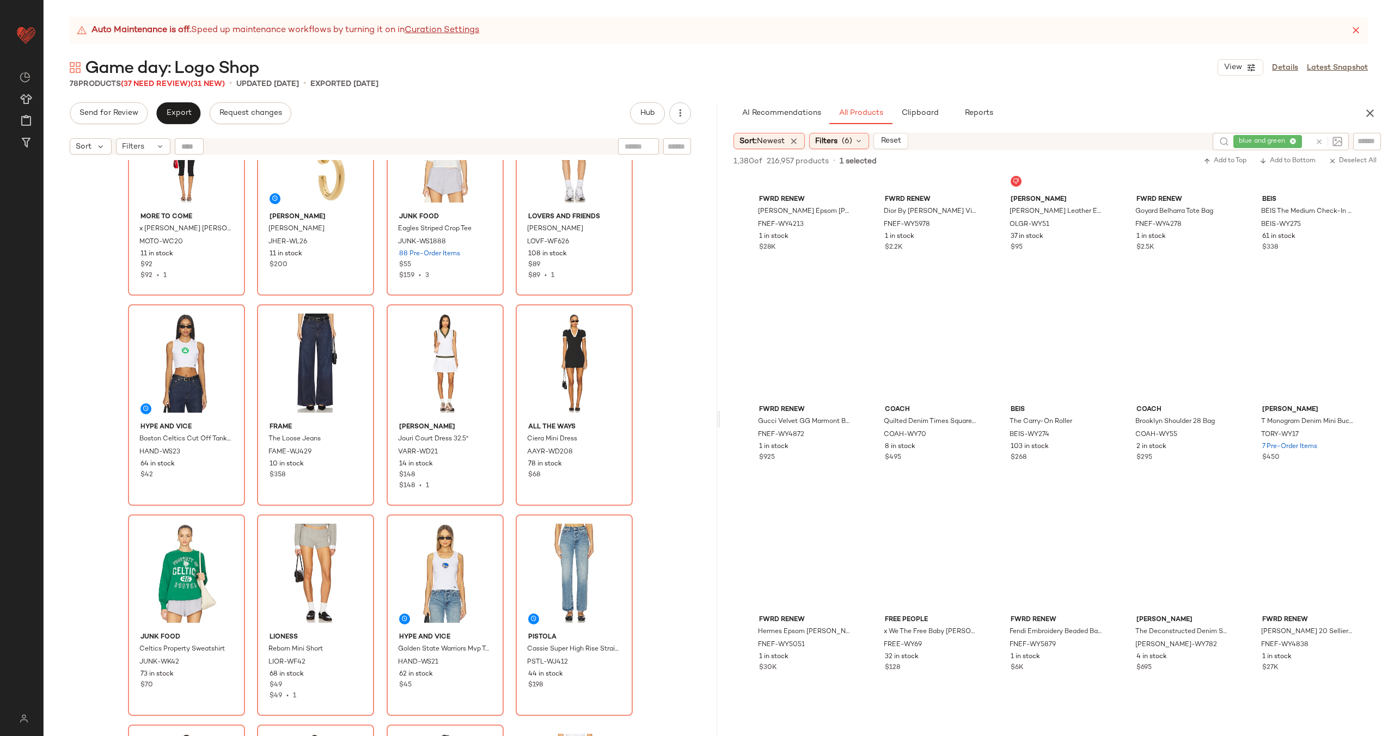
click at [1321, 139] on icon at bounding box center [1319, 142] width 8 height 8
click at [851, 137] on span "(6)" at bounding box center [847, 141] width 10 height 11
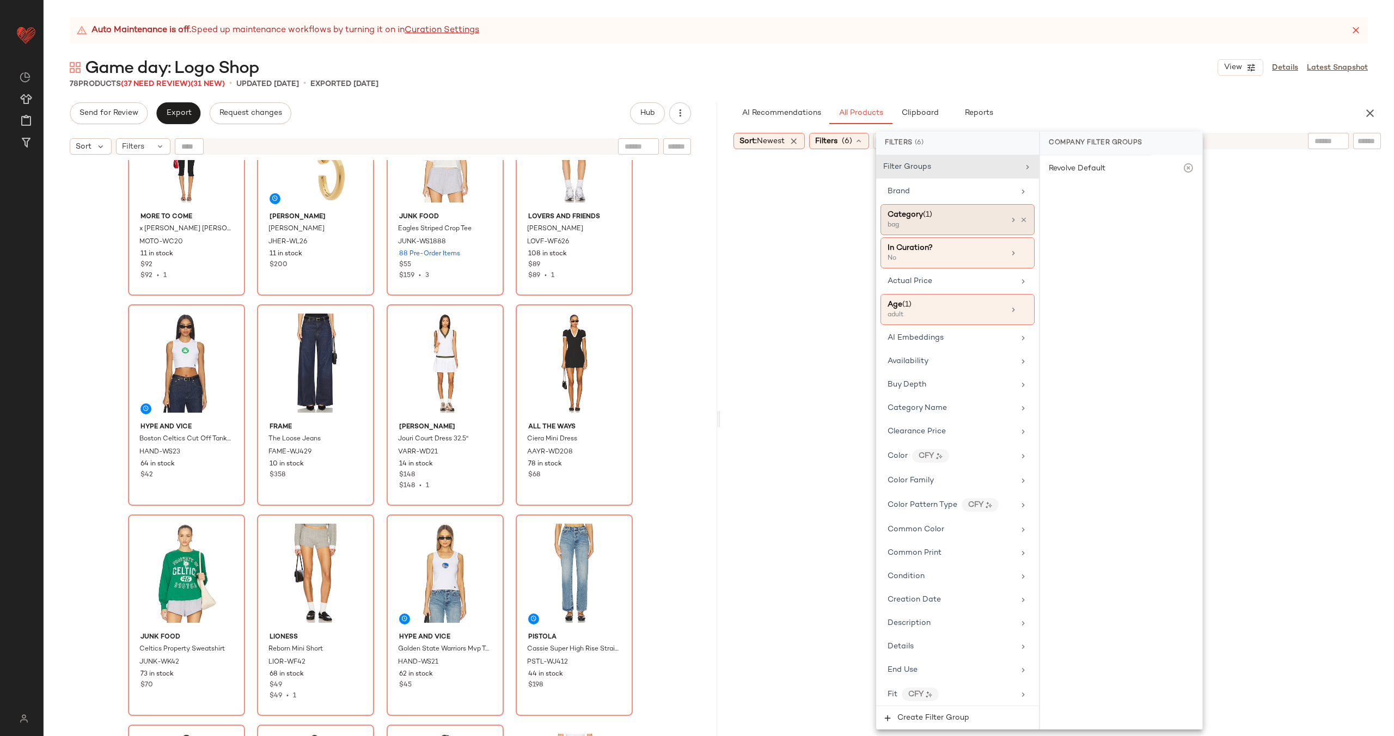
click at [955, 219] on div "Category (1)" at bounding box center [946, 214] width 117 height 11
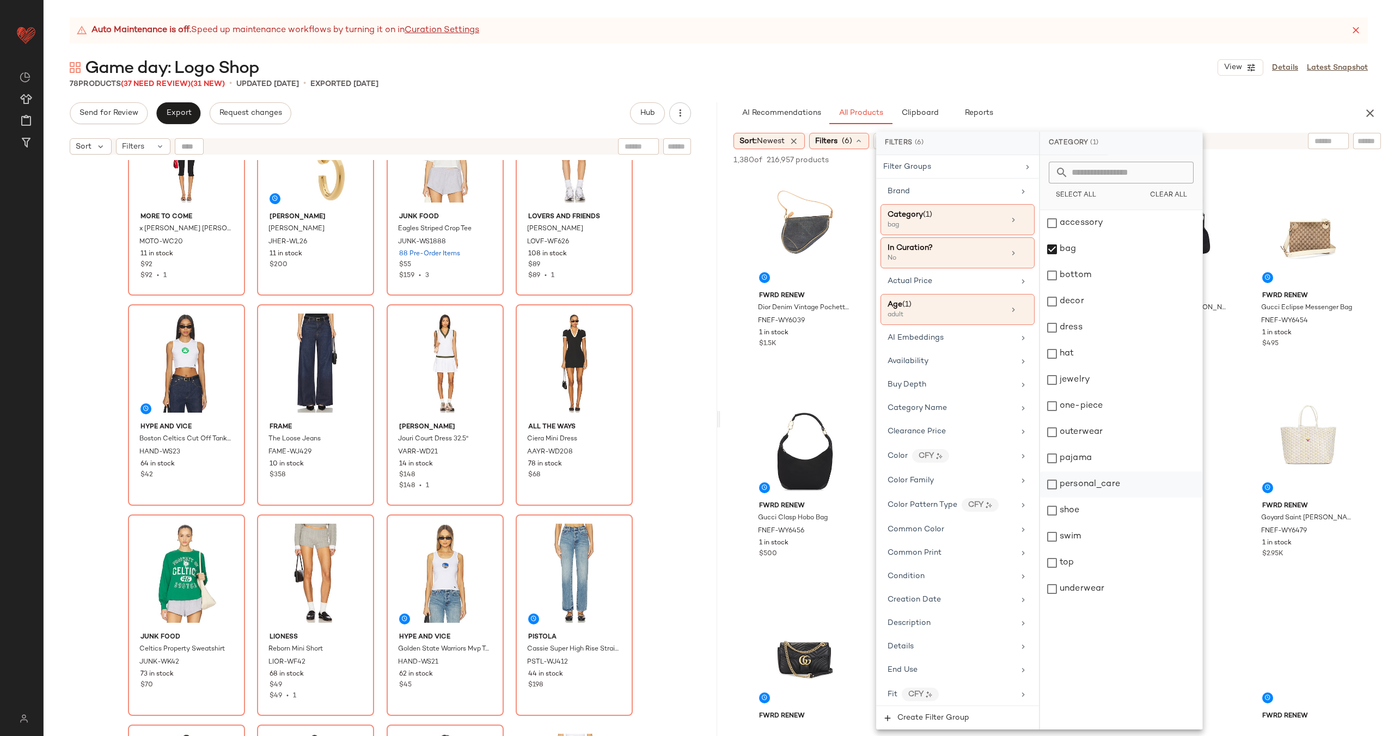
click at [1121, 478] on div "personal_care" at bounding box center [1121, 485] width 162 height 26
click at [1085, 247] on div "bag" at bounding box center [1121, 249] width 162 height 26
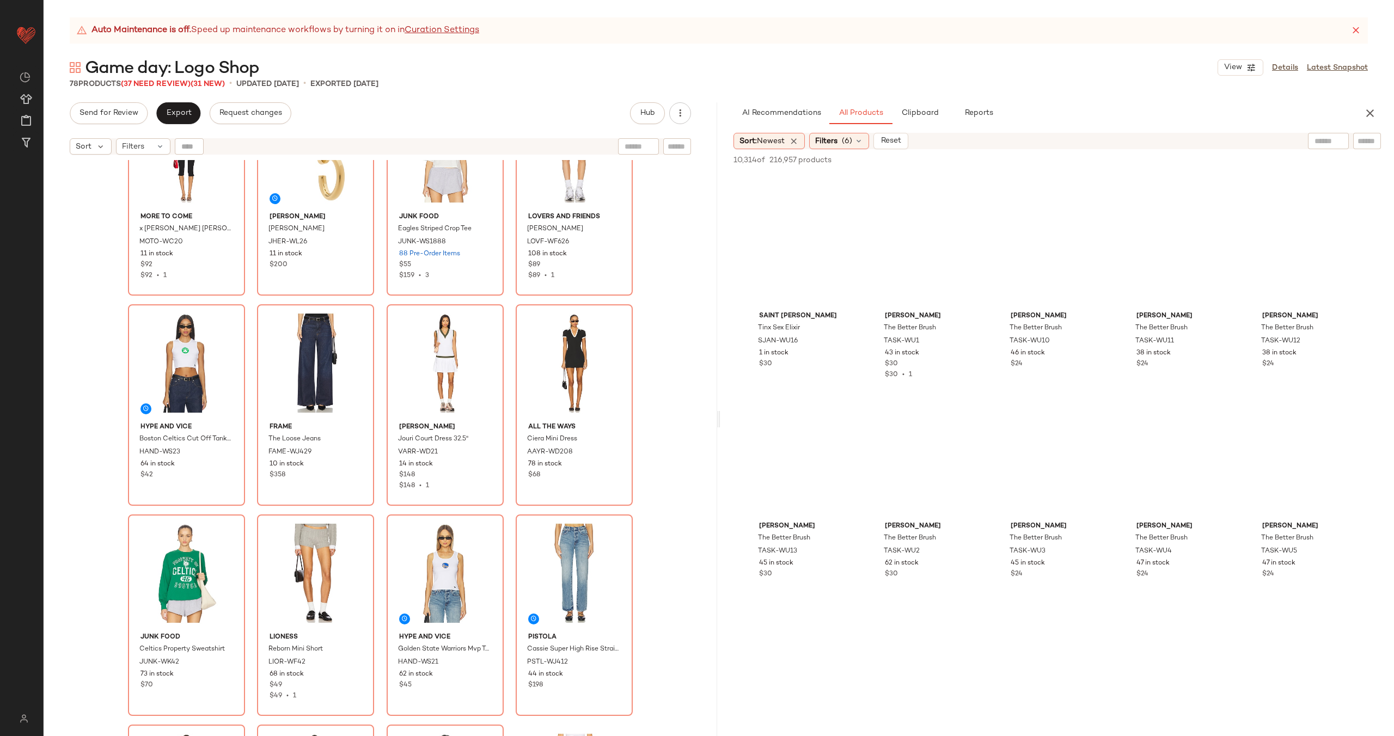
scroll to position [9854, 0]
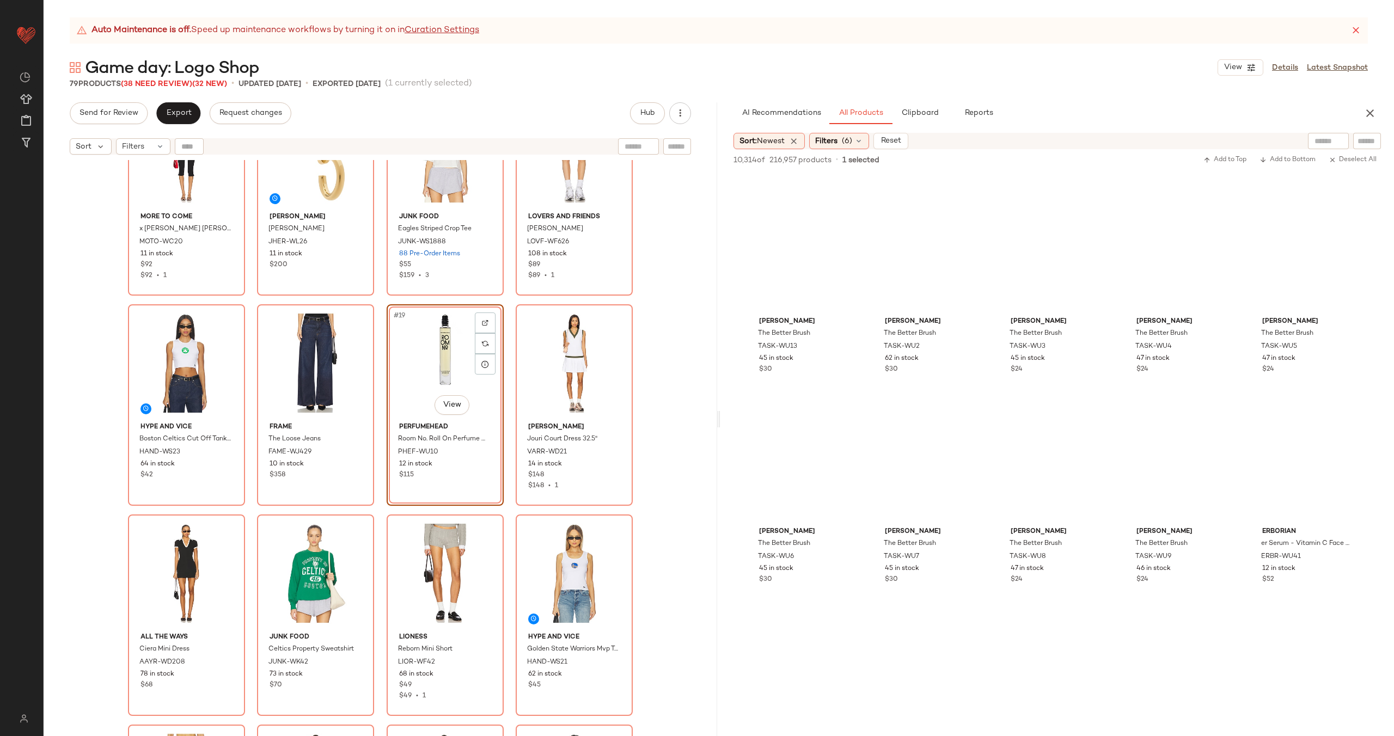
click at [510, 380] on div "MORE TO COME x Emma Rose Siara Capri Set MOTO-WC20 11 in stock $92 $92 • 1 Jenn…" at bounding box center [381, 461] width 674 height 603
click at [851, 141] on span "(6)" at bounding box center [847, 141] width 10 height 11
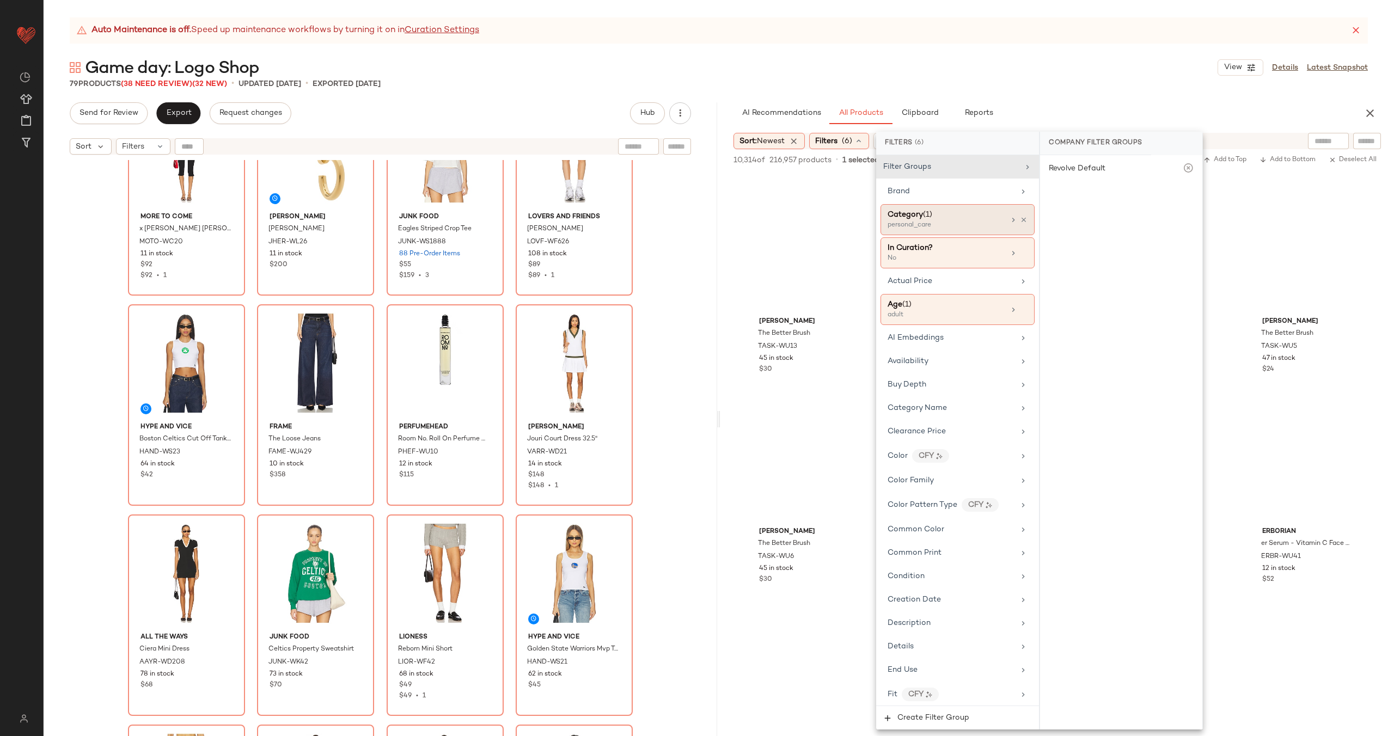
click at [941, 223] on div "personal_care" at bounding box center [942, 226] width 109 height 10
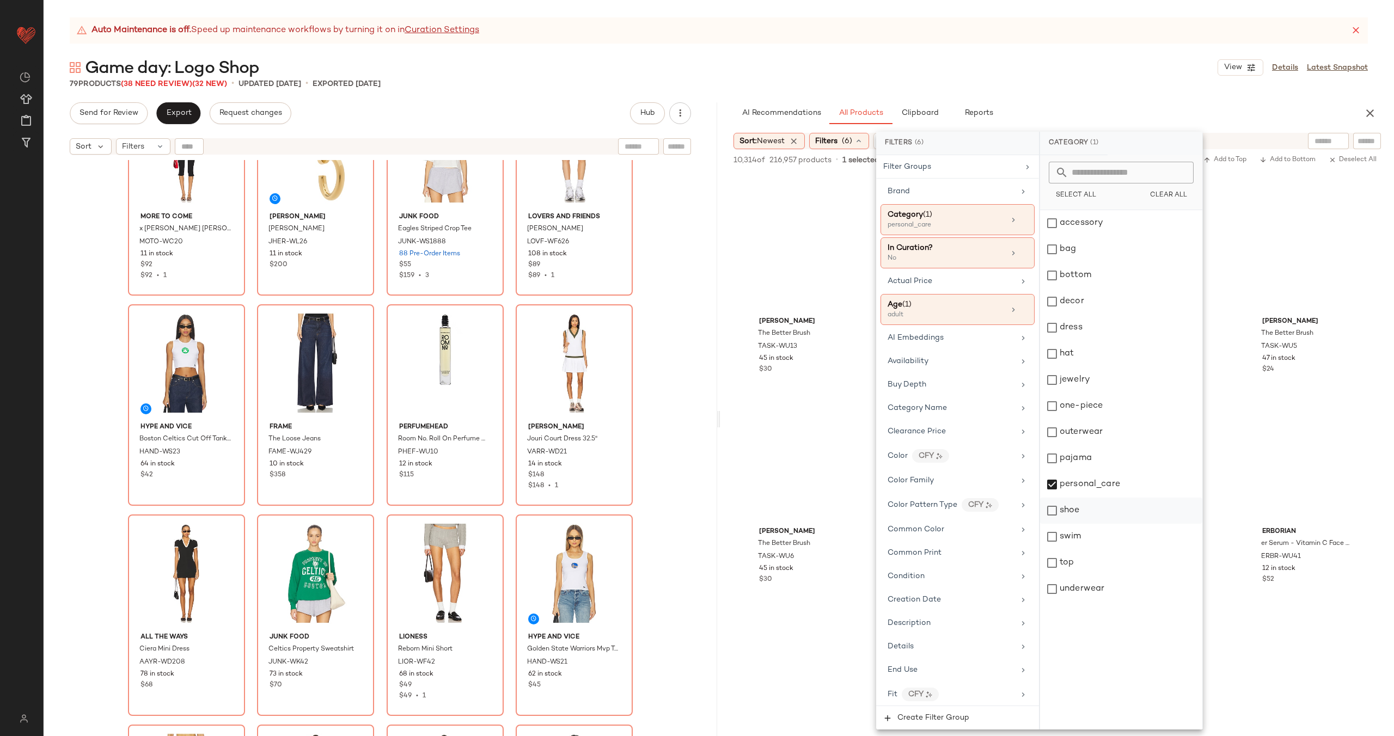
click at [1113, 514] on div "shoe" at bounding box center [1121, 511] width 162 height 26
click at [1112, 463] on div "pajama" at bounding box center [1121, 458] width 162 height 26
click at [1108, 481] on div "personal_care" at bounding box center [1121, 485] width 162 height 26
click at [1110, 468] on div "pajama" at bounding box center [1121, 458] width 162 height 26
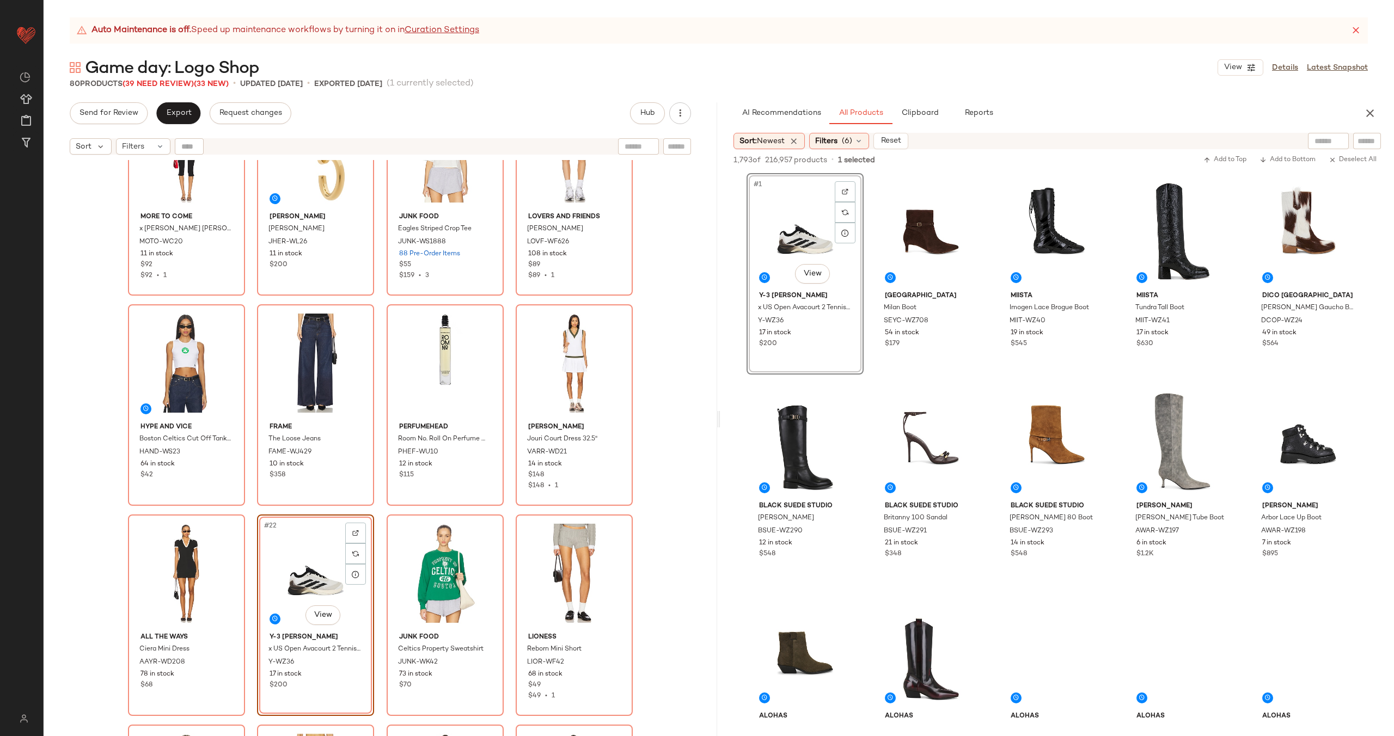
click at [374, 552] on div "MORE TO COME x Emma Rose Siara Capri Set MOTO-WC20 11 in stock $92 $92 • 1 Jenn…" at bounding box center [381, 461] width 674 height 603
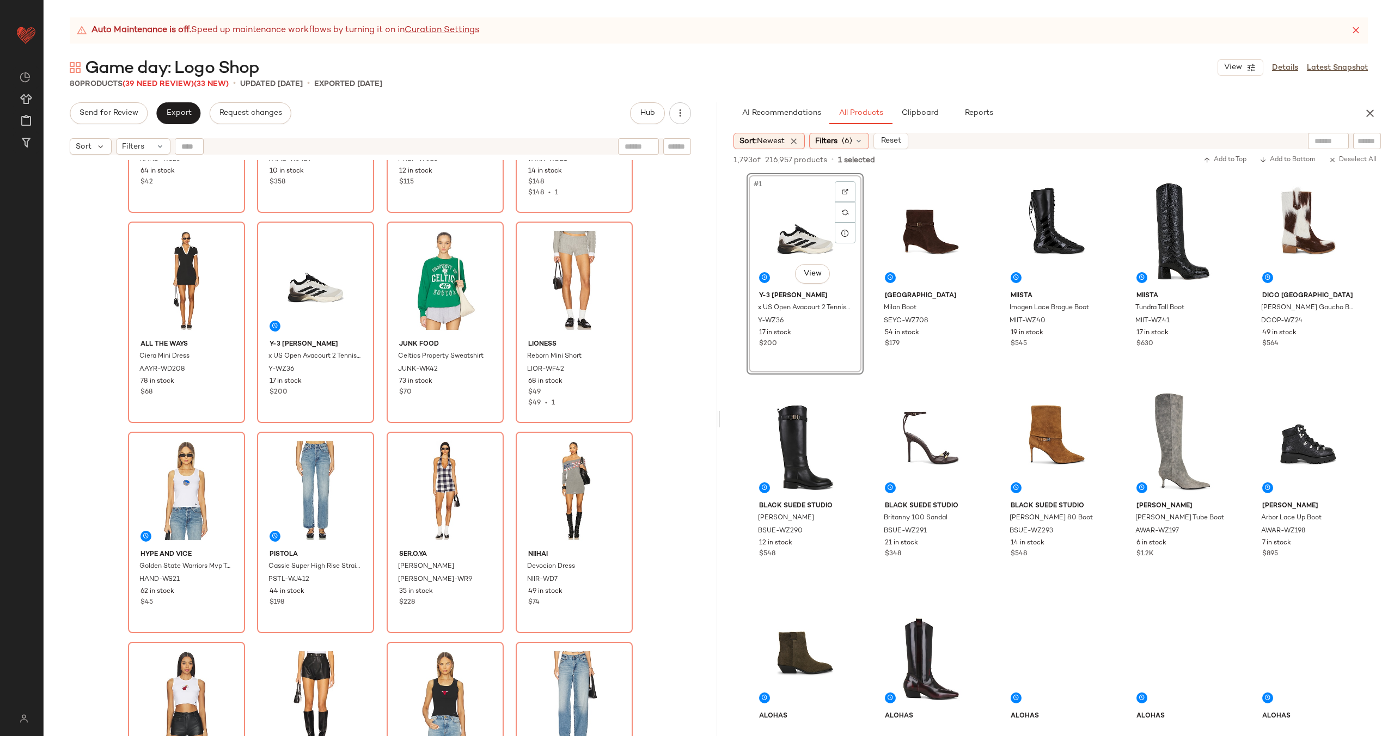
scroll to position [1002, 0]
click at [859, 131] on div "AI Recommendations All Products Clipboard Reports Sort: Newest Filters (6) Rese…" at bounding box center [1057, 419] width 674 height 634
click at [858, 144] on icon at bounding box center [858, 141] width 9 height 9
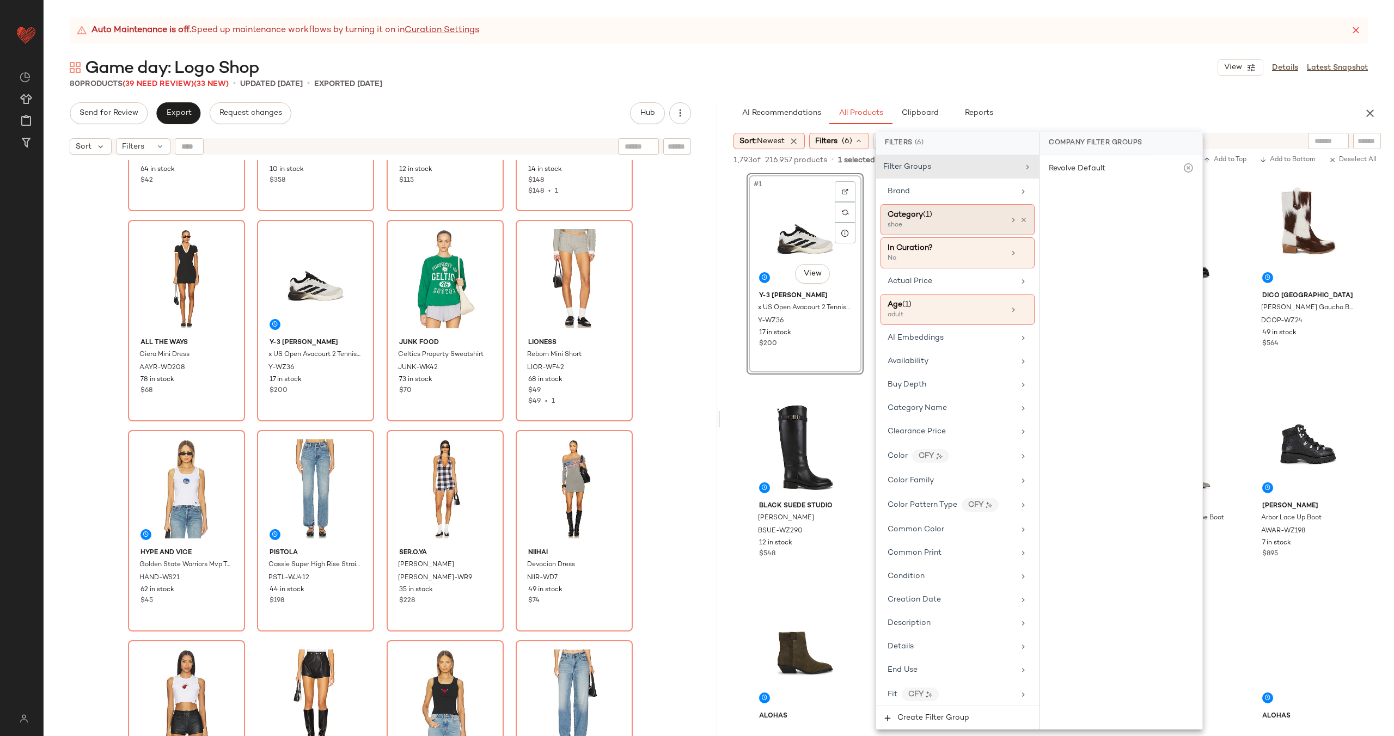
click at [974, 217] on div "Category (1)" at bounding box center [946, 214] width 117 height 11
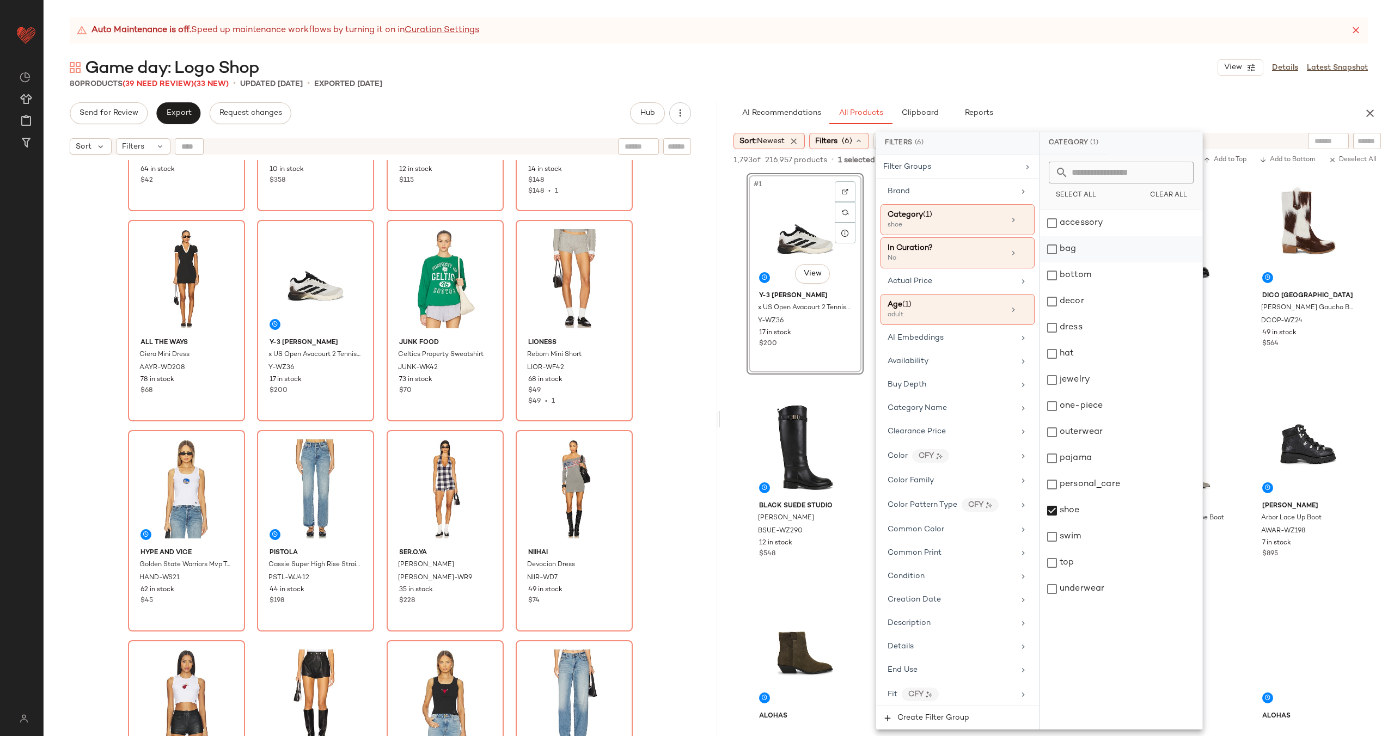
drag, startPoint x: 1109, startPoint y: 217, endPoint x: 1114, endPoint y: 237, distance: 20.3
click at [1109, 217] on div "accessory" at bounding box center [1121, 223] width 162 height 26
click at [1114, 516] on div "shoe" at bounding box center [1121, 511] width 162 height 26
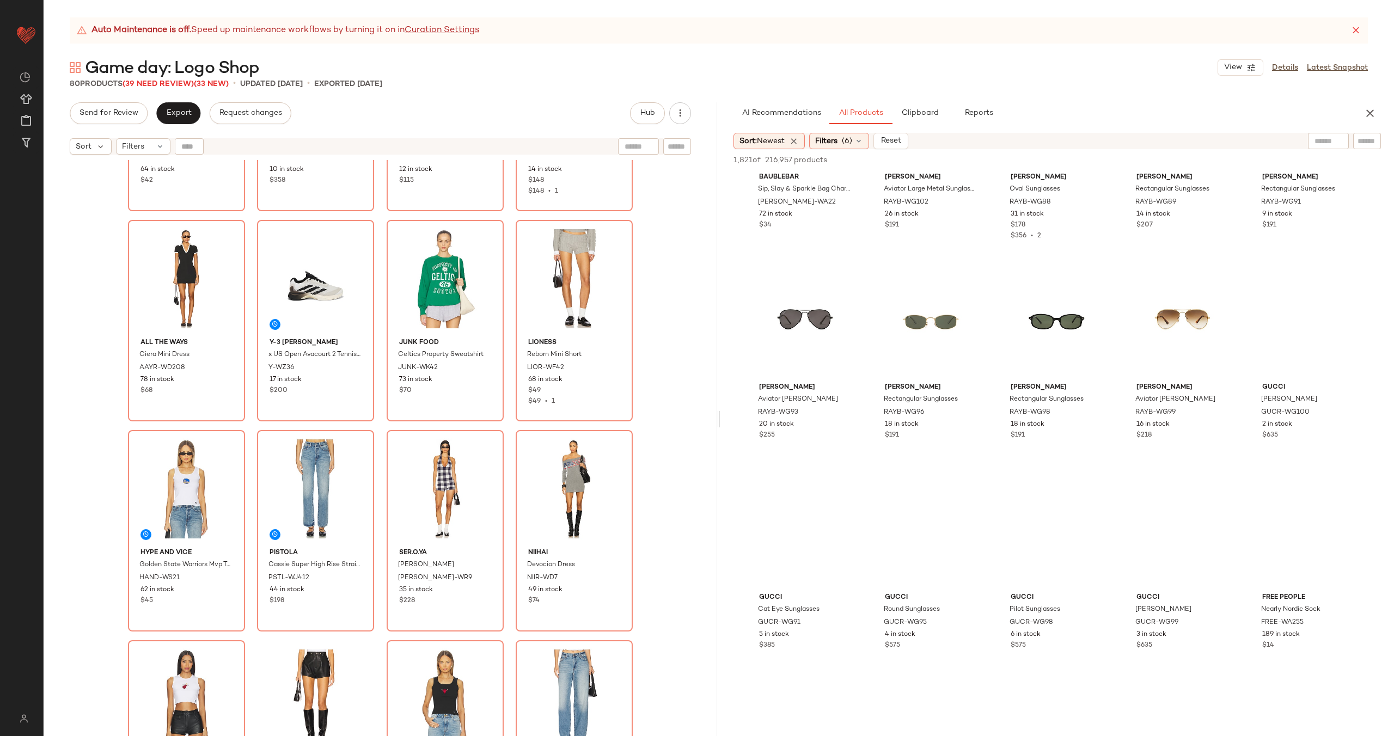
scroll to position [1594, 0]
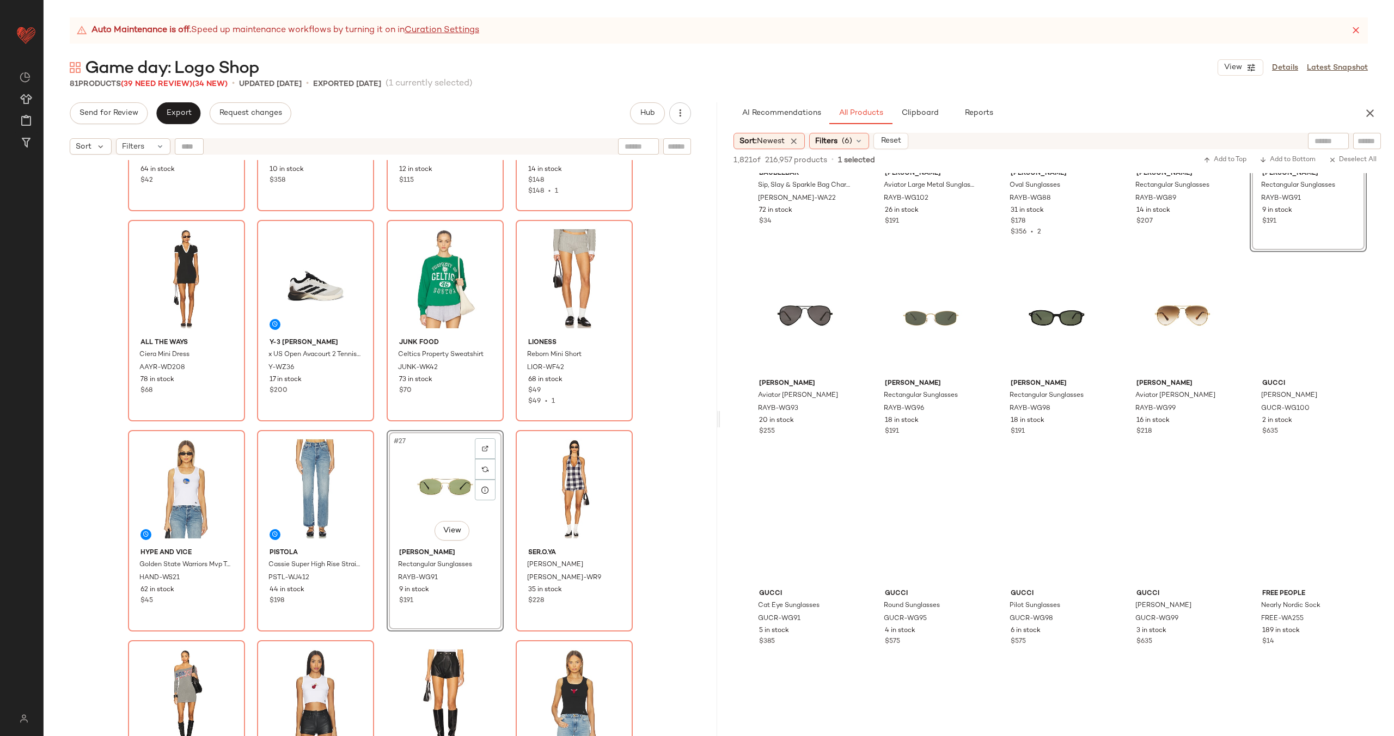
click at [502, 491] on div "Hype and Vice Boston Celtics Cut Off Tank Top HAND-WS23 64 in stock $42 FRAME T…" at bounding box center [381, 461] width 674 height 603
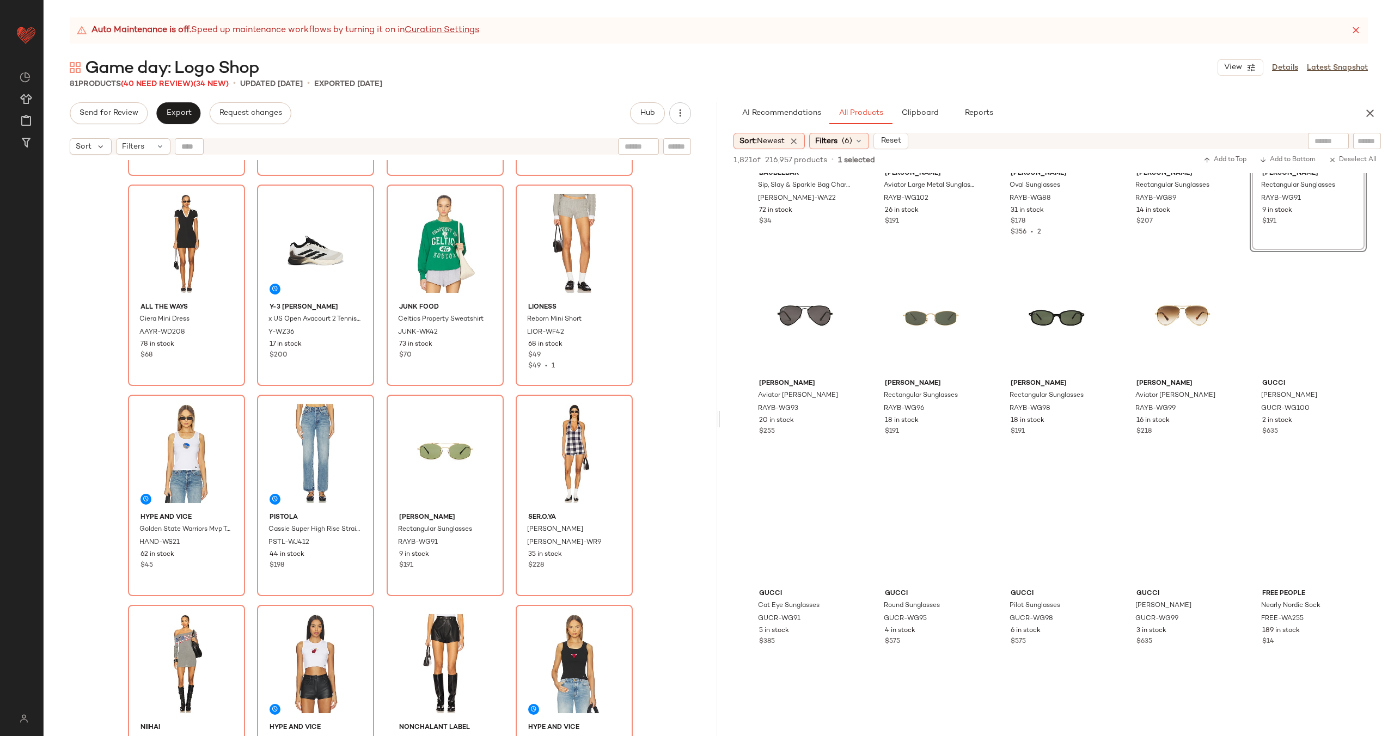
scroll to position [1167, 0]
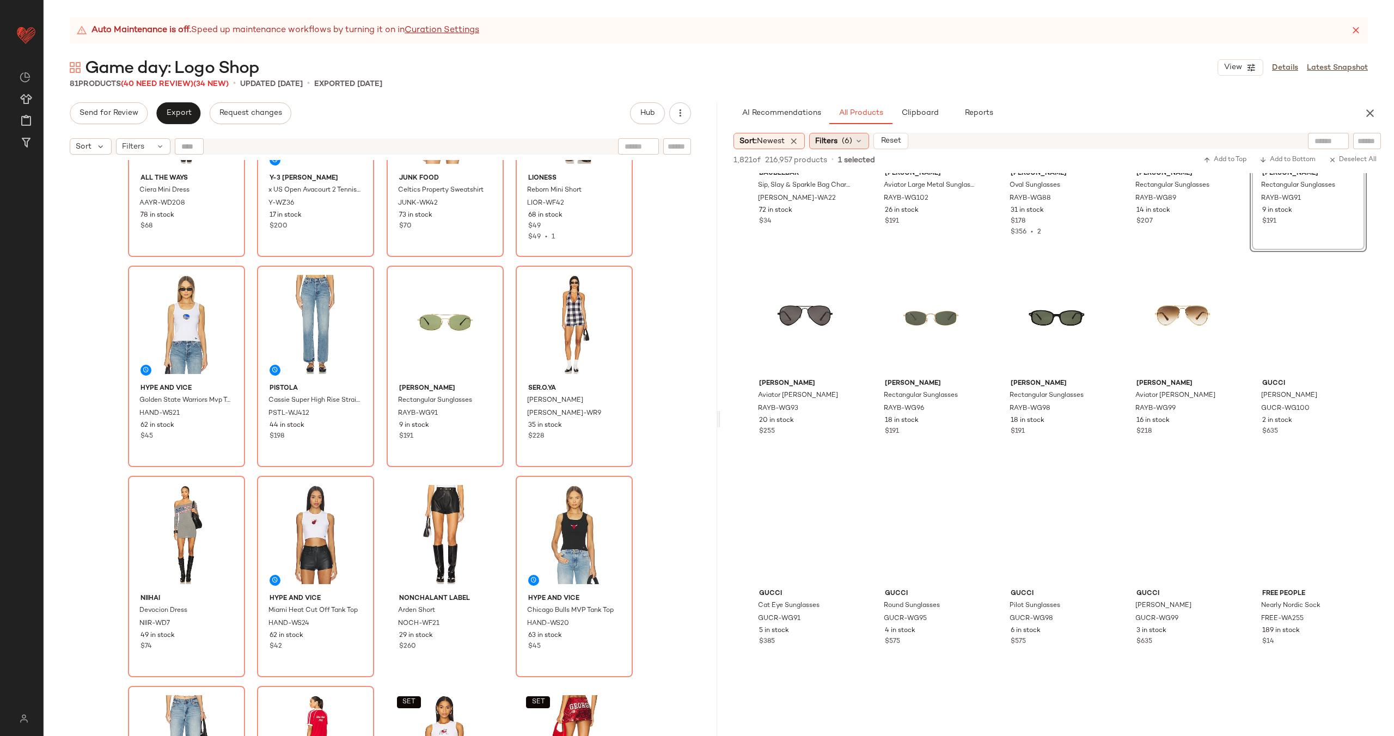
click at [850, 142] on span "(6)" at bounding box center [847, 141] width 10 height 11
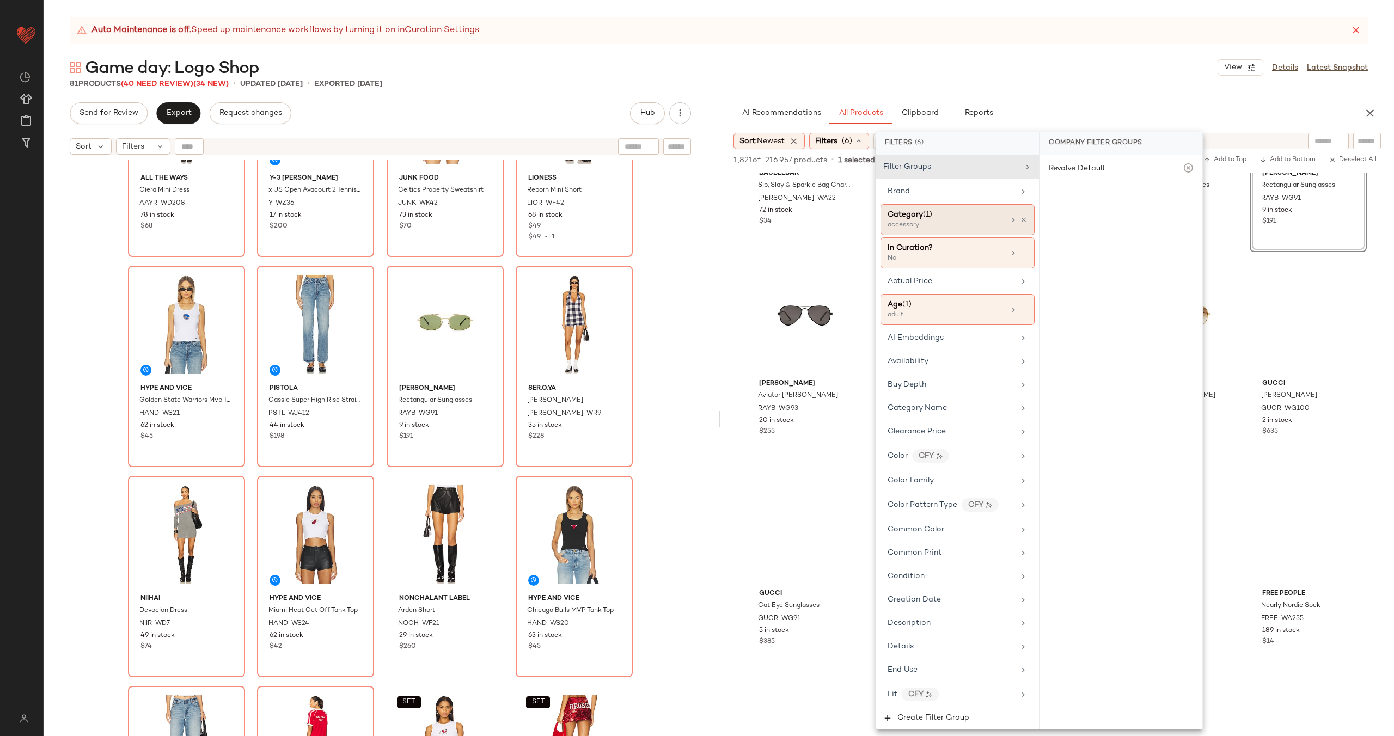
click at [944, 206] on div "Category (1) accessory" at bounding box center [958, 219] width 154 height 31
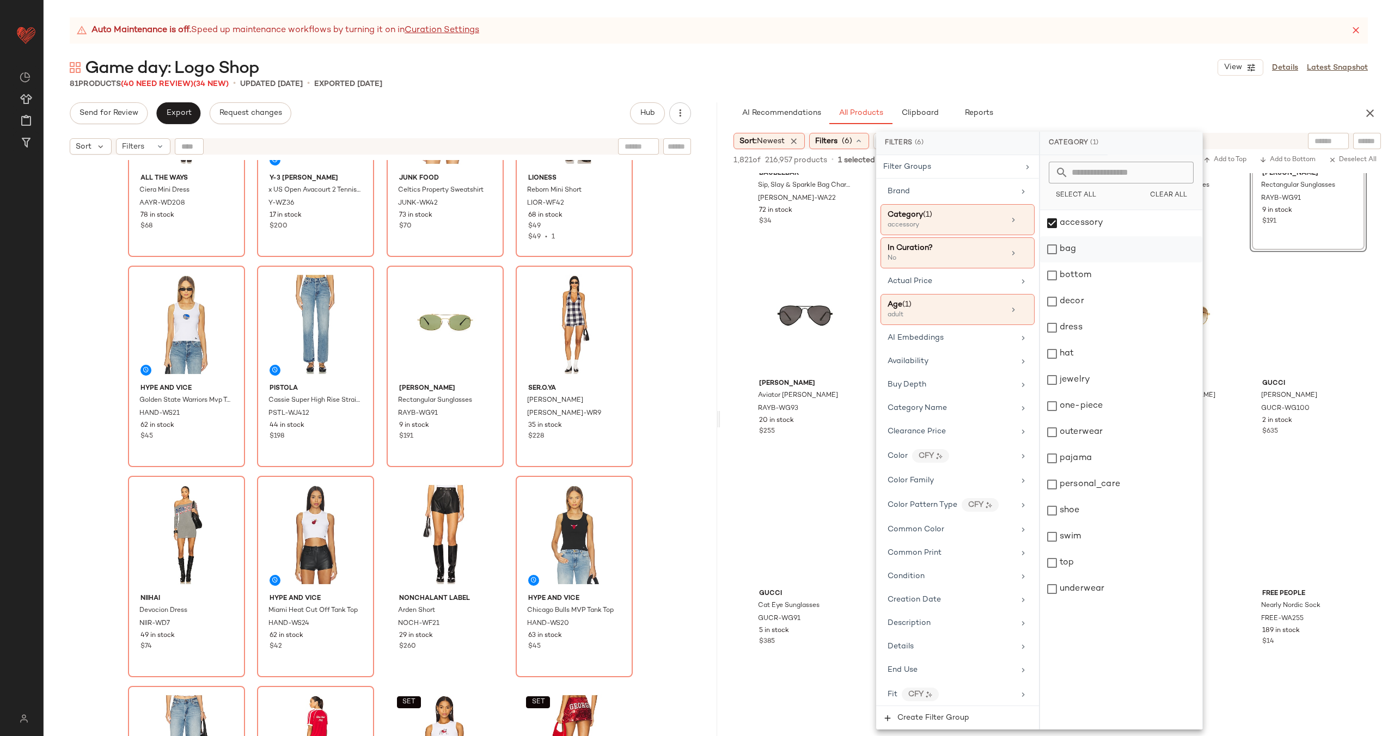
click at [1068, 248] on div "bag" at bounding box center [1121, 249] width 162 height 26
click at [1086, 215] on div "accessory" at bounding box center [1121, 223] width 162 height 26
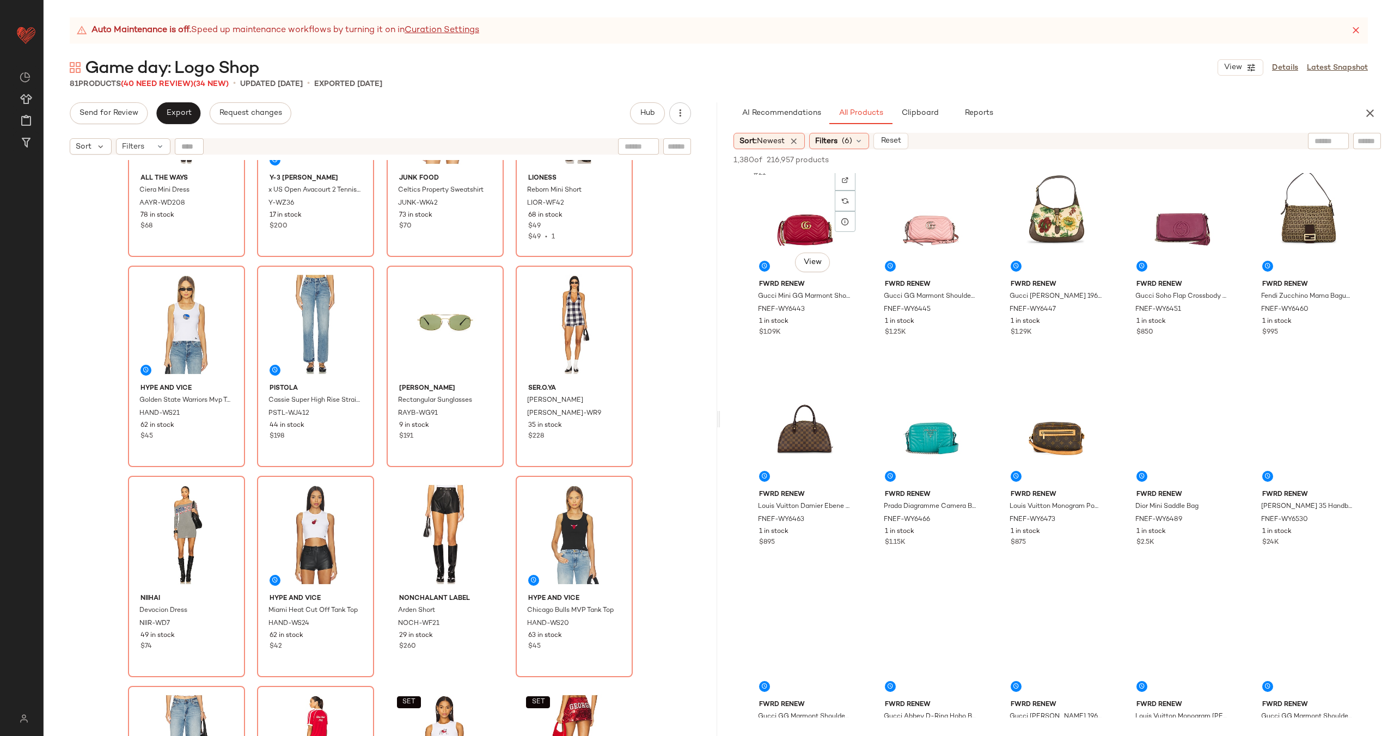
scroll to position [3876, 0]
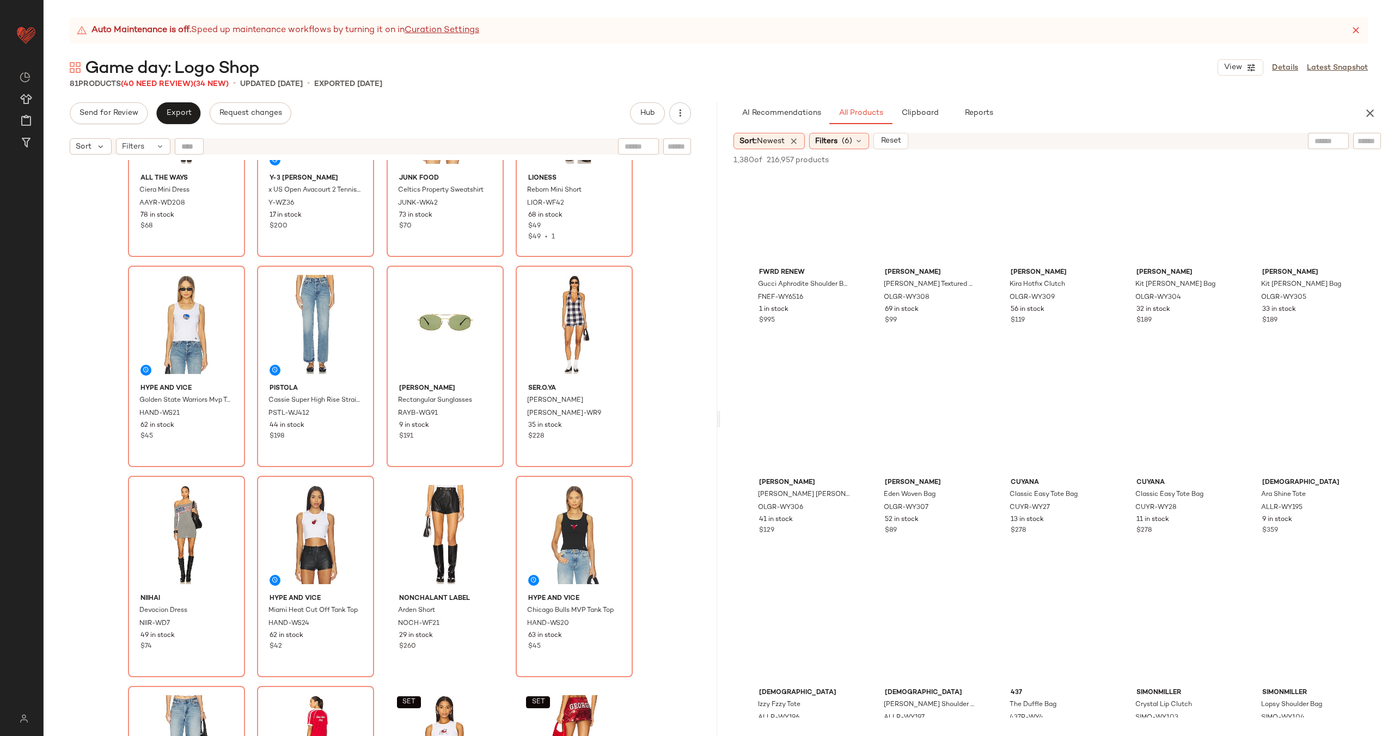
scroll to position [4535, 0]
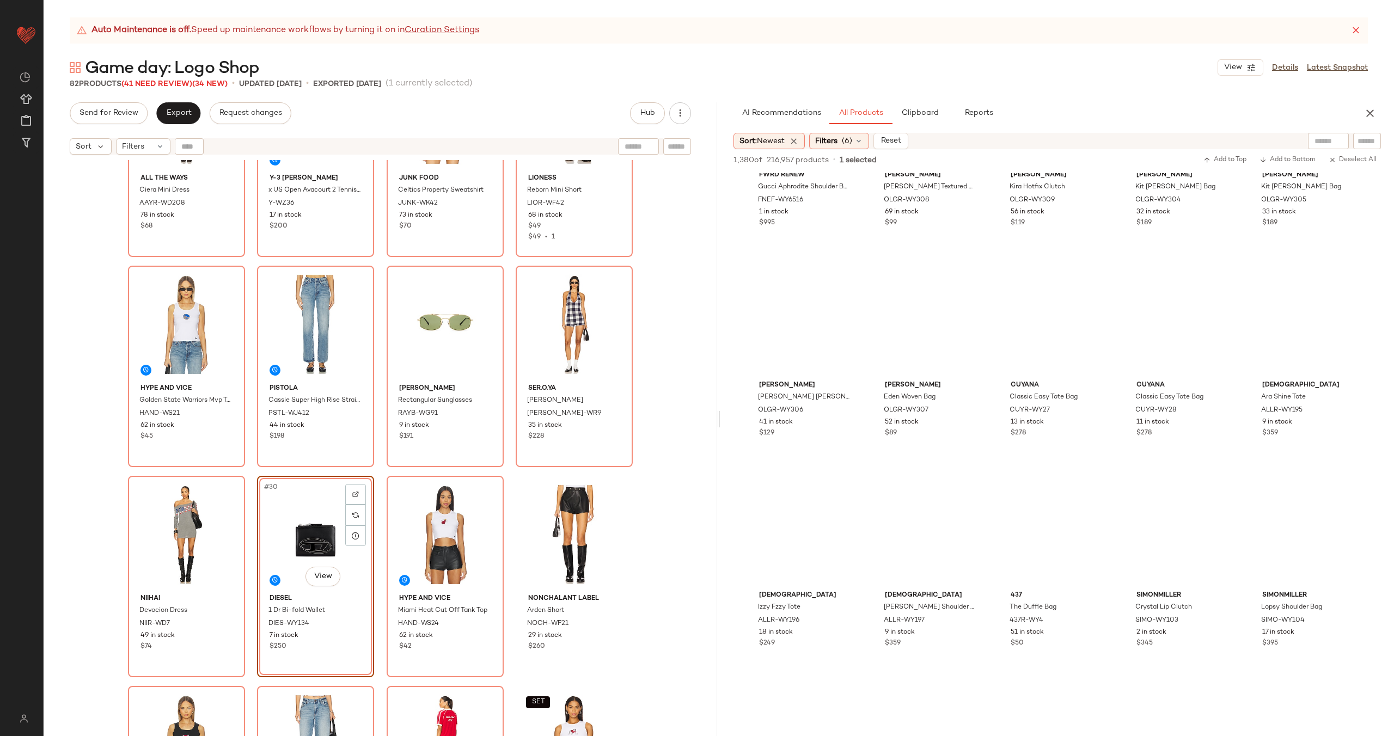
click at [378, 467] on div "ALL THE WAYS Ciera Mini Dress AAYR-WD208 78 in stock $68 Y-3 [PERSON_NAME] x US…" at bounding box center [381, 461] width 674 height 603
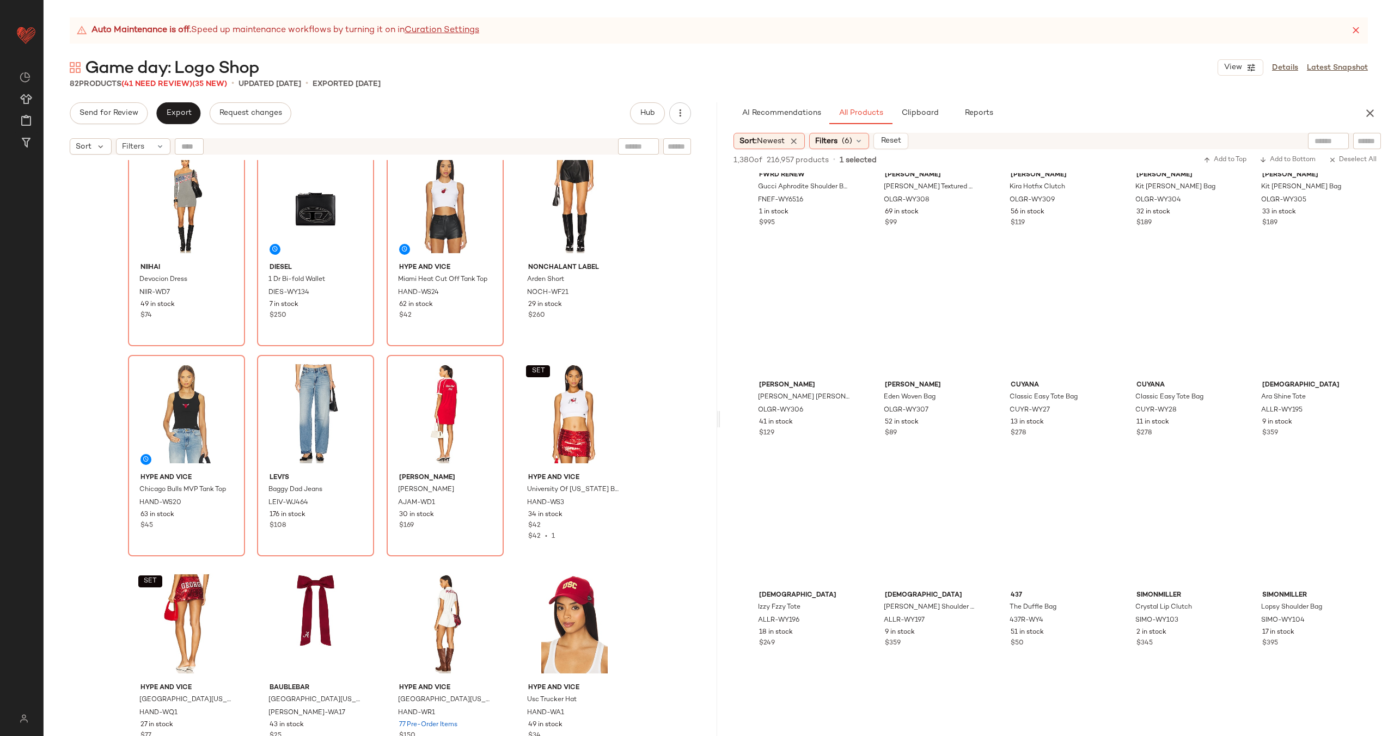
scroll to position [1498, 0]
click at [862, 141] on icon at bounding box center [858, 141] width 9 height 9
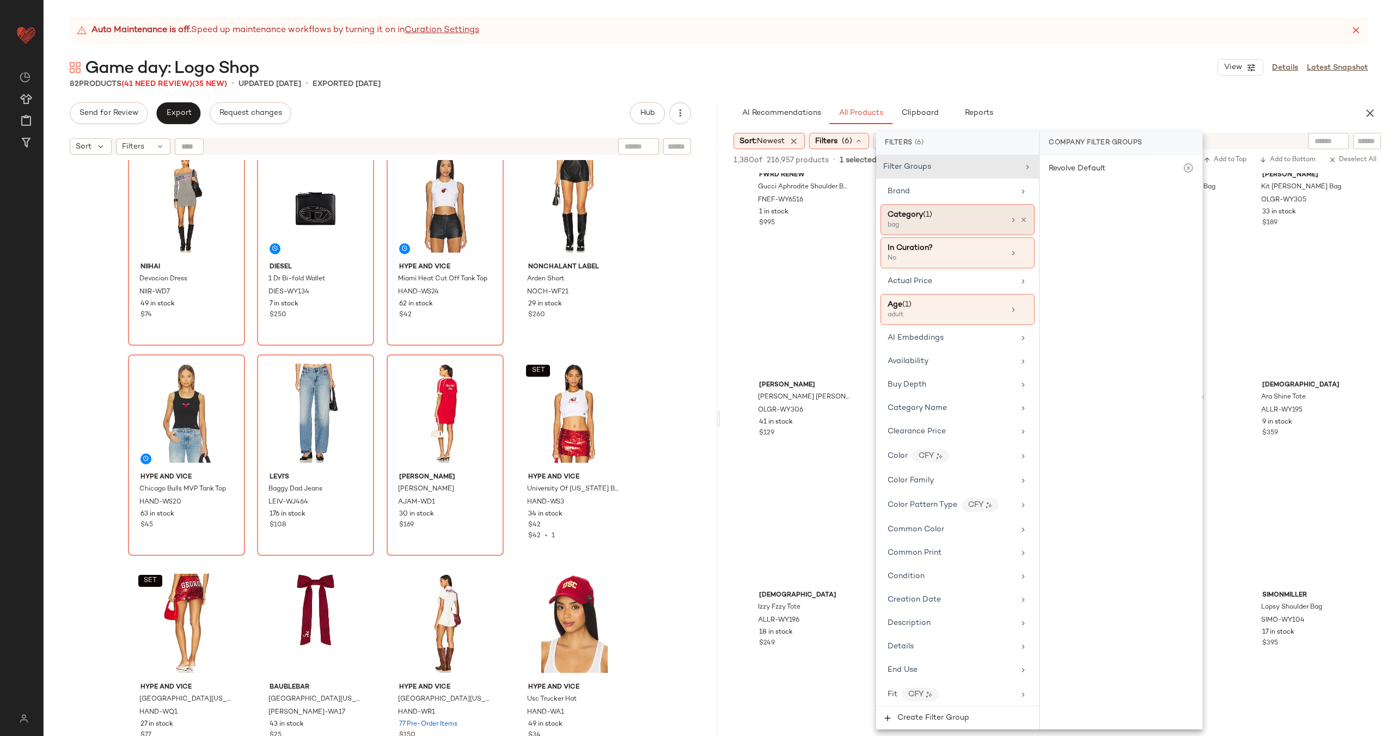
click at [961, 216] on div "Category (1)" at bounding box center [946, 214] width 117 height 11
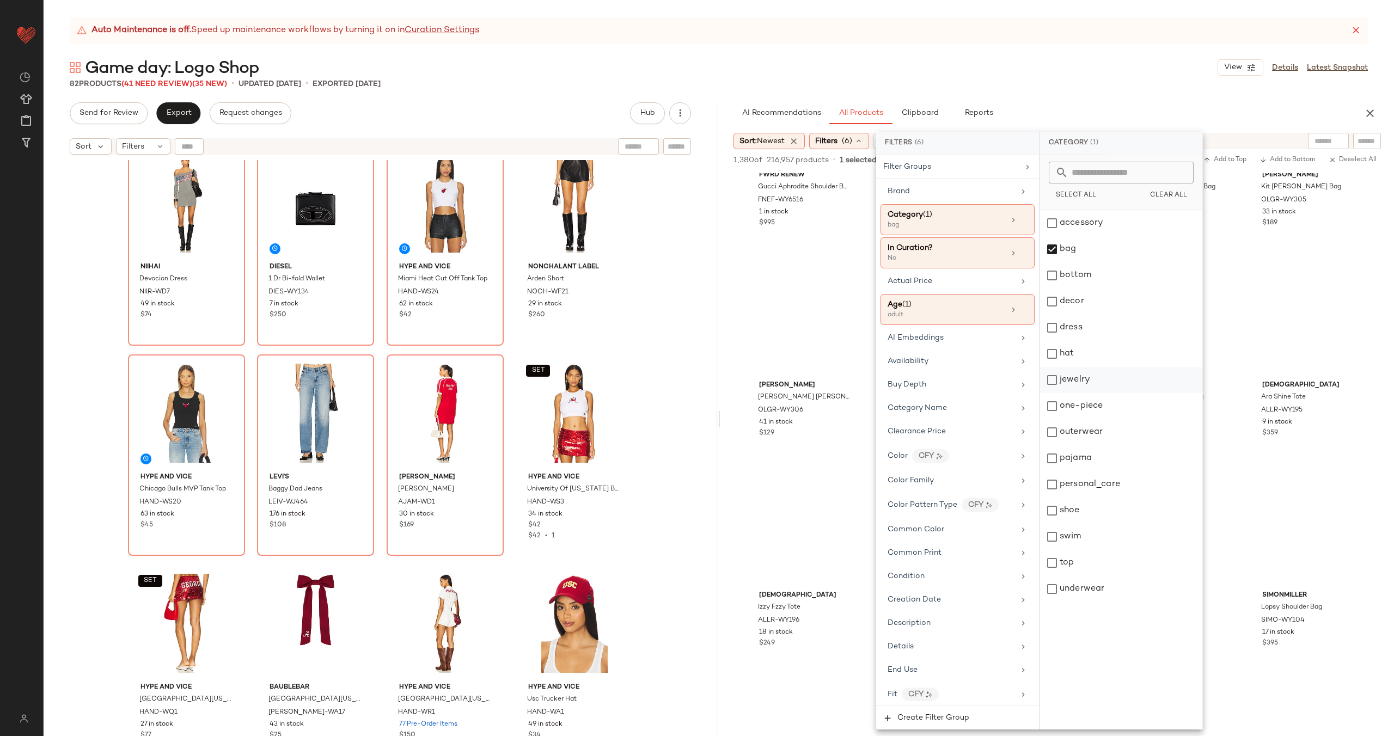
click at [1103, 383] on div "jewelry" at bounding box center [1121, 380] width 162 height 26
click at [1065, 256] on div "bag" at bounding box center [1121, 249] width 162 height 26
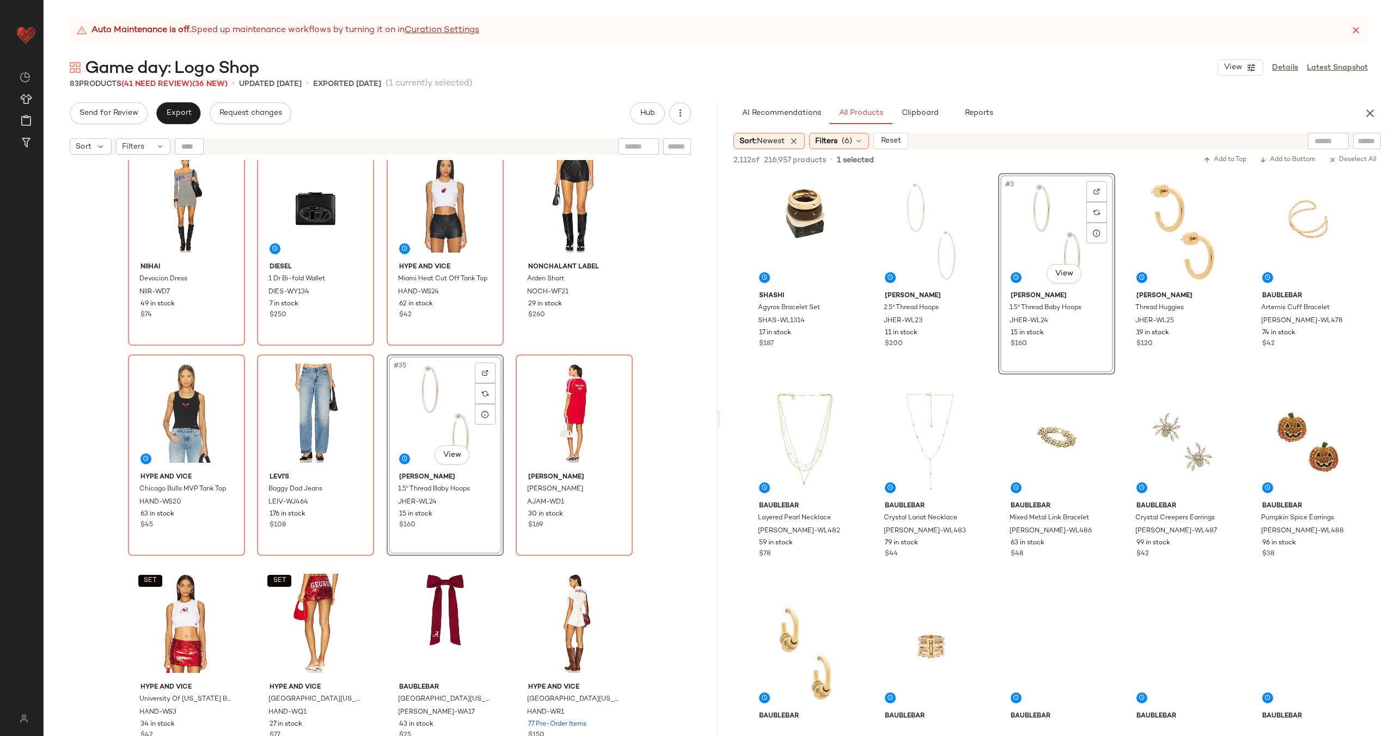
click at [373, 402] on div "Hype and Vice Golden State Warriors Mvp Tank Top HAND-WS21 62 in stock $45 PIST…" at bounding box center [381, 461] width 674 height 603
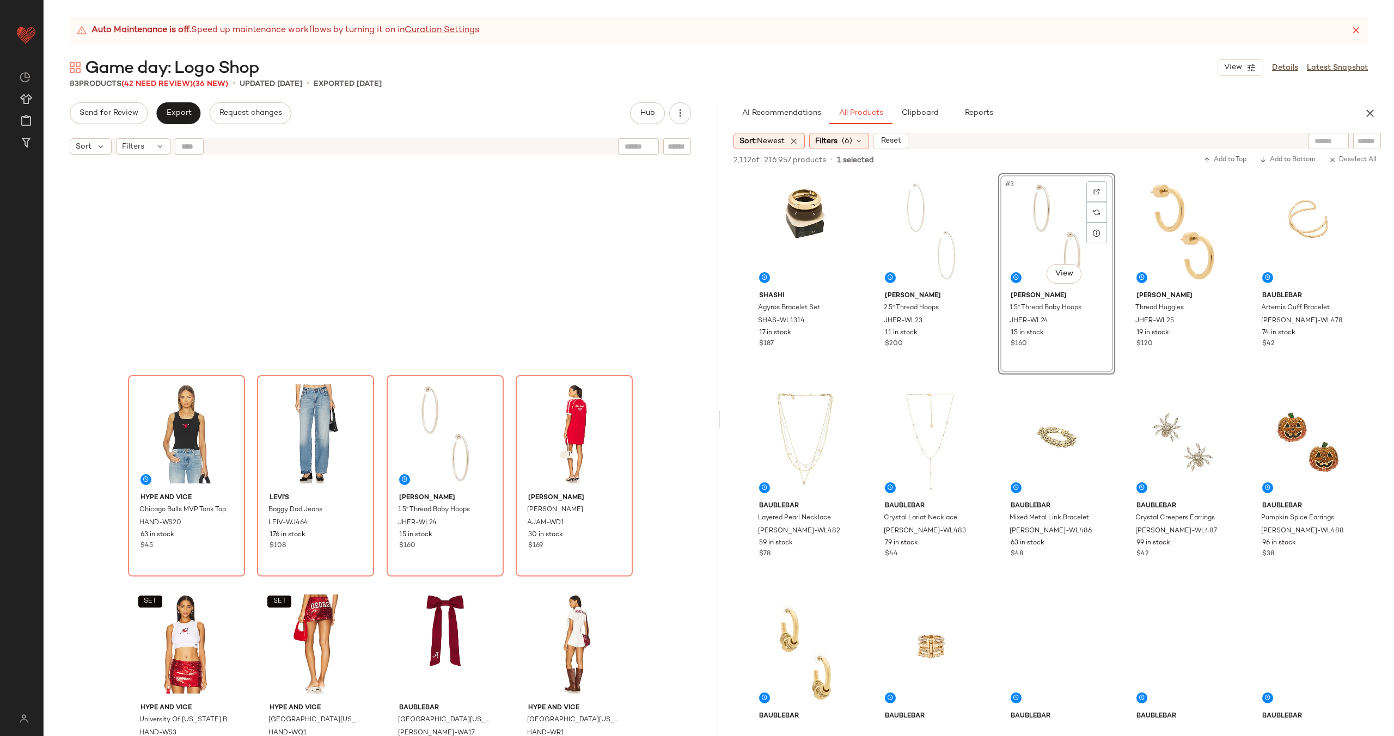
scroll to position [1464, 0]
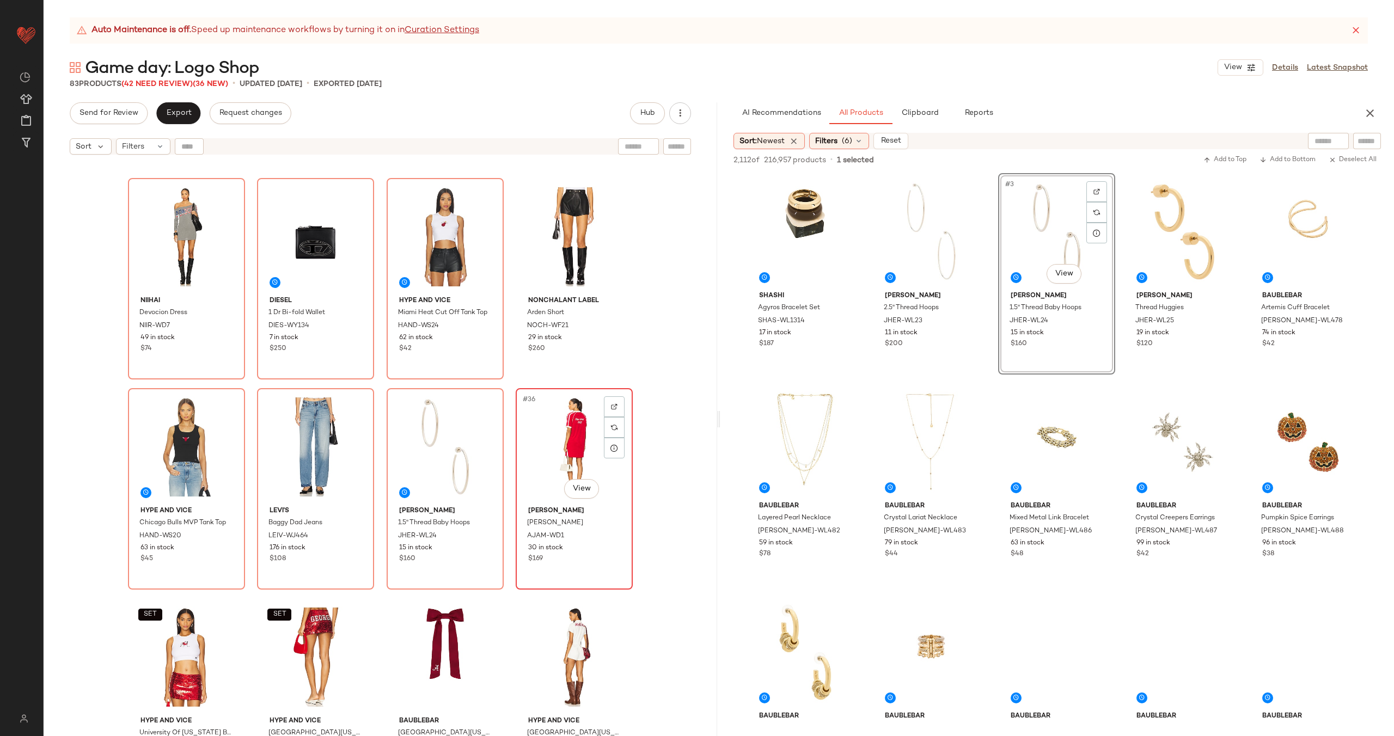
click at [572, 441] on div "#36 View" at bounding box center [574, 447] width 109 height 110
click at [418, 456] on div "#35 View" at bounding box center [444, 447] width 109 height 110
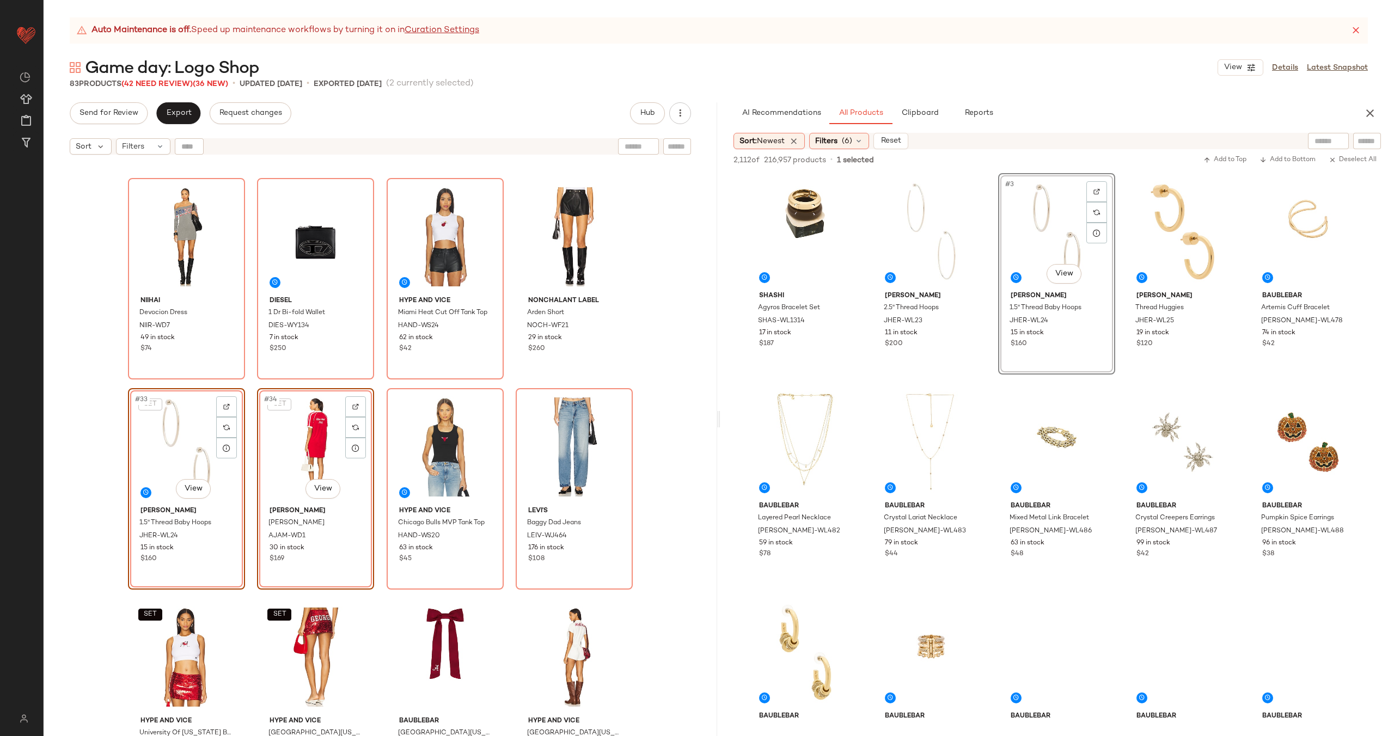
click at [377, 484] on div "[PERSON_NAME] Dress NIIR-WD7 49 in stock $74 Diesel 1 Dr Bi-fold Wallet DIES-WY…" at bounding box center [381, 461] width 674 height 603
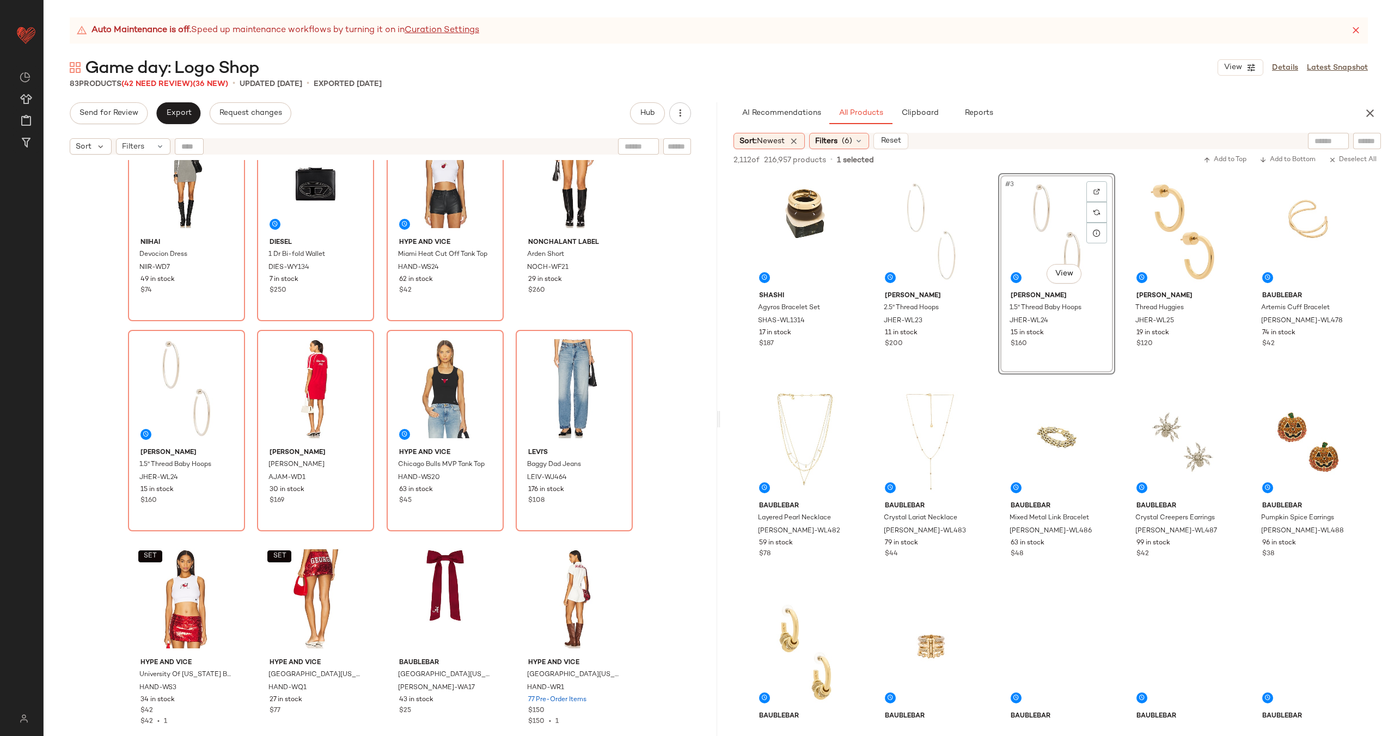
scroll to position [1425, 0]
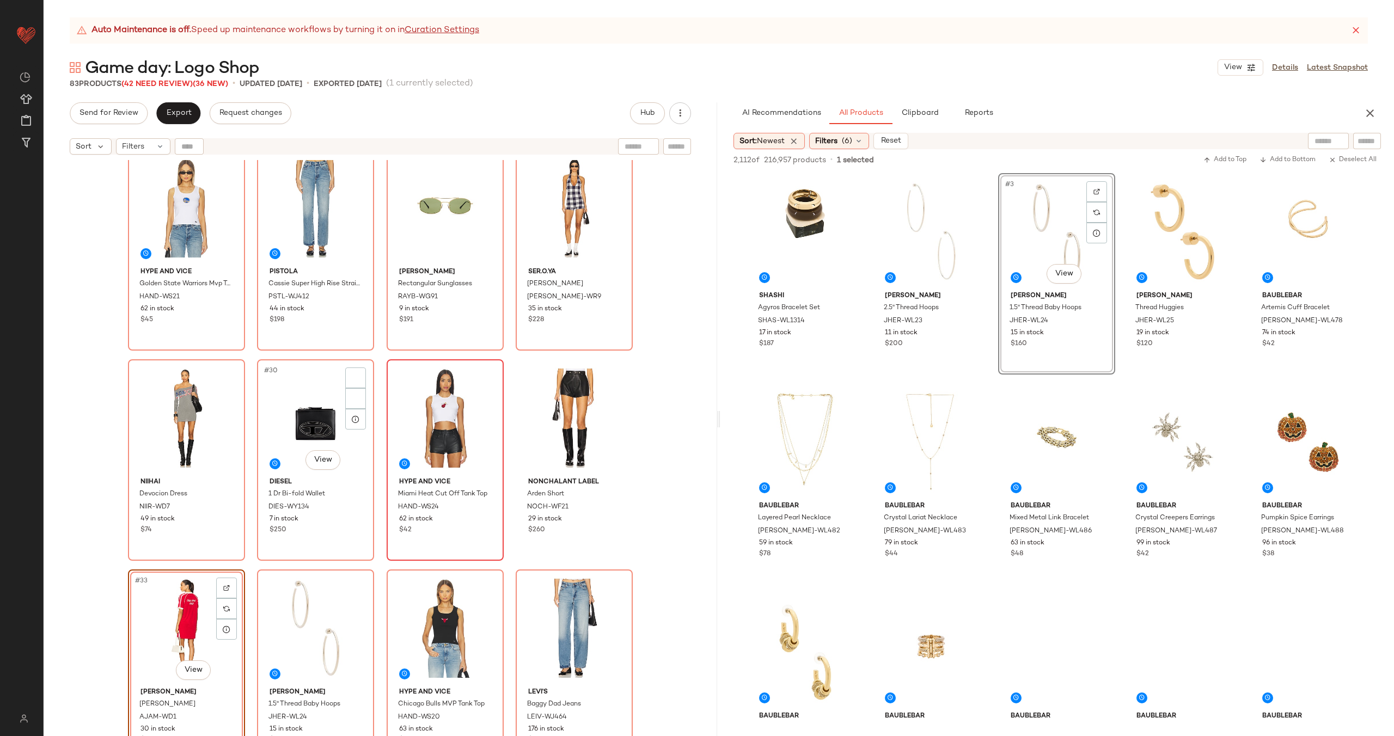
scroll to position [1261, 0]
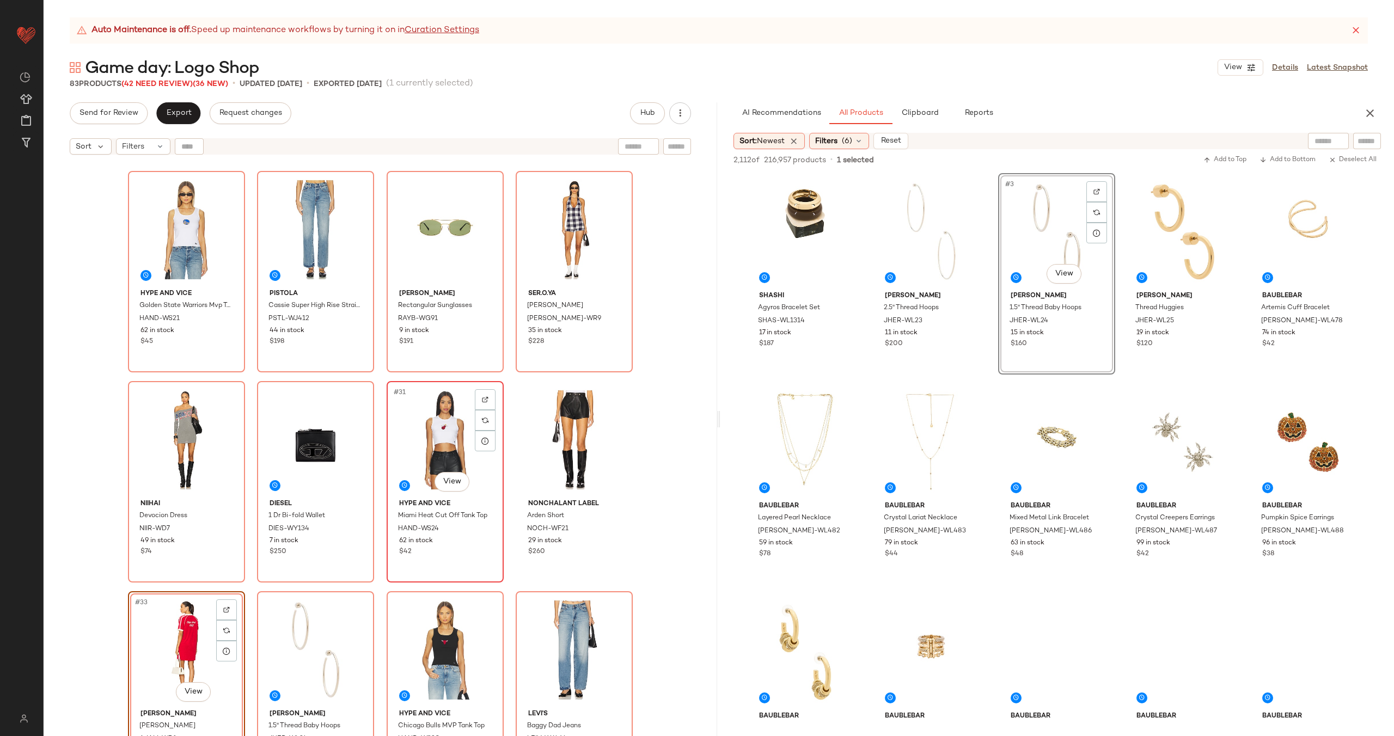
click at [432, 429] on div "#31 View" at bounding box center [444, 440] width 109 height 110
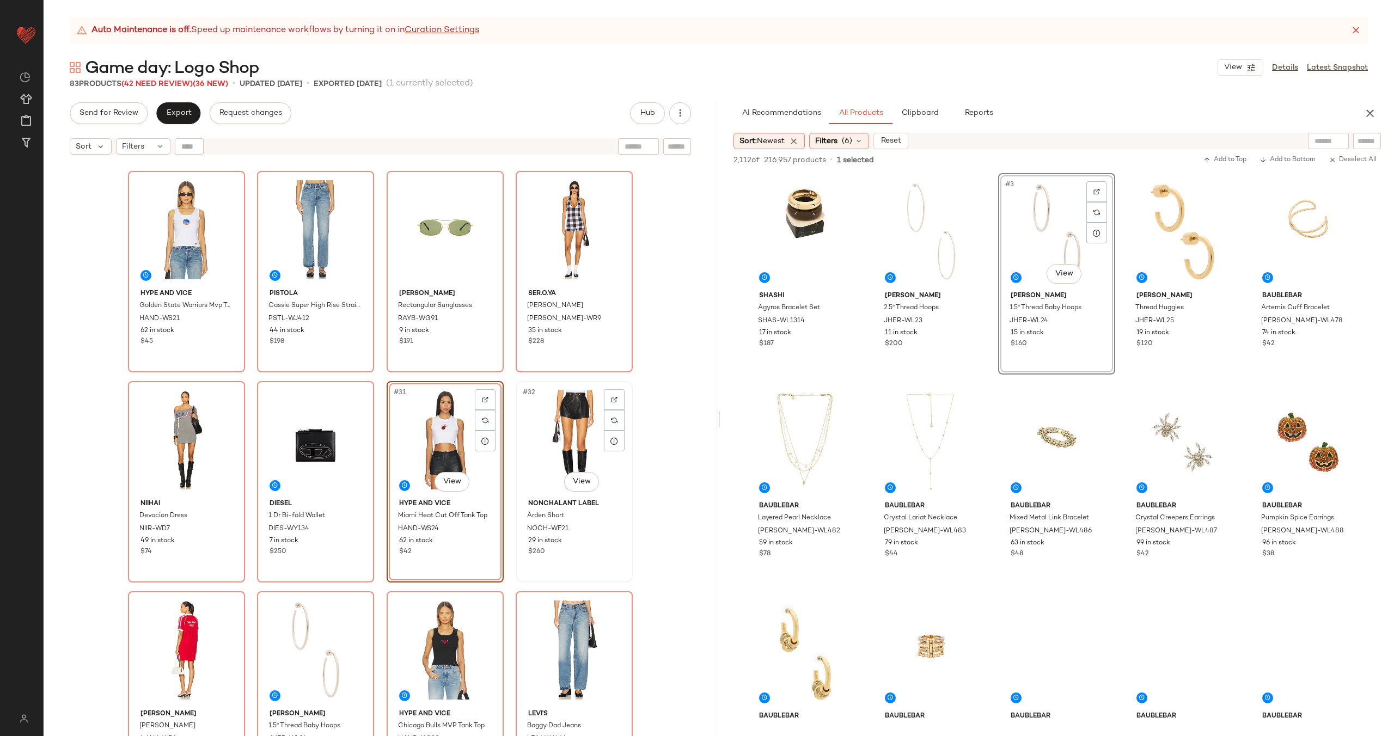
click at [546, 430] on div "#32 View" at bounding box center [574, 440] width 109 height 110
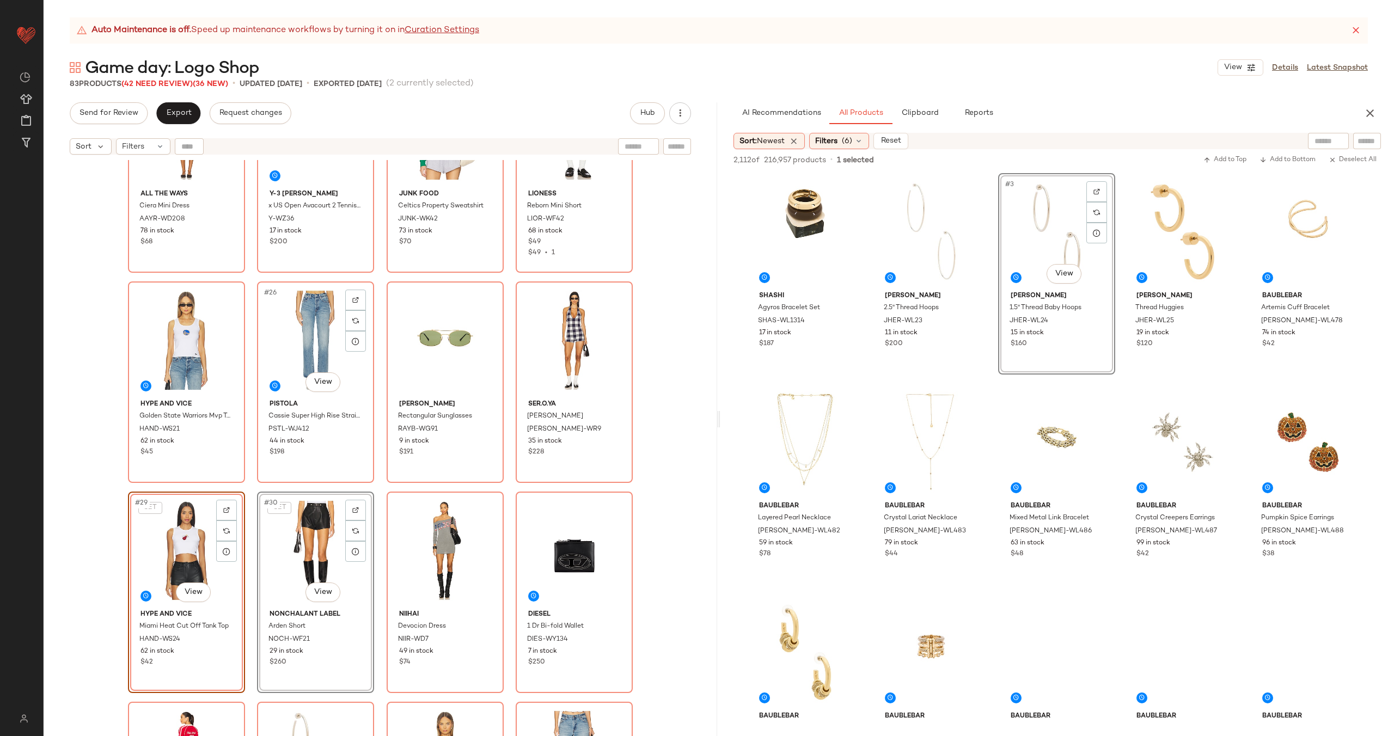
scroll to position [1126, 0]
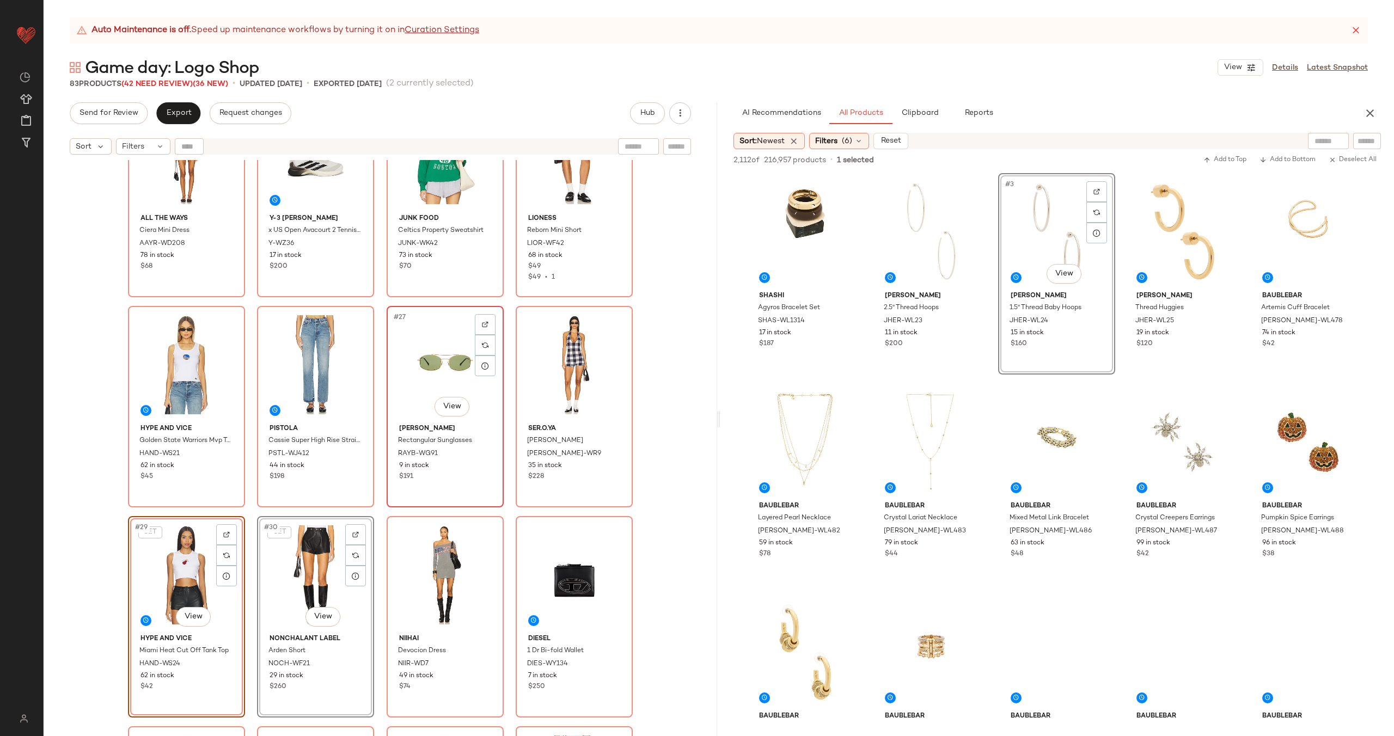
click at [416, 380] on div "#27 View" at bounding box center [444, 365] width 109 height 110
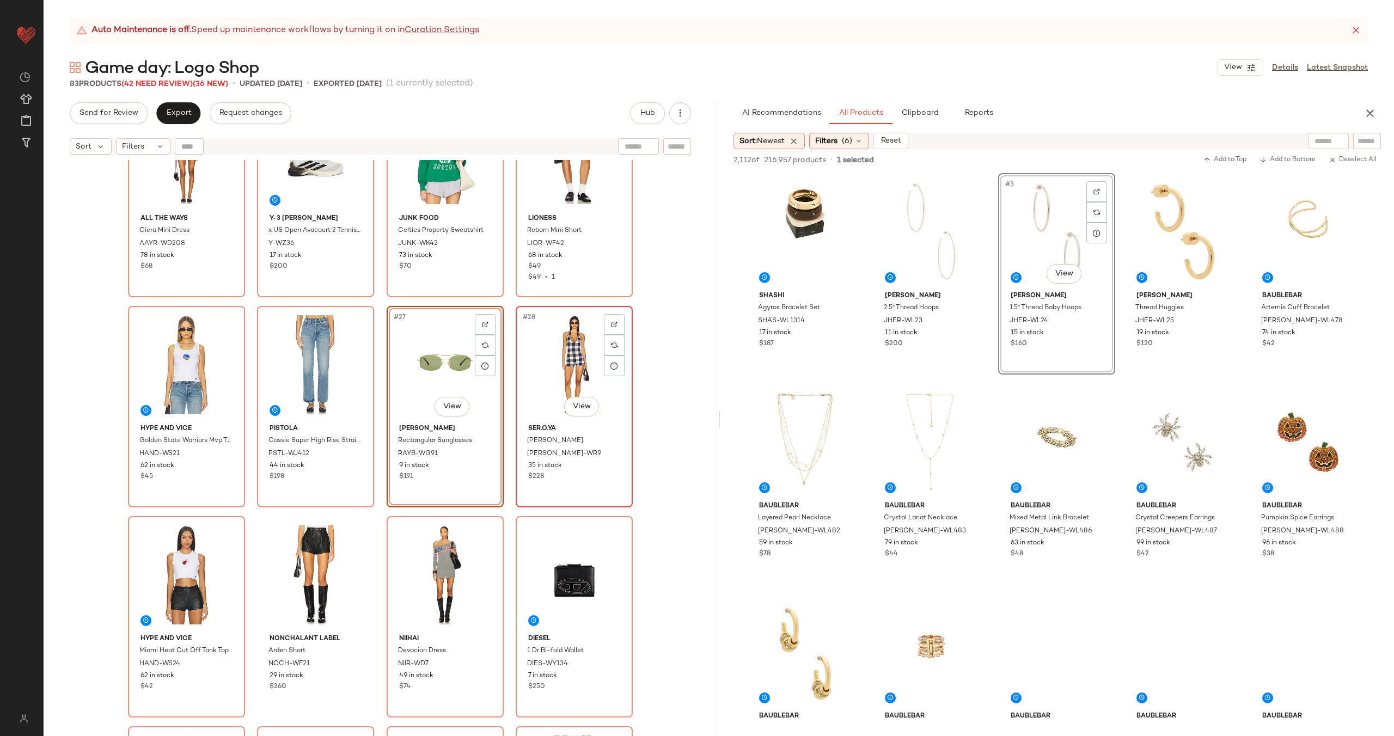
click at [542, 365] on div "#28 View" at bounding box center [574, 365] width 109 height 110
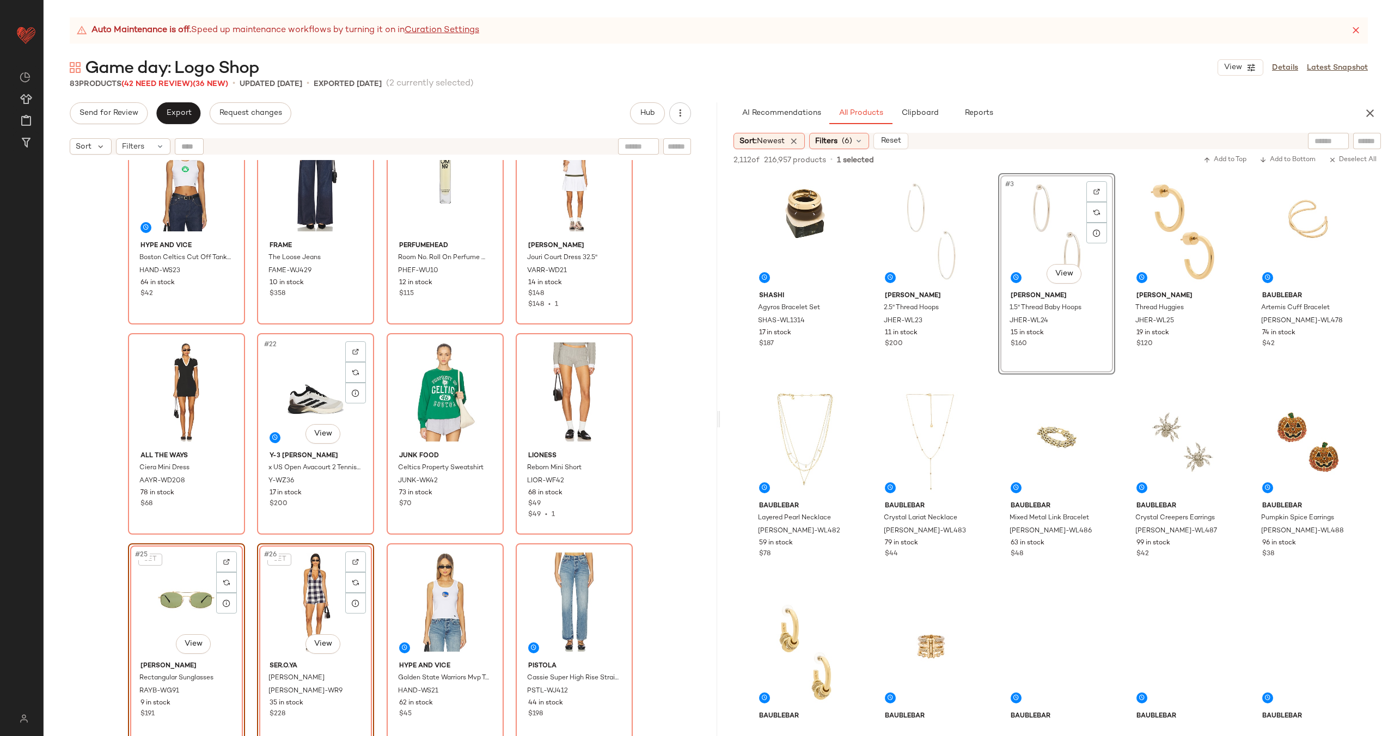
scroll to position [861, 0]
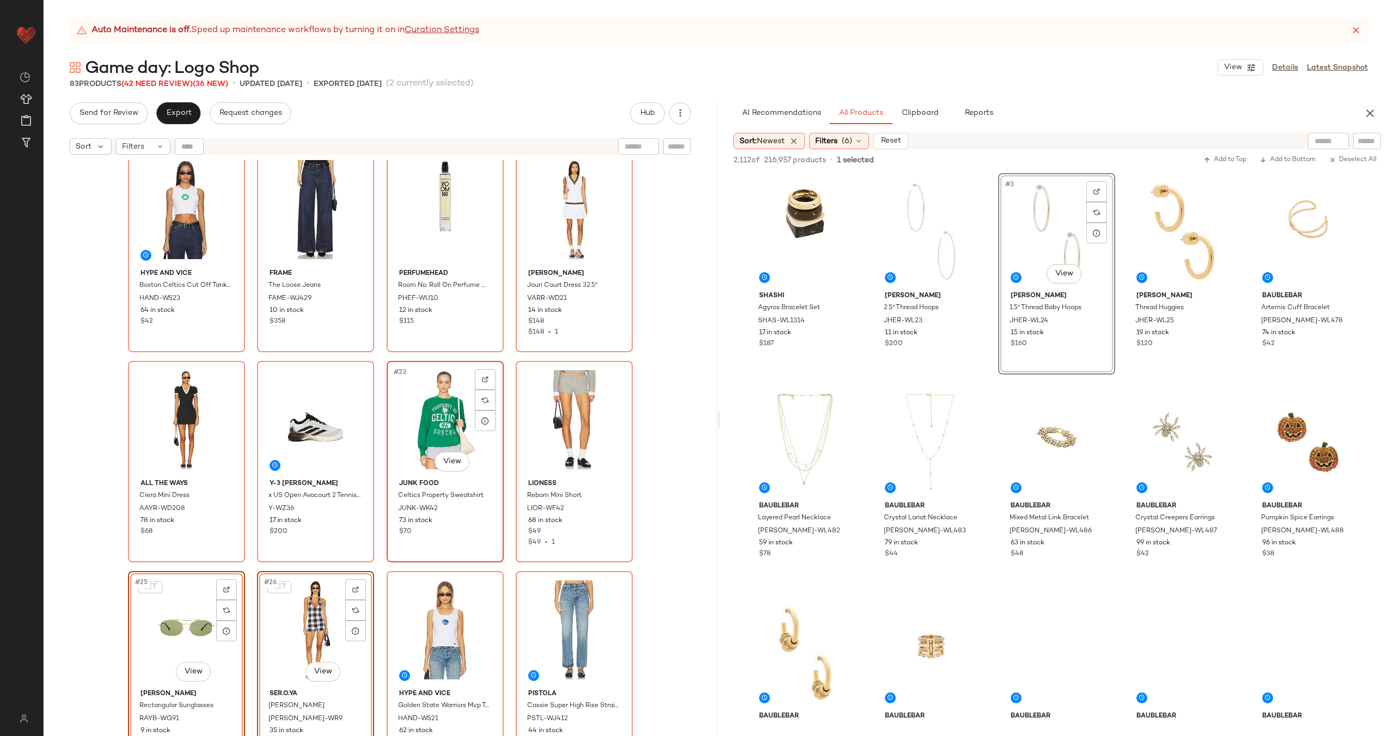
click at [435, 410] on div "#23 View" at bounding box center [444, 420] width 109 height 110
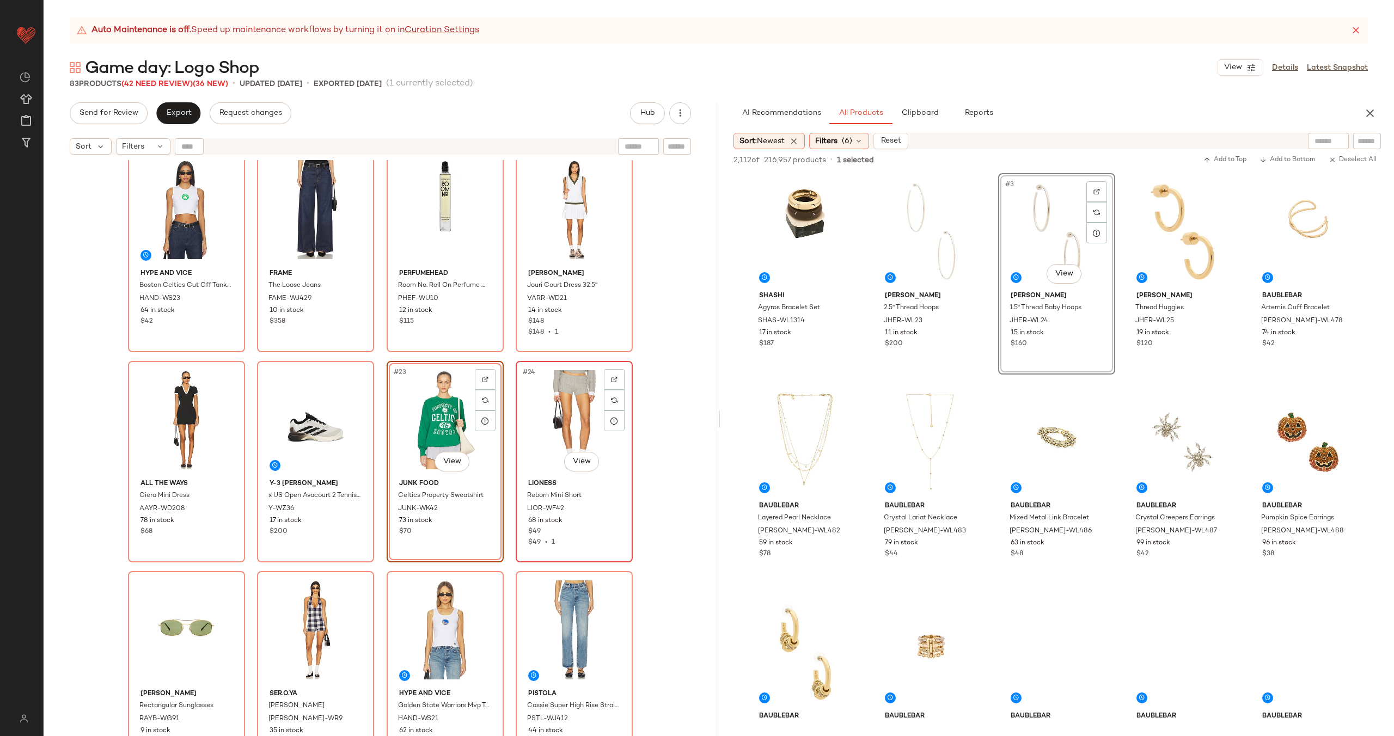
click at [553, 408] on div "#24 View" at bounding box center [574, 420] width 109 height 110
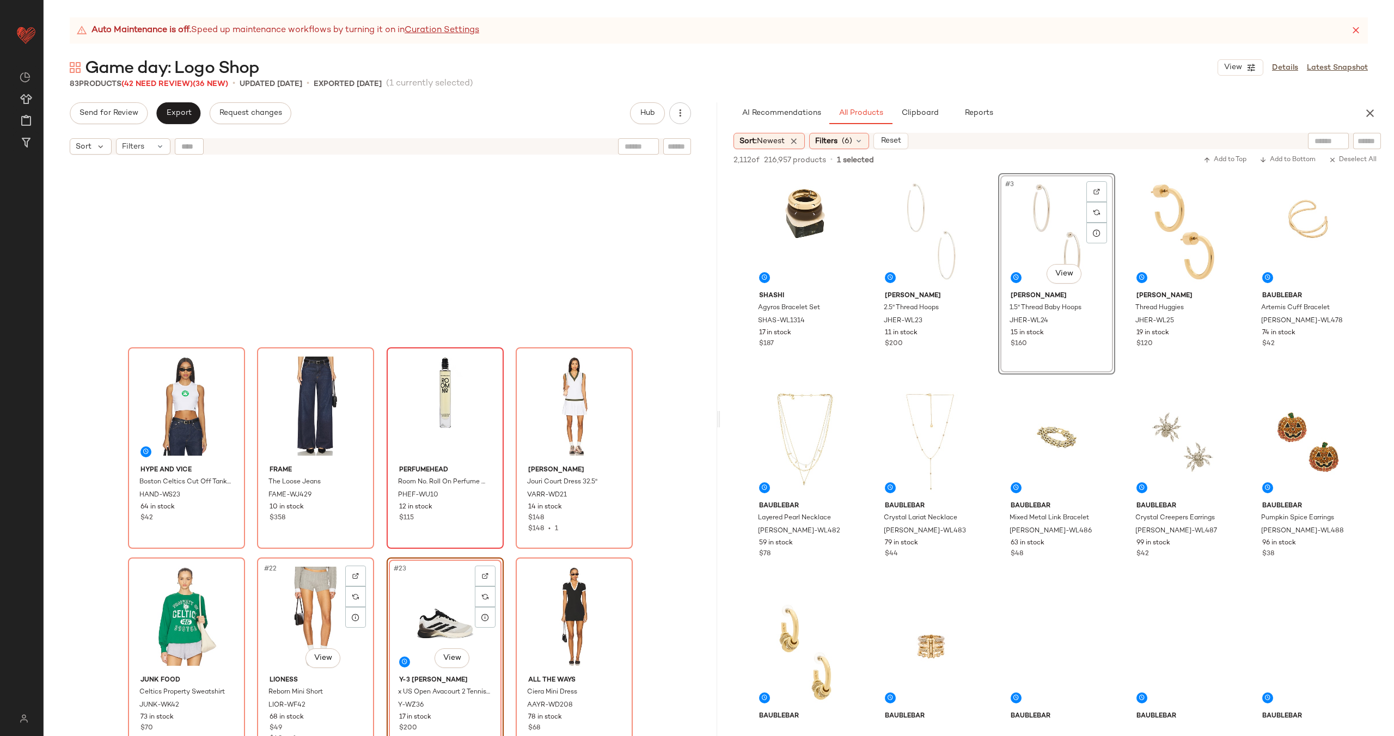
scroll to position [657, 0]
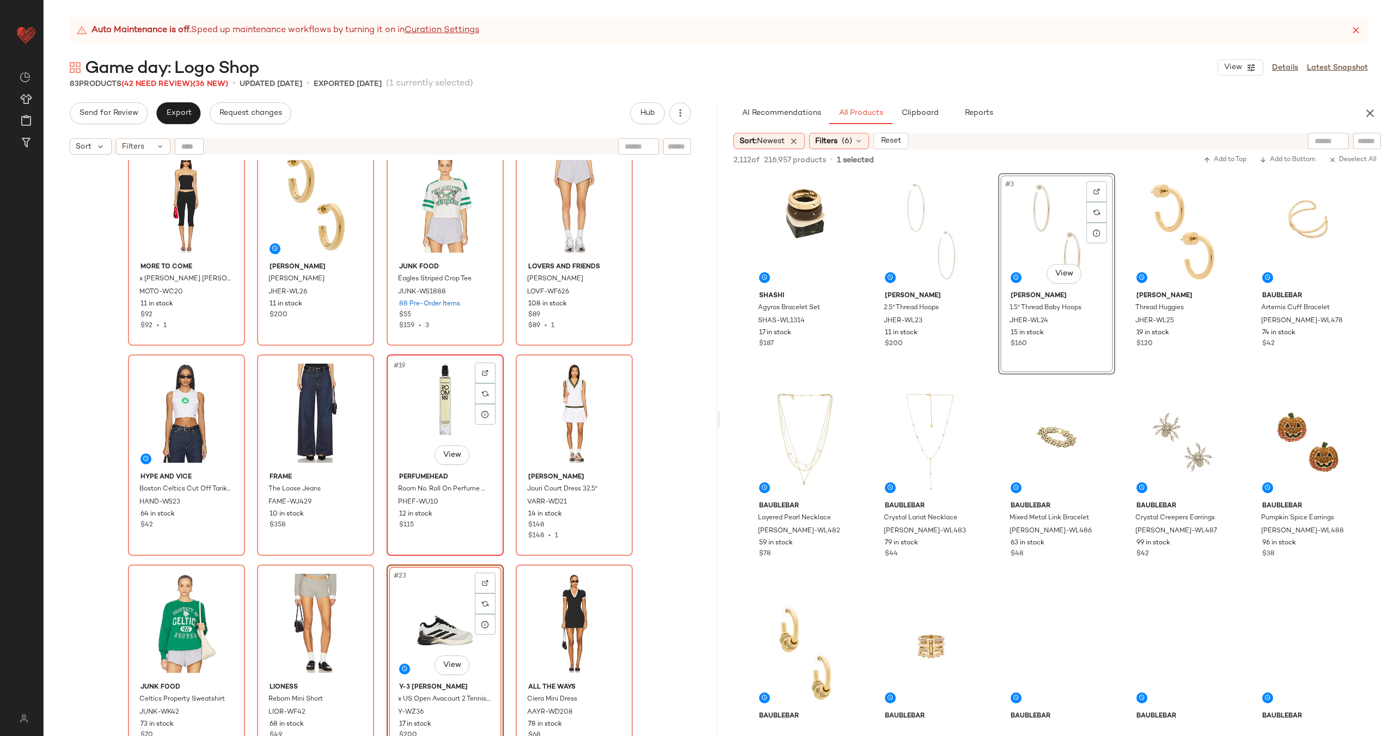
click at [442, 414] on div "#19 View" at bounding box center [444, 413] width 109 height 110
click at [576, 415] on div "#20 View" at bounding box center [574, 413] width 109 height 110
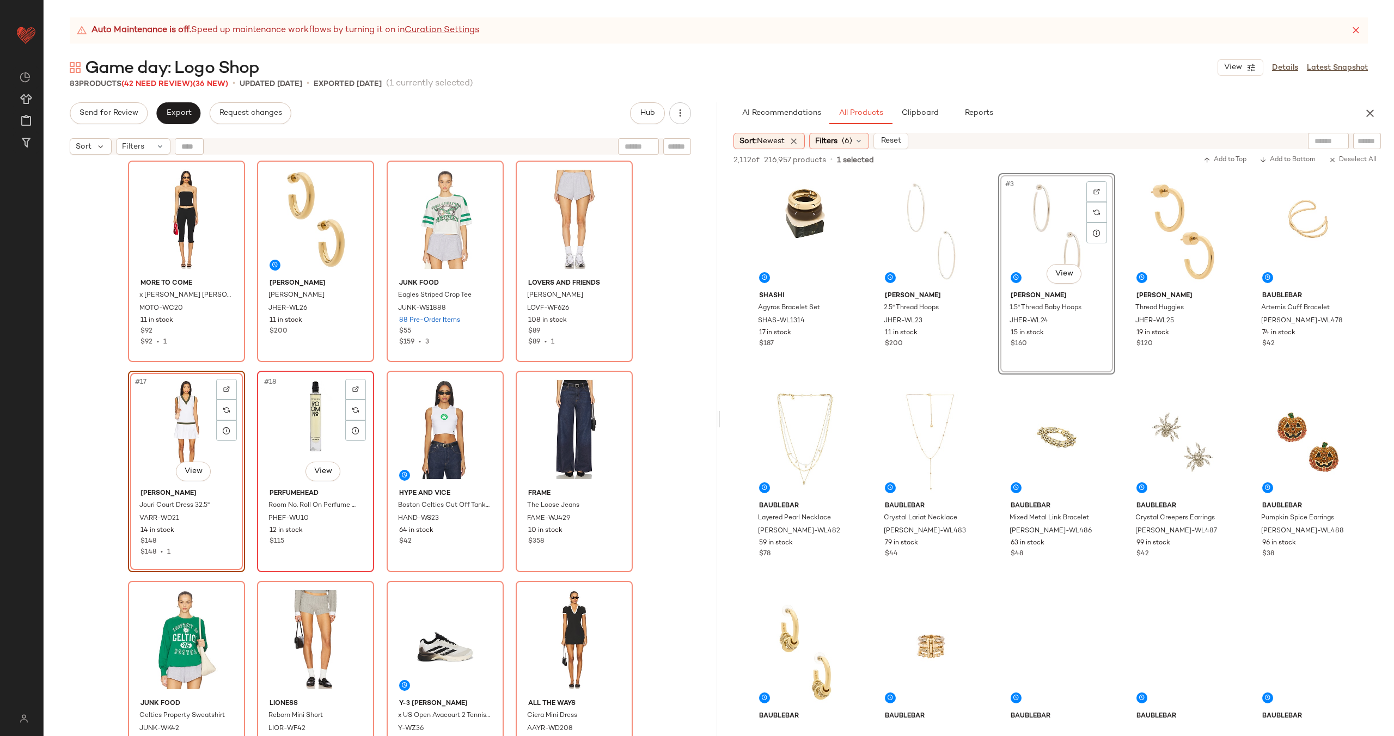
scroll to position [357, 0]
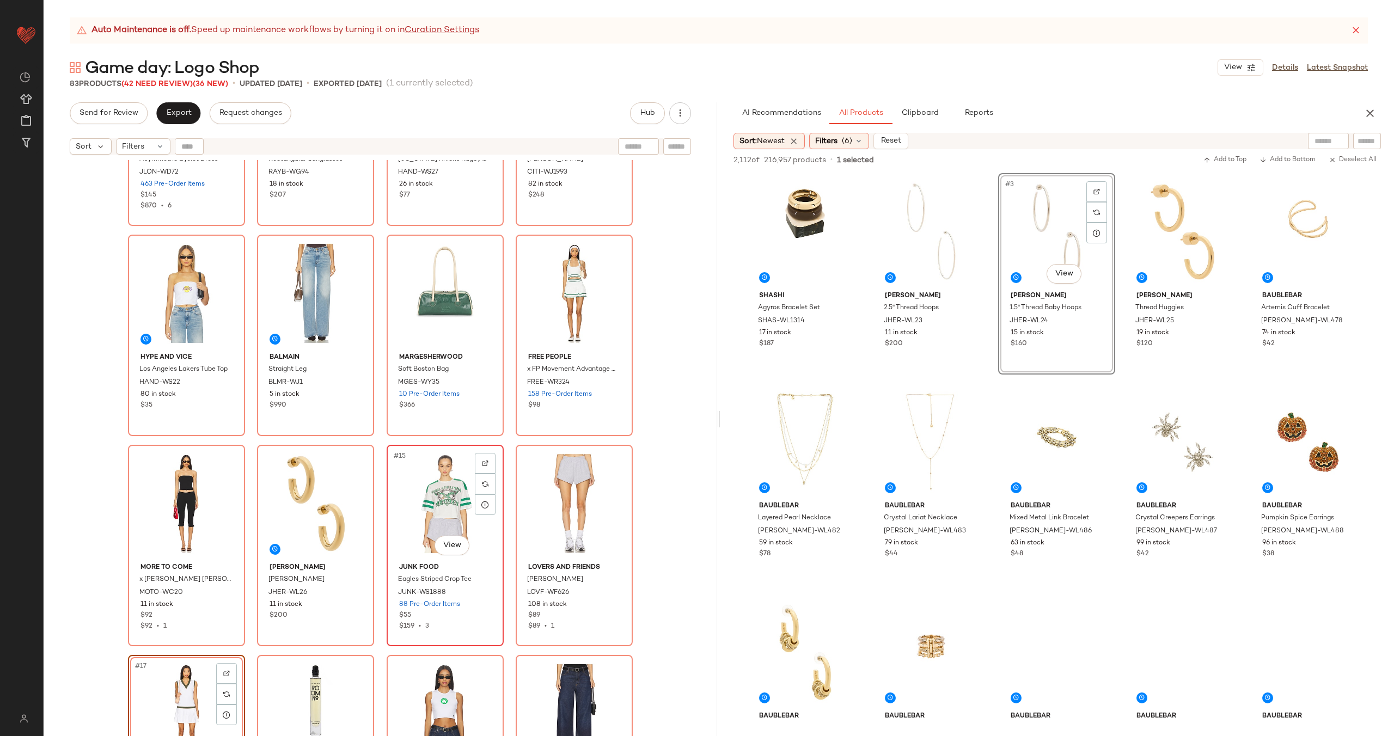
click at [434, 486] on div "#15 View" at bounding box center [444, 504] width 109 height 110
click at [549, 487] on div "#16 View" at bounding box center [574, 504] width 109 height 110
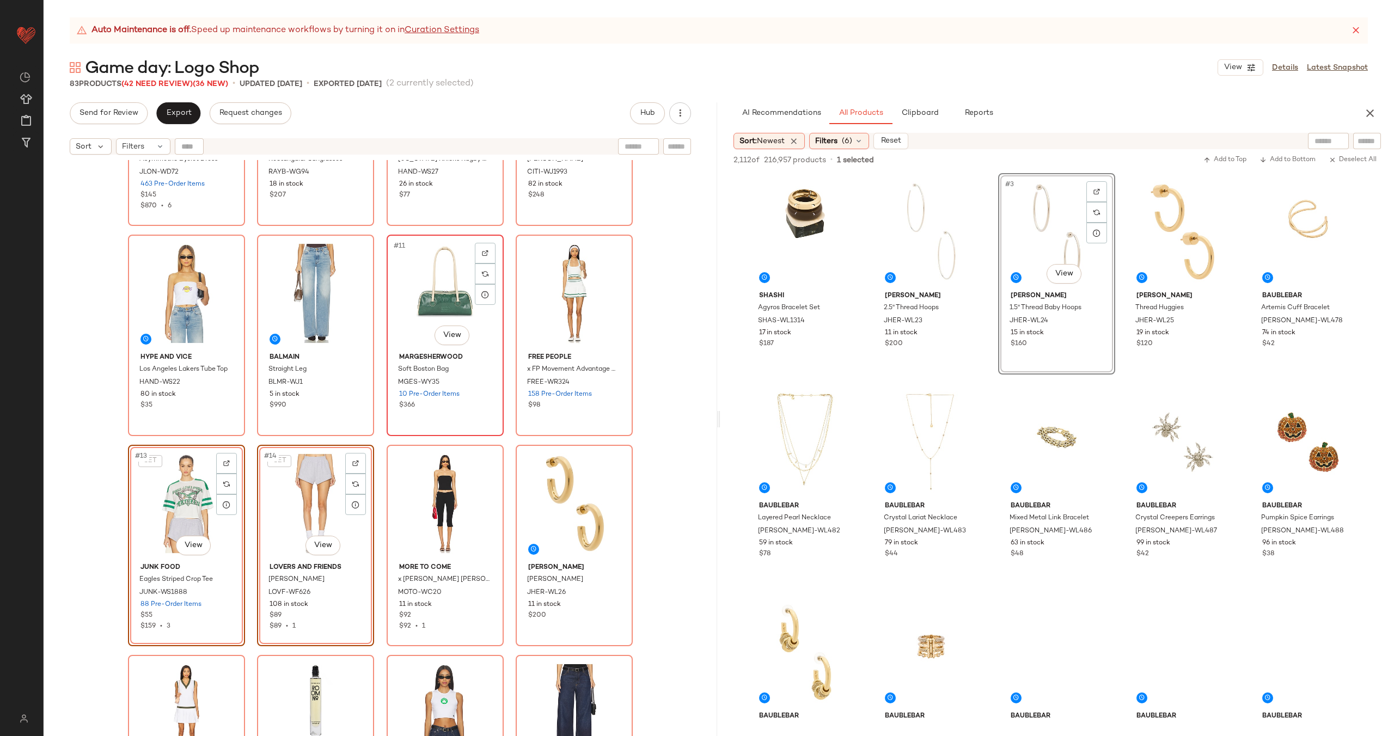
click at [412, 322] on div "#11 View" at bounding box center [444, 294] width 109 height 110
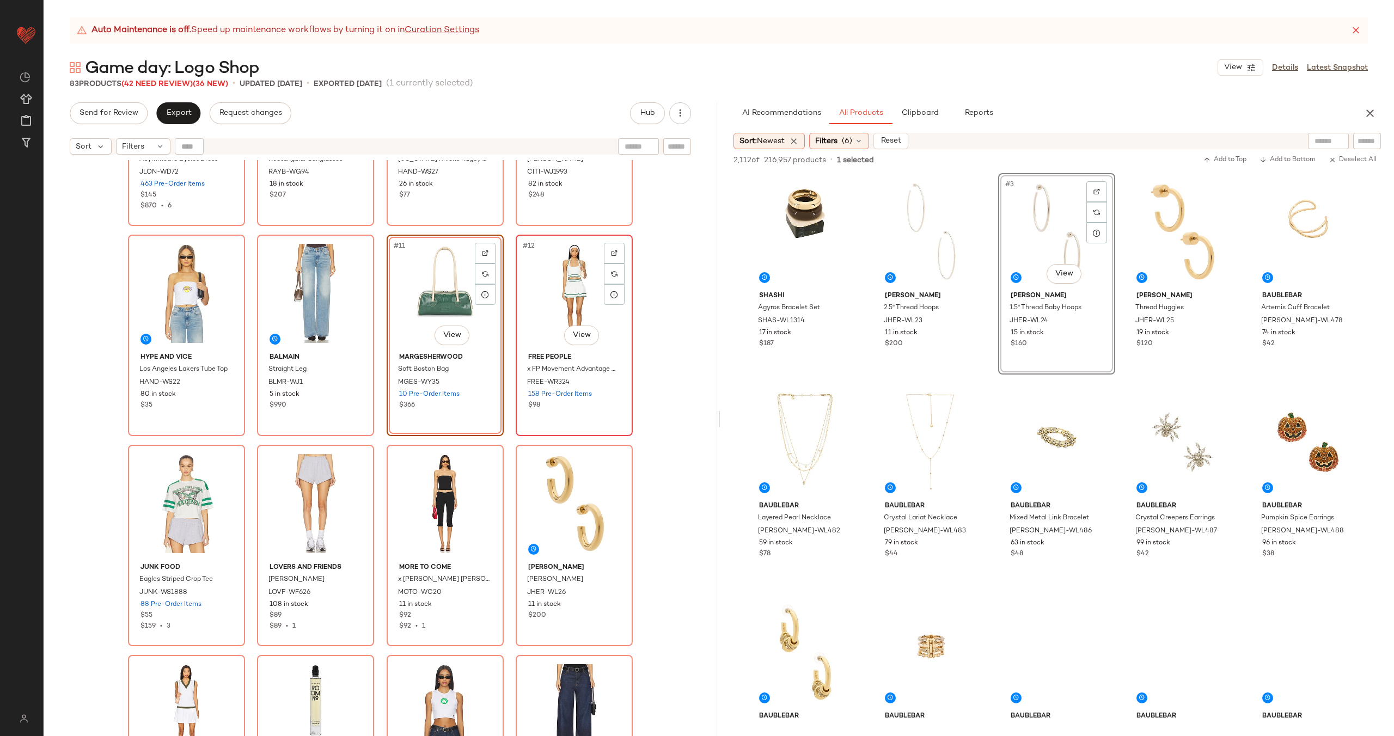
click at [533, 294] on div "#12 View" at bounding box center [574, 294] width 109 height 110
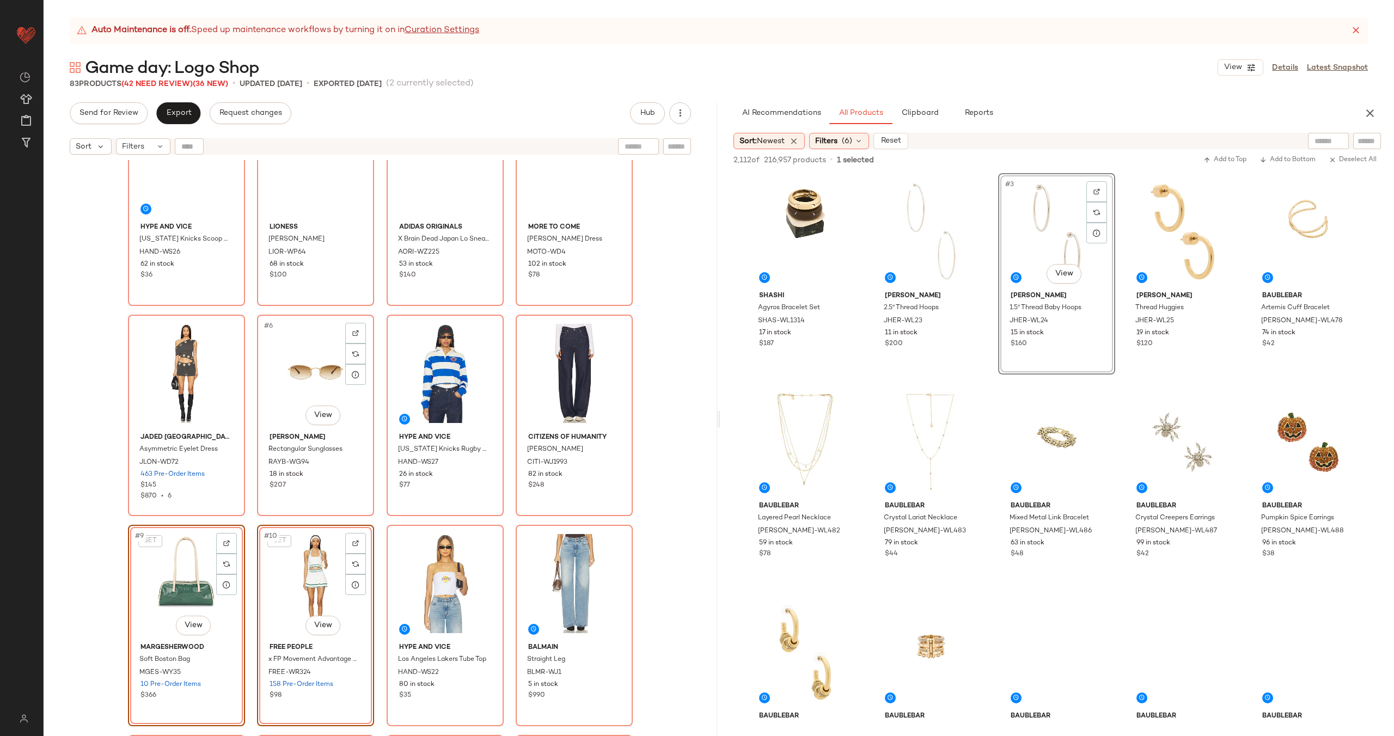
scroll to position [57, 0]
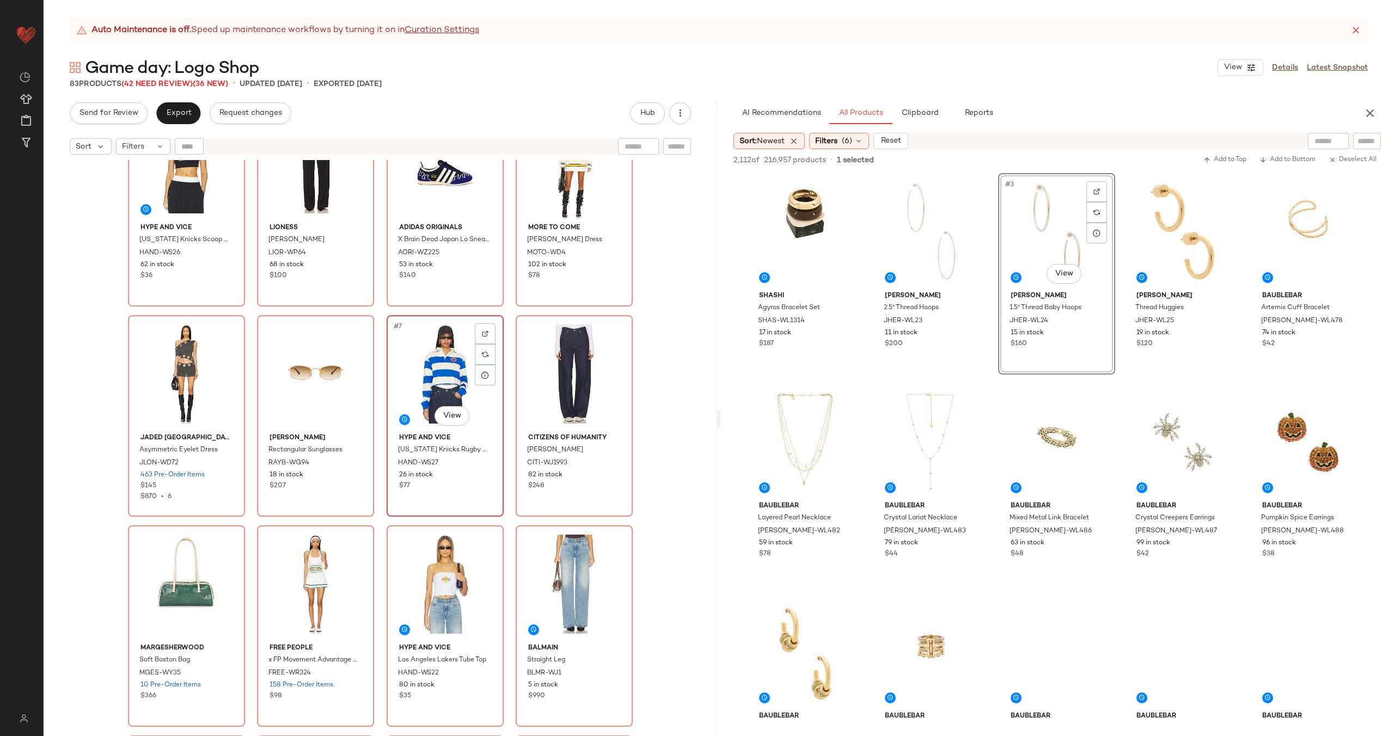
click at [463, 369] on div "#7 View" at bounding box center [444, 374] width 109 height 110
click at [558, 371] on div "#8 View" at bounding box center [574, 374] width 109 height 110
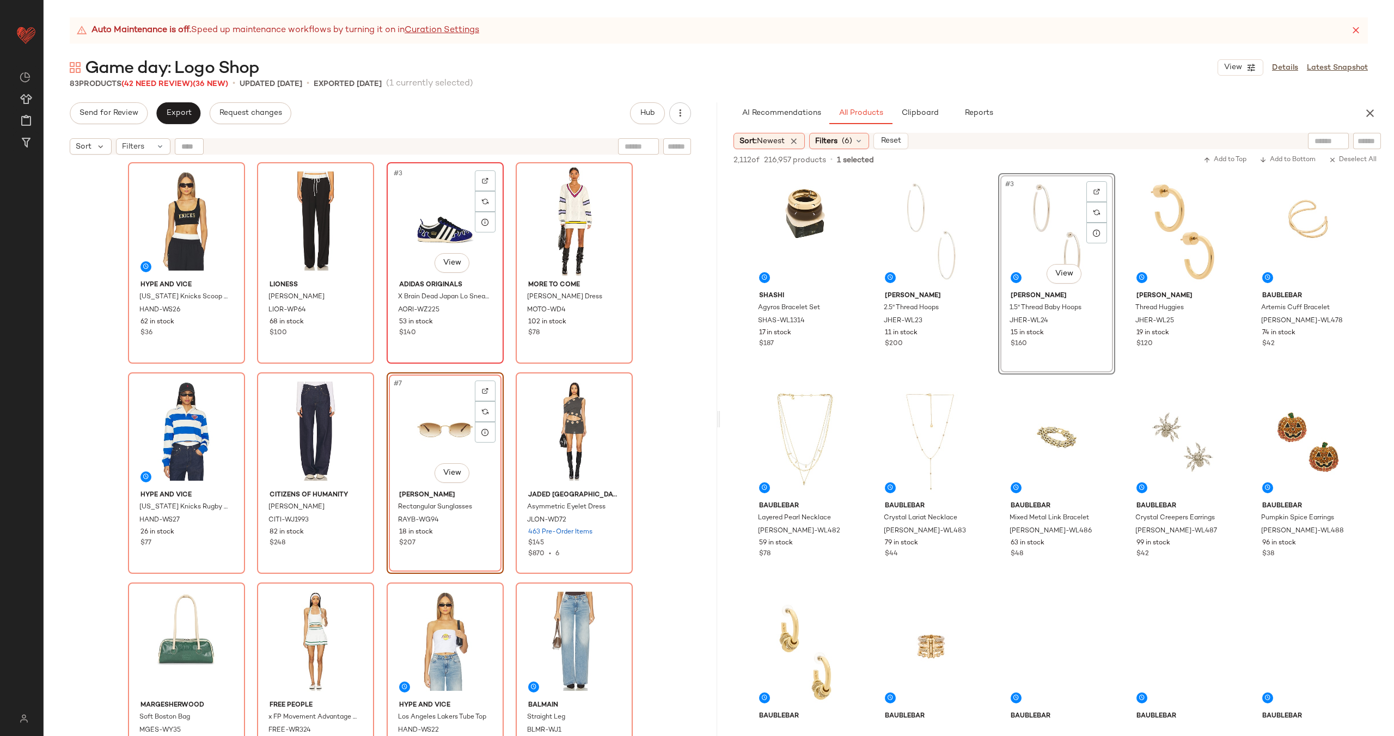
click at [430, 240] on div "#3 View" at bounding box center [444, 221] width 109 height 110
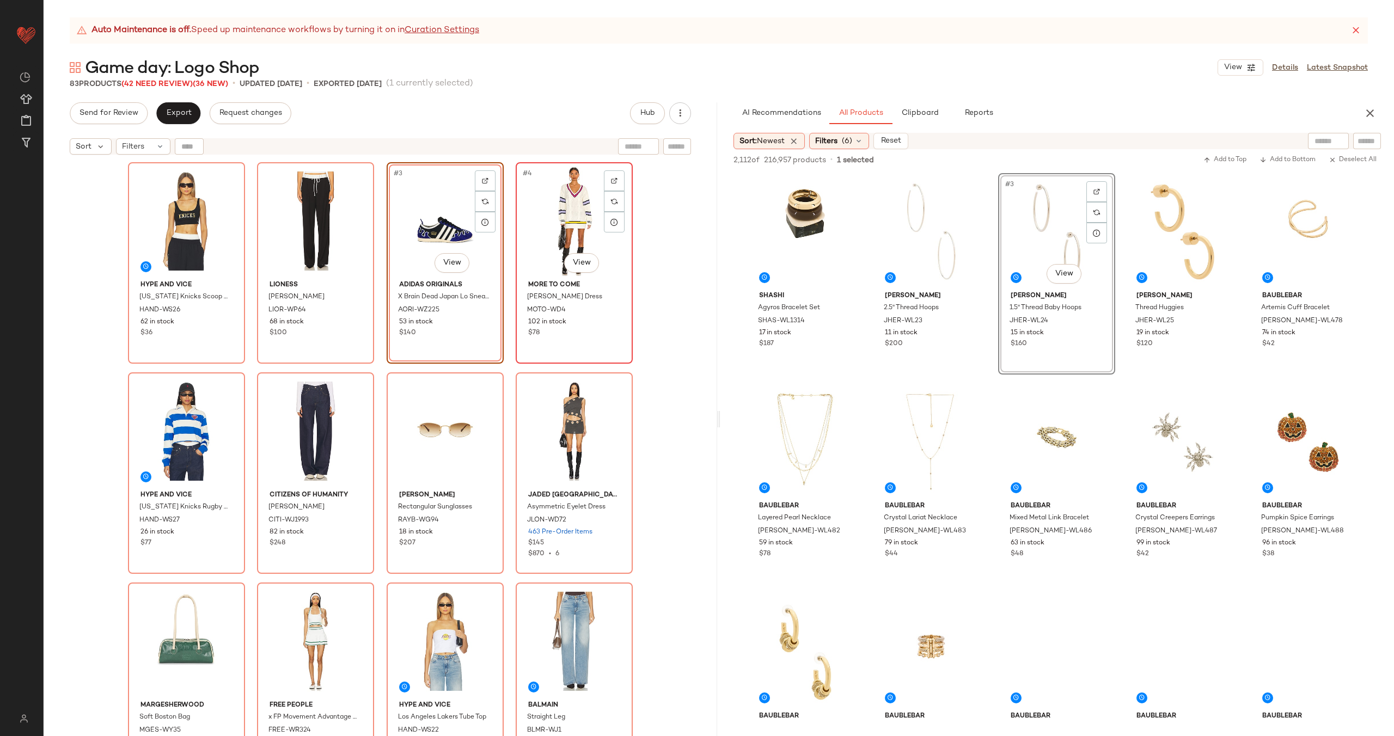
click at [533, 237] on div "#4 View" at bounding box center [574, 221] width 109 height 110
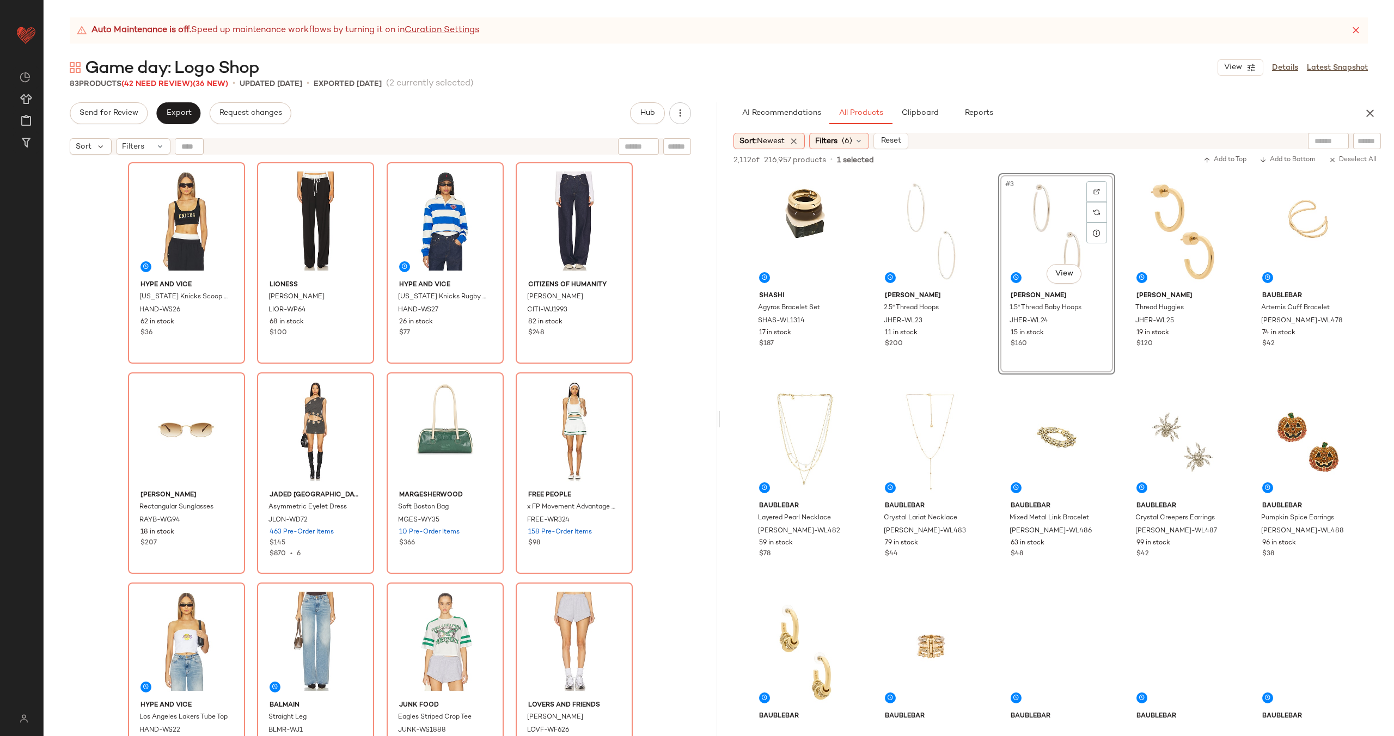
click at [378, 271] on div "Hype and Vice [US_STATE] Knicks Scoop Neck Crop Top HAND-WS26 62 in stock $36 L…" at bounding box center [380, 462] width 505 height 601
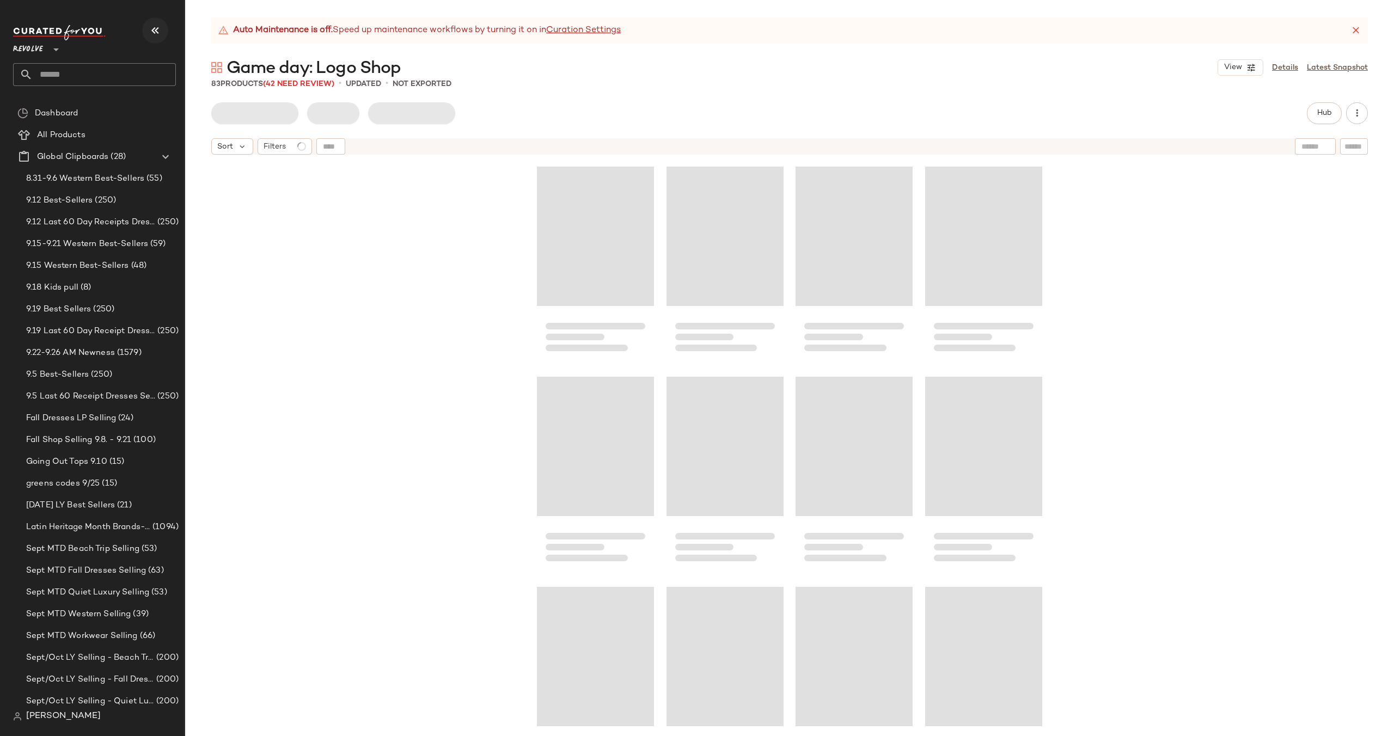
click at [161, 33] on icon "button" at bounding box center [155, 30] width 13 height 13
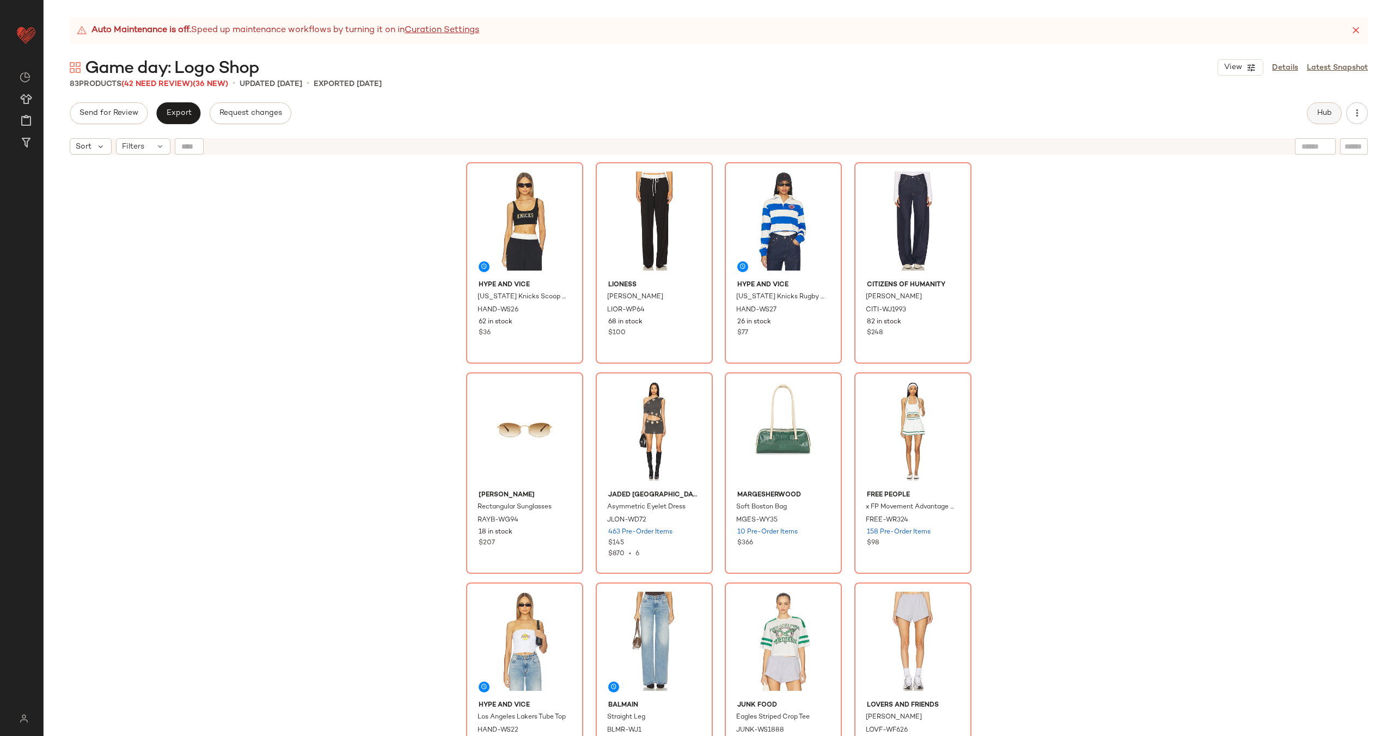
click at [1313, 113] on button "Hub" at bounding box center [1324, 113] width 35 height 22
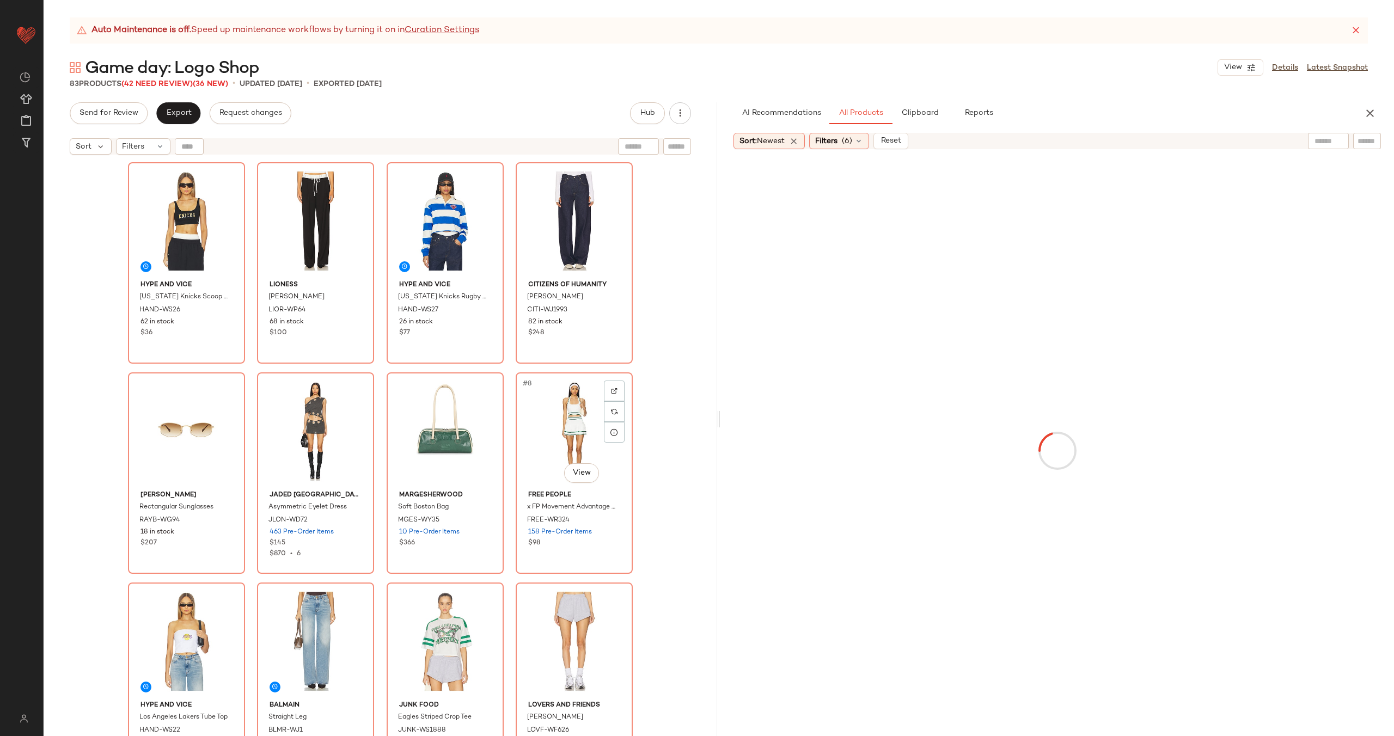
click at [505, 442] on div "Hype and Vice [US_STATE] Knicks Scoop Neck Crop Top HAND-WS26 62 in stock $36 L…" at bounding box center [380, 462] width 505 height 601
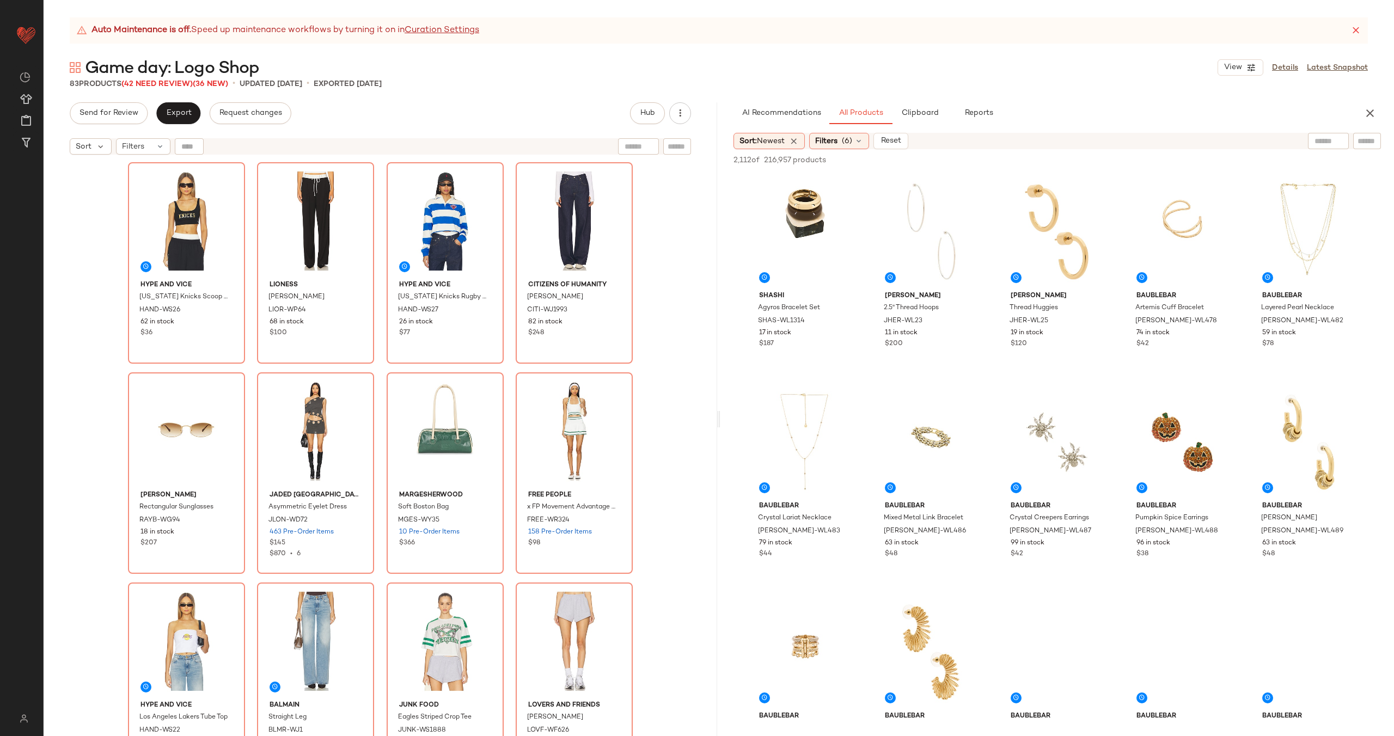
click at [518, 114] on div "Send for Review Export Request changes Hub" at bounding box center [380, 113] width 621 height 22
click at [652, 119] on button "Hub" at bounding box center [647, 113] width 35 height 22
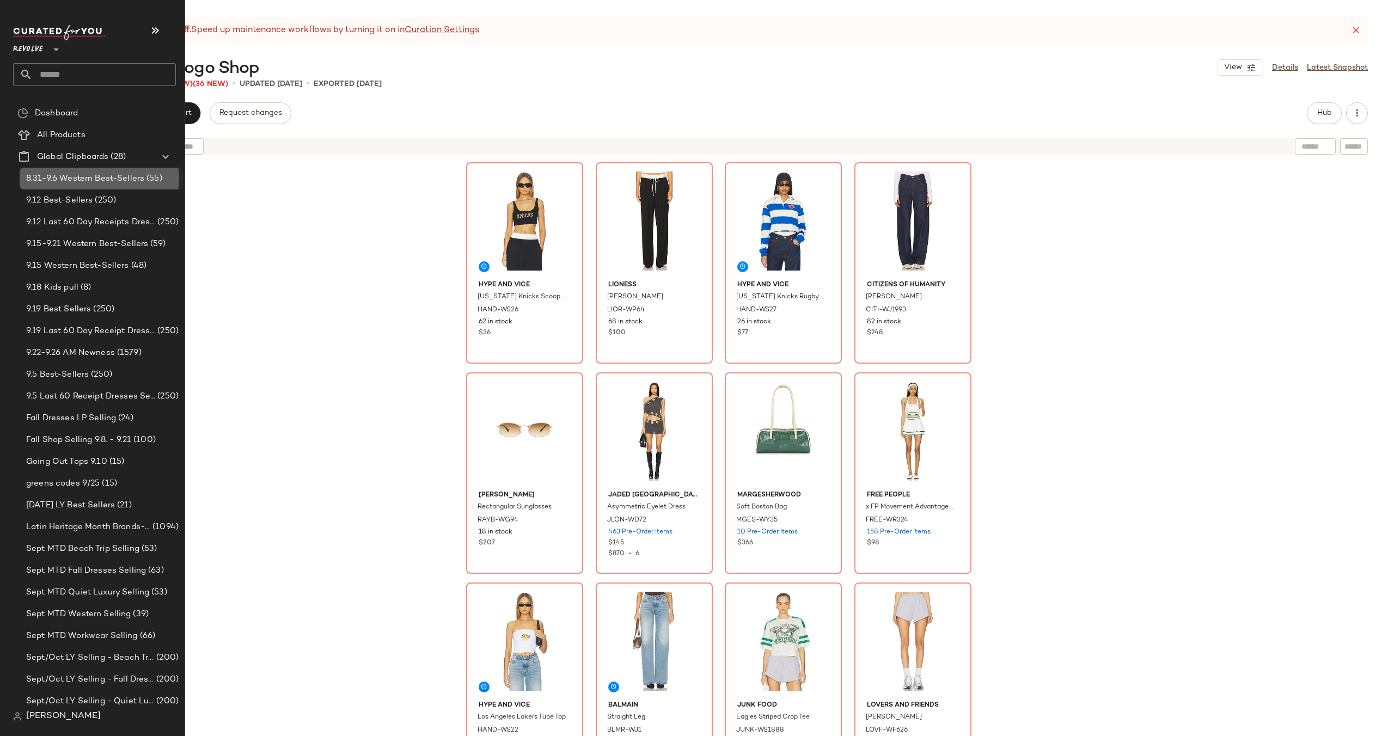
click at [93, 180] on span "8.31-9.6 Western Best-Sellers" at bounding box center [85, 179] width 118 height 13
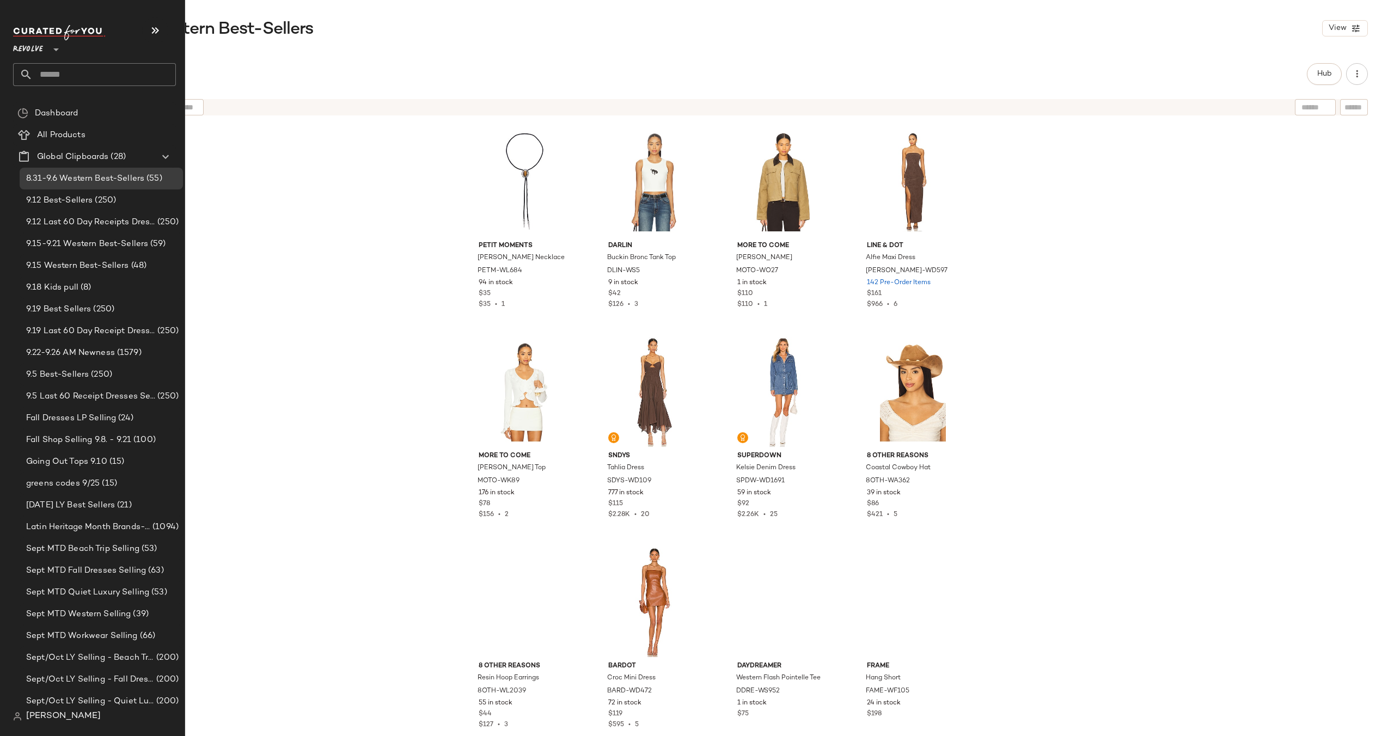
click at [90, 74] on input "text" at bounding box center [104, 74] width 143 height 23
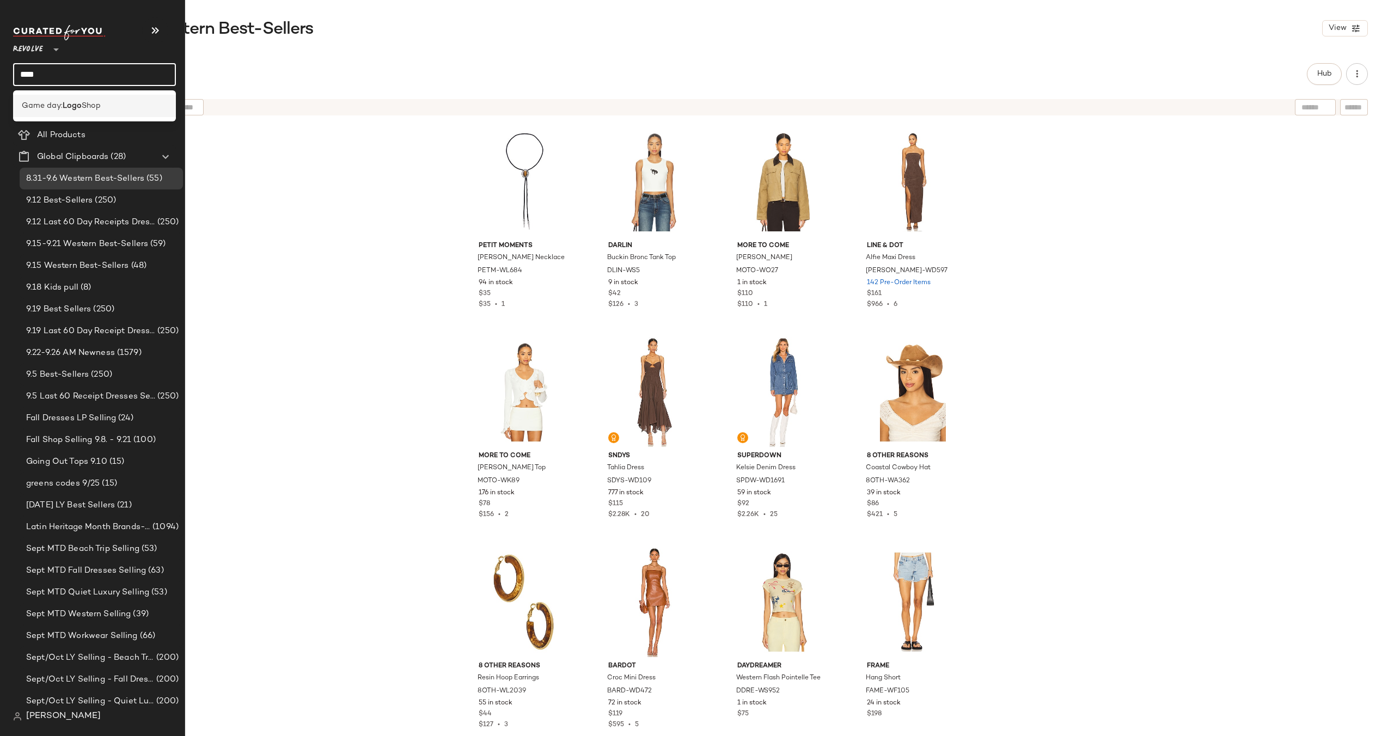
type input "****"
click at [86, 107] on span "Shop" at bounding box center [91, 105] width 19 height 11
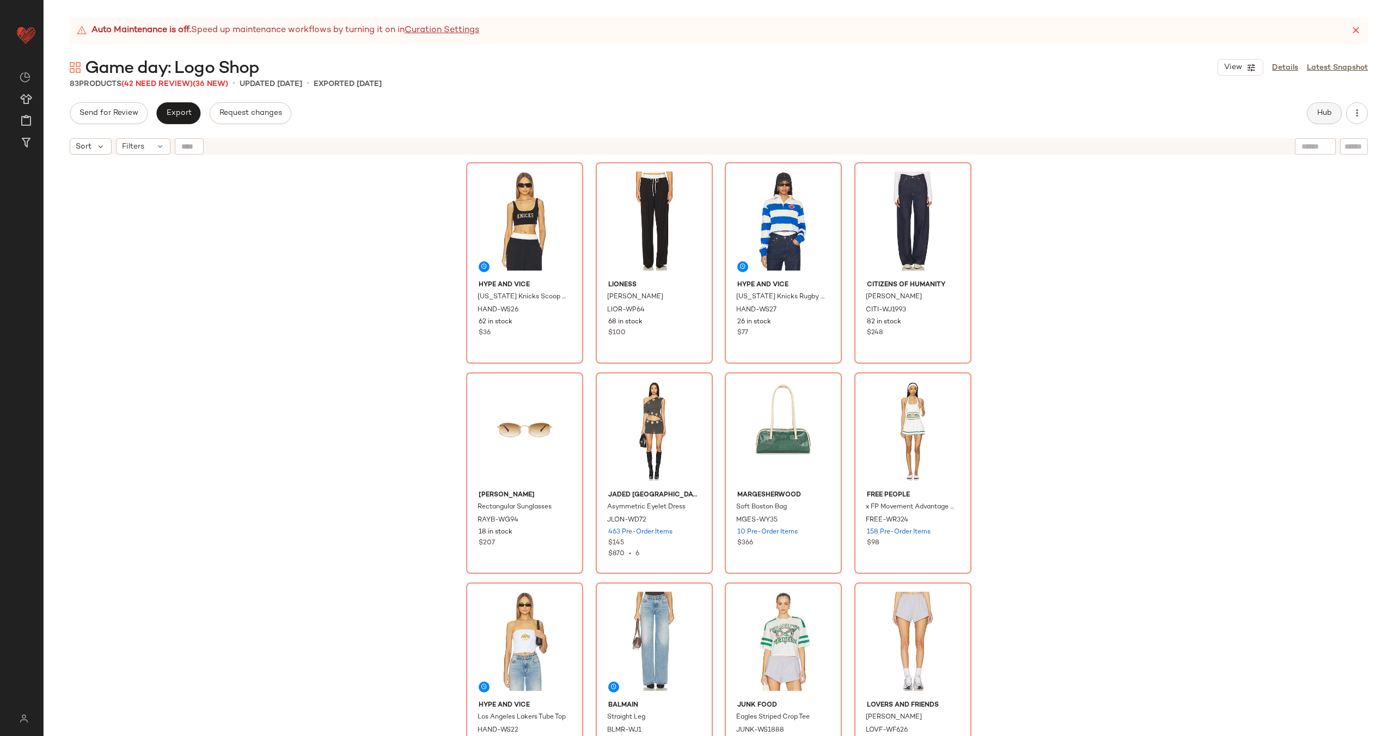
click at [1322, 116] on span "Hub" at bounding box center [1324, 113] width 15 height 9
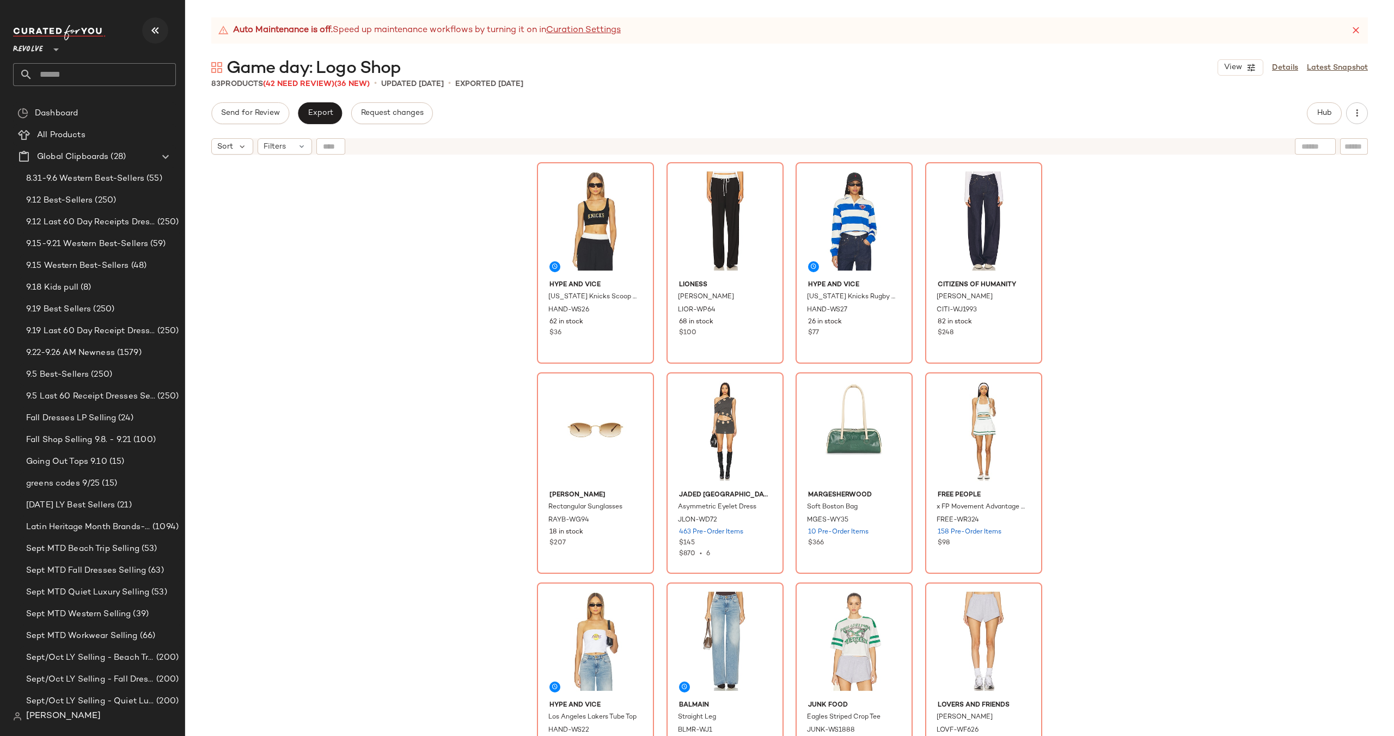
click at [152, 31] on icon "button" at bounding box center [155, 30] width 13 height 13
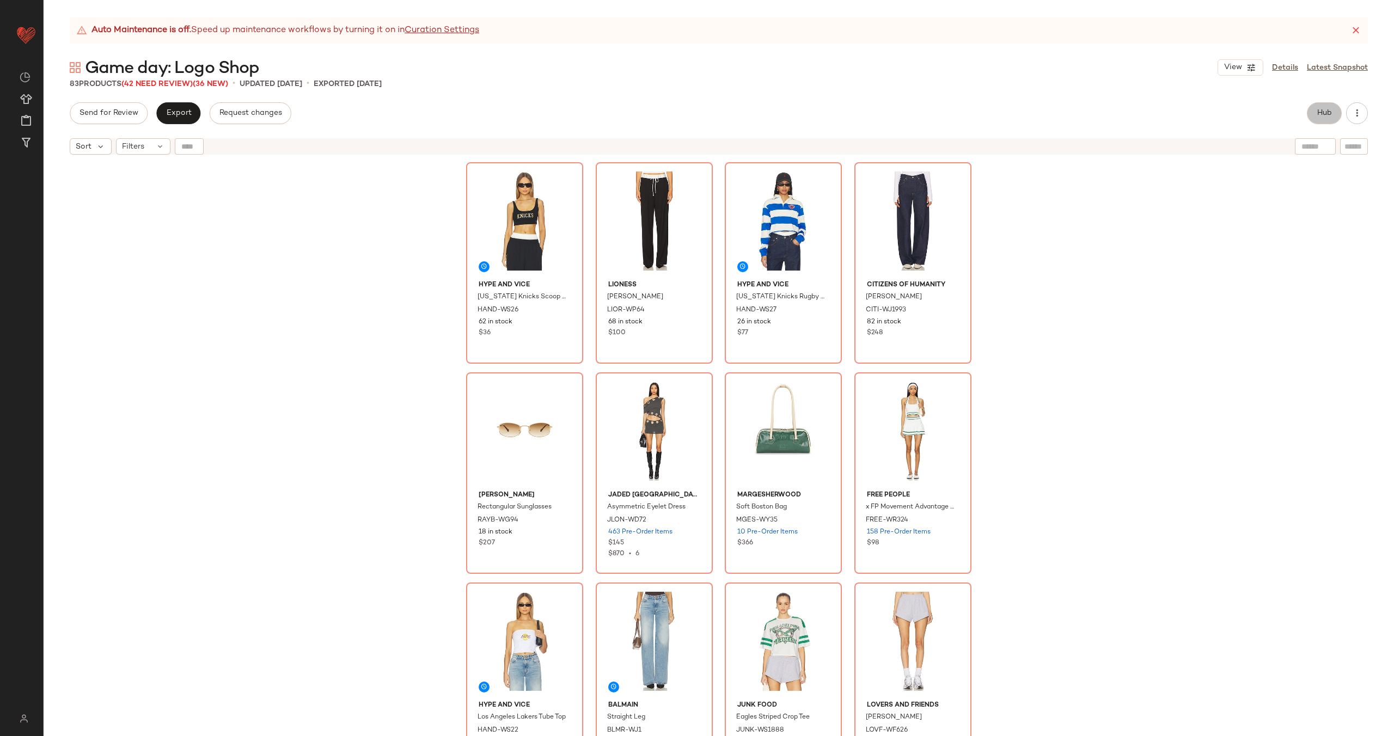
click at [1334, 114] on button "Hub" at bounding box center [1324, 113] width 35 height 22
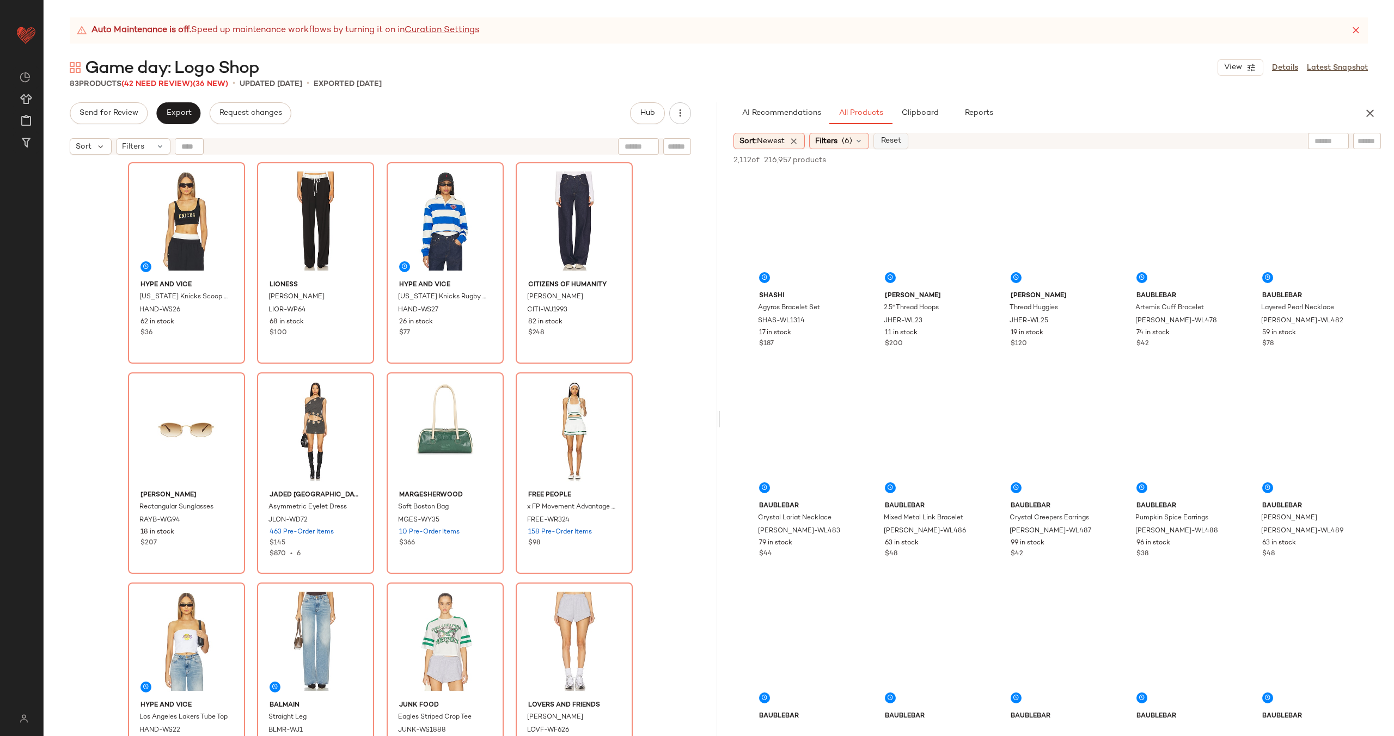
click at [894, 142] on span "Reset" at bounding box center [890, 141] width 21 height 9
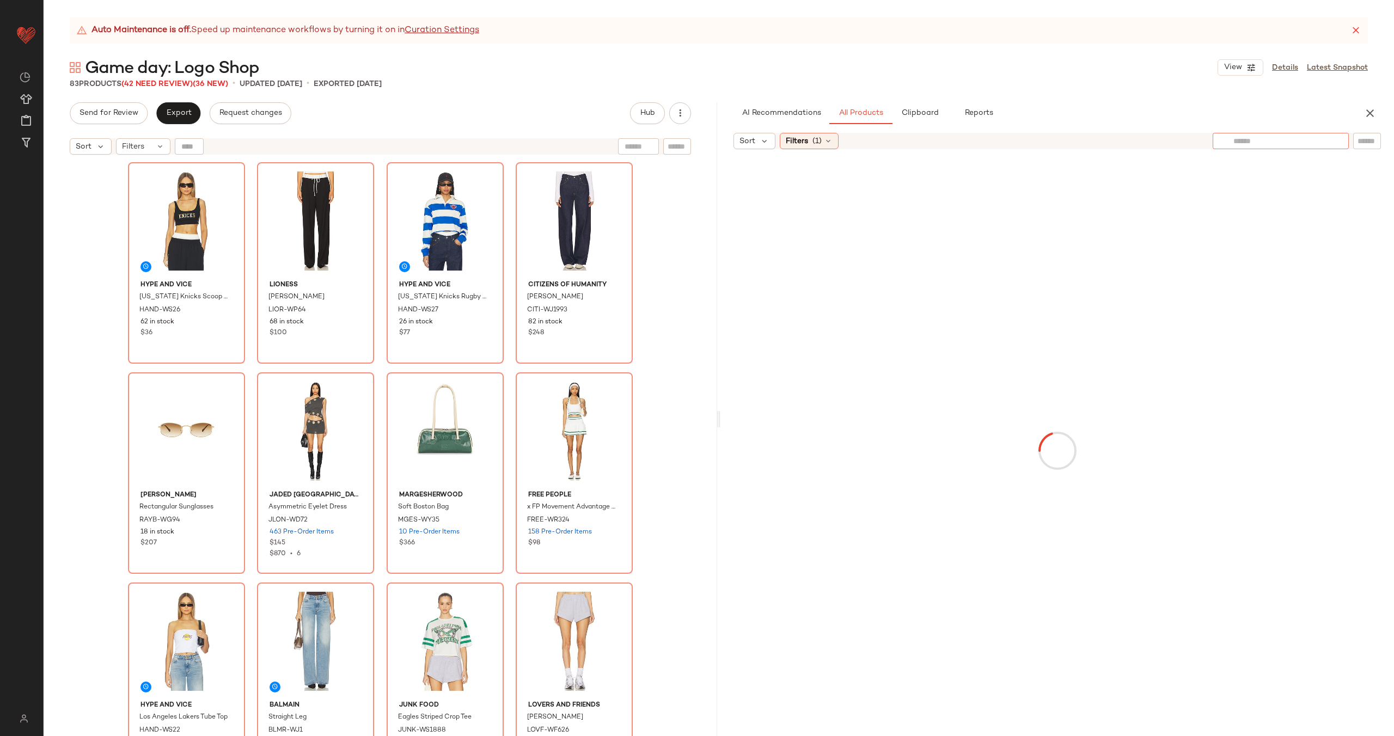
click at [1324, 143] on input "text" at bounding box center [1280, 141] width 95 height 11
type input "**********"
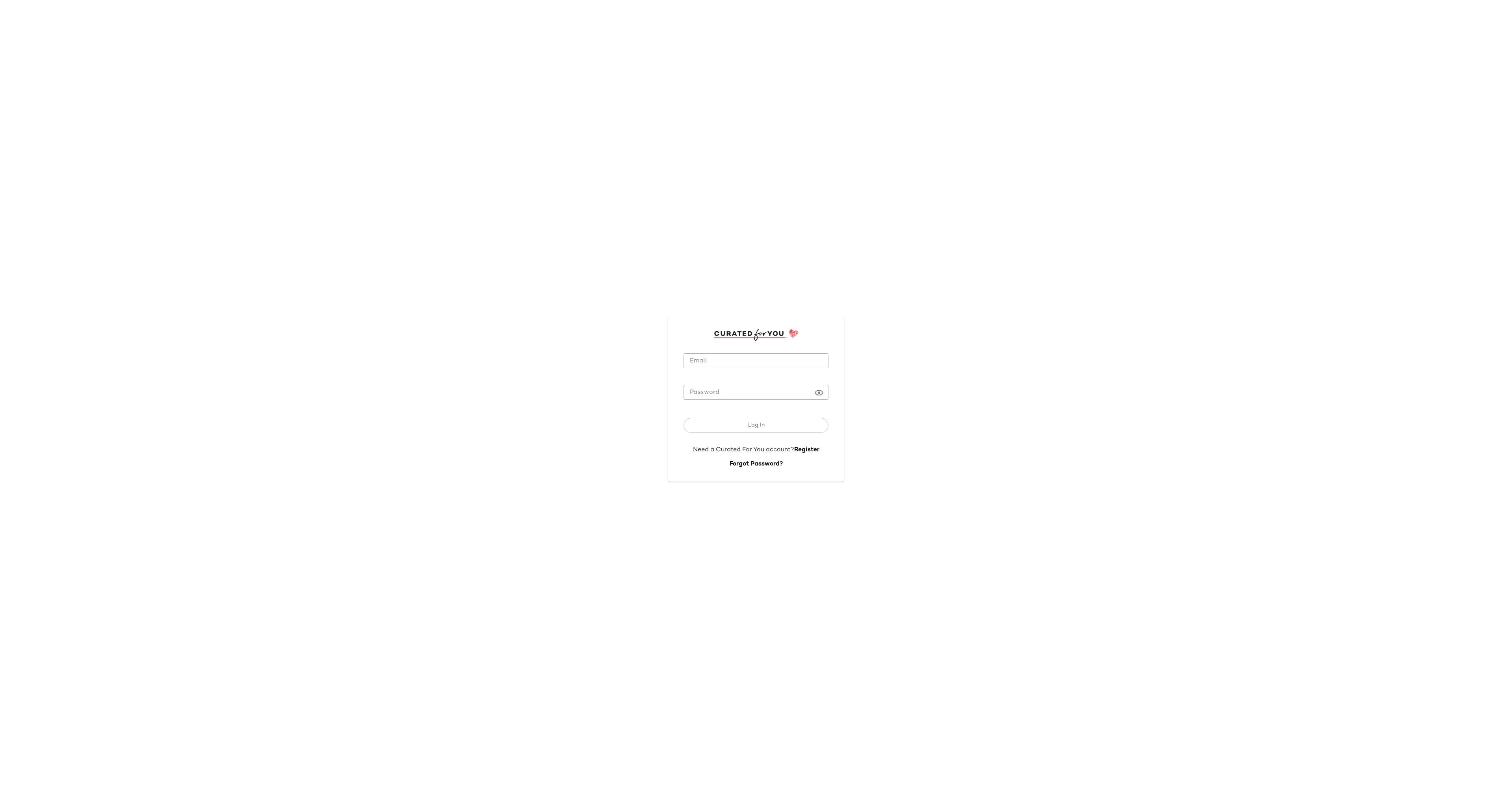
click at [735, 359] on input "Email" at bounding box center [756, 361] width 145 height 15
type input "**********"
click at [757, 423] on span "Log In" at bounding box center [756, 425] width 17 height 7
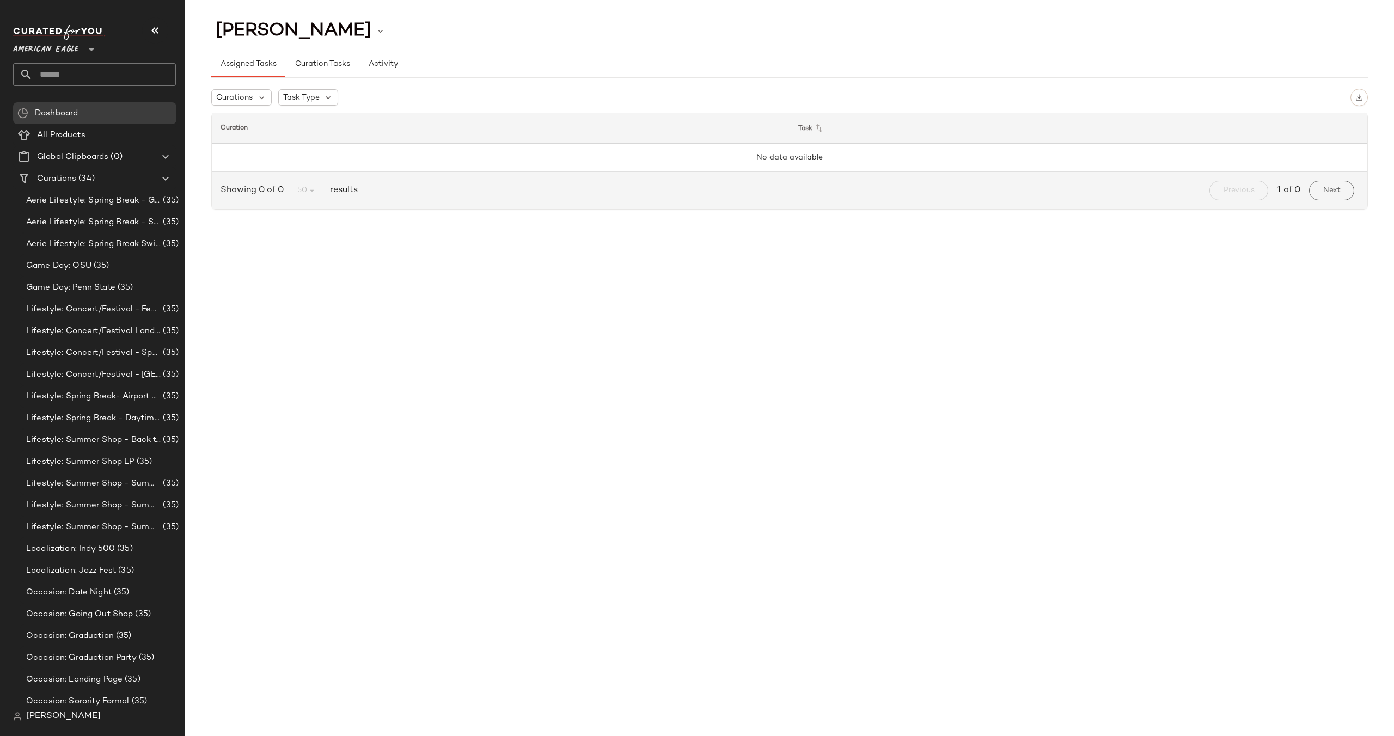
click at [43, 45] on span "American Eagle" at bounding box center [45, 47] width 65 height 20
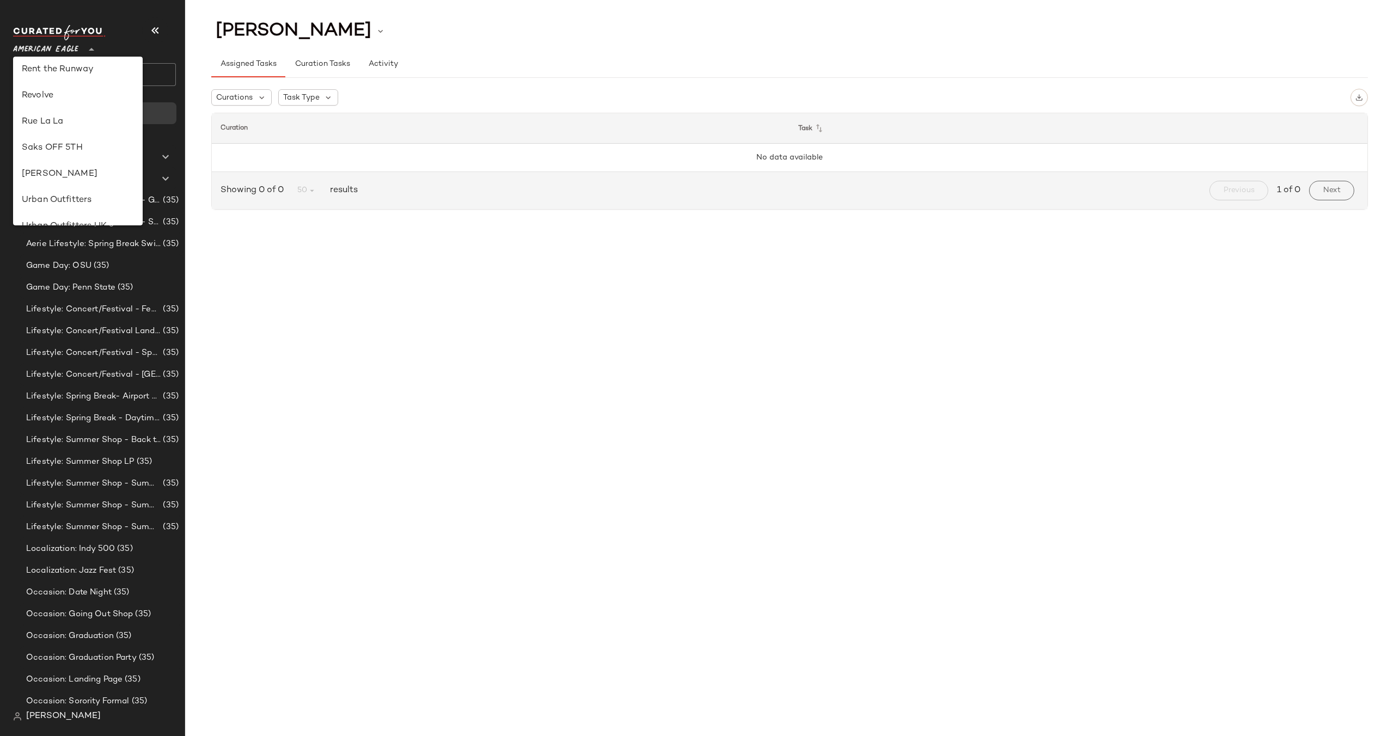
scroll to position [477, 0]
click at [96, 121] on div "Revolve" at bounding box center [78, 120] width 112 height 13
type input "**"
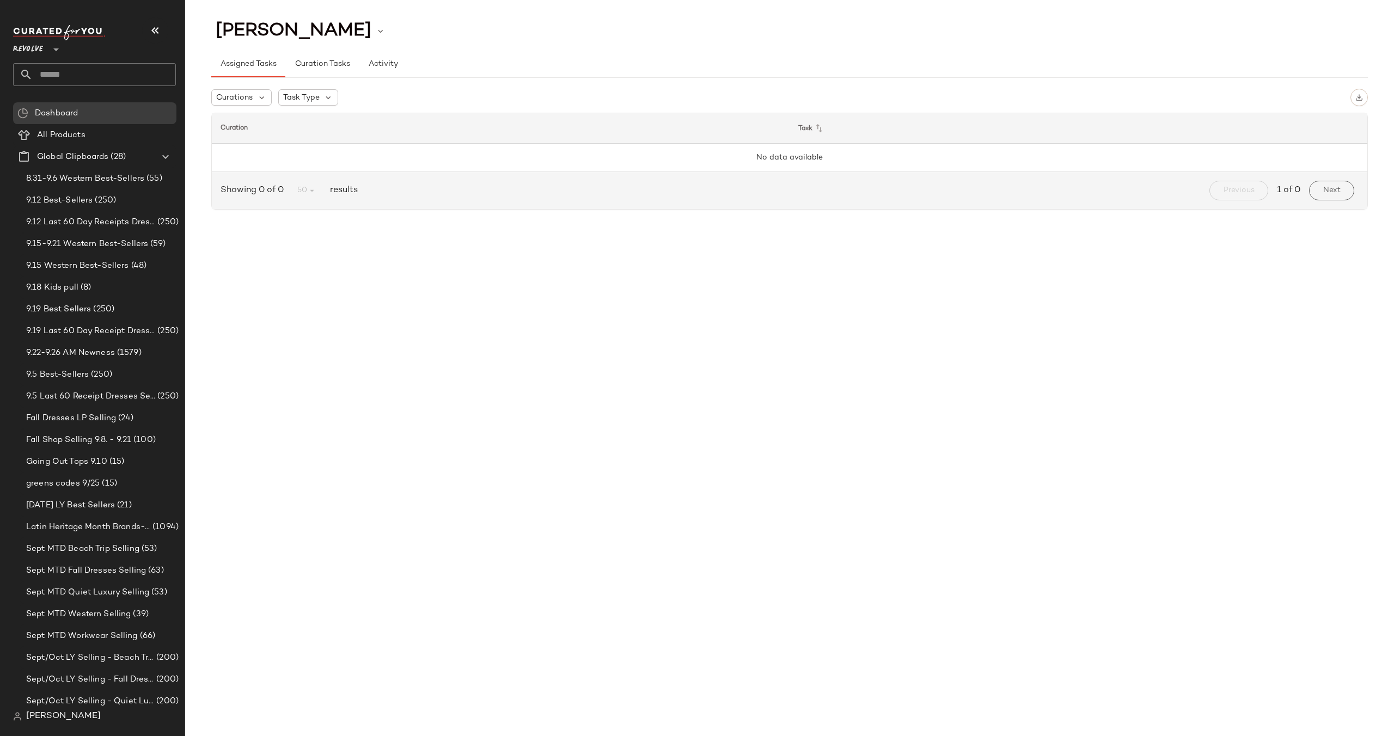
click at [117, 77] on input "text" at bounding box center [104, 74] width 143 height 23
type input "****"
click at [117, 107] on div "Game day: Logo Shop" at bounding box center [94, 105] width 145 height 11
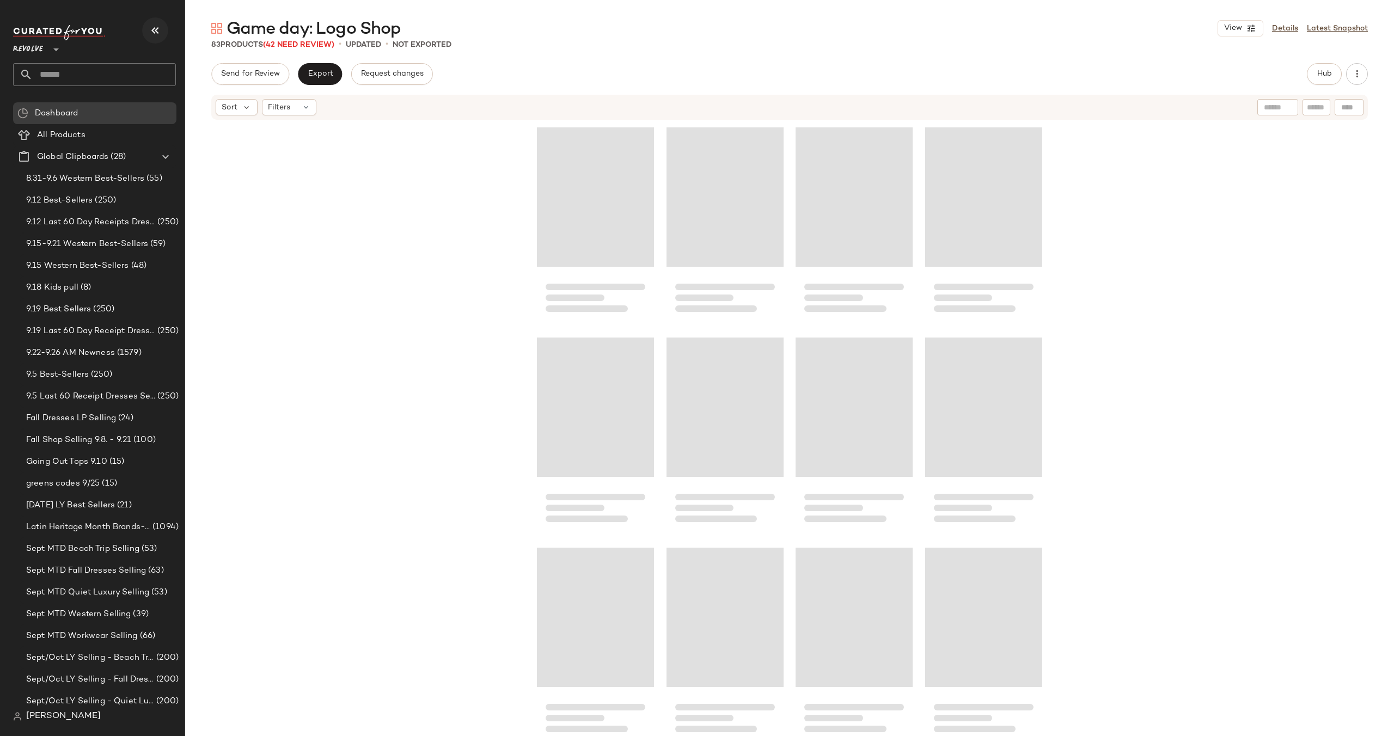
click at [158, 28] on icon "button" at bounding box center [155, 30] width 13 height 13
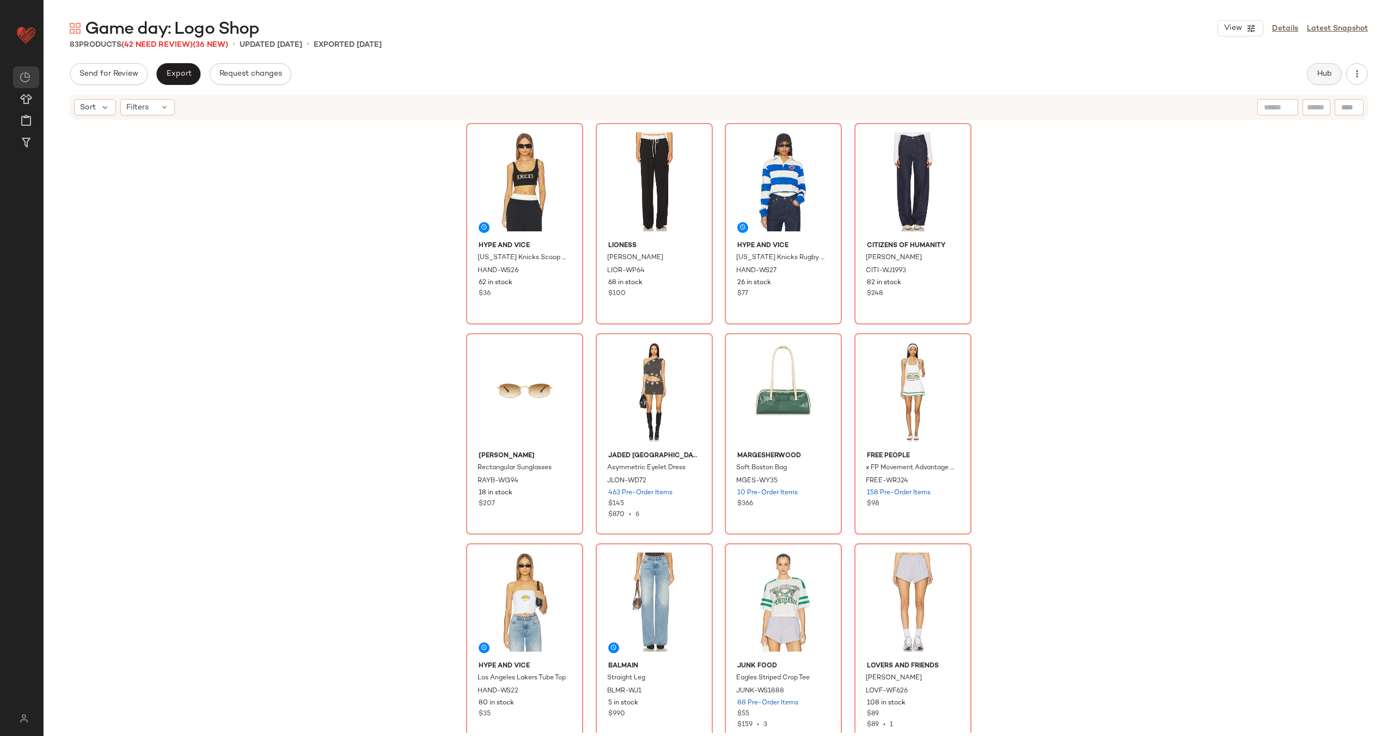
click at [1329, 72] on span "Hub" at bounding box center [1324, 74] width 15 height 9
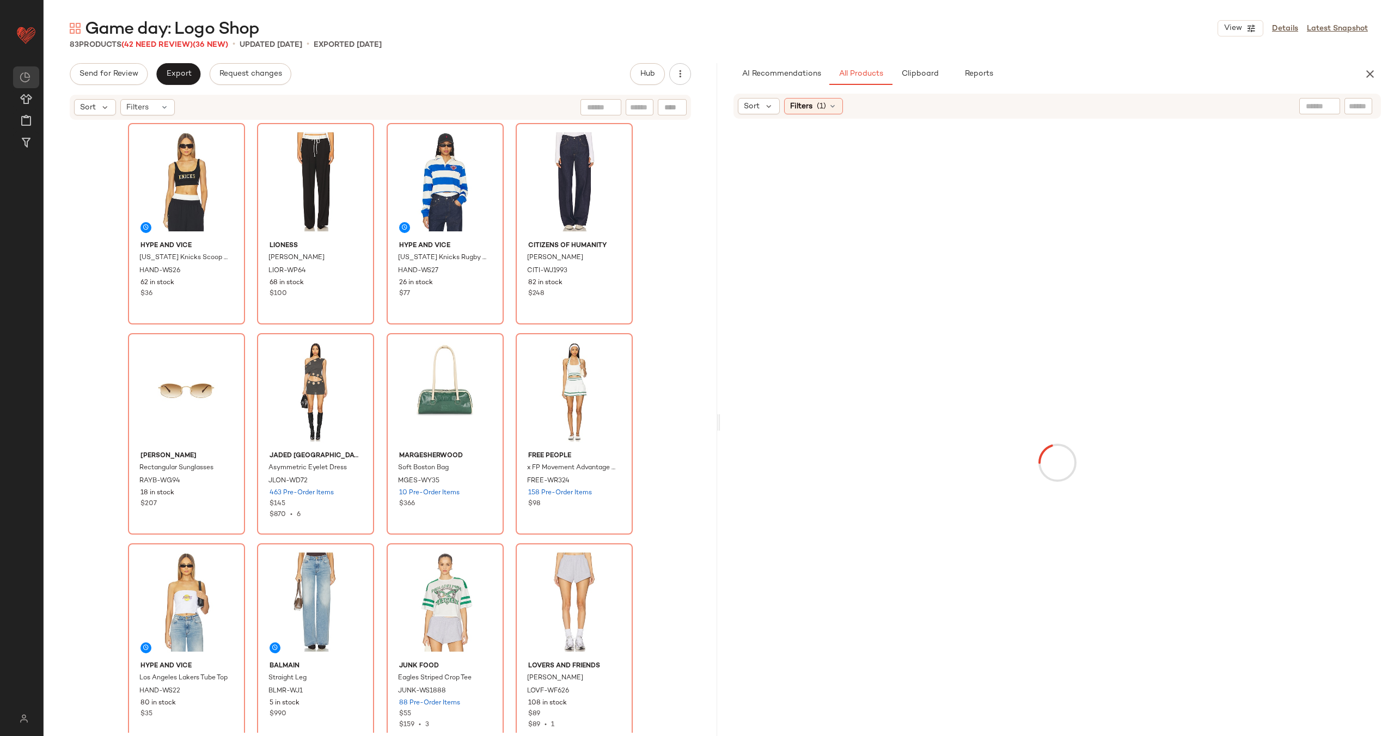
click at [1316, 108] on input "text" at bounding box center [1320, 106] width 28 height 11
type input "**********"
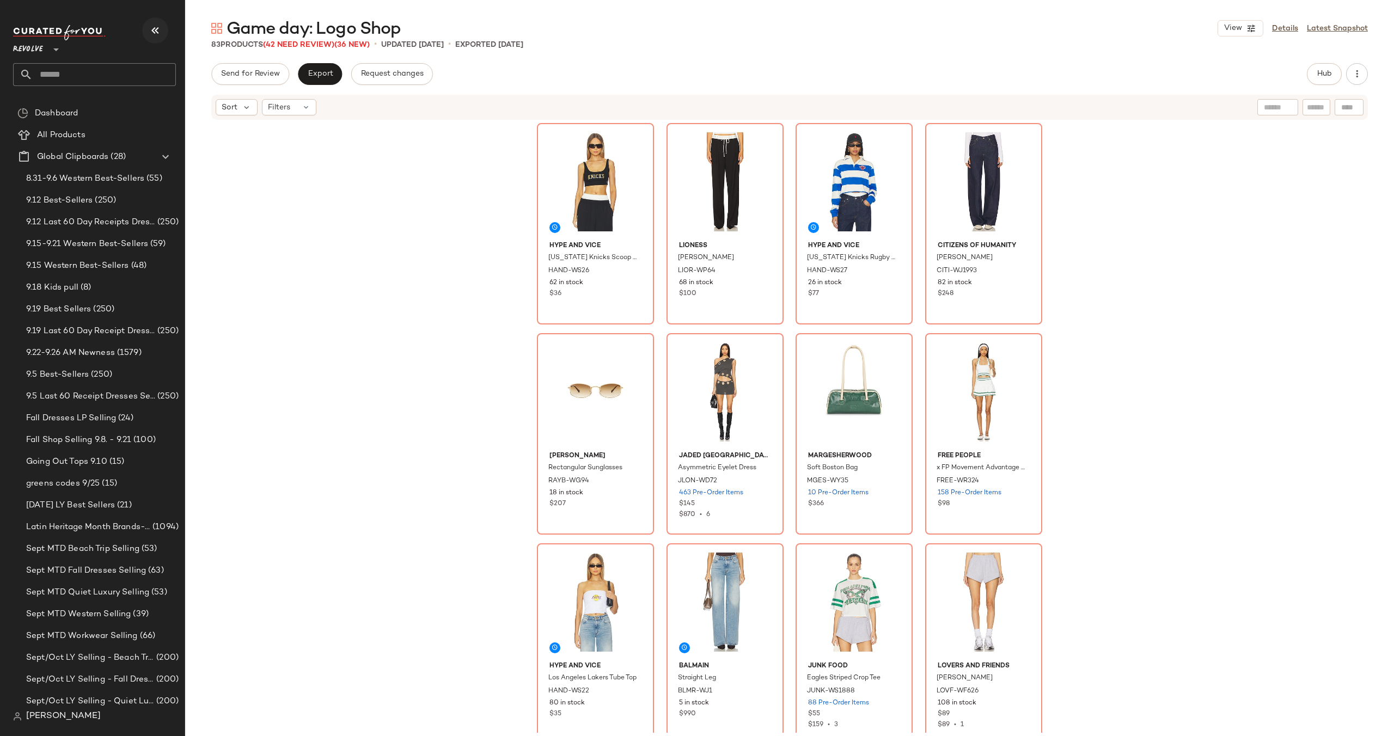
click at [155, 30] on icon "button" at bounding box center [155, 30] width 13 height 13
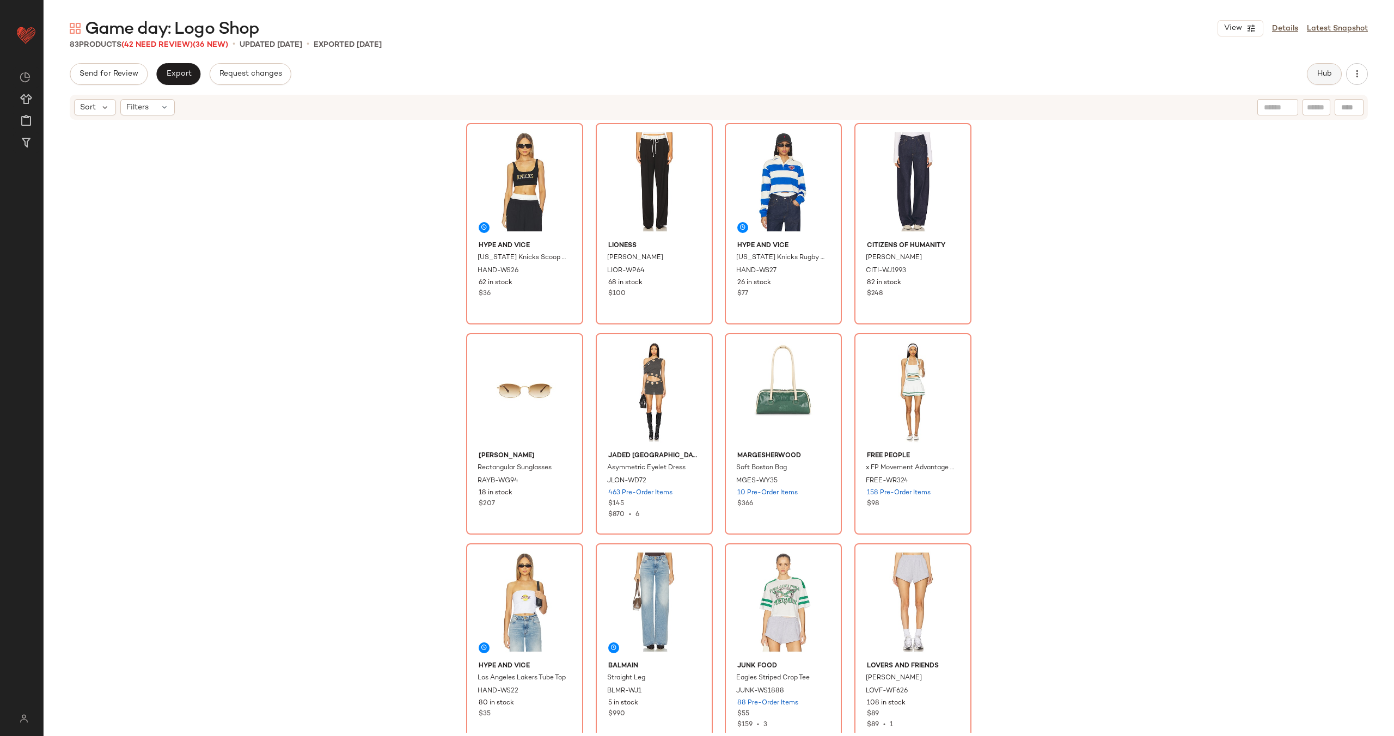
click at [1330, 76] on span "Hub" at bounding box center [1324, 74] width 15 height 9
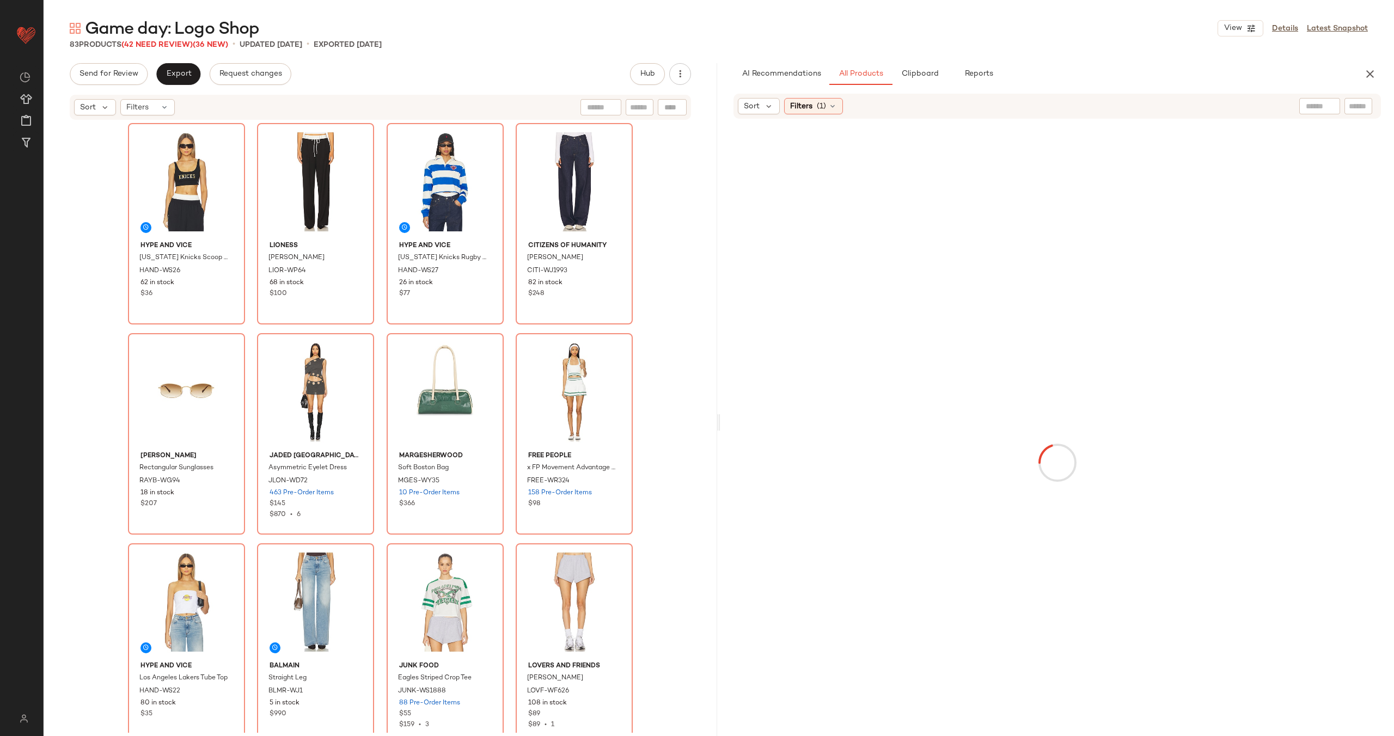
click at [1329, 106] on div at bounding box center [1319, 106] width 41 height 16
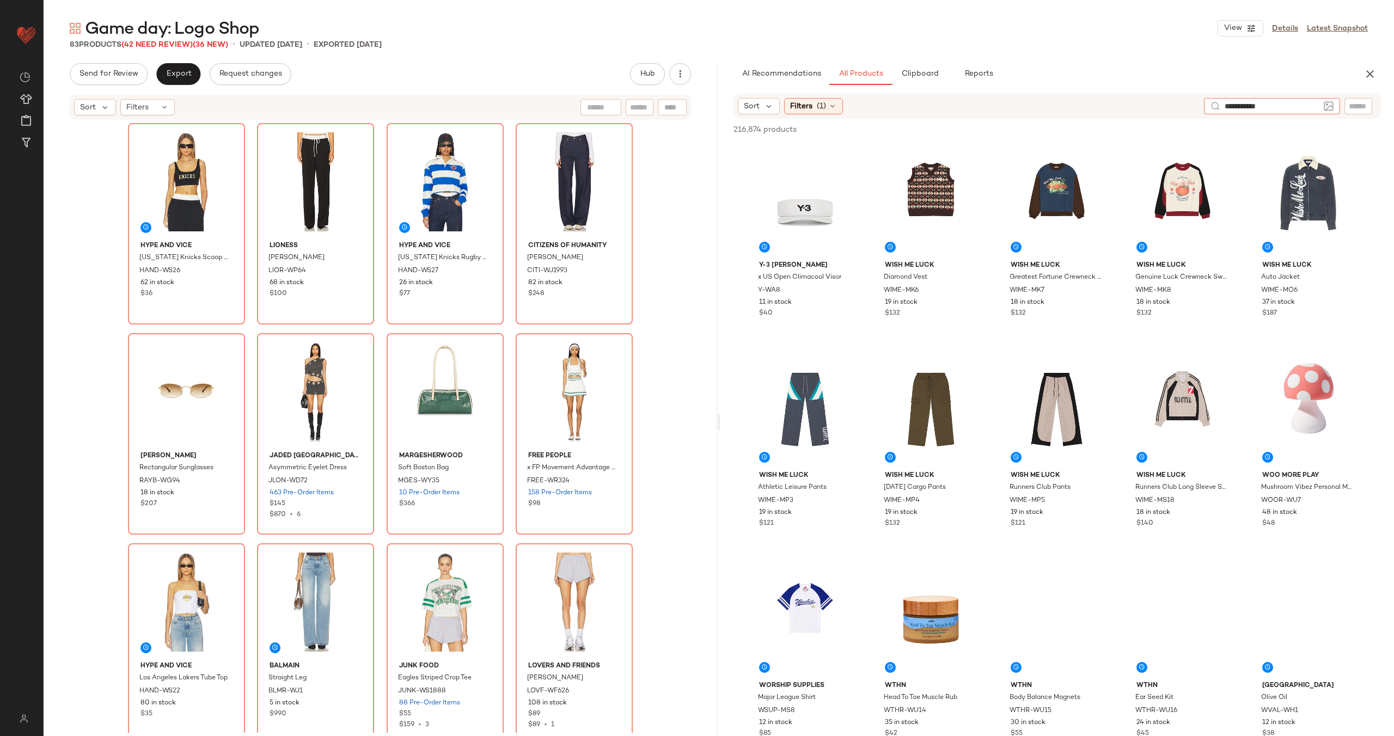
type input "**********"
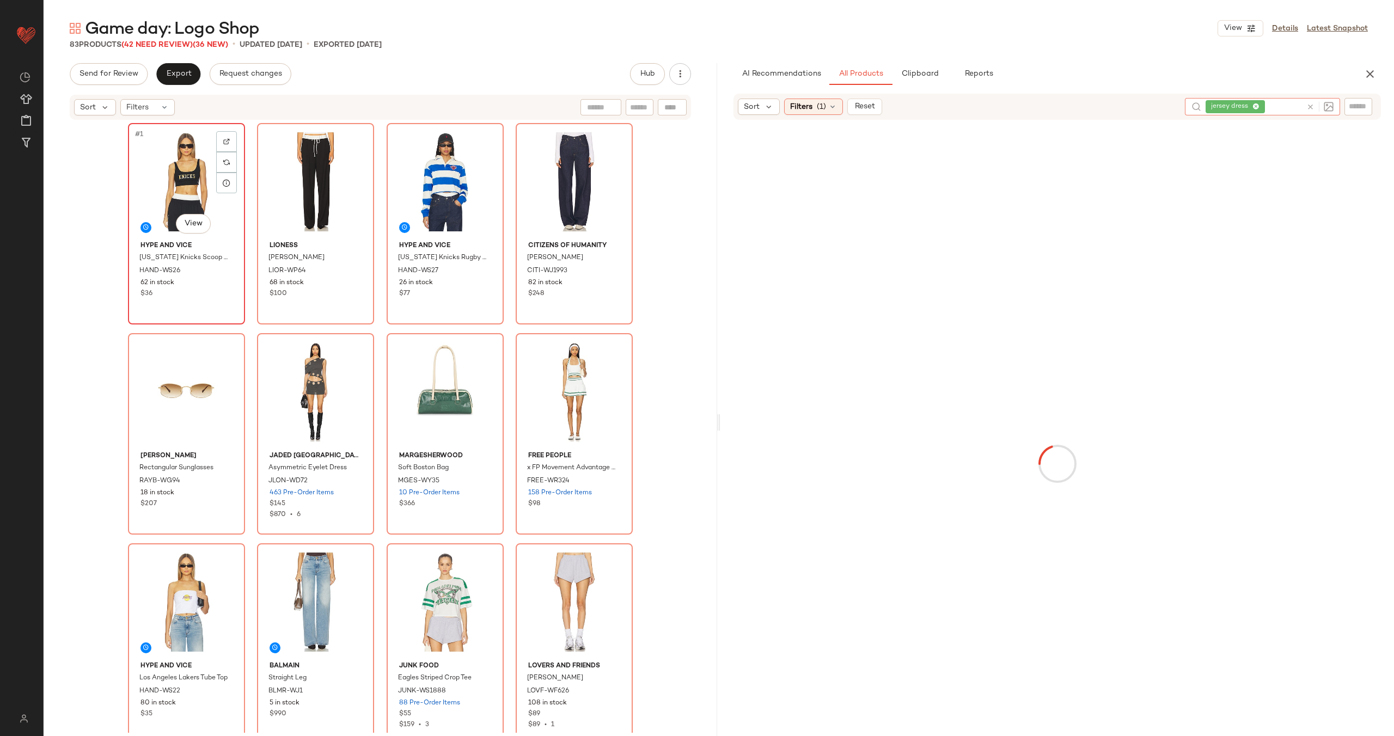
click at [168, 187] on div "#1 View" at bounding box center [186, 182] width 109 height 110
click at [294, 182] on div "#2 View" at bounding box center [315, 182] width 109 height 110
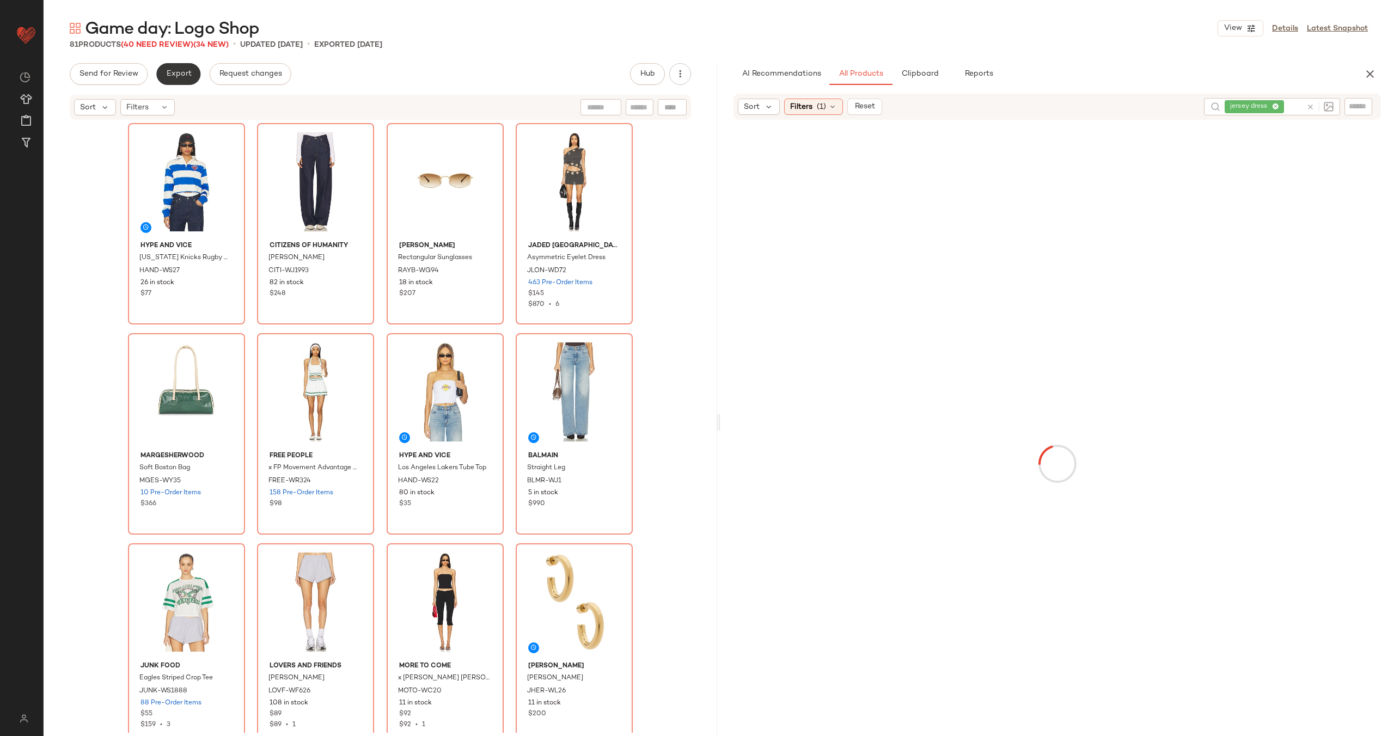
click at [166, 70] on span "Export" at bounding box center [179, 74] width 26 height 9
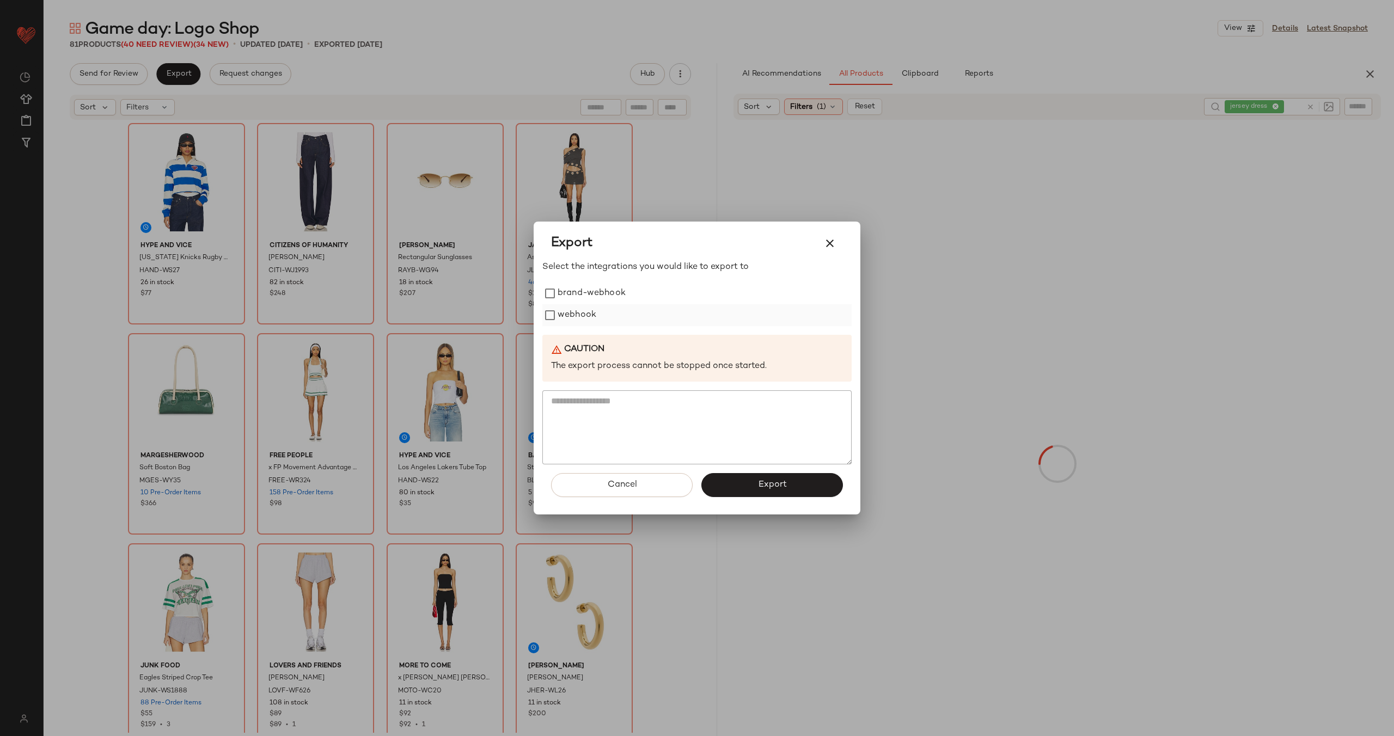
click at [579, 319] on label "webhook" at bounding box center [577, 315] width 39 height 22
click at [775, 487] on span "Export" at bounding box center [772, 485] width 29 height 10
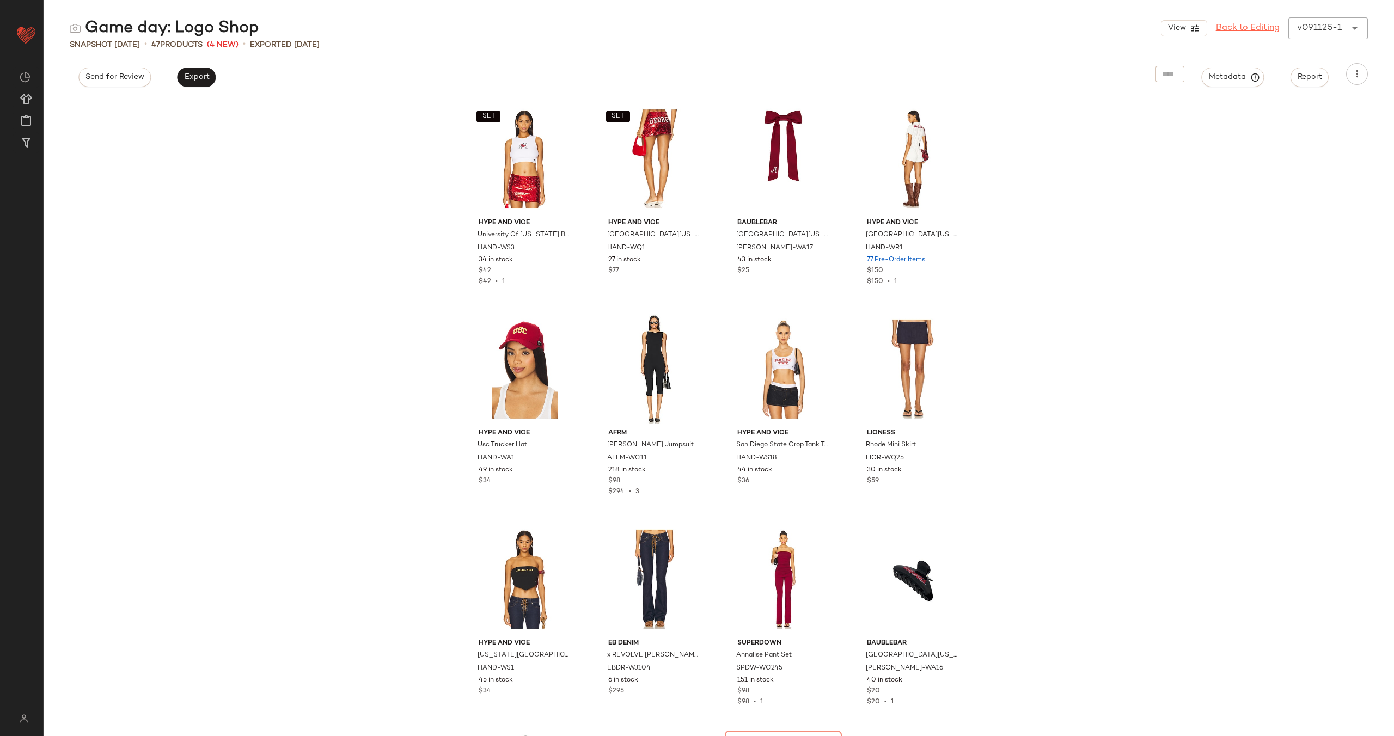
click at [1225, 25] on link "Back to Editing" at bounding box center [1248, 28] width 64 height 13
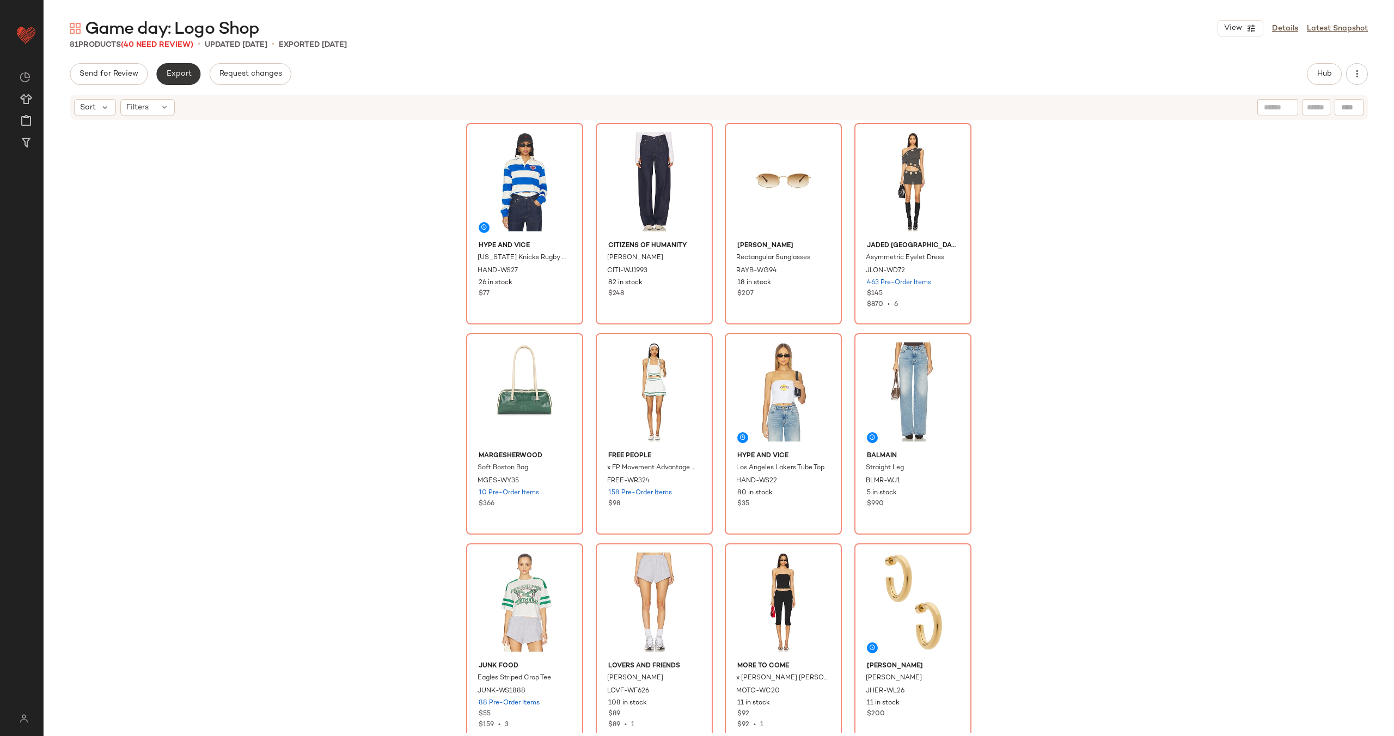
click at [162, 80] on button "Export" at bounding box center [178, 74] width 44 height 22
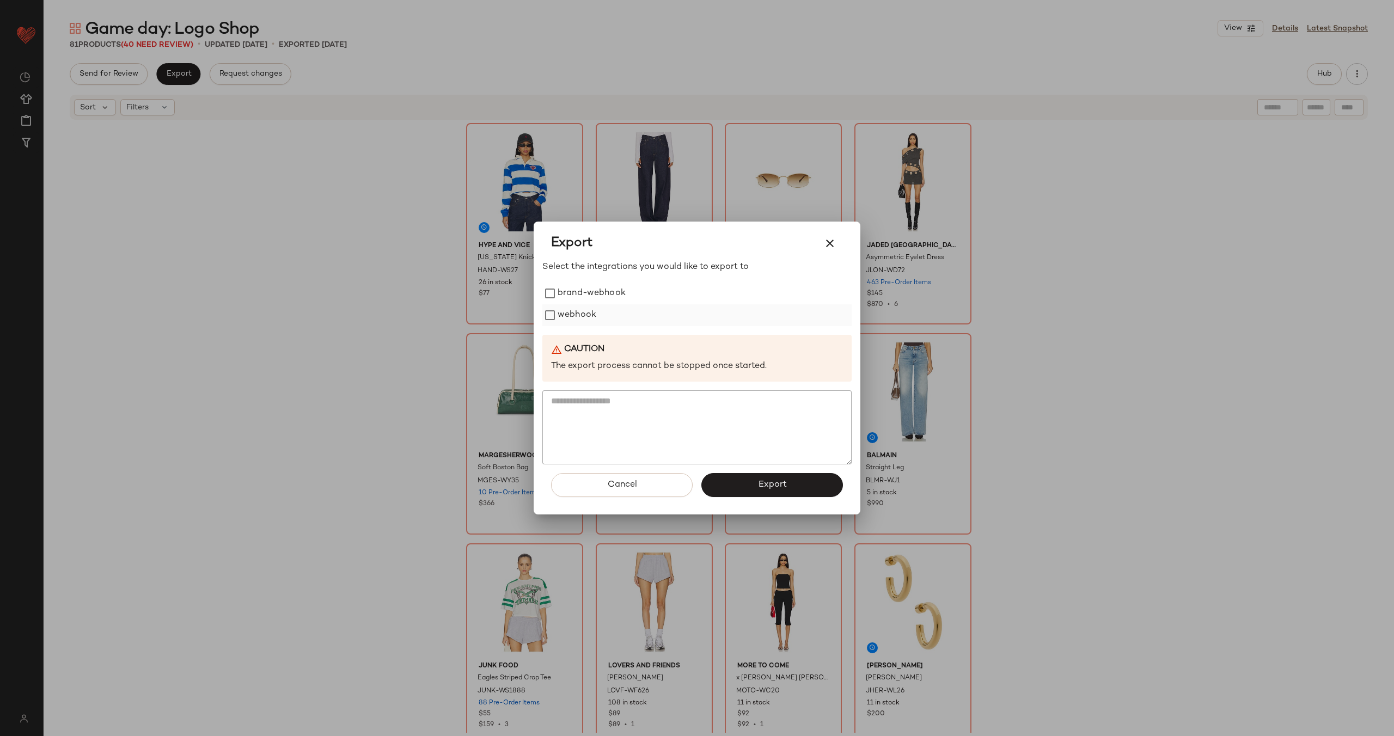
click at [581, 319] on label "webhook" at bounding box center [577, 315] width 39 height 22
click at [799, 491] on button "Export" at bounding box center [772, 485] width 142 height 24
